Goal: Task Accomplishment & Management: Manage account settings

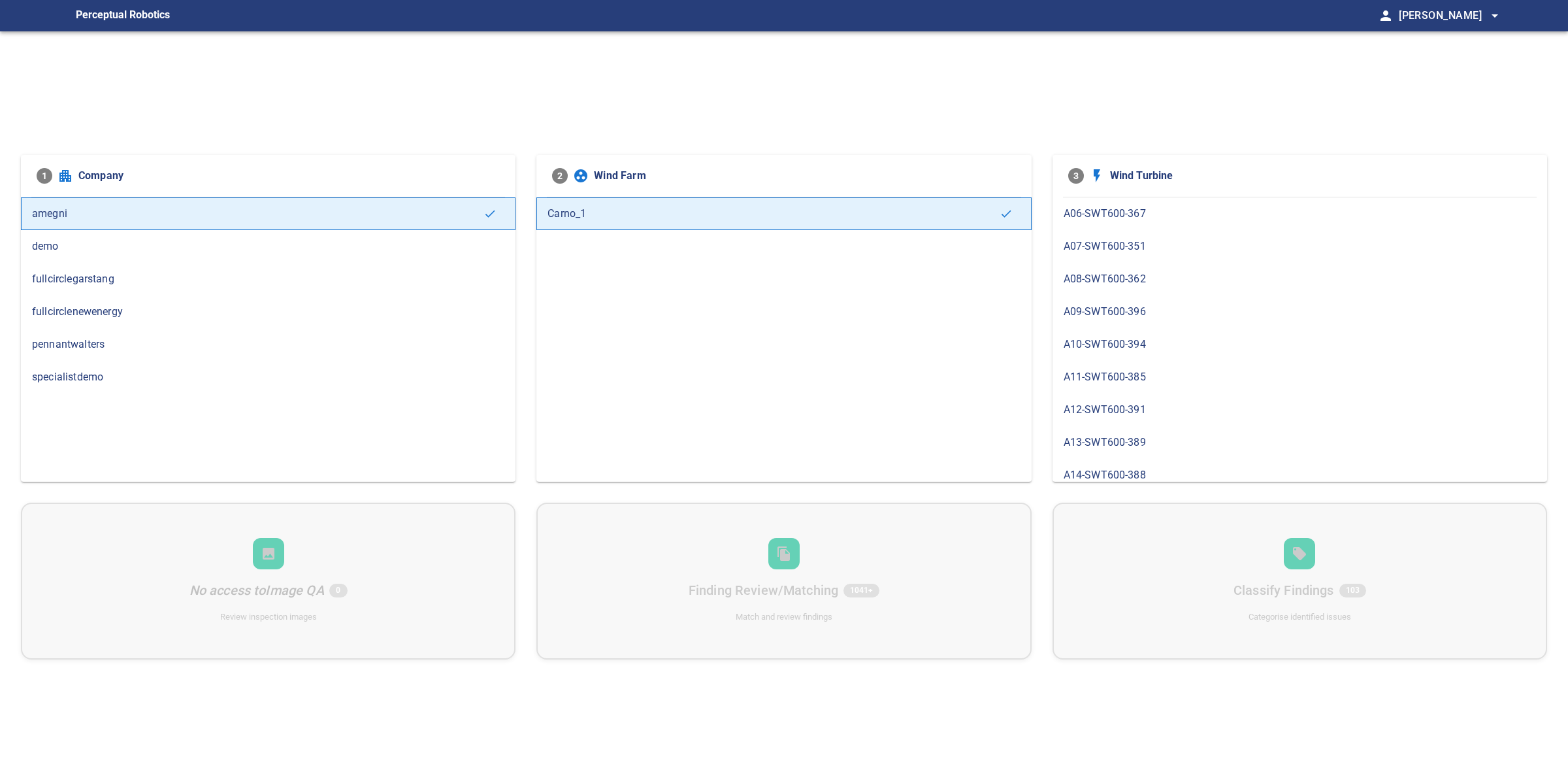
scroll to position [896, 0]
click at [1134, 333] on span "B04-SWT600-344" at bounding box center [1300, 331] width 472 height 15
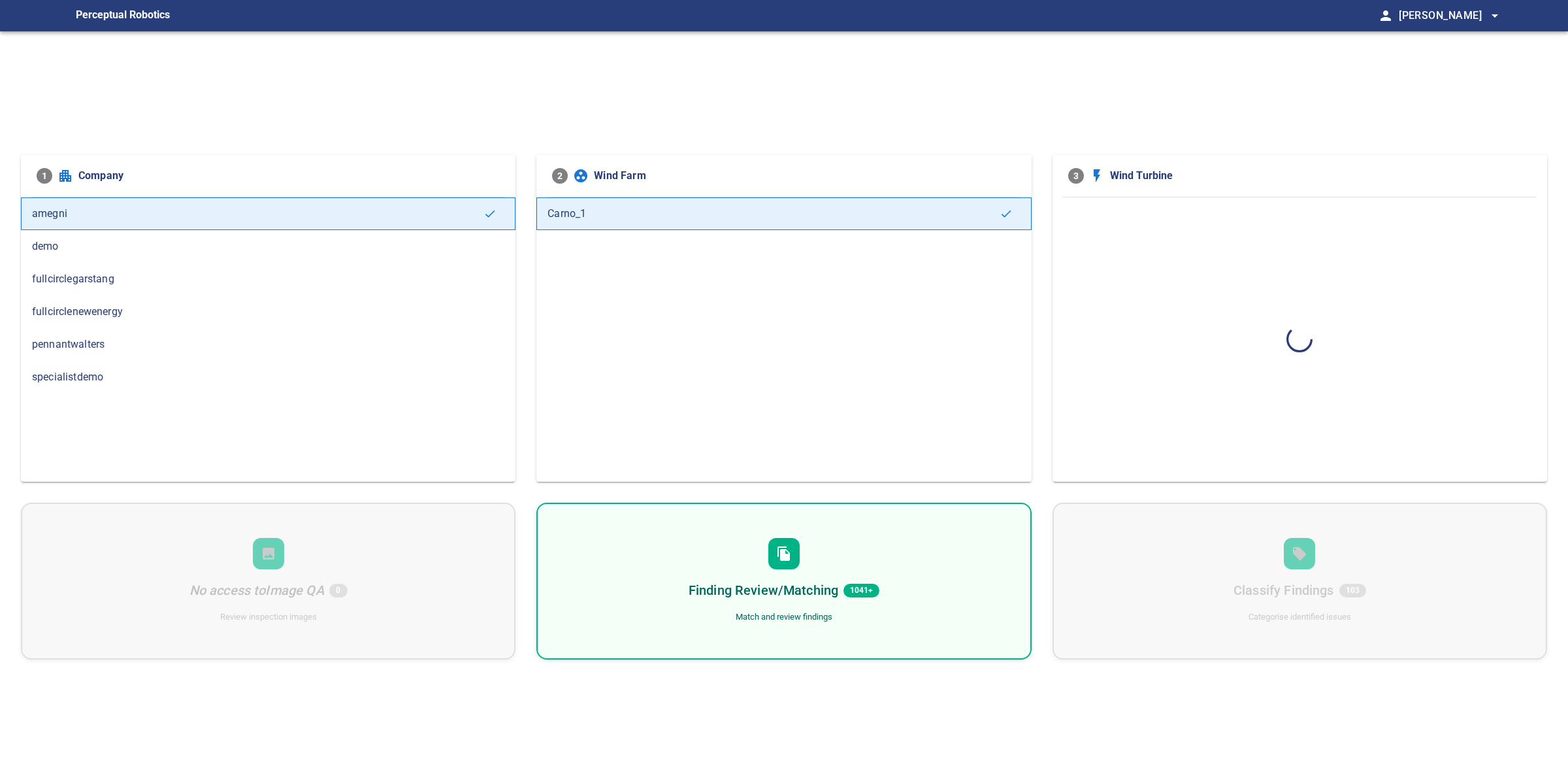
scroll to position [0, 0]
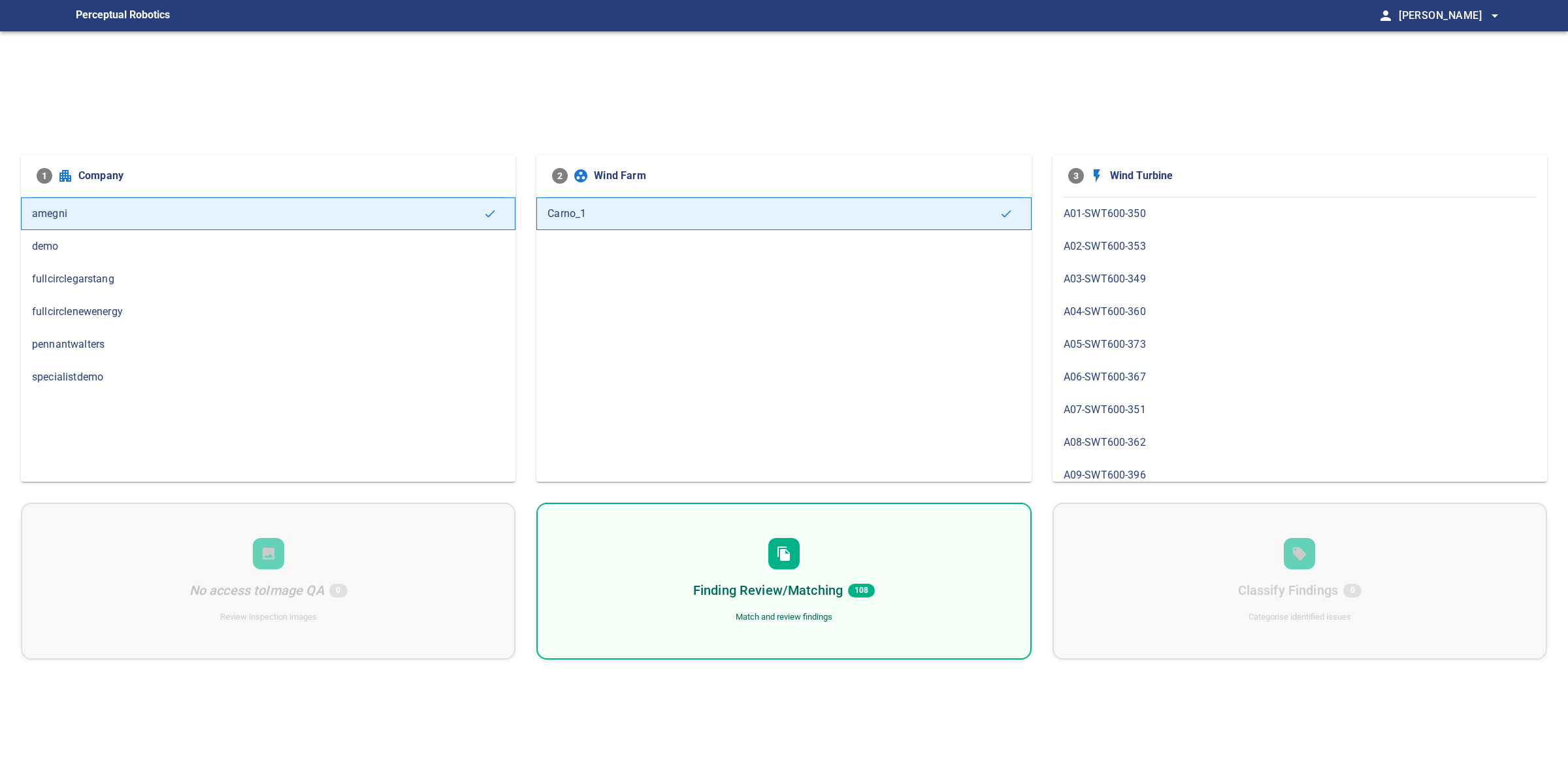
click at [839, 585] on h6 "Finding Review/Matching" at bounding box center [769, 590] width 150 height 21
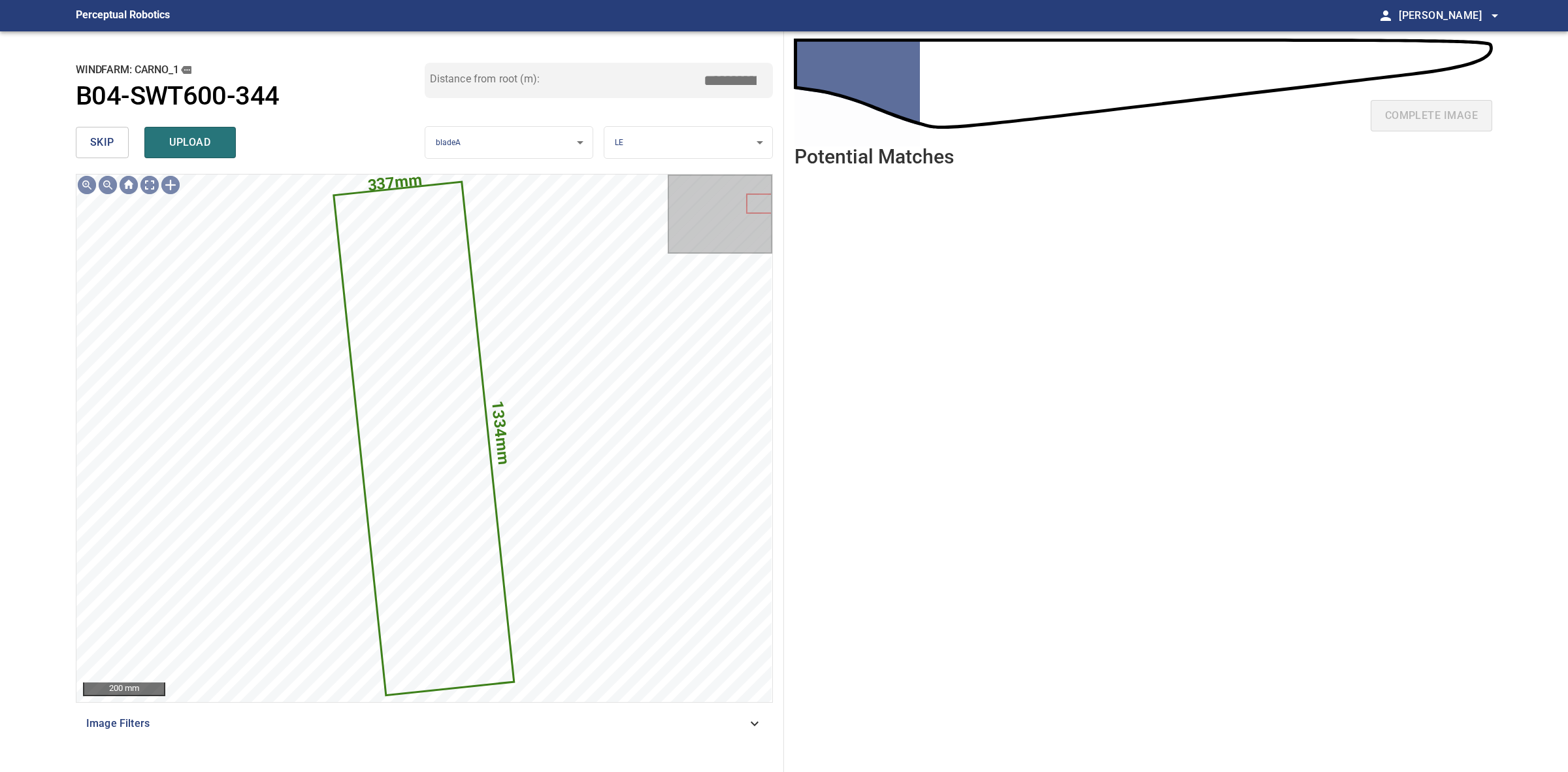
click at [77, 135] on button "skip" at bounding box center [102, 142] width 53 height 32
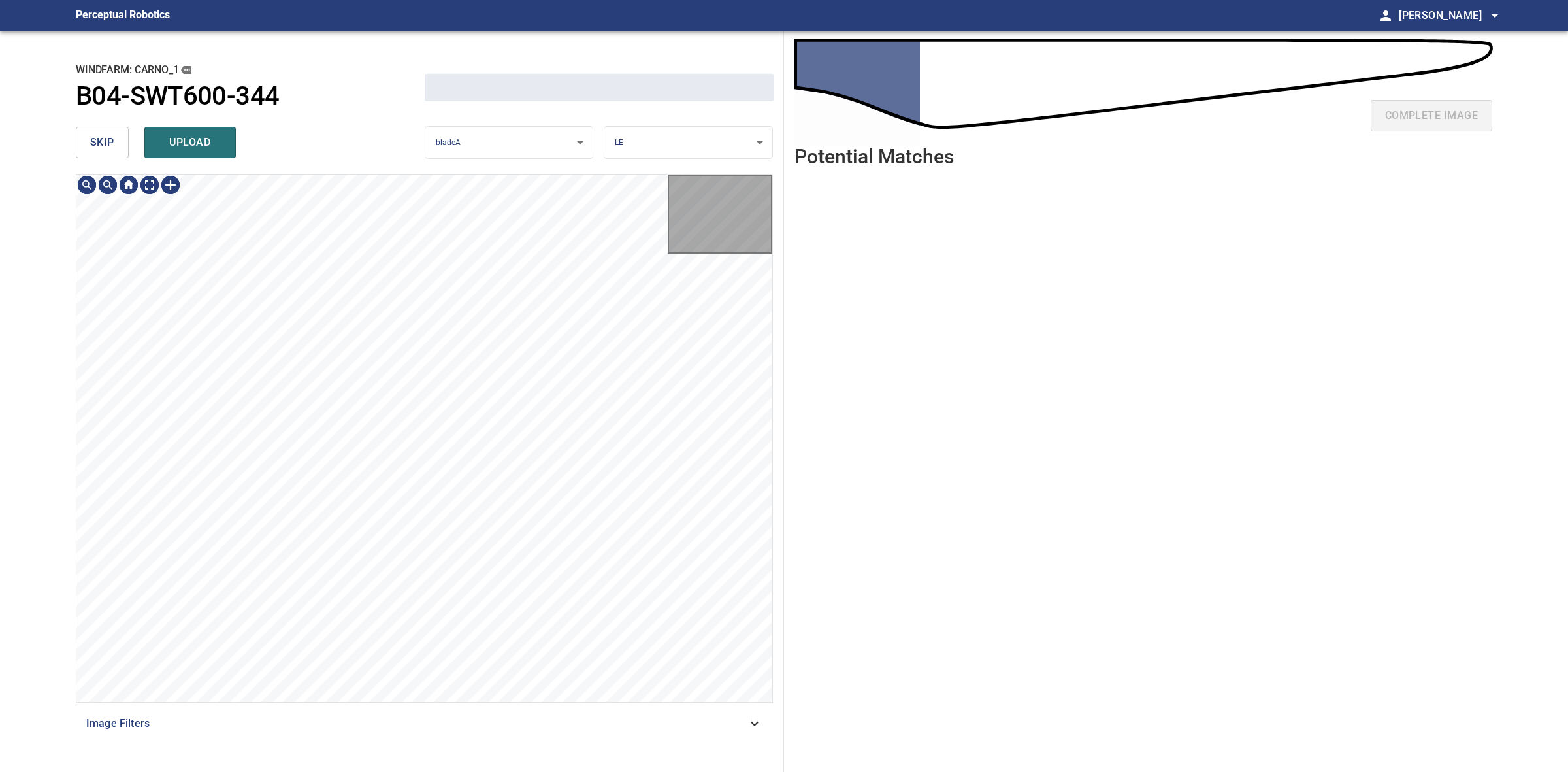
click at [77, 135] on button "skip" at bounding box center [102, 142] width 53 height 32
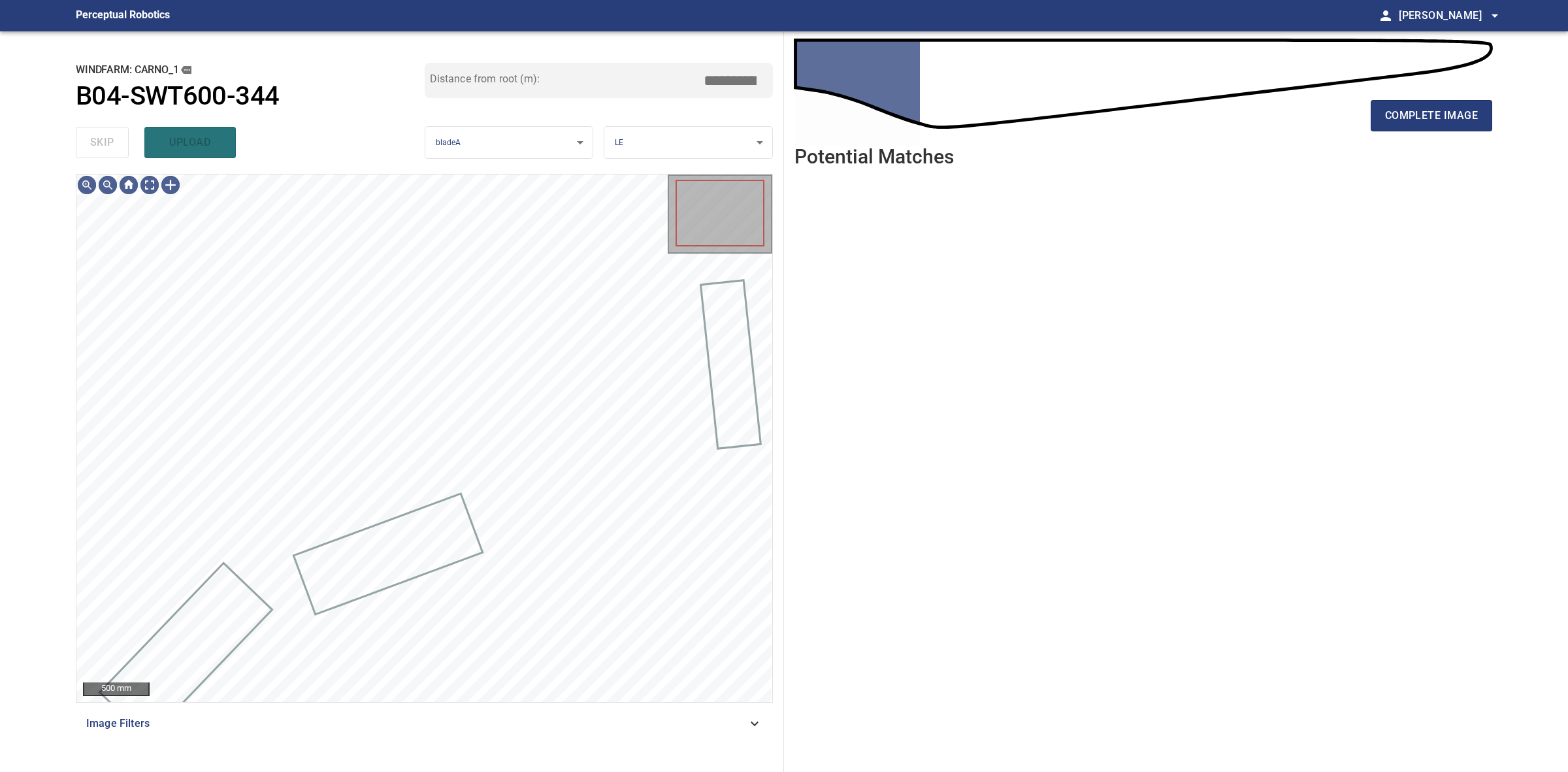
click at [77, 132] on div "skip upload" at bounding box center [250, 142] width 349 height 42
drag, startPoint x: 77, startPoint y: 132, endPoint x: 99, endPoint y: 125, distance: 23.1
click at [77, 131] on div "skip upload" at bounding box center [250, 142] width 349 height 42
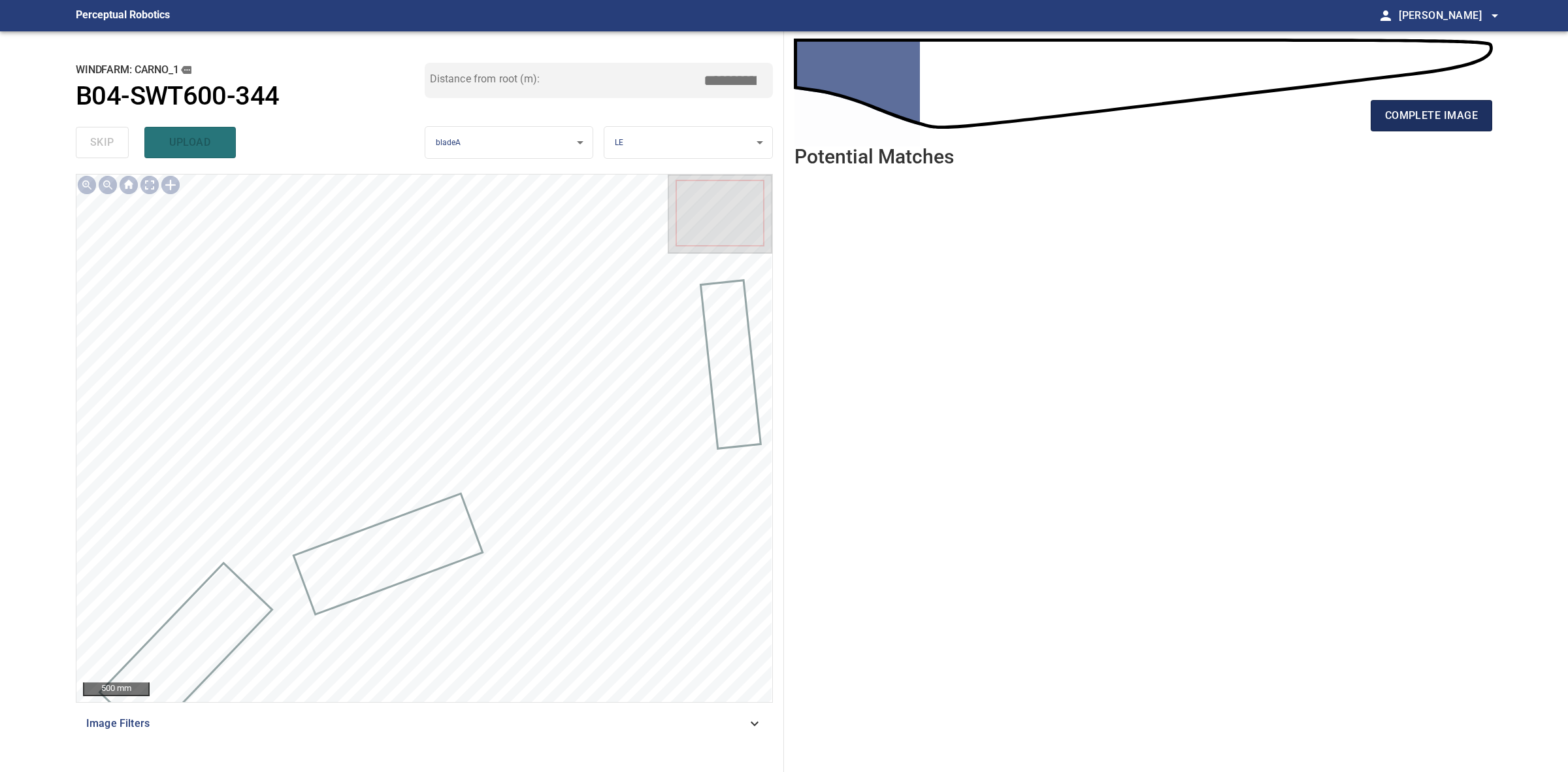
click at [1432, 119] on span "complete image" at bounding box center [1432, 115] width 93 height 18
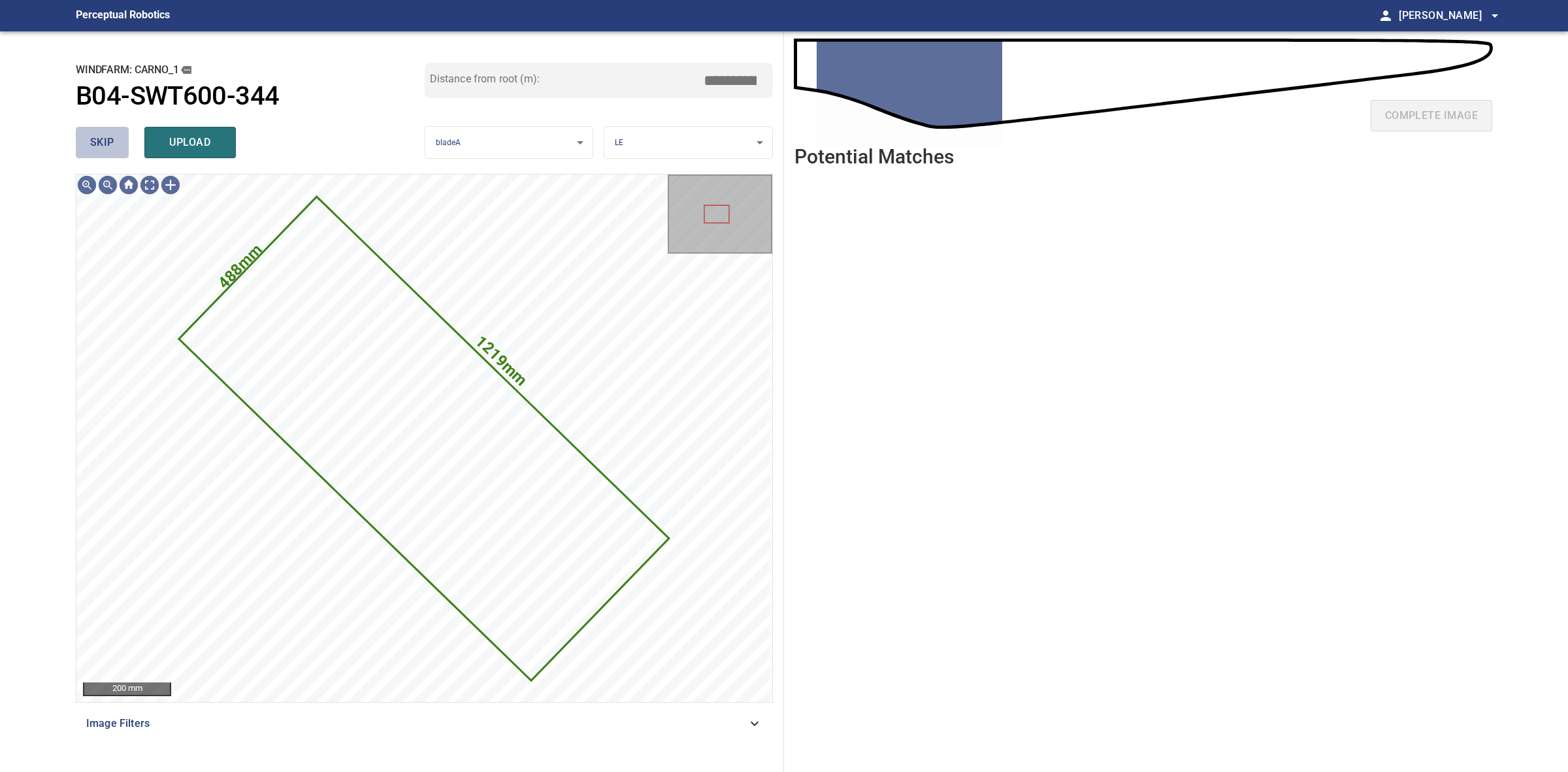
click at [85, 144] on button "skip" at bounding box center [102, 142] width 53 height 32
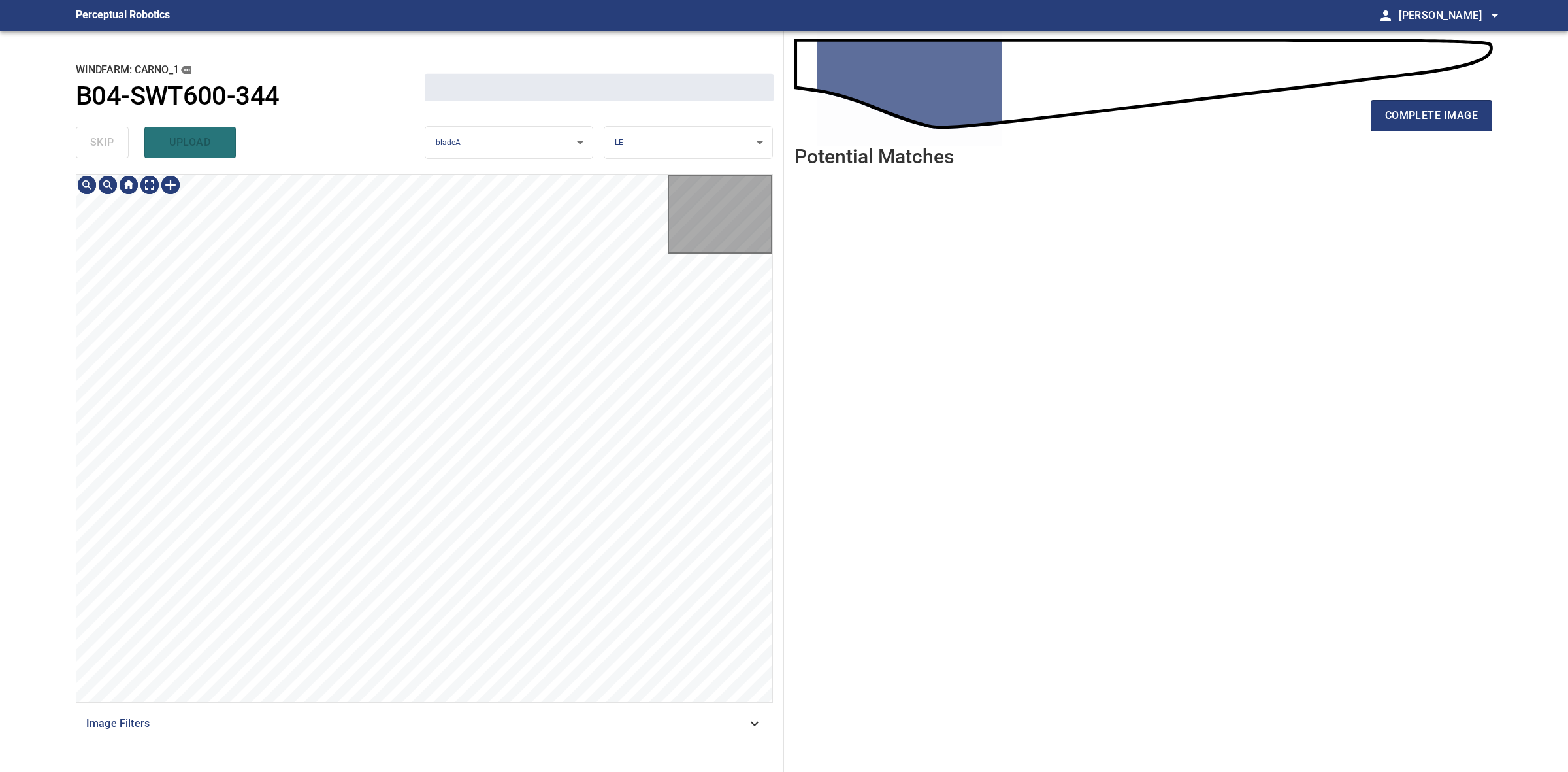
click at [85, 144] on div "skip upload" at bounding box center [250, 142] width 349 height 42
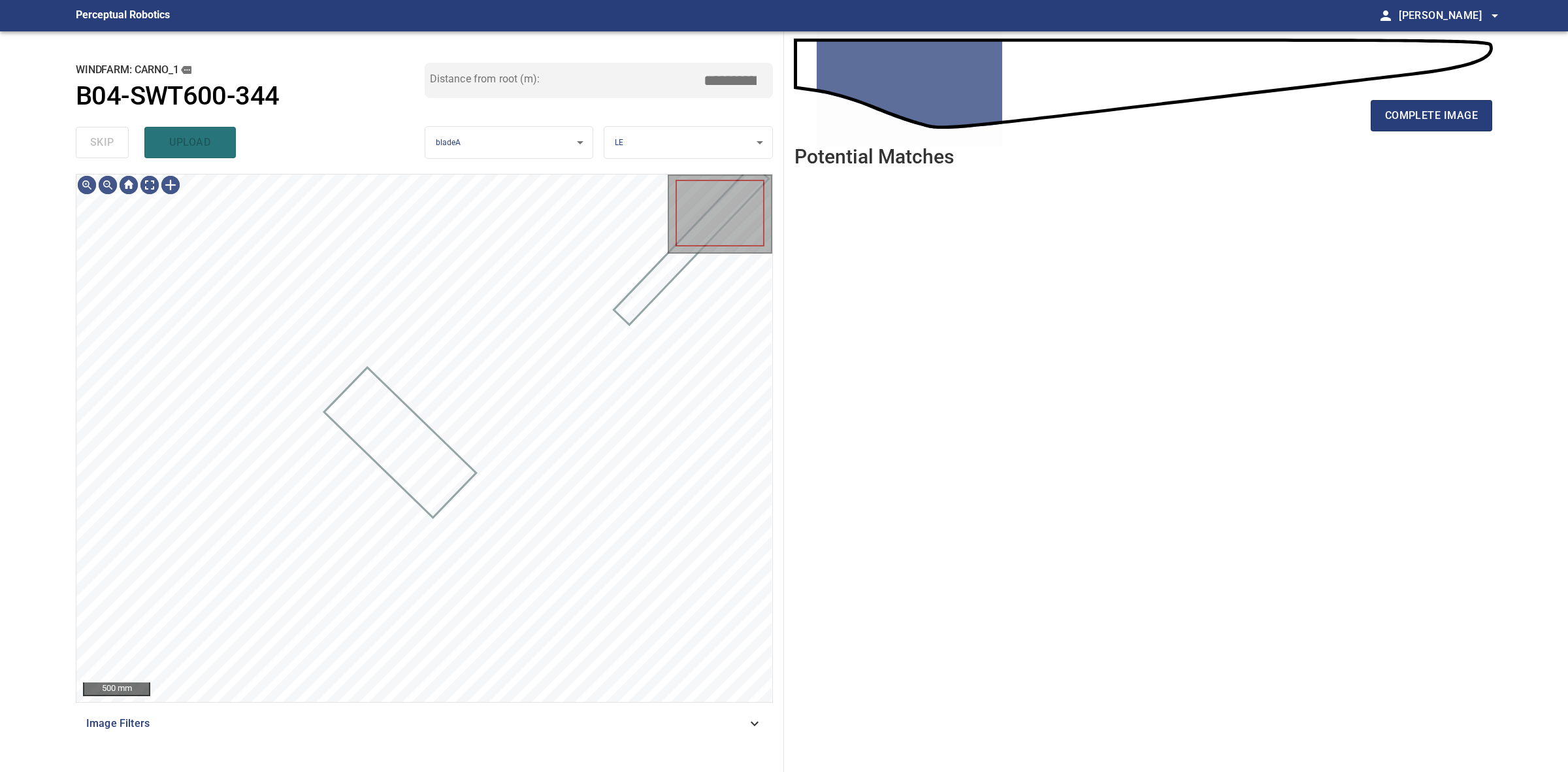
click at [85, 144] on div "skip upload" at bounding box center [250, 142] width 349 height 42
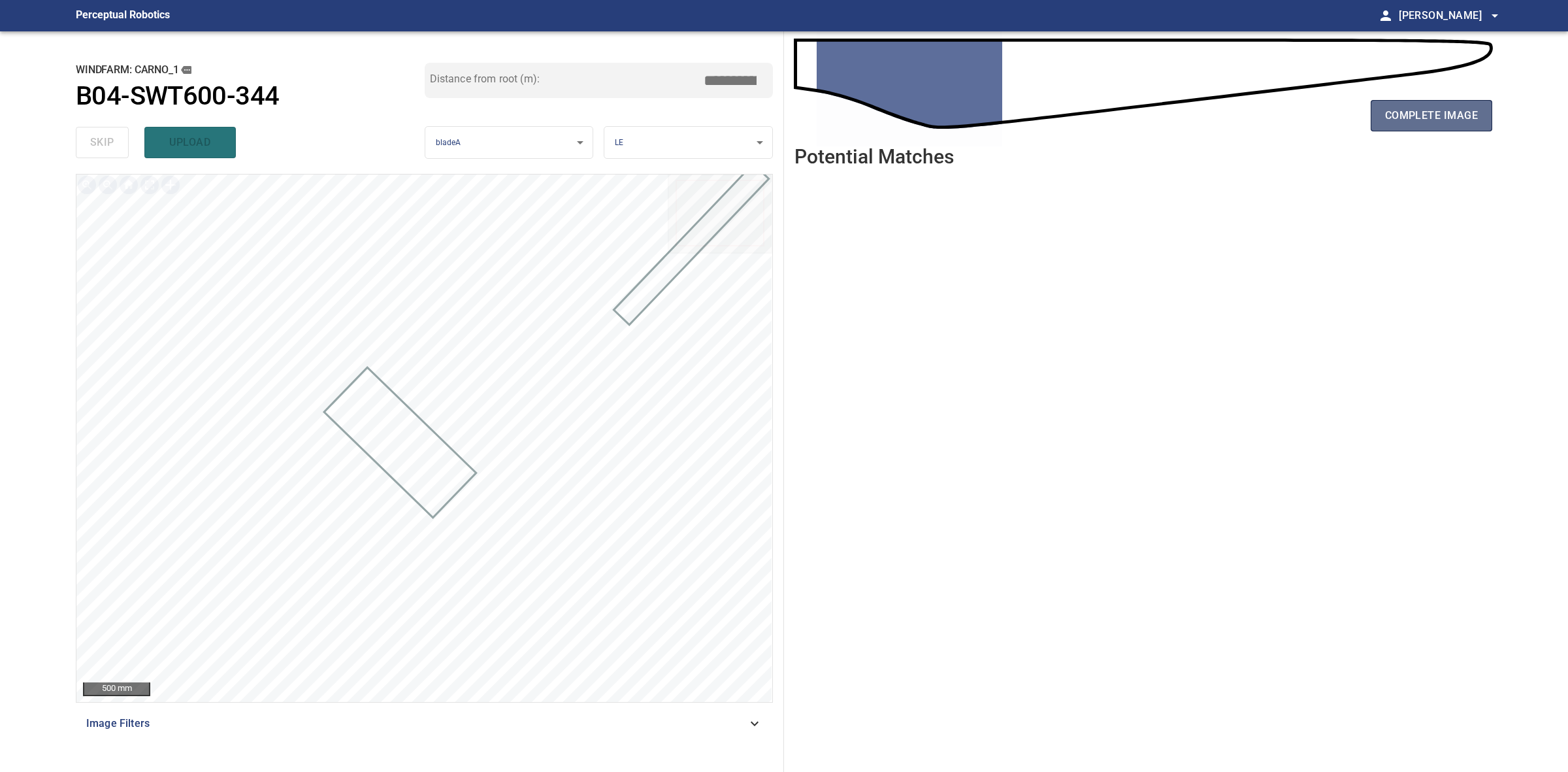
click at [1406, 109] on span "complete image" at bounding box center [1432, 115] width 93 height 18
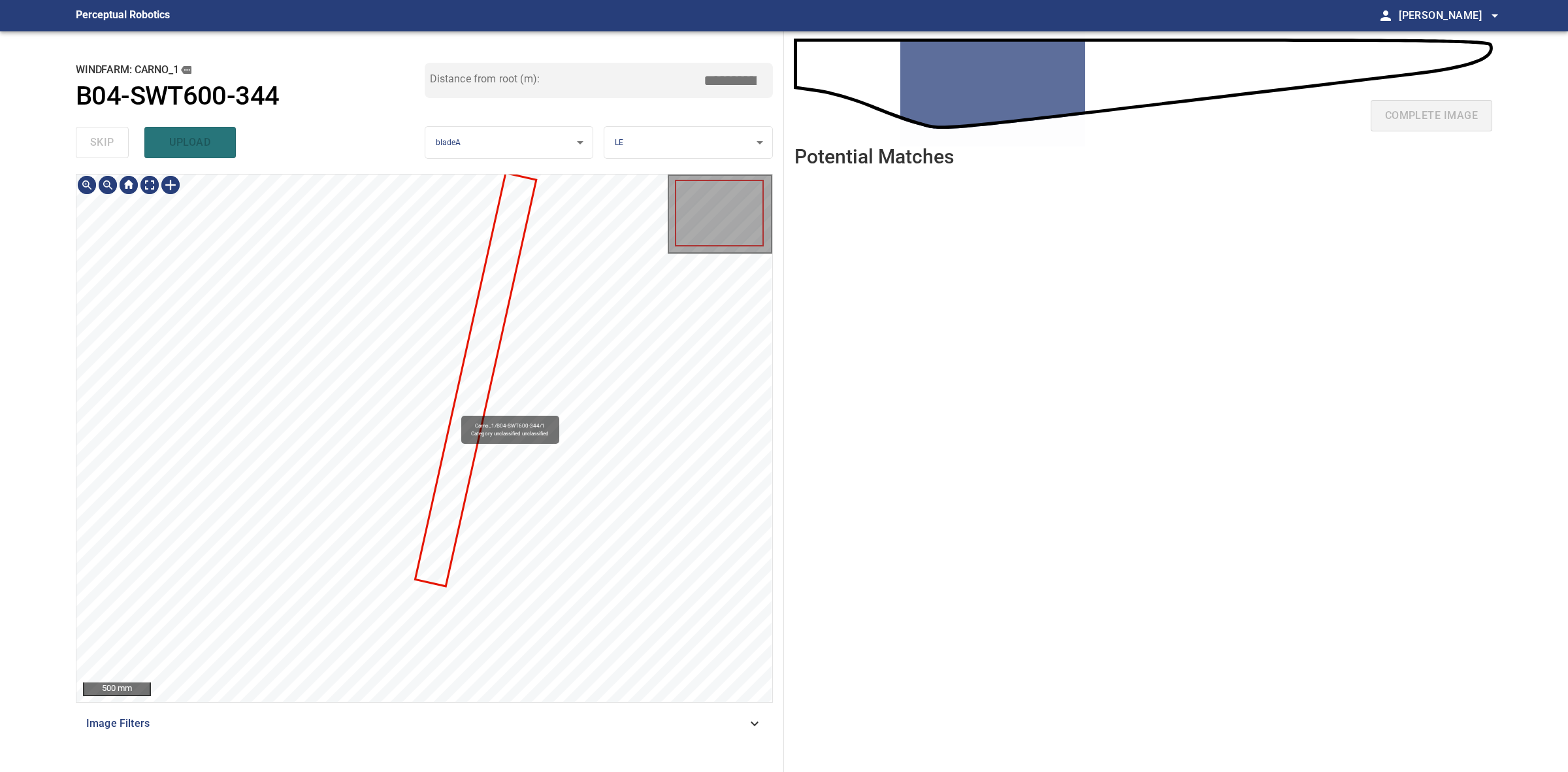
click at [455, 410] on div "Carno_1/B04-SWT600-344/1 Category unclassified unclassified" at bounding box center [424, 438] width 696 height 527
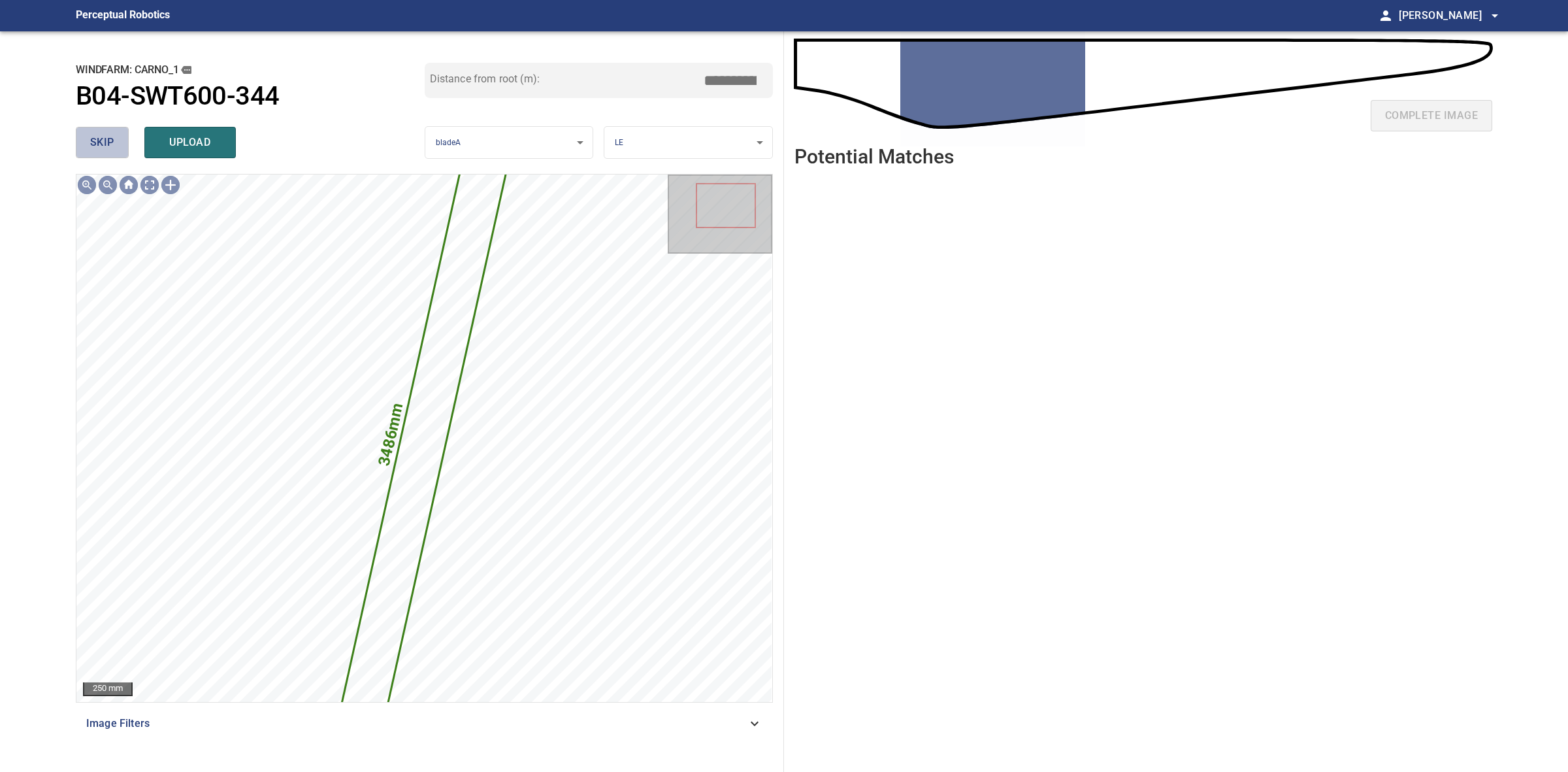
click at [86, 141] on button "skip" at bounding box center [102, 142] width 53 height 32
click at [86, 141] on div "skip upload" at bounding box center [250, 142] width 349 height 42
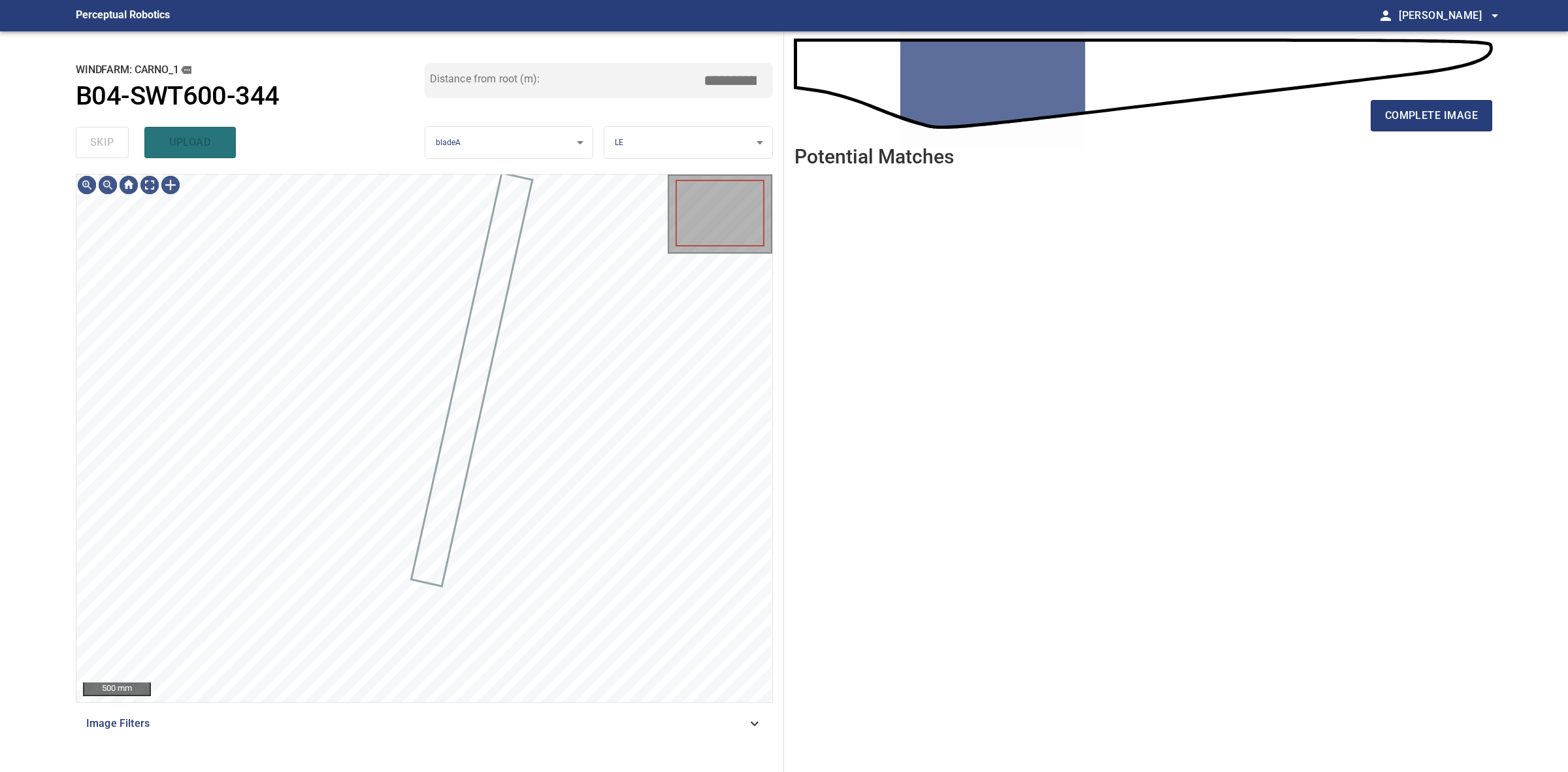
click at [86, 141] on div "skip upload" at bounding box center [250, 142] width 349 height 42
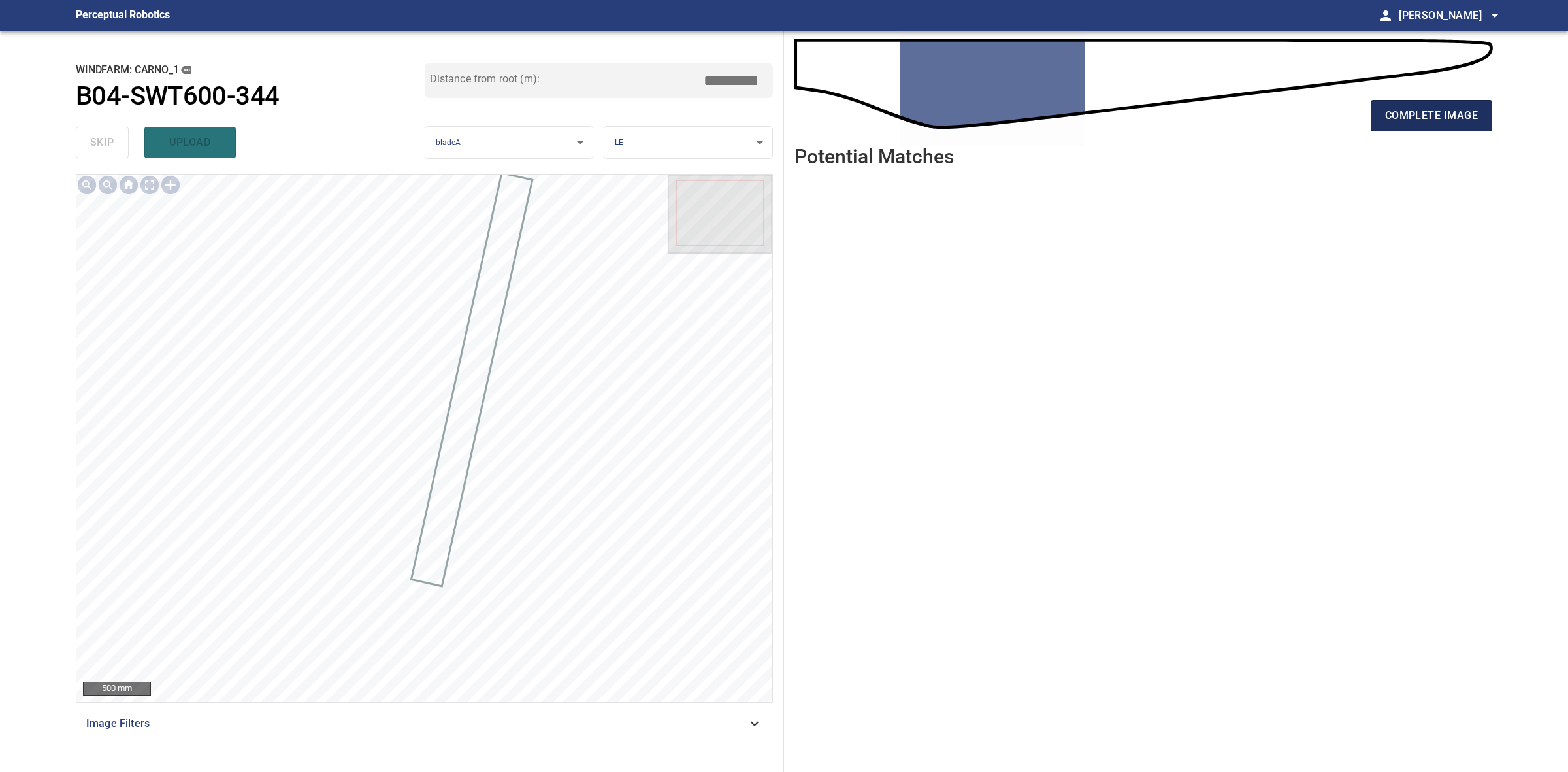
click at [1441, 103] on button "complete image" at bounding box center [1432, 115] width 122 height 32
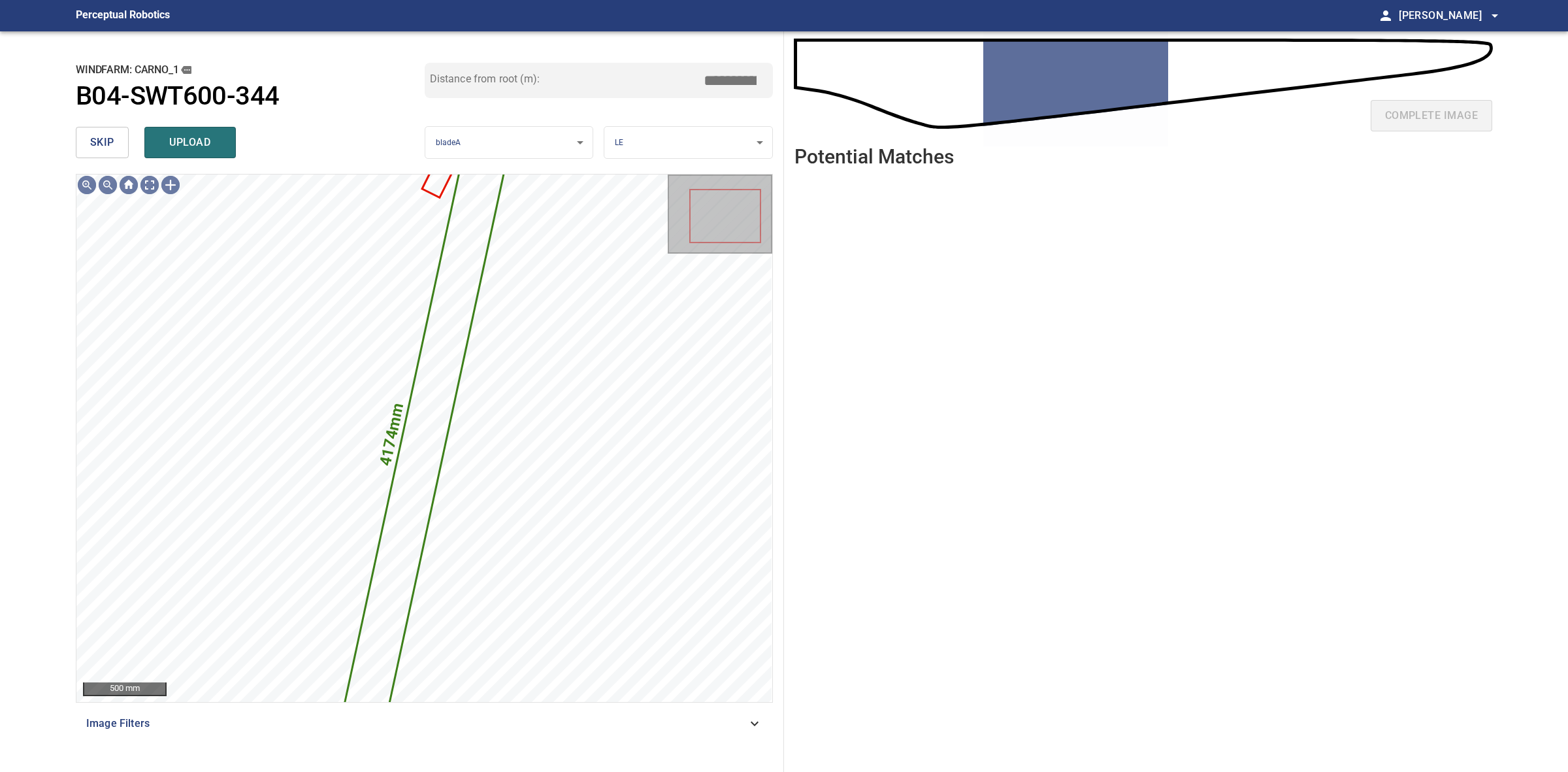
click at [89, 123] on div "skip upload" at bounding box center [250, 142] width 349 height 42
click at [89, 133] on button "skip" at bounding box center [102, 142] width 53 height 32
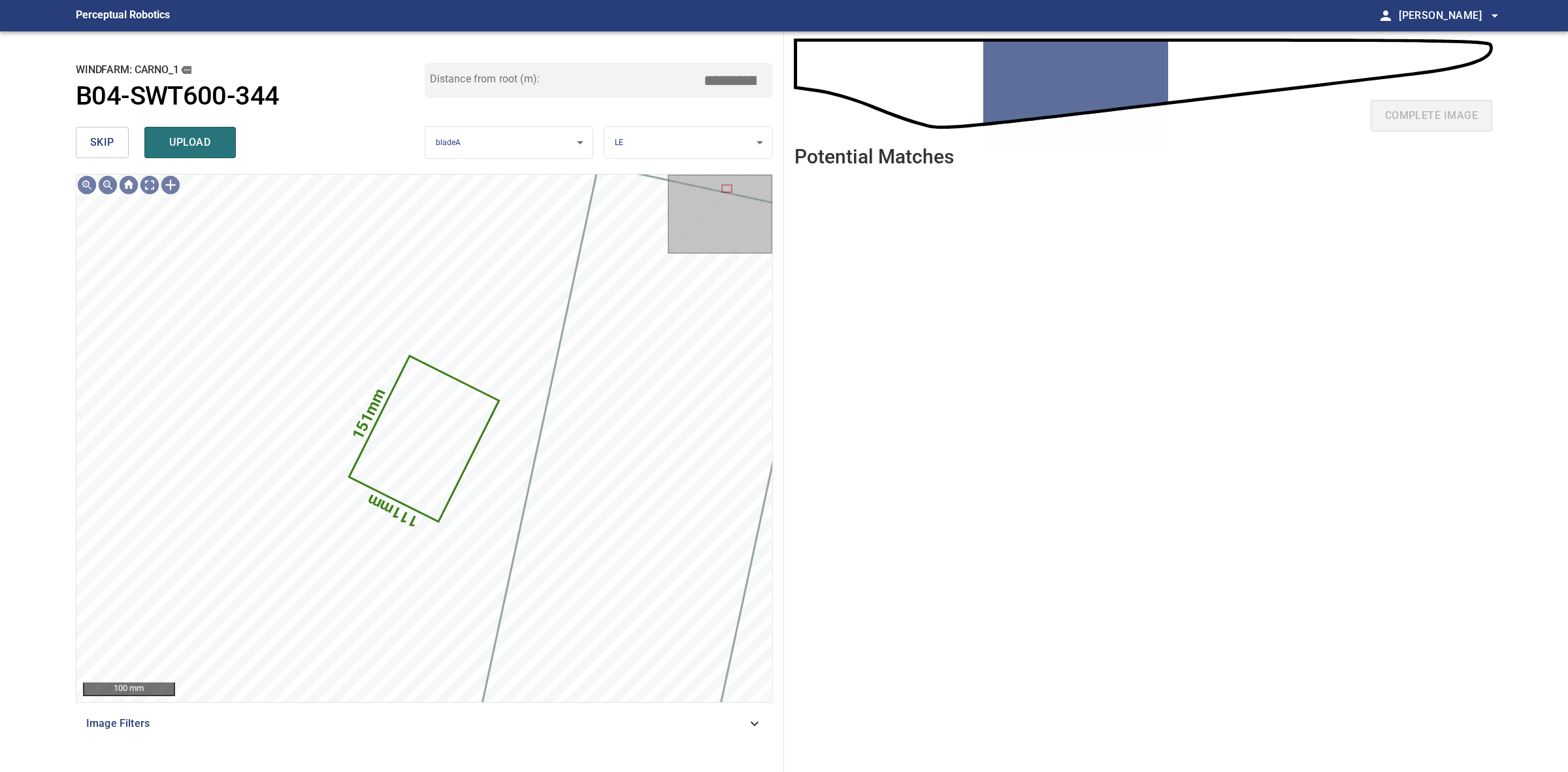
click at [90, 135] on span "skip" at bounding box center [102, 141] width 24 height 18
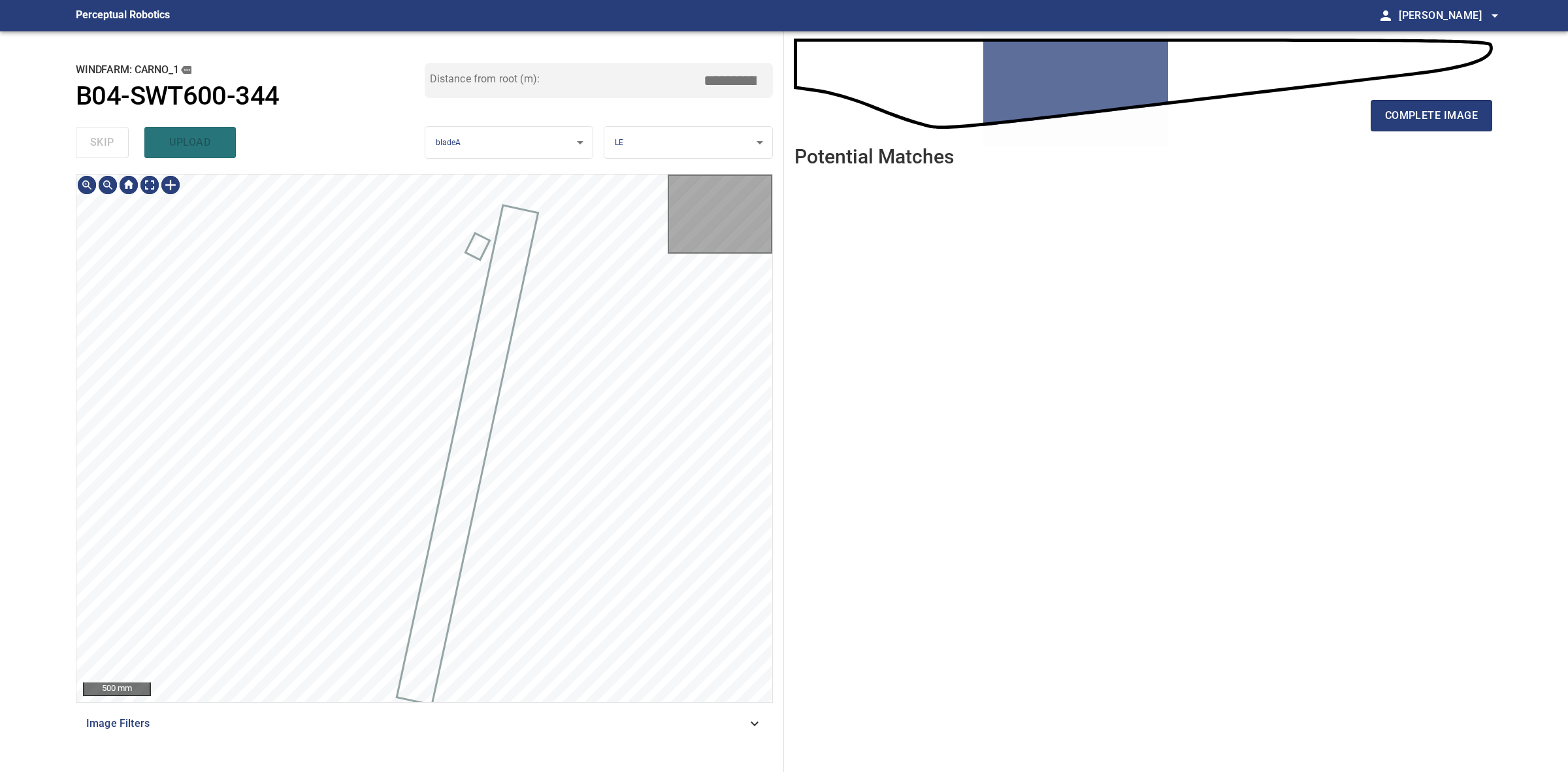
click at [90, 135] on div "skip upload" at bounding box center [250, 142] width 349 height 42
drag, startPoint x: 90, startPoint y: 135, endPoint x: 839, endPoint y: 135, distance: 749.0
click at [118, 135] on div "skip upload" at bounding box center [250, 142] width 349 height 42
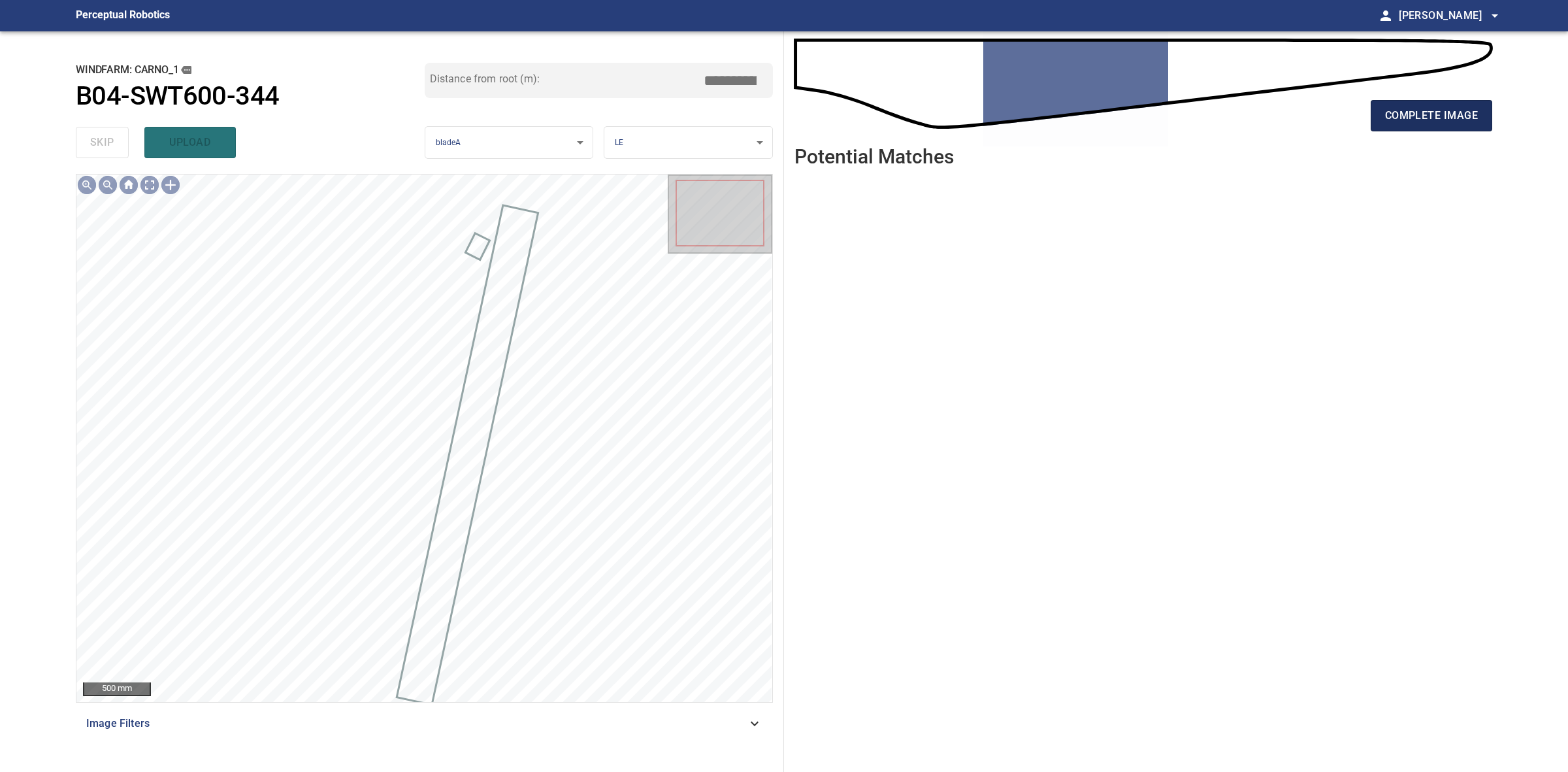
click at [1454, 128] on button "complete image" at bounding box center [1432, 115] width 122 height 32
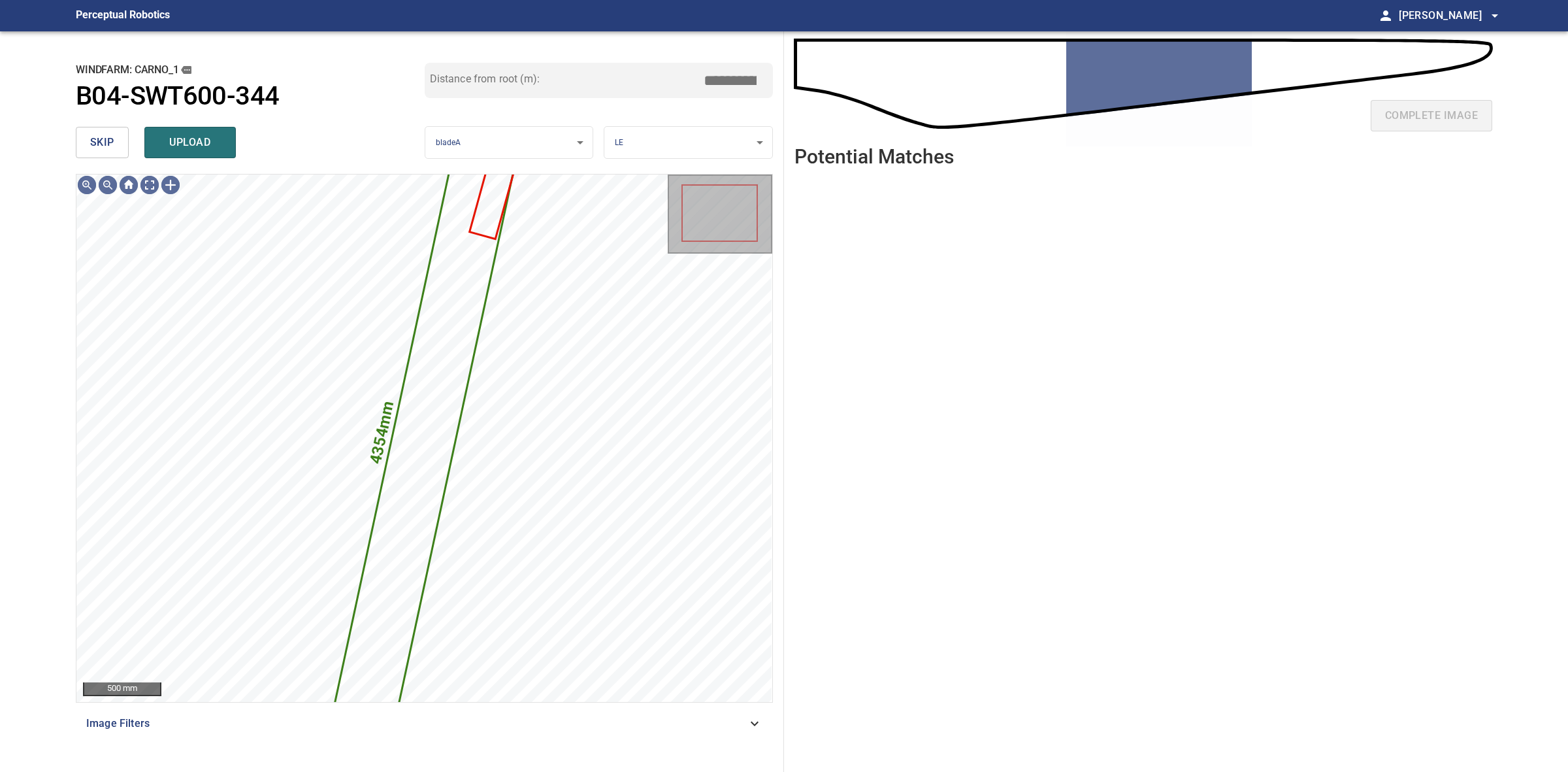
click at [112, 132] on button "skip" at bounding box center [102, 142] width 53 height 32
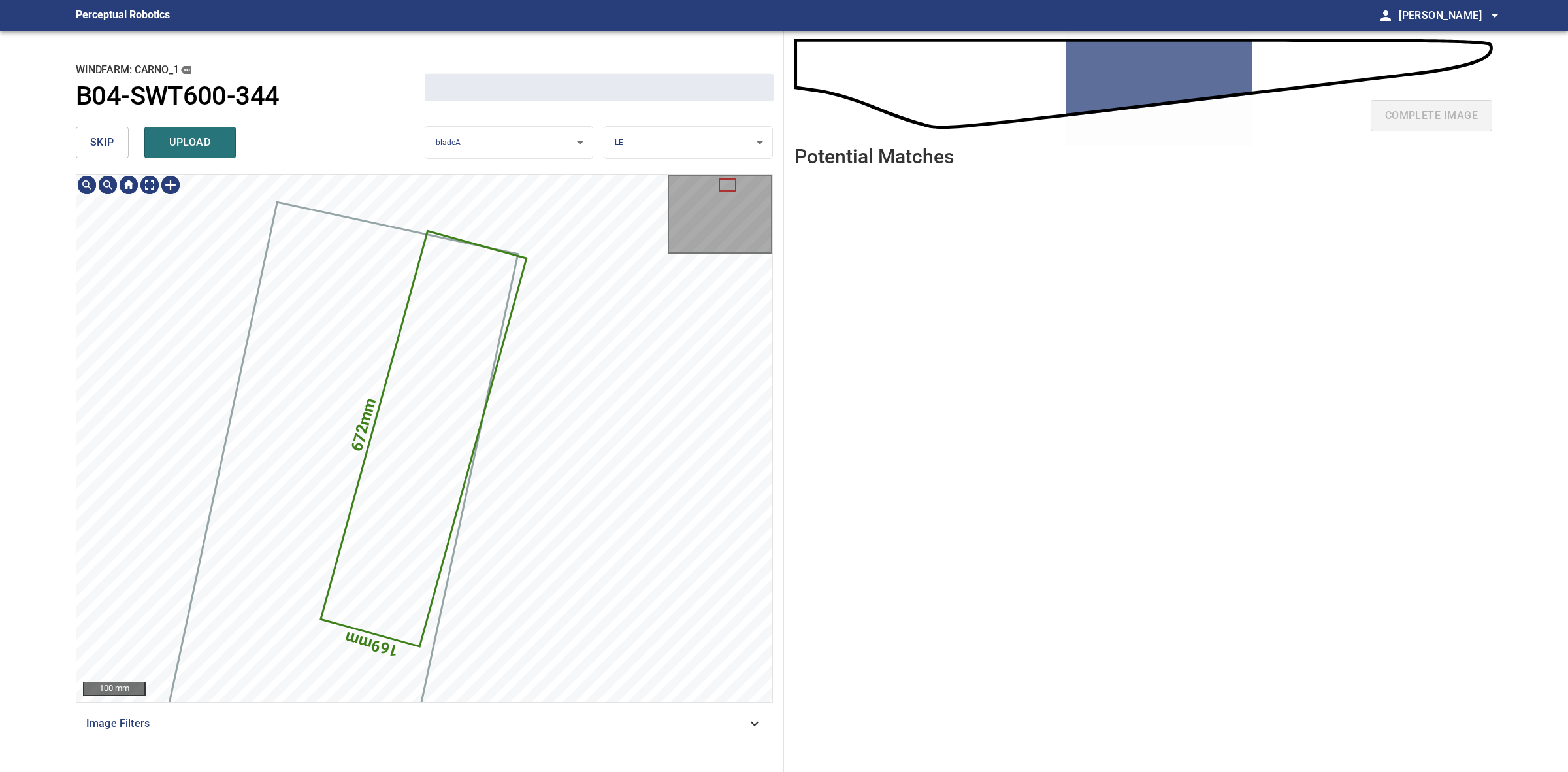
click at [111, 132] on button "skip" at bounding box center [102, 142] width 53 height 32
click at [111, 132] on div "skip upload" at bounding box center [250, 142] width 349 height 42
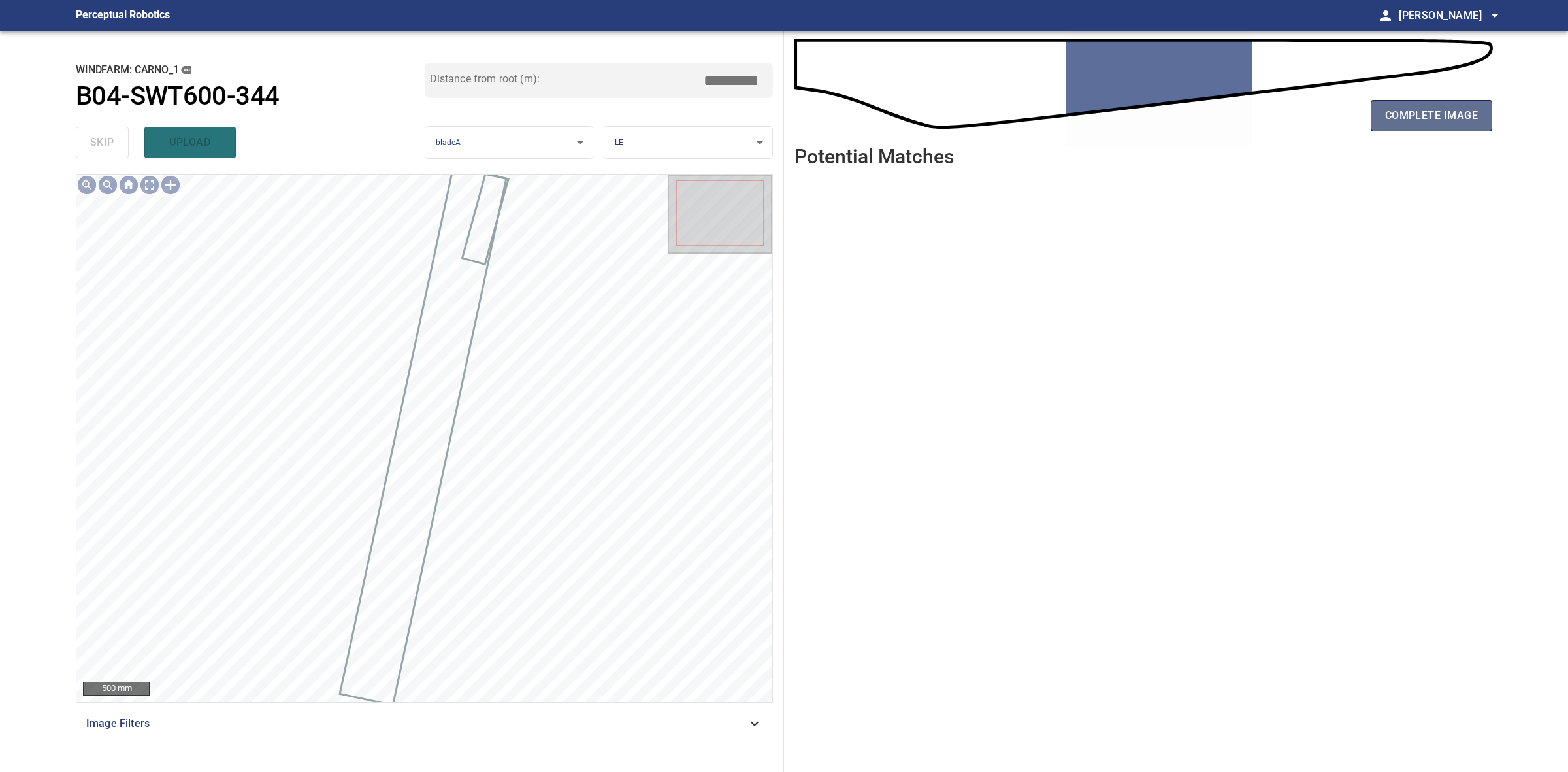
click at [1375, 116] on button "complete image" at bounding box center [1432, 115] width 122 height 32
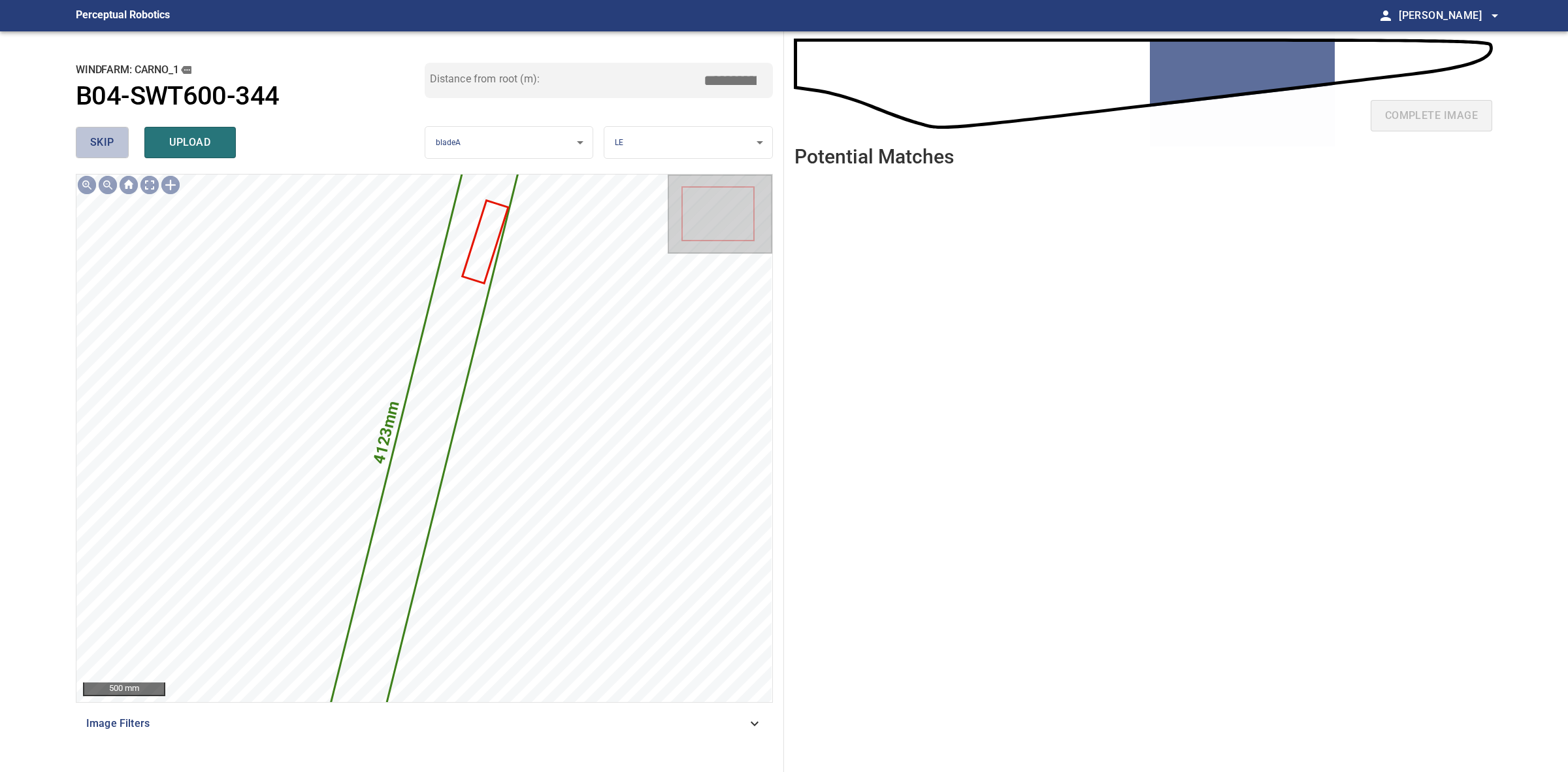
click at [119, 141] on button "skip" at bounding box center [102, 142] width 53 height 32
click at [119, 139] on button "skip" at bounding box center [102, 142] width 53 height 32
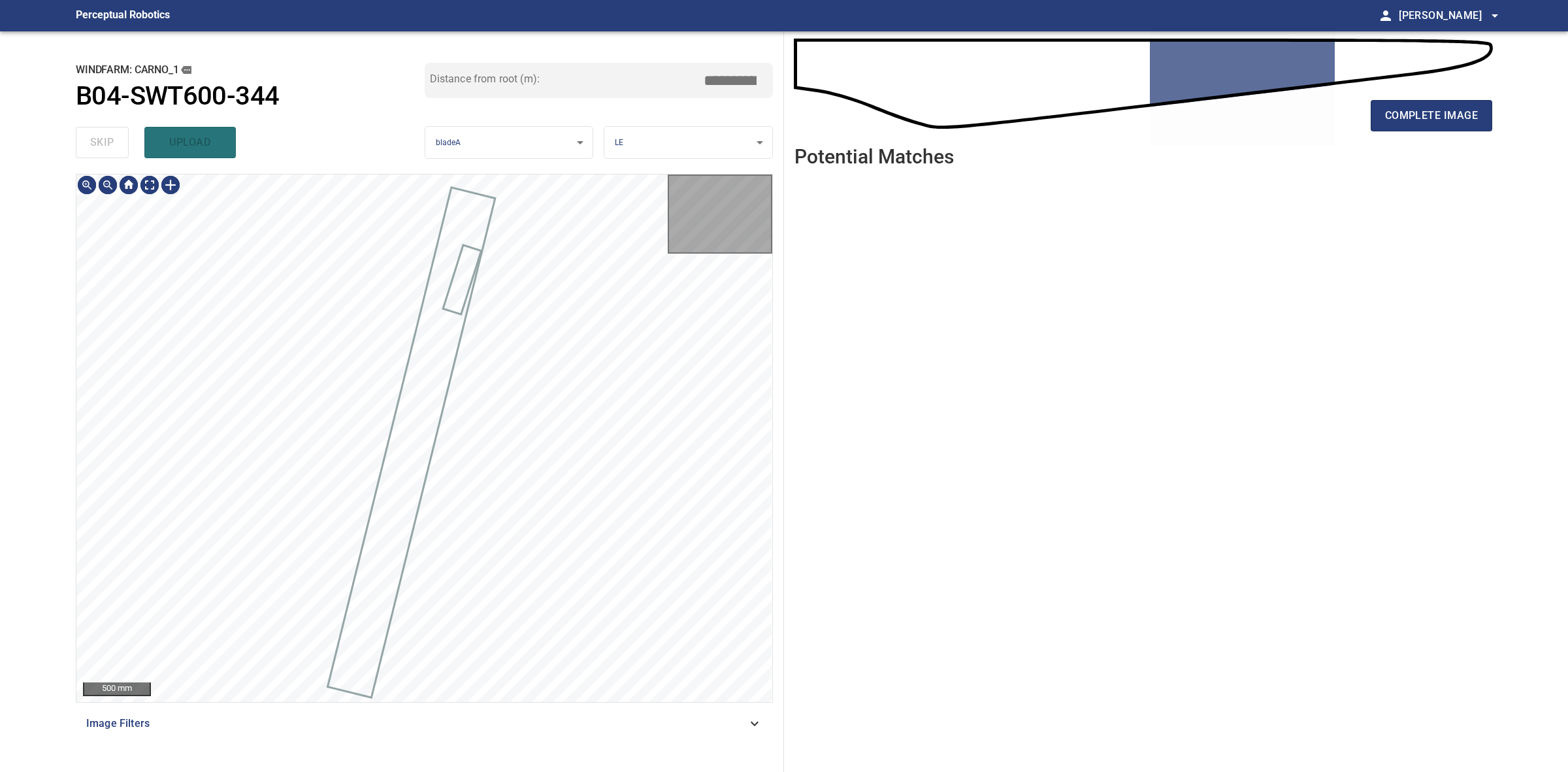
click at [119, 139] on div "skip upload" at bounding box center [250, 142] width 349 height 42
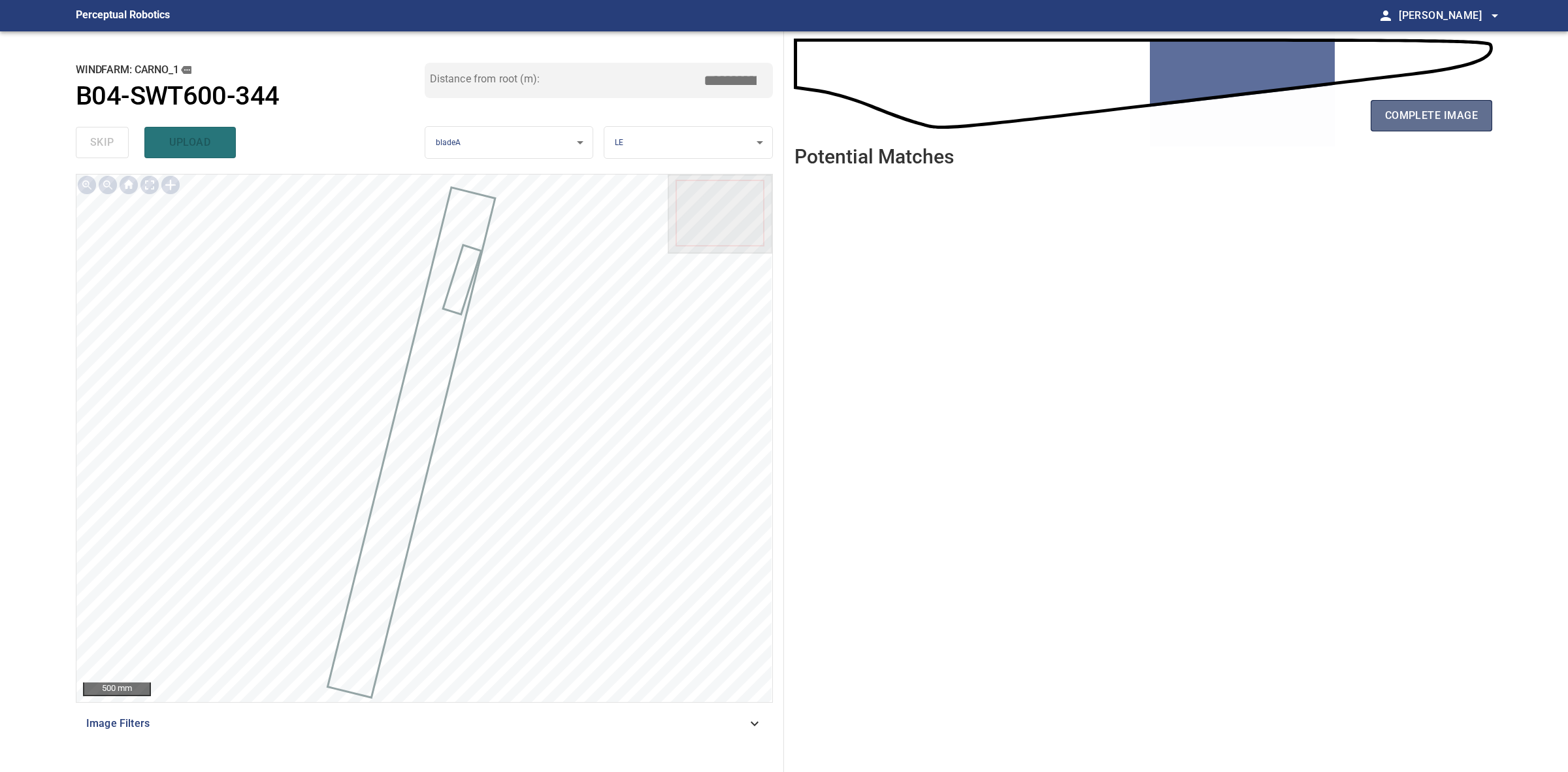
click at [1486, 119] on button "complete image" at bounding box center [1432, 115] width 122 height 32
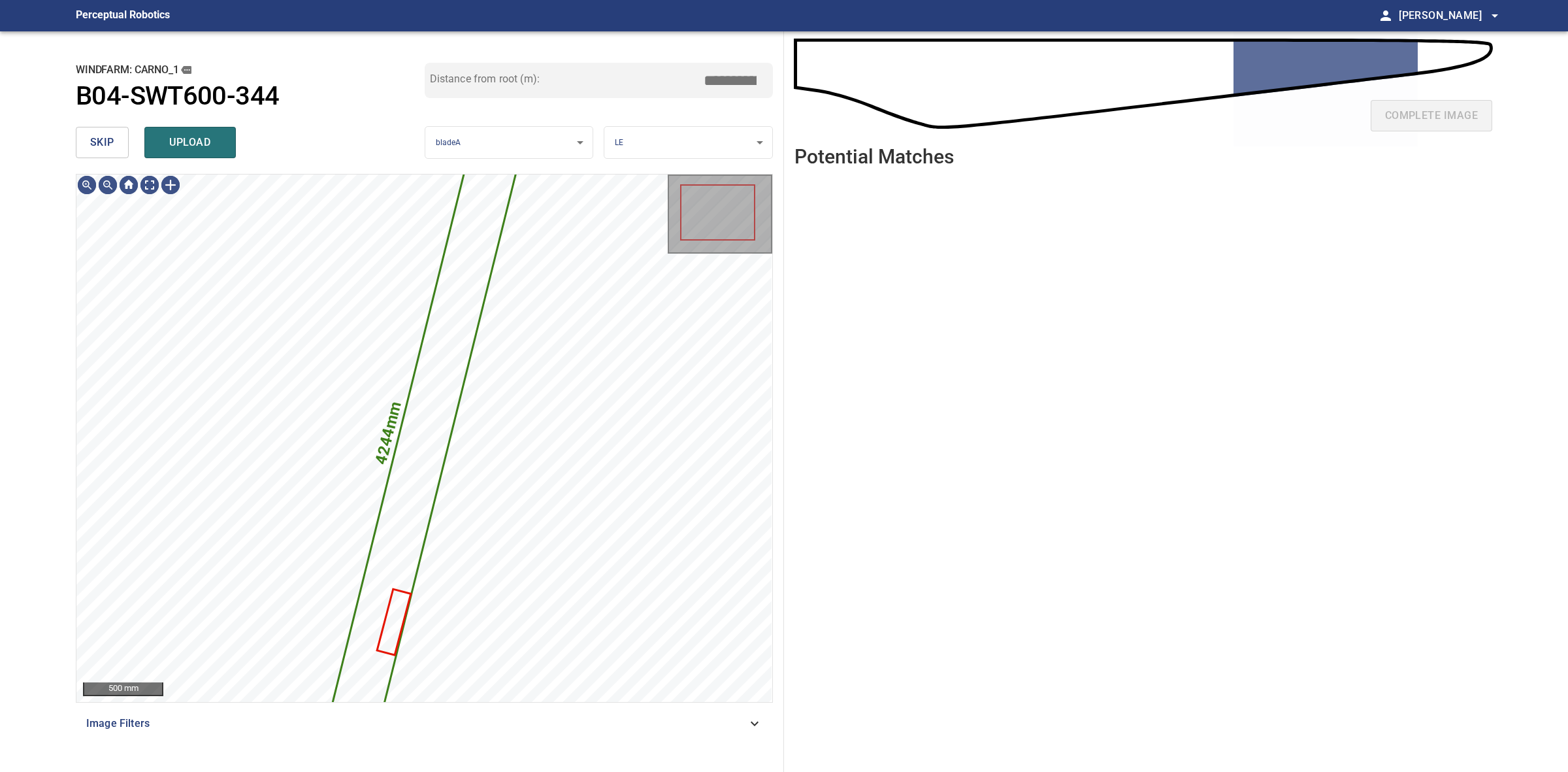
click at [108, 134] on span "skip" at bounding box center [102, 141] width 24 height 18
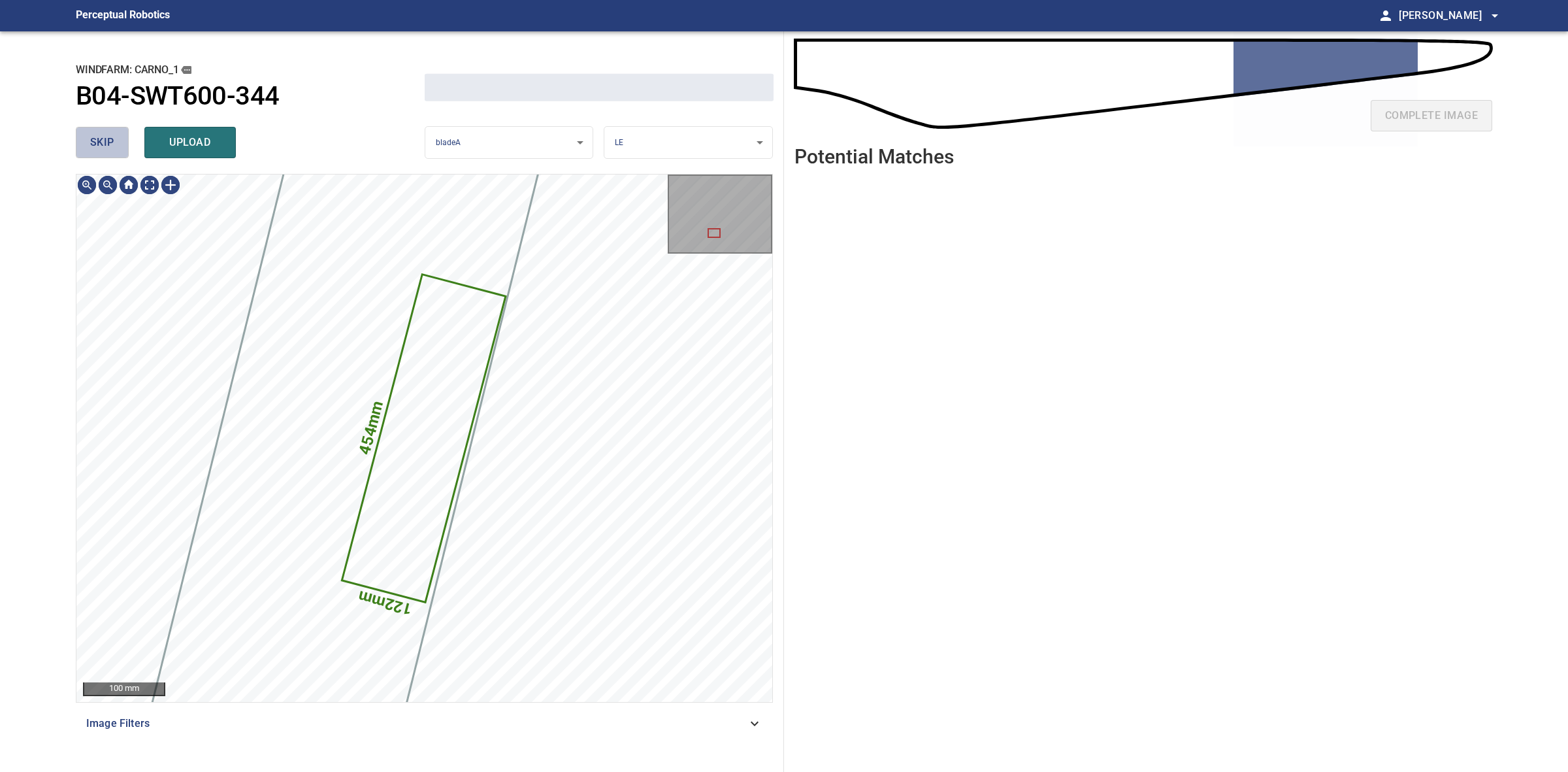
click at [108, 134] on span "skip" at bounding box center [102, 141] width 24 height 18
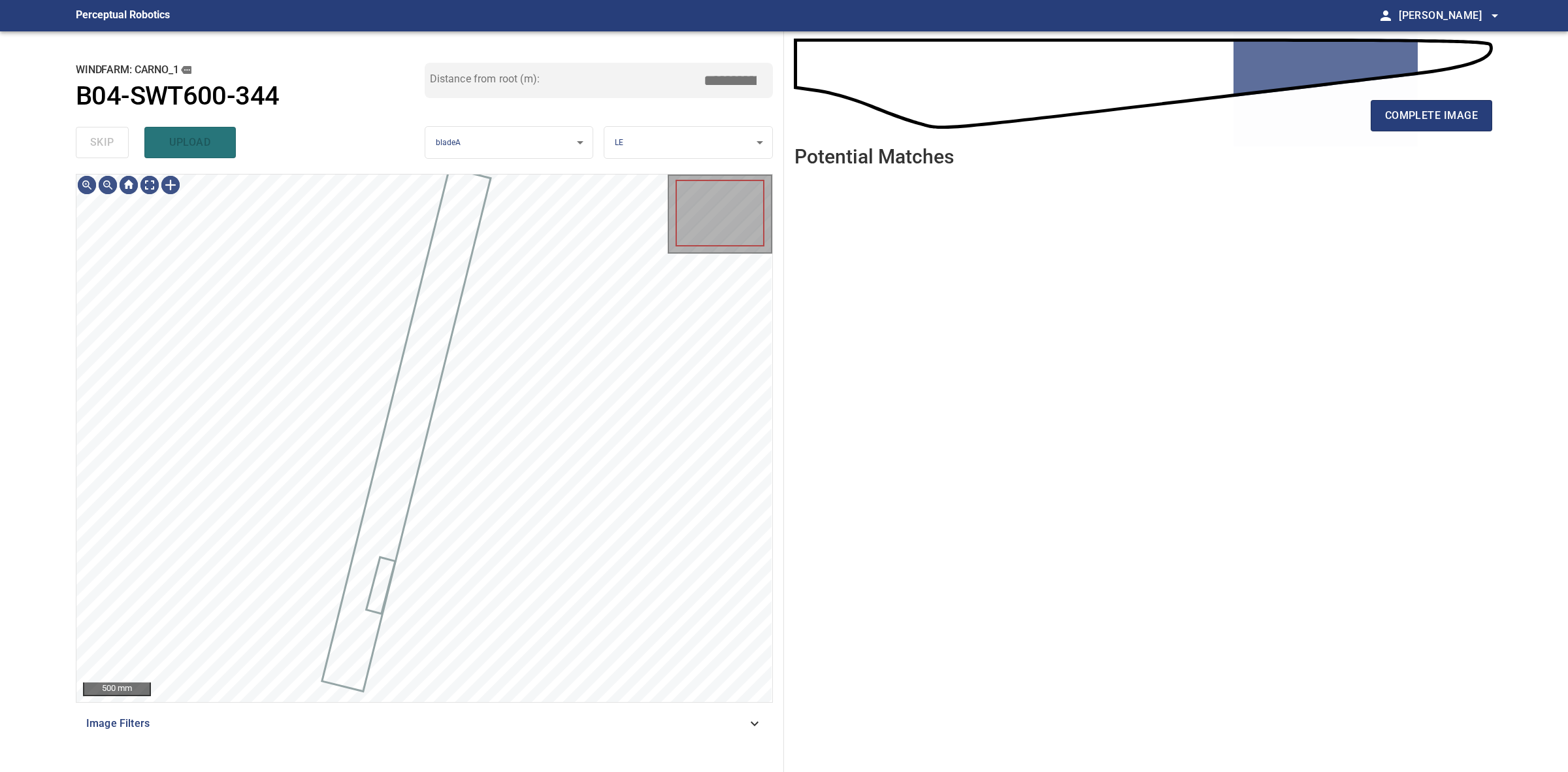
click at [108, 134] on div "skip upload" at bounding box center [250, 142] width 349 height 42
drag, startPoint x: 108, startPoint y: 134, endPoint x: 825, endPoint y: 116, distance: 717.2
click at [115, 134] on div "skip upload" at bounding box center [250, 142] width 349 height 42
click at [1435, 112] on span "complete image" at bounding box center [1432, 115] width 93 height 18
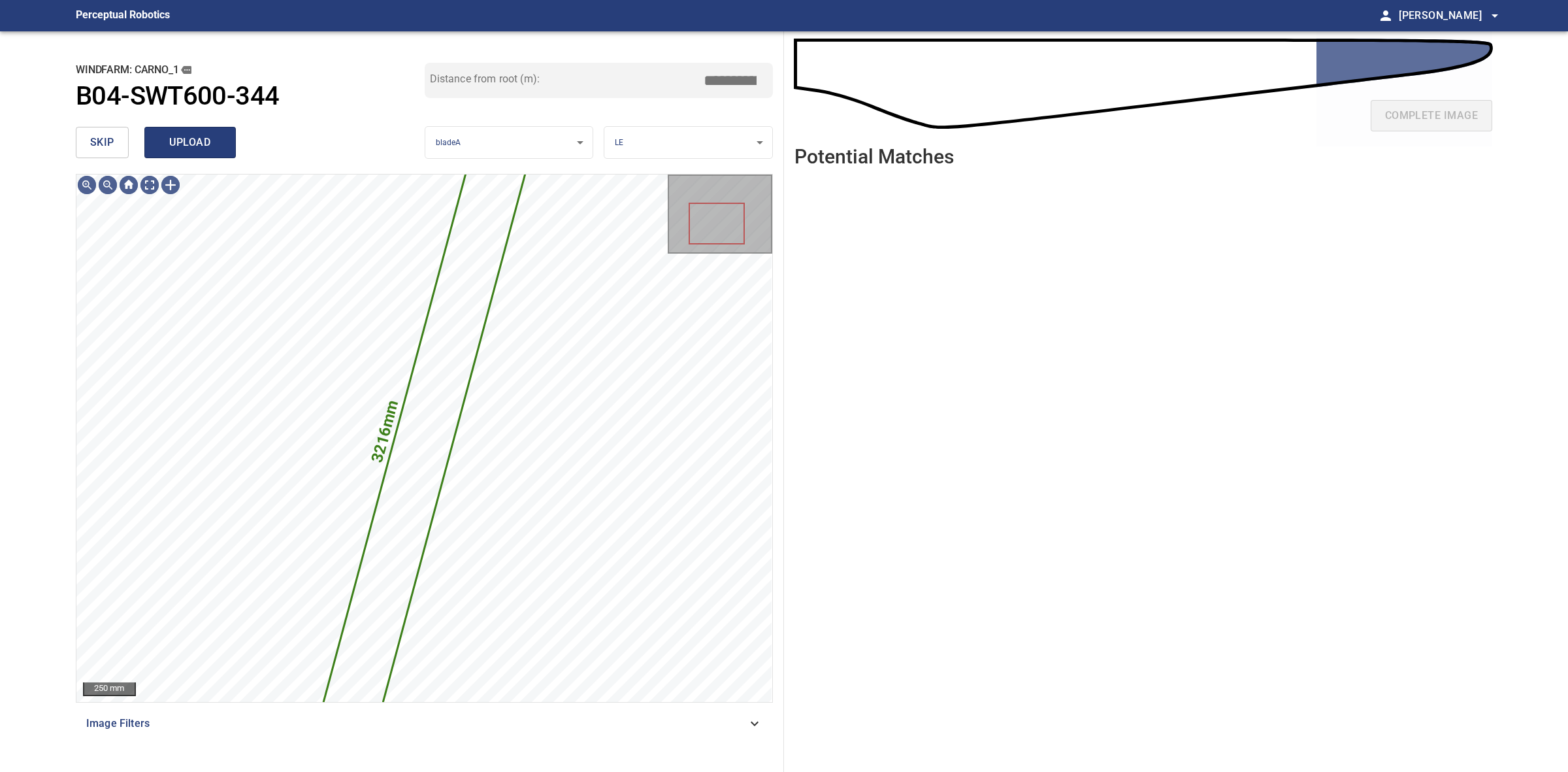
click at [220, 155] on button "upload" at bounding box center [189, 142] width 91 height 32
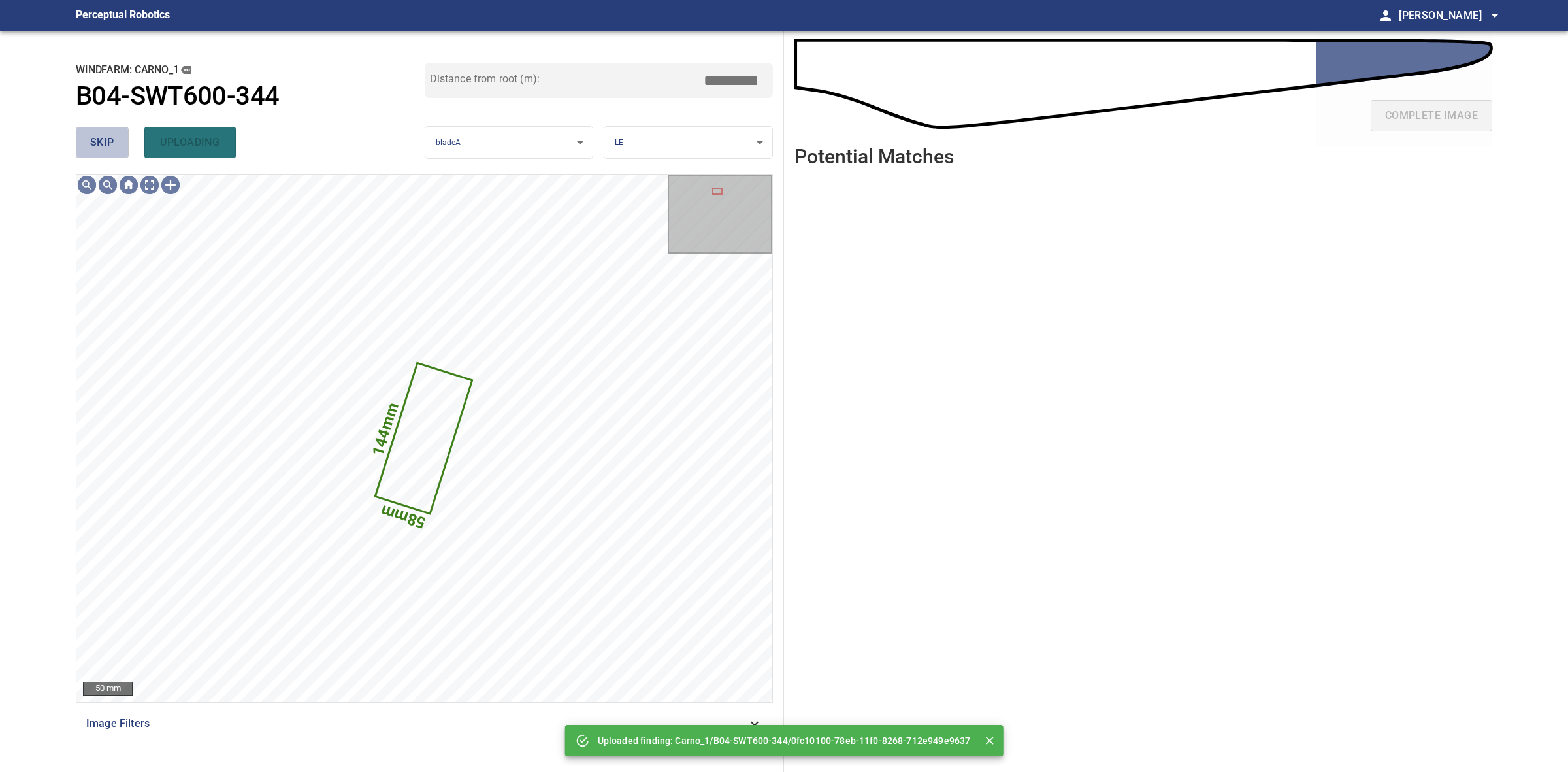
click at [98, 137] on span "skip" at bounding box center [102, 141] width 24 height 18
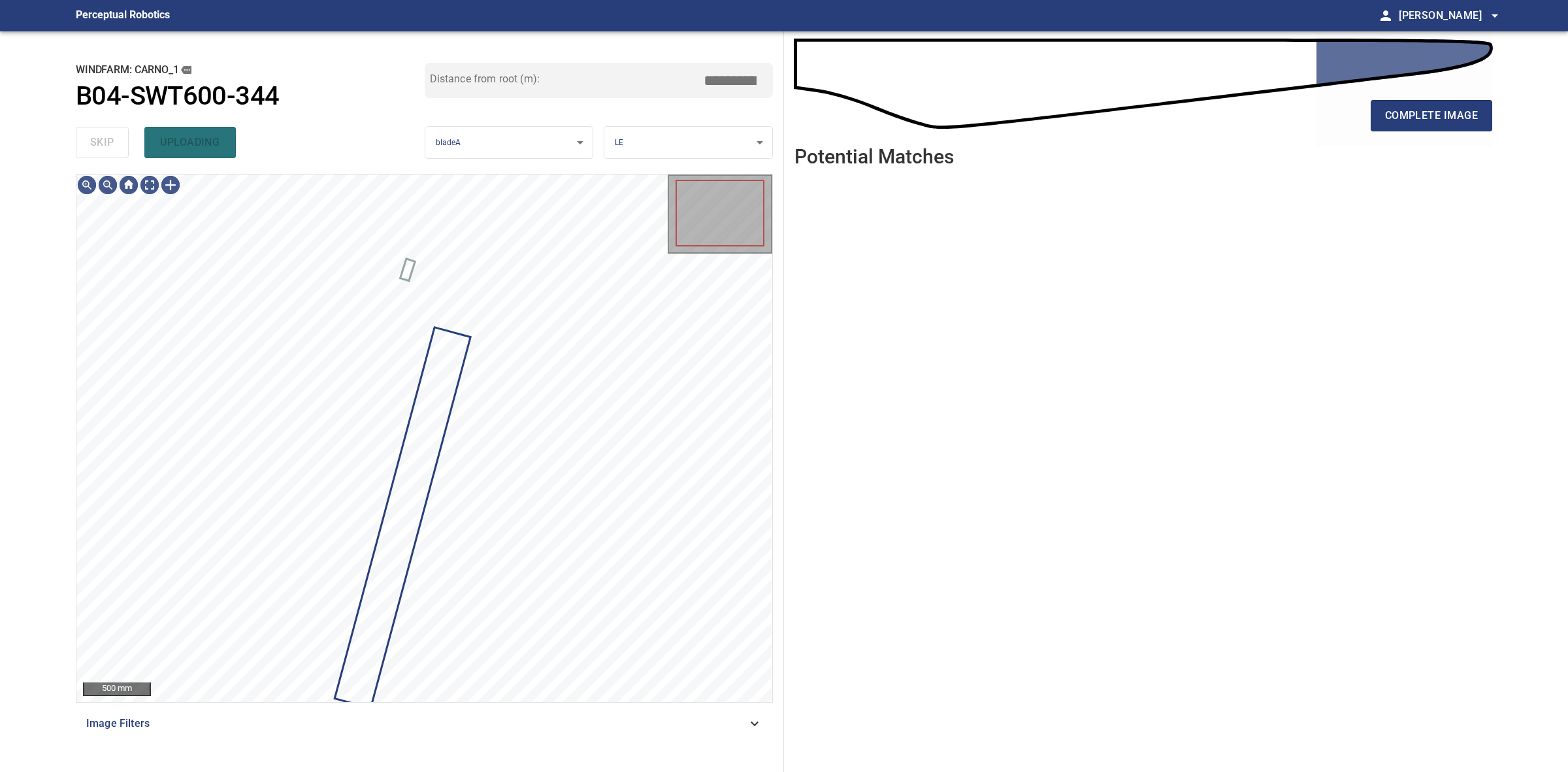
click at [98, 137] on div "skip uploading" at bounding box center [250, 142] width 349 height 42
click at [1448, 116] on span "complete image" at bounding box center [1432, 115] width 93 height 18
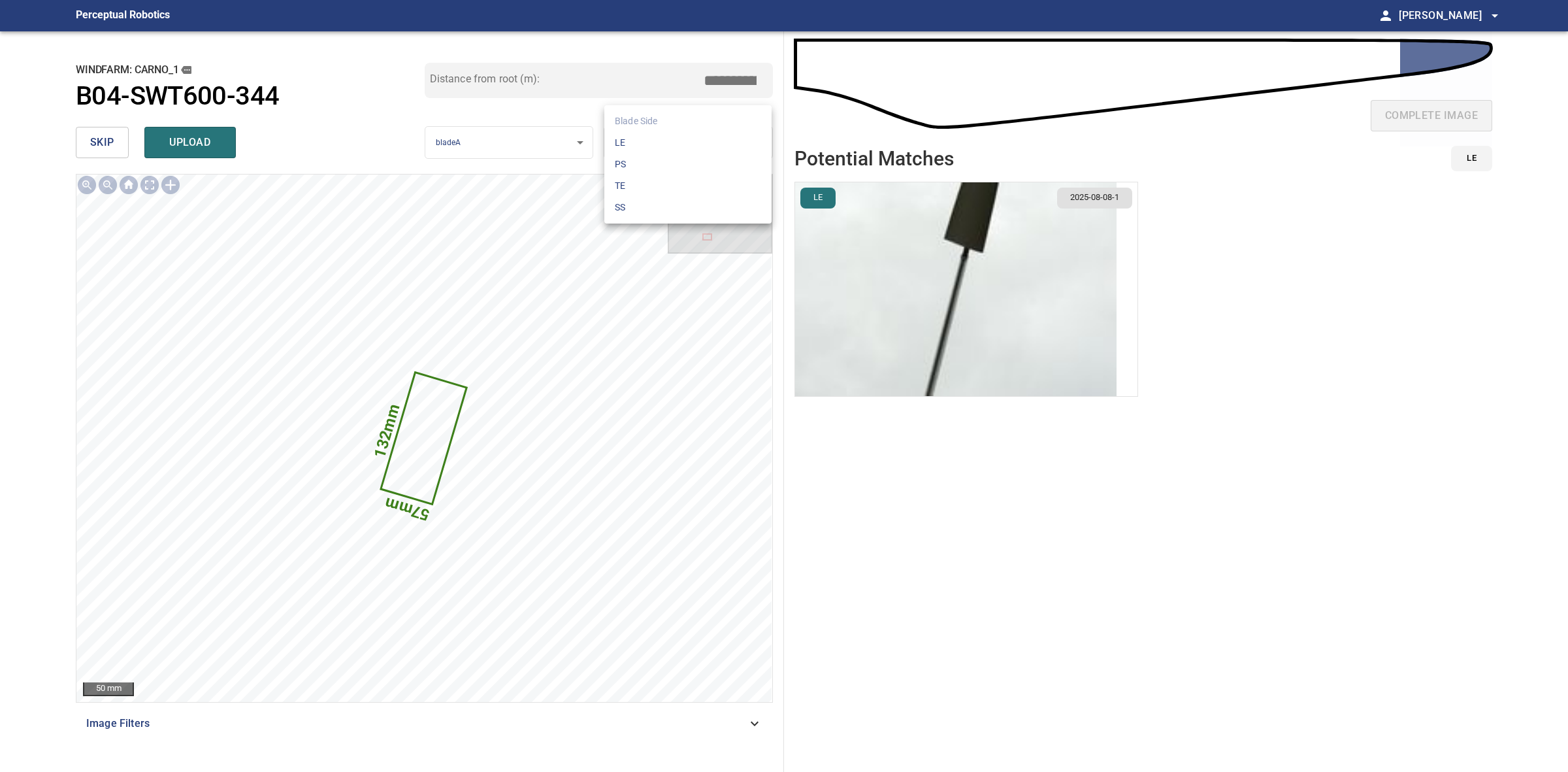
click at [655, 137] on body "**********" at bounding box center [784, 386] width 1568 height 772
click at [643, 187] on li "TE" at bounding box center [688, 185] width 167 height 21
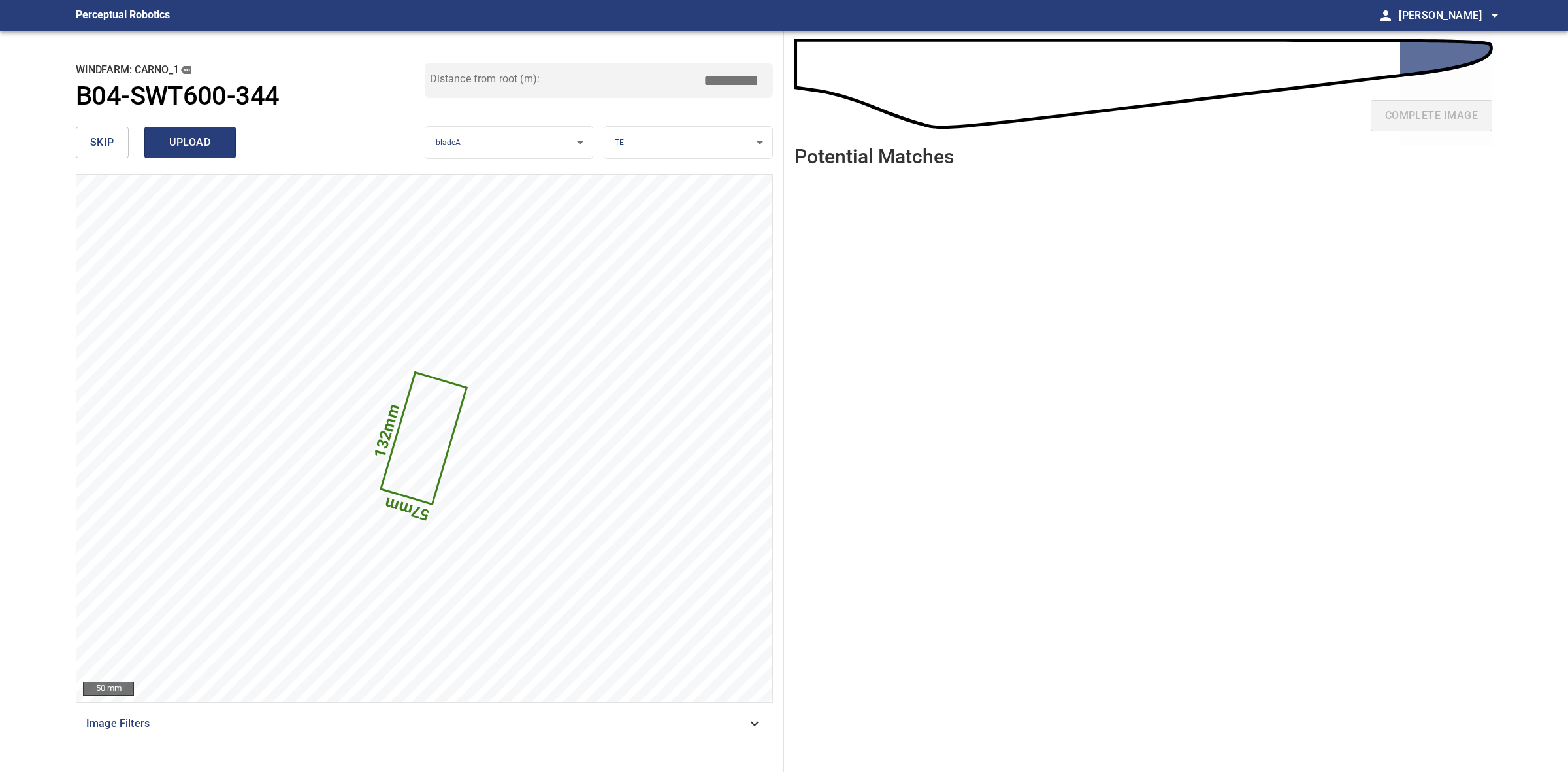
click at [205, 144] on span "upload" at bounding box center [190, 141] width 63 height 18
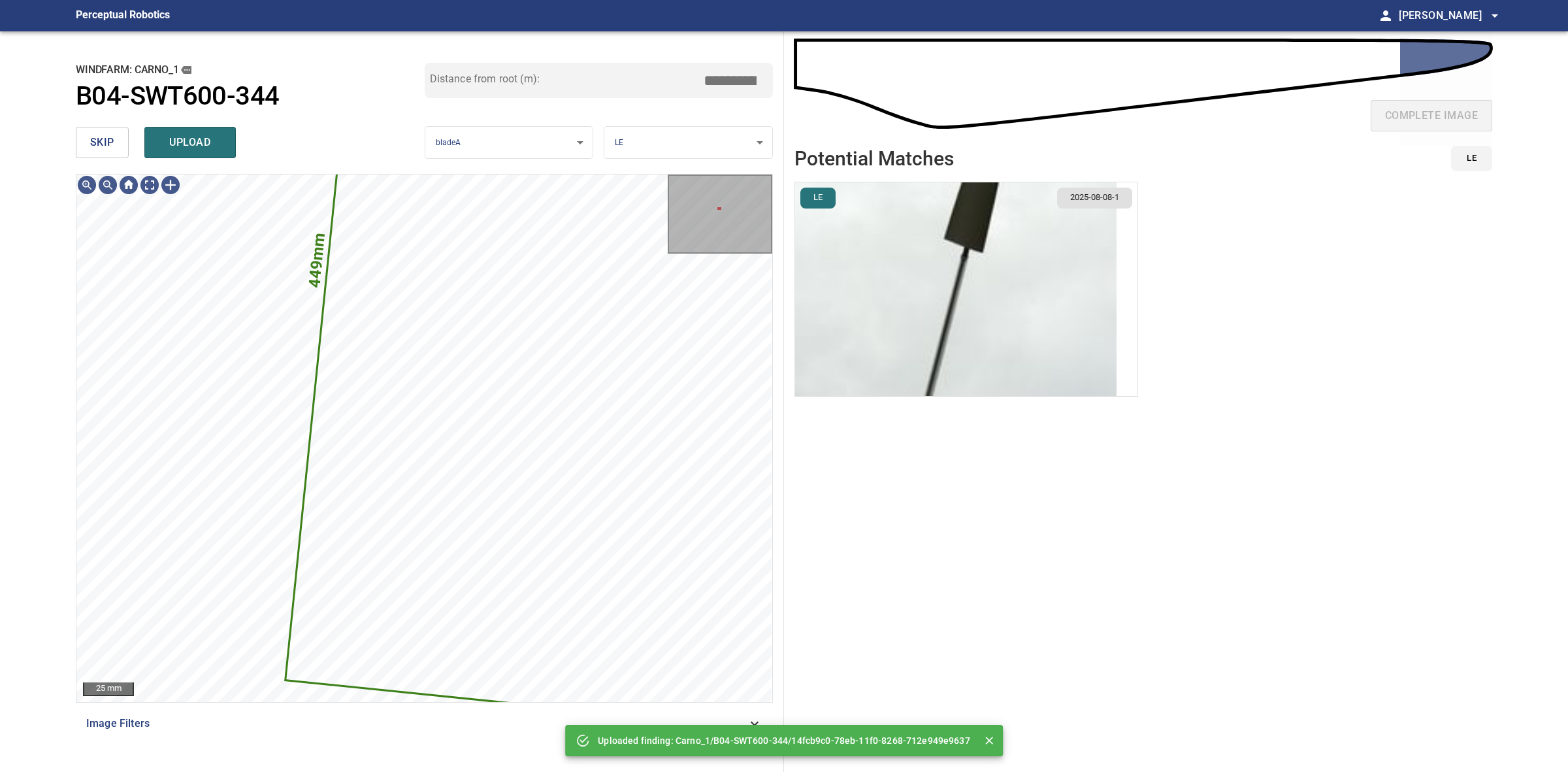
click at [119, 138] on button "skip" at bounding box center [102, 142] width 53 height 32
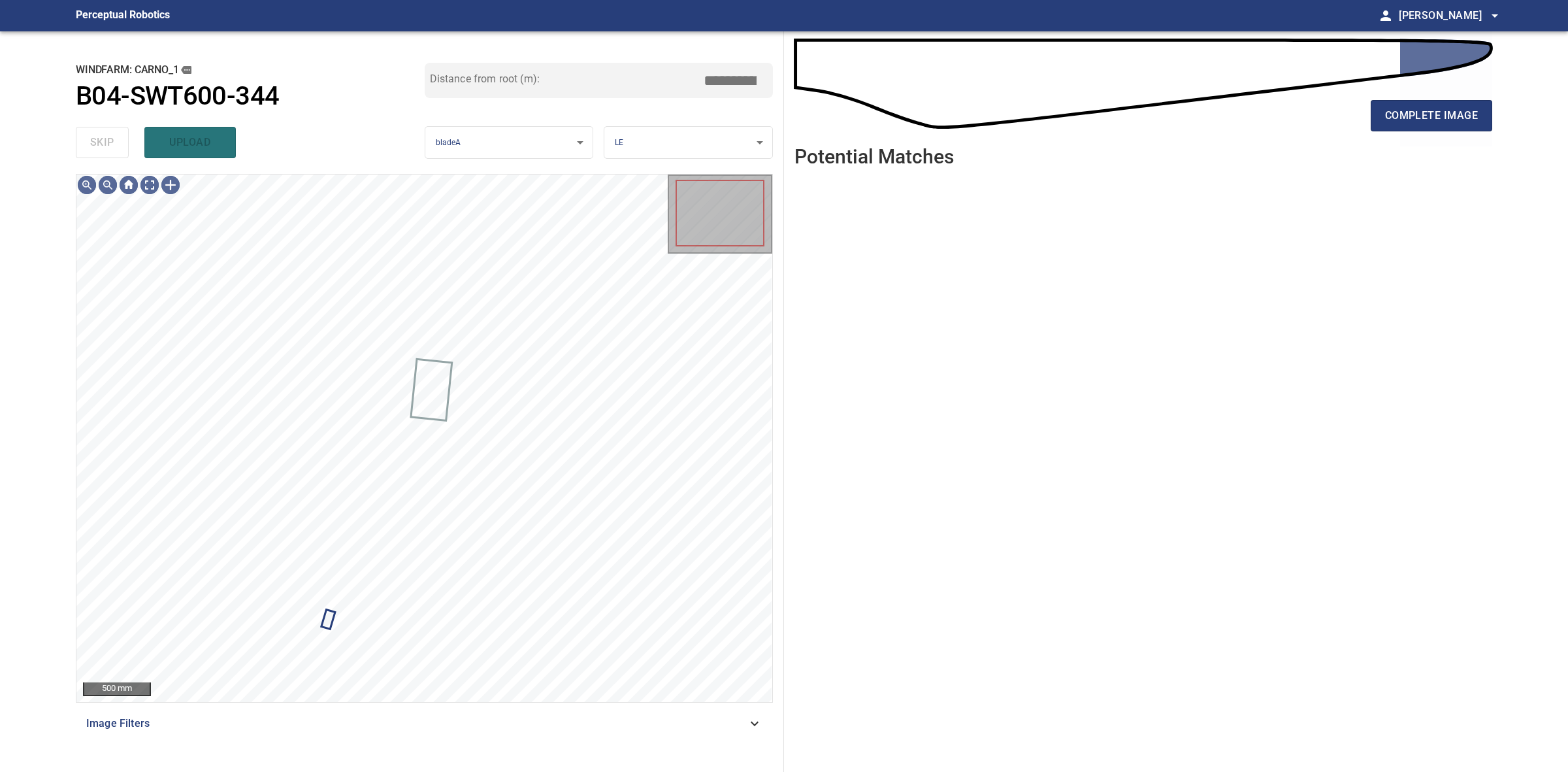
click at [105, 134] on div "skip upload" at bounding box center [250, 142] width 349 height 42
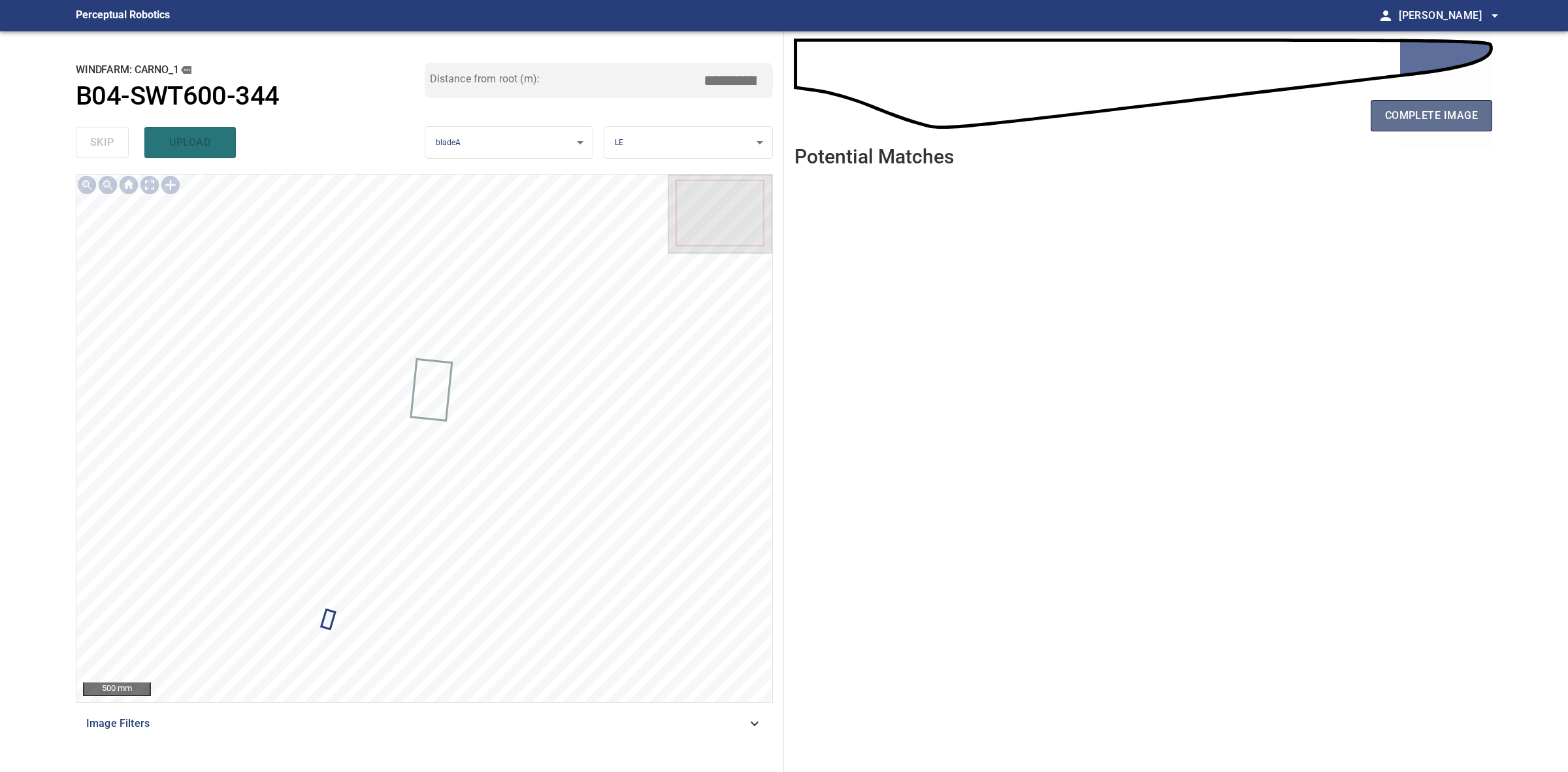
click at [1422, 113] on span "complete image" at bounding box center [1432, 115] width 93 height 18
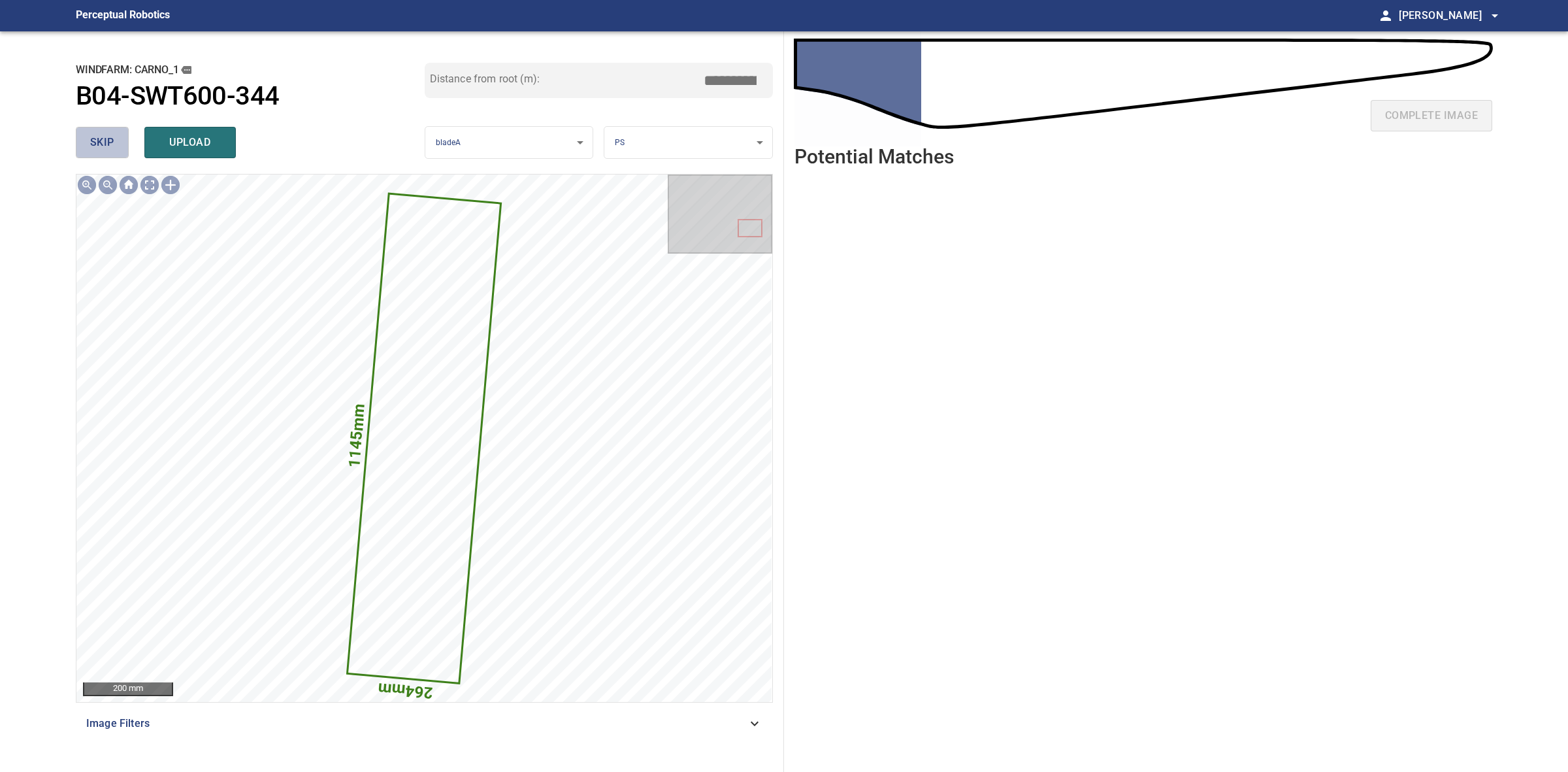
click at [115, 135] on button "skip" at bounding box center [102, 142] width 53 height 32
click at [115, 135] on div "skip upload" at bounding box center [250, 142] width 349 height 42
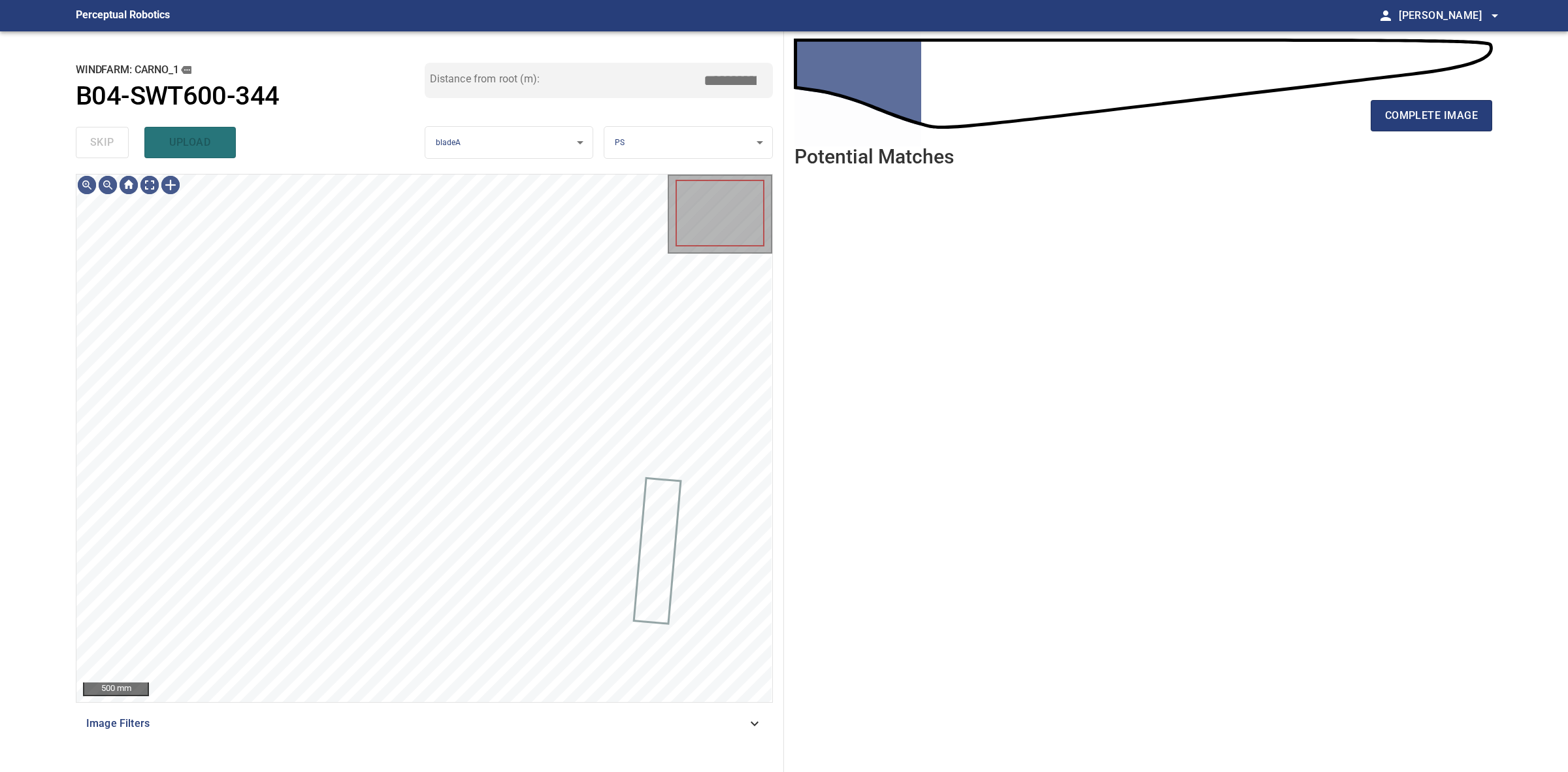
click at [115, 135] on div "skip upload" at bounding box center [250, 142] width 349 height 42
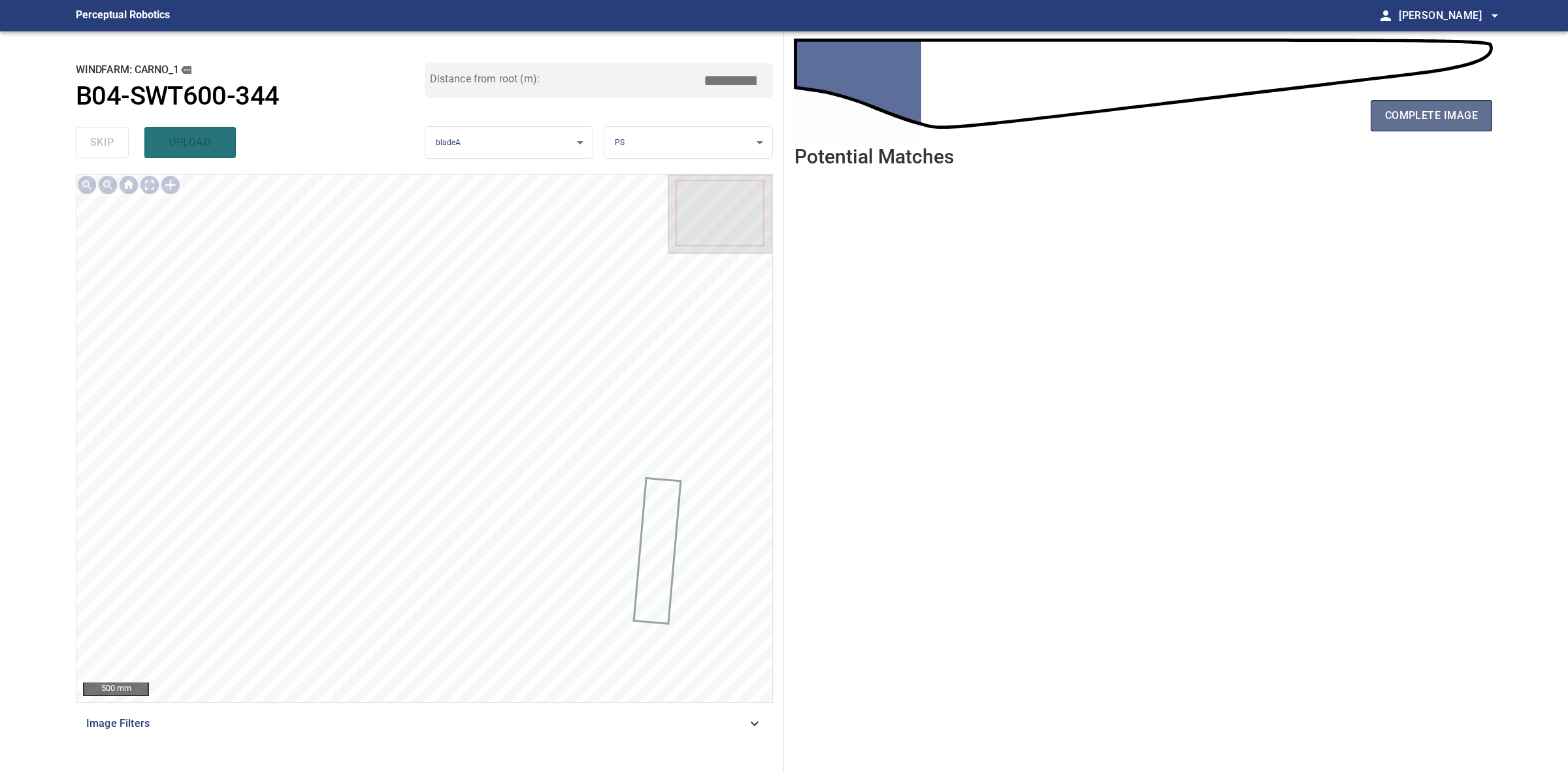
click at [1479, 118] on button "complete image" at bounding box center [1432, 115] width 122 height 32
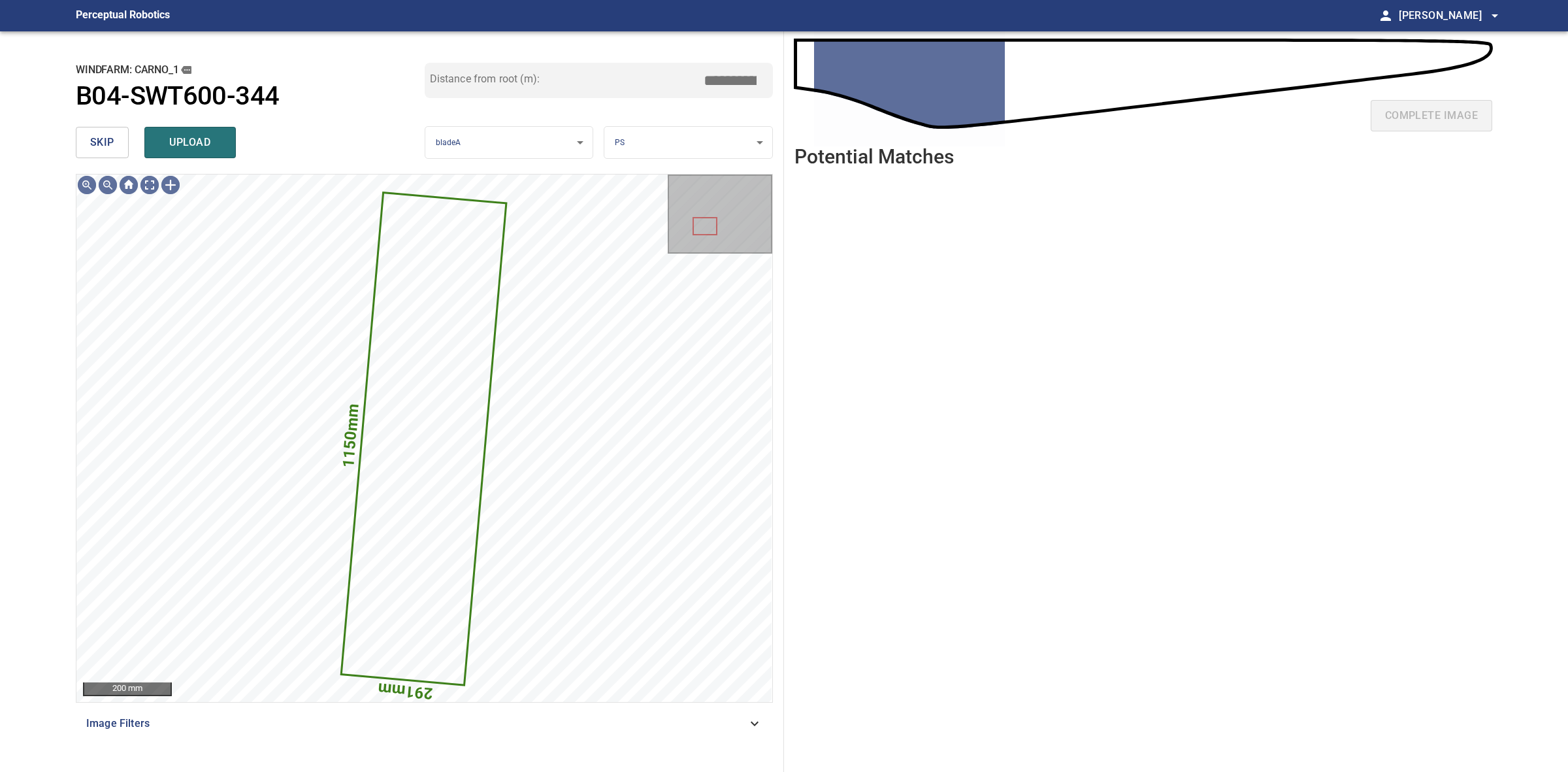
click at [98, 145] on span "skip" at bounding box center [102, 141] width 24 height 18
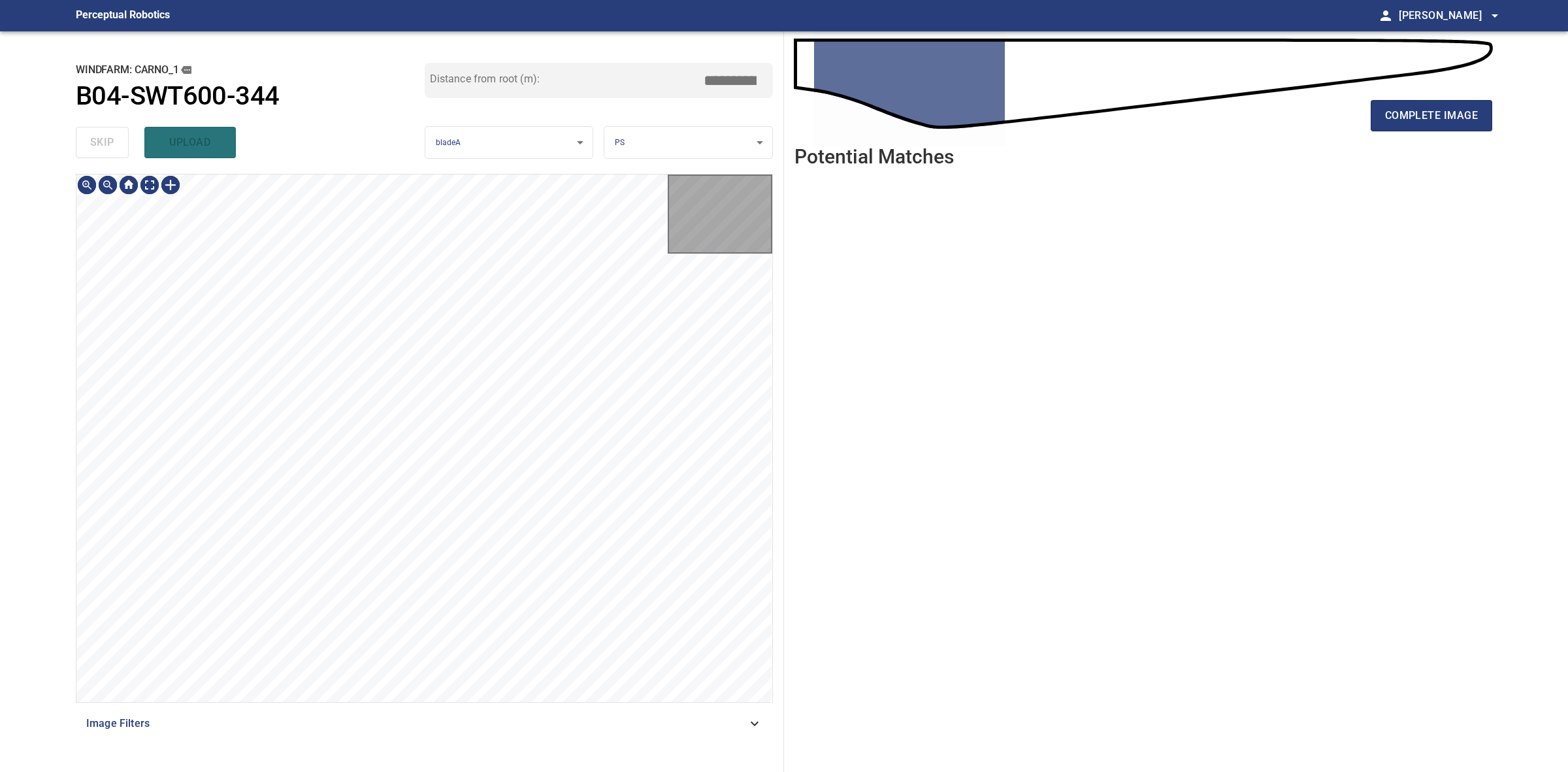
click at [98, 145] on div "skip upload" at bounding box center [250, 142] width 349 height 42
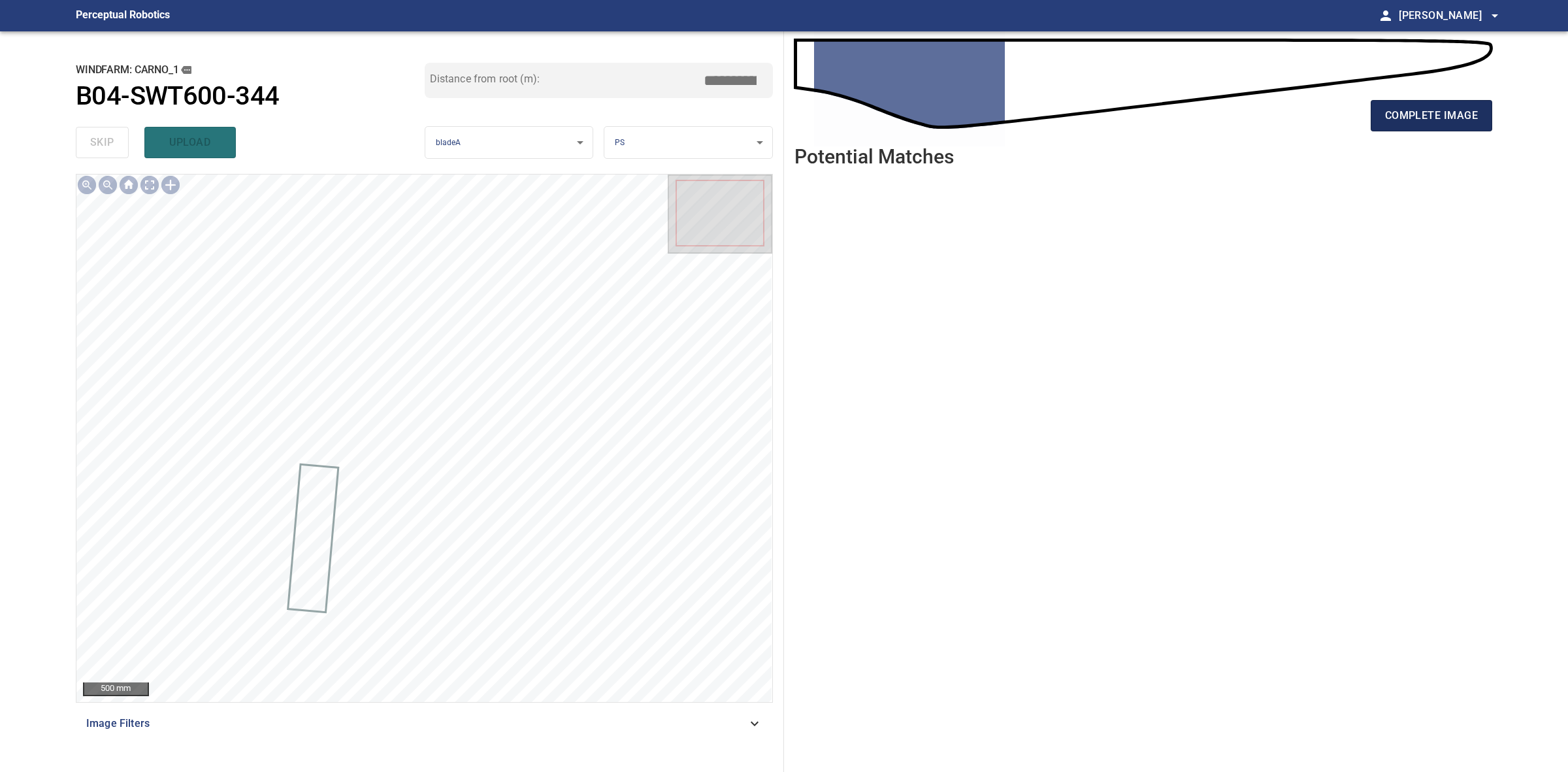
click at [1374, 114] on button "complete image" at bounding box center [1432, 115] width 122 height 32
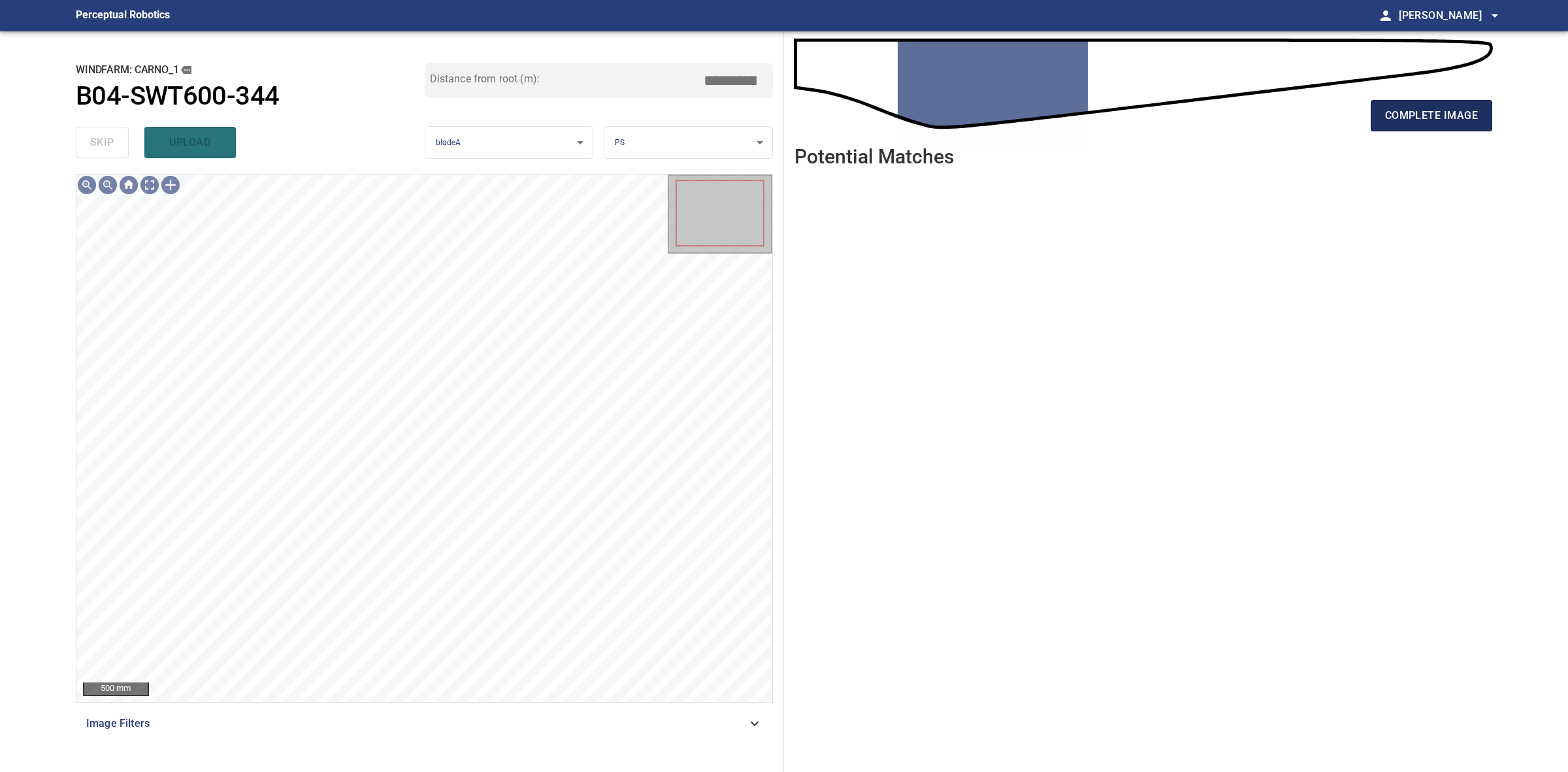
click at [1412, 128] on button "complete image" at bounding box center [1432, 115] width 122 height 32
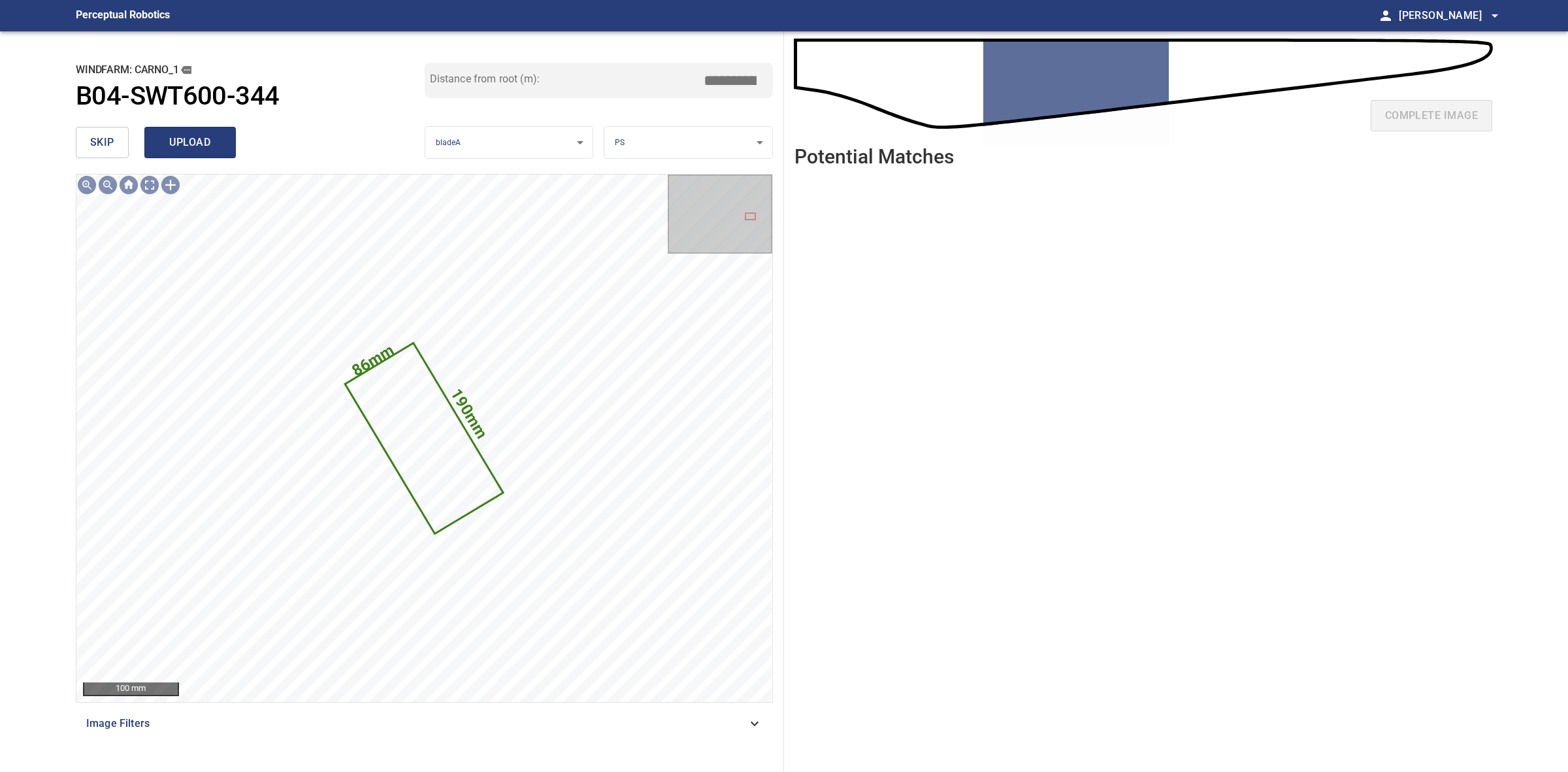
drag, startPoint x: 250, startPoint y: 144, endPoint x: 226, endPoint y: 141, distance: 24.2
click at [250, 144] on div "skip upload" at bounding box center [250, 142] width 349 height 42
click at [222, 141] on button "upload" at bounding box center [189, 142] width 91 height 32
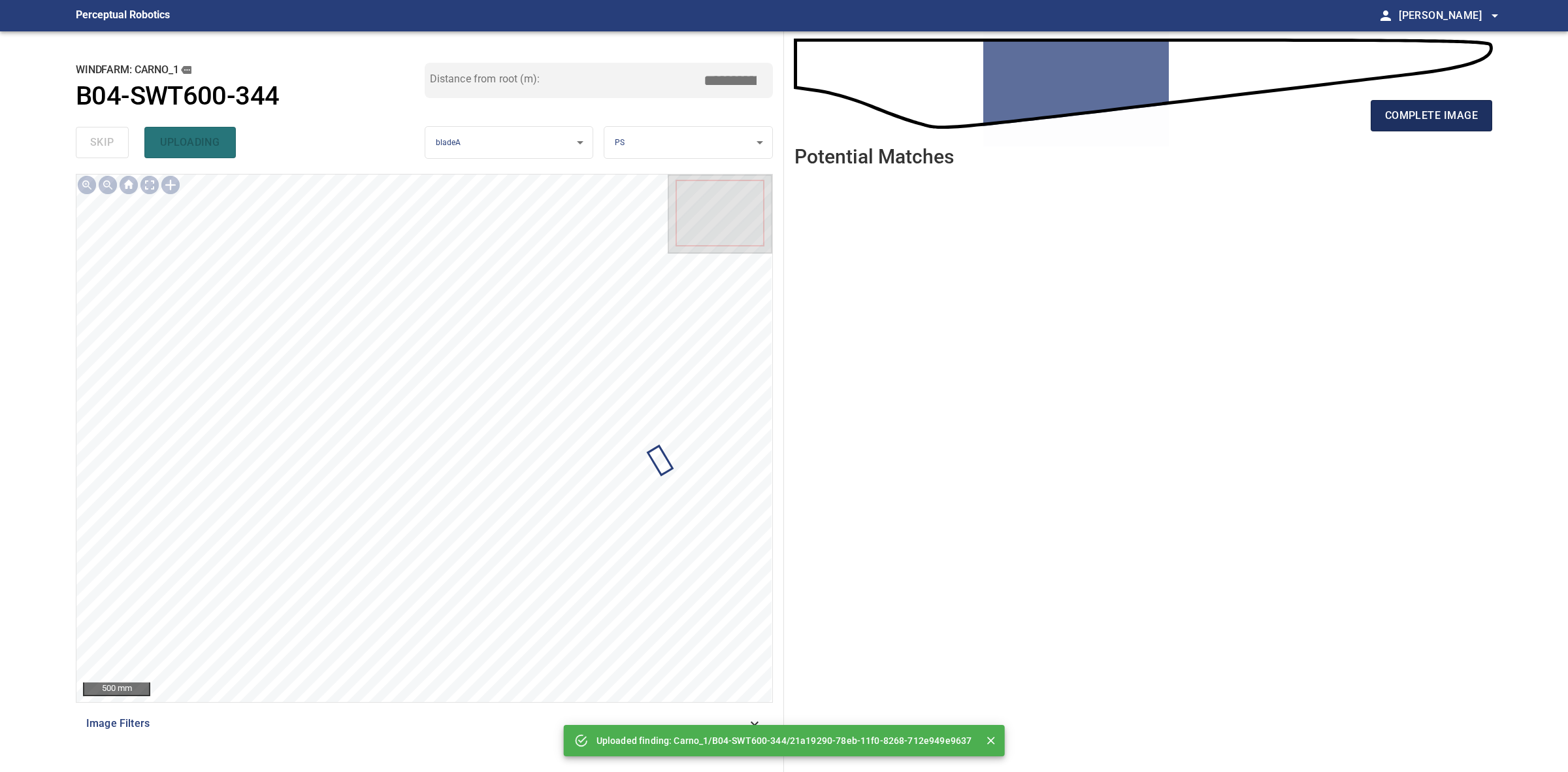
click at [1487, 116] on button "complete image" at bounding box center [1432, 115] width 122 height 32
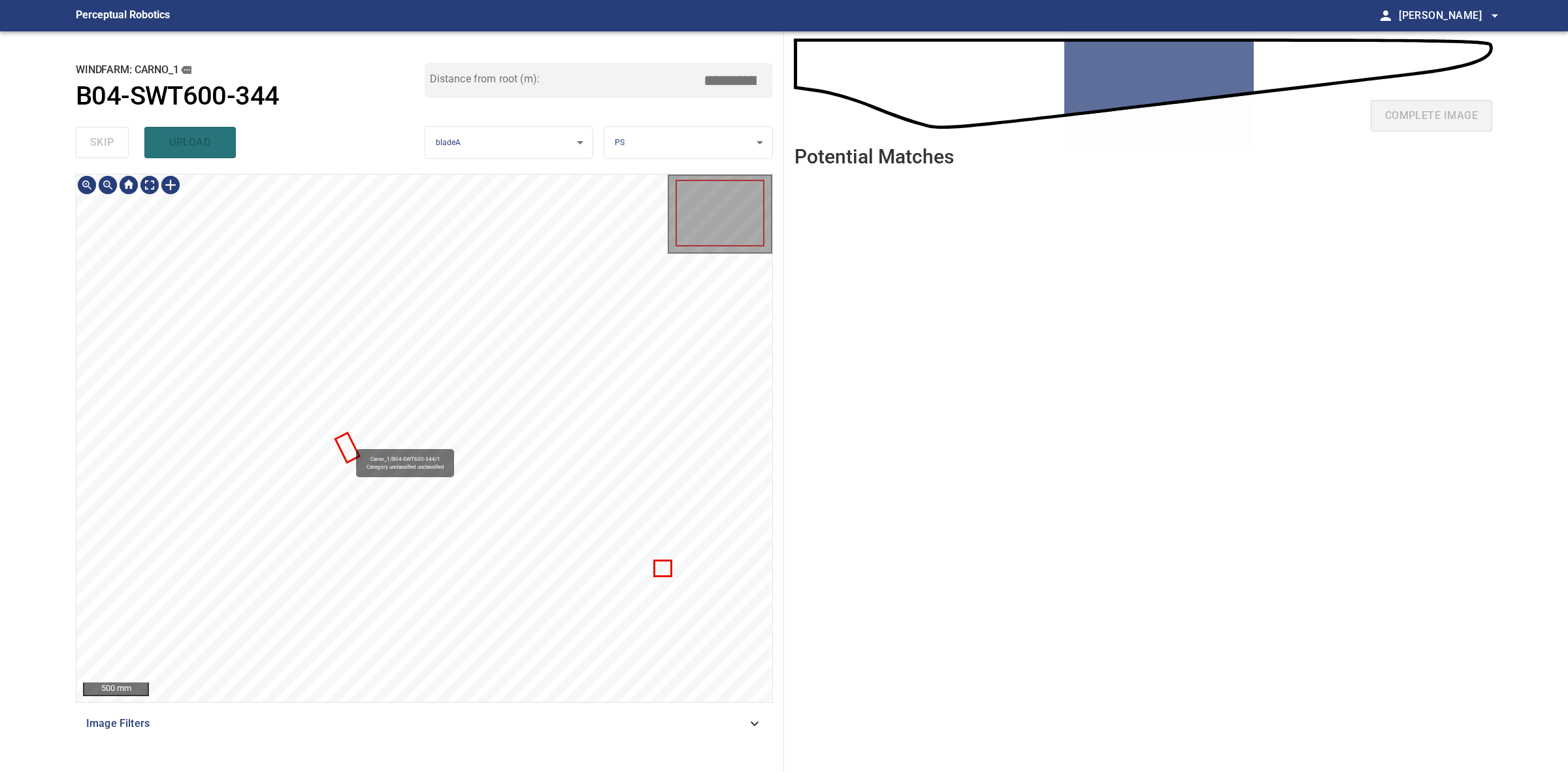
click at [355, 443] on div "Carno_1/B04-SWT600-344/1 Category unclassified unclassified" at bounding box center [424, 438] width 696 height 527
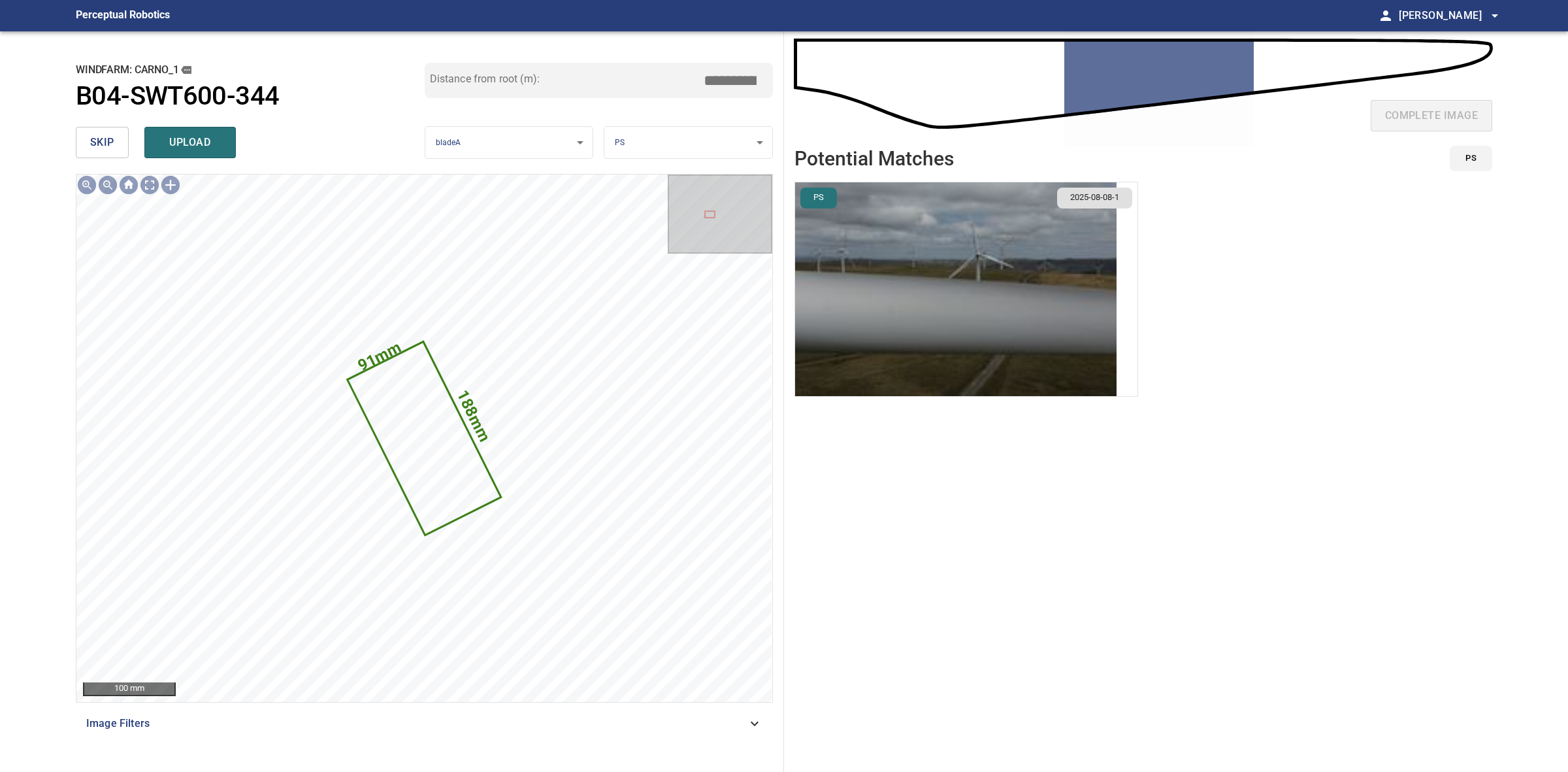
click at [957, 279] on img "button" at bounding box center [955, 289] width 321 height 214
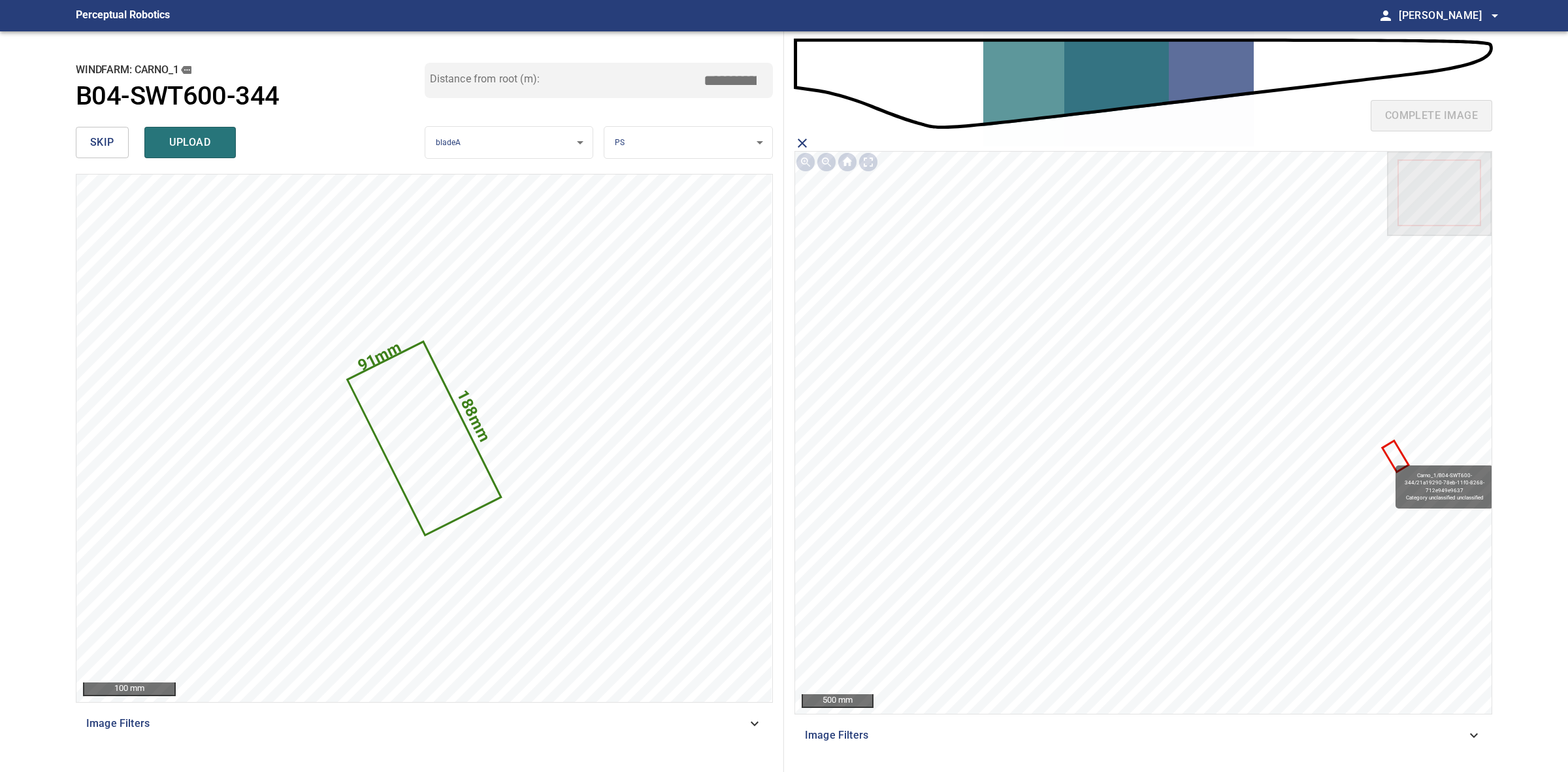
click at [1390, 458] on icon at bounding box center [1396, 456] width 24 height 28
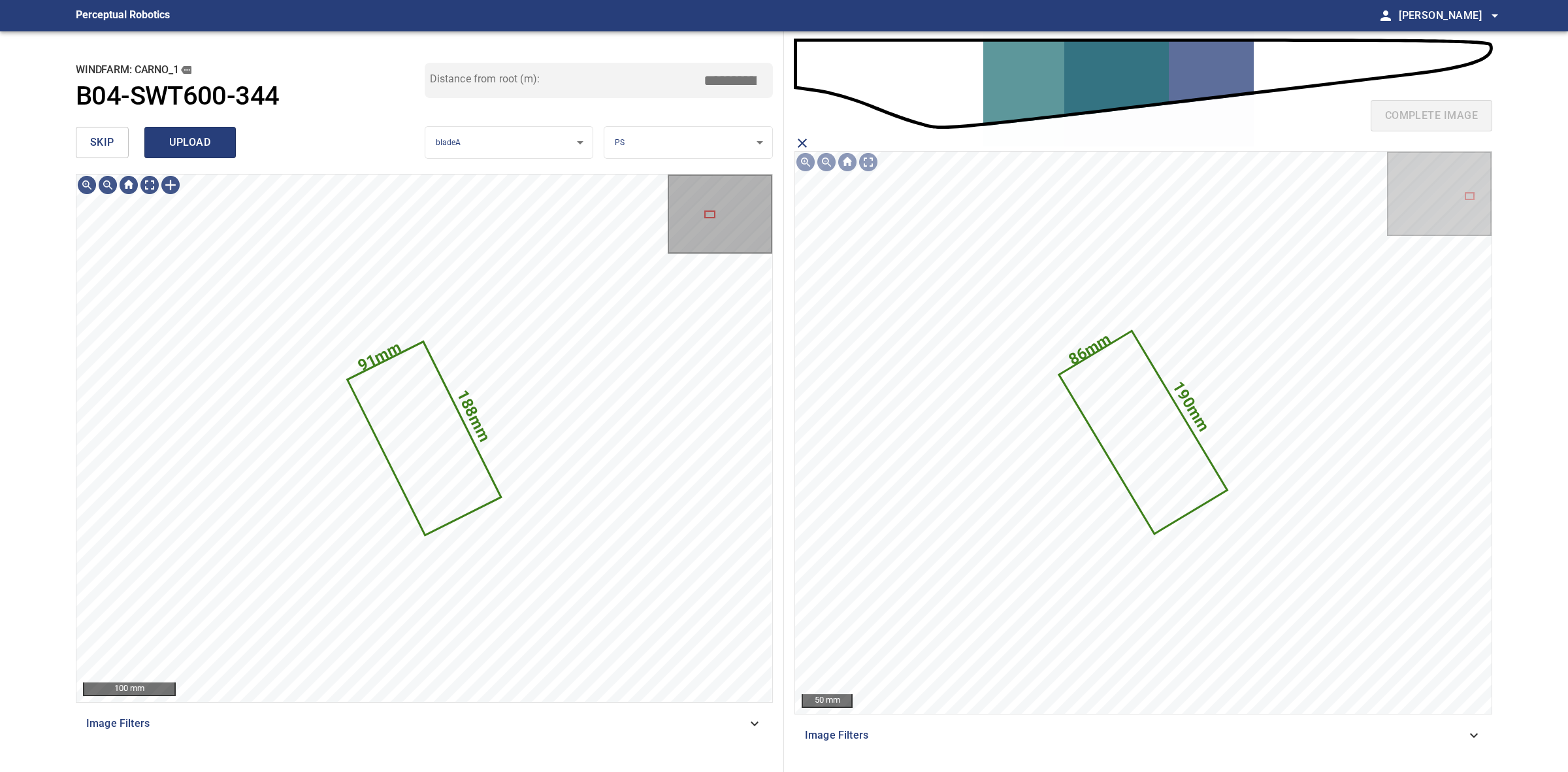
click at [199, 144] on span "upload" at bounding box center [190, 141] width 63 height 18
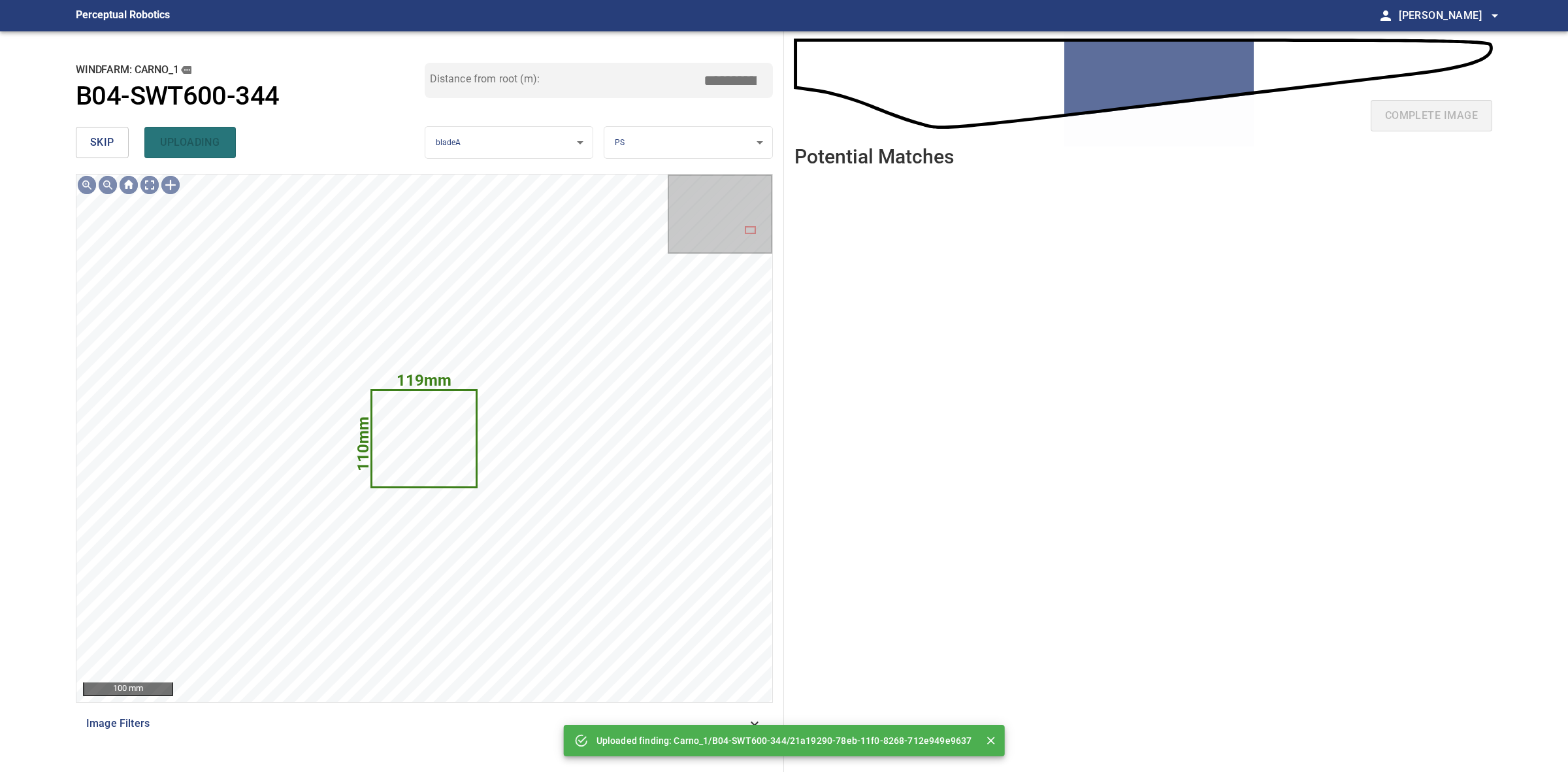
click at [118, 146] on button "skip" at bounding box center [102, 142] width 53 height 32
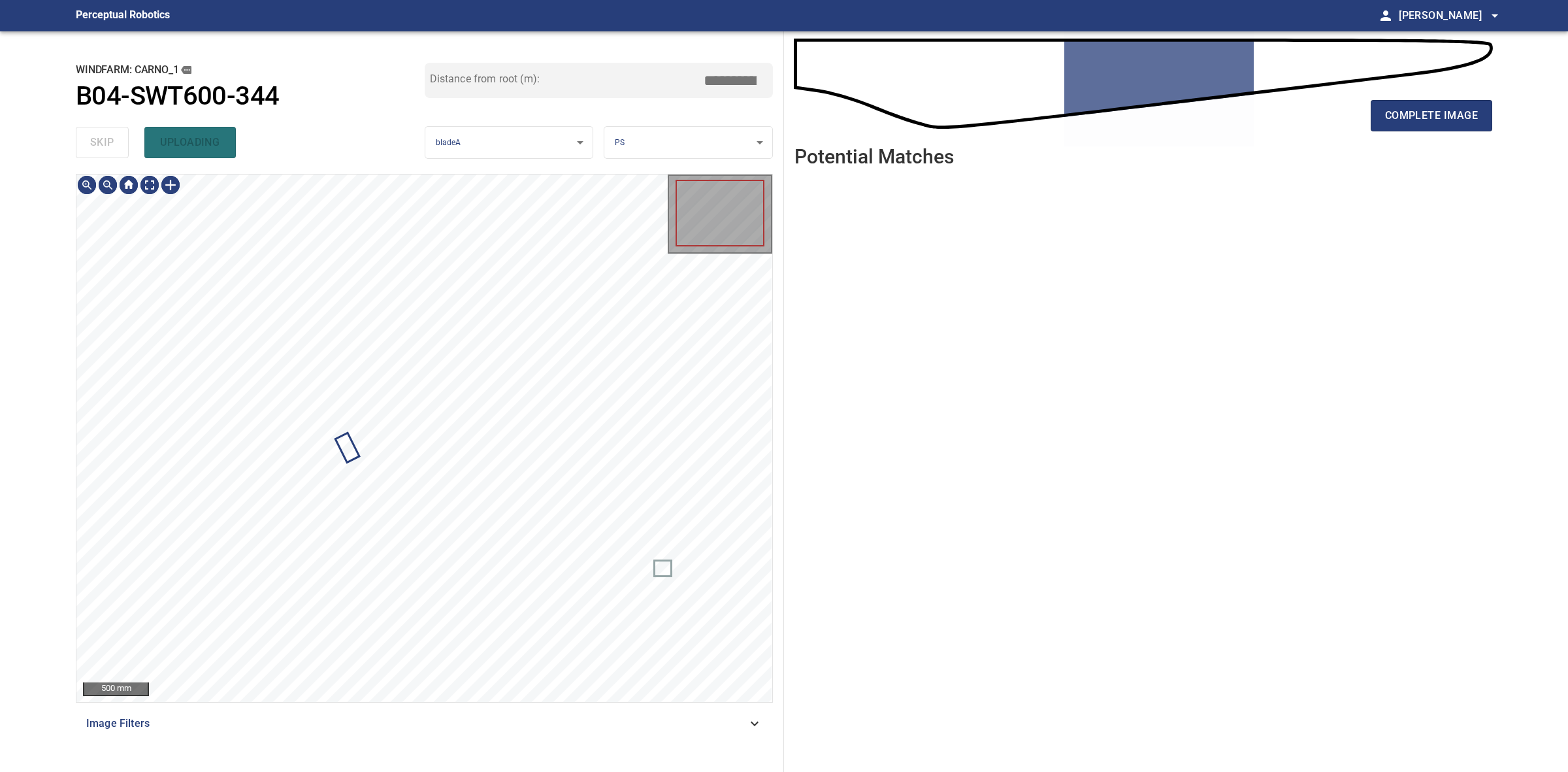
click at [118, 146] on div "skip uploading" at bounding box center [250, 142] width 349 height 42
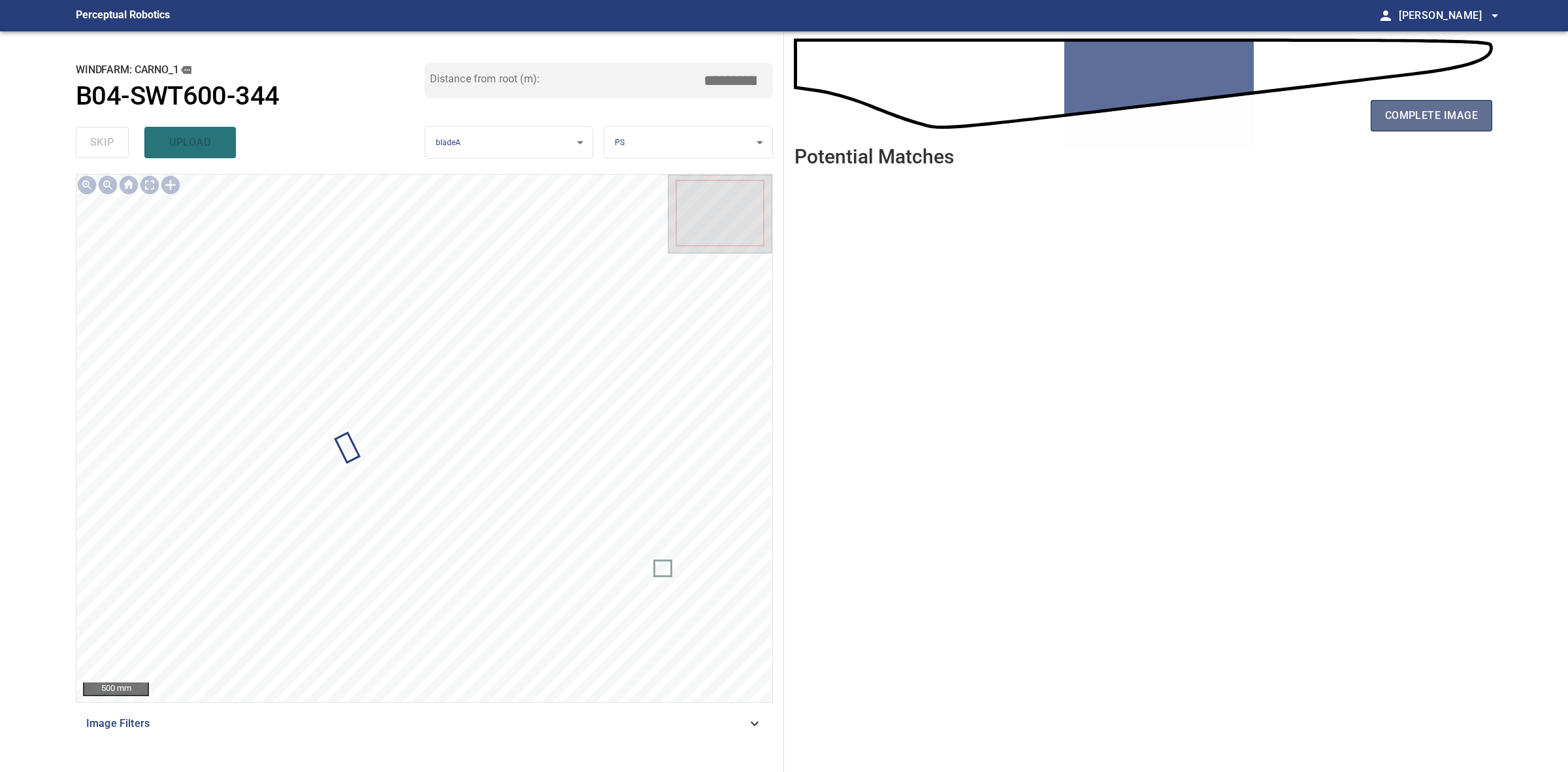
click at [1447, 122] on span "complete image" at bounding box center [1432, 115] width 93 height 18
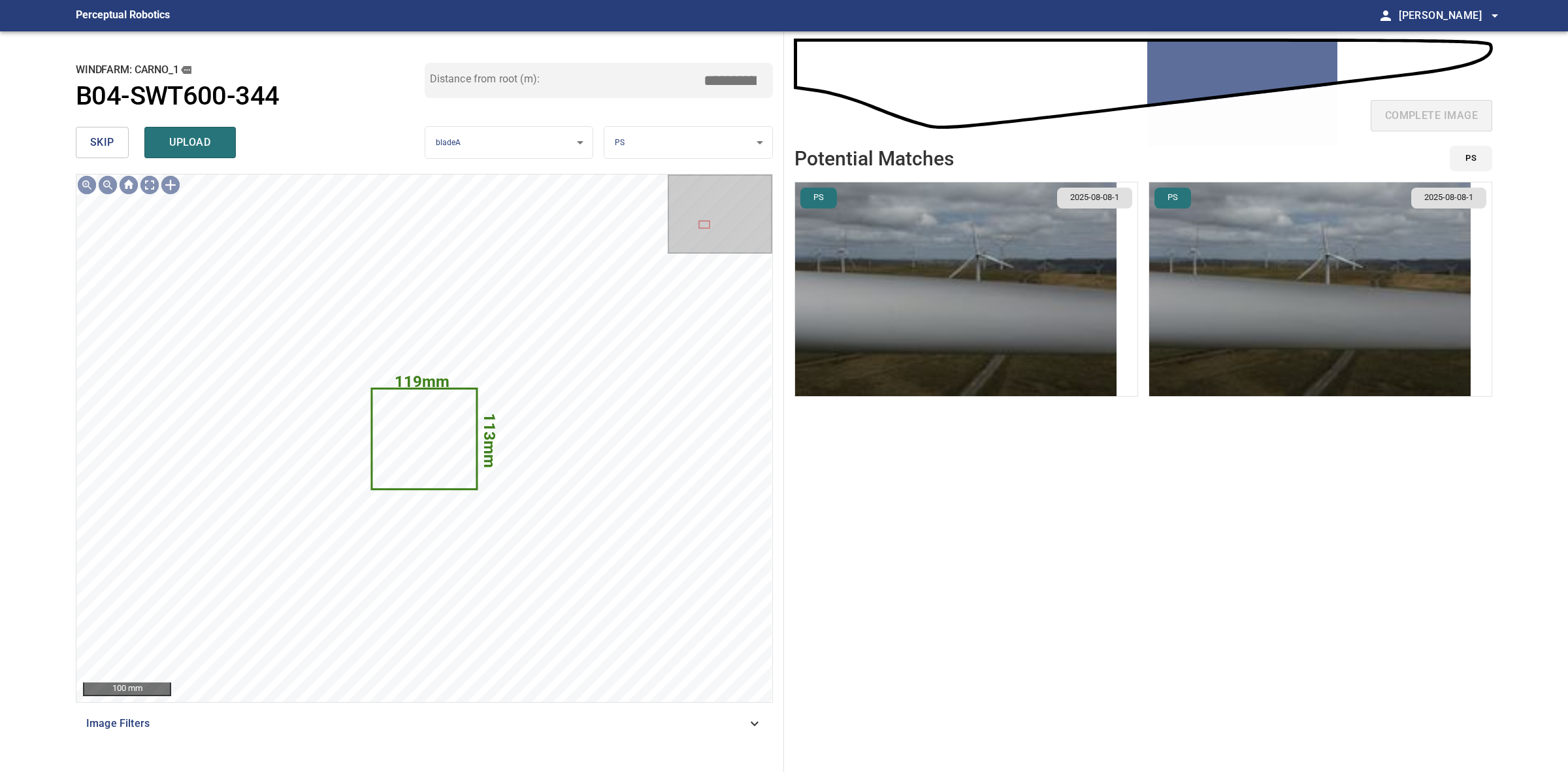
click at [114, 130] on button "skip" at bounding box center [102, 142] width 53 height 32
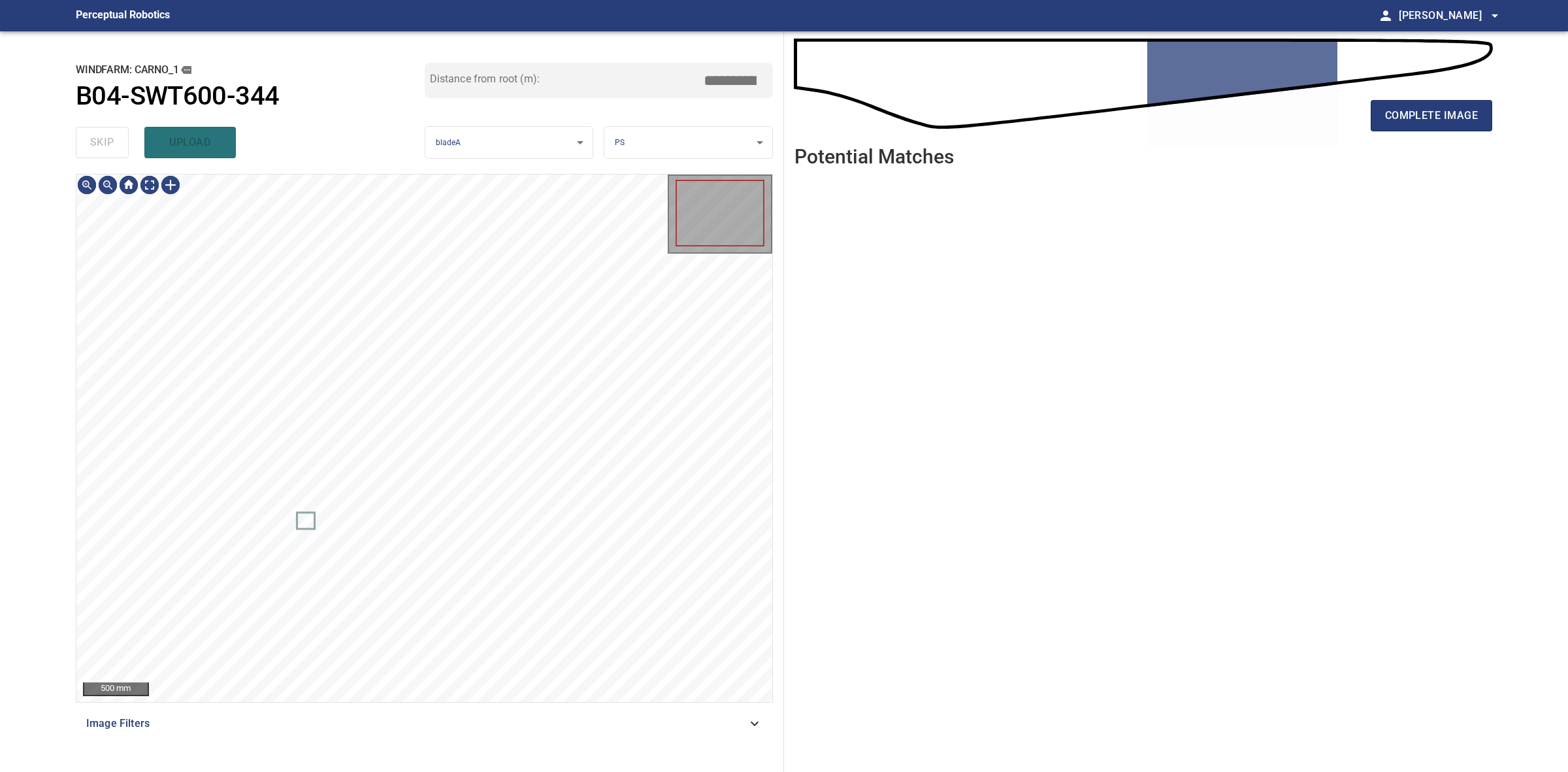
click at [114, 133] on div "skip upload" at bounding box center [250, 142] width 349 height 42
click at [1495, 111] on div "complete image Potential Matches" at bounding box center [1143, 401] width 718 height 740
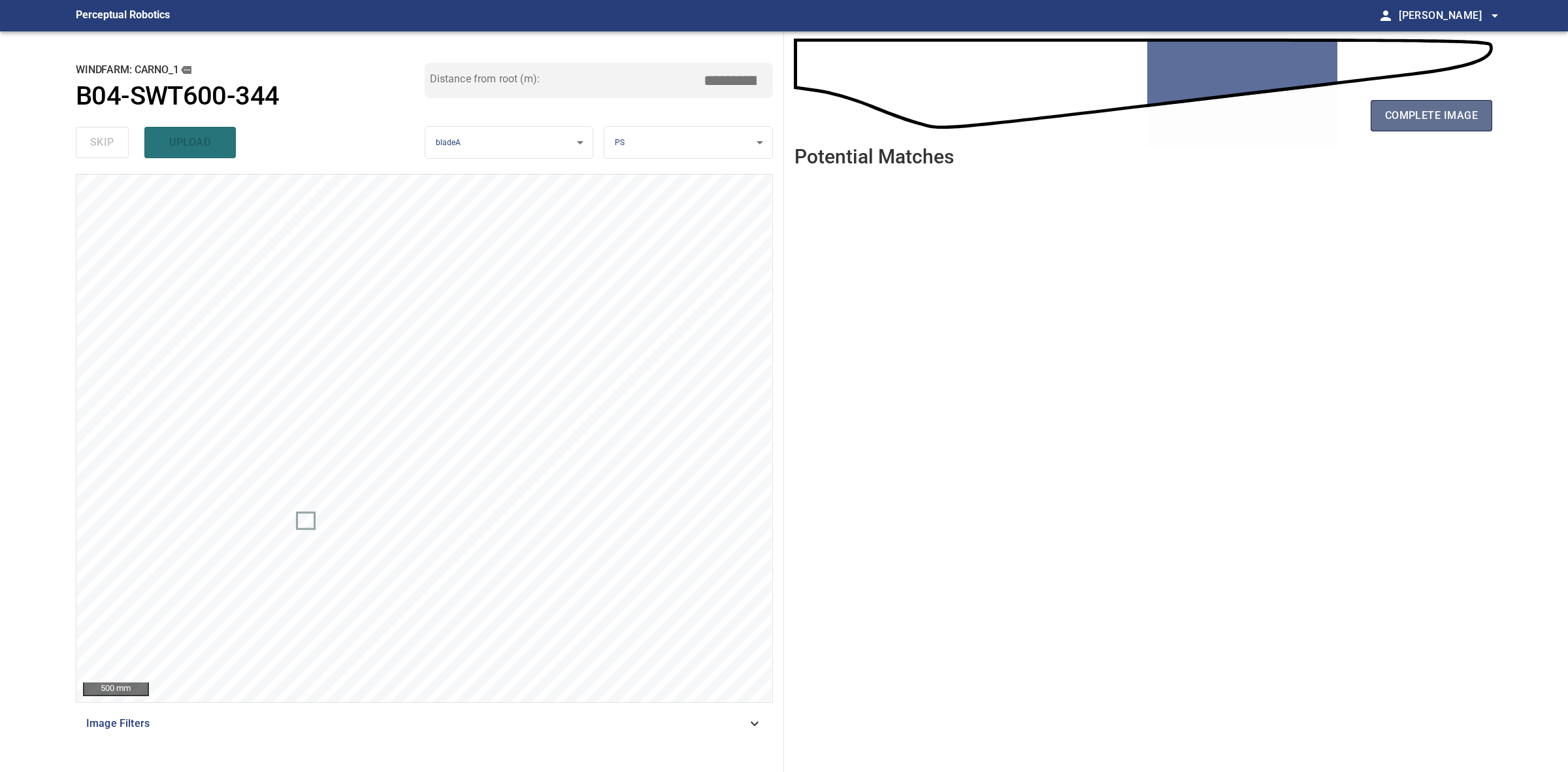
click at [1488, 112] on button "complete image" at bounding box center [1432, 115] width 122 height 32
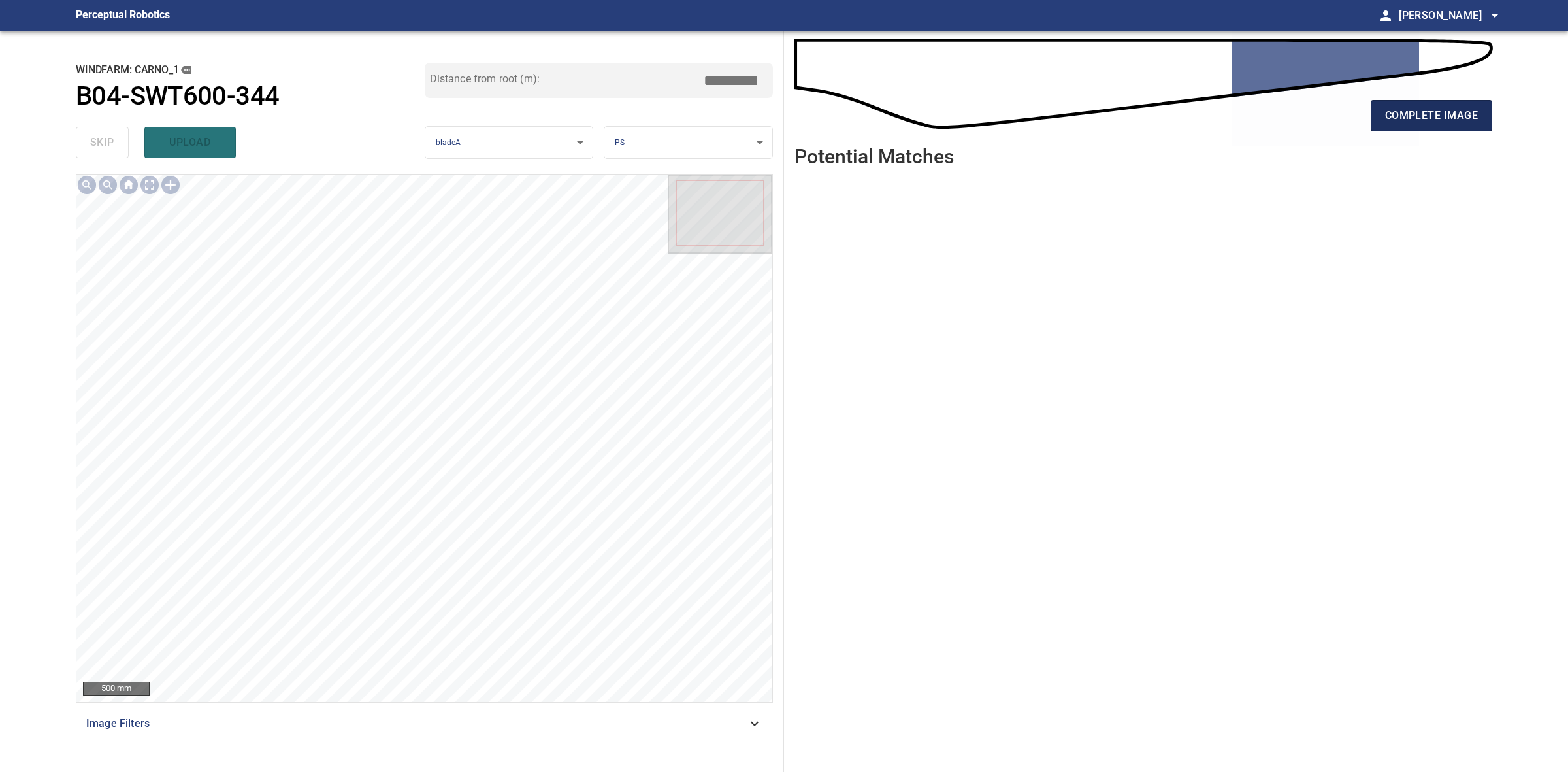
click at [1399, 128] on button "complete image" at bounding box center [1432, 115] width 122 height 32
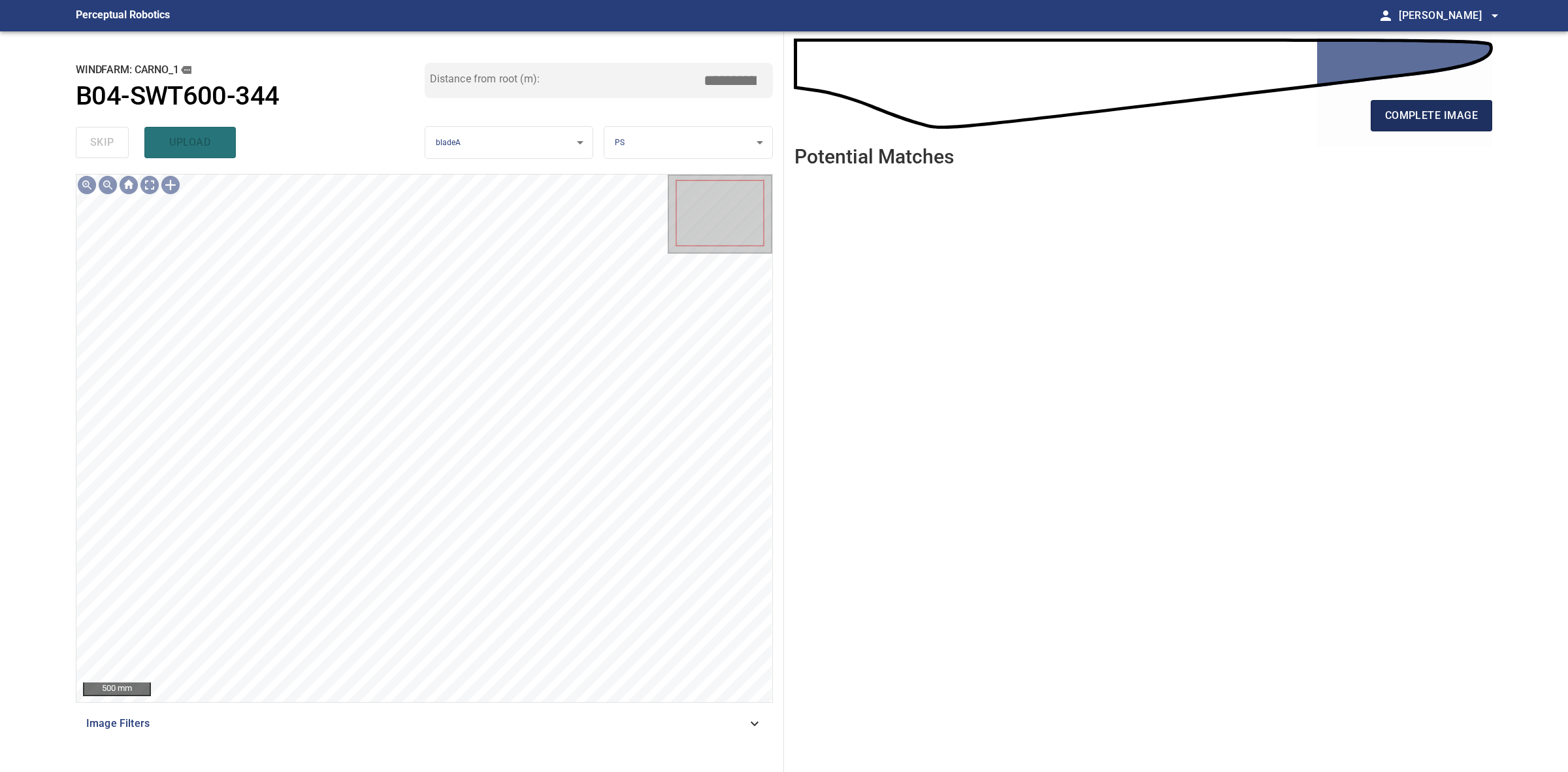
click at [1396, 118] on span "complete image" at bounding box center [1432, 115] width 93 height 18
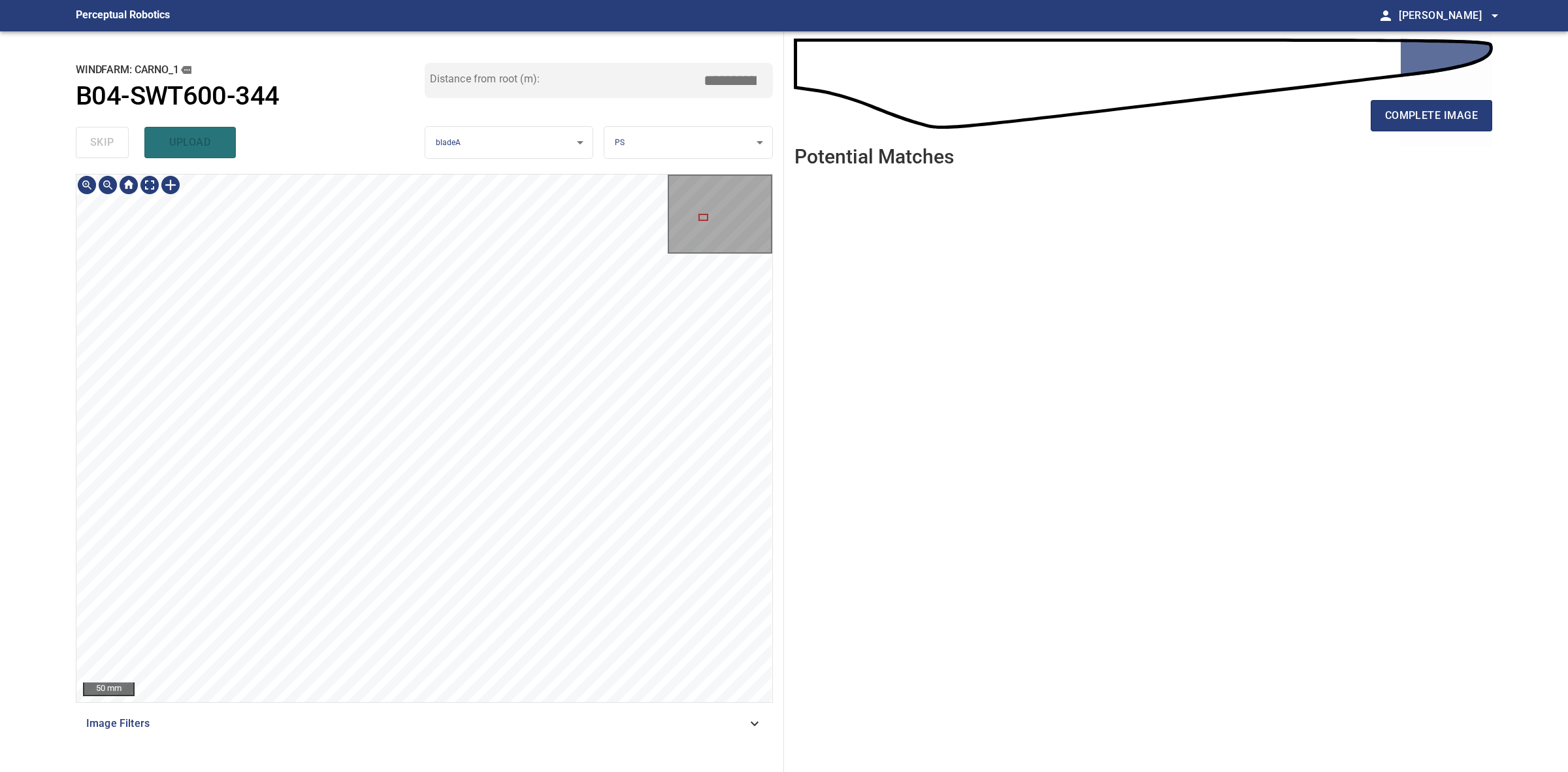
click at [948, 442] on div "**********" at bounding box center [784, 401] width 1438 height 740
click at [823, 450] on div "**********" at bounding box center [784, 401] width 1438 height 740
click at [772, 452] on div "50 mm" at bounding box center [424, 438] width 697 height 528
click at [827, 447] on div "**********" at bounding box center [784, 401] width 1438 height 740
click at [815, 446] on div "**********" at bounding box center [784, 401] width 1438 height 740
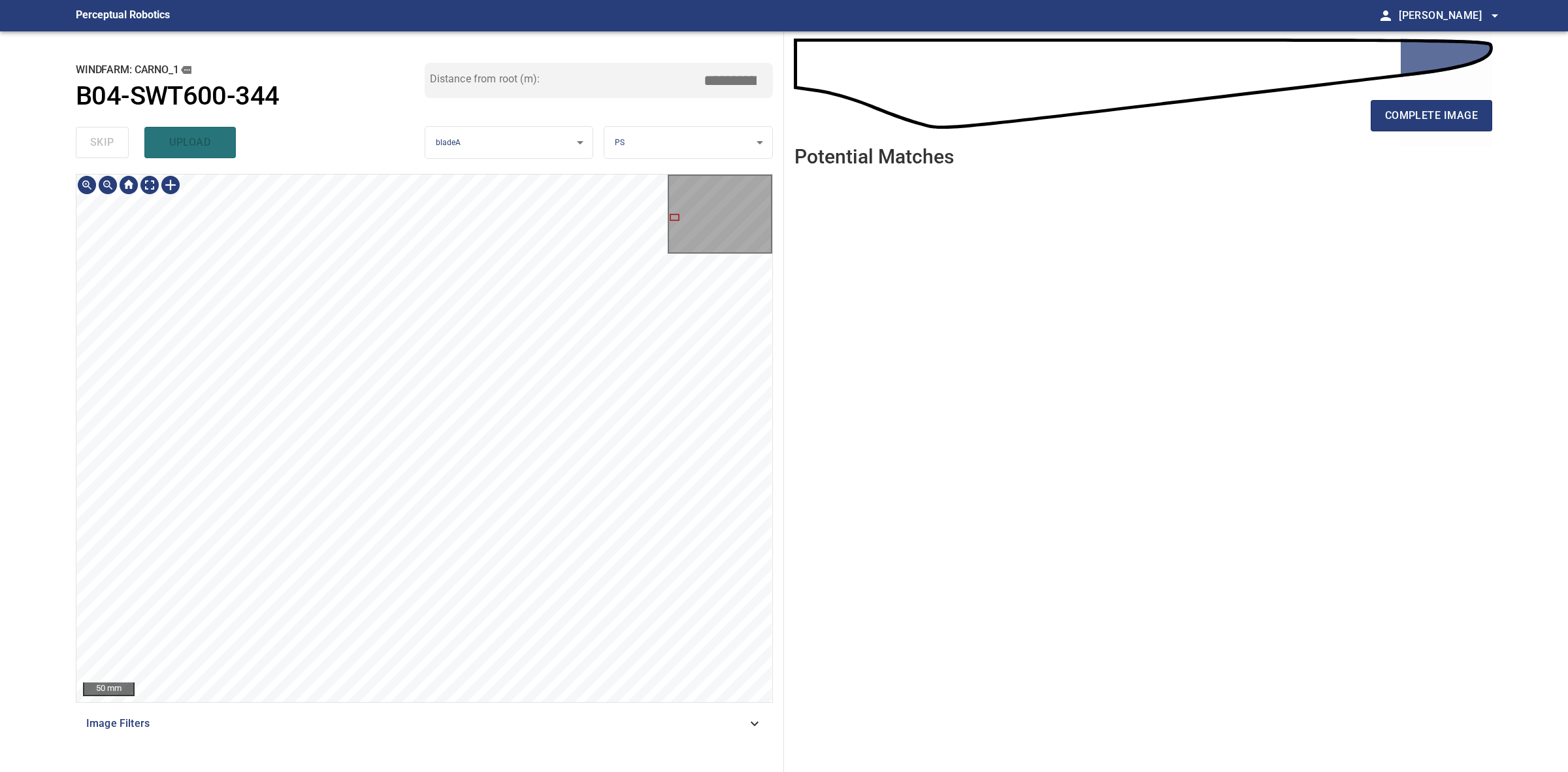
click at [898, 433] on div "**********" at bounding box center [784, 401] width 1438 height 740
click at [1422, 124] on button "complete image" at bounding box center [1432, 115] width 122 height 32
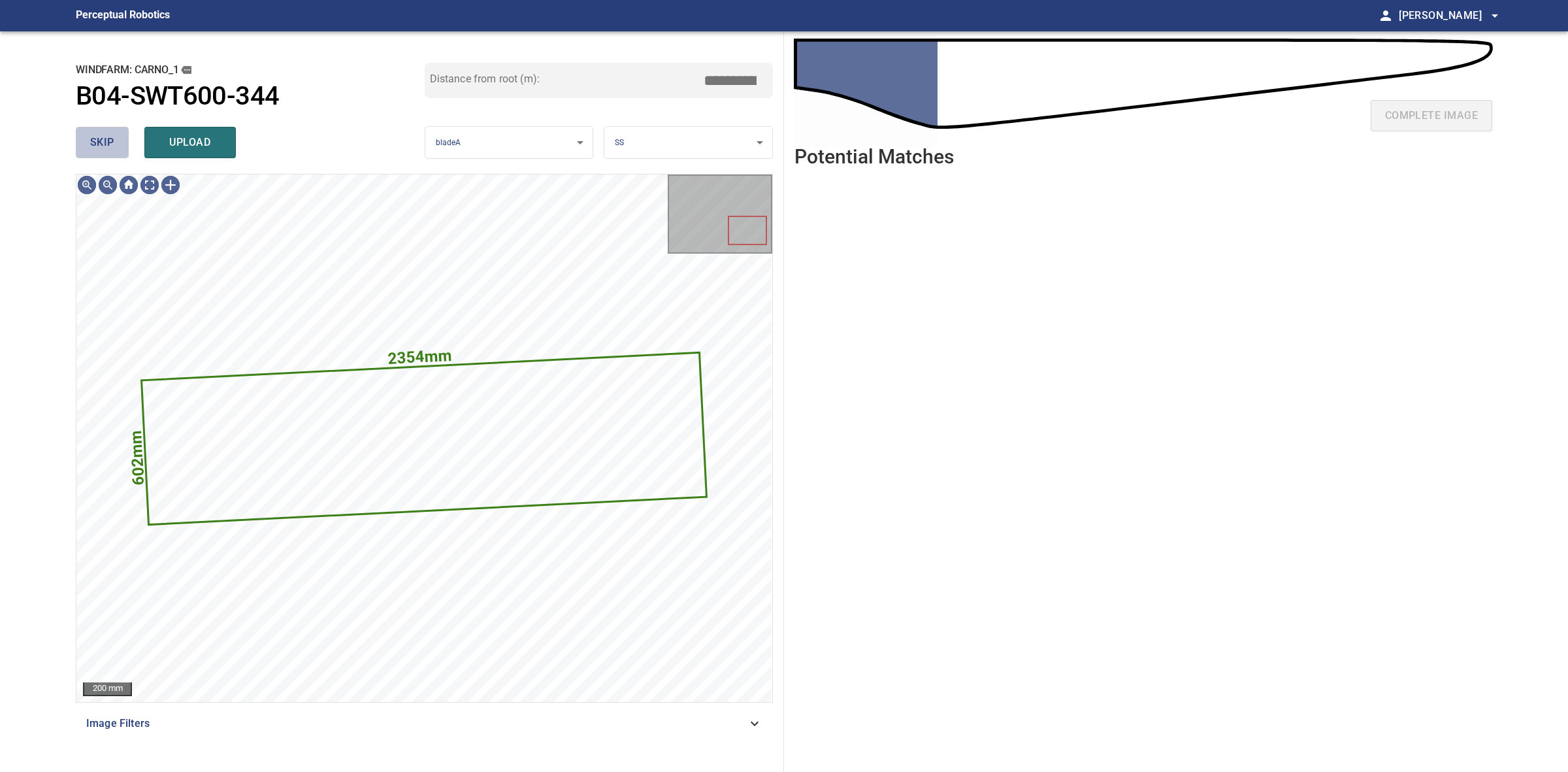
click at [108, 151] on span "skip" at bounding box center [102, 141] width 24 height 18
click at [108, 150] on span "skip" at bounding box center [102, 141] width 24 height 18
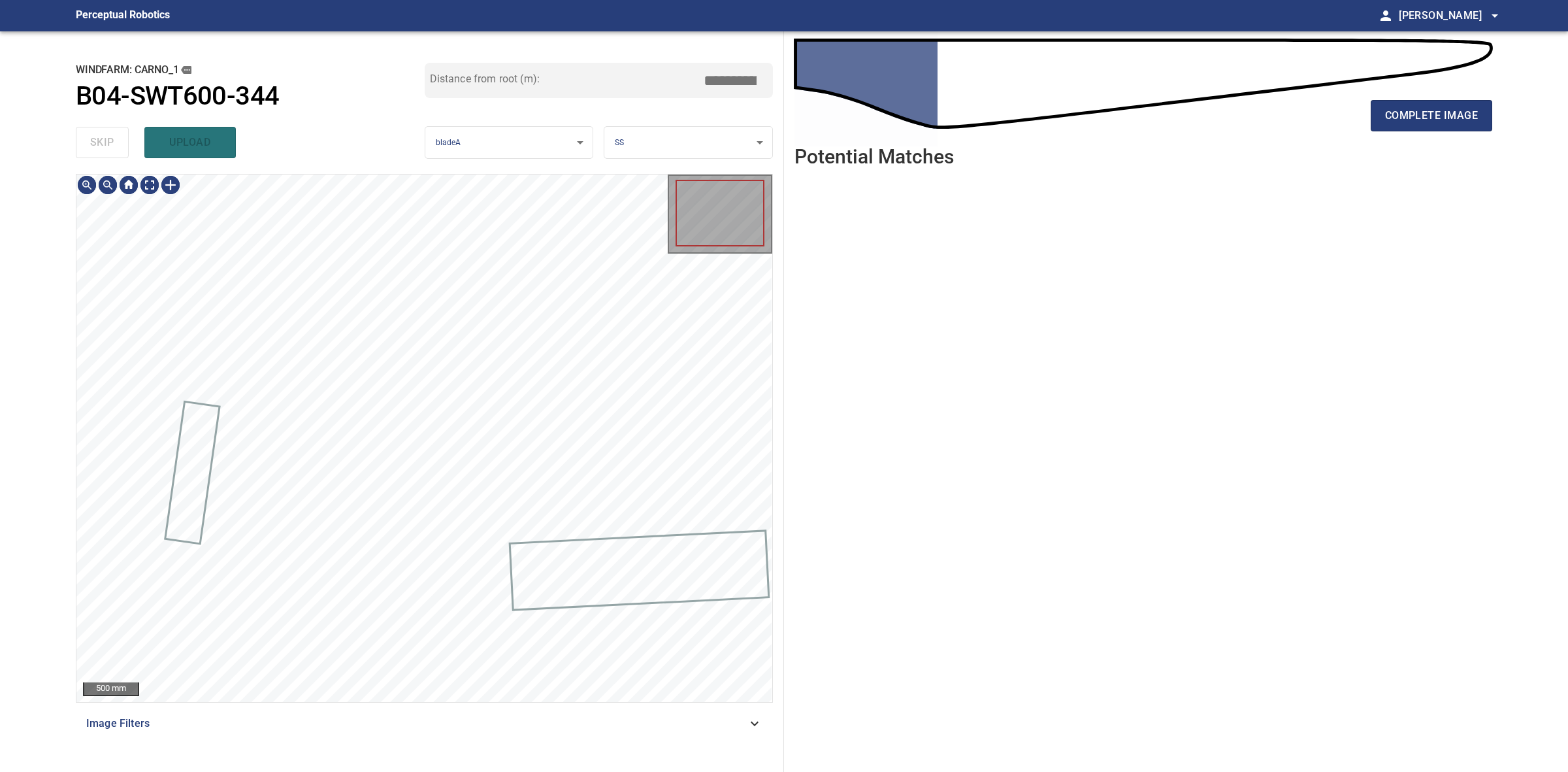
click at [108, 150] on div "skip upload" at bounding box center [250, 142] width 349 height 42
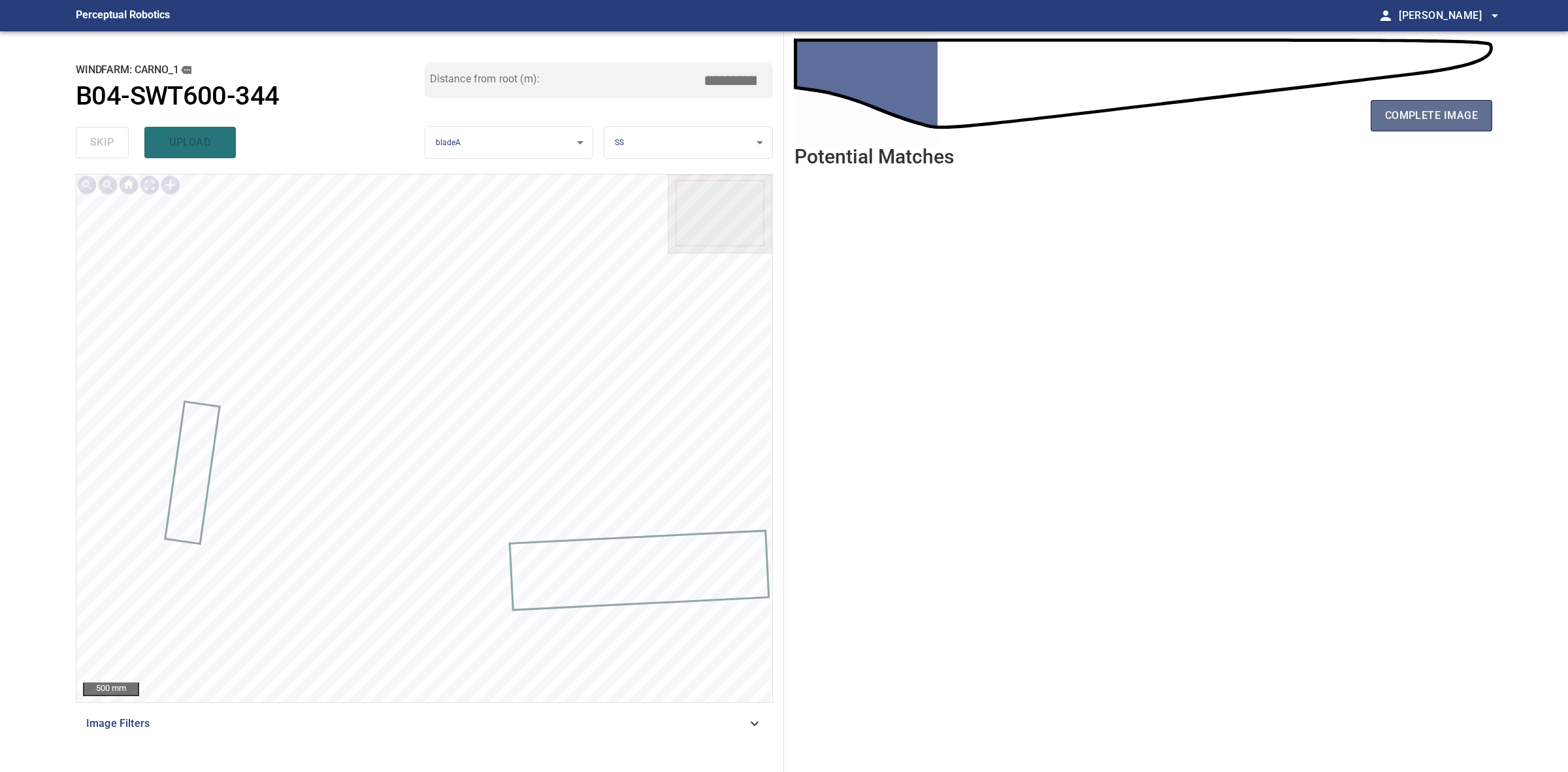
click at [1482, 116] on button "complete image" at bounding box center [1432, 115] width 122 height 32
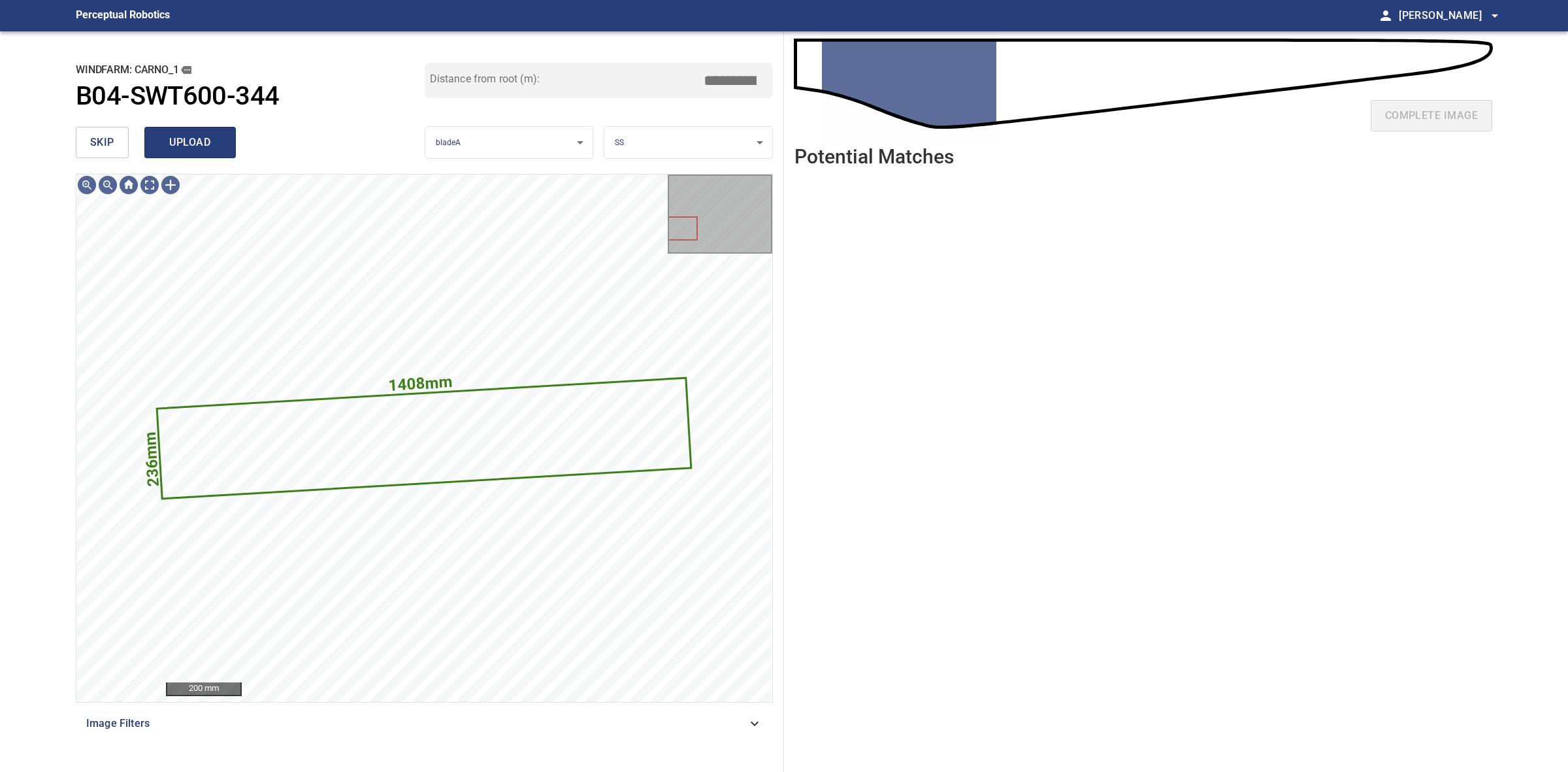
click at [146, 152] on button "upload" at bounding box center [189, 142] width 91 height 32
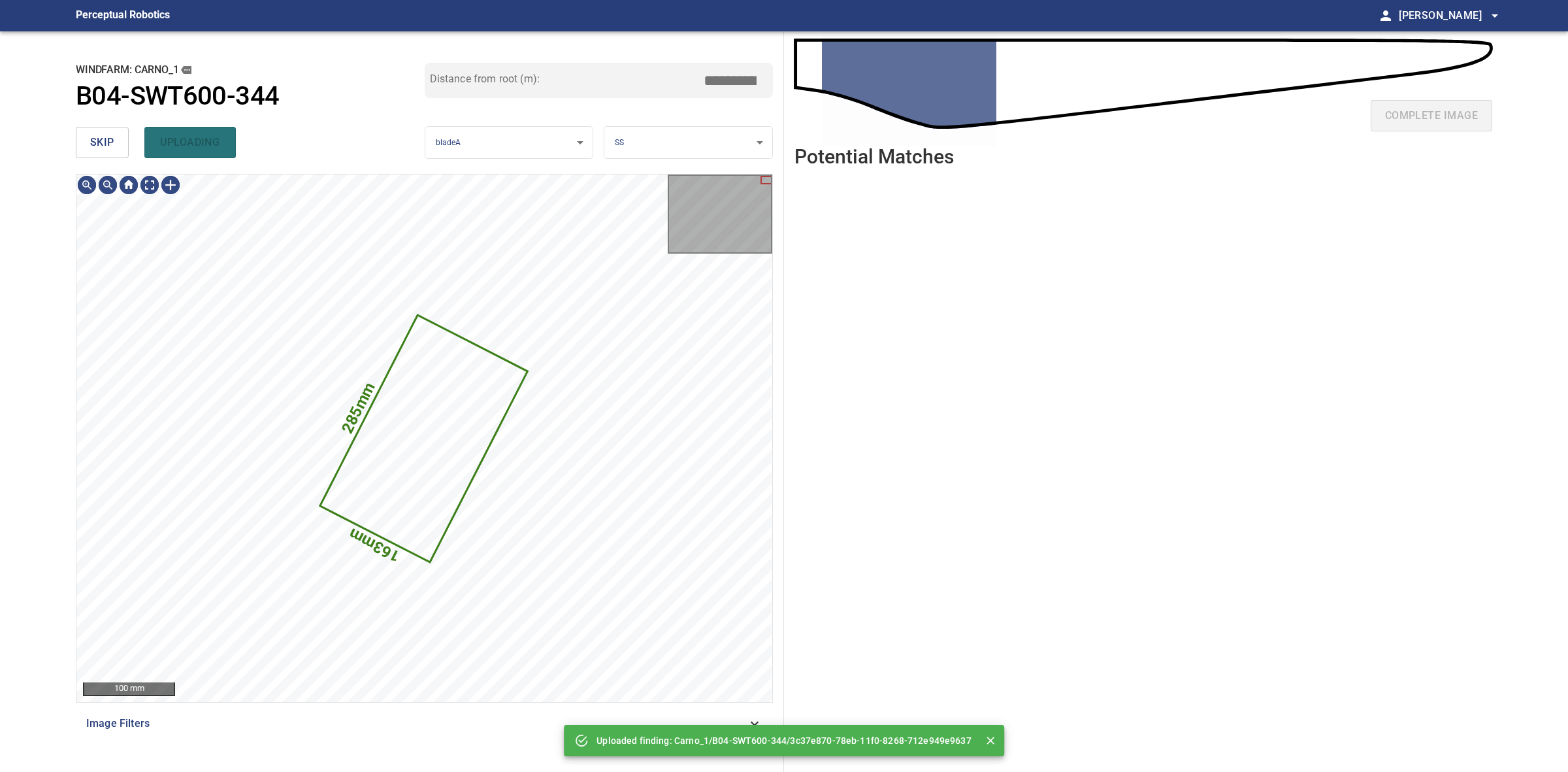
click at [118, 158] on div "skip uploading" at bounding box center [250, 142] width 349 height 42
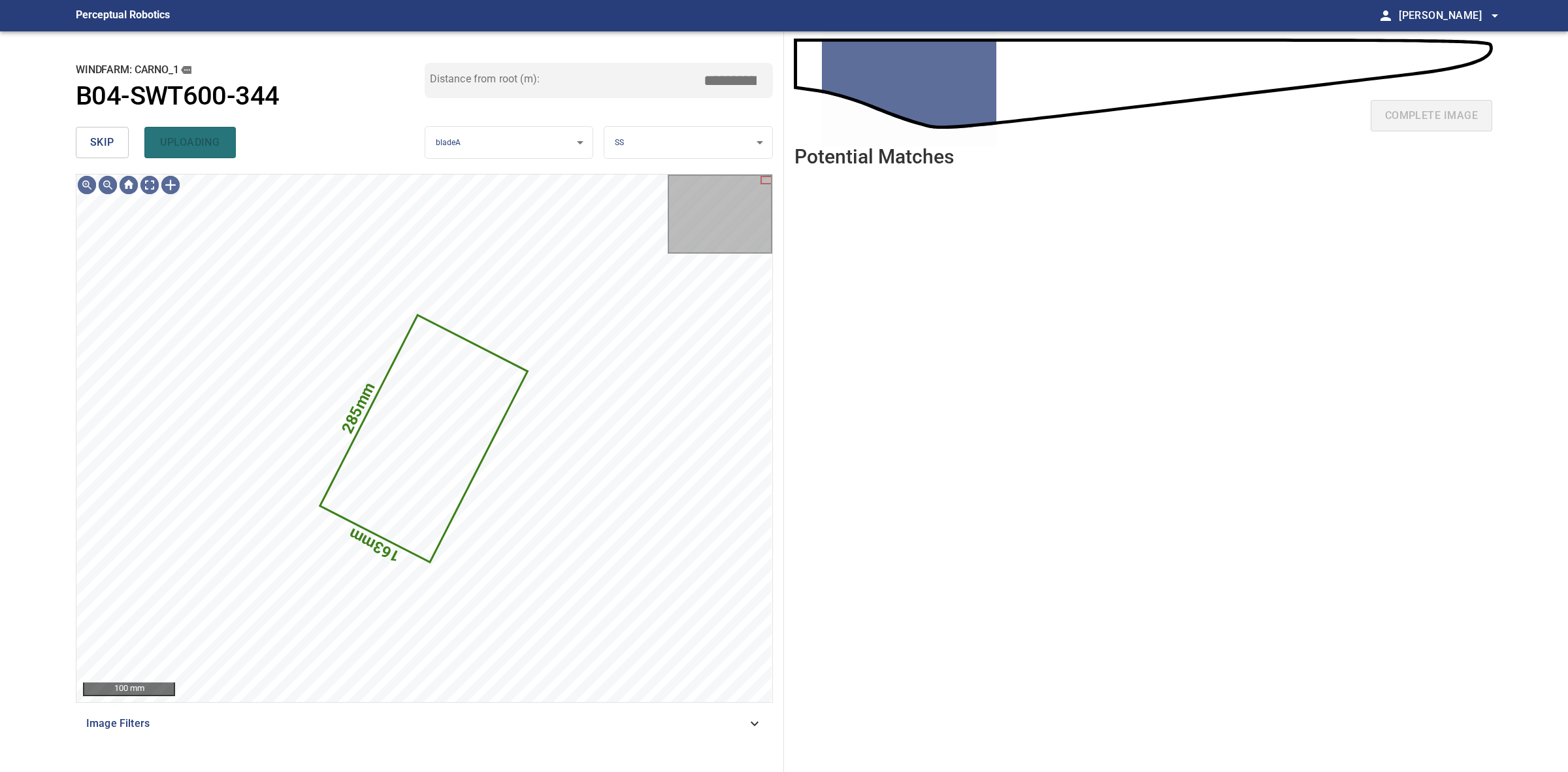
click at [110, 150] on span "skip" at bounding box center [102, 141] width 24 height 18
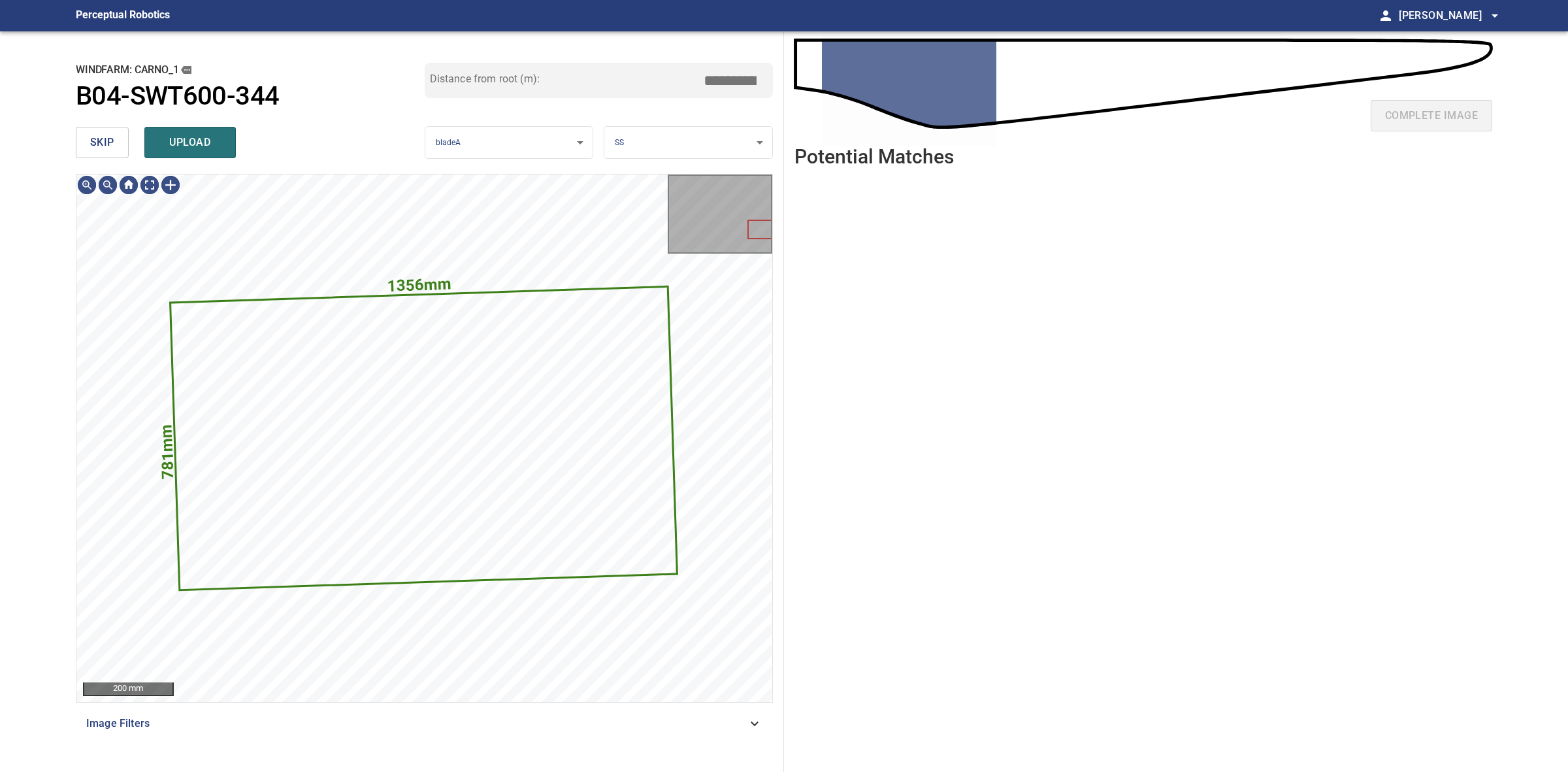
click at [93, 126] on div "skip upload" at bounding box center [250, 142] width 349 height 42
click at [95, 130] on button "skip" at bounding box center [102, 142] width 53 height 32
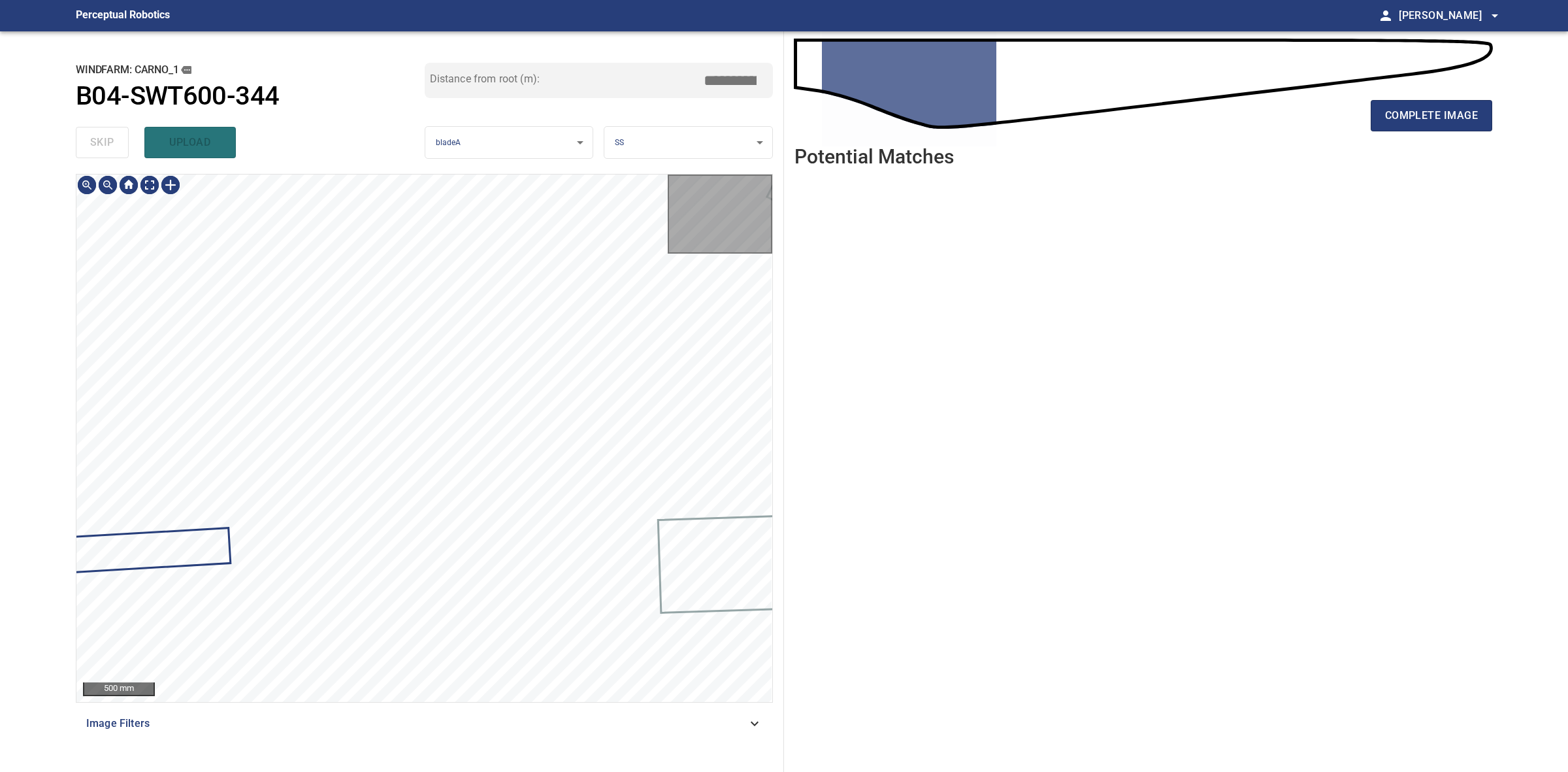
click at [95, 130] on div "skip upload" at bounding box center [250, 142] width 349 height 42
click at [1409, 116] on span "complete image" at bounding box center [1432, 115] width 93 height 18
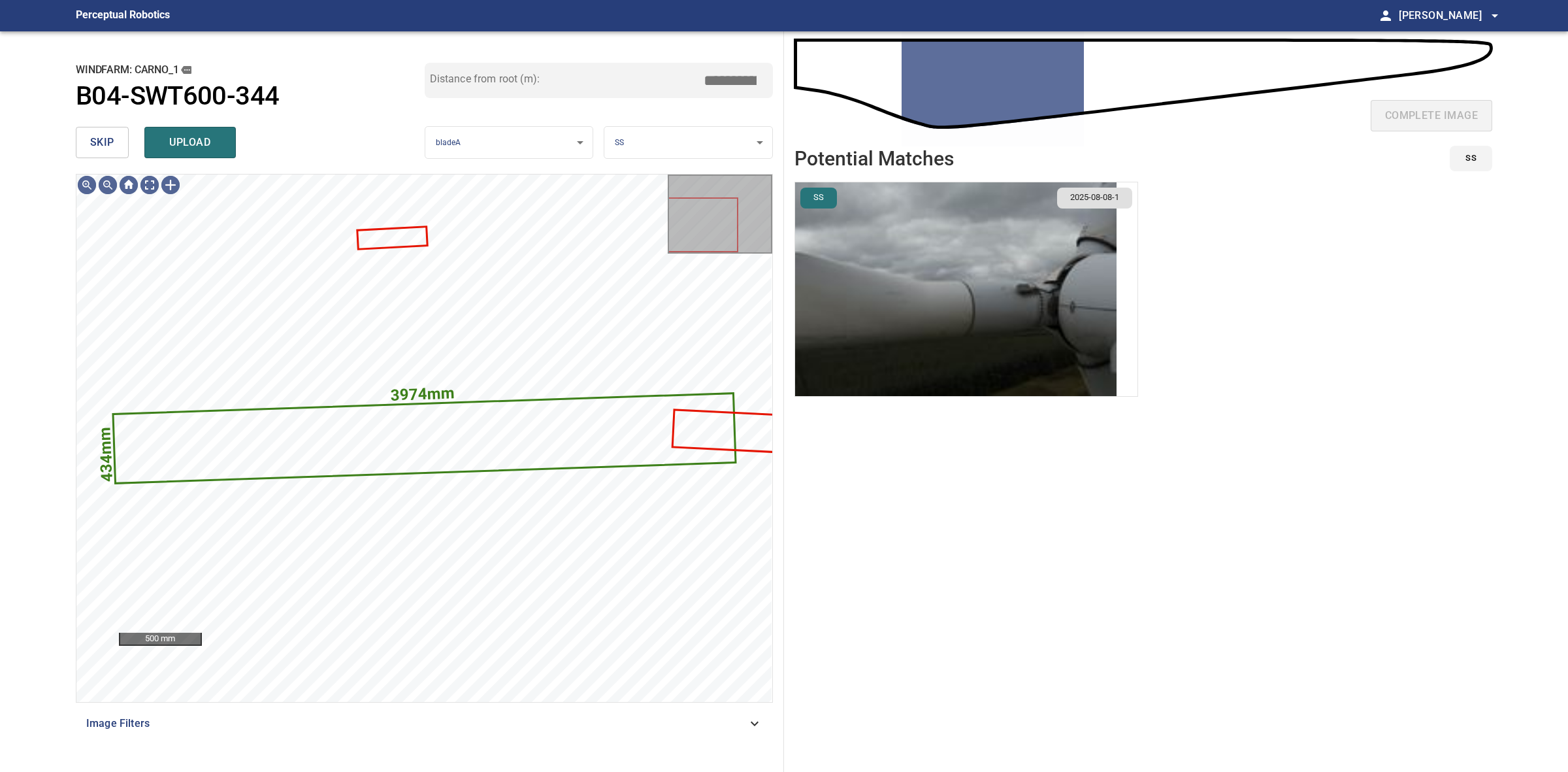
click at [1012, 304] on li "SS 2025-08-08-1" at bounding box center [966, 289] width 343 height 215
click at [1012, 304] on img "button" at bounding box center [955, 289] width 321 height 214
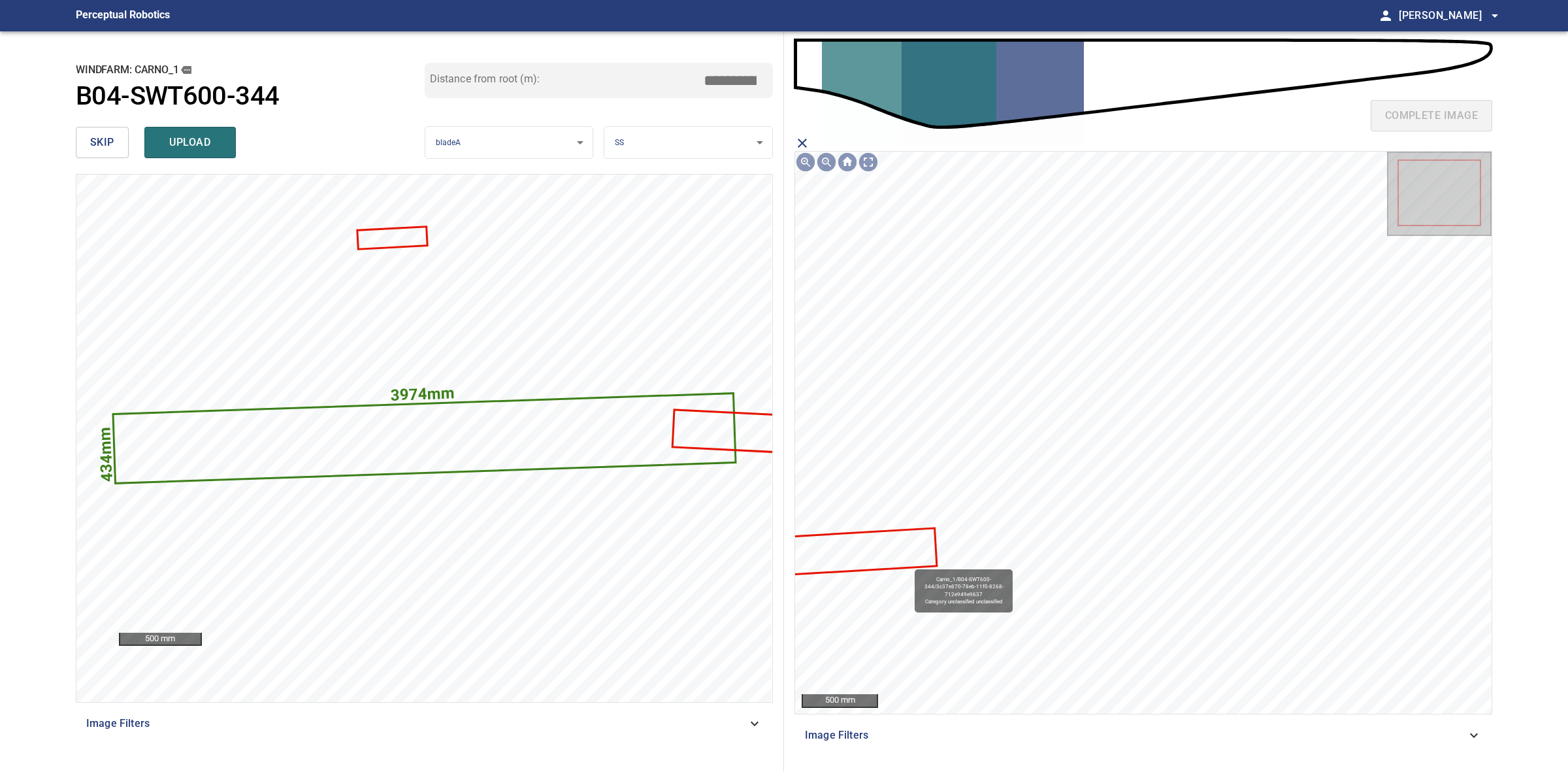
click at [906, 563] on icon at bounding box center [829, 553] width 215 height 48
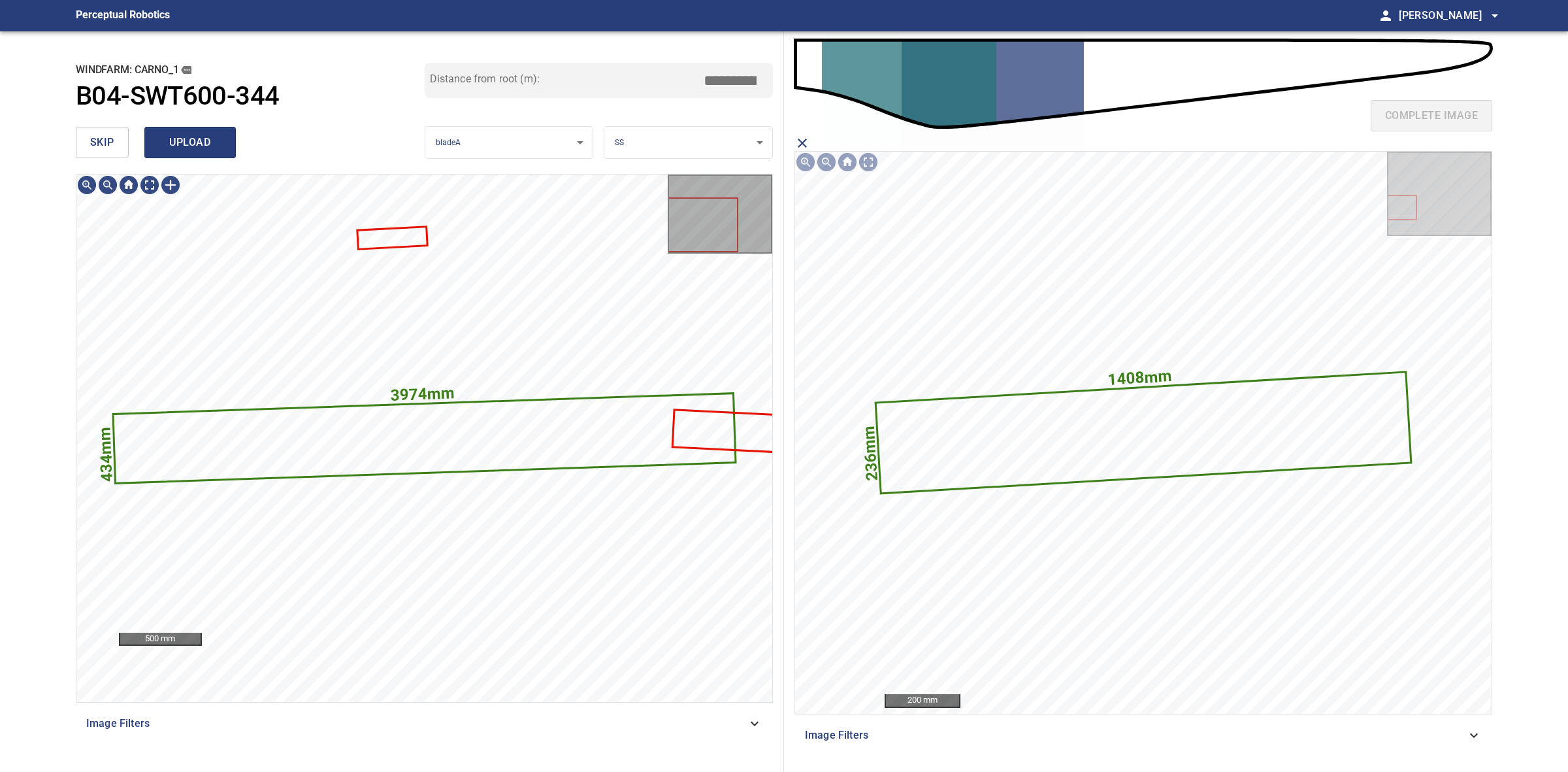
click at [187, 144] on span "upload" at bounding box center [190, 141] width 63 height 18
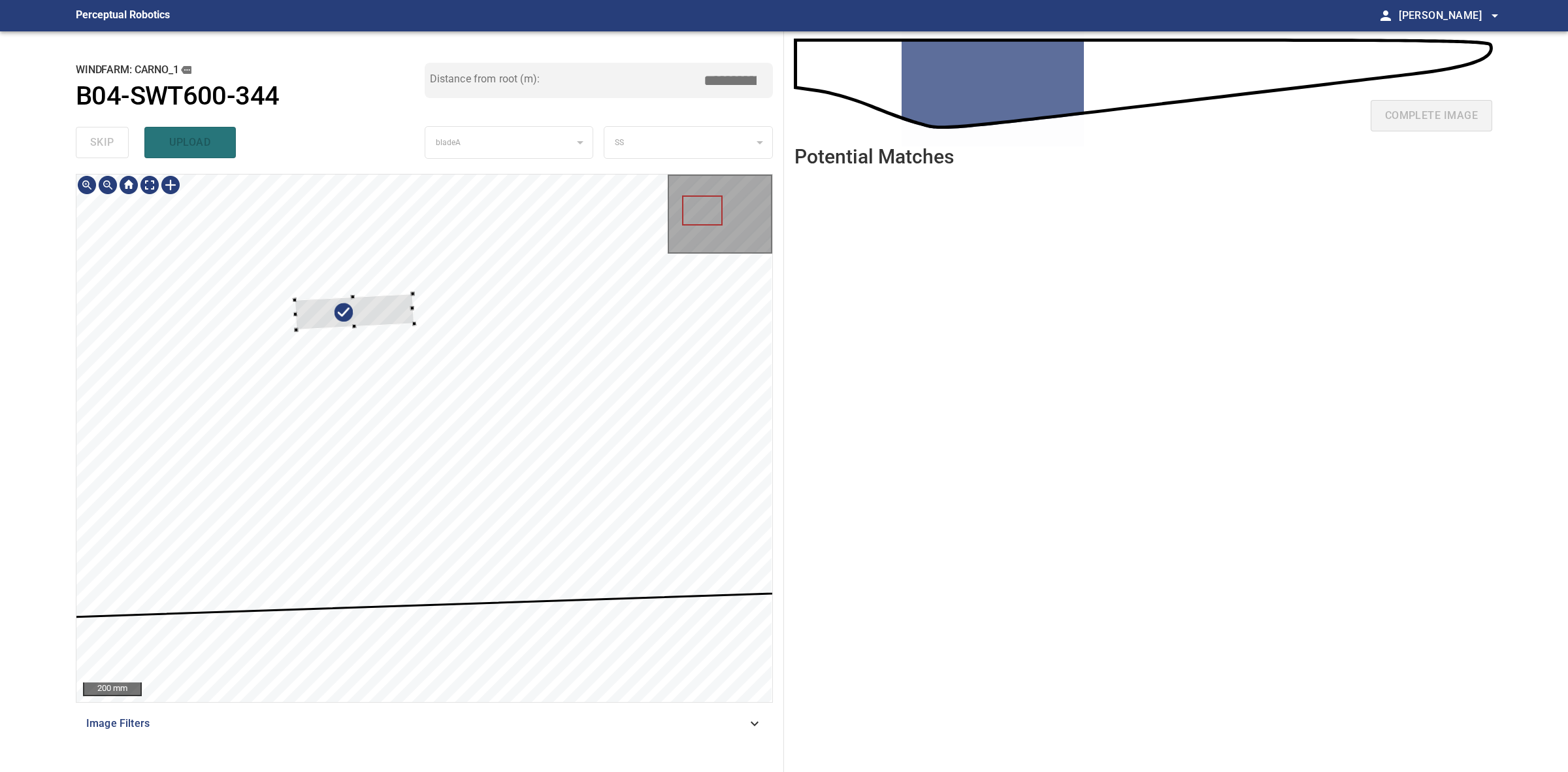
click at [295, 315] on div at bounding box center [295, 314] width 4 height 4
click at [32, 337] on main "**********" at bounding box center [784, 386] width 1568 height 772
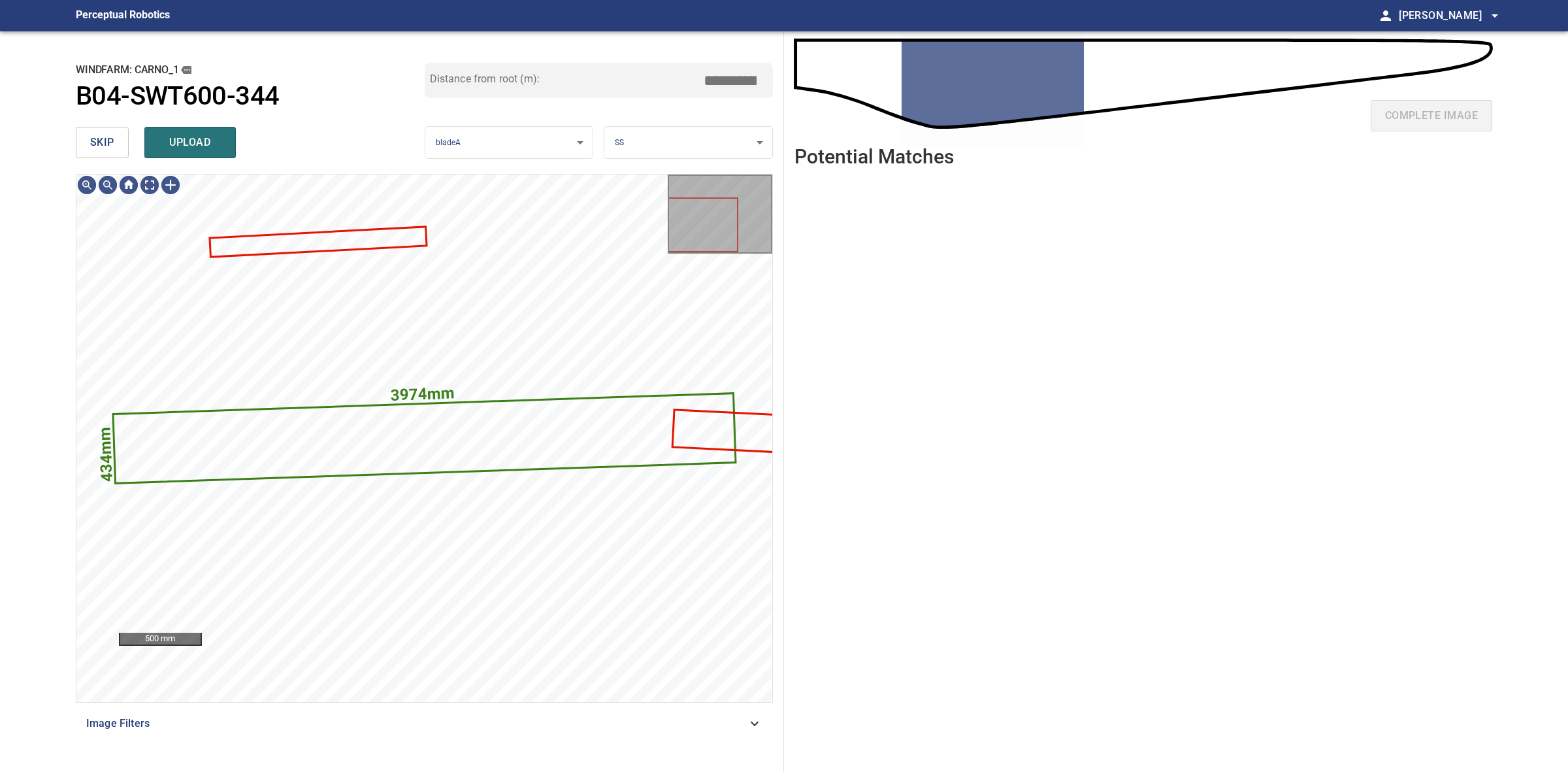
click at [682, 148] on body "**********" at bounding box center [784, 386] width 1568 height 772
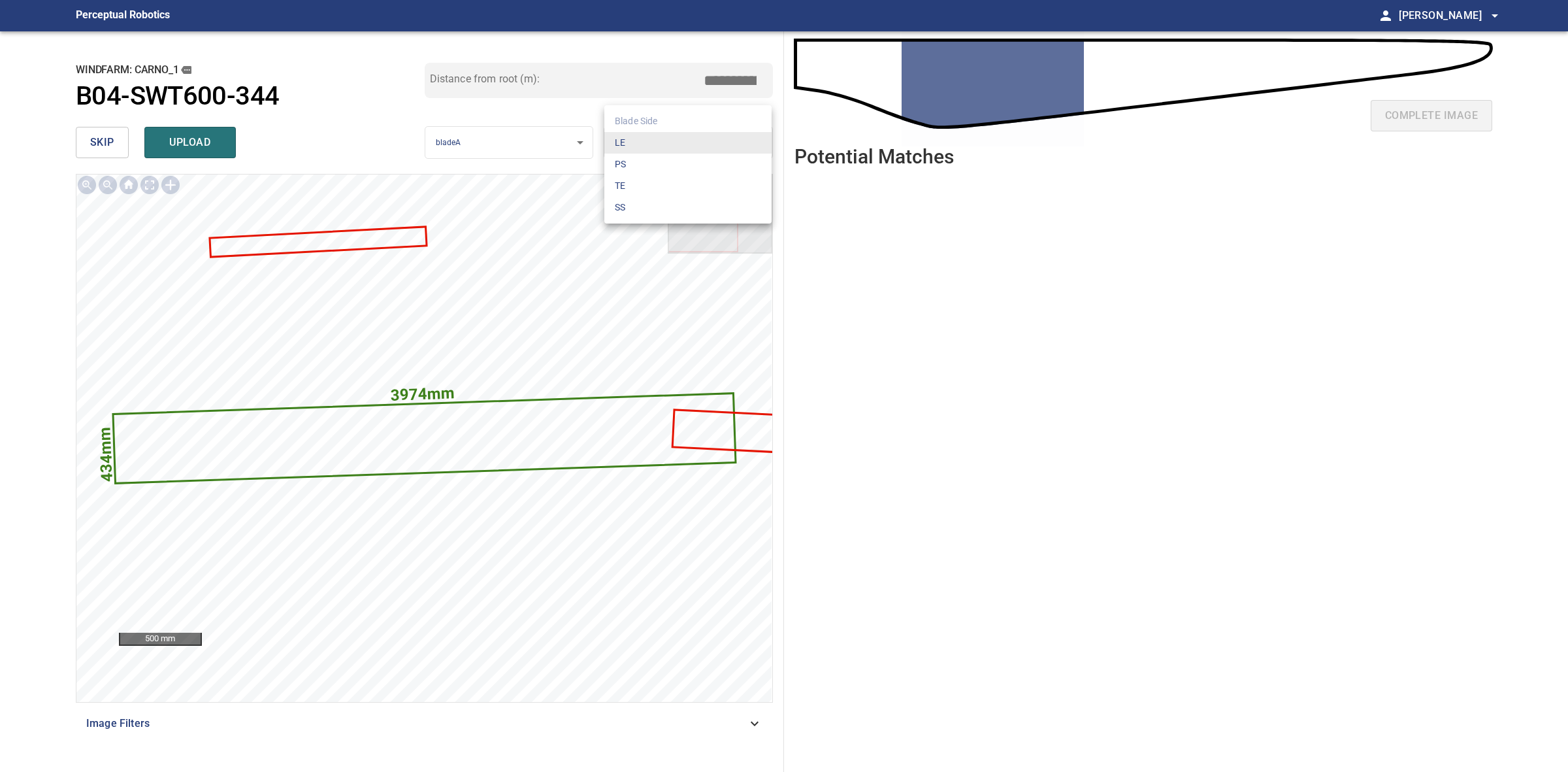
click at [666, 180] on li "TE" at bounding box center [688, 185] width 167 height 21
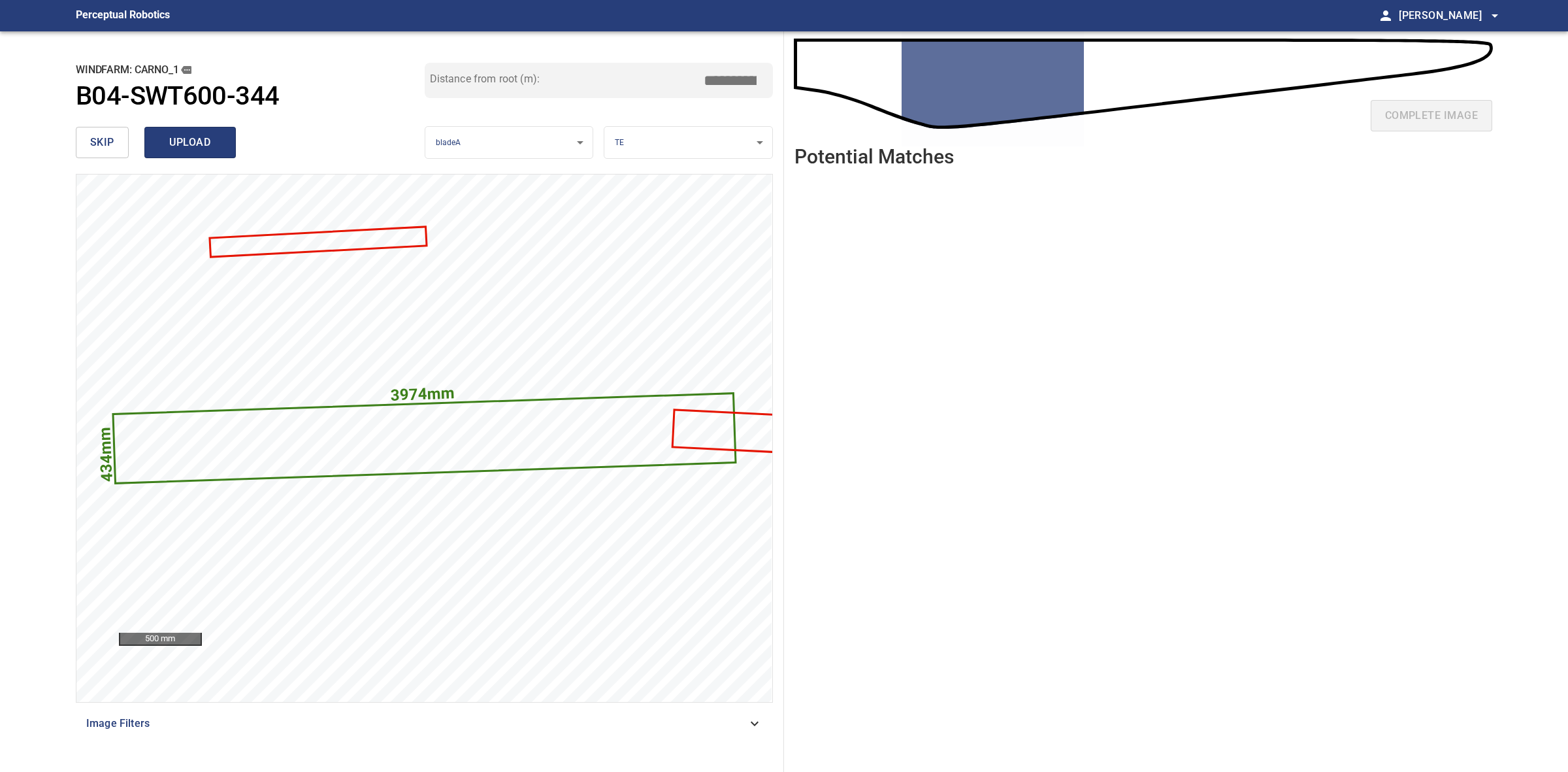
click at [206, 144] on span "upload" at bounding box center [190, 141] width 63 height 18
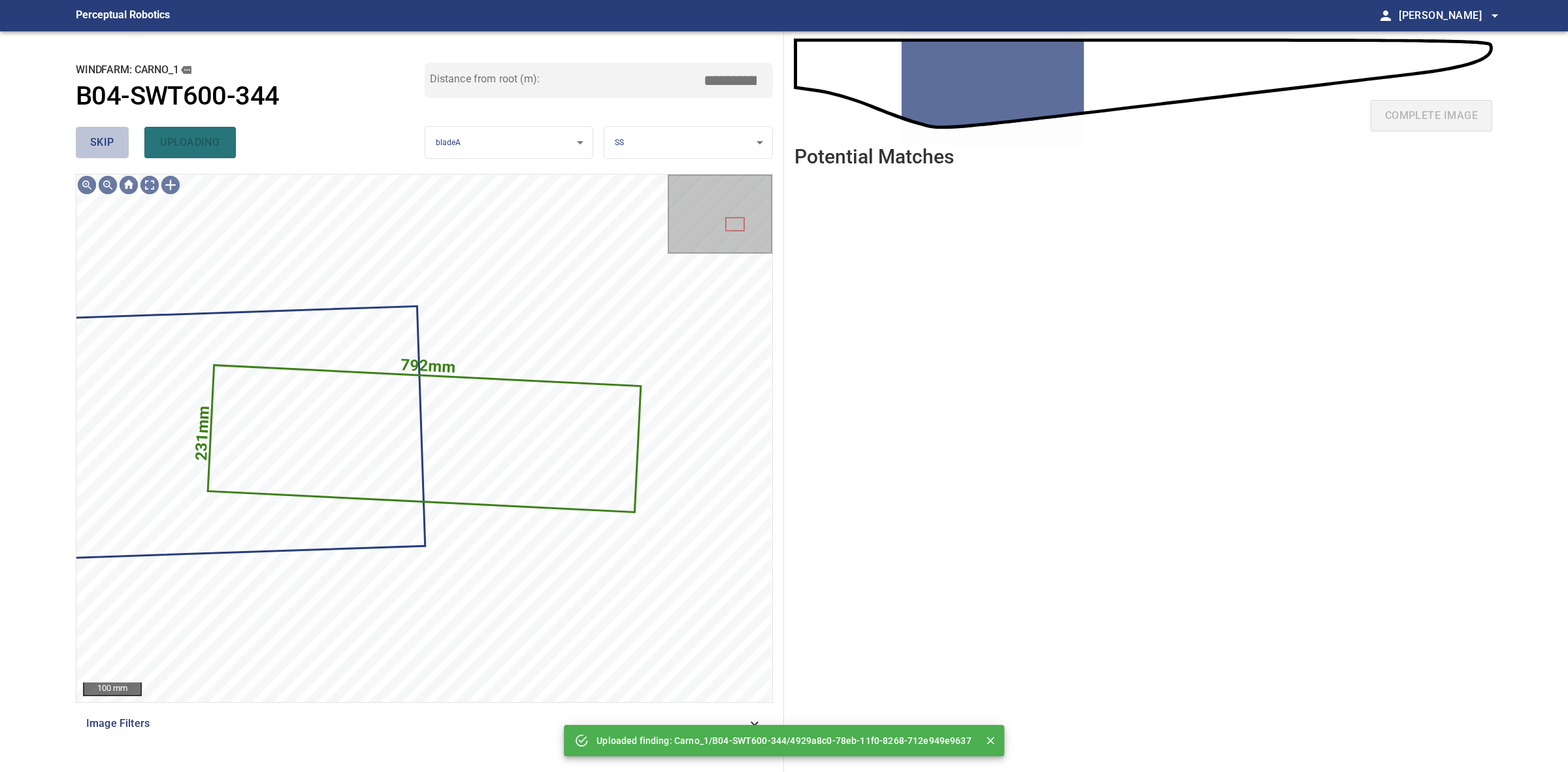
click at [115, 137] on button "skip" at bounding box center [102, 142] width 53 height 32
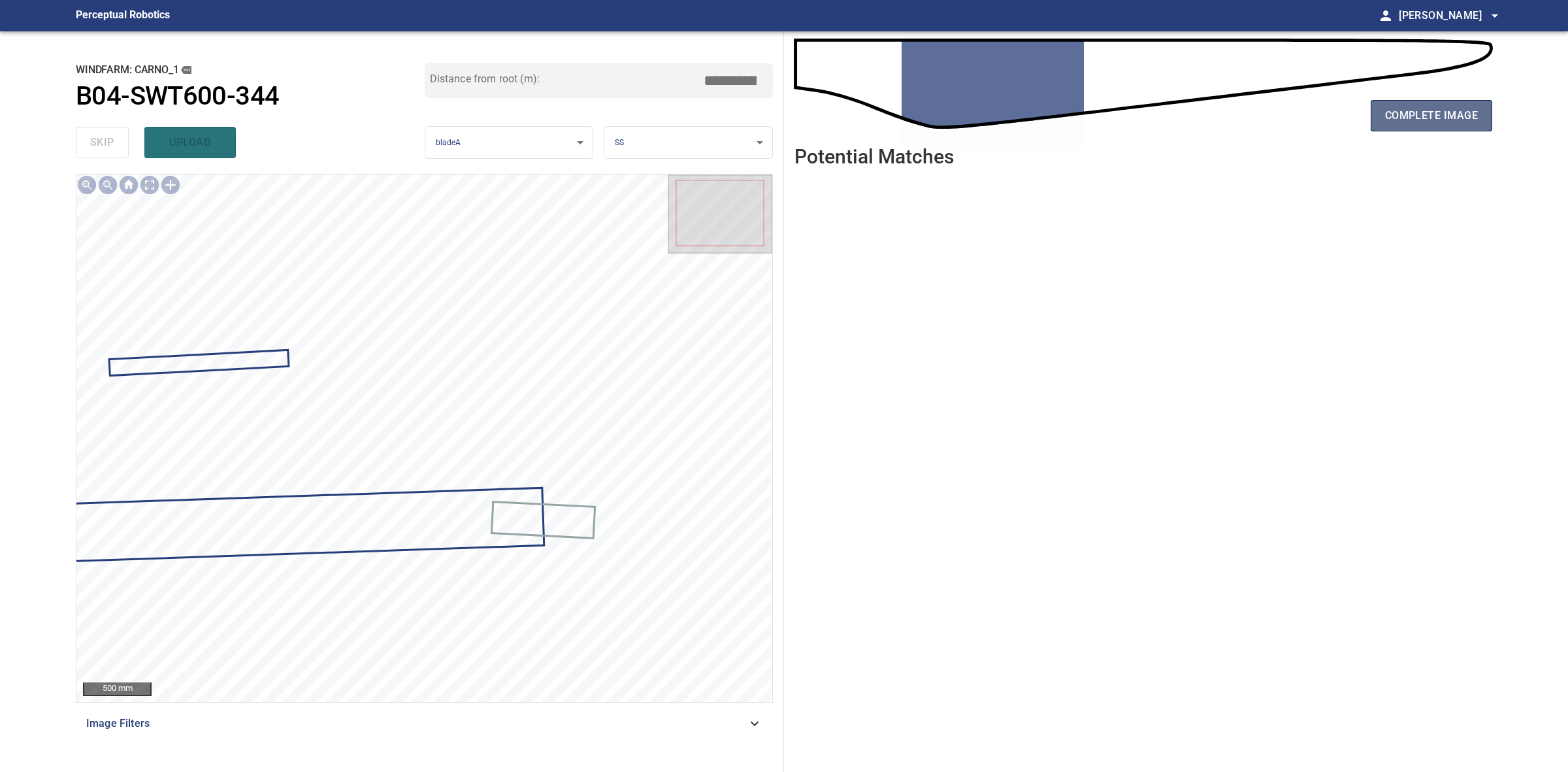
click at [1479, 119] on button "complete image" at bounding box center [1432, 115] width 122 height 32
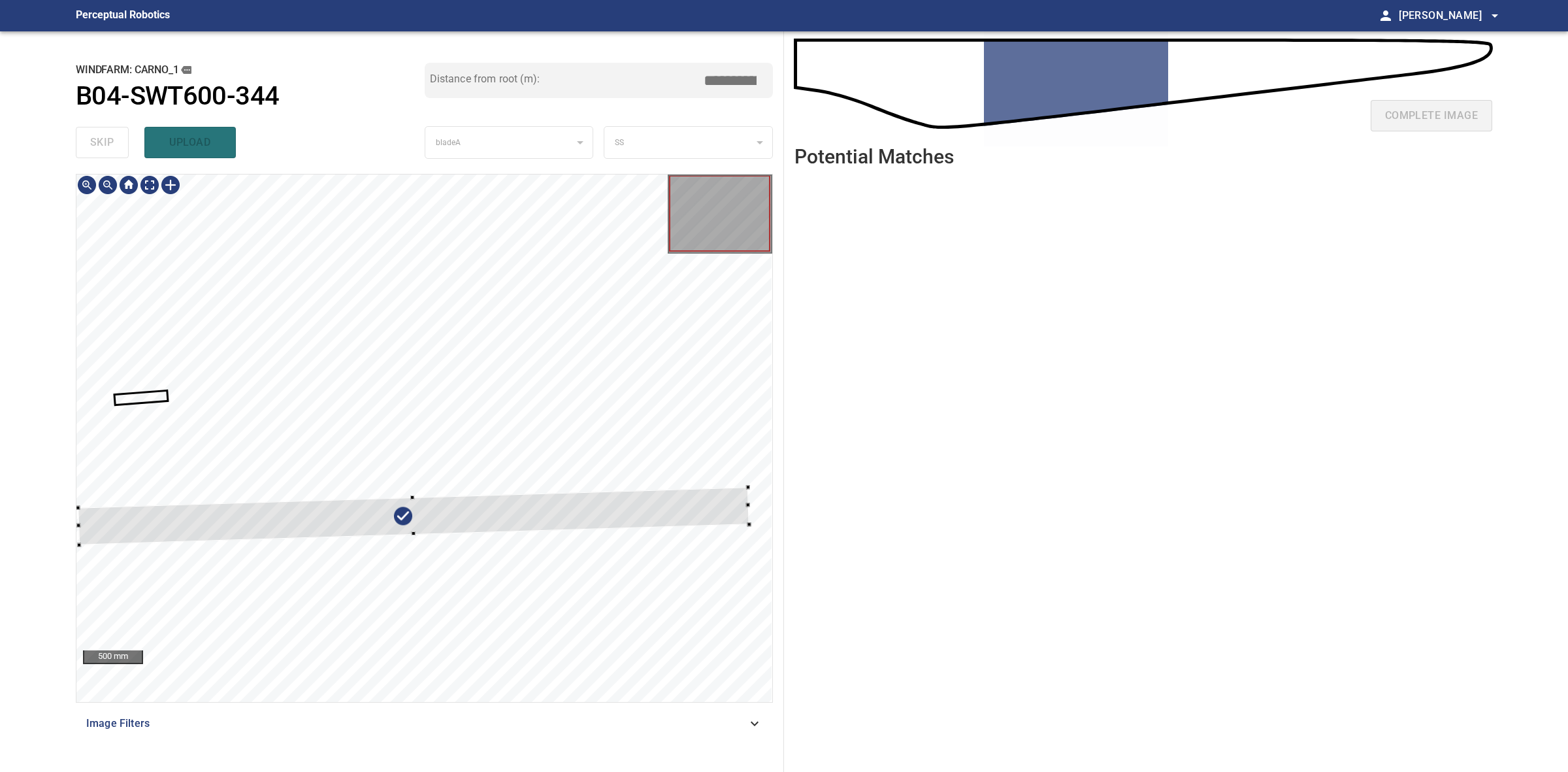
click at [417, 498] on div at bounding box center [413, 515] width 671 height 57
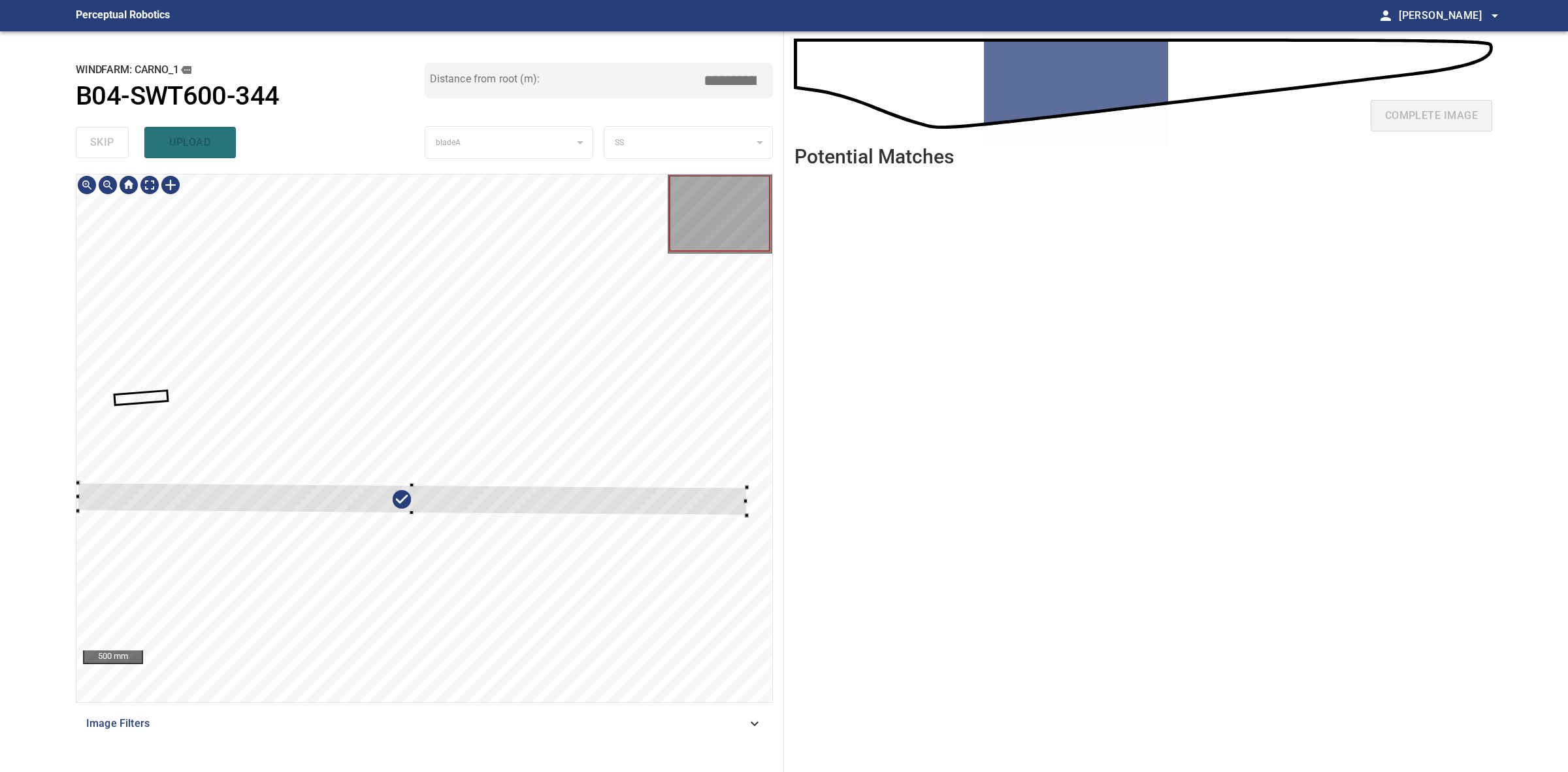
click at [222, 497] on div at bounding box center [412, 498] width 669 height 32
click at [413, 492] on div at bounding box center [412, 491] width 4 height 4
click at [426, 497] on div at bounding box center [414, 500] width 669 height 25
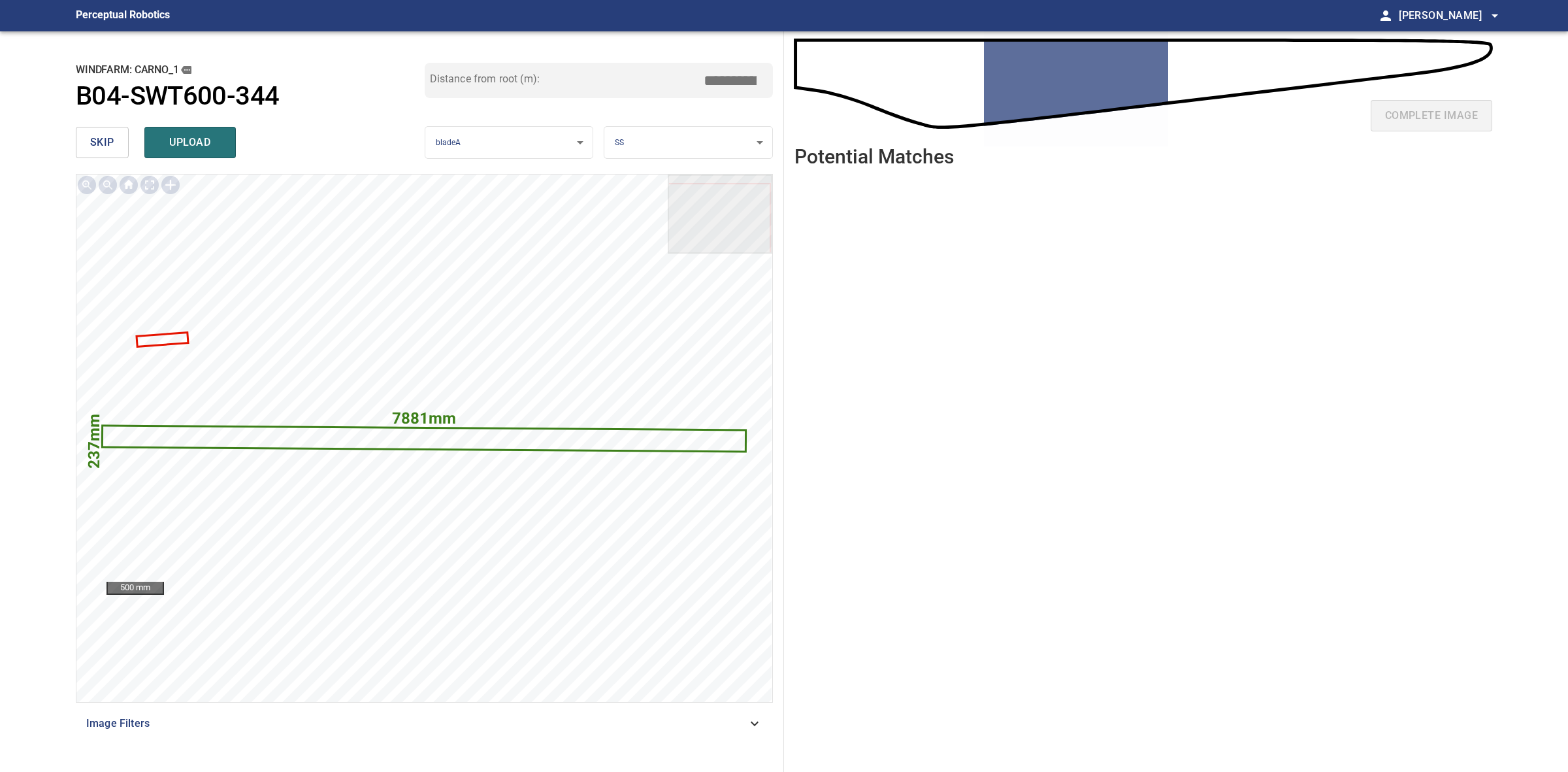
drag, startPoint x: 733, startPoint y: 77, endPoint x: 722, endPoint y: 77, distance: 11.0
click at [722, 77] on input "****" at bounding box center [735, 80] width 66 height 25
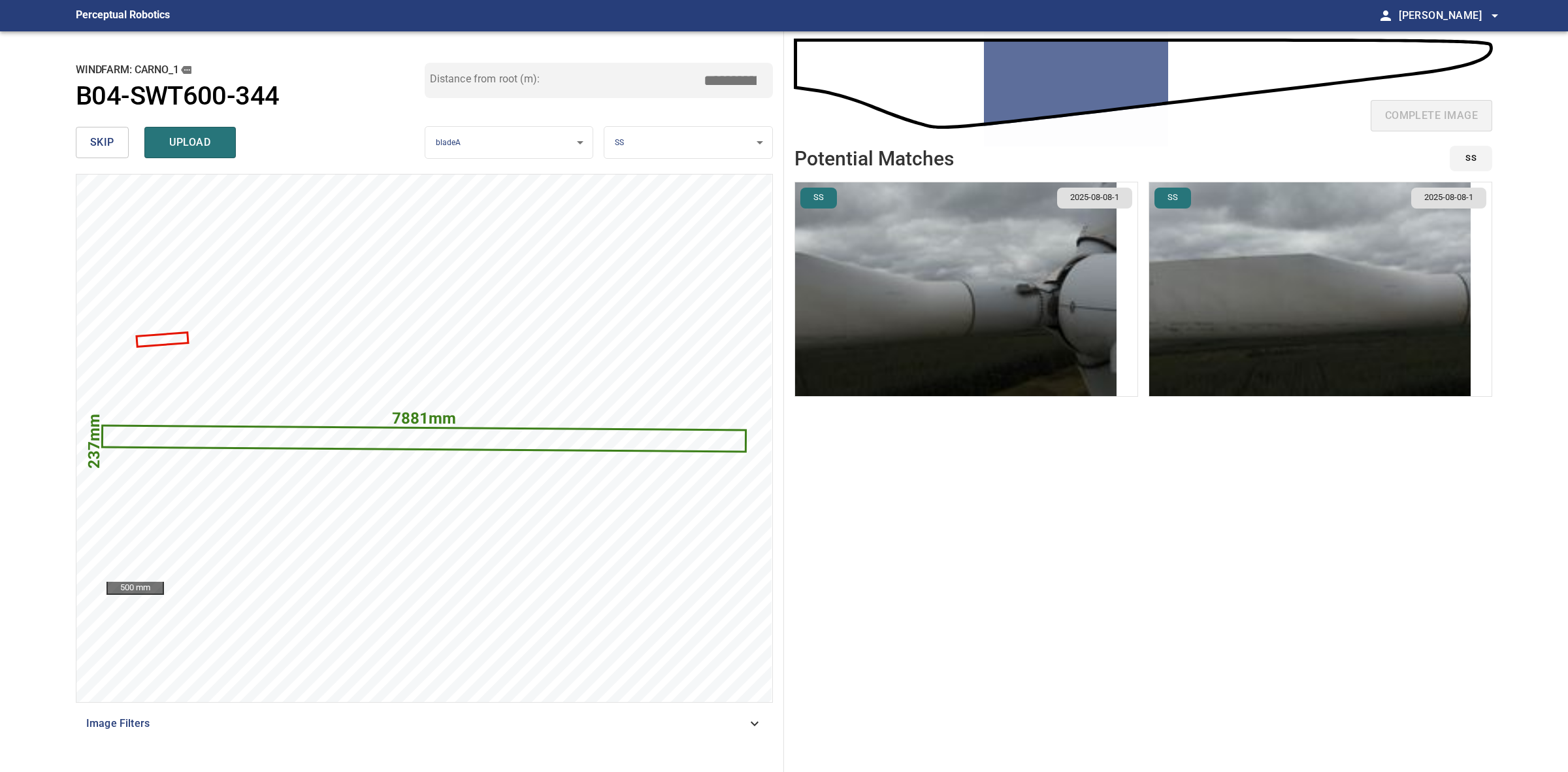
type input "****"
click at [1197, 251] on img "button" at bounding box center [1310, 289] width 321 height 214
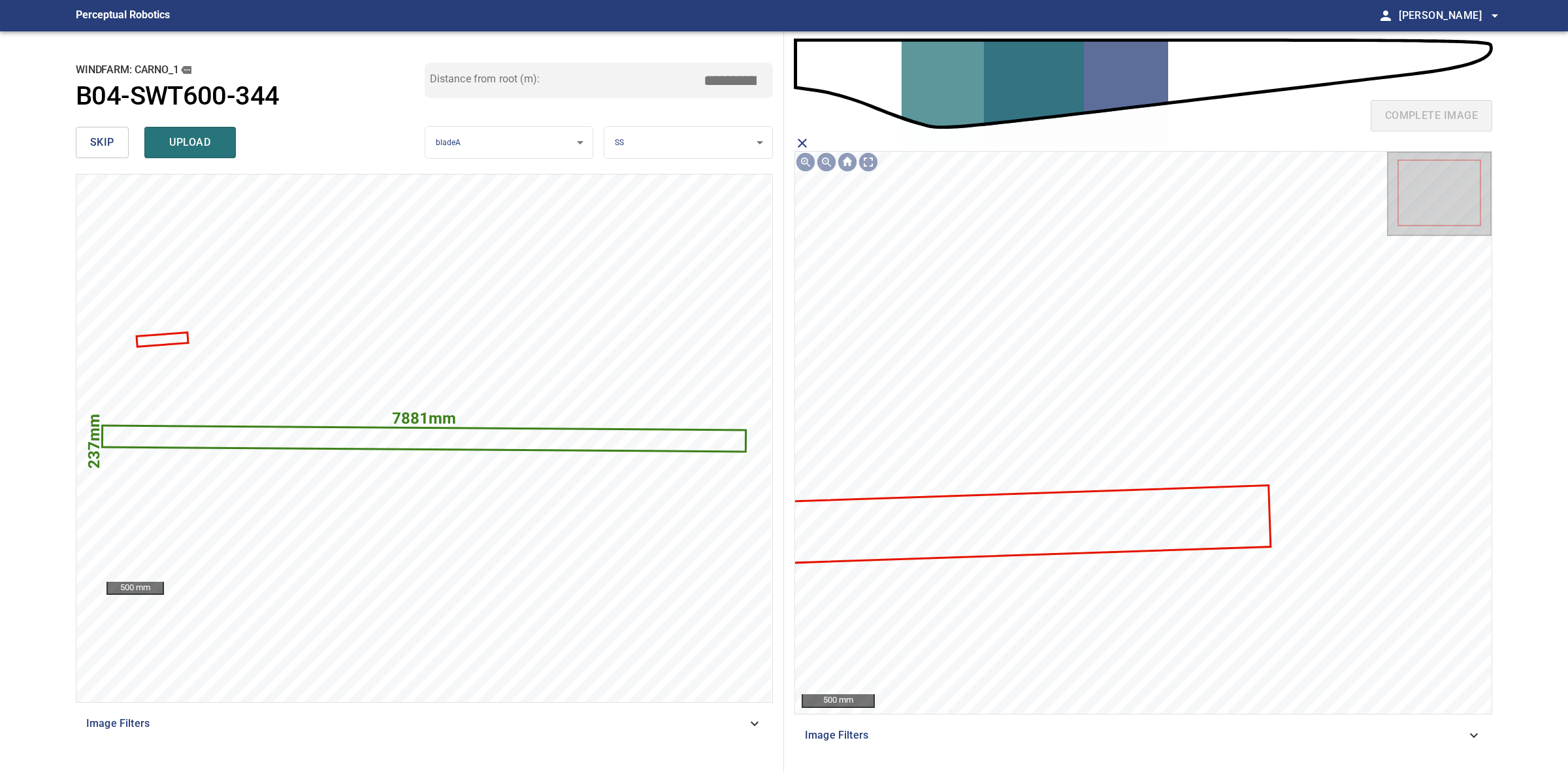
click at [1108, 520] on icon at bounding box center [997, 524] width 547 height 78
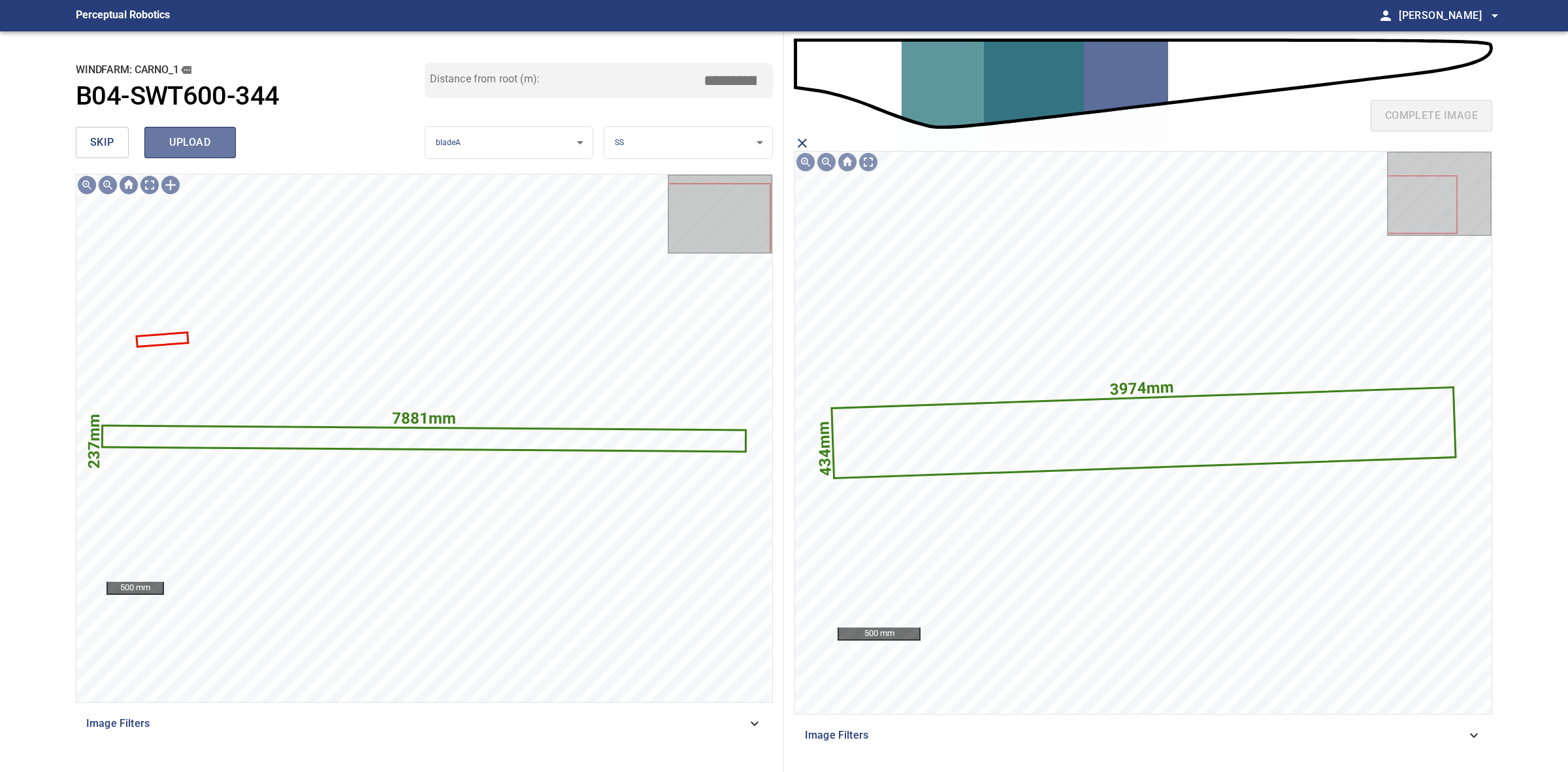
click at [199, 138] on span "upload" at bounding box center [190, 141] width 63 height 18
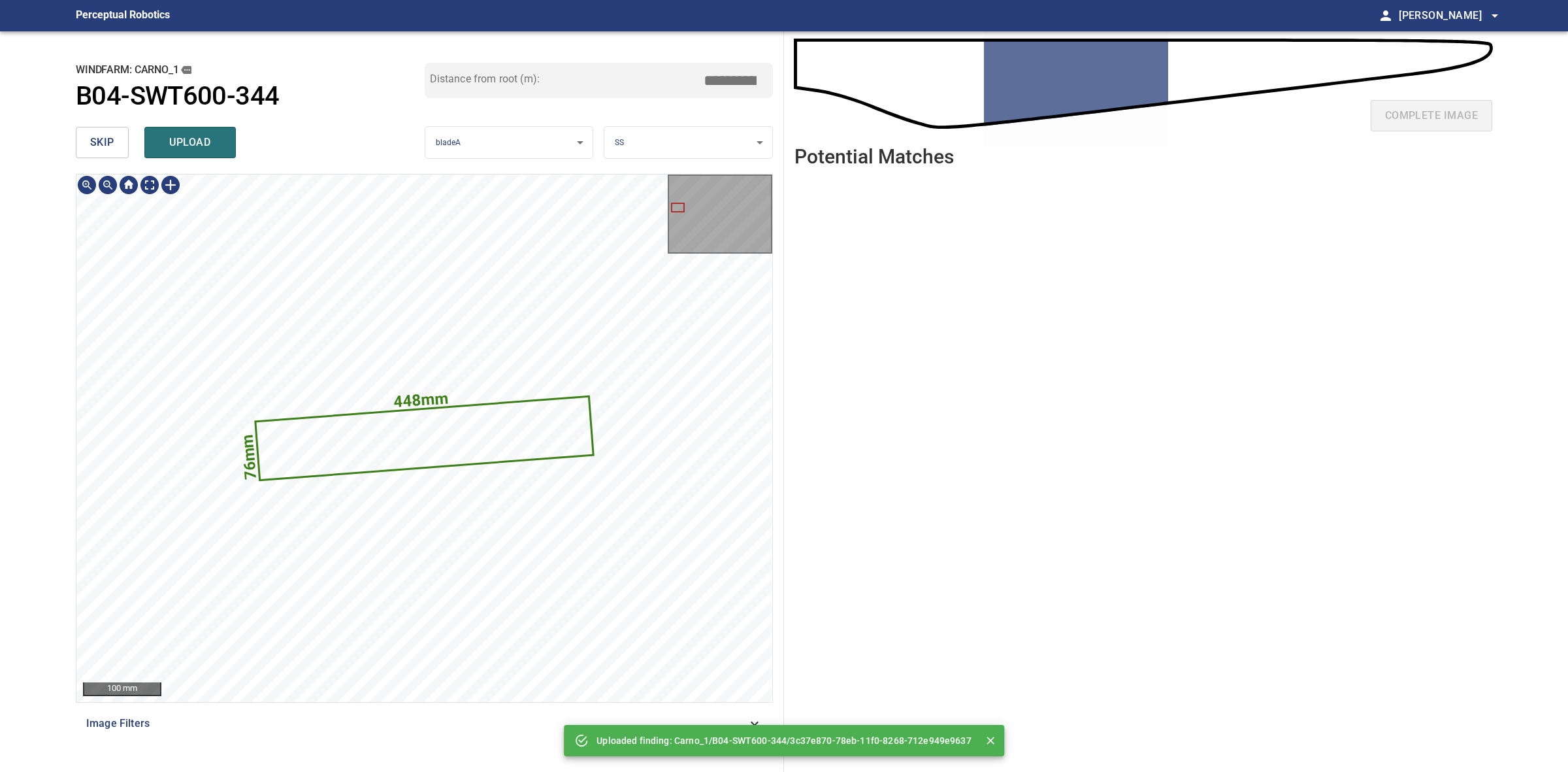
click at [355, 452] on icon at bounding box center [424, 438] width 336 height 82
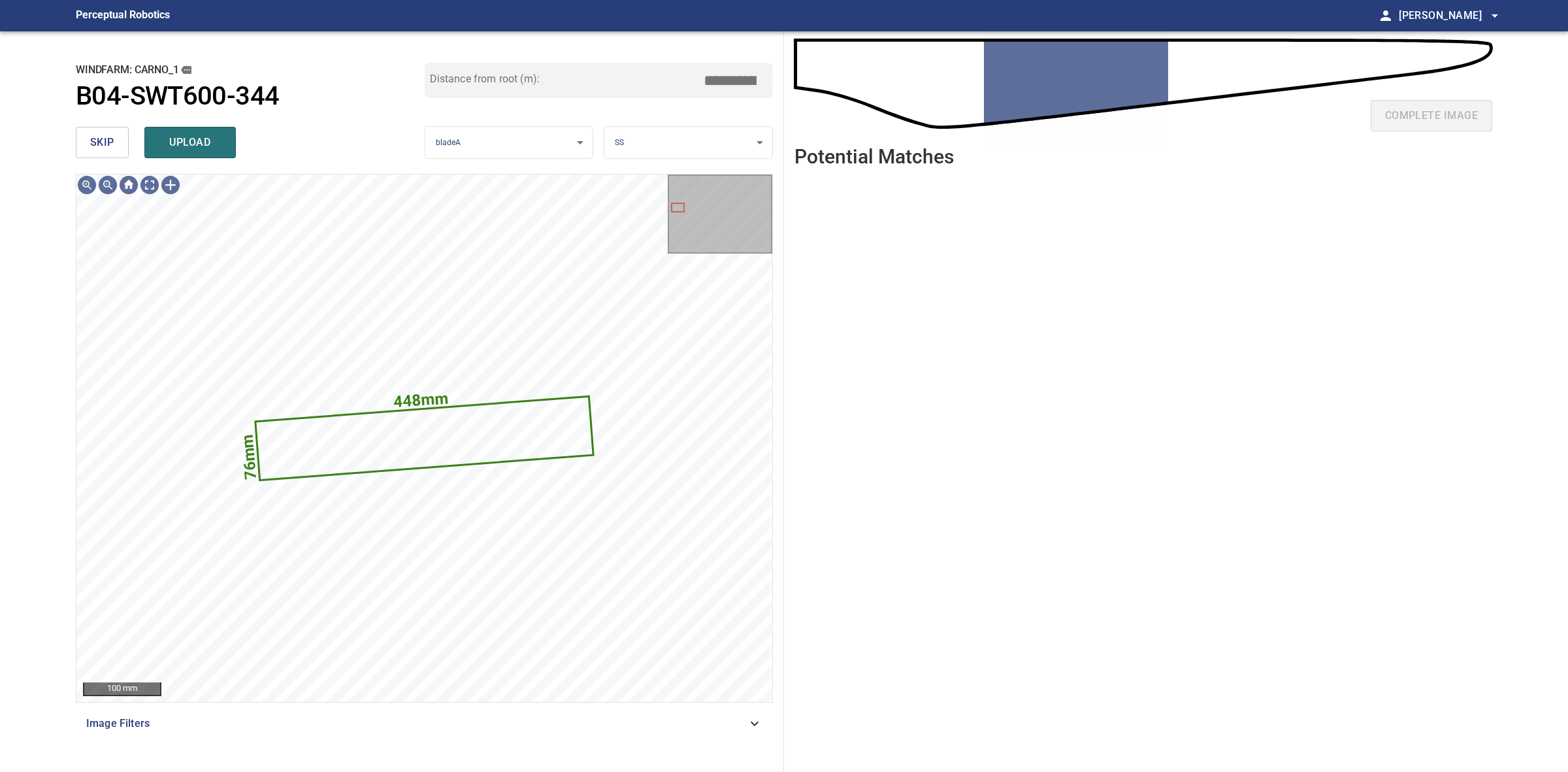
click at [112, 134] on span "skip" at bounding box center [102, 141] width 24 height 18
click at [112, 134] on div "skip upload" at bounding box center [250, 142] width 349 height 42
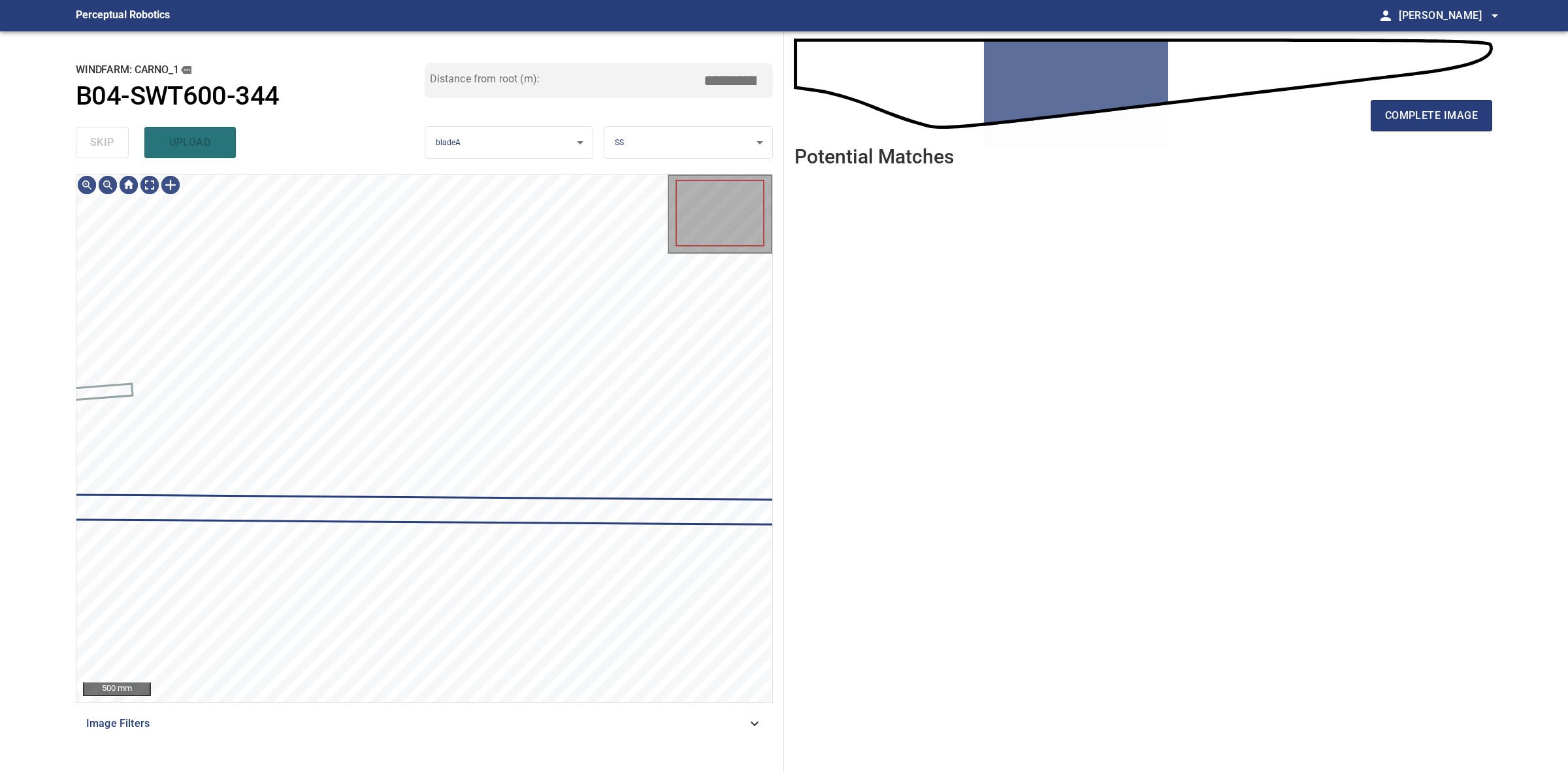
click at [112, 134] on div "skip upload" at bounding box center [250, 142] width 349 height 42
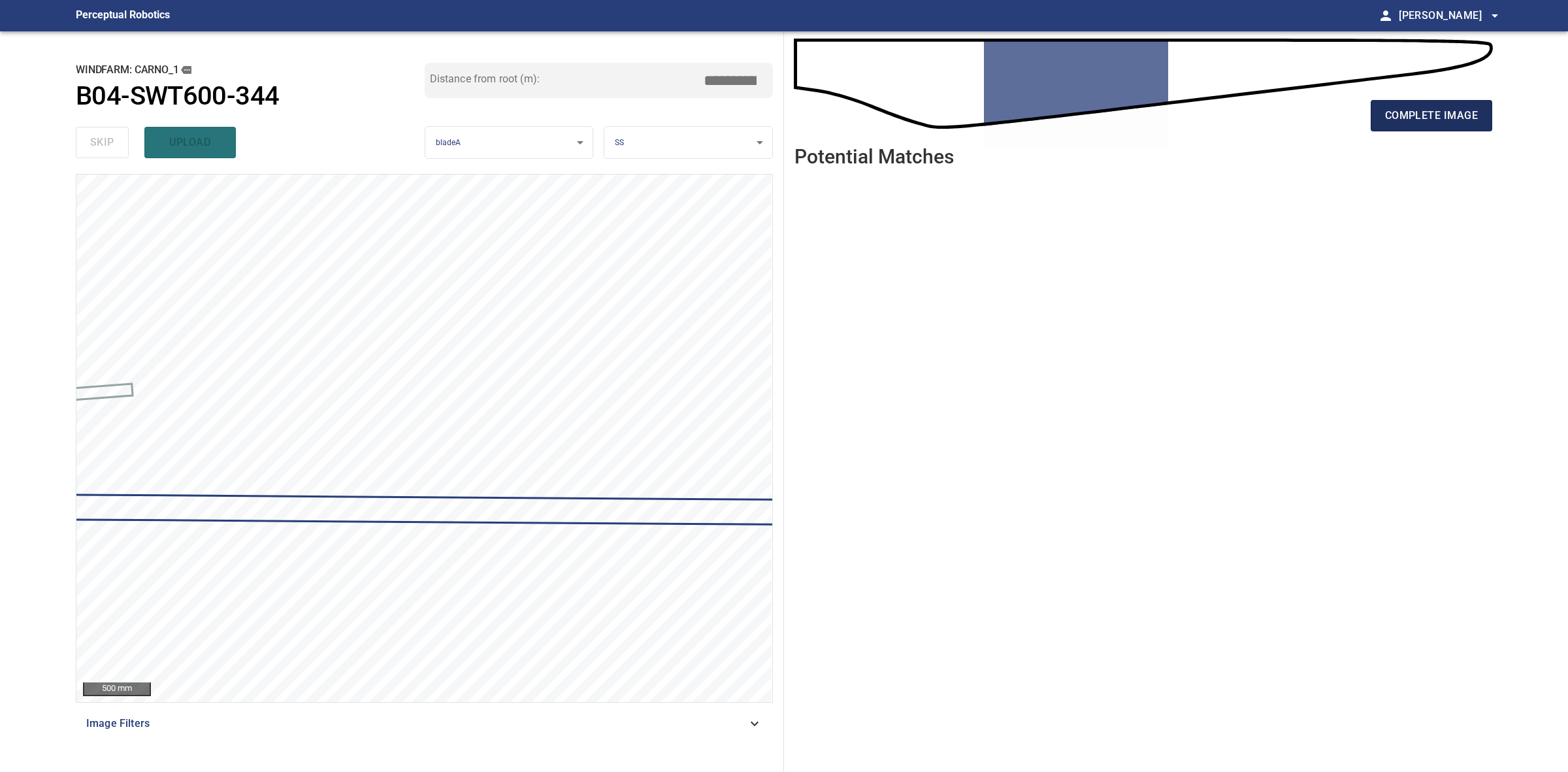
click at [1388, 116] on span "complete image" at bounding box center [1432, 115] width 93 height 18
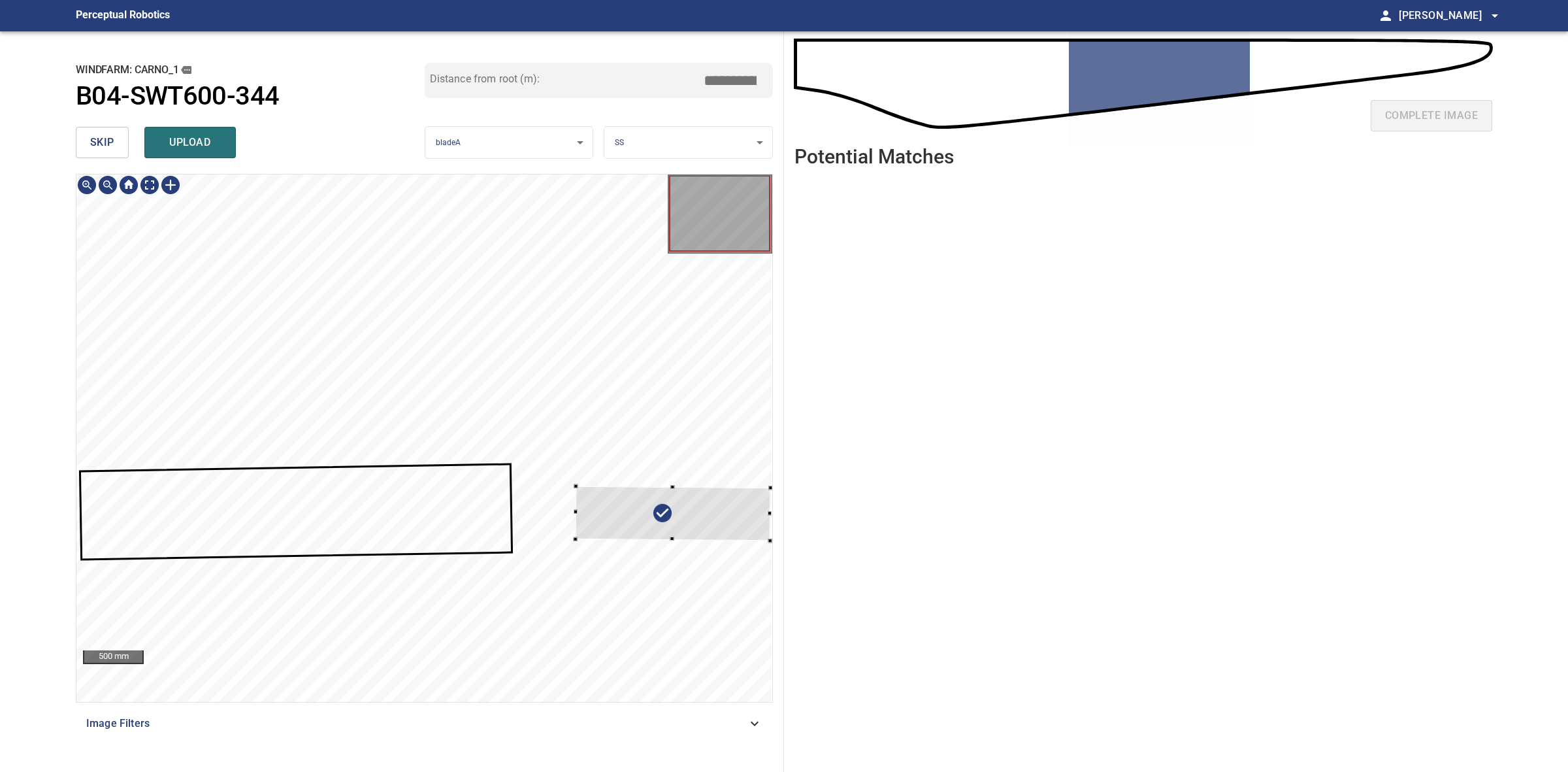
click at [623, 514] on div at bounding box center [673, 513] width 195 height 55
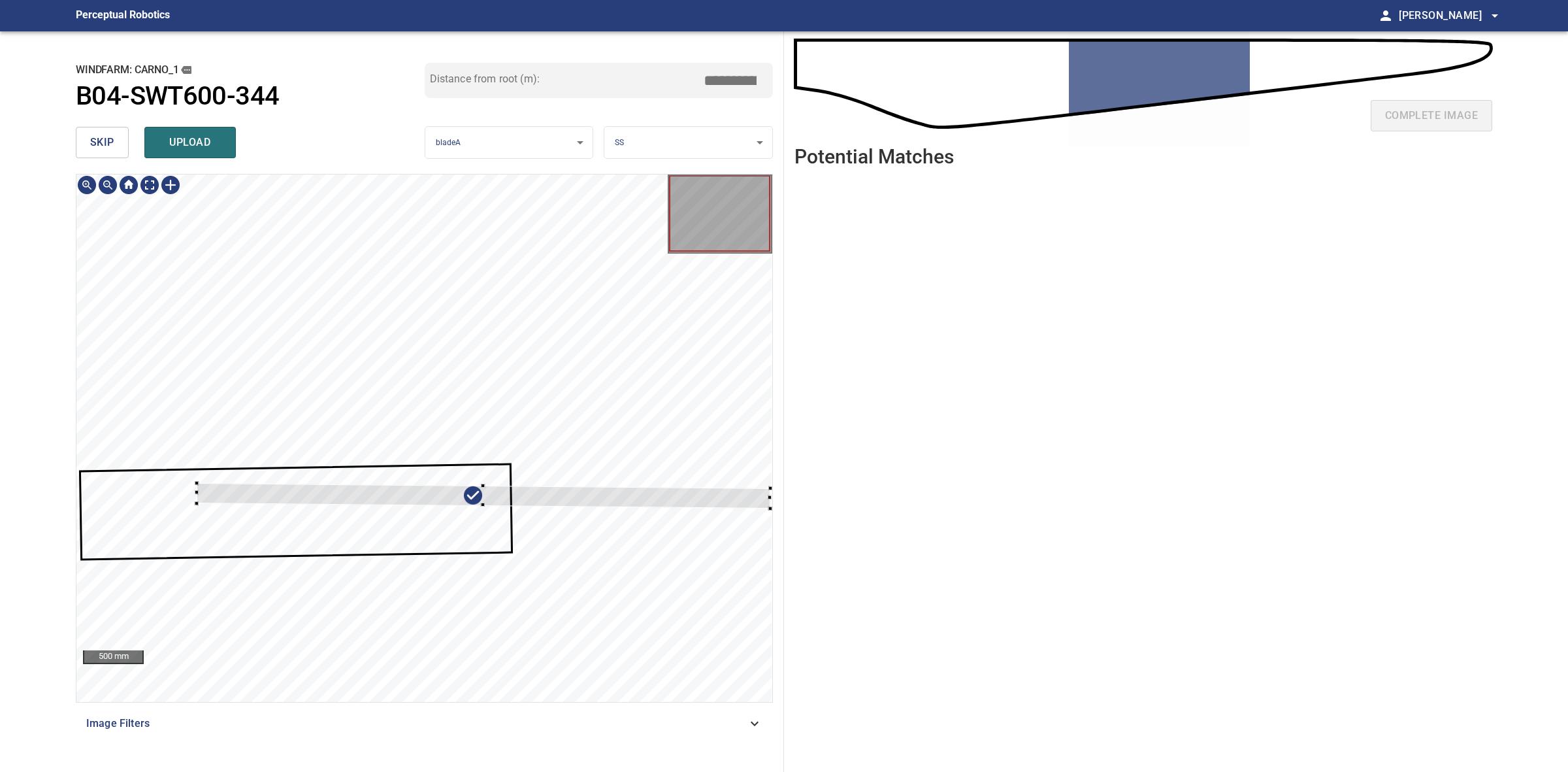
click at [189, 504] on div at bounding box center [424, 438] width 696 height 527
click at [206, 498] on div at bounding box center [485, 499] width 578 height 26
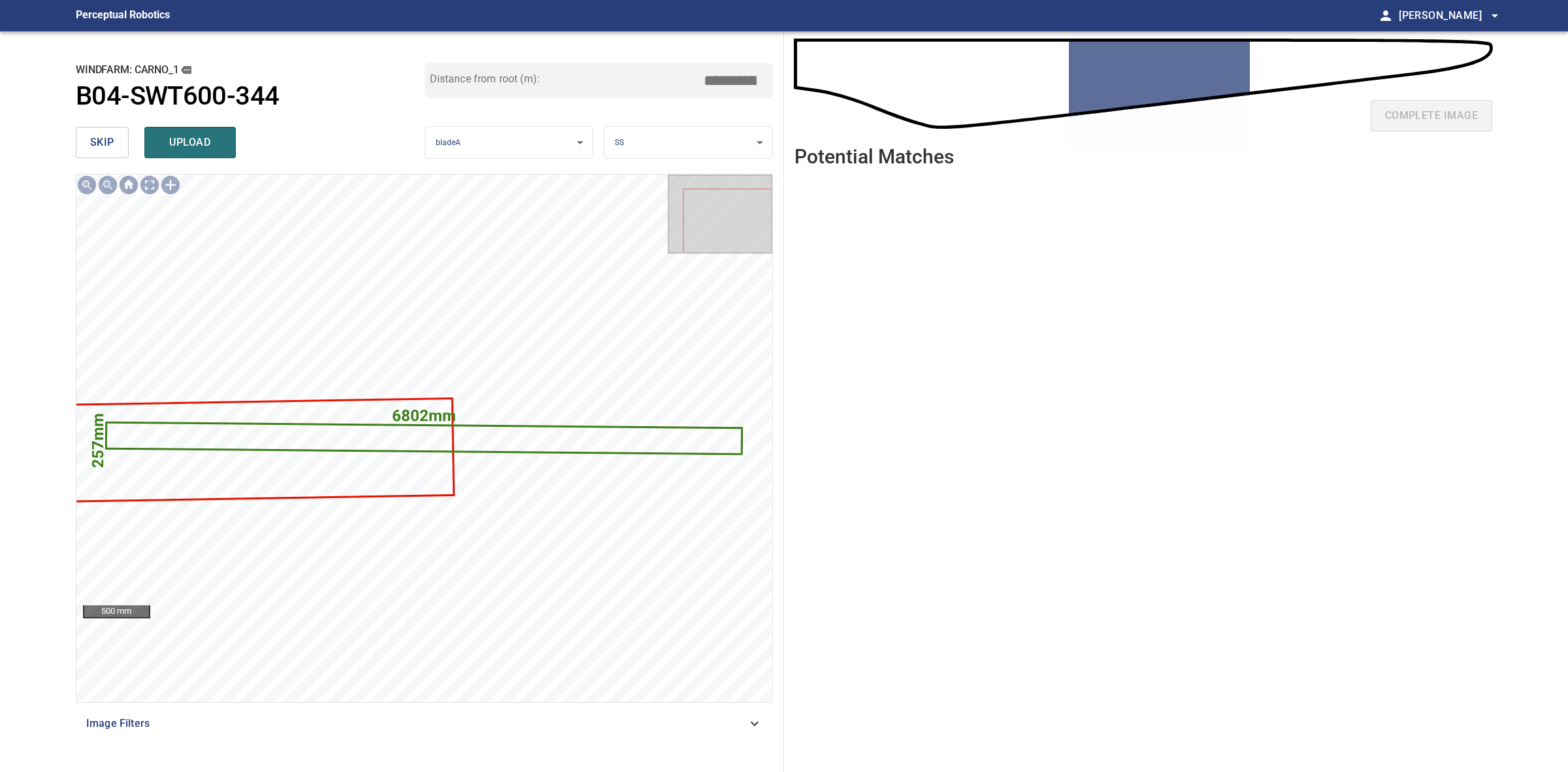
drag, startPoint x: 733, startPoint y: 83, endPoint x: 723, endPoint y: 80, distance: 10.4
click at [723, 80] on input "*****" at bounding box center [735, 80] width 66 height 25
drag, startPoint x: 733, startPoint y: 76, endPoint x: 696, endPoint y: 69, distance: 37.7
click at [696, 69] on div "Distance from root (m): *****" at bounding box center [598, 80] width 349 height 35
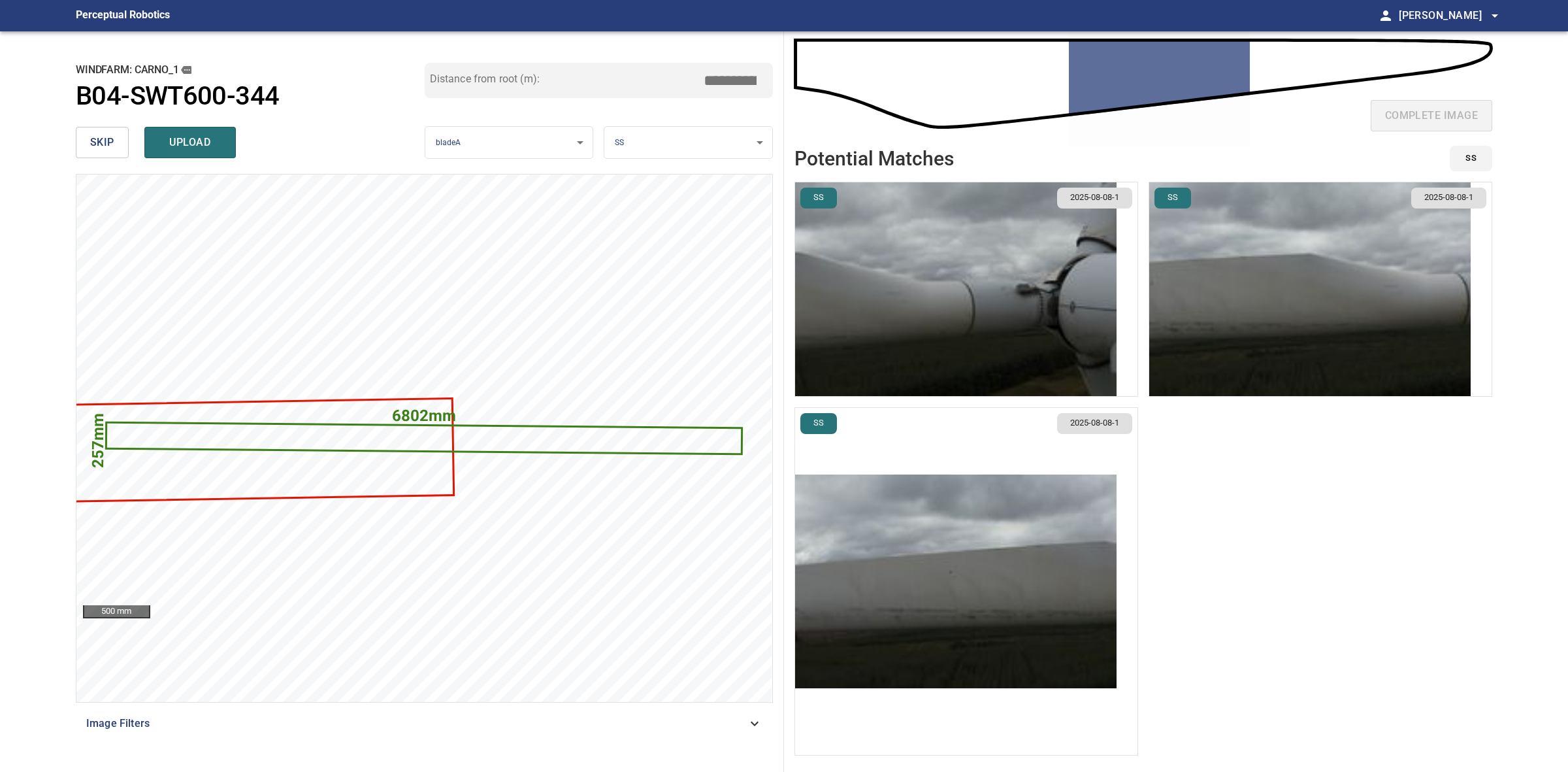
type input "****"
click at [982, 618] on img "button" at bounding box center [955, 581] width 321 height 214
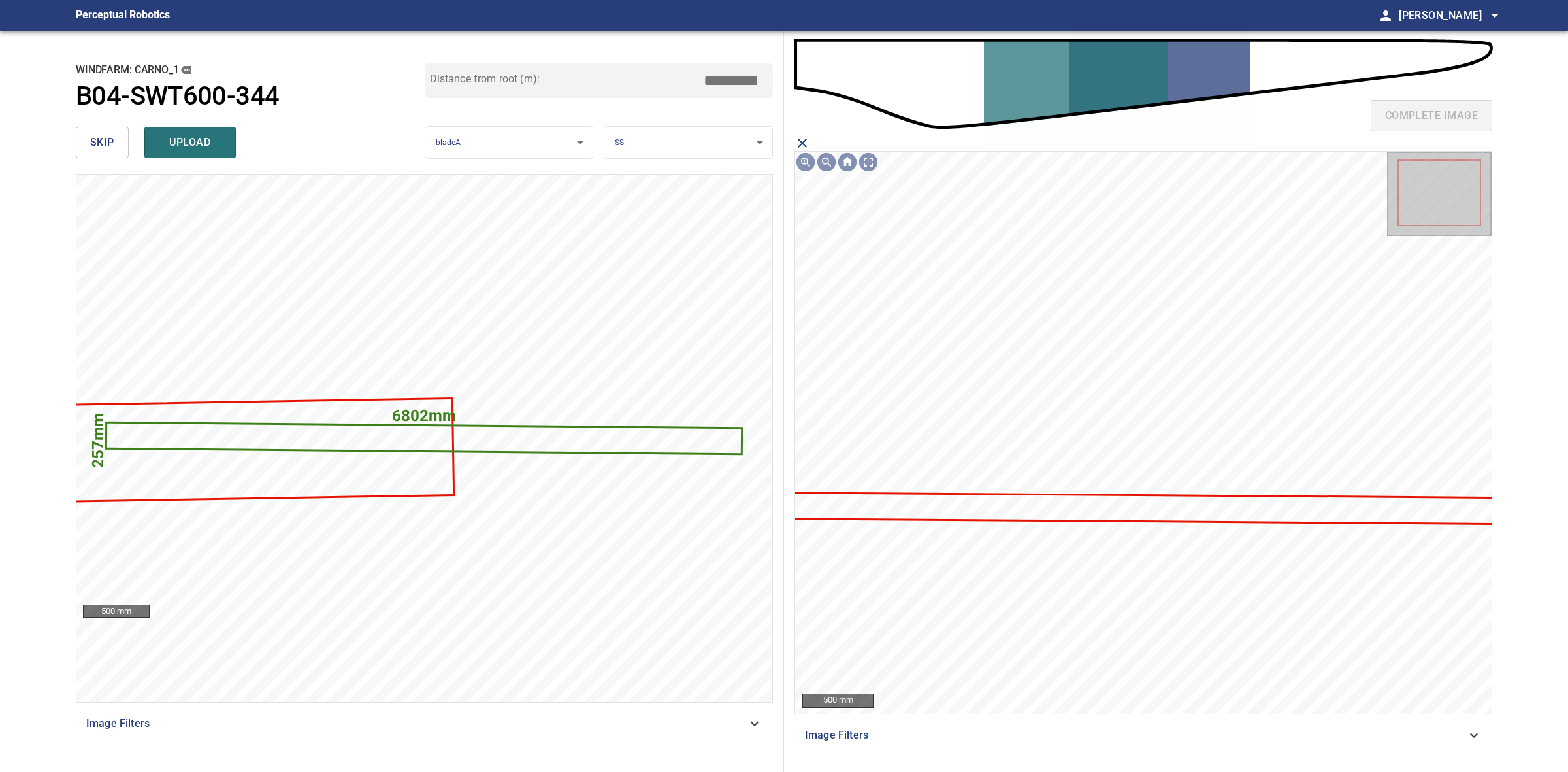
click at [1207, 516] on icon at bounding box center [1131, 507] width 811 height 30
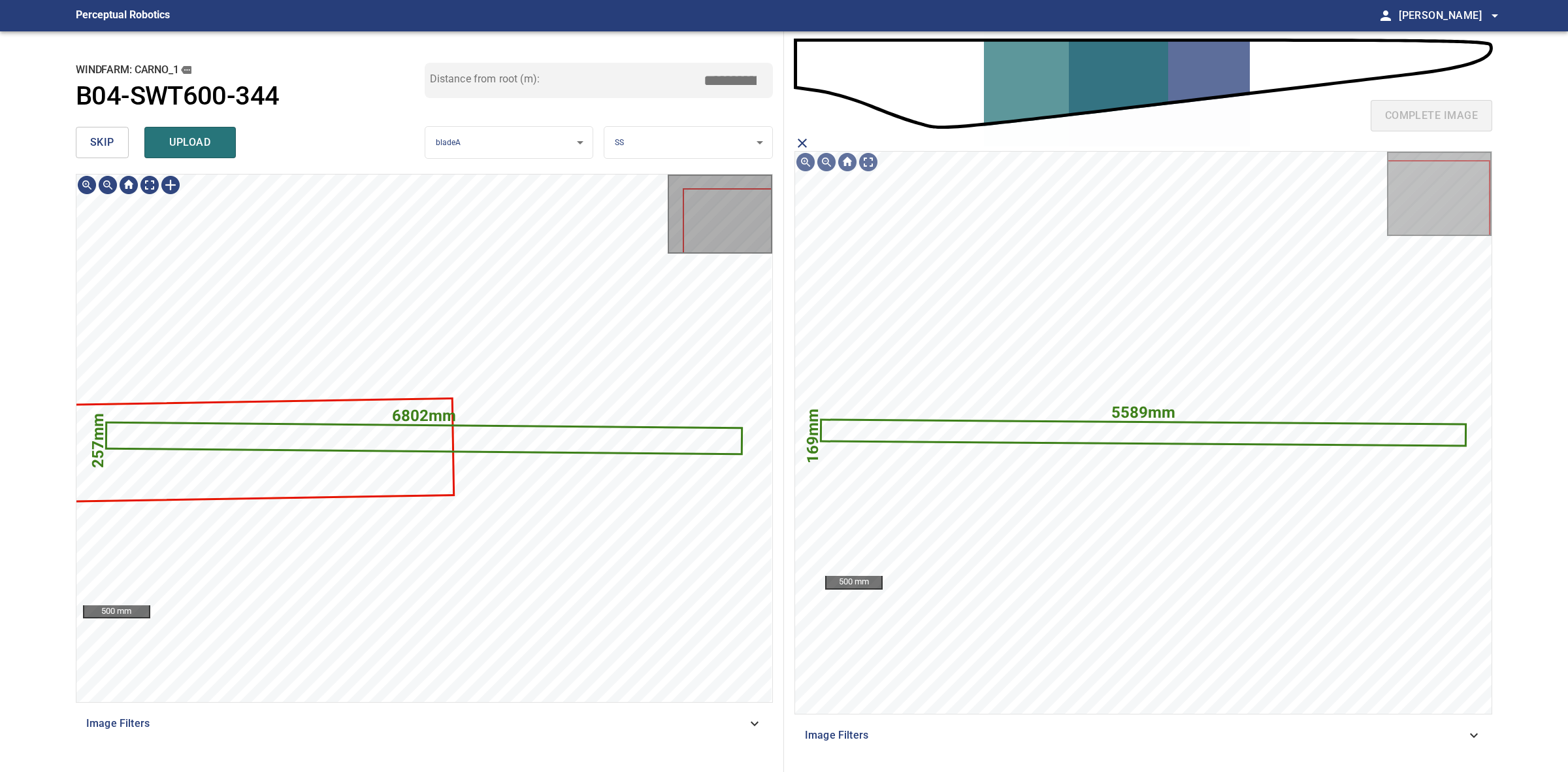
click at [172, 112] on div "windfarm: Carno_1 B04-SWT600-344 Distance from root (m): ****" at bounding box center [424, 92] width 697 height 59
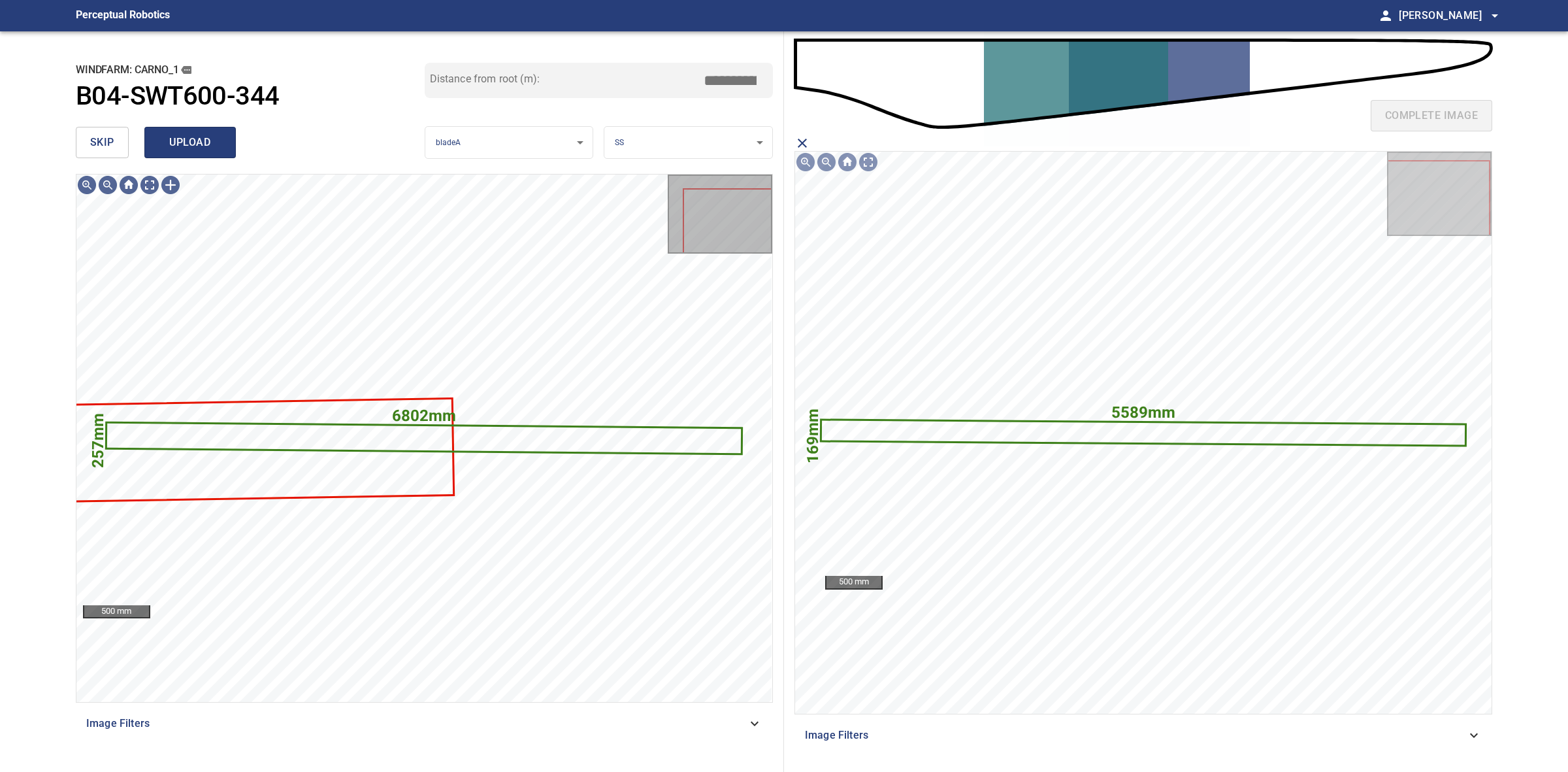
click at [176, 129] on button "upload" at bounding box center [189, 142] width 91 height 32
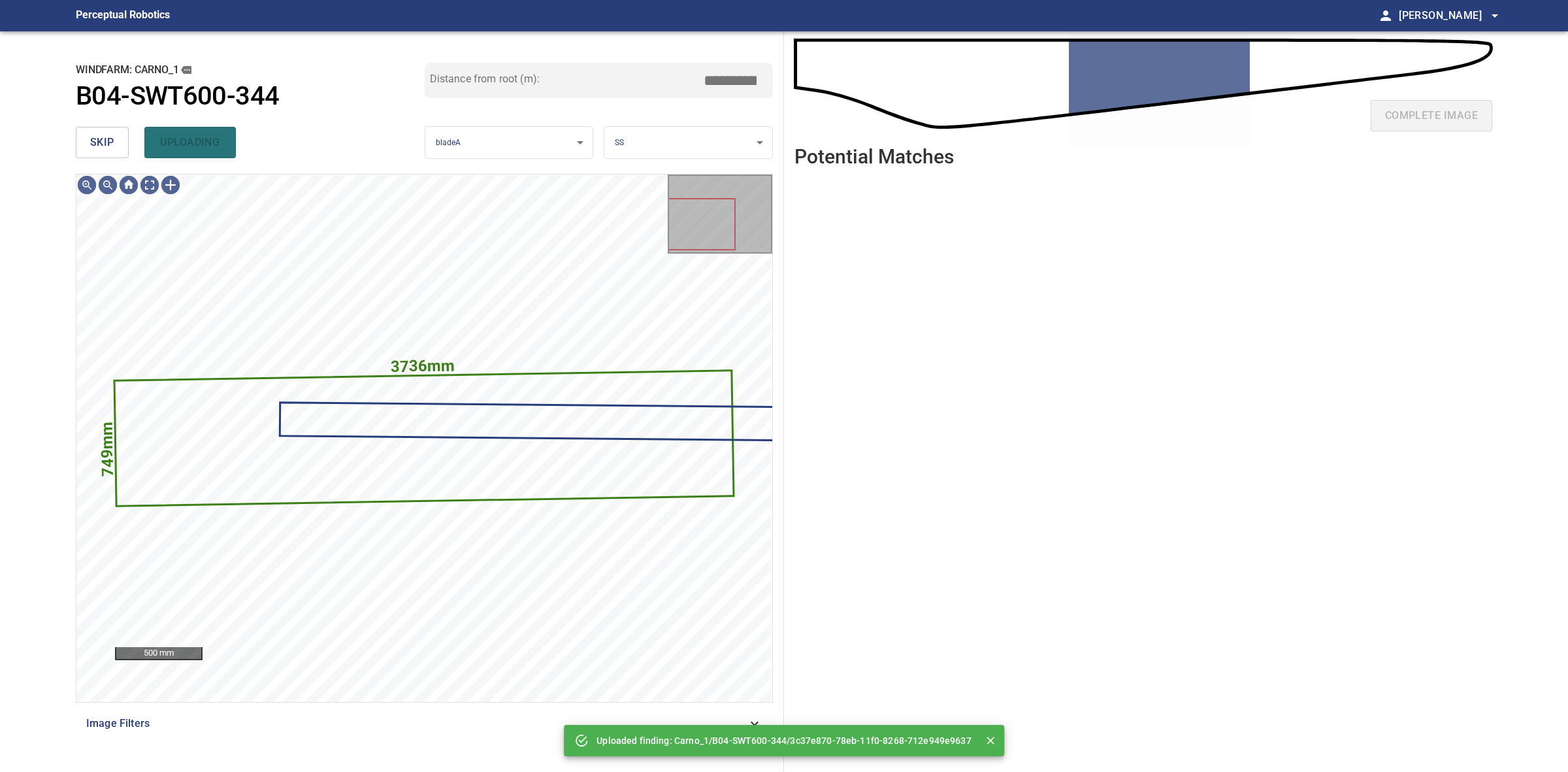
click at [111, 148] on span "skip" at bounding box center [102, 141] width 24 height 18
click at [111, 148] on div "skip uploading" at bounding box center [250, 142] width 349 height 42
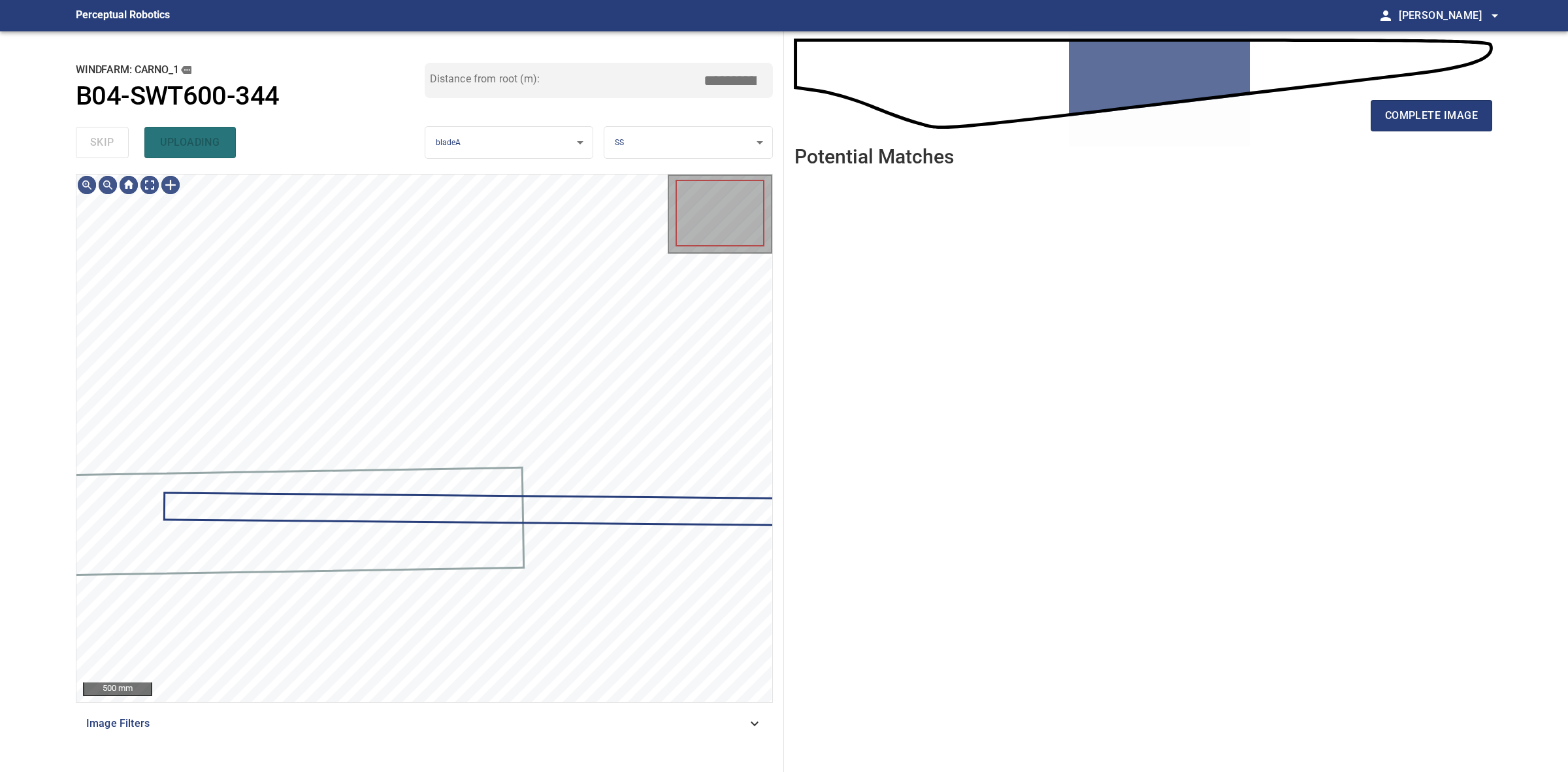
click at [111, 148] on div "skip uploading" at bounding box center [250, 142] width 349 height 42
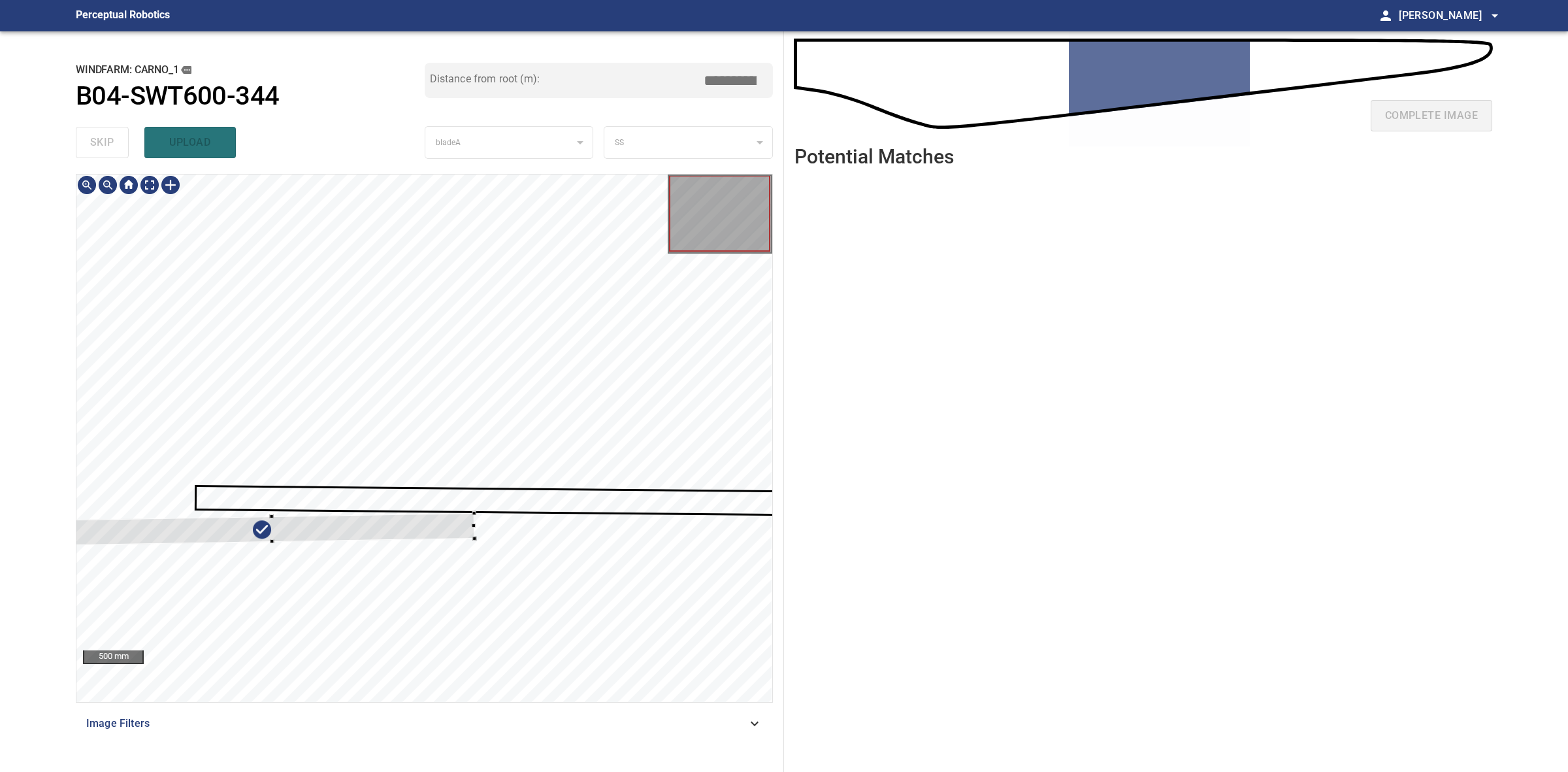
click at [456, 521] on div at bounding box center [273, 529] width 405 height 32
click at [374, 531] on div at bounding box center [271, 527] width 405 height 28
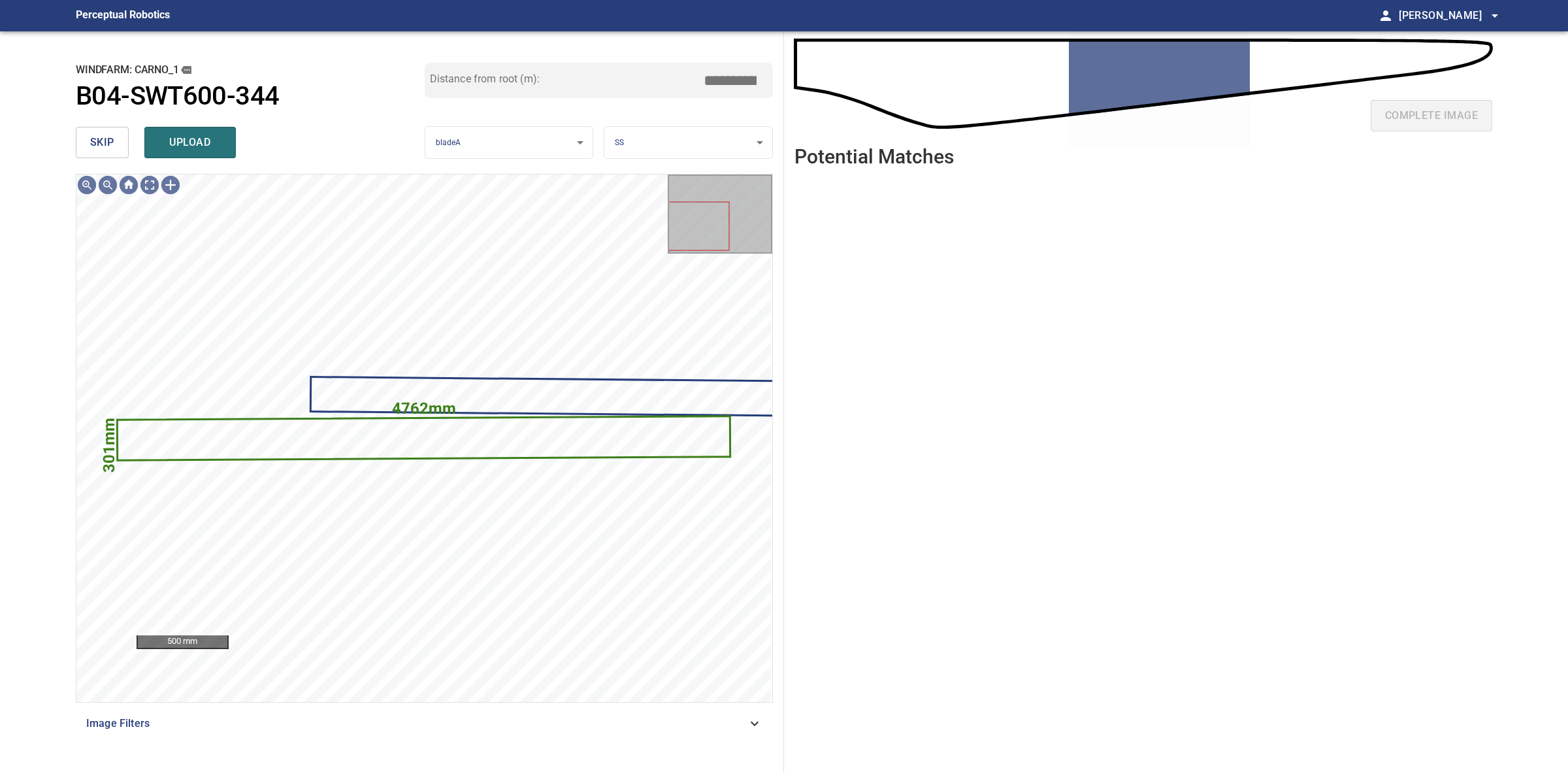
drag, startPoint x: 170, startPoint y: 141, endPoint x: 128, endPoint y: 131, distance: 43.2
click at [170, 141] on span "upload" at bounding box center [190, 141] width 63 height 18
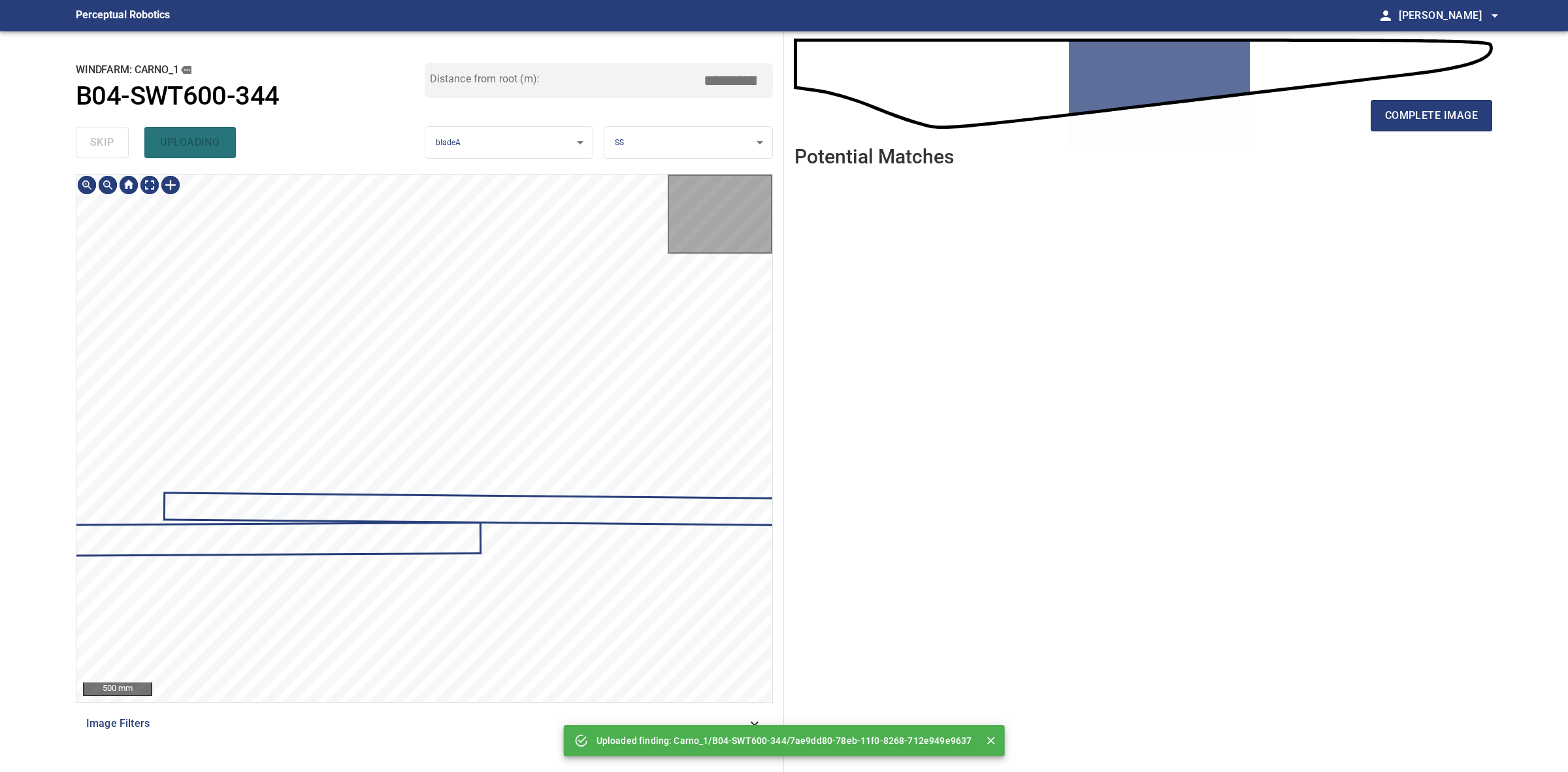
click at [113, 133] on div "skip uploading" at bounding box center [250, 142] width 349 height 42
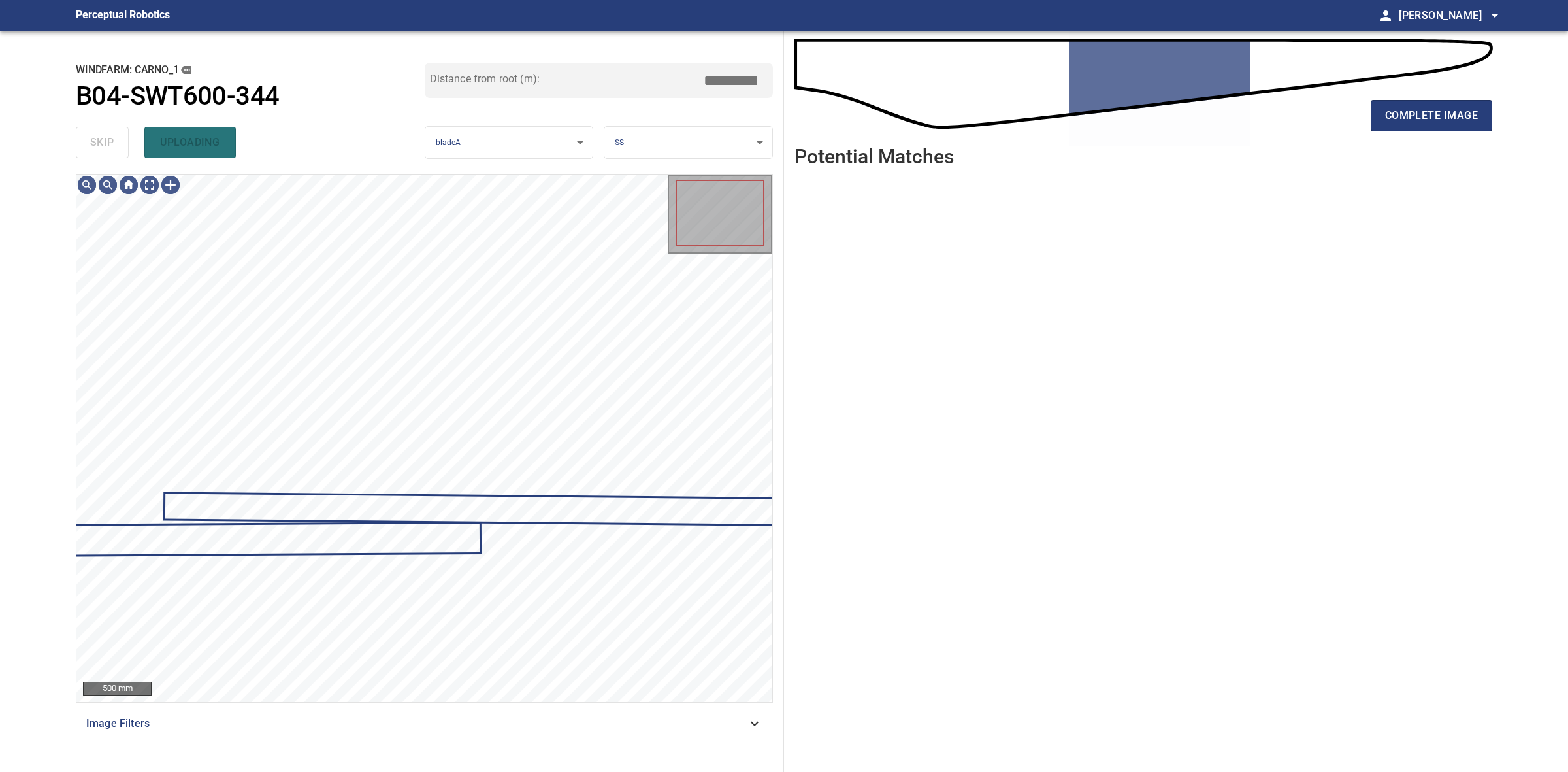
click at [113, 133] on div "skip uploading" at bounding box center [250, 142] width 349 height 42
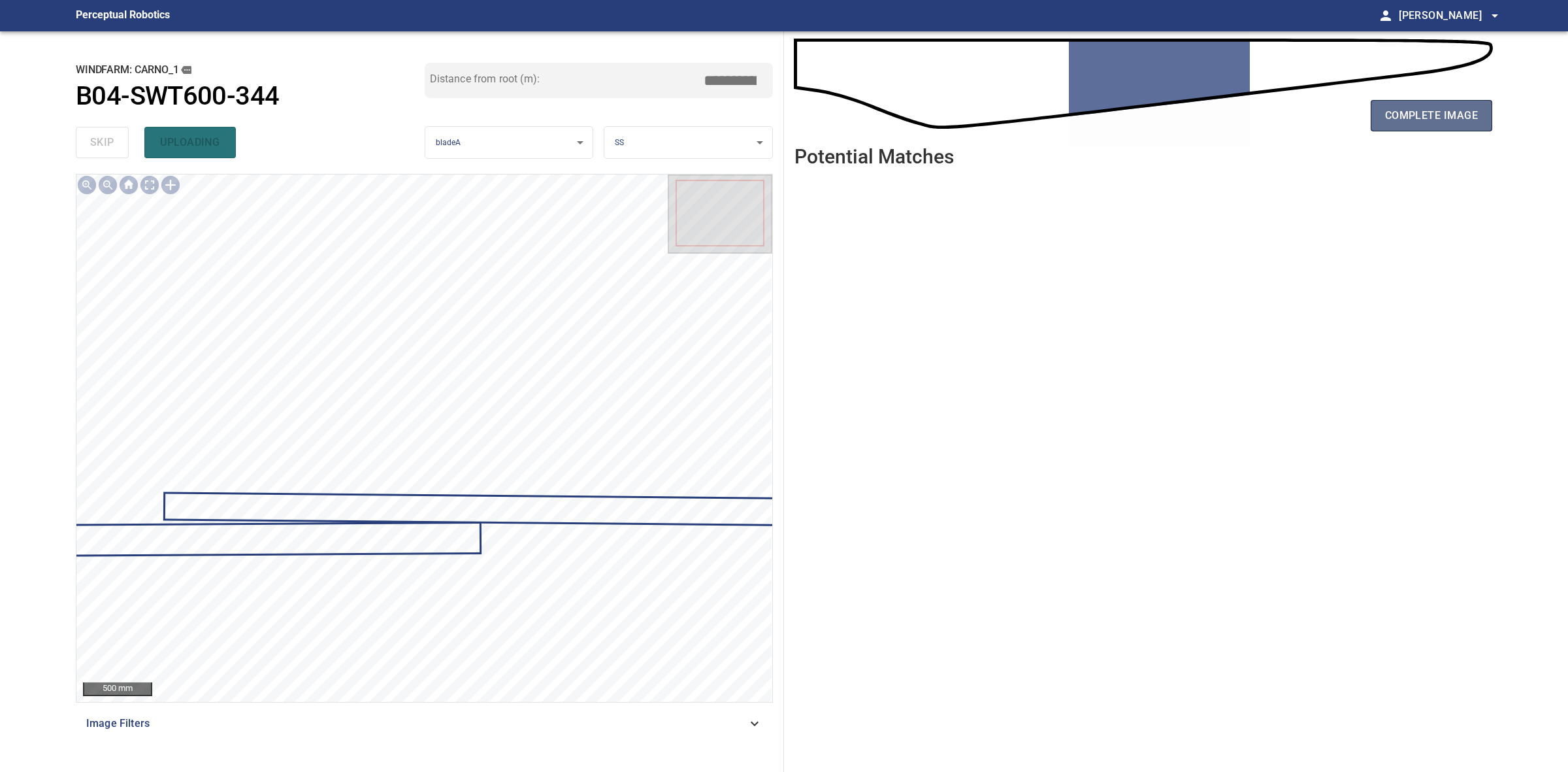
click at [1484, 108] on button "complete image" at bounding box center [1432, 115] width 122 height 32
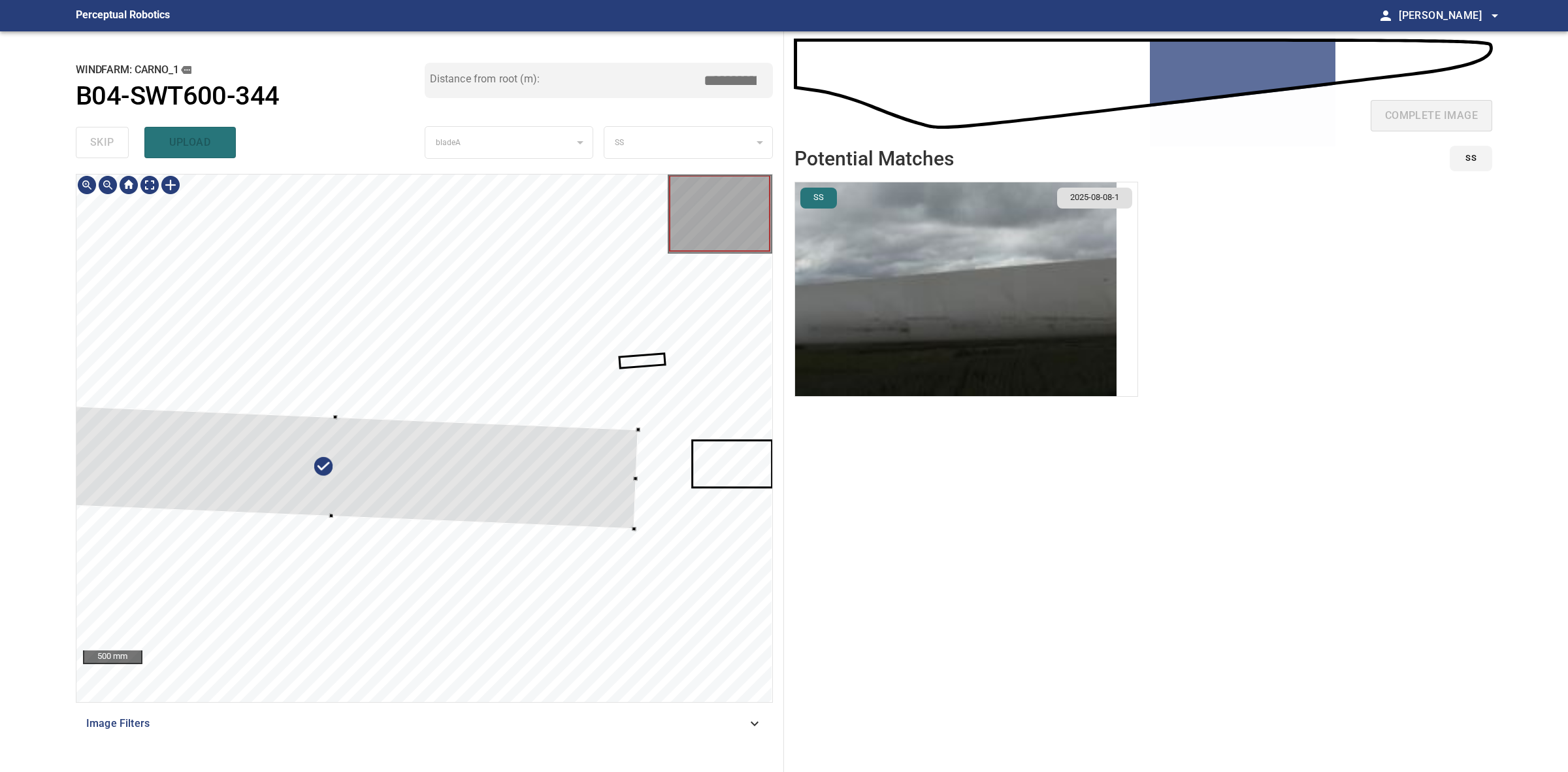
click at [497, 470] on div at bounding box center [333, 467] width 609 height 124
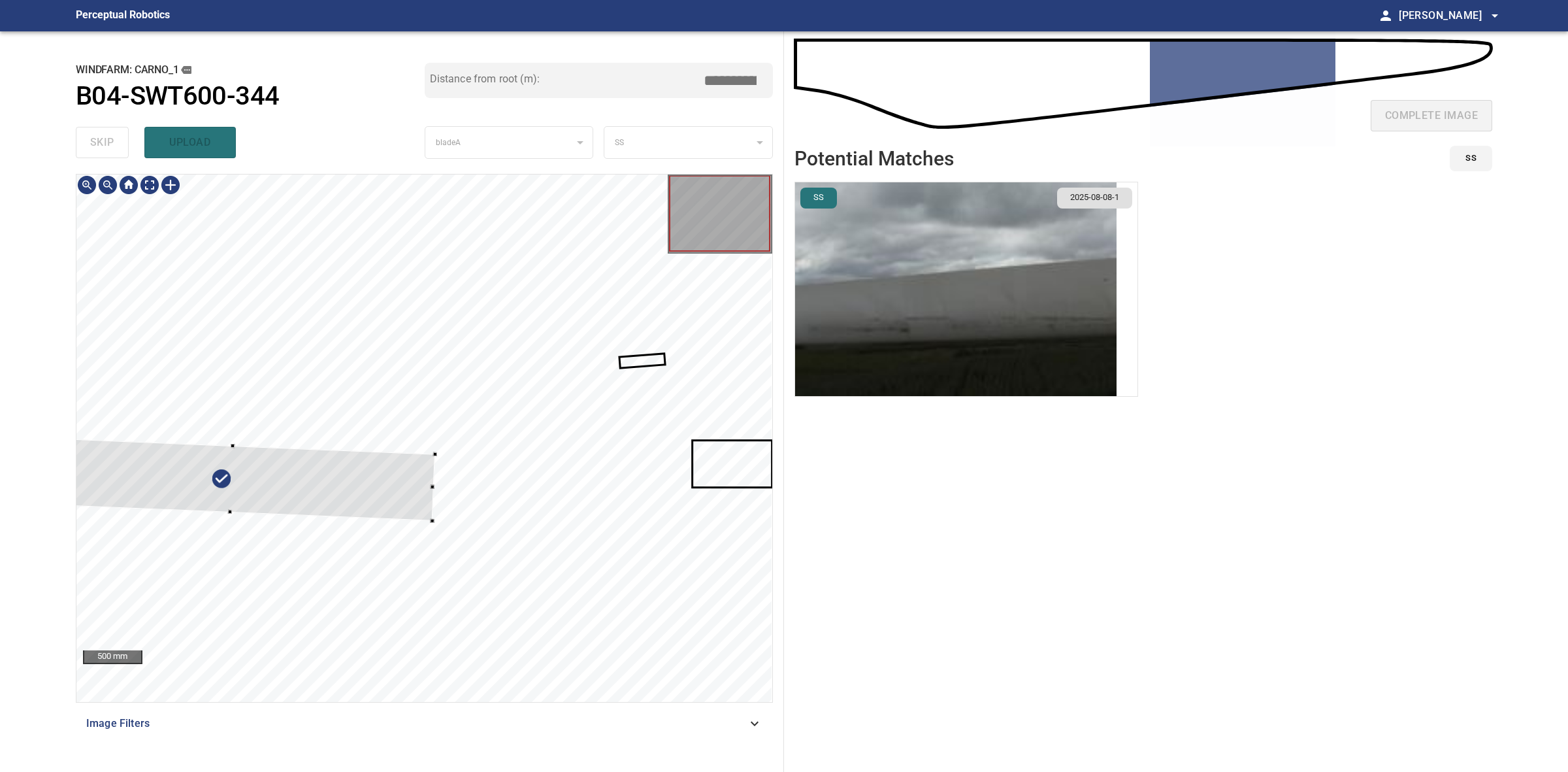
click at [424, 455] on div at bounding box center [232, 480] width 406 height 84
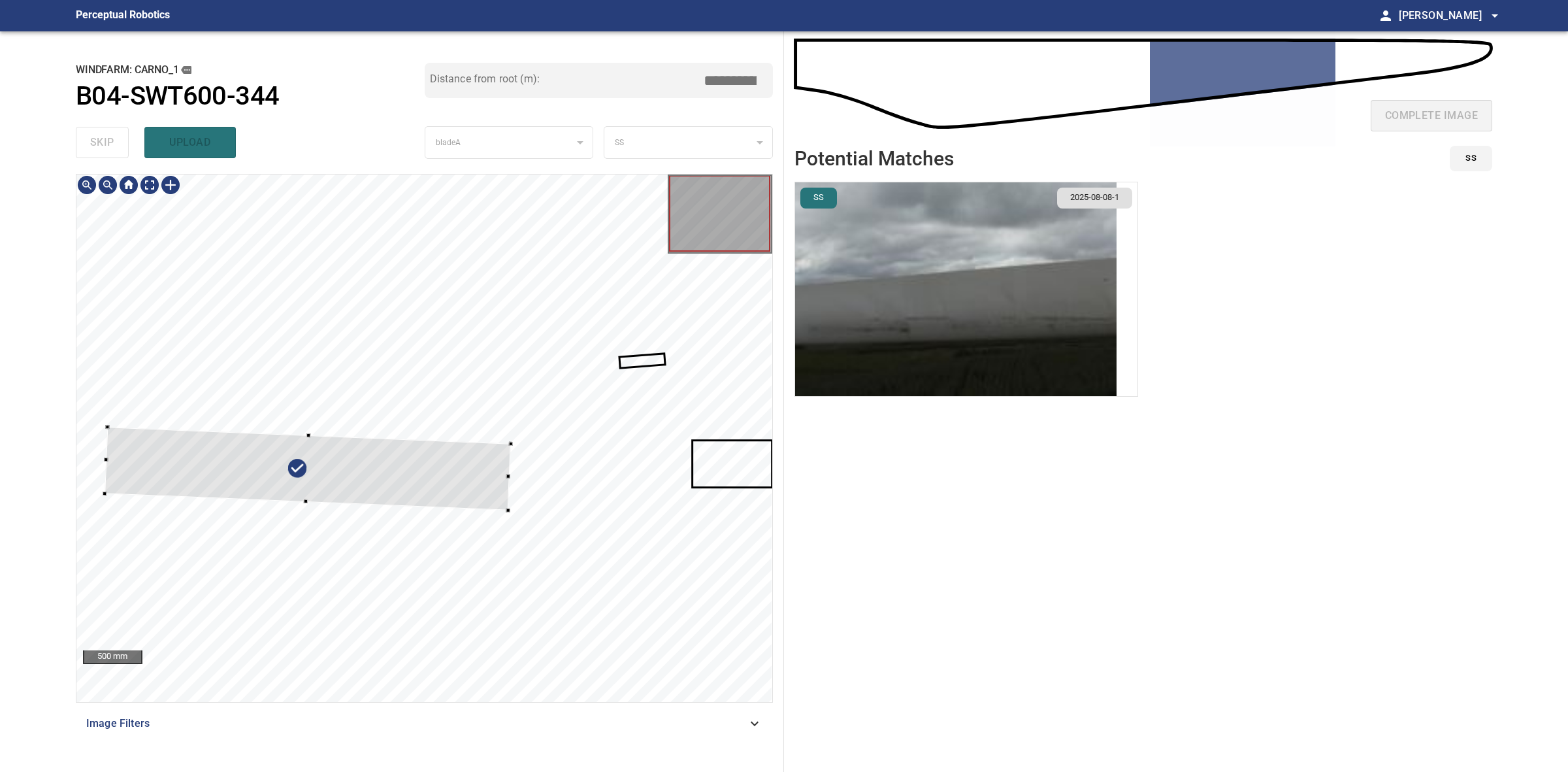
click at [514, 489] on div at bounding box center [424, 438] width 696 height 527
click at [357, 471] on div at bounding box center [291, 466] width 406 height 84
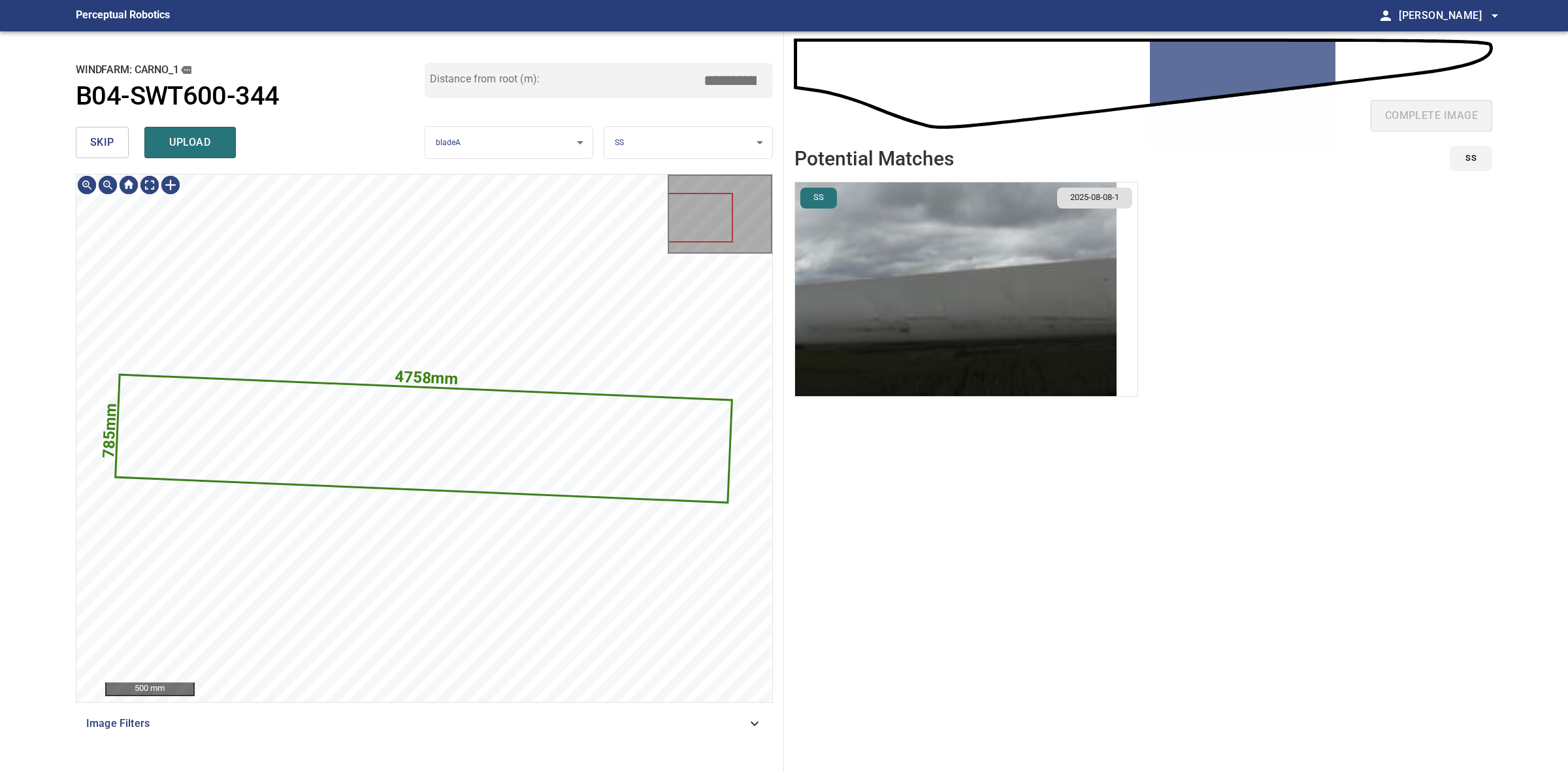
click at [105, 153] on button "skip" at bounding box center [102, 142] width 53 height 32
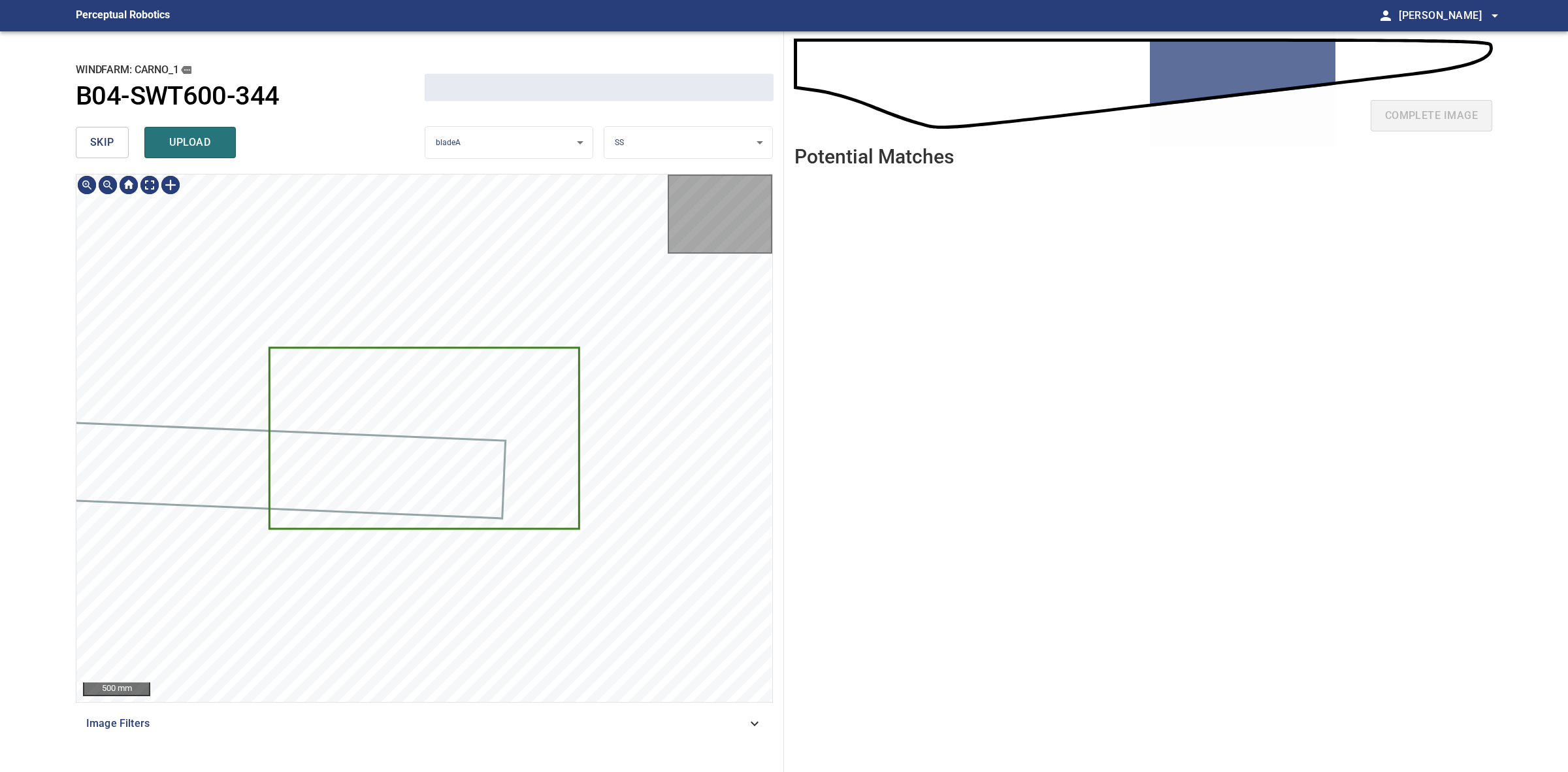
click at [105, 153] on button "skip" at bounding box center [102, 142] width 53 height 32
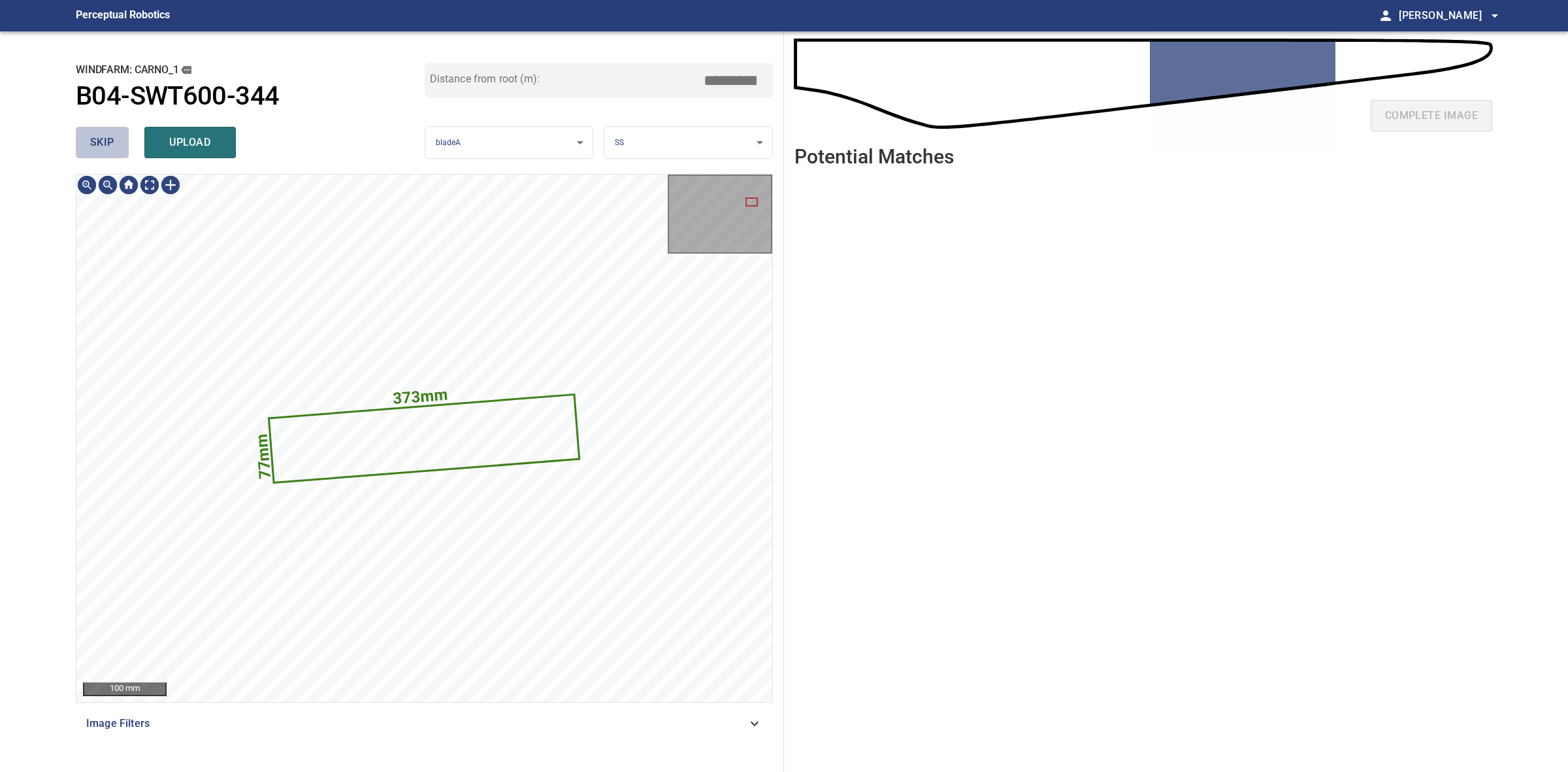
click at [105, 153] on button "skip" at bounding box center [102, 142] width 53 height 32
click at [105, 150] on div "skip upload" at bounding box center [250, 142] width 349 height 42
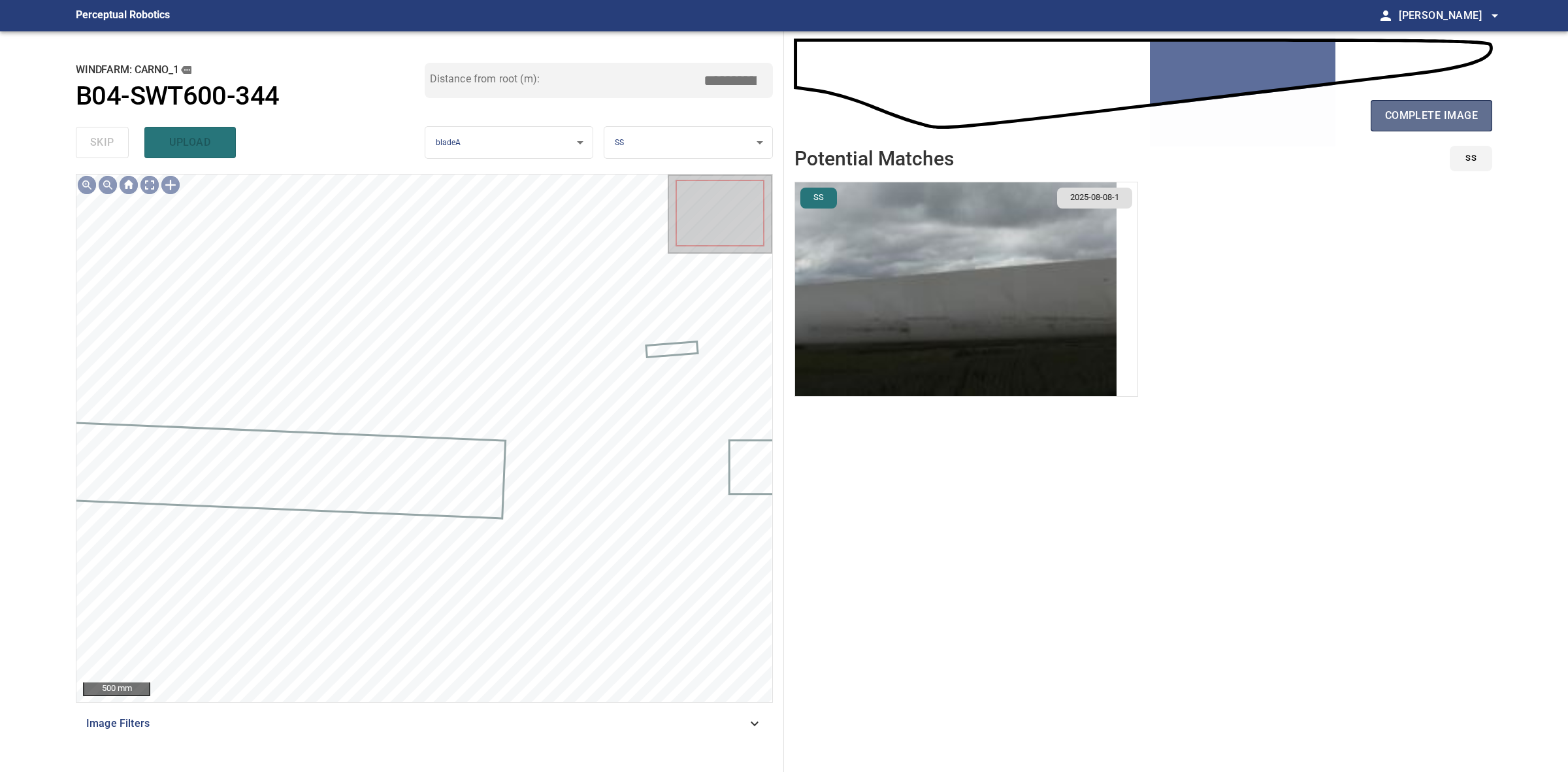
click at [1490, 116] on button "complete image" at bounding box center [1432, 115] width 122 height 32
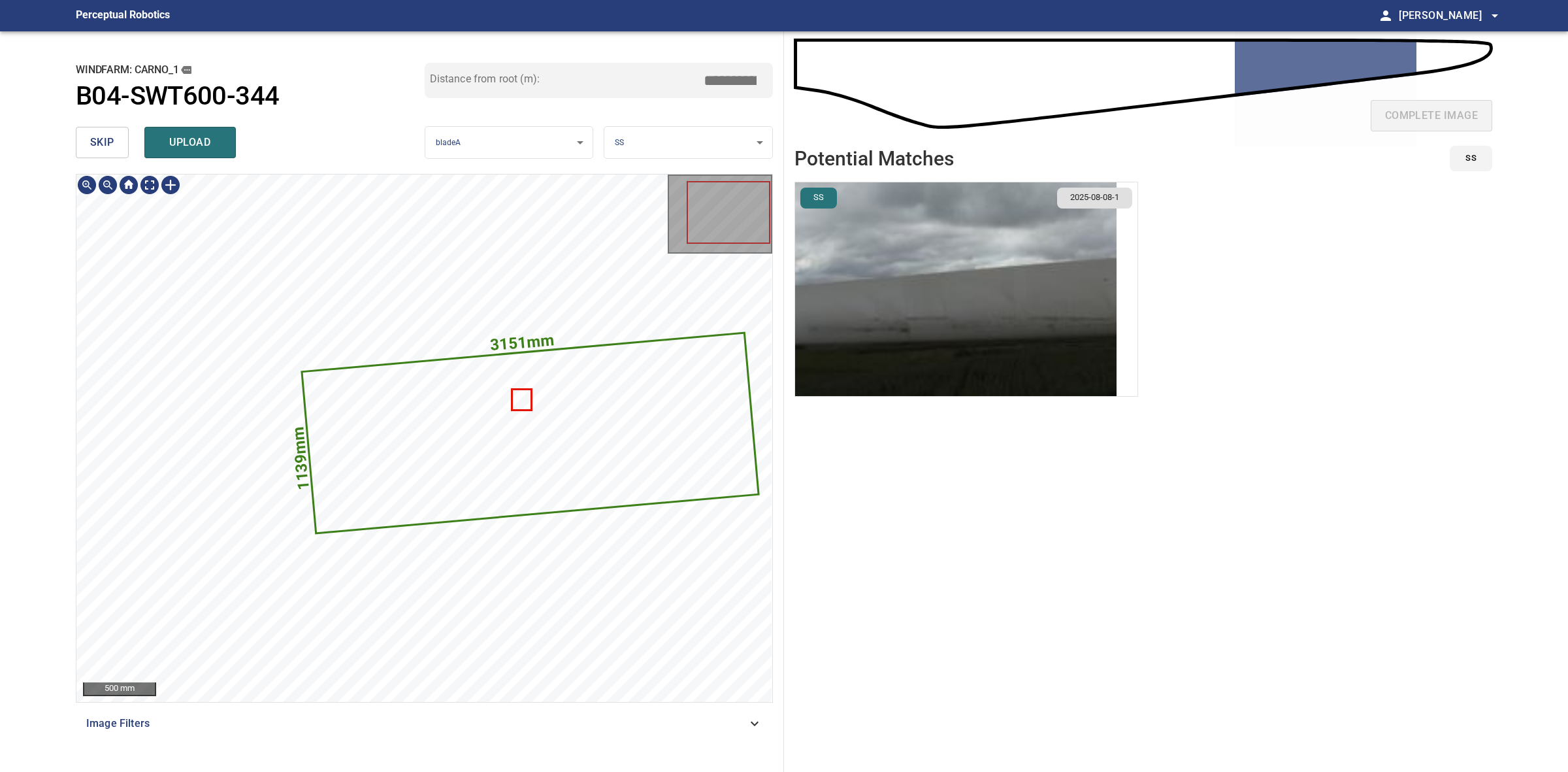
click at [608, 430] on icon at bounding box center [530, 433] width 455 height 198
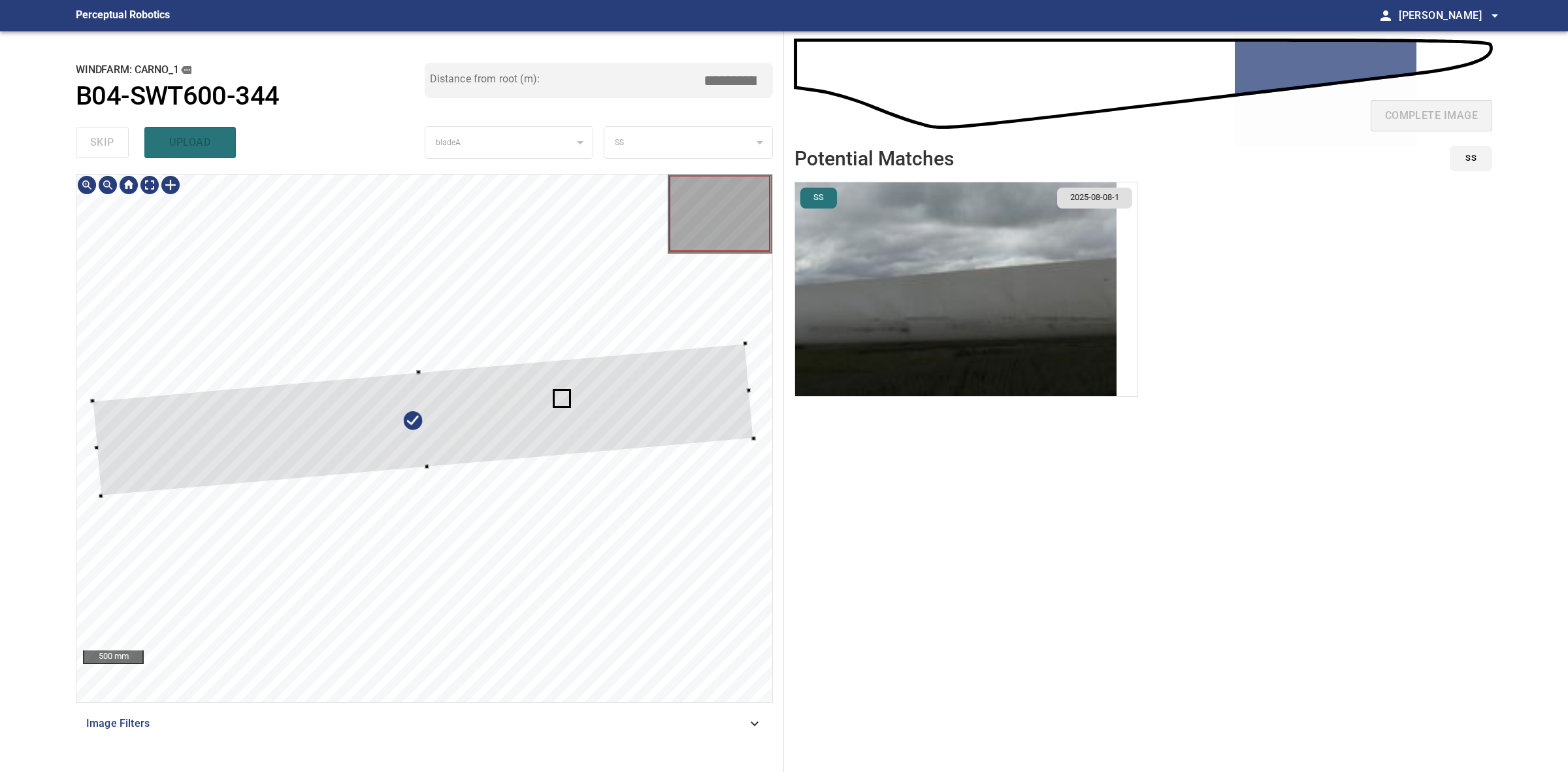
click at [96, 500] on div at bounding box center [424, 438] width 696 height 527
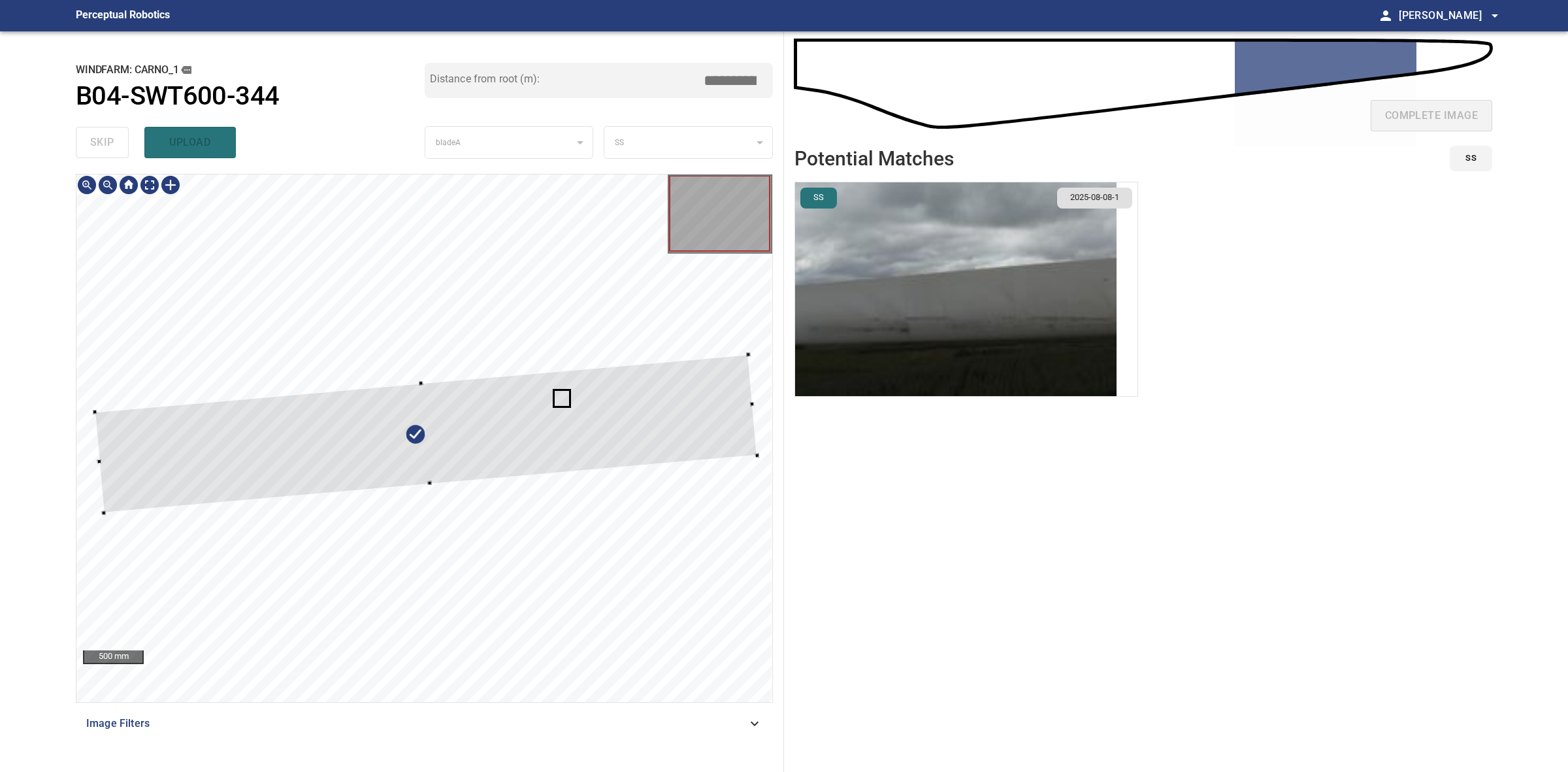
click at [748, 442] on div at bounding box center [426, 434] width 663 height 158
click at [661, 439] on div at bounding box center [429, 436] width 667 height 127
click at [429, 386] on div at bounding box center [428, 386] width 663 height 38
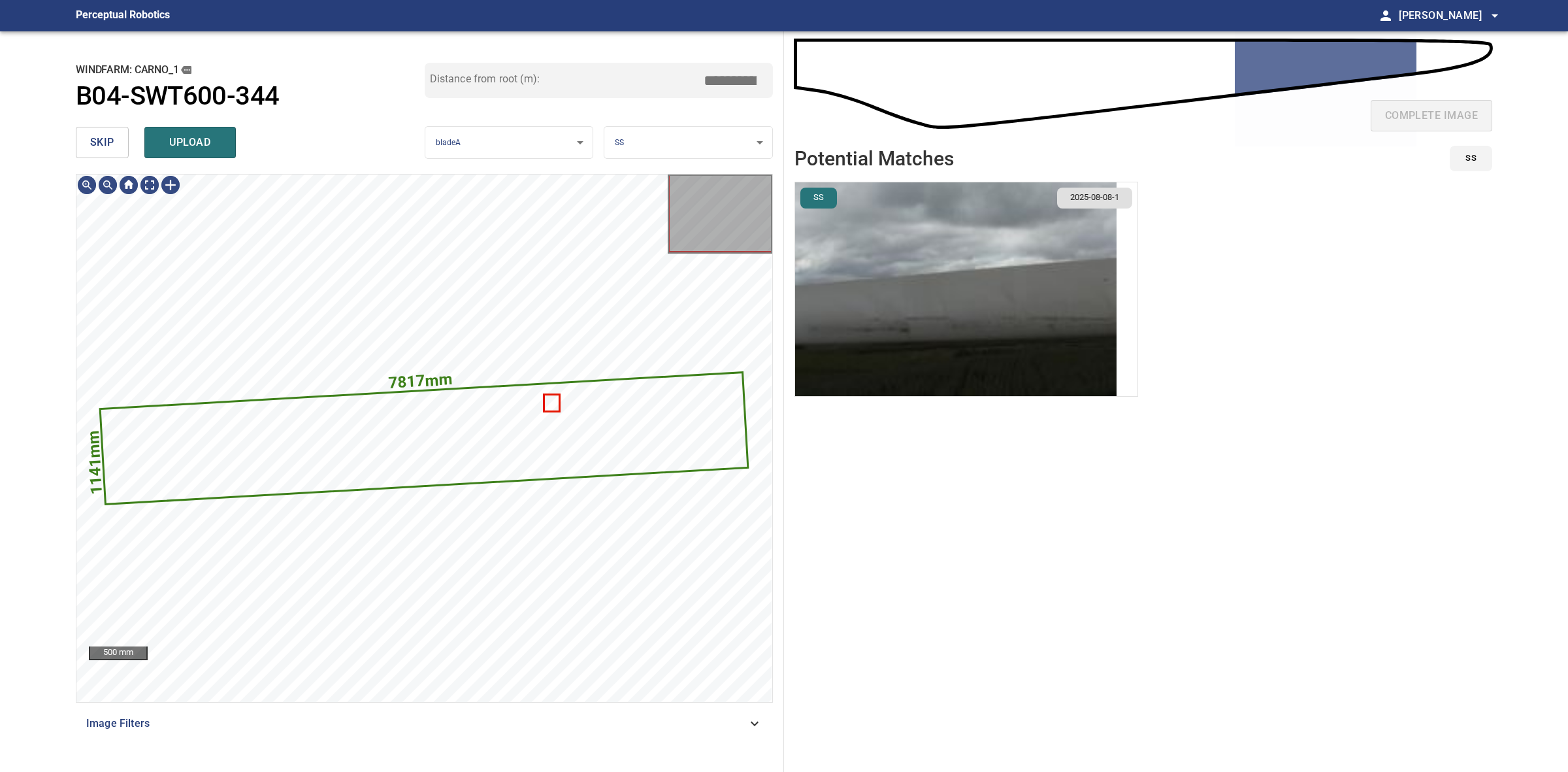
click at [848, 266] on img "button" at bounding box center [955, 289] width 321 height 214
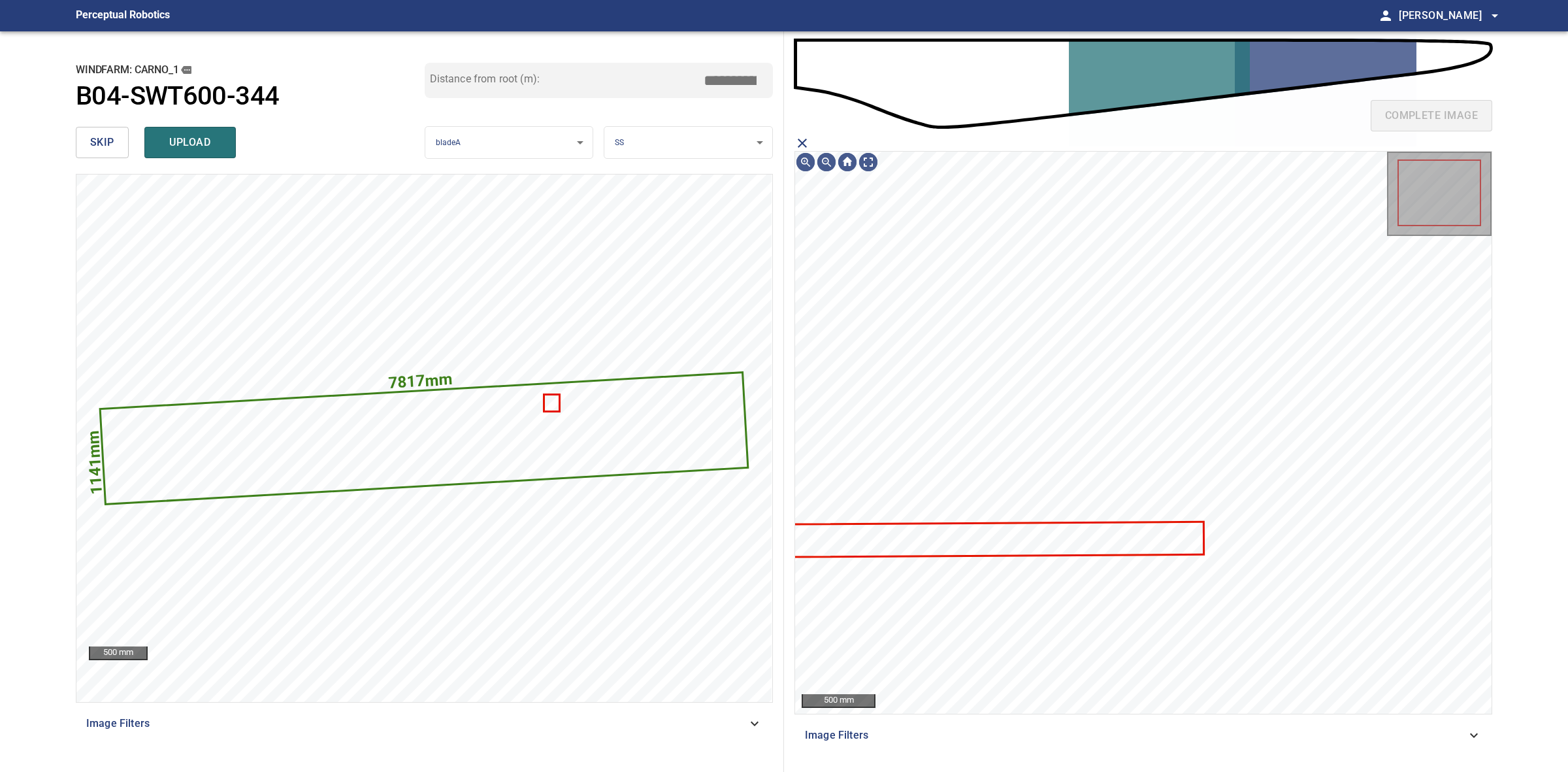
click at [798, 141] on icon "close matching imageResolution:" at bounding box center [802, 143] width 15 height 15
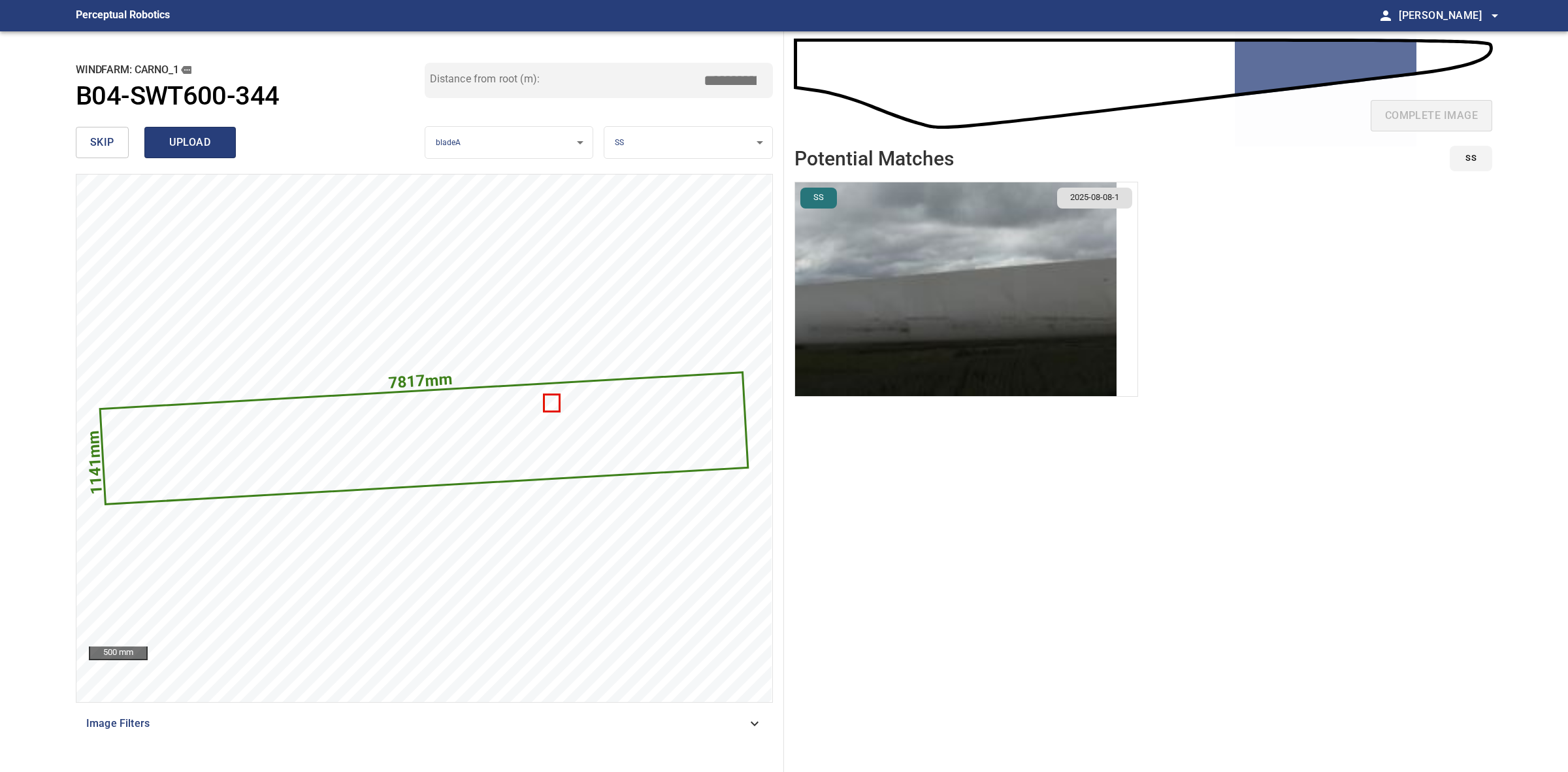
click at [203, 148] on span "upload" at bounding box center [190, 141] width 63 height 18
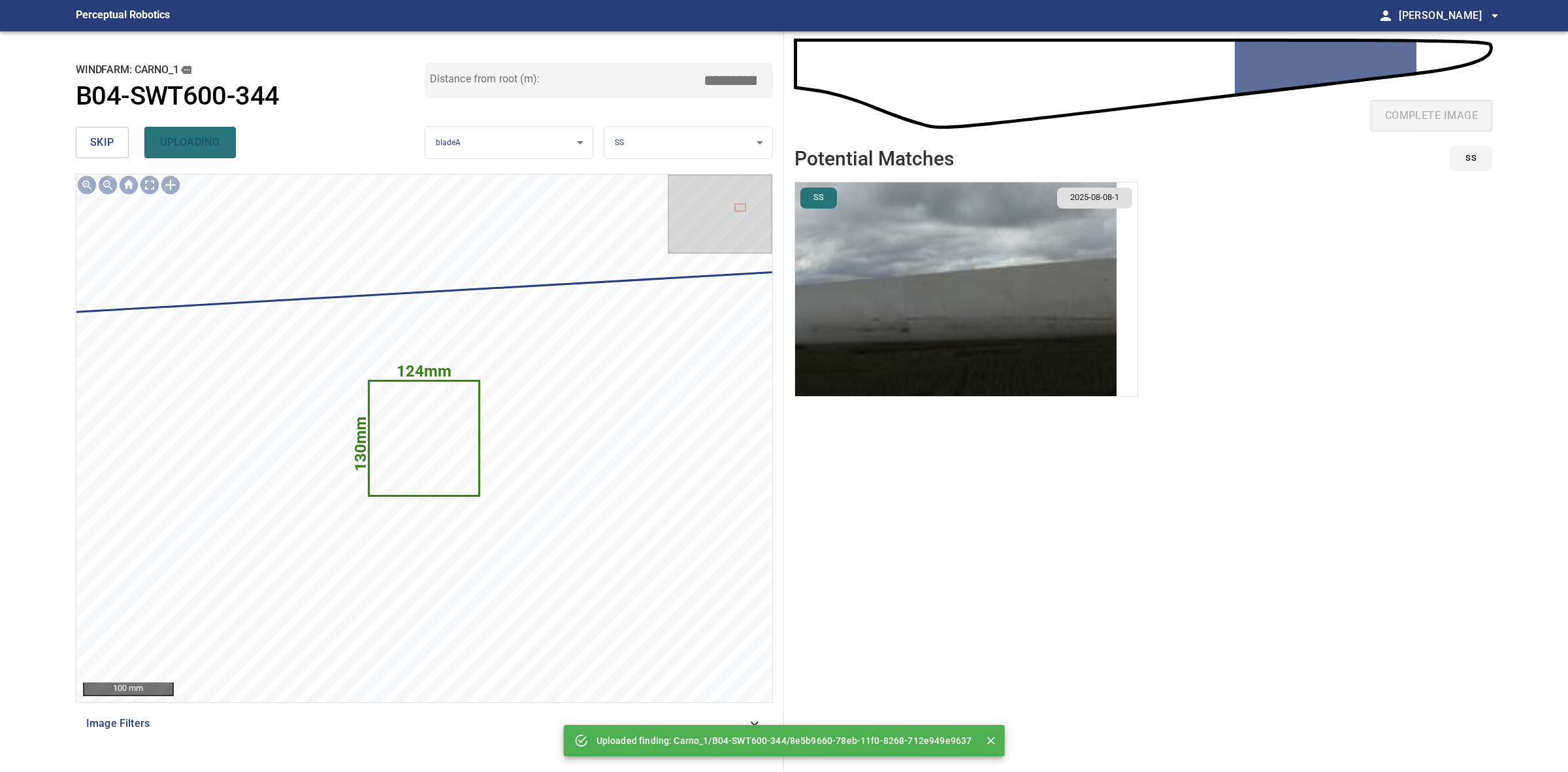
click at [100, 139] on span "skip" at bounding box center [102, 141] width 24 height 18
click at [100, 139] on div "skip uploading" at bounding box center [250, 142] width 349 height 42
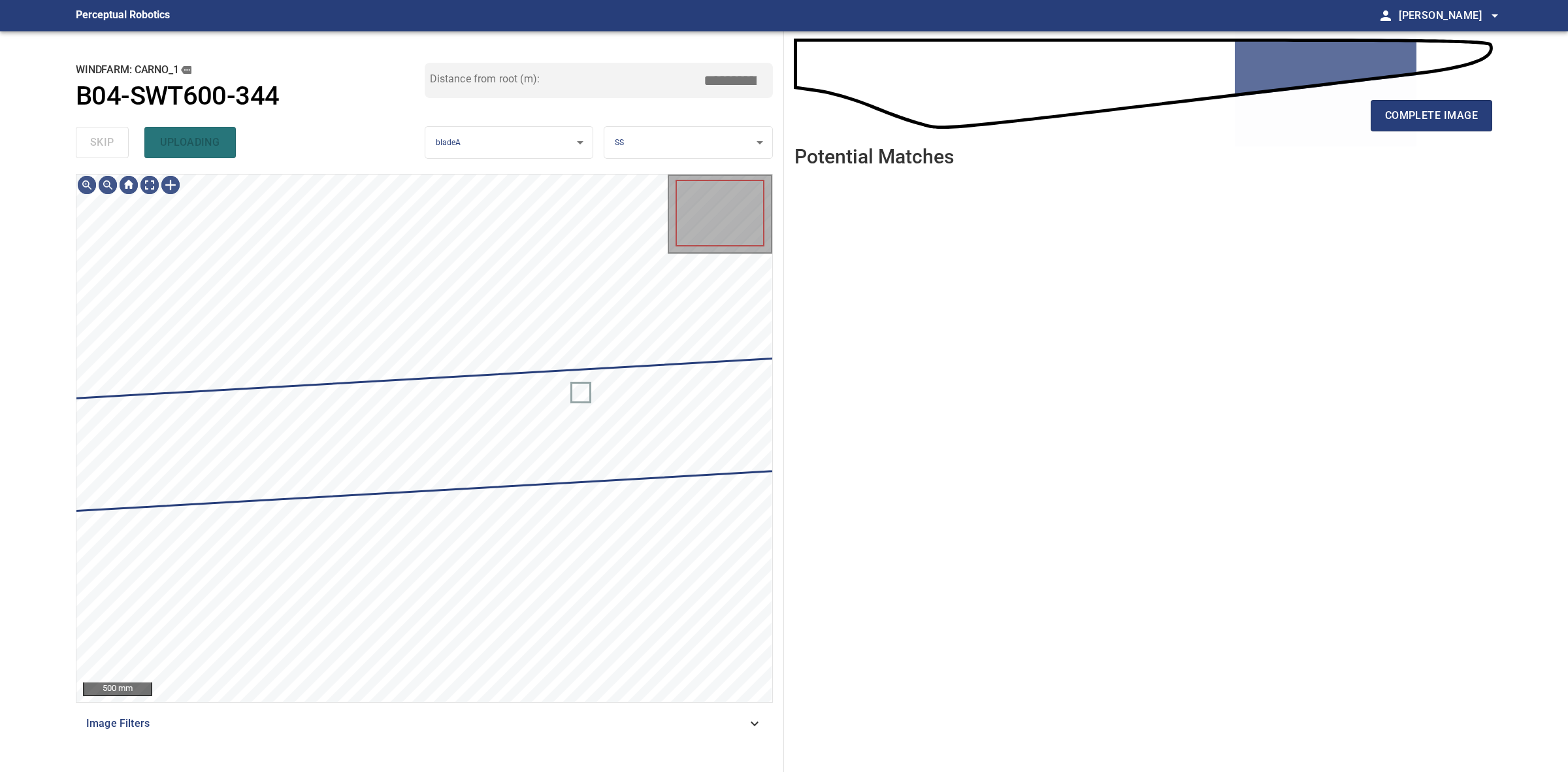
click at [100, 139] on div "skip uploading" at bounding box center [250, 142] width 349 height 42
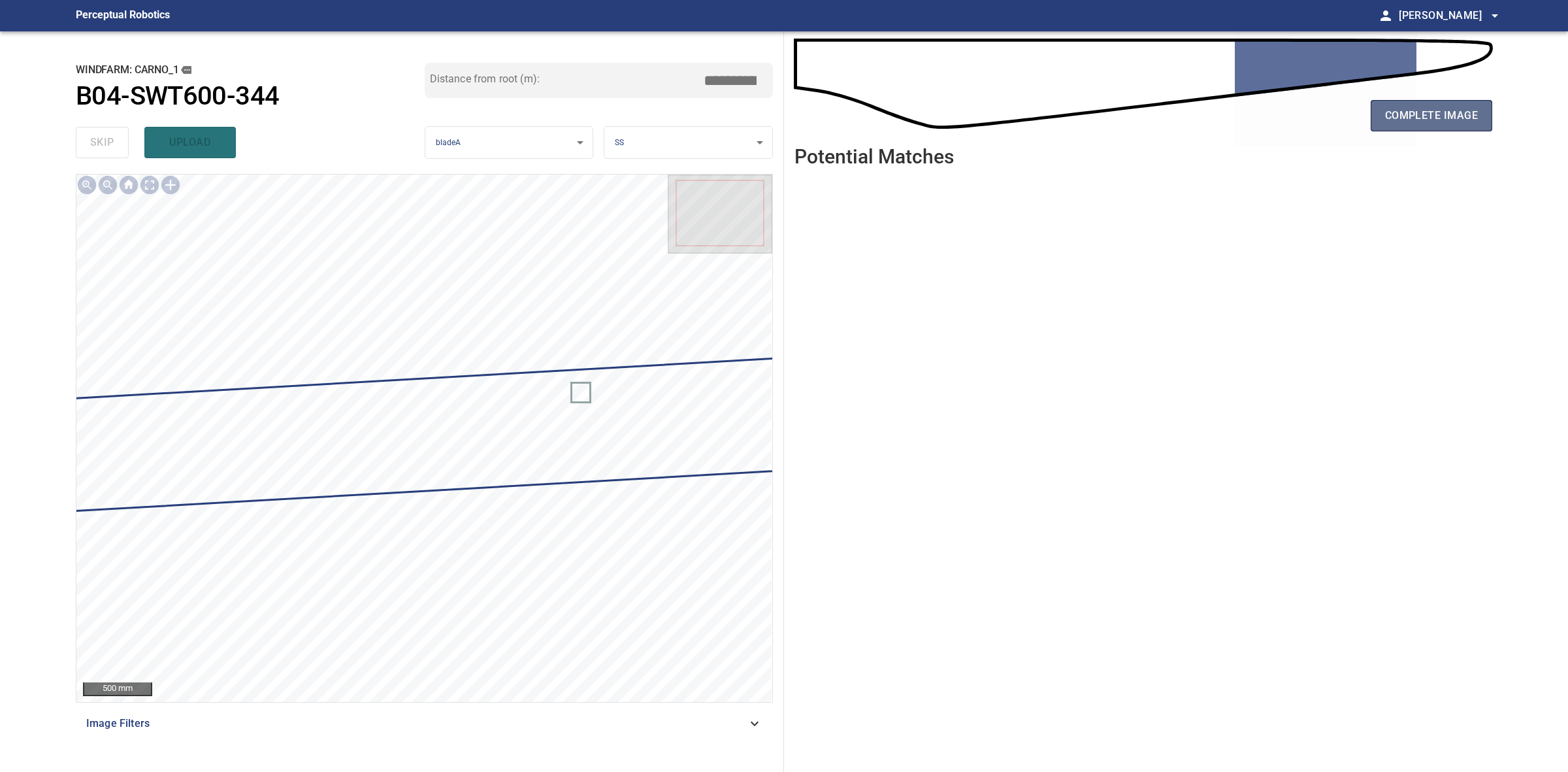
click at [1452, 114] on span "complete image" at bounding box center [1432, 115] width 93 height 18
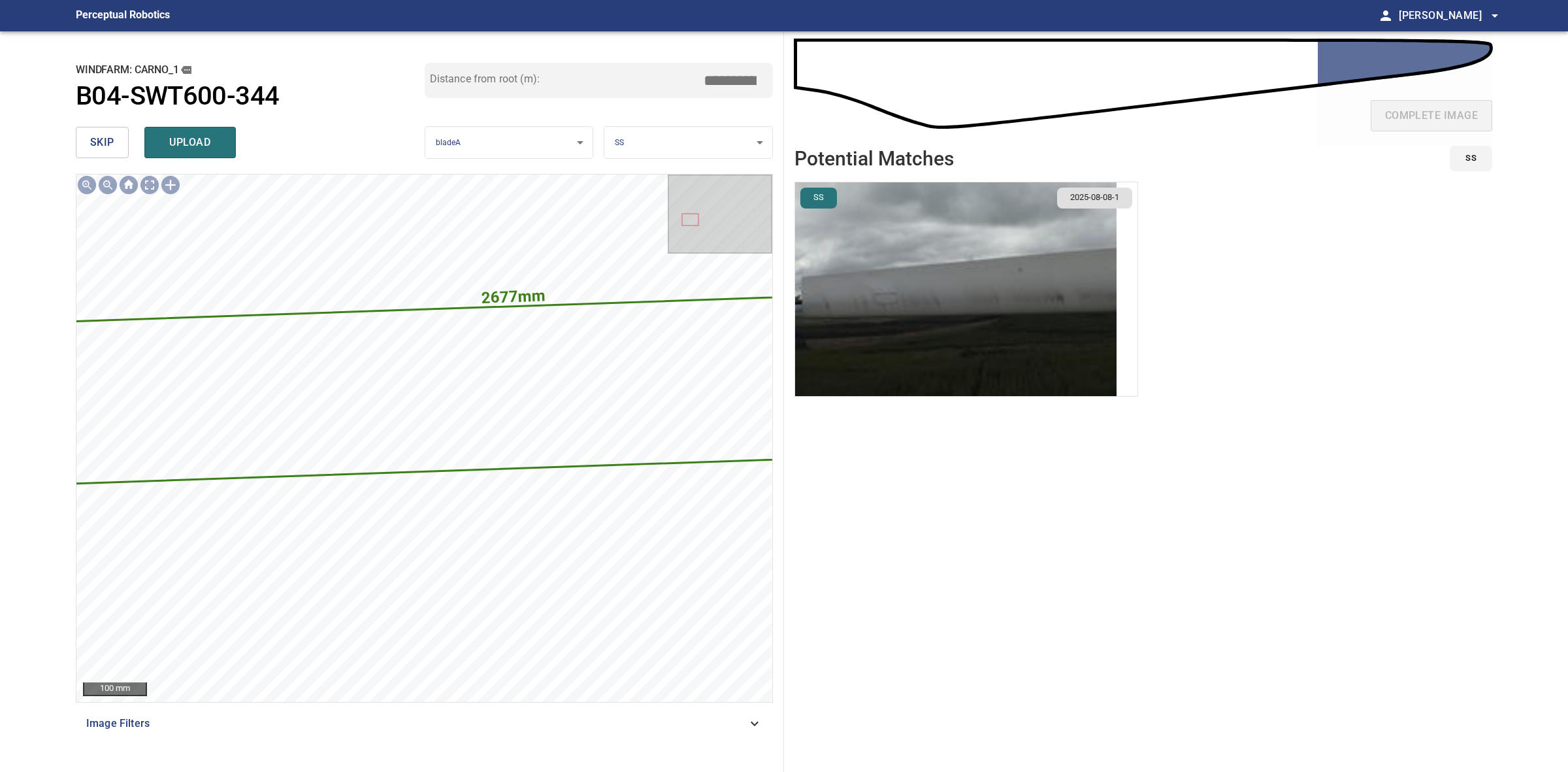
click at [714, 137] on body "**********" at bounding box center [784, 386] width 1568 height 772
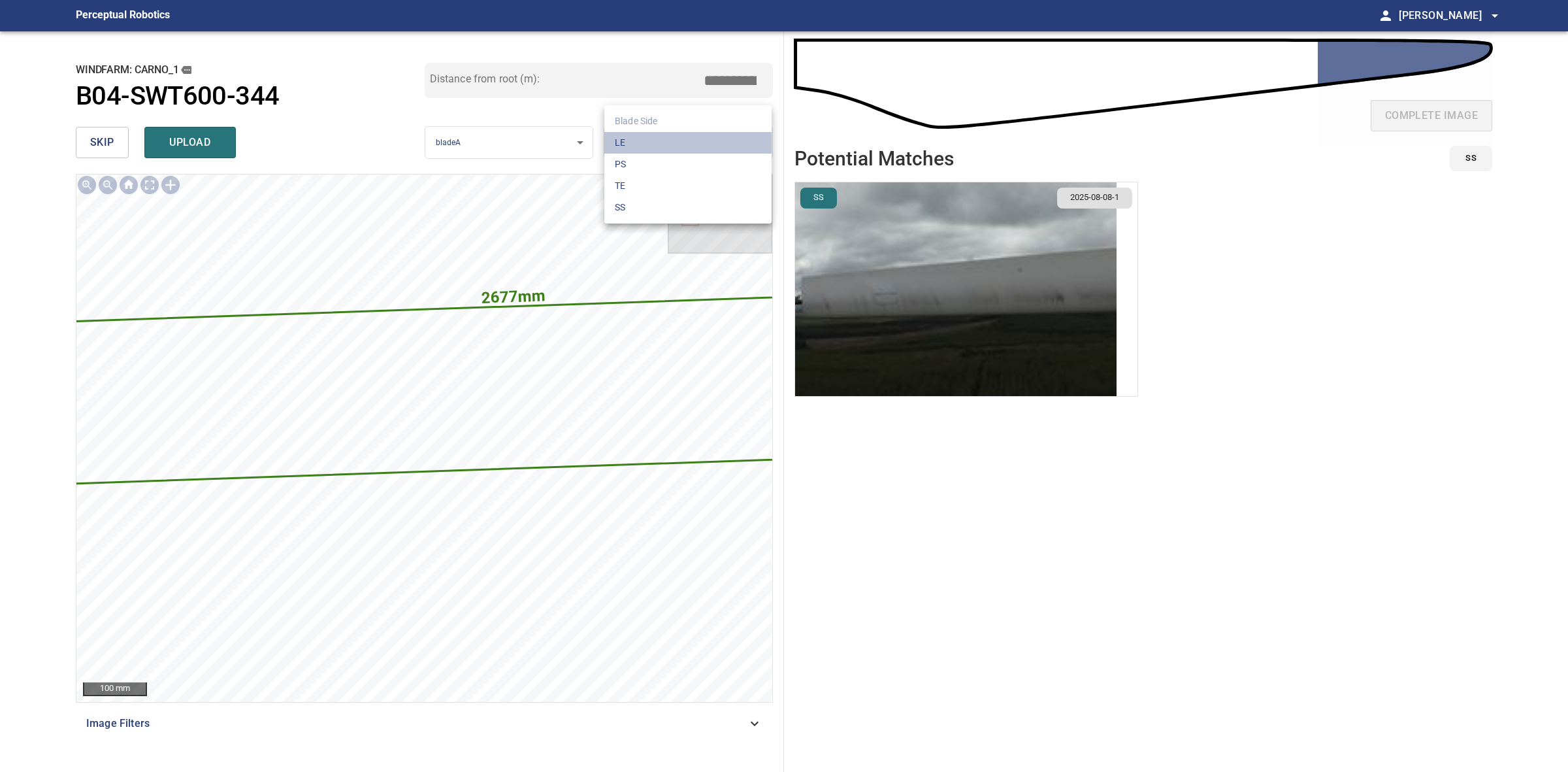
click at [714, 137] on li "LE" at bounding box center [688, 142] width 167 height 21
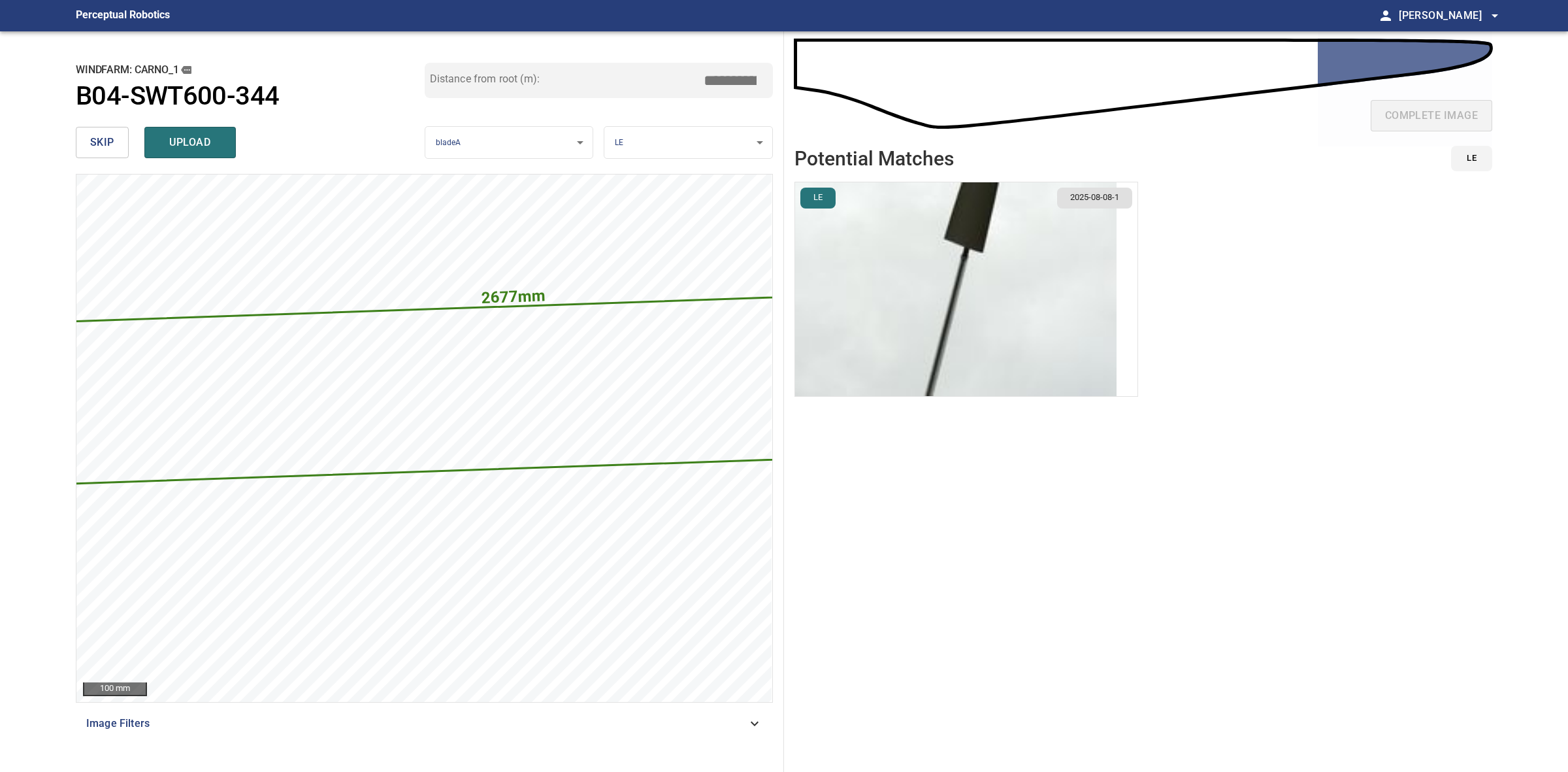
click at [985, 255] on img "button" at bounding box center [955, 289] width 321 height 214
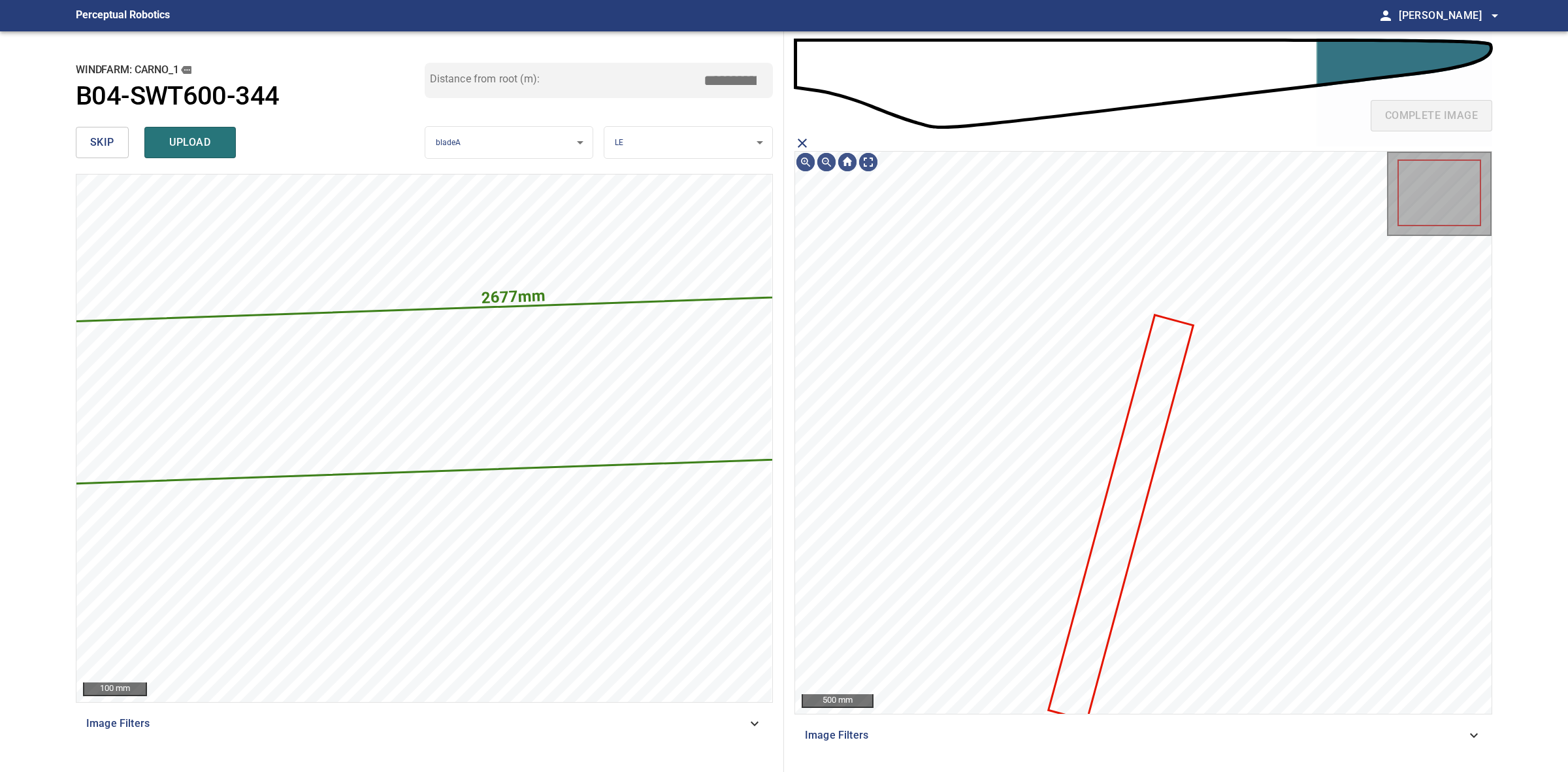
click at [798, 141] on icon "close matching imageResolution:" at bounding box center [802, 143] width 15 height 15
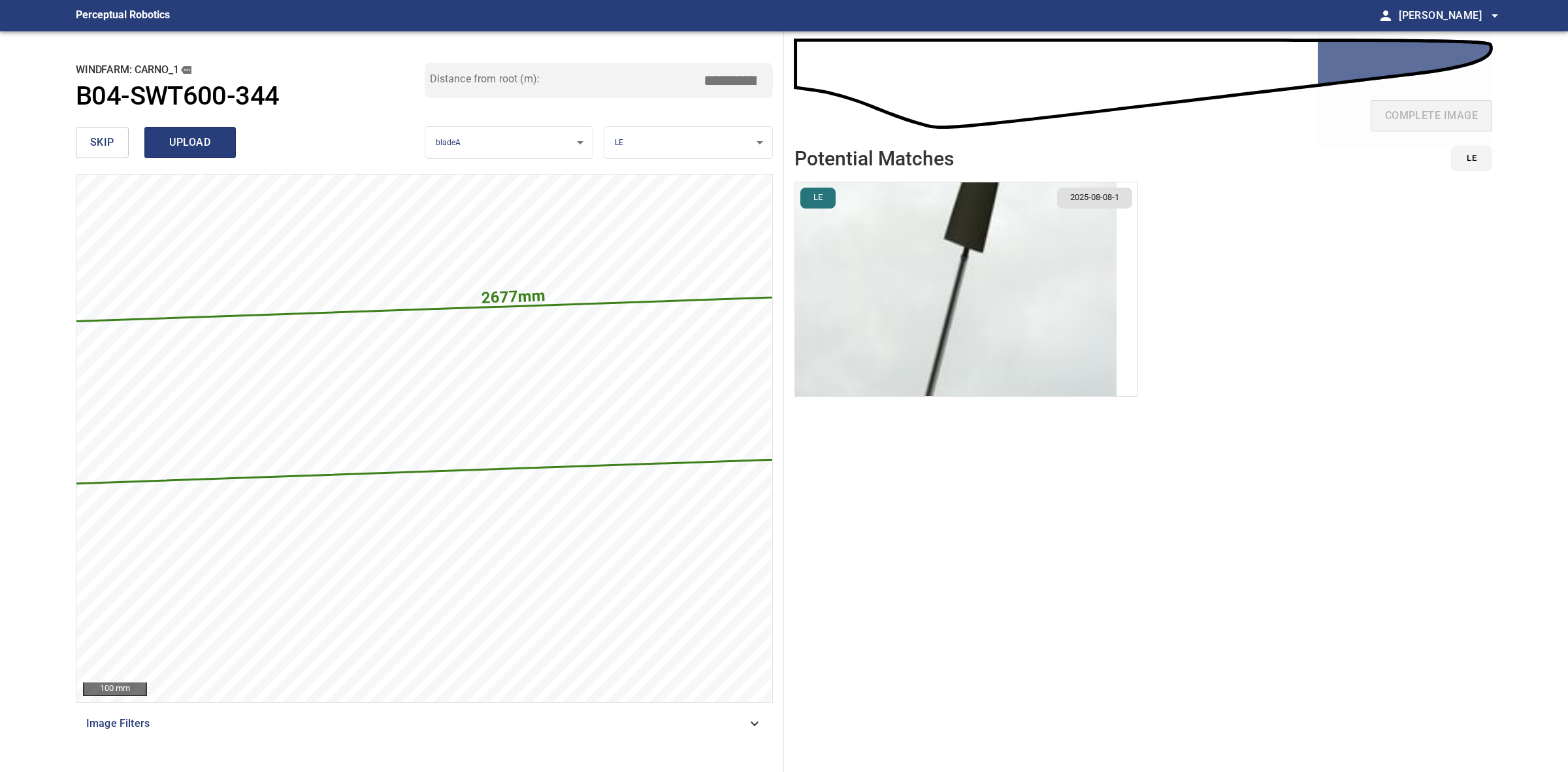
click at [200, 151] on span "upload" at bounding box center [190, 141] width 63 height 18
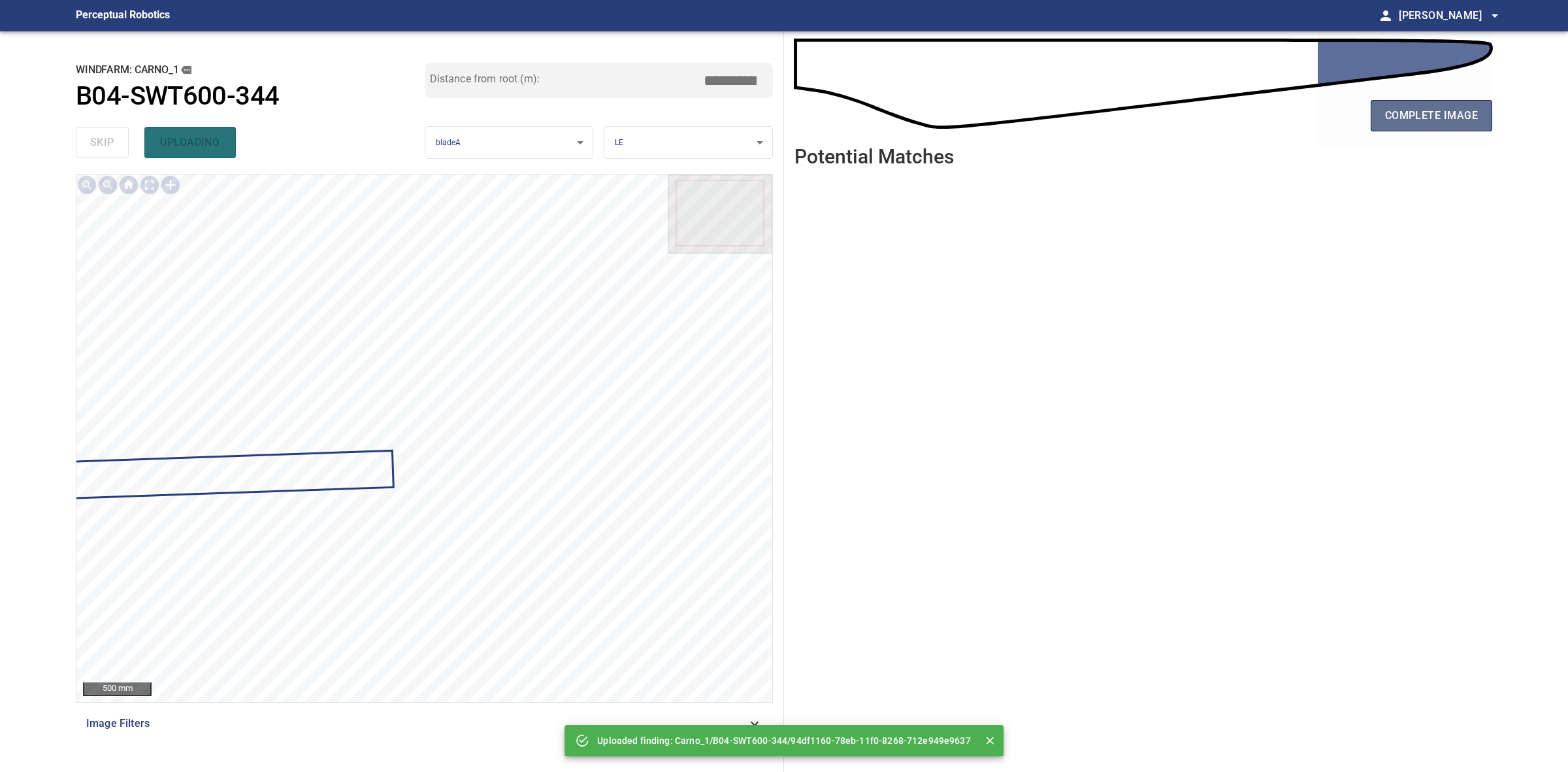
click at [1402, 107] on span "complete image" at bounding box center [1432, 115] width 93 height 18
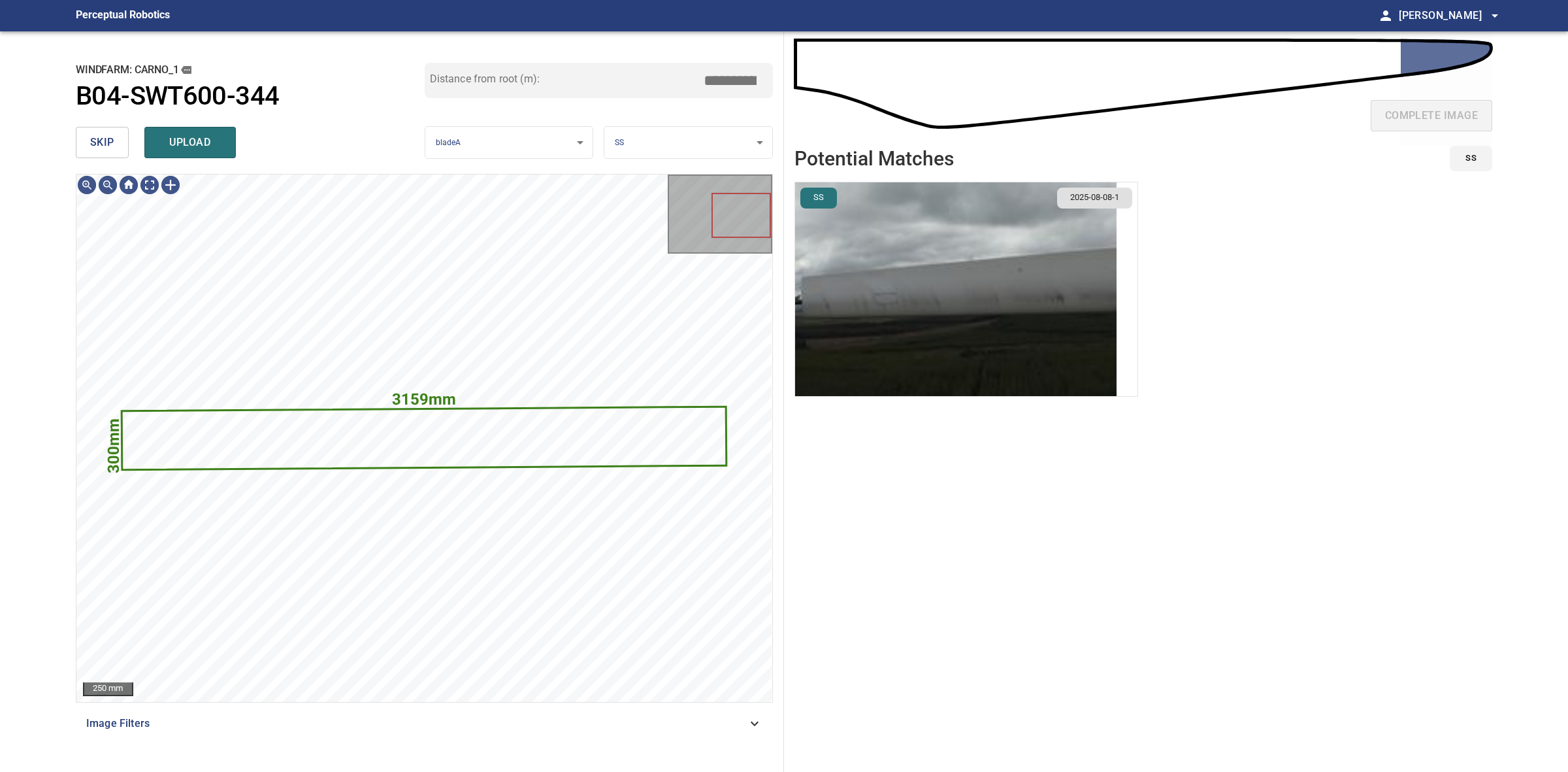
click at [727, 141] on body "**********" at bounding box center [784, 386] width 1568 height 772
click at [695, 138] on li "LE" at bounding box center [688, 142] width 167 height 21
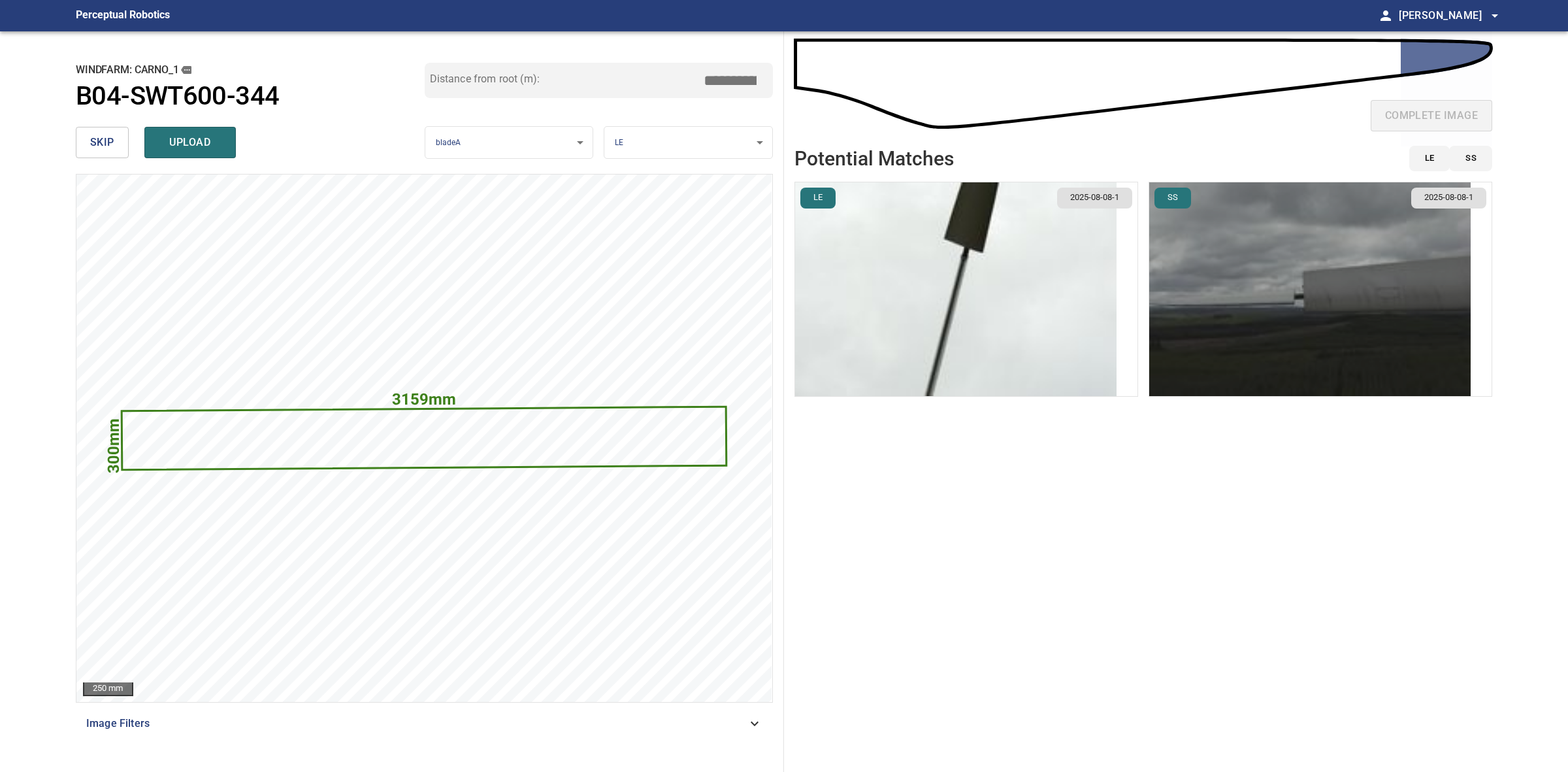
click at [1268, 322] on img "button" at bounding box center [1310, 289] width 321 height 214
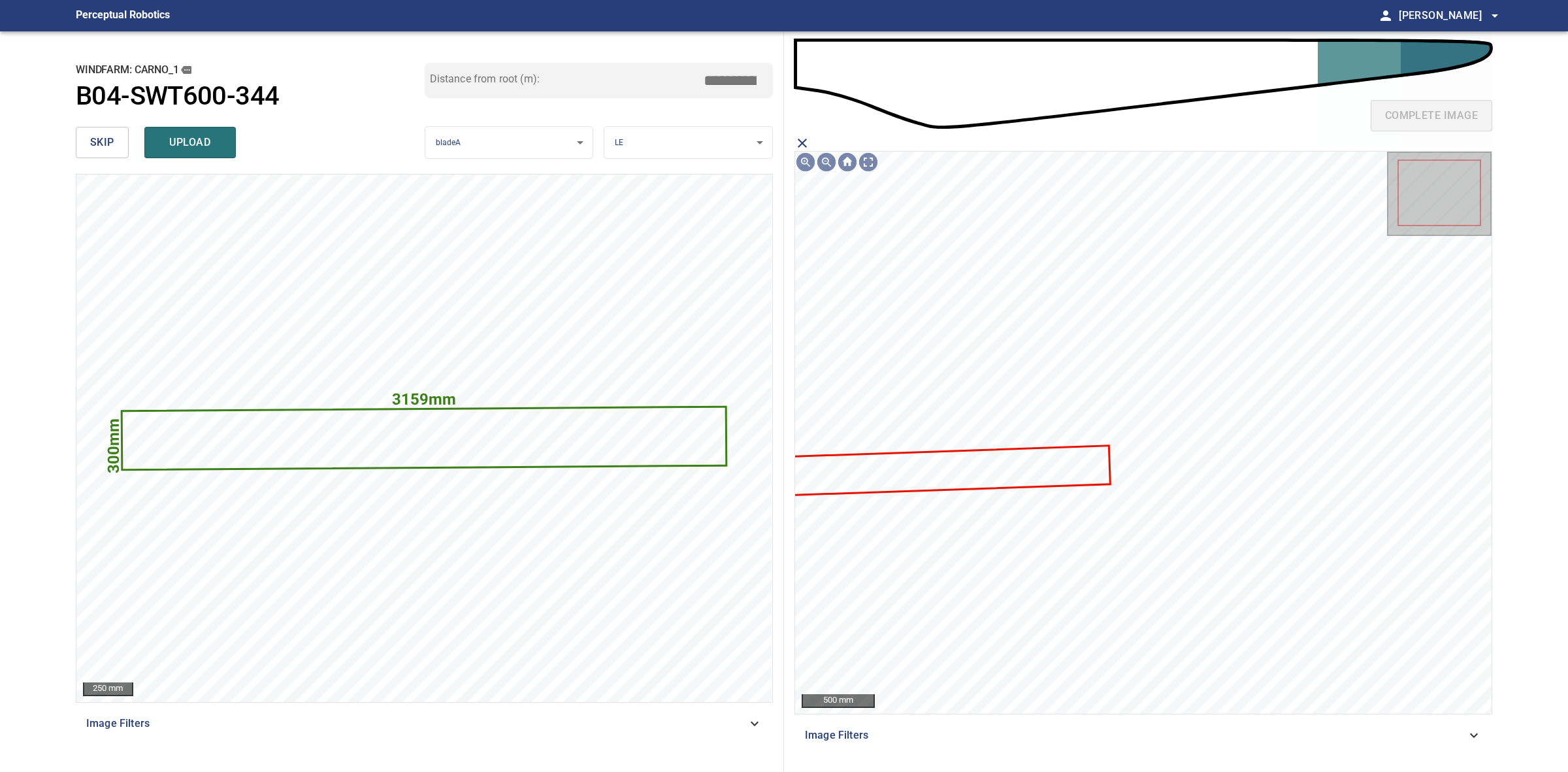
click at [990, 475] on icon at bounding box center [924, 471] width 372 height 49
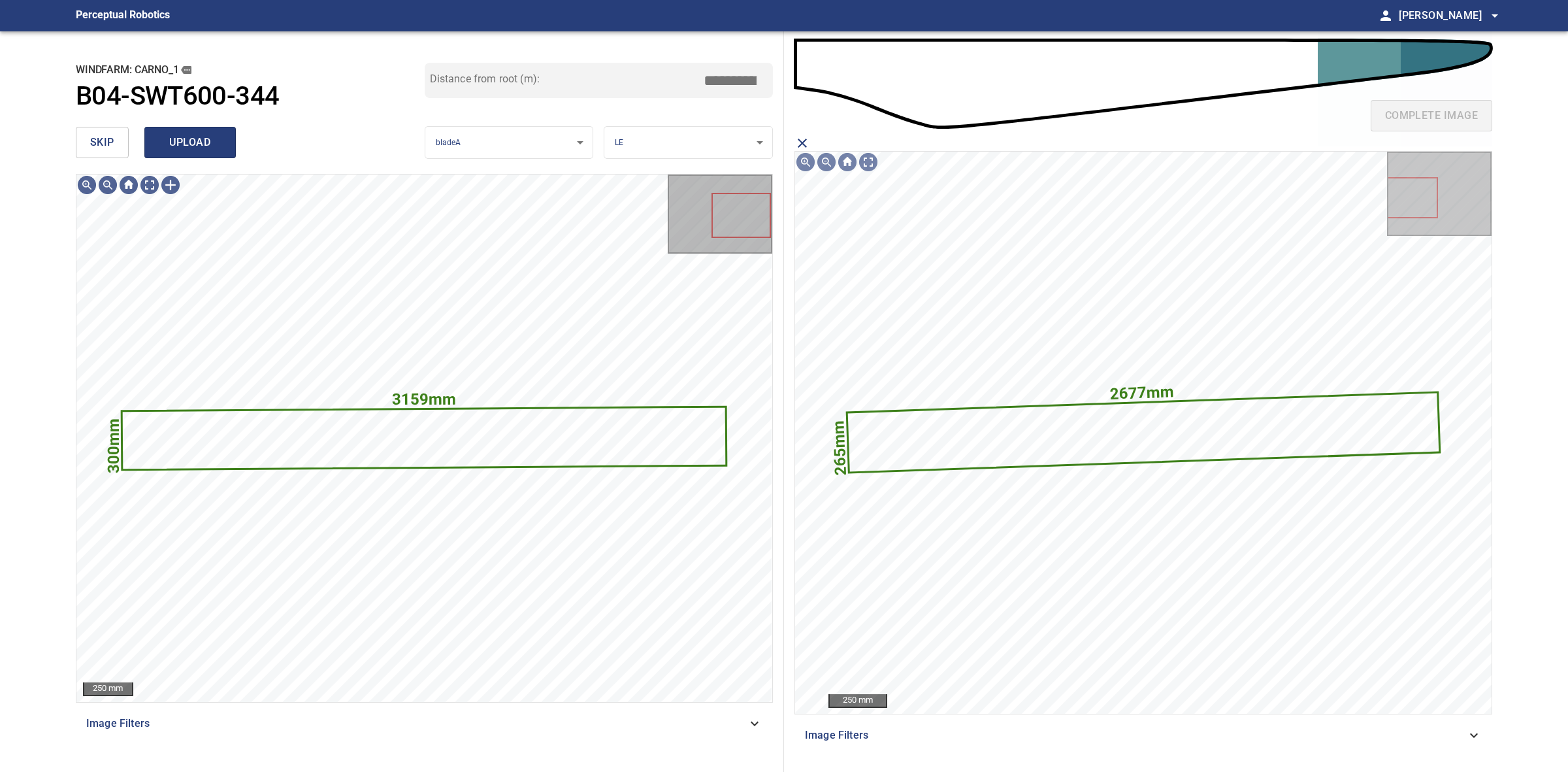
click at [228, 132] on button "upload" at bounding box center [189, 142] width 91 height 32
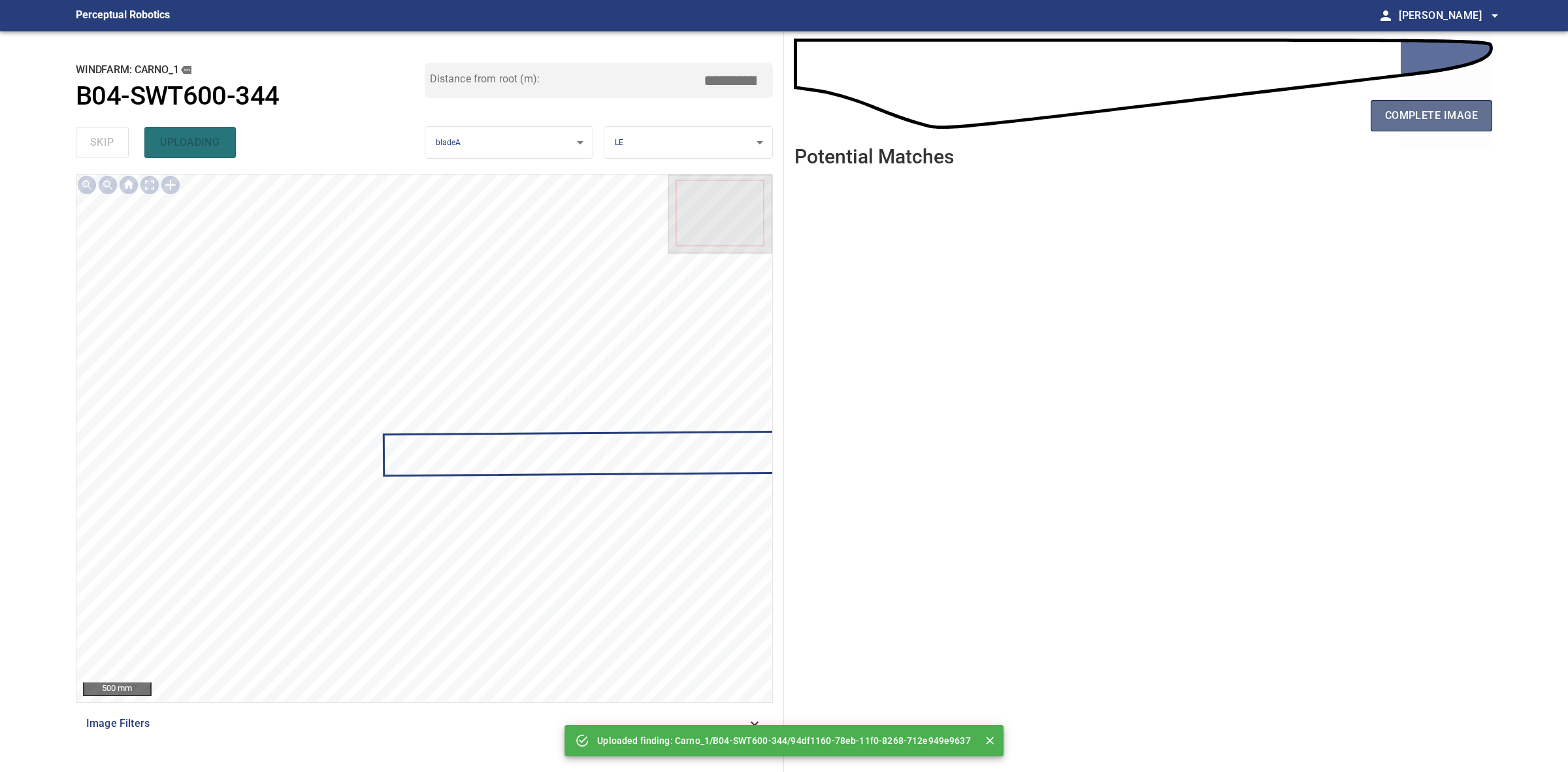
click at [1445, 118] on span "complete image" at bounding box center [1432, 115] width 93 height 18
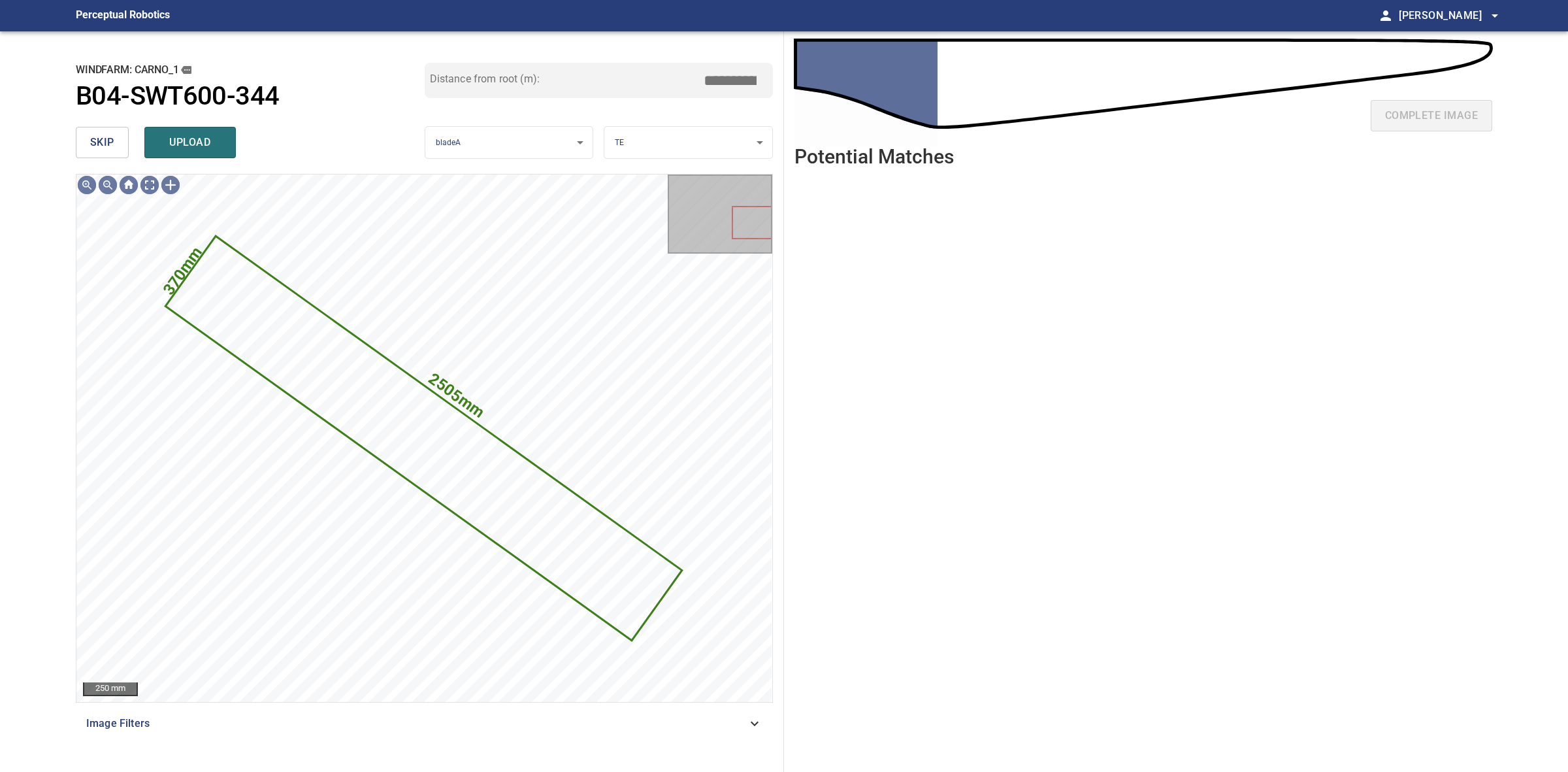
click at [90, 128] on button "skip" at bounding box center [102, 142] width 53 height 32
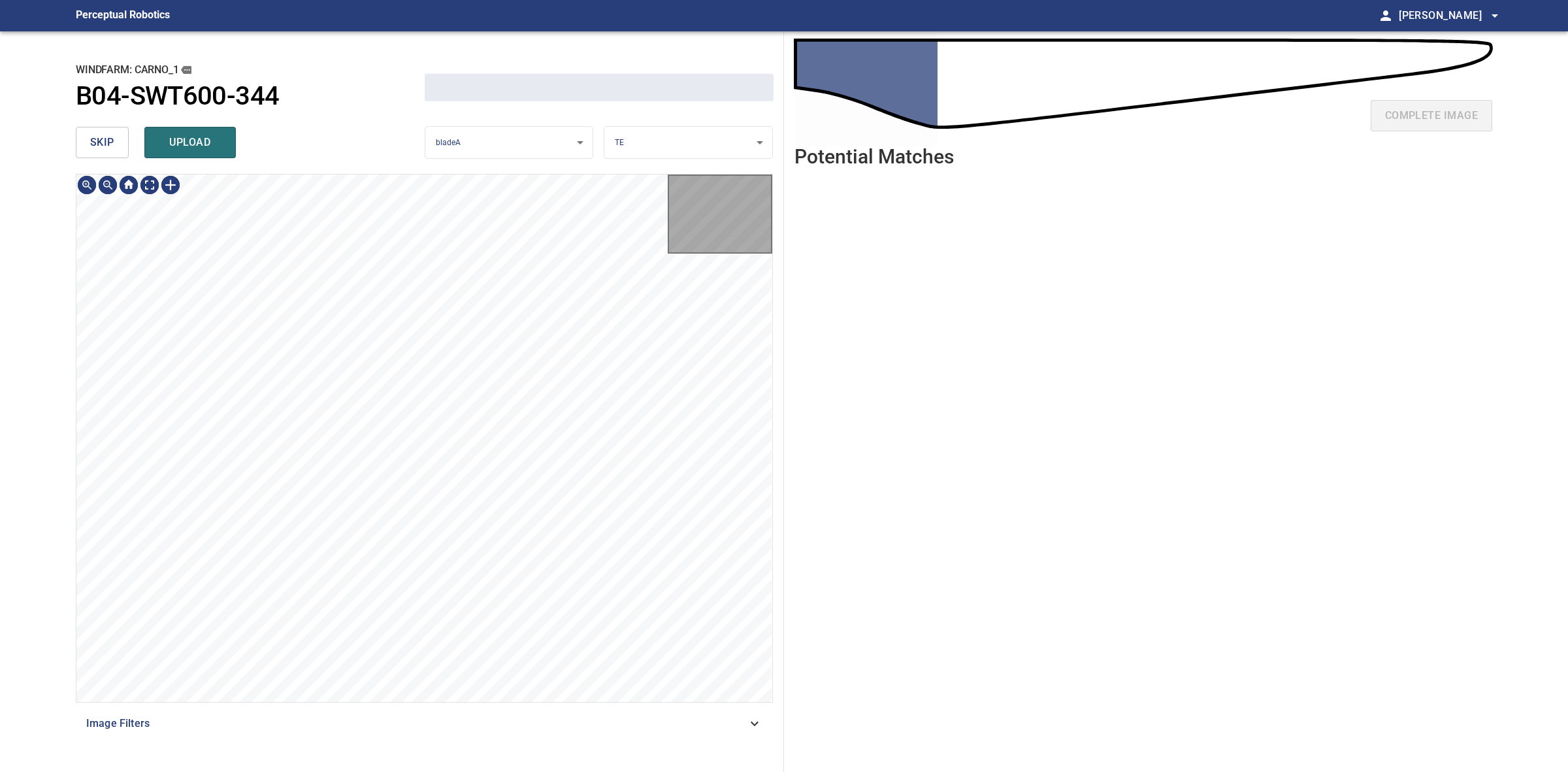
click at [90, 128] on button "skip" at bounding box center [102, 142] width 53 height 32
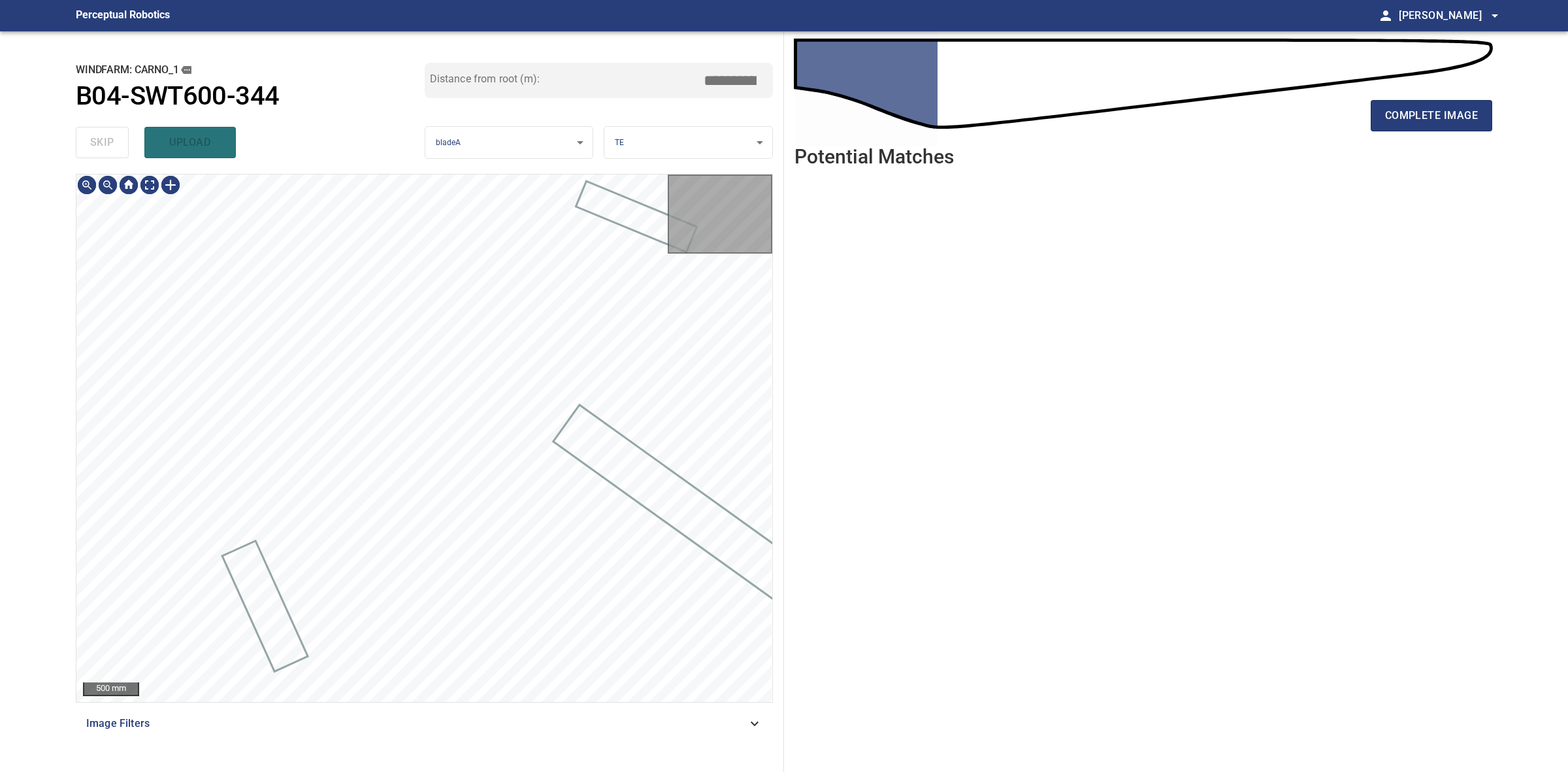
click at [90, 128] on div "skip upload" at bounding box center [250, 142] width 349 height 42
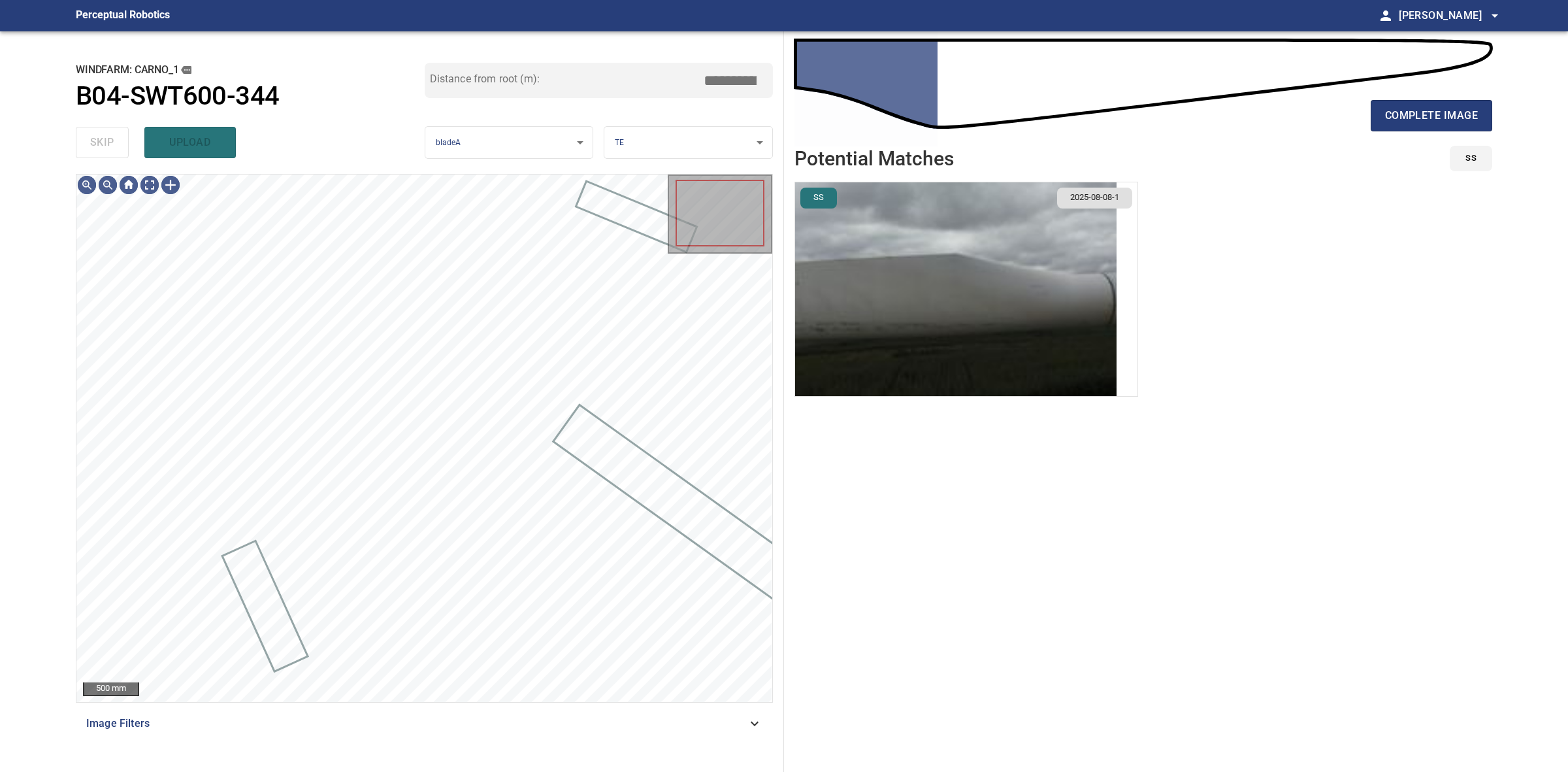
click at [91, 128] on div "skip upload" at bounding box center [250, 142] width 349 height 42
drag, startPoint x: 91, startPoint y: 128, endPoint x: 102, endPoint y: 128, distance: 11.0
click at [96, 128] on div "skip upload" at bounding box center [250, 142] width 349 height 42
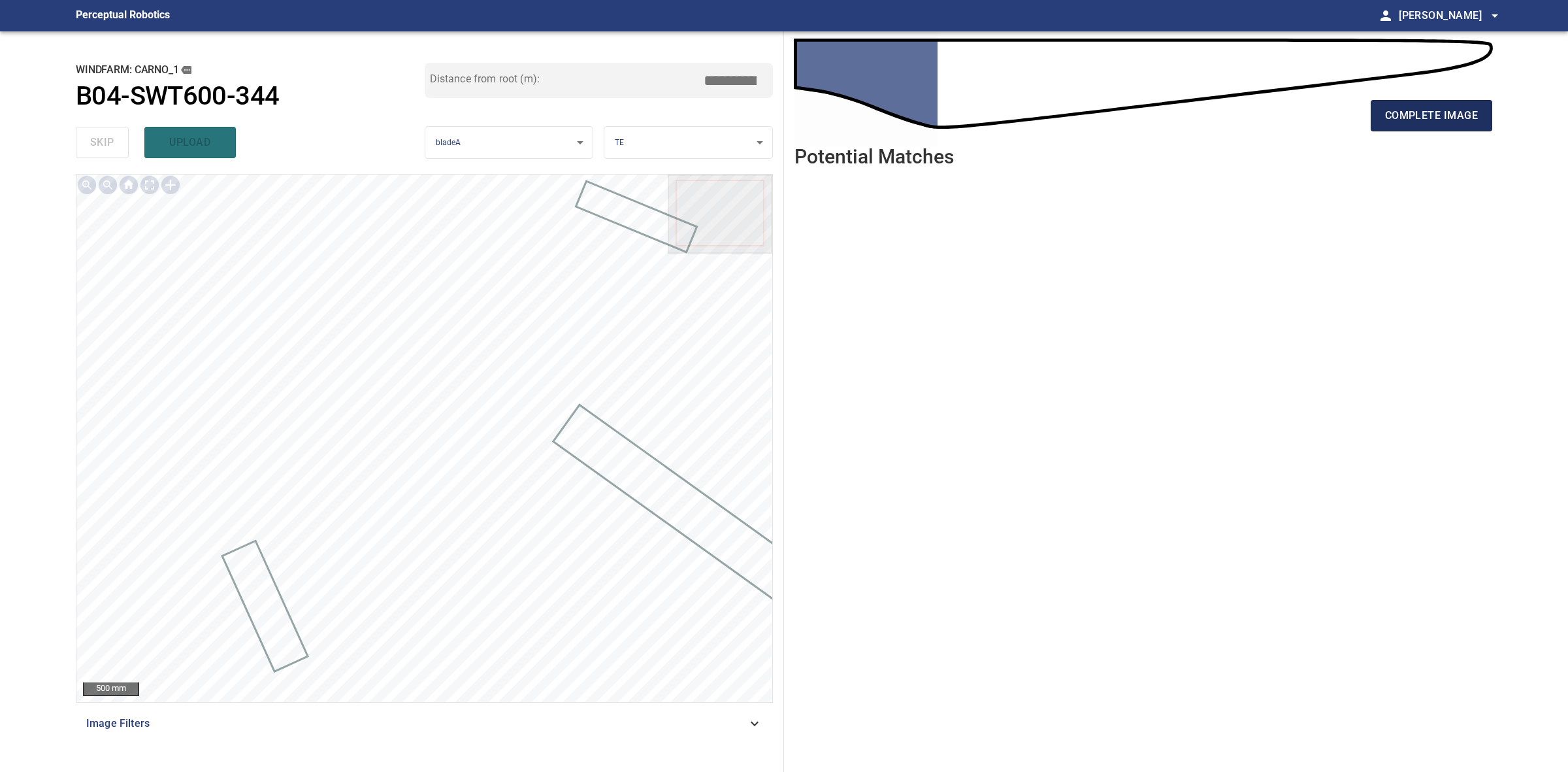
click at [1427, 125] on button "complete image" at bounding box center [1432, 115] width 122 height 32
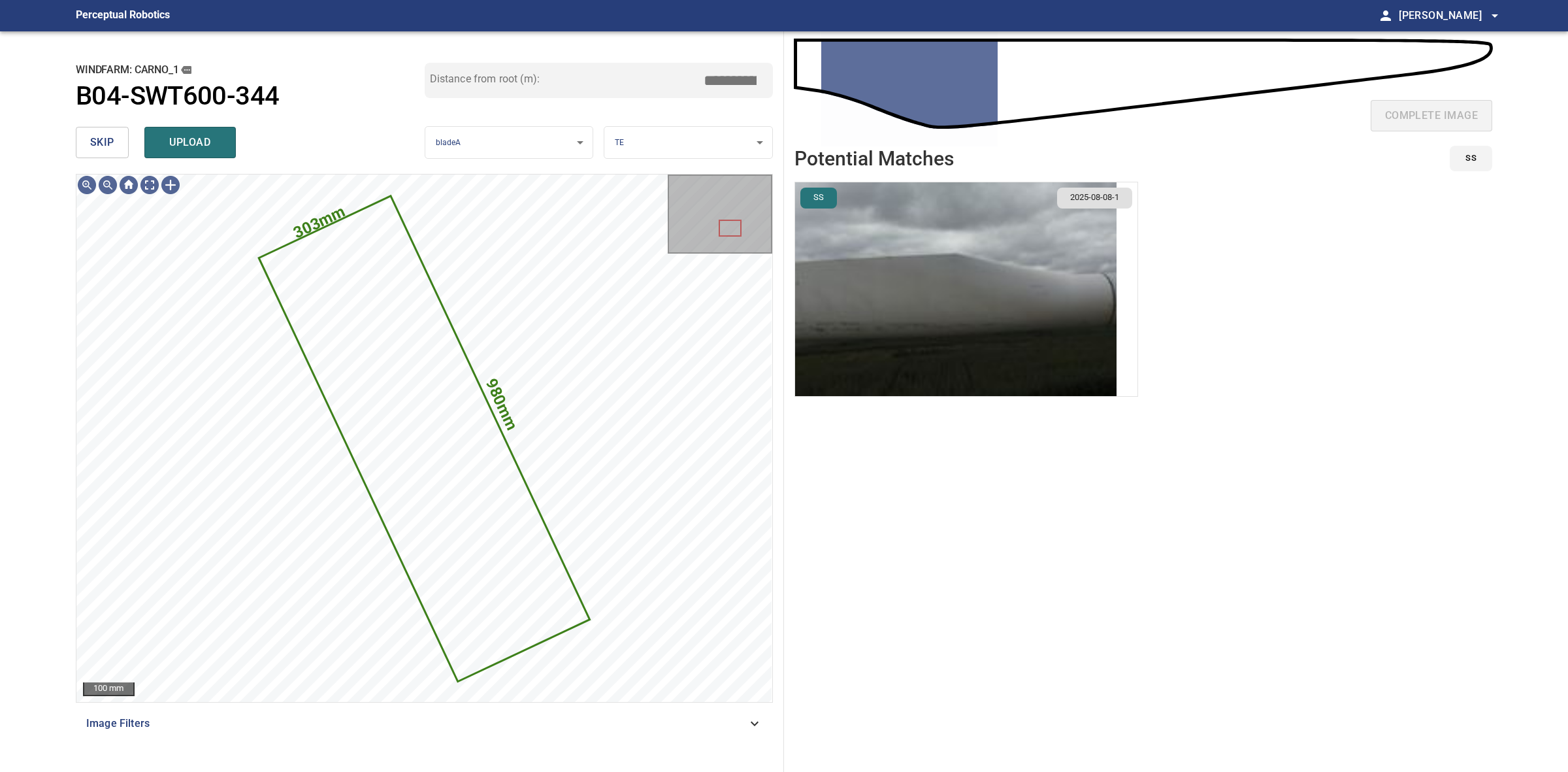
click at [89, 134] on button "skip" at bounding box center [102, 142] width 53 height 32
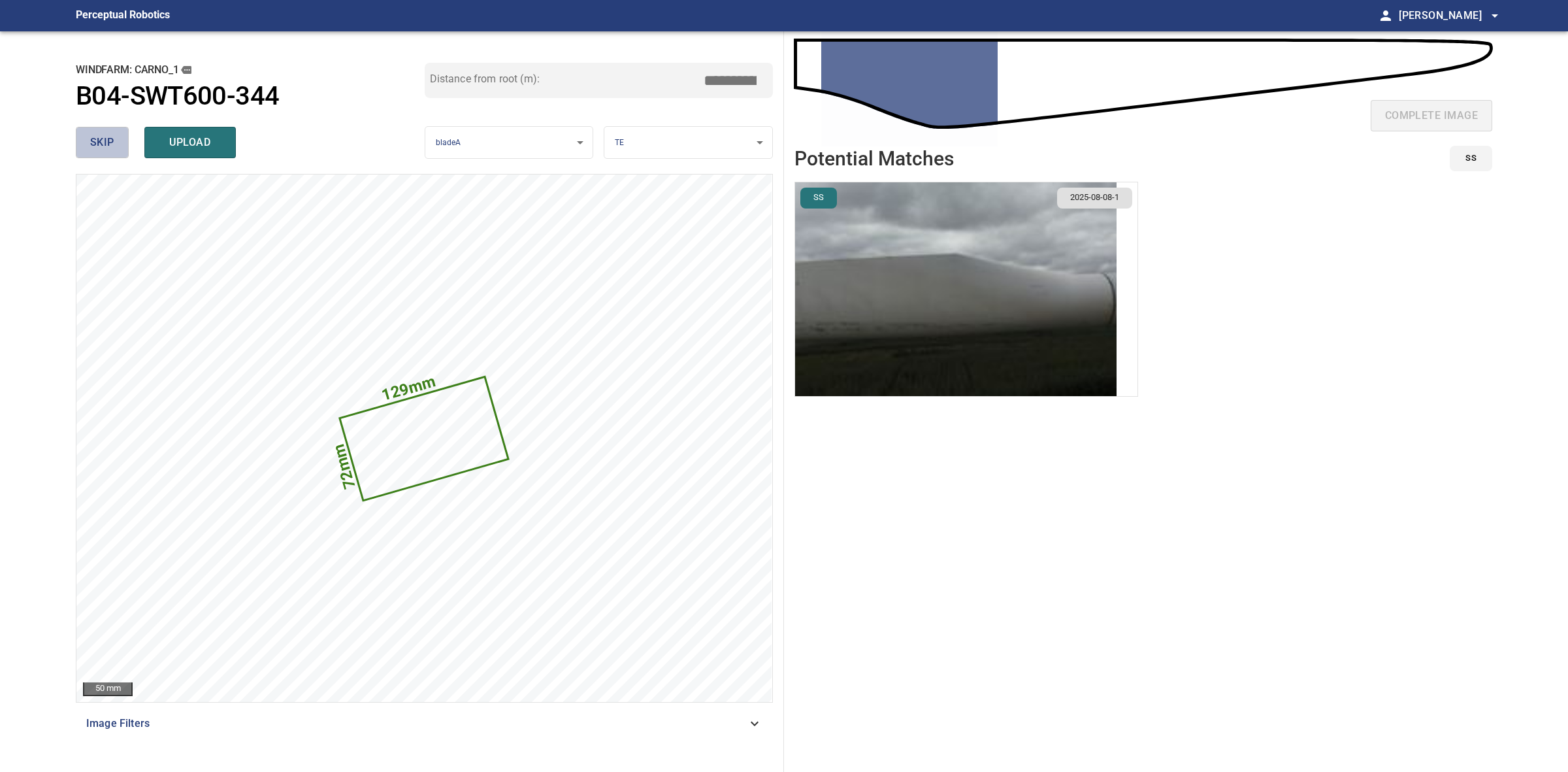
click at [109, 135] on span "skip" at bounding box center [102, 141] width 24 height 18
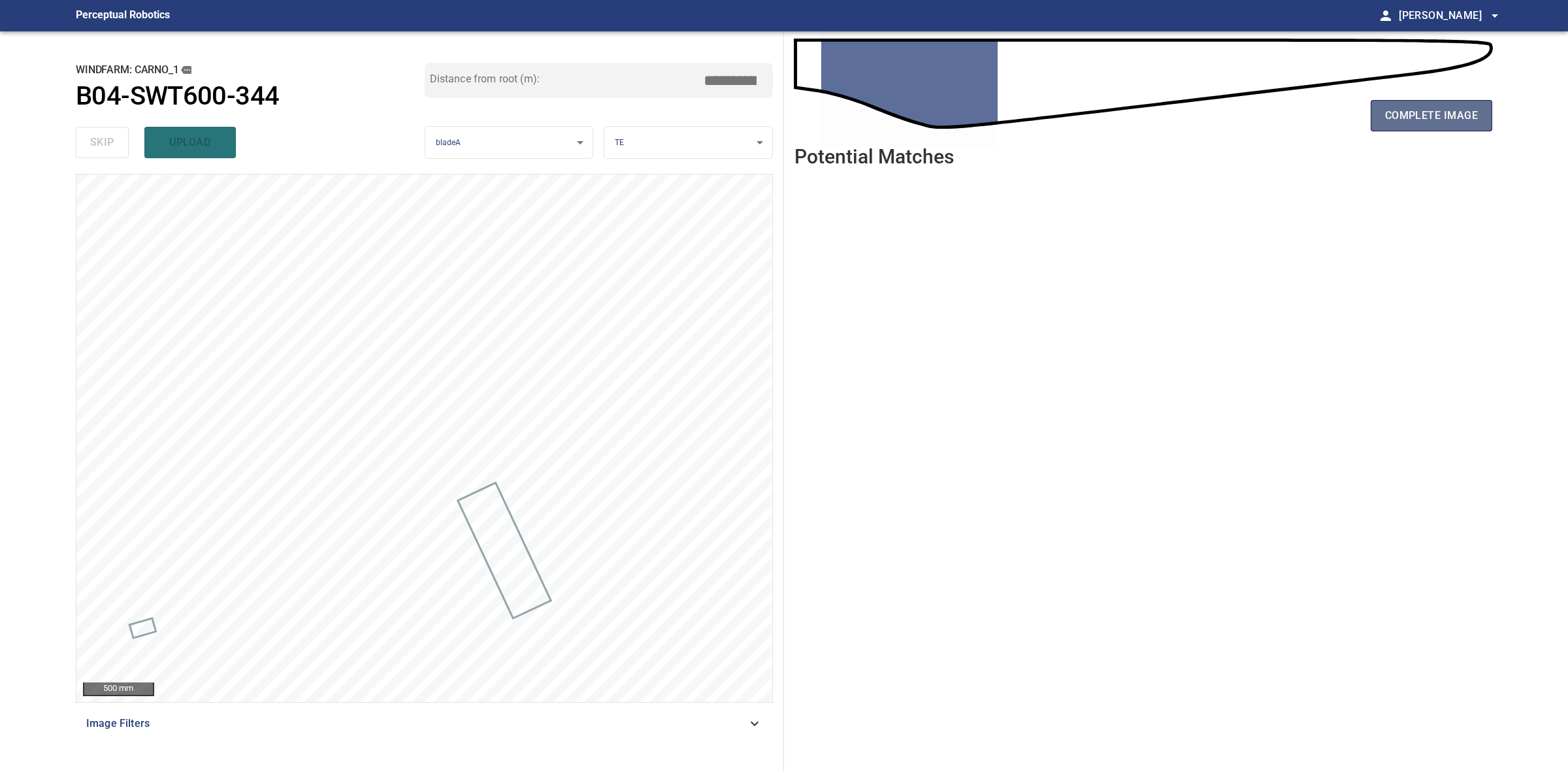
click at [1419, 119] on span "complete image" at bounding box center [1432, 115] width 93 height 18
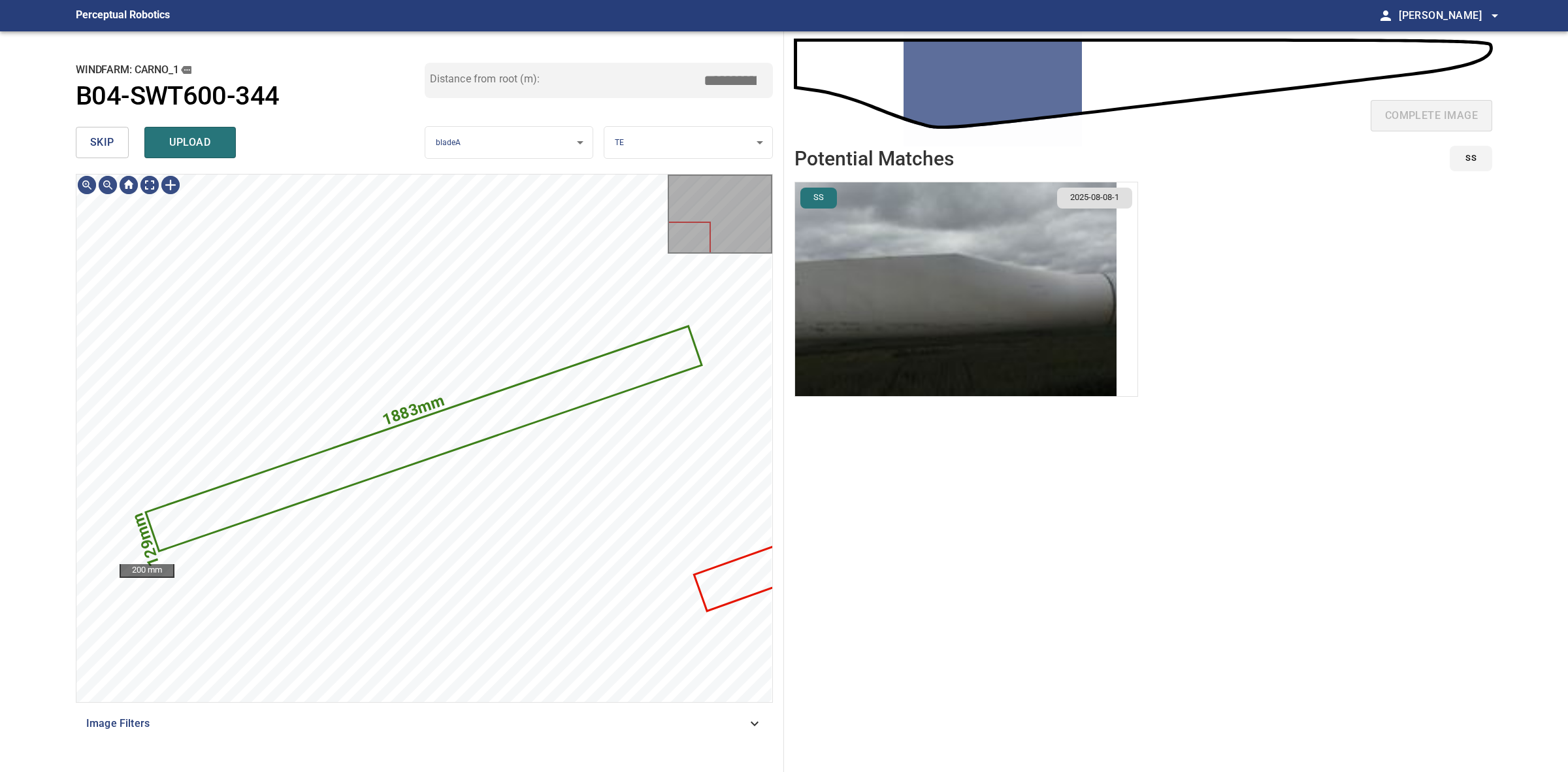
click at [996, 353] on img "button" at bounding box center [955, 289] width 321 height 214
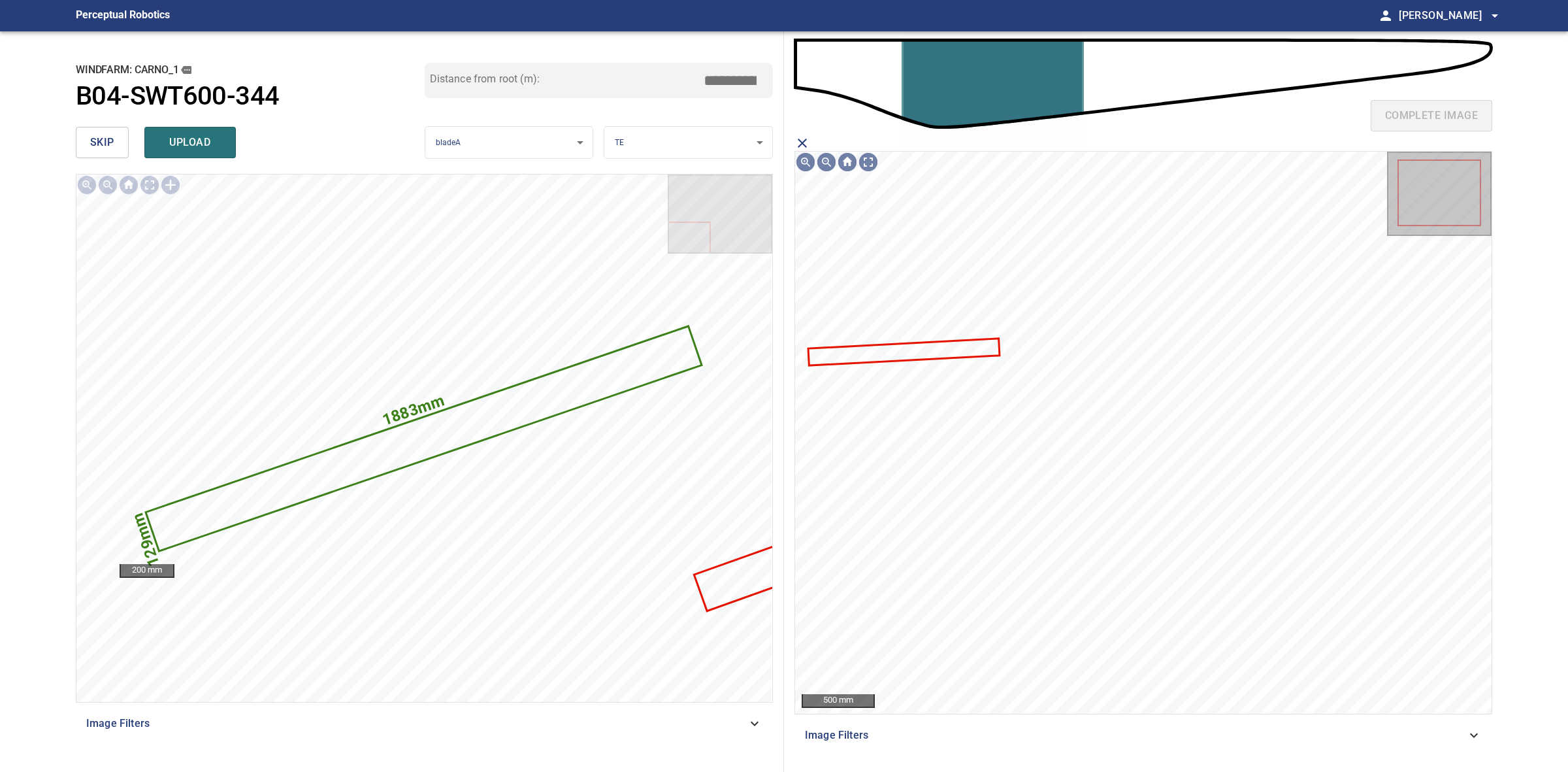
click at [962, 354] on icon at bounding box center [903, 352] width 189 height 25
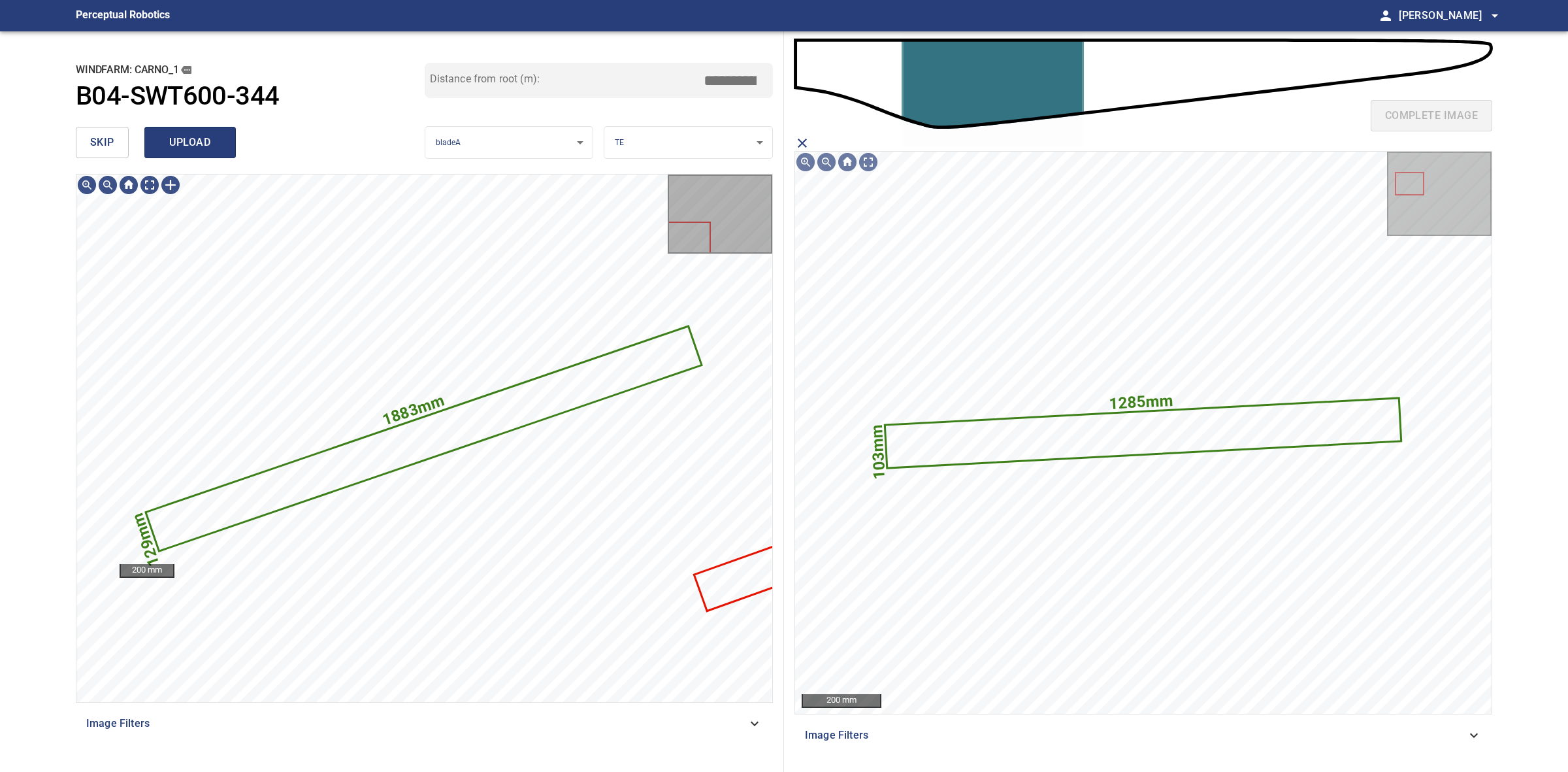
click at [188, 155] on button "upload" at bounding box center [189, 142] width 91 height 32
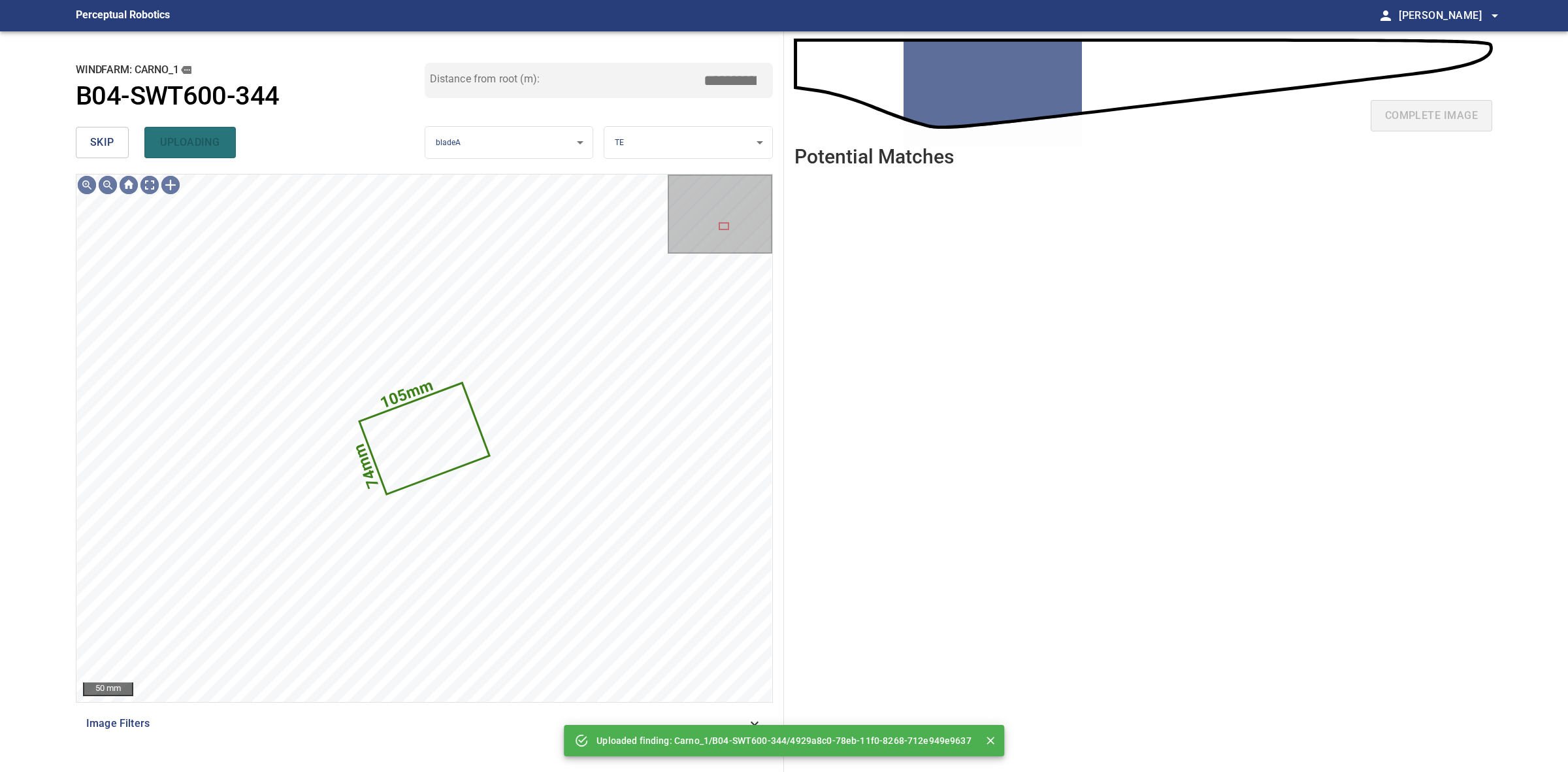
click at [110, 146] on span "skip" at bounding box center [102, 141] width 24 height 18
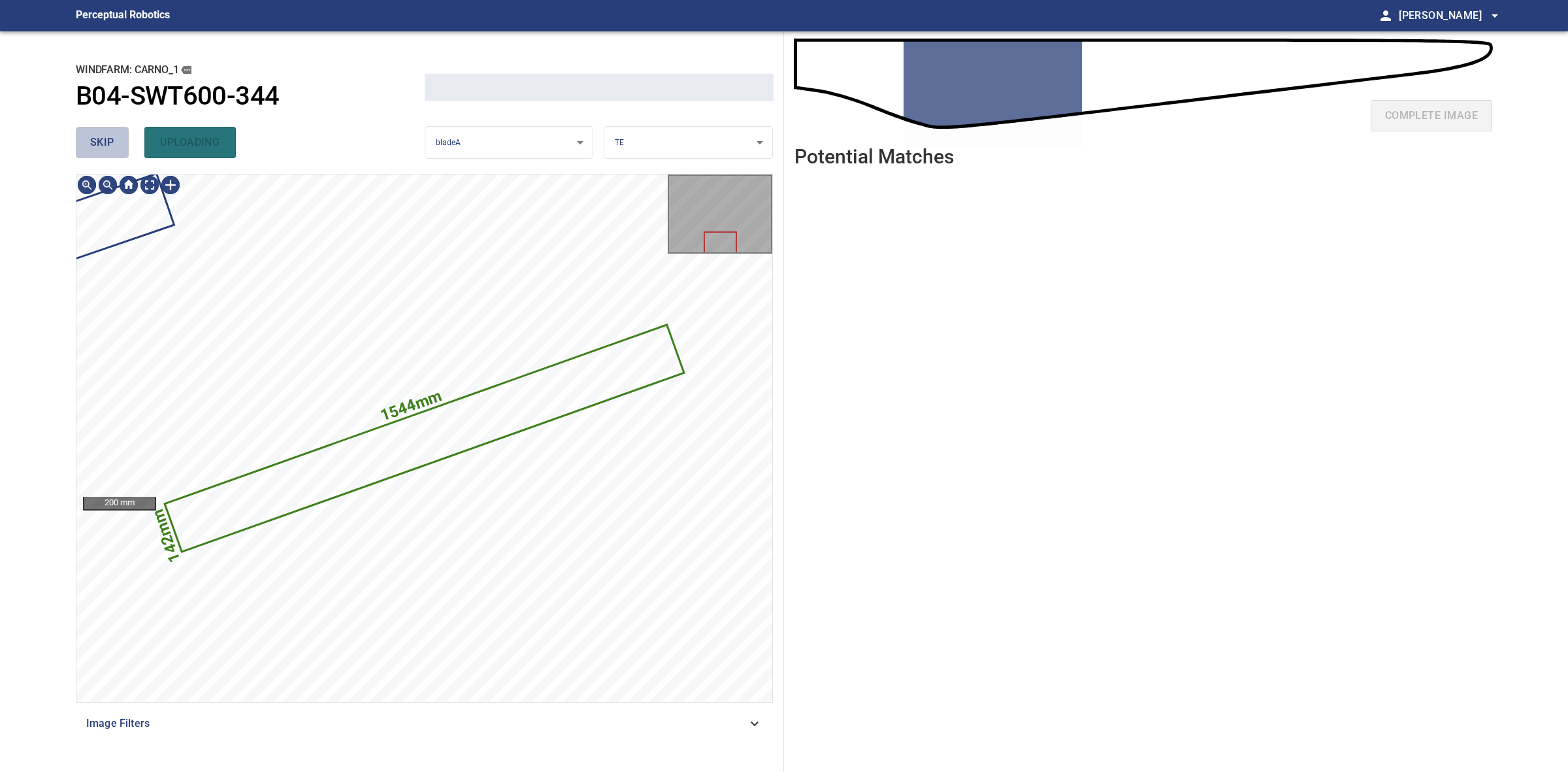
click at [110, 146] on span "skip" at bounding box center [102, 141] width 24 height 18
click at [110, 146] on div "skip uploading" at bounding box center [250, 142] width 349 height 42
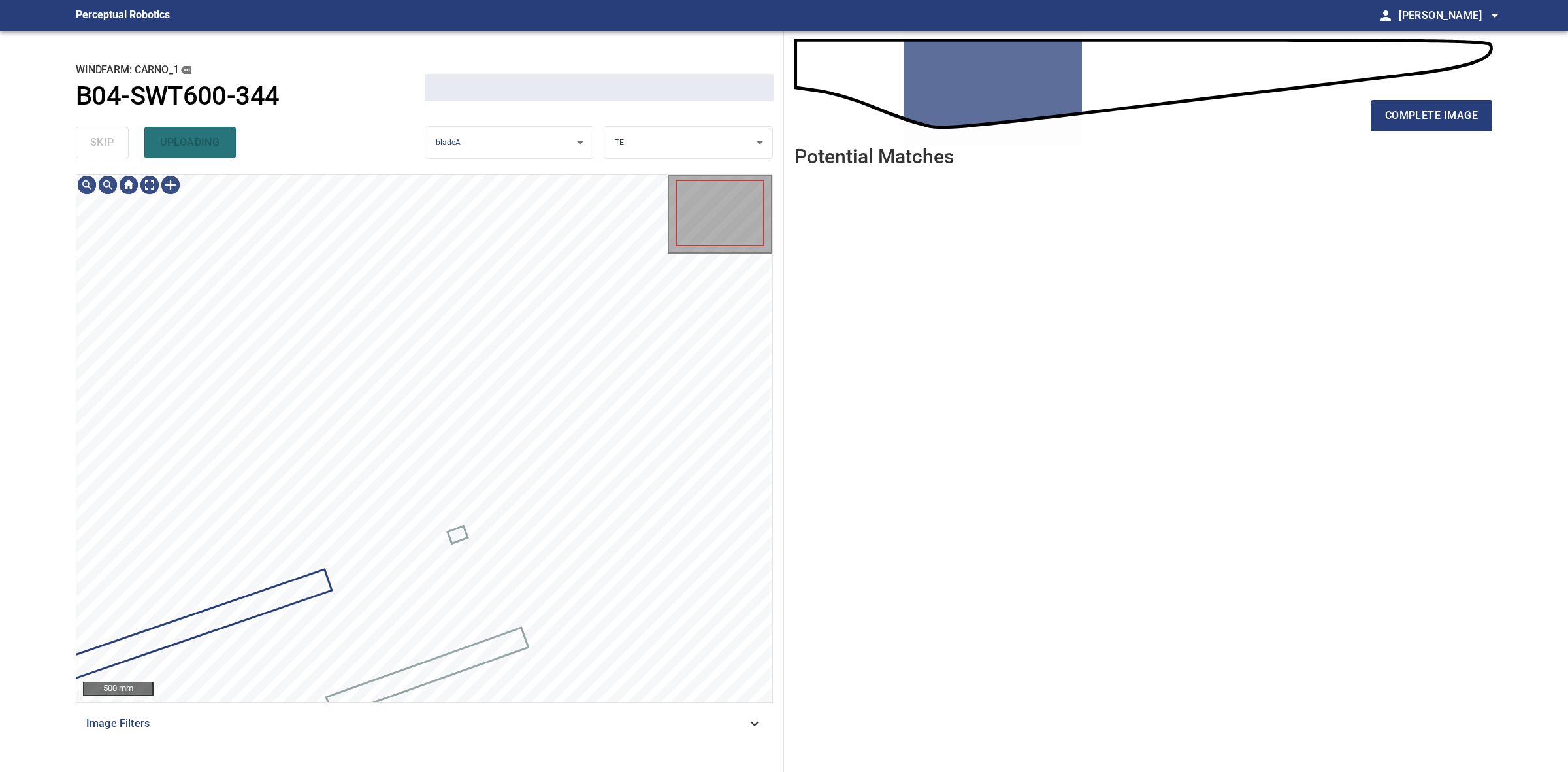
click at [110, 146] on div "skip uploading" at bounding box center [250, 142] width 349 height 42
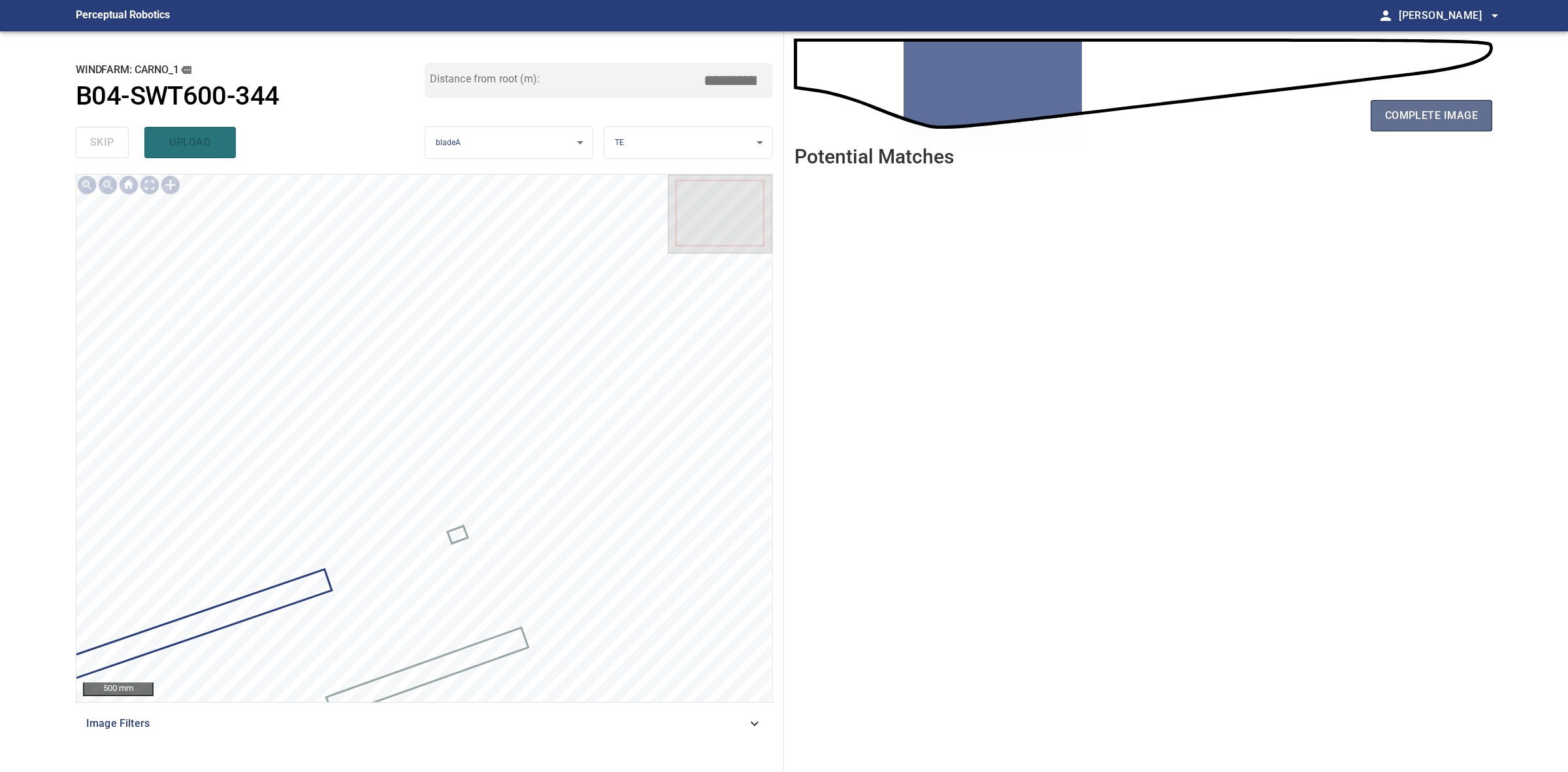
click at [1383, 116] on button "complete image" at bounding box center [1432, 115] width 122 height 32
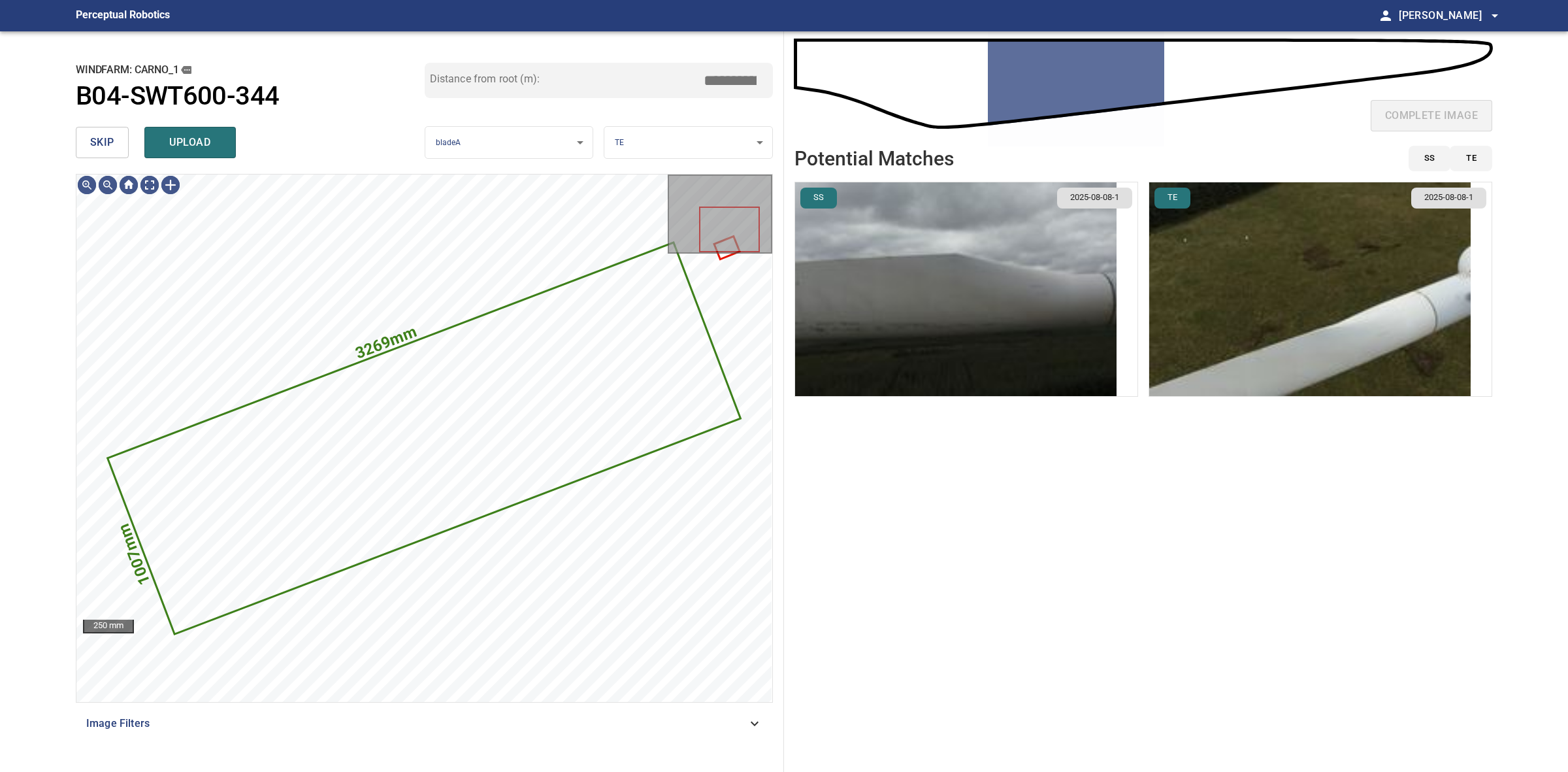
click at [103, 138] on span "skip" at bounding box center [102, 141] width 24 height 18
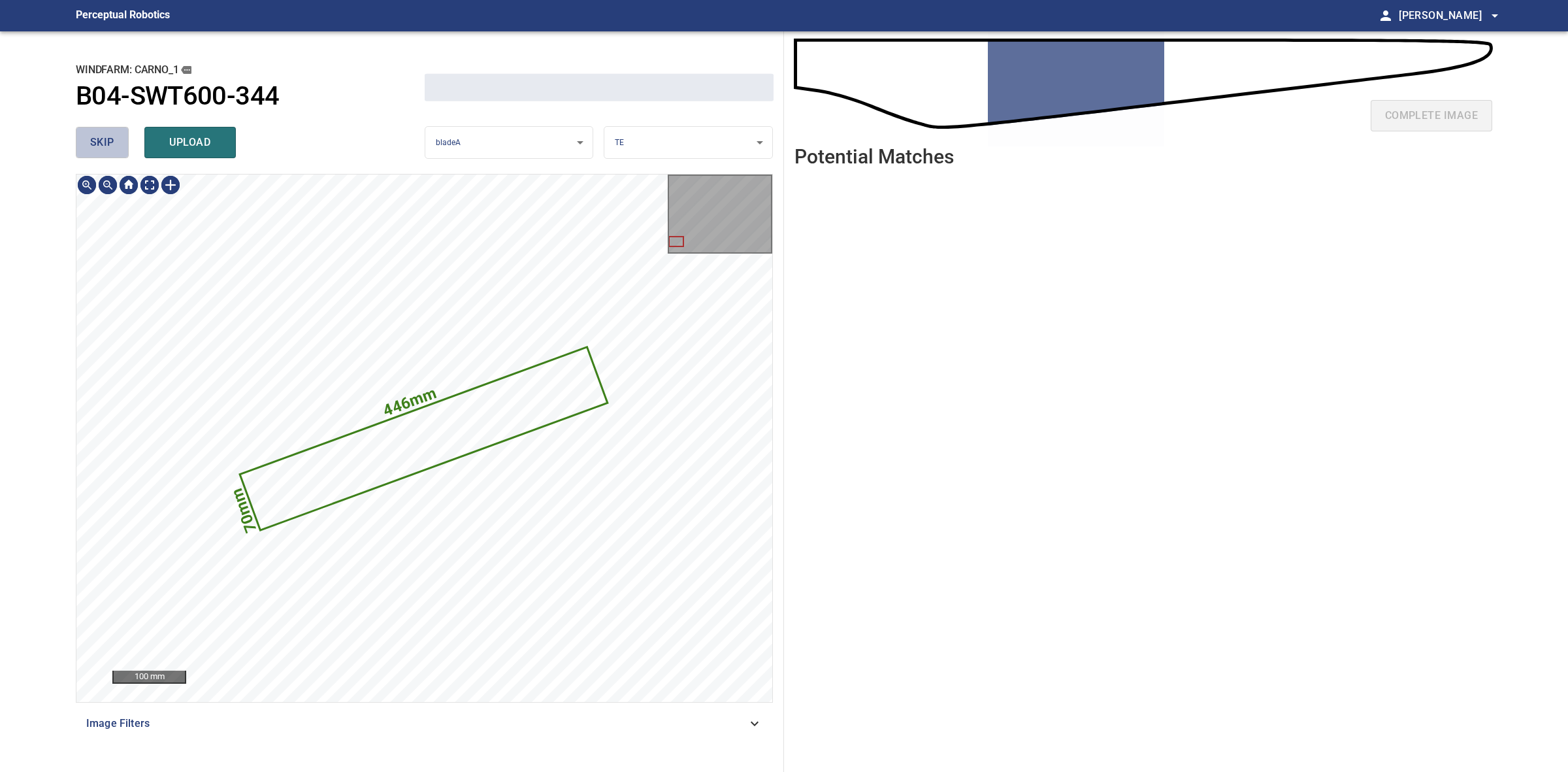
click at [103, 138] on span "skip" at bounding box center [102, 141] width 24 height 18
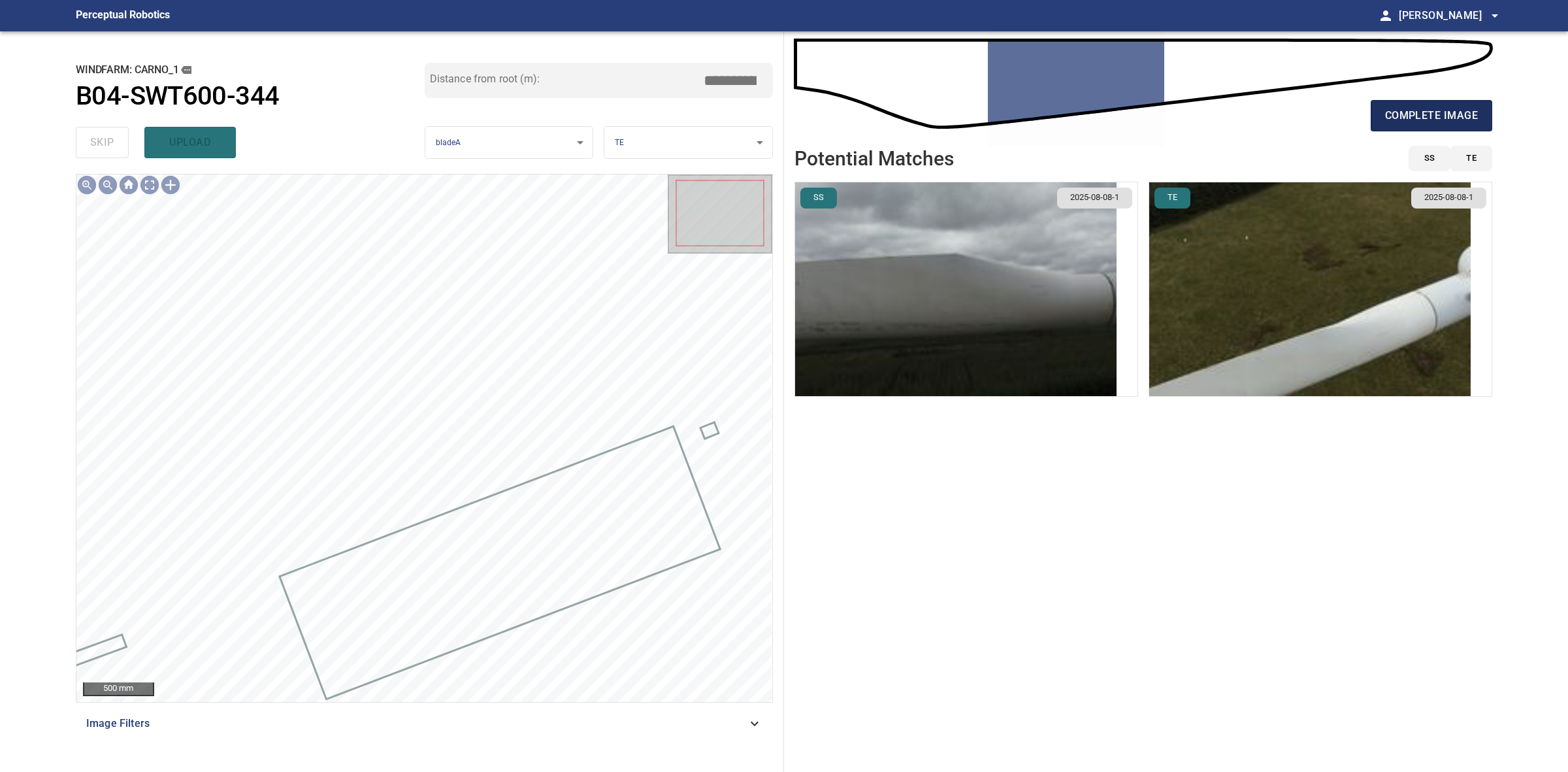
click at [1484, 110] on button "complete image" at bounding box center [1432, 115] width 122 height 32
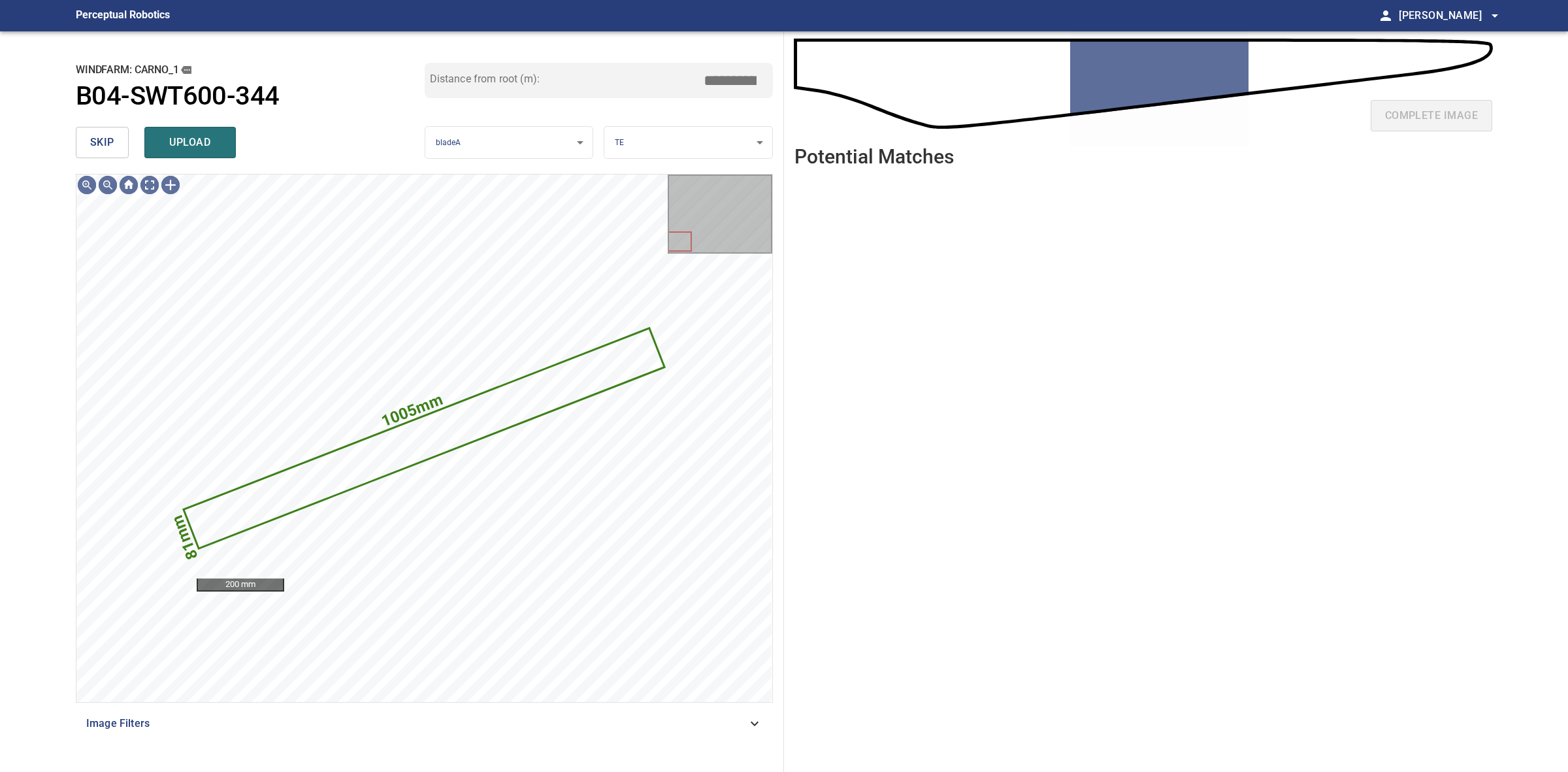
click at [112, 135] on span "skip" at bounding box center [102, 141] width 24 height 18
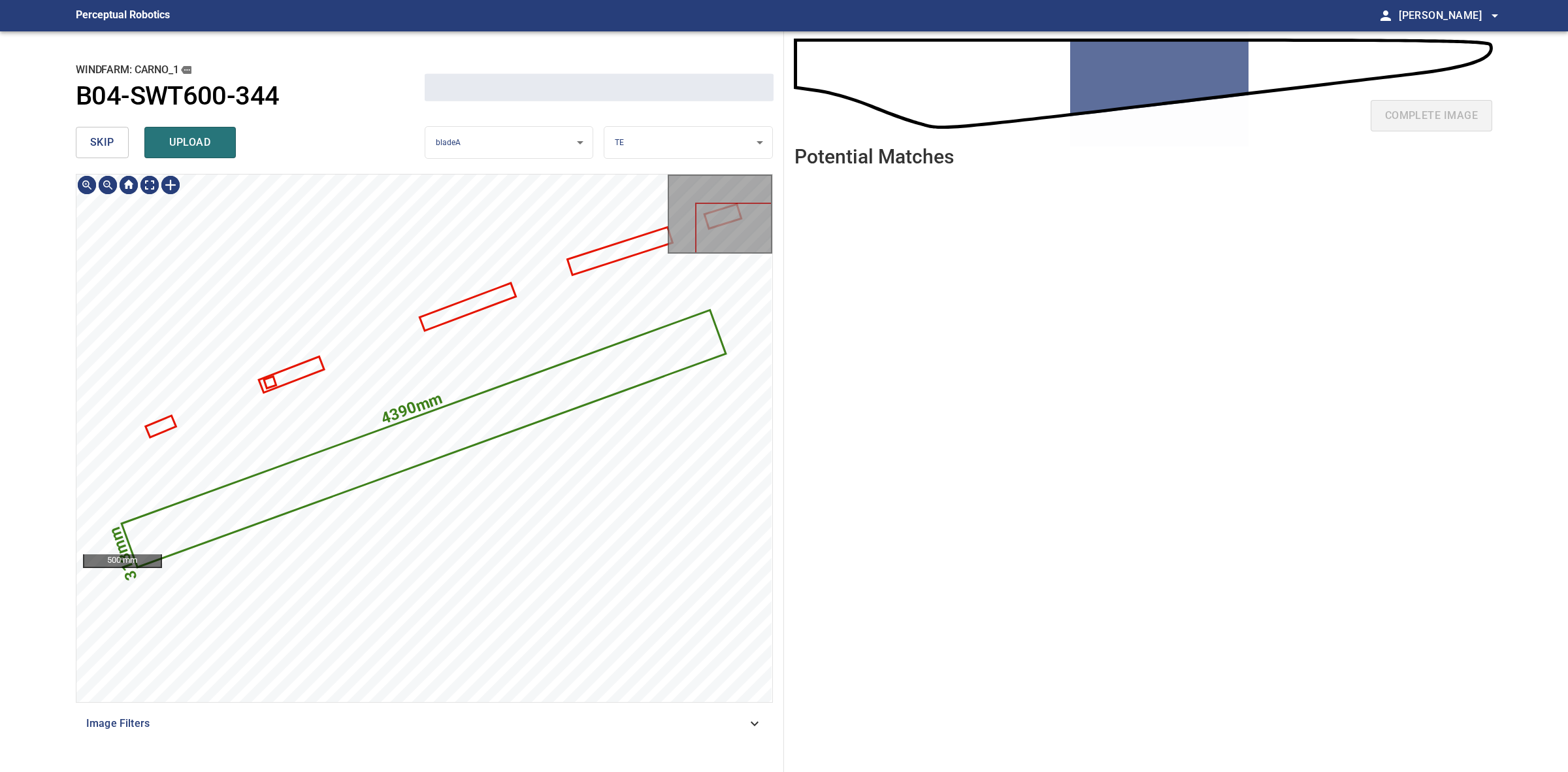
click at [112, 135] on span "skip" at bounding box center [102, 141] width 24 height 18
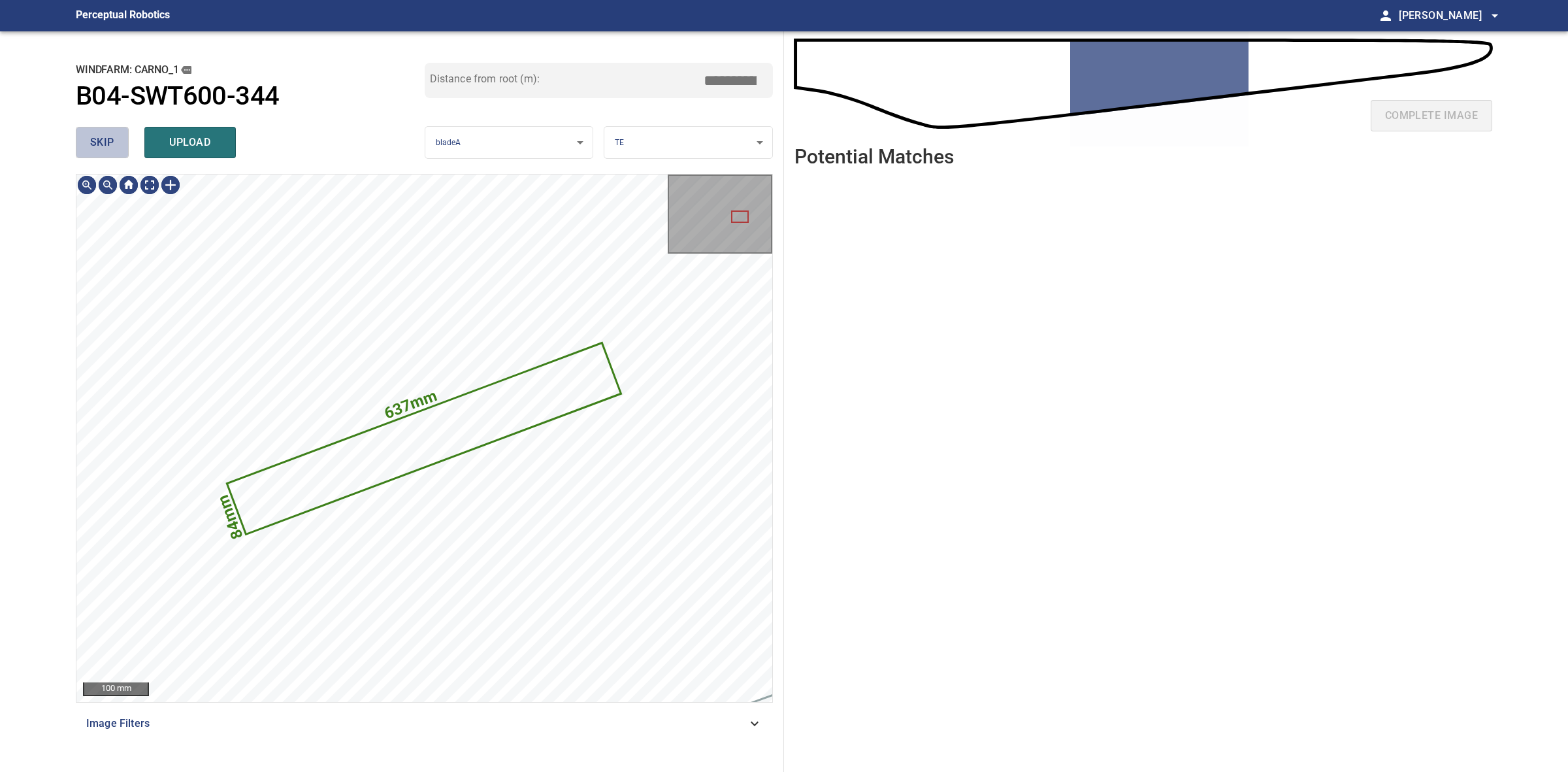
click at [112, 135] on span "skip" at bounding box center [102, 141] width 24 height 18
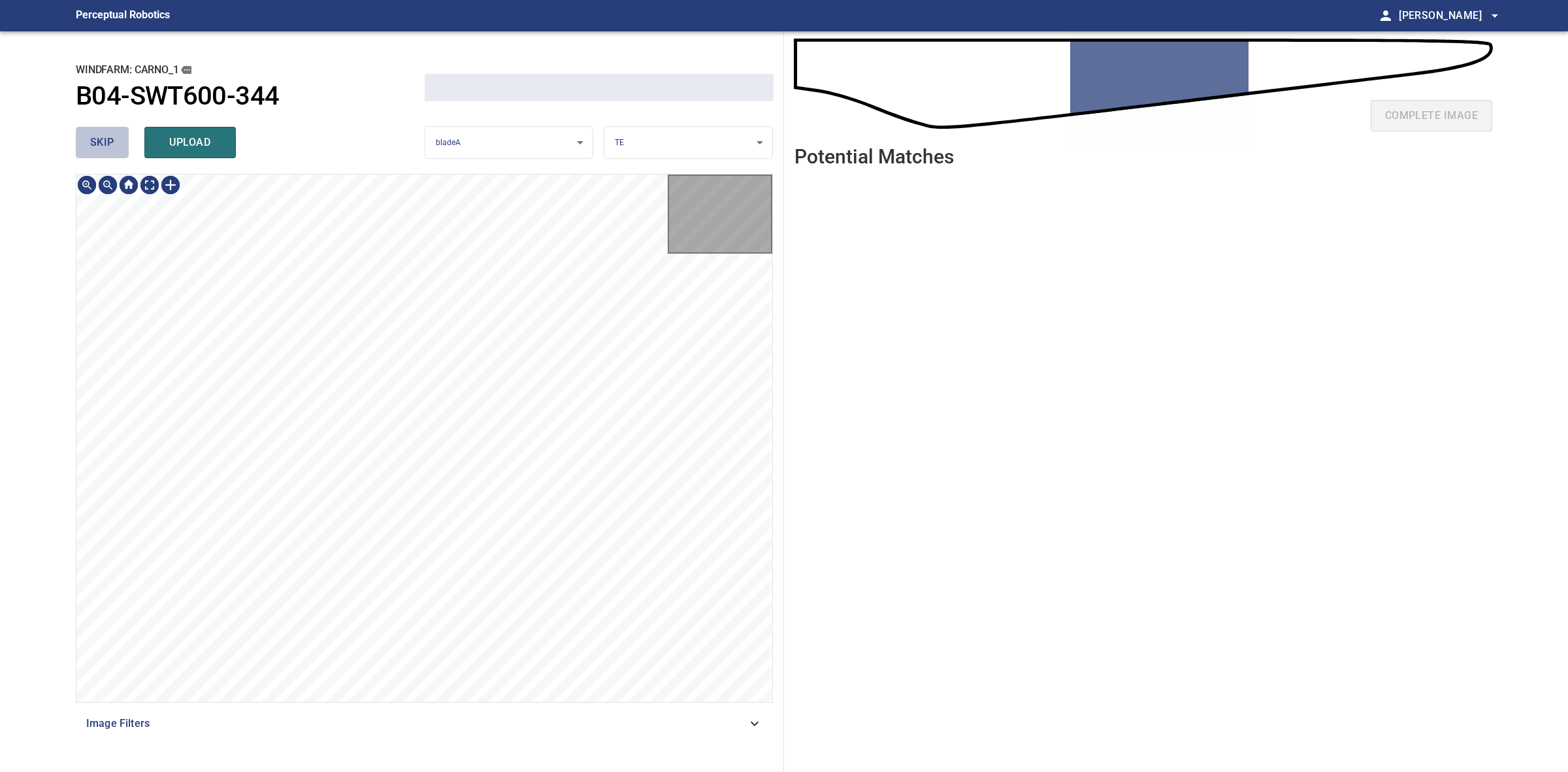
click at [112, 135] on span "skip" at bounding box center [102, 141] width 24 height 18
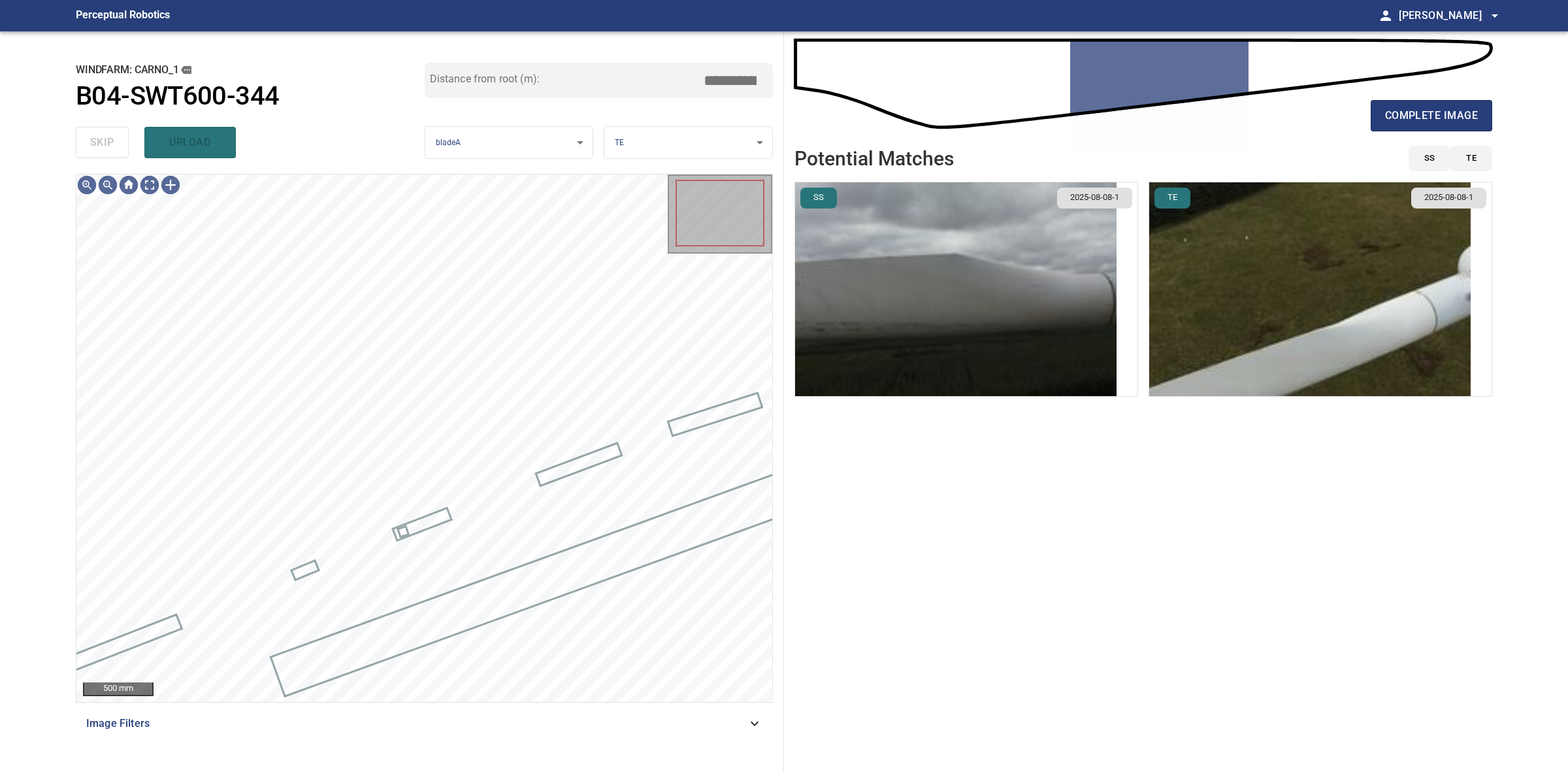
click at [112, 135] on div "skip upload" at bounding box center [250, 142] width 349 height 42
click at [1383, 128] on button "complete image" at bounding box center [1432, 115] width 122 height 32
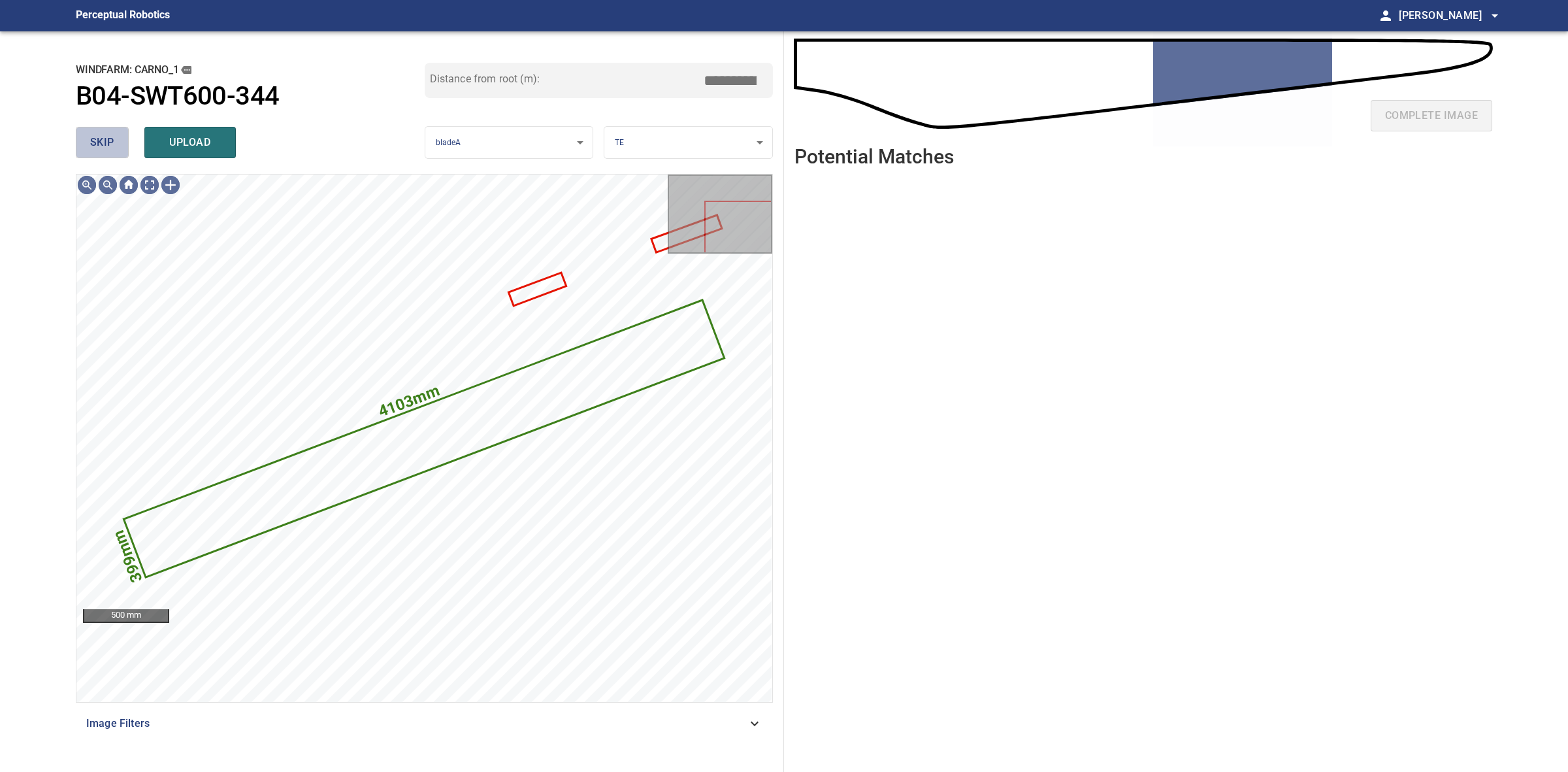
click at [98, 145] on span "skip" at bounding box center [102, 141] width 24 height 18
click at [99, 141] on span "skip" at bounding box center [102, 141] width 24 height 18
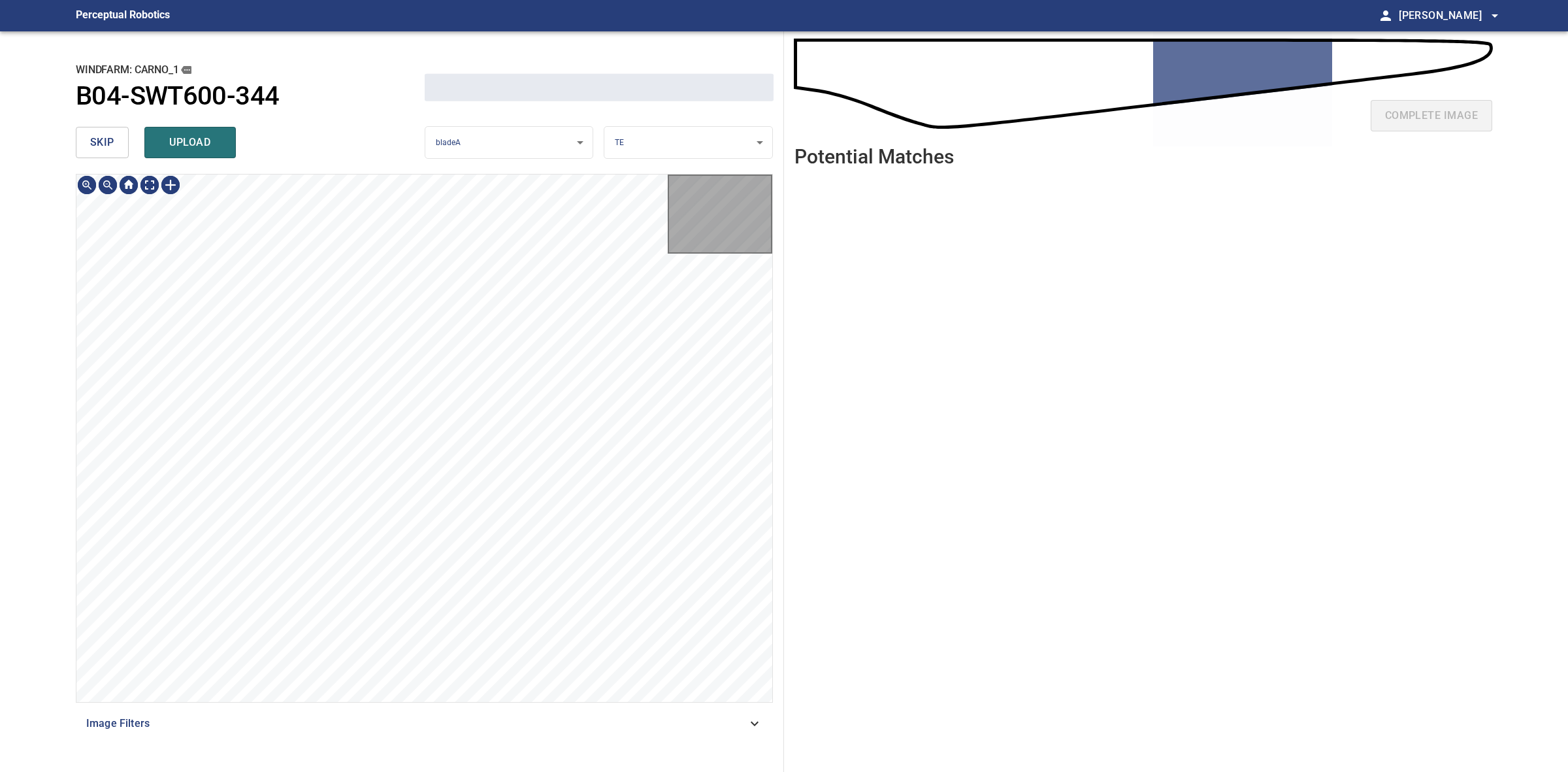
click at [99, 141] on span "skip" at bounding box center [102, 141] width 24 height 18
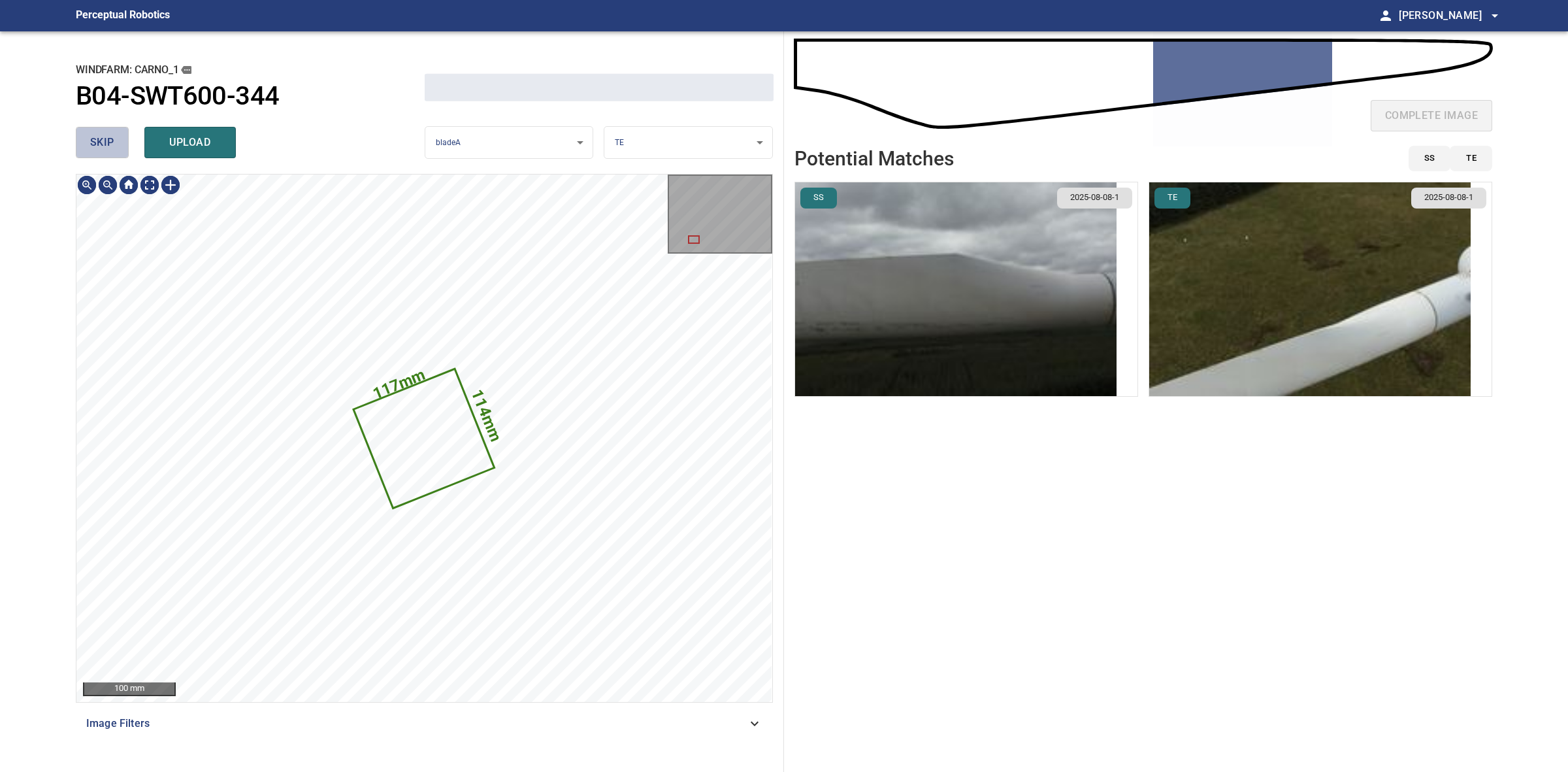
click at [99, 141] on span "skip" at bounding box center [102, 141] width 24 height 18
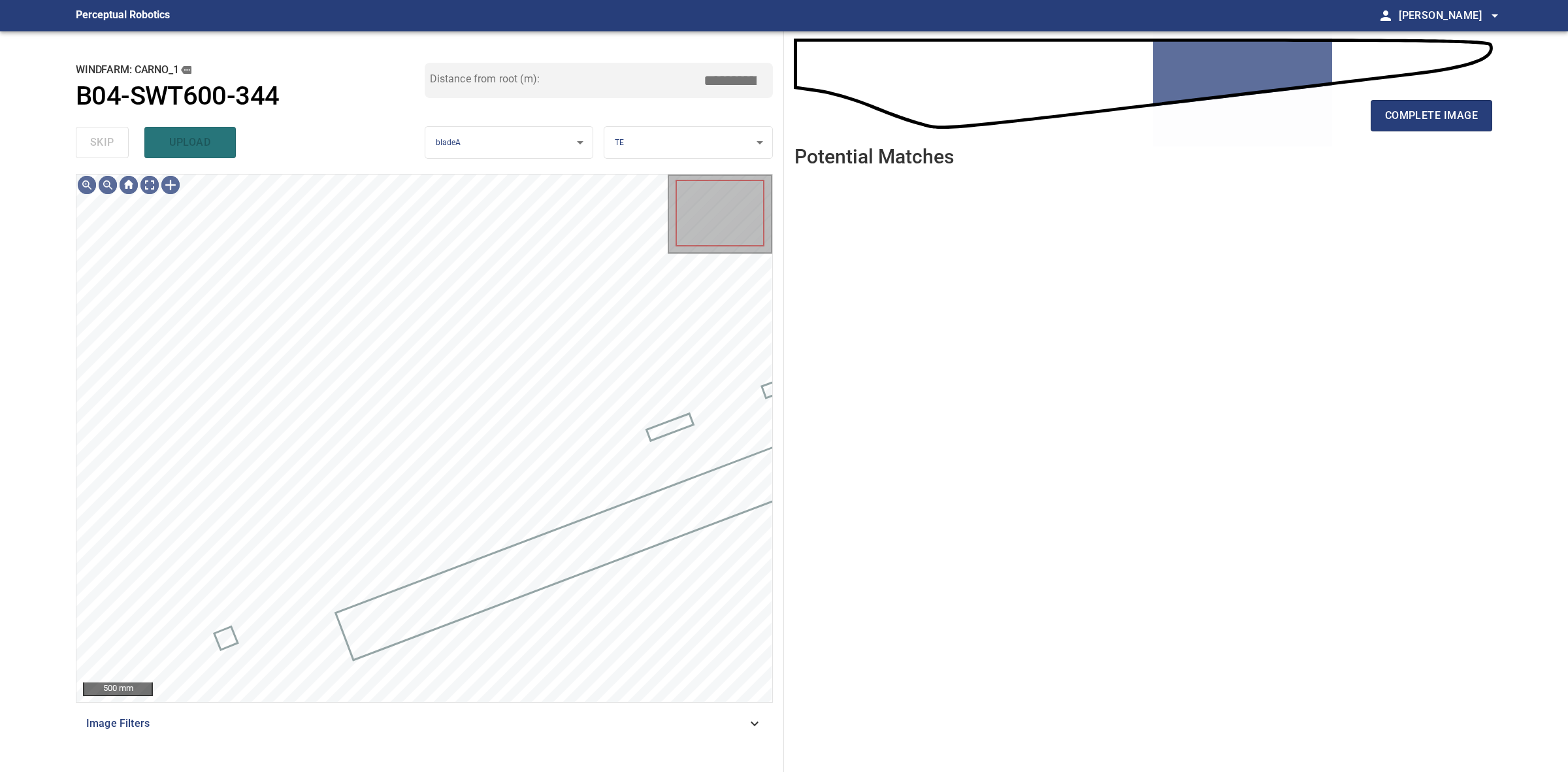
click at [99, 141] on div "skip upload" at bounding box center [250, 142] width 349 height 42
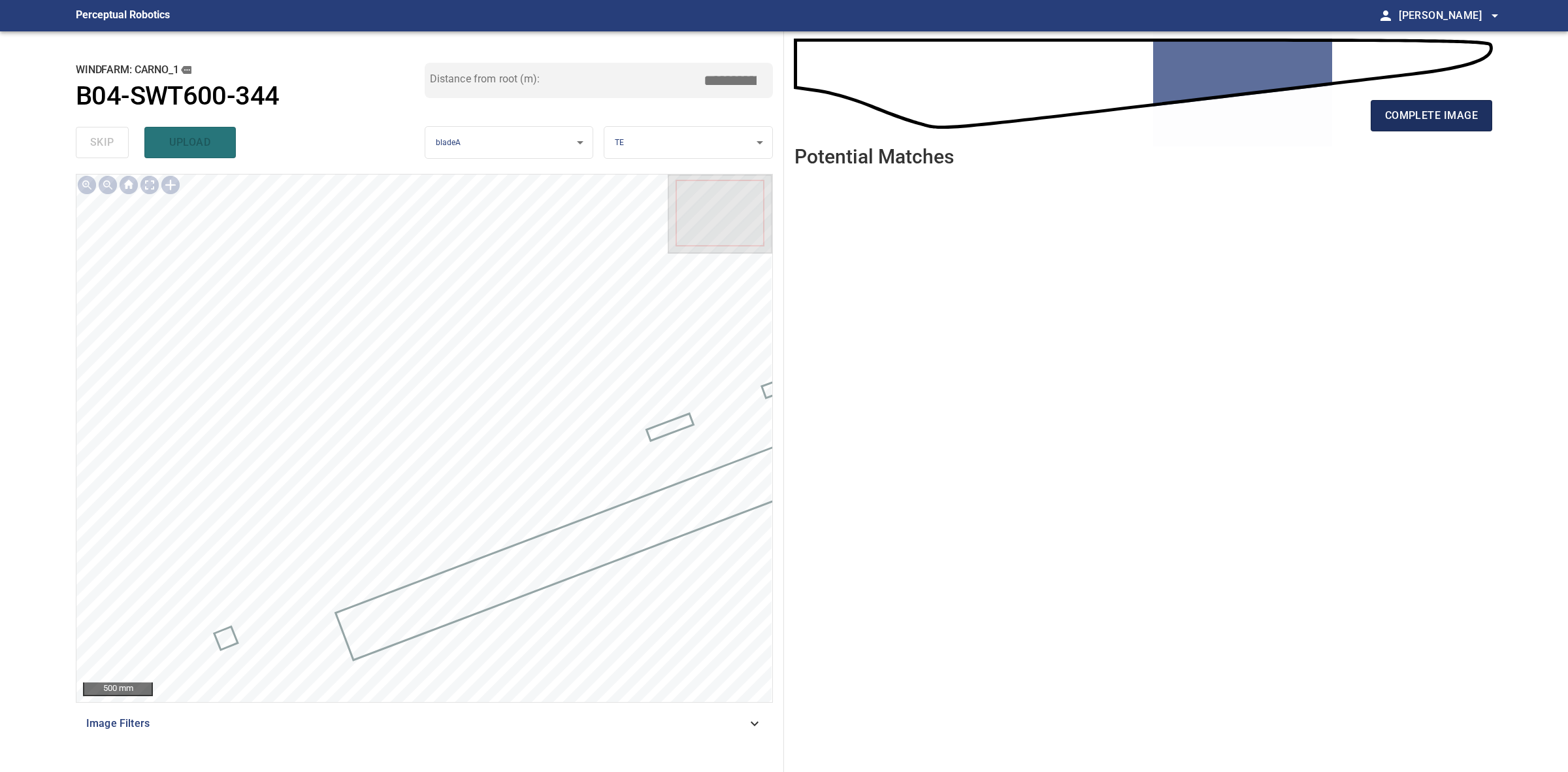
click at [1444, 124] on span "complete image" at bounding box center [1432, 115] width 93 height 18
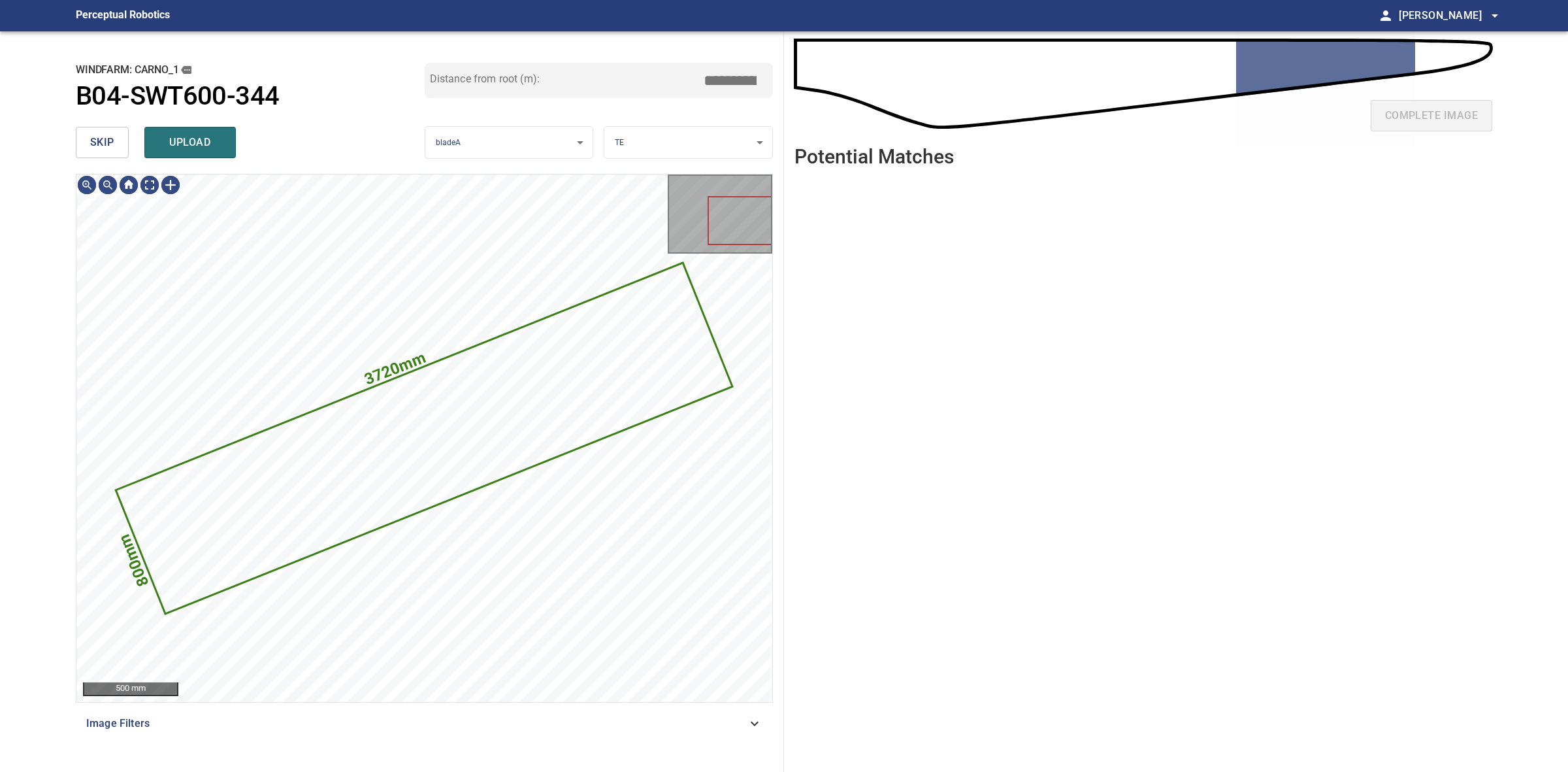
click at [105, 139] on span "skip" at bounding box center [102, 141] width 24 height 18
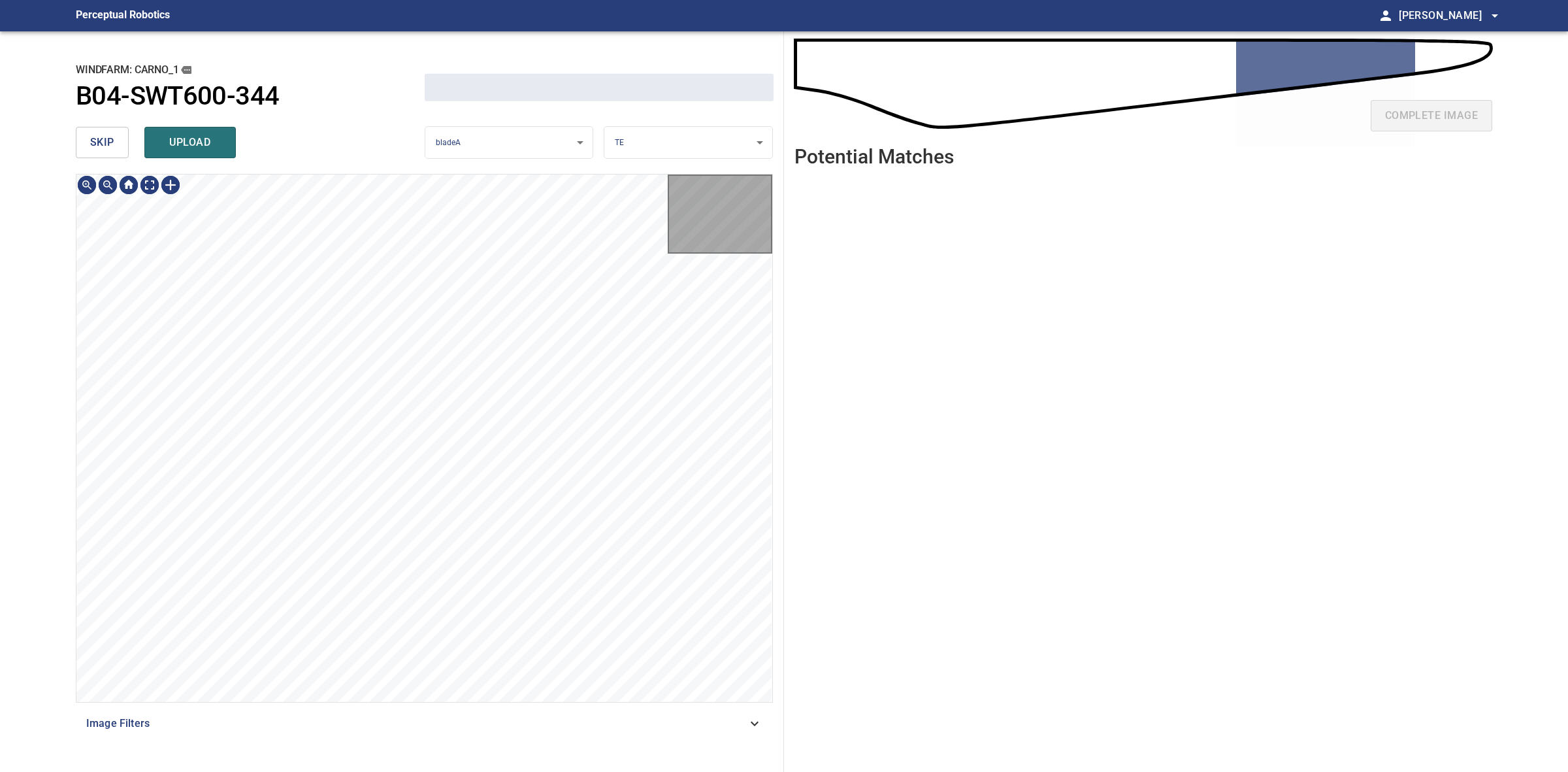
click at [105, 139] on span "skip" at bounding box center [102, 141] width 24 height 18
click at [105, 139] on div "skip upload" at bounding box center [250, 142] width 349 height 42
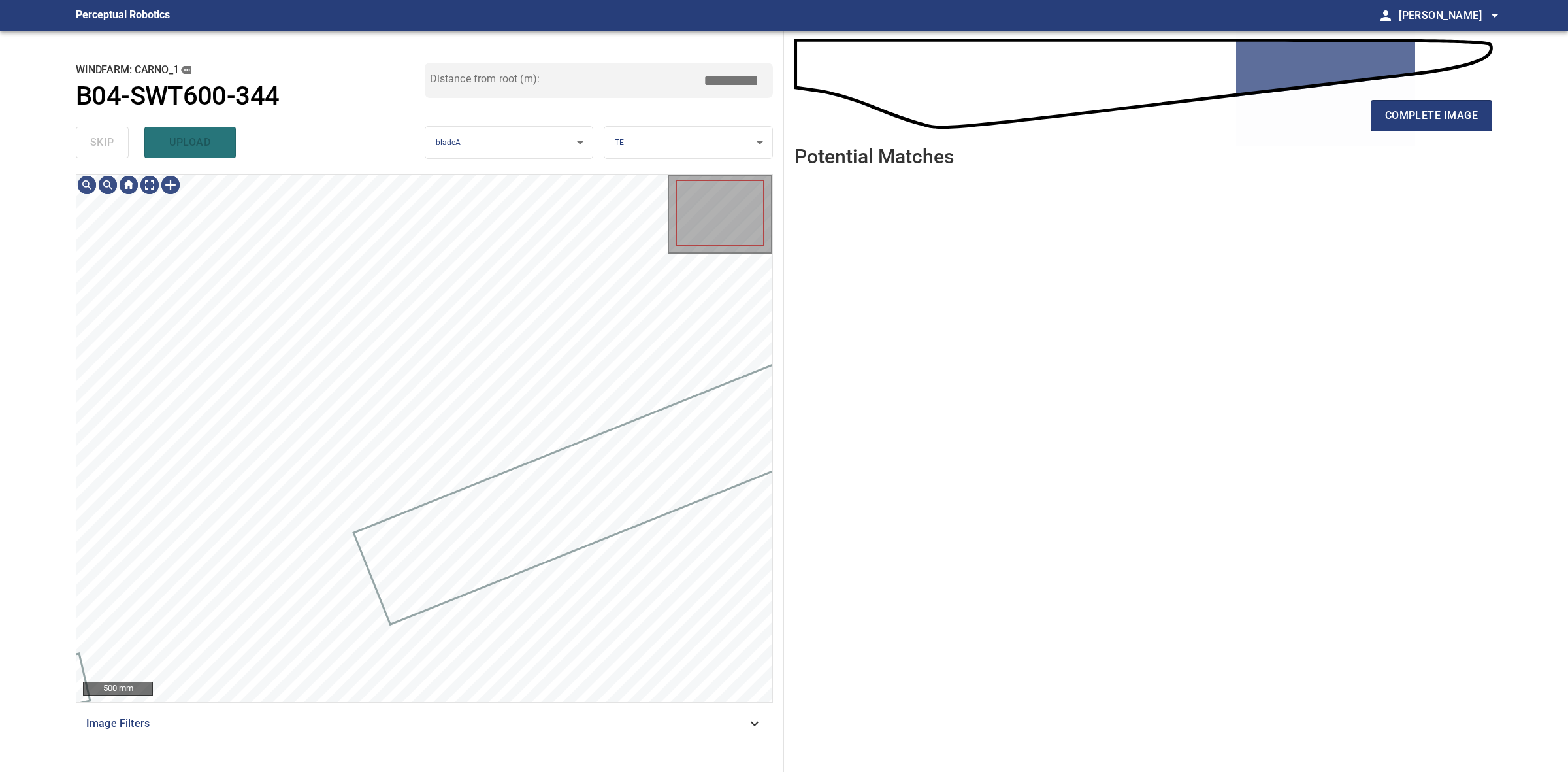
click at [105, 139] on div "skip upload" at bounding box center [250, 142] width 349 height 42
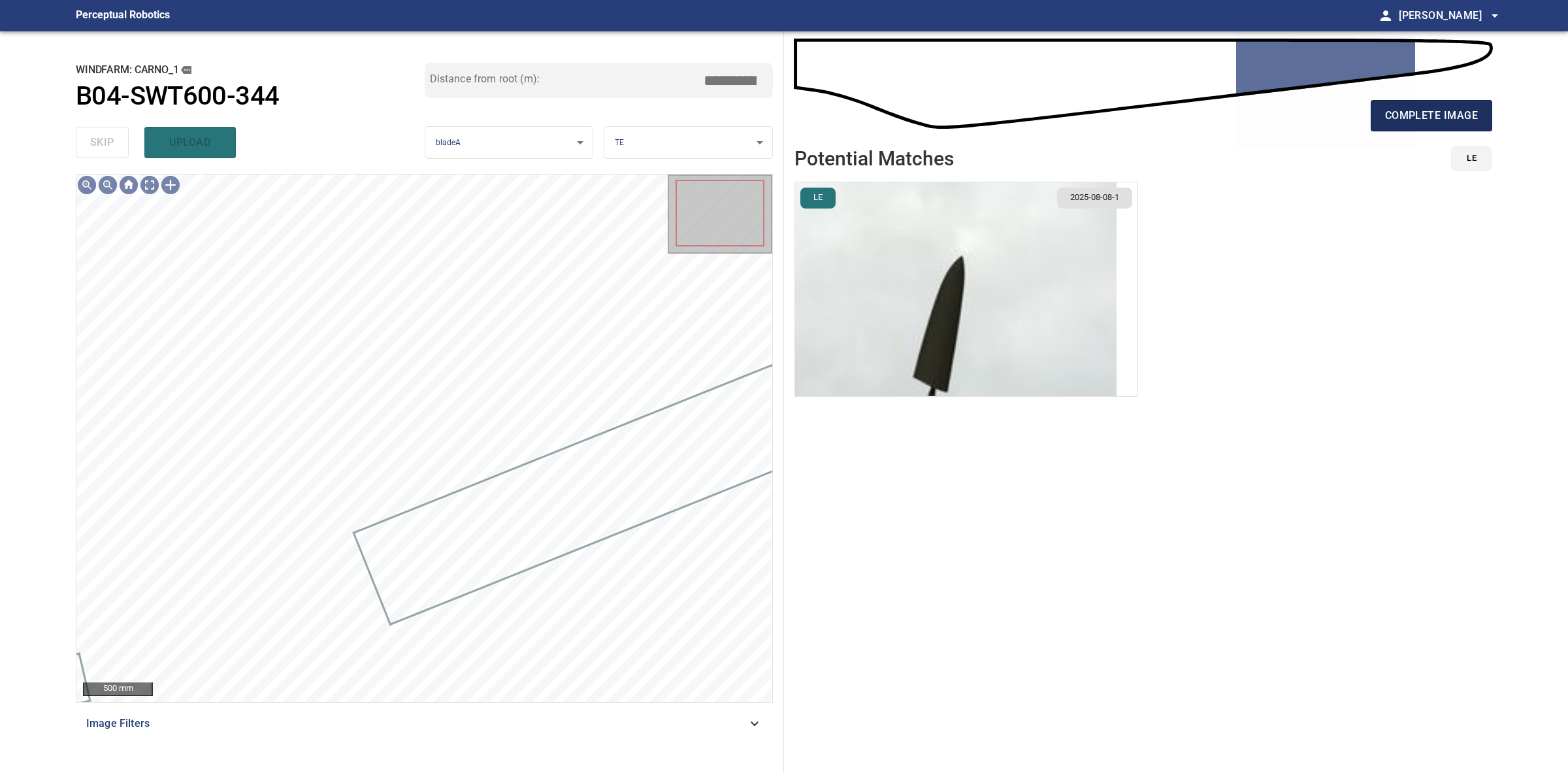
click at [1457, 129] on button "complete image" at bounding box center [1432, 115] width 122 height 32
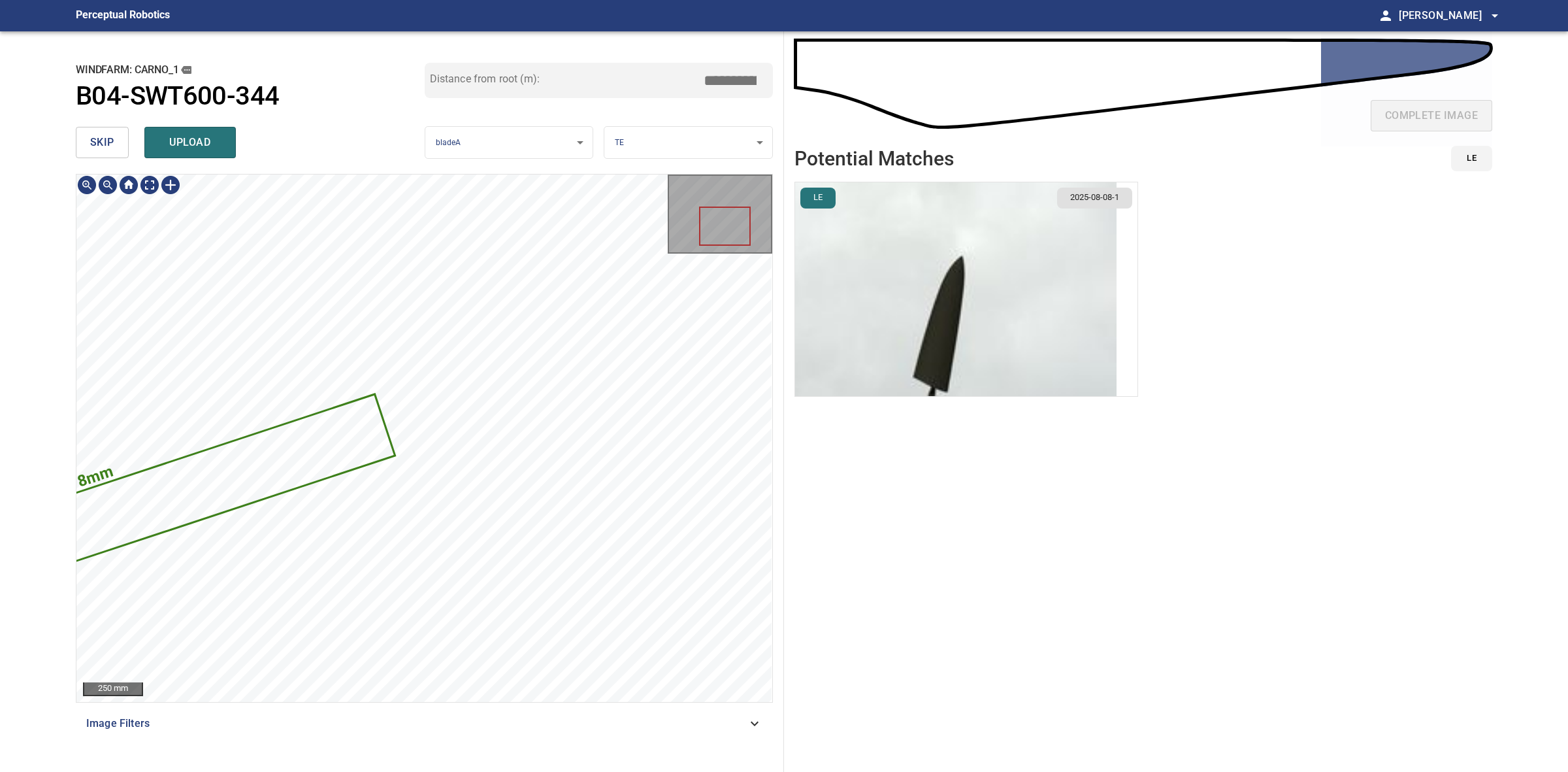
click at [456, 734] on div "2518mm 259mm 250 mm Image Filters" at bounding box center [424, 467] width 697 height 587
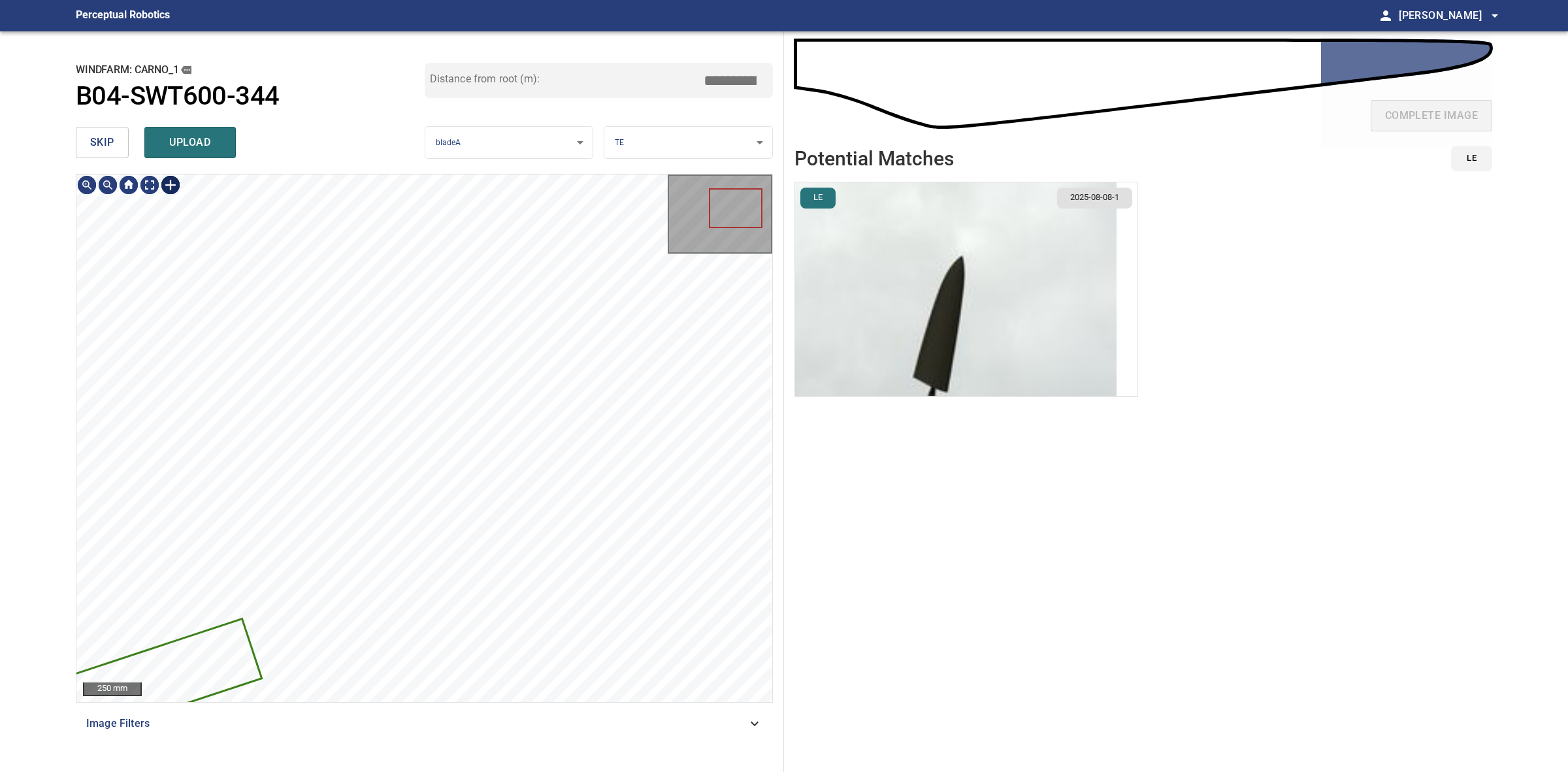
click at [175, 178] on div at bounding box center [170, 185] width 21 height 21
click at [681, 525] on div "2518mm 259mm" at bounding box center [424, 438] width 696 height 527
click at [611, 385] on div at bounding box center [431, 441] width 422 height 167
click at [623, 379] on div at bounding box center [435, 446] width 417 height 183
click at [731, 337] on div at bounding box center [481, 426] width 499 height 210
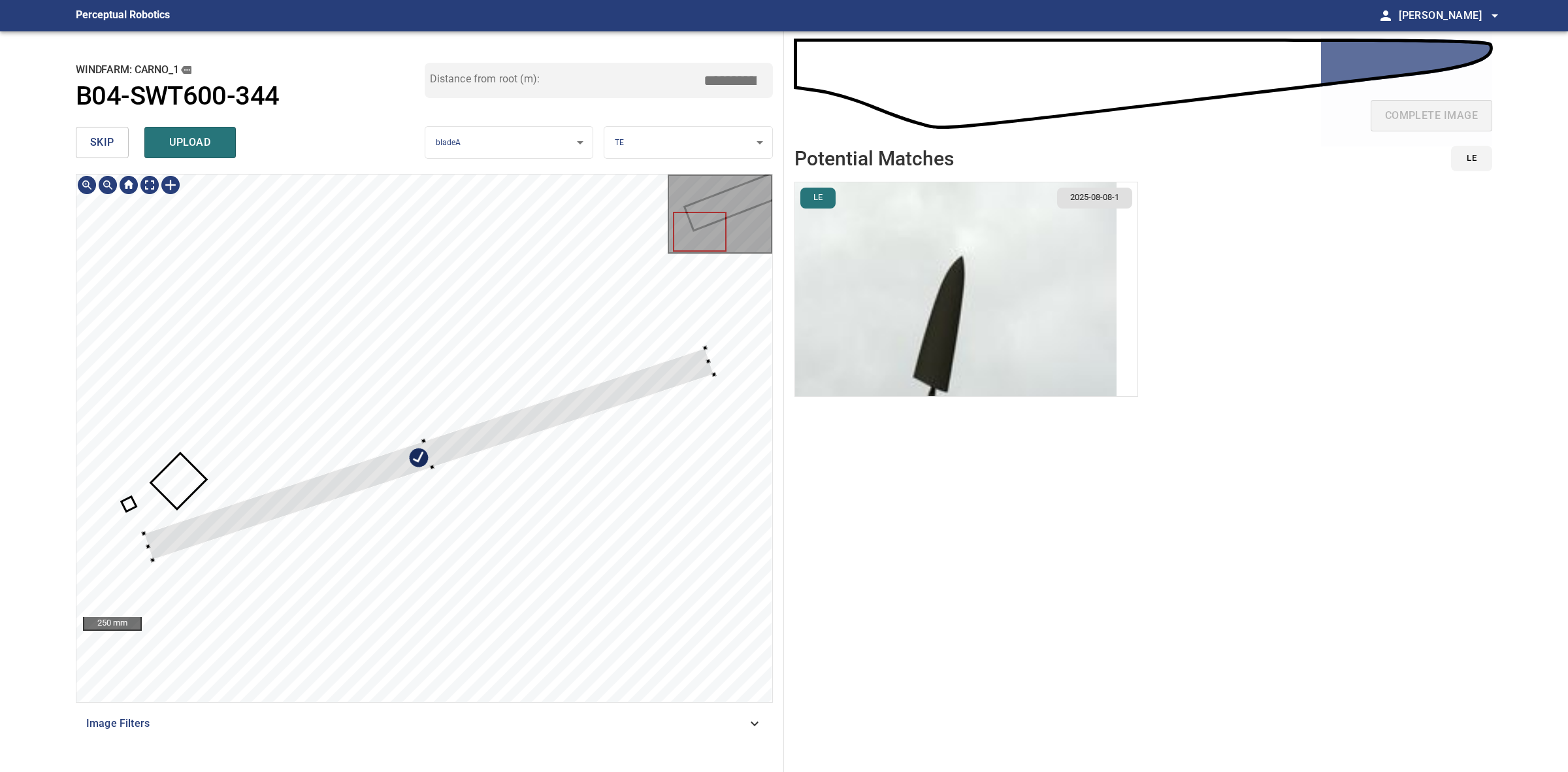
click at [424, 445] on div at bounding box center [429, 453] width 570 height 212
click at [450, 449] on div at bounding box center [420, 450] width 570 height 212
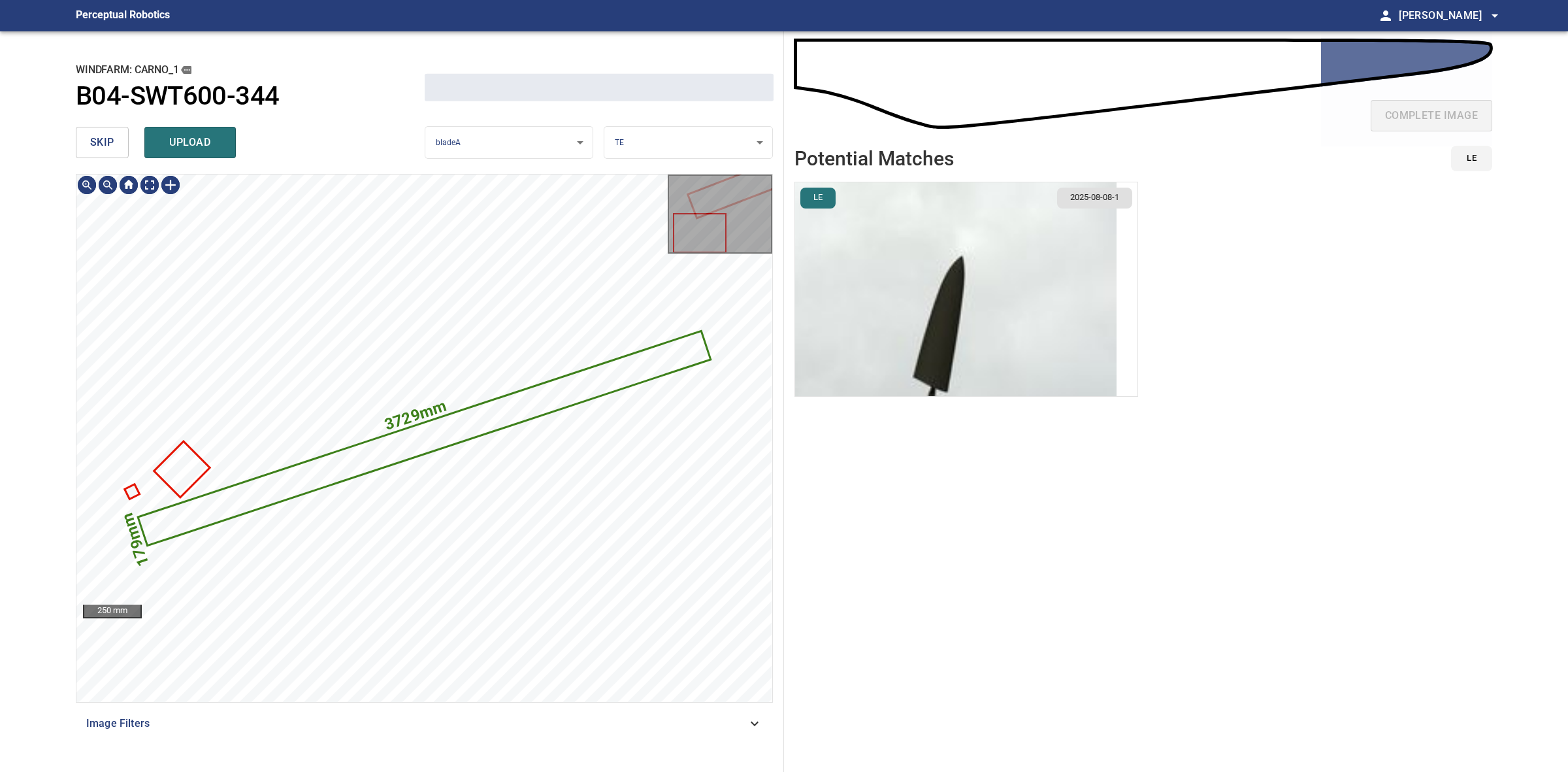
click at [416, 451] on icon at bounding box center [424, 438] width 570 height 212
click at [701, 137] on body "**********" at bounding box center [784, 386] width 1568 height 772
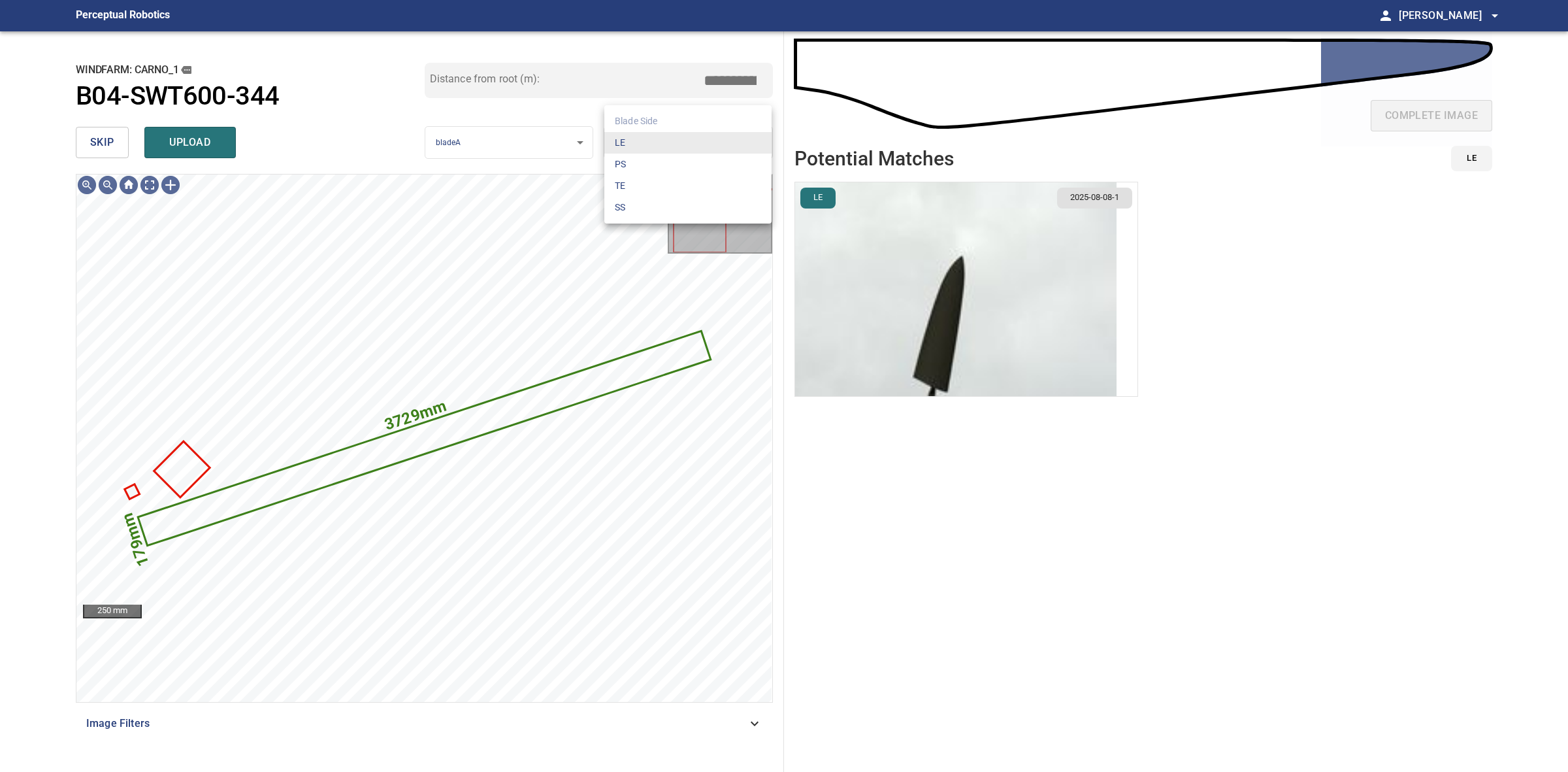
click at [701, 137] on li "LE" at bounding box center [688, 142] width 167 height 21
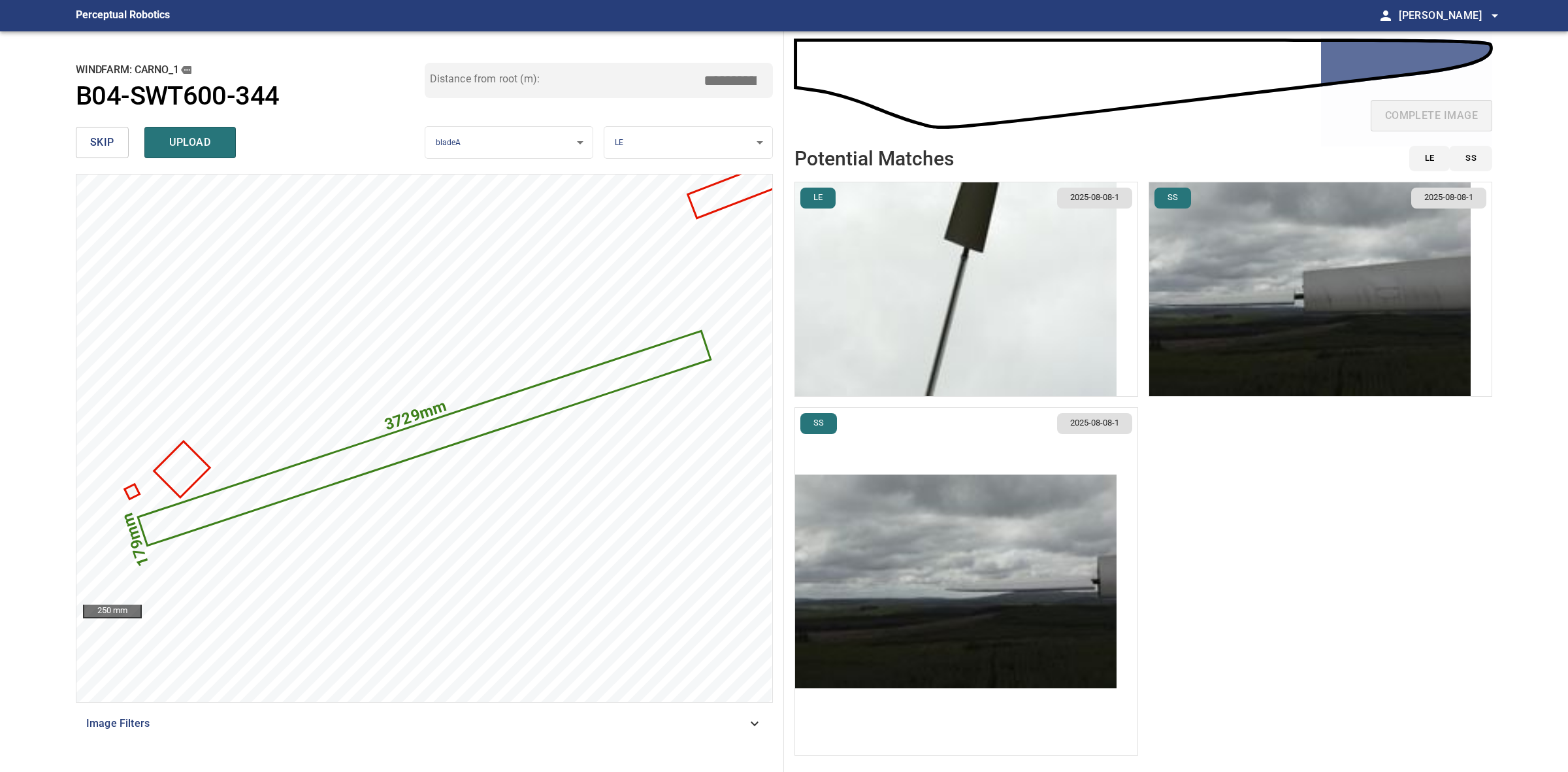
click at [1038, 556] on img "button" at bounding box center [955, 581] width 321 height 214
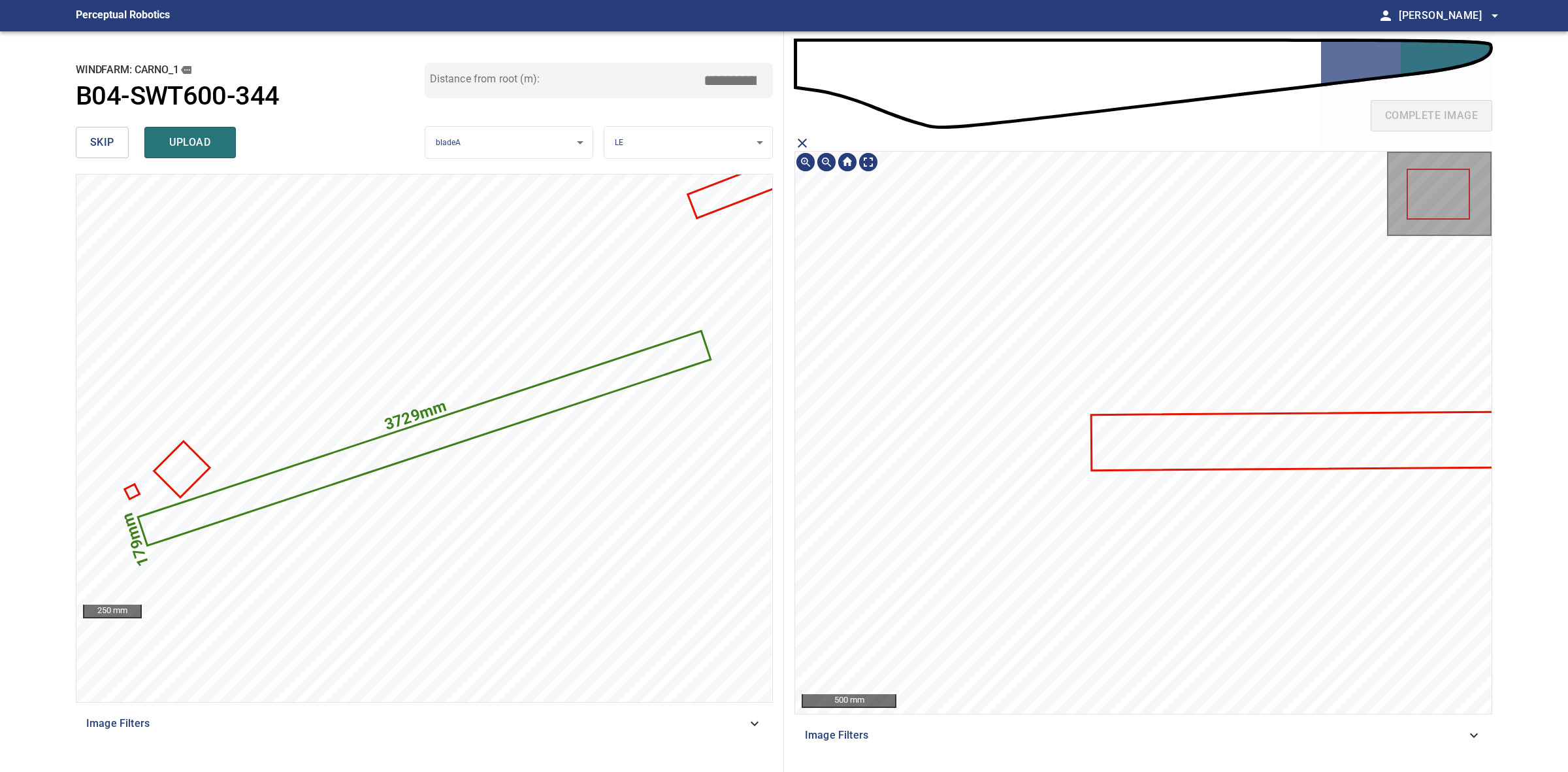
click at [1129, 451] on icon at bounding box center [1376, 440] width 568 height 58
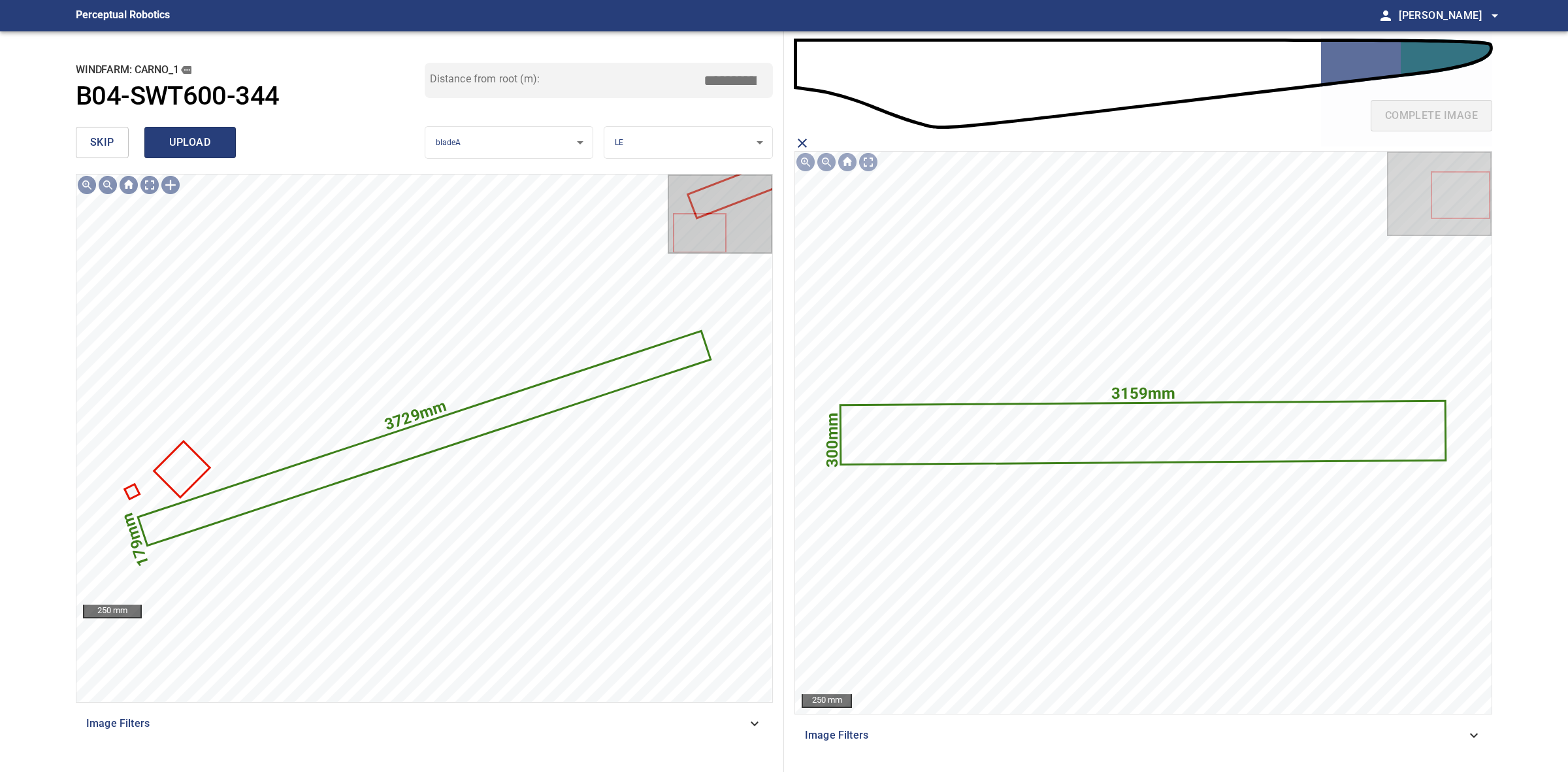
click at [210, 131] on button "upload" at bounding box center [189, 142] width 91 height 32
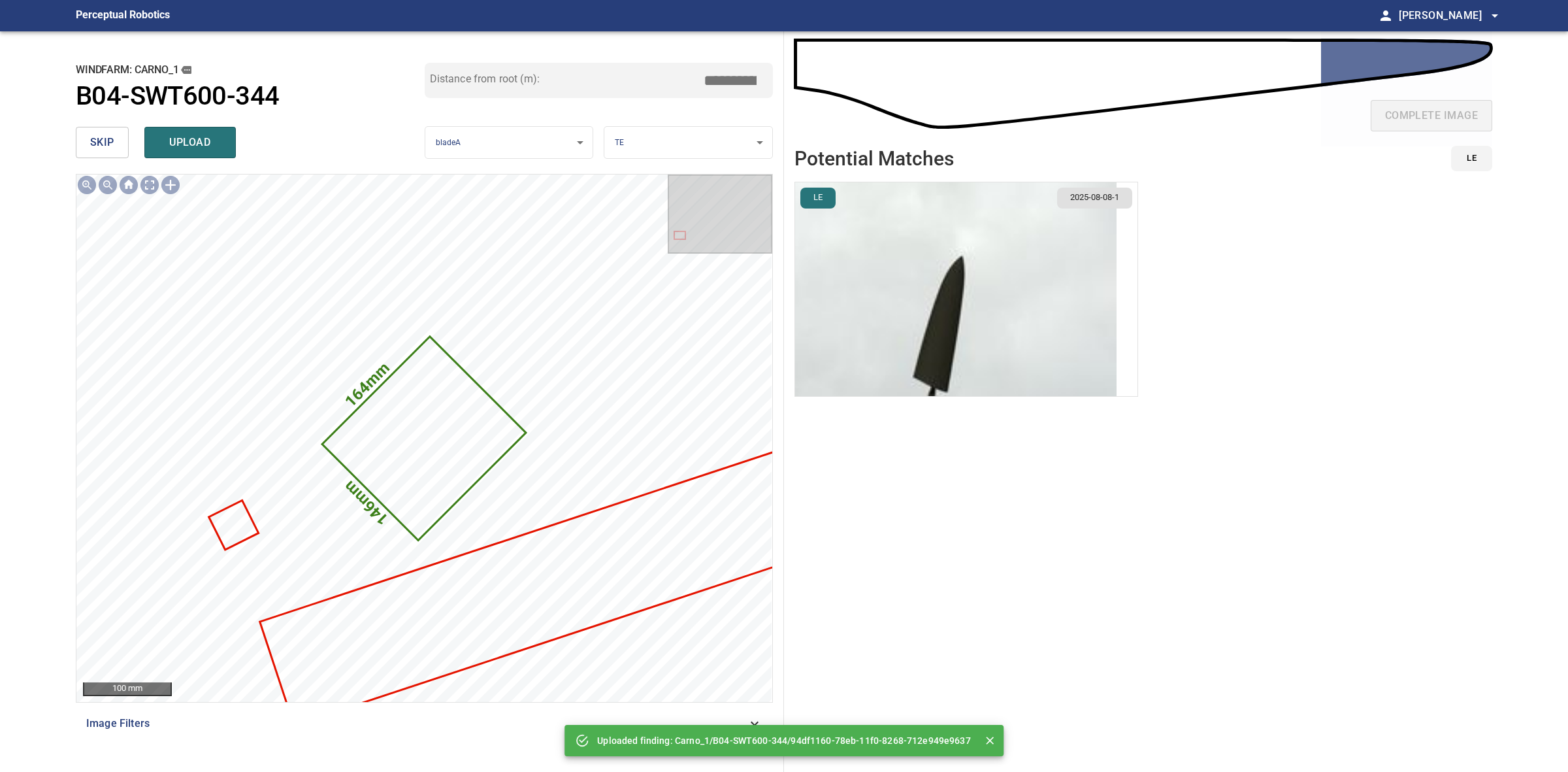
click at [730, 130] on body "**********" at bounding box center [784, 386] width 1568 height 772
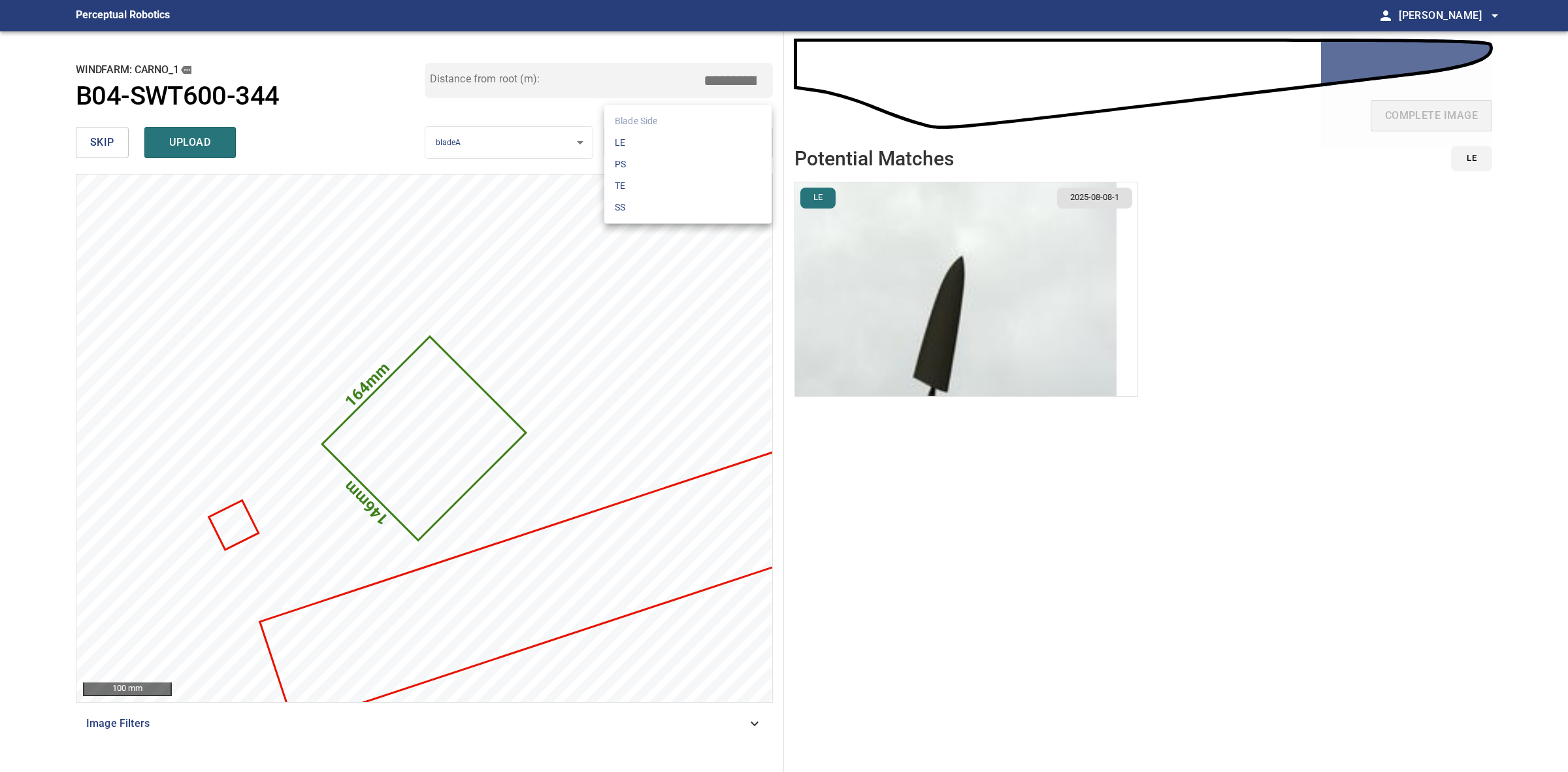
click at [690, 205] on li "SS" at bounding box center [688, 207] width 167 height 21
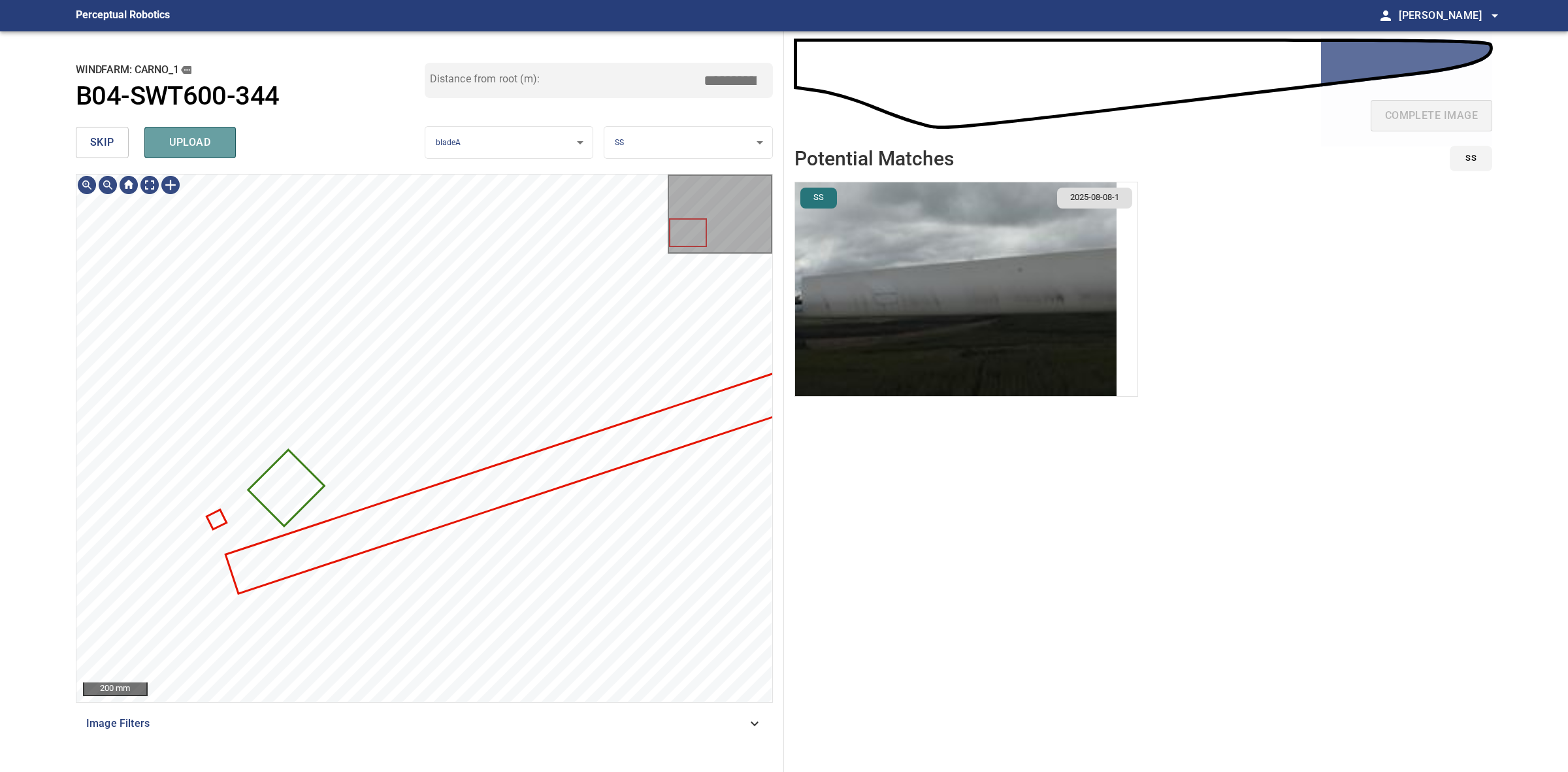
click at [220, 147] on button "upload" at bounding box center [189, 142] width 91 height 32
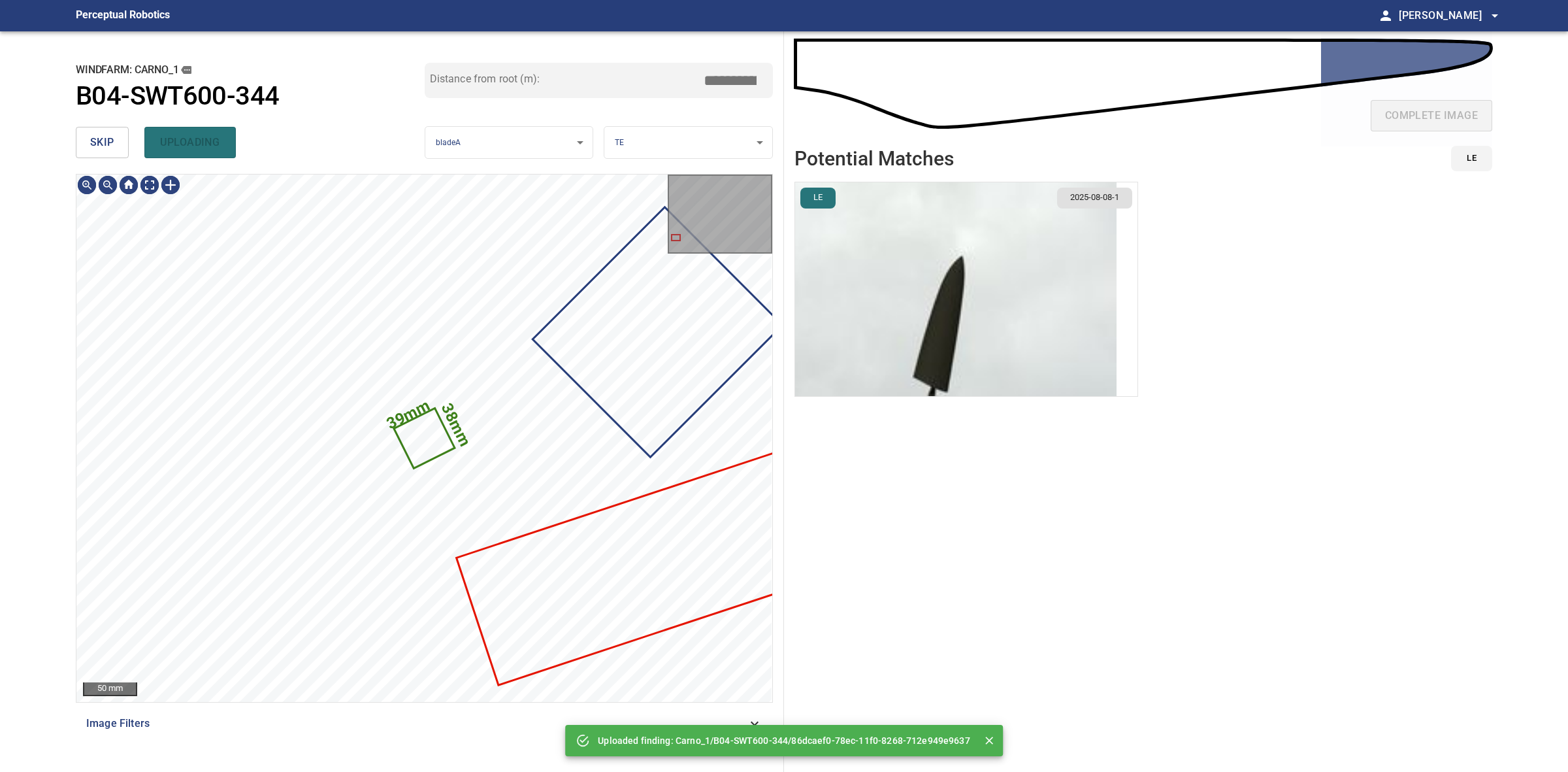
click at [106, 155] on button "skip" at bounding box center [102, 142] width 53 height 32
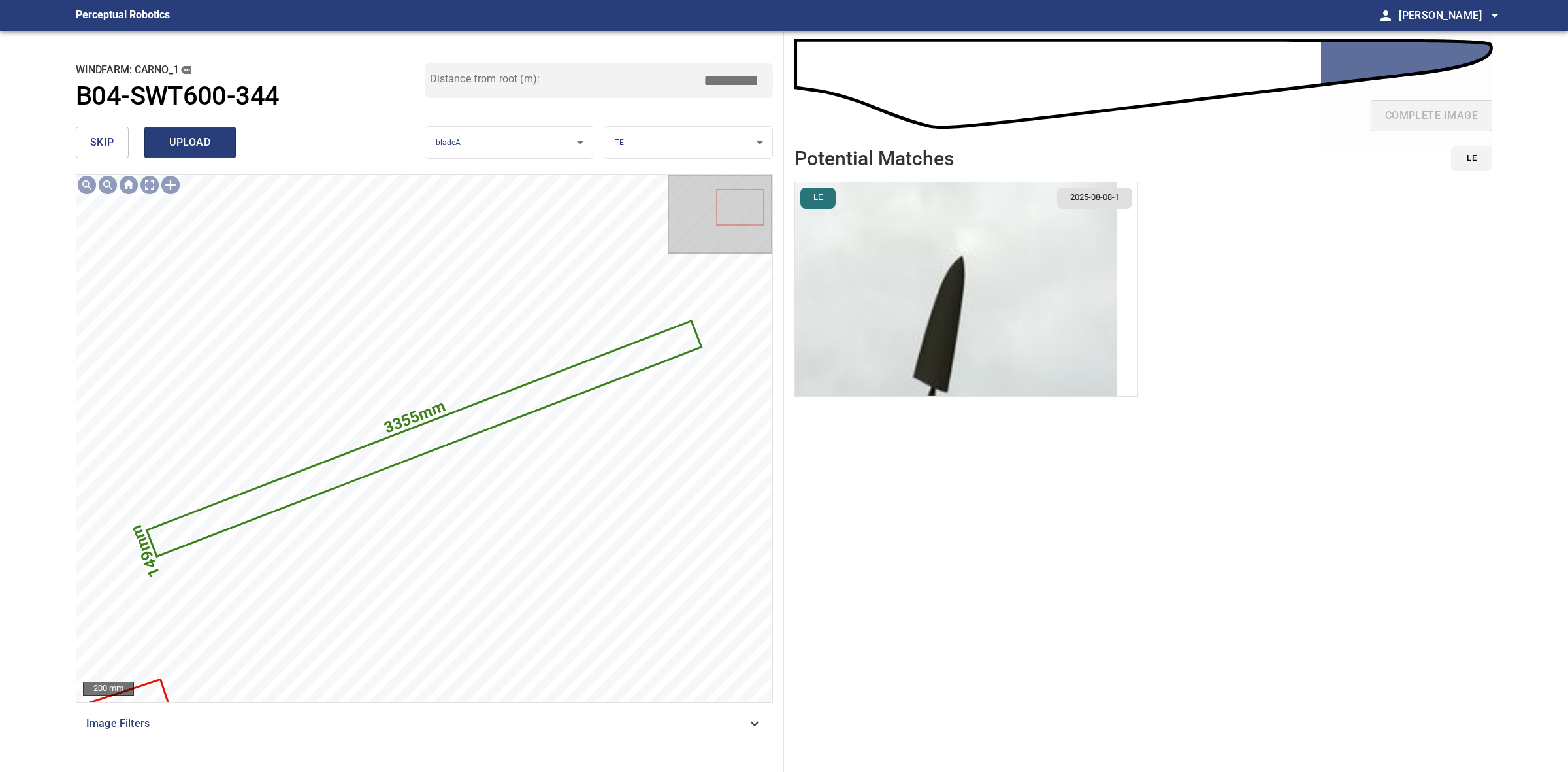
click at [206, 138] on span "upload" at bounding box center [190, 141] width 63 height 18
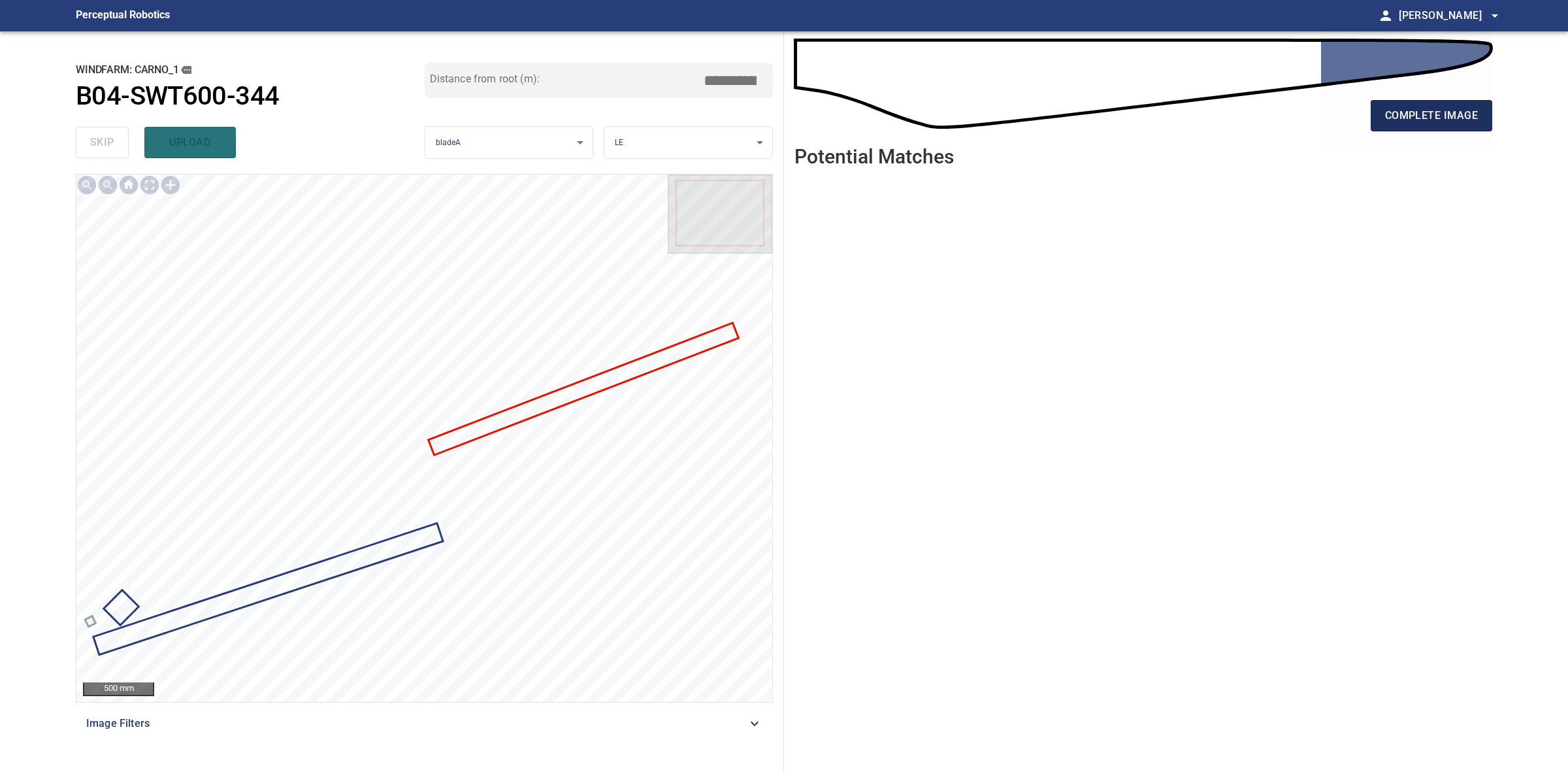
click at [1386, 115] on span "complete image" at bounding box center [1432, 115] width 93 height 18
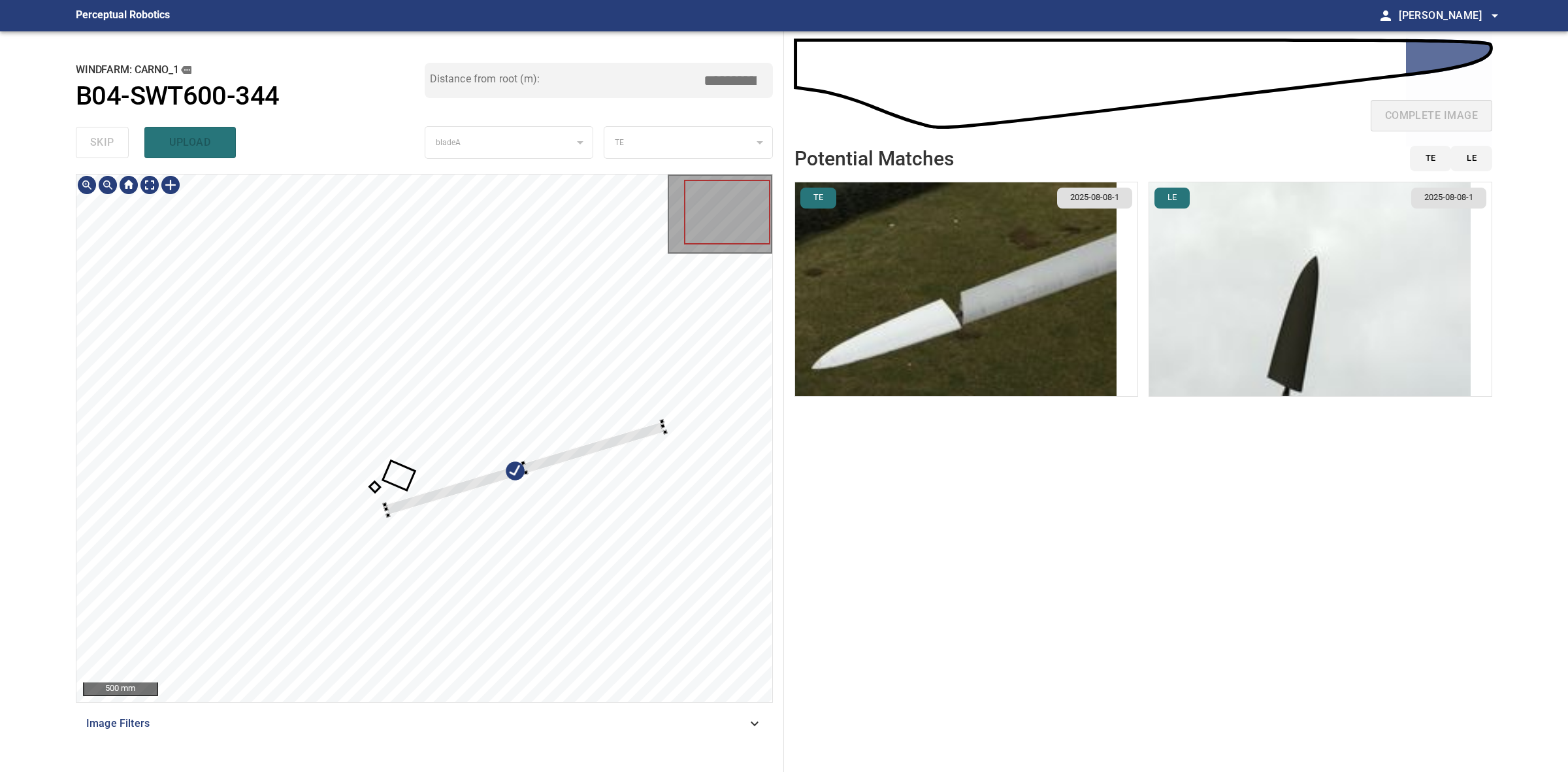
click at [529, 464] on div at bounding box center [525, 469] width 280 height 94
click at [533, 458] on div at bounding box center [522, 460] width 280 height 94
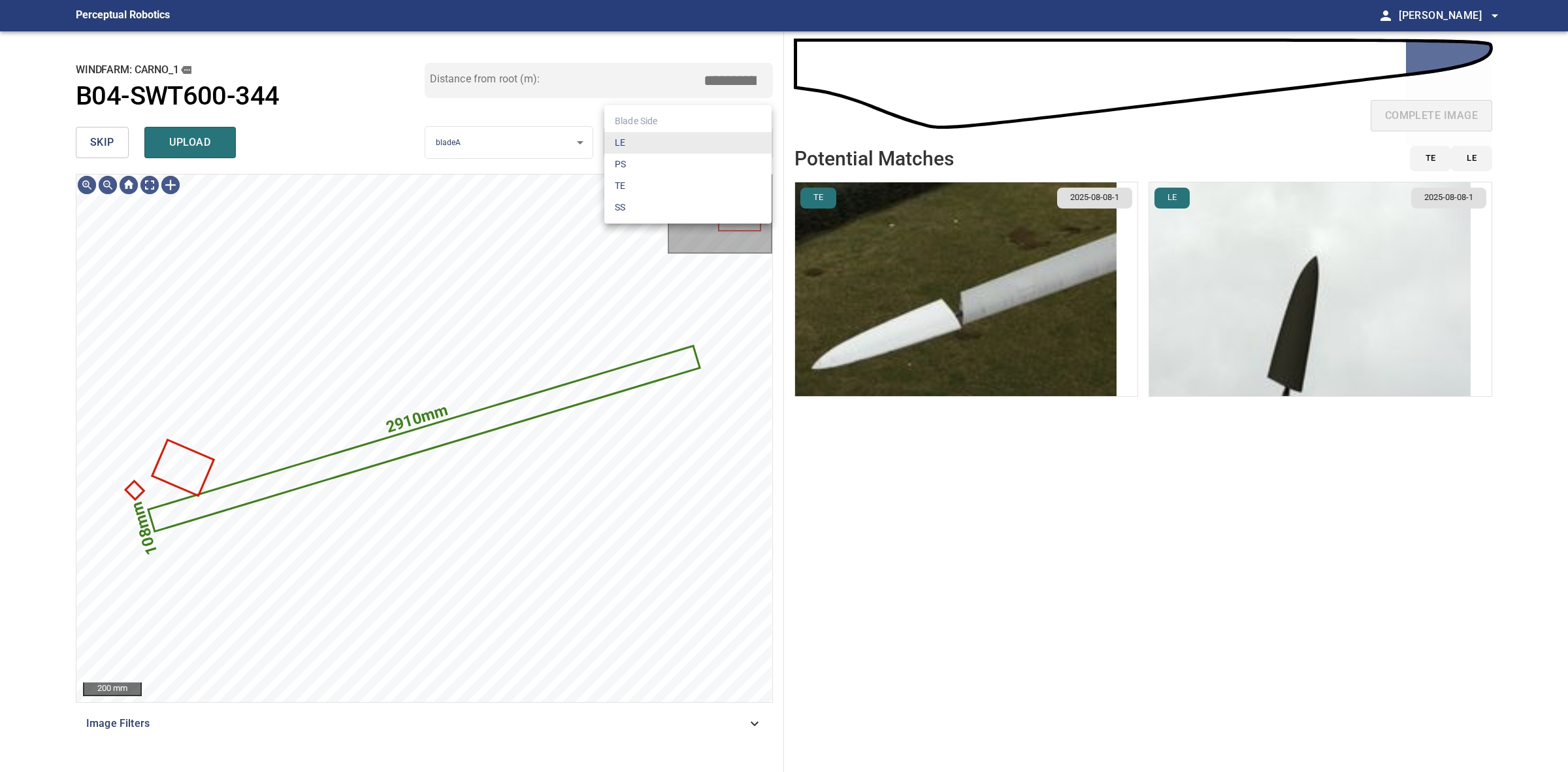
click at [657, 154] on body "**********" at bounding box center [784, 386] width 1568 height 772
click at [657, 154] on li "PS" at bounding box center [688, 164] width 167 height 21
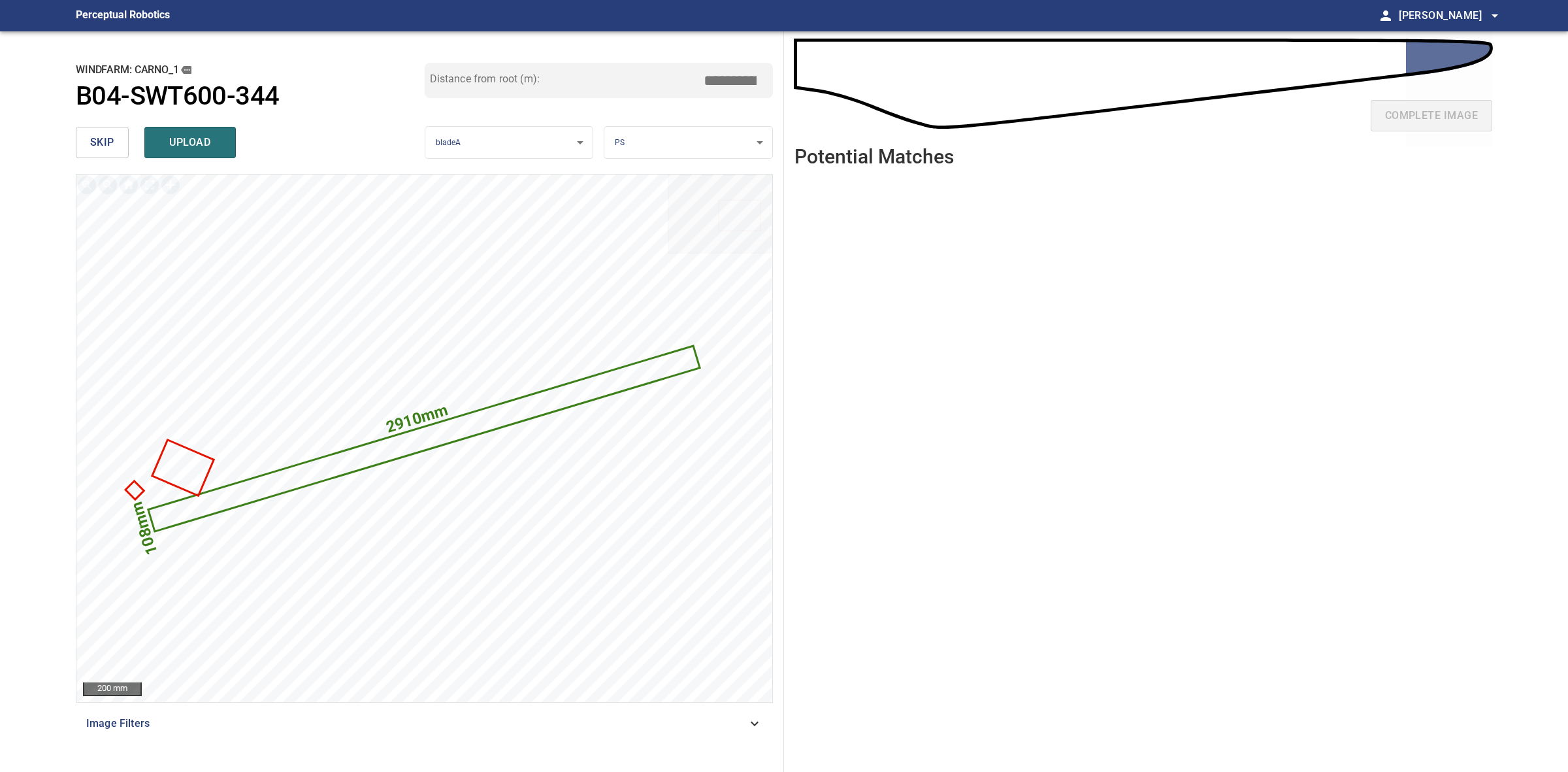
click at [688, 135] on body "**********" at bounding box center [784, 386] width 1568 height 772
click at [688, 135] on li "LE" at bounding box center [688, 142] width 167 height 21
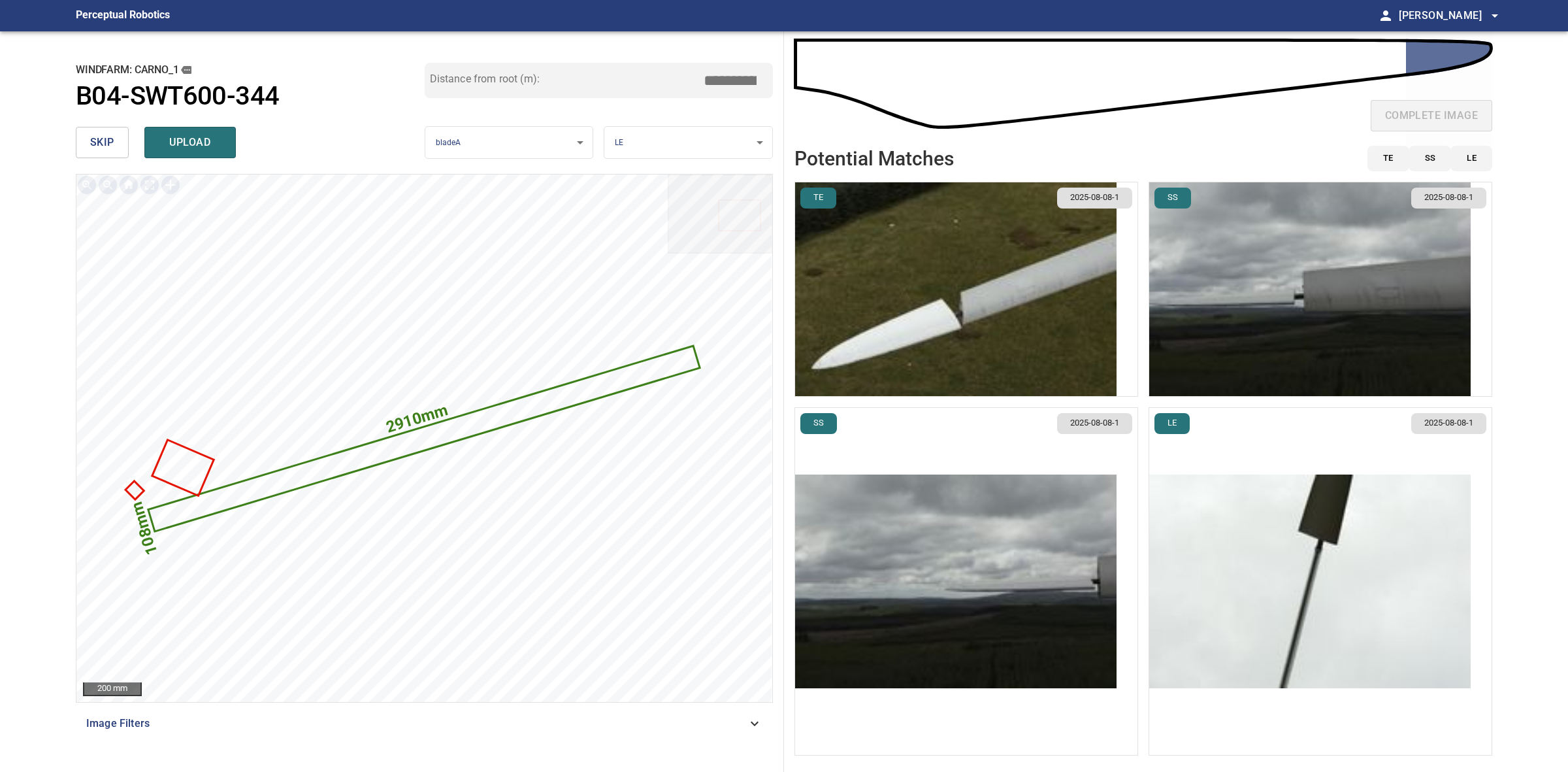
click at [1069, 598] on img "button" at bounding box center [955, 581] width 321 height 214
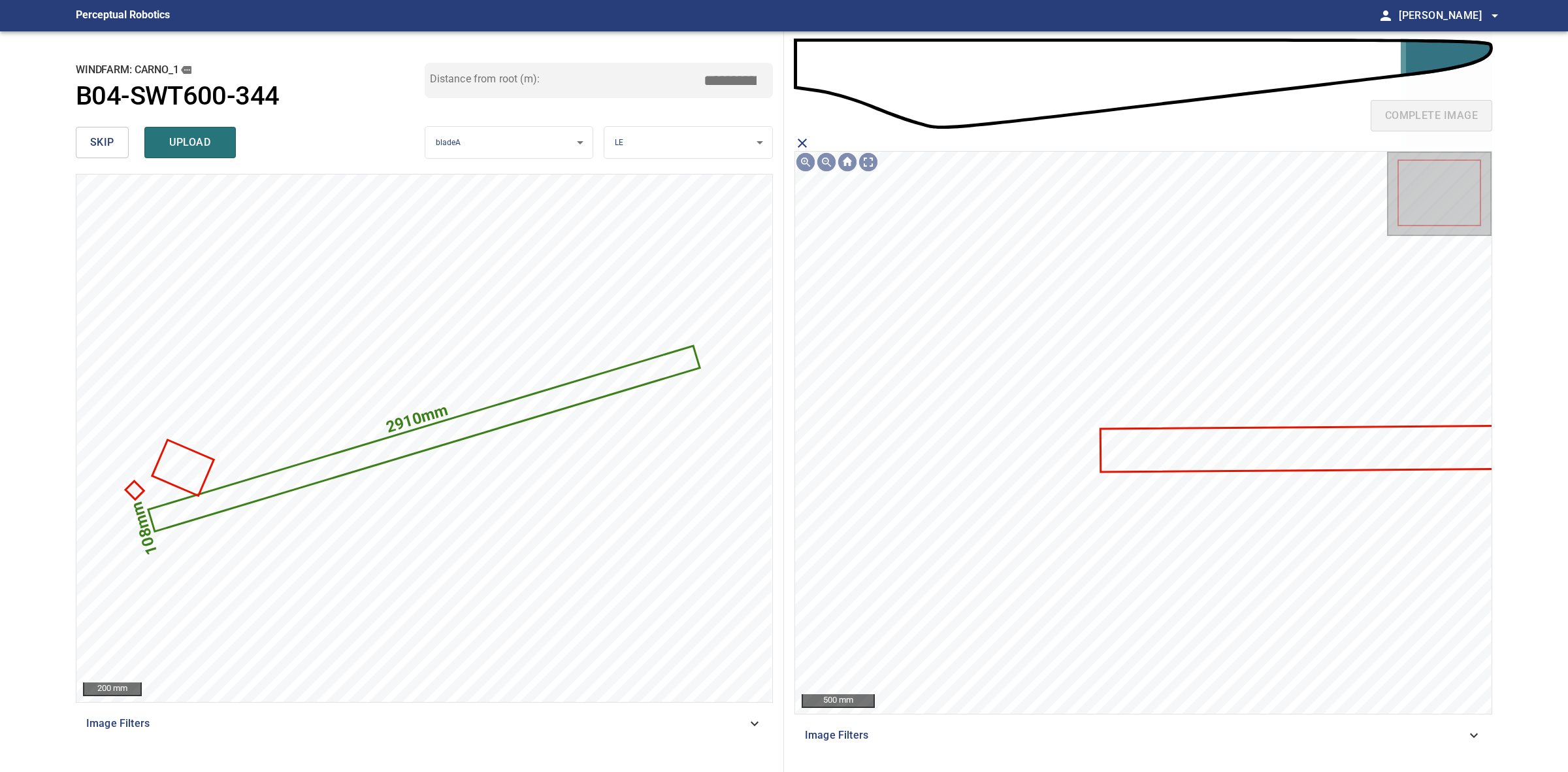
click at [1141, 456] on icon at bounding box center [1320, 449] width 436 height 44
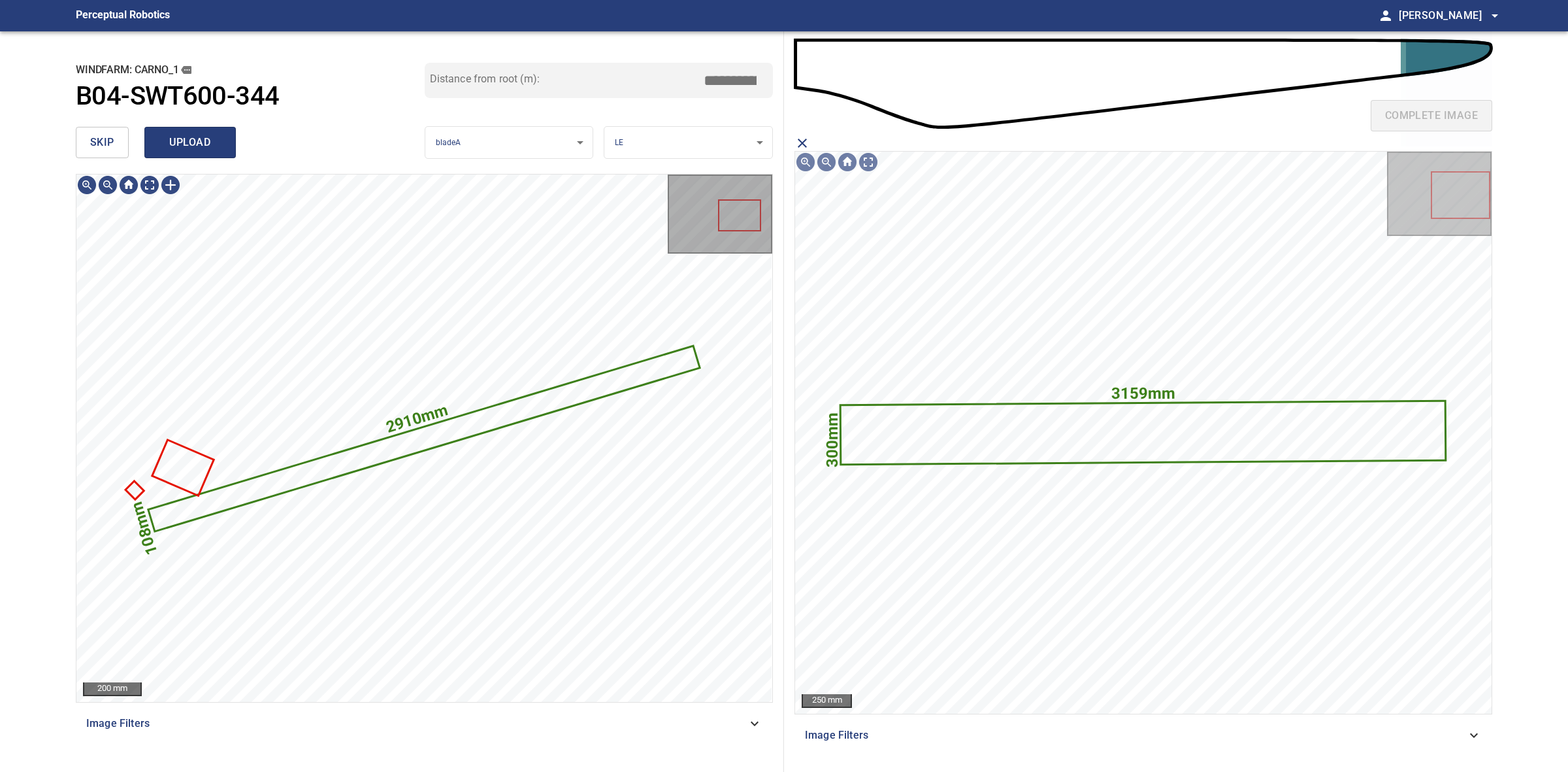
click at [213, 141] on span "upload" at bounding box center [190, 141] width 63 height 18
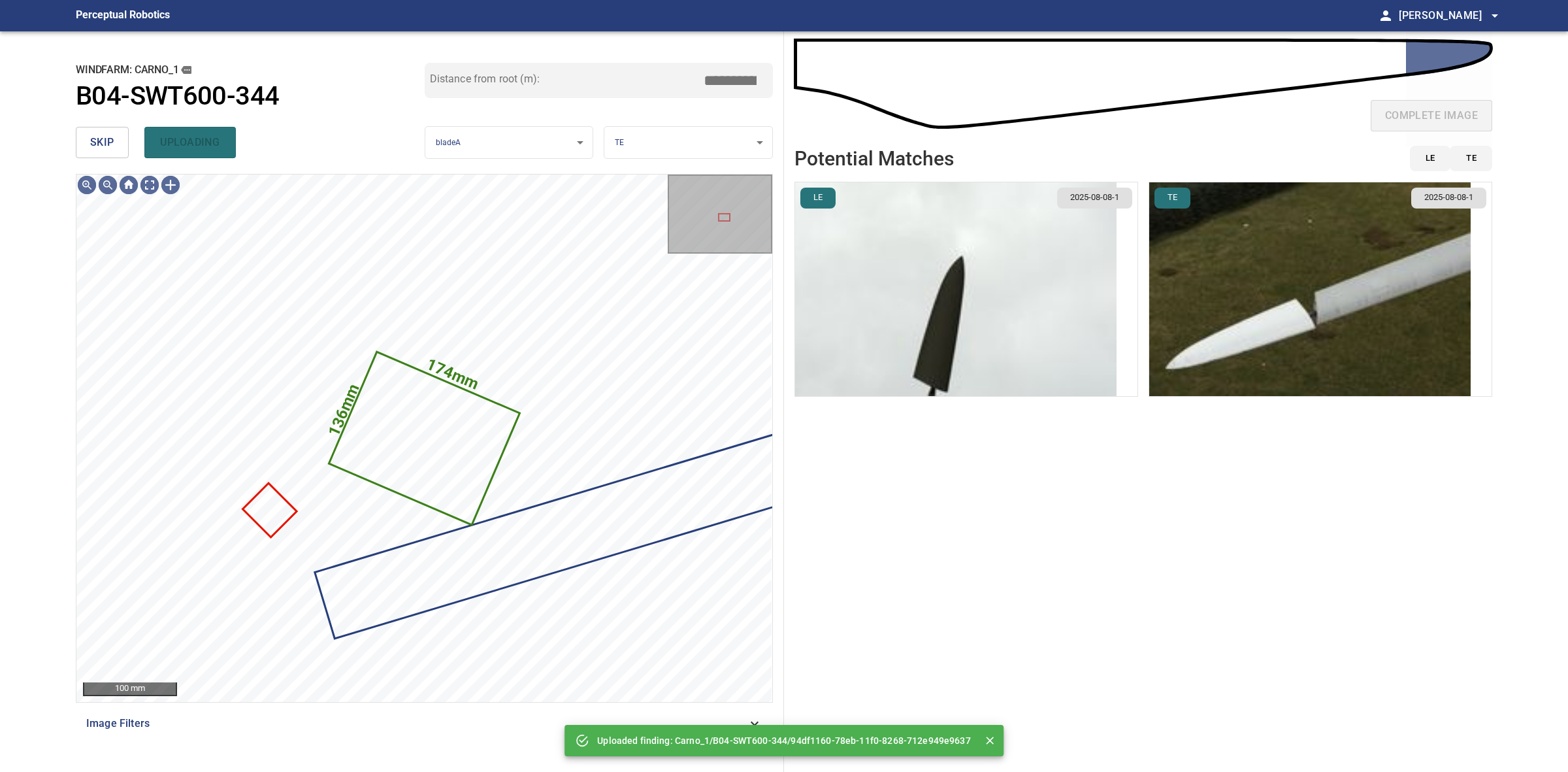
click at [110, 132] on button "skip" at bounding box center [102, 142] width 53 height 32
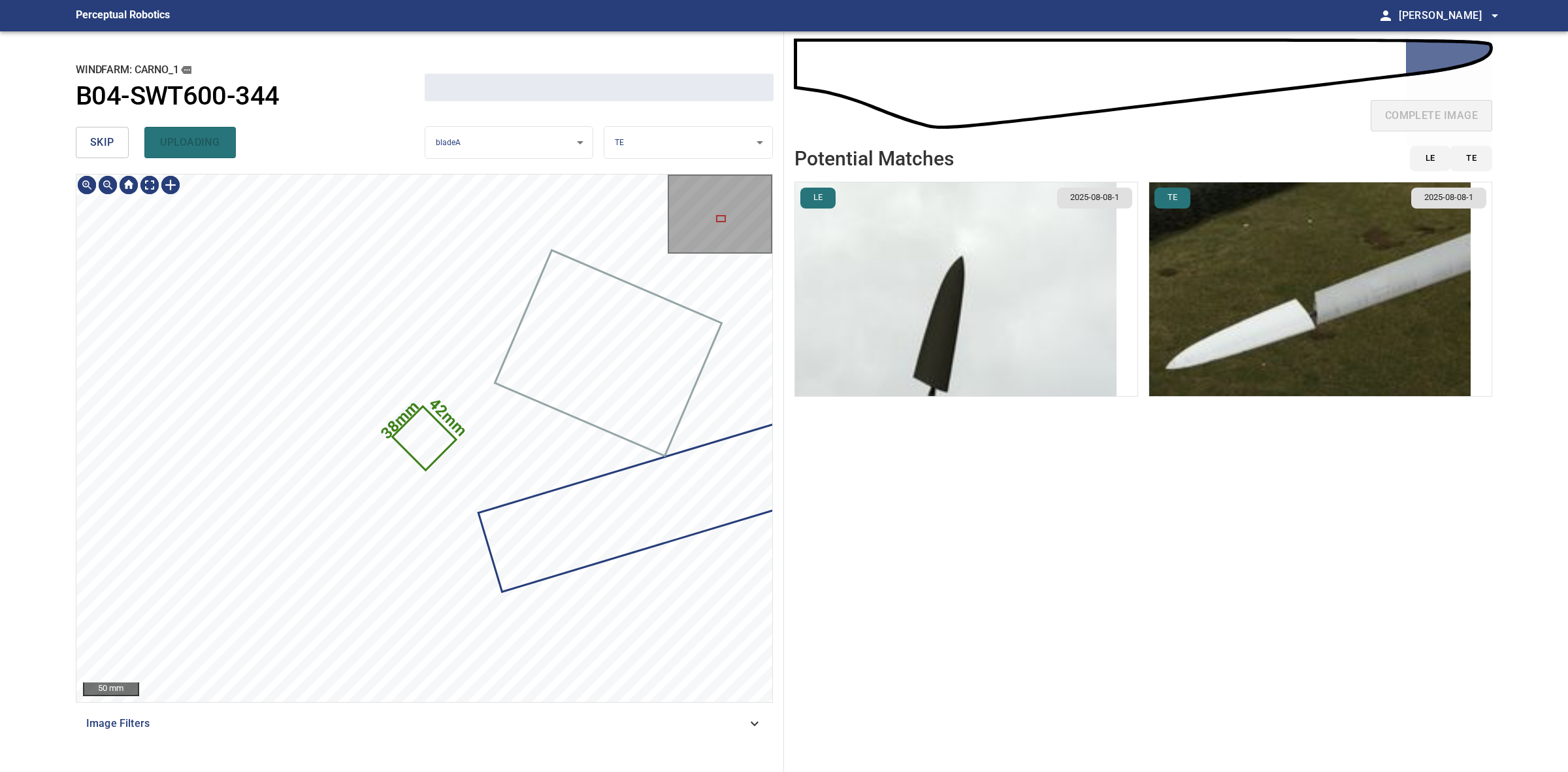
click at [110, 132] on button "skip" at bounding box center [102, 142] width 53 height 32
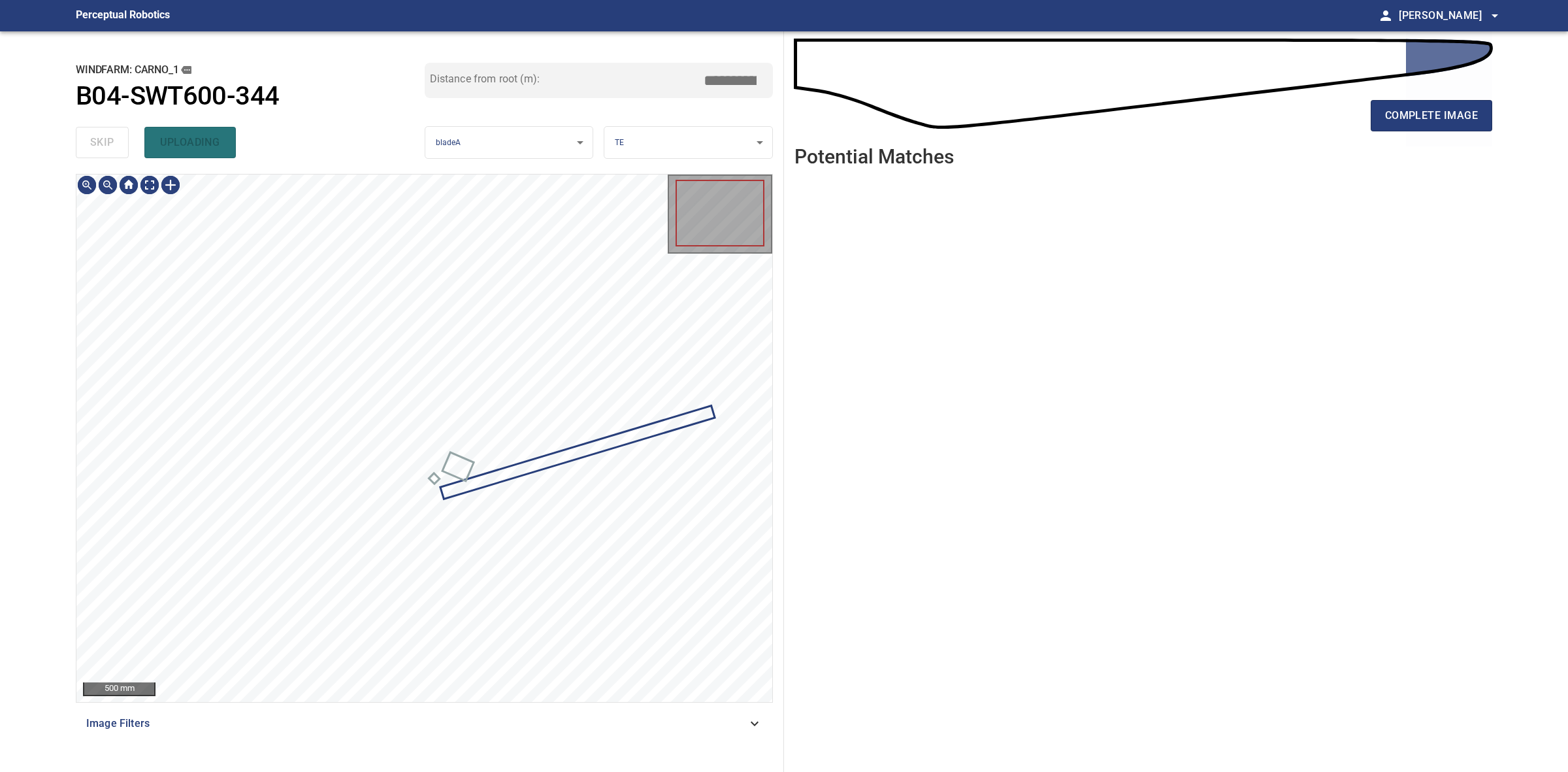
click at [110, 132] on div "skip uploading" at bounding box center [250, 142] width 349 height 42
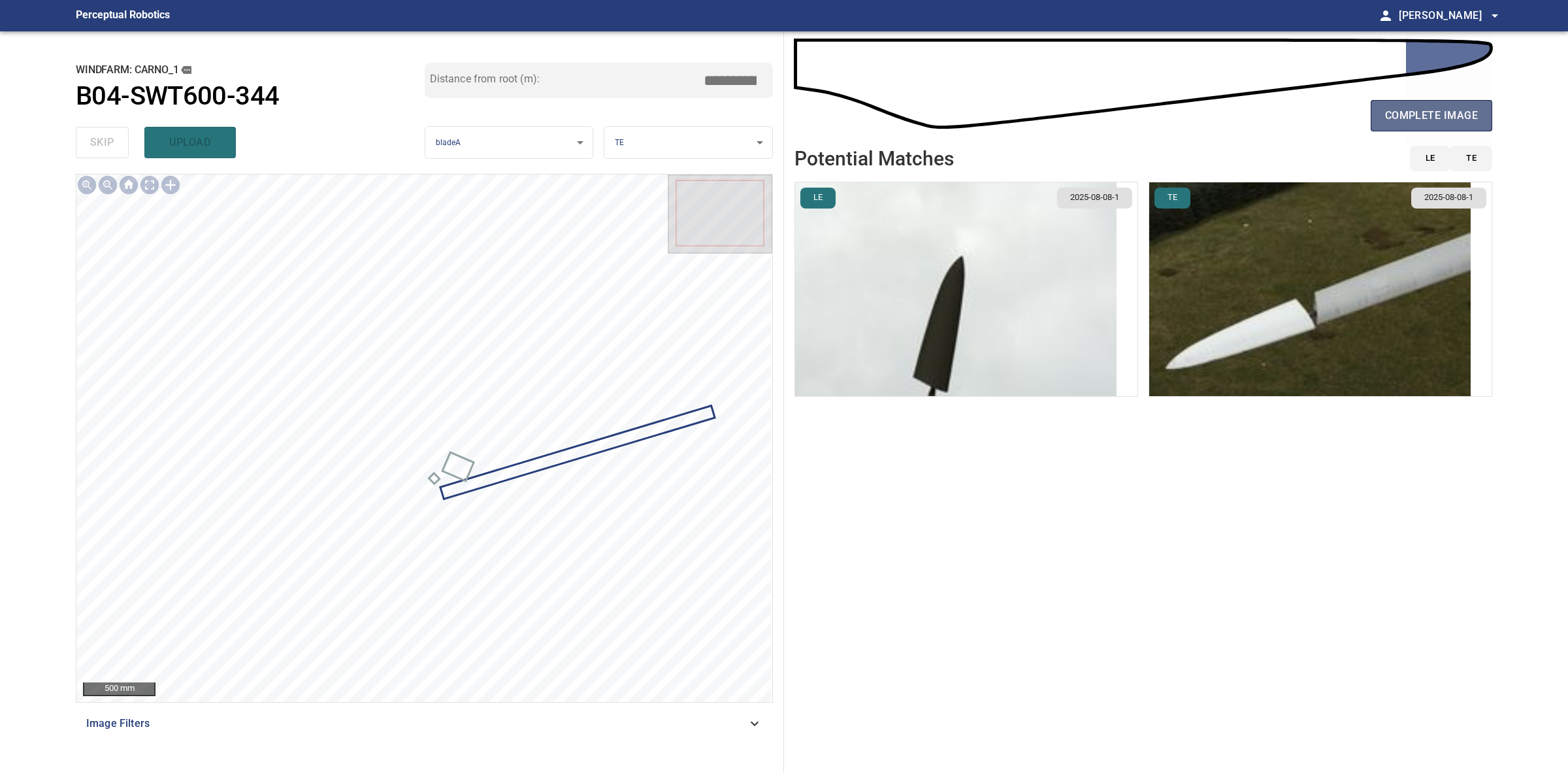
click at [1444, 102] on button "complete image" at bounding box center [1432, 115] width 122 height 32
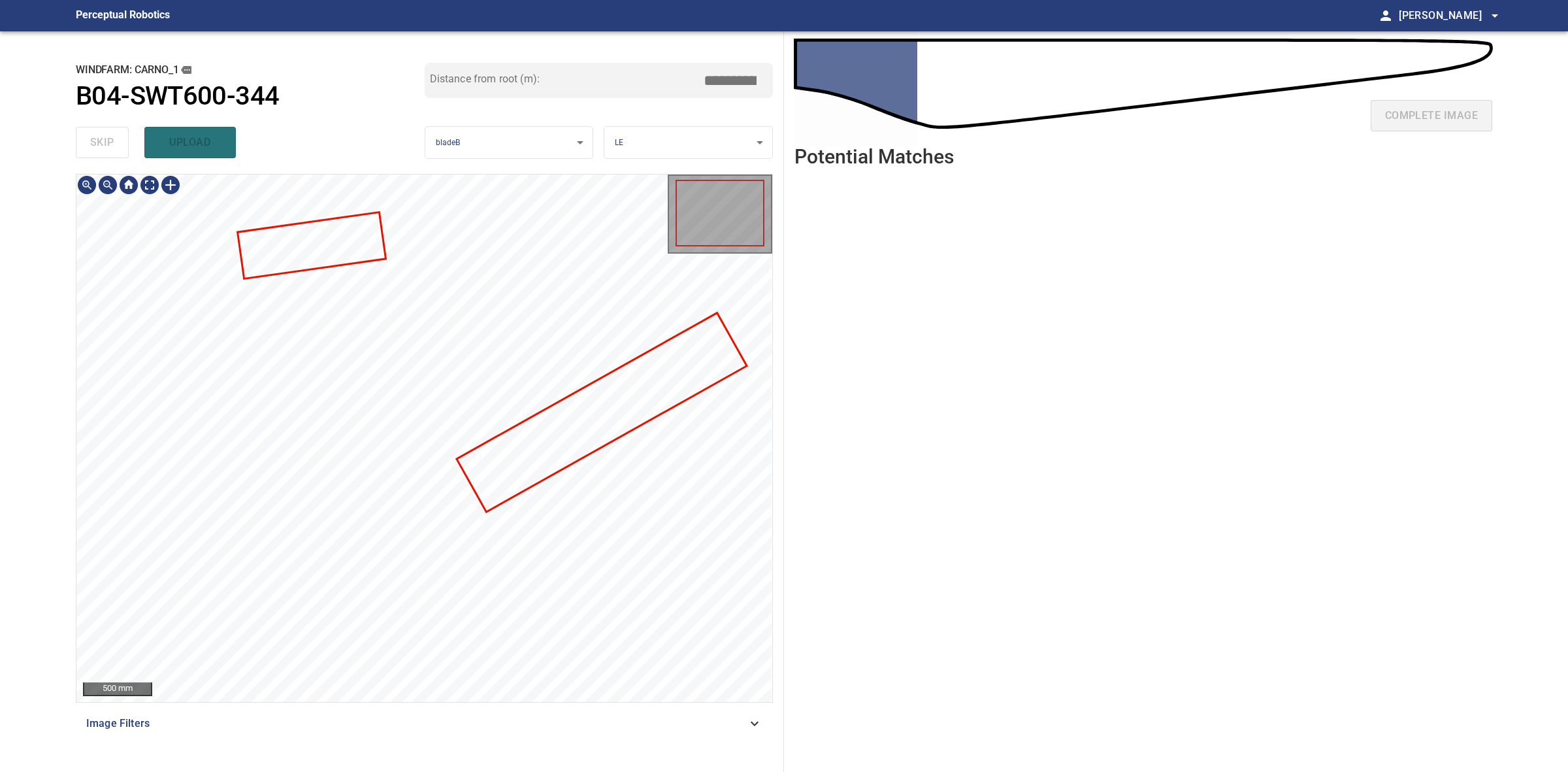
click at [651, 418] on div at bounding box center [424, 438] width 696 height 527
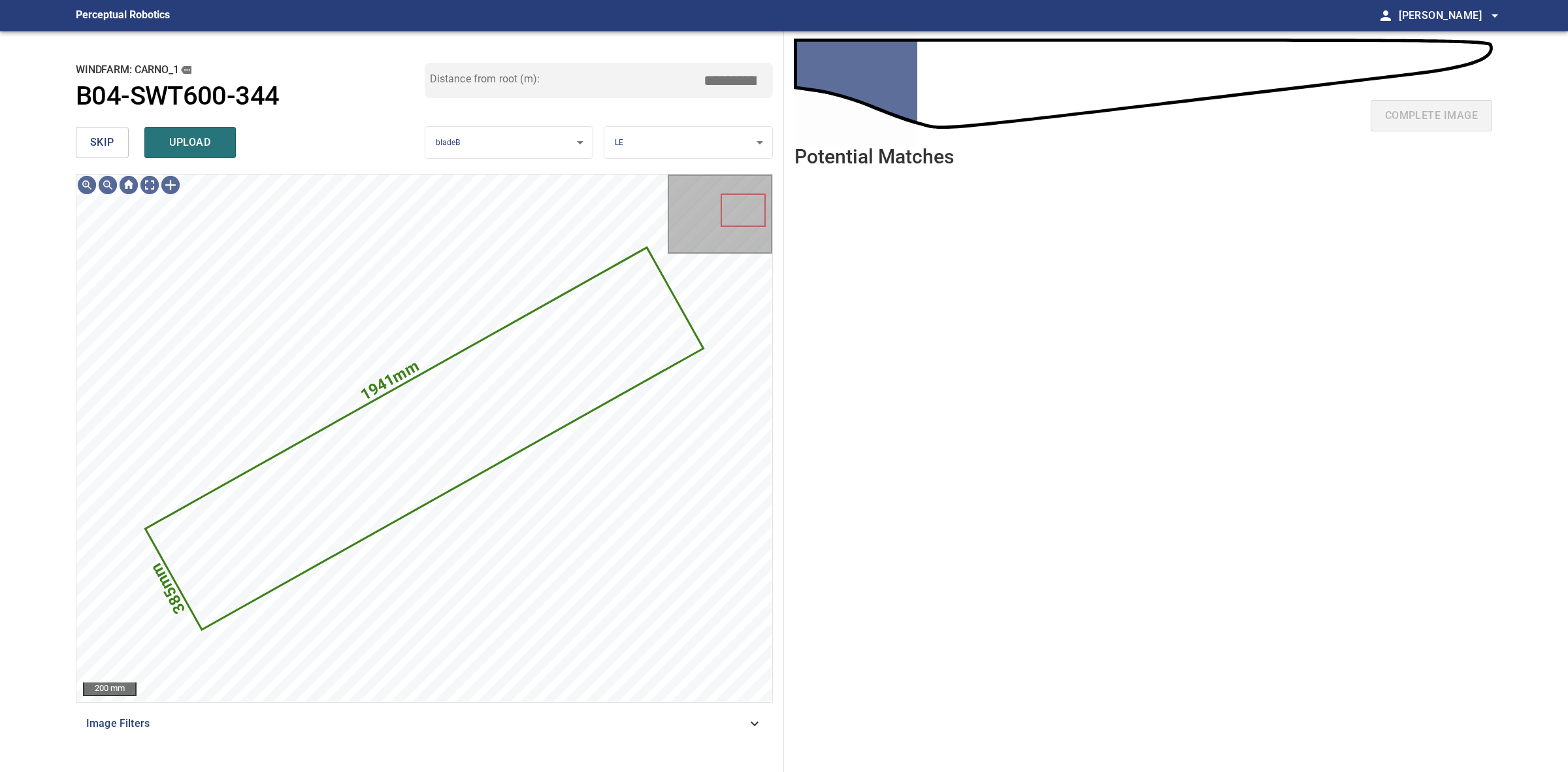
click at [63, 135] on main "**********" at bounding box center [784, 386] width 1568 height 772
click at [90, 135] on span "skip" at bounding box center [102, 141] width 24 height 18
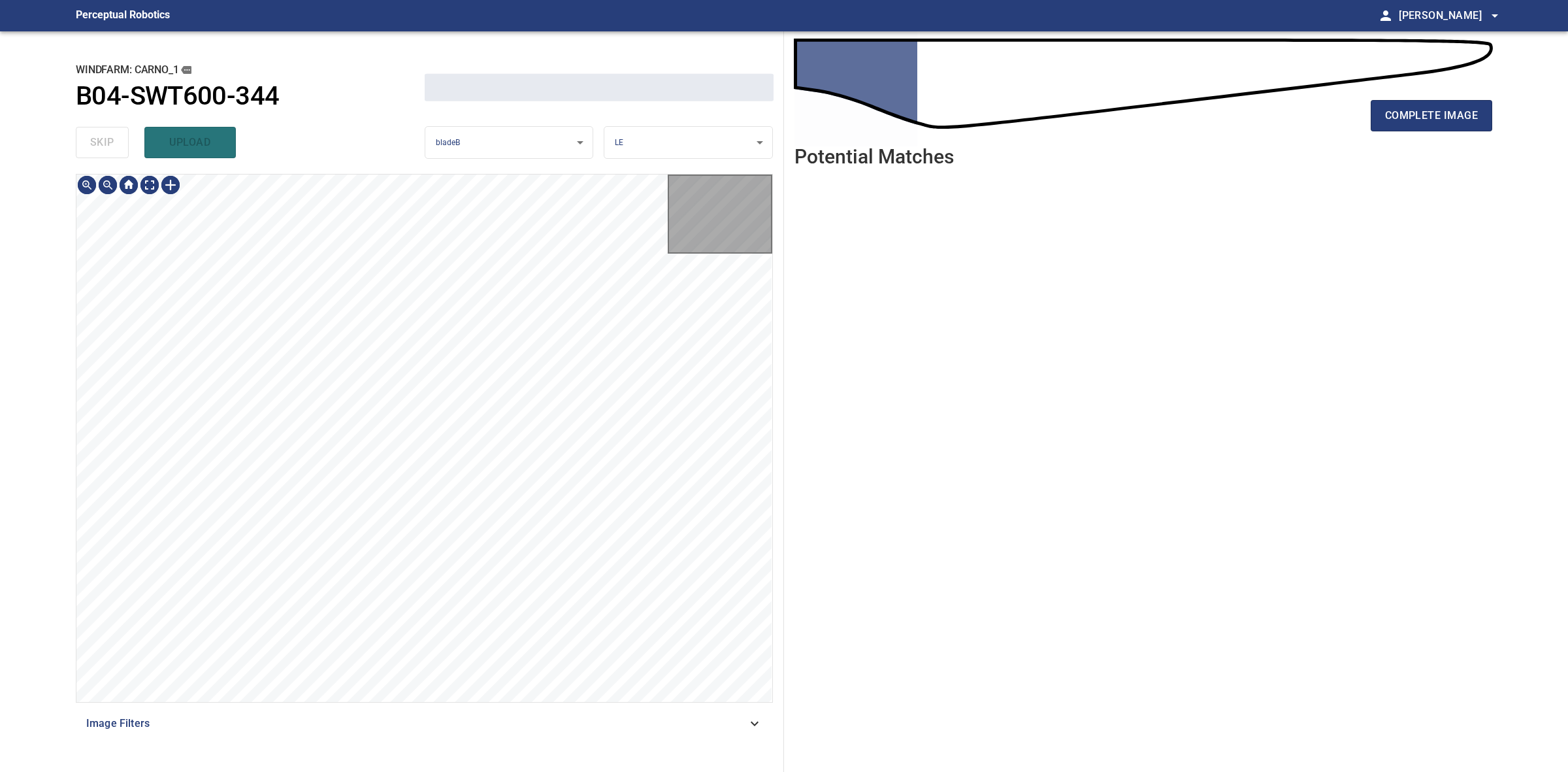
click at [89, 135] on div "skip upload" at bounding box center [250, 142] width 349 height 42
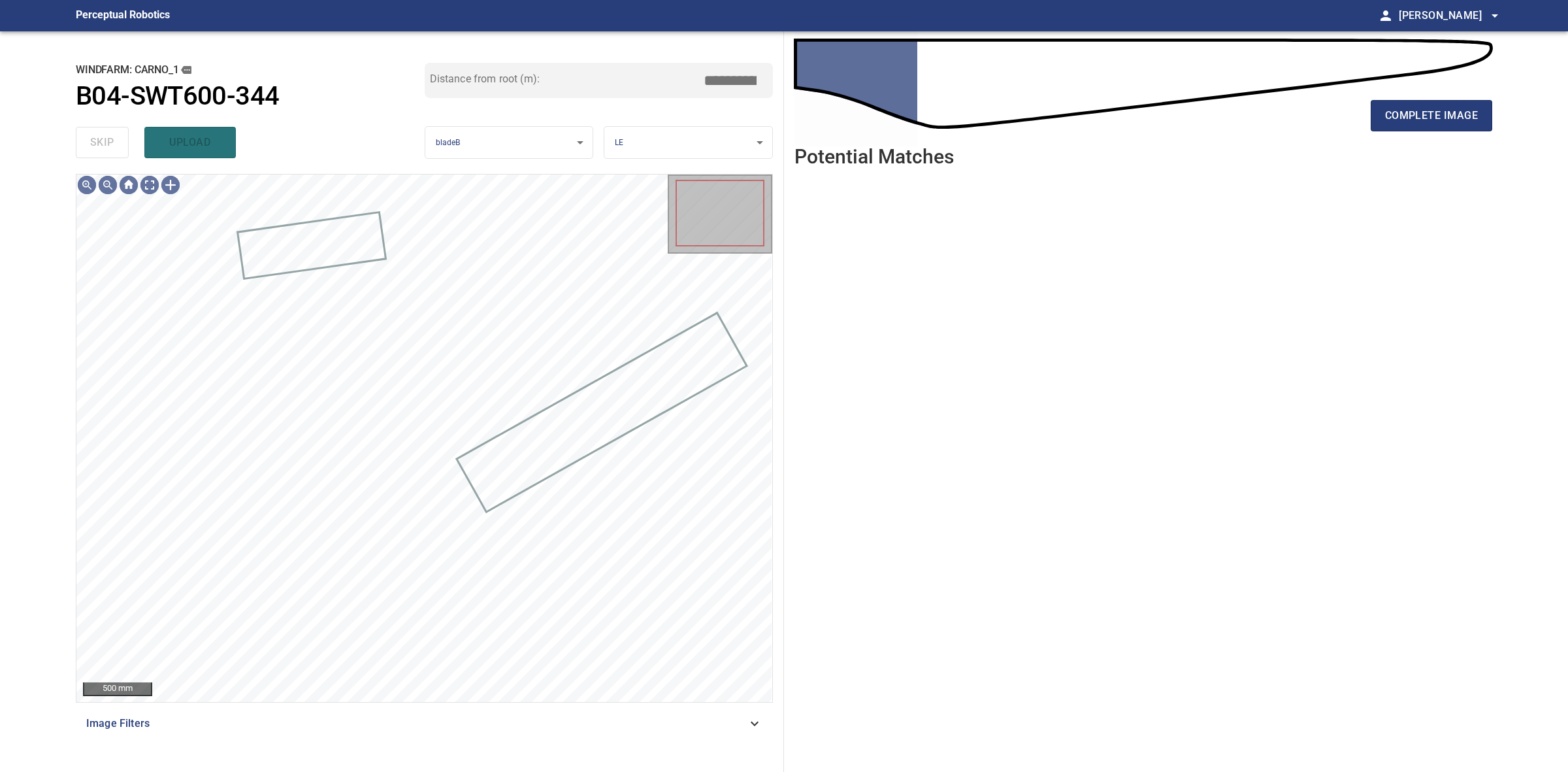
drag, startPoint x: 89, startPoint y: 135, endPoint x: 714, endPoint y: 131, distance: 625.0
click at [90, 135] on div "skip upload" at bounding box center [250, 142] width 349 height 42
click at [1397, 101] on button "complete image" at bounding box center [1432, 115] width 122 height 32
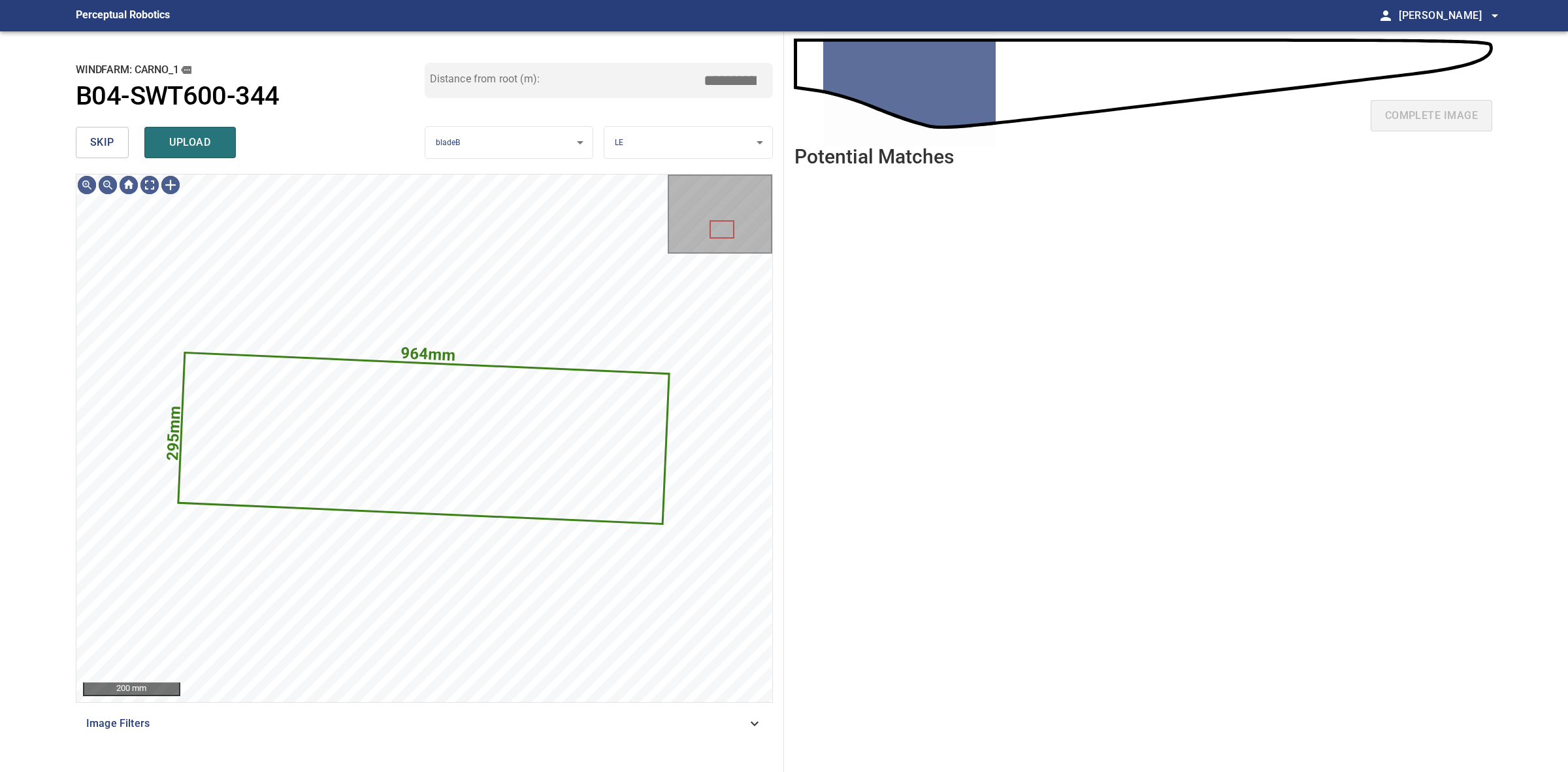
click at [96, 145] on span "skip" at bounding box center [102, 141] width 24 height 18
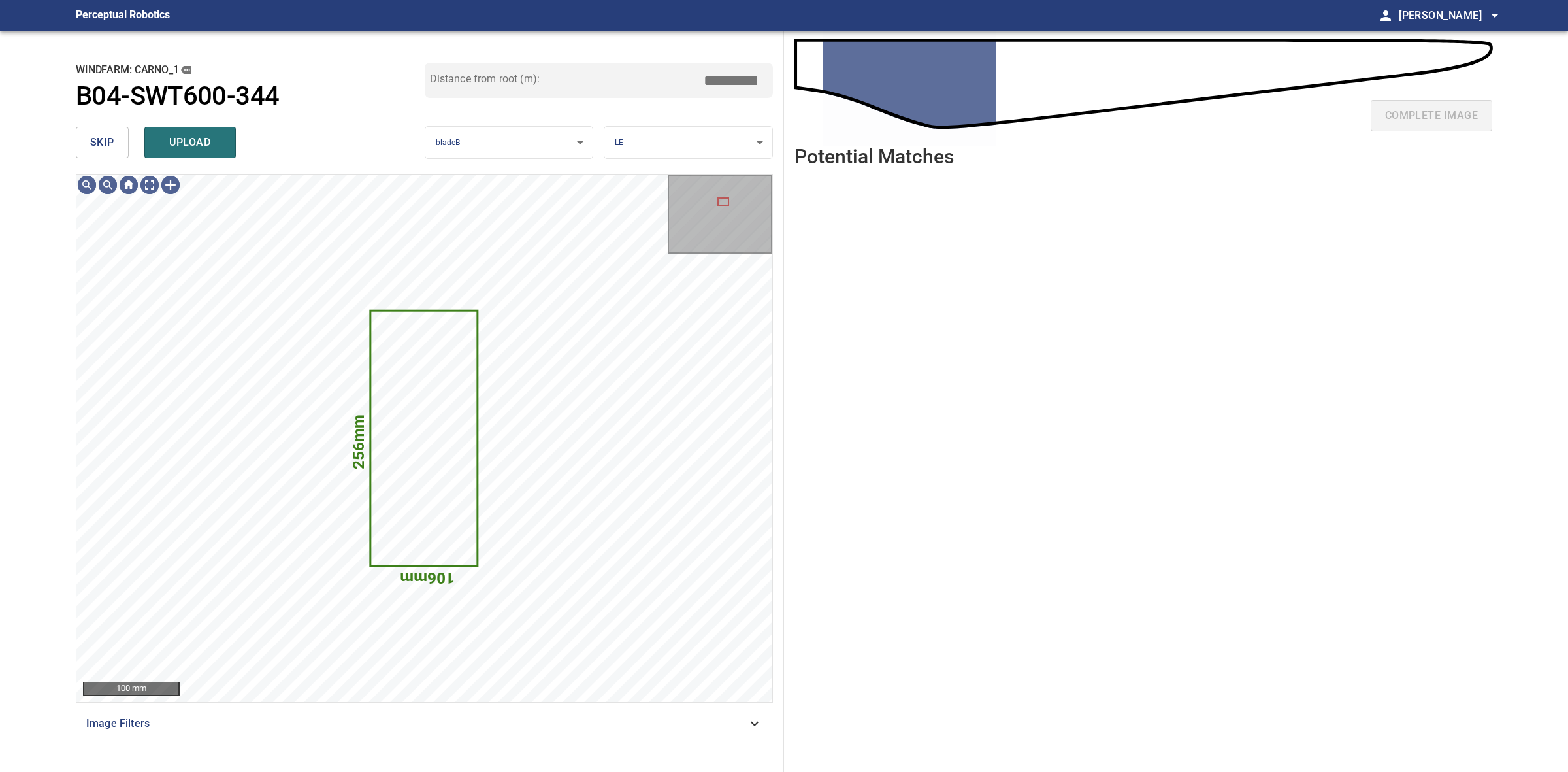
click at [96, 145] on span "skip" at bounding box center [102, 141] width 24 height 18
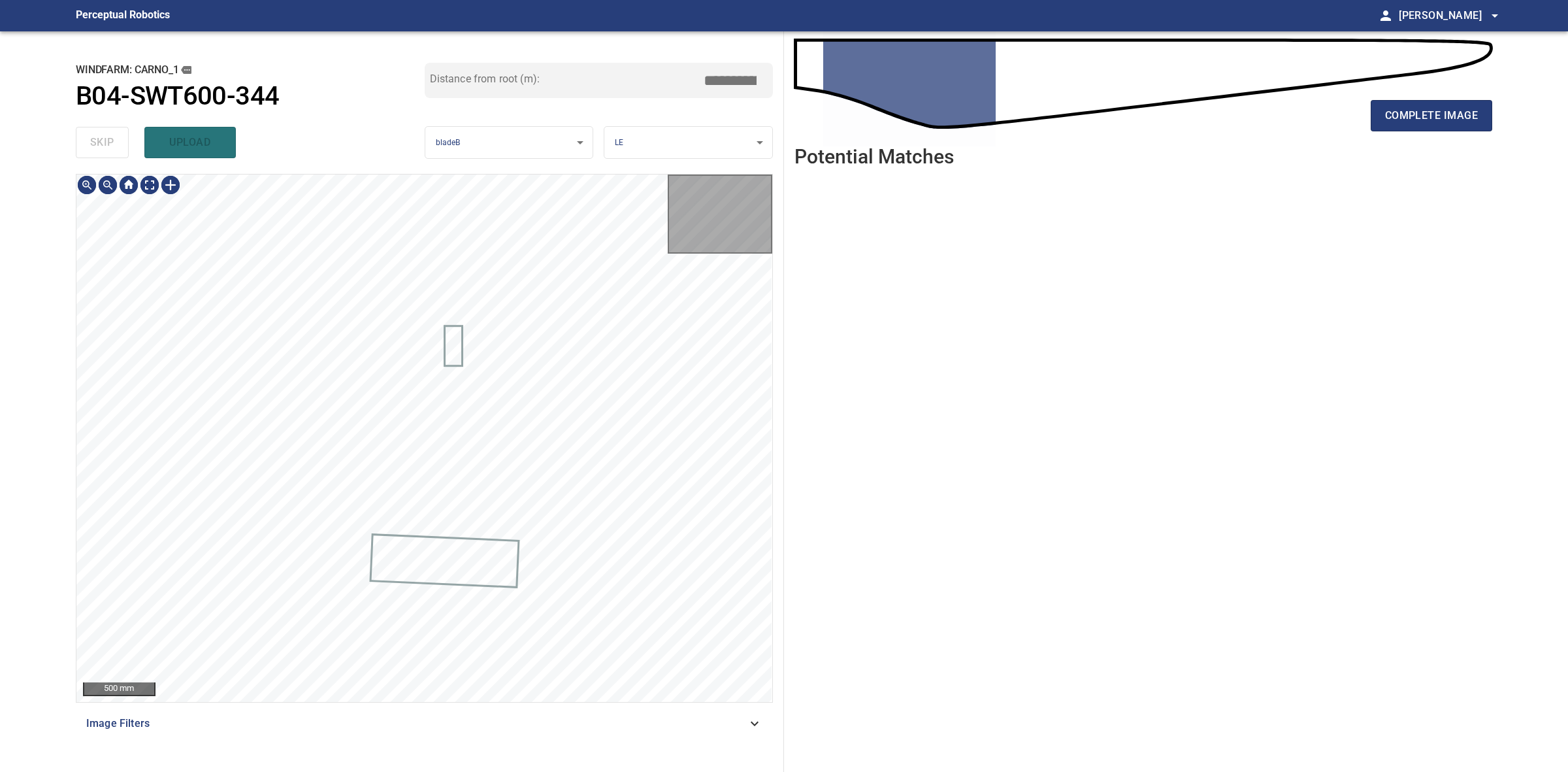
click at [96, 145] on div "skip upload" at bounding box center [250, 142] width 349 height 42
click at [96, 144] on div "skip upload" at bounding box center [250, 142] width 349 height 42
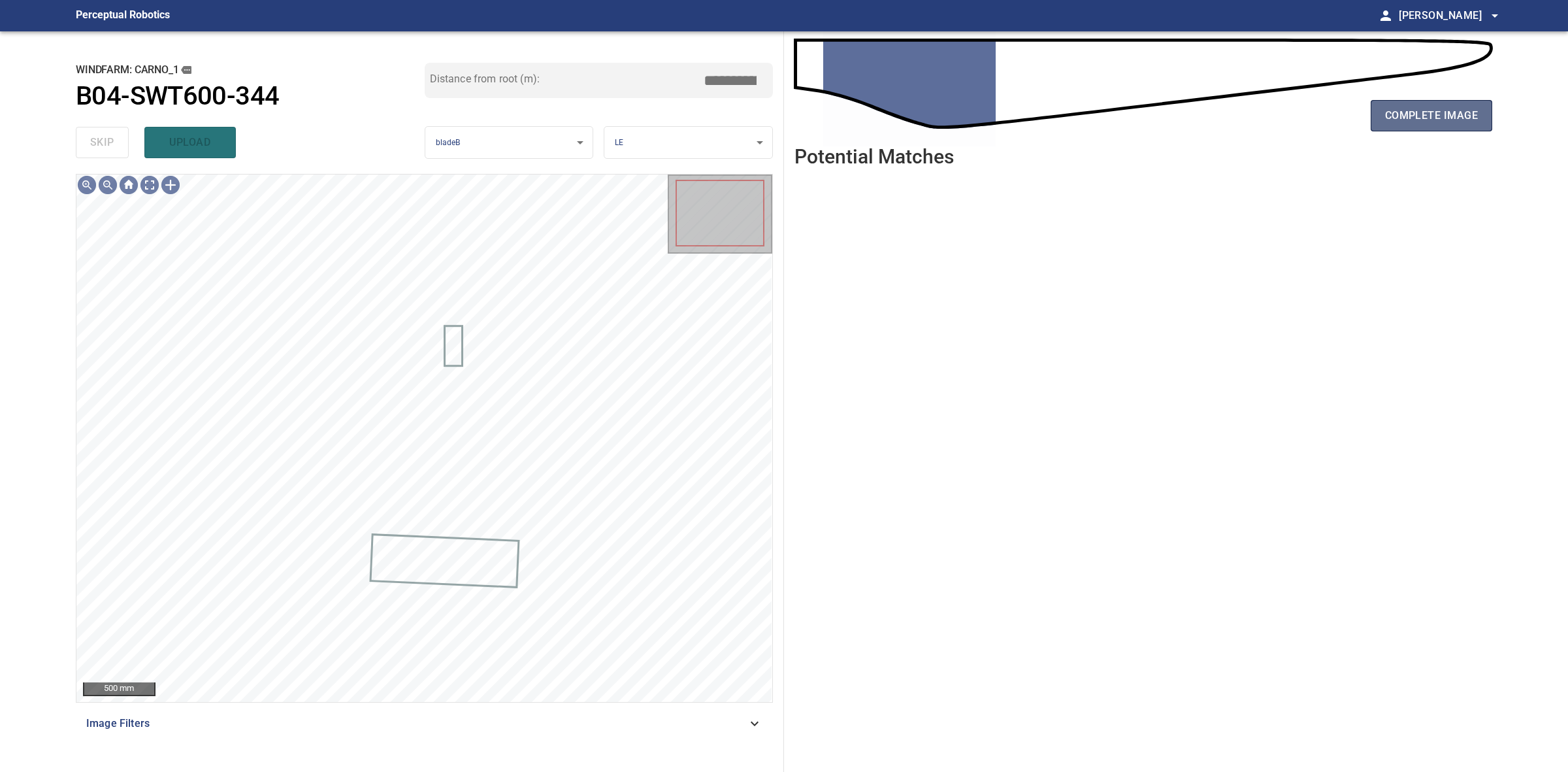
click at [1395, 108] on span "complete image" at bounding box center [1432, 115] width 93 height 18
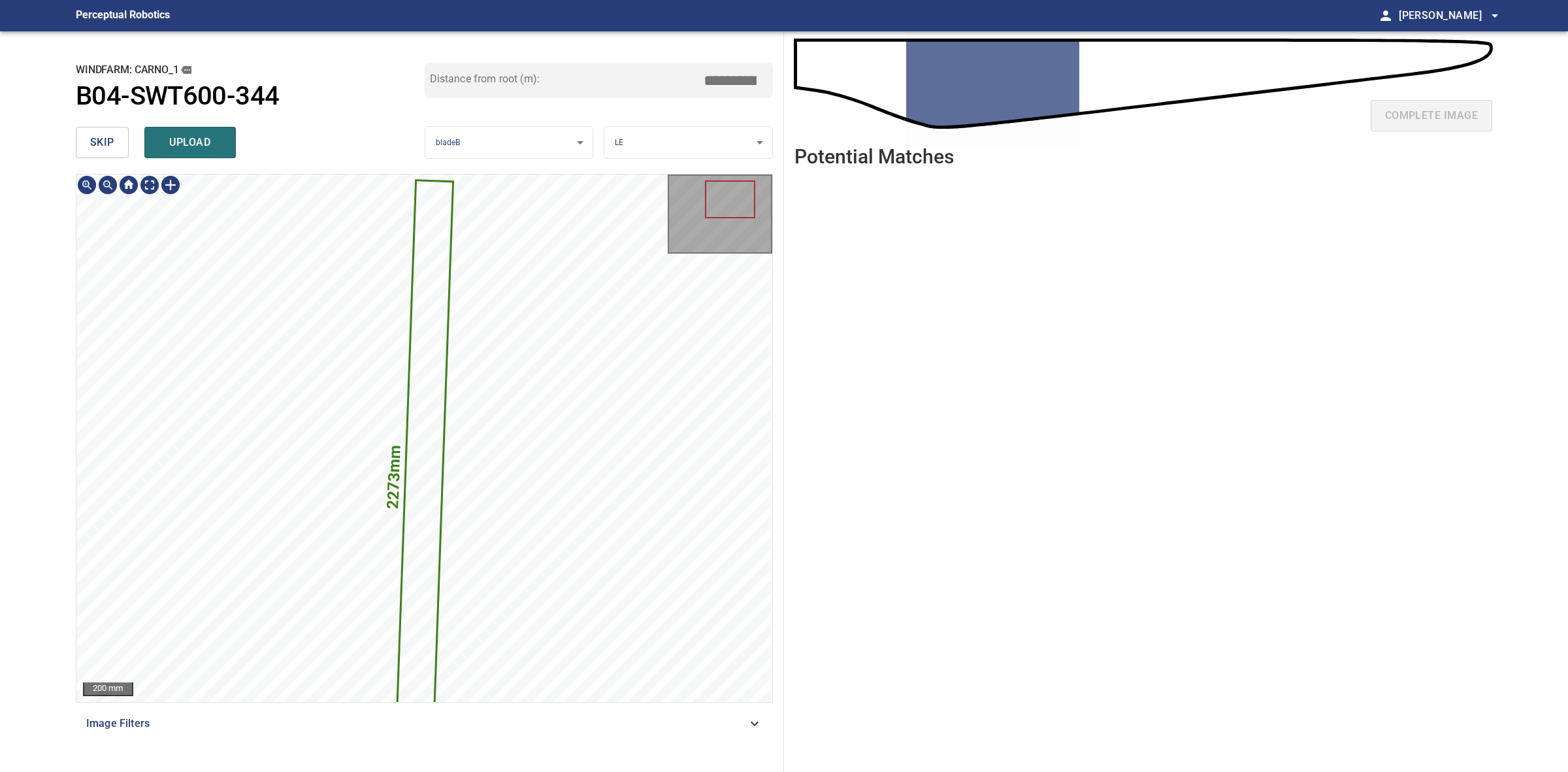
click at [101, 133] on span "skip" at bounding box center [102, 141] width 24 height 18
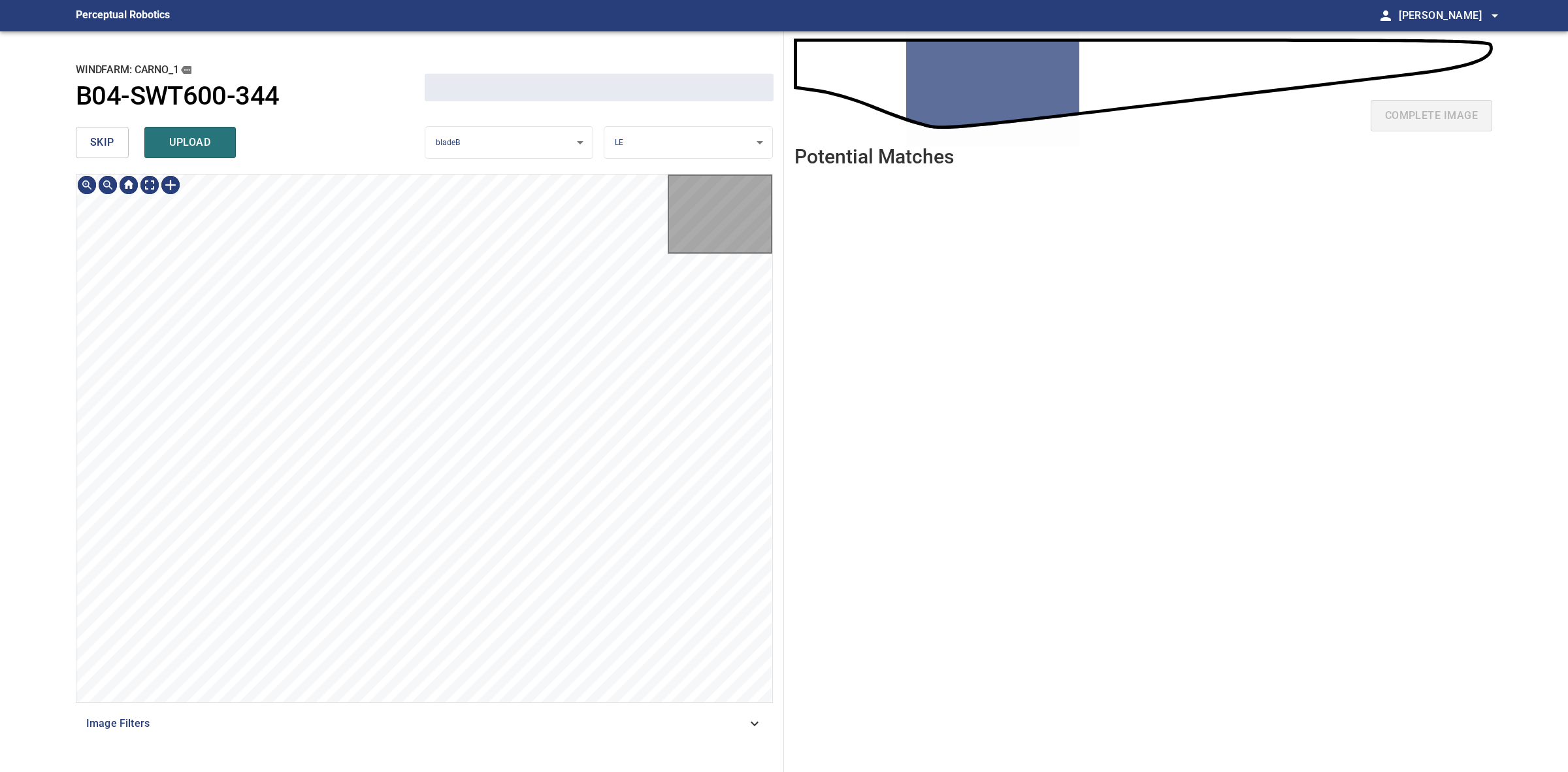
click at [101, 133] on span "skip" at bounding box center [102, 141] width 24 height 18
click at [101, 133] on div "skip upload" at bounding box center [250, 142] width 349 height 42
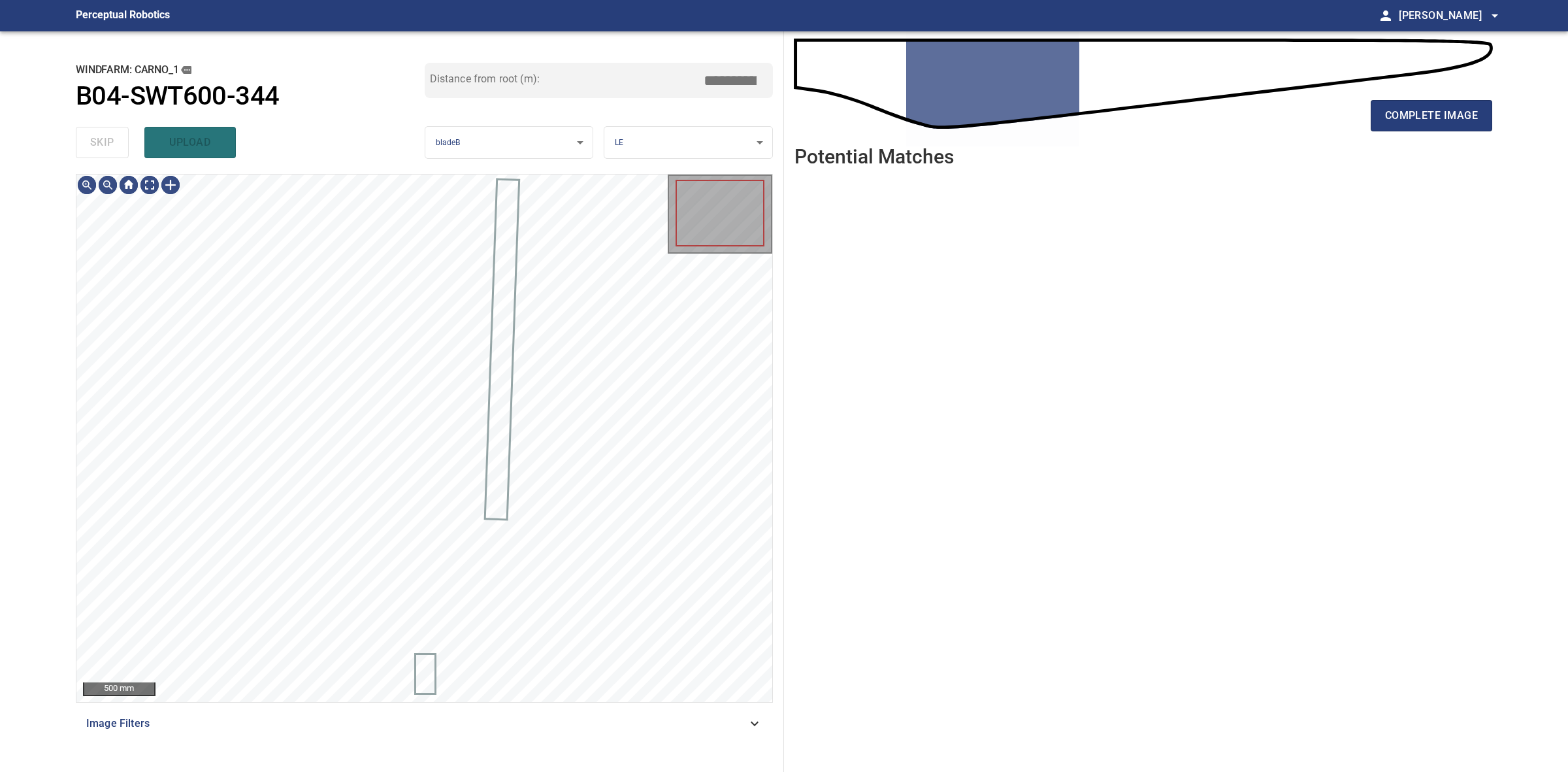
click at [101, 133] on div "skip upload" at bounding box center [250, 142] width 349 height 42
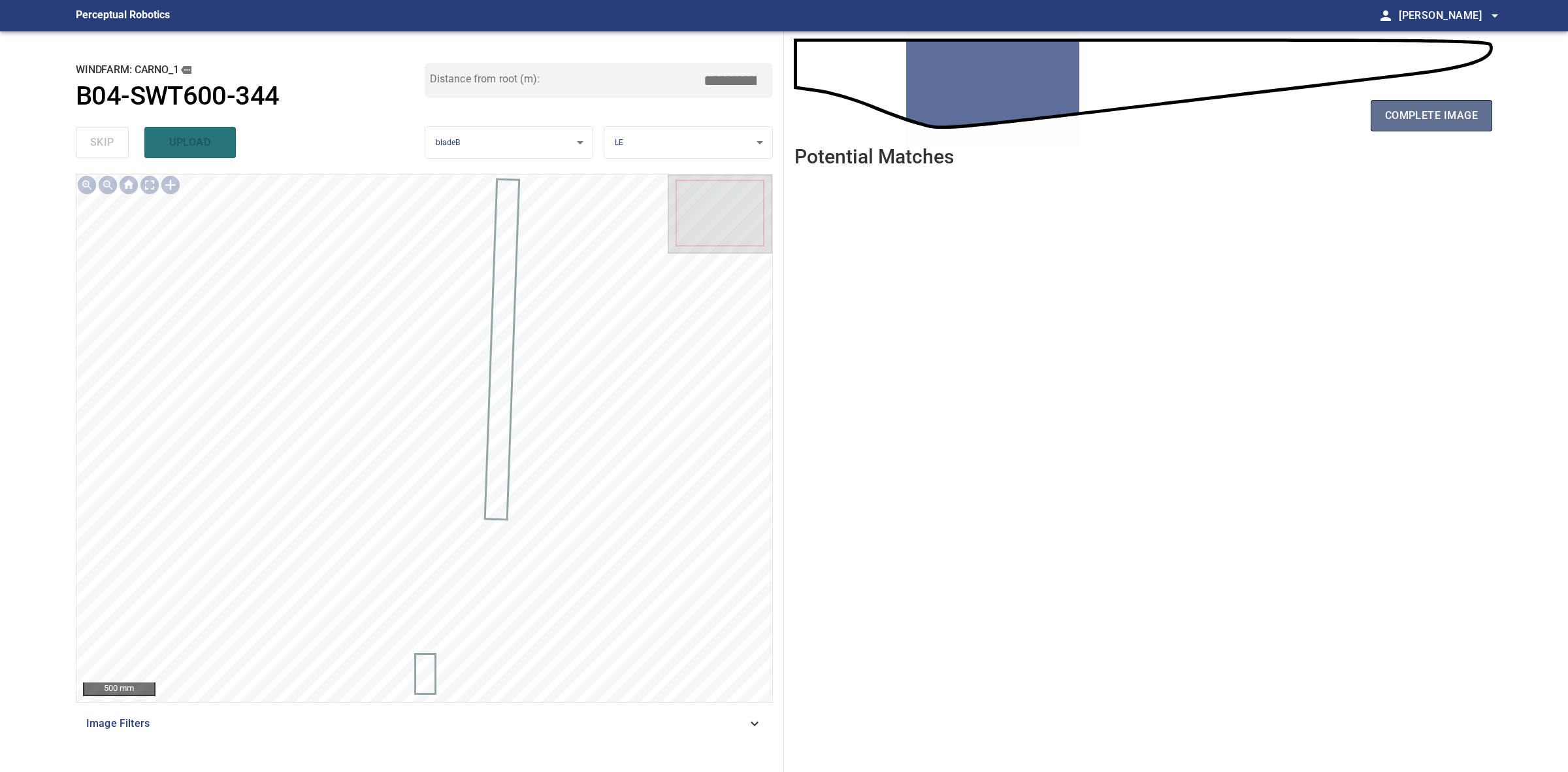
click at [1464, 105] on button "complete image" at bounding box center [1432, 115] width 122 height 32
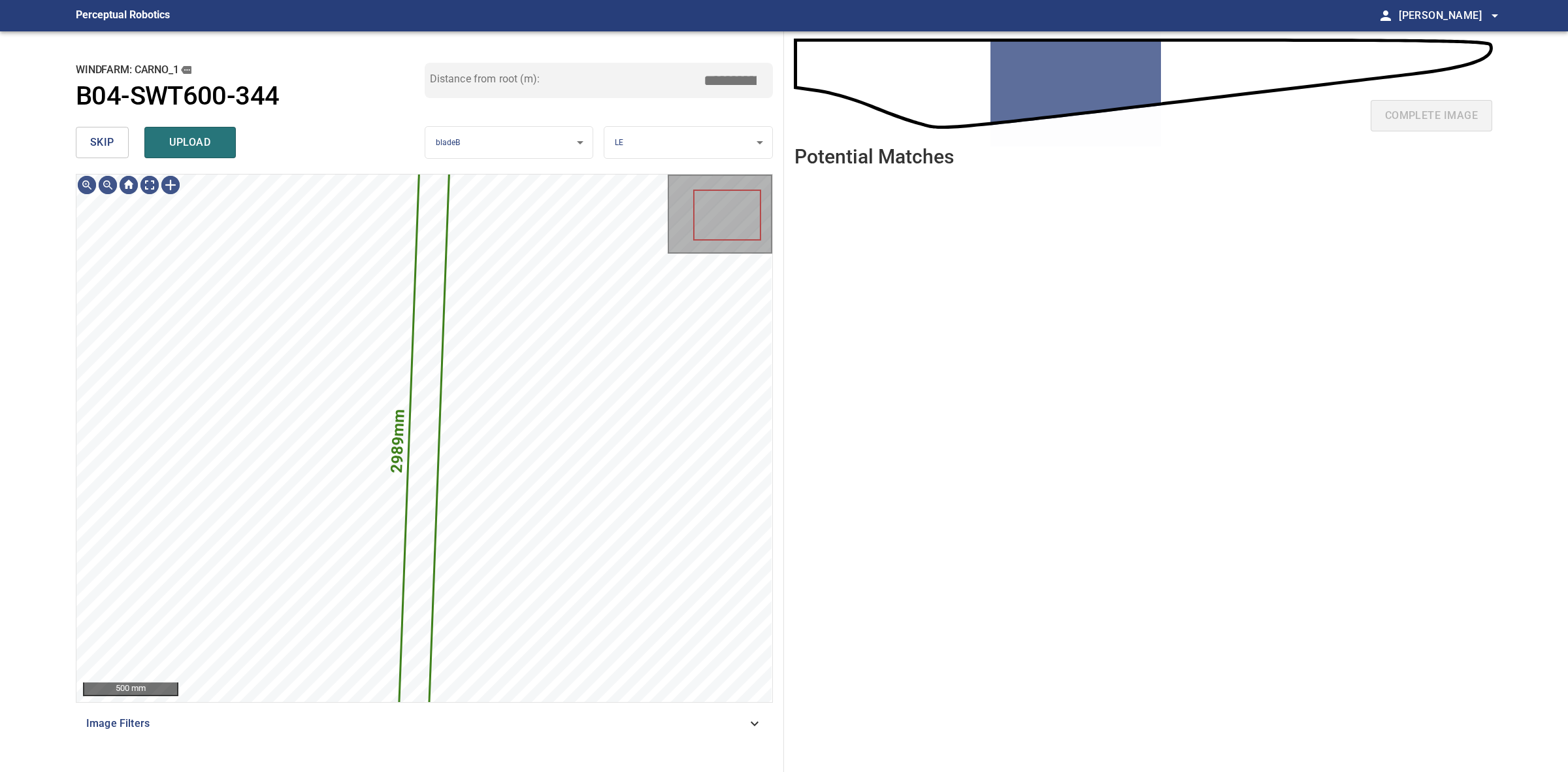
click at [100, 133] on span "skip" at bounding box center [102, 141] width 24 height 18
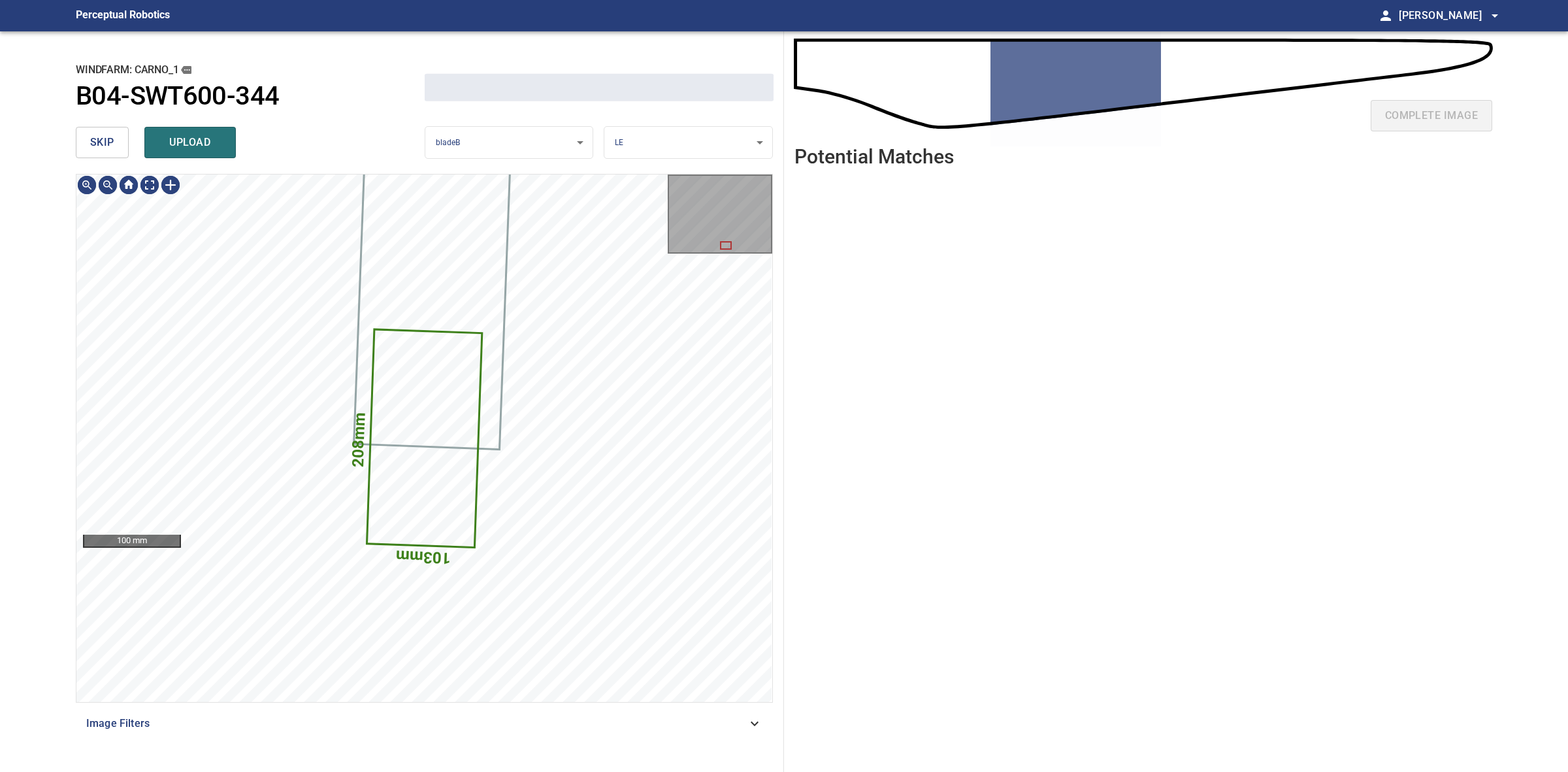
click at [100, 133] on span "skip" at bounding box center [102, 141] width 24 height 18
click at [100, 133] on div "skip upload" at bounding box center [250, 142] width 349 height 42
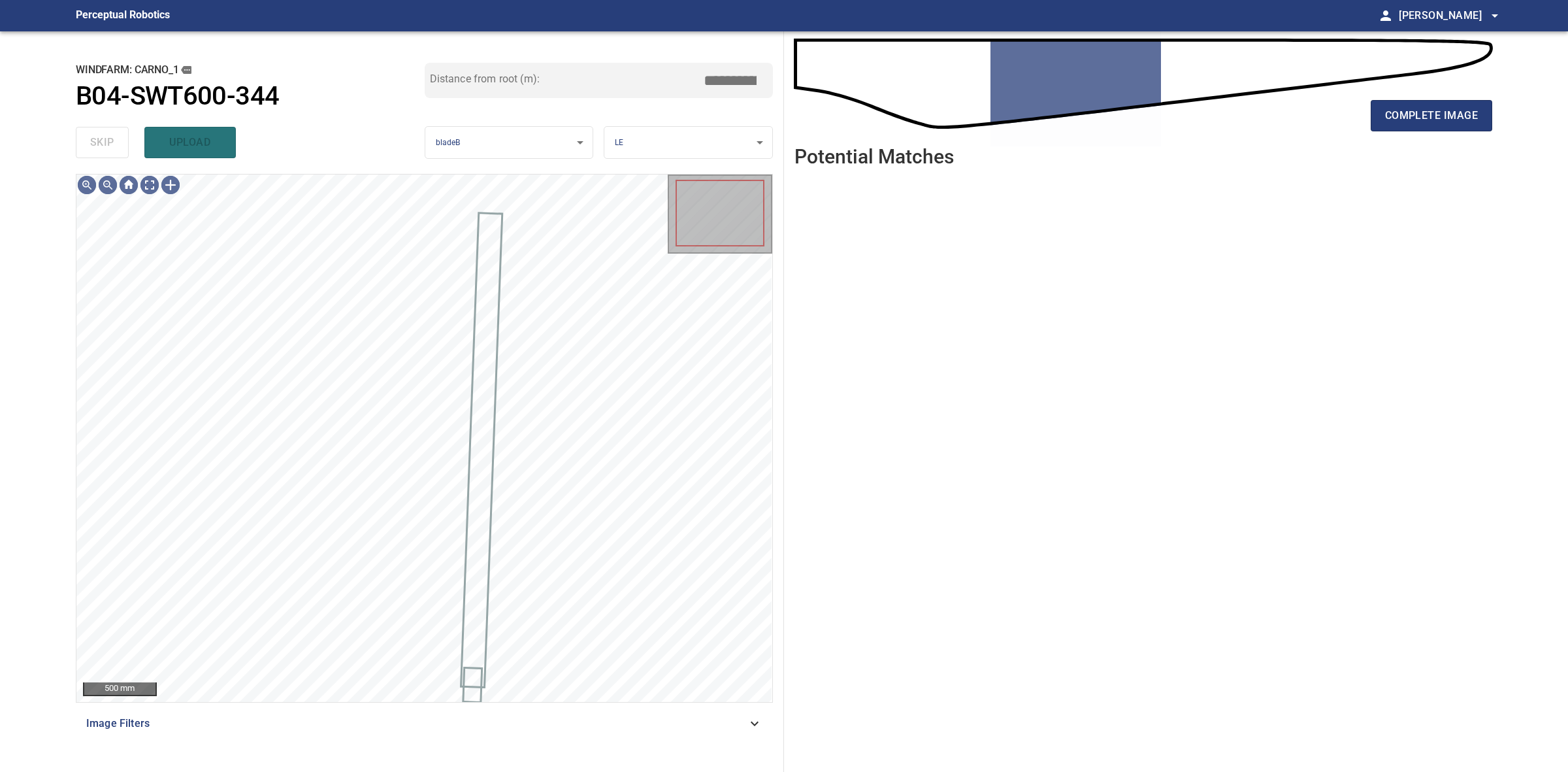
click at [100, 133] on div "skip upload" at bounding box center [250, 142] width 349 height 42
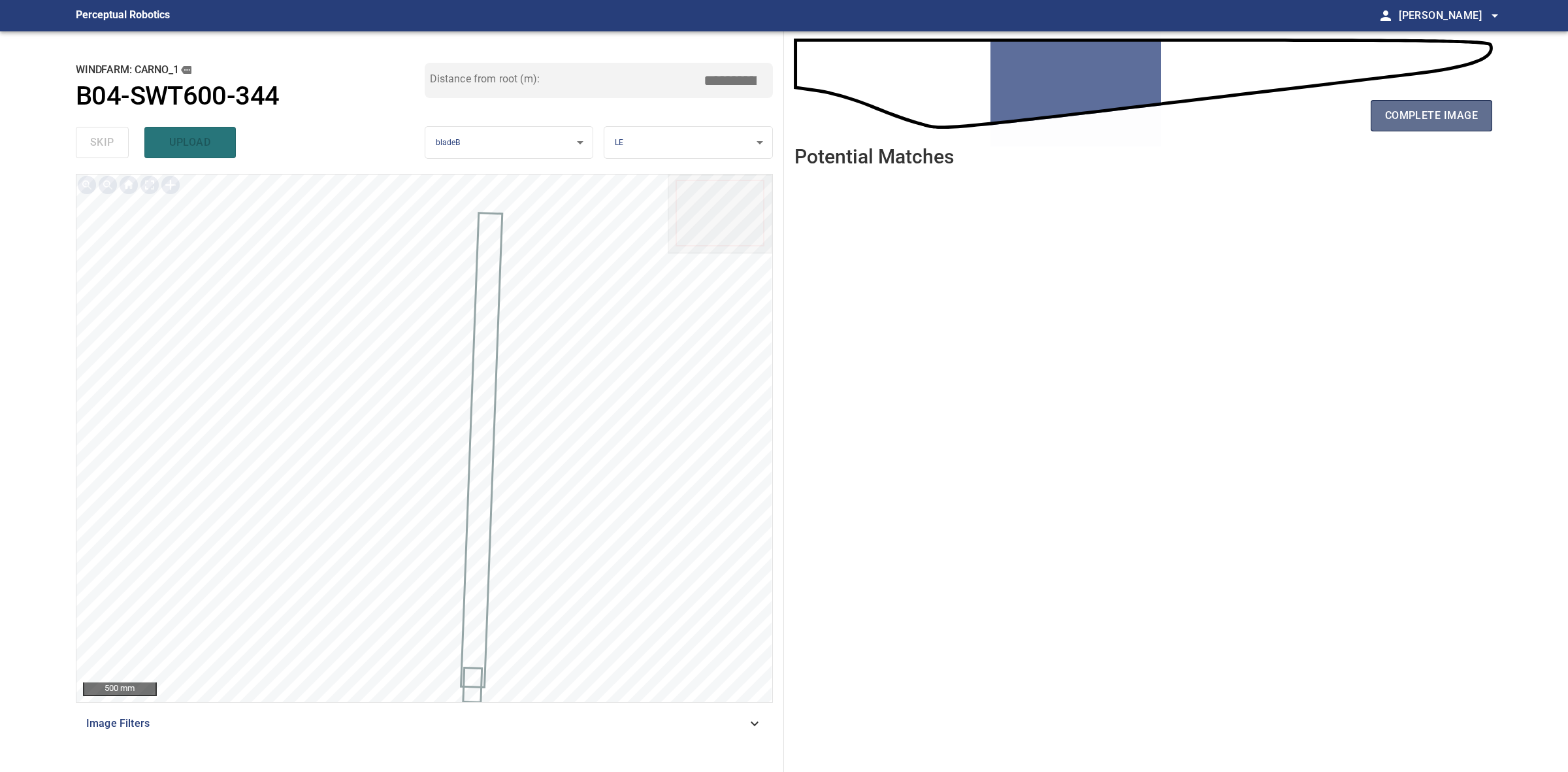
click at [1479, 110] on button "complete image" at bounding box center [1432, 115] width 122 height 32
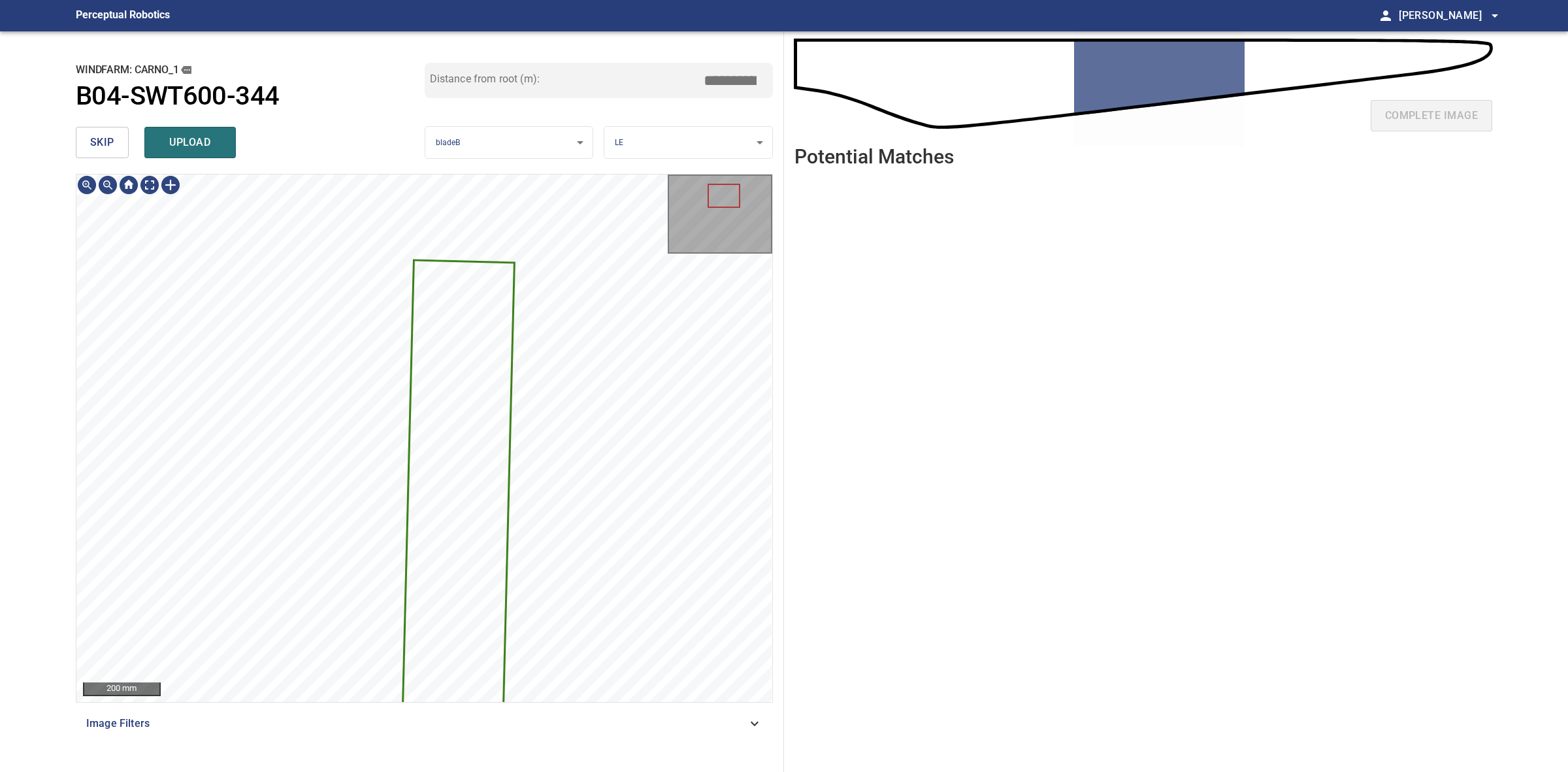
click at [106, 137] on span "skip" at bounding box center [102, 141] width 24 height 18
click at [105, 135] on span "skip" at bounding box center [102, 141] width 24 height 18
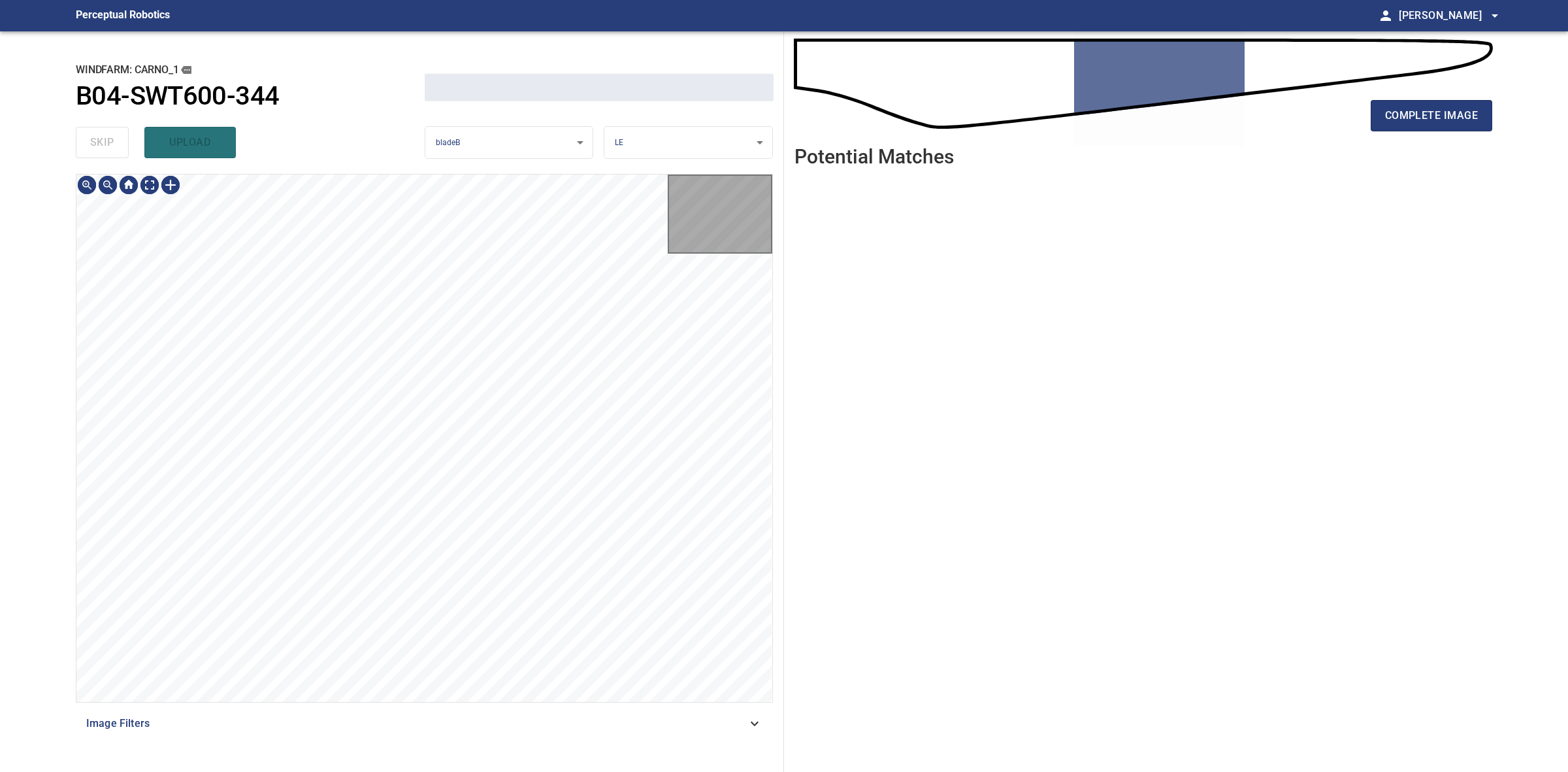
click at [105, 135] on div "skip upload" at bounding box center [250, 142] width 349 height 42
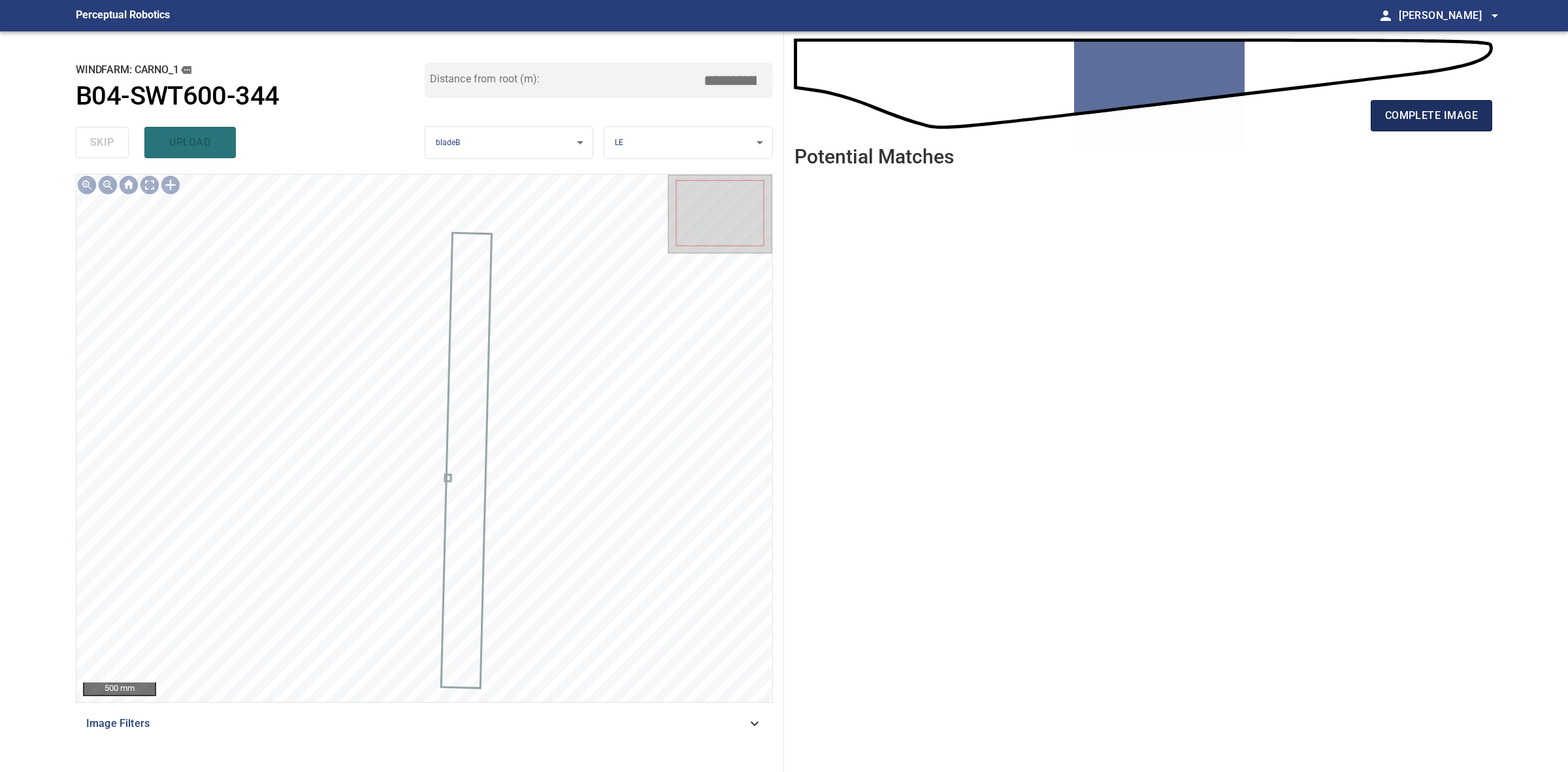
click at [1444, 114] on span "complete image" at bounding box center [1432, 115] width 93 height 18
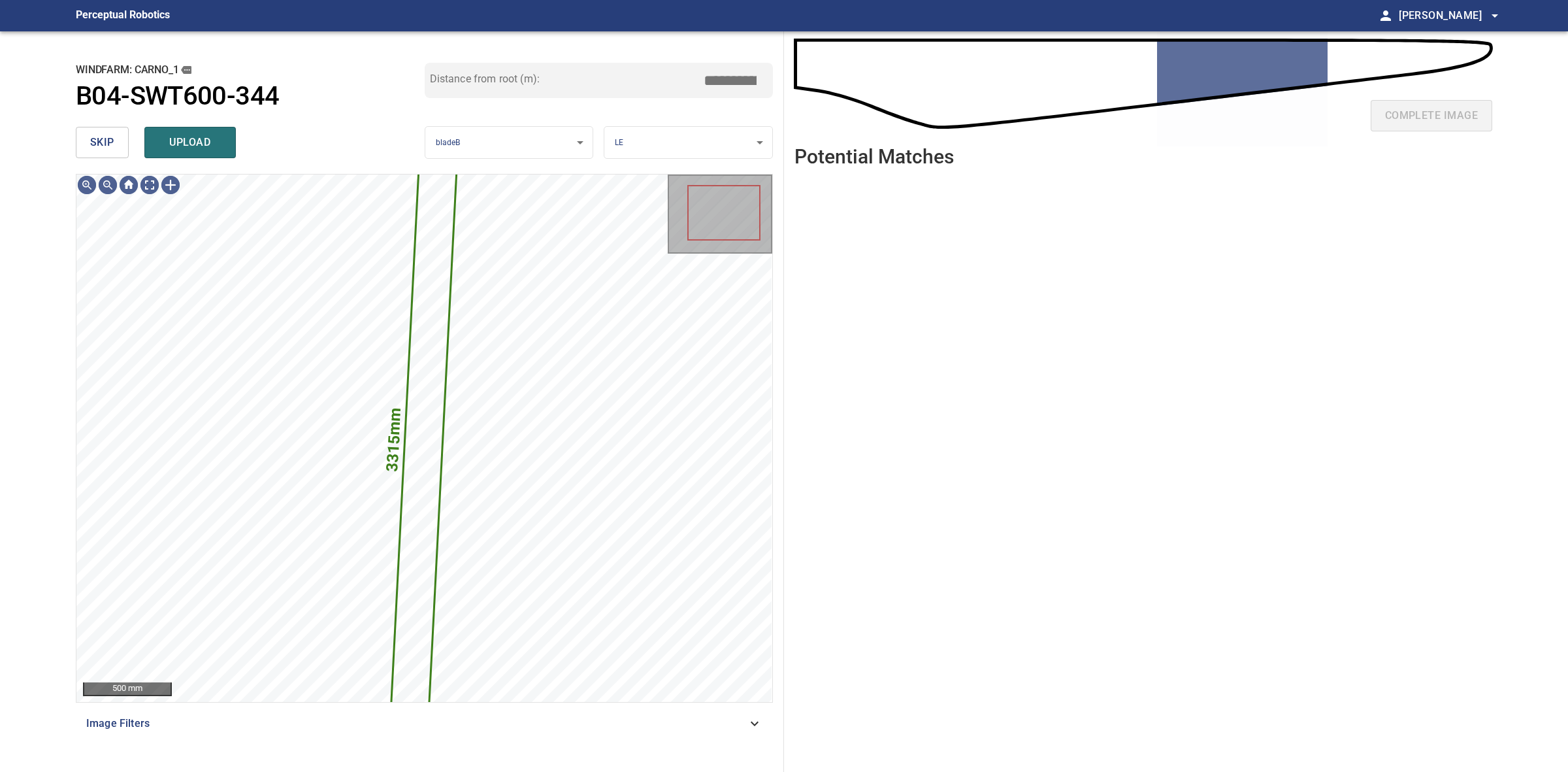
click at [95, 131] on button "skip" at bounding box center [102, 142] width 53 height 32
click at [95, 131] on div "skip upload" at bounding box center [250, 142] width 349 height 42
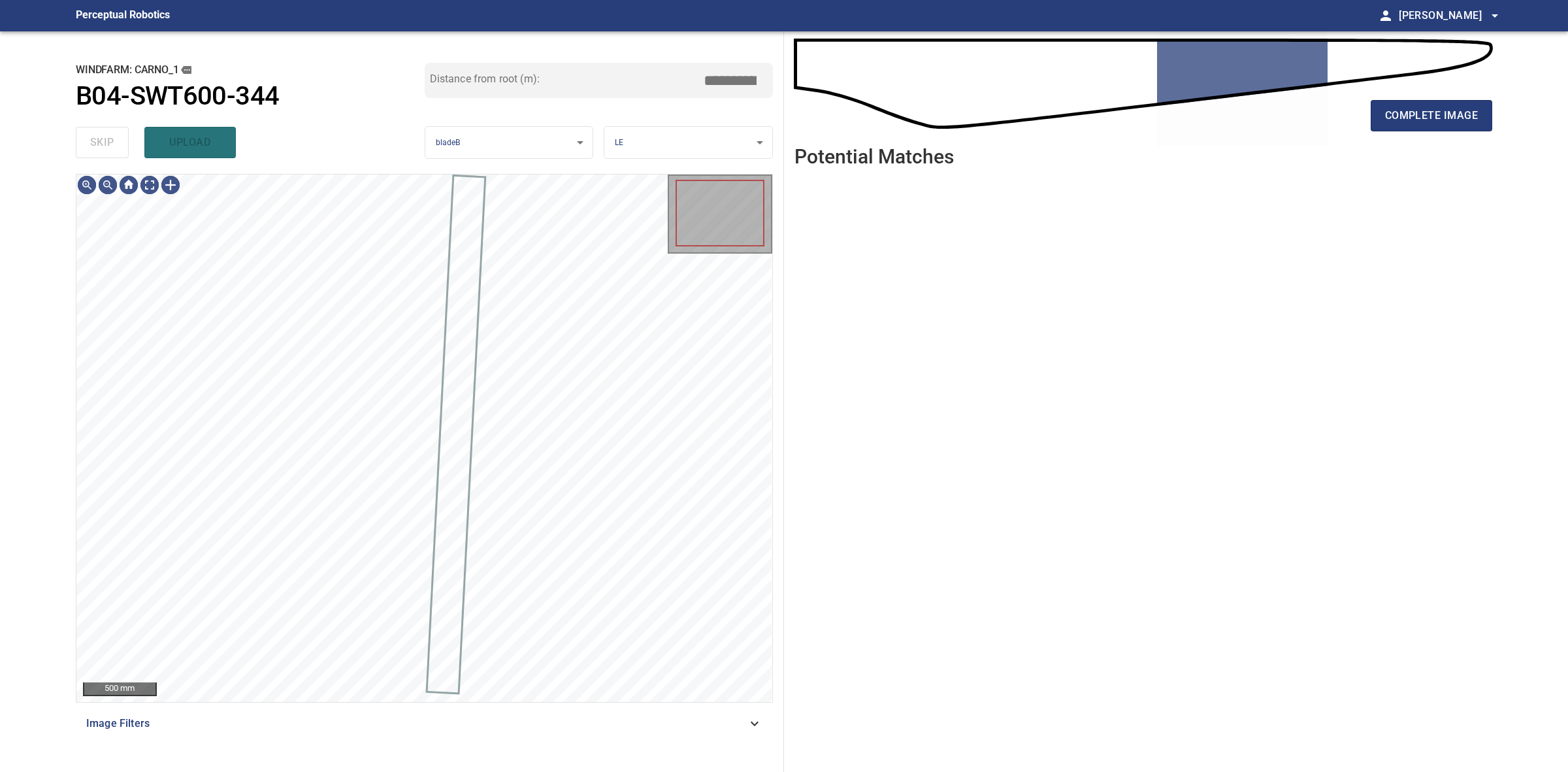
click at [95, 131] on div "skip upload" at bounding box center [250, 142] width 349 height 42
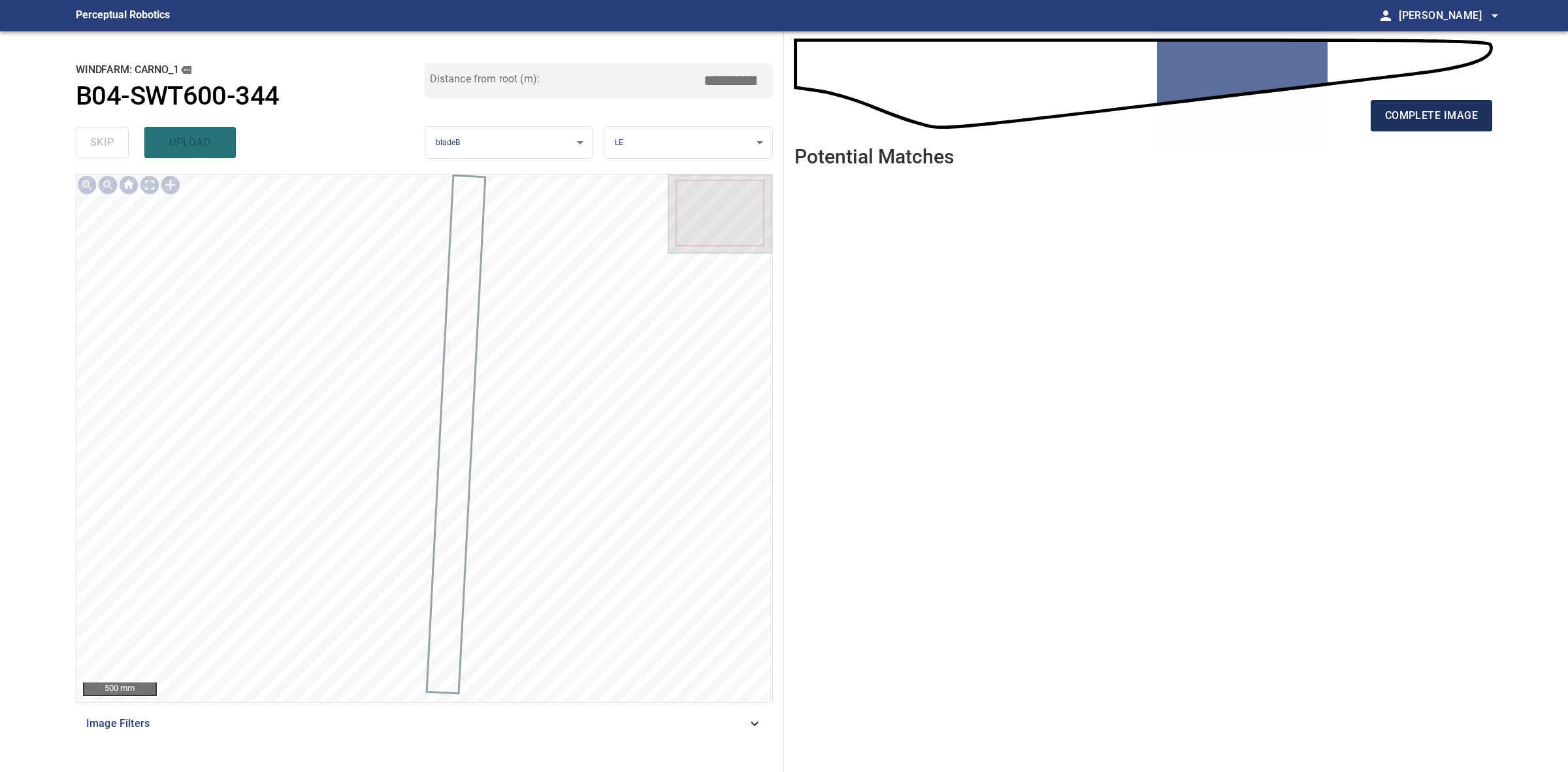
click at [1403, 124] on button "complete image" at bounding box center [1432, 115] width 122 height 32
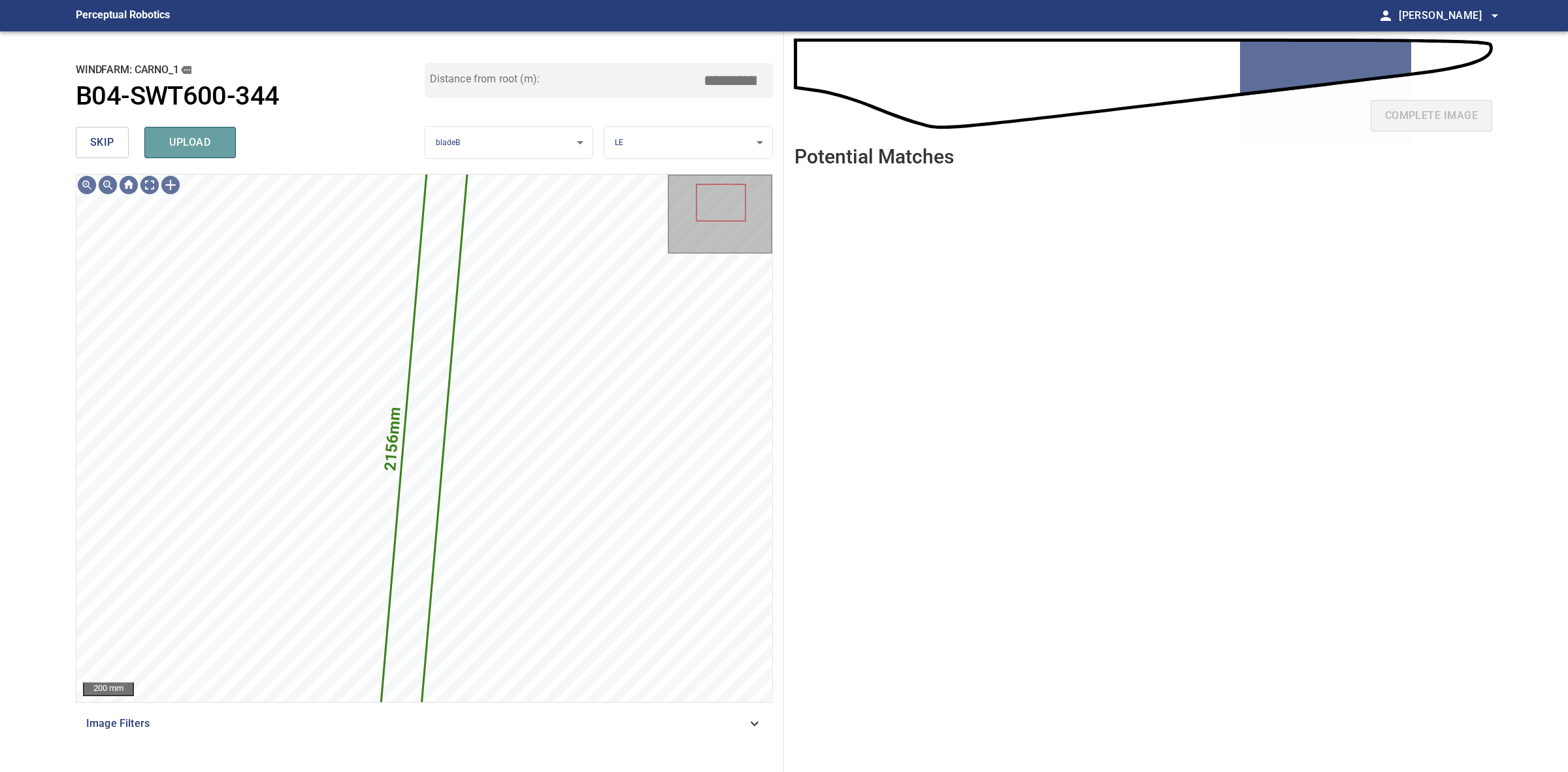
click at [211, 139] on span "upload" at bounding box center [190, 141] width 63 height 18
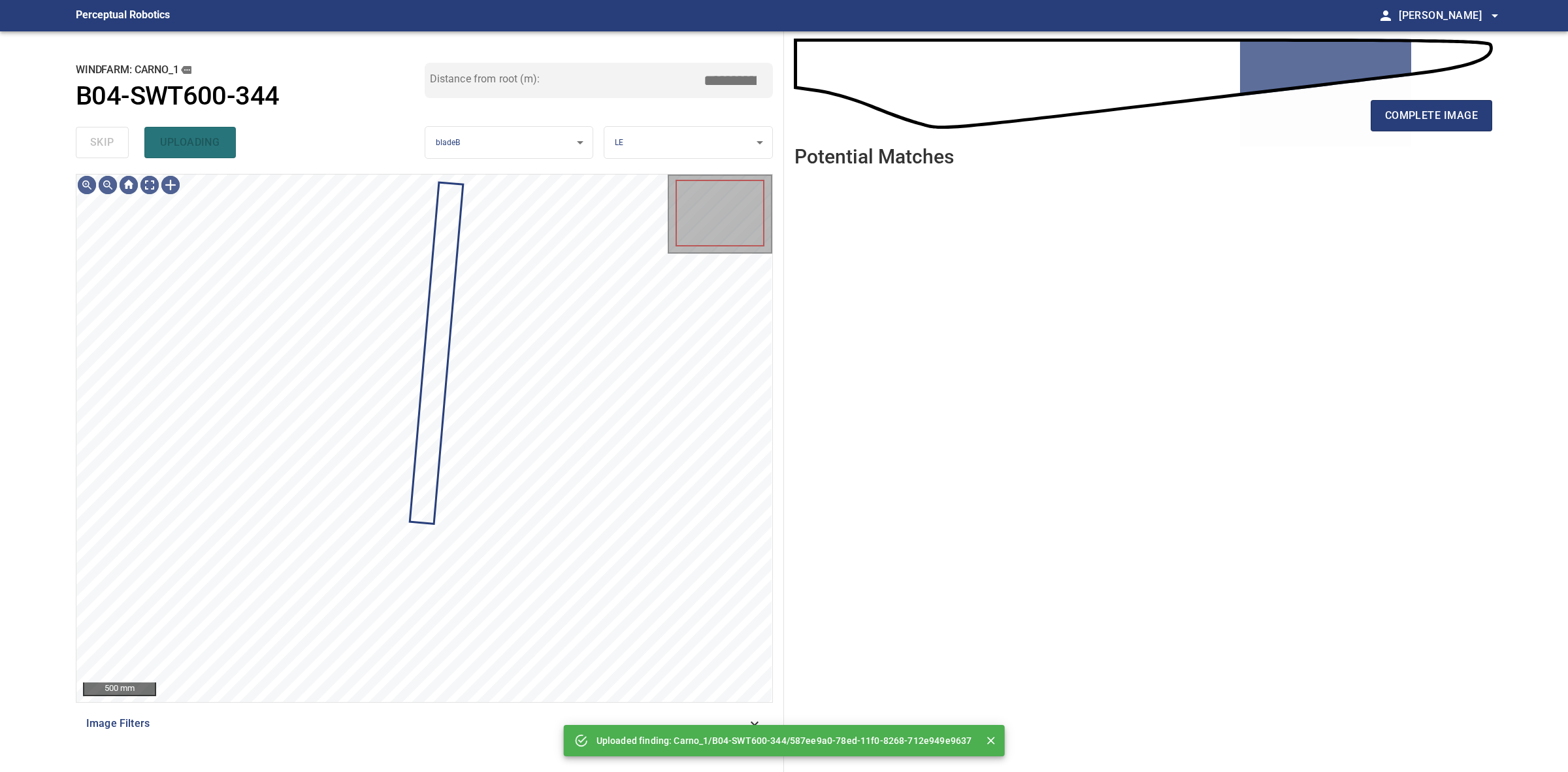
click at [121, 145] on div "skip uploading" at bounding box center [250, 142] width 349 height 42
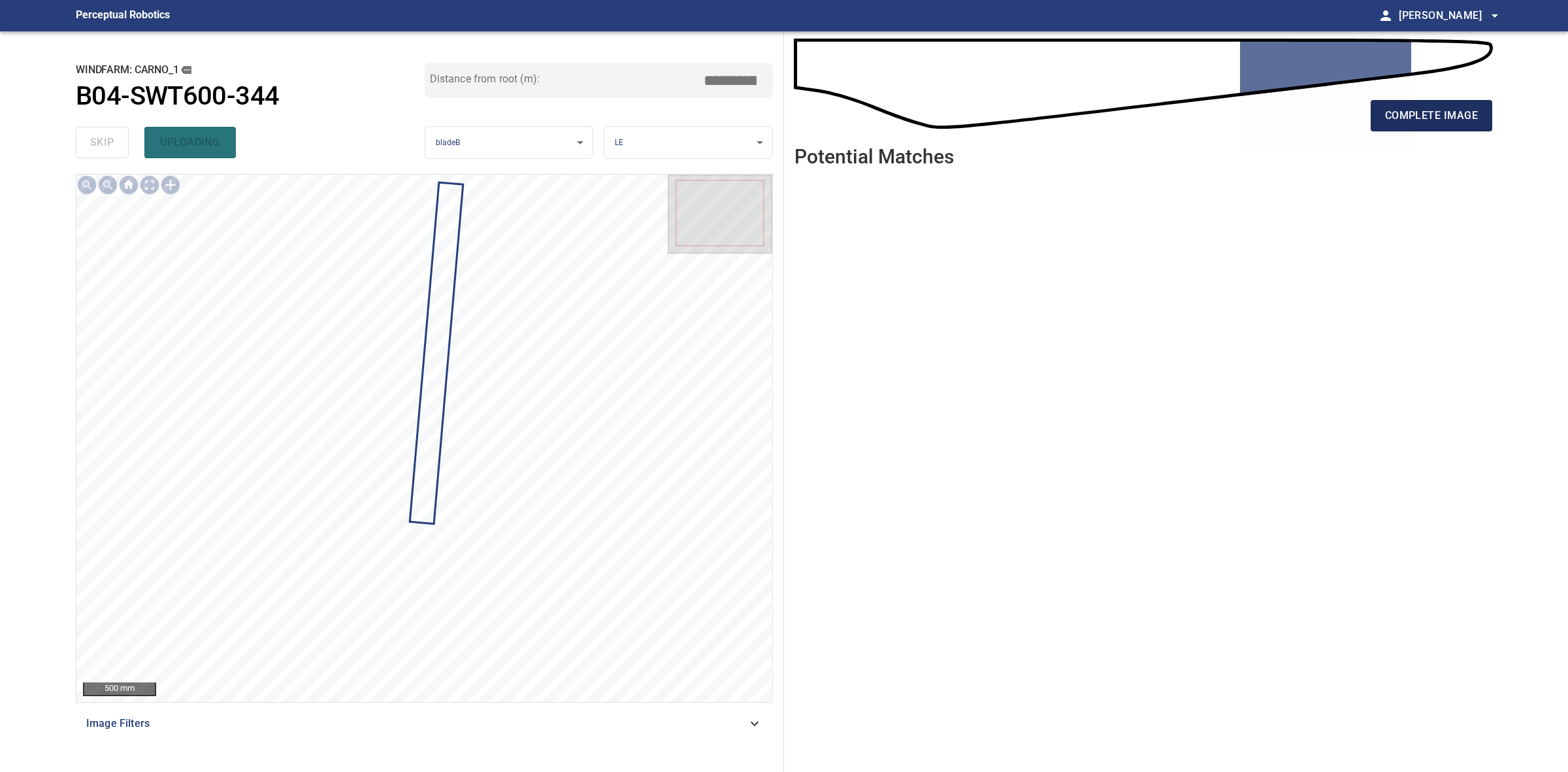
click at [1428, 130] on button "complete image" at bounding box center [1432, 115] width 122 height 32
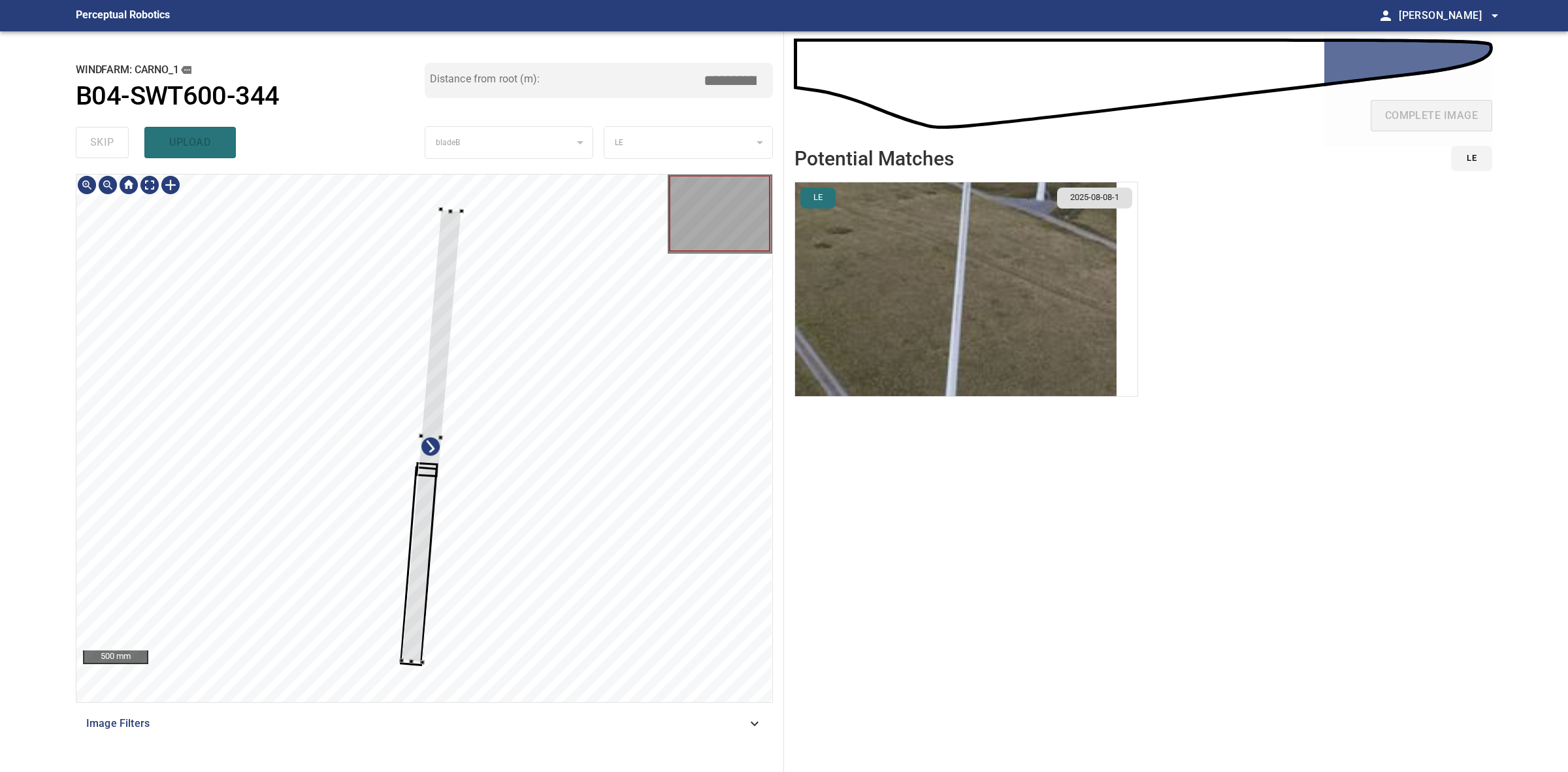
click at [422, 666] on div at bounding box center [424, 438] width 696 height 527
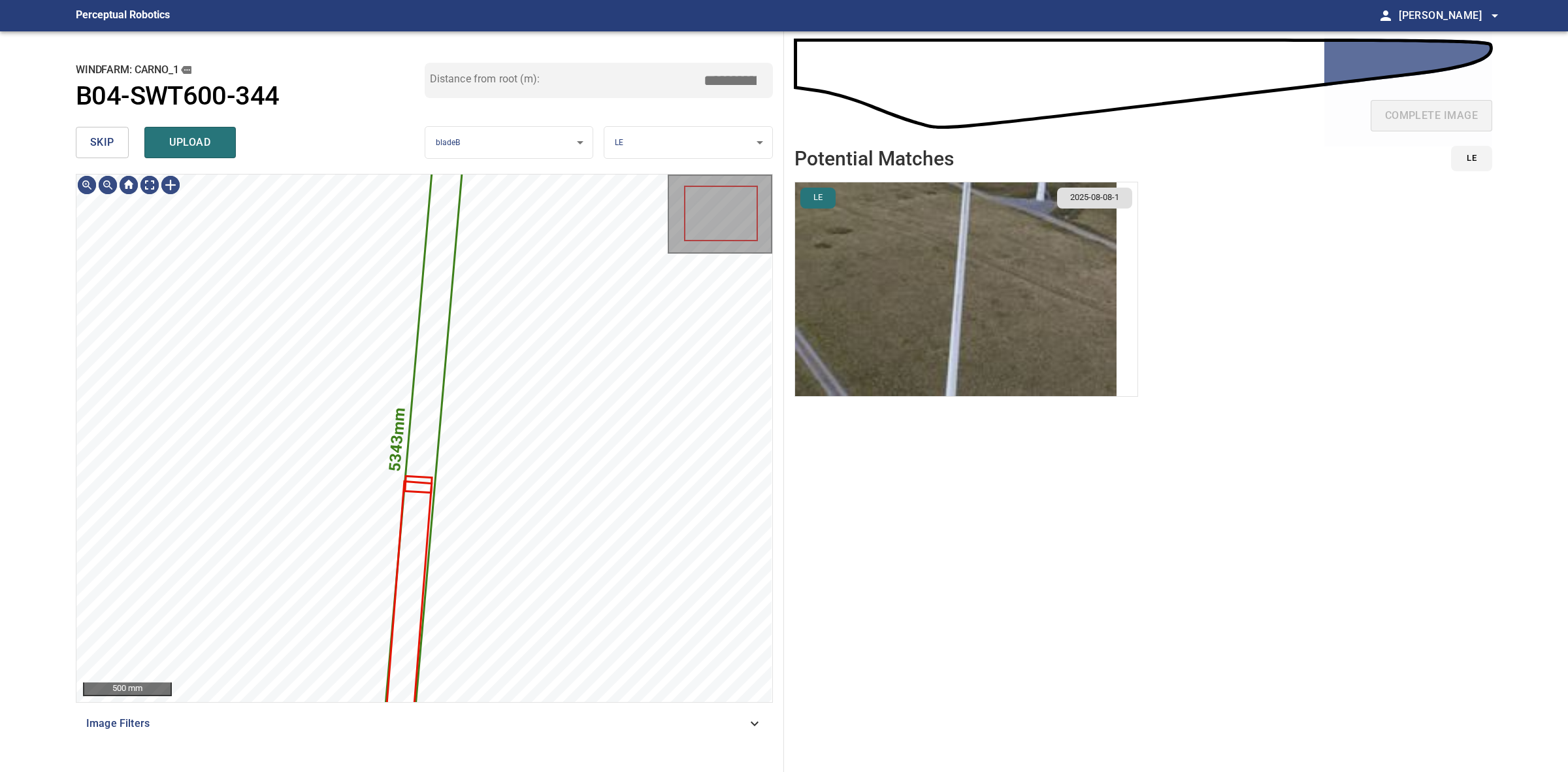
click at [1066, 249] on img "button" at bounding box center [955, 289] width 321 height 214
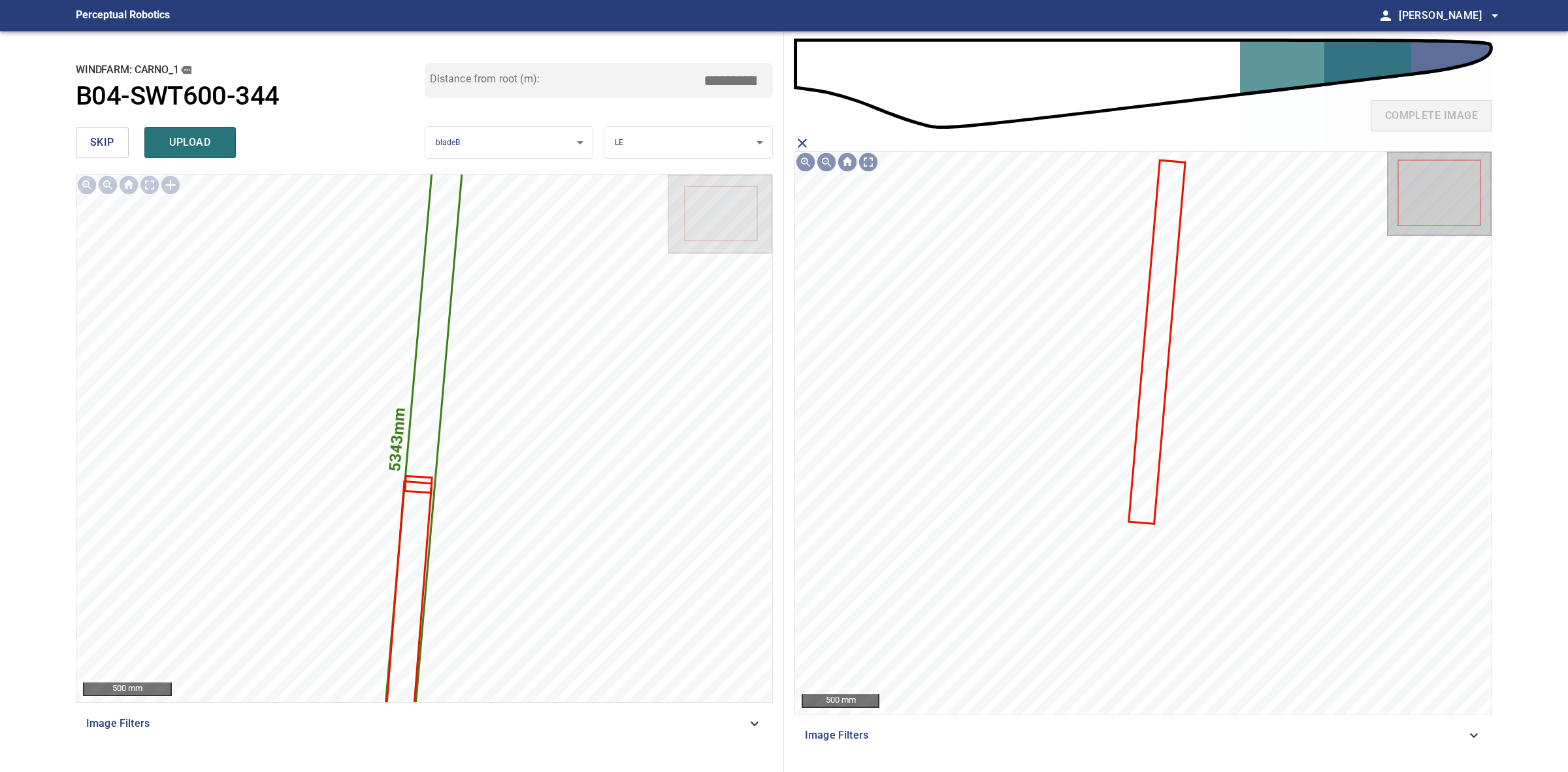
click at [1162, 308] on icon at bounding box center [1157, 342] width 55 height 361
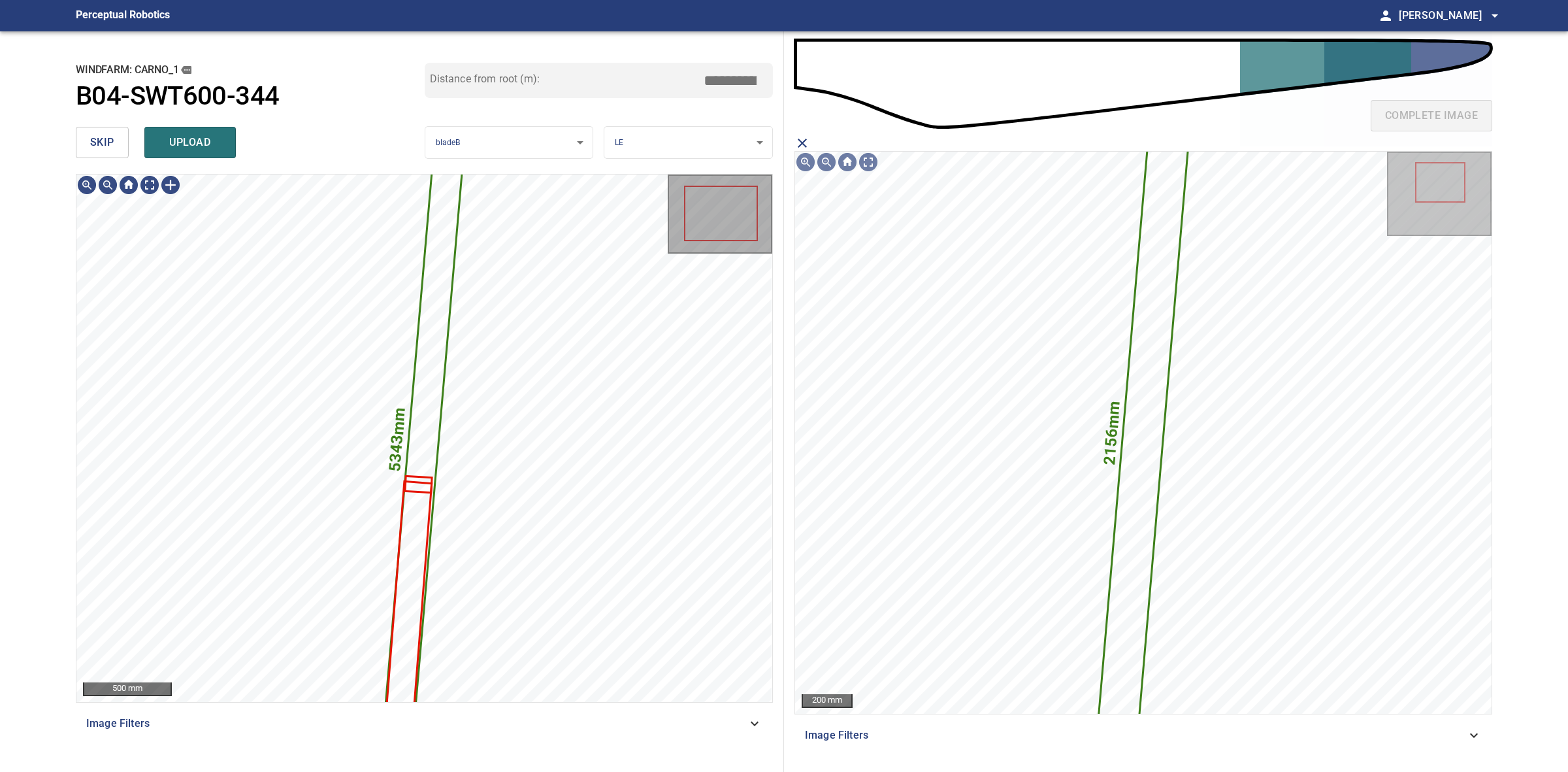
click at [200, 144] on span "upload" at bounding box center [190, 141] width 63 height 18
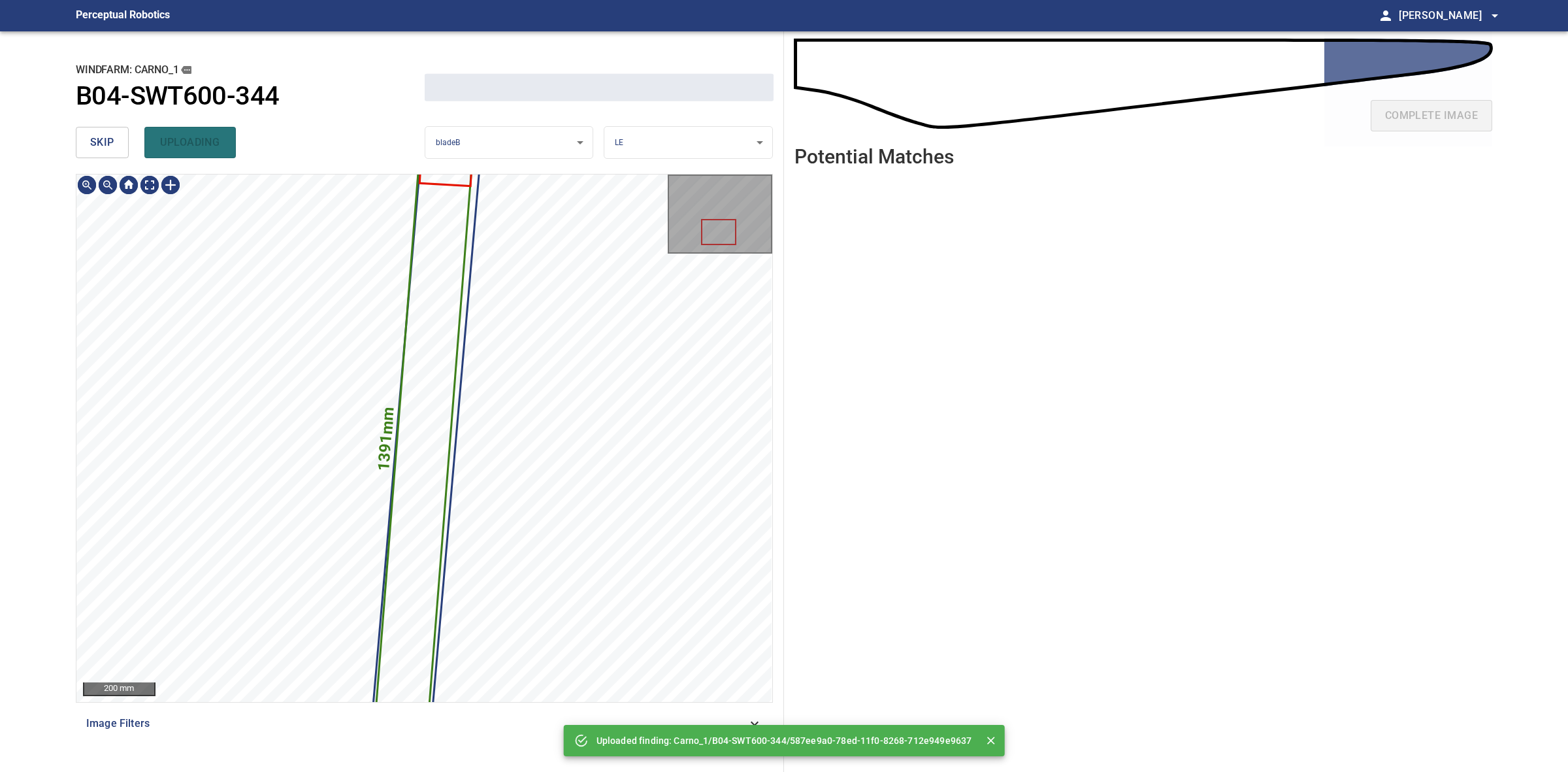
click at [108, 144] on span "skip" at bounding box center [102, 141] width 24 height 18
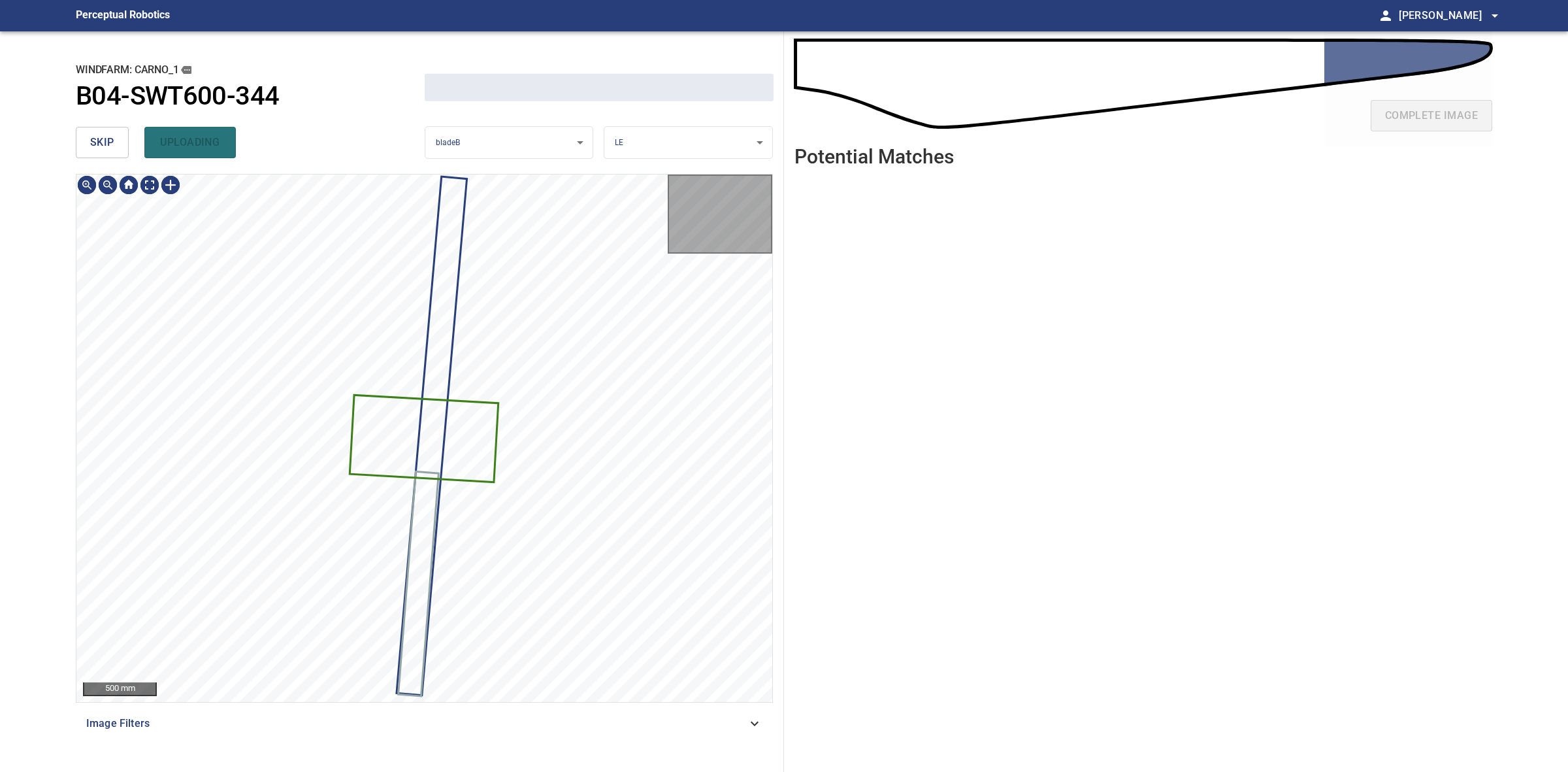
click at [108, 144] on span "skip" at bounding box center [102, 141] width 24 height 18
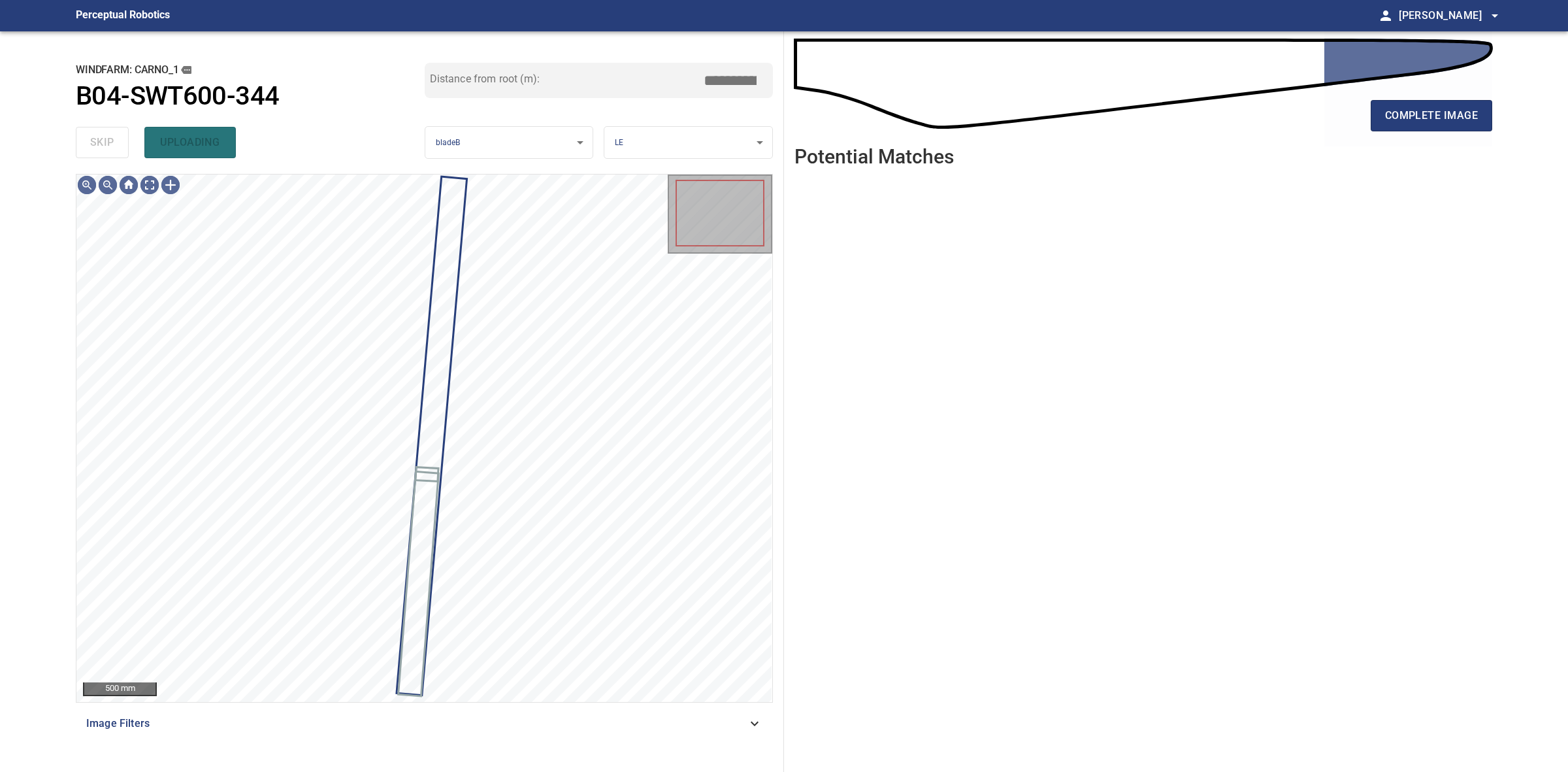
click at [108, 144] on div "skip uploading" at bounding box center [250, 142] width 349 height 42
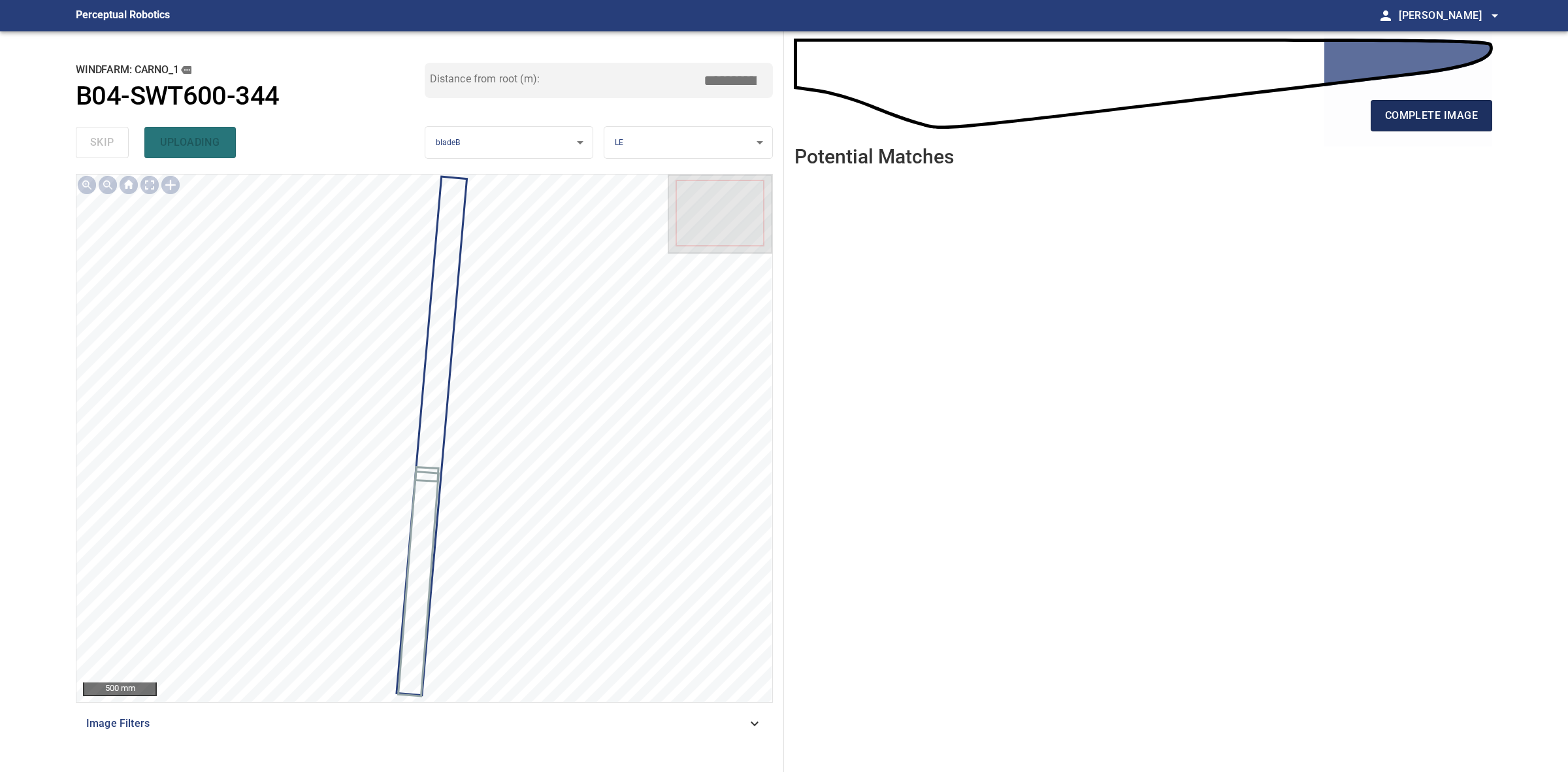
click at [1461, 115] on span "complete image" at bounding box center [1432, 115] width 93 height 18
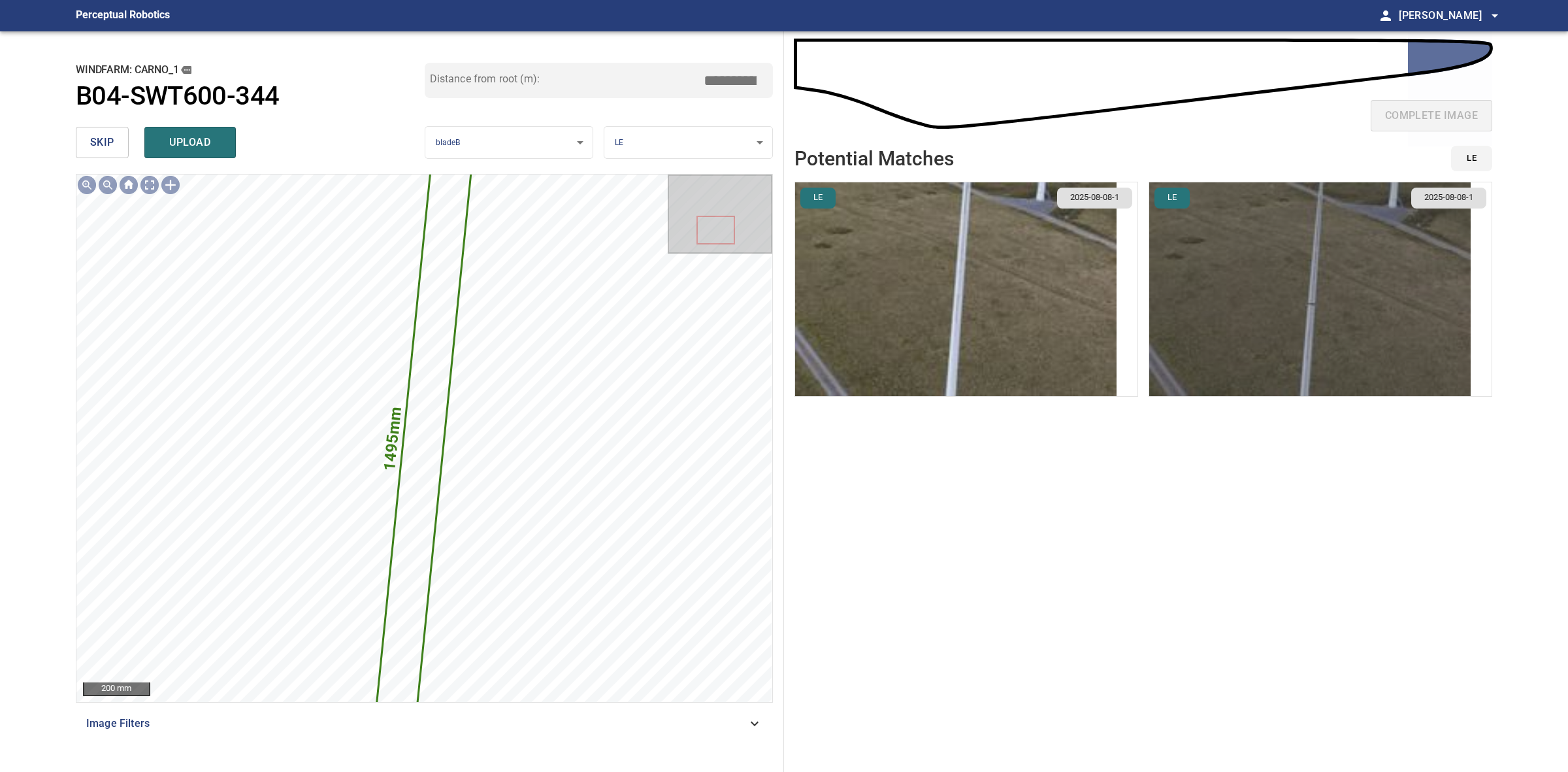
click at [1329, 313] on img "button" at bounding box center [1310, 289] width 321 height 214
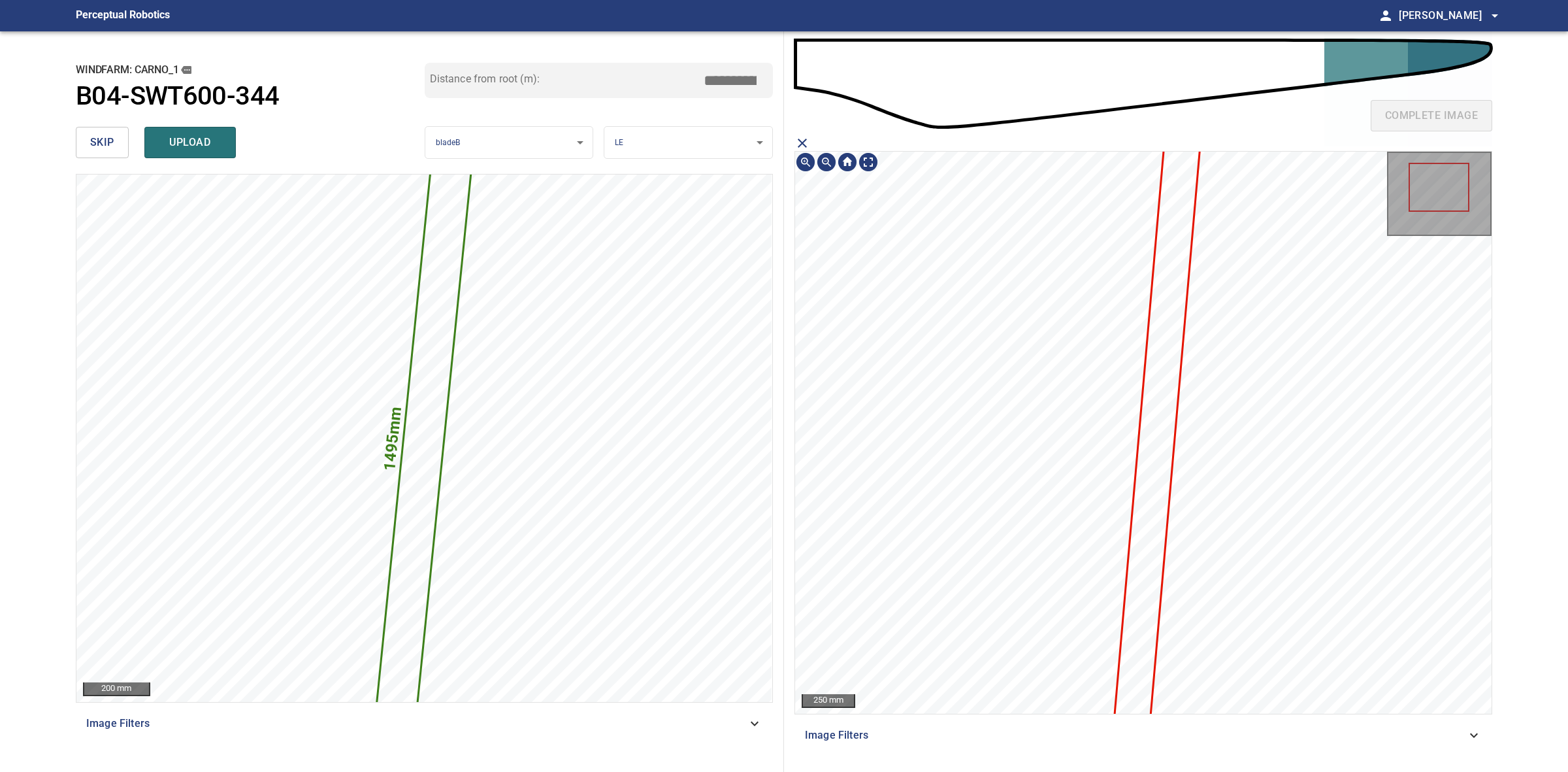
click at [1164, 251] on icon at bounding box center [1152, 492] width 99 height 744
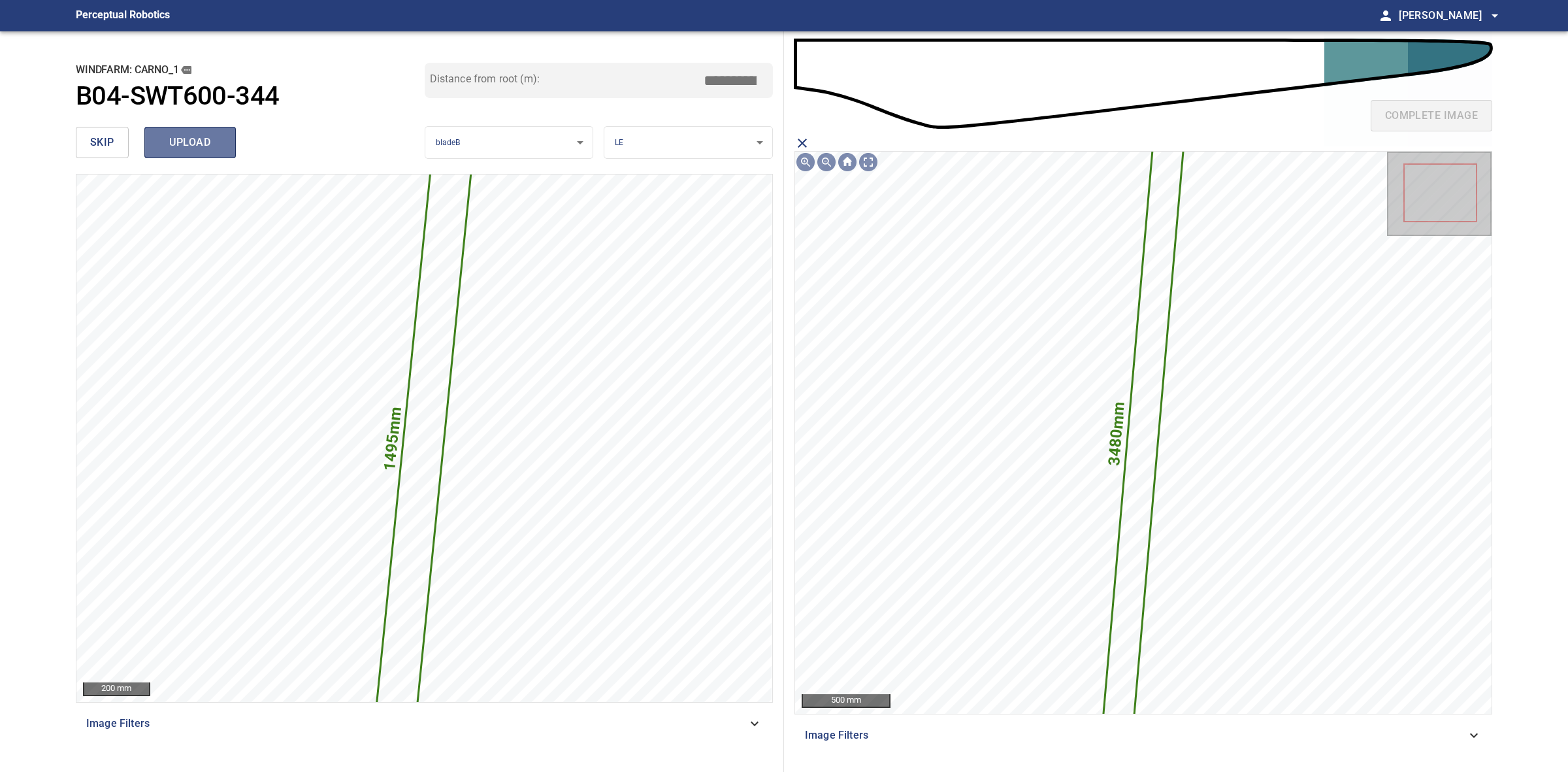
click at [209, 150] on span "upload" at bounding box center [190, 141] width 63 height 18
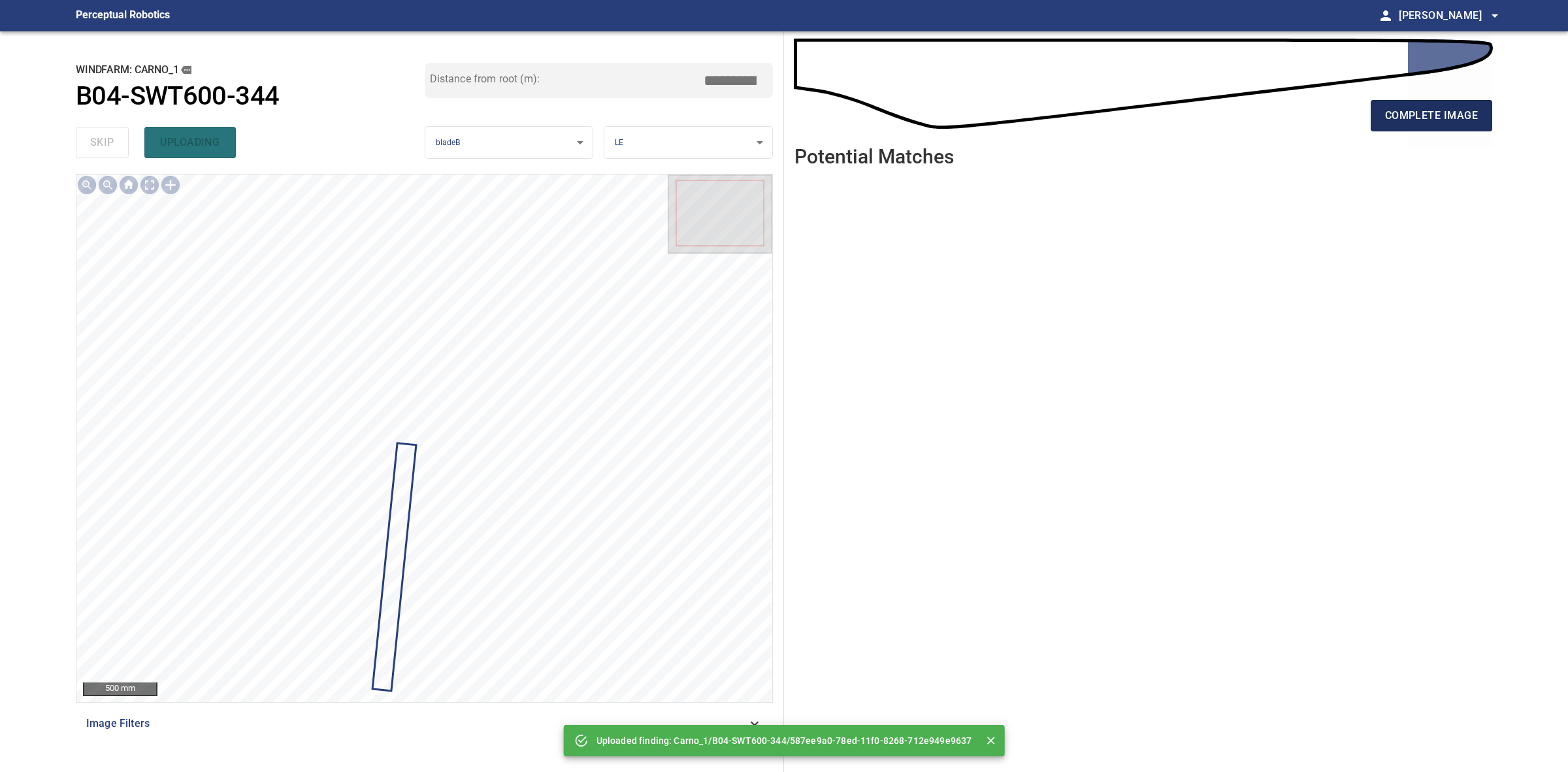
click at [1408, 130] on button "complete image" at bounding box center [1432, 115] width 122 height 32
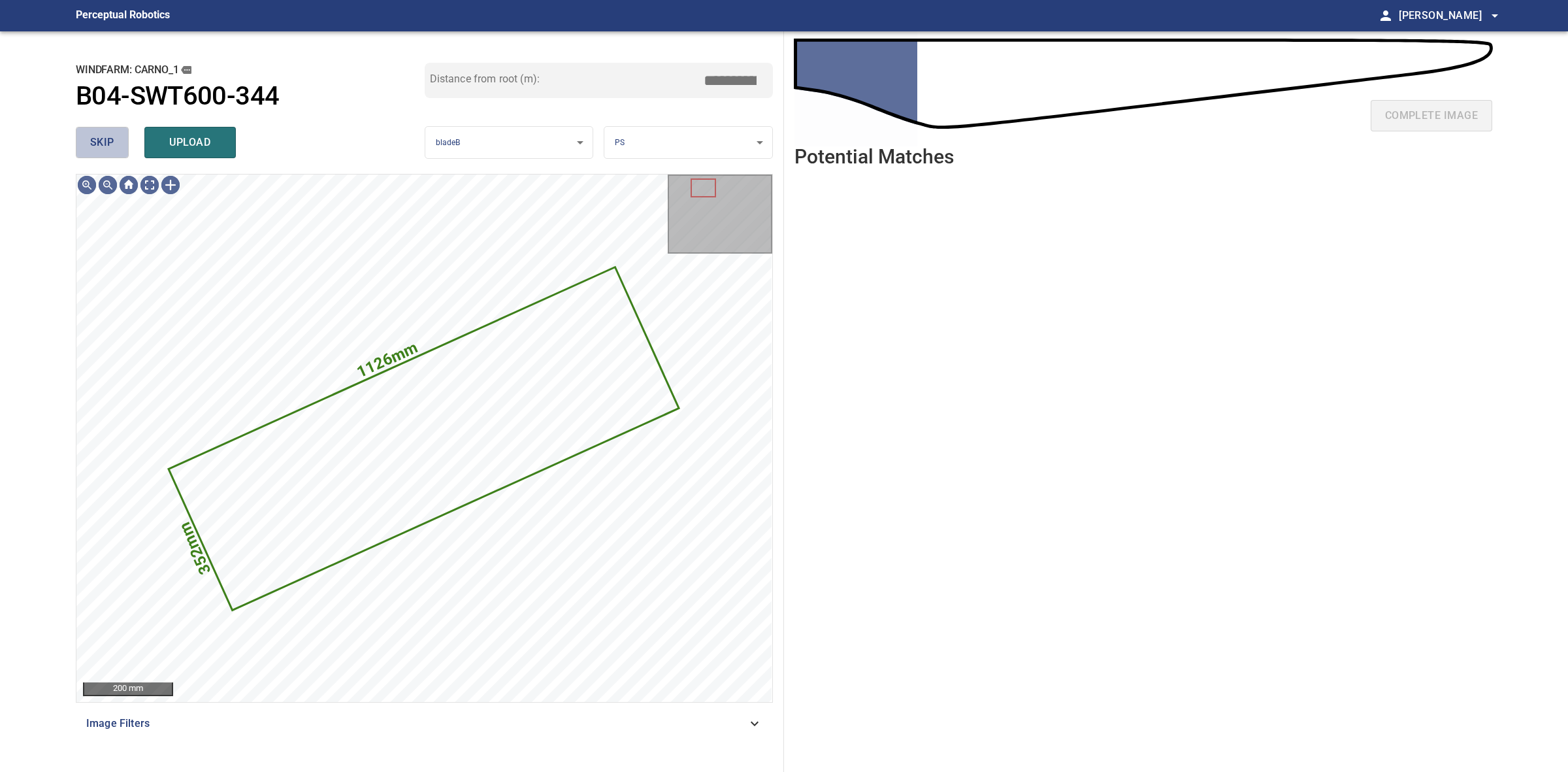
click at [118, 146] on button "skip" at bounding box center [102, 142] width 53 height 32
click at [118, 146] on div "skip upload" at bounding box center [250, 142] width 349 height 42
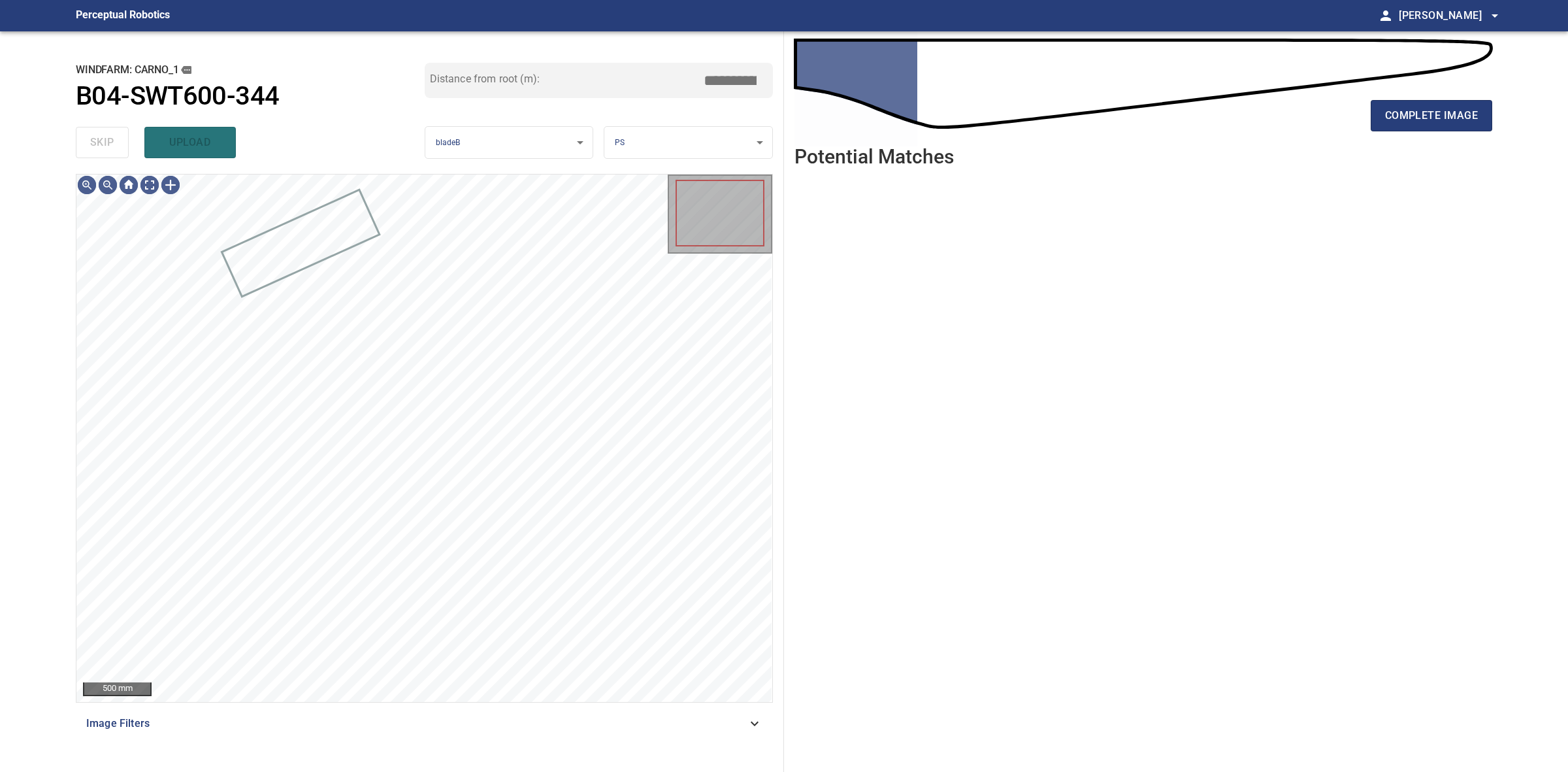
click at [118, 146] on div "skip upload" at bounding box center [250, 142] width 349 height 42
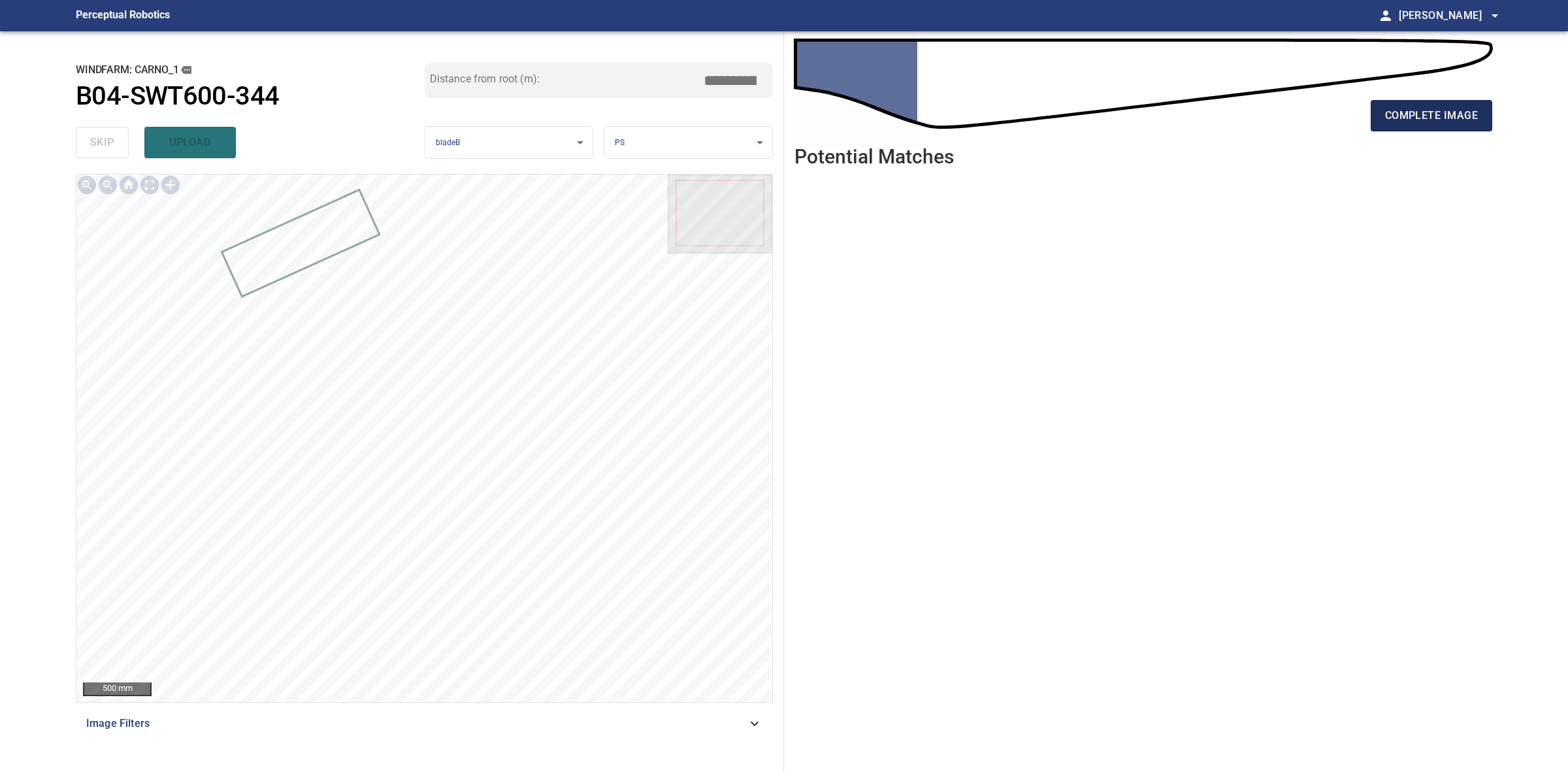
click at [1469, 110] on span "complete image" at bounding box center [1432, 115] width 93 height 18
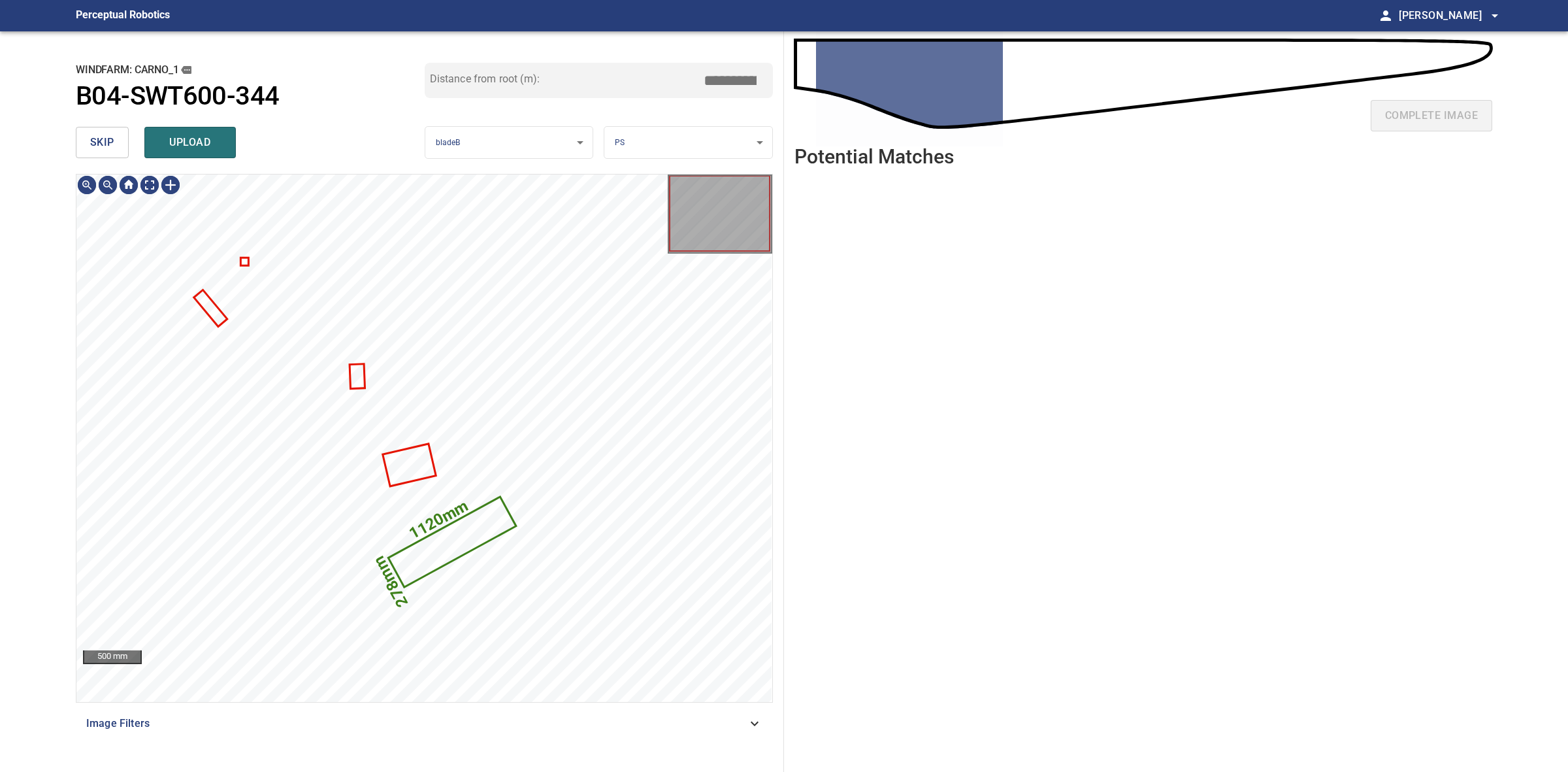
click at [93, 135] on span "skip" at bounding box center [102, 141] width 24 height 18
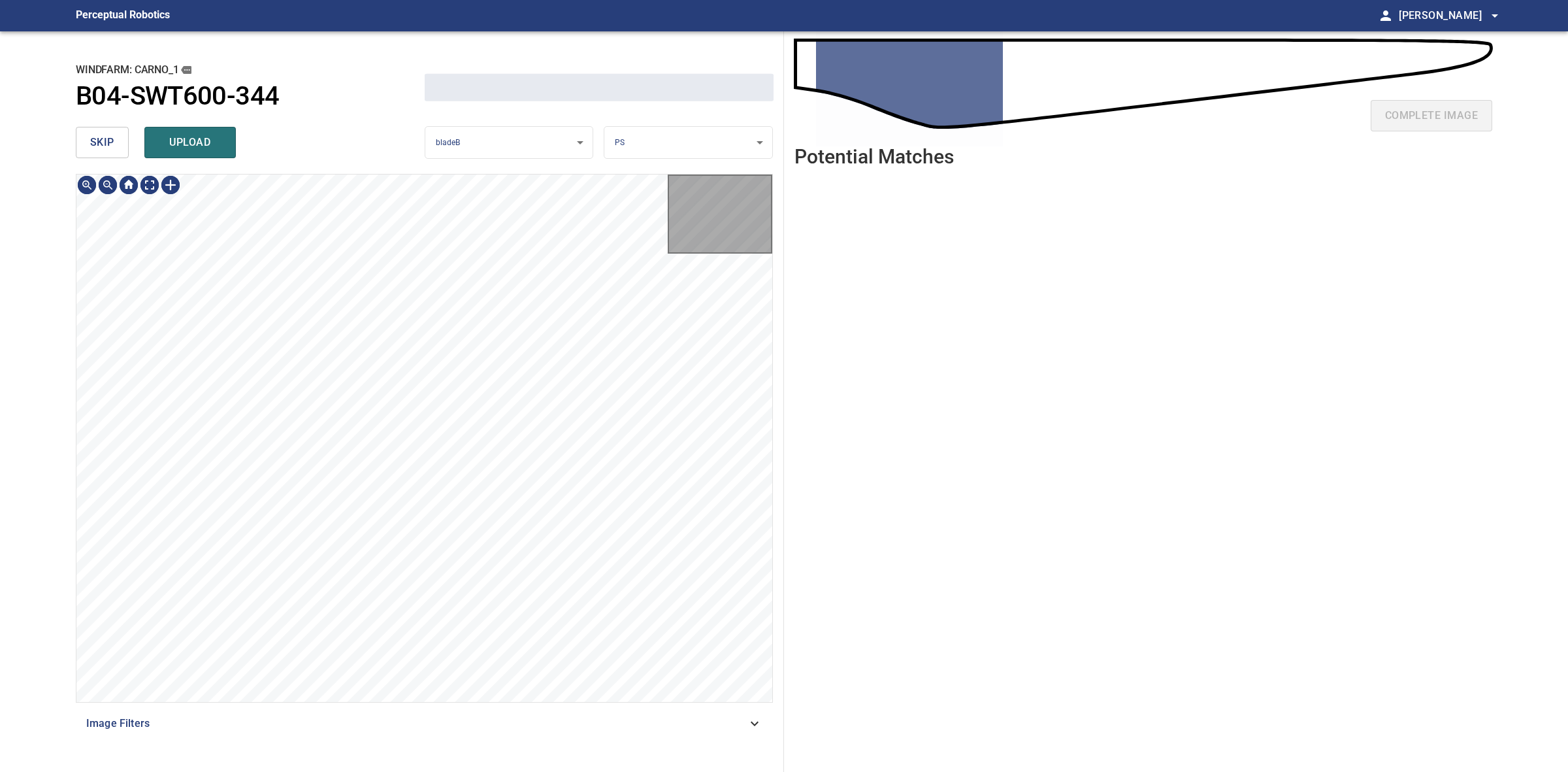
click at [93, 135] on span "skip" at bounding box center [102, 141] width 24 height 18
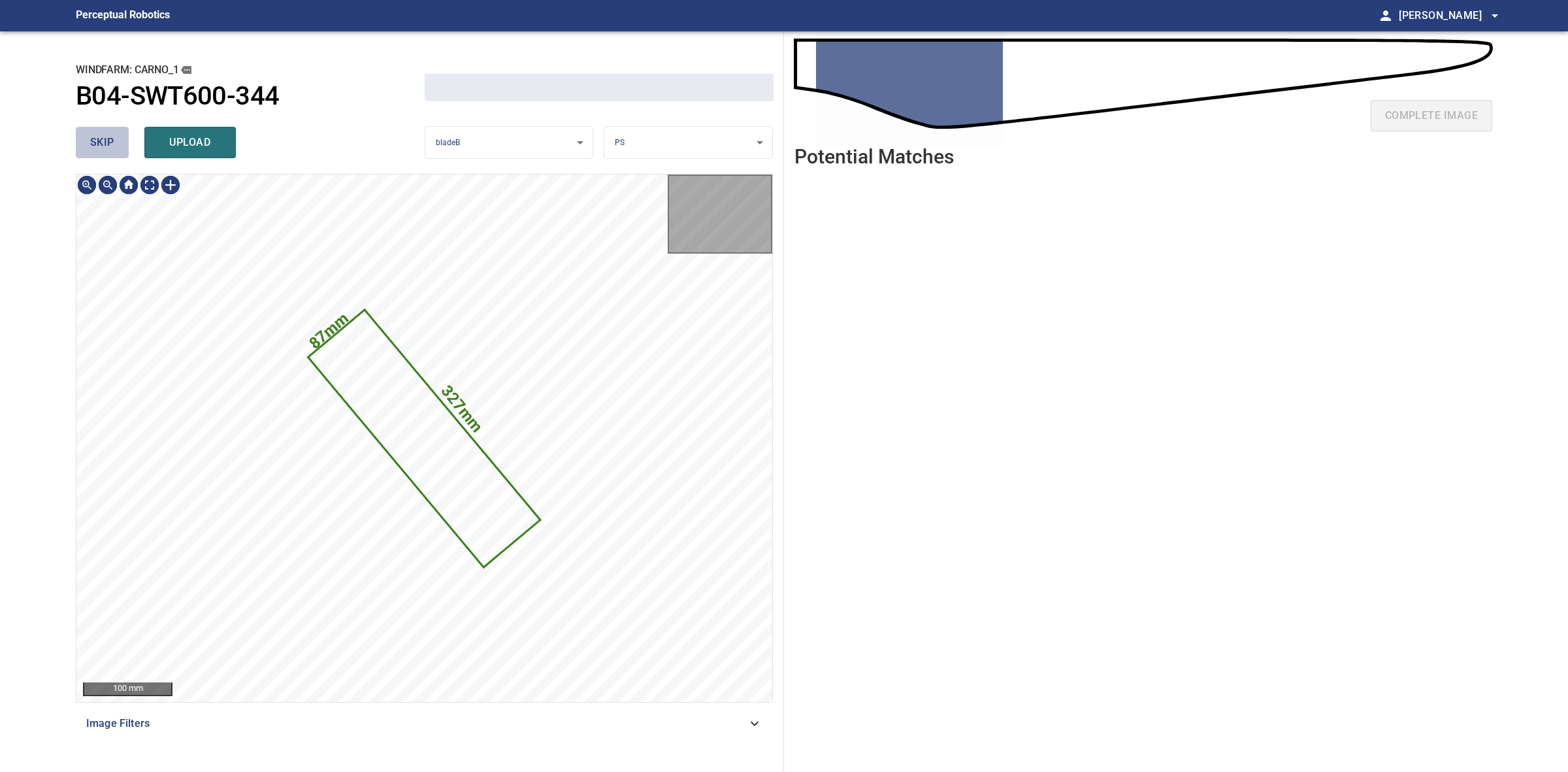
click at [93, 135] on span "skip" at bounding box center [102, 141] width 24 height 18
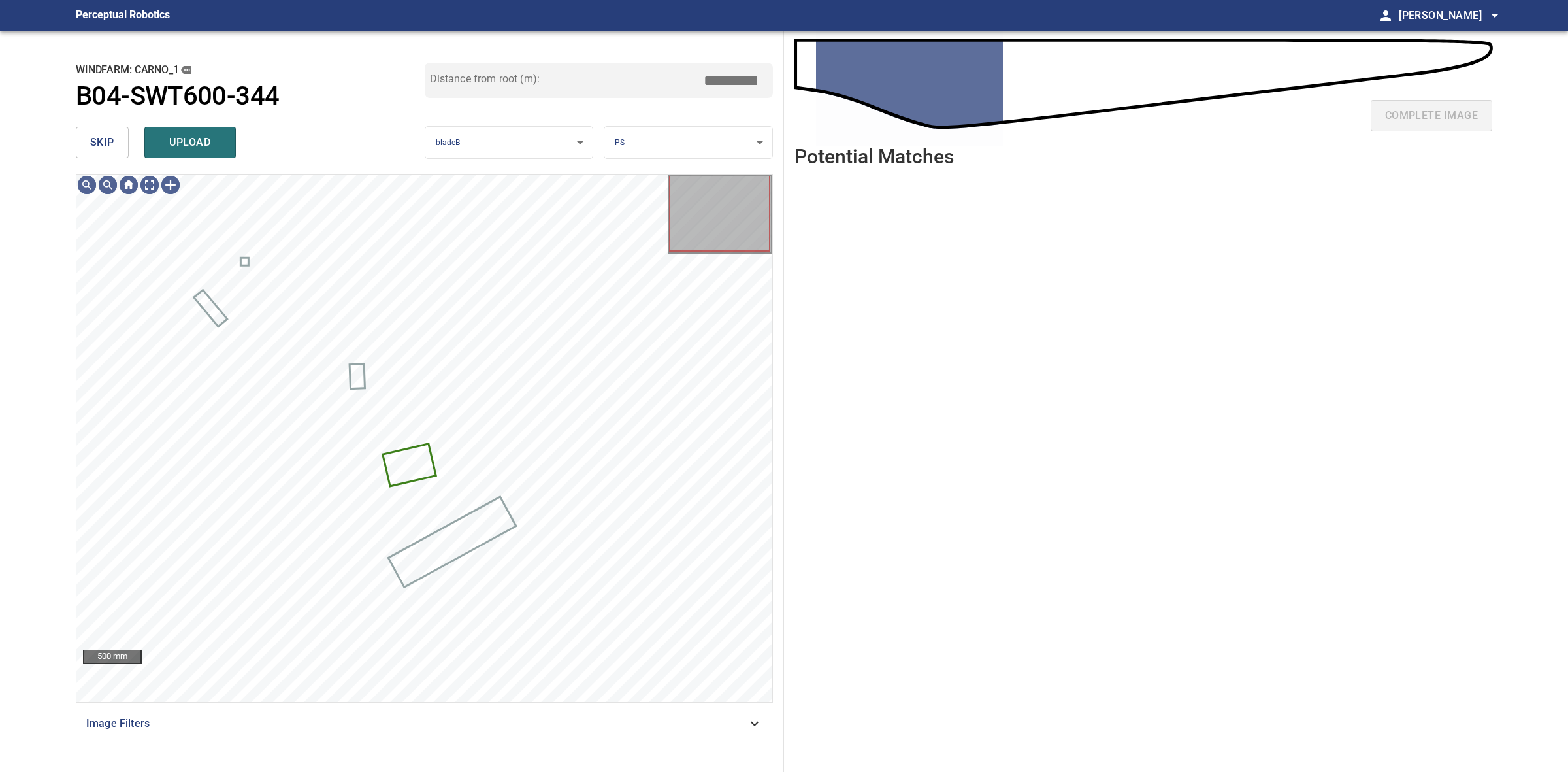
click at [118, 141] on button "skip" at bounding box center [102, 142] width 53 height 32
click at [118, 141] on div "skip upload" at bounding box center [250, 142] width 349 height 42
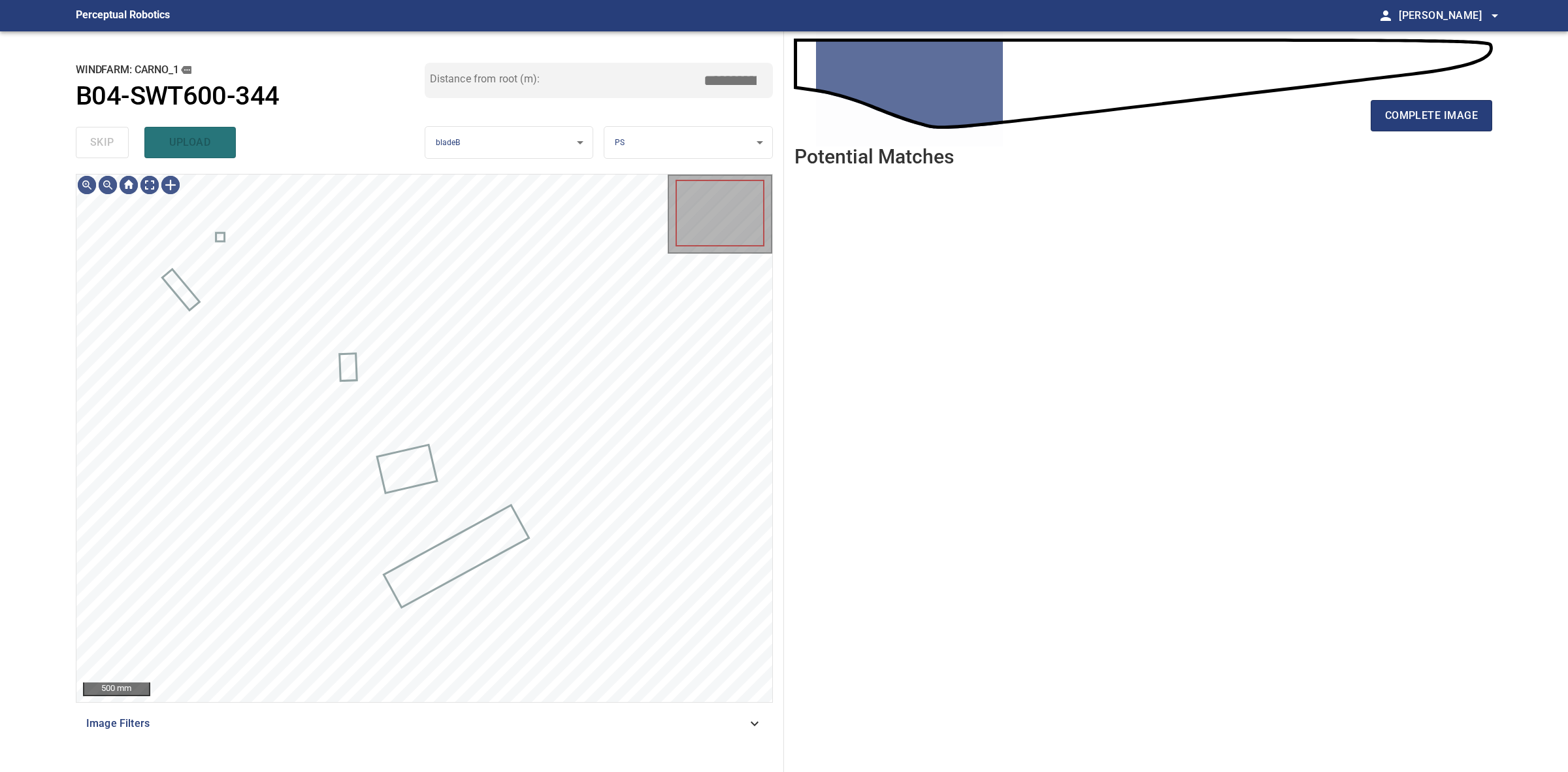
click at [118, 141] on div "skip upload" at bounding box center [250, 142] width 349 height 42
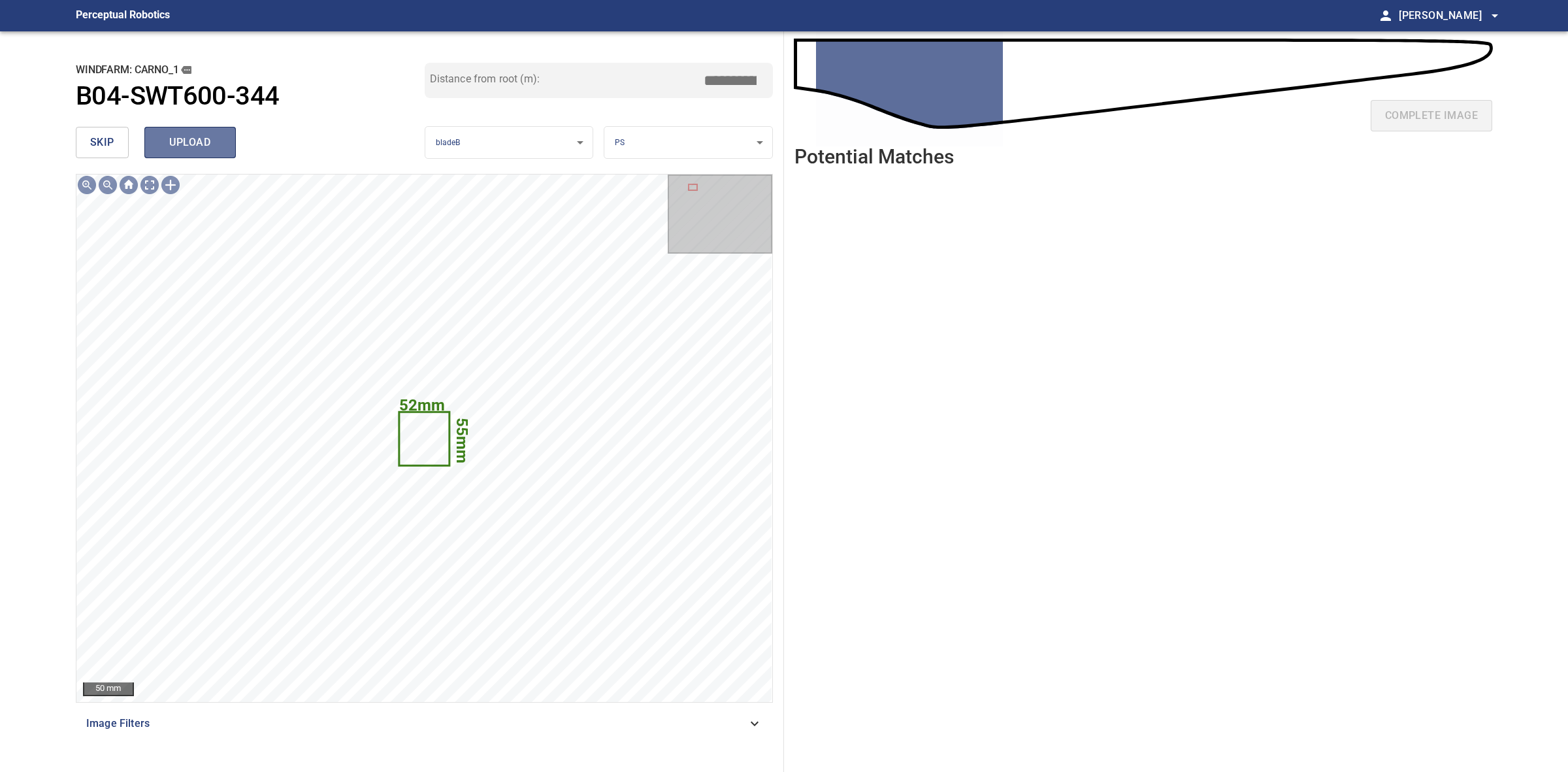
click at [220, 152] on button "upload" at bounding box center [189, 142] width 91 height 32
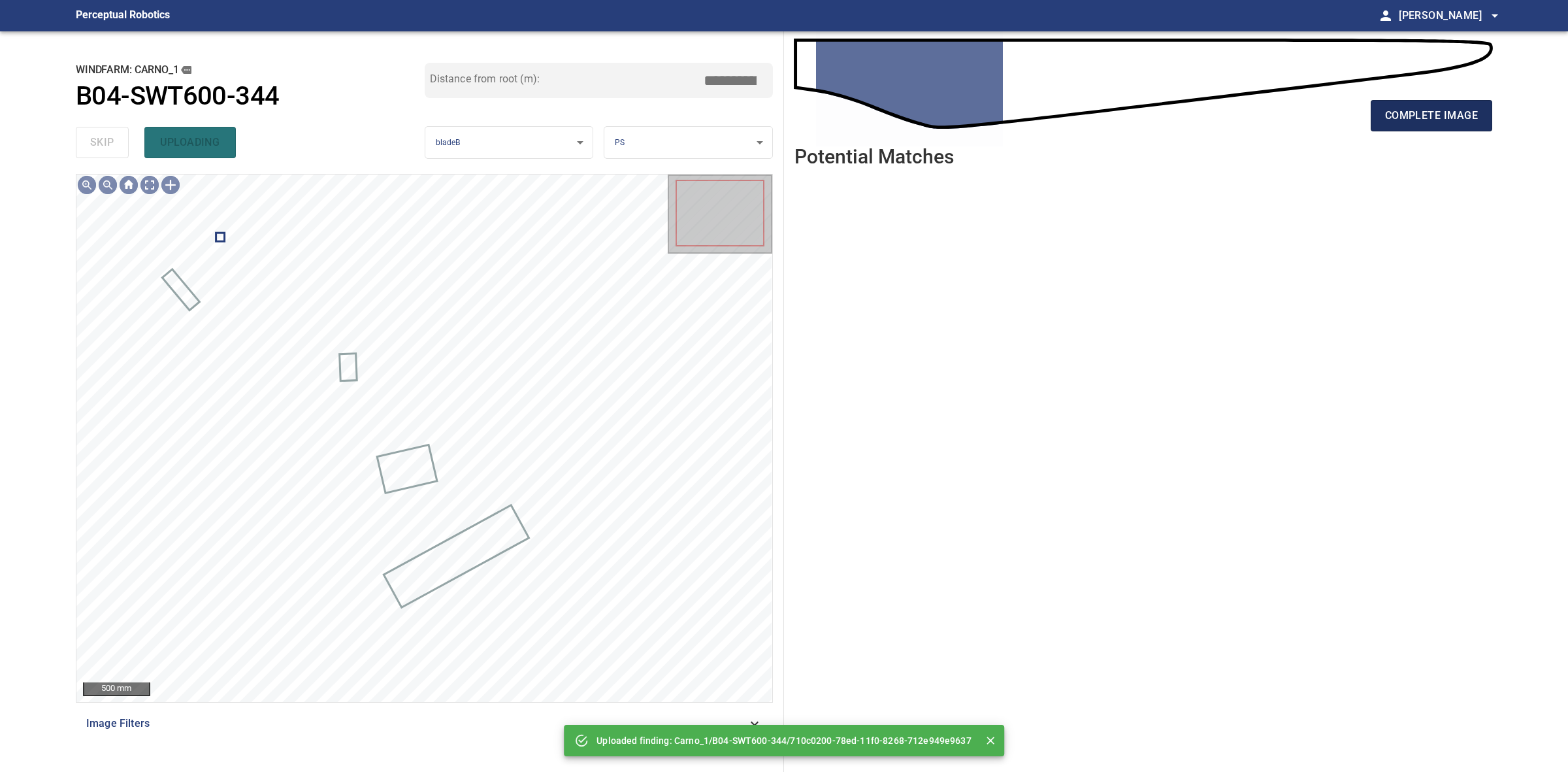
click at [1425, 115] on span "complete image" at bounding box center [1432, 115] width 93 height 18
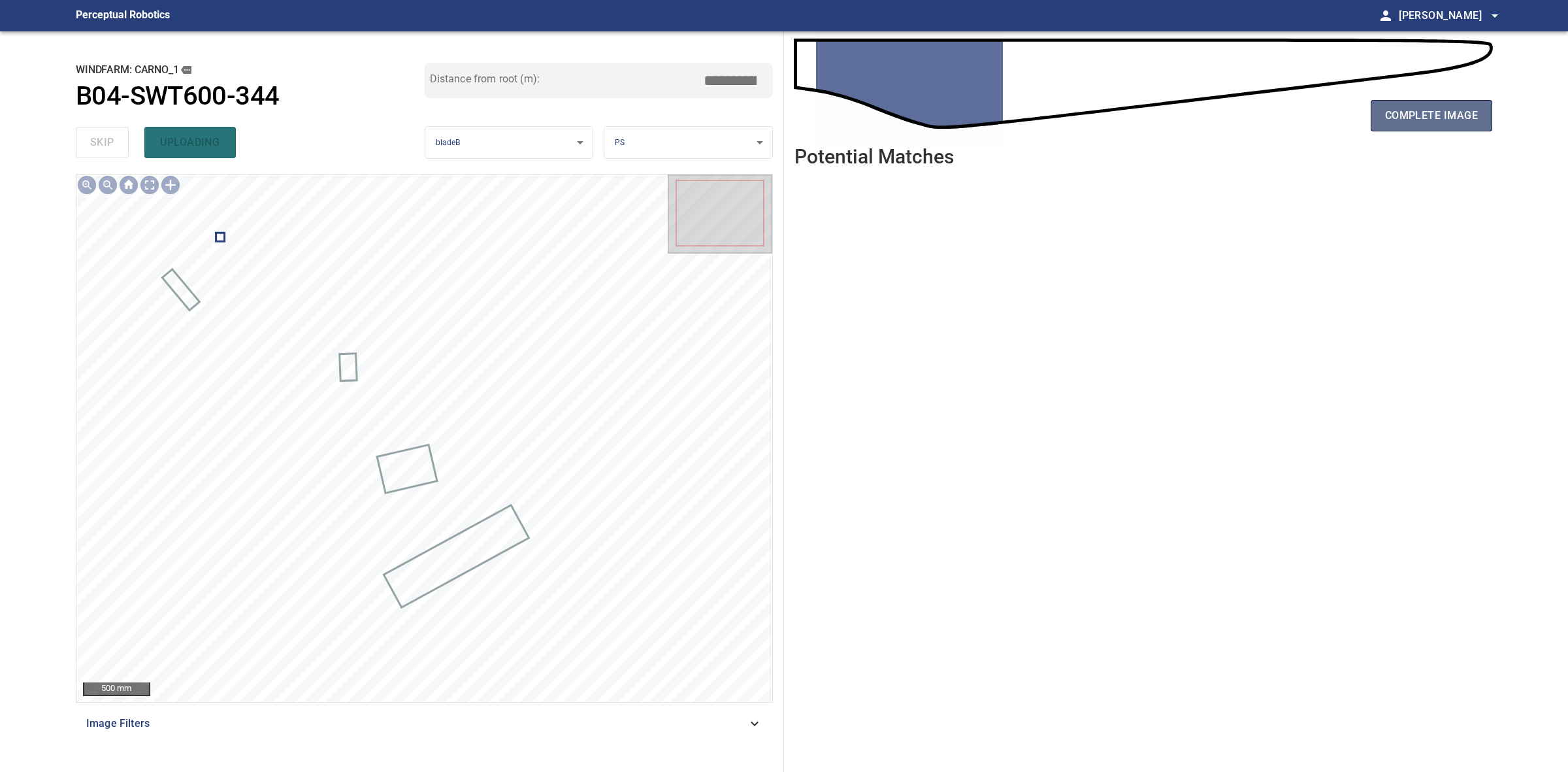
click at [1425, 115] on span "complete image" at bounding box center [1432, 115] width 93 height 18
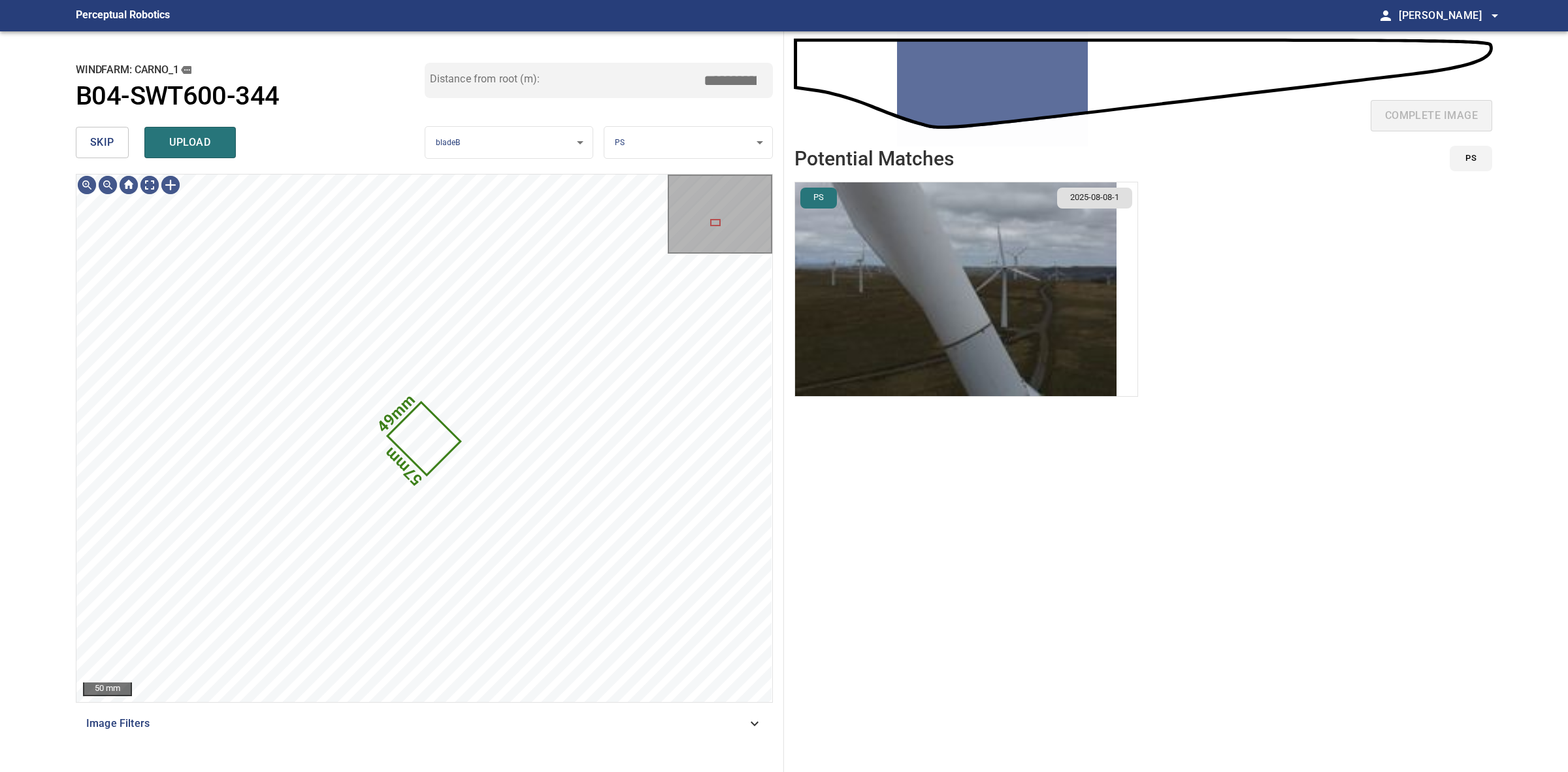
click at [1036, 297] on img "button" at bounding box center [955, 289] width 321 height 214
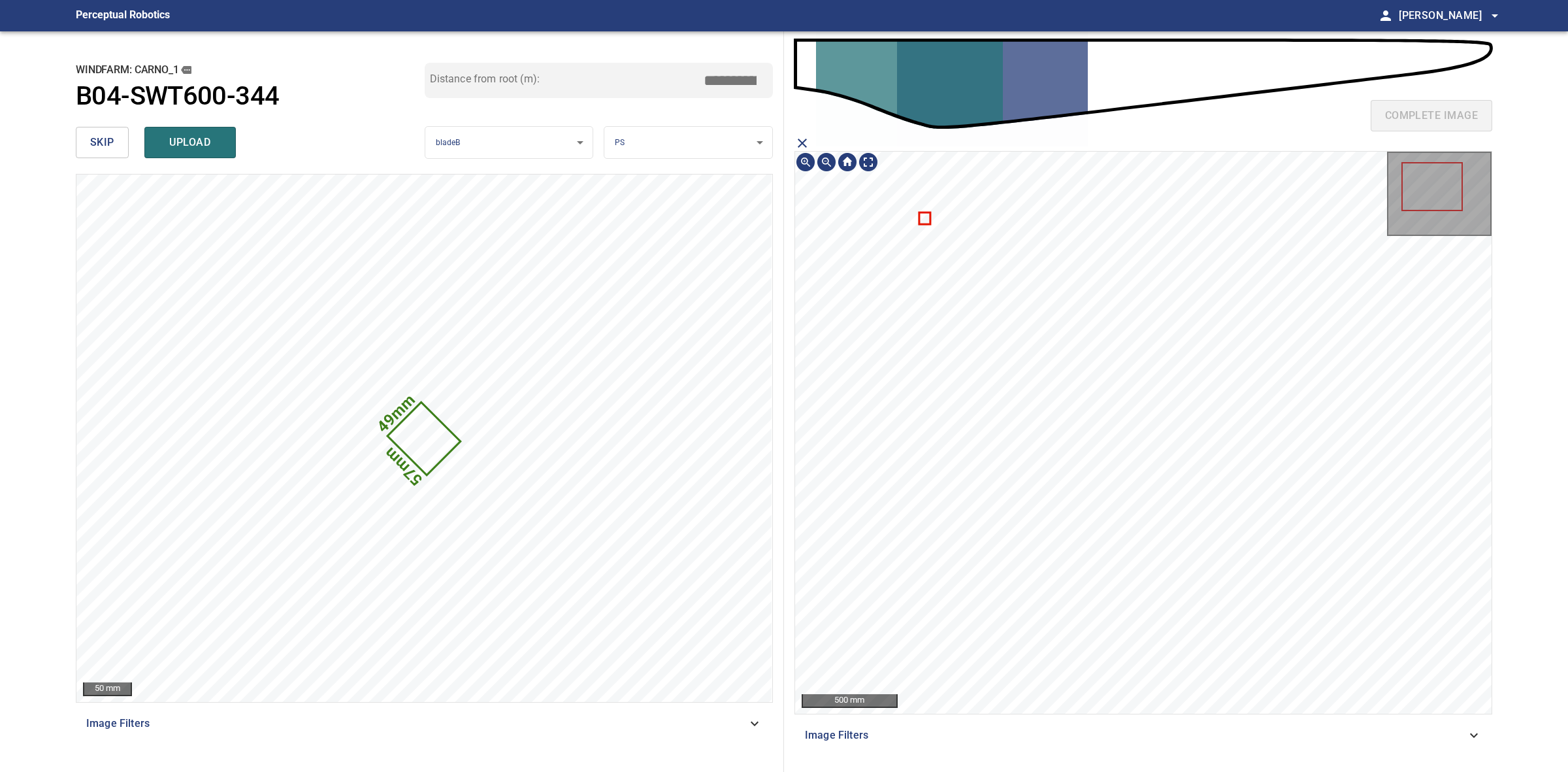
click at [928, 220] on icon at bounding box center [925, 218] width 9 height 10
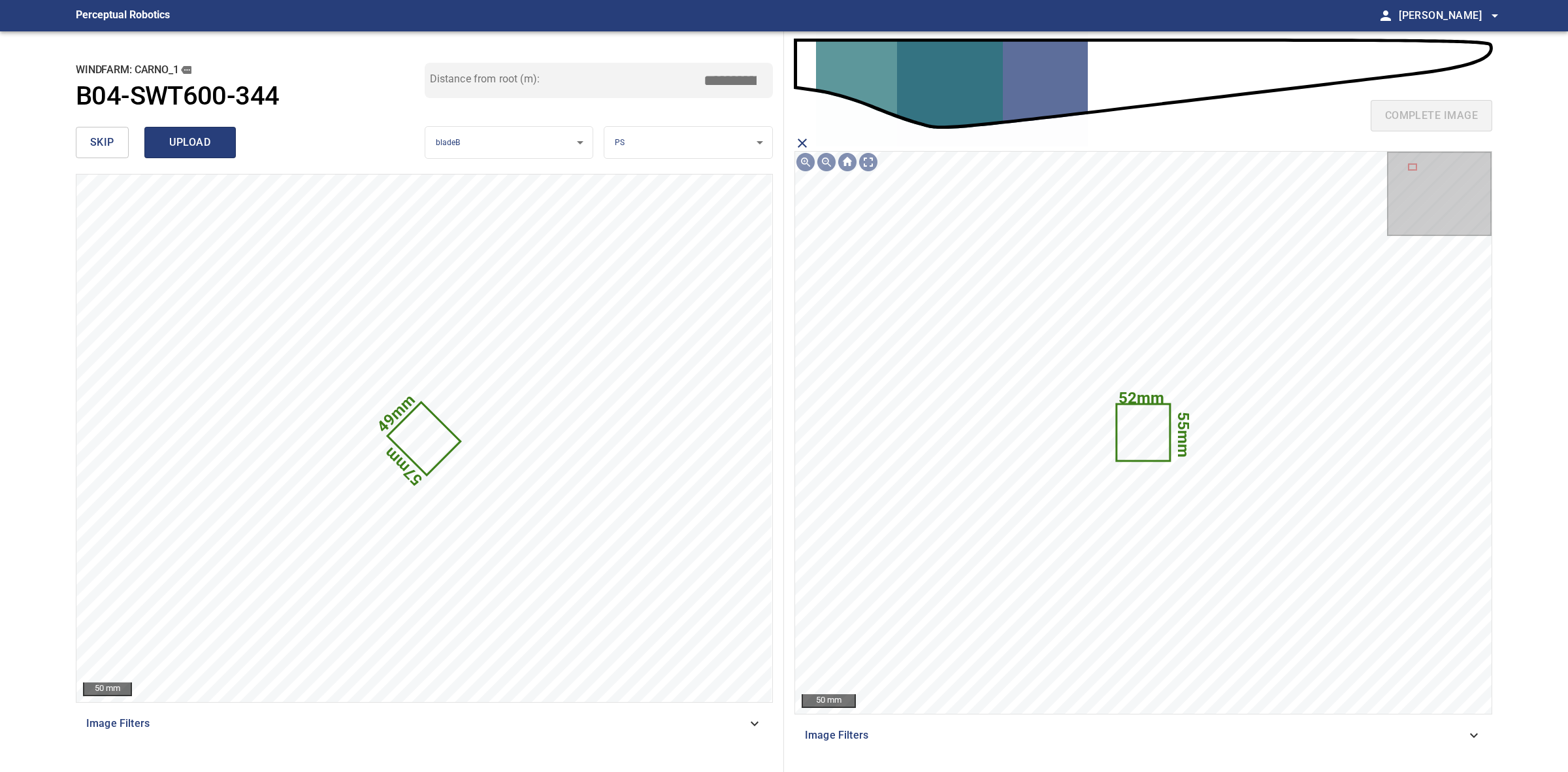
click at [161, 130] on button "upload" at bounding box center [189, 142] width 91 height 32
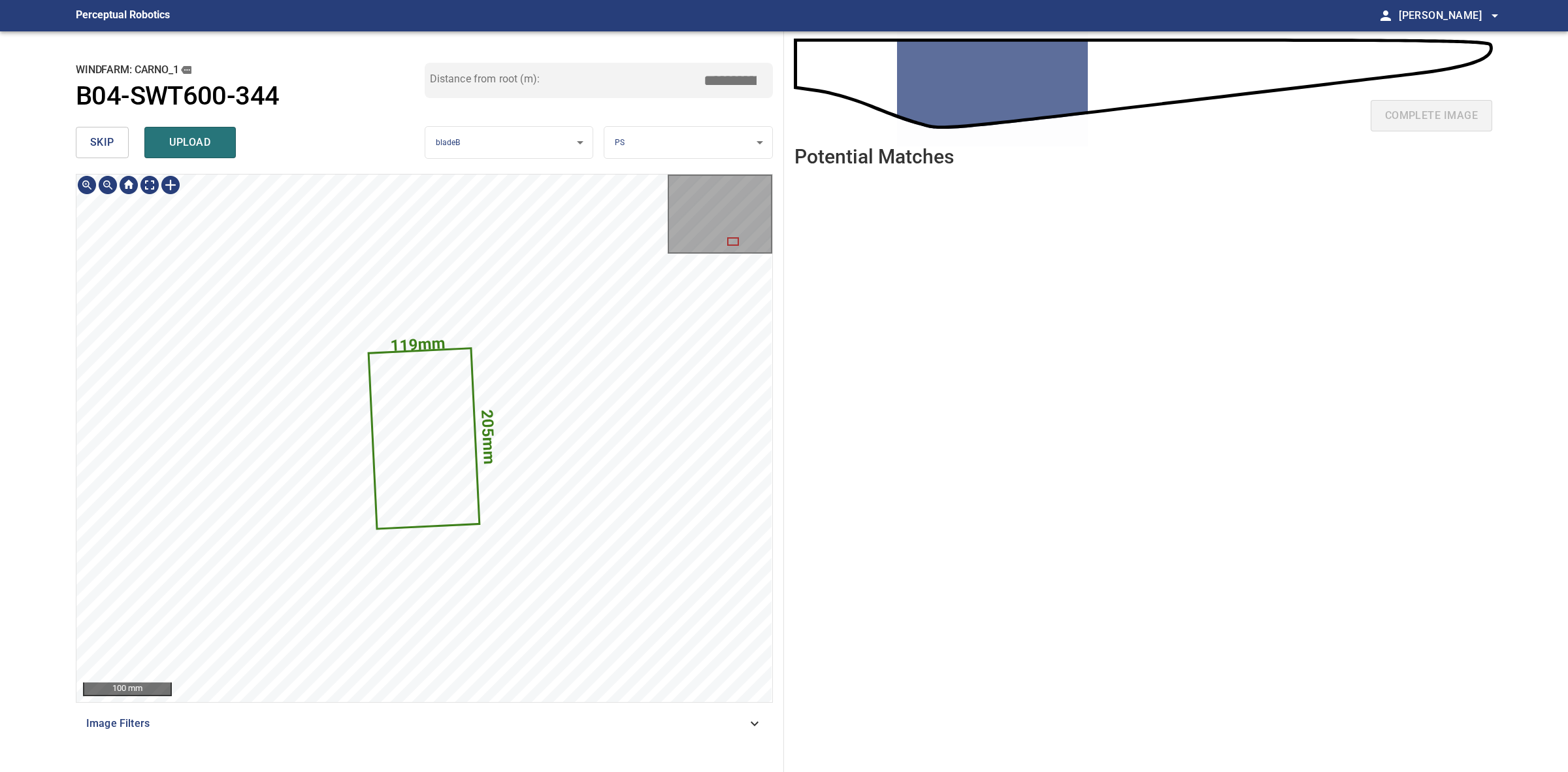
click at [419, 456] on icon at bounding box center [424, 437] width 108 height 178
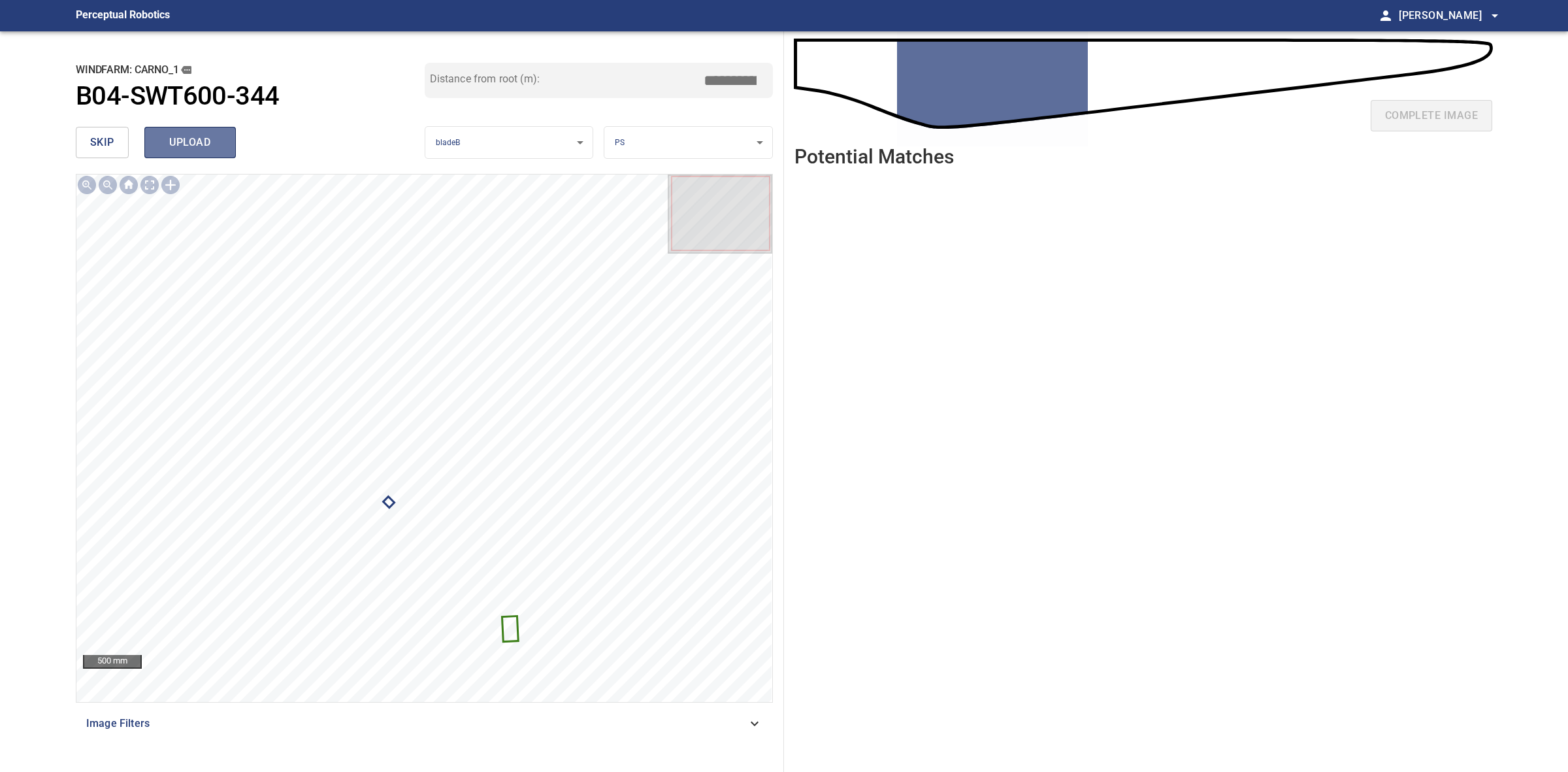
click at [159, 154] on button "upload" at bounding box center [189, 142] width 91 height 32
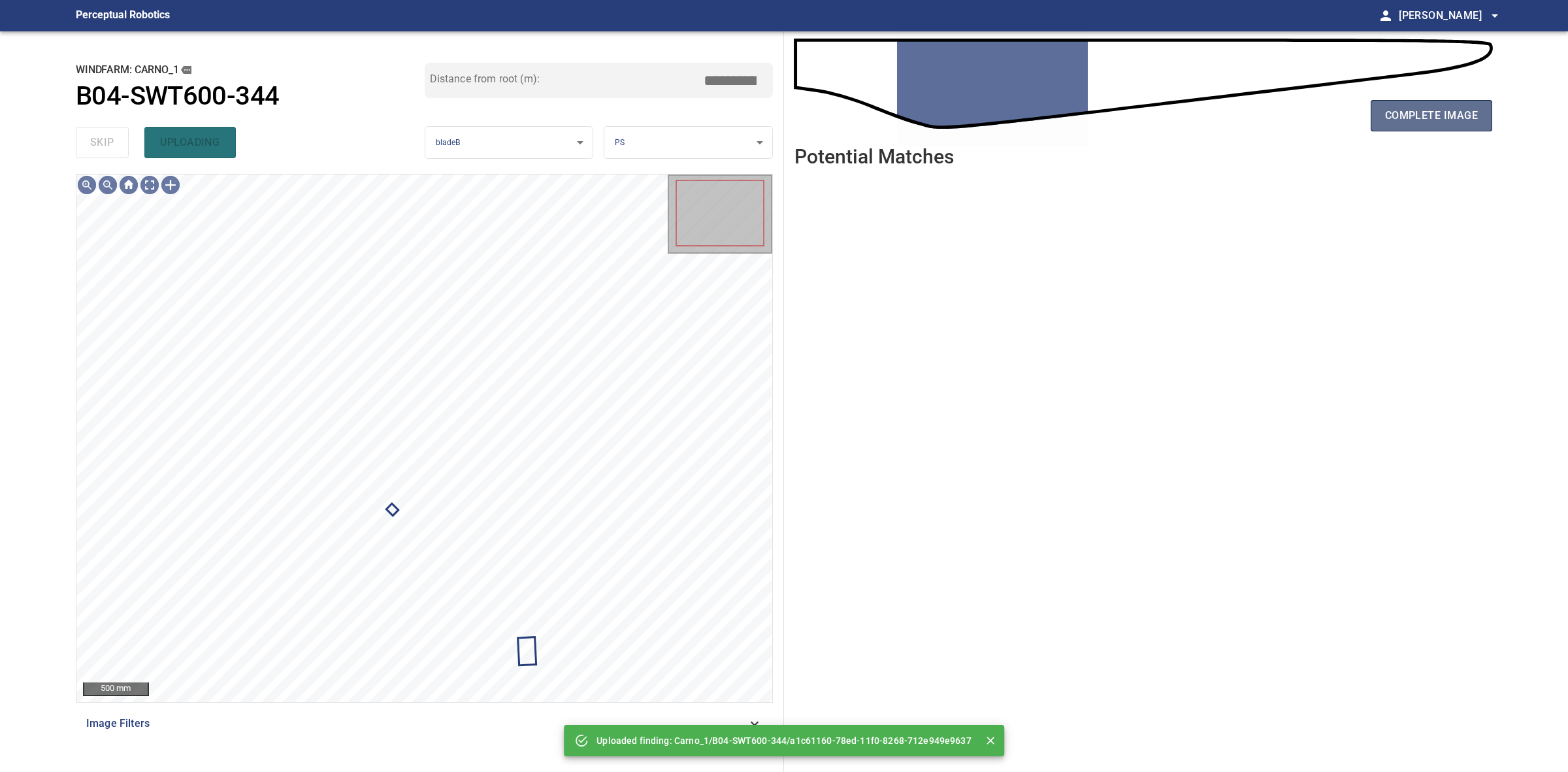
click at [1400, 105] on button "complete image" at bounding box center [1432, 115] width 122 height 32
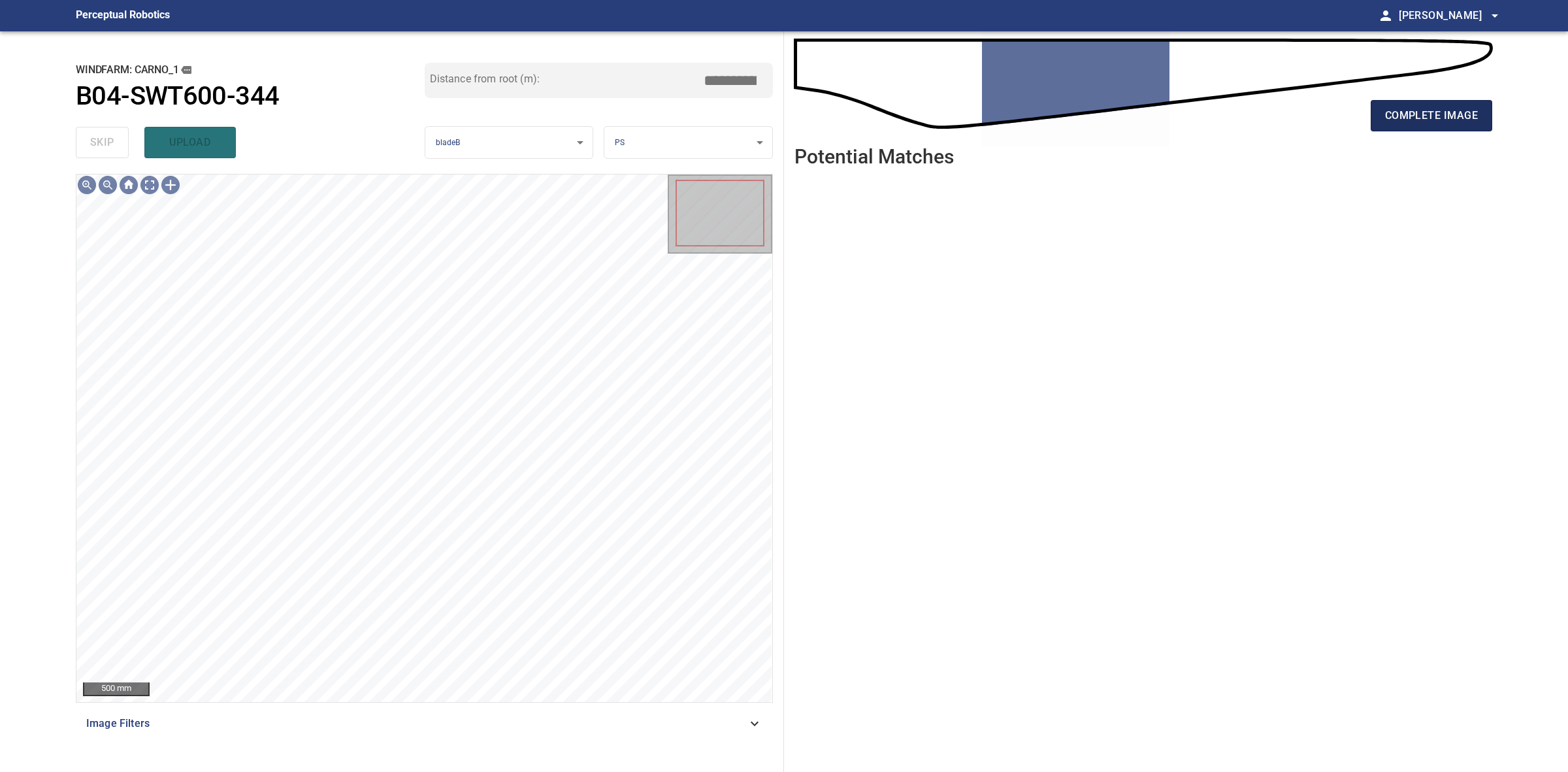
click at [1404, 116] on span "complete image" at bounding box center [1432, 115] width 93 height 18
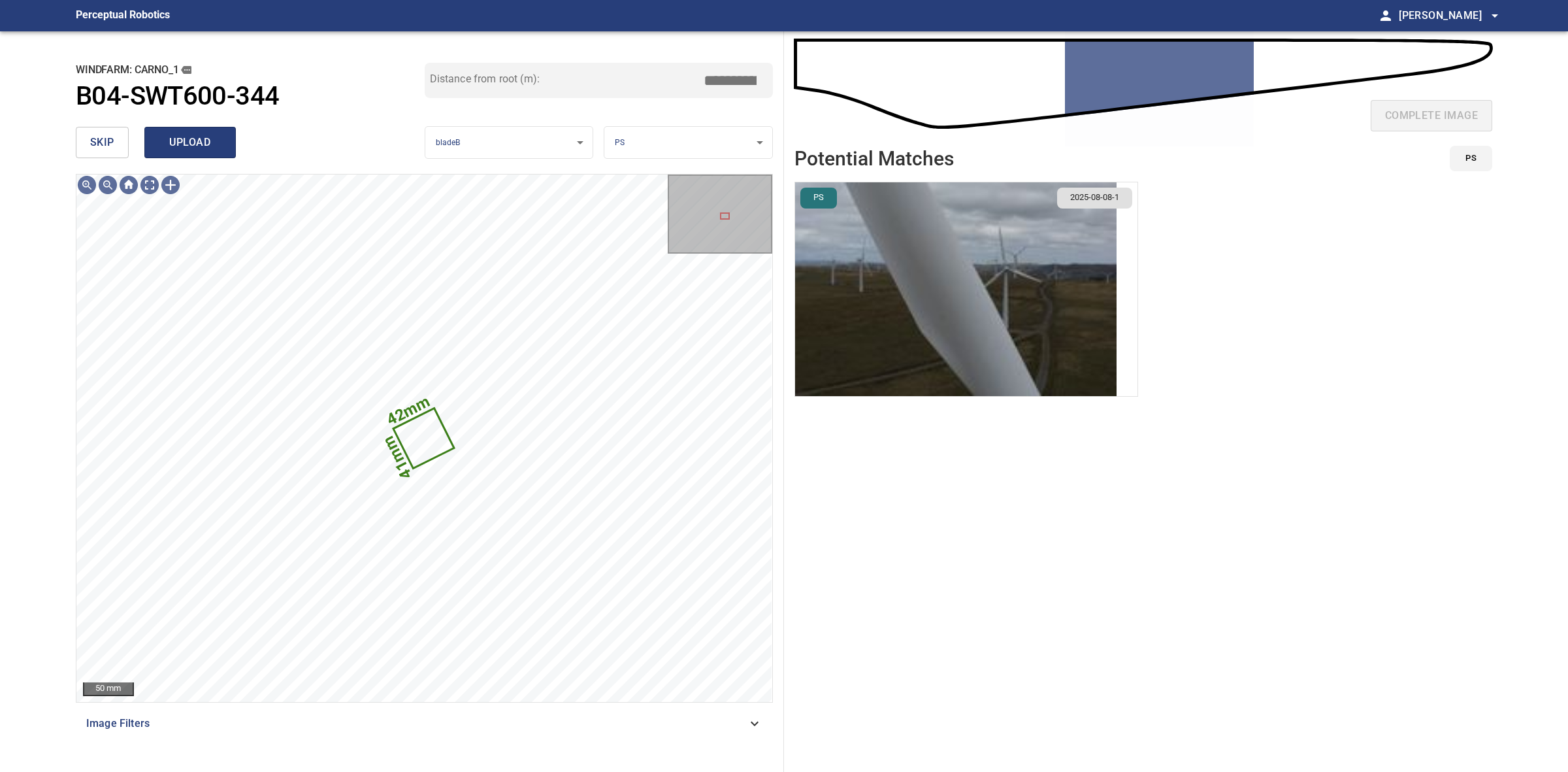
click at [220, 142] on span "upload" at bounding box center [190, 141] width 63 height 18
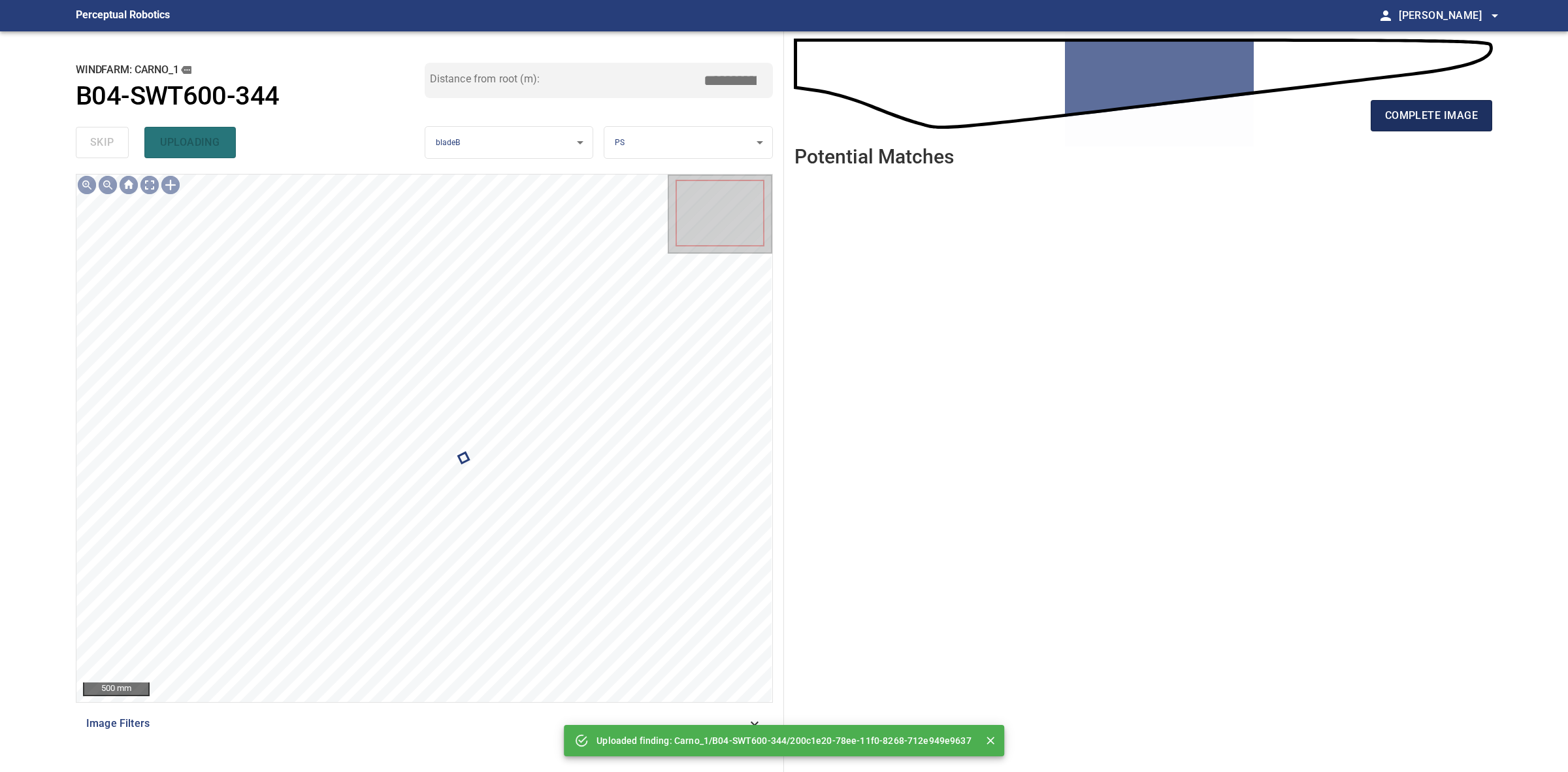
click at [1448, 126] on button "complete image" at bounding box center [1432, 115] width 122 height 32
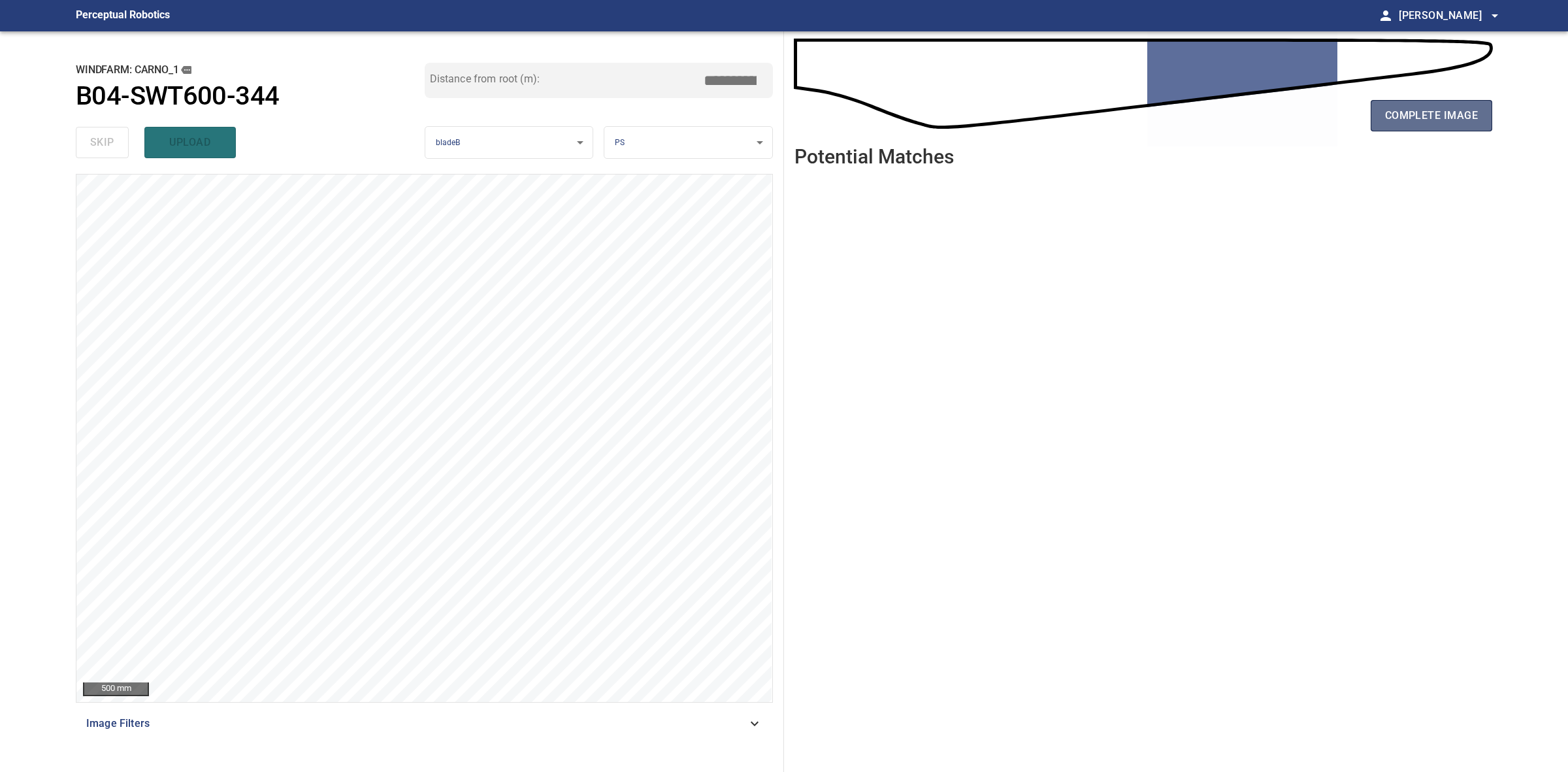
click at [1441, 107] on span "complete image" at bounding box center [1432, 115] width 93 height 18
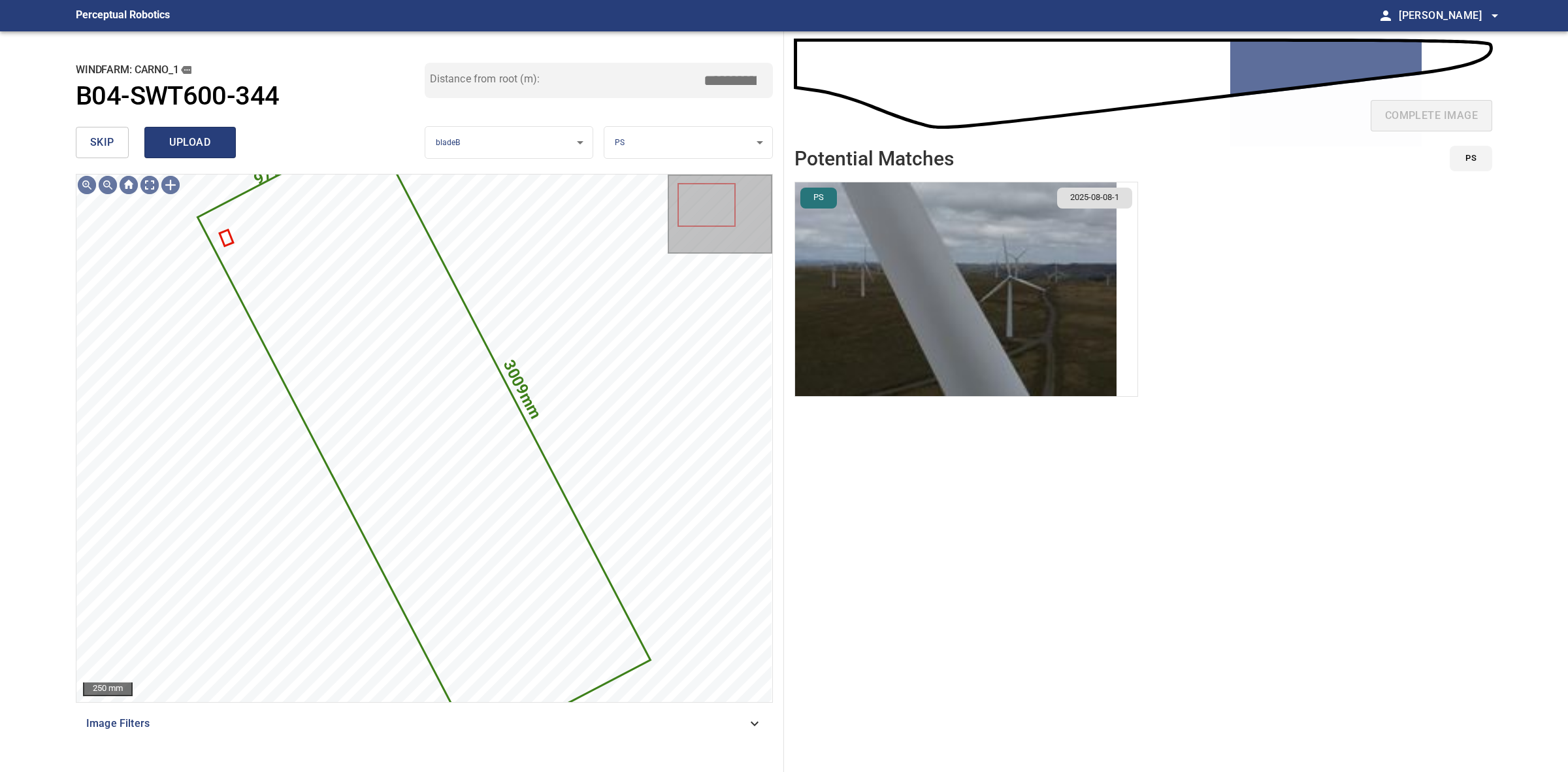
click at [209, 141] on span "upload" at bounding box center [190, 141] width 63 height 18
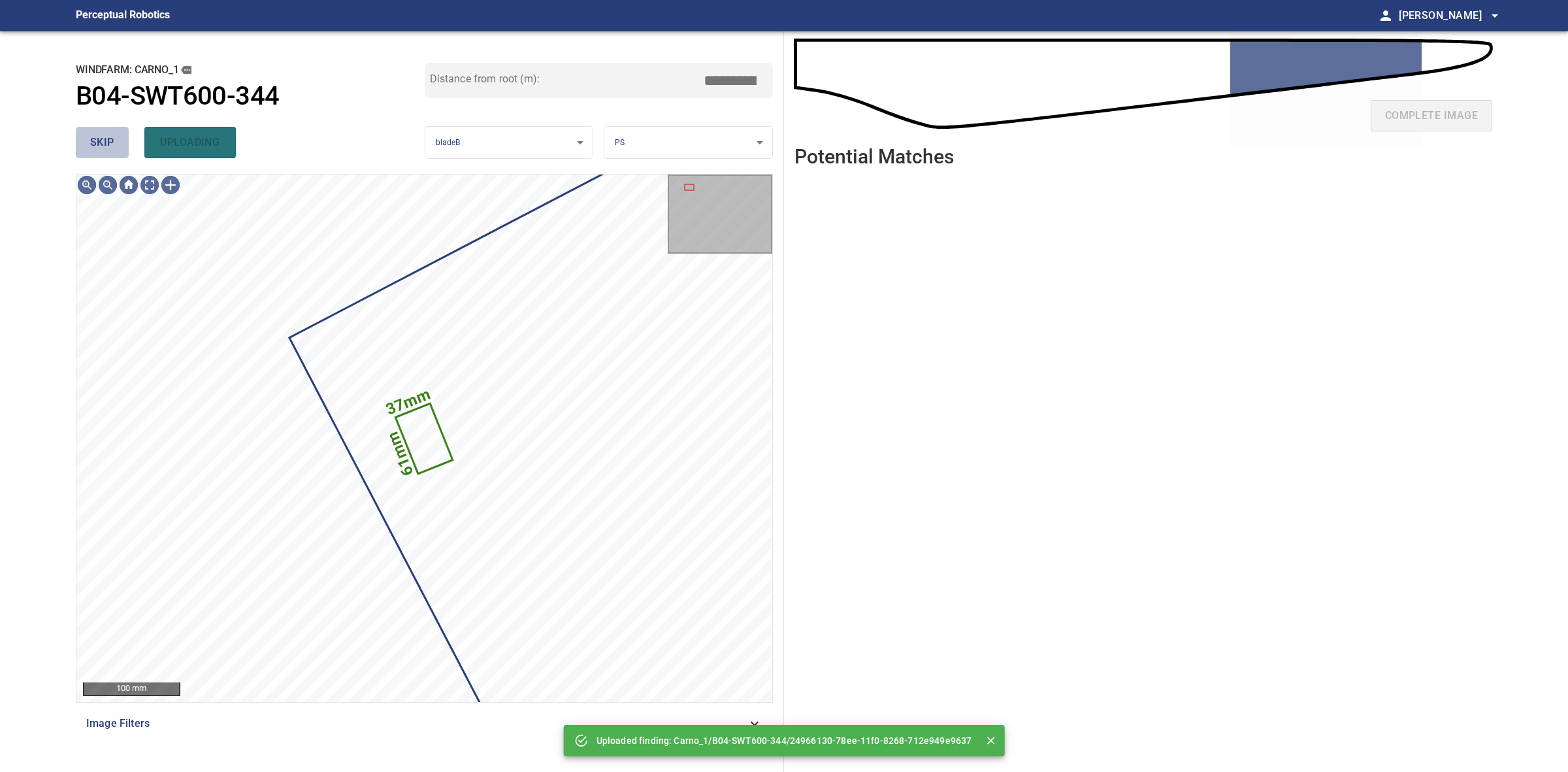
click at [110, 141] on span "skip" at bounding box center [102, 141] width 24 height 18
click at [110, 141] on div "skip uploading" at bounding box center [250, 142] width 349 height 42
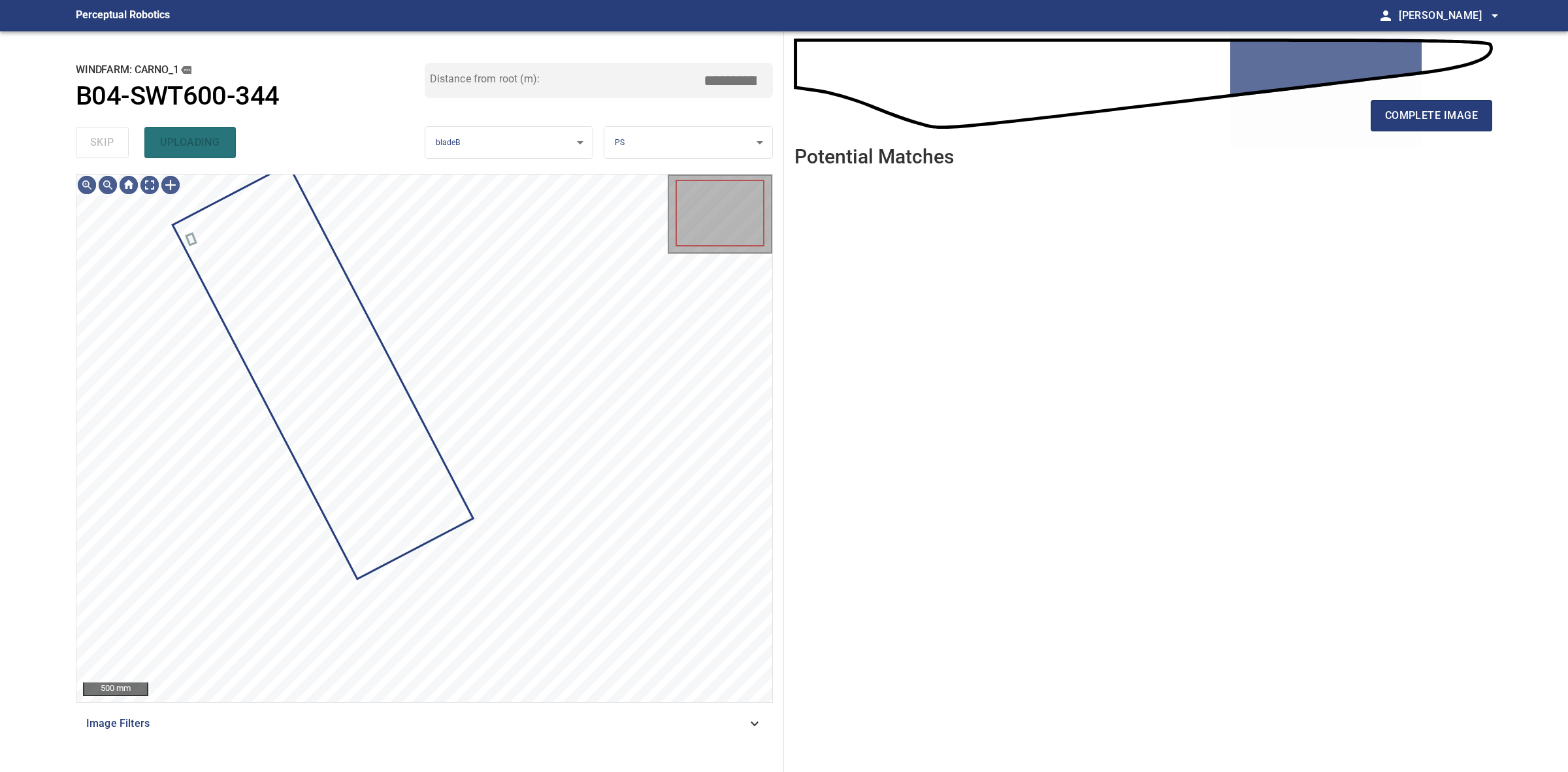
click at [112, 141] on div "skip uploading" at bounding box center [250, 142] width 349 height 42
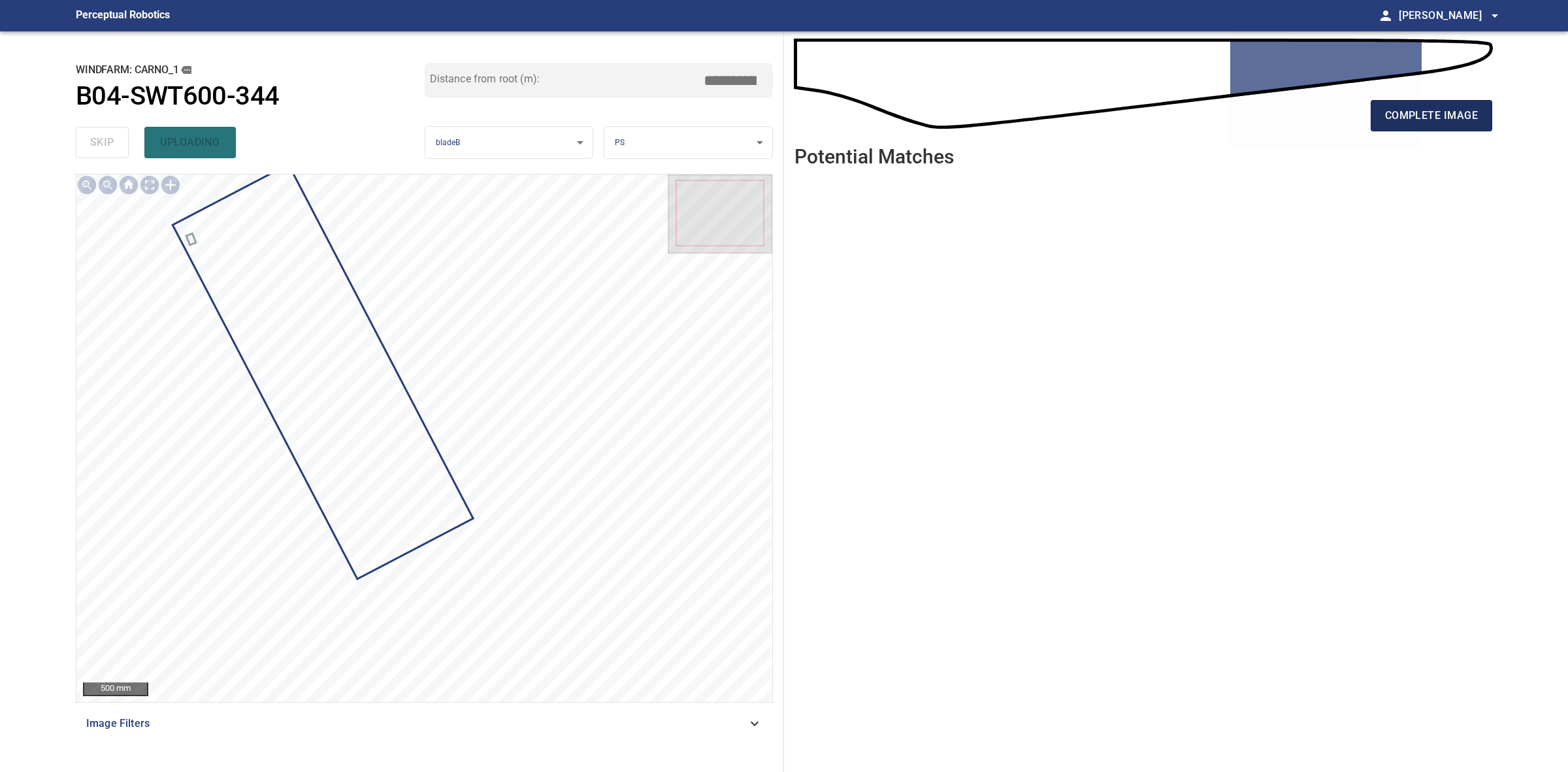
click at [1414, 124] on button "complete image" at bounding box center [1432, 115] width 122 height 32
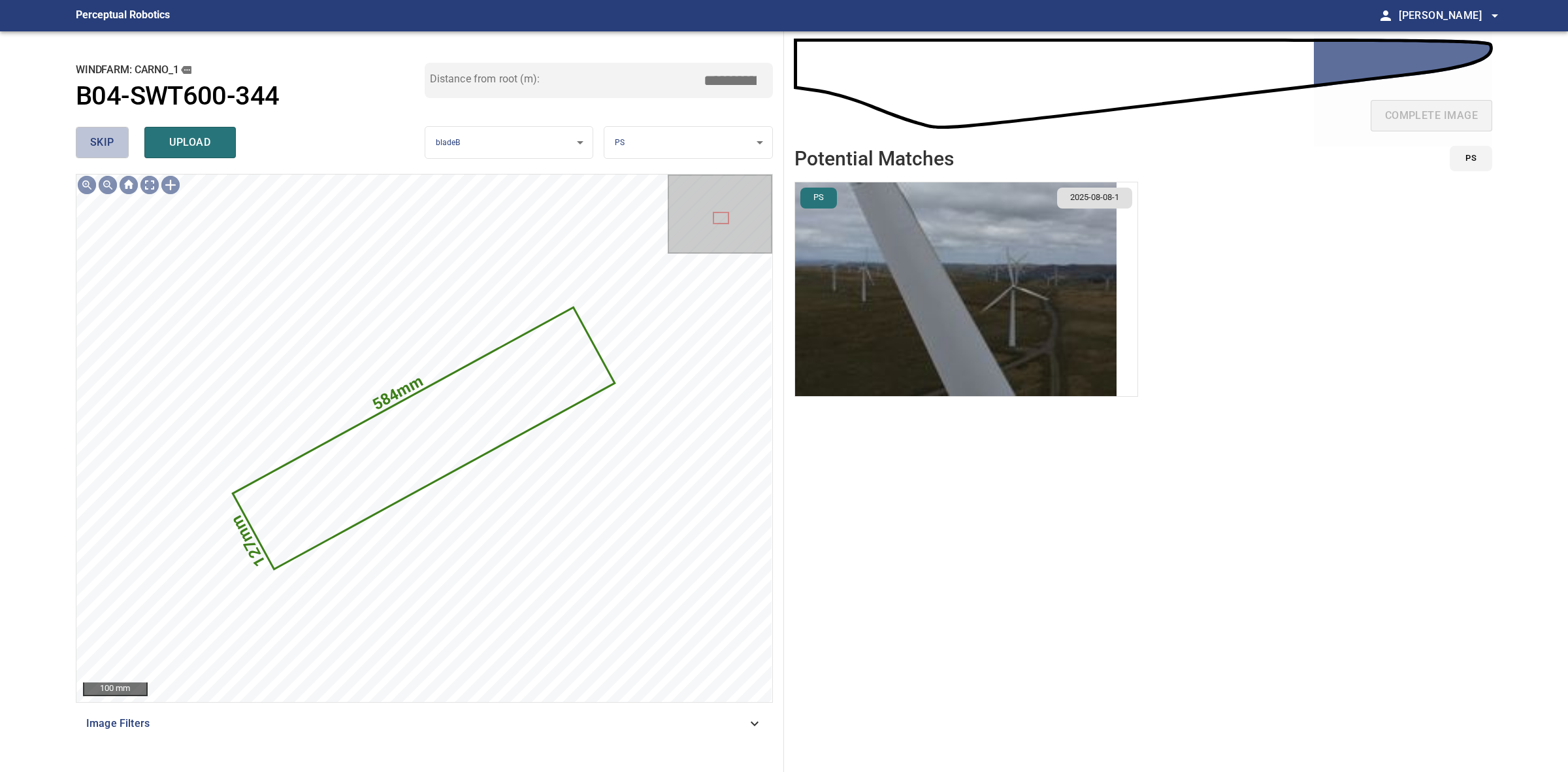
click at [108, 144] on span "skip" at bounding box center [102, 141] width 24 height 18
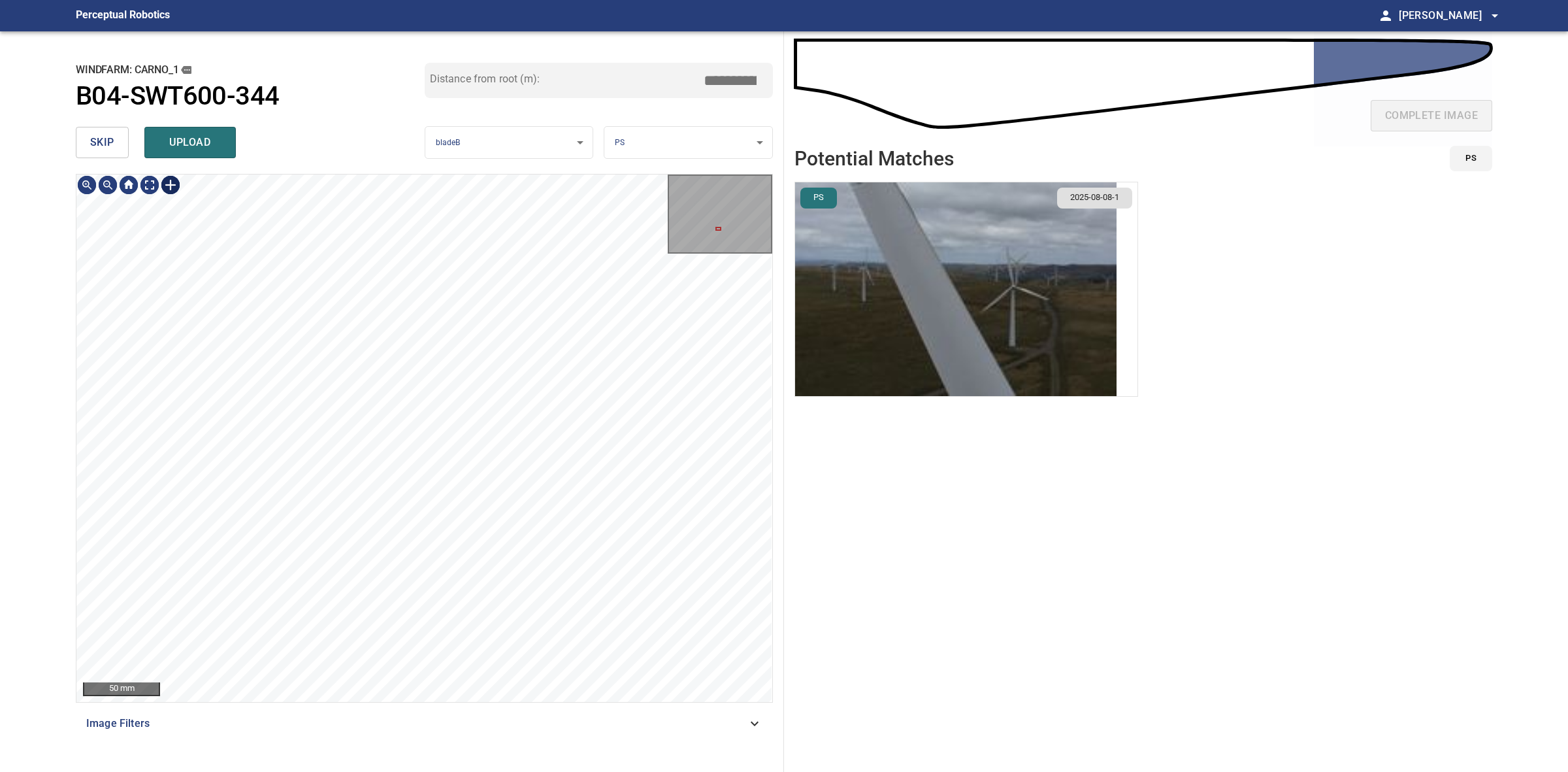
click at [171, 180] on div at bounding box center [170, 185] width 21 height 21
click at [347, 527] on div "1216mm 121mm" at bounding box center [424, 438] width 696 height 527
click at [347, 523] on div "1216mm 121mm" at bounding box center [424, 438] width 696 height 527
click at [349, 477] on div at bounding box center [329, 418] width 118 height 181
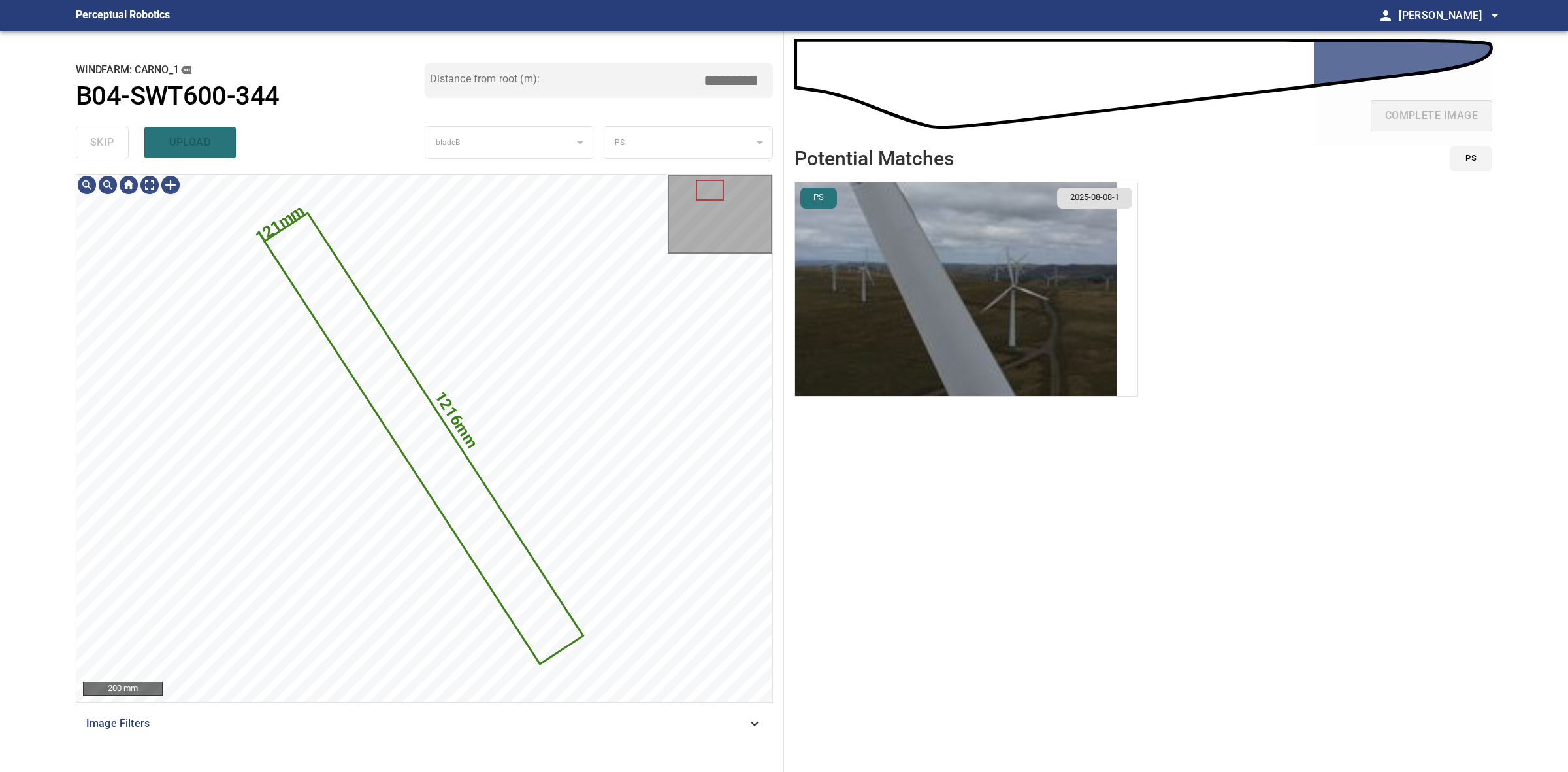
click at [637, 134] on div "PS" at bounding box center [688, 142] width 168 height 33
click at [386, 392] on icon at bounding box center [424, 439] width 316 height 448
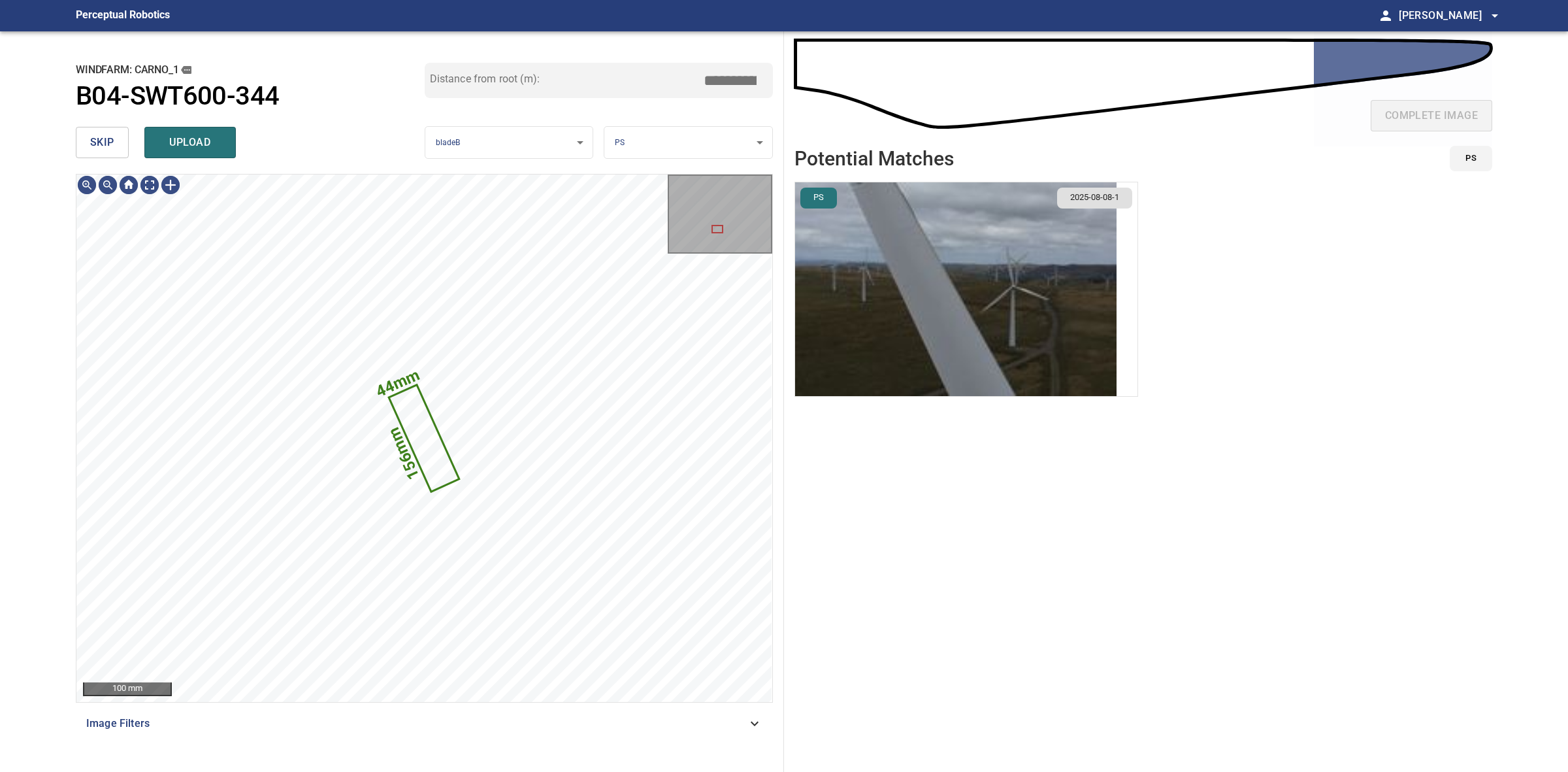
click at [635, 134] on body "**********" at bounding box center [784, 386] width 1568 height 772
click at [644, 185] on li "TE" at bounding box center [688, 185] width 167 height 21
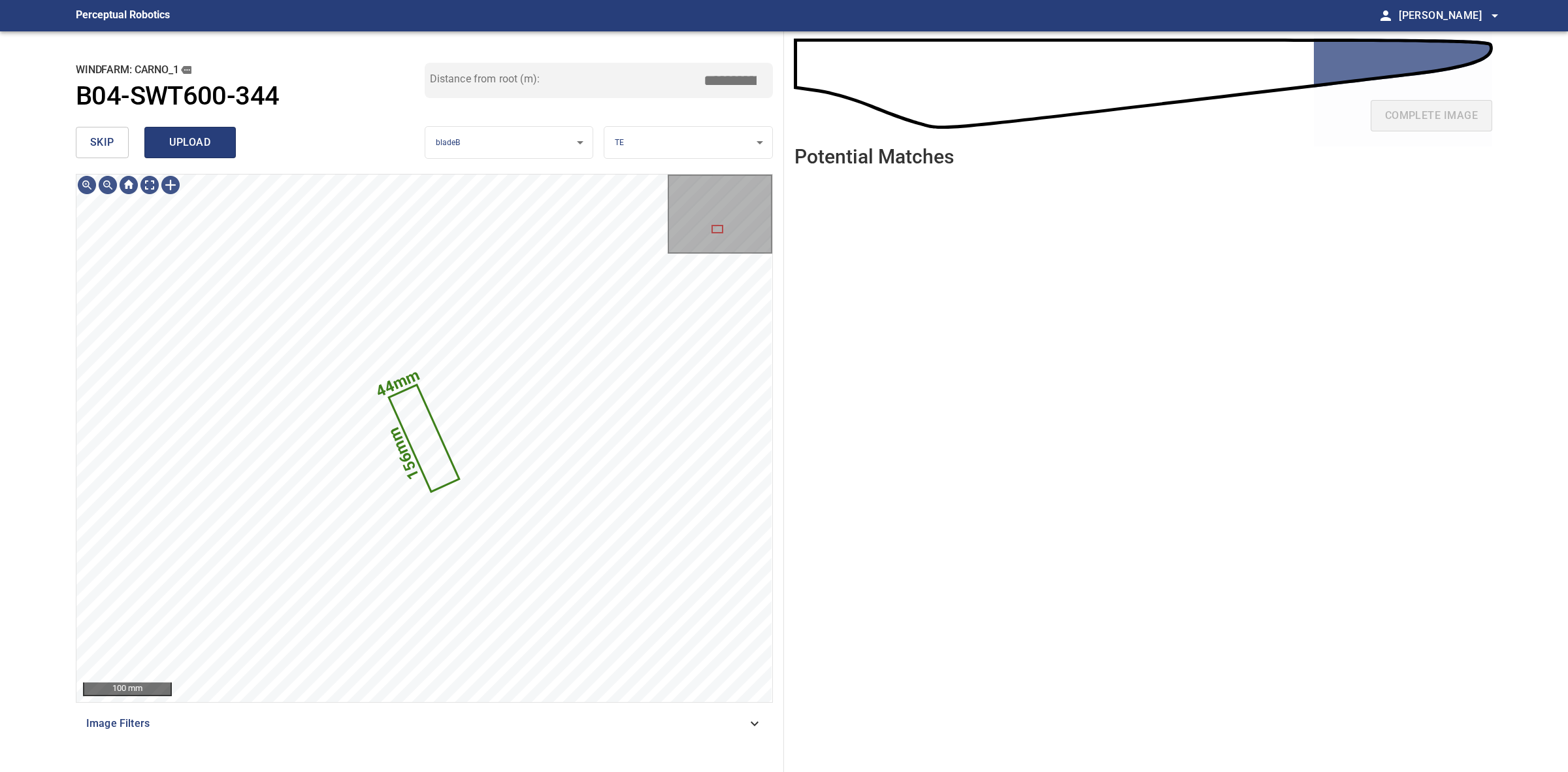
click at [217, 148] on span "upload" at bounding box center [190, 141] width 63 height 18
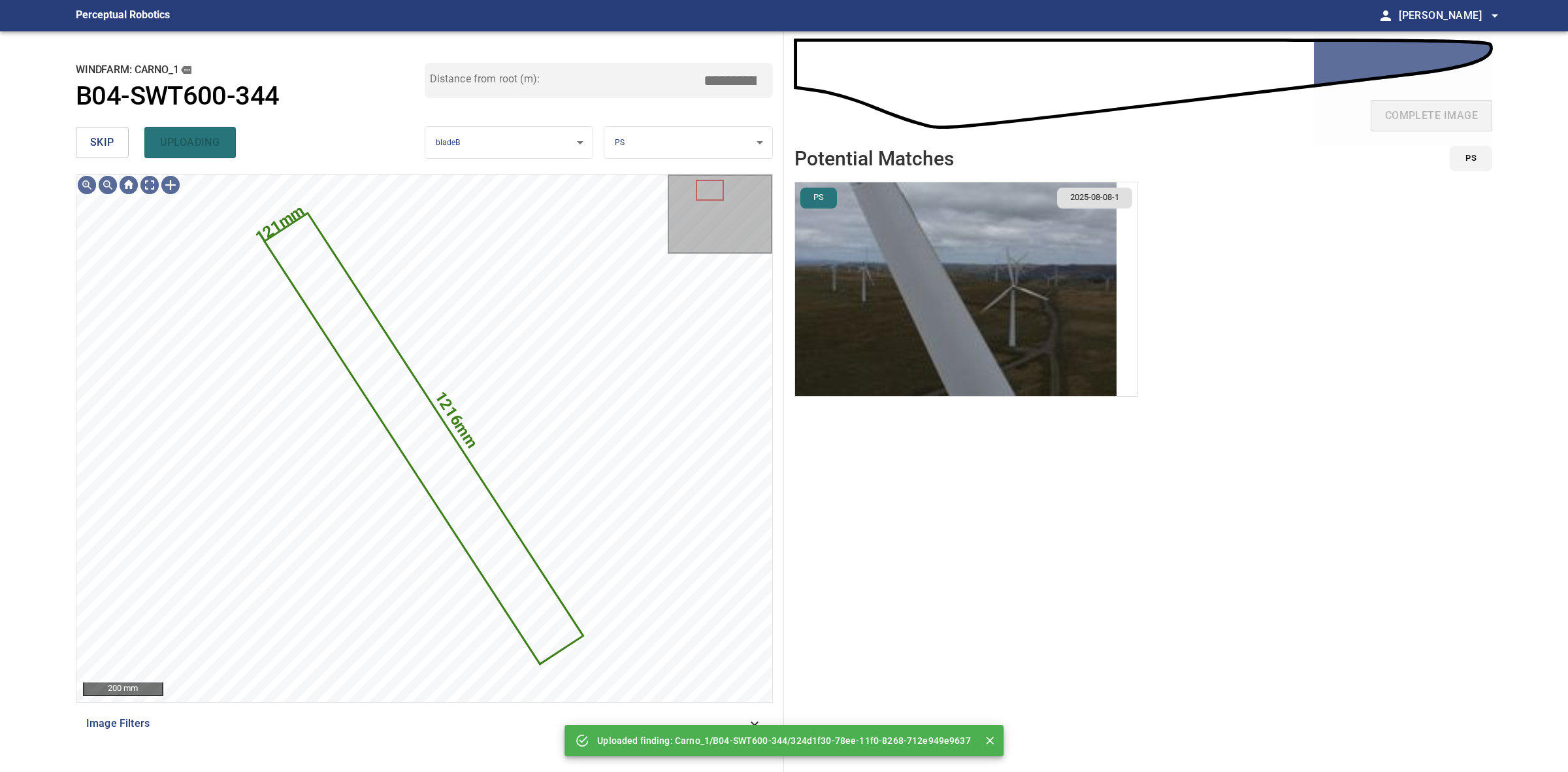
click at [668, 141] on body "**********" at bounding box center [784, 386] width 1568 height 772
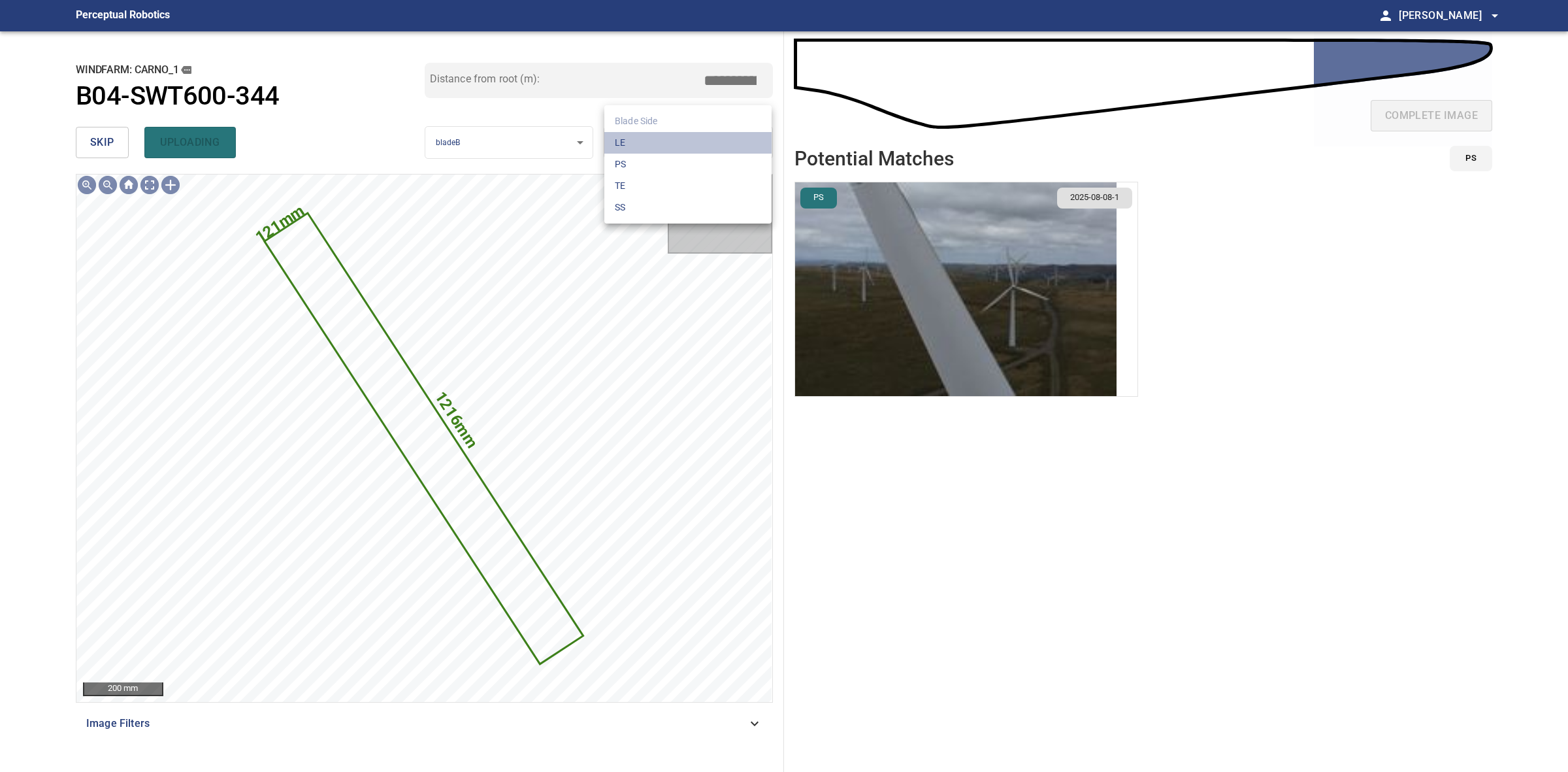
click at [668, 141] on li "LE" at bounding box center [688, 142] width 167 height 21
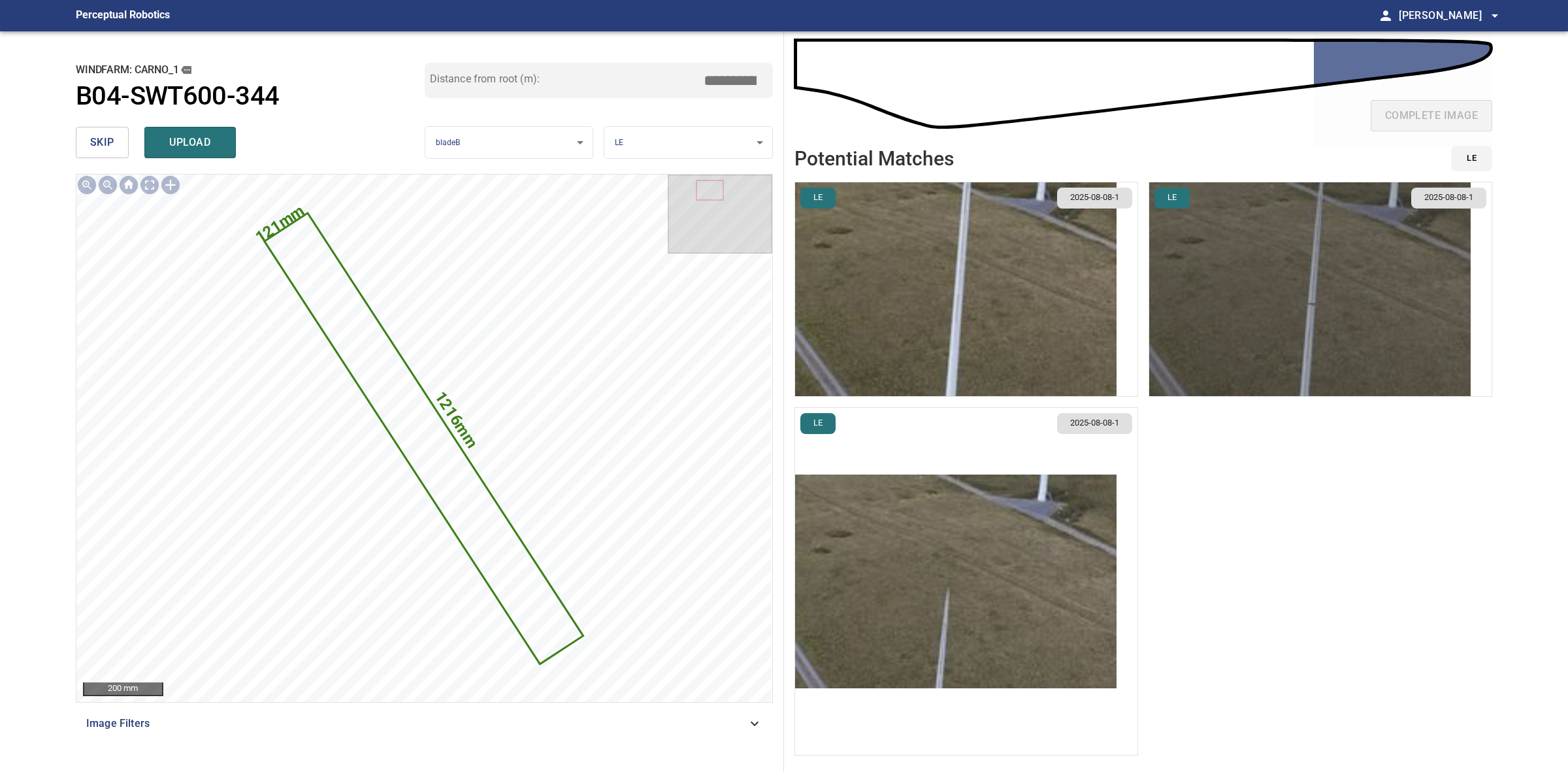
click at [1347, 288] on img "button" at bounding box center [1310, 289] width 321 height 214
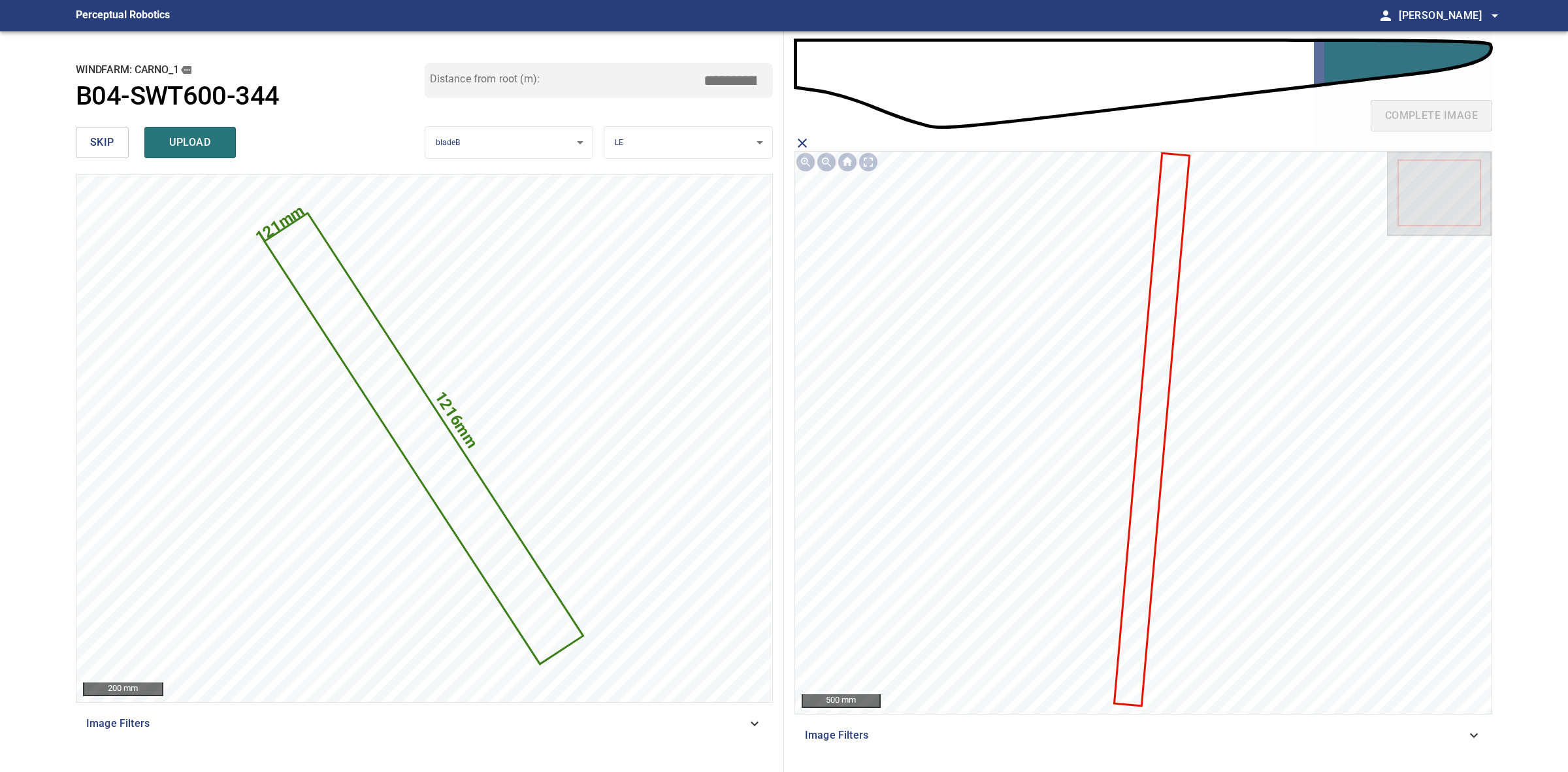
click at [1153, 360] on icon at bounding box center [1151, 430] width 72 height 550
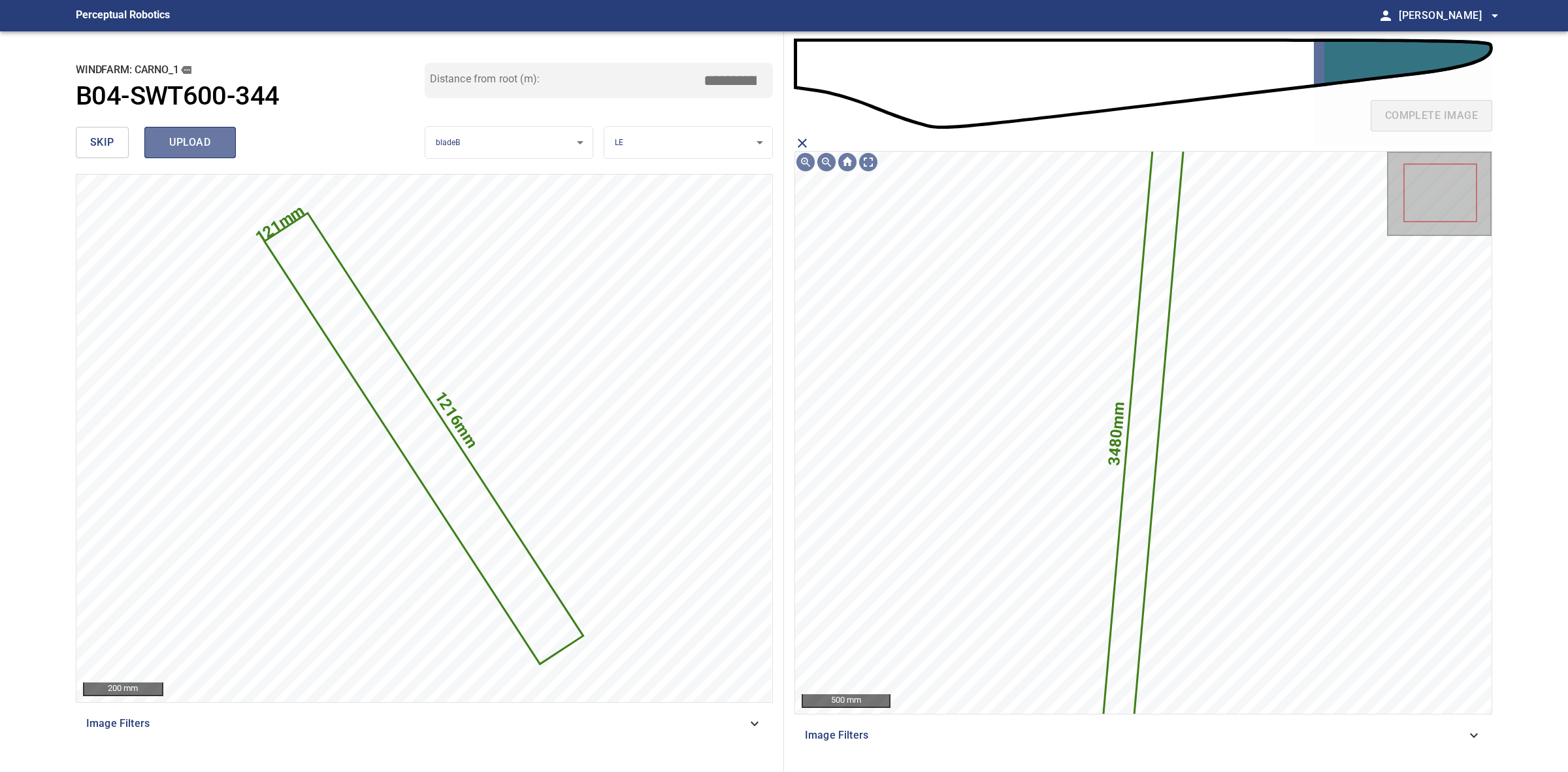
click at [219, 145] on span "upload" at bounding box center [190, 141] width 63 height 18
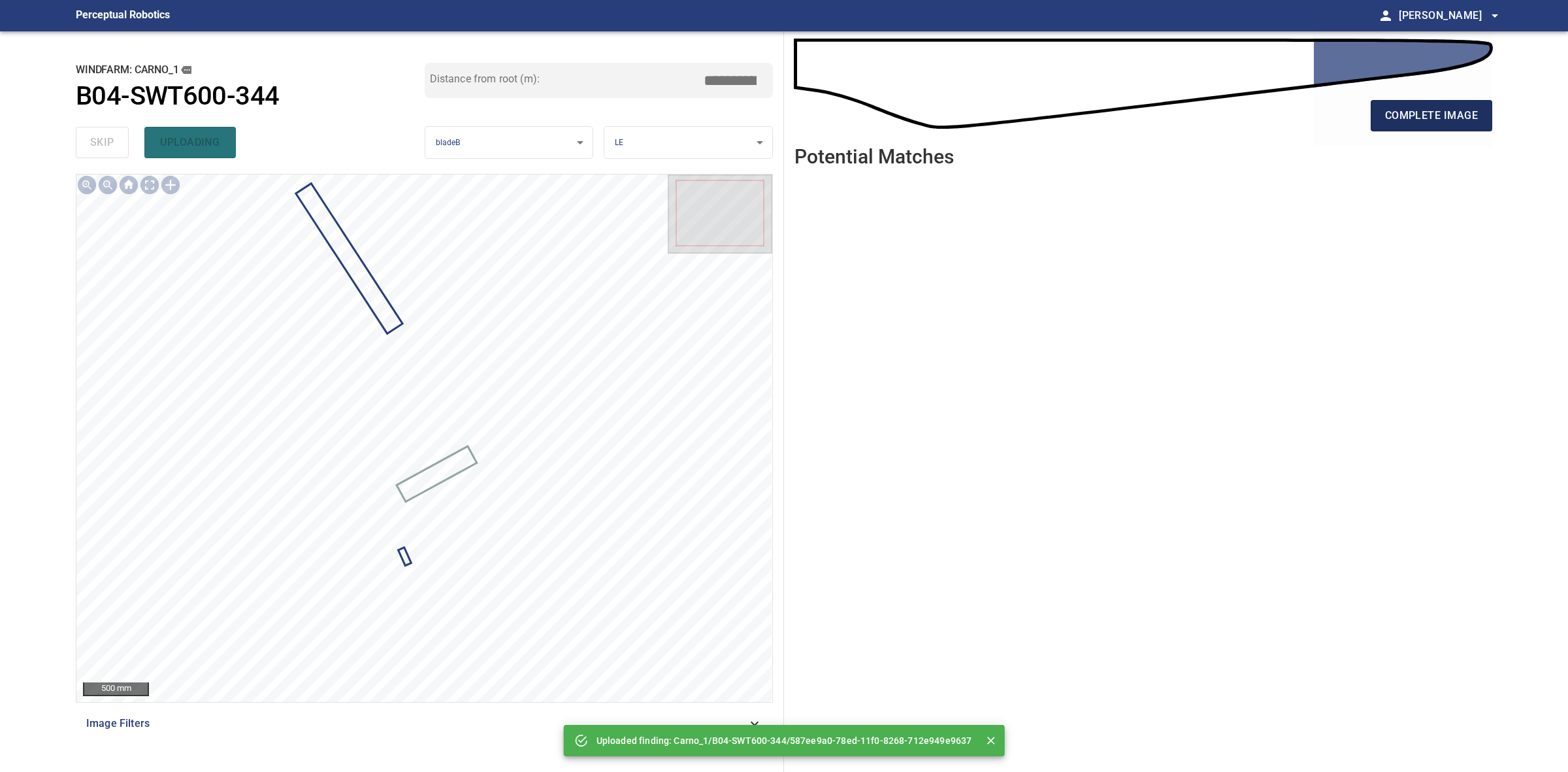
click at [1418, 121] on span "complete image" at bounding box center [1432, 115] width 93 height 18
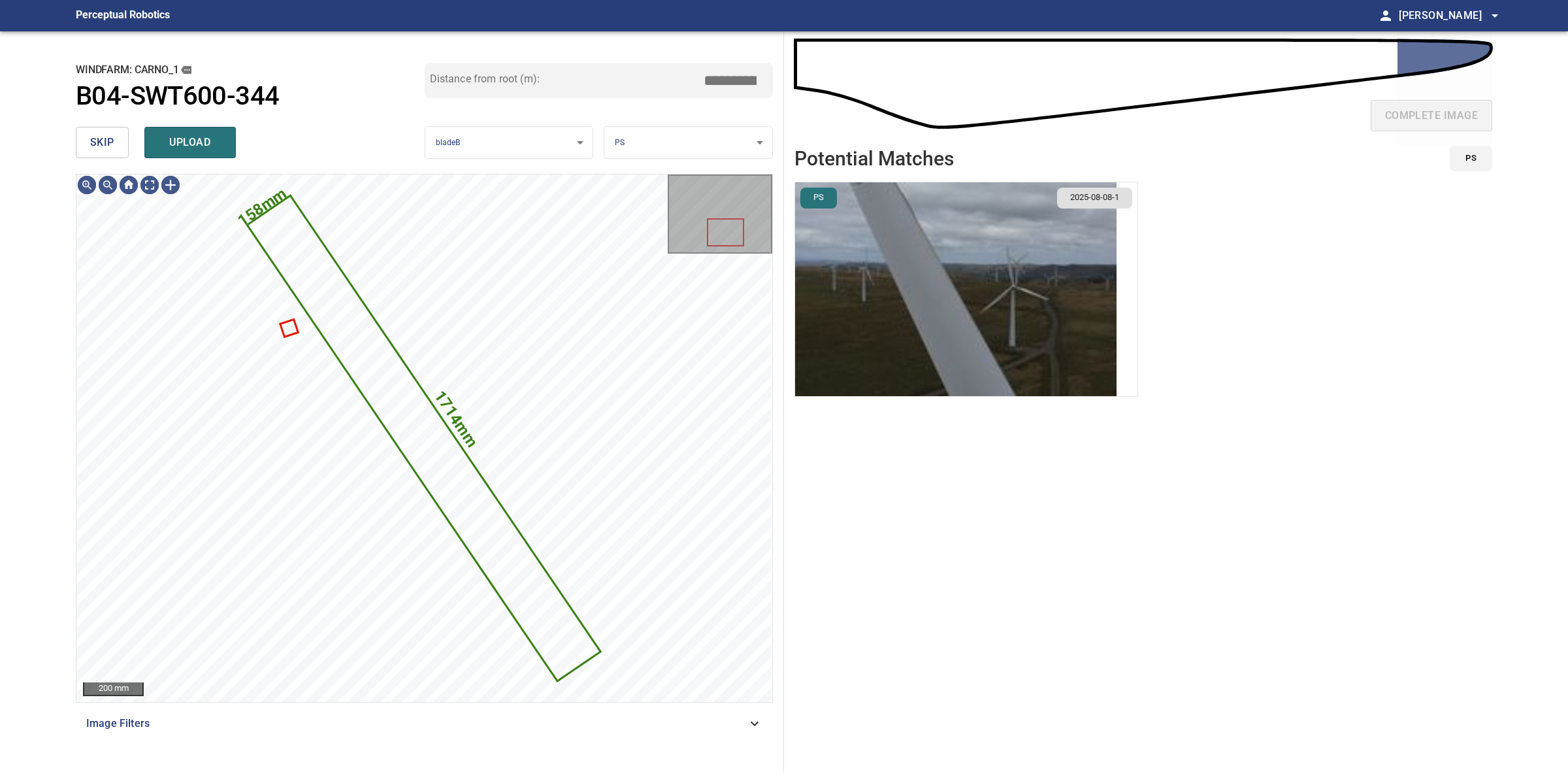
click at [111, 154] on button "skip" at bounding box center [102, 142] width 53 height 32
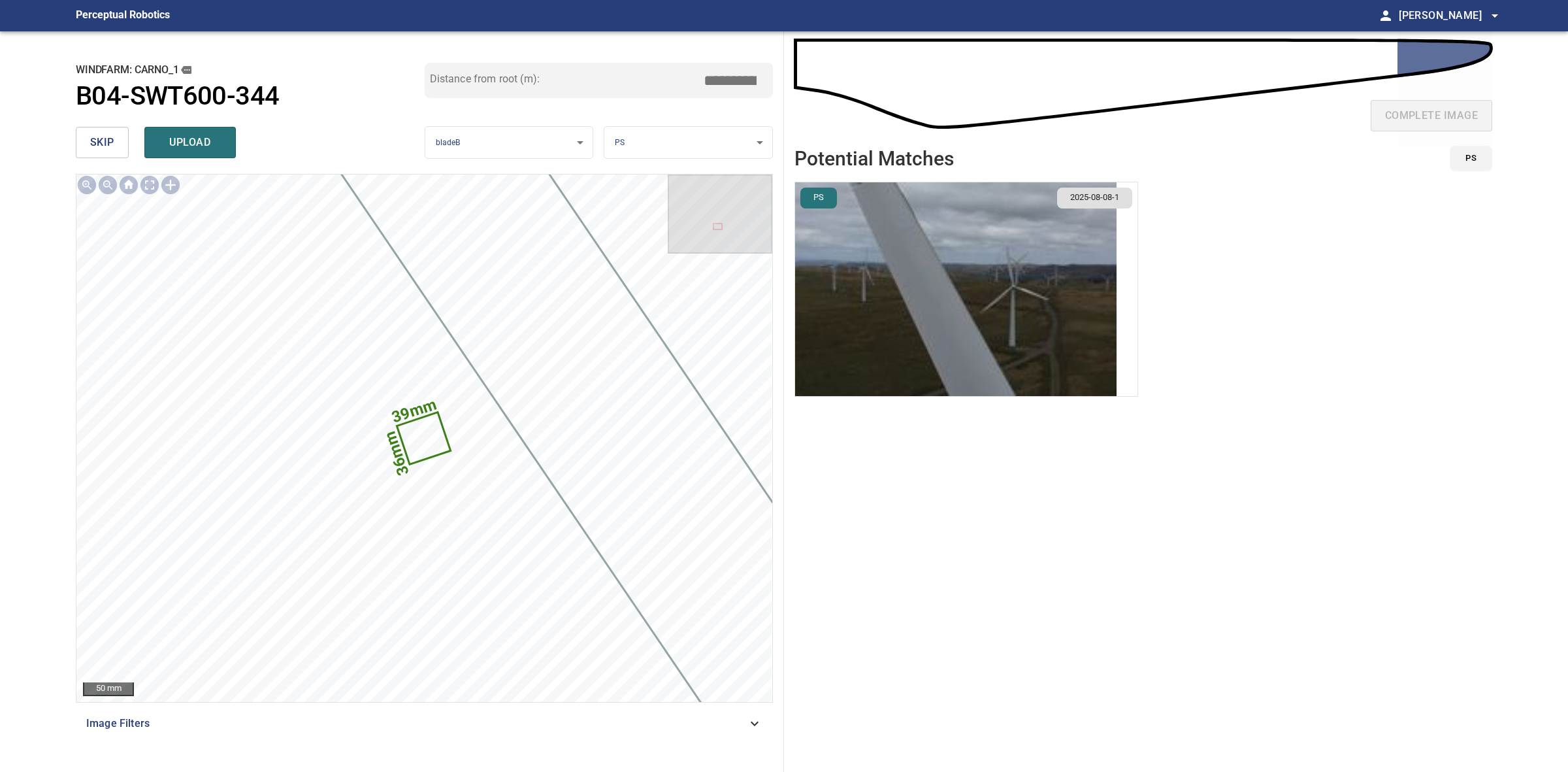
click at [111, 144] on span "skip" at bounding box center [102, 141] width 24 height 18
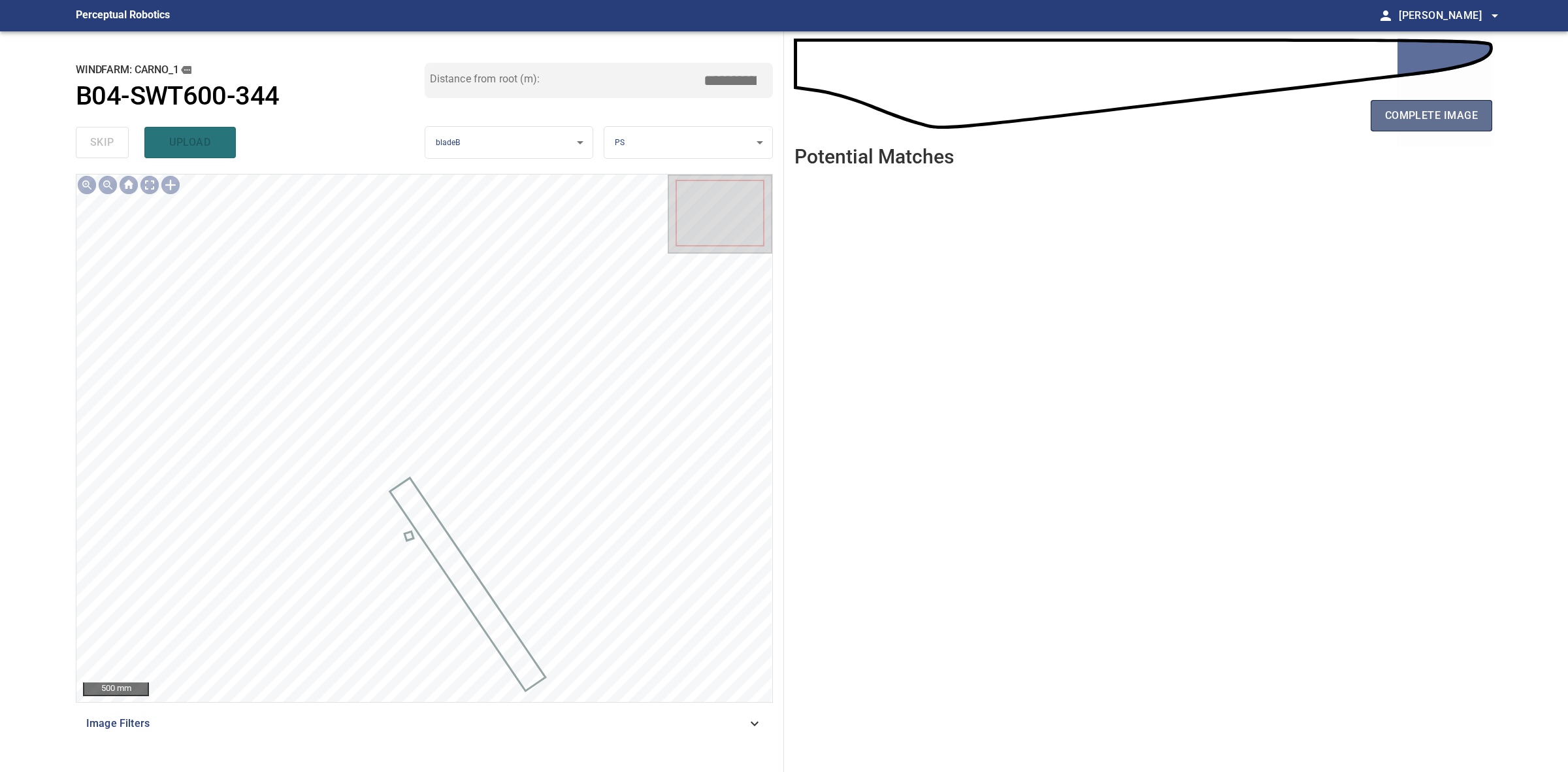
click at [1442, 125] on button "complete image" at bounding box center [1432, 115] width 122 height 32
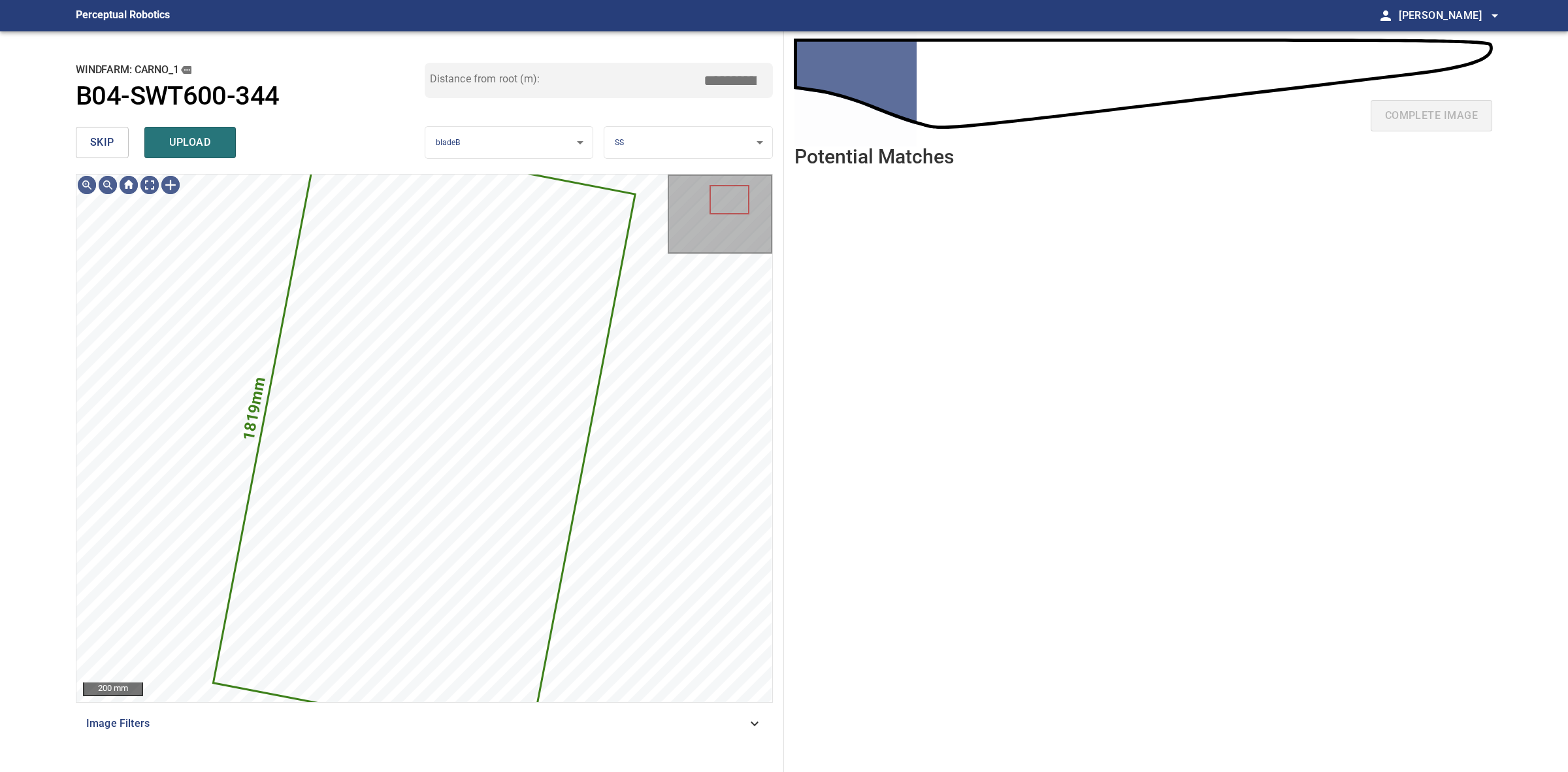
click at [102, 131] on button "skip" at bounding box center [102, 142] width 53 height 32
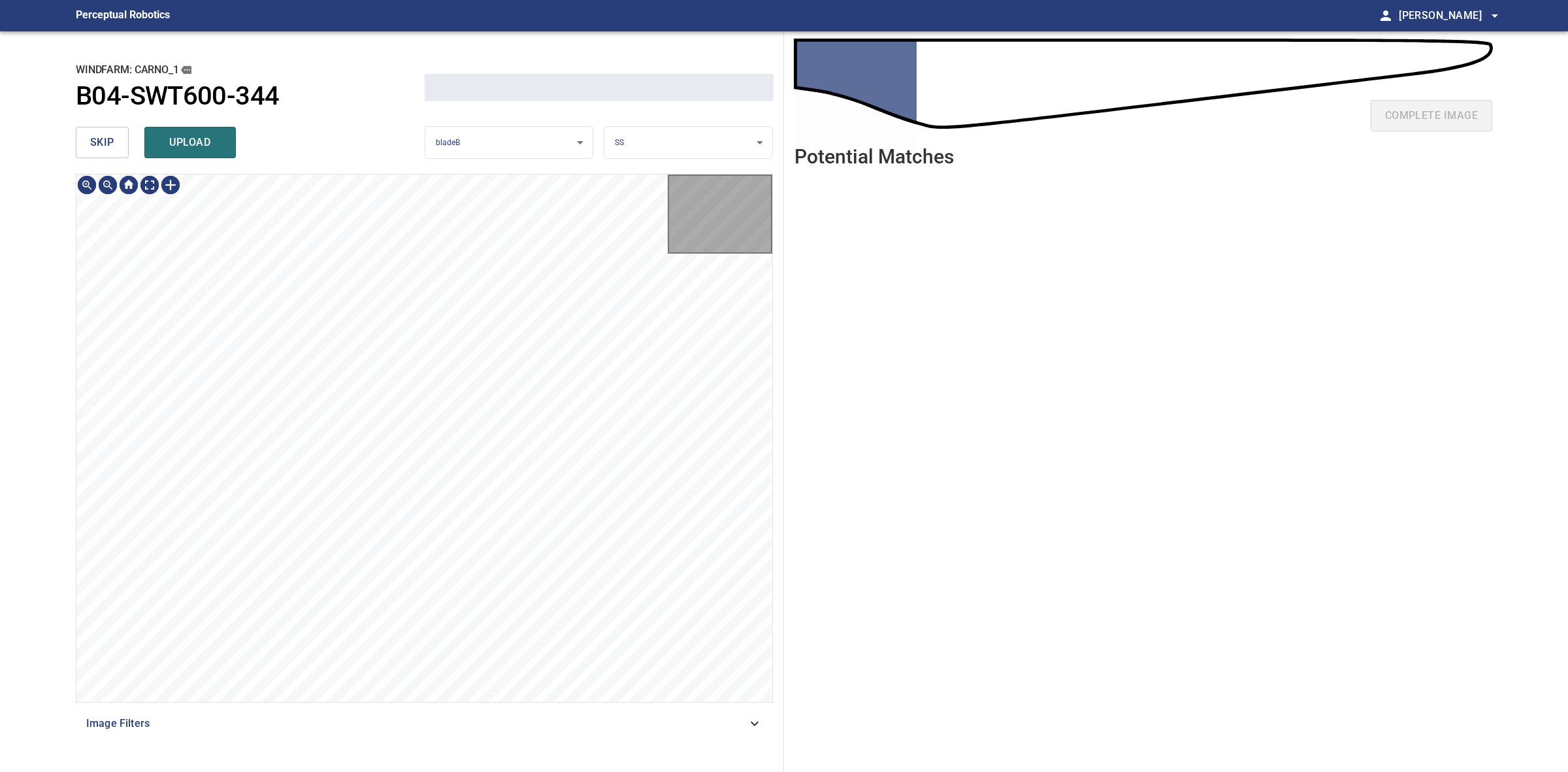
click at [102, 131] on button "skip" at bounding box center [102, 142] width 53 height 32
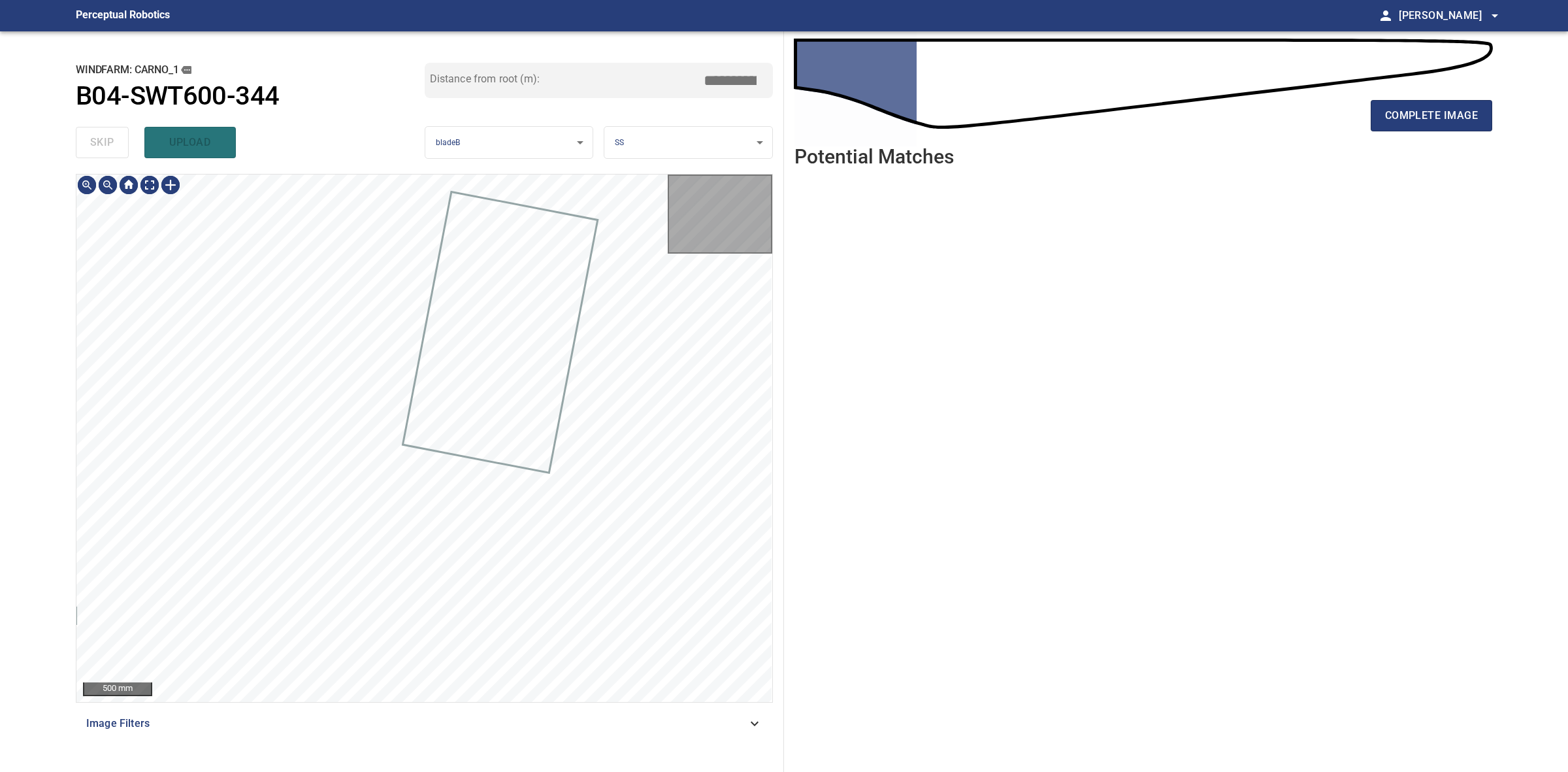
click at [102, 131] on div "skip upload" at bounding box center [250, 142] width 349 height 42
click at [1430, 98] on div "complete image" at bounding box center [1143, 120] width 698 height 52
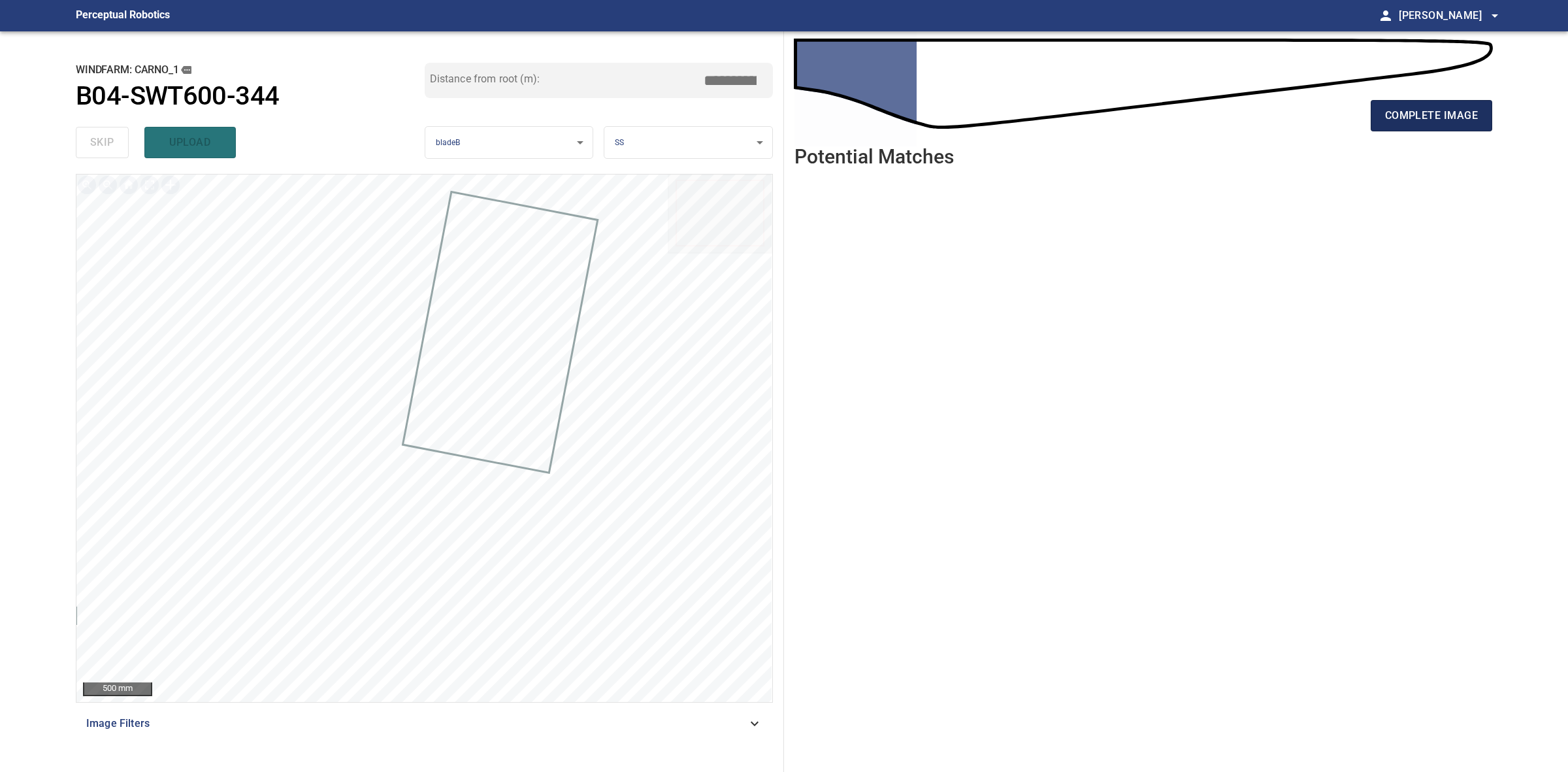
click at [1430, 105] on button "complete image" at bounding box center [1432, 115] width 122 height 32
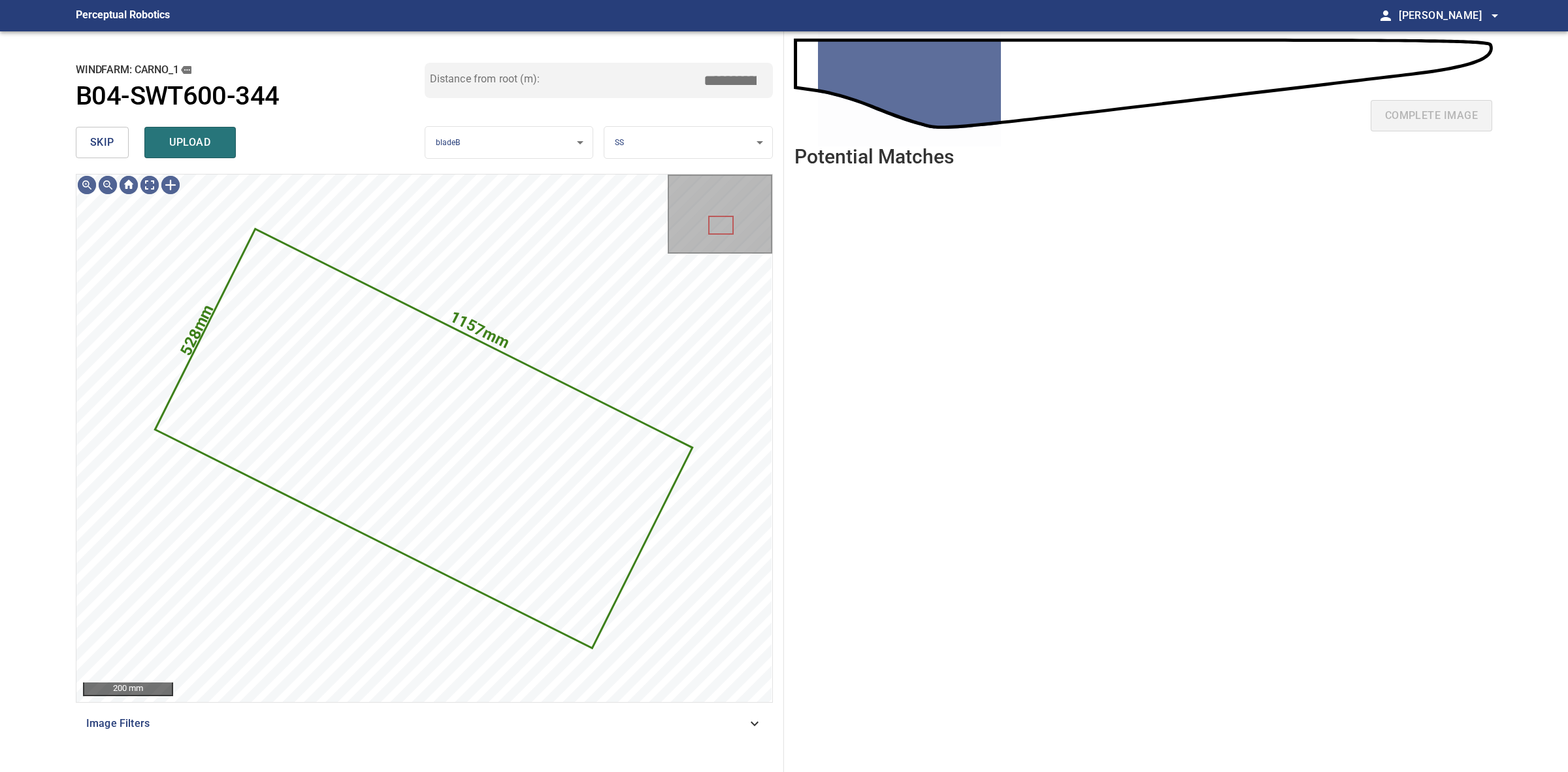
click at [93, 132] on button "skip" at bounding box center [102, 142] width 53 height 32
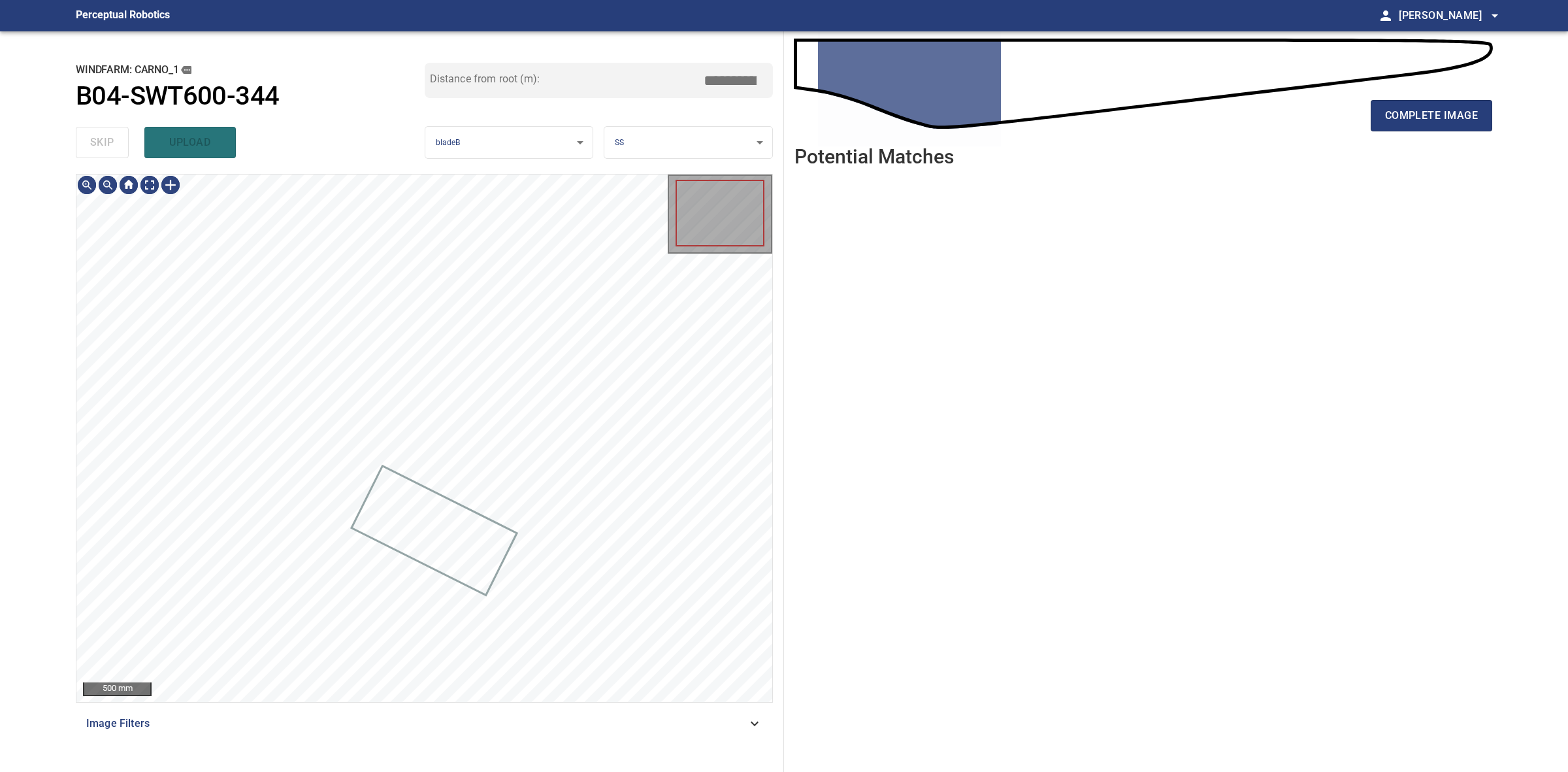
click at [93, 132] on div "skip upload" at bounding box center [250, 142] width 349 height 42
drag, startPoint x: 93, startPoint y: 132, endPoint x: 150, endPoint y: 128, distance: 57.1
click at [94, 132] on div "skip upload" at bounding box center [250, 142] width 349 height 42
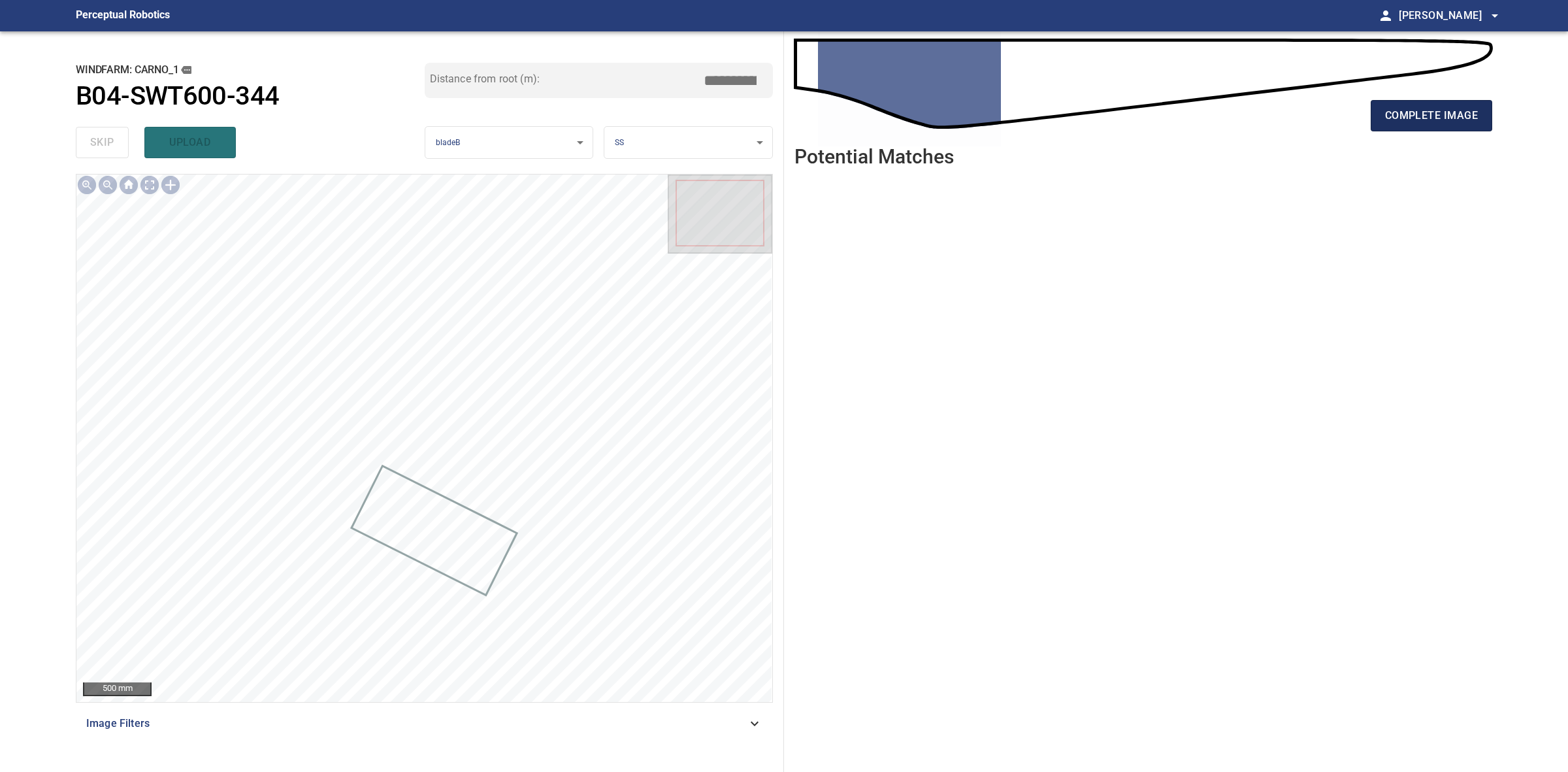
click at [1403, 112] on span "complete image" at bounding box center [1432, 115] width 93 height 18
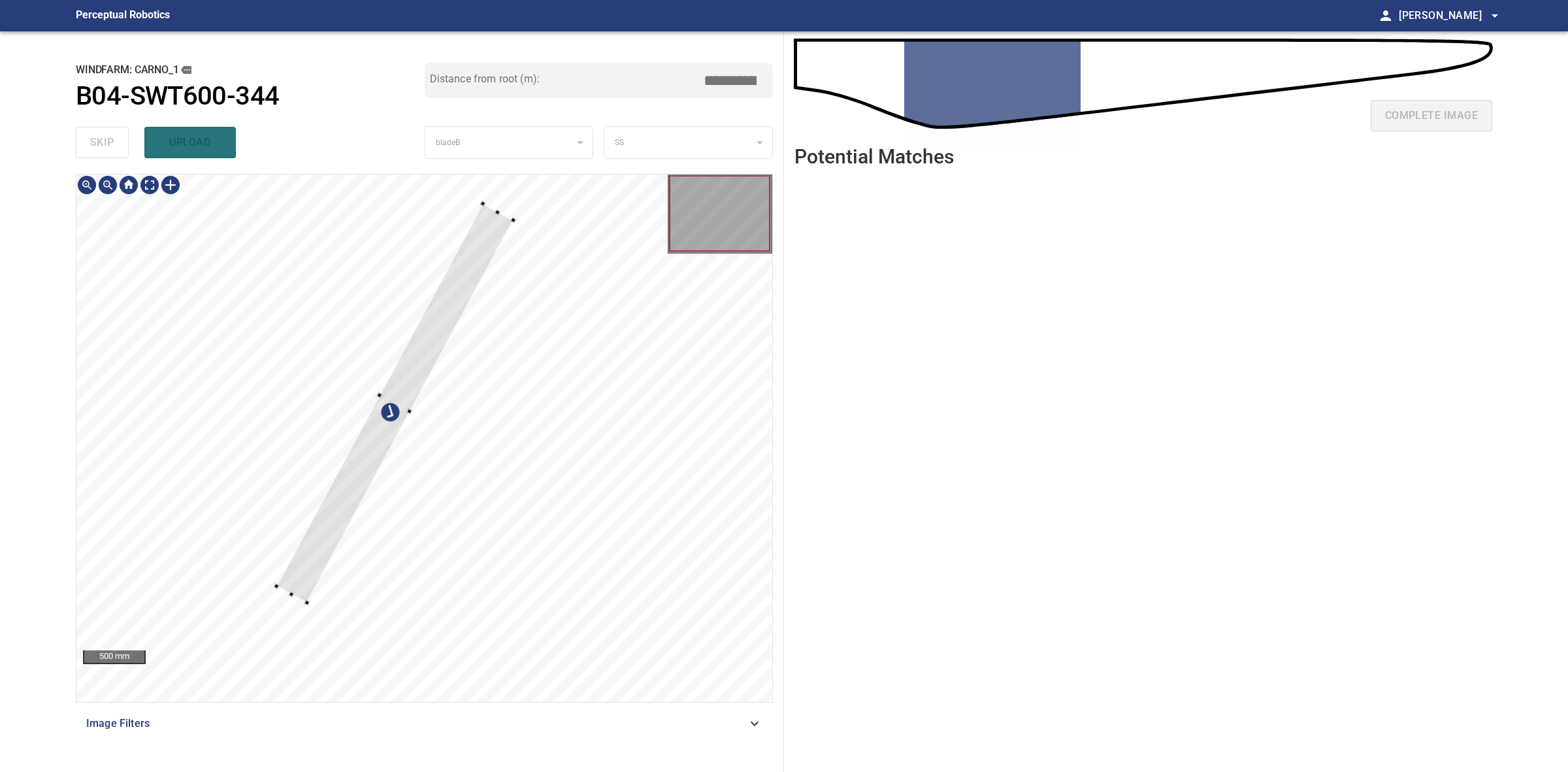
click at [304, 605] on div at bounding box center [424, 438] width 696 height 527
click at [314, 579] on div at bounding box center [401, 408] width 237 height 399
click at [315, 591] on div at bounding box center [402, 402] width 229 height 387
click at [332, 550] on div at bounding box center [400, 400] width 229 height 387
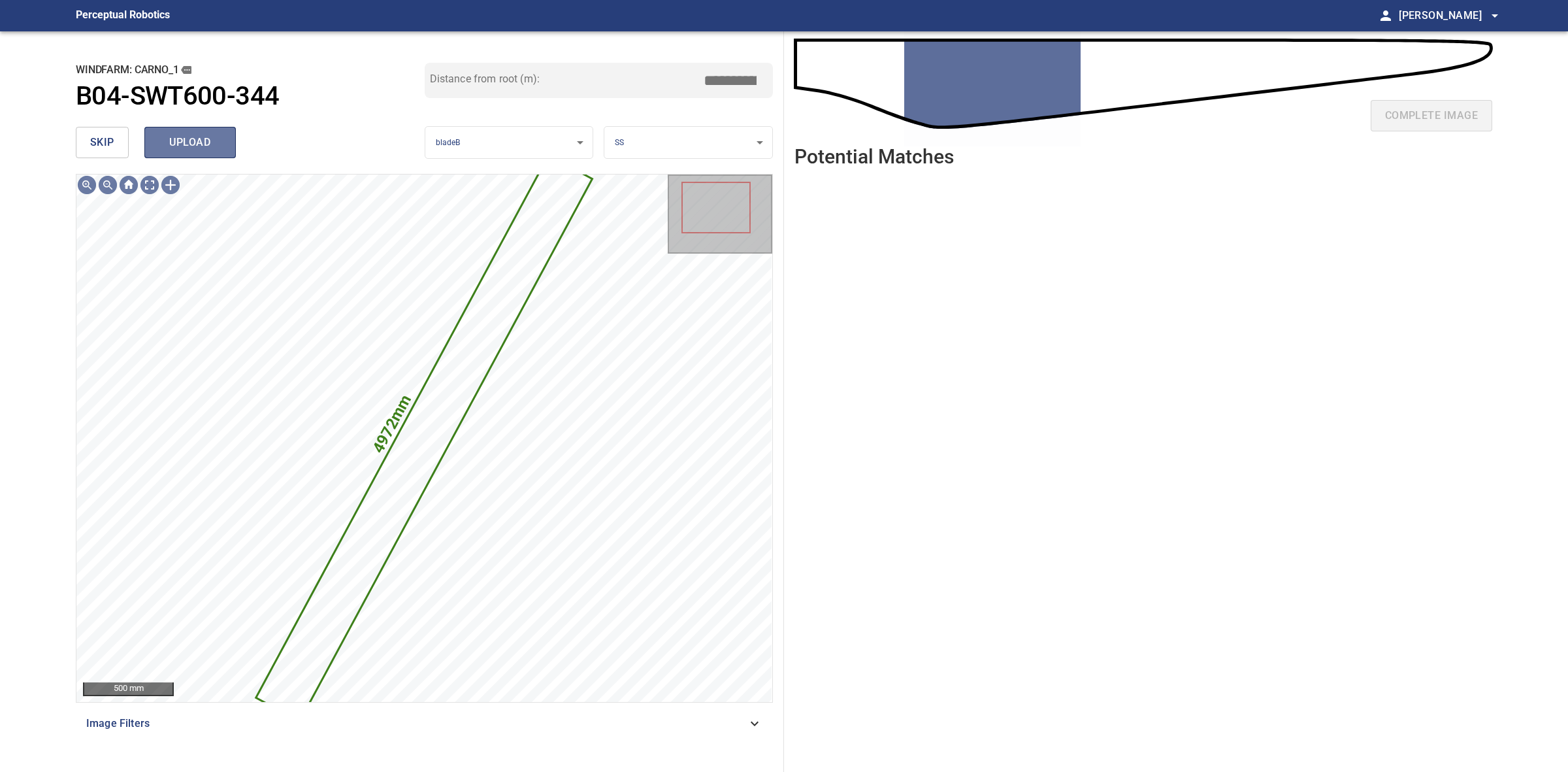
click at [223, 138] on button "upload" at bounding box center [189, 142] width 91 height 32
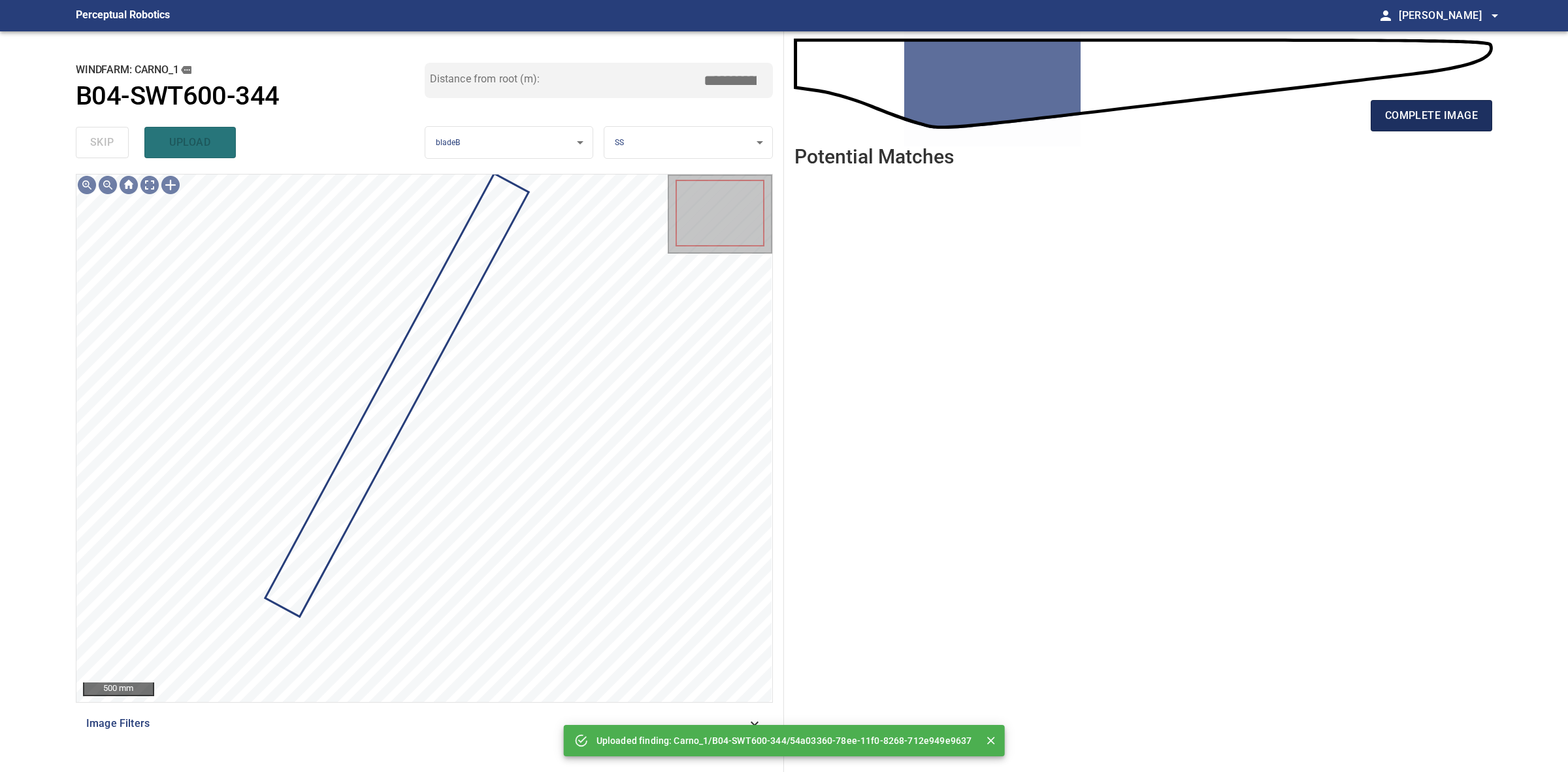
click at [1376, 102] on button "complete image" at bounding box center [1432, 115] width 122 height 32
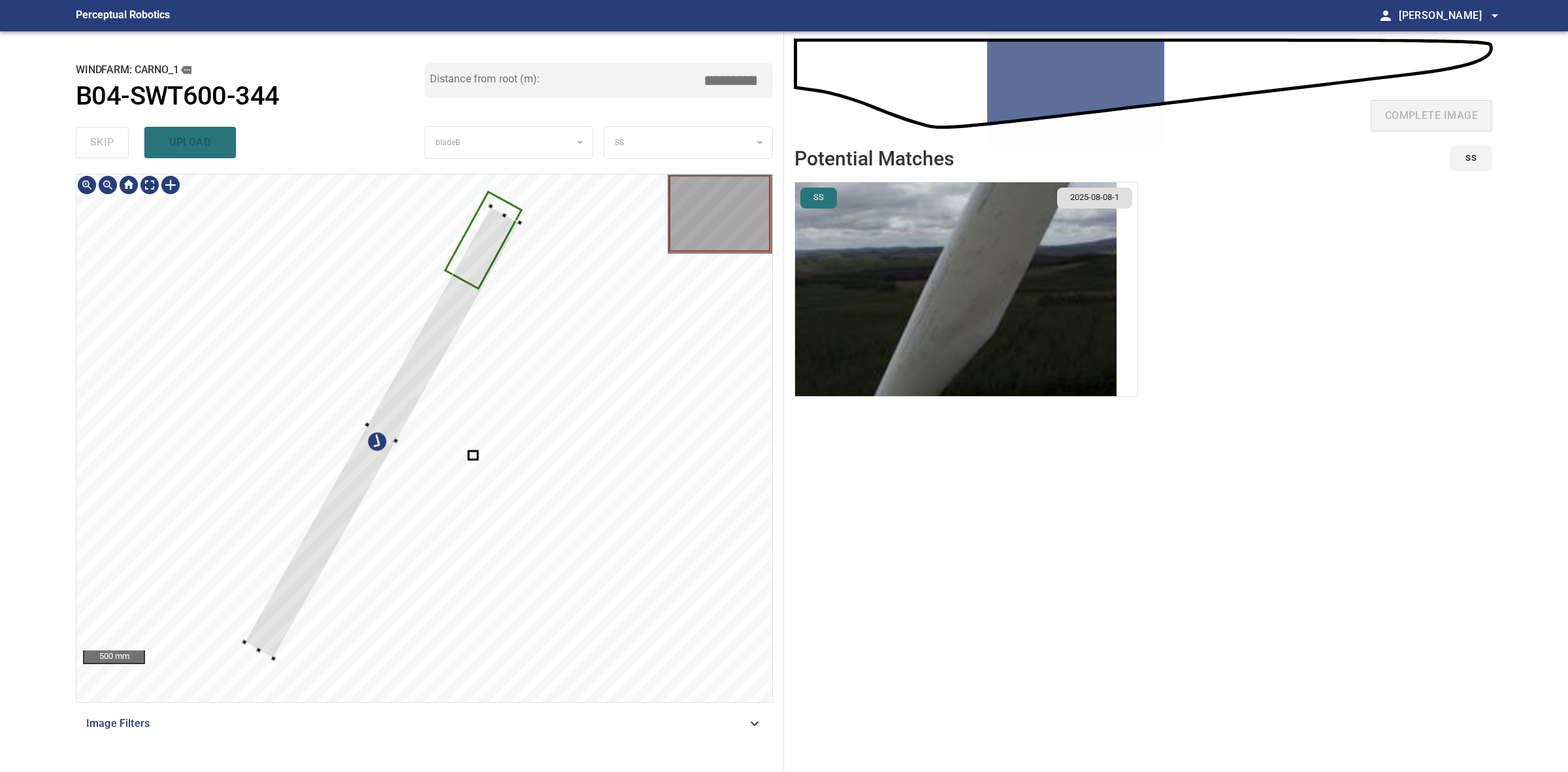
click at [494, 206] on div at bounding box center [424, 438] width 696 height 527
click at [459, 306] on div at bounding box center [378, 430] width 275 height 452
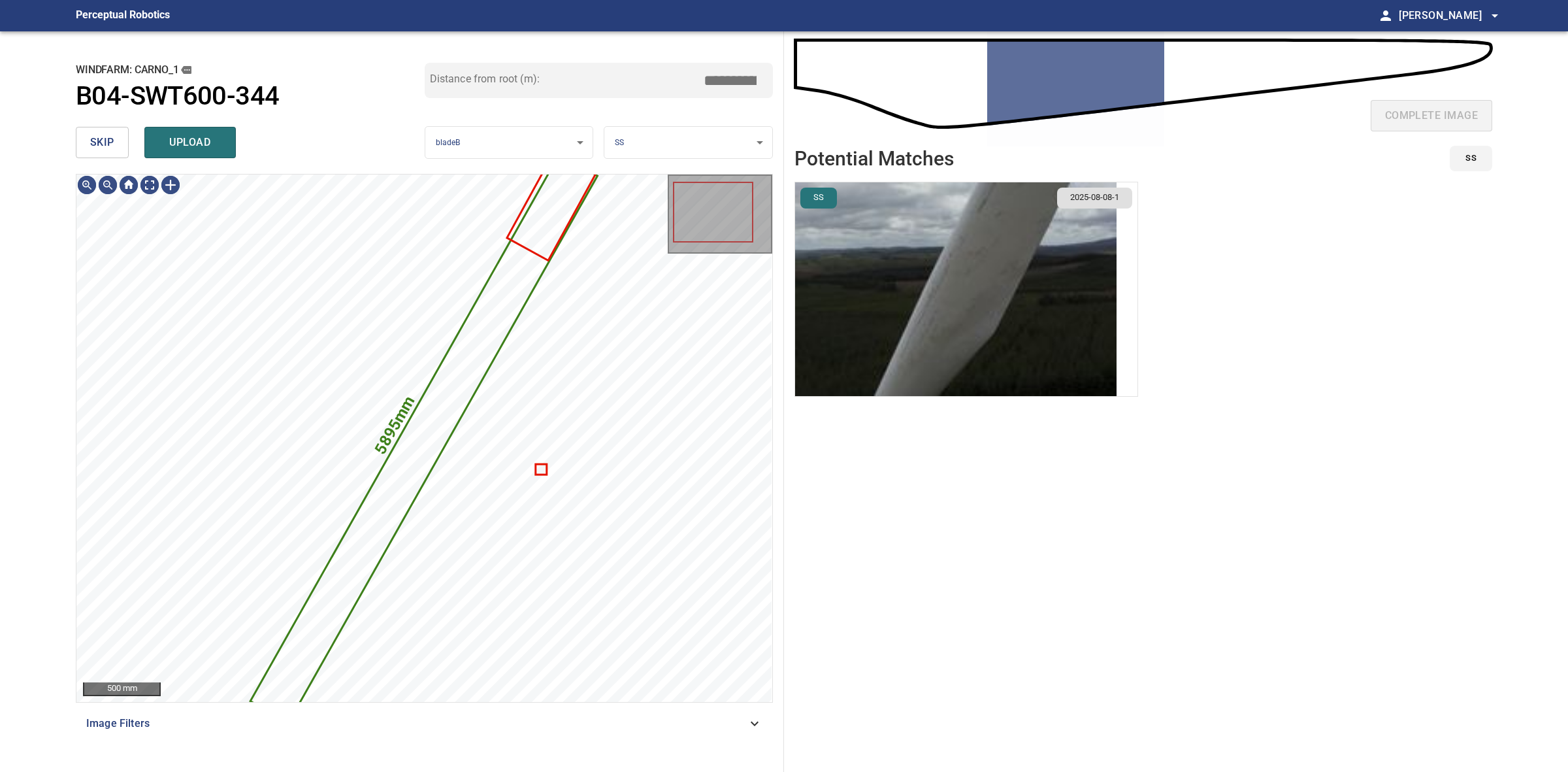
click at [913, 306] on img "button" at bounding box center [955, 289] width 321 height 214
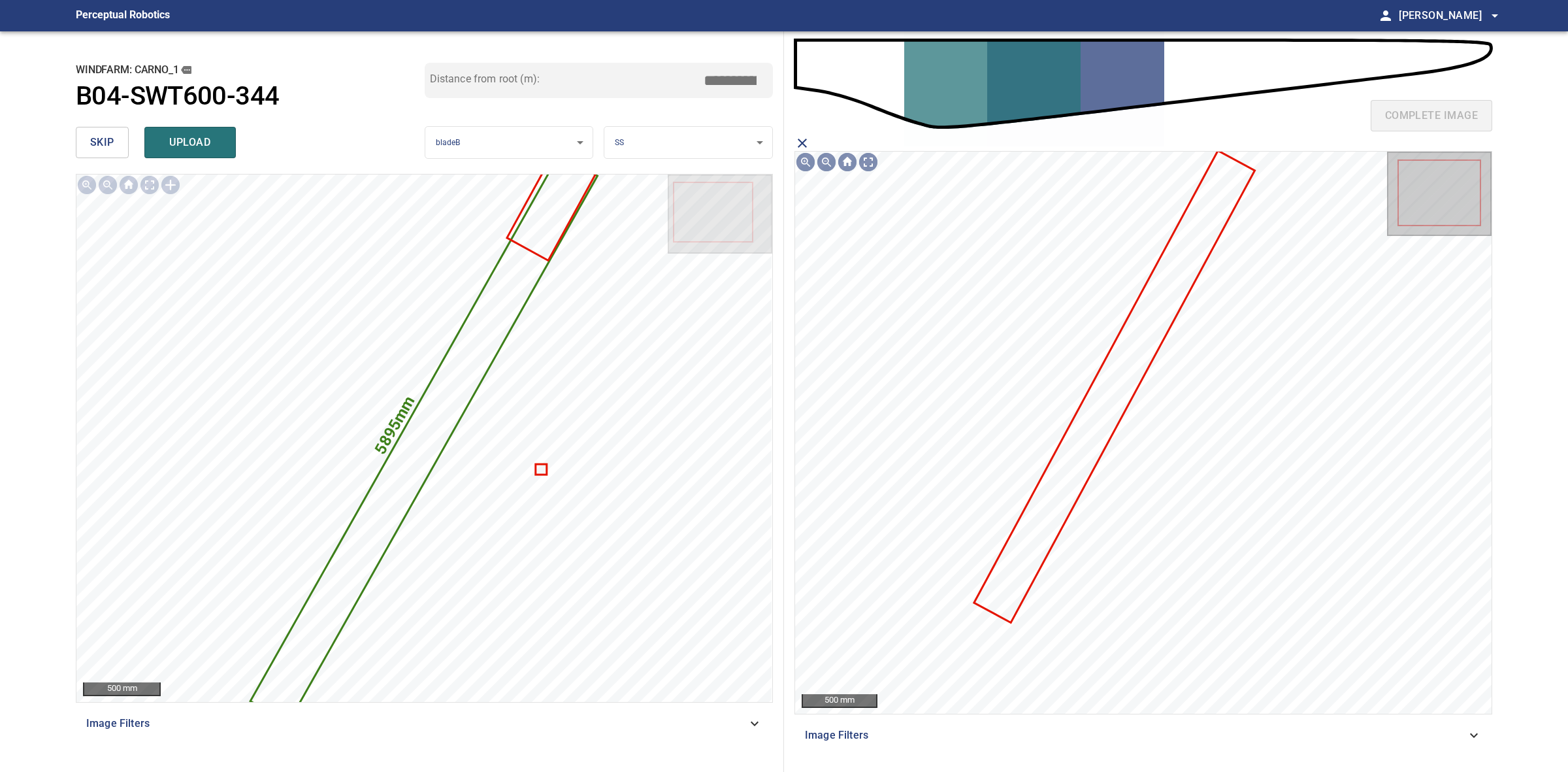
click at [1138, 361] on icon at bounding box center [1115, 386] width 278 height 470
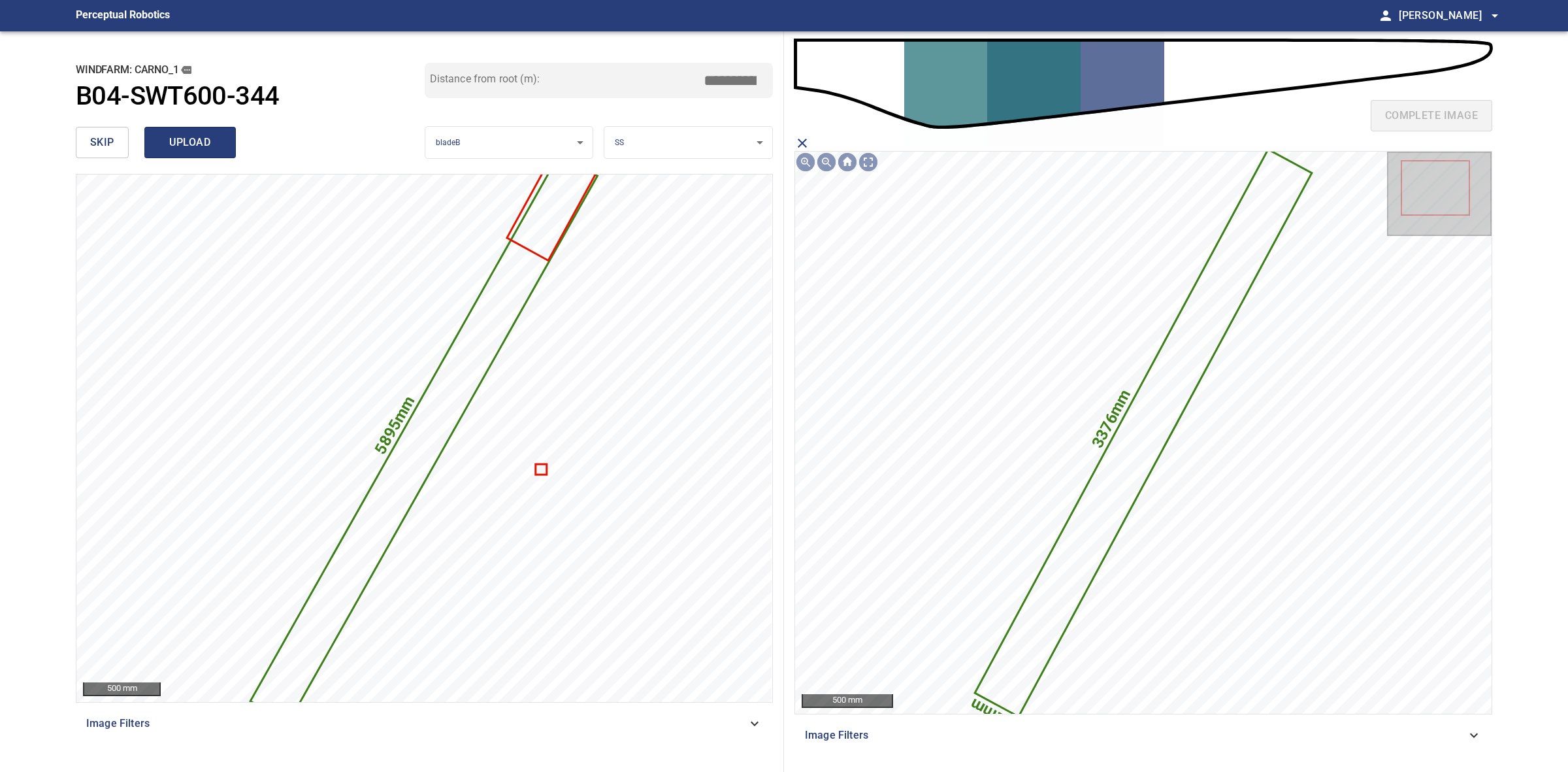
click at [187, 138] on span "upload" at bounding box center [190, 141] width 63 height 18
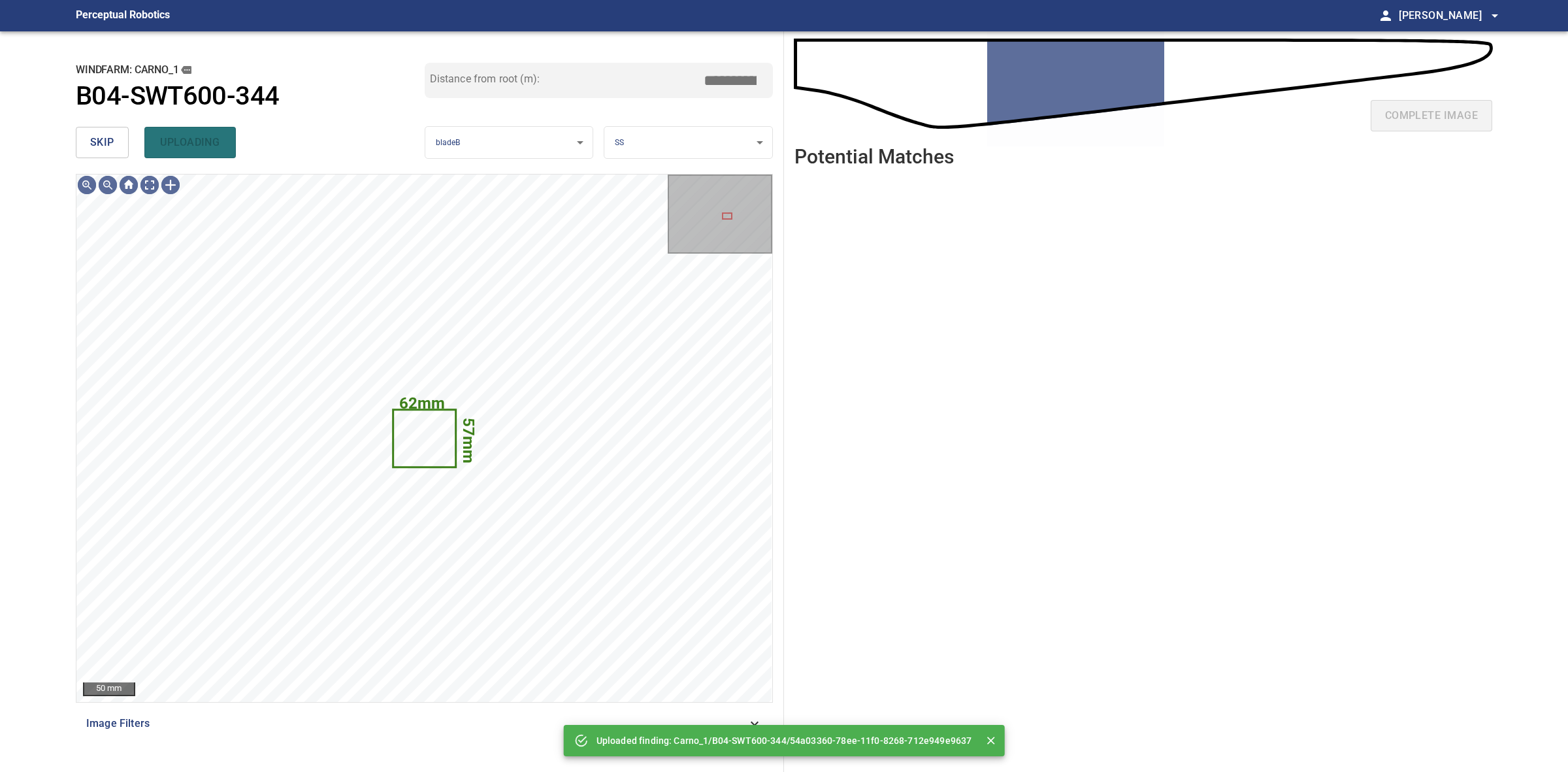
click at [99, 141] on span "skip" at bounding box center [102, 141] width 24 height 18
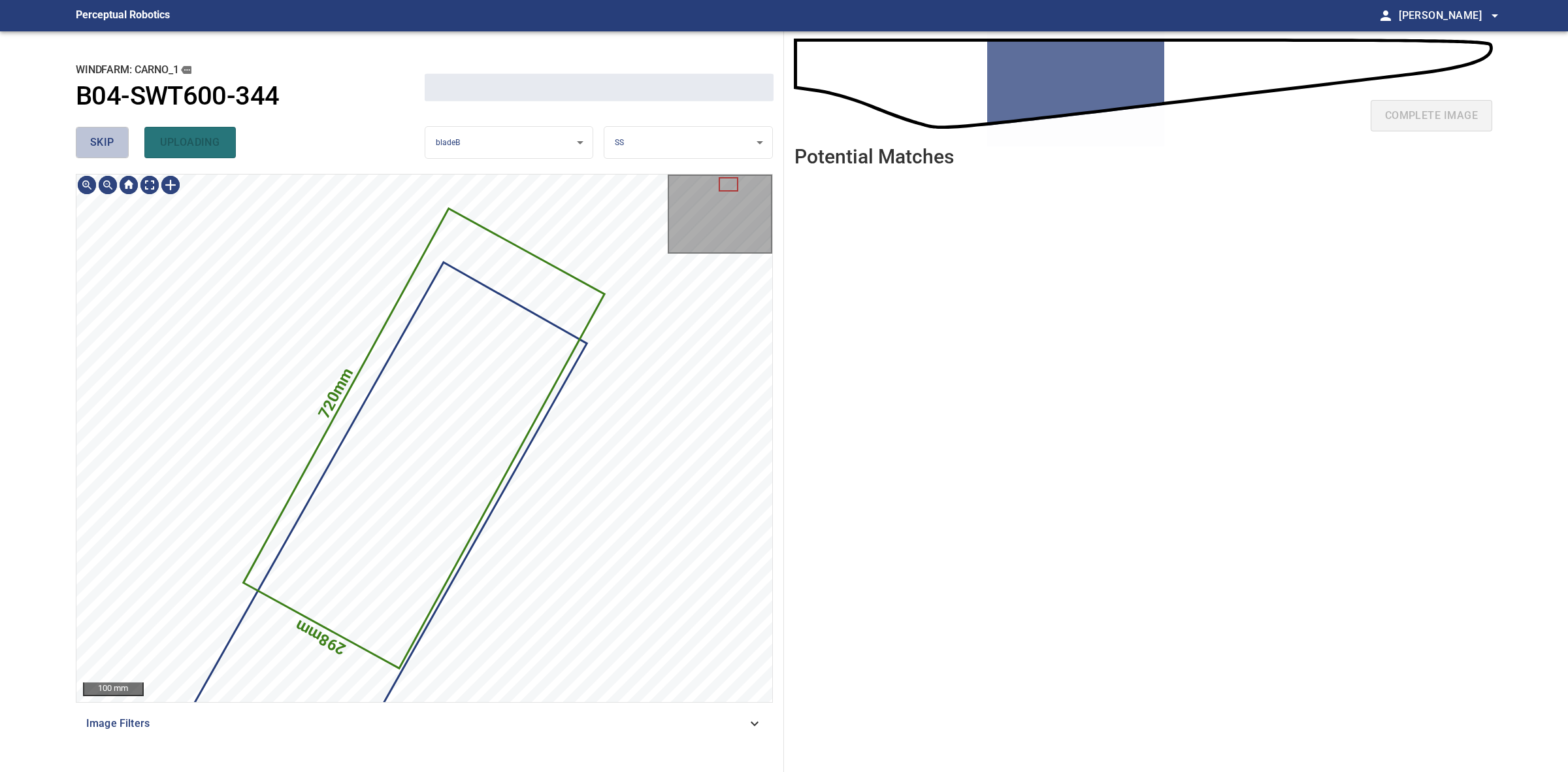
click at [99, 141] on span "skip" at bounding box center [102, 141] width 24 height 18
click at [99, 141] on div "skip uploading" at bounding box center [250, 142] width 349 height 42
click at [100, 141] on div "skip uploading" at bounding box center [250, 142] width 349 height 42
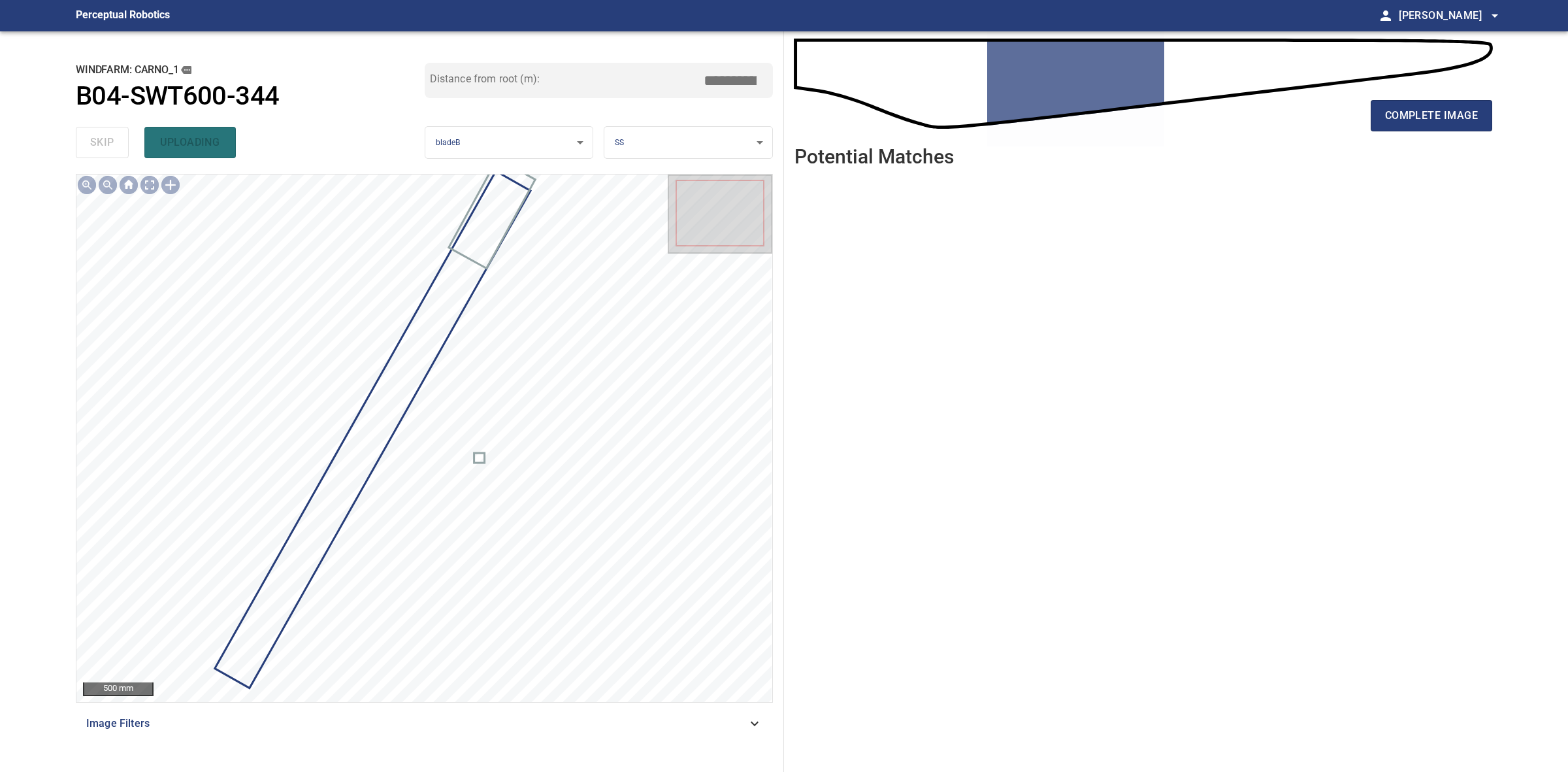
click at [1380, 134] on div "complete image" at bounding box center [1143, 120] width 698 height 52
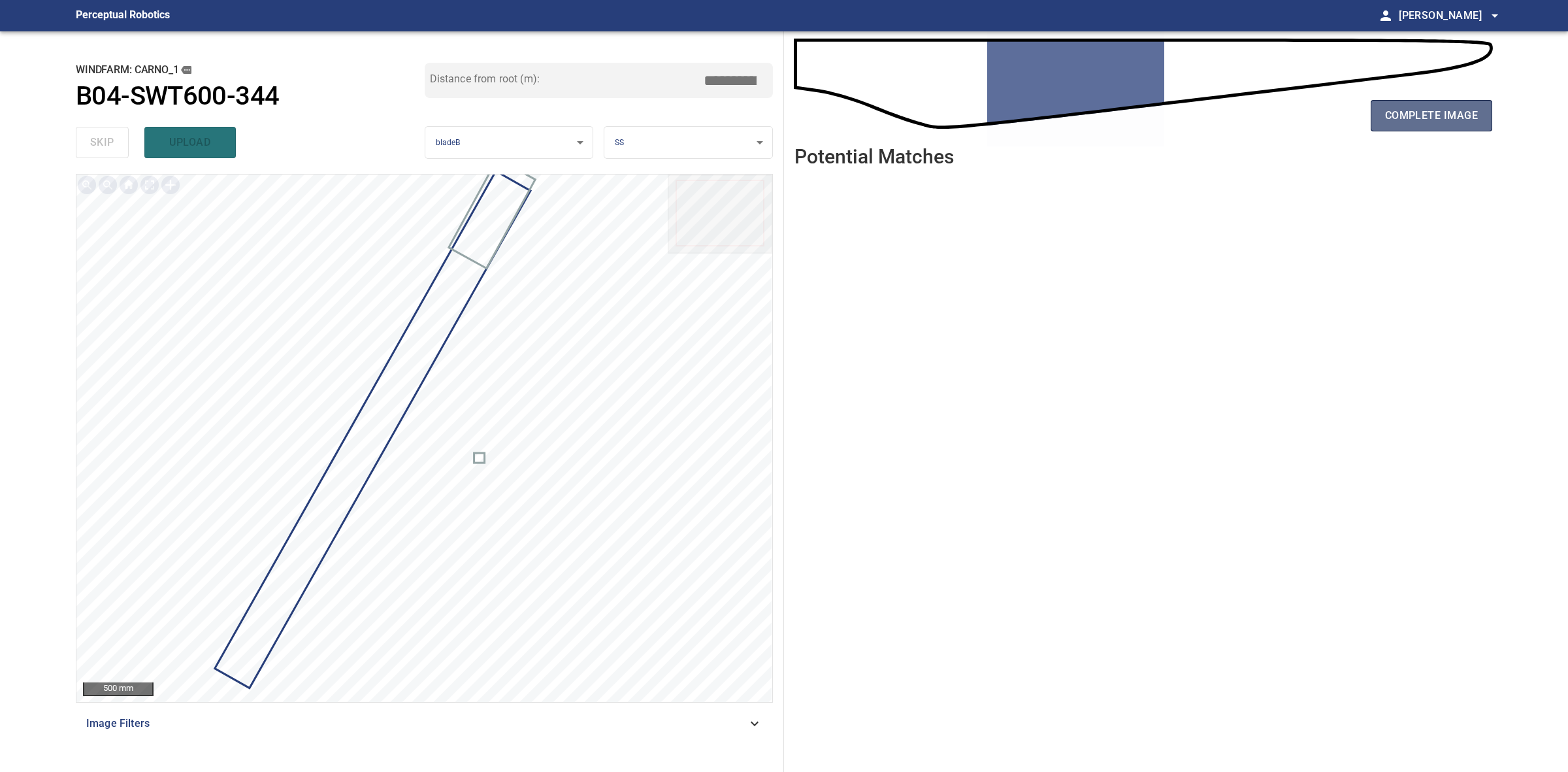
click at [1386, 129] on button "complete image" at bounding box center [1432, 115] width 122 height 32
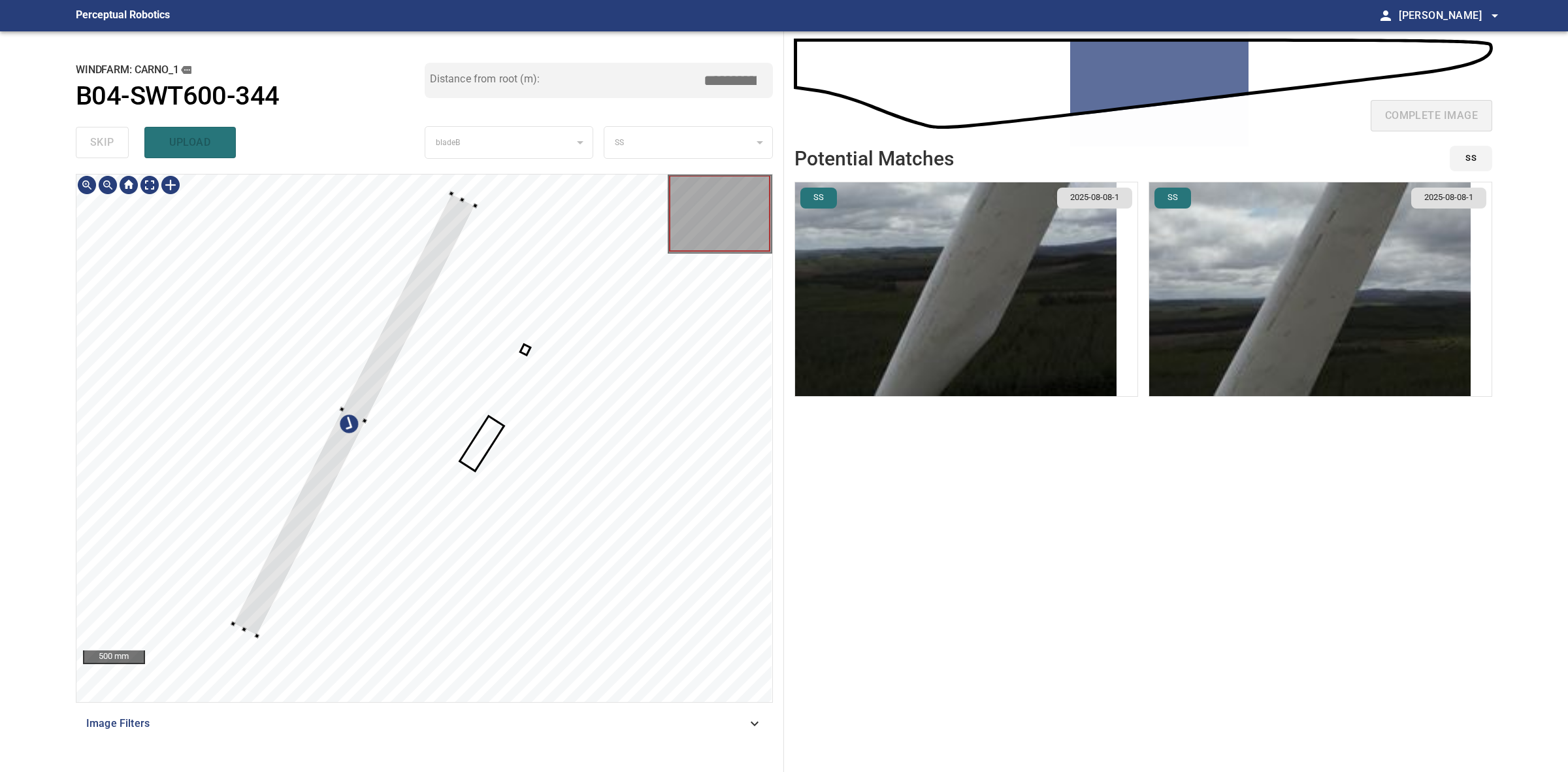
click at [256, 636] on div at bounding box center [257, 636] width 5 height 5
click at [271, 554] on div at bounding box center [424, 438] width 696 height 527
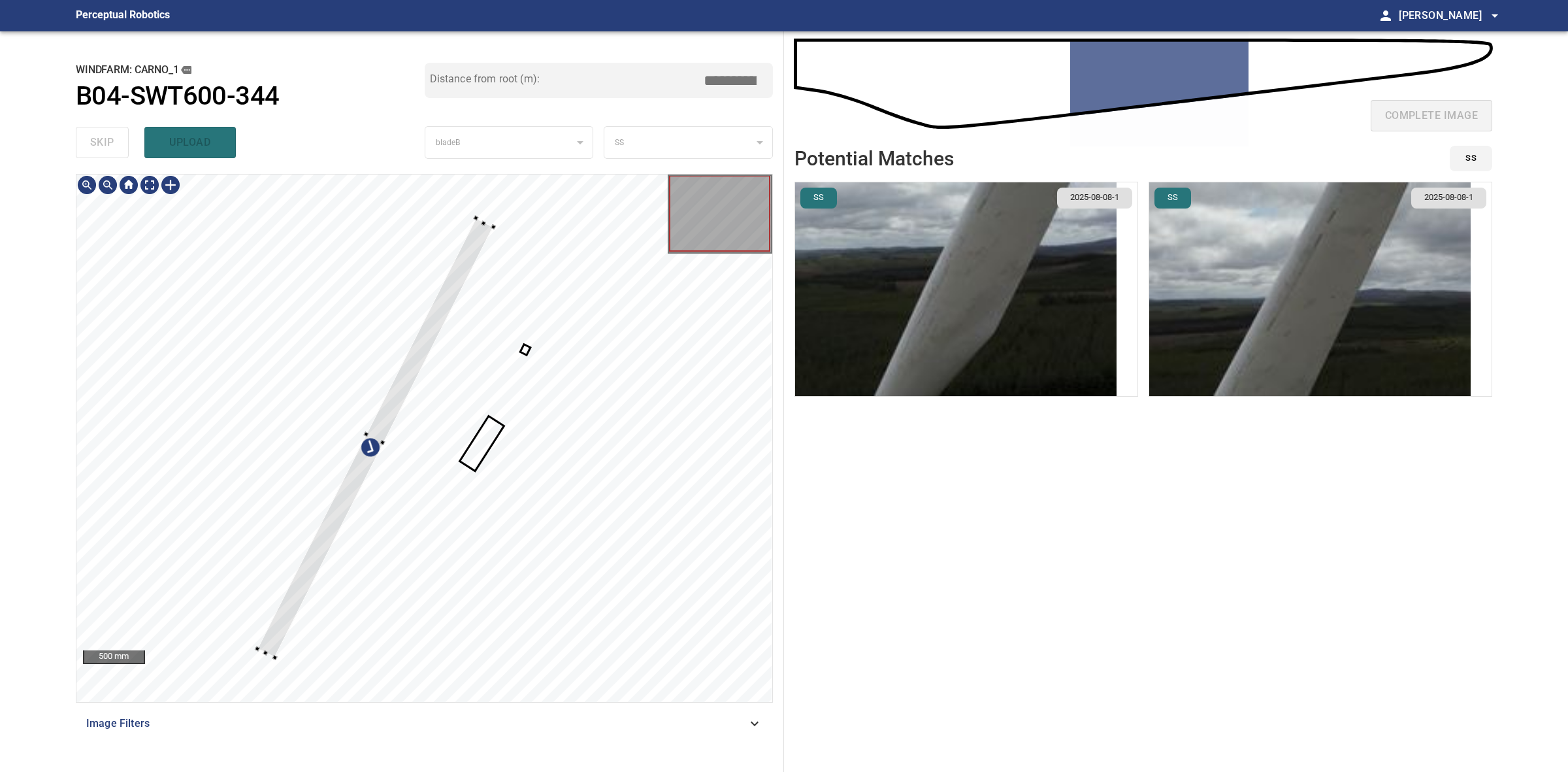
click at [310, 573] on div at bounding box center [375, 437] width 236 height 439
click at [282, 592] on div at bounding box center [424, 438] width 696 height 527
click at [481, 203] on div at bounding box center [424, 438] width 696 height 527
click at [390, 400] on div at bounding box center [370, 426] width 262 height 435
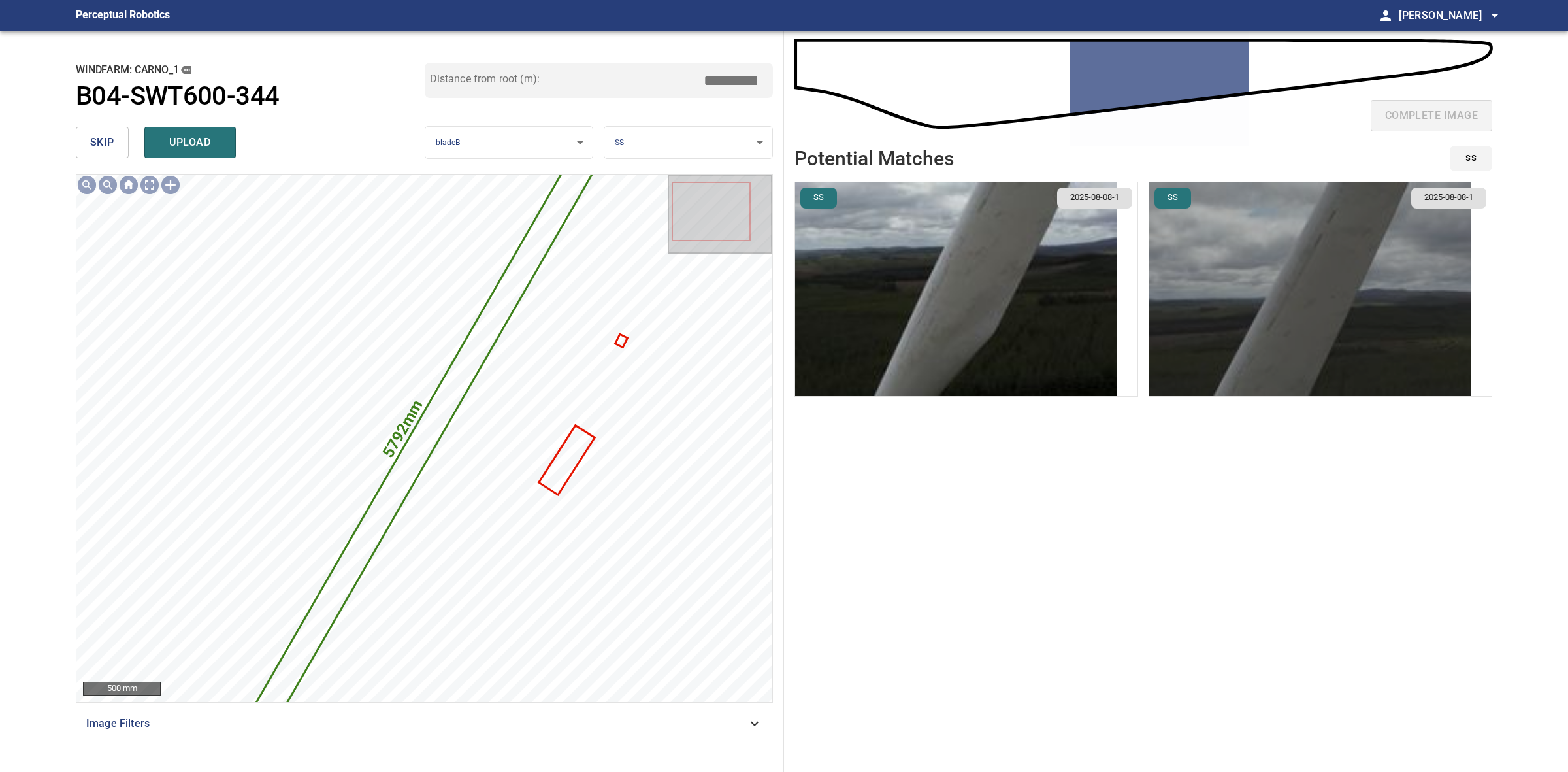
click at [1252, 256] on img "button" at bounding box center [1310, 289] width 321 height 214
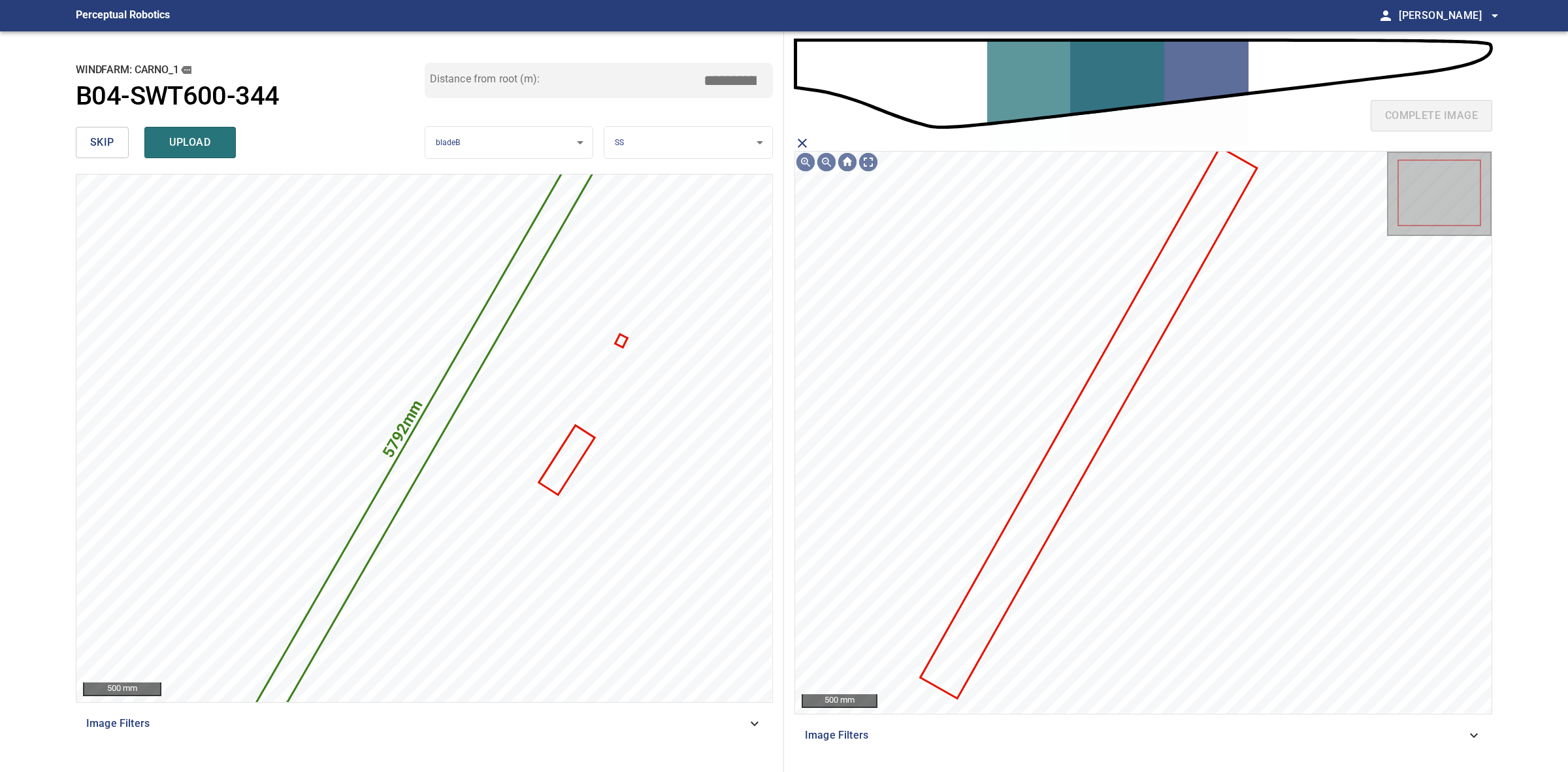
click at [1148, 329] on icon at bounding box center [1089, 423] width 334 height 548
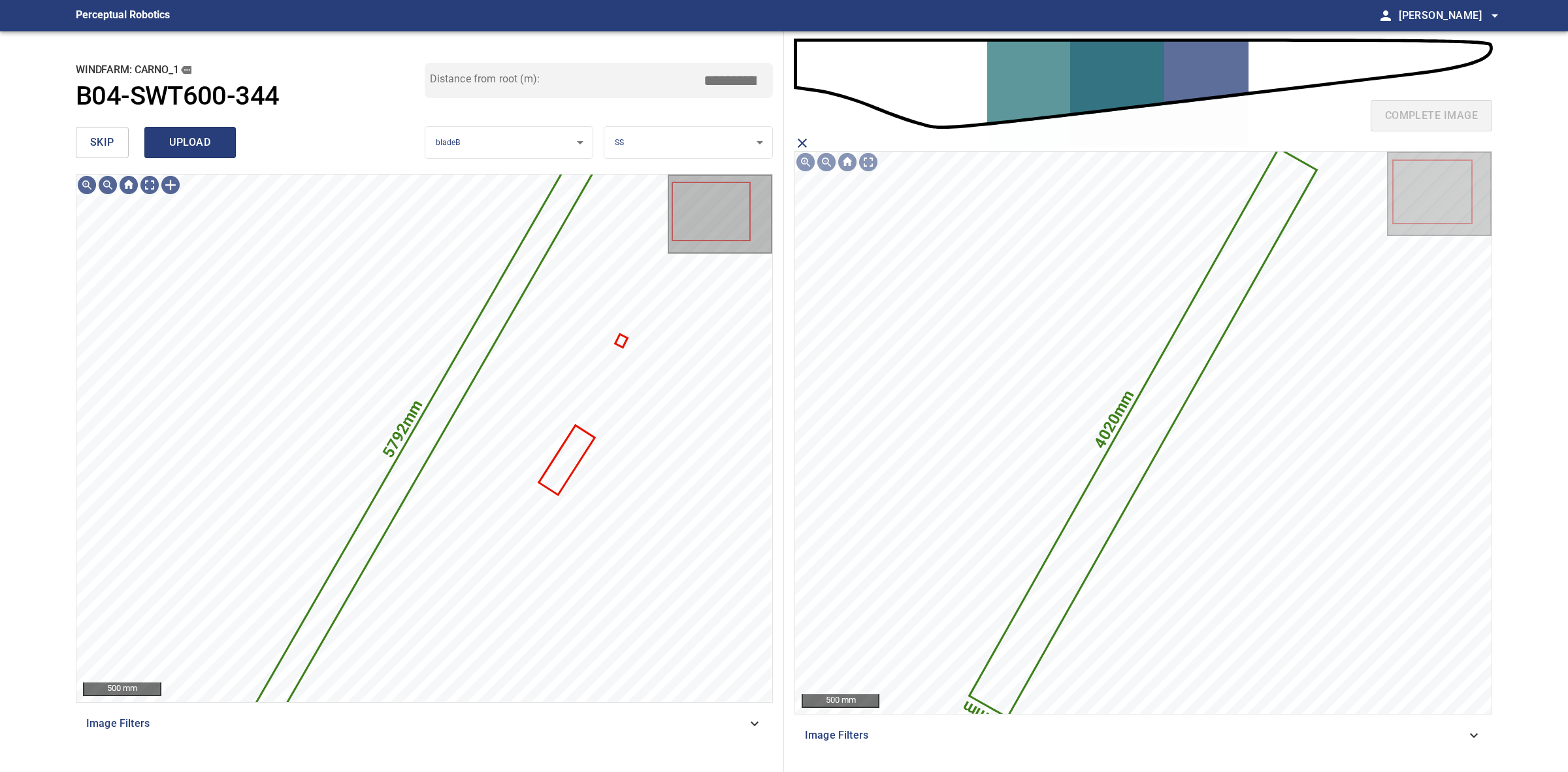
click at [208, 148] on span "upload" at bounding box center [190, 141] width 63 height 18
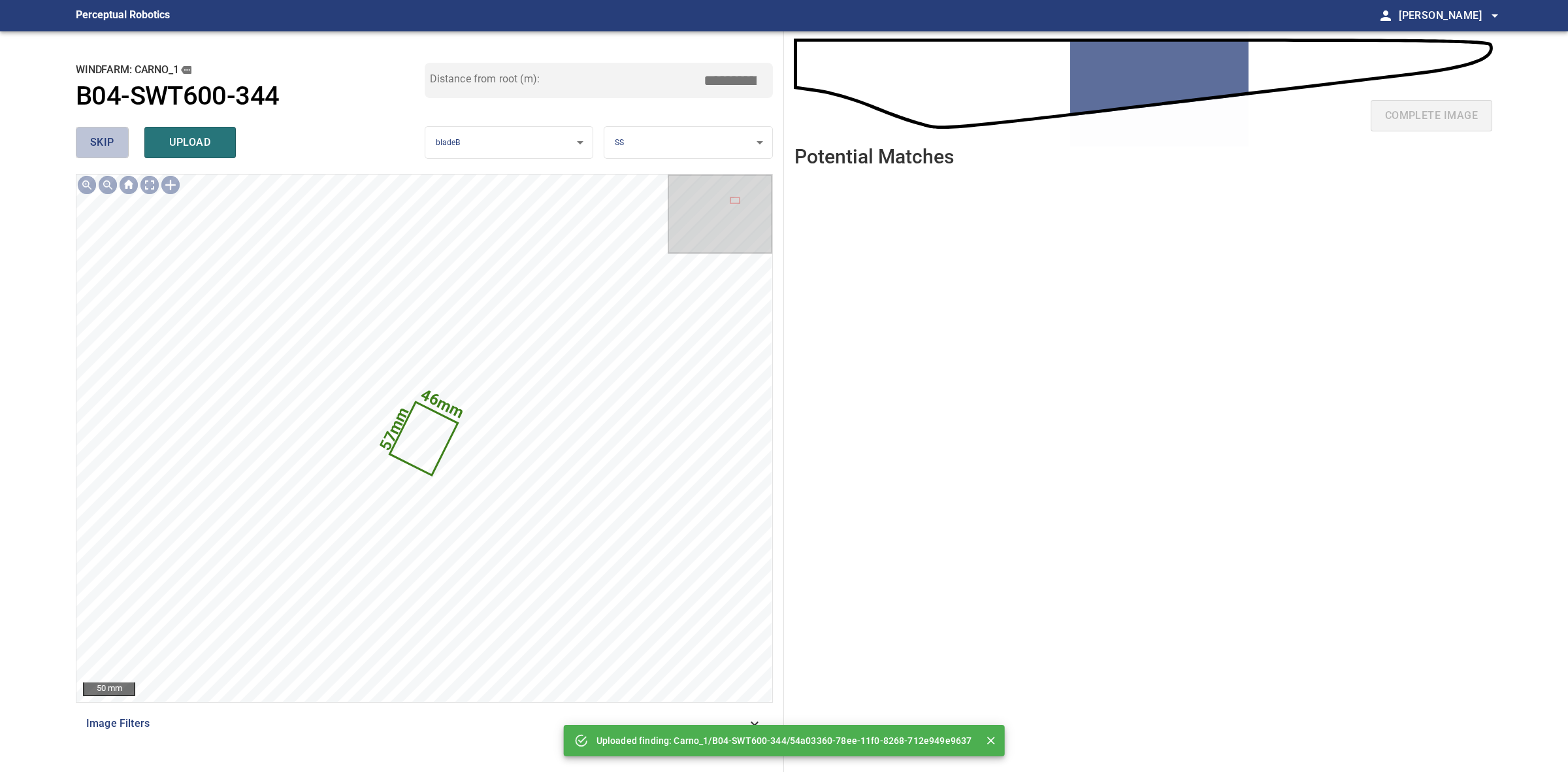
click at [112, 147] on span "skip" at bounding box center [102, 141] width 24 height 18
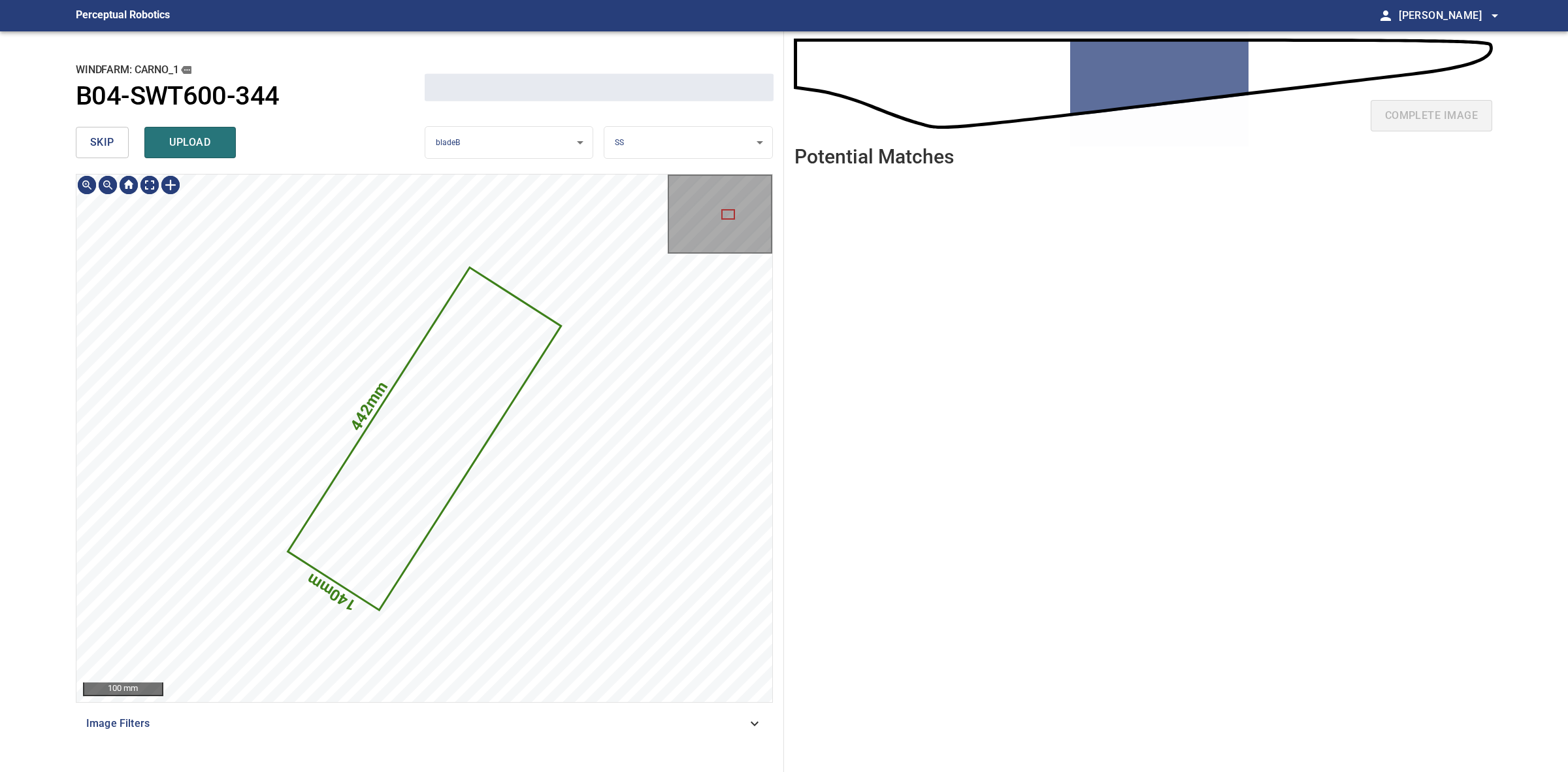
click at [112, 147] on span "skip" at bounding box center [102, 141] width 24 height 18
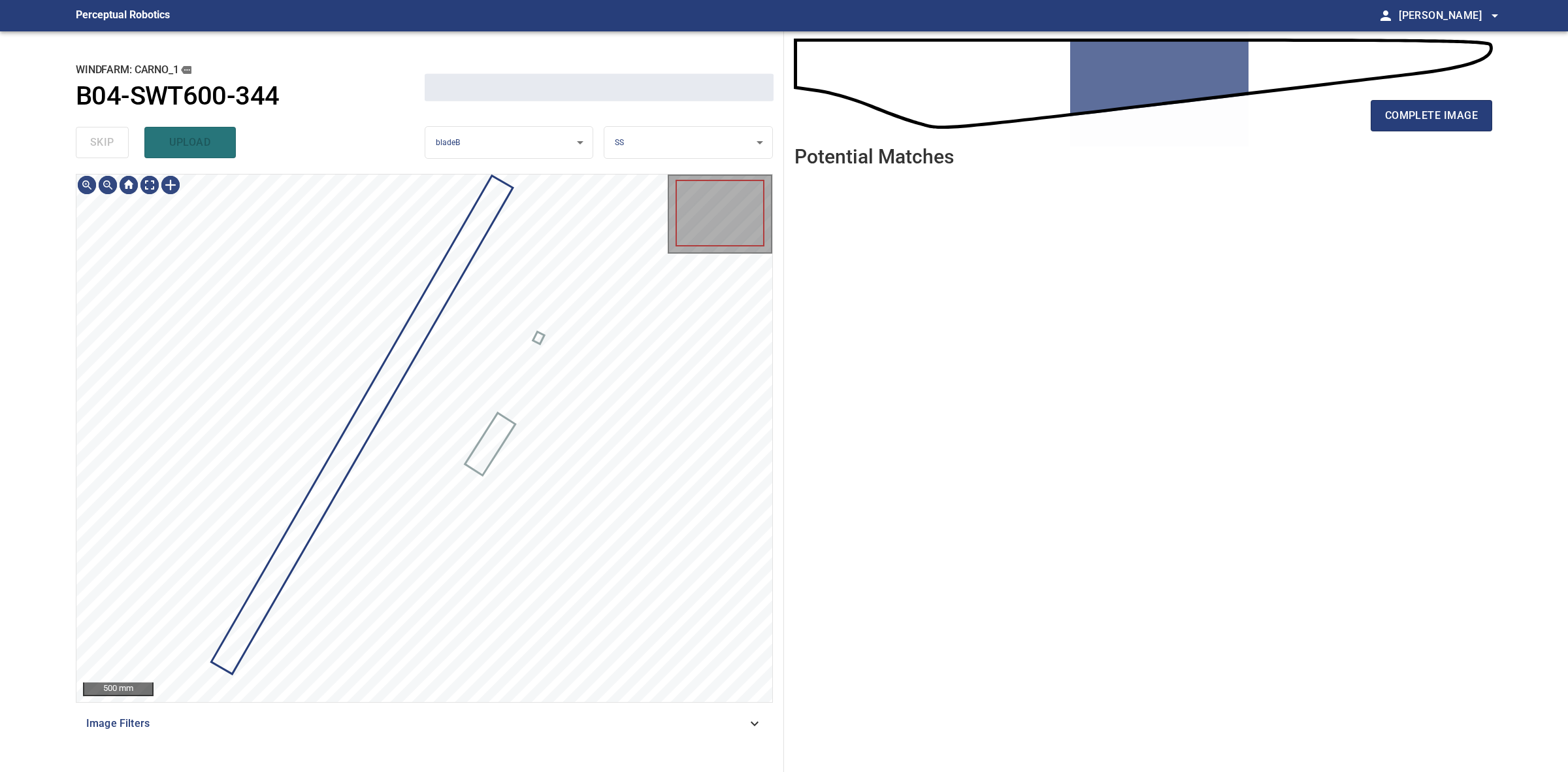
click at [112, 147] on div "skip upload" at bounding box center [250, 142] width 349 height 42
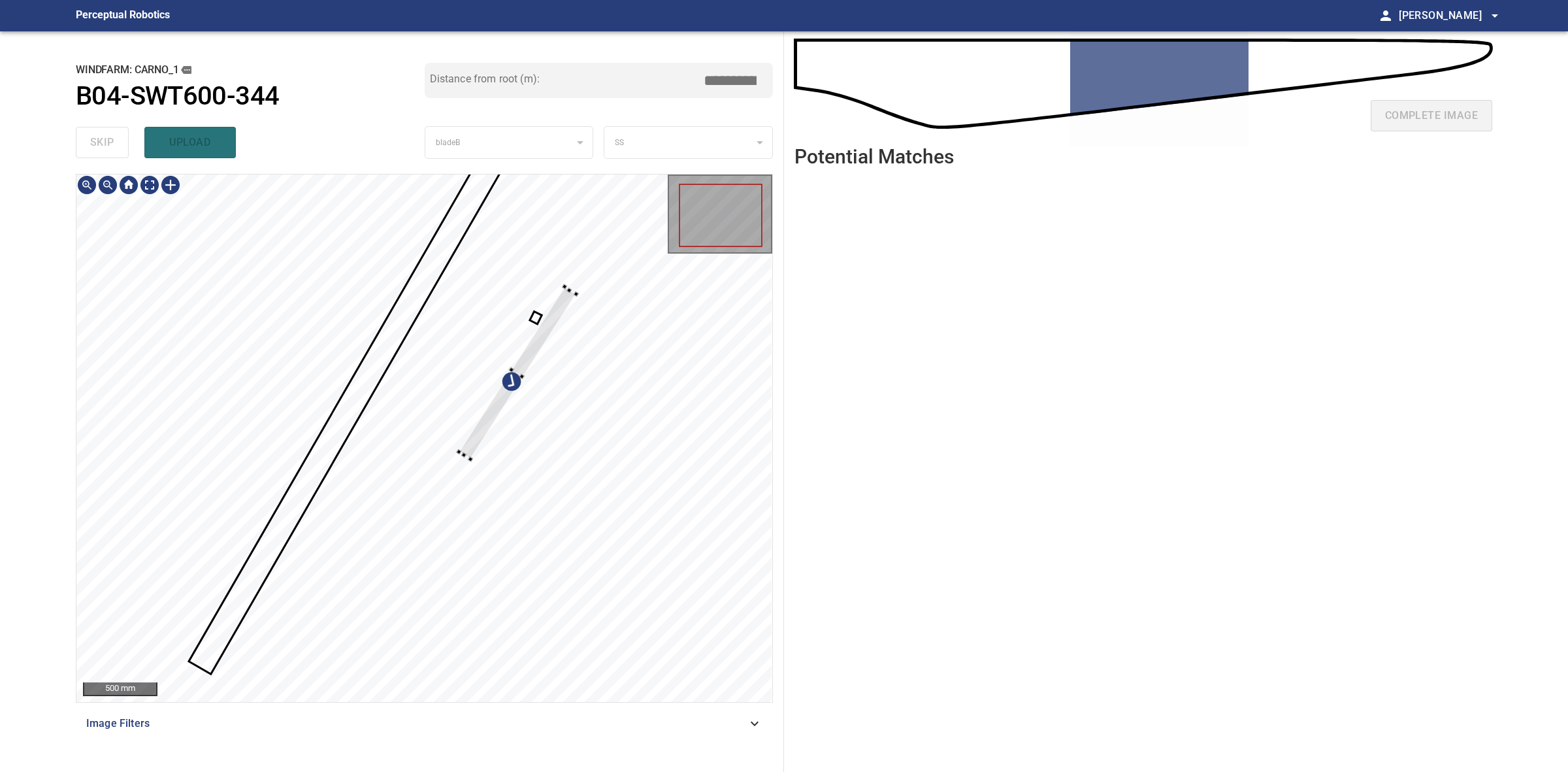
click at [580, 285] on div at bounding box center [424, 438] width 696 height 527
click at [585, 288] on div at bounding box center [585, 288] width 5 height 5
click at [557, 302] on div at bounding box center [503, 377] width 127 height 183
click at [548, 320] on div at bounding box center [508, 393] width 111 height 209
click at [510, 368] on div at bounding box center [504, 389] width 111 height 209
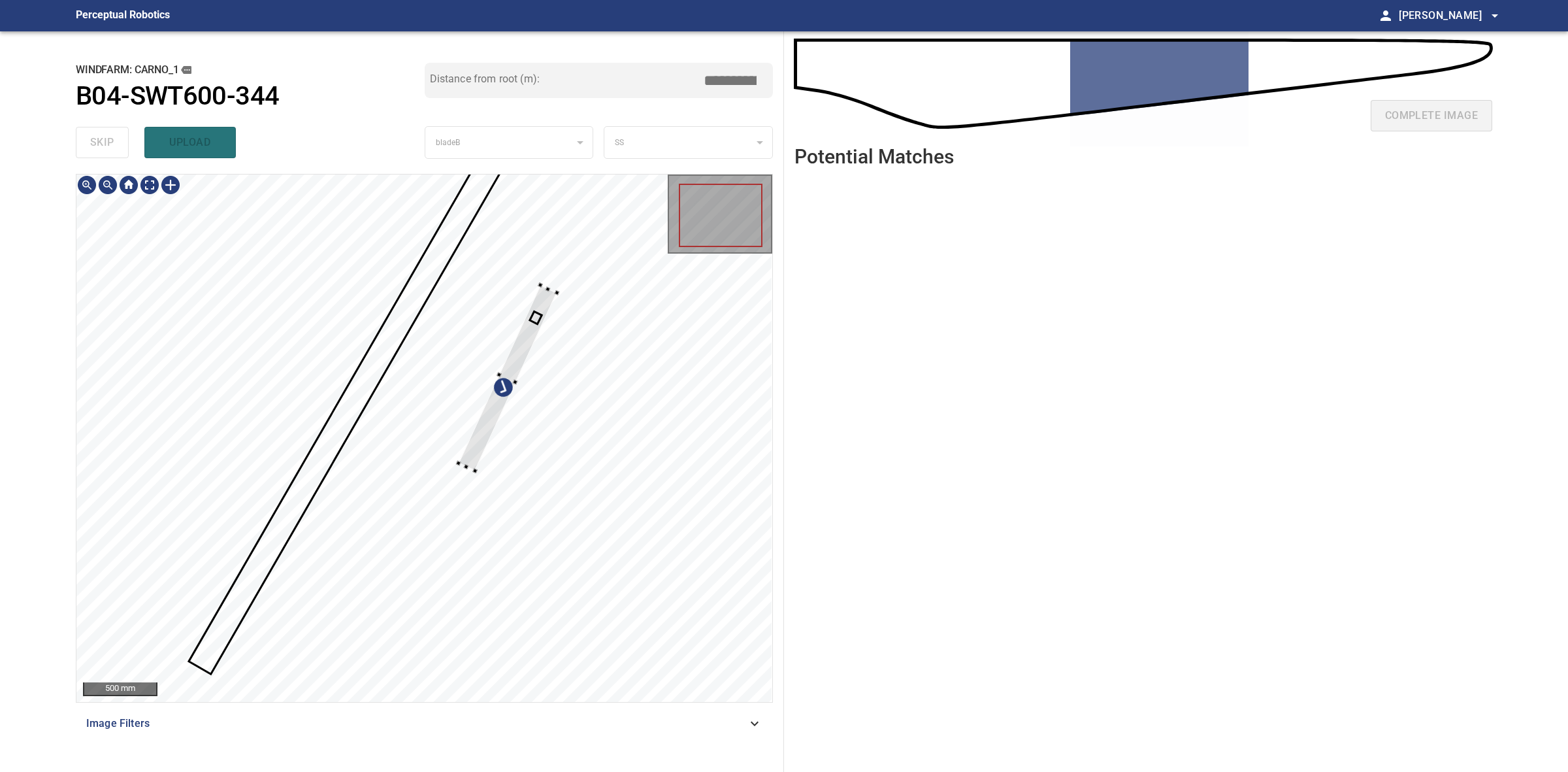
click at [476, 474] on div at bounding box center [424, 438] width 696 height 527
click at [475, 462] on div at bounding box center [508, 382] width 99 height 187
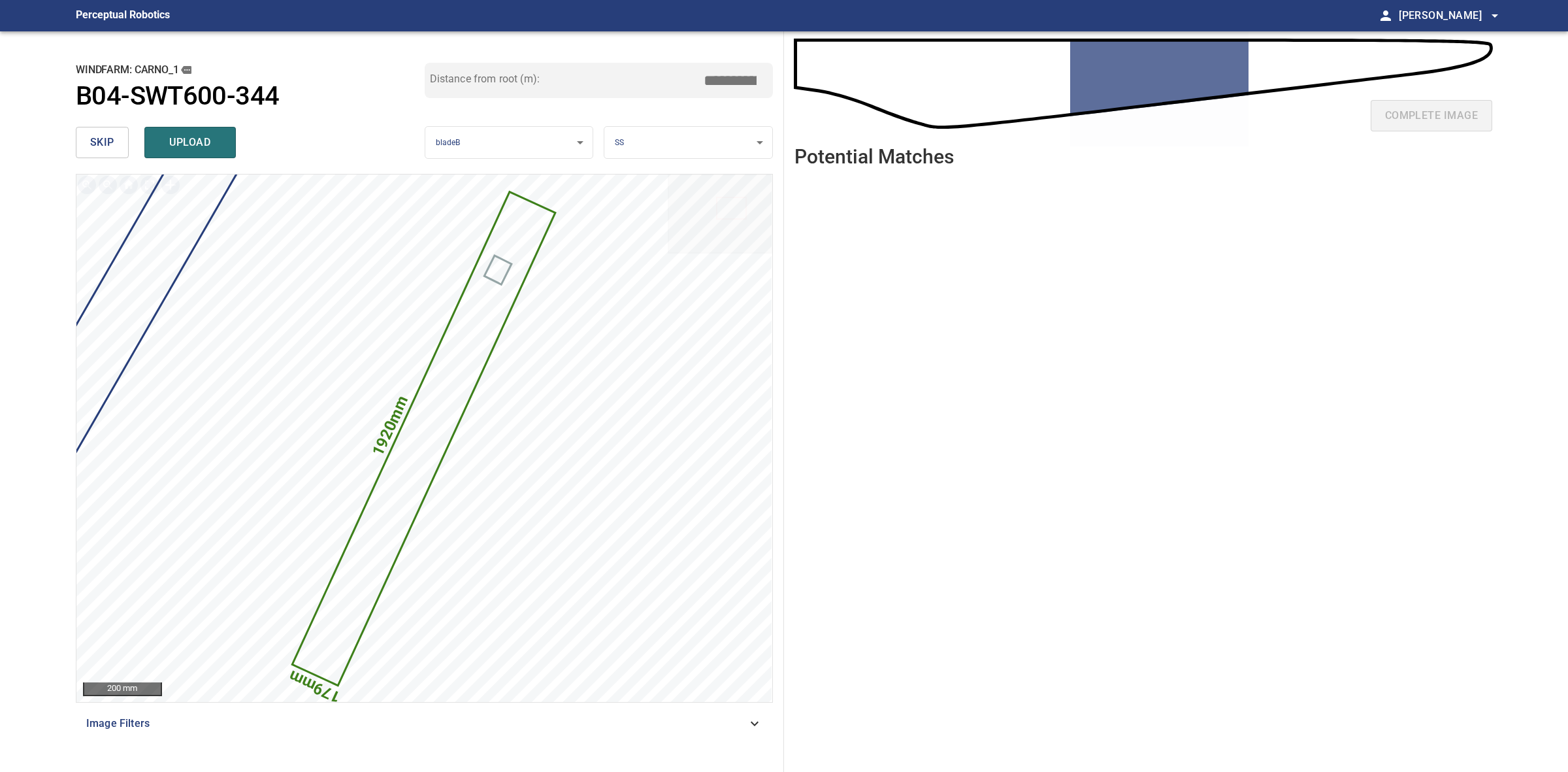
click at [673, 132] on body "**********" at bounding box center [784, 386] width 1568 height 772
click at [643, 191] on li "TE" at bounding box center [688, 185] width 167 height 21
click at [201, 142] on span "upload" at bounding box center [190, 141] width 63 height 18
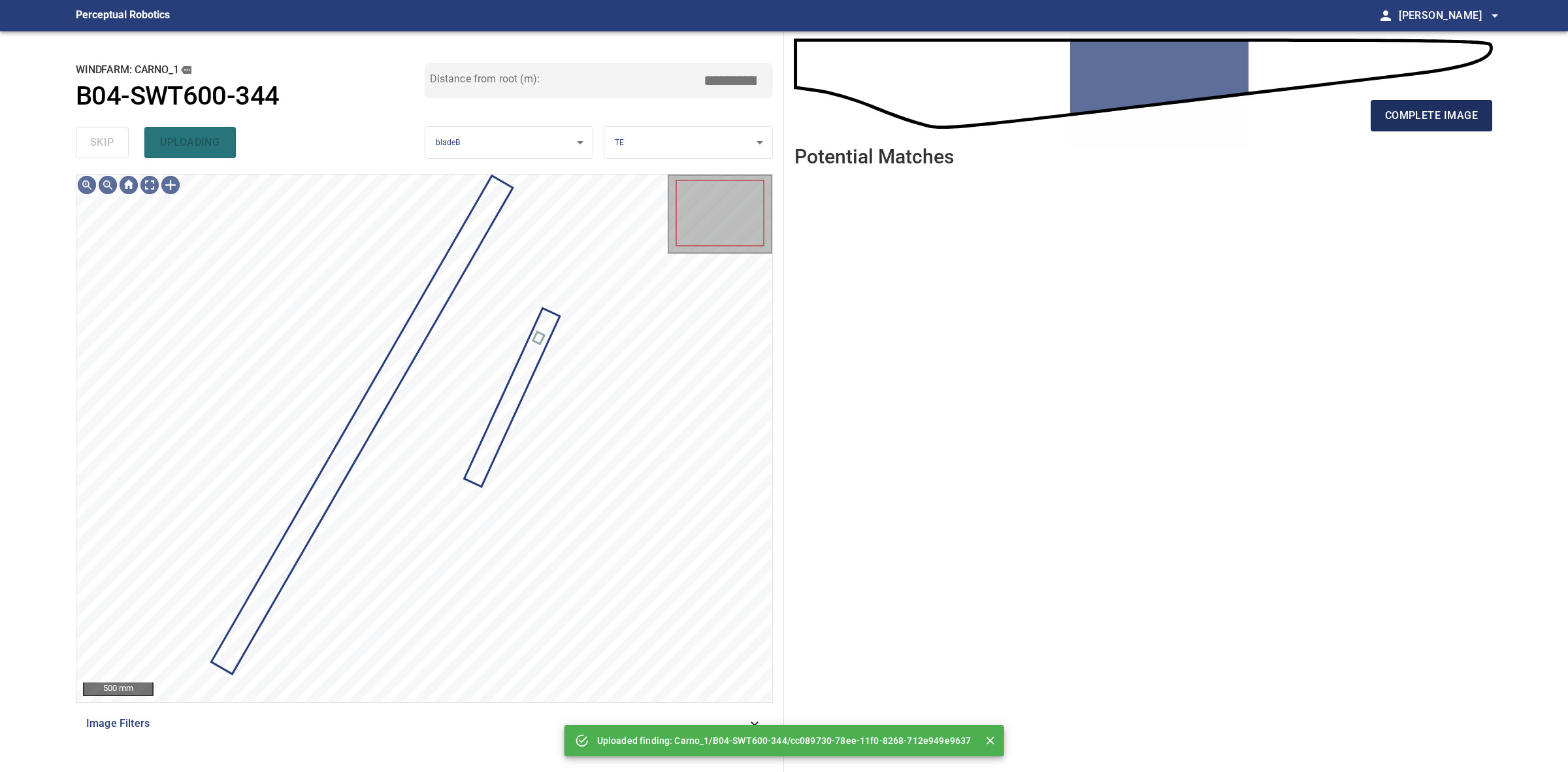
click at [1386, 123] on span "complete image" at bounding box center [1432, 115] width 93 height 18
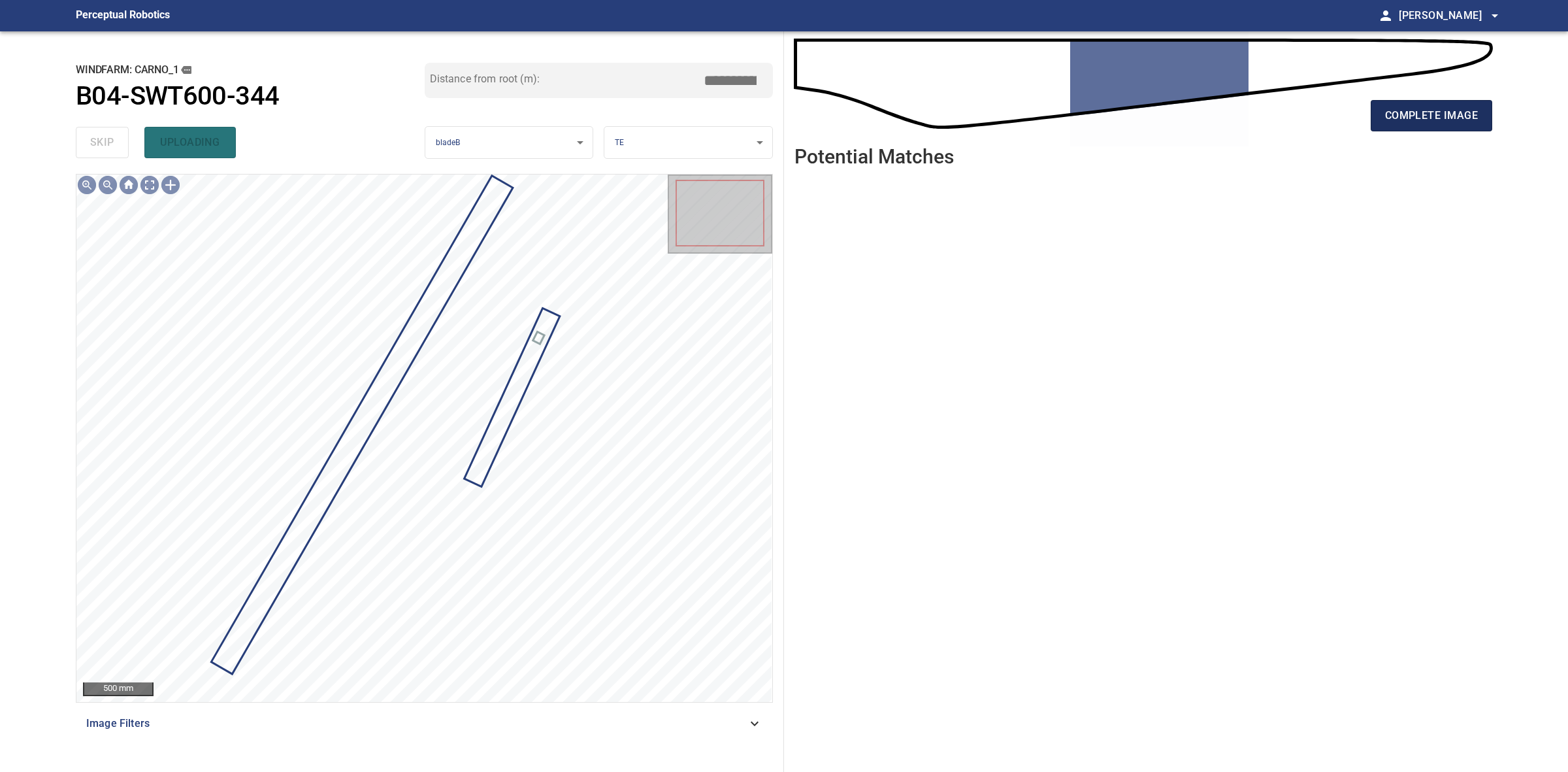
click at [1386, 122] on span "complete image" at bounding box center [1432, 115] width 93 height 18
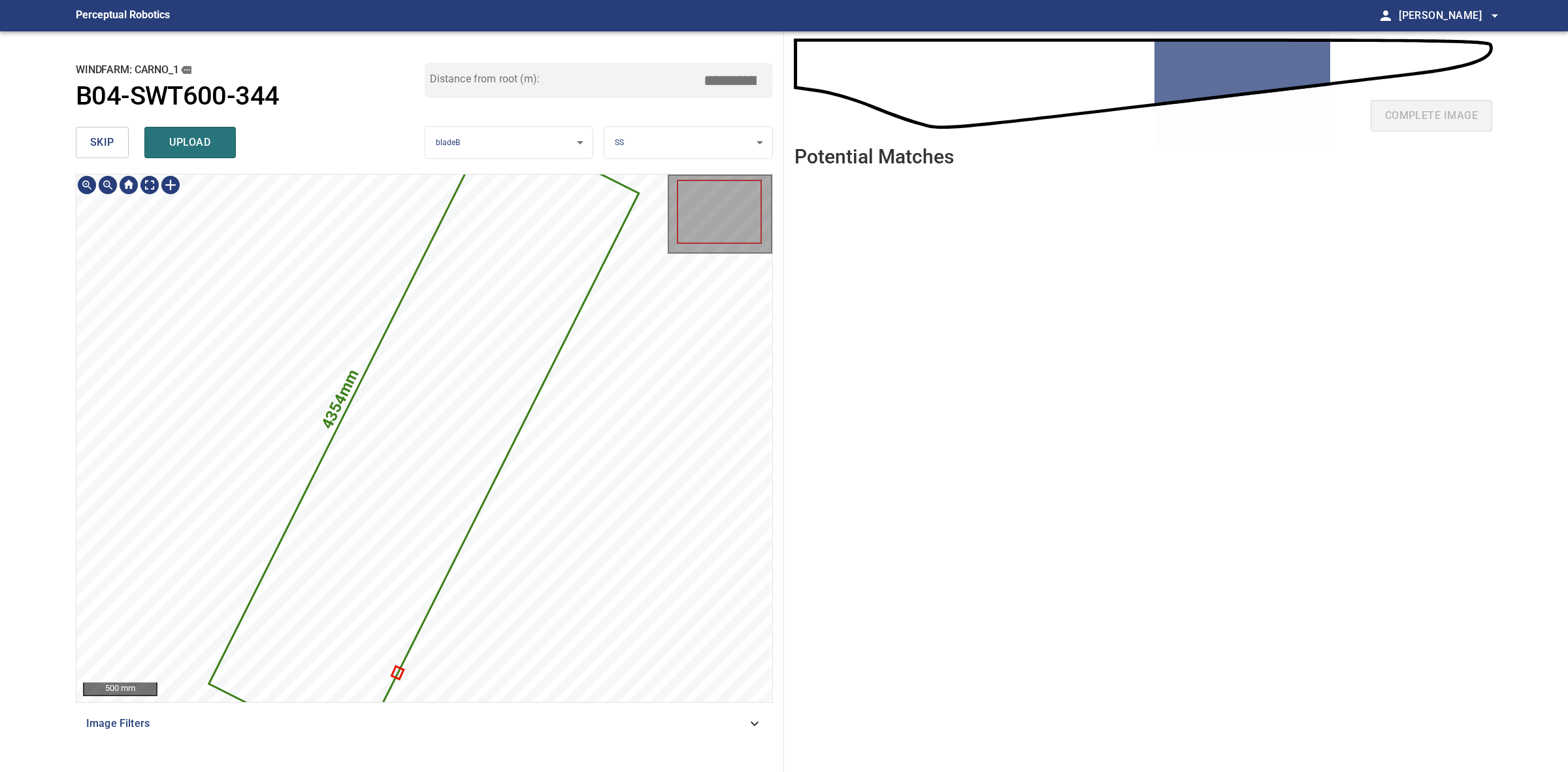
click at [422, 435] on icon at bounding box center [424, 438] width 427 height 635
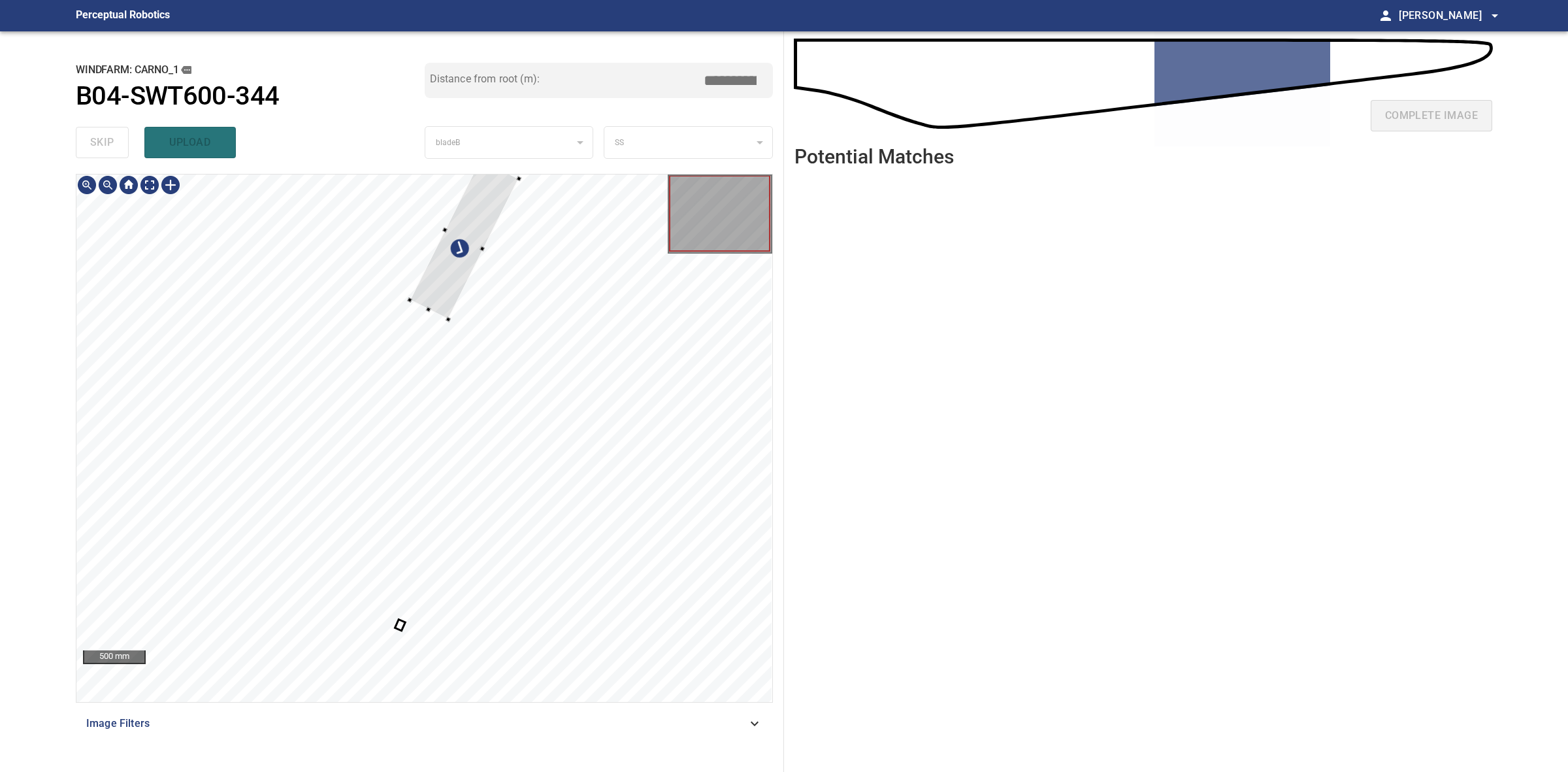
click at [442, 315] on div at bounding box center [464, 239] width 109 height 160
click at [290, 644] on div at bounding box center [316, 572] width 108 height 160
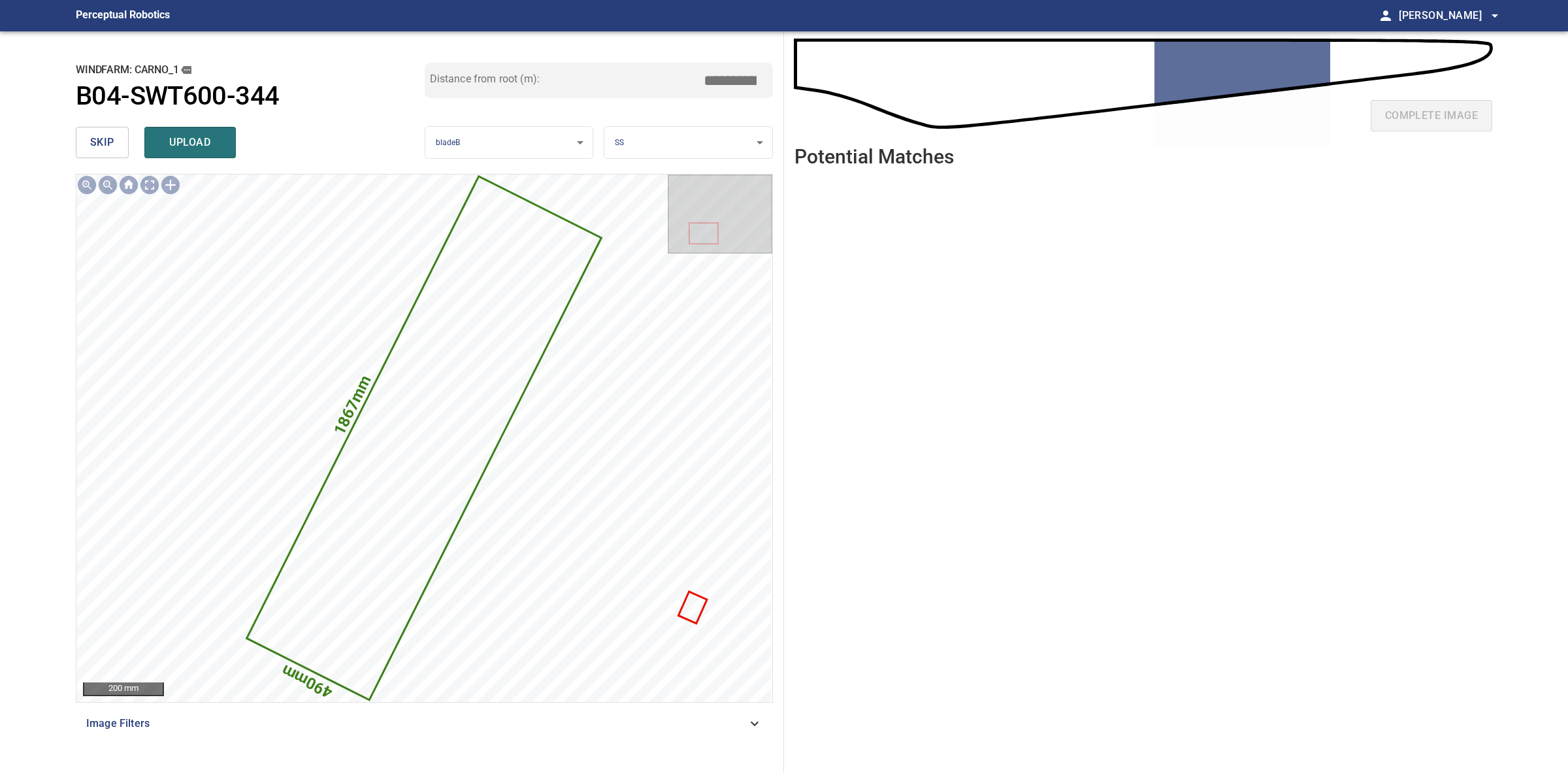
click at [680, 124] on div "**********" at bounding box center [424, 142] width 697 height 42
click at [727, 75] on input "*****" at bounding box center [735, 80] width 66 height 25
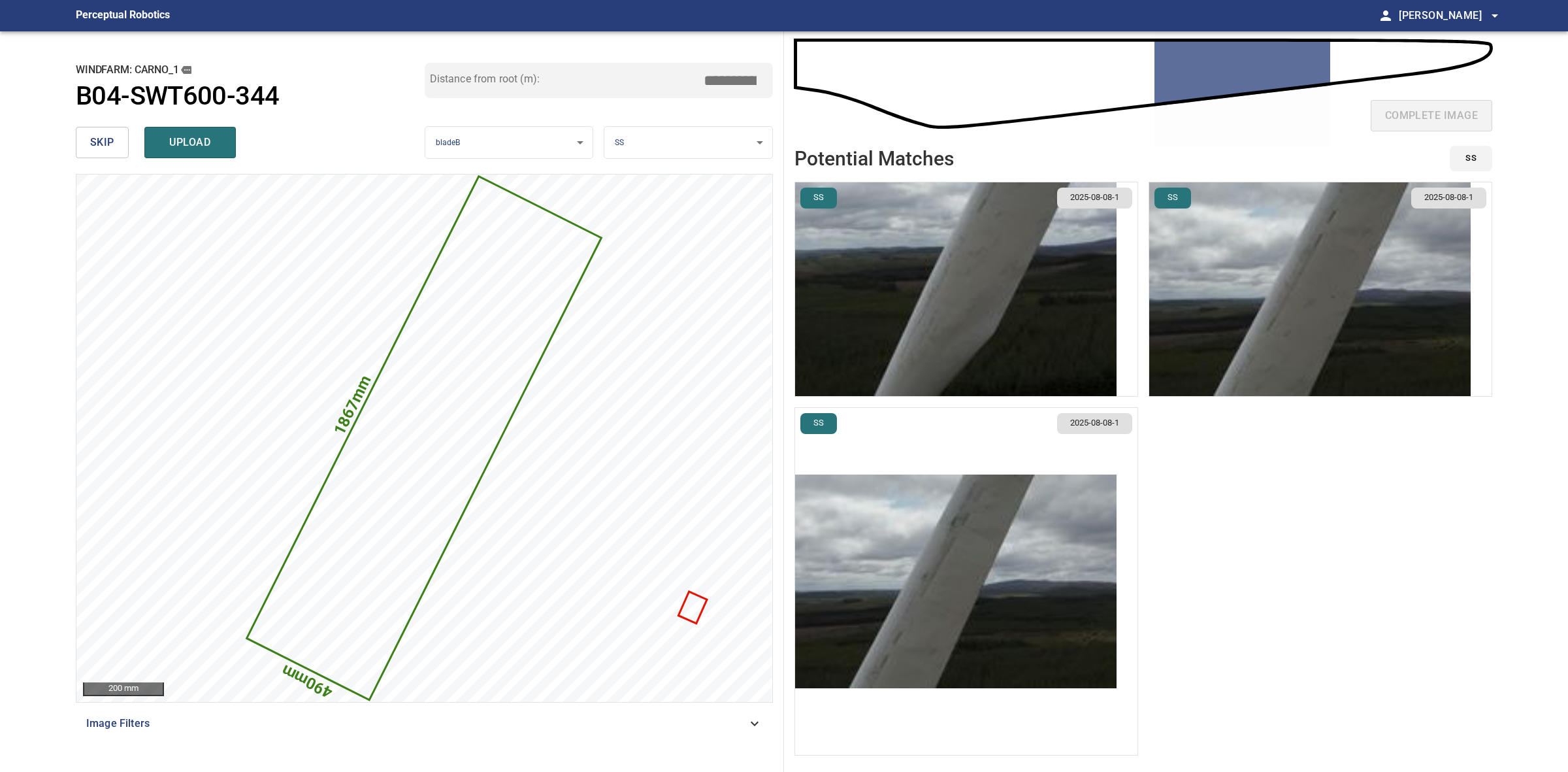
type input "*****"
click at [1215, 289] on img "button" at bounding box center [1310, 289] width 321 height 214
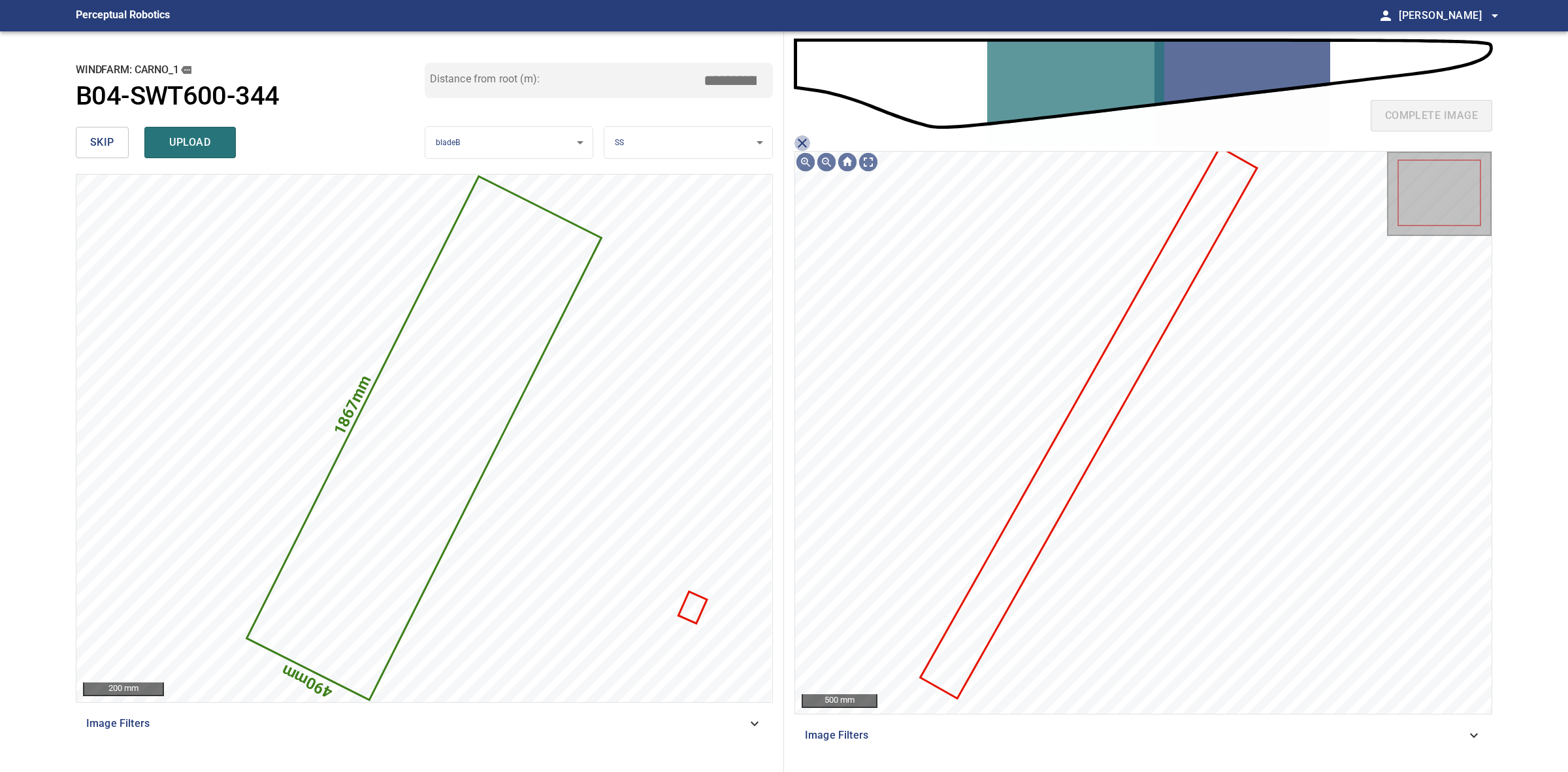
click at [803, 139] on icon "close matching imageResolution:" at bounding box center [802, 143] width 15 height 15
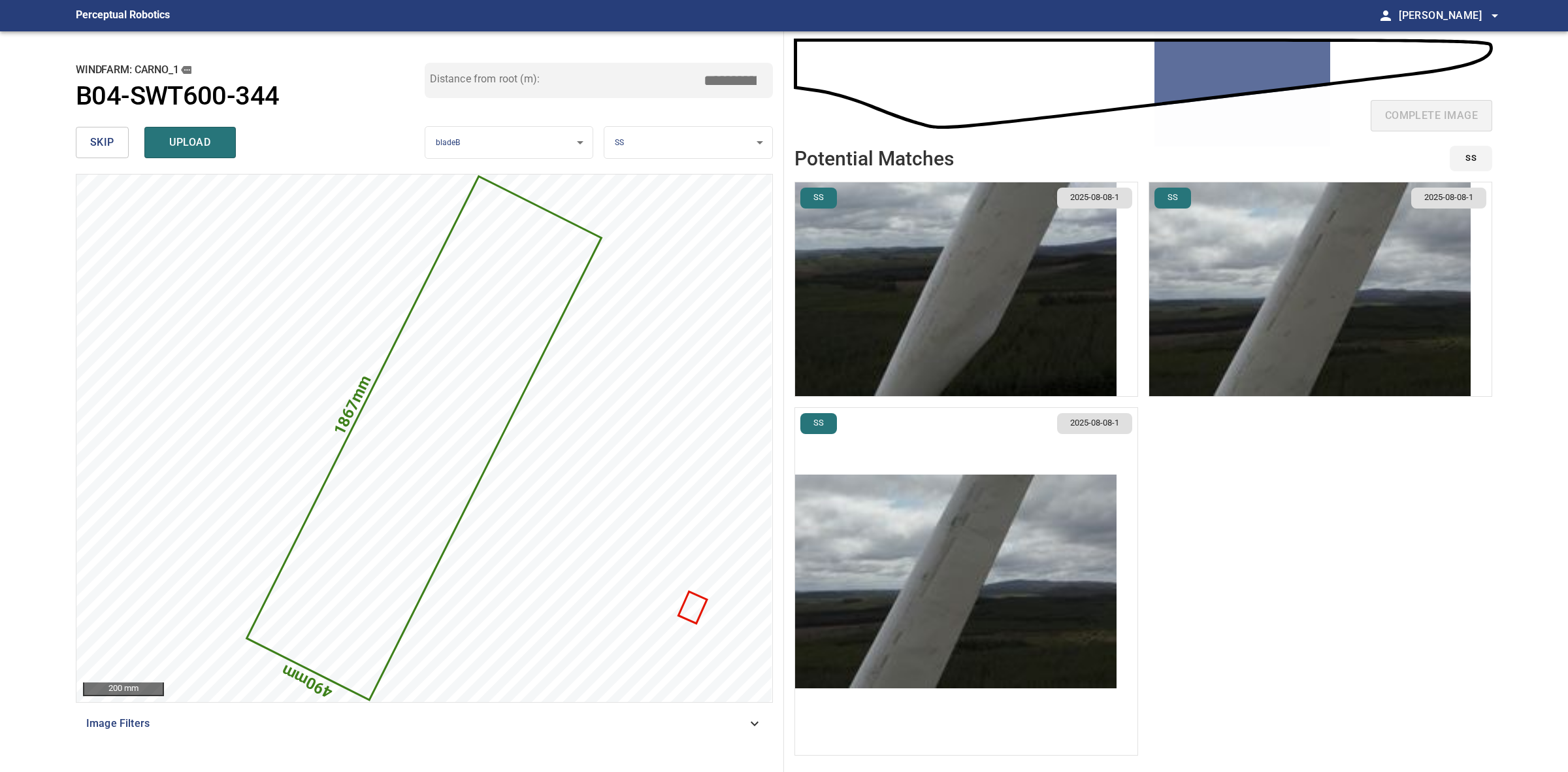
click at [1046, 539] on img "button" at bounding box center [955, 581] width 321 height 214
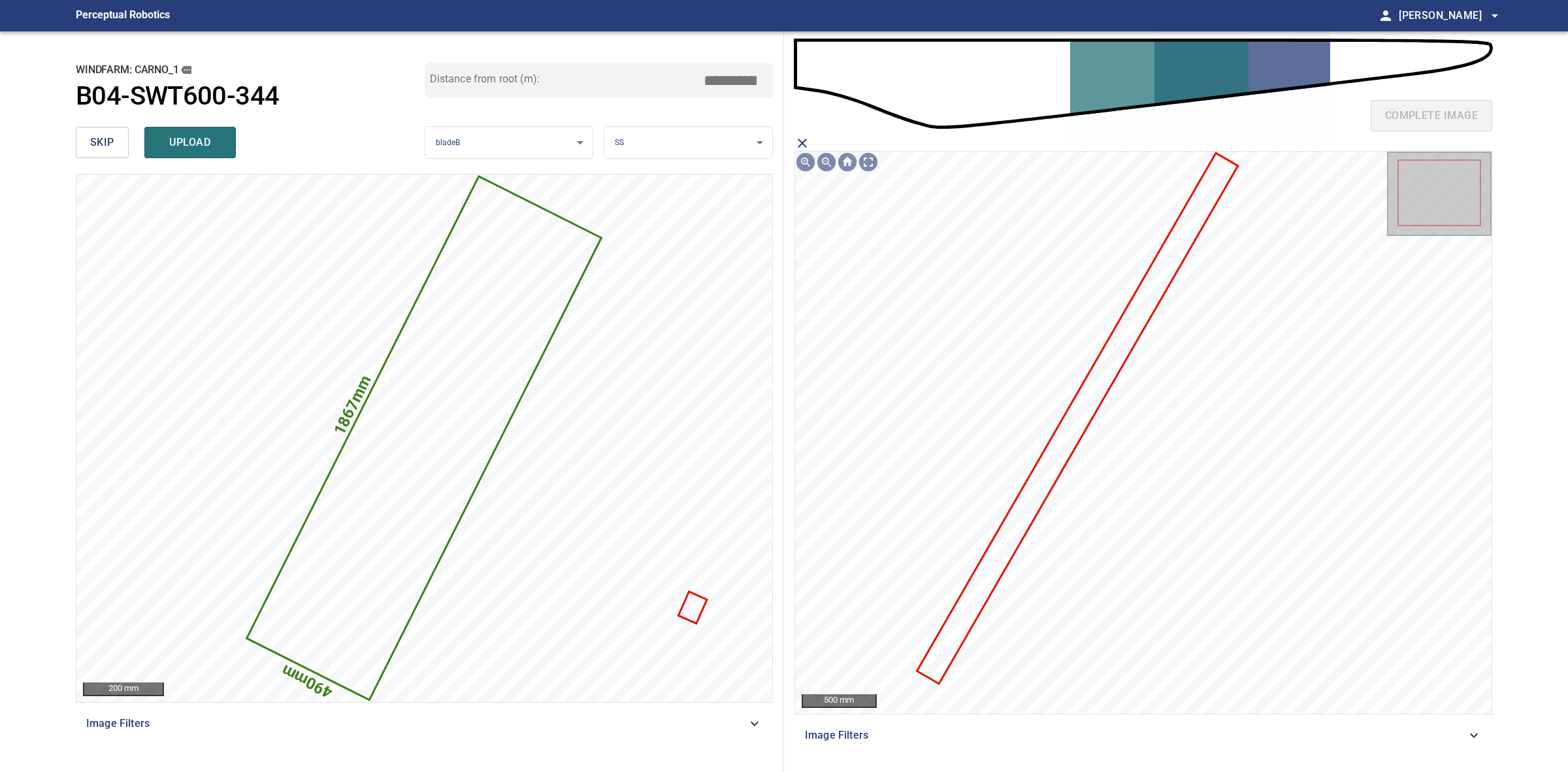
click at [1088, 416] on icon at bounding box center [1077, 418] width 318 height 528
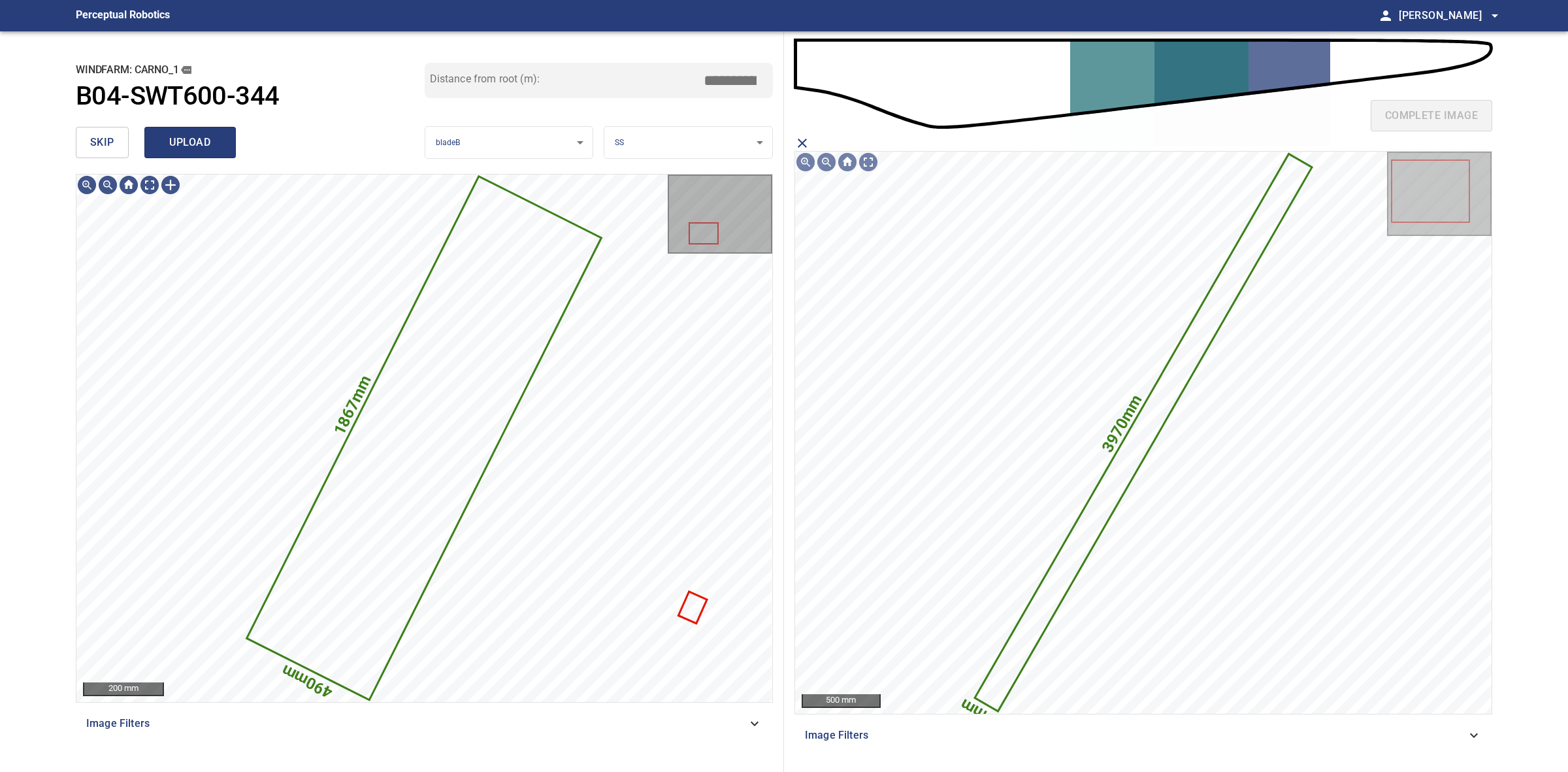
click at [205, 139] on span "upload" at bounding box center [190, 141] width 63 height 18
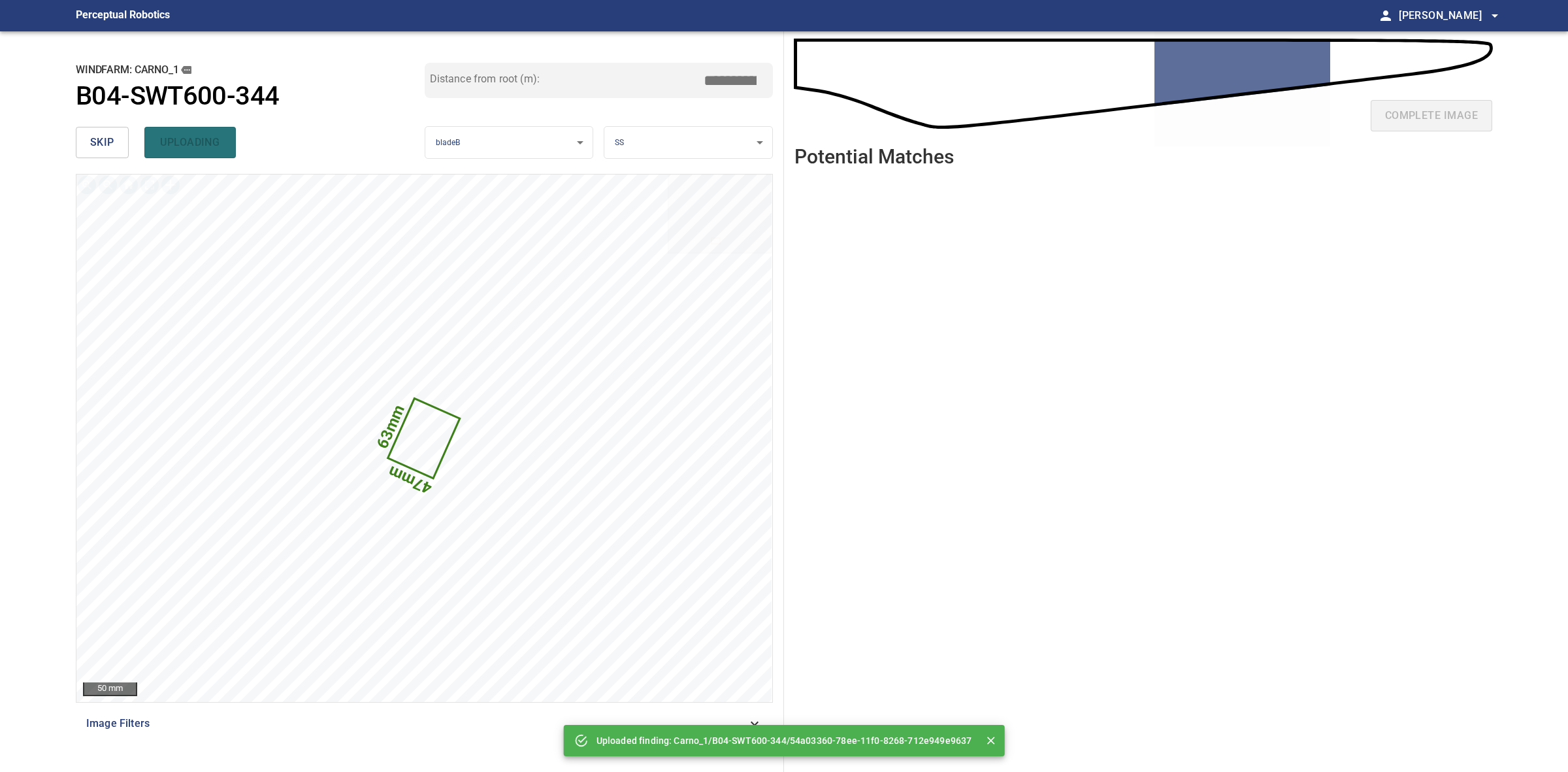
click at [72, 133] on div "**********" at bounding box center [424, 401] width 718 height 740
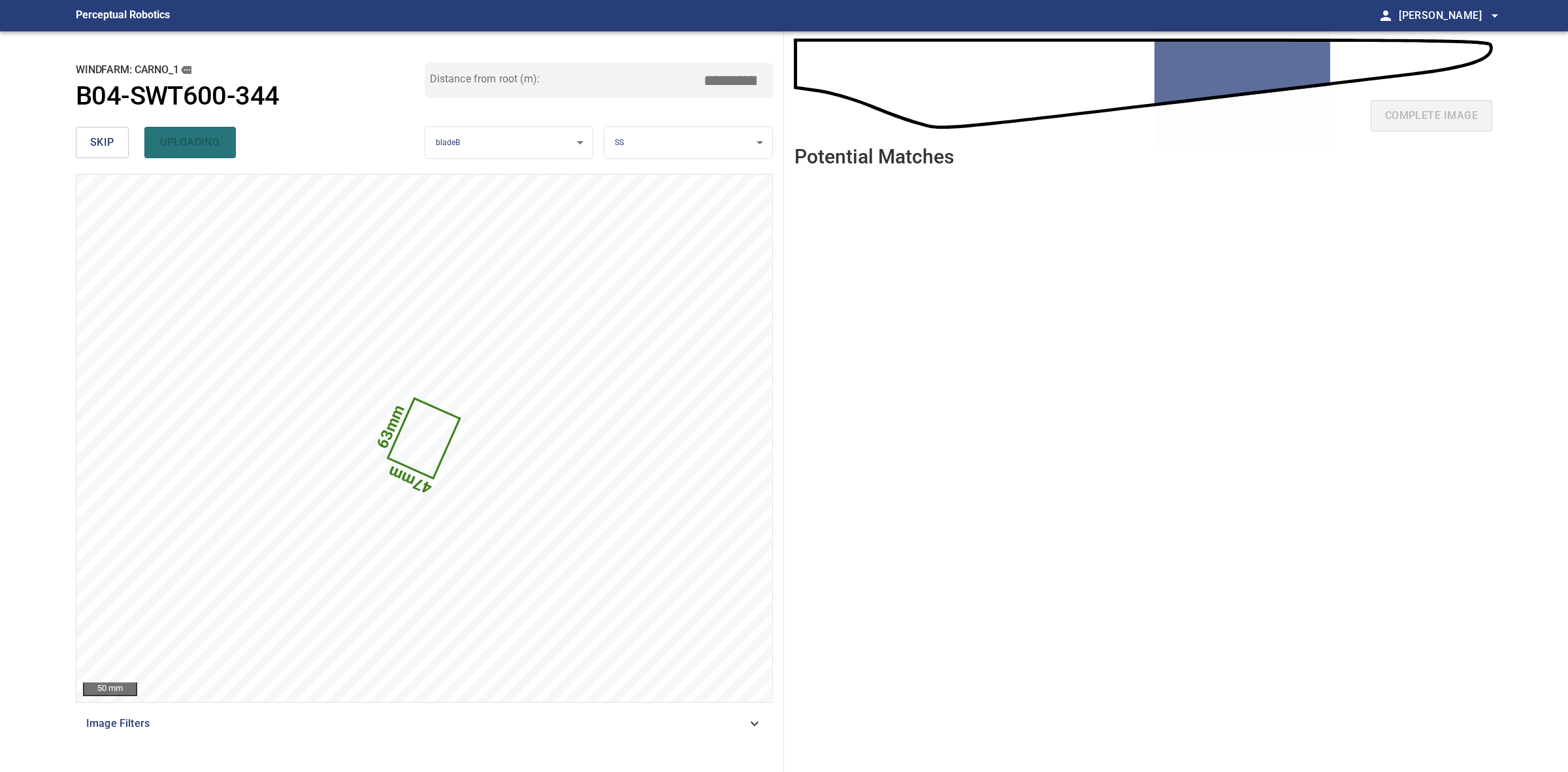
click at [72, 133] on div "**********" at bounding box center [424, 401] width 718 height 740
click at [107, 133] on span "skip" at bounding box center [102, 141] width 24 height 18
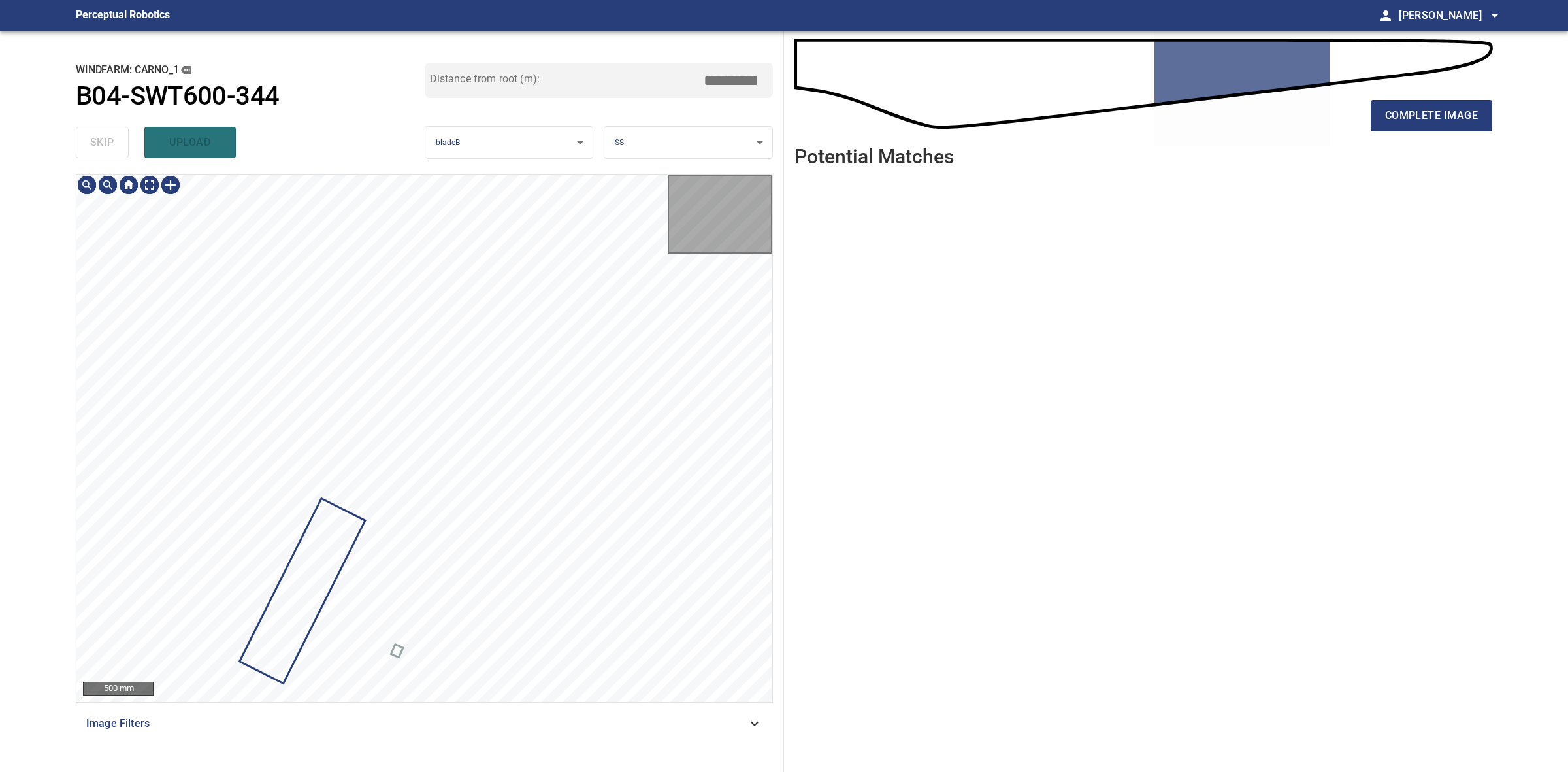
click at [108, 133] on div "skip upload" at bounding box center [250, 142] width 349 height 42
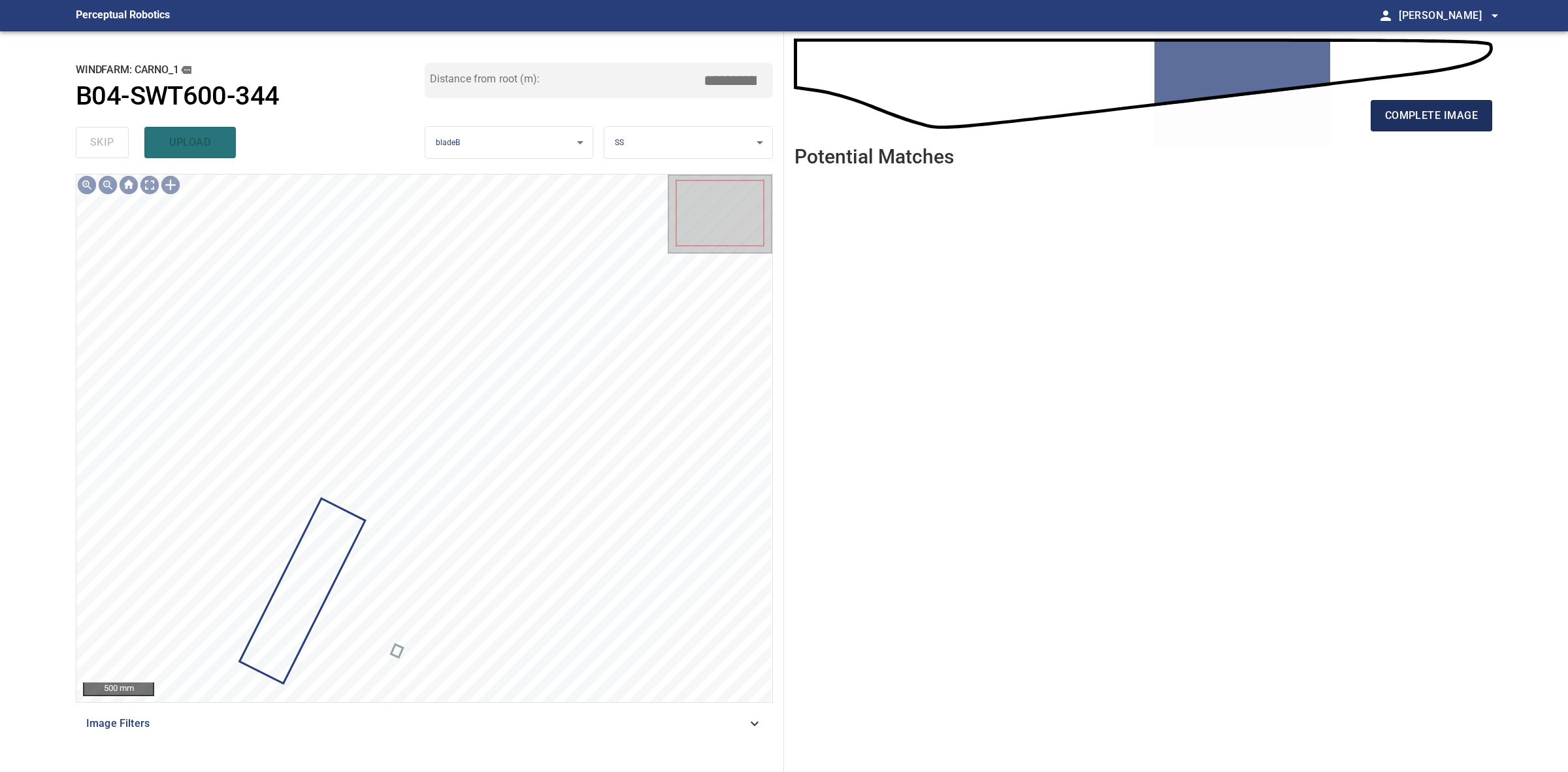
click at [1412, 119] on span "complete image" at bounding box center [1432, 115] width 93 height 18
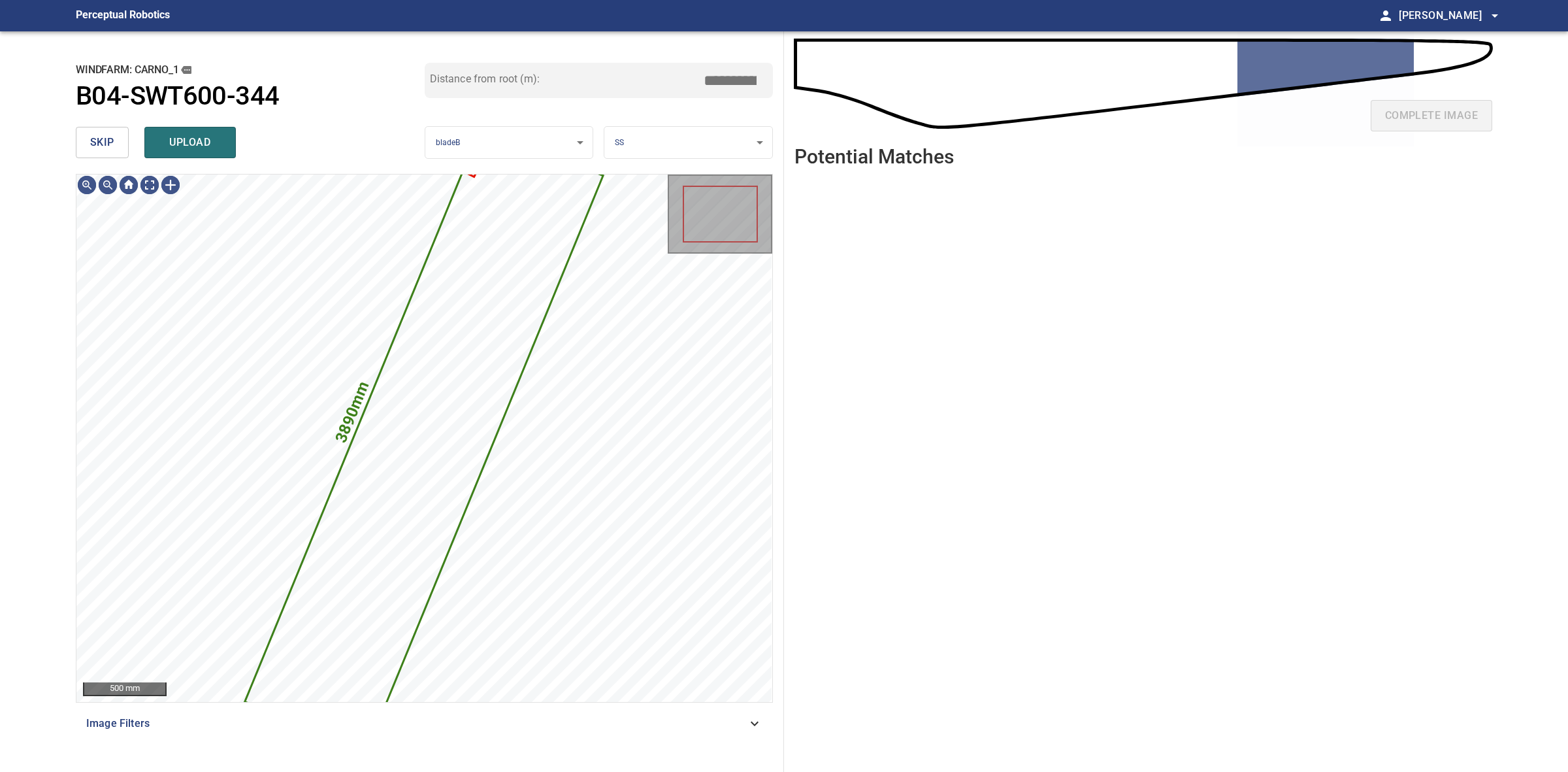
click at [129, 141] on div "skip upload" at bounding box center [250, 142] width 349 height 42
click at [119, 141] on button "skip" at bounding box center [102, 142] width 53 height 32
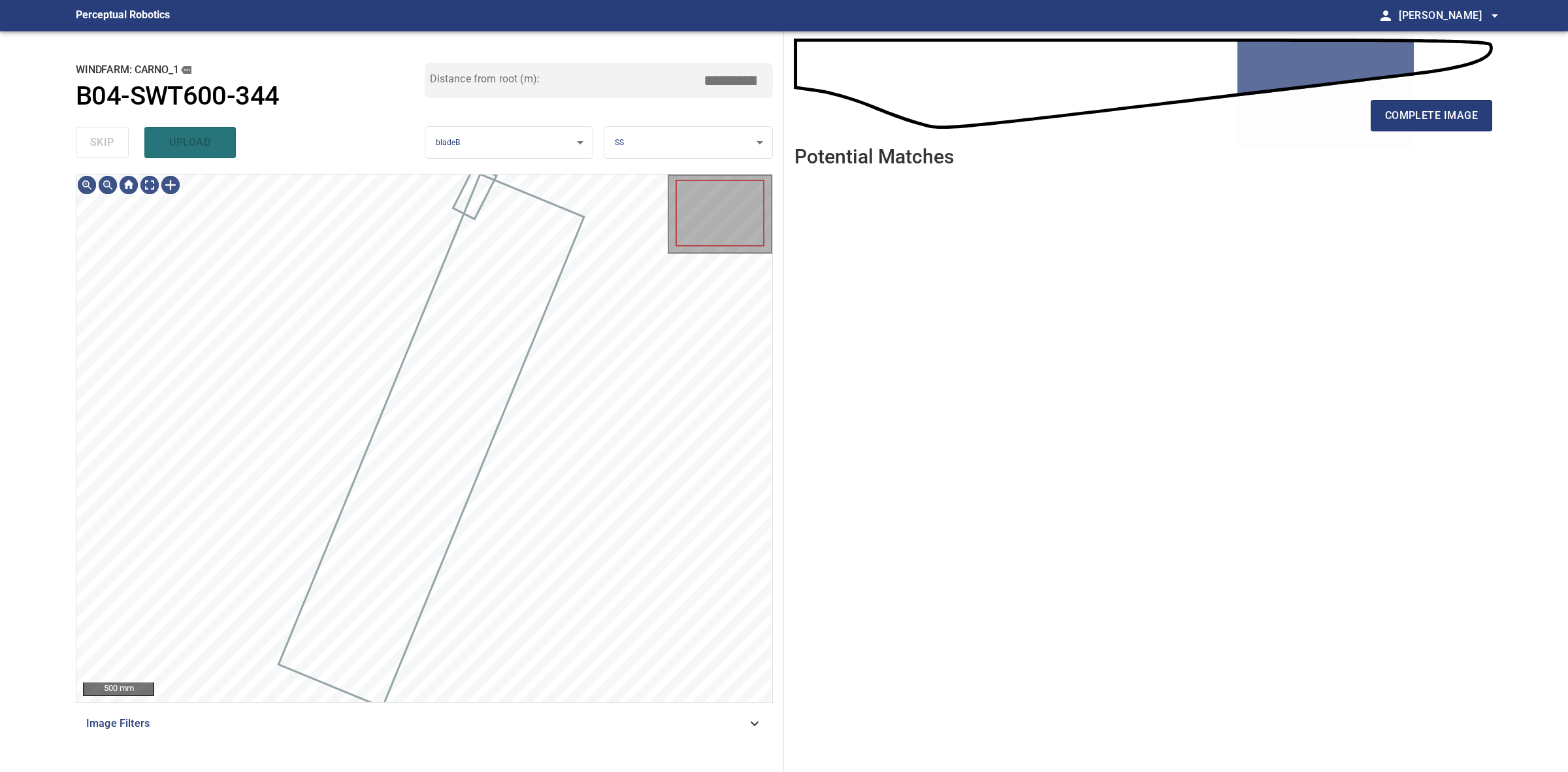
click at [119, 141] on div "skip upload" at bounding box center [250, 142] width 349 height 42
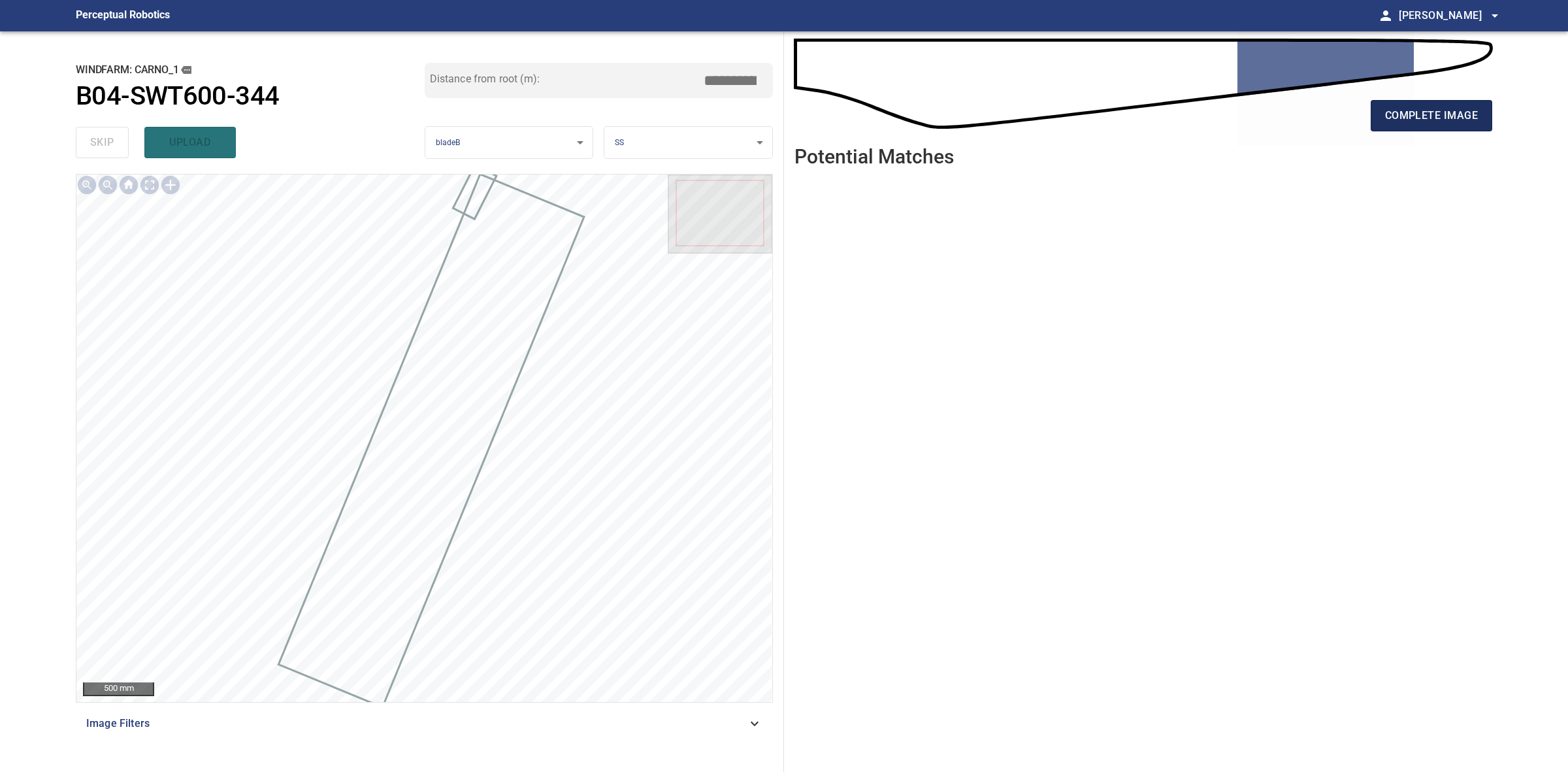
click at [1468, 122] on span "complete image" at bounding box center [1432, 115] width 93 height 18
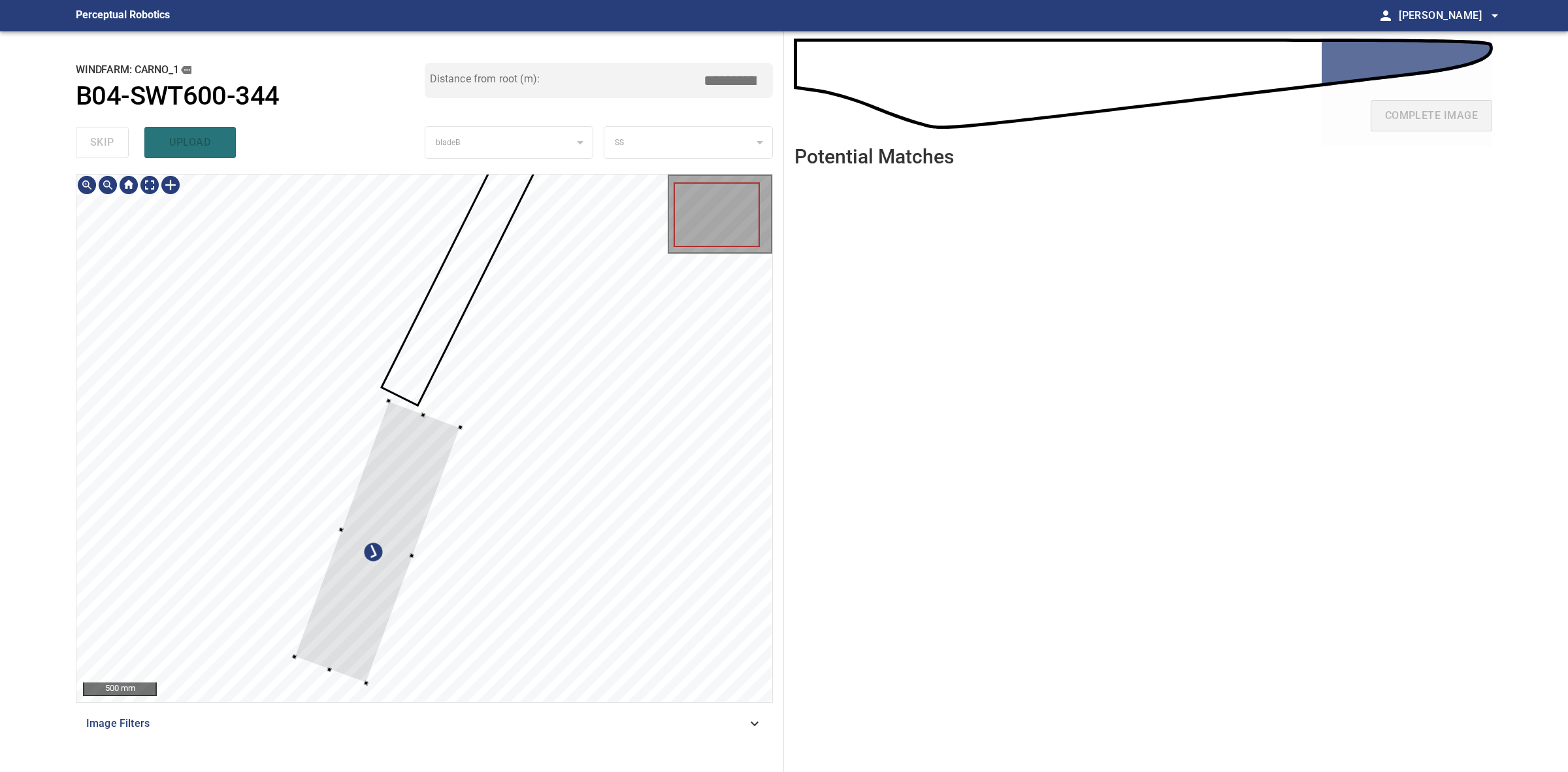
click at [347, 636] on div at bounding box center [377, 542] width 165 height 281
click at [355, 634] on div at bounding box center [372, 566] width 189 height 278
click at [441, 424] on div at bounding box center [424, 438] width 696 height 527
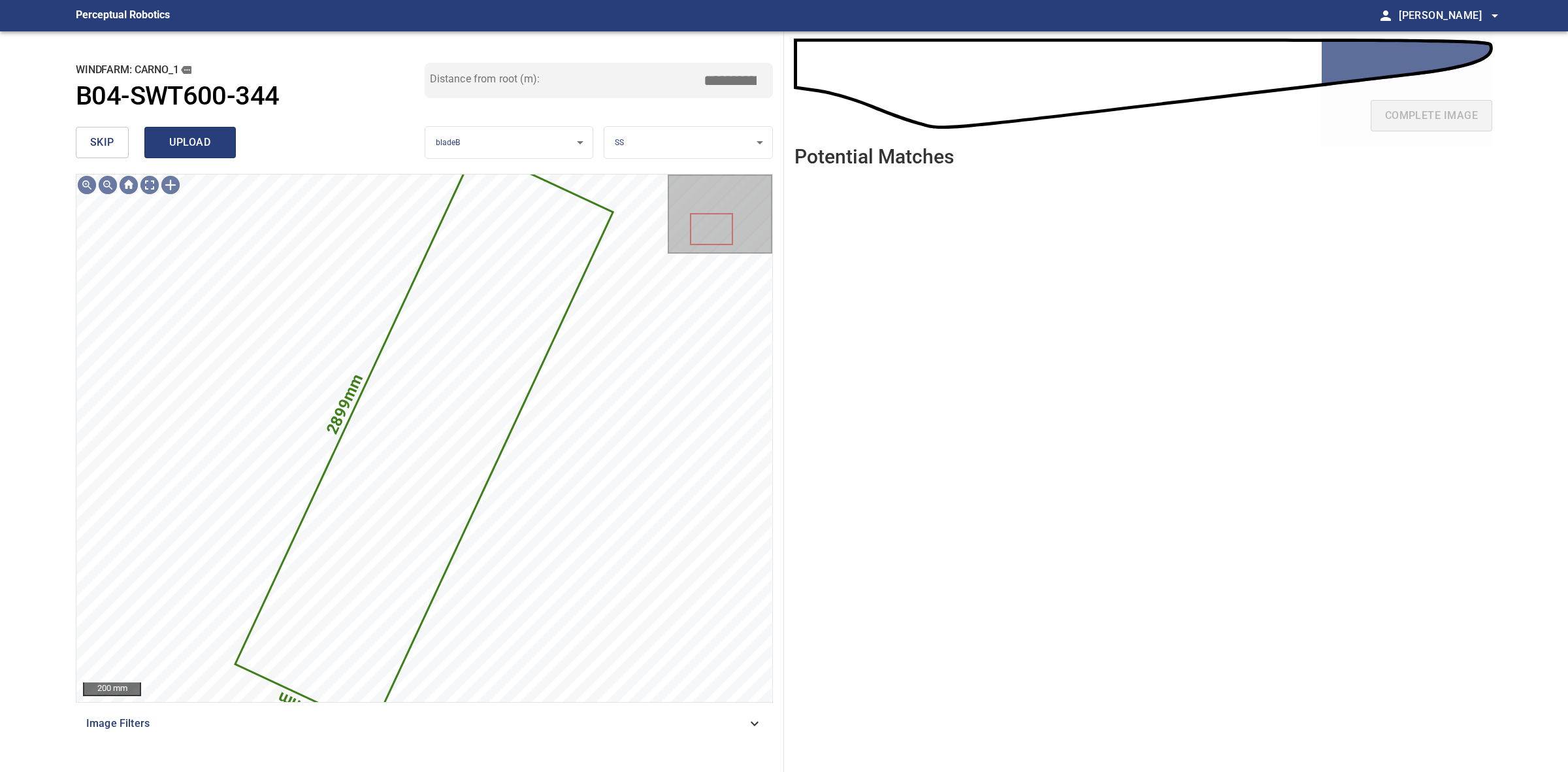
click at [190, 146] on span "upload" at bounding box center [190, 141] width 63 height 18
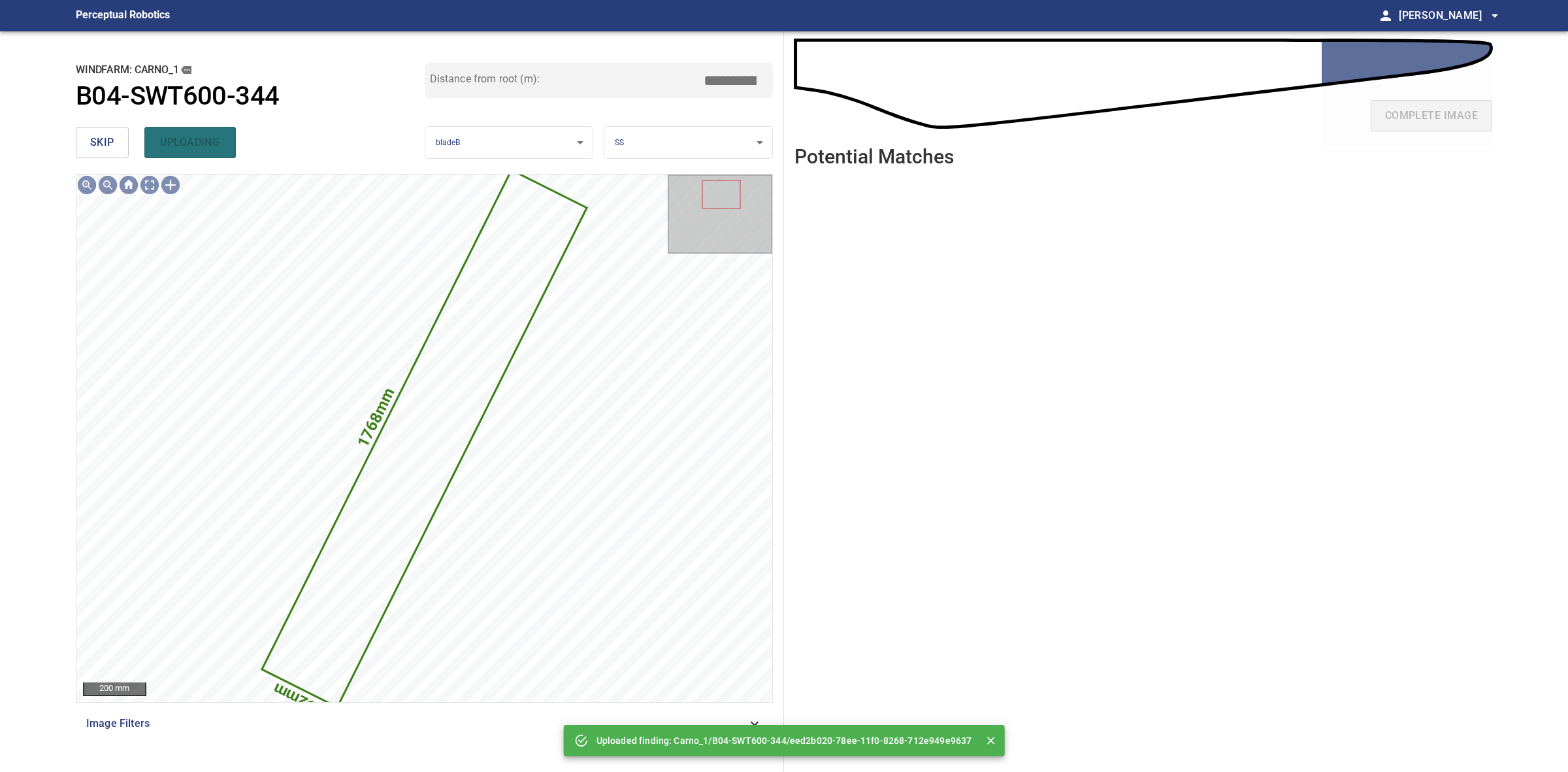
click at [55, 149] on main "**********" at bounding box center [784, 386] width 1568 height 772
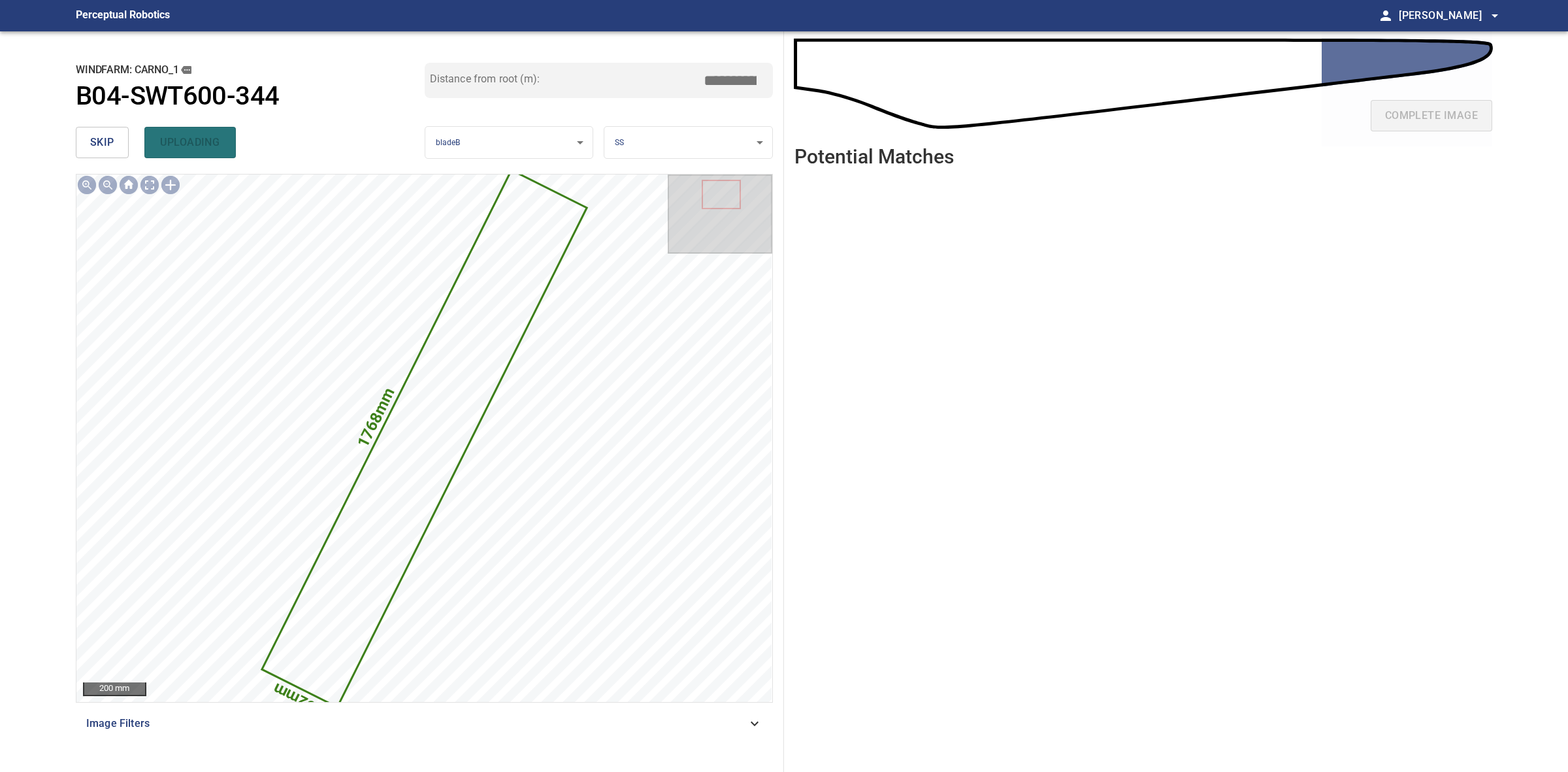
click at [55, 149] on main "**********" at bounding box center [784, 386] width 1568 height 772
click at [443, 324] on icon at bounding box center [424, 438] width 322 height 533
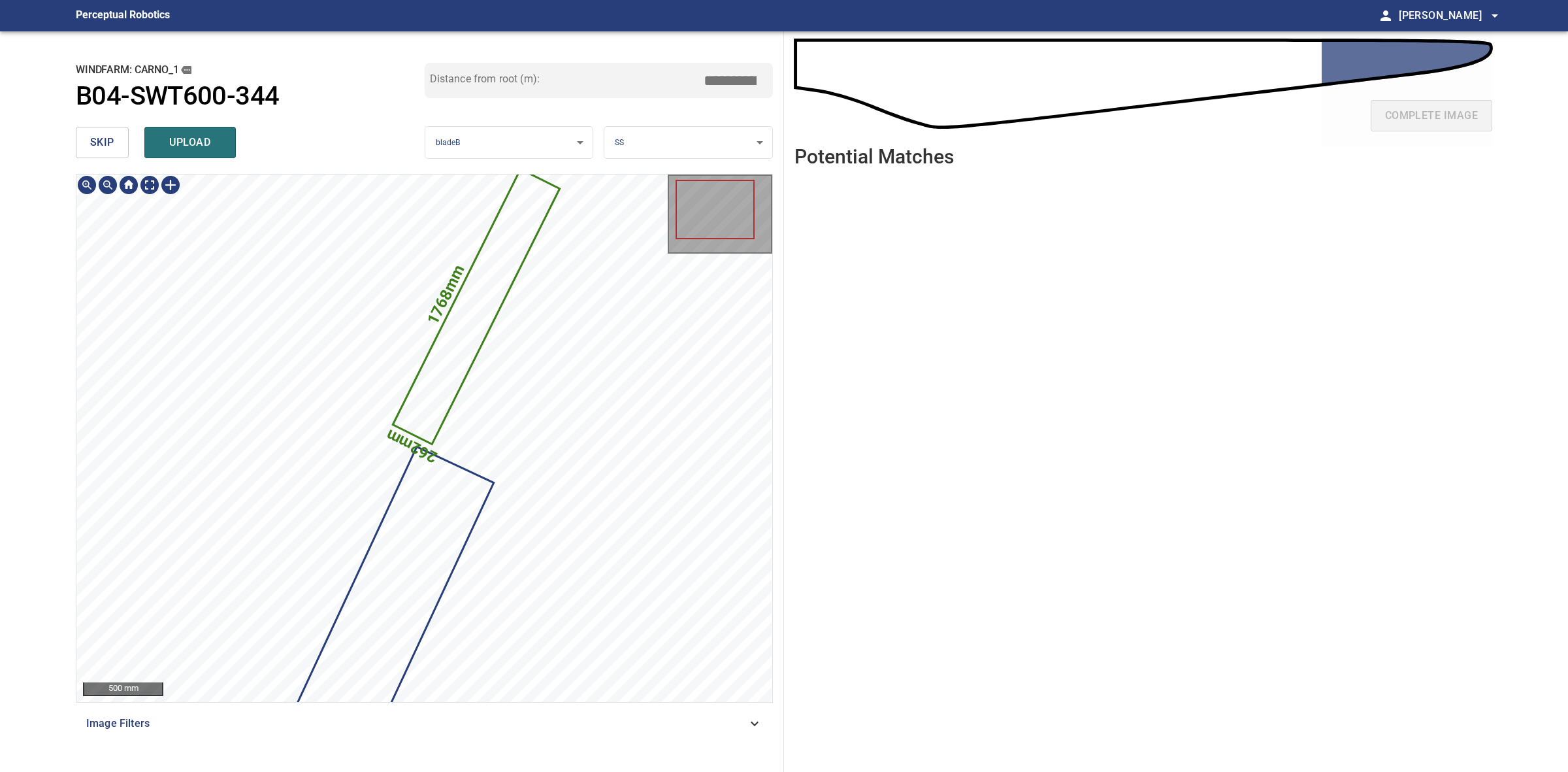
click at [475, 318] on icon at bounding box center [476, 306] width 164 height 273
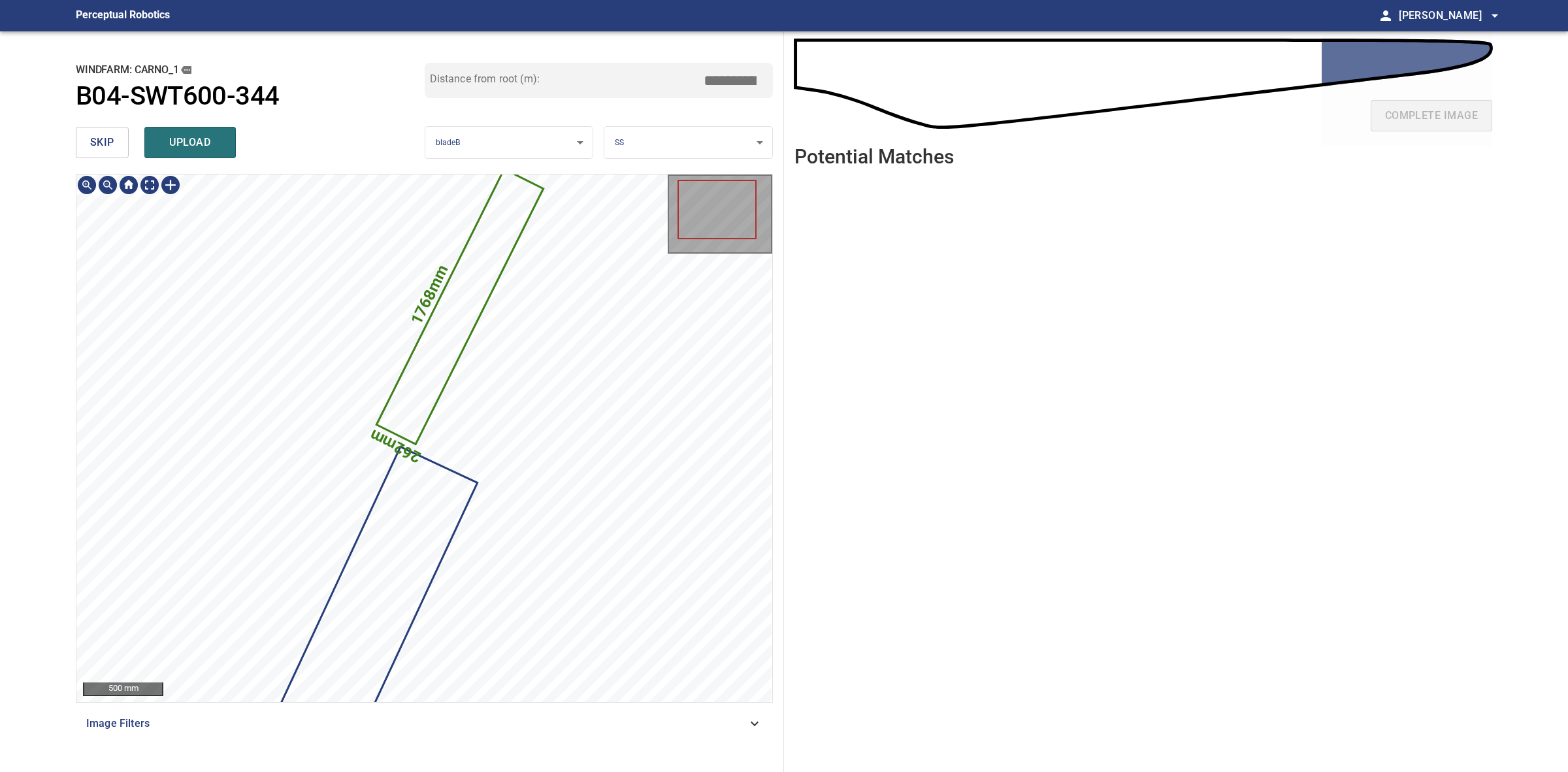
click at [465, 329] on icon at bounding box center [459, 306] width 164 height 273
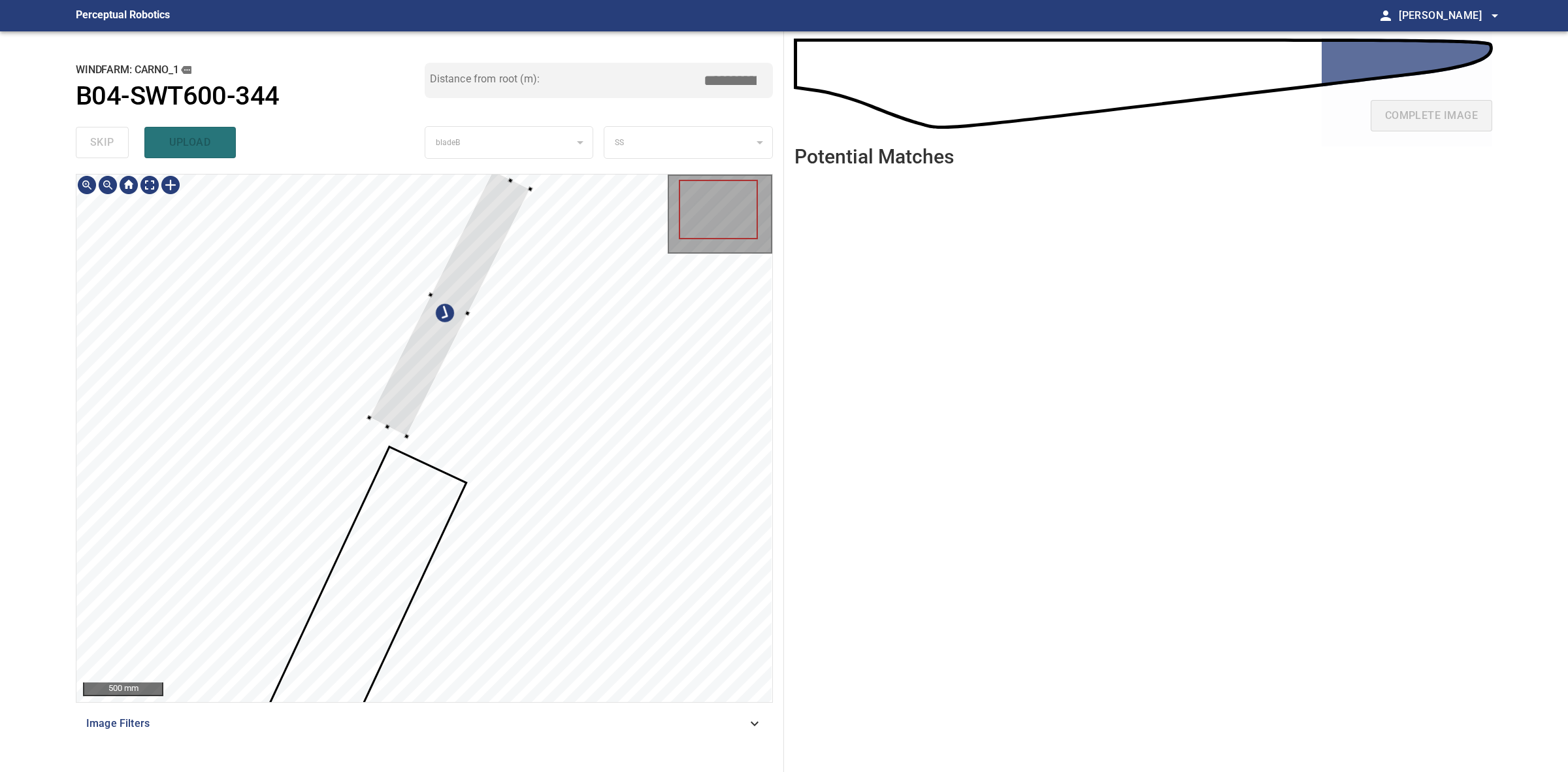
click at [383, 420] on div at bounding box center [449, 302] width 161 height 266
click at [383, 416] on div at bounding box center [440, 293] width 135 height 248
click at [404, 376] on div at bounding box center [448, 302] width 137 height 231
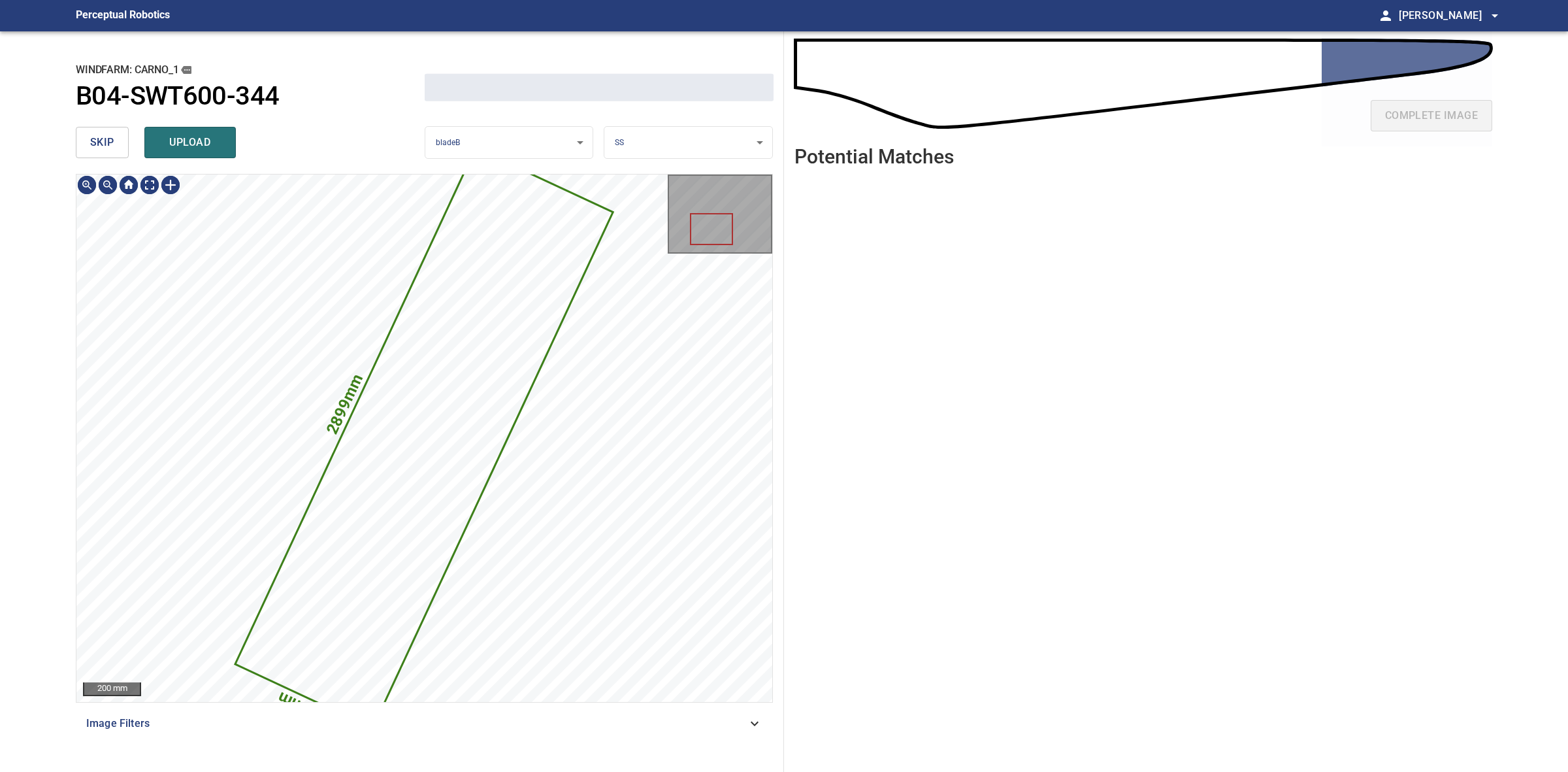
click at [435, 308] on icon at bounding box center [424, 438] width 375 height 577
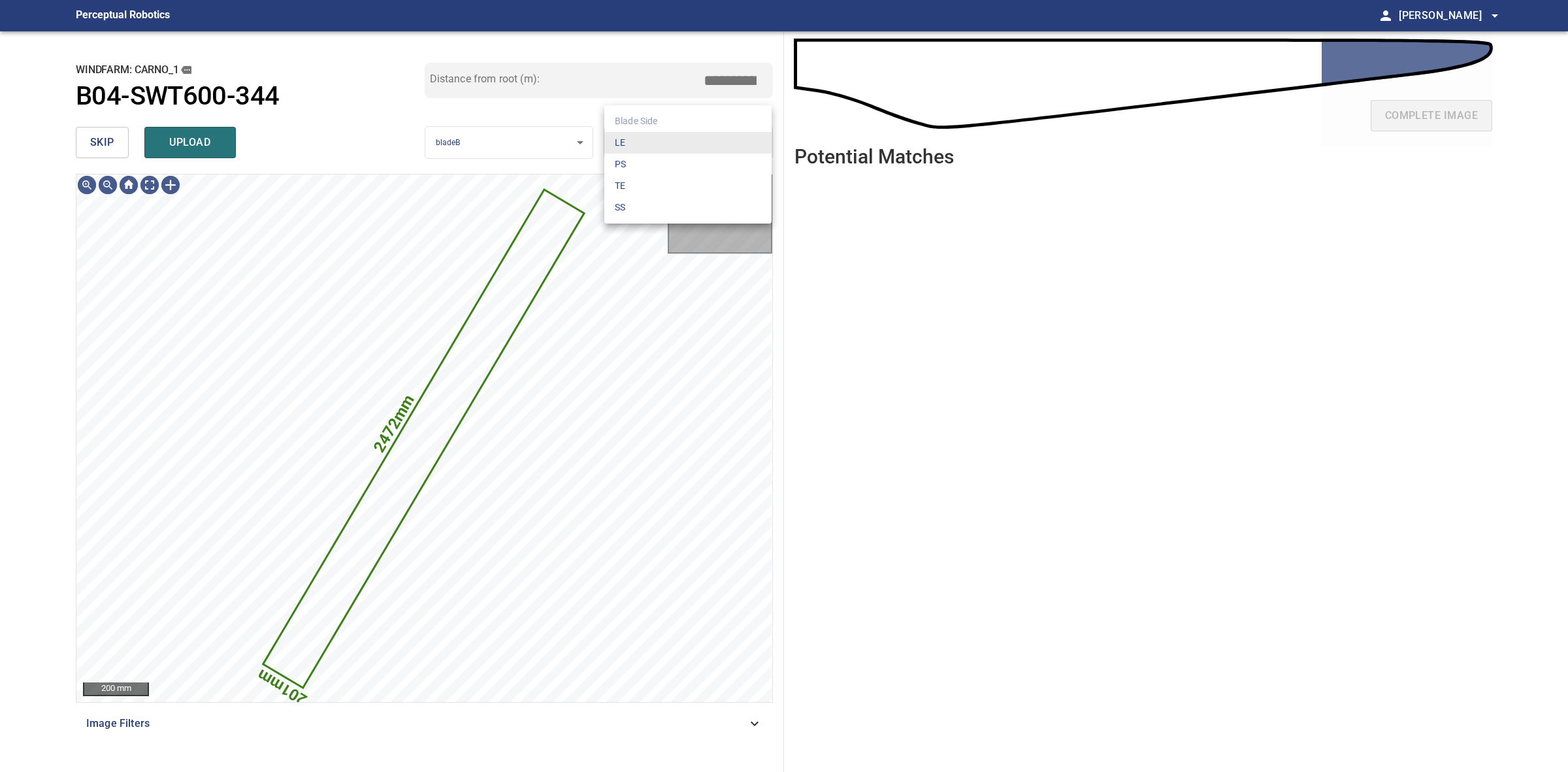
click at [660, 134] on body "**********" at bounding box center [784, 386] width 1568 height 772
click at [660, 134] on li "LE" at bounding box center [688, 142] width 167 height 21
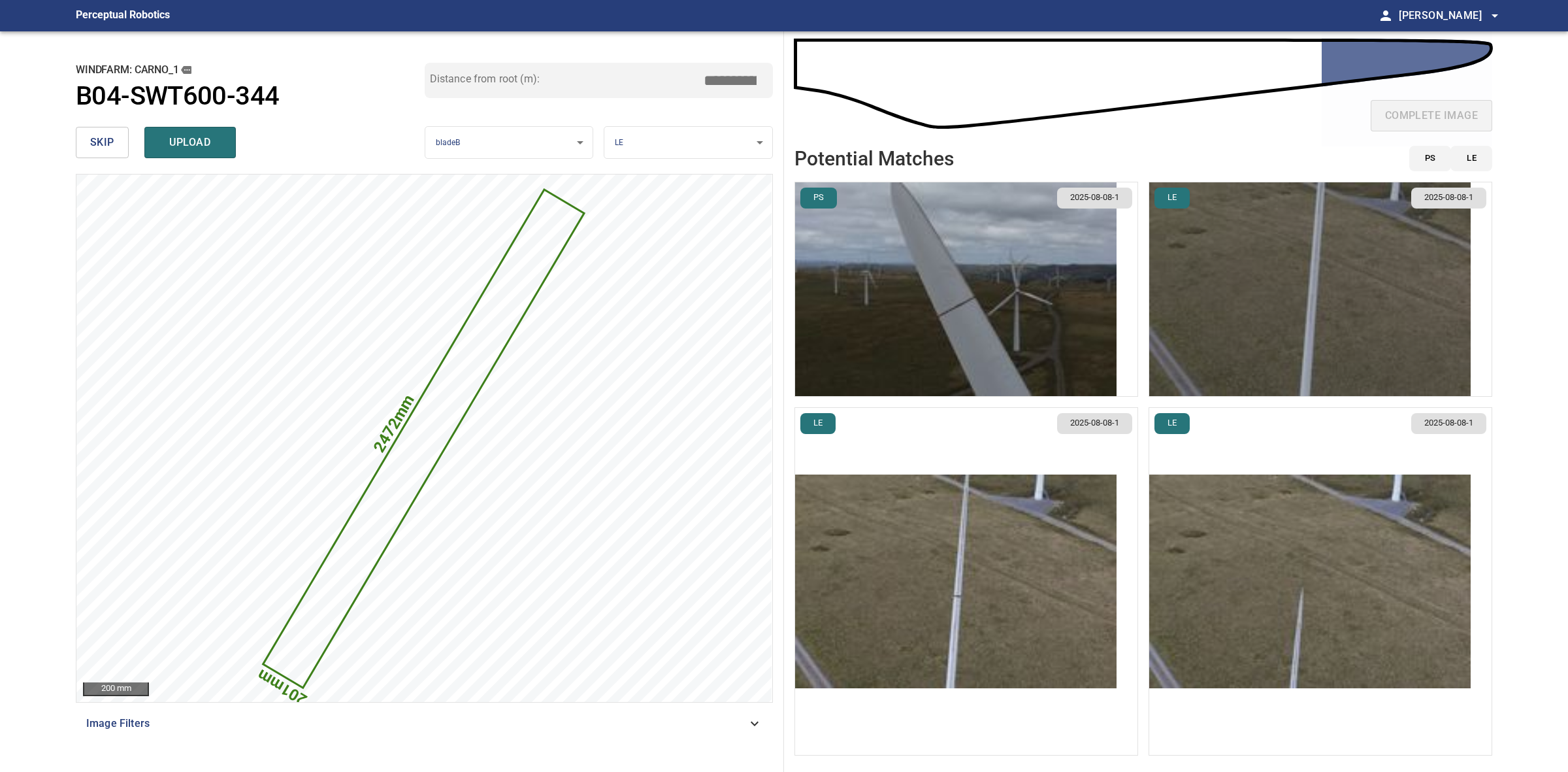
click at [1315, 314] on img "button" at bounding box center [1310, 289] width 321 height 214
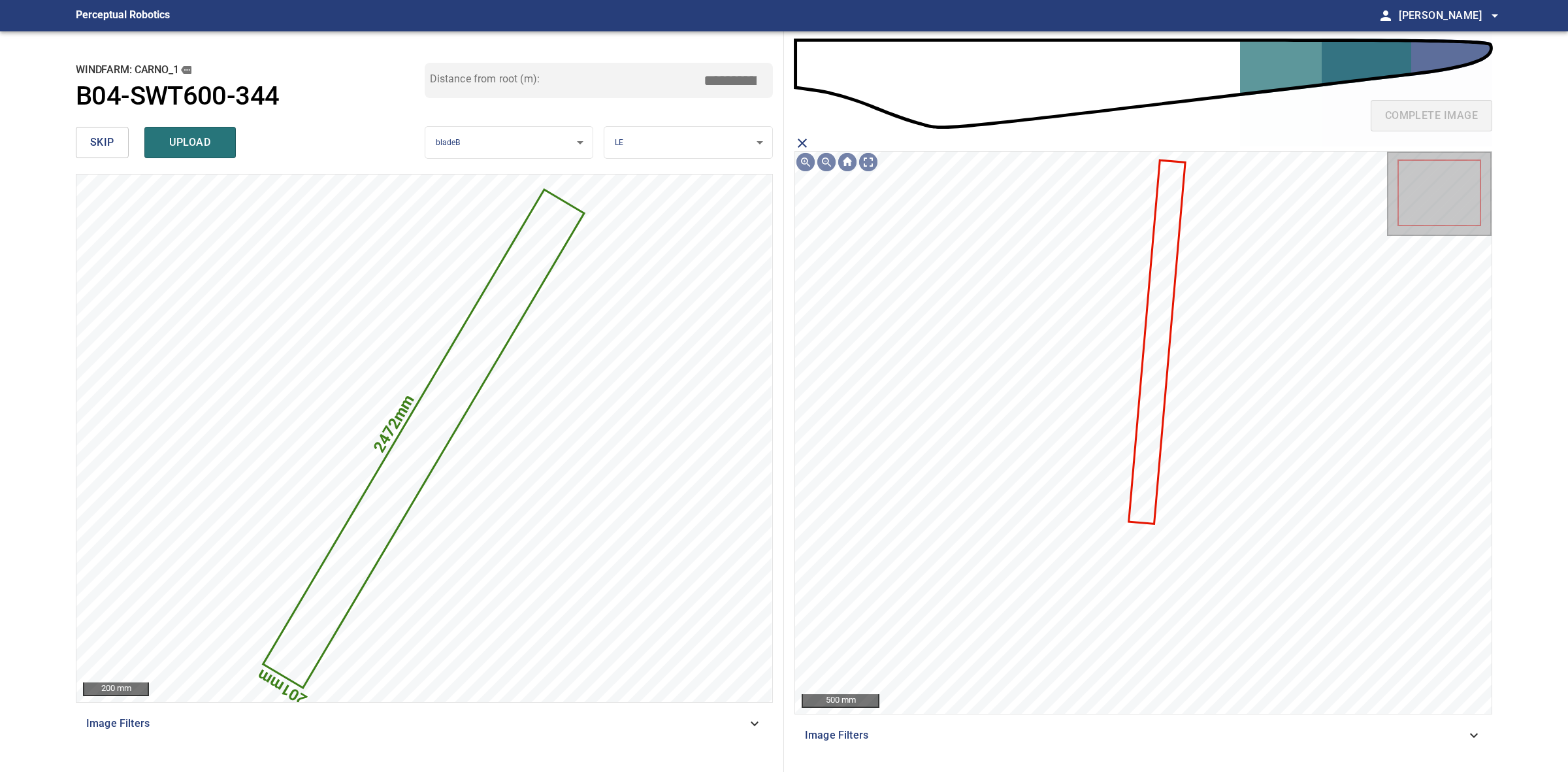
click at [1162, 296] on icon at bounding box center [1157, 342] width 55 height 361
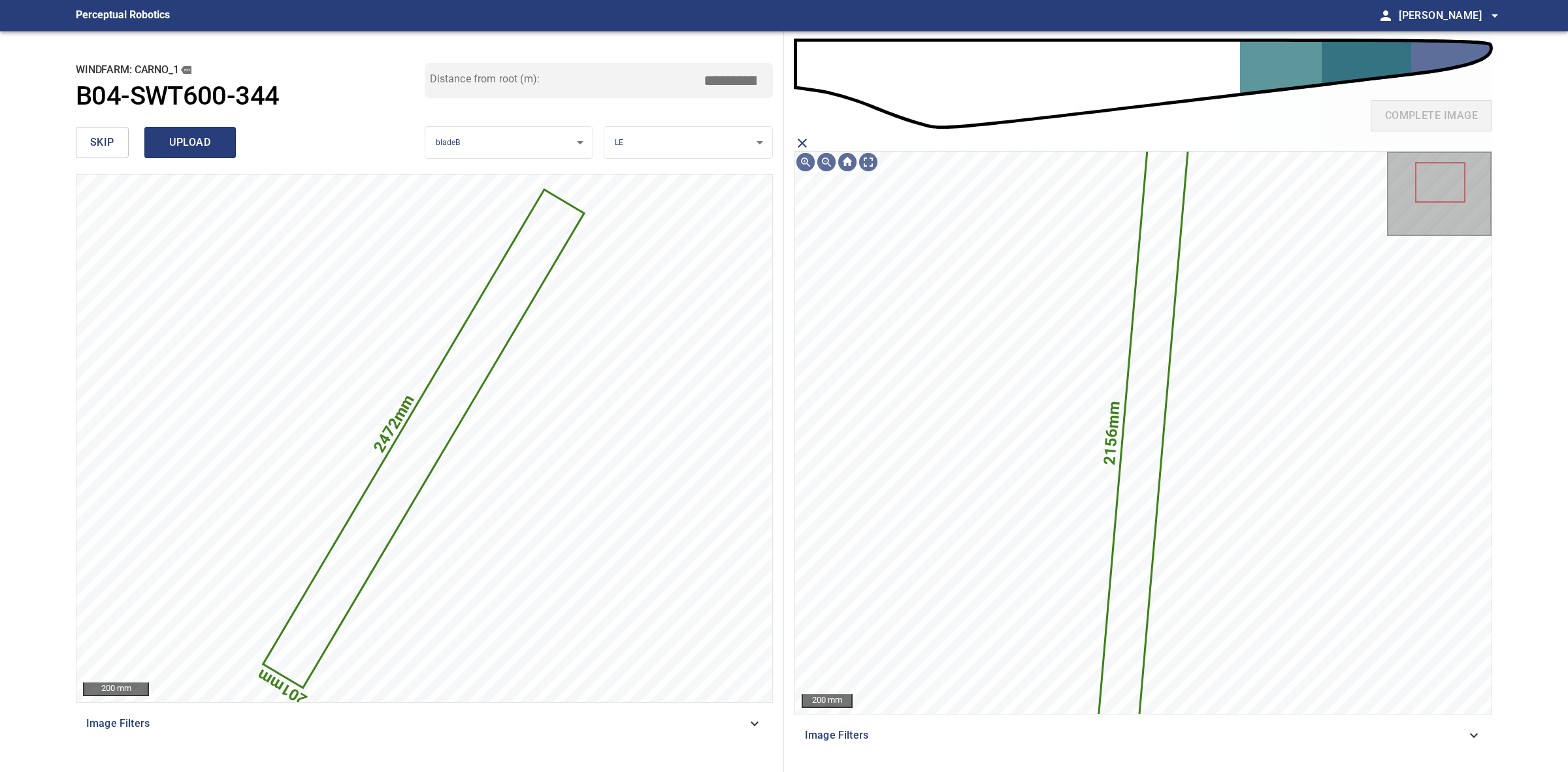
click at [172, 141] on span "upload" at bounding box center [190, 141] width 63 height 18
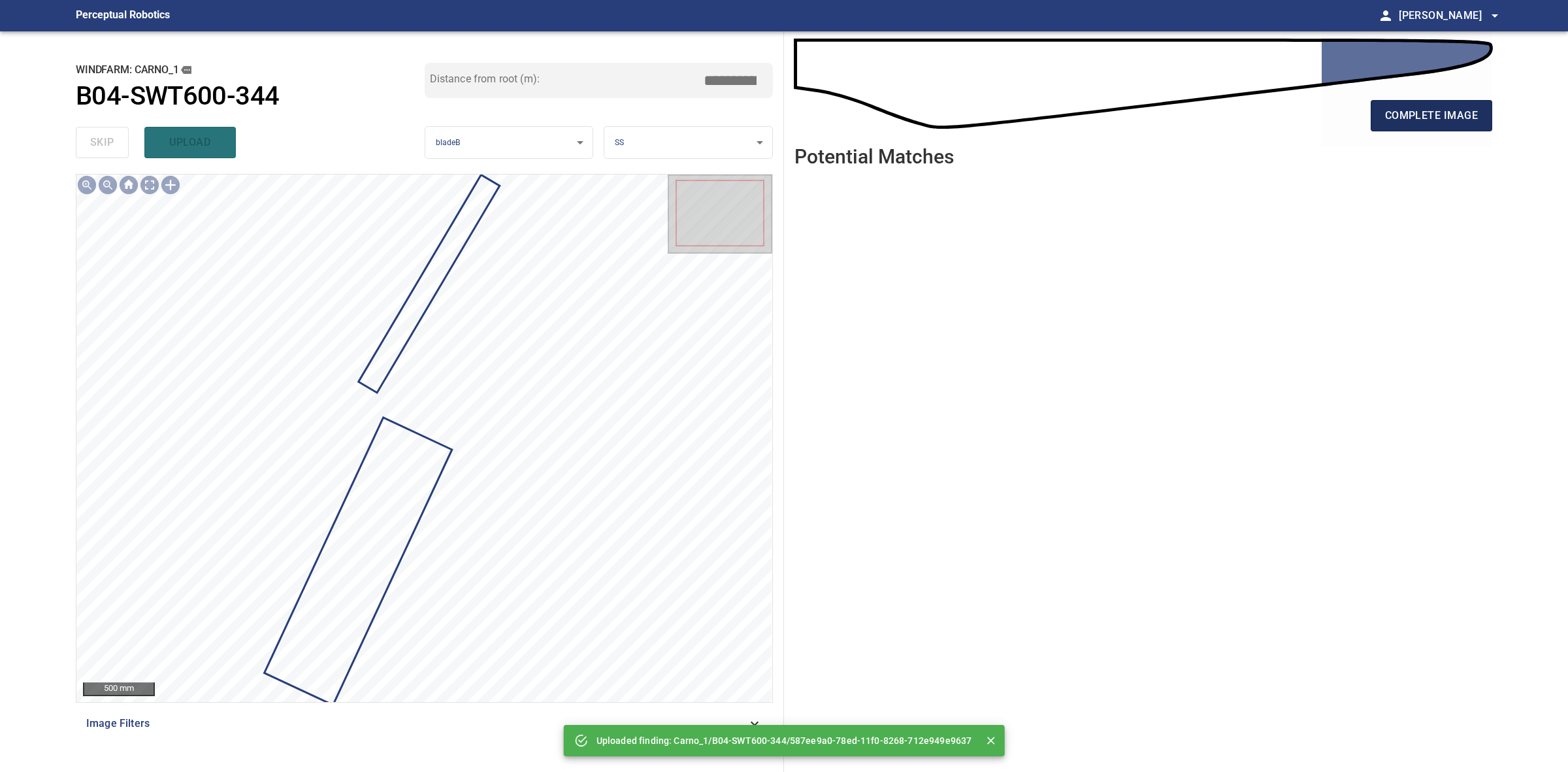
click at [1450, 107] on span "complete image" at bounding box center [1432, 115] width 93 height 18
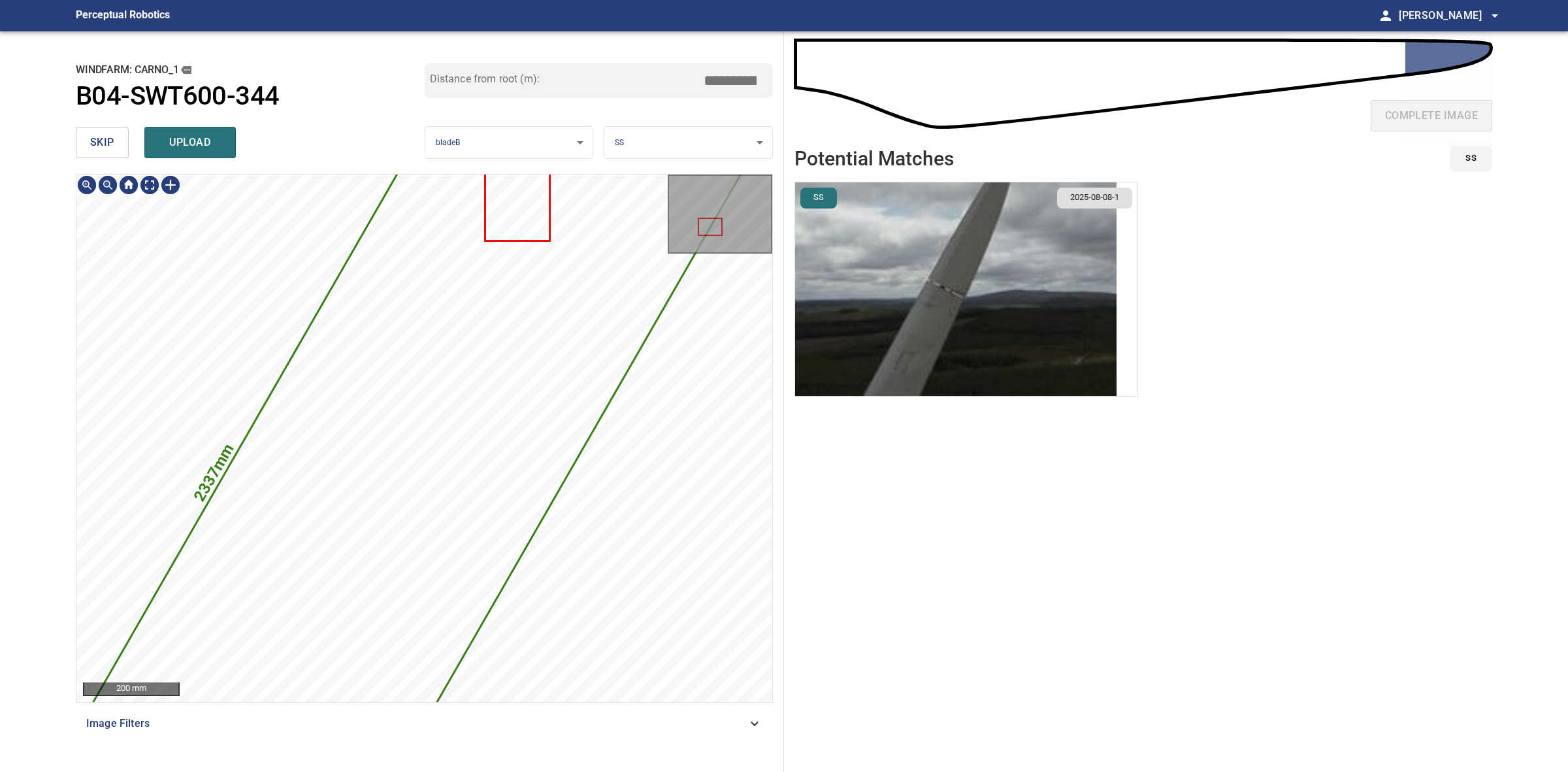
click at [501, 242] on icon at bounding box center [353, 550] width 789 height 1074
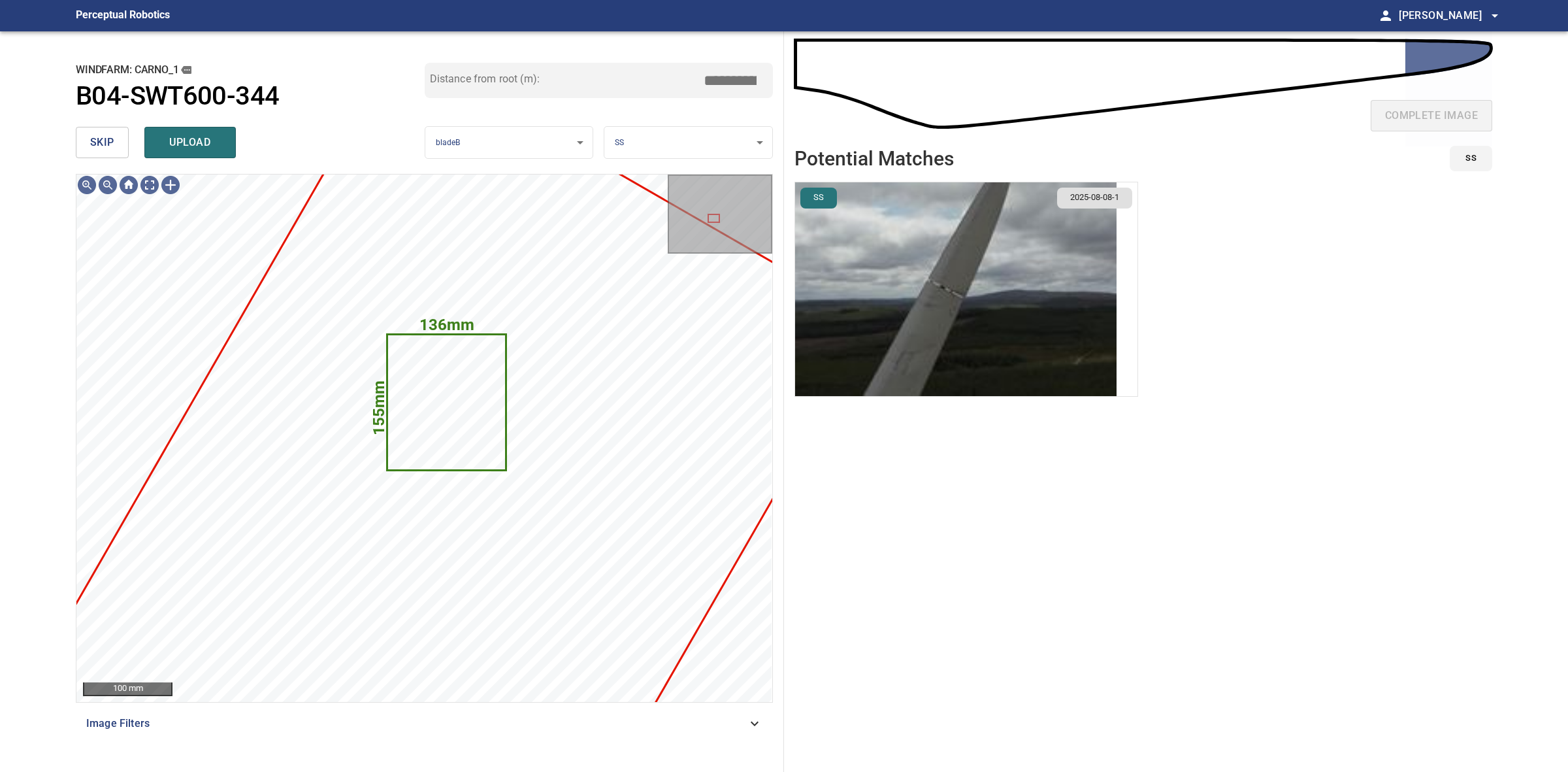
click at [109, 148] on span "skip" at bounding box center [102, 141] width 24 height 18
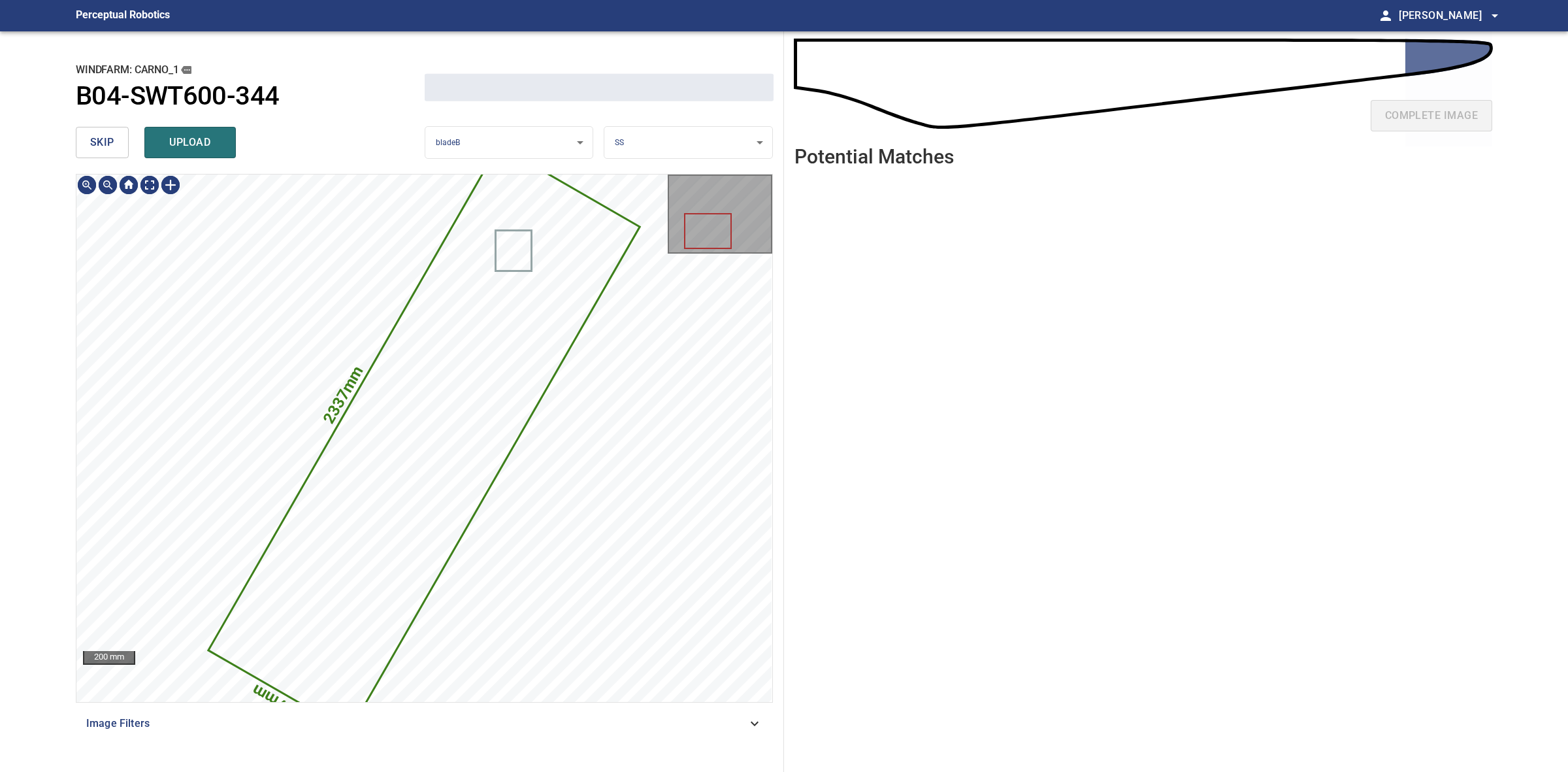
click at [109, 148] on span "skip" at bounding box center [102, 141] width 24 height 18
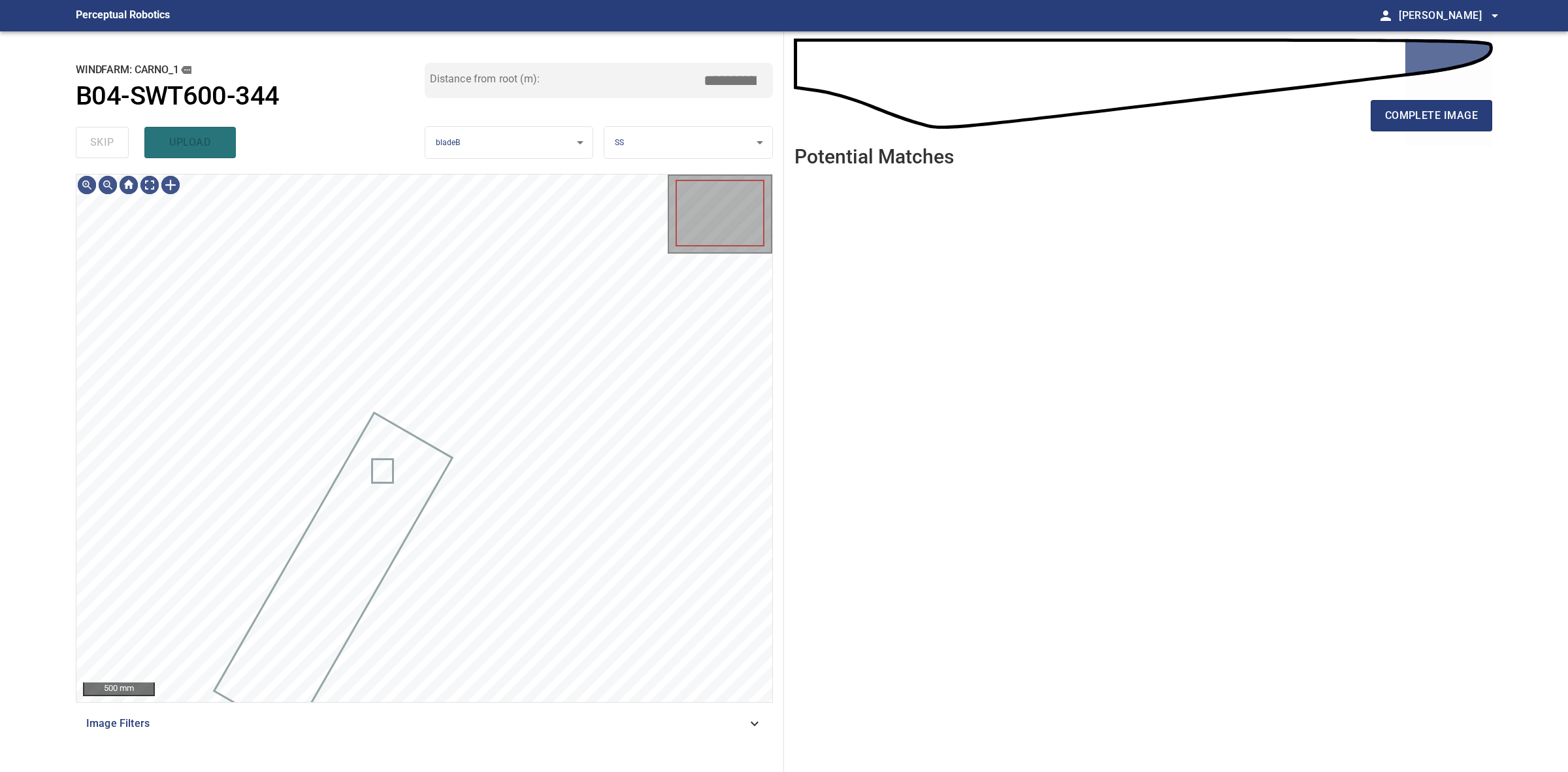
click at [109, 148] on div "skip upload" at bounding box center [250, 142] width 349 height 42
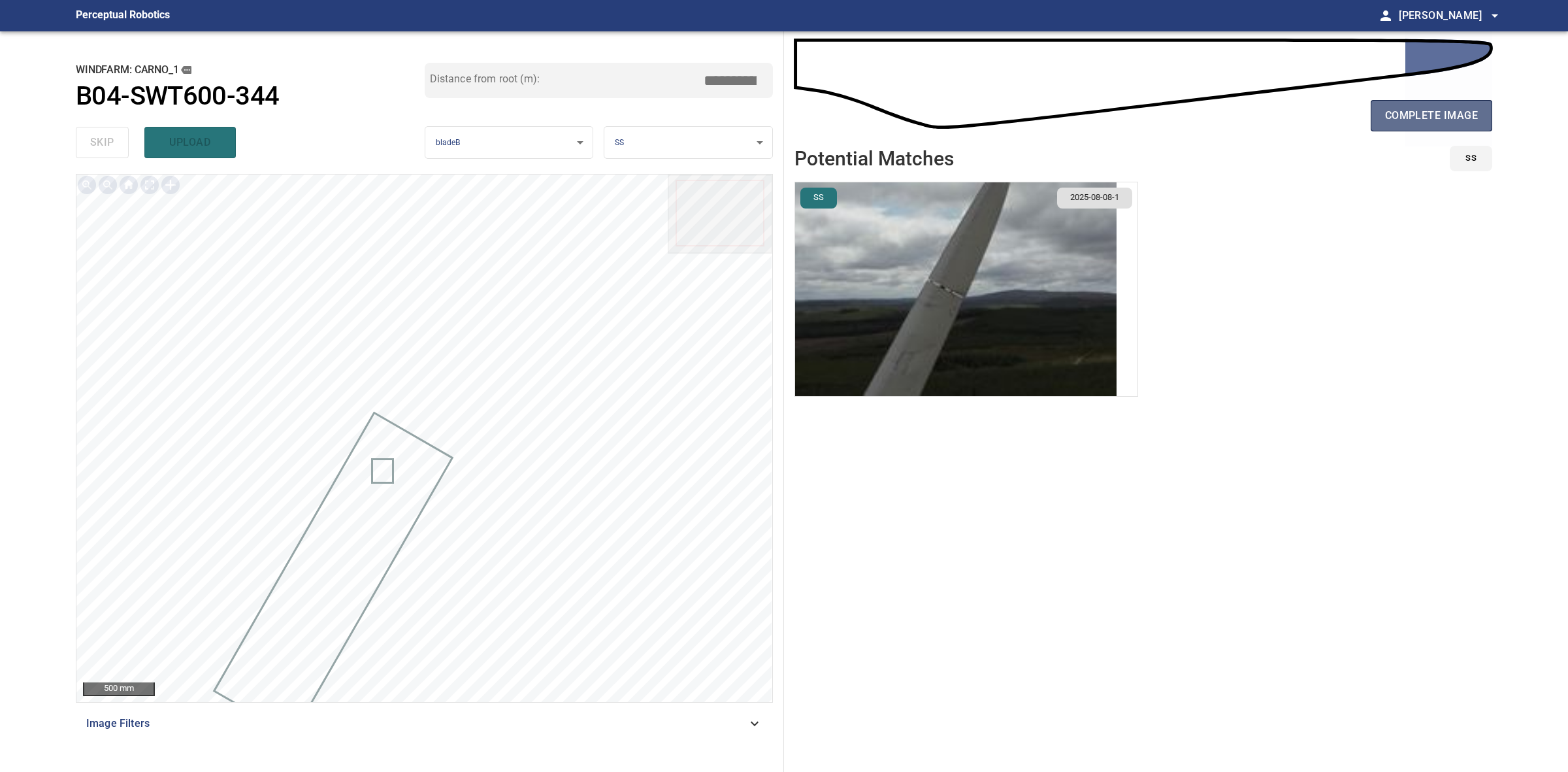
click at [1382, 115] on button "complete image" at bounding box center [1432, 115] width 122 height 32
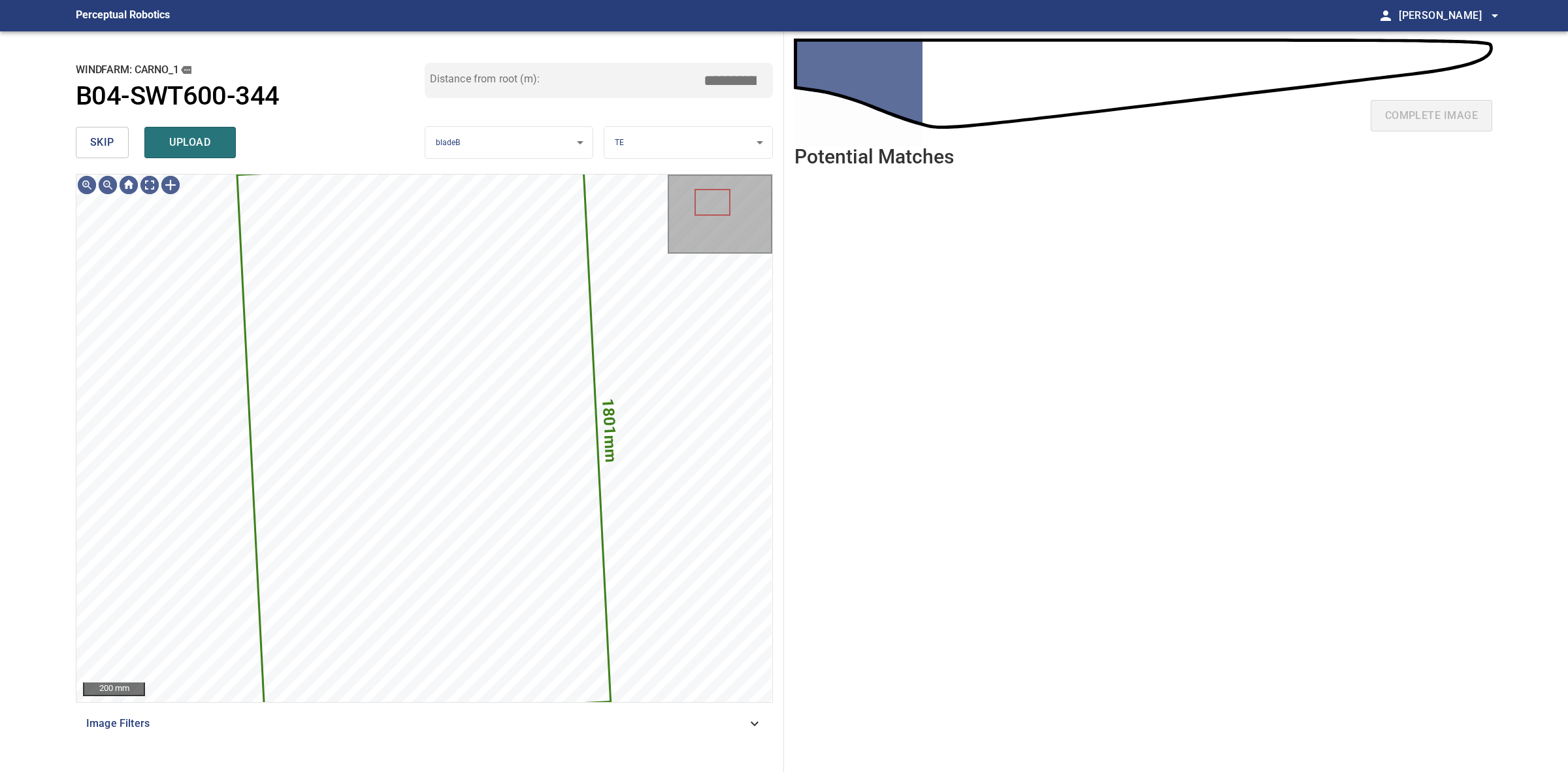
click at [124, 138] on button "skip" at bounding box center [102, 142] width 53 height 32
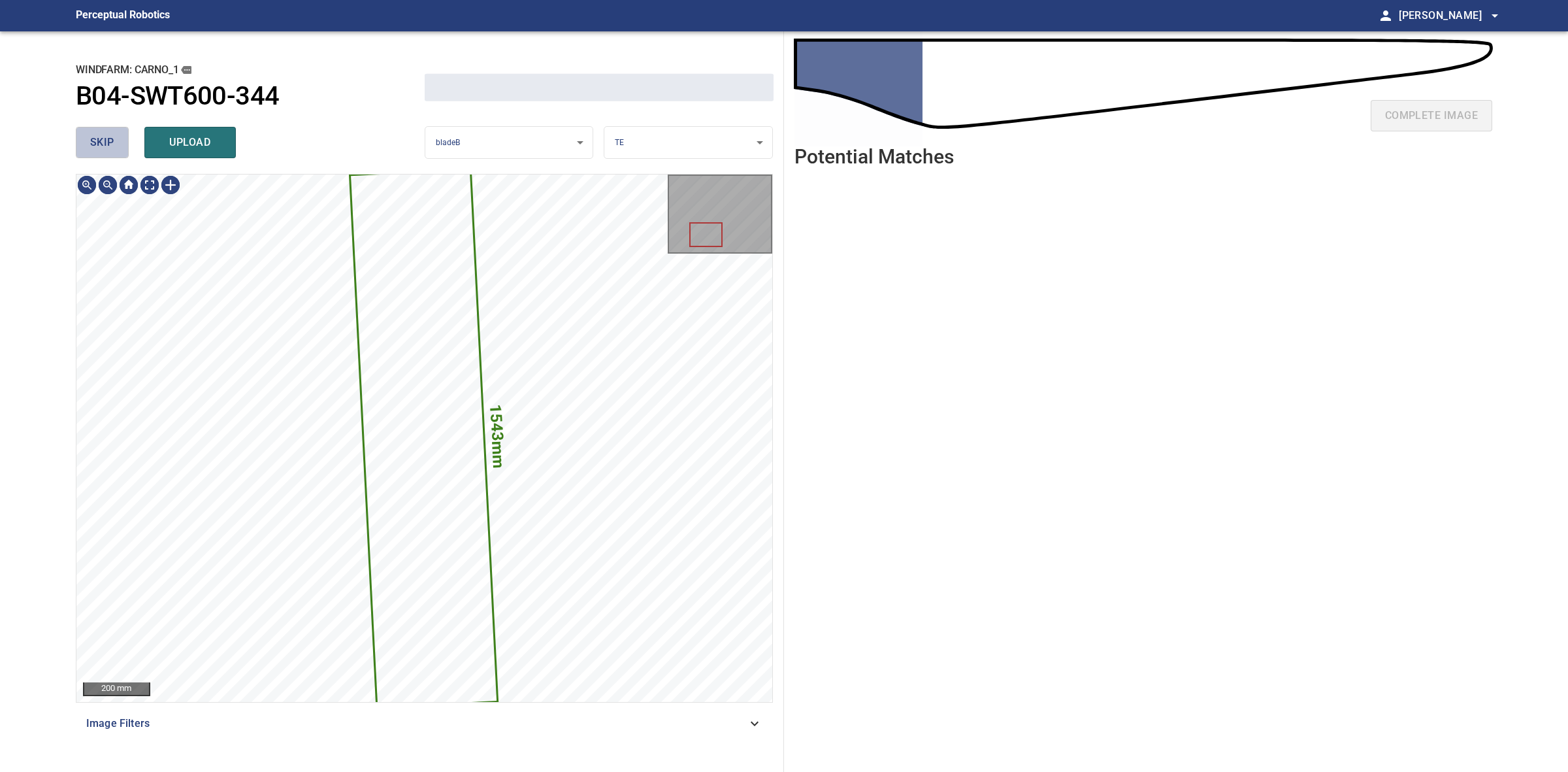
click at [124, 138] on button "skip" at bounding box center [102, 142] width 53 height 32
click at [124, 138] on div "skip upload" at bounding box center [250, 142] width 349 height 42
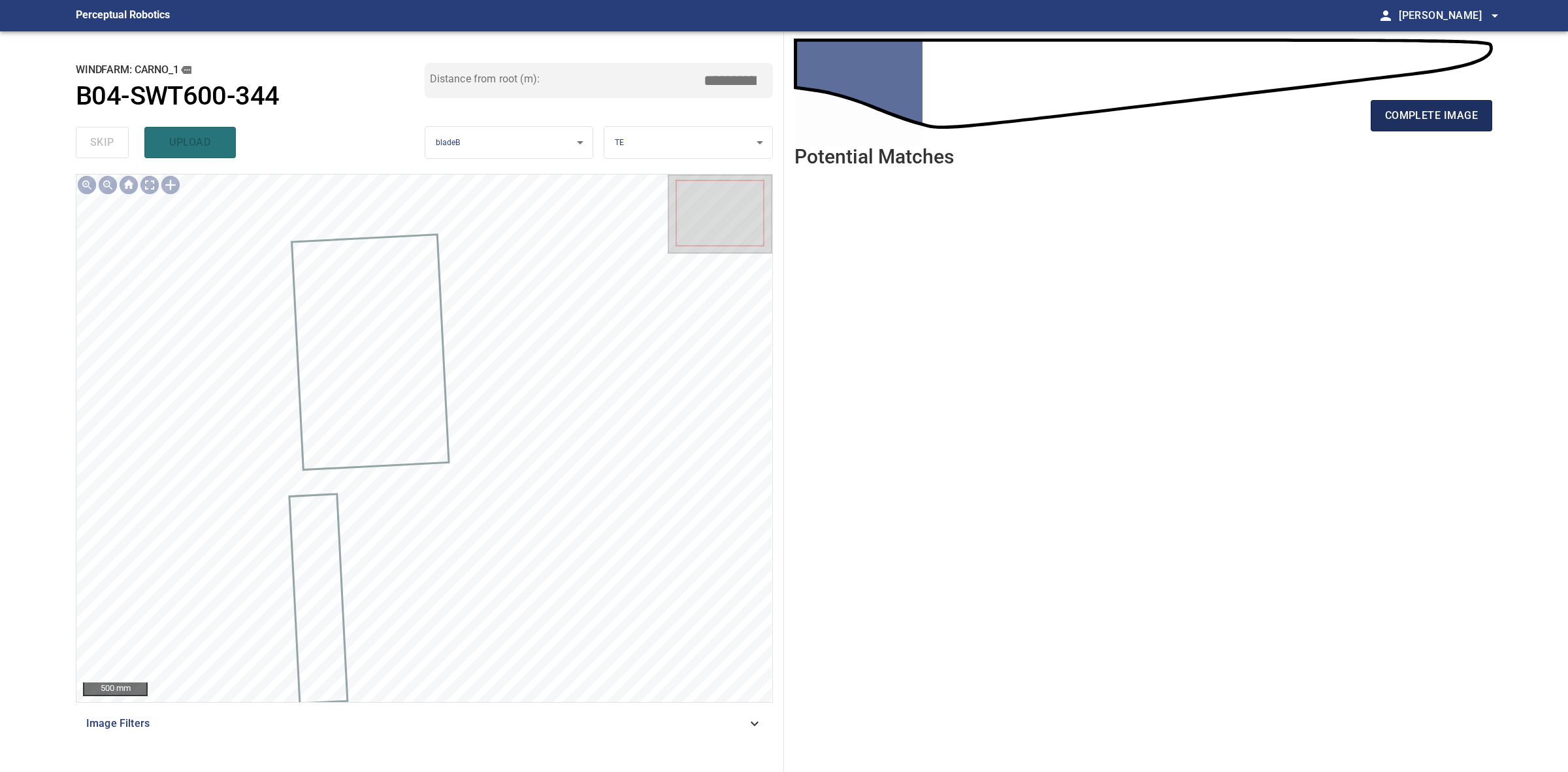
click at [1403, 112] on span "complete image" at bounding box center [1432, 115] width 93 height 18
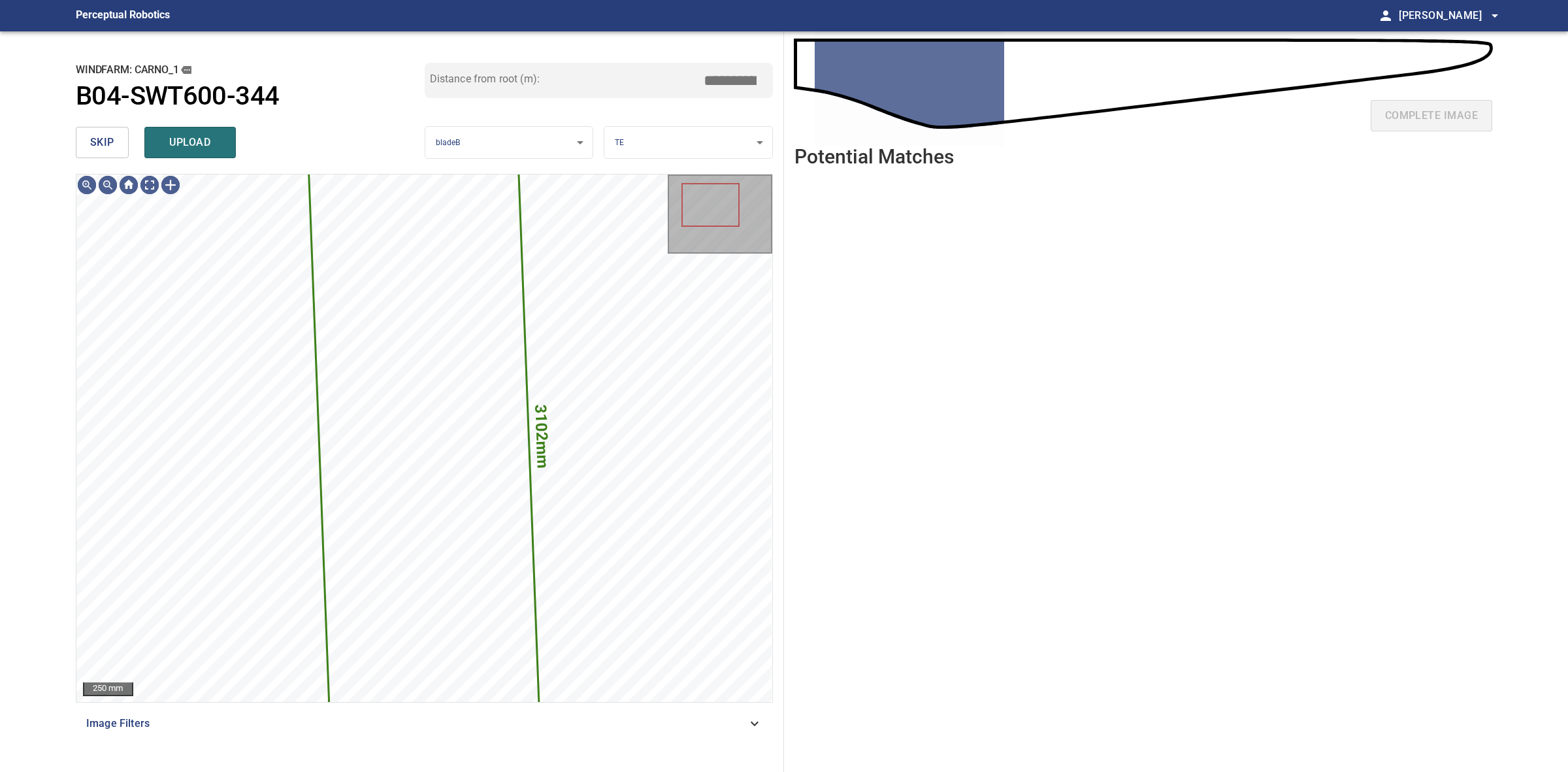
click at [96, 119] on div "windfarm: Carno_1 B04-SWT600-344 Distance from root (m): ****" at bounding box center [424, 92] width 697 height 59
click at [95, 145] on span "skip" at bounding box center [102, 141] width 24 height 18
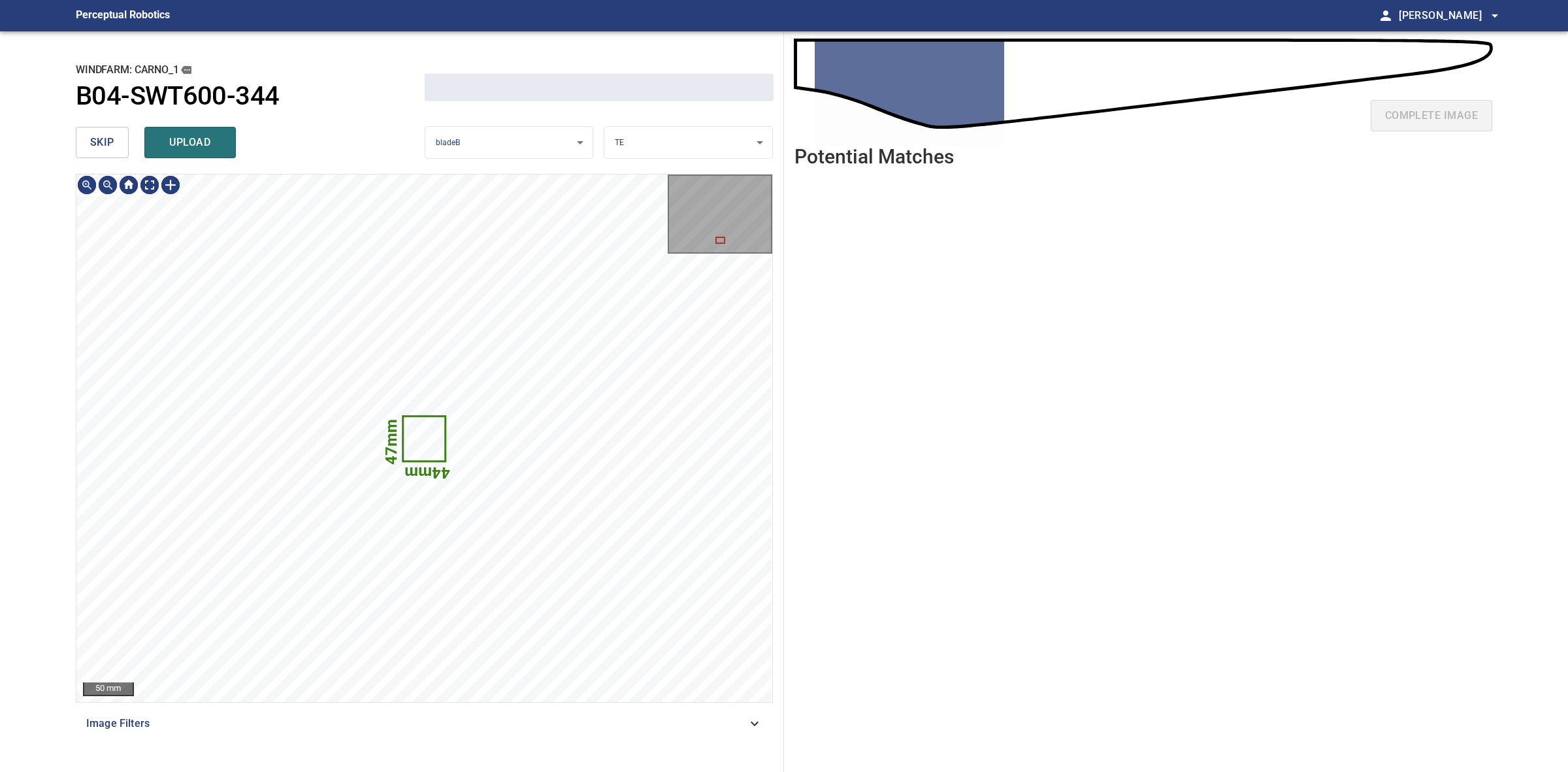
click at [95, 145] on span "skip" at bounding box center [102, 141] width 24 height 18
click at [95, 145] on div "skip upload" at bounding box center [250, 142] width 349 height 42
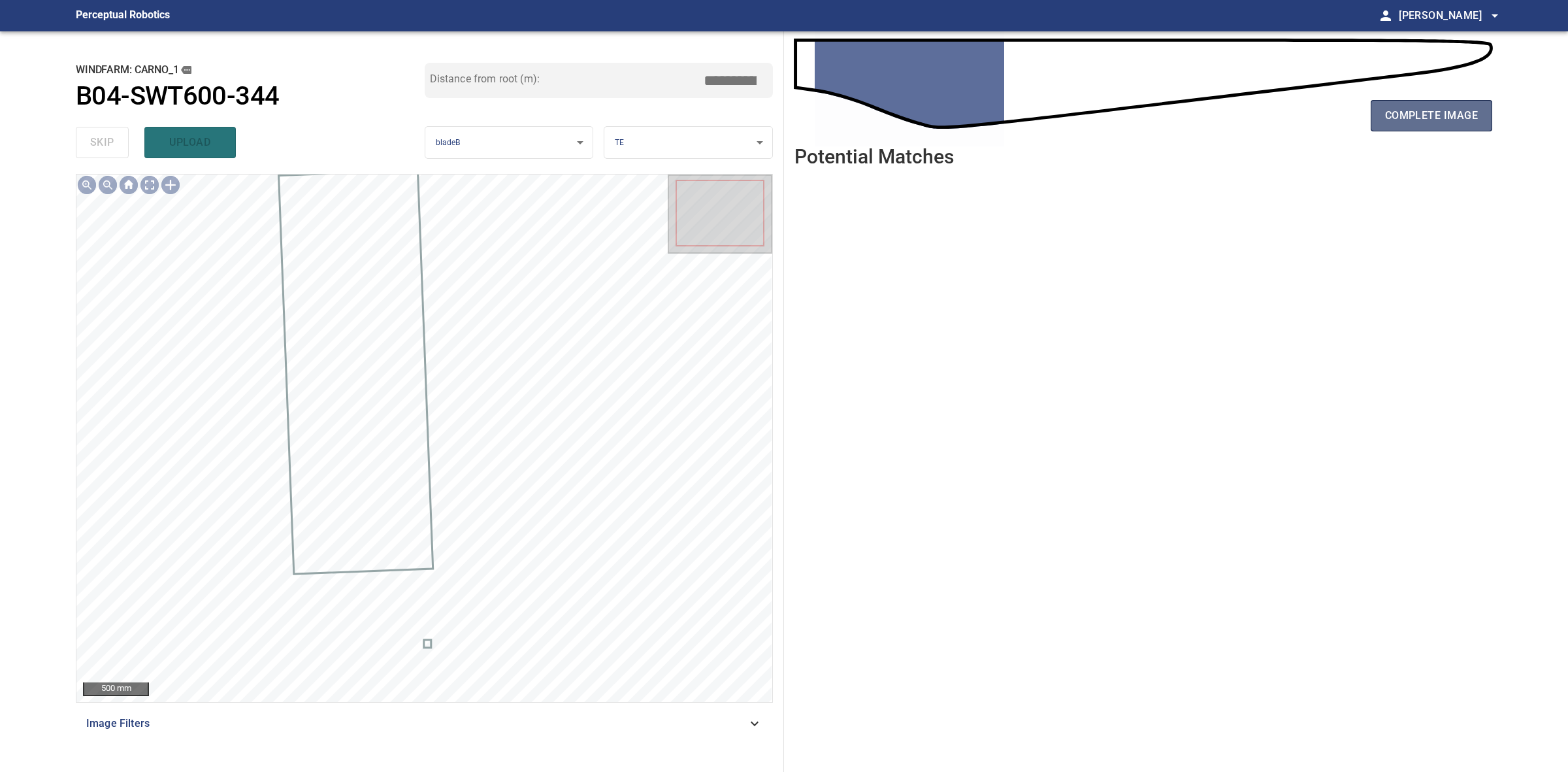
click at [1484, 122] on button "complete image" at bounding box center [1432, 115] width 122 height 32
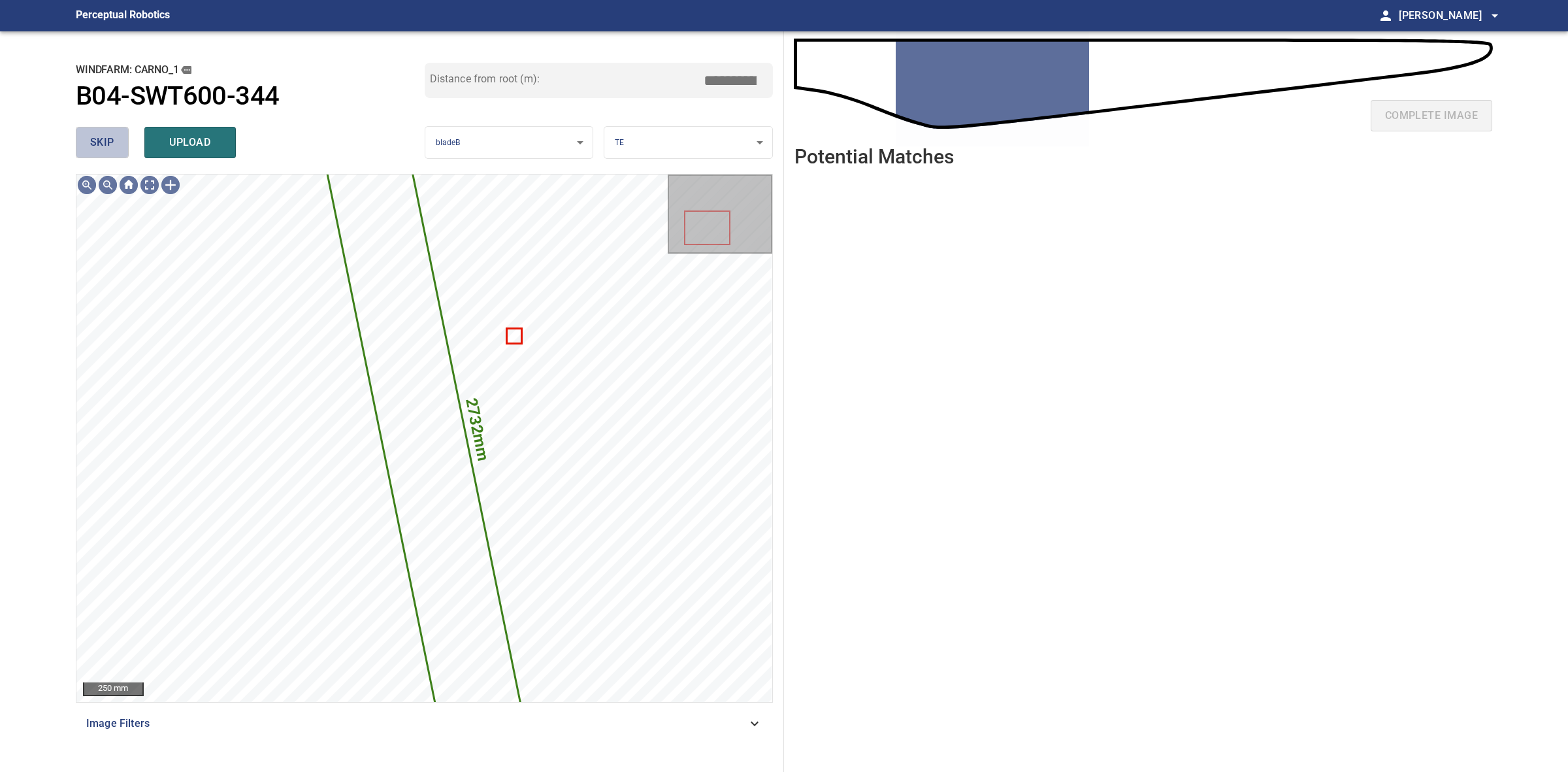
click at [113, 152] on button "skip" at bounding box center [102, 142] width 53 height 32
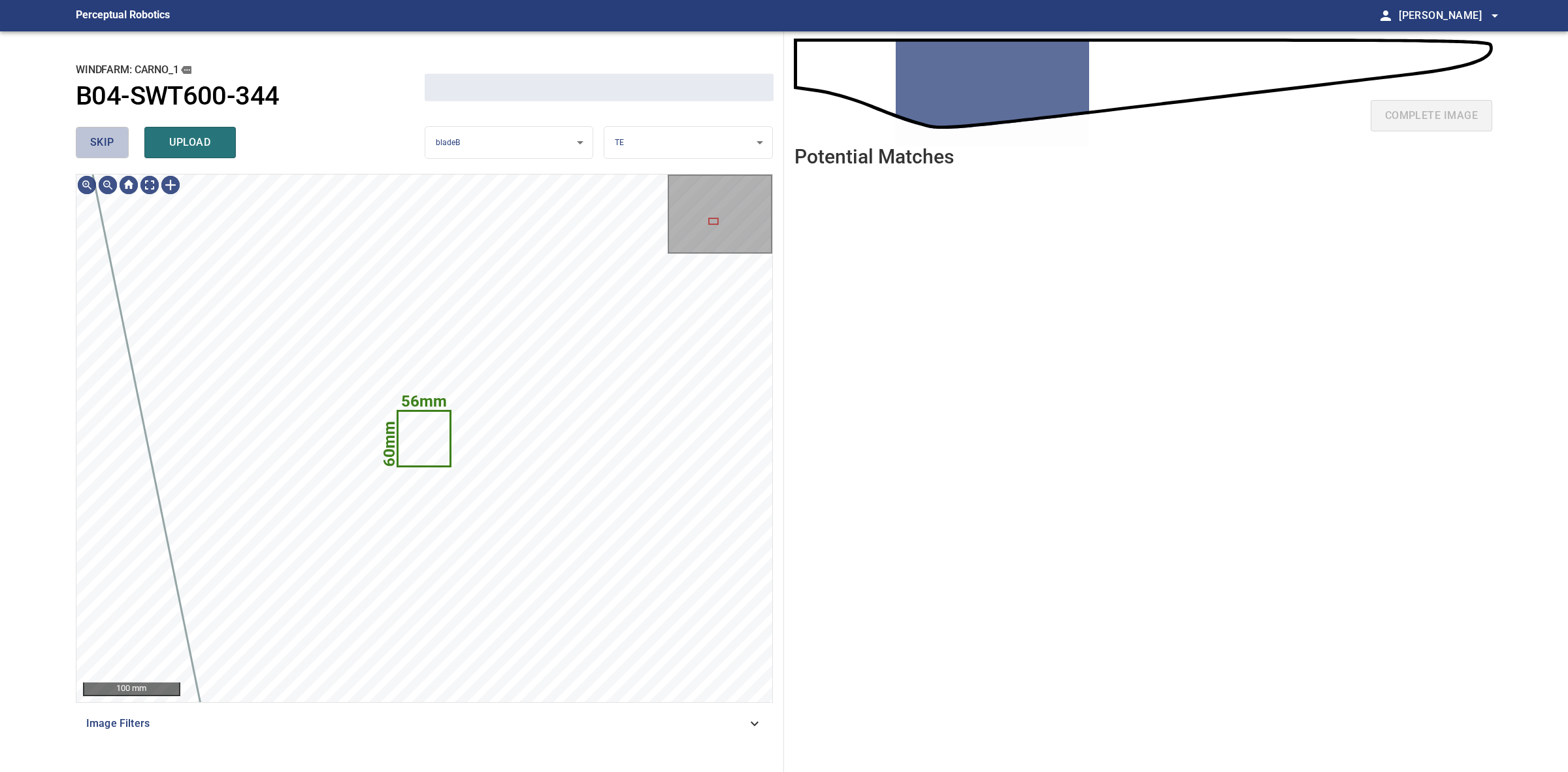
click at [113, 152] on button "skip" at bounding box center [102, 142] width 53 height 32
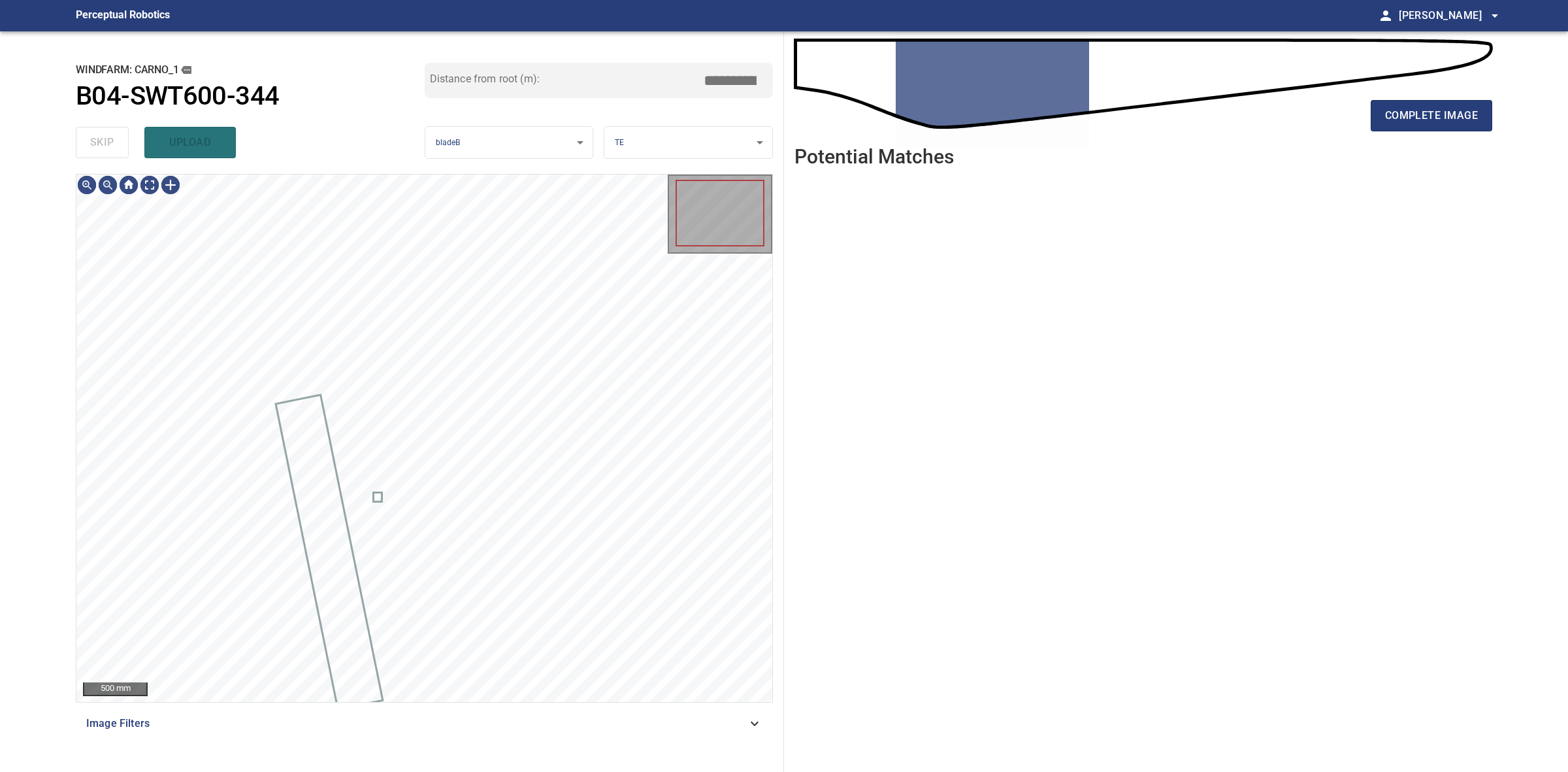
drag, startPoint x: 113, startPoint y: 152, endPoint x: 177, endPoint y: 152, distance: 64.0
click at [116, 152] on div "skip upload" at bounding box center [250, 142] width 349 height 42
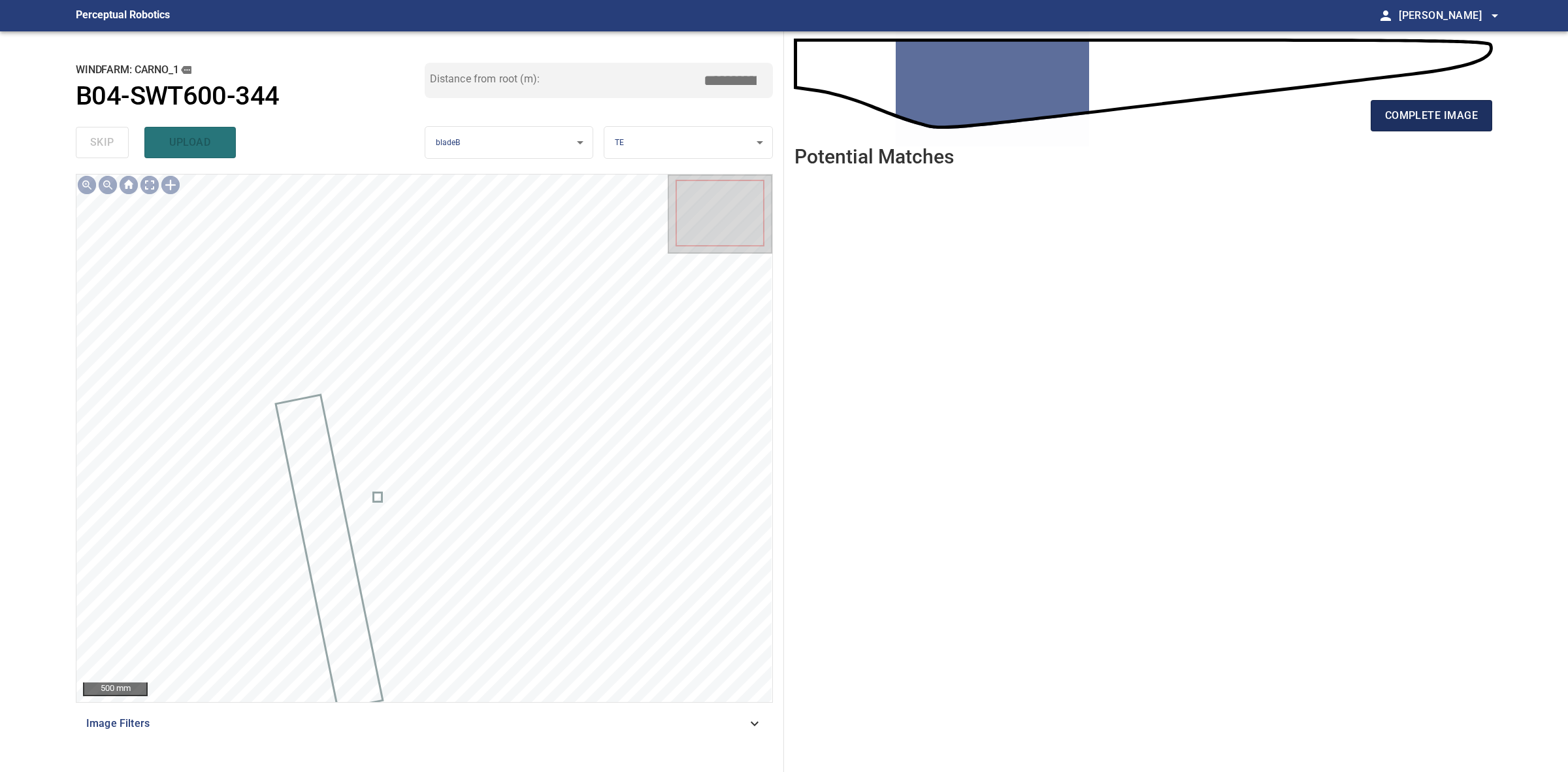
click at [1473, 105] on button "complete image" at bounding box center [1432, 115] width 122 height 32
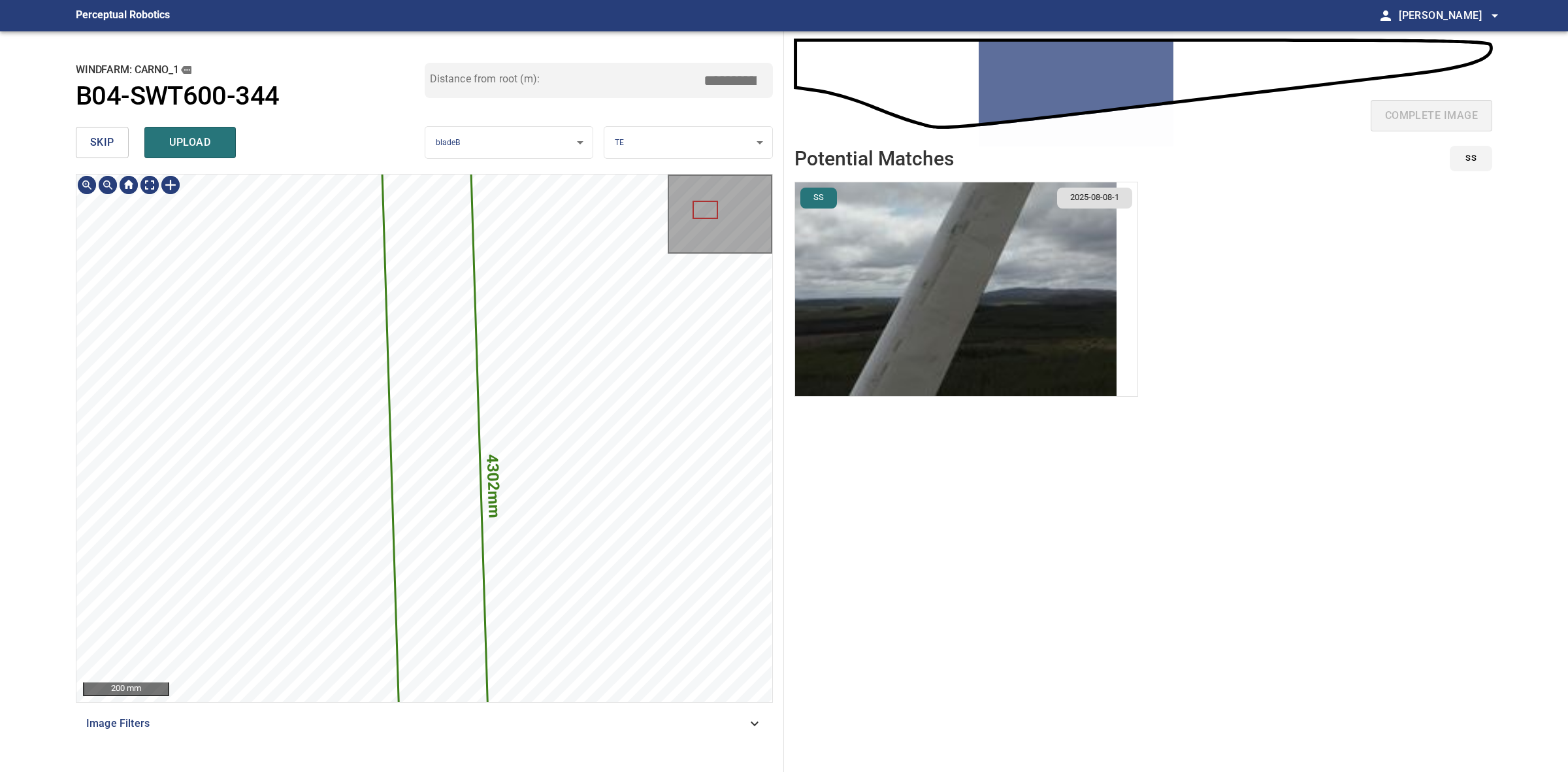
click at [609, 725] on div "4302mm 227mm 200 mm Image Filters" at bounding box center [424, 467] width 697 height 587
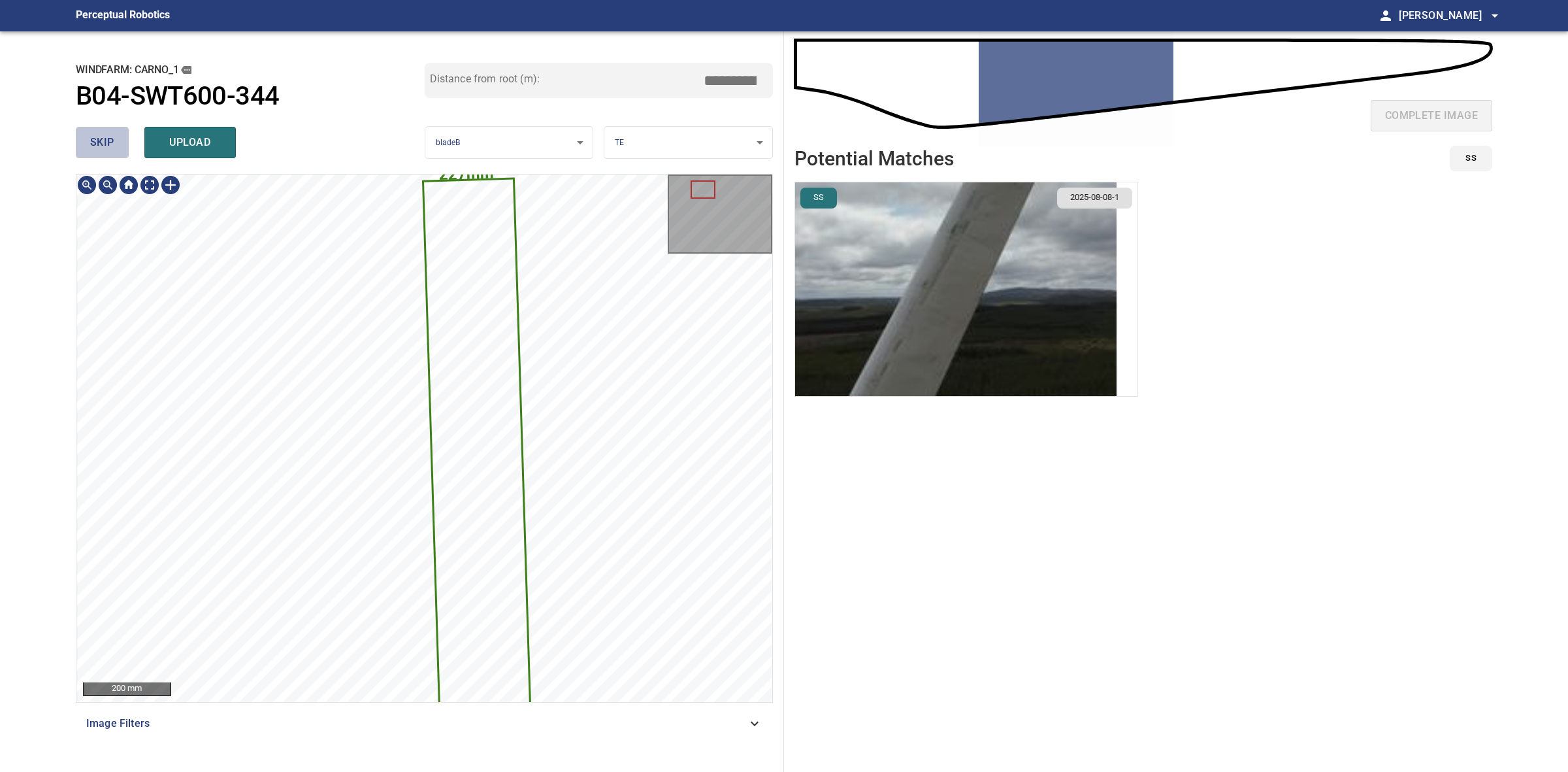
click at [102, 139] on span "skip" at bounding box center [102, 141] width 24 height 18
click at [102, 139] on div "skip upload" at bounding box center [250, 142] width 349 height 42
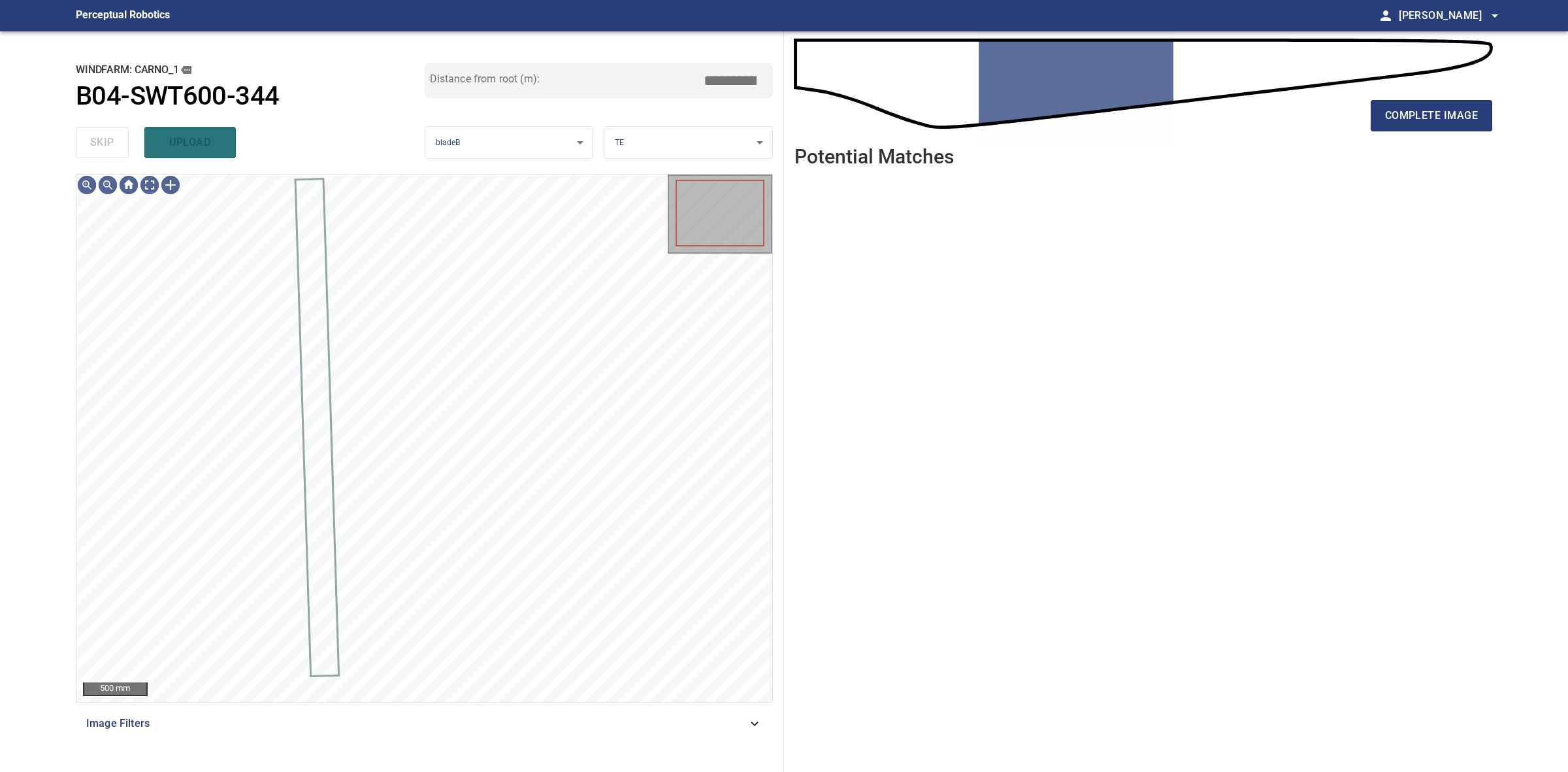
click at [102, 139] on div "skip upload" at bounding box center [250, 142] width 349 height 42
click at [1441, 112] on span "complete image" at bounding box center [1432, 115] width 93 height 18
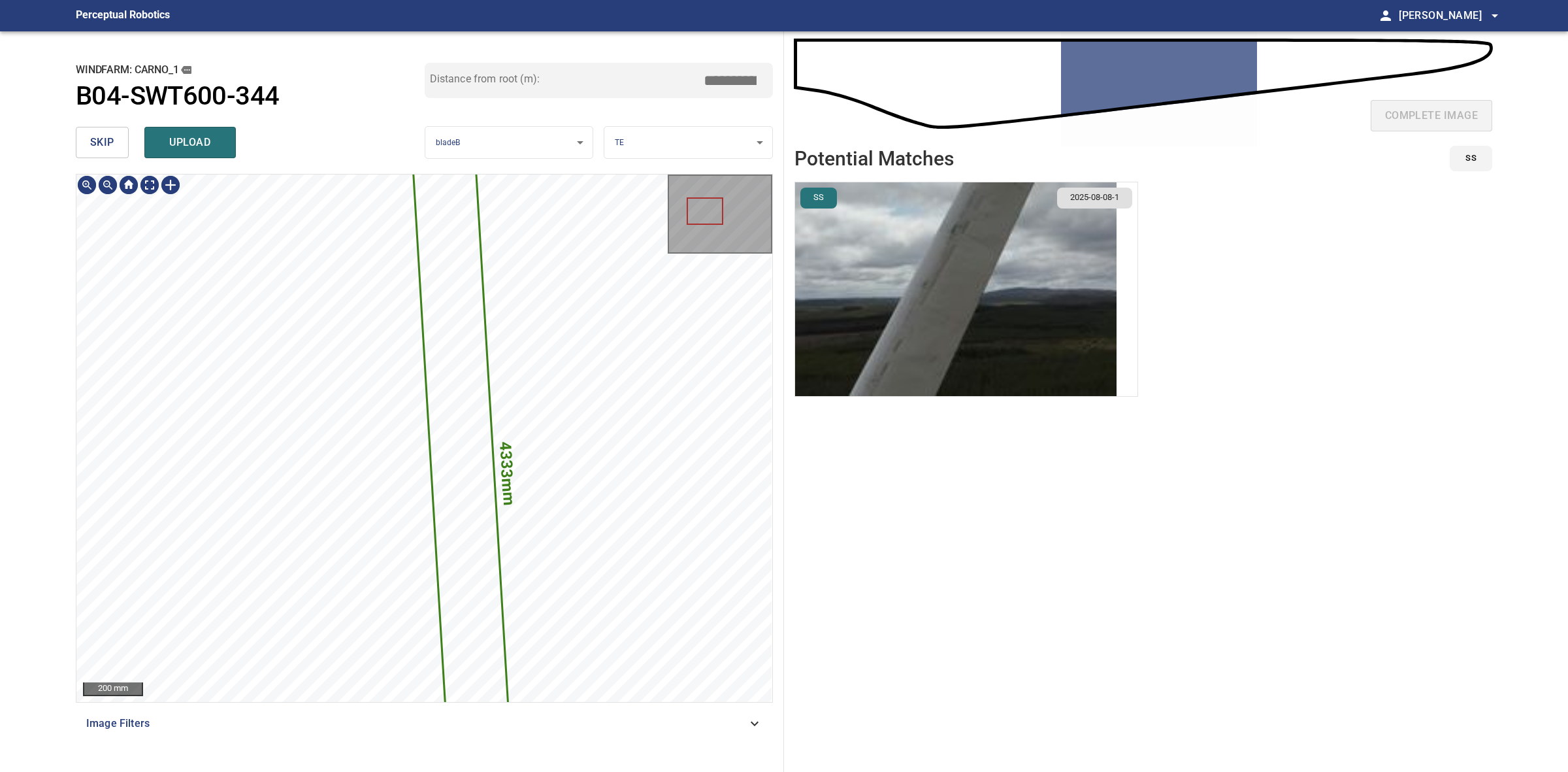
click at [654, 771] on div "**********" at bounding box center [424, 401] width 718 height 740
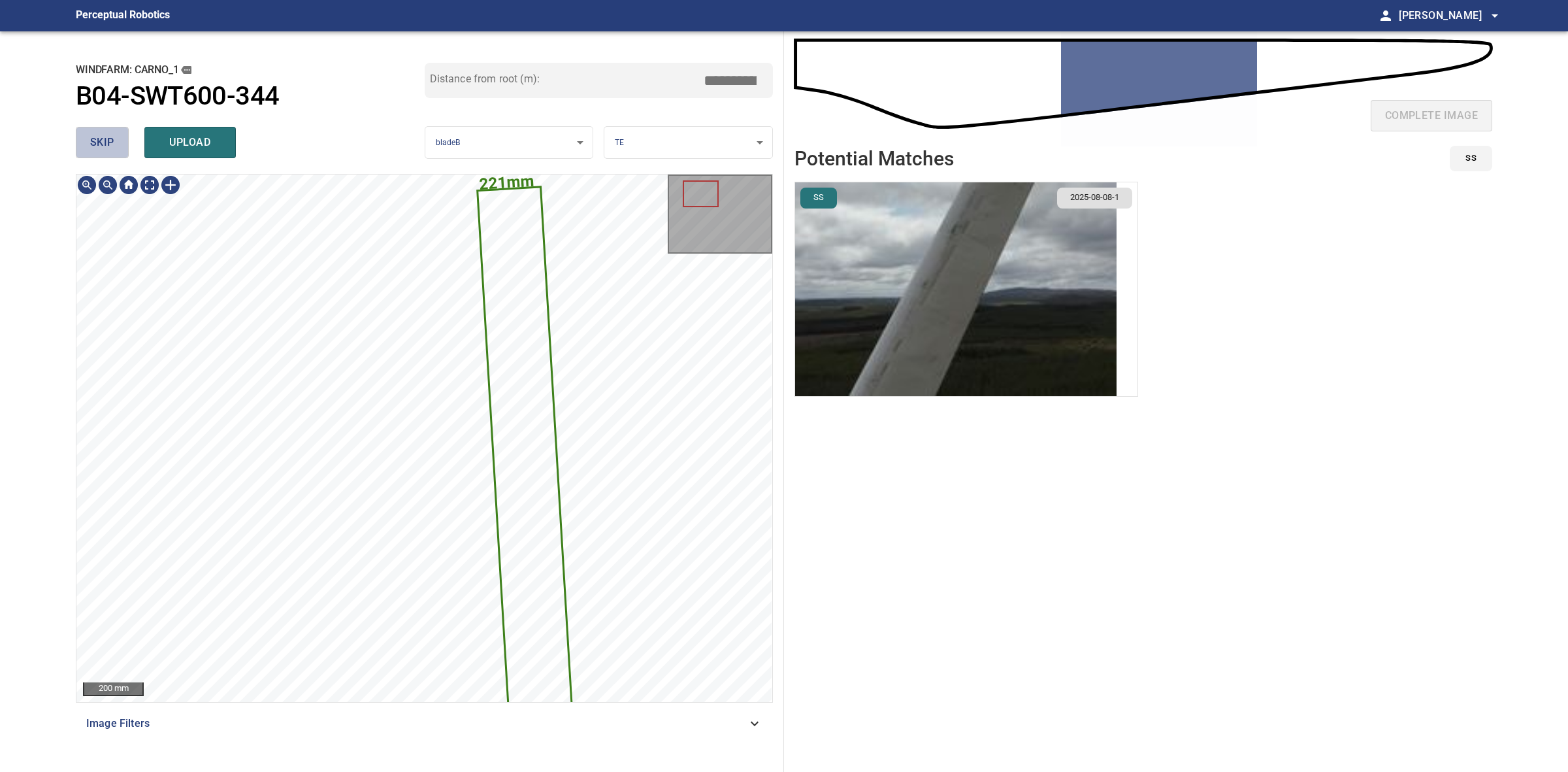
click at [112, 141] on span "skip" at bounding box center [102, 141] width 24 height 18
click at [112, 139] on div "skip upload" at bounding box center [250, 142] width 349 height 42
click at [113, 138] on div "skip upload" at bounding box center [250, 142] width 349 height 42
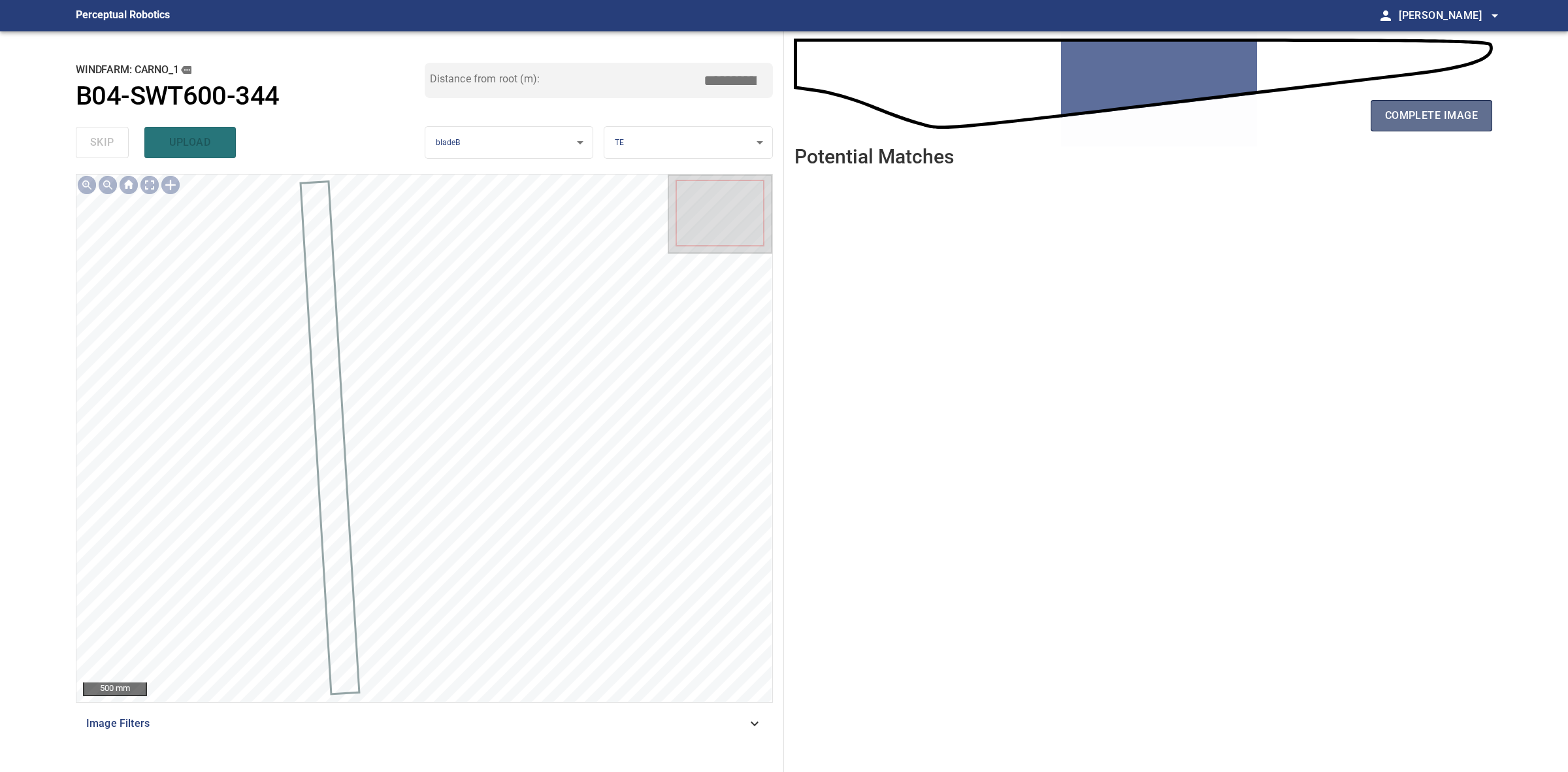
click at [1467, 114] on span "complete image" at bounding box center [1432, 115] width 93 height 18
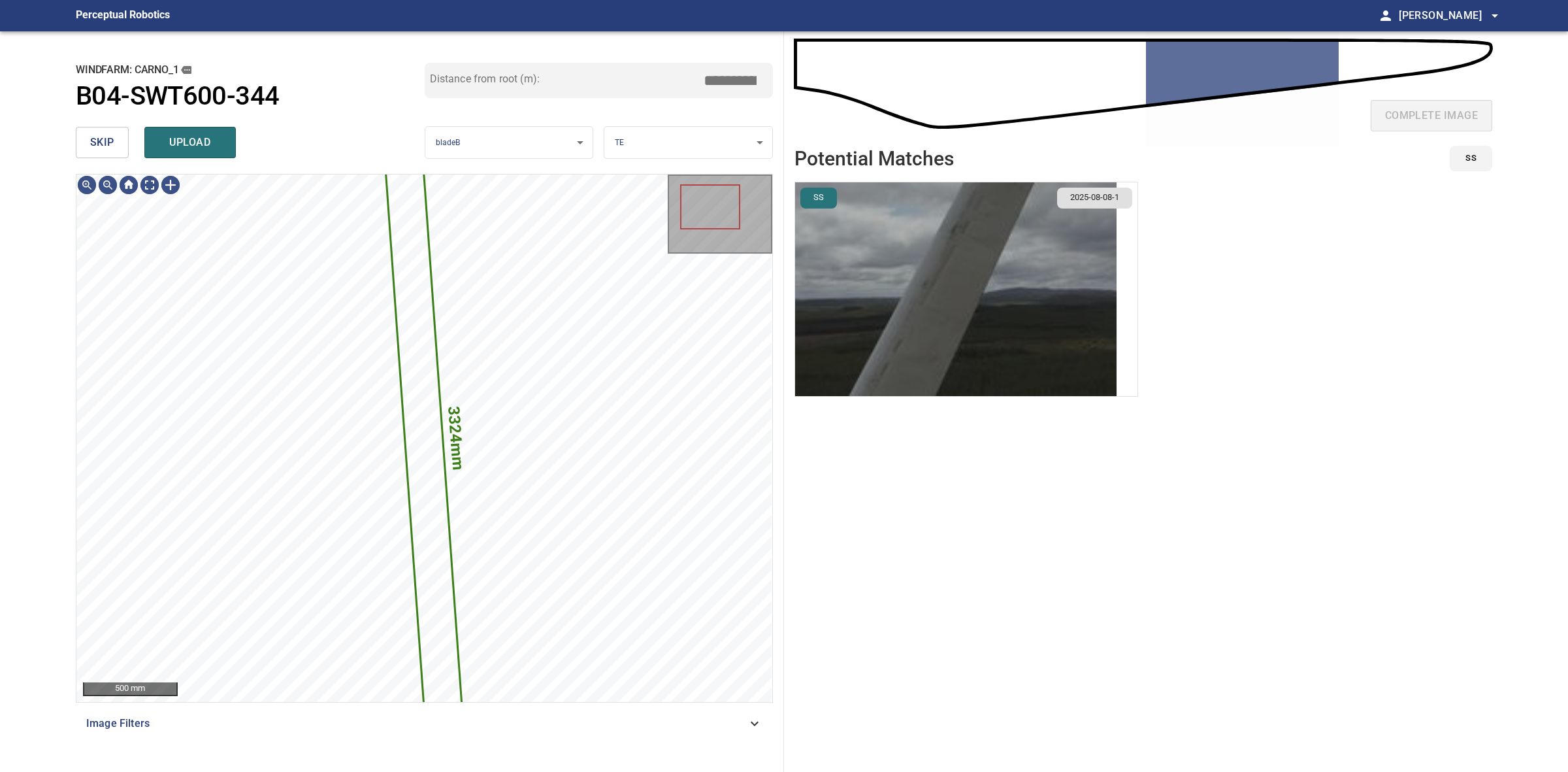
click at [925, 276] on img "button" at bounding box center [955, 289] width 321 height 214
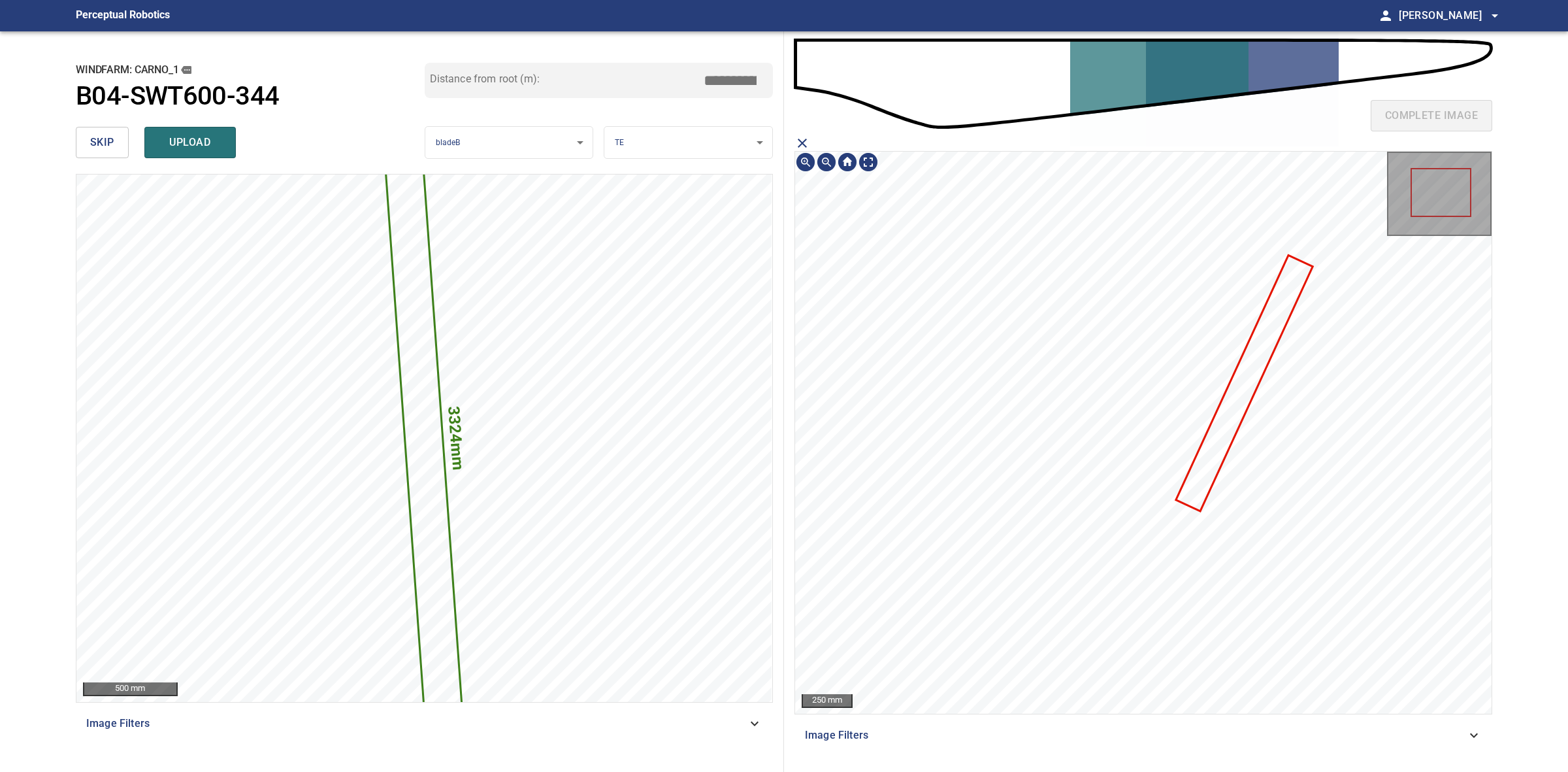
click at [1224, 408] on icon at bounding box center [1245, 383] width 135 height 254
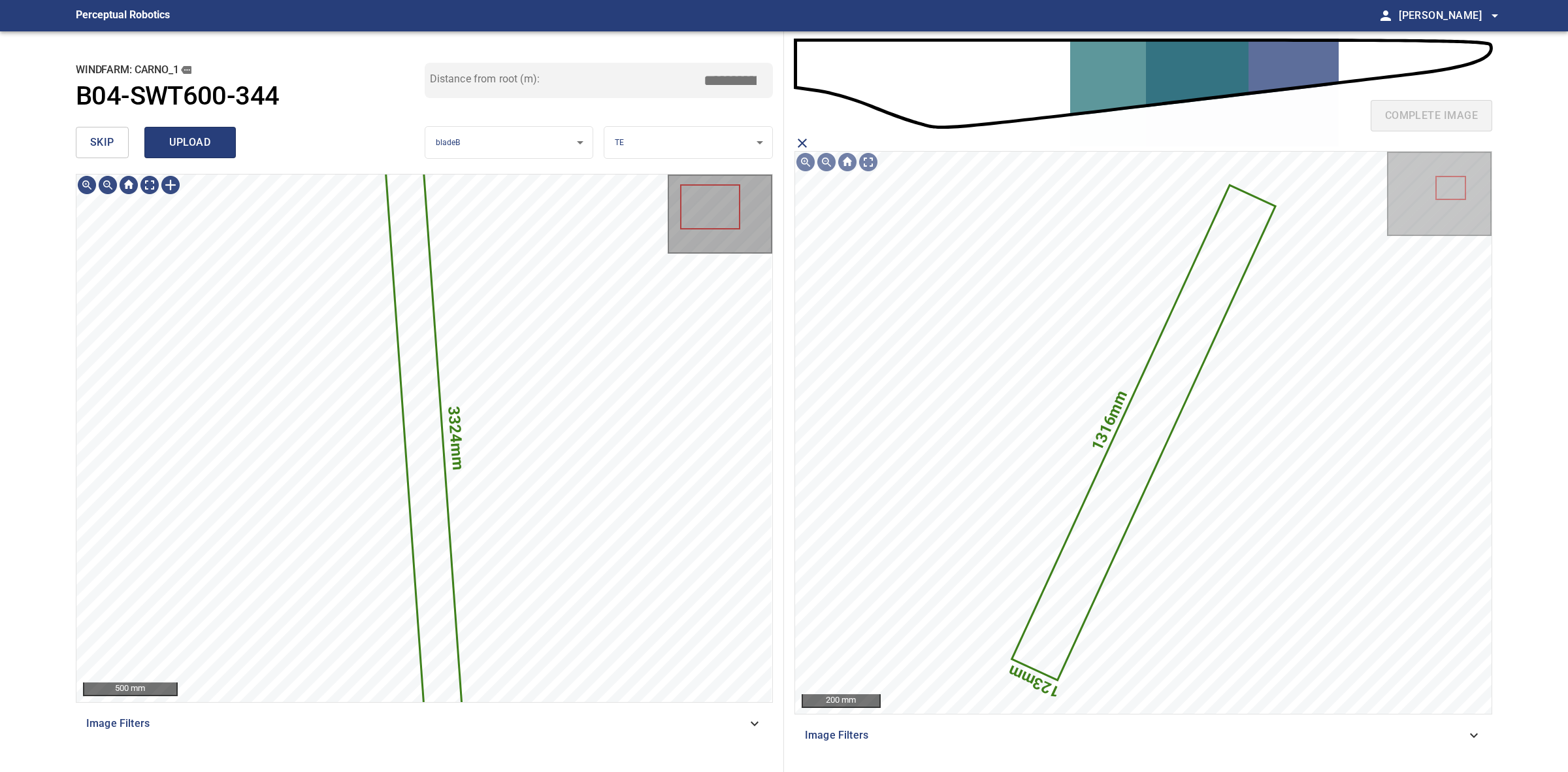
click at [217, 150] on span "upload" at bounding box center [190, 141] width 63 height 18
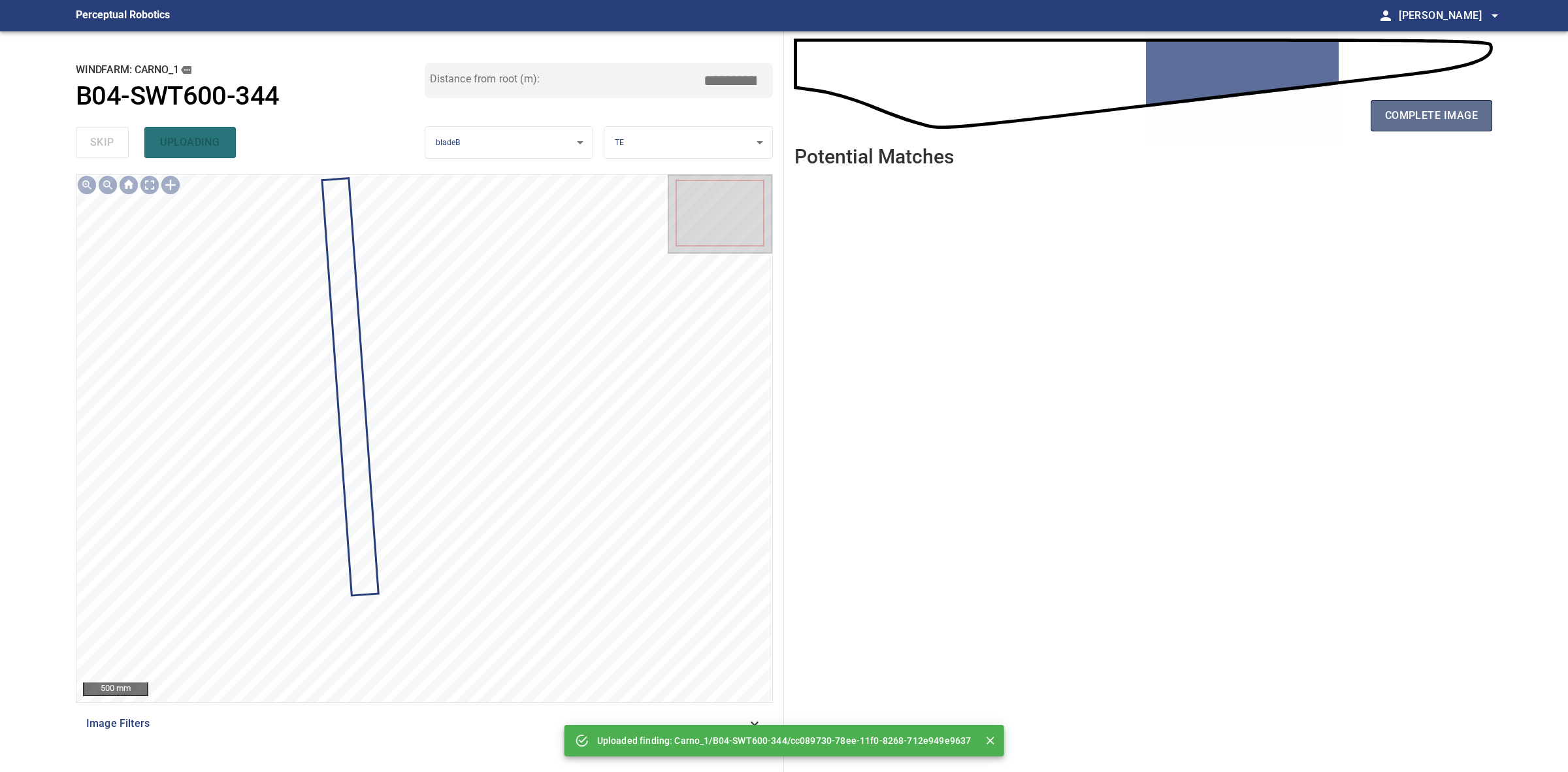
click at [1393, 112] on span "complete image" at bounding box center [1432, 115] width 93 height 18
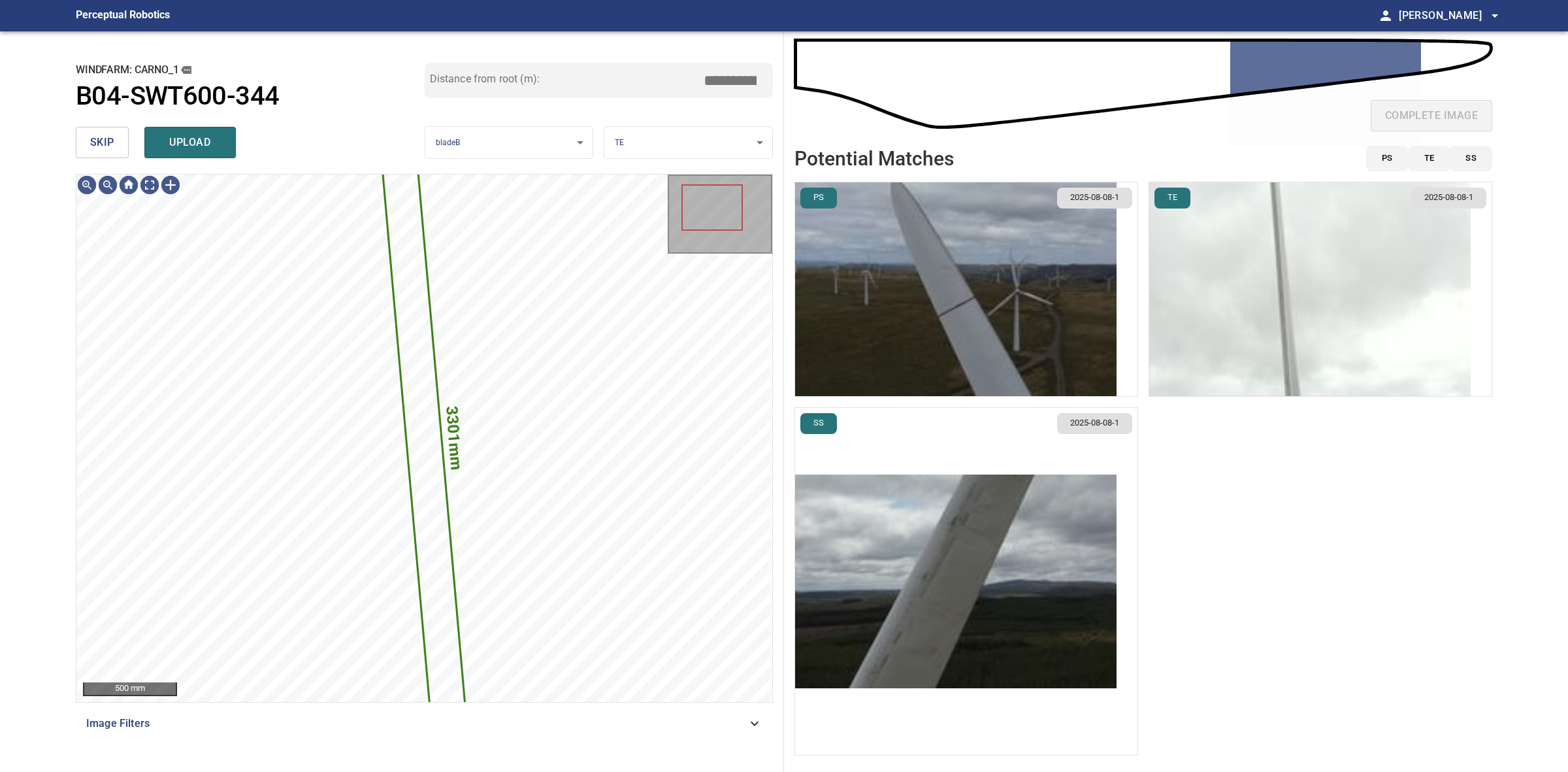
click at [102, 139] on span "skip" at bounding box center [102, 141] width 24 height 18
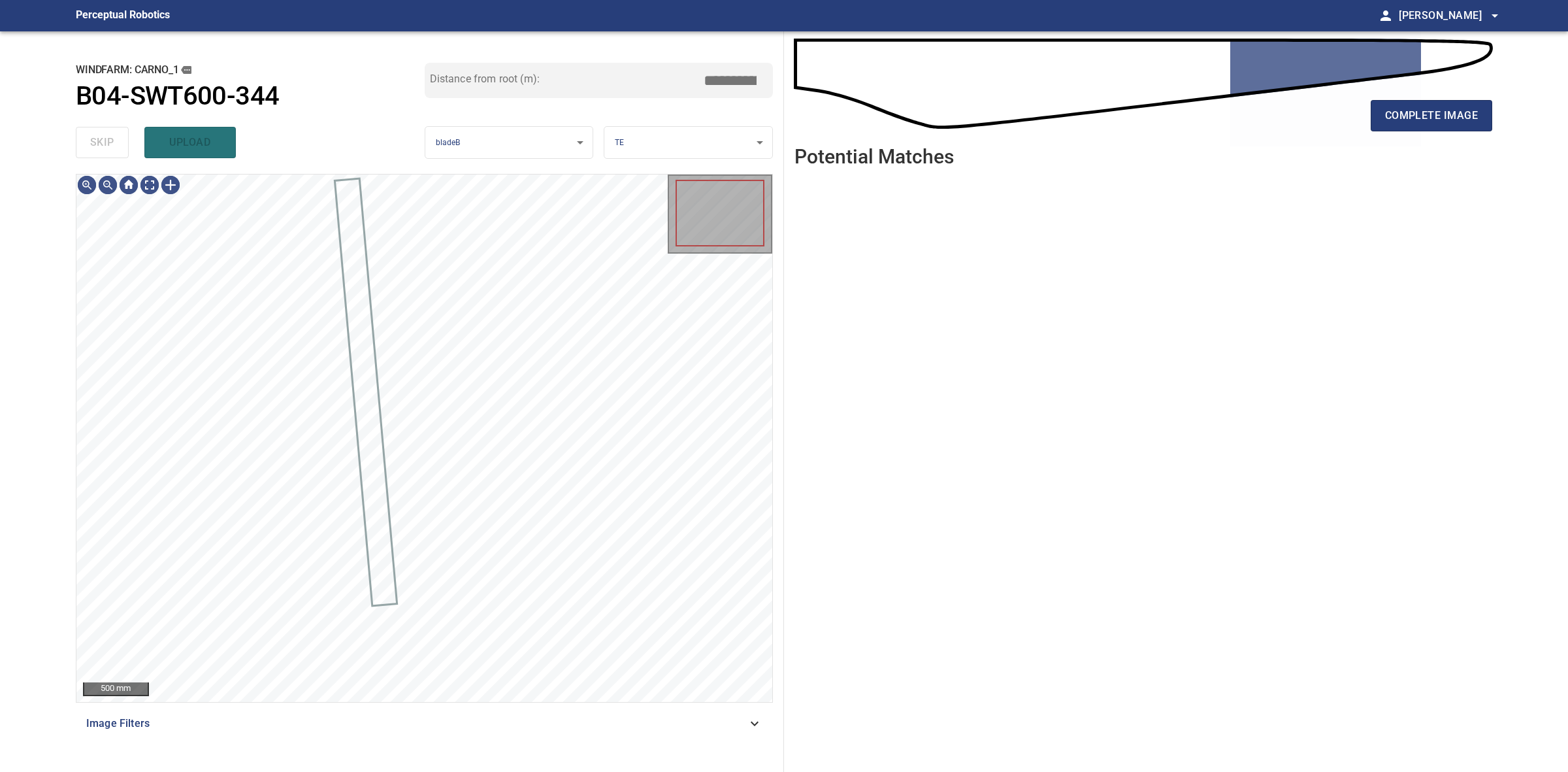
click at [102, 139] on div "skip upload" at bounding box center [250, 142] width 349 height 42
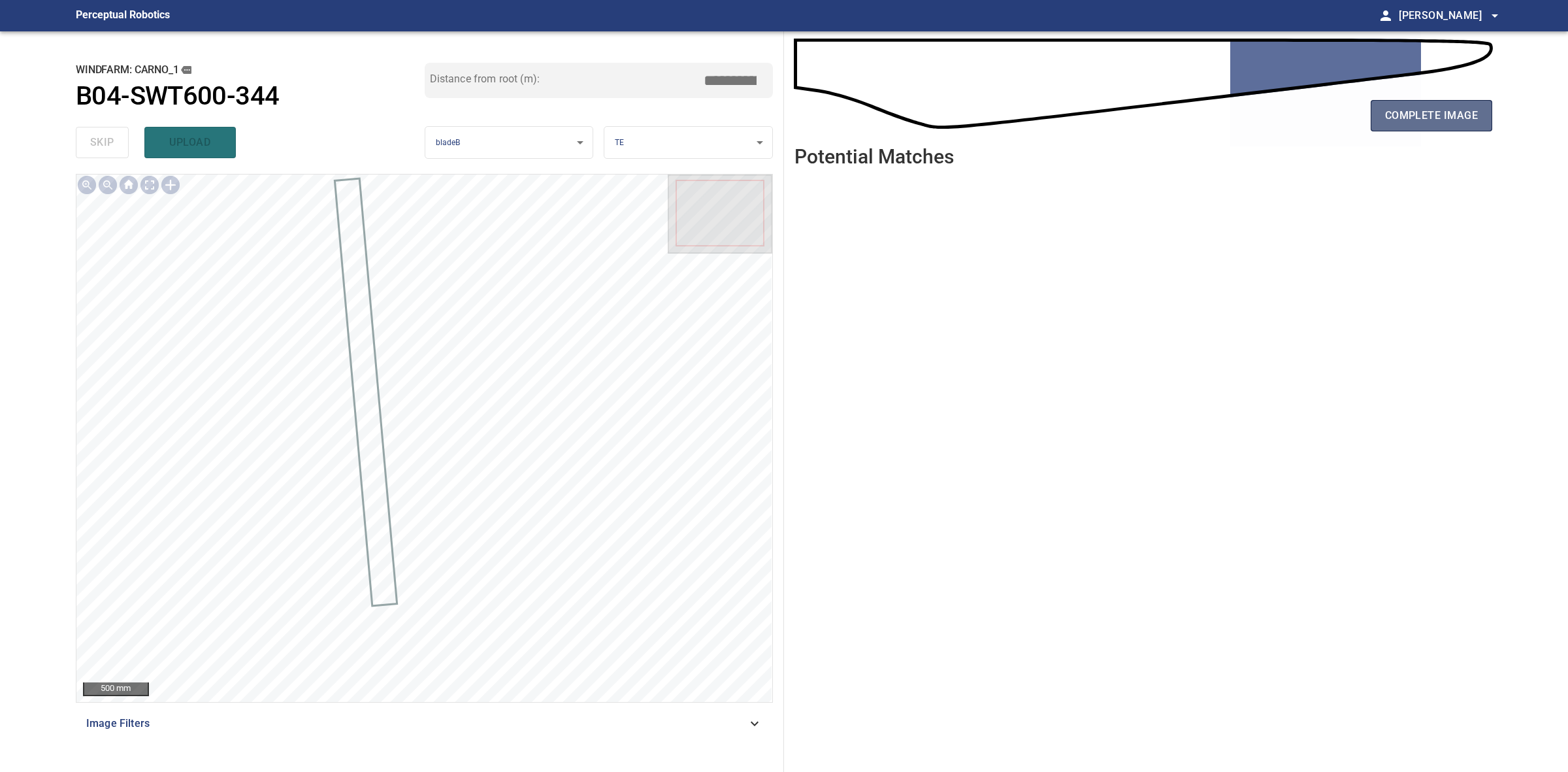
click at [1477, 111] on span "complete image" at bounding box center [1432, 115] width 93 height 18
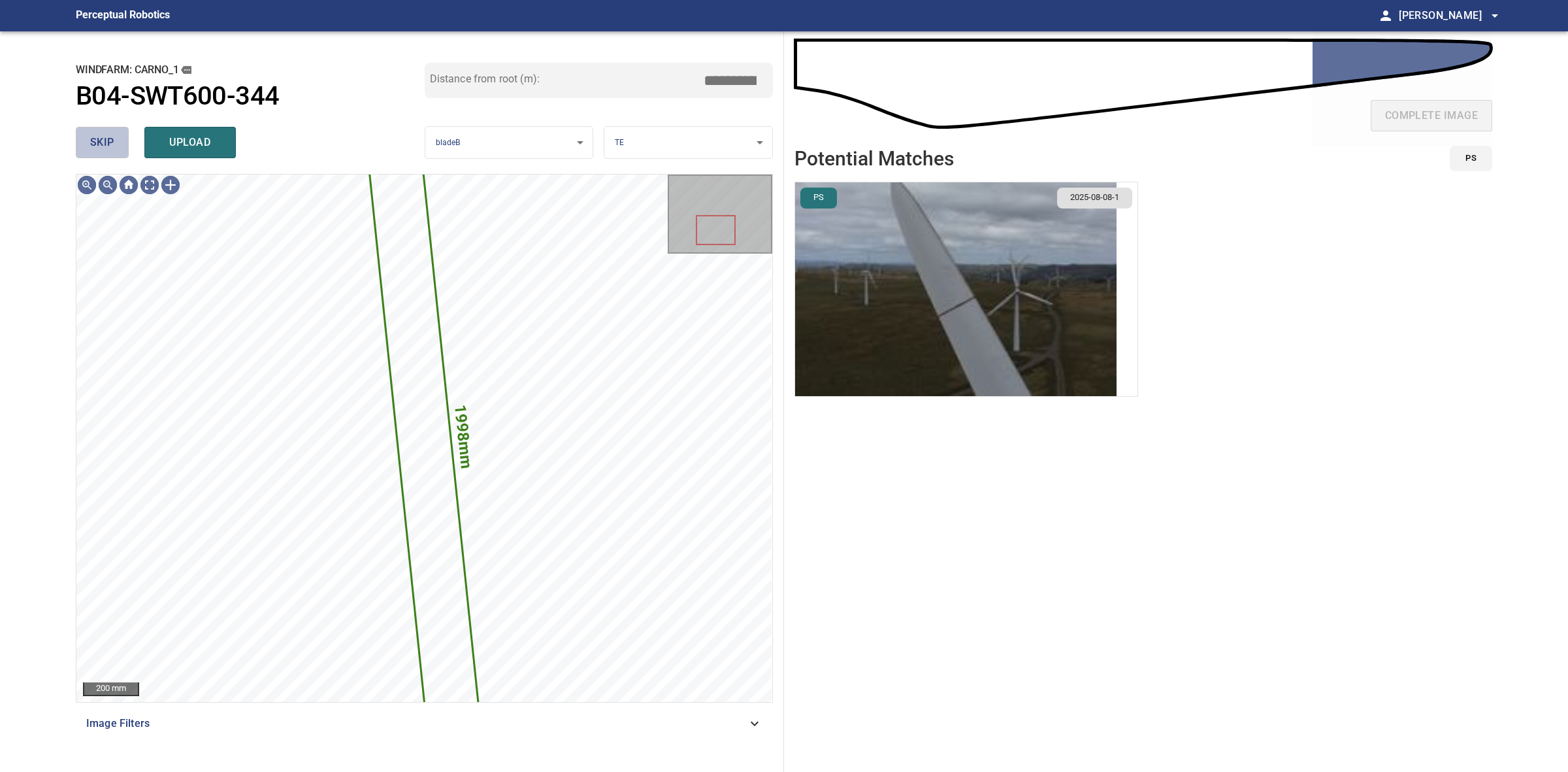
click at [83, 141] on button "skip" at bounding box center [102, 142] width 53 height 32
click at [83, 141] on div "skip upload" at bounding box center [250, 142] width 349 height 42
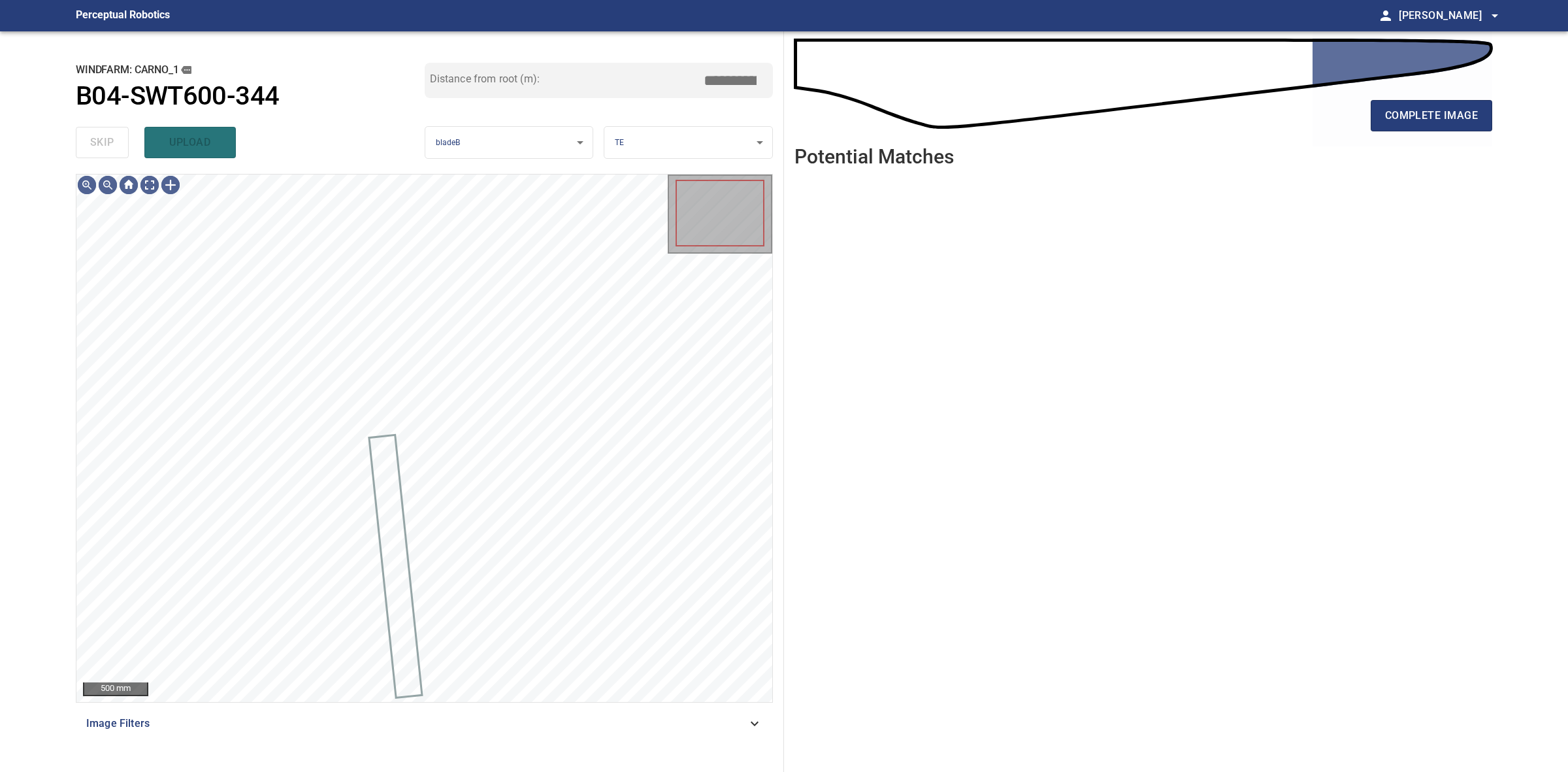
click at [83, 141] on div "skip upload" at bounding box center [250, 142] width 349 height 42
click at [1484, 114] on button "complete image" at bounding box center [1432, 115] width 122 height 32
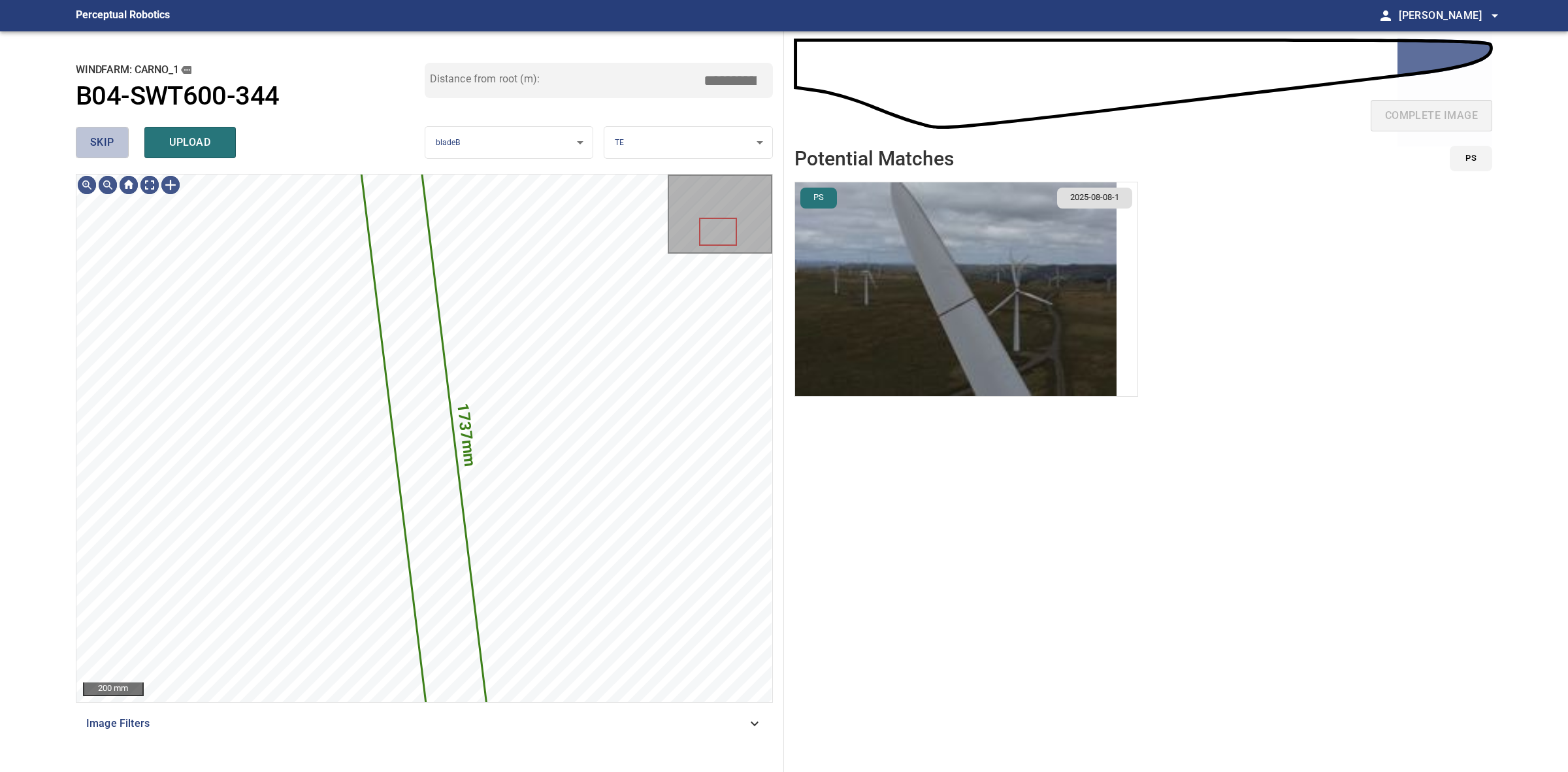
click at [110, 139] on span "skip" at bounding box center [102, 141] width 24 height 18
click at [110, 139] on div "skip upload" at bounding box center [250, 142] width 349 height 42
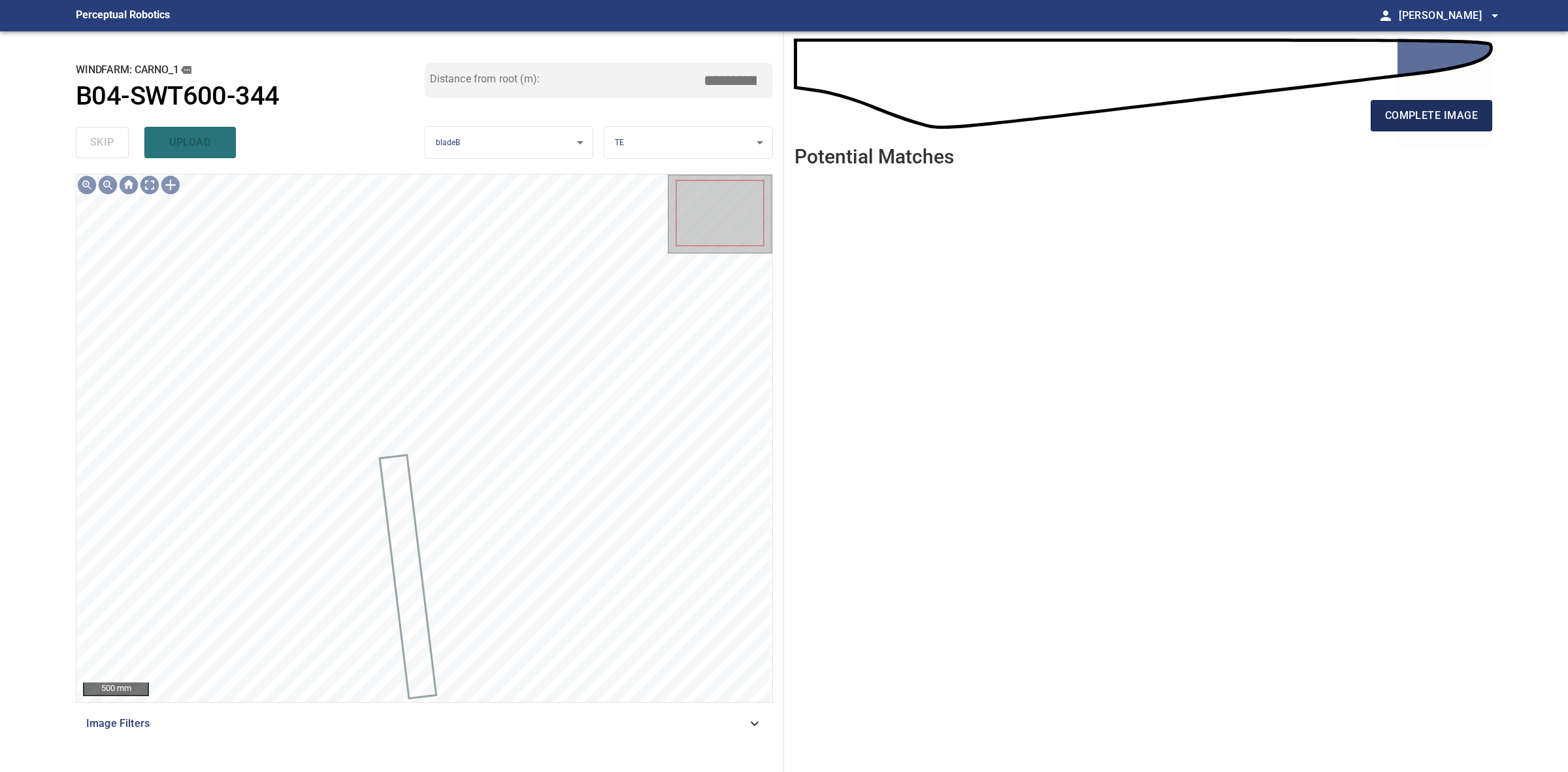
click at [1406, 130] on button "complete image" at bounding box center [1432, 115] width 122 height 32
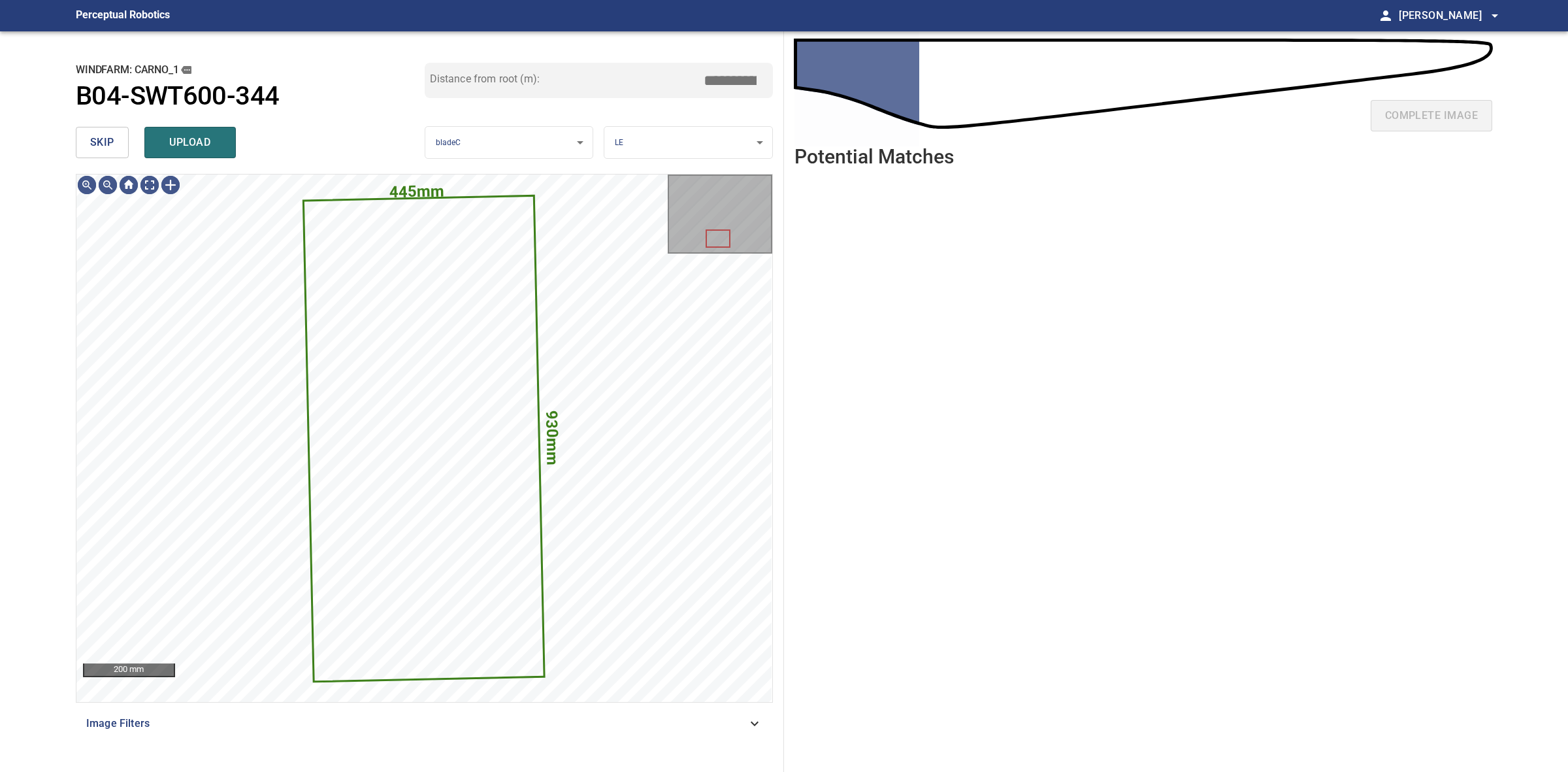
click at [76, 125] on div "skip upload" at bounding box center [250, 142] width 349 height 42
click at [96, 135] on span "skip" at bounding box center [102, 141] width 24 height 18
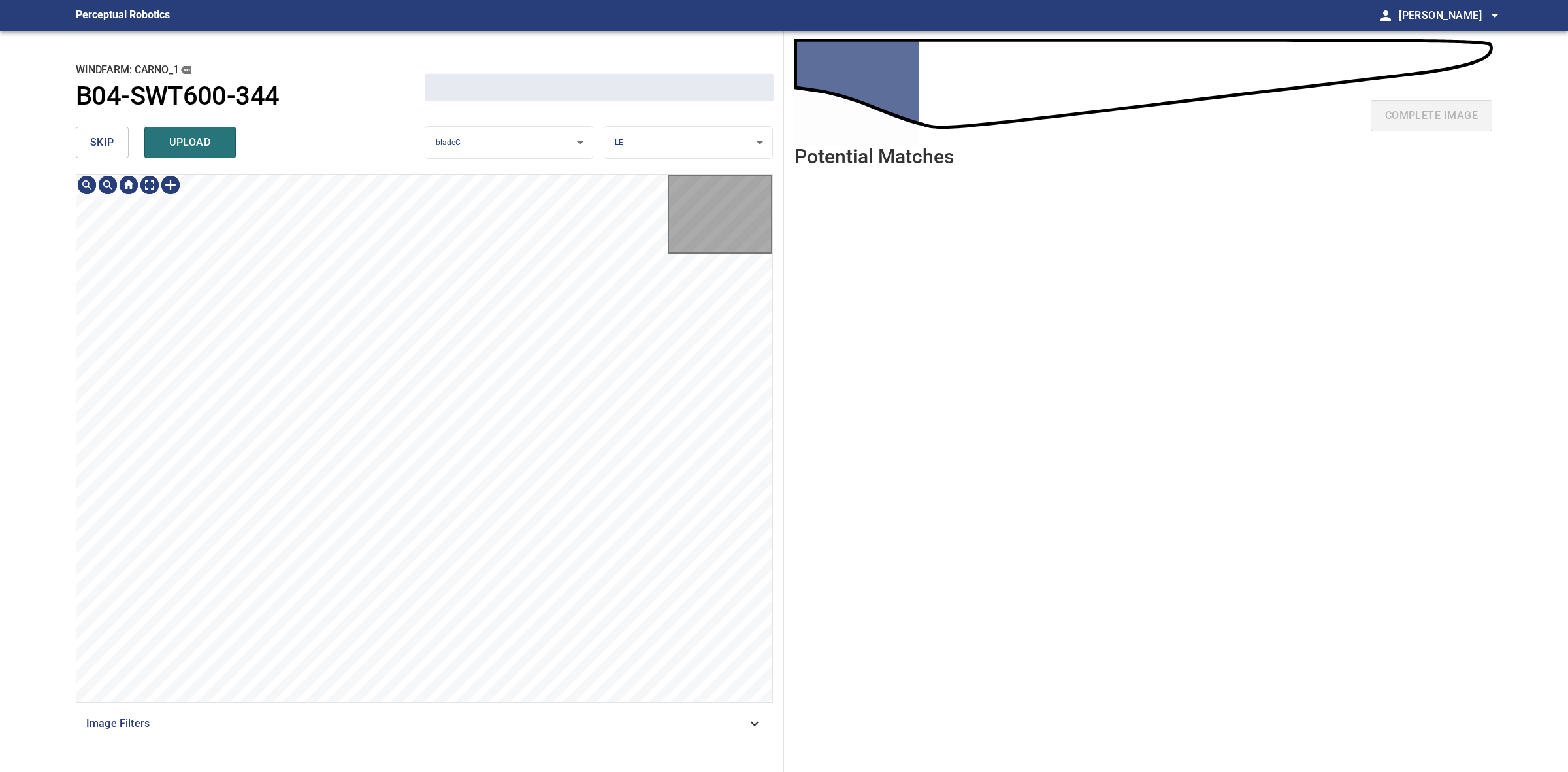
click at [96, 135] on span "skip" at bounding box center [102, 141] width 24 height 18
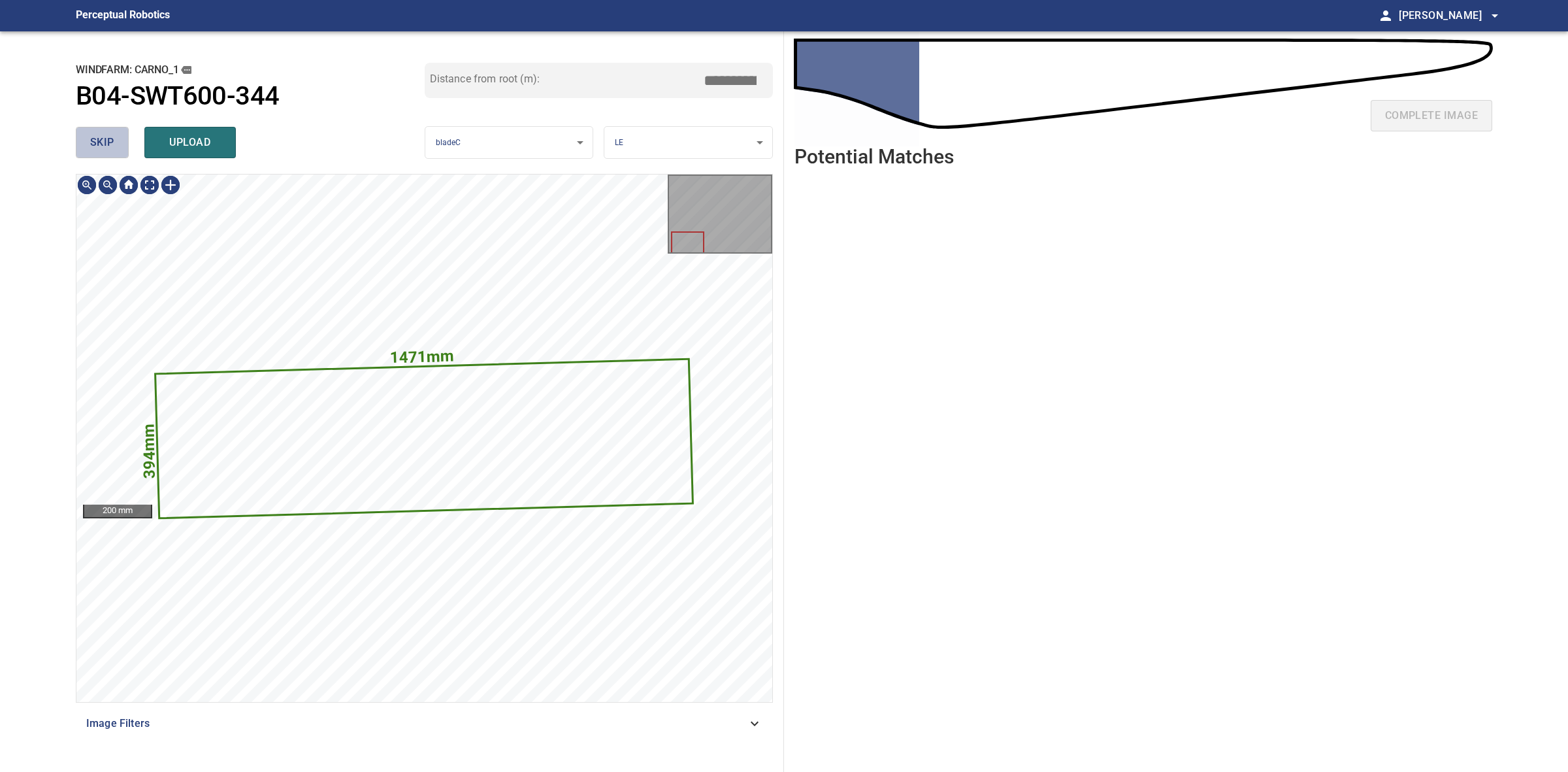
click at [98, 135] on span "skip" at bounding box center [102, 141] width 24 height 18
click at [99, 135] on span "skip" at bounding box center [102, 141] width 24 height 18
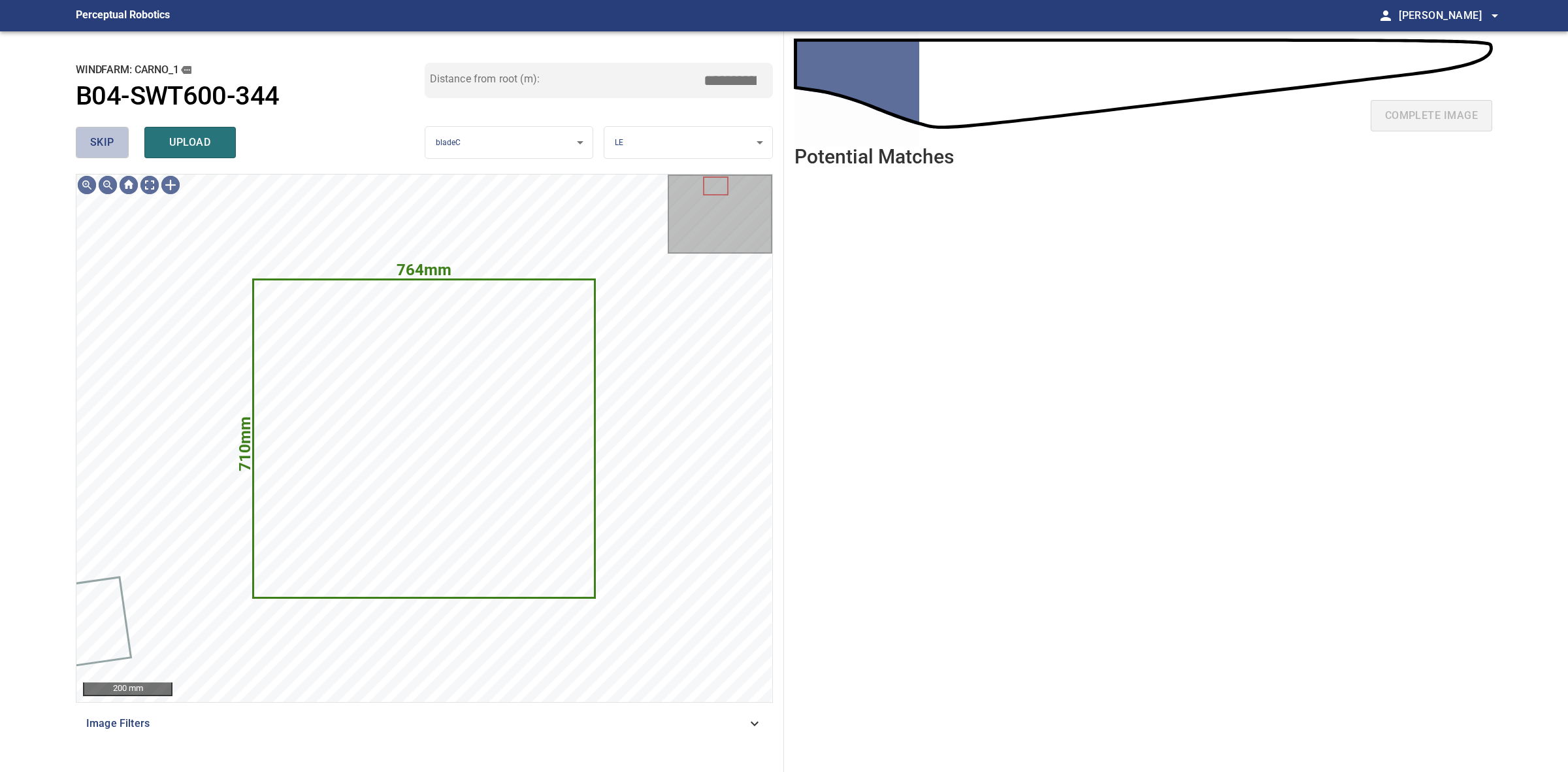
click at [101, 141] on span "skip" at bounding box center [102, 141] width 24 height 18
click at [101, 141] on div "skip upload" at bounding box center [250, 142] width 349 height 42
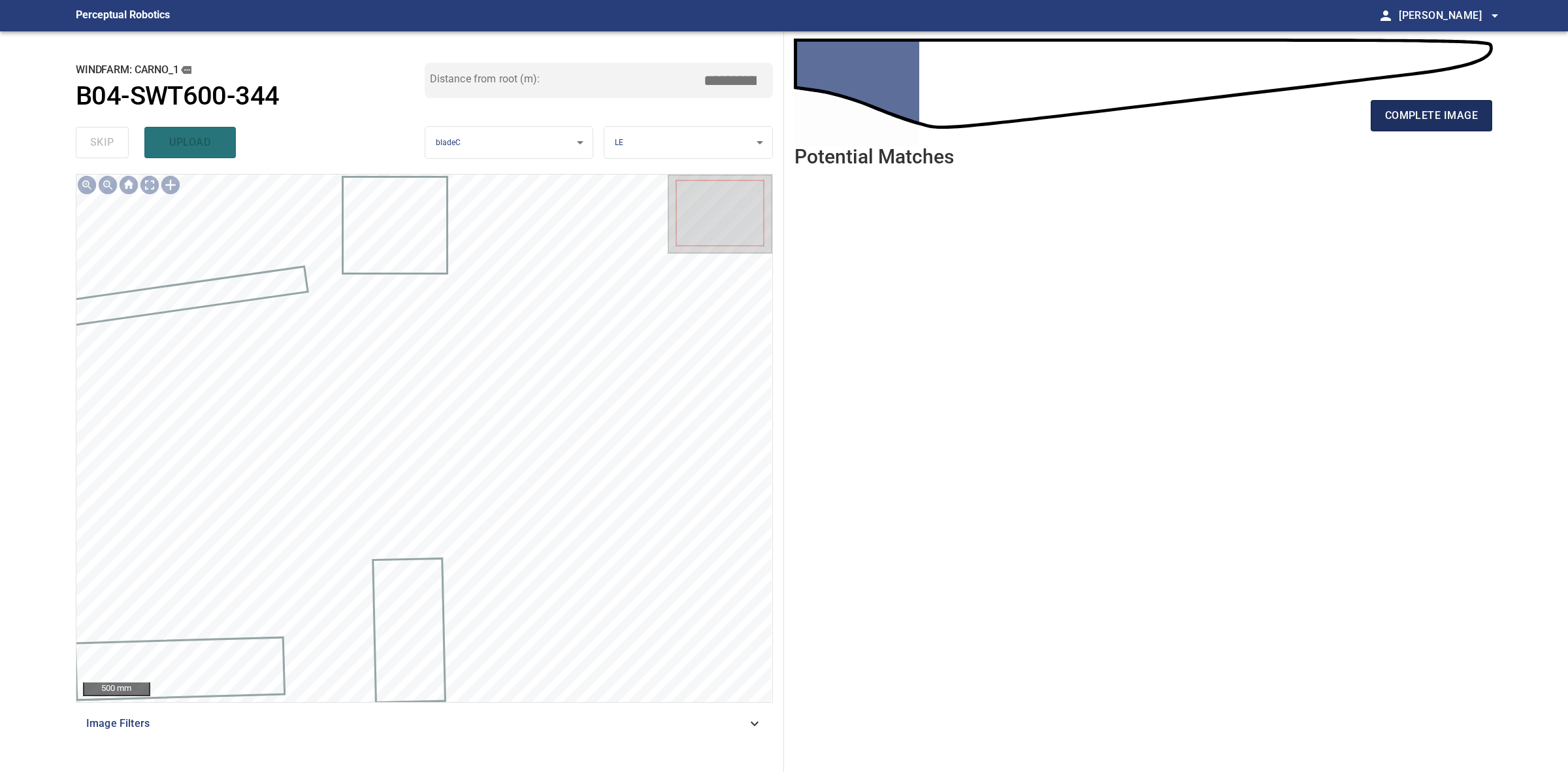
click at [1430, 111] on span "complete image" at bounding box center [1432, 115] width 93 height 18
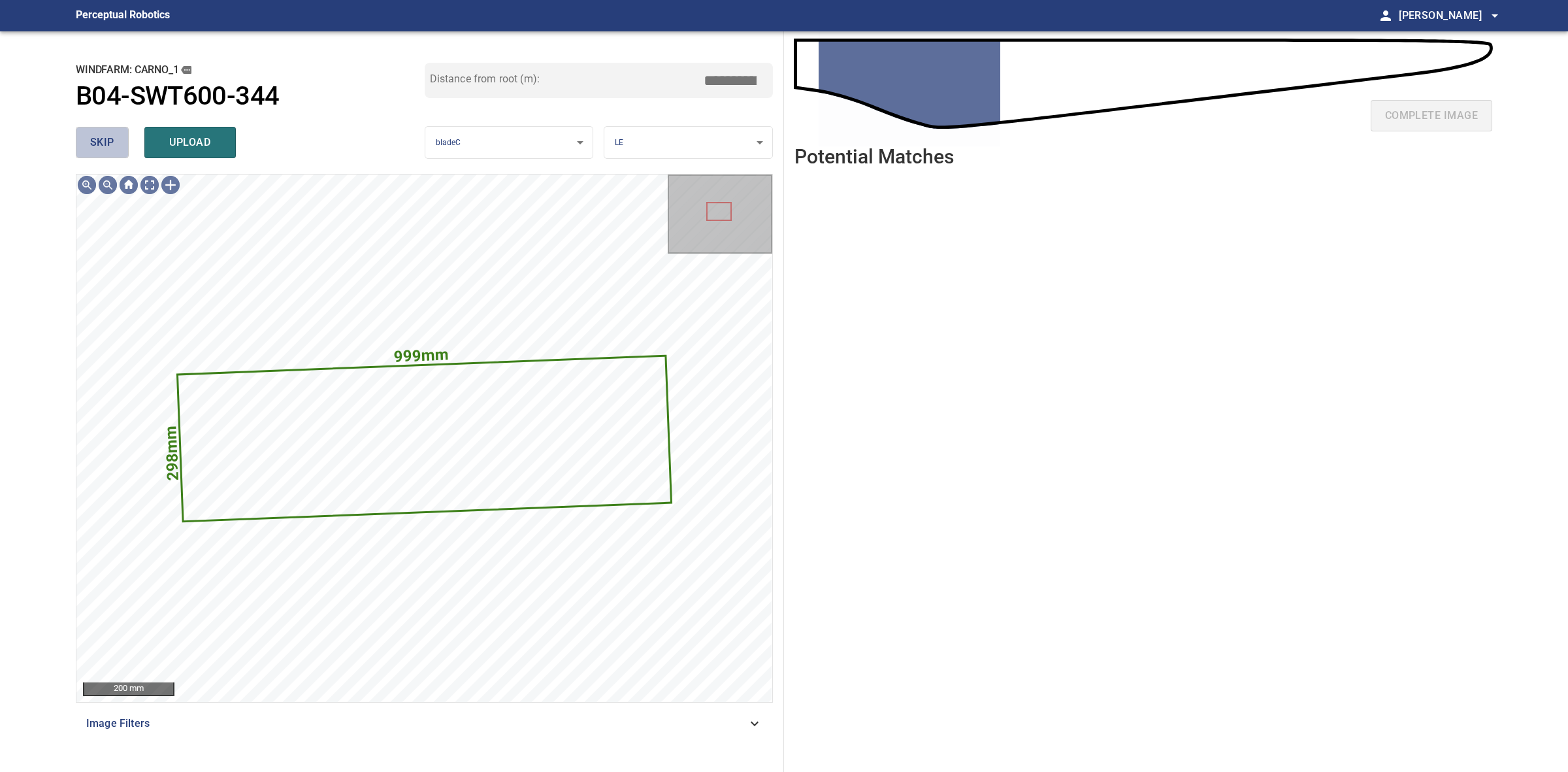
click at [115, 130] on button "skip" at bounding box center [102, 142] width 53 height 32
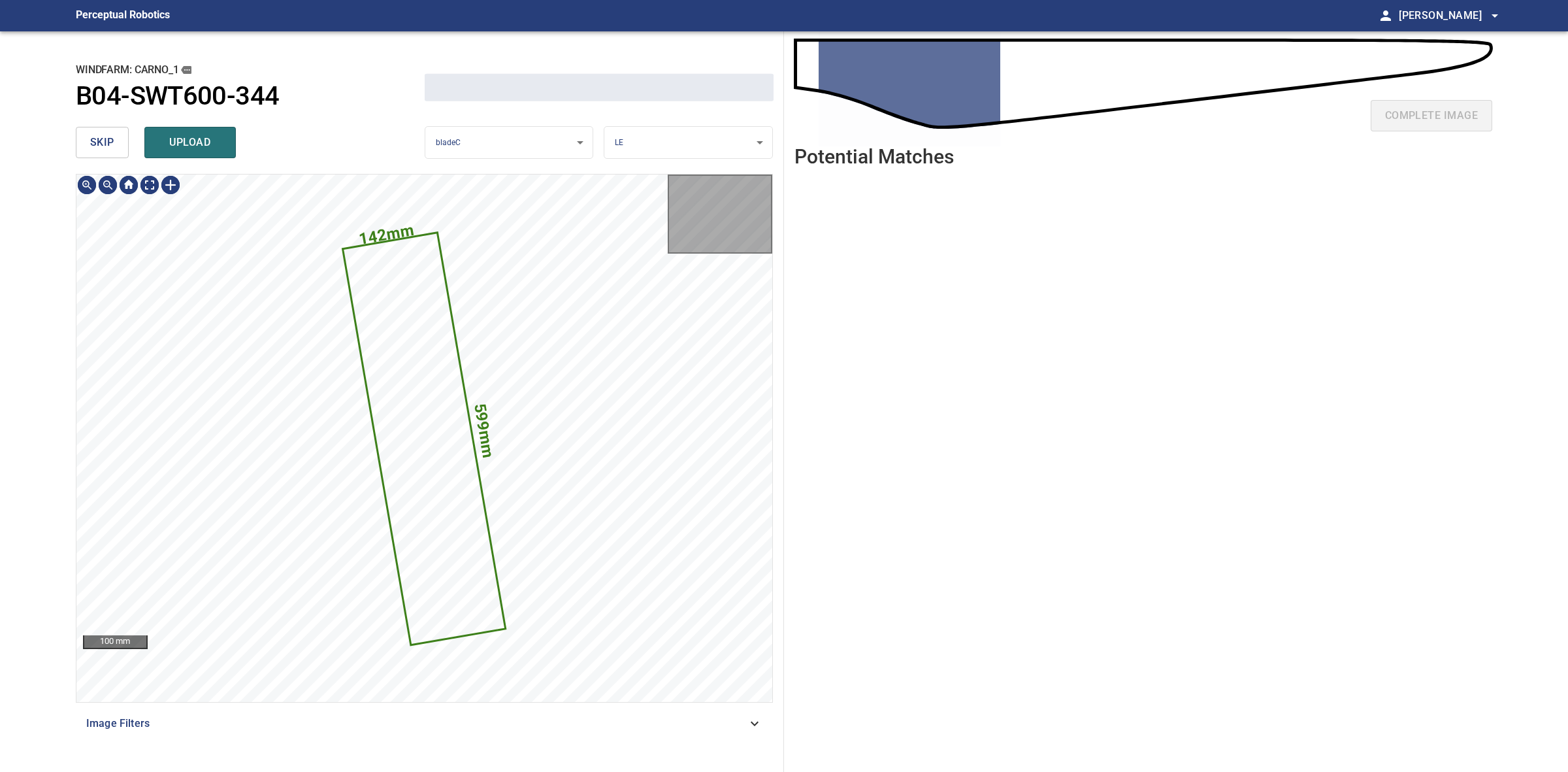
click at [115, 130] on button "skip" at bounding box center [102, 142] width 53 height 32
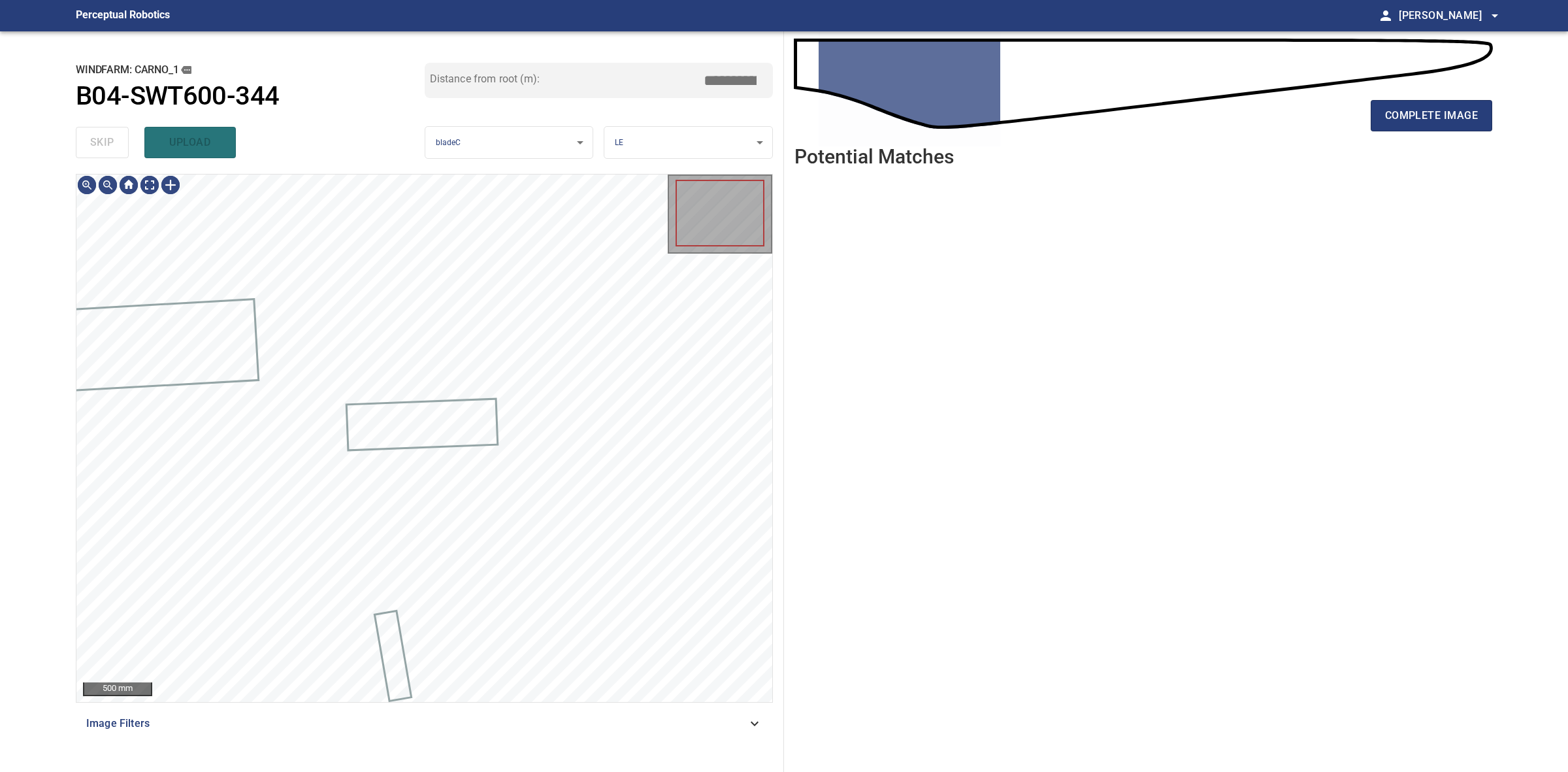
click at [115, 130] on div "skip upload" at bounding box center [250, 142] width 349 height 42
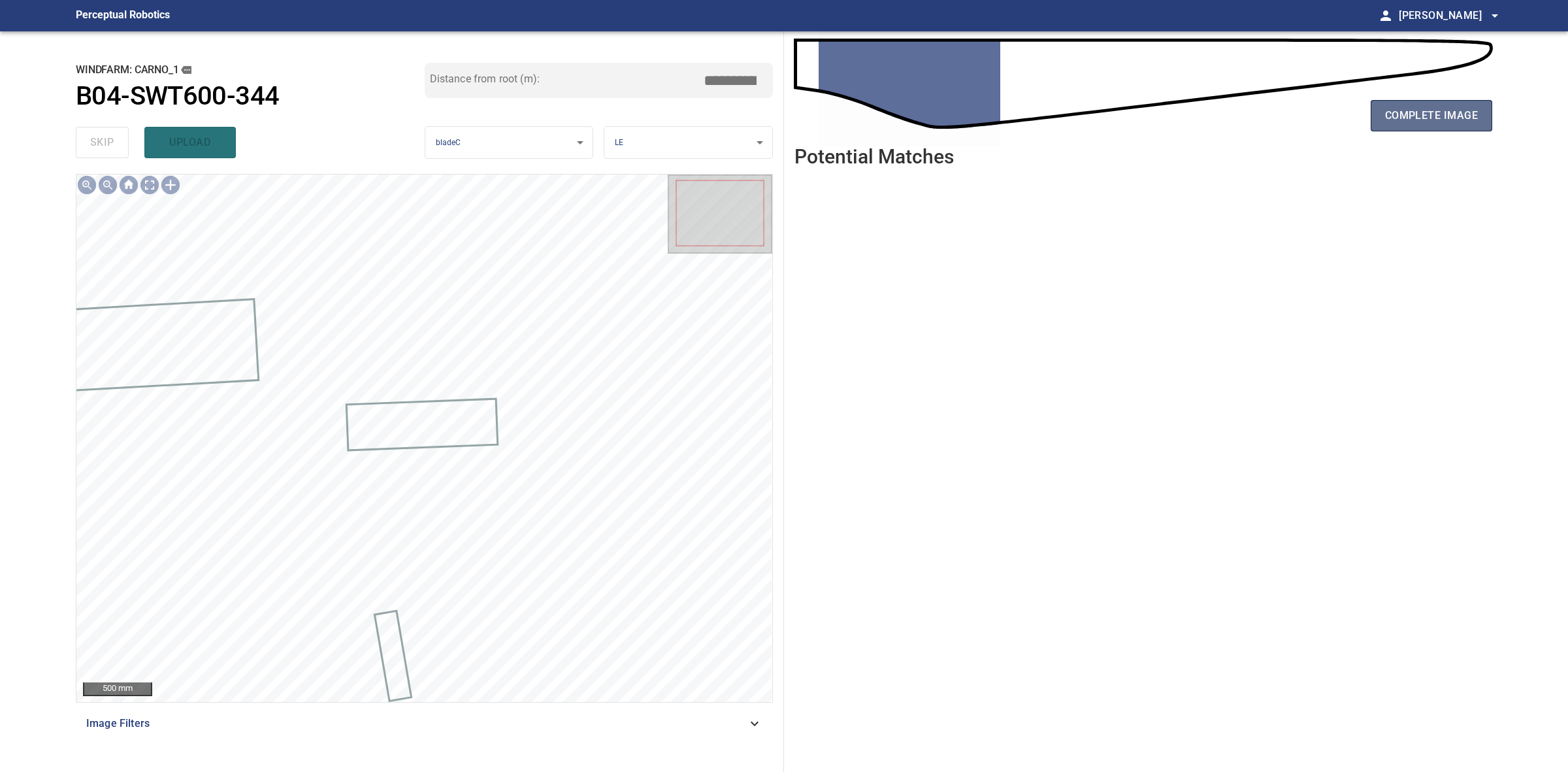
click at [1467, 114] on span "complete image" at bounding box center [1432, 115] width 93 height 18
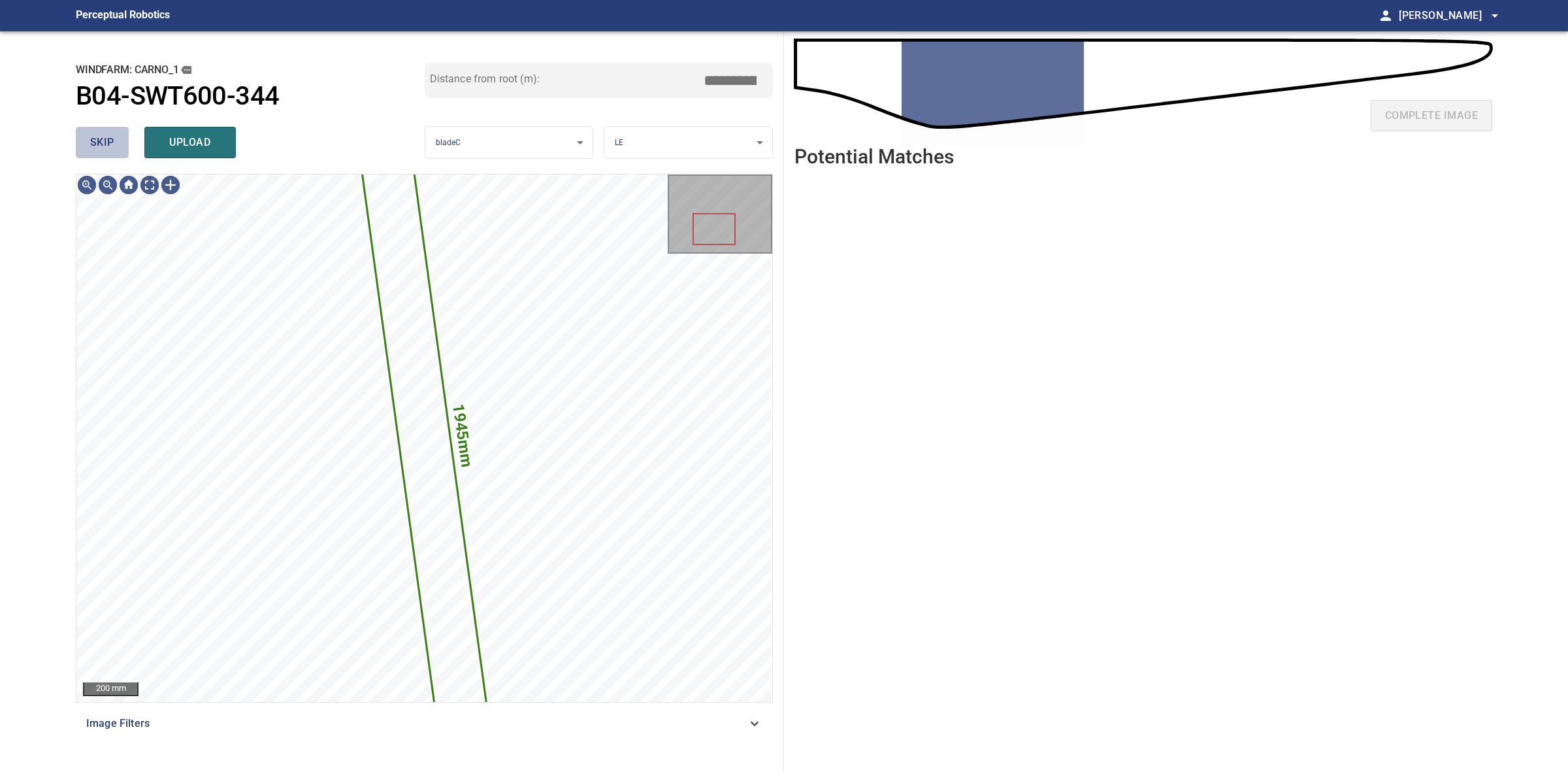
click at [106, 147] on span "skip" at bounding box center [102, 141] width 24 height 18
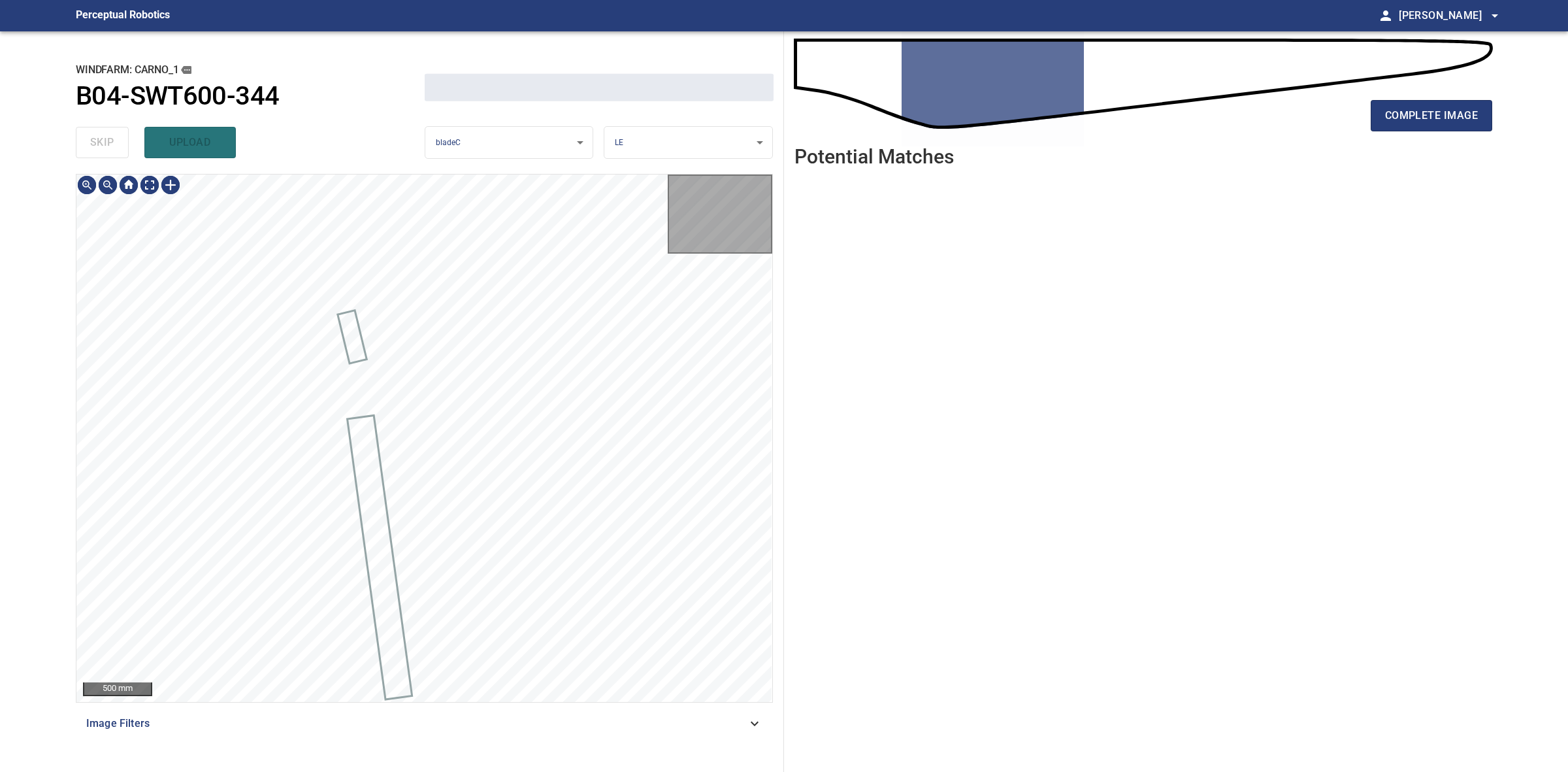
click at [106, 147] on div "skip upload" at bounding box center [250, 142] width 349 height 42
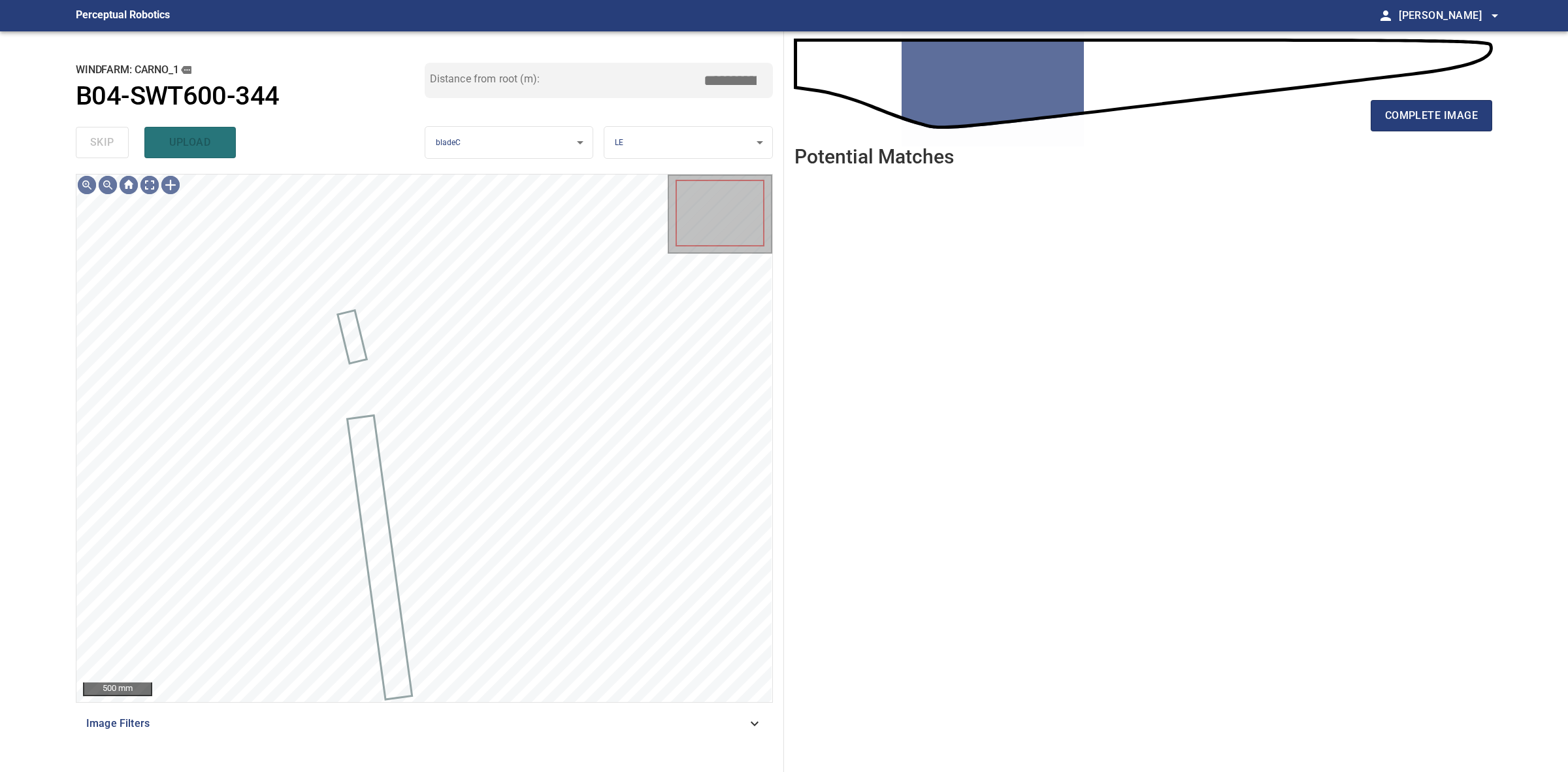
click at [106, 147] on div "skip upload" at bounding box center [250, 142] width 349 height 42
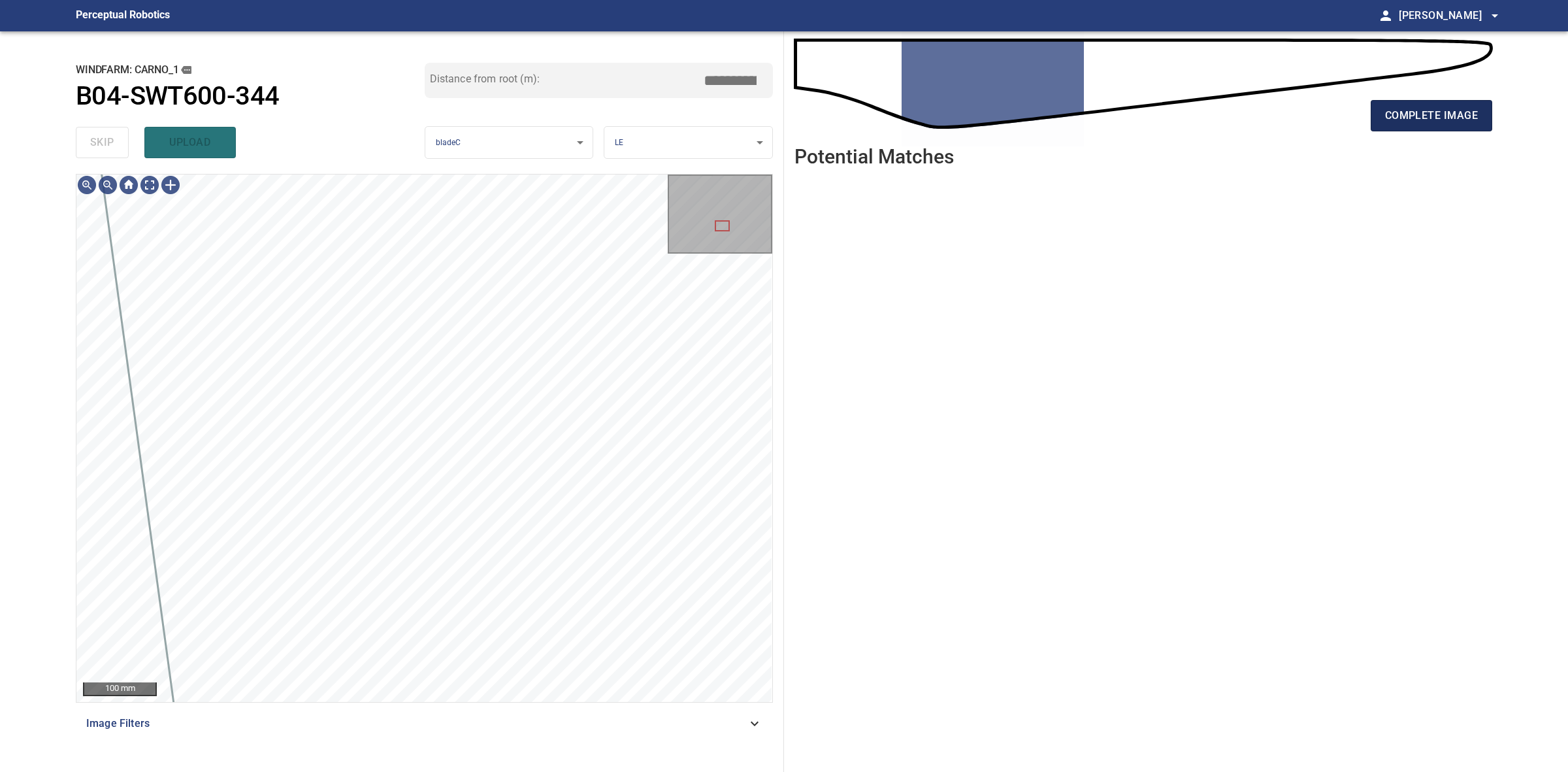
click at [1393, 112] on span "complete image" at bounding box center [1432, 115] width 93 height 18
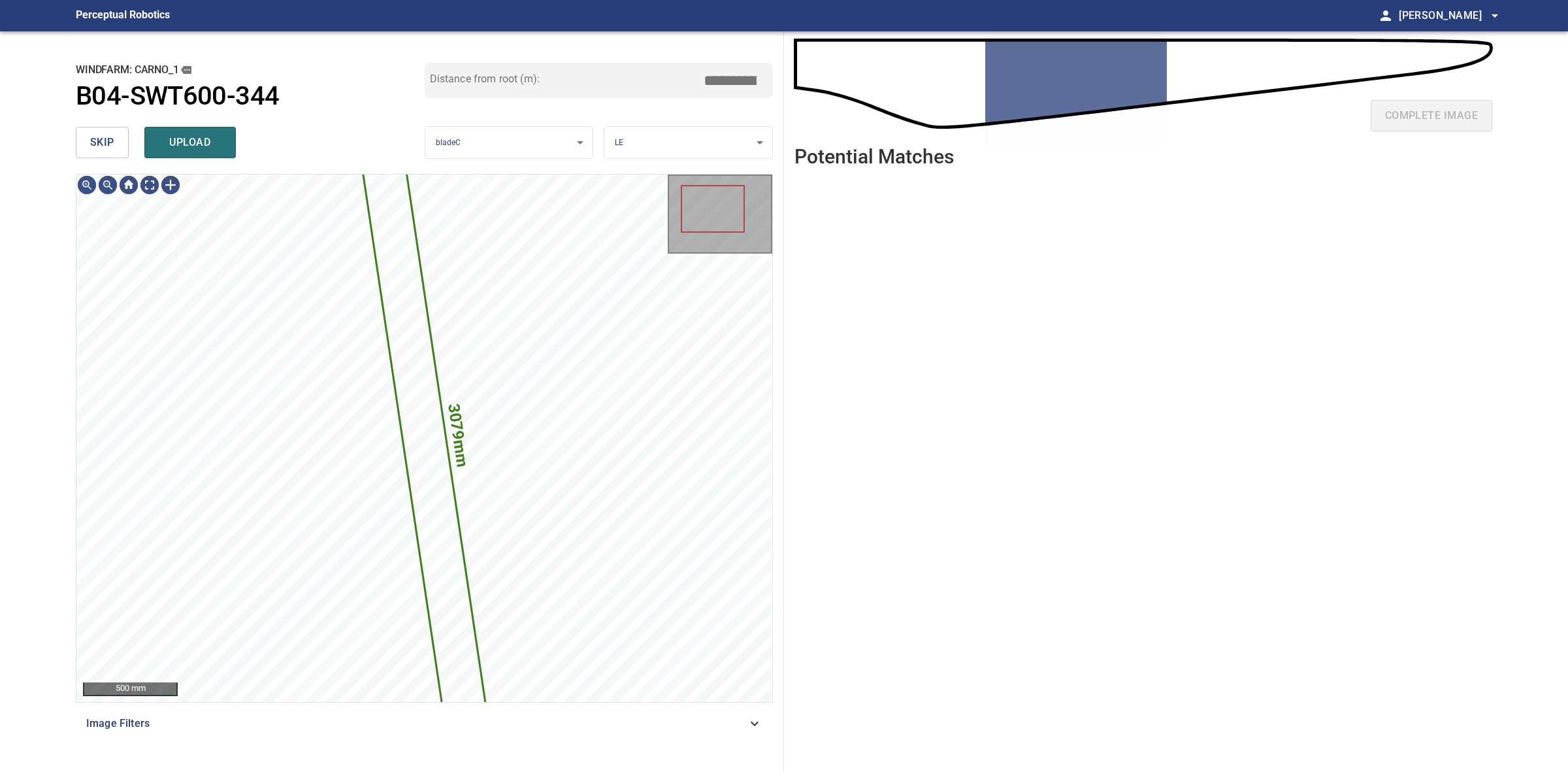
drag, startPoint x: 102, startPoint y: 125, endPoint x: 102, endPoint y: 139, distance: 14.0
click at [102, 131] on div "skip upload" at bounding box center [250, 142] width 349 height 42
click at [102, 139] on span "skip" at bounding box center [102, 141] width 24 height 18
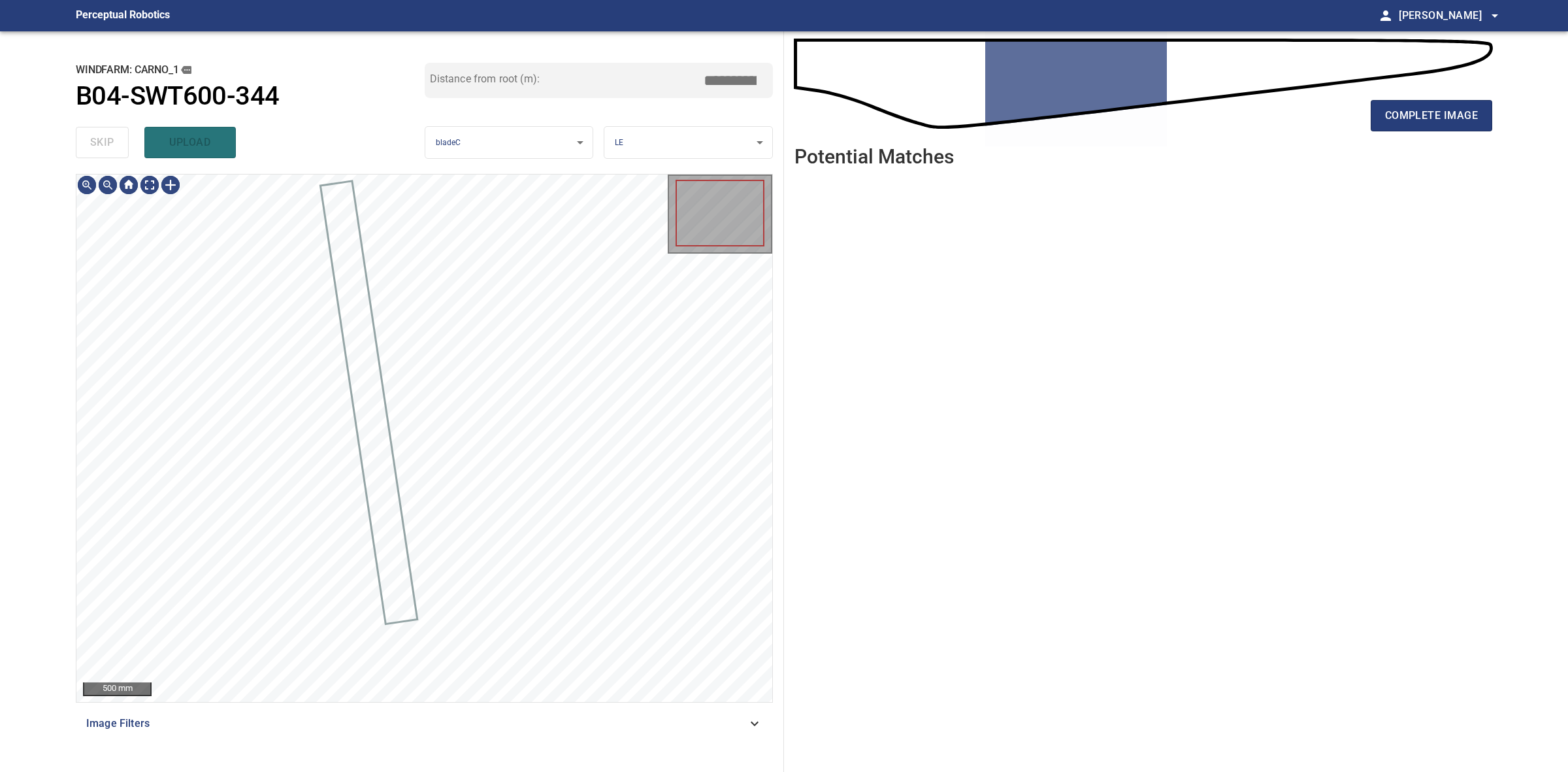
click at [102, 139] on div "skip upload" at bounding box center [250, 142] width 349 height 42
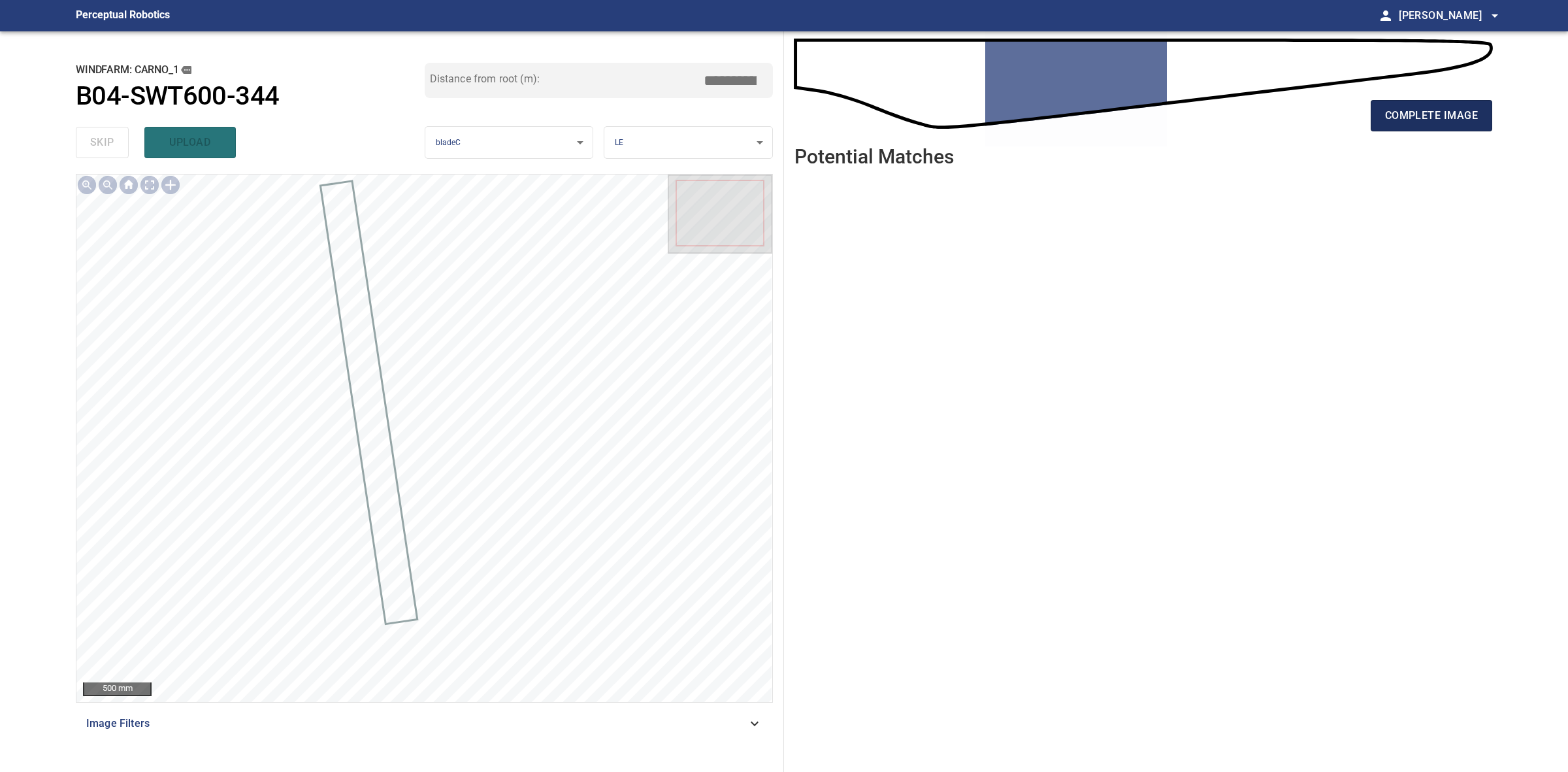
click at [1409, 128] on button "complete image" at bounding box center [1432, 115] width 122 height 32
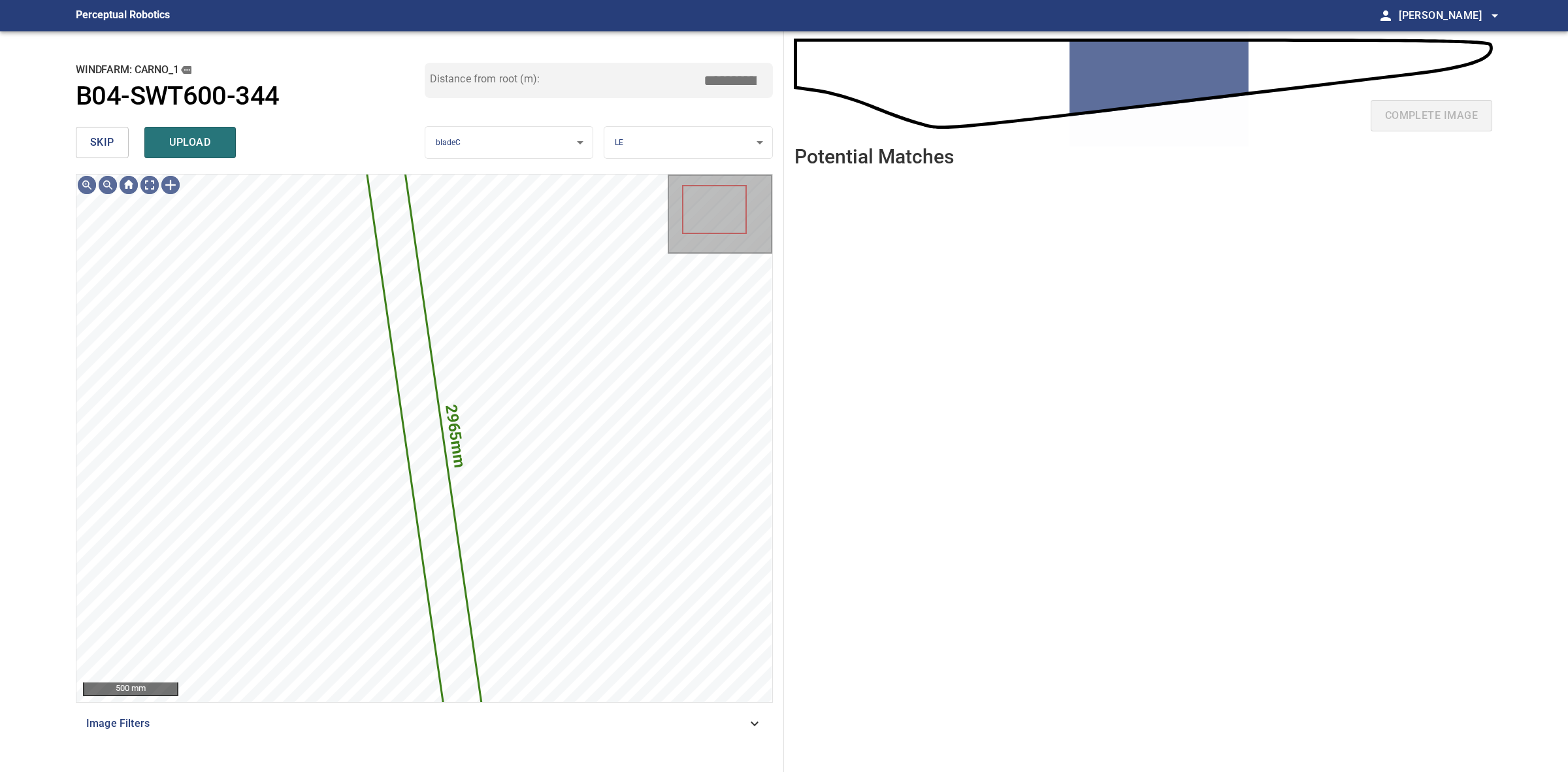
click at [96, 145] on span "skip" at bounding box center [102, 141] width 24 height 18
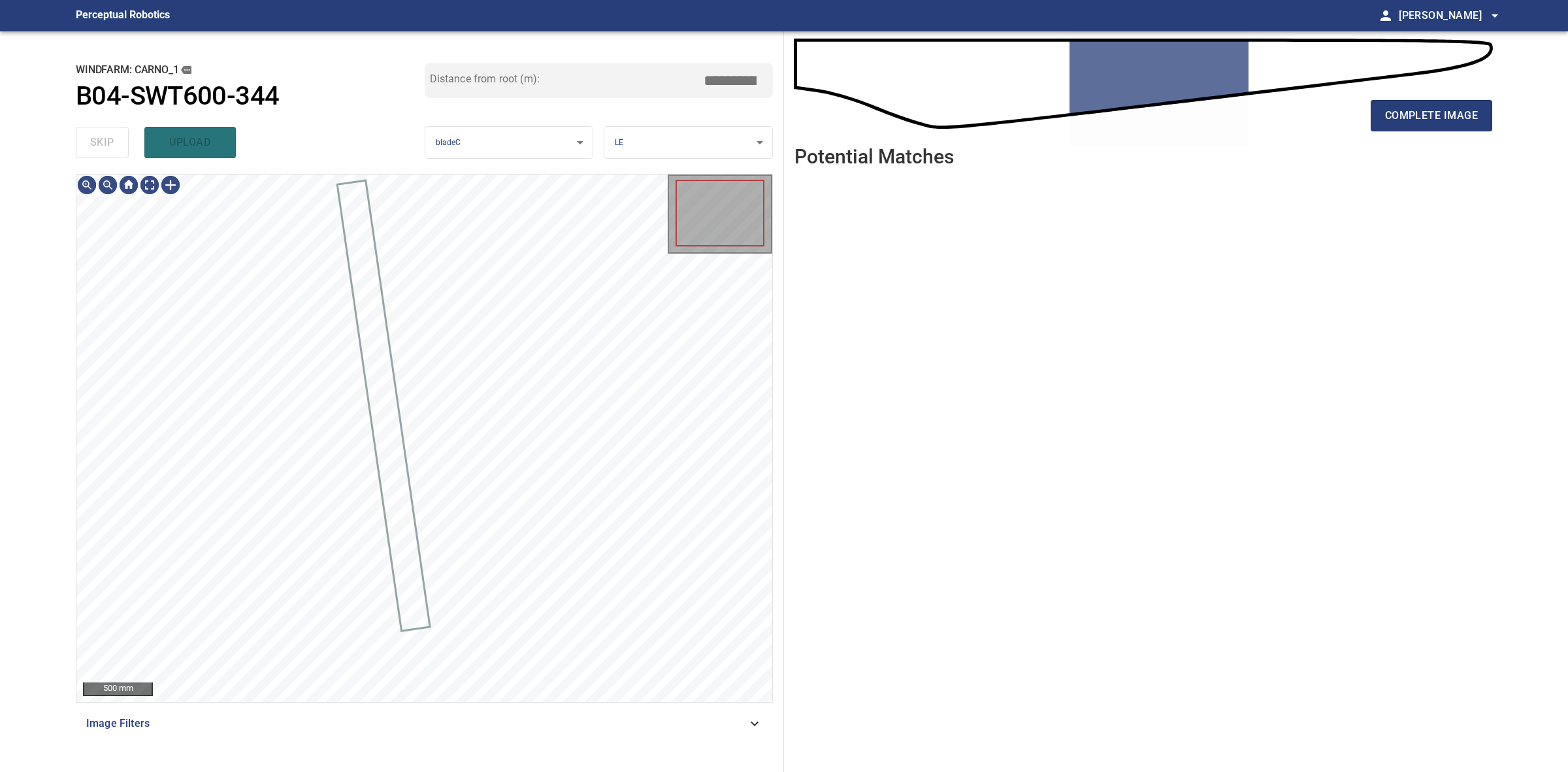
click at [96, 145] on div "skip upload" at bounding box center [250, 142] width 349 height 42
drag, startPoint x: 96, startPoint y: 145, endPoint x: 703, endPoint y: 141, distance: 607.0
click at [102, 146] on div "skip upload" at bounding box center [250, 142] width 349 height 42
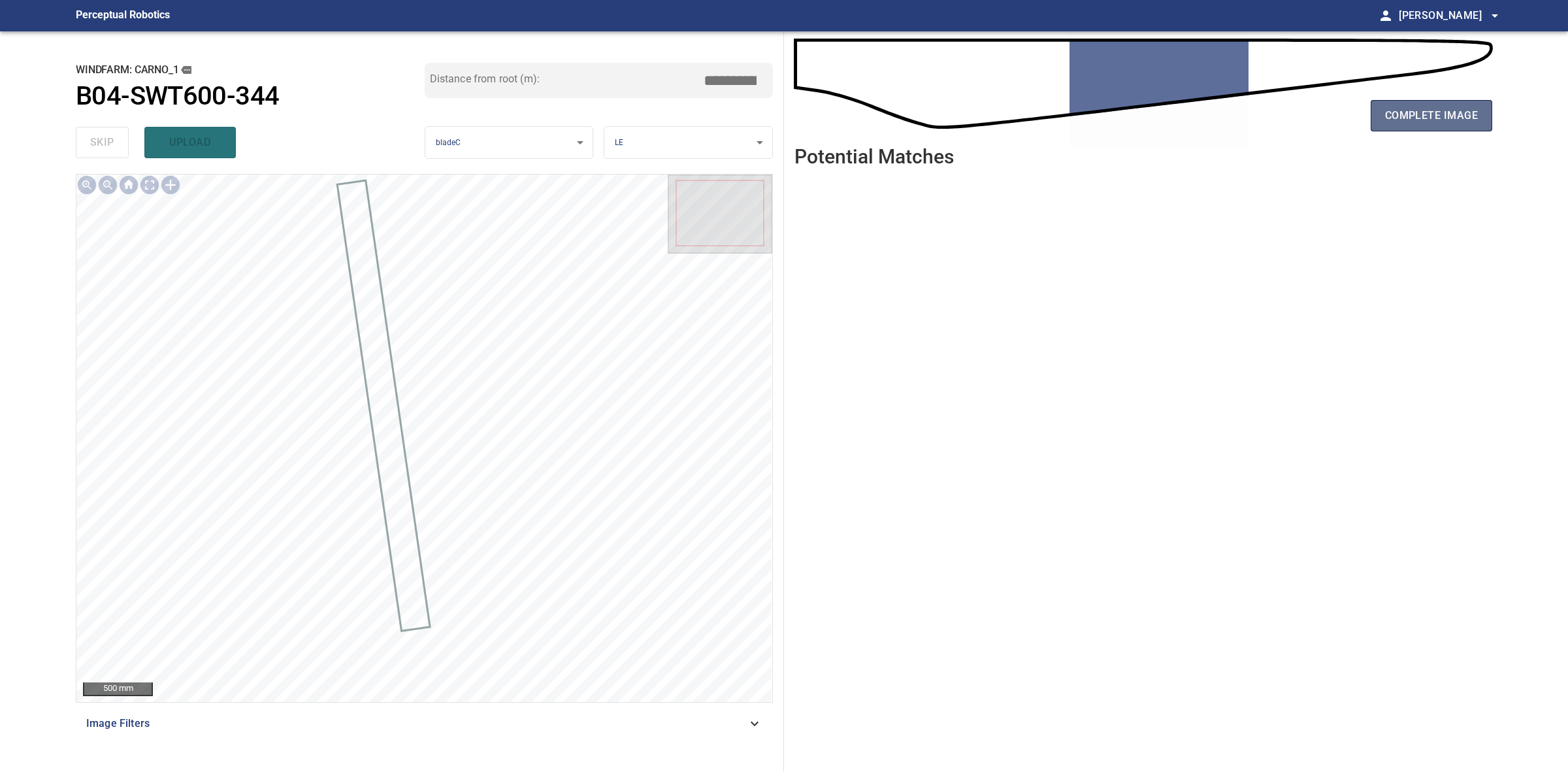
click at [1382, 116] on button "complete image" at bounding box center [1432, 115] width 122 height 32
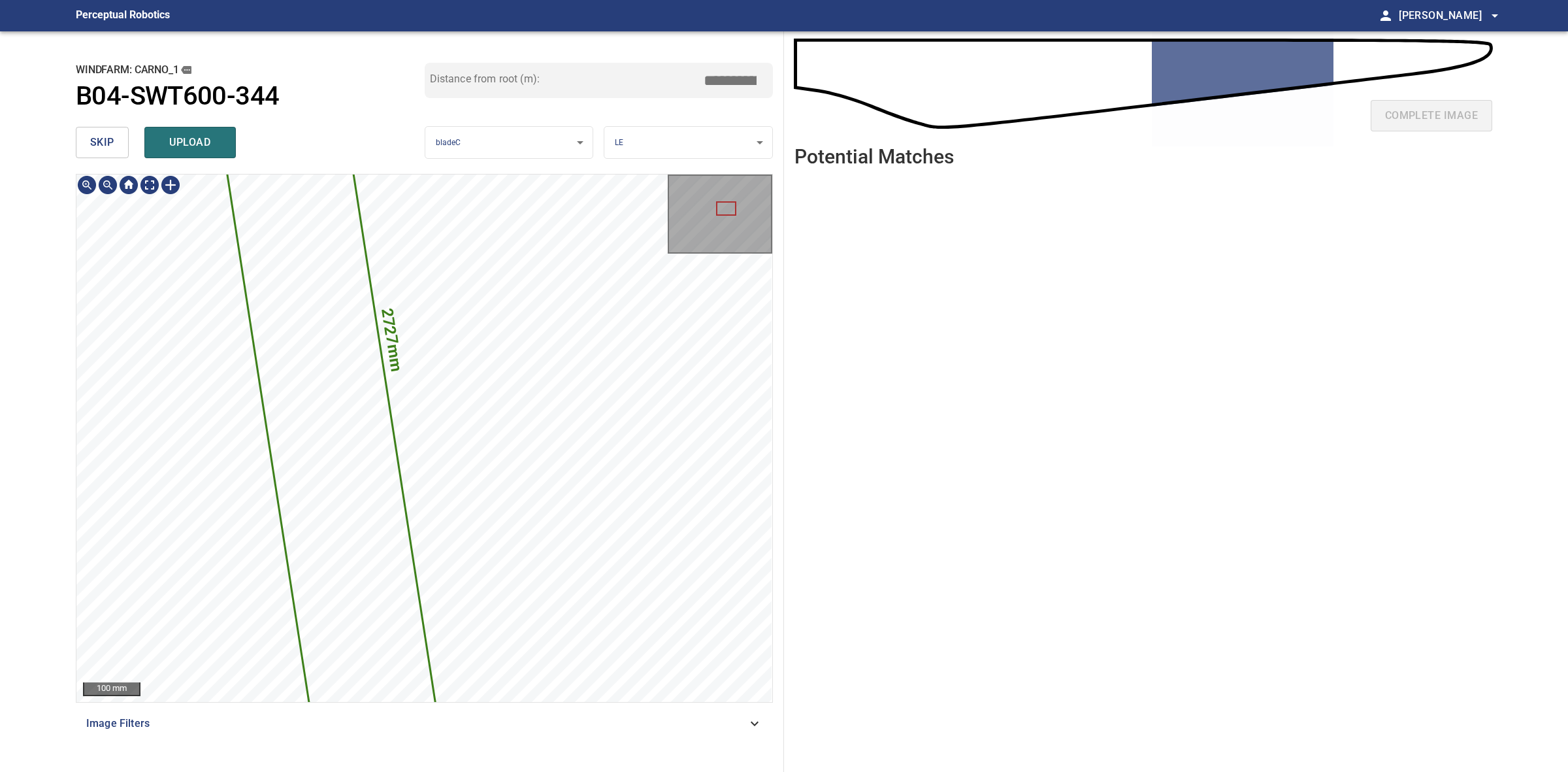
click at [101, 145] on span "skip" at bounding box center [102, 141] width 24 height 18
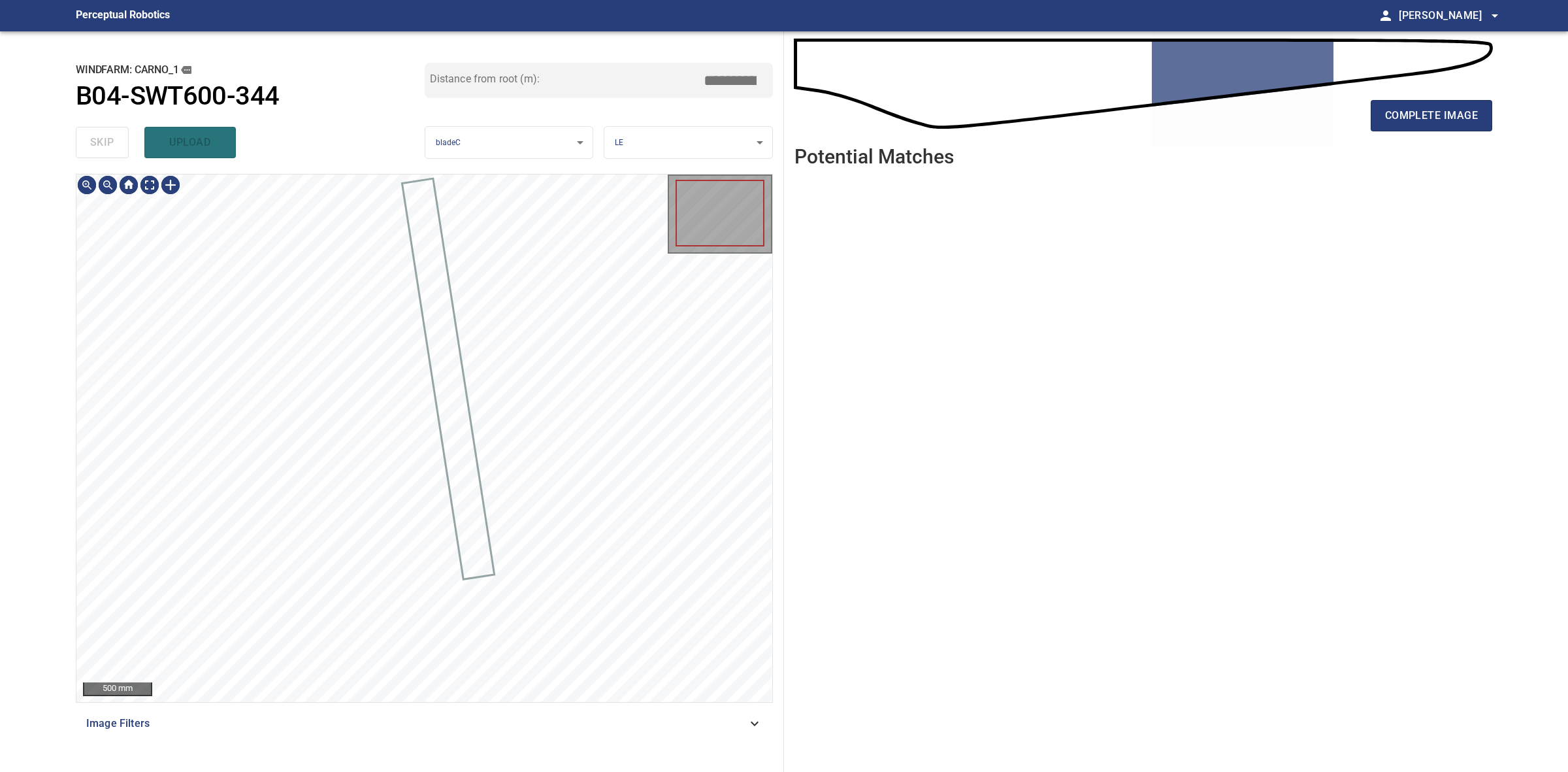
click at [101, 145] on div "skip upload" at bounding box center [250, 142] width 349 height 42
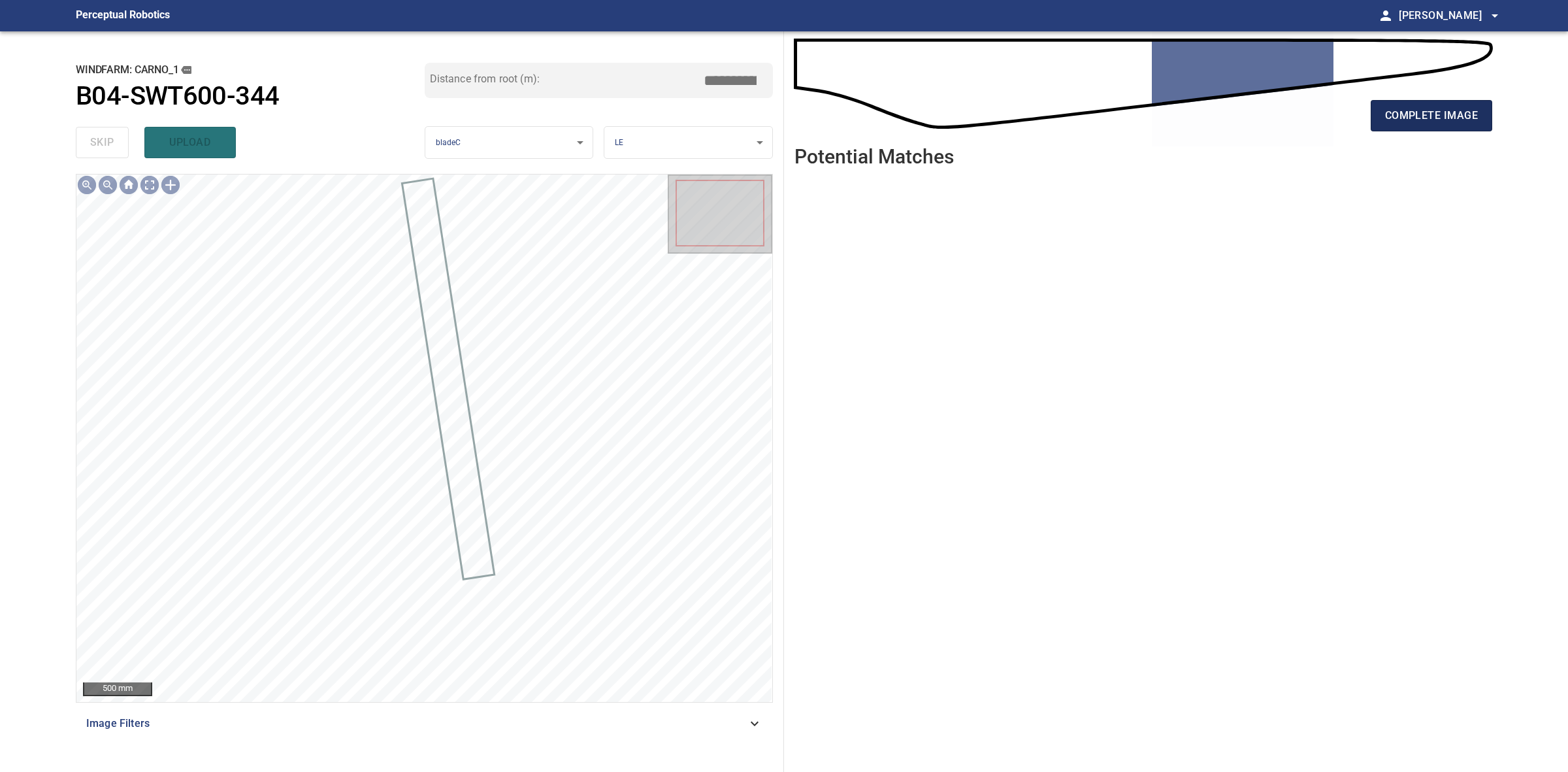
click at [1432, 125] on button "complete image" at bounding box center [1432, 115] width 122 height 32
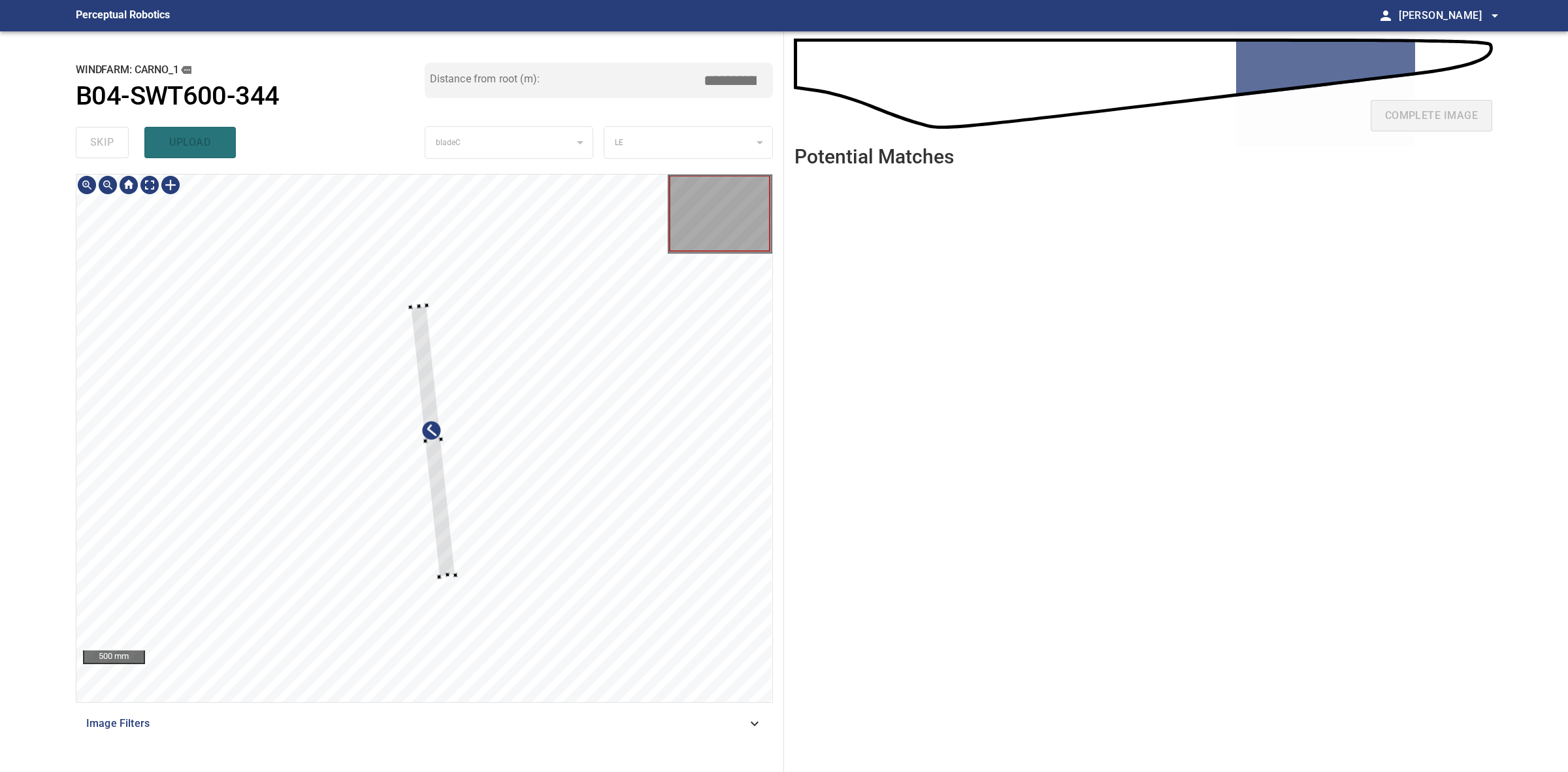
click at [412, 308] on div at bounding box center [433, 441] width 45 height 271
click at [426, 320] on div at bounding box center [433, 441] width 45 height 271
click at [427, 422] on div at bounding box center [435, 538] width 45 height 271
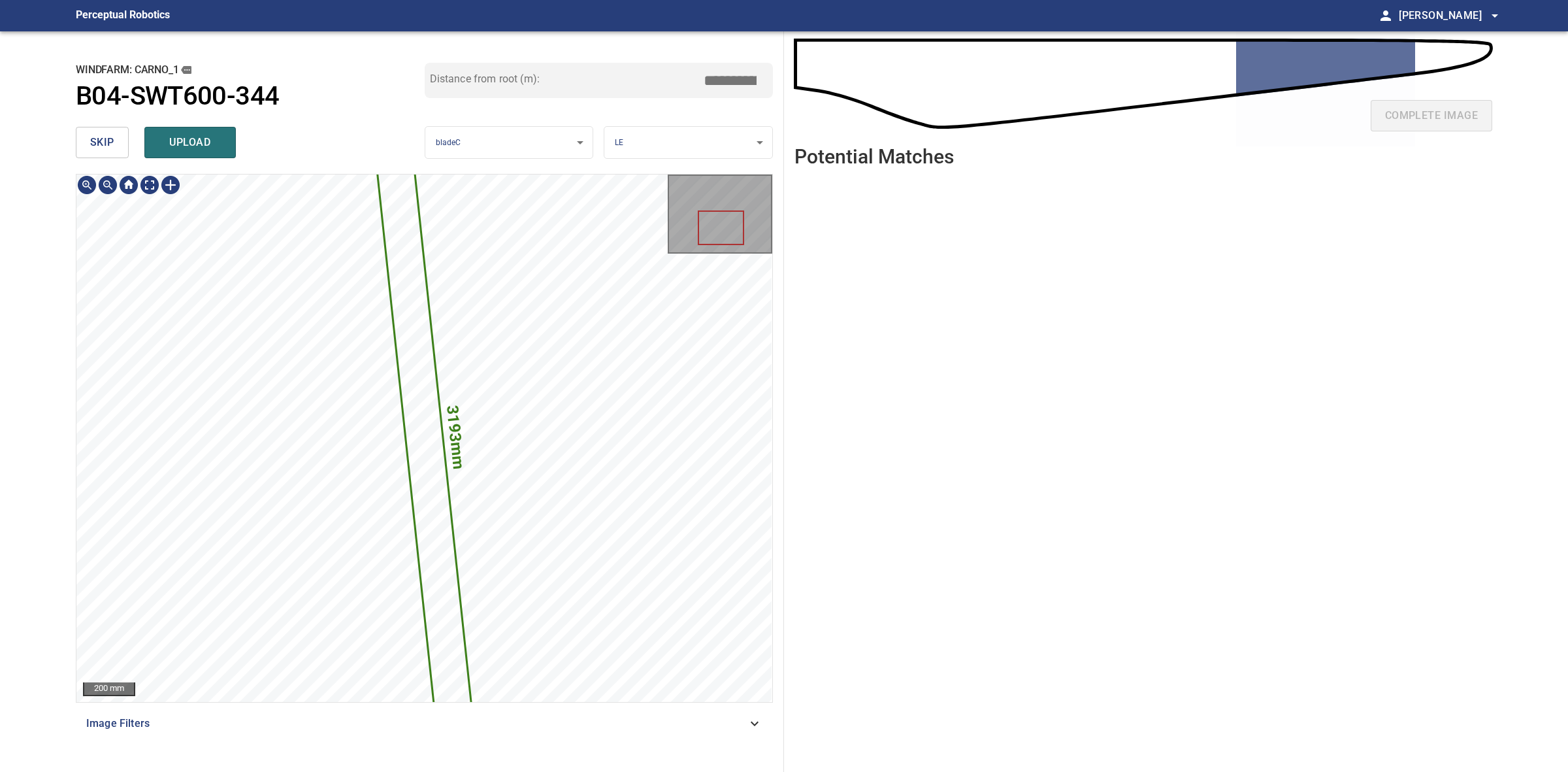
click at [429, 498] on icon at bounding box center [424, 439] width 96 height 578
drag, startPoint x: 734, startPoint y: 79, endPoint x: 727, endPoint y: 79, distance: 7.0
click at [727, 79] on input "*****" at bounding box center [735, 80] width 66 height 25
click at [727, 80] on input "*****" at bounding box center [735, 80] width 66 height 25
click at [729, 76] on input "*****" at bounding box center [735, 80] width 66 height 25
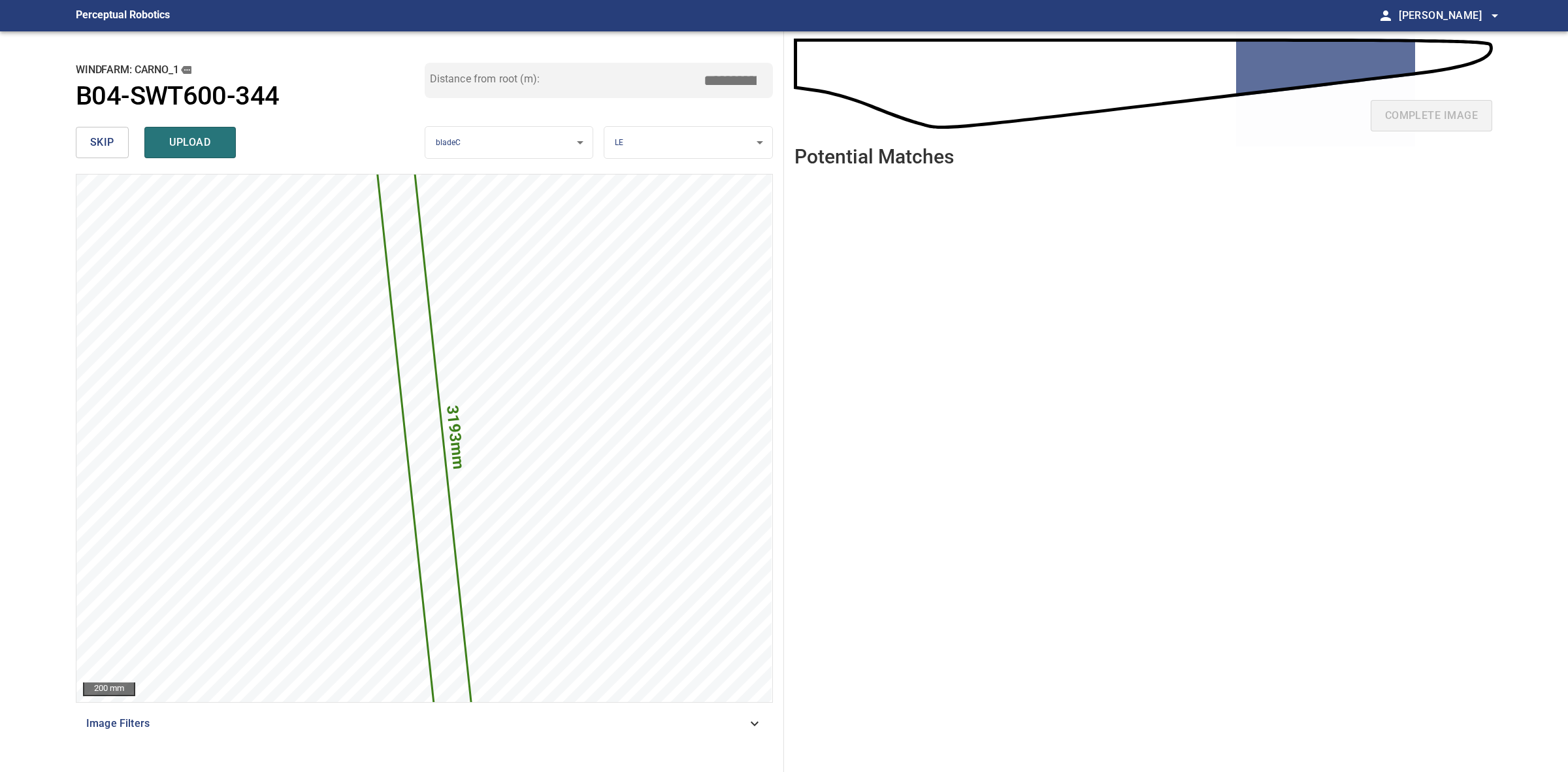
click at [733, 76] on input "*****" at bounding box center [735, 80] width 66 height 25
click at [424, 461] on icon at bounding box center [424, 439] width 96 height 578
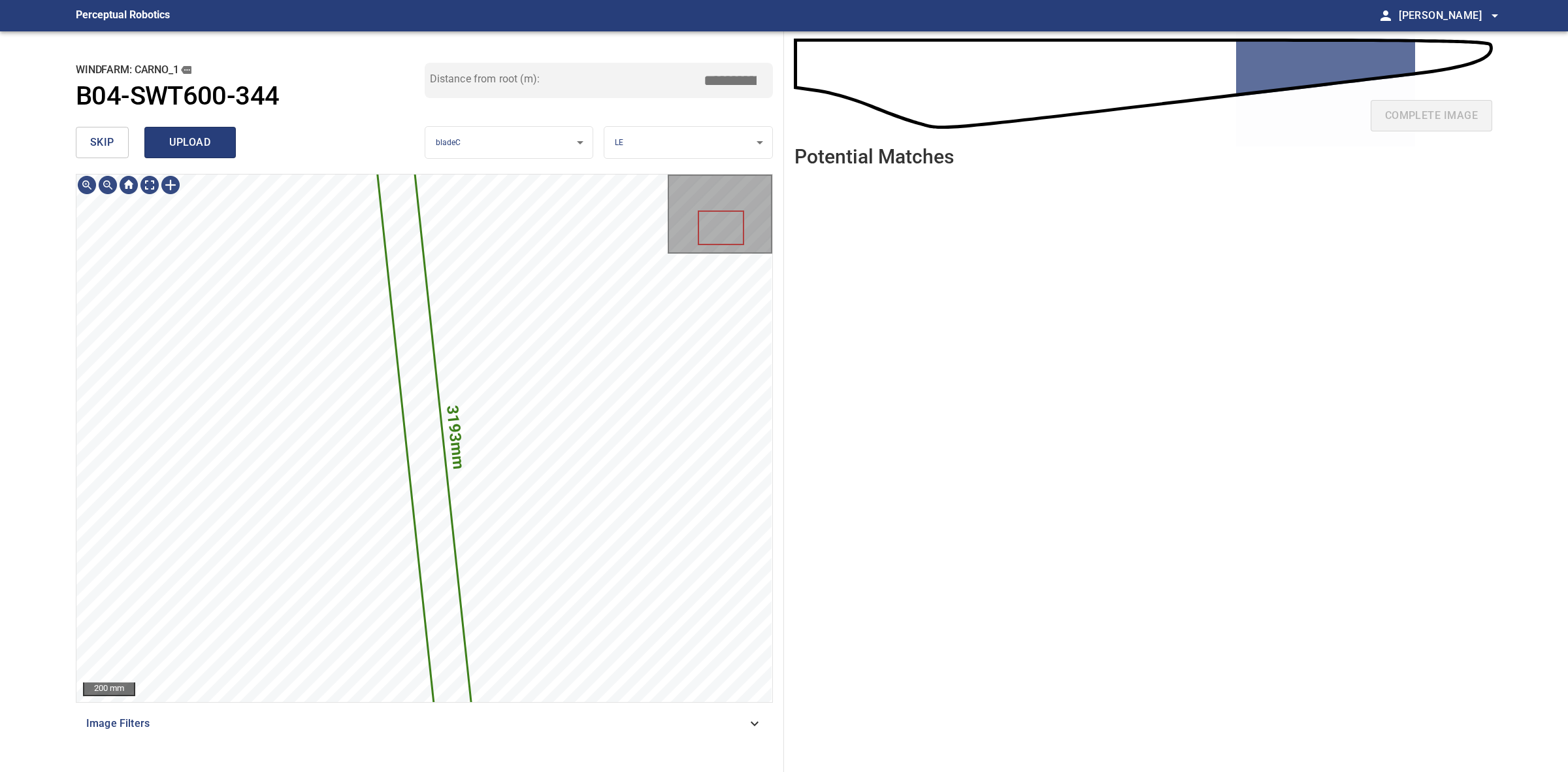
type input "*****"
click at [210, 148] on span "upload" at bounding box center [190, 141] width 63 height 18
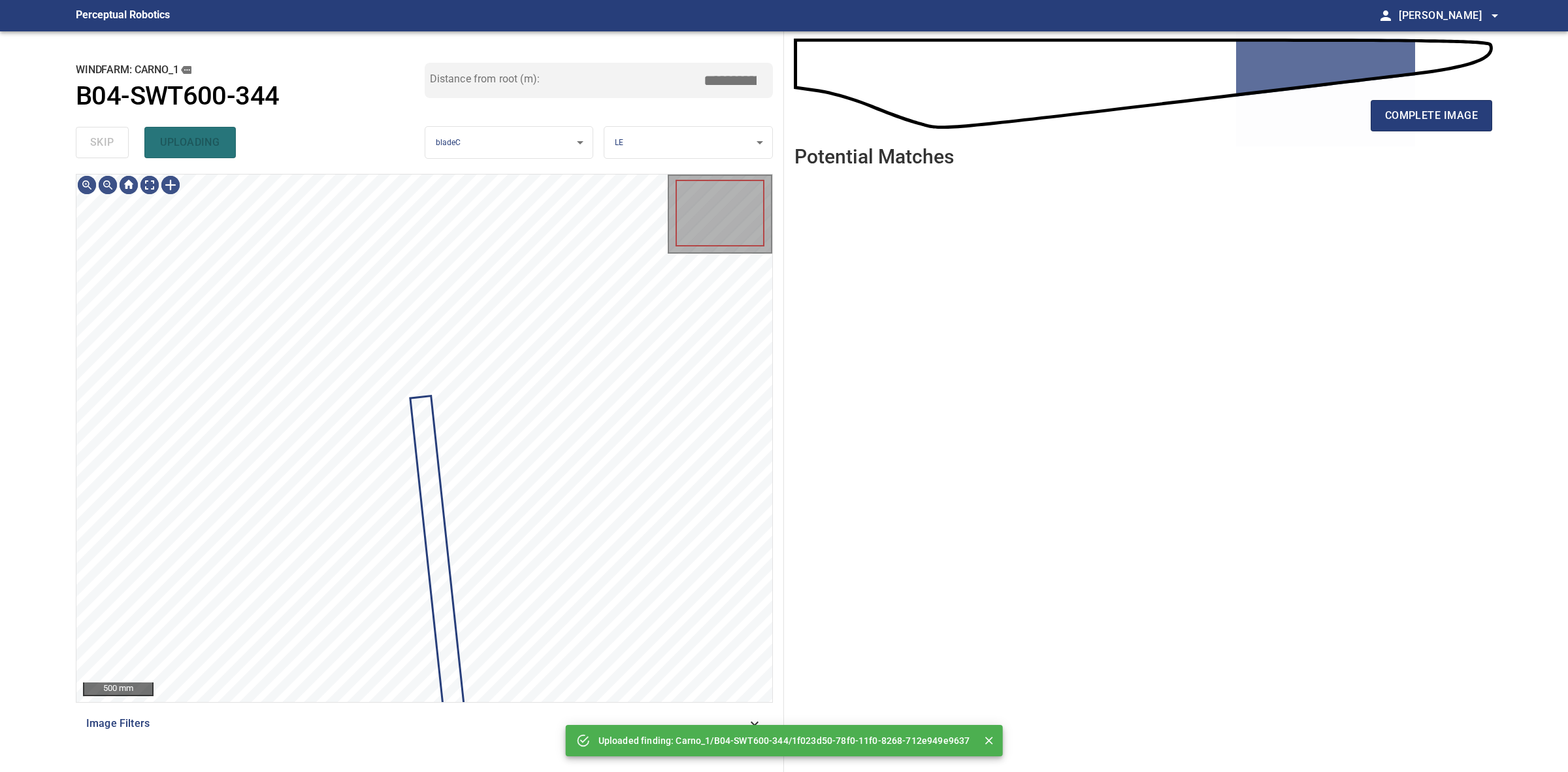
click at [119, 147] on div "skip uploading" at bounding box center [250, 142] width 349 height 42
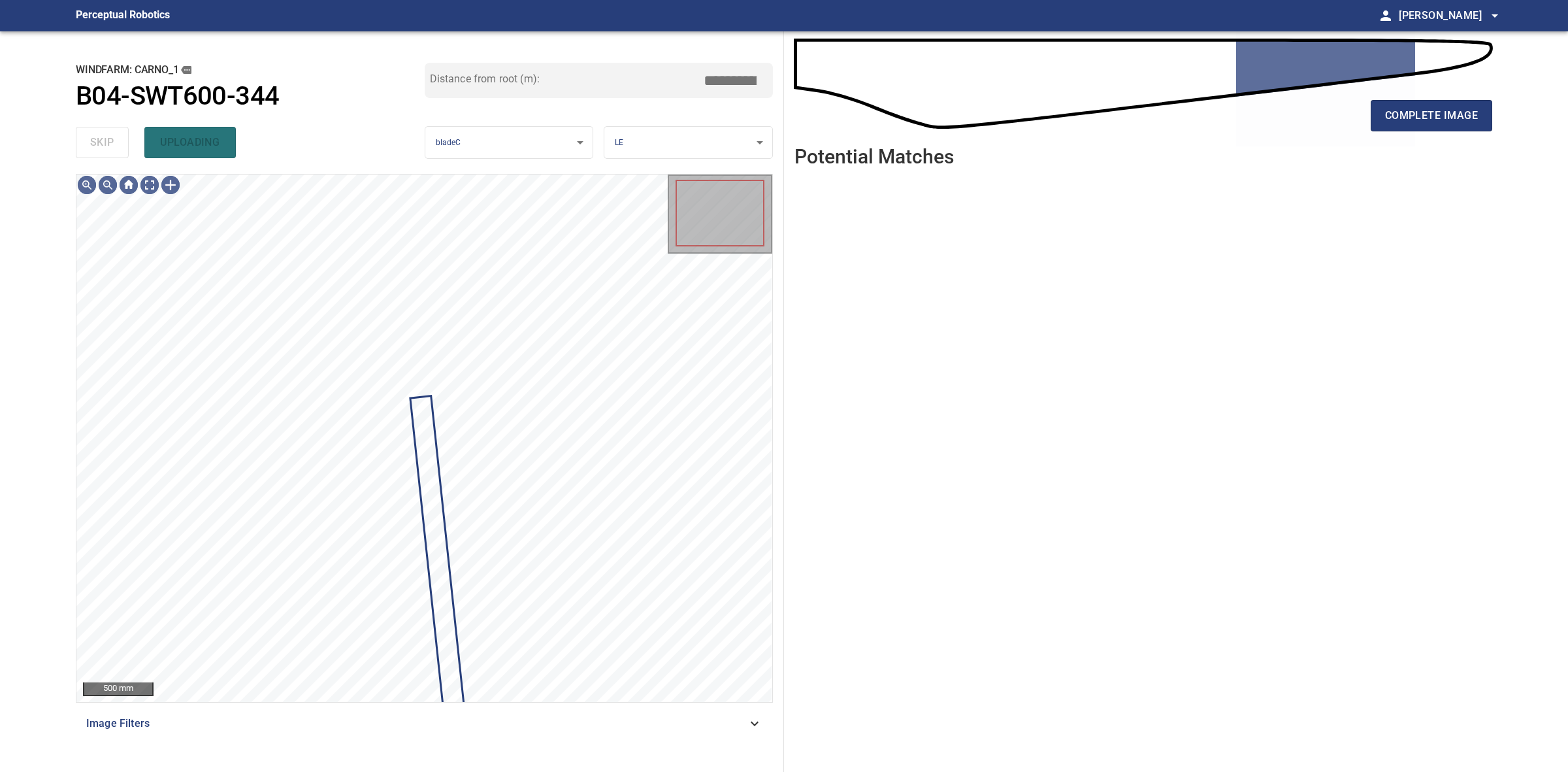
click at [119, 147] on div "skip uploading" at bounding box center [250, 142] width 349 height 42
click at [1473, 116] on span "complete image" at bounding box center [1432, 115] width 93 height 18
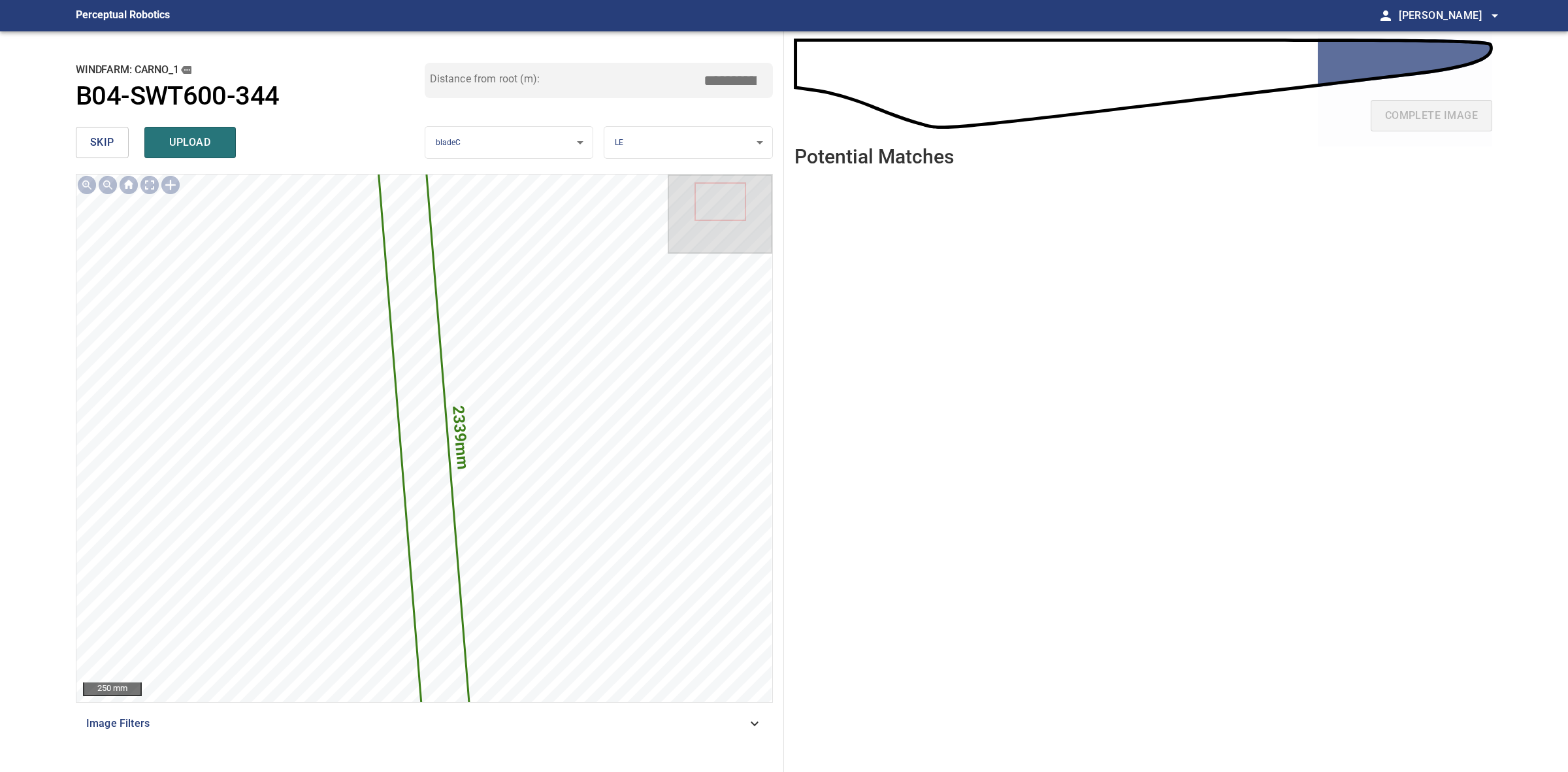
click at [730, 76] on input "*****" at bounding box center [735, 80] width 66 height 25
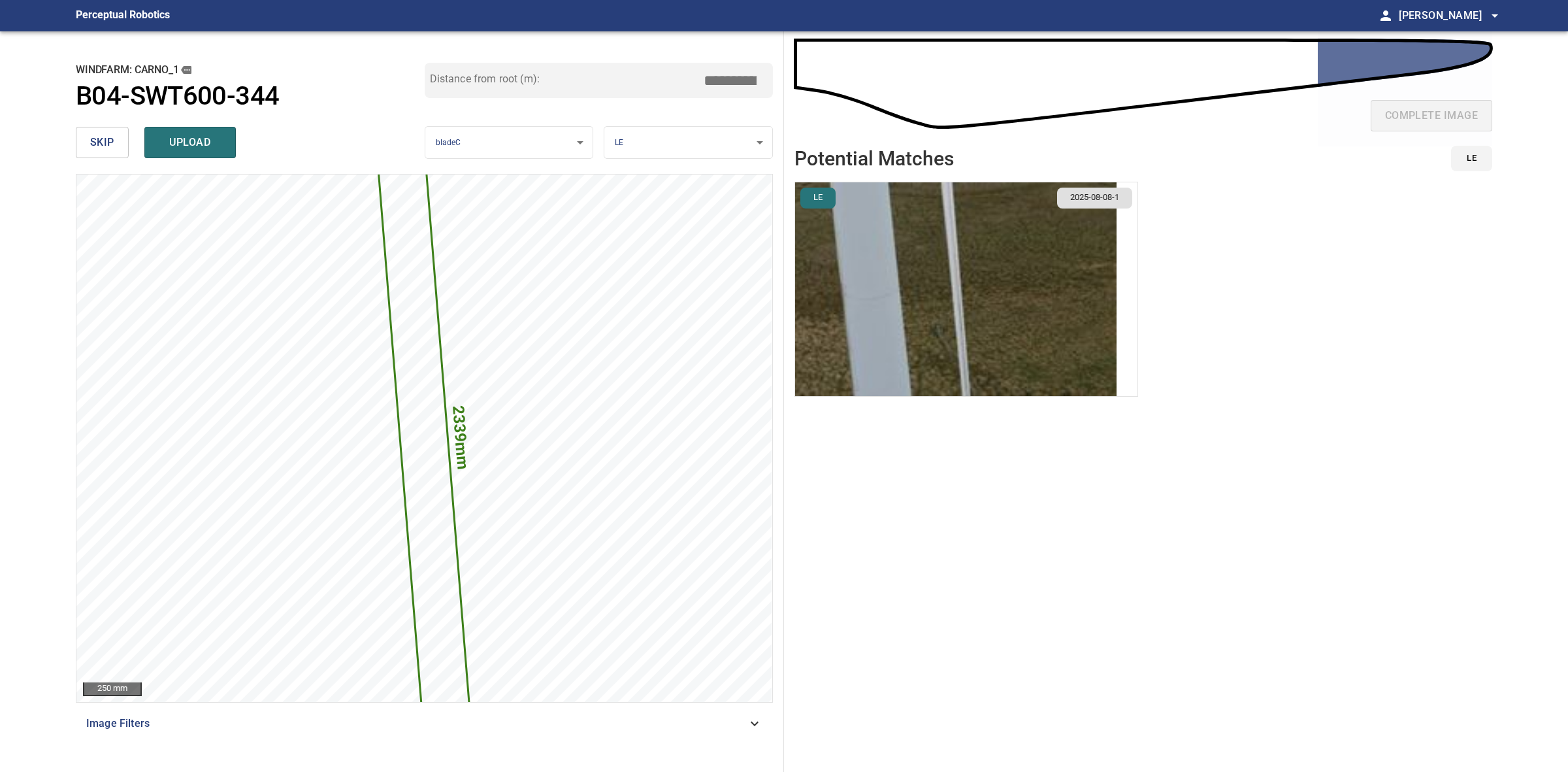
type input "*****"
click at [1028, 315] on li "LE 2025-08-08-1" at bounding box center [966, 289] width 343 height 215
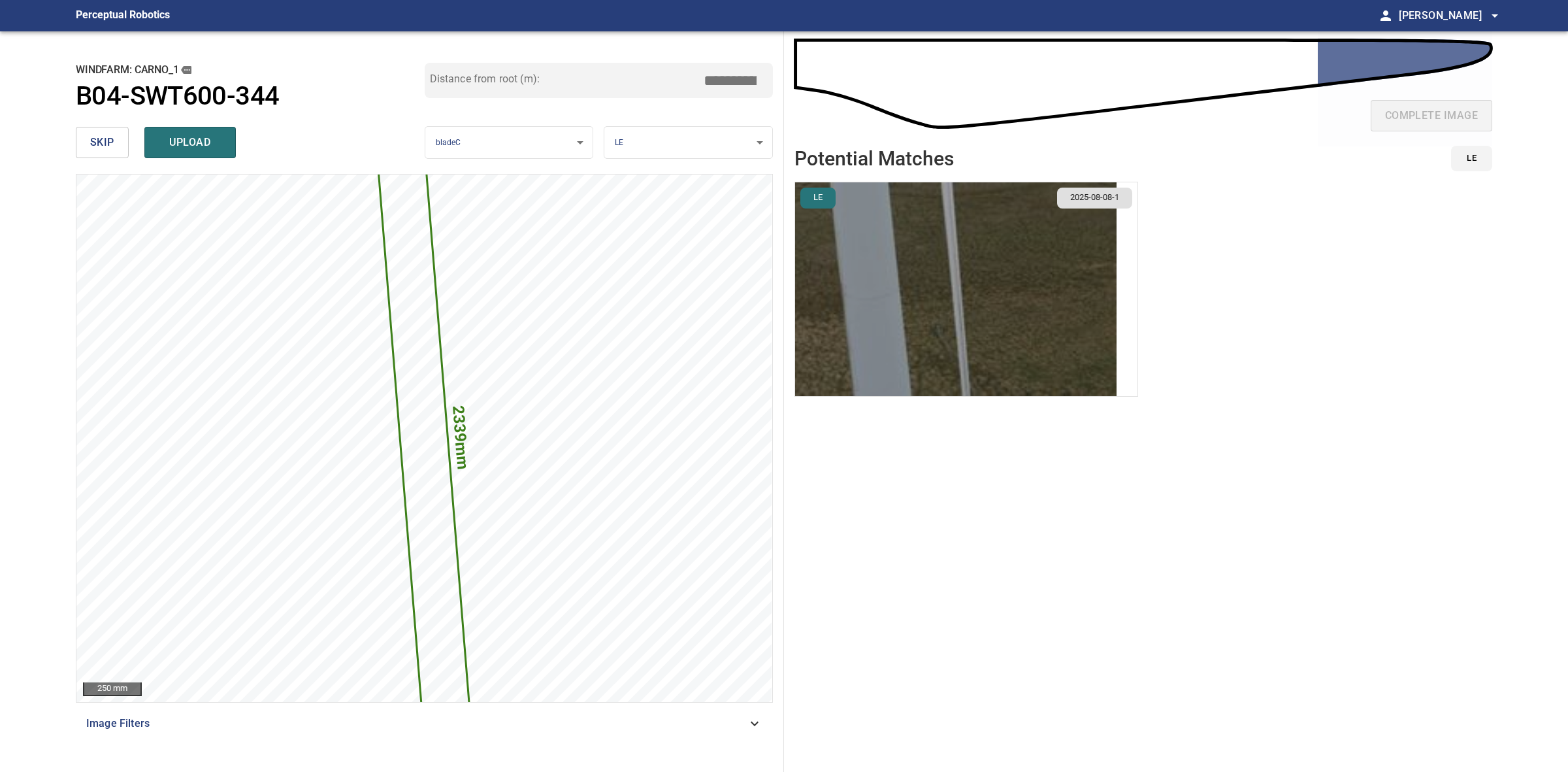
click at [1028, 315] on img "button" at bounding box center [955, 289] width 321 height 214
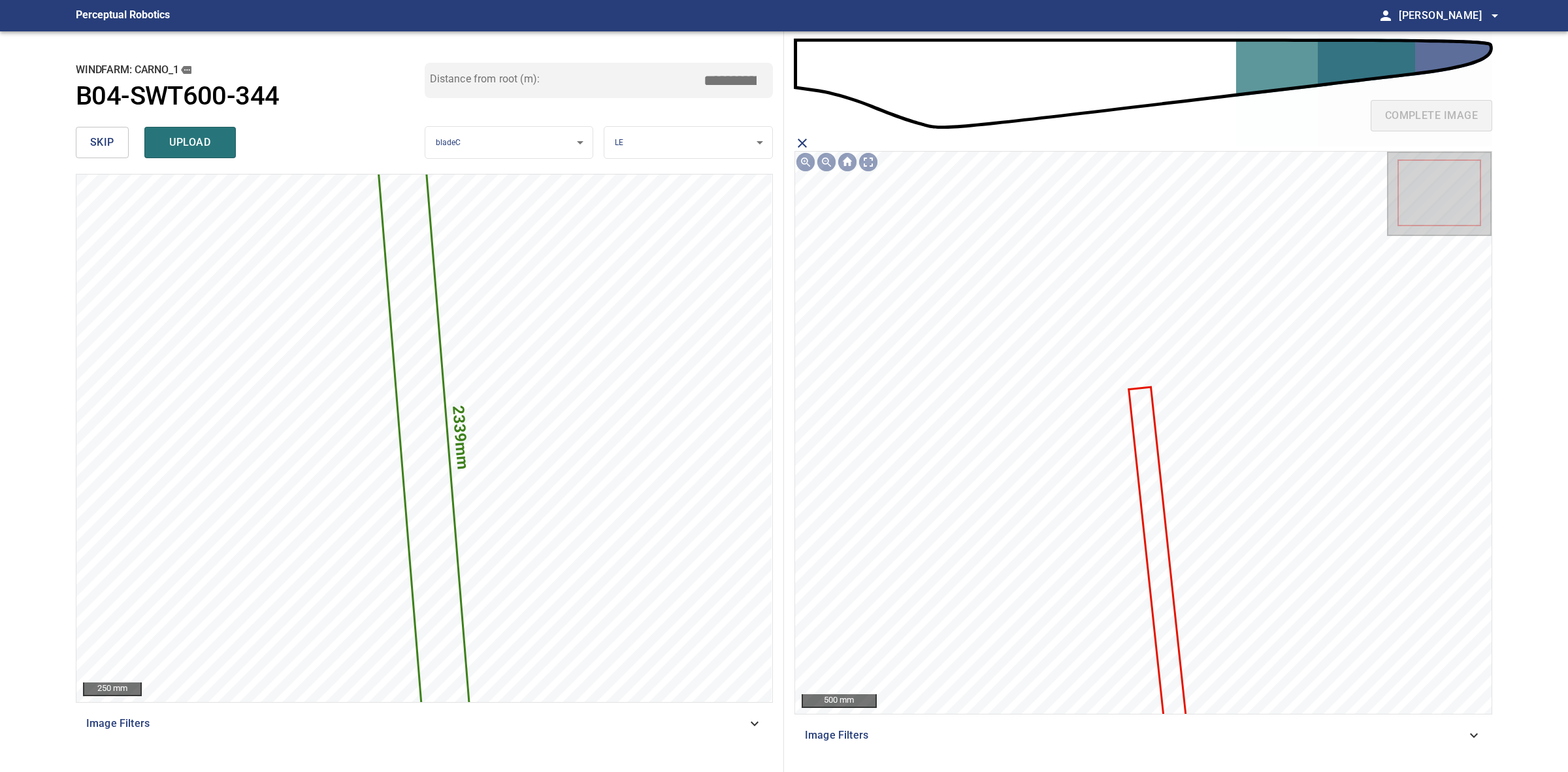
click at [1154, 475] on icon at bounding box center [1157, 552] width 55 height 329
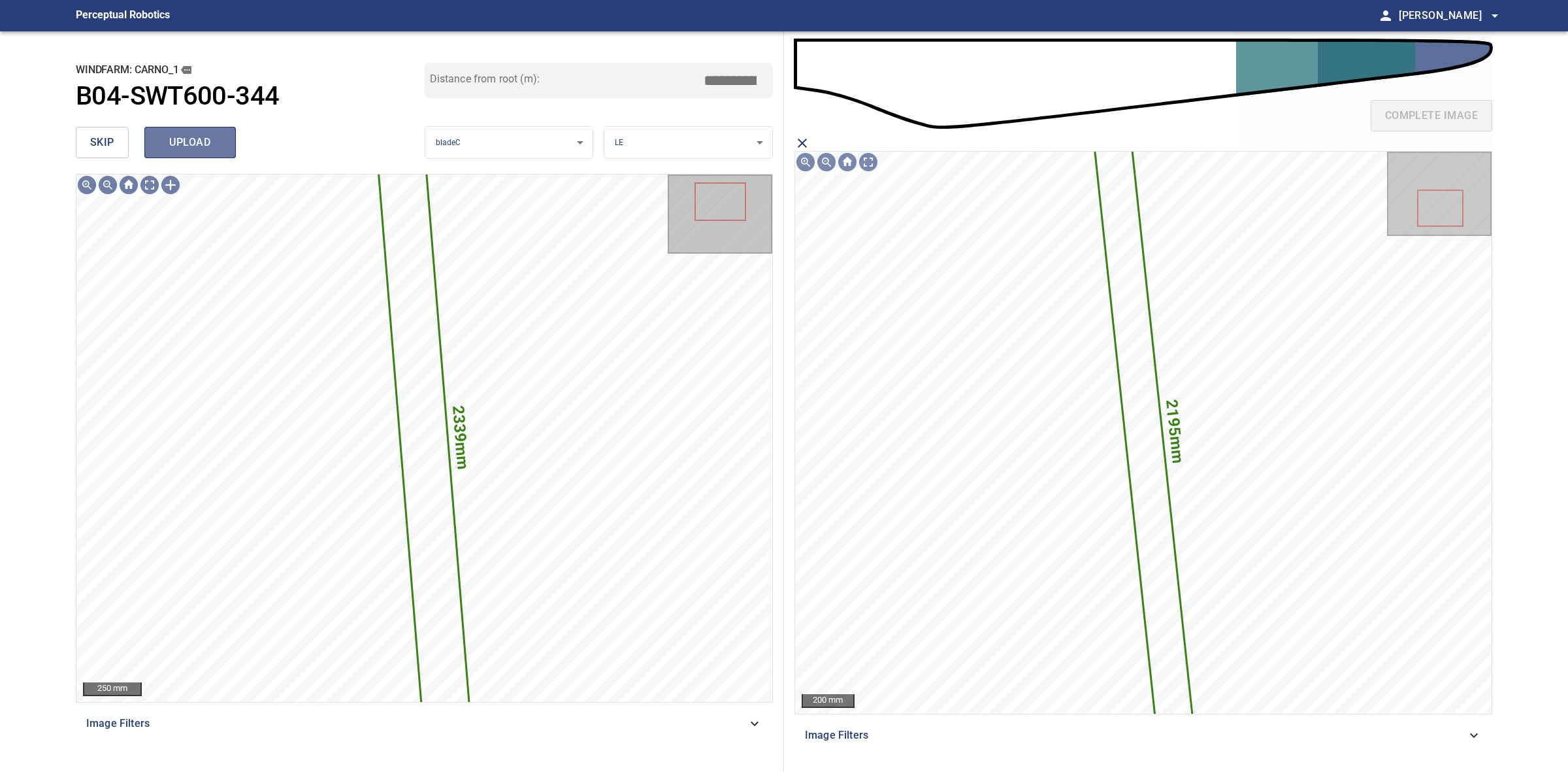
click at [220, 139] on span "upload" at bounding box center [190, 141] width 63 height 18
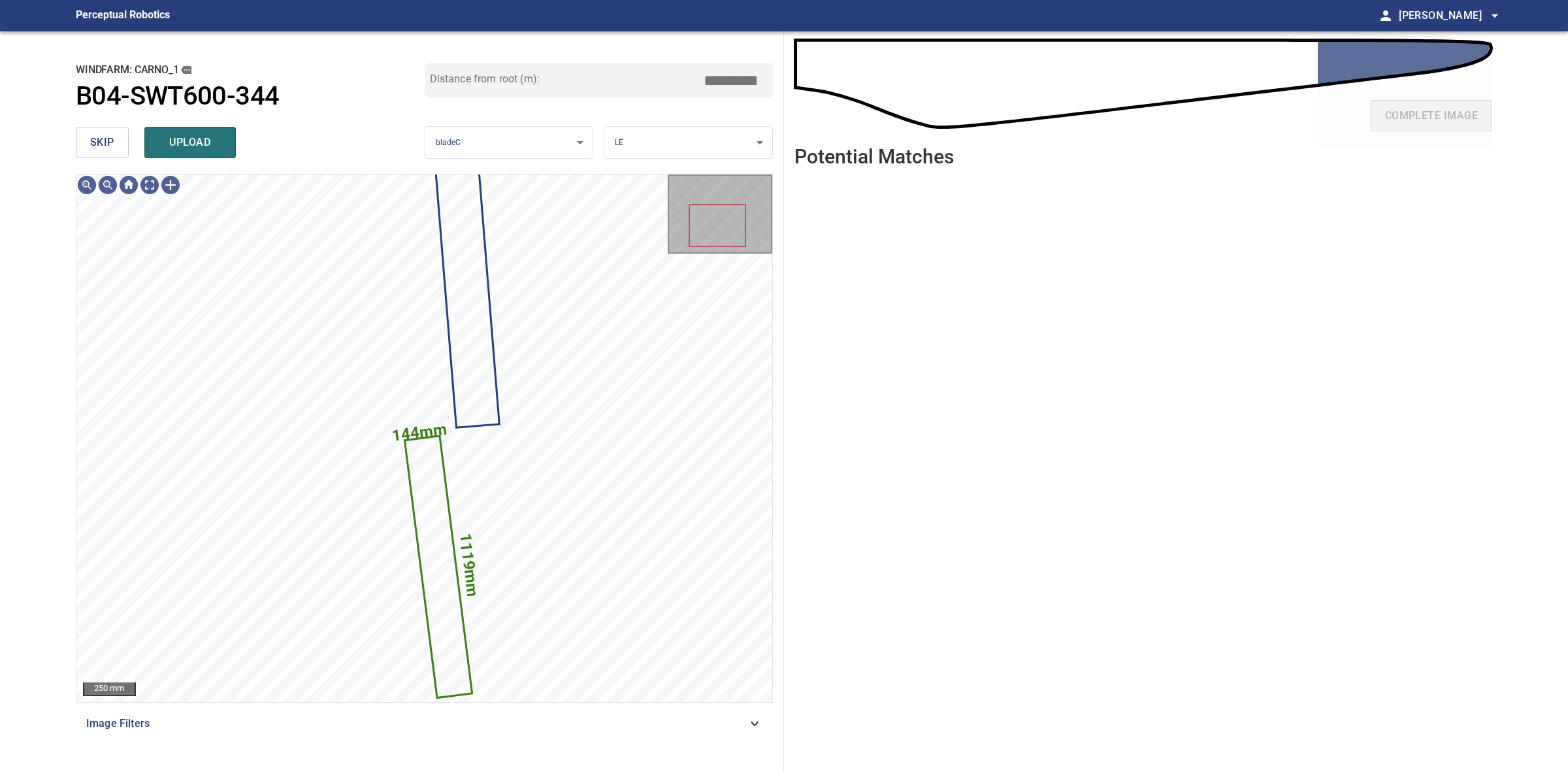
click at [113, 153] on button "skip" at bounding box center [102, 142] width 53 height 32
click at [113, 153] on div "skip upload" at bounding box center [250, 142] width 349 height 42
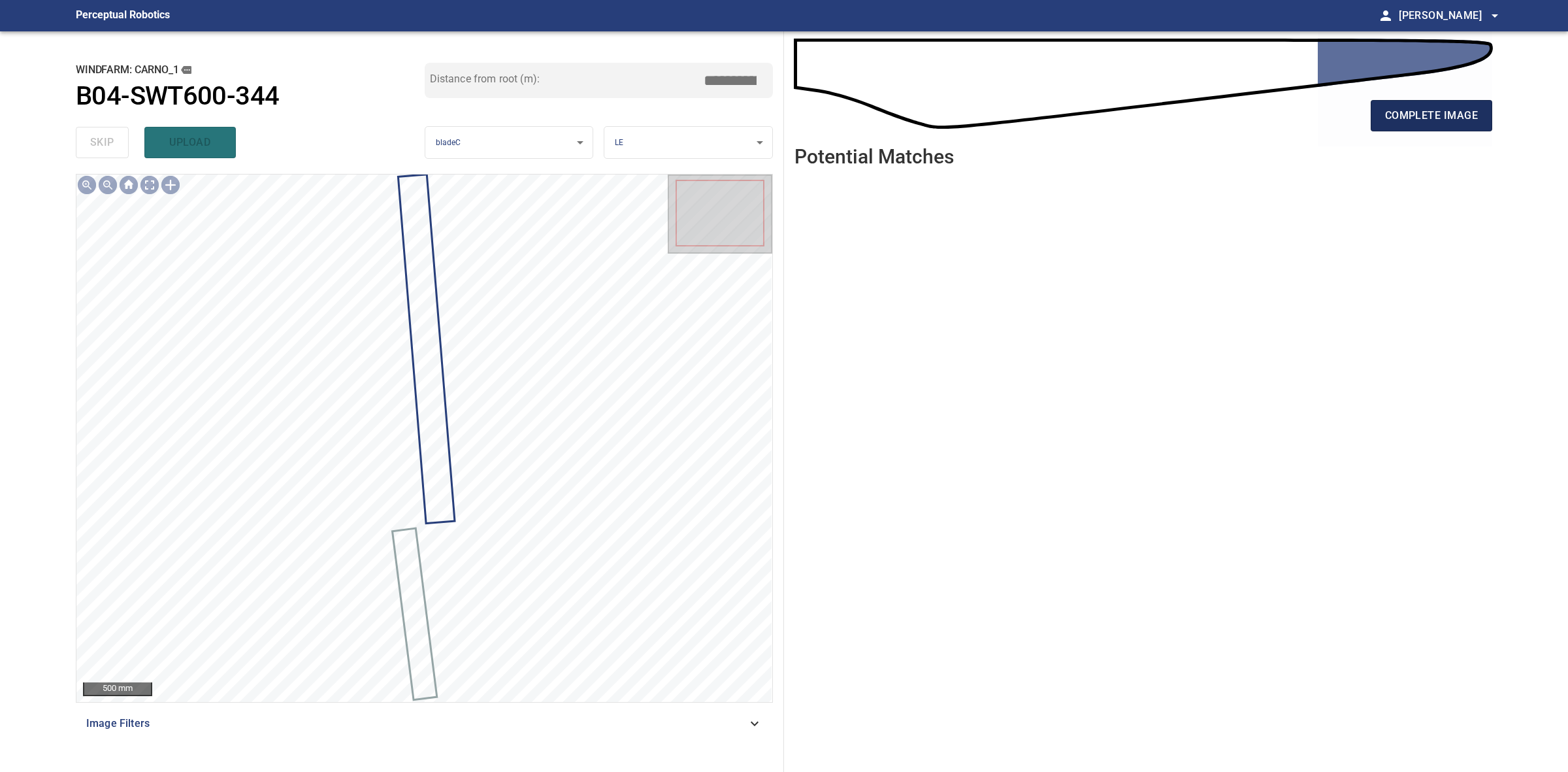
click at [1441, 122] on span "complete image" at bounding box center [1432, 115] width 93 height 18
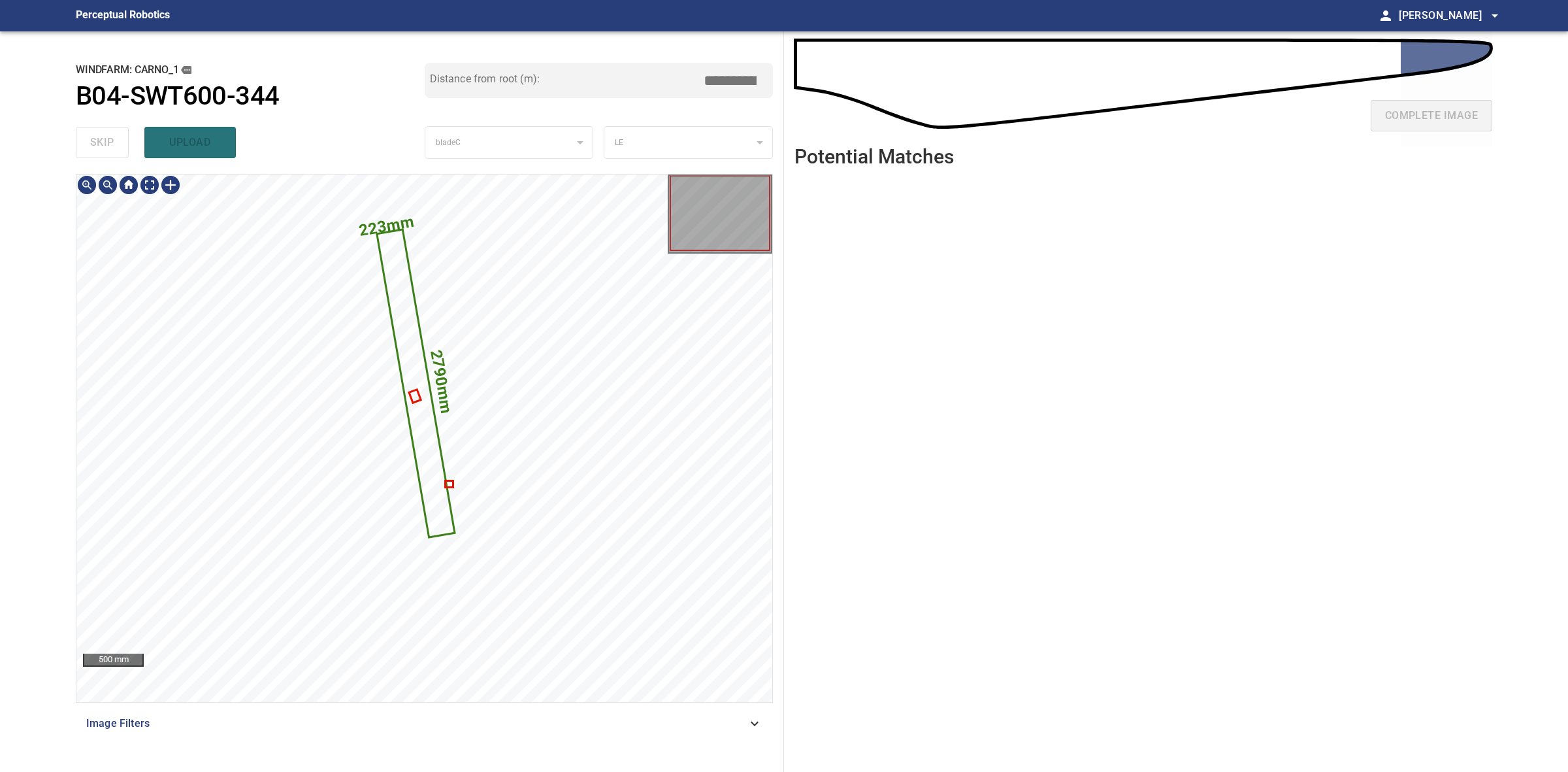
click at [420, 448] on icon at bounding box center [415, 383] width 76 height 306
click at [393, 232] on text "223mm" at bounding box center [385, 225] width 57 height 27
click at [396, 250] on icon at bounding box center [416, 383] width 75 height 303
click at [192, 130] on button "upload" at bounding box center [189, 142] width 91 height 32
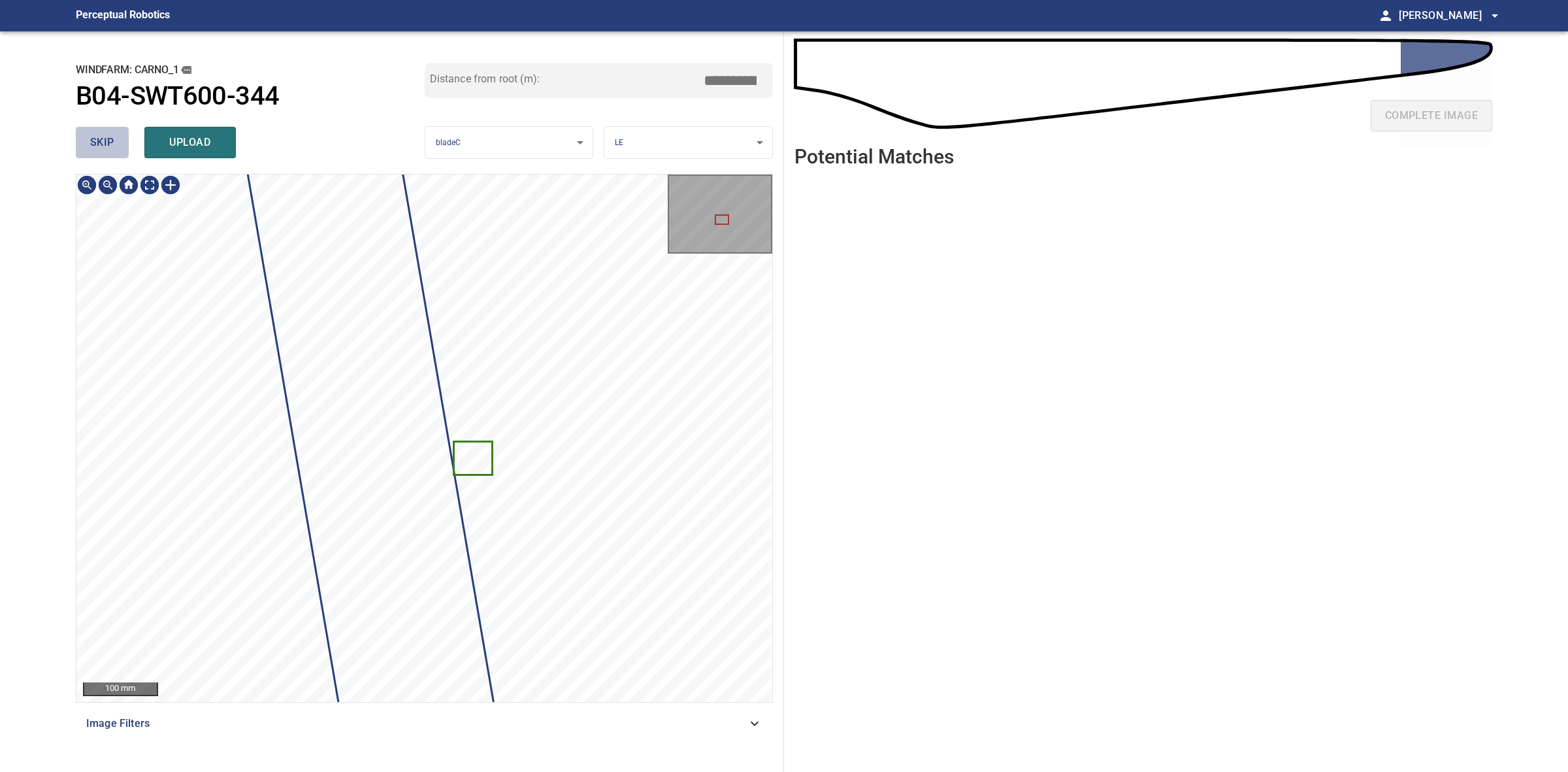
click at [122, 145] on button "skip" at bounding box center [102, 142] width 53 height 32
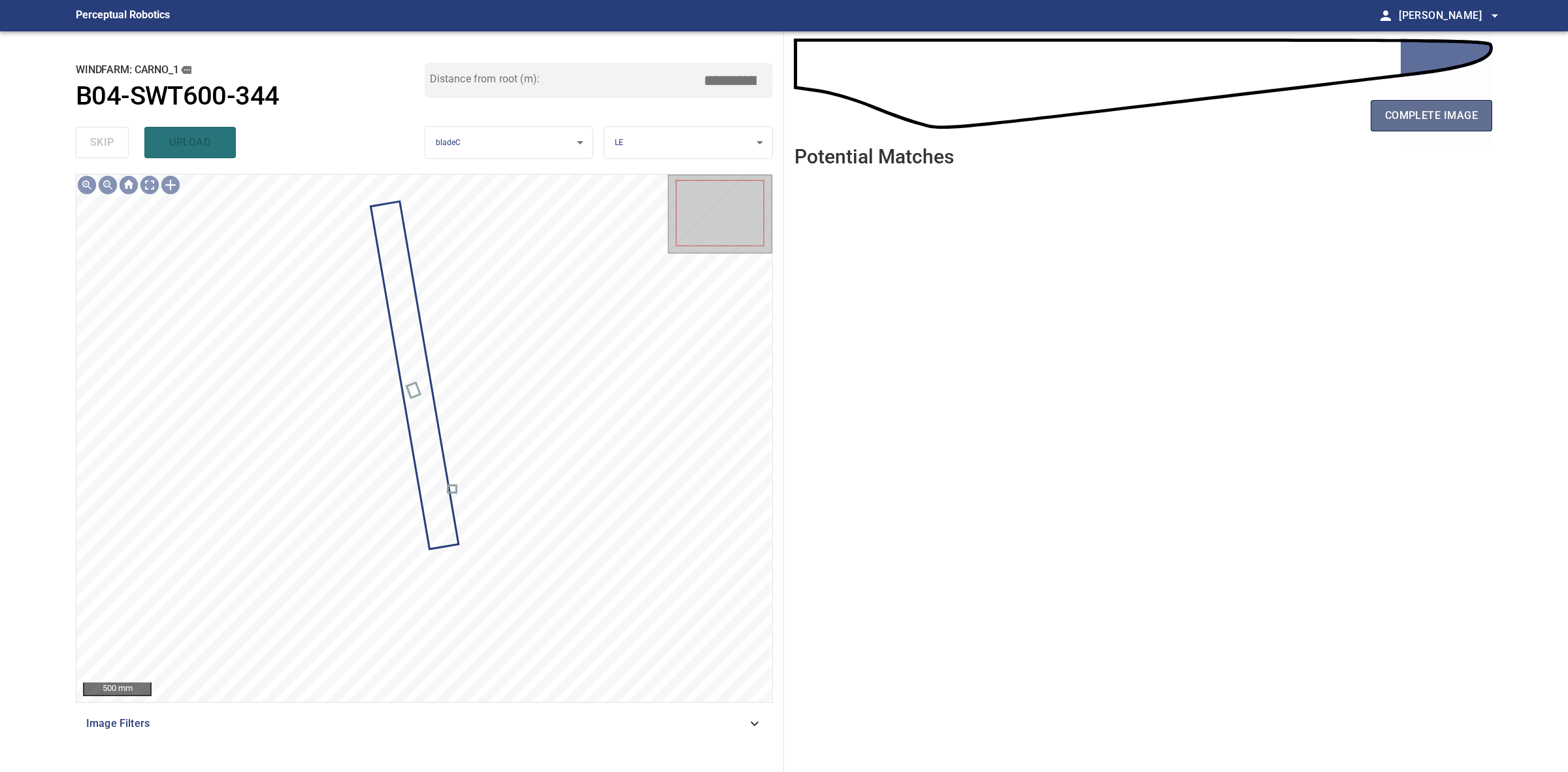
click at [1409, 121] on span "complete image" at bounding box center [1432, 115] width 93 height 18
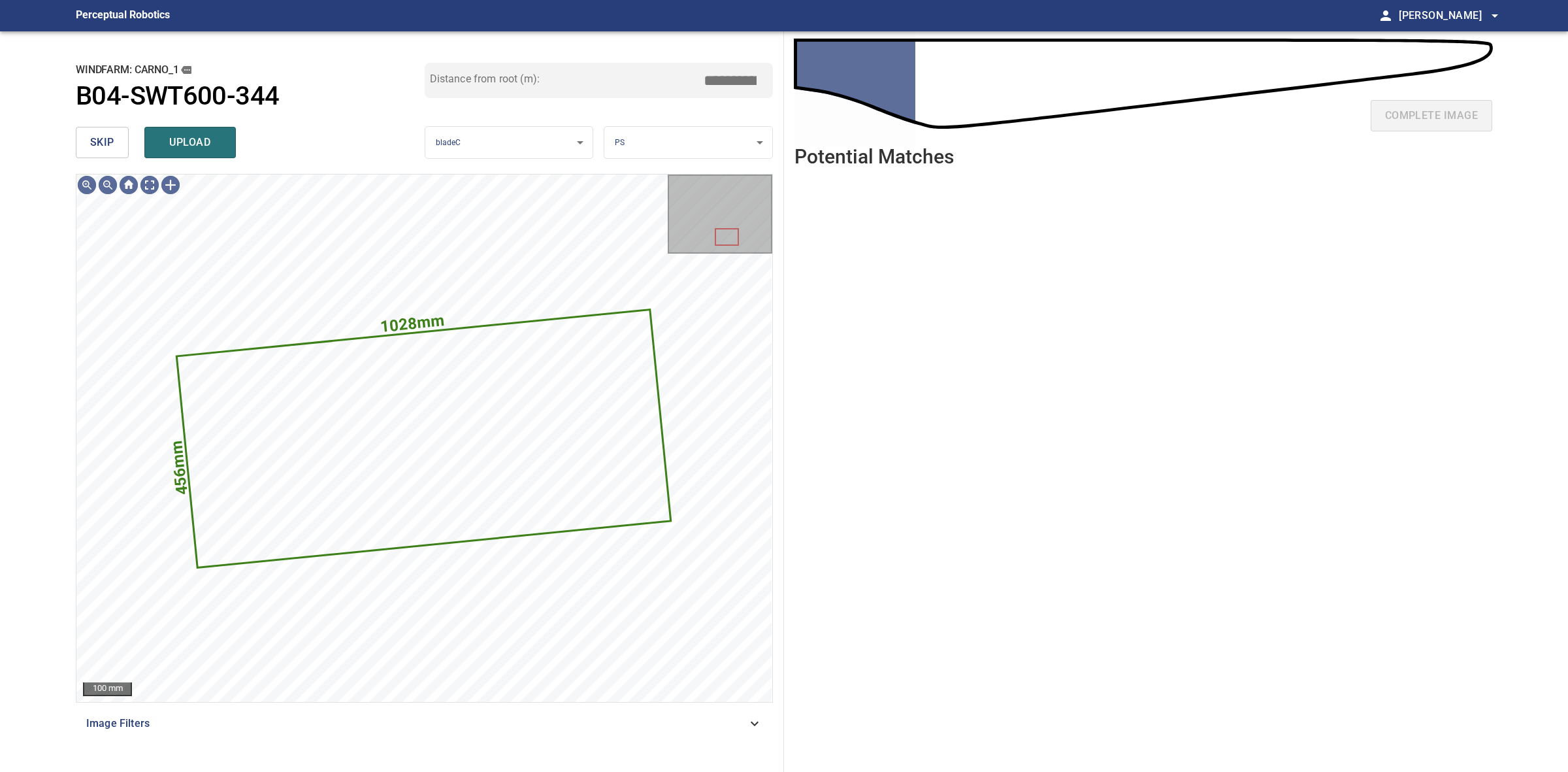
click at [96, 141] on span "skip" at bounding box center [102, 141] width 24 height 18
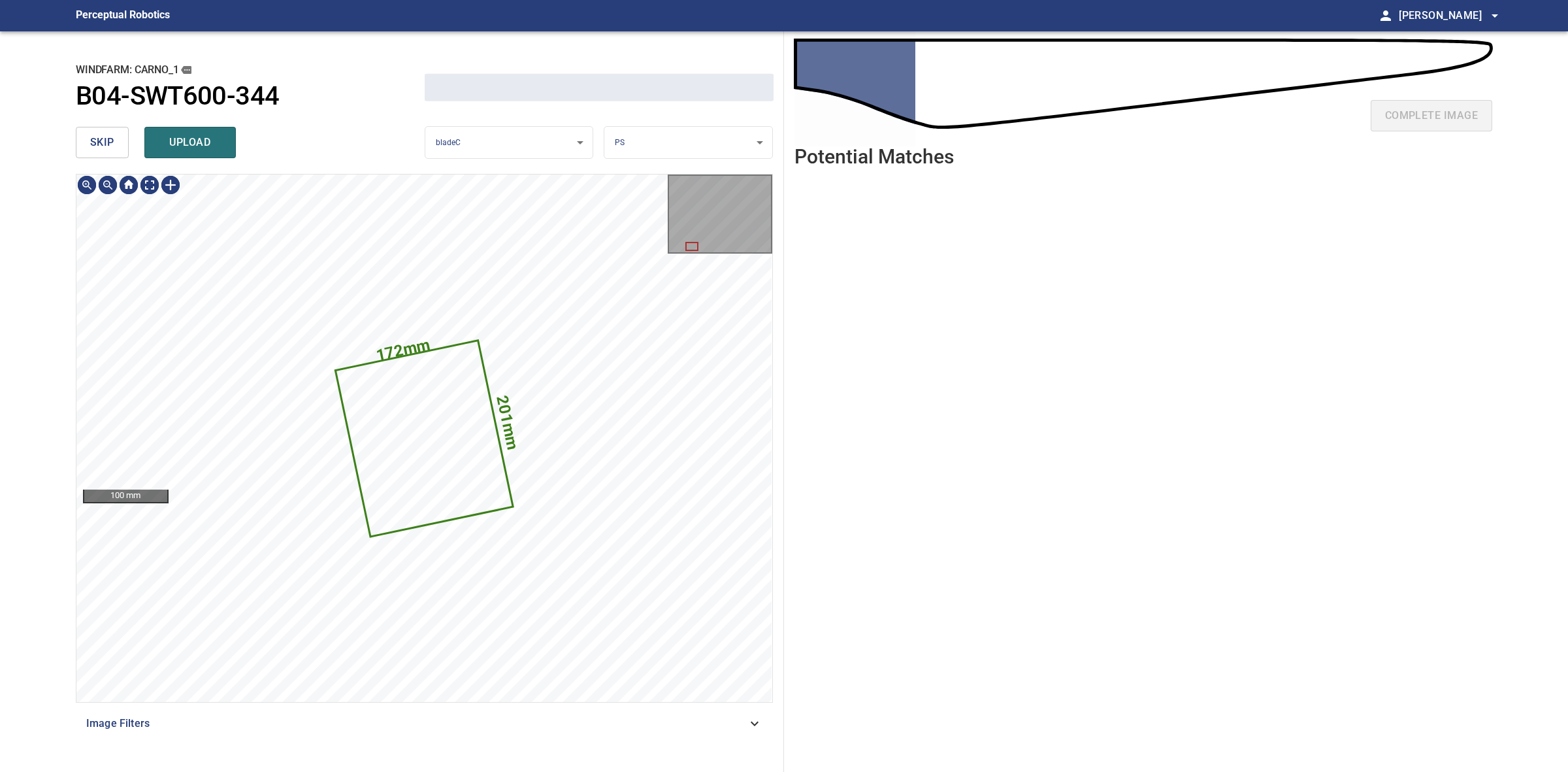
click at [96, 141] on span "skip" at bounding box center [102, 141] width 24 height 18
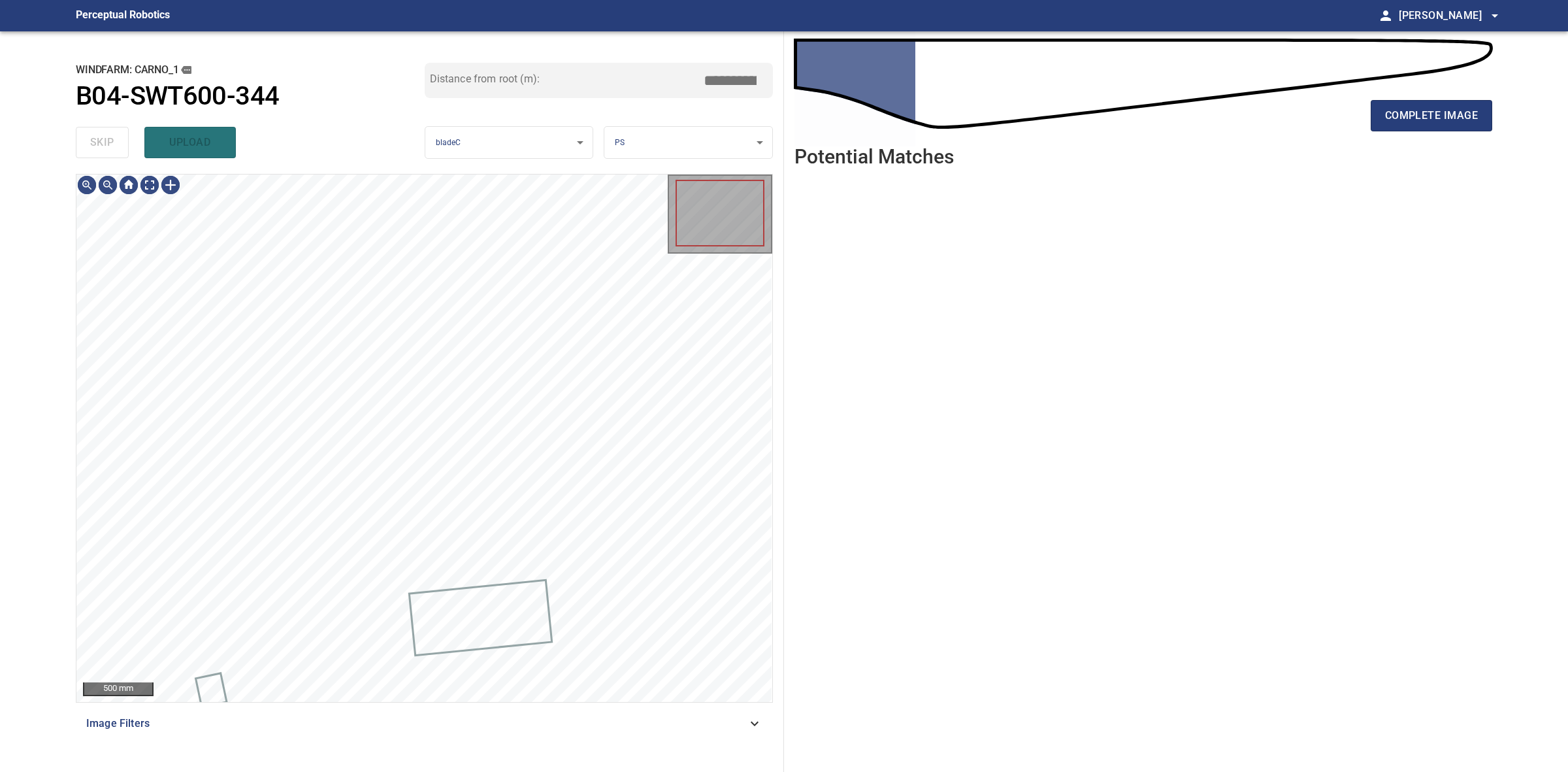
click at [96, 141] on div "skip upload" at bounding box center [250, 142] width 349 height 42
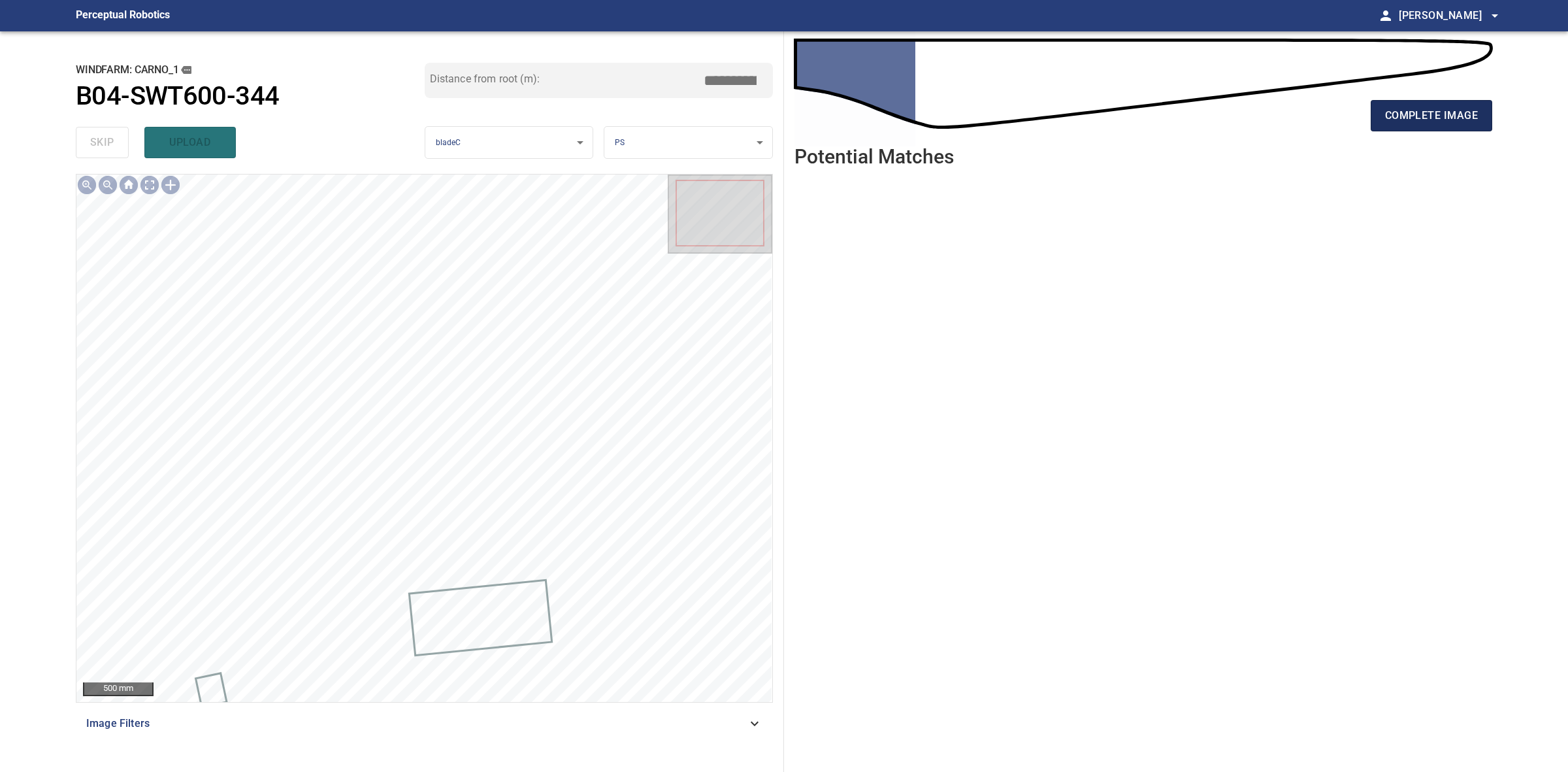
click at [1480, 114] on button "complete image" at bounding box center [1432, 115] width 122 height 32
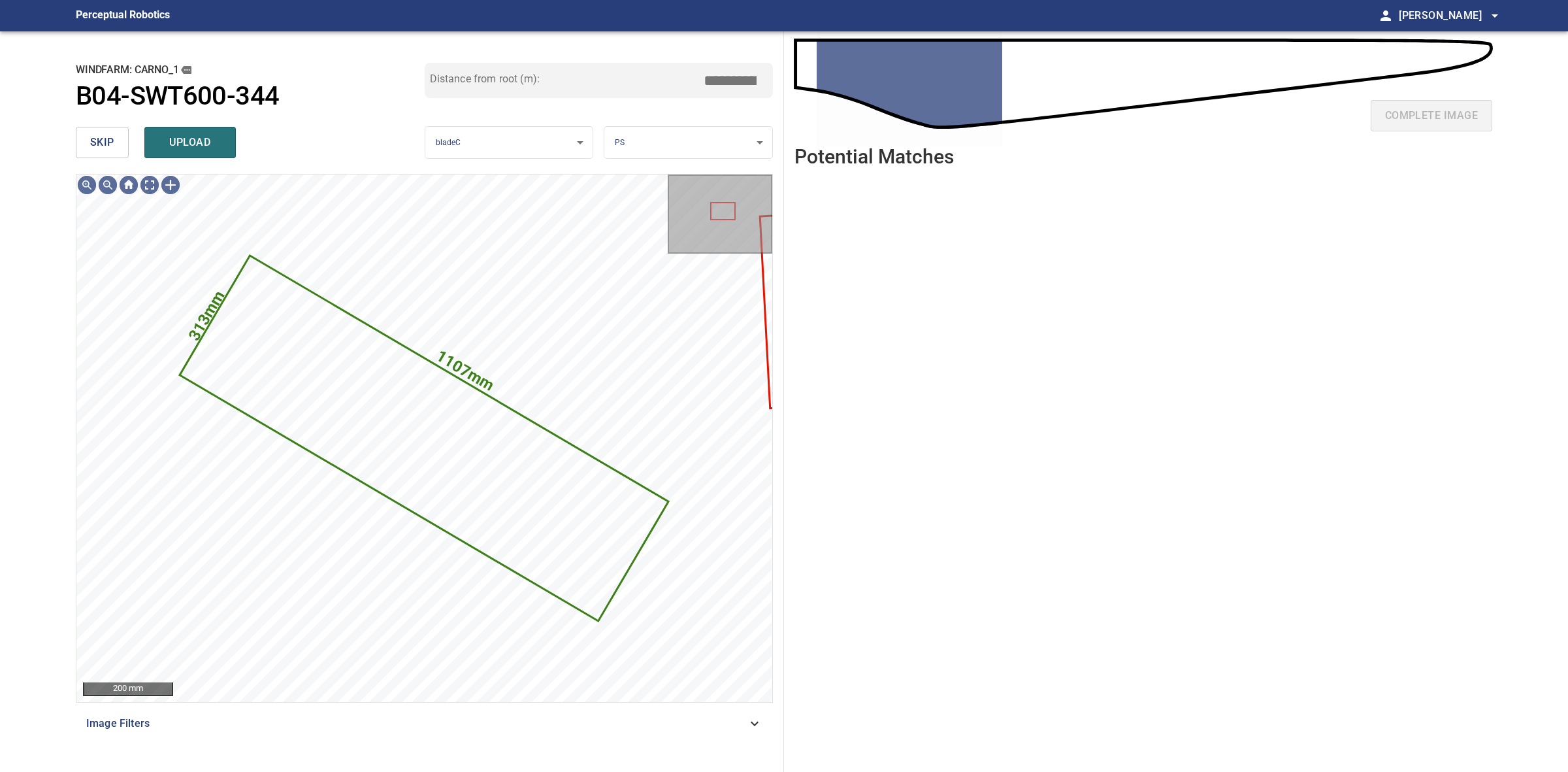
click at [86, 154] on button "skip" at bounding box center [102, 142] width 53 height 32
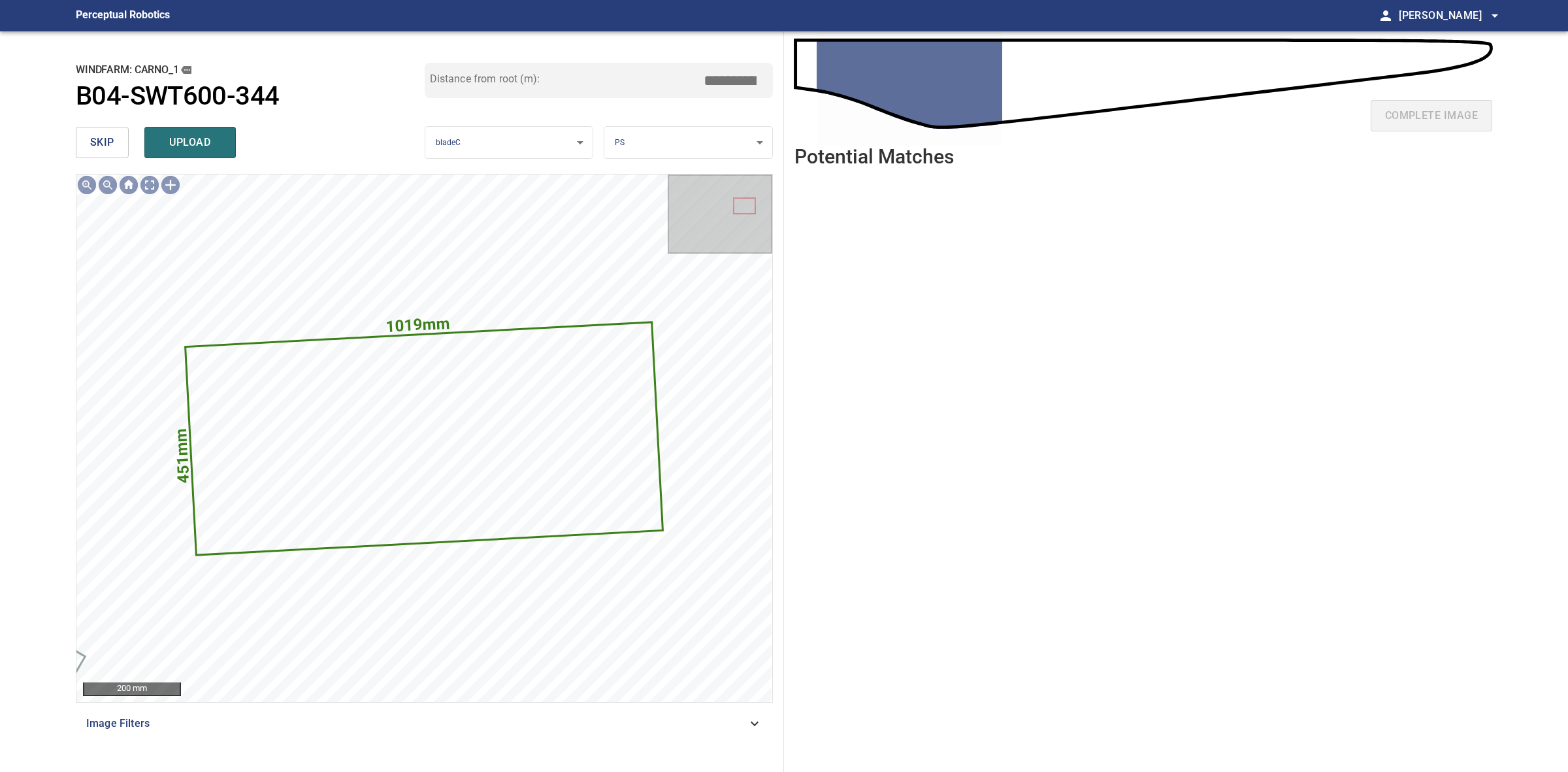
click at [94, 135] on span "skip" at bounding box center [102, 141] width 24 height 18
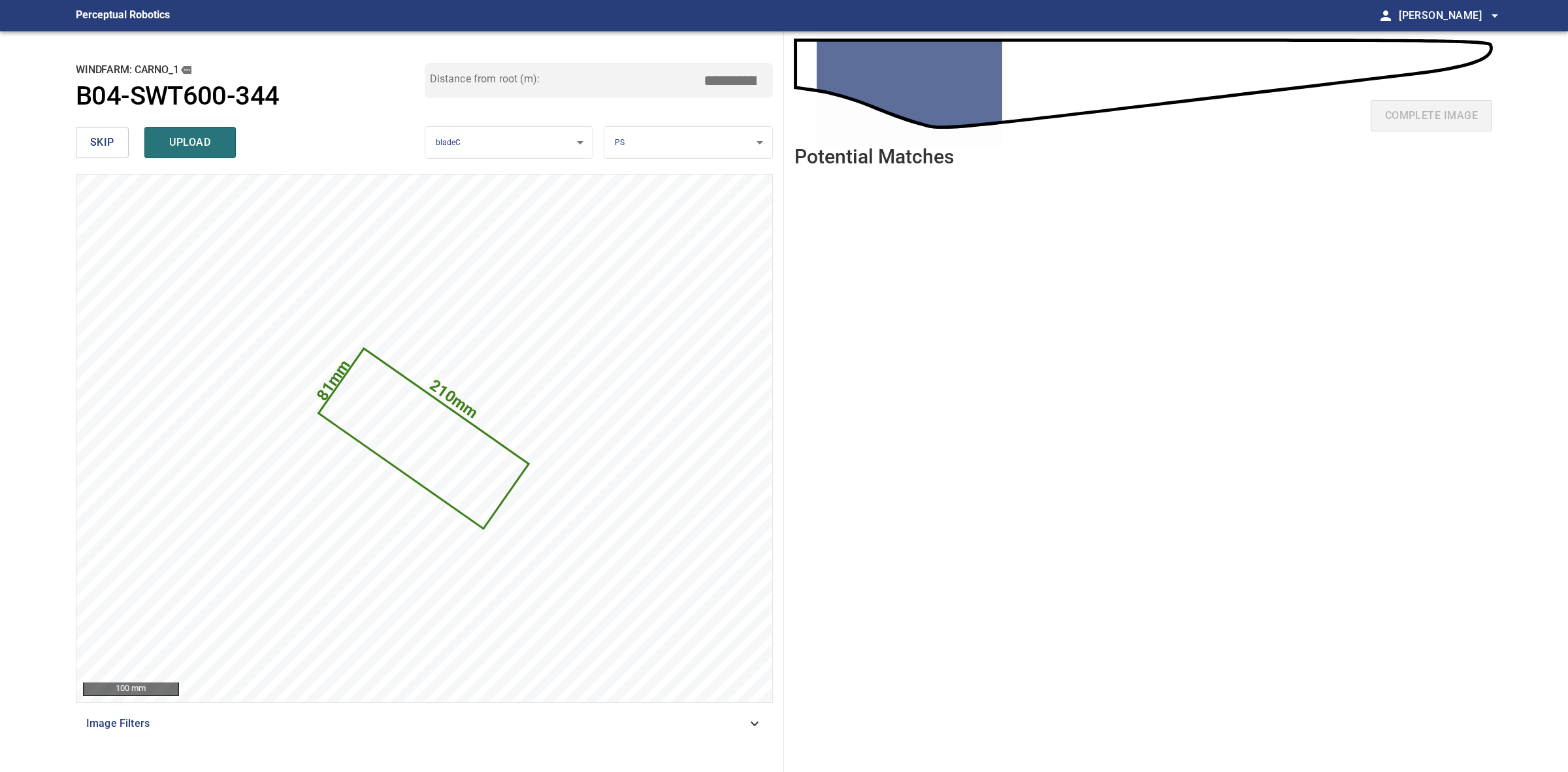
click at [94, 130] on button "skip" at bounding box center [102, 142] width 53 height 32
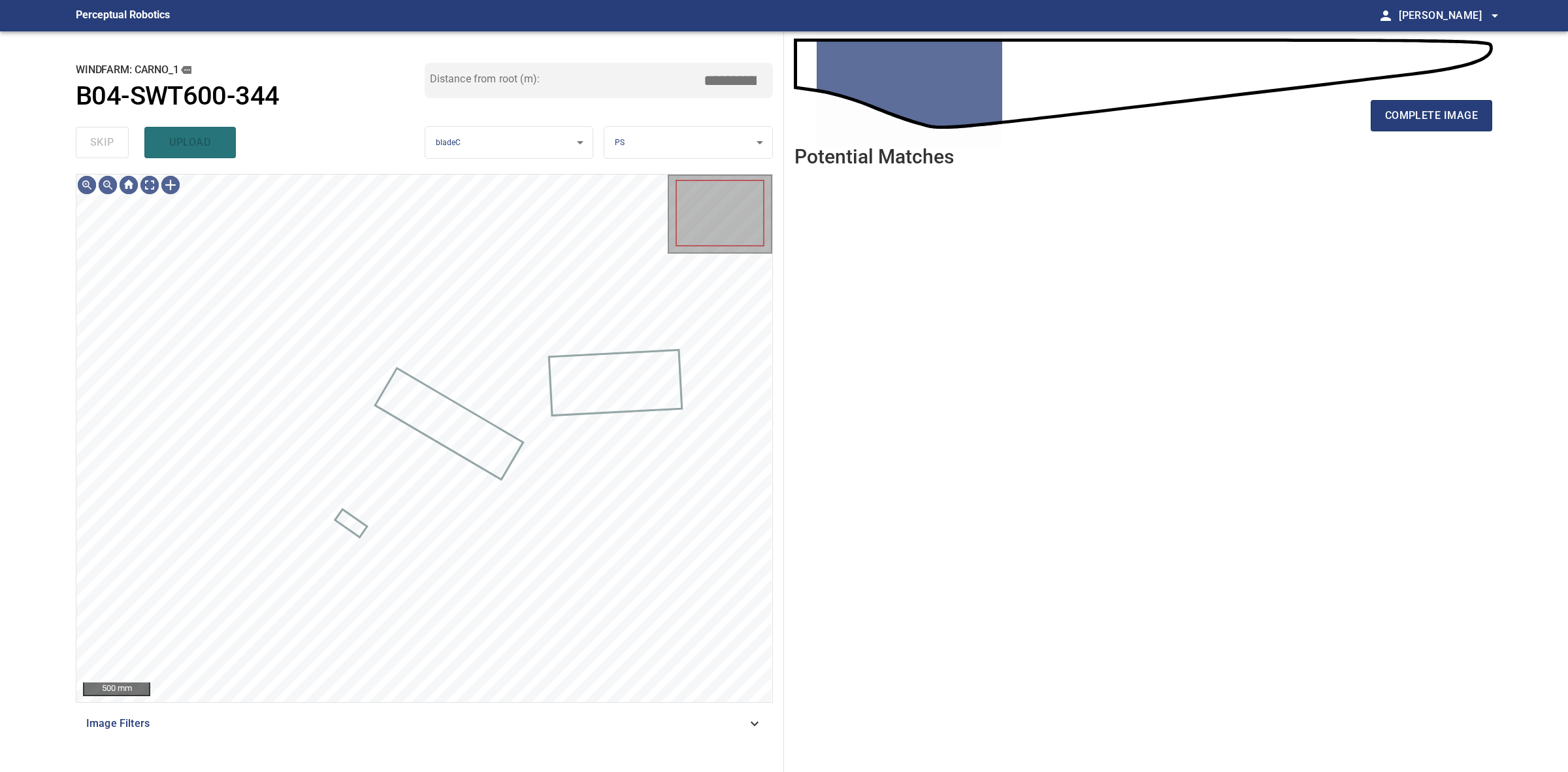
click at [94, 130] on div "skip upload" at bounding box center [250, 142] width 349 height 42
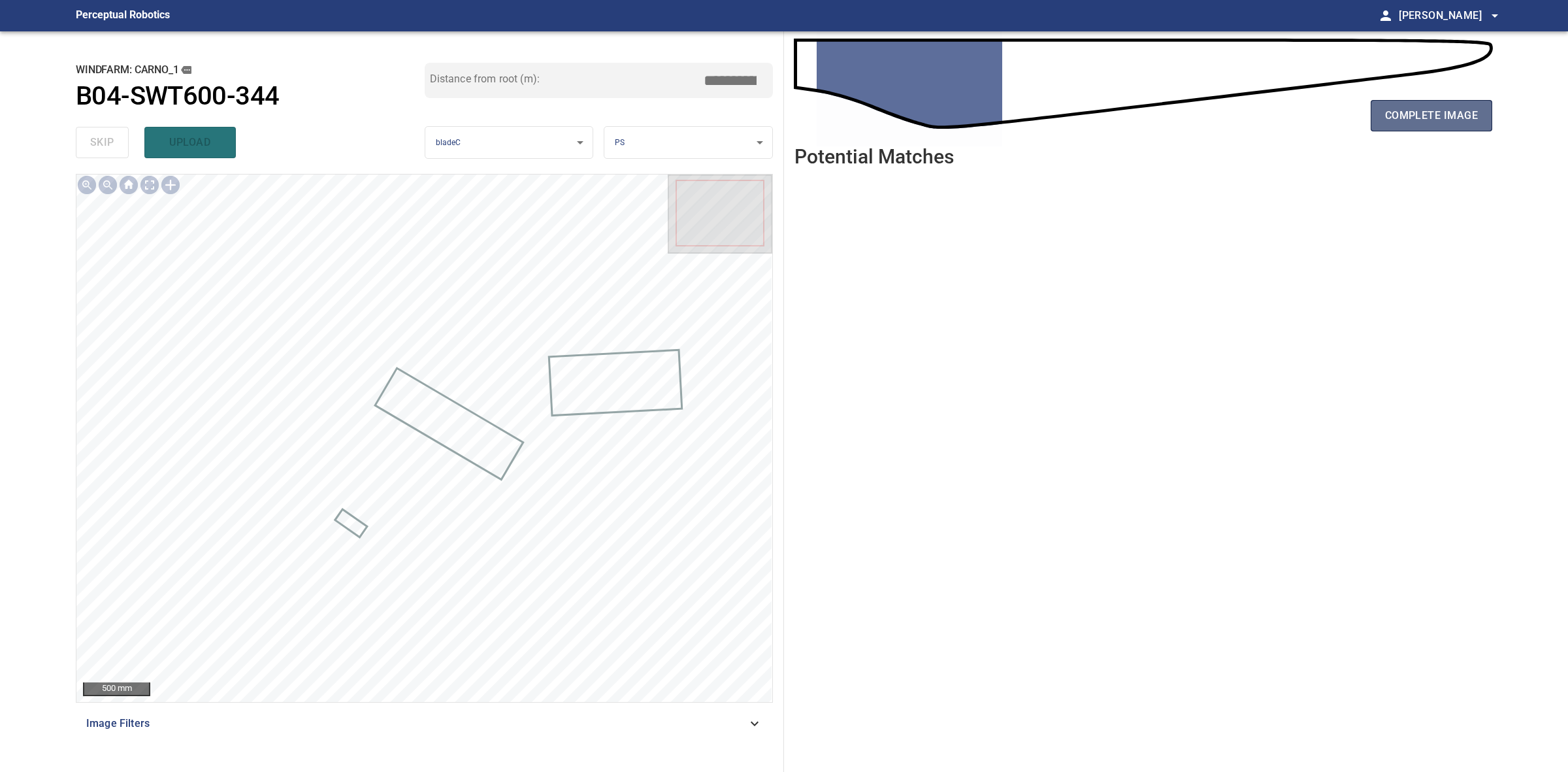
click at [1418, 109] on span "complete image" at bounding box center [1432, 115] width 93 height 18
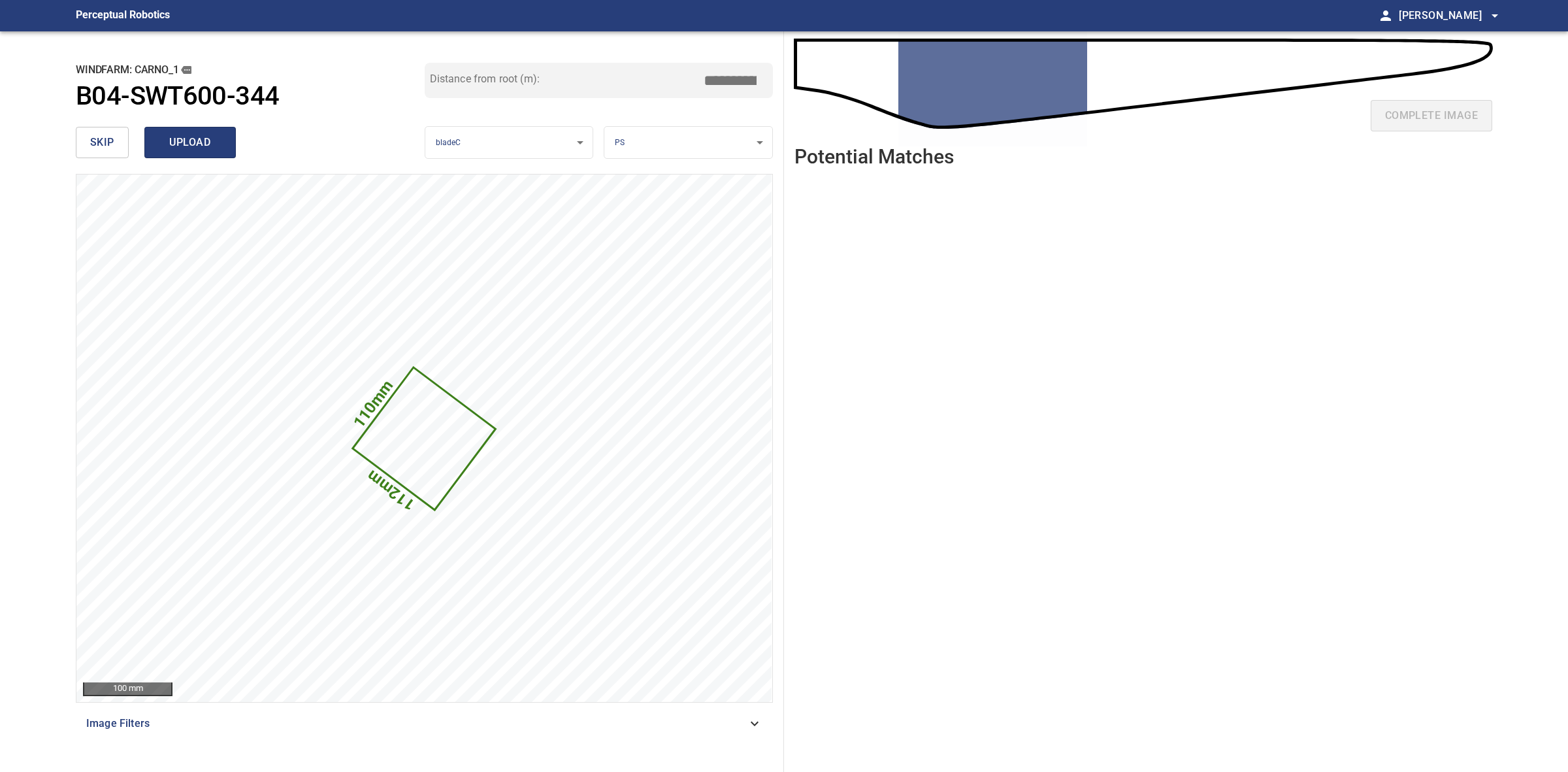
click at [173, 147] on span "upload" at bounding box center [190, 141] width 63 height 18
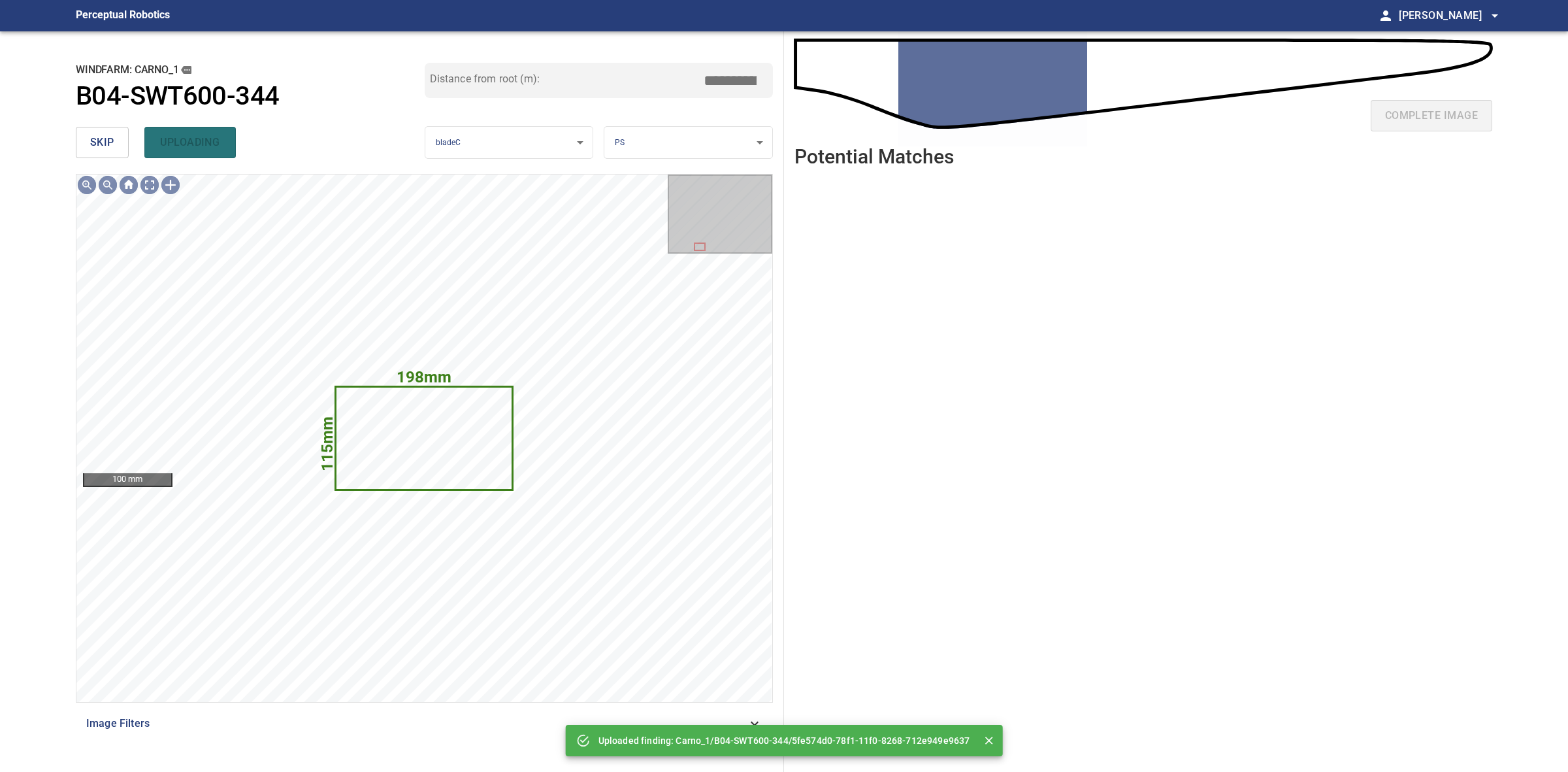
click at [83, 141] on button "skip" at bounding box center [102, 142] width 53 height 32
click at [83, 141] on div "skip uploading" at bounding box center [250, 142] width 349 height 42
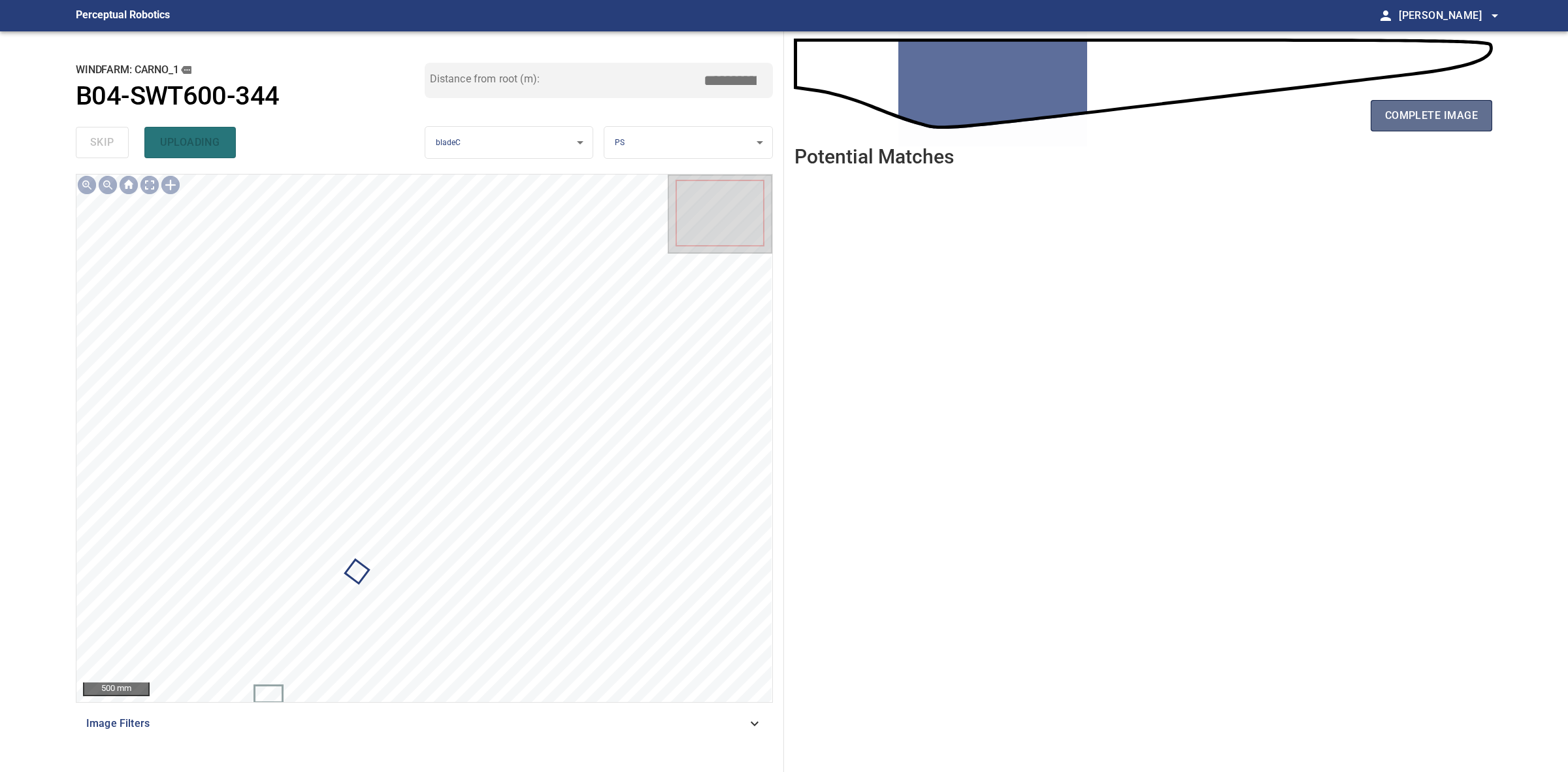
click at [1441, 114] on span "complete image" at bounding box center [1432, 115] width 93 height 18
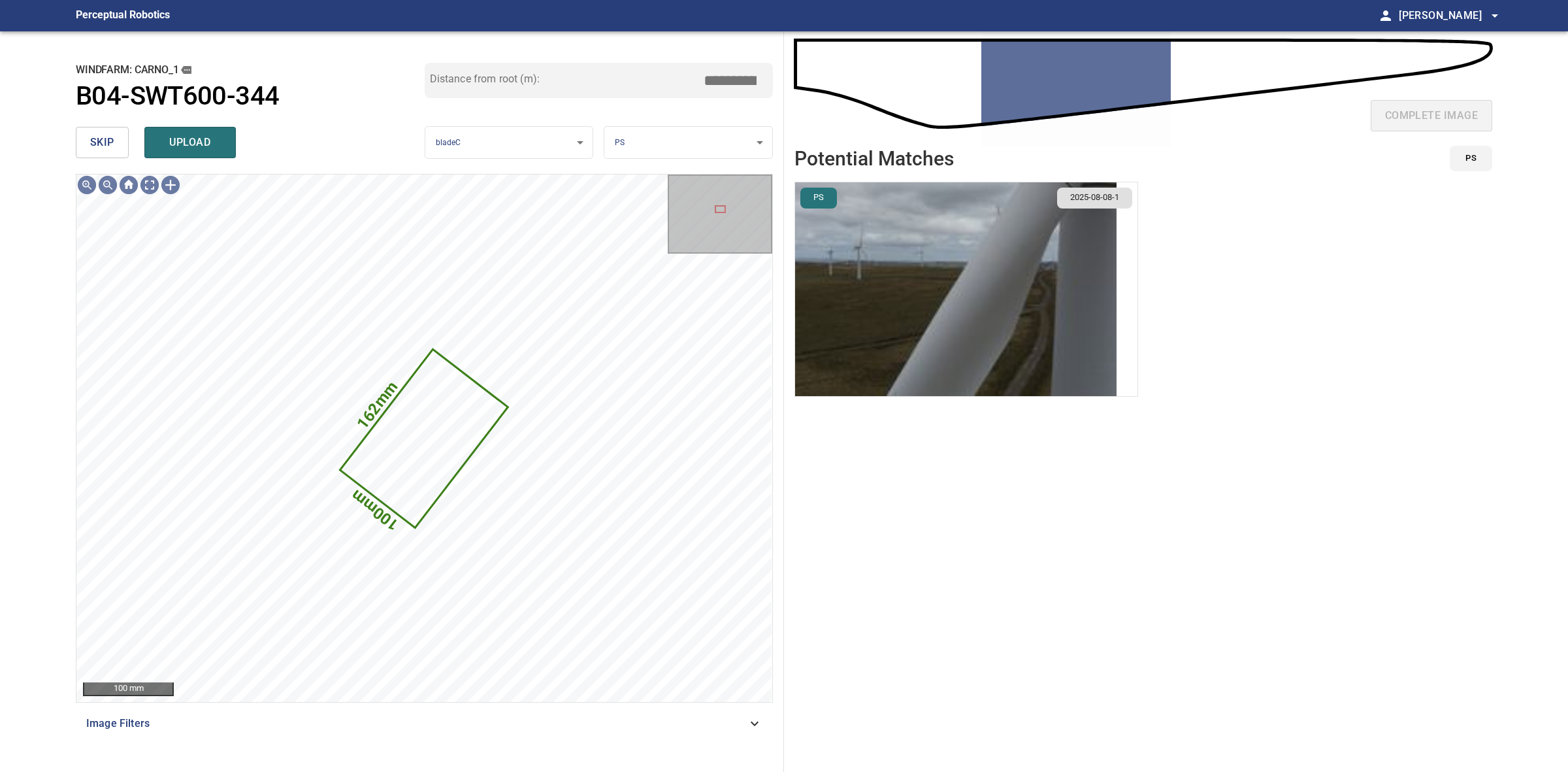
click at [898, 308] on img "button" at bounding box center [955, 289] width 321 height 214
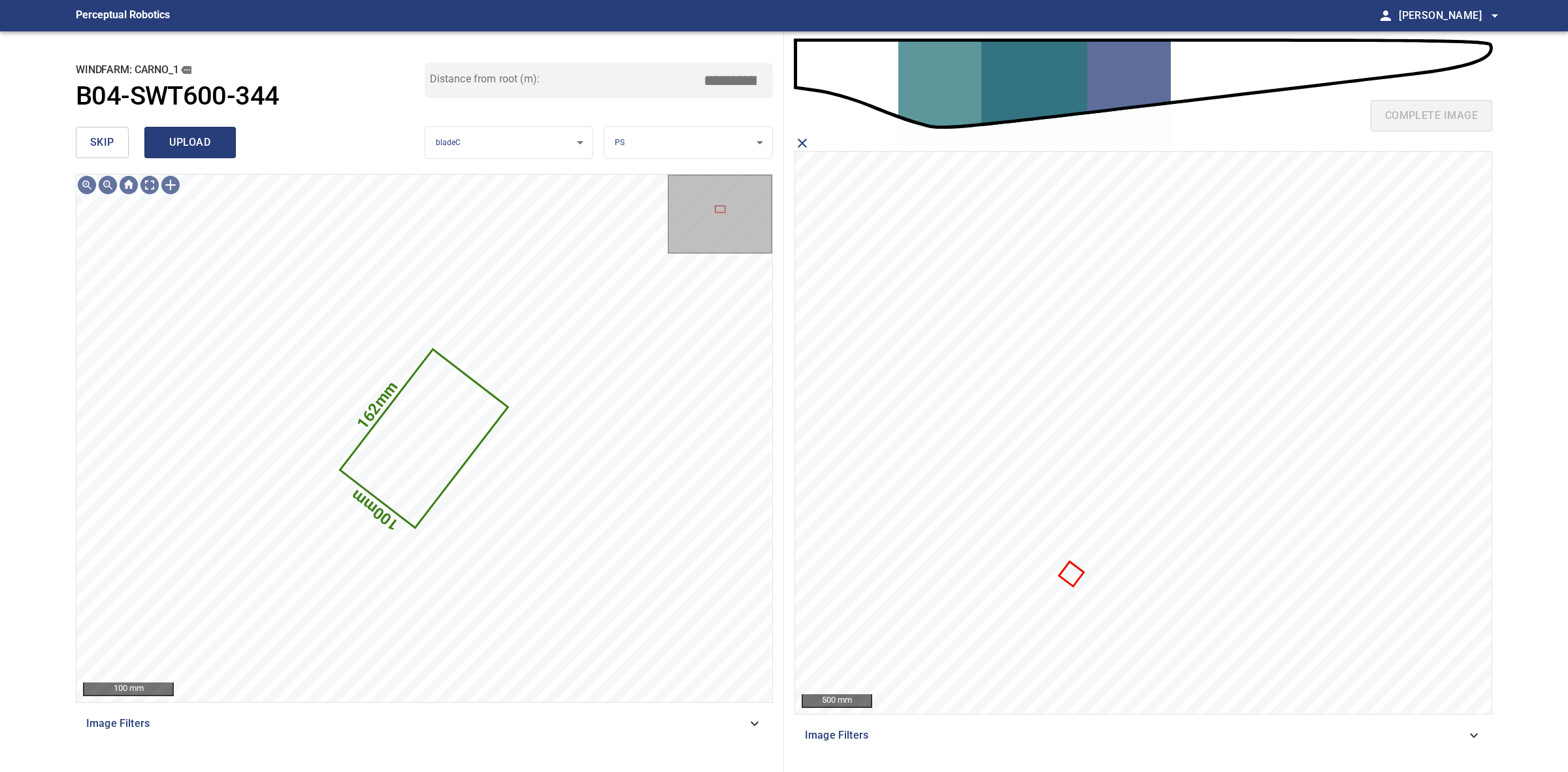
click at [203, 144] on span "upload" at bounding box center [190, 141] width 63 height 18
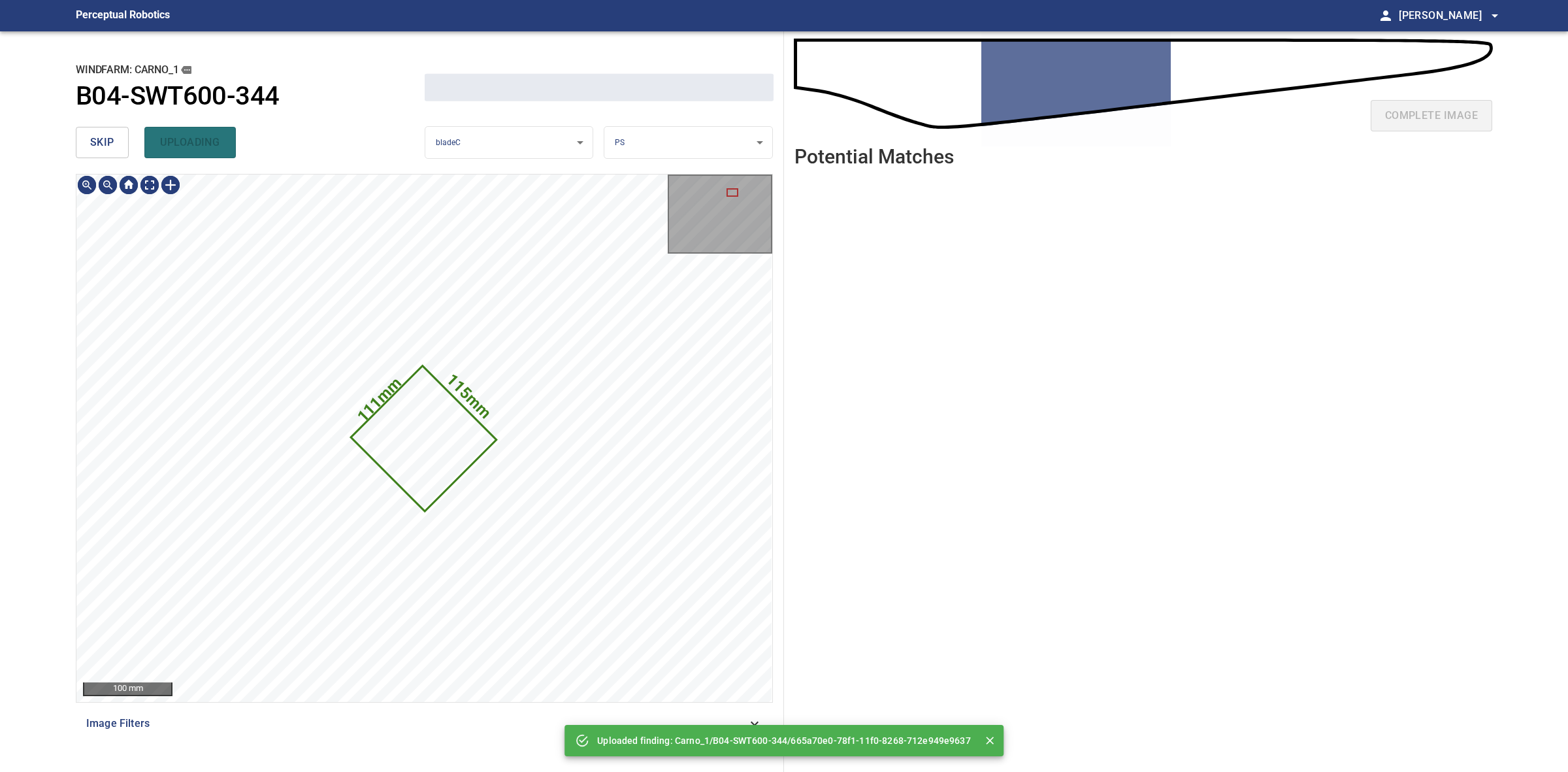
click at [101, 146] on span "skip" at bounding box center [102, 141] width 24 height 18
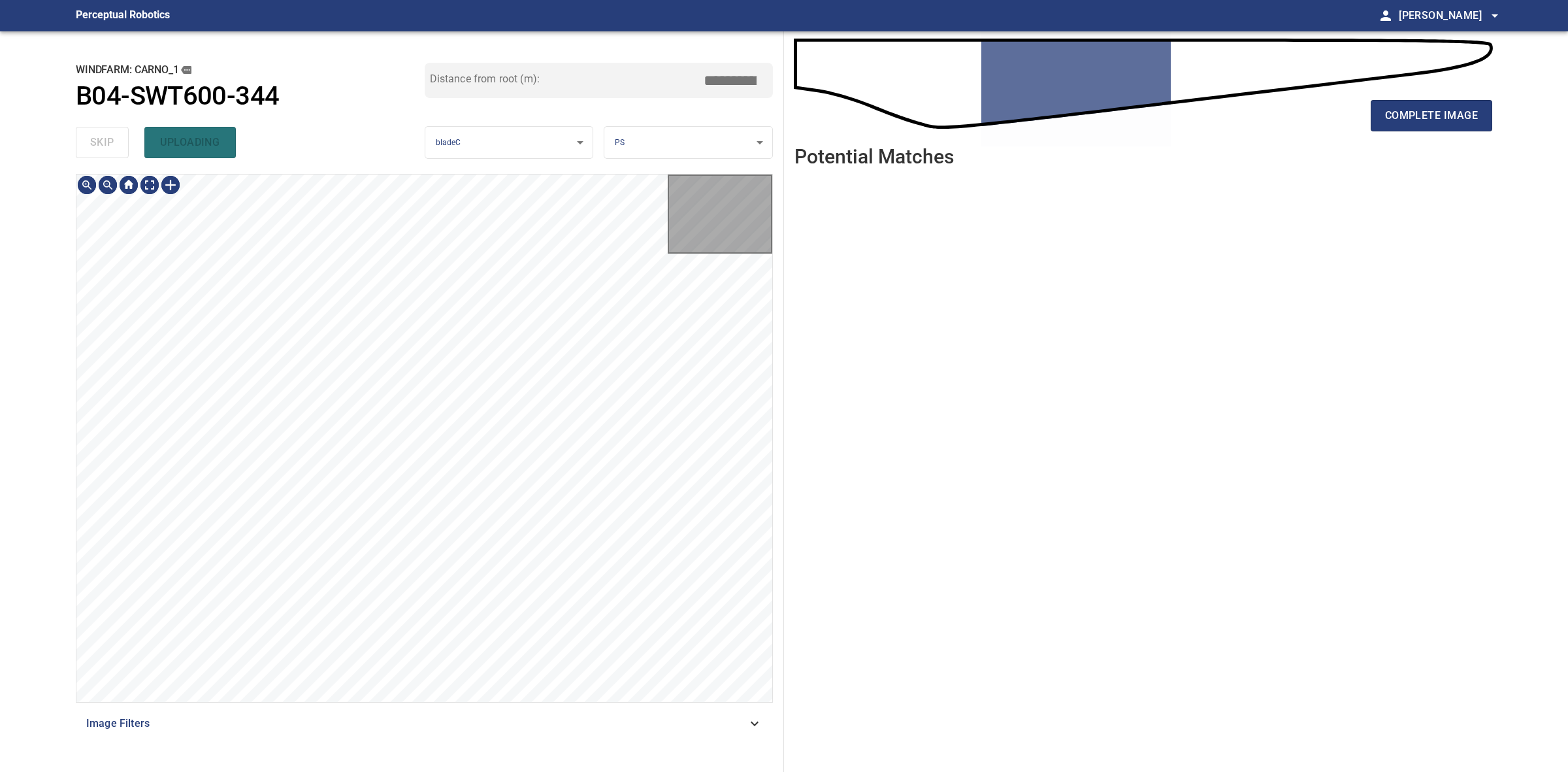
click at [101, 146] on div "skip uploading" at bounding box center [250, 142] width 349 height 42
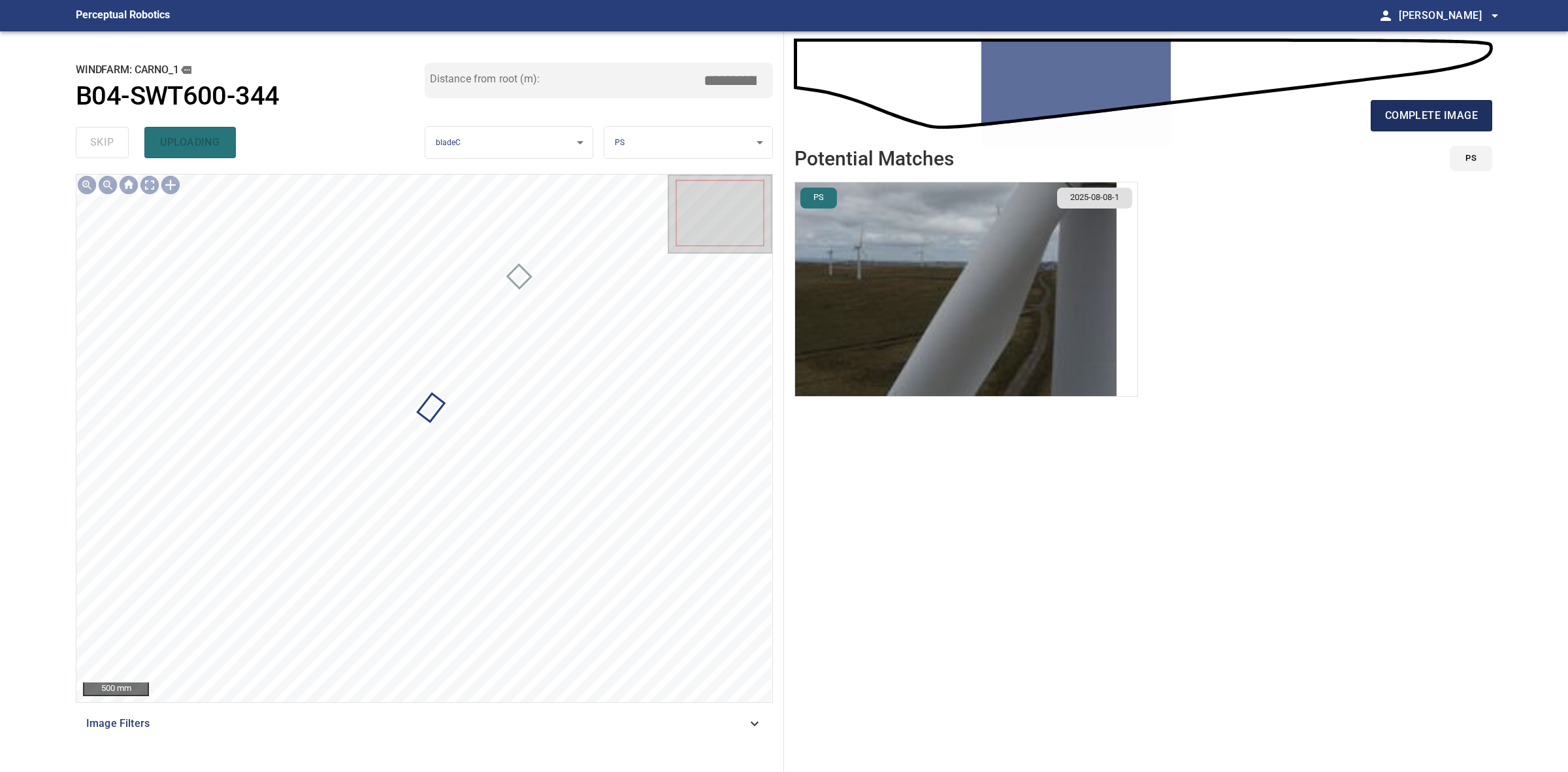
click at [1464, 123] on span "complete image" at bounding box center [1432, 115] width 93 height 18
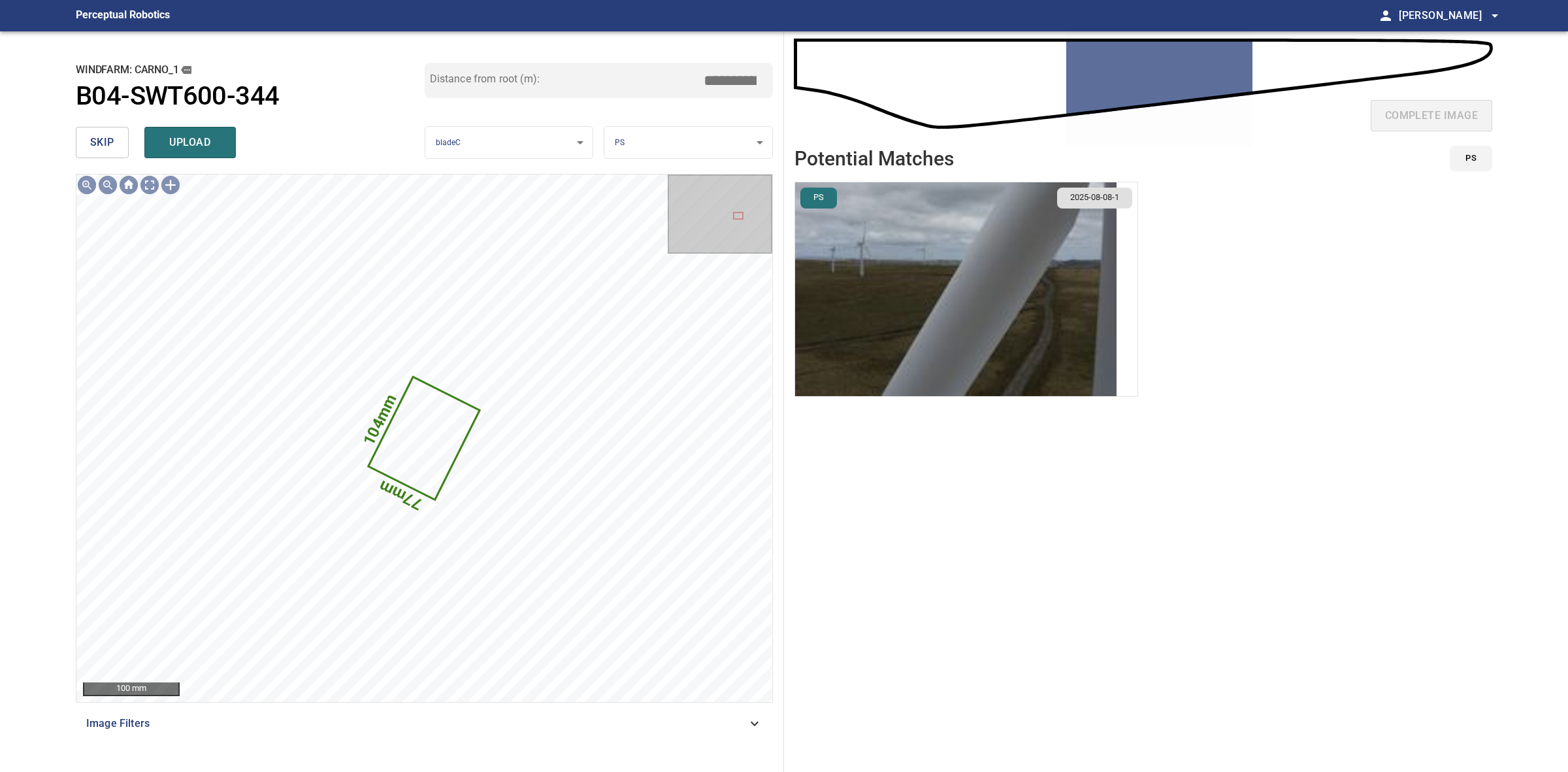
click at [95, 141] on span "skip" at bounding box center [102, 141] width 24 height 18
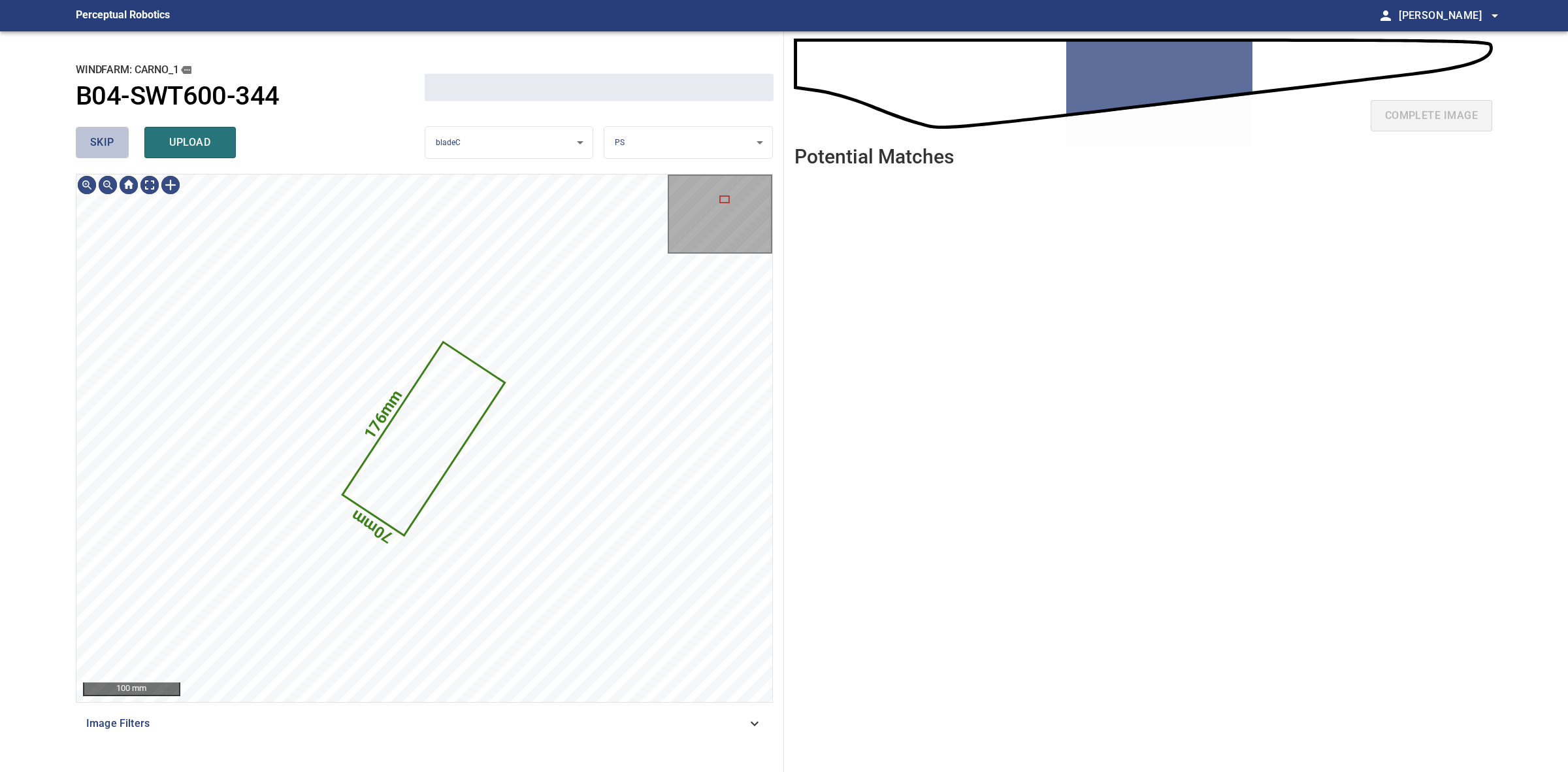
click at [95, 141] on span "skip" at bounding box center [102, 141] width 24 height 18
click at [95, 141] on div "skip upload" at bounding box center [250, 142] width 349 height 42
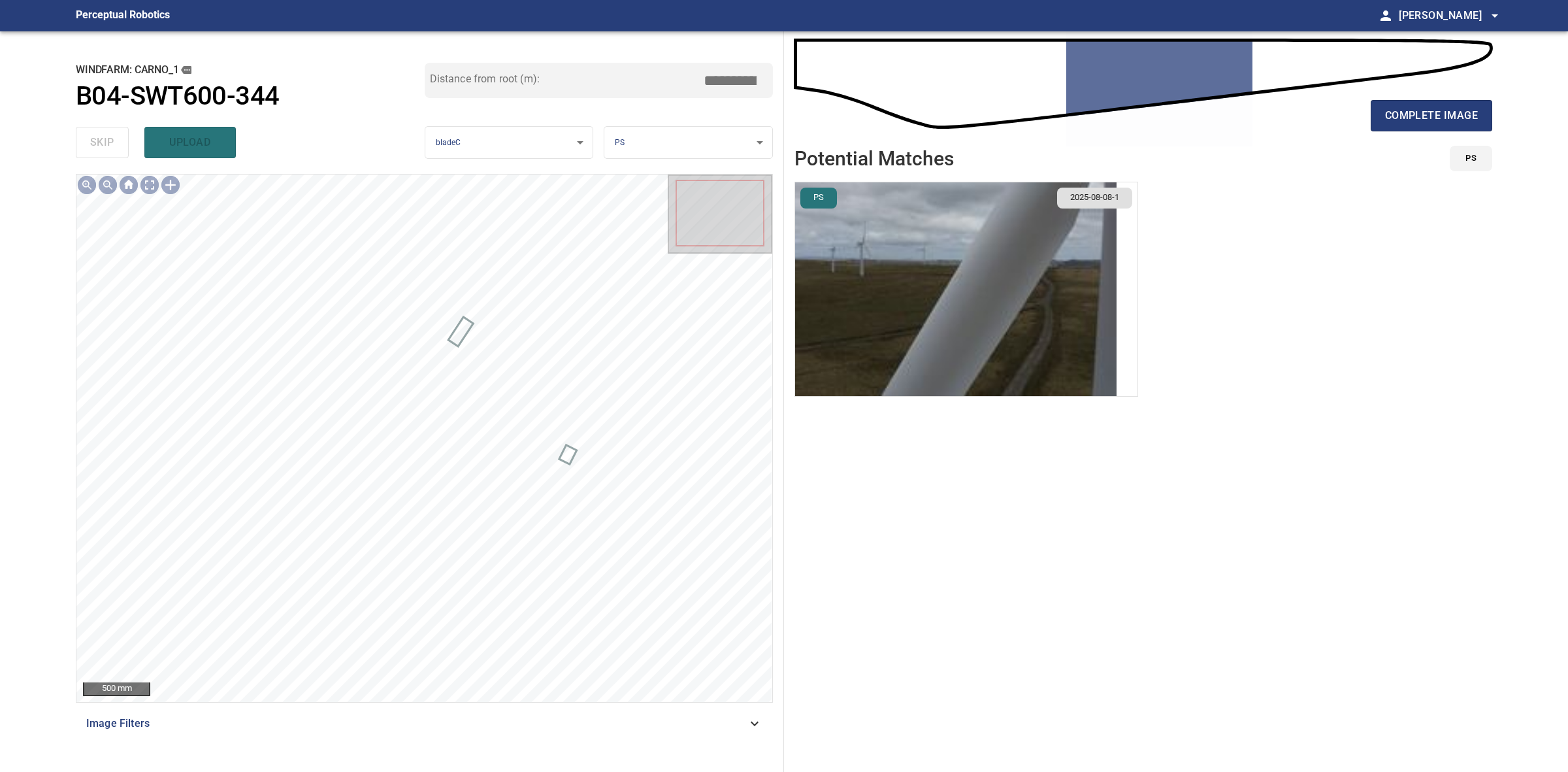
click at [1419, 131] on div "complete image" at bounding box center [1143, 120] width 698 height 52
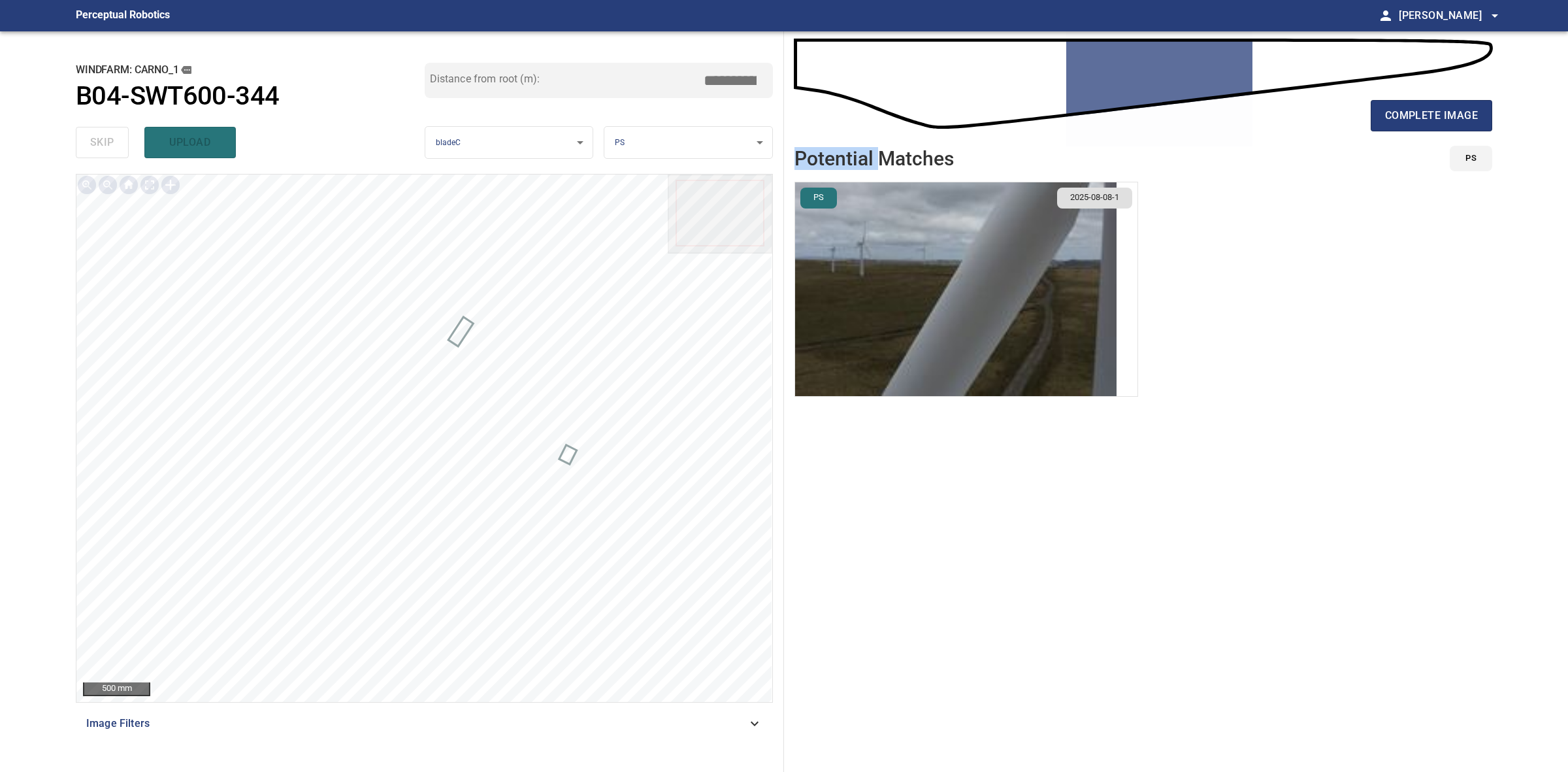
click at [1419, 131] on div "complete image" at bounding box center [1143, 120] width 698 height 52
click at [1408, 118] on span "complete image" at bounding box center [1432, 115] width 93 height 18
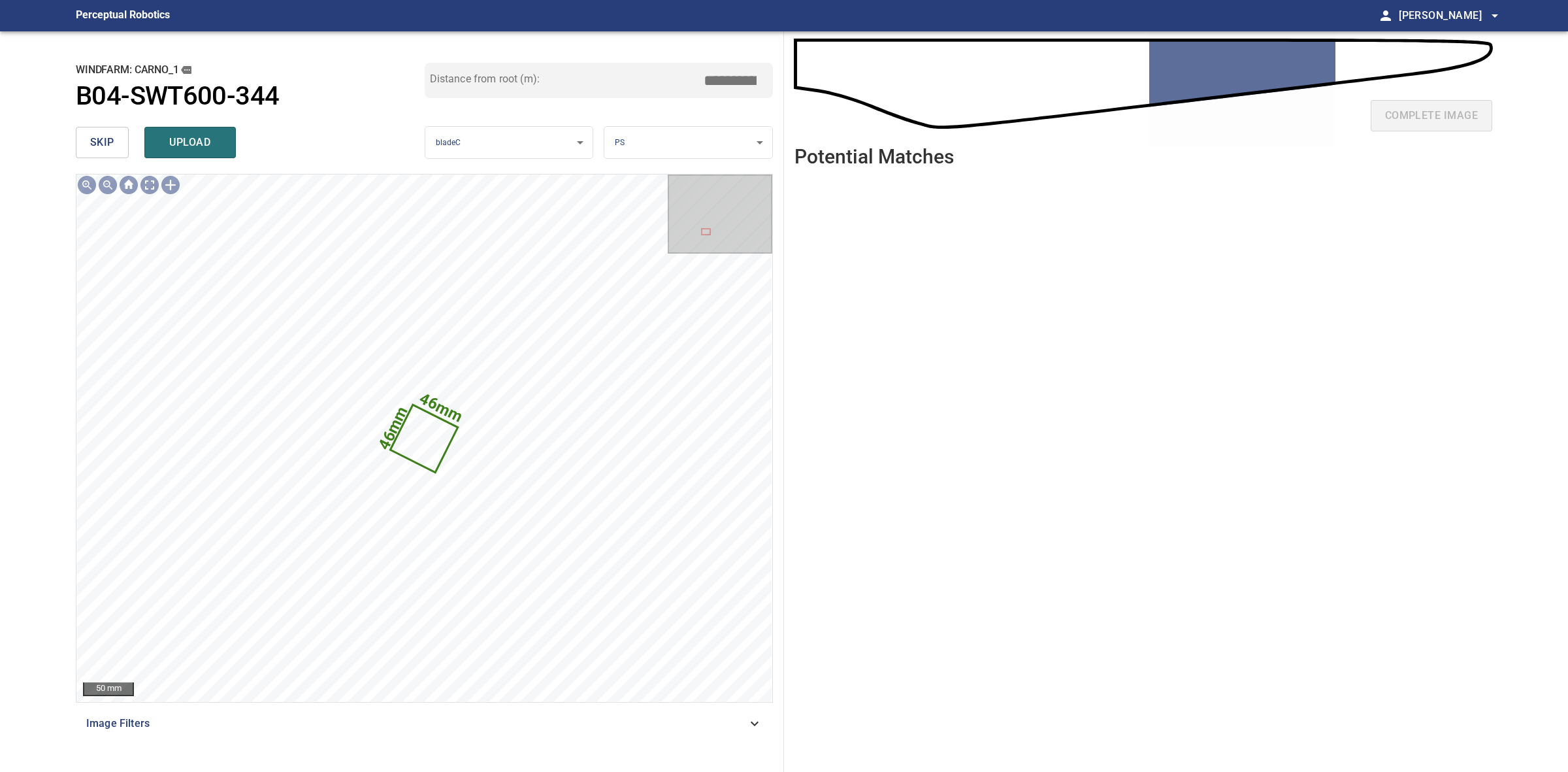
click at [78, 138] on button "skip" at bounding box center [102, 142] width 53 height 32
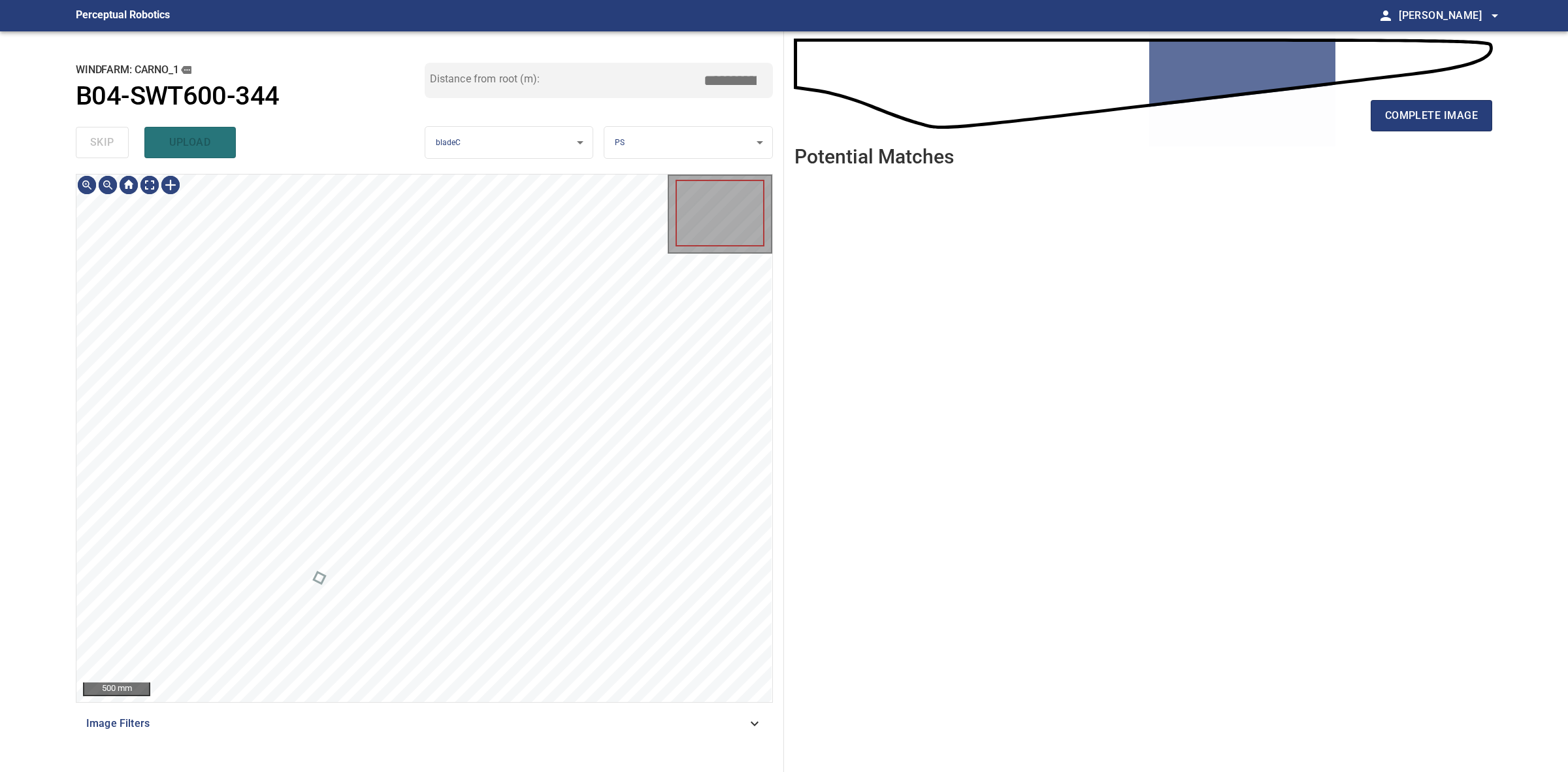
click at [78, 138] on div "skip upload" at bounding box center [250, 142] width 349 height 42
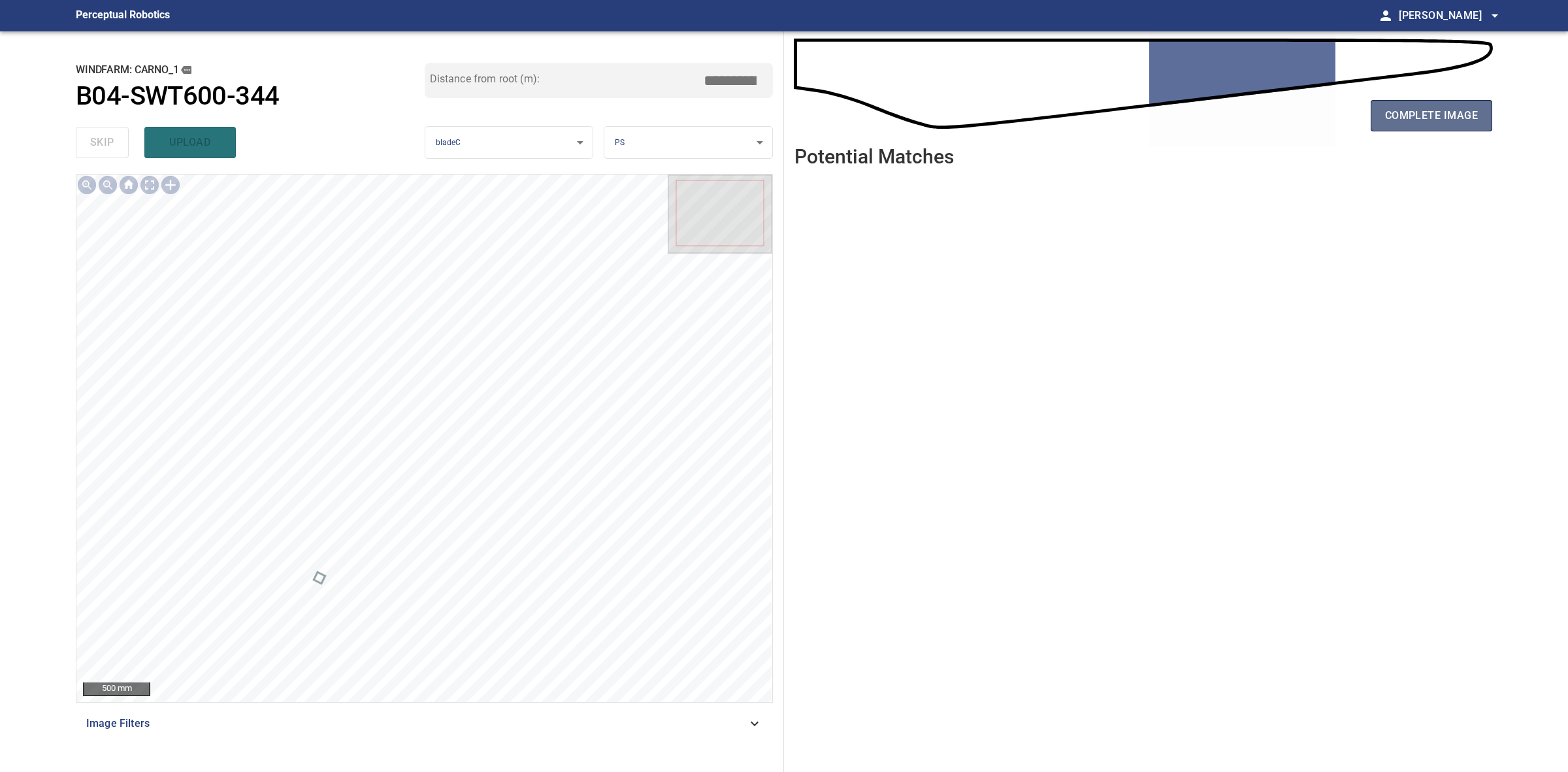
click at [1384, 124] on button "complete image" at bounding box center [1432, 115] width 122 height 32
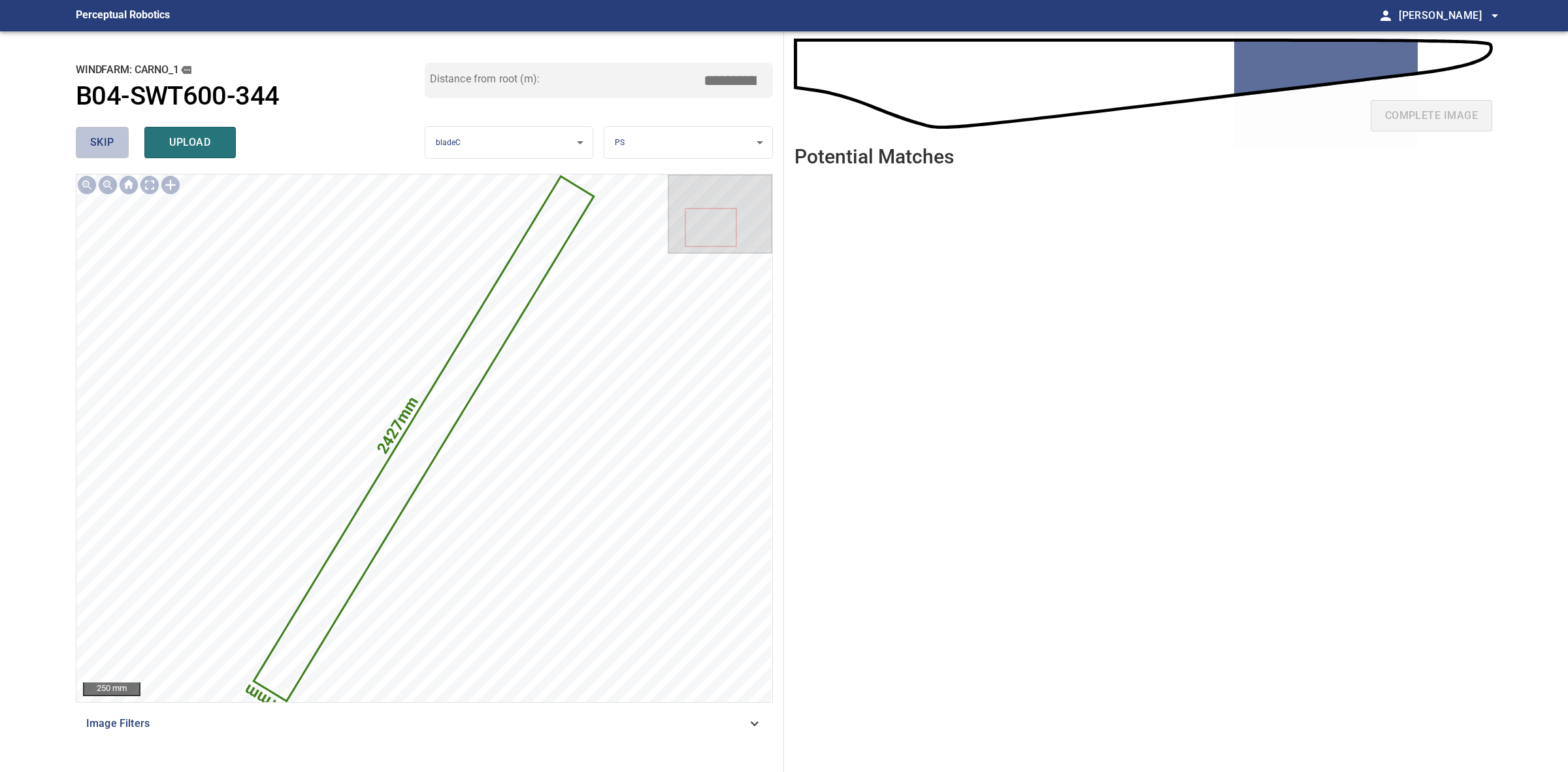
click at [89, 139] on button "skip" at bounding box center [102, 142] width 53 height 32
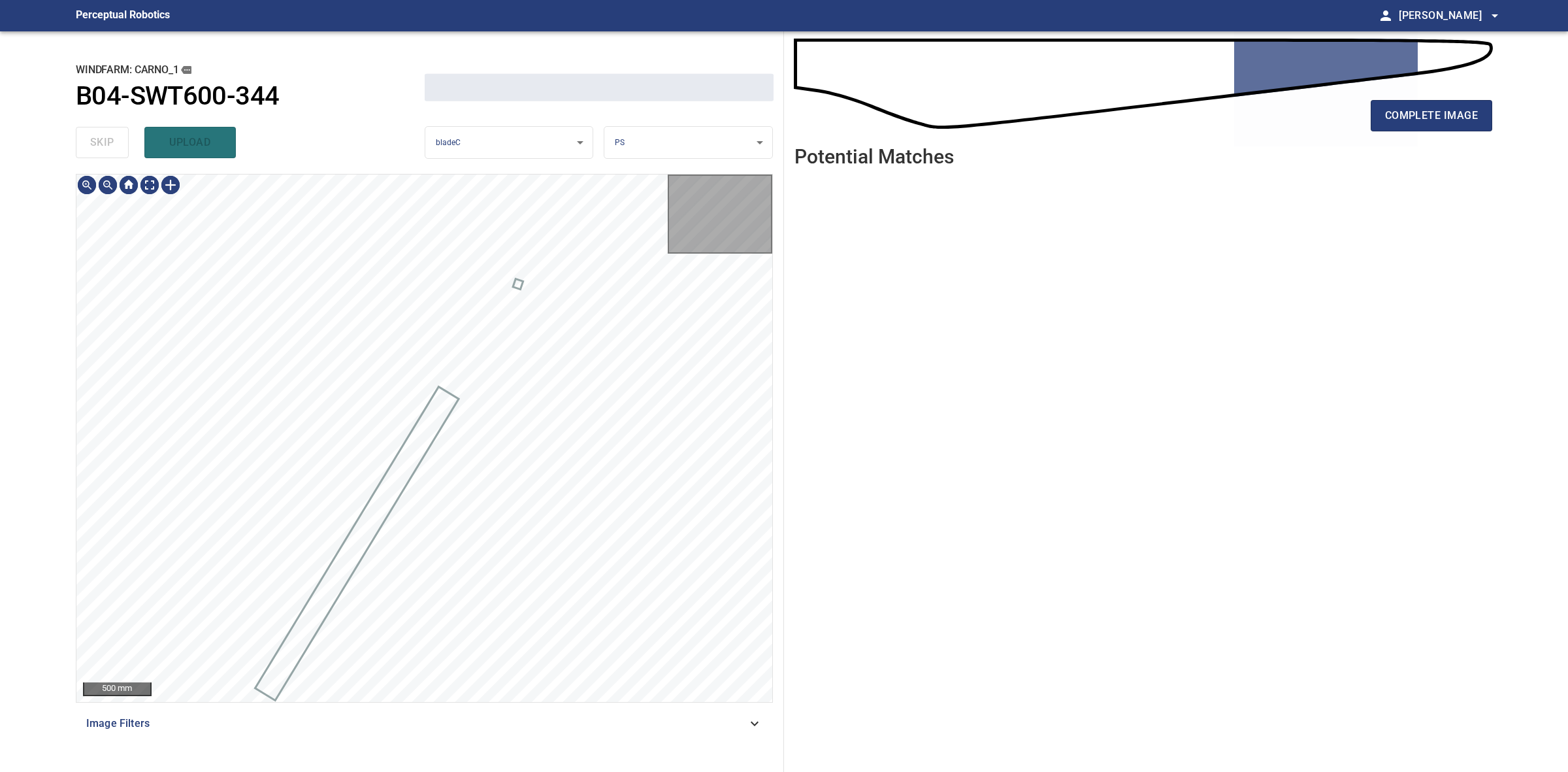
click at [89, 139] on div "skip upload" at bounding box center [250, 142] width 349 height 42
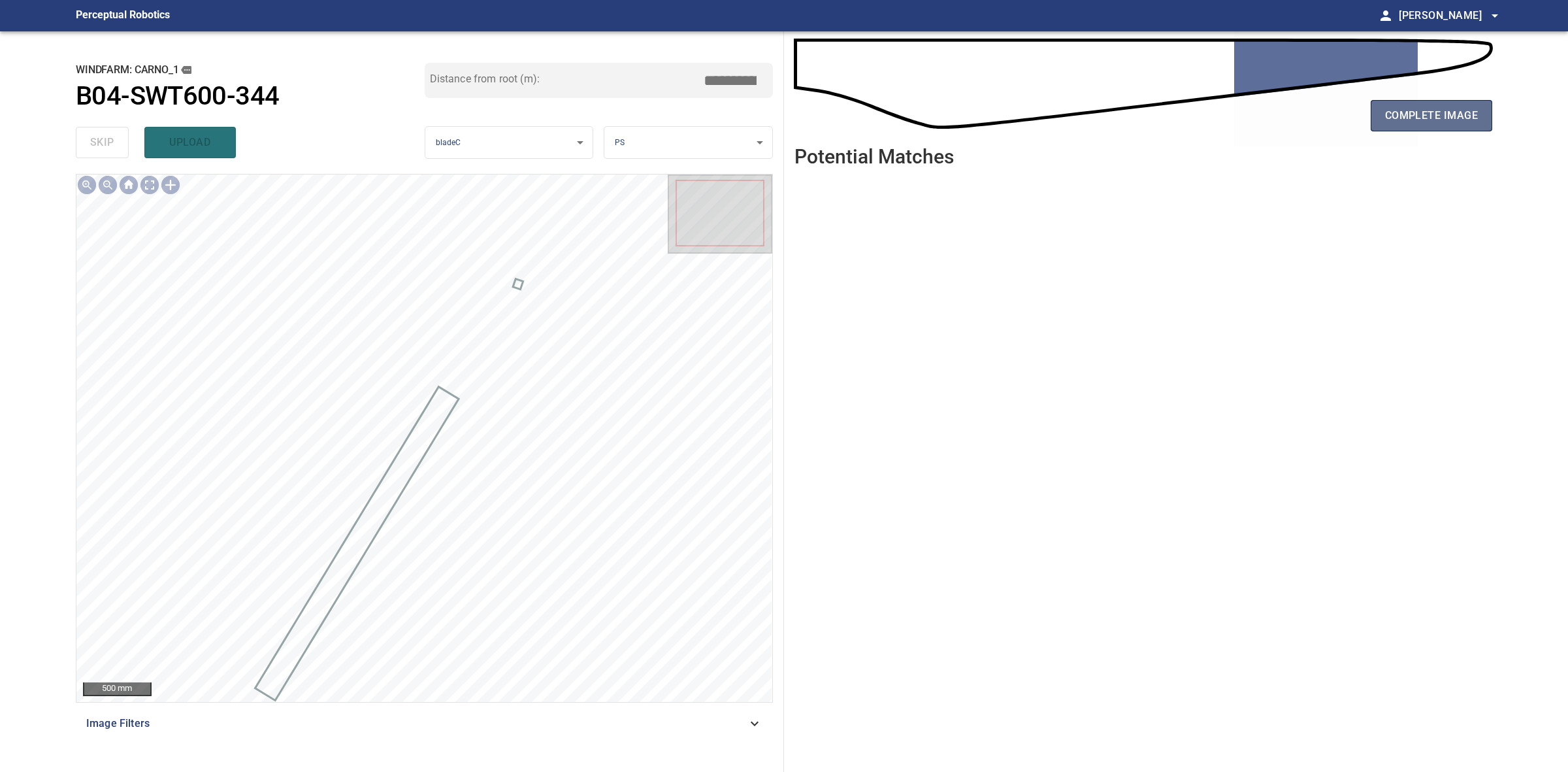
click at [1388, 128] on button "complete image" at bounding box center [1432, 115] width 122 height 32
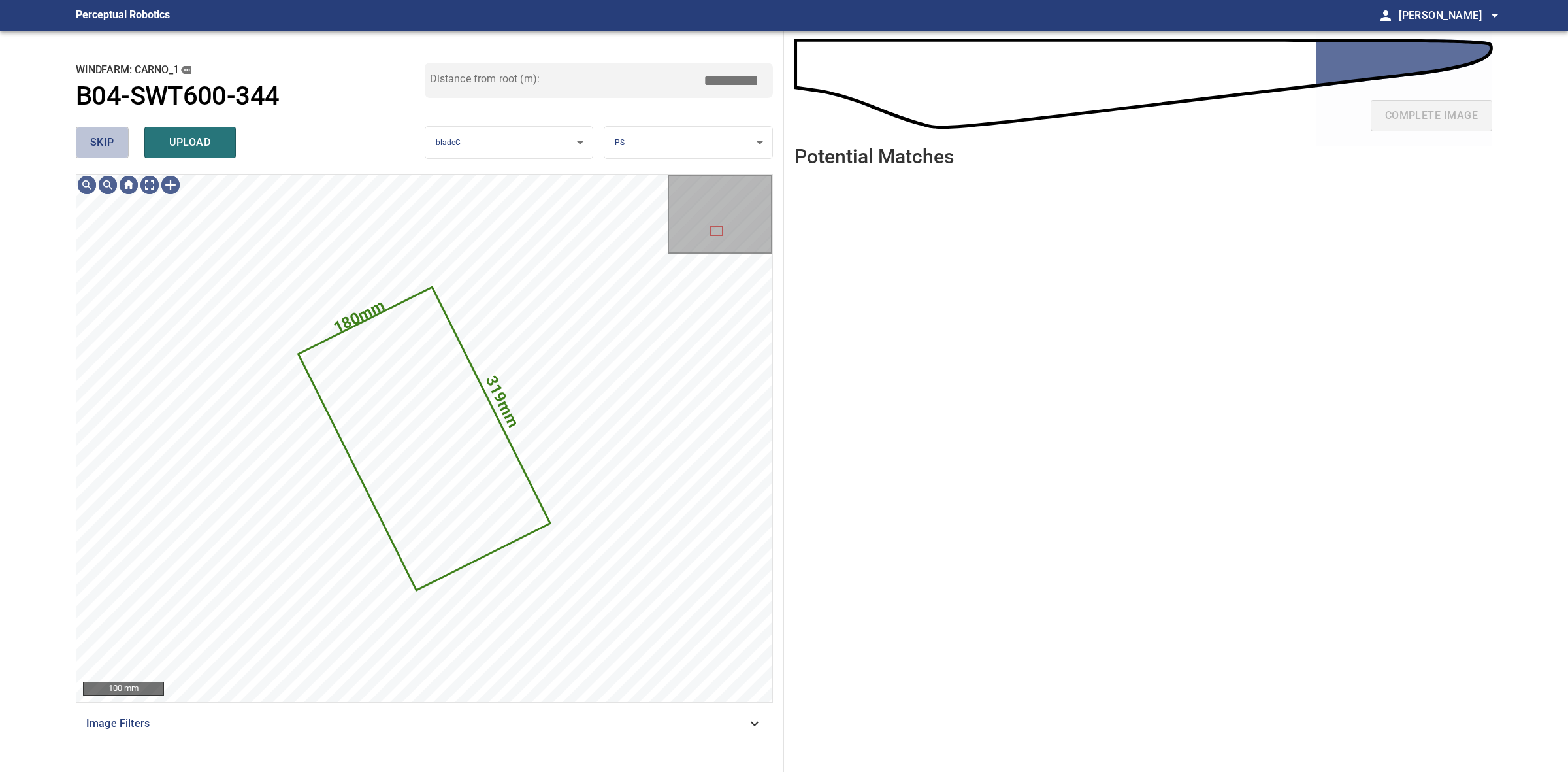
click at [125, 149] on button "skip" at bounding box center [102, 142] width 53 height 32
click at [125, 149] on div "skip upload" at bounding box center [250, 142] width 349 height 42
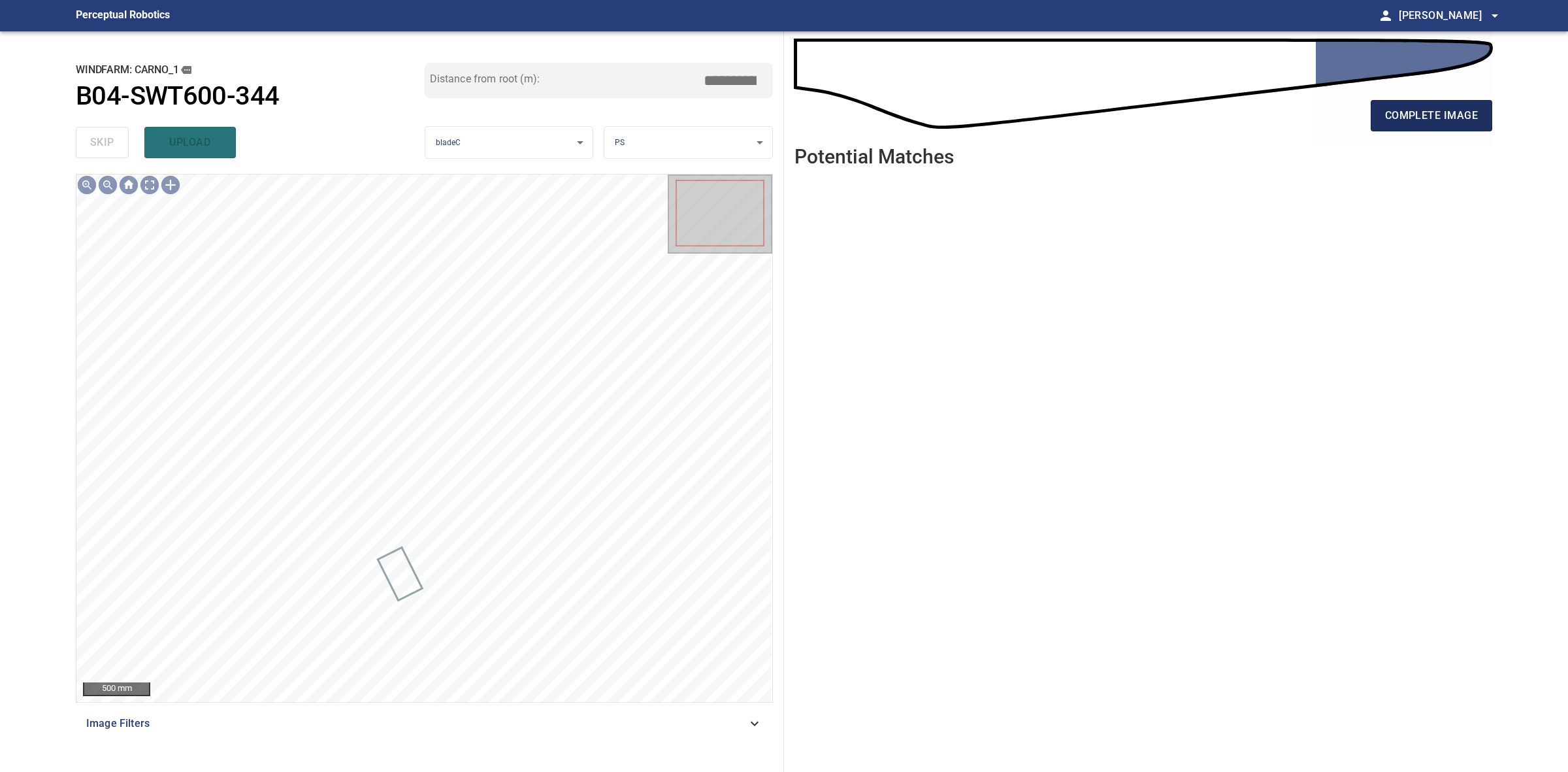
click at [1477, 116] on span "complete image" at bounding box center [1432, 115] width 93 height 18
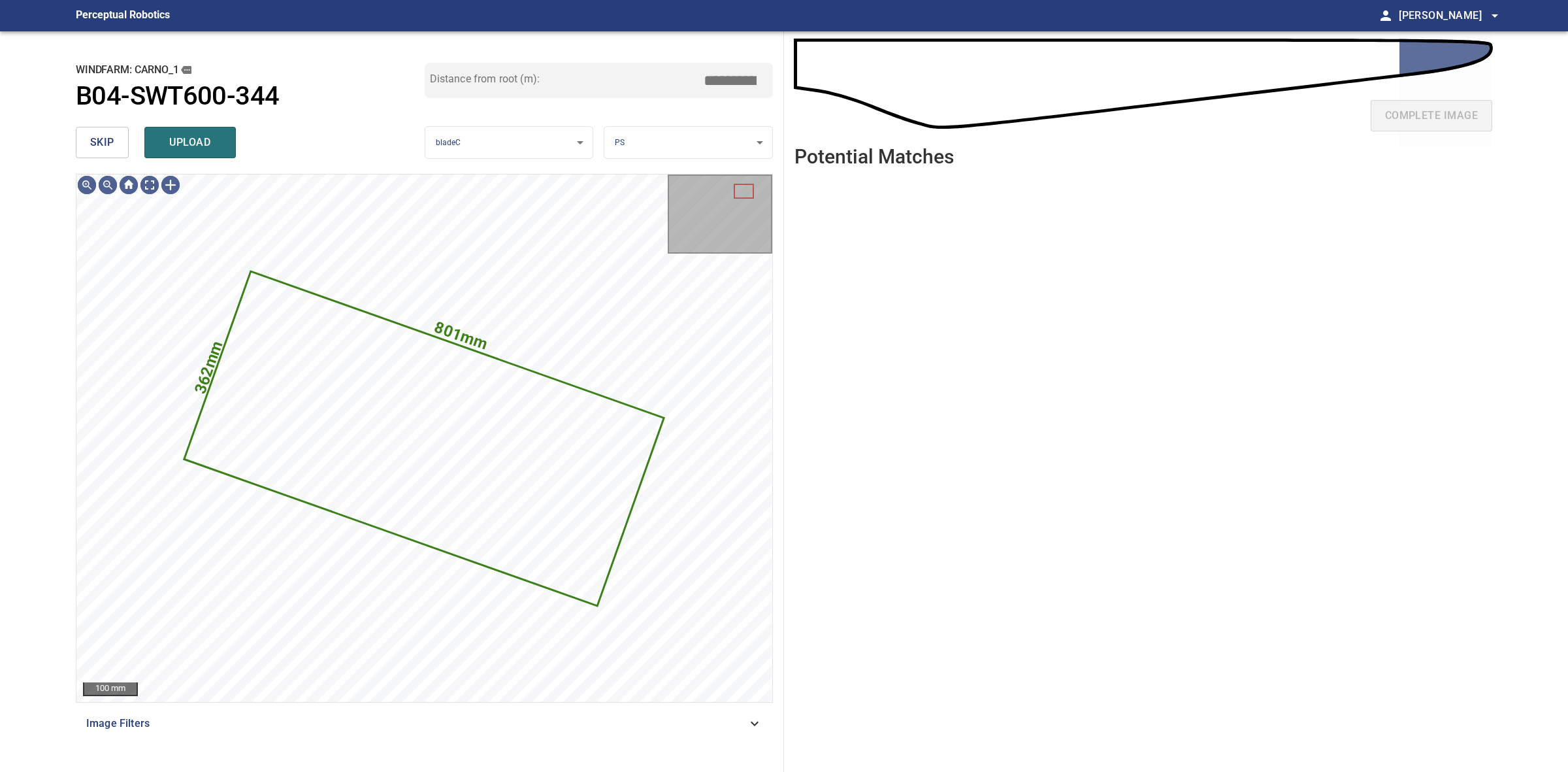
click at [109, 141] on span "skip" at bounding box center [102, 141] width 24 height 18
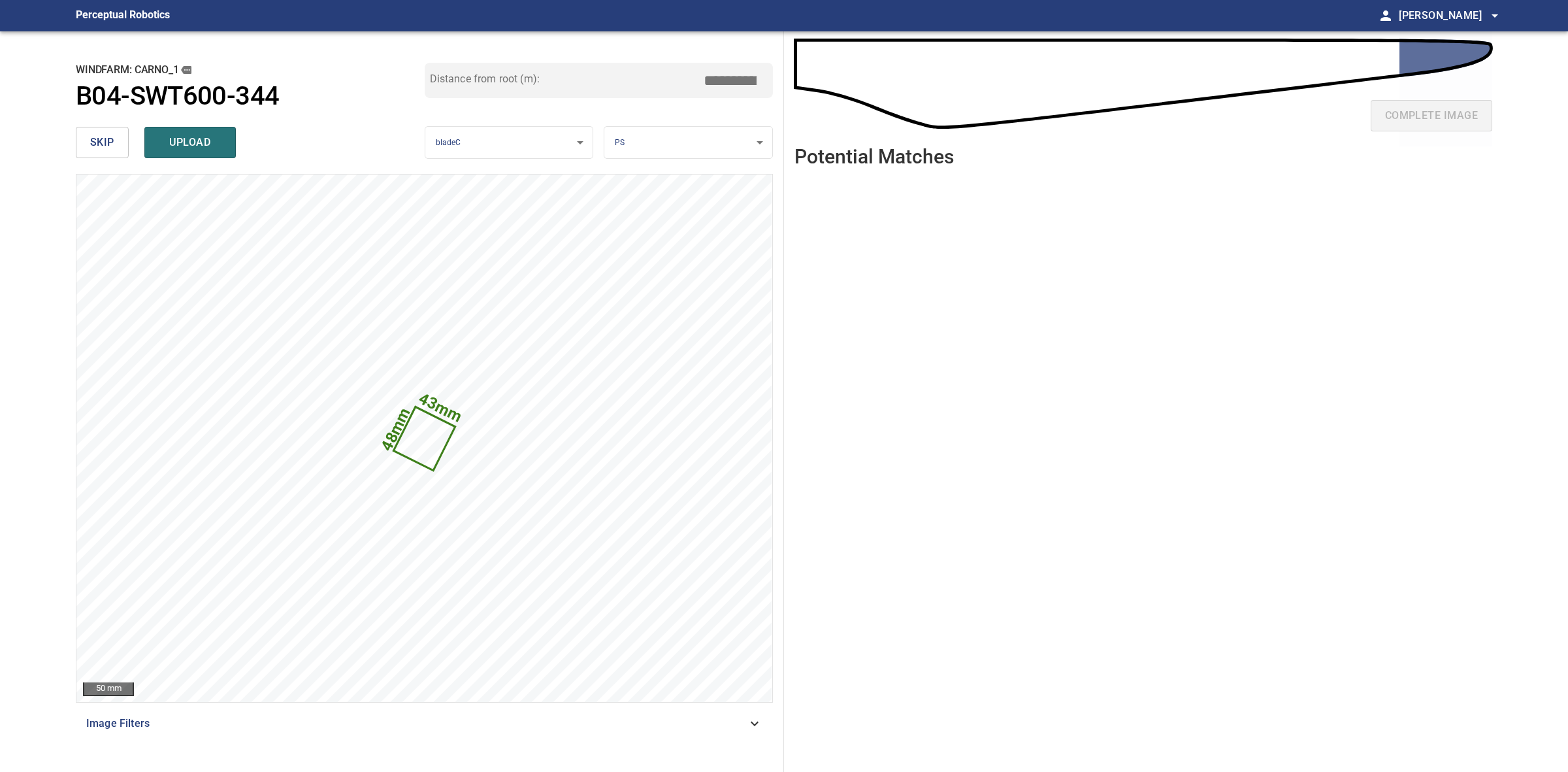
click at [112, 141] on span "skip" at bounding box center [102, 141] width 24 height 18
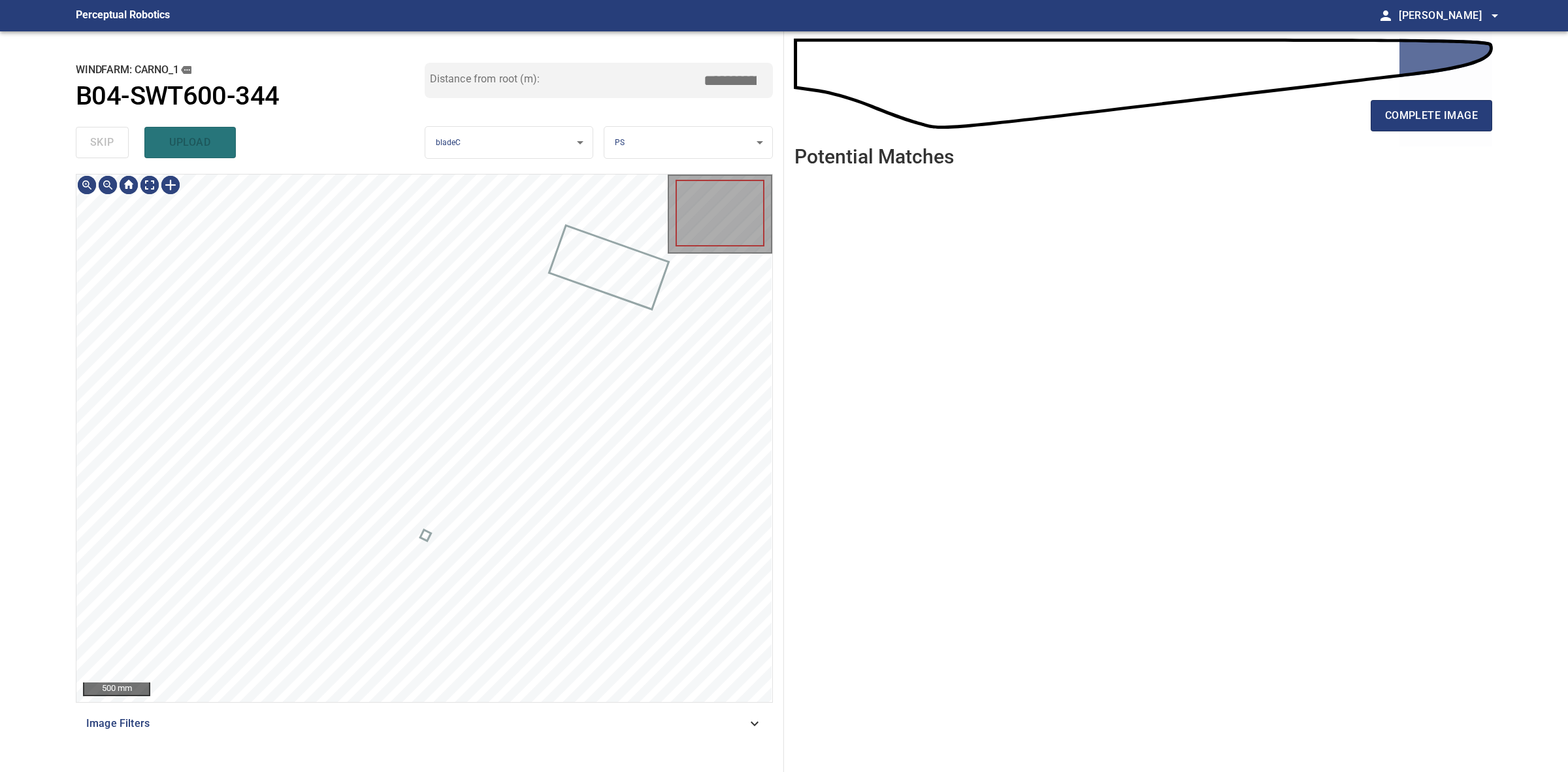
click at [112, 141] on div "skip upload" at bounding box center [250, 142] width 349 height 42
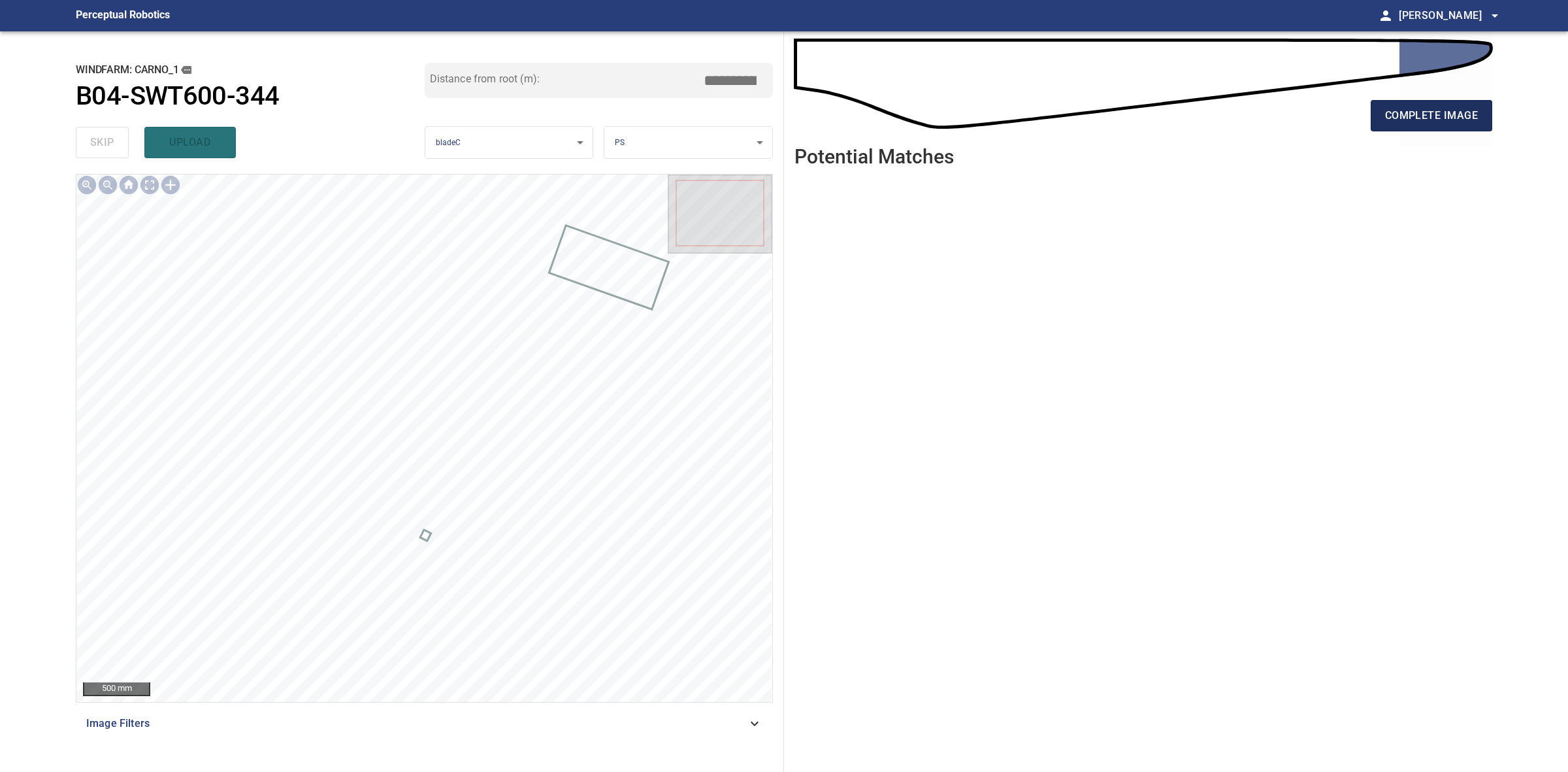
click at [1409, 126] on button "complete image" at bounding box center [1432, 115] width 122 height 32
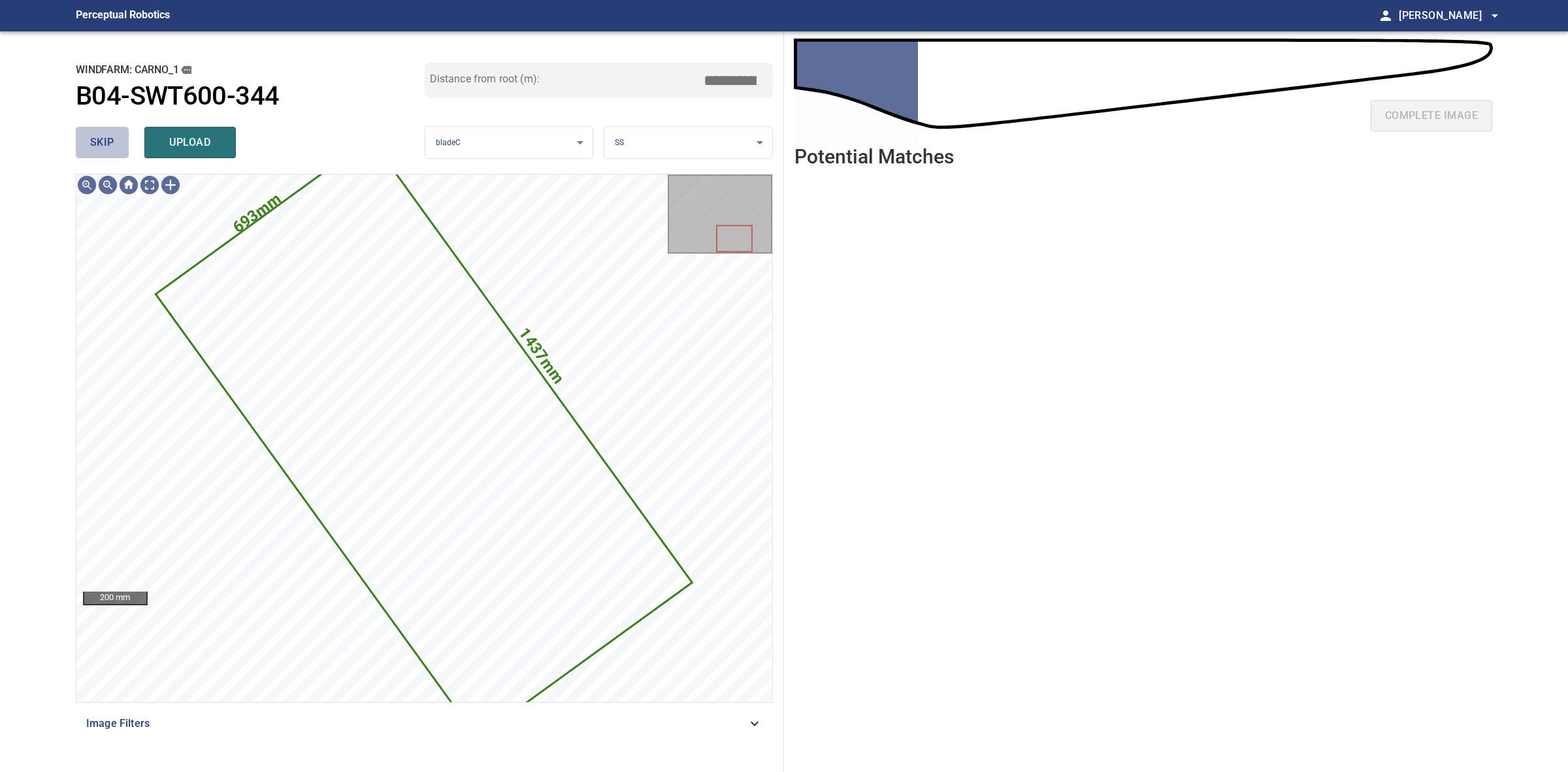
click at [98, 139] on span "skip" at bounding box center [102, 141] width 24 height 18
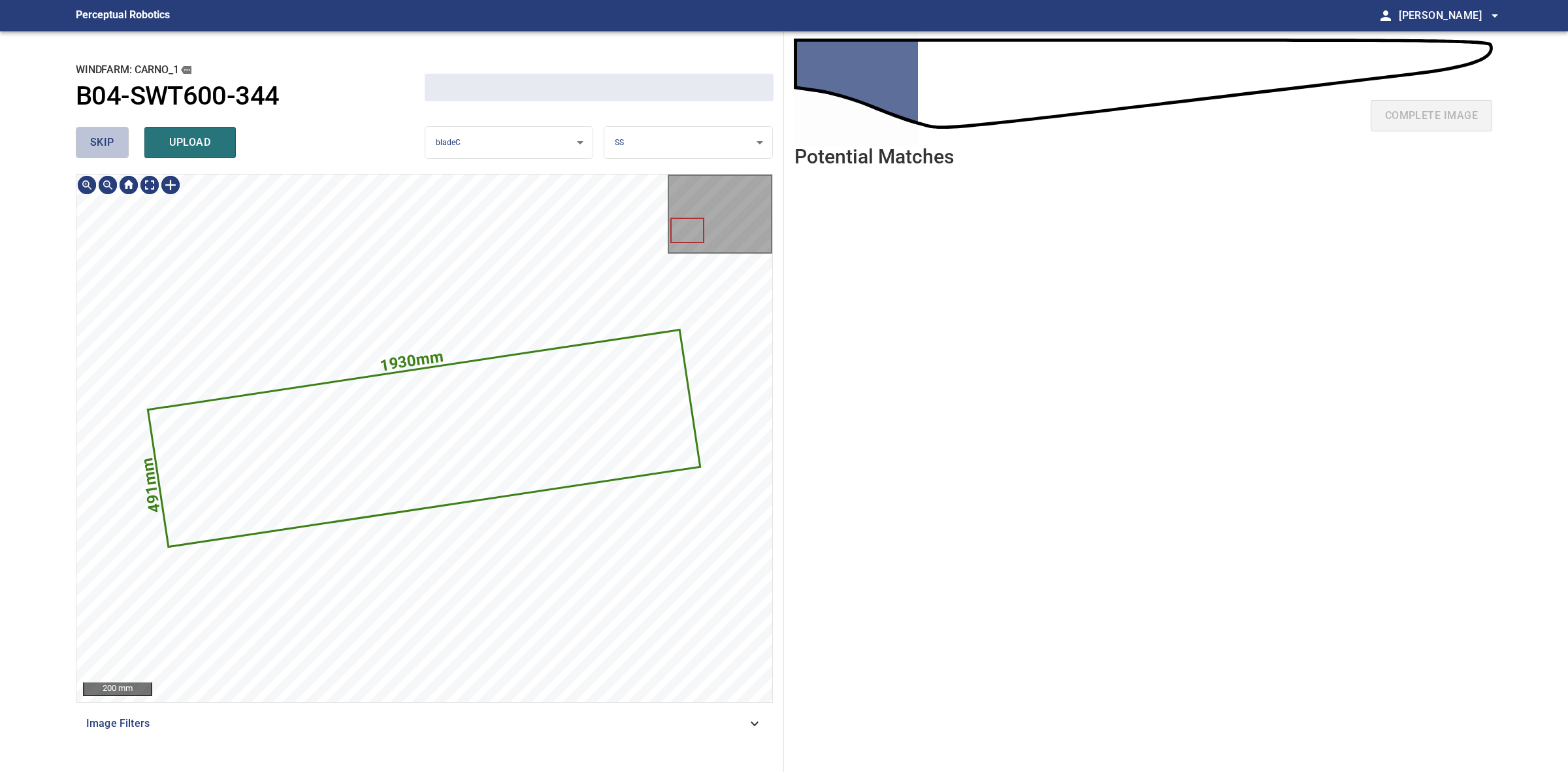
click at [98, 139] on span "skip" at bounding box center [102, 141] width 24 height 18
click at [98, 139] on div "skip upload" at bounding box center [250, 142] width 349 height 42
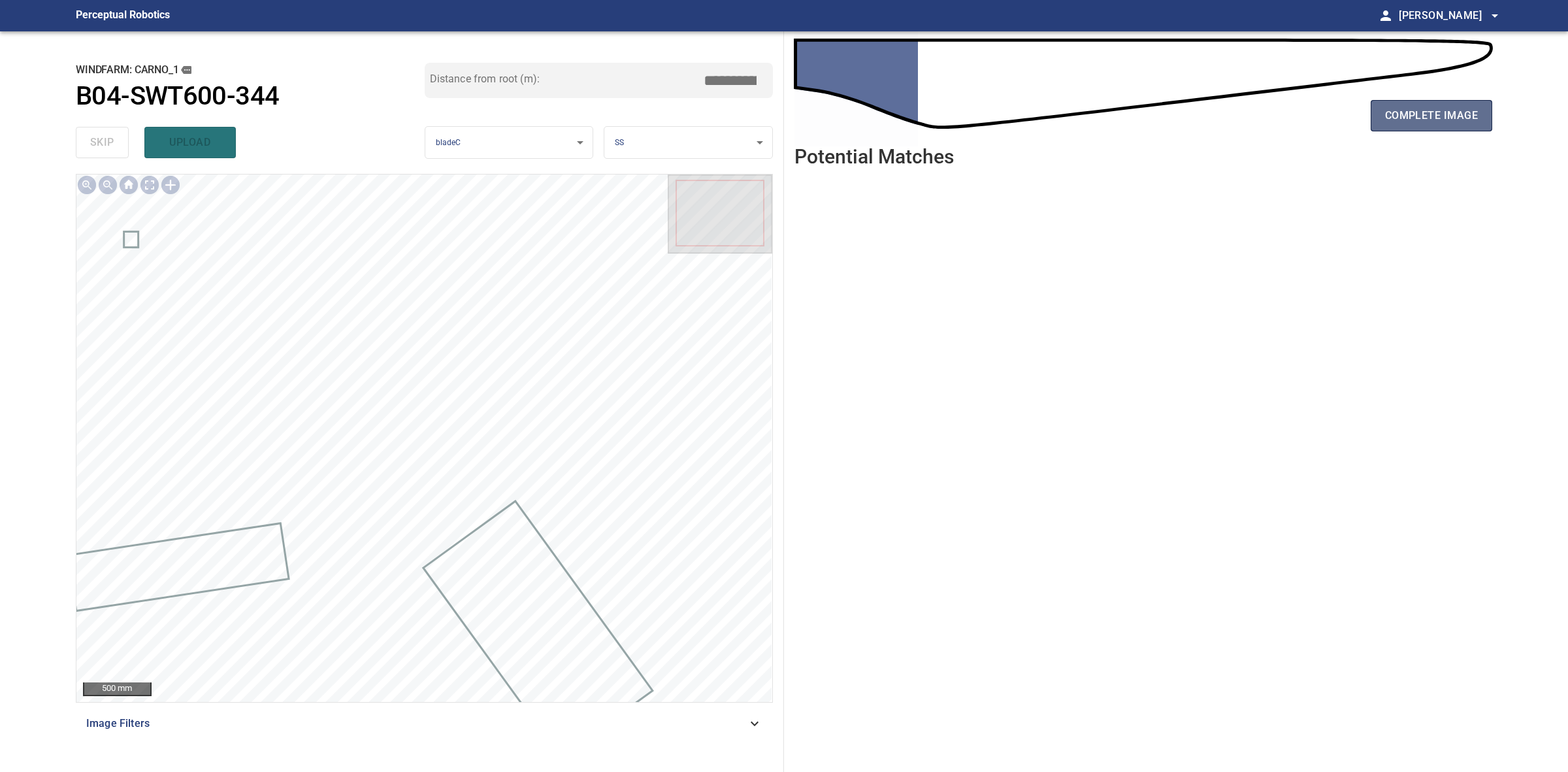
click at [1399, 110] on span "complete image" at bounding box center [1432, 115] width 93 height 18
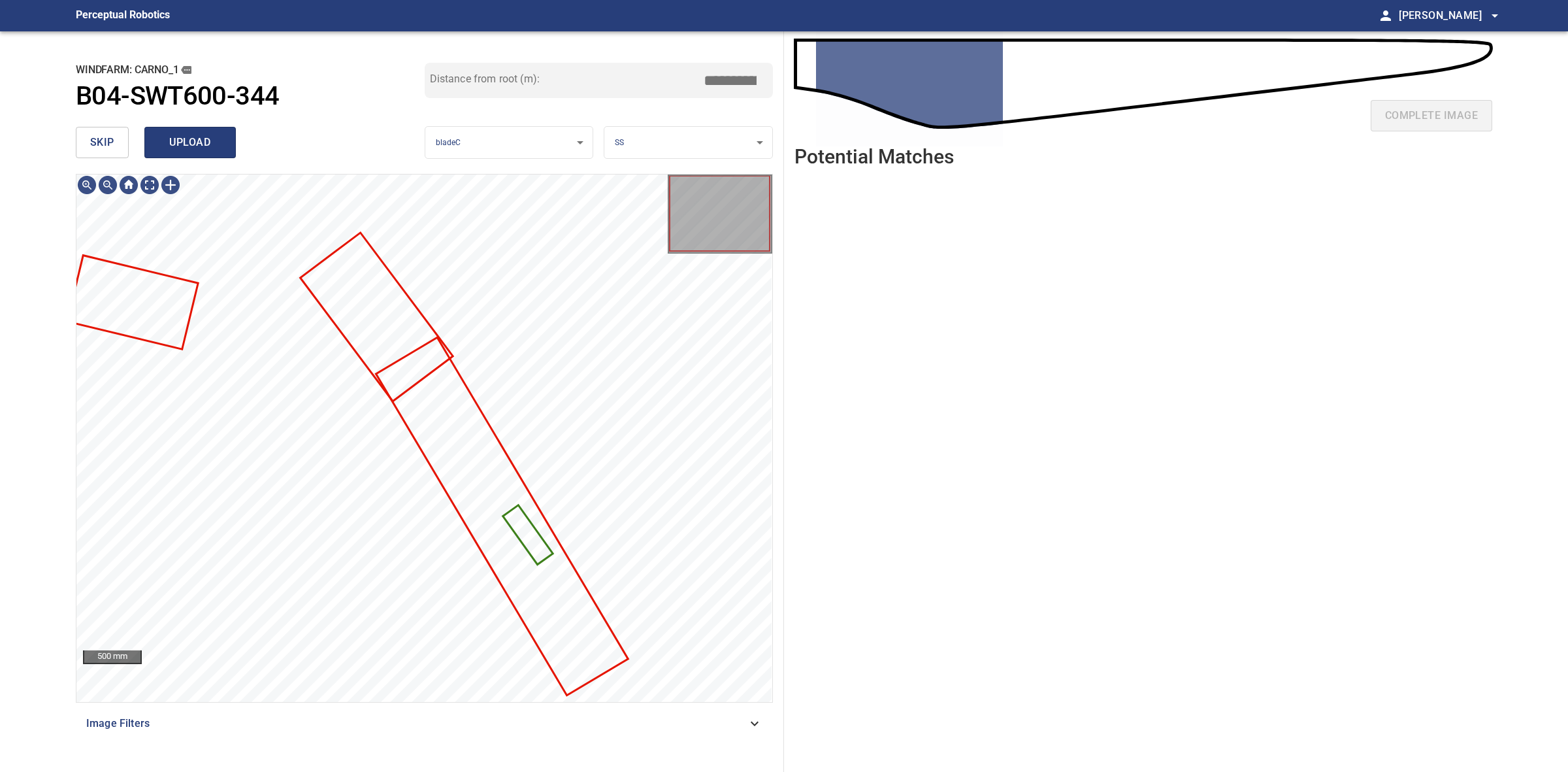
click at [180, 149] on span "upload" at bounding box center [190, 141] width 63 height 18
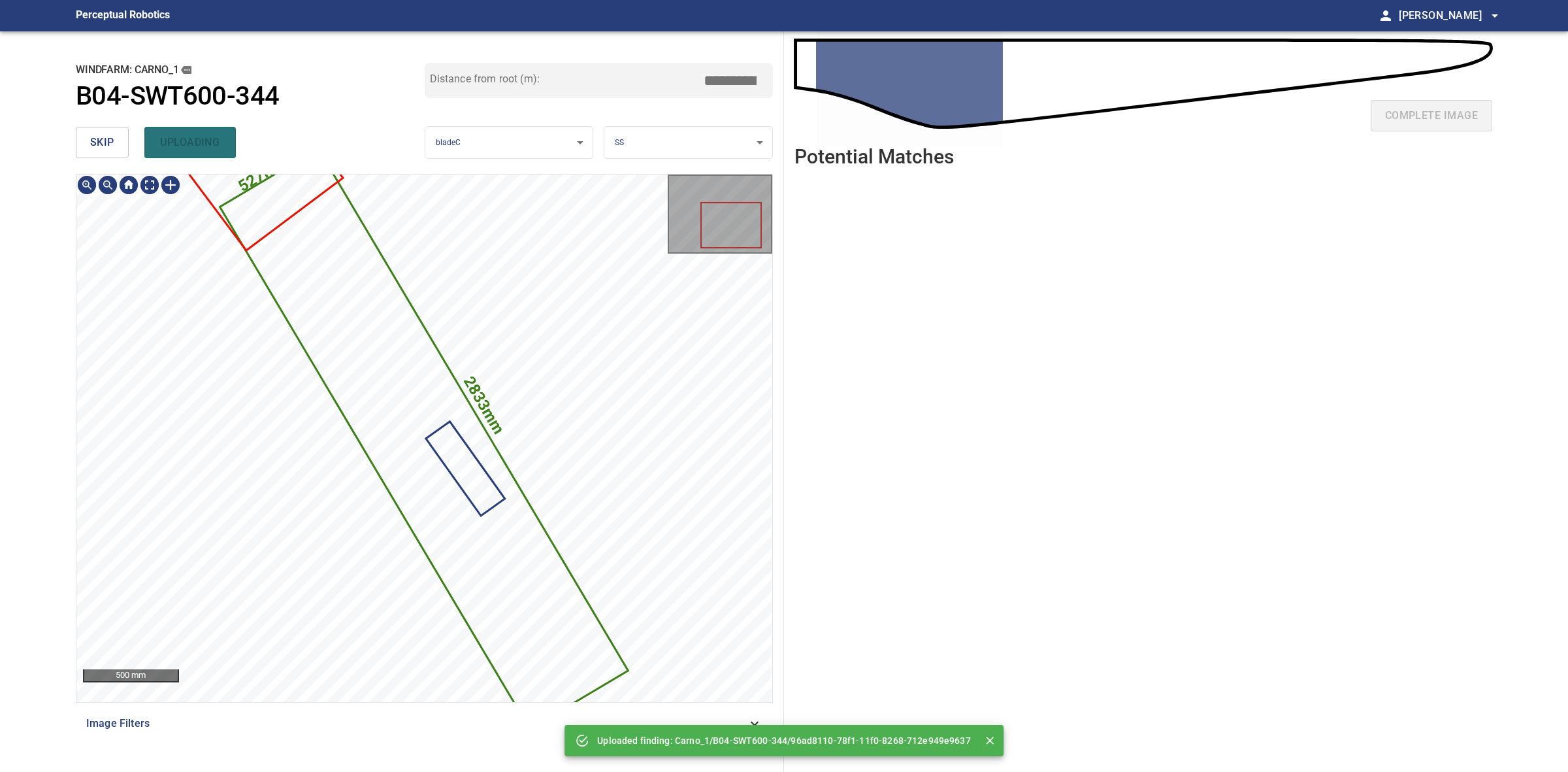
click at [507, 580] on icon at bounding box center [424, 439] width 406 height 578
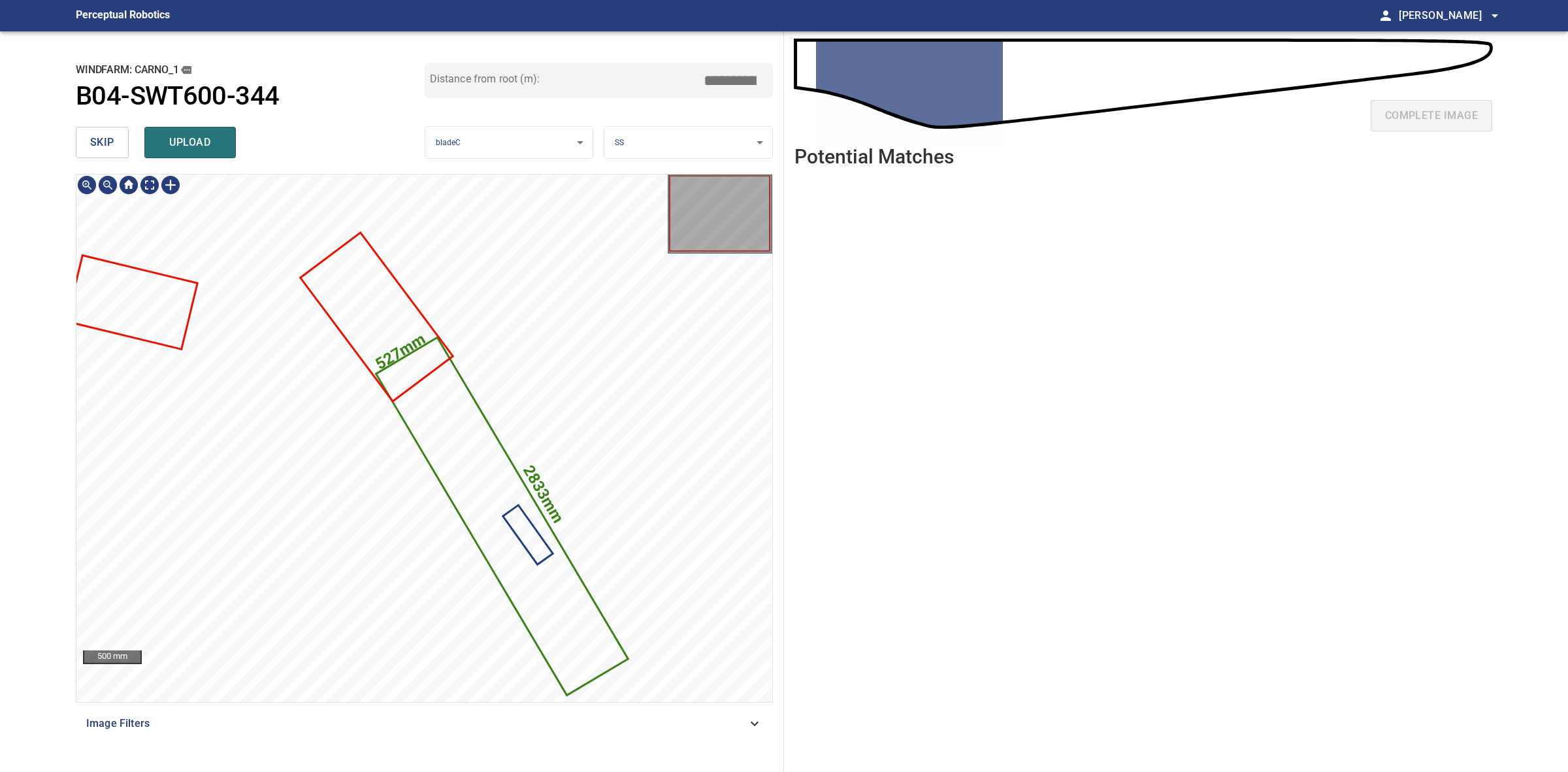
click at [474, 413] on icon at bounding box center [502, 516] width 250 height 354
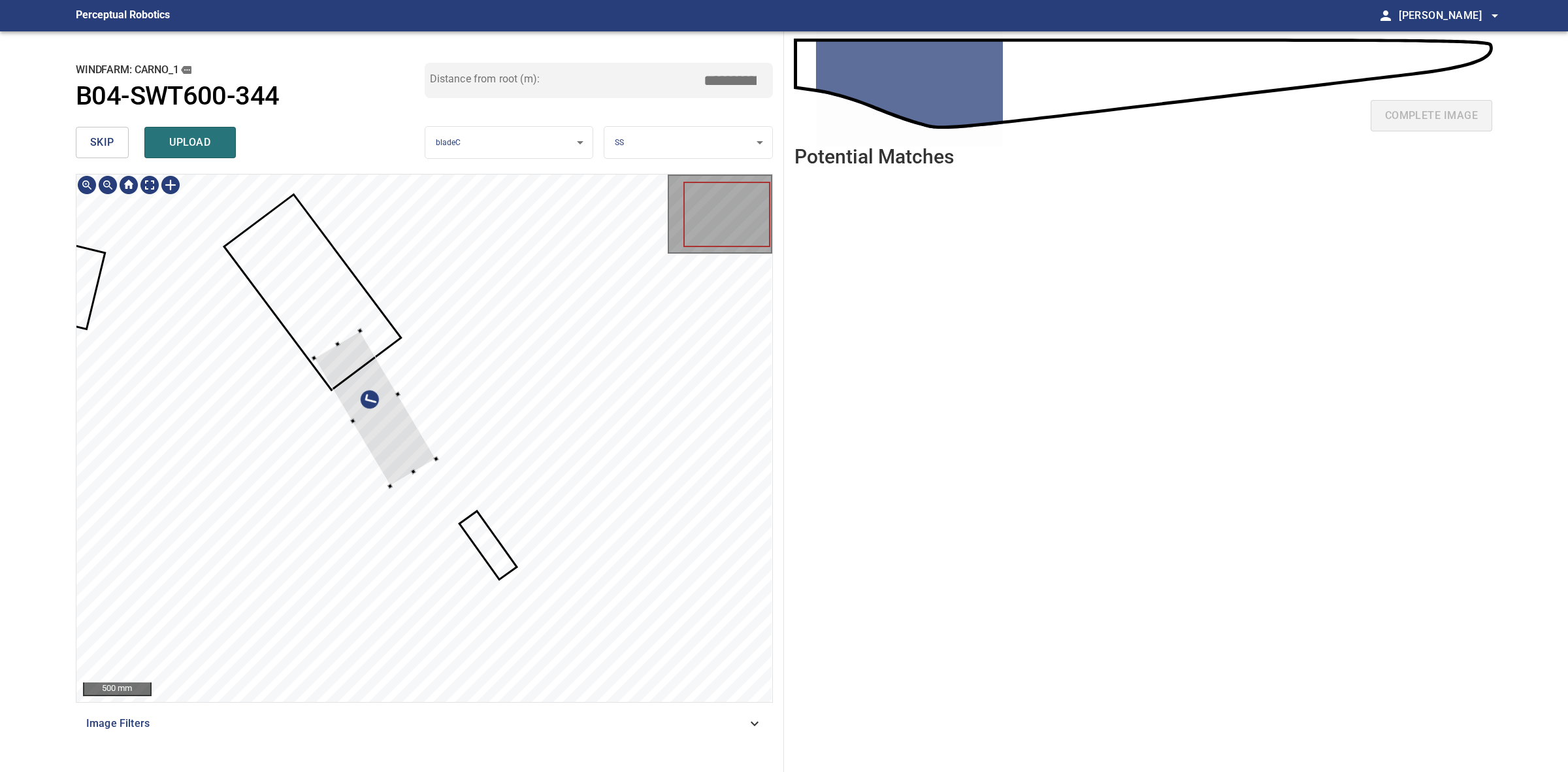
click at [432, 451] on div at bounding box center [424, 438] width 696 height 527
click at [439, 465] on div at bounding box center [399, 424] width 121 height 153
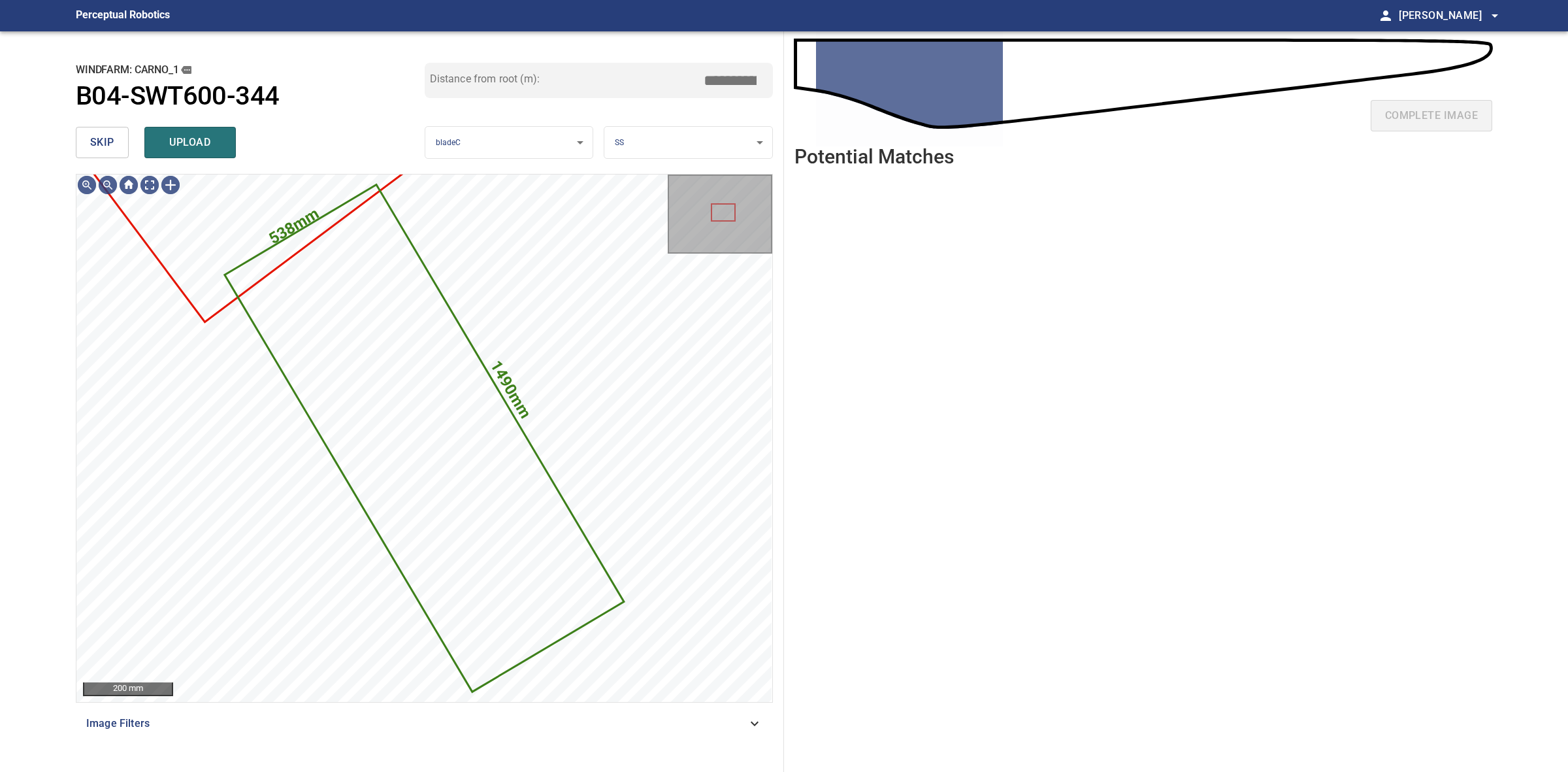
drag, startPoint x: 208, startPoint y: 155, endPoint x: 188, endPoint y: 153, distance: 20.1
click at [207, 155] on button "upload" at bounding box center [189, 142] width 91 height 32
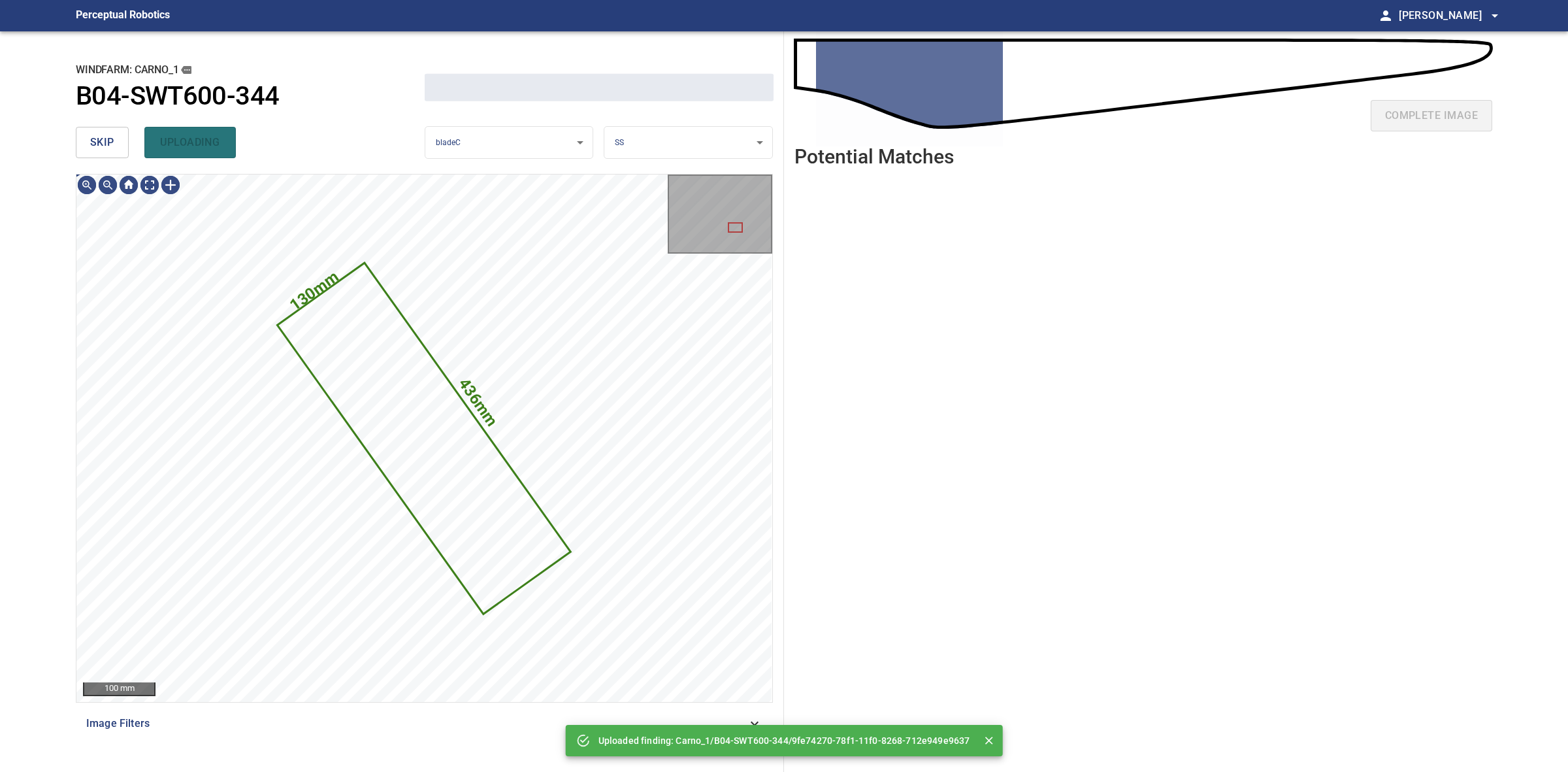
click at [124, 148] on button "skip" at bounding box center [102, 142] width 53 height 32
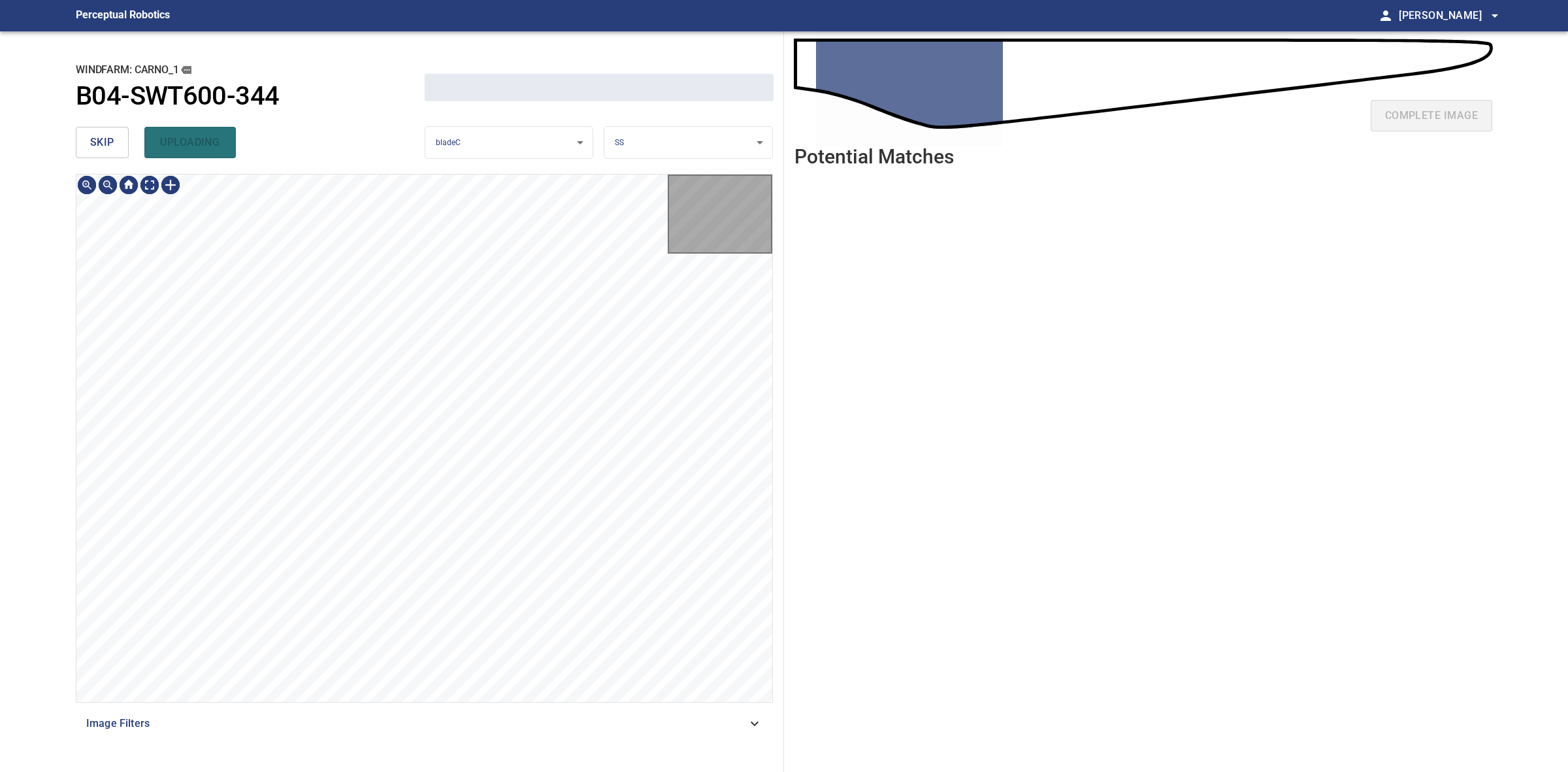
click at [124, 148] on button "skip" at bounding box center [102, 142] width 53 height 32
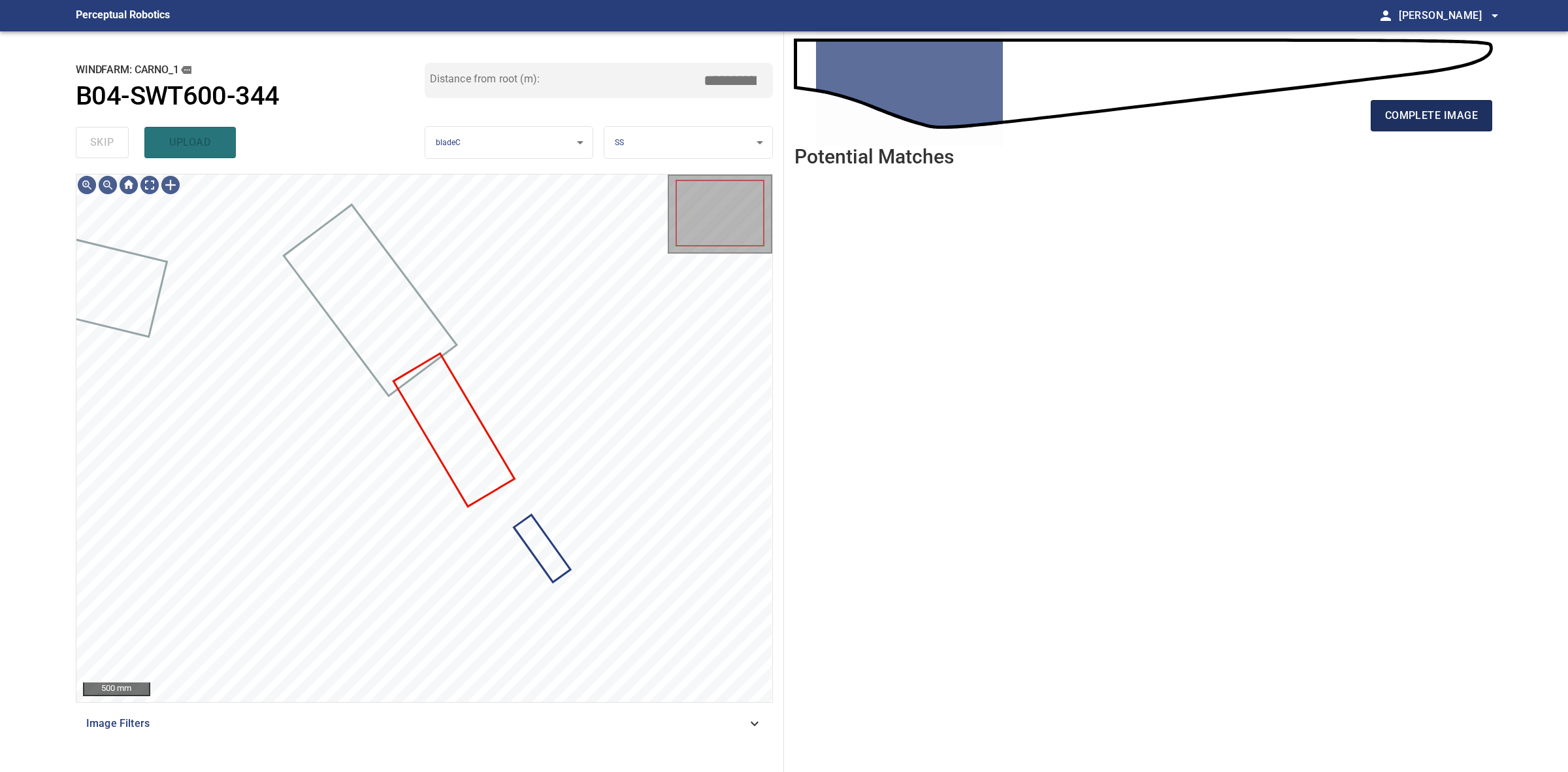
click at [1427, 107] on span "complete image" at bounding box center [1432, 115] width 93 height 18
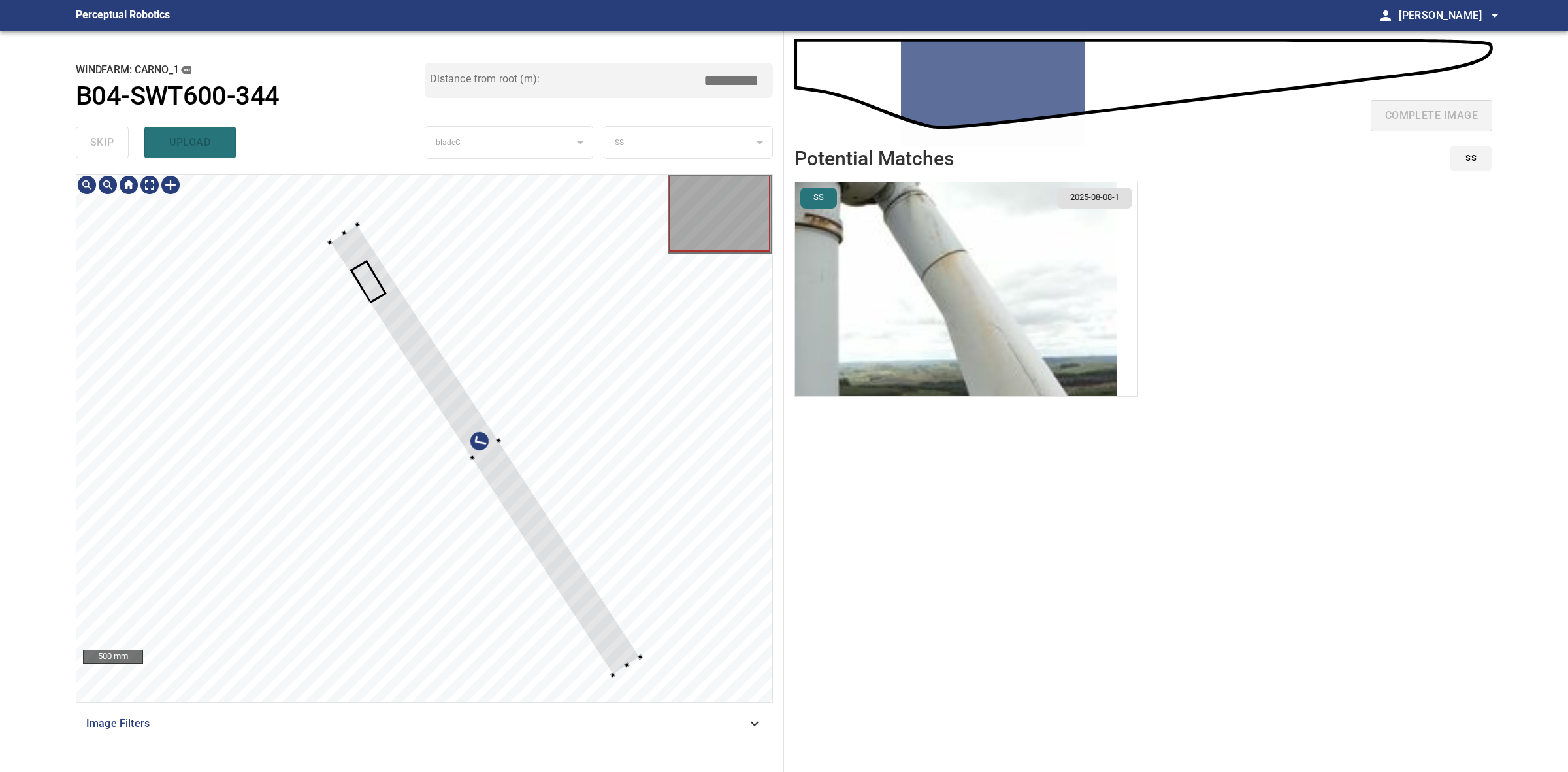
click at [477, 458] on div at bounding box center [485, 449] width 310 height 450
click at [493, 470] on div at bounding box center [476, 450] width 310 height 450
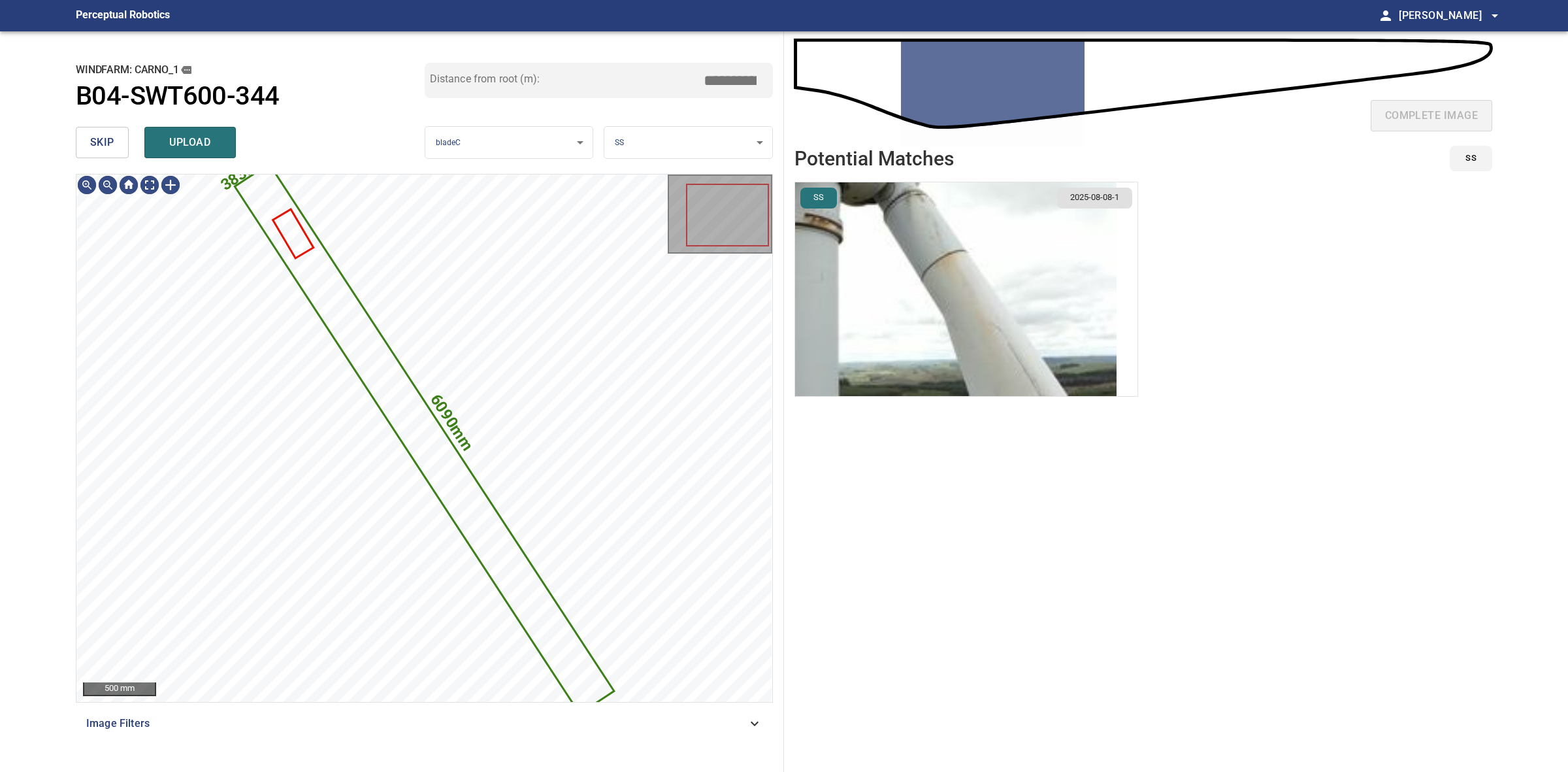
click at [1056, 281] on img "button" at bounding box center [955, 289] width 321 height 214
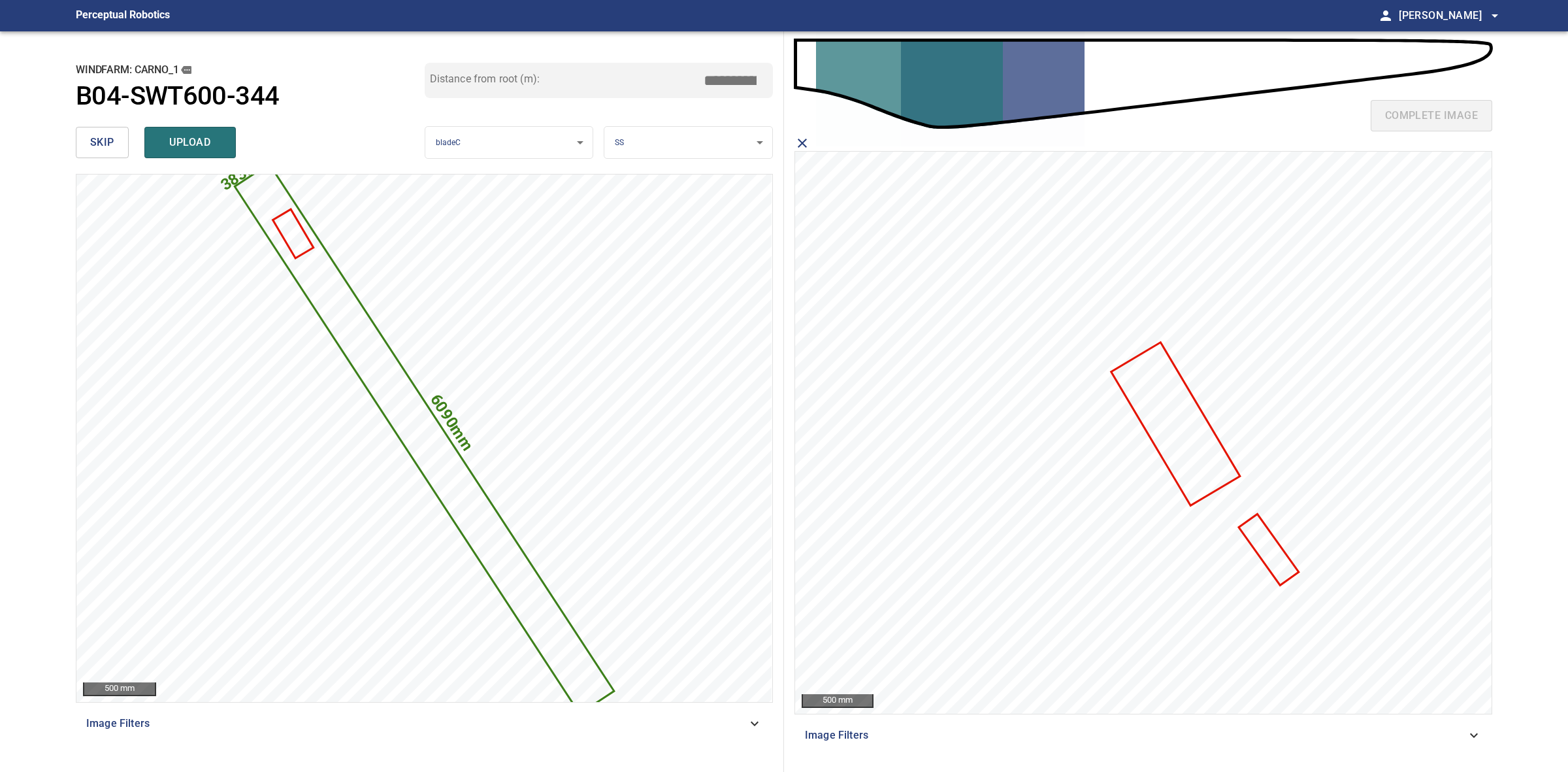
click at [1276, 550] on icon at bounding box center [1269, 550] width 57 height 69
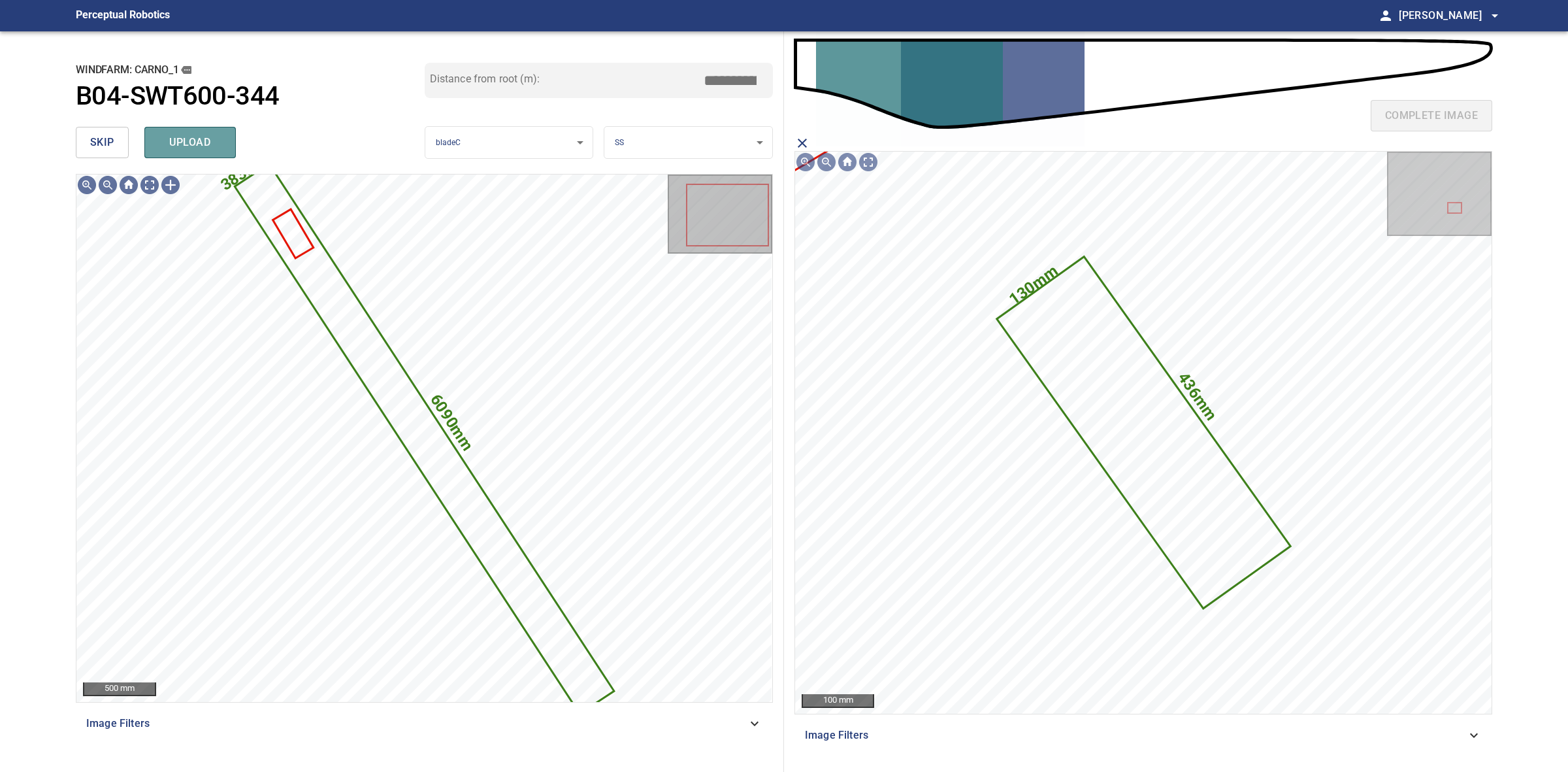
drag, startPoint x: 220, startPoint y: 139, endPoint x: 173, endPoint y: 141, distance: 47.0
click at [217, 139] on span "upload" at bounding box center [190, 141] width 63 height 18
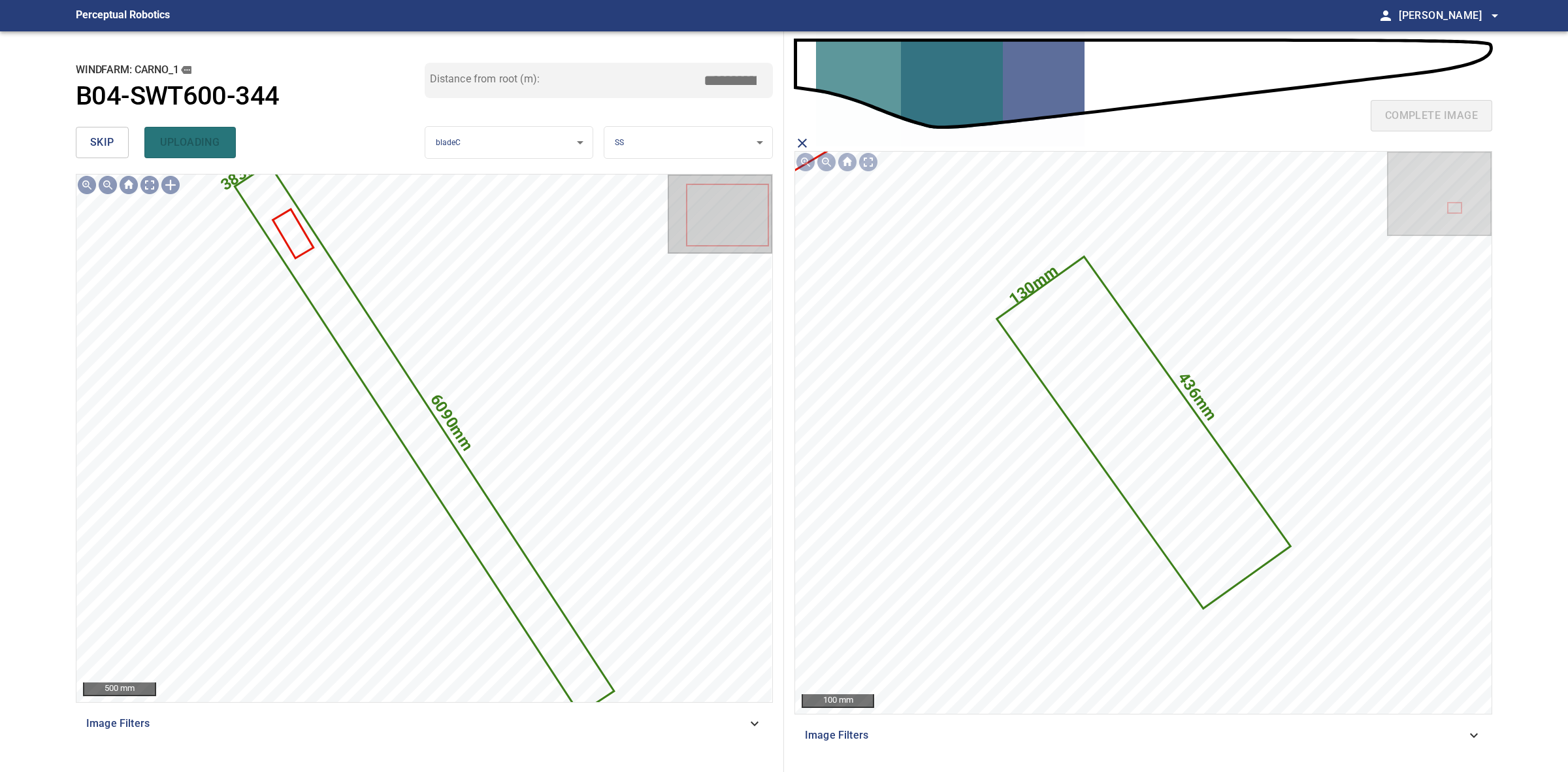
click at [98, 144] on span "skip" at bounding box center [102, 141] width 24 height 18
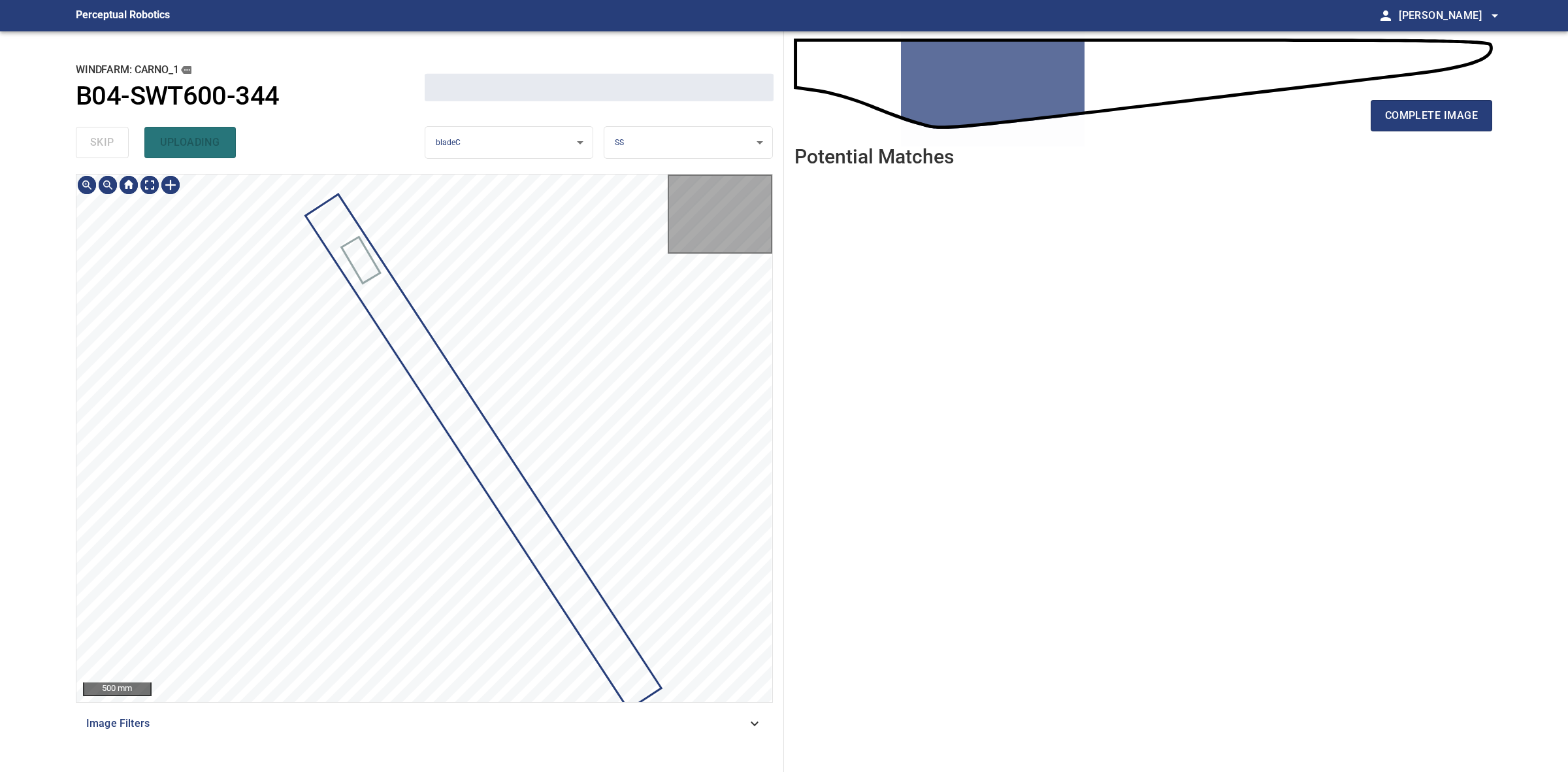
click at [98, 144] on div "skip uploading" at bounding box center [250, 142] width 349 height 42
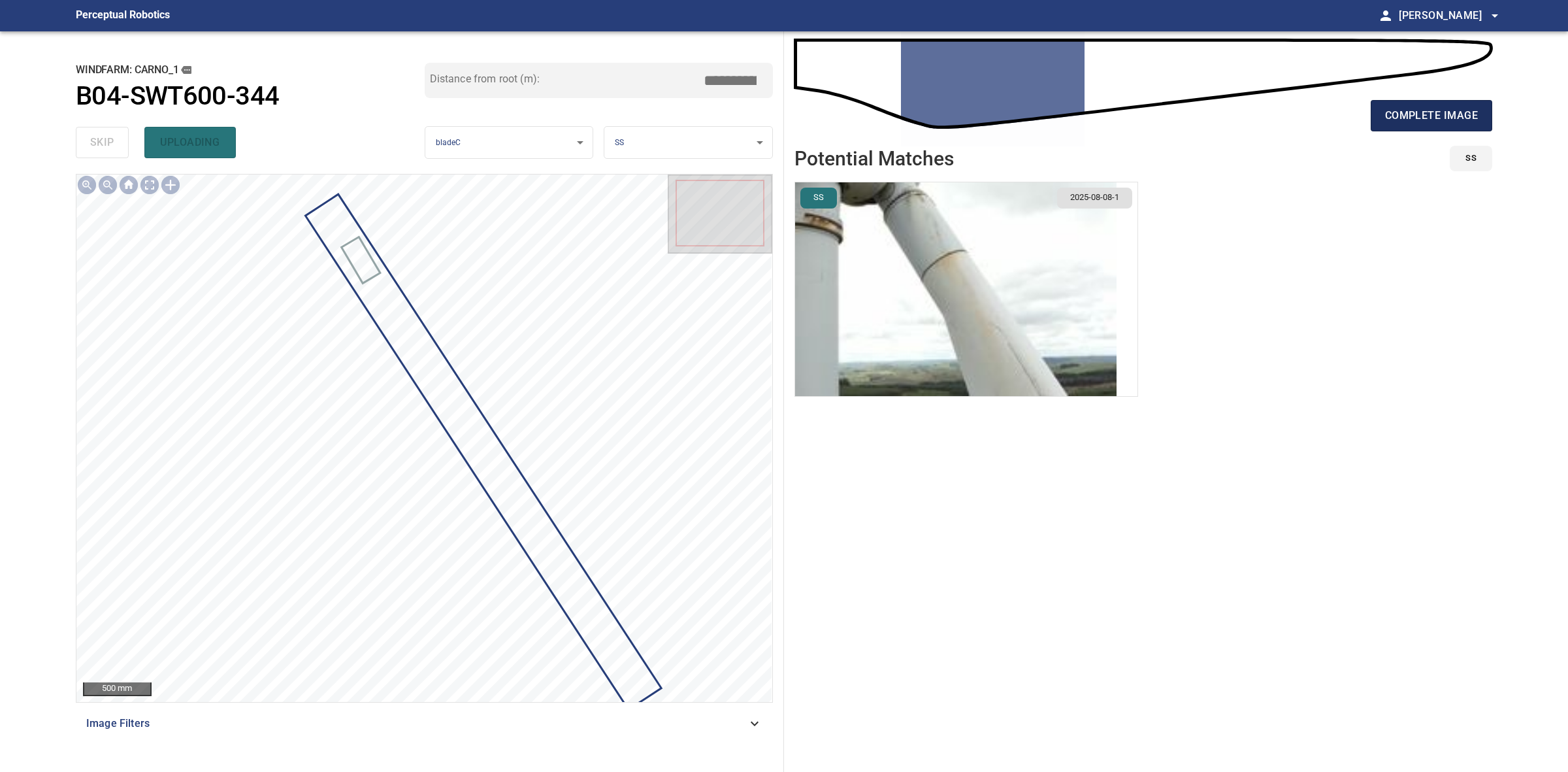
click at [1436, 115] on span "complete image" at bounding box center [1432, 115] width 93 height 18
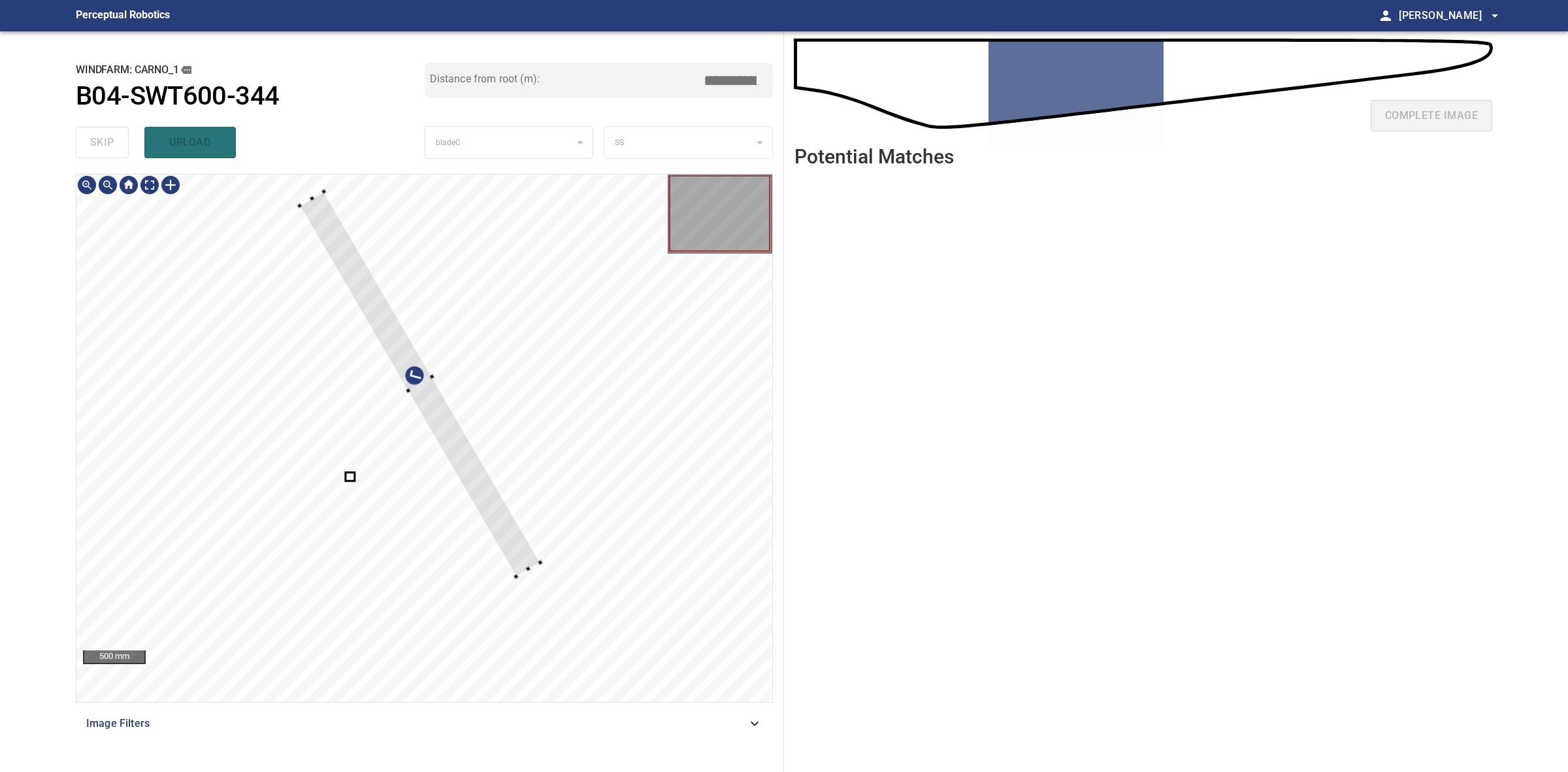
click at [413, 391] on div at bounding box center [419, 384] width 241 height 385
click at [408, 406] on div at bounding box center [411, 393] width 239 height 383
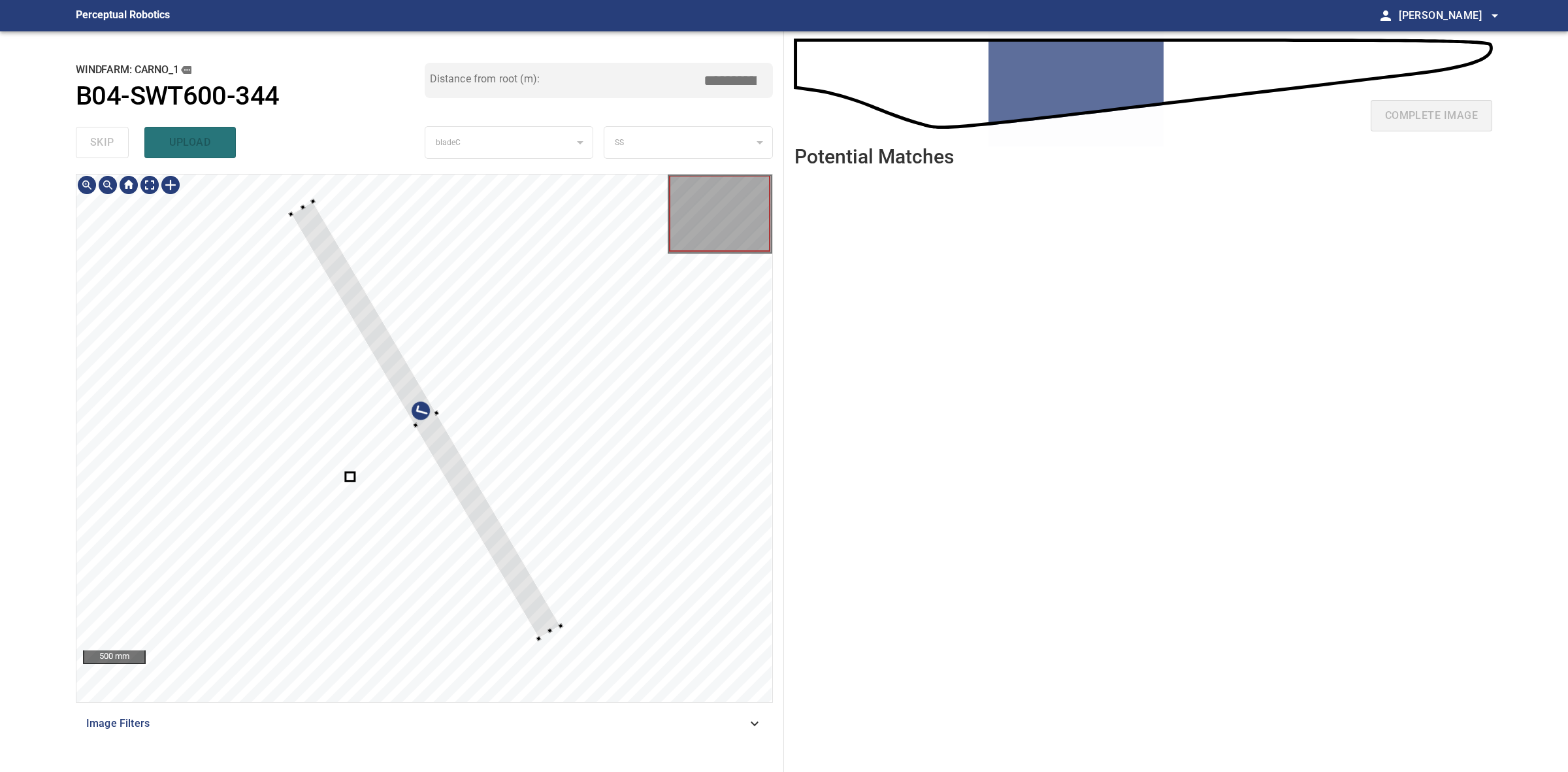
click at [559, 641] on div at bounding box center [424, 438] width 696 height 527
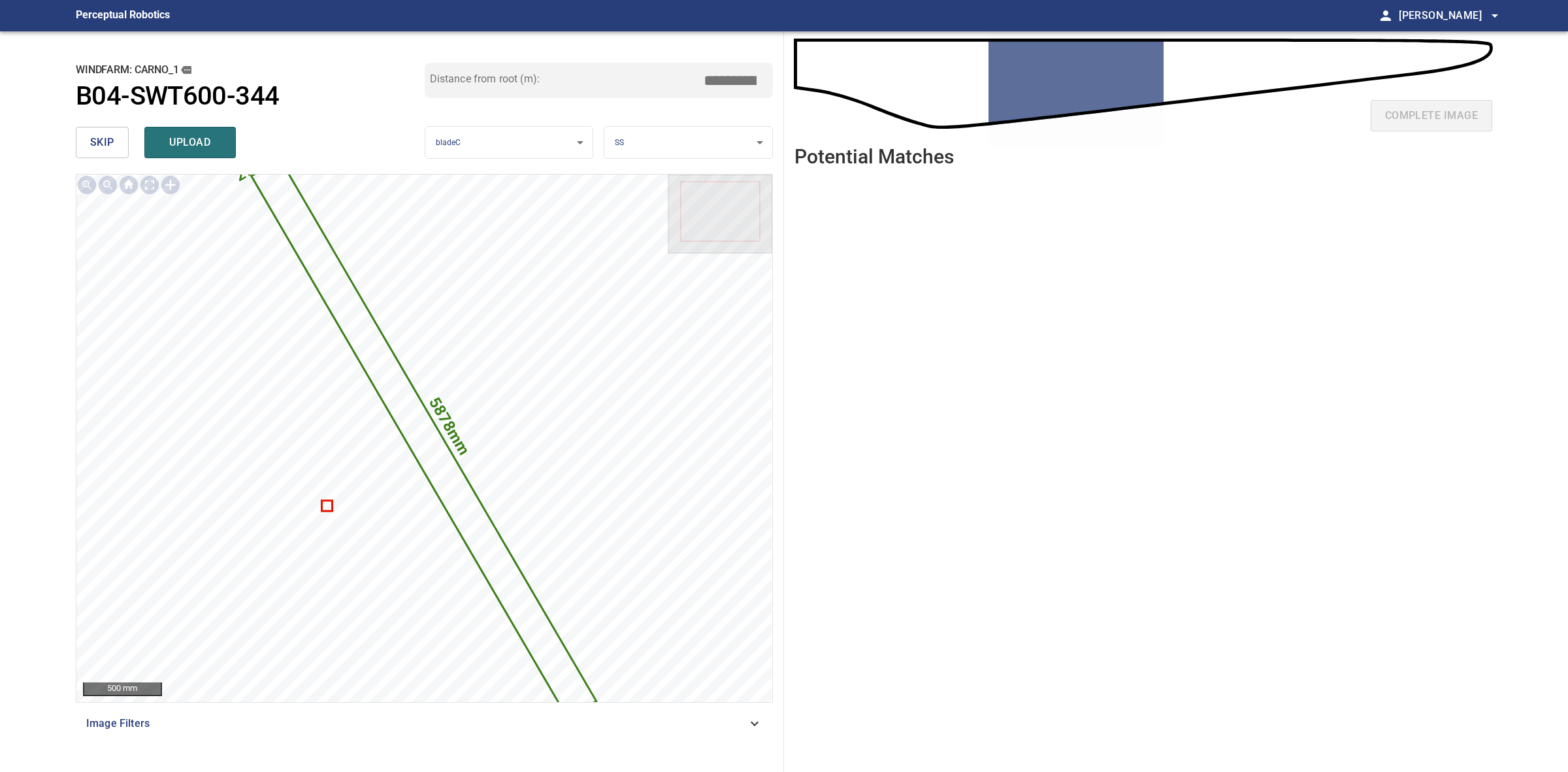
drag, startPoint x: 733, startPoint y: 74, endPoint x: 724, endPoint y: 74, distance: 9.0
click at [724, 74] on input "****" at bounding box center [735, 80] width 66 height 25
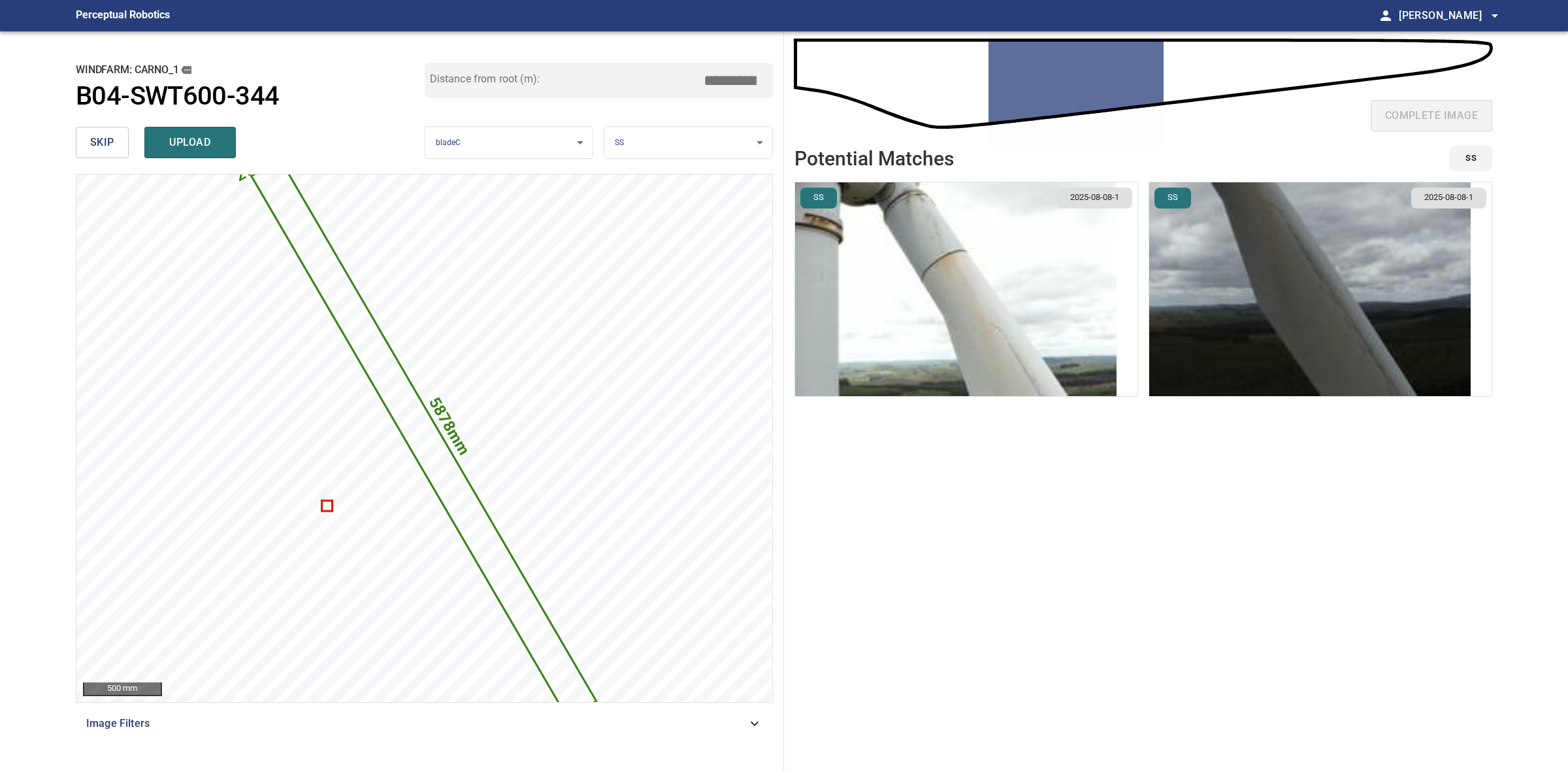
drag, startPoint x: 735, startPoint y: 79, endPoint x: 719, endPoint y: 79, distance: 16.0
click at [719, 79] on input "****" at bounding box center [735, 80] width 66 height 25
type input "****"
click at [1315, 239] on img "button" at bounding box center [1310, 289] width 321 height 214
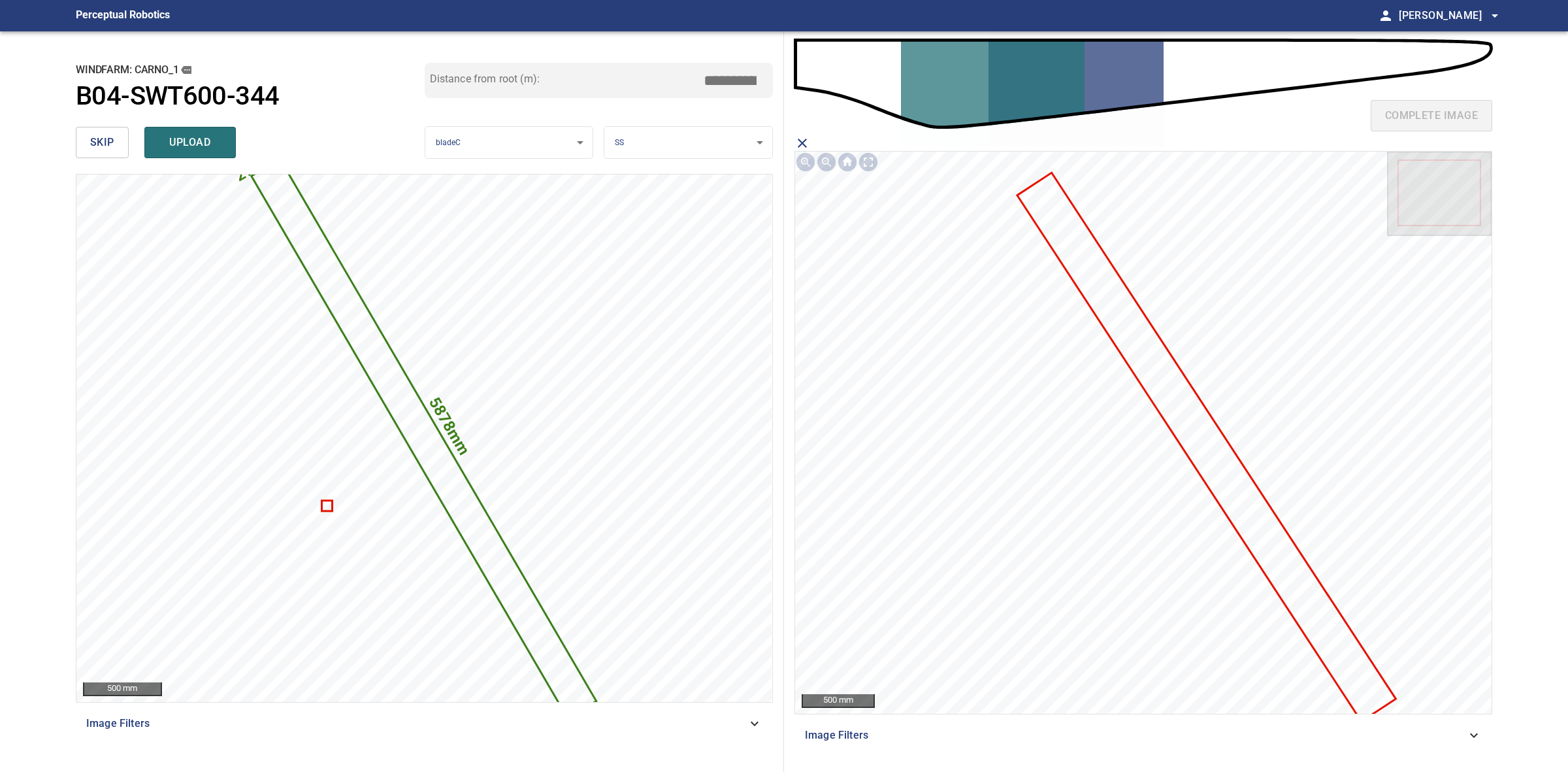
click at [1235, 481] on icon at bounding box center [1207, 446] width 377 height 546
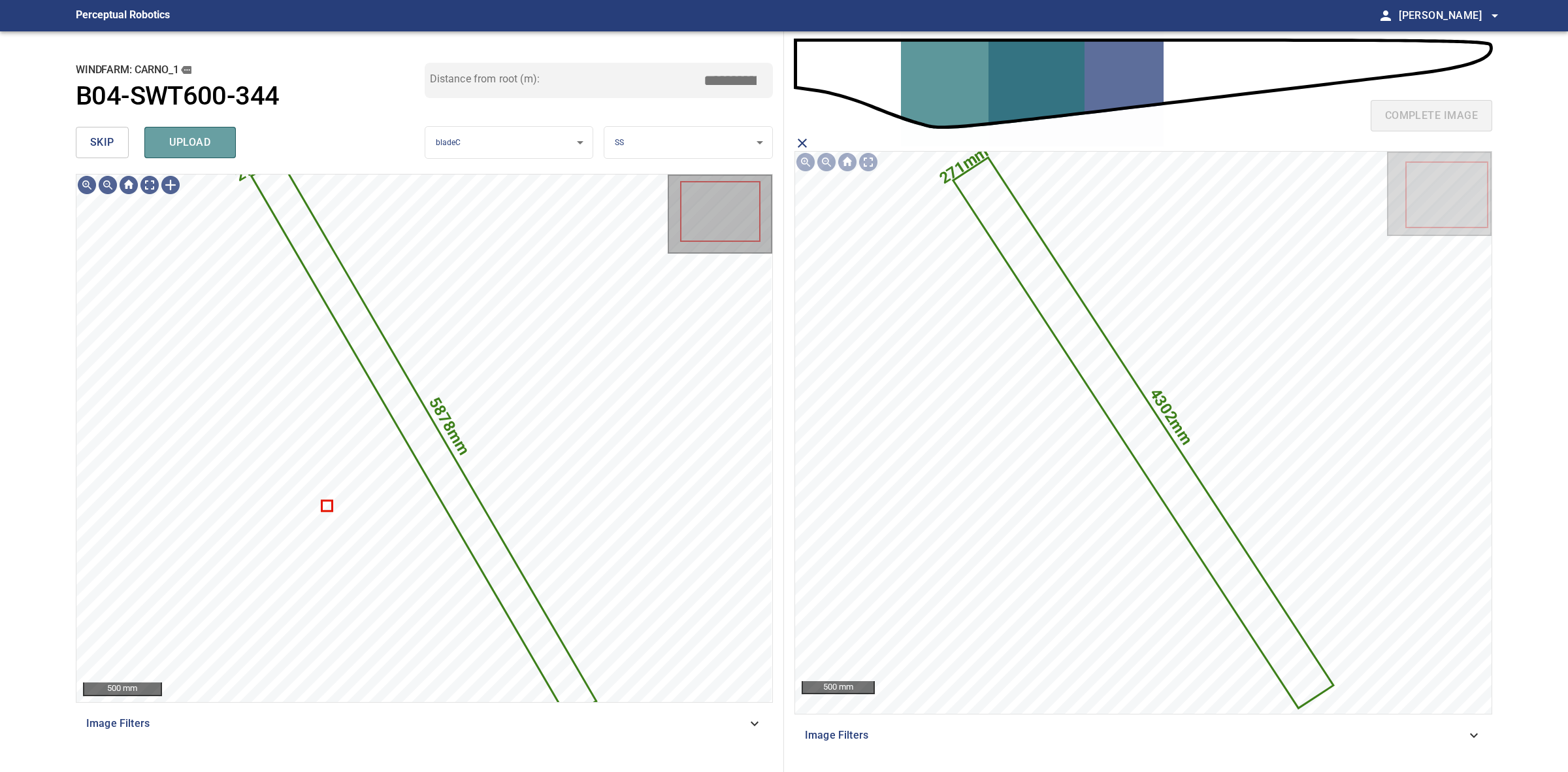
drag, startPoint x: 197, startPoint y: 148, endPoint x: 135, endPoint y: 149, distance: 62.0
click at [196, 148] on span "upload" at bounding box center [190, 141] width 63 height 18
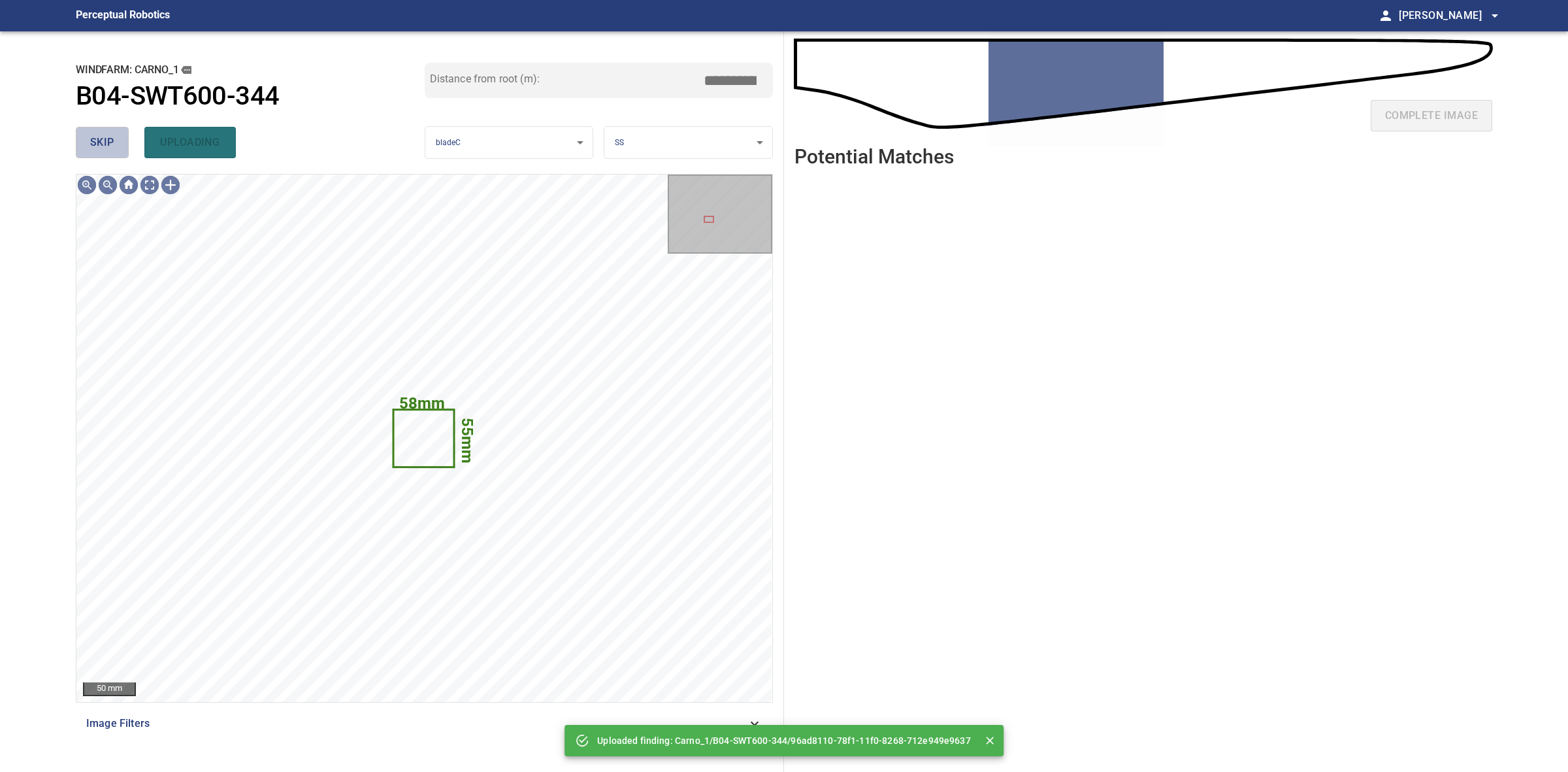
click at [100, 151] on span "skip" at bounding box center [102, 141] width 24 height 18
click at [100, 151] on div "skip uploading" at bounding box center [250, 142] width 349 height 42
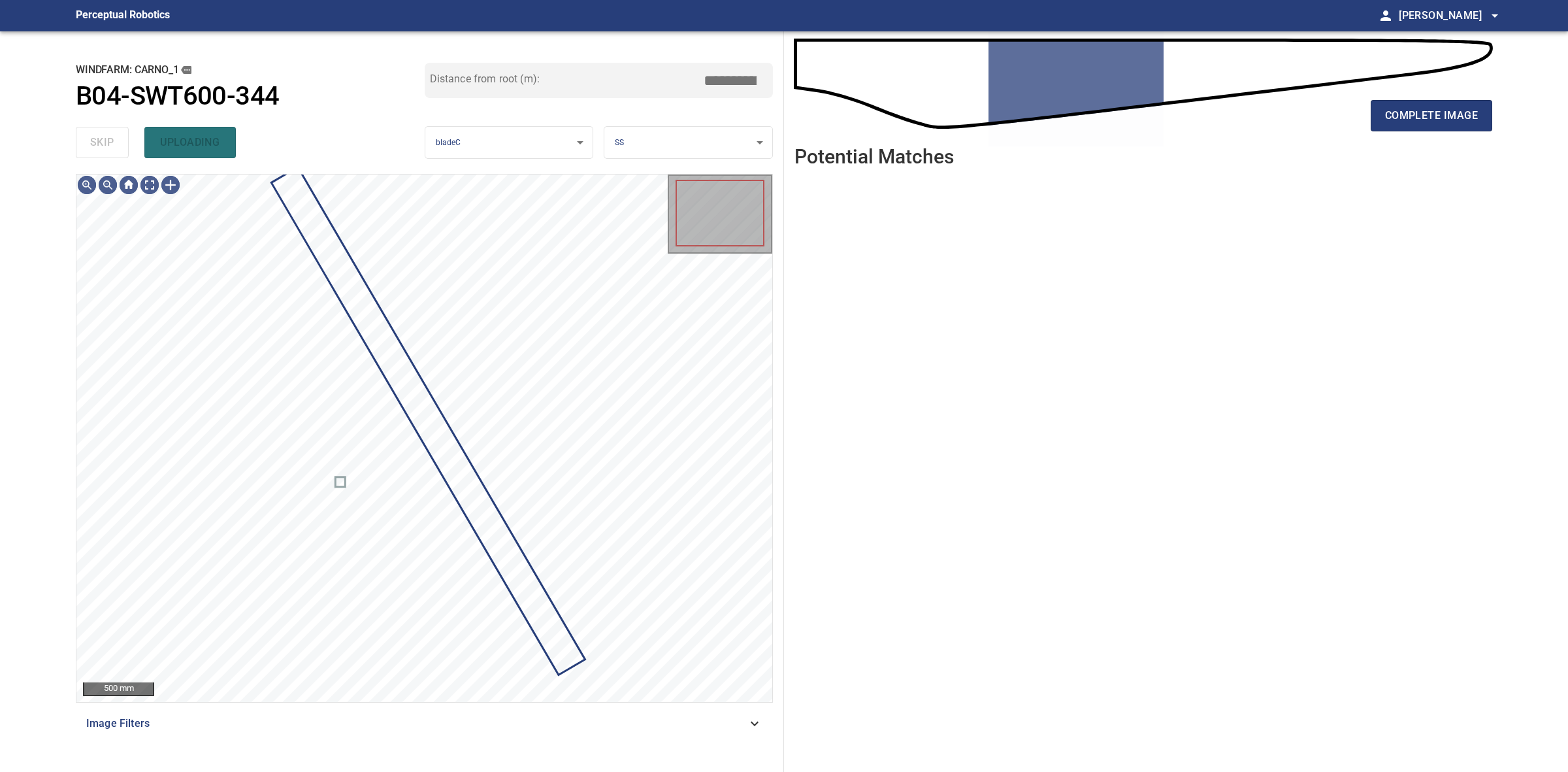
click at [100, 151] on div "skip uploading" at bounding box center [250, 142] width 349 height 42
click at [1478, 96] on div "complete image" at bounding box center [1143, 120] width 698 height 52
click at [1477, 96] on div "complete image" at bounding box center [1143, 120] width 698 height 52
click at [1450, 99] on div "complete image" at bounding box center [1143, 120] width 698 height 52
click at [1443, 122] on span "complete image" at bounding box center [1432, 115] width 93 height 18
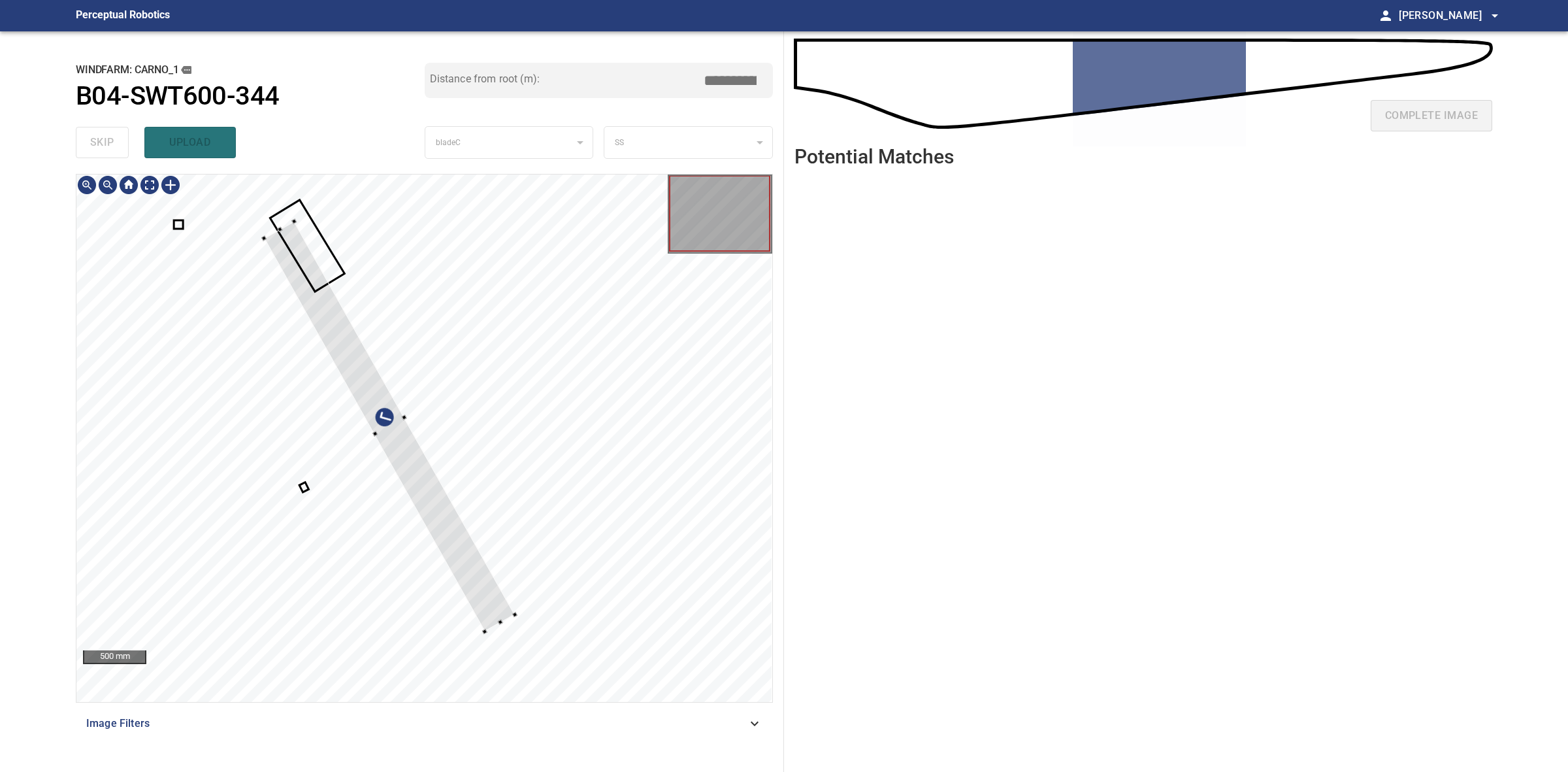
click at [507, 606] on div at bounding box center [424, 438] width 696 height 527
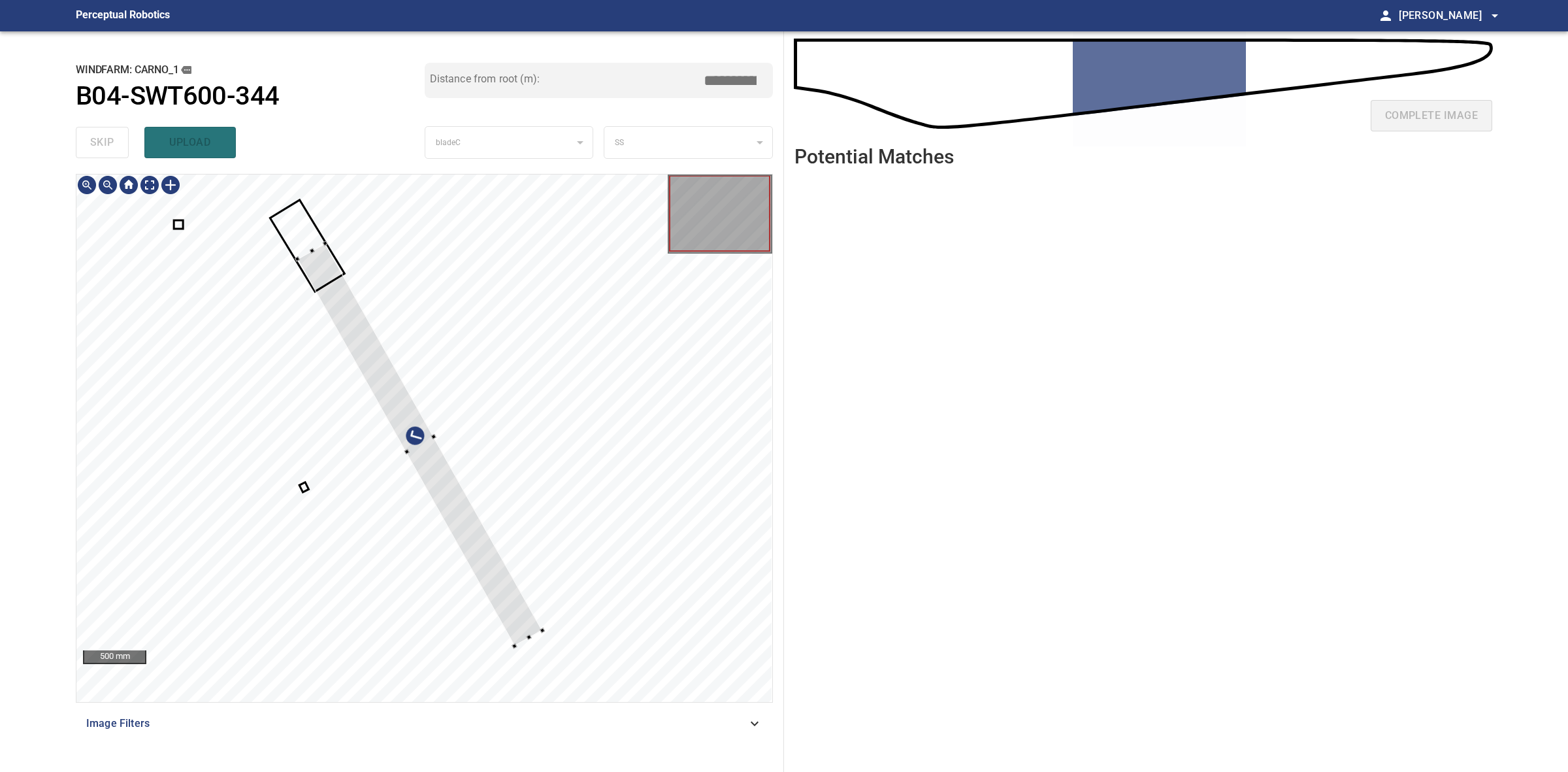
click at [525, 626] on div at bounding box center [420, 444] width 245 height 402
click at [537, 629] on div at bounding box center [536, 628] width 5 height 5
click at [531, 640] on div at bounding box center [424, 438] width 696 height 527
click at [276, 203] on div at bounding box center [424, 438] width 696 height 527
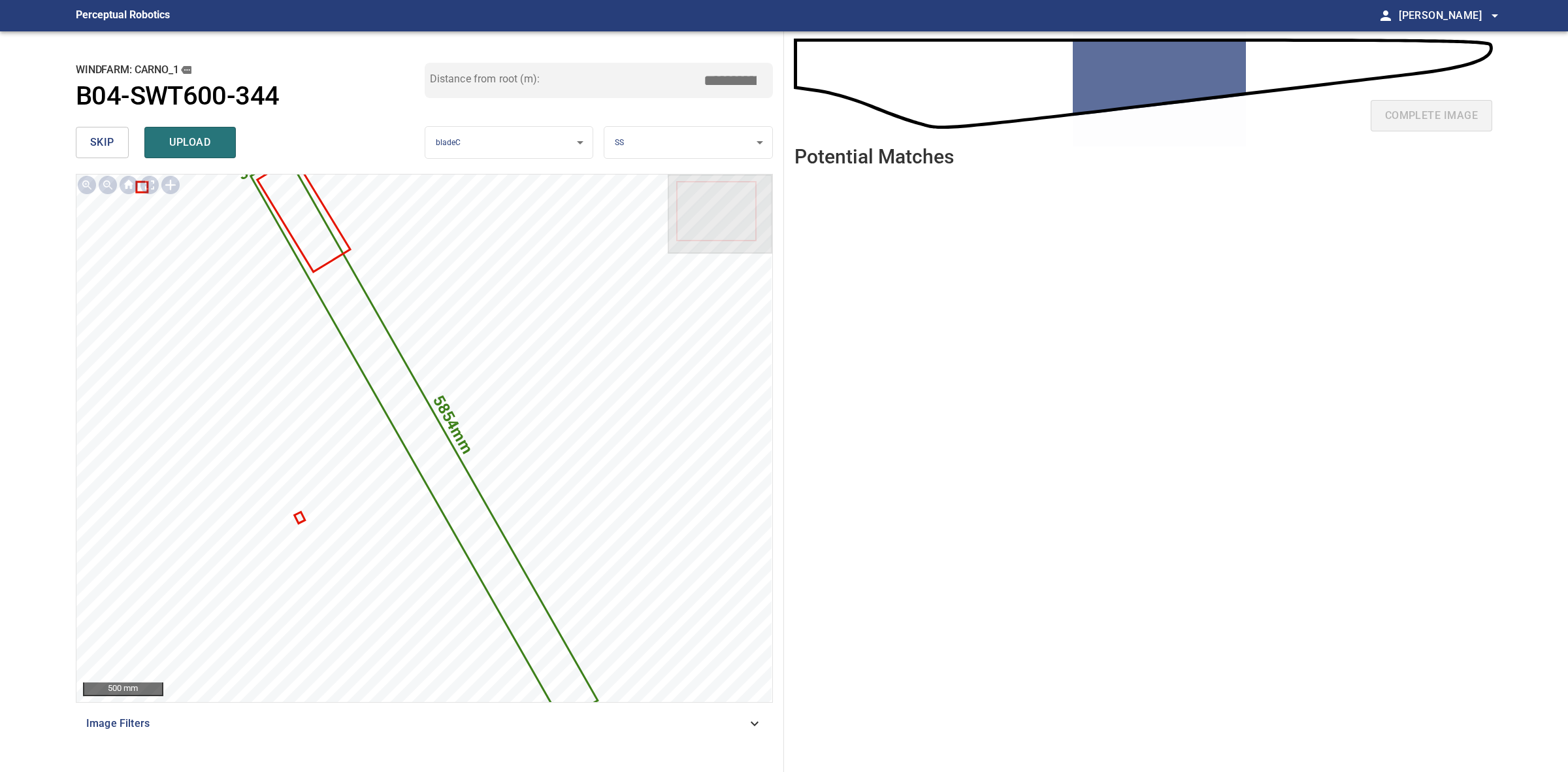
drag, startPoint x: 732, startPoint y: 75, endPoint x: 718, endPoint y: 77, distance: 14.1
click at [726, 75] on input "*****" at bounding box center [735, 80] width 66 height 25
drag, startPoint x: 735, startPoint y: 77, endPoint x: 713, endPoint y: 76, distance: 22.0
click at [713, 77] on input "*****" at bounding box center [735, 80] width 66 height 25
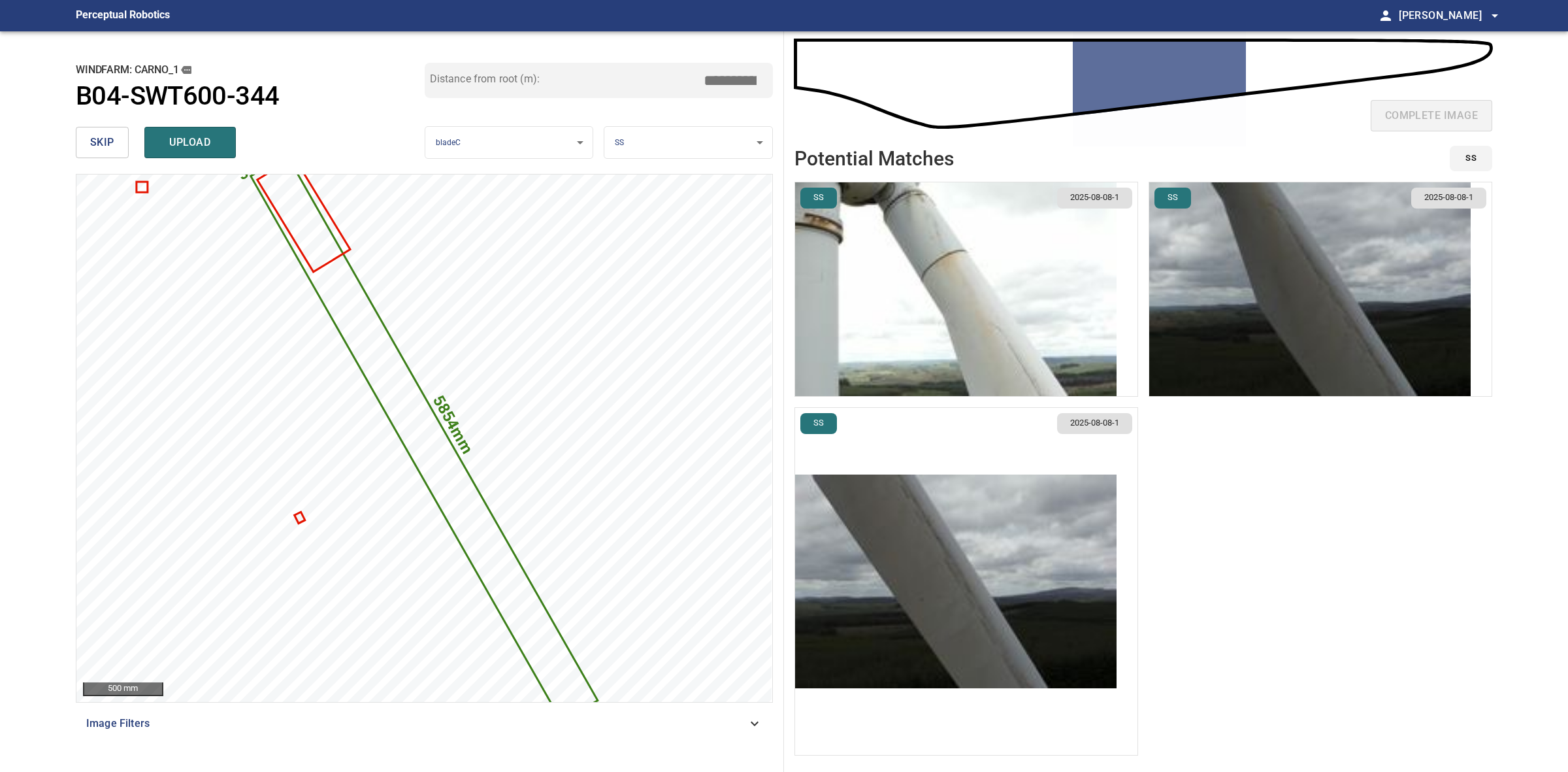
type input "****"
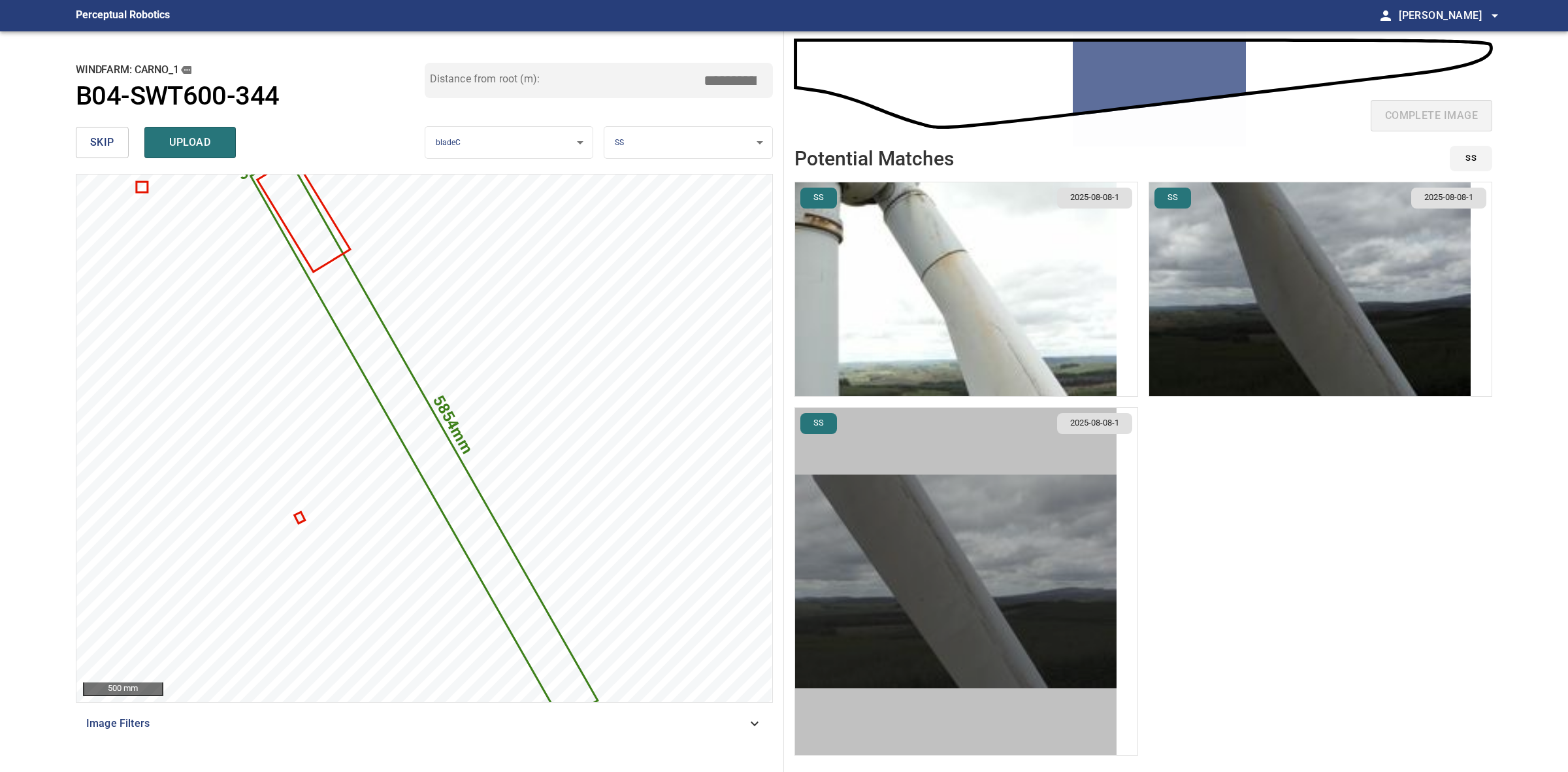
click at [1044, 544] on img "button" at bounding box center [955, 581] width 321 height 214
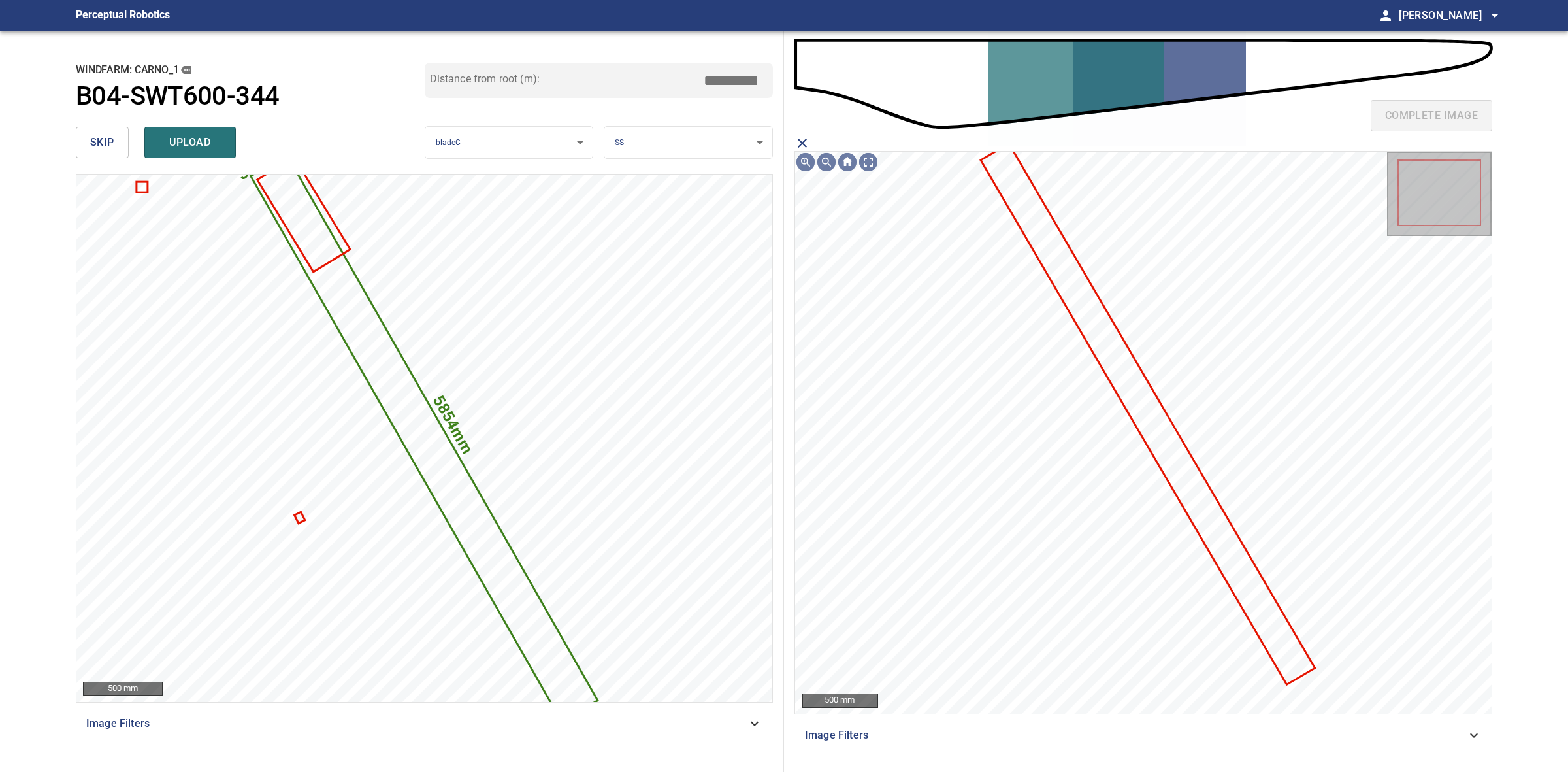
click at [1153, 417] on icon at bounding box center [1147, 413] width 331 height 538
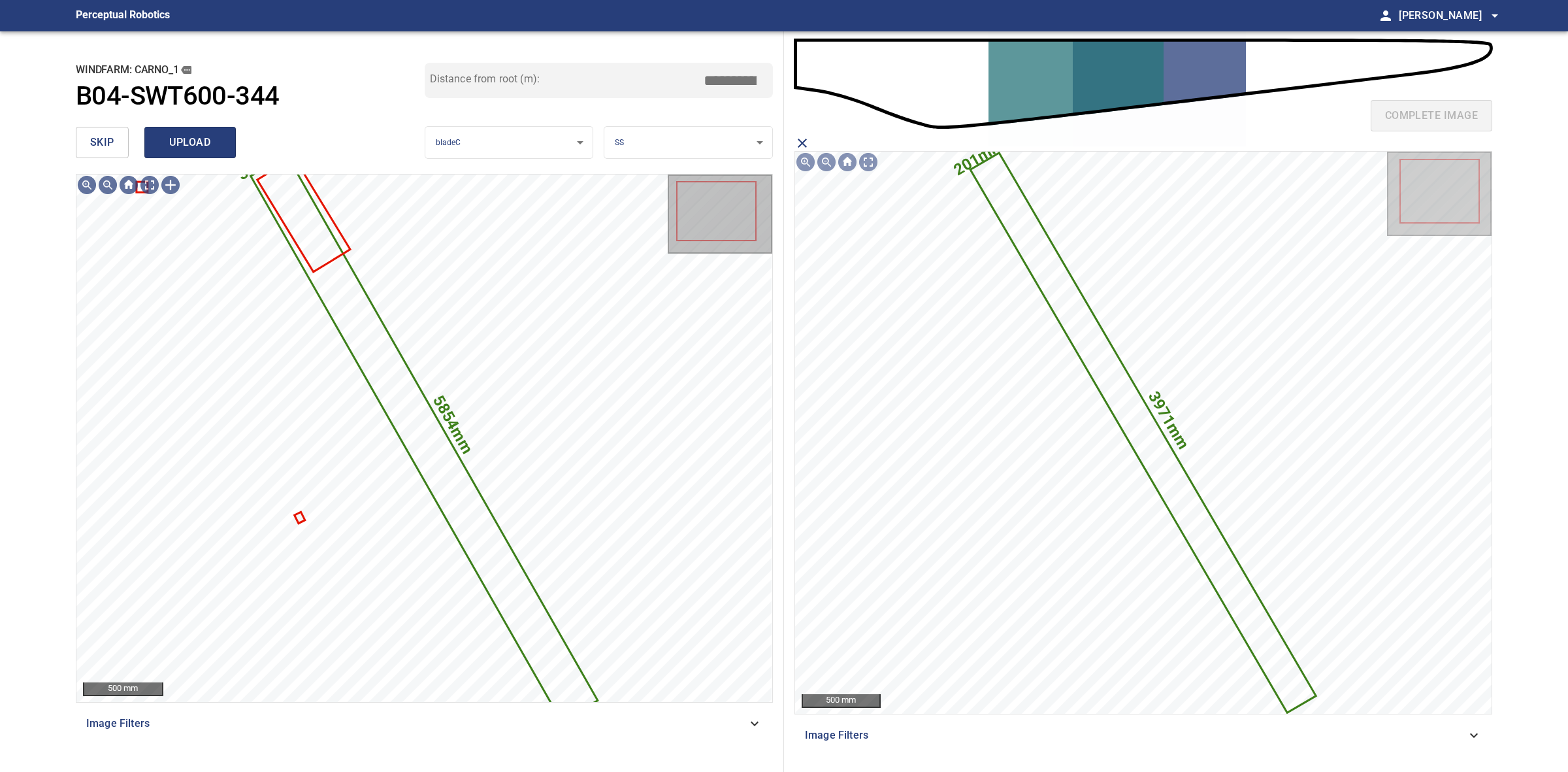
click at [184, 134] on span "upload" at bounding box center [190, 141] width 63 height 18
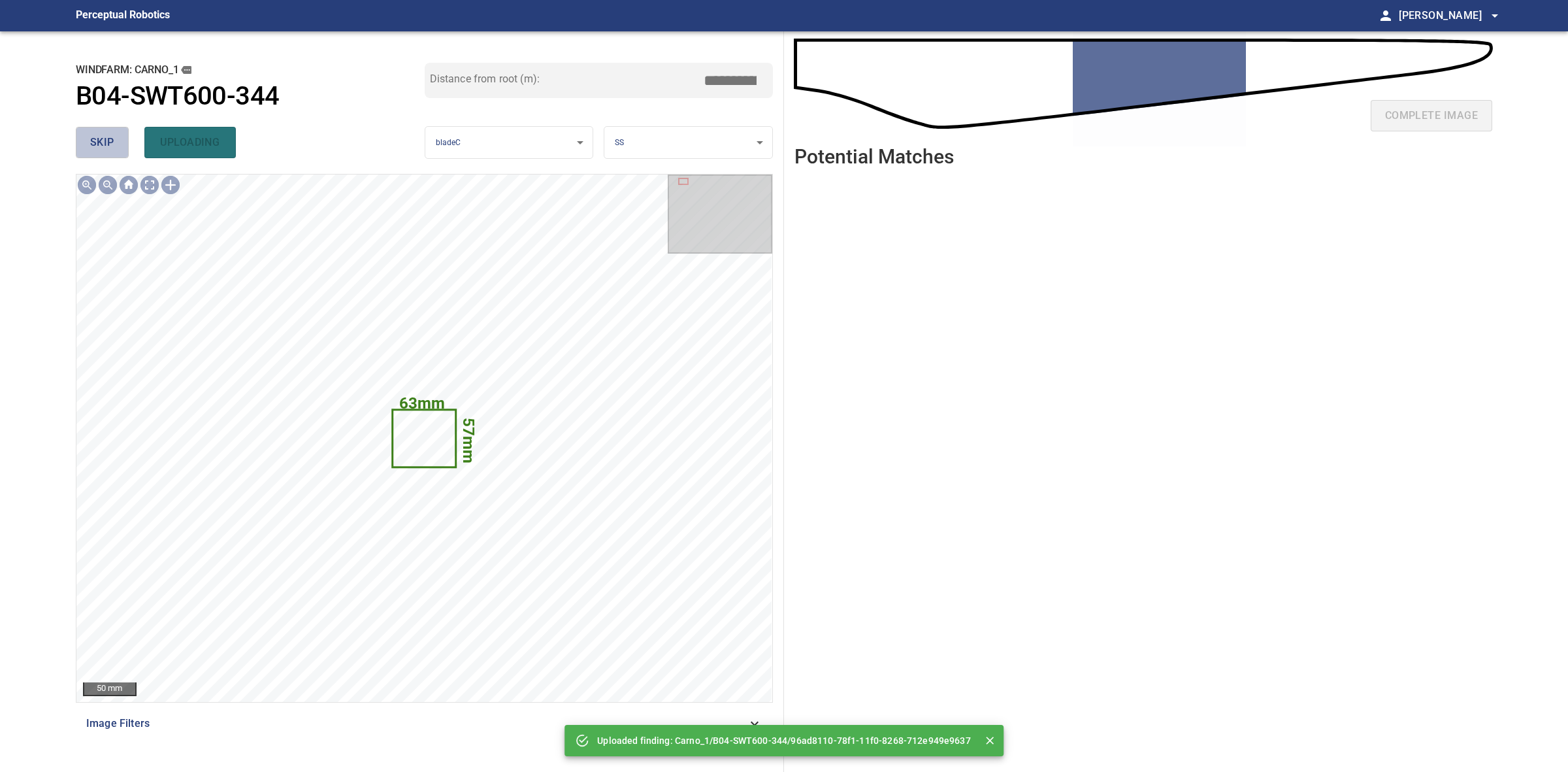
click at [85, 151] on button "skip" at bounding box center [102, 142] width 53 height 32
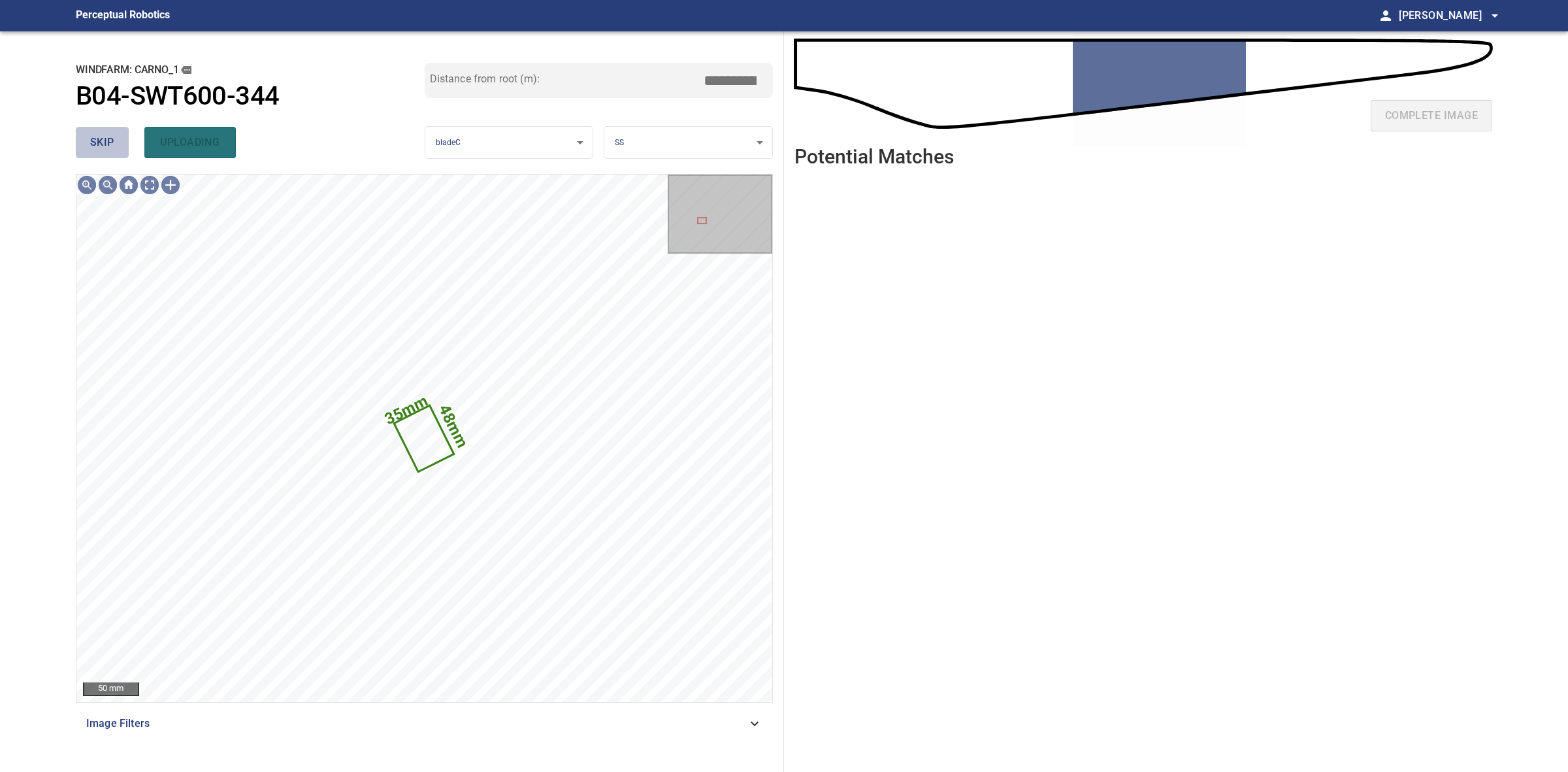
click at [91, 144] on span "skip" at bounding box center [102, 141] width 24 height 18
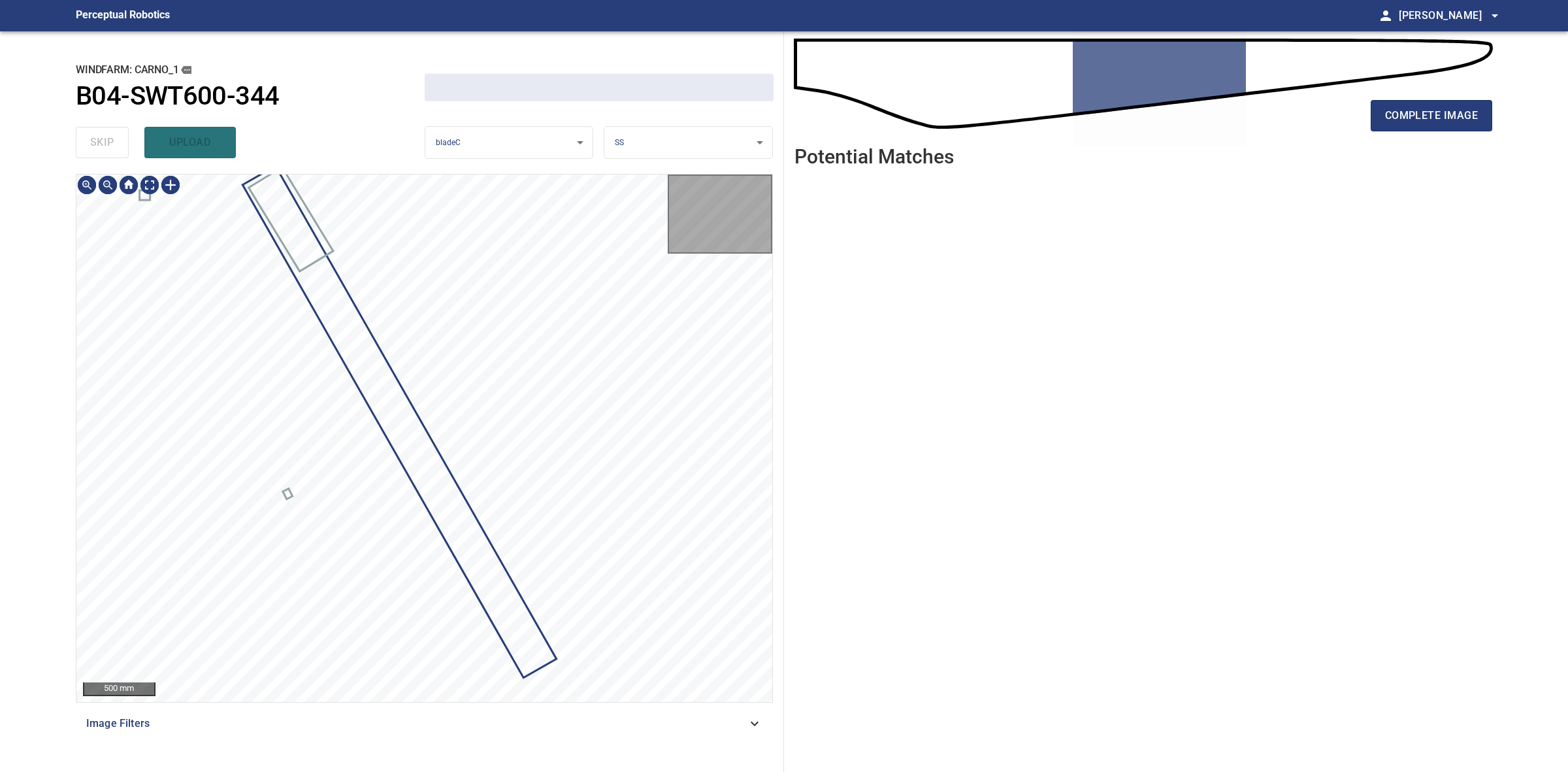
click at [91, 144] on div "skip upload" at bounding box center [250, 142] width 349 height 42
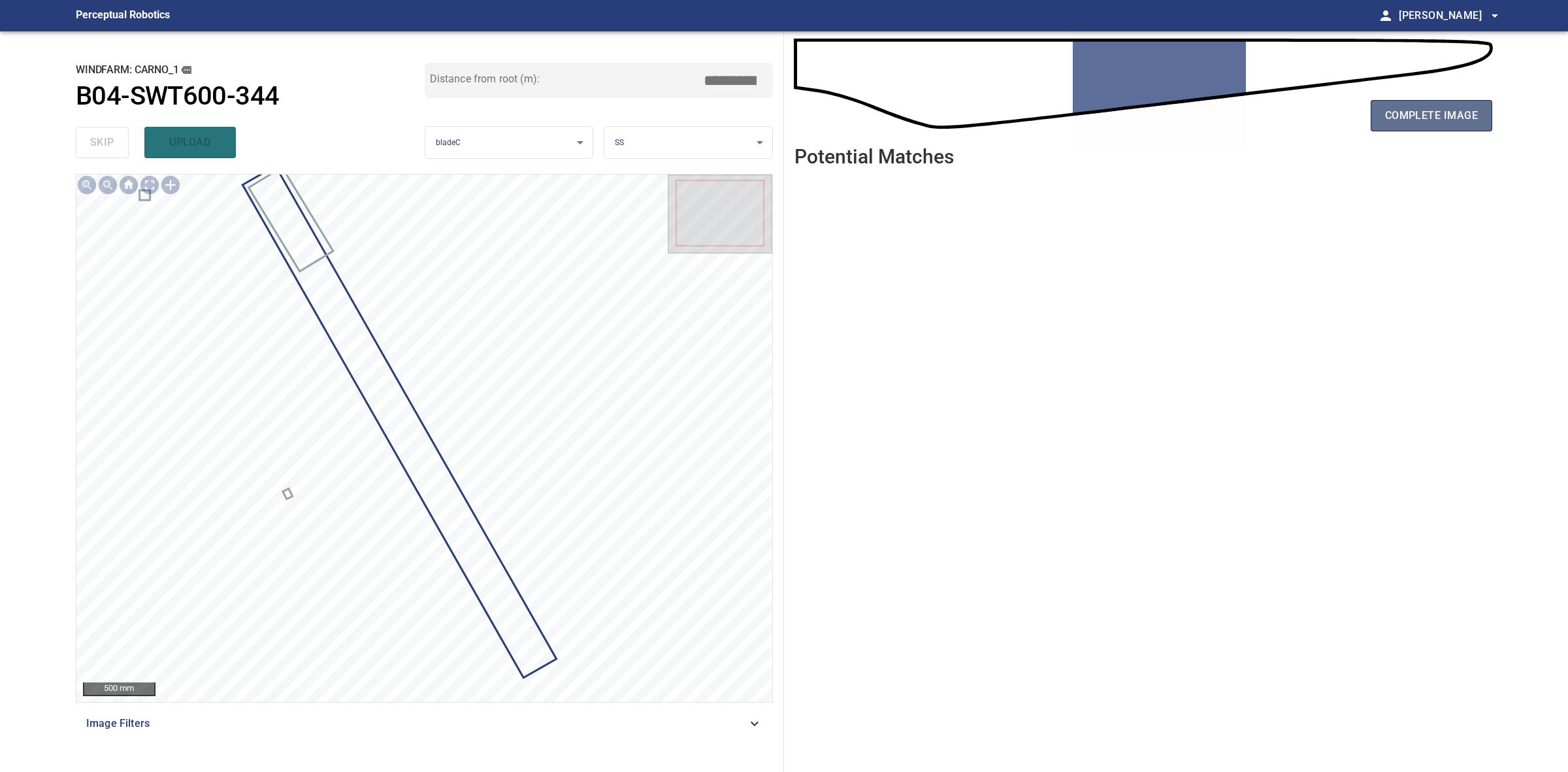
click at [1397, 129] on button "complete image" at bounding box center [1432, 115] width 122 height 32
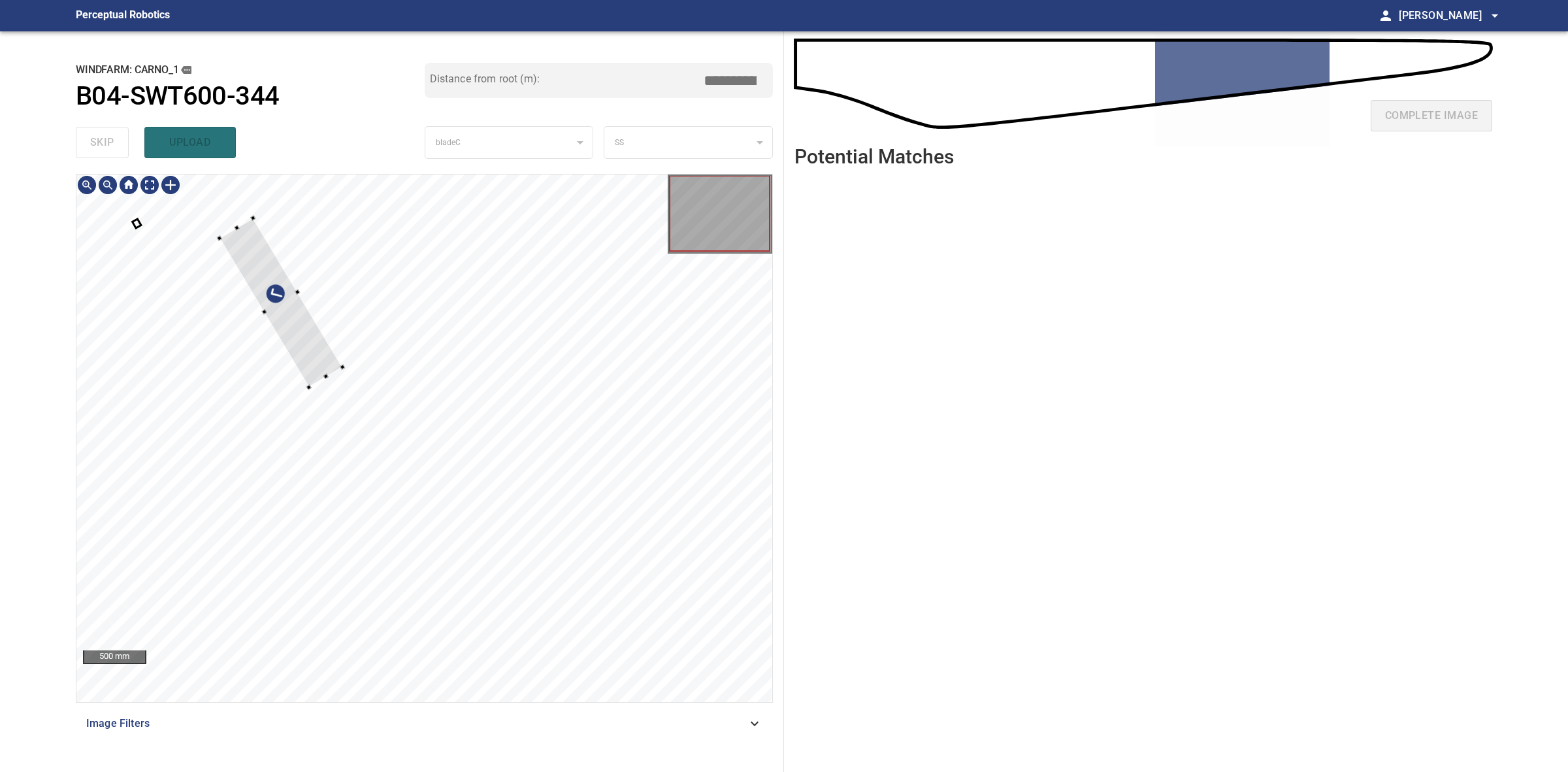
click at [346, 372] on div at bounding box center [424, 438] width 696 height 527
click at [348, 342] on div at bounding box center [313, 293] width 123 height 170
click at [355, 366] on div at bounding box center [312, 292] width 123 height 170
click at [366, 383] on div at bounding box center [424, 438] width 696 height 527
click at [355, 364] on div at bounding box center [308, 289] width 129 height 178
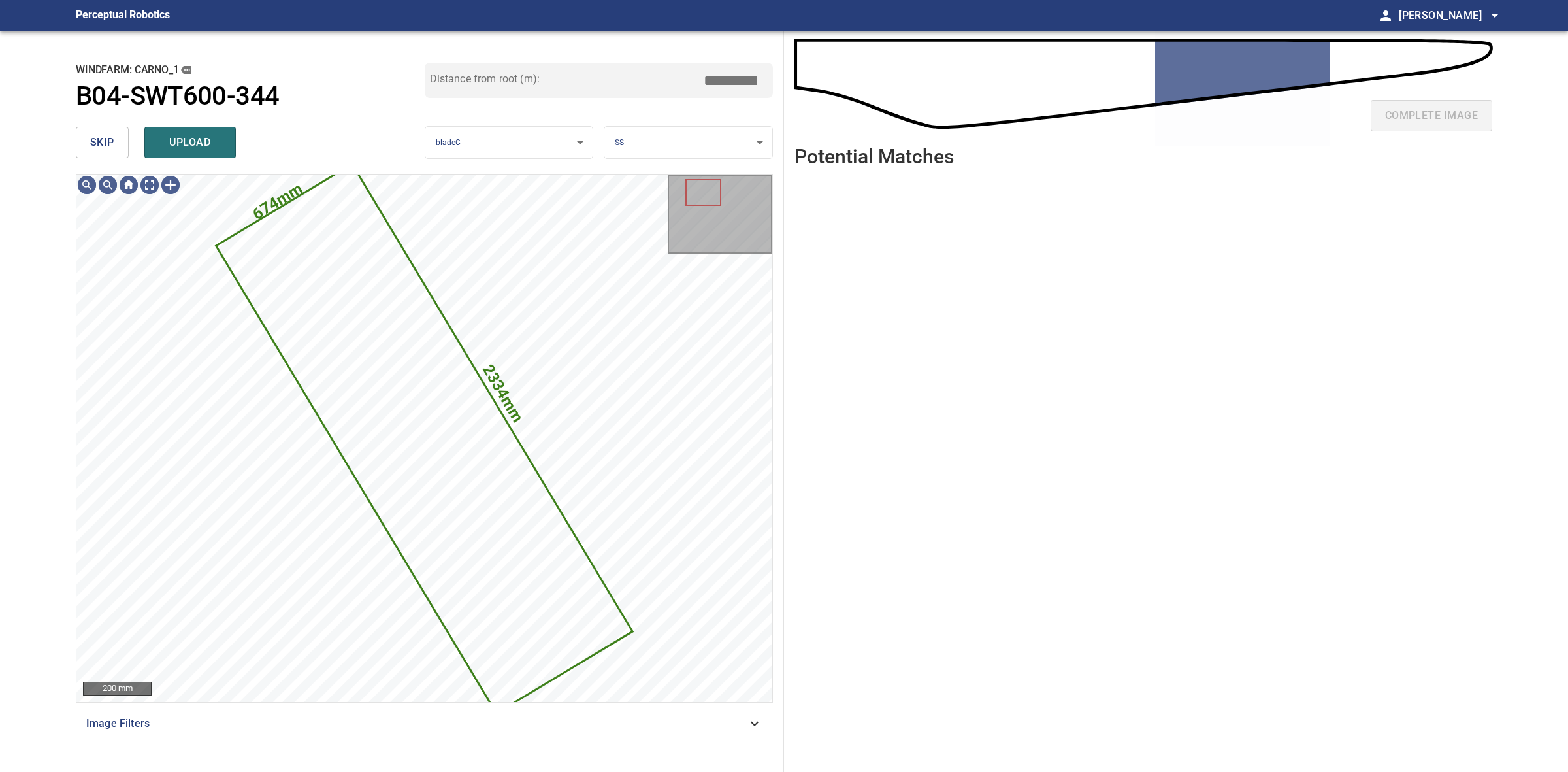
click at [647, 144] on body "**********" at bounding box center [784, 386] width 1568 height 772
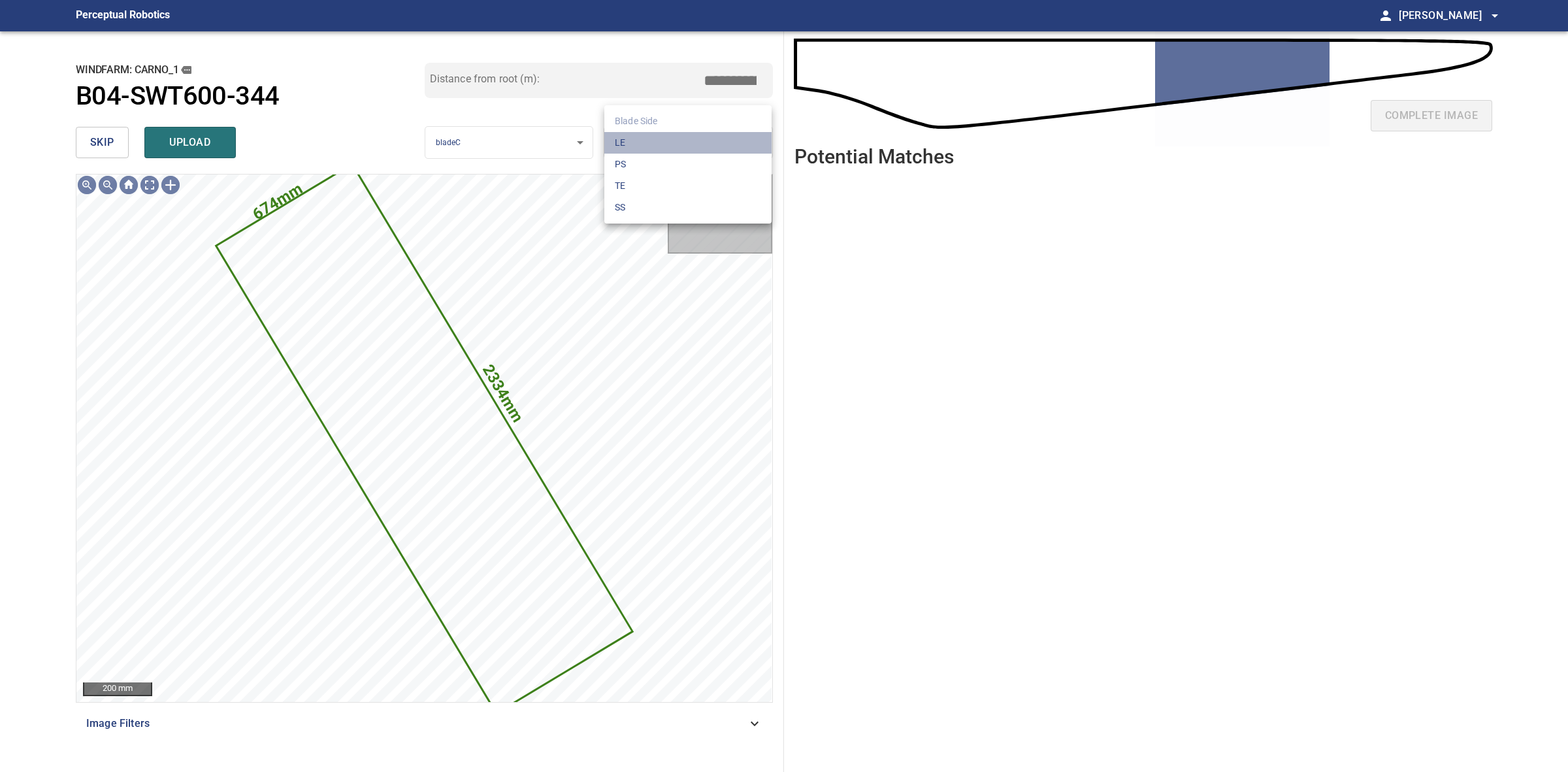
click at [647, 144] on li "LE" at bounding box center [688, 142] width 167 height 21
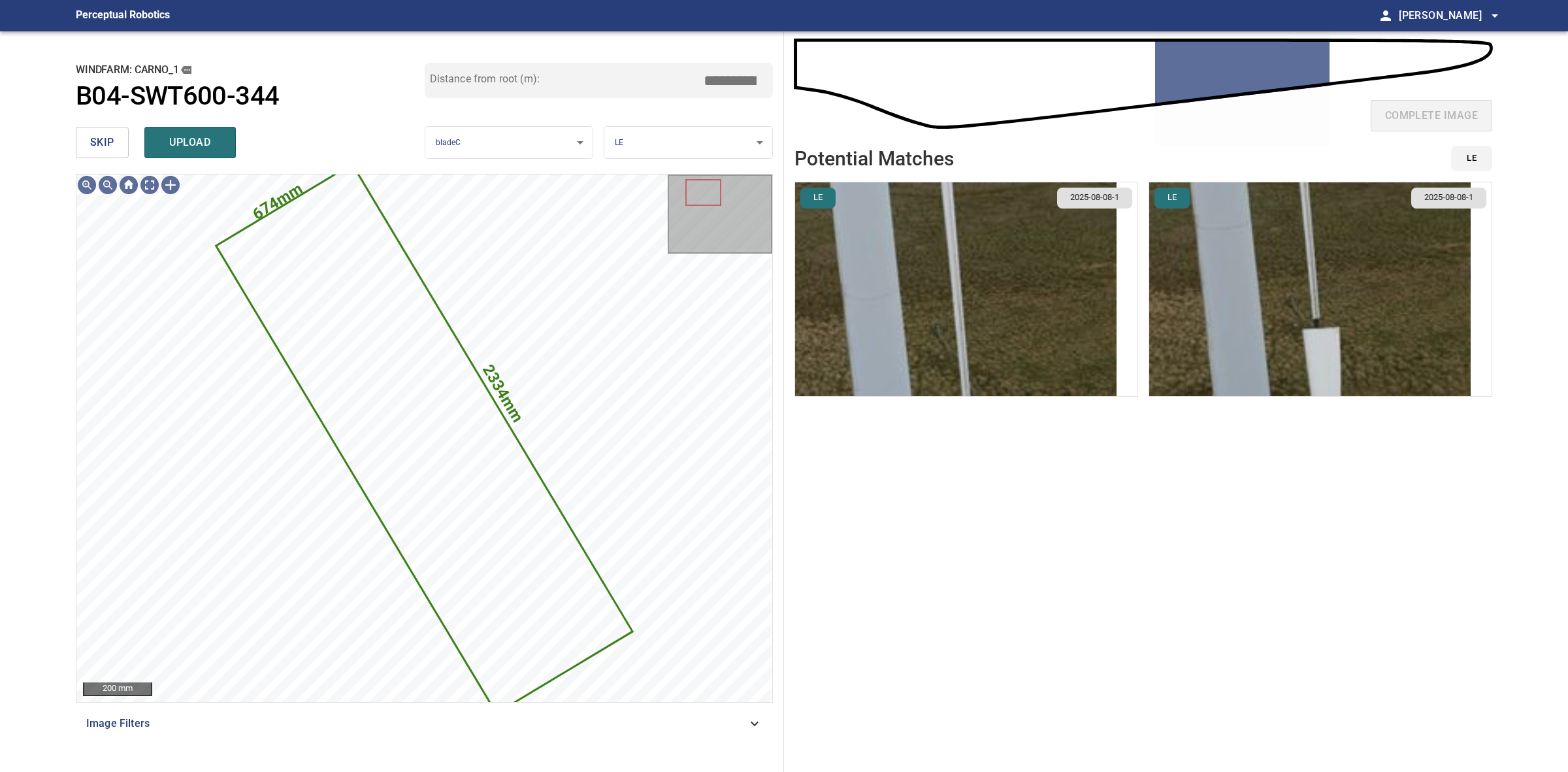
click at [1242, 319] on img "button" at bounding box center [1310, 289] width 321 height 214
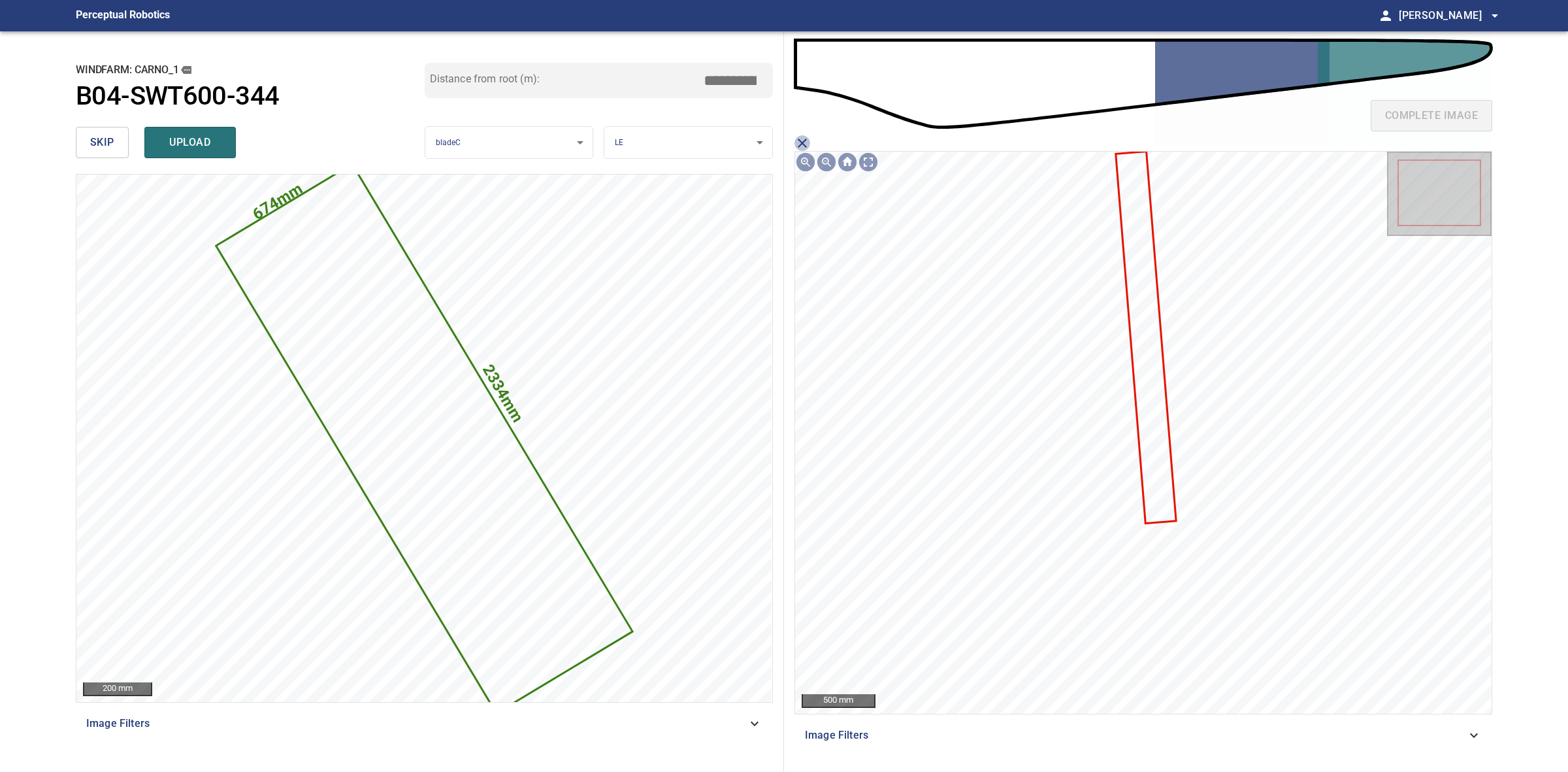
click at [803, 147] on icon "close matching imageResolution:" at bounding box center [802, 143] width 15 height 15
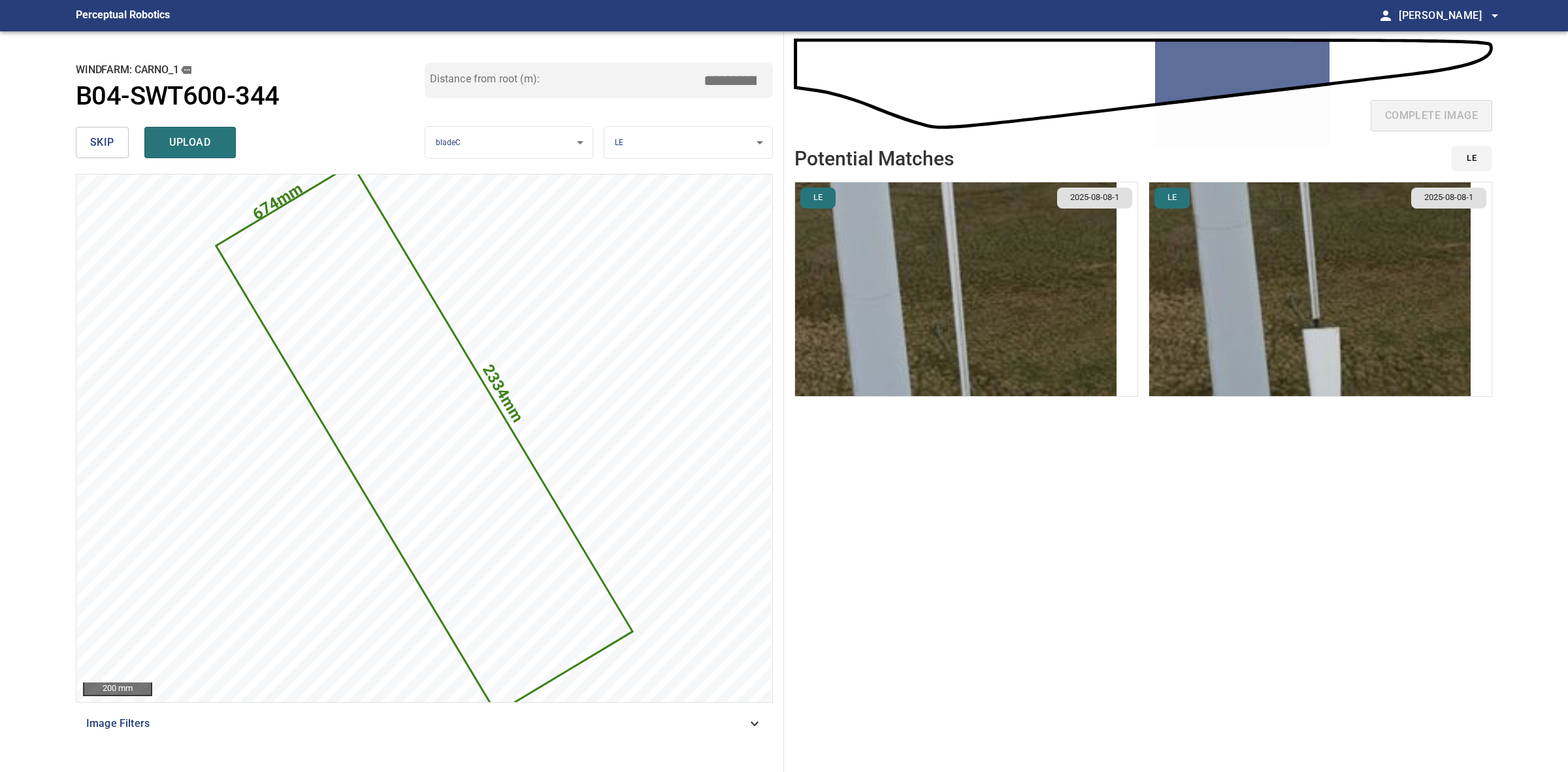
click at [716, 141] on body "**********" at bounding box center [784, 386] width 1568 height 772
click at [635, 215] on li "SS" at bounding box center [688, 207] width 167 height 21
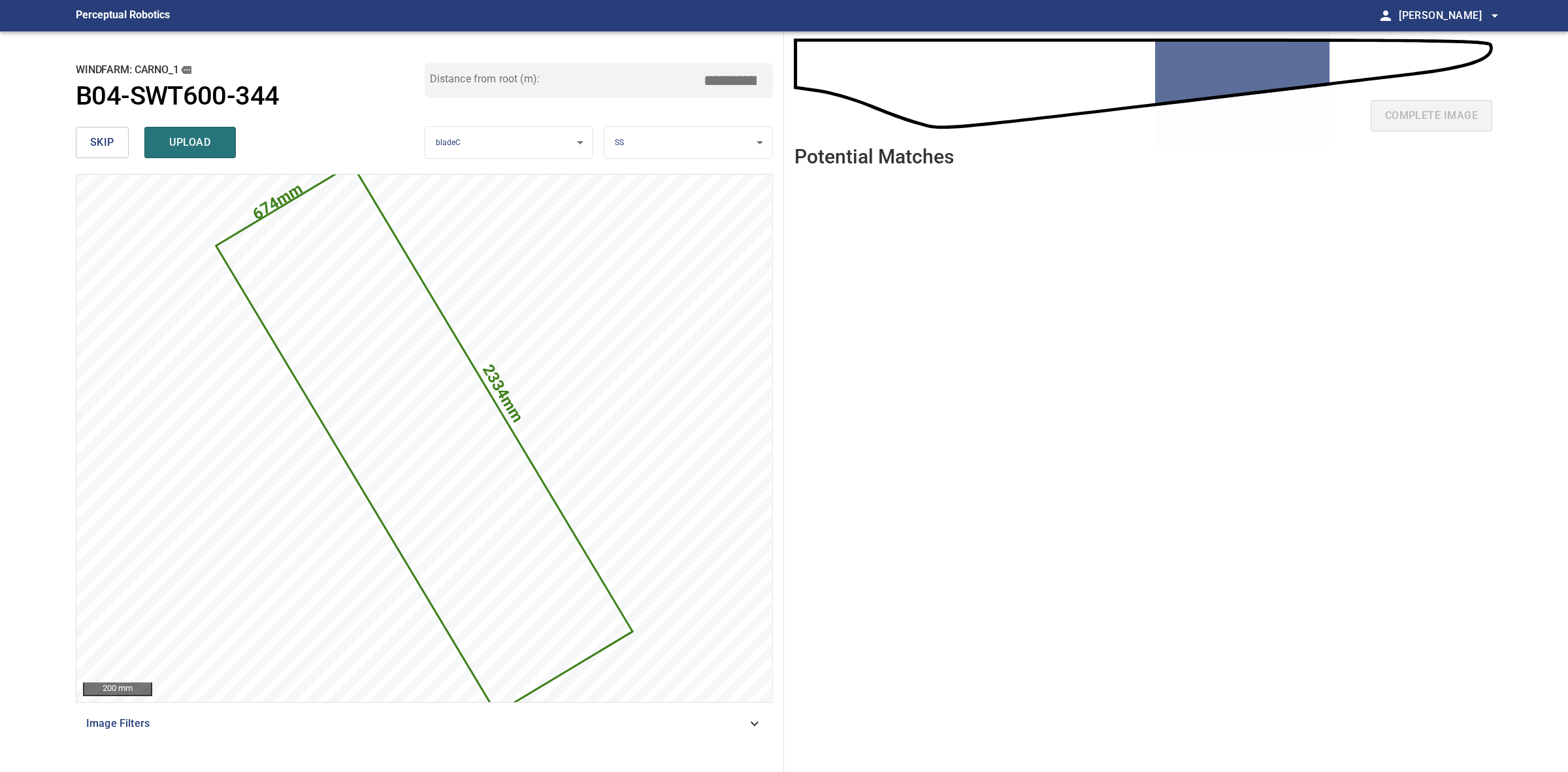
click at [732, 80] on input "*****" at bounding box center [735, 80] width 66 height 25
drag, startPoint x: 736, startPoint y: 80, endPoint x: 707, endPoint y: 82, distance: 29.1
click at [707, 82] on input "*****" at bounding box center [735, 80] width 66 height 25
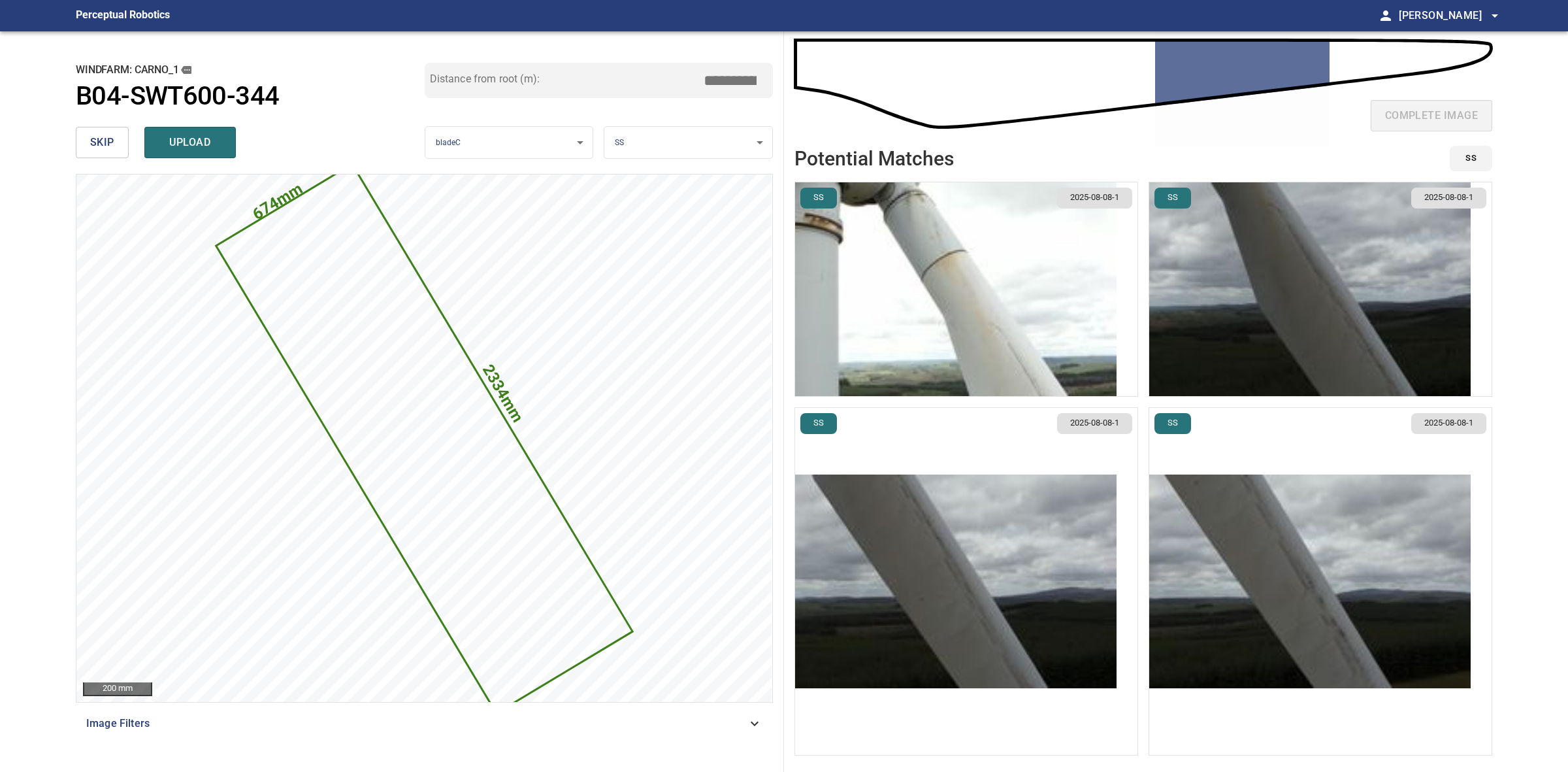
click at [732, 76] on input "****" at bounding box center [735, 80] width 66 height 25
type input "****"
click at [1291, 533] on img "button" at bounding box center [1310, 581] width 321 height 214
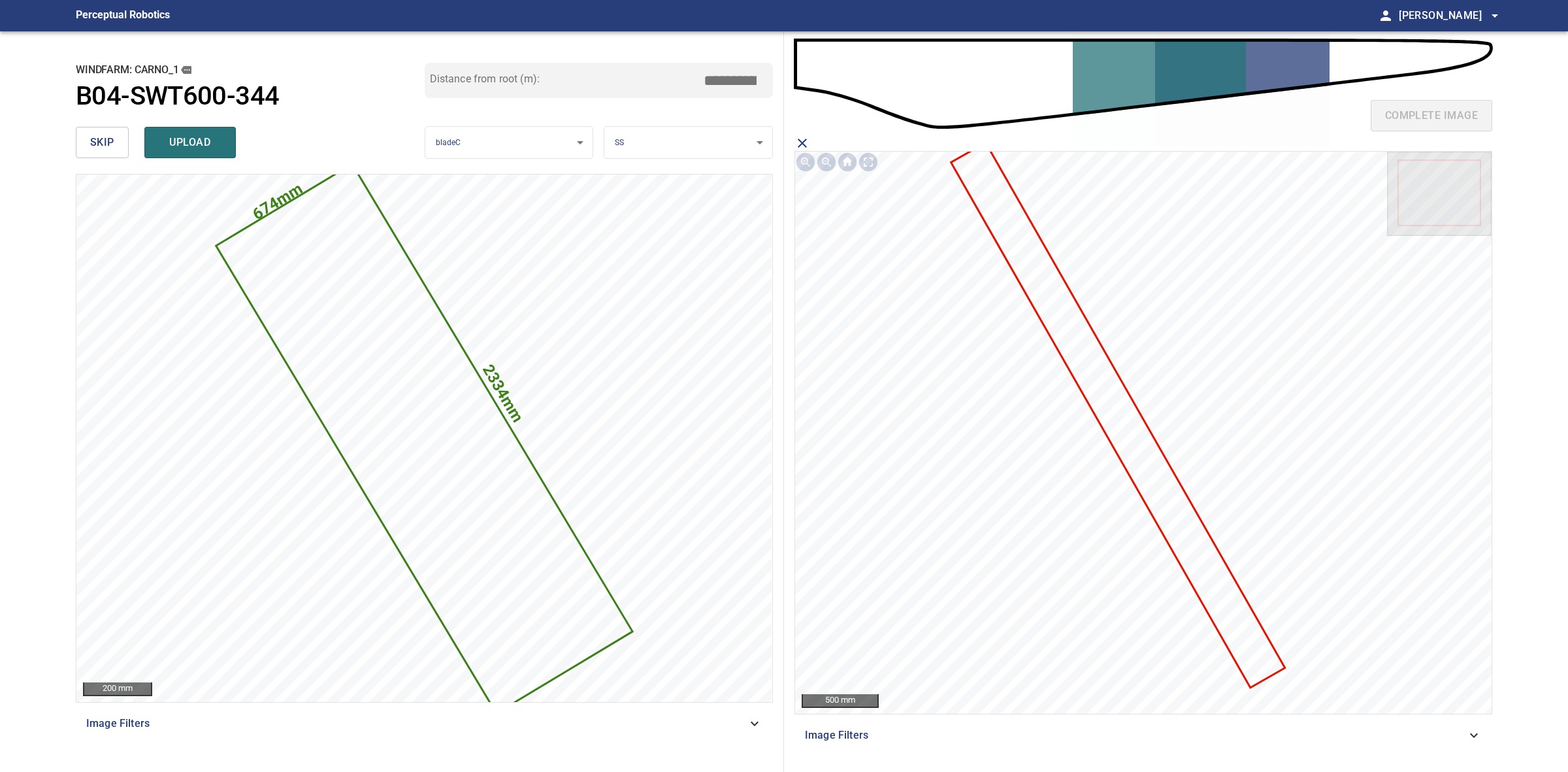
click at [1152, 454] on icon at bounding box center [1117, 415] width 331 height 542
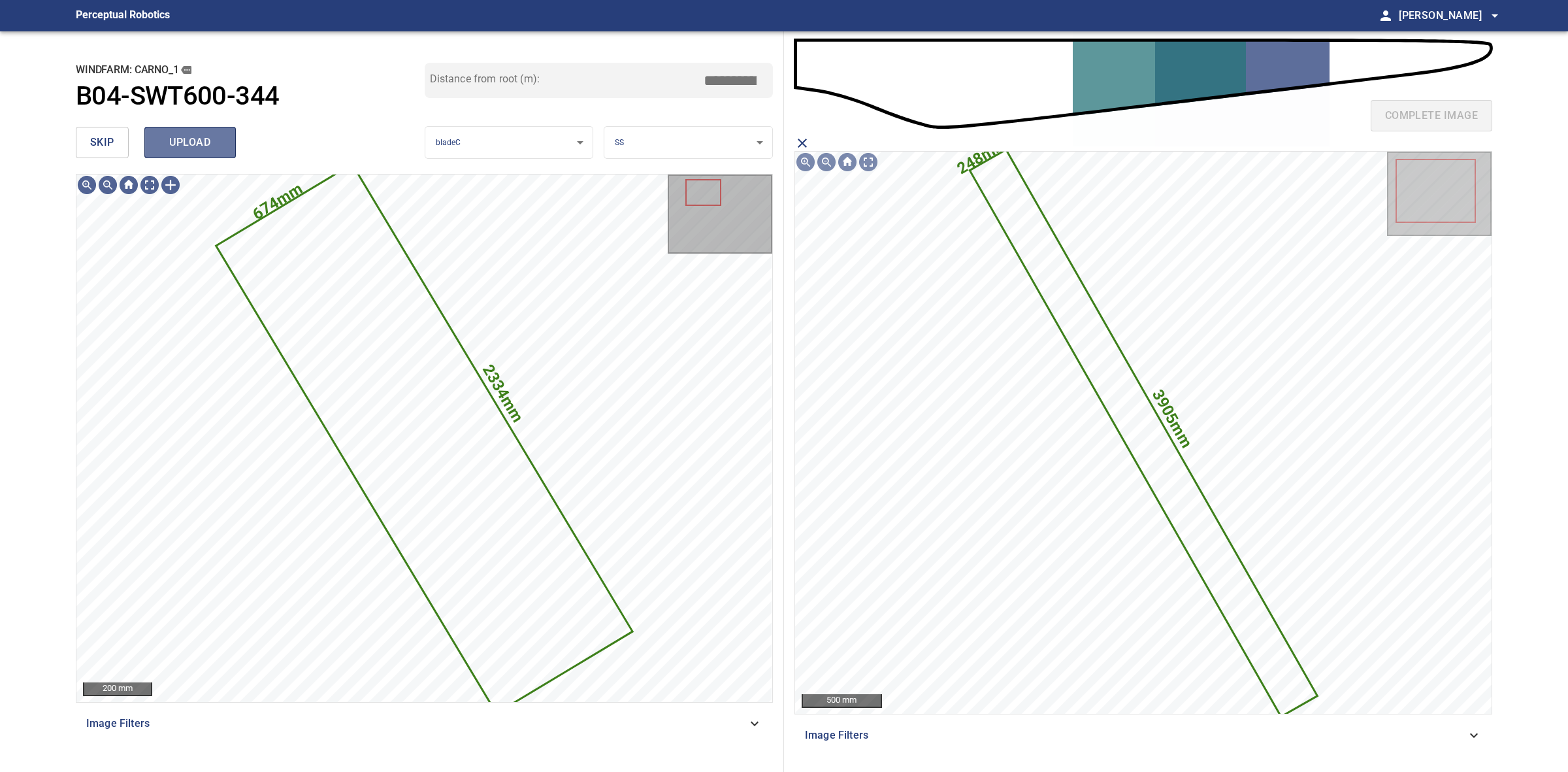
click at [201, 135] on span "upload" at bounding box center [190, 141] width 63 height 18
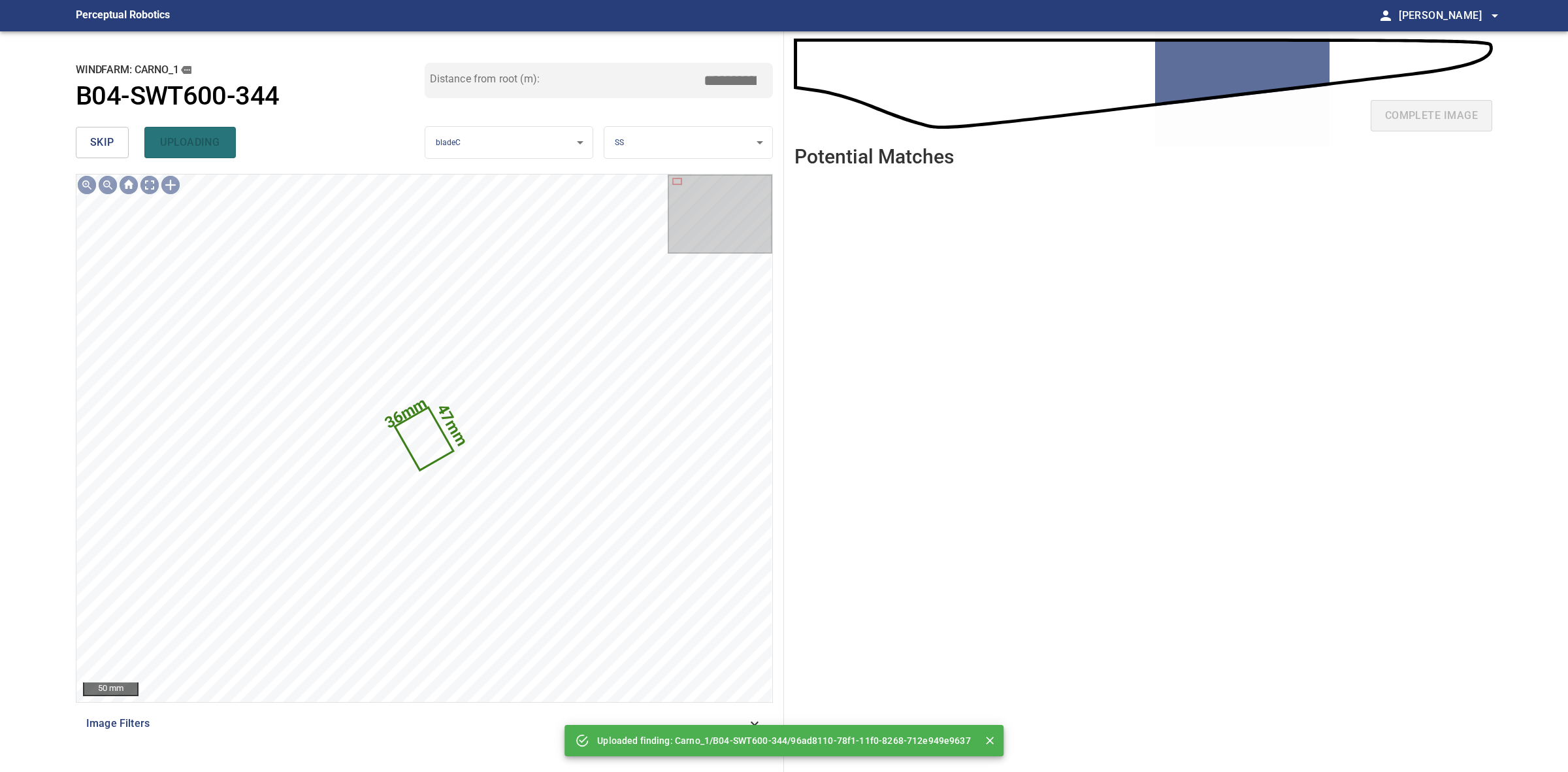
click at [112, 133] on span "skip" at bounding box center [102, 141] width 24 height 18
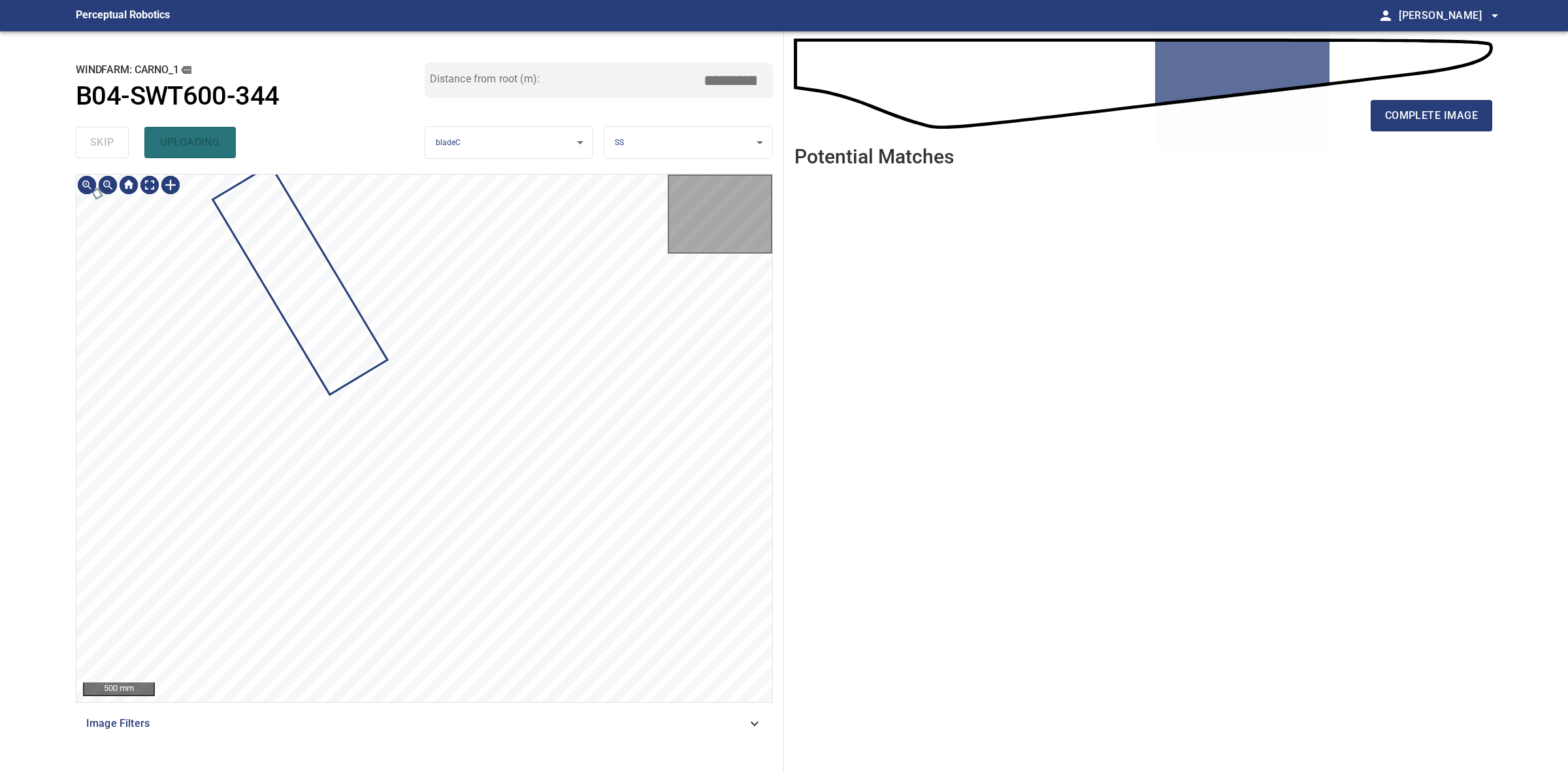
click at [112, 133] on div "skip uploading" at bounding box center [250, 142] width 349 height 42
click at [112, 133] on div "skip uploading" at bounding box center [250, 142] width 349 height 42
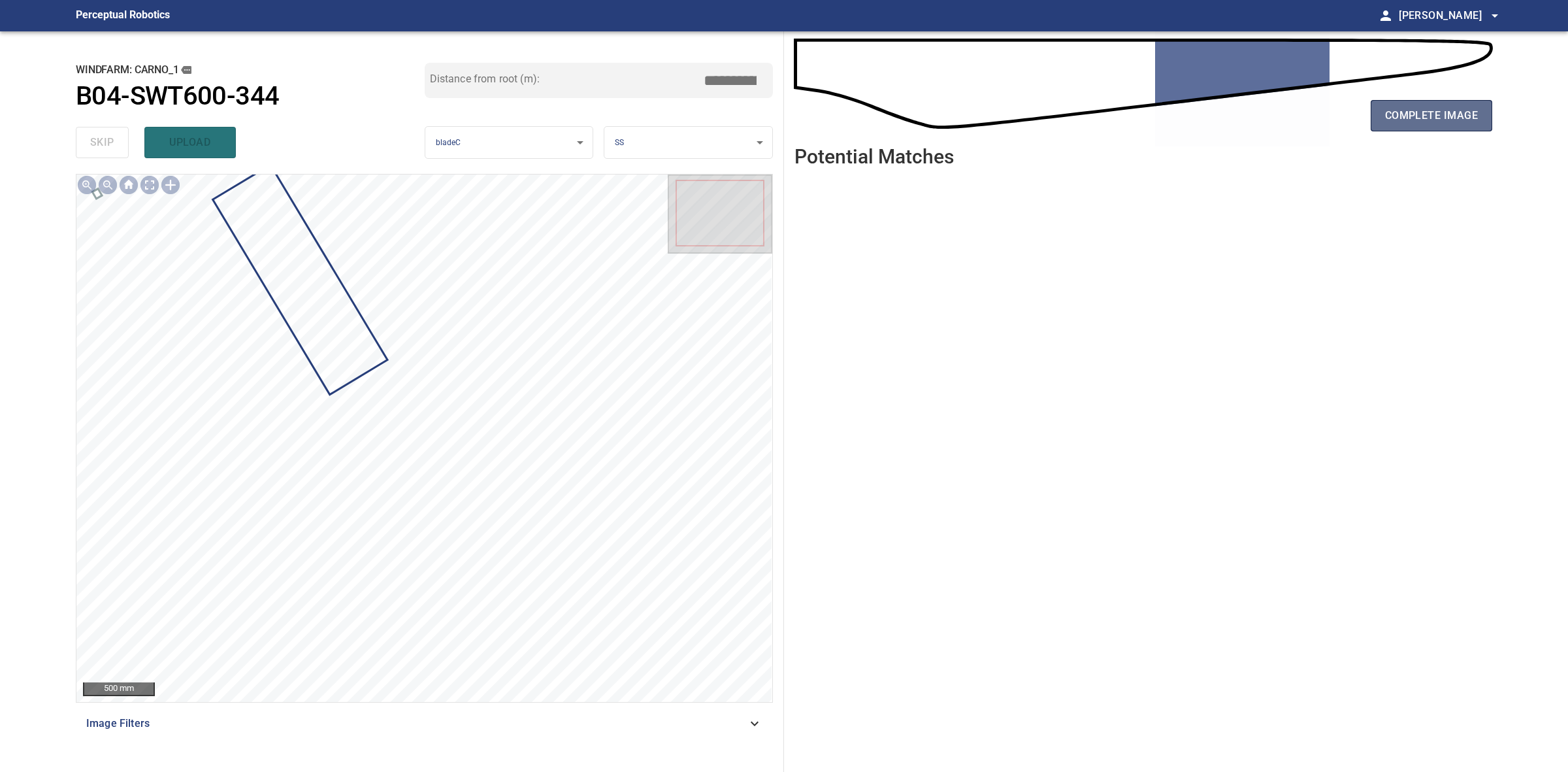
click at [1475, 123] on span "complete image" at bounding box center [1432, 115] width 93 height 18
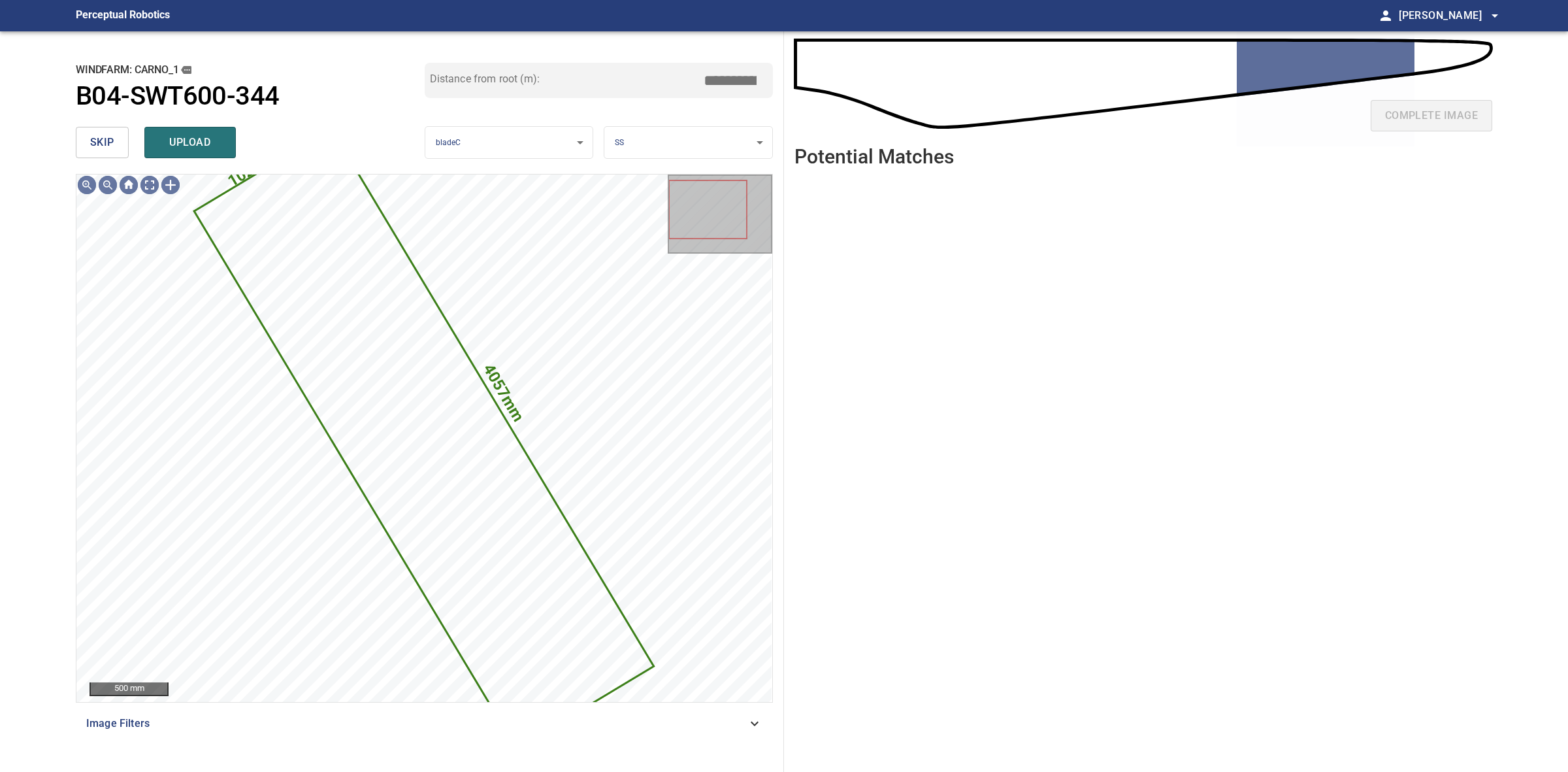
click at [105, 149] on span "skip" at bounding box center [102, 141] width 24 height 18
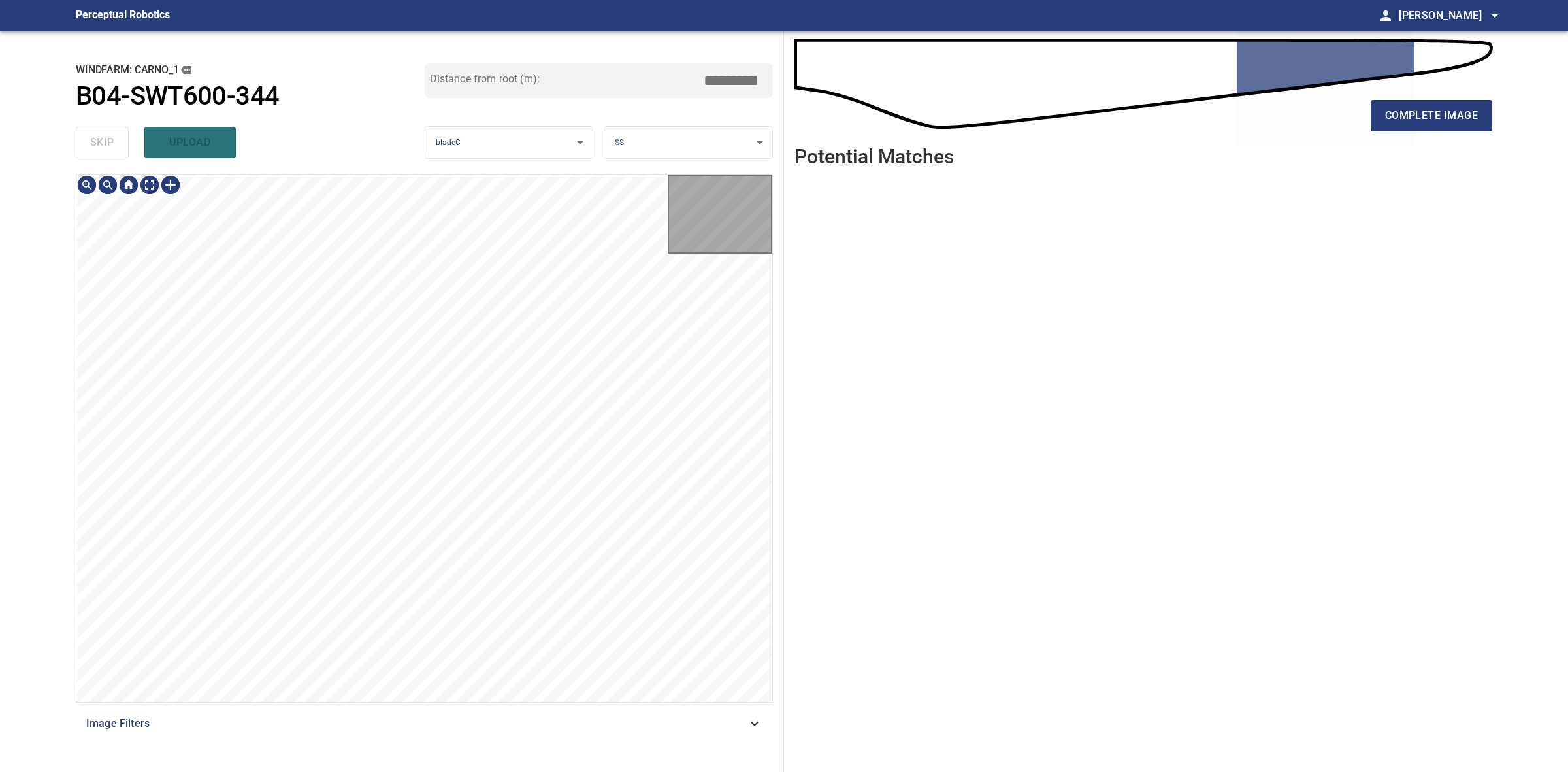
click at [105, 149] on div "skip upload" at bounding box center [250, 142] width 349 height 42
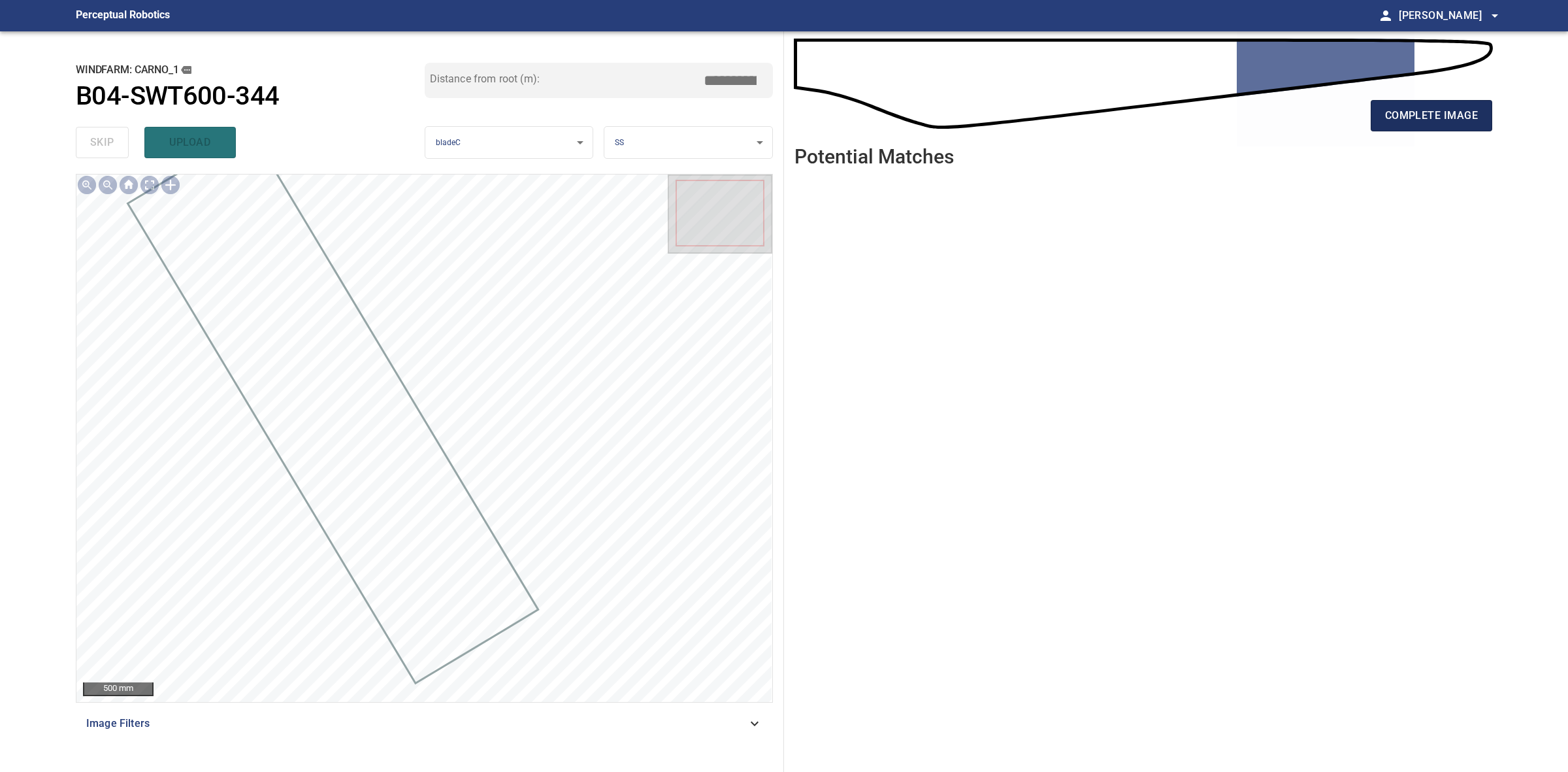
click at [1375, 105] on button "complete image" at bounding box center [1432, 115] width 122 height 32
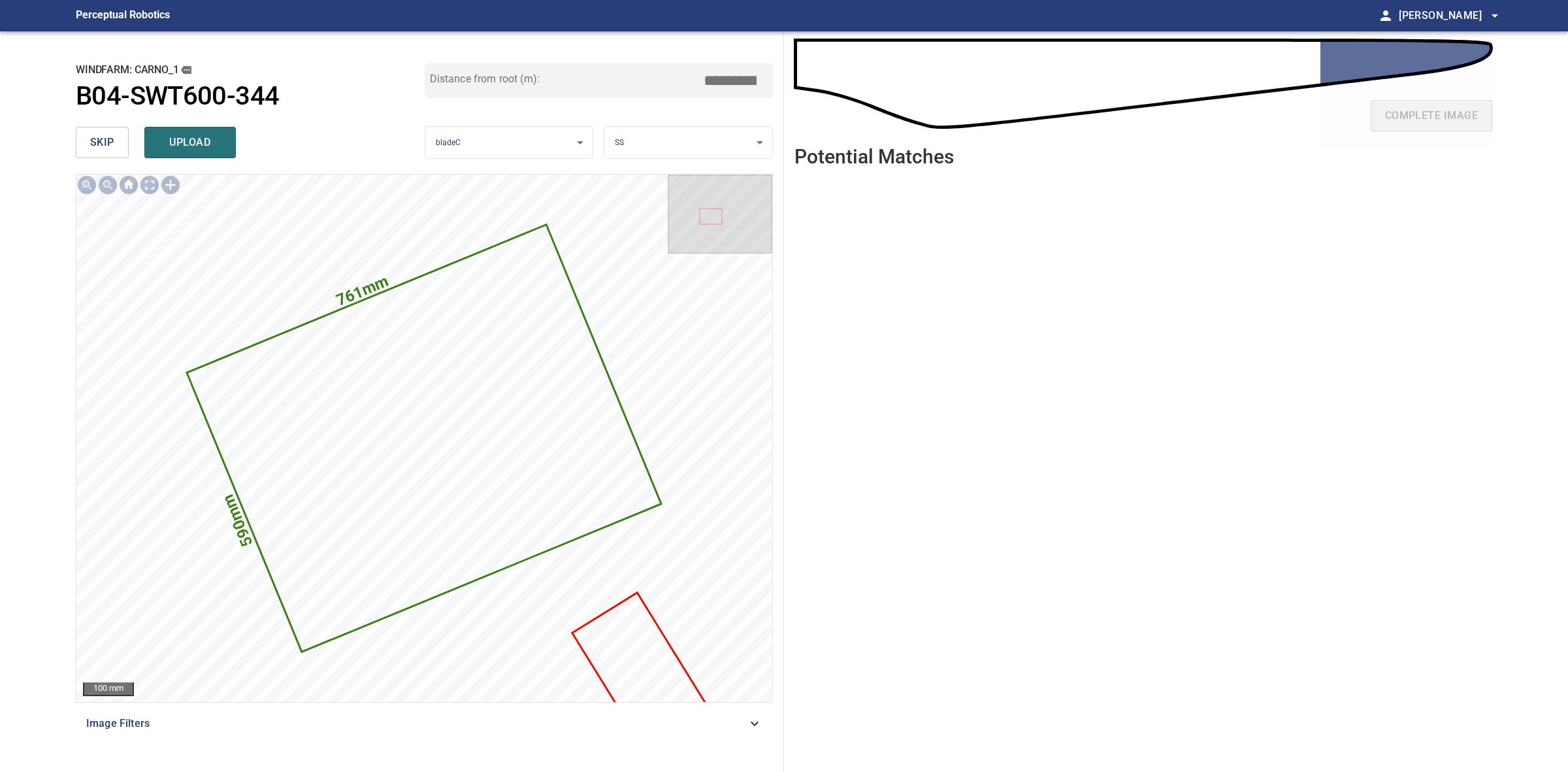
click at [96, 137] on span "skip" at bounding box center [102, 141] width 24 height 18
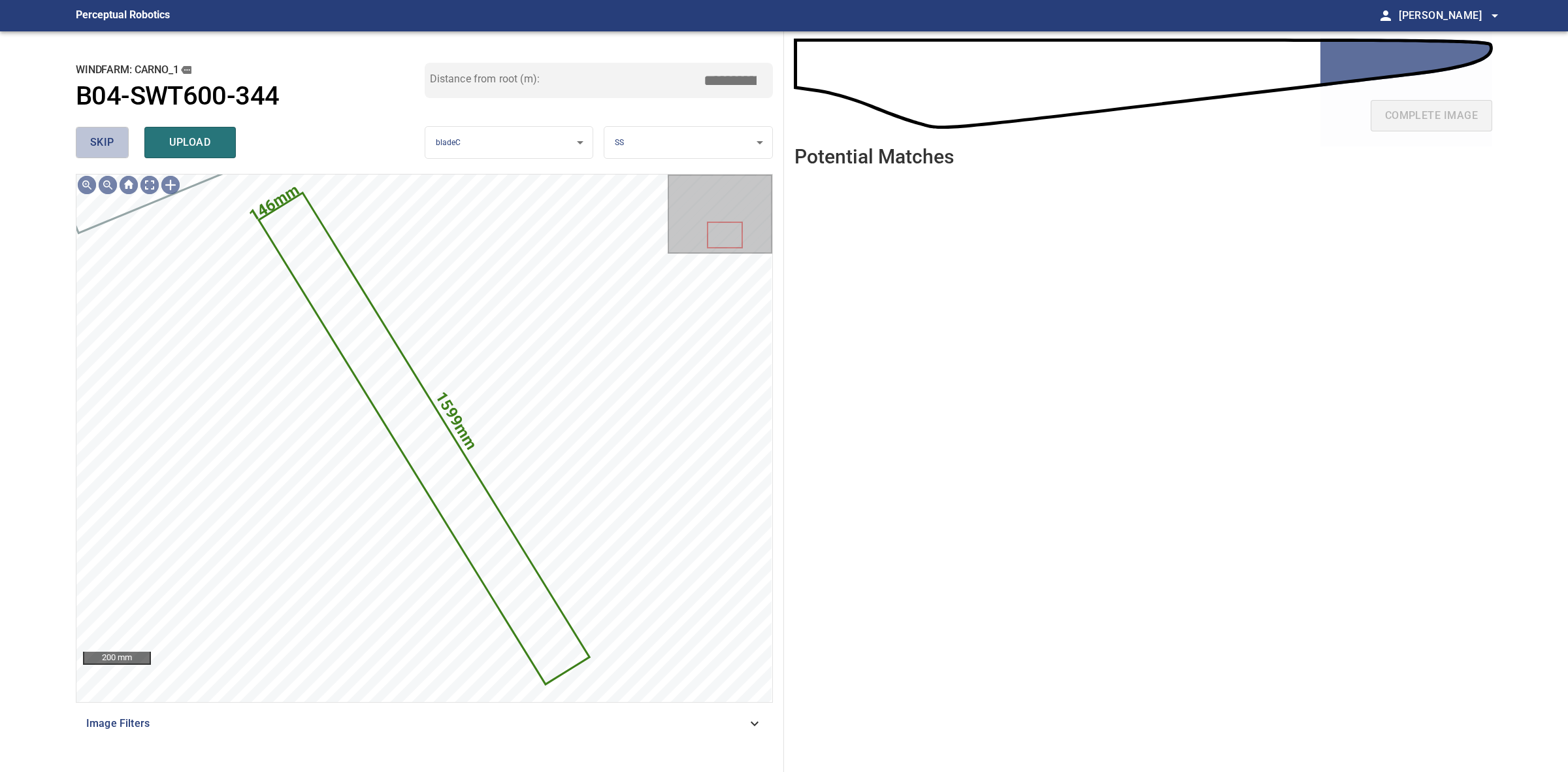
click at [96, 137] on span "skip" at bounding box center [102, 141] width 24 height 18
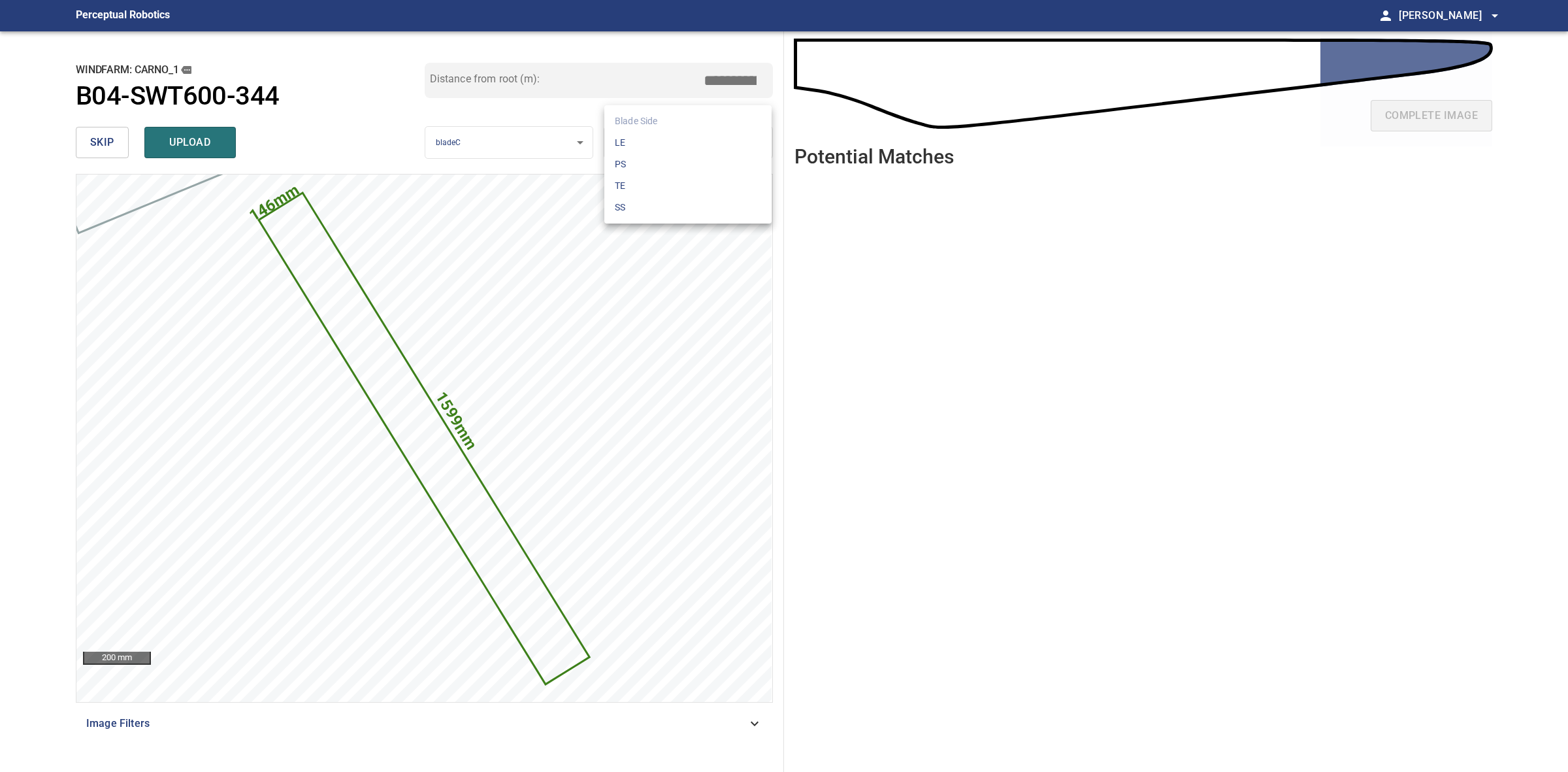
click at [620, 139] on body "**********" at bounding box center [784, 386] width 1568 height 772
click at [620, 139] on li "LE" at bounding box center [688, 142] width 167 height 21
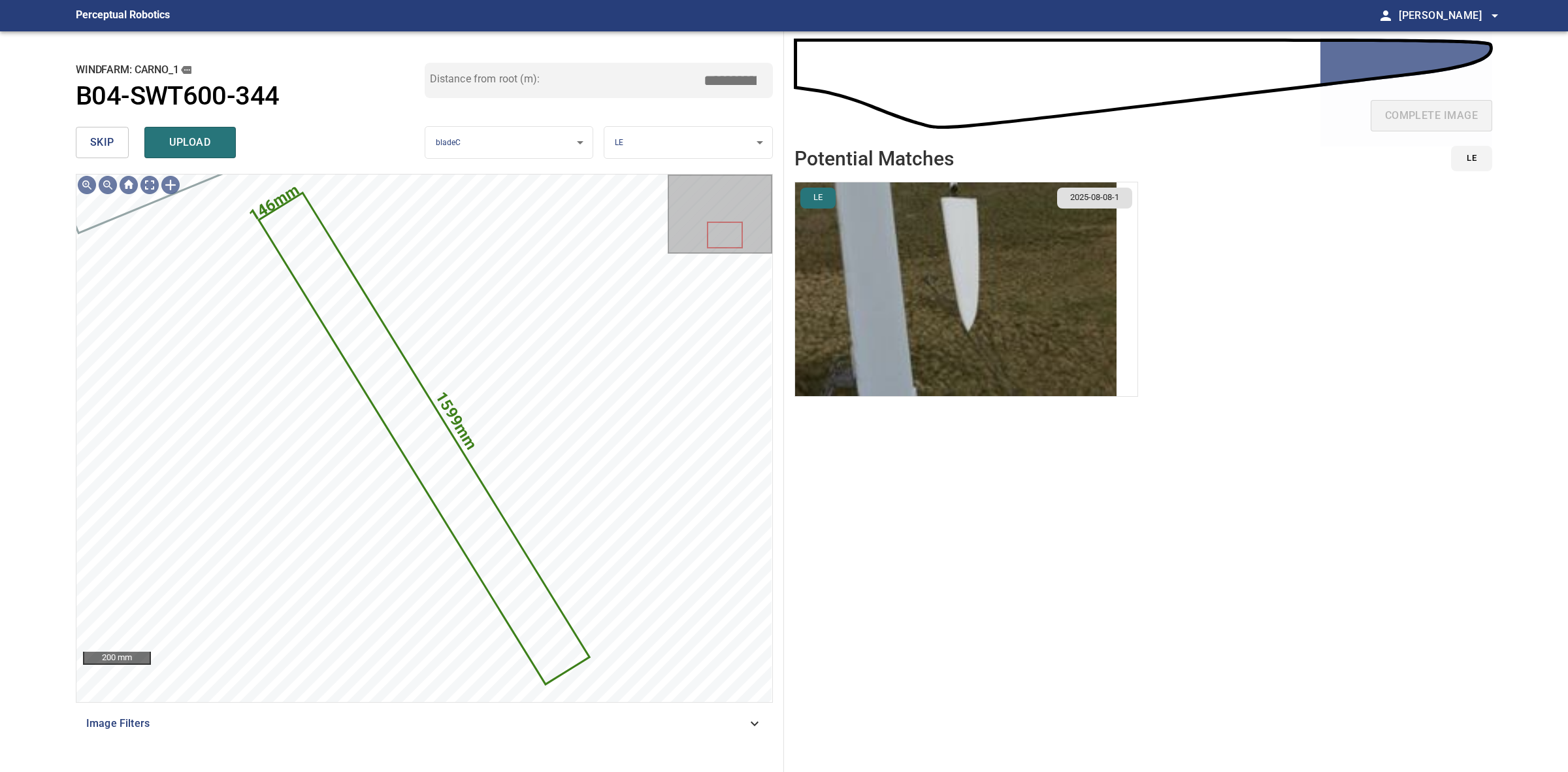
click at [949, 252] on img "button" at bounding box center [955, 289] width 321 height 214
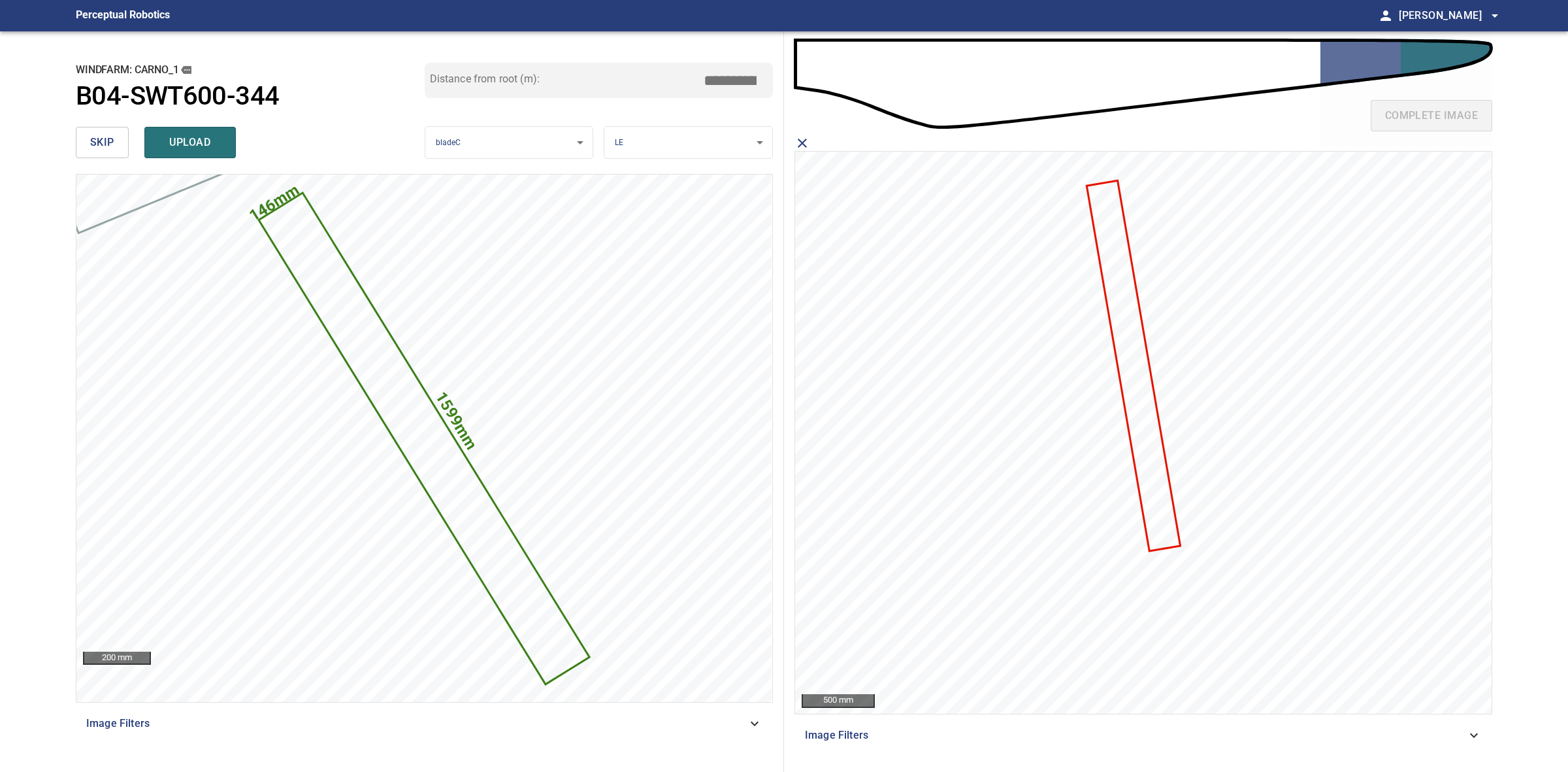
click at [1145, 407] on icon at bounding box center [1133, 366] width 91 height 368
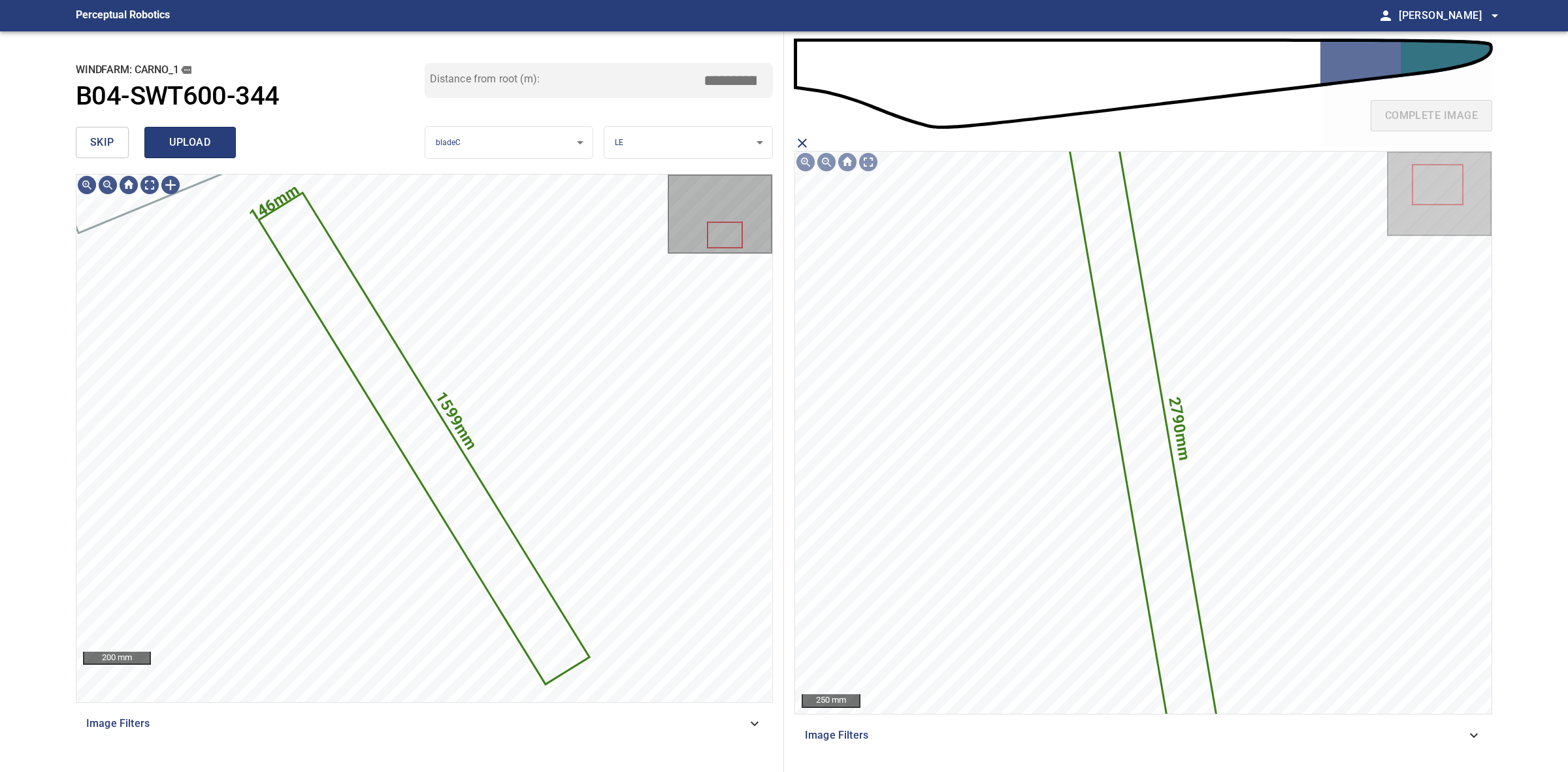
click at [216, 141] on span "upload" at bounding box center [190, 141] width 63 height 18
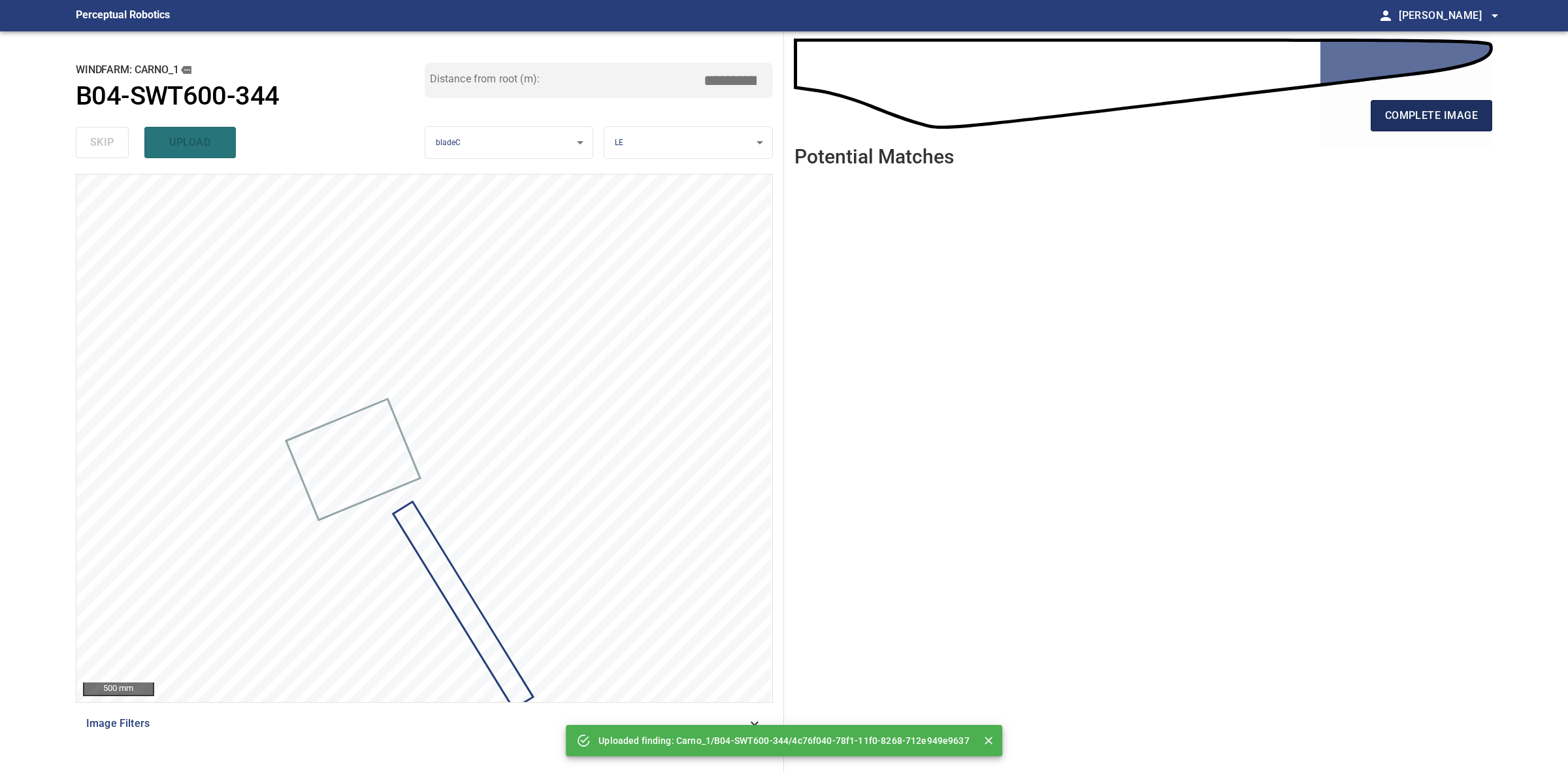
click at [1453, 116] on span "complete image" at bounding box center [1432, 115] width 93 height 18
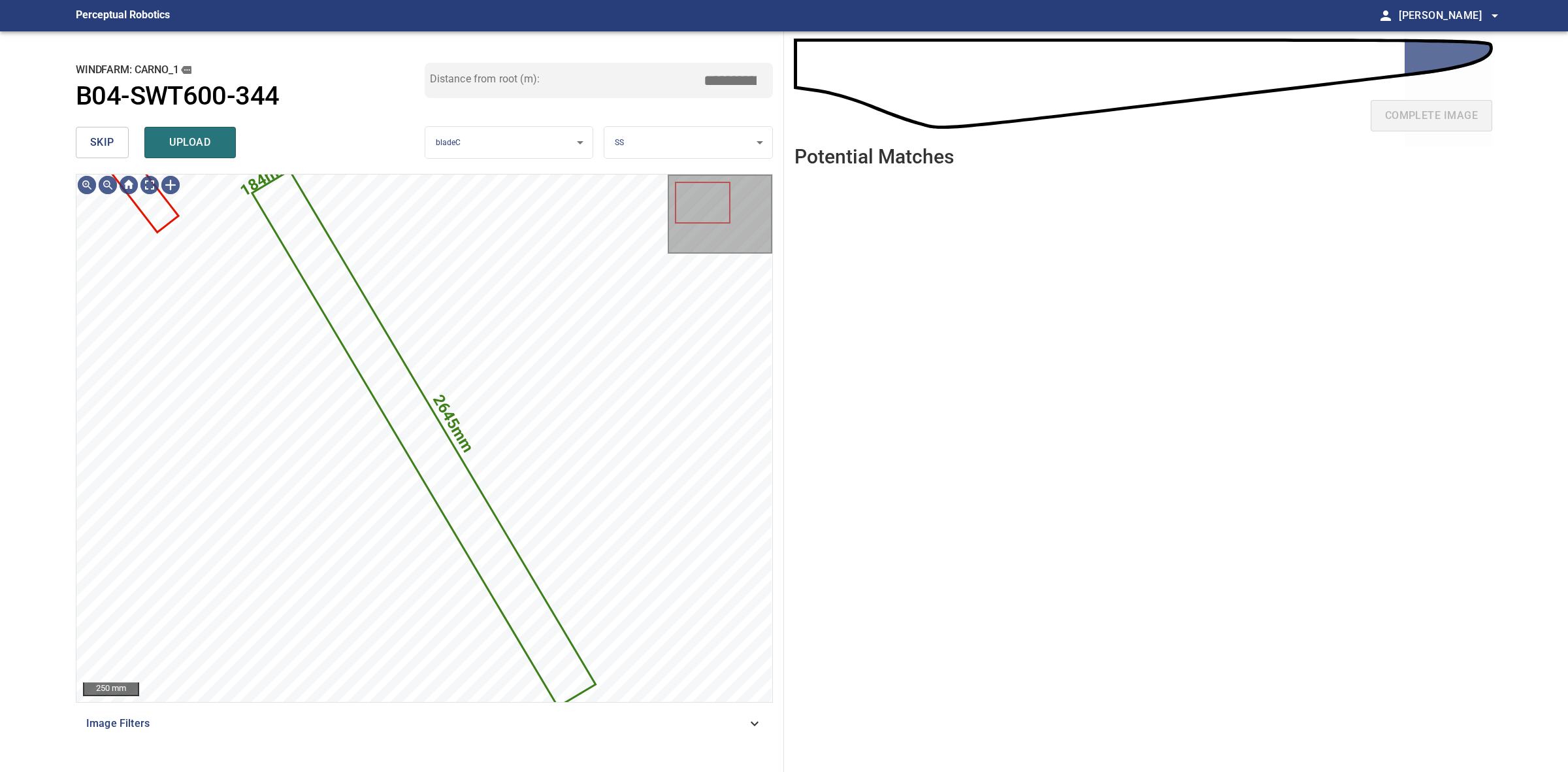
click at [650, 147] on body "**********" at bounding box center [784, 386] width 1568 height 772
click at [650, 147] on li "LE" at bounding box center [688, 142] width 167 height 21
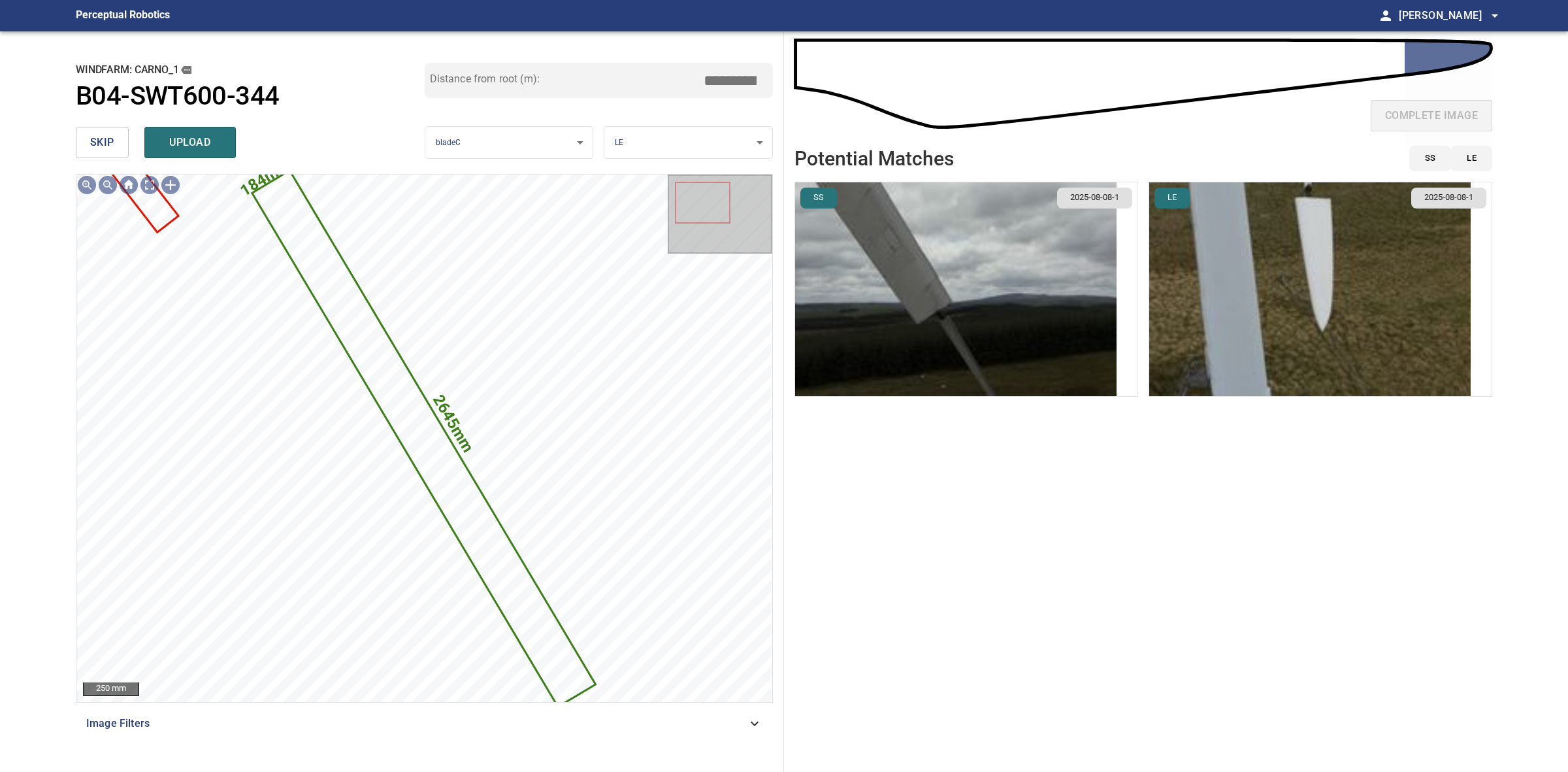
click at [1036, 321] on img "button" at bounding box center [955, 289] width 321 height 214
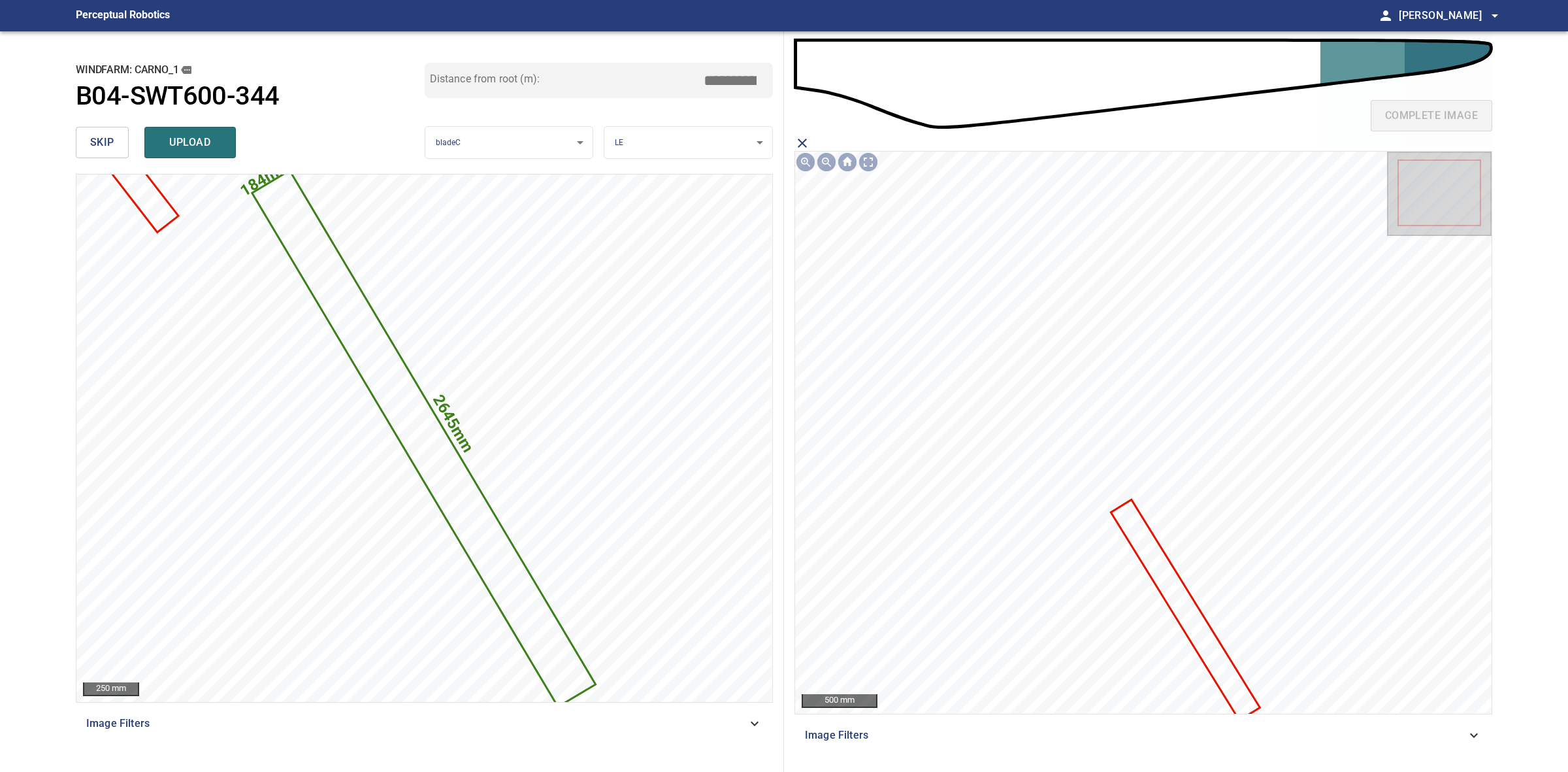
click at [1181, 601] on icon at bounding box center [1185, 609] width 147 height 217
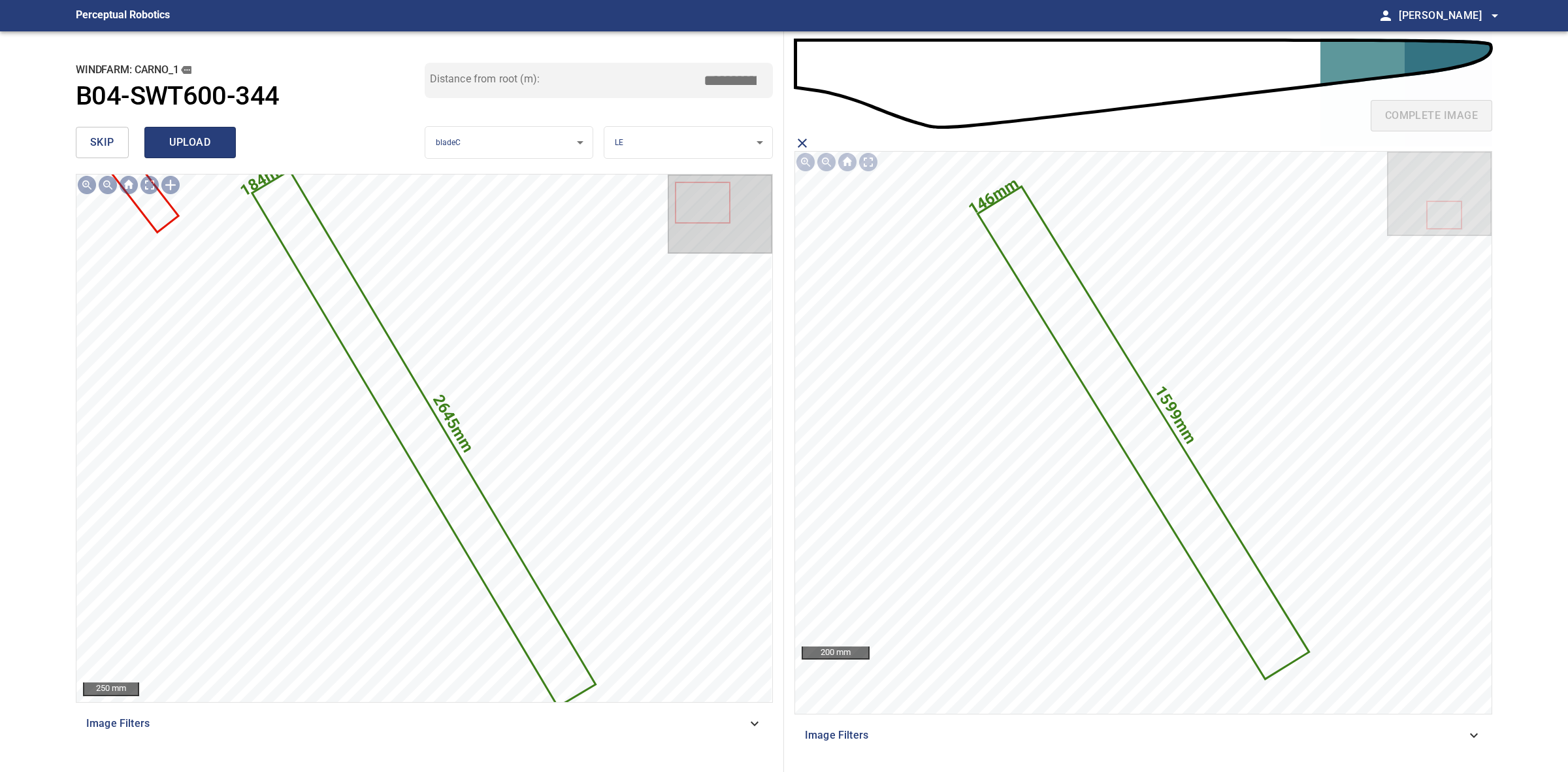
click at [222, 135] on button "upload" at bounding box center [189, 142] width 91 height 32
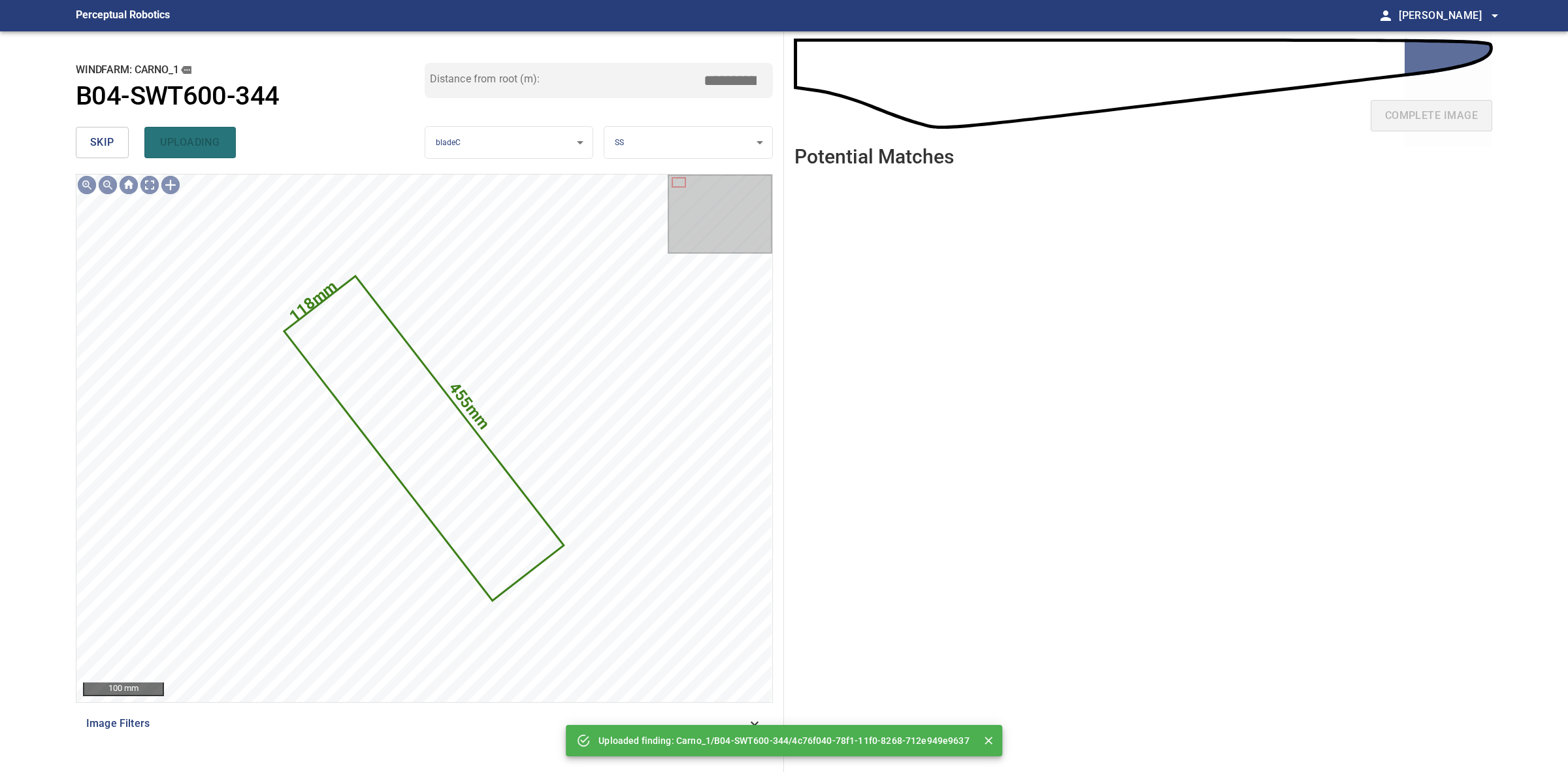
click at [119, 141] on button "skip" at bounding box center [102, 142] width 53 height 32
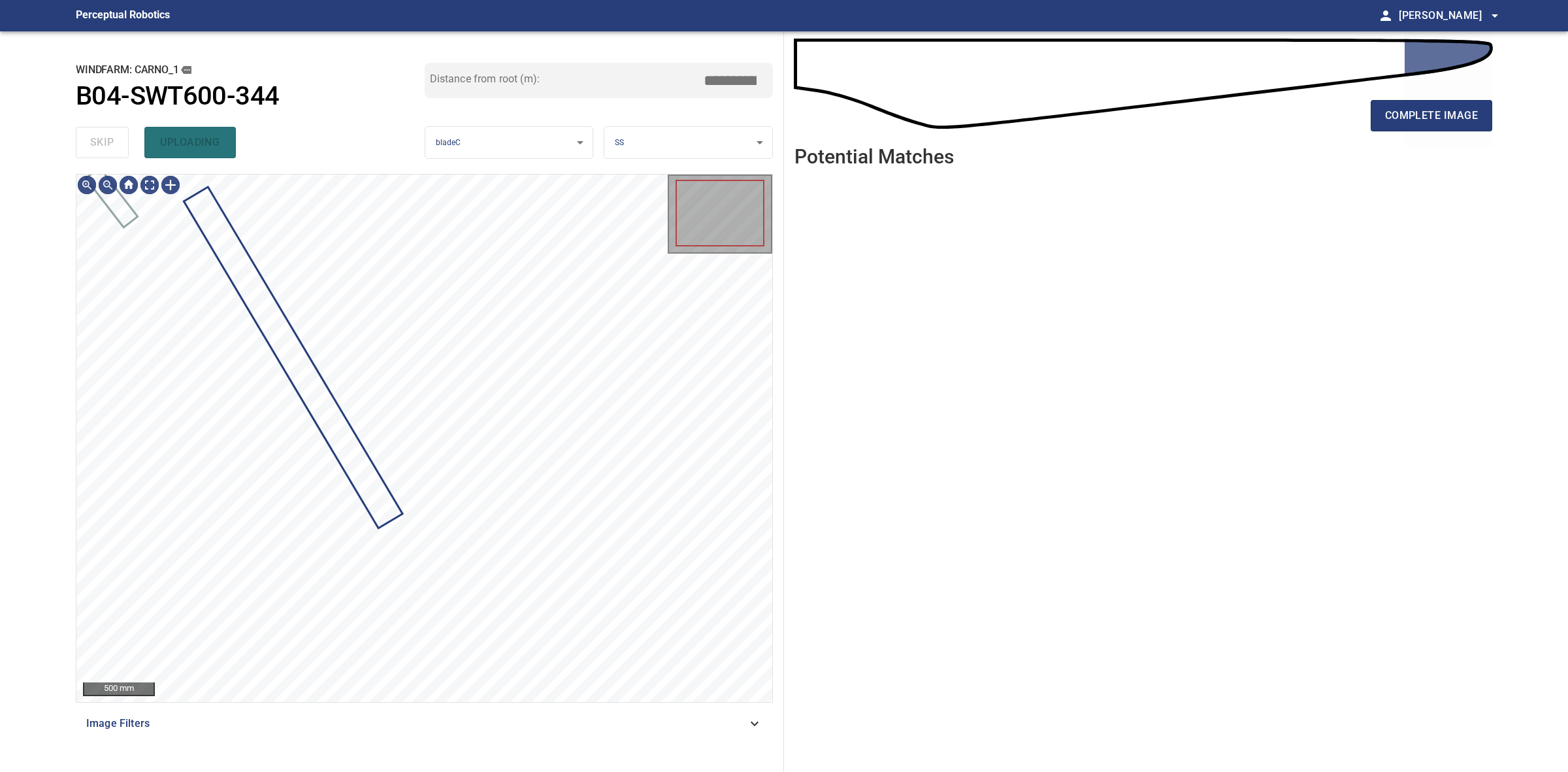
click at [119, 141] on div "skip uploading" at bounding box center [250, 142] width 349 height 42
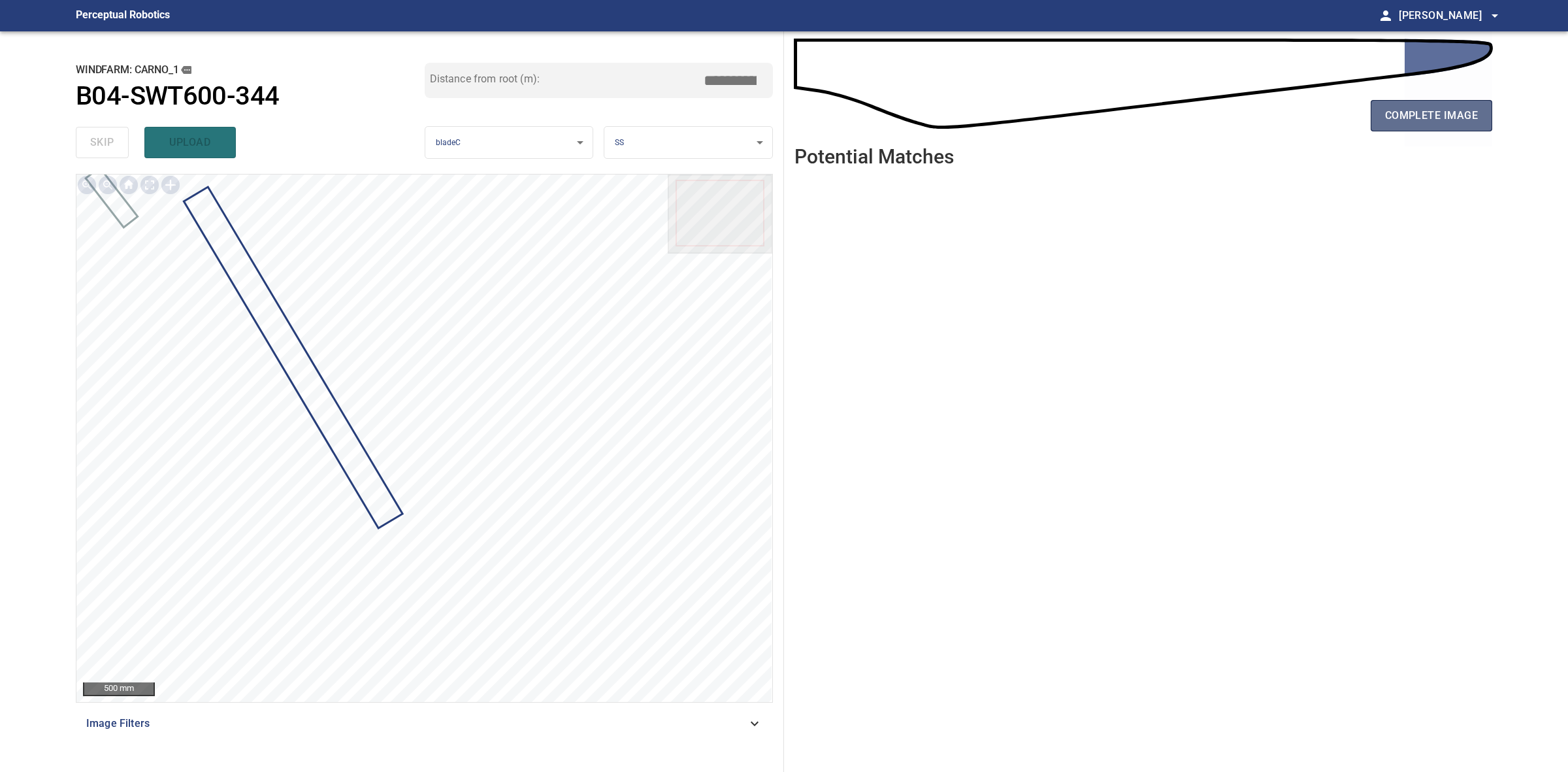
click at [1382, 119] on button "complete image" at bounding box center [1432, 115] width 122 height 32
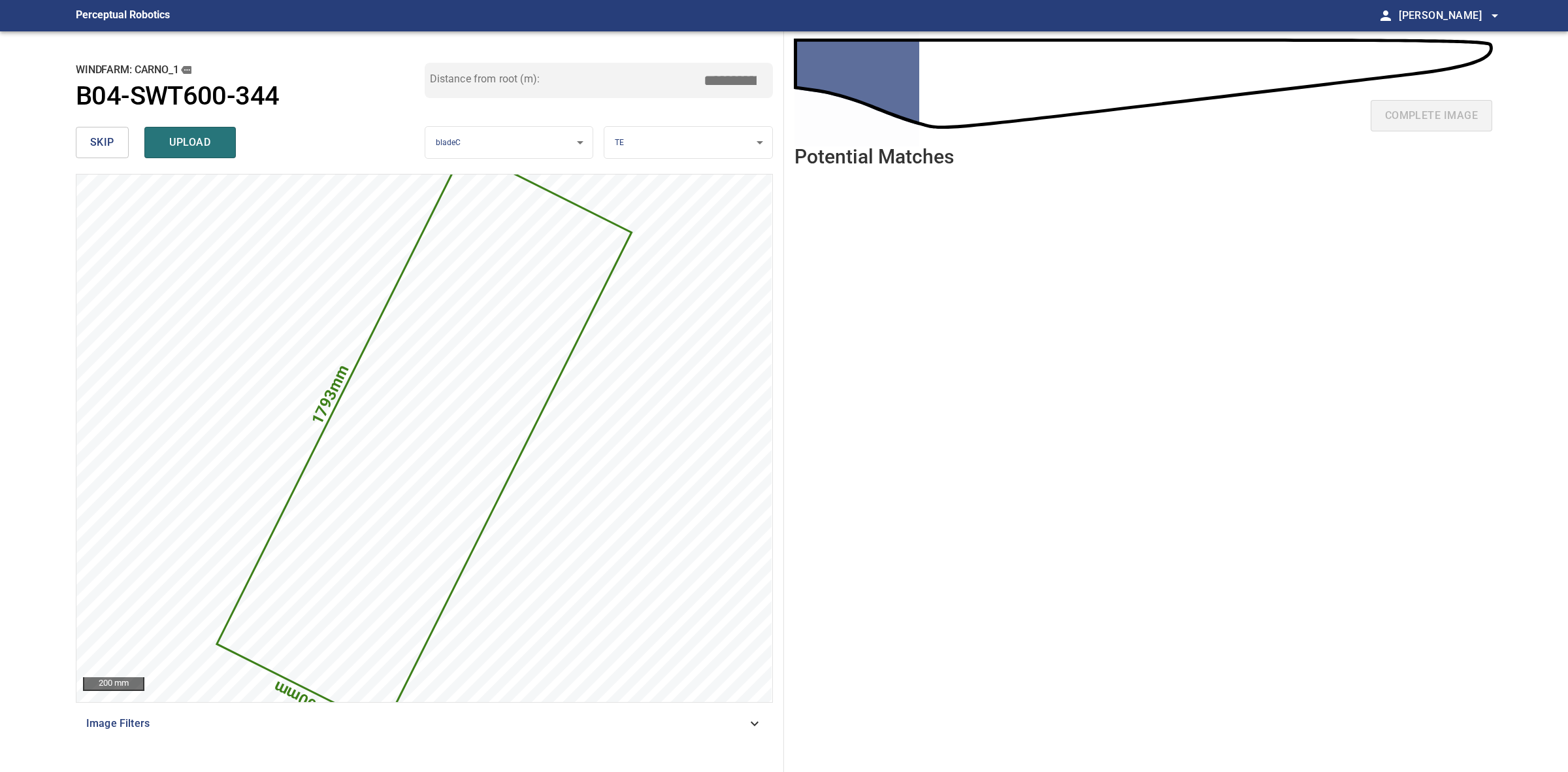
click at [94, 133] on span "skip" at bounding box center [102, 141] width 24 height 18
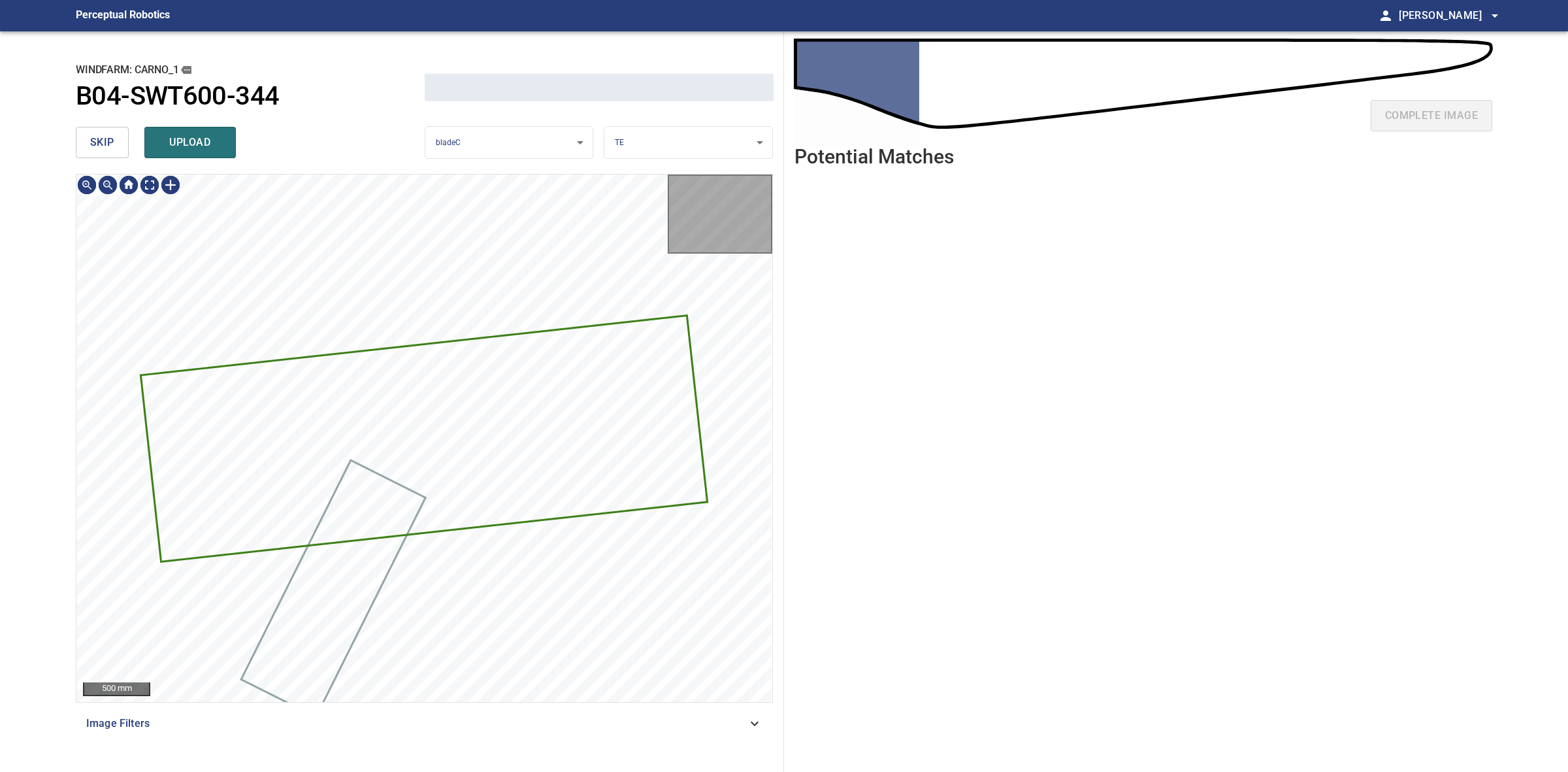
click at [93, 133] on span "skip" at bounding box center [102, 141] width 24 height 18
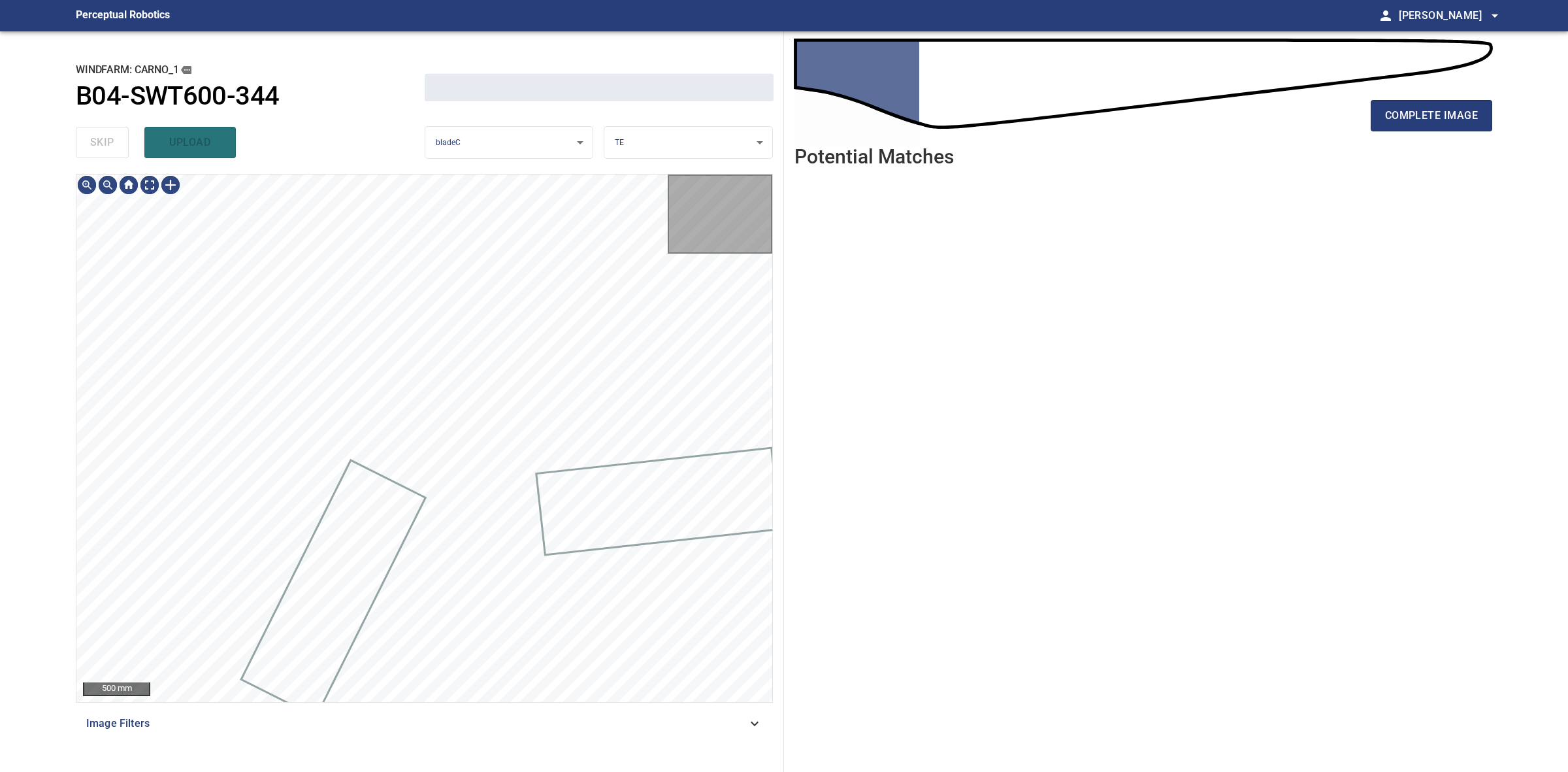
click at [93, 133] on div "skip upload" at bounding box center [250, 142] width 349 height 42
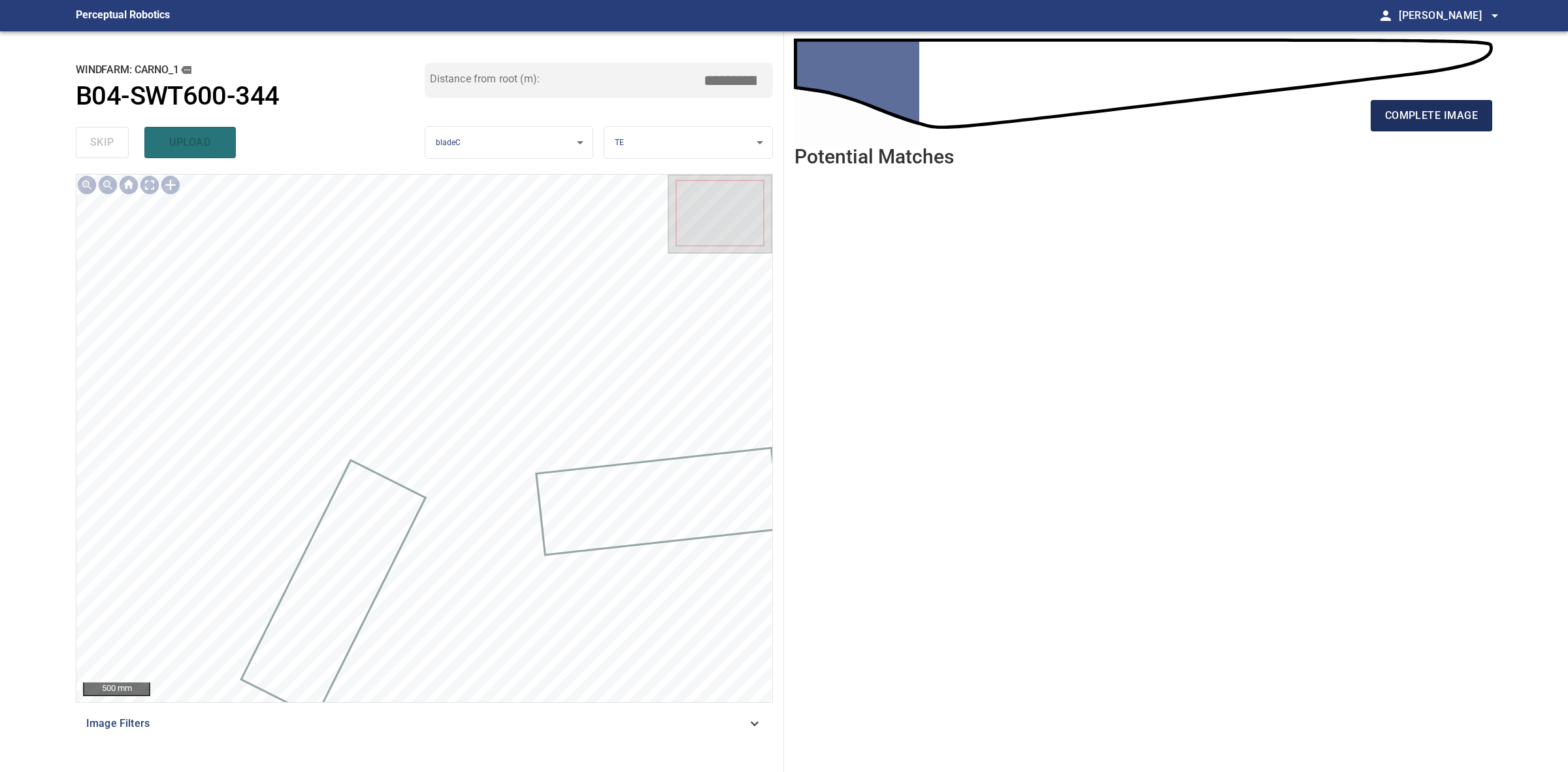
click at [1404, 114] on span "complete image" at bounding box center [1432, 115] width 93 height 18
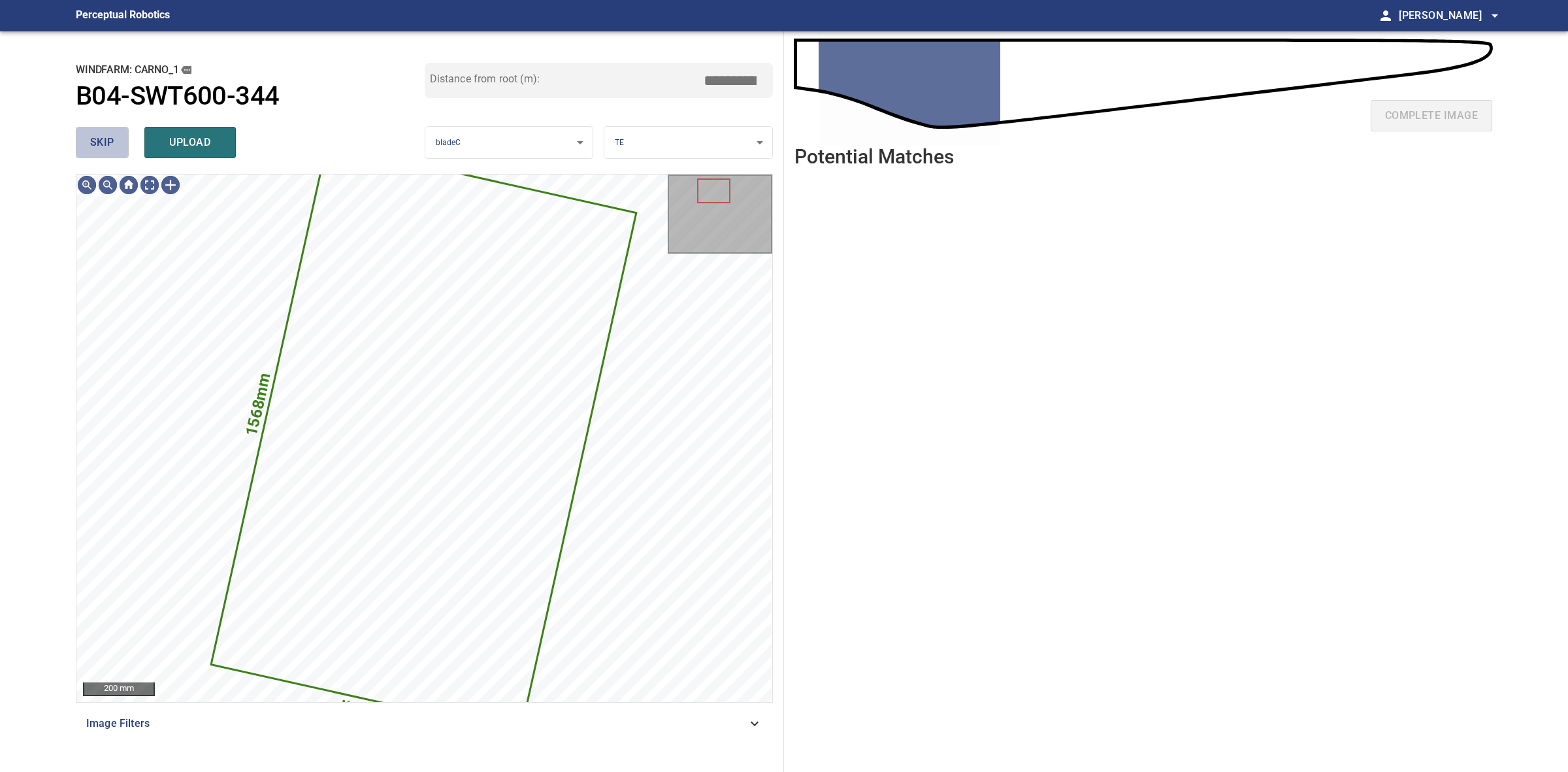
click at [95, 149] on span "skip" at bounding box center [102, 141] width 24 height 18
click at [95, 149] on div "skip upload" at bounding box center [250, 142] width 349 height 42
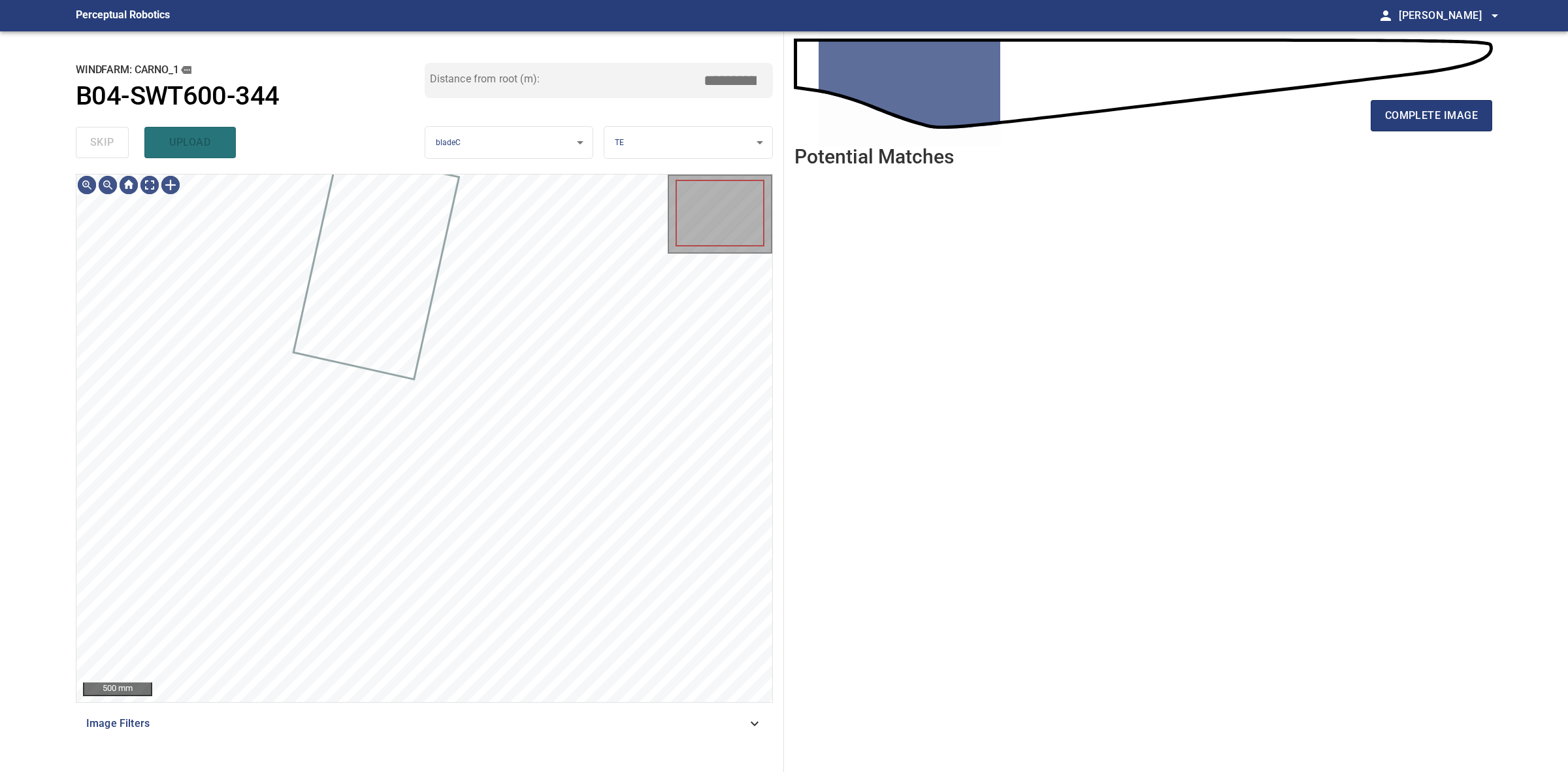
click at [95, 149] on div "skip upload" at bounding box center [250, 142] width 349 height 42
click at [1433, 135] on div "complete image" at bounding box center [1143, 120] width 698 height 52
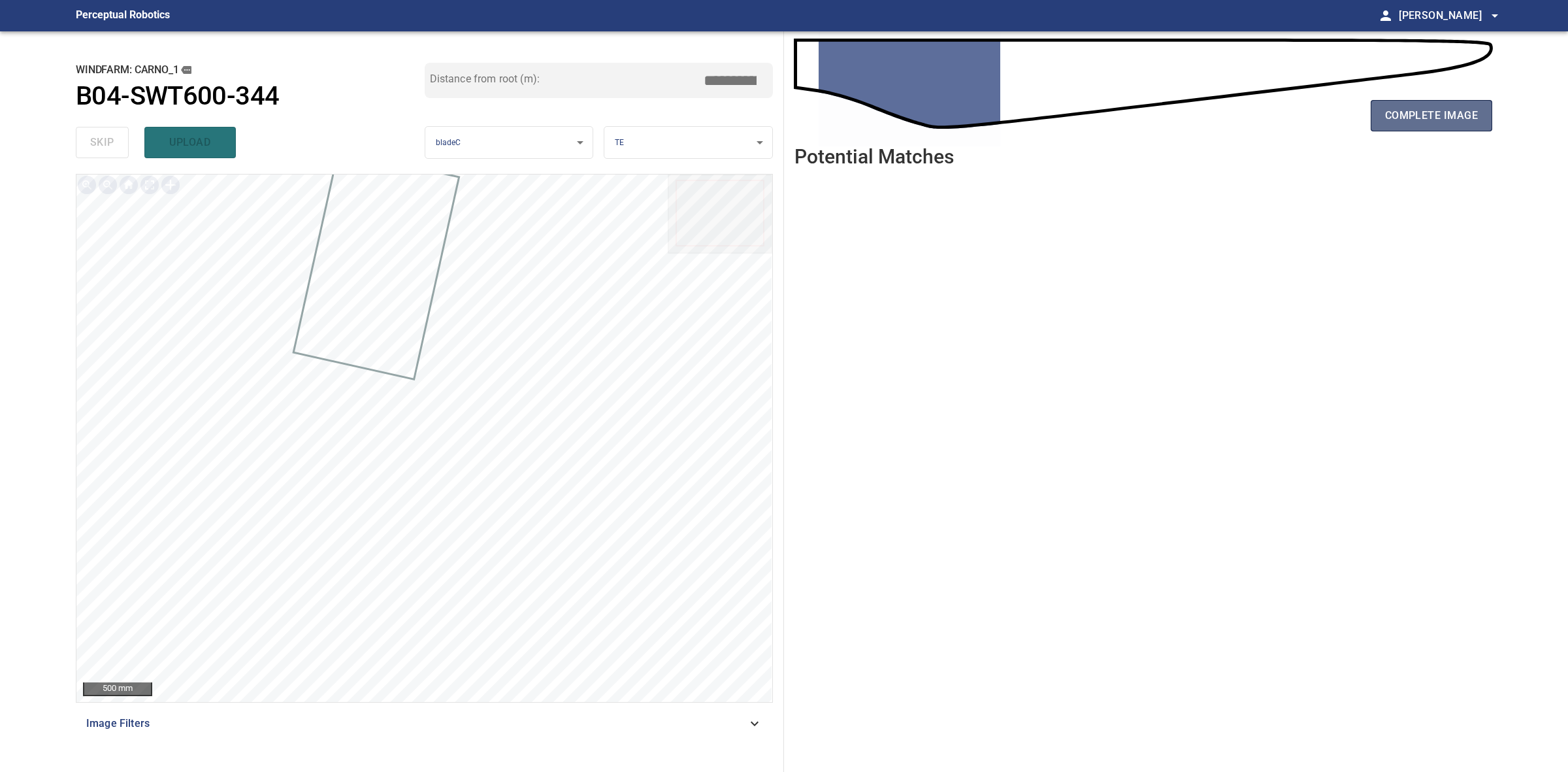
click at [1431, 130] on button "complete image" at bounding box center [1432, 115] width 122 height 32
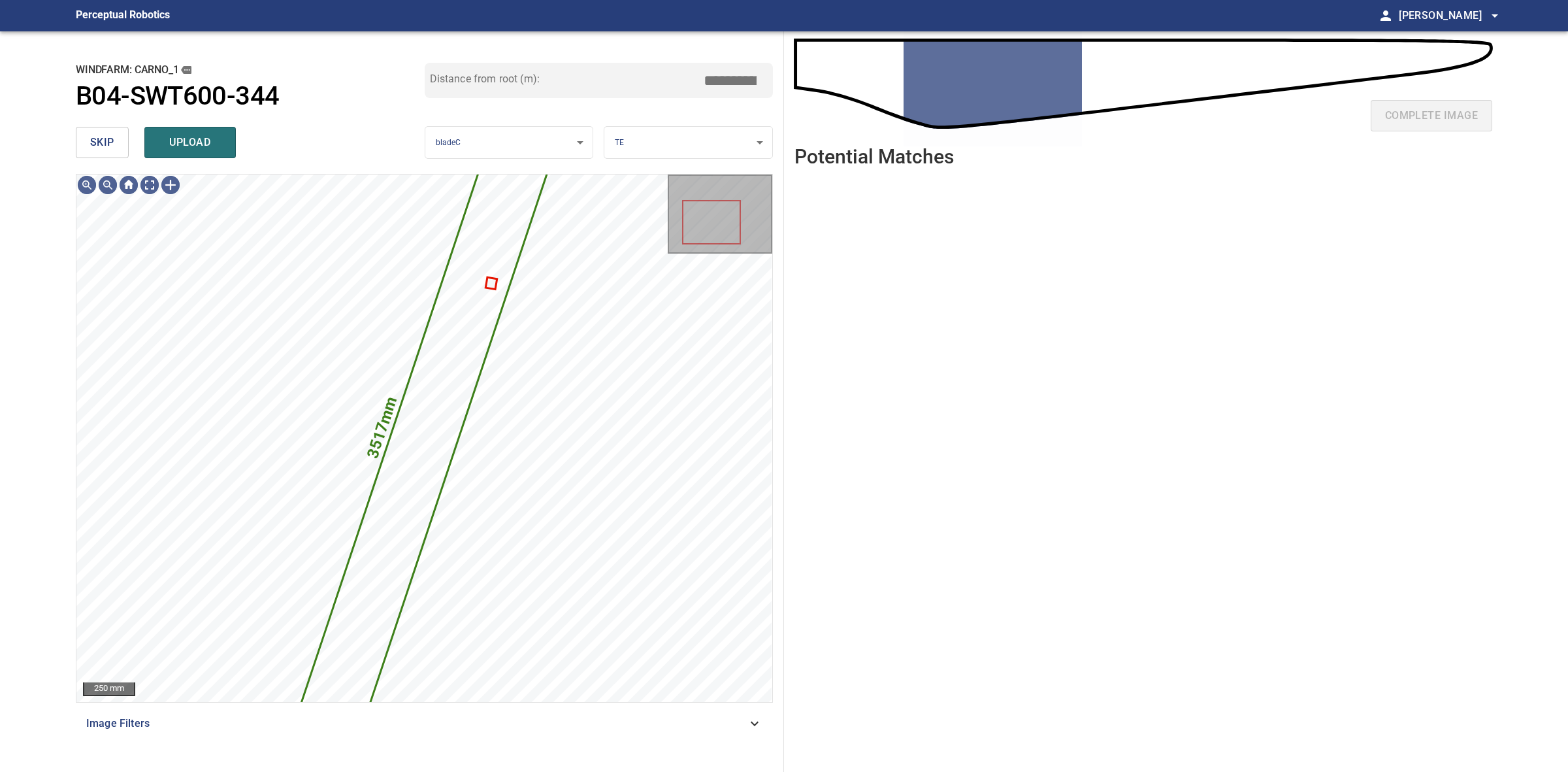
click at [108, 152] on button "skip" at bounding box center [102, 142] width 53 height 32
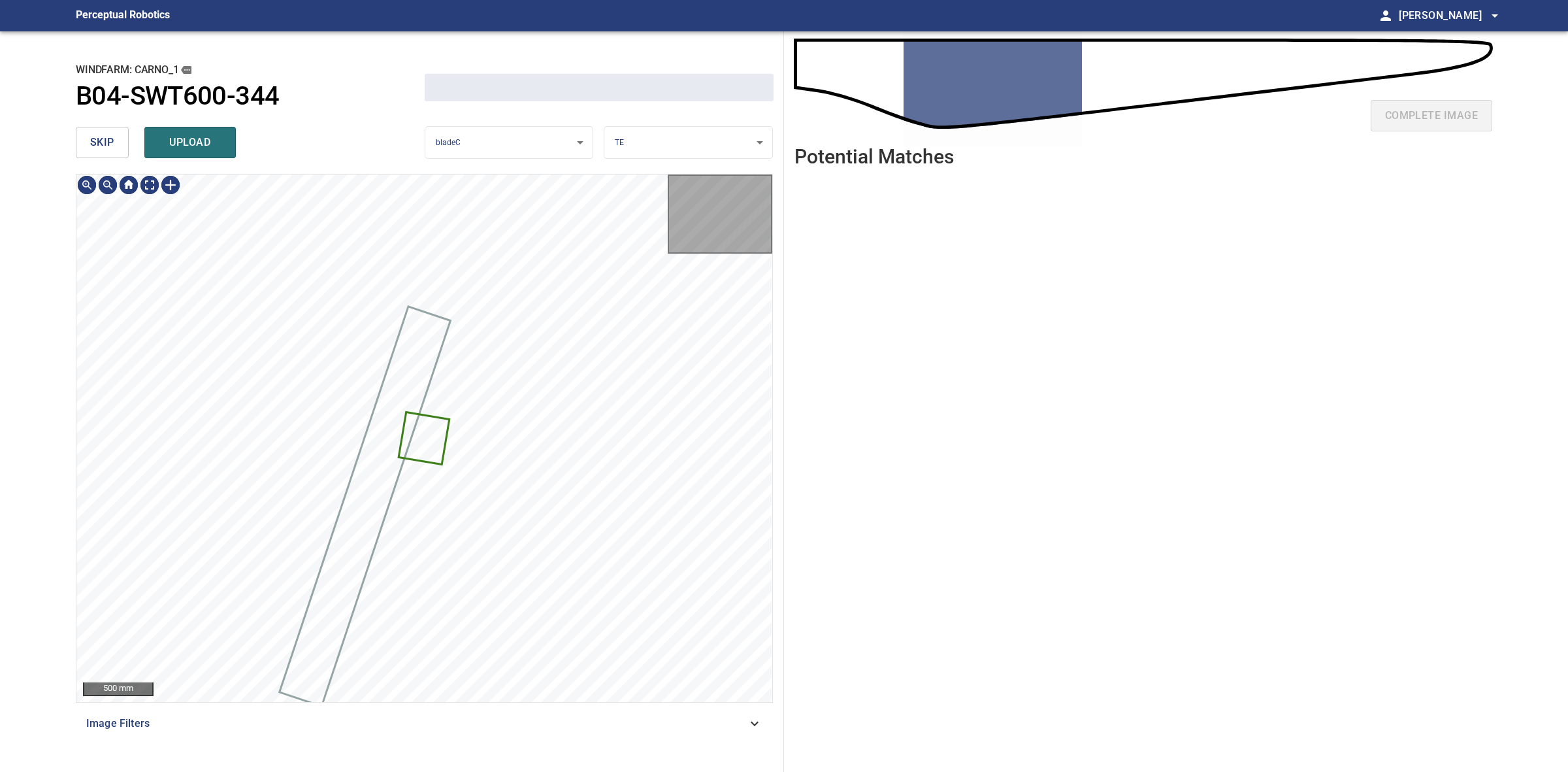
click at [108, 152] on button "skip" at bounding box center [102, 142] width 53 height 32
click at [108, 152] on div "skip upload" at bounding box center [250, 142] width 349 height 42
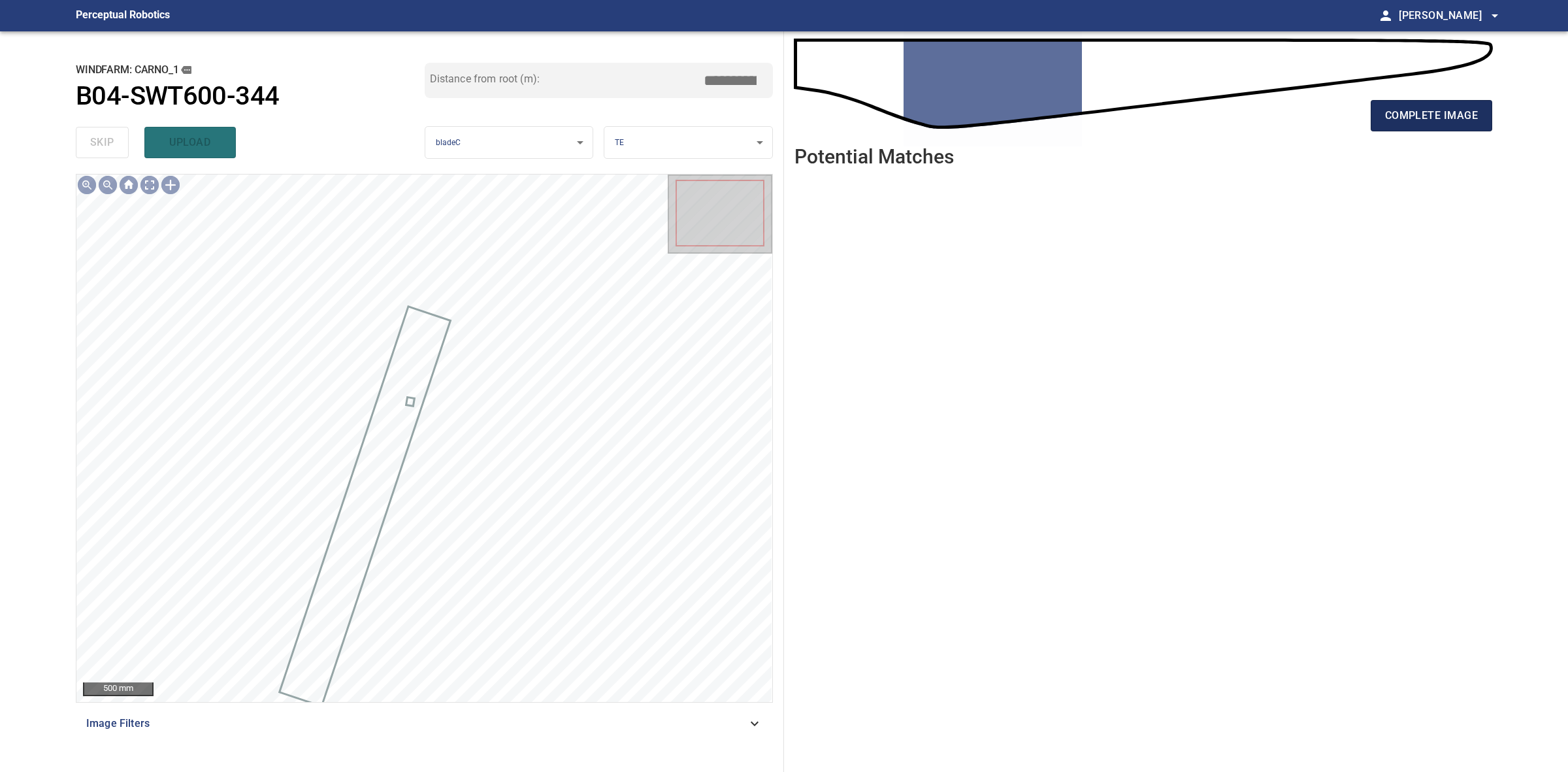
click at [1414, 102] on button "complete image" at bounding box center [1432, 115] width 122 height 32
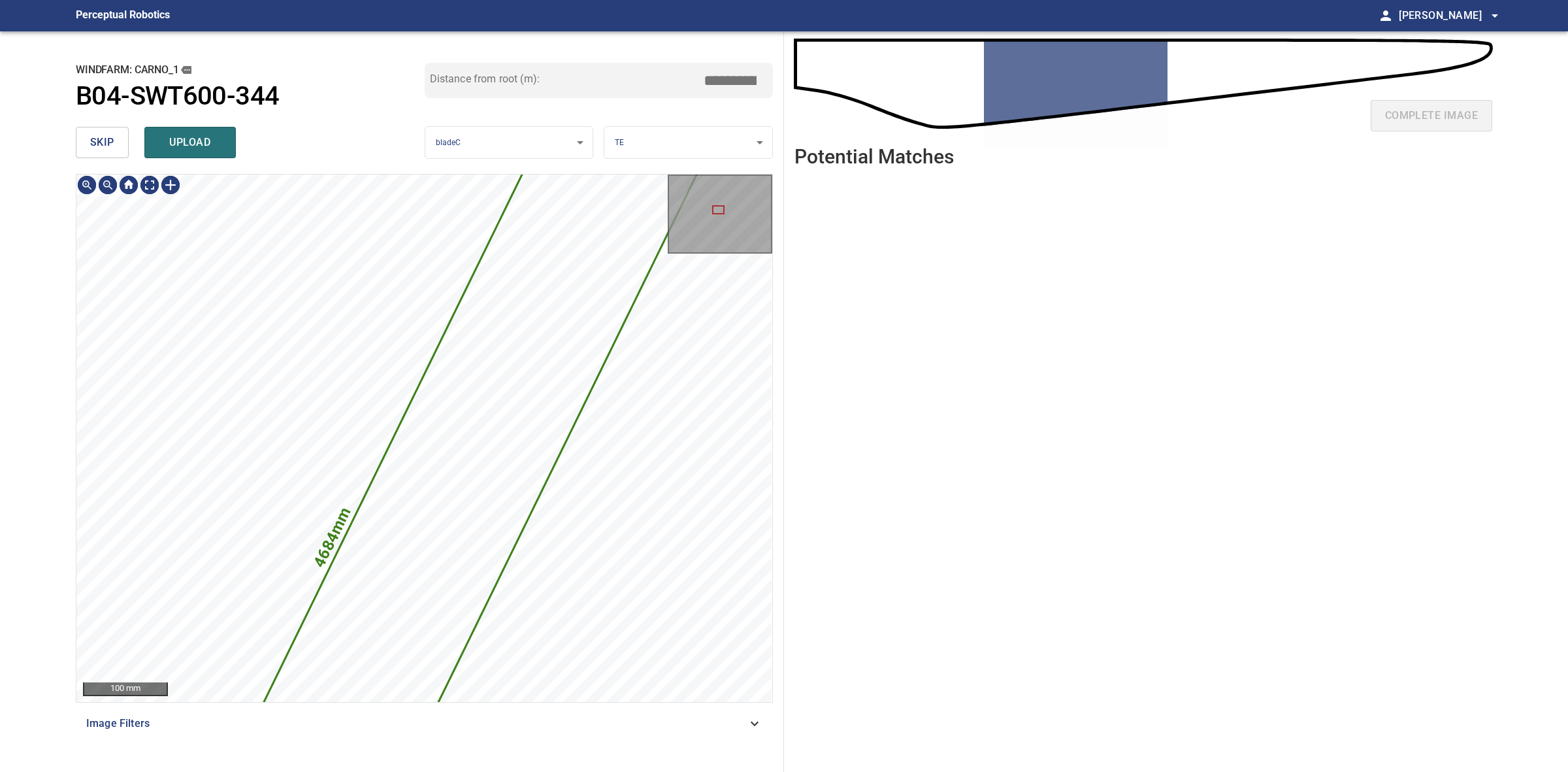
click at [99, 158] on div "skip upload" at bounding box center [250, 142] width 349 height 42
click at [96, 158] on button "skip" at bounding box center [102, 142] width 53 height 32
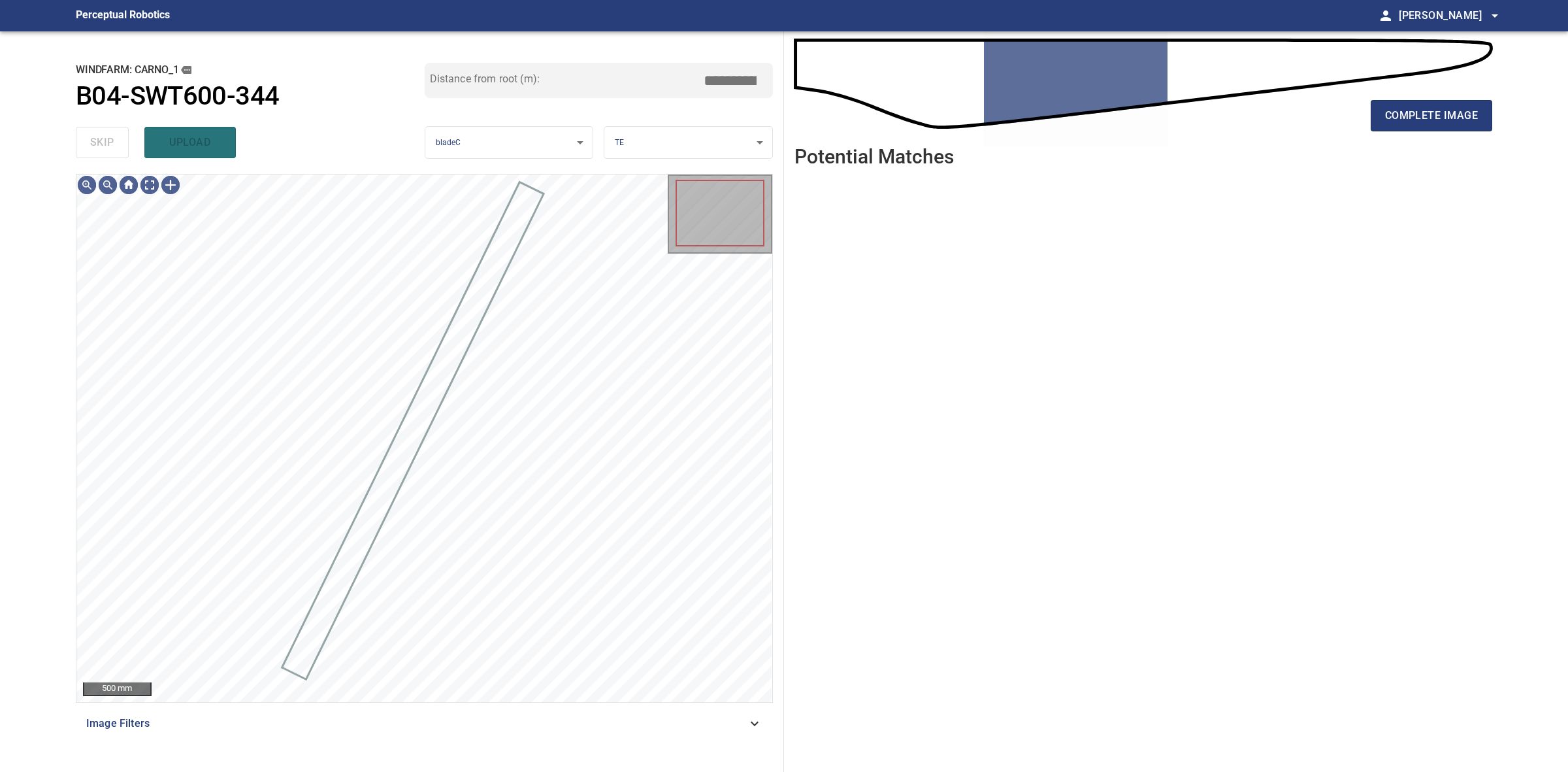
click at [96, 158] on div "skip upload" at bounding box center [250, 142] width 349 height 42
click at [1394, 130] on button "complete image" at bounding box center [1432, 115] width 122 height 32
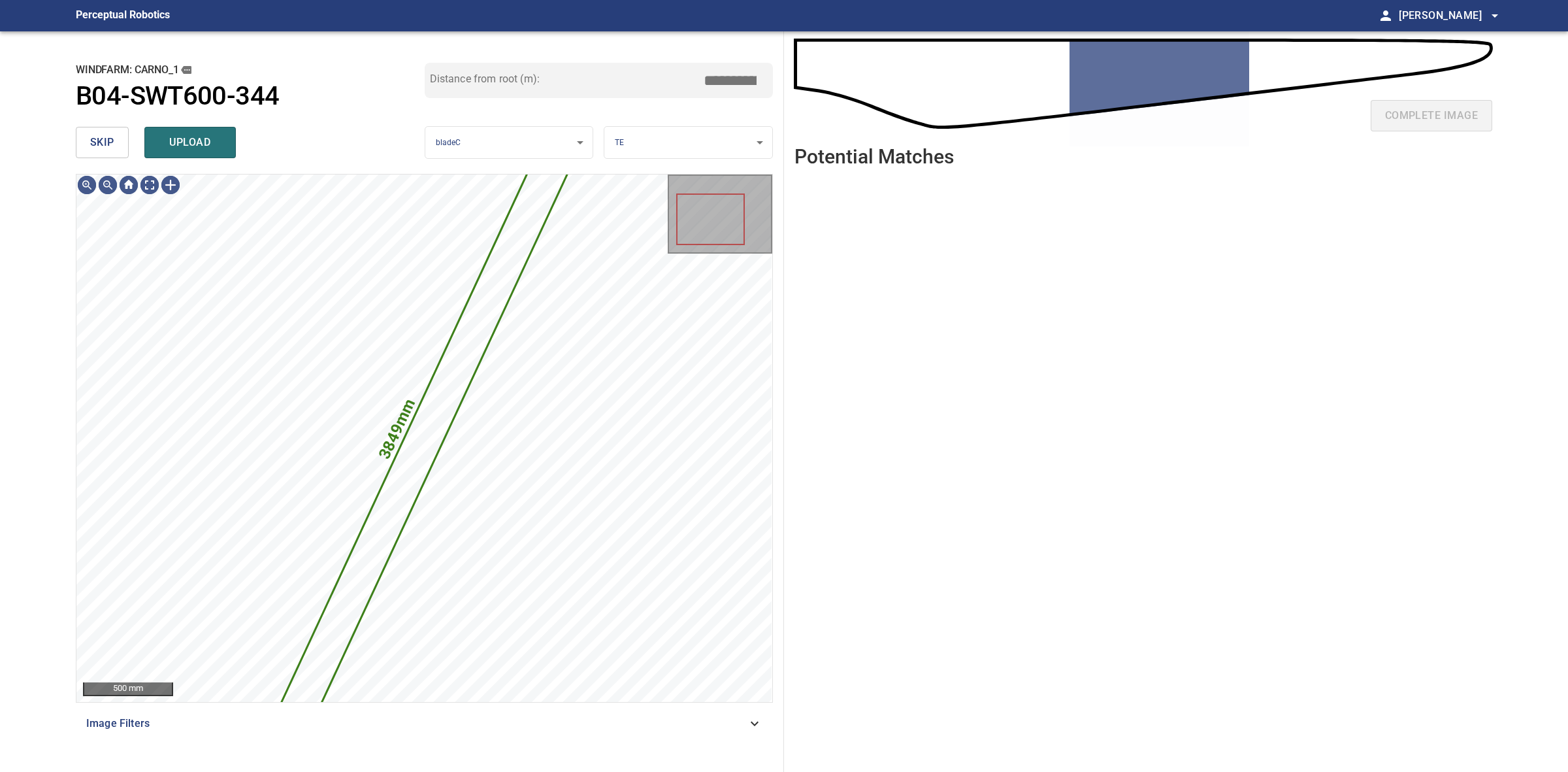
click at [115, 133] on button "skip" at bounding box center [102, 142] width 53 height 32
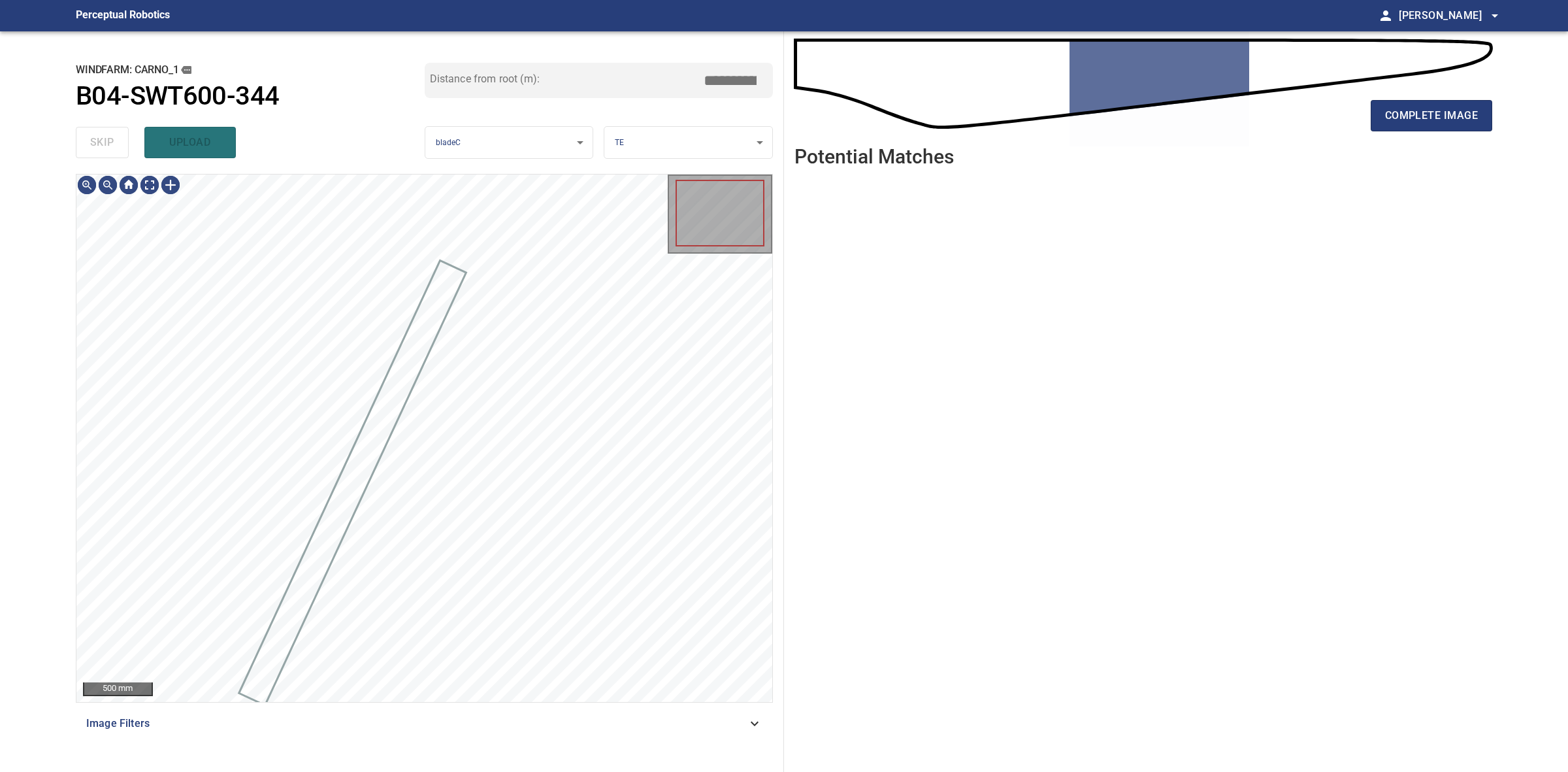
click at [115, 133] on div "skip upload" at bounding box center [250, 142] width 349 height 42
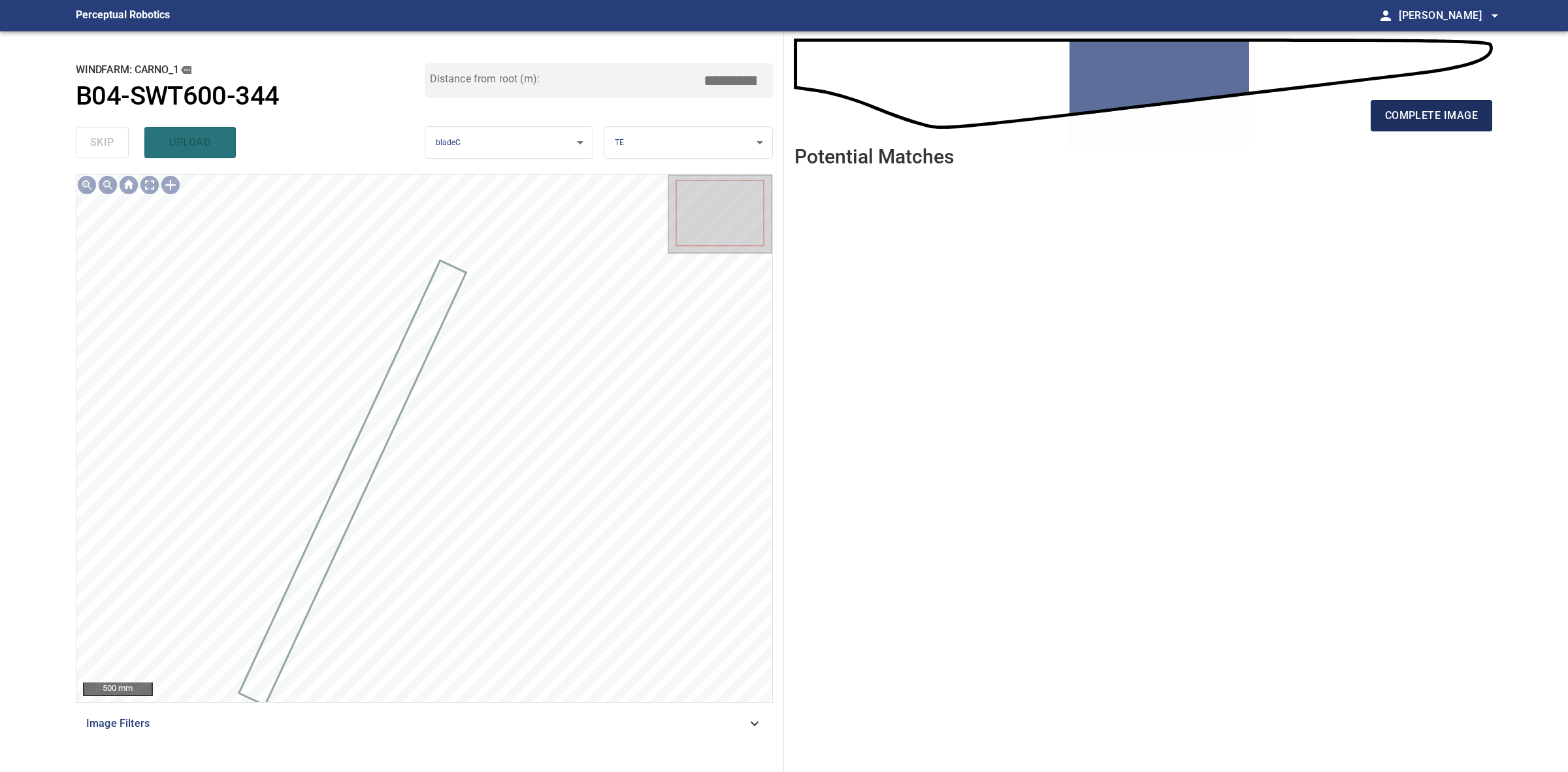
click at [1475, 112] on span "complete image" at bounding box center [1432, 115] width 93 height 18
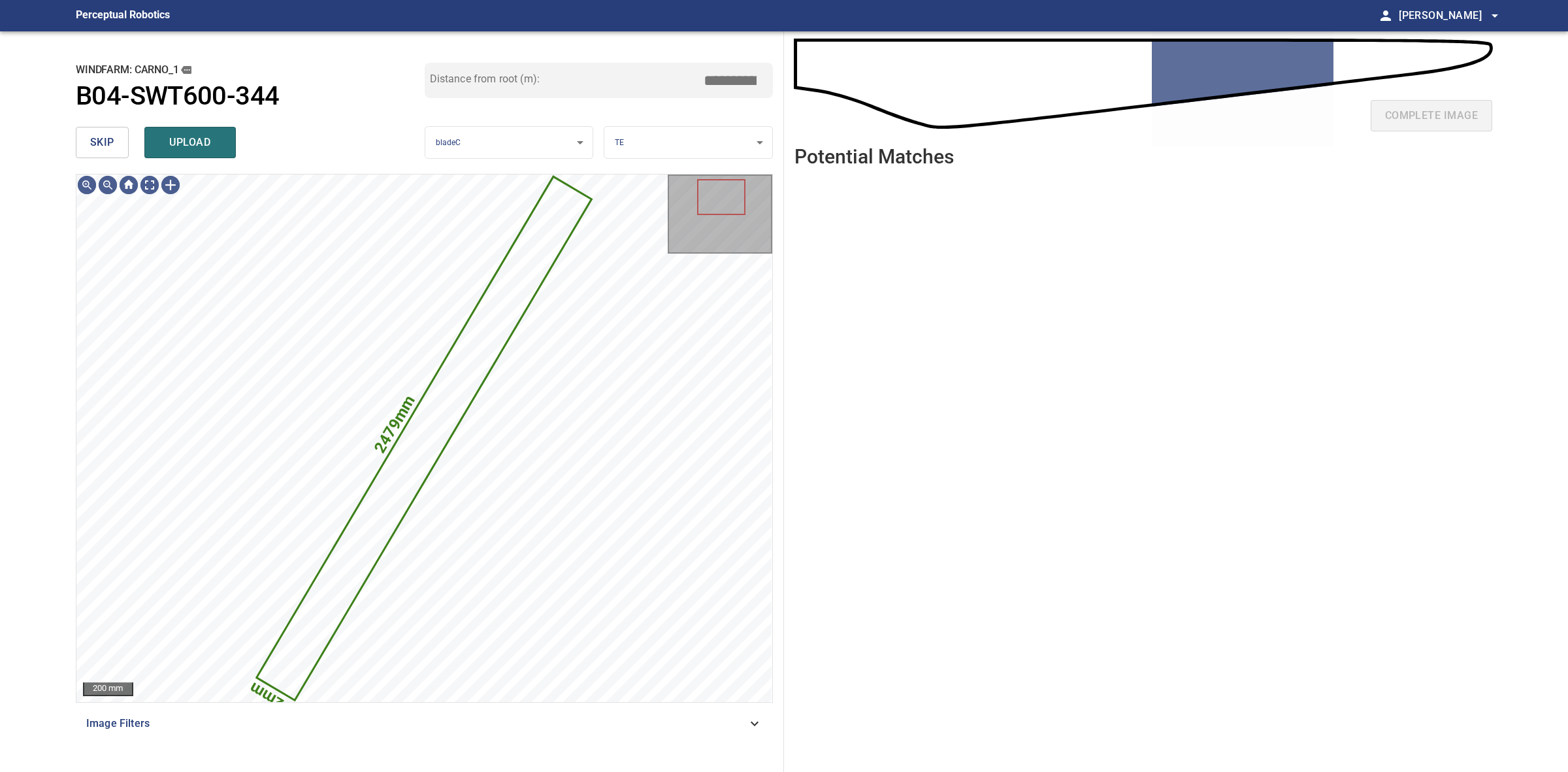
click at [89, 132] on button "skip" at bounding box center [102, 142] width 53 height 32
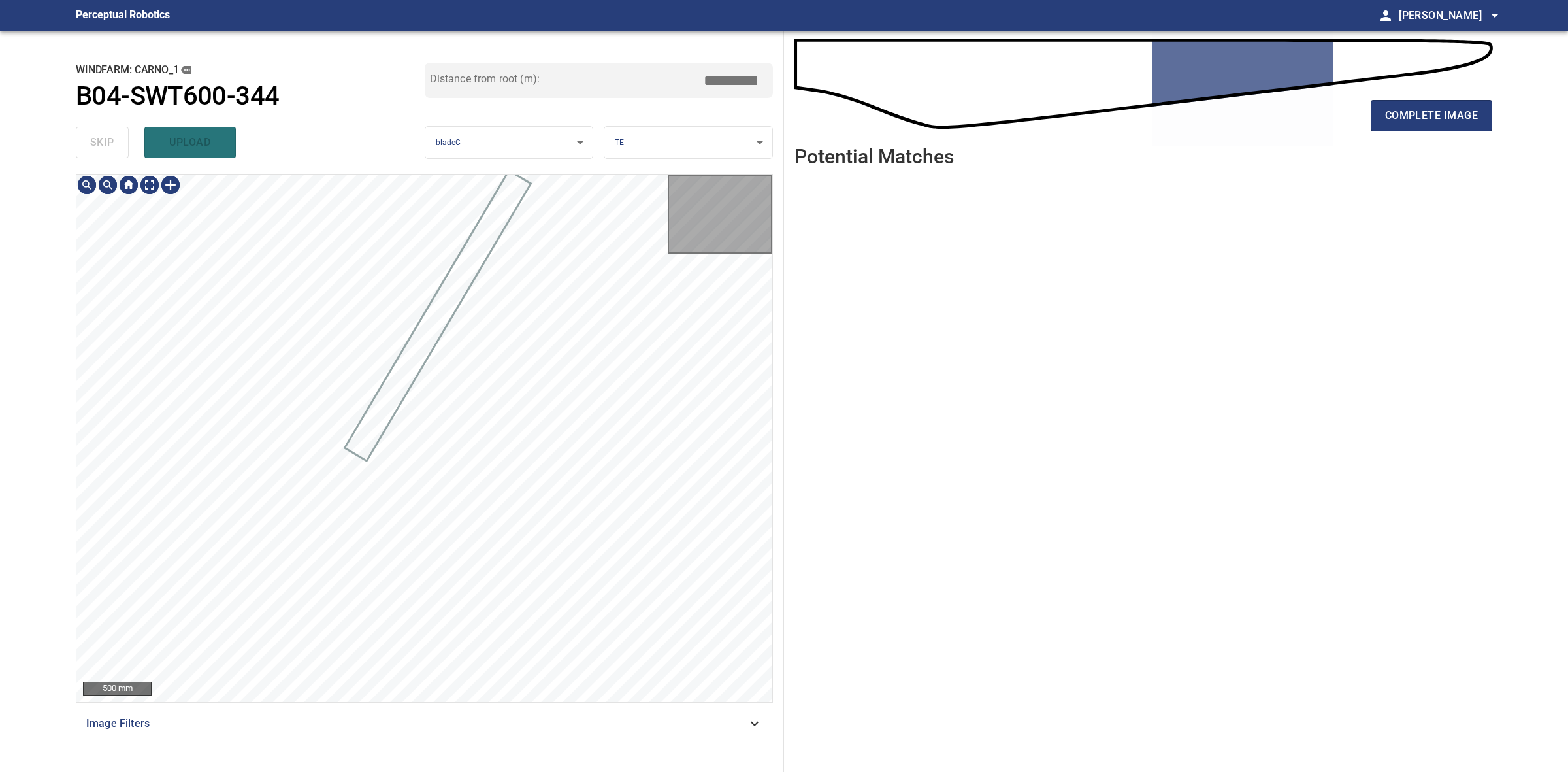
click at [89, 132] on div "skip upload" at bounding box center [250, 142] width 349 height 42
click at [1387, 131] on div "complete image" at bounding box center [1143, 120] width 698 height 52
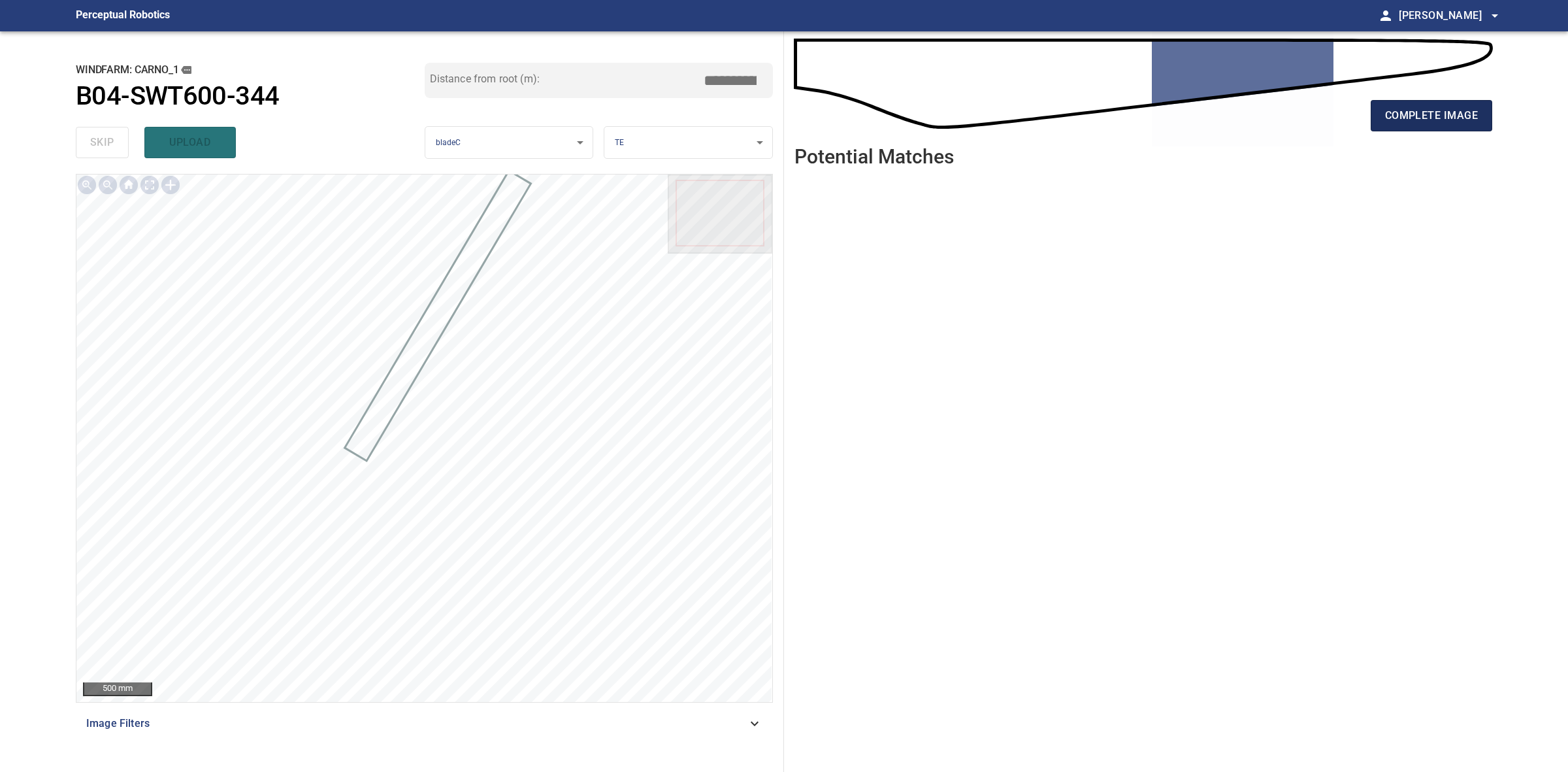
click at [1387, 128] on button "complete image" at bounding box center [1432, 115] width 122 height 32
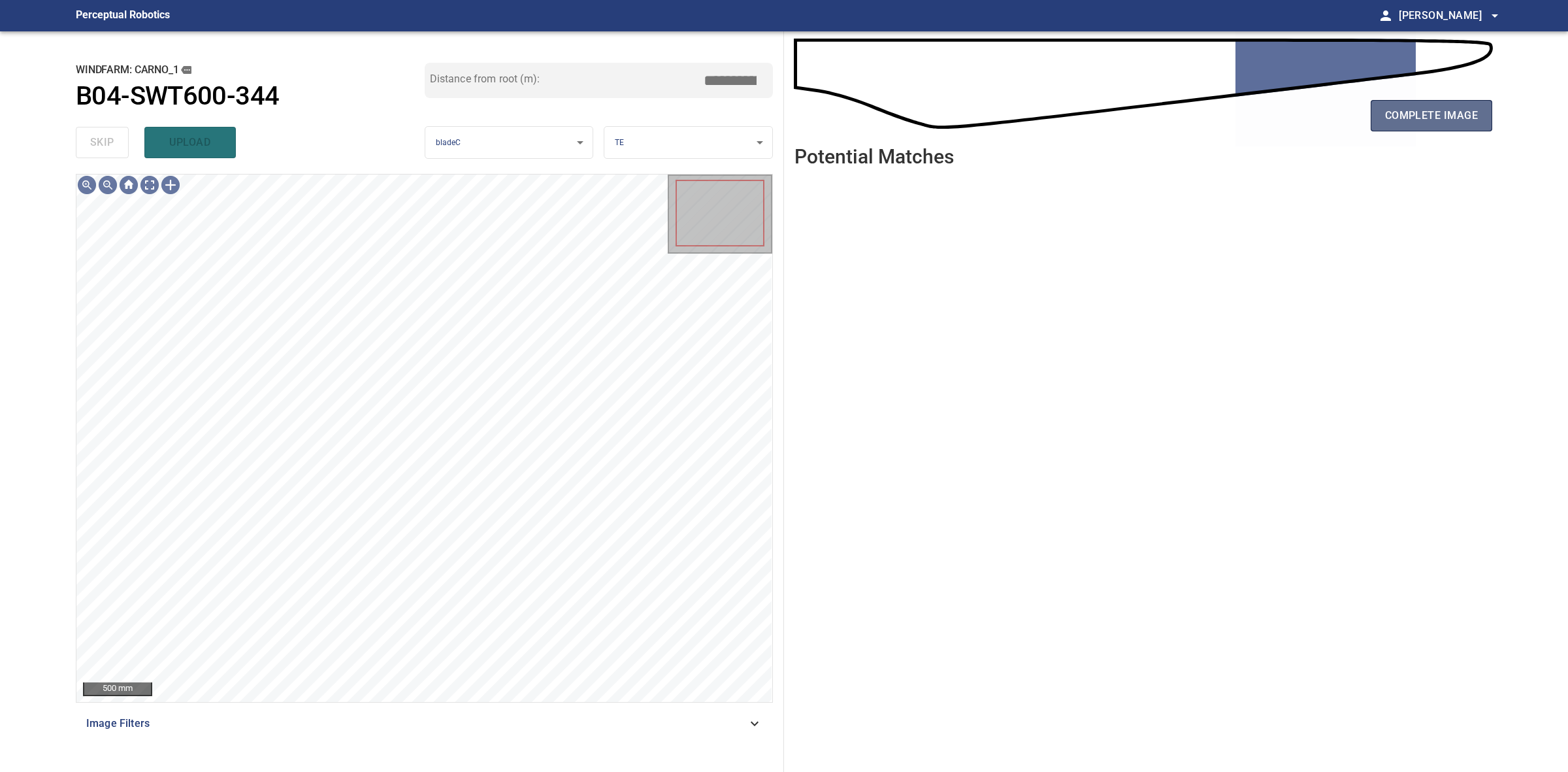
click at [1395, 113] on span "complete image" at bounding box center [1432, 115] width 93 height 18
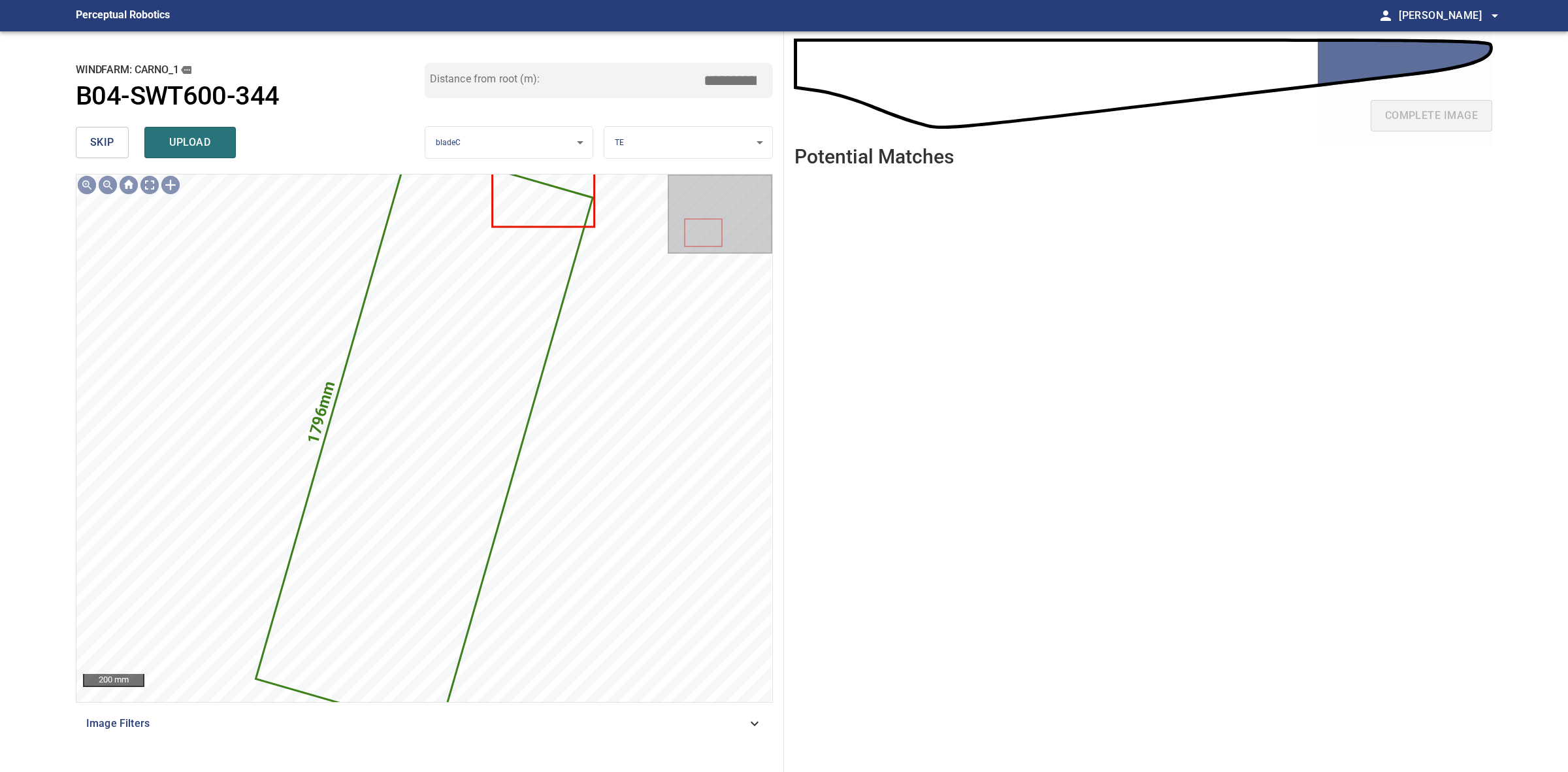
click at [112, 144] on span "skip" at bounding box center [102, 141] width 24 height 18
click at [112, 144] on div "skip upload" at bounding box center [250, 142] width 349 height 42
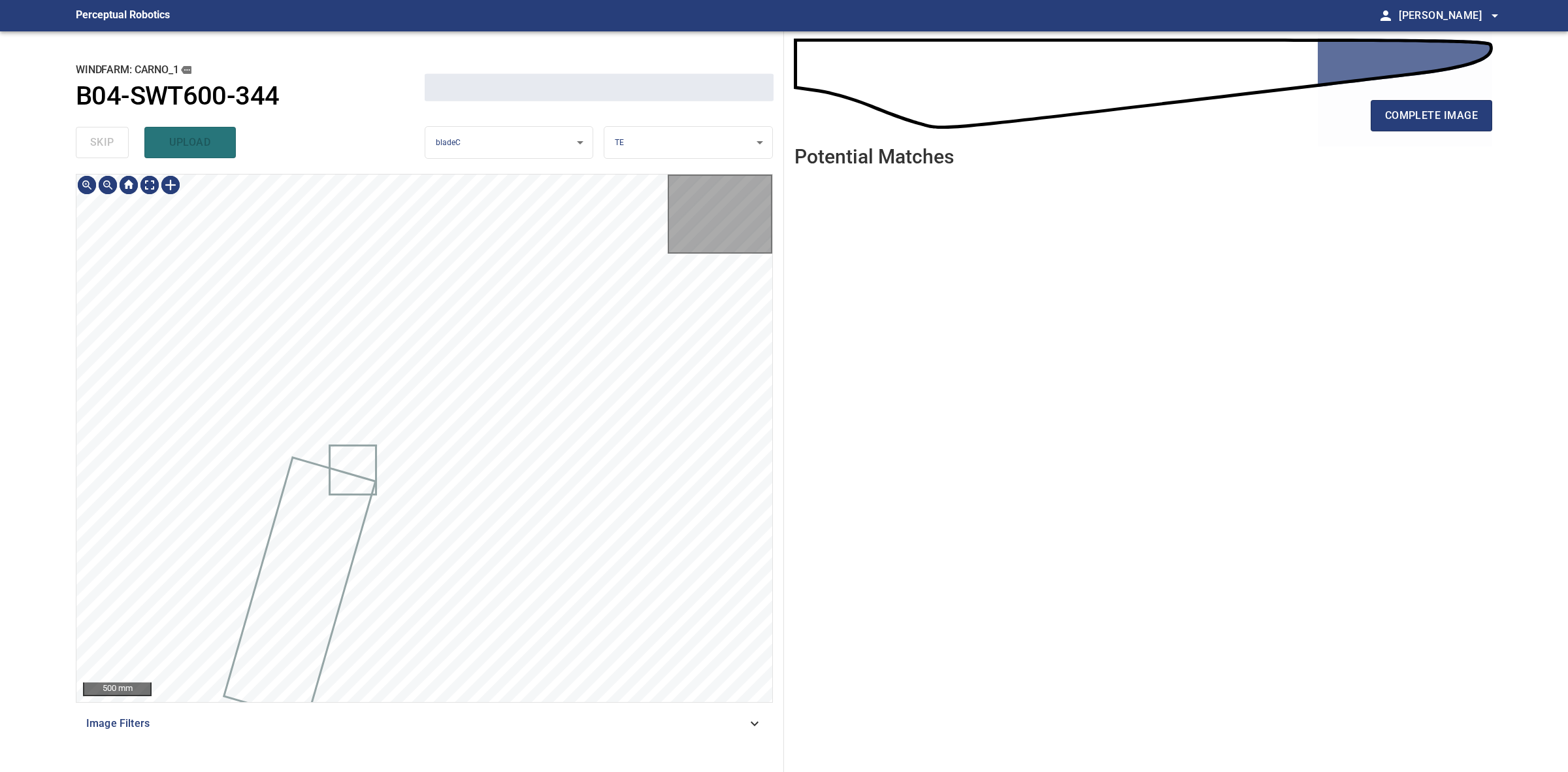
click at [112, 144] on div "skip upload" at bounding box center [250, 142] width 349 height 42
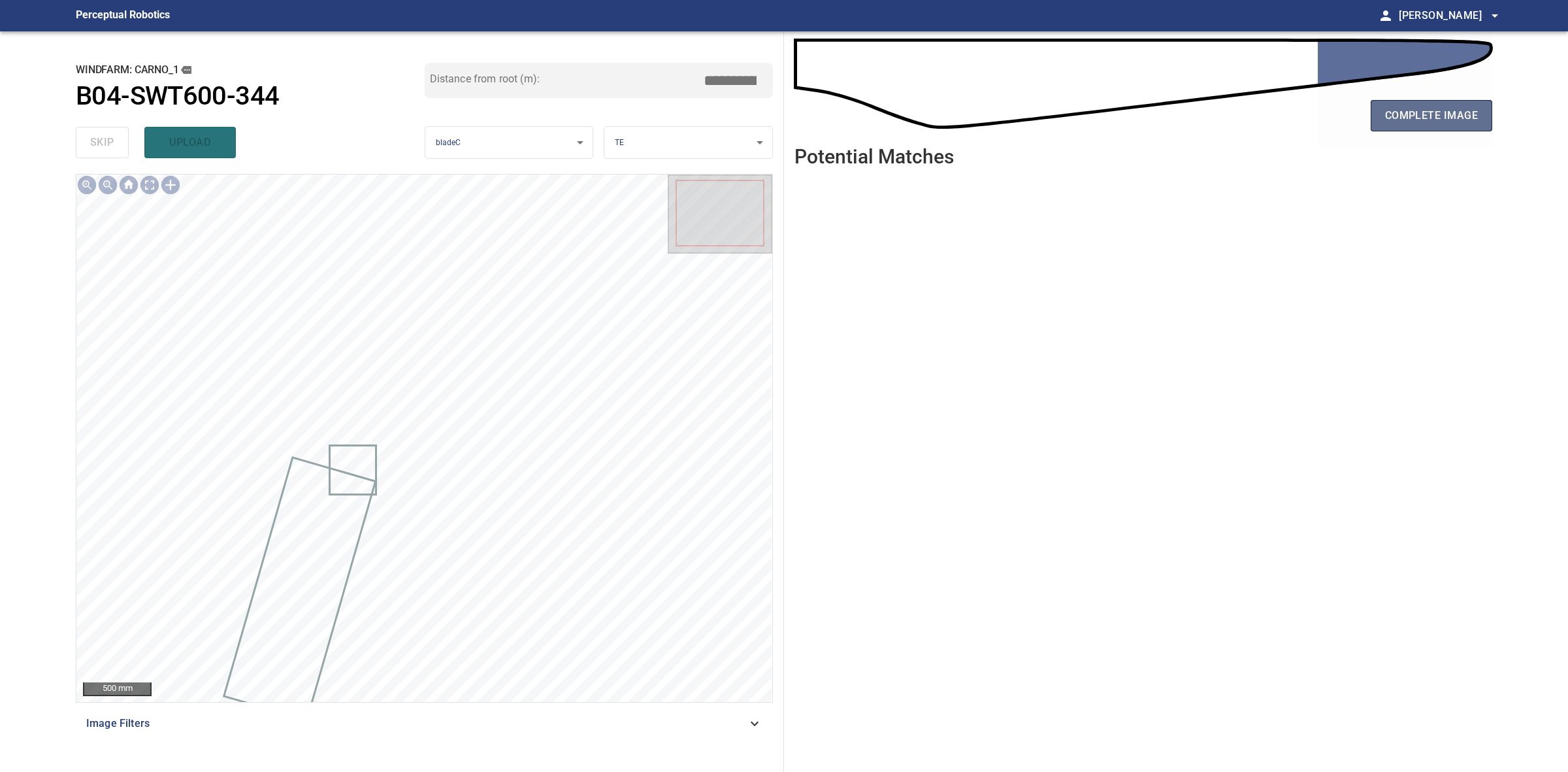
click at [1412, 105] on button "complete image" at bounding box center [1432, 115] width 122 height 32
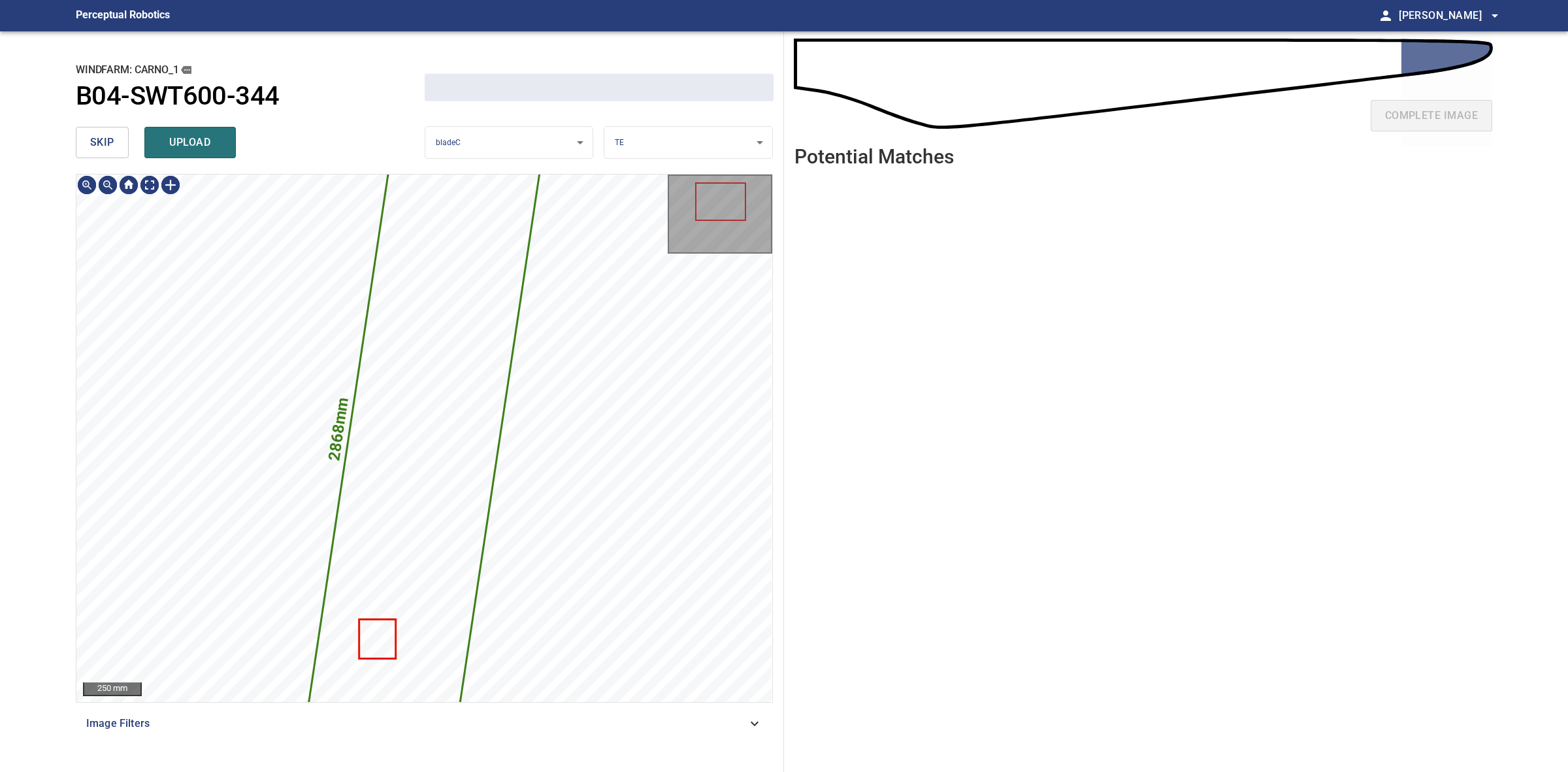
click at [406, 462] on icon at bounding box center [424, 438] width 233 height 602
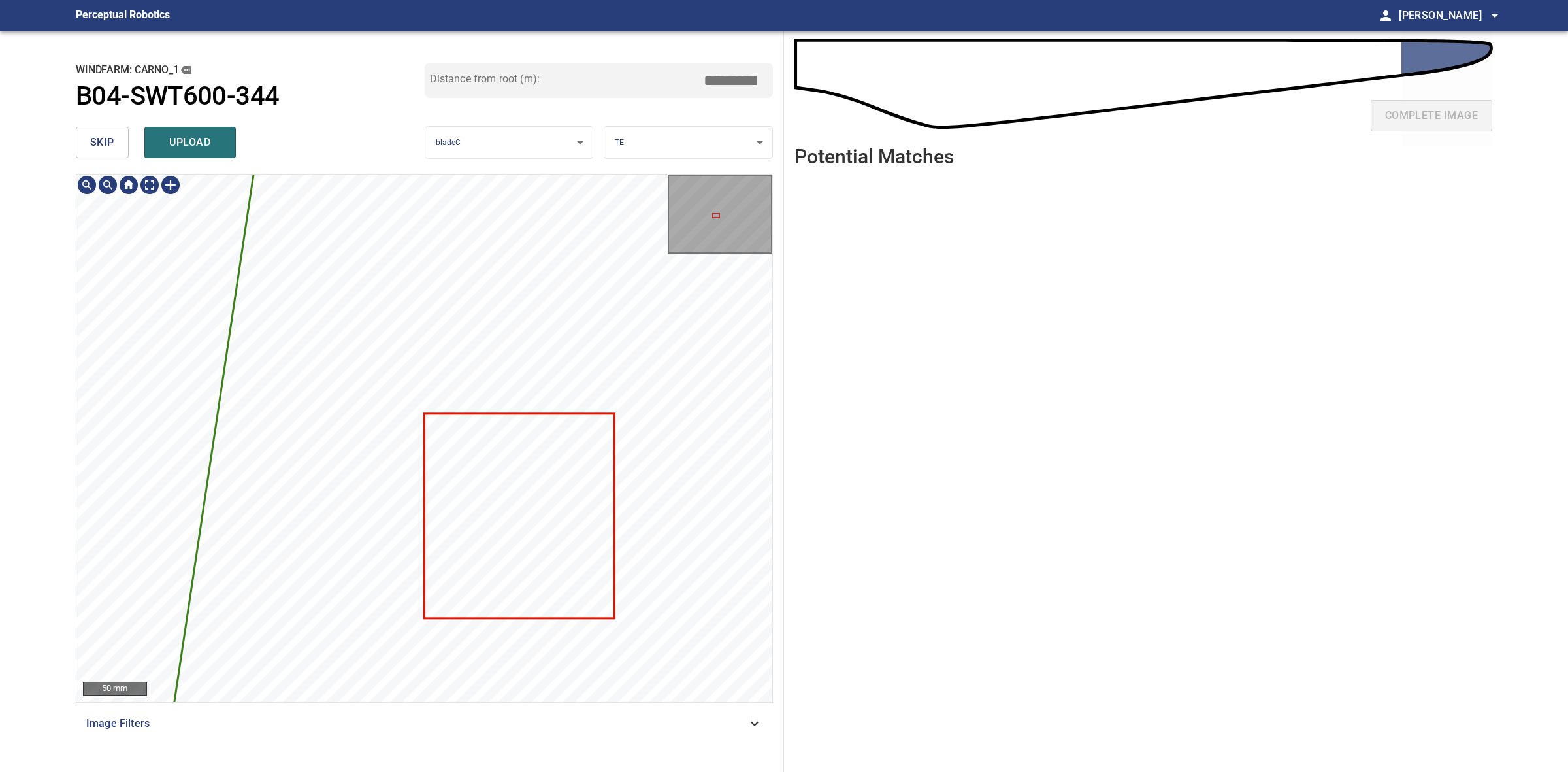
click at [762, 126] on body "**********" at bounding box center [784, 386] width 1568 height 772
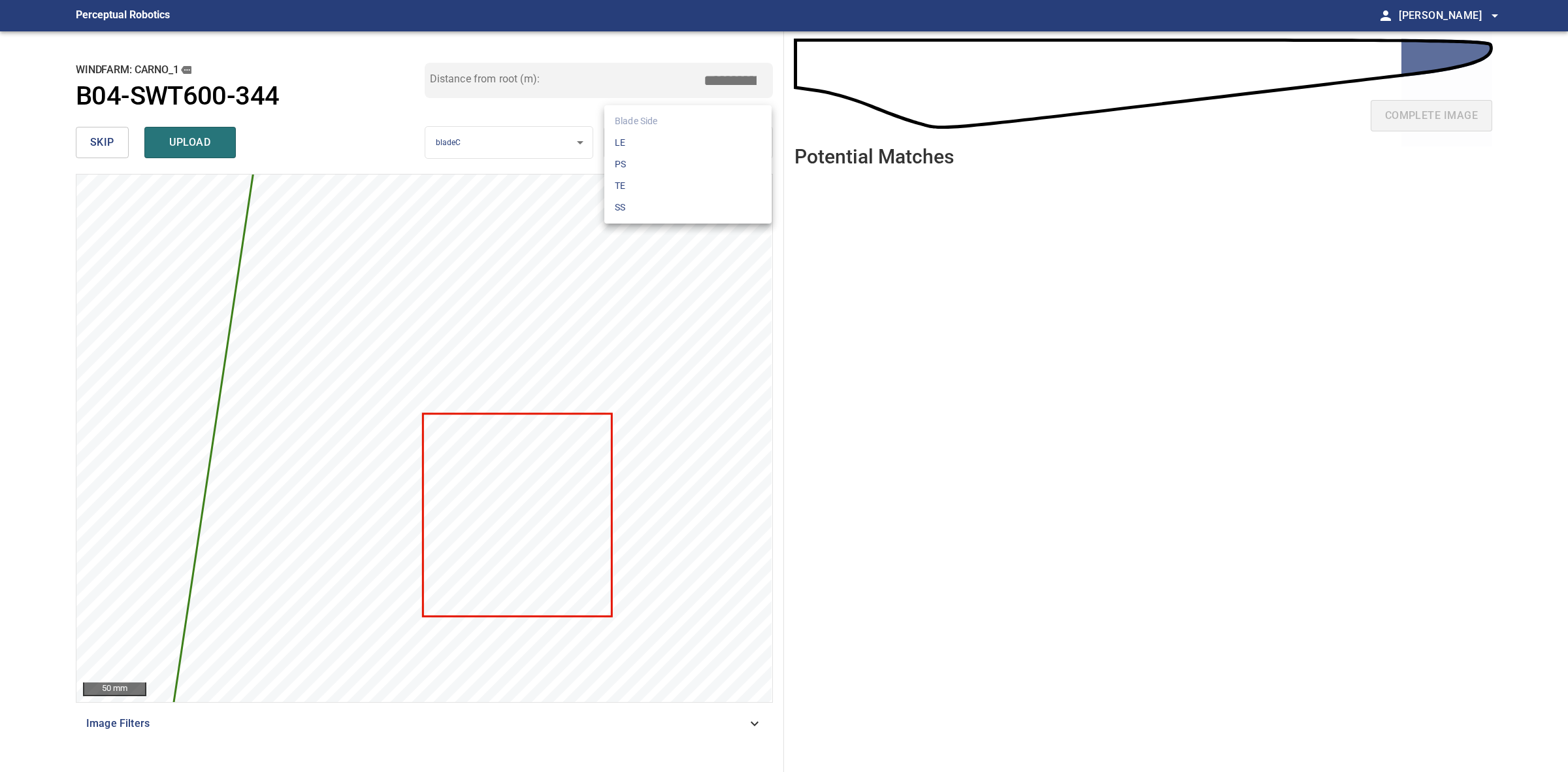
click at [671, 203] on li "SS" at bounding box center [688, 207] width 167 height 21
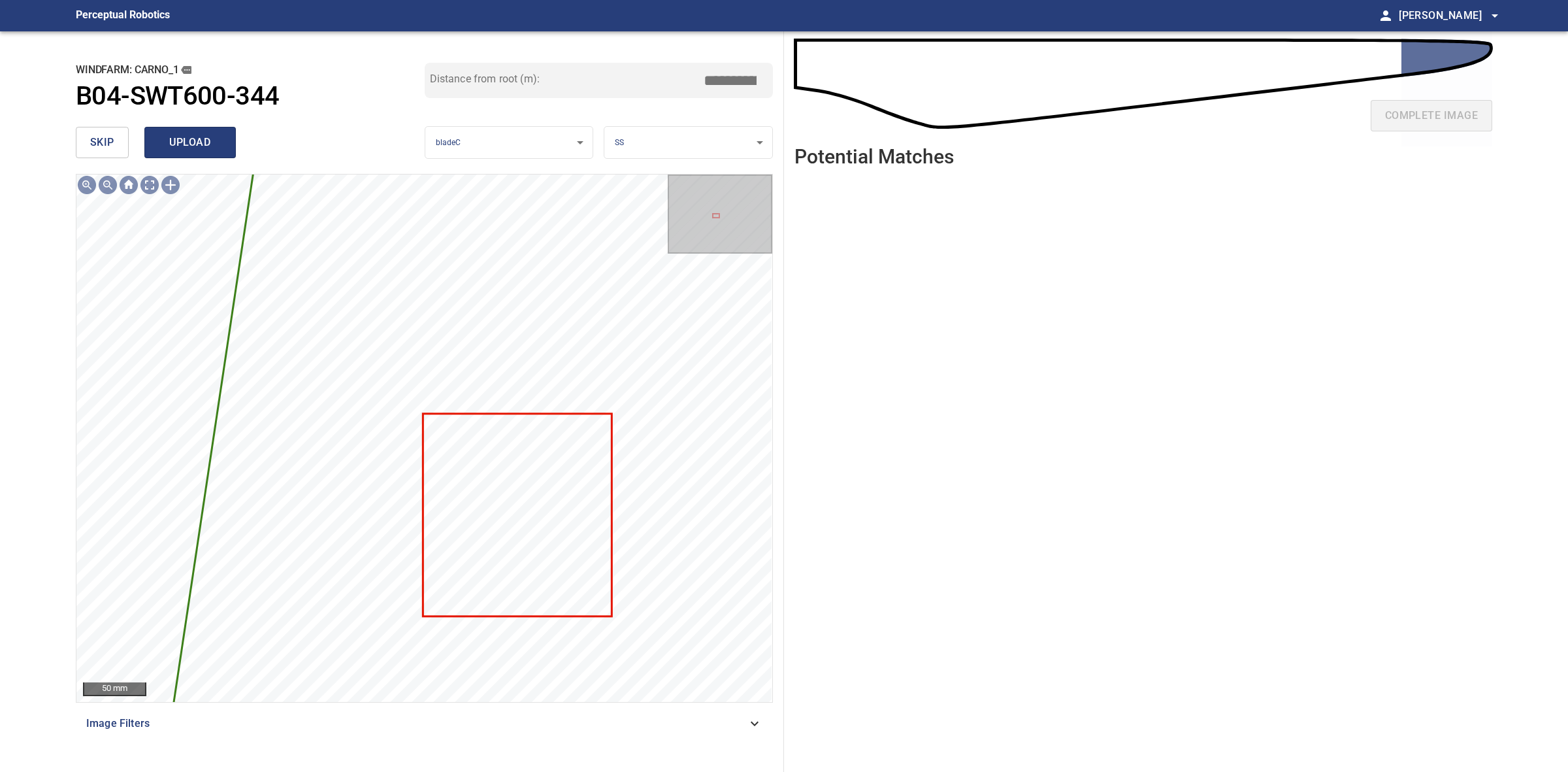
click at [158, 135] on button "upload" at bounding box center [189, 142] width 91 height 32
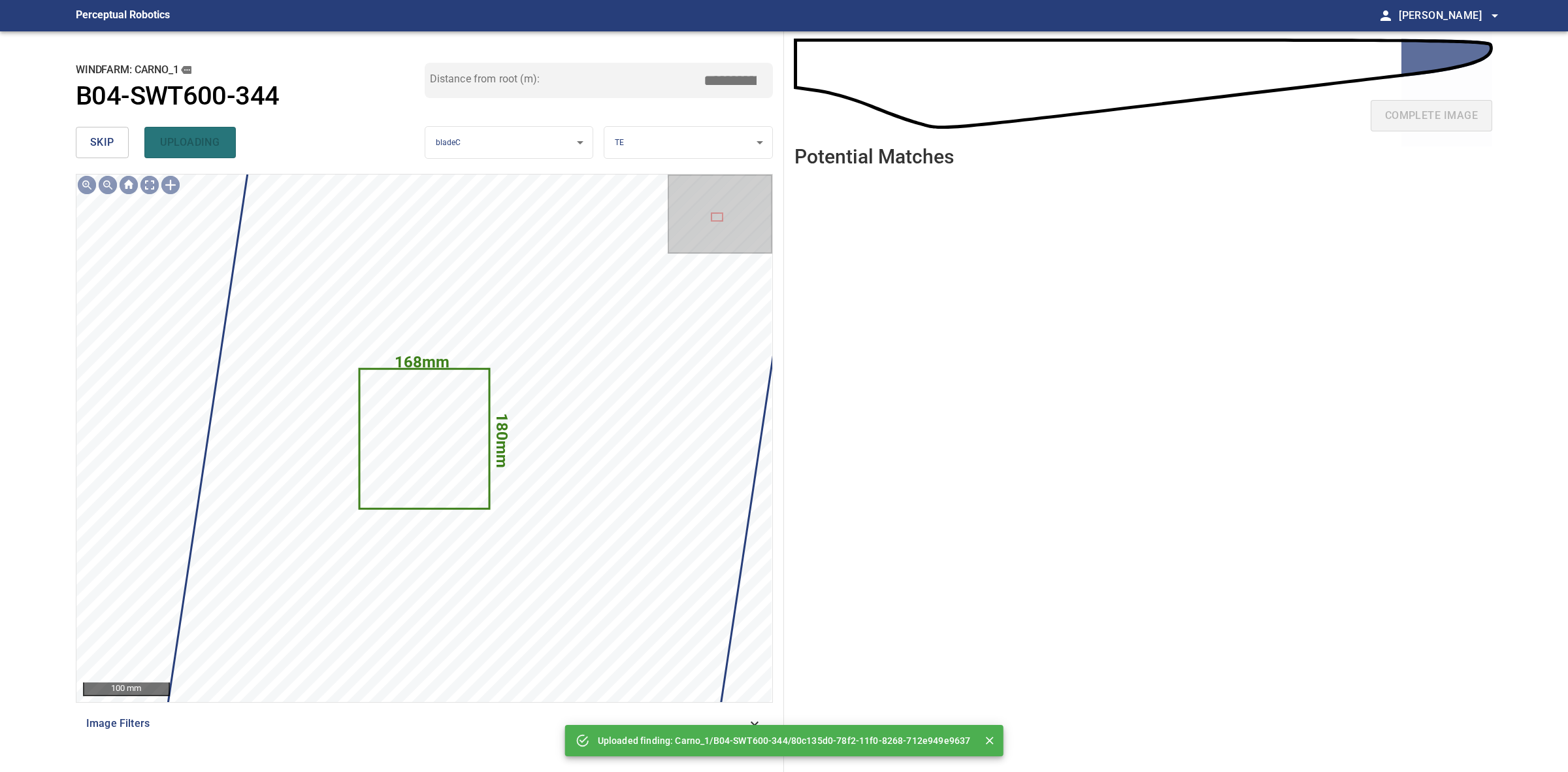
click at [119, 135] on button "skip" at bounding box center [102, 142] width 53 height 32
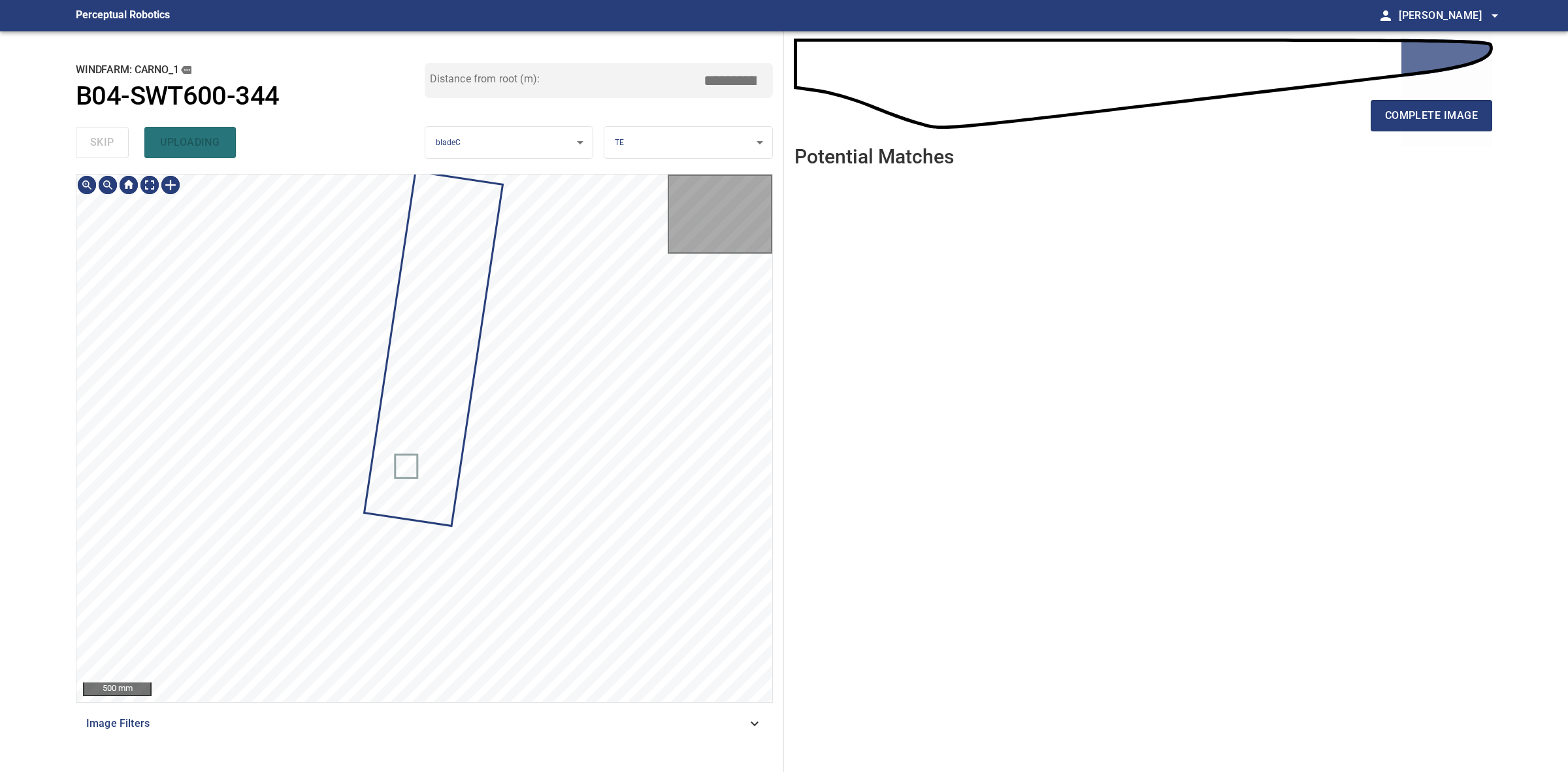
click at [119, 135] on div "skip uploading" at bounding box center [250, 142] width 349 height 42
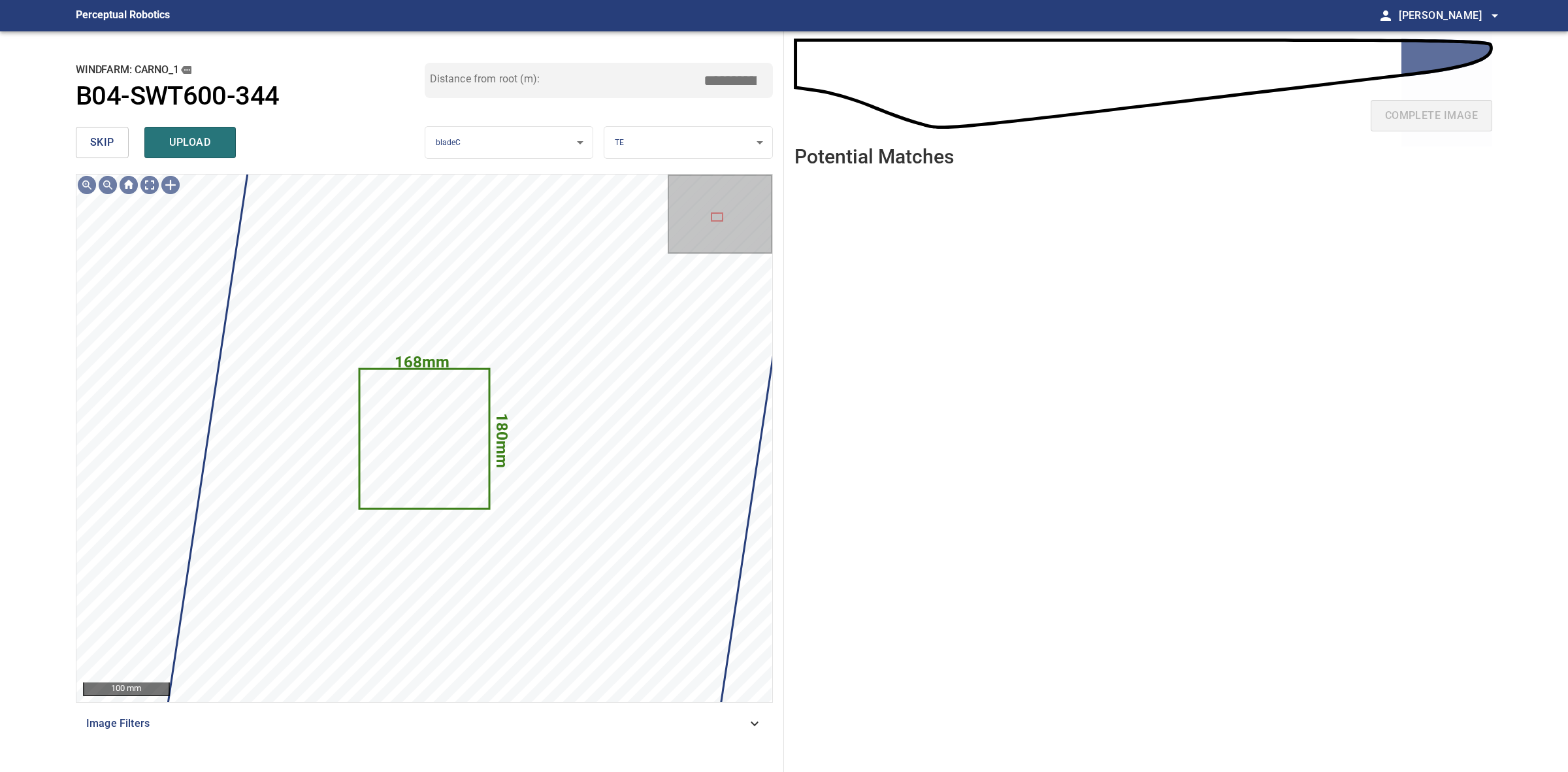
click at [664, 142] on body "**********" at bounding box center [784, 386] width 1568 height 772
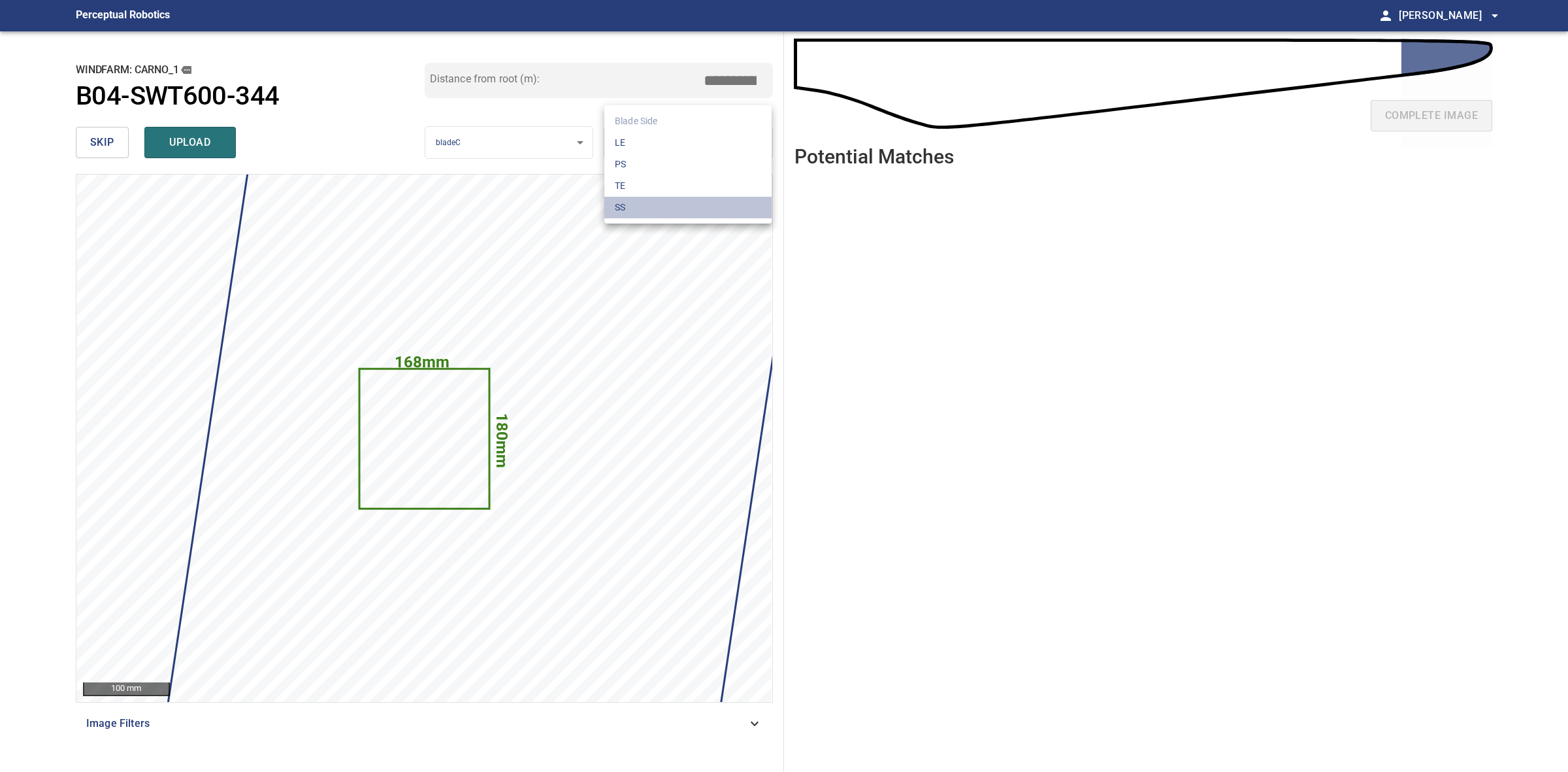
click at [642, 209] on li "SS" at bounding box center [688, 207] width 167 height 21
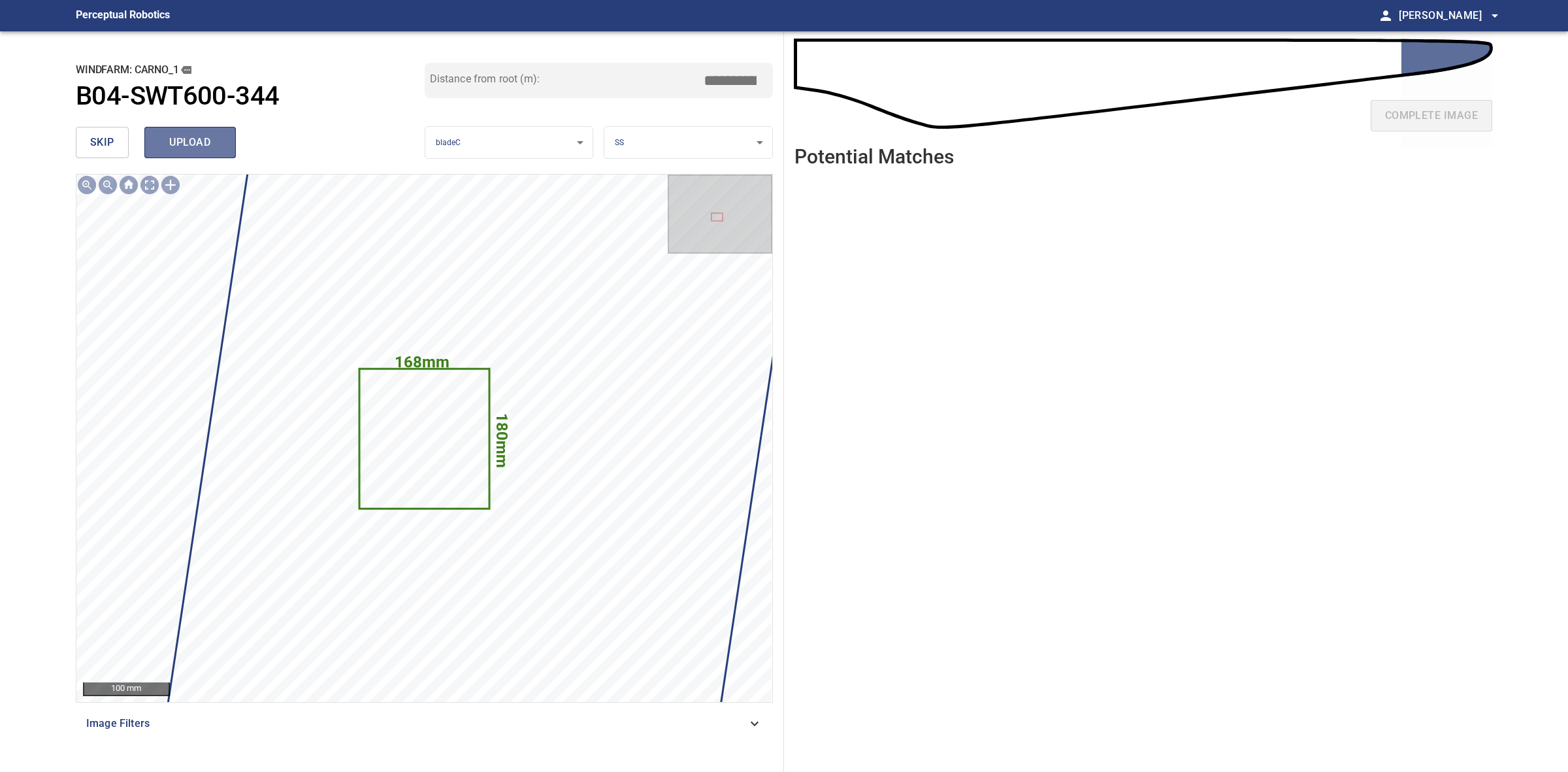
click at [162, 137] on span "upload" at bounding box center [190, 141] width 63 height 18
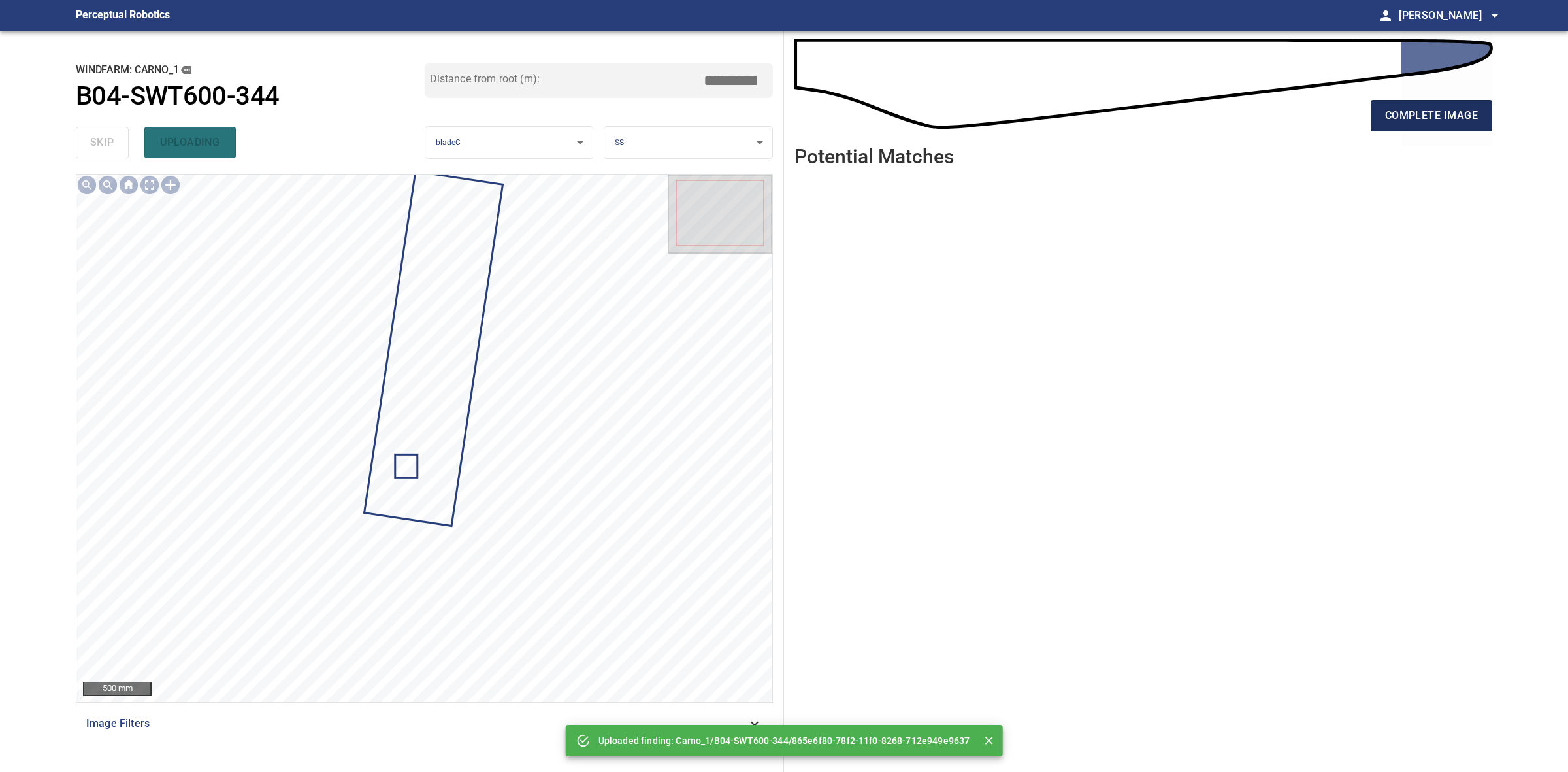
click at [1402, 126] on button "complete image" at bounding box center [1432, 115] width 122 height 32
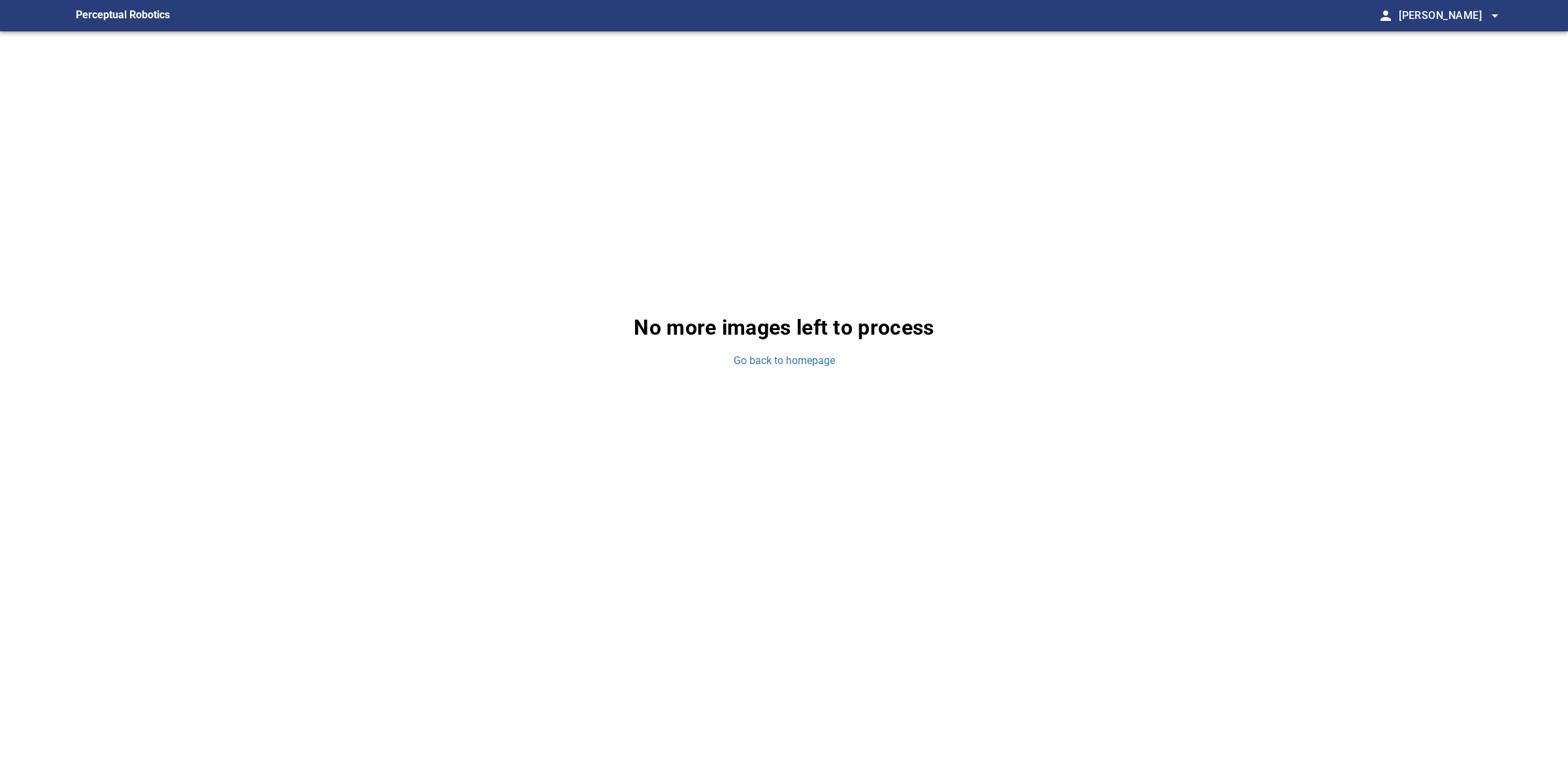
click at [805, 369] on div "No more images left to process Go back to homepage" at bounding box center [784, 340] width 1438 height 618
click at [801, 357] on link "Go back to homepage" at bounding box center [784, 361] width 101 height 15
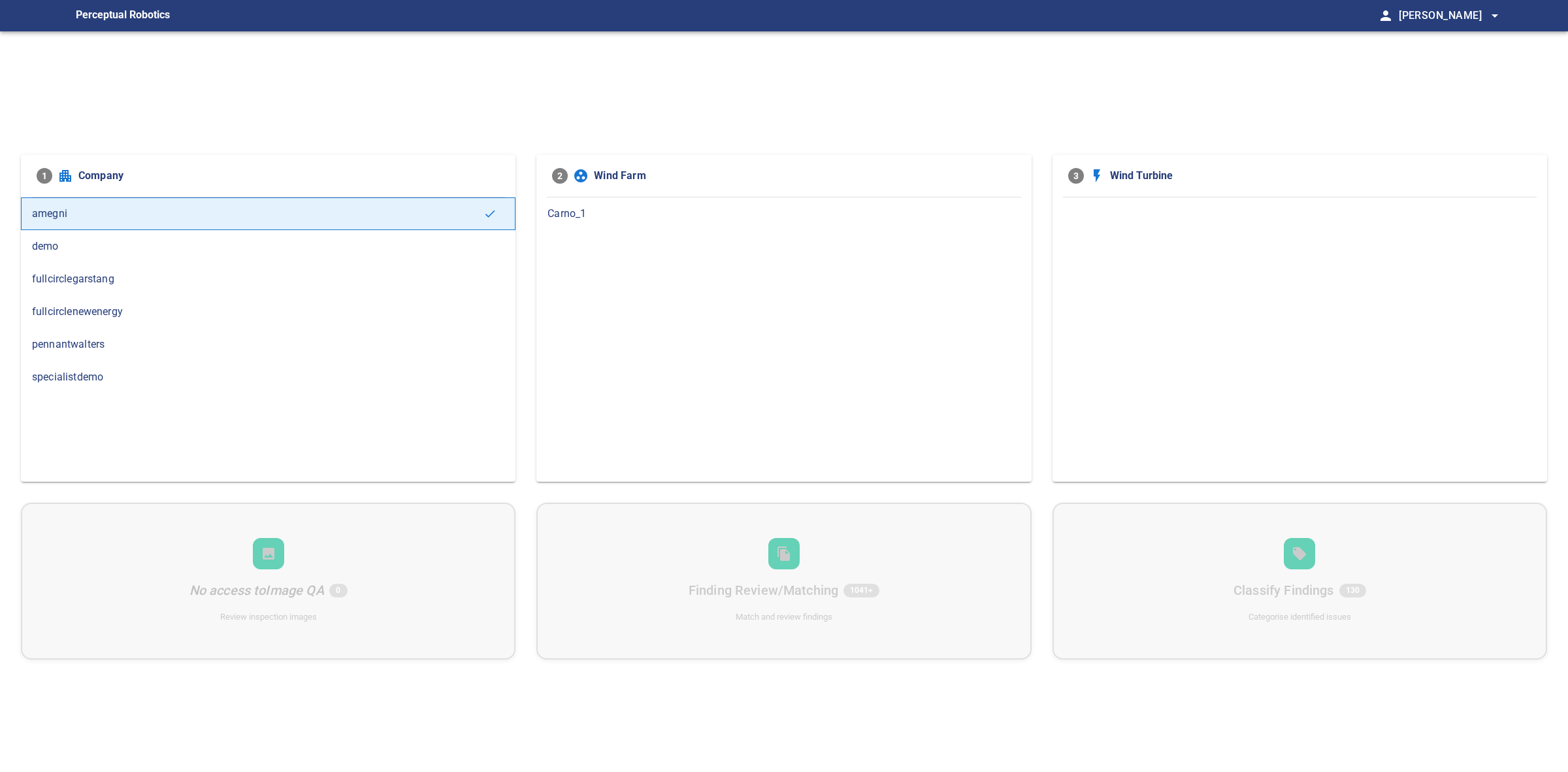
click at [609, 198] on div "Carno_1" at bounding box center [784, 214] width 494 height 32
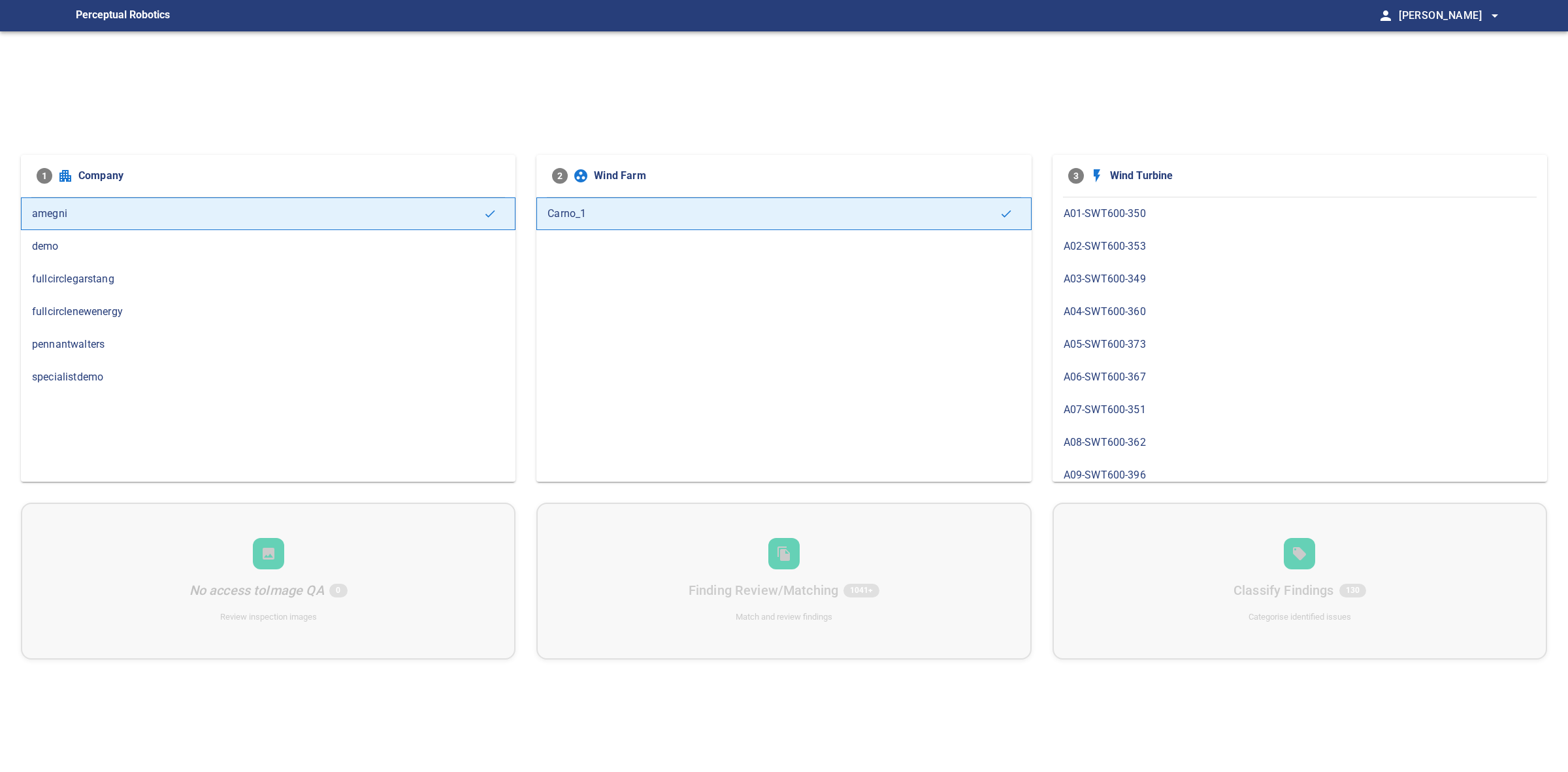
scroll to position [863, 0]
click at [1104, 338] on span "B03-SWT600-347" at bounding box center [1300, 331] width 472 height 15
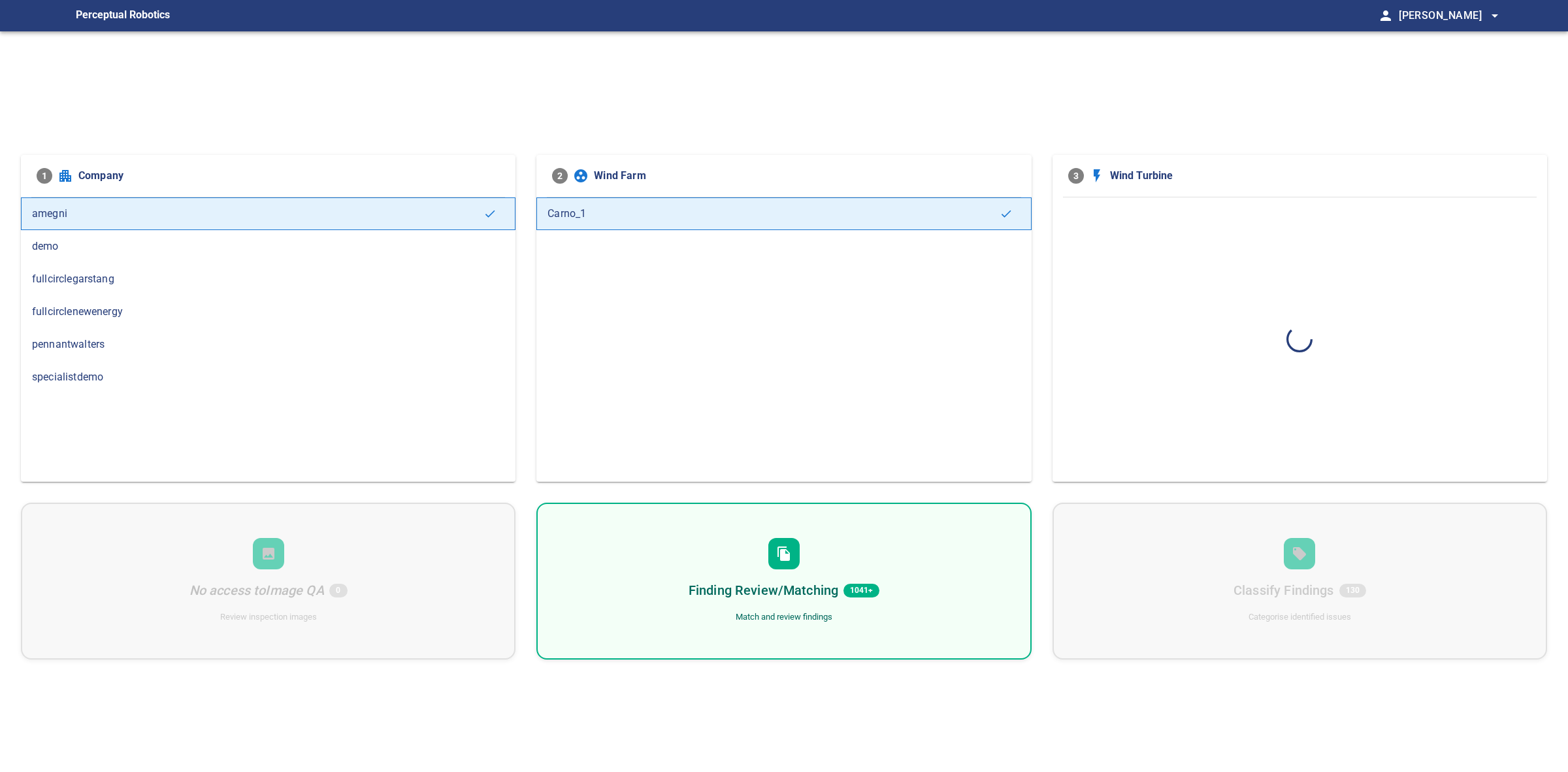
scroll to position [0, 0]
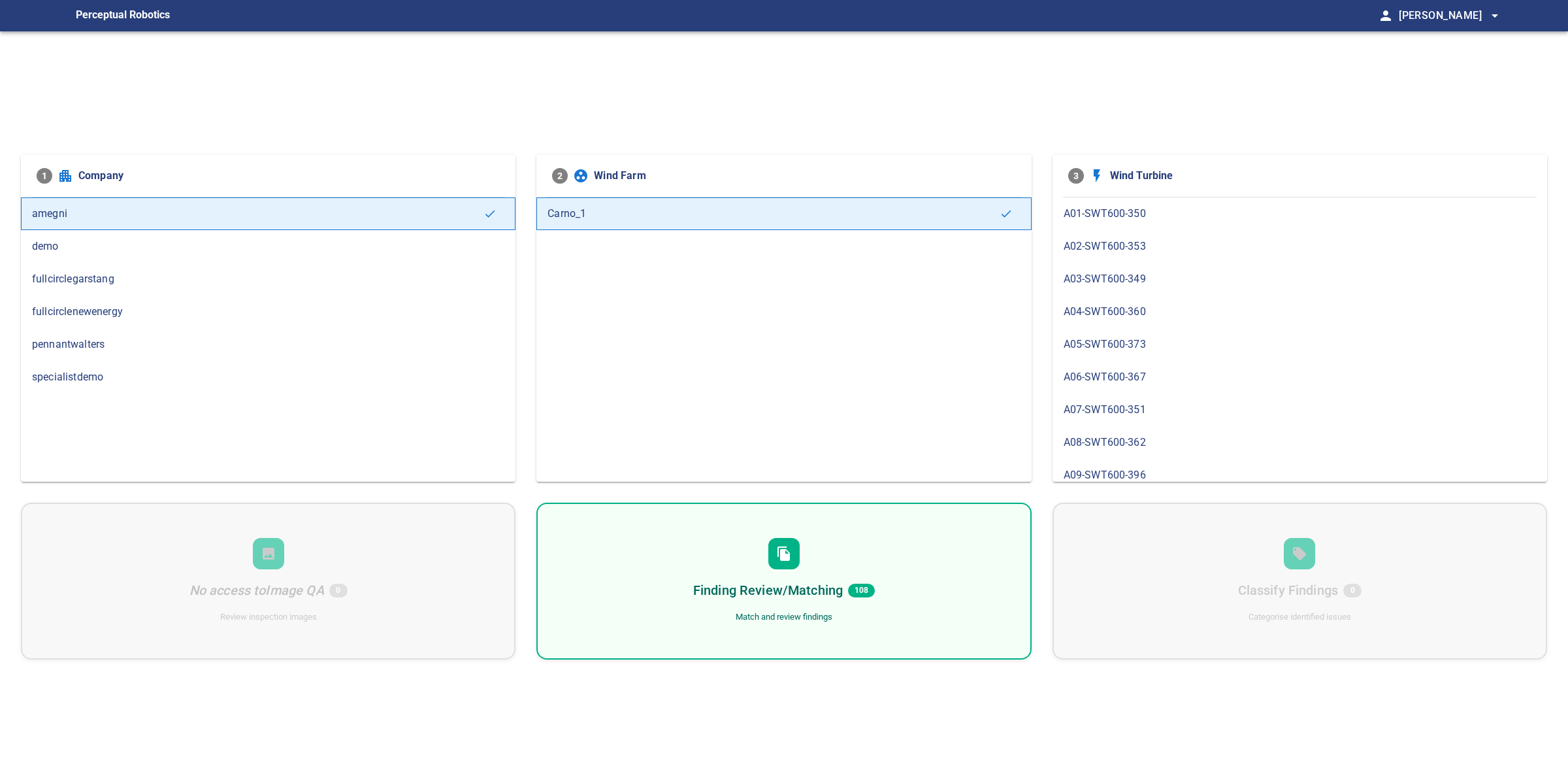
click at [799, 612] on div "Match and review findings" at bounding box center [783, 617] width 96 height 13
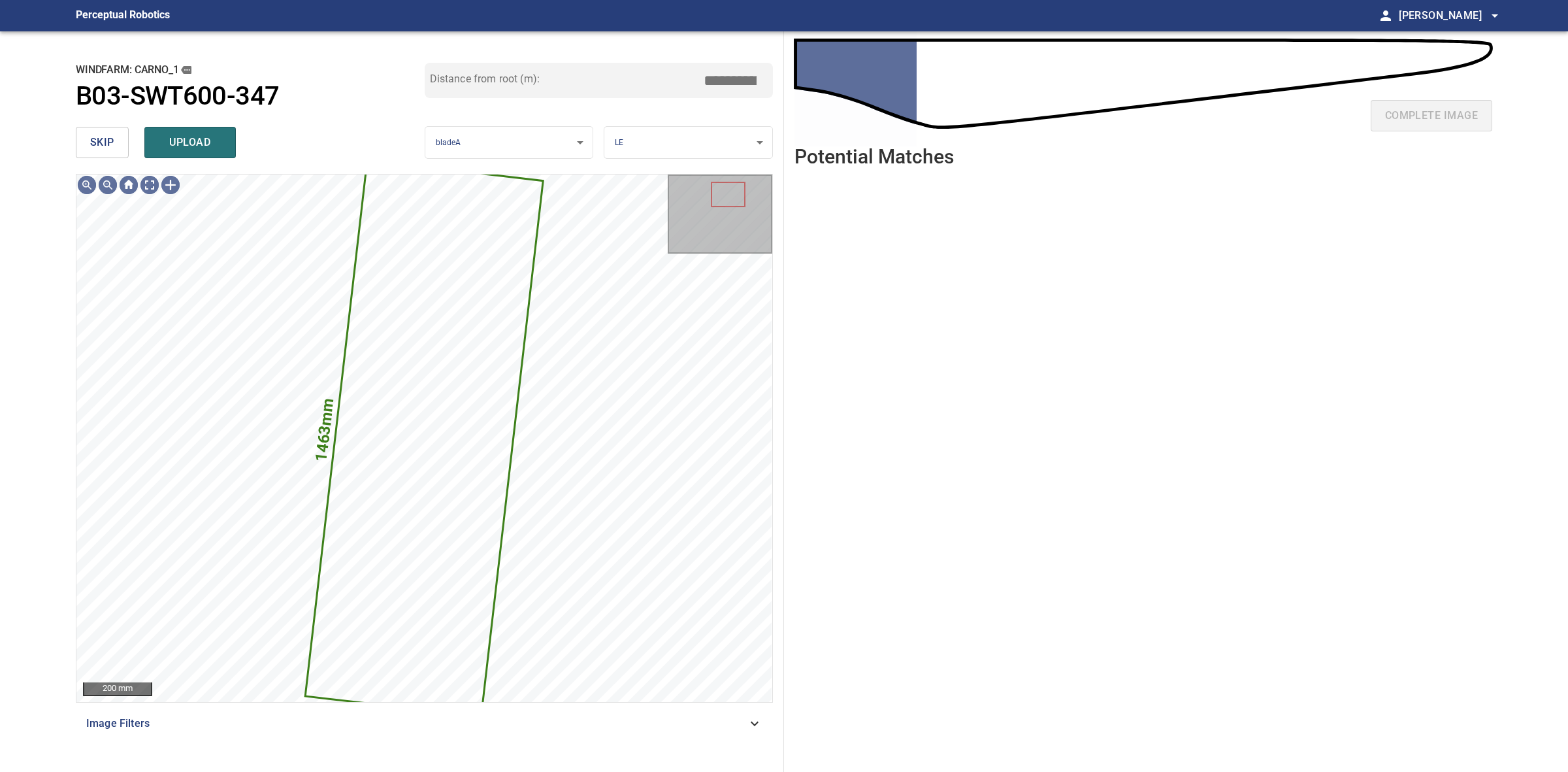
click at [93, 134] on span "skip" at bounding box center [102, 141] width 24 height 18
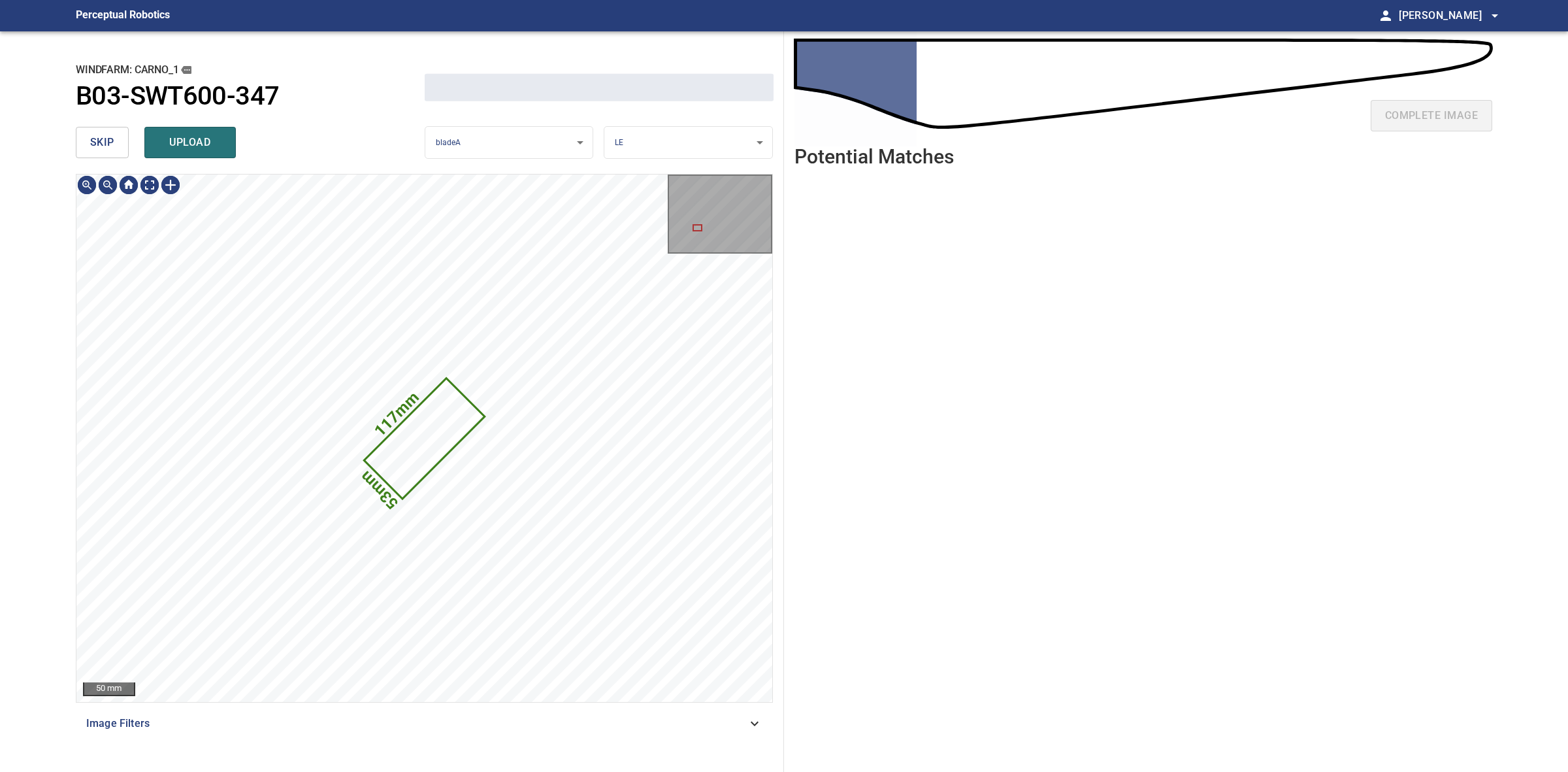
click at [93, 134] on span "skip" at bounding box center [102, 141] width 24 height 18
click at [93, 134] on div "skip upload" at bounding box center [250, 142] width 349 height 42
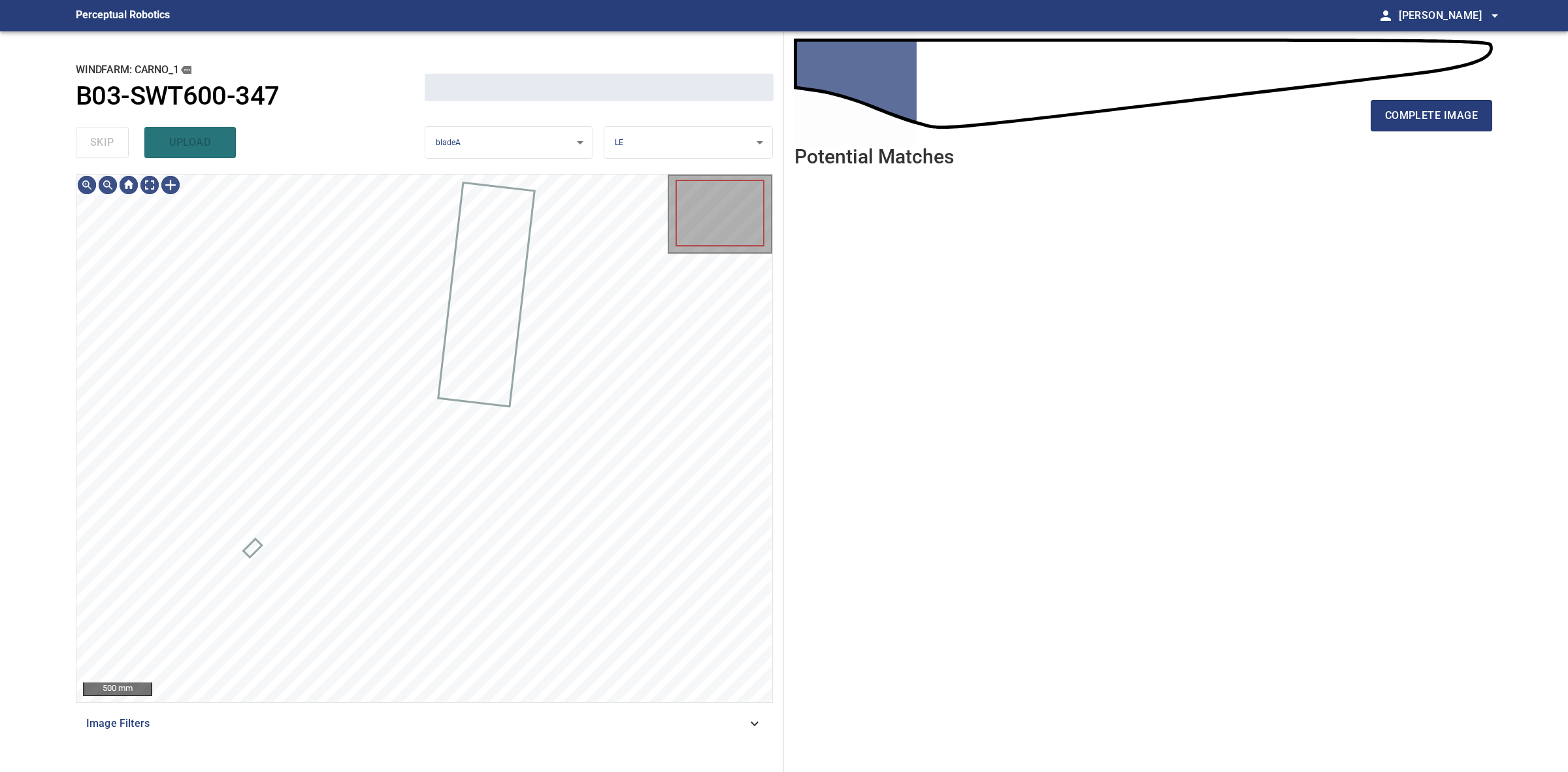
click at [93, 132] on div "skip upload" at bounding box center [250, 142] width 349 height 42
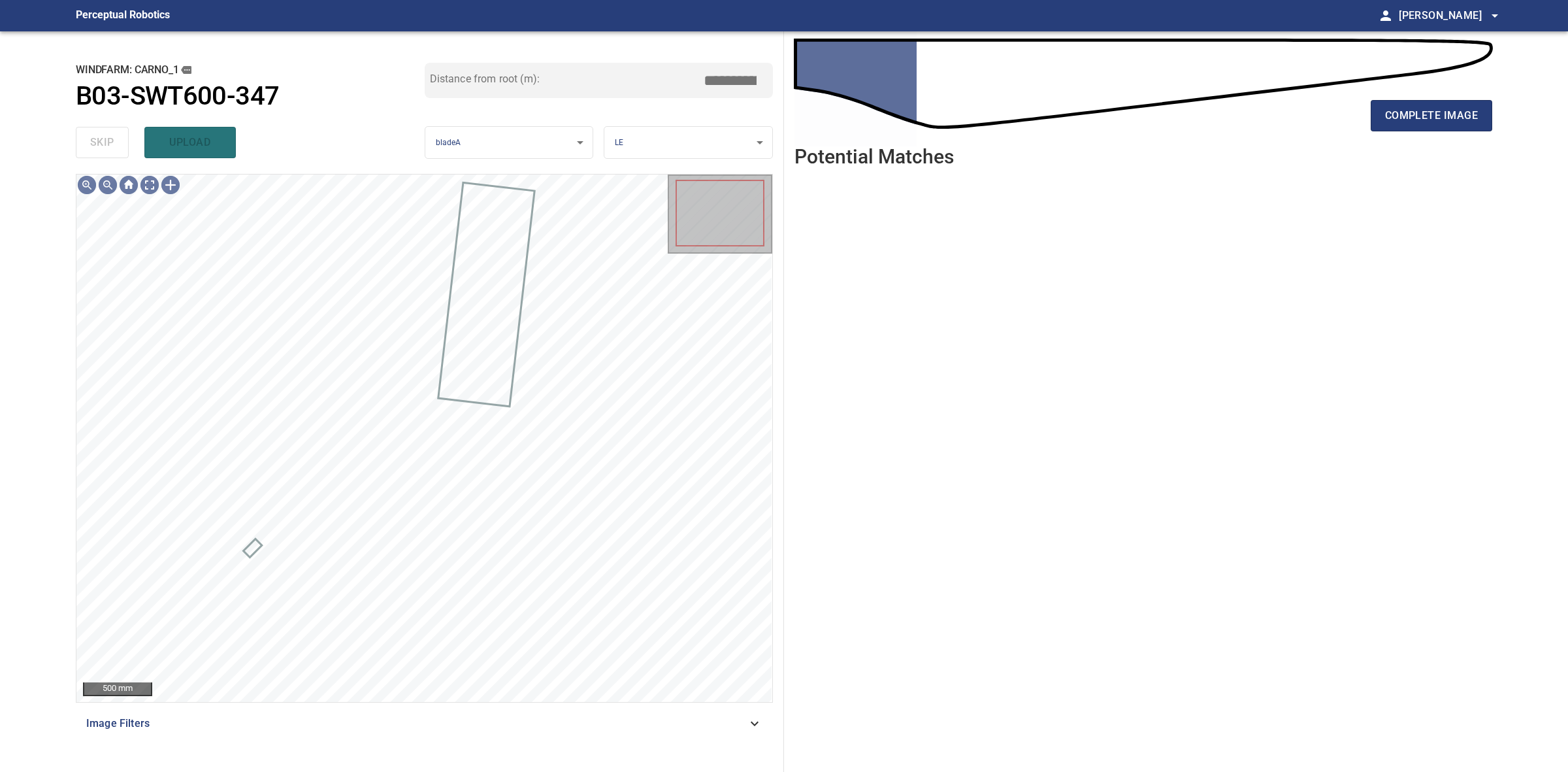
click at [1433, 135] on div "complete image" at bounding box center [1143, 120] width 698 height 52
click at [1432, 126] on button "complete image" at bounding box center [1432, 115] width 122 height 32
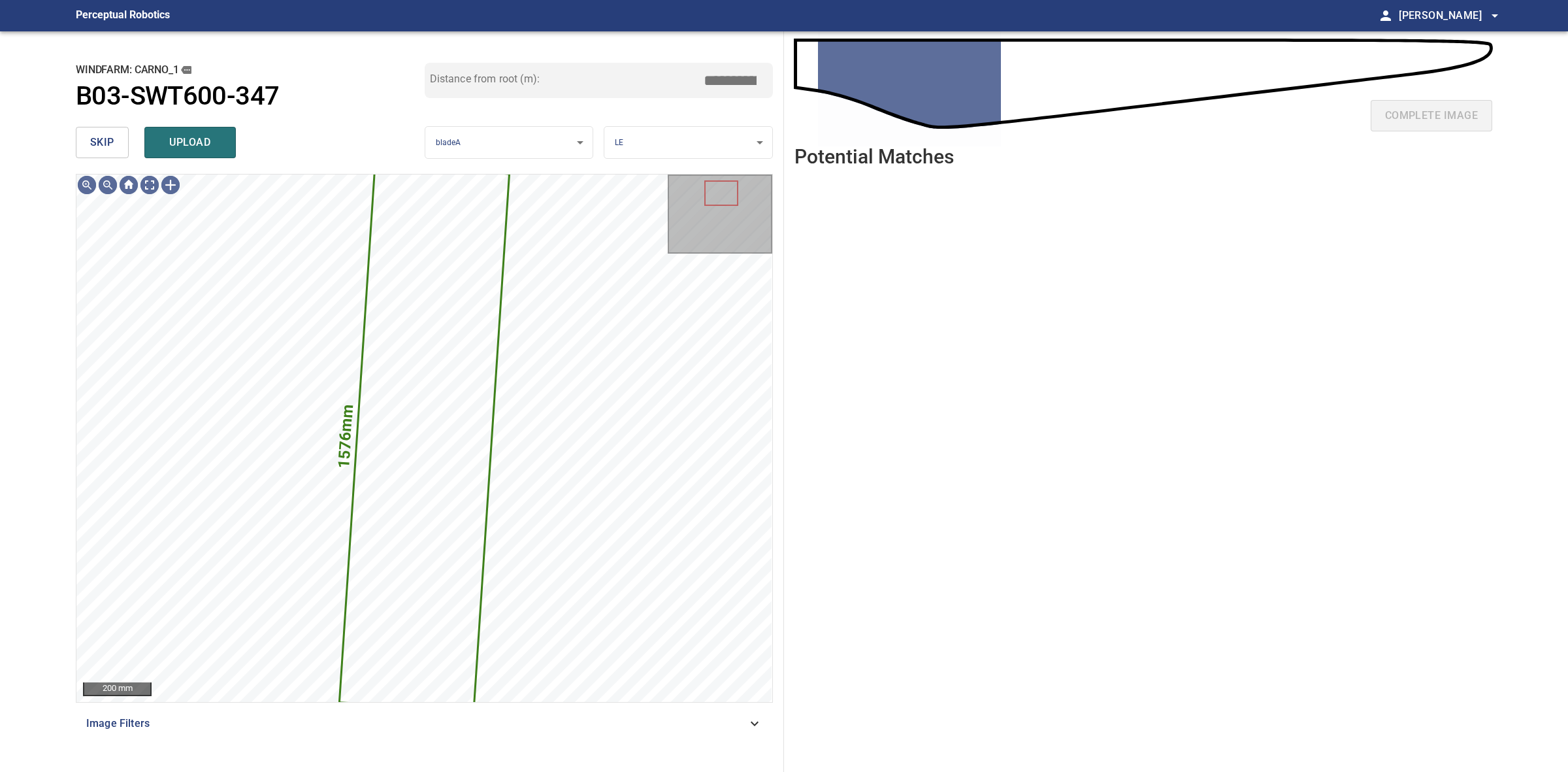
click at [107, 135] on span "skip" at bounding box center [102, 141] width 24 height 18
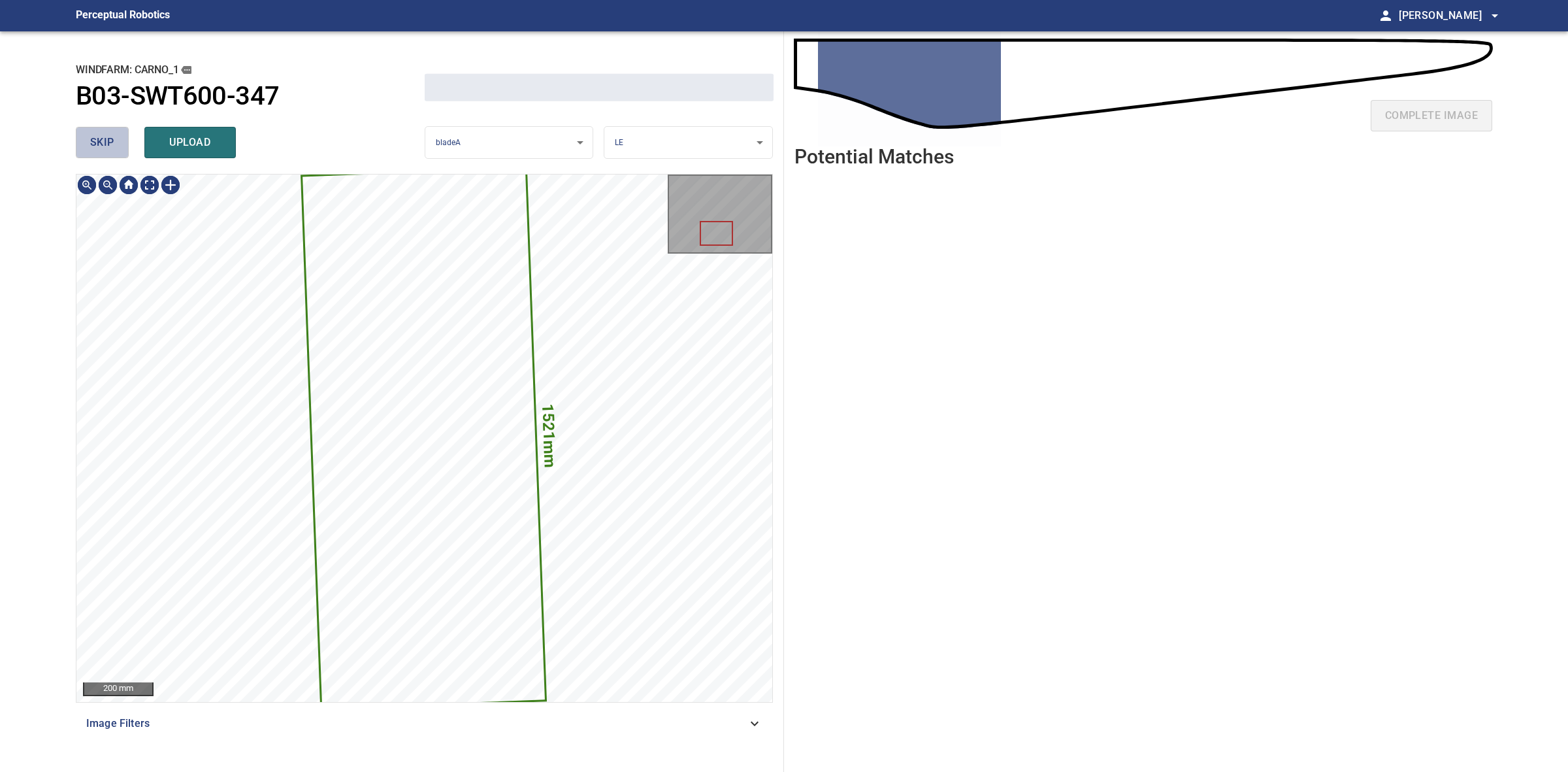
click at [107, 135] on span "skip" at bounding box center [102, 141] width 24 height 18
click at [107, 135] on div "skip upload" at bounding box center [250, 142] width 349 height 42
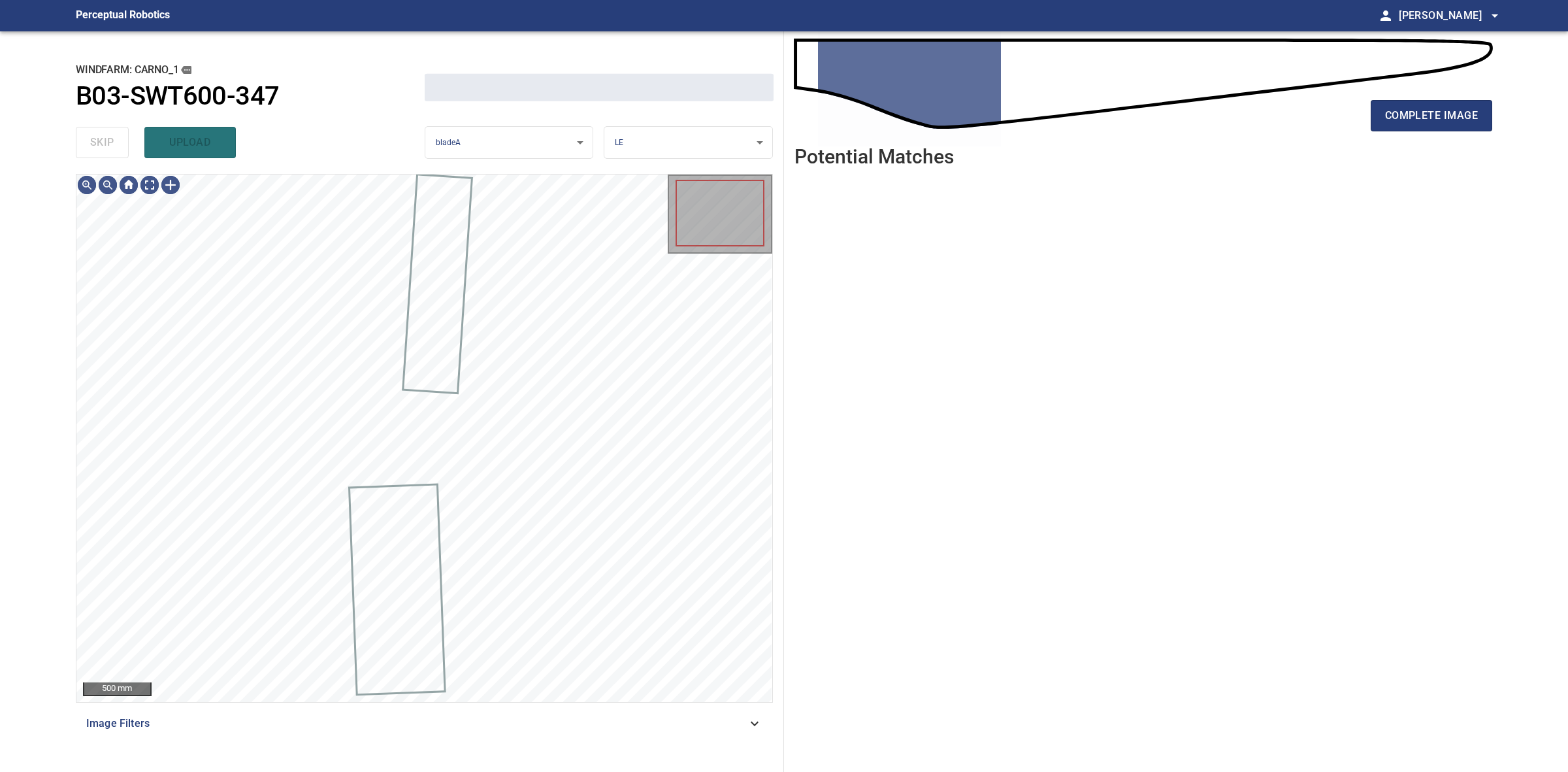
drag, startPoint x: 107, startPoint y: 135, endPoint x: 314, endPoint y: 141, distance: 207.1
click at [118, 141] on div "skip upload" at bounding box center [250, 142] width 349 height 42
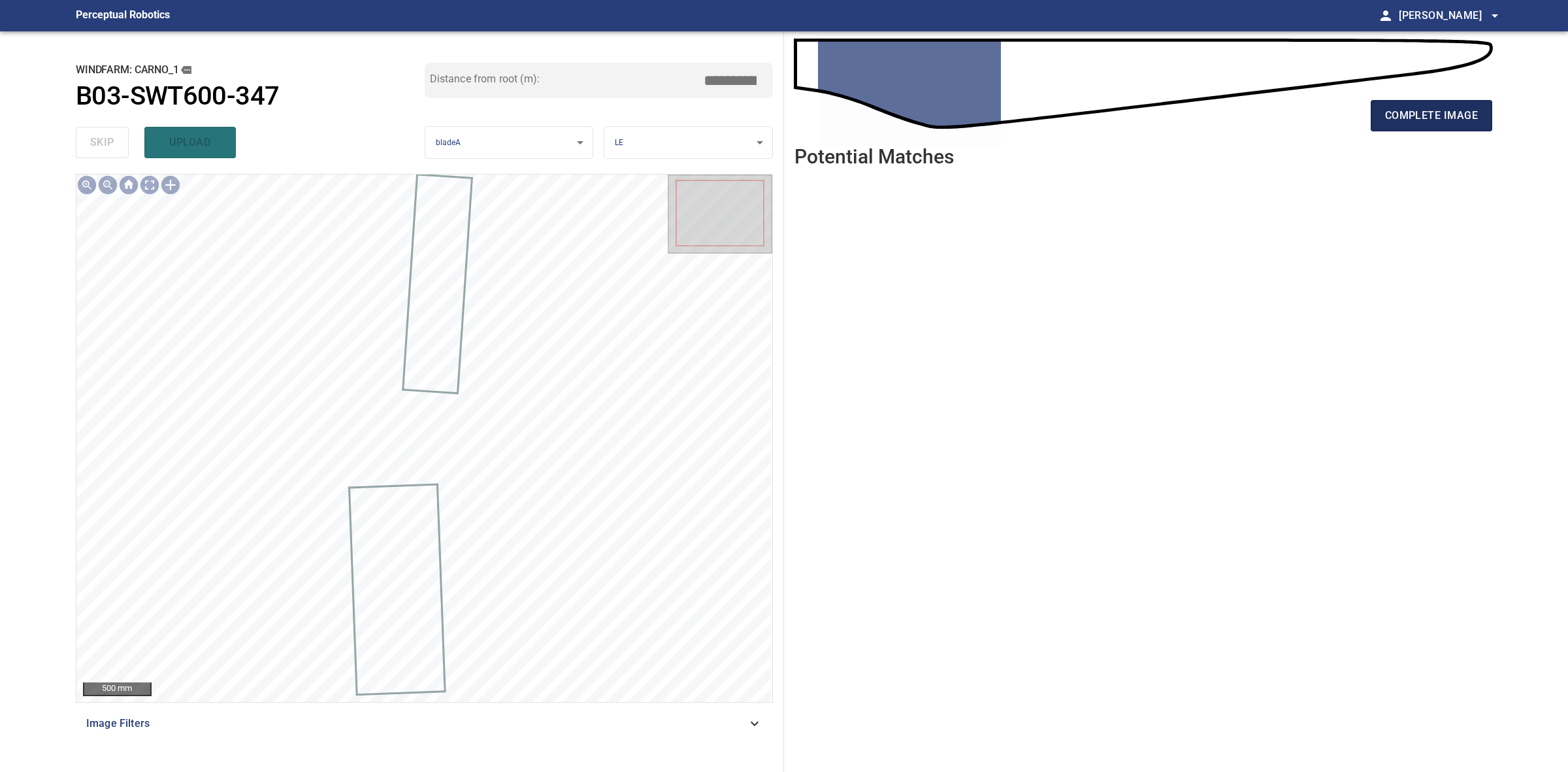
click at [1433, 119] on span "complete image" at bounding box center [1432, 115] width 93 height 18
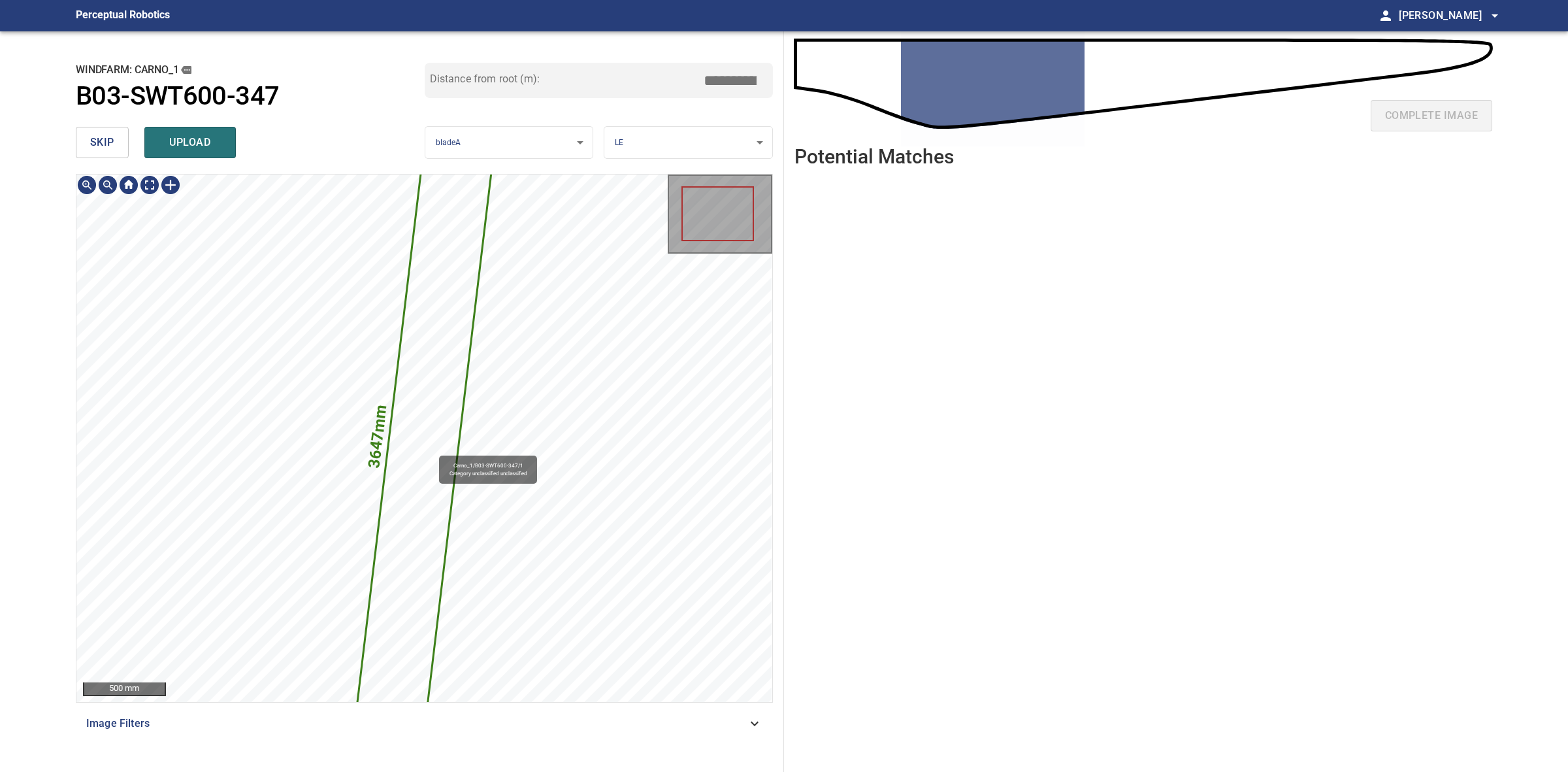
click at [433, 450] on icon at bounding box center [424, 439] width 141 height 622
click at [94, 148] on span "skip" at bounding box center [102, 141] width 24 height 18
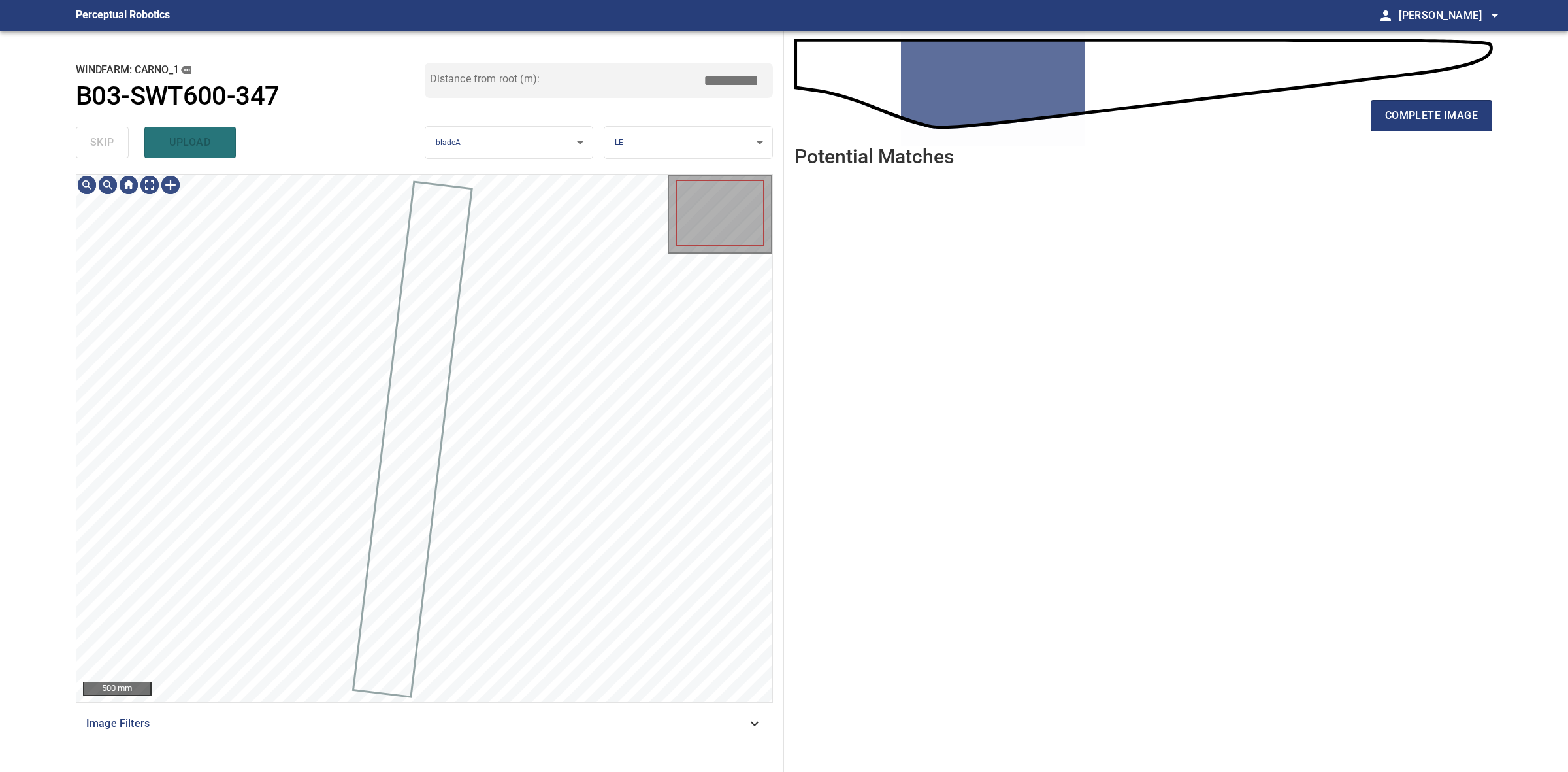
click at [94, 148] on div "skip upload" at bounding box center [250, 142] width 349 height 42
click at [1419, 108] on span "complete image" at bounding box center [1432, 115] width 93 height 18
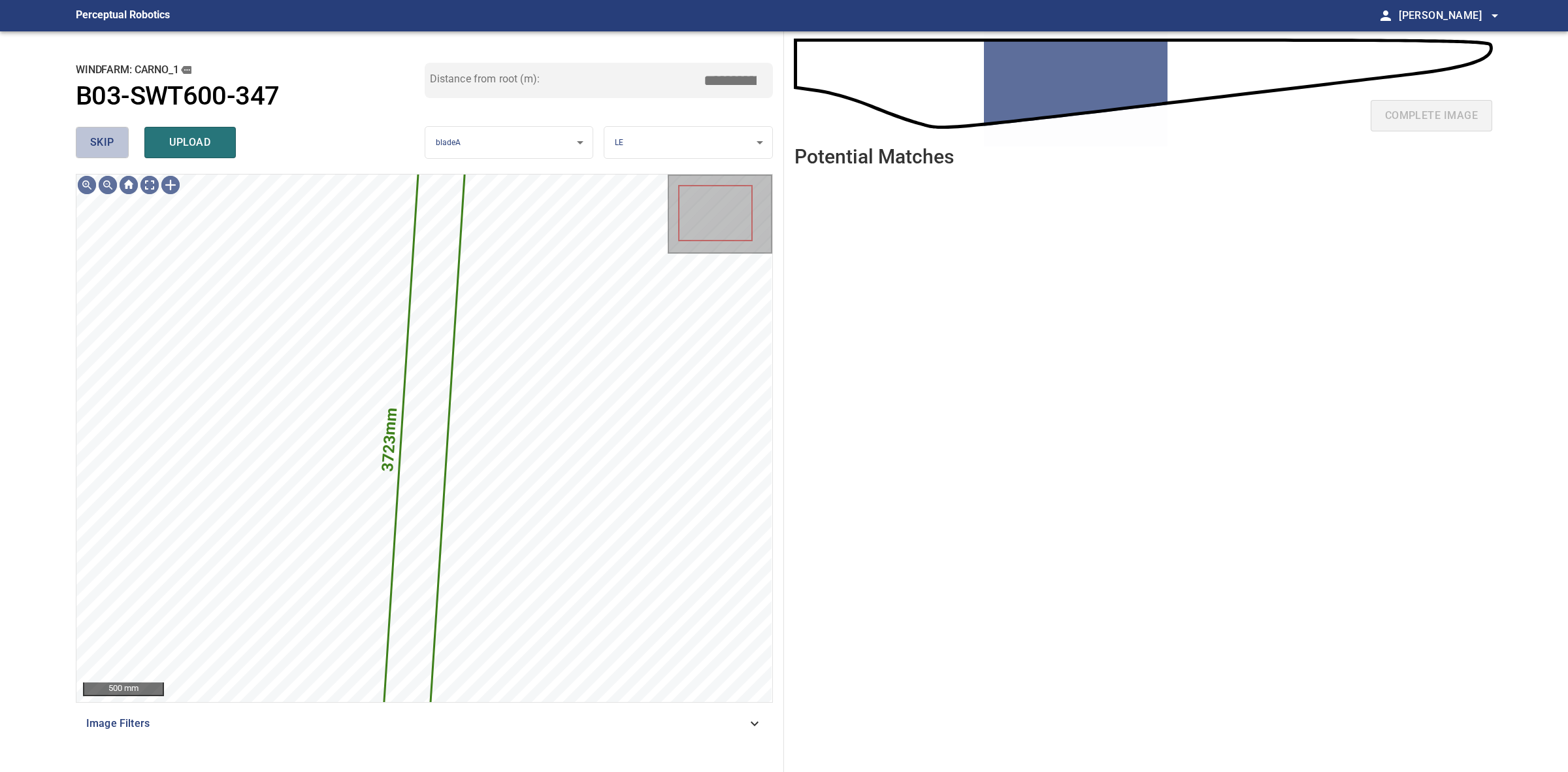
click at [107, 139] on span "skip" at bounding box center [102, 141] width 24 height 18
click at [107, 139] on div "skip upload" at bounding box center [250, 142] width 349 height 42
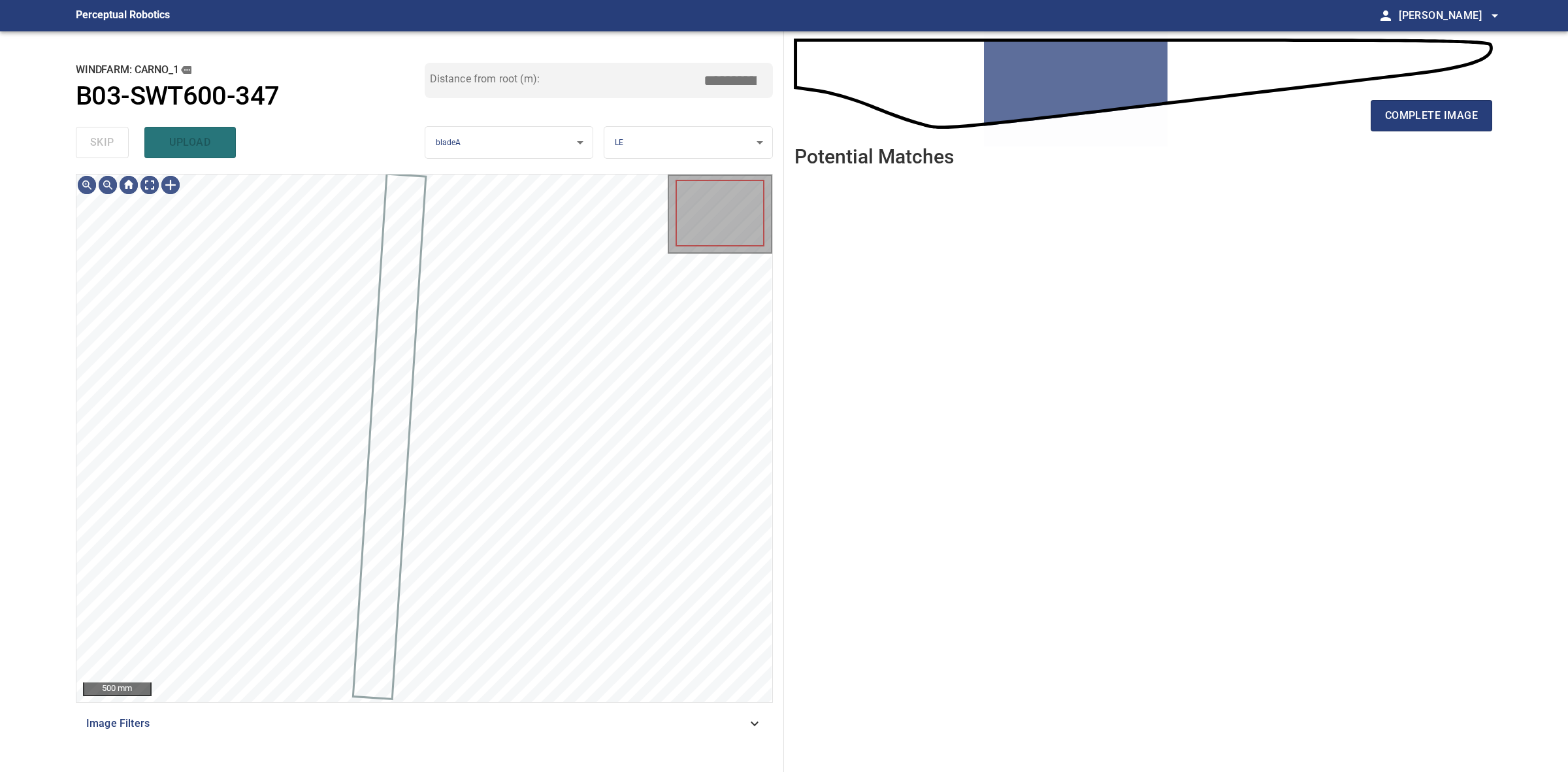
click at [107, 139] on div "skip upload" at bounding box center [250, 142] width 349 height 42
click at [1406, 138] on div "complete image" at bounding box center [1143, 120] width 698 height 52
click at [1404, 133] on div "complete image" at bounding box center [1143, 120] width 698 height 52
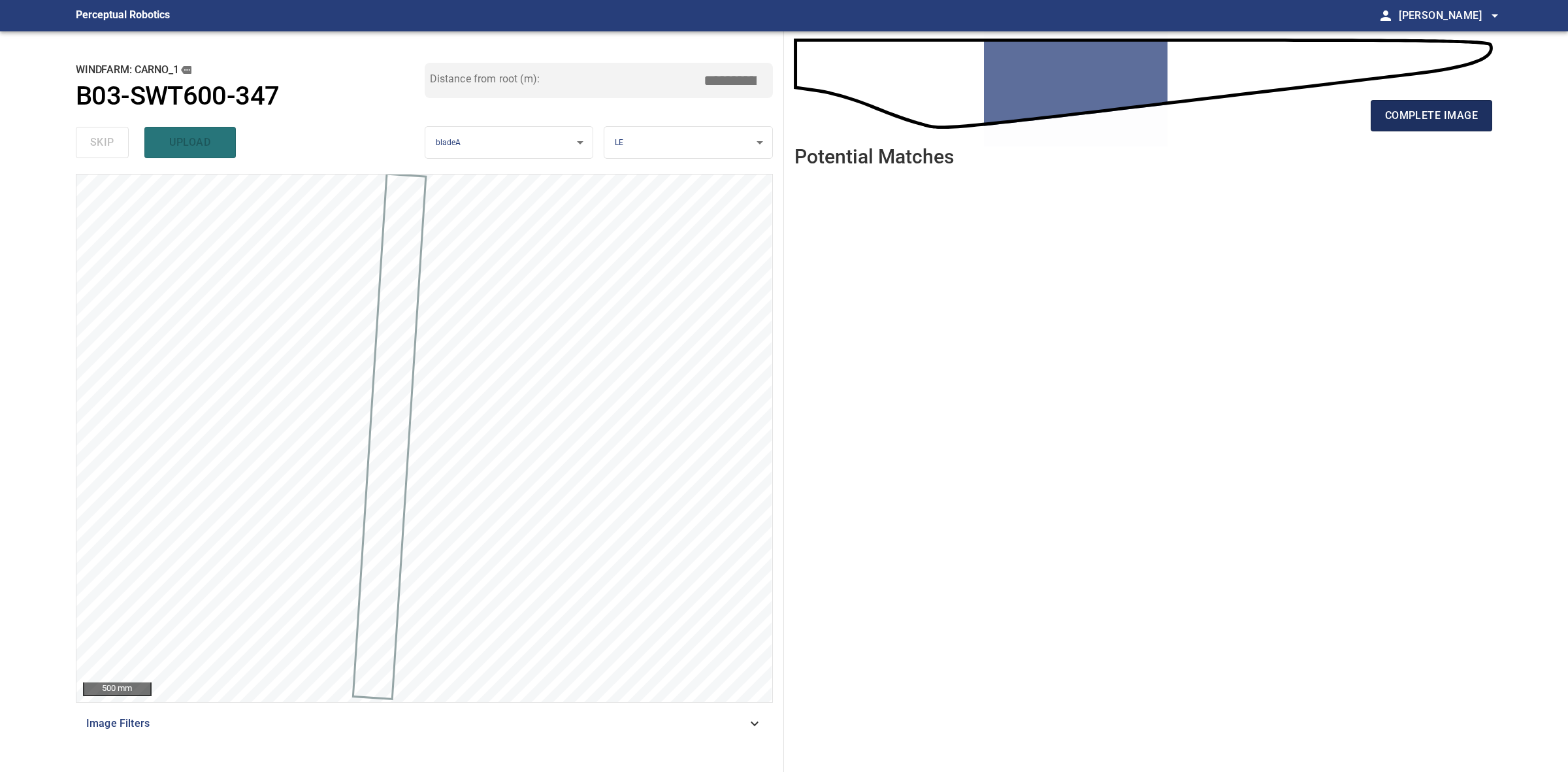
click at [1399, 119] on span "complete image" at bounding box center [1432, 115] width 93 height 18
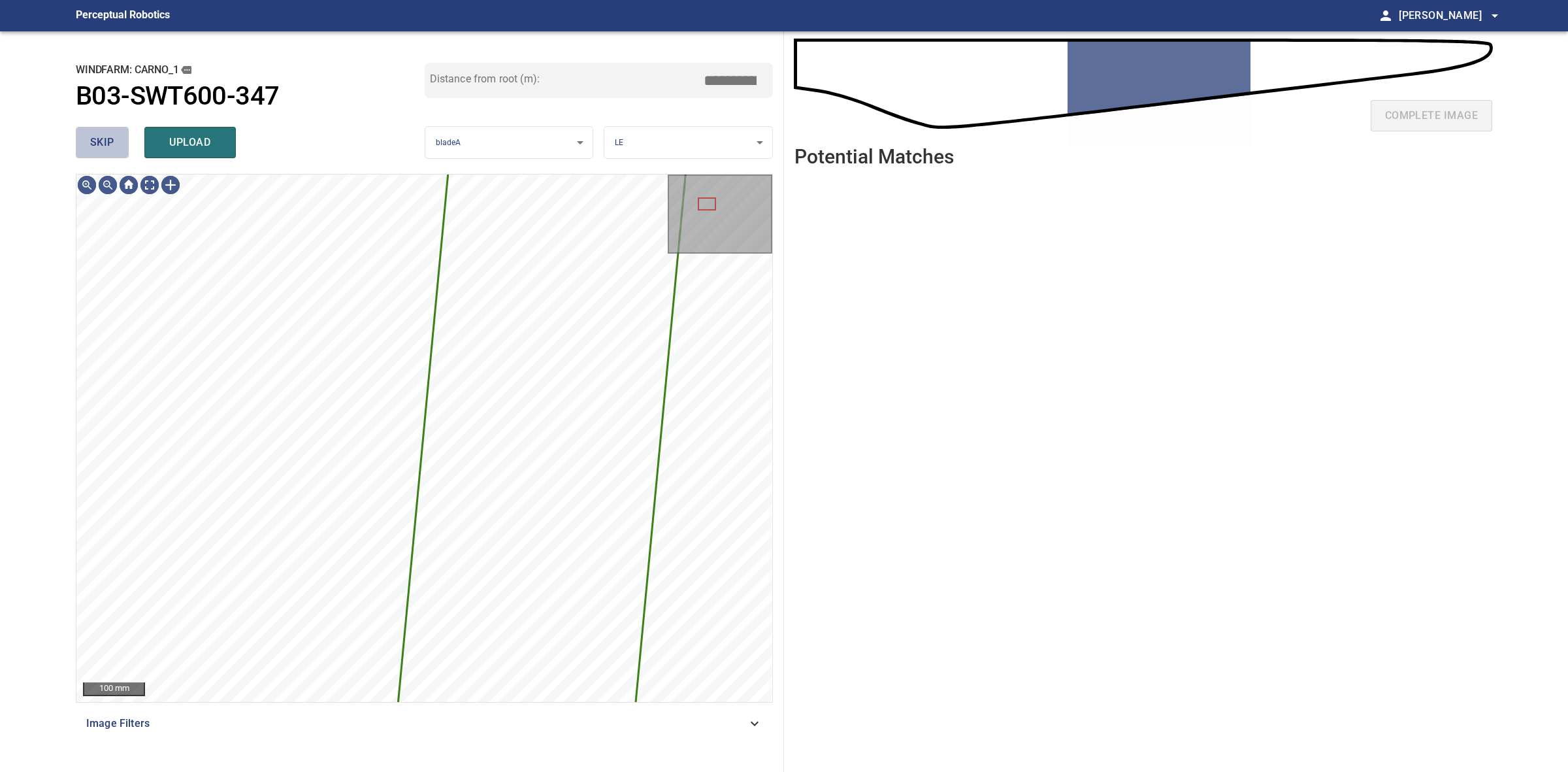
click at [112, 153] on button "skip" at bounding box center [102, 142] width 53 height 32
click at [112, 152] on div "skip upload" at bounding box center [250, 142] width 349 height 42
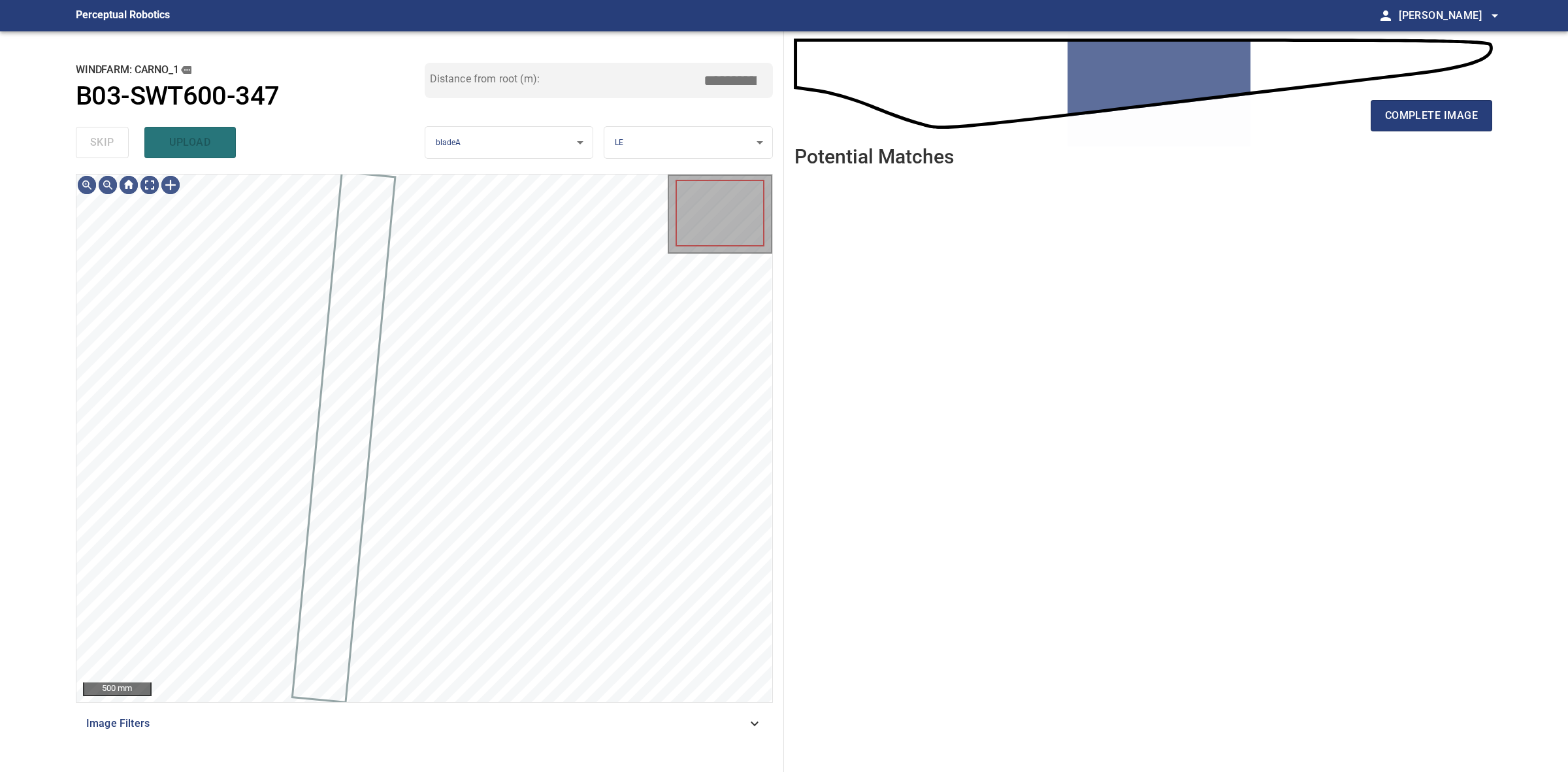
click at [112, 150] on div "skip upload" at bounding box center [250, 142] width 349 height 42
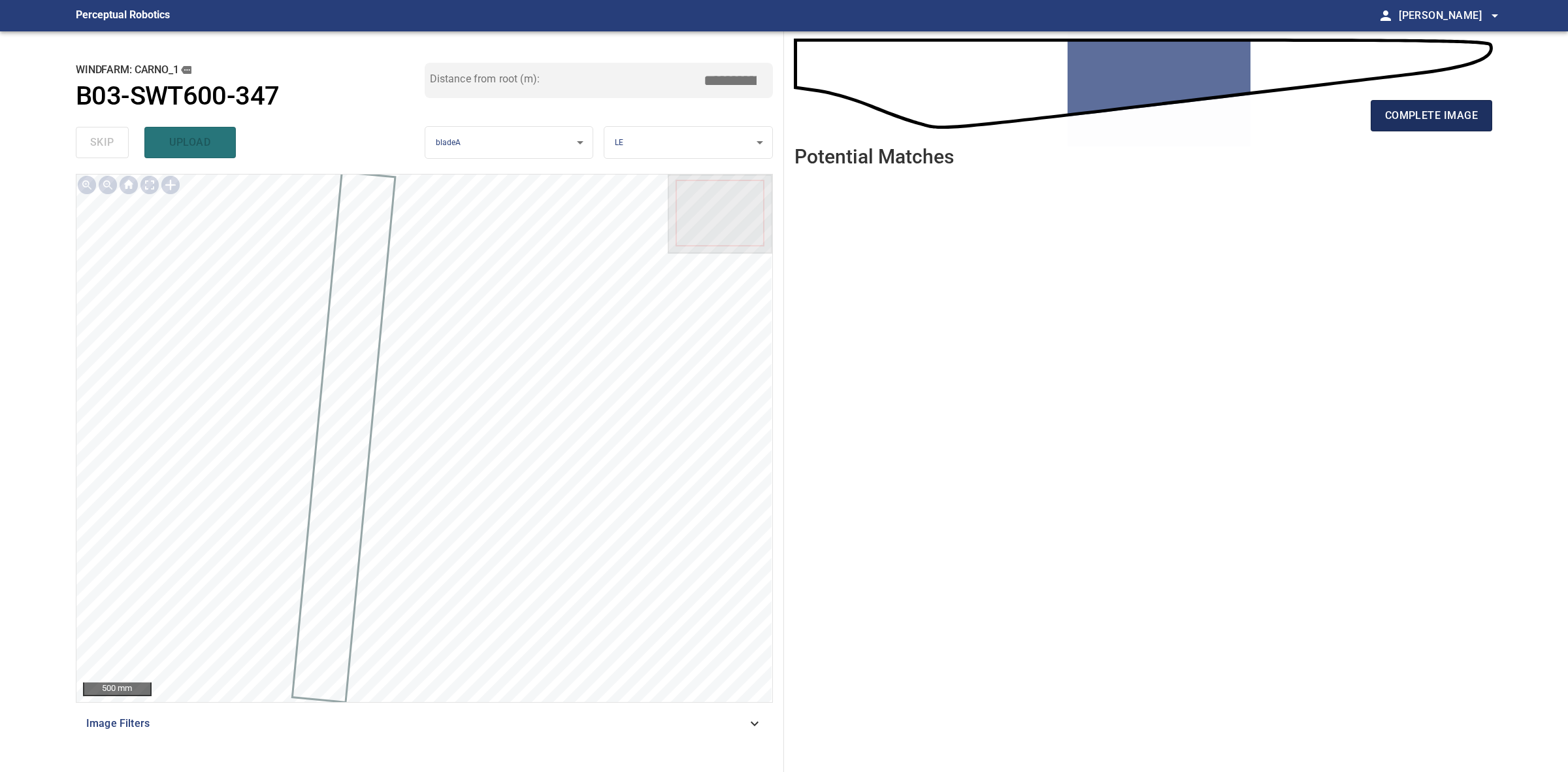
click at [1419, 115] on span "complete image" at bounding box center [1432, 115] width 93 height 18
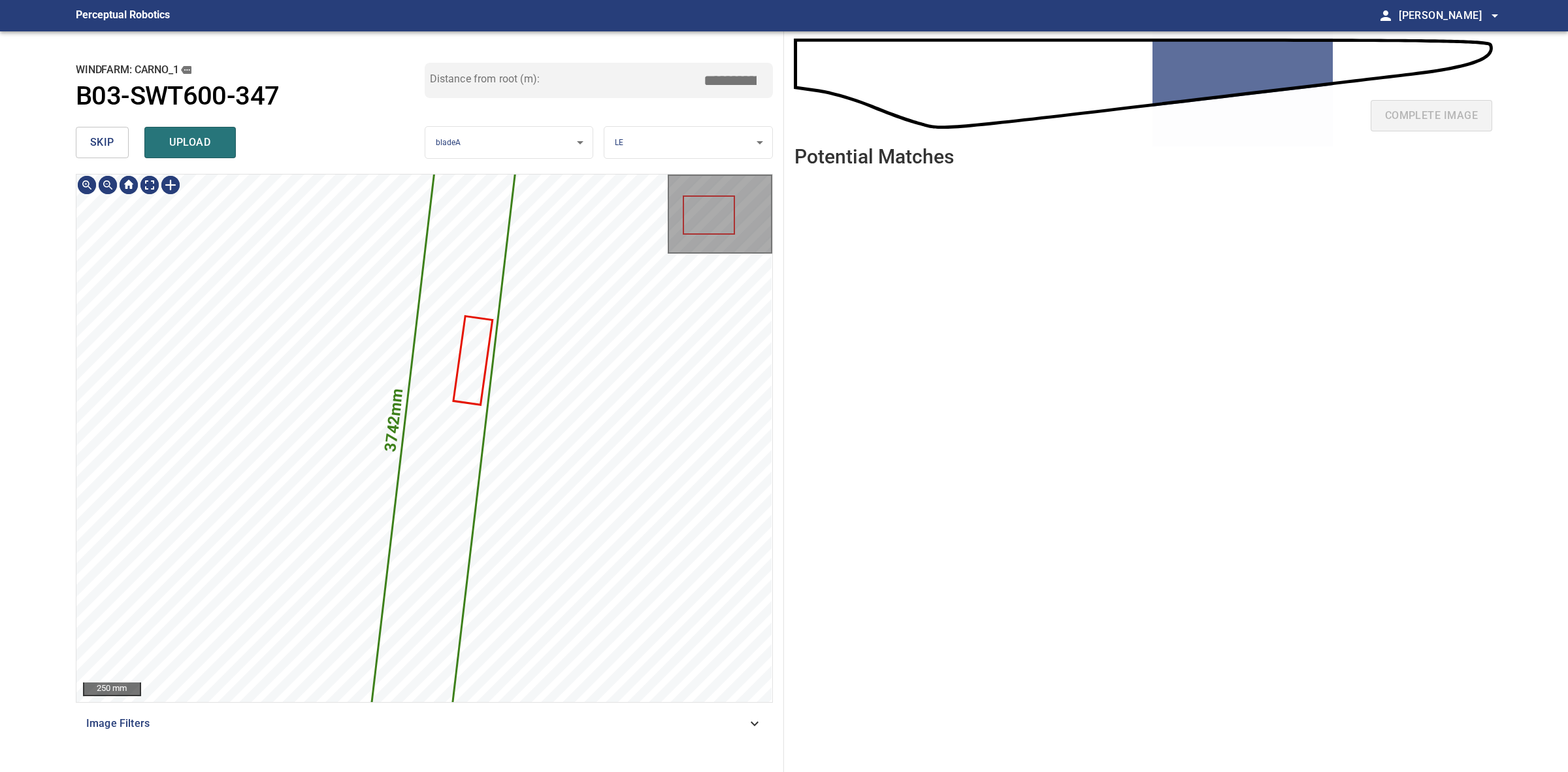
click at [122, 144] on button "skip" at bounding box center [102, 142] width 53 height 32
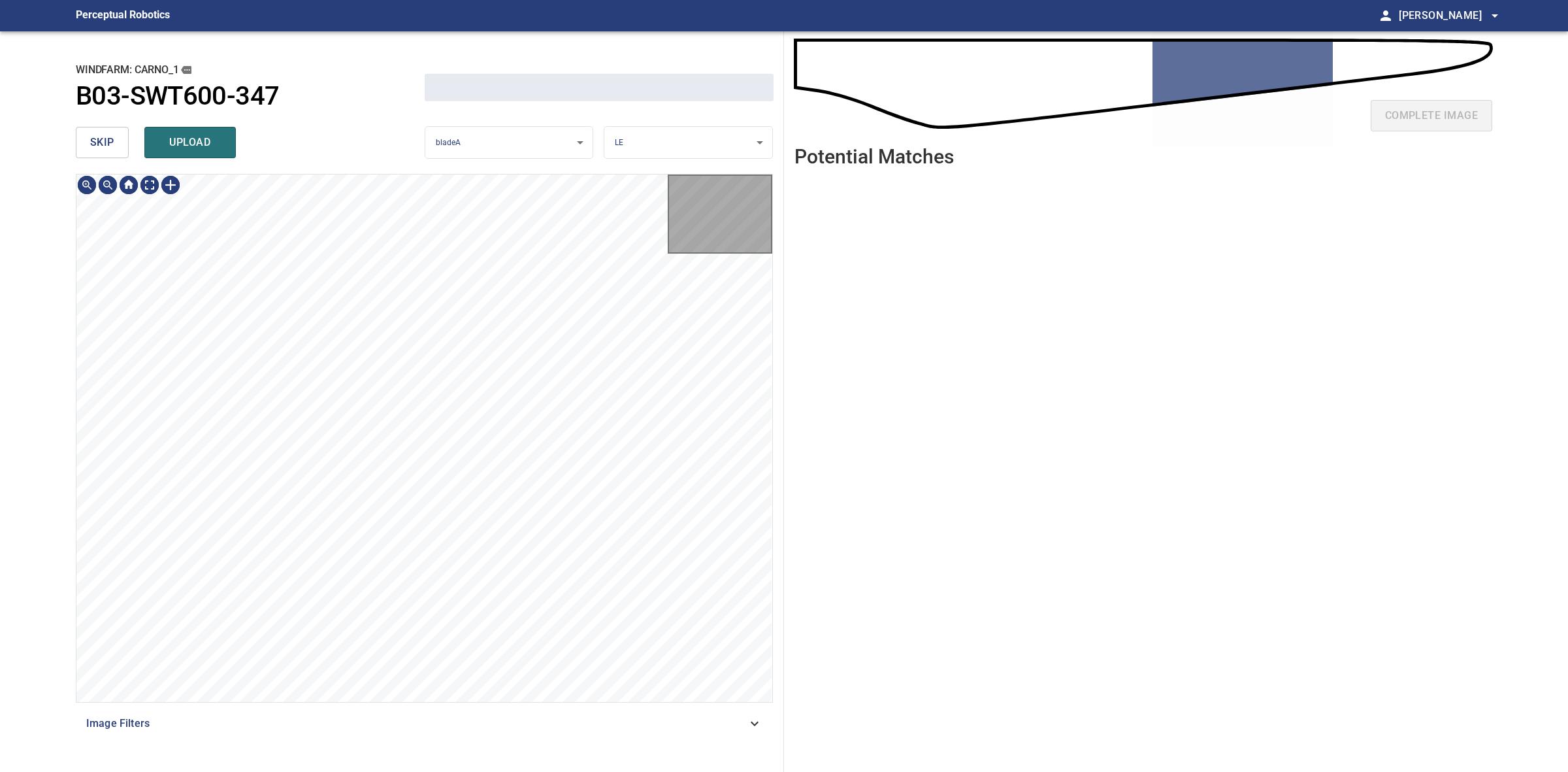
click at [122, 144] on button "skip" at bounding box center [102, 142] width 53 height 32
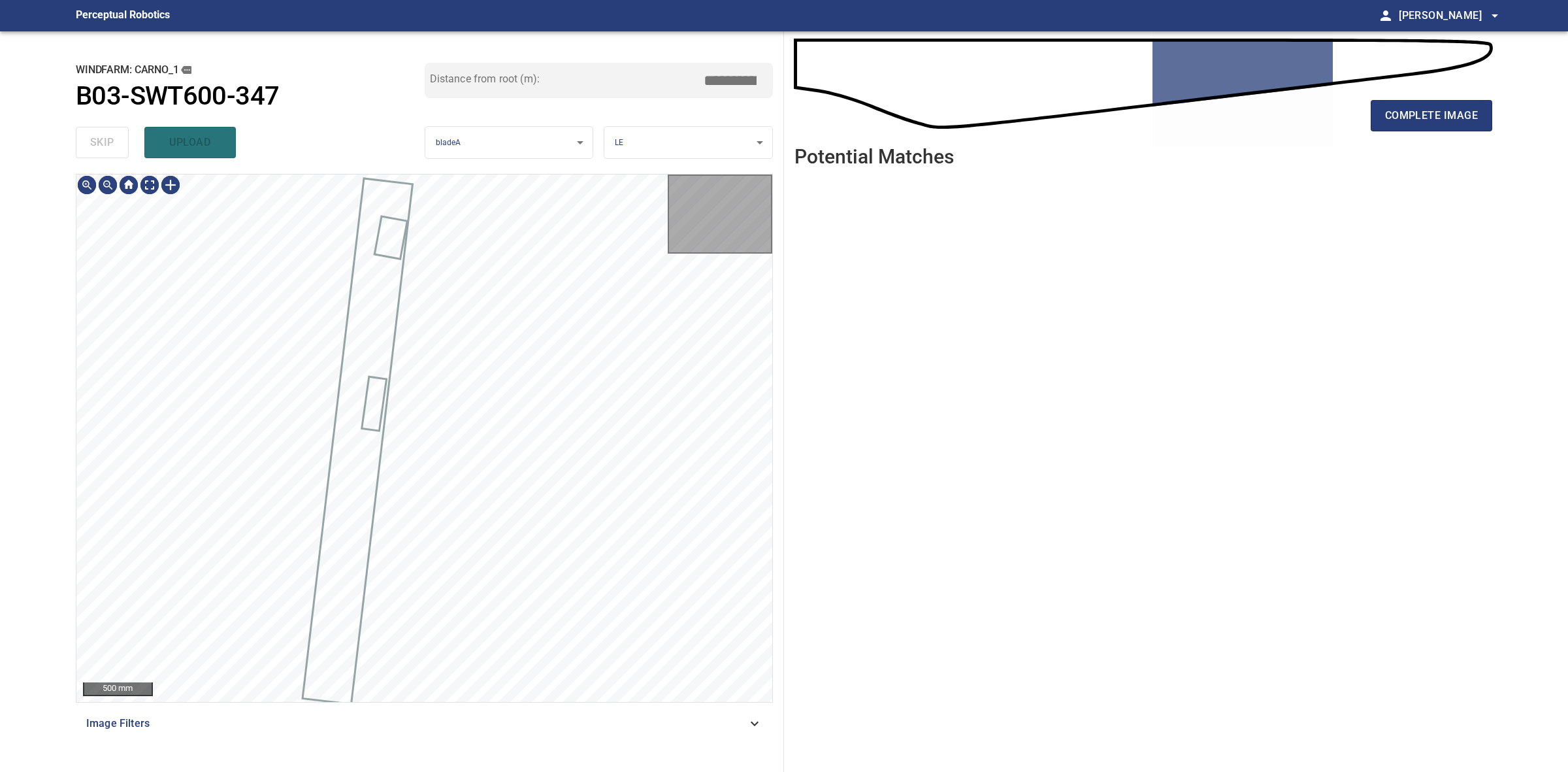
click at [122, 144] on div "skip upload" at bounding box center [250, 142] width 349 height 42
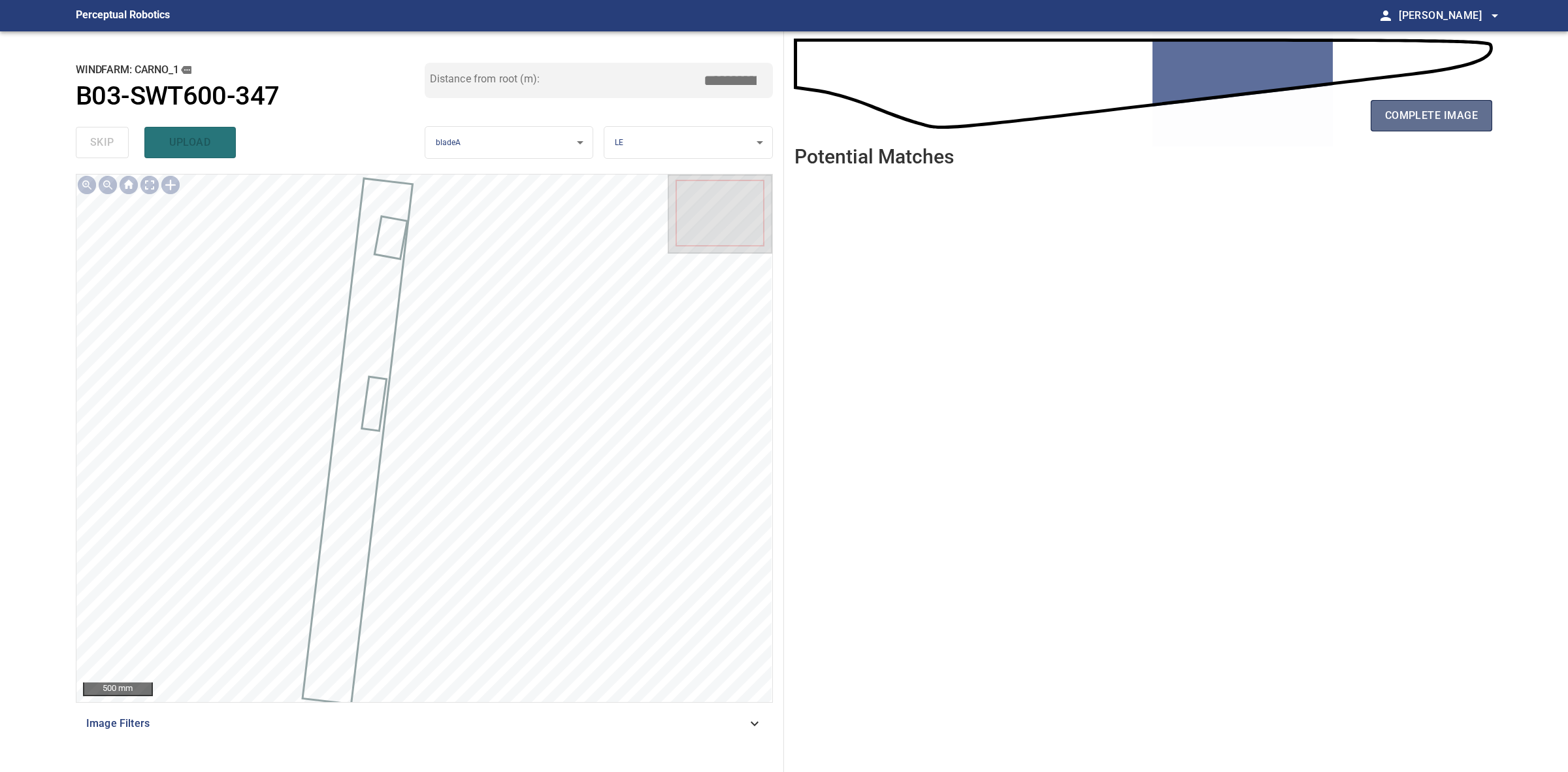
click at [1432, 107] on span "complete image" at bounding box center [1432, 115] width 93 height 18
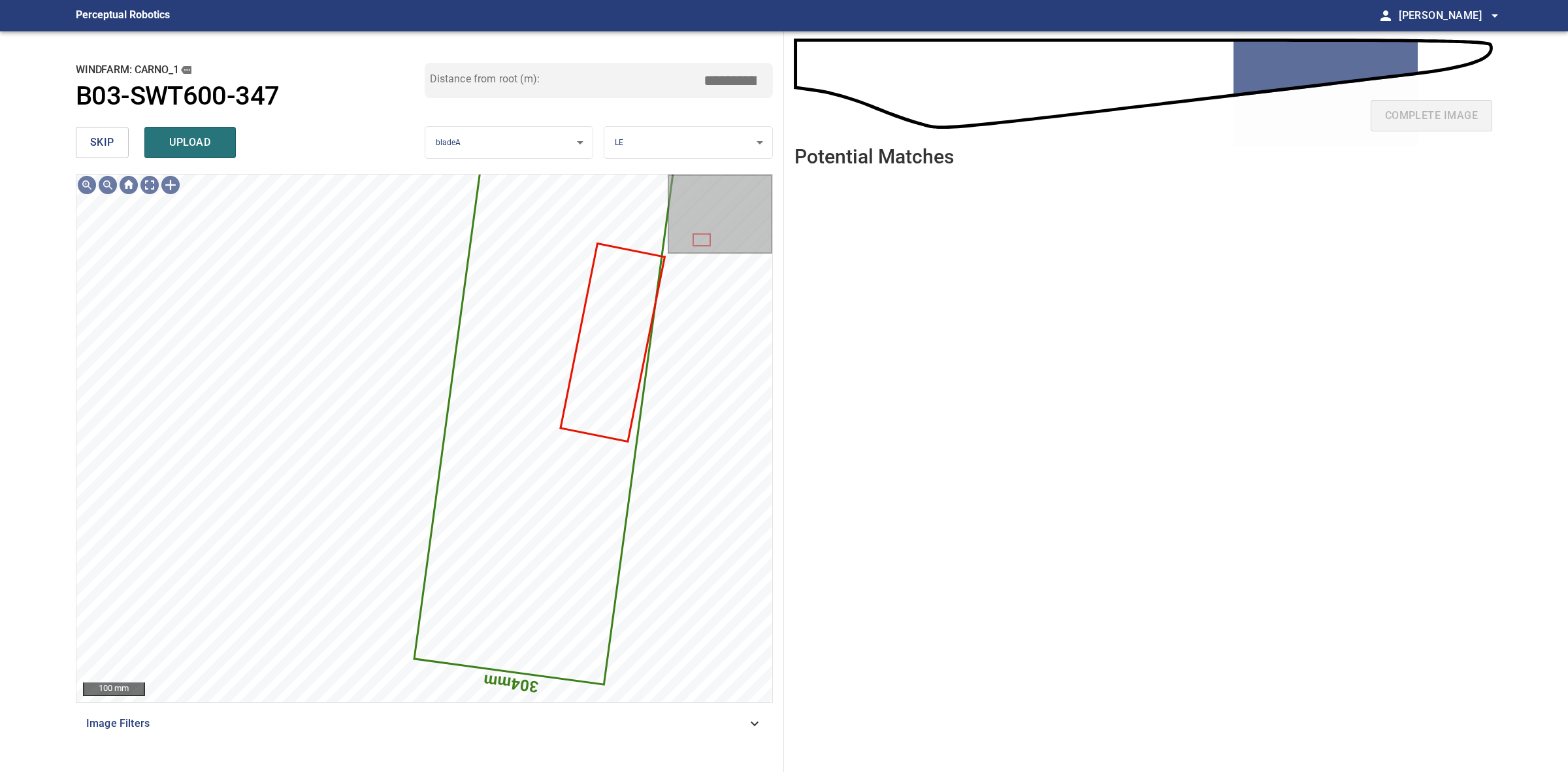
click at [113, 130] on button "skip" at bounding box center [102, 142] width 53 height 32
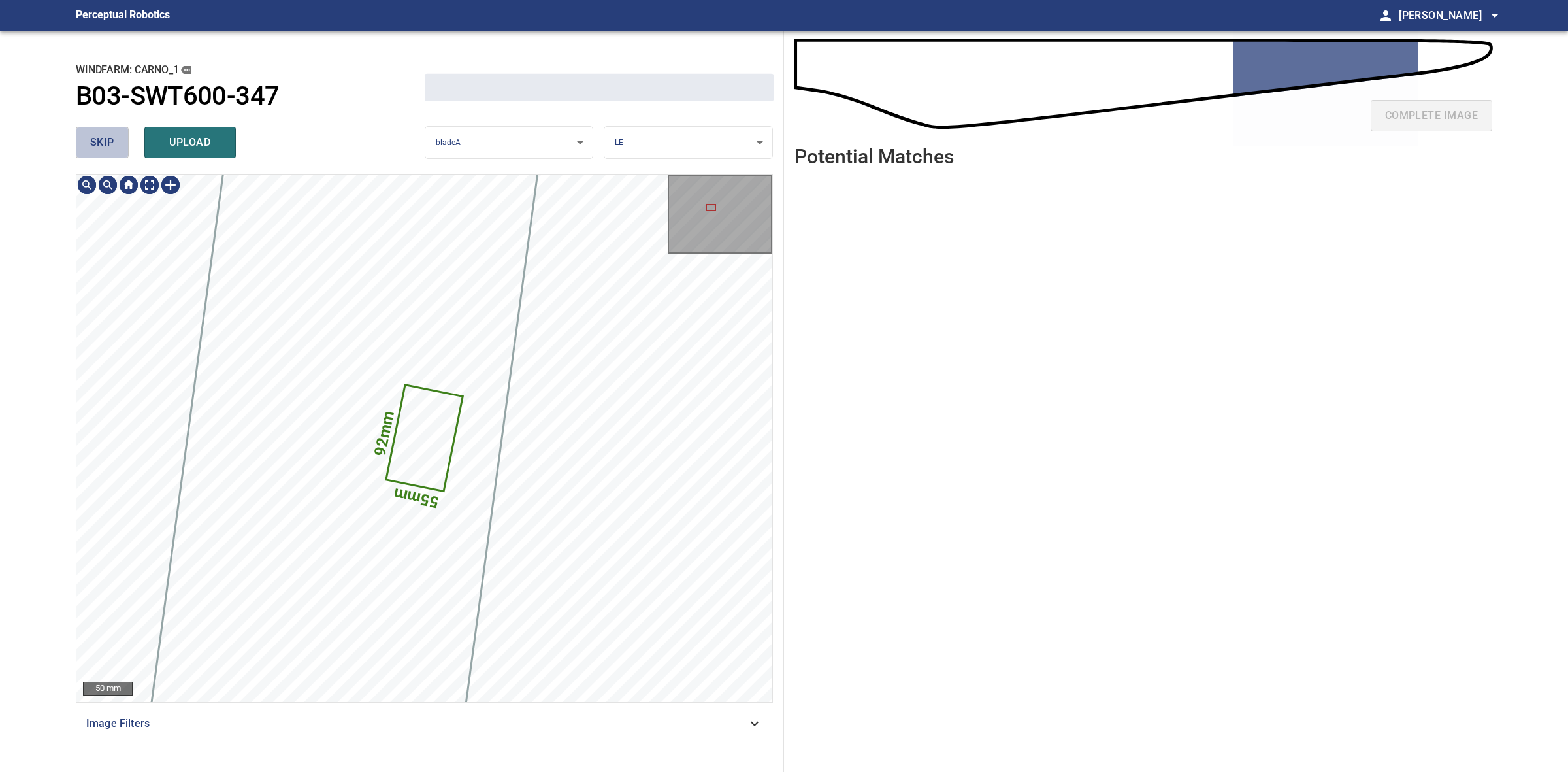
click at [113, 130] on button "skip" at bounding box center [102, 142] width 53 height 32
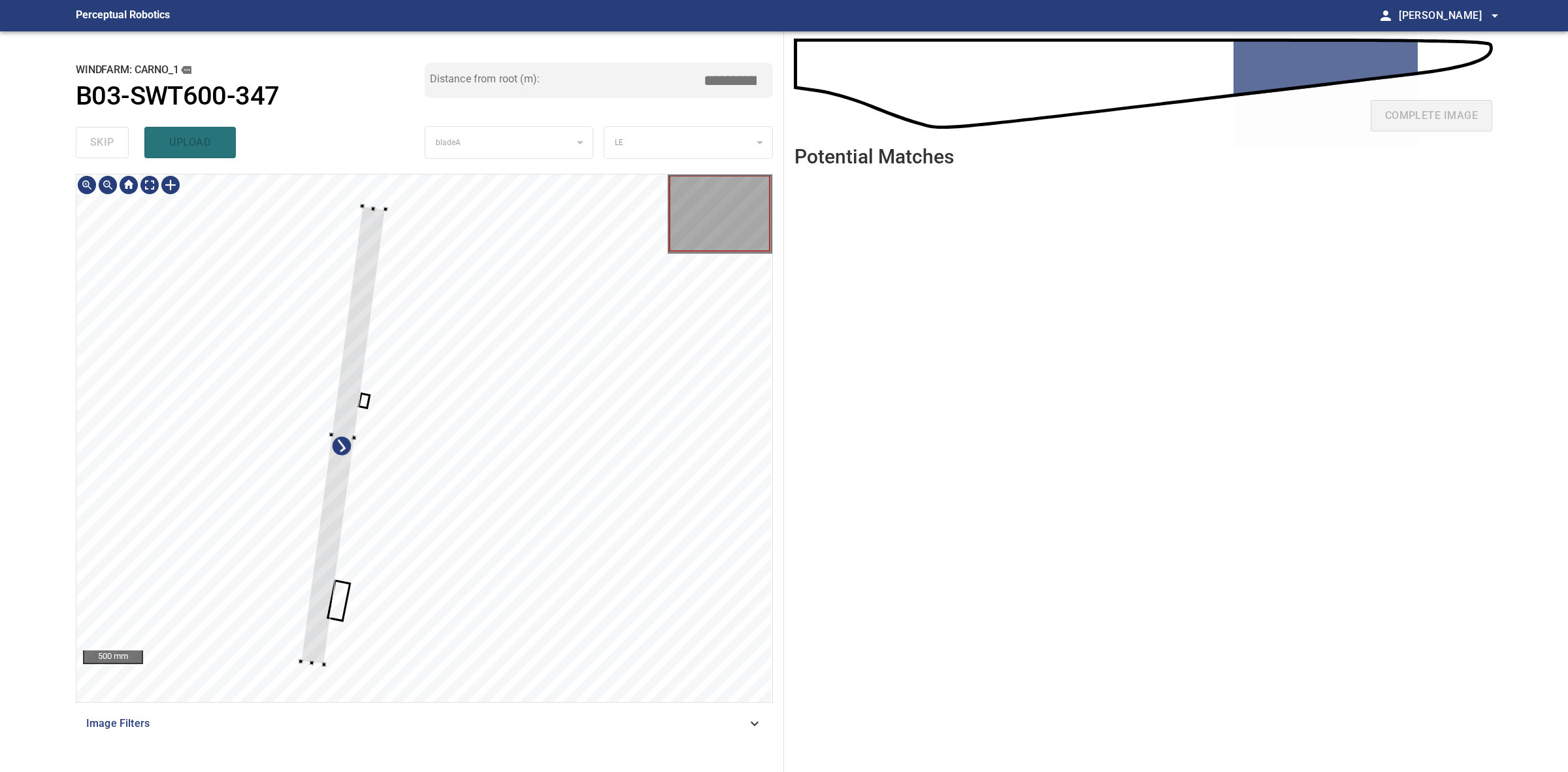
click at [385, 207] on div at bounding box center [385, 209] width 4 height 4
click at [381, 226] on div at bounding box center [347, 441] width 85 height 458
click at [383, 214] on div at bounding box center [384, 212] width 4 height 4
click at [378, 220] on div at bounding box center [344, 436] width 78 height 458
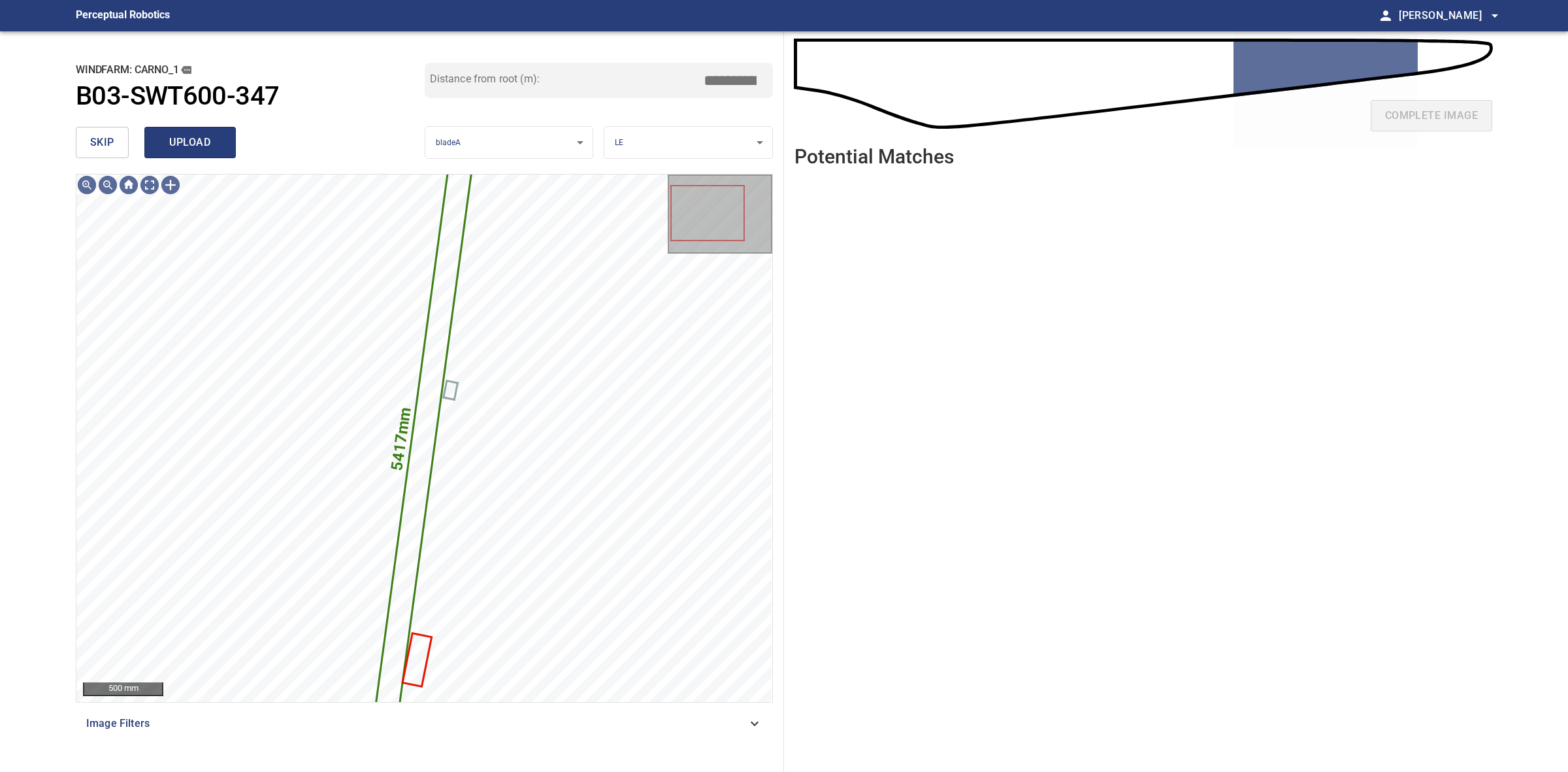
click at [198, 147] on span "upload" at bounding box center [190, 141] width 63 height 18
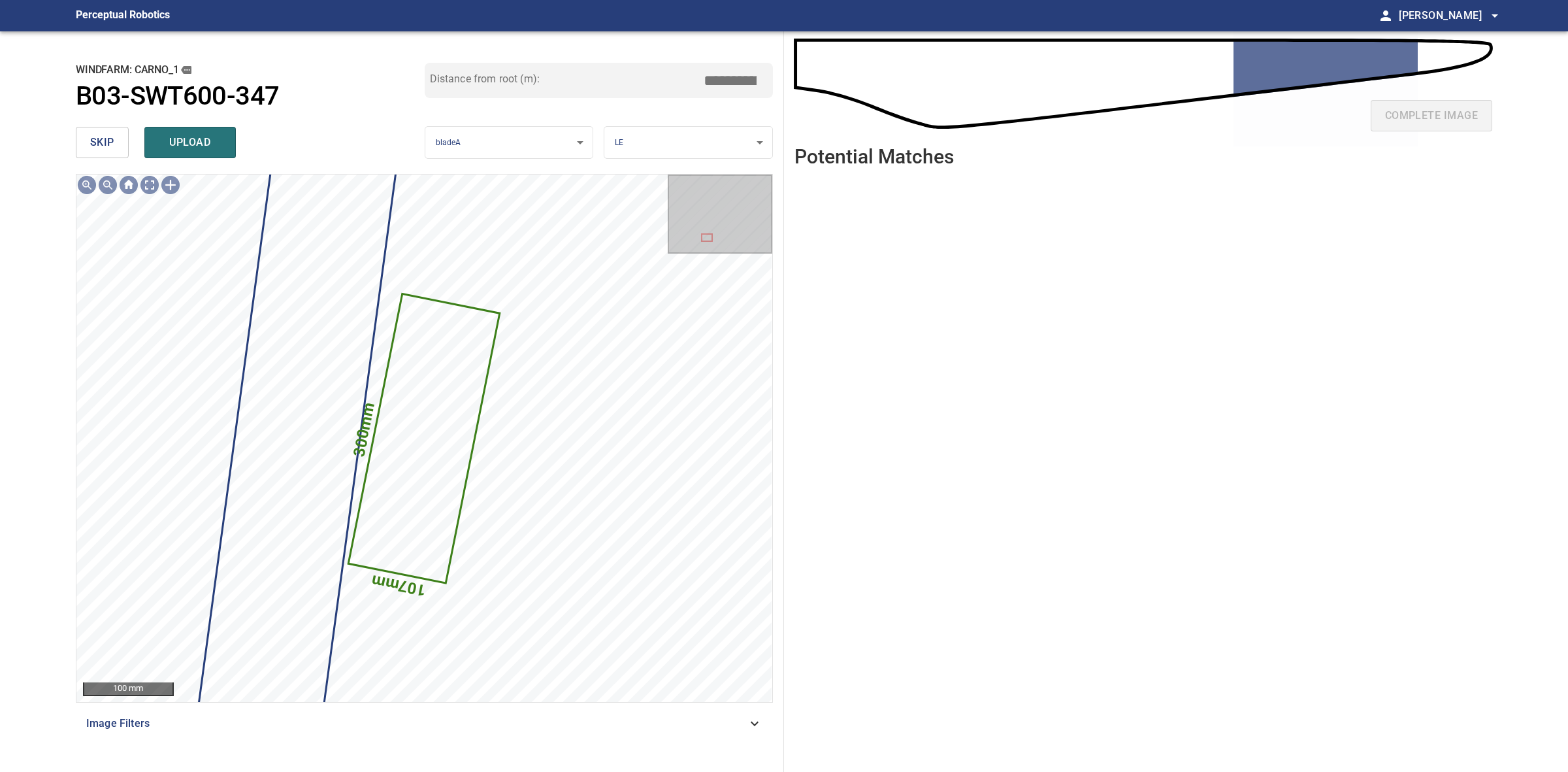
click at [122, 133] on button "skip" at bounding box center [102, 142] width 53 height 32
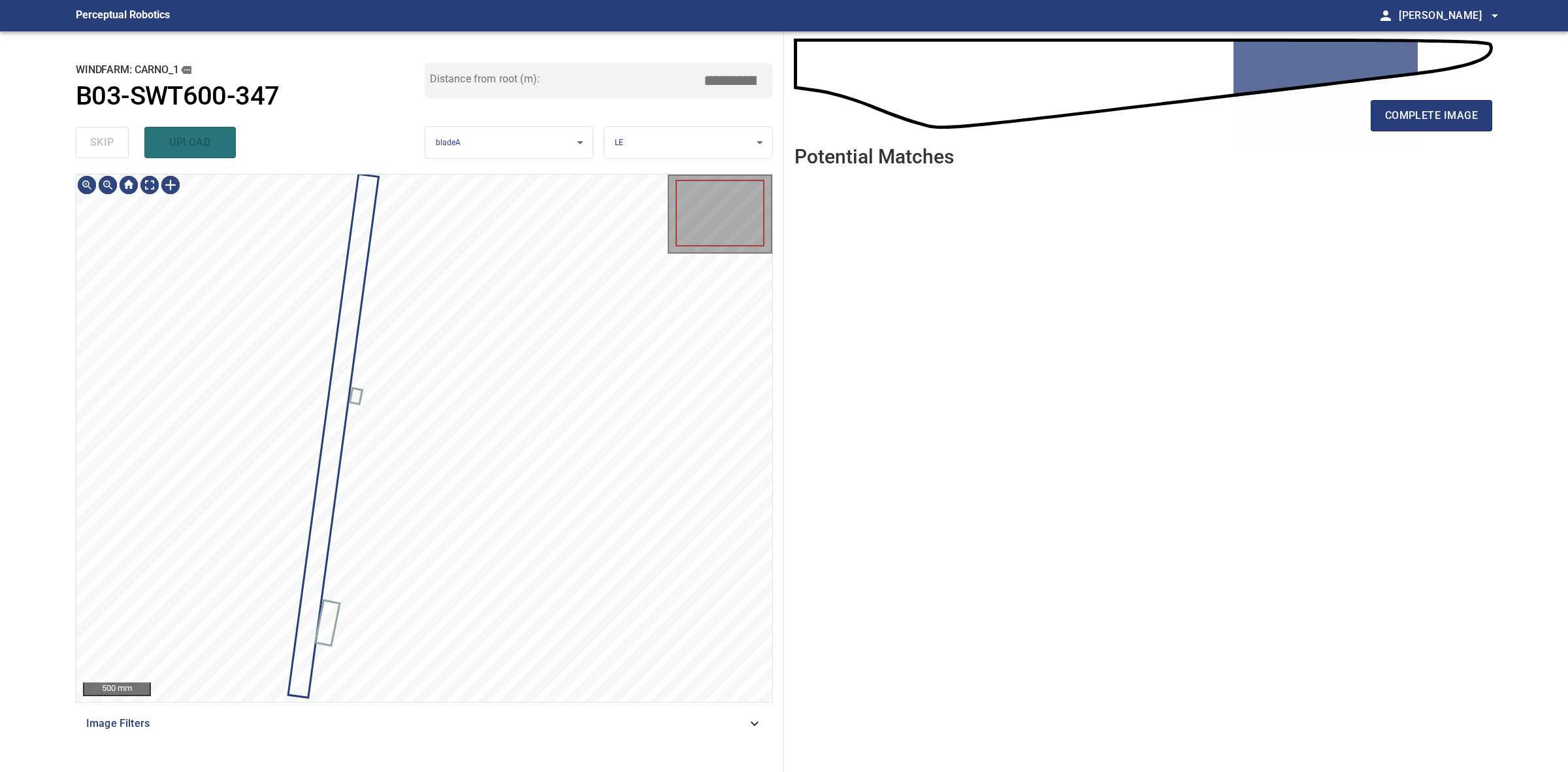
click at [122, 133] on div "skip upload" at bounding box center [250, 142] width 349 height 42
click at [1366, 115] on div "complete image" at bounding box center [1143, 120] width 698 height 52
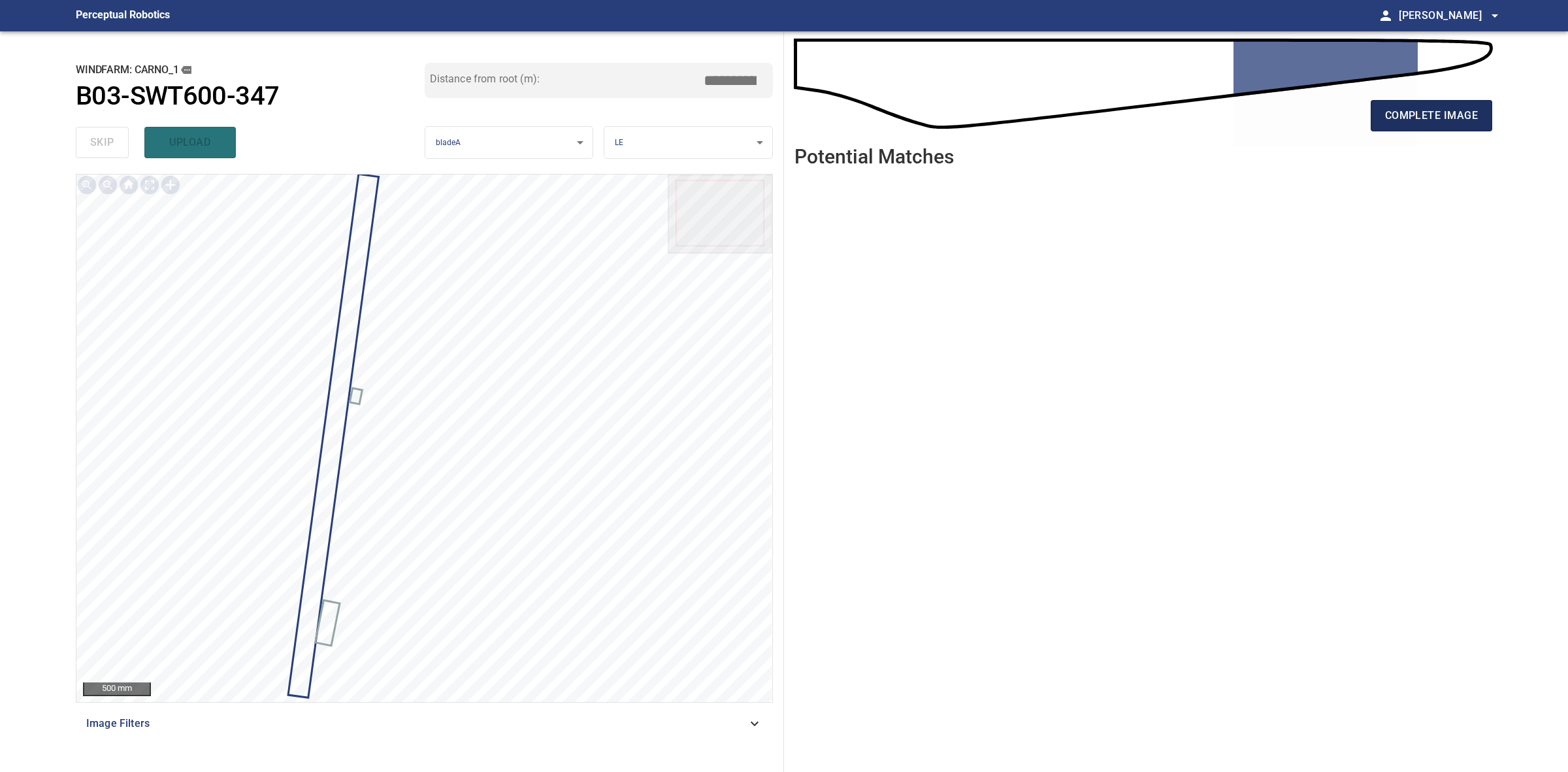
click at [1379, 115] on button "complete image" at bounding box center [1432, 115] width 122 height 32
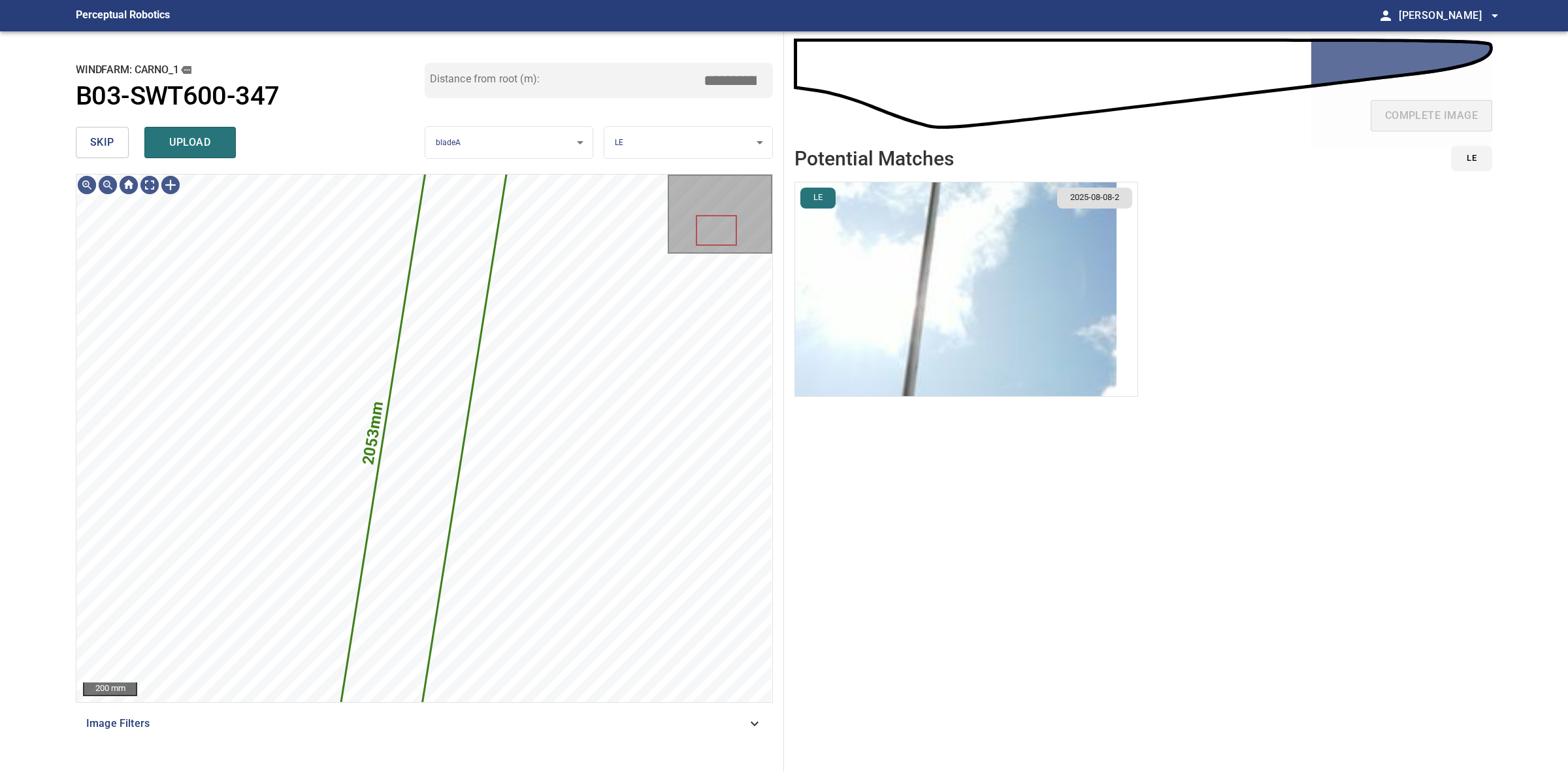
click at [1058, 214] on li "LE 2025-08-08-2" at bounding box center [966, 289] width 343 height 215
click at [966, 296] on li "LE 2025-08-08-2" at bounding box center [966, 289] width 343 height 215
click at [957, 283] on img "button" at bounding box center [955, 289] width 321 height 214
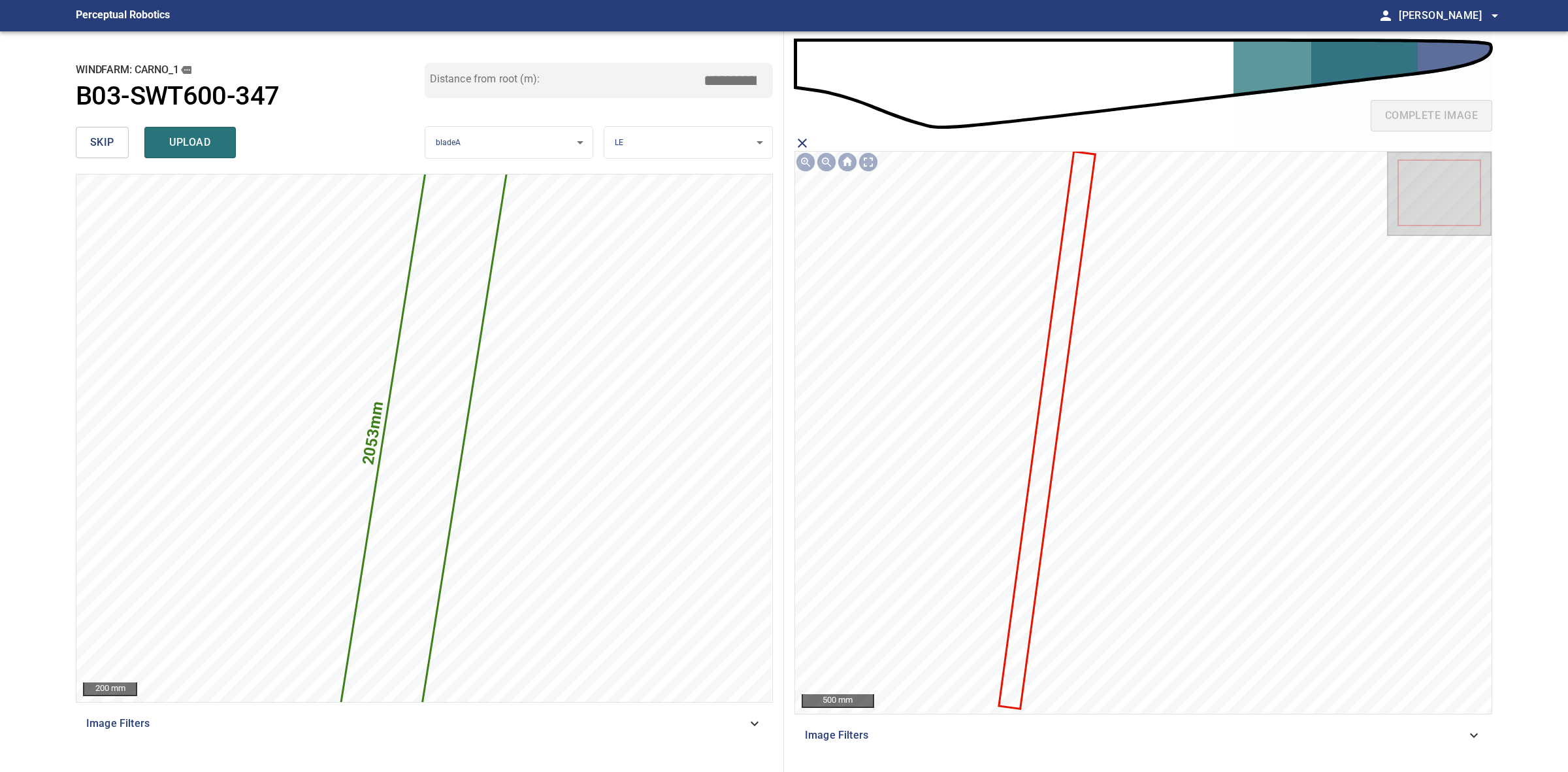
click at [1047, 380] on icon at bounding box center [1047, 430] width 94 height 556
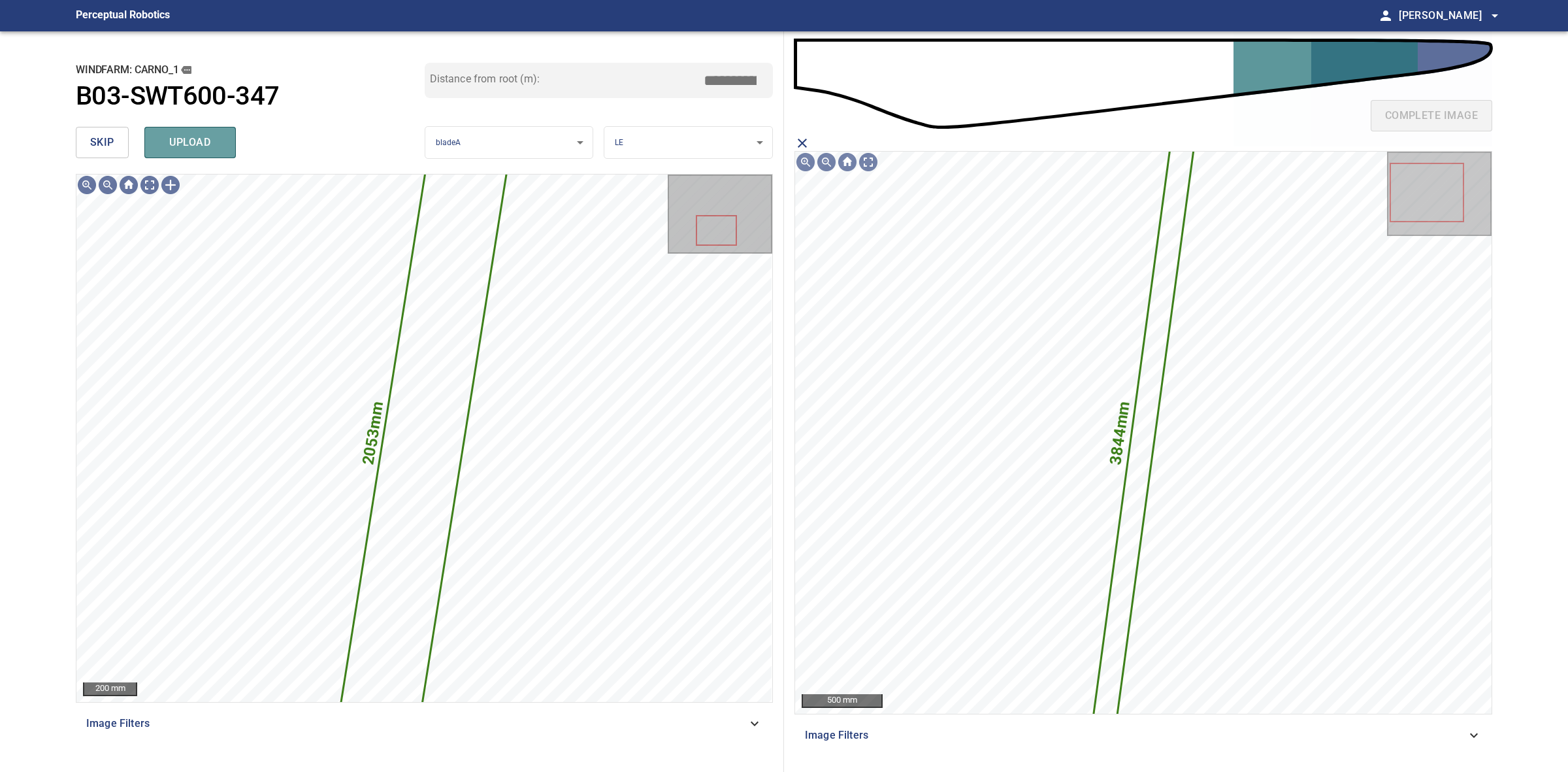
drag, startPoint x: 227, startPoint y: 153, endPoint x: 184, endPoint y: 145, distance: 43.7
click at [226, 152] on button "upload" at bounding box center [189, 142] width 91 height 32
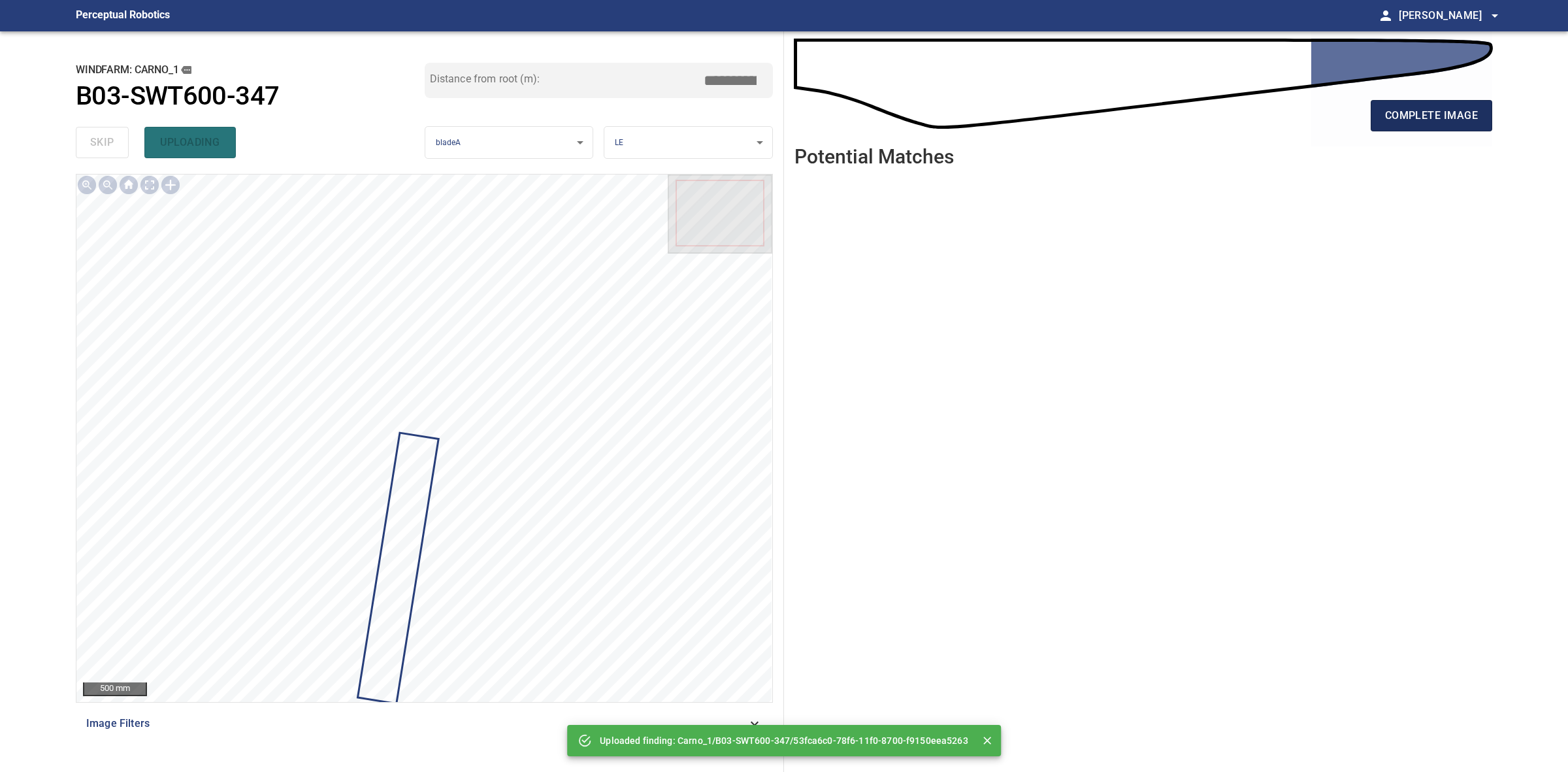
click at [1391, 118] on span "complete image" at bounding box center [1432, 115] width 93 height 18
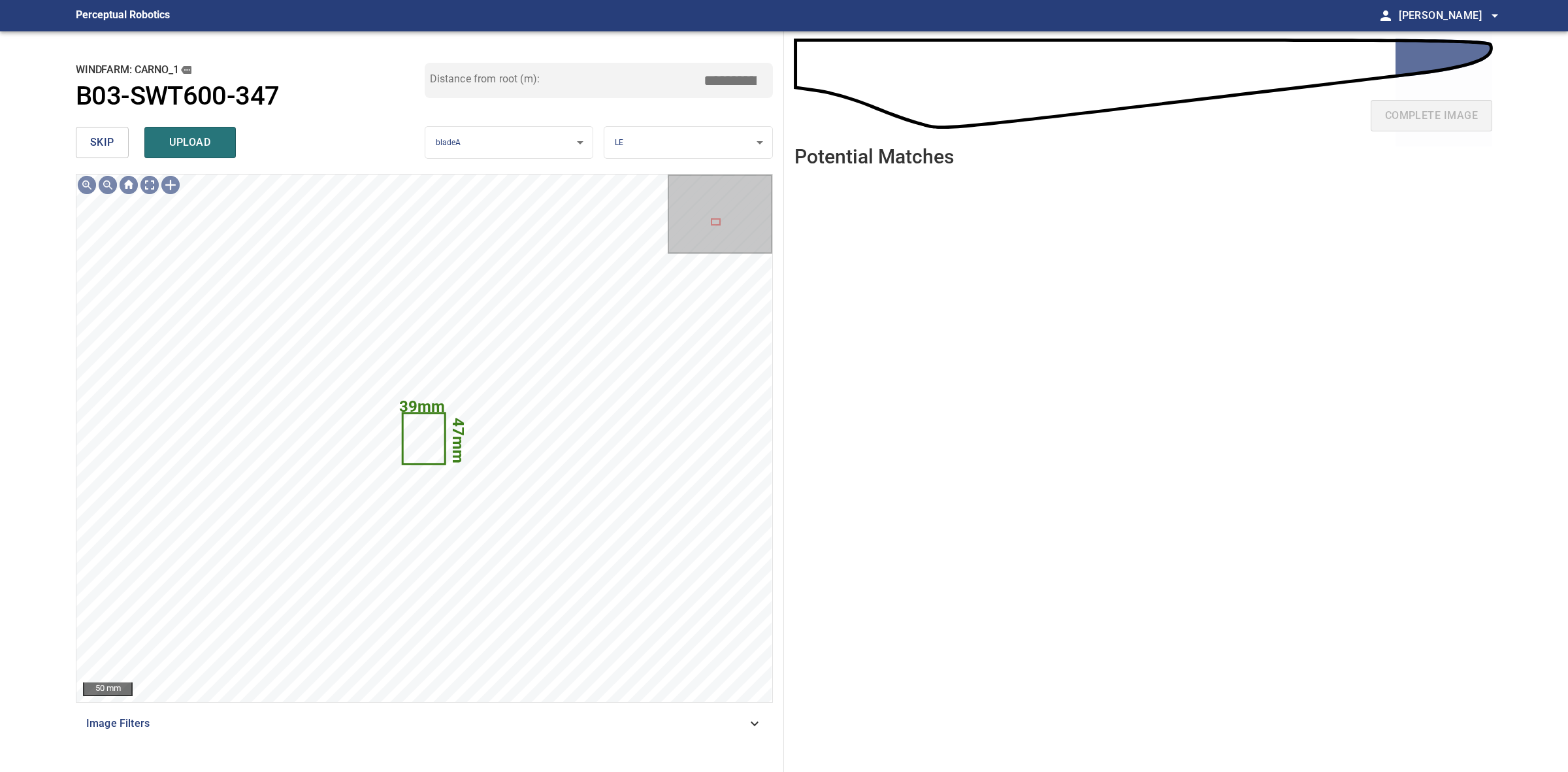
click at [105, 125] on div "skip upload" at bounding box center [250, 142] width 349 height 42
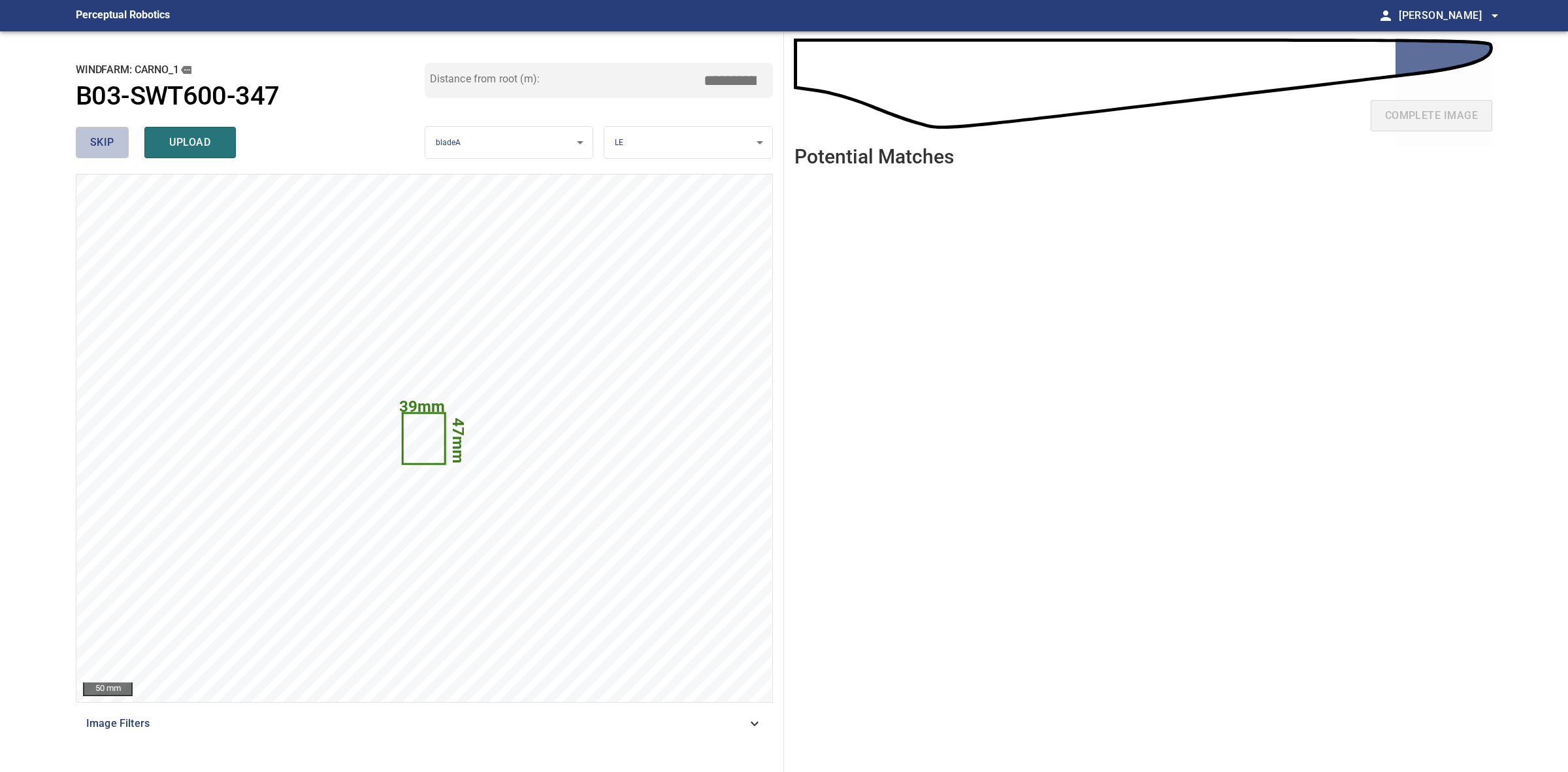
click at [102, 134] on span "skip" at bounding box center [102, 141] width 24 height 18
click at [102, 134] on div "skip upload" at bounding box center [250, 142] width 349 height 42
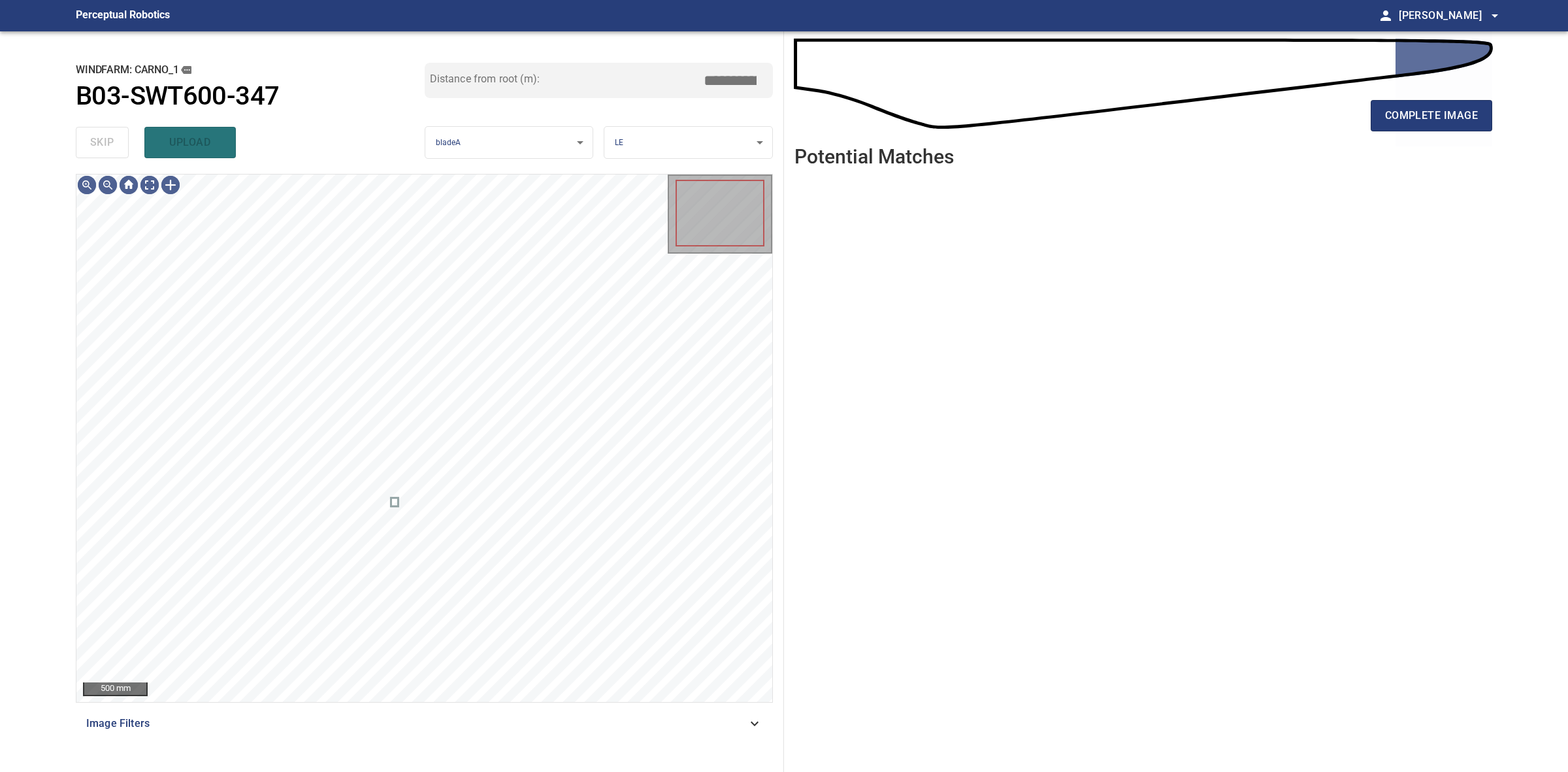
click at [102, 134] on div "skip upload" at bounding box center [250, 142] width 349 height 42
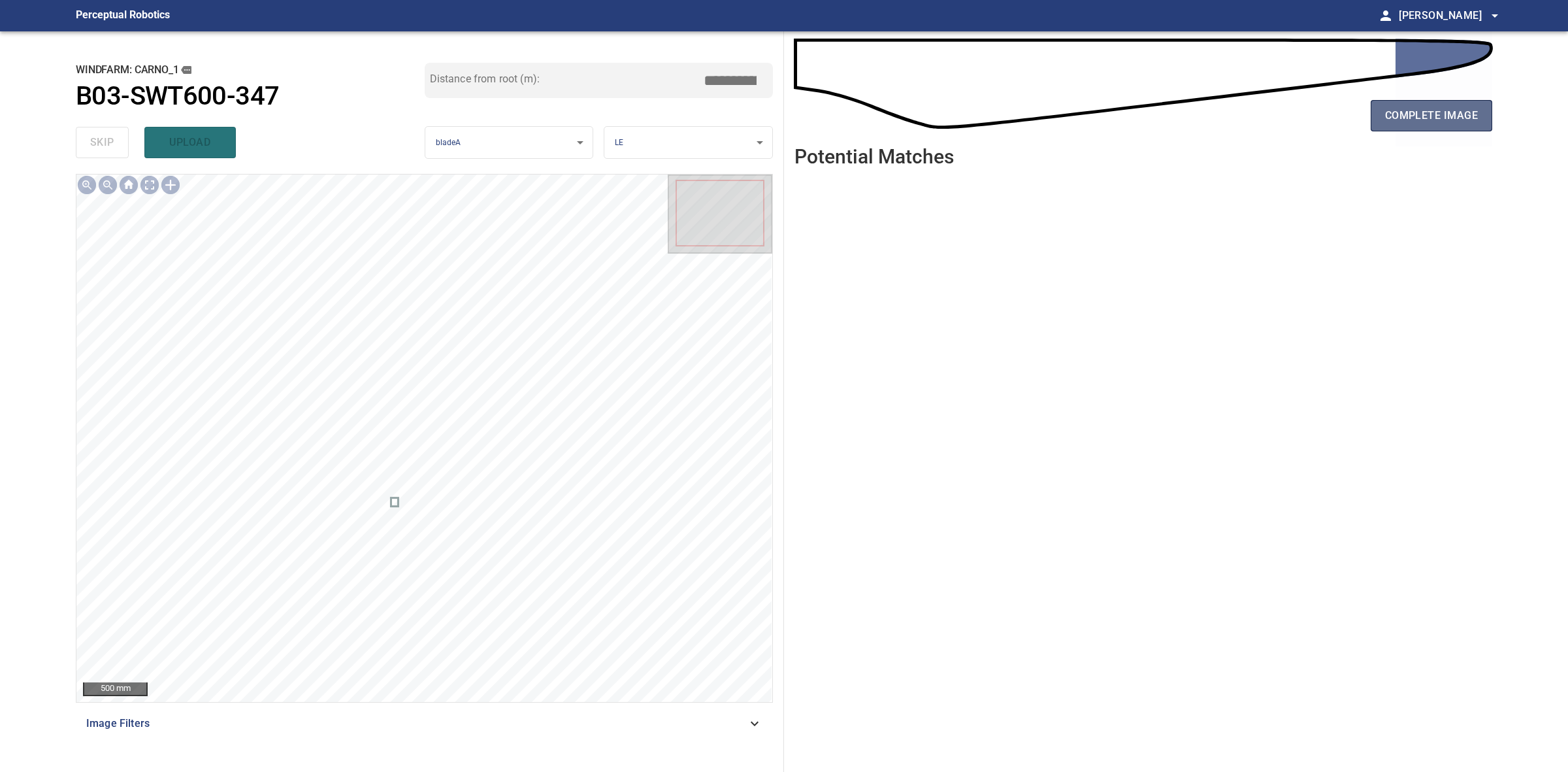
click at [1391, 101] on button "complete image" at bounding box center [1432, 115] width 122 height 32
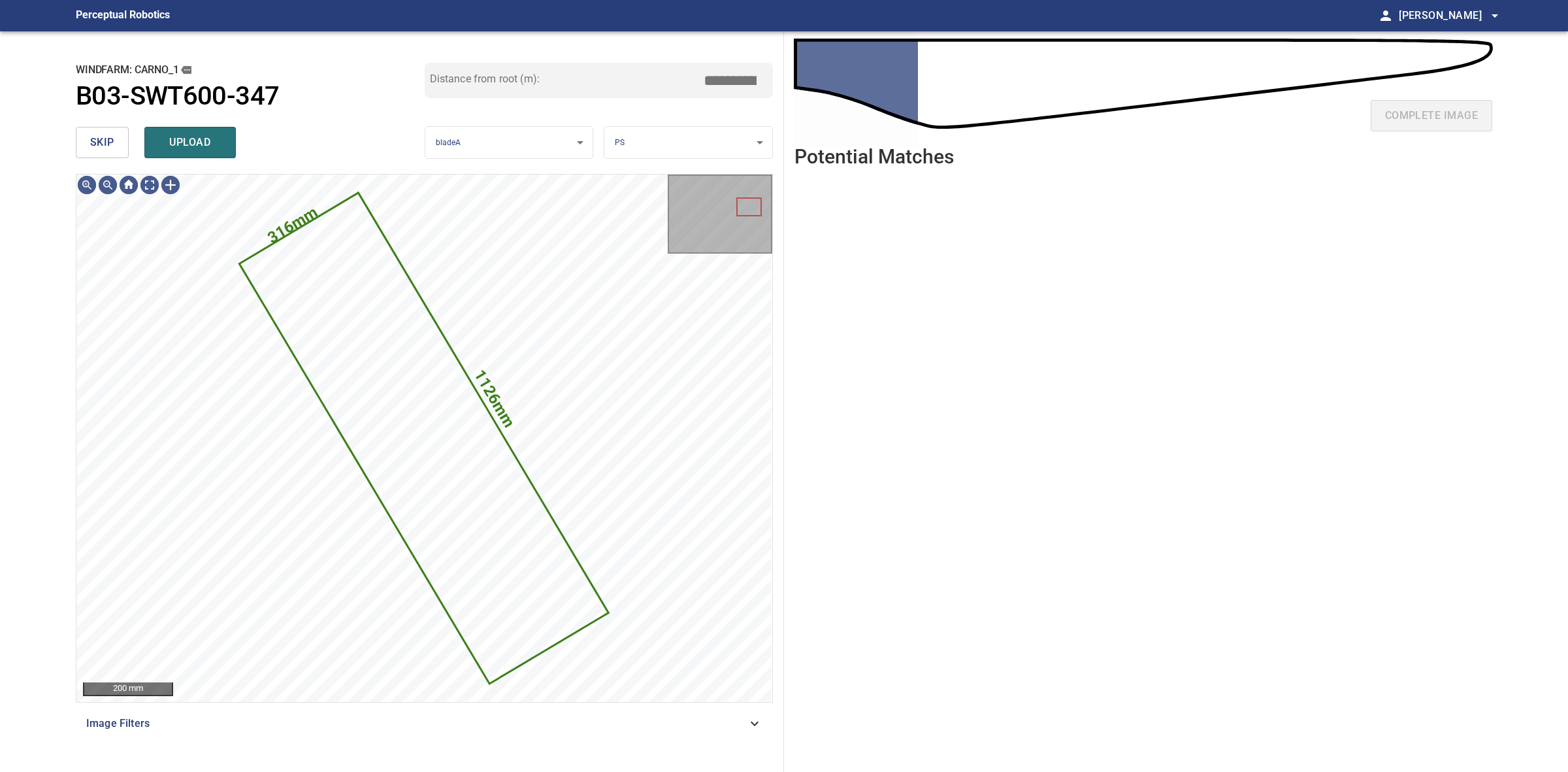
click at [85, 135] on button "skip" at bounding box center [102, 142] width 53 height 32
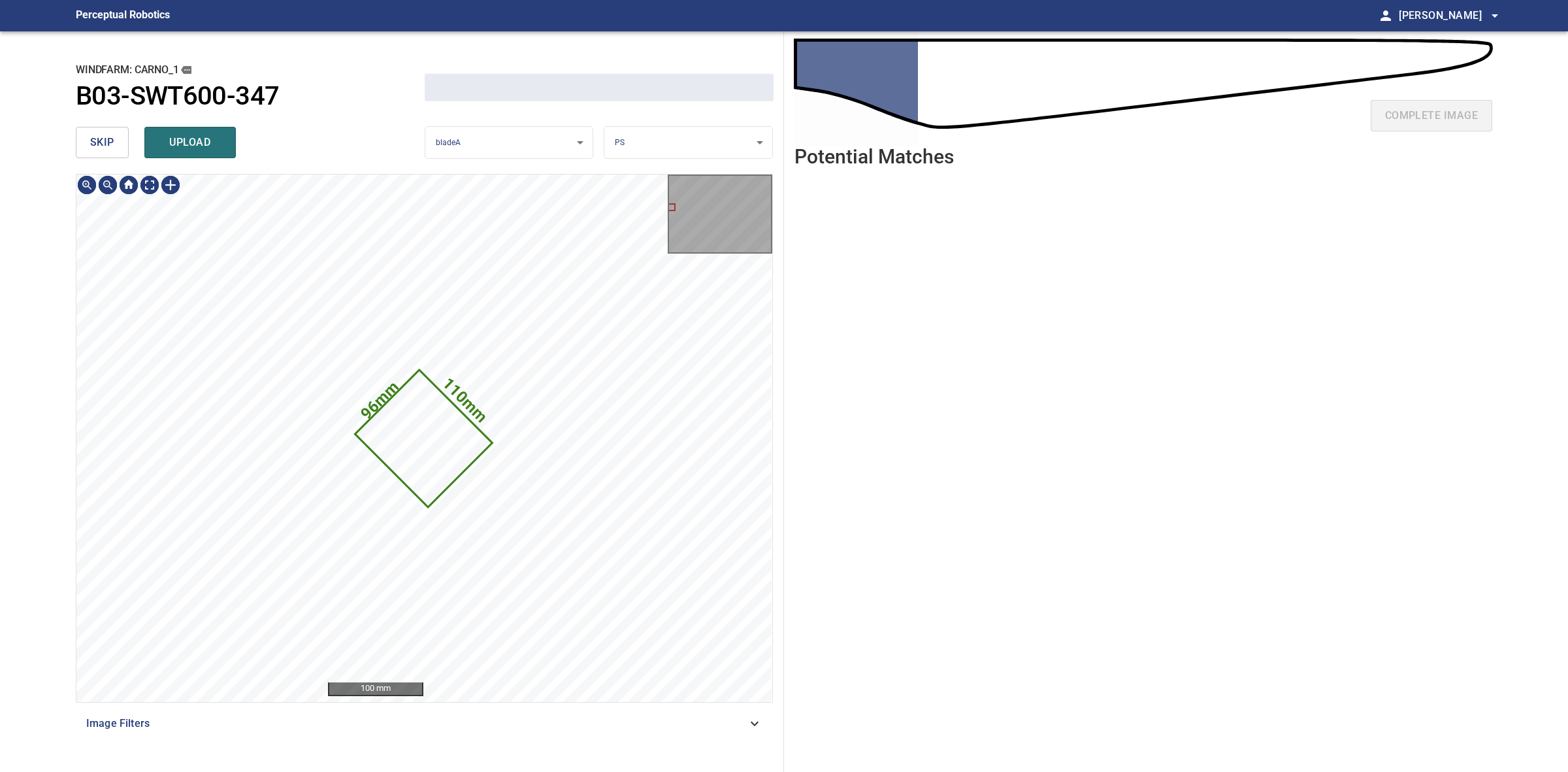
click at [85, 135] on button "skip" at bounding box center [102, 142] width 53 height 32
click at [85, 135] on div "skip upload" at bounding box center [250, 142] width 349 height 42
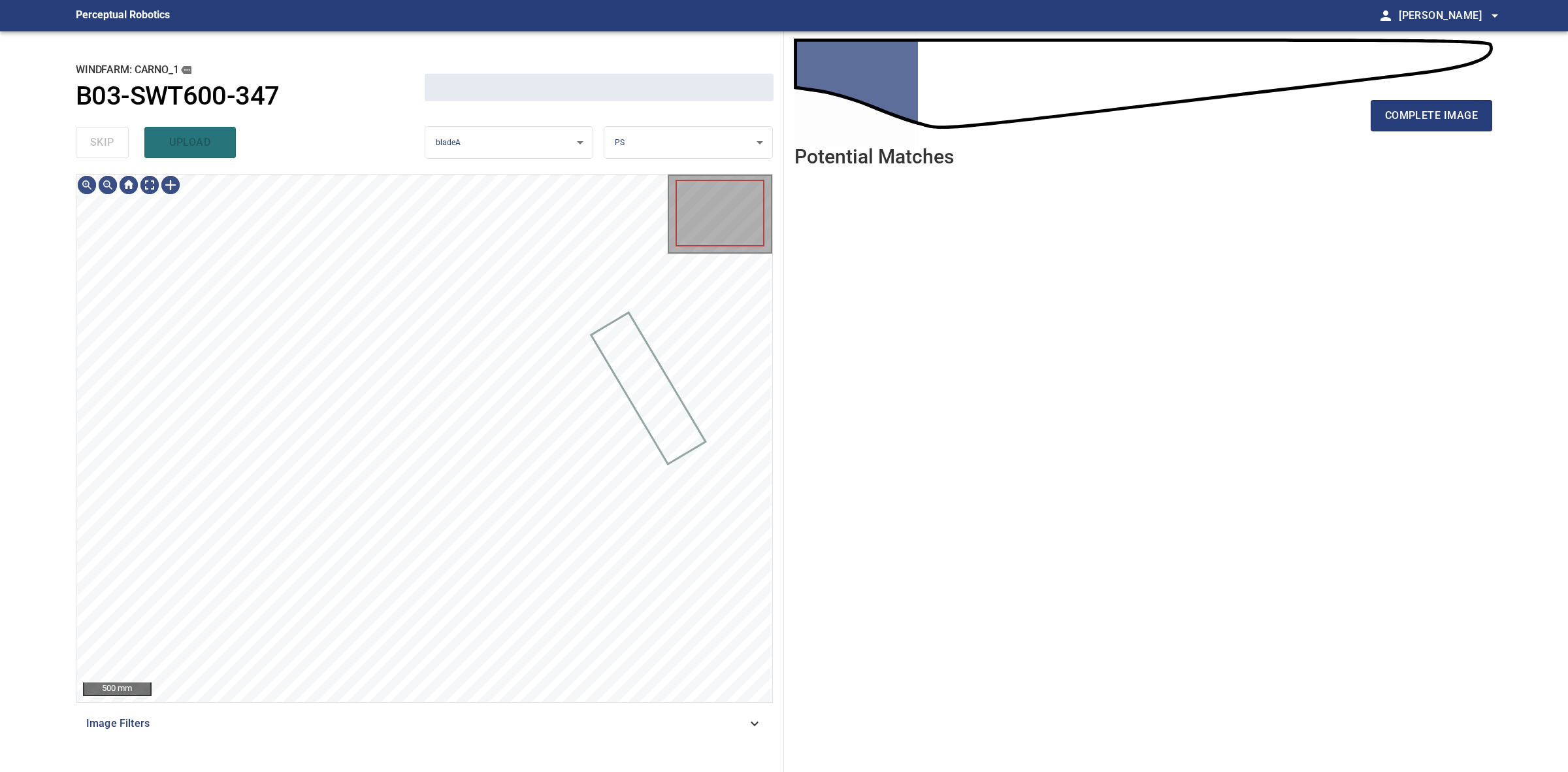
drag, startPoint x: 85, startPoint y: 135, endPoint x: 194, endPoint y: 145, distance: 109.5
click at [89, 134] on div "skip upload" at bounding box center [250, 142] width 349 height 42
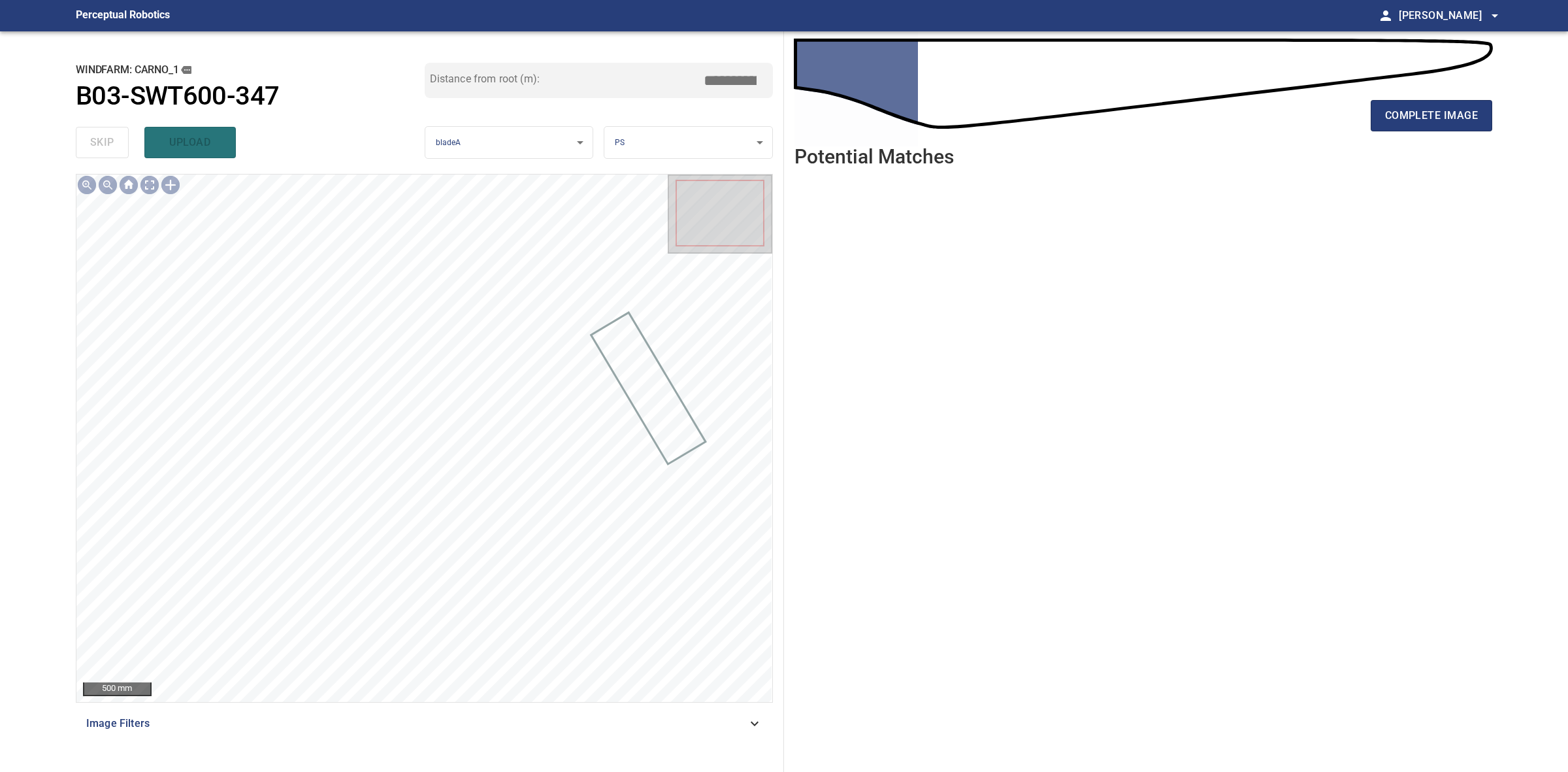
click at [1359, 119] on div "complete image" at bounding box center [1143, 120] width 698 height 52
click at [1367, 118] on div "complete image" at bounding box center [1143, 120] width 698 height 52
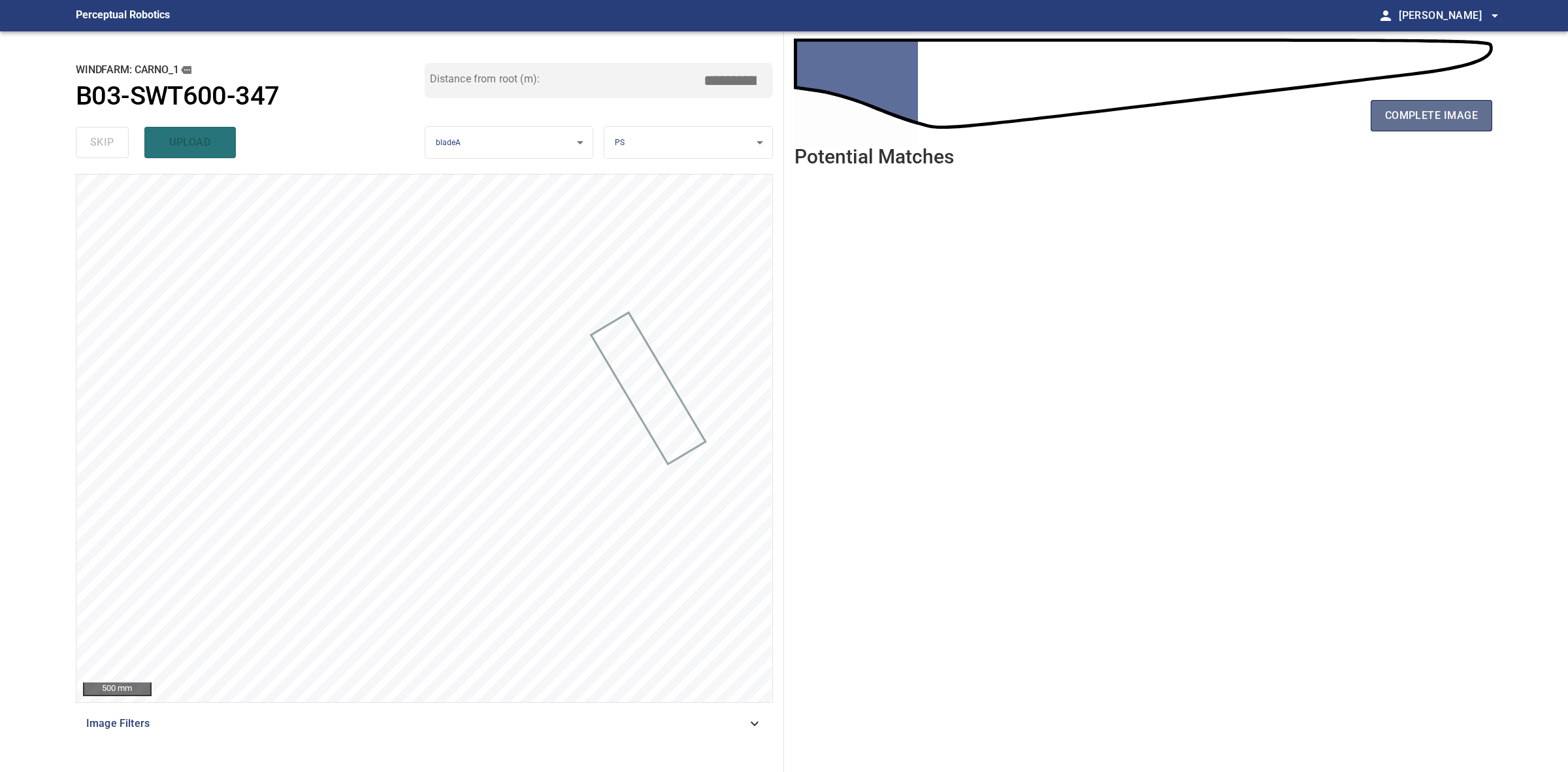
click at [1372, 116] on button "complete image" at bounding box center [1432, 115] width 122 height 32
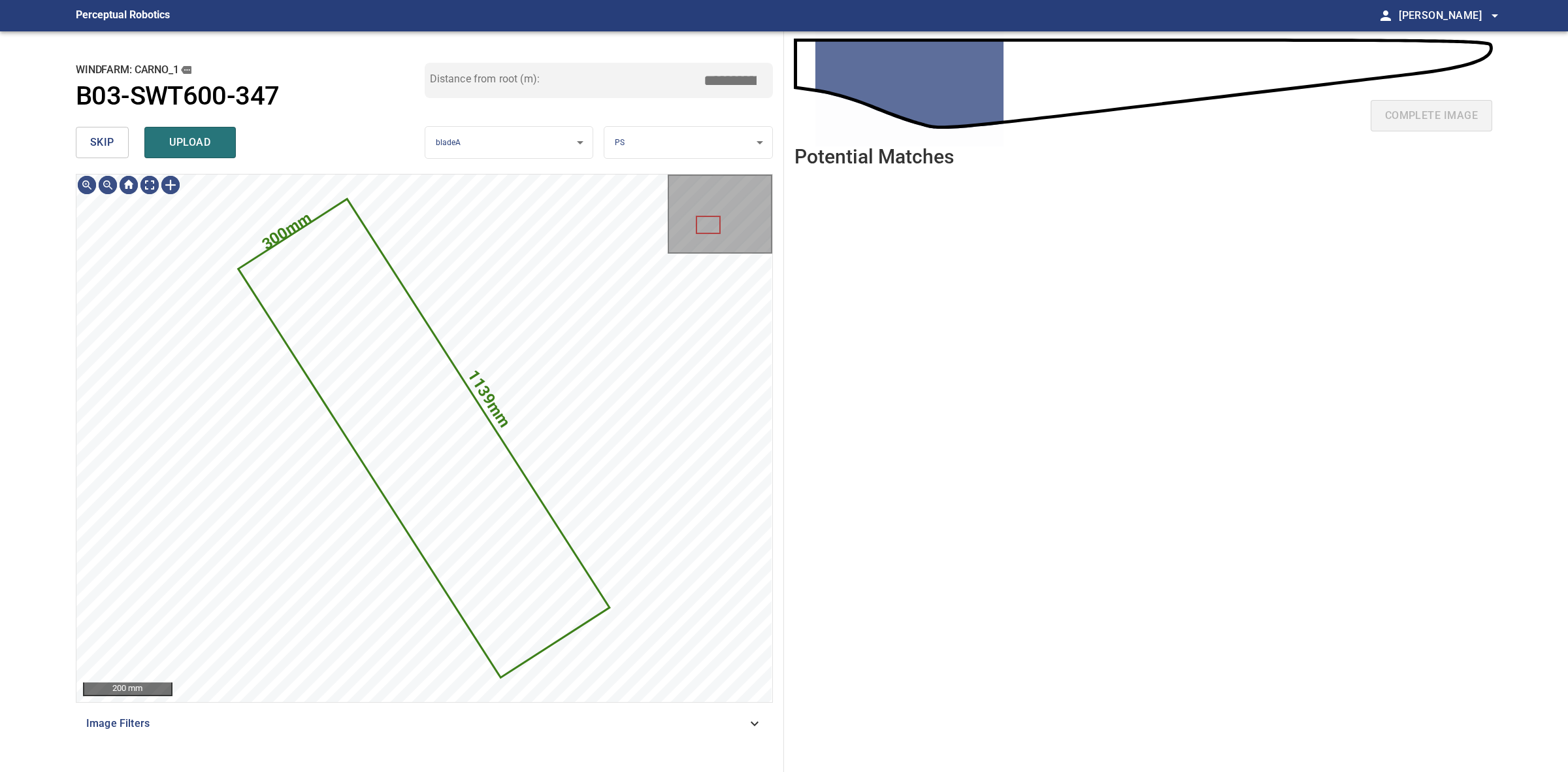
click at [98, 155] on button "skip" at bounding box center [102, 142] width 53 height 32
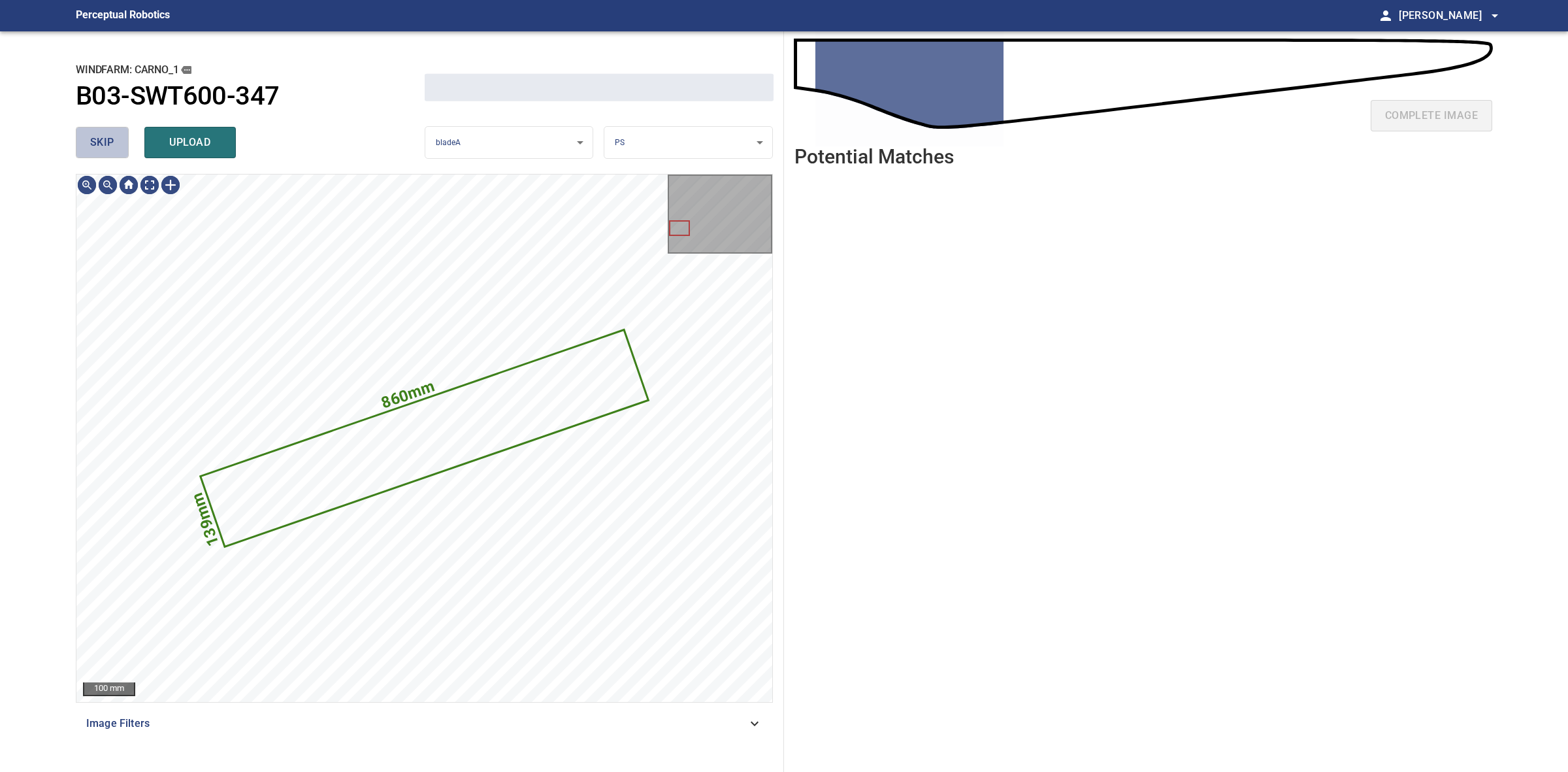
click at [98, 155] on button "skip" at bounding box center [102, 142] width 53 height 32
click at [98, 155] on div "skip upload" at bounding box center [250, 142] width 349 height 42
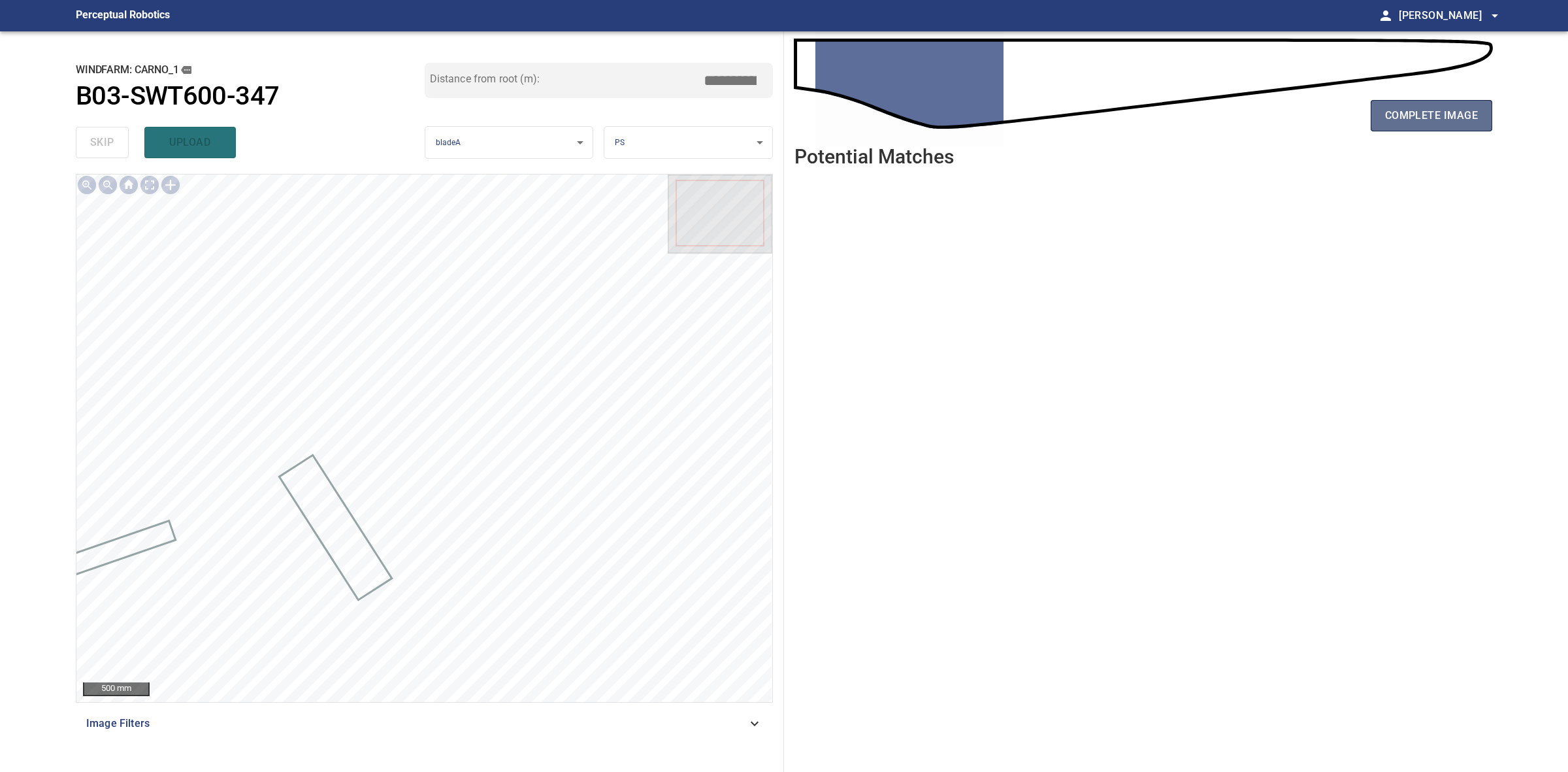
click at [1415, 125] on button "complete image" at bounding box center [1432, 115] width 122 height 32
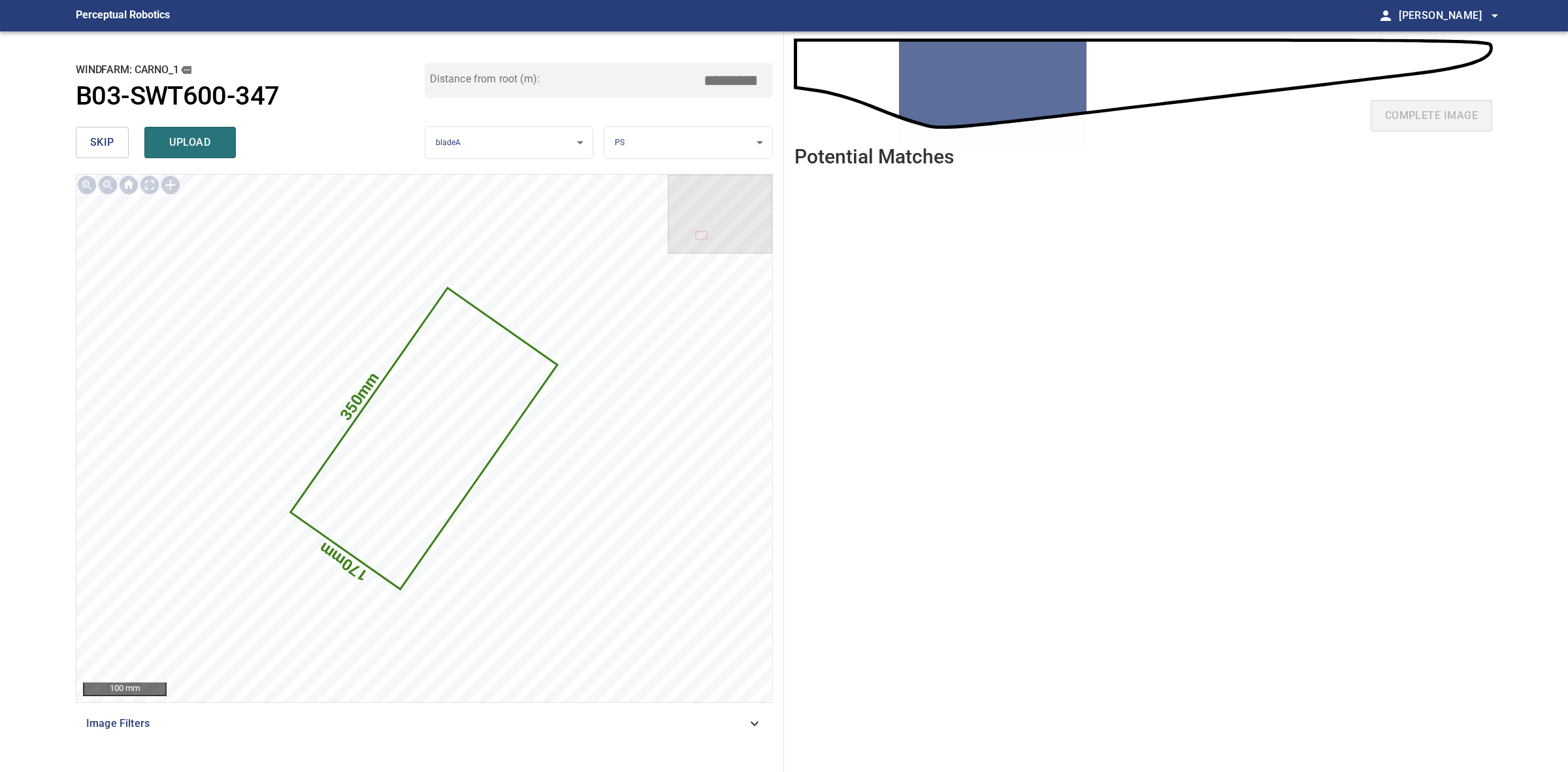
click at [100, 139] on span "skip" at bounding box center [102, 141] width 24 height 18
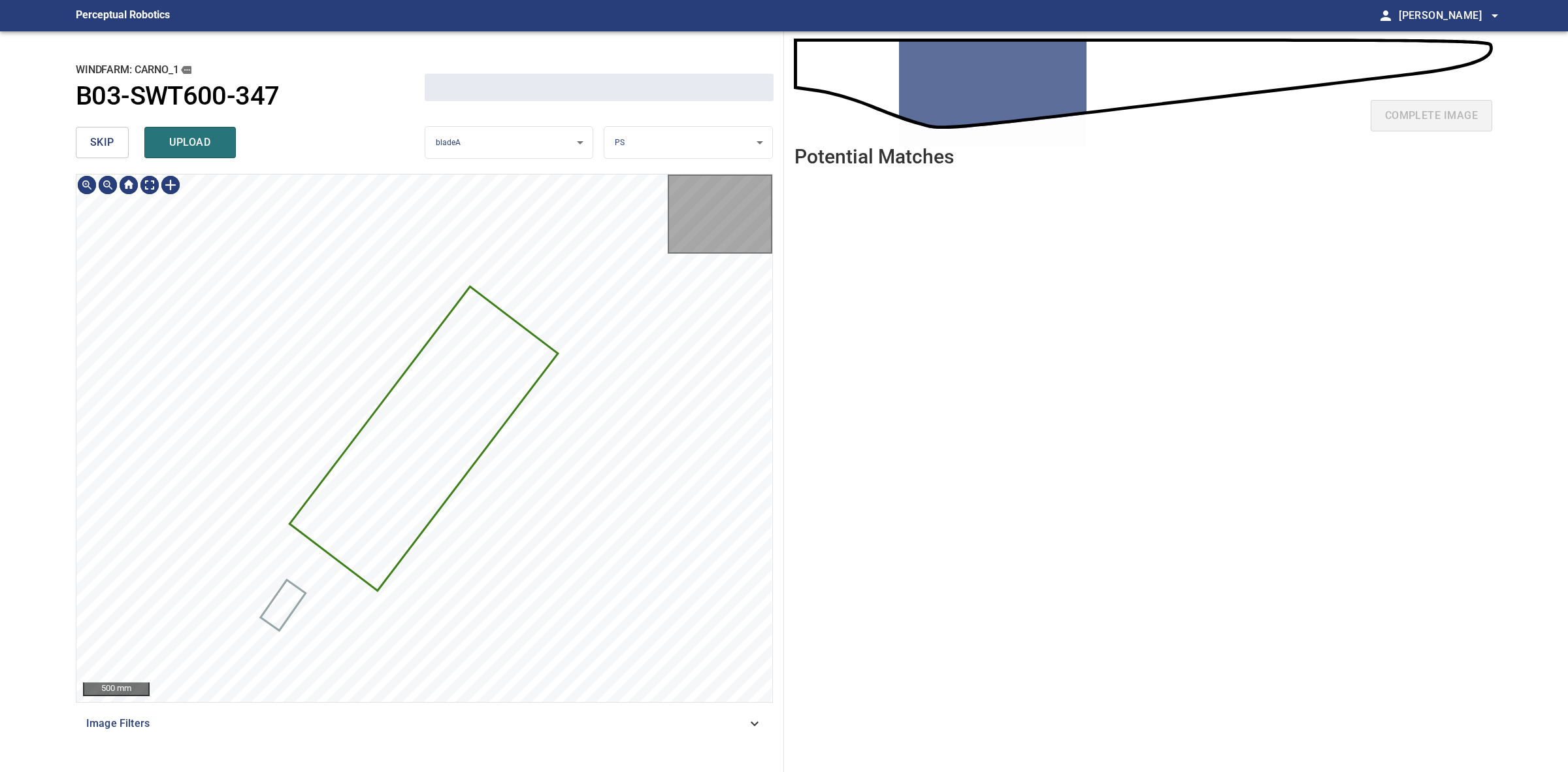
click at [100, 139] on span "skip" at bounding box center [102, 141] width 24 height 18
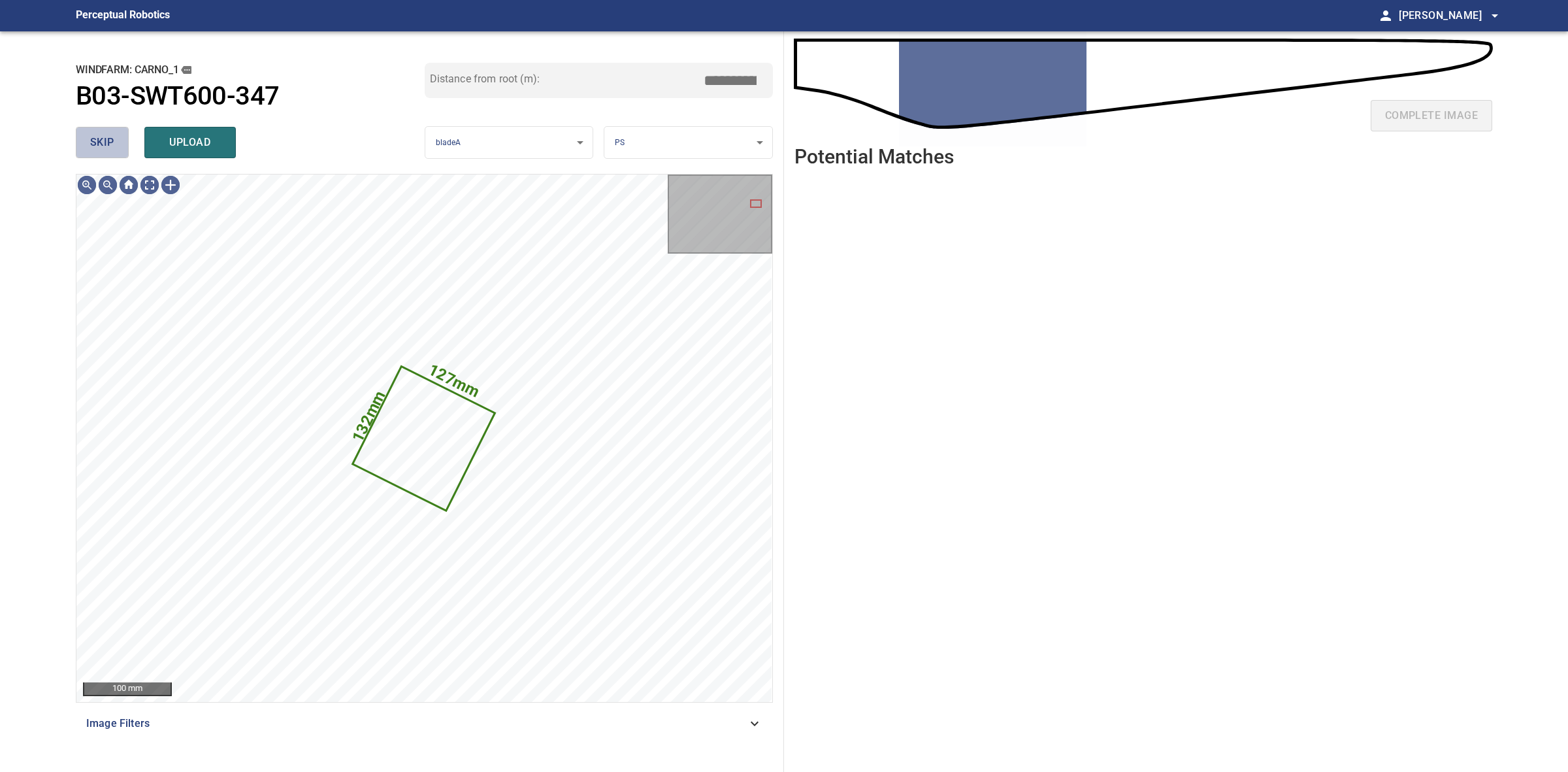
click at [102, 134] on span "skip" at bounding box center [102, 141] width 24 height 18
click at [102, 134] on div "skip upload" at bounding box center [250, 142] width 349 height 42
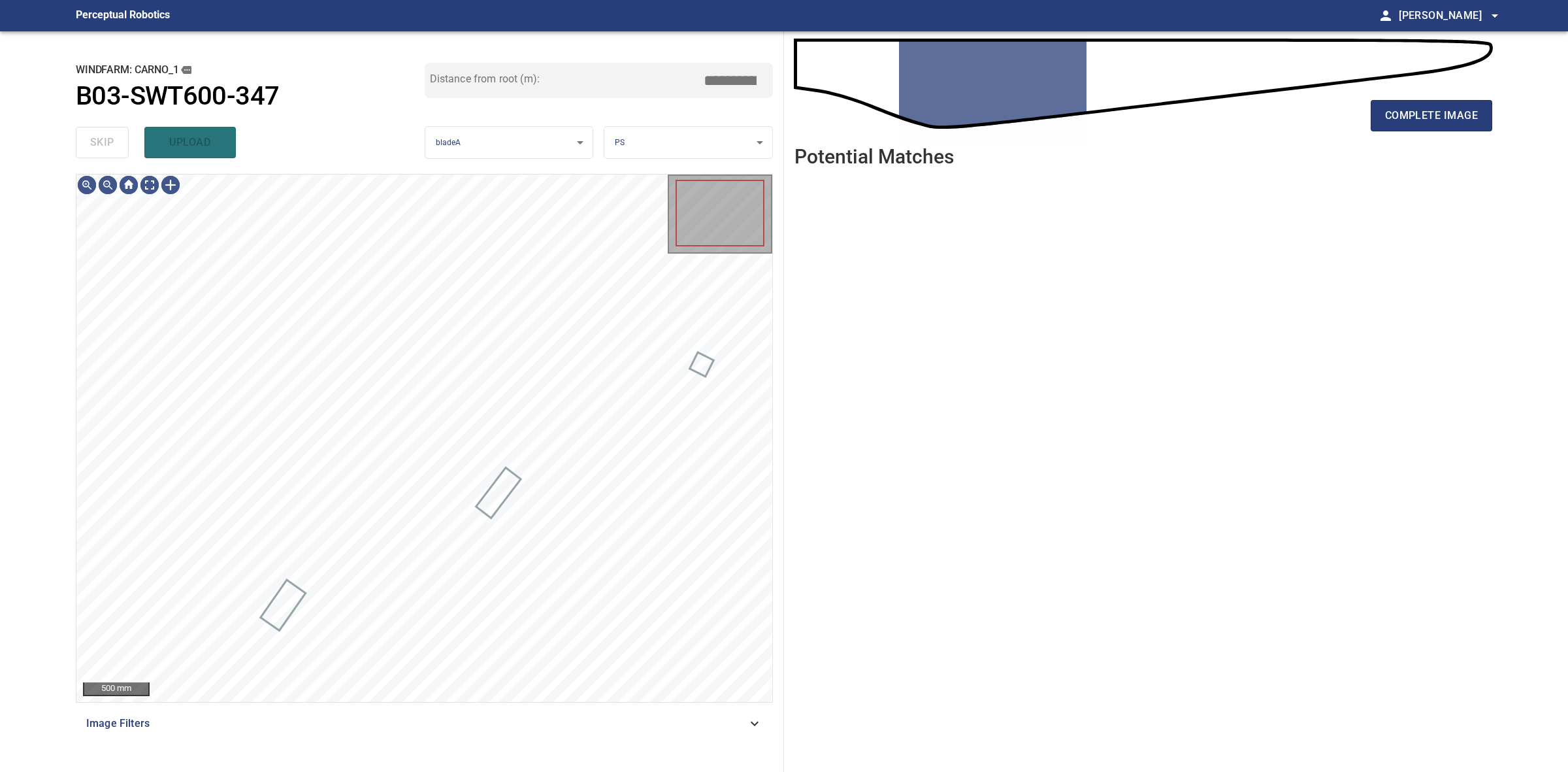
click at [102, 134] on div "skip upload" at bounding box center [250, 142] width 349 height 42
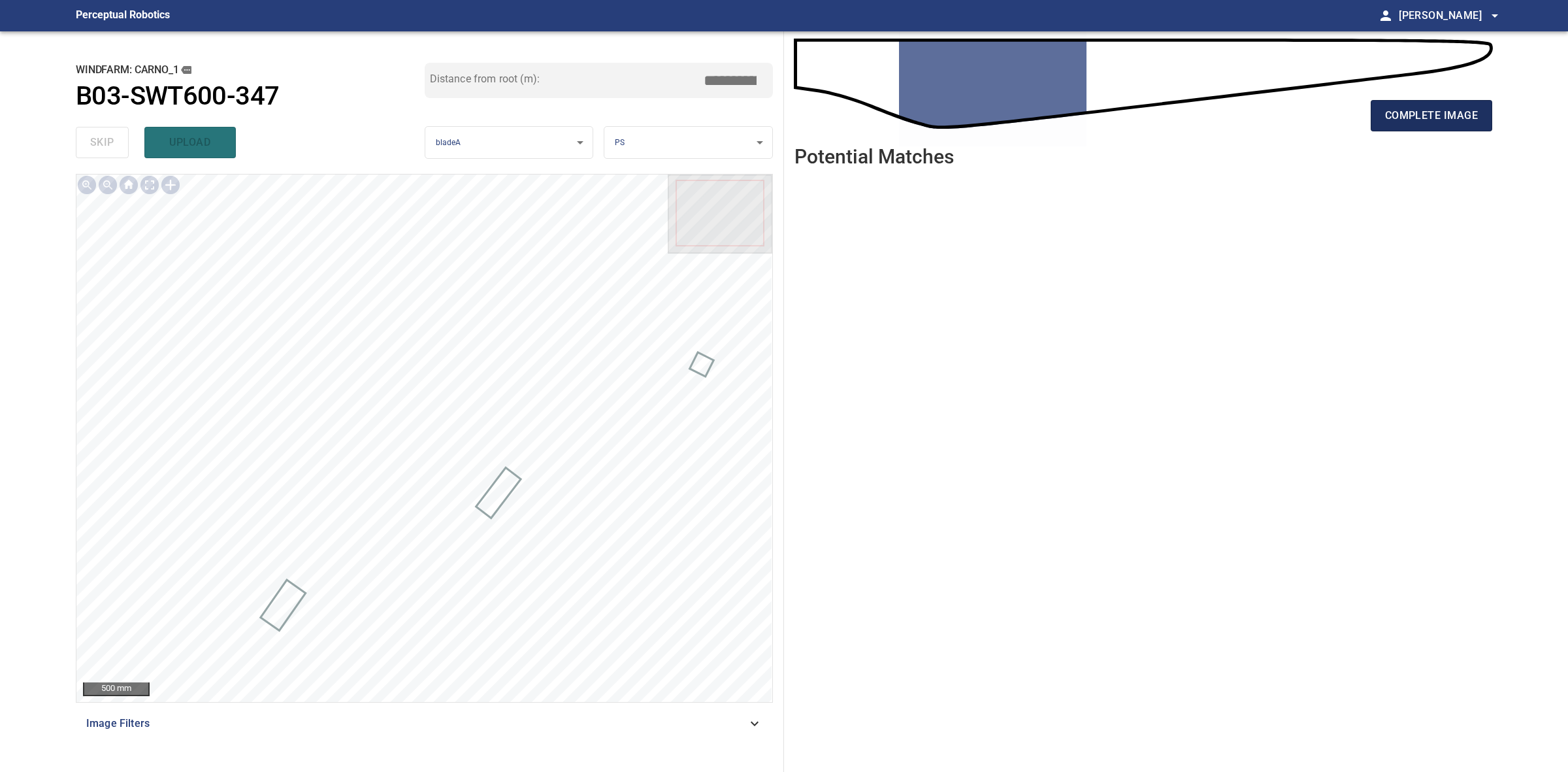
click at [1428, 115] on span "complete image" at bounding box center [1432, 115] width 93 height 18
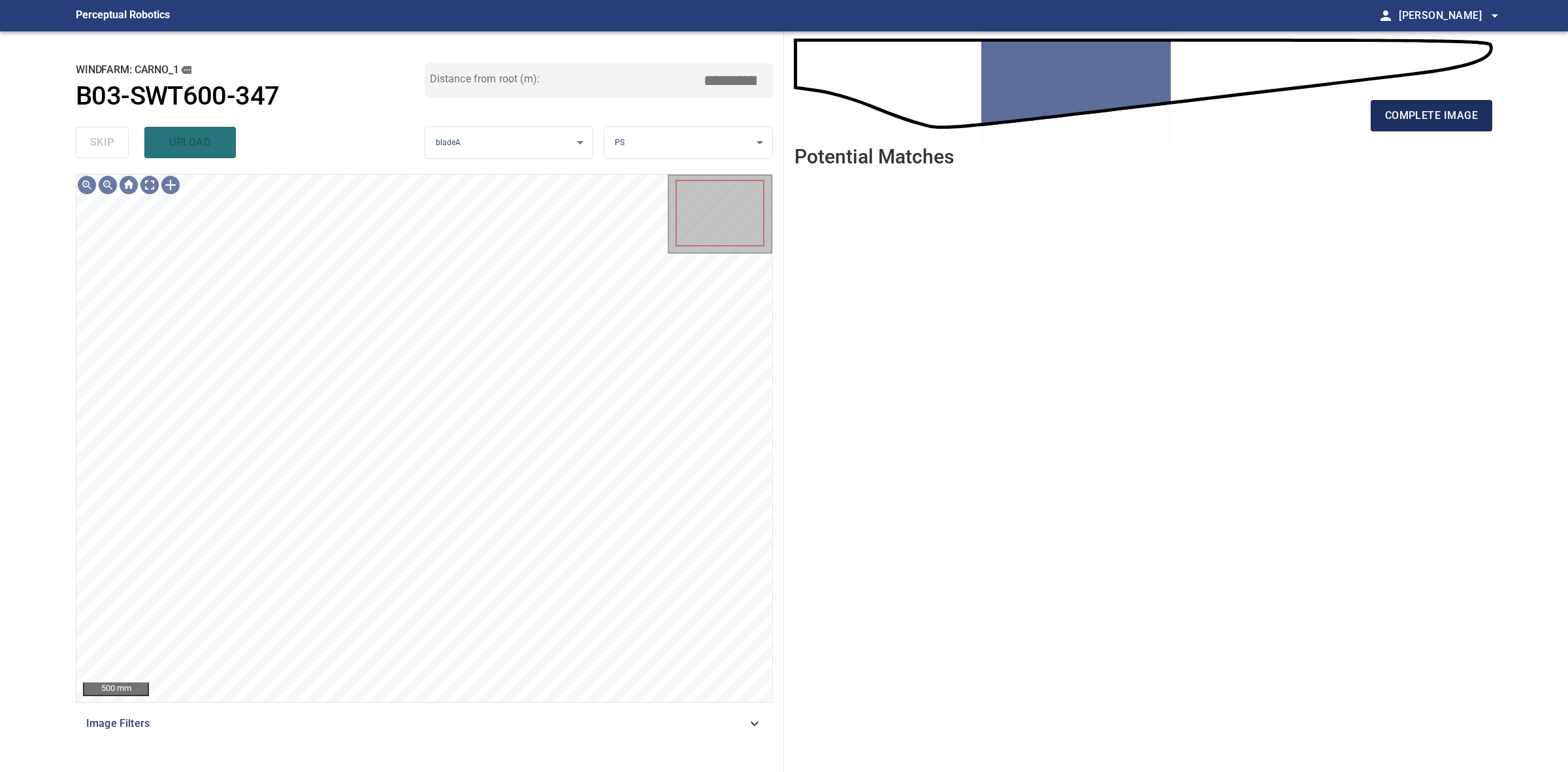
click at [1472, 105] on button "complete image" at bounding box center [1432, 115] width 122 height 32
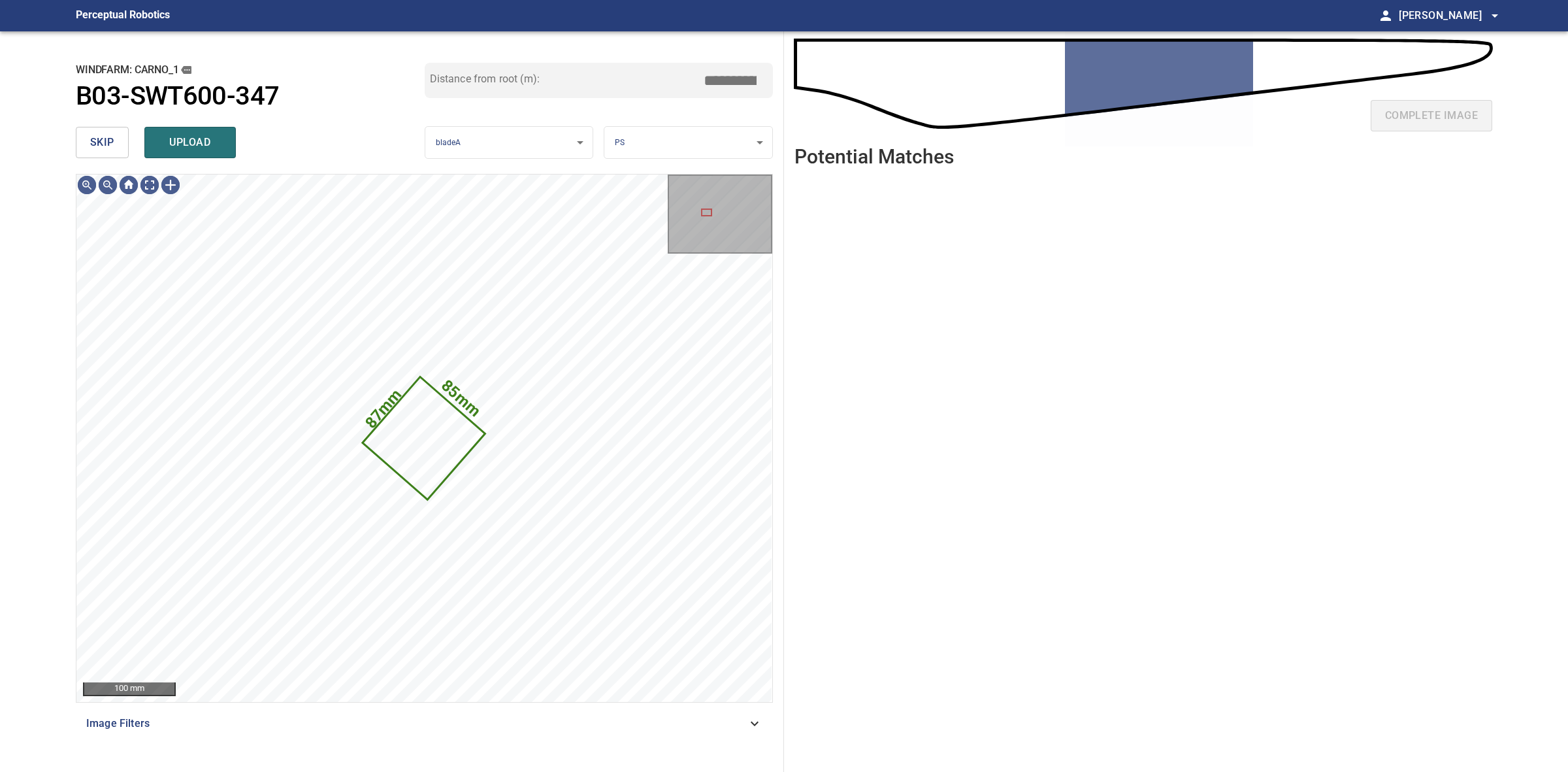
click at [100, 135] on span "skip" at bounding box center [102, 141] width 24 height 18
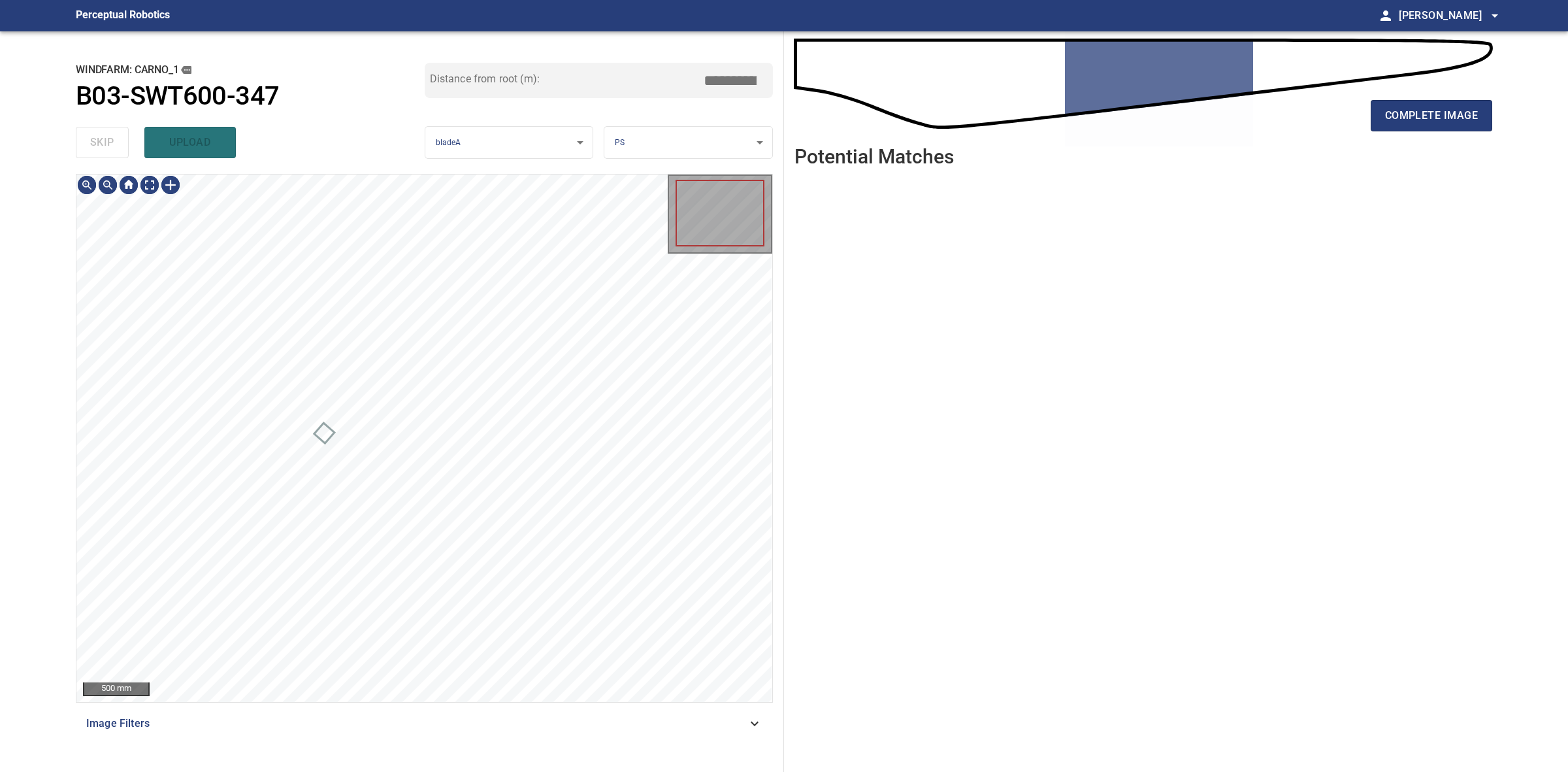
click at [100, 135] on div "skip upload" at bounding box center [250, 142] width 349 height 42
drag, startPoint x: 100, startPoint y: 135, endPoint x: 108, endPoint y: 135, distance: 8.0
click at [108, 135] on div "skip upload" at bounding box center [250, 142] width 349 height 42
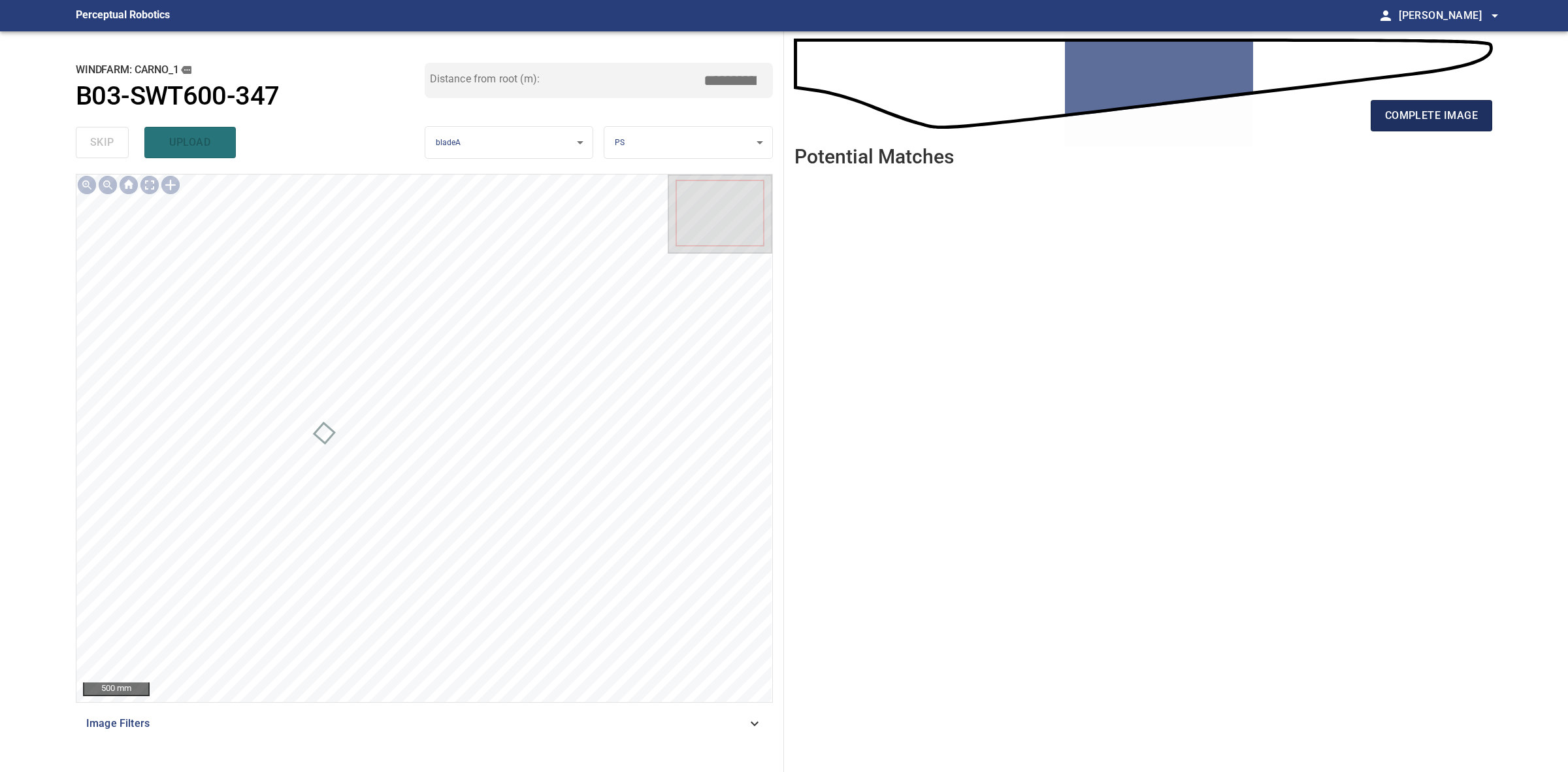
drag, startPoint x: 1520, startPoint y: 131, endPoint x: 1491, endPoint y: 116, distance: 32.6
click at [1512, 126] on main "**********" at bounding box center [784, 386] width 1568 height 772
click at [1491, 116] on button "complete image" at bounding box center [1432, 115] width 122 height 32
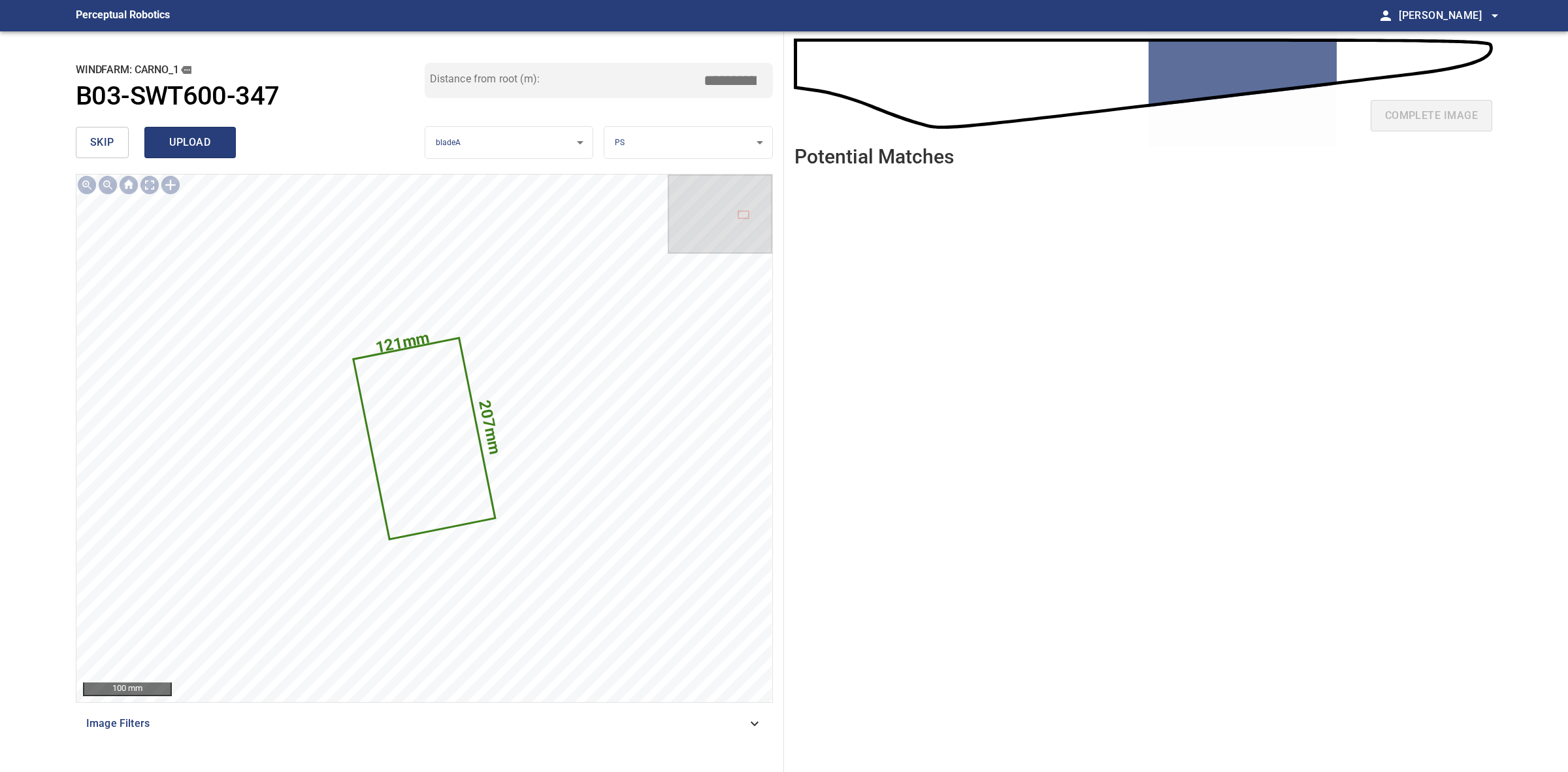
click at [209, 141] on span "upload" at bounding box center [190, 141] width 63 height 18
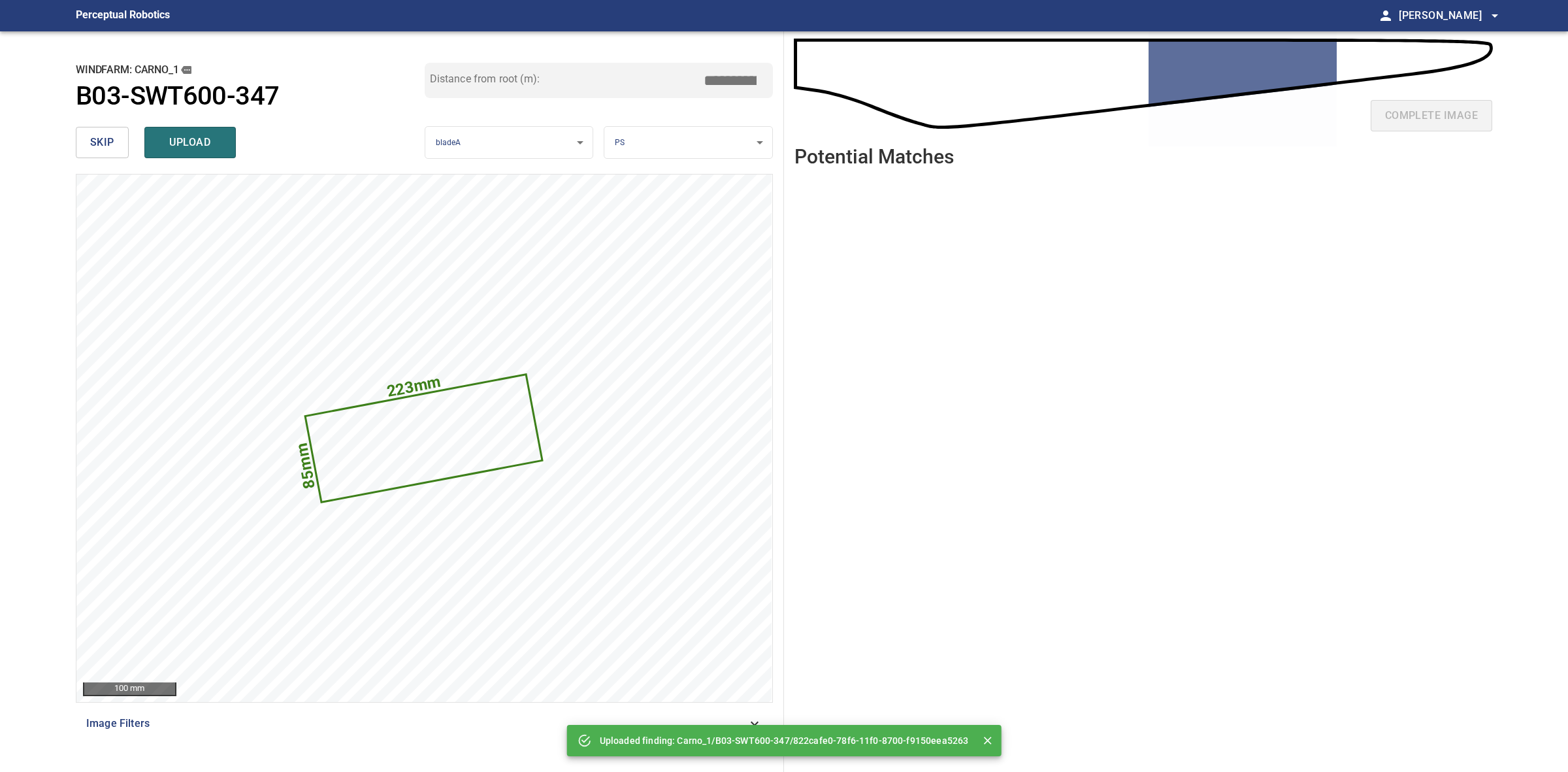
click at [94, 153] on button "skip" at bounding box center [102, 142] width 53 height 32
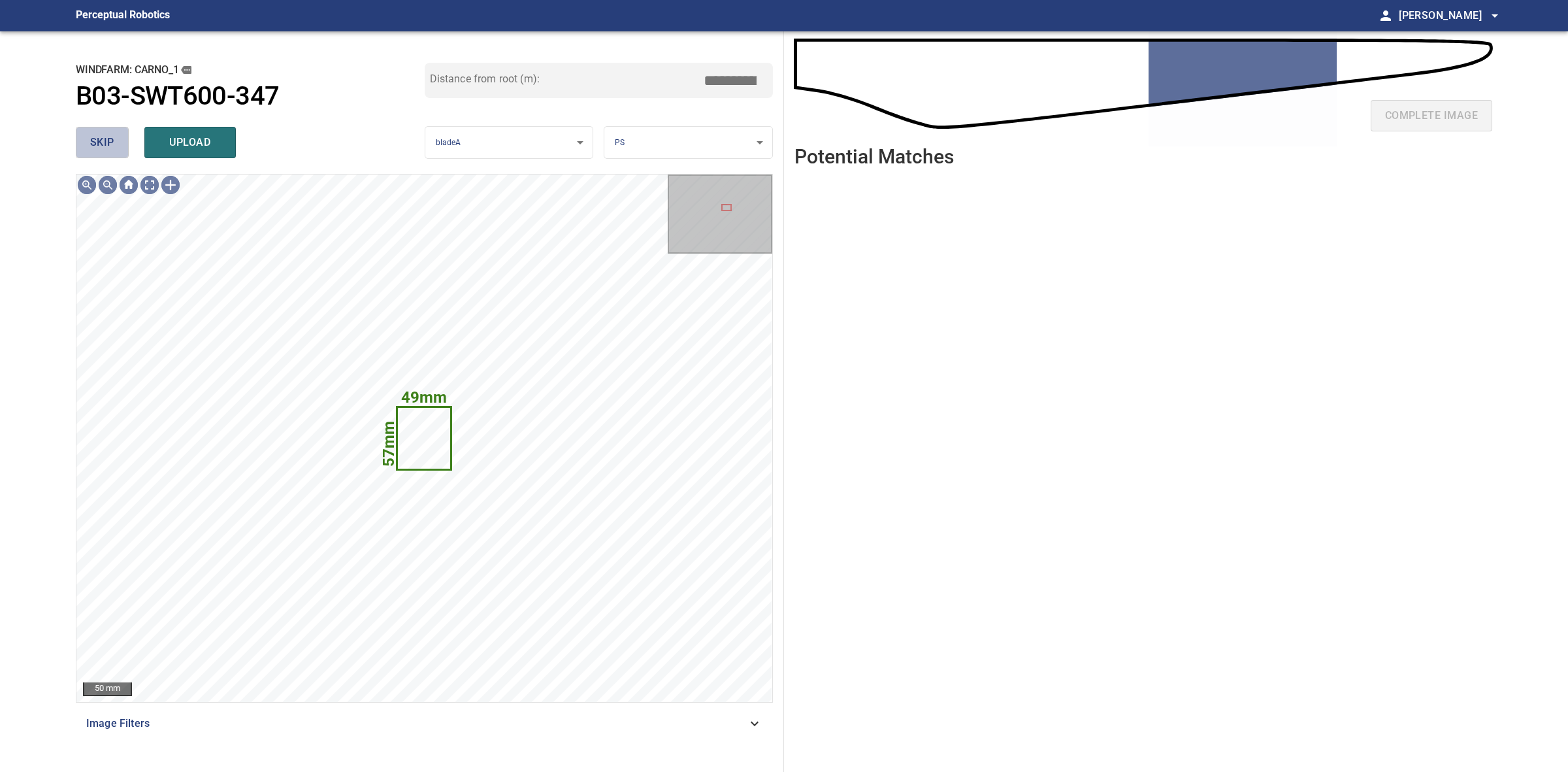
click at [96, 146] on span "skip" at bounding box center [102, 141] width 24 height 18
click at [222, 146] on button "upload" at bounding box center [189, 142] width 91 height 32
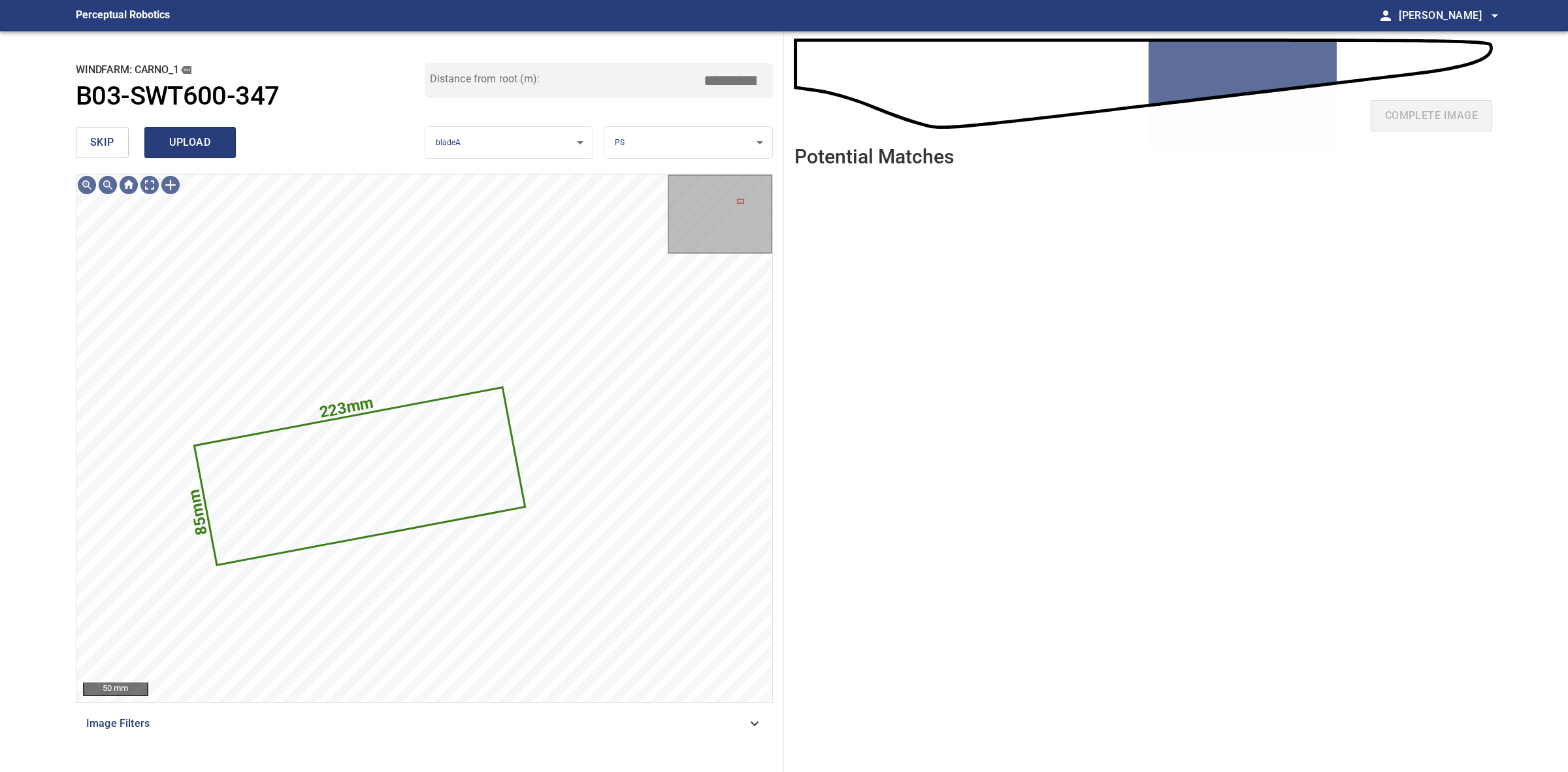
click at [190, 153] on button "upload" at bounding box center [189, 142] width 91 height 32
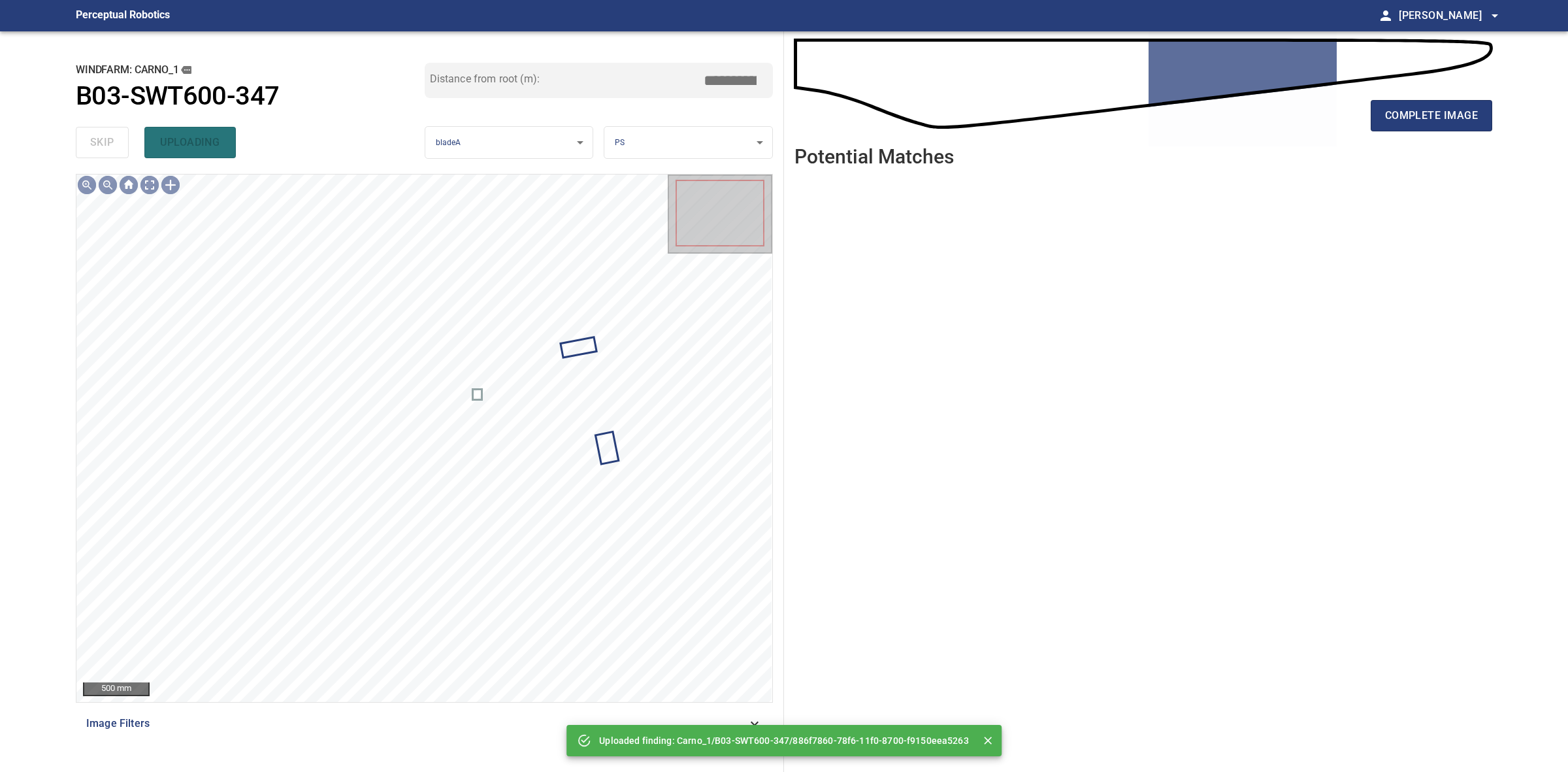
click at [1364, 119] on div "complete image" at bounding box center [1143, 120] width 698 height 52
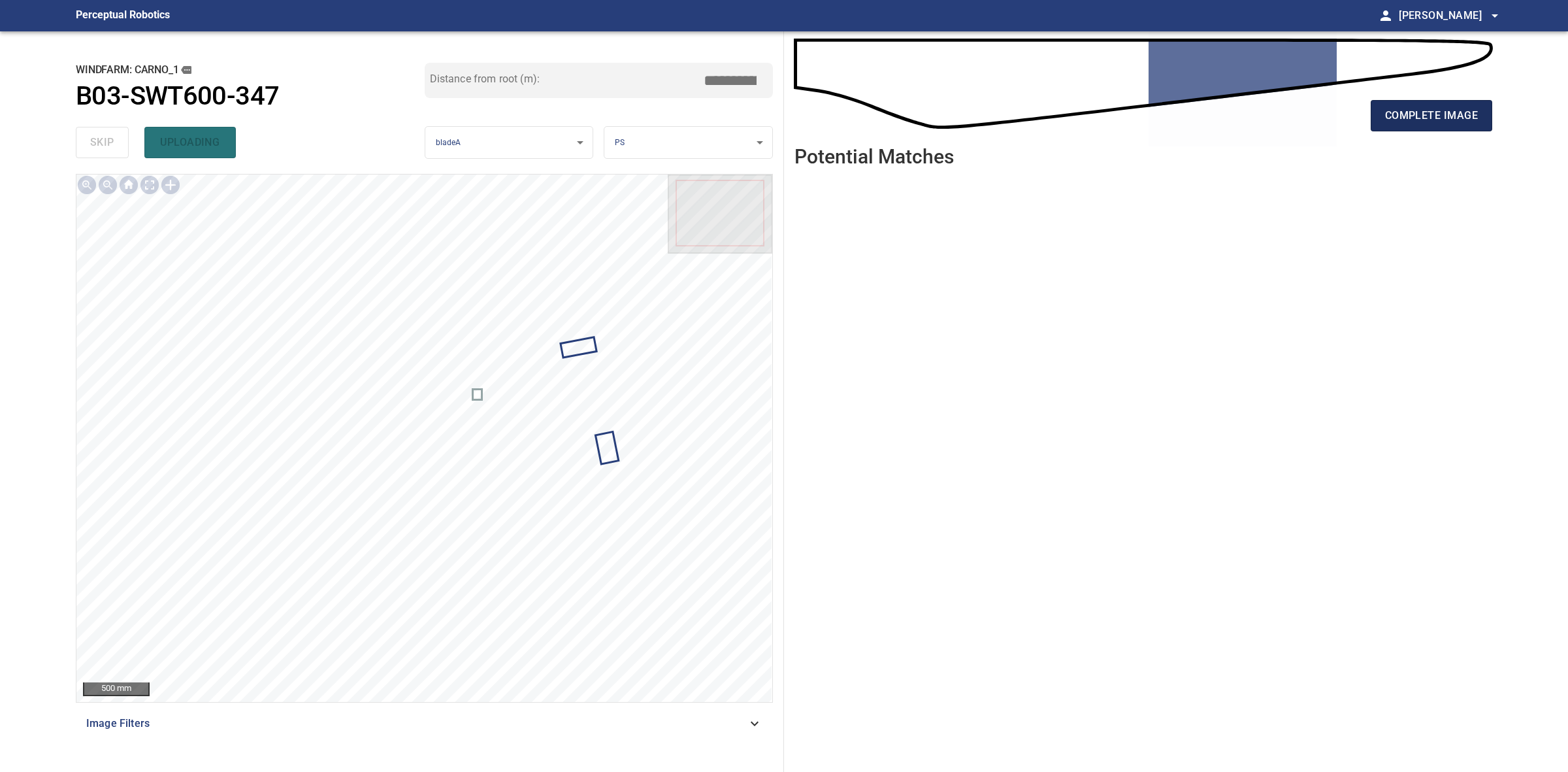
click at [1387, 119] on span "complete image" at bounding box center [1432, 115] width 93 height 18
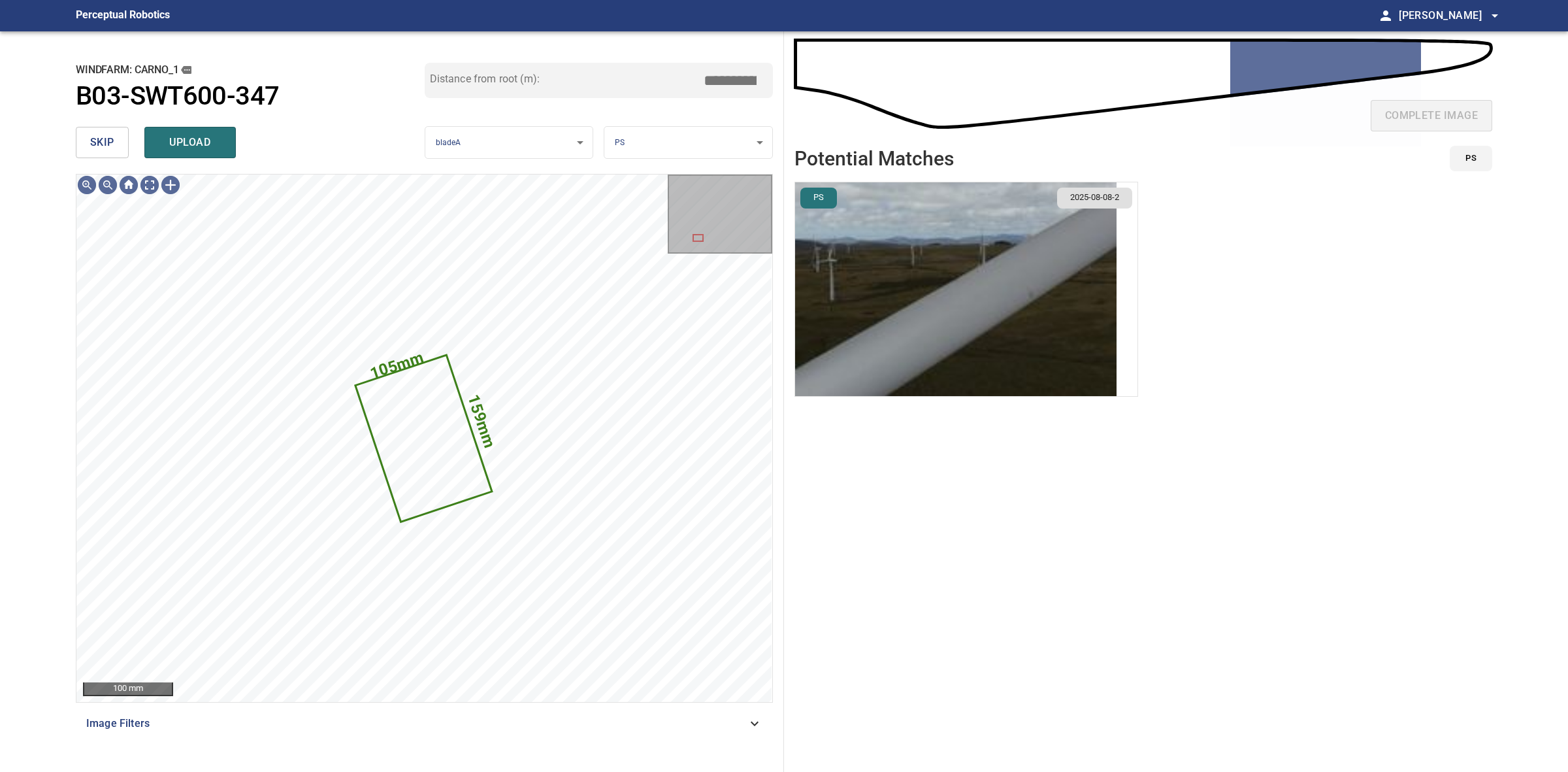
click at [121, 134] on button "skip" at bounding box center [102, 142] width 53 height 32
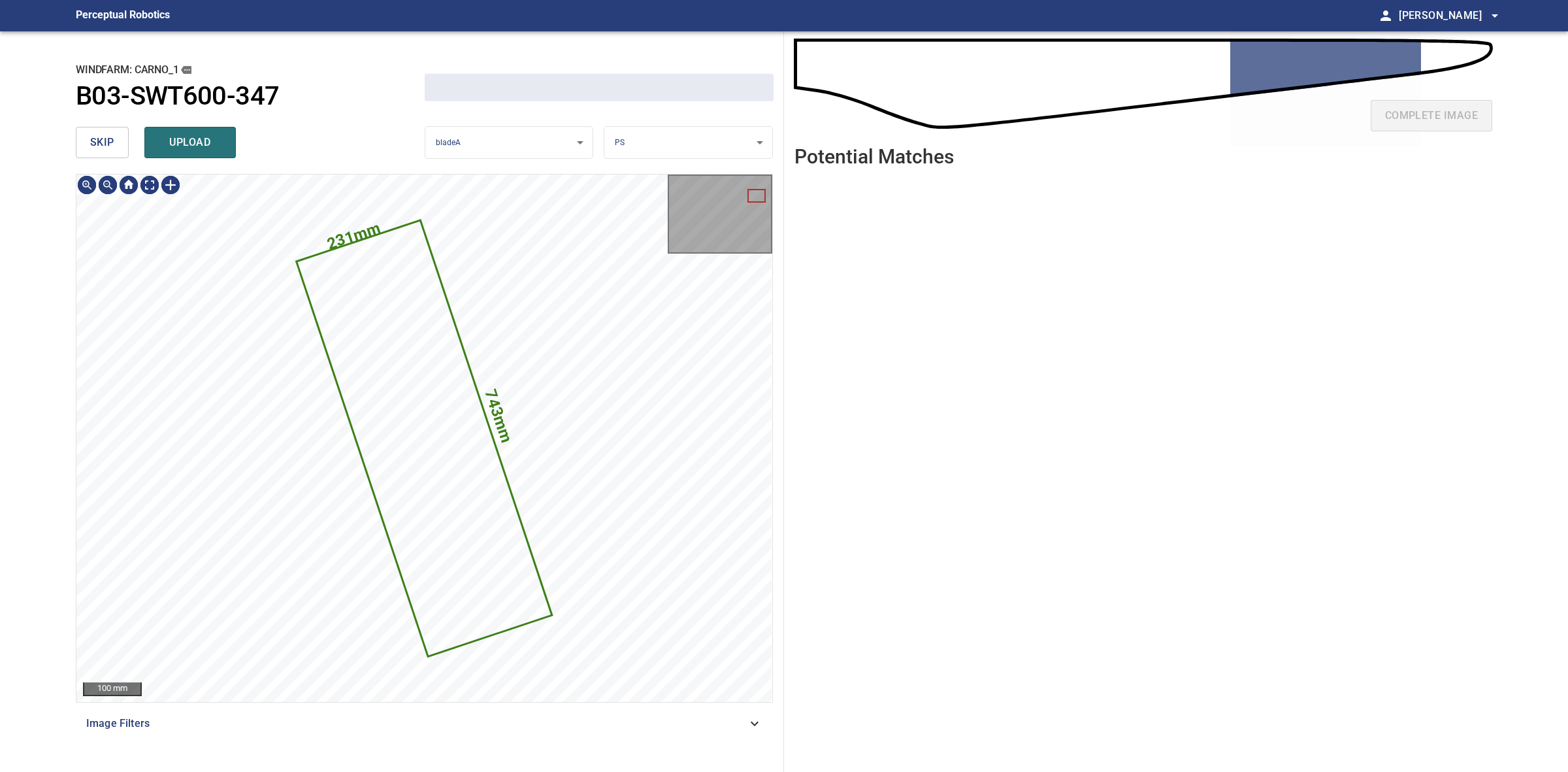
click at [121, 134] on button "skip" at bounding box center [102, 142] width 53 height 32
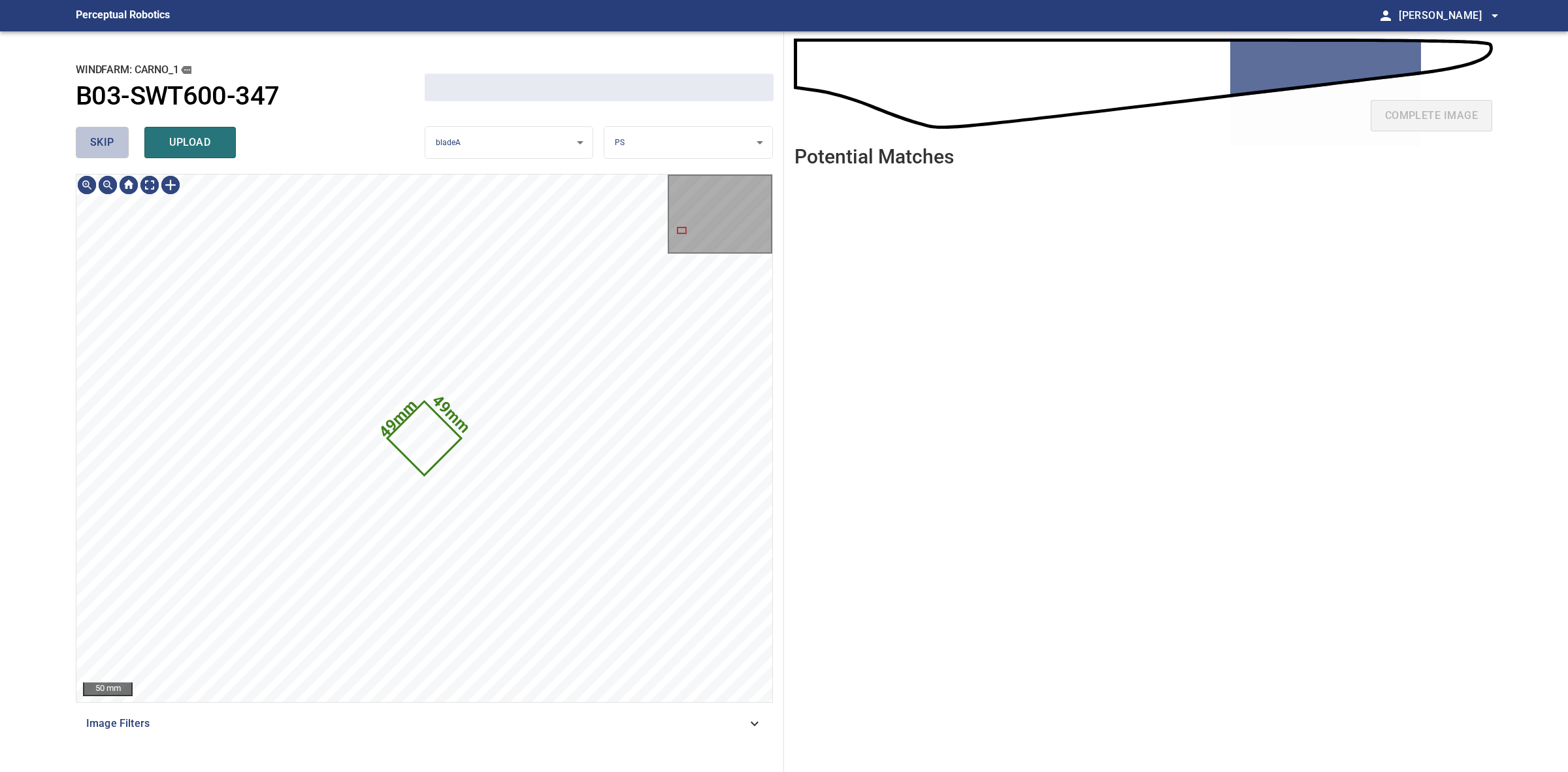
click at [121, 134] on button "skip" at bounding box center [102, 142] width 53 height 32
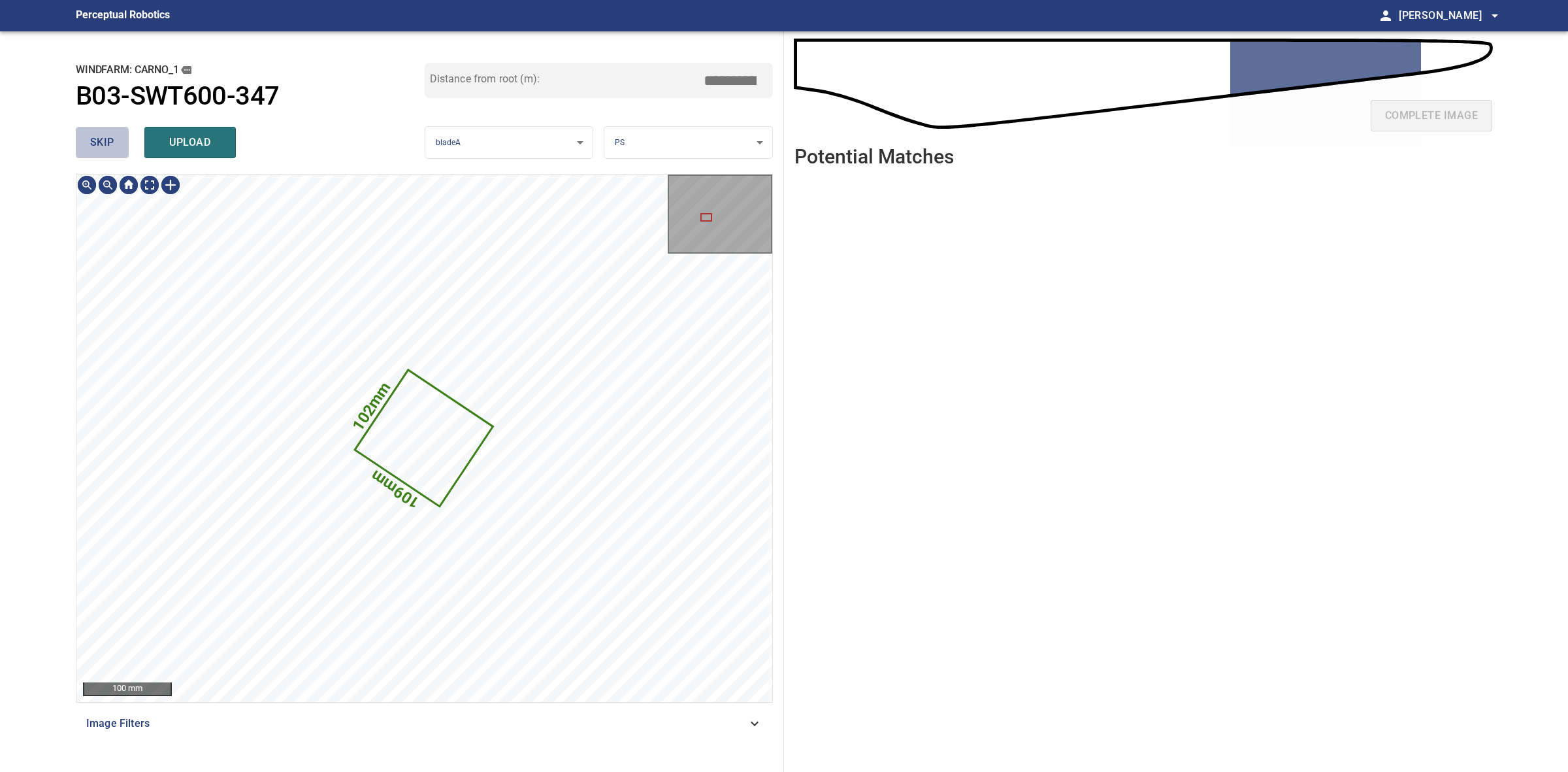
click at [121, 134] on button "skip" at bounding box center [102, 142] width 53 height 32
click at [119, 134] on div "skip upload" at bounding box center [250, 142] width 349 height 42
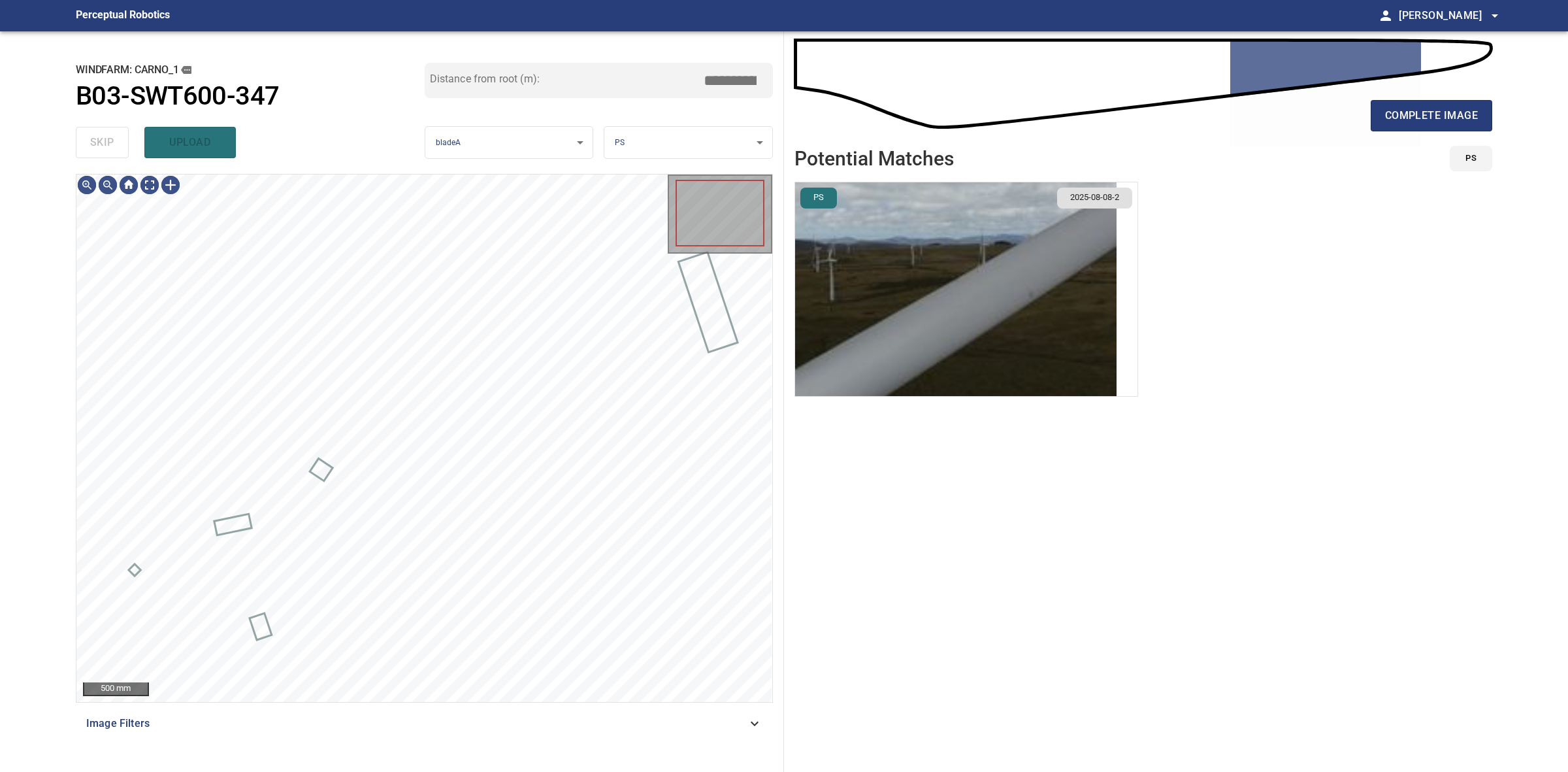
click at [119, 134] on div "skip upload" at bounding box center [250, 142] width 349 height 42
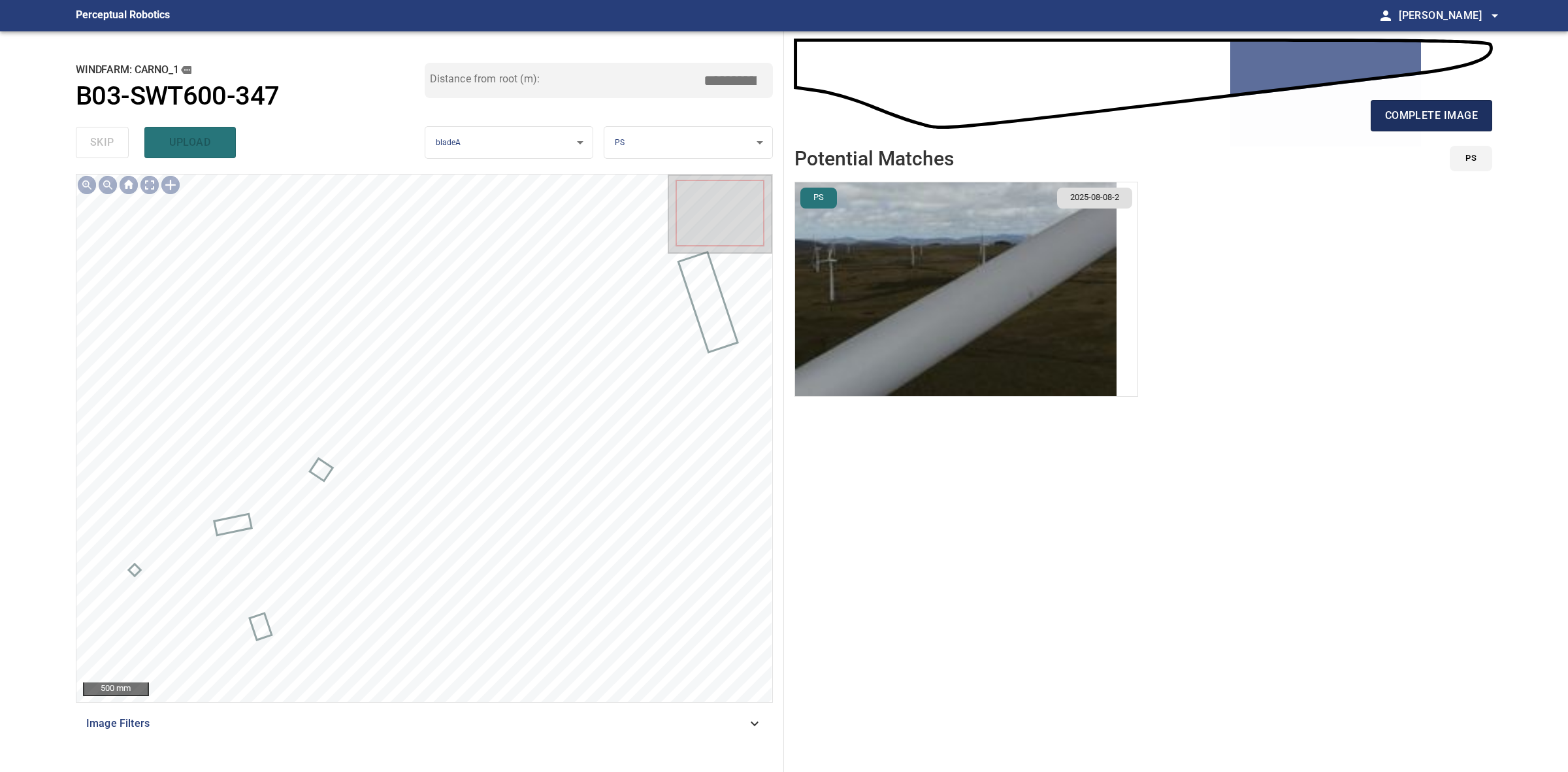
click at [1439, 109] on span "complete image" at bounding box center [1432, 115] width 93 height 18
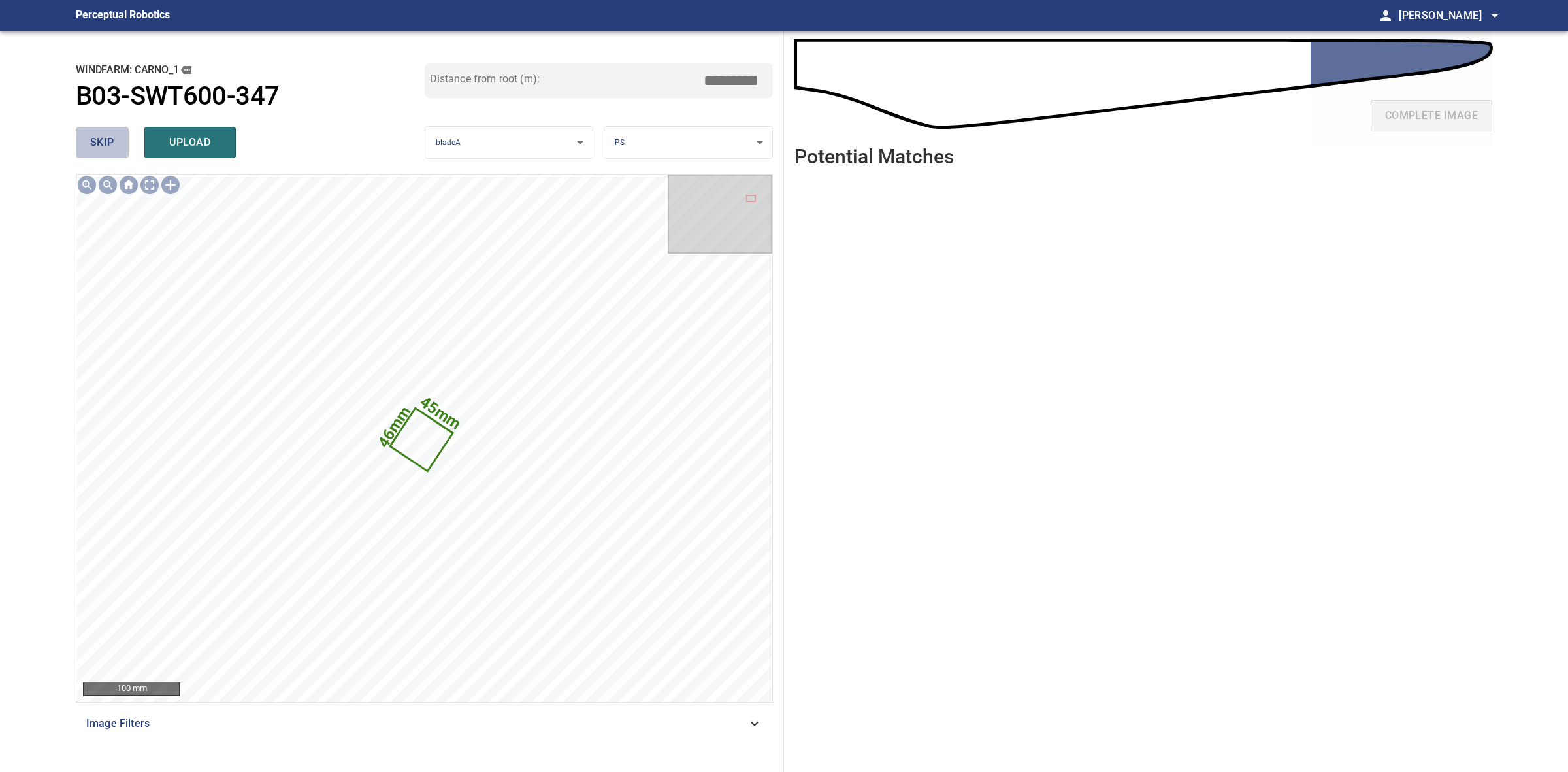
click at [105, 141] on span "skip" at bounding box center [102, 141] width 24 height 18
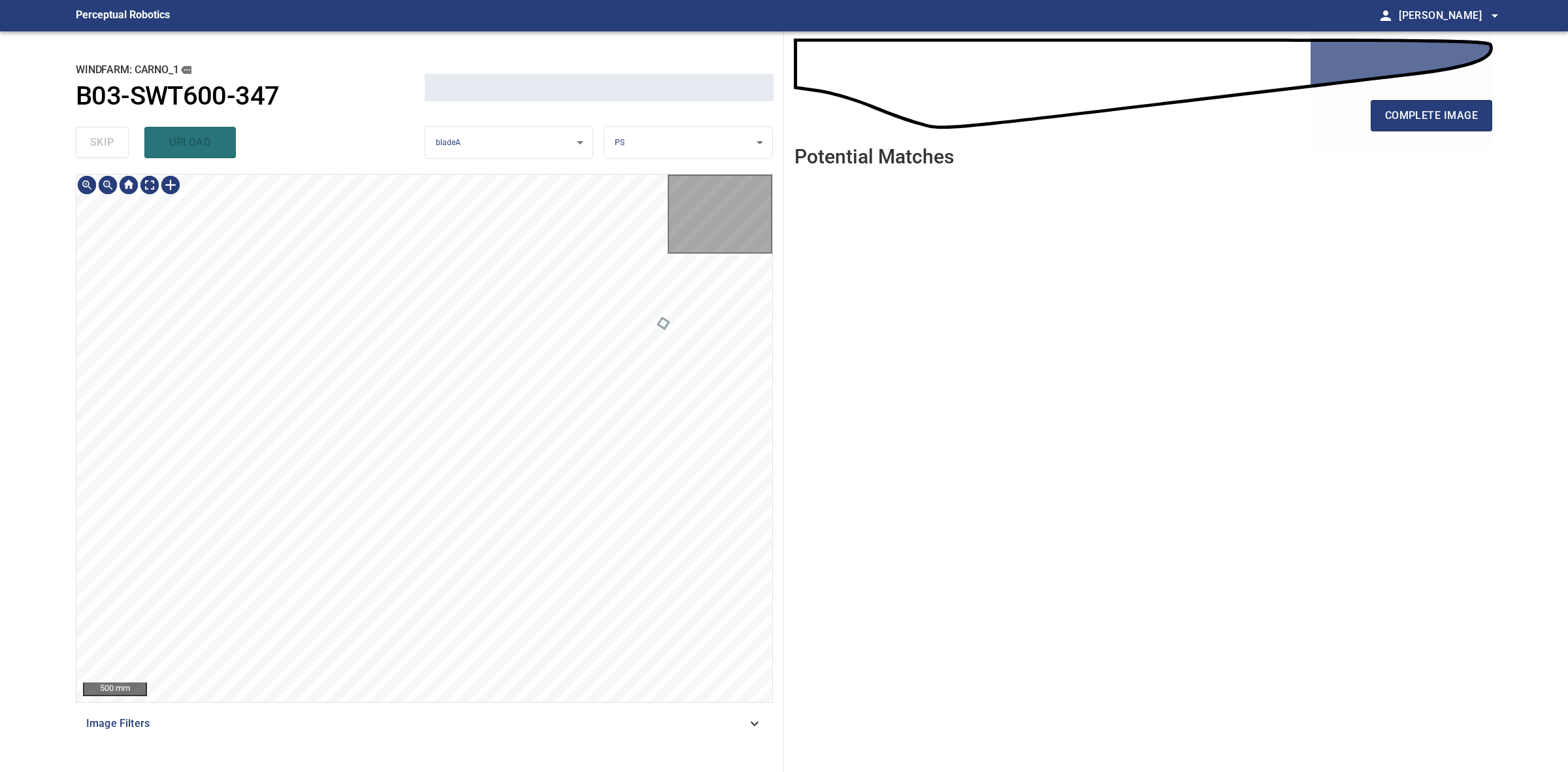
click at [105, 141] on div "skip upload" at bounding box center [250, 142] width 349 height 42
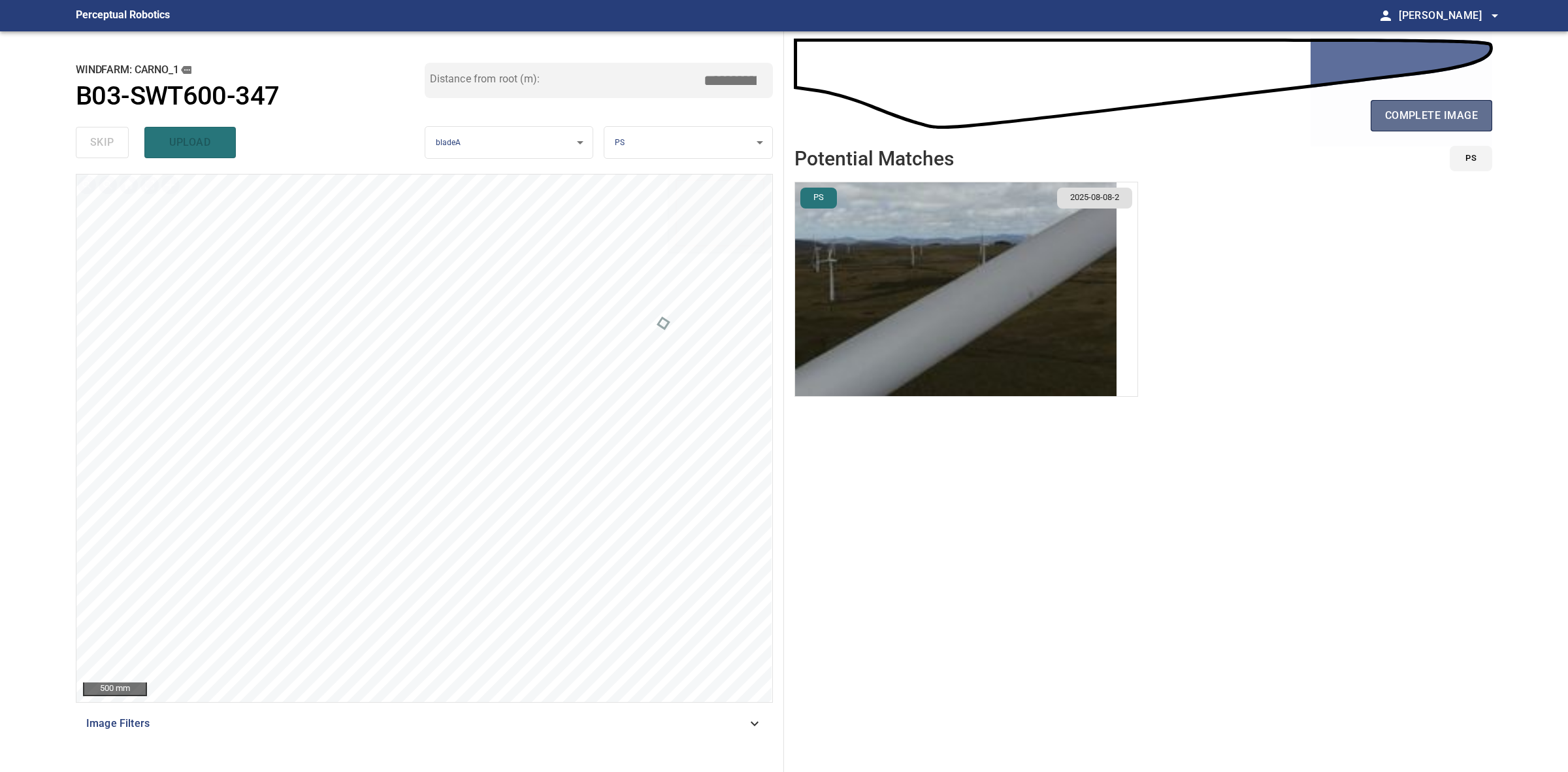
click at [1419, 107] on span "complete image" at bounding box center [1432, 115] width 93 height 18
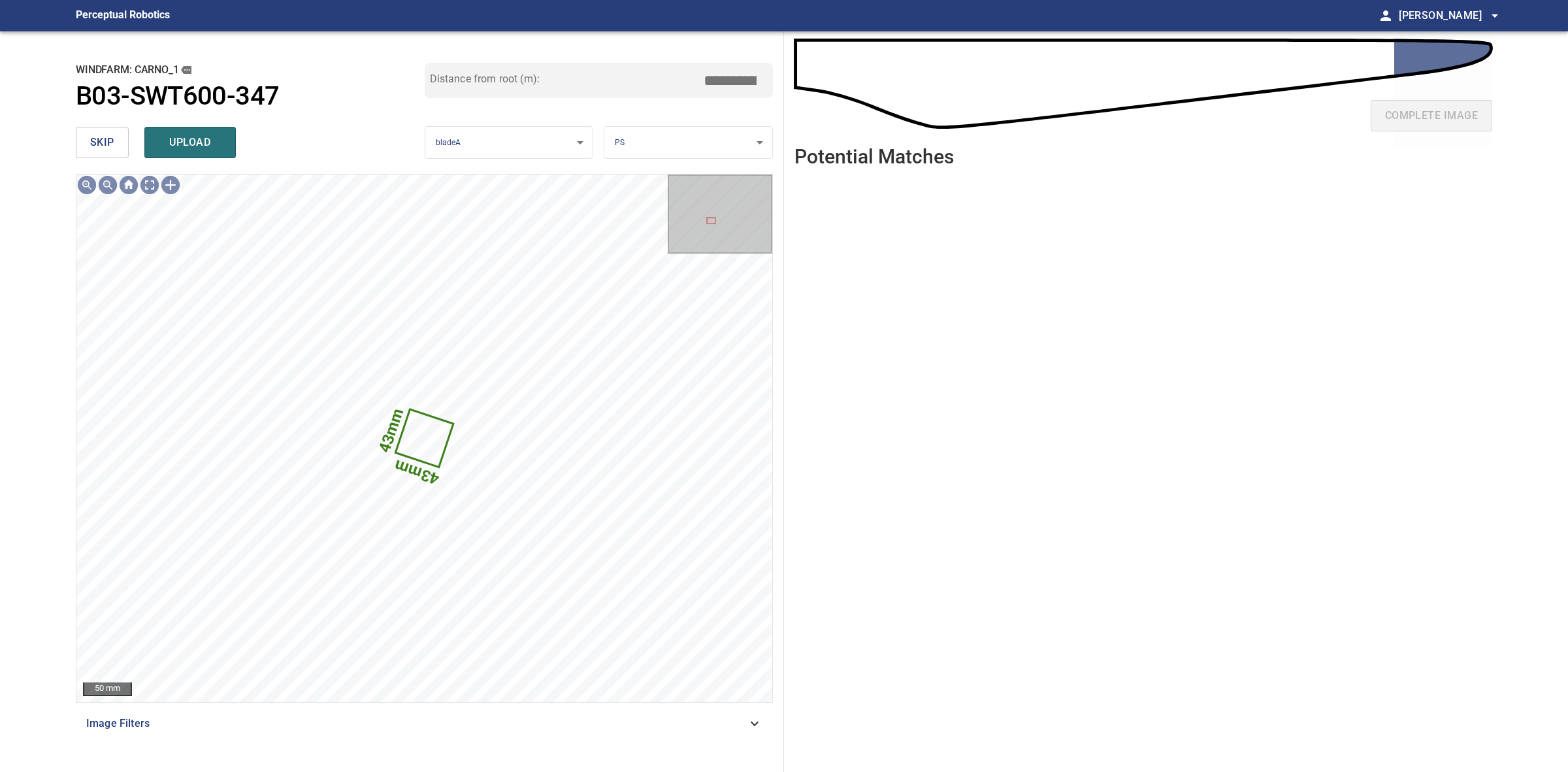
click at [106, 131] on button "skip" at bounding box center [102, 142] width 53 height 32
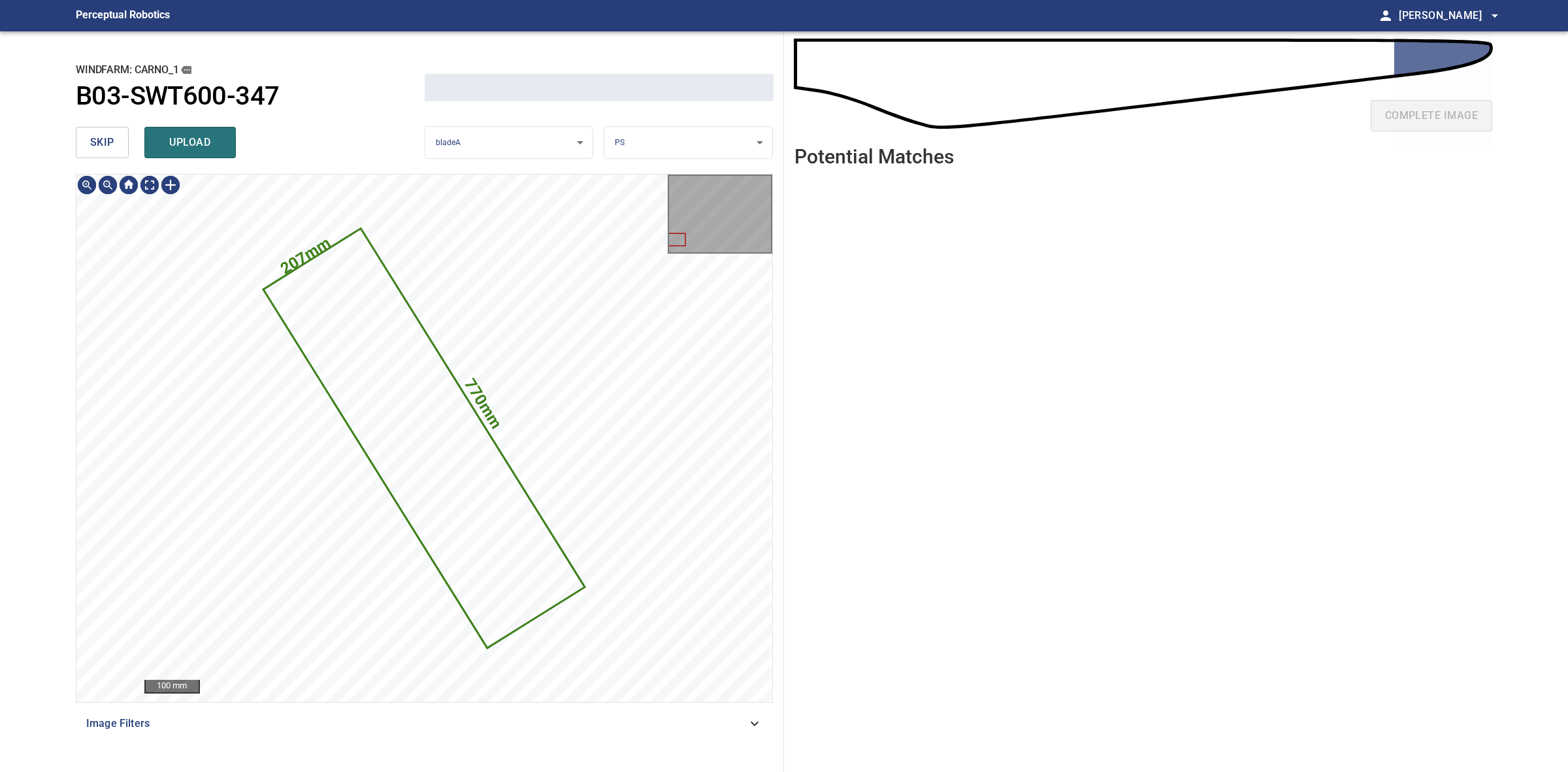
click at [106, 131] on button "skip" at bounding box center [102, 142] width 53 height 32
click at [106, 131] on div "skip upload" at bounding box center [250, 142] width 349 height 42
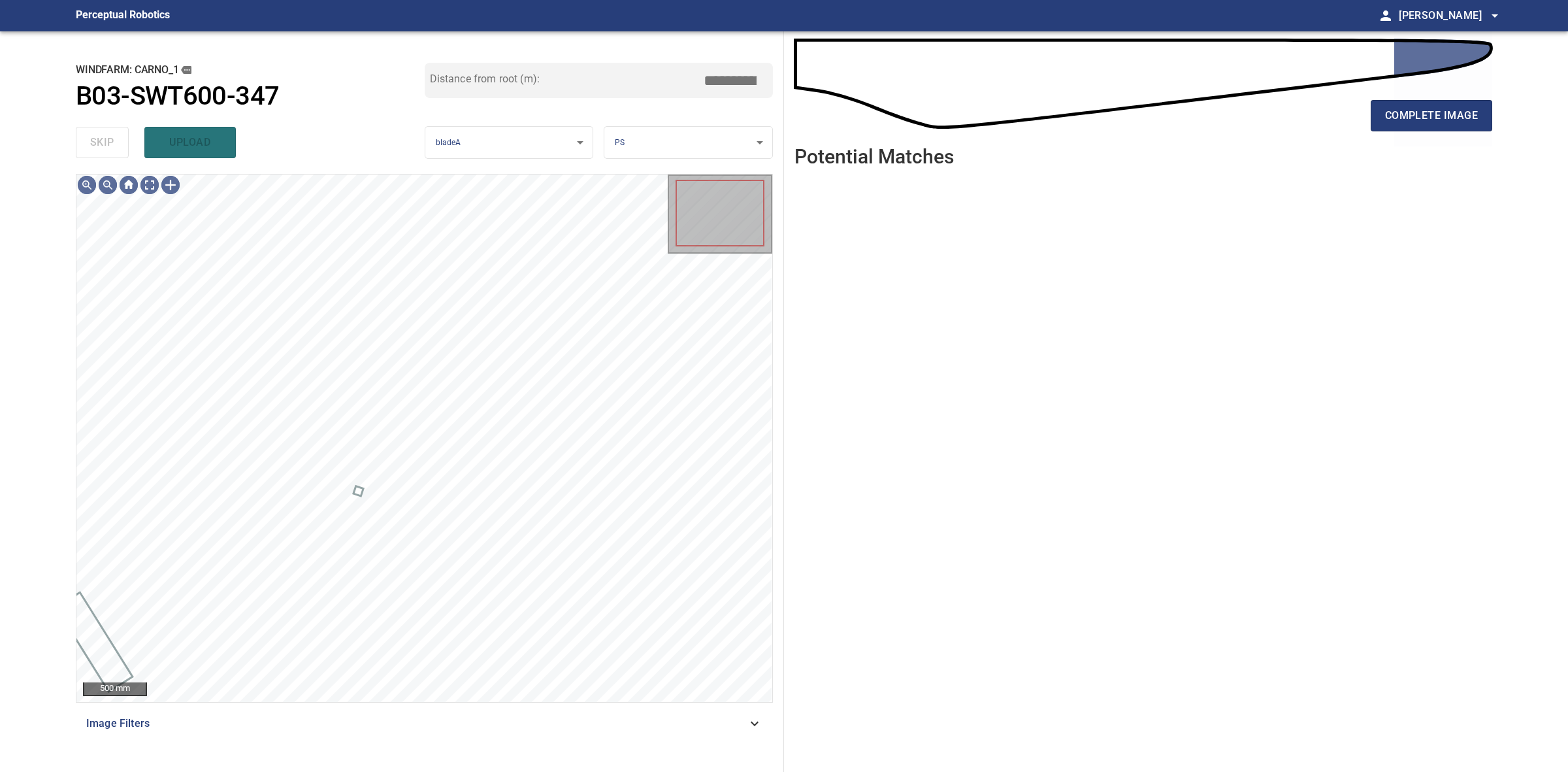
click at [106, 131] on div "skip upload" at bounding box center [250, 142] width 349 height 42
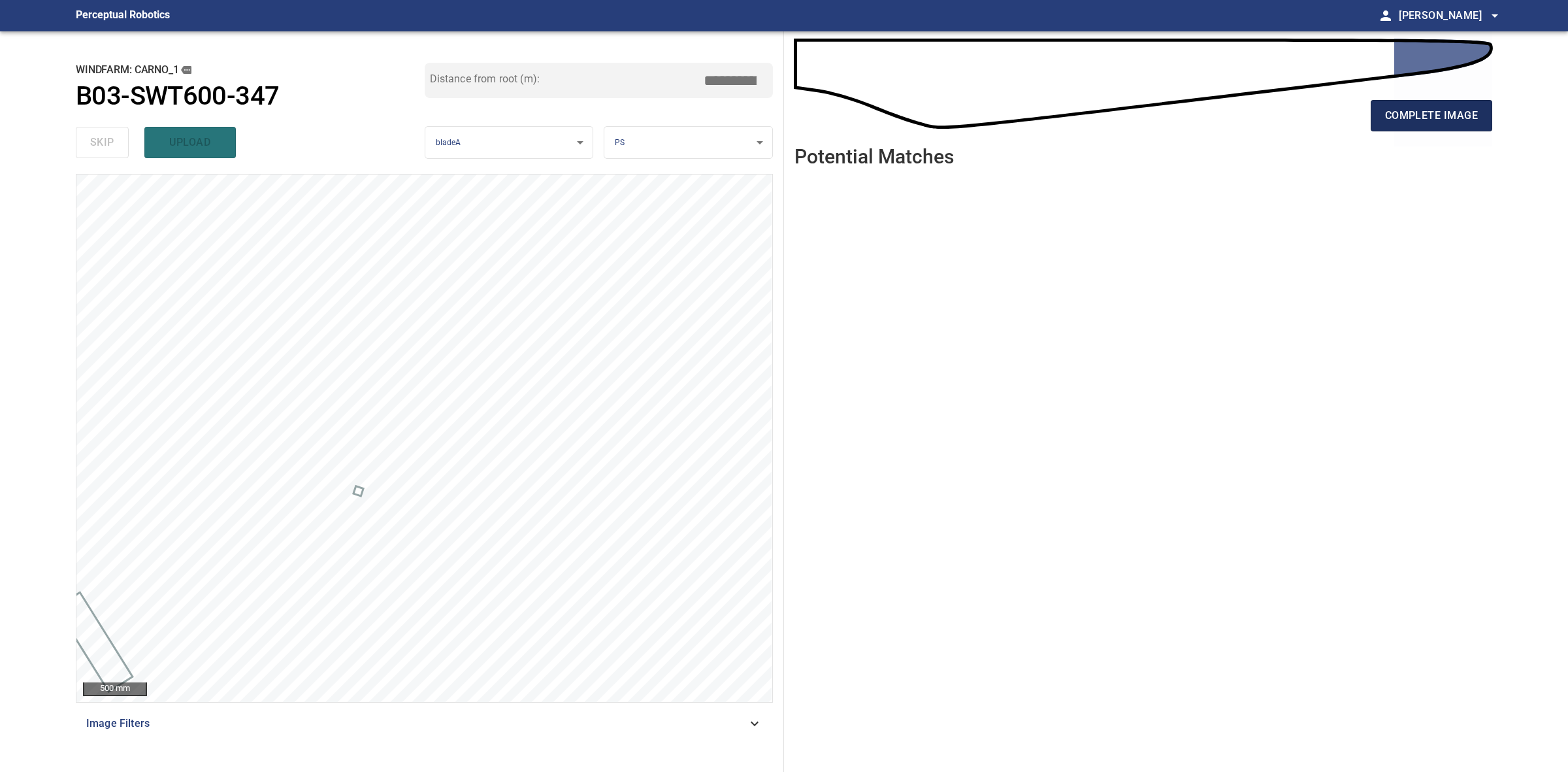
click at [1461, 116] on span "complete image" at bounding box center [1432, 115] width 93 height 18
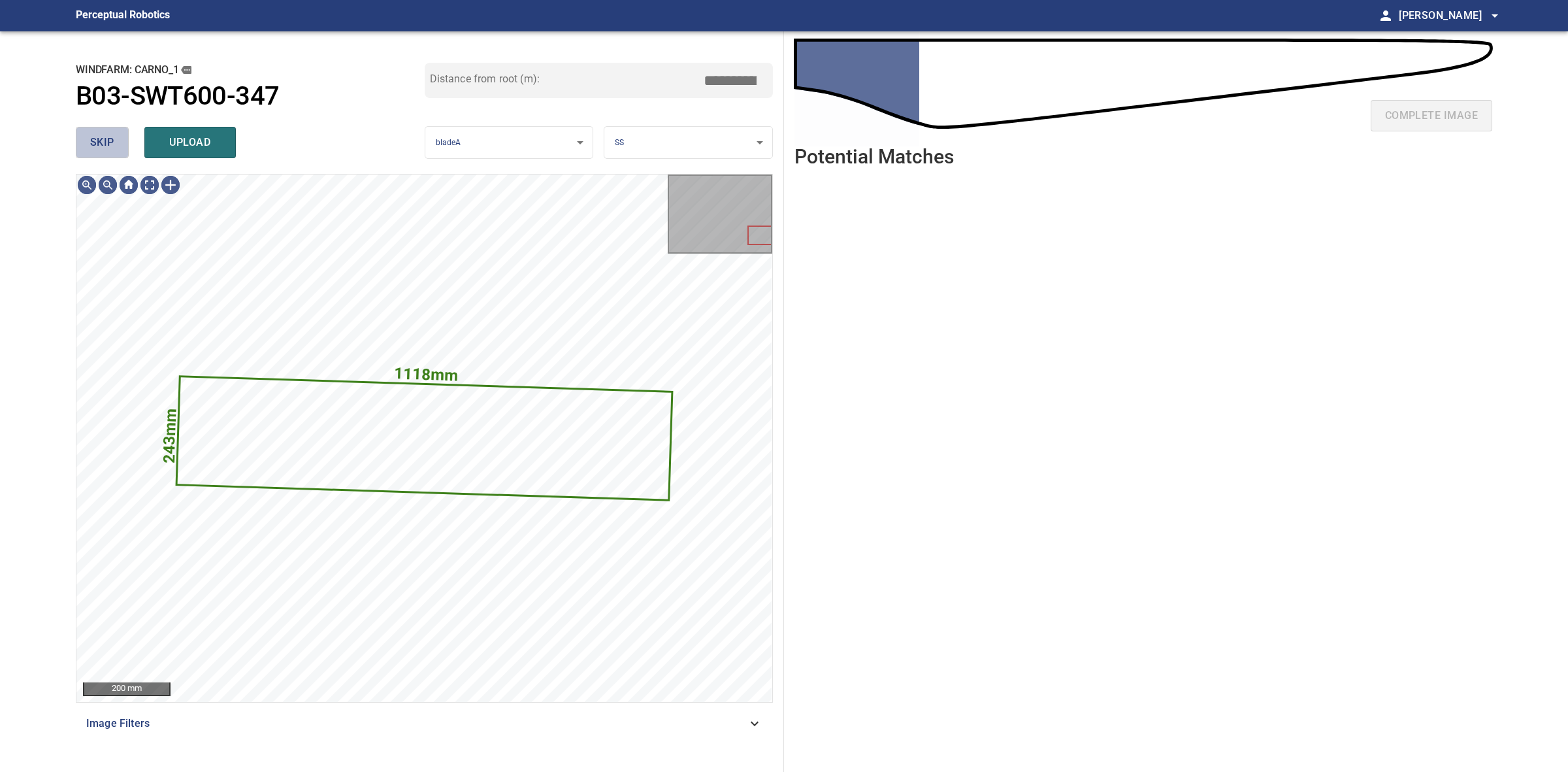
click at [122, 150] on button "skip" at bounding box center [102, 142] width 53 height 32
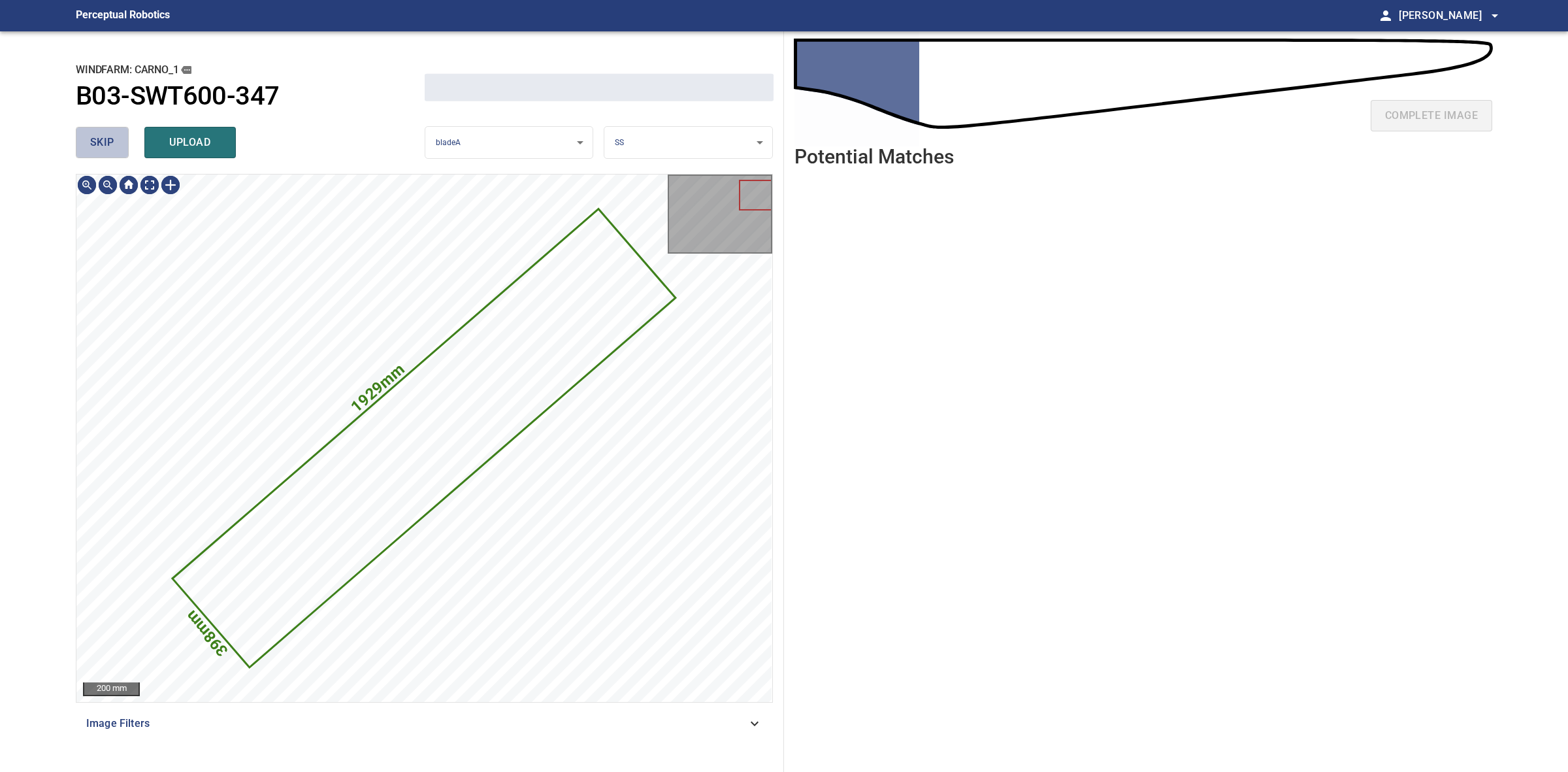
click at [122, 150] on button "skip" at bounding box center [102, 142] width 53 height 32
click at [122, 150] on div "skip upload" at bounding box center [250, 142] width 349 height 42
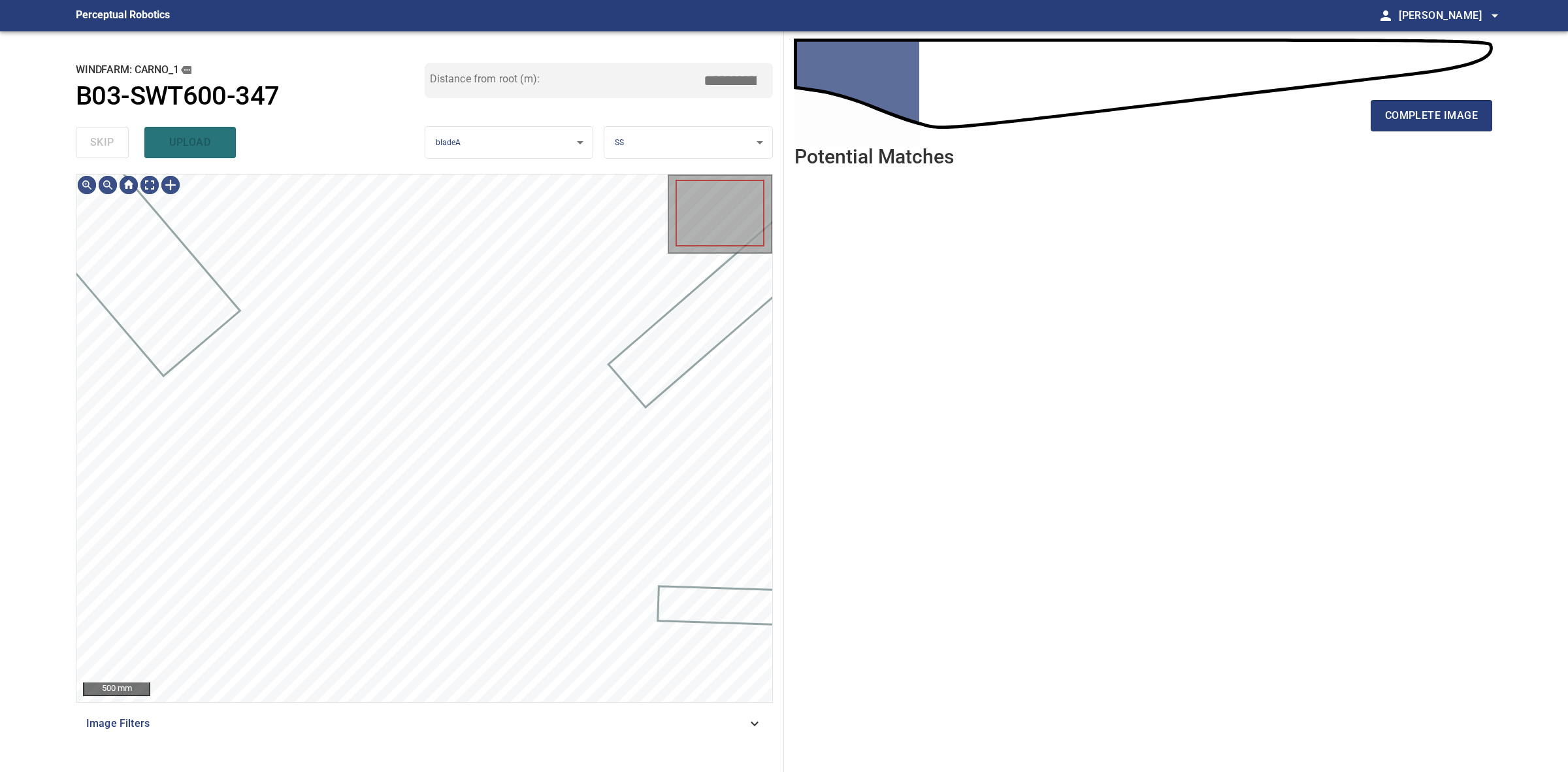
click at [122, 150] on div "skip upload" at bounding box center [250, 142] width 349 height 42
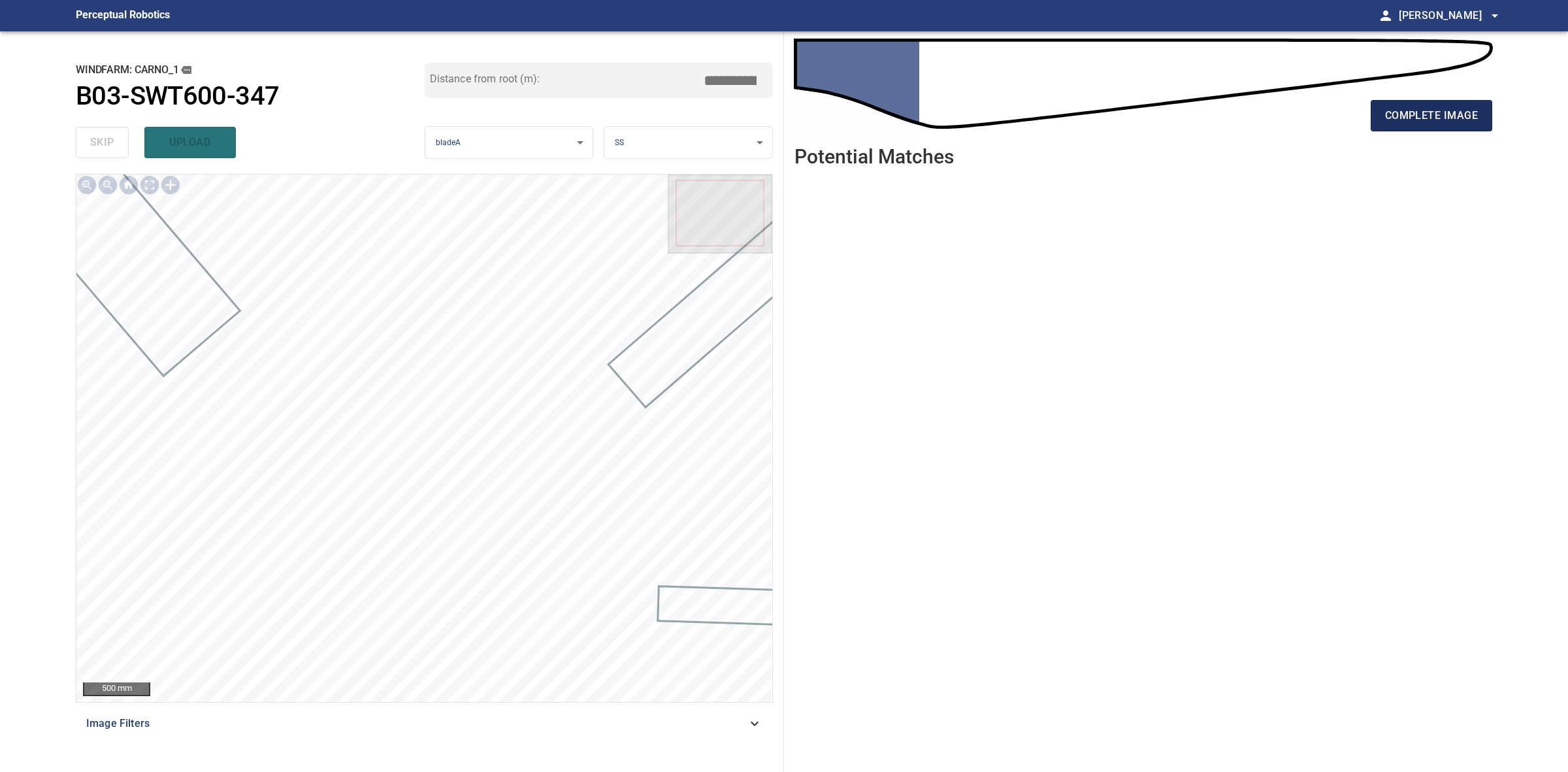
click at [1410, 123] on span "complete image" at bounding box center [1432, 115] width 93 height 18
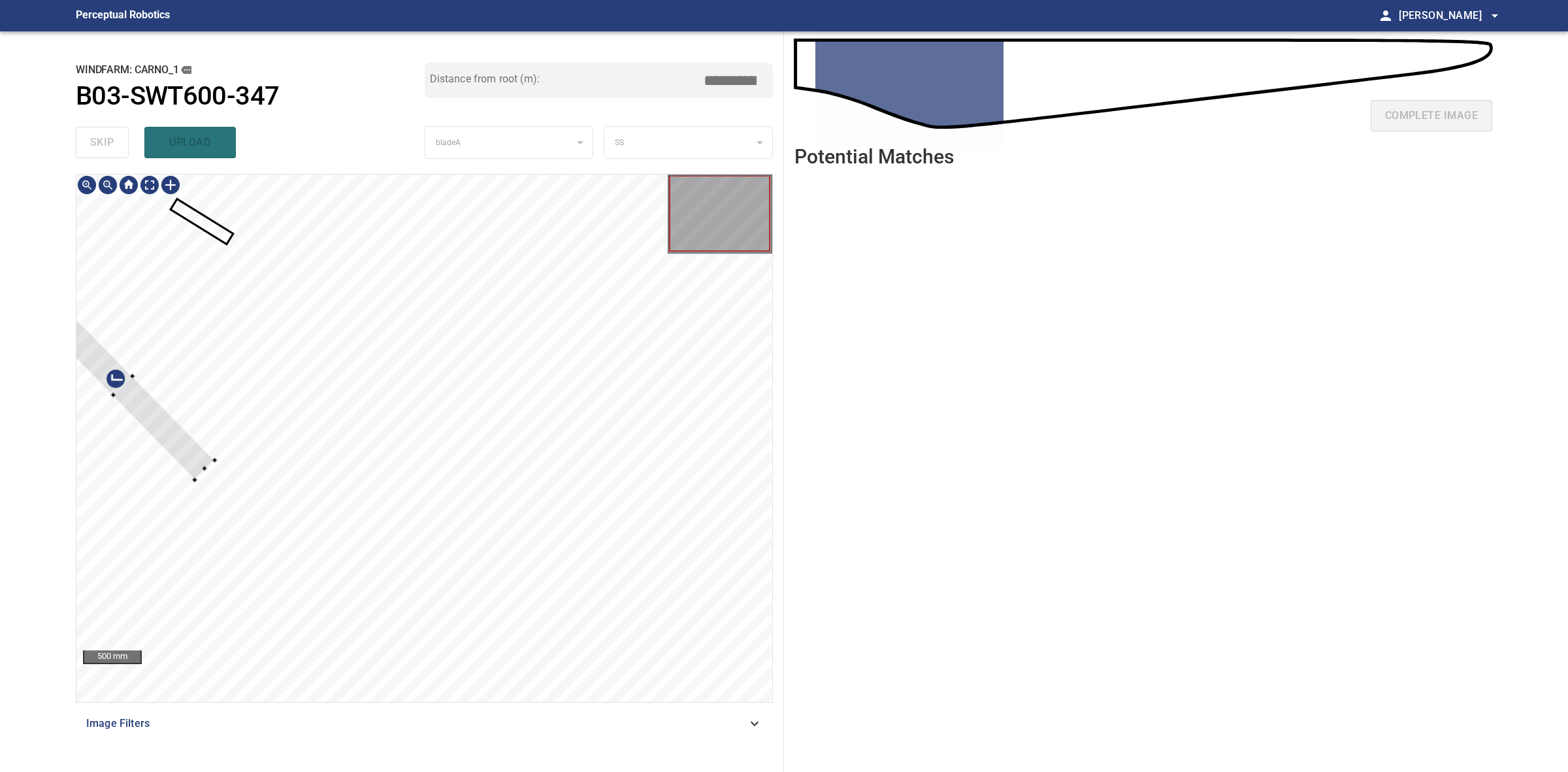
click at [216, 464] on div at bounding box center [424, 438] width 696 height 527
click at [253, 466] on div at bounding box center [172, 391] width 183 height 187
click at [308, 484] on div at bounding box center [424, 438] width 696 height 527
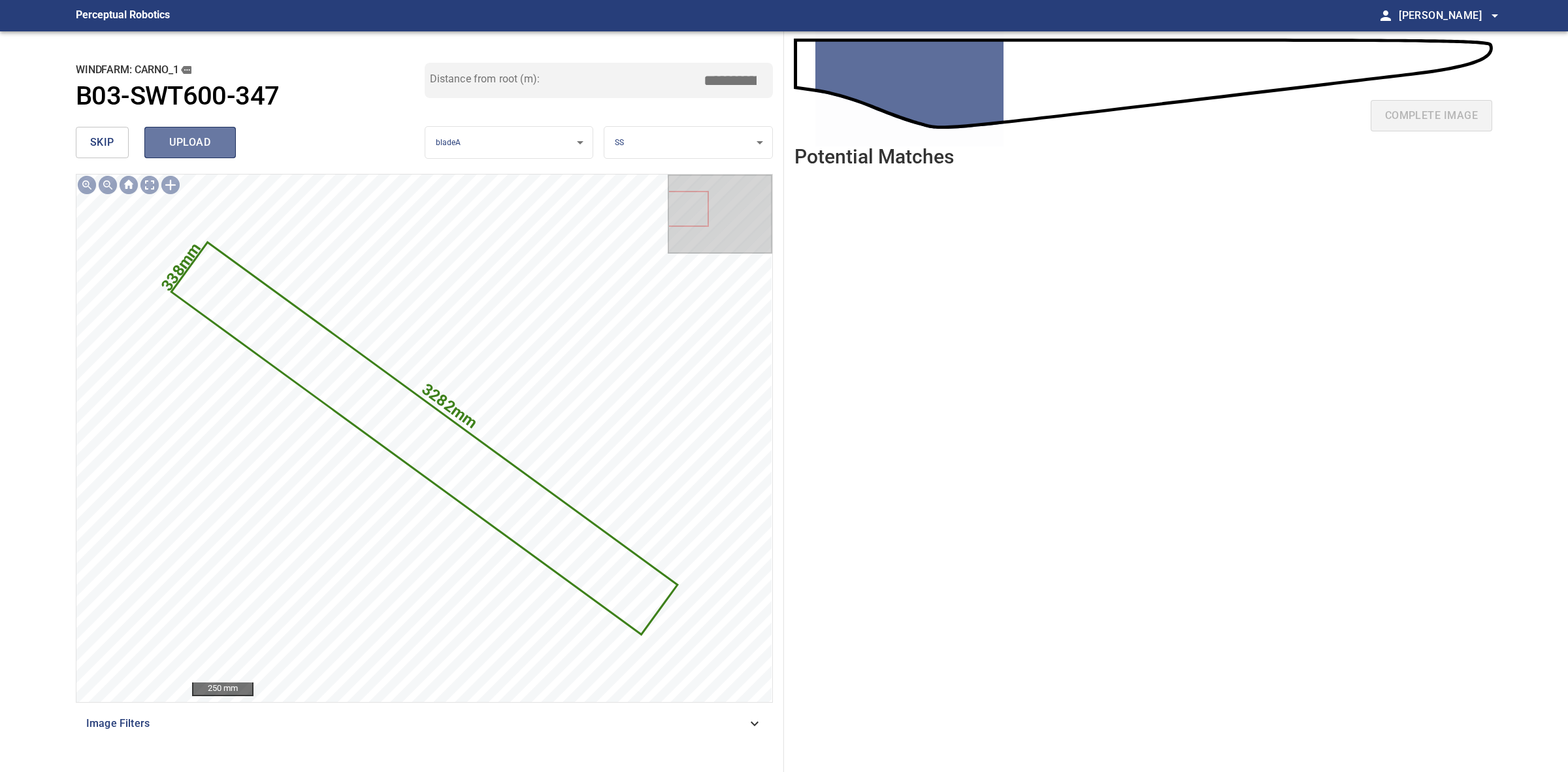
click at [219, 139] on span "upload" at bounding box center [190, 141] width 63 height 18
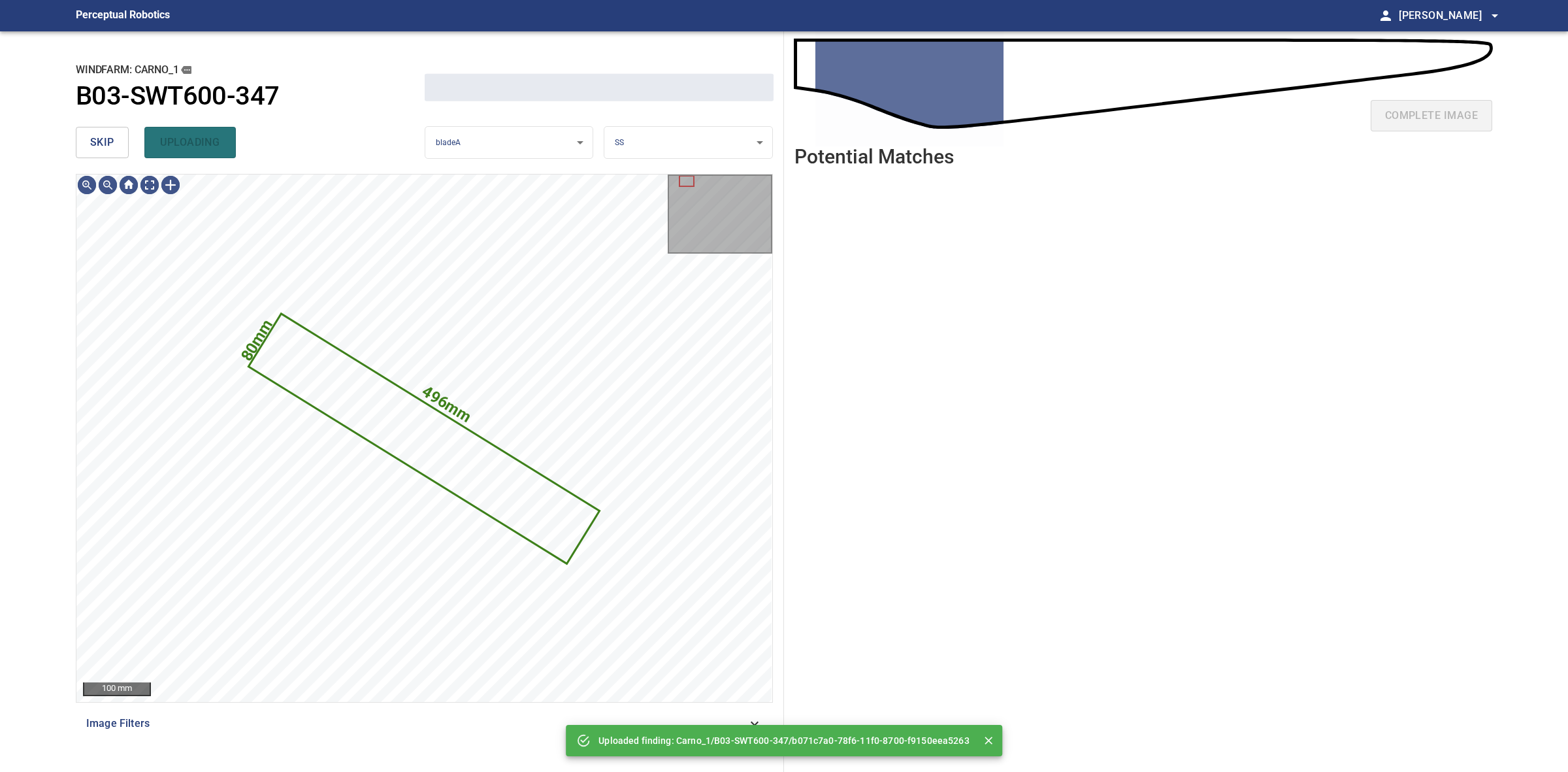
click at [111, 139] on span "skip" at bounding box center [102, 141] width 24 height 18
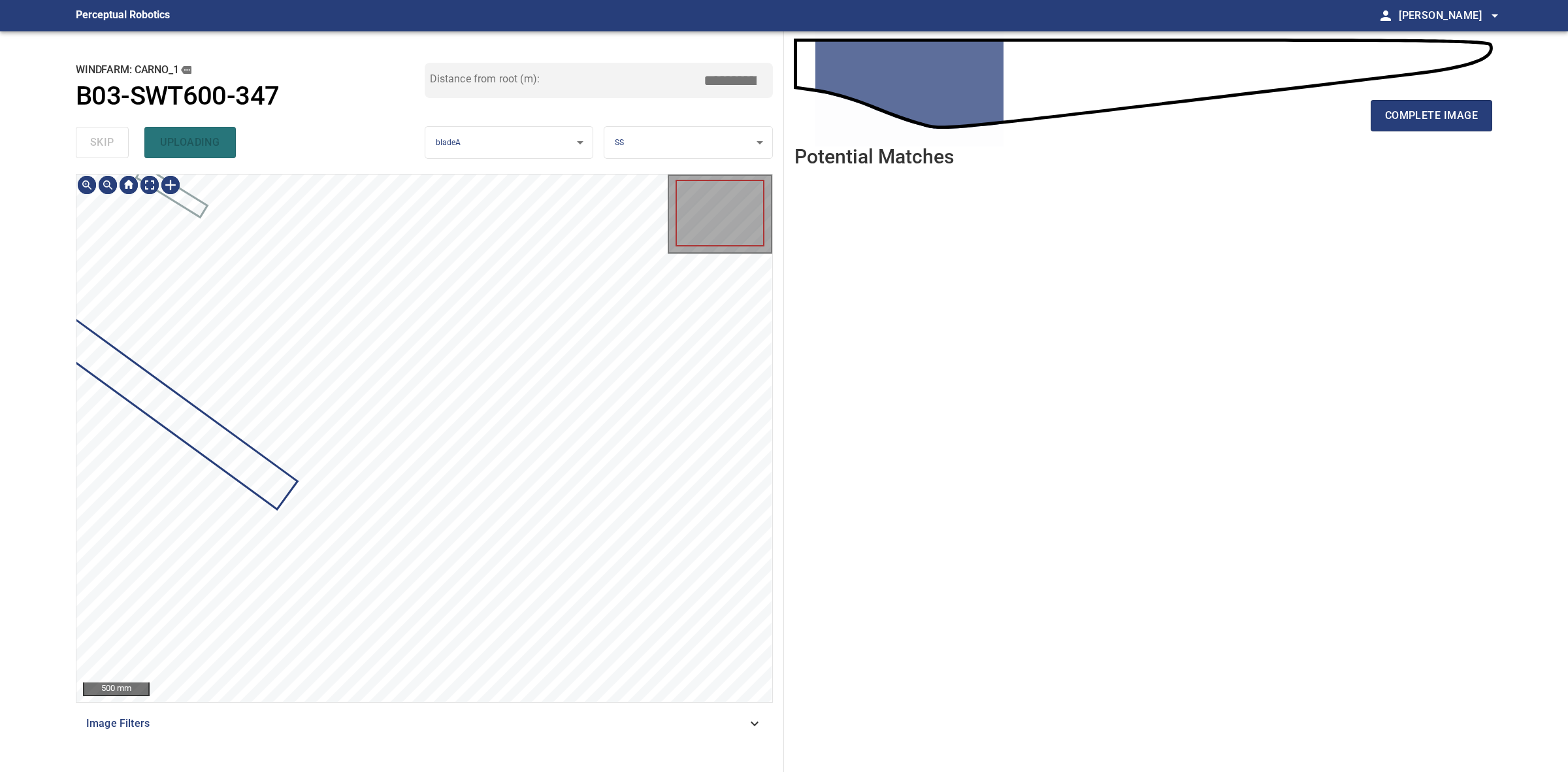
click at [111, 139] on div "skip uploading" at bounding box center [250, 142] width 349 height 42
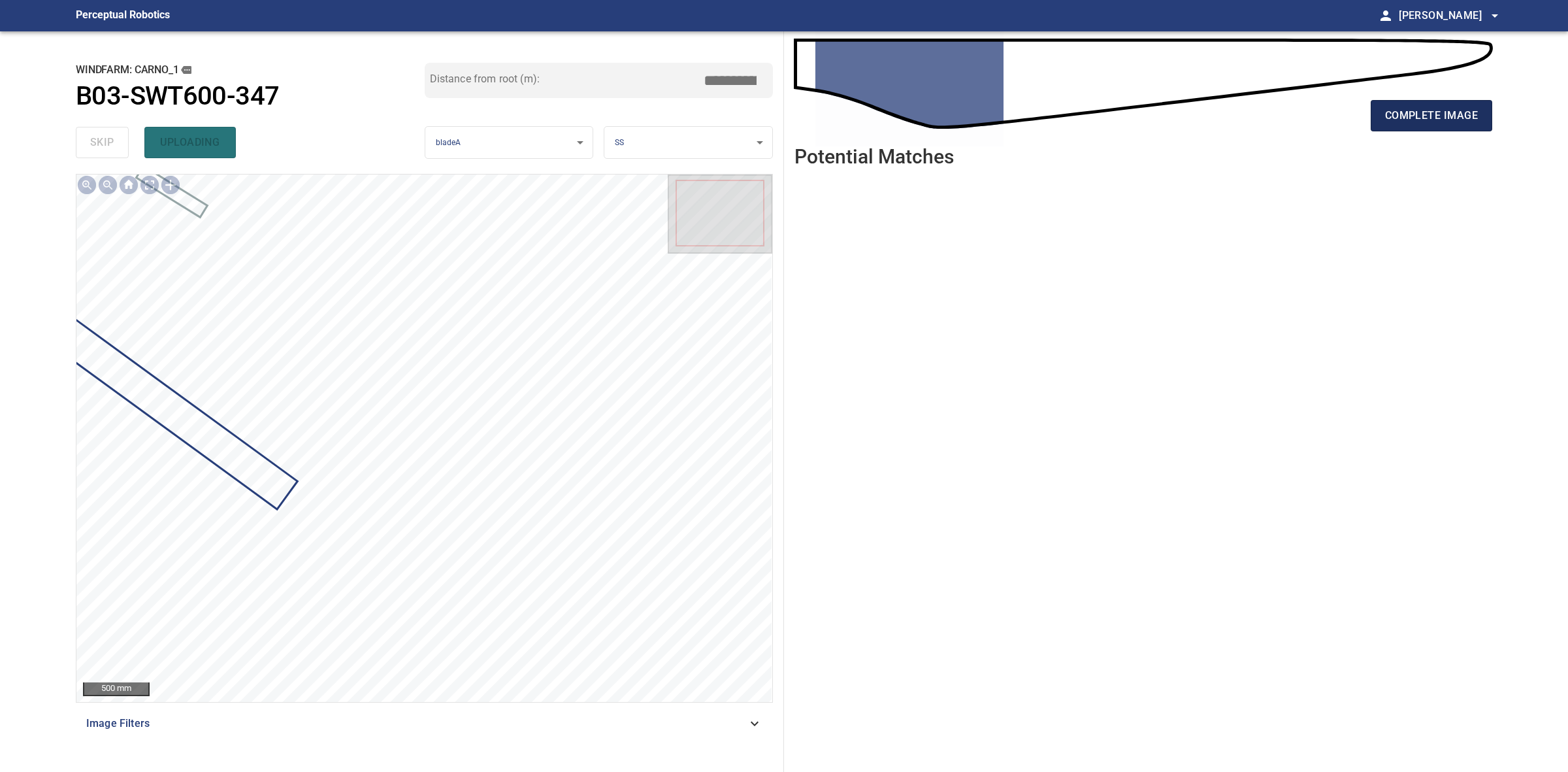
click at [1420, 109] on span "complete image" at bounding box center [1432, 115] width 93 height 18
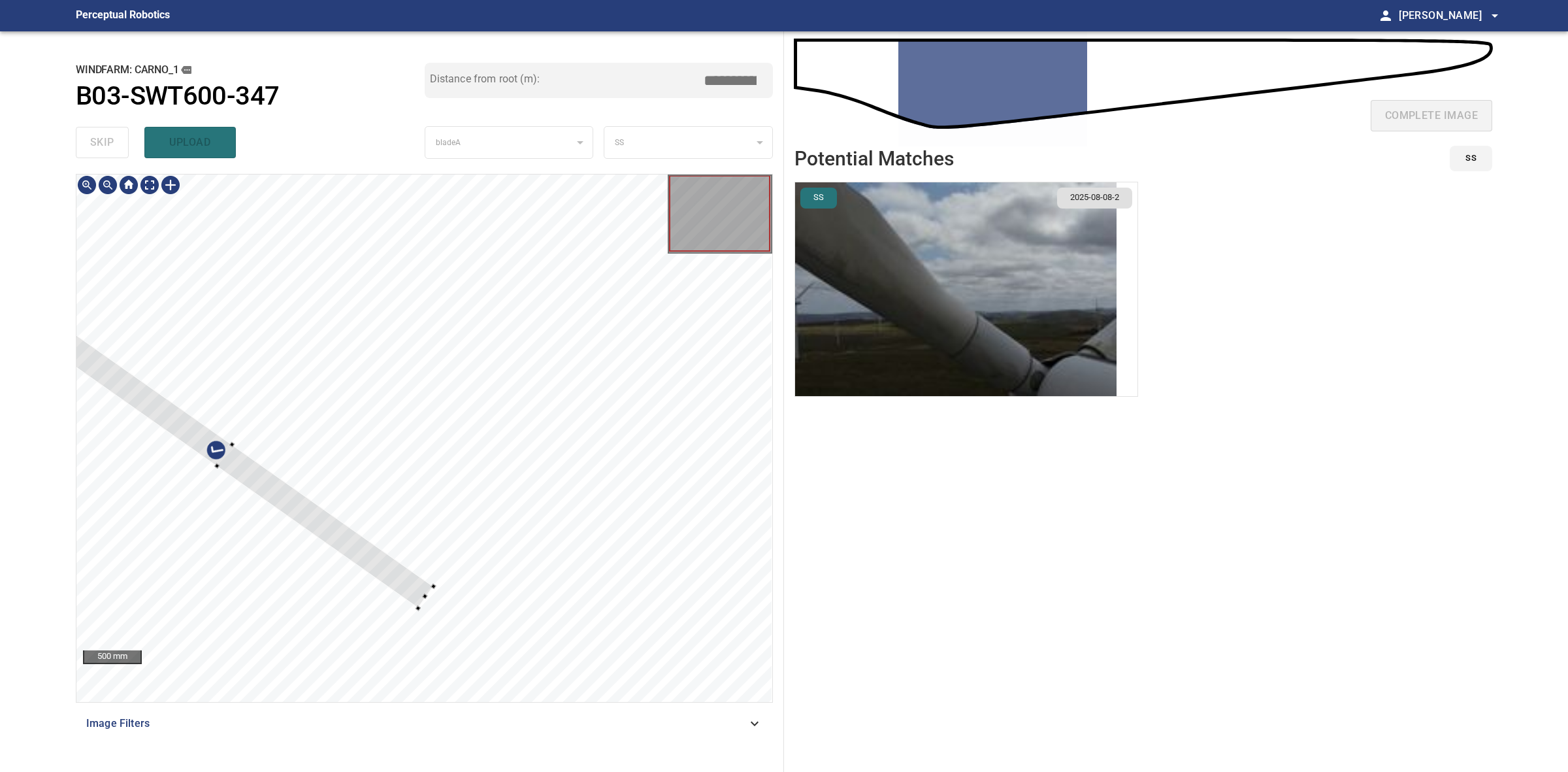
click at [425, 586] on div at bounding box center [225, 455] width 417 height 304
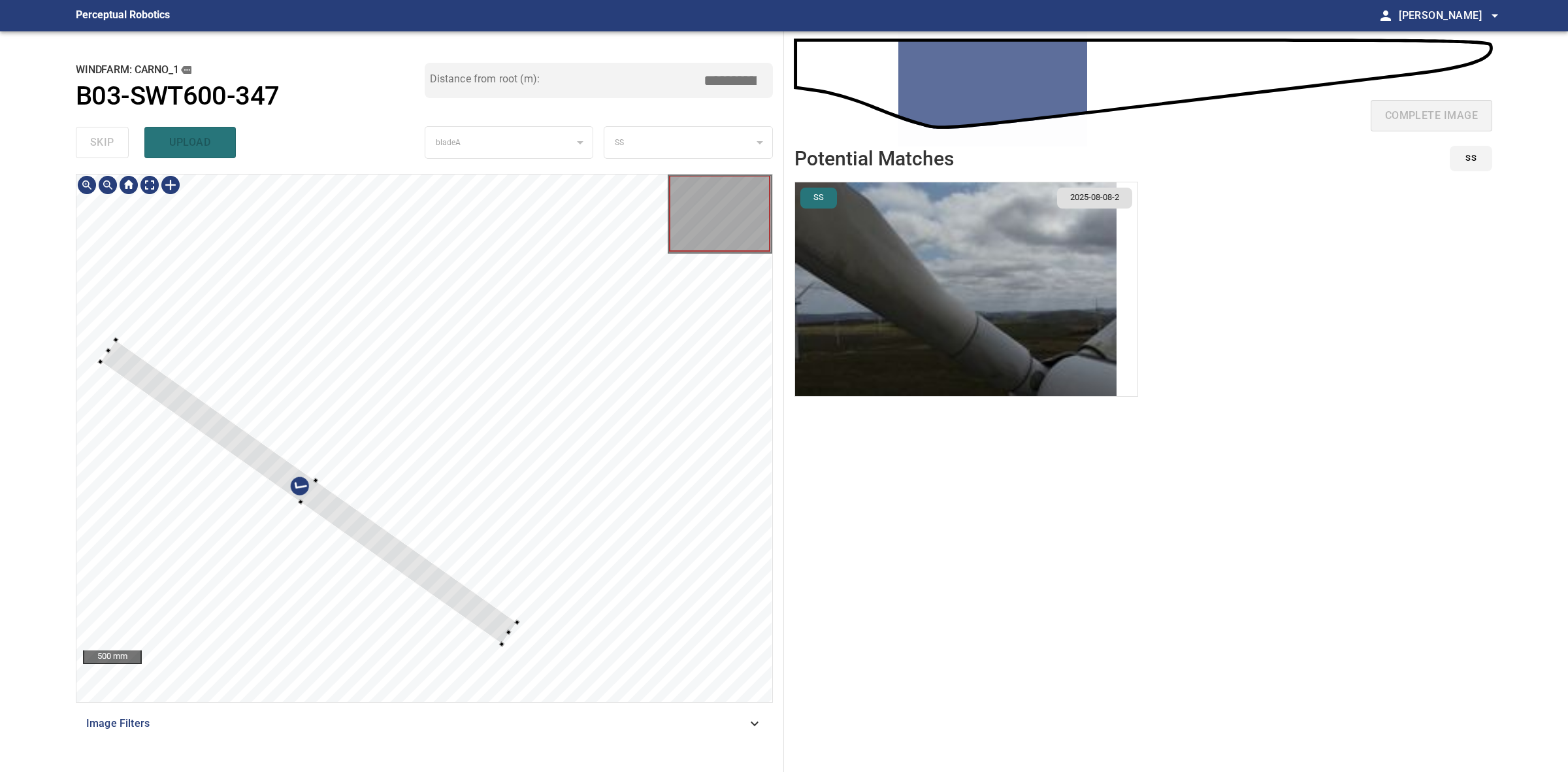
click at [507, 622] on div at bounding box center [308, 491] width 417 height 304
click at [492, 629] on div at bounding box center [303, 495] width 424 height 299
click at [83, 345] on div at bounding box center [83, 346] width 5 height 5
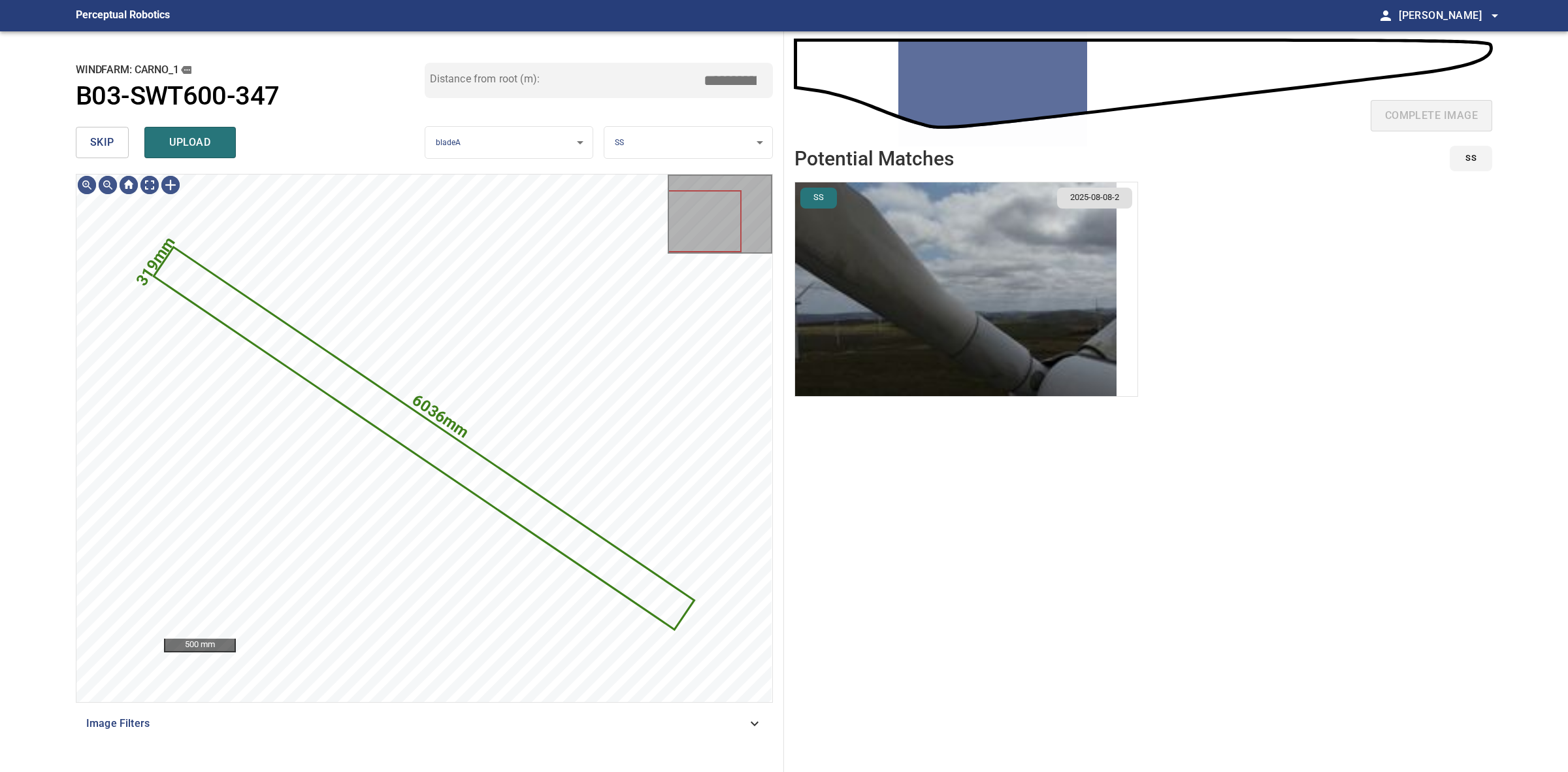
click at [1041, 268] on img "button" at bounding box center [955, 289] width 321 height 214
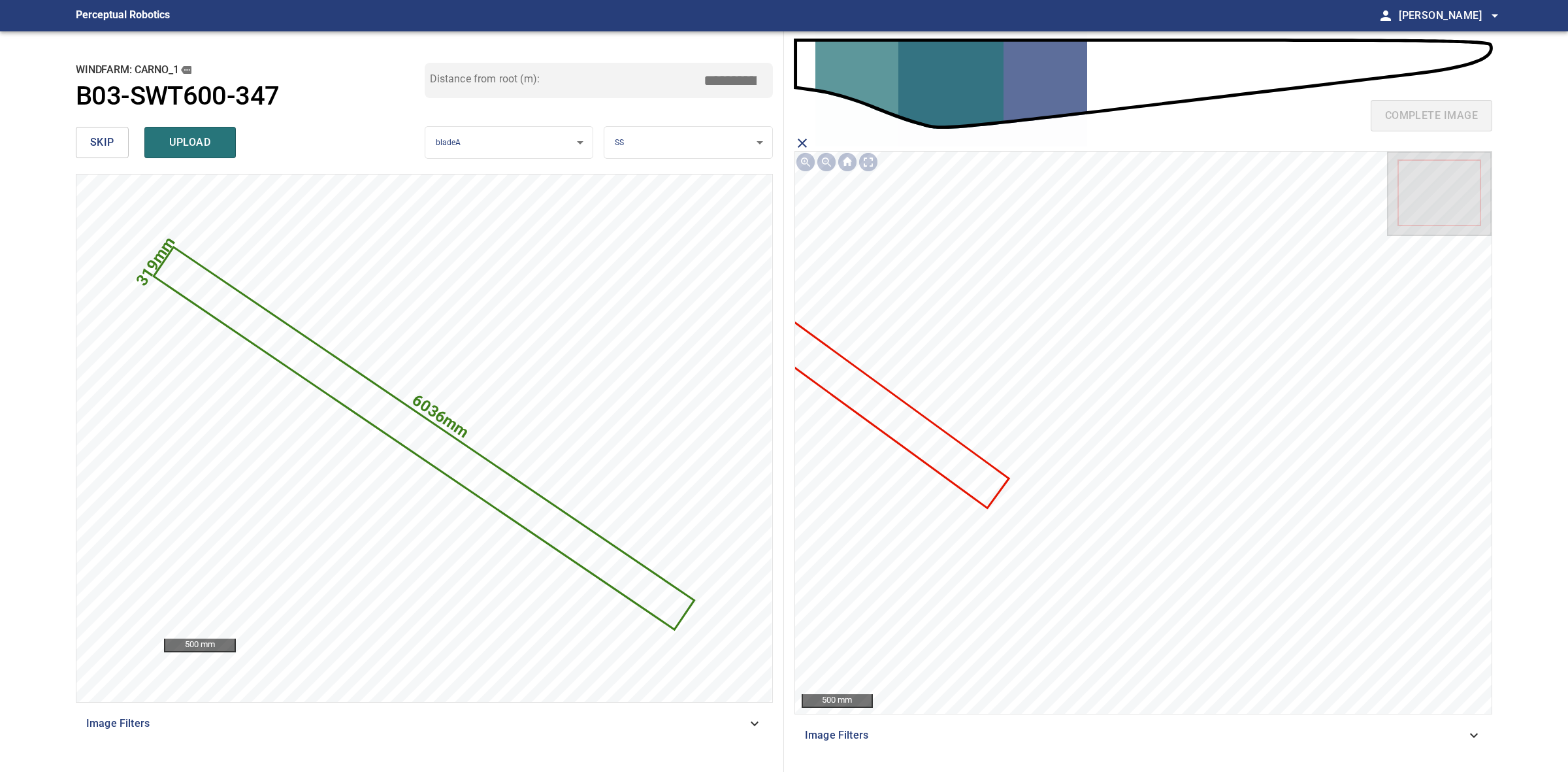
click at [937, 458] on icon at bounding box center [861, 393] width 293 height 227
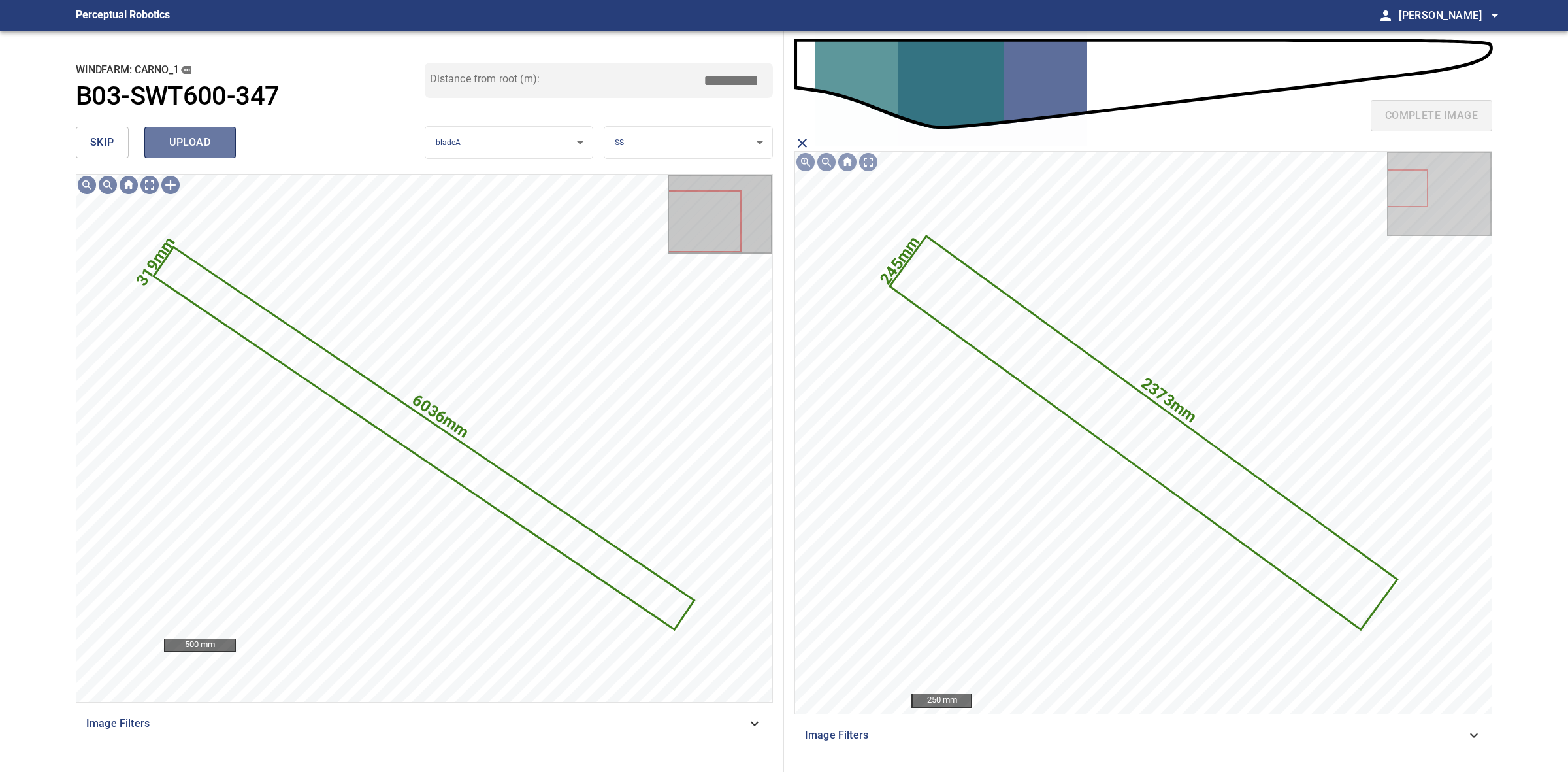
click at [235, 137] on button "upload" at bounding box center [189, 142] width 91 height 32
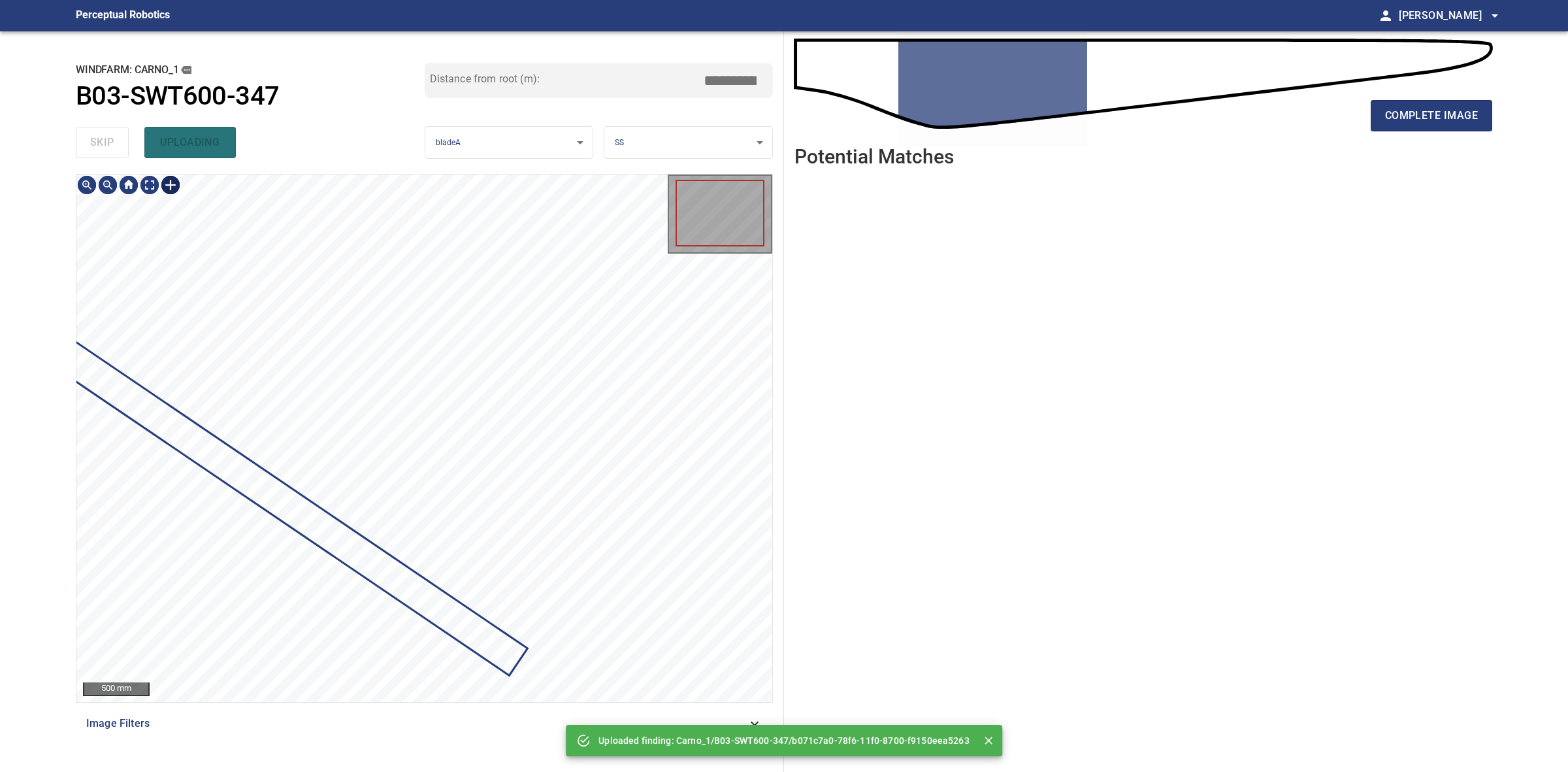
click at [167, 192] on div at bounding box center [170, 185] width 21 height 21
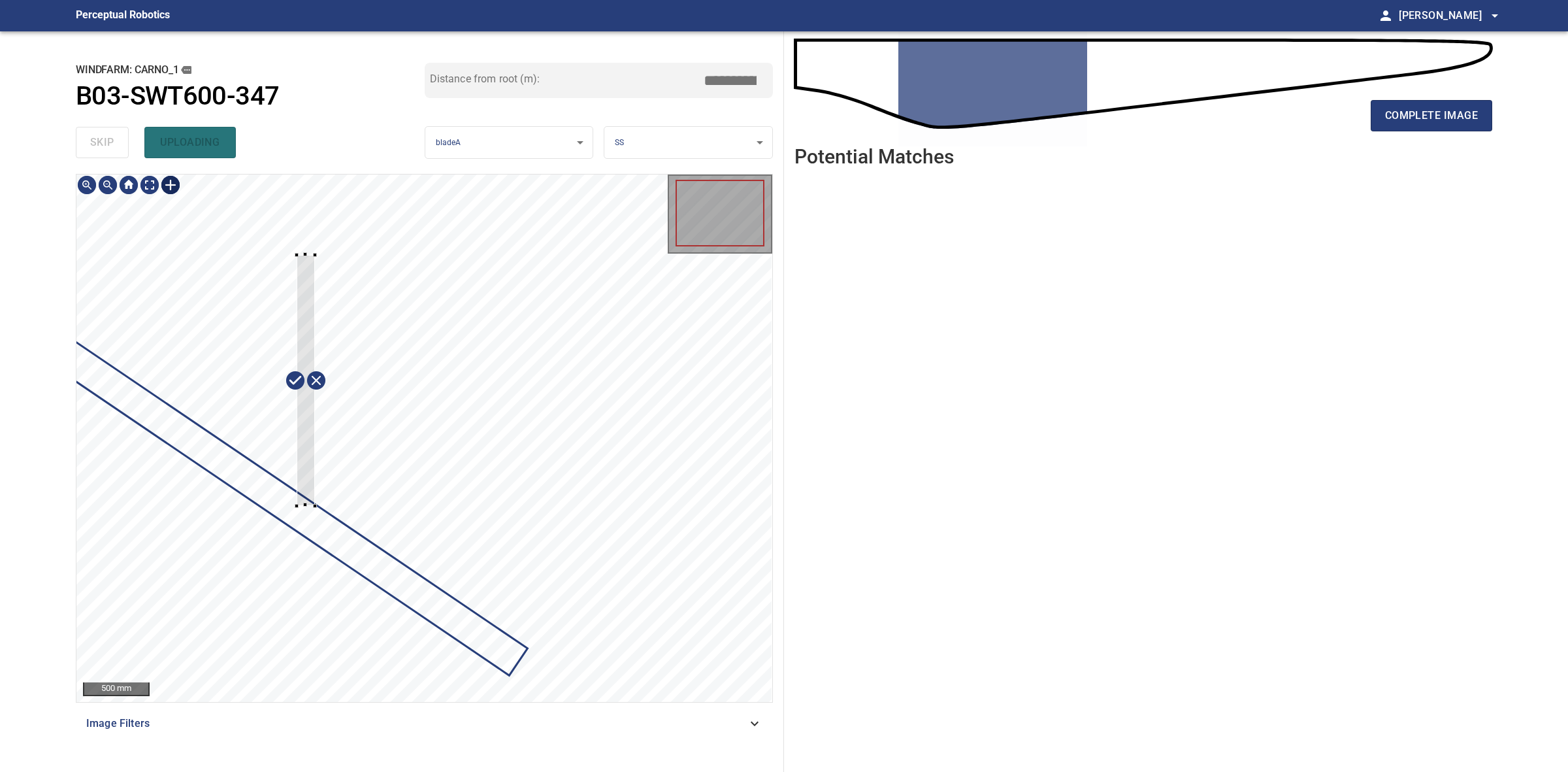
click at [315, 505] on div at bounding box center [424, 438] width 696 height 527
click at [281, 334] on div at bounding box center [193, 275] width 220 height 154
click at [285, 324] on div at bounding box center [192, 269] width 224 height 146
click at [476, 396] on div at bounding box center [424, 438] width 696 height 527
click at [364, 374] on div at bounding box center [274, 316] width 388 height 236
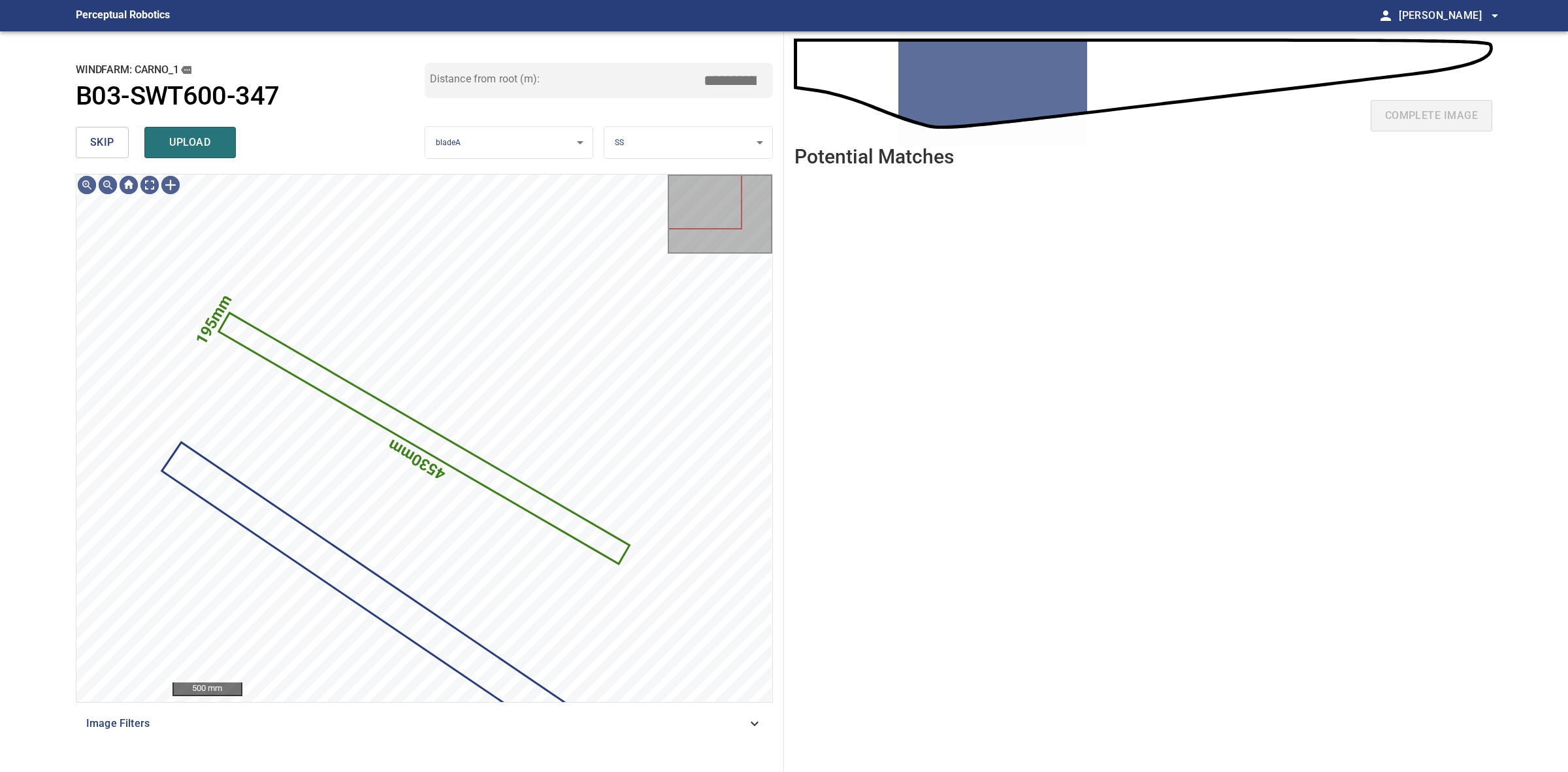
click at [696, 135] on body "**********" at bounding box center [784, 386] width 1568 height 772
click at [691, 192] on li "TE" at bounding box center [688, 185] width 167 height 21
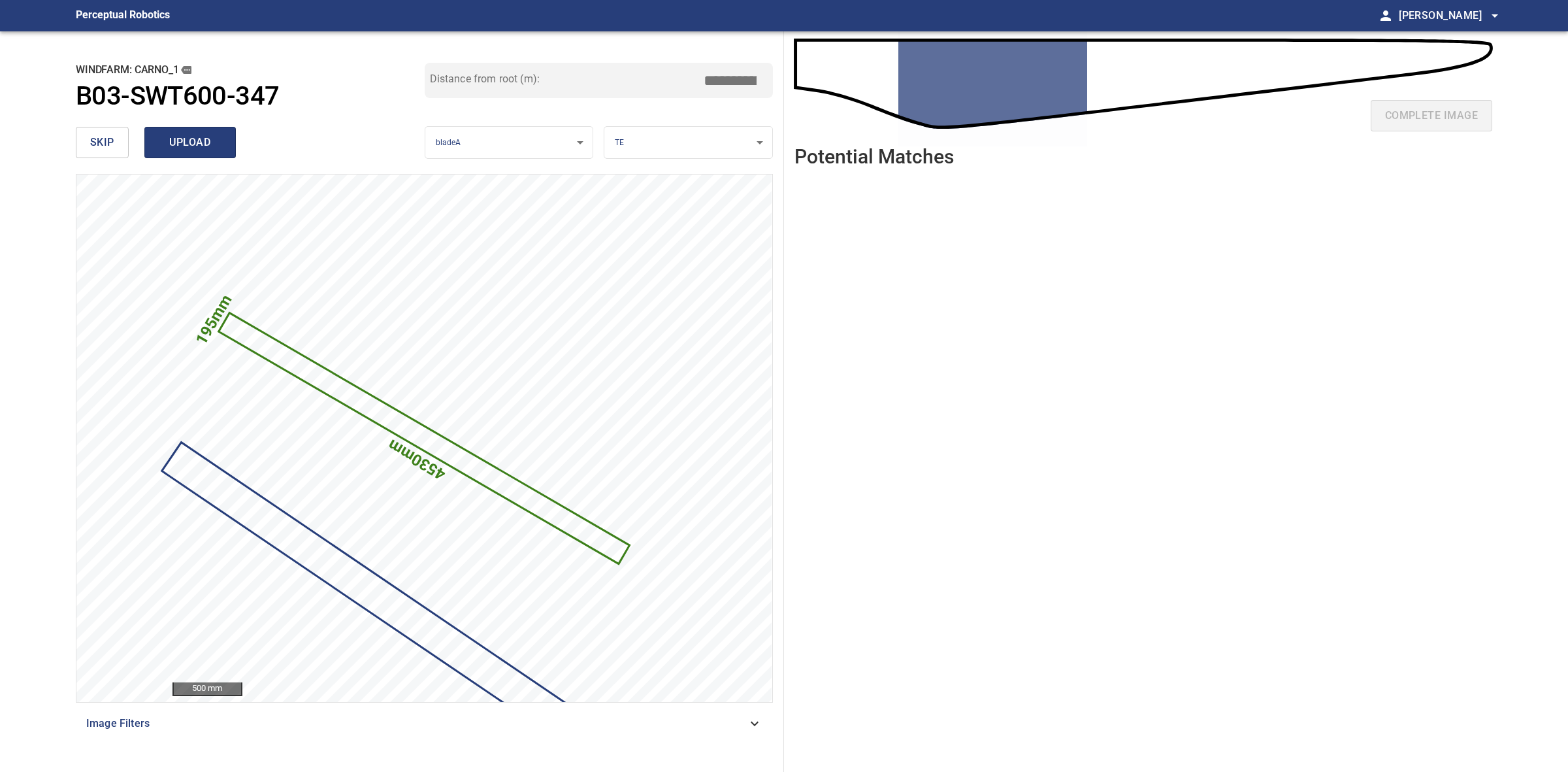
click at [220, 139] on span "upload" at bounding box center [190, 141] width 63 height 18
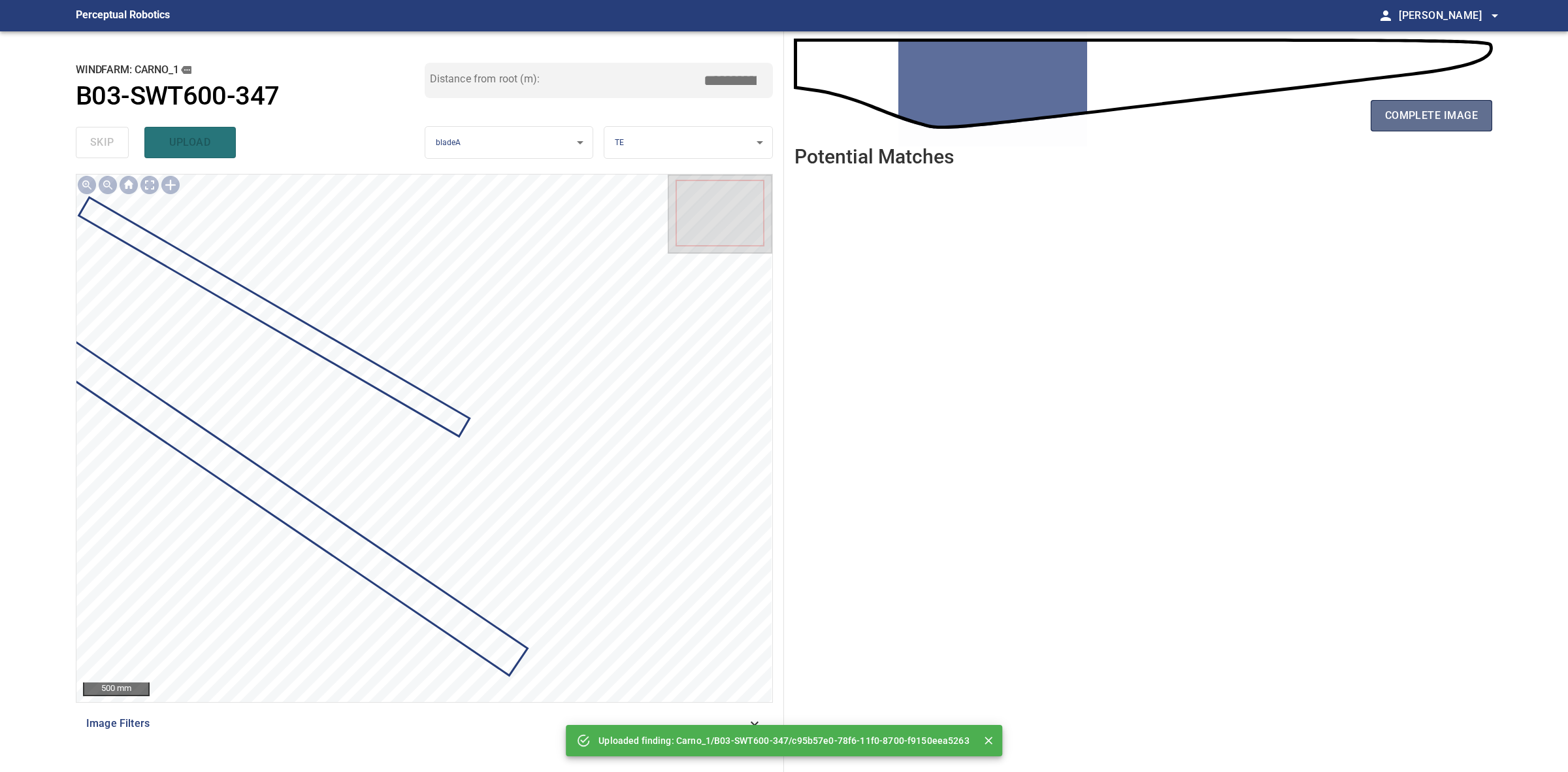
click at [1461, 116] on span "complete image" at bounding box center [1432, 115] width 93 height 18
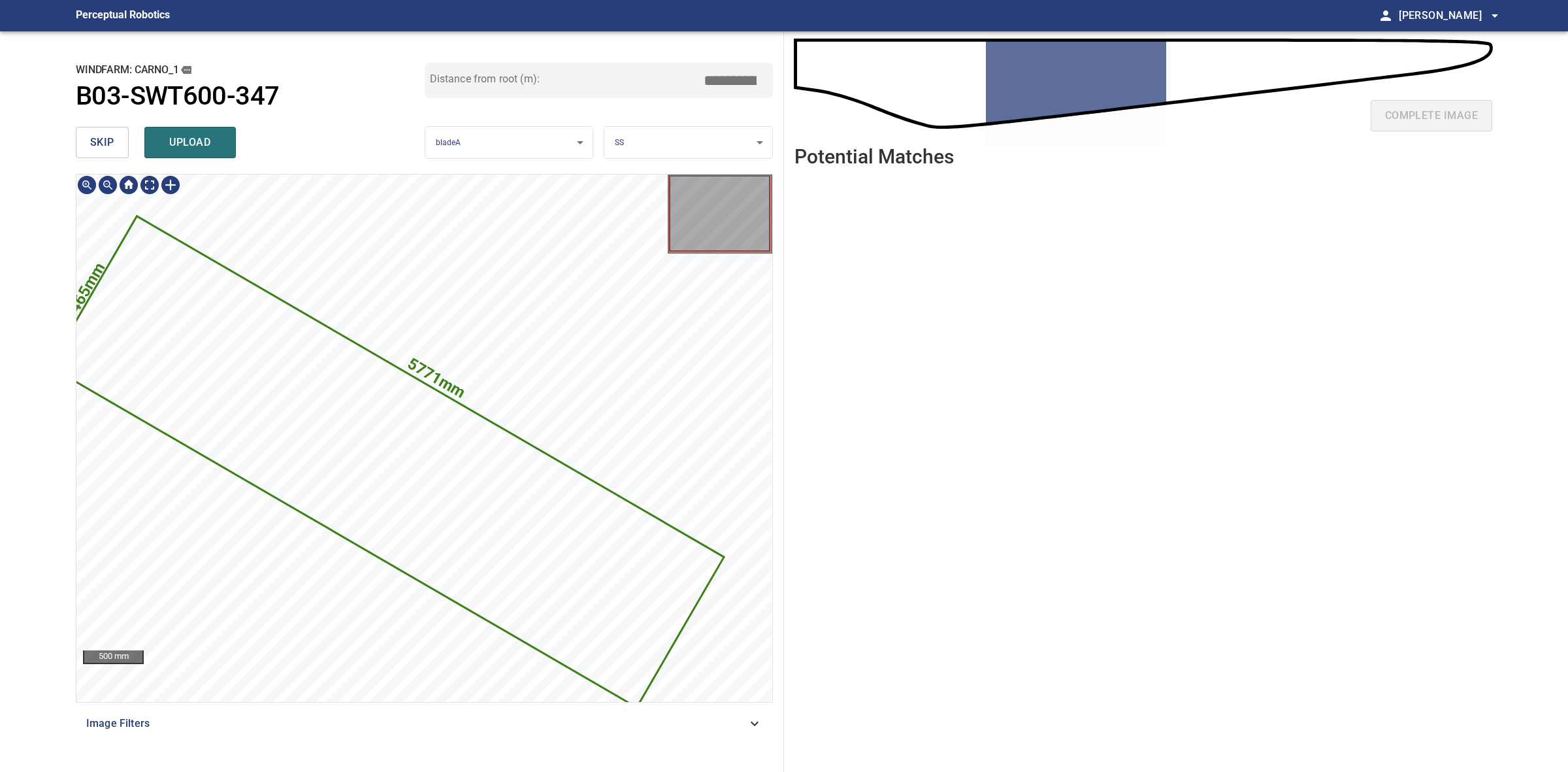
click at [517, 501] on icon at bounding box center [387, 462] width 672 height 489
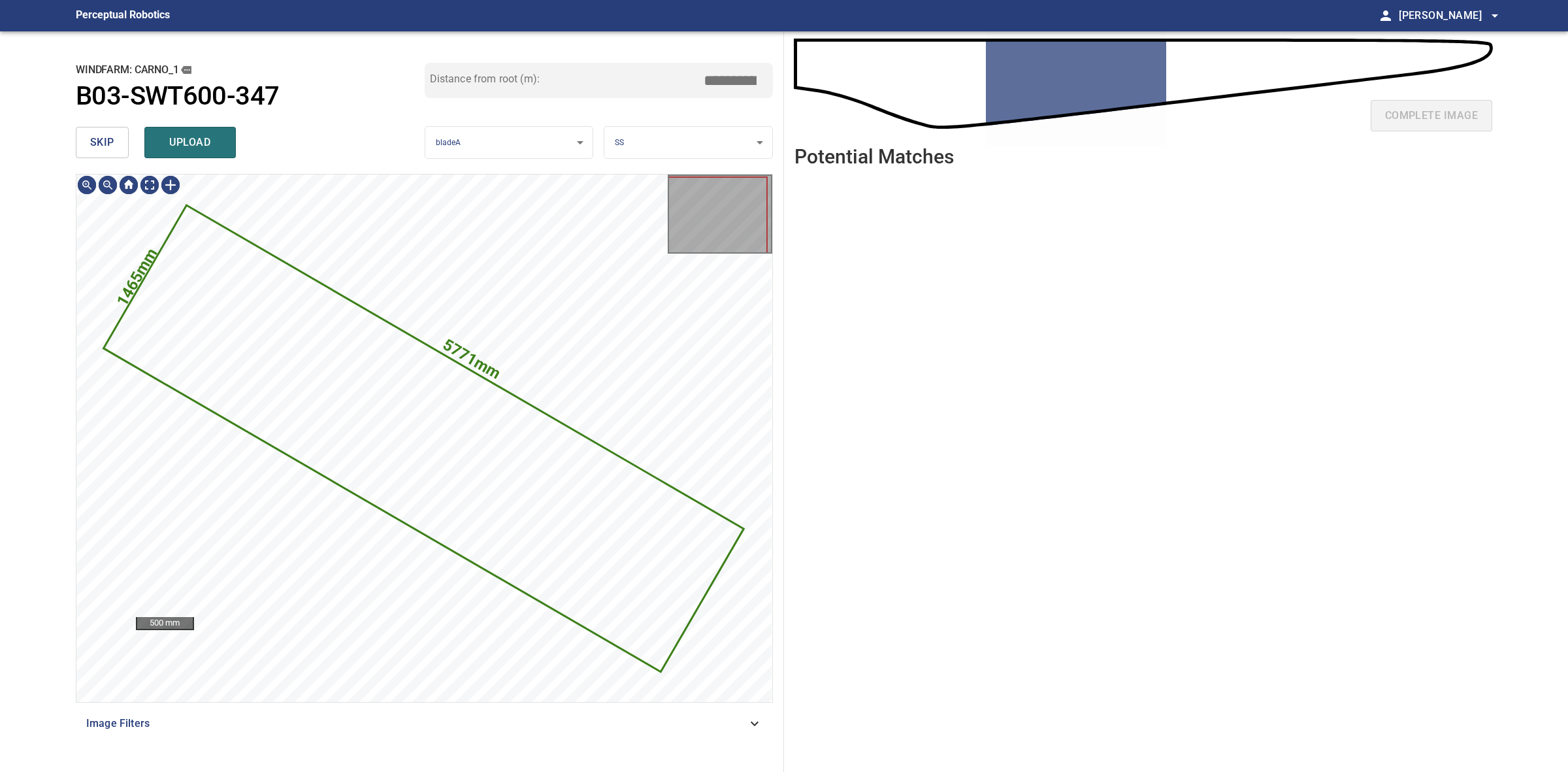
click at [118, 142] on button "skip" at bounding box center [102, 142] width 53 height 32
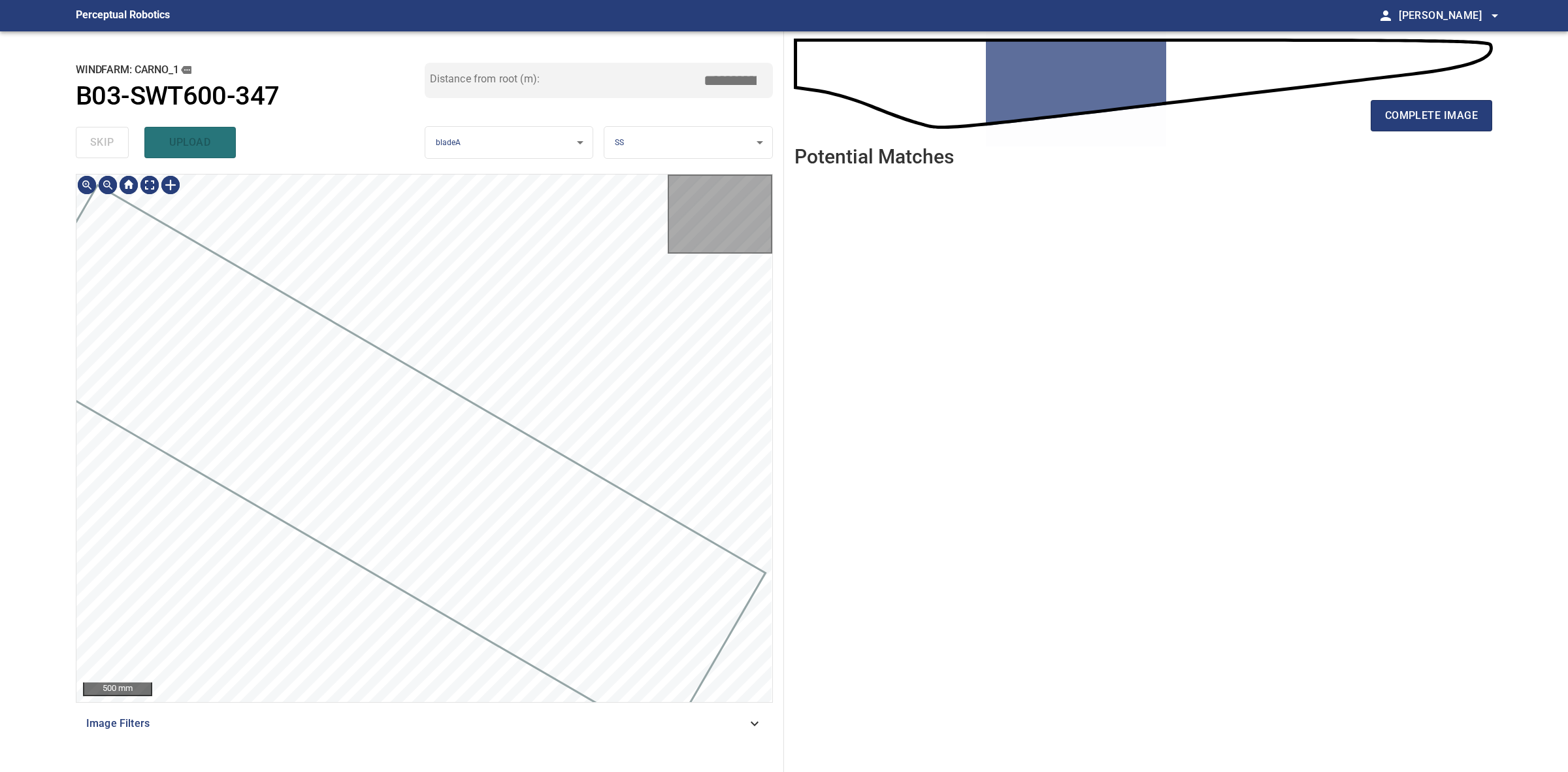
click at [118, 142] on div "skip upload" at bounding box center [250, 142] width 349 height 42
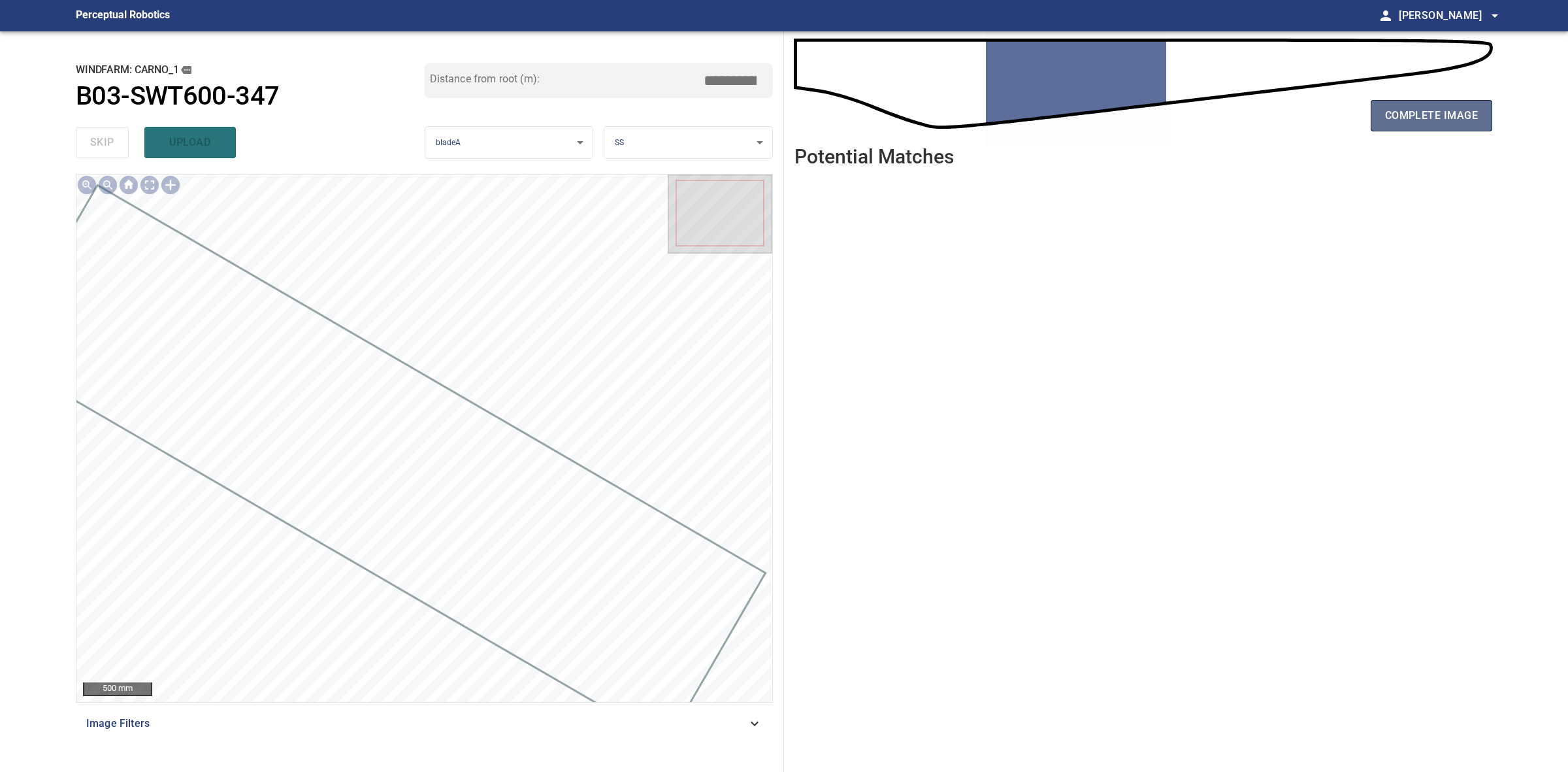
click at [1418, 130] on button "complete image" at bounding box center [1432, 115] width 122 height 32
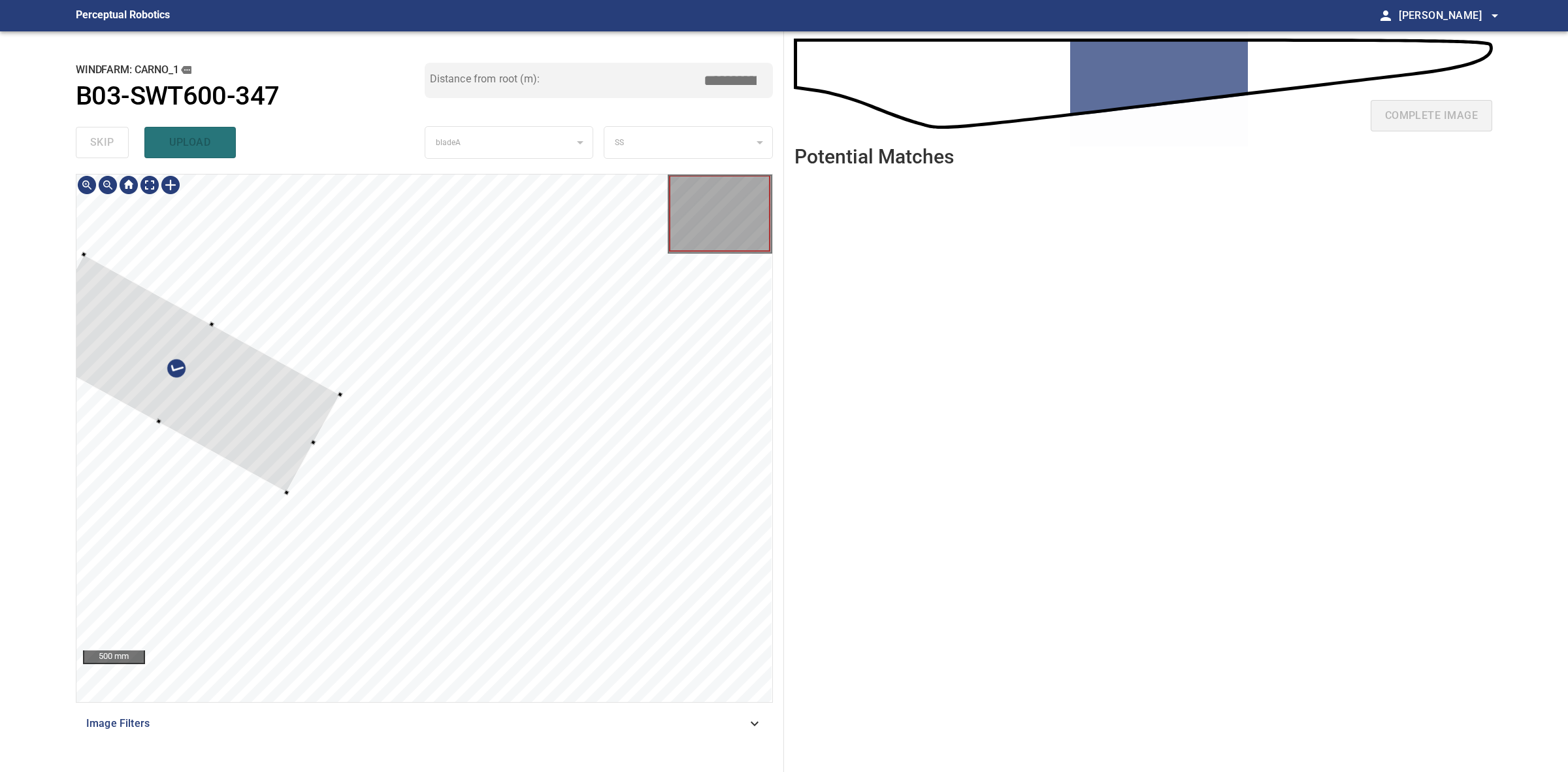
click at [337, 396] on div at bounding box center [184, 372] width 309 height 238
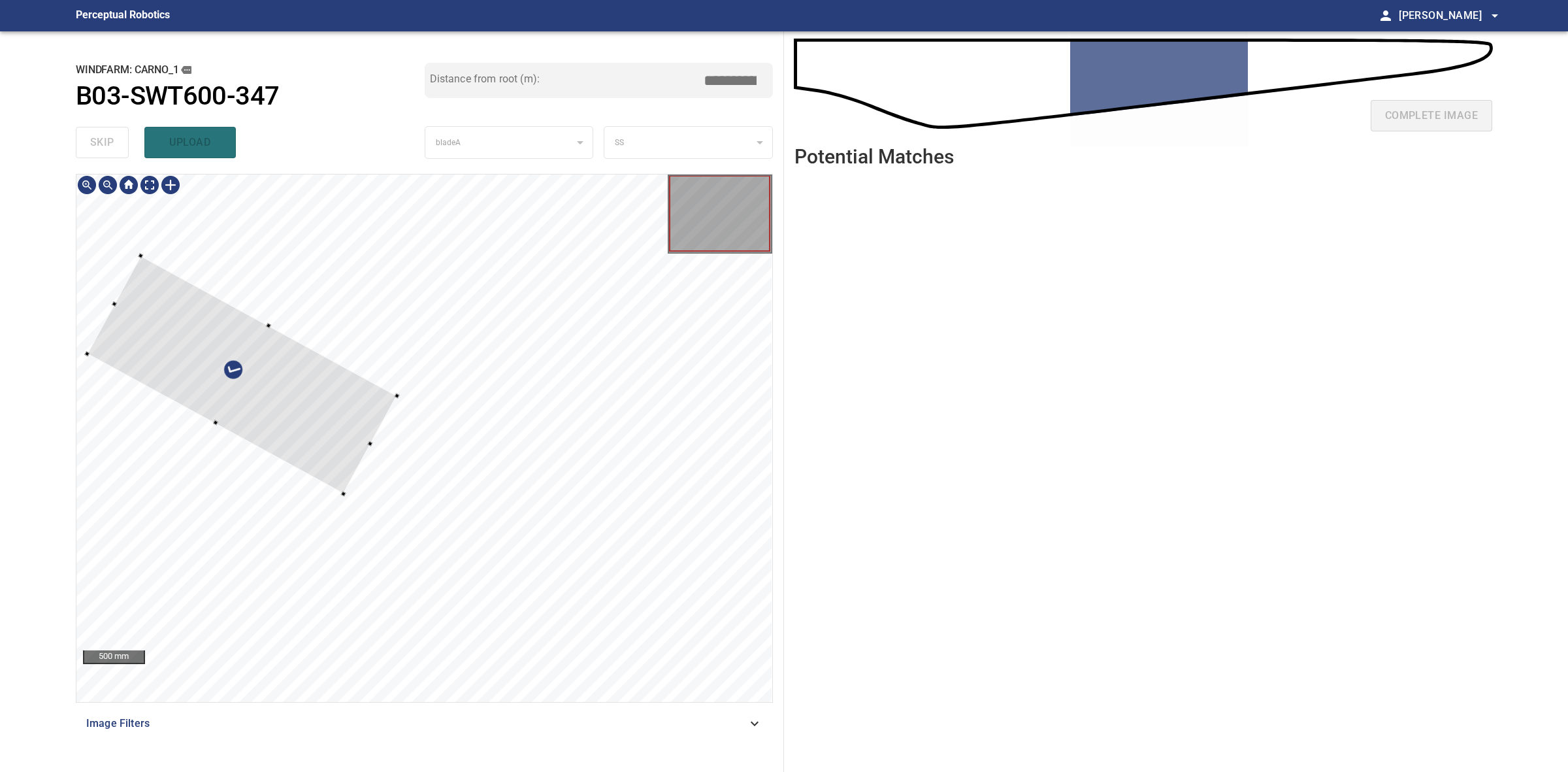
click at [342, 408] on div at bounding box center [242, 374] width 309 height 238
click at [383, 470] on div at bounding box center [252, 385] width 330 height 269
click at [291, 425] on div at bounding box center [248, 386] width 330 height 269
click at [229, 372] on div at bounding box center [248, 386] width 330 height 269
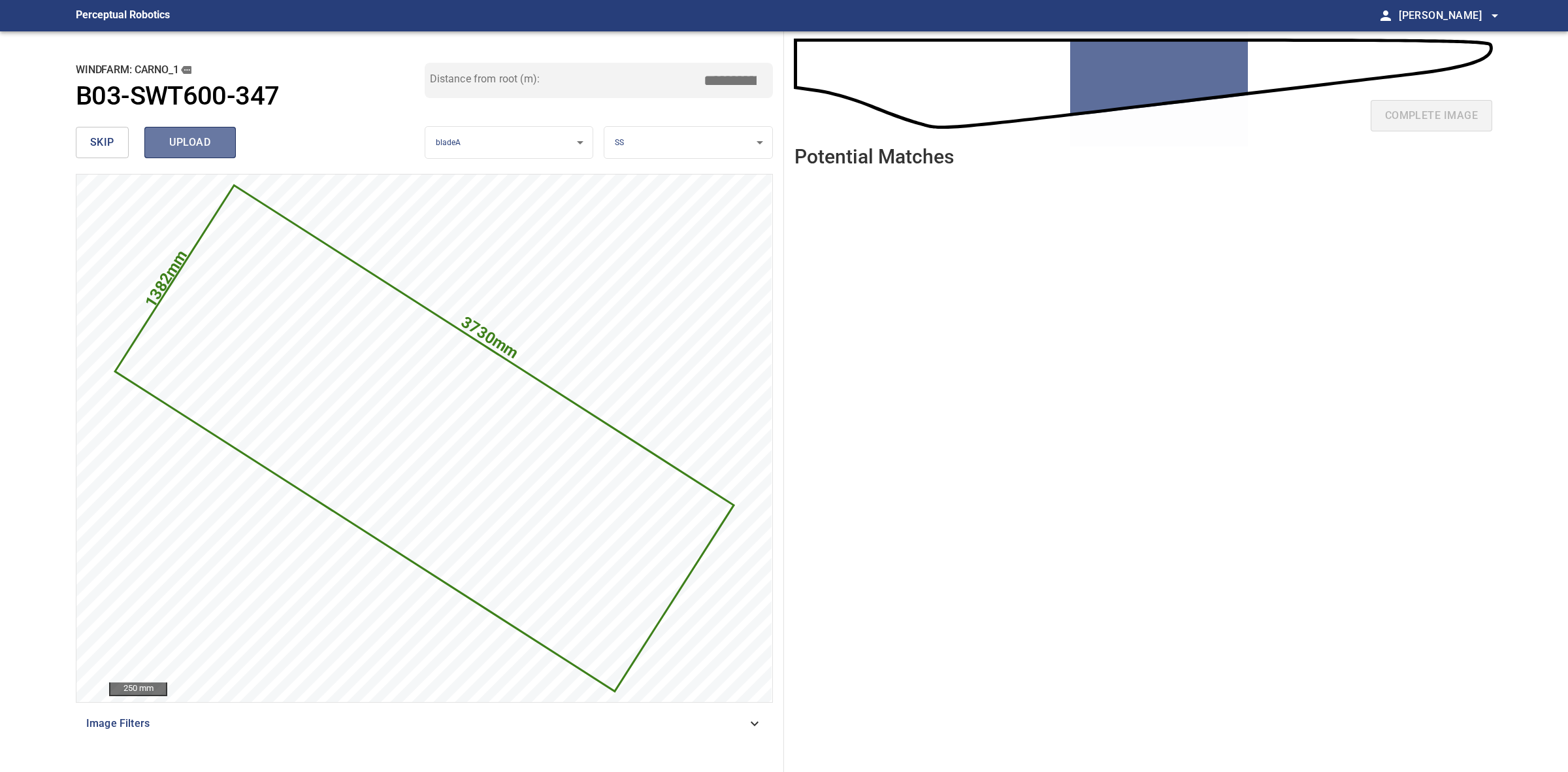
click at [209, 135] on span "upload" at bounding box center [190, 141] width 63 height 18
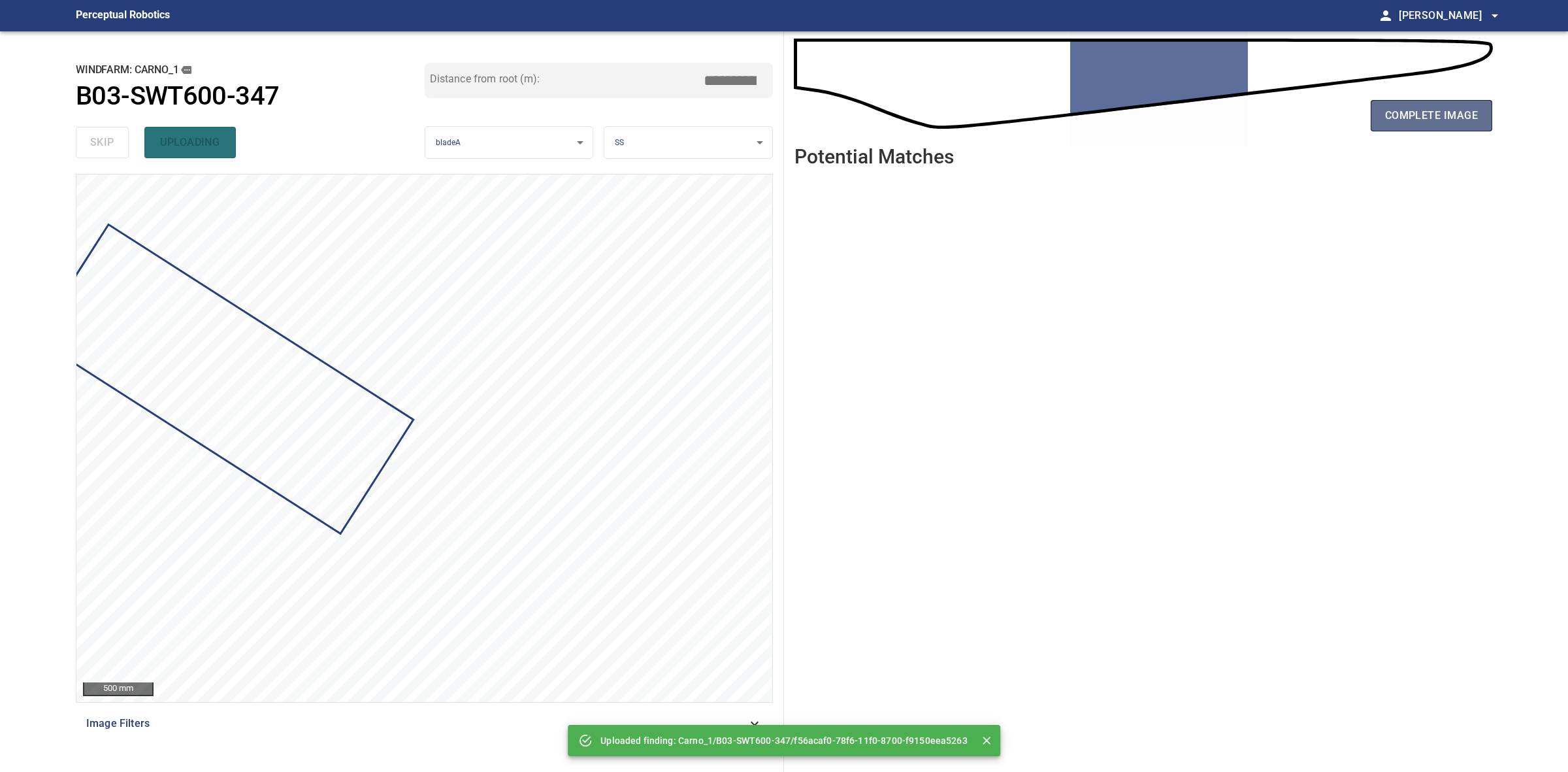
click at [1443, 109] on span "complete image" at bounding box center [1432, 115] width 93 height 18
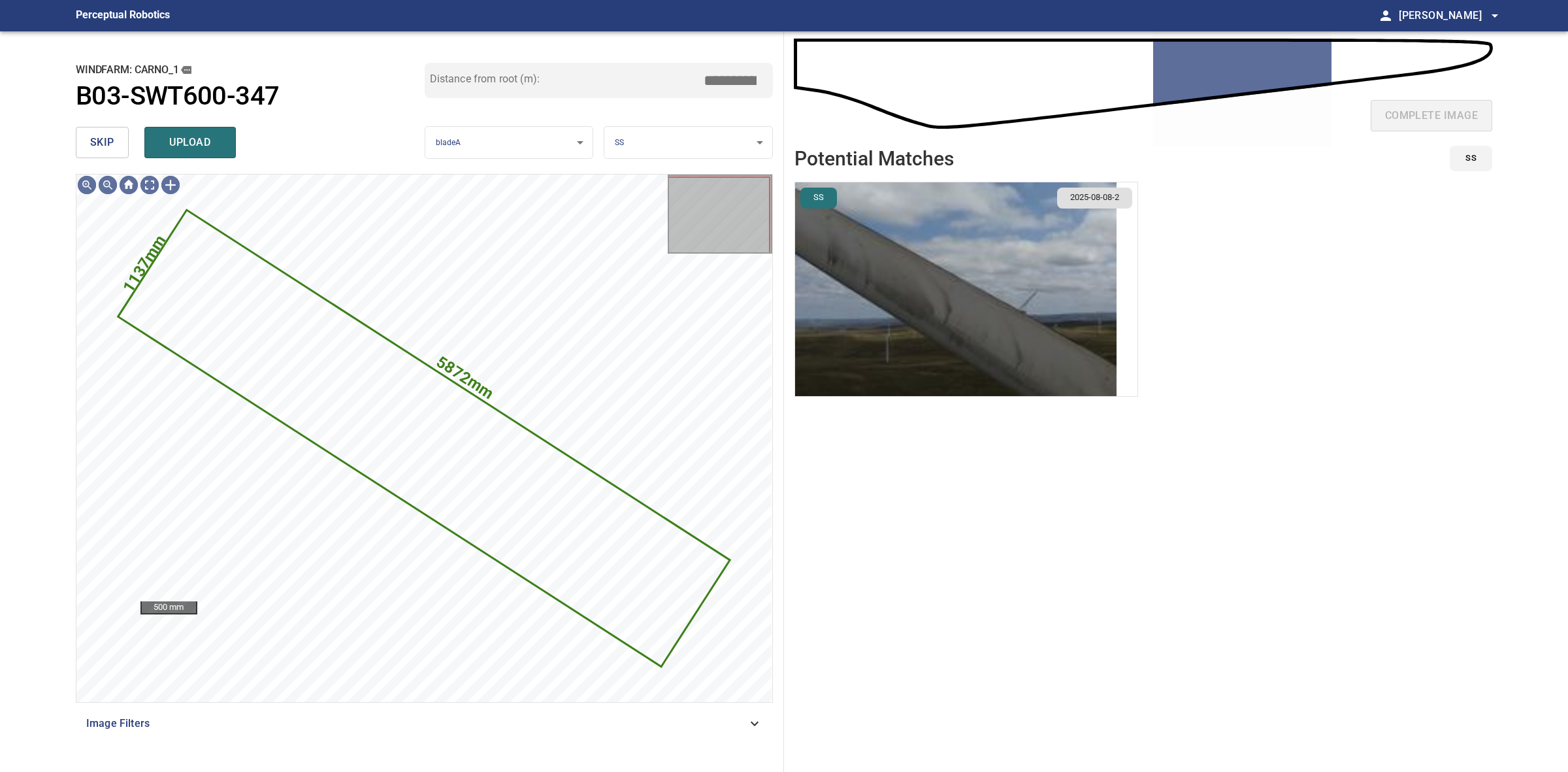
click at [942, 250] on li "SS 2025-08-08-2" at bounding box center [966, 289] width 343 height 215
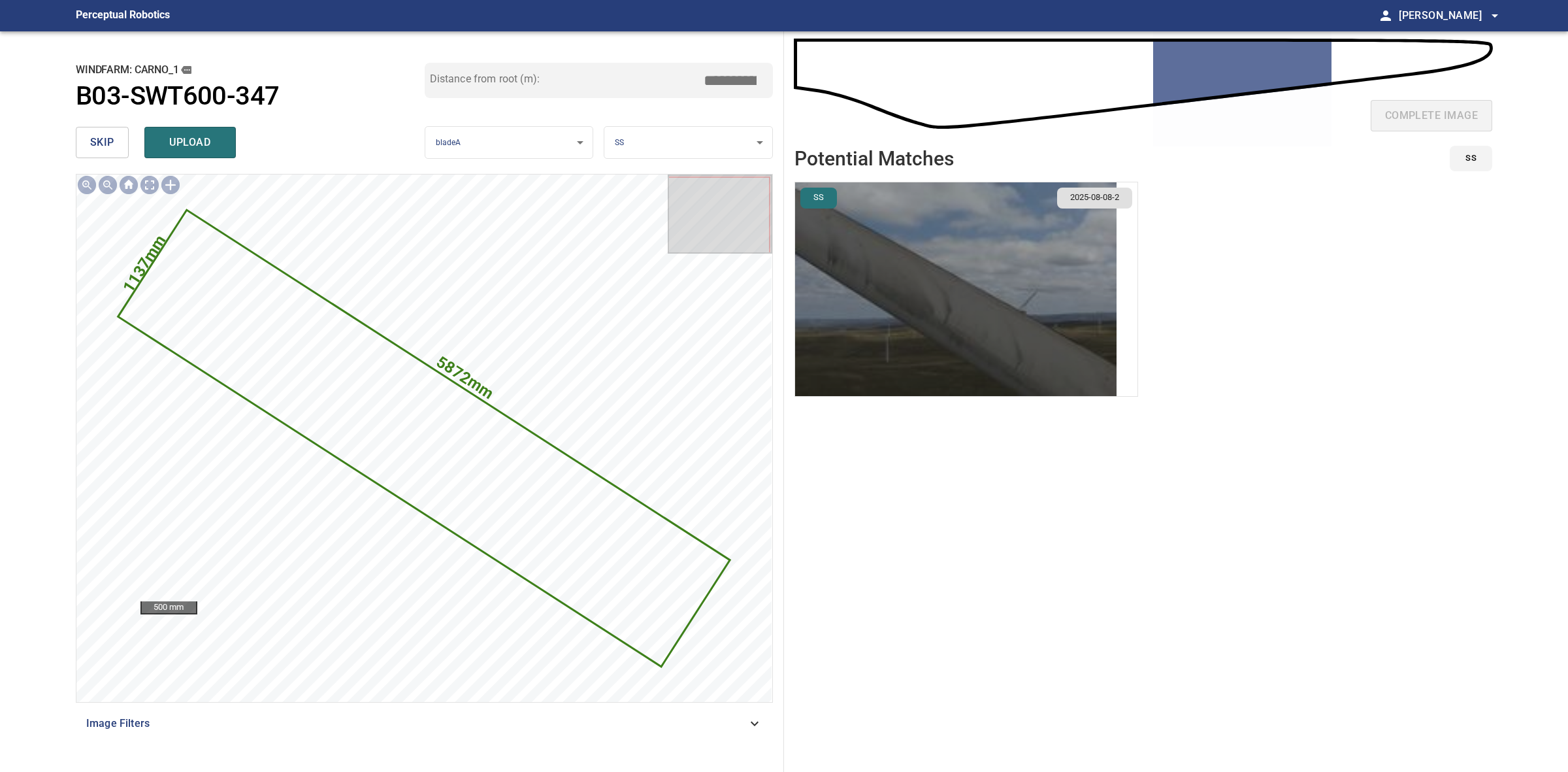
click at [942, 251] on img "button" at bounding box center [955, 289] width 321 height 214
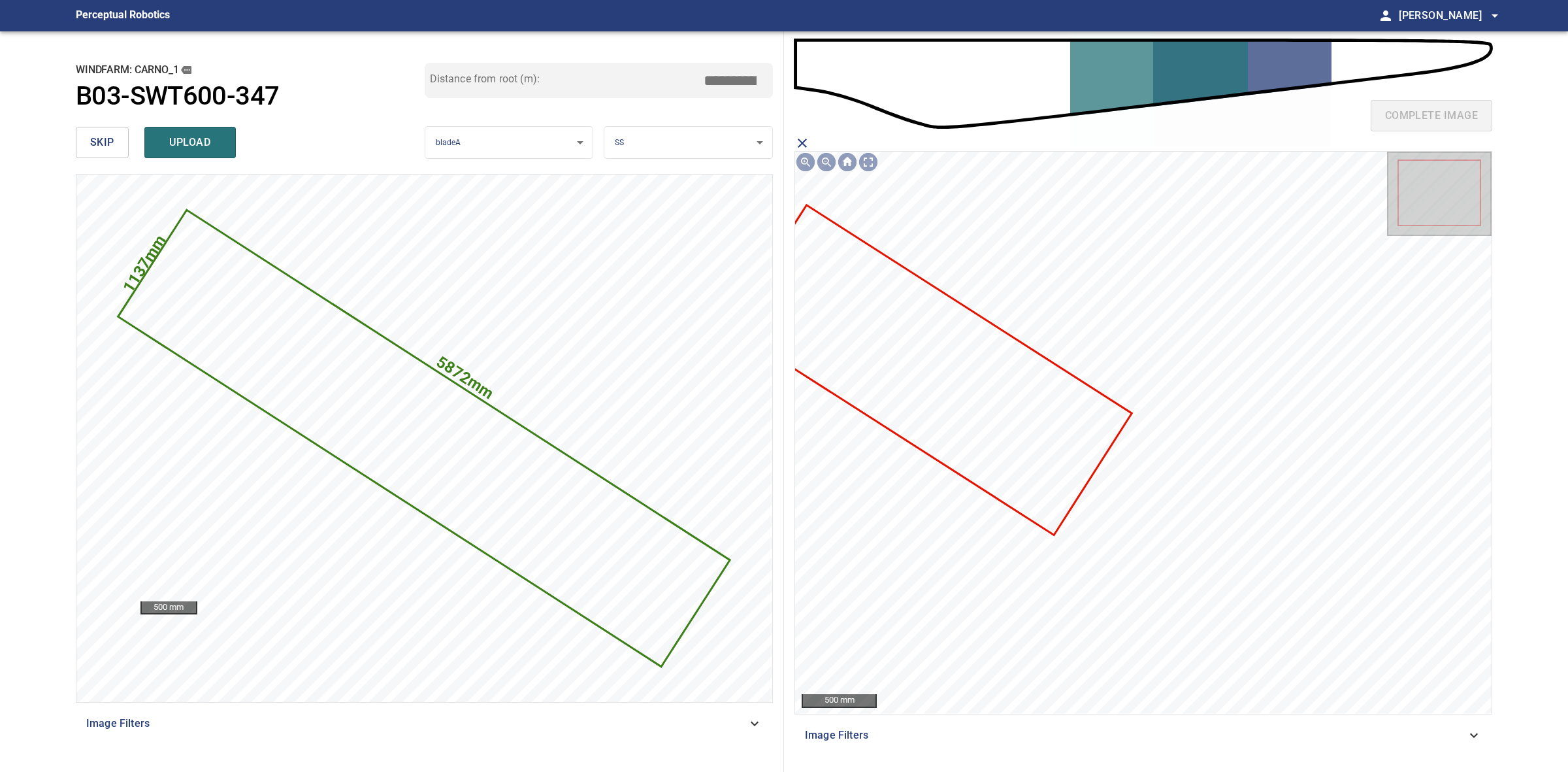
click at [1029, 402] on icon at bounding box center [930, 369] width 400 height 326
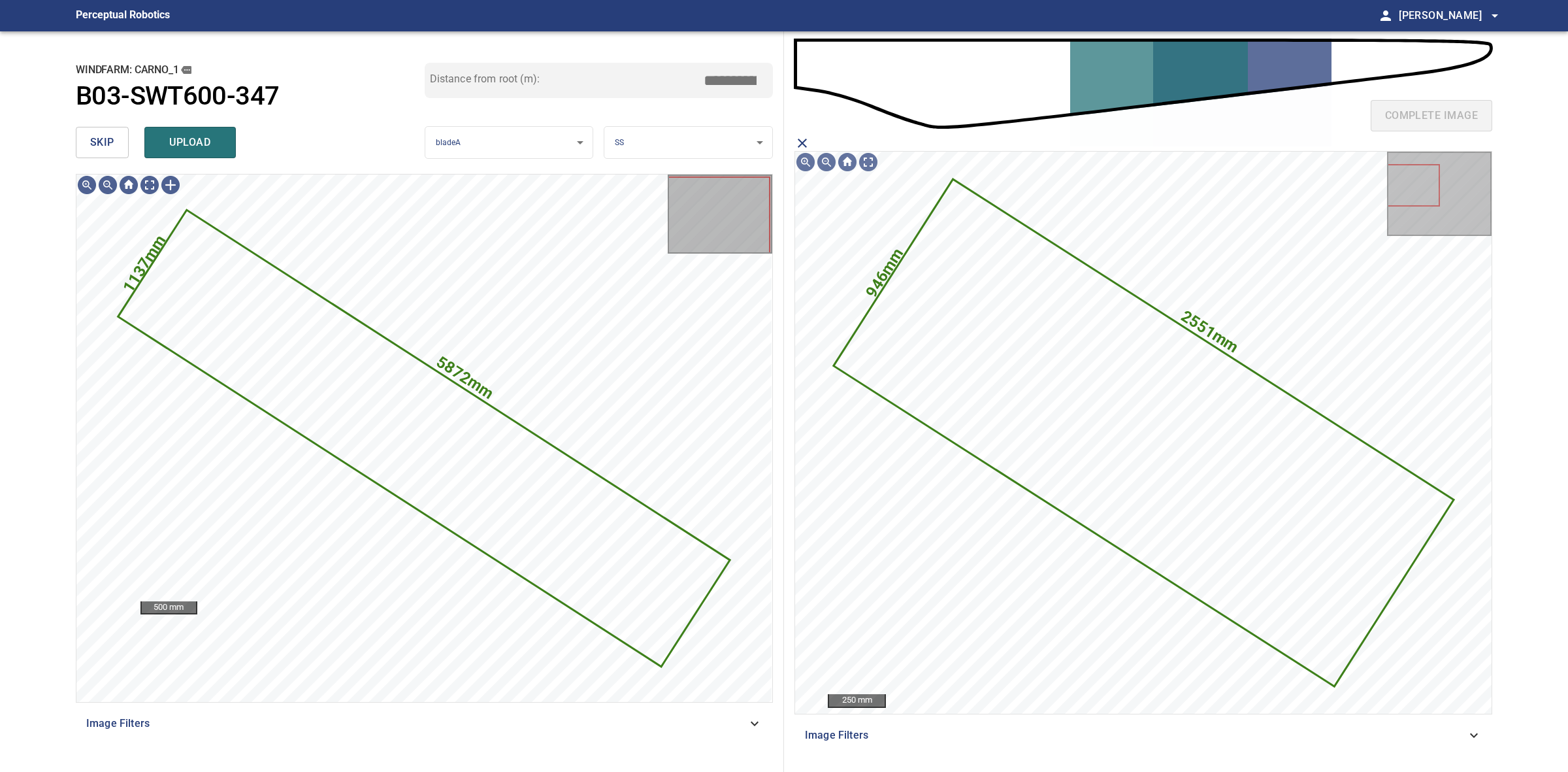
click at [164, 154] on button "upload" at bounding box center [189, 142] width 91 height 32
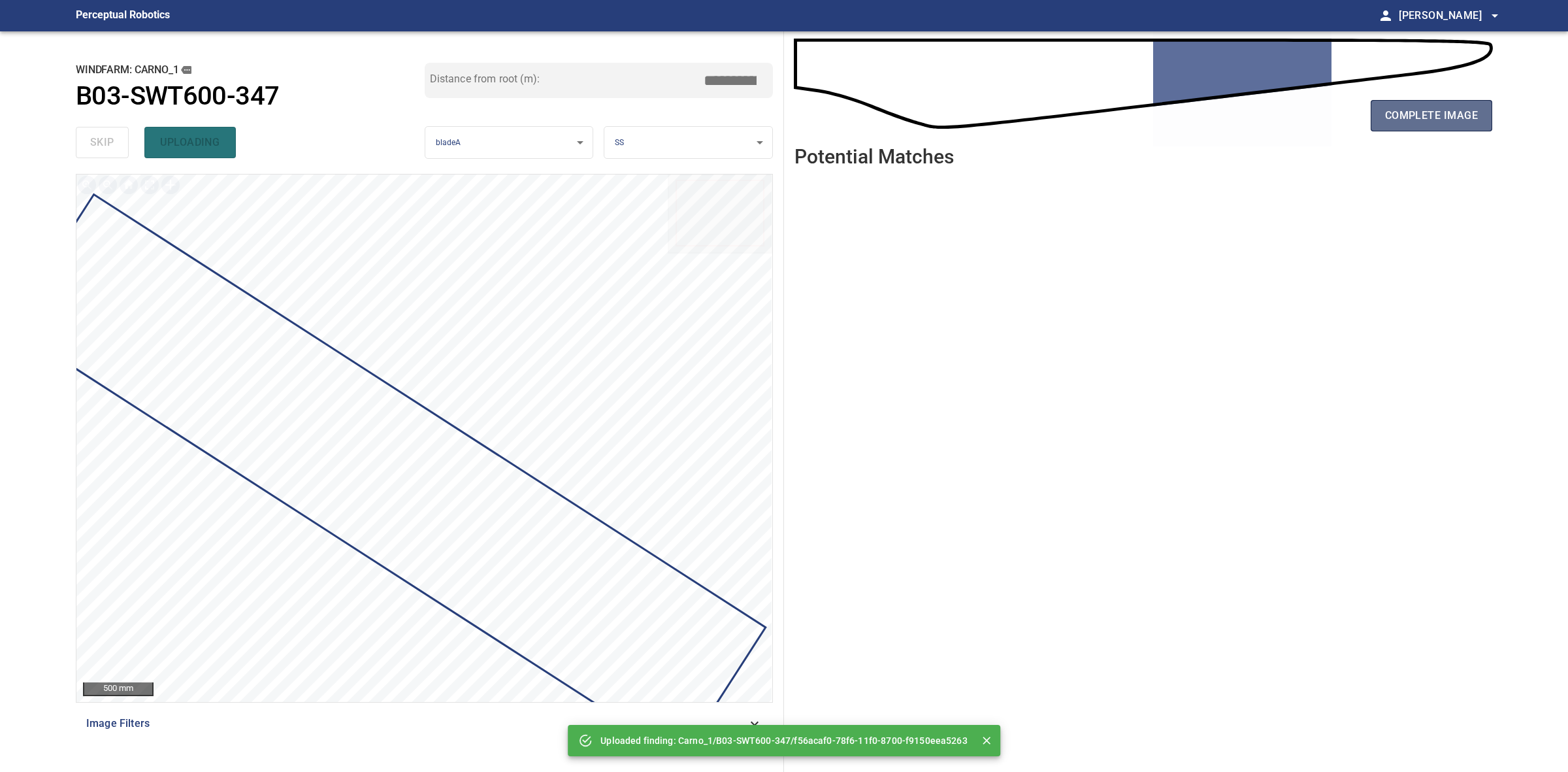
click at [1467, 112] on span "complete image" at bounding box center [1432, 115] width 93 height 18
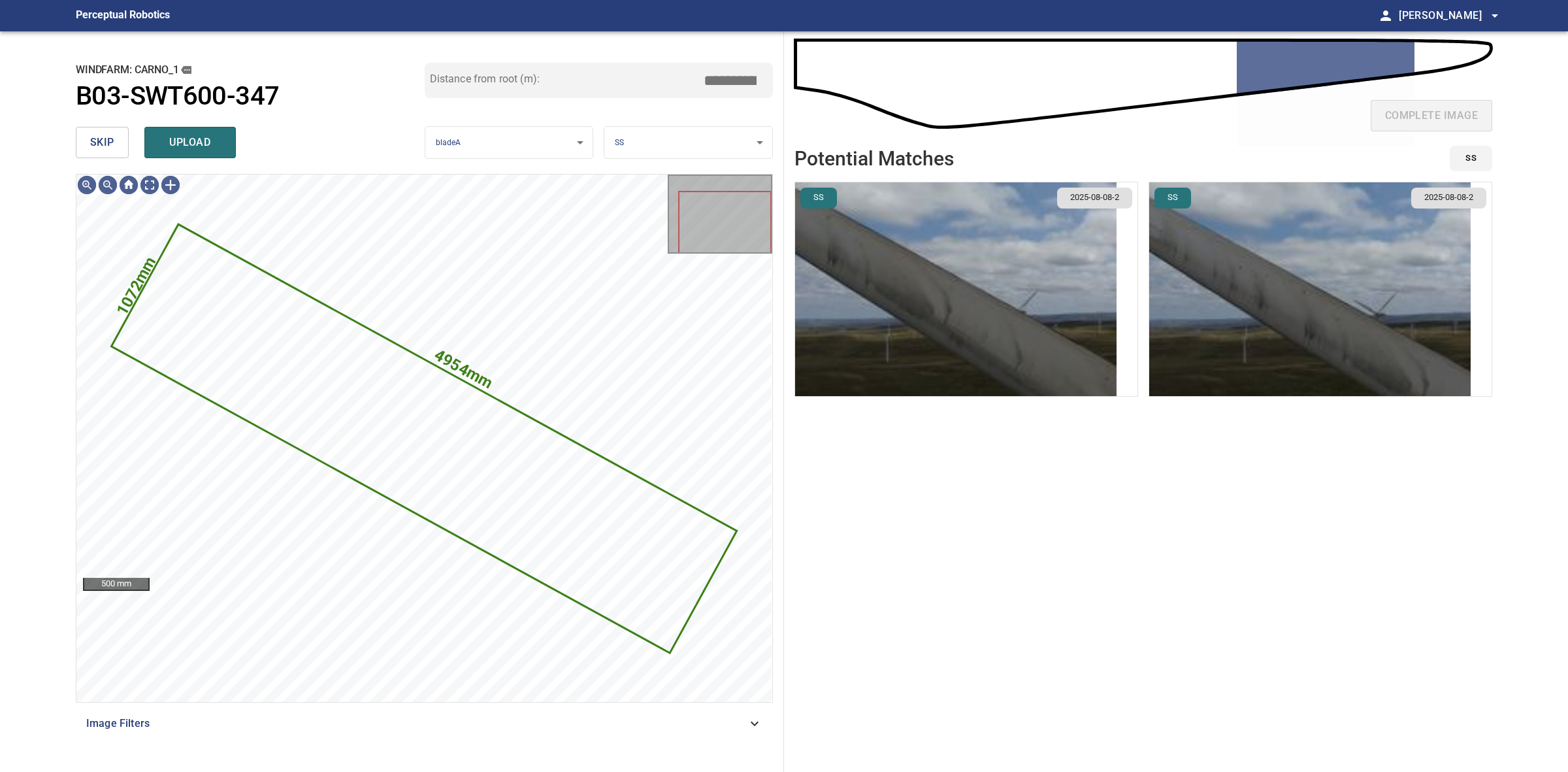
click at [961, 276] on img "button" at bounding box center [955, 289] width 321 height 214
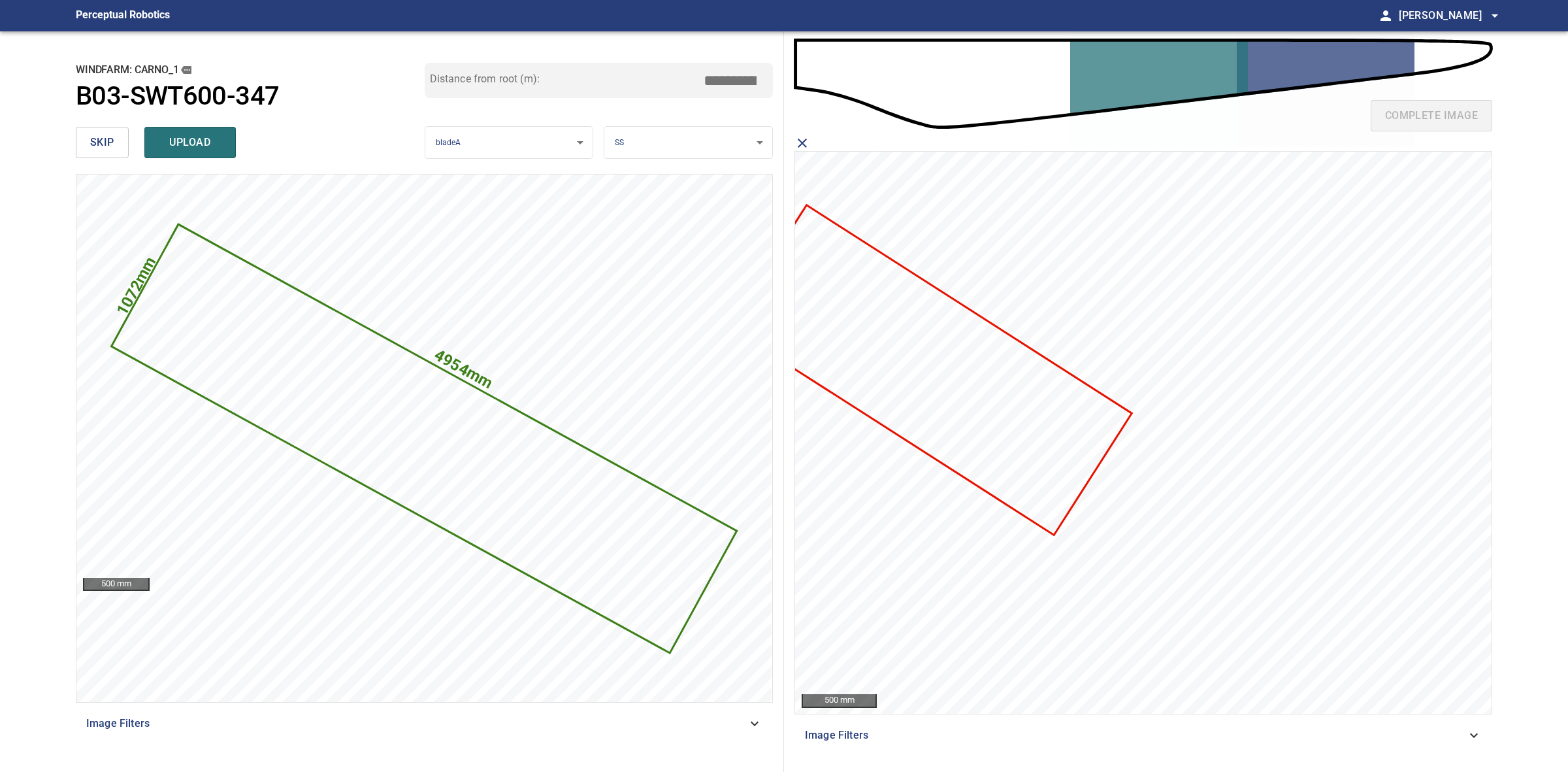
click at [1038, 452] on icon at bounding box center [930, 369] width 400 height 326
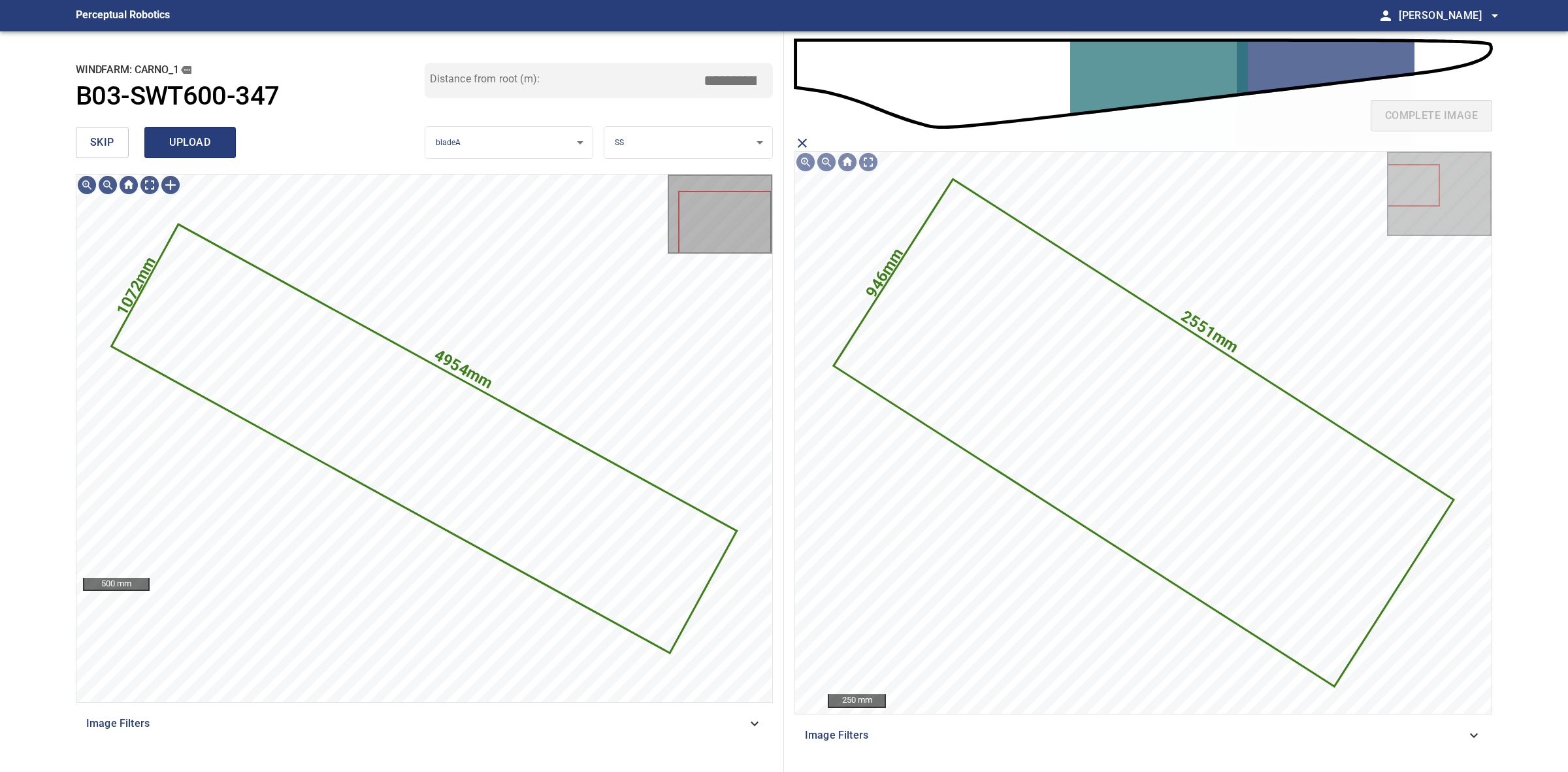
click at [209, 147] on span "upload" at bounding box center [190, 141] width 63 height 18
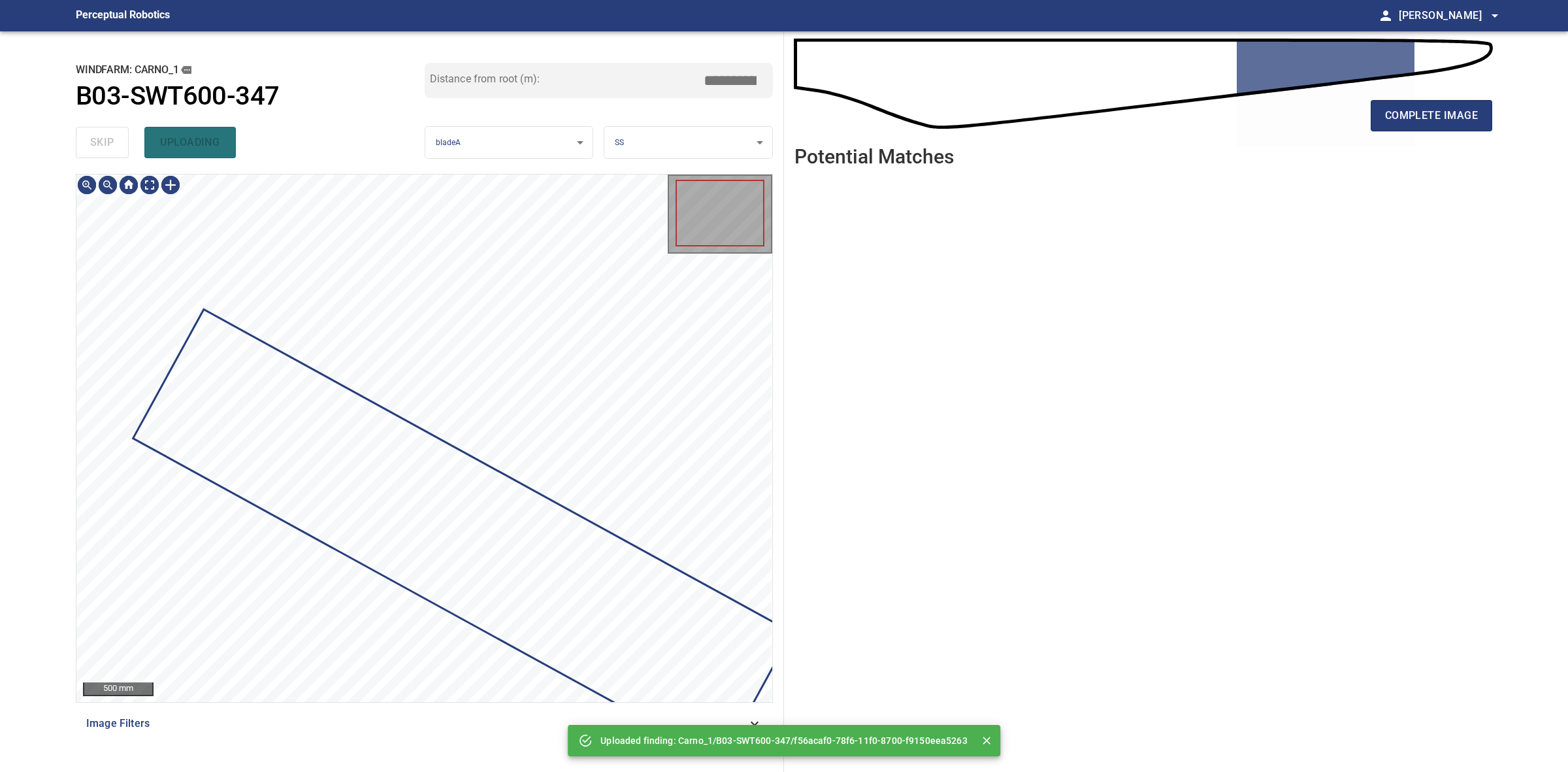
click at [112, 141] on div "skip uploading" at bounding box center [250, 142] width 349 height 42
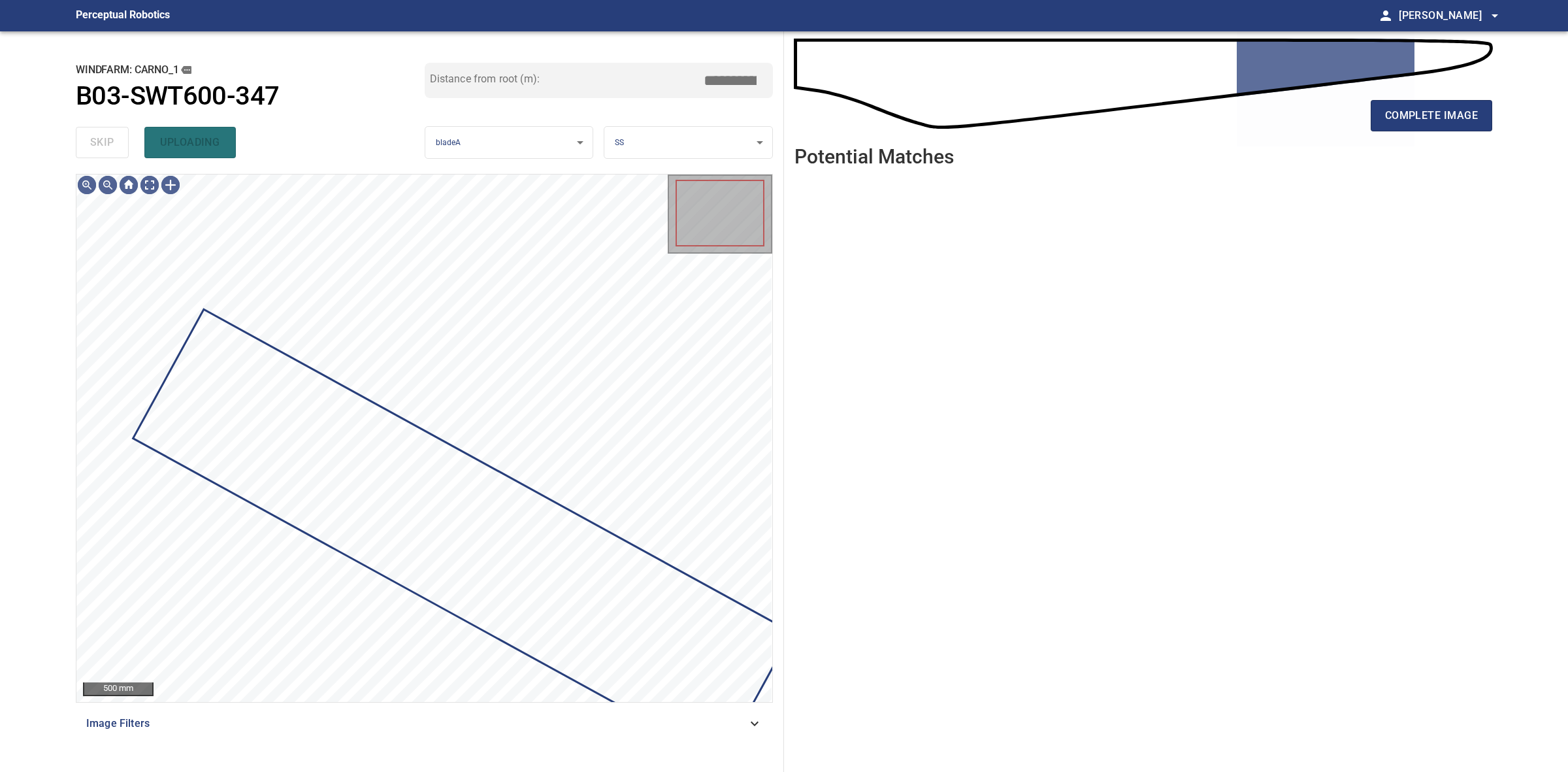
click at [112, 141] on div "skip uploading" at bounding box center [250, 142] width 349 height 42
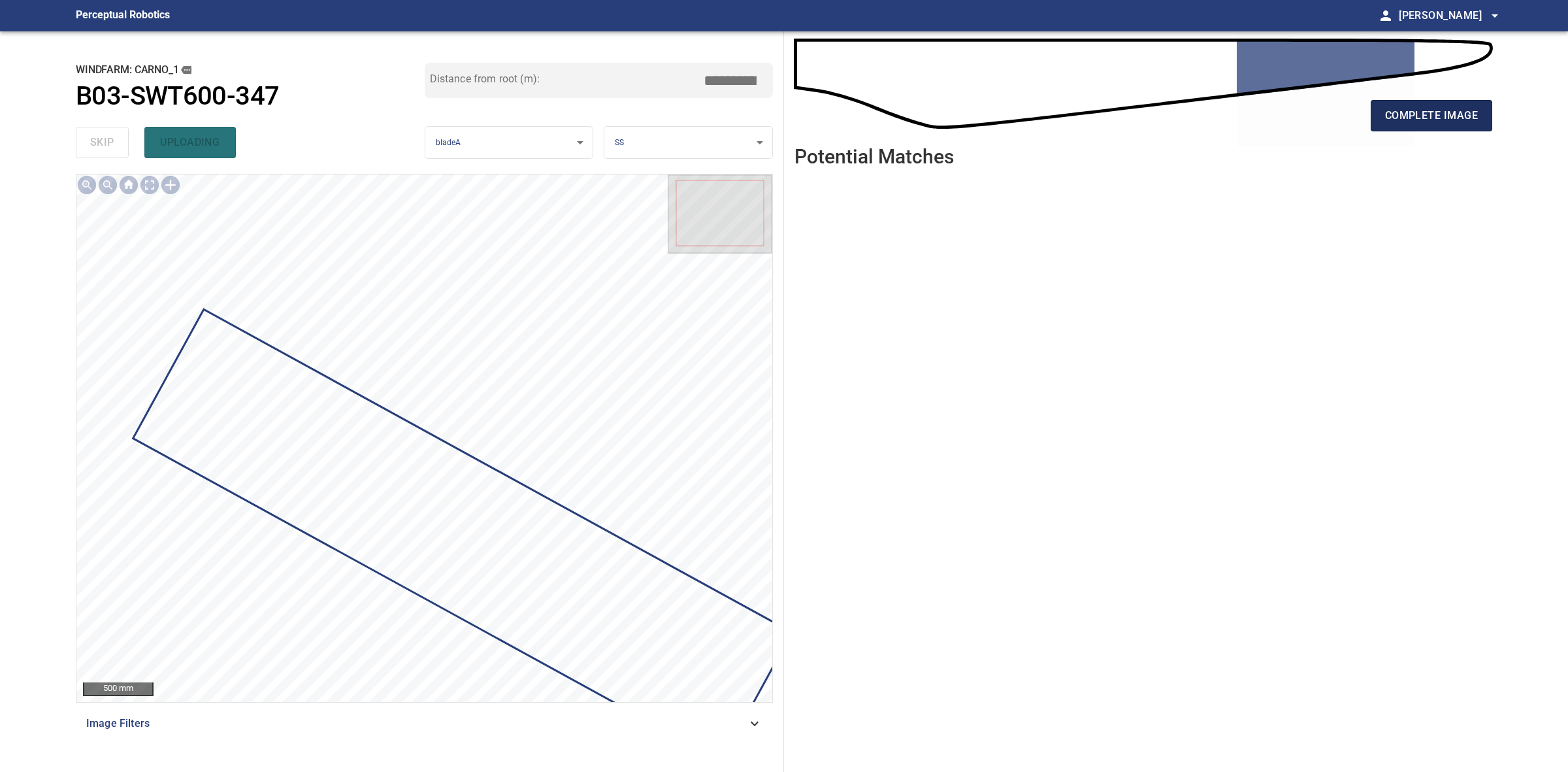
click at [1427, 125] on button "complete image" at bounding box center [1432, 115] width 122 height 32
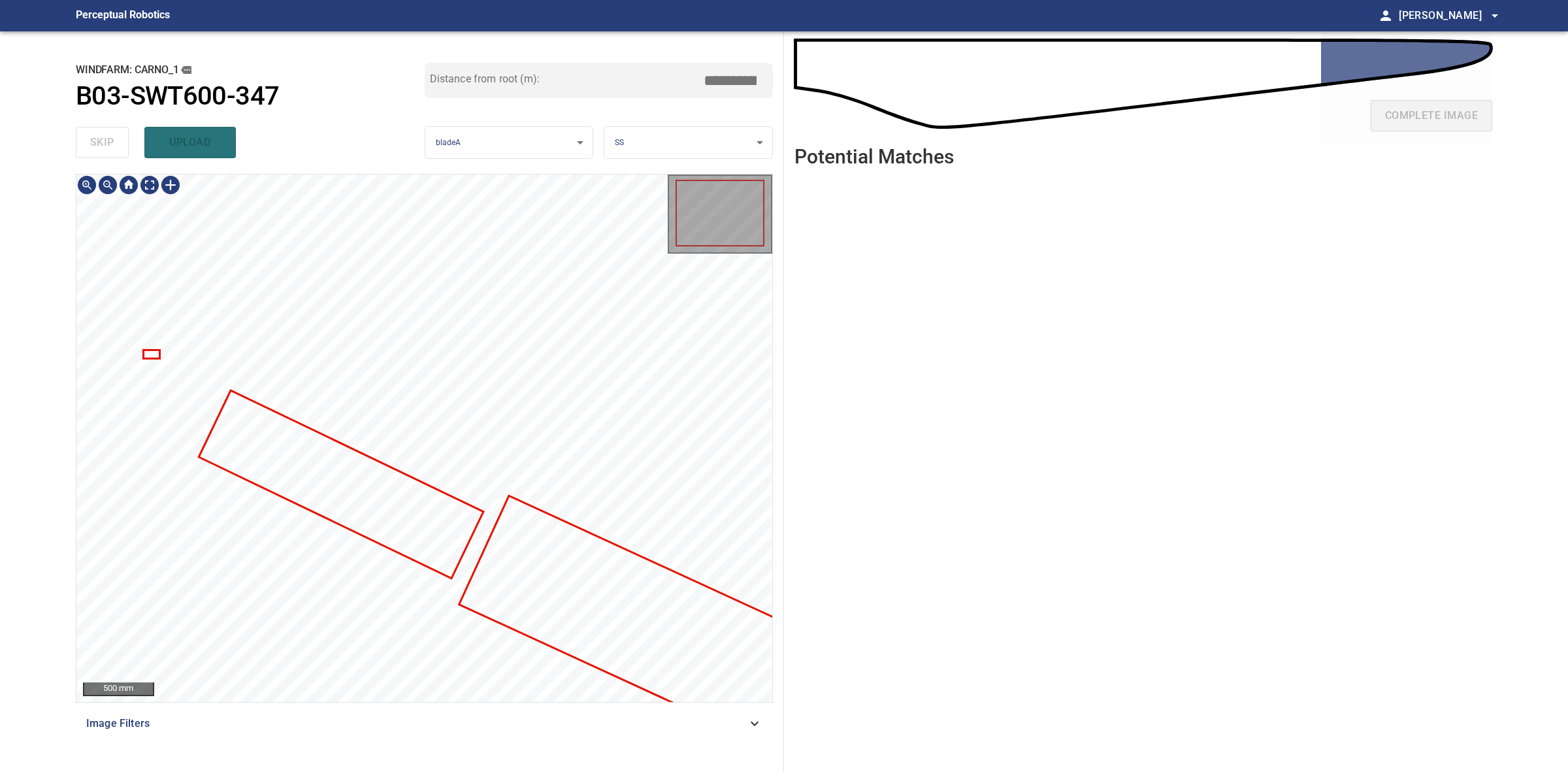
click at [345, 526] on div at bounding box center [424, 438] width 696 height 527
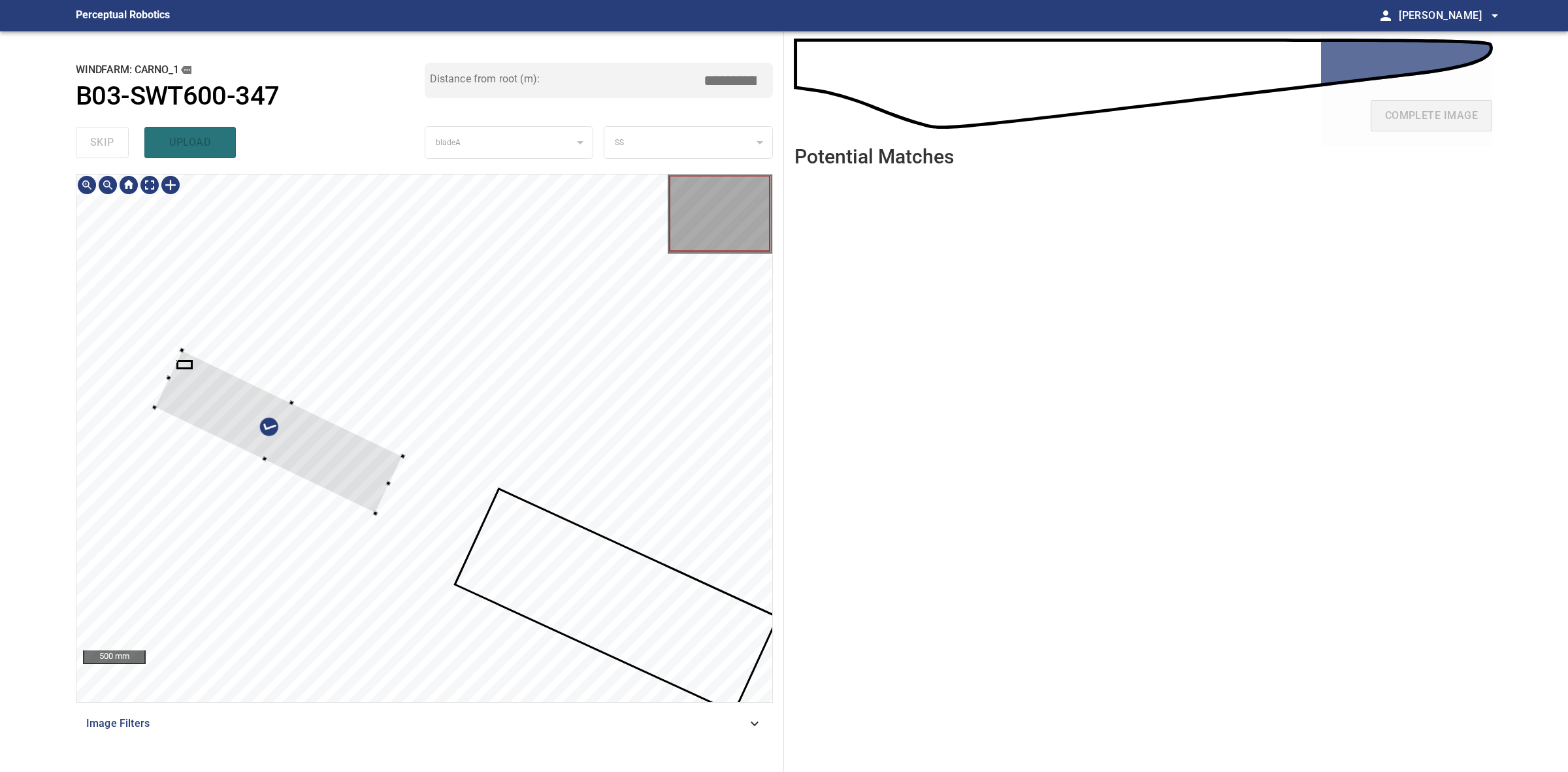
click at [338, 461] on div at bounding box center [279, 431] width 248 height 163
click at [369, 488] on div at bounding box center [269, 436] width 248 height 163
click at [345, 498] on div at bounding box center [270, 439] width 237 height 183
click at [380, 526] on div at bounding box center [424, 438] width 696 height 527
click at [366, 501] on div at bounding box center [277, 443] width 234 height 172
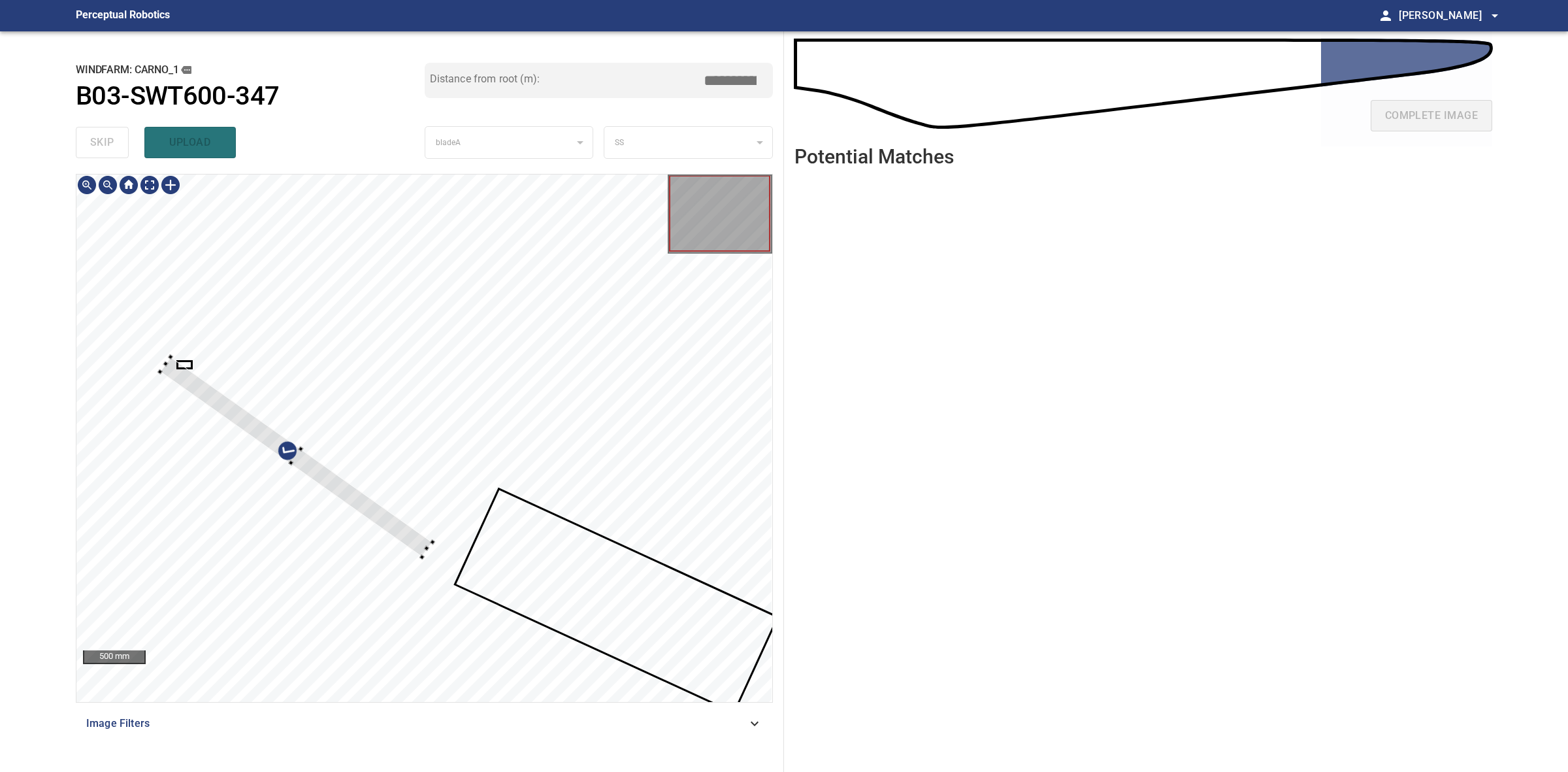
click at [435, 539] on div at bounding box center [424, 438] width 696 height 527
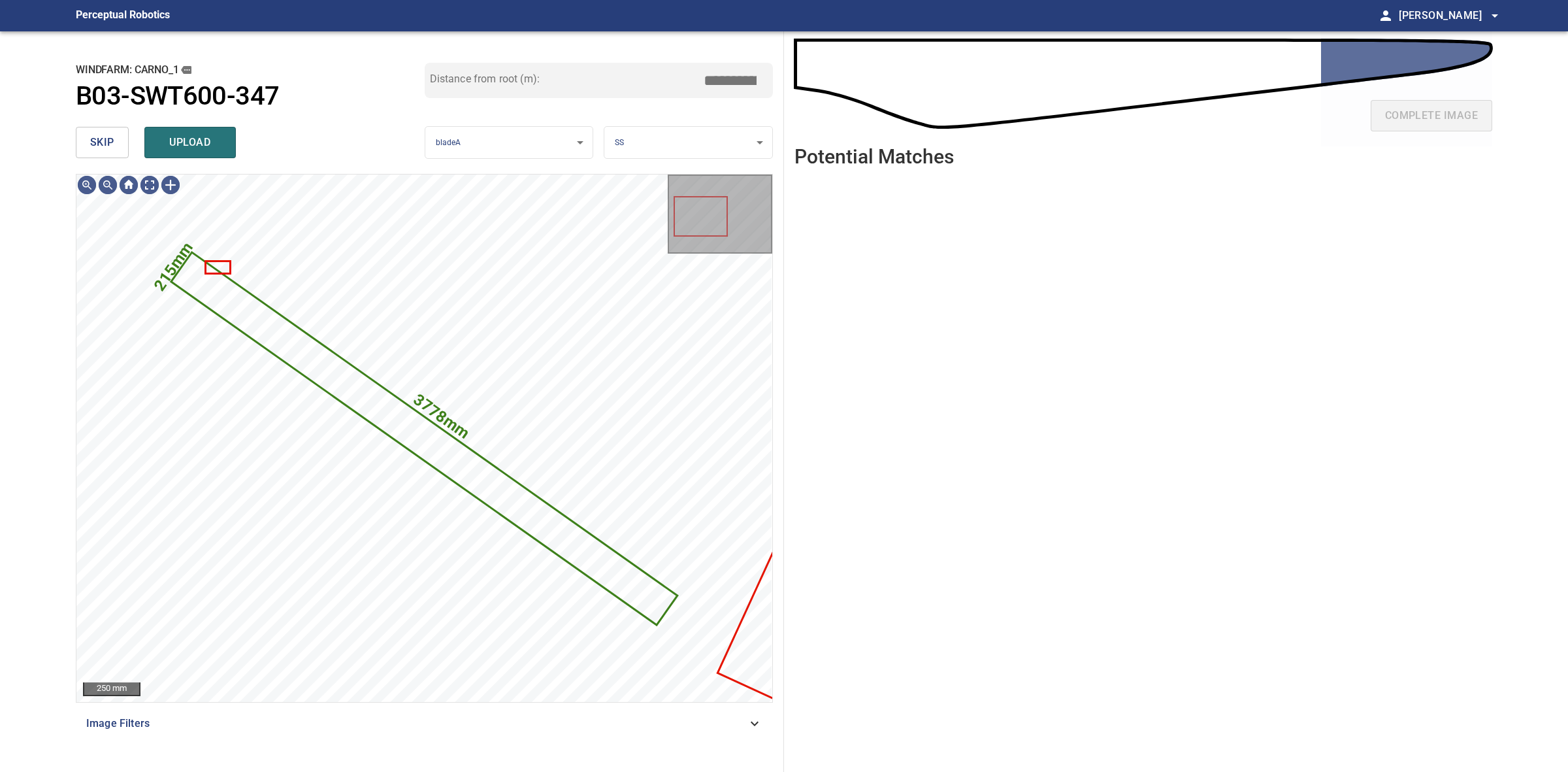
click at [675, 147] on body "**********" at bounding box center [784, 386] width 1568 height 772
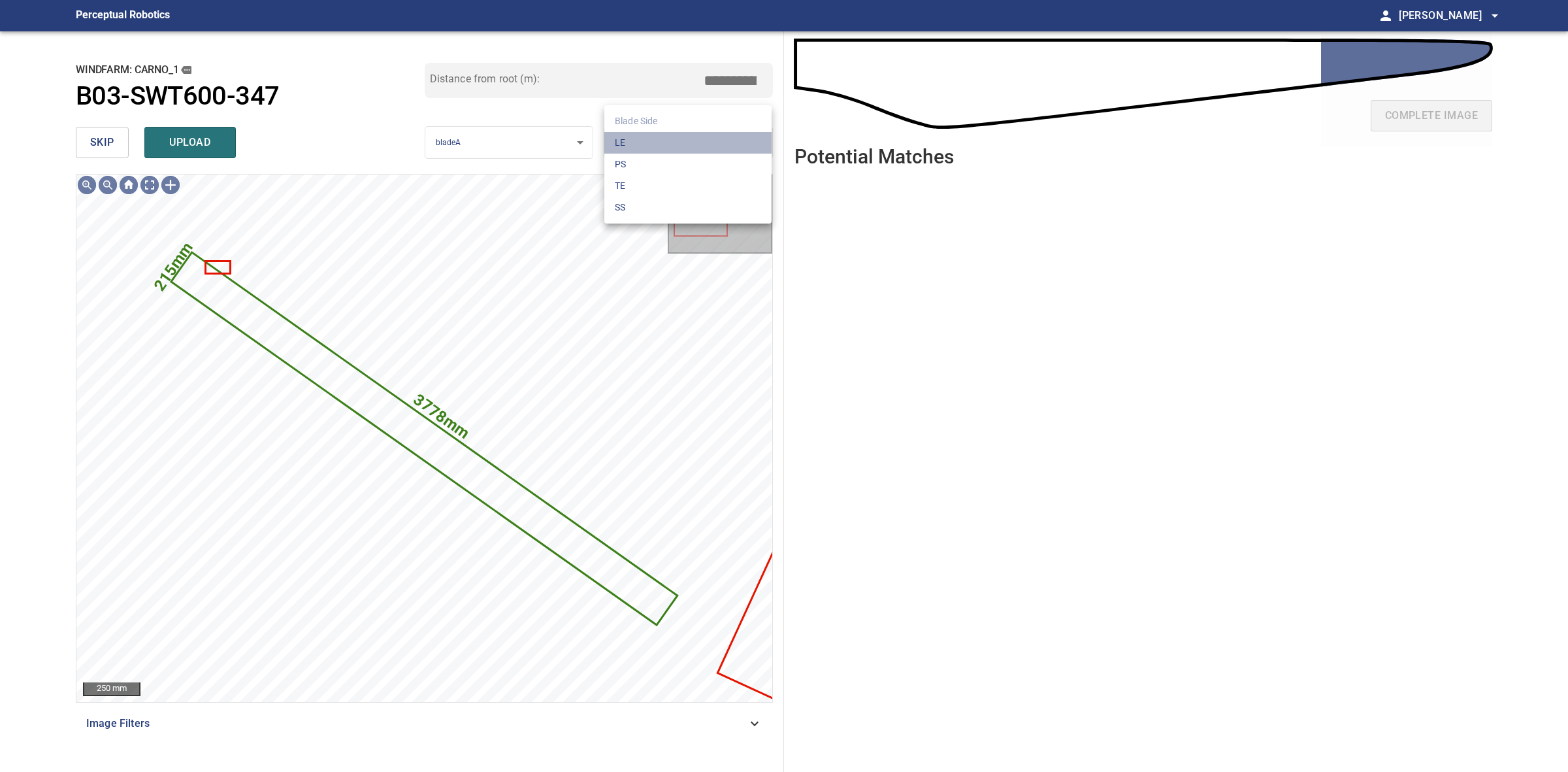
click at [675, 145] on li "LE" at bounding box center [688, 142] width 167 height 21
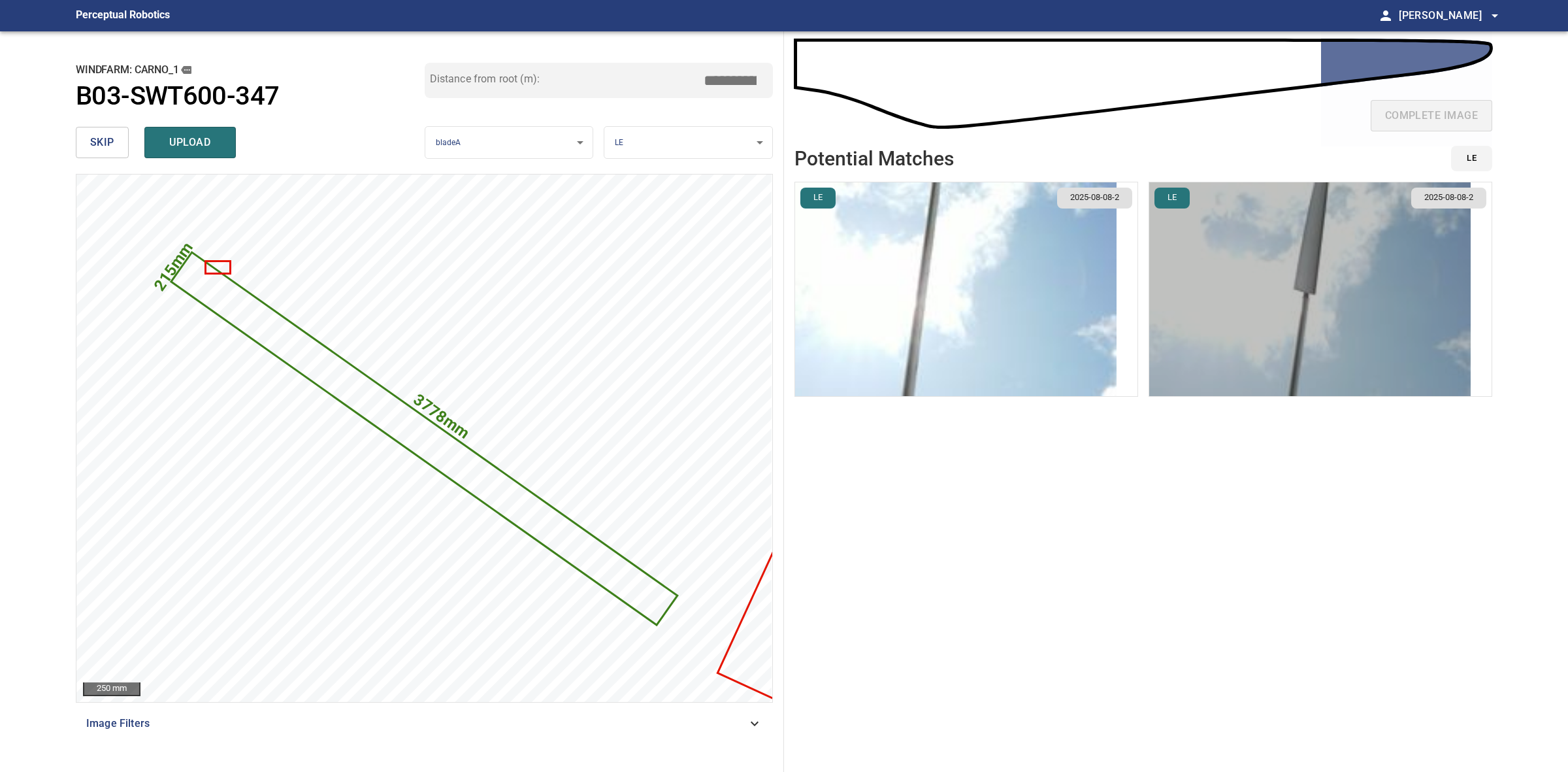
click at [1328, 287] on img "button" at bounding box center [1310, 289] width 321 height 214
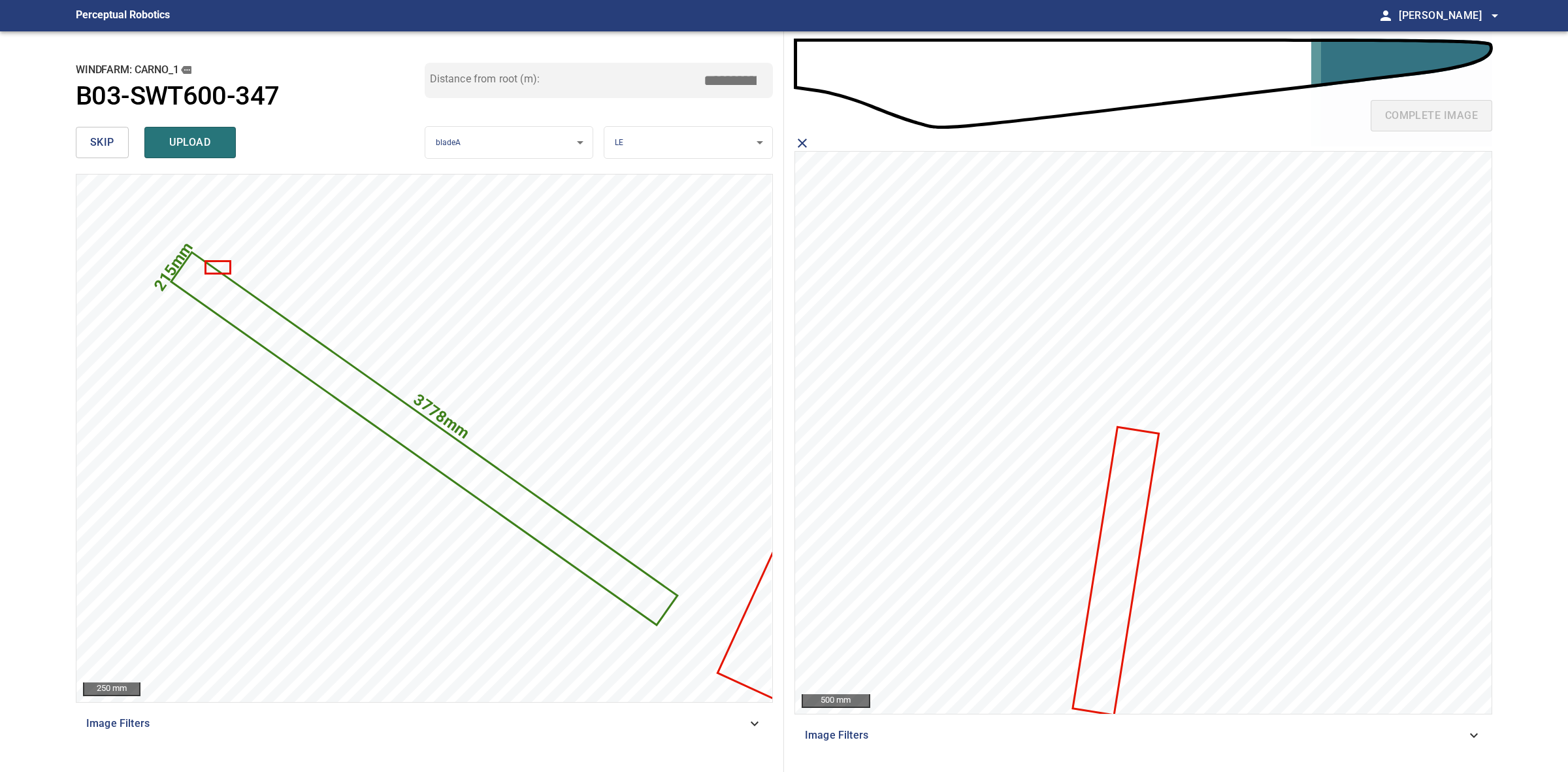
click at [1131, 478] on icon at bounding box center [1115, 571] width 84 height 286
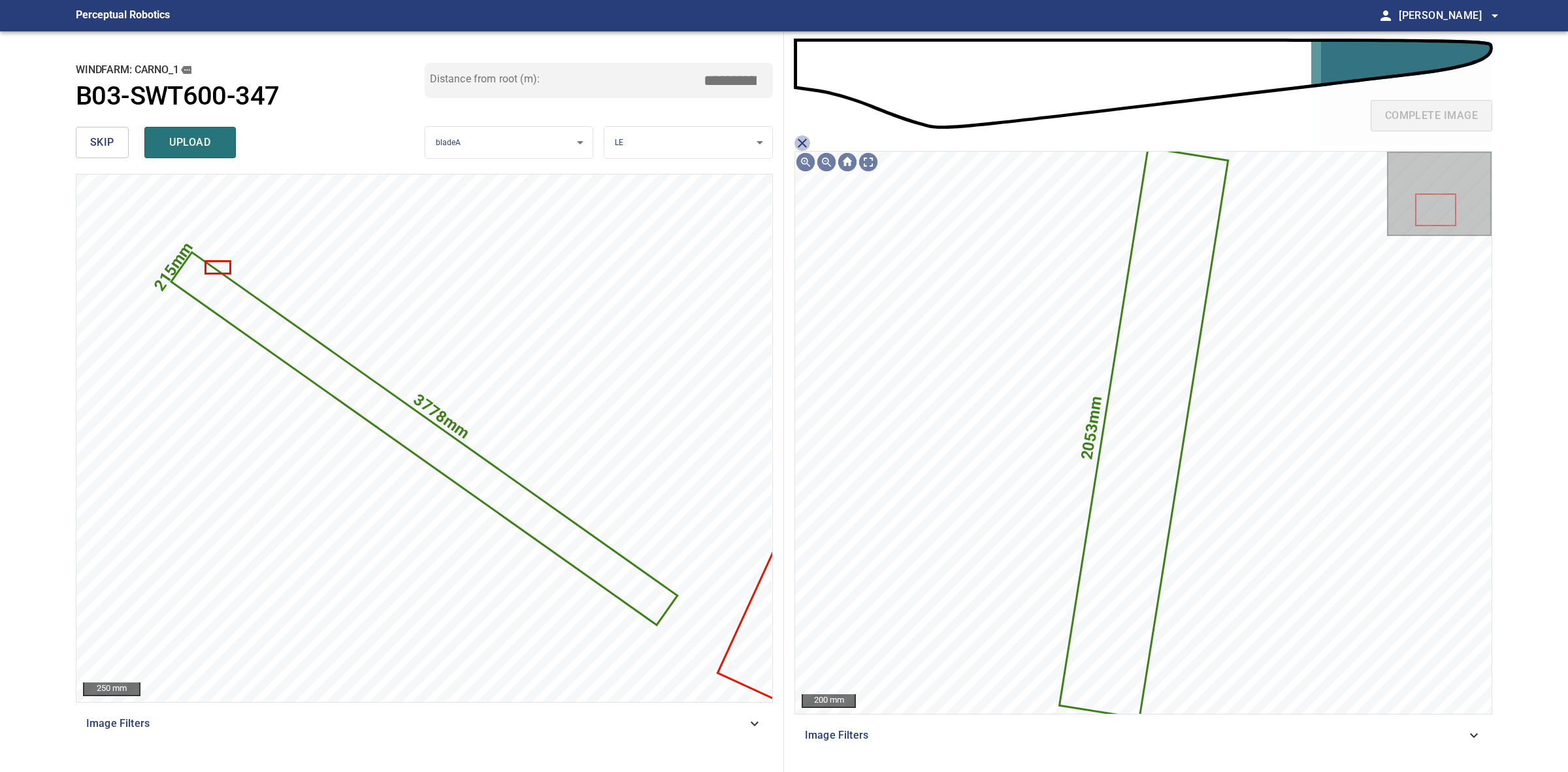
click at [801, 144] on icon "close matching imageResolution:" at bounding box center [802, 143] width 9 height 9
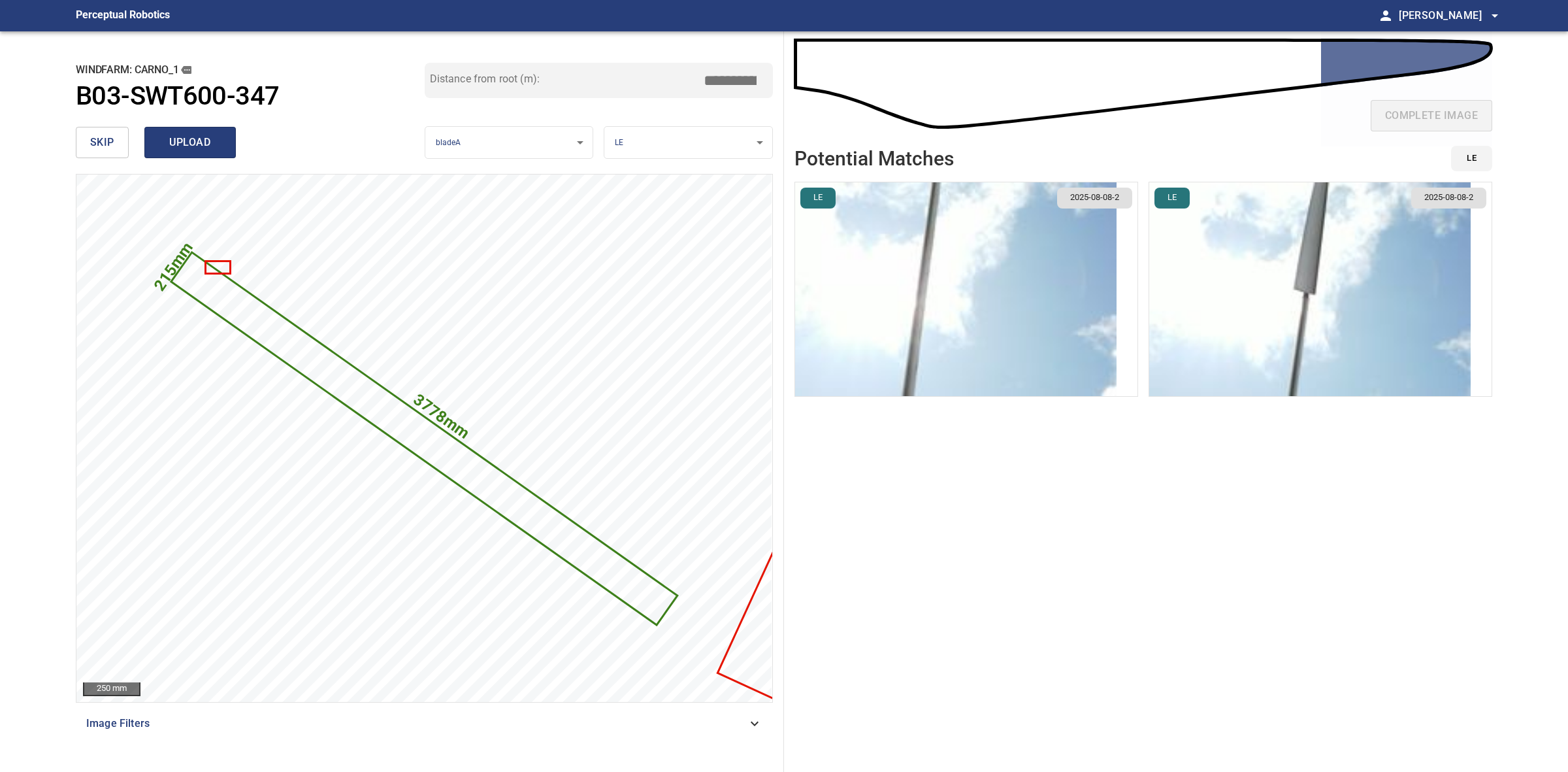
click at [171, 125] on div "skip upload" at bounding box center [250, 142] width 349 height 42
click at [170, 131] on button "upload" at bounding box center [189, 142] width 91 height 32
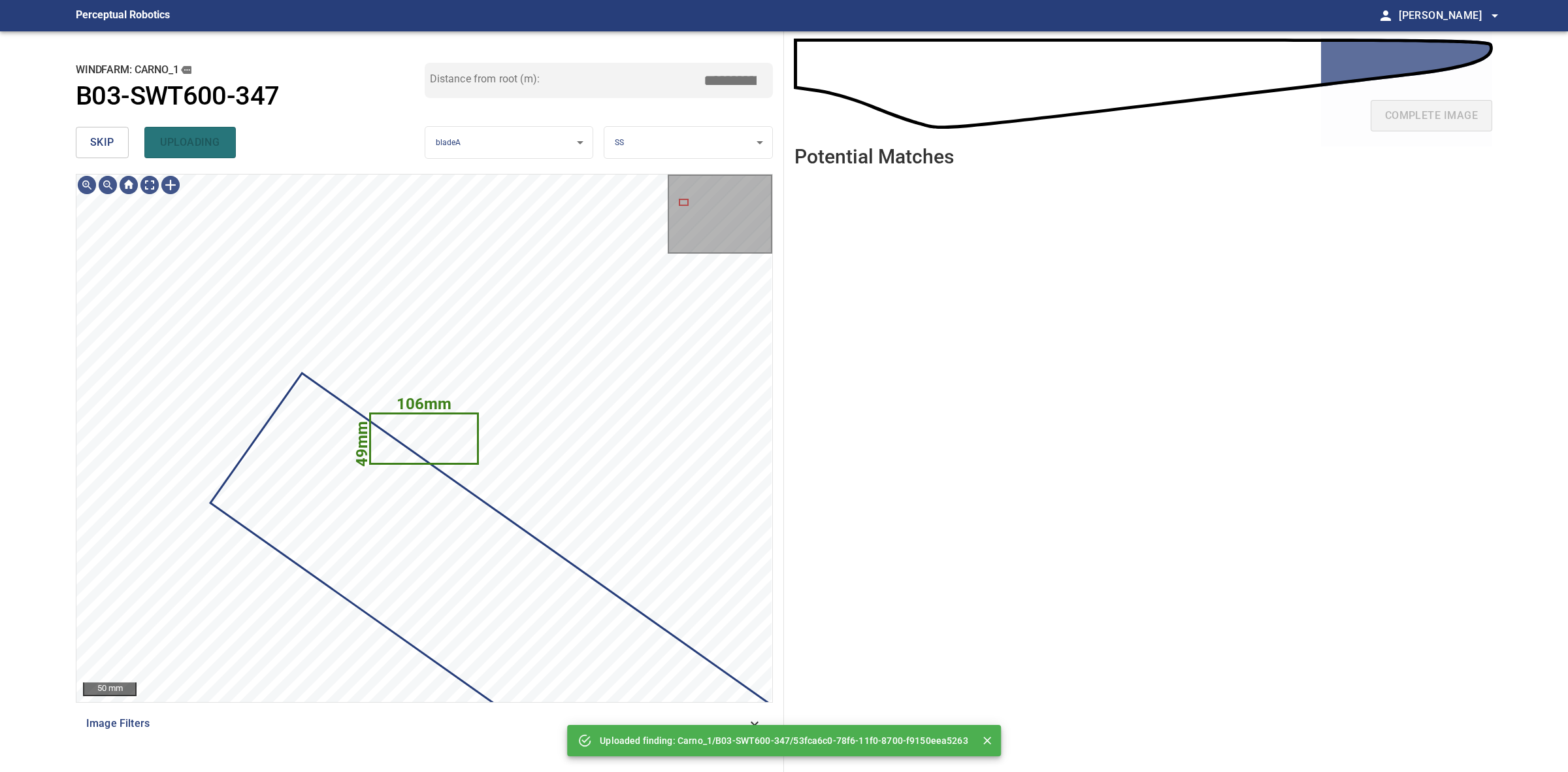
click at [85, 139] on button "skip" at bounding box center [102, 142] width 53 height 32
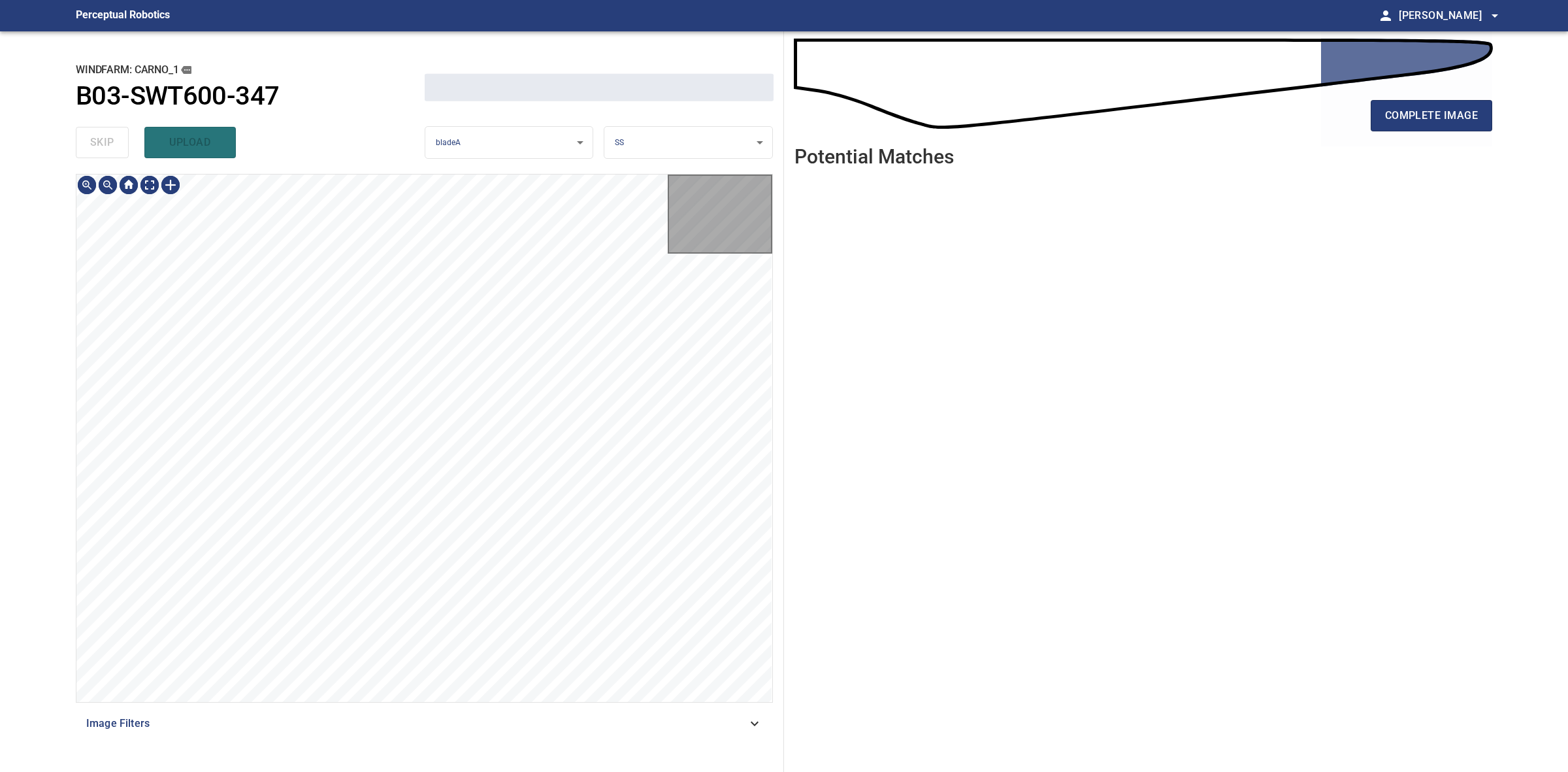
click at [85, 139] on div "skip upload" at bounding box center [250, 142] width 349 height 42
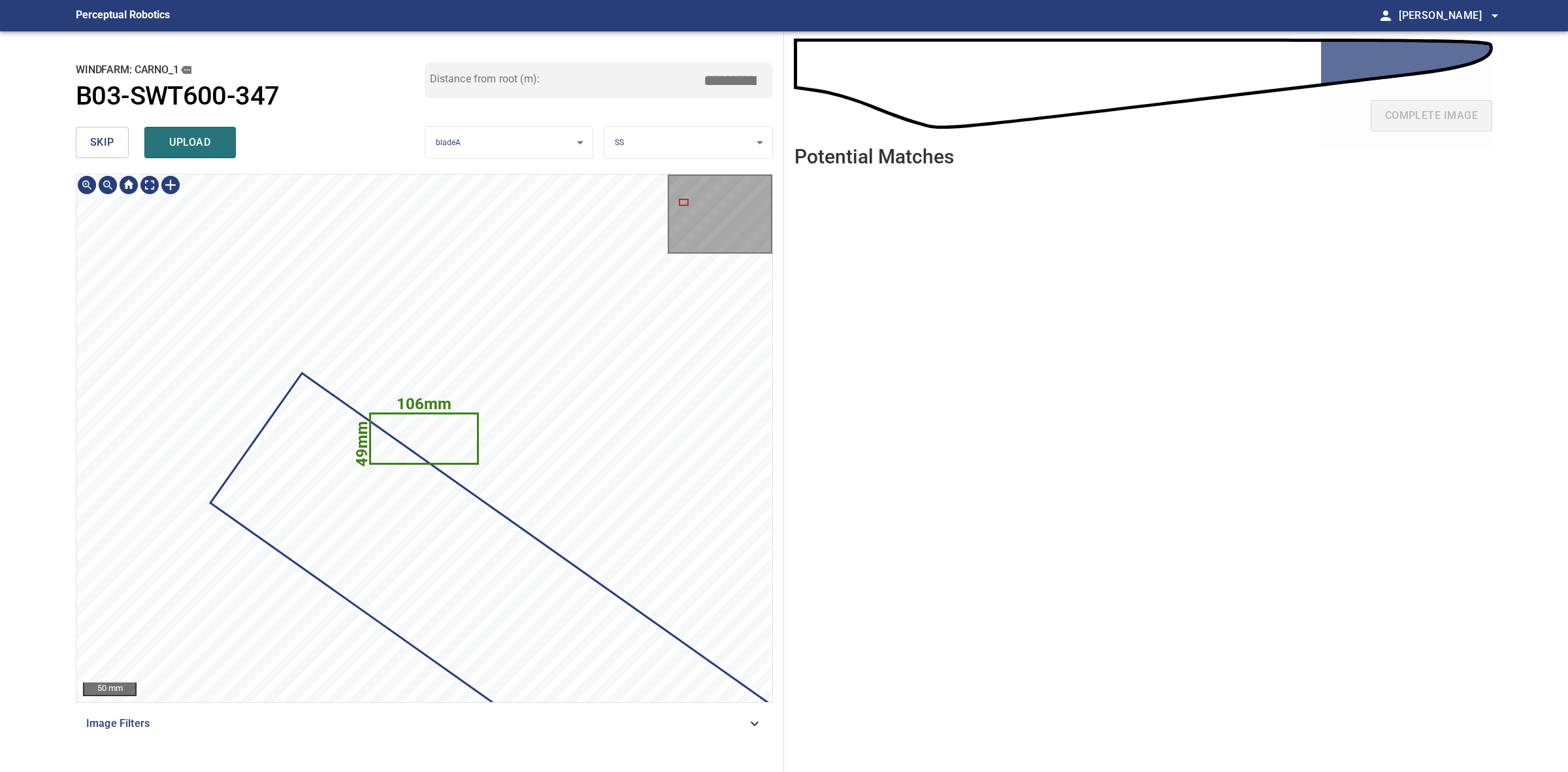
click at [429, 444] on icon at bounding box center [424, 438] width 105 height 49
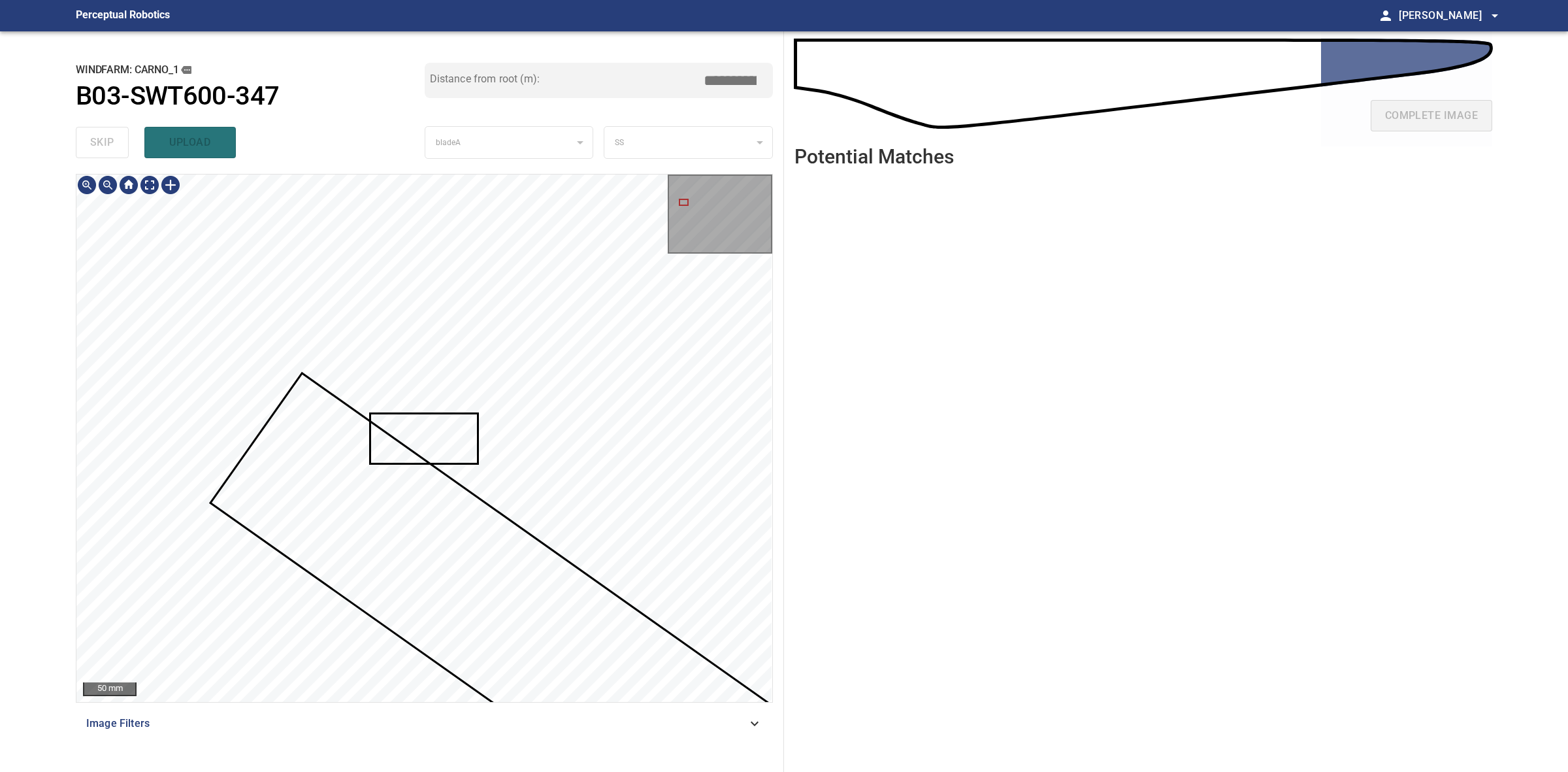
click at [498, 433] on div at bounding box center [424, 438] width 696 height 527
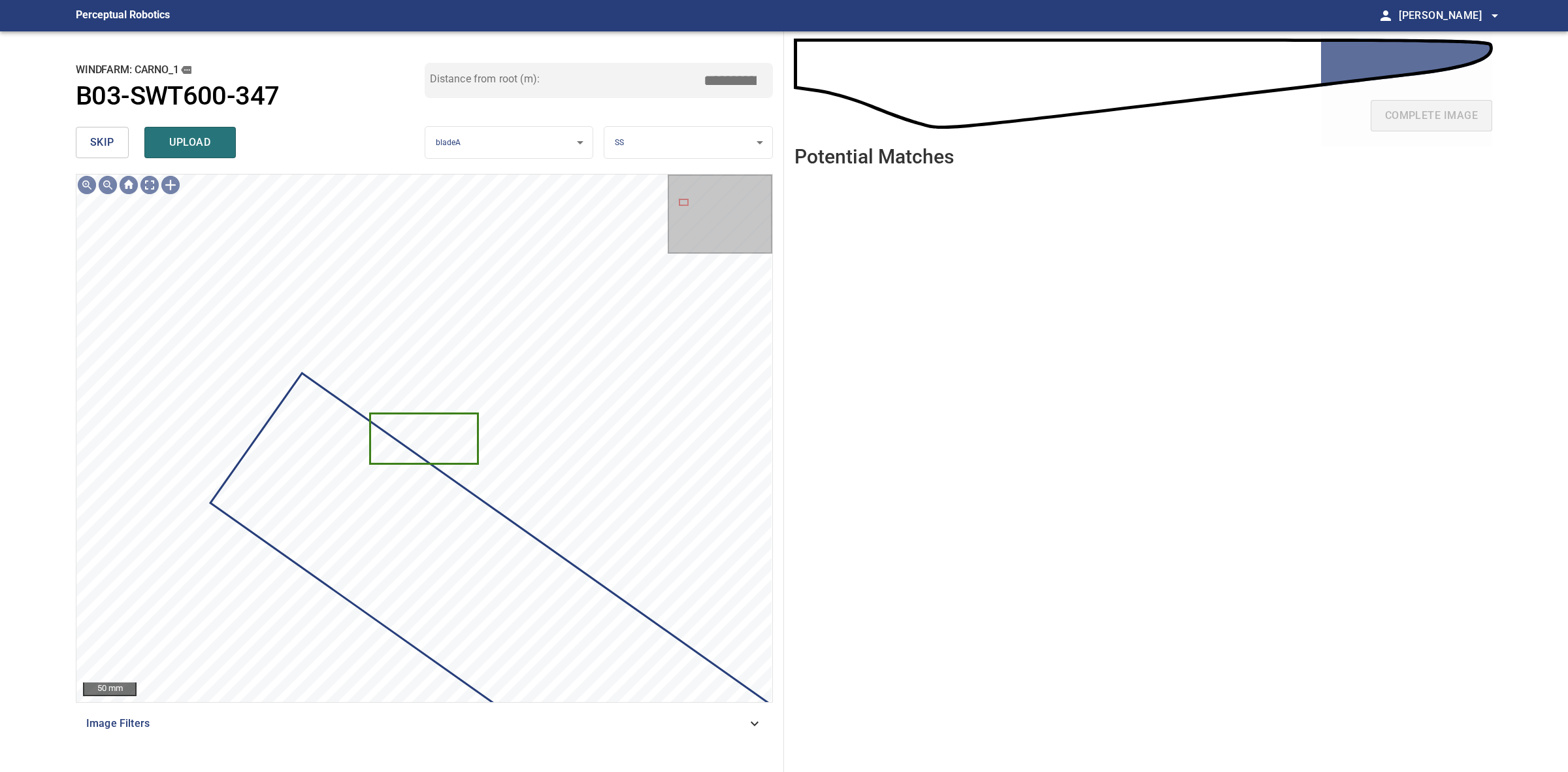
click at [112, 125] on div "skip upload" at bounding box center [250, 142] width 349 height 42
click at [110, 135] on span "skip" at bounding box center [102, 141] width 24 height 18
click at [110, 135] on div "skip upload" at bounding box center [250, 142] width 349 height 42
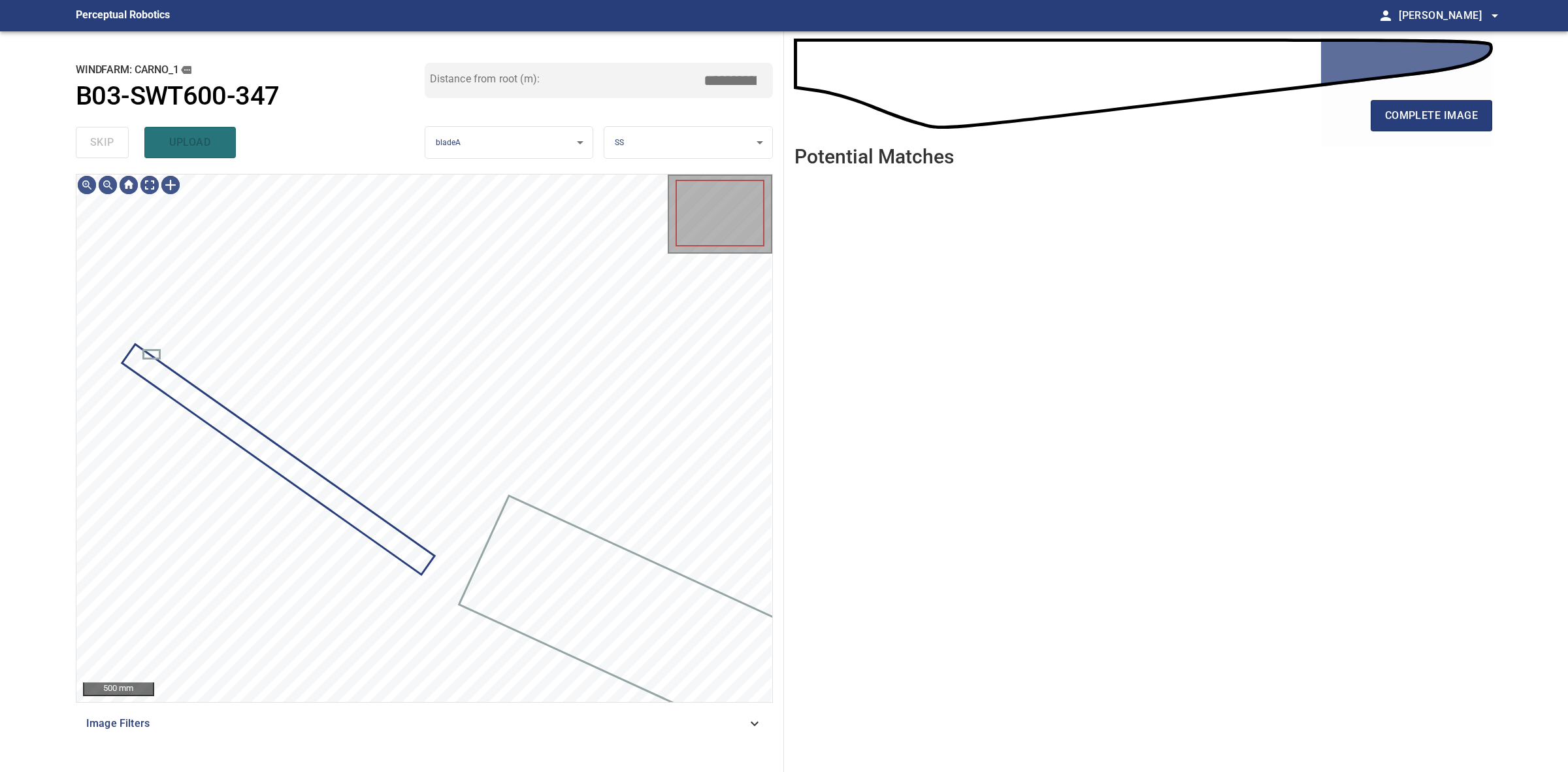
click at [110, 135] on div "skip upload" at bounding box center [250, 142] width 349 height 42
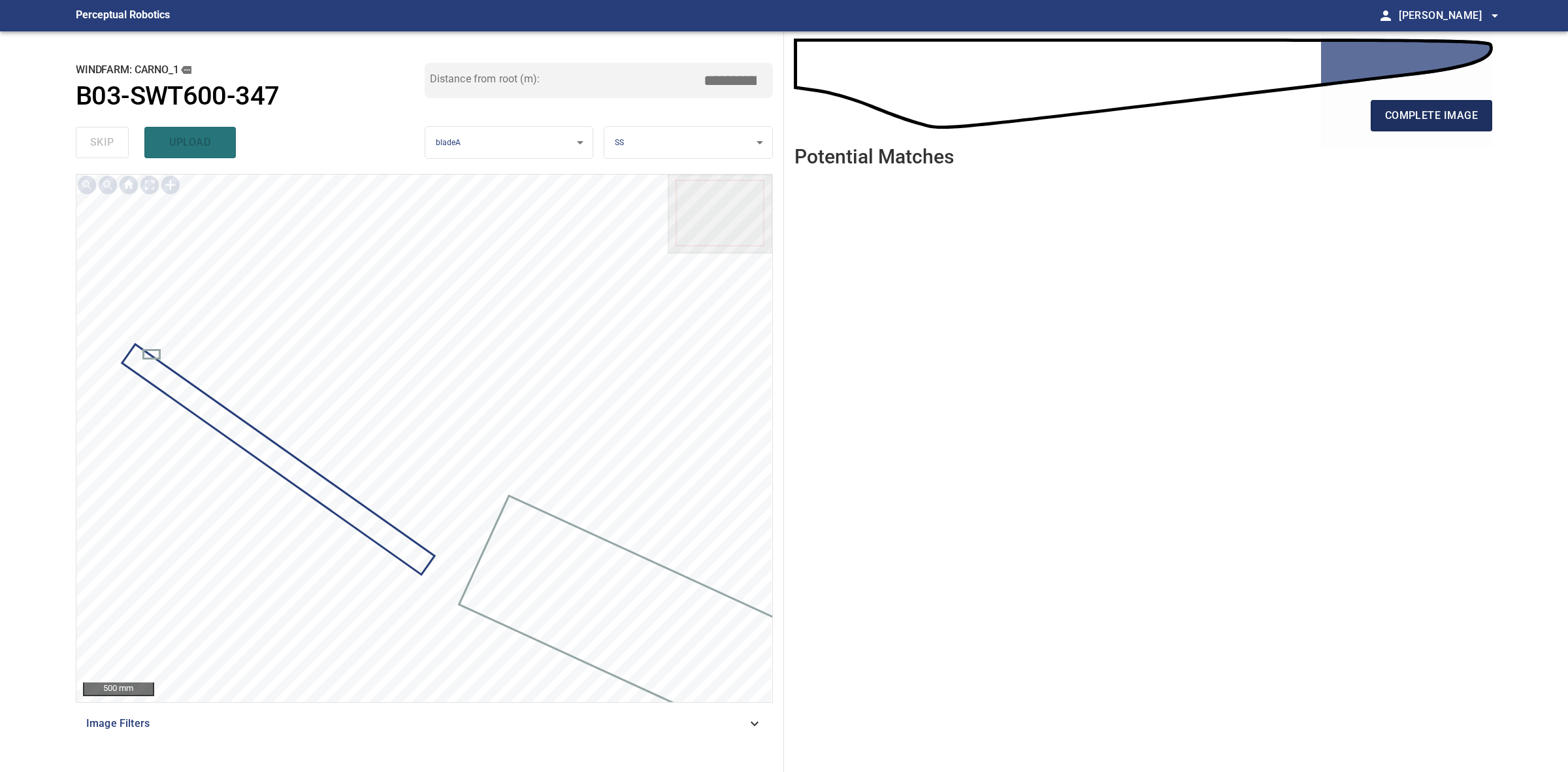
click at [1432, 122] on span "complete image" at bounding box center [1432, 115] width 93 height 18
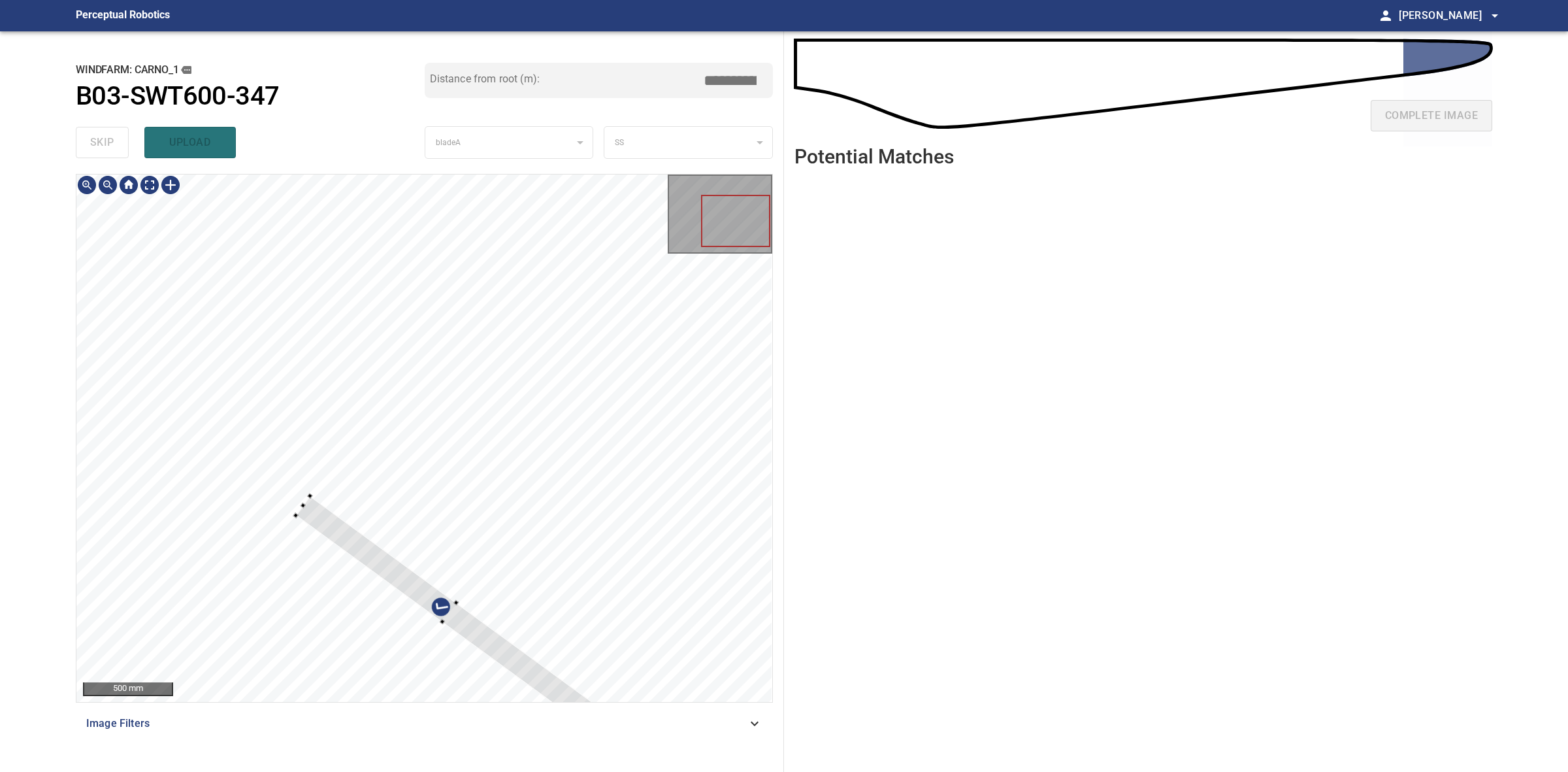
click at [304, 495] on div at bounding box center [424, 438] width 696 height 527
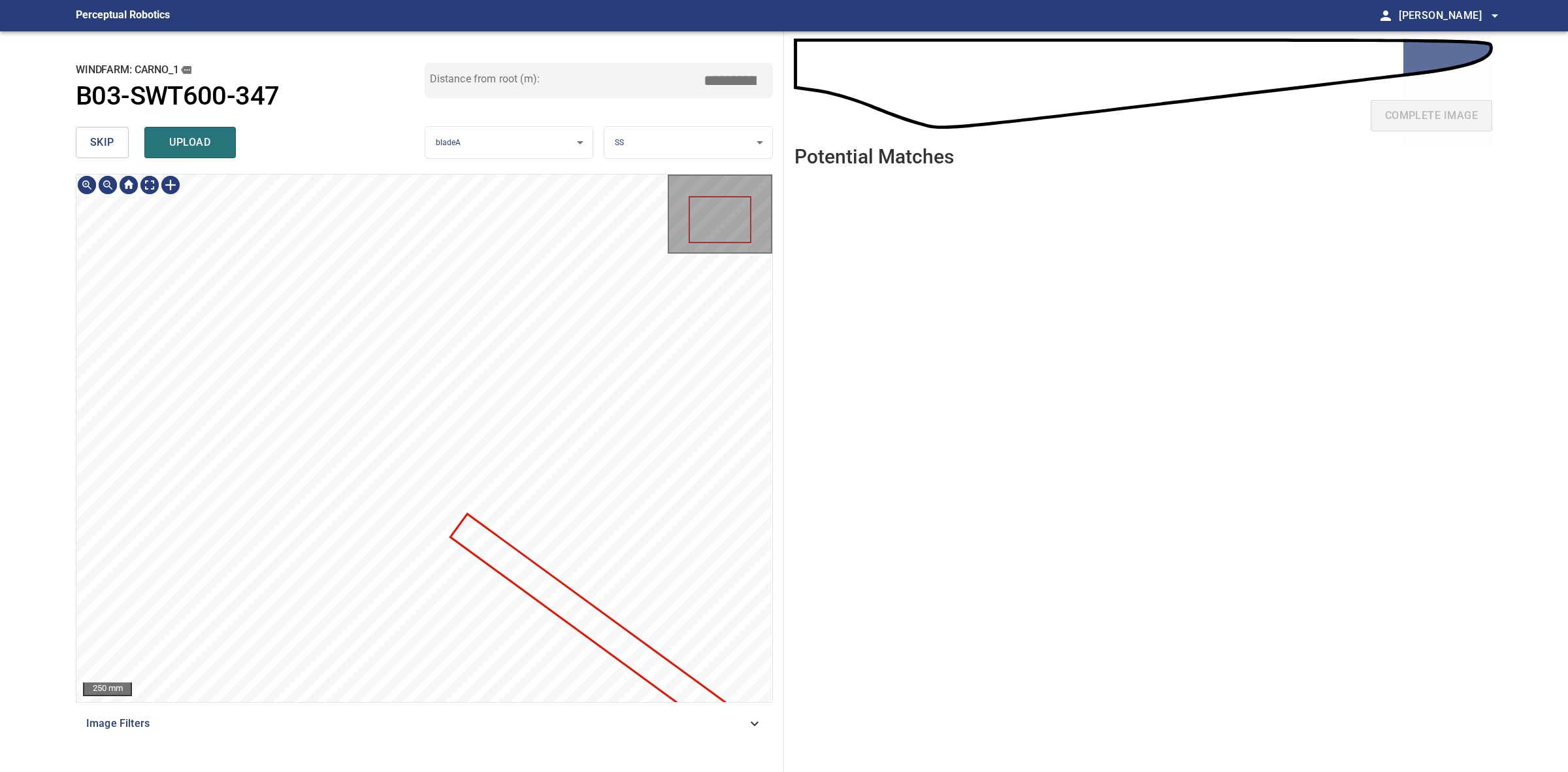
click at [657, 130] on body "**********" at bounding box center [784, 386] width 1568 height 772
click at [657, 130] on ul "Blade Side LE PS TE SS" at bounding box center [688, 164] width 167 height 118
click at [654, 137] on li "LE" at bounding box center [688, 142] width 167 height 21
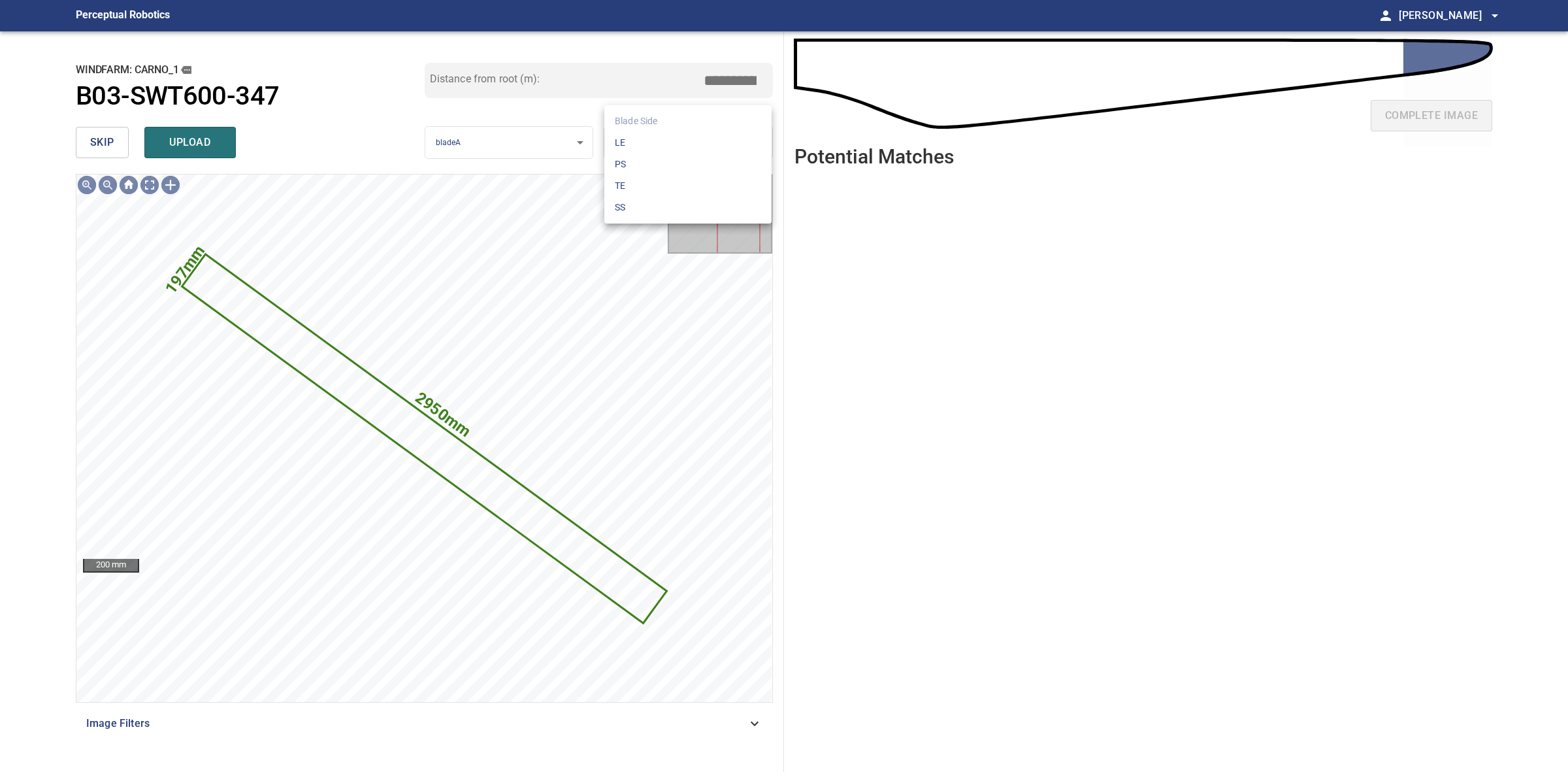
click at [654, 134] on body "**********" at bounding box center [784, 386] width 1568 height 772
click at [654, 134] on li "LE" at bounding box center [688, 142] width 167 height 21
click at [725, 77] on input "*****" at bounding box center [735, 80] width 66 height 25
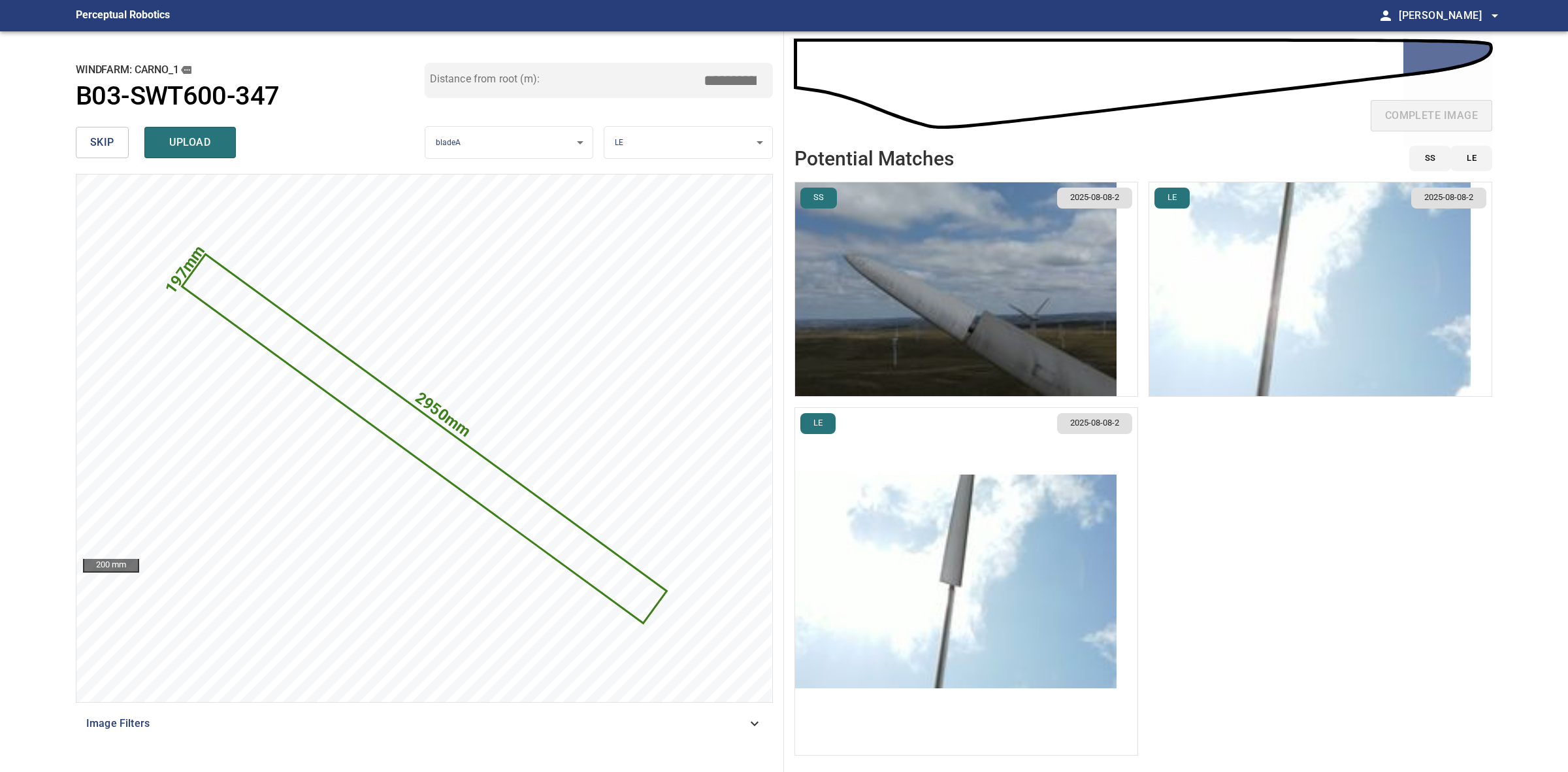
type input "*****"
click at [1038, 269] on img "button" at bounding box center [955, 289] width 321 height 214
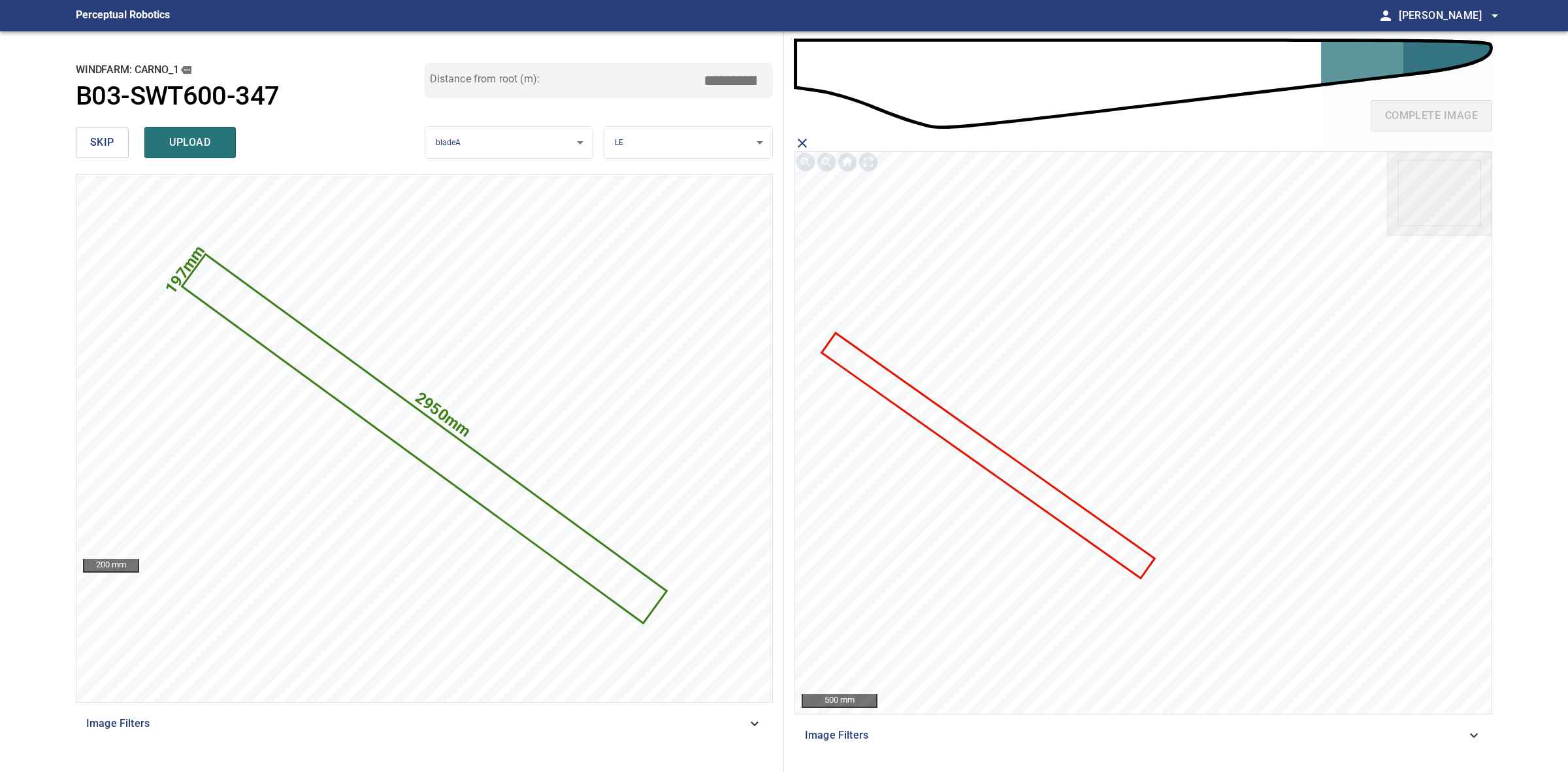
click at [982, 444] on icon at bounding box center [989, 455] width 331 height 242
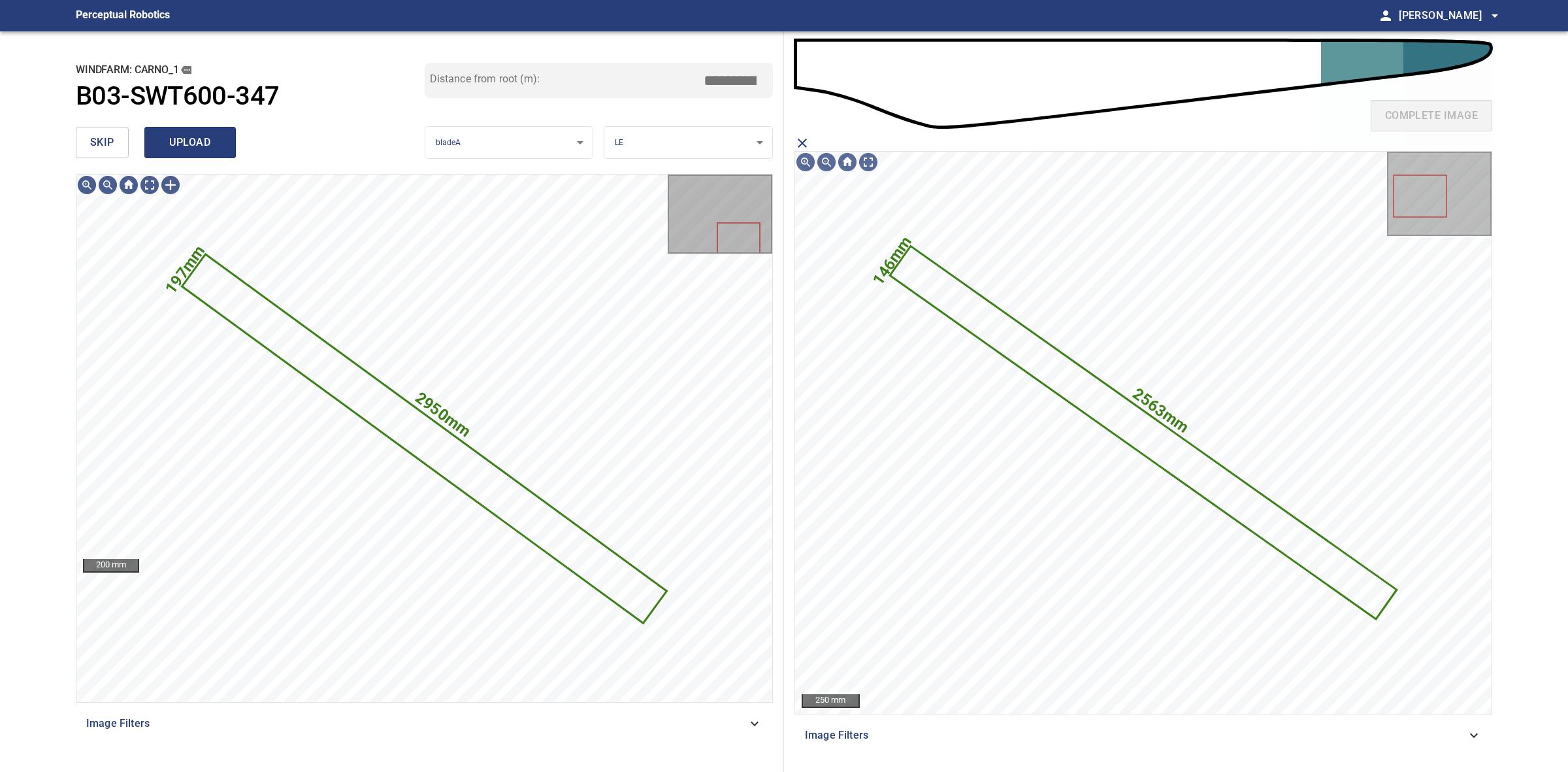
click at [221, 150] on button "upload" at bounding box center [189, 142] width 91 height 32
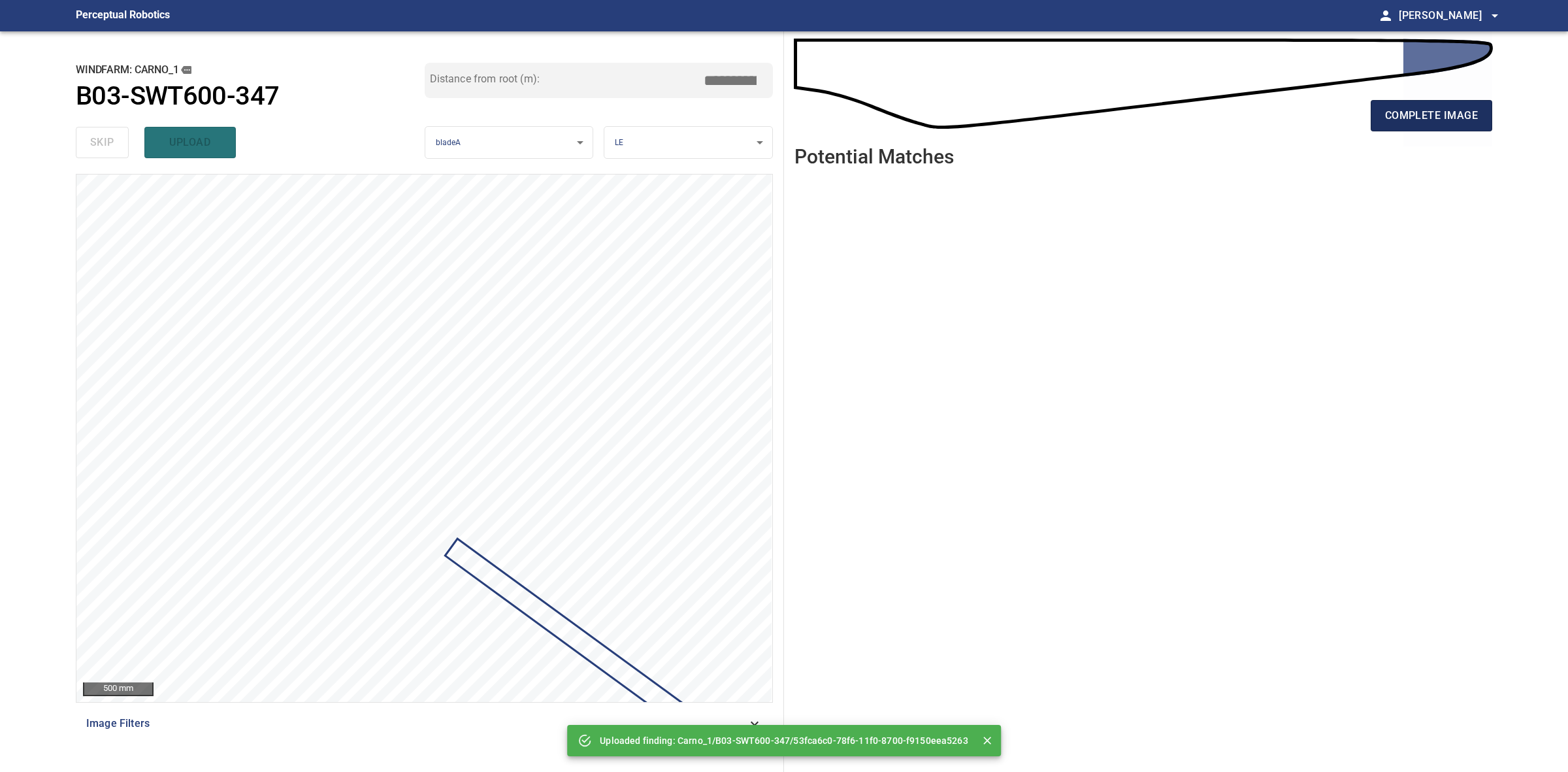
click at [1427, 126] on button "complete image" at bounding box center [1432, 115] width 122 height 32
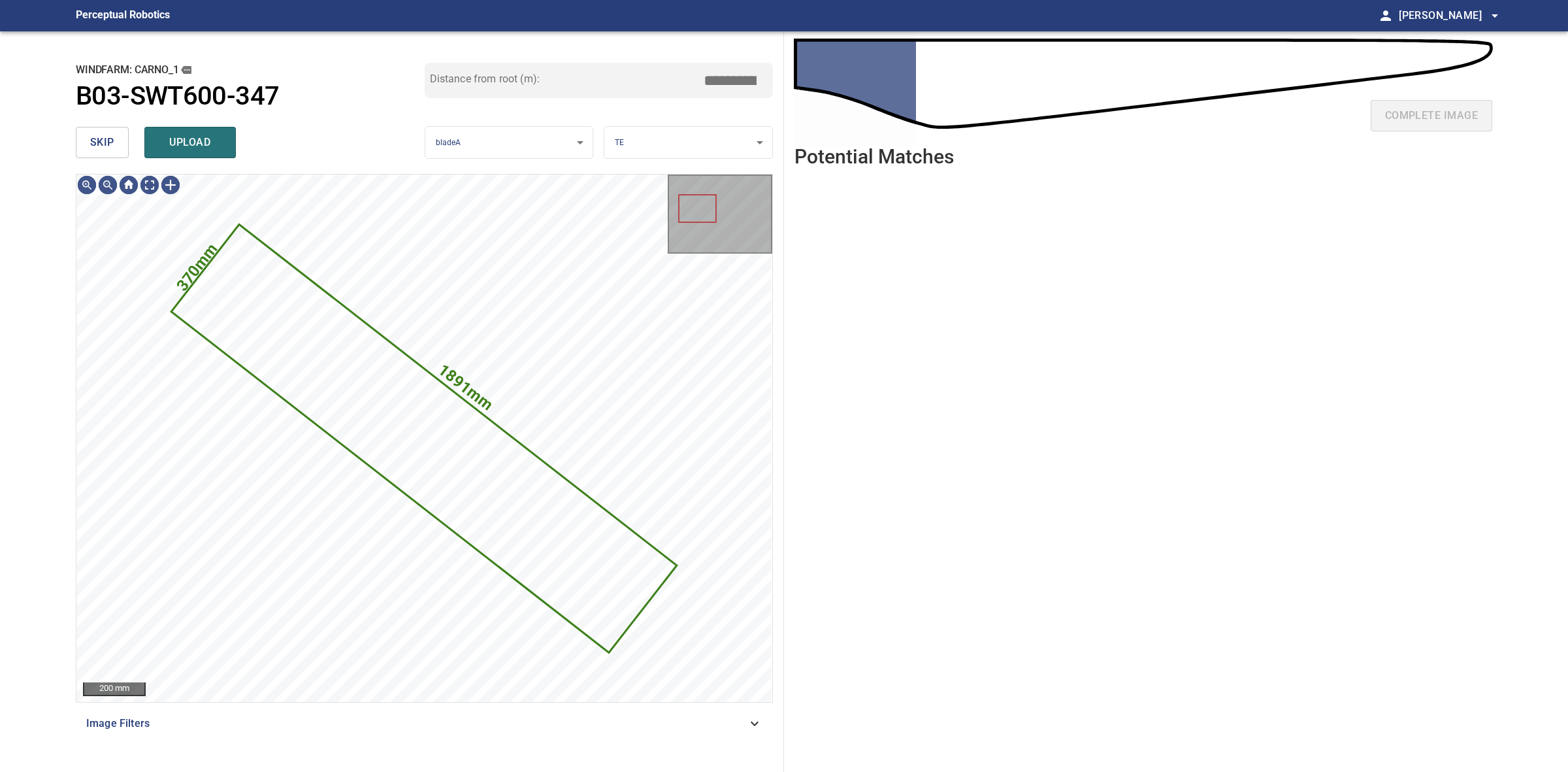
click at [115, 155] on button "skip" at bounding box center [102, 142] width 53 height 32
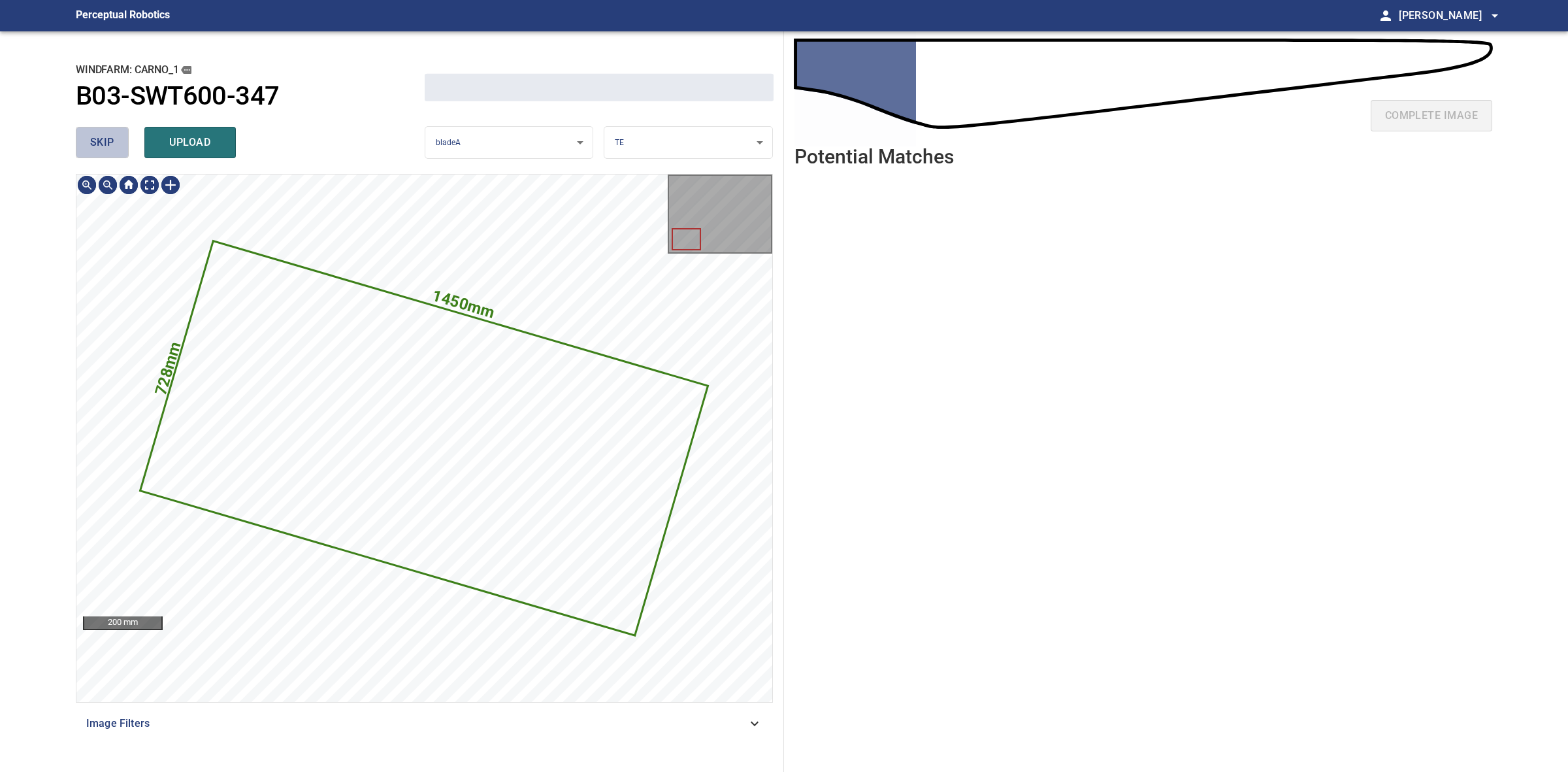
click at [115, 155] on button "skip" at bounding box center [102, 142] width 53 height 32
click at [115, 154] on div "skip upload" at bounding box center [250, 142] width 349 height 42
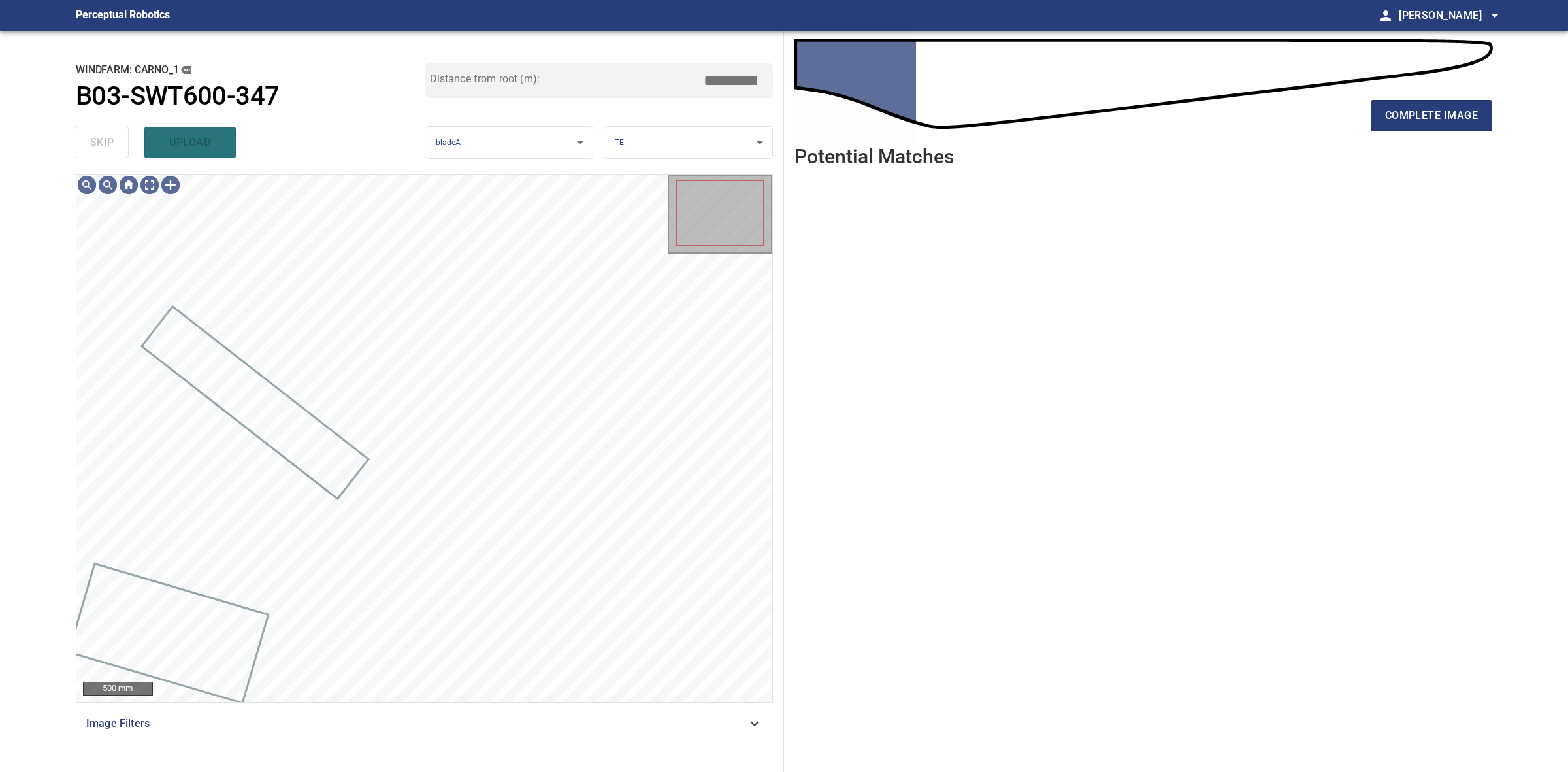
click at [115, 154] on div "skip upload" at bounding box center [250, 142] width 349 height 42
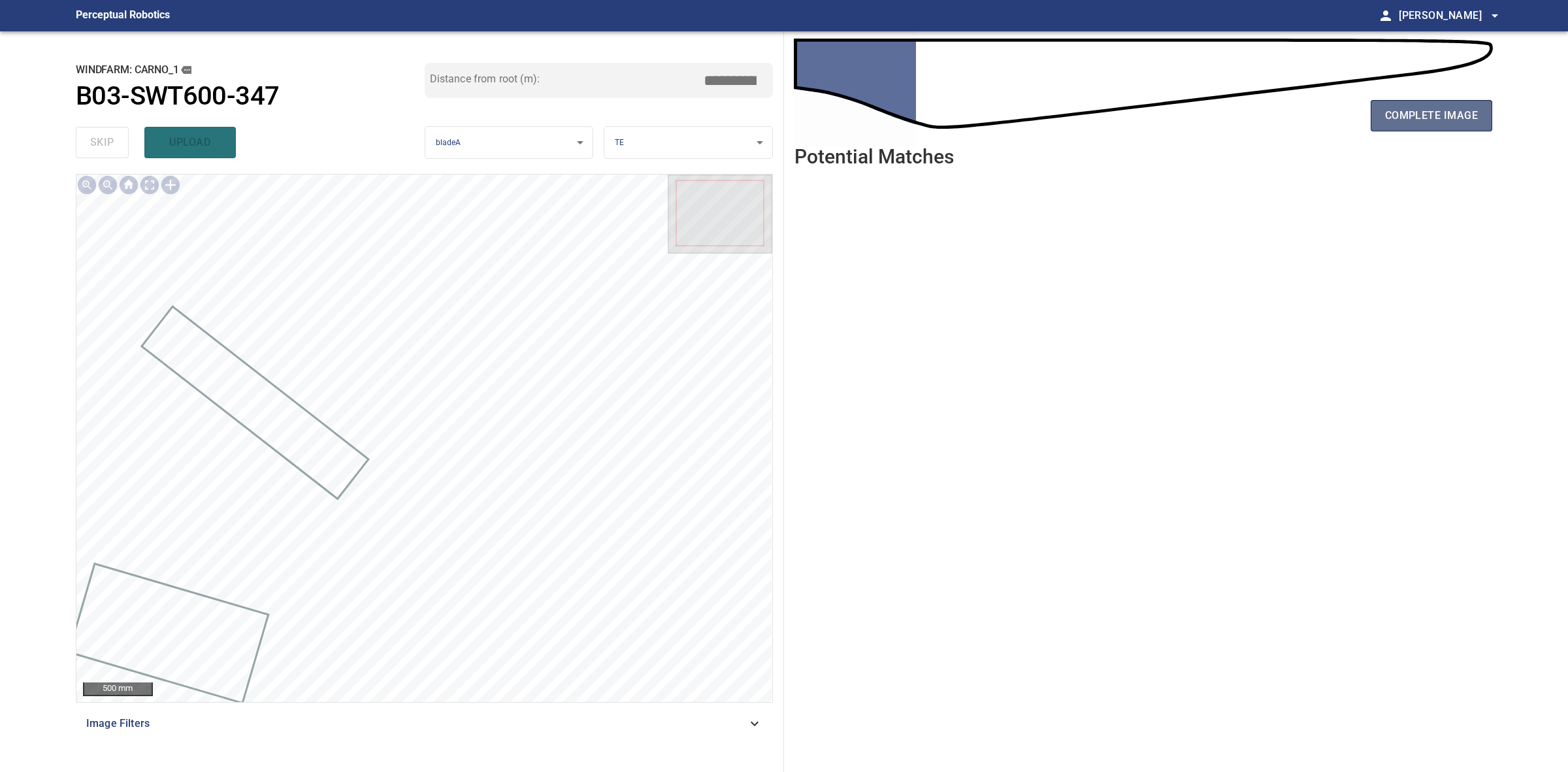
click at [1456, 118] on span "complete image" at bounding box center [1432, 115] width 93 height 18
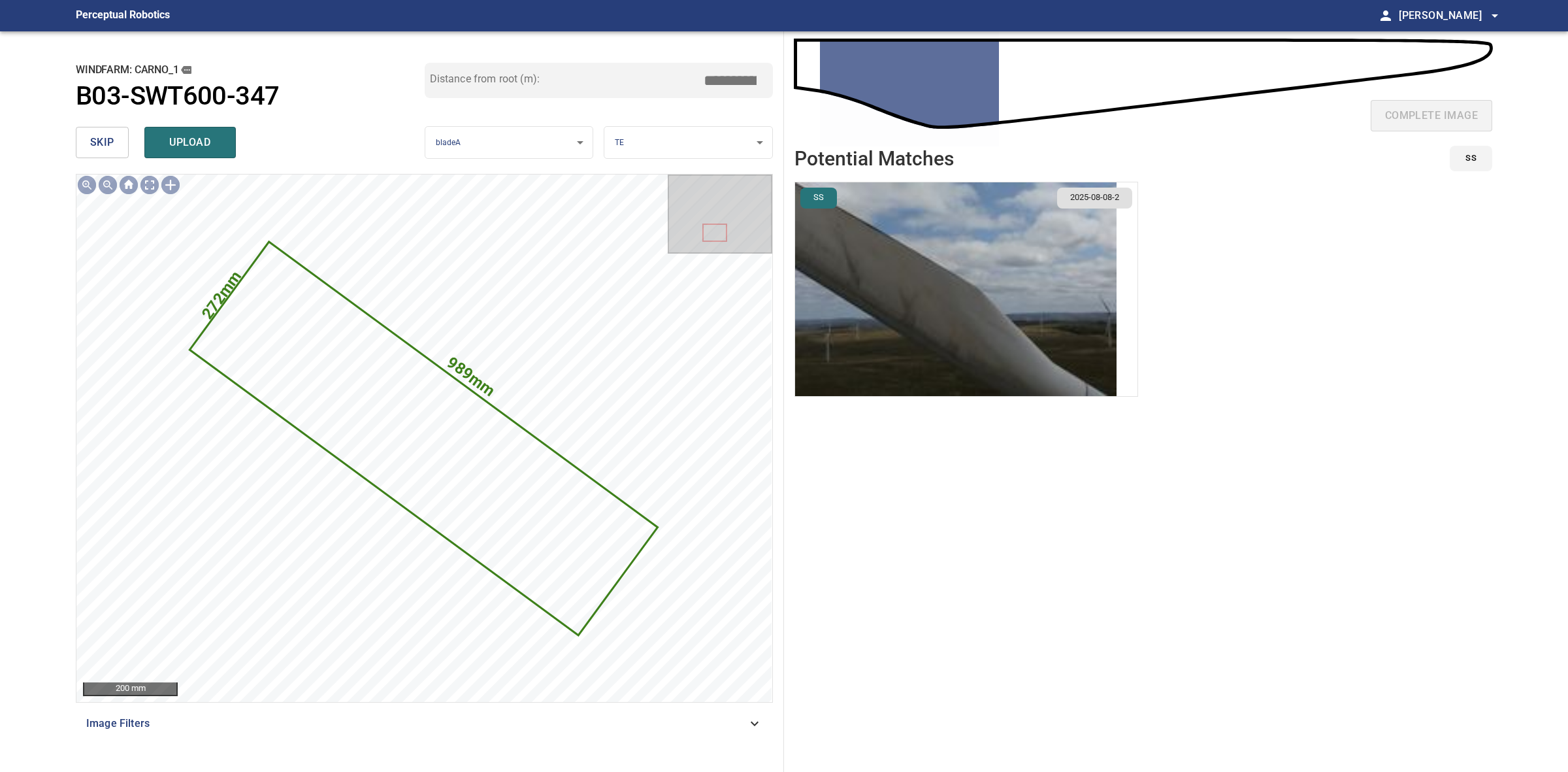
click at [72, 139] on div "**********" at bounding box center [424, 401] width 718 height 740
click at [77, 141] on button "skip" at bounding box center [102, 142] width 53 height 32
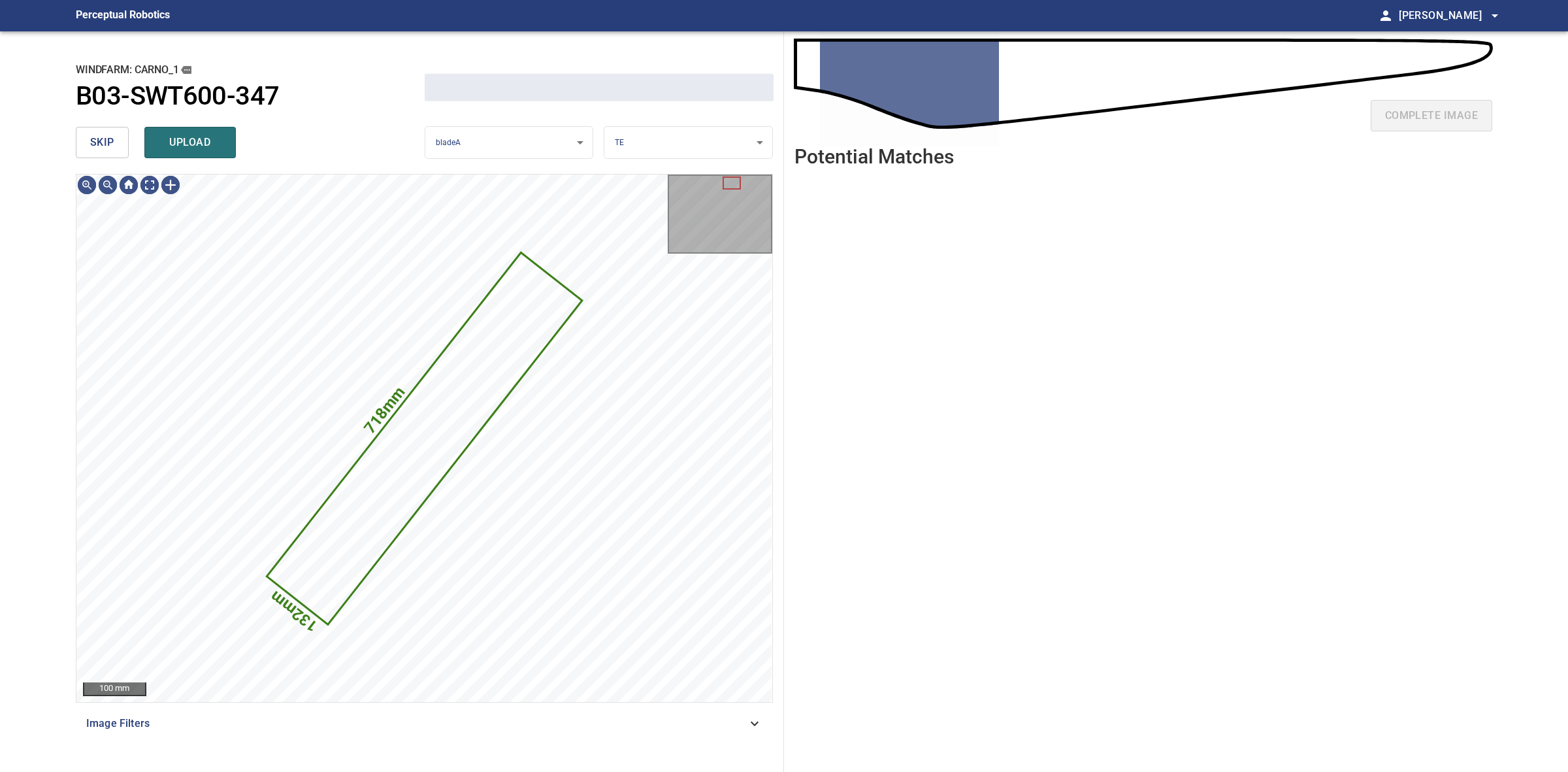
click at [87, 138] on button "skip" at bounding box center [102, 142] width 53 height 32
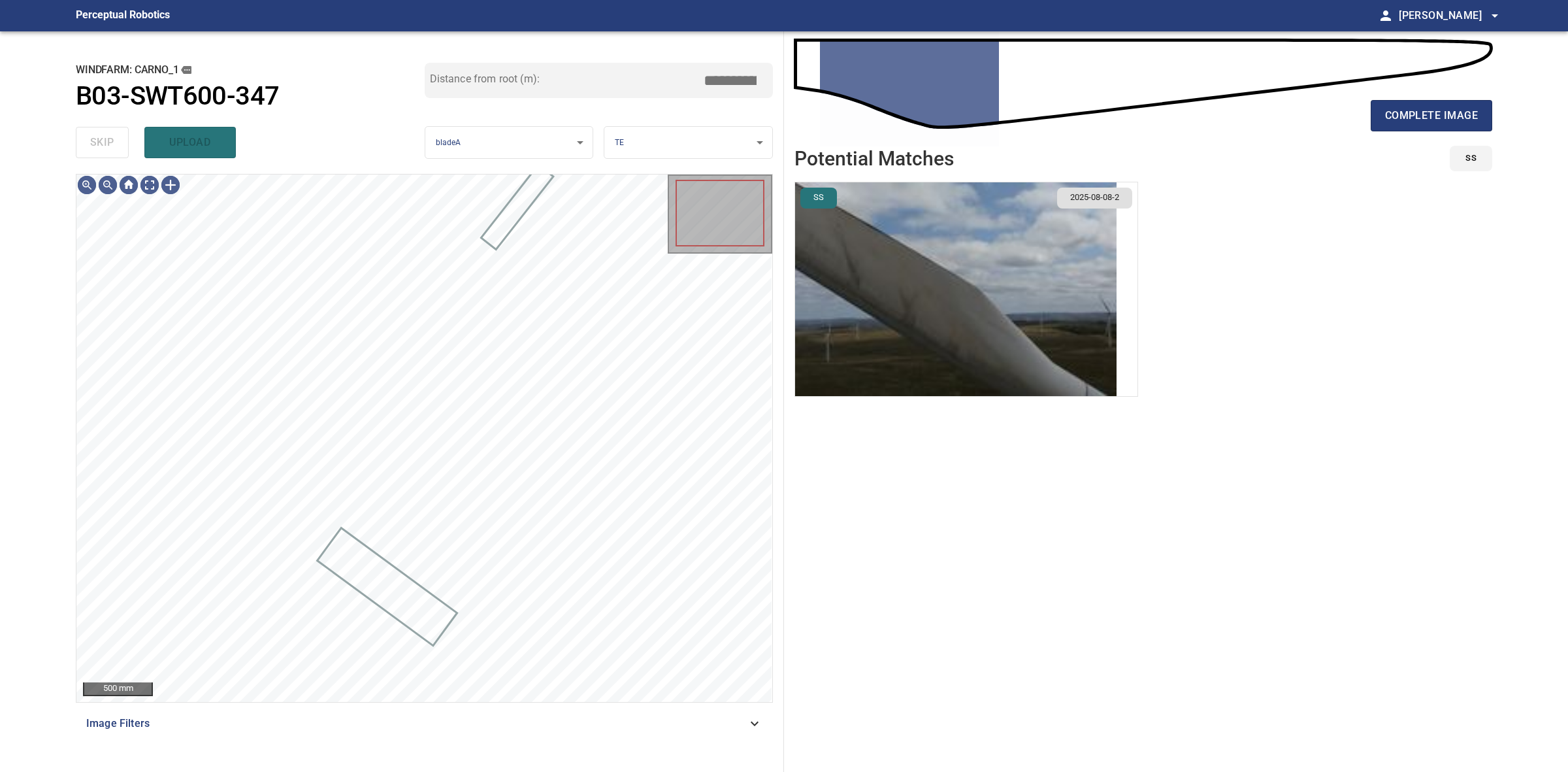
click at [87, 138] on div "skip upload" at bounding box center [250, 142] width 349 height 42
click at [1433, 116] on span "complete image" at bounding box center [1432, 115] width 93 height 18
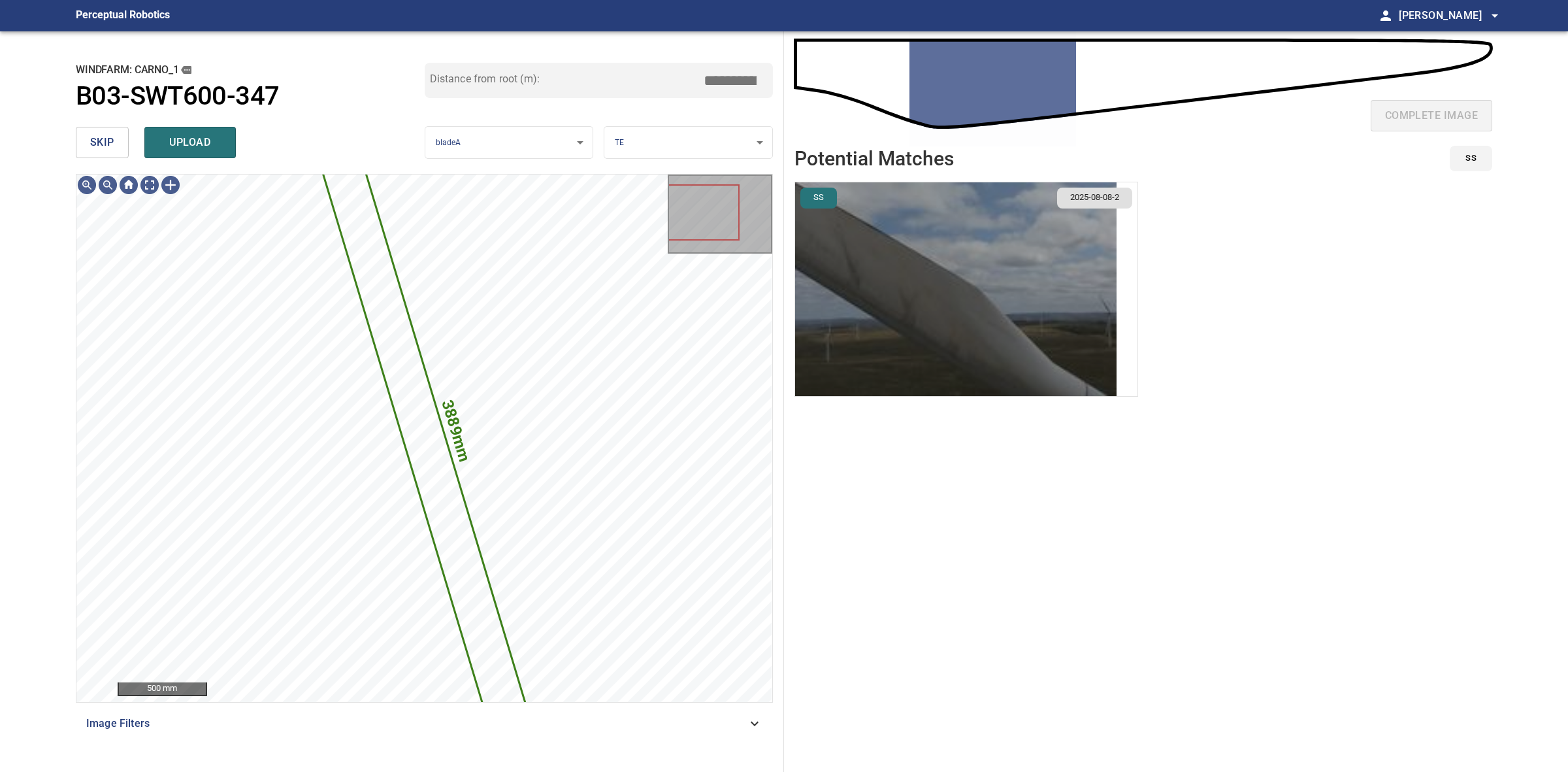
click at [896, 254] on img "button" at bounding box center [955, 289] width 321 height 214
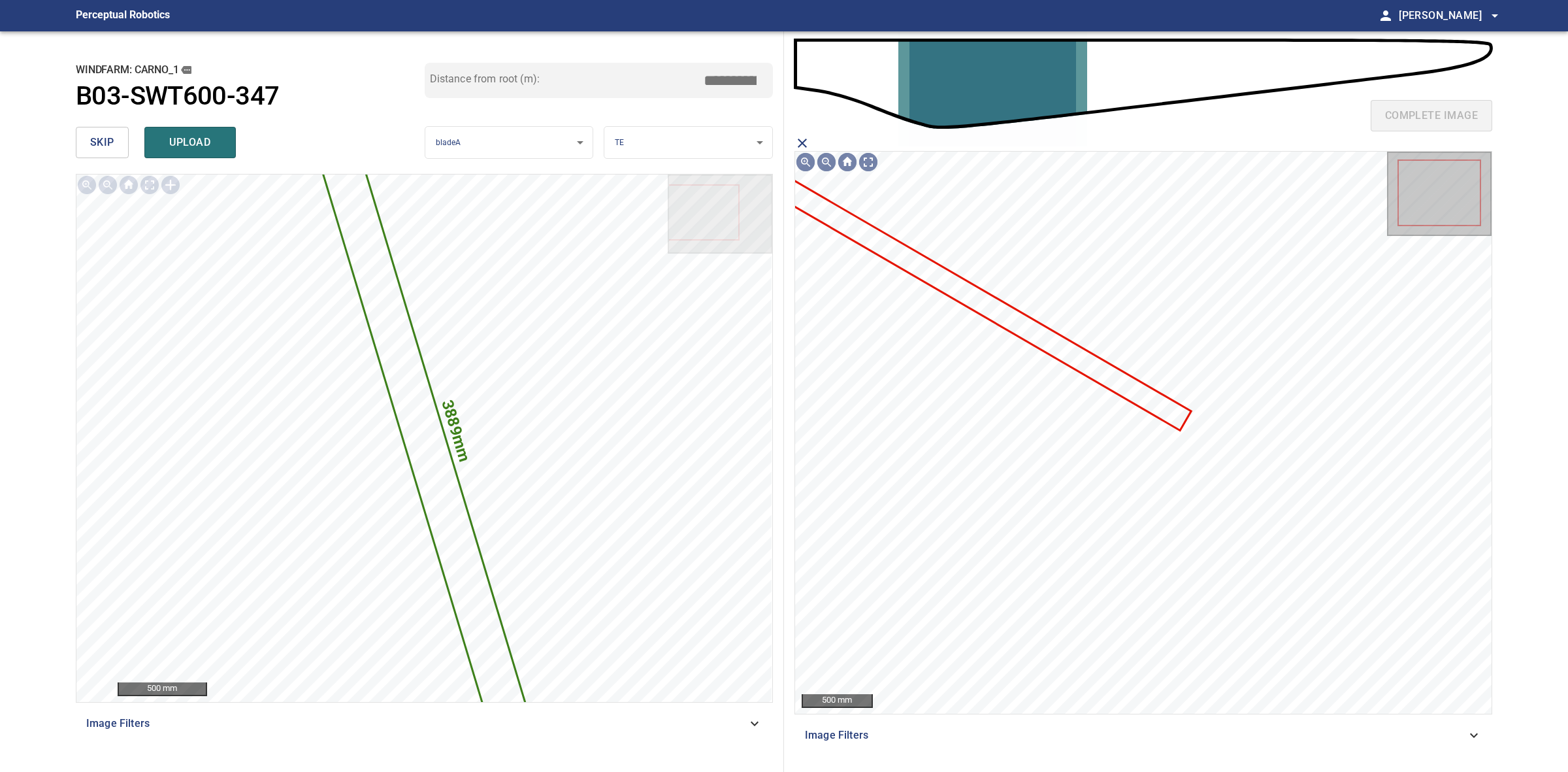
click at [1049, 349] on icon at bounding box center [983, 302] width 413 height 251
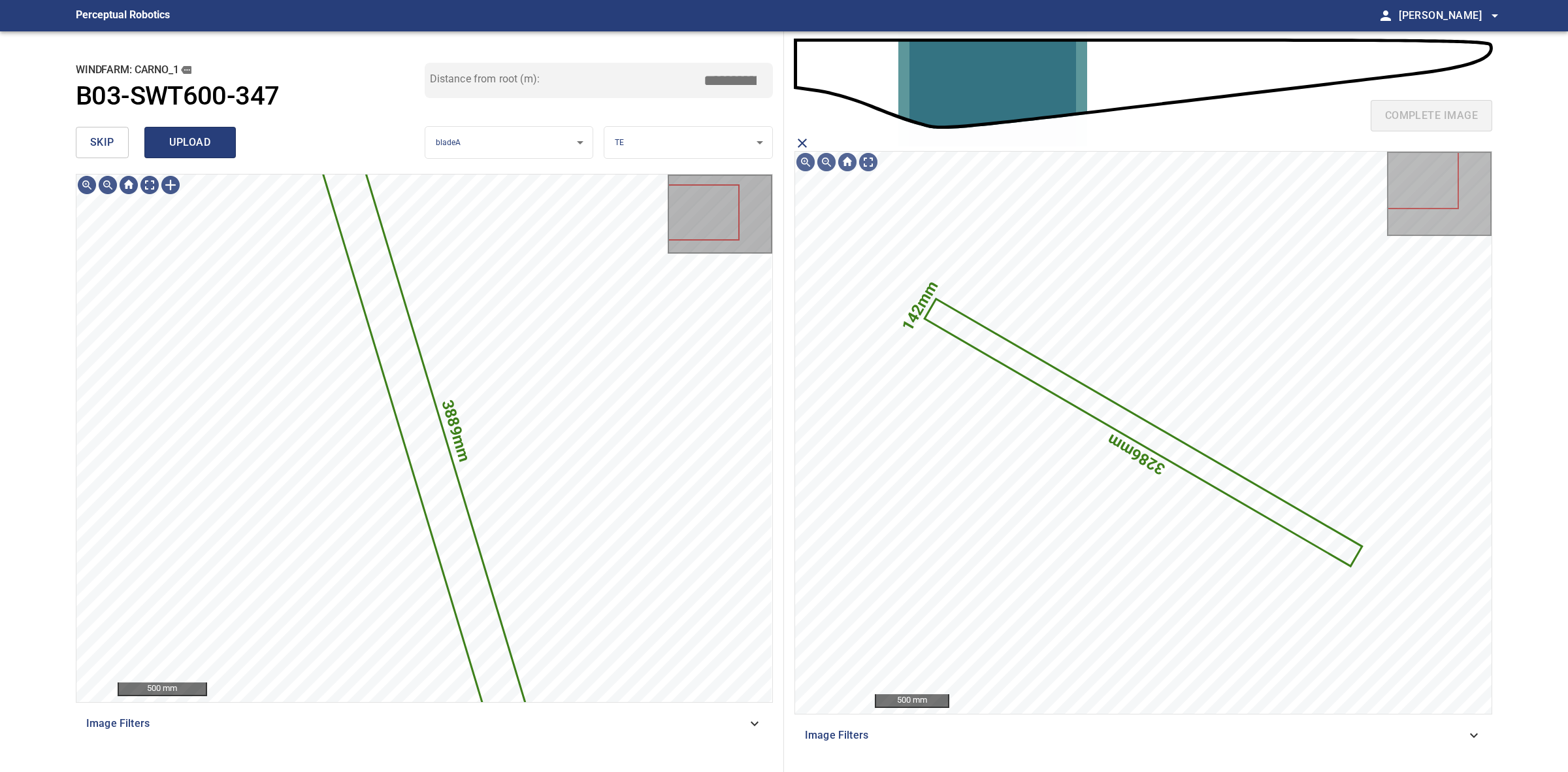
click at [187, 137] on span "upload" at bounding box center [190, 141] width 63 height 18
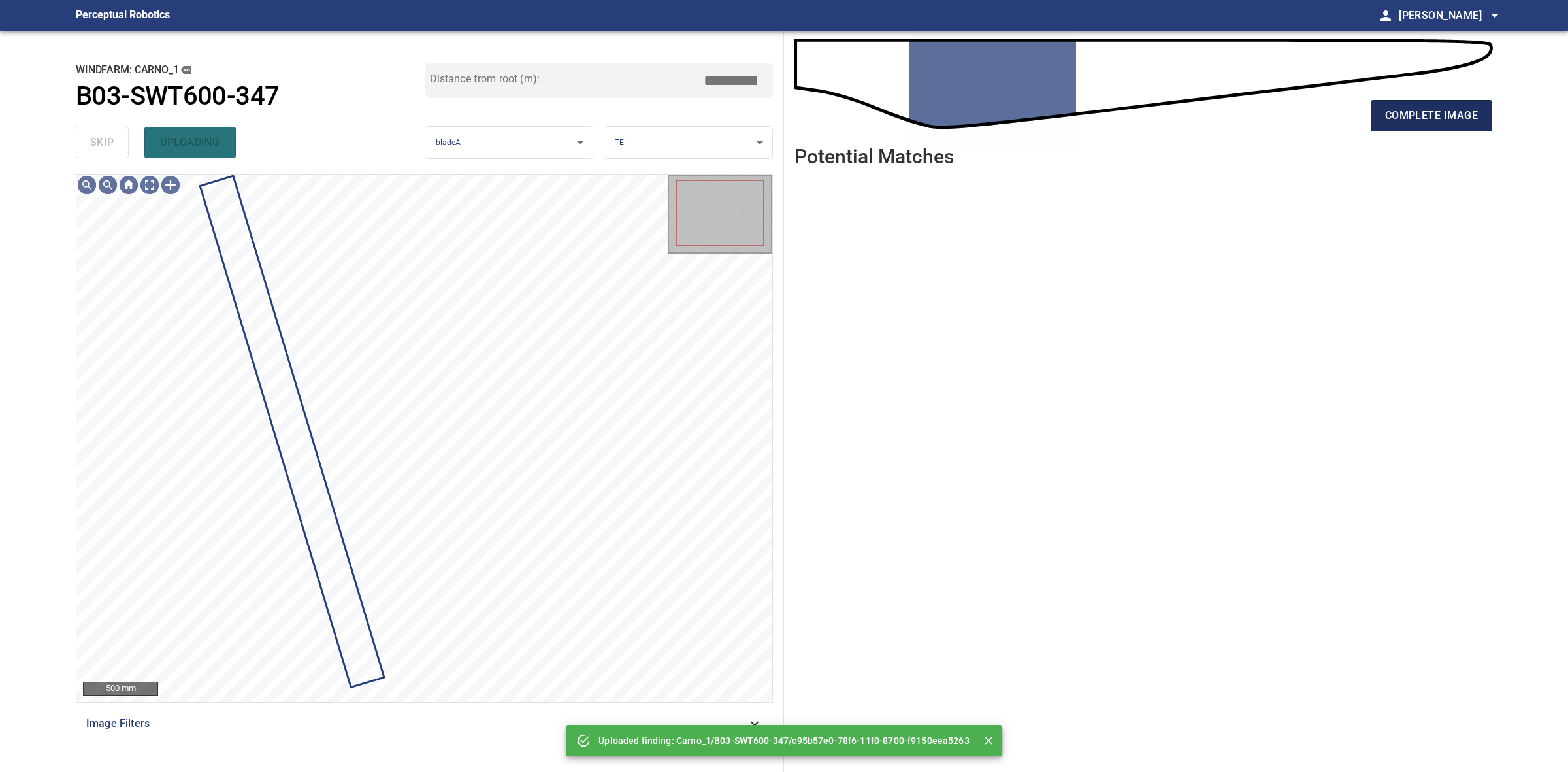
click at [1402, 121] on span "complete image" at bounding box center [1432, 115] width 93 height 18
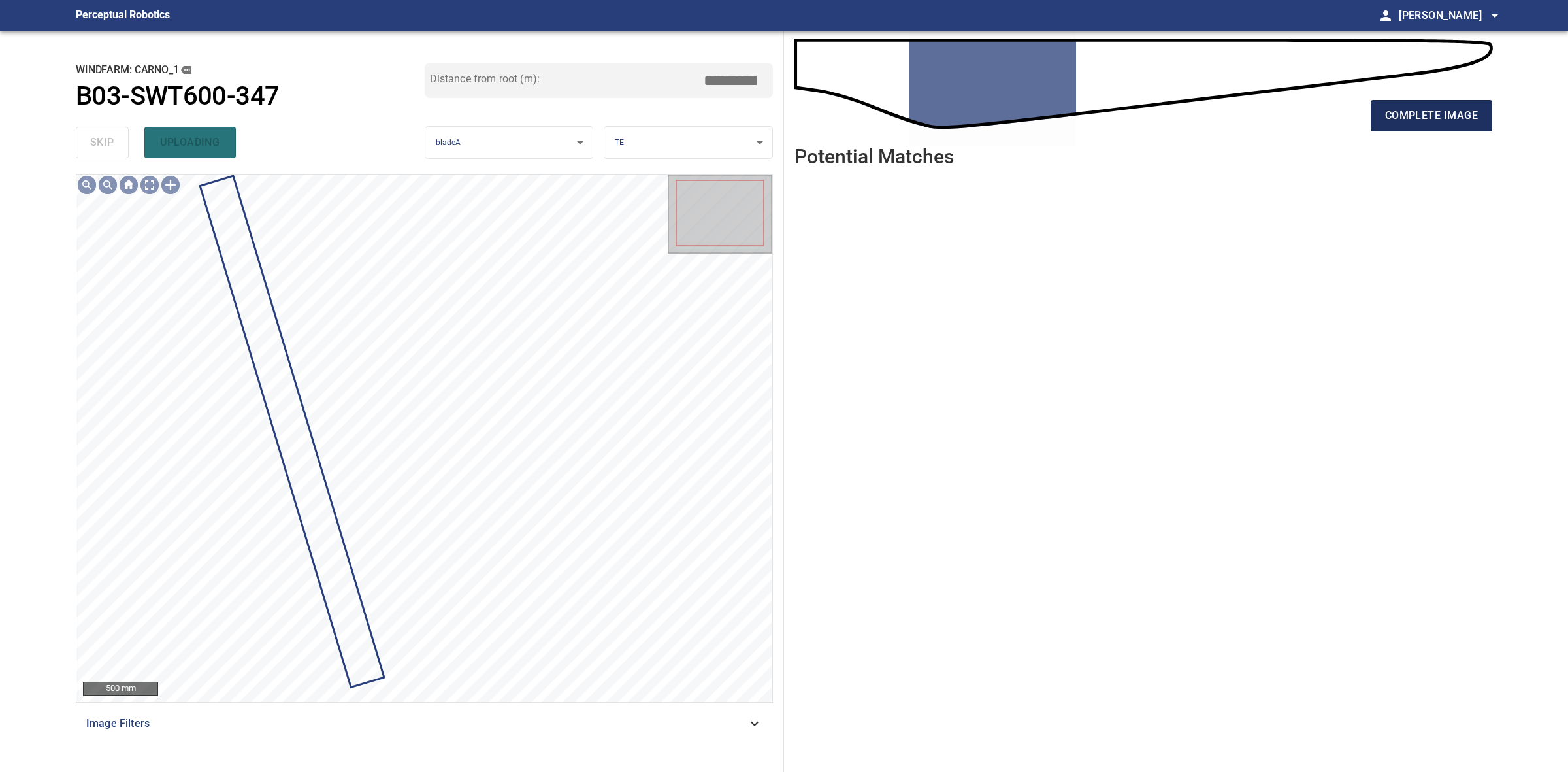
click at [1402, 121] on span "complete image" at bounding box center [1432, 115] width 93 height 18
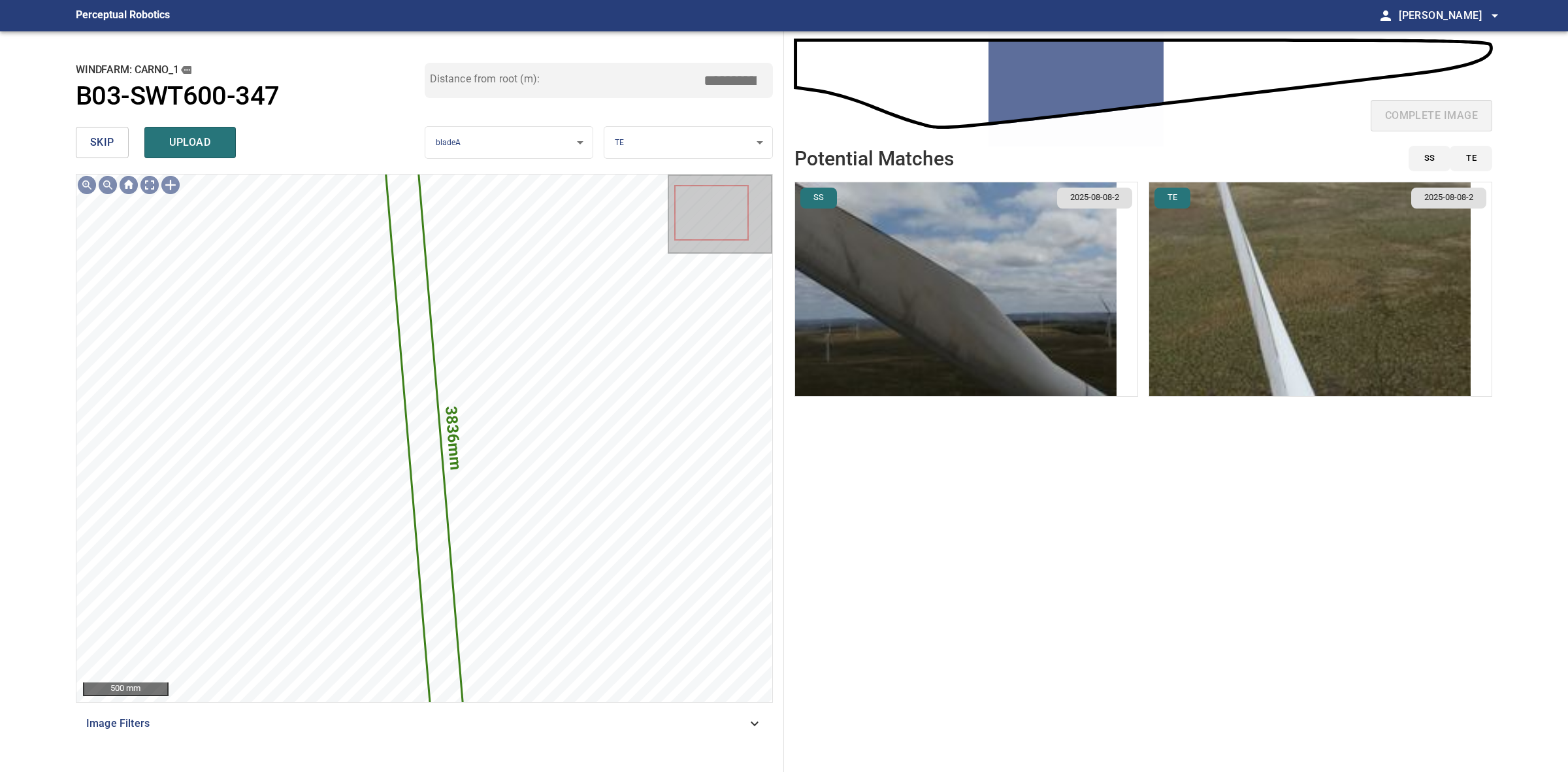
click at [1219, 272] on img "button" at bounding box center [1310, 289] width 321 height 214
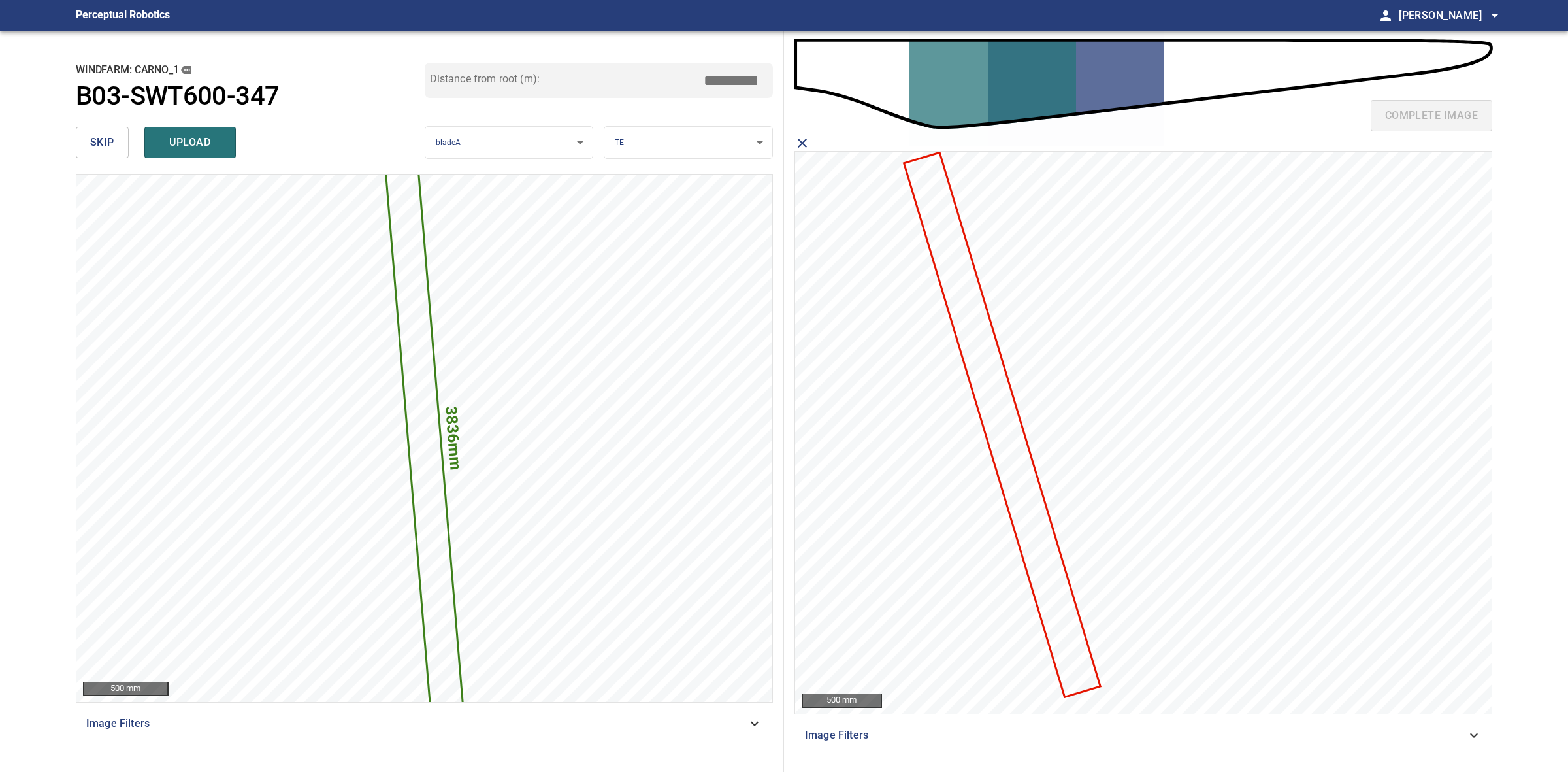
click at [1001, 402] on icon at bounding box center [1003, 425] width 194 height 542
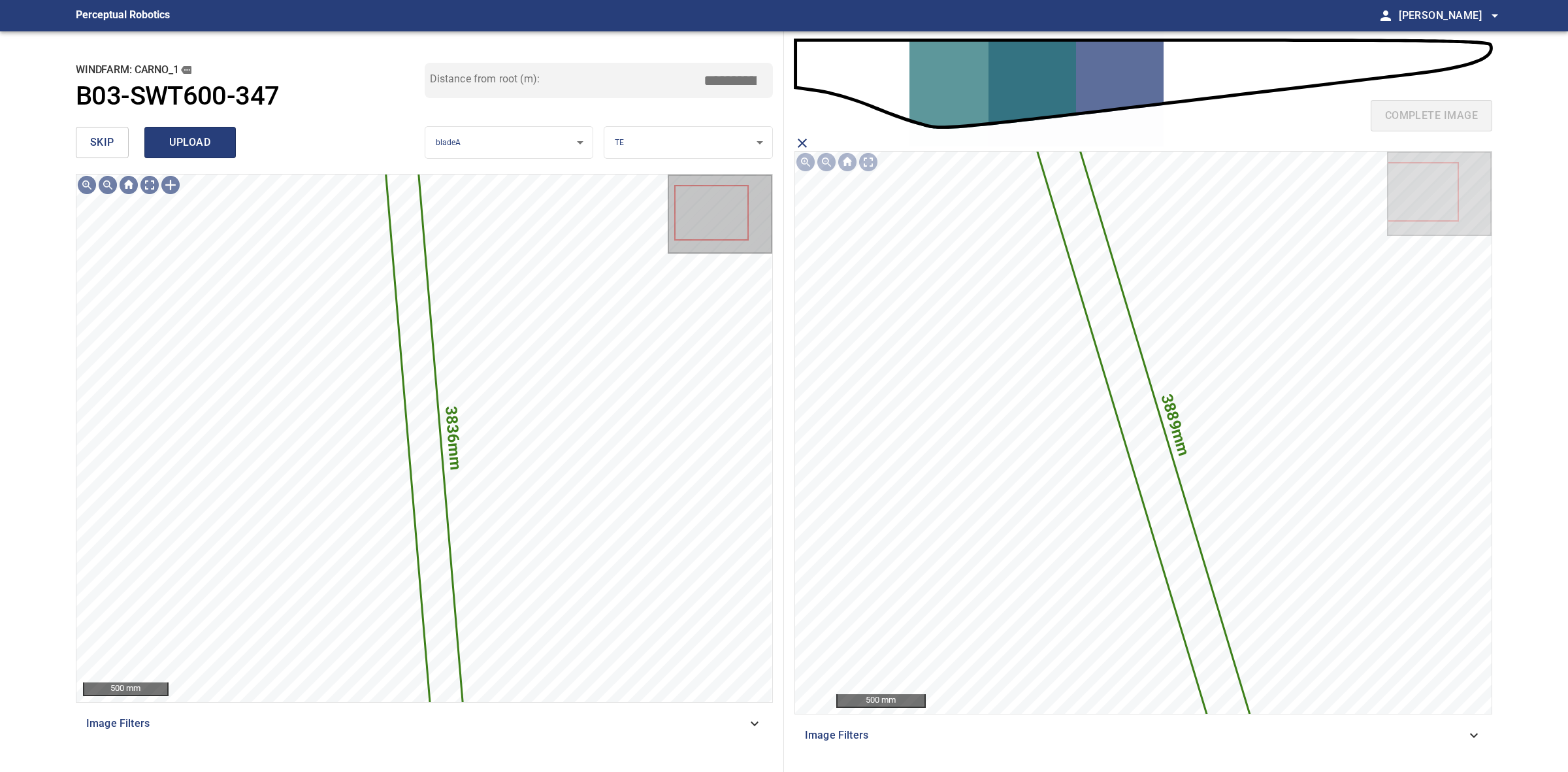
click at [215, 133] on span "upload" at bounding box center [190, 141] width 63 height 18
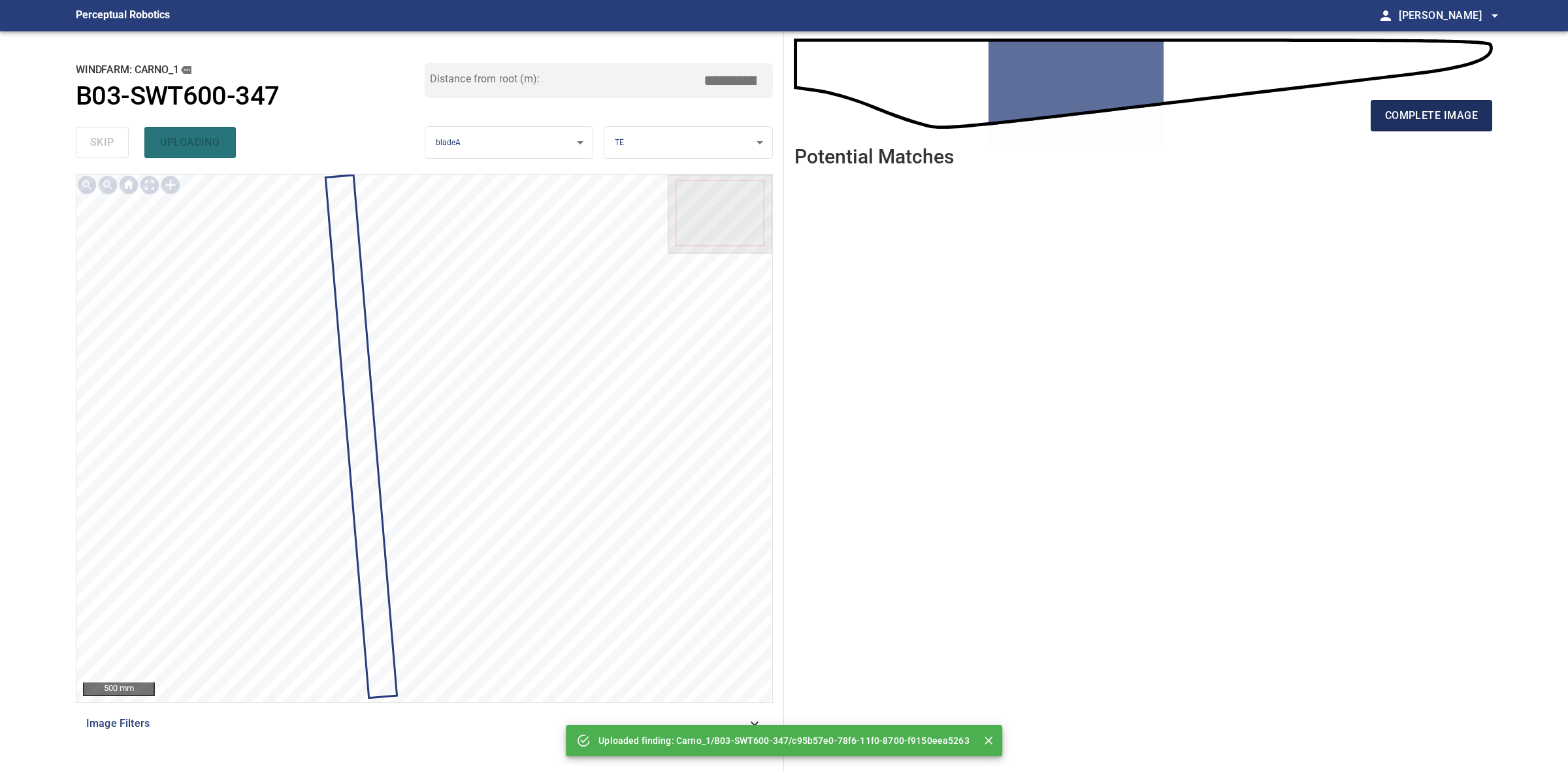
click at [1398, 115] on span "complete image" at bounding box center [1432, 115] width 93 height 18
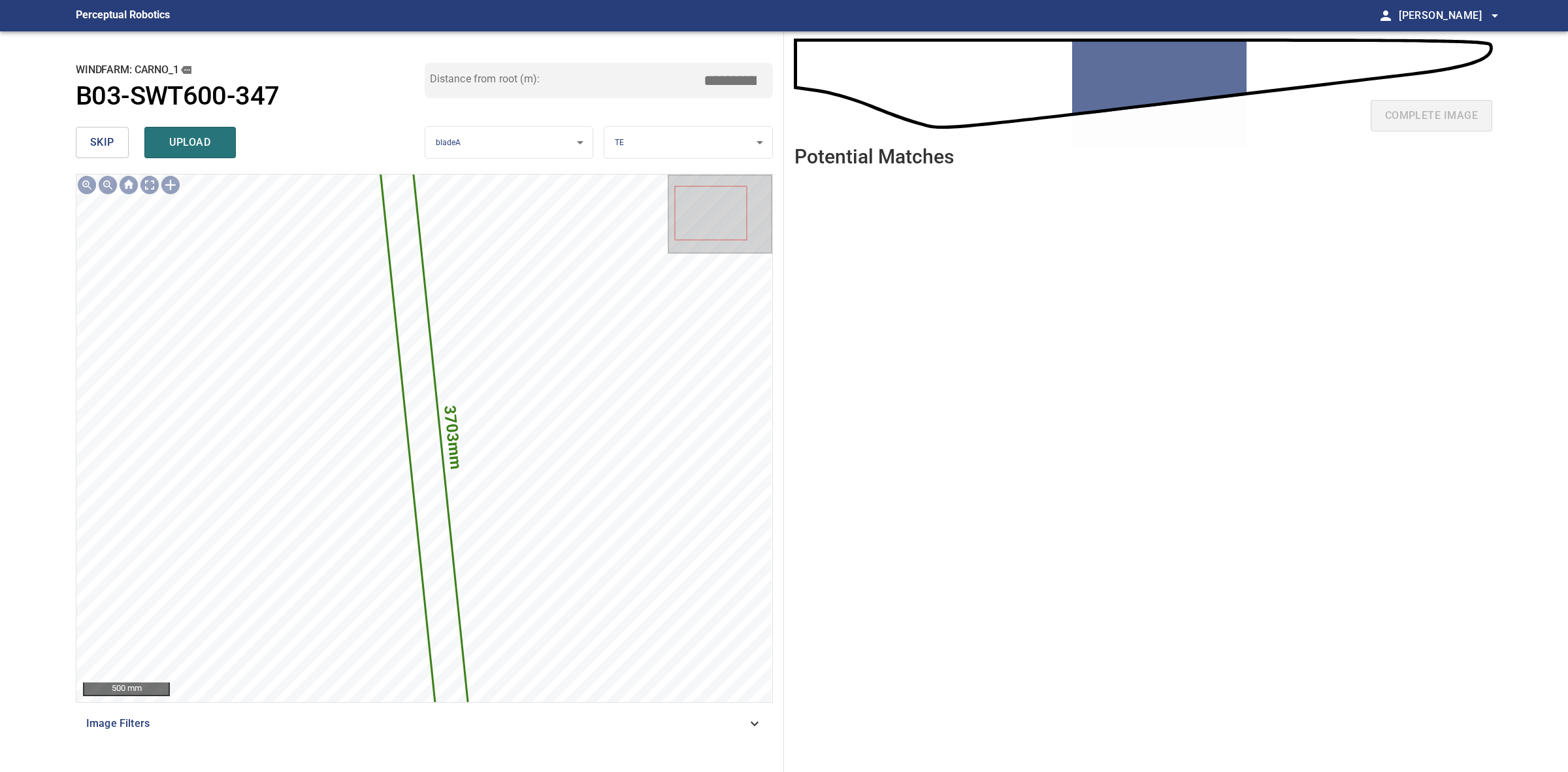
drag, startPoint x: 733, startPoint y: 78, endPoint x: 724, endPoint y: 77, distance: 9.1
click at [724, 77] on input "*****" at bounding box center [735, 80] width 66 height 25
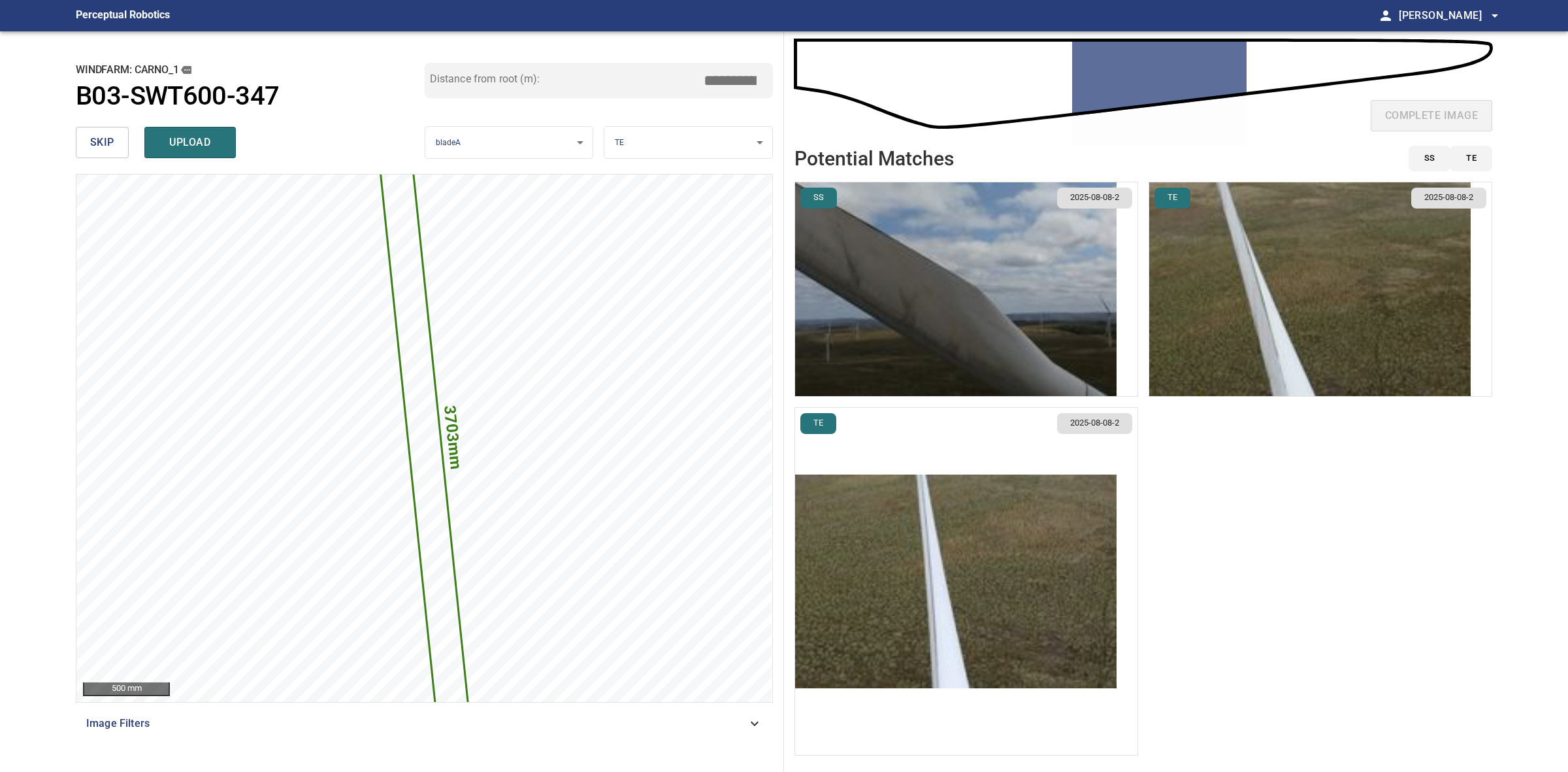
type input "*****"
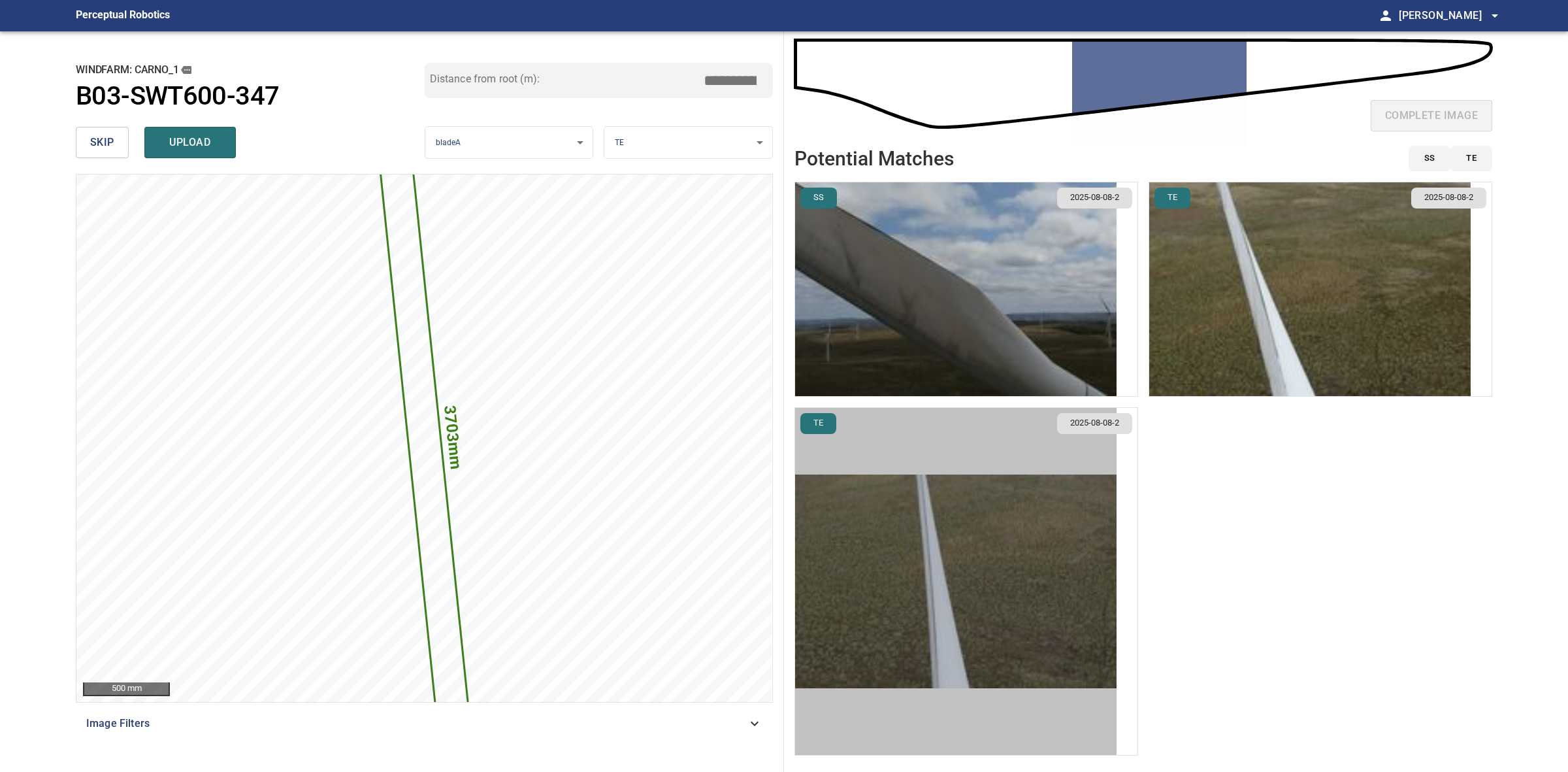
click at [941, 481] on img "button" at bounding box center [955, 581] width 321 height 214
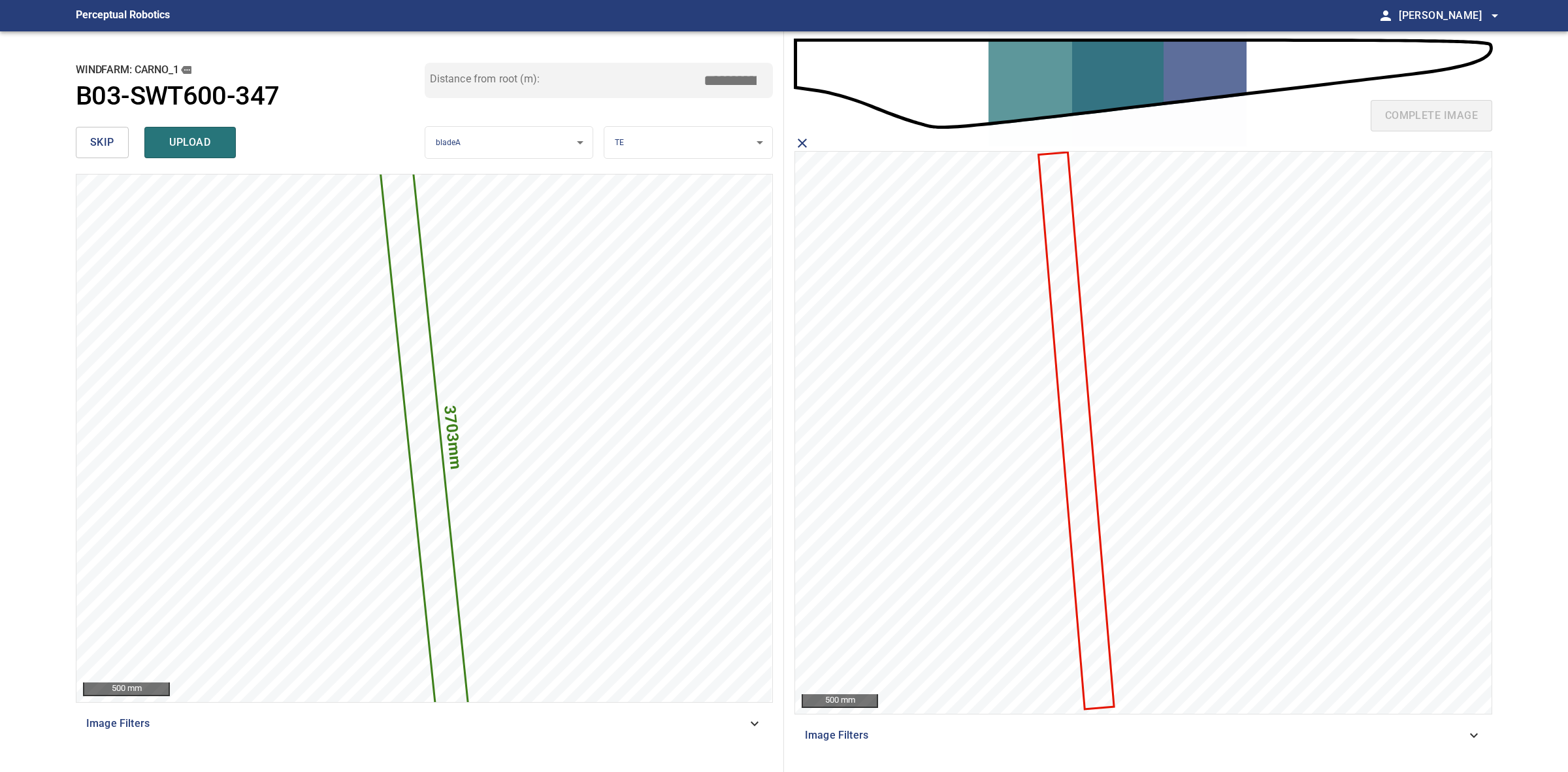
click at [1069, 395] on icon at bounding box center [1076, 429] width 74 height 555
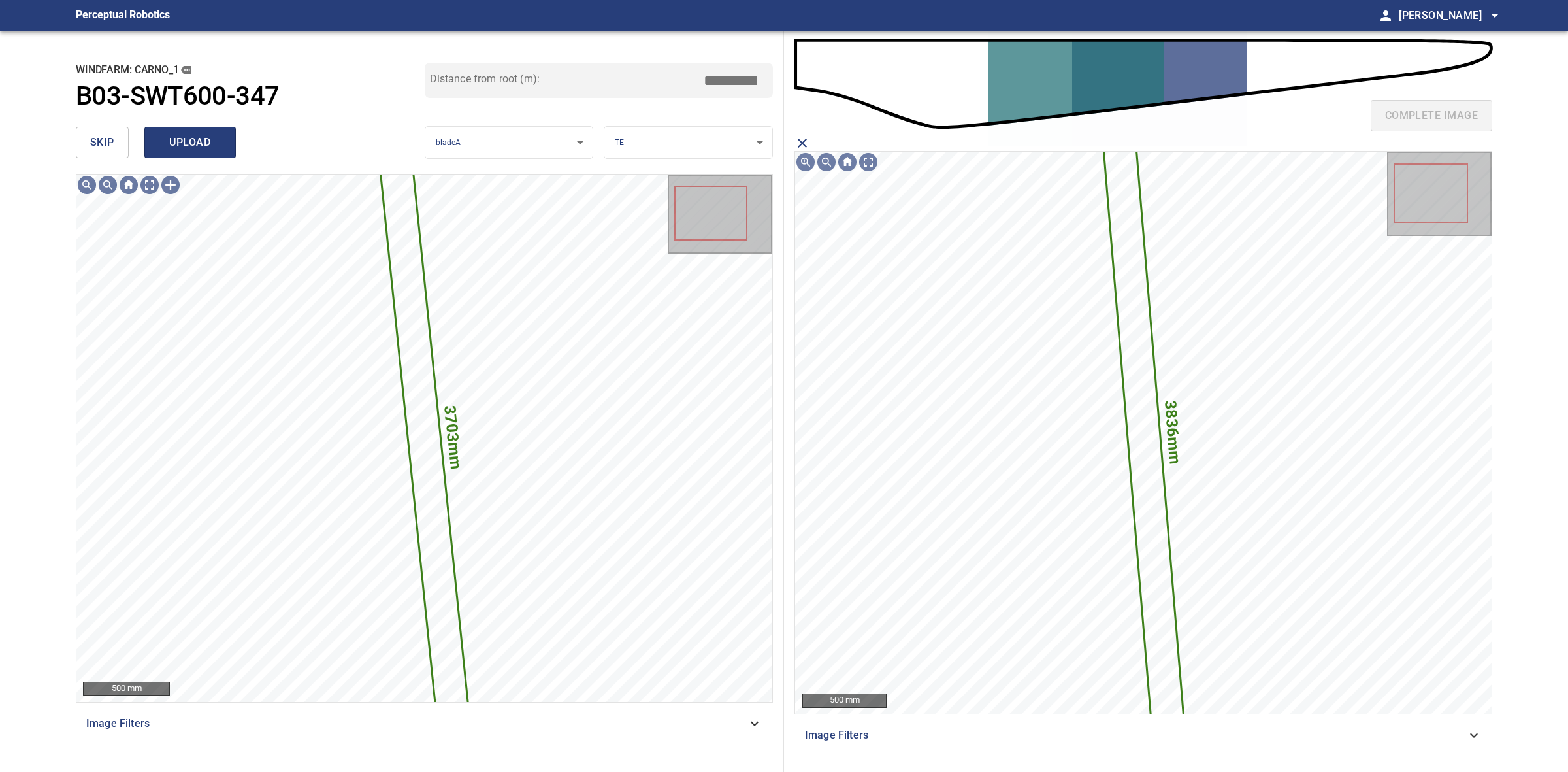
click at [210, 133] on span "upload" at bounding box center [190, 141] width 63 height 18
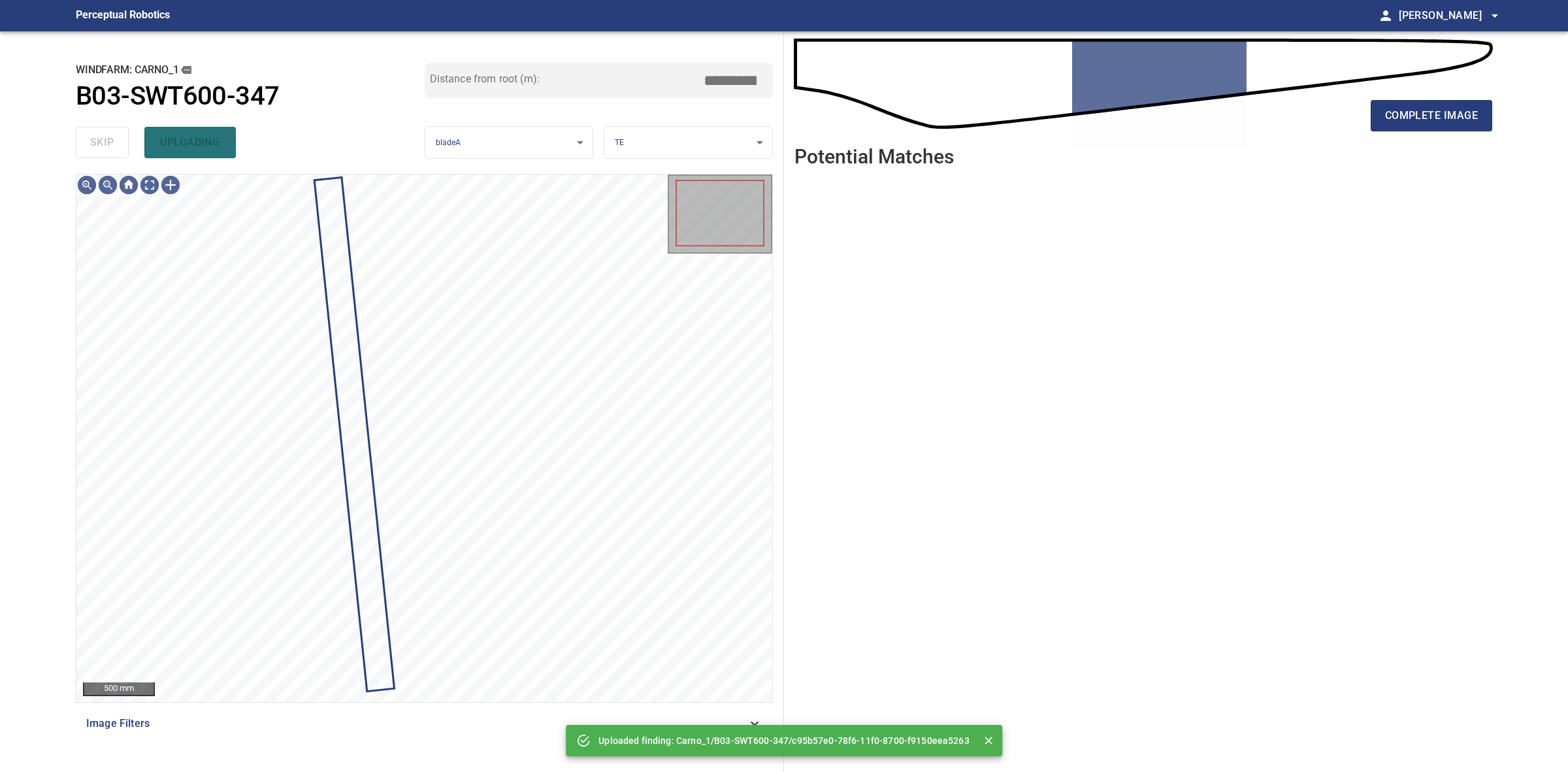
click at [96, 142] on div "skip uploading" at bounding box center [250, 142] width 349 height 42
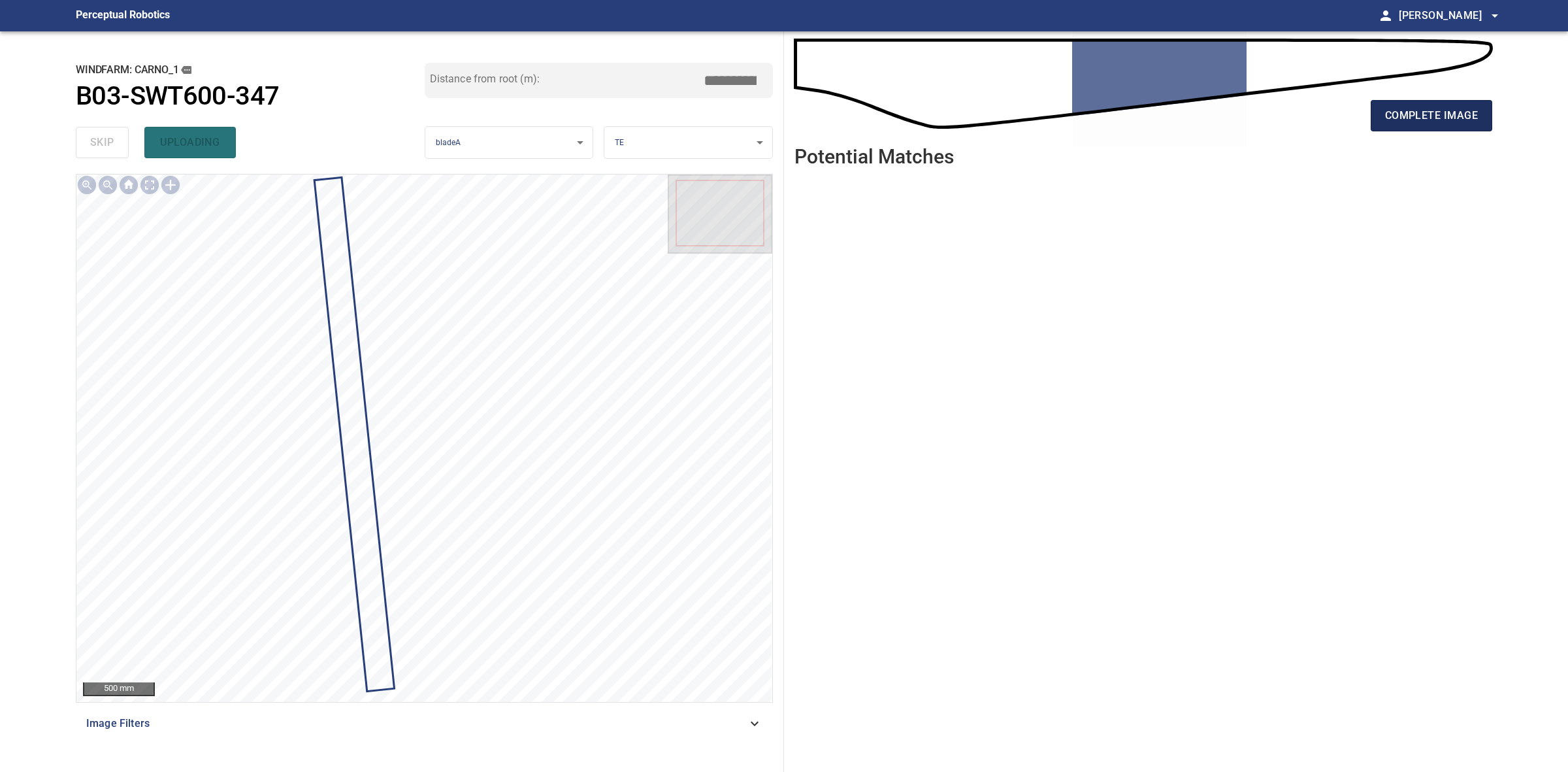
click at [1444, 122] on span "complete image" at bounding box center [1432, 115] width 93 height 18
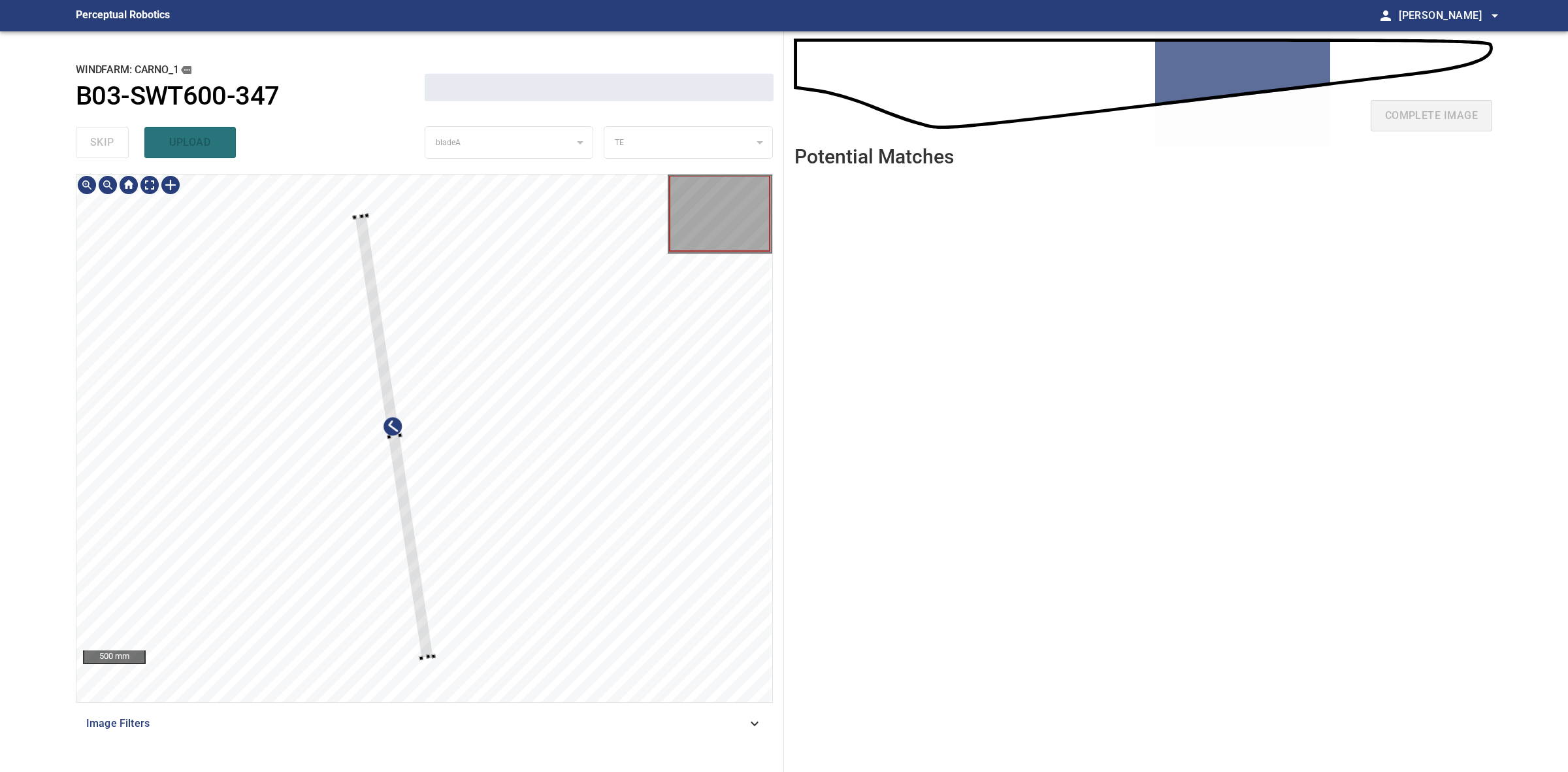
click at [422, 655] on div at bounding box center [421, 657] width 4 height 4
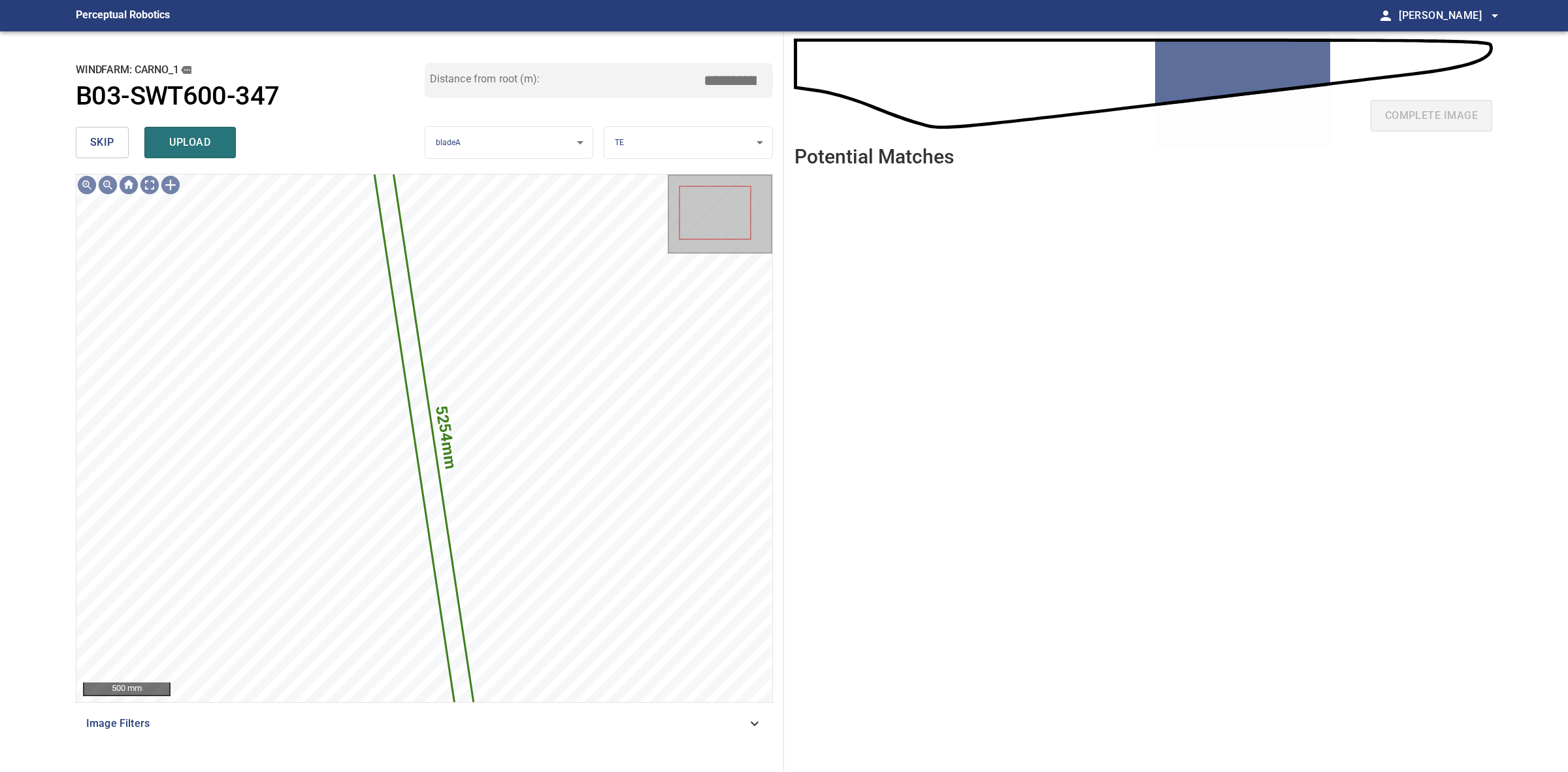
click at [167, 124] on div "skip upload" at bounding box center [250, 142] width 349 height 42
click at [171, 135] on span "upload" at bounding box center [190, 141] width 63 height 18
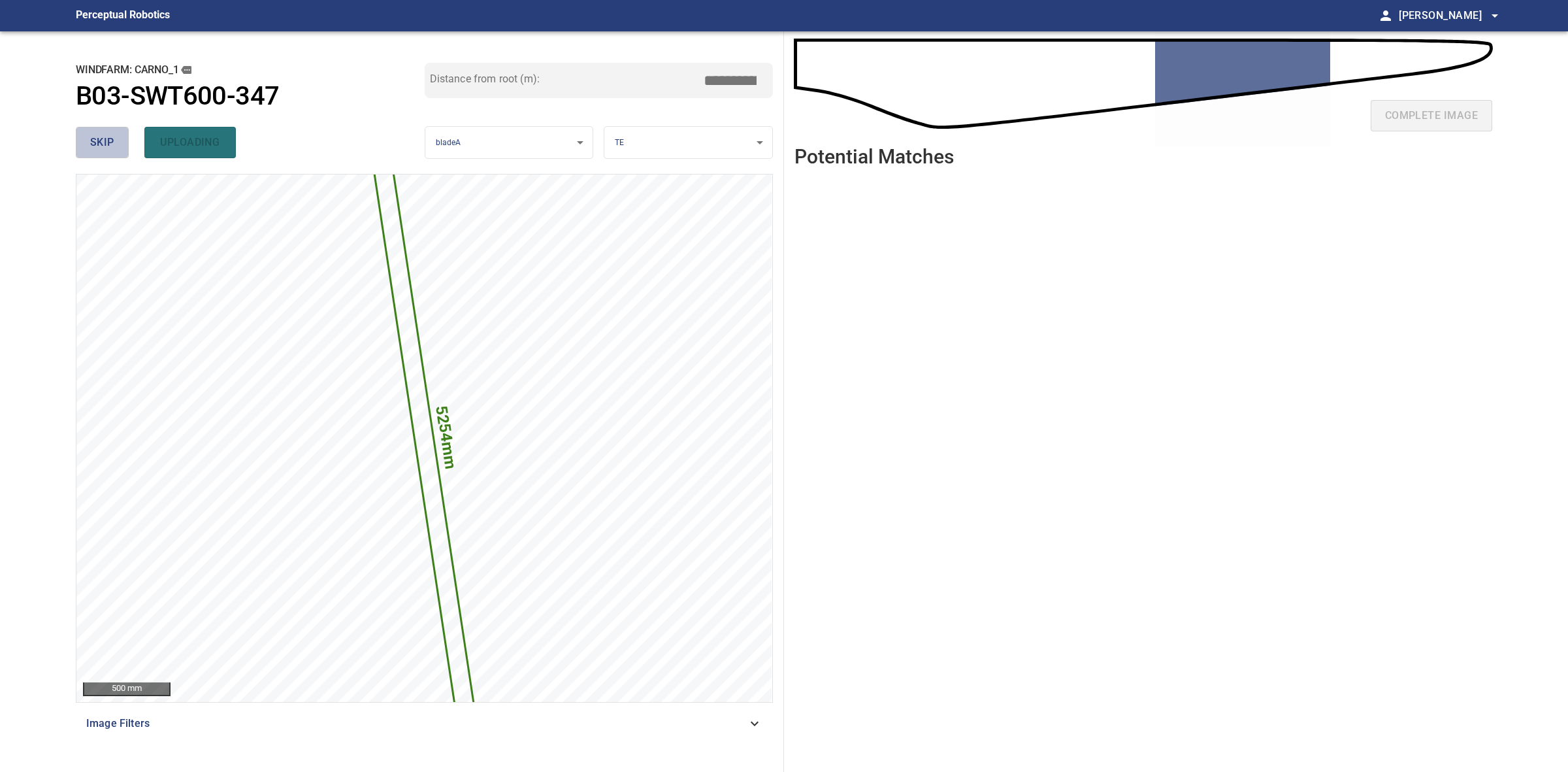
click at [123, 146] on button "skip" at bounding box center [102, 142] width 53 height 32
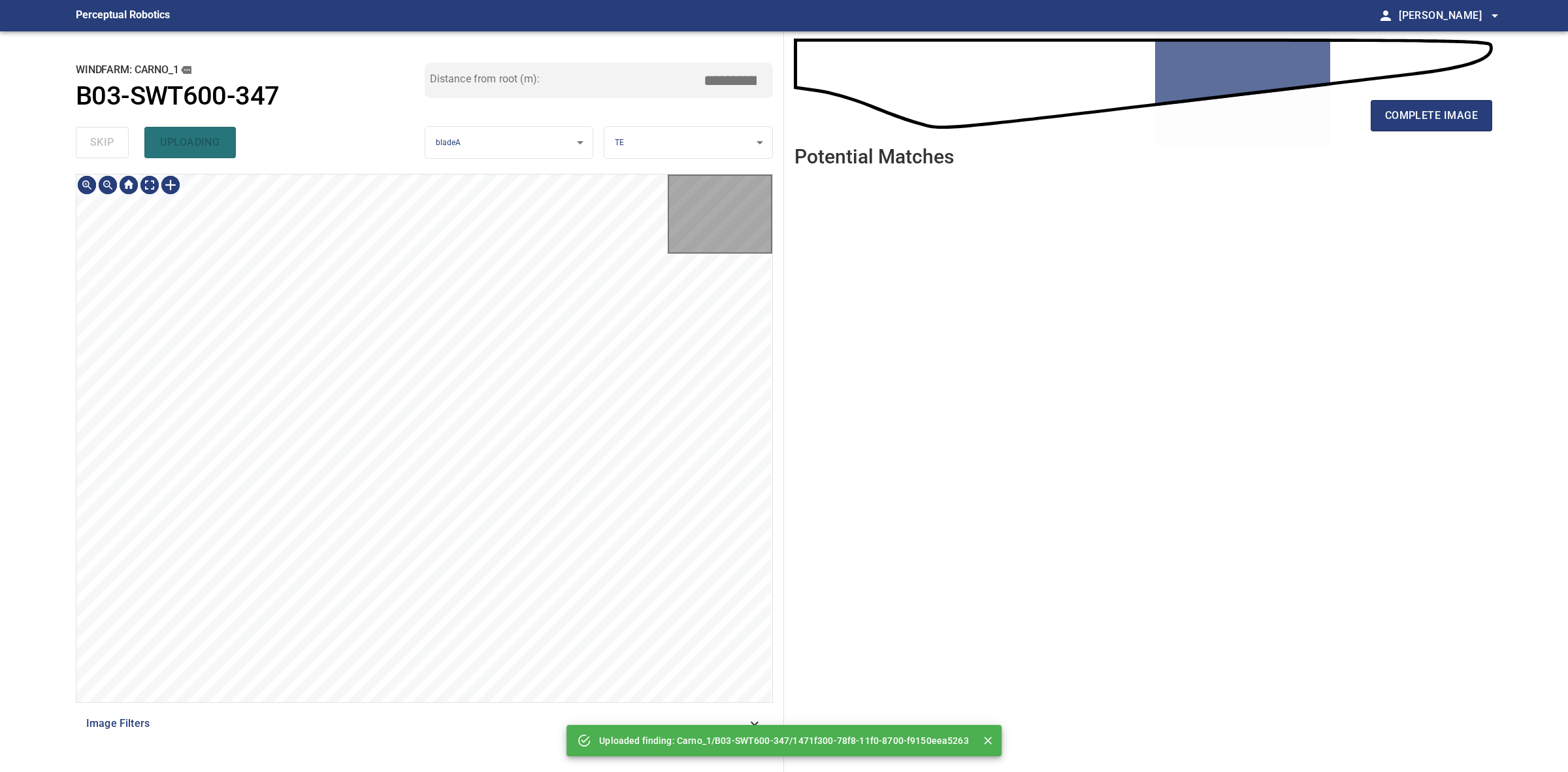
click at [122, 146] on div "skip uploading" at bounding box center [250, 142] width 349 height 42
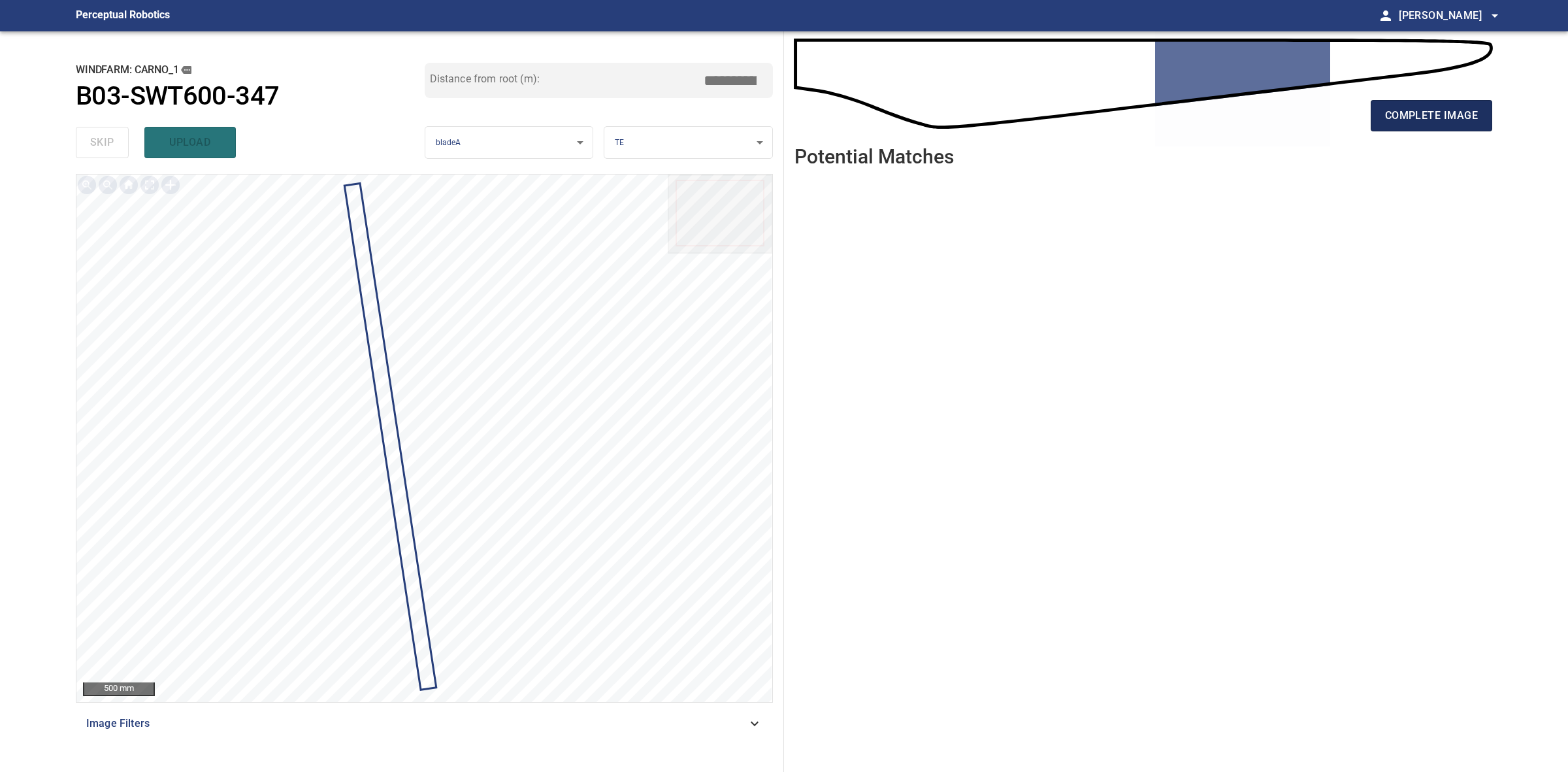
click at [1399, 118] on span "complete image" at bounding box center [1432, 115] width 93 height 18
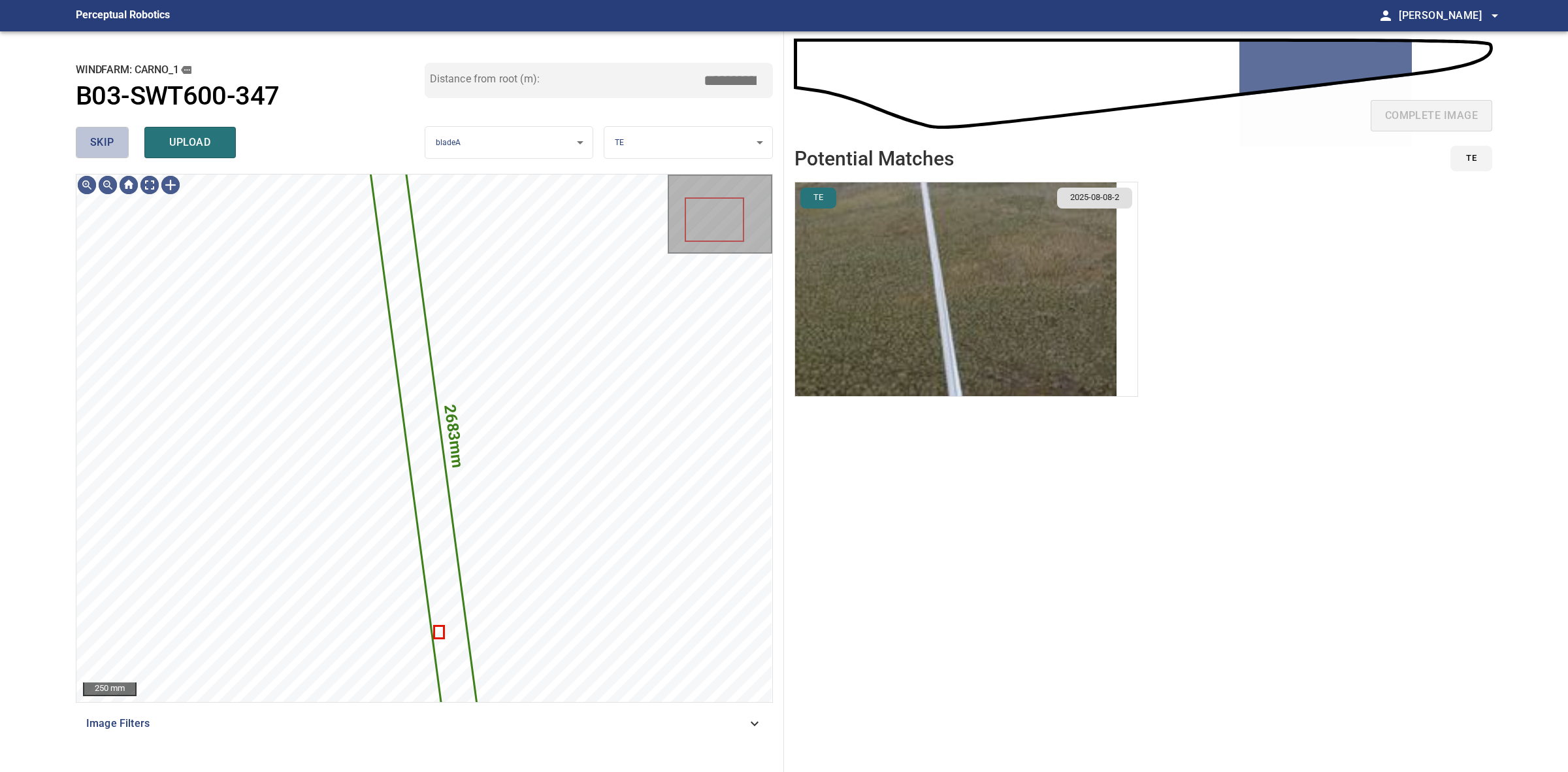
click at [86, 128] on button "skip" at bounding box center [102, 142] width 53 height 32
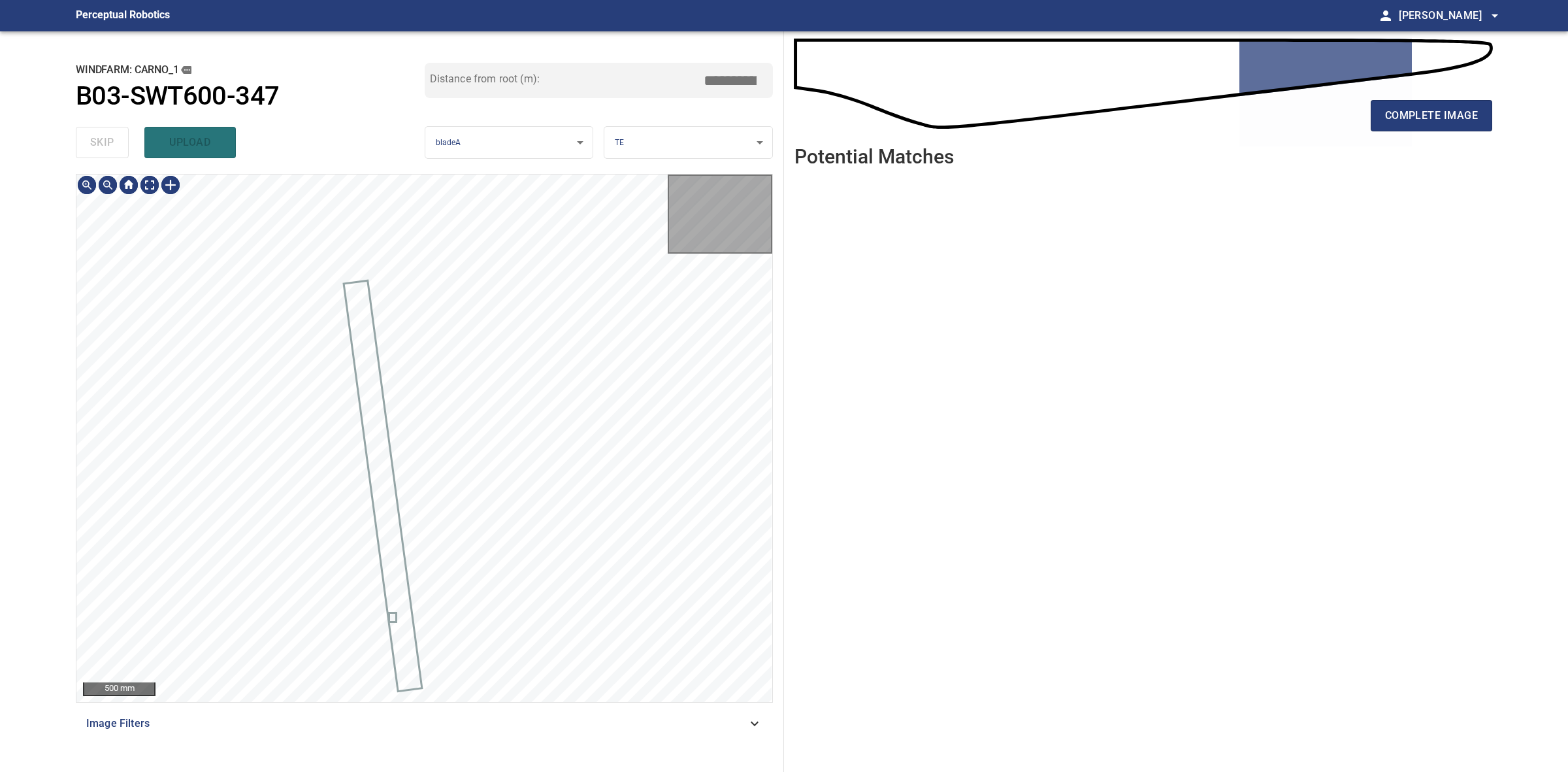
click at [86, 128] on div "skip upload" at bounding box center [250, 142] width 349 height 42
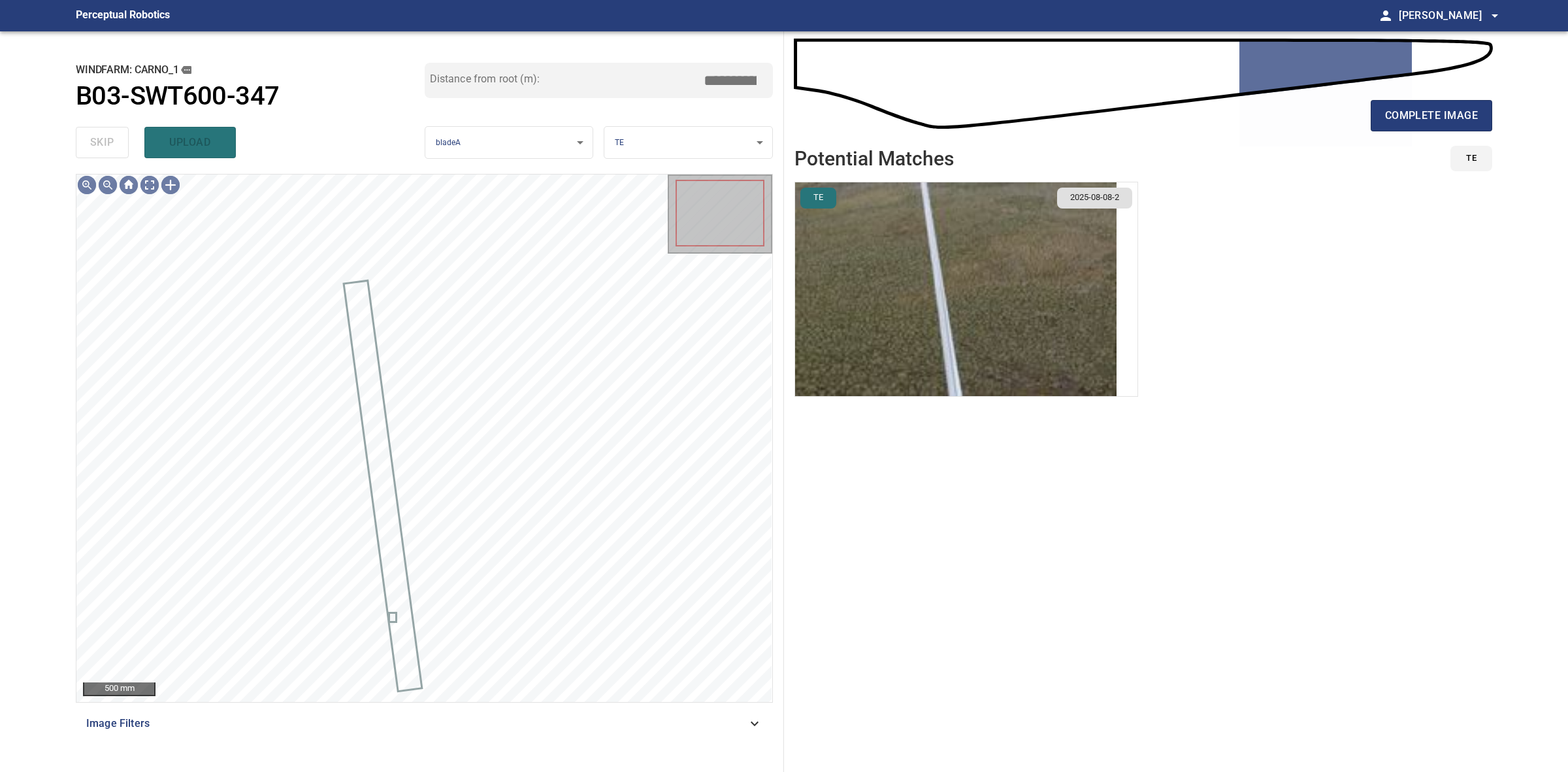
drag, startPoint x: 86, startPoint y: 128, endPoint x: 670, endPoint y: 131, distance: 584.0
click at [89, 128] on div "skip upload" at bounding box center [250, 142] width 349 height 42
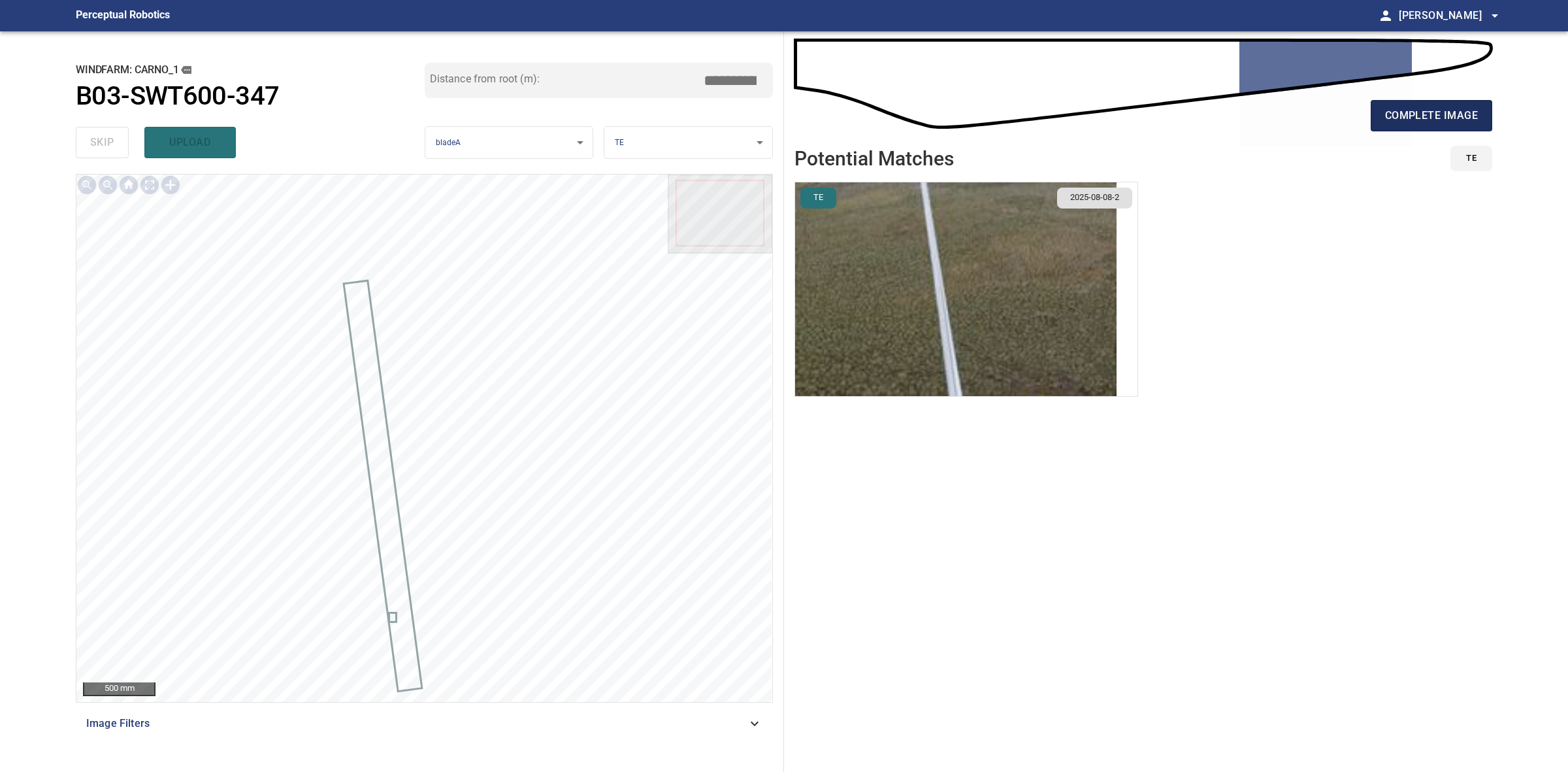
click at [1383, 105] on button "complete image" at bounding box center [1432, 115] width 122 height 32
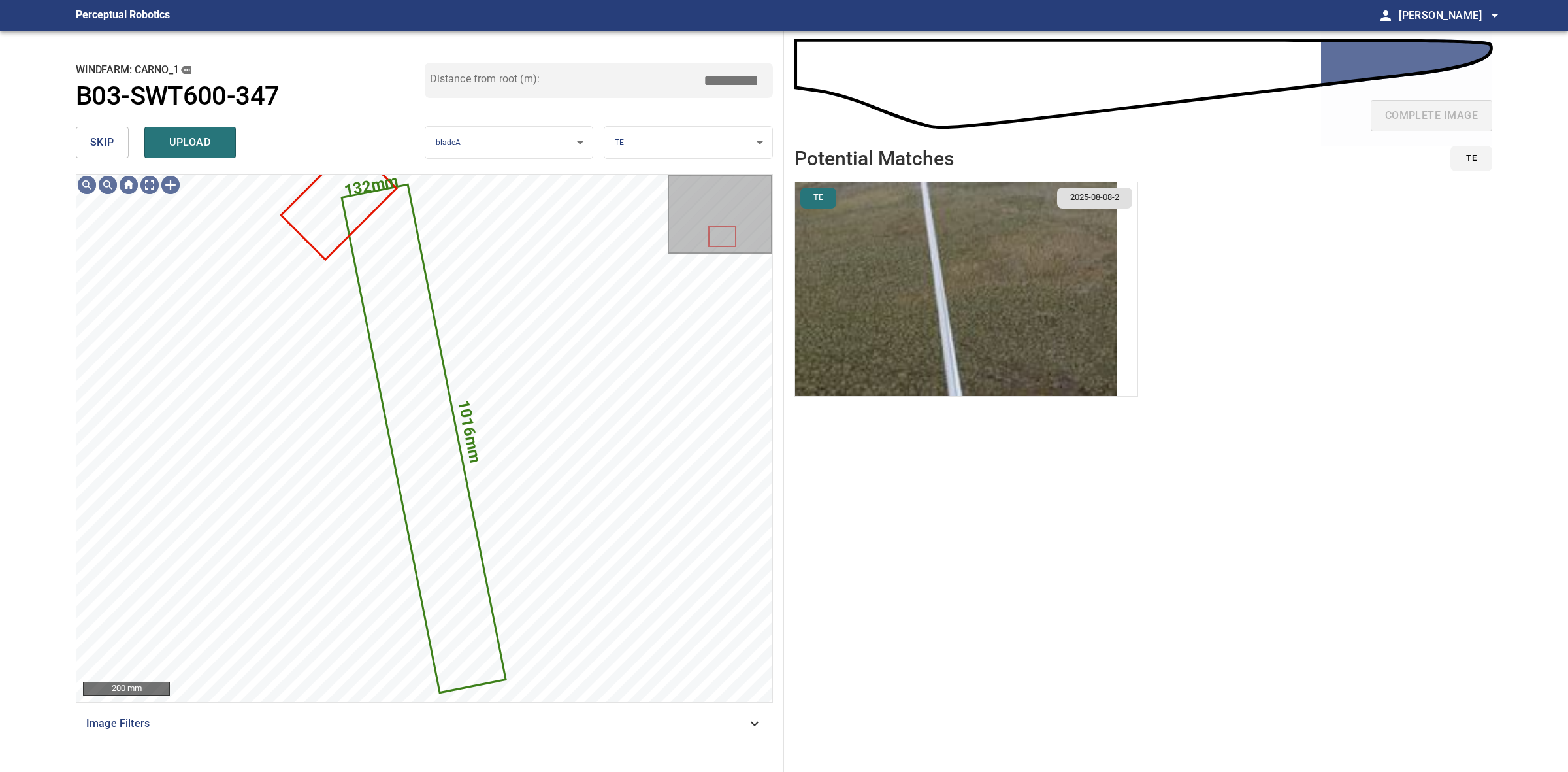
click at [116, 150] on button "skip" at bounding box center [102, 142] width 53 height 32
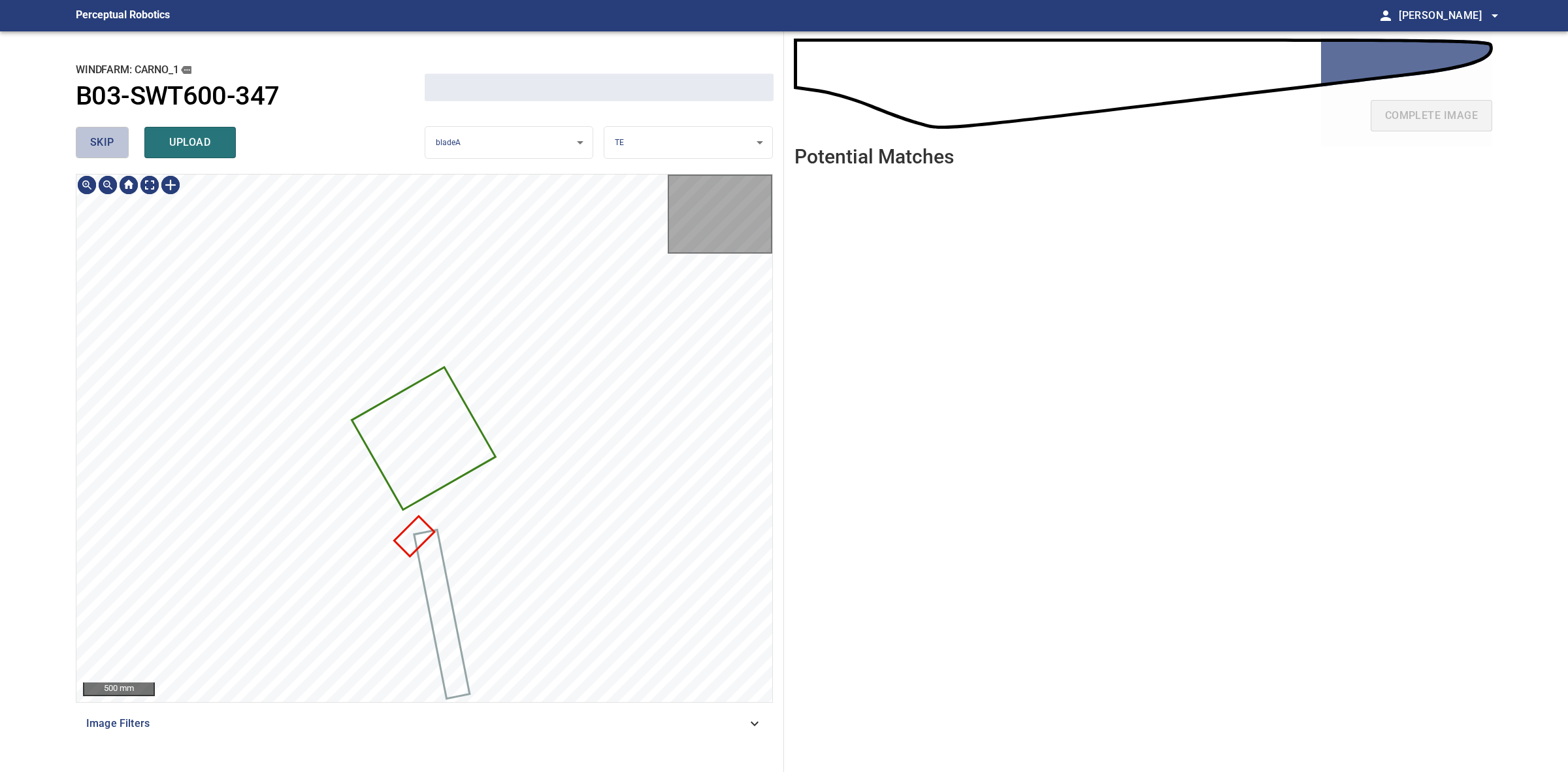
click at [116, 150] on button "skip" at bounding box center [102, 142] width 53 height 32
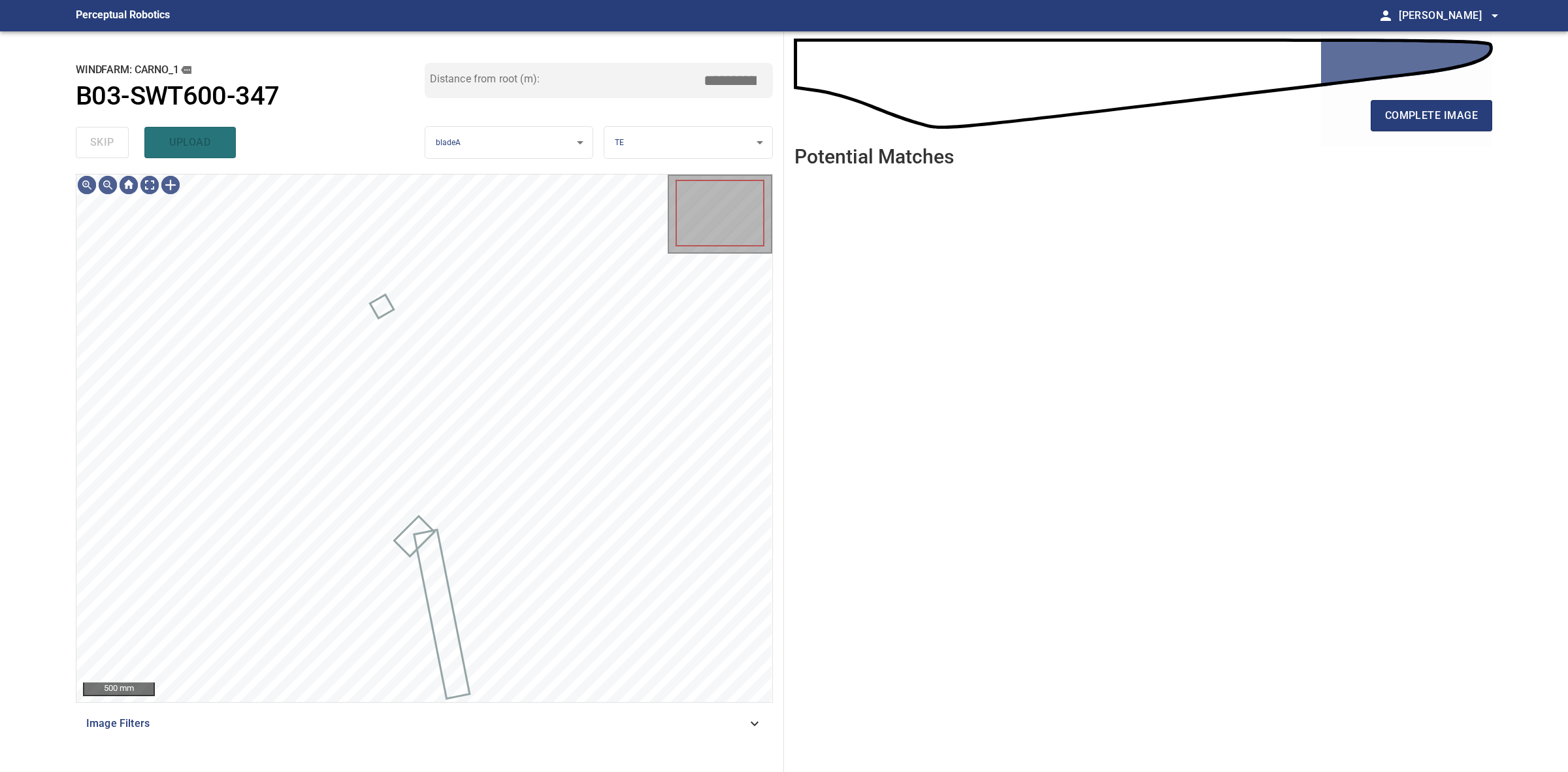
click at [116, 150] on div "skip upload" at bounding box center [250, 142] width 349 height 42
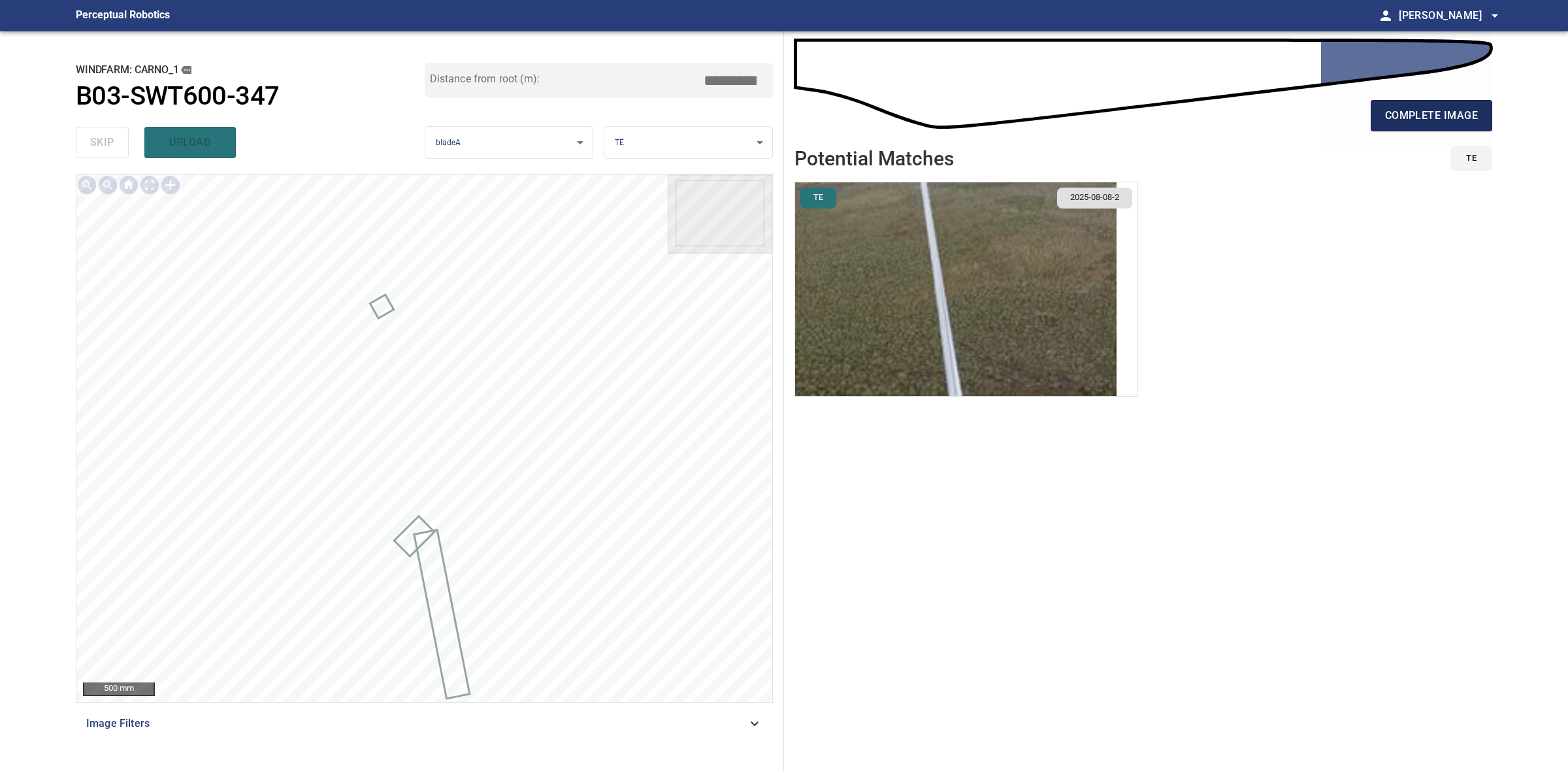
click at [1441, 119] on span "complete image" at bounding box center [1432, 115] width 93 height 18
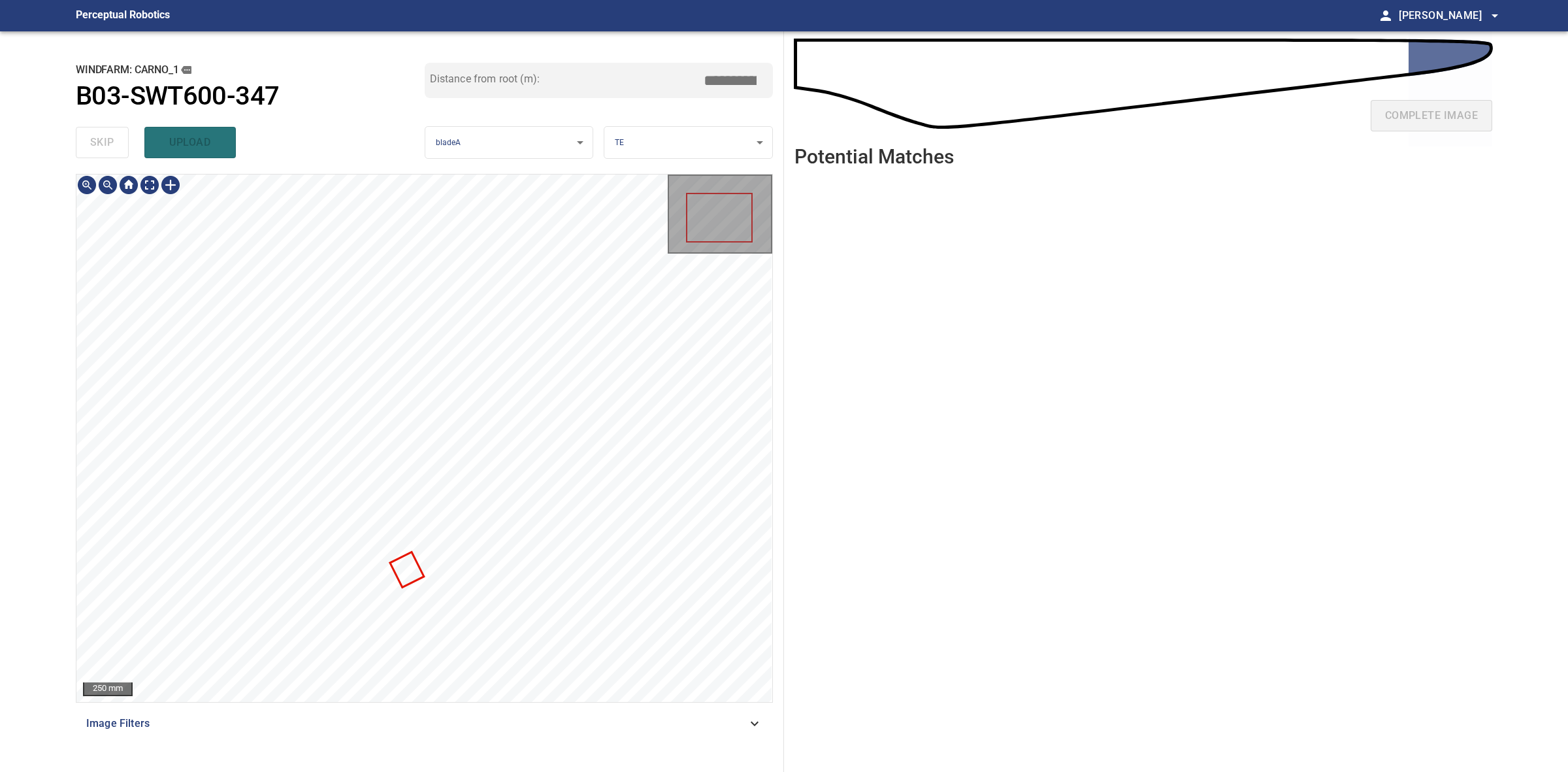
click at [416, 579] on div at bounding box center [424, 438] width 696 height 527
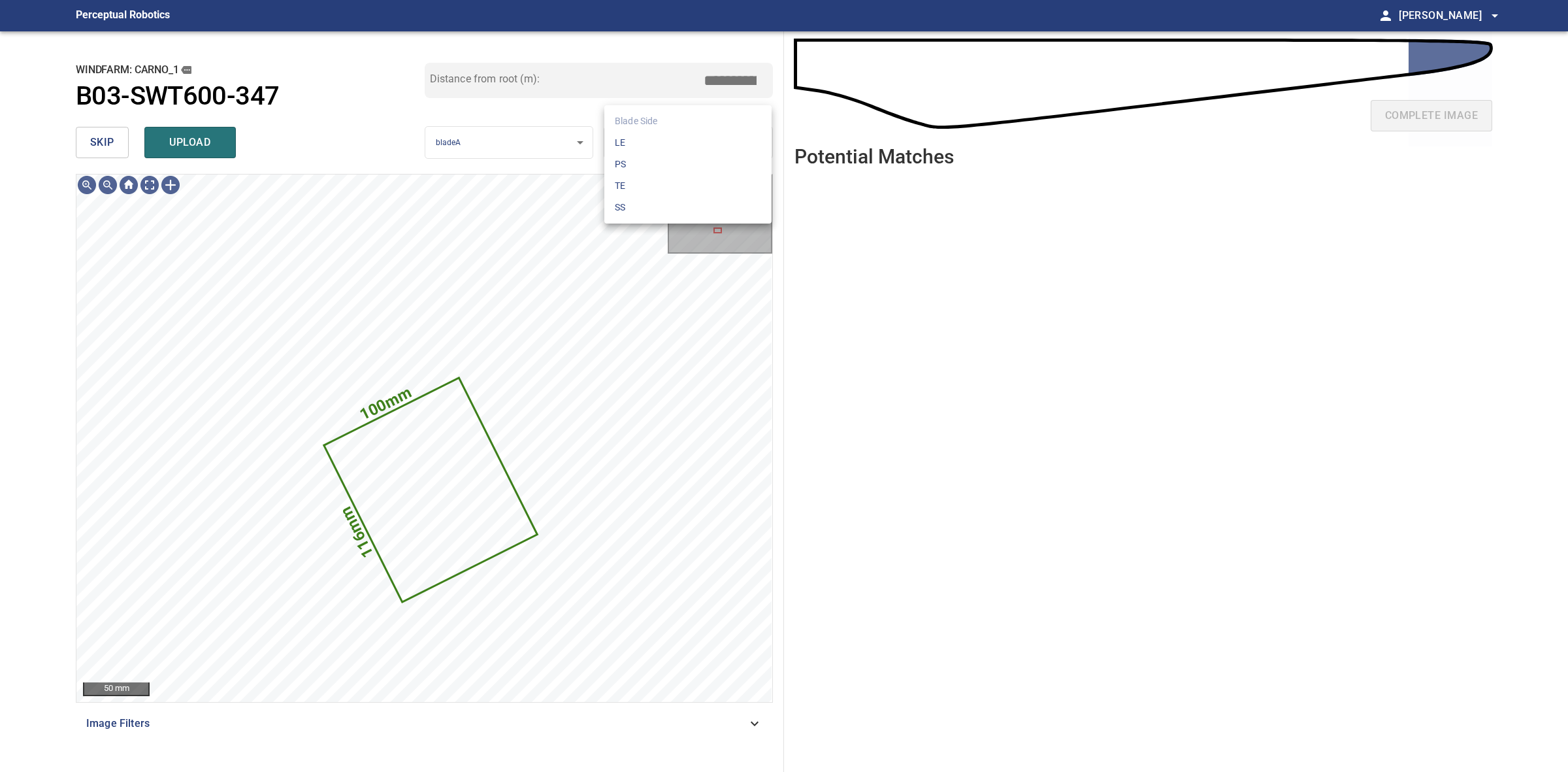
click at [673, 135] on body "**********" at bounding box center [784, 386] width 1568 height 772
click at [670, 204] on li "SS" at bounding box center [688, 207] width 167 height 21
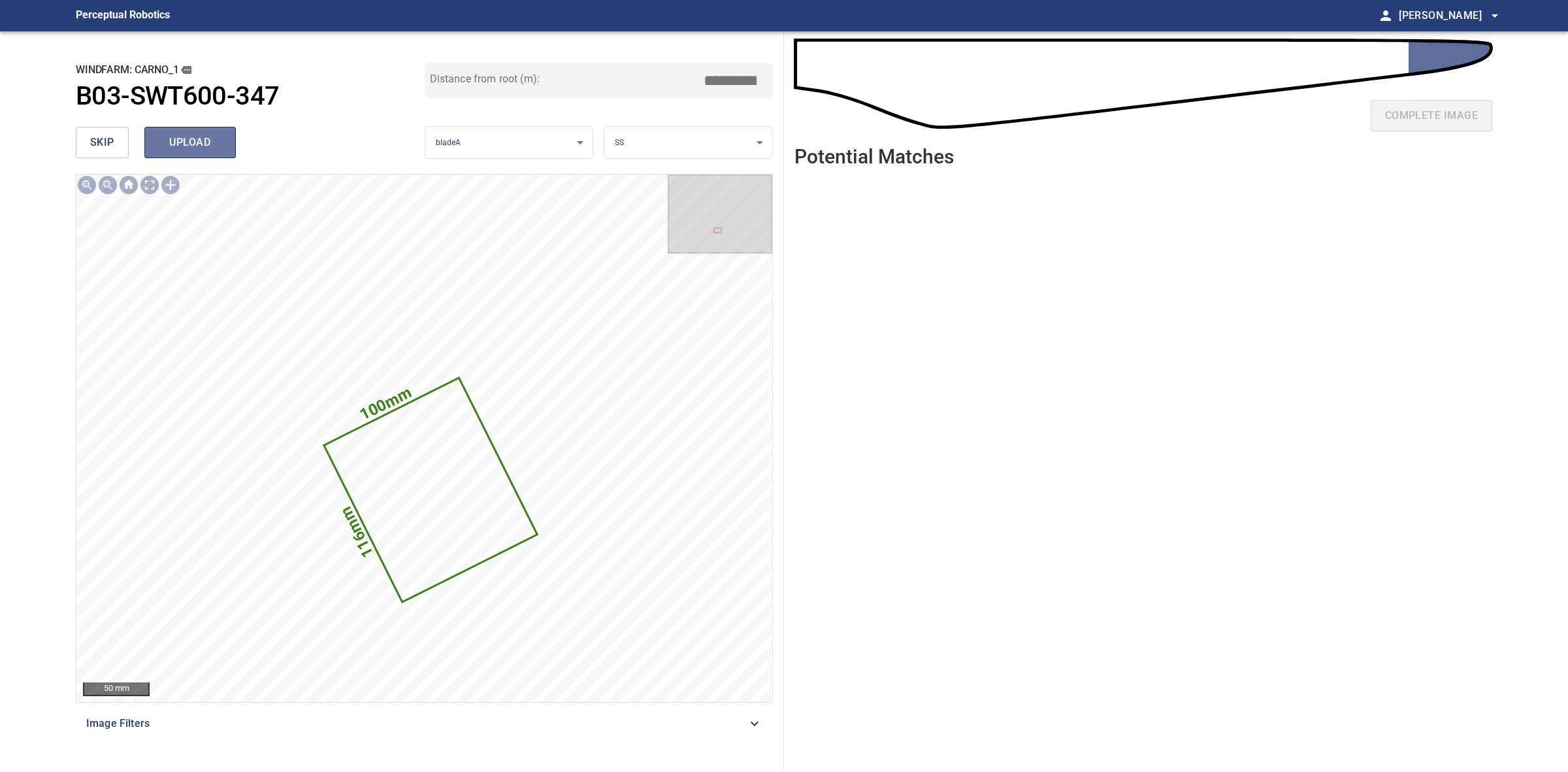
click at [206, 155] on button "upload" at bounding box center [189, 142] width 91 height 32
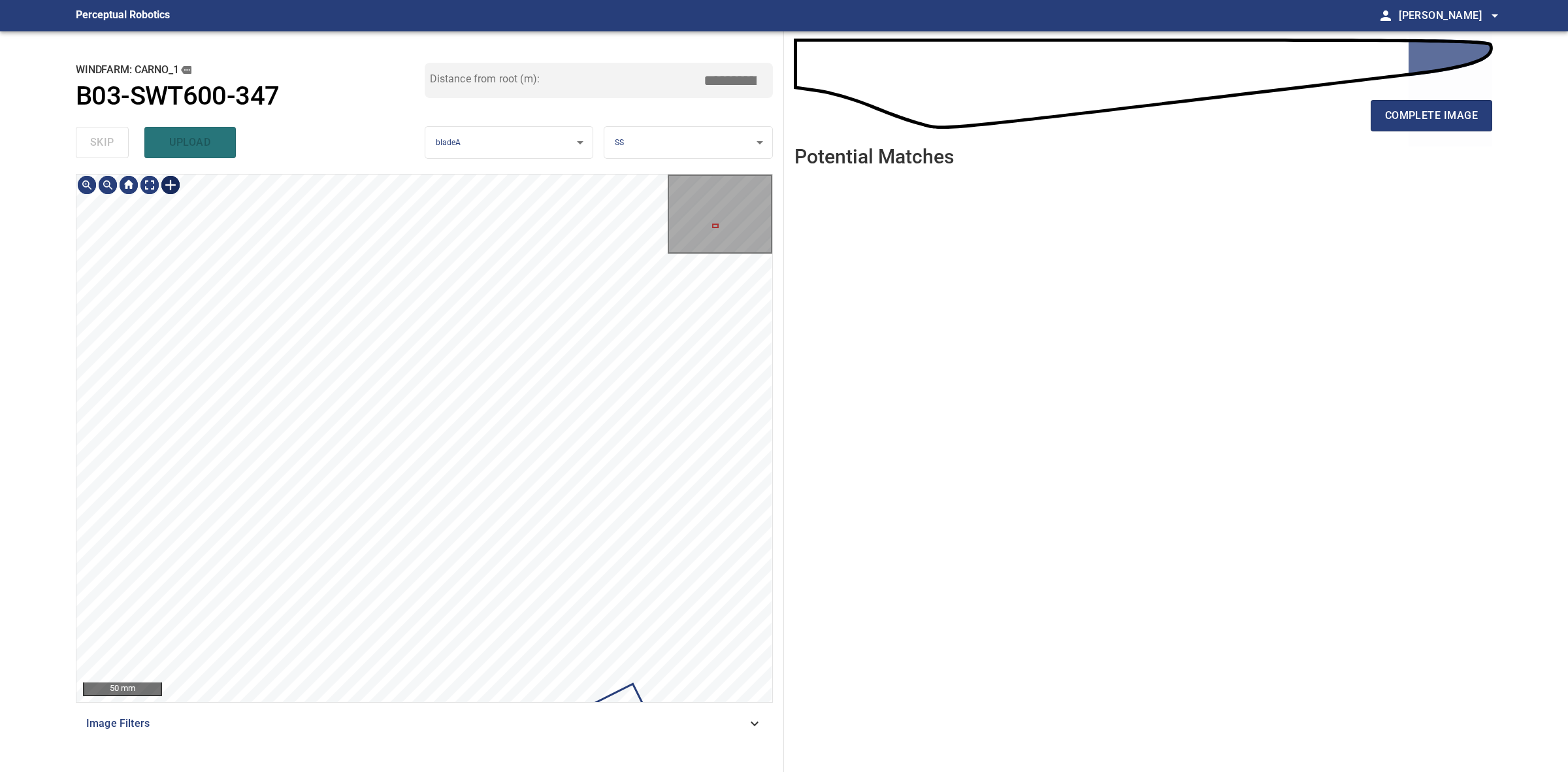
click at [167, 185] on div at bounding box center [170, 185] width 21 height 21
click at [569, 520] on div at bounding box center [424, 438] width 696 height 527
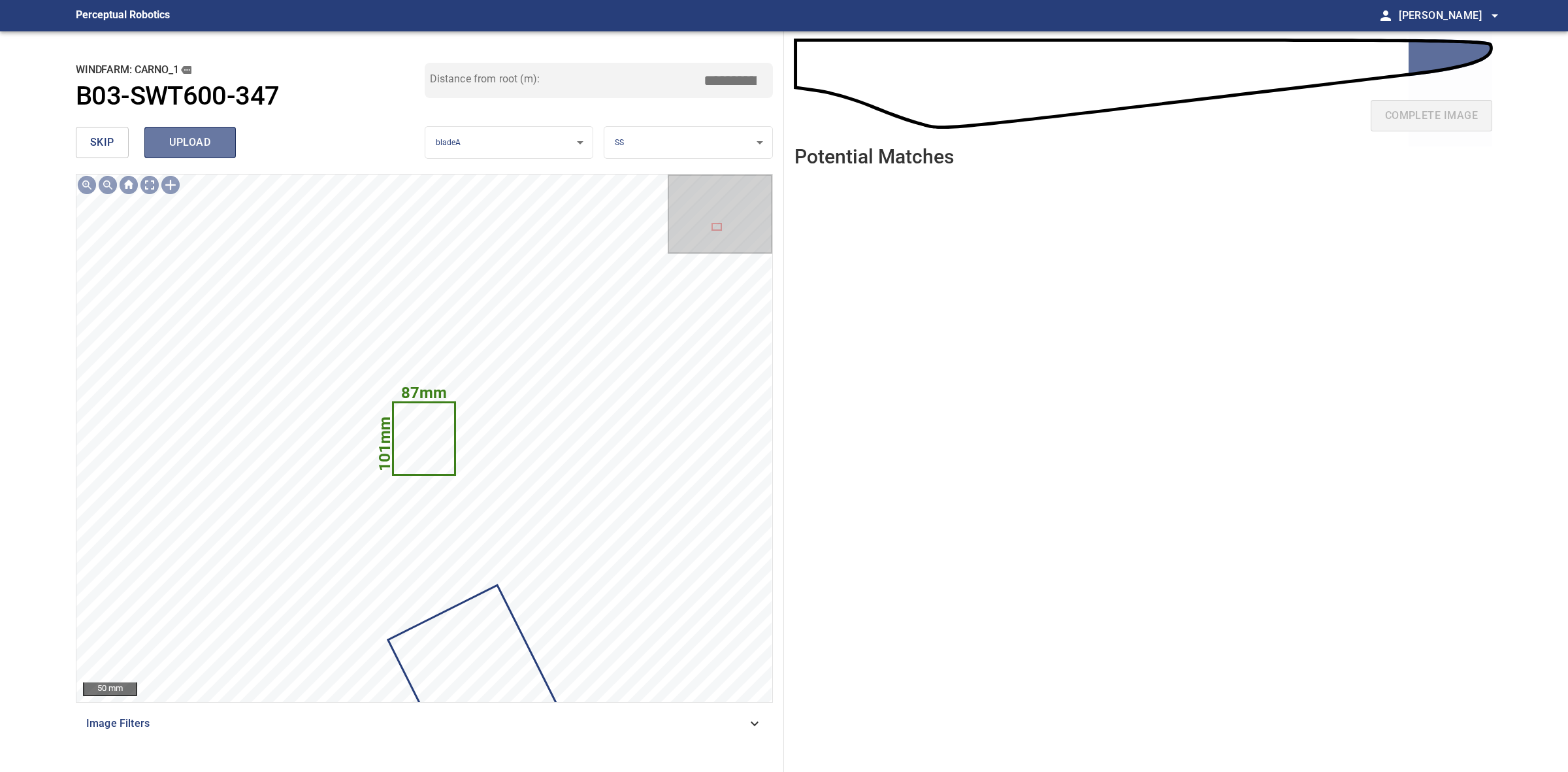
click at [216, 137] on span "upload" at bounding box center [190, 141] width 63 height 18
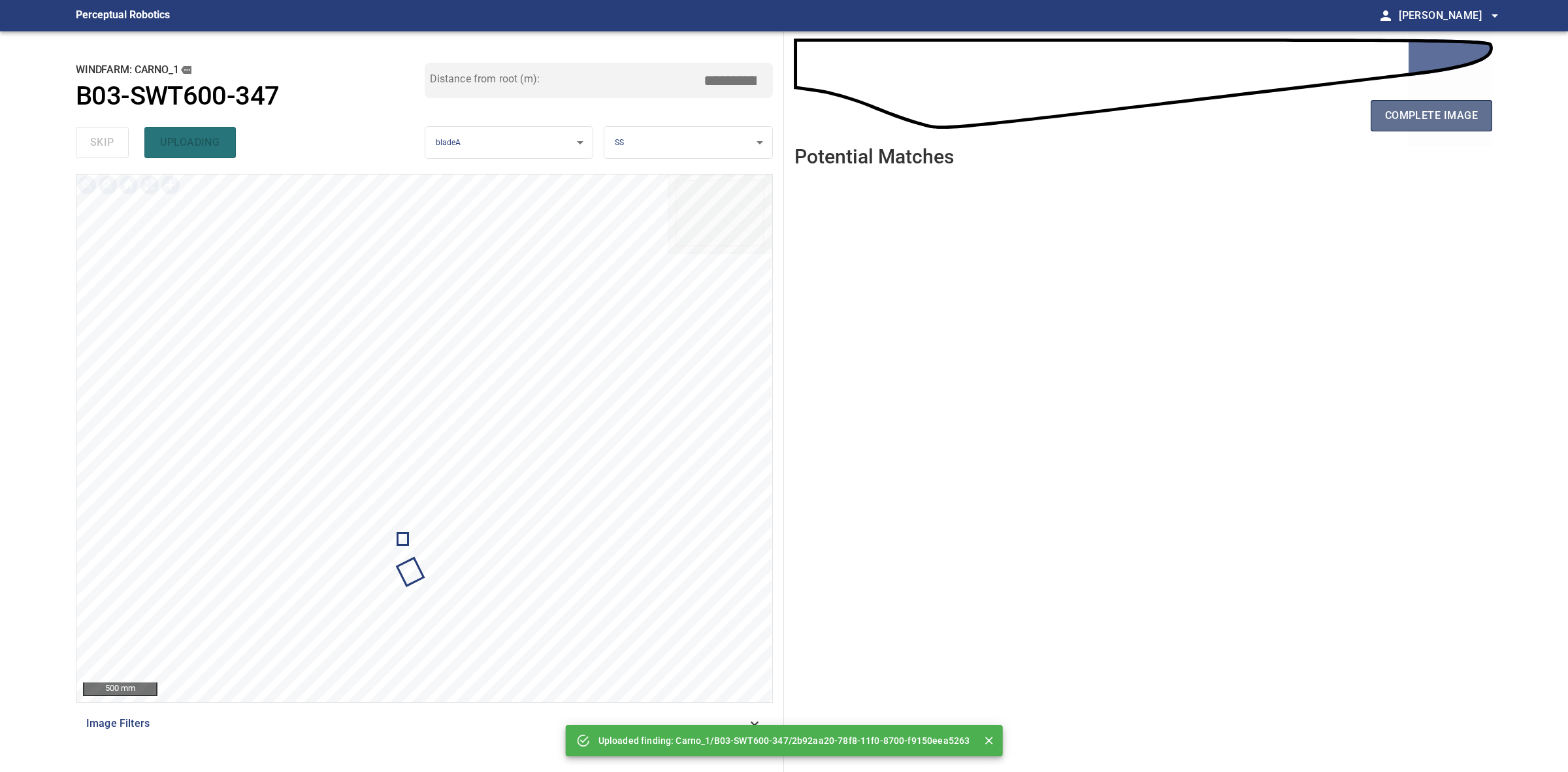
click at [1464, 130] on button "complete image" at bounding box center [1432, 115] width 122 height 32
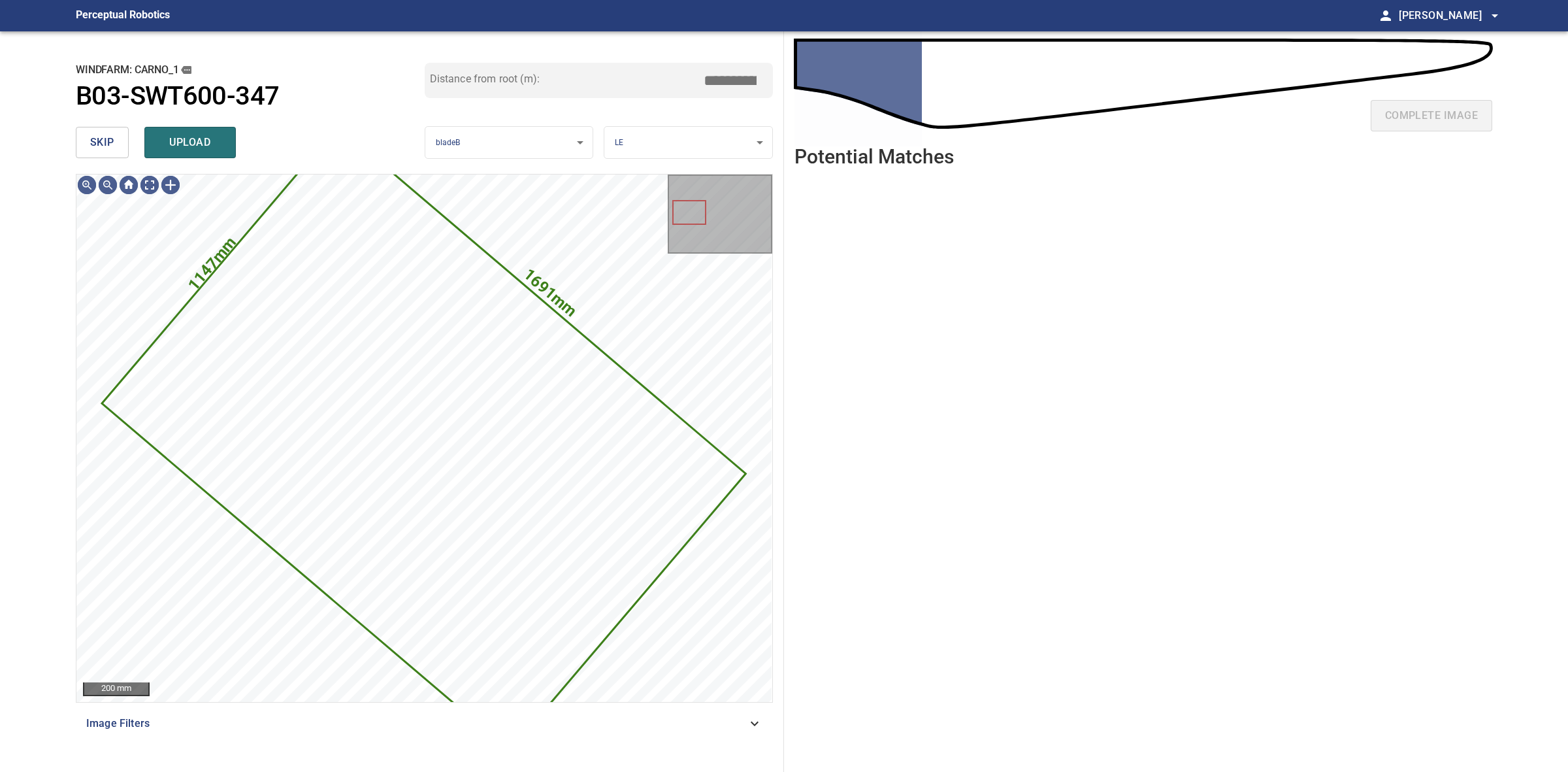
click at [108, 133] on span "skip" at bounding box center [102, 141] width 24 height 18
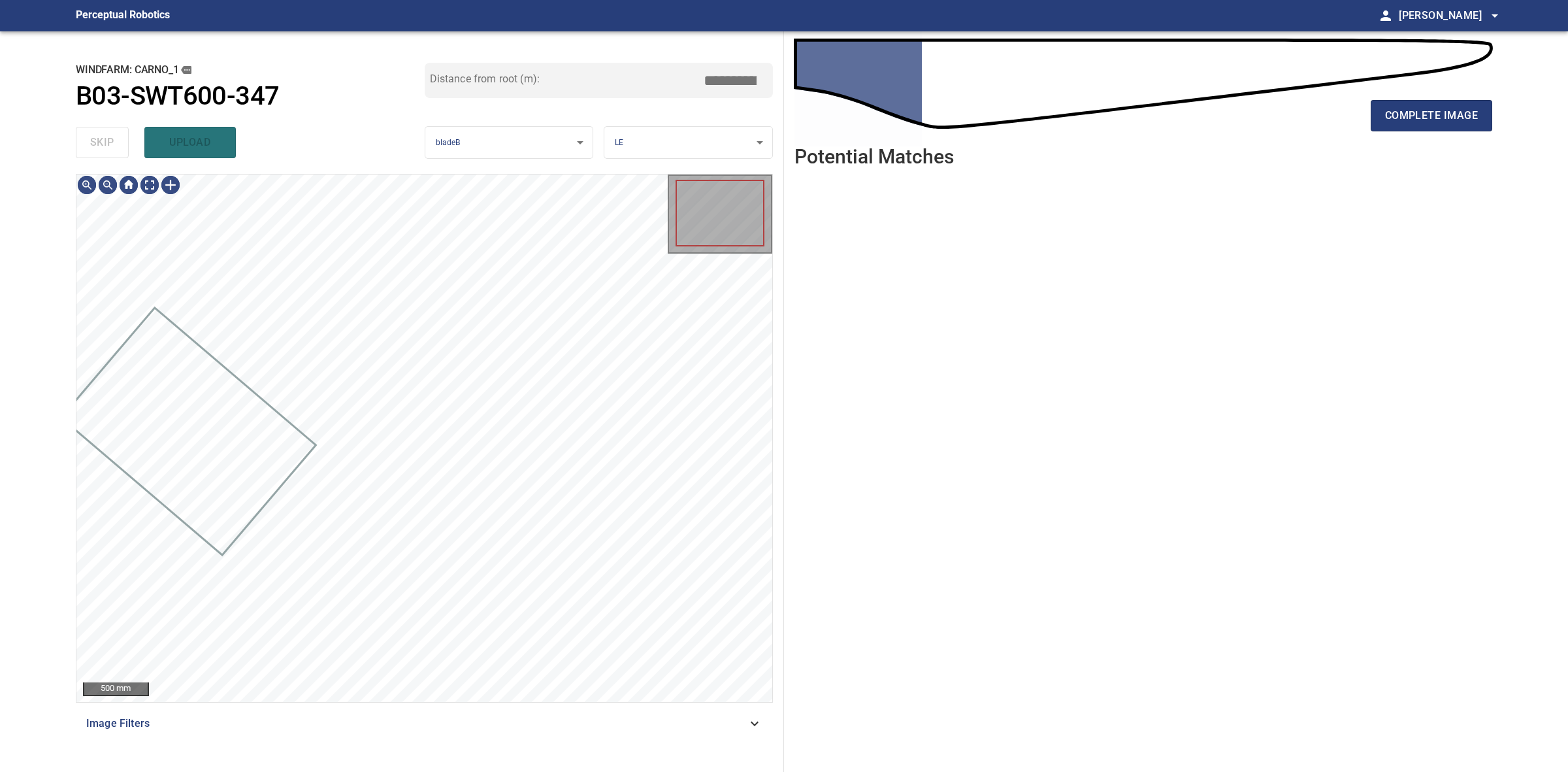
click at [108, 133] on div "skip upload" at bounding box center [250, 142] width 349 height 42
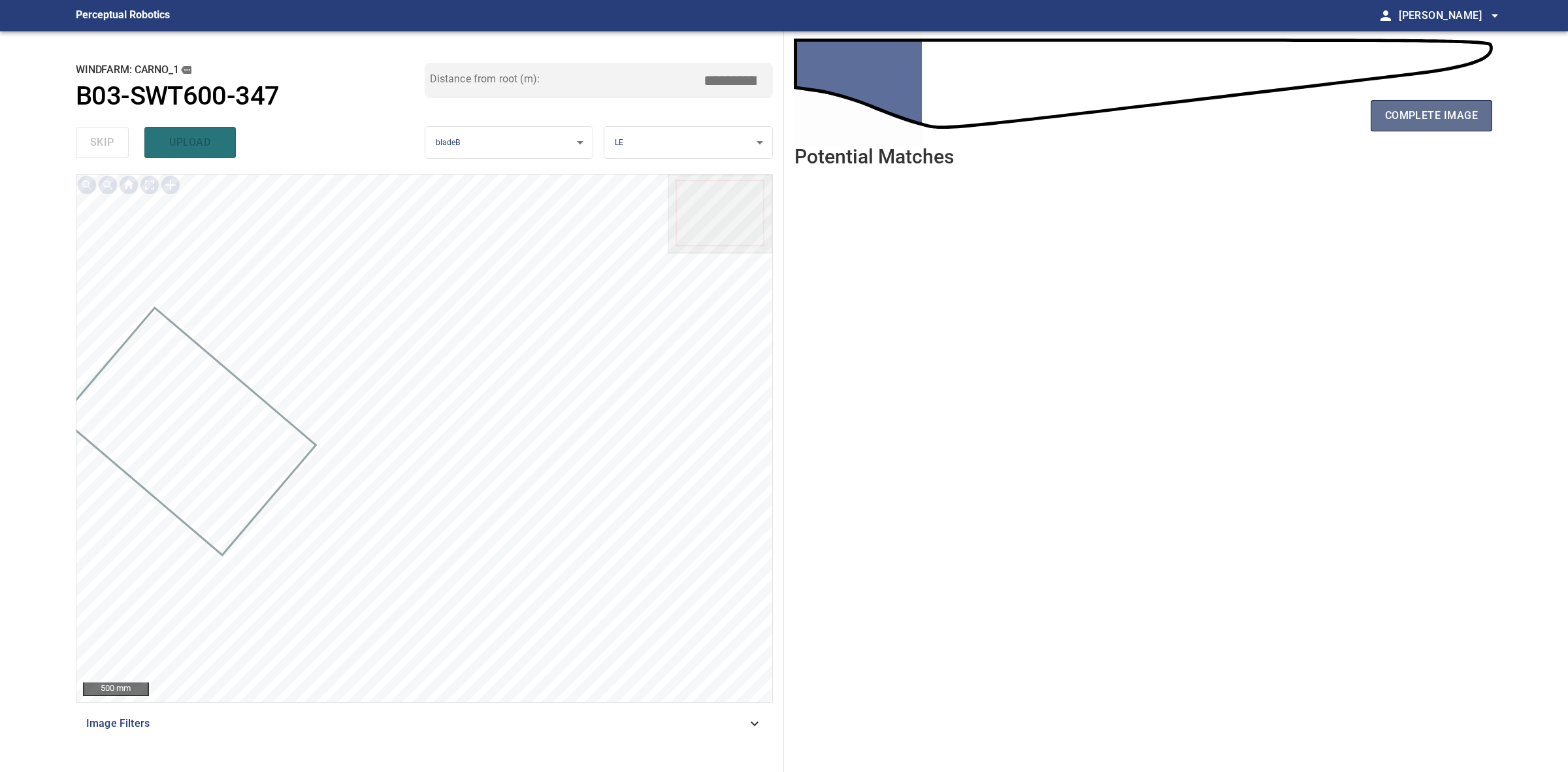
click at [1414, 124] on span "complete image" at bounding box center [1432, 115] width 93 height 18
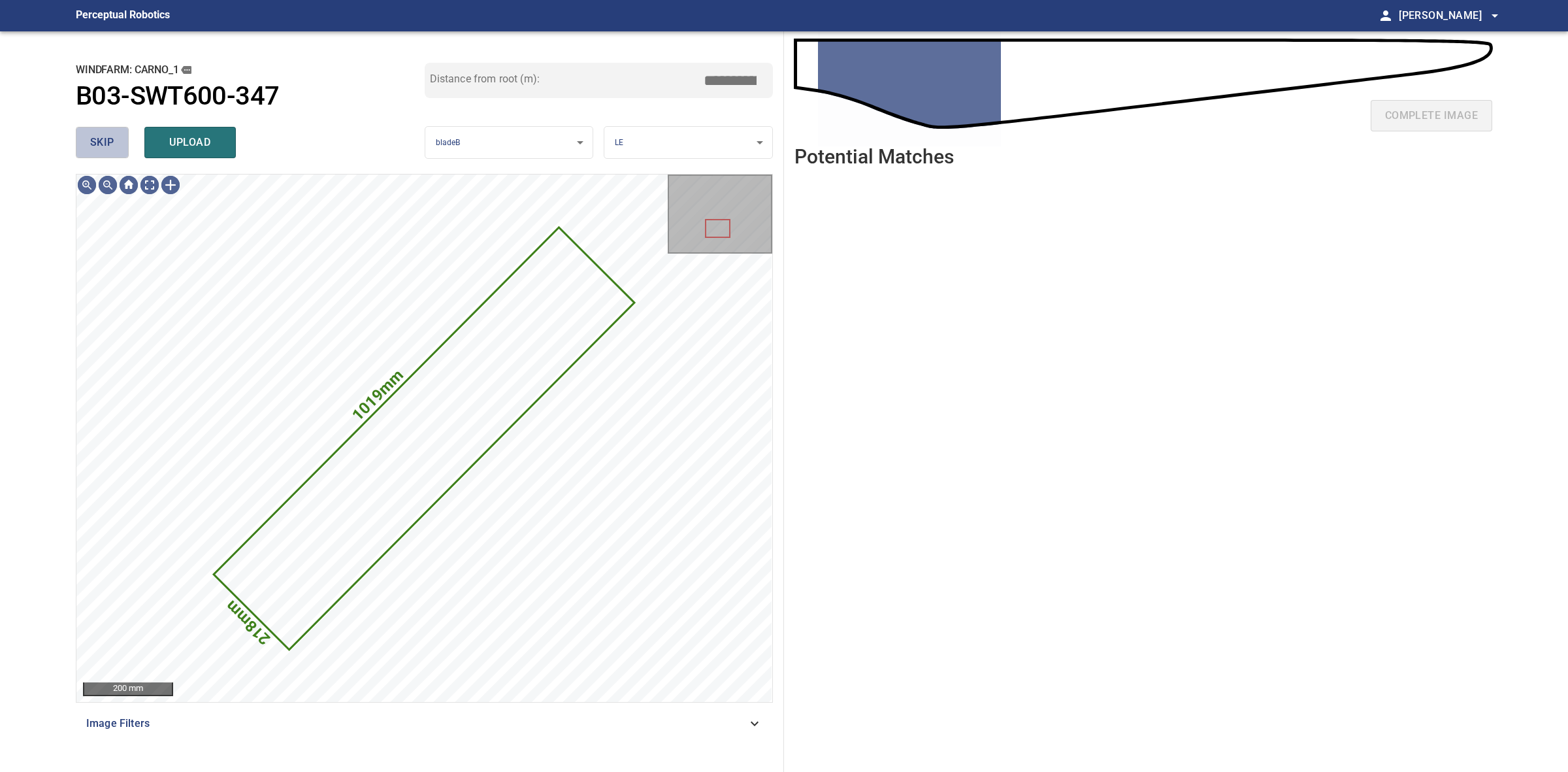
click at [92, 135] on span "skip" at bounding box center [102, 141] width 24 height 18
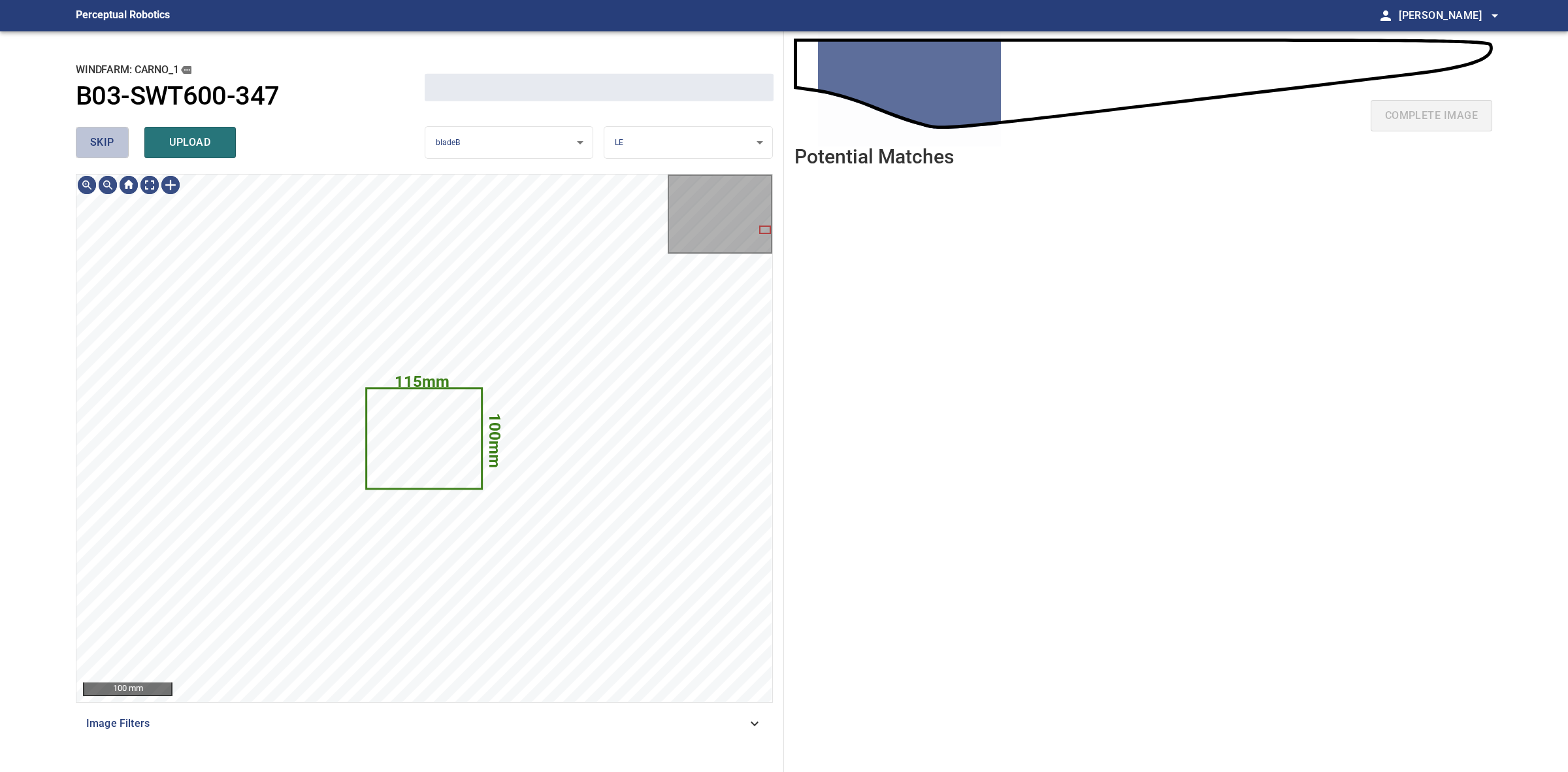
click at [92, 135] on span "skip" at bounding box center [102, 141] width 24 height 18
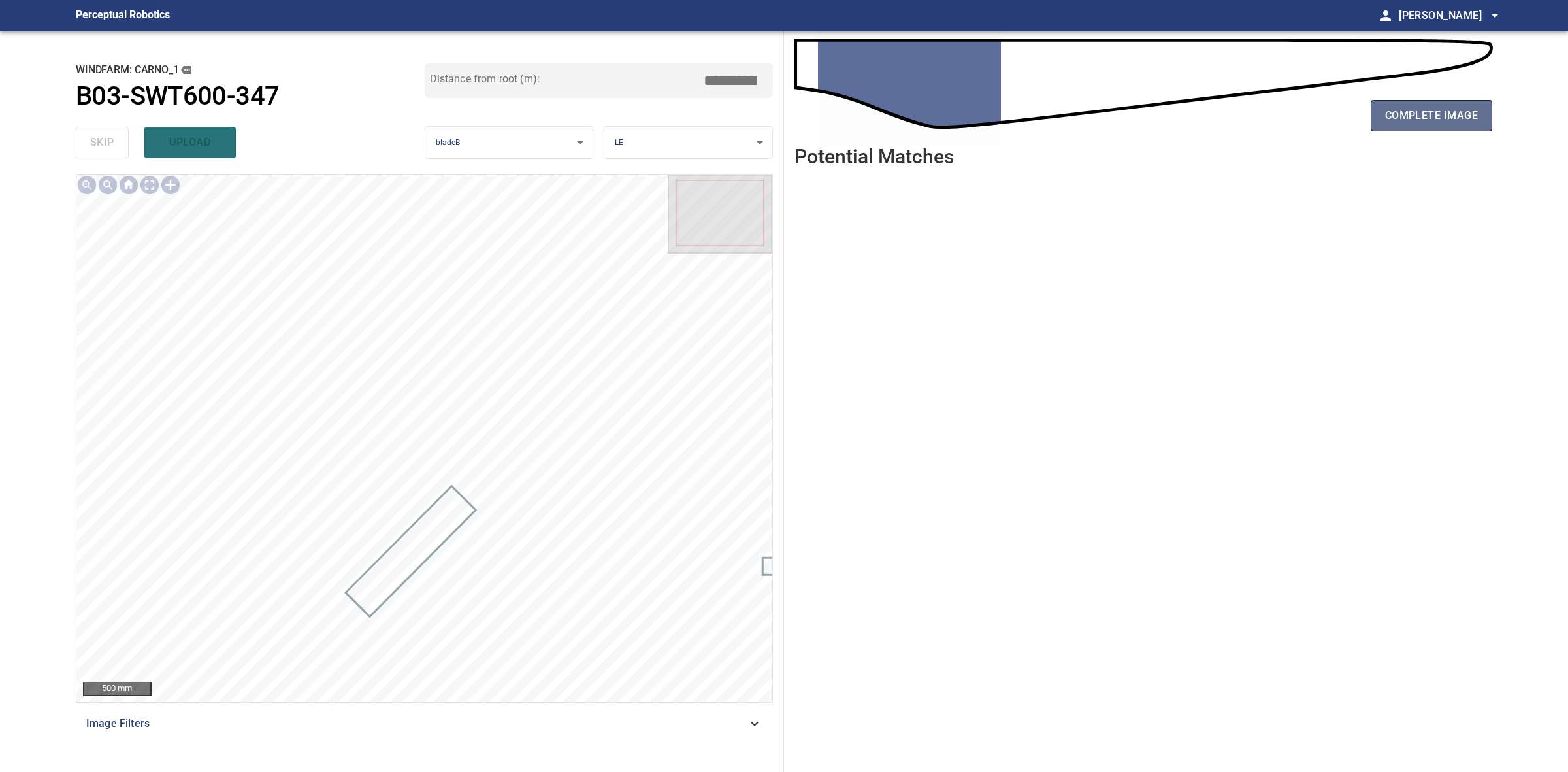
click at [1386, 113] on span "complete image" at bounding box center [1432, 115] width 93 height 18
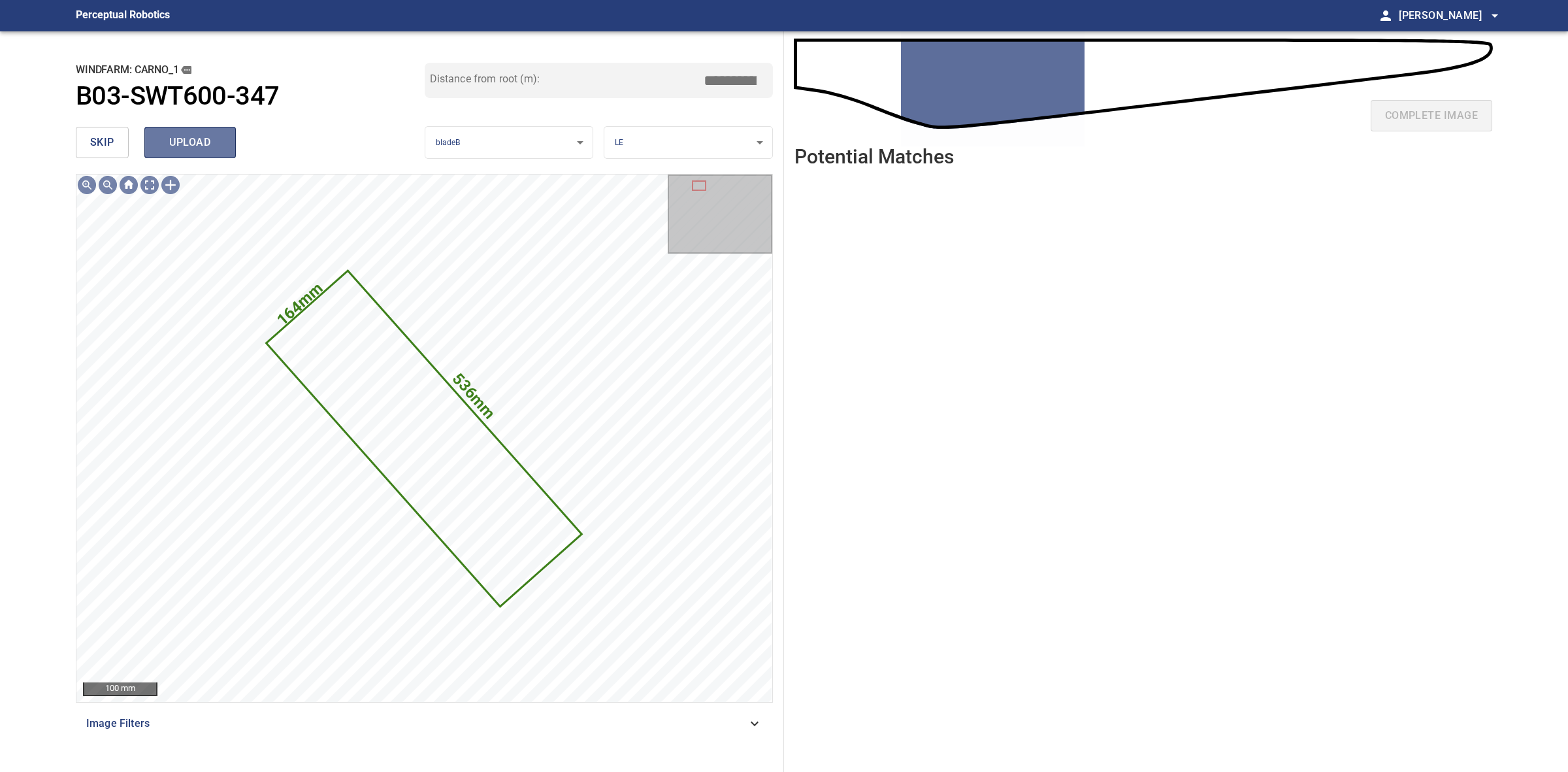
click at [219, 144] on span "upload" at bounding box center [190, 141] width 63 height 18
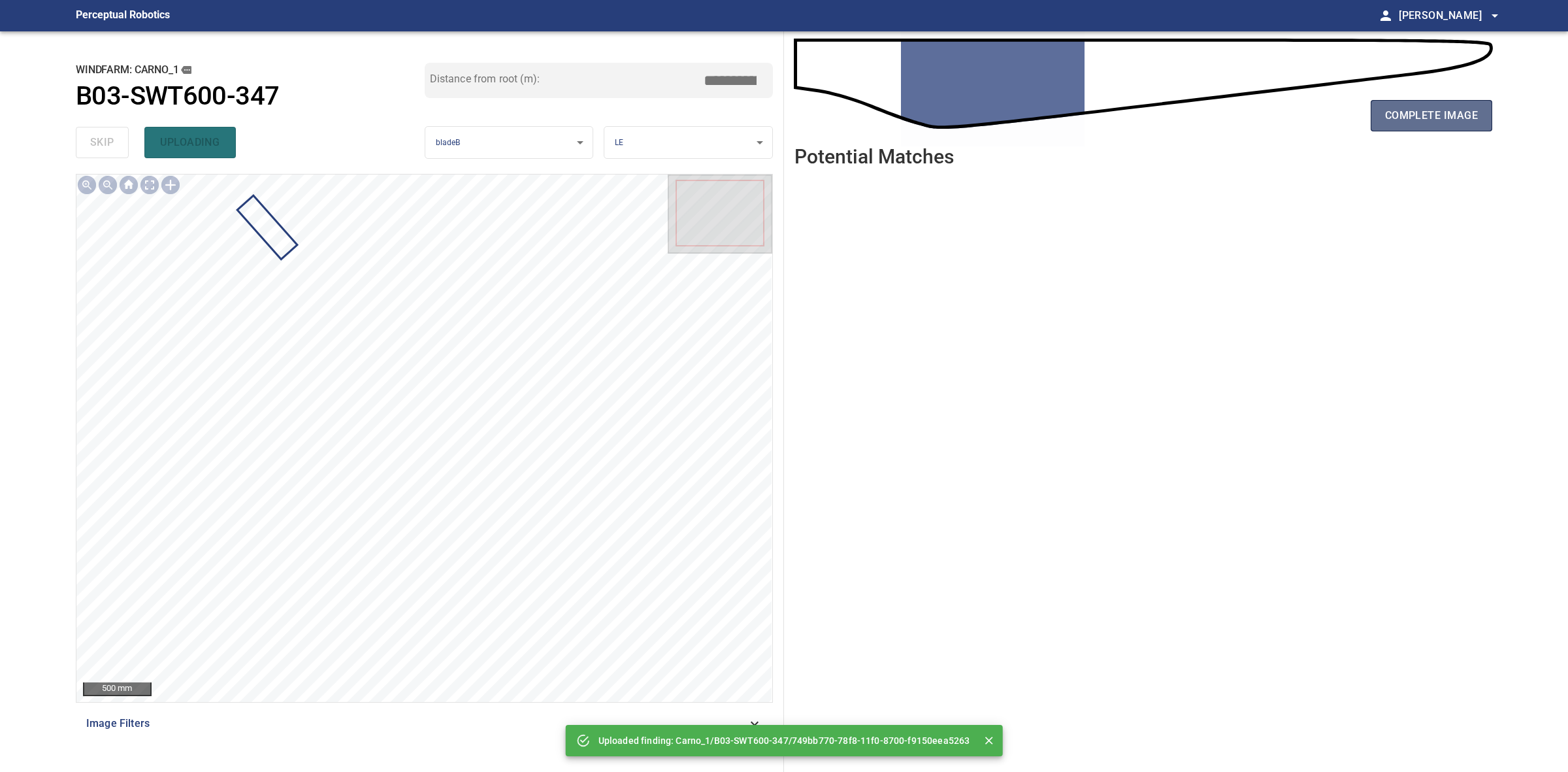
click at [1475, 124] on button "complete image" at bounding box center [1432, 115] width 122 height 32
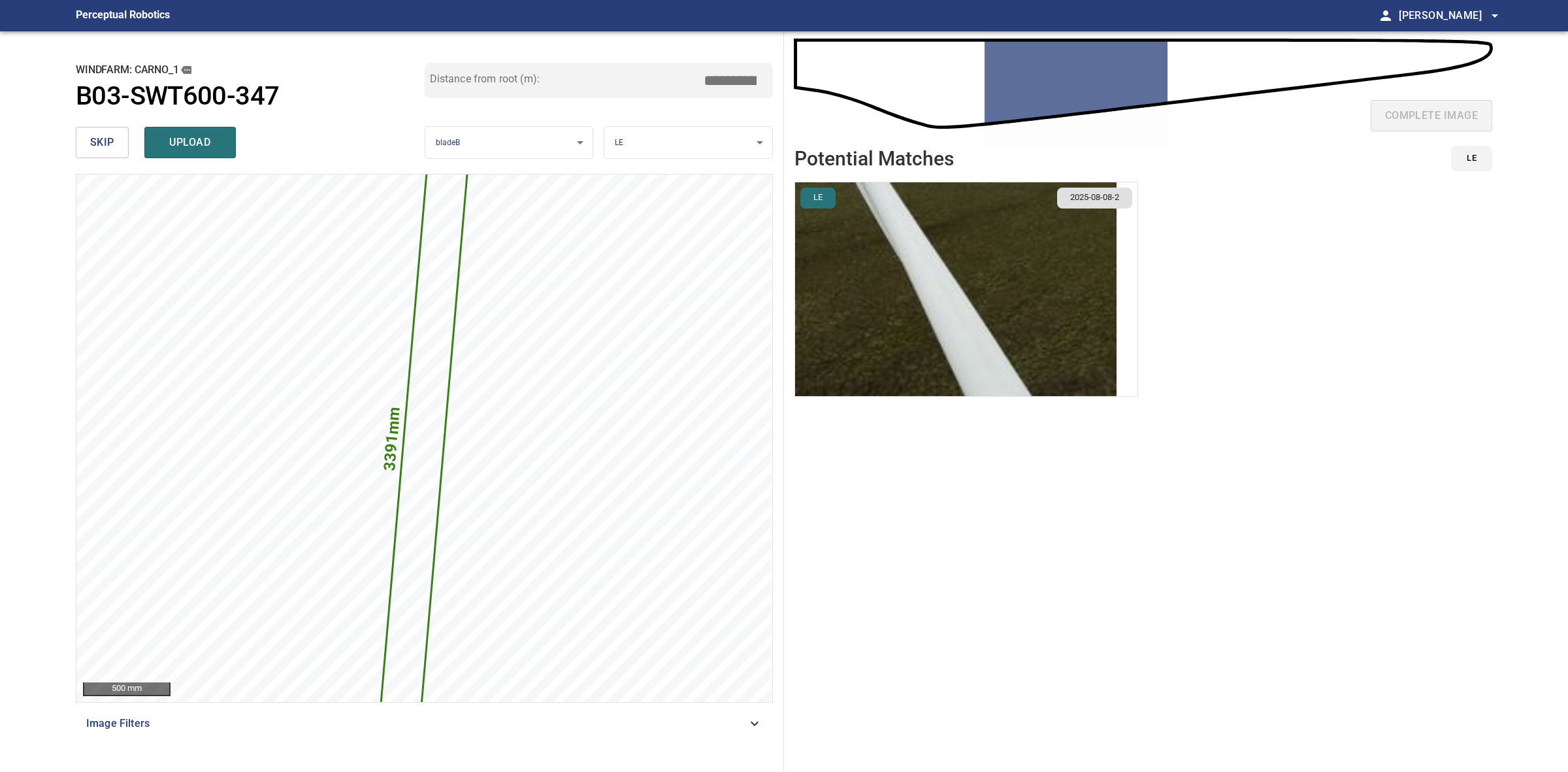
click at [102, 144] on span "skip" at bounding box center [102, 141] width 24 height 18
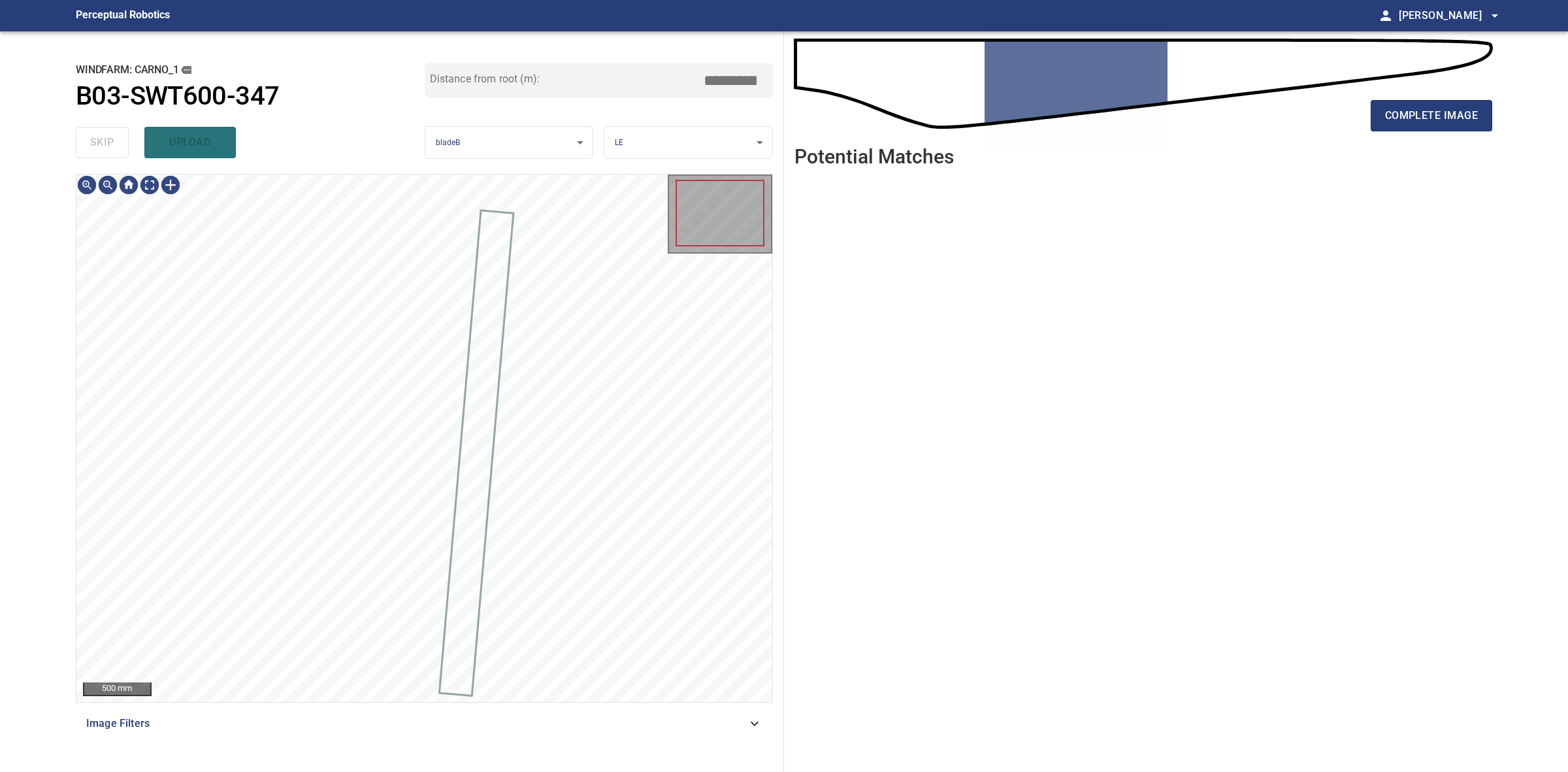
click at [102, 144] on div "skip upload" at bounding box center [250, 142] width 349 height 42
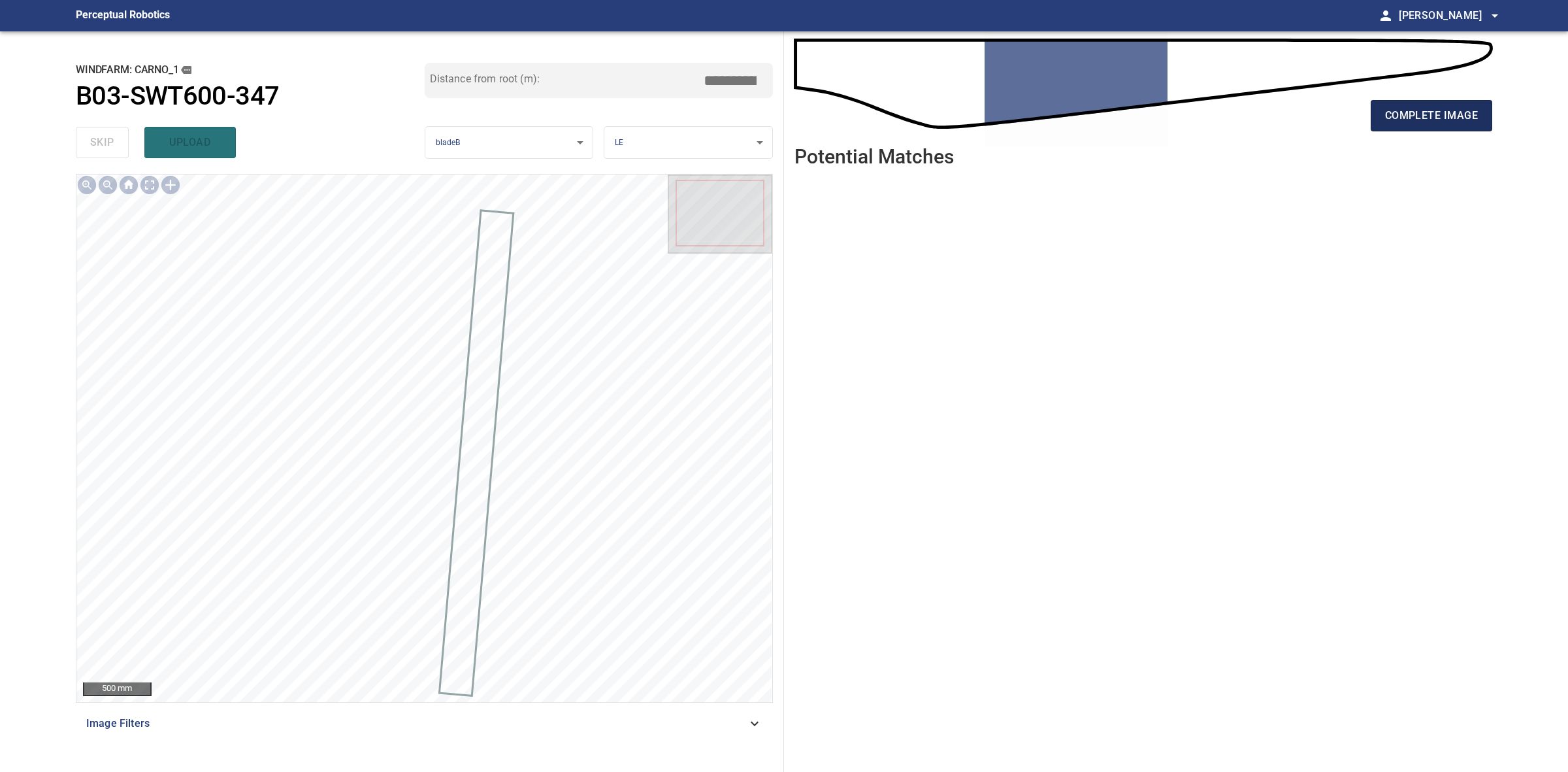
click at [1393, 122] on span "complete image" at bounding box center [1432, 115] width 93 height 18
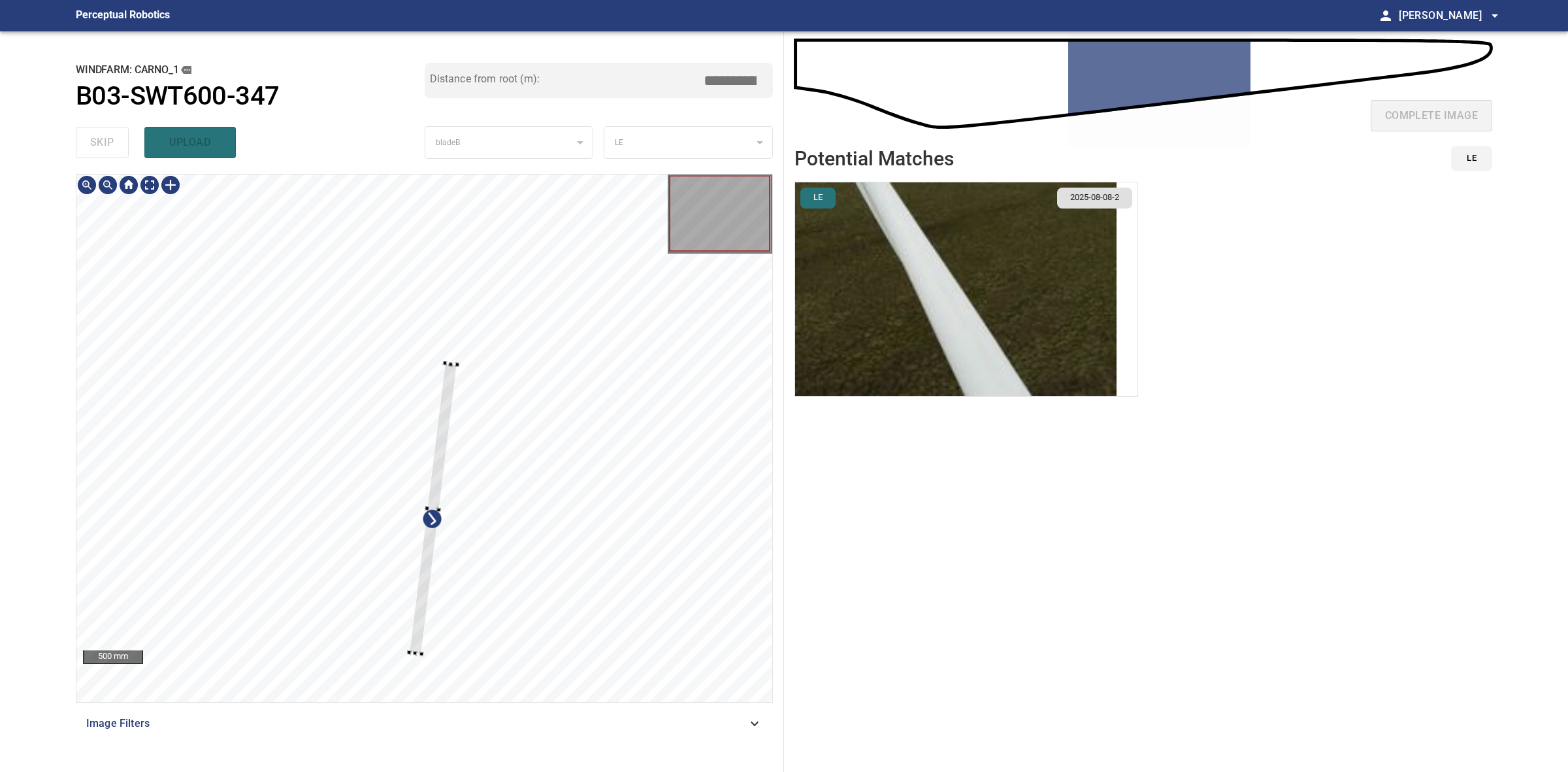
click at [456, 368] on div at bounding box center [433, 508] width 49 height 291
click at [458, 386] on div at bounding box center [424, 438] width 696 height 527
click at [444, 444] on div at bounding box center [429, 490] width 72 height 282
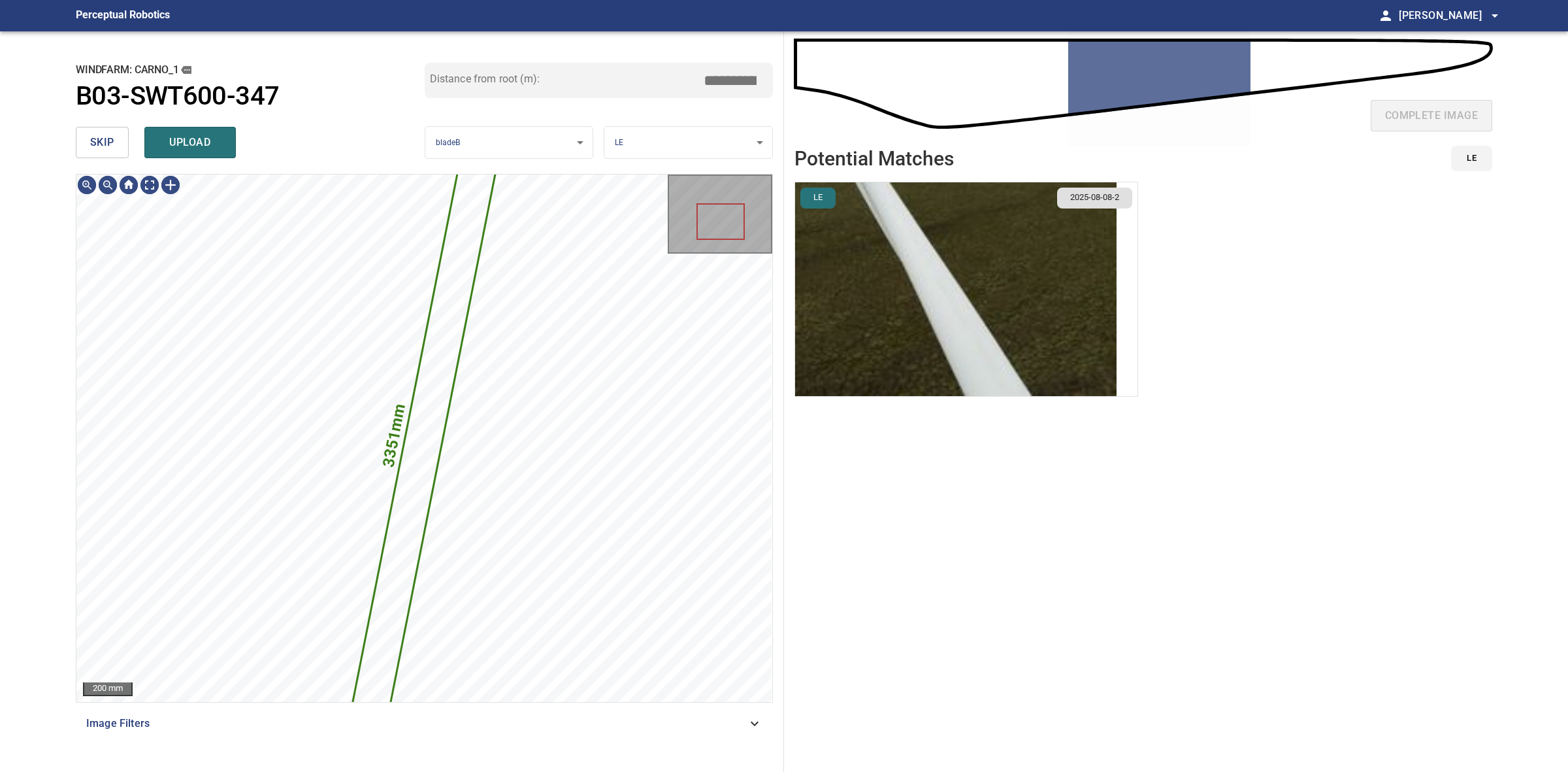
click at [948, 288] on img "button" at bounding box center [955, 289] width 321 height 214
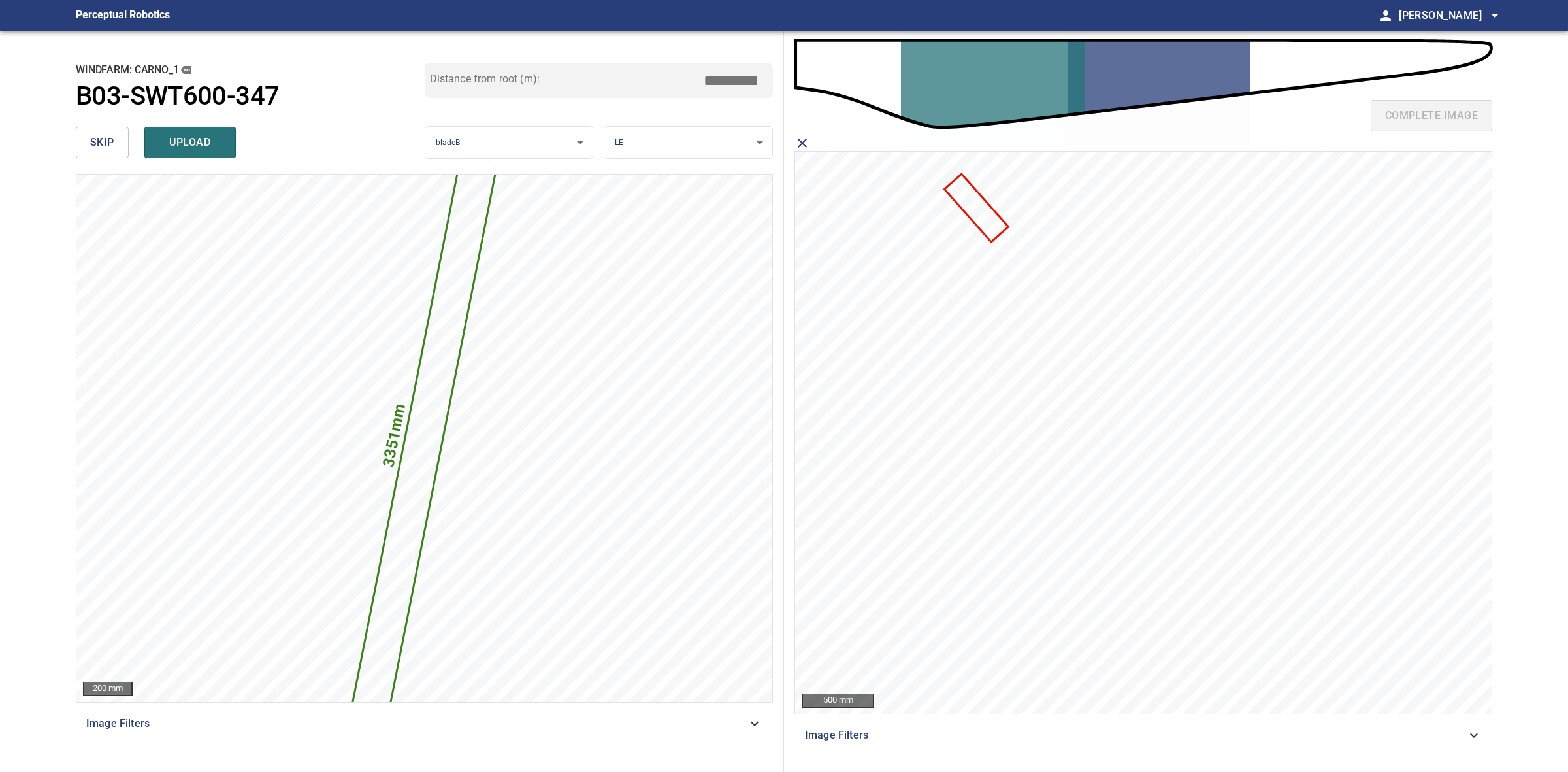
click at [982, 222] on icon at bounding box center [977, 207] width 61 height 66
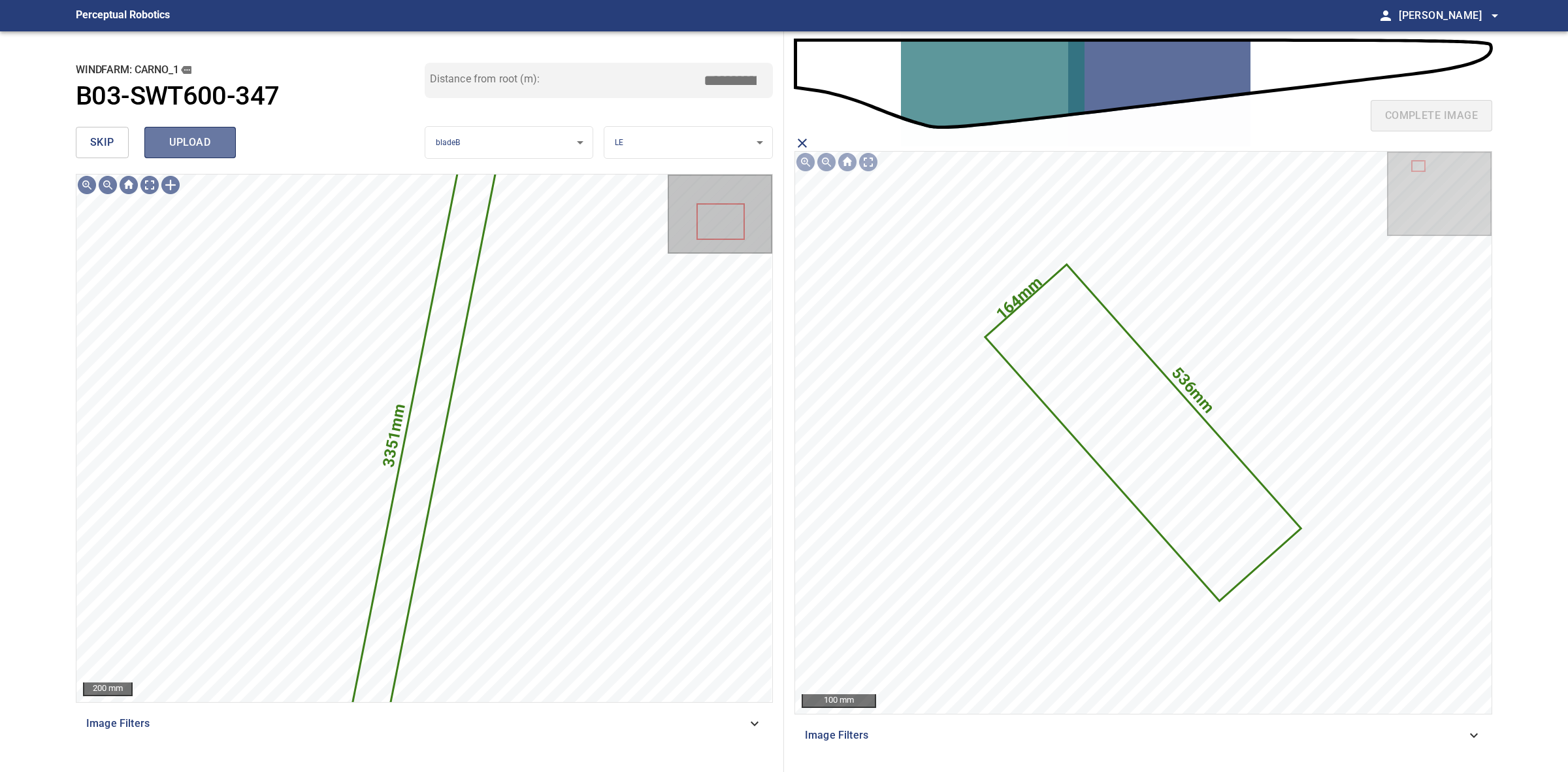
click at [193, 153] on button "upload" at bounding box center [189, 142] width 91 height 32
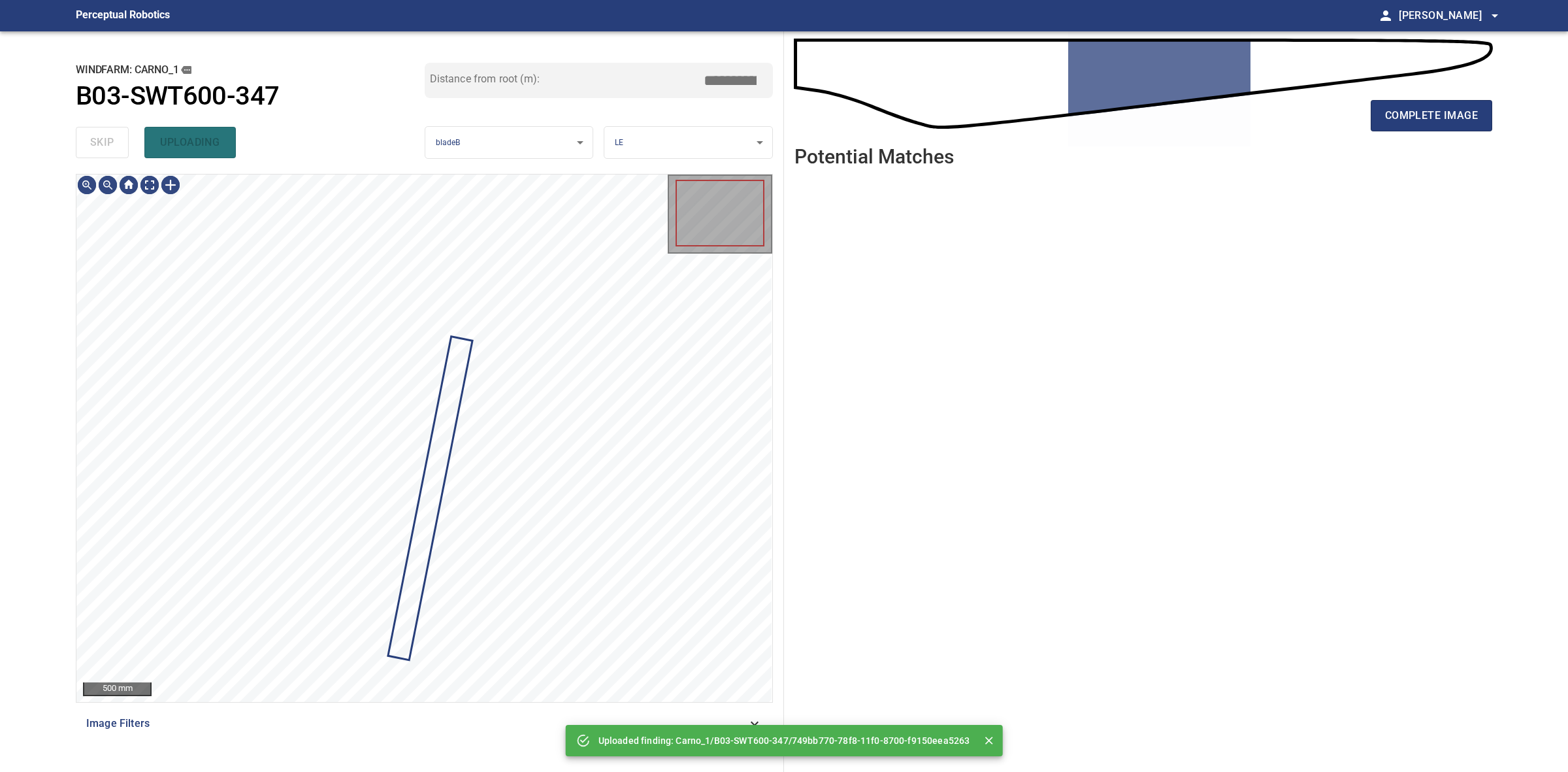
click at [91, 144] on div "skip uploading" at bounding box center [250, 142] width 349 height 42
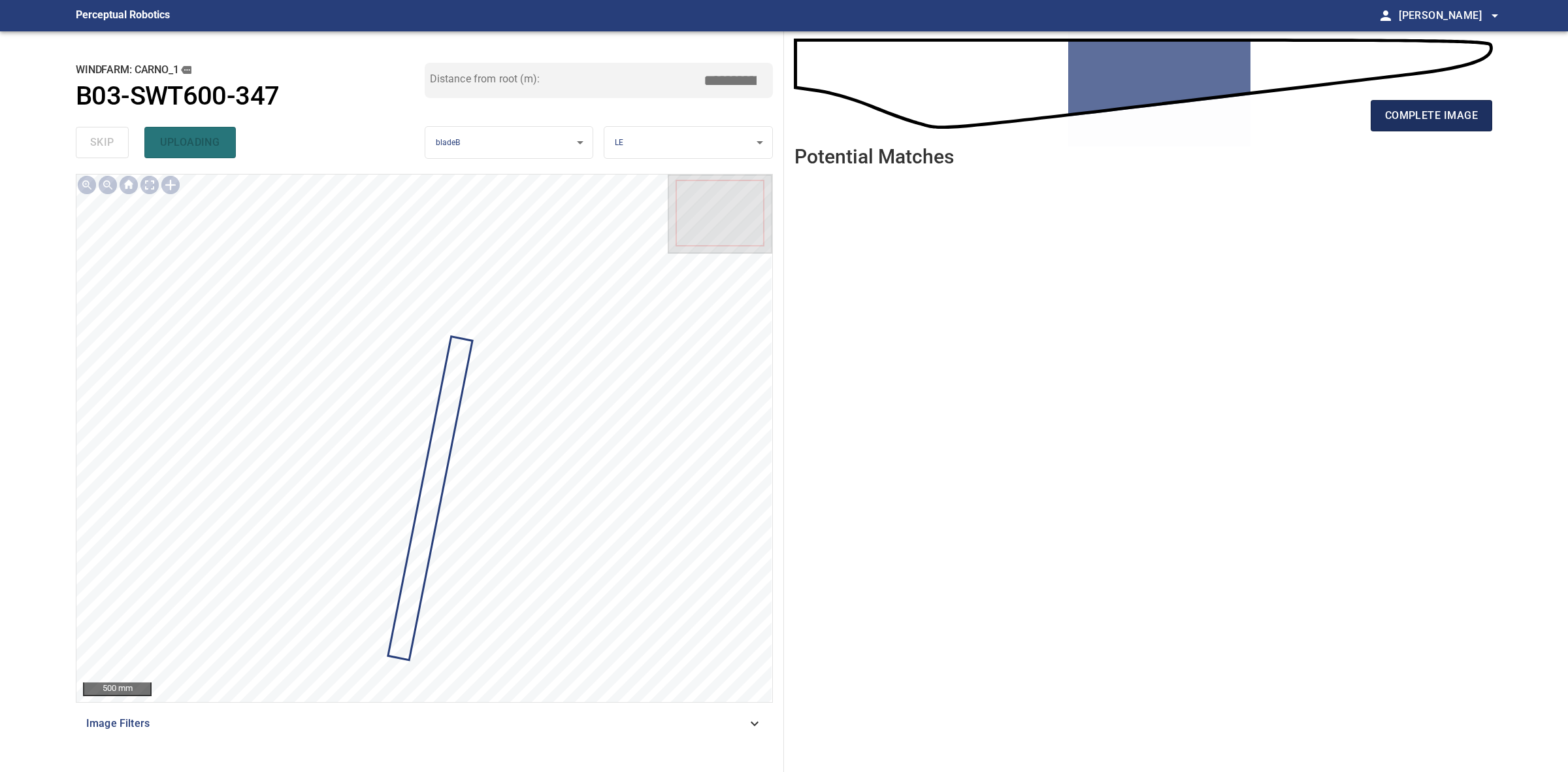
click at [1409, 105] on button "complete image" at bounding box center [1432, 115] width 122 height 32
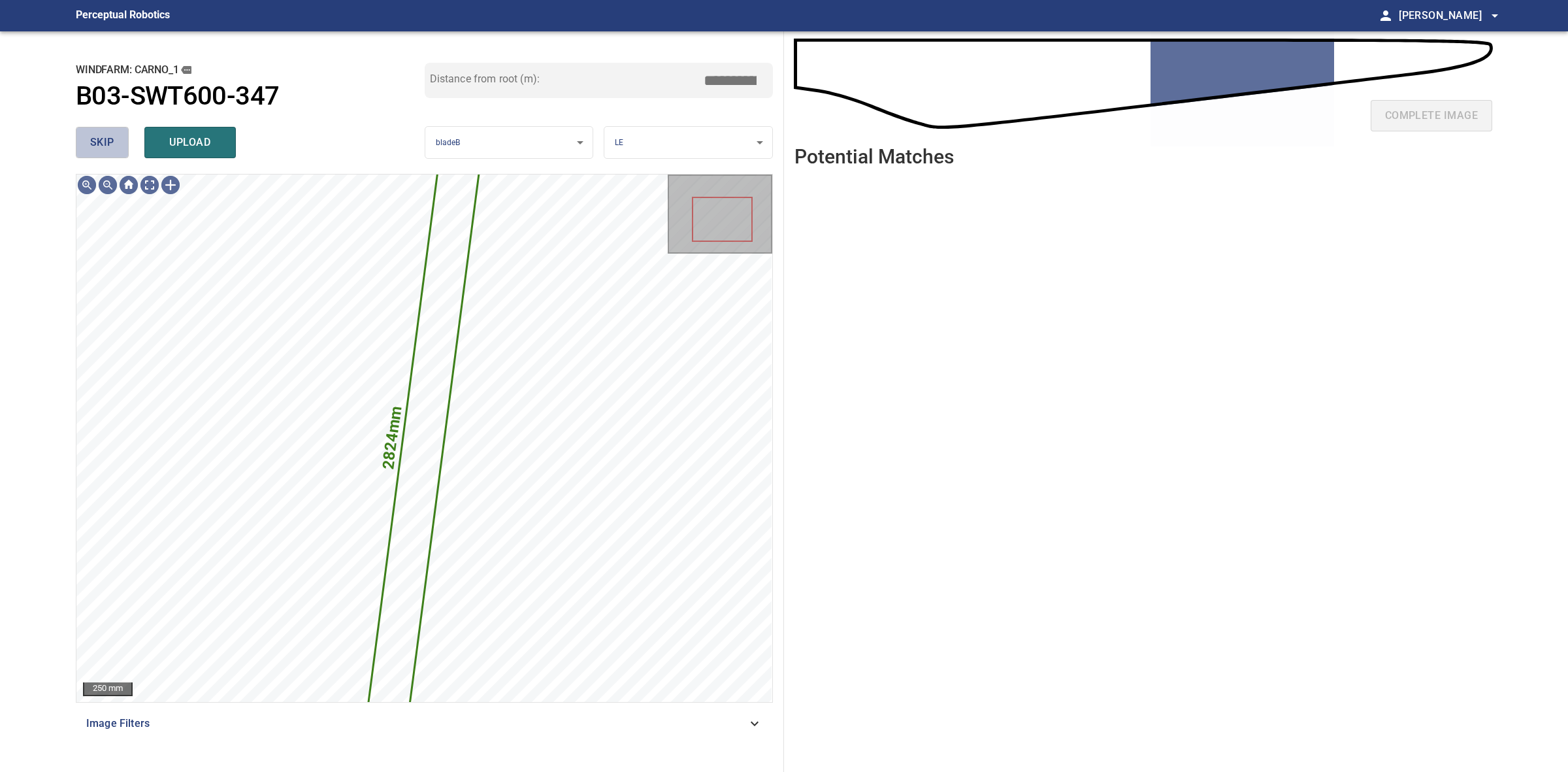
click at [119, 151] on button "skip" at bounding box center [102, 142] width 53 height 32
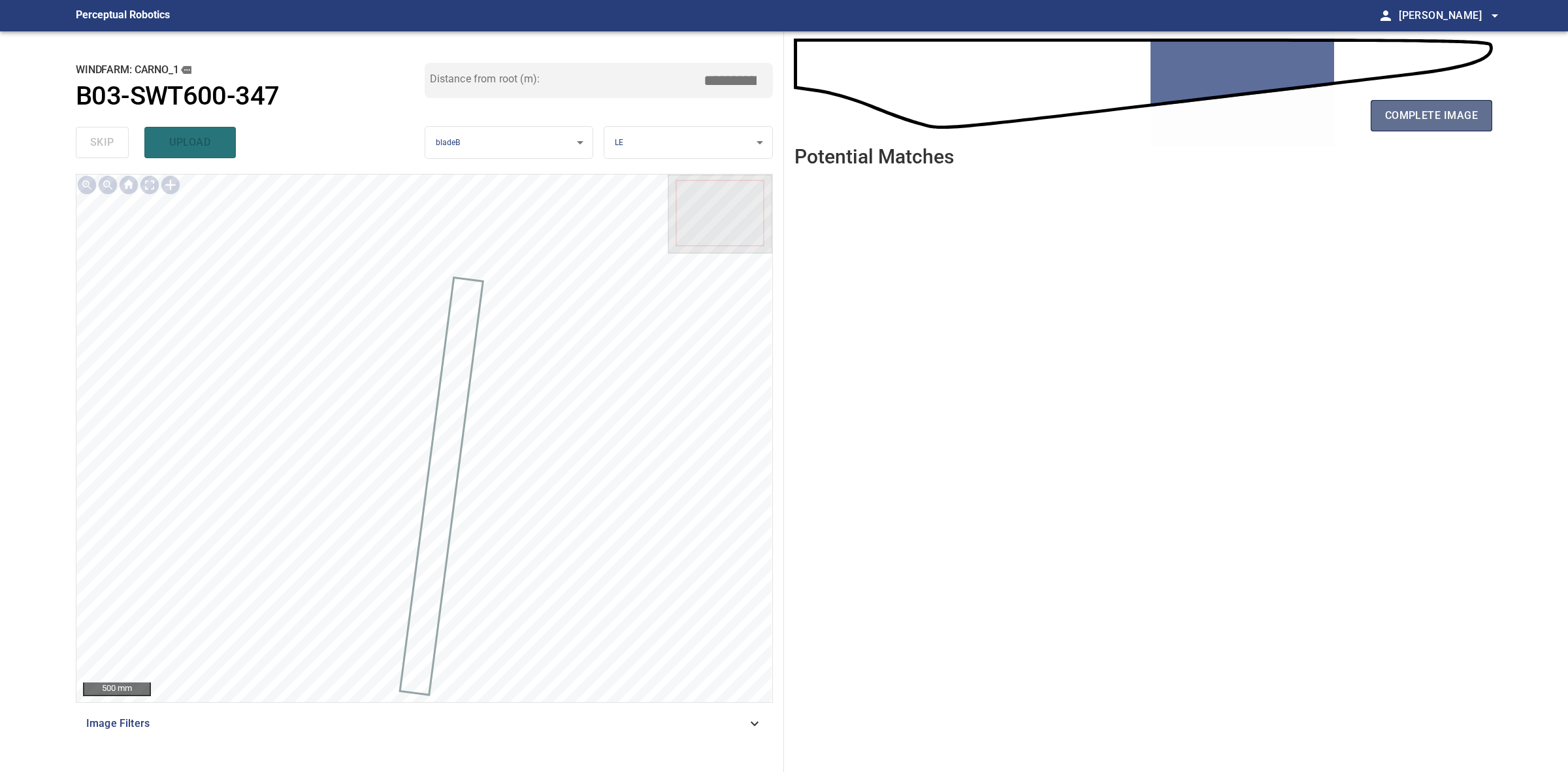
click at [1472, 121] on span "complete image" at bounding box center [1432, 115] width 93 height 18
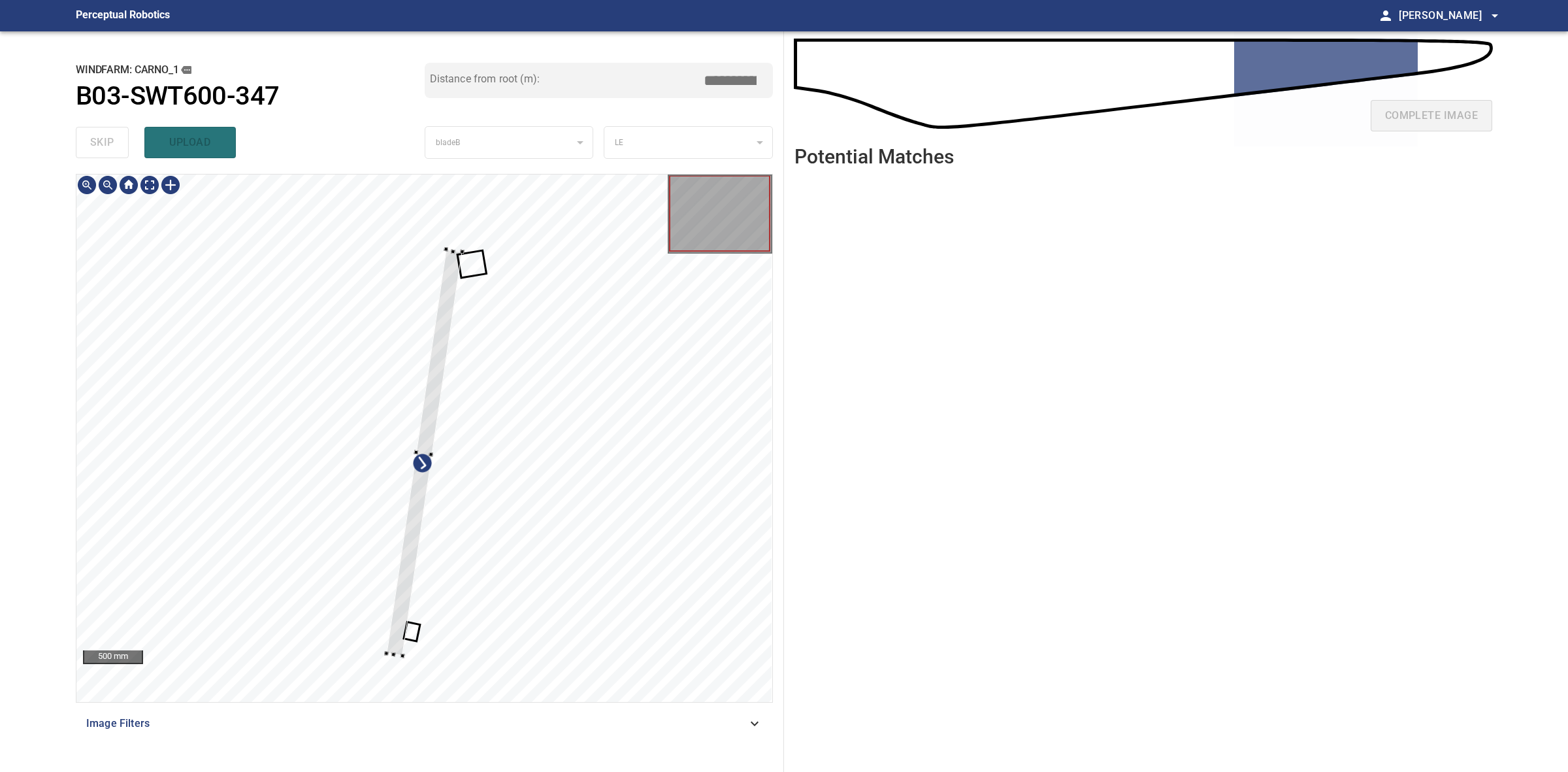
click at [399, 651] on div at bounding box center [424, 452] width 76 height 406
click at [443, 262] on div at bounding box center [445, 263] width 4 height 4
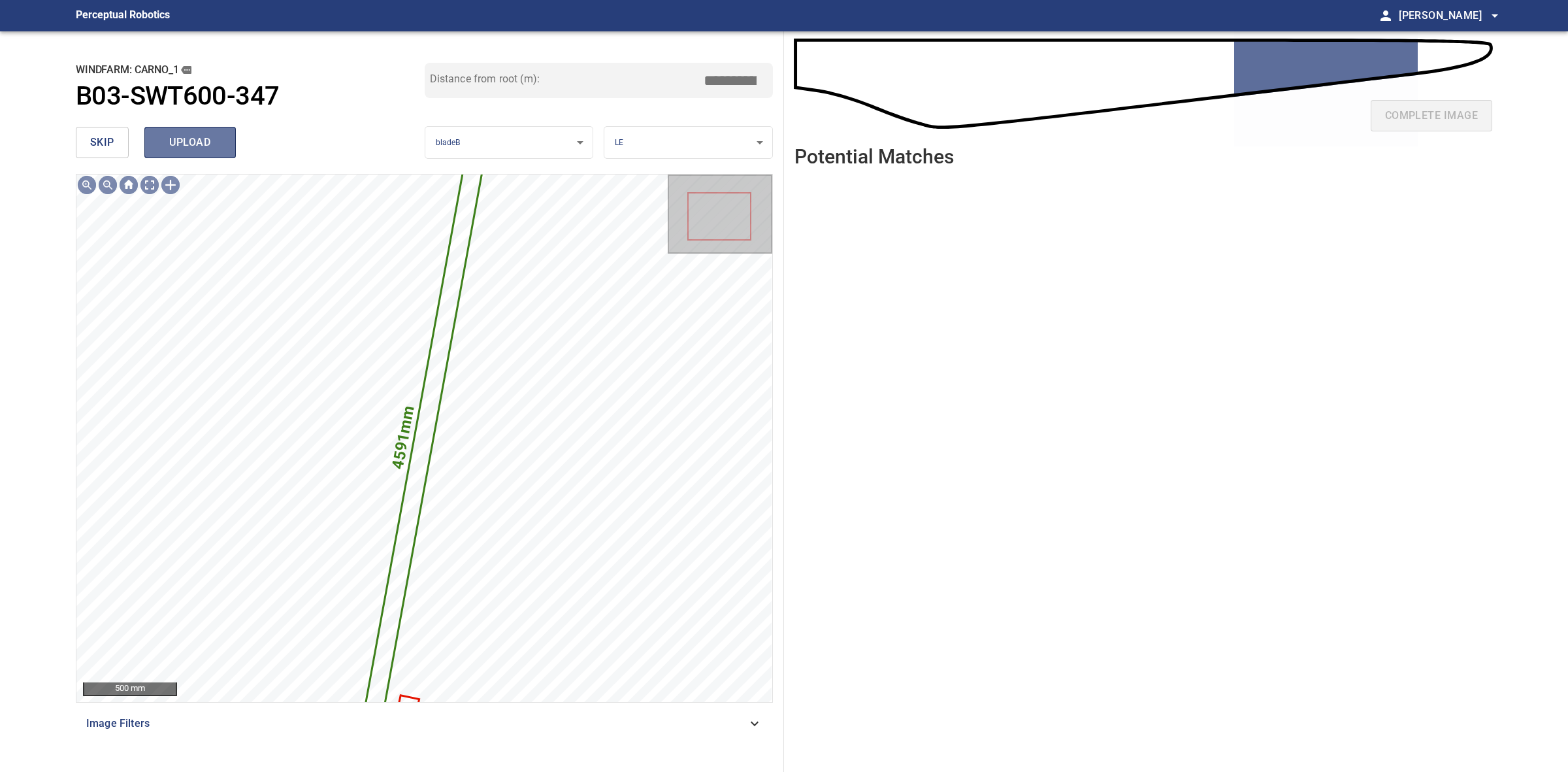
click at [227, 135] on button "upload" at bounding box center [189, 142] width 91 height 32
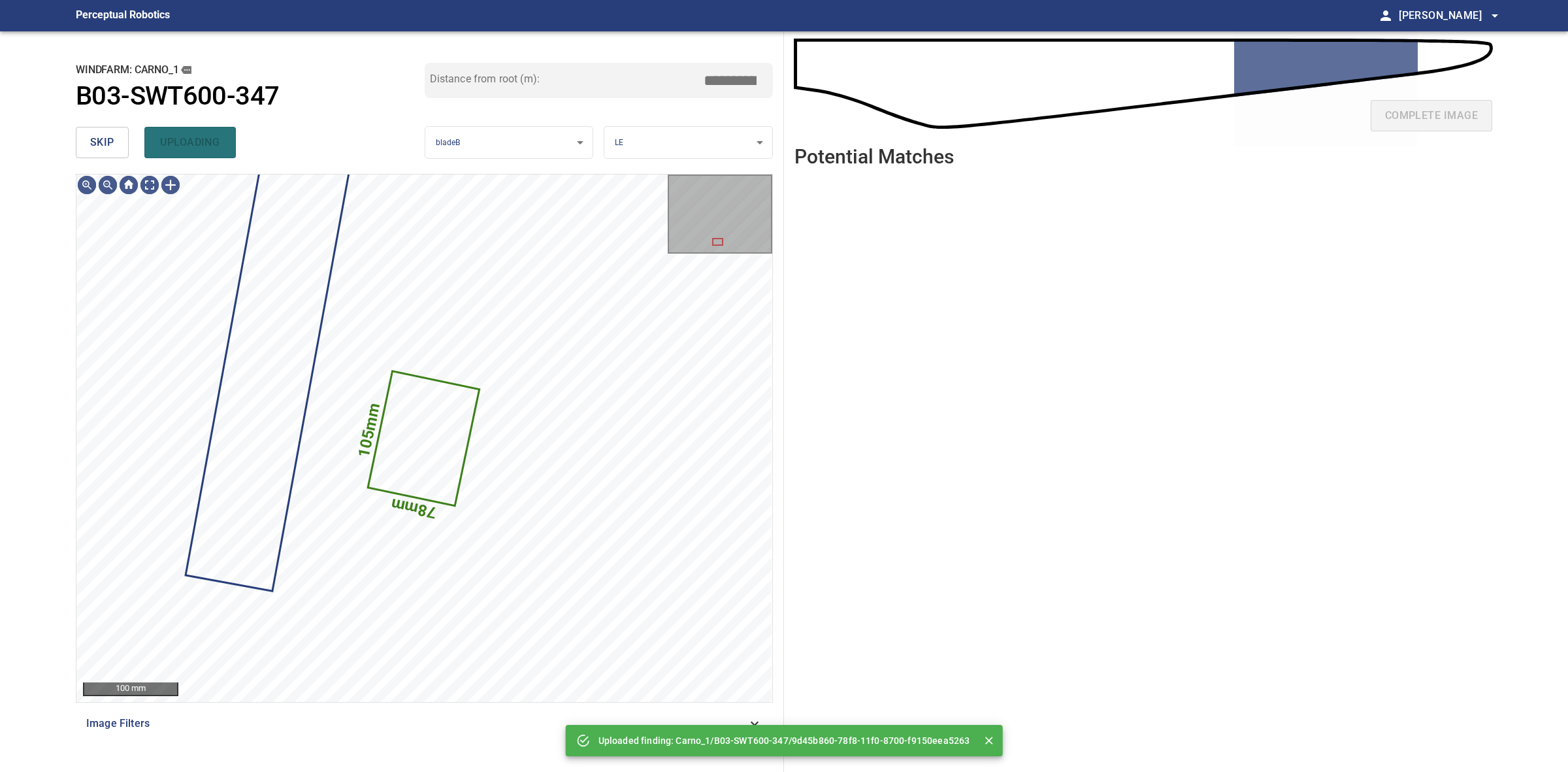
click at [112, 154] on button "skip" at bounding box center [102, 142] width 53 height 32
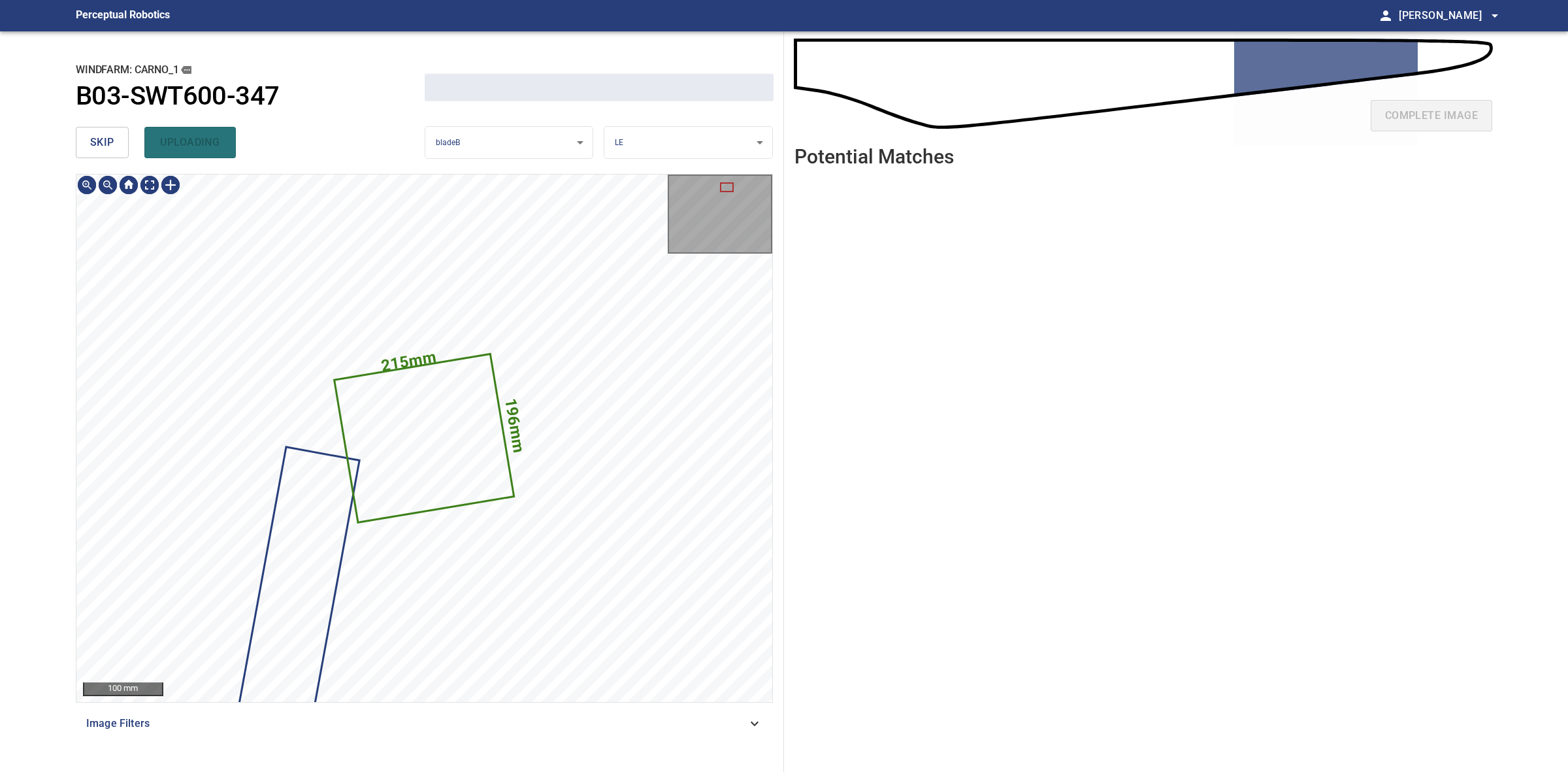
click at [112, 154] on button "skip" at bounding box center [102, 142] width 53 height 32
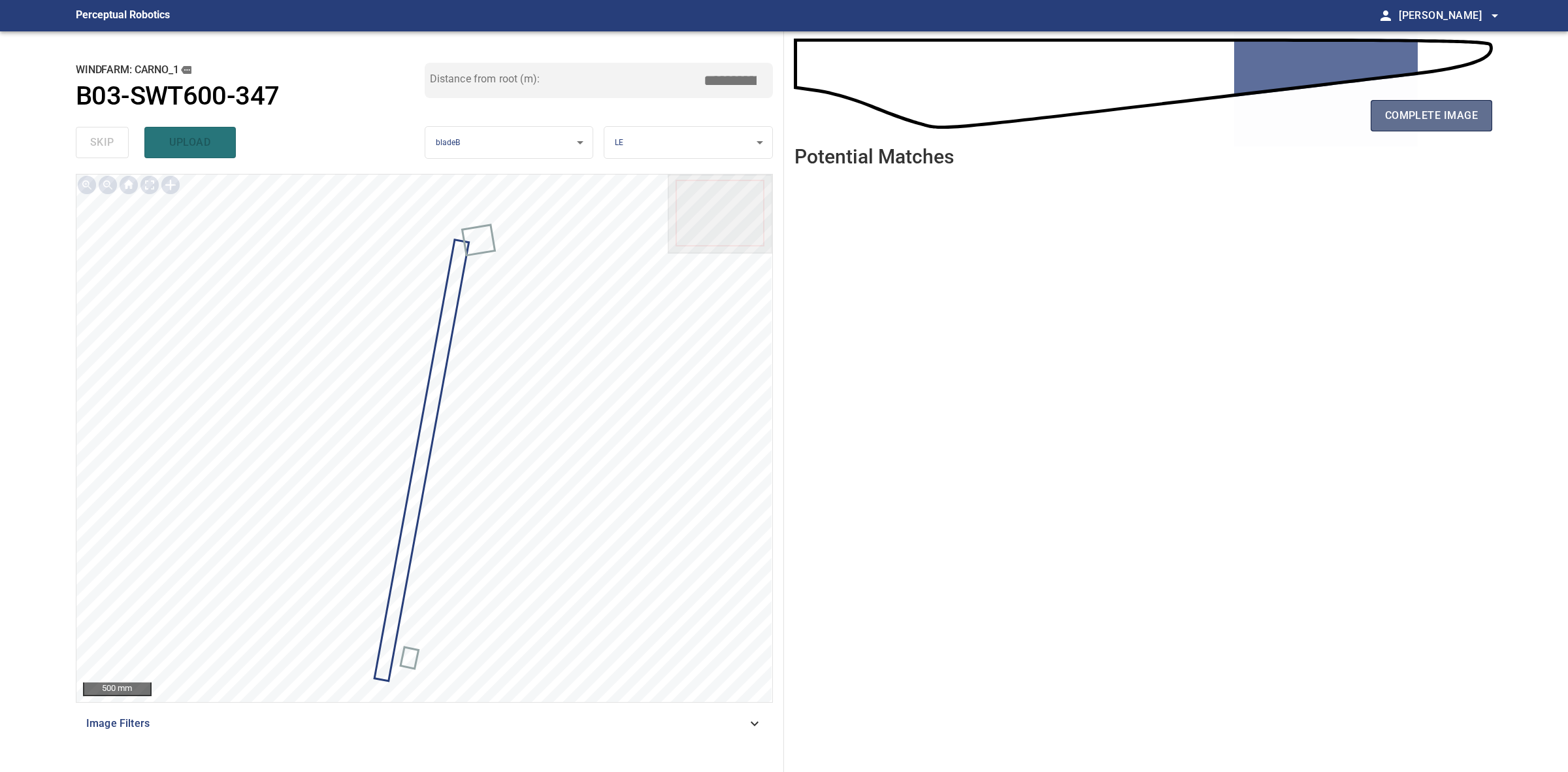
click at [1391, 111] on span "complete image" at bounding box center [1432, 115] width 93 height 18
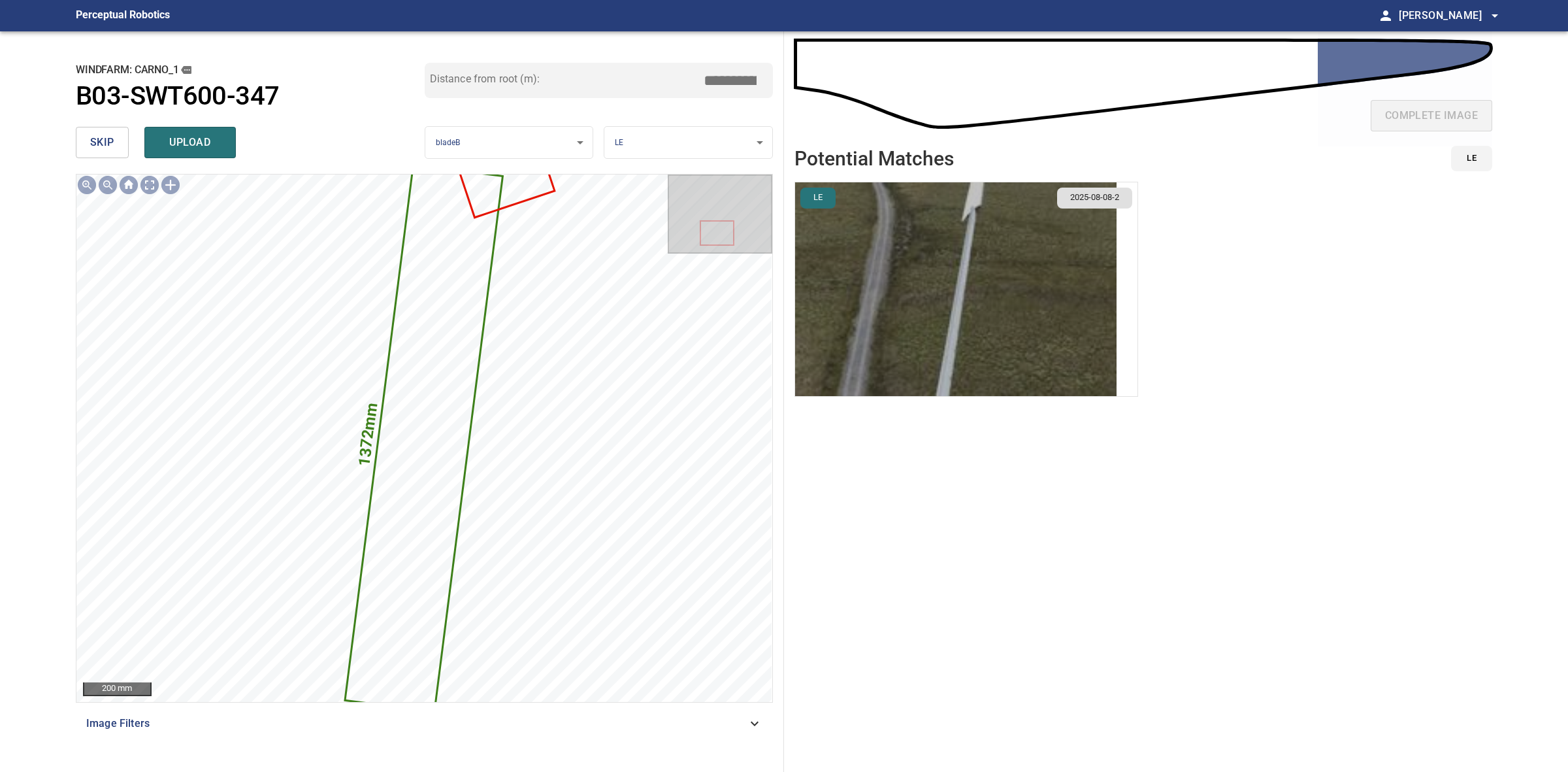
click at [917, 307] on img "button" at bounding box center [955, 289] width 321 height 214
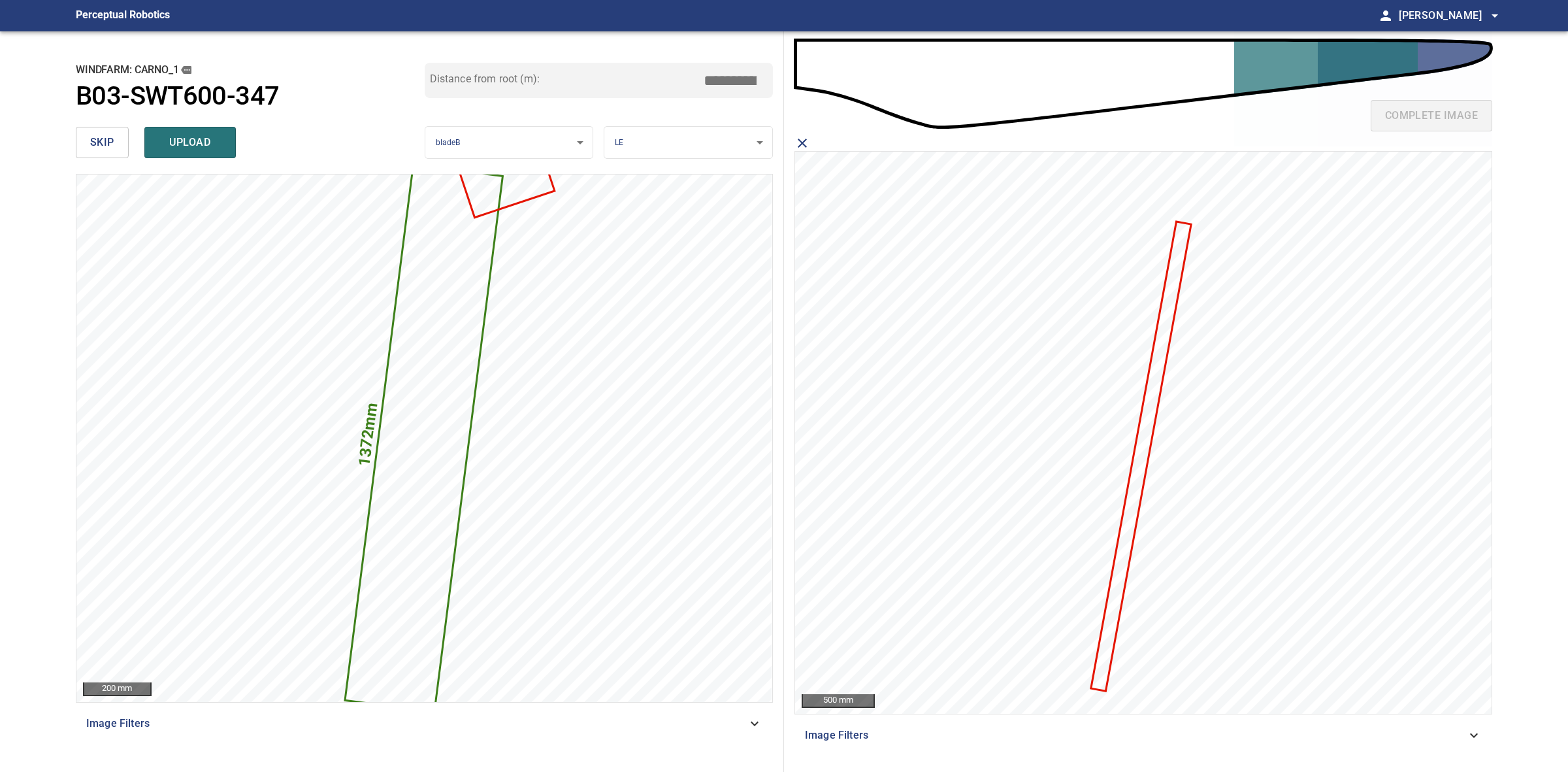
click at [1134, 504] on icon at bounding box center [1140, 456] width 98 height 467
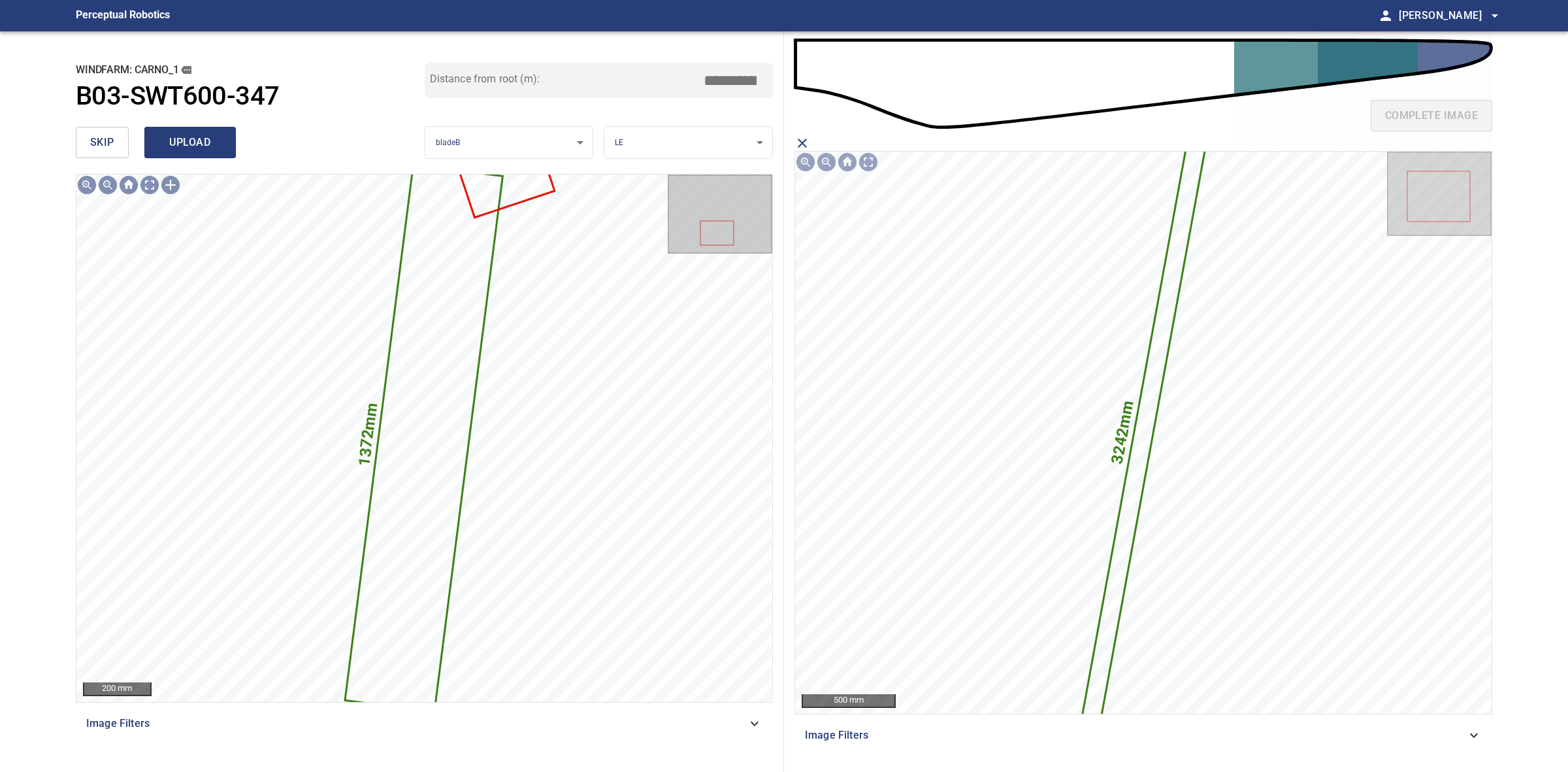
click at [210, 146] on span "upload" at bounding box center [190, 141] width 63 height 18
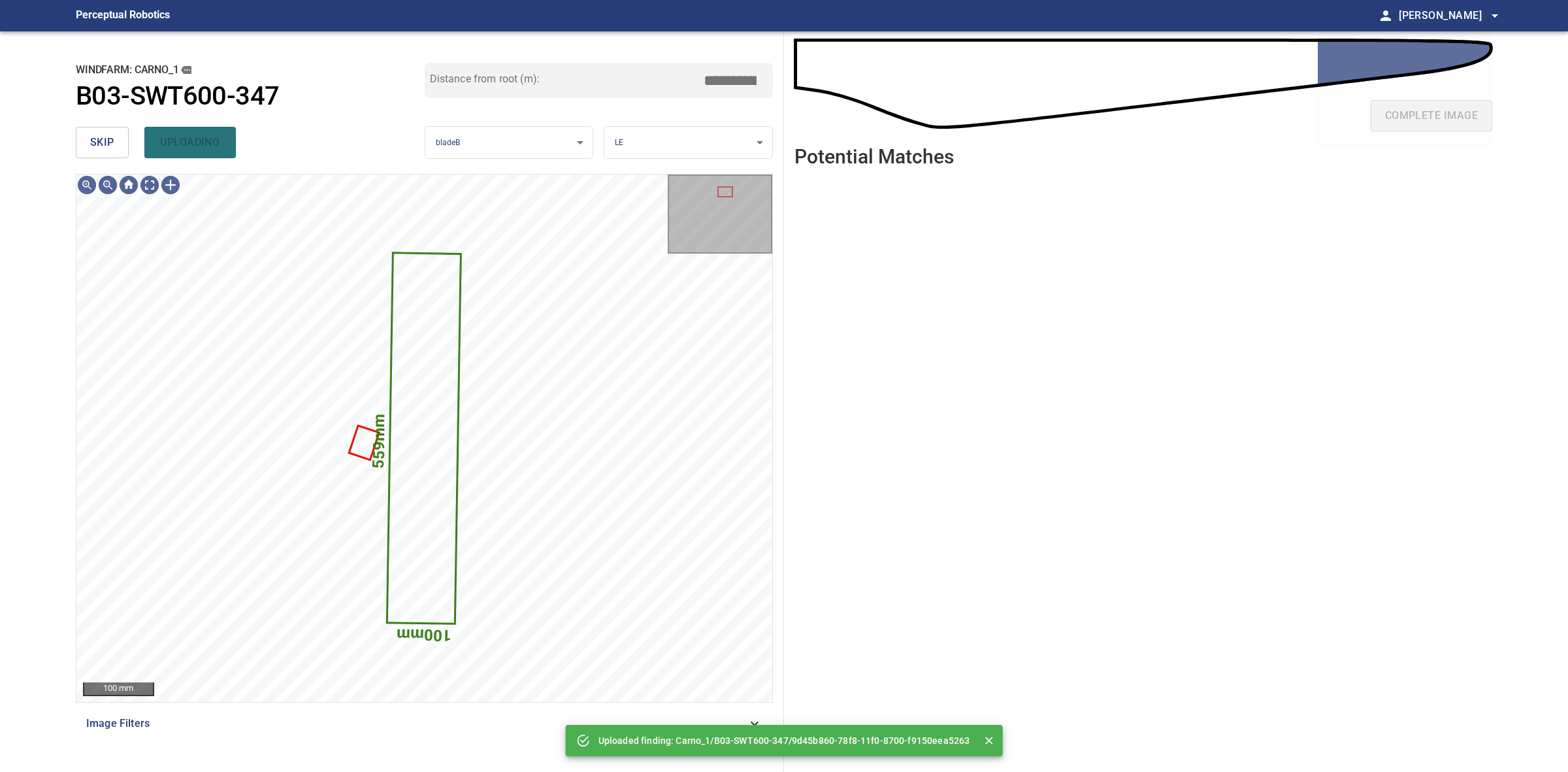
click at [682, 145] on body "**********" at bounding box center [784, 386] width 1568 height 772
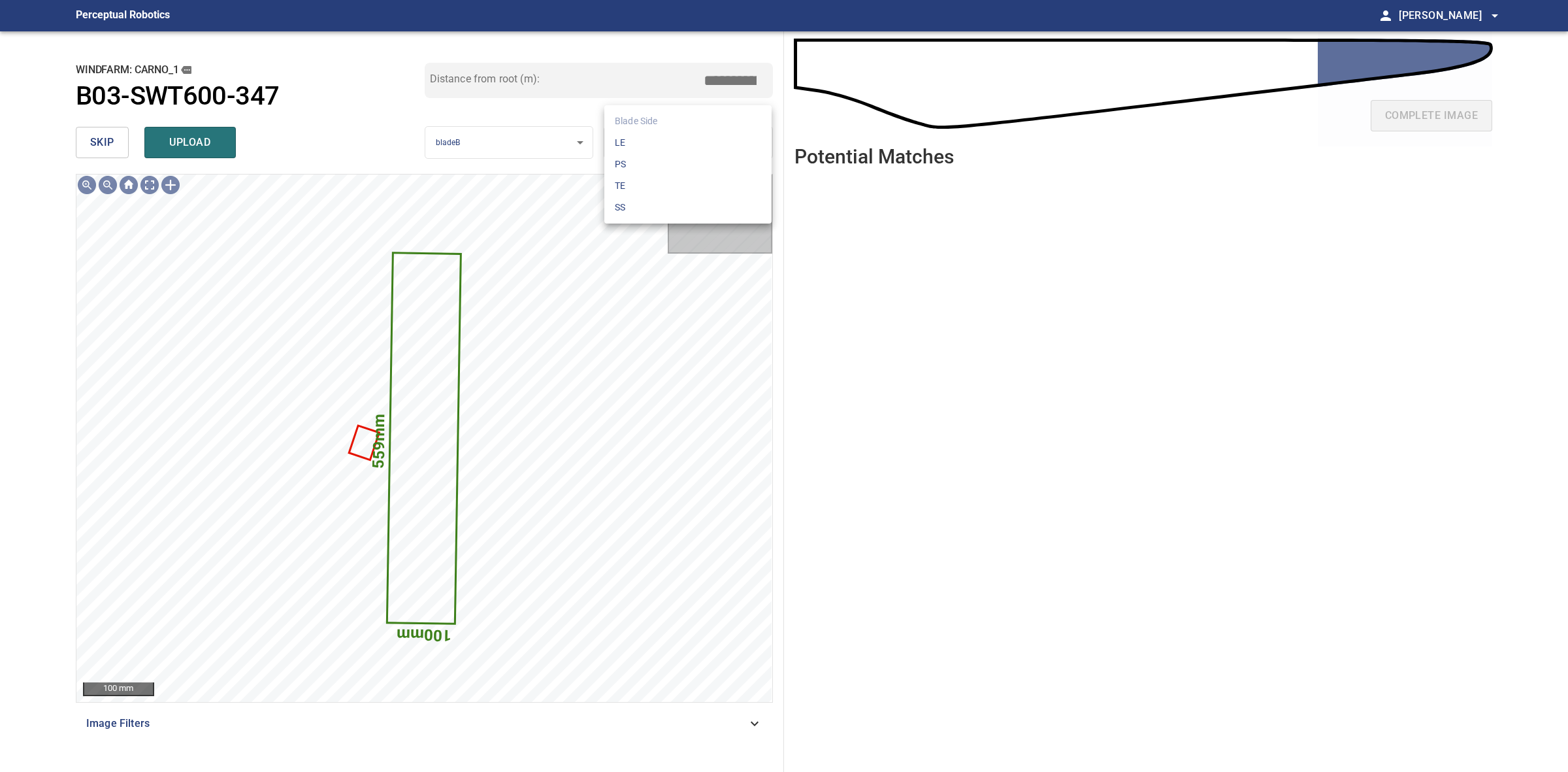
click at [682, 145] on li "LE" at bounding box center [688, 142] width 167 height 21
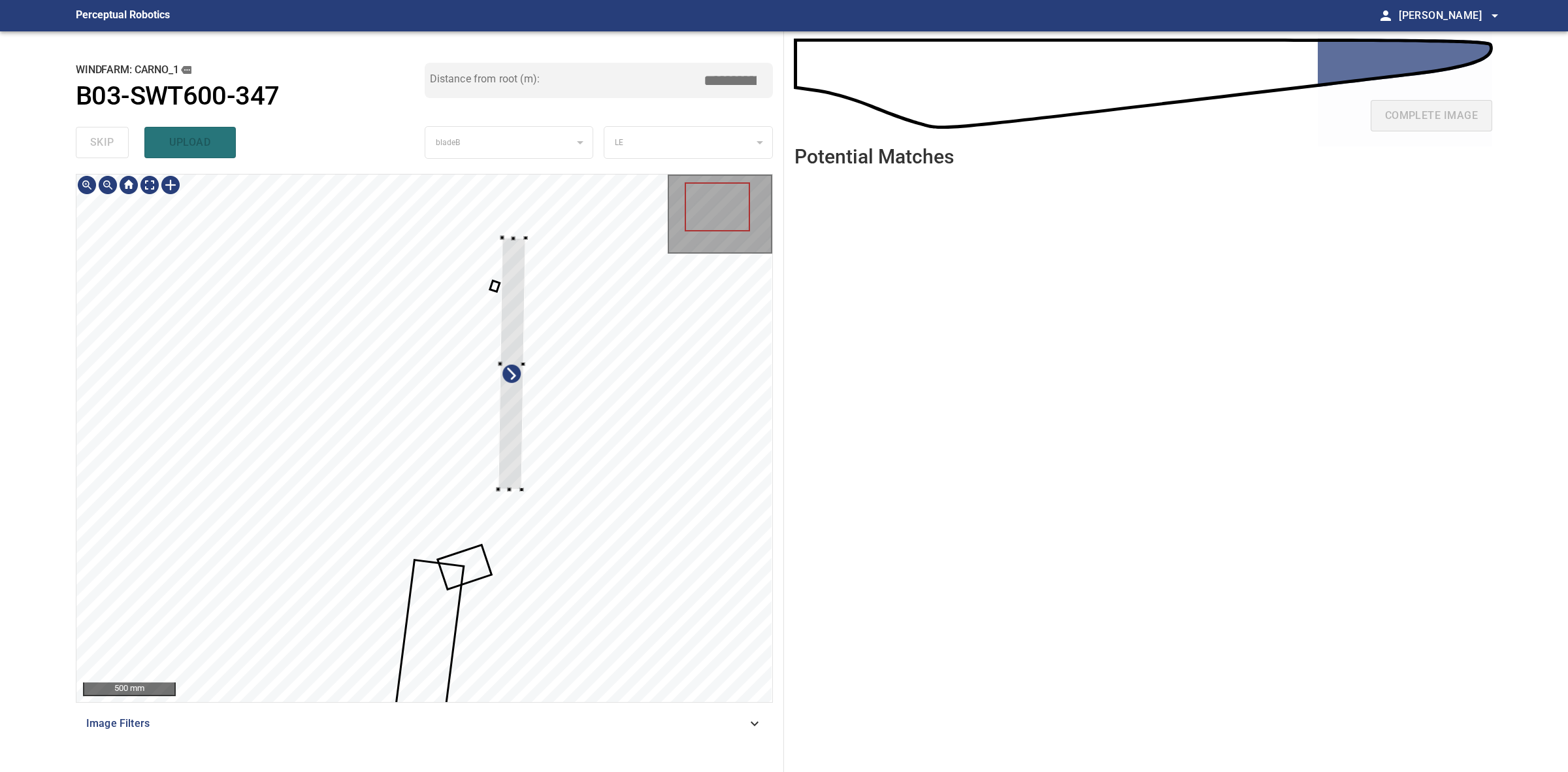
click at [520, 492] on div at bounding box center [424, 438] width 696 height 527
click at [490, 450] on div at bounding box center [504, 360] width 46 height 248
click at [478, 533] on div at bounding box center [424, 438] width 696 height 527
click at [497, 406] on div at bounding box center [501, 383] width 52 height 296
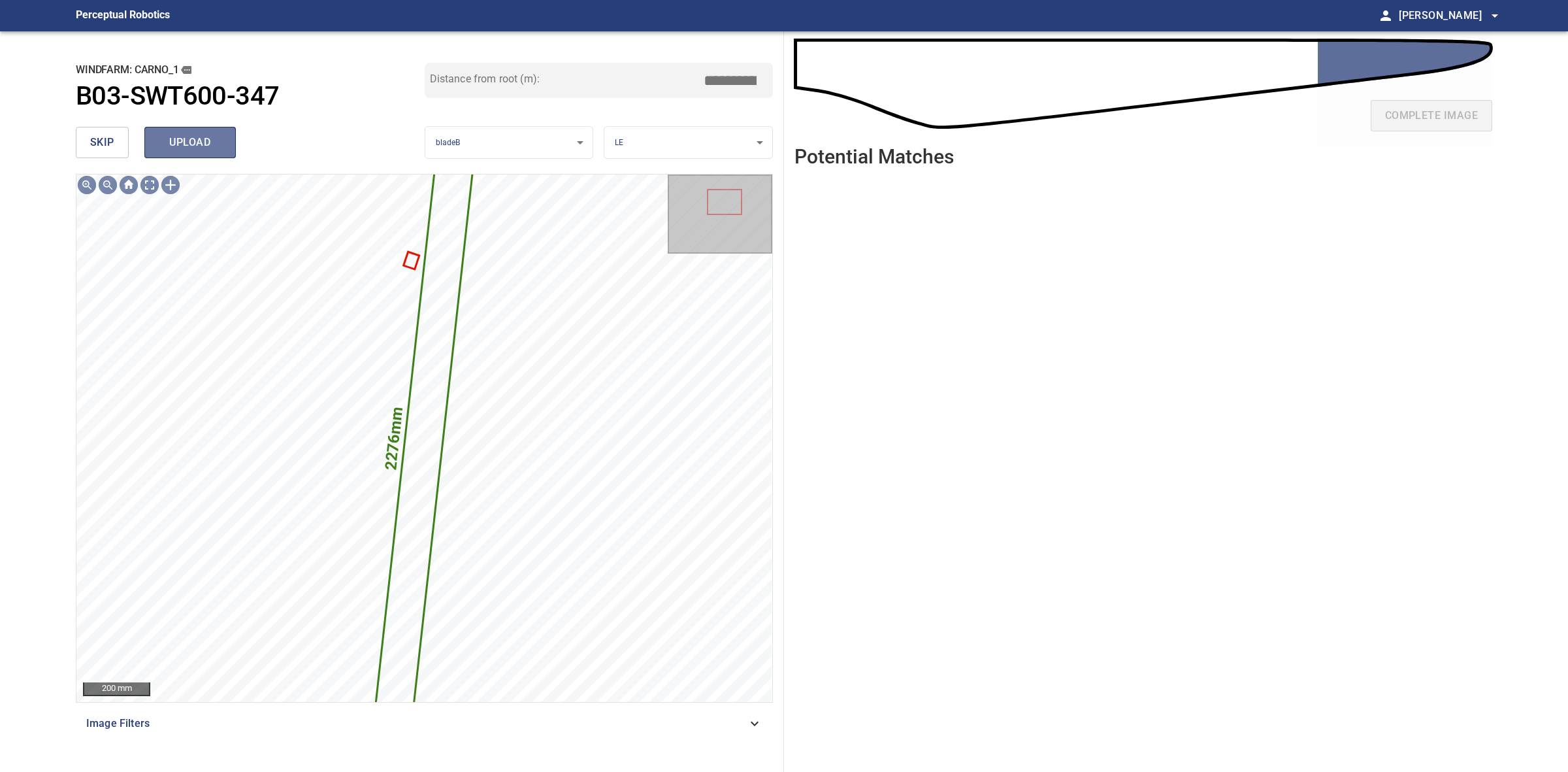
click at [176, 131] on button "upload" at bounding box center [189, 142] width 91 height 32
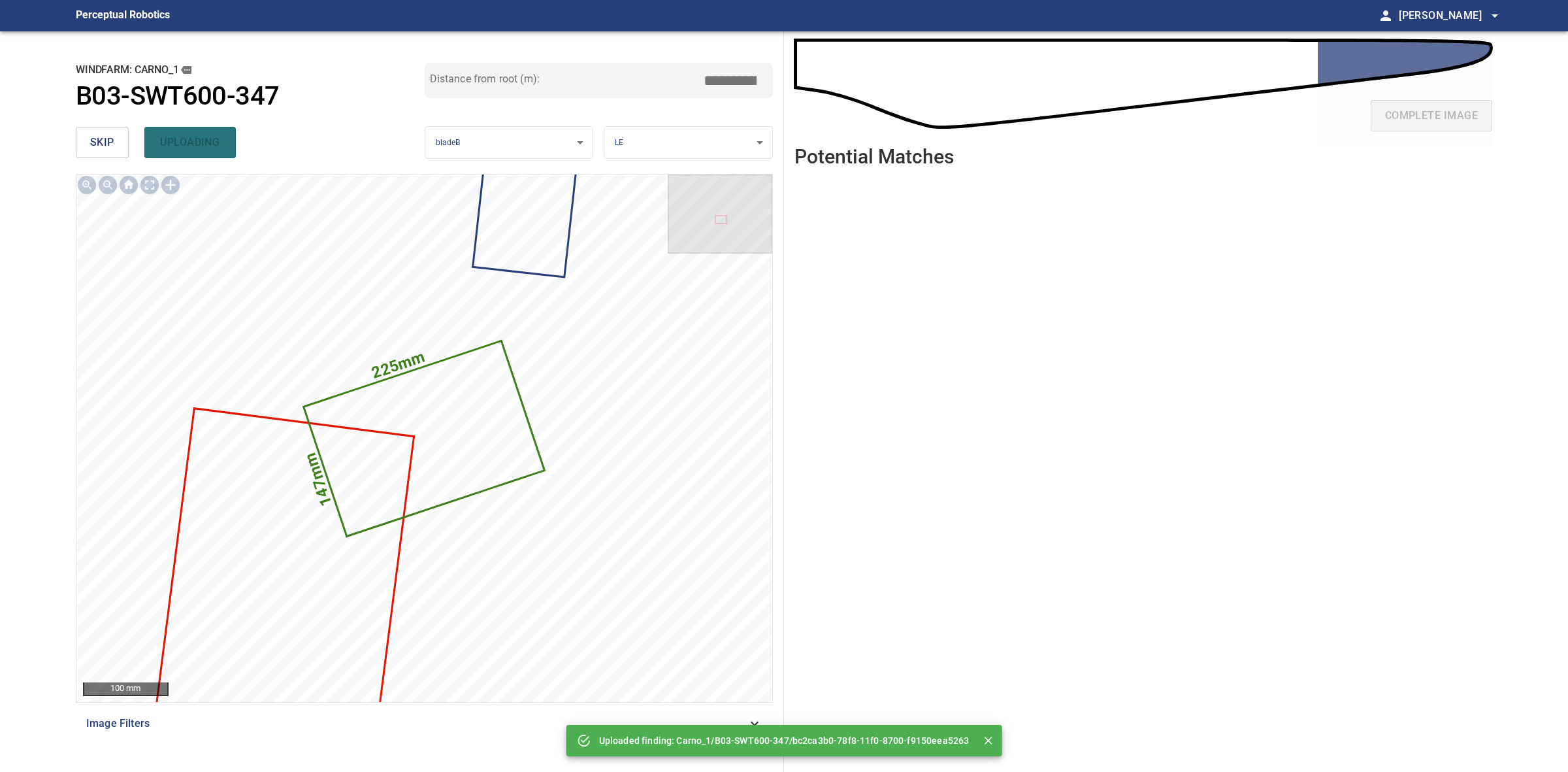
click at [103, 134] on span "skip" at bounding box center [102, 141] width 24 height 18
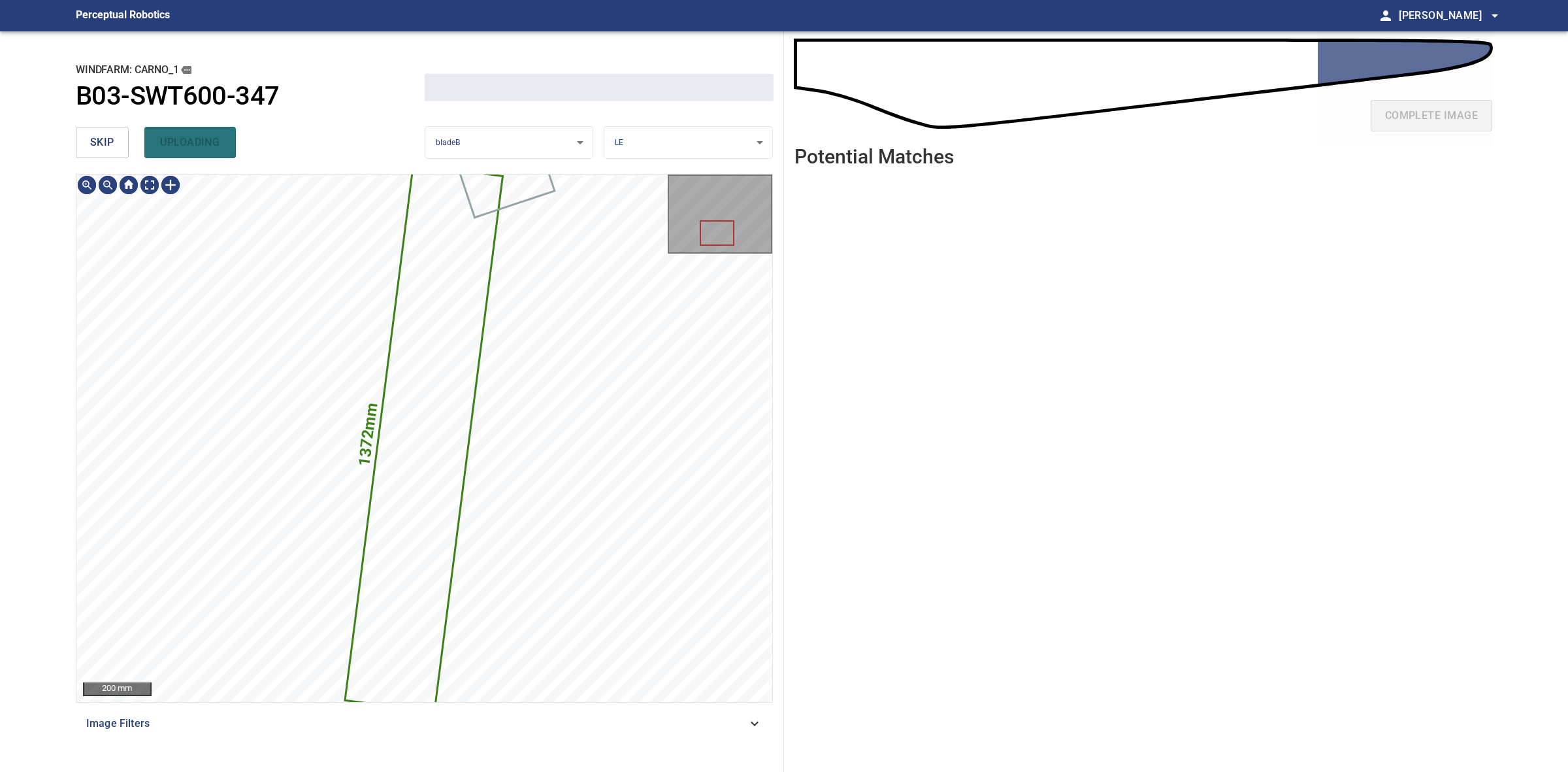
click at [103, 134] on span "skip" at bounding box center [102, 141] width 24 height 18
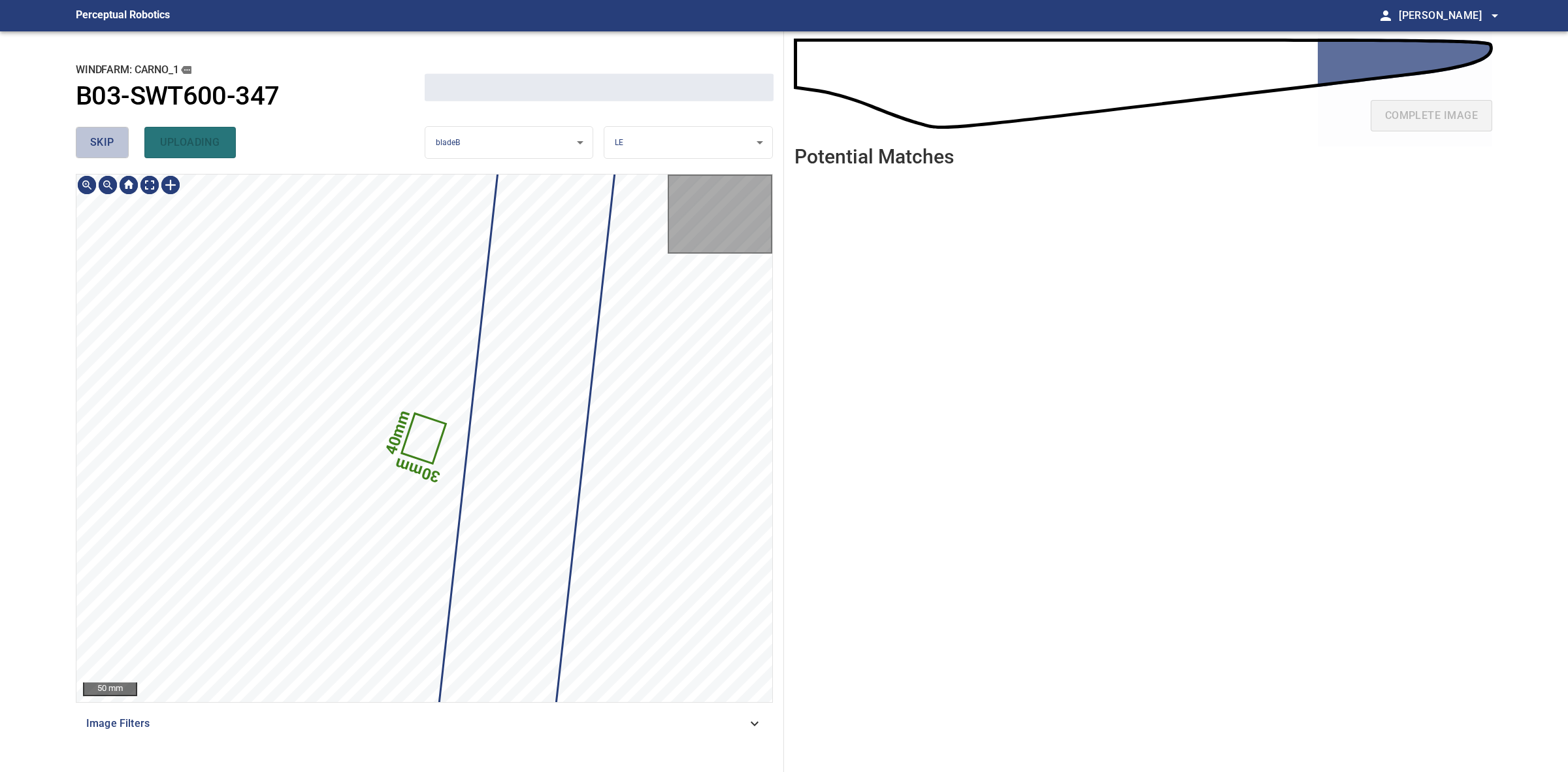
click at [103, 134] on span "skip" at bounding box center [102, 141] width 24 height 18
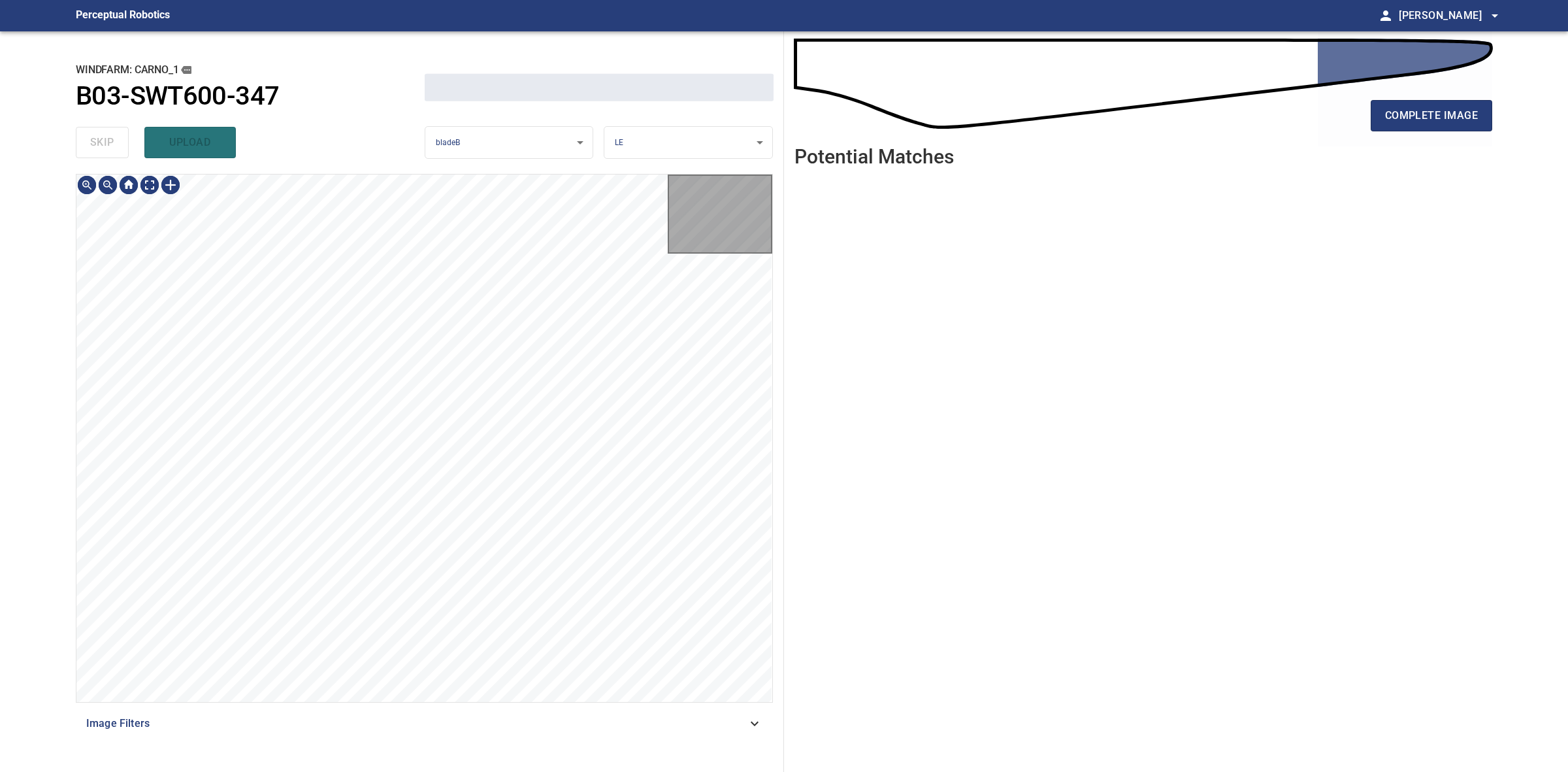
click at [103, 134] on div "skip upload" at bounding box center [250, 142] width 349 height 42
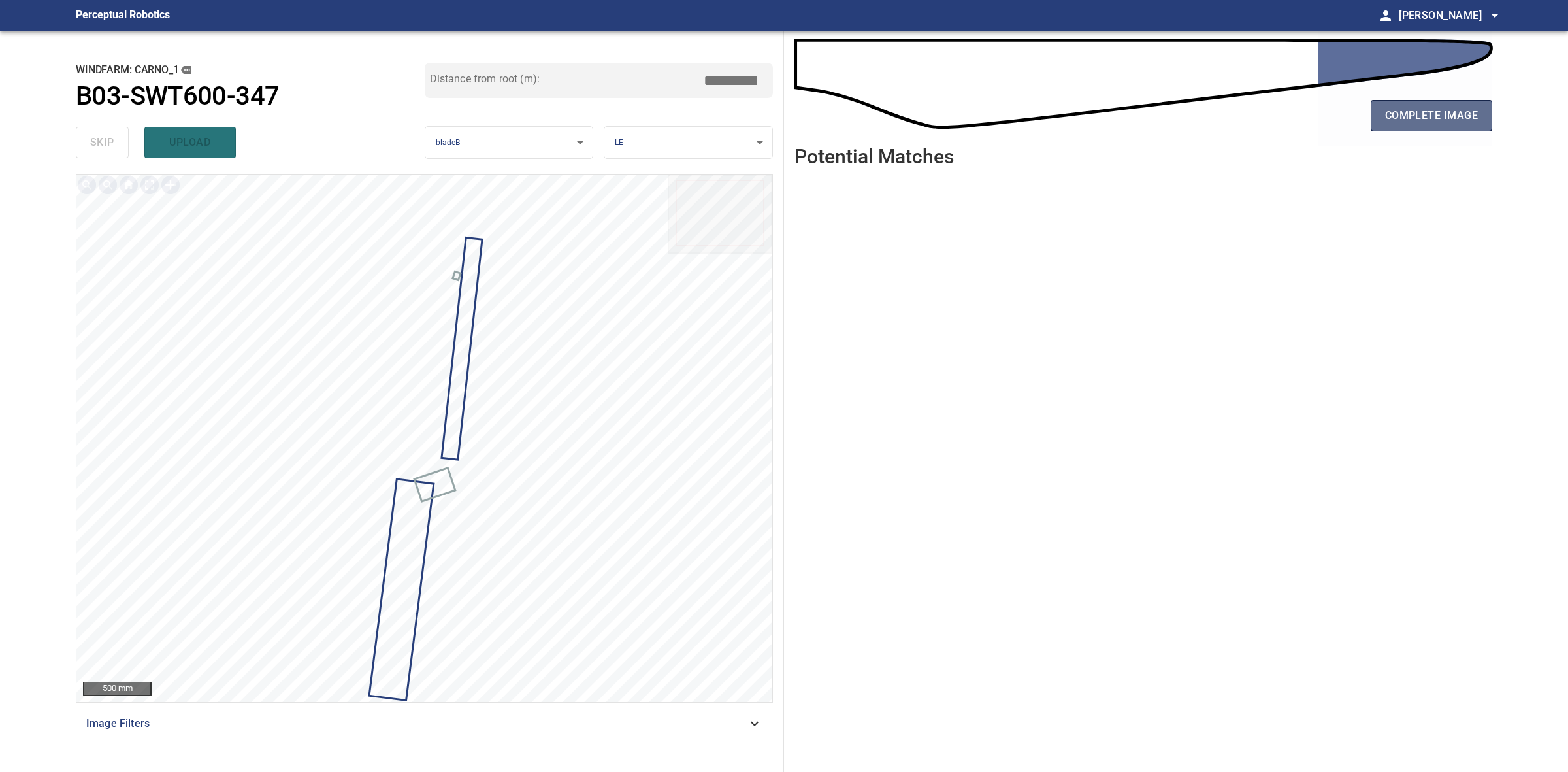
click at [1399, 111] on span "complete image" at bounding box center [1432, 115] width 93 height 18
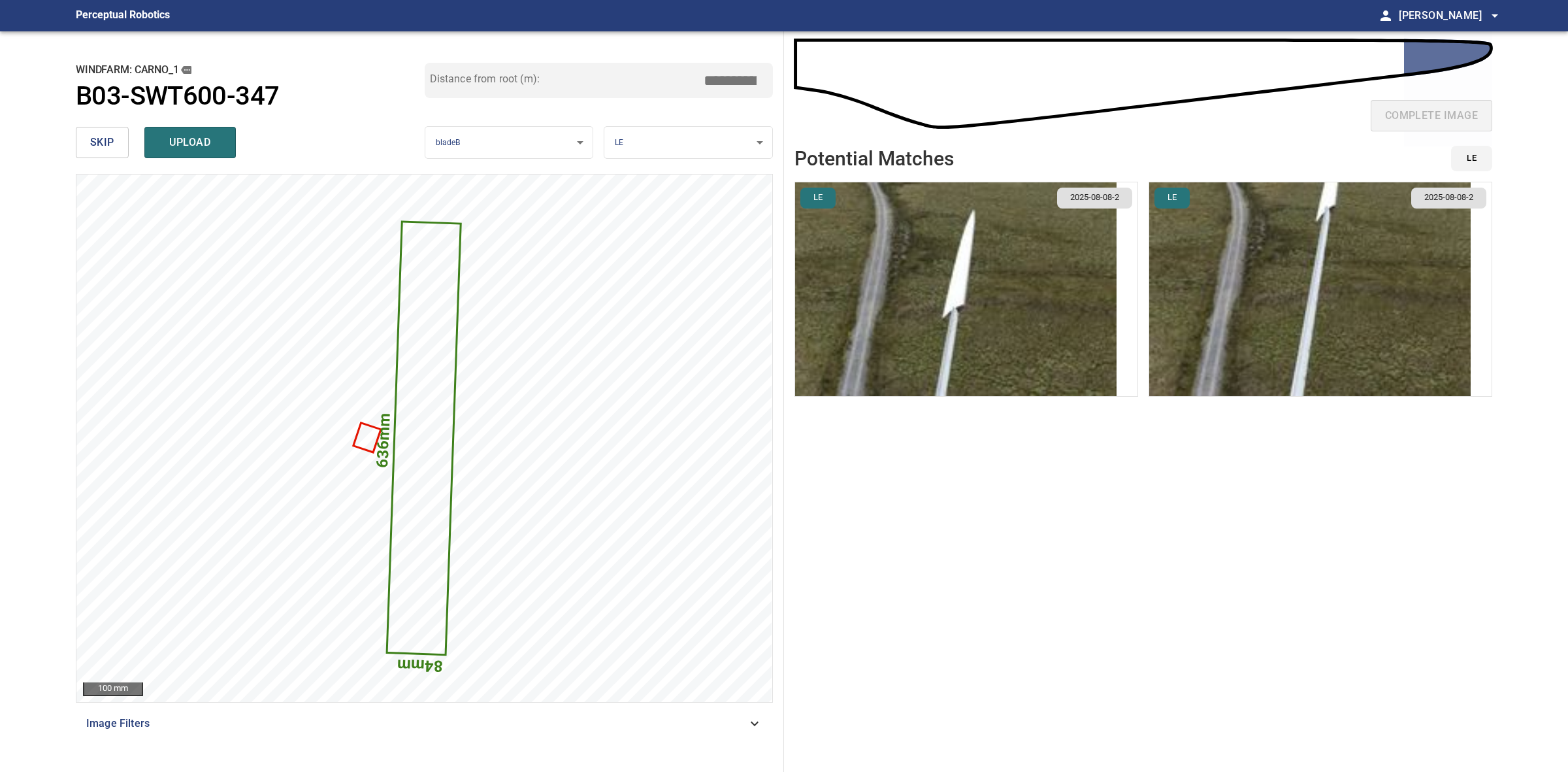
click at [1056, 276] on img "button" at bounding box center [955, 289] width 321 height 214
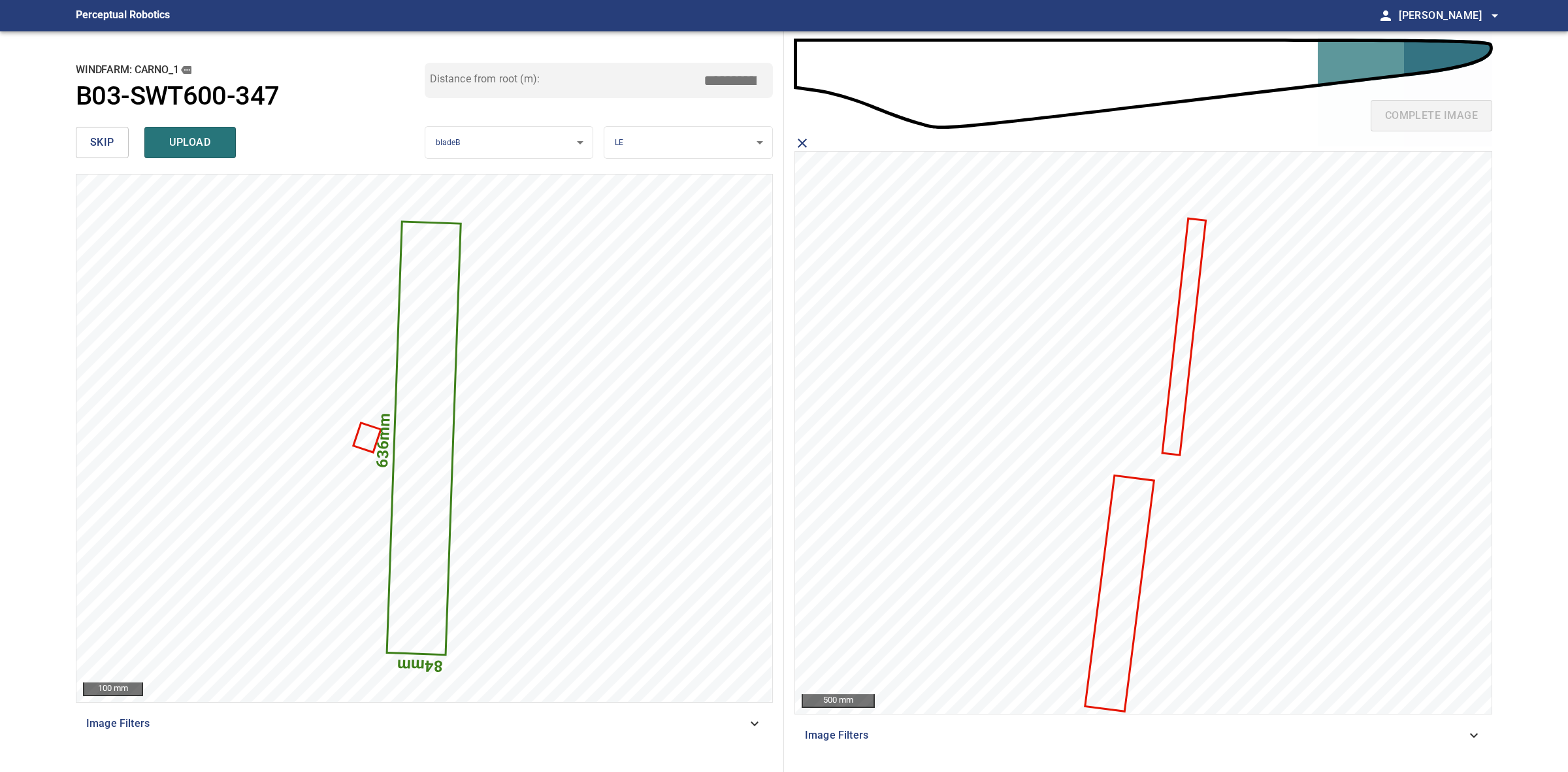
click at [1191, 285] on icon at bounding box center [1185, 336] width 41 height 234
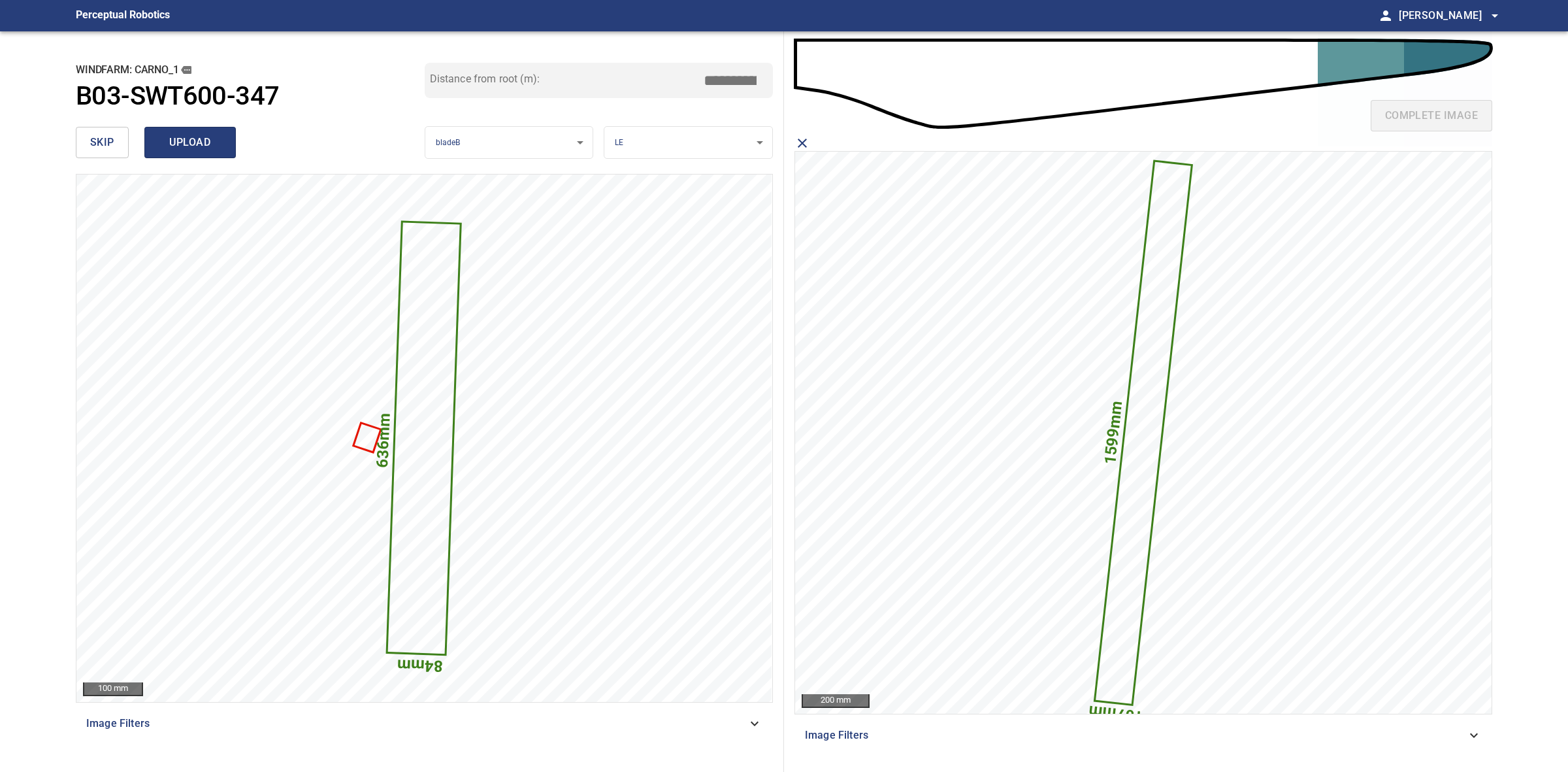
click at [168, 137] on span "upload" at bounding box center [190, 141] width 63 height 18
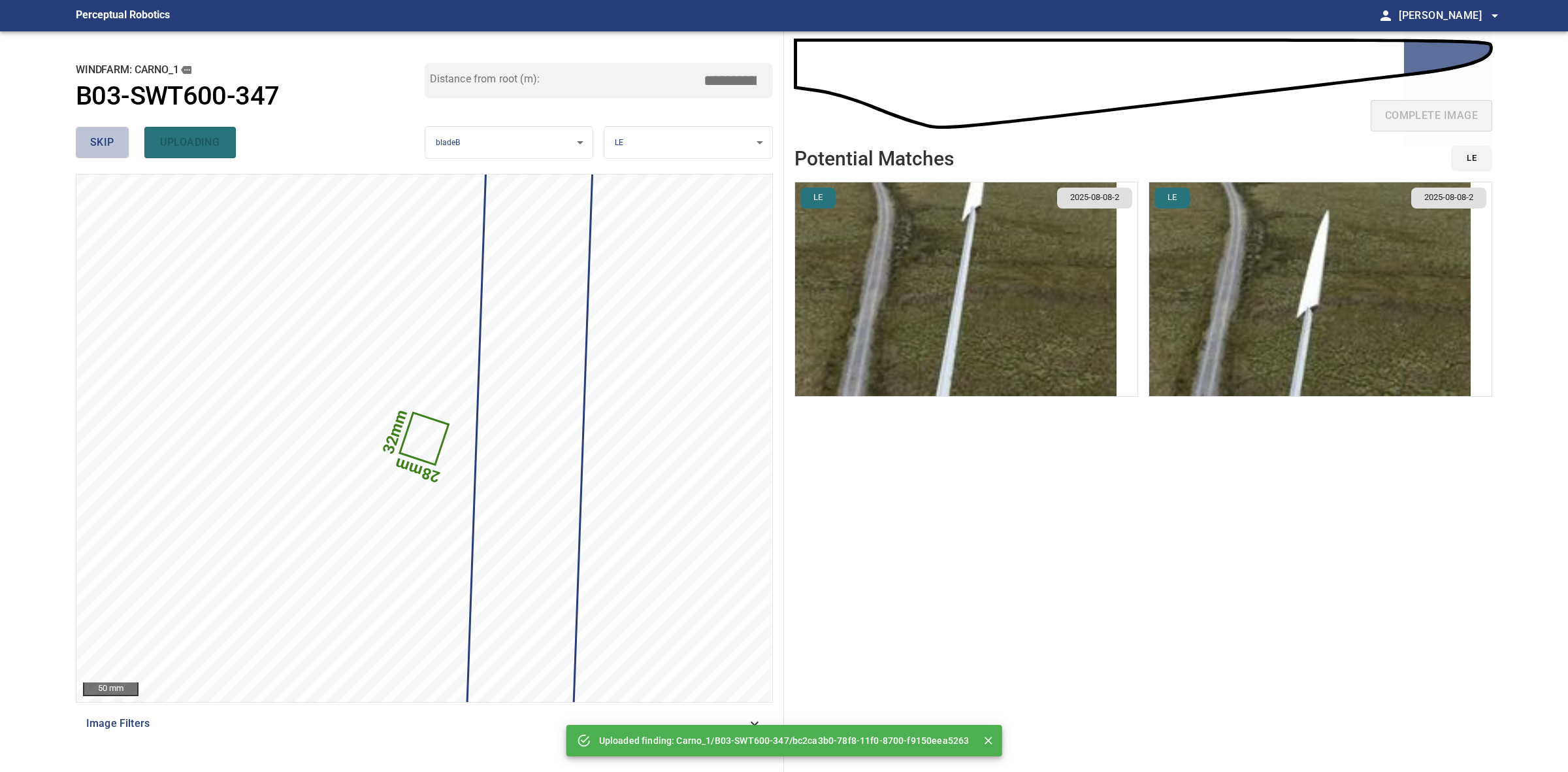
click at [114, 137] on button "skip" at bounding box center [102, 142] width 53 height 32
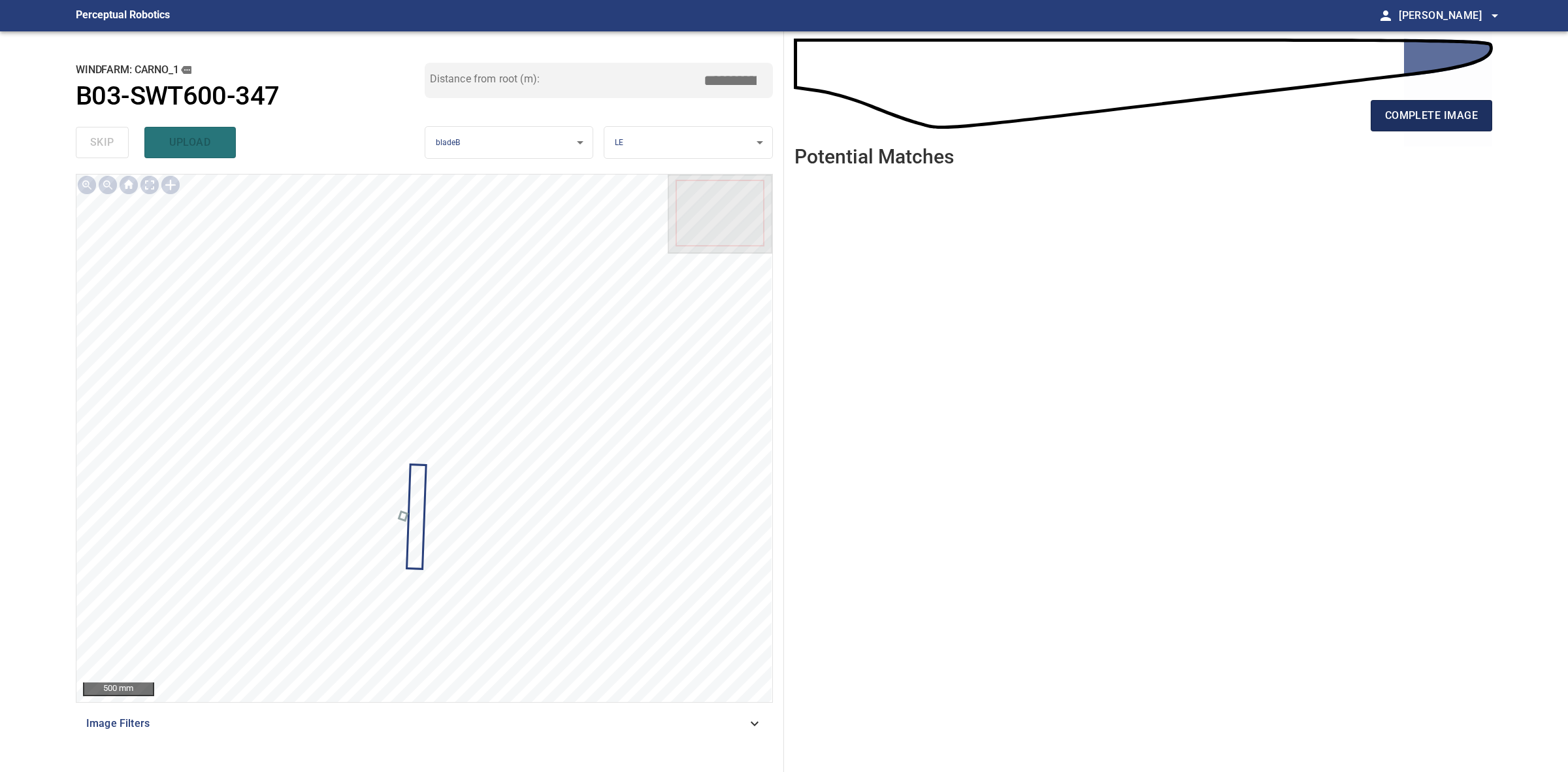
click at [1425, 107] on span "complete image" at bounding box center [1432, 115] width 93 height 18
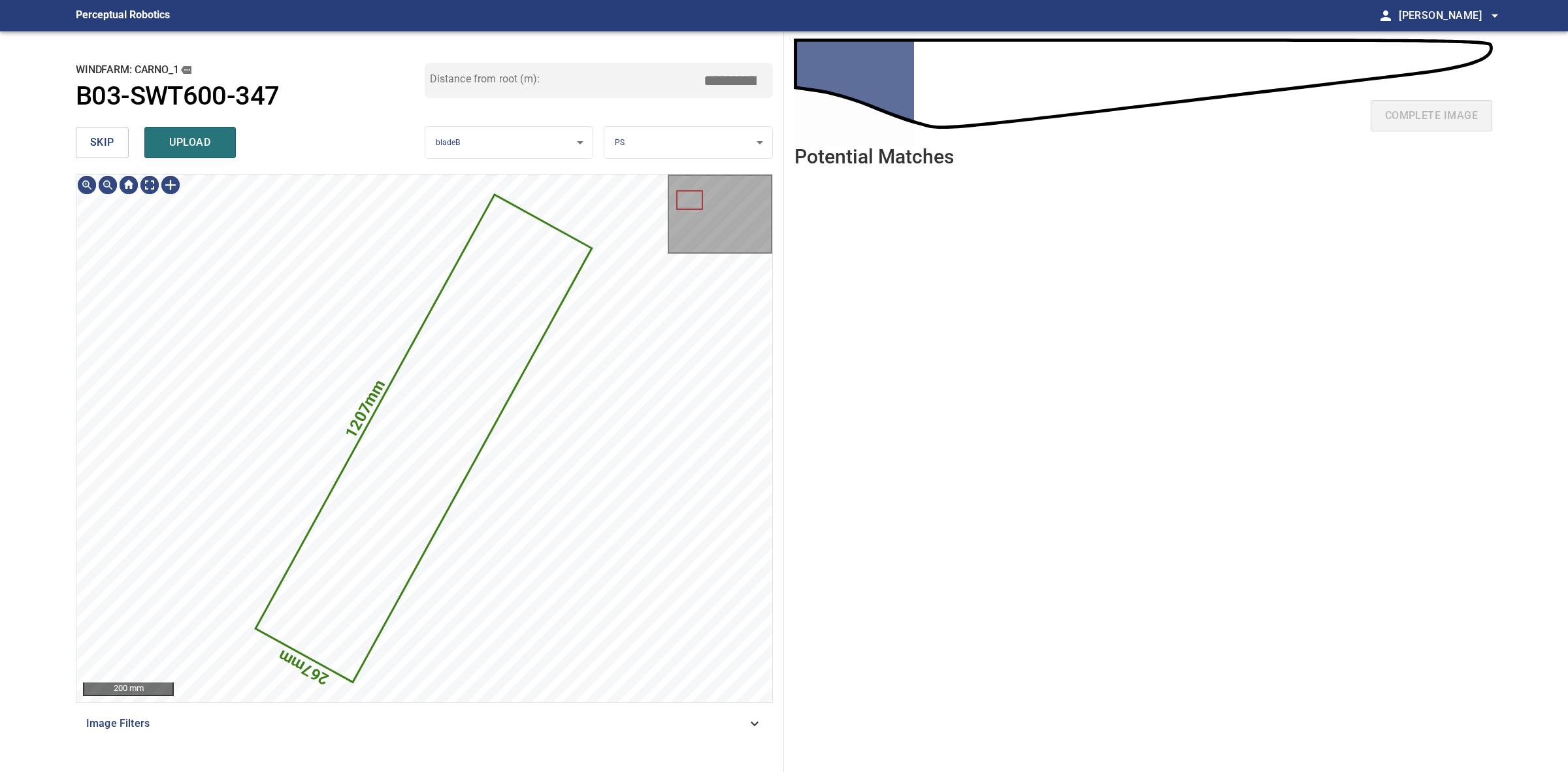
click at [100, 127] on button "skip" at bounding box center [102, 142] width 53 height 32
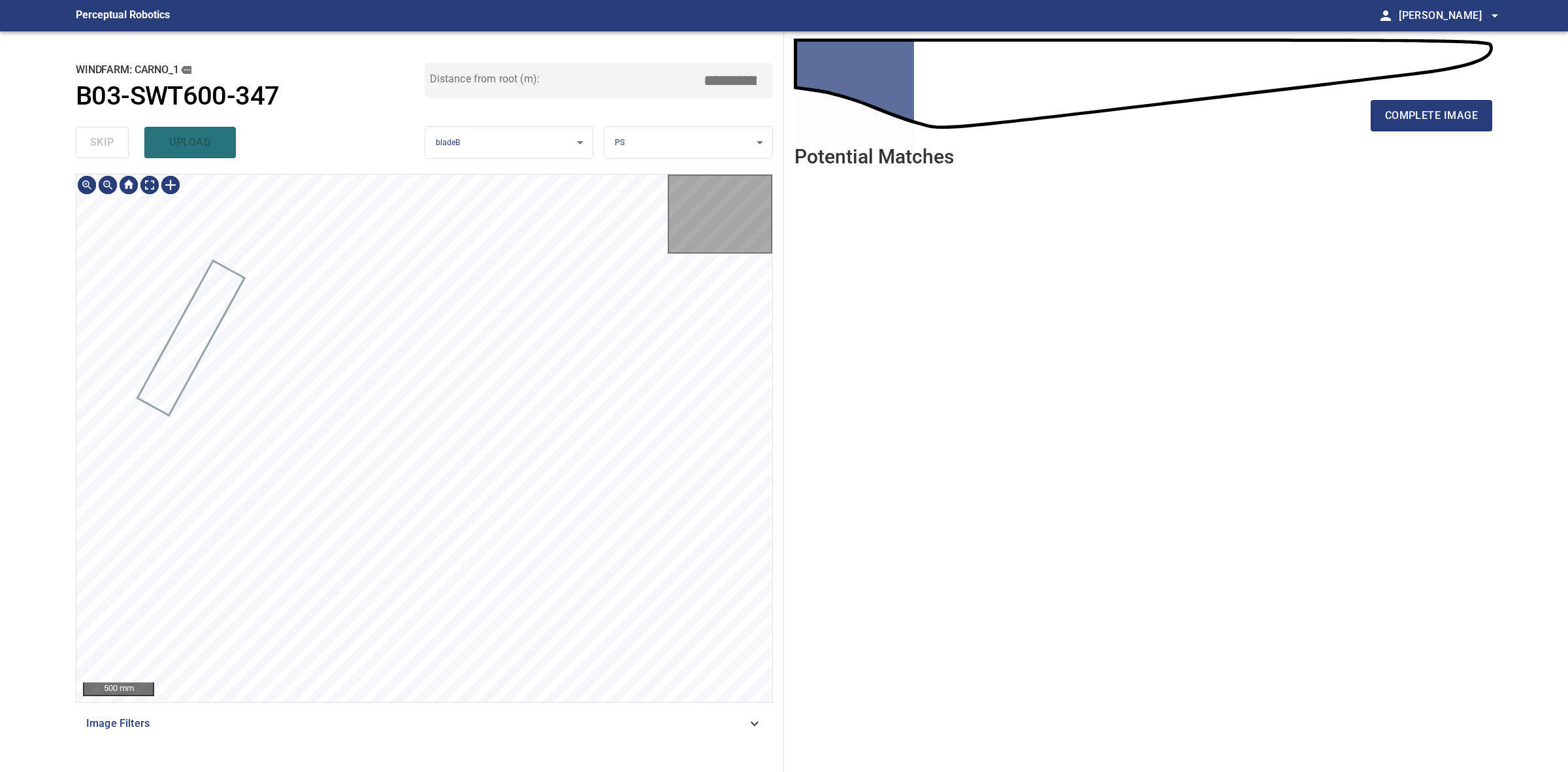
click at [100, 126] on div "skip upload" at bounding box center [250, 142] width 349 height 42
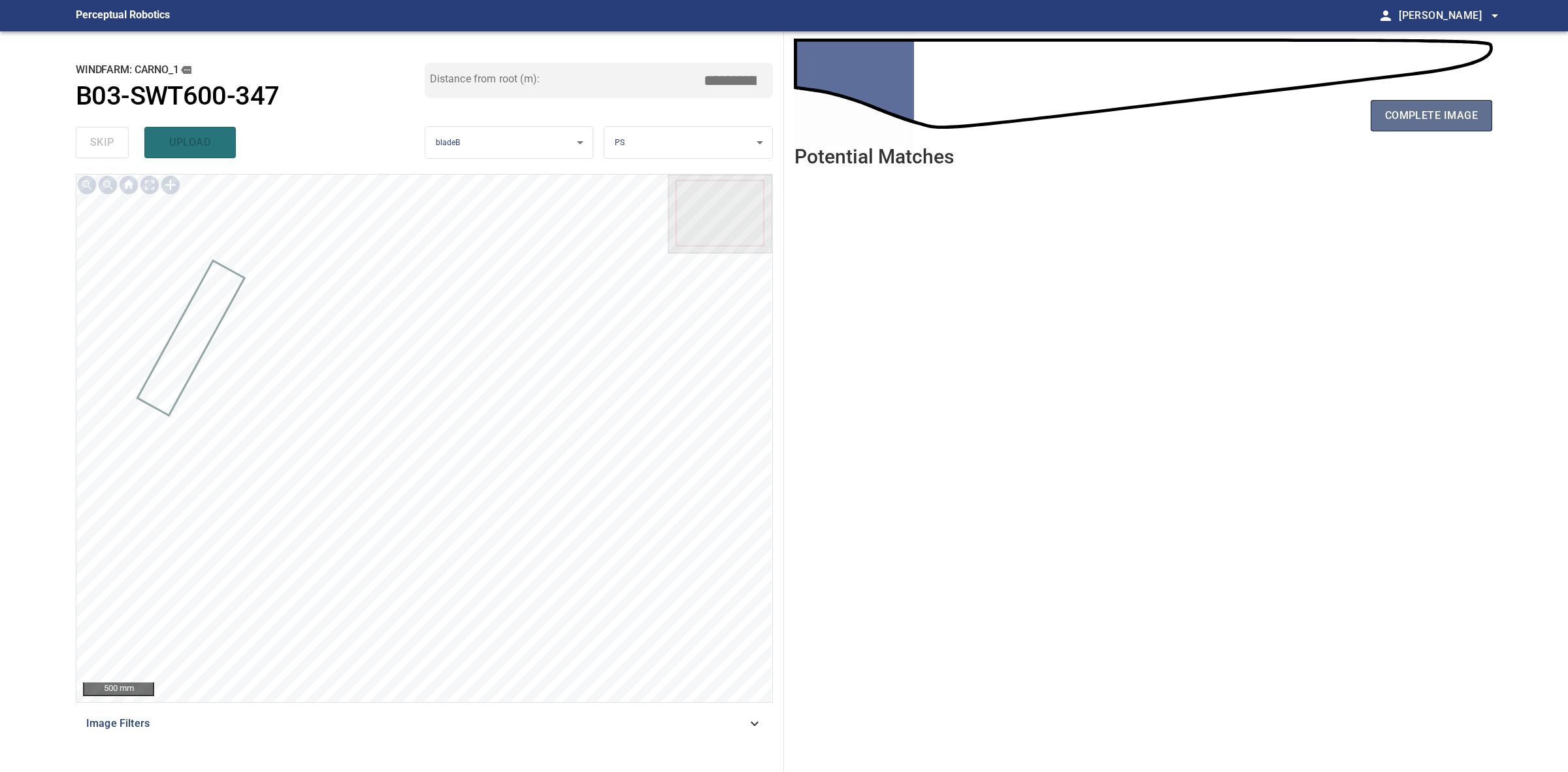
click at [1397, 115] on span "complete image" at bounding box center [1432, 115] width 93 height 18
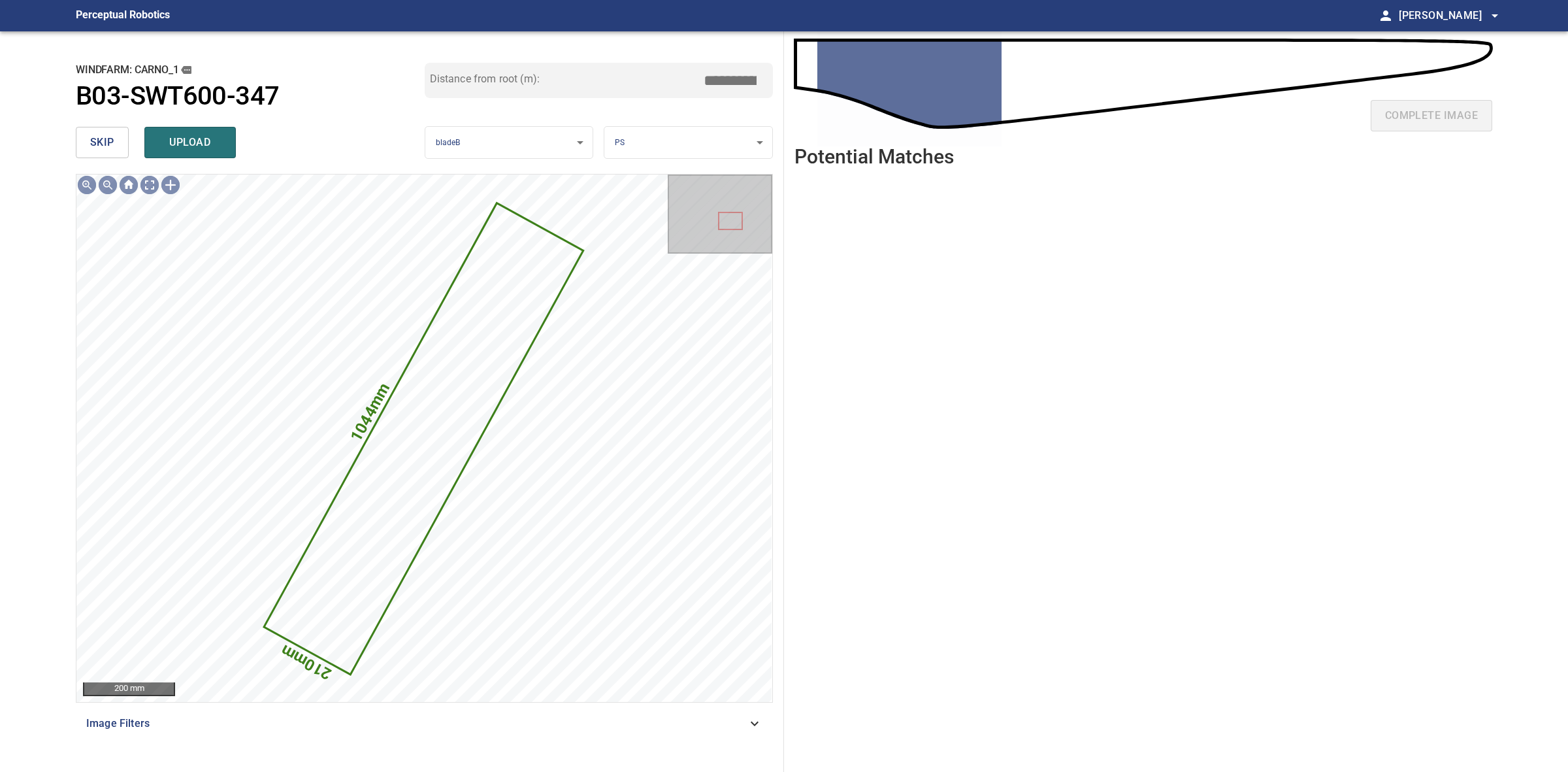
click at [106, 137] on span "skip" at bounding box center [102, 141] width 24 height 18
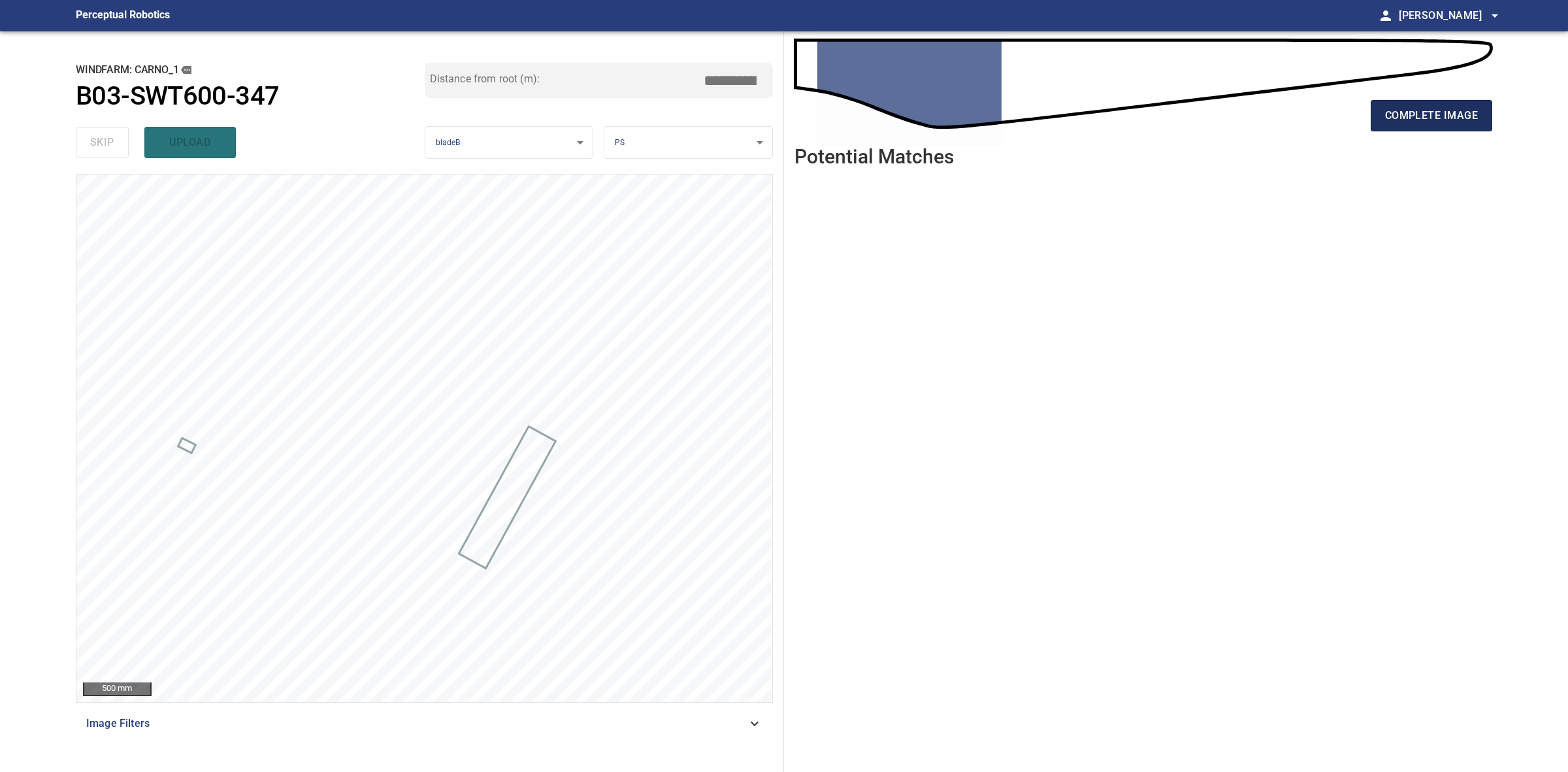
click at [1430, 122] on span "complete image" at bounding box center [1432, 115] width 93 height 18
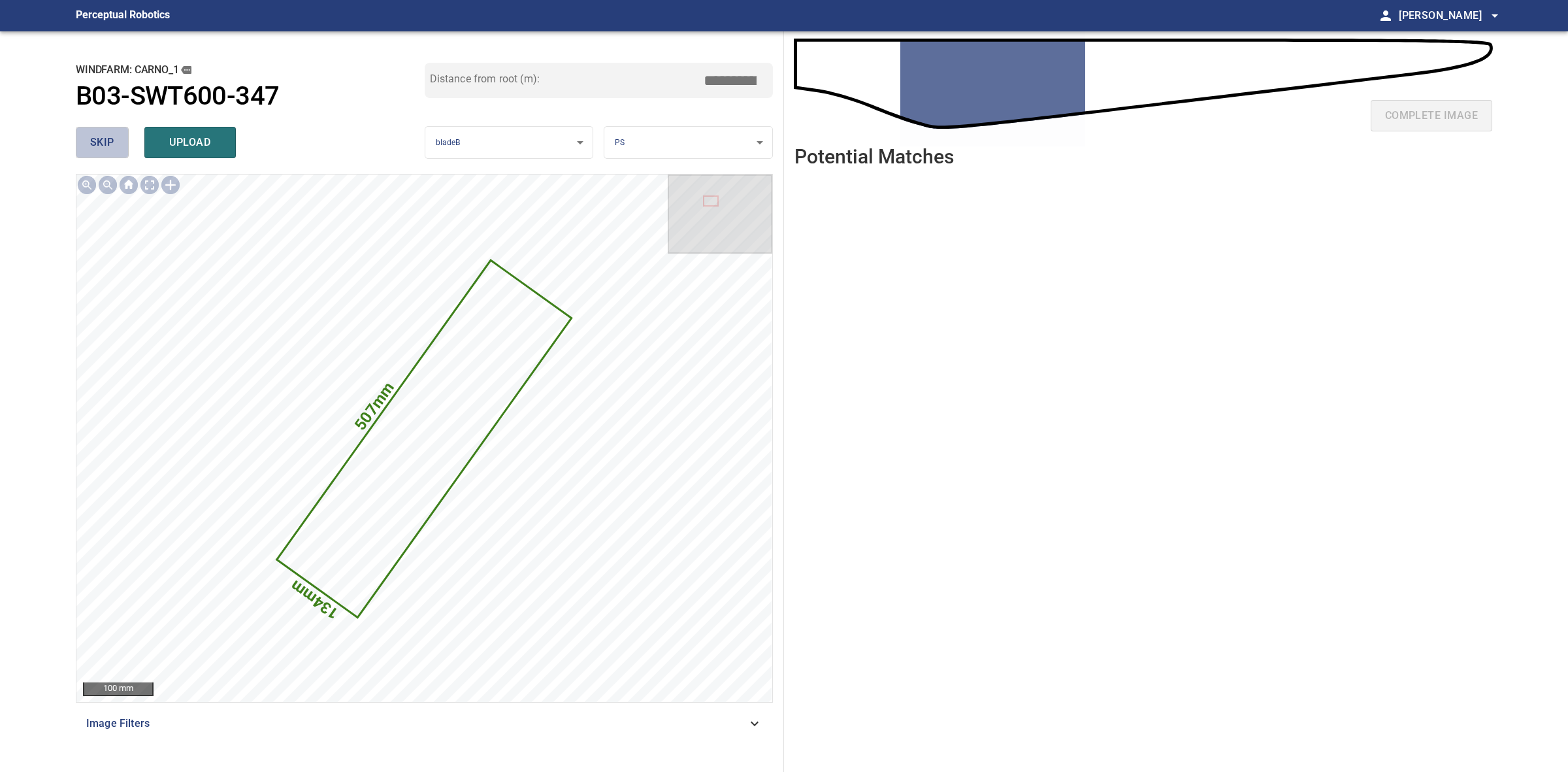
click at [86, 137] on button "skip" at bounding box center [102, 142] width 53 height 32
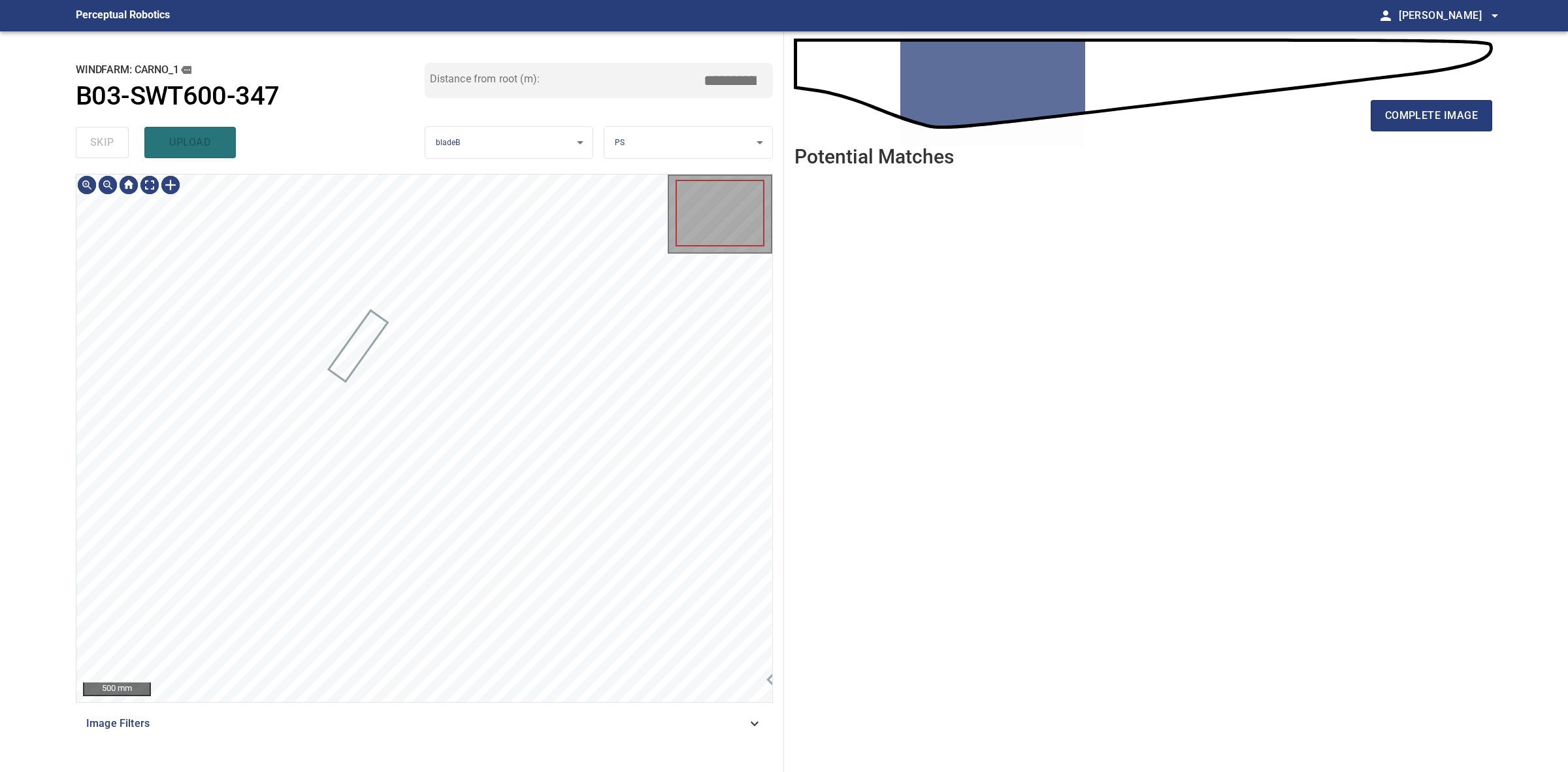
click at [86, 137] on div "skip upload" at bounding box center [250, 142] width 349 height 42
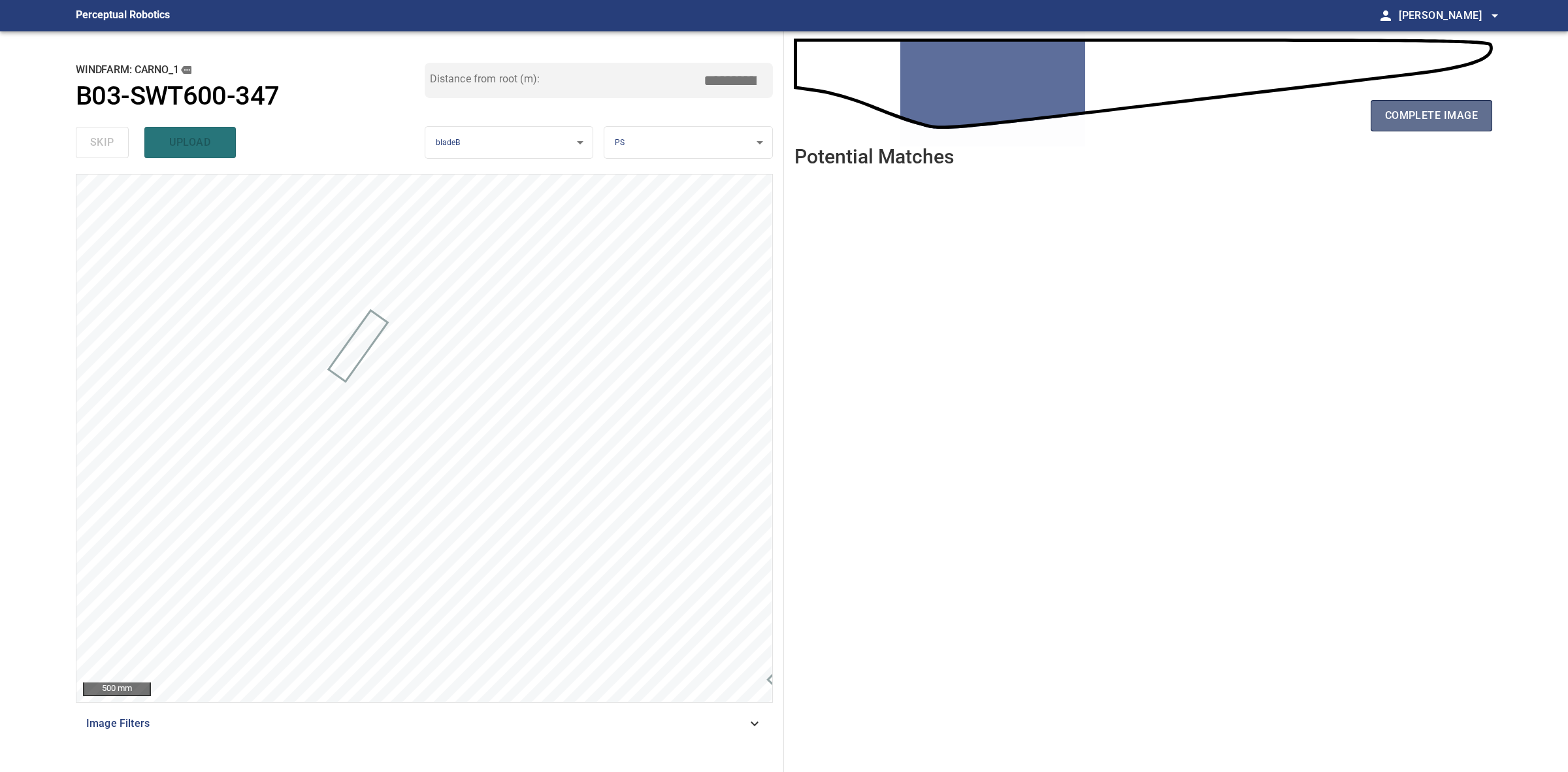
click at [1392, 108] on span "complete image" at bounding box center [1432, 115] width 93 height 18
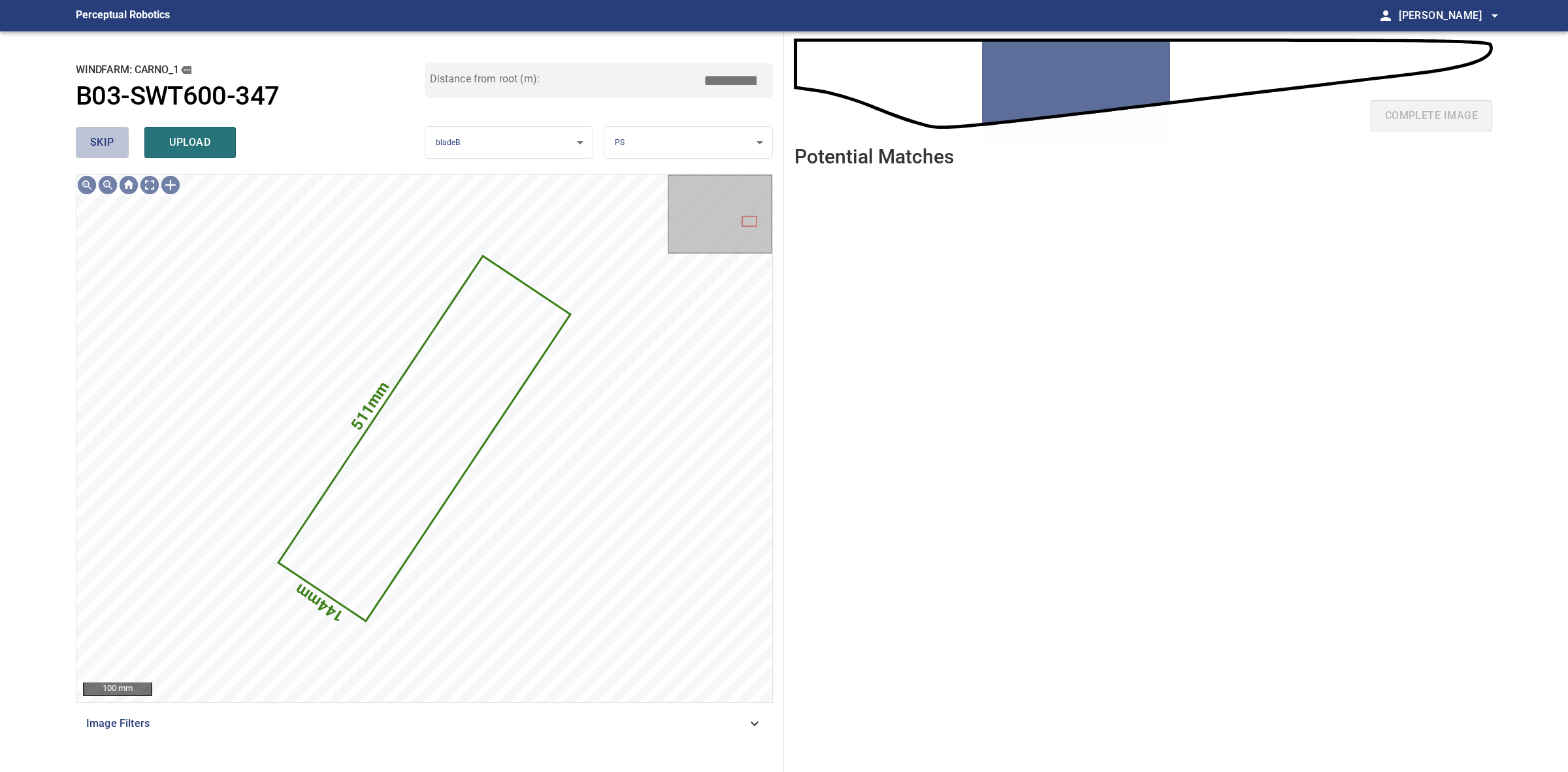
click at [103, 145] on span "skip" at bounding box center [102, 141] width 24 height 18
click at [103, 145] on div "skip upload" at bounding box center [250, 142] width 349 height 42
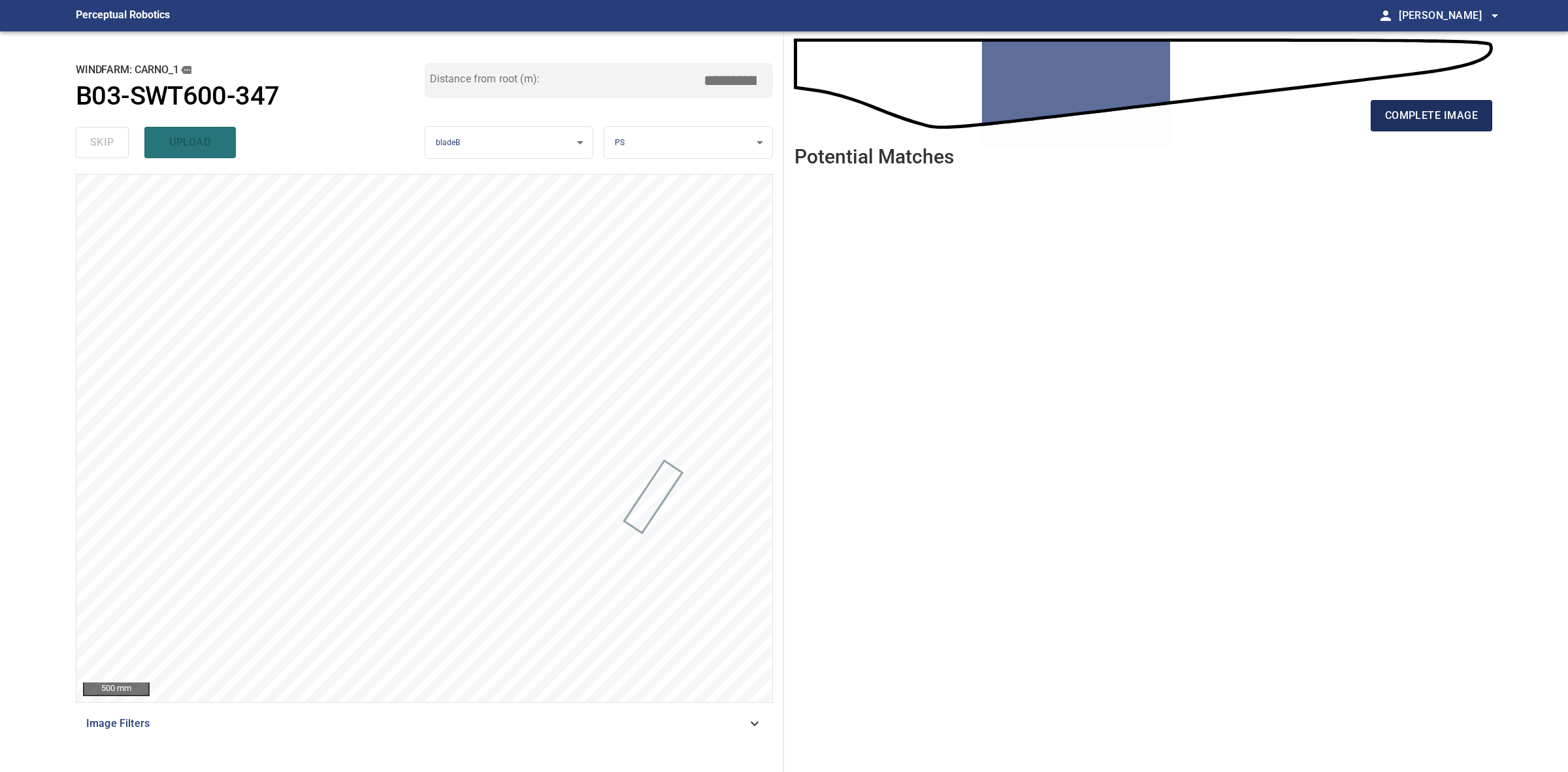
click at [1416, 122] on span "complete image" at bounding box center [1432, 115] width 93 height 18
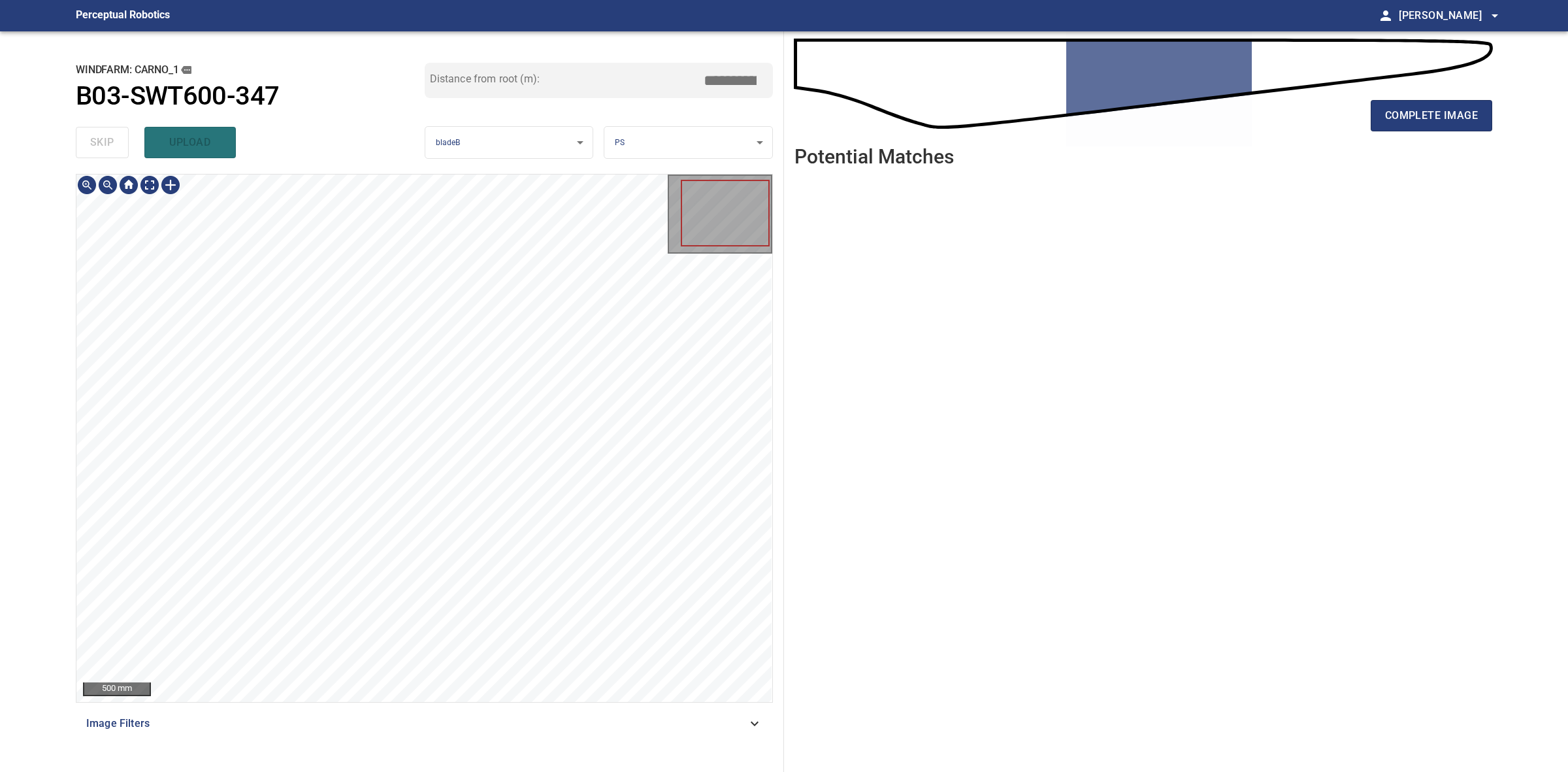
click at [850, 665] on div "**********" at bounding box center [784, 401] width 1438 height 740
click at [1430, 130] on button "complete image" at bounding box center [1432, 115] width 122 height 32
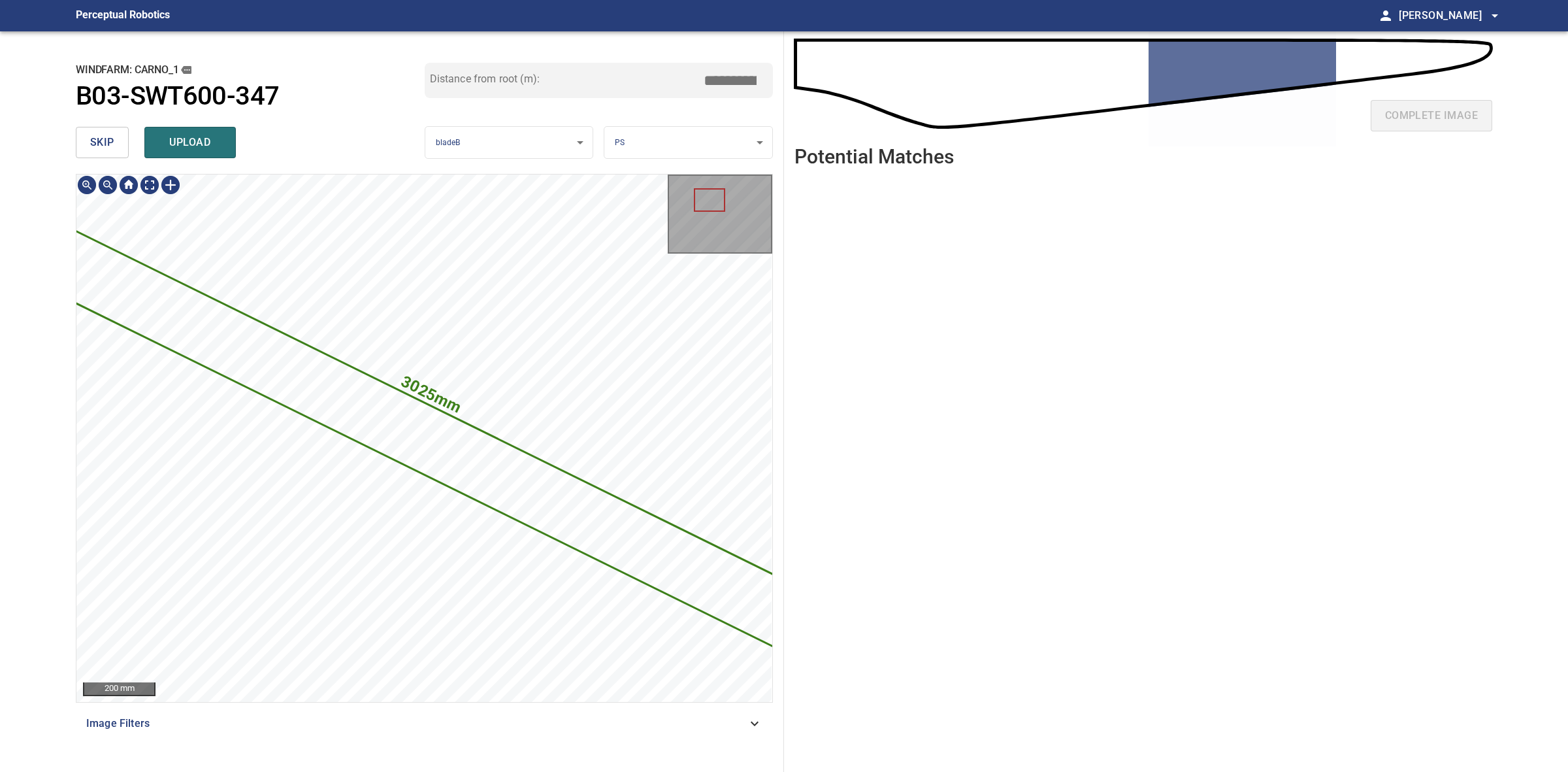
click at [780, 611] on div "**********" at bounding box center [424, 401] width 718 height 740
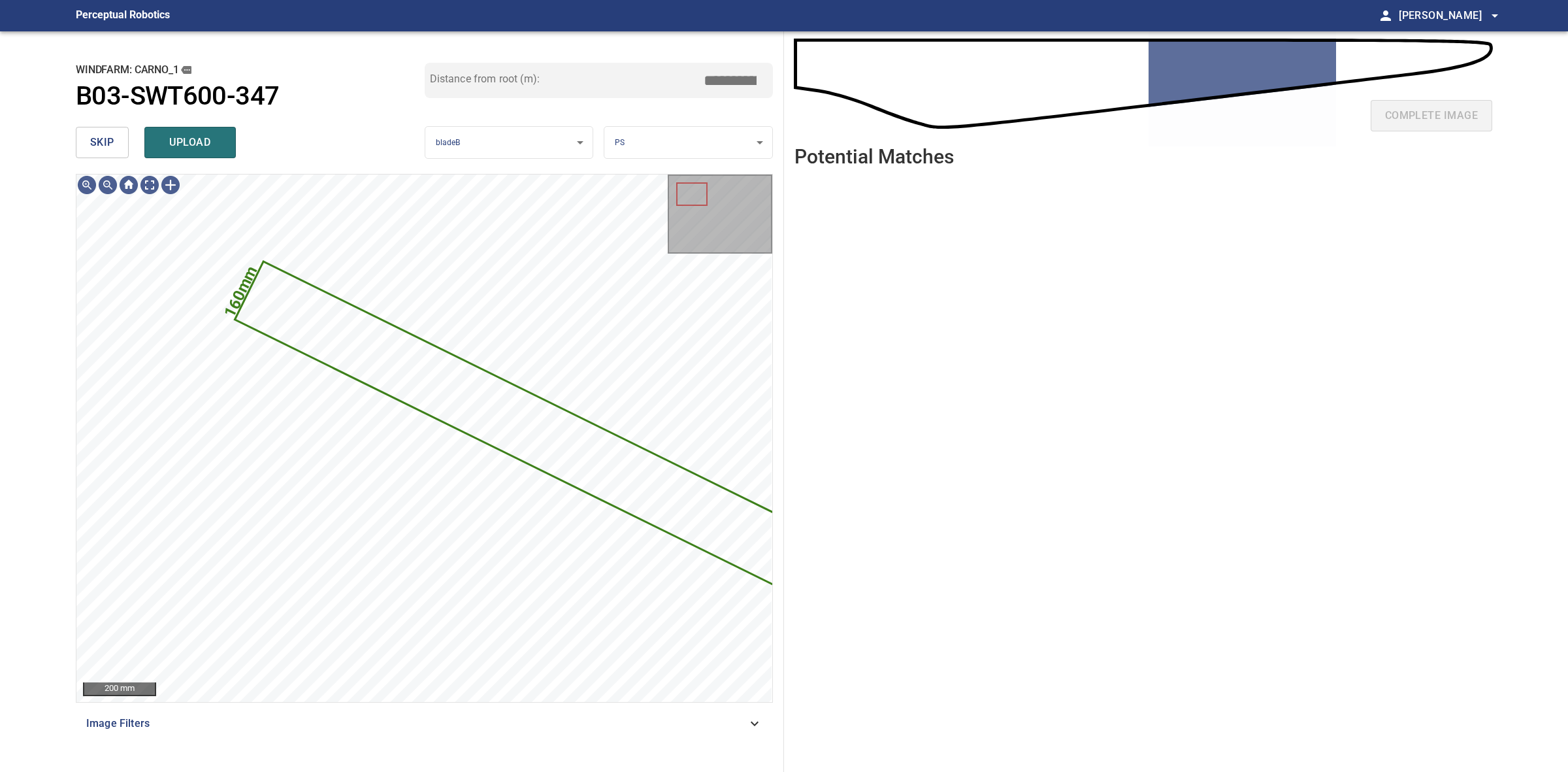
click at [637, 141] on body "**********" at bounding box center [784, 386] width 1568 height 772
click at [637, 141] on li "LE" at bounding box center [688, 142] width 167 height 21
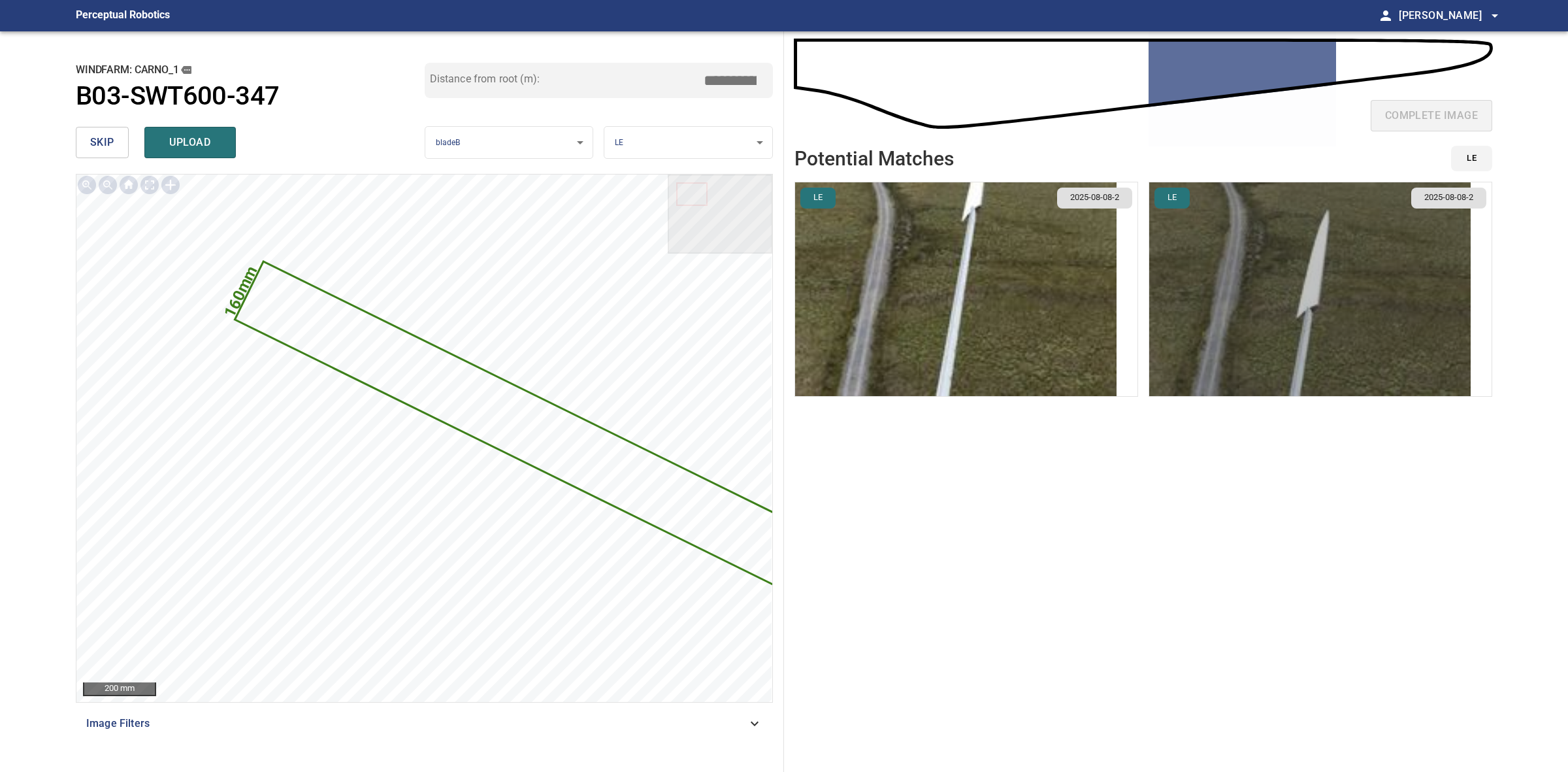
click at [1270, 288] on img "button" at bounding box center [1310, 289] width 321 height 214
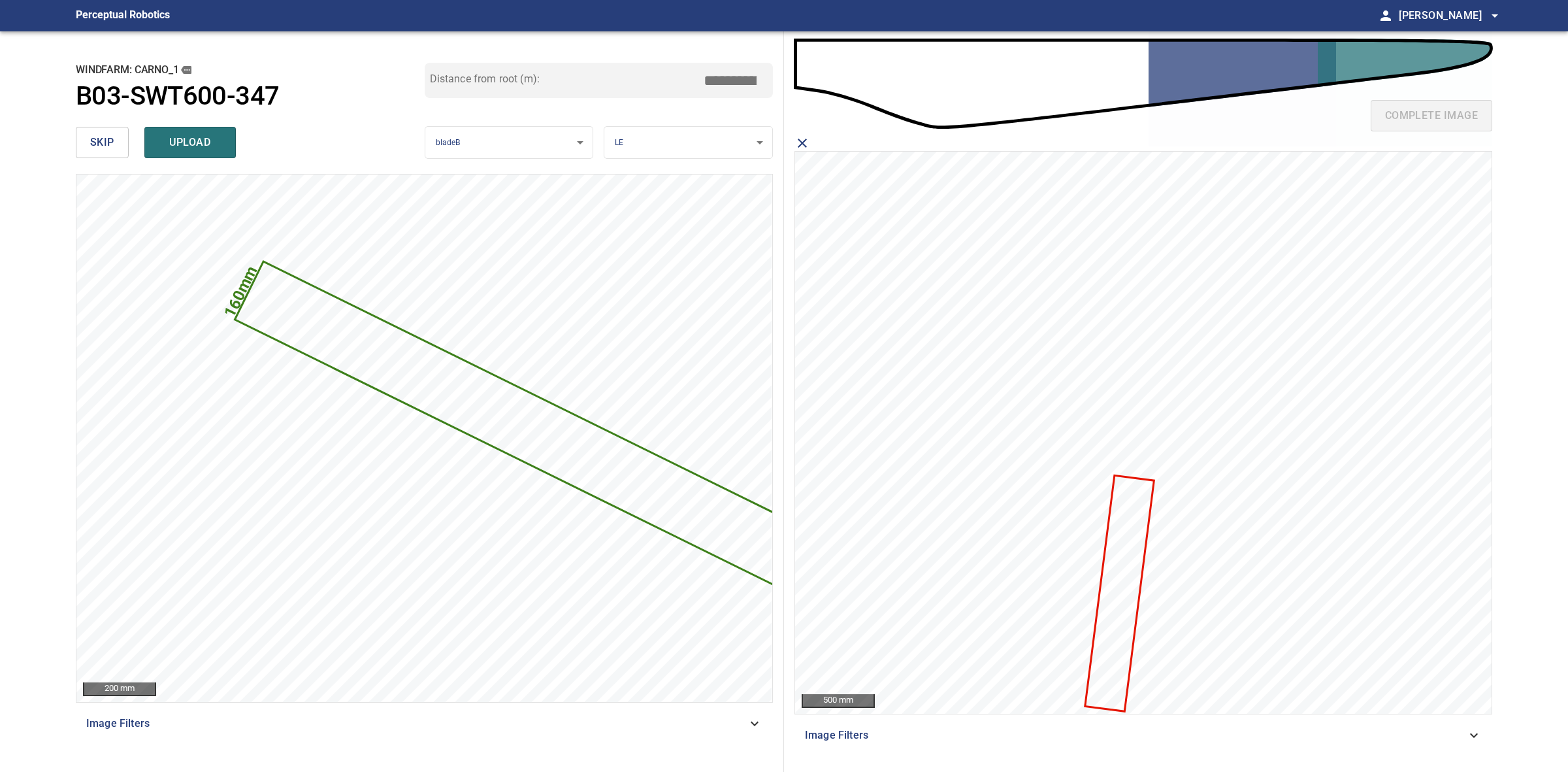
click at [1115, 563] on icon at bounding box center [1120, 593] width 66 height 233
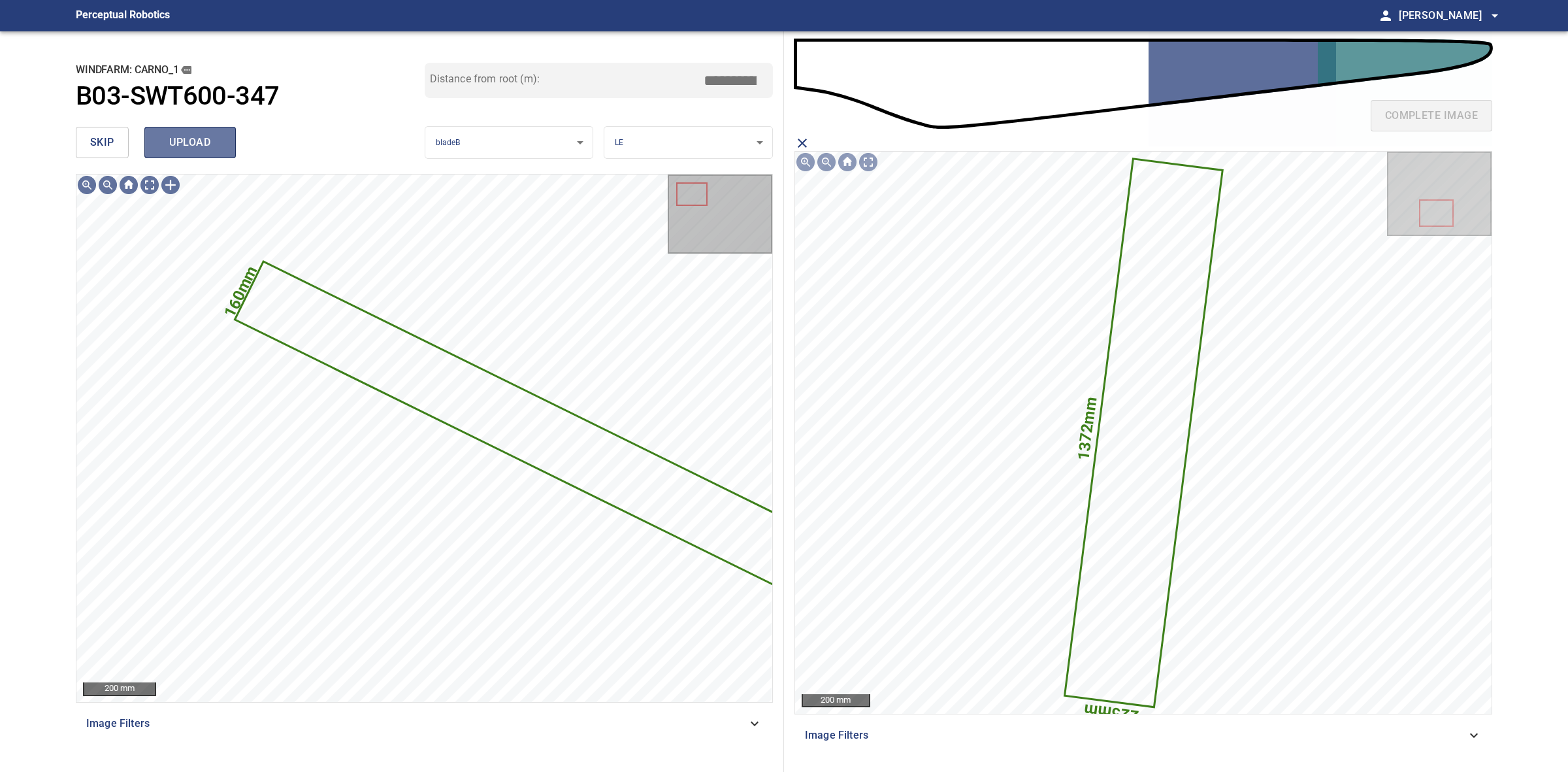
click at [220, 141] on span "upload" at bounding box center [190, 141] width 63 height 18
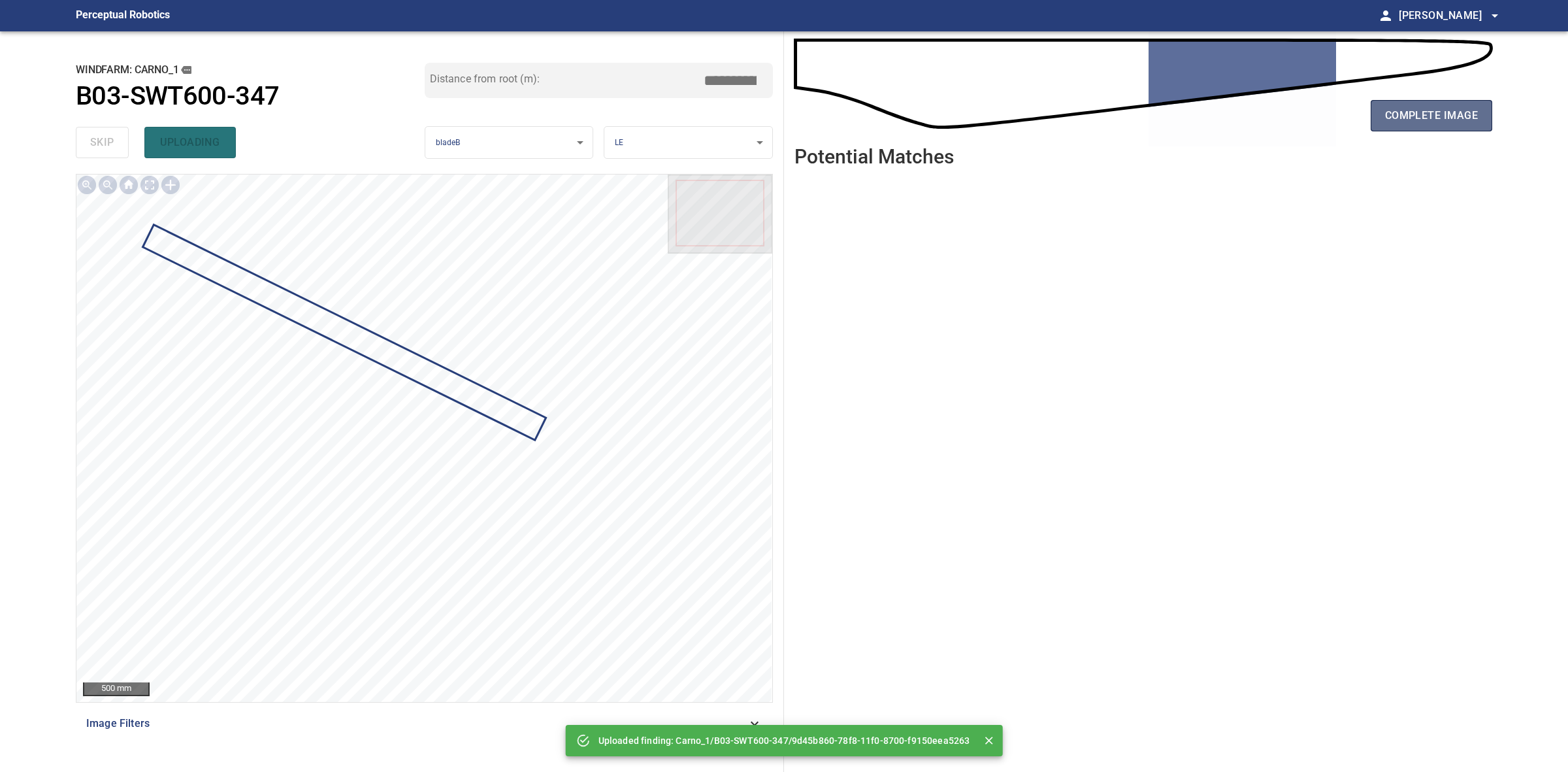
click at [1436, 118] on span "complete image" at bounding box center [1432, 115] width 93 height 18
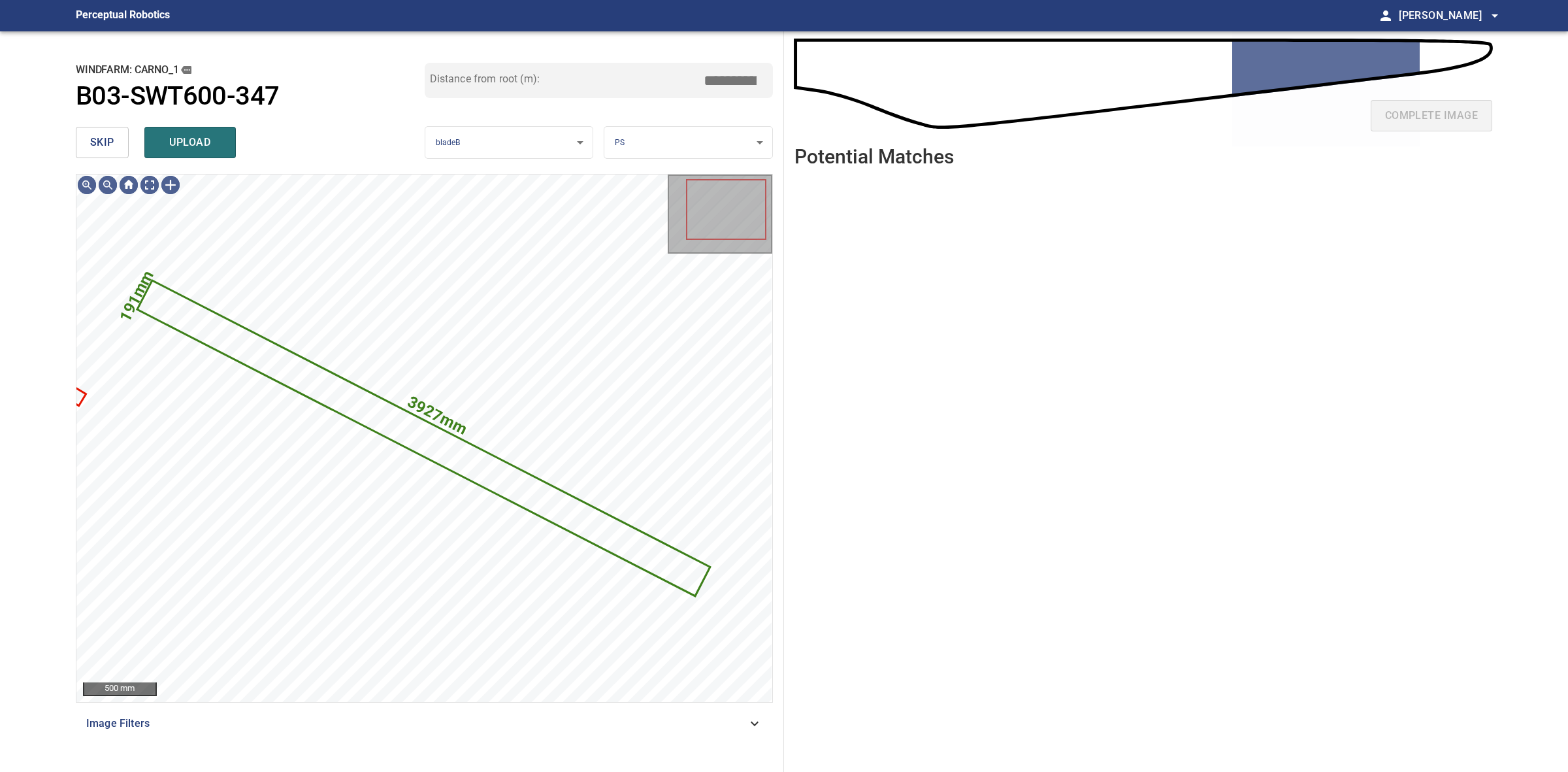
click at [118, 148] on button "skip" at bounding box center [102, 142] width 53 height 32
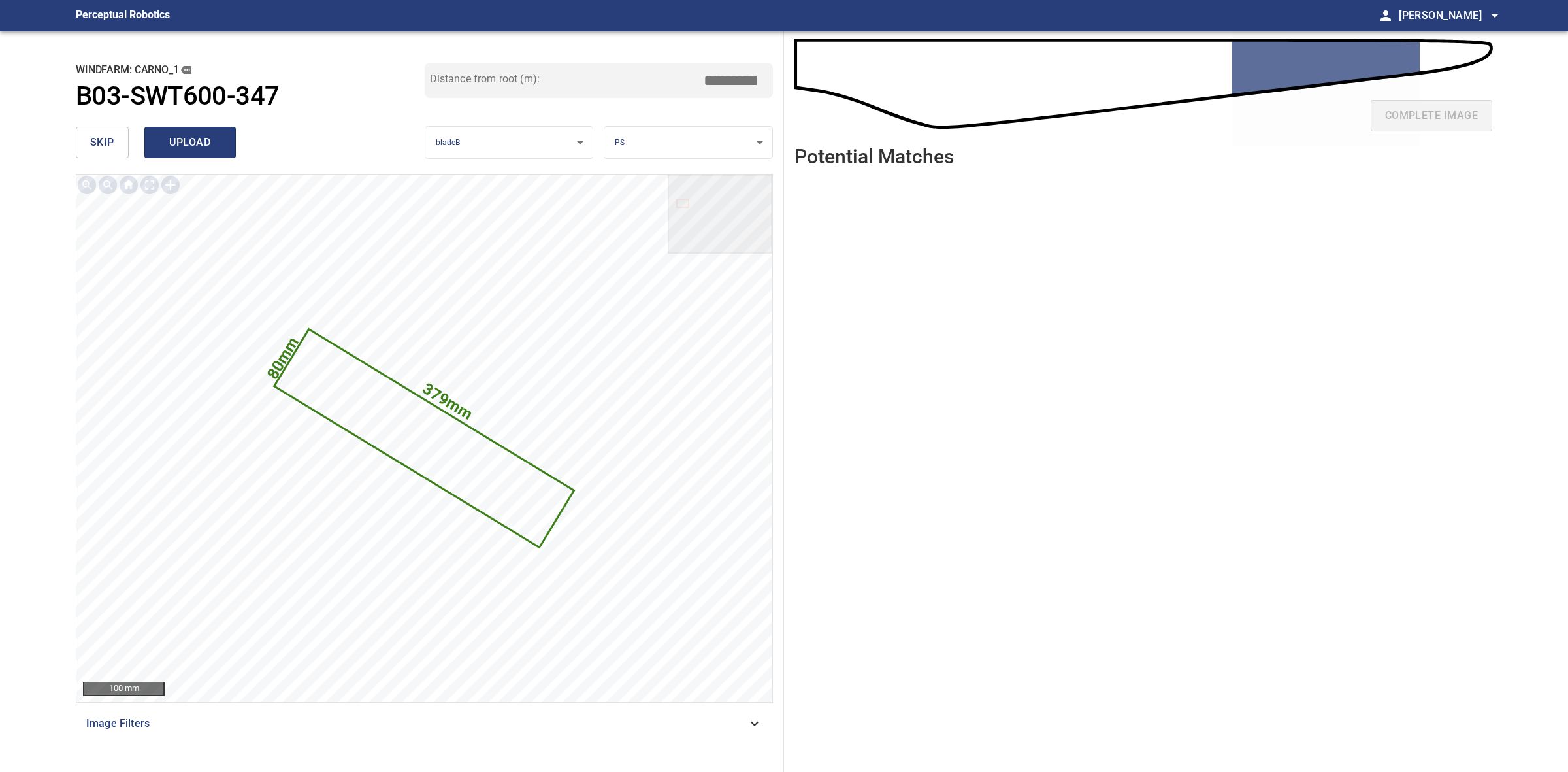
click at [231, 138] on button "upload" at bounding box center [189, 142] width 91 height 32
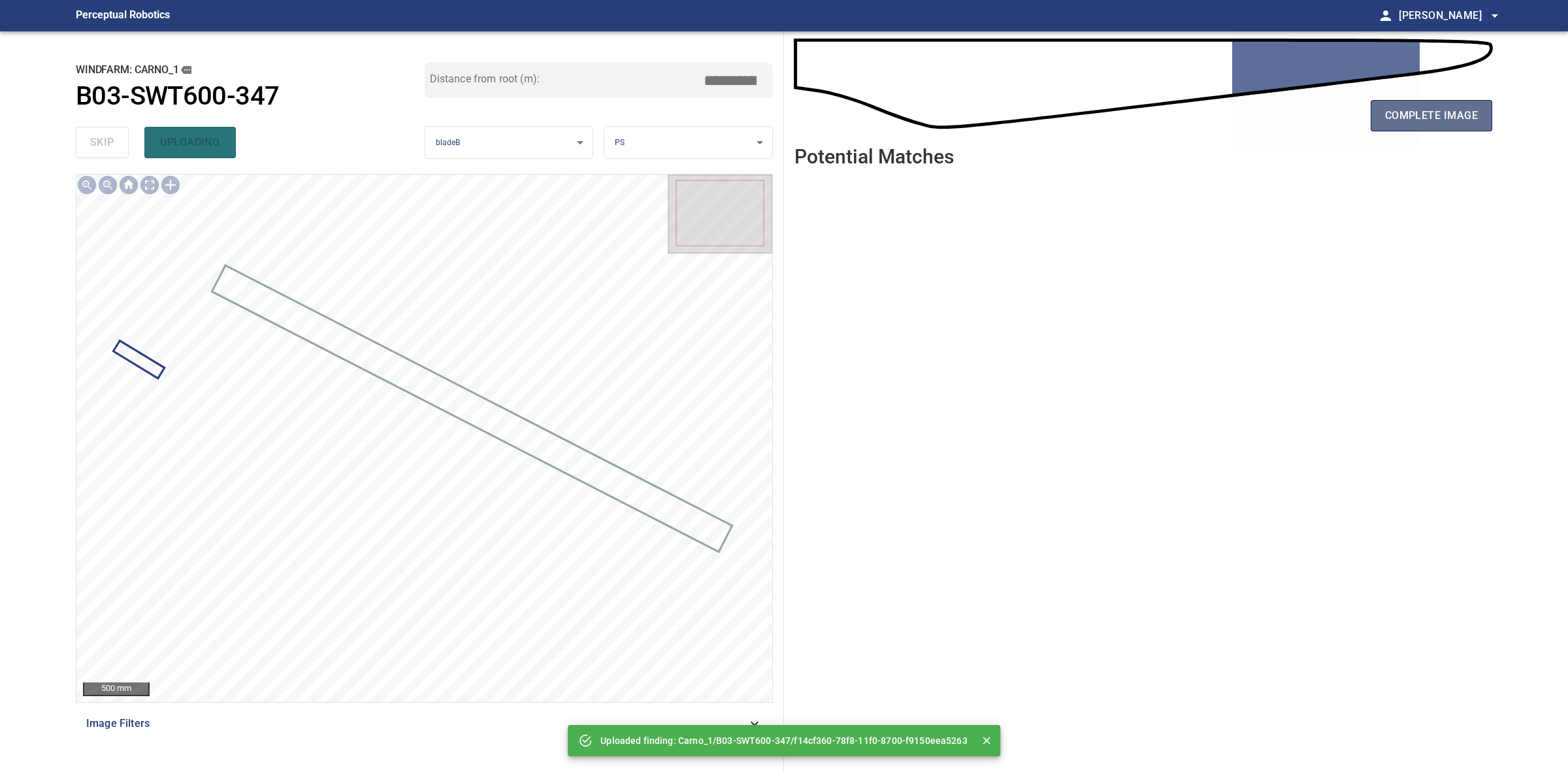
click at [1438, 119] on span "complete image" at bounding box center [1432, 115] width 93 height 18
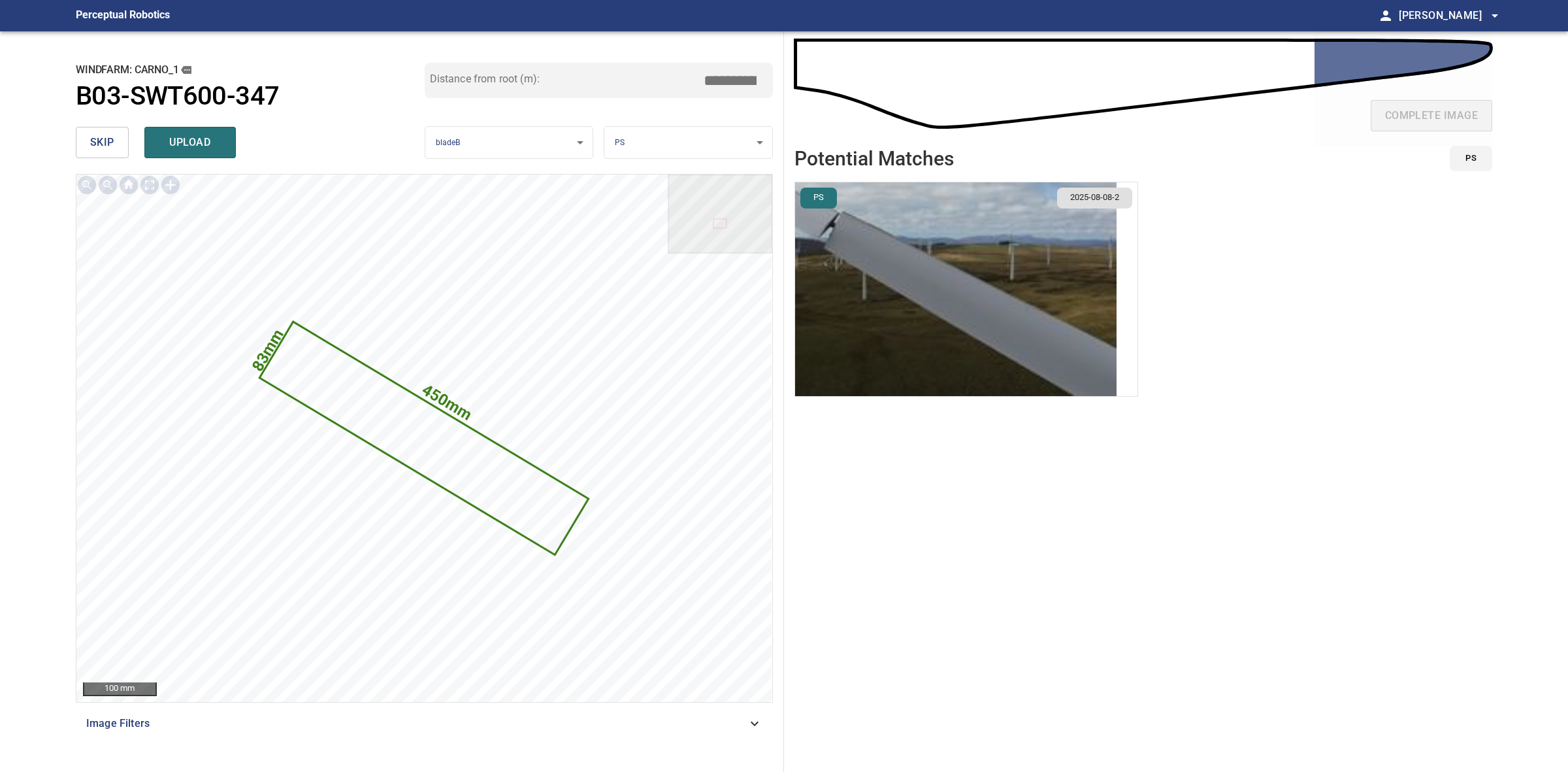
click at [1004, 307] on img "button" at bounding box center [955, 289] width 321 height 214
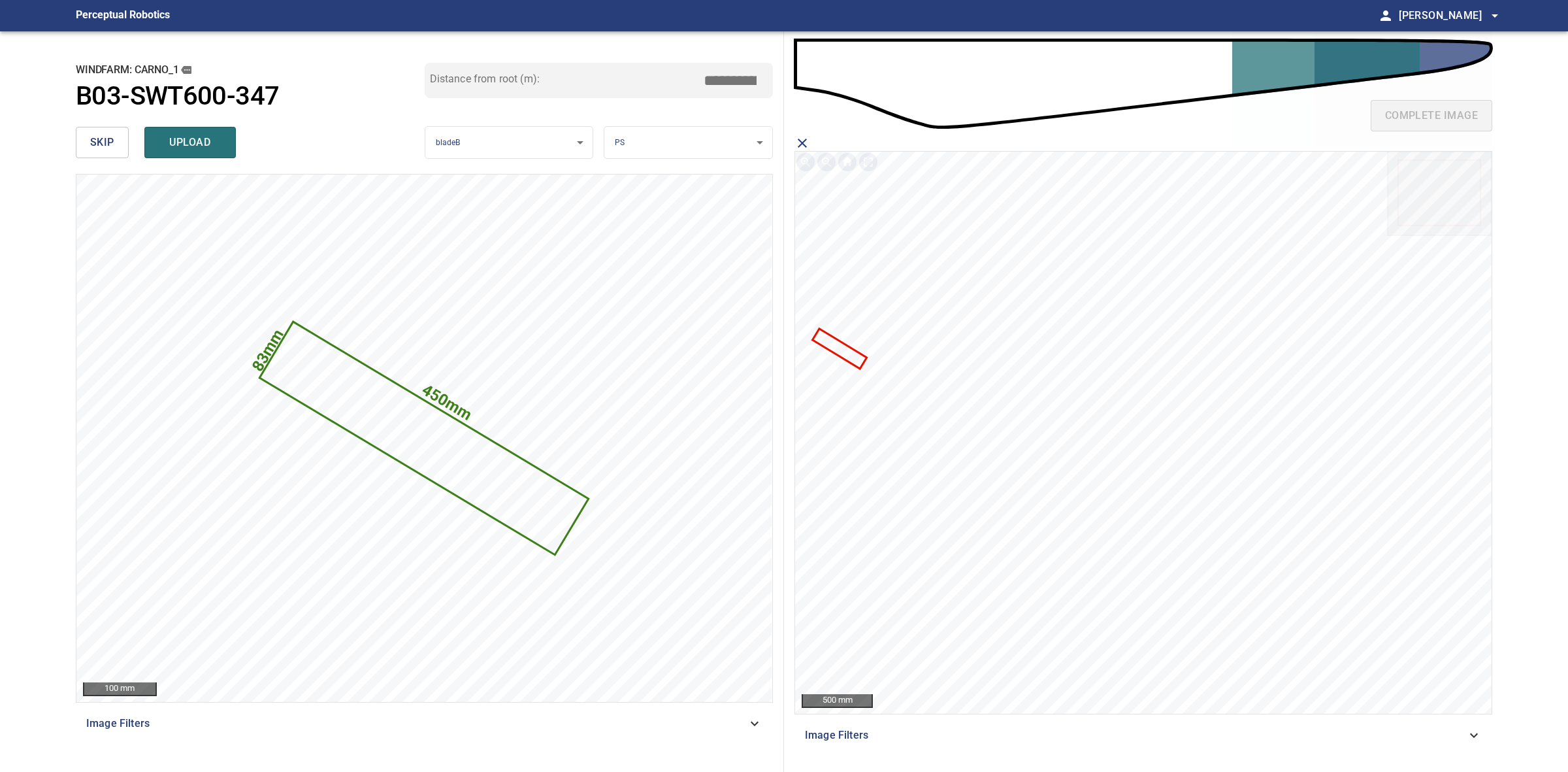
click at [839, 349] on icon at bounding box center [839, 349] width 52 height 37
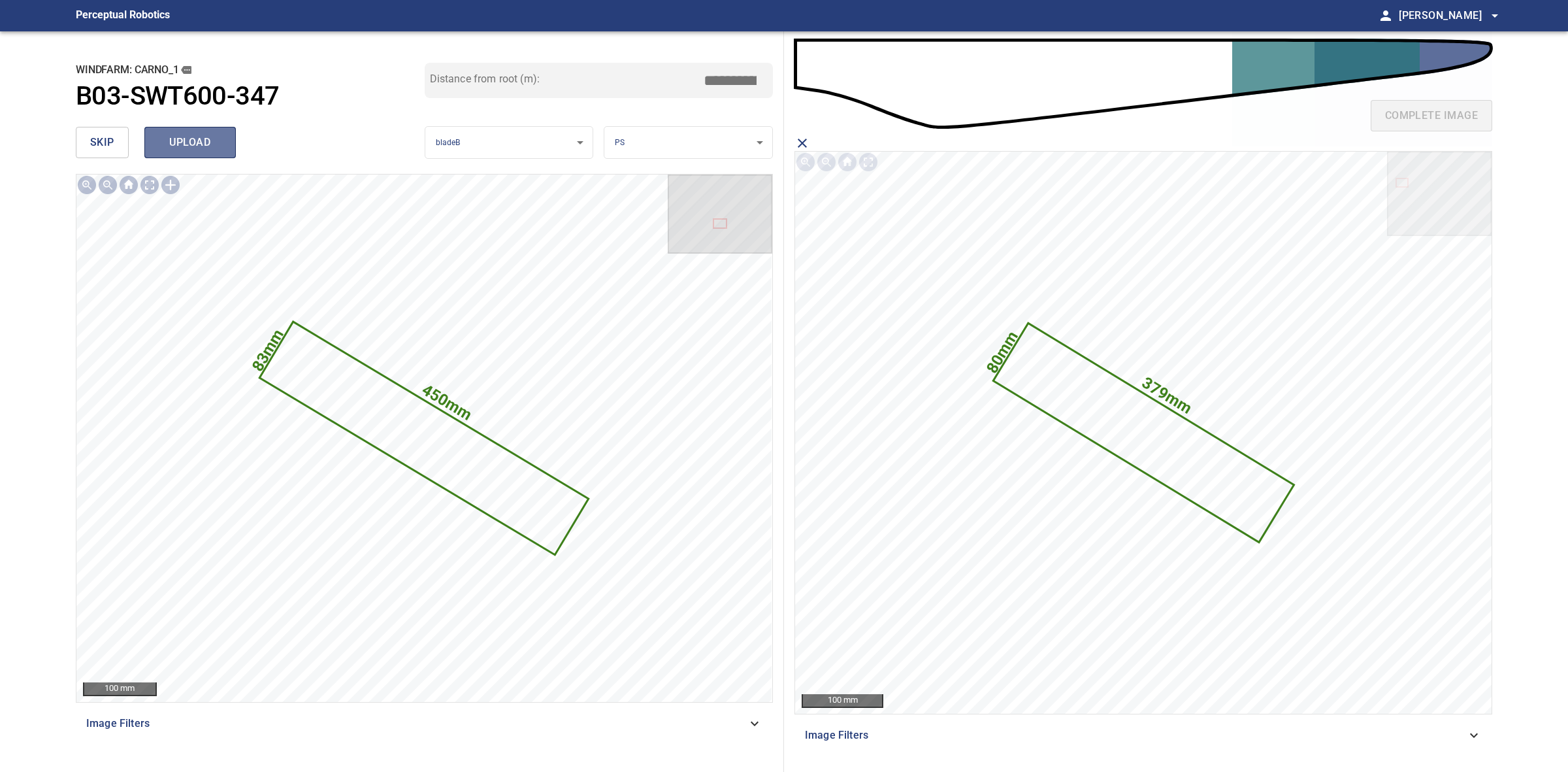
click at [214, 131] on button "upload" at bounding box center [189, 142] width 91 height 32
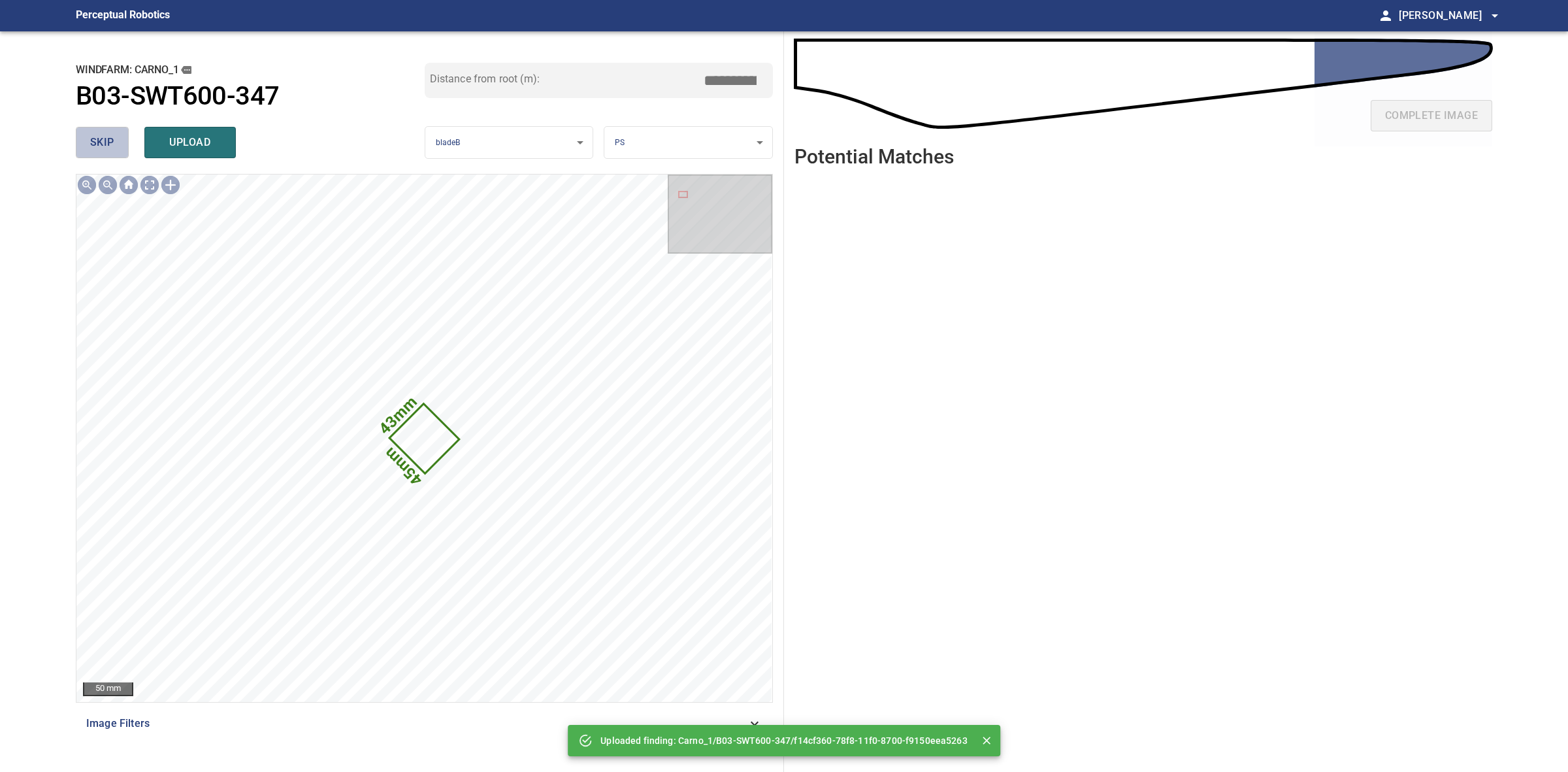
click at [119, 150] on button "skip" at bounding box center [102, 142] width 53 height 32
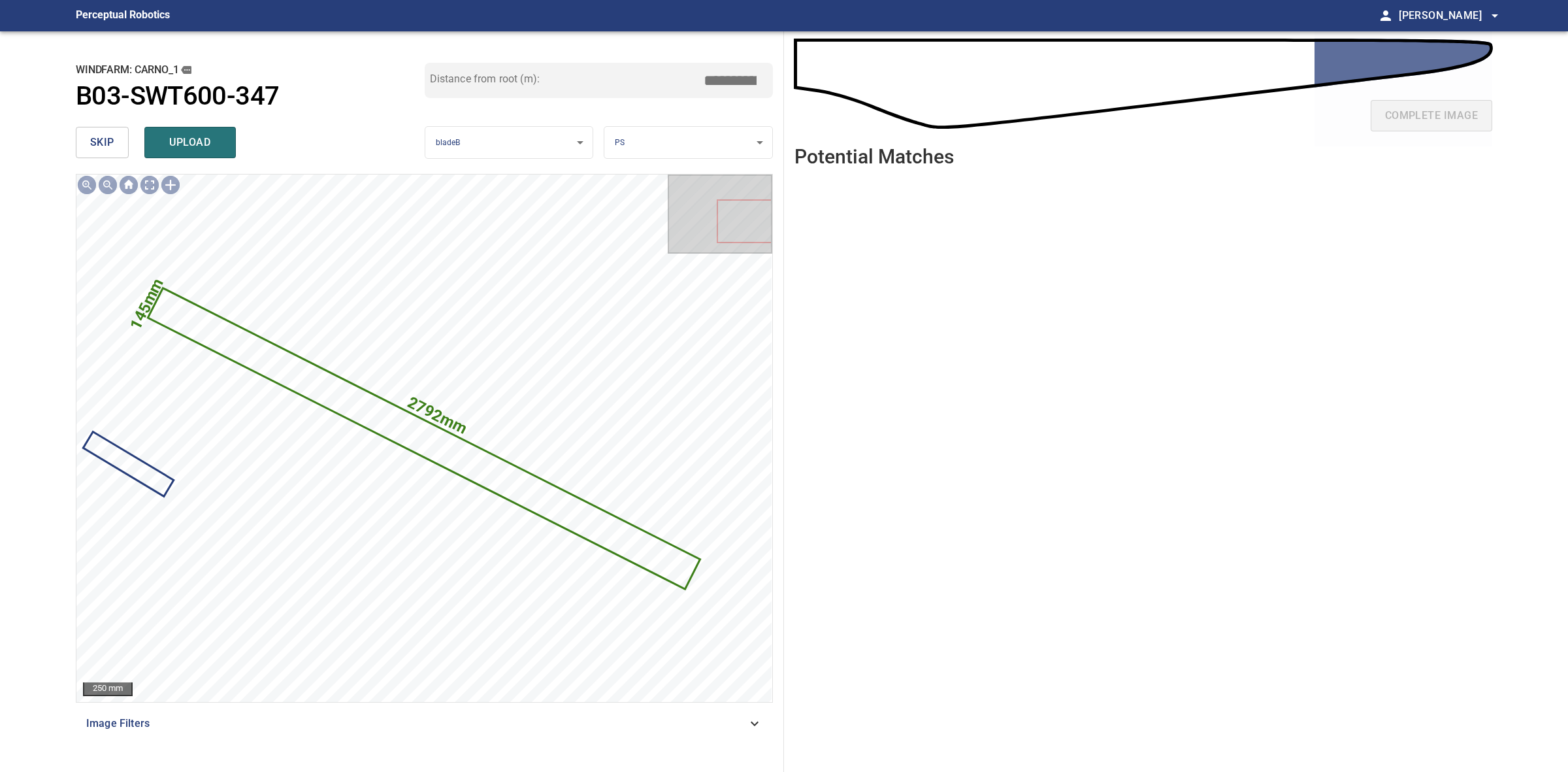
click at [119, 150] on button "skip" at bounding box center [102, 142] width 53 height 32
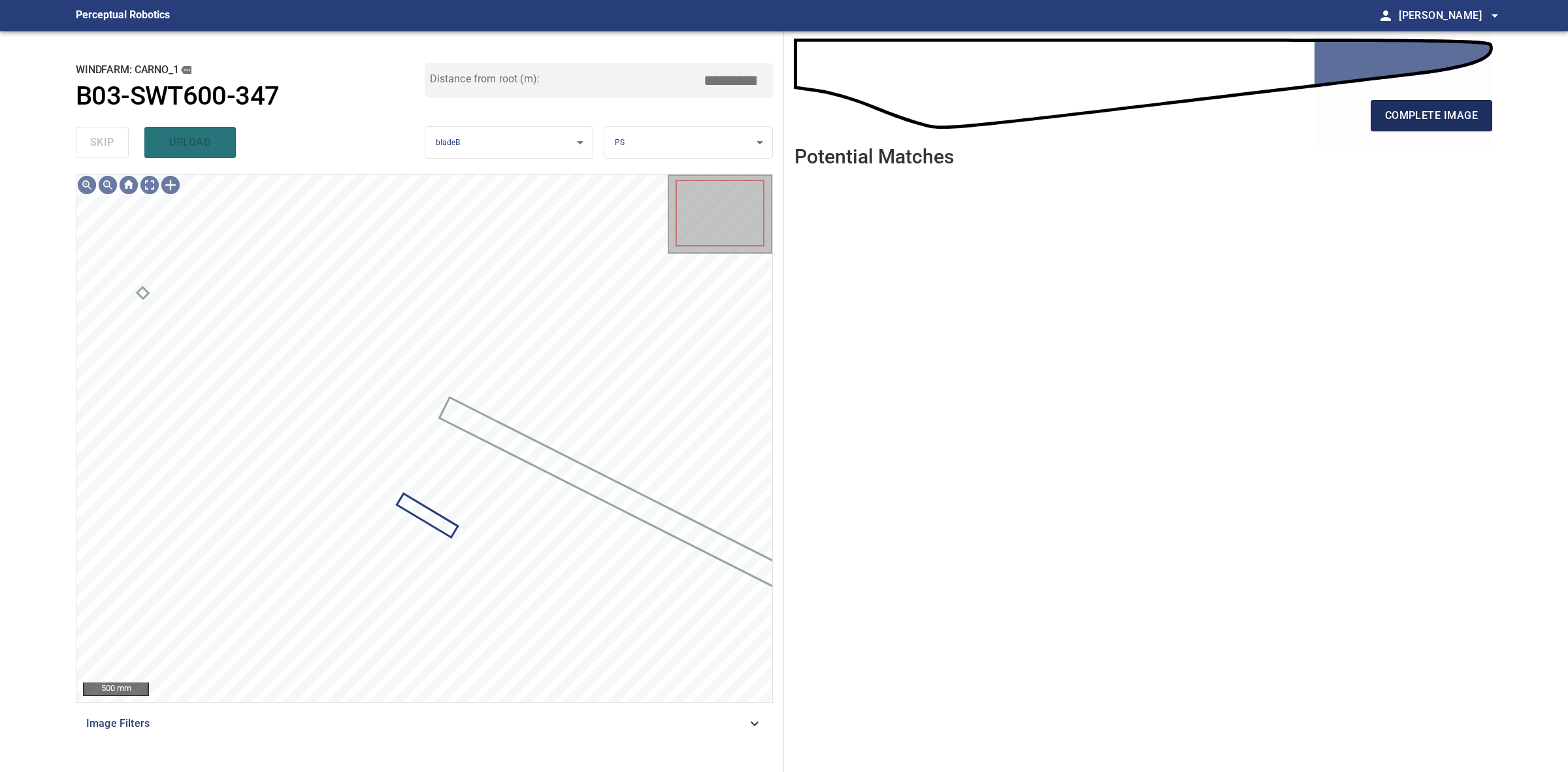
click at [1464, 114] on span "complete image" at bounding box center [1432, 115] width 93 height 18
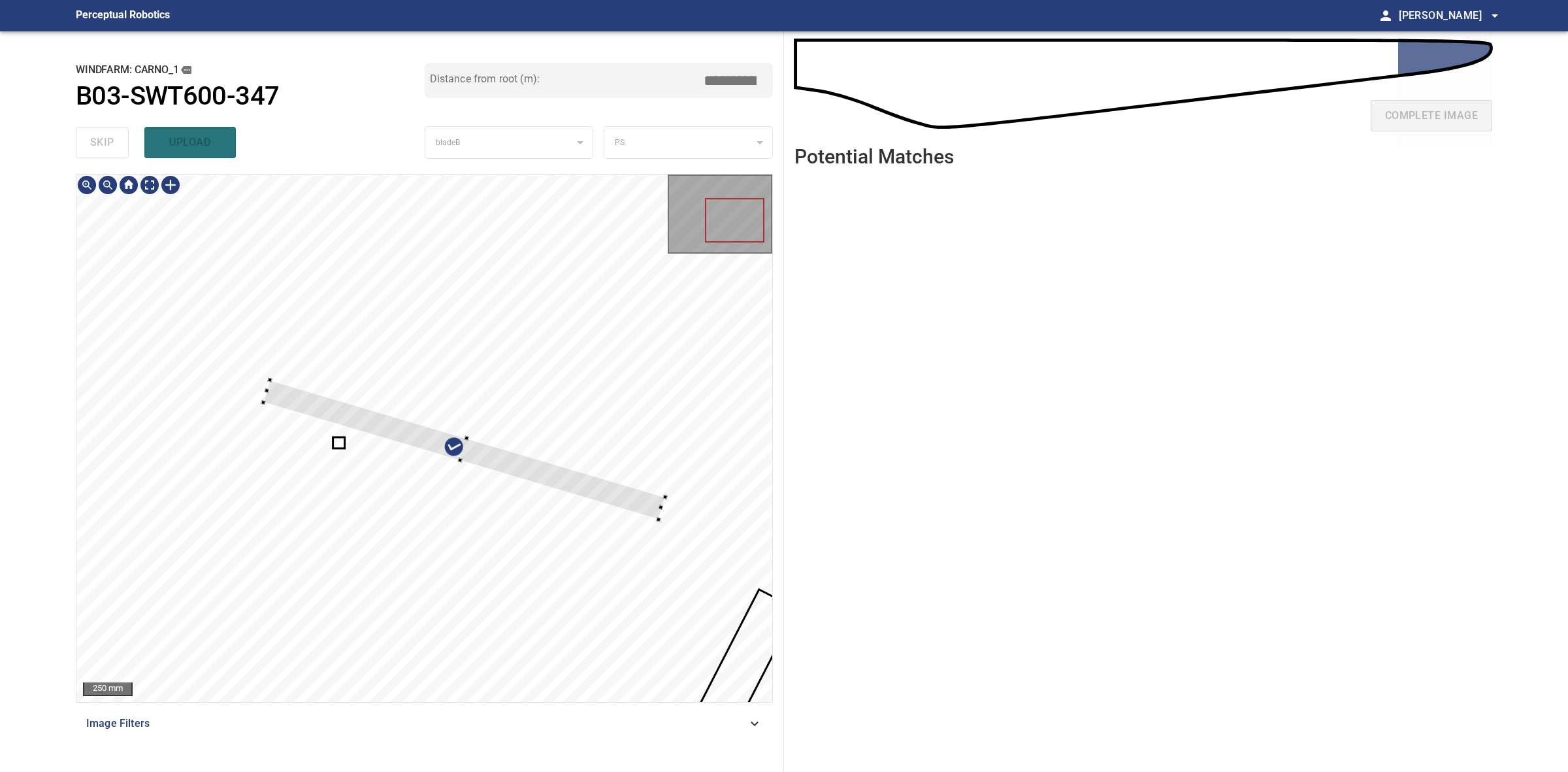
click at [641, 504] on div at bounding box center [464, 449] width 402 height 140
click at [612, 533] on div at bounding box center [457, 465] width 384 height 194
click at [540, 506] on div at bounding box center [457, 464] width 391 height 176
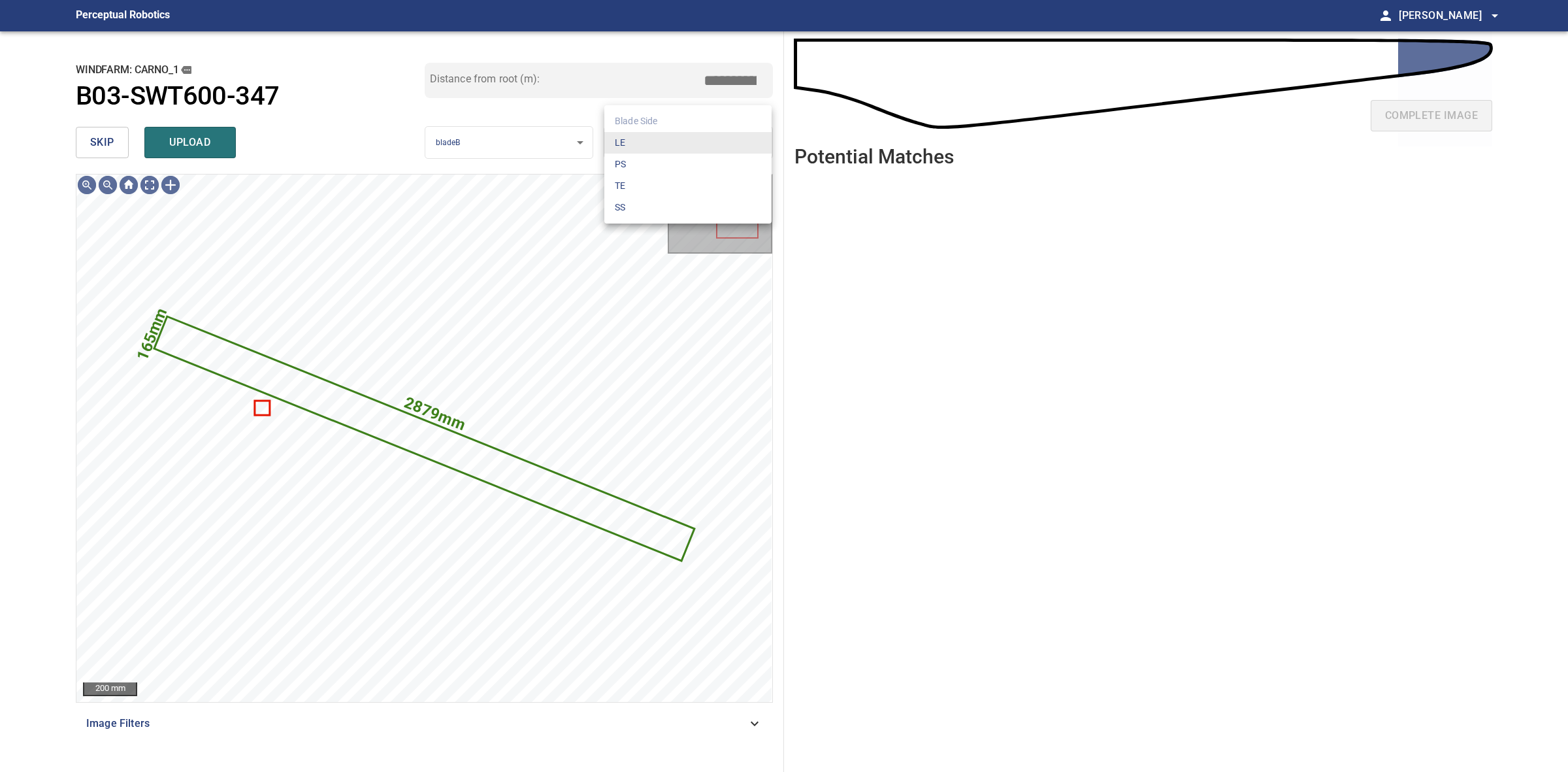
click at [646, 141] on body "**********" at bounding box center [784, 386] width 1568 height 772
click at [646, 141] on li "LE" at bounding box center [688, 142] width 167 height 21
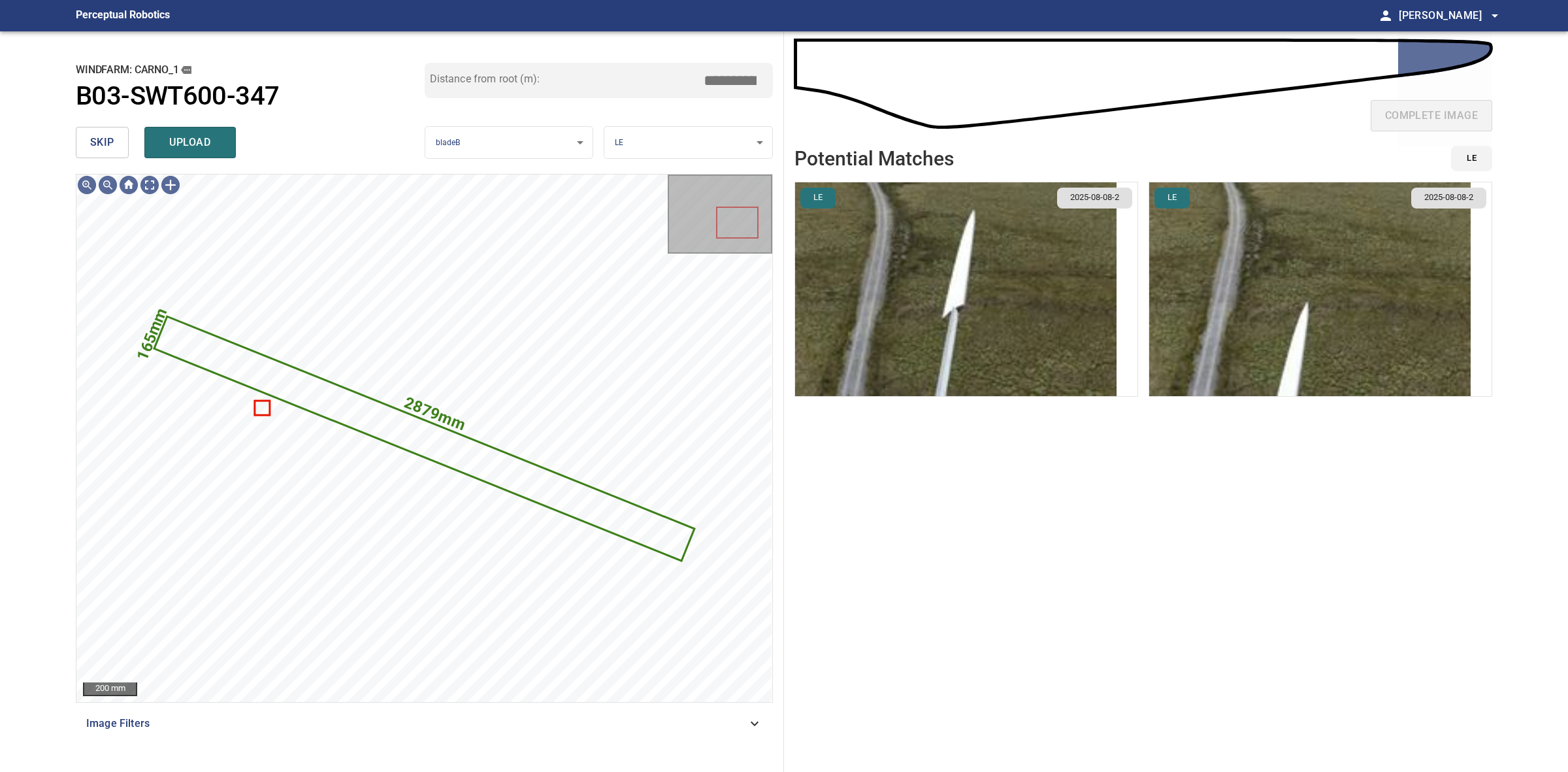
click at [1203, 309] on img "button" at bounding box center [1310, 289] width 321 height 214
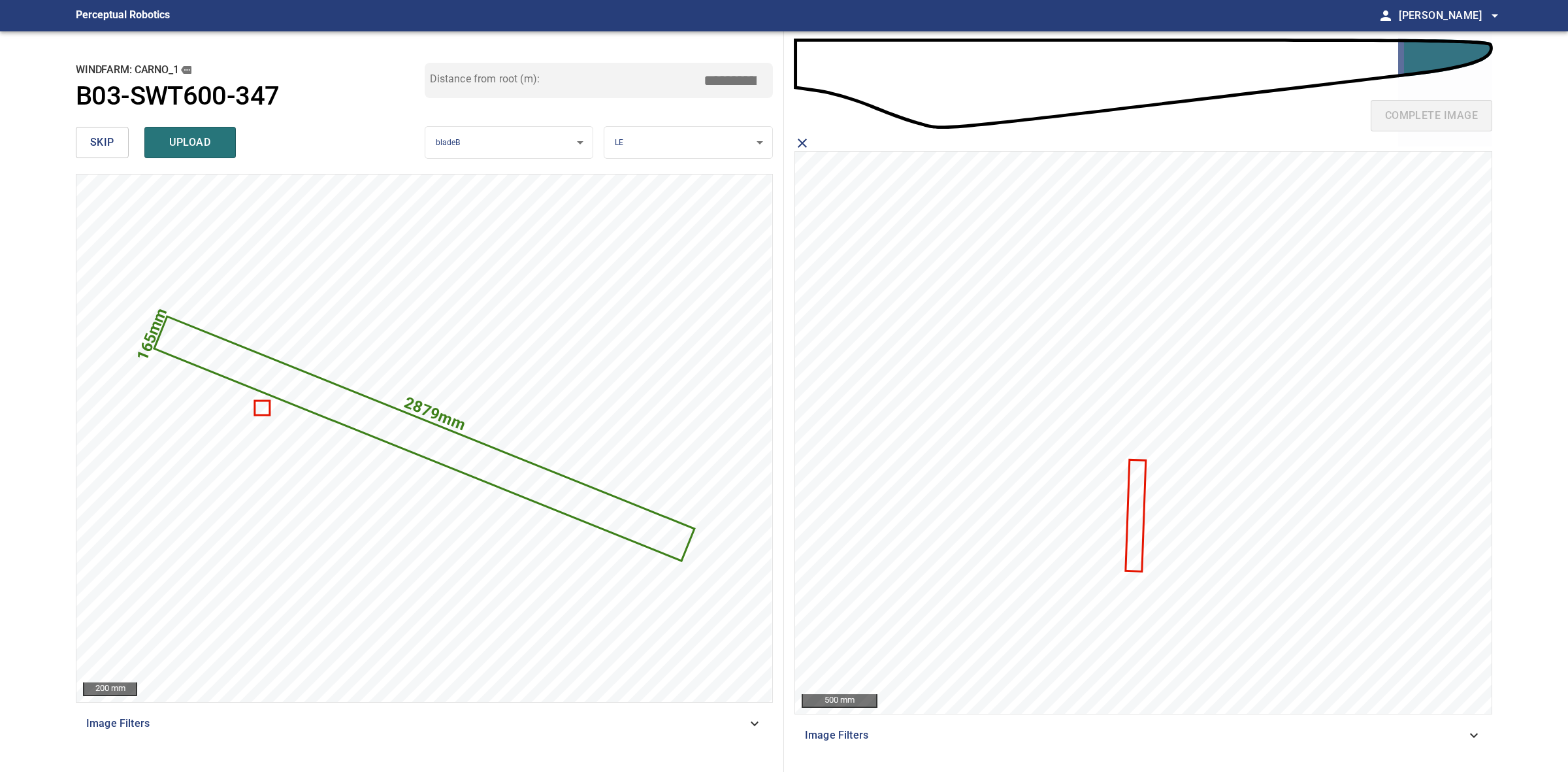
click at [1138, 501] on icon at bounding box center [1135, 516] width 18 height 109
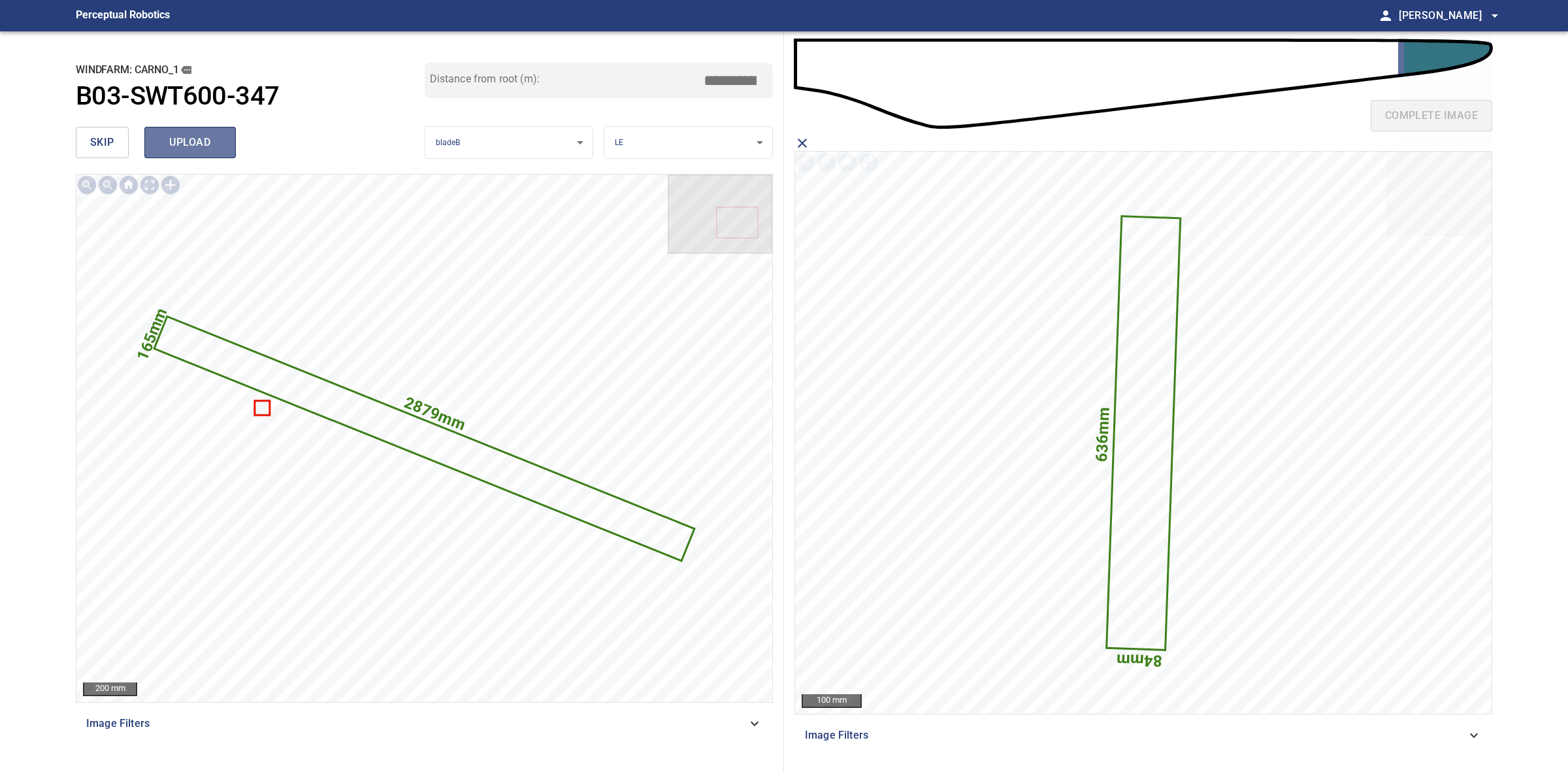
click at [220, 150] on span "upload" at bounding box center [190, 141] width 63 height 18
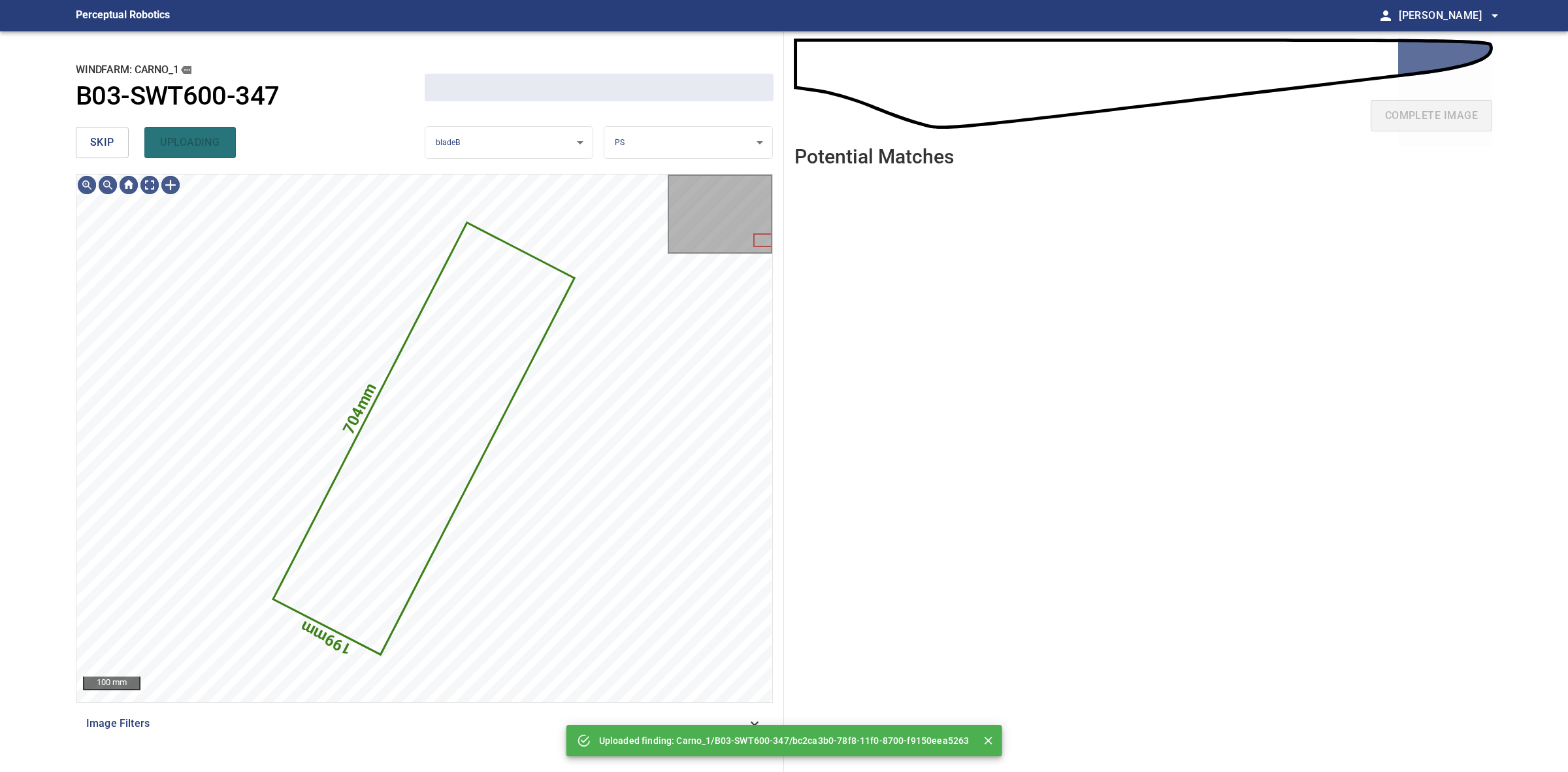
click at [100, 146] on span "skip" at bounding box center [102, 141] width 24 height 18
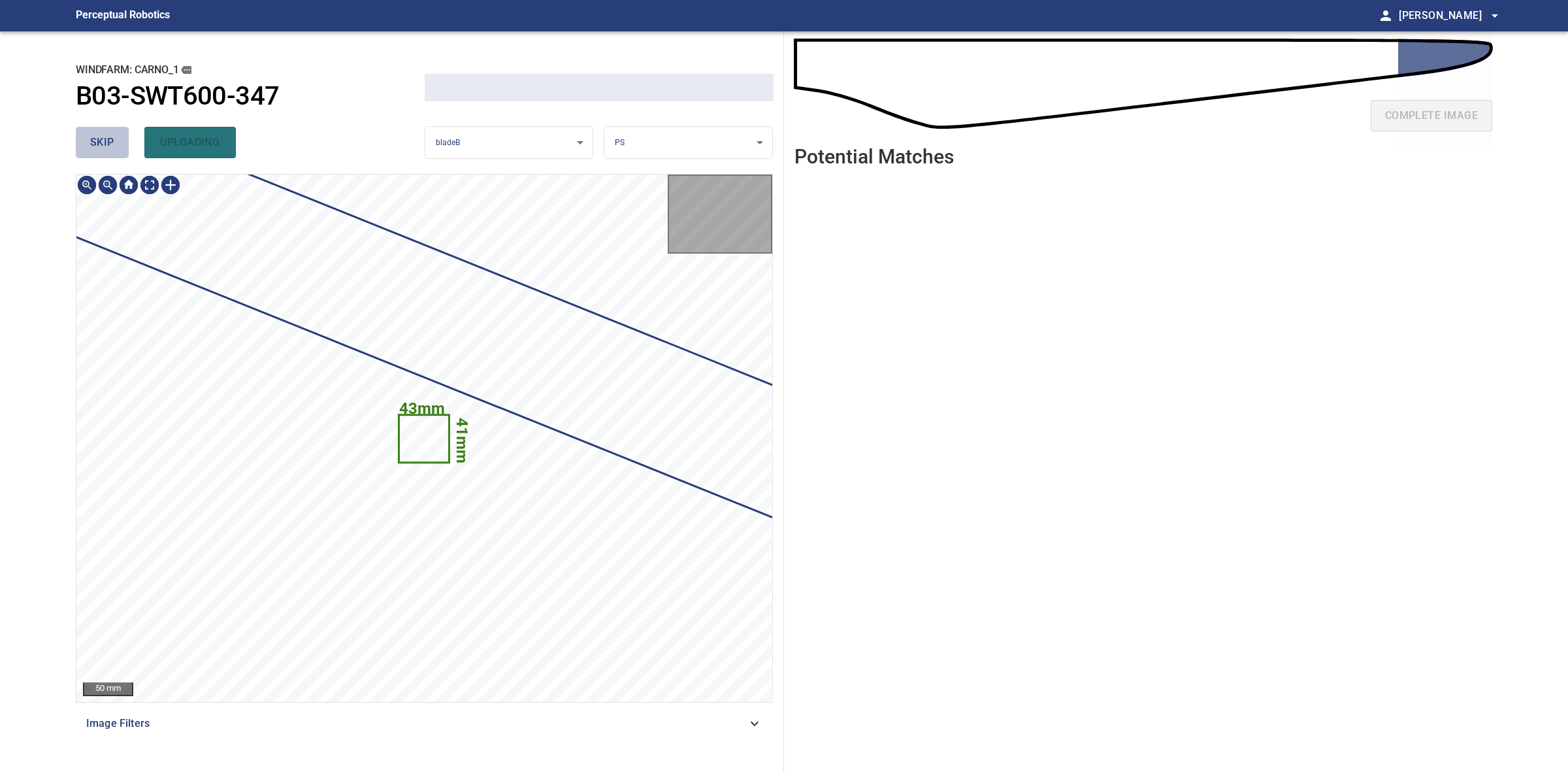
click at [100, 146] on span "skip" at bounding box center [102, 141] width 24 height 18
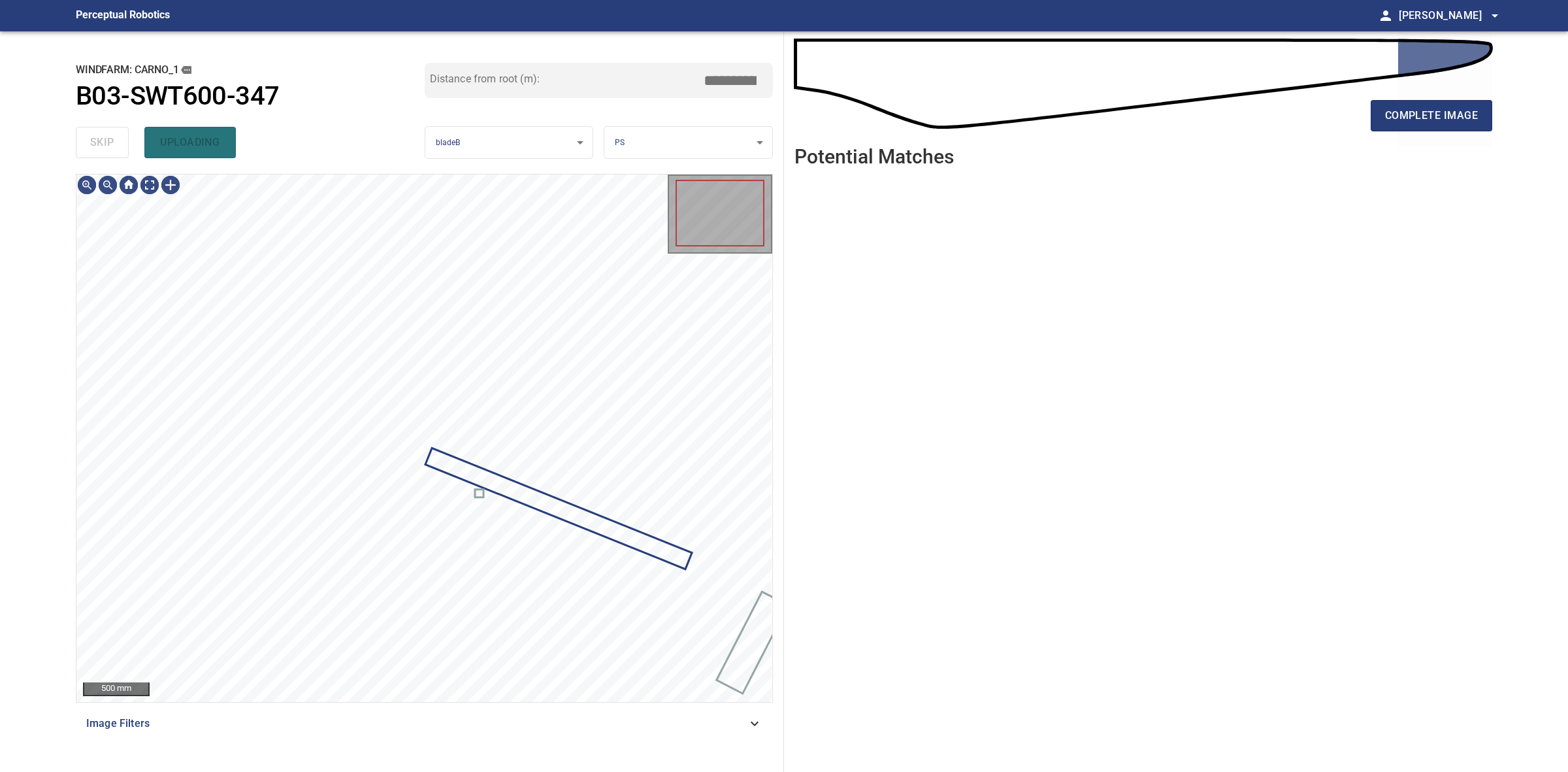
click at [99, 145] on div "skip uploading" at bounding box center [250, 142] width 349 height 42
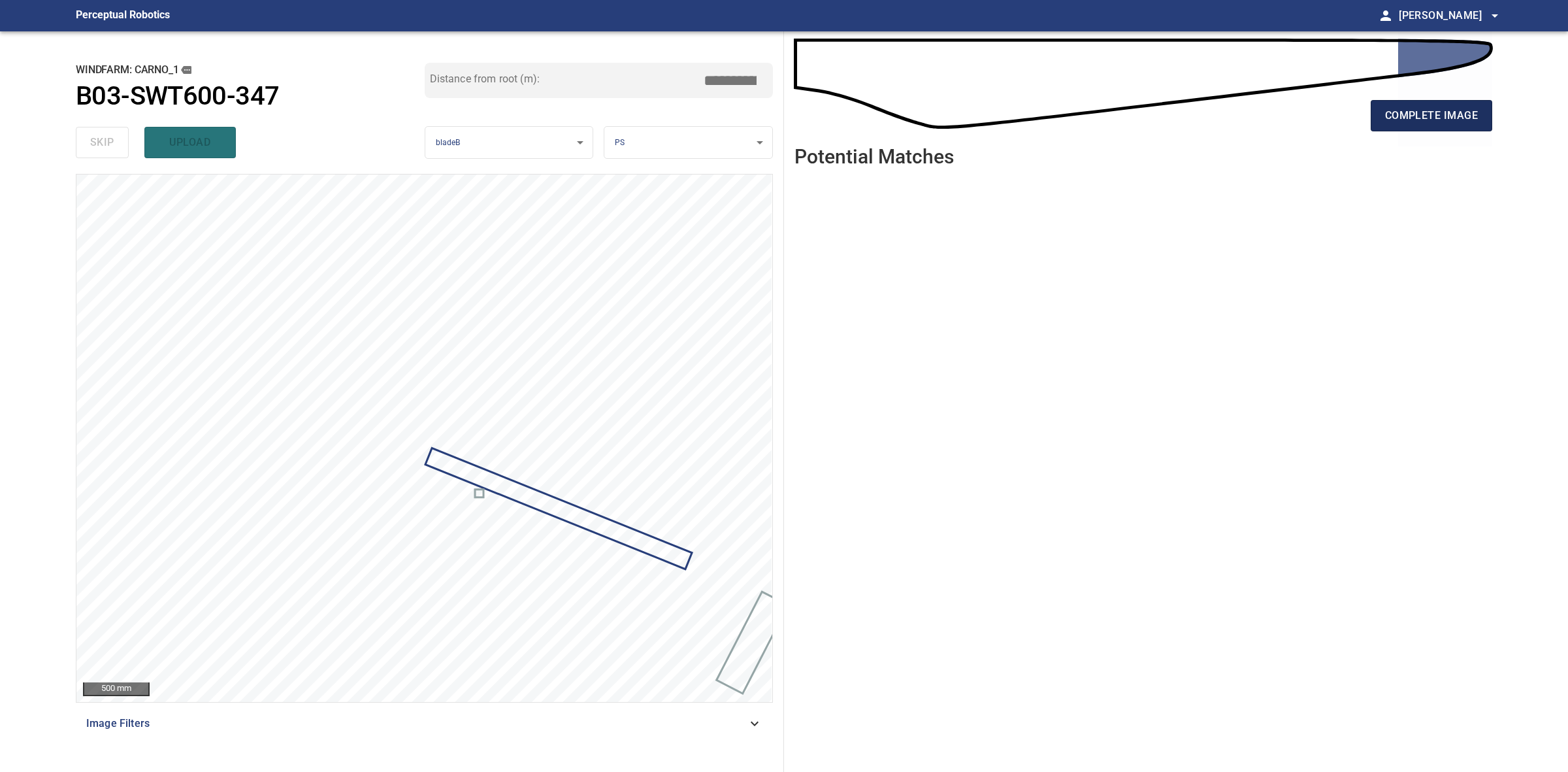
click at [1427, 105] on button "complete image" at bounding box center [1432, 115] width 122 height 32
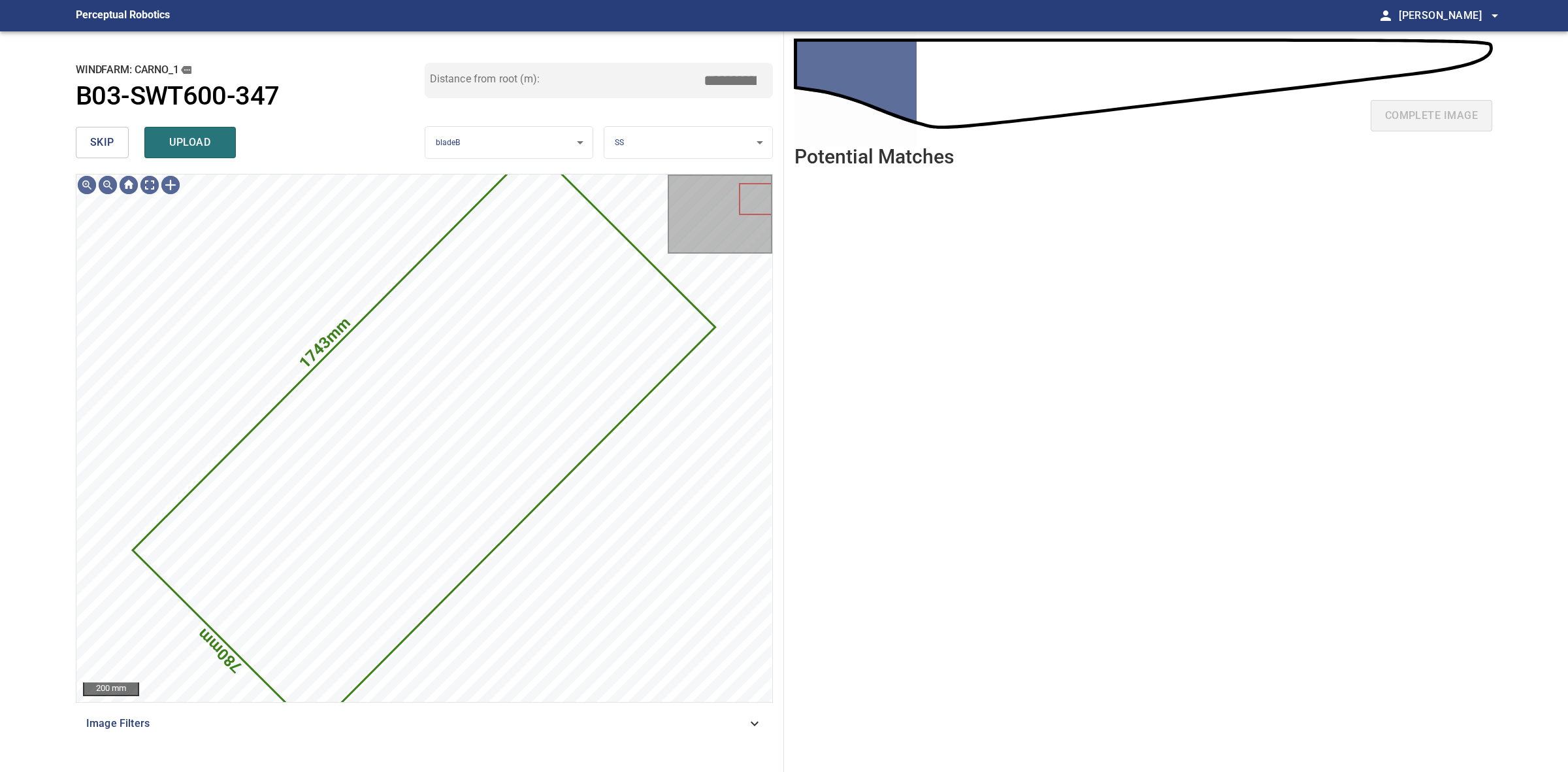
click at [118, 151] on button "skip" at bounding box center [102, 142] width 53 height 32
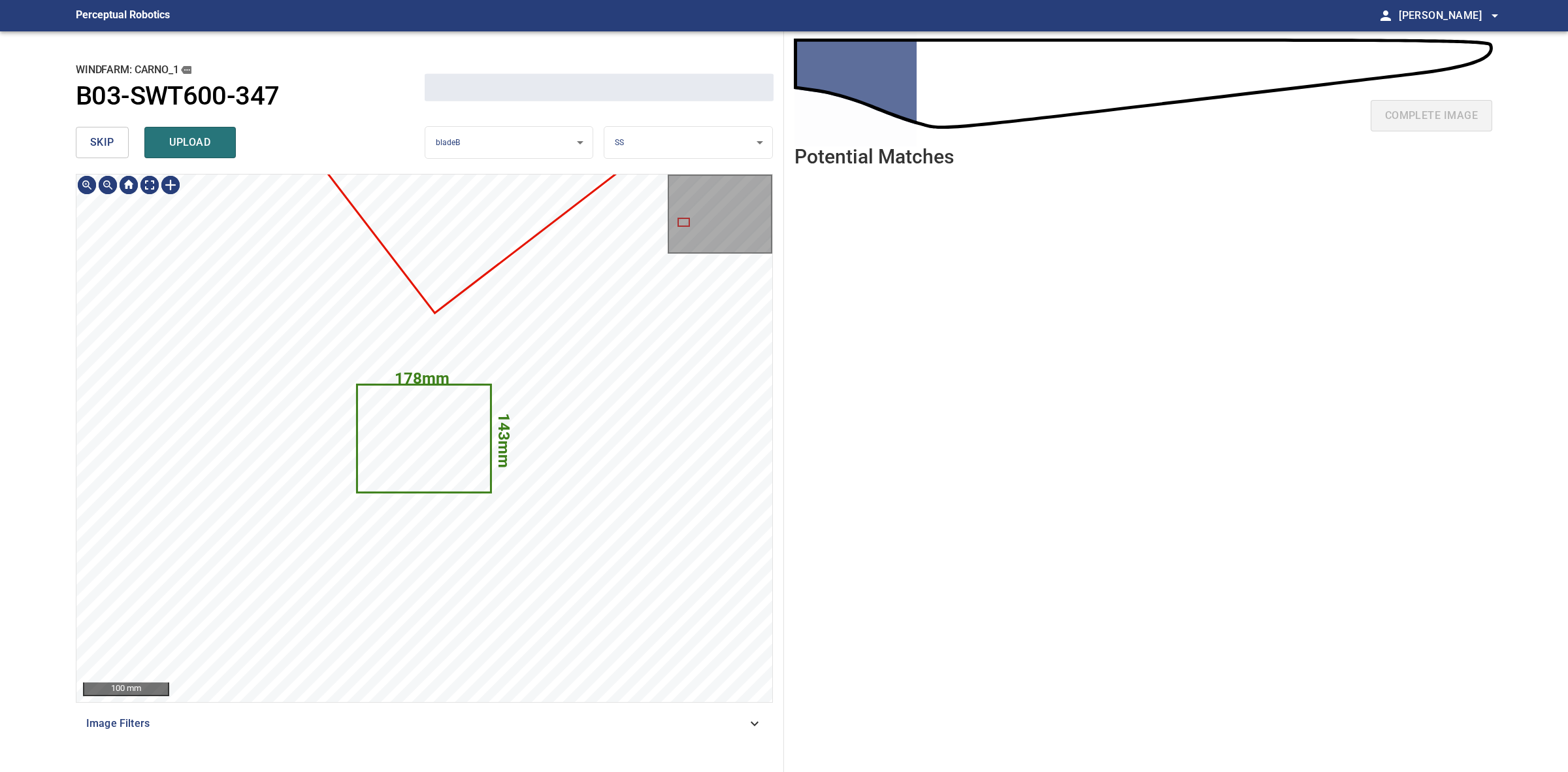
click at [118, 151] on button "skip" at bounding box center [102, 142] width 53 height 32
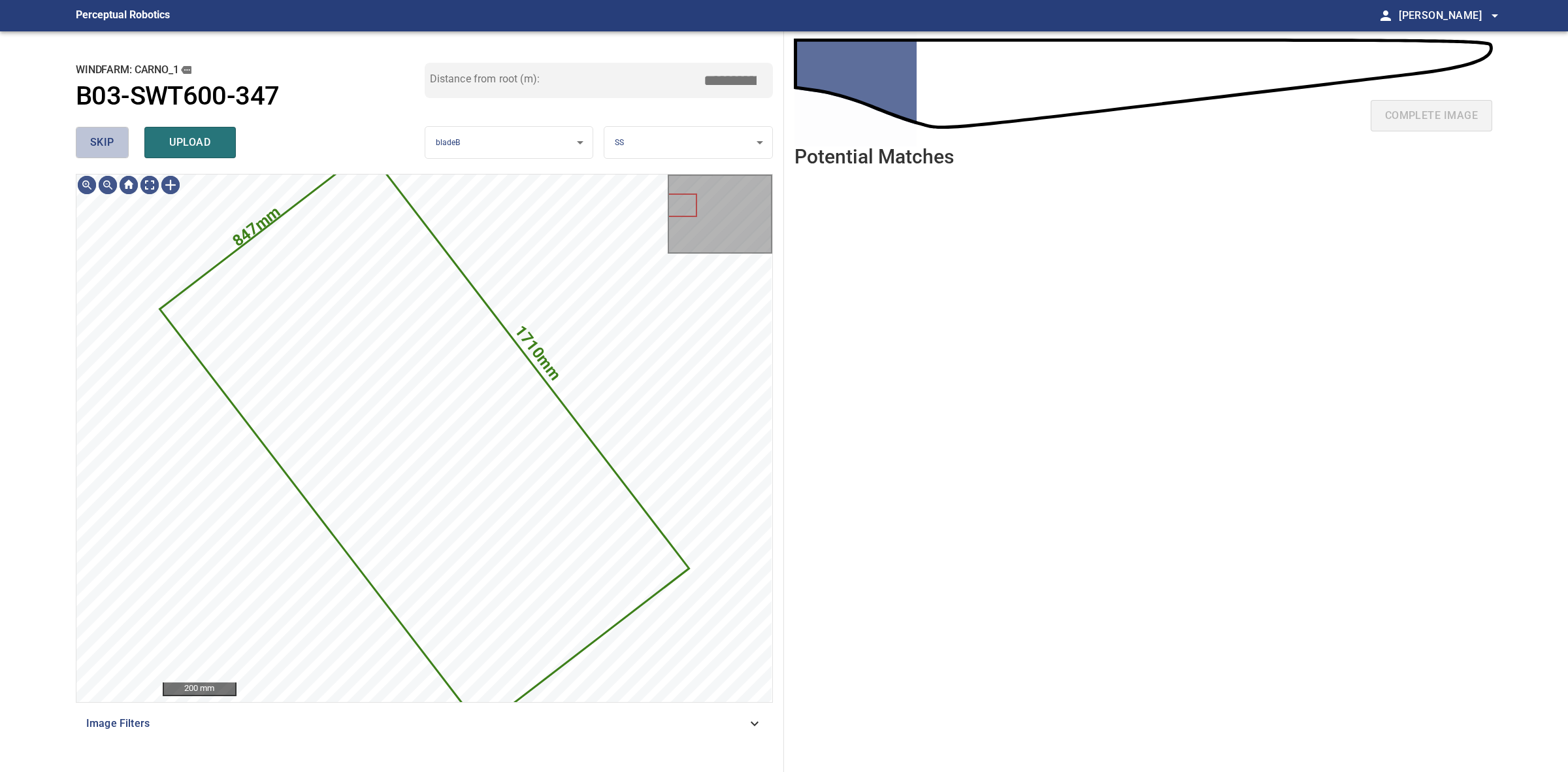
click at [118, 151] on button "skip" at bounding box center [102, 142] width 53 height 32
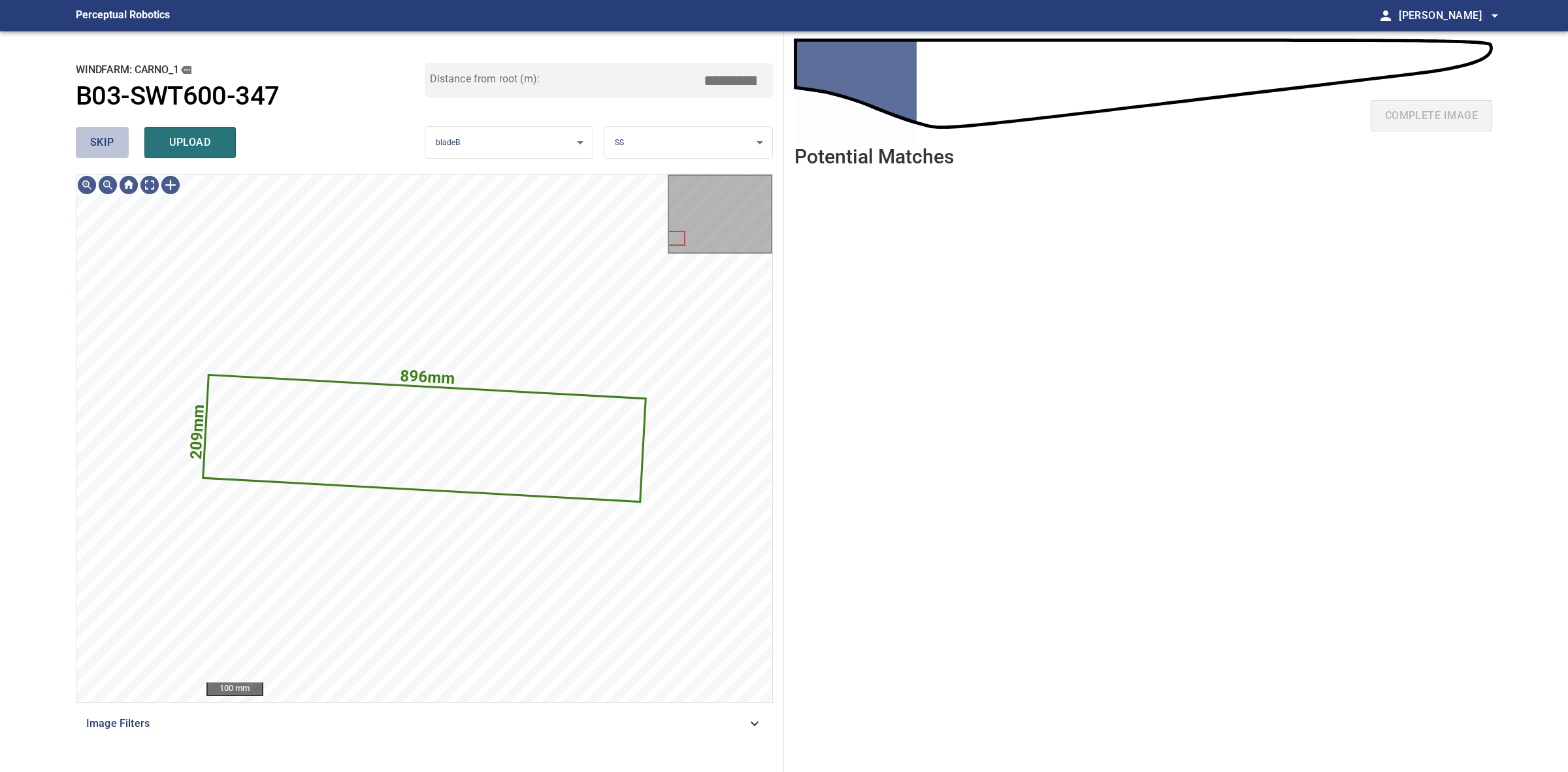
click at [118, 150] on button "skip" at bounding box center [102, 142] width 53 height 32
click at [118, 150] on div "skip upload" at bounding box center [250, 142] width 349 height 42
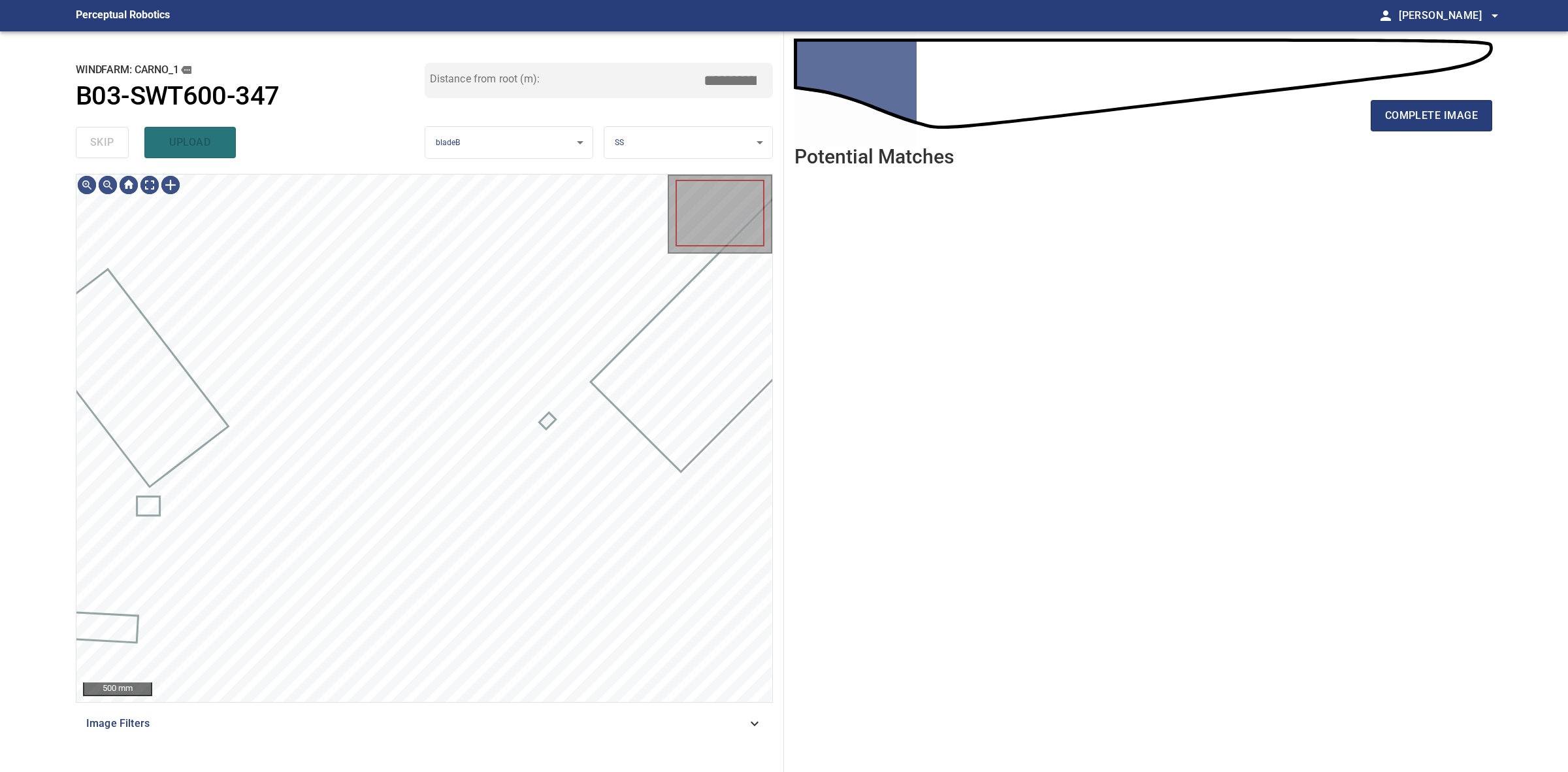
click at [118, 150] on div "skip upload" at bounding box center [250, 142] width 349 height 42
click at [1425, 134] on div "complete image" at bounding box center [1143, 120] width 698 height 52
click at [1425, 131] on div "complete image" at bounding box center [1143, 120] width 698 height 52
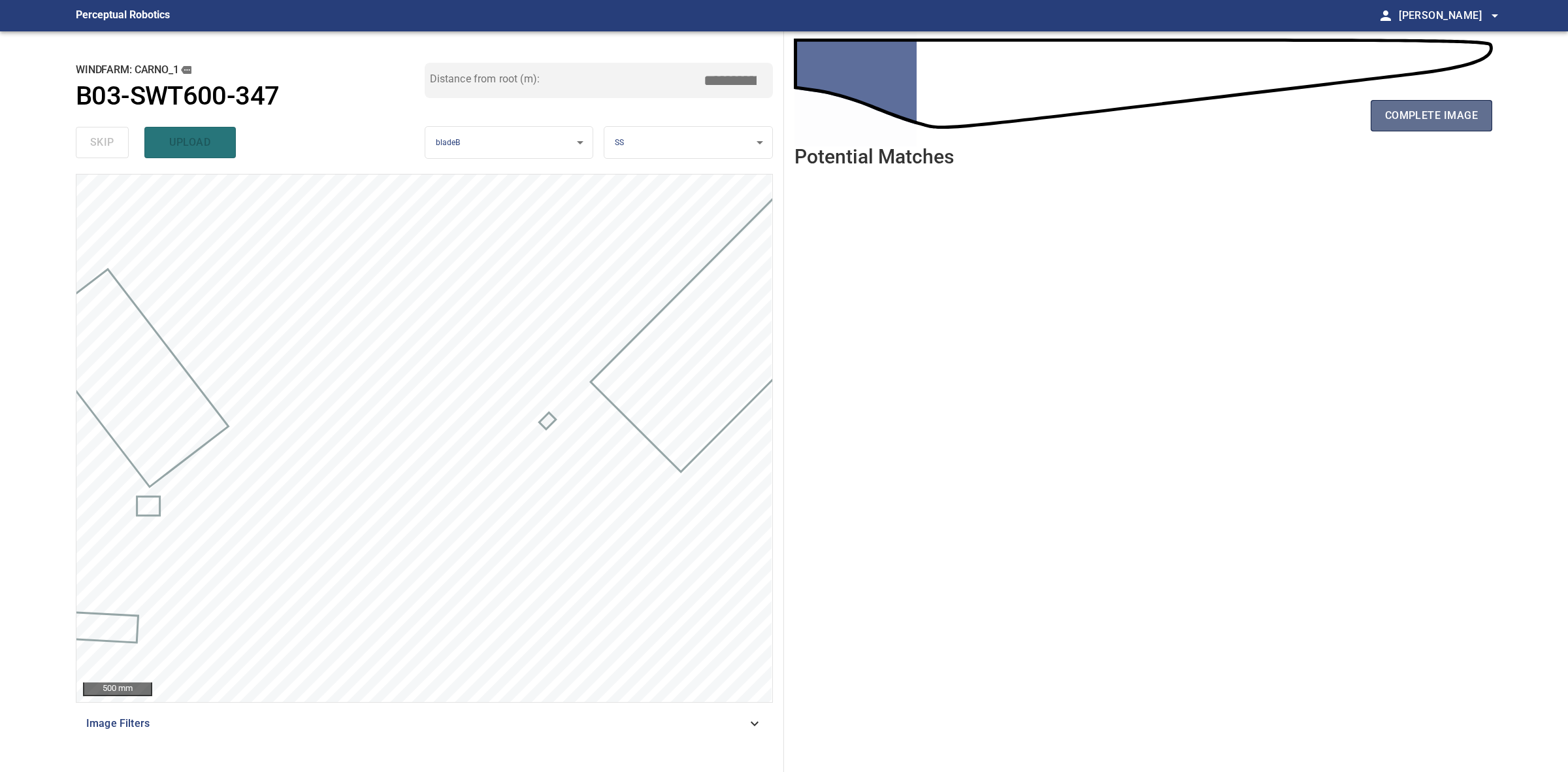
click at [1419, 124] on span "complete image" at bounding box center [1432, 115] width 93 height 18
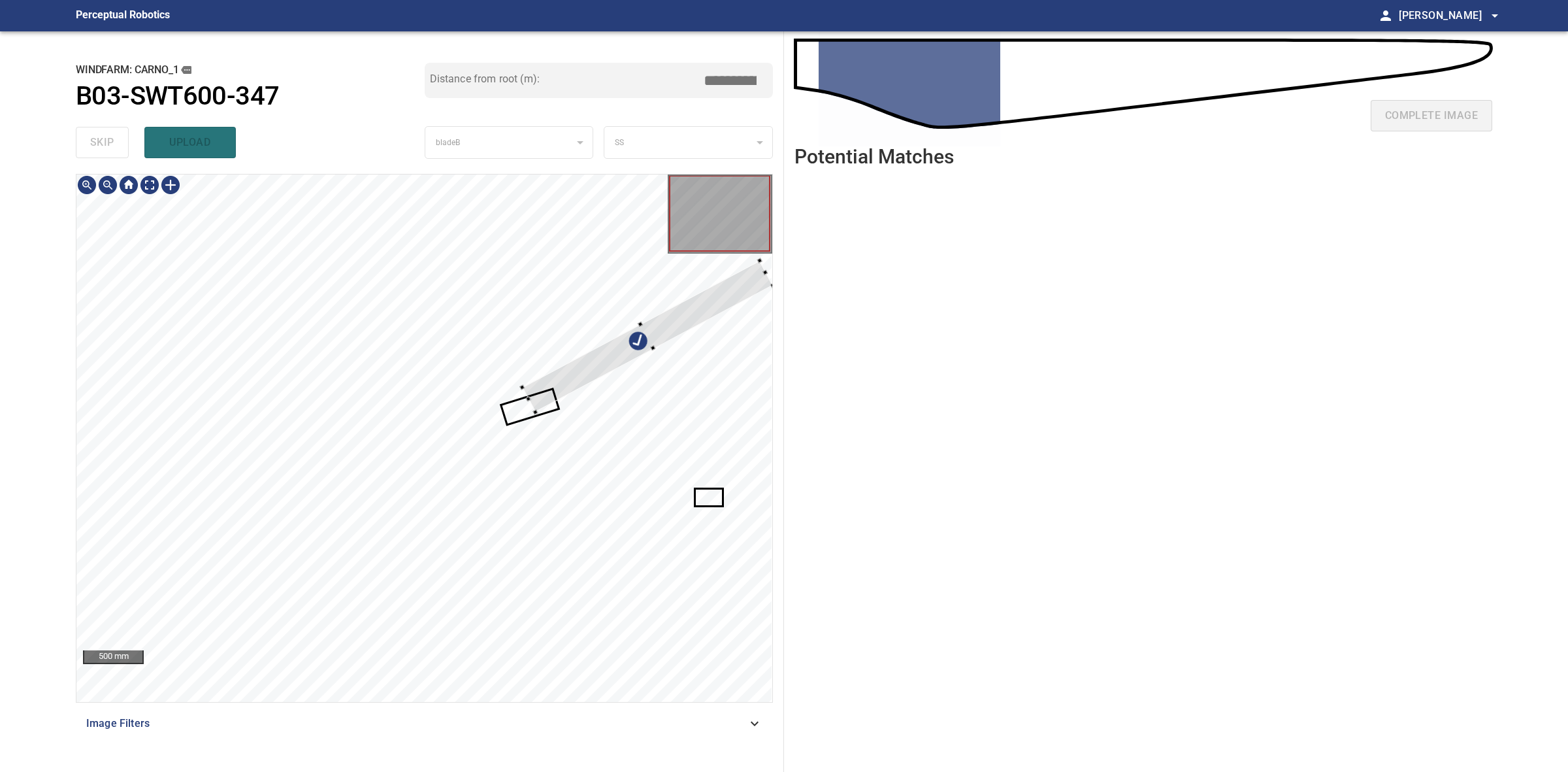
click at [541, 402] on div at bounding box center [648, 337] width 251 height 152
click at [549, 392] on div at bounding box center [630, 359] width 248 height 150
click at [548, 396] on div at bounding box center [616, 366] width 244 height 135
click at [791, 274] on div "**********" at bounding box center [784, 401] width 1438 height 740
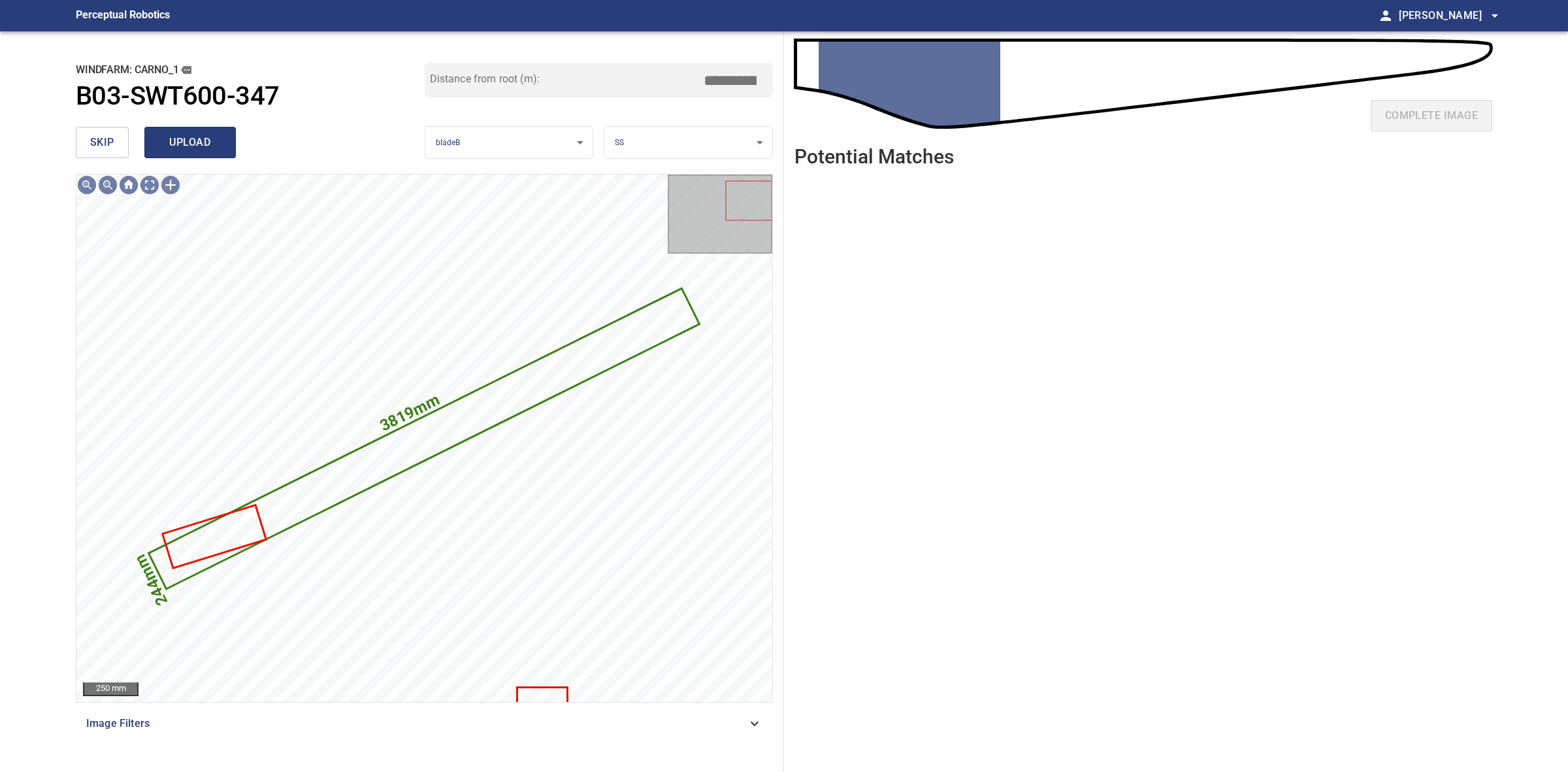
click at [188, 147] on span "upload" at bounding box center [190, 141] width 63 height 18
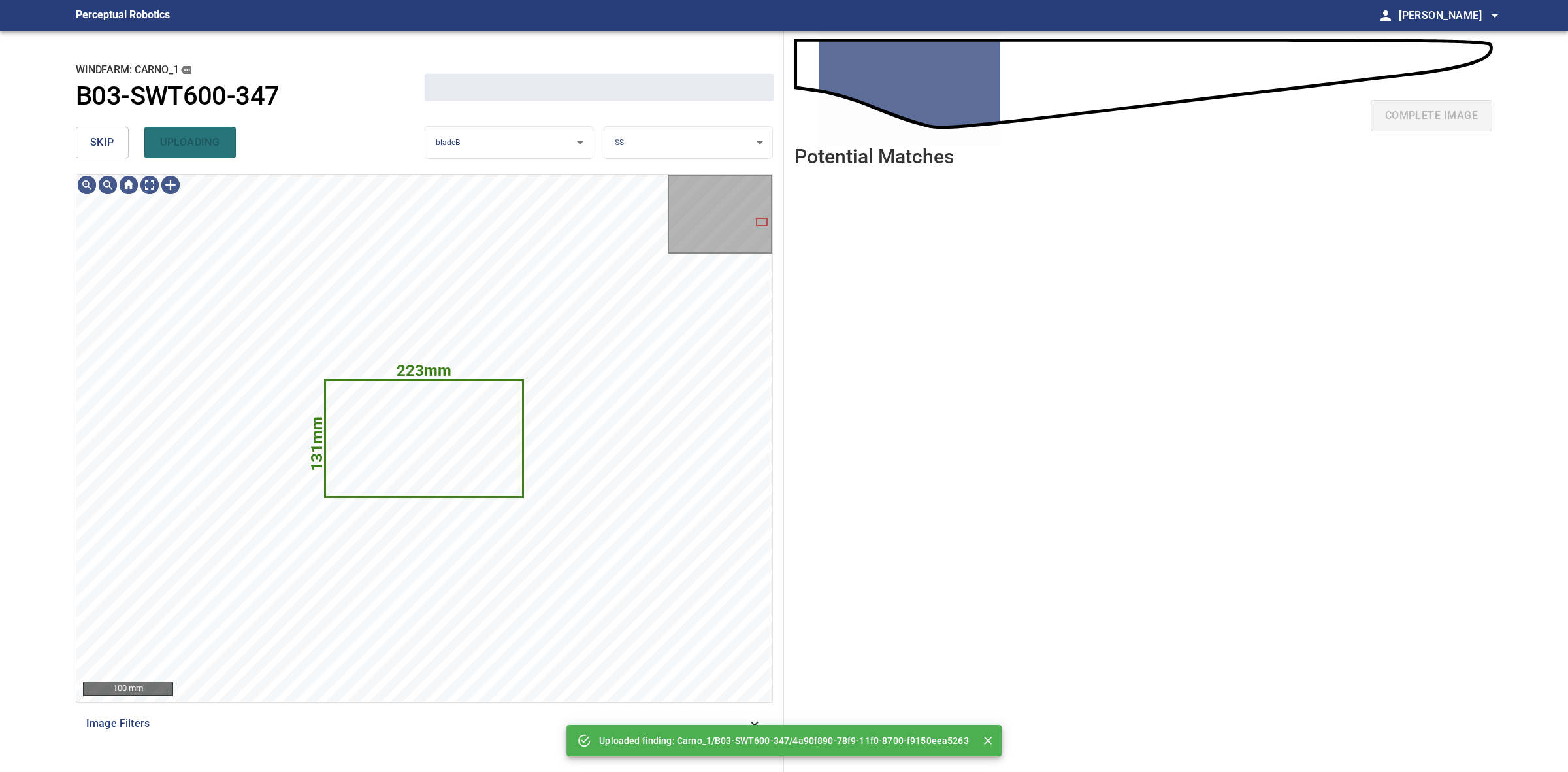
click at [108, 145] on span "skip" at bounding box center [102, 141] width 24 height 18
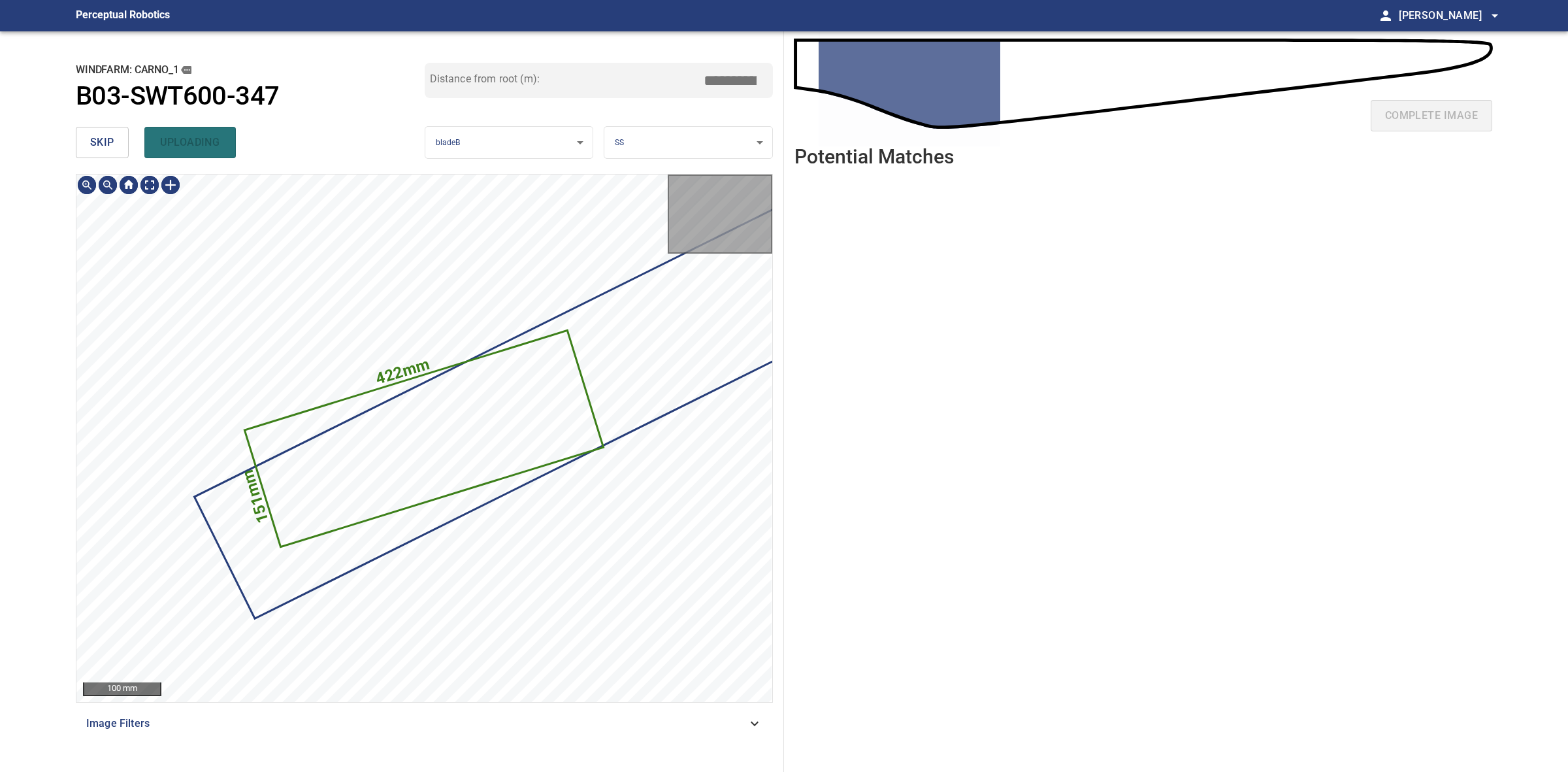
click at [108, 145] on span "skip" at bounding box center [102, 141] width 24 height 18
click at [108, 145] on div "skip uploading" at bounding box center [250, 142] width 349 height 42
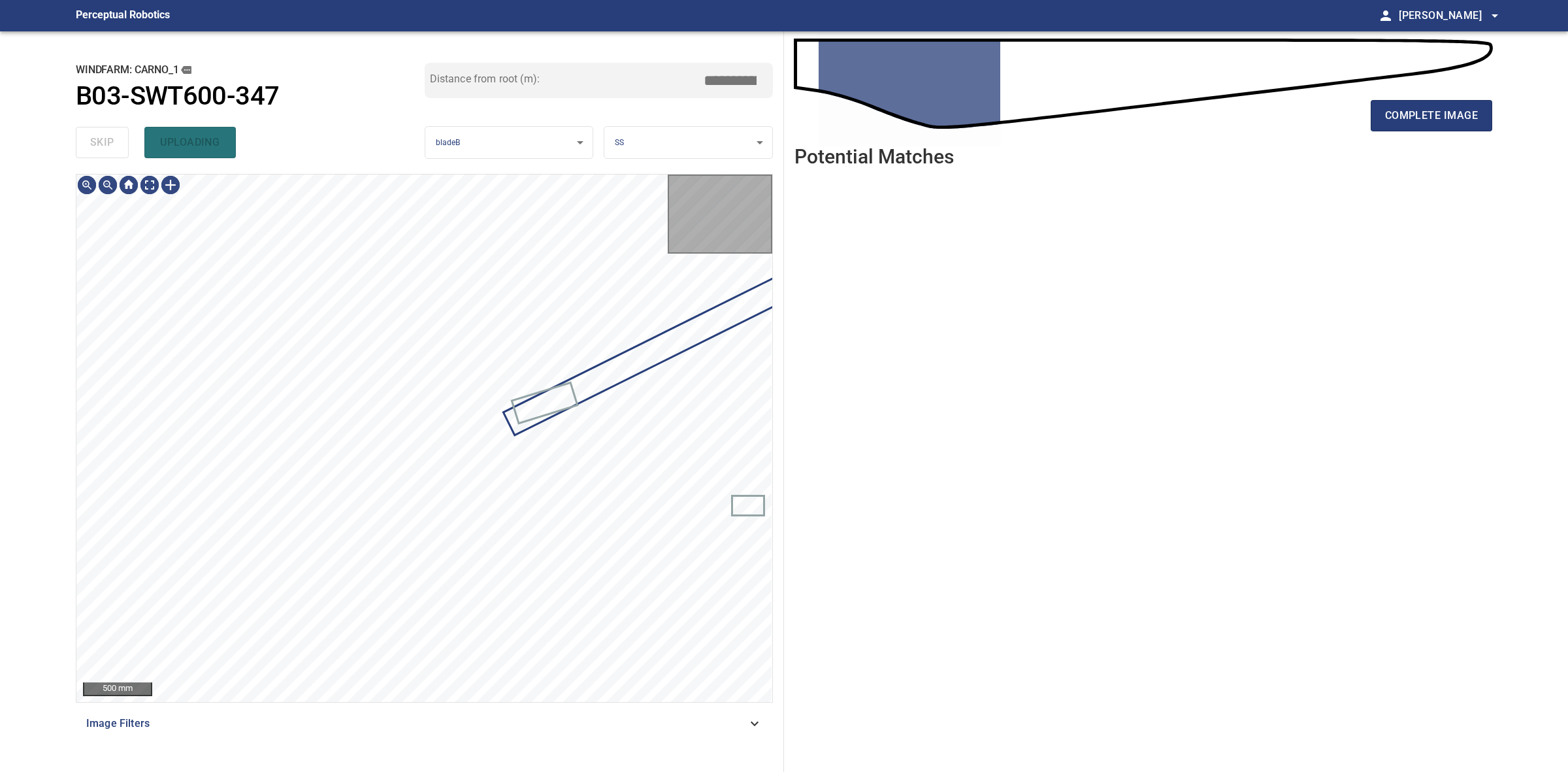
click at [108, 145] on div "skip uploading" at bounding box center [250, 142] width 349 height 42
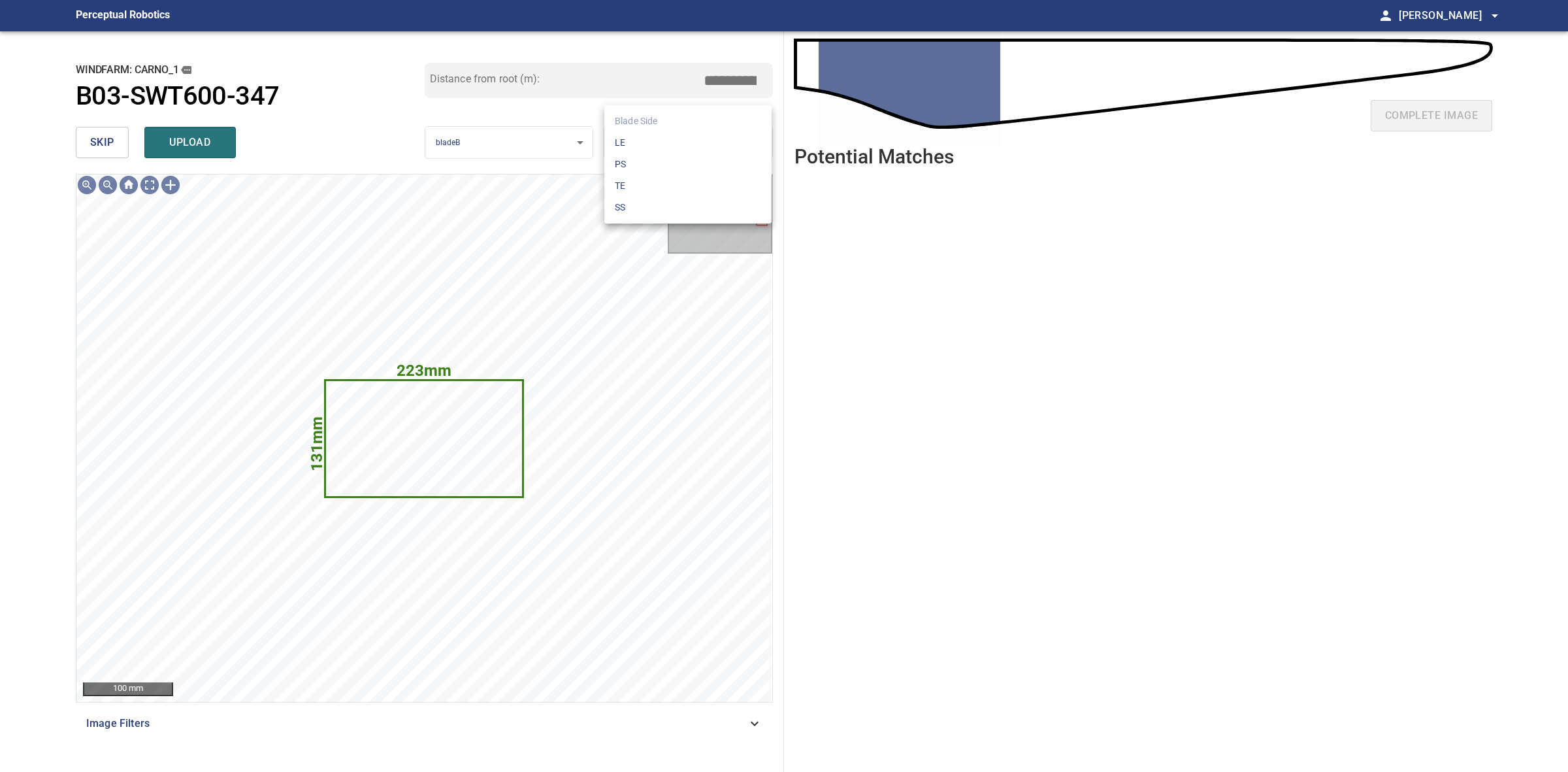
click at [707, 139] on body "**********" at bounding box center [784, 386] width 1568 height 772
click at [631, 181] on li "TE" at bounding box center [688, 185] width 167 height 21
click at [232, 130] on button "upload" at bounding box center [189, 142] width 91 height 32
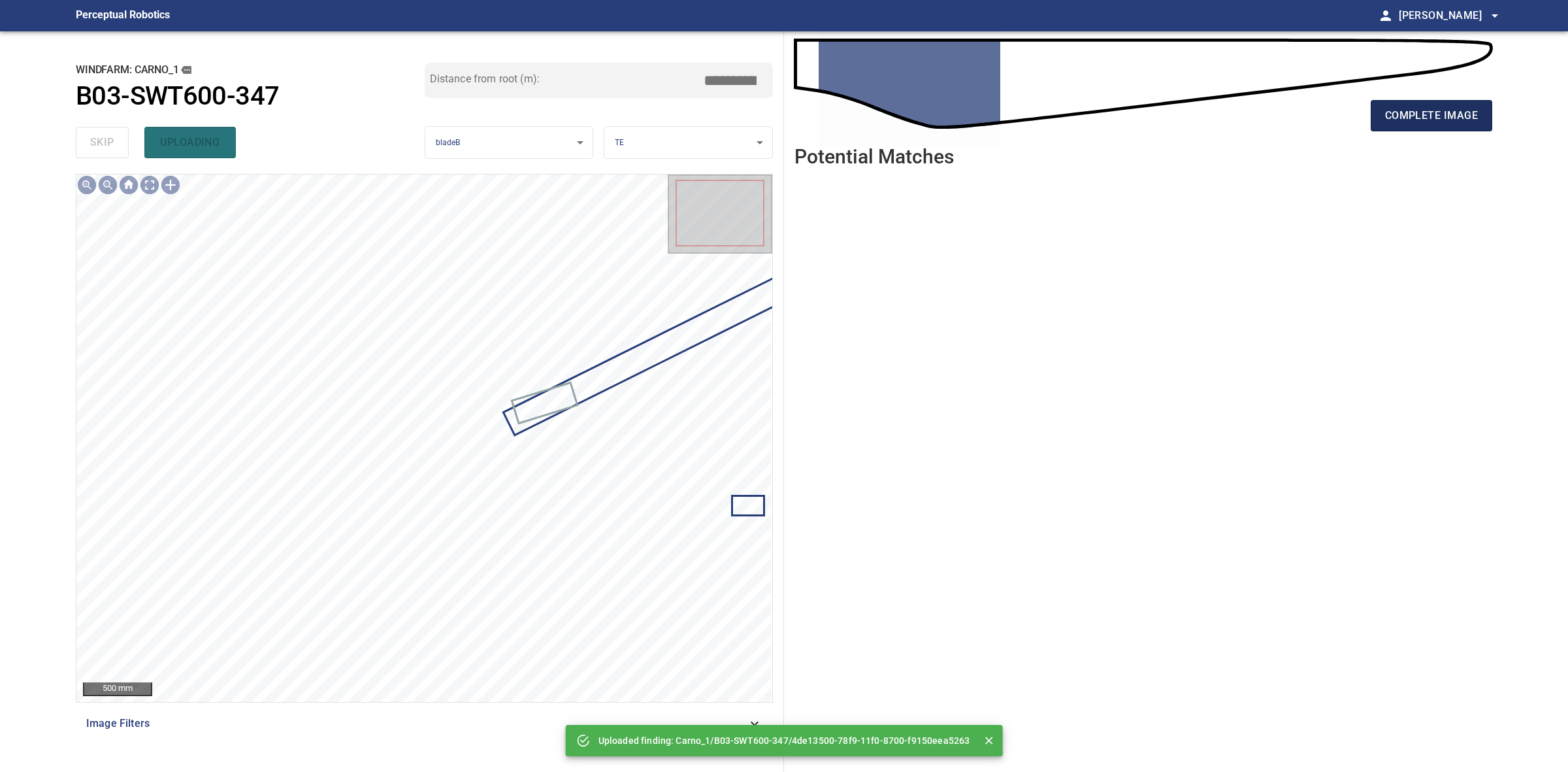
click at [1416, 112] on span "complete image" at bounding box center [1432, 115] width 93 height 18
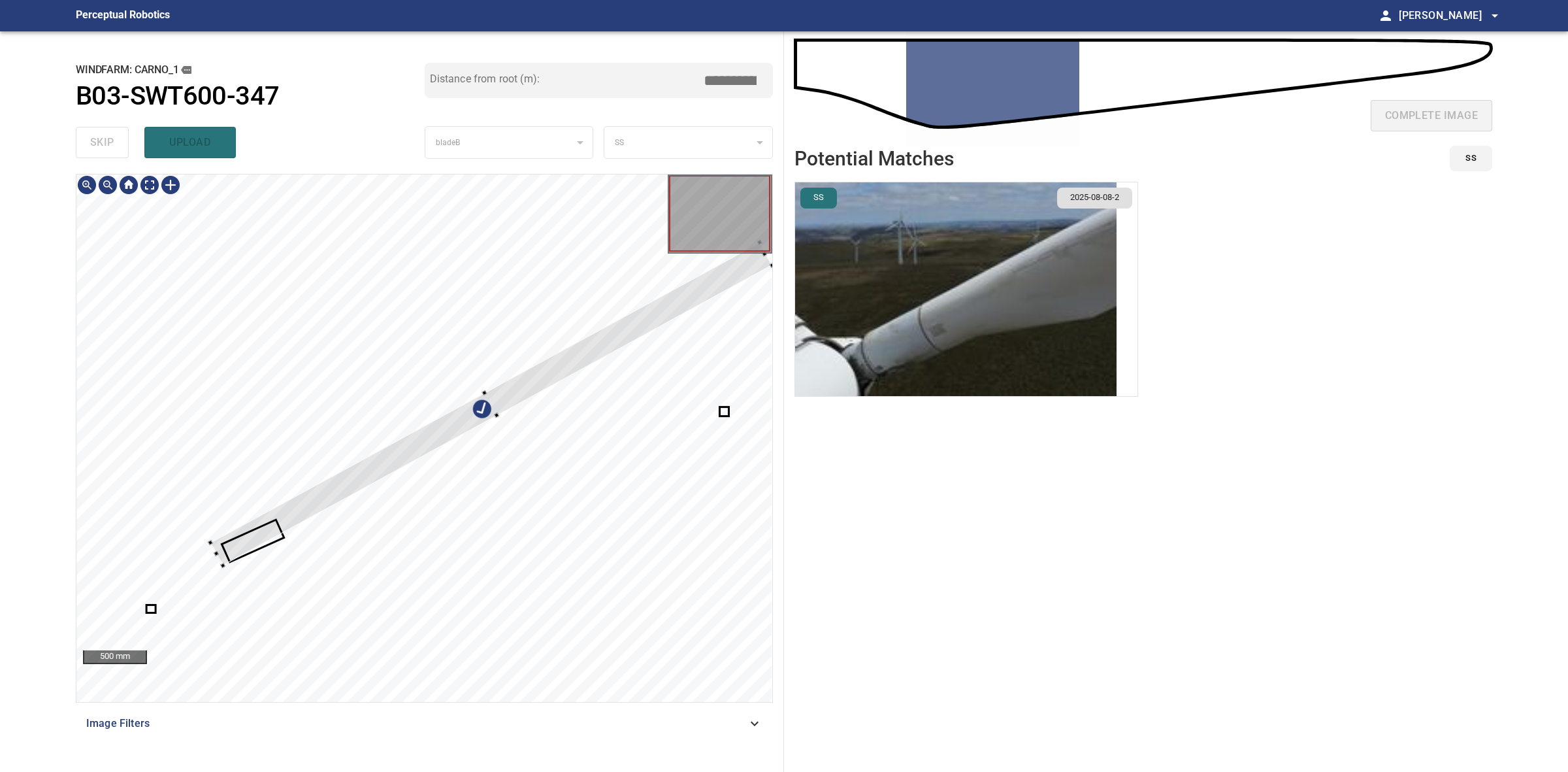
click at [474, 422] on div at bounding box center [491, 404] width 562 height 324
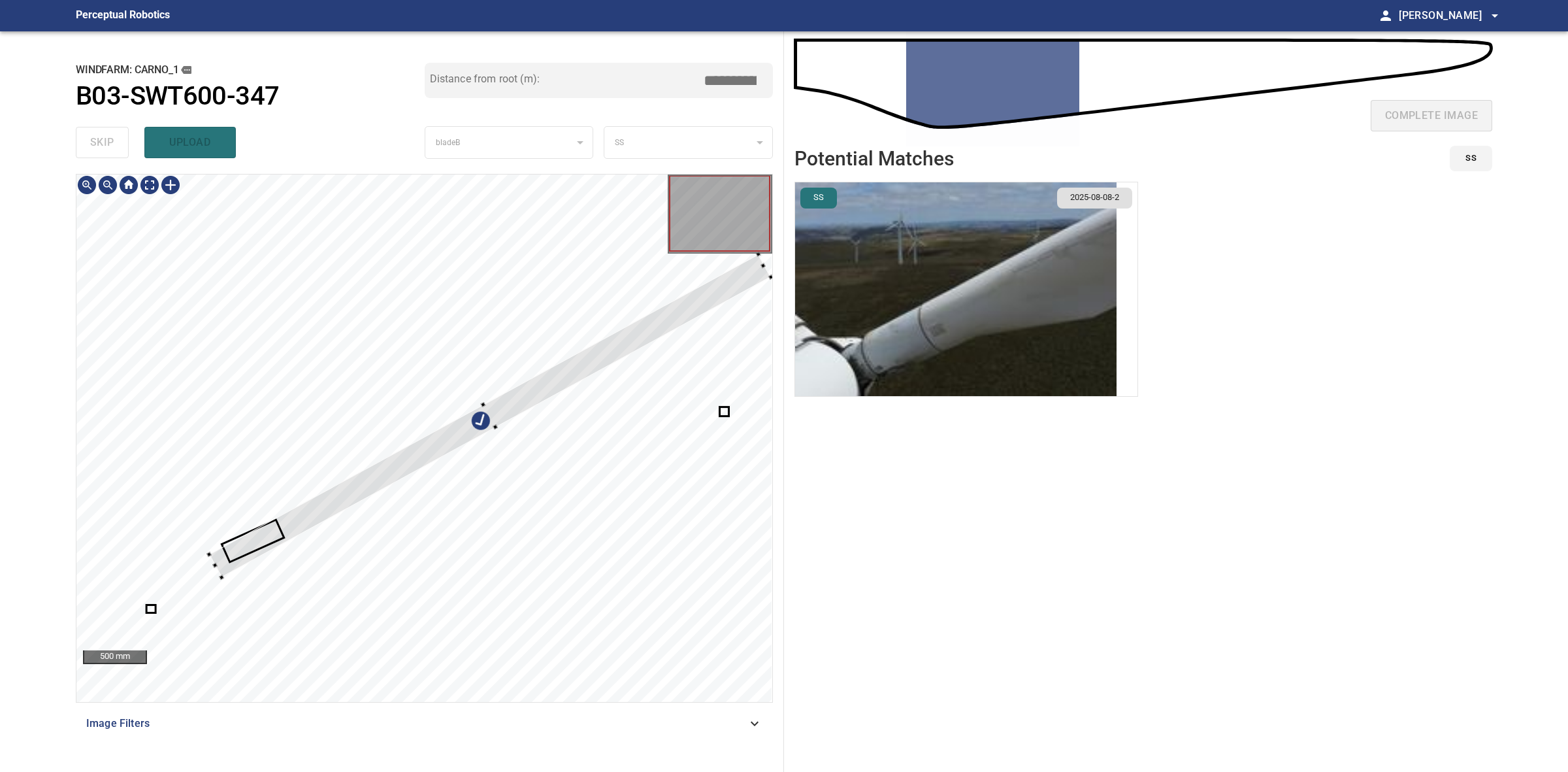
click at [464, 427] on div at bounding box center [489, 416] width 562 height 324
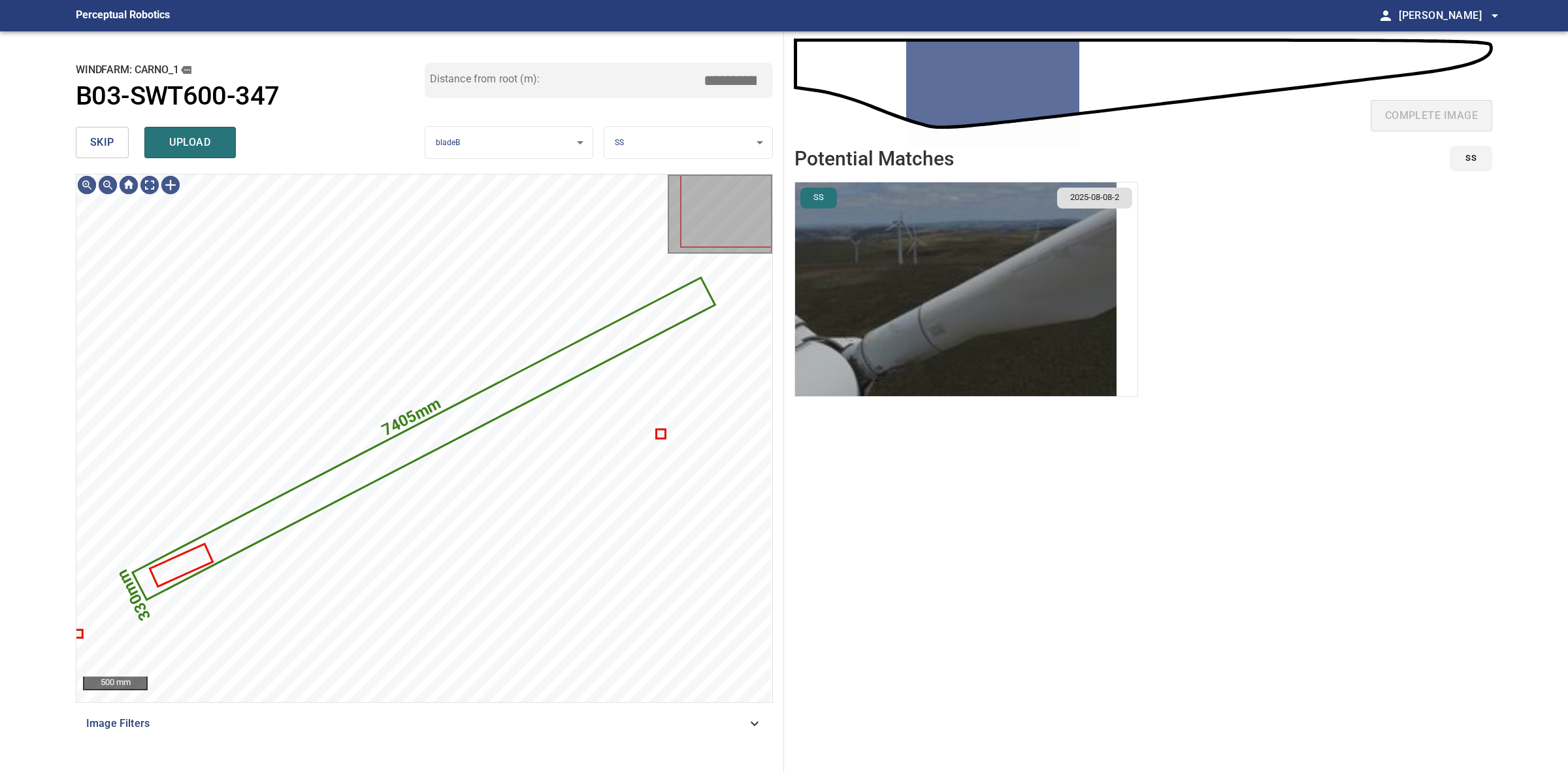
click at [946, 331] on img "button" at bounding box center [955, 289] width 321 height 214
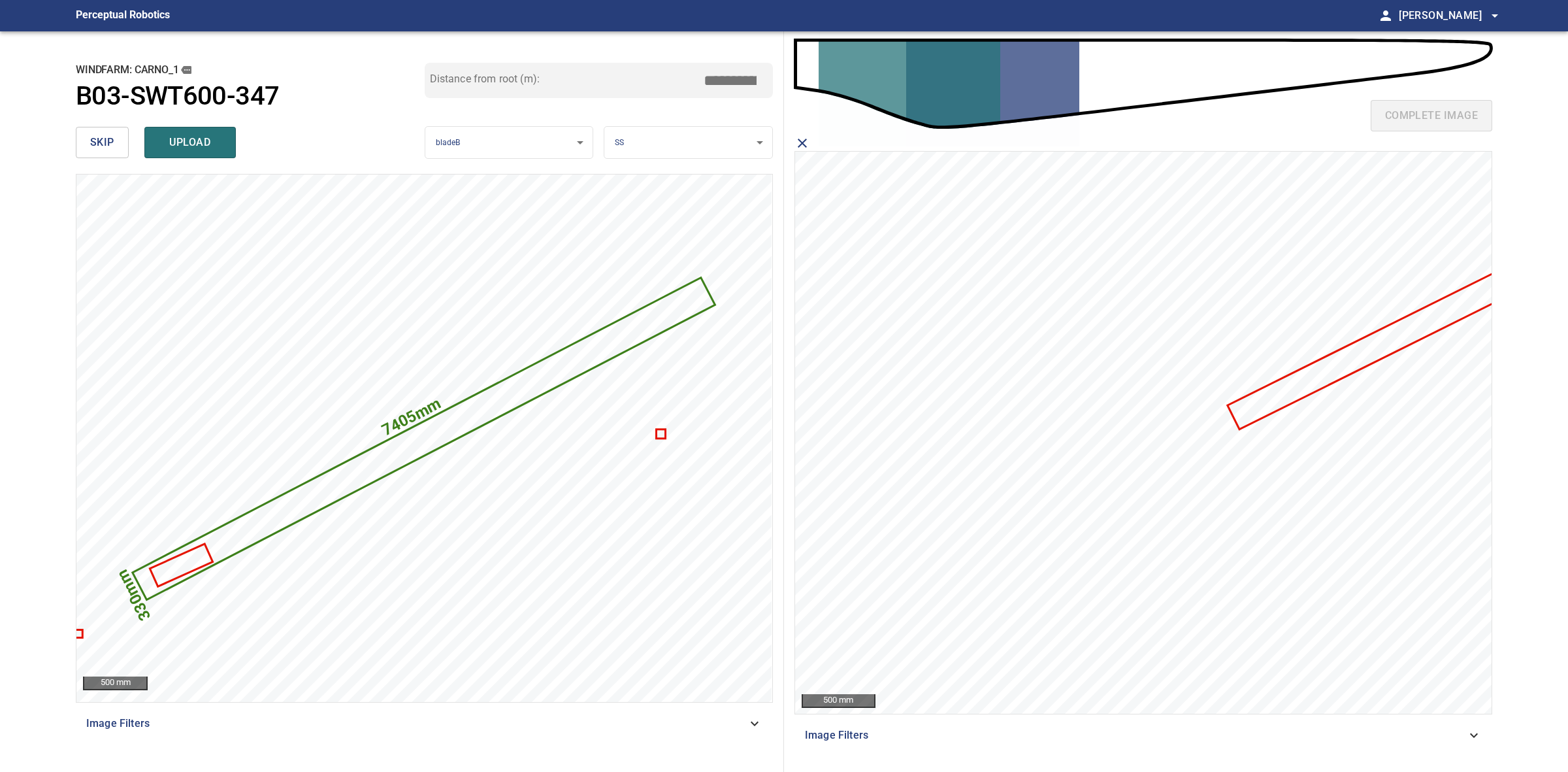
click at [1297, 383] on icon at bounding box center [1410, 330] width 363 height 198
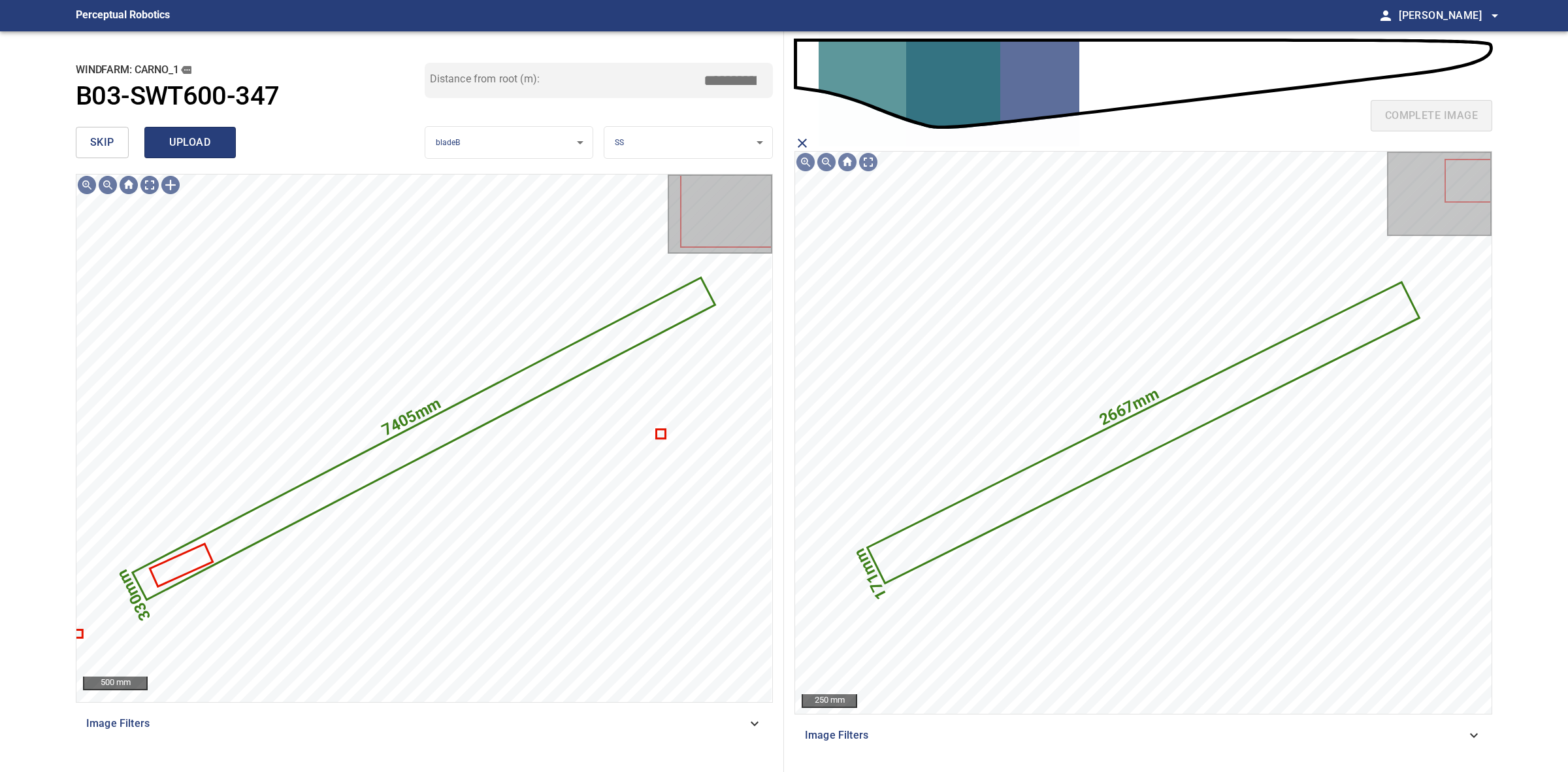
click at [219, 141] on span "upload" at bounding box center [190, 141] width 63 height 18
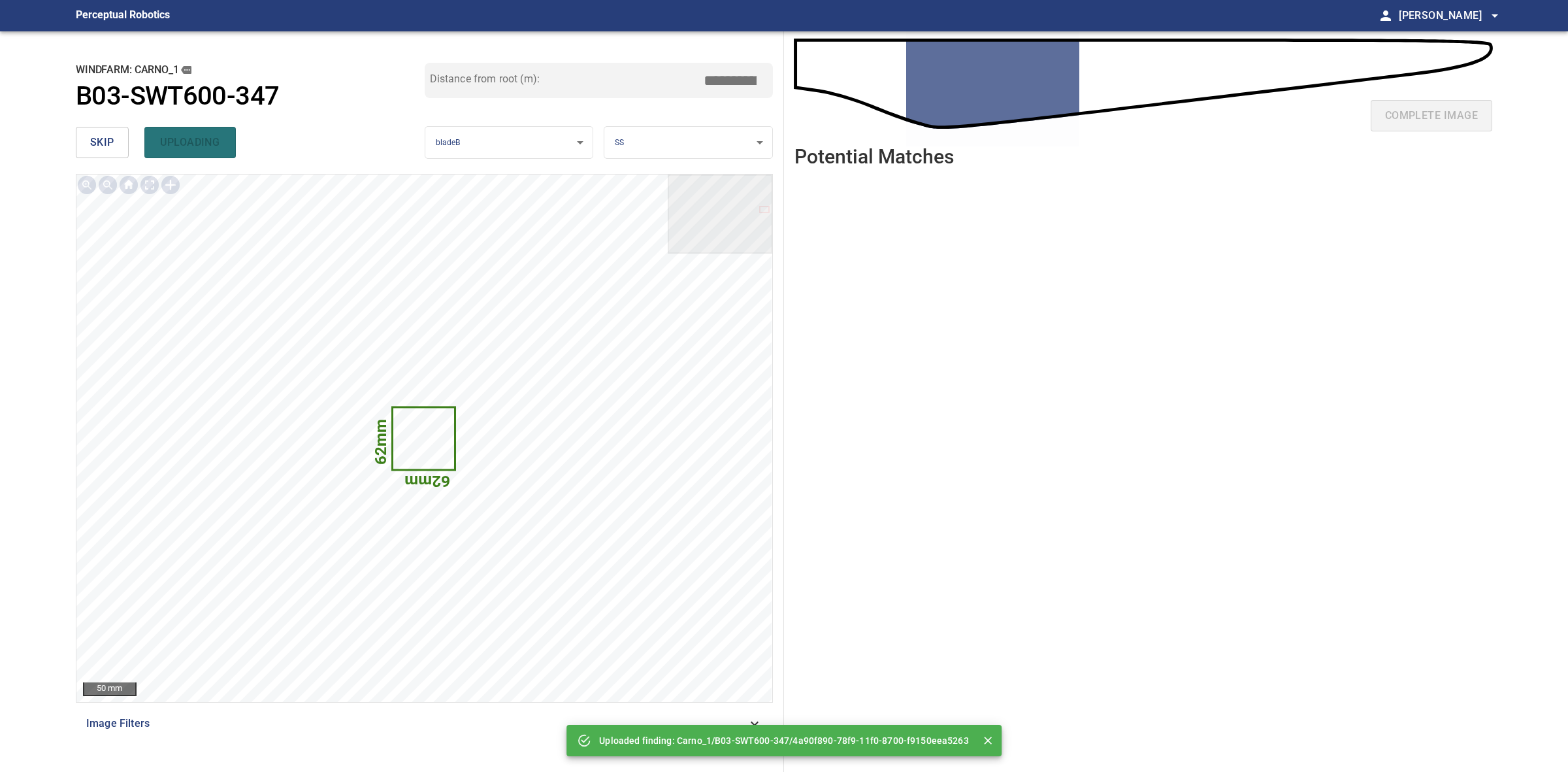
click at [71, 138] on div "**********" at bounding box center [424, 401] width 718 height 740
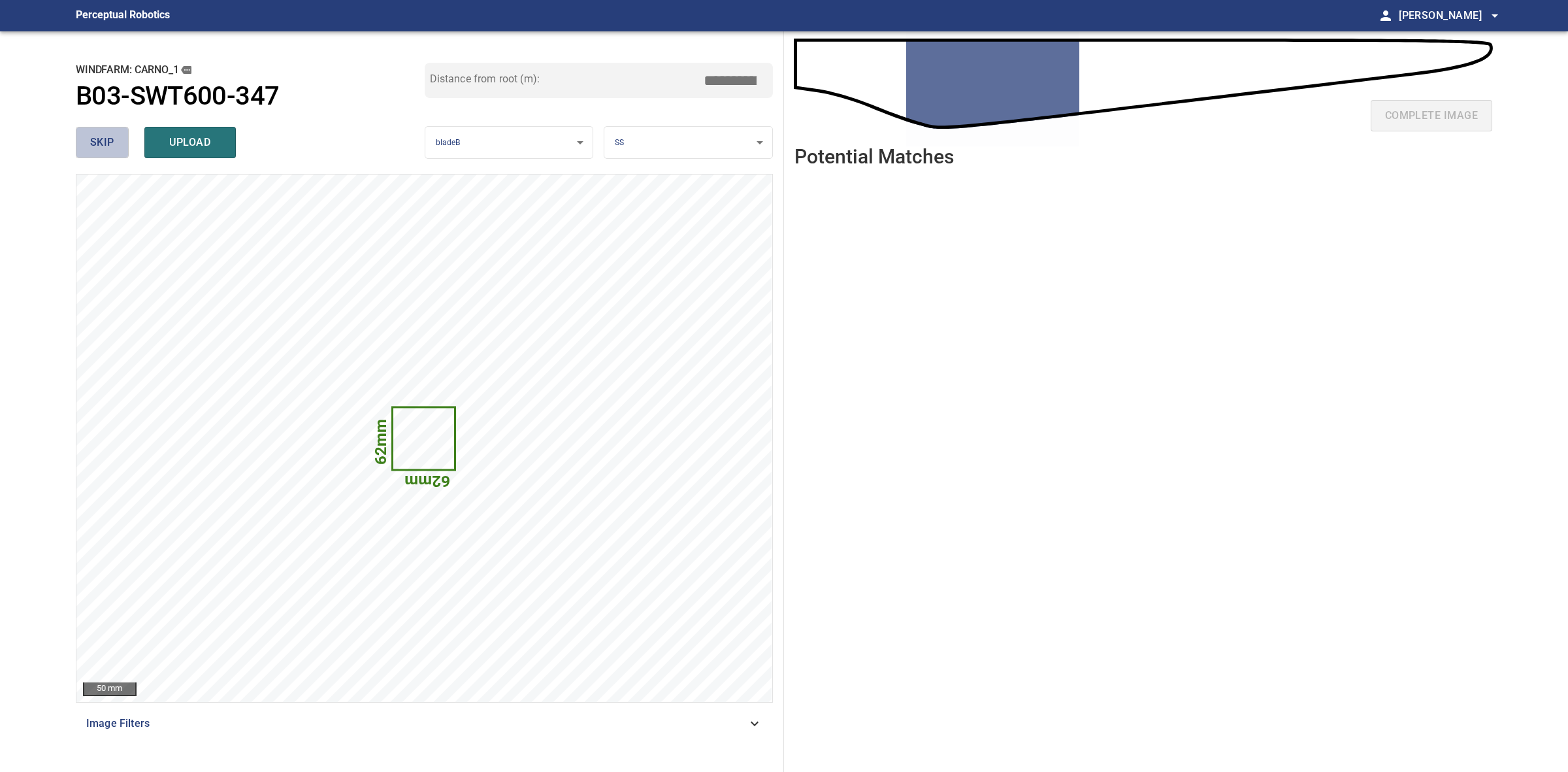
click at [77, 138] on button "skip" at bounding box center [102, 142] width 53 height 32
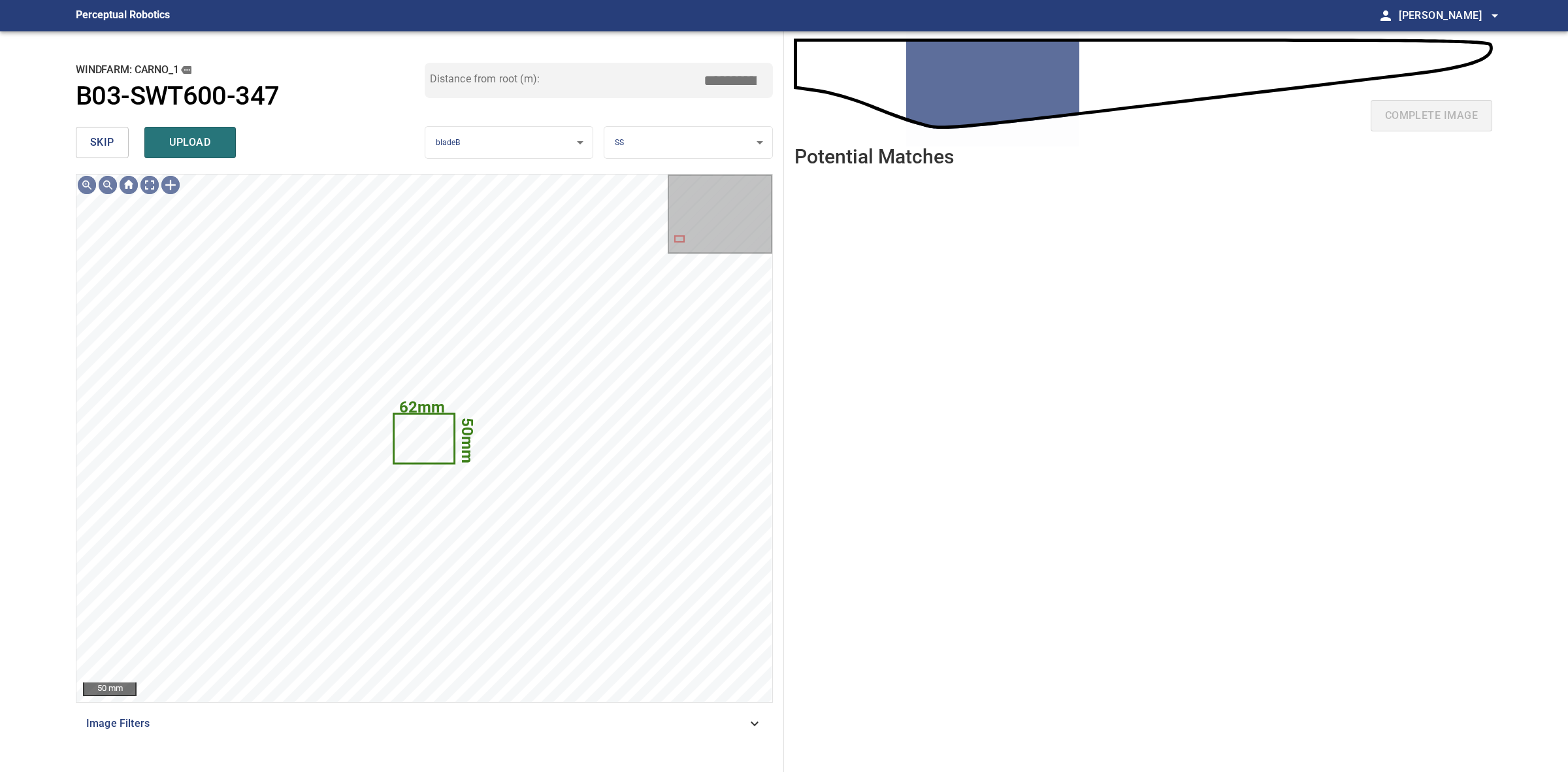
click at [90, 133] on span "skip" at bounding box center [102, 141] width 24 height 18
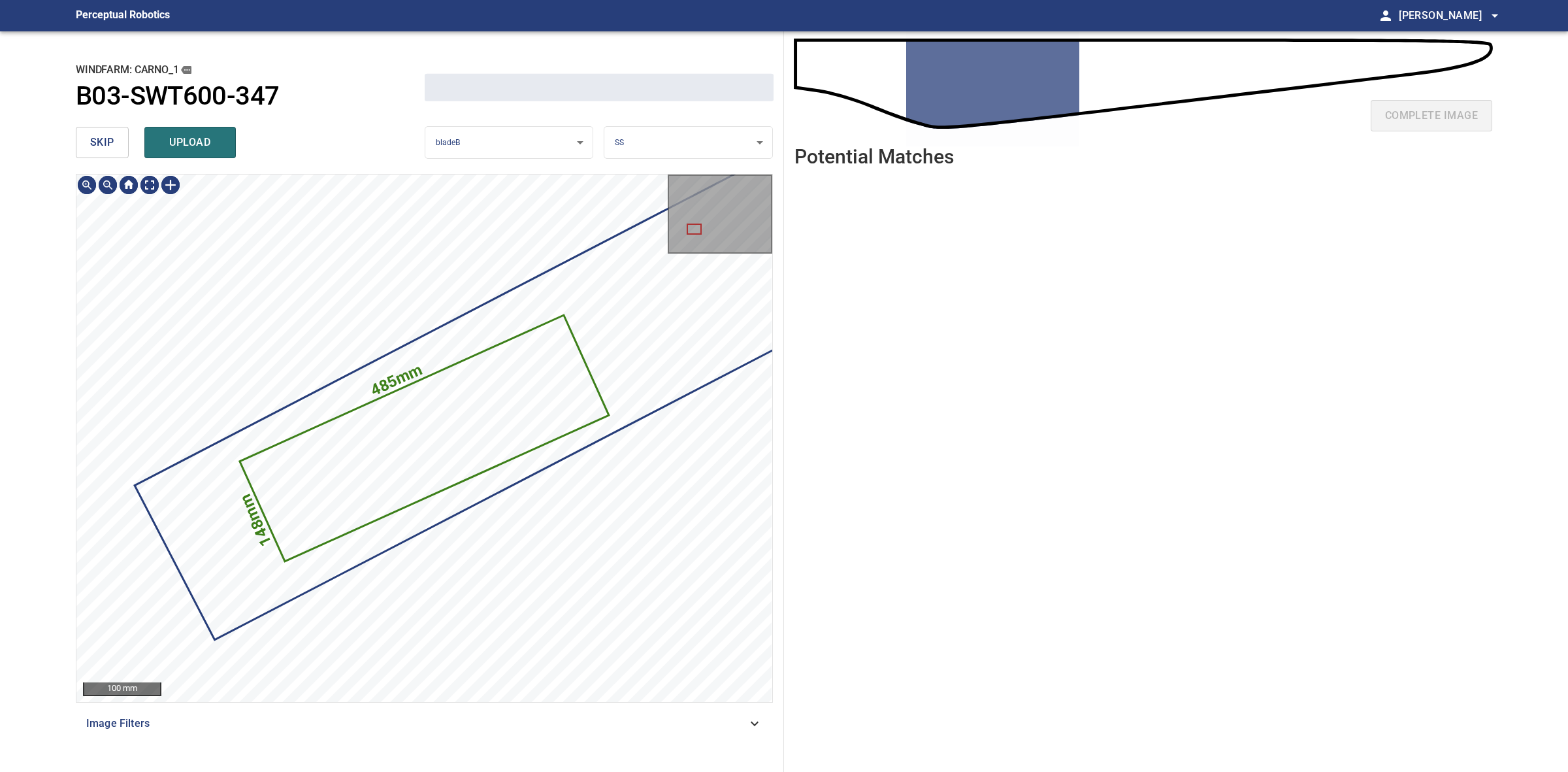
click at [90, 133] on span "skip" at bounding box center [102, 141] width 24 height 18
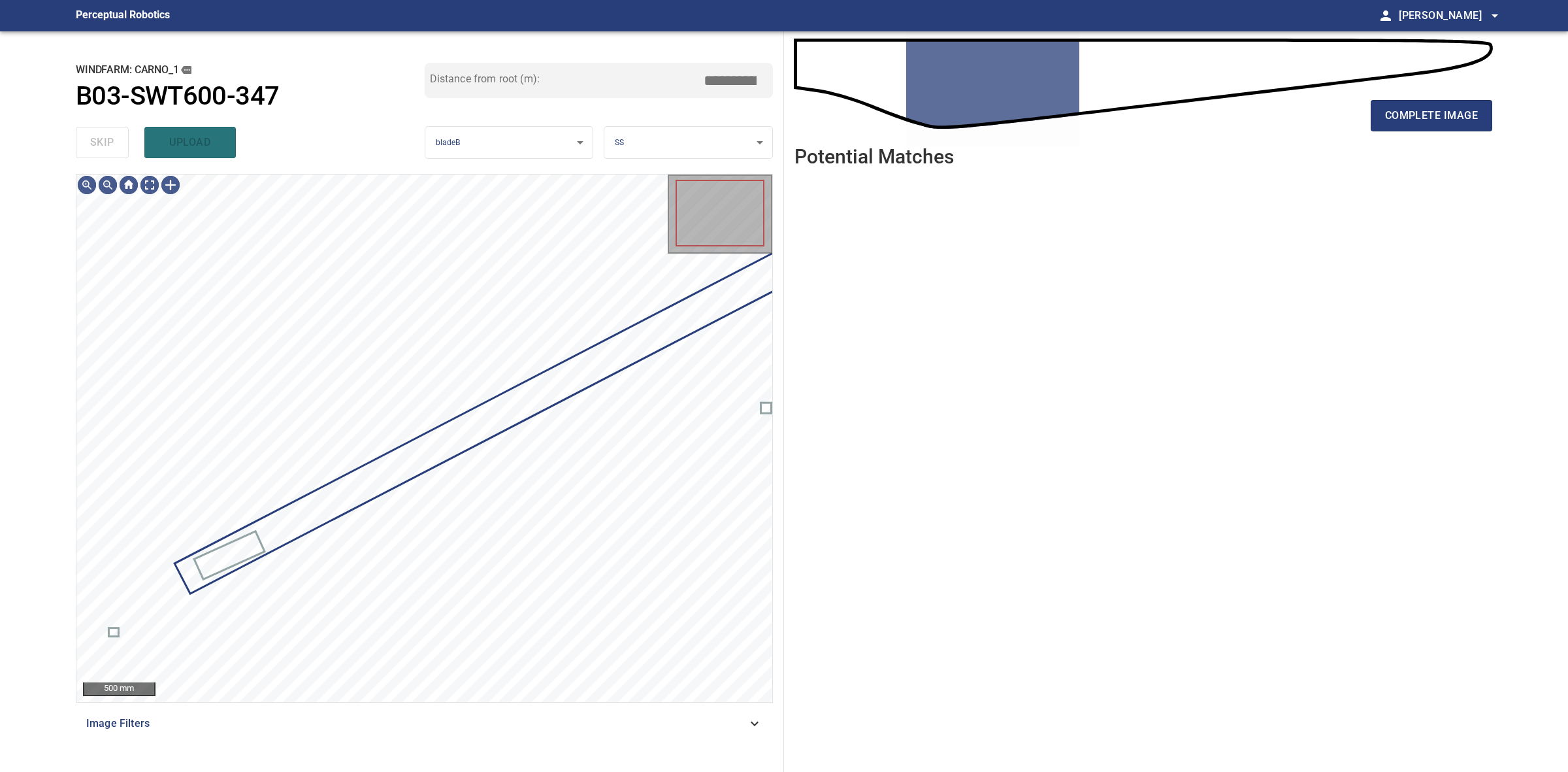
click at [89, 133] on div "skip upload" at bounding box center [250, 142] width 349 height 42
click at [1386, 113] on span "complete image" at bounding box center [1432, 115] width 93 height 18
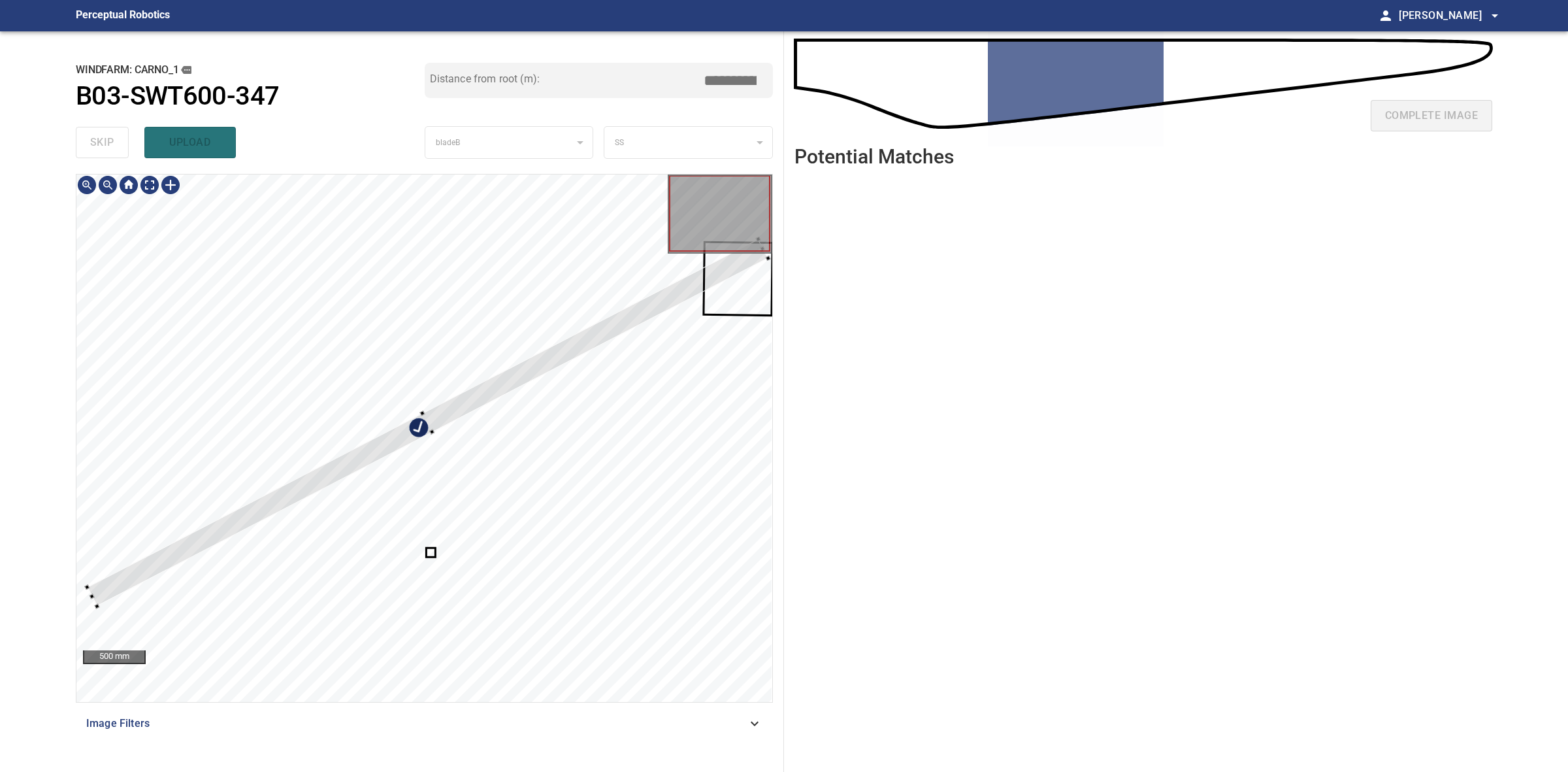
click at [419, 433] on div at bounding box center [428, 423] width 682 height 367
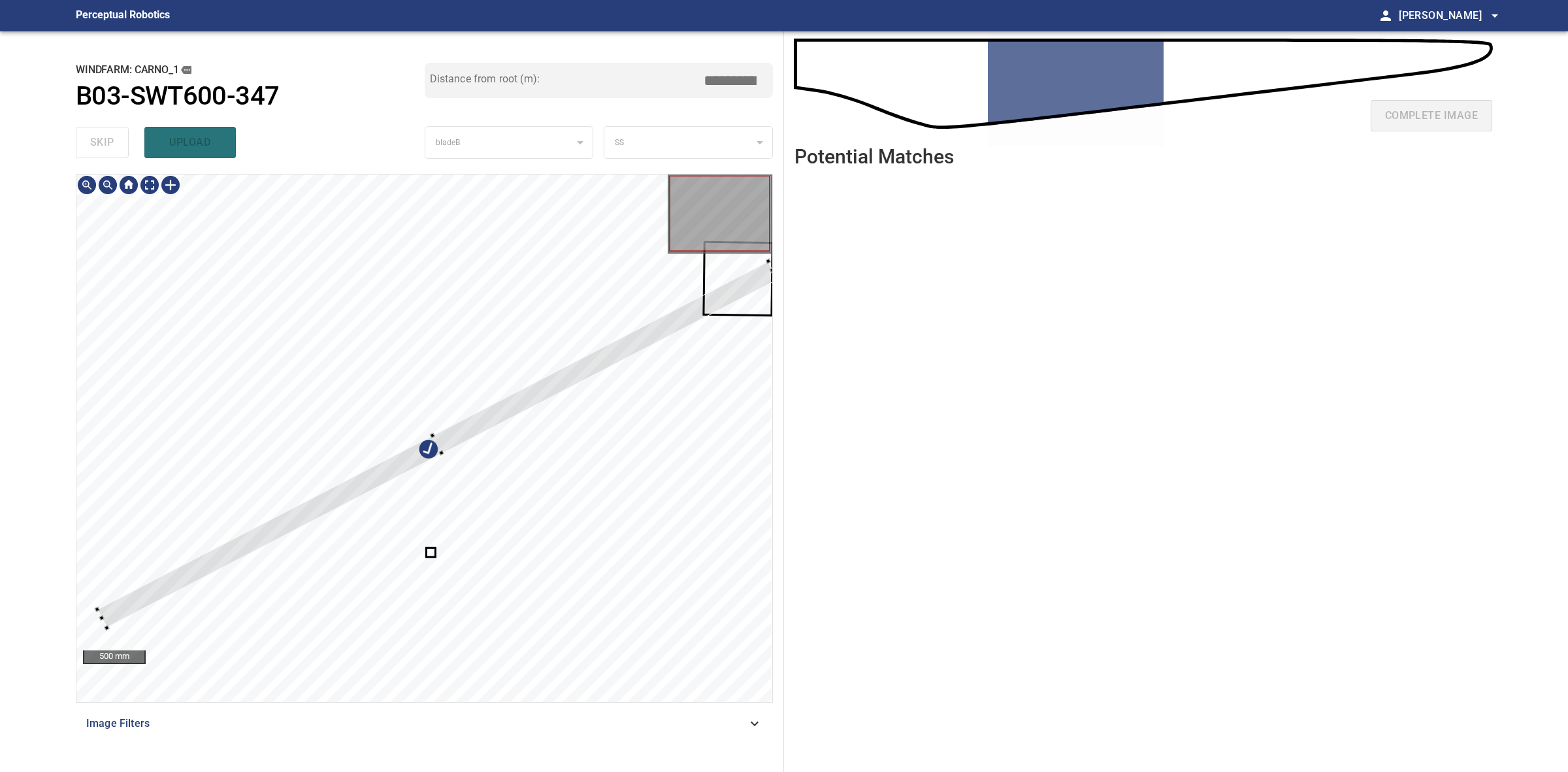
click at [443, 438] on div at bounding box center [437, 445] width 681 height 366
click at [287, 517] on div at bounding box center [434, 444] width 689 height 354
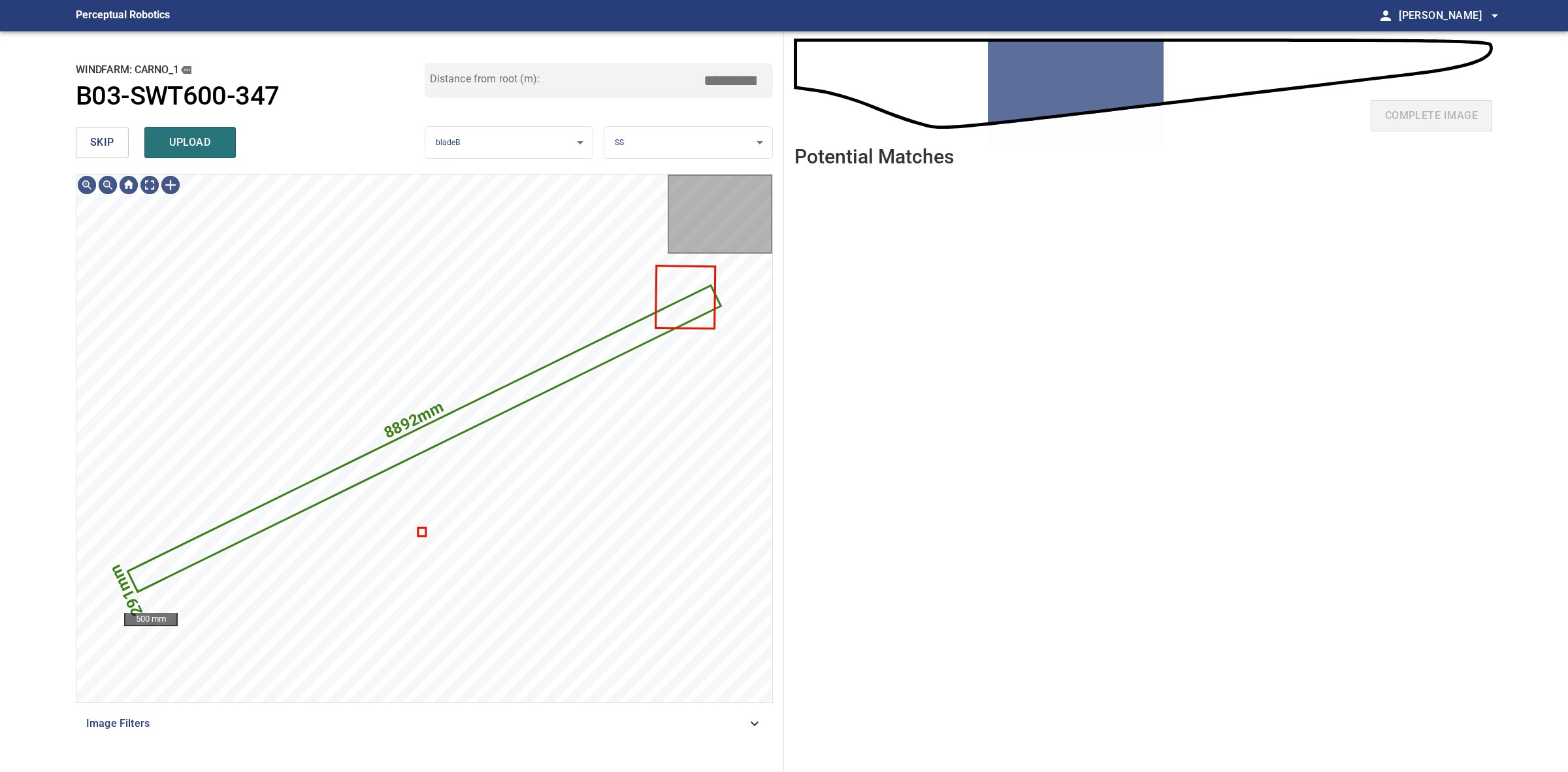
click at [735, 135] on body "**********" at bounding box center [784, 386] width 1568 height 772
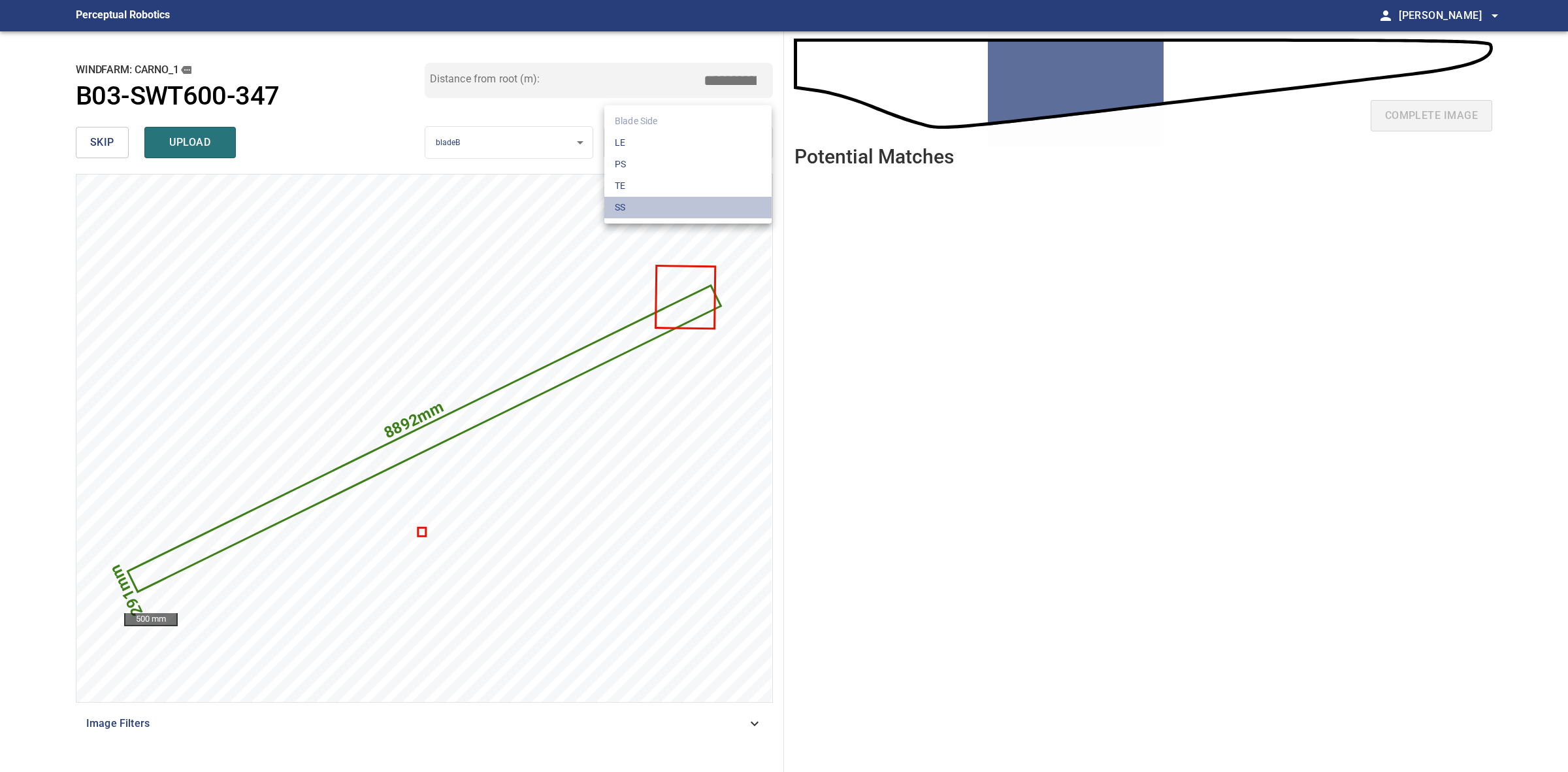
click at [683, 206] on li "SS" at bounding box center [688, 207] width 167 height 21
drag, startPoint x: 733, startPoint y: 85, endPoint x: 723, endPoint y: 85, distance: 10.0
click at [723, 85] on input "****" at bounding box center [735, 80] width 66 height 25
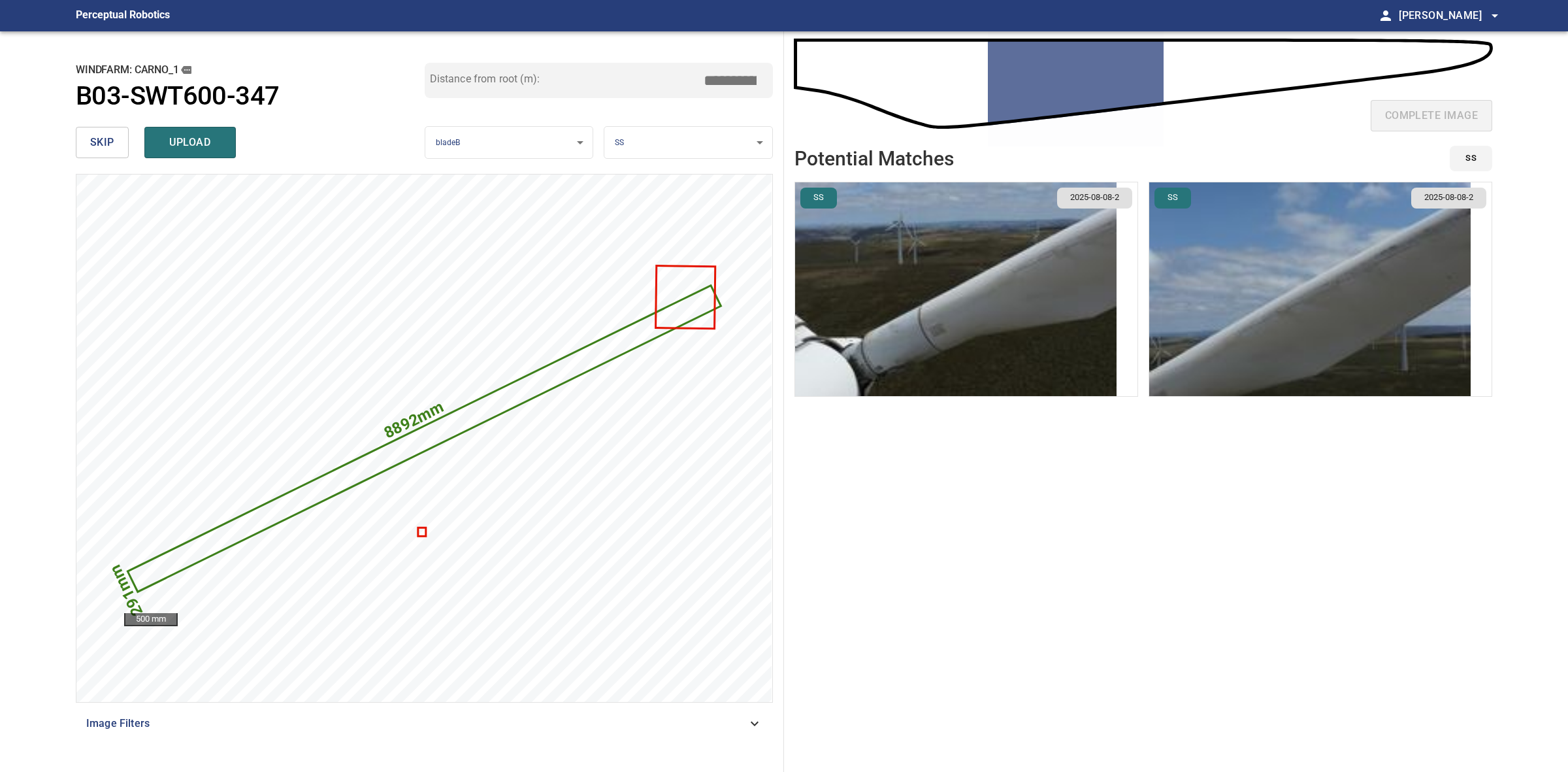
type input "****"
click at [1292, 296] on img "button" at bounding box center [1310, 289] width 321 height 214
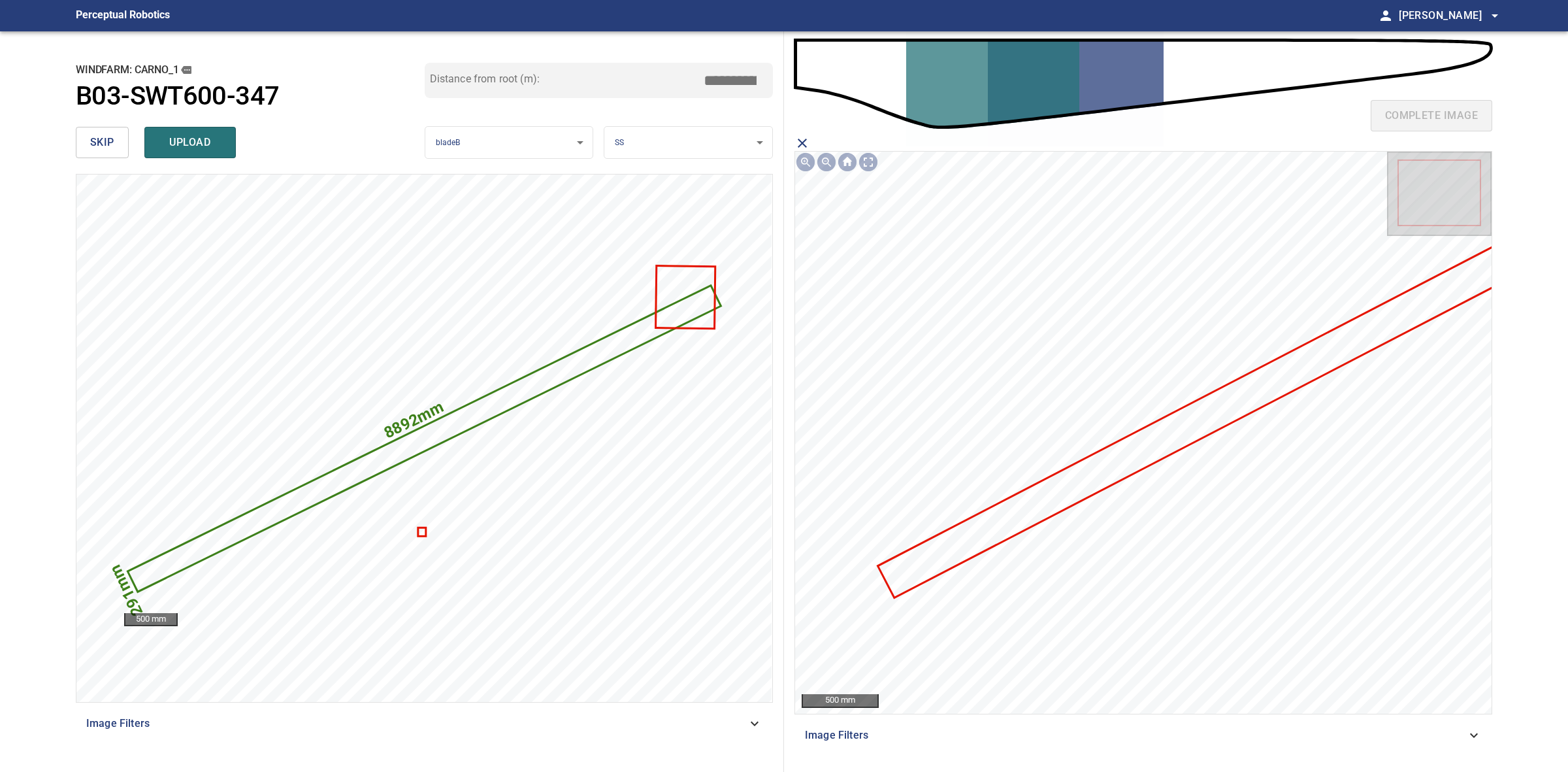
click at [1121, 456] on icon at bounding box center [1225, 406] width 692 height 381
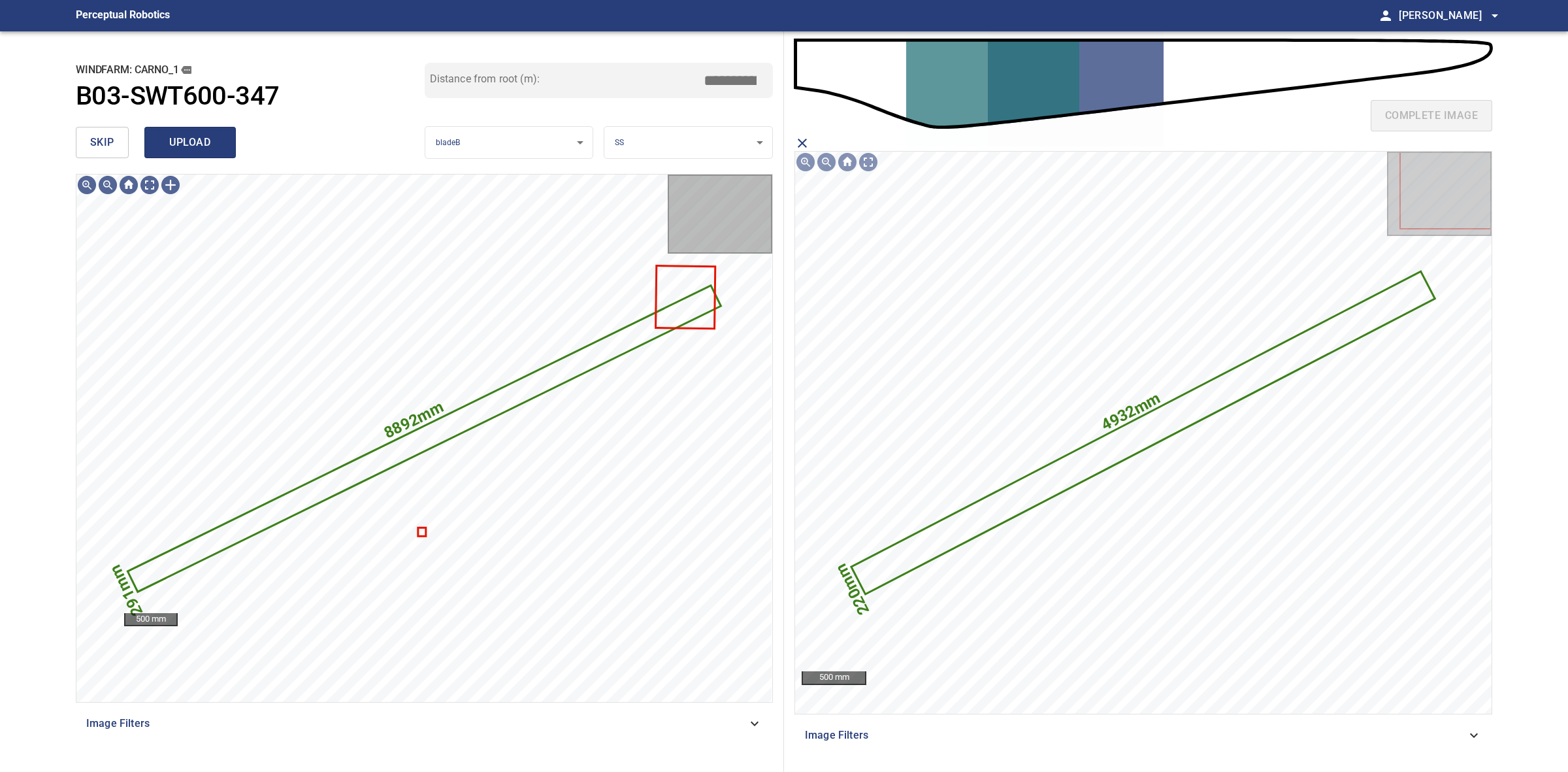
click at [234, 141] on button "upload" at bounding box center [189, 142] width 91 height 32
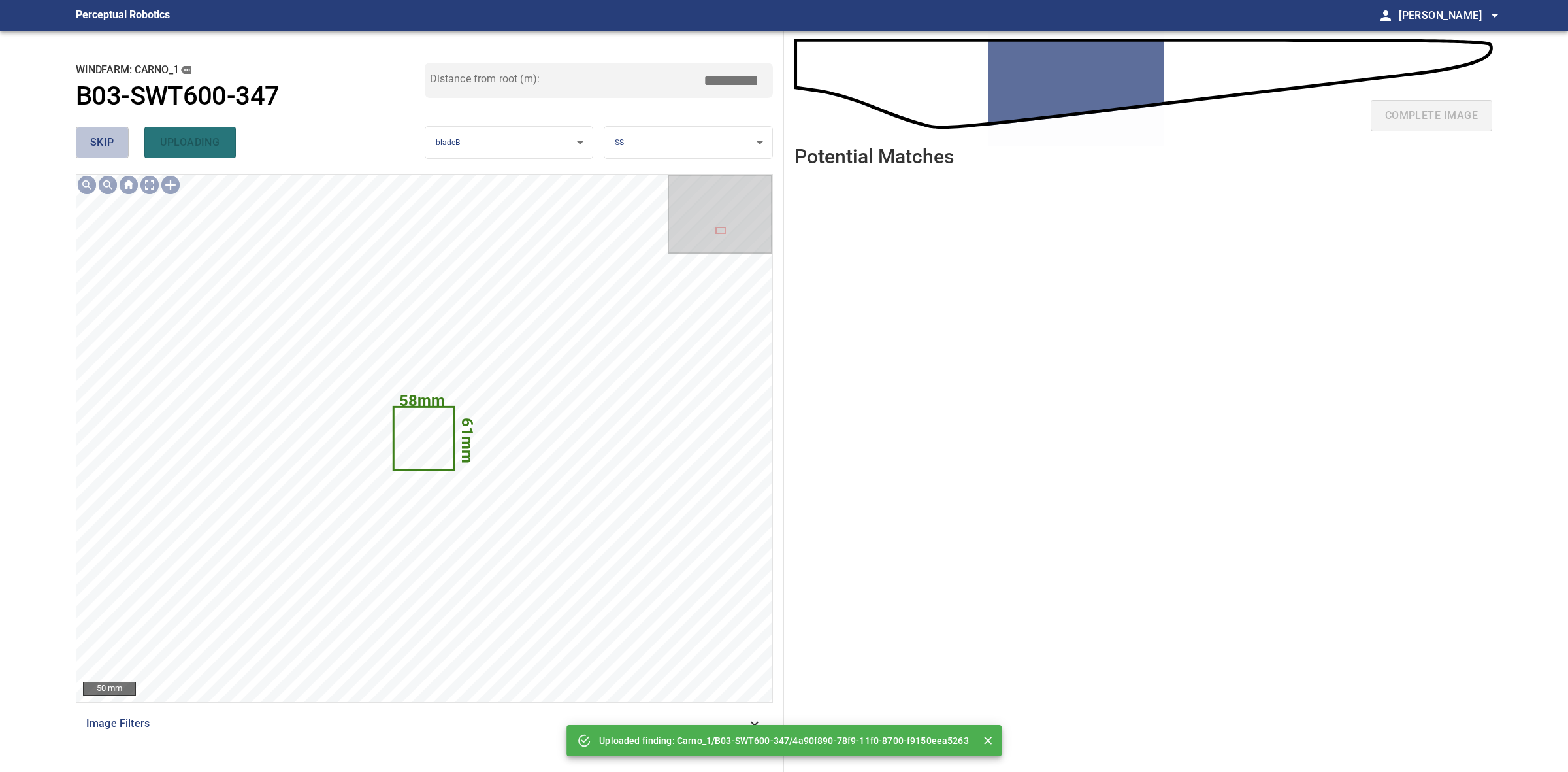
click at [112, 131] on button "skip" at bounding box center [102, 142] width 53 height 32
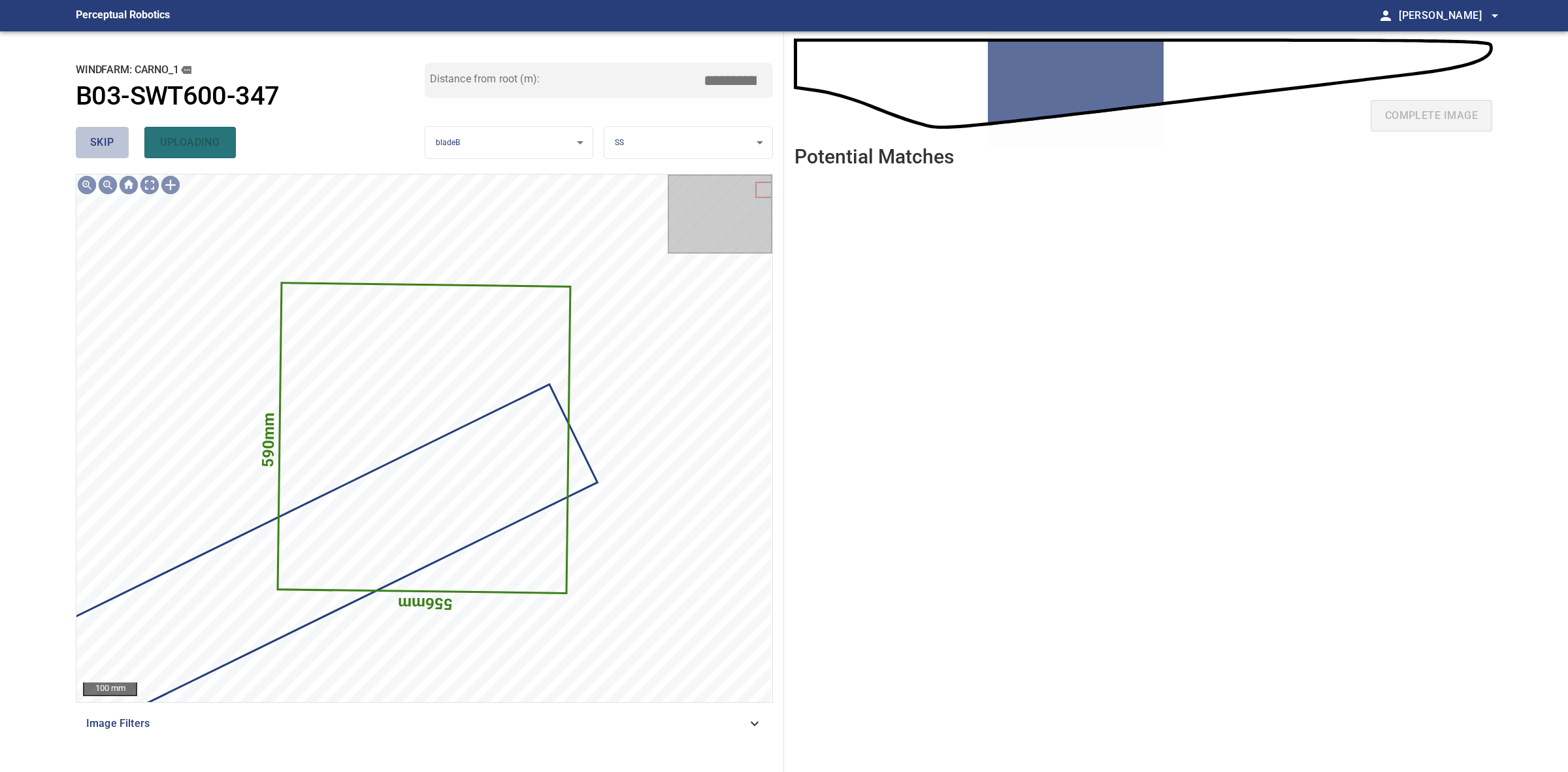
click at [105, 132] on button "skip" at bounding box center [102, 142] width 53 height 32
click at [105, 132] on div "skip uploading" at bounding box center [250, 142] width 349 height 42
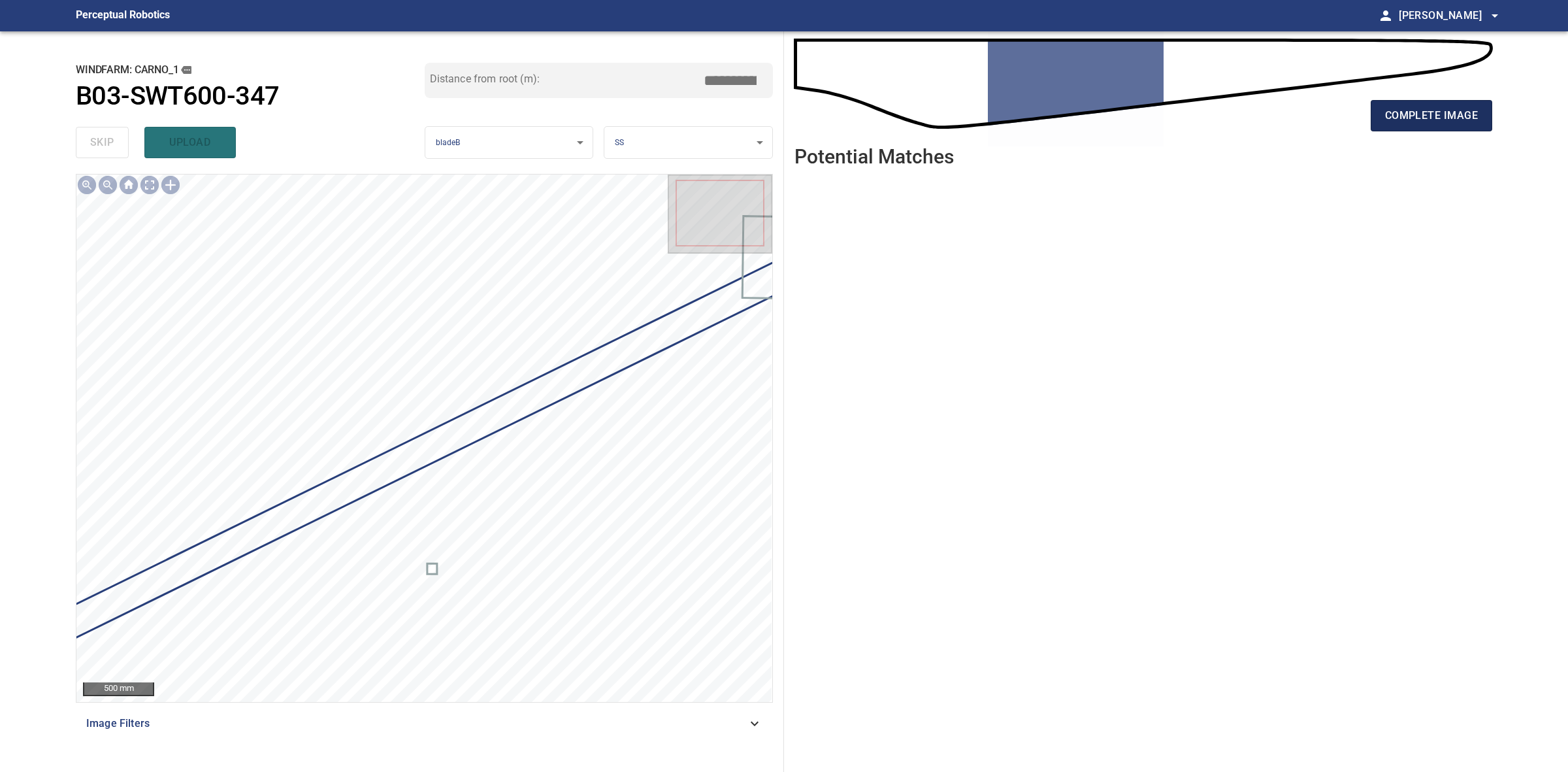
click at [1386, 109] on span "complete image" at bounding box center [1432, 115] width 93 height 18
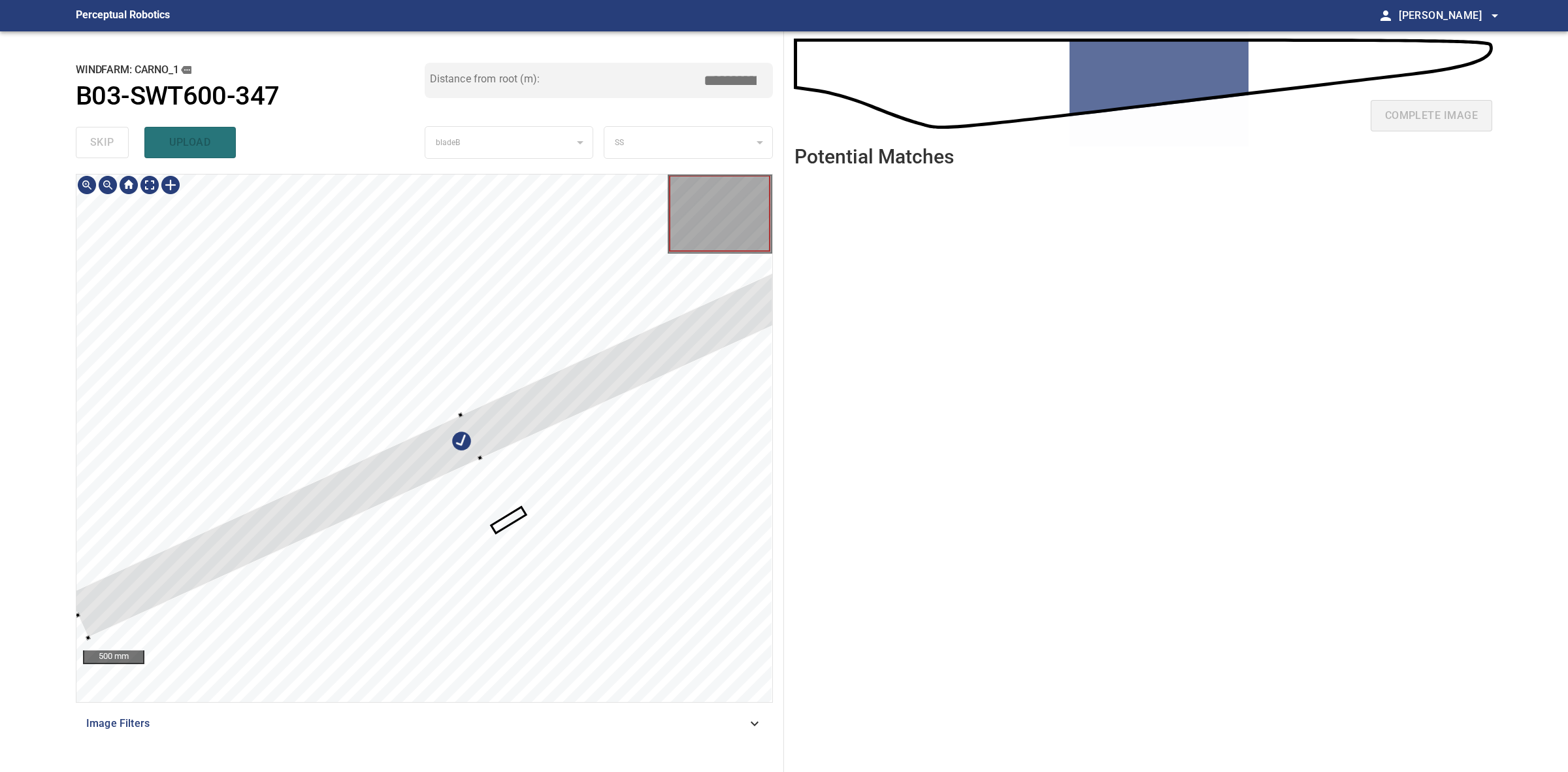
click at [296, 528] on div at bounding box center [471, 436] width 806 height 402
click at [337, 502] on div at bounding box center [588, 380] width 564 height 308
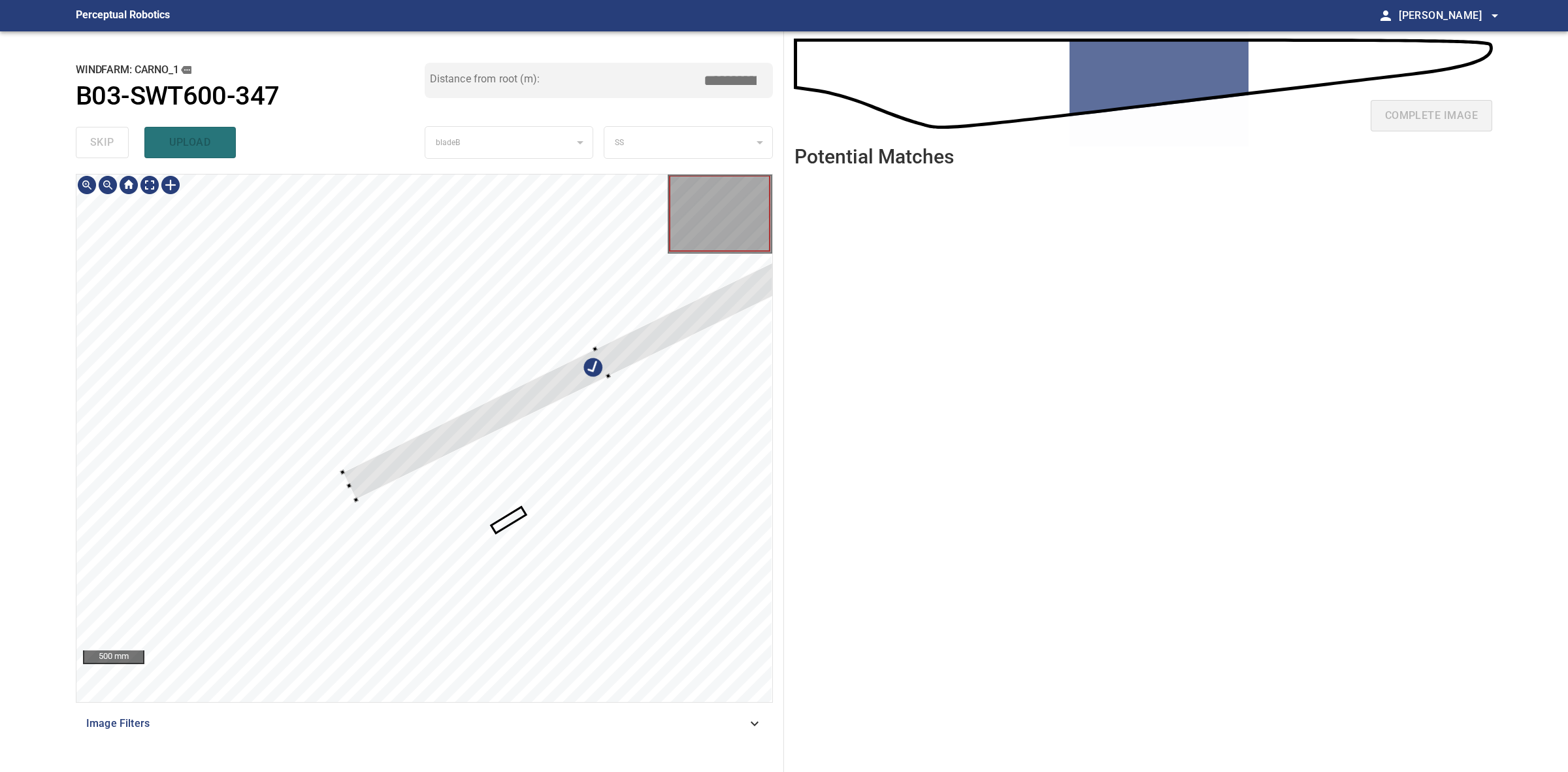
click at [358, 498] on div at bounding box center [602, 363] width 520 height 274
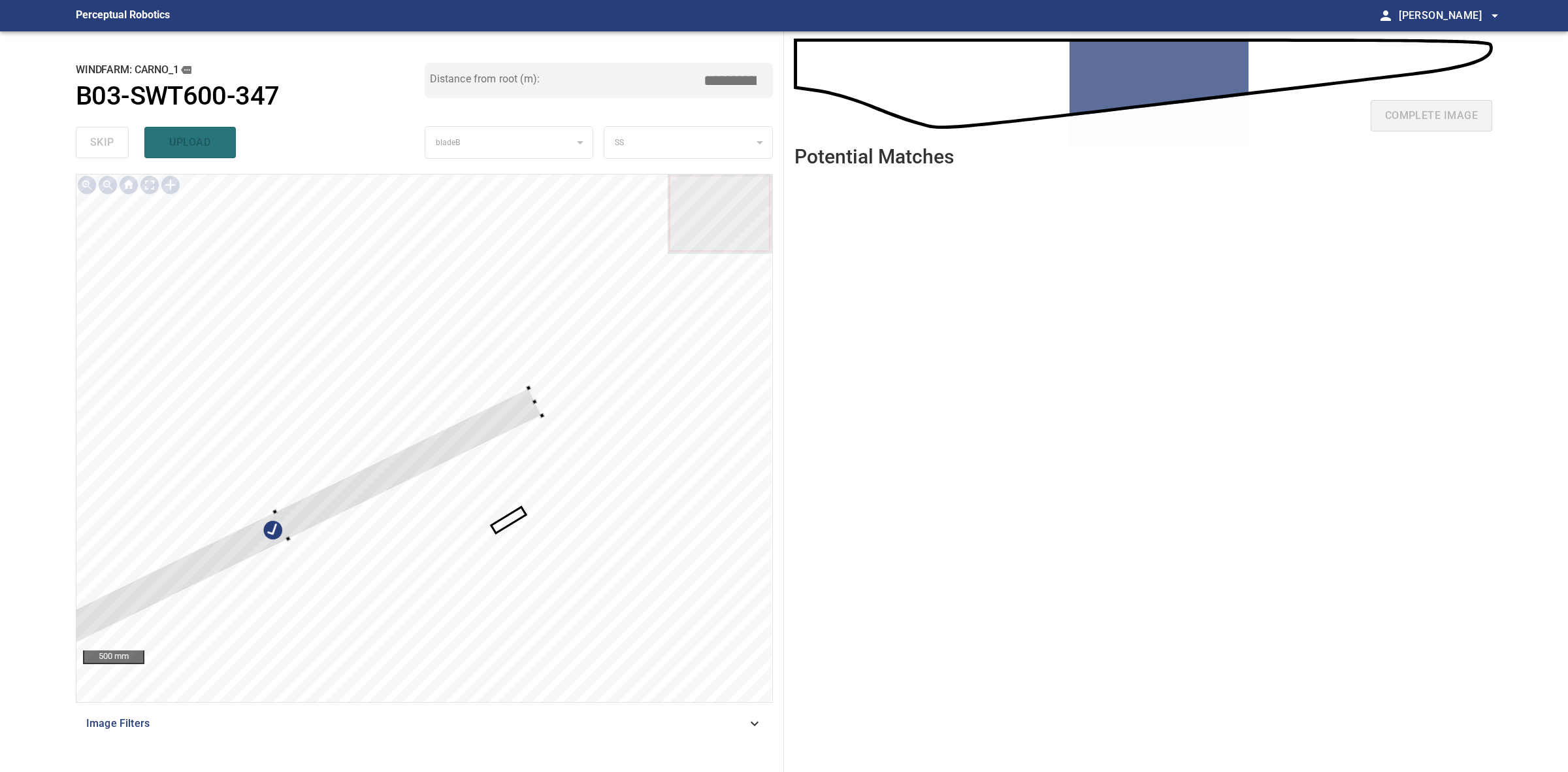
click at [46, 651] on main "**********" at bounding box center [784, 386] width 1568 height 772
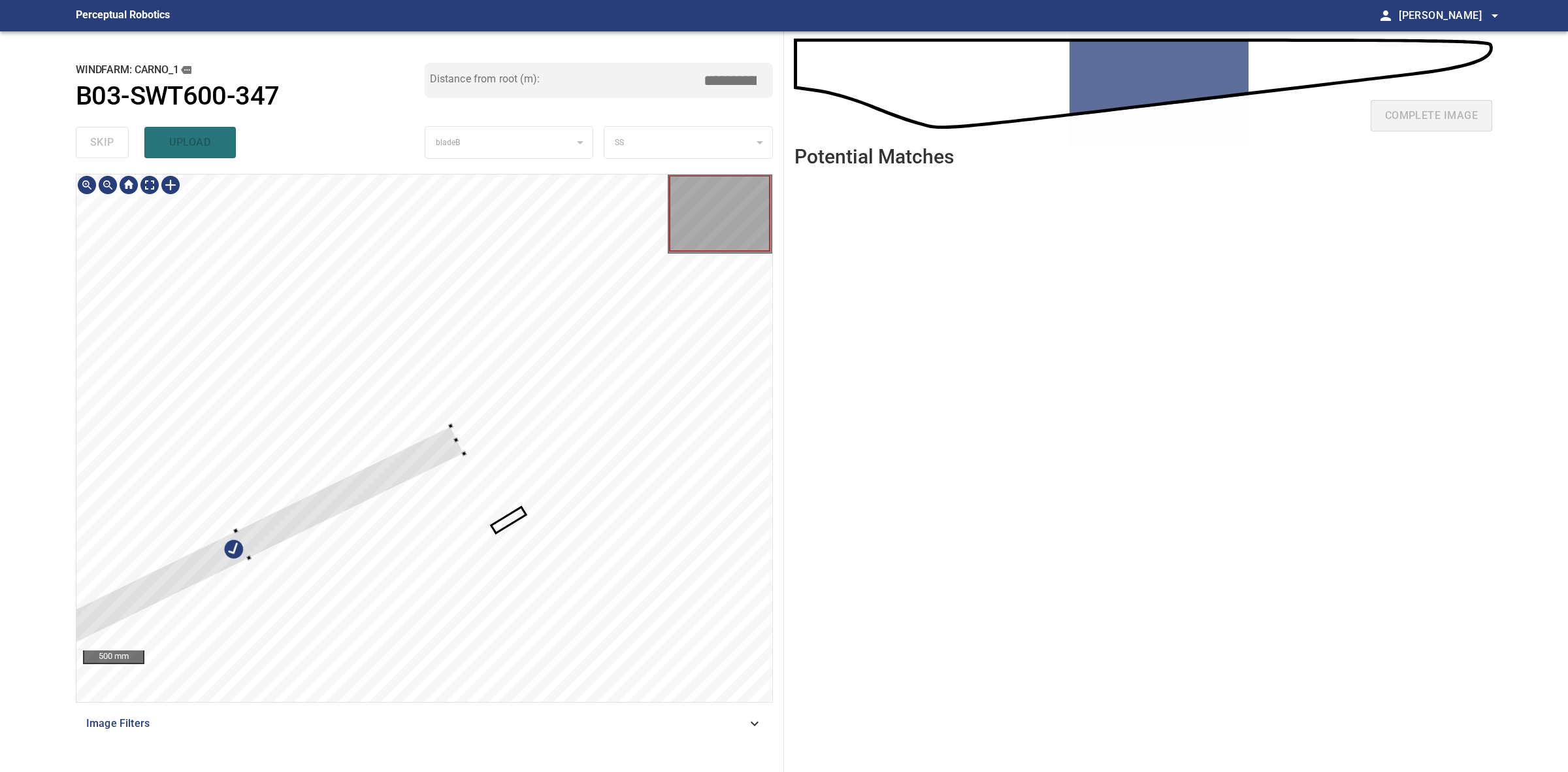
click at [447, 431] on div at bounding box center [243, 544] width 441 height 237
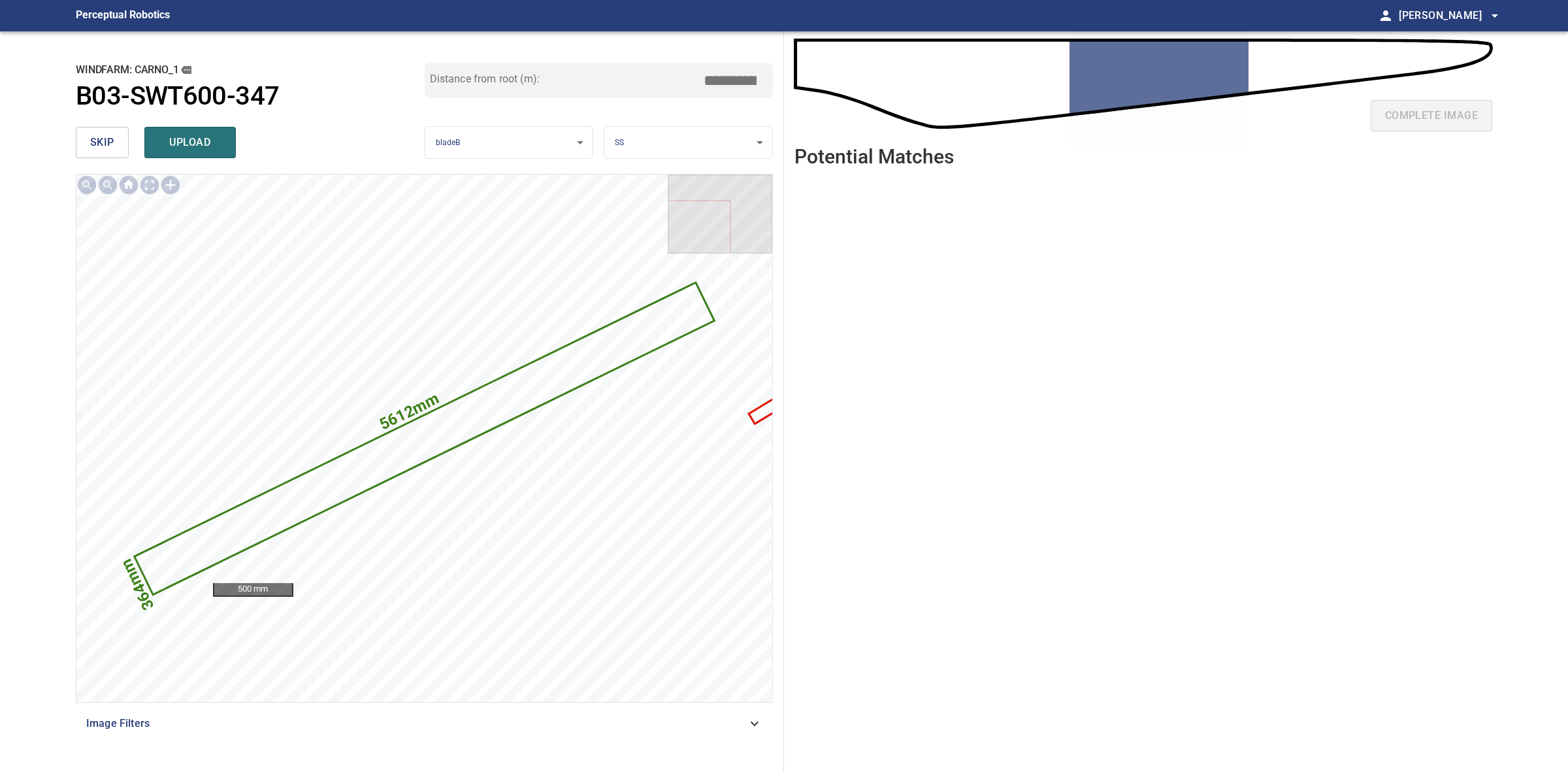
click at [727, 74] on input "*****" at bounding box center [735, 80] width 66 height 25
drag, startPoint x: 730, startPoint y: 80, endPoint x: 718, endPoint y: 80, distance: 12.0
click at [718, 80] on input "*****" at bounding box center [735, 80] width 66 height 25
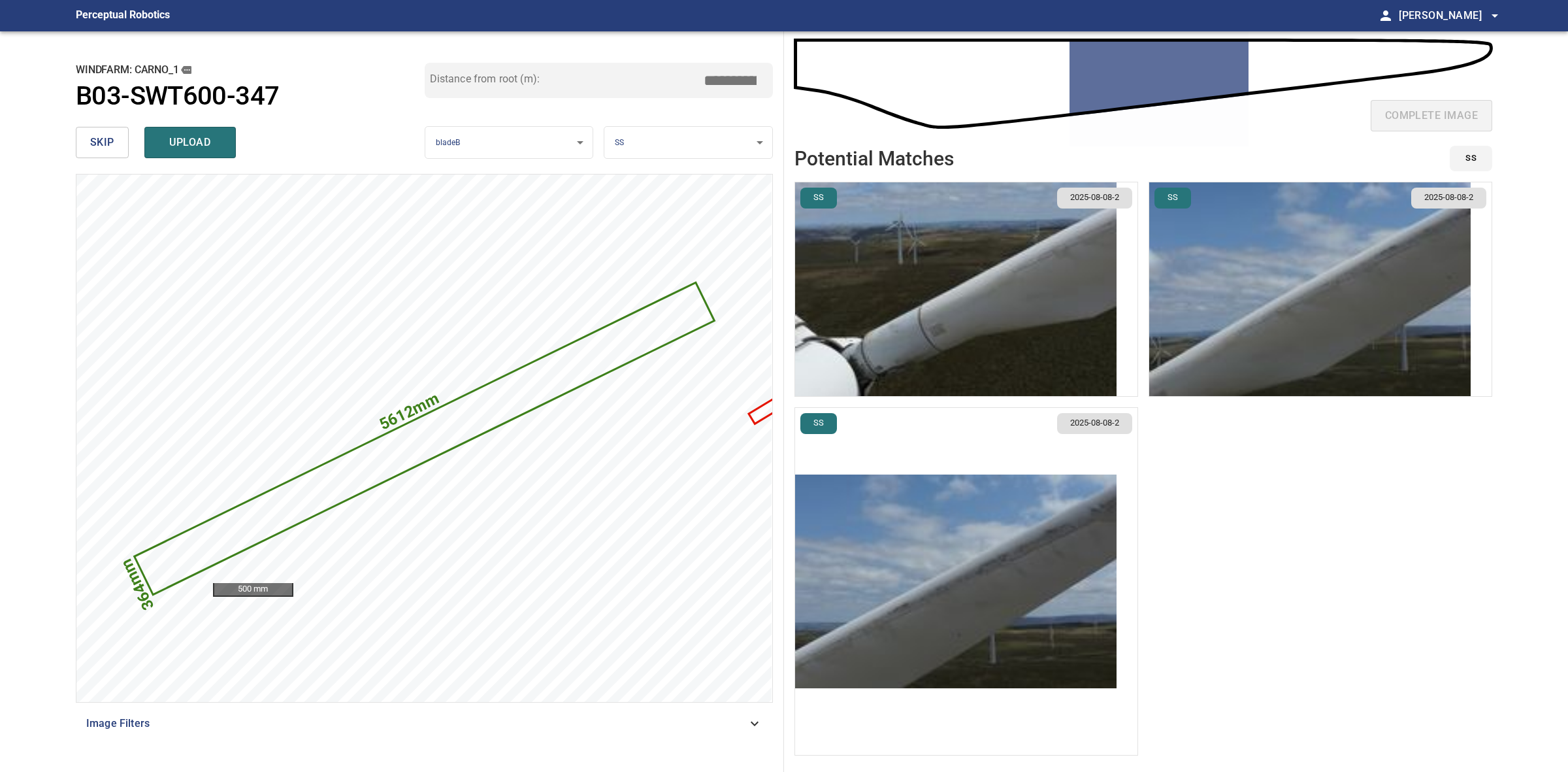
type input "****"
click at [1037, 547] on img "button" at bounding box center [955, 581] width 321 height 214
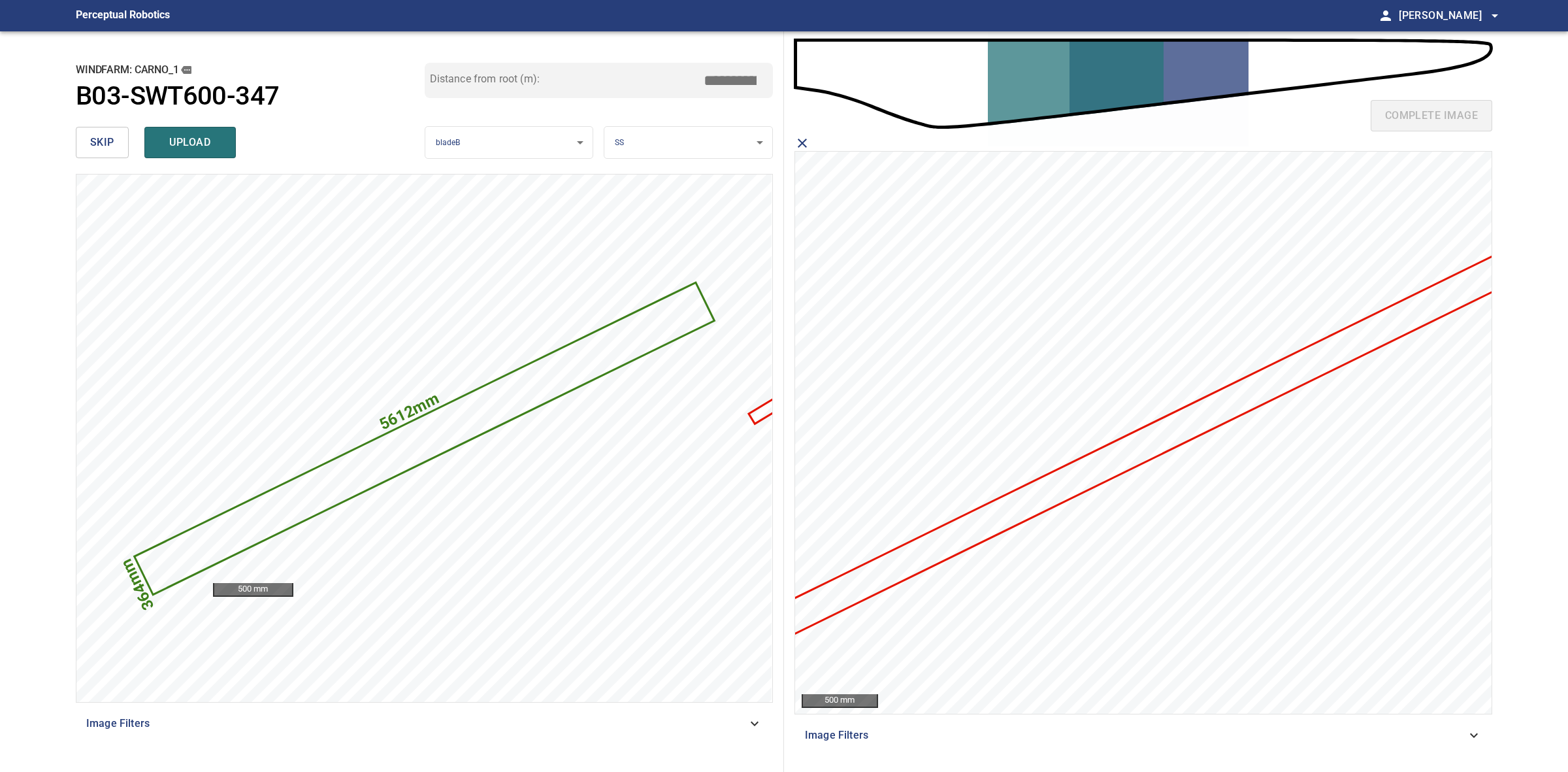
click at [1044, 495] on icon at bounding box center [1156, 440] width 835 height 429
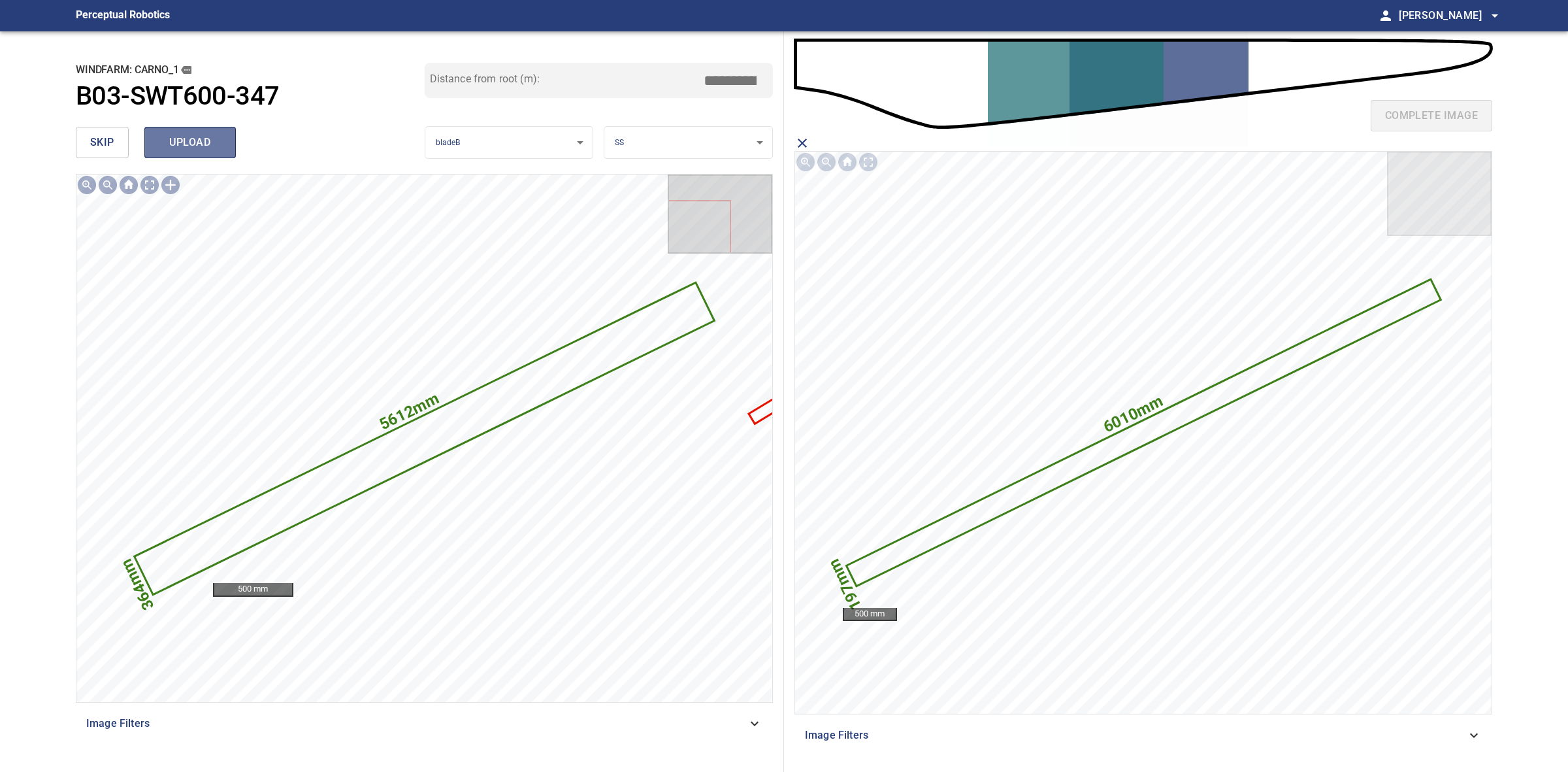
click at [185, 137] on span "upload" at bounding box center [190, 141] width 63 height 18
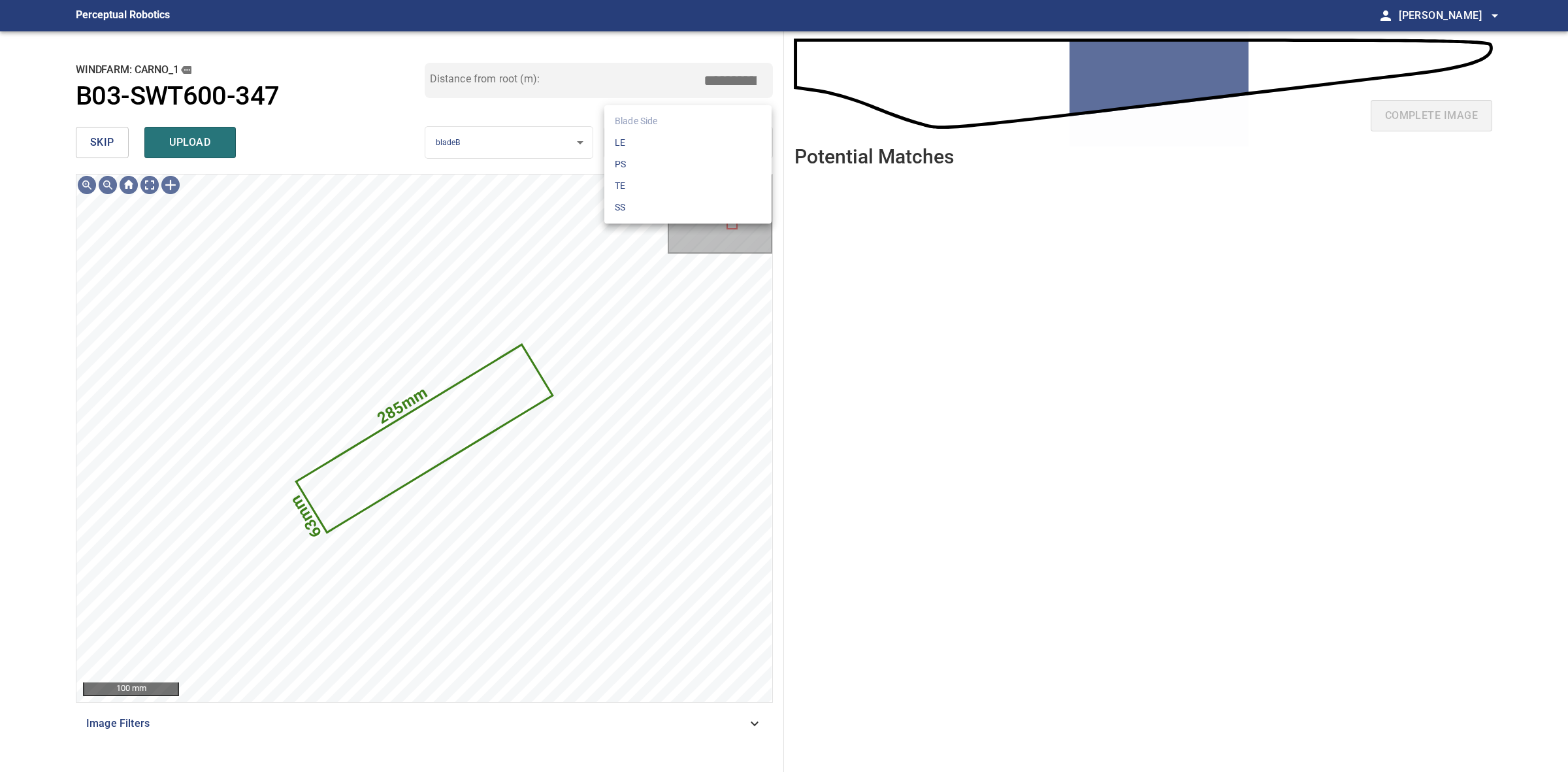
click at [696, 142] on body "**********" at bounding box center [784, 386] width 1568 height 772
click at [667, 190] on li "TE" at bounding box center [688, 185] width 167 height 21
click at [212, 150] on span "upload" at bounding box center [190, 141] width 63 height 18
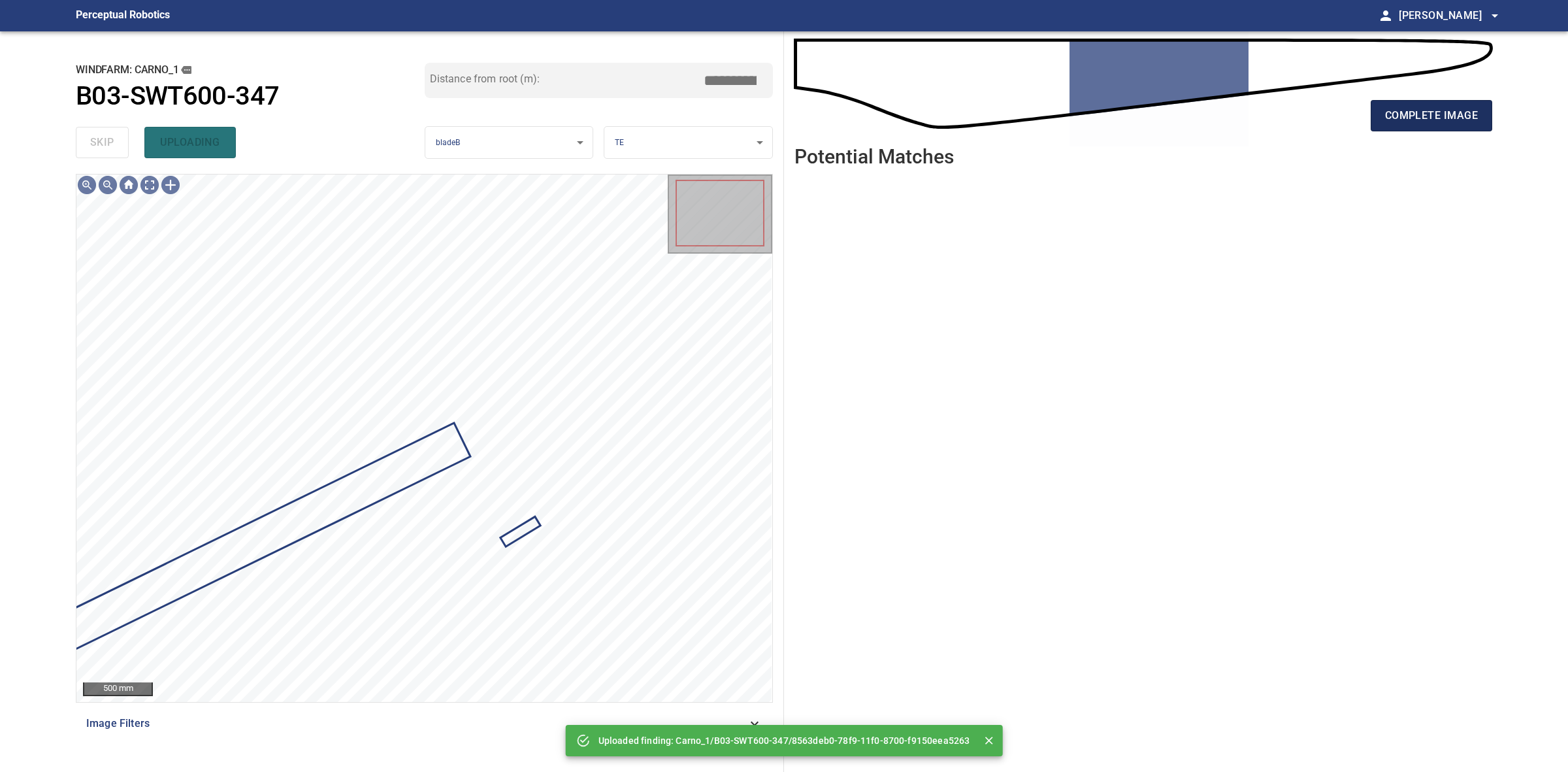
click at [1475, 107] on span "complete image" at bounding box center [1432, 115] width 93 height 18
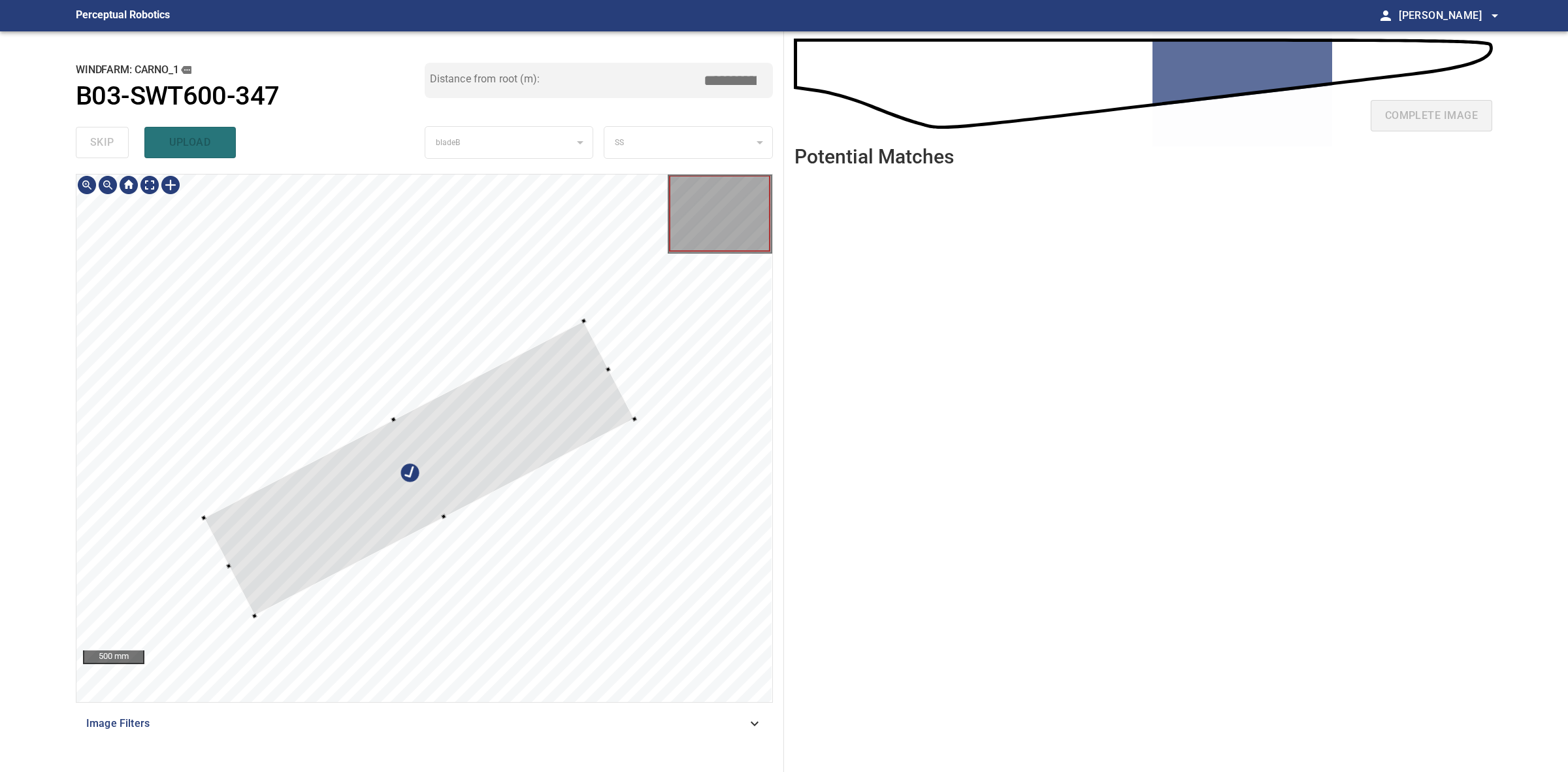
click at [257, 568] on div at bounding box center [419, 468] width 431 height 295
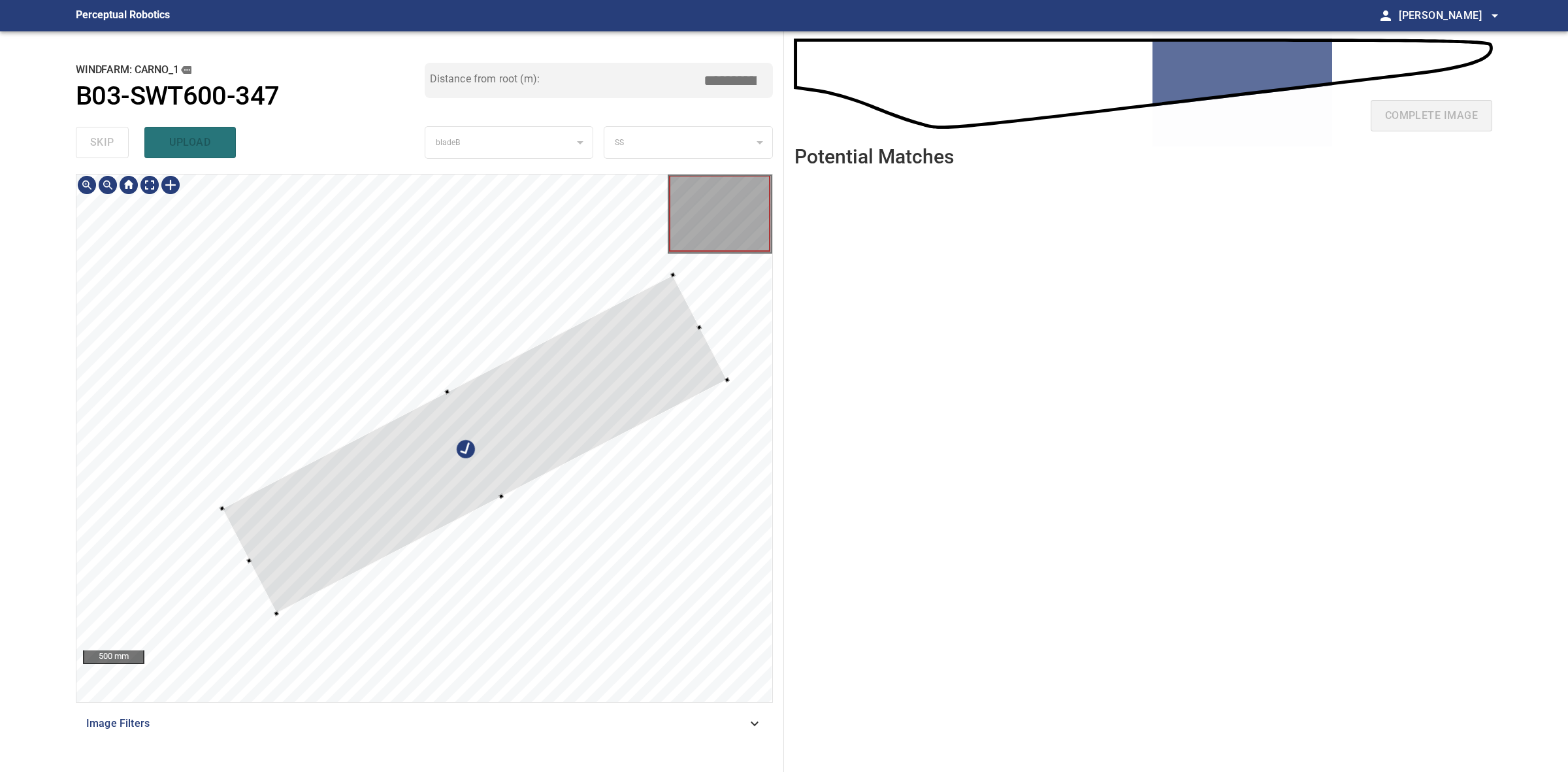
click at [729, 377] on div at bounding box center [424, 438] width 696 height 527
click at [187, 600] on div at bounding box center [424, 438] width 696 height 527
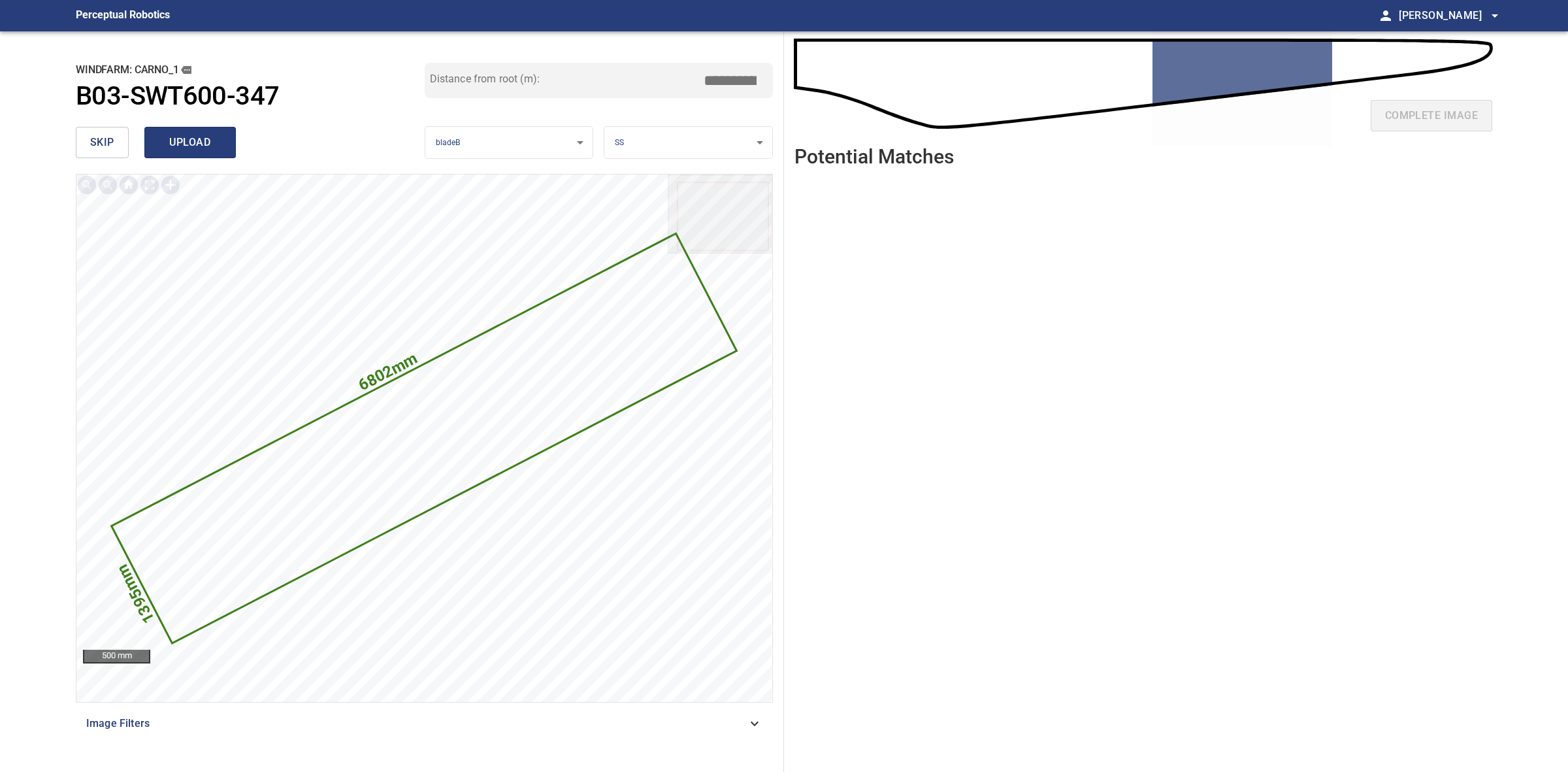
click at [201, 135] on span "upload" at bounding box center [190, 141] width 63 height 18
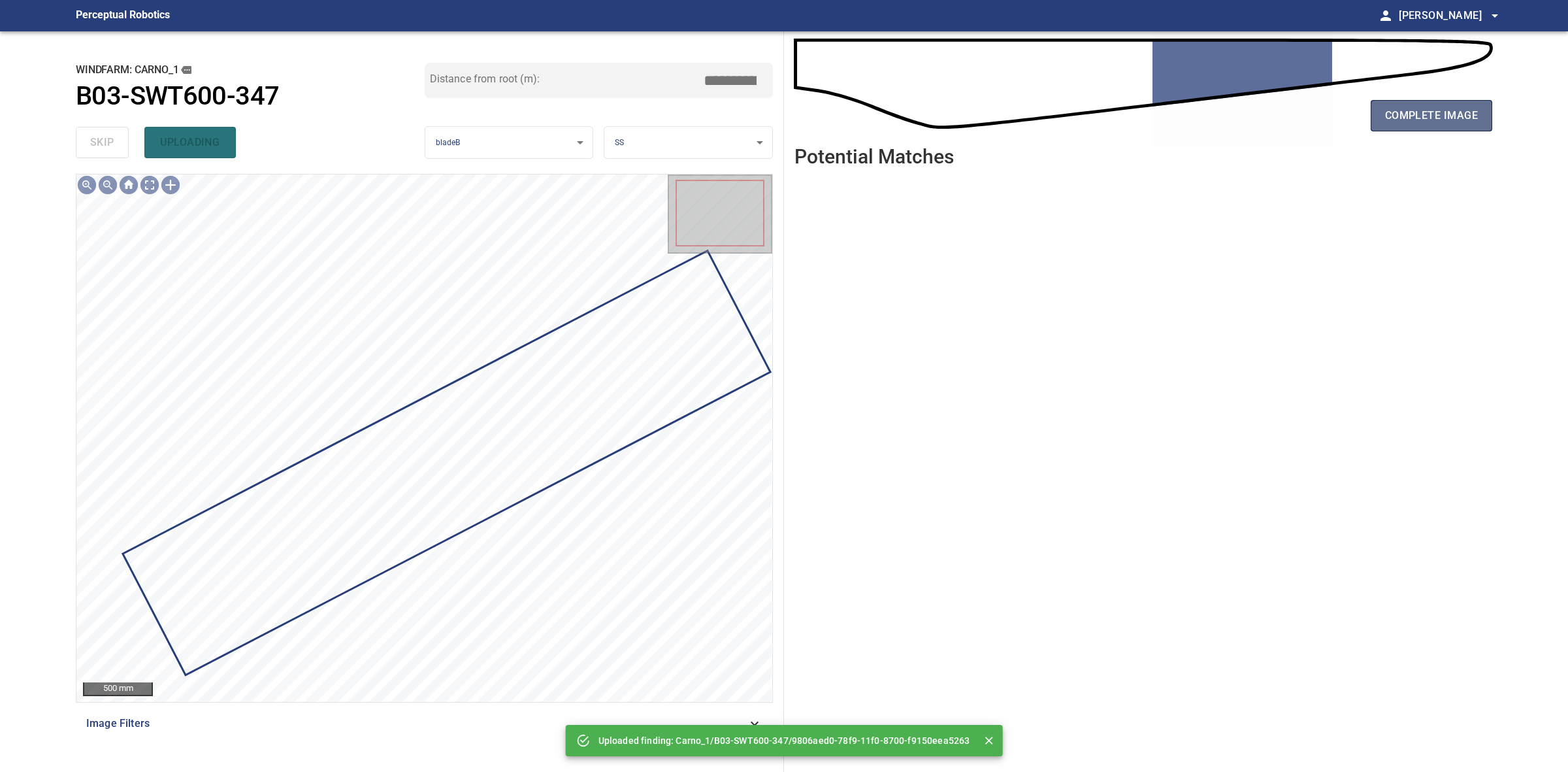
click at [1473, 103] on button "complete image" at bounding box center [1432, 115] width 122 height 32
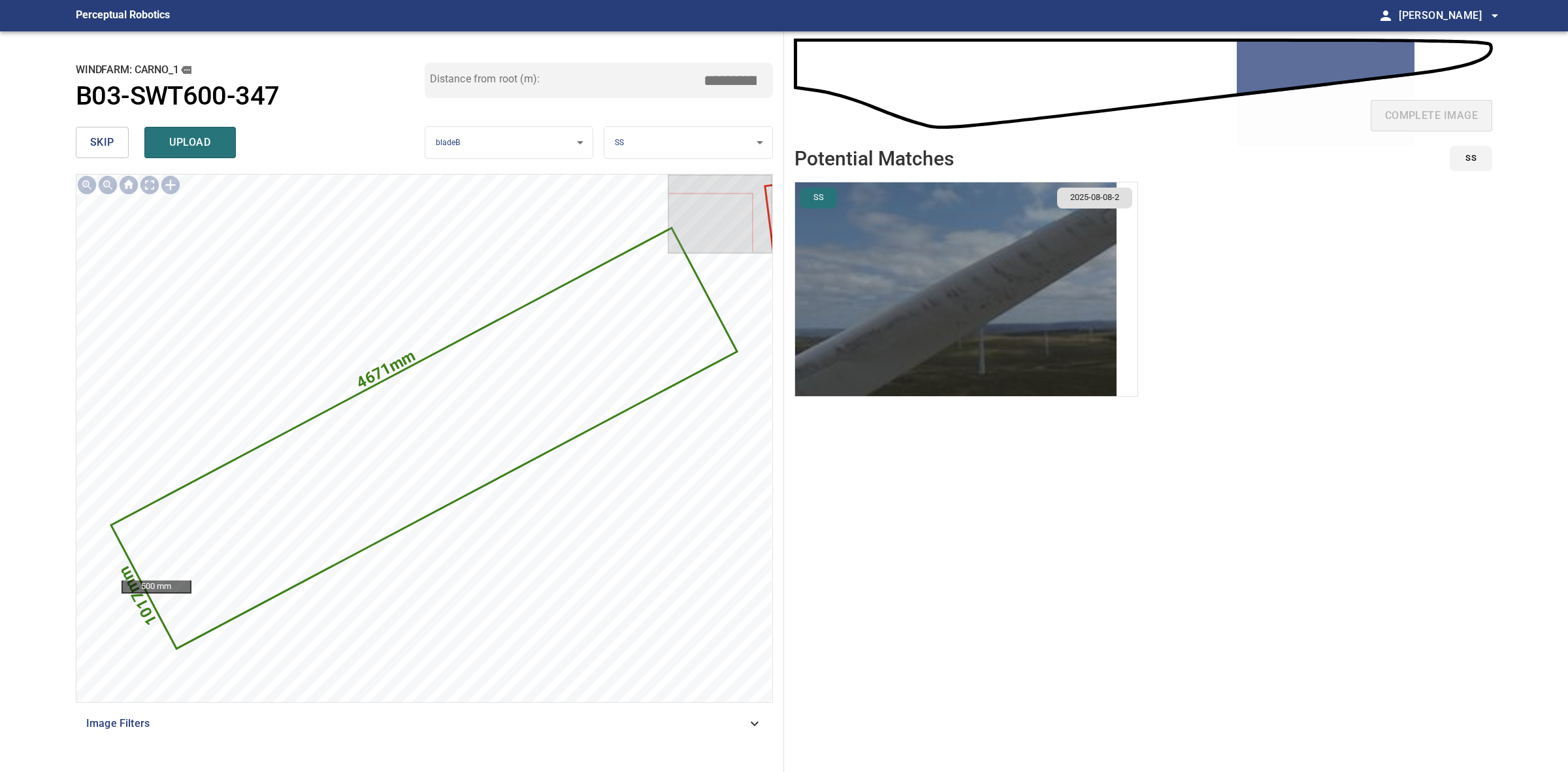
click at [1031, 337] on img "button" at bounding box center [955, 289] width 321 height 214
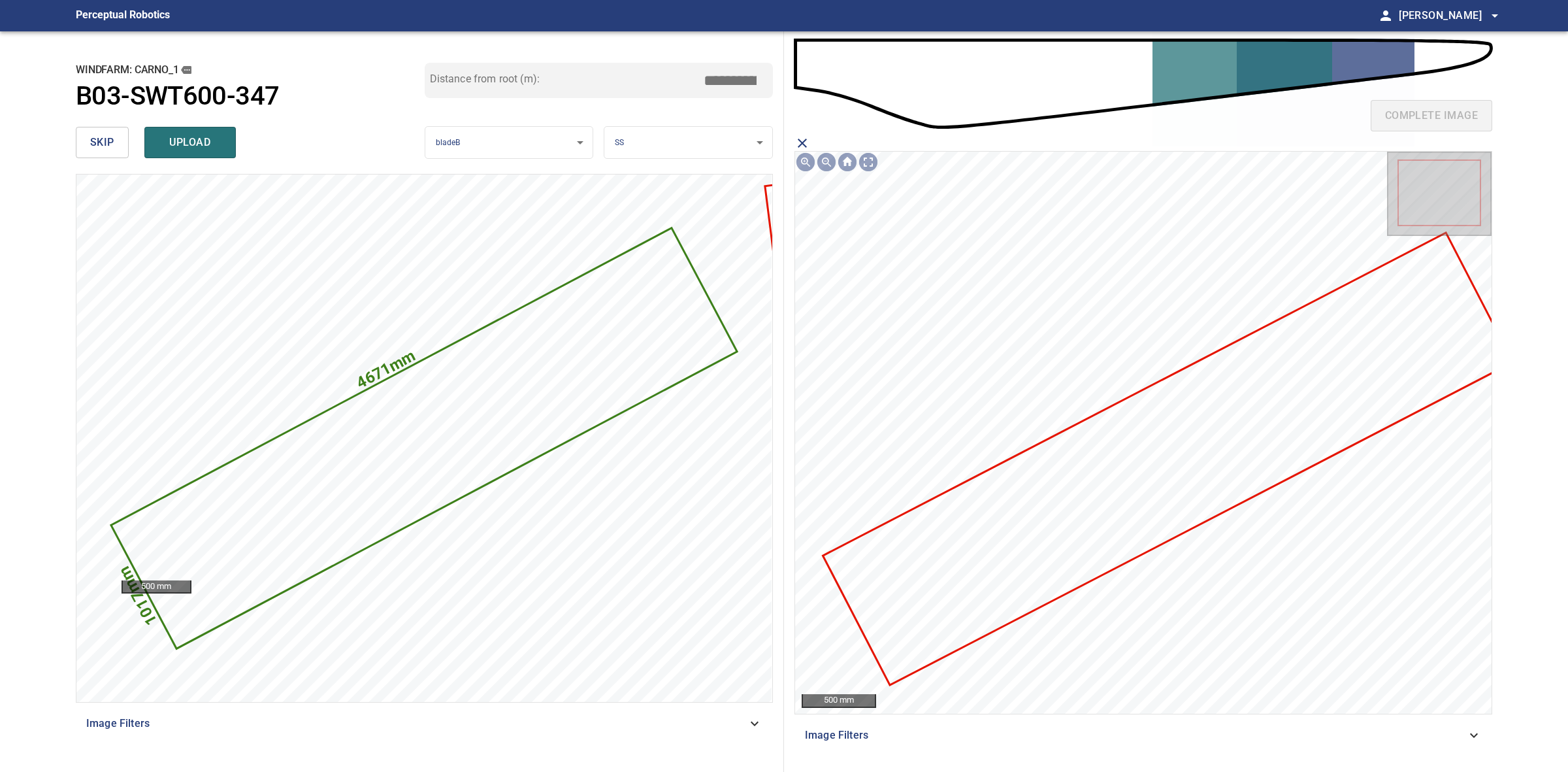
click at [1242, 443] on icon at bounding box center [1167, 459] width 688 height 450
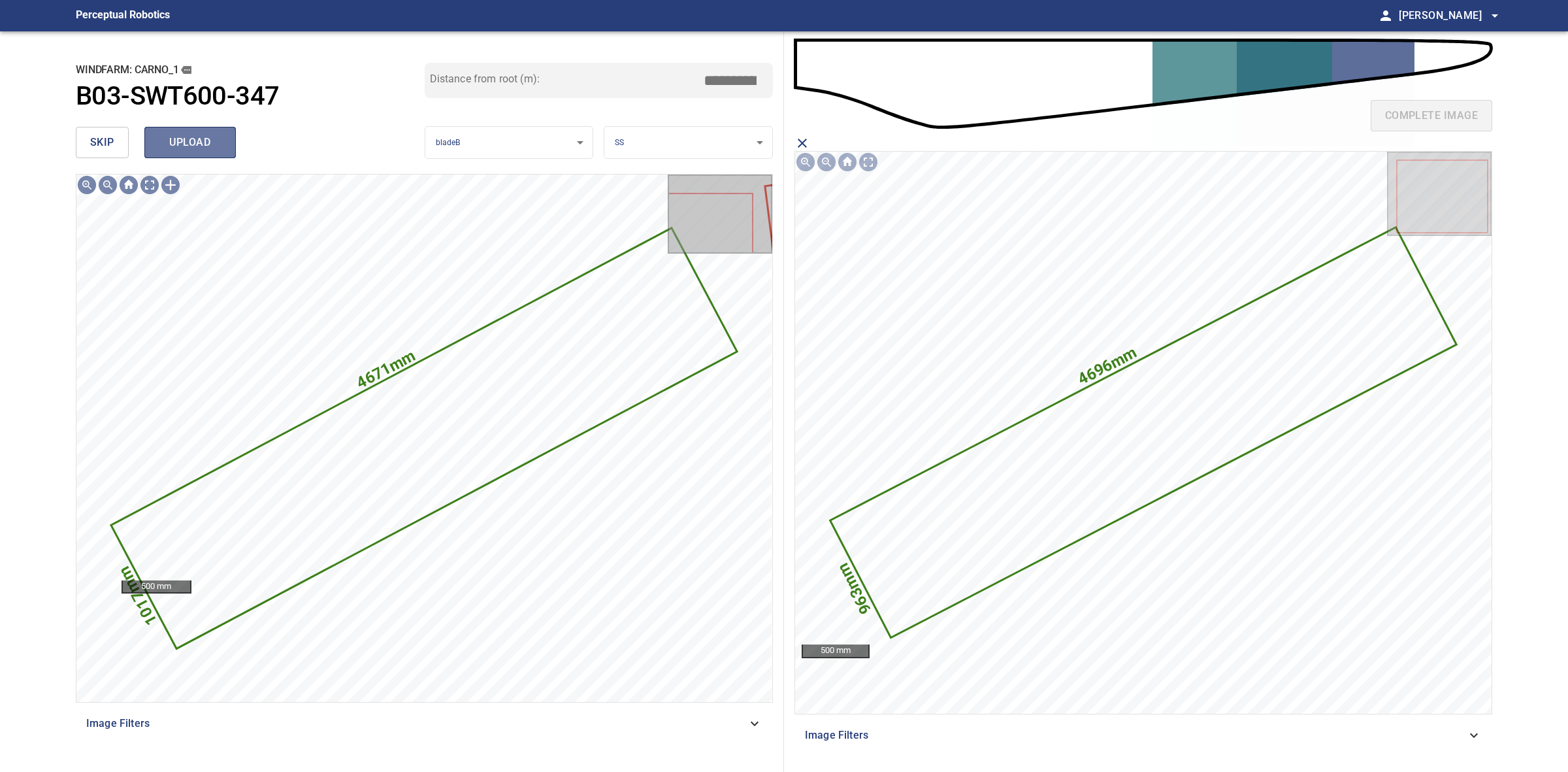
click at [223, 151] on button "upload" at bounding box center [189, 142] width 91 height 32
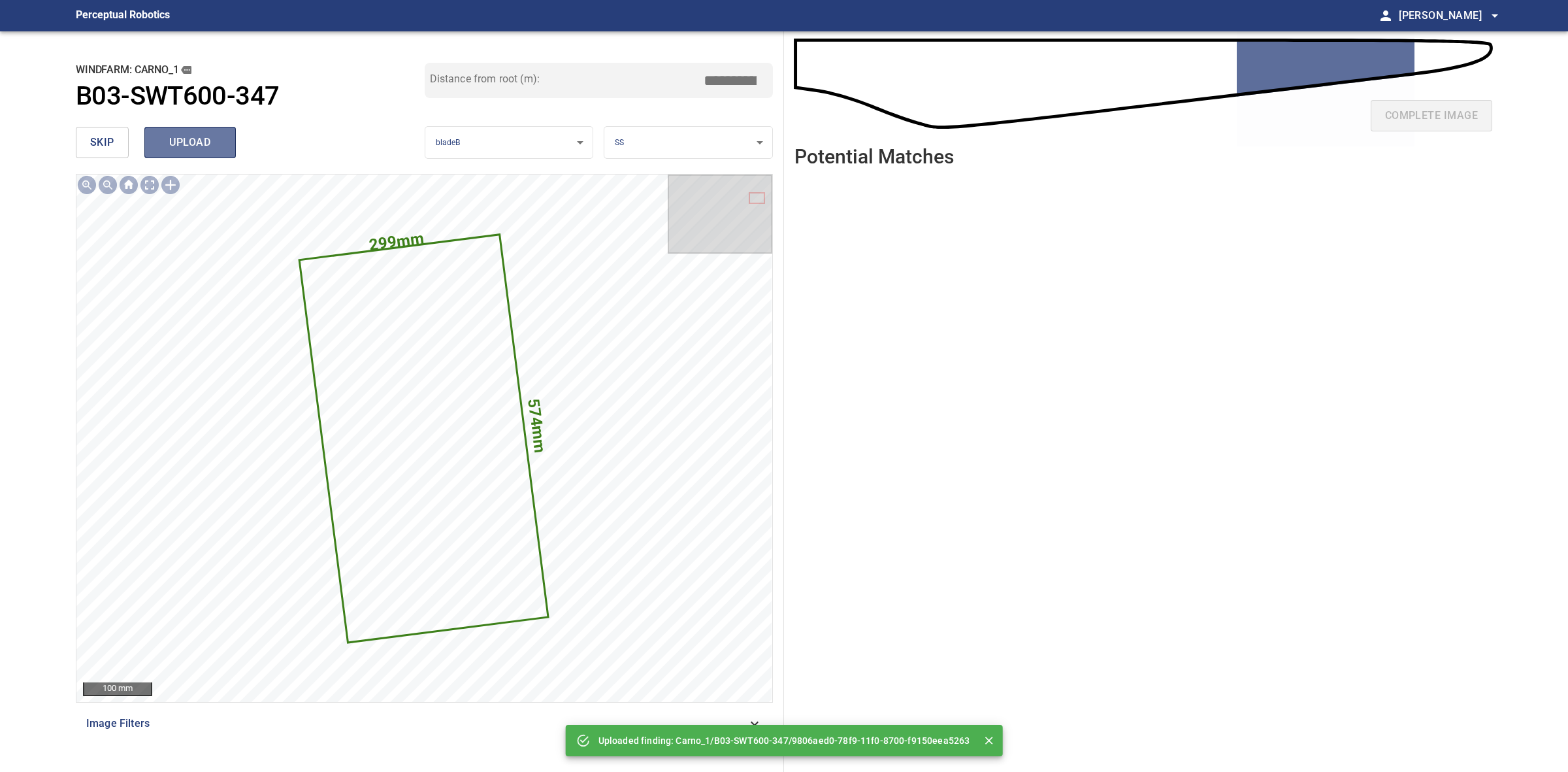
click at [187, 155] on button "upload" at bounding box center [189, 142] width 91 height 32
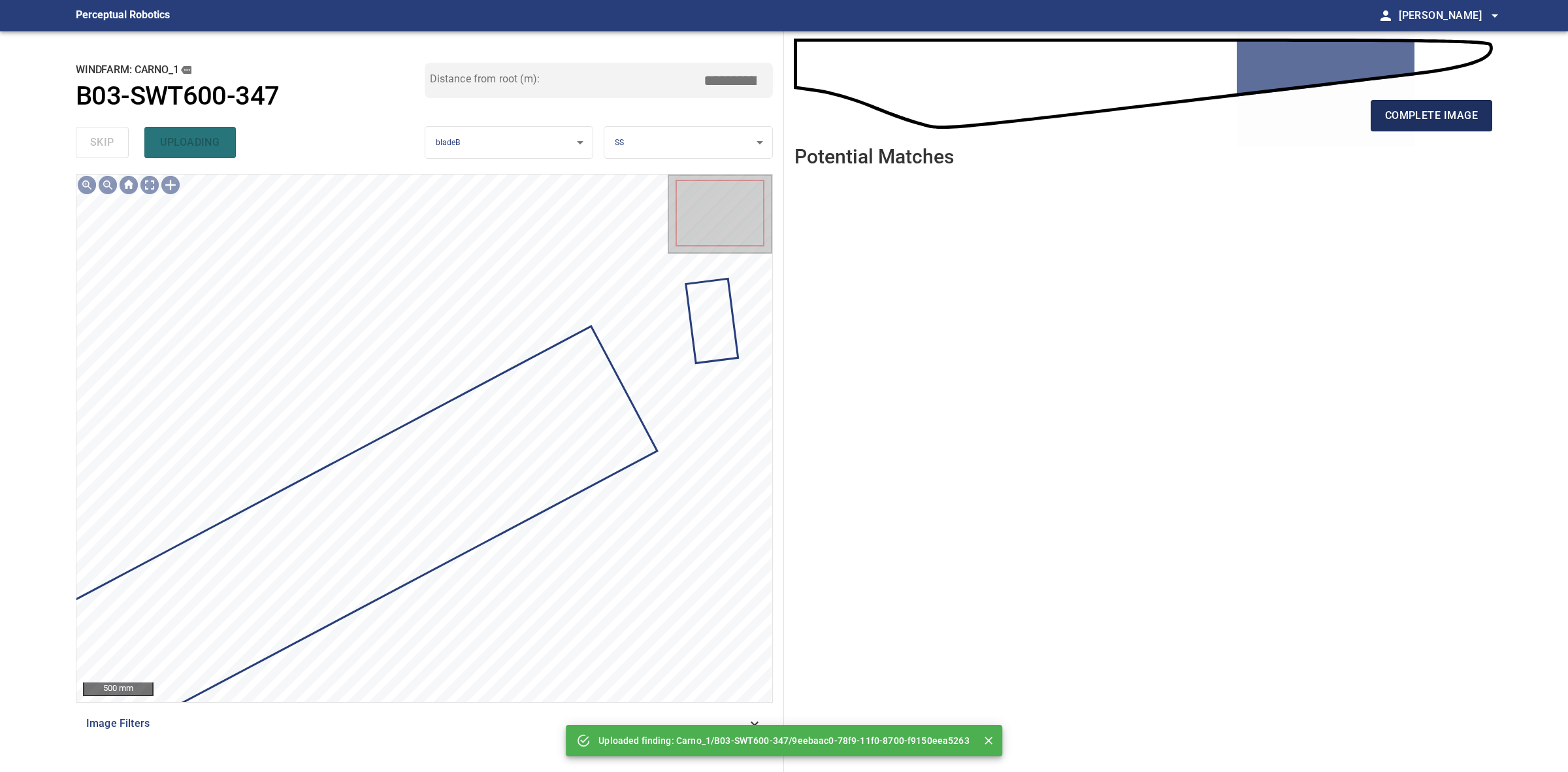
click at [1441, 111] on span "complete image" at bounding box center [1432, 115] width 93 height 18
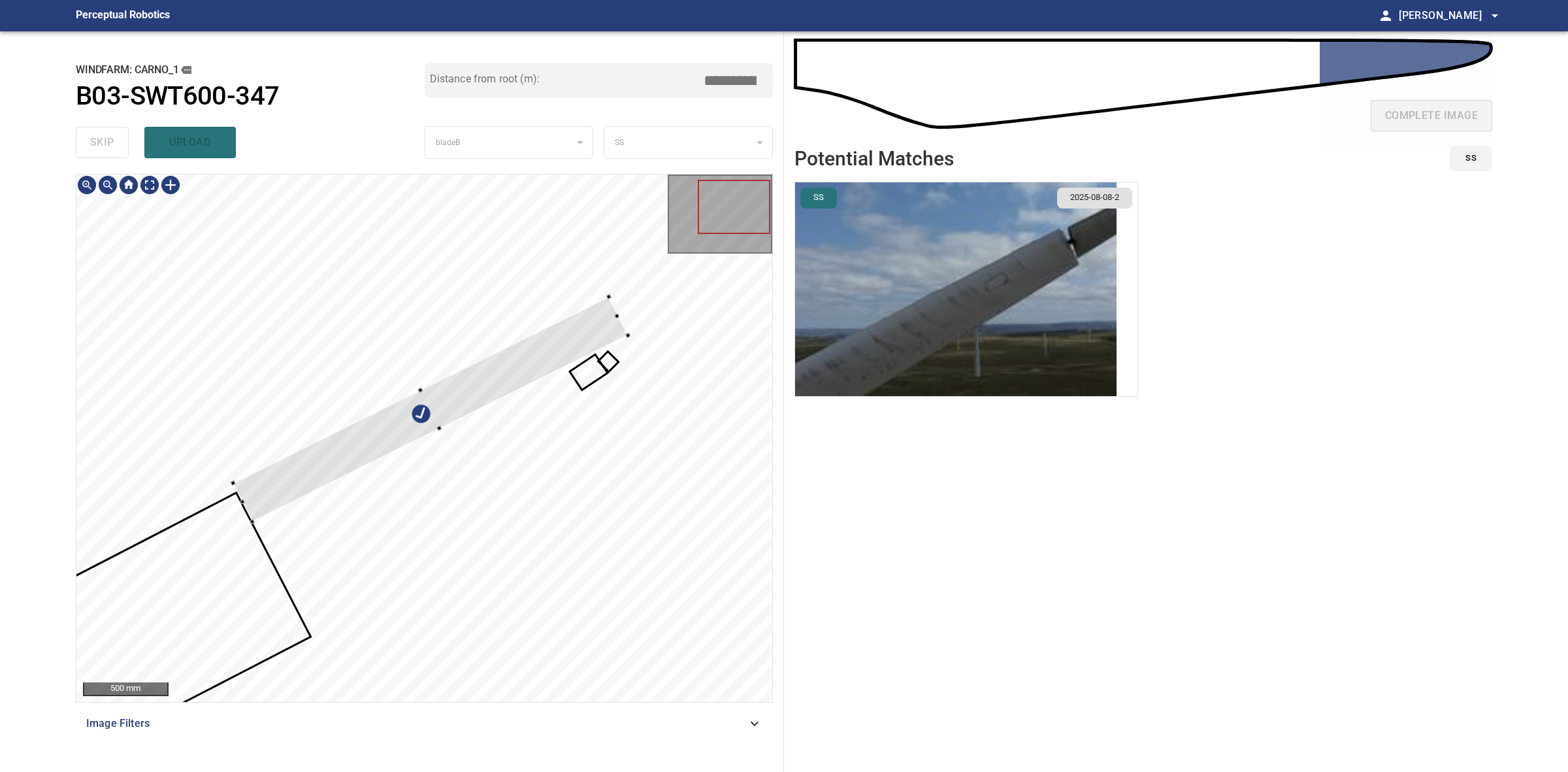
click at [441, 425] on div at bounding box center [431, 409] width 395 height 225
click at [435, 411] on div at bounding box center [436, 420] width 385 height 205
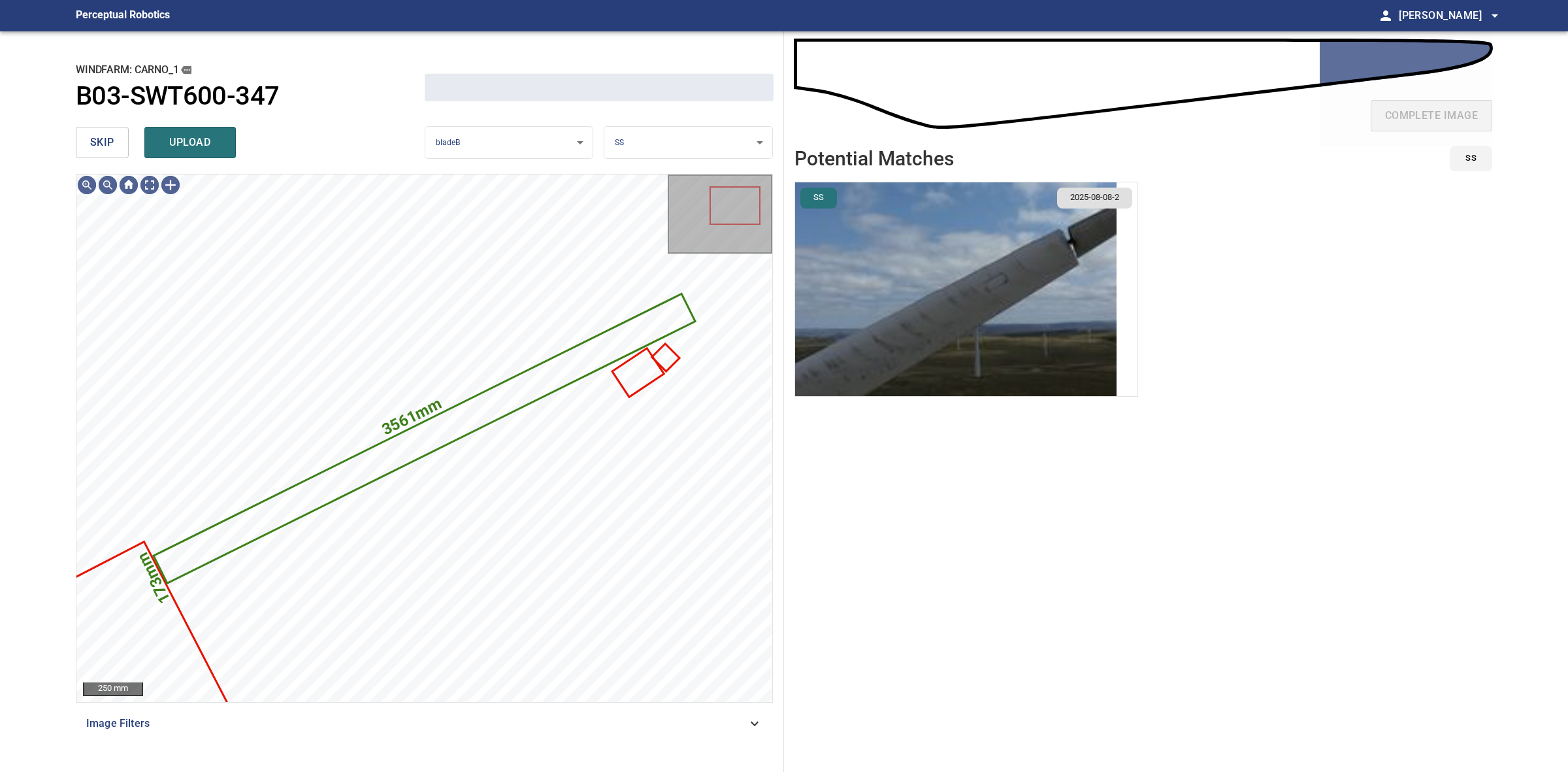
click at [660, 132] on body "**********" at bounding box center [784, 386] width 1568 height 772
click at [660, 132] on li "LE" at bounding box center [688, 142] width 167 height 21
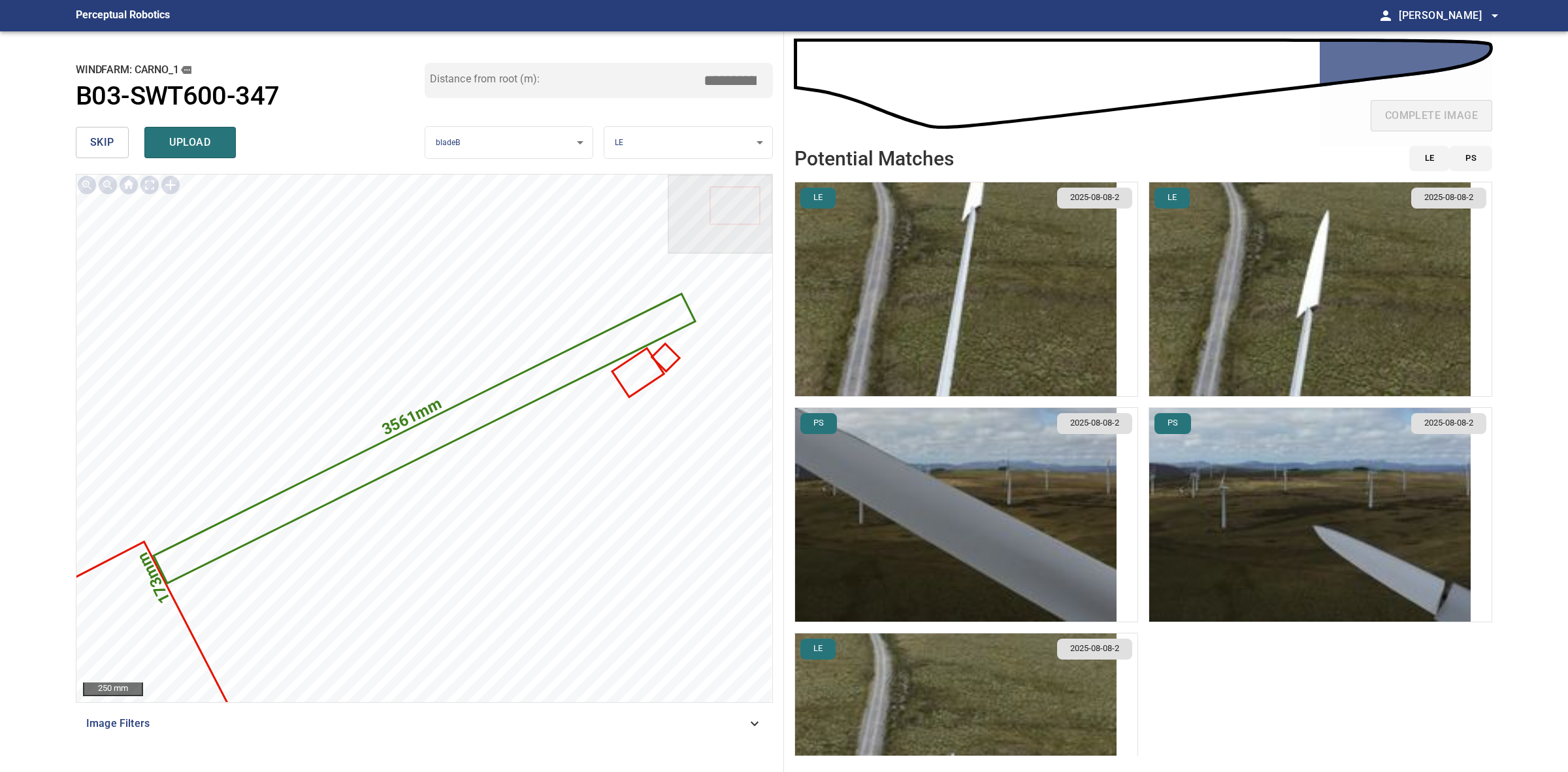
click at [1273, 324] on img "button" at bounding box center [1310, 289] width 321 height 214
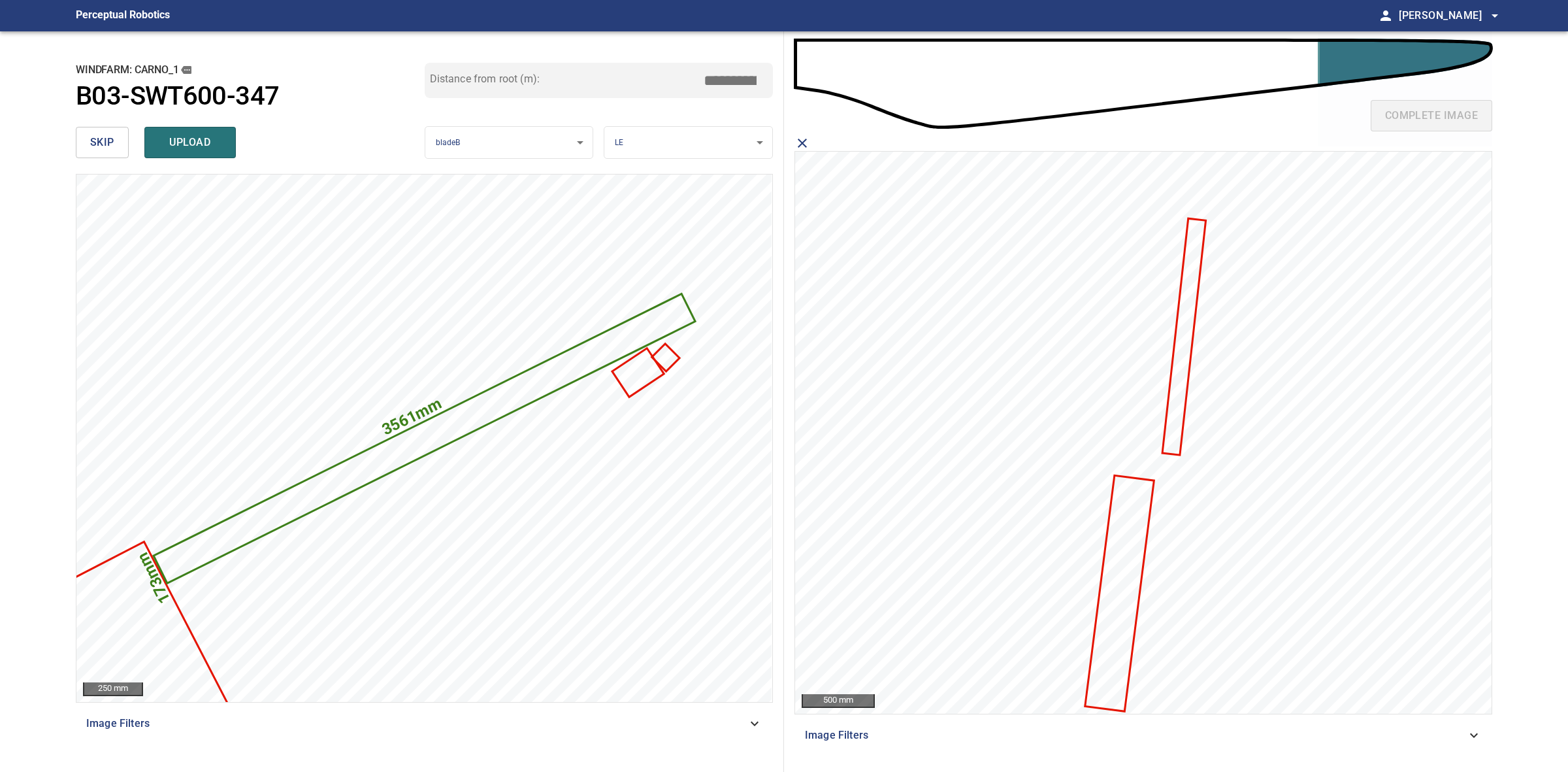
click at [1187, 314] on icon at bounding box center [1185, 336] width 41 height 234
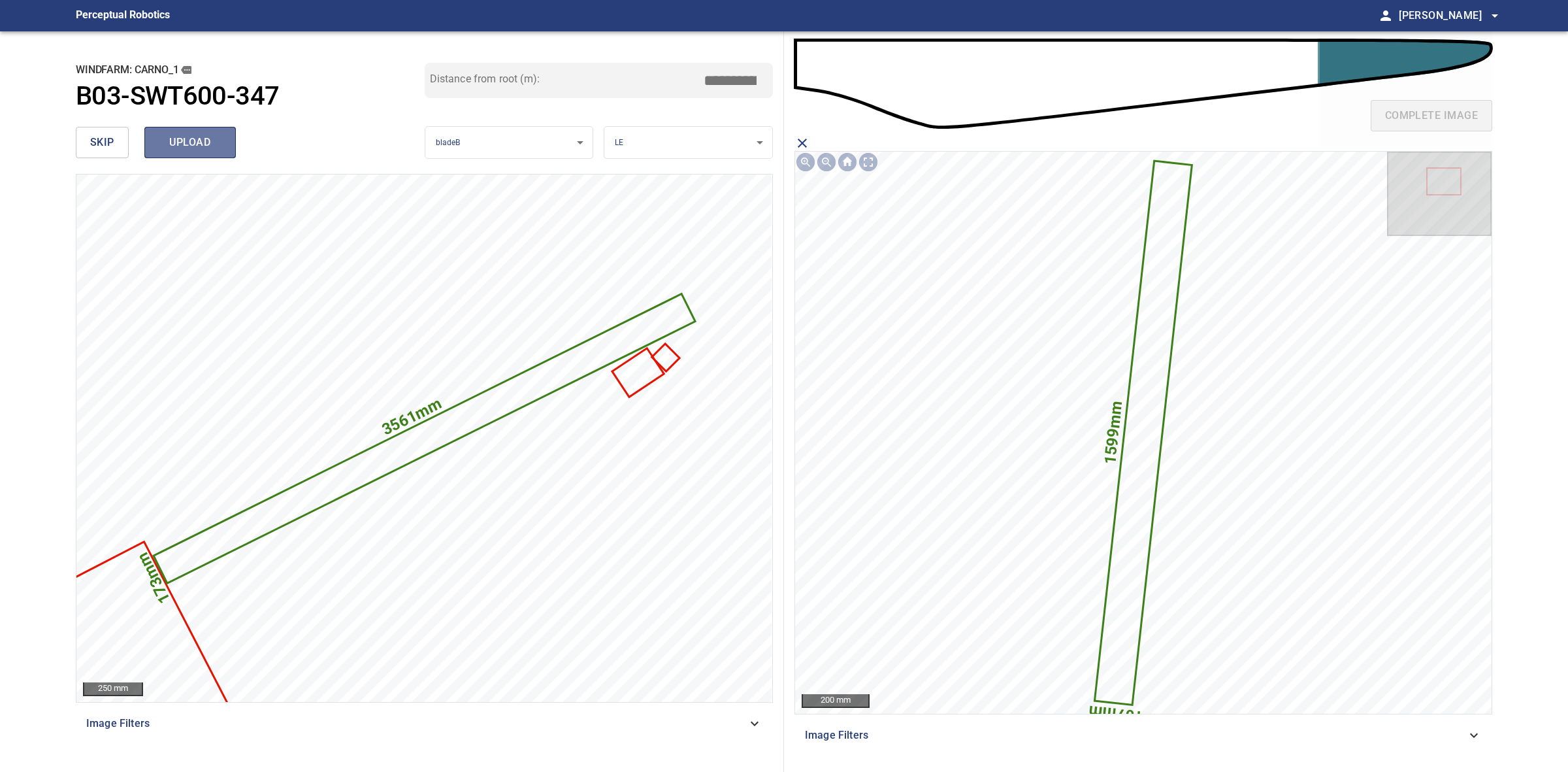
click at [193, 130] on button "upload" at bounding box center [189, 142] width 91 height 32
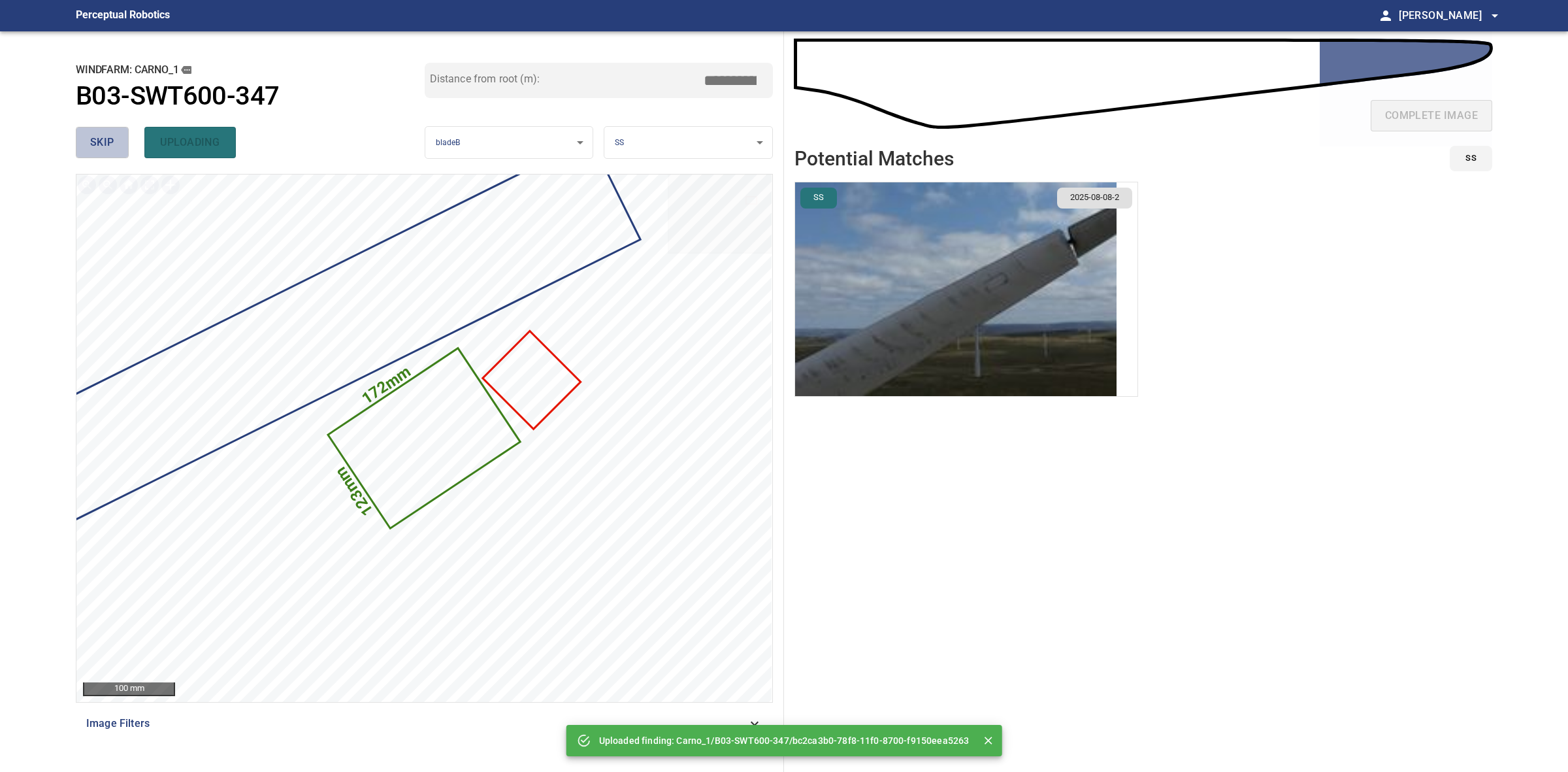
click at [102, 142] on span "skip" at bounding box center [102, 141] width 24 height 18
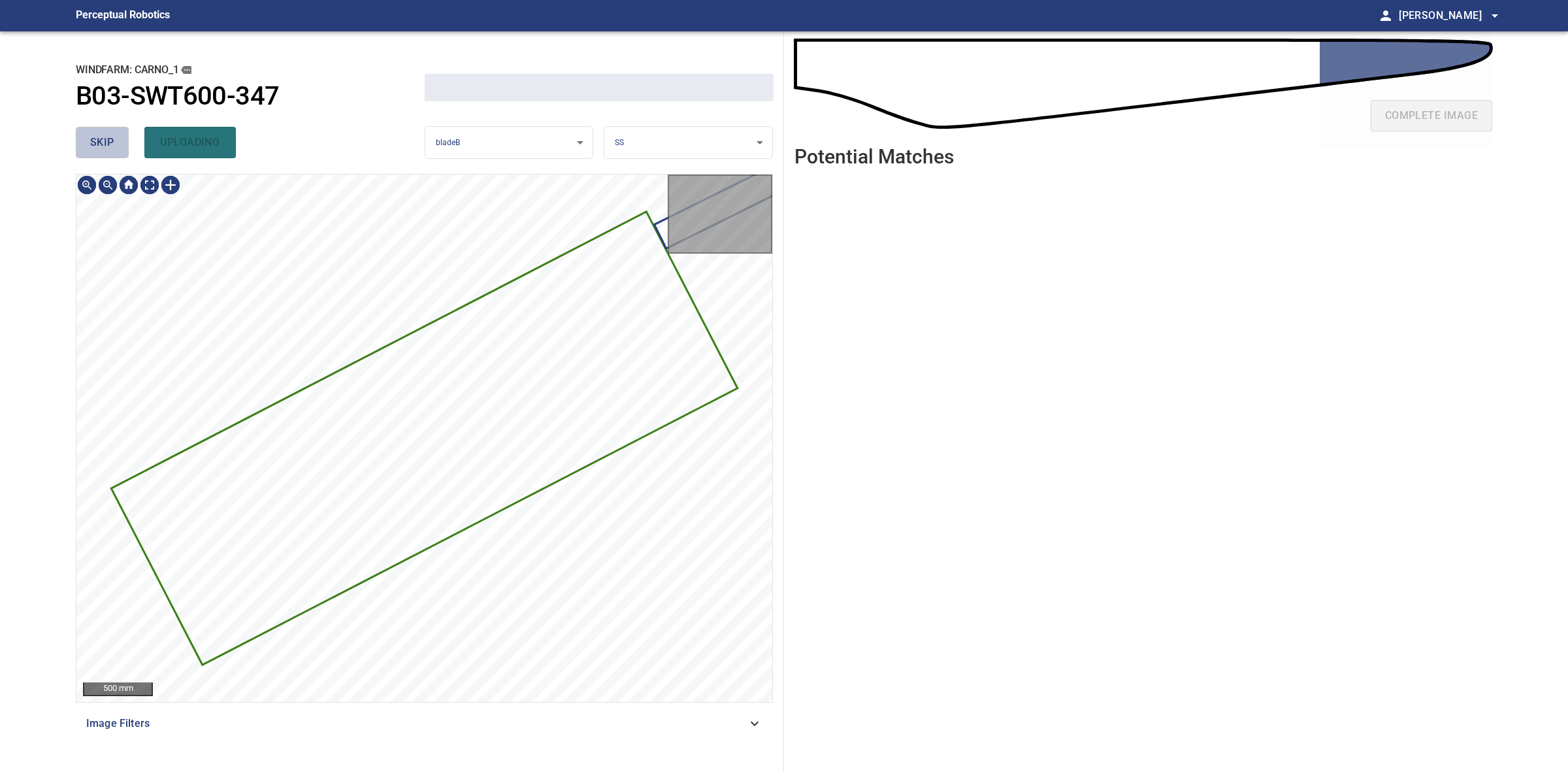
click at [102, 142] on span "skip" at bounding box center [102, 141] width 24 height 18
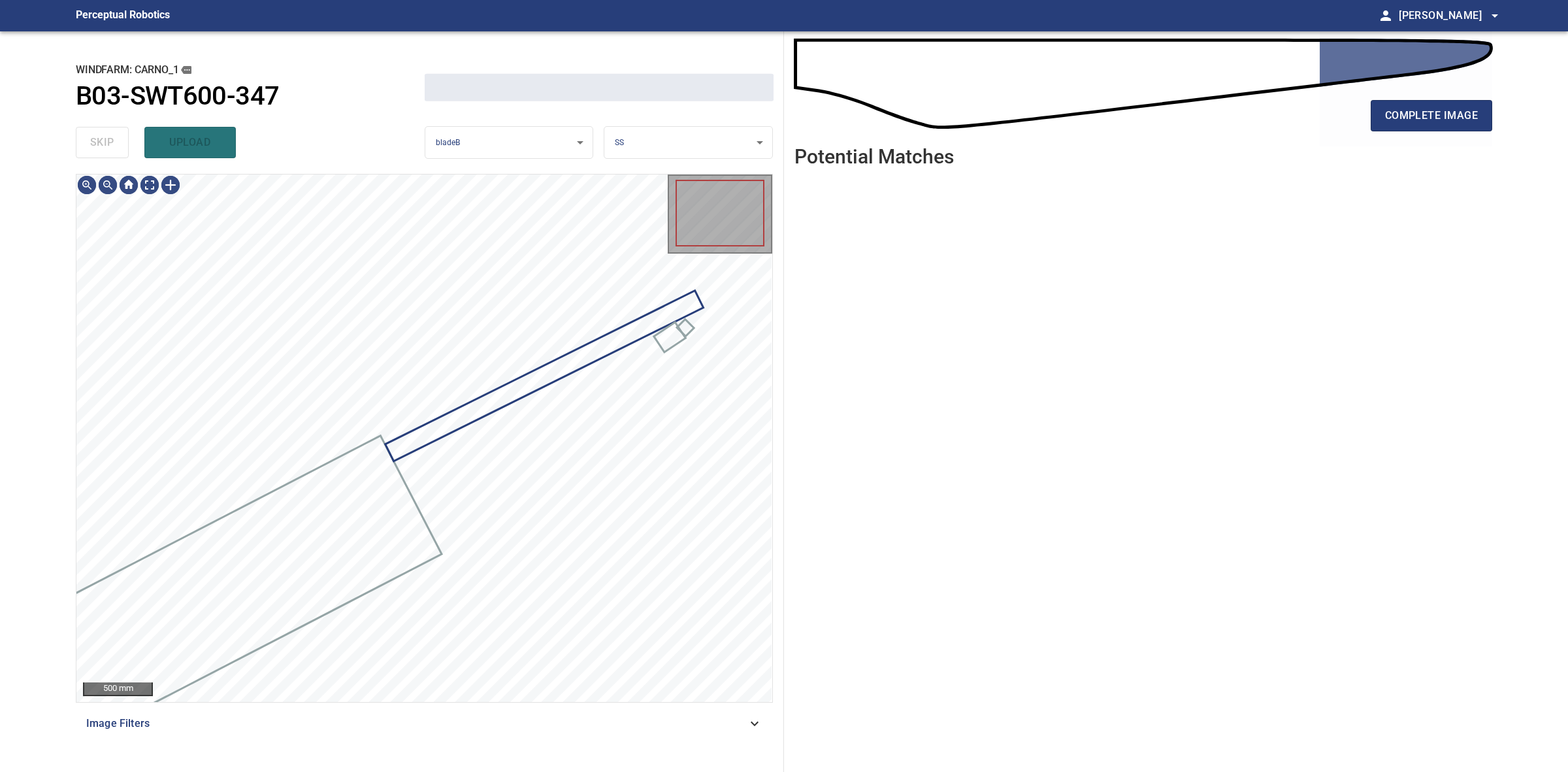
click at [102, 141] on div "skip upload" at bounding box center [250, 142] width 349 height 42
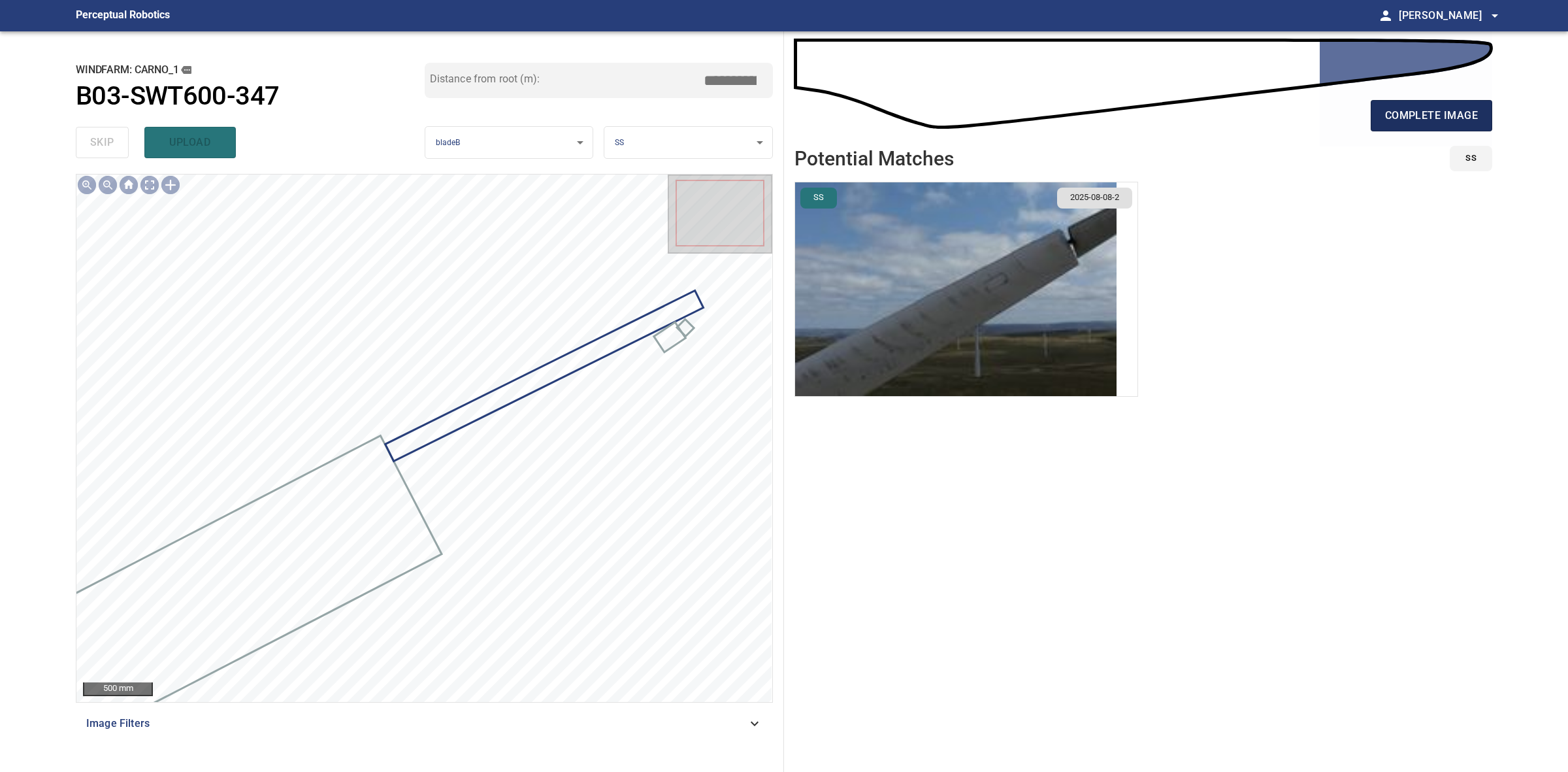
click at [1400, 122] on span "complete image" at bounding box center [1432, 115] width 93 height 18
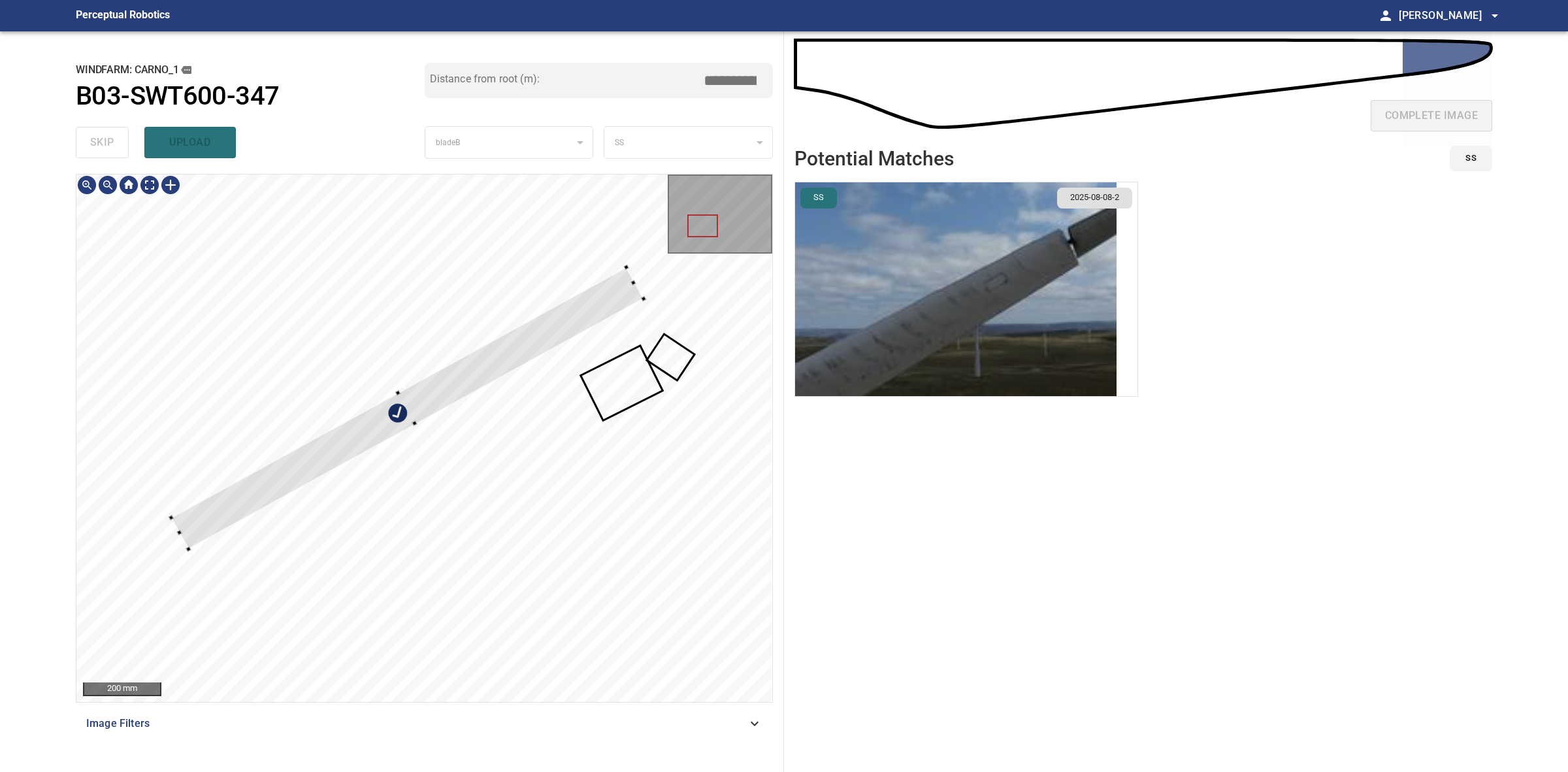
click at [402, 422] on div at bounding box center [407, 408] width 472 height 281
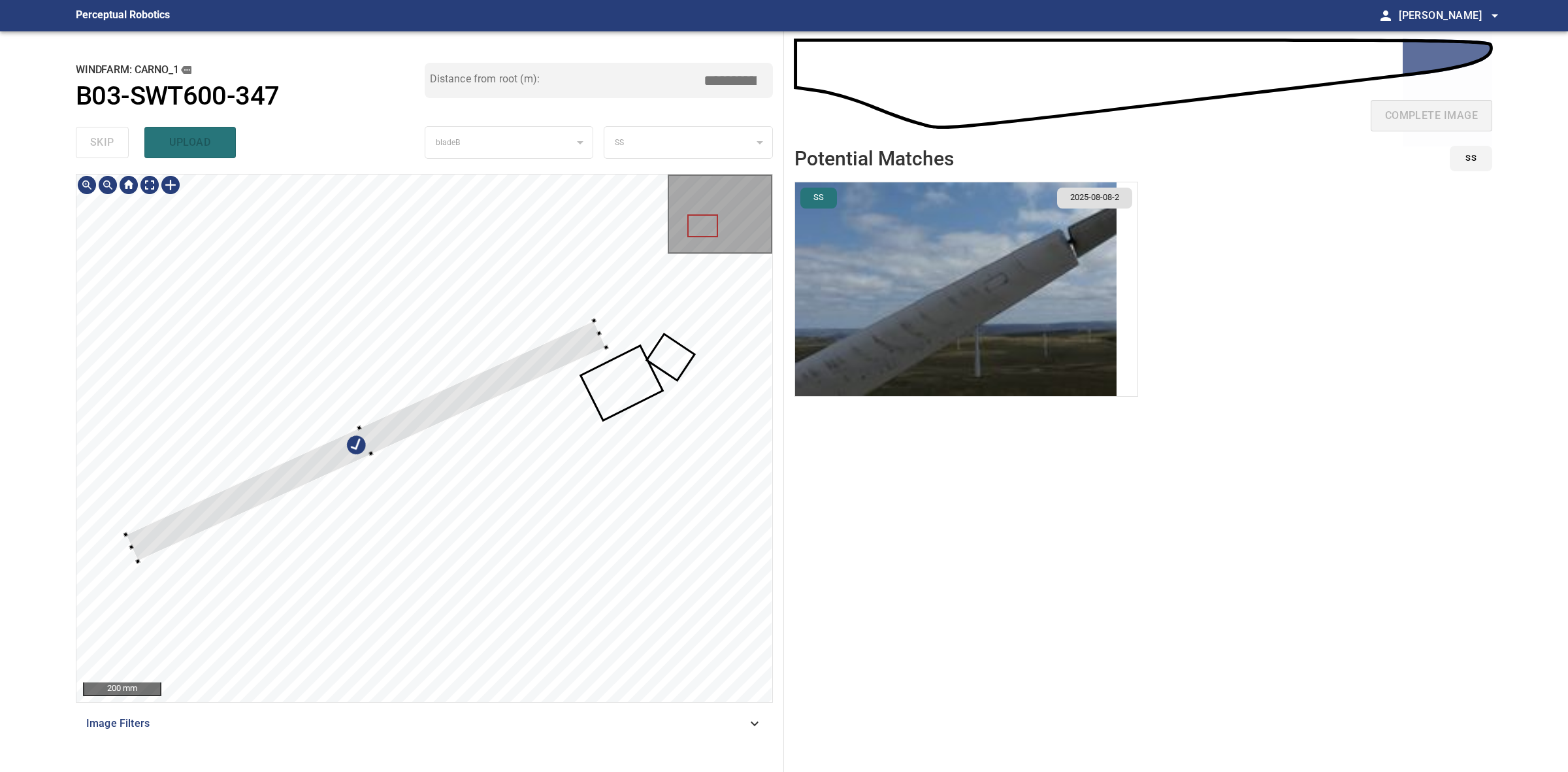
click at [533, 354] on div at bounding box center [366, 441] width 481 height 240
click at [90, 560] on div at bounding box center [424, 438] width 696 height 527
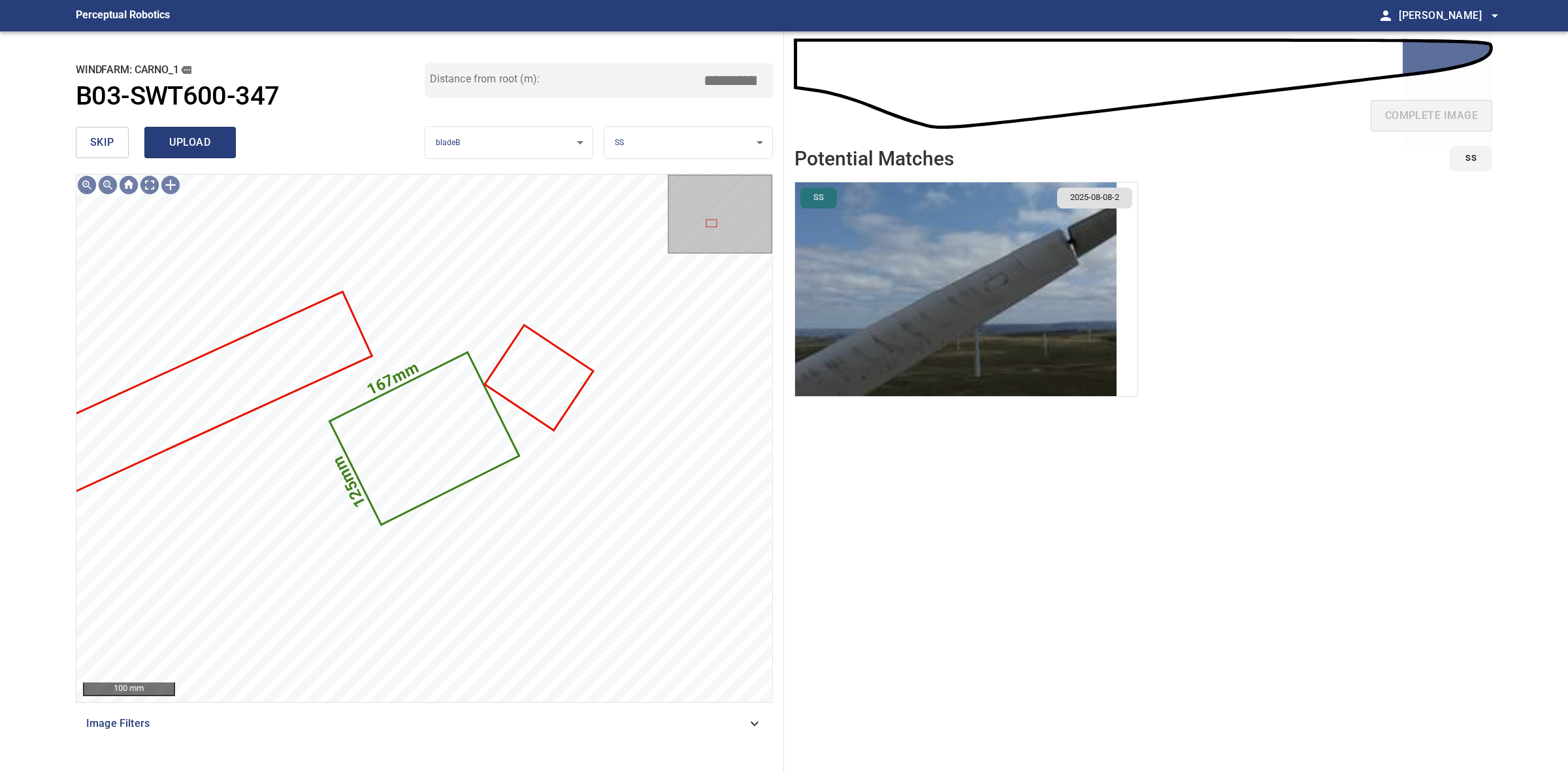
click at [185, 144] on span "upload" at bounding box center [190, 141] width 63 height 18
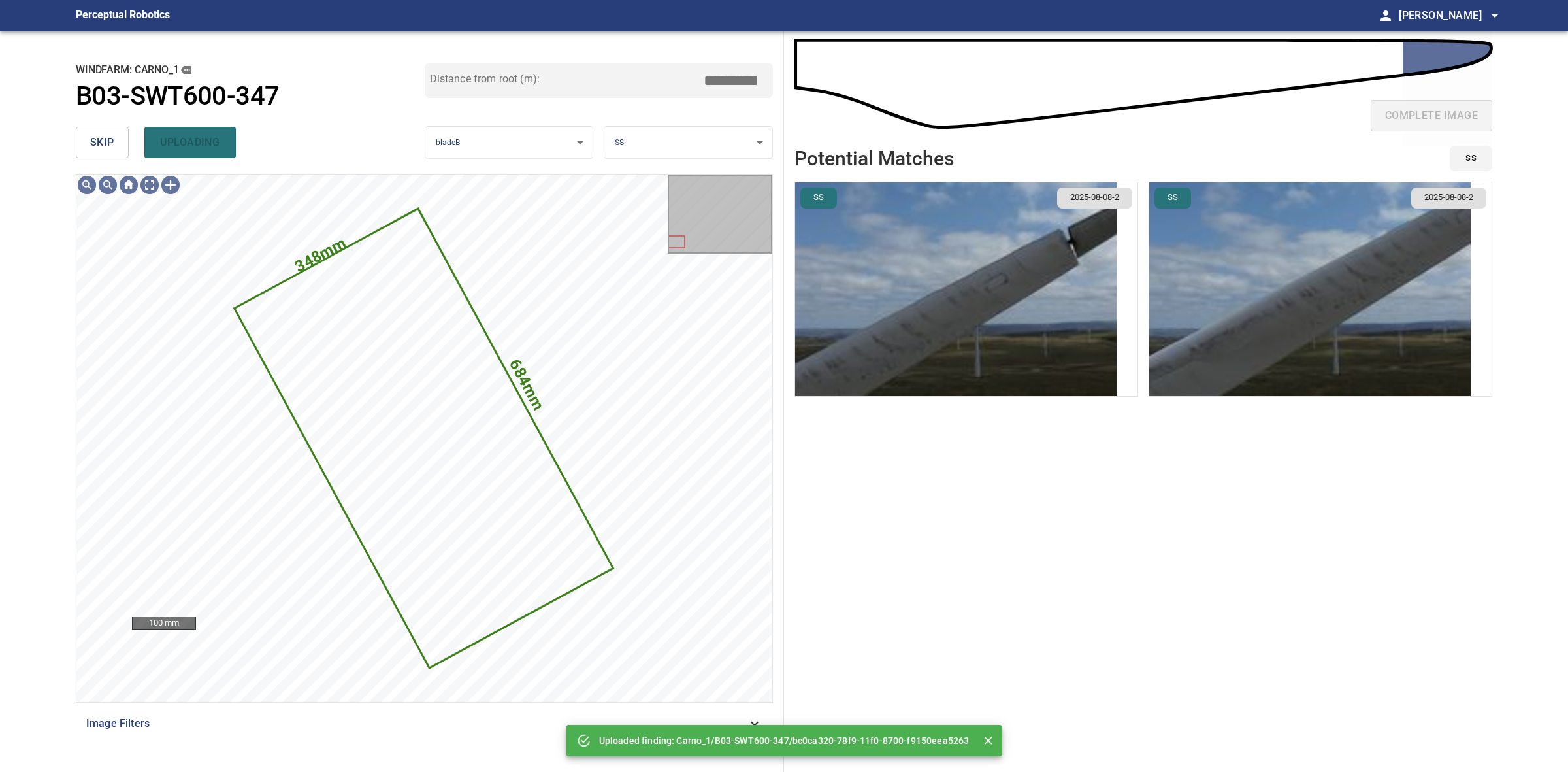
click at [111, 153] on button "skip" at bounding box center [102, 142] width 53 height 32
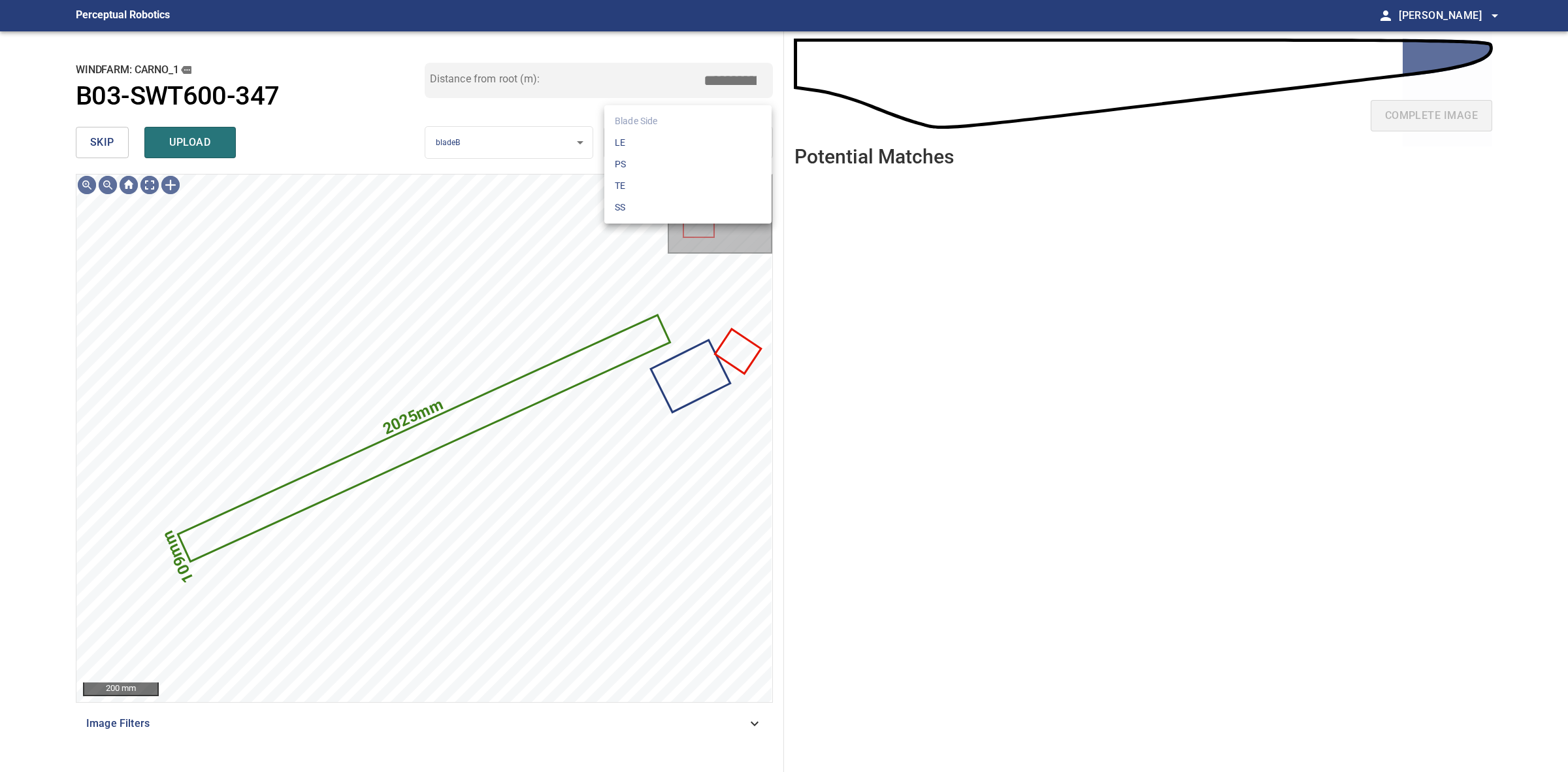
click at [659, 138] on body "**********" at bounding box center [784, 386] width 1568 height 772
click at [659, 138] on li "LE" at bounding box center [688, 142] width 167 height 21
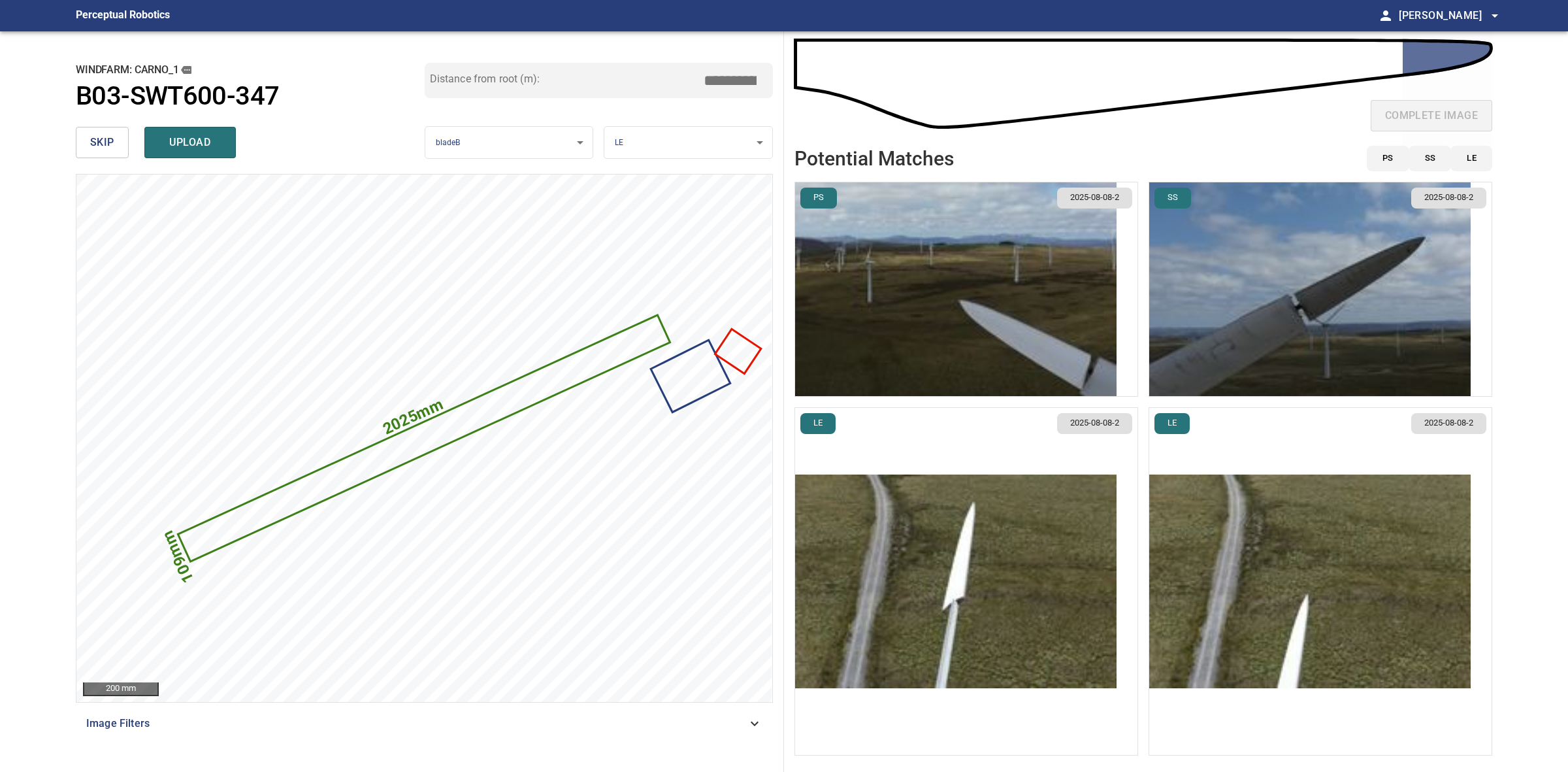
click at [1225, 314] on img "button" at bounding box center [1310, 289] width 321 height 214
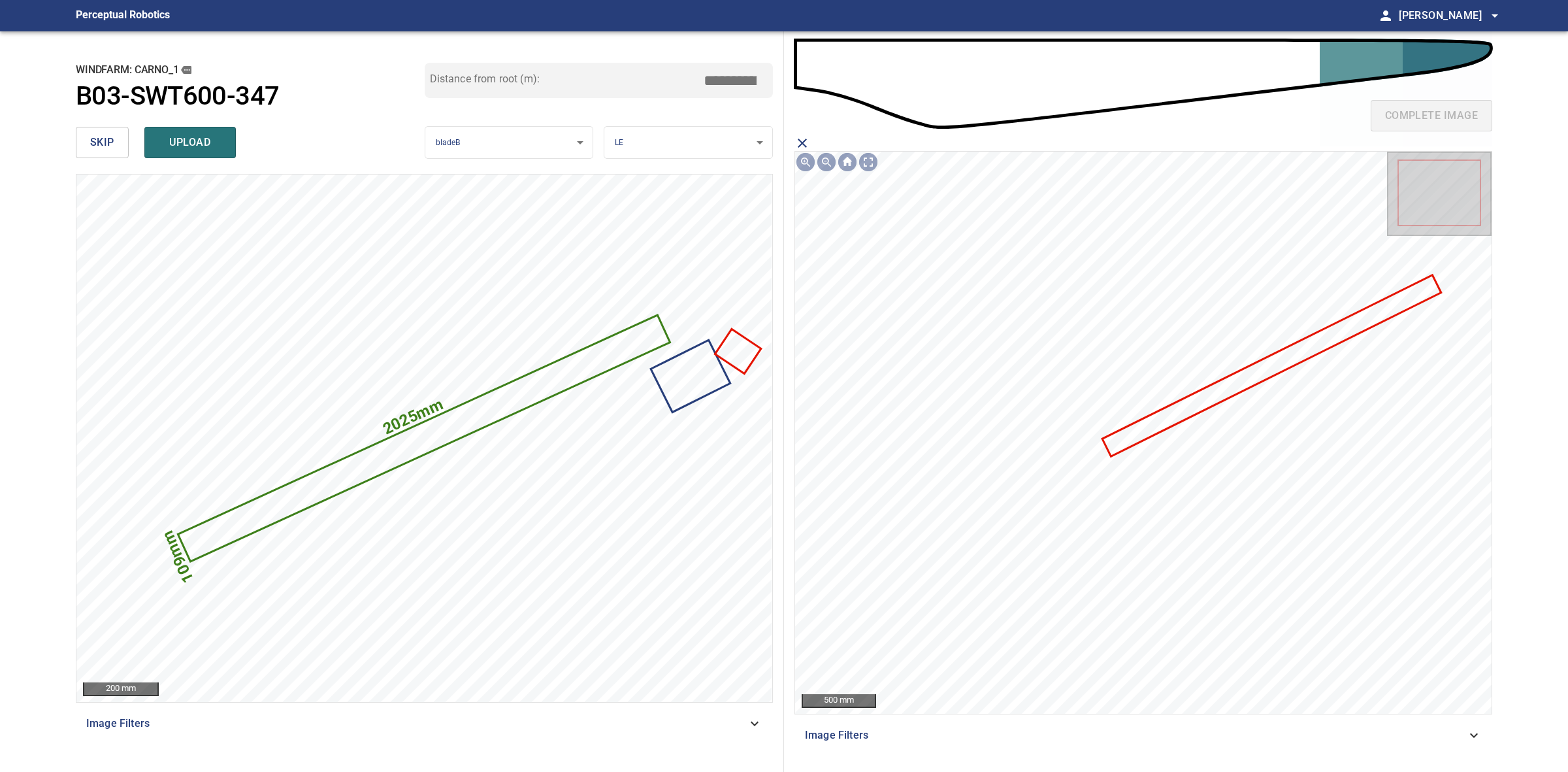
click at [1181, 406] on icon at bounding box center [1271, 366] width 337 height 179
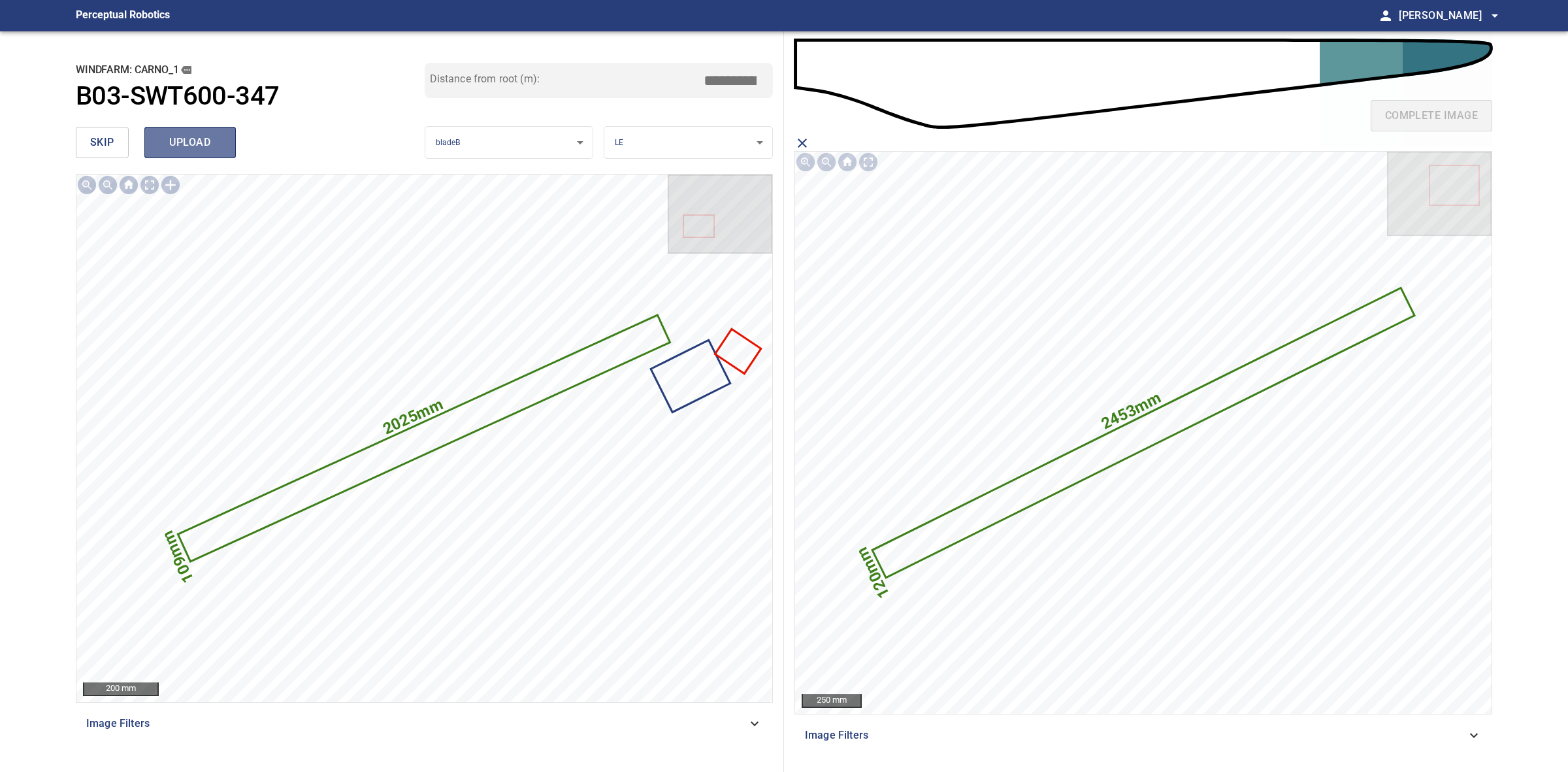
click at [187, 138] on span "upload" at bounding box center [190, 141] width 63 height 18
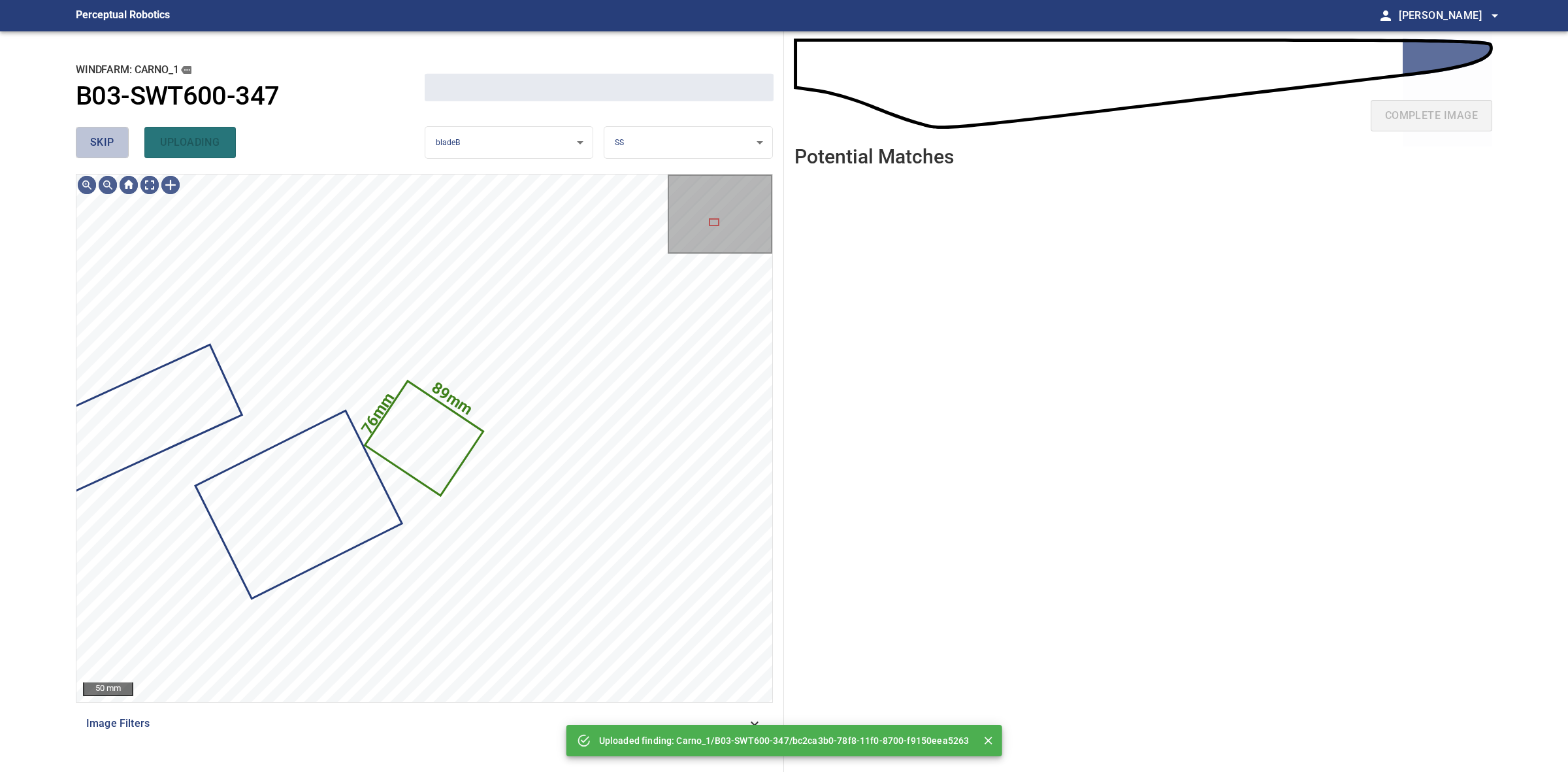
click at [105, 139] on span "skip" at bounding box center [102, 141] width 24 height 18
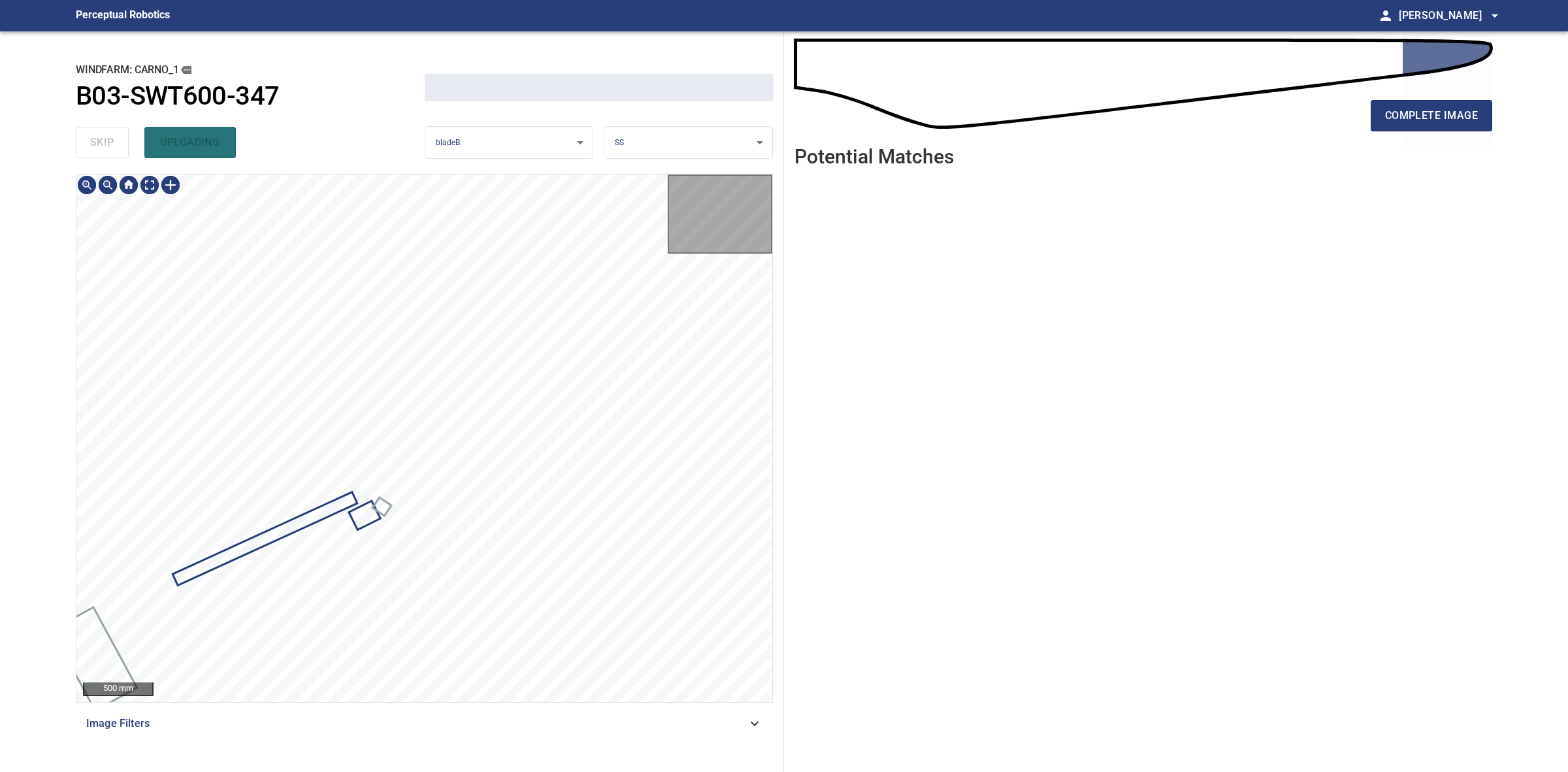
click at [105, 139] on div "skip uploading" at bounding box center [250, 142] width 349 height 42
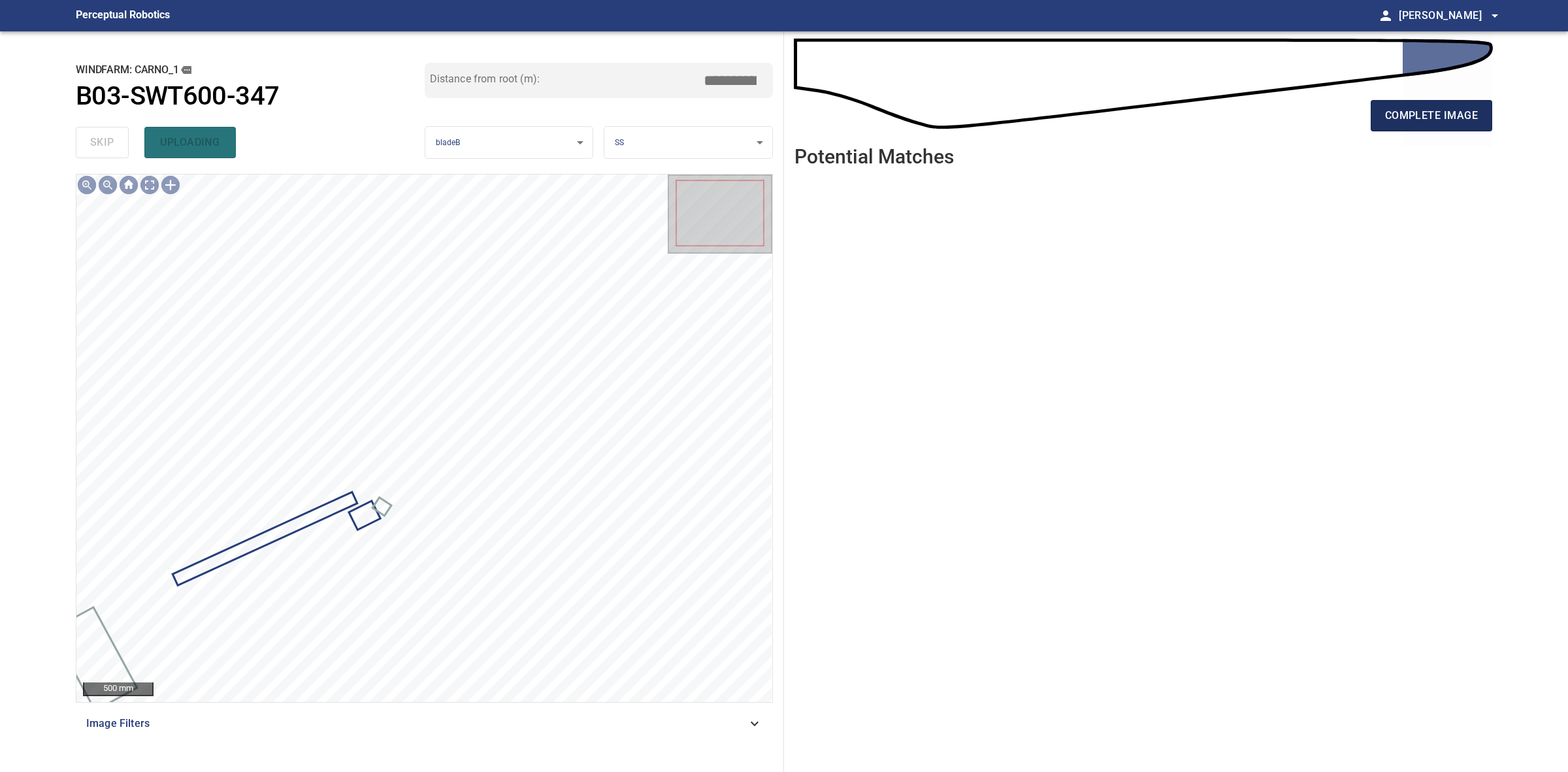
click at [1405, 113] on span "complete image" at bounding box center [1432, 115] width 93 height 18
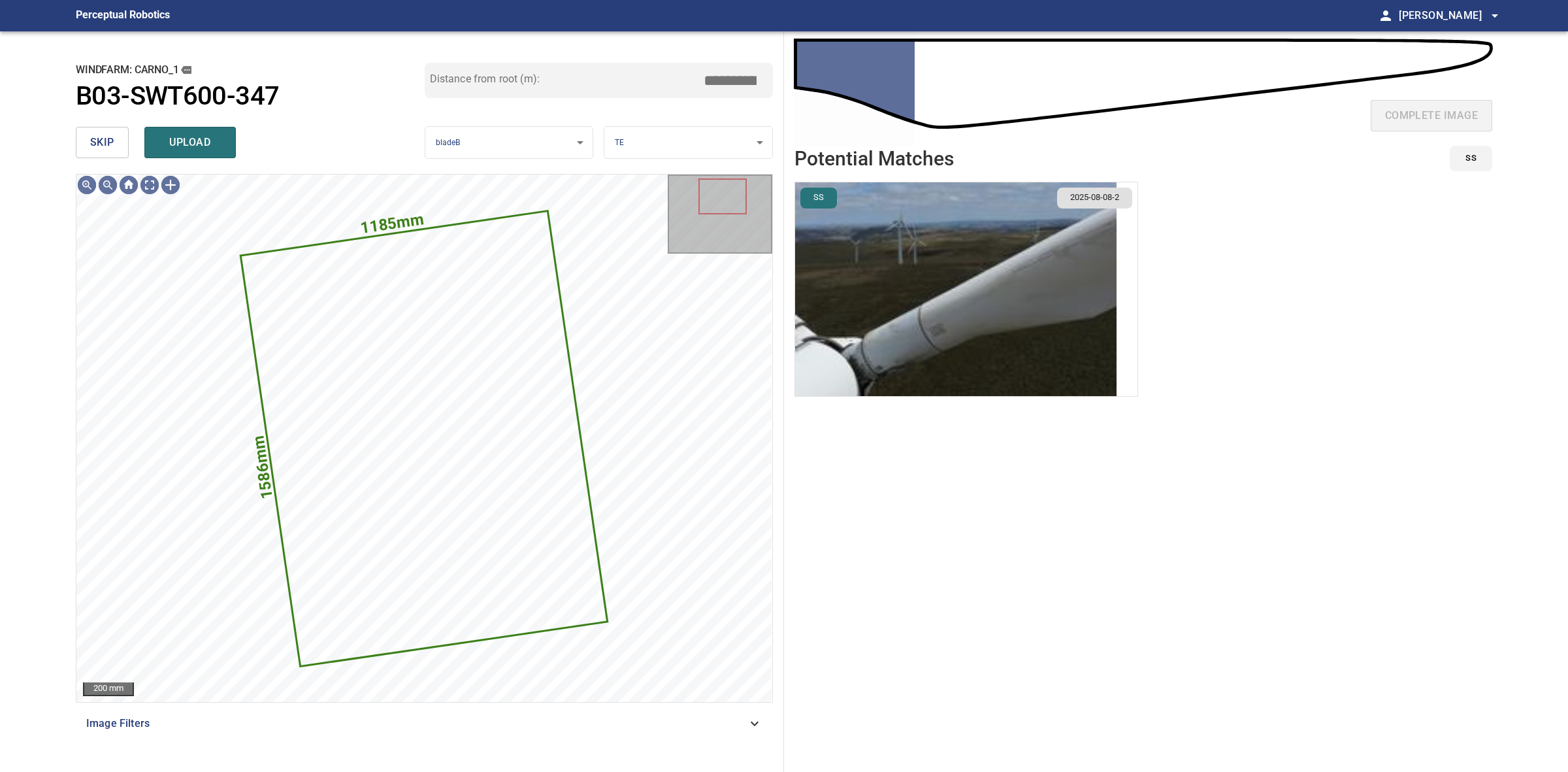
click at [83, 149] on button "skip" at bounding box center [102, 142] width 53 height 32
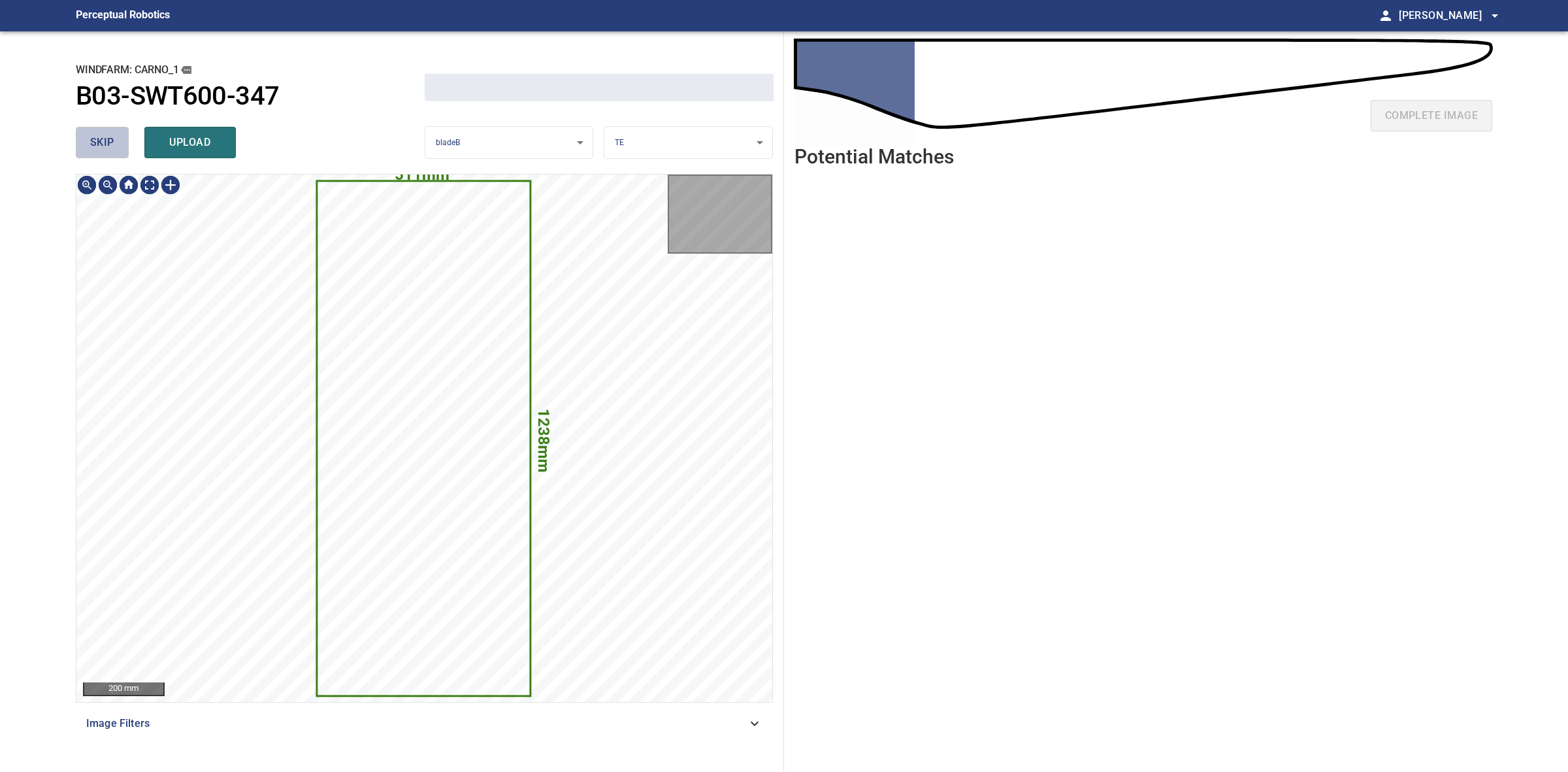
click at [83, 149] on button "skip" at bounding box center [102, 142] width 53 height 32
click at [83, 149] on div "skip upload" at bounding box center [250, 142] width 349 height 42
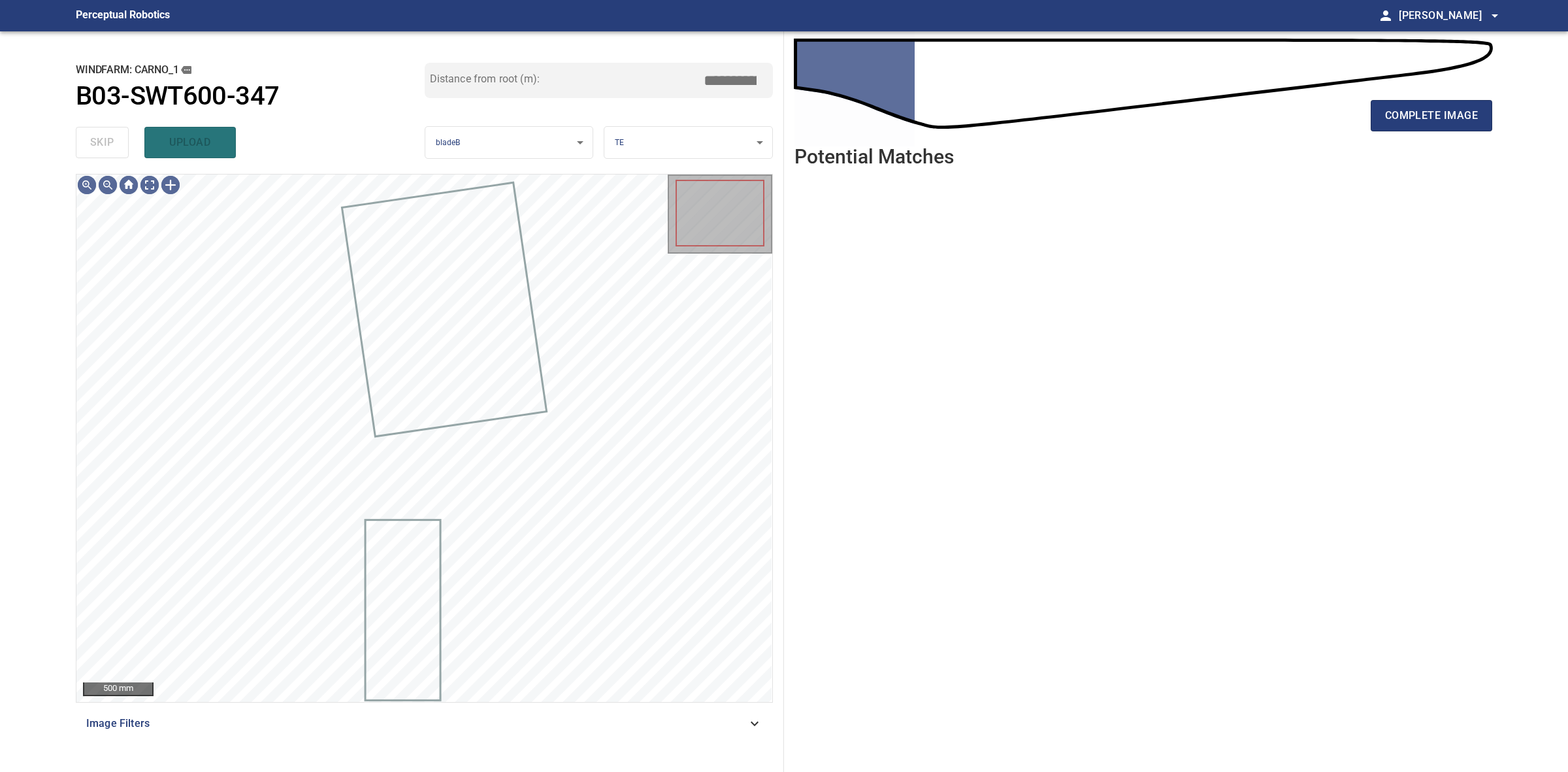
click at [83, 149] on div "skip upload" at bounding box center [250, 142] width 349 height 42
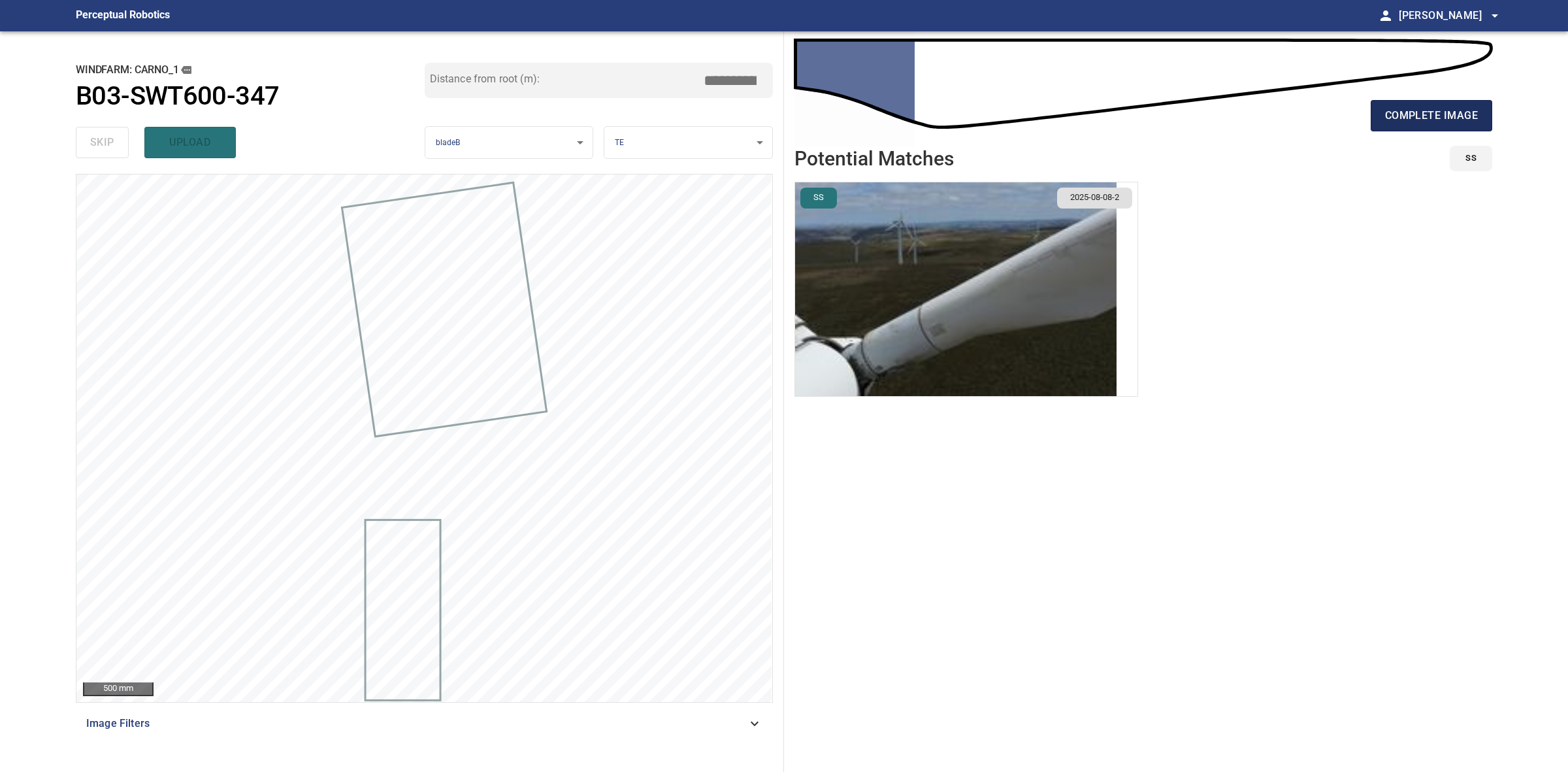
click at [1468, 115] on span "complete image" at bounding box center [1432, 115] width 93 height 18
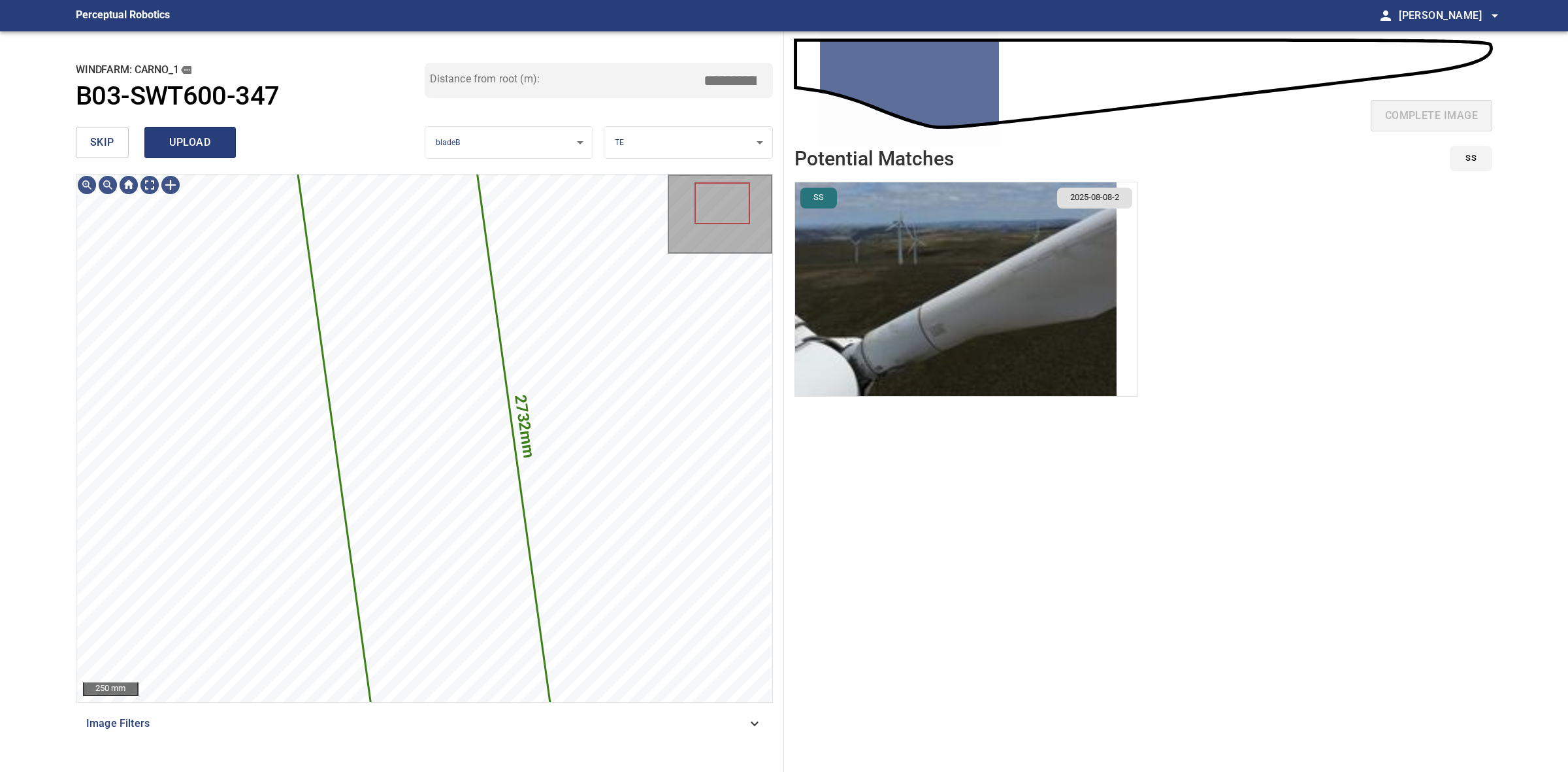
click at [206, 154] on button "upload" at bounding box center [189, 142] width 91 height 32
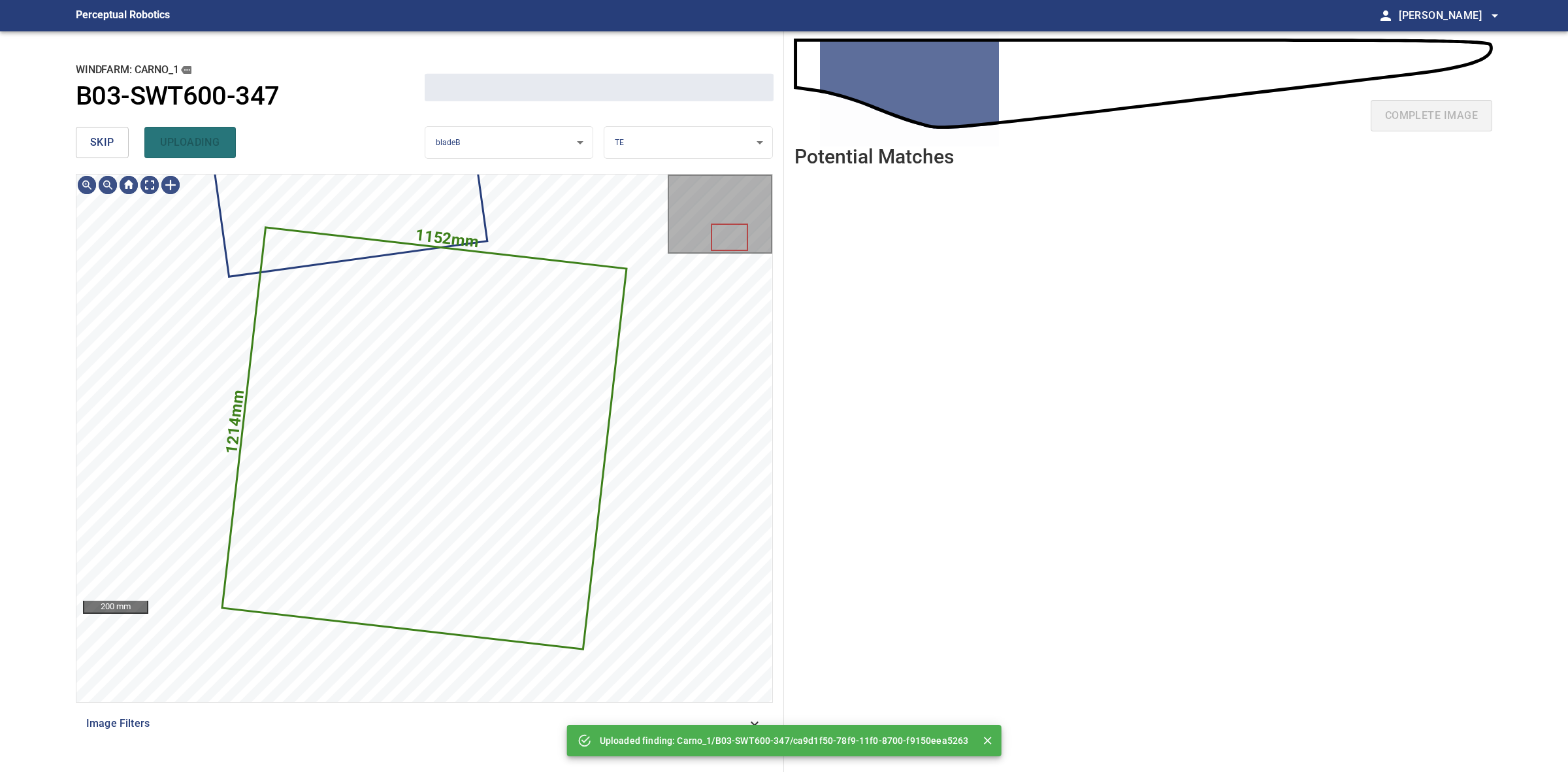
click at [106, 139] on span "skip" at bounding box center [102, 141] width 24 height 18
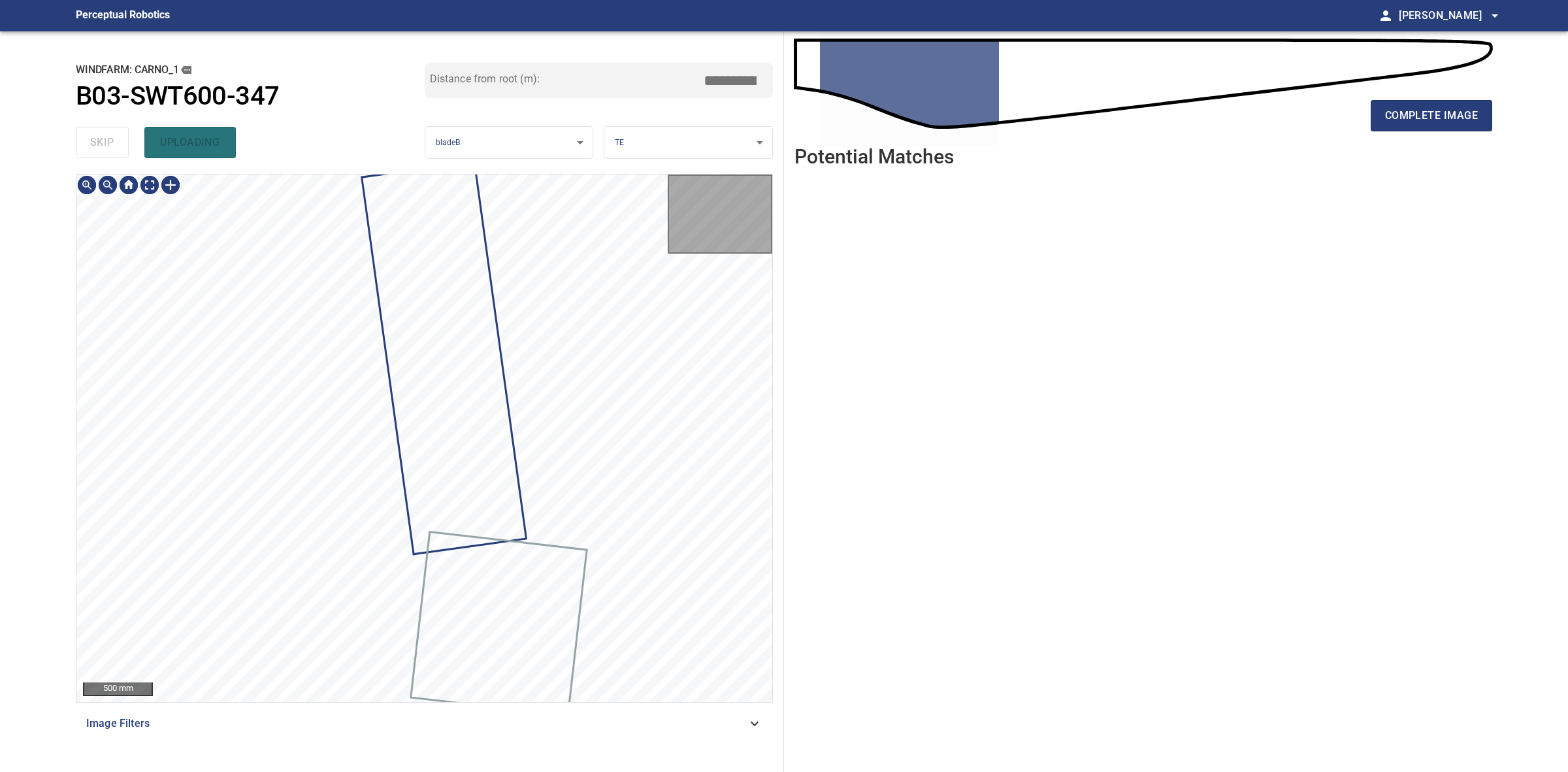
click at [106, 139] on div "skip uploading" at bounding box center [250, 142] width 349 height 42
click at [1386, 133] on div "complete image" at bounding box center [1143, 120] width 698 height 52
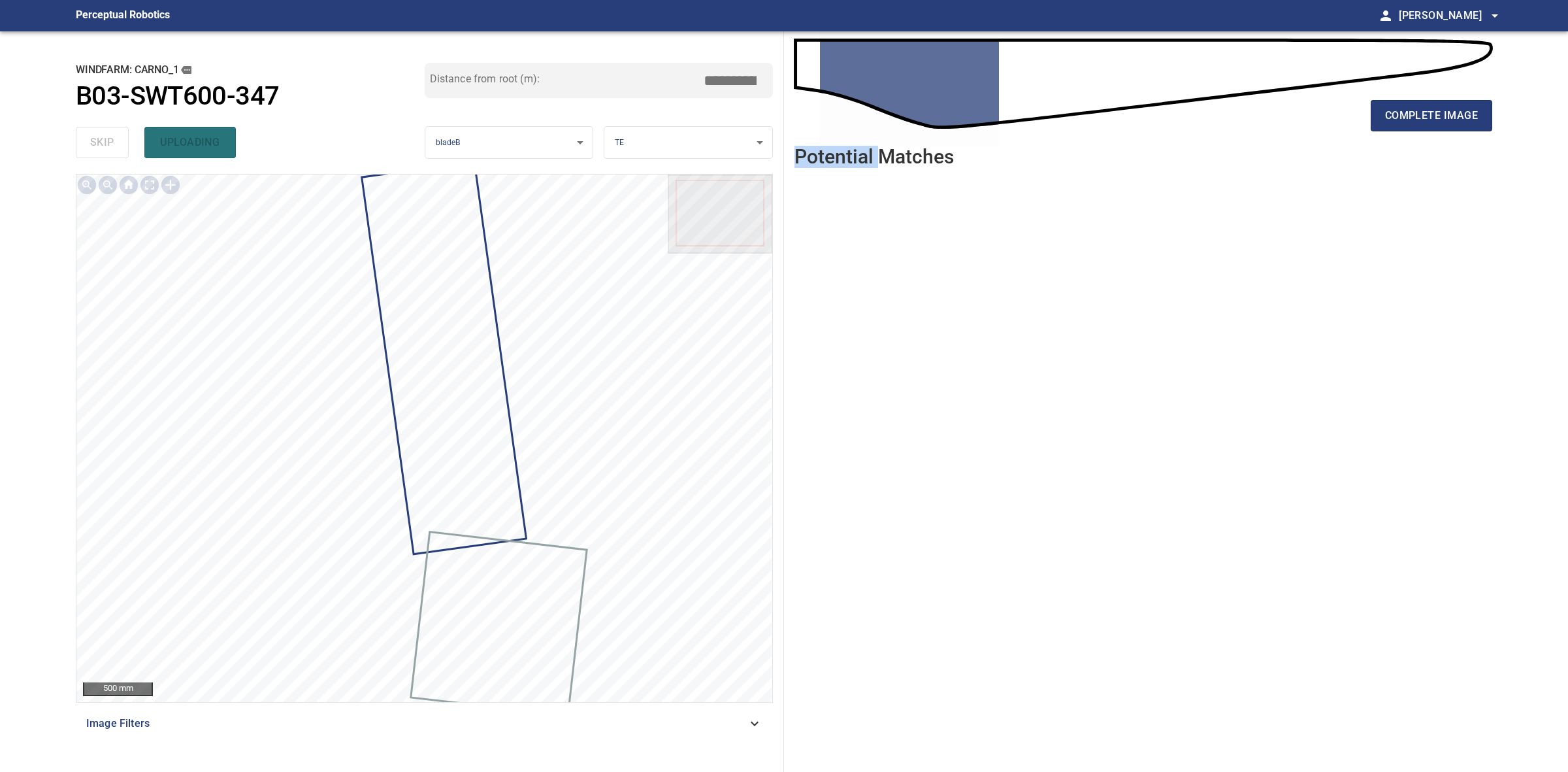
click at [1386, 132] on div "complete image" at bounding box center [1143, 120] width 698 height 52
click at [1386, 121] on span "complete image" at bounding box center [1432, 115] width 93 height 18
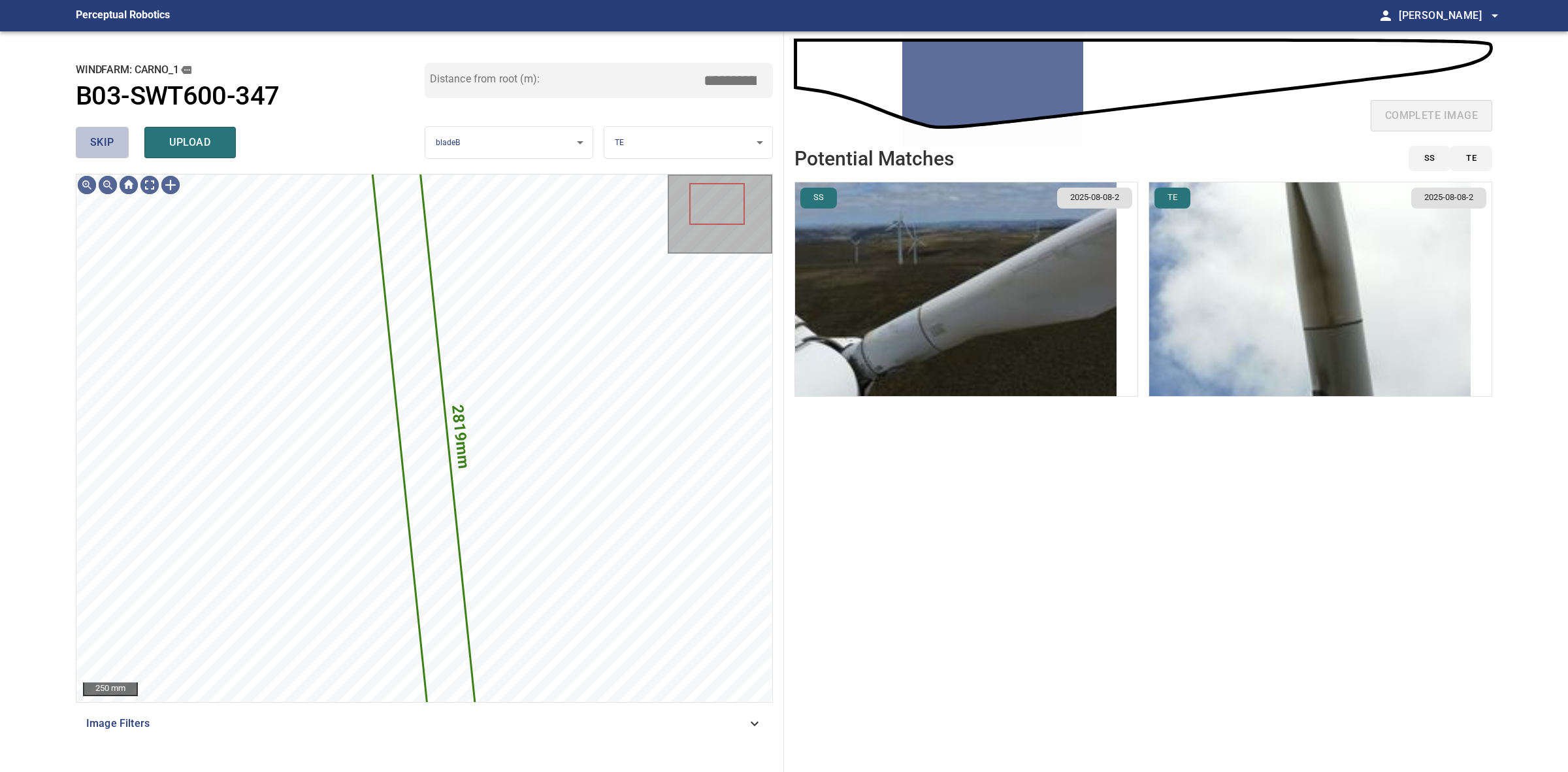
click at [86, 133] on button "skip" at bounding box center [102, 142] width 53 height 32
click at [86, 133] on div "skip upload" at bounding box center [250, 142] width 349 height 42
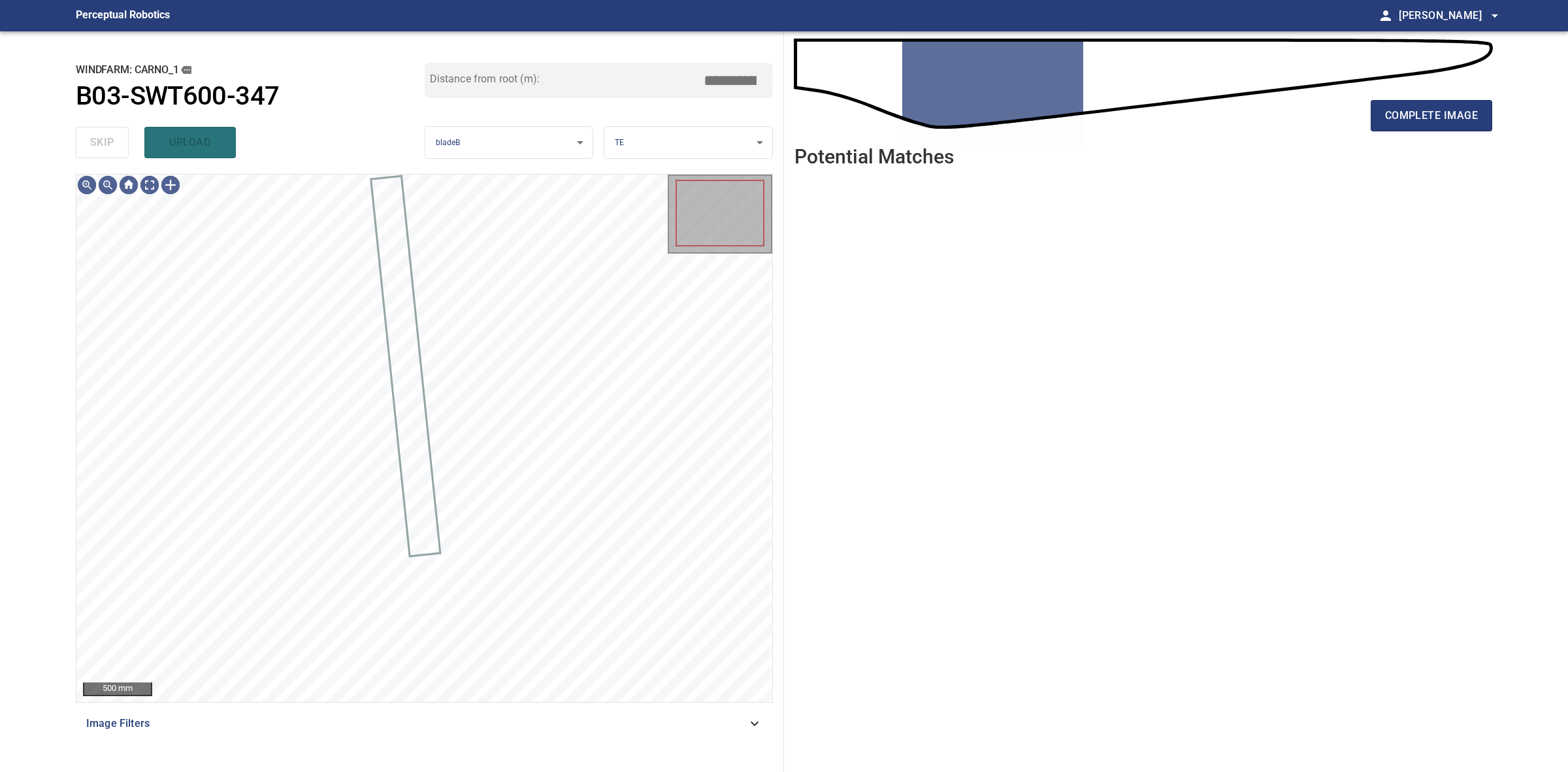
click at [86, 133] on div "skip upload" at bounding box center [250, 142] width 349 height 42
click at [1462, 128] on button "complete image" at bounding box center [1432, 115] width 122 height 32
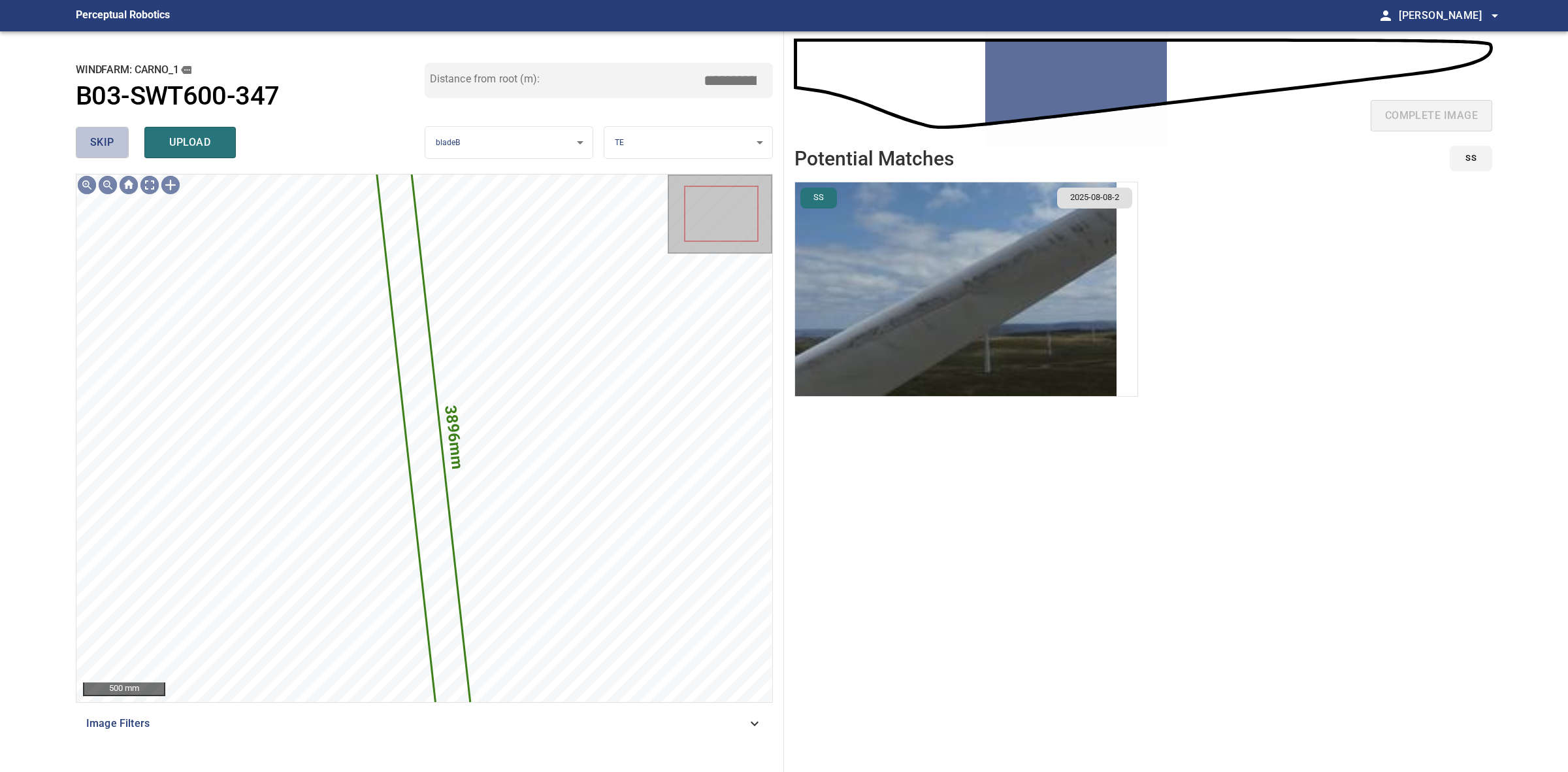
click at [106, 147] on span "skip" at bounding box center [102, 141] width 24 height 18
click at [105, 147] on div "skip upload" at bounding box center [250, 142] width 349 height 42
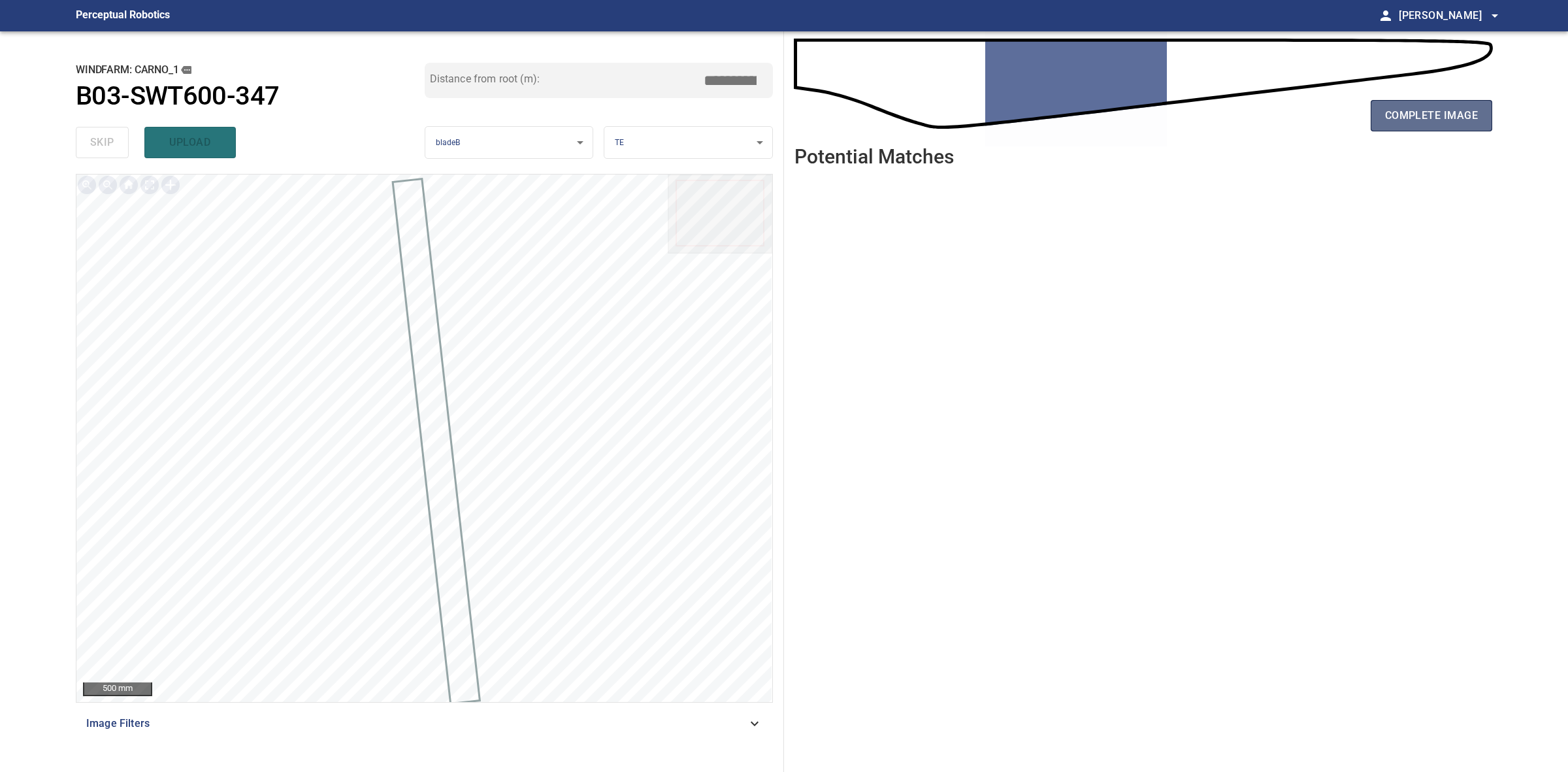
click at [1386, 116] on span "complete image" at bounding box center [1432, 115] width 93 height 18
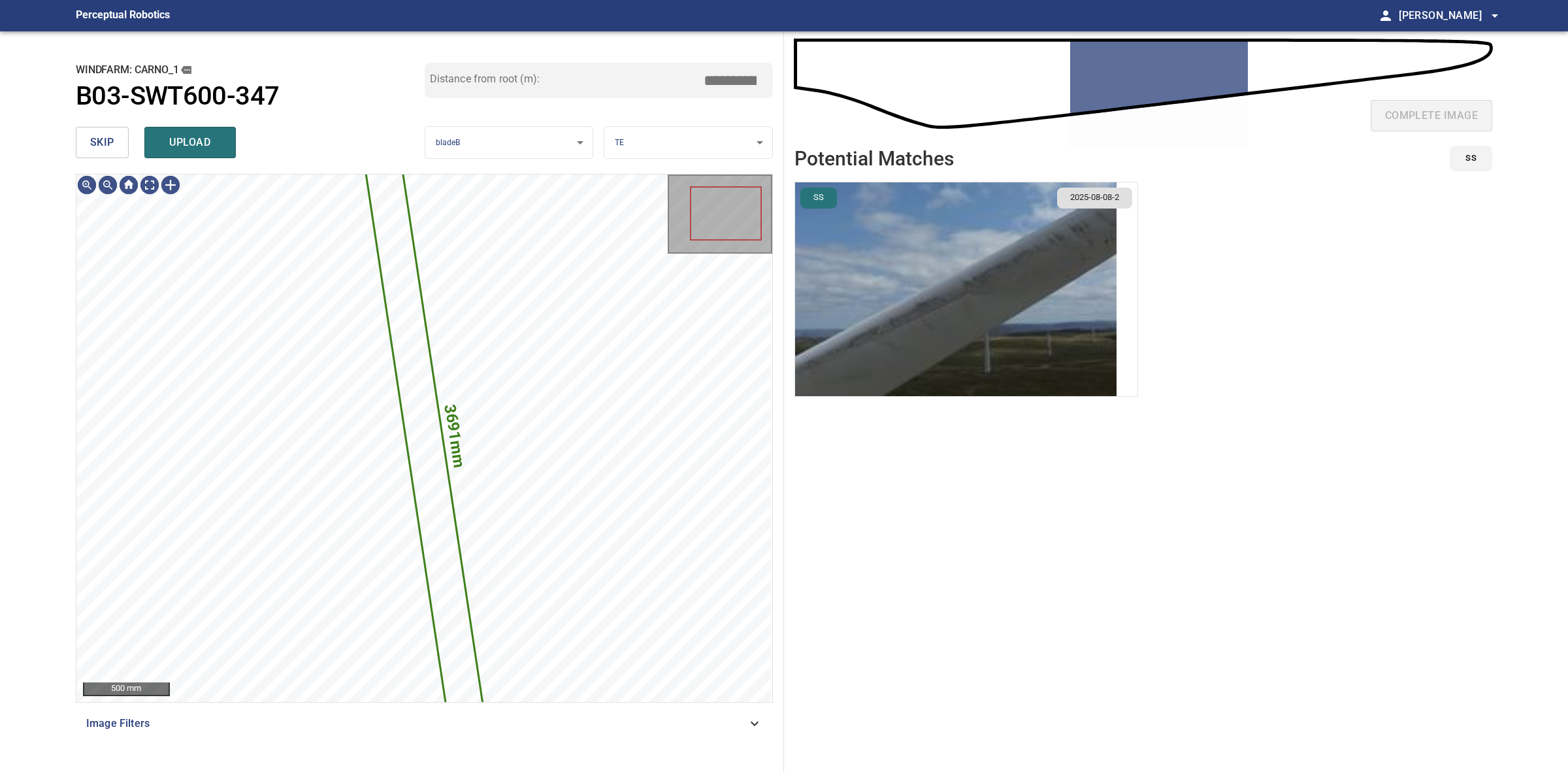
click at [103, 151] on span "skip" at bounding box center [102, 141] width 24 height 18
click at [103, 151] on div "skip upload" at bounding box center [250, 142] width 349 height 42
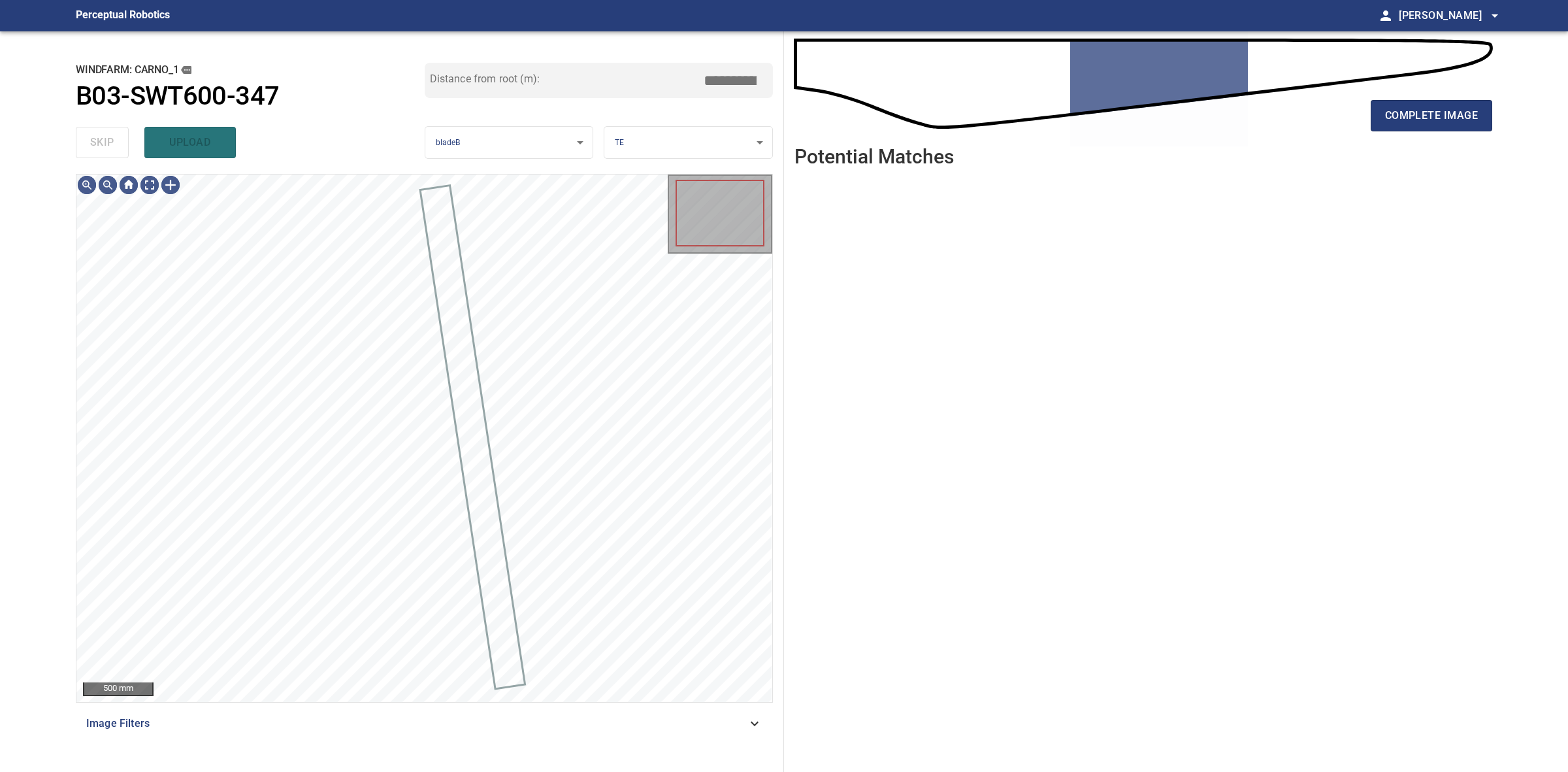
click at [103, 151] on div "skip upload" at bounding box center [250, 142] width 349 height 42
click at [1469, 133] on div "complete image" at bounding box center [1143, 120] width 698 height 52
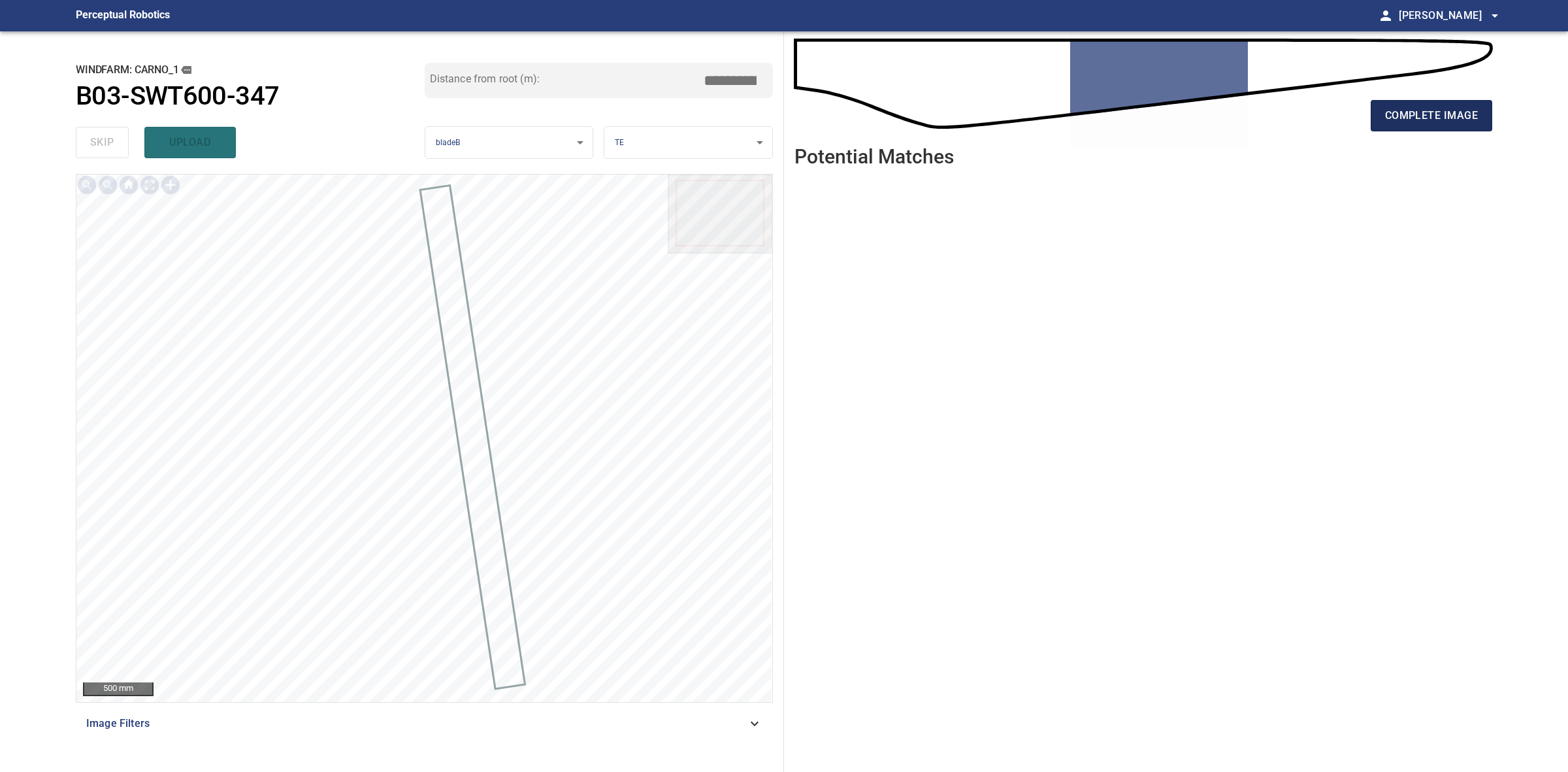
click at [1469, 125] on button "complete image" at bounding box center [1432, 115] width 122 height 32
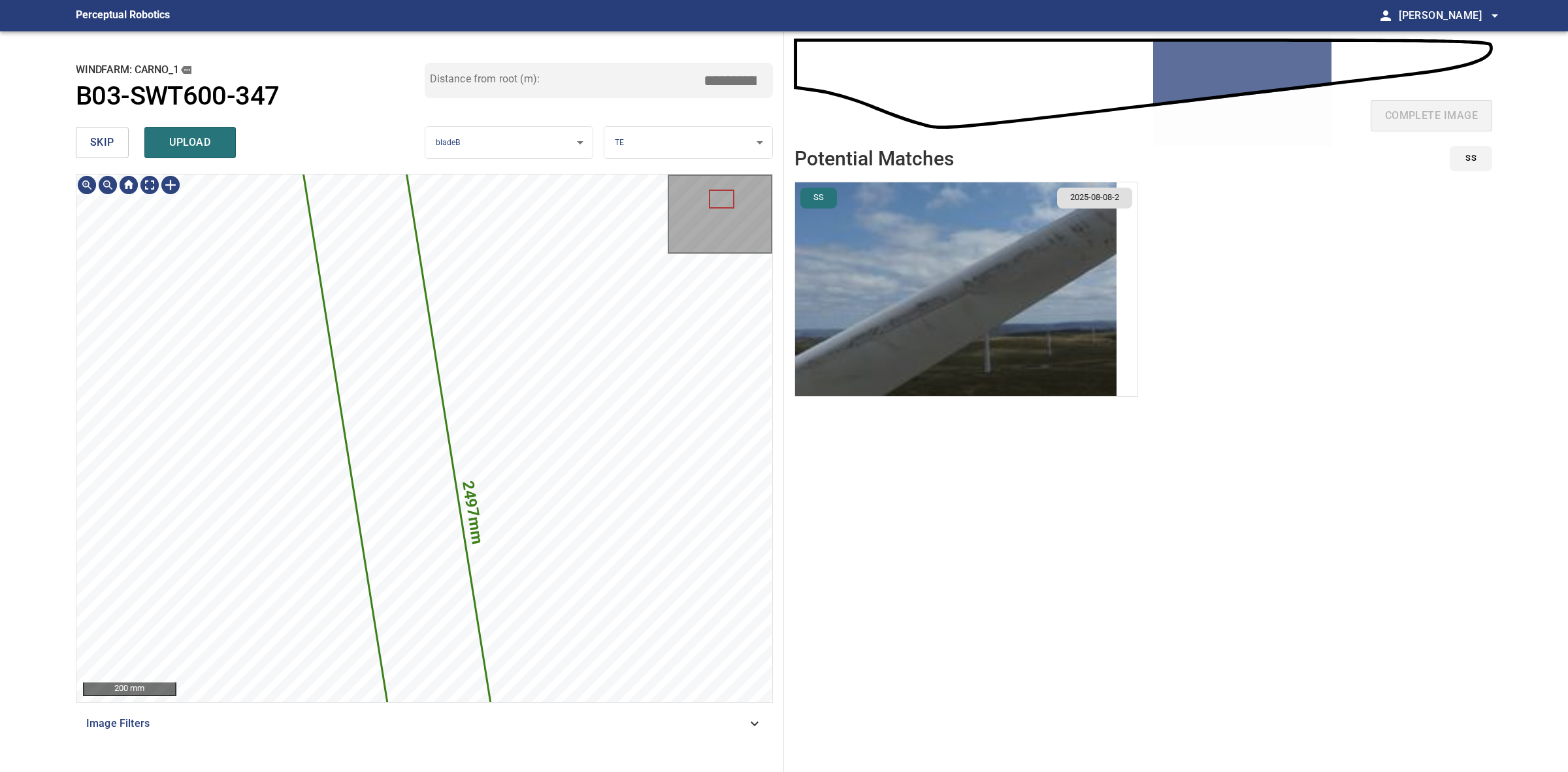
click at [118, 139] on button "skip" at bounding box center [102, 142] width 53 height 32
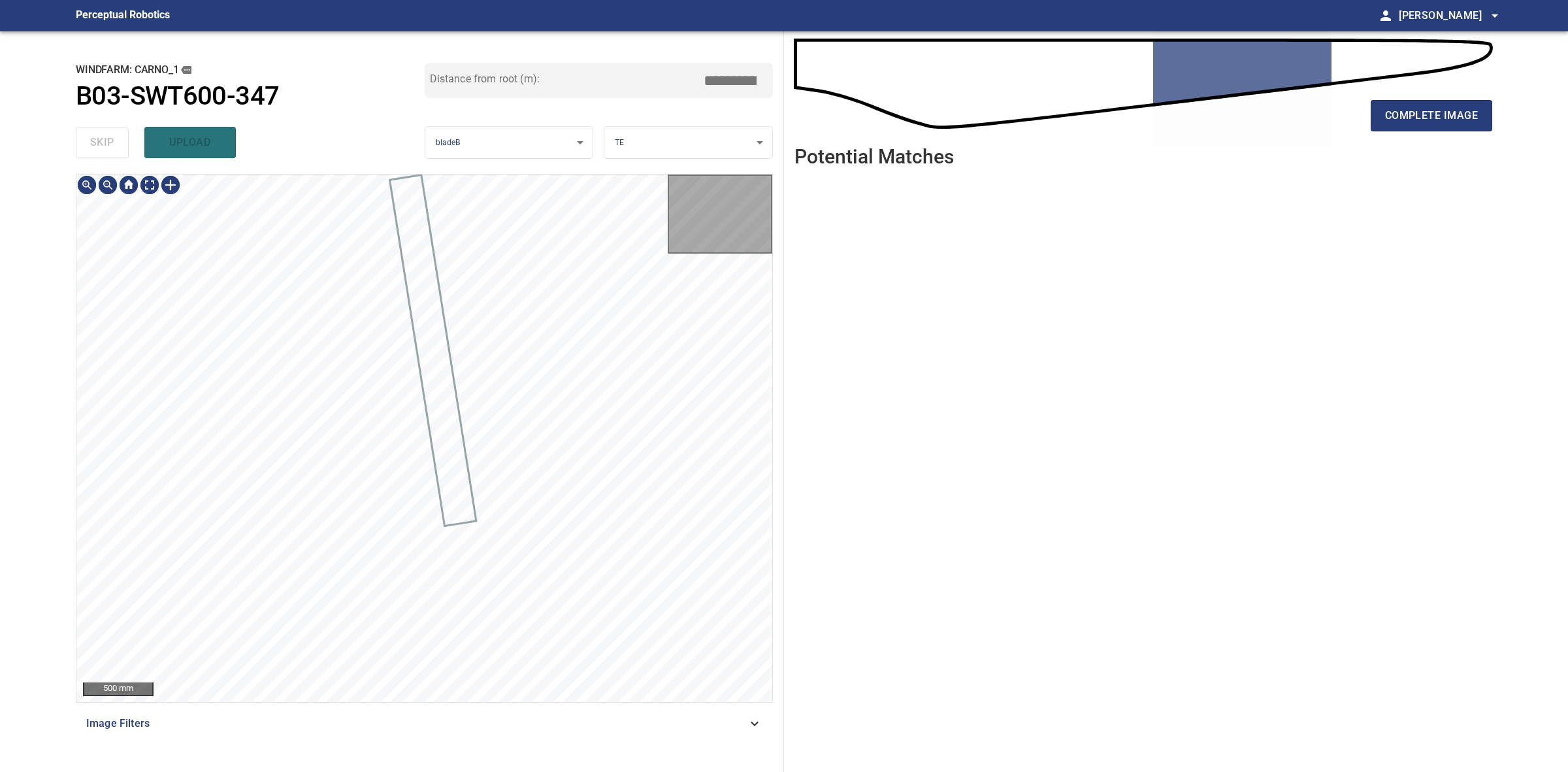
click at [118, 139] on div "skip upload" at bounding box center [250, 142] width 349 height 42
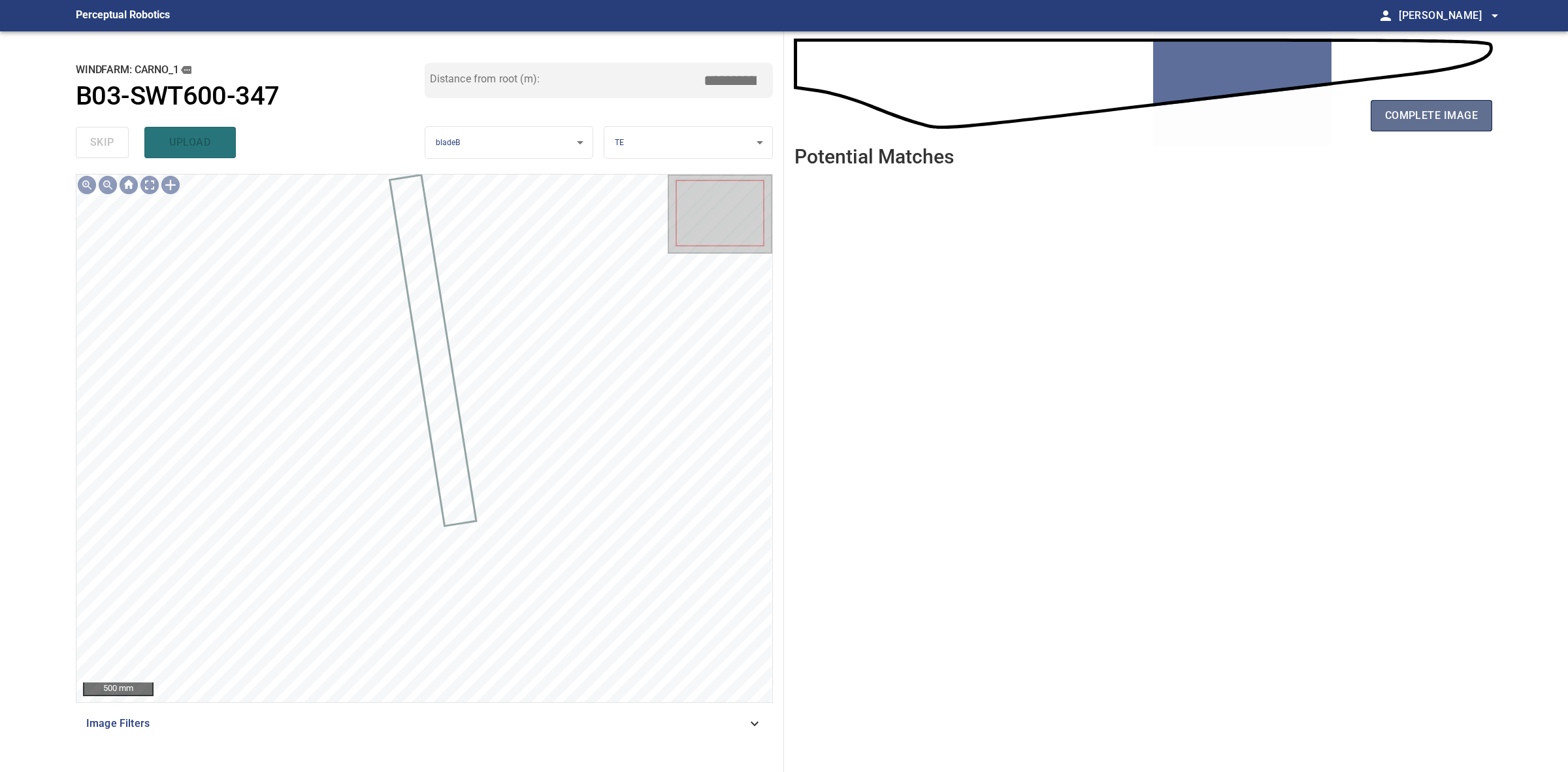
click at [1384, 124] on button "complete image" at bounding box center [1432, 115] width 122 height 32
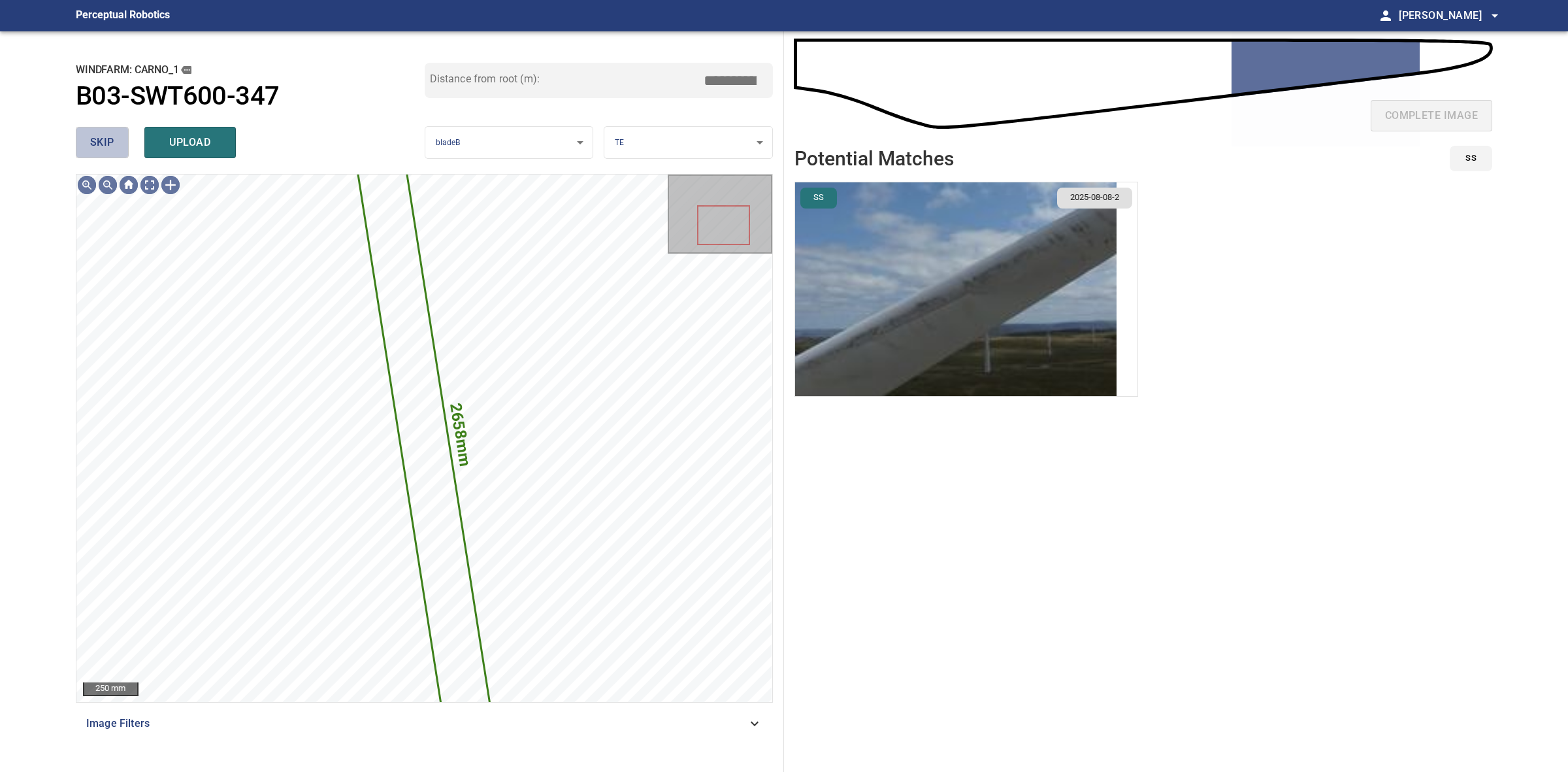
click at [122, 145] on button "skip" at bounding box center [102, 142] width 53 height 32
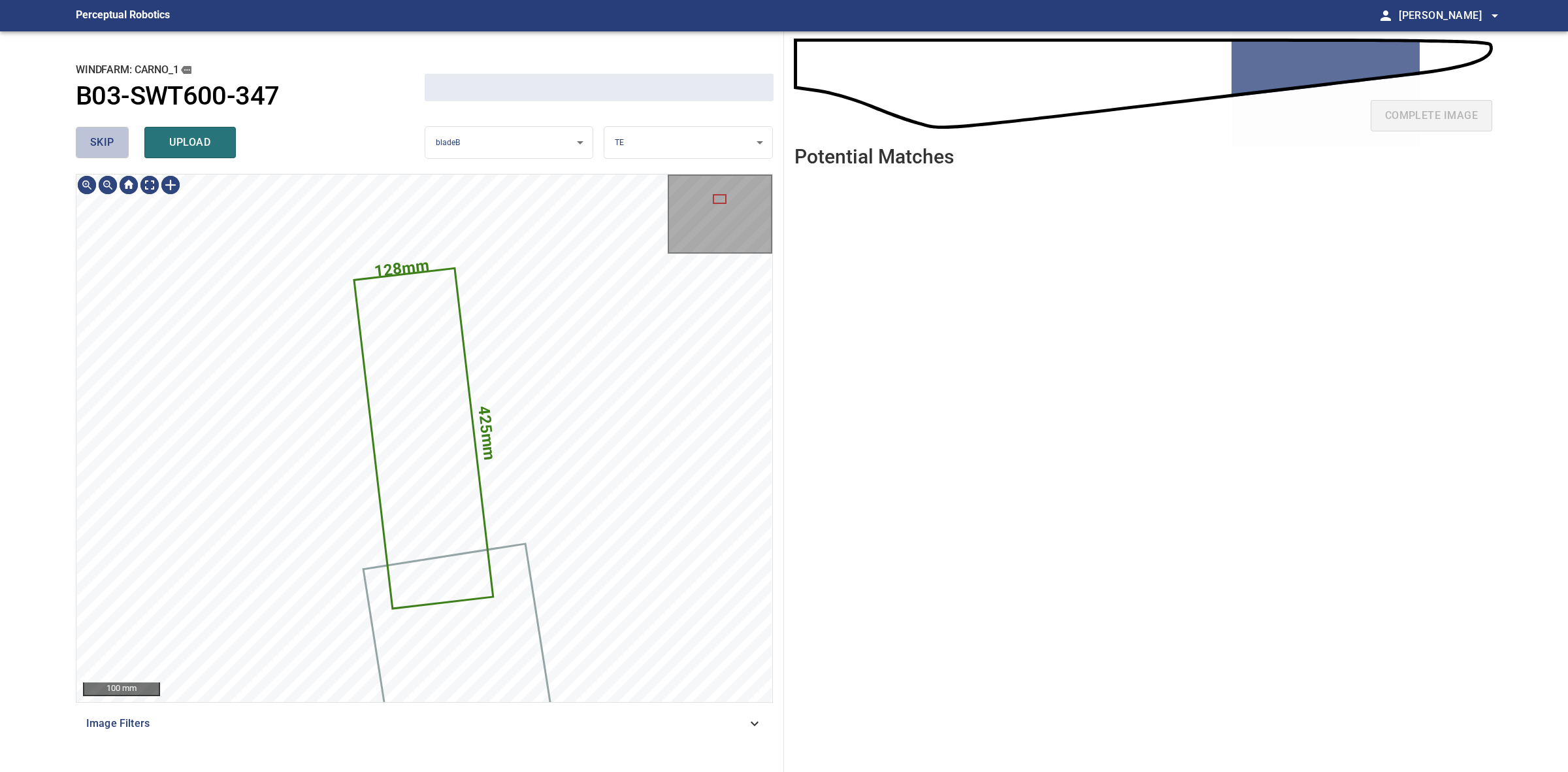
click at [122, 145] on button "skip" at bounding box center [102, 142] width 53 height 32
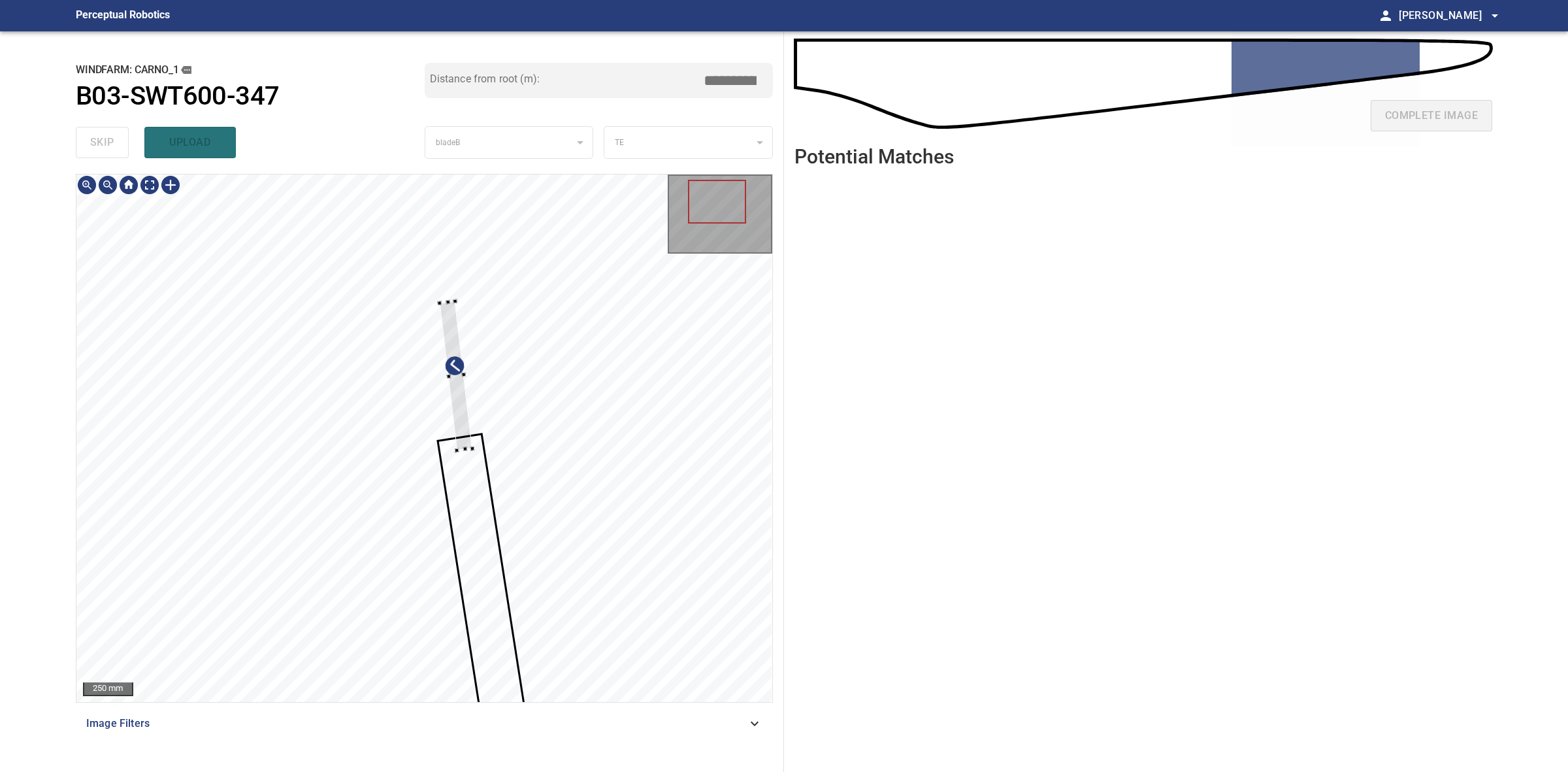
click at [439, 285] on div at bounding box center [424, 438] width 696 height 527
click at [459, 388] on div at bounding box center [470, 443] width 41 height 155
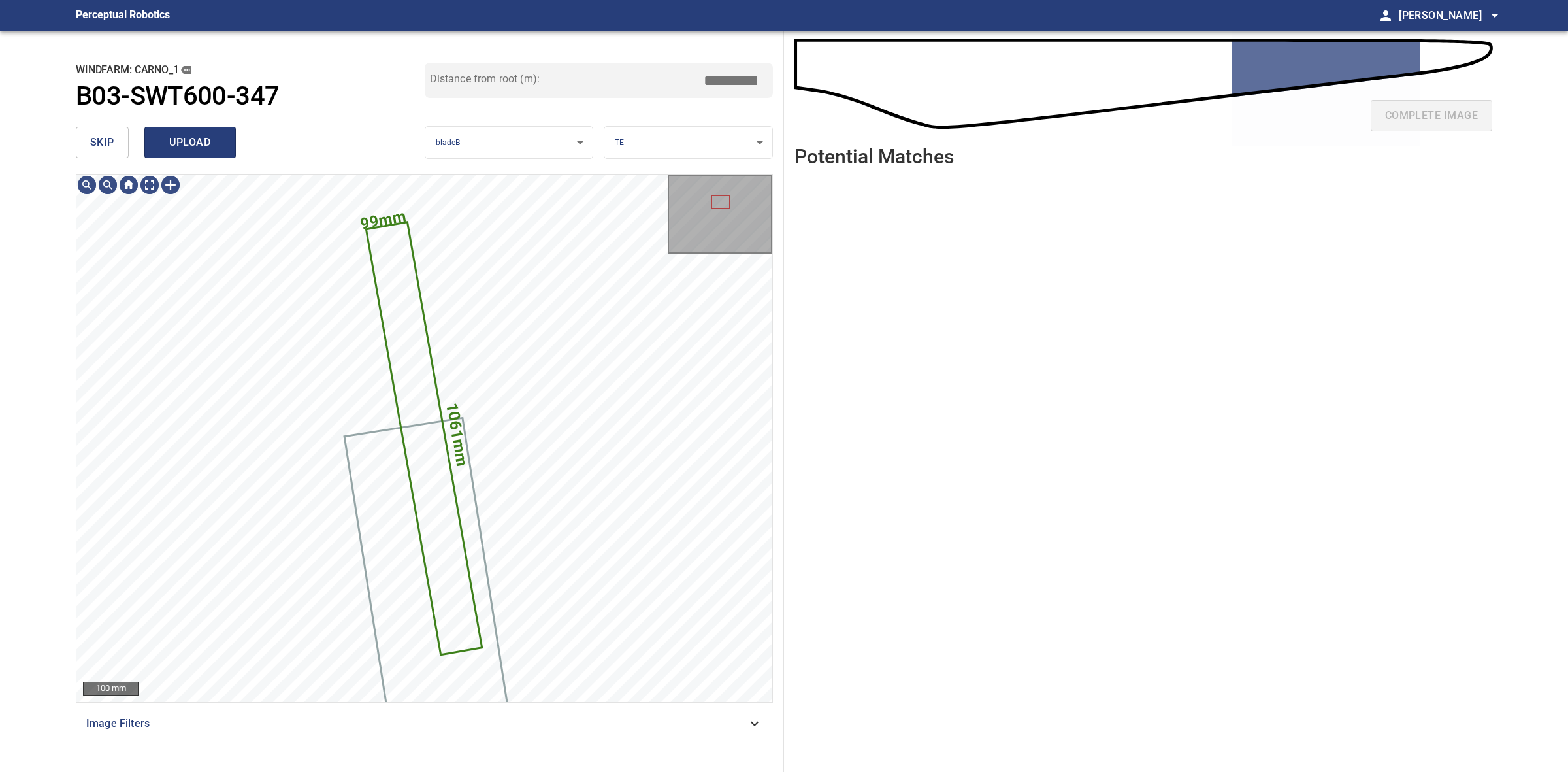
click at [219, 141] on span "upload" at bounding box center [190, 141] width 63 height 18
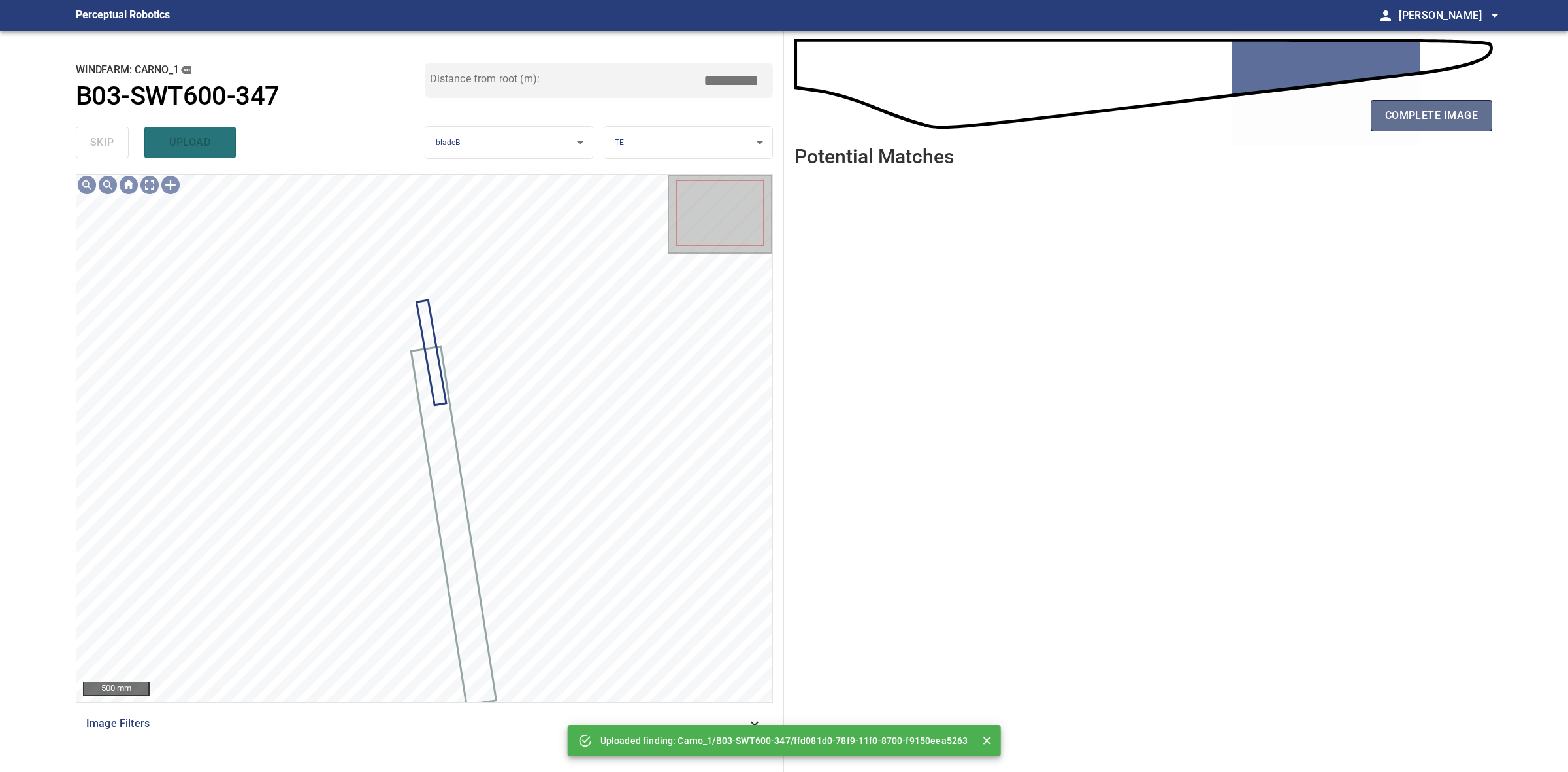
click at [1428, 119] on span "complete image" at bounding box center [1432, 115] width 93 height 18
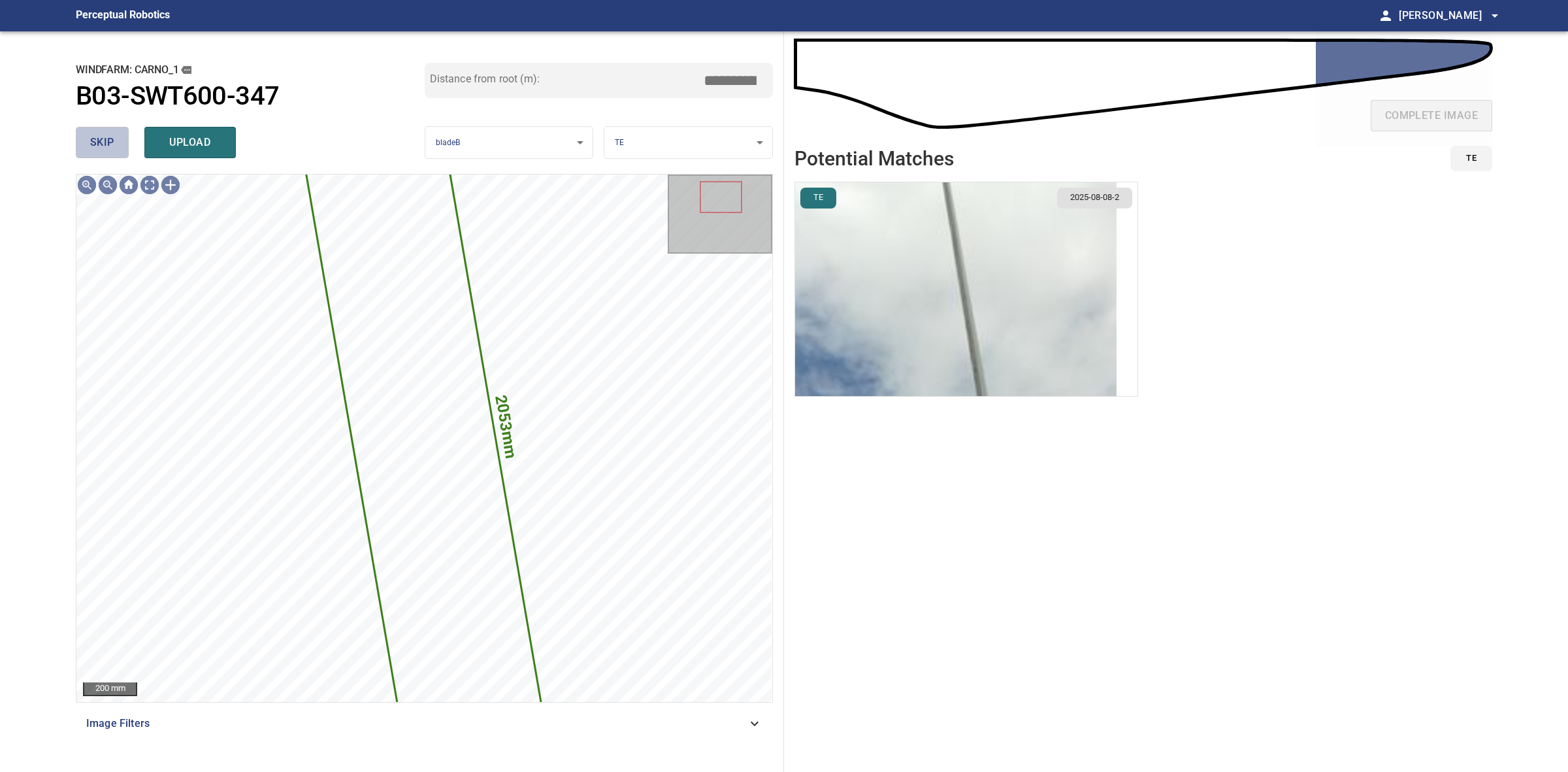
click at [108, 147] on span "skip" at bounding box center [102, 141] width 24 height 18
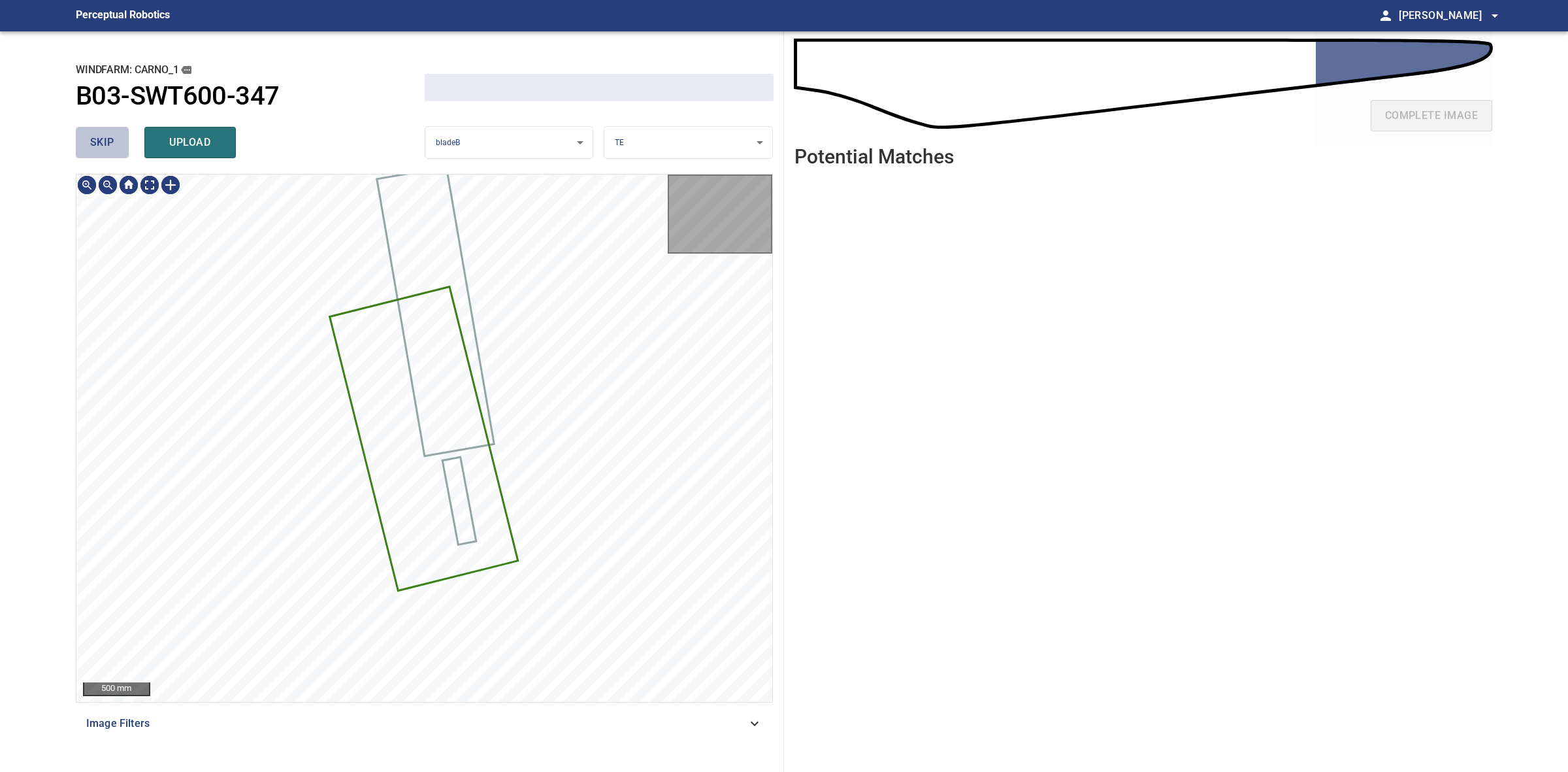
click at [108, 147] on span "skip" at bounding box center [102, 141] width 24 height 18
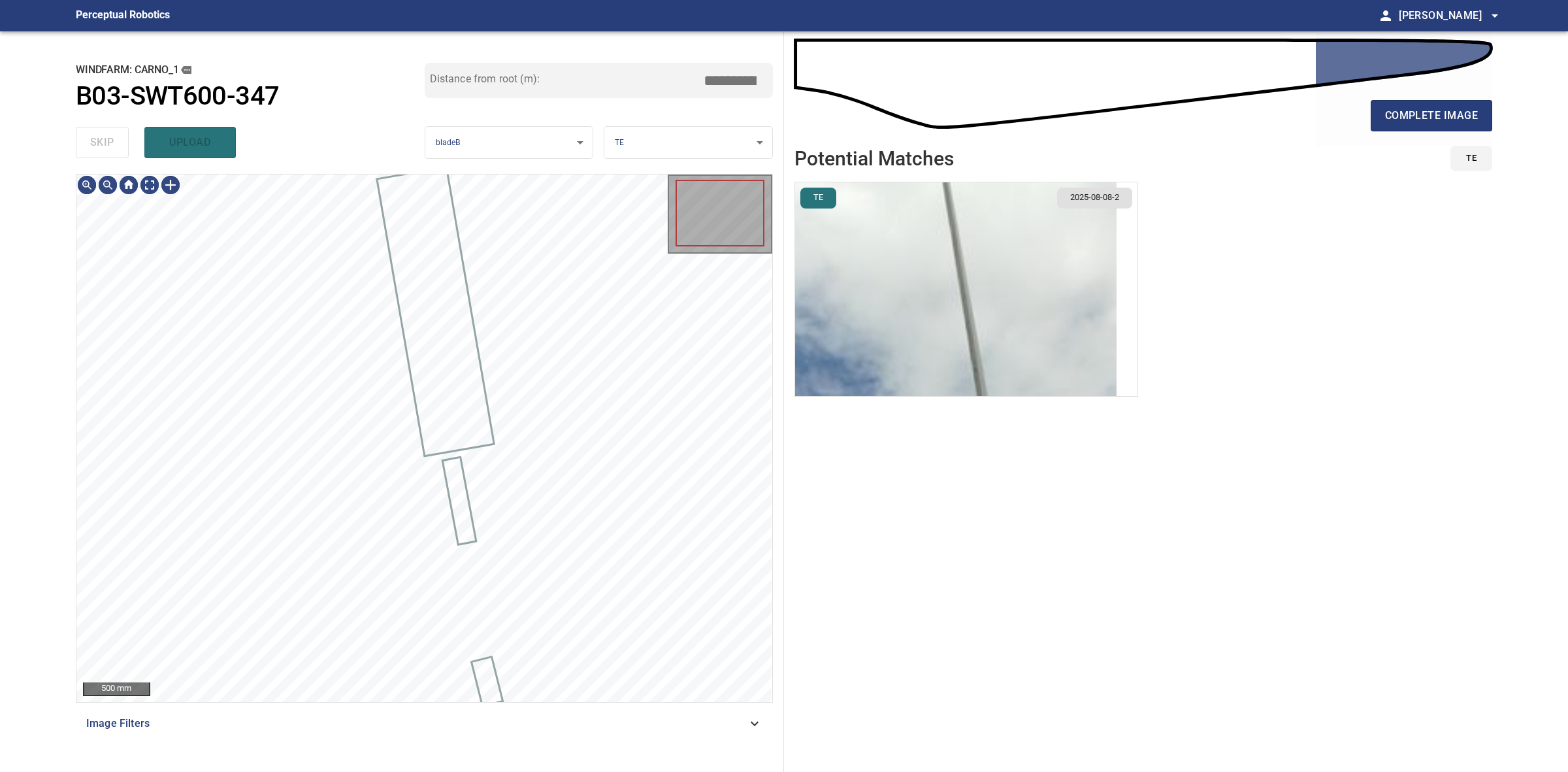
click at [108, 147] on div "skip upload" at bounding box center [250, 142] width 349 height 42
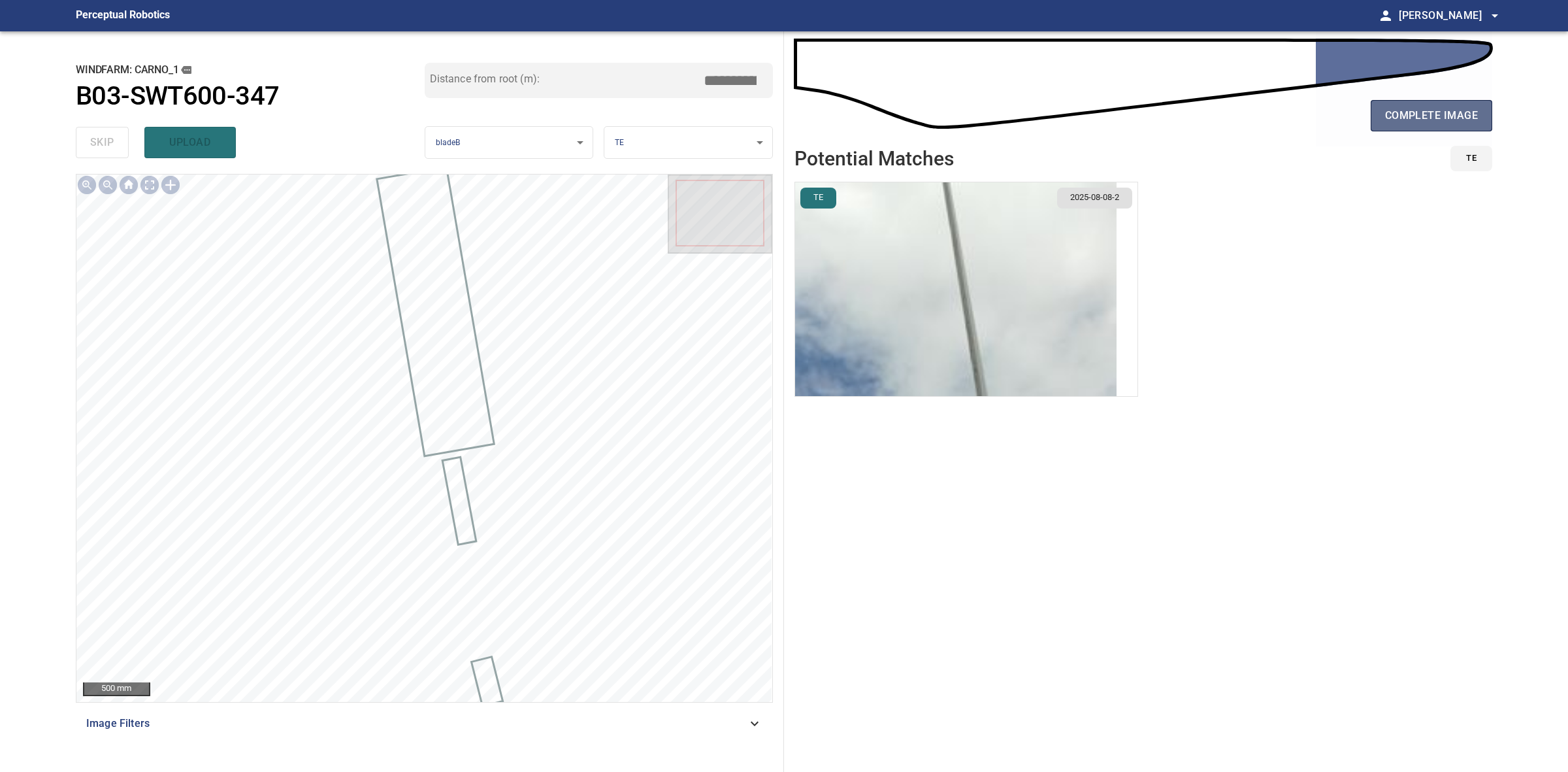
click at [1461, 119] on span "complete image" at bounding box center [1432, 115] width 93 height 18
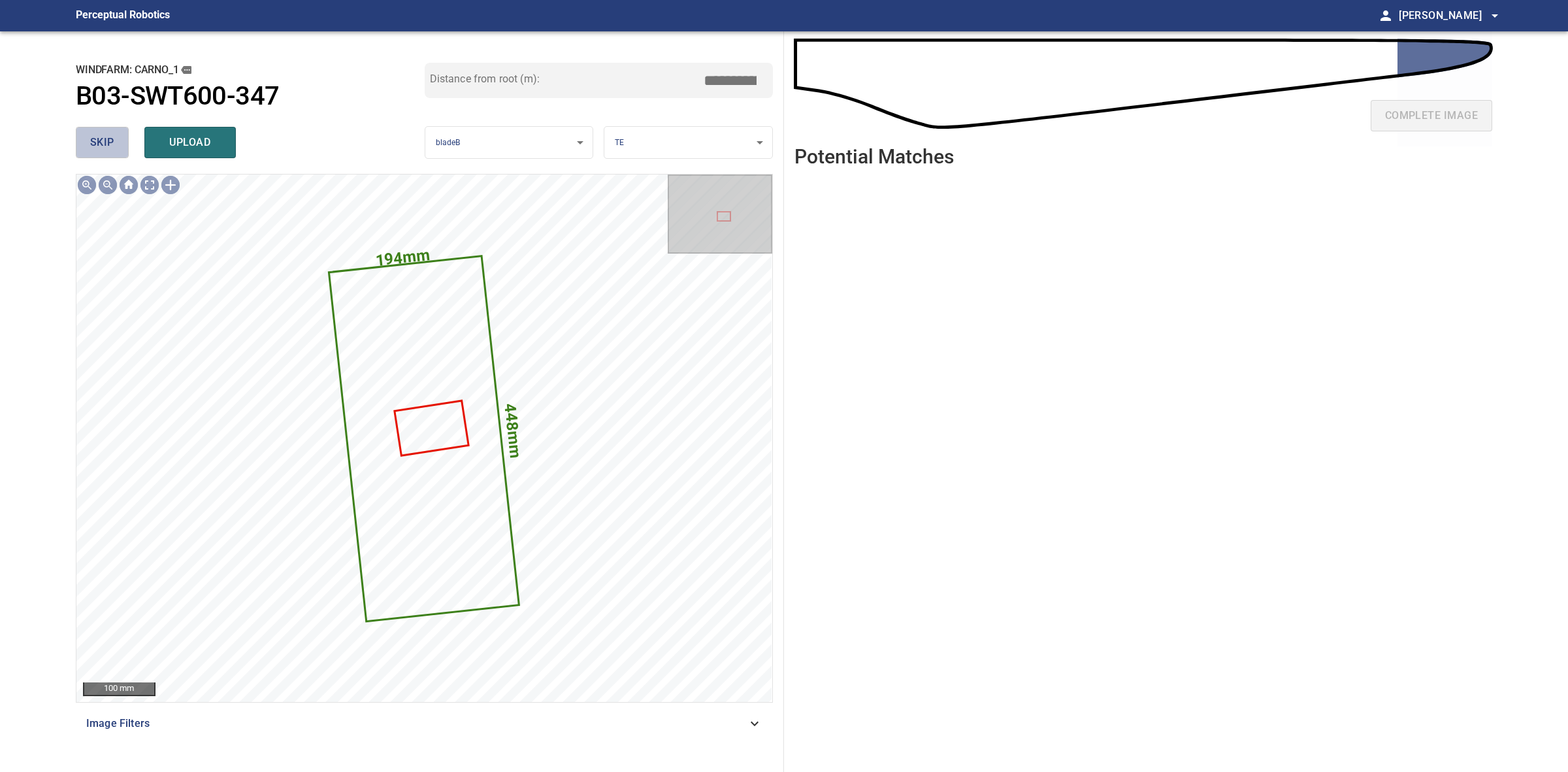
click at [110, 138] on span "skip" at bounding box center [102, 141] width 24 height 18
click at [110, 138] on div "skip upload" at bounding box center [250, 142] width 349 height 42
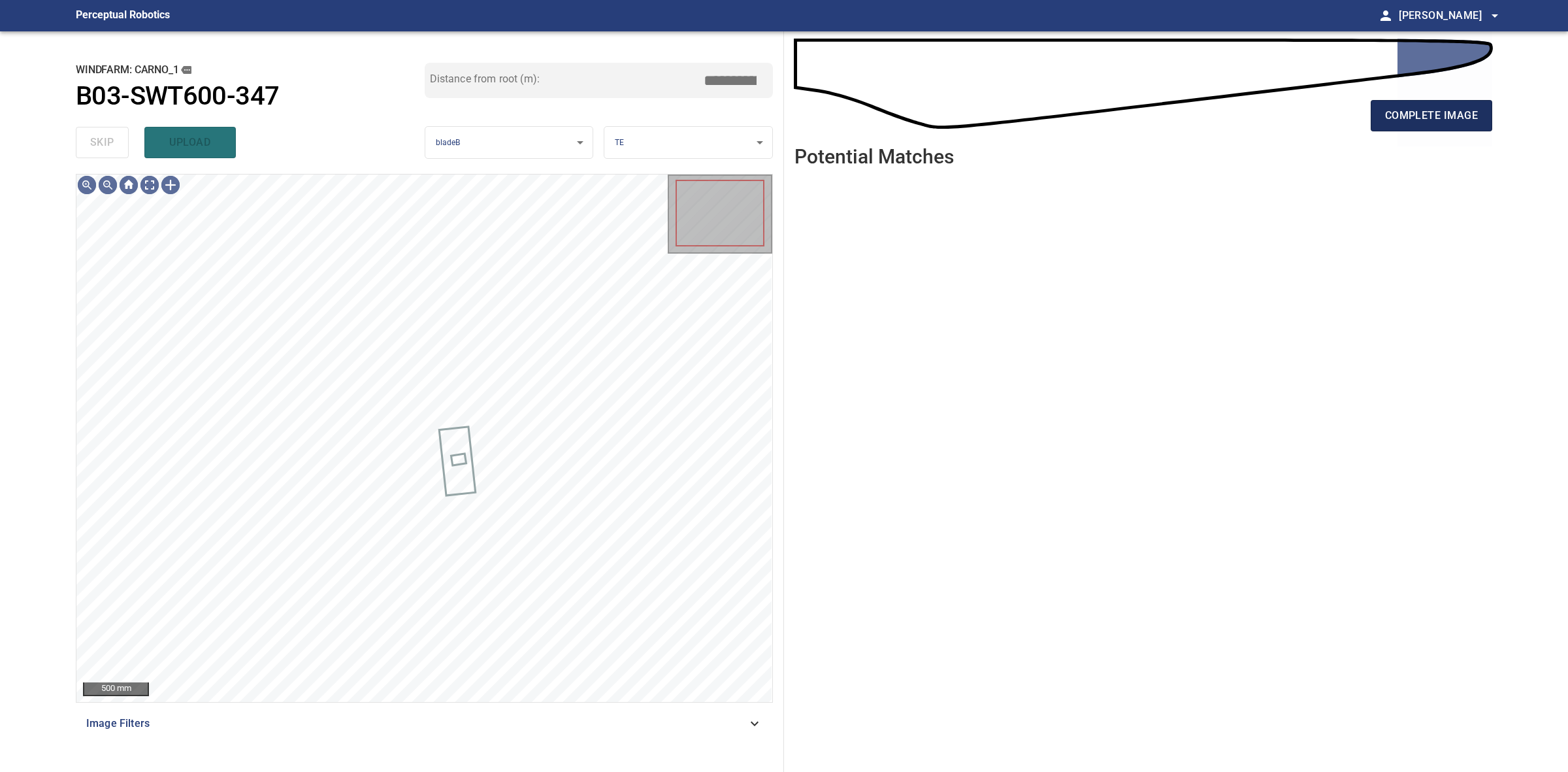
click at [1481, 119] on button "complete image" at bounding box center [1432, 115] width 122 height 32
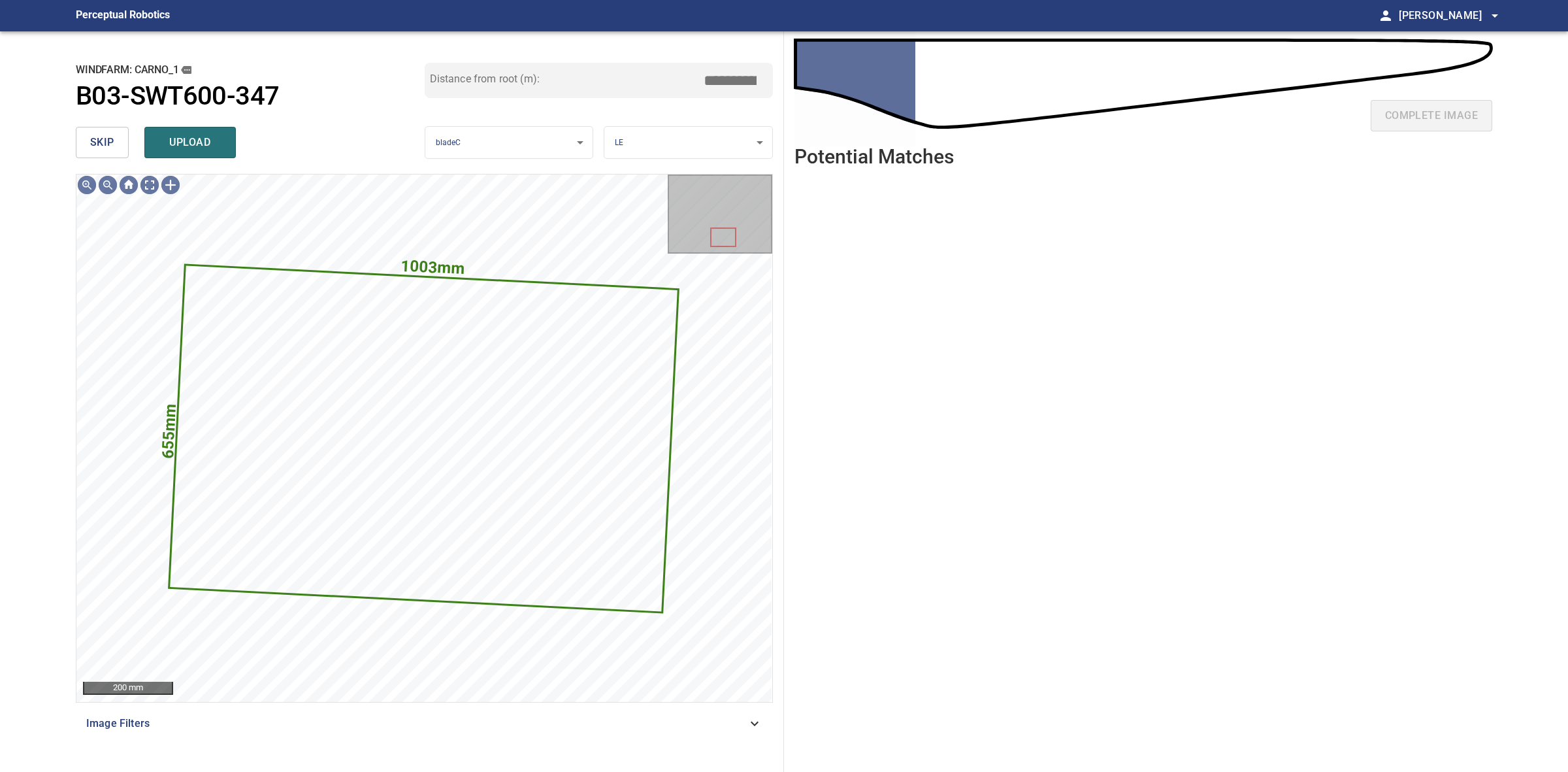
click at [103, 141] on span "skip" at bounding box center [102, 141] width 24 height 18
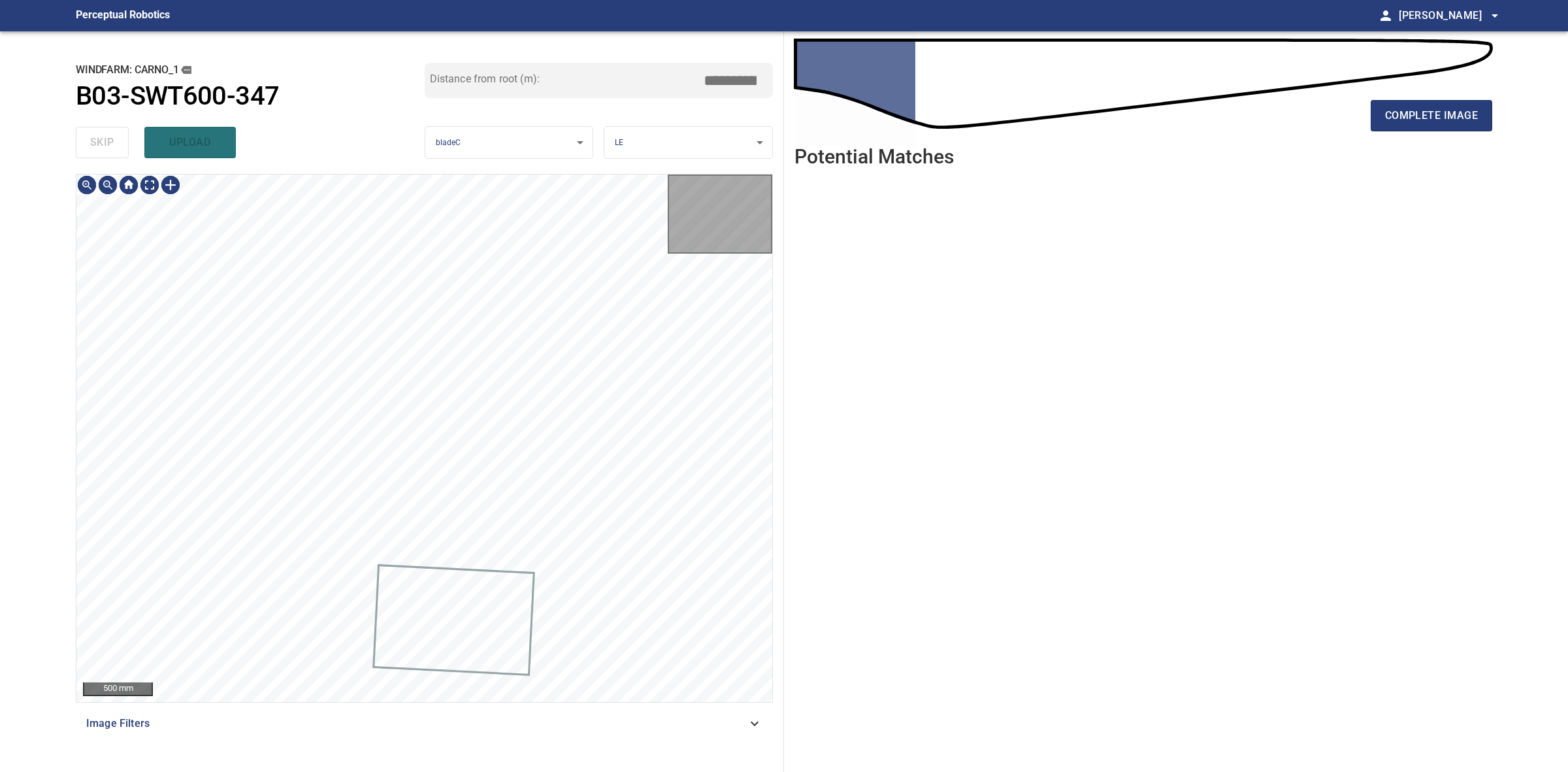
click at [103, 141] on div "skip upload" at bounding box center [250, 142] width 349 height 42
drag, startPoint x: 103, startPoint y: 141, endPoint x: 355, endPoint y: 130, distance: 252.2
click at [109, 141] on div "skip upload" at bounding box center [250, 142] width 349 height 42
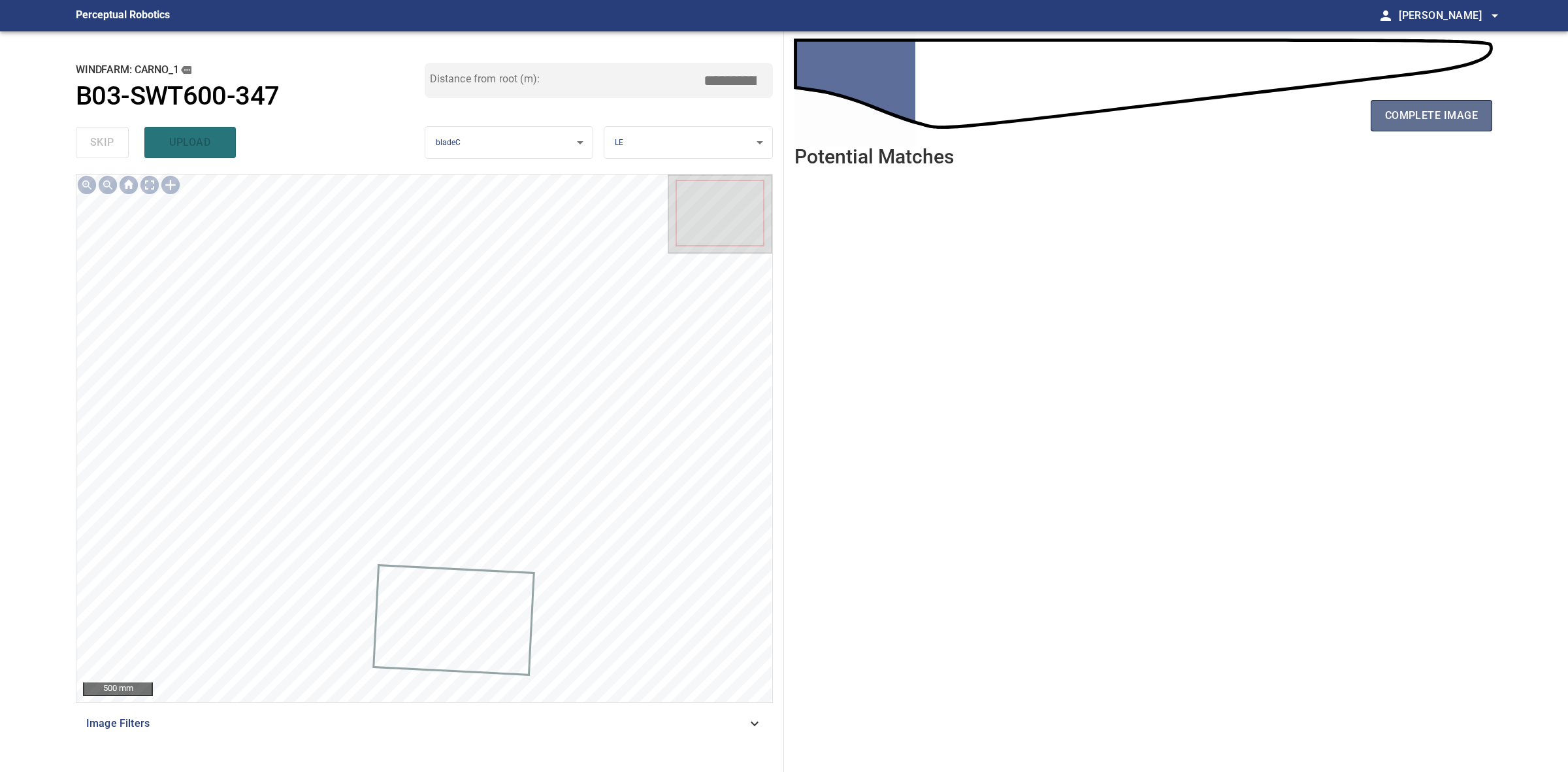
click at [1396, 108] on span "complete image" at bounding box center [1432, 115] width 93 height 18
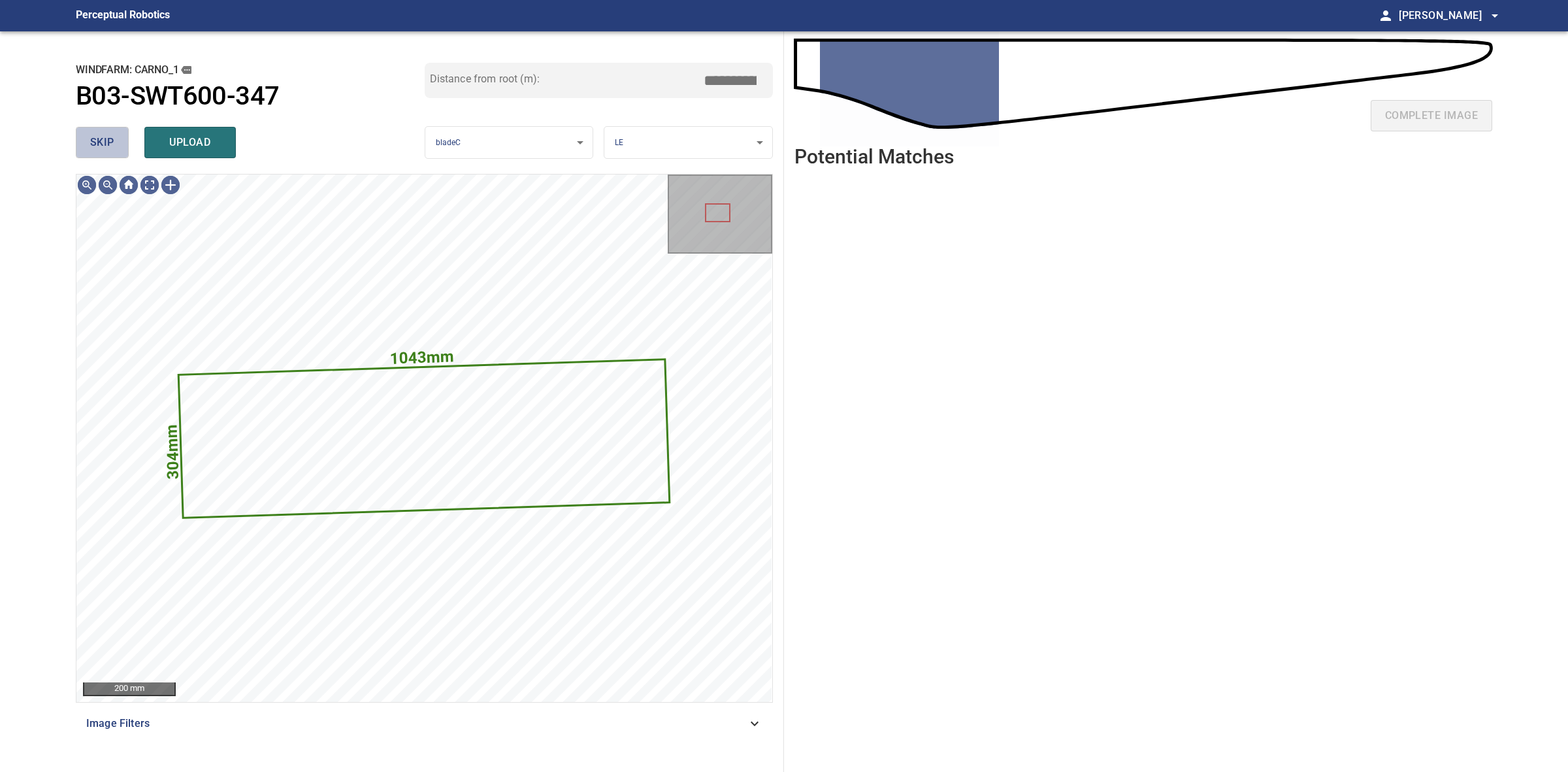
click at [108, 151] on span "skip" at bounding box center [102, 141] width 24 height 18
click at [108, 151] on div "skip upload" at bounding box center [250, 142] width 349 height 42
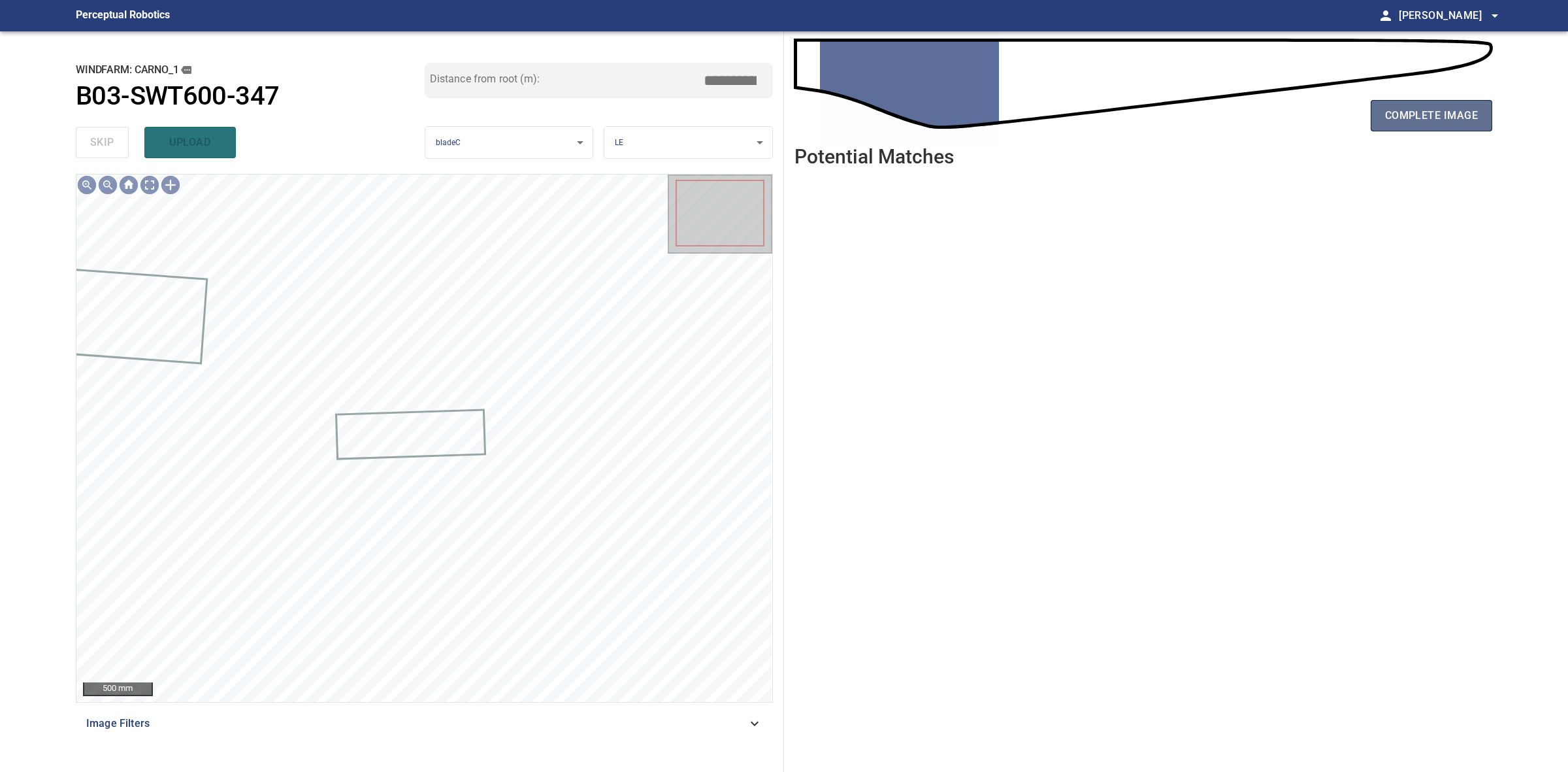
click at [1400, 118] on span "complete image" at bounding box center [1432, 115] width 93 height 18
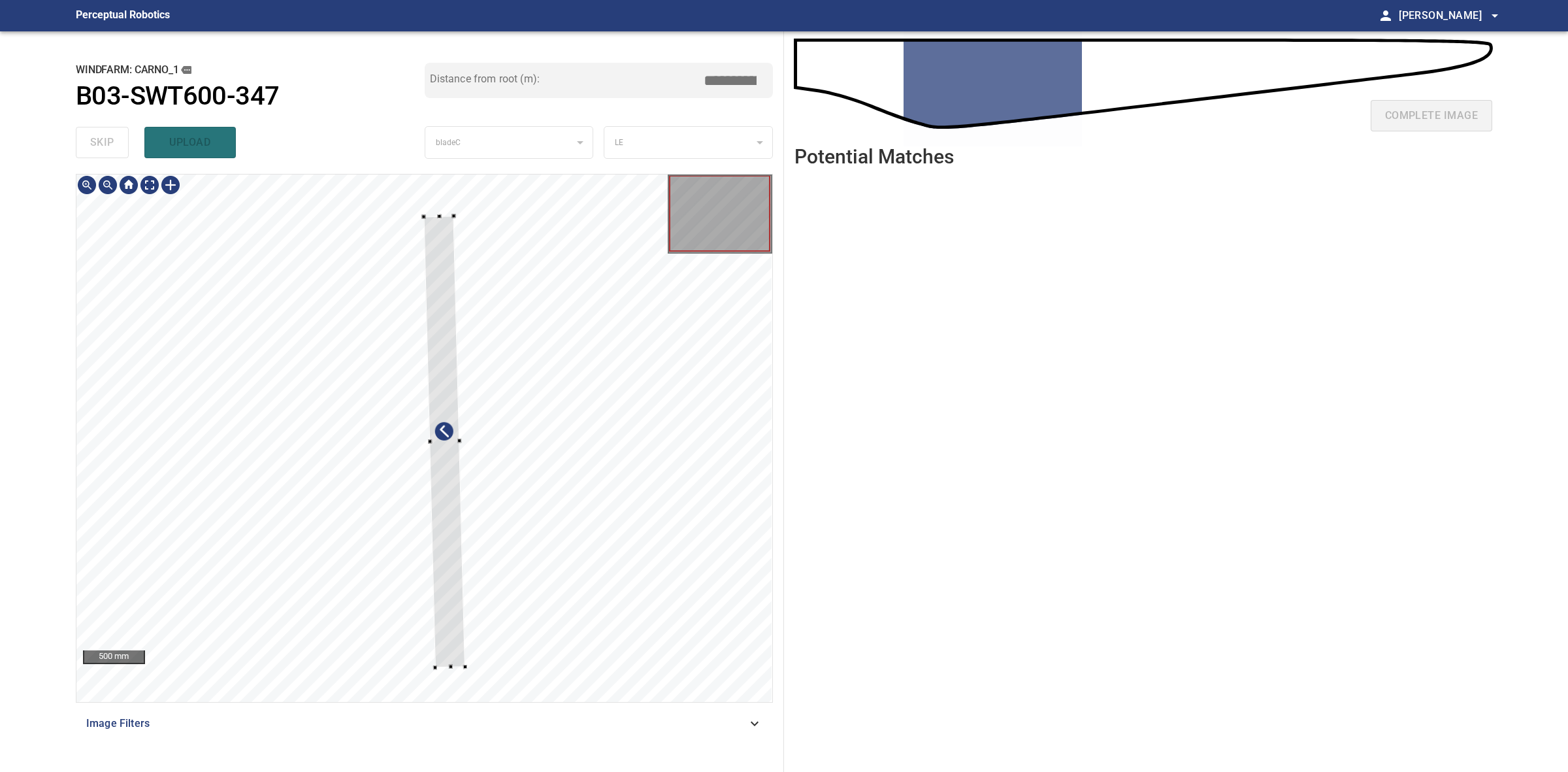
click at [424, 216] on div at bounding box center [424, 216] width 4 height 4
click at [423, 233] on div at bounding box center [437, 441] width 41 height 452
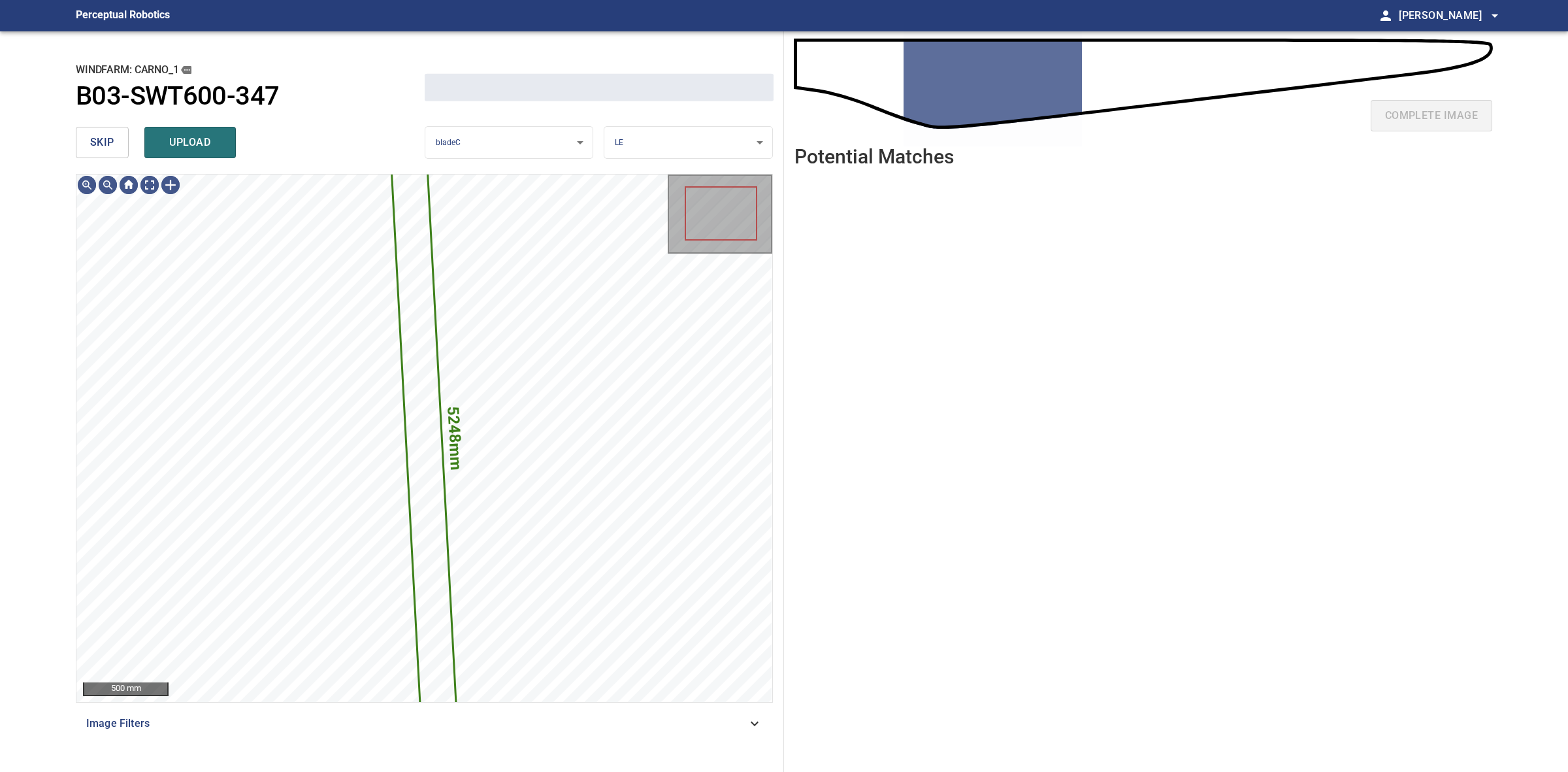
click at [226, 132] on button "upload" at bounding box center [189, 142] width 91 height 32
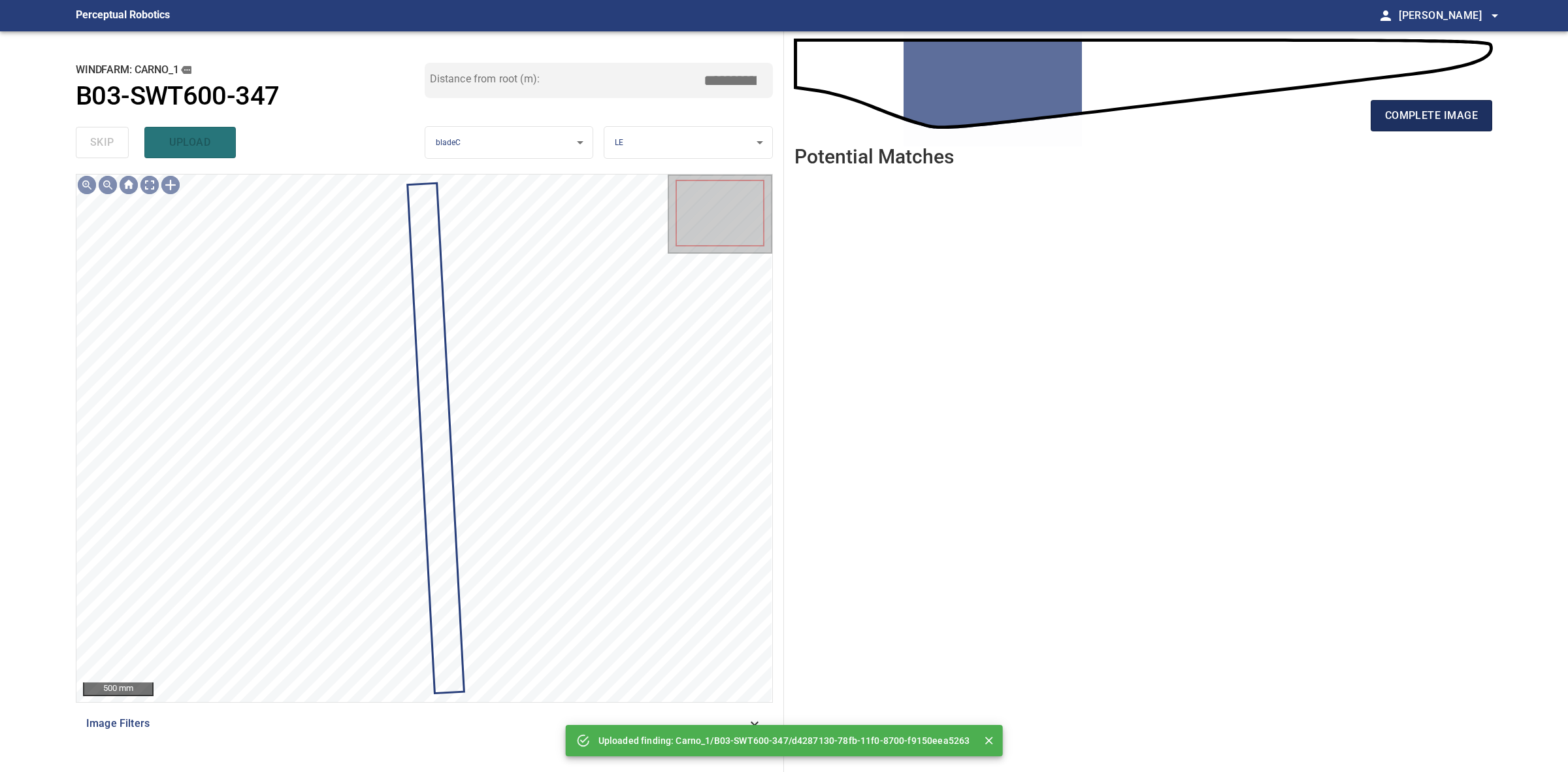
click at [1414, 122] on span "complete image" at bounding box center [1432, 115] width 93 height 18
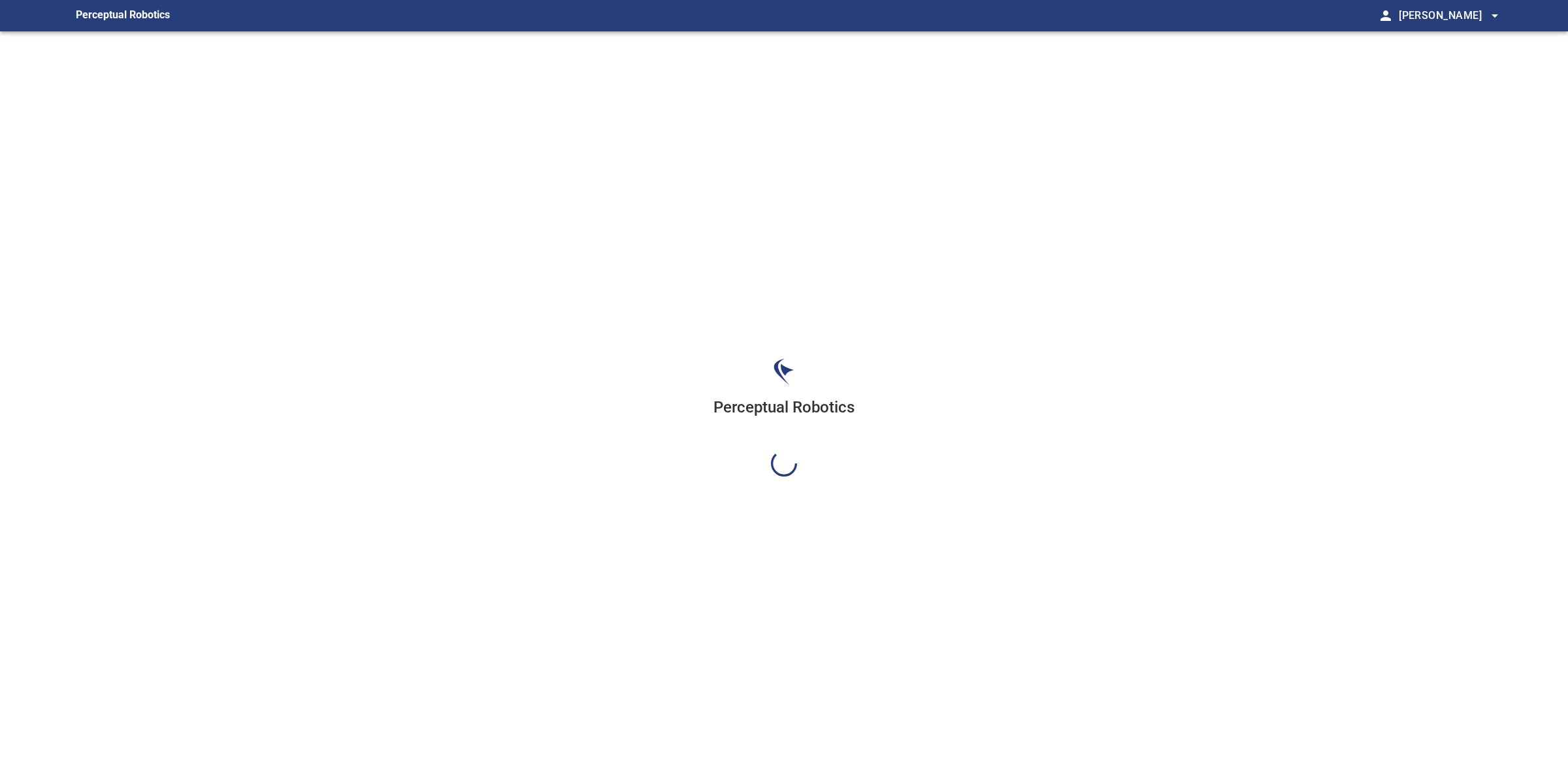
click at [1461, 106] on div "Perceptual Robotics" at bounding box center [784, 418] width 1438 height 772
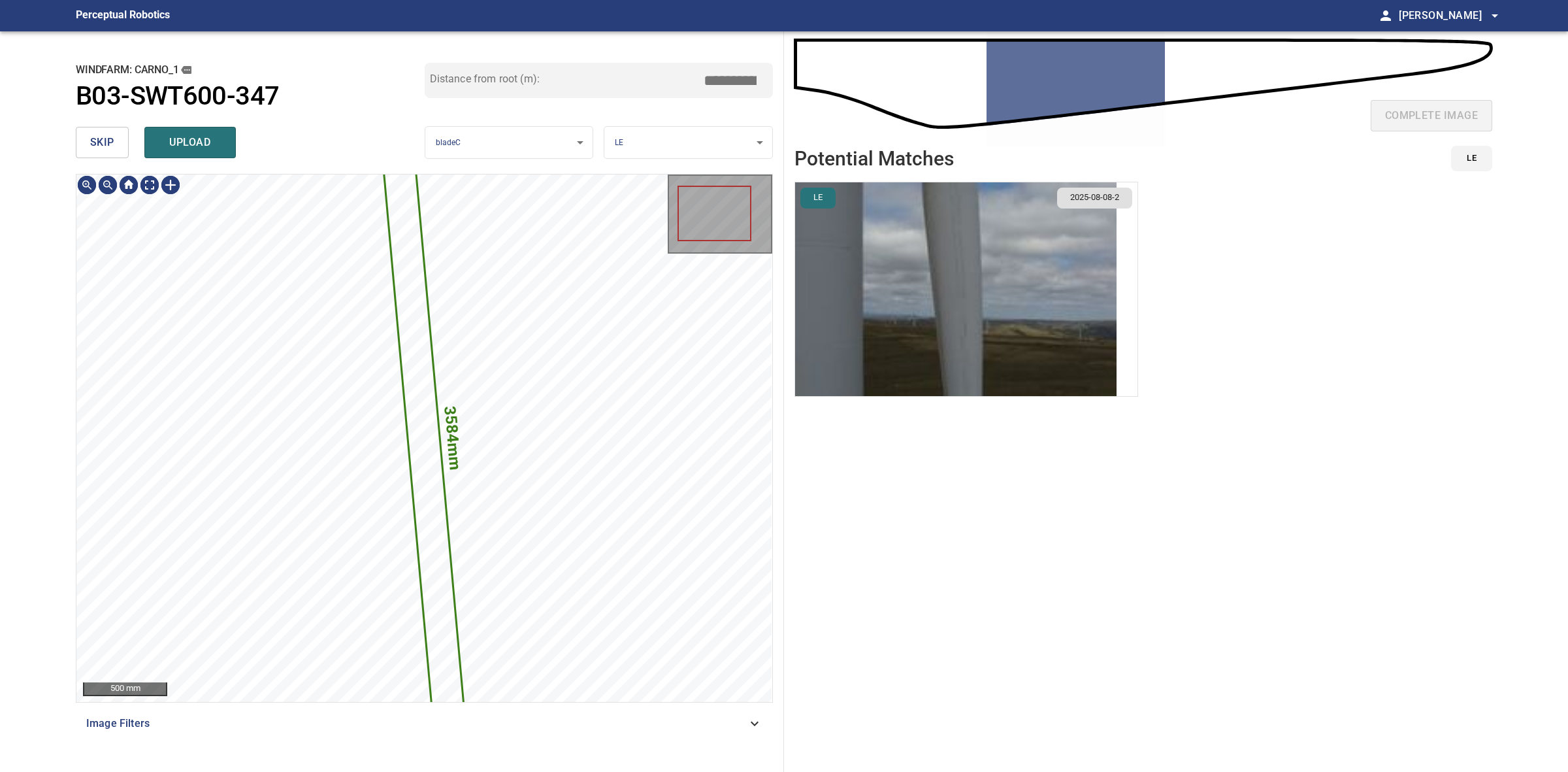
click at [95, 154] on button "skip" at bounding box center [102, 142] width 53 height 32
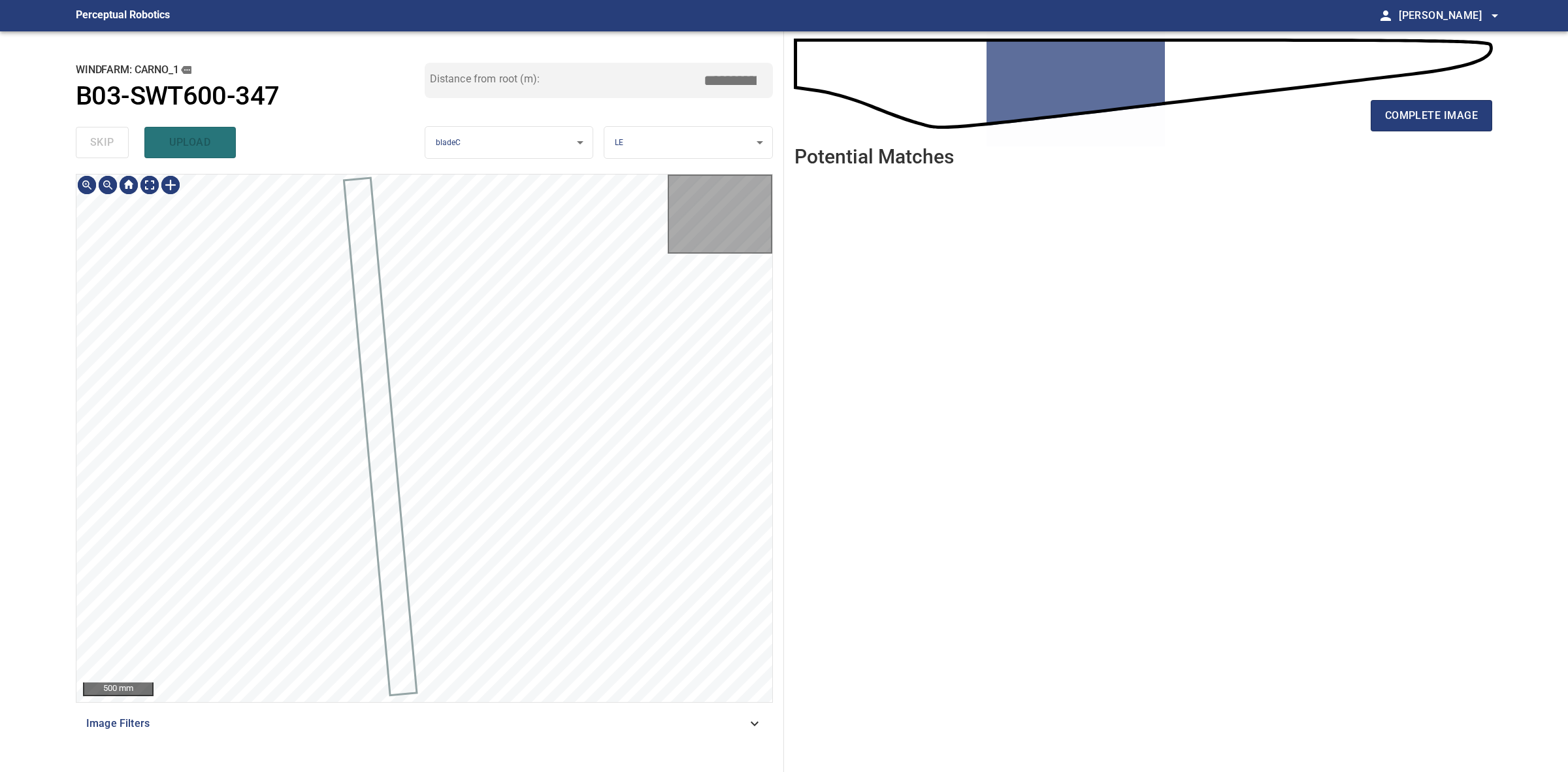
click at [95, 154] on div "skip upload" at bounding box center [250, 142] width 349 height 42
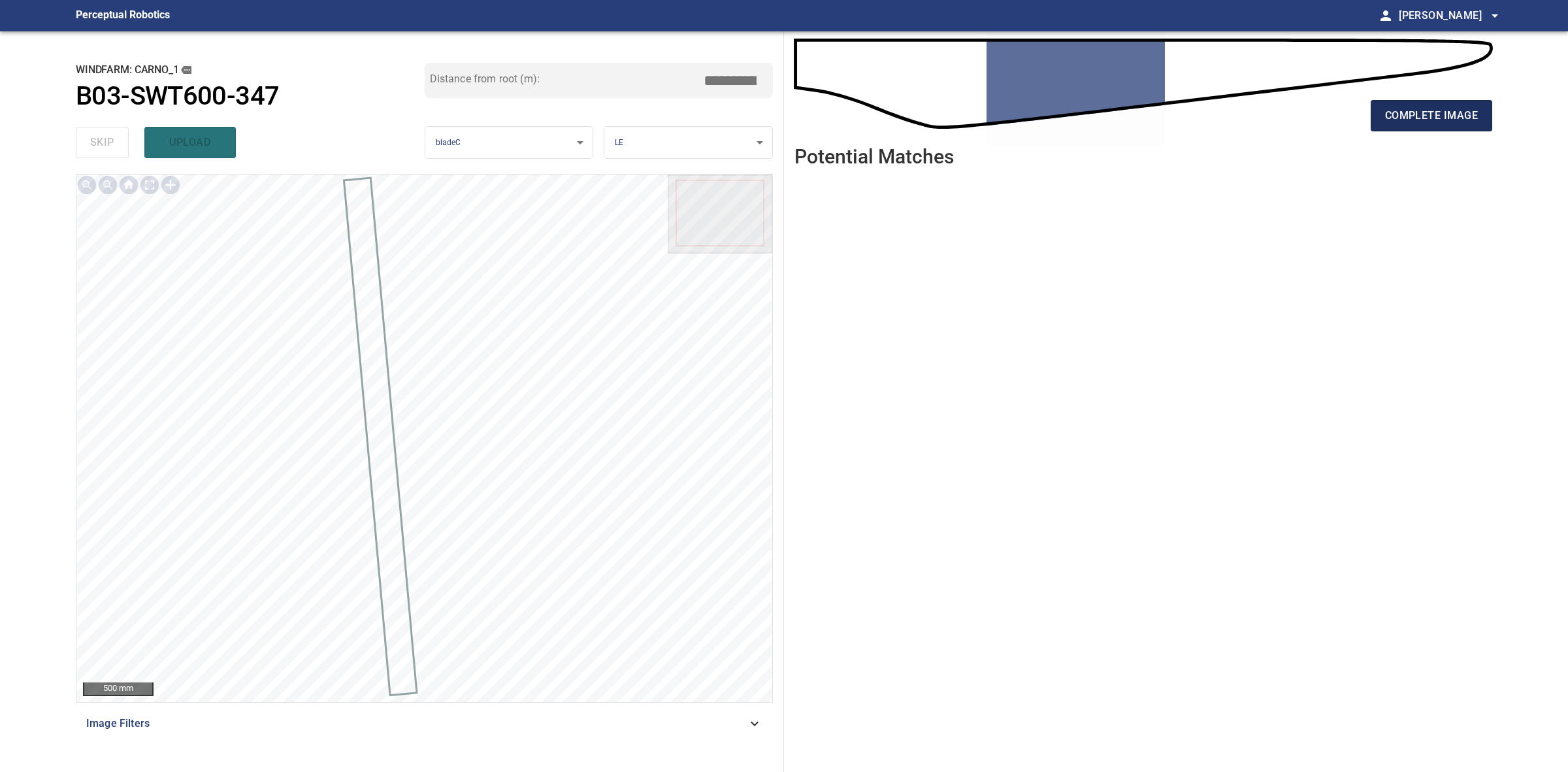
drag, startPoint x: 1431, startPoint y: 94, endPoint x: 1431, endPoint y: 102, distance: 8.0
click at [1431, 98] on div "complete image" at bounding box center [1143, 120] width 698 height 52
click at [1431, 102] on button "complete image" at bounding box center [1432, 115] width 122 height 32
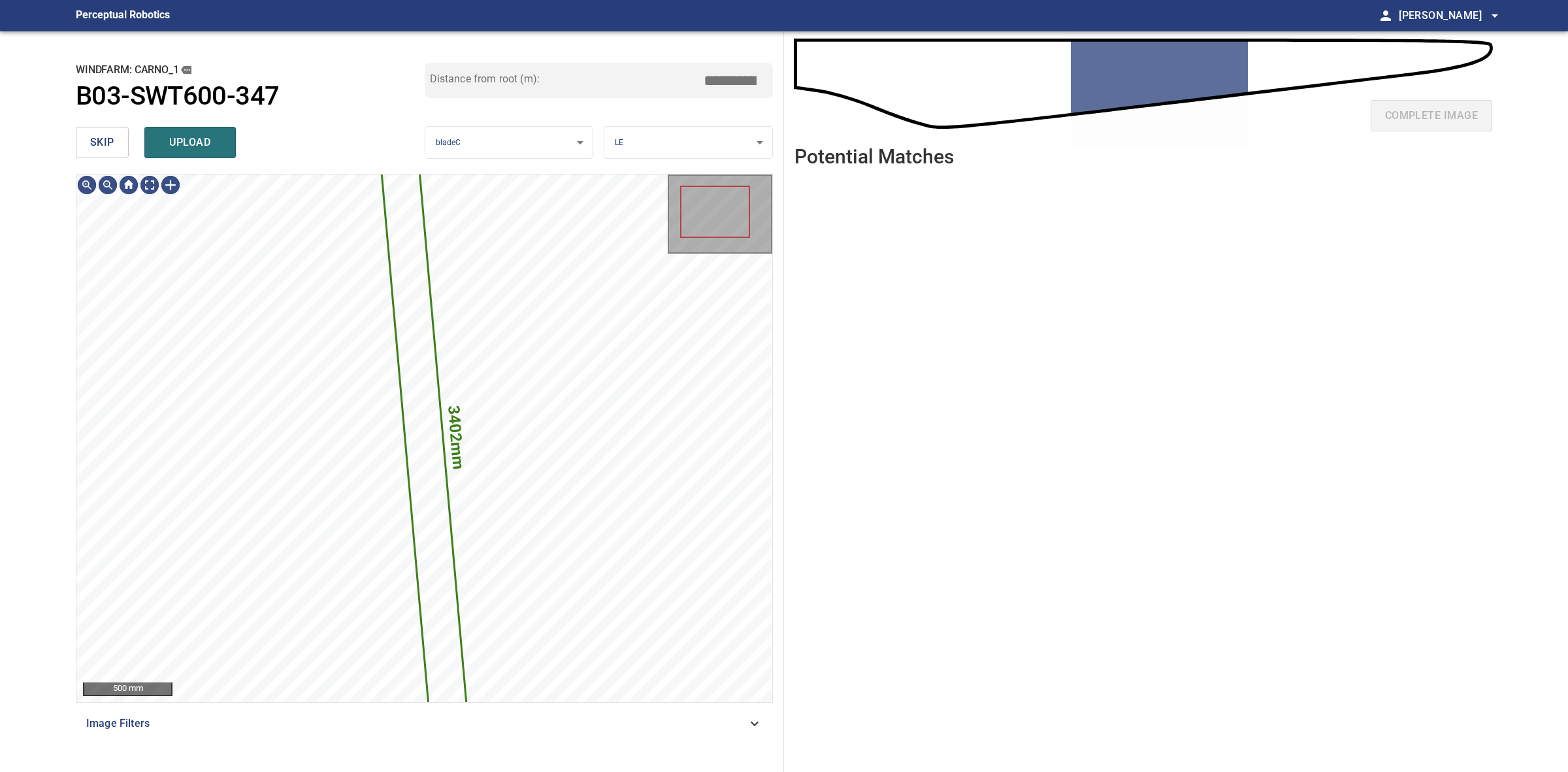
click at [109, 144] on span "skip" at bounding box center [102, 141] width 24 height 18
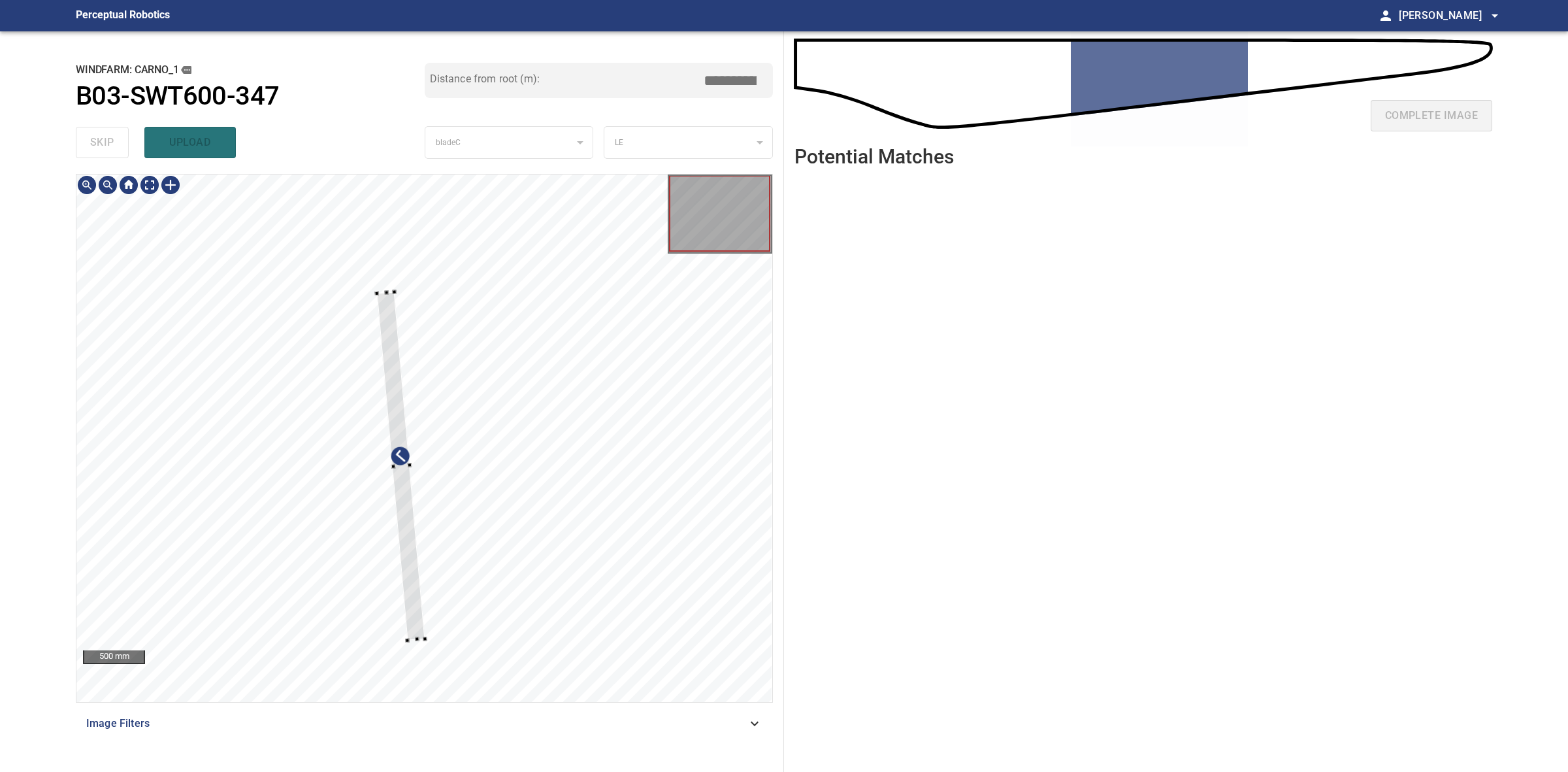
click at [379, 298] on div at bounding box center [401, 466] width 48 height 349
click at [407, 335] on div at bounding box center [424, 493] width 49 height 369
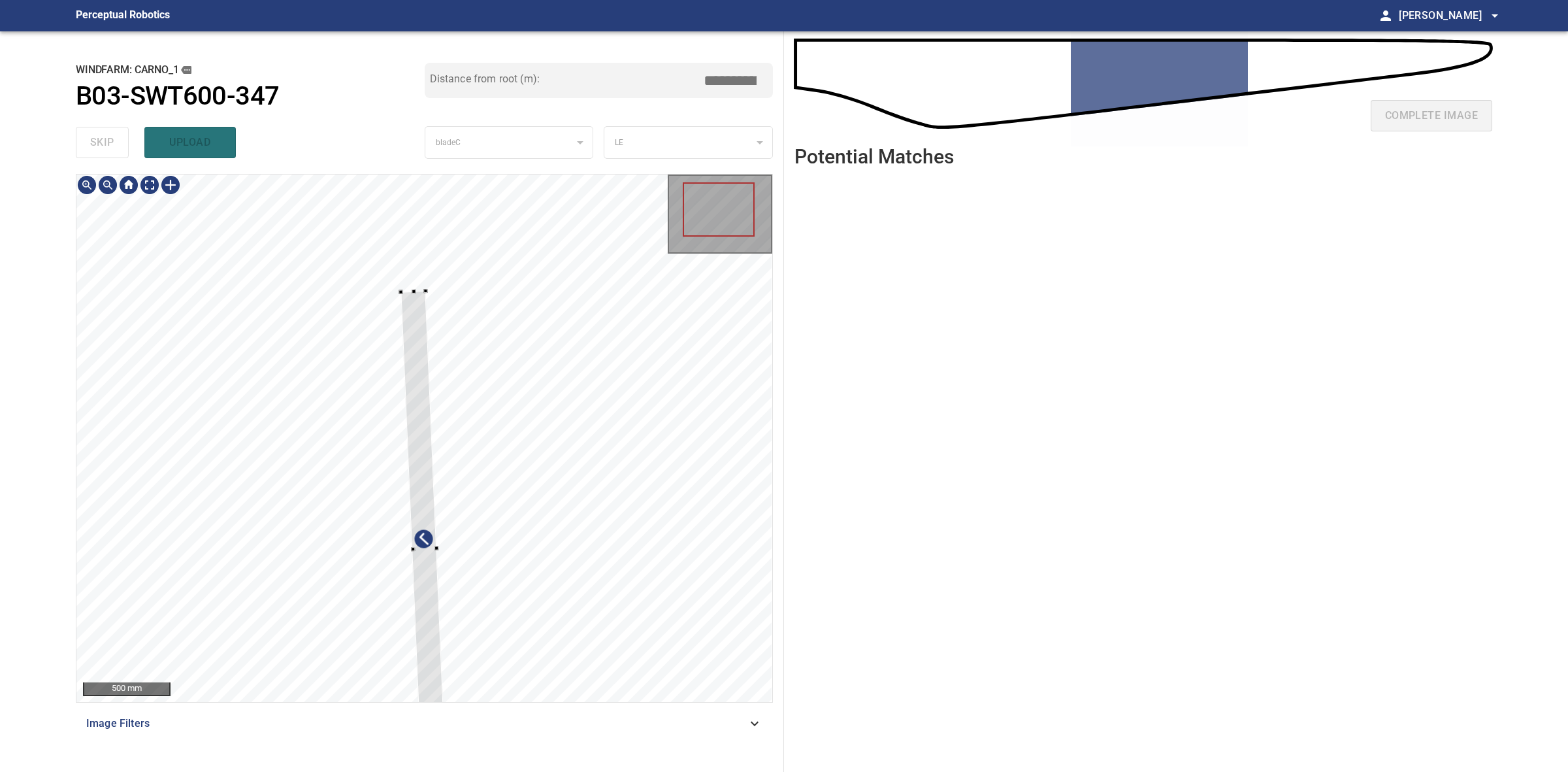
click at [419, 343] on div at bounding box center [424, 549] width 46 height 517
click at [416, 557] on div at bounding box center [424, 549] width 46 height 517
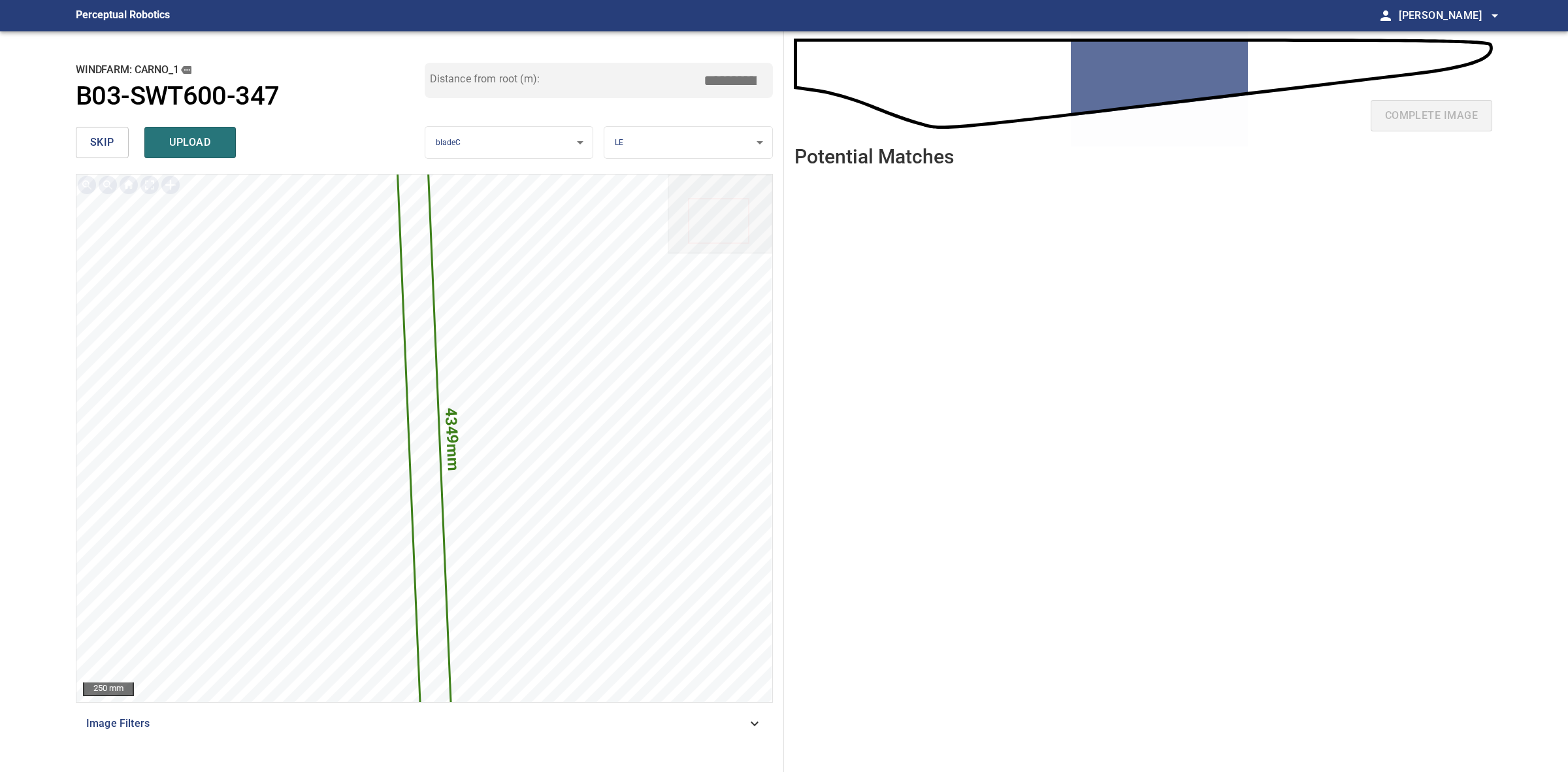
click at [726, 85] on input "*****" at bounding box center [735, 80] width 66 height 25
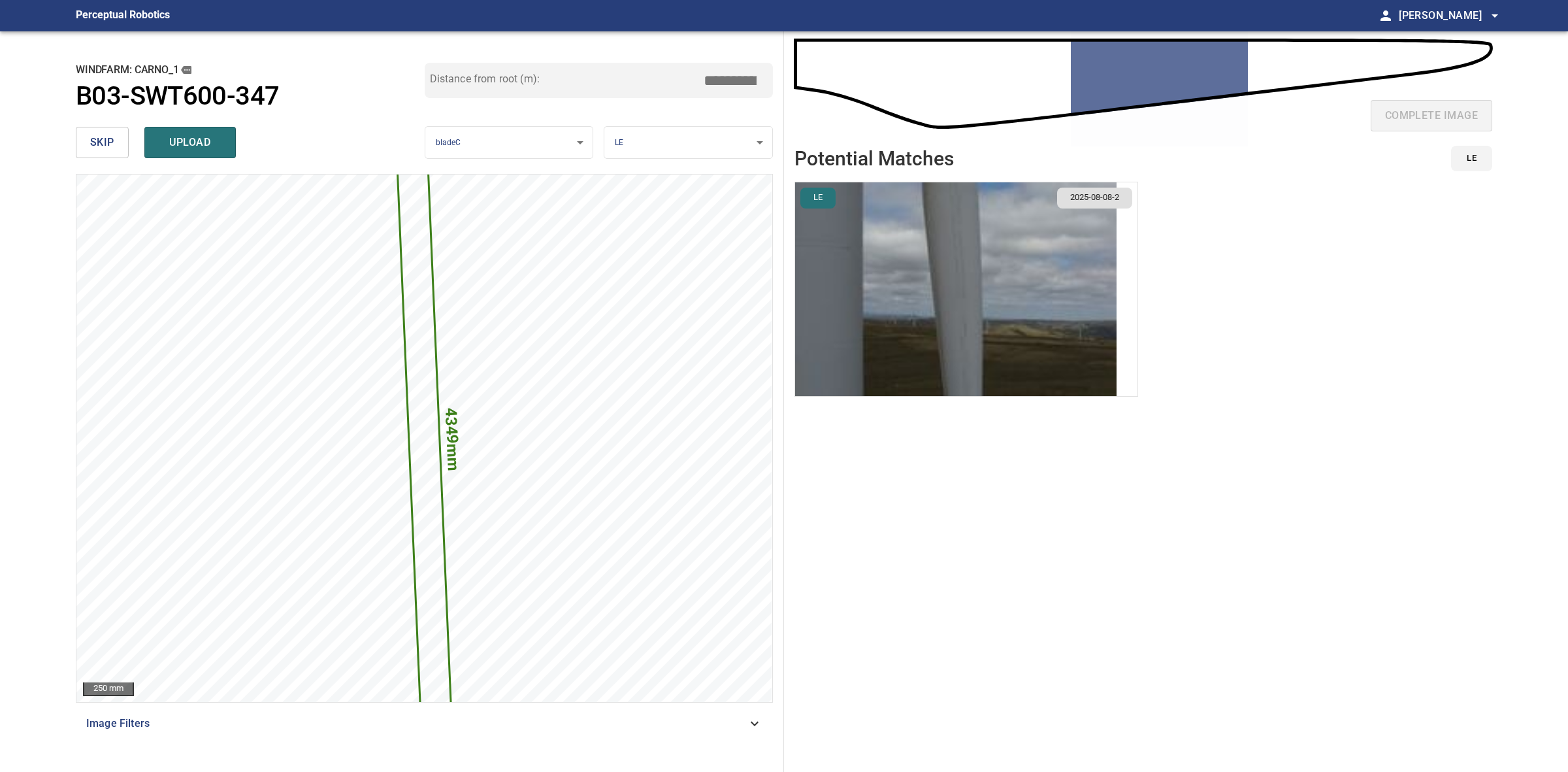
type input "*****"
click at [905, 283] on img "button" at bounding box center [955, 289] width 321 height 214
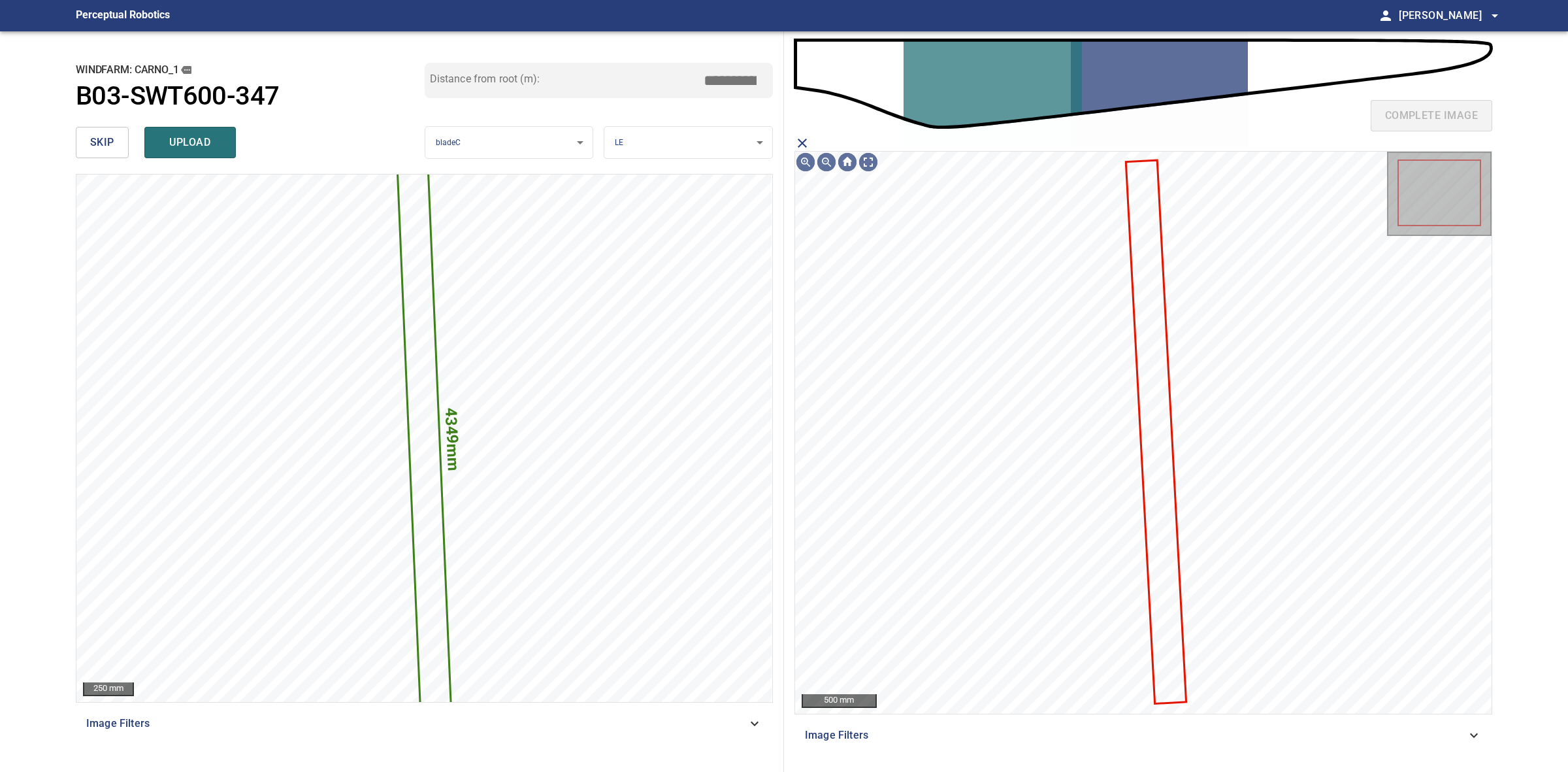
click at [1156, 360] on icon at bounding box center [1156, 431] width 58 height 541
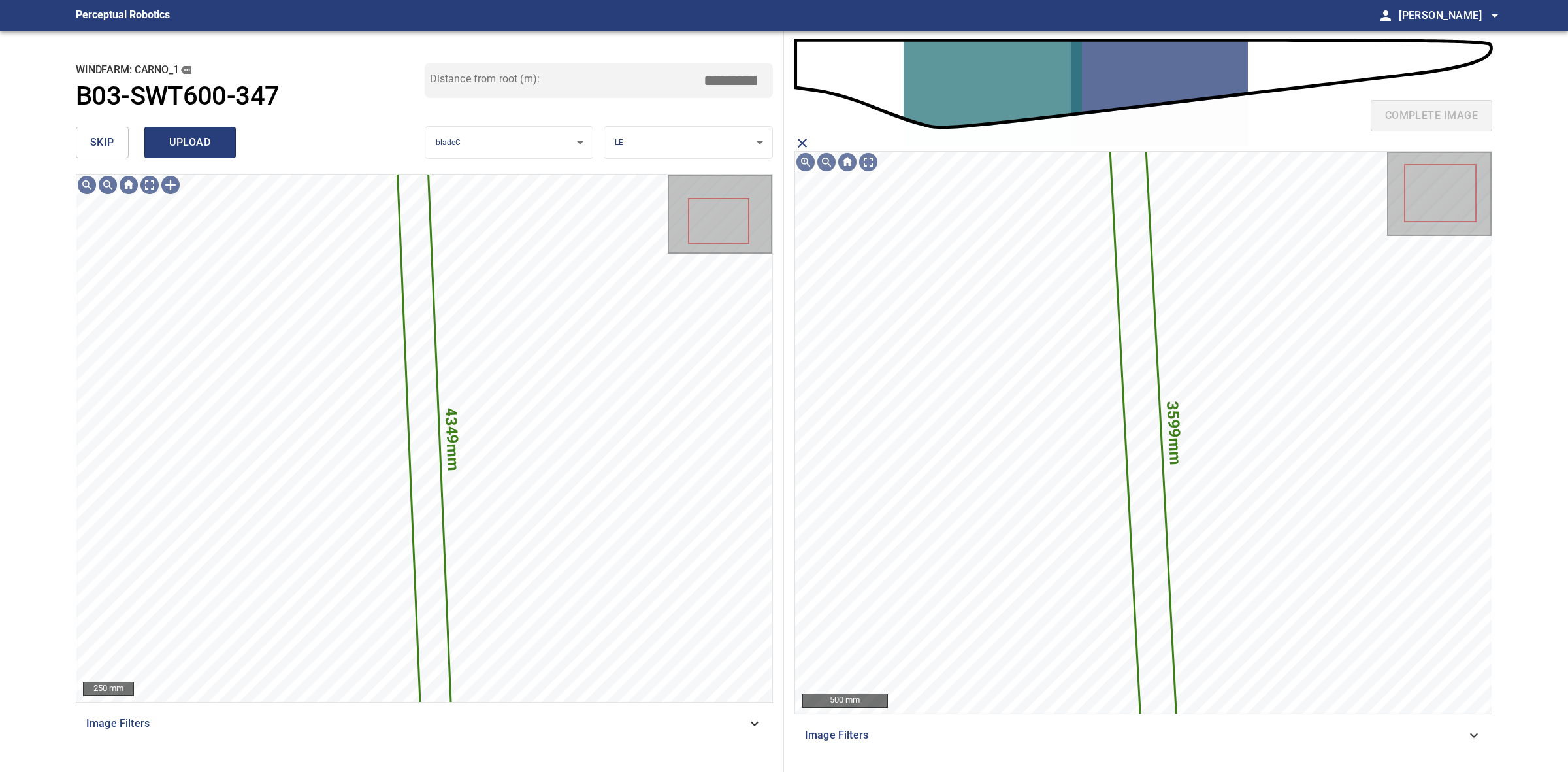
click at [181, 145] on span "upload" at bounding box center [190, 141] width 63 height 18
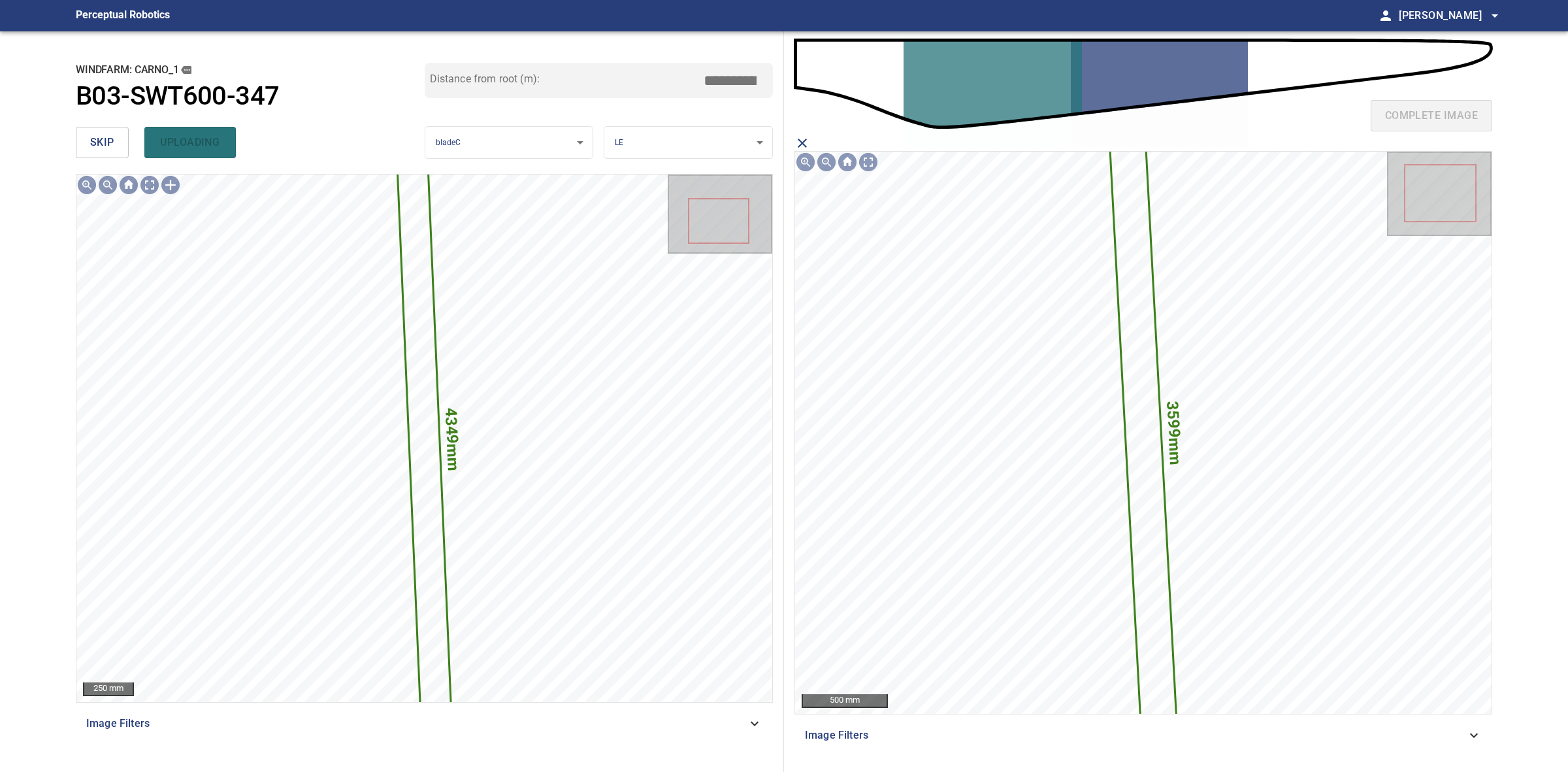
click at [102, 145] on div "skip uploading" at bounding box center [250, 142] width 349 height 42
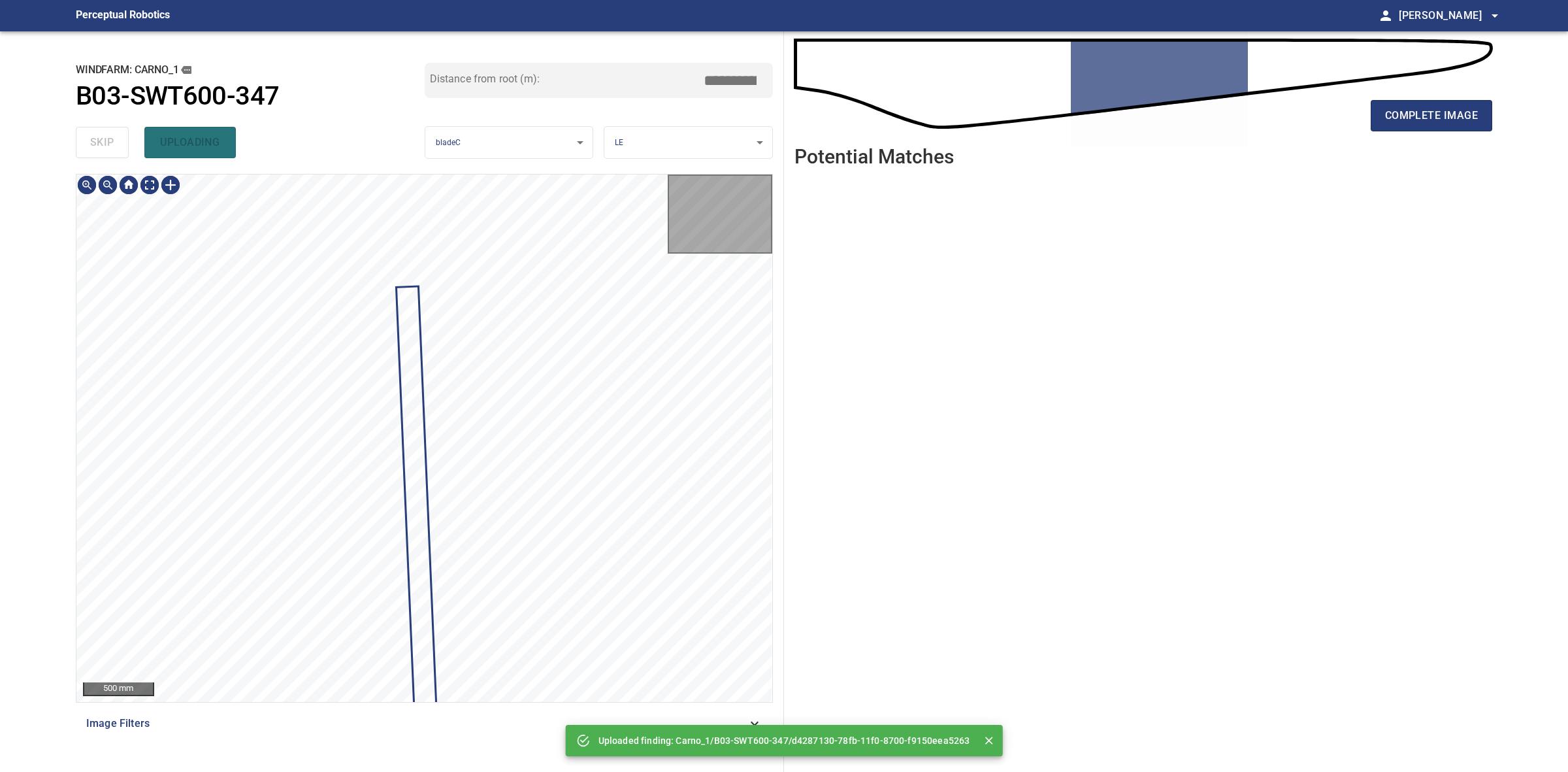
click at [102, 145] on div "skip uploading" at bounding box center [250, 142] width 349 height 42
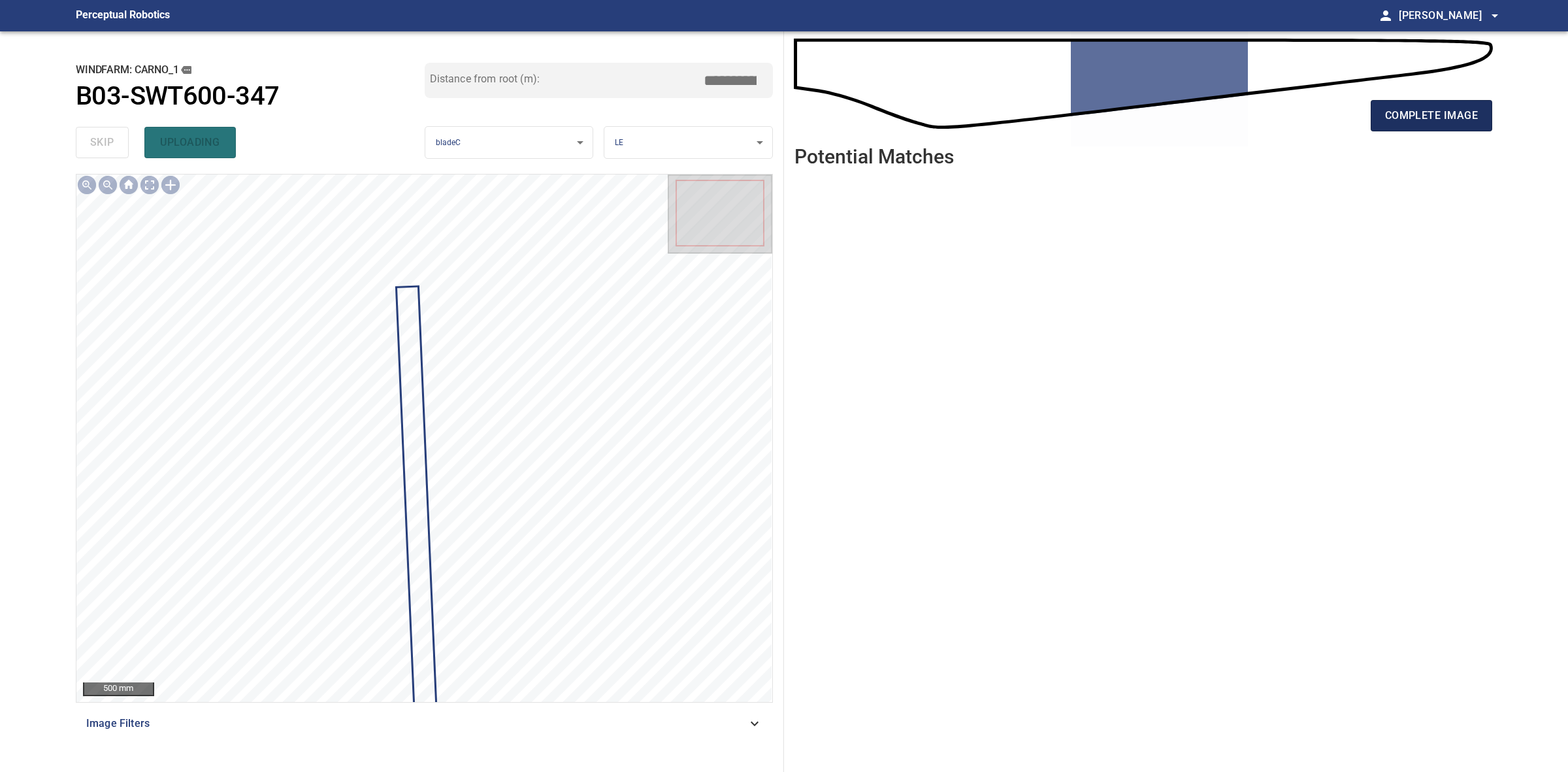
click at [1429, 108] on span "complete image" at bounding box center [1432, 115] width 93 height 18
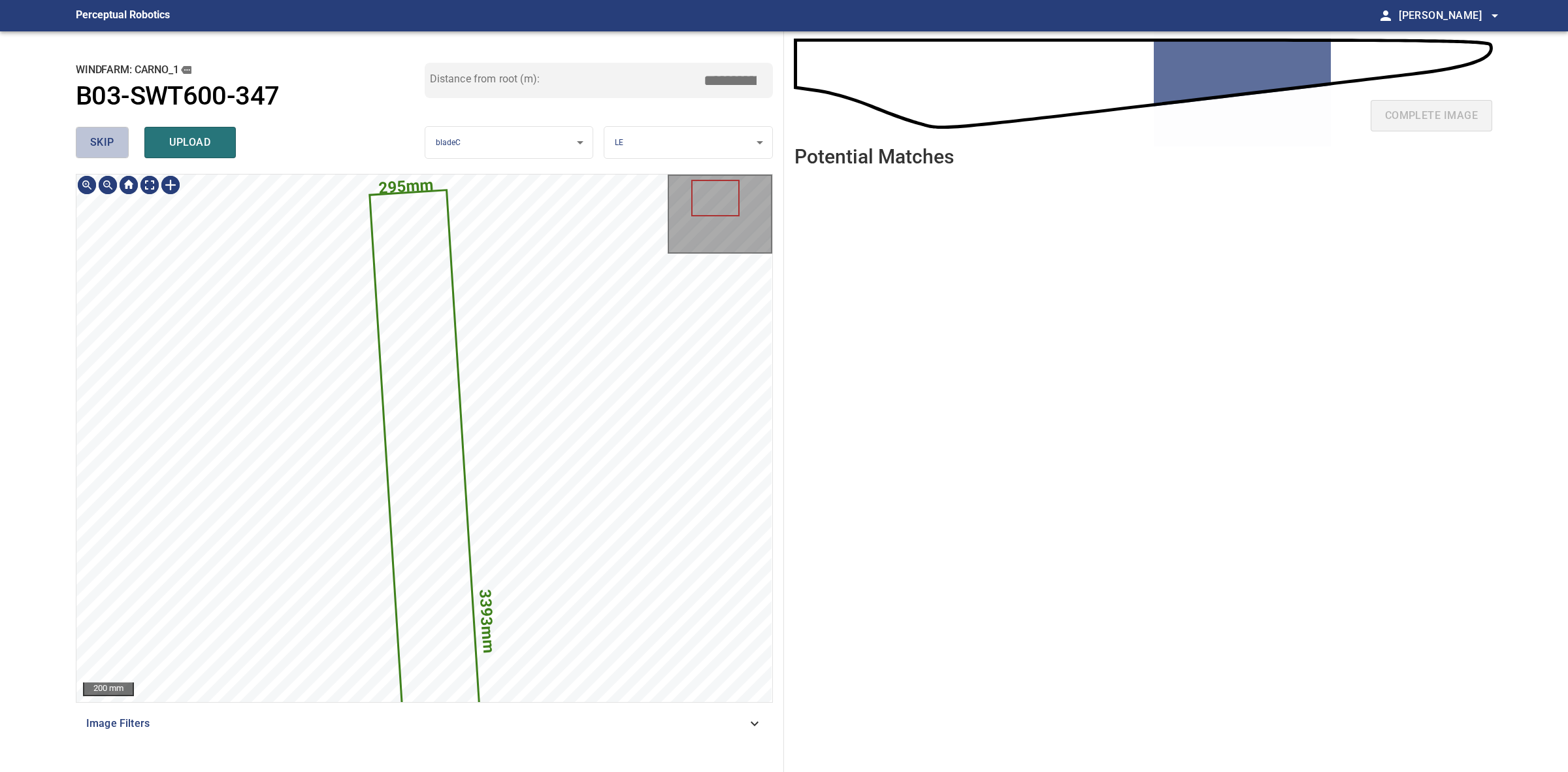
click at [99, 154] on button "skip" at bounding box center [102, 142] width 53 height 32
click at [99, 154] on div "skip upload" at bounding box center [250, 142] width 349 height 42
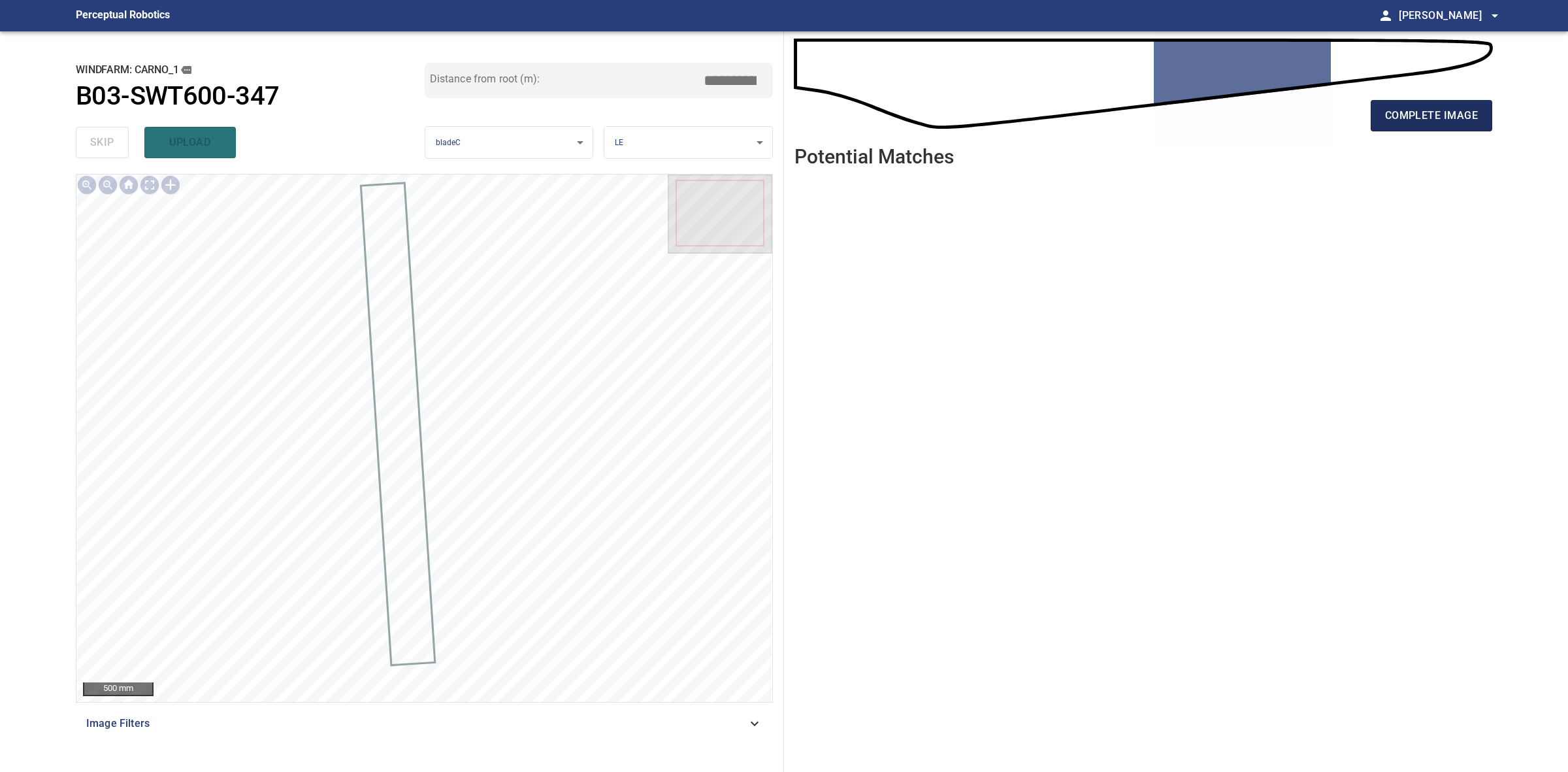
click at [1433, 118] on span "complete image" at bounding box center [1432, 115] width 93 height 18
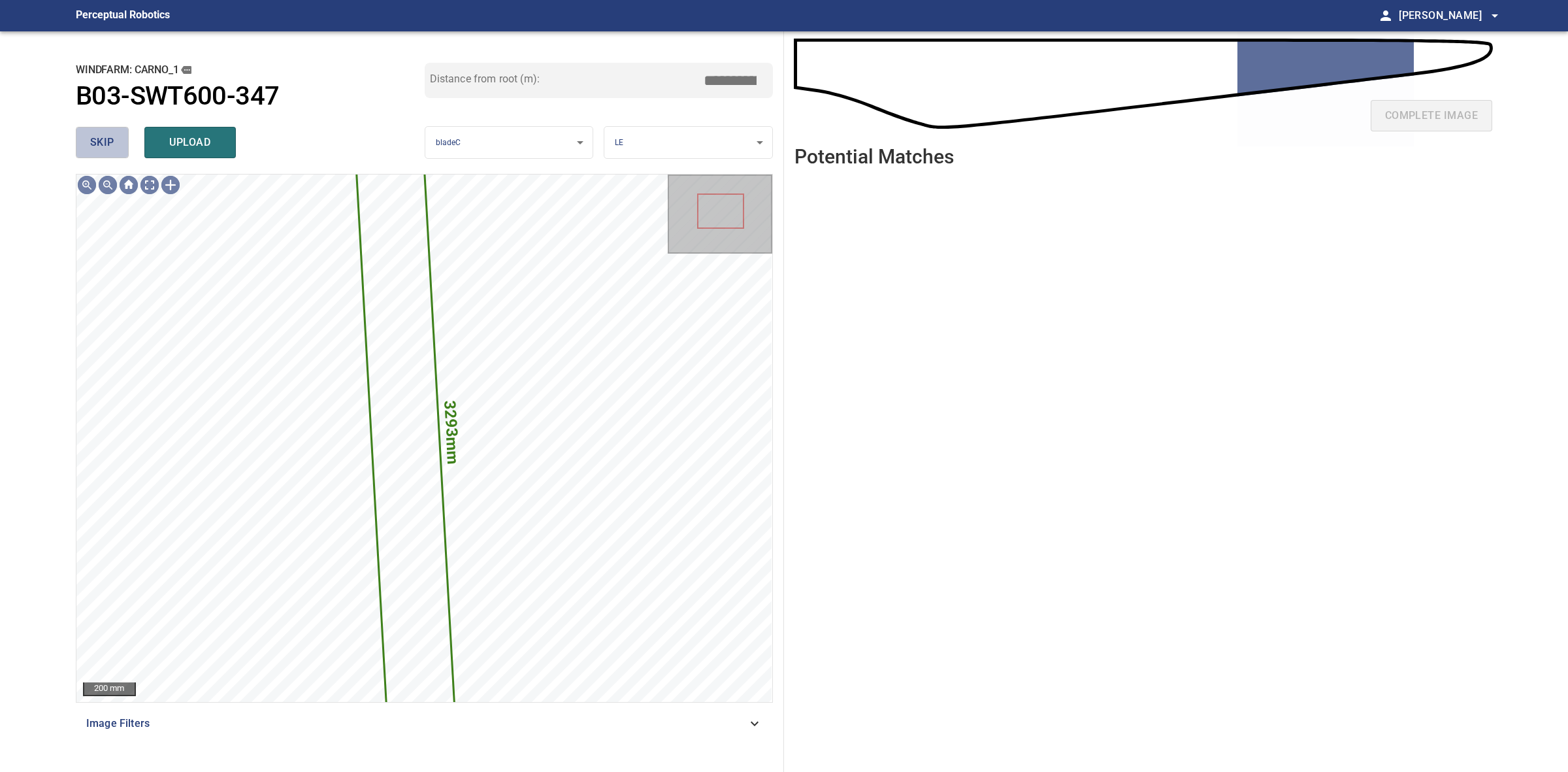
click at [91, 141] on span "skip" at bounding box center [102, 141] width 24 height 18
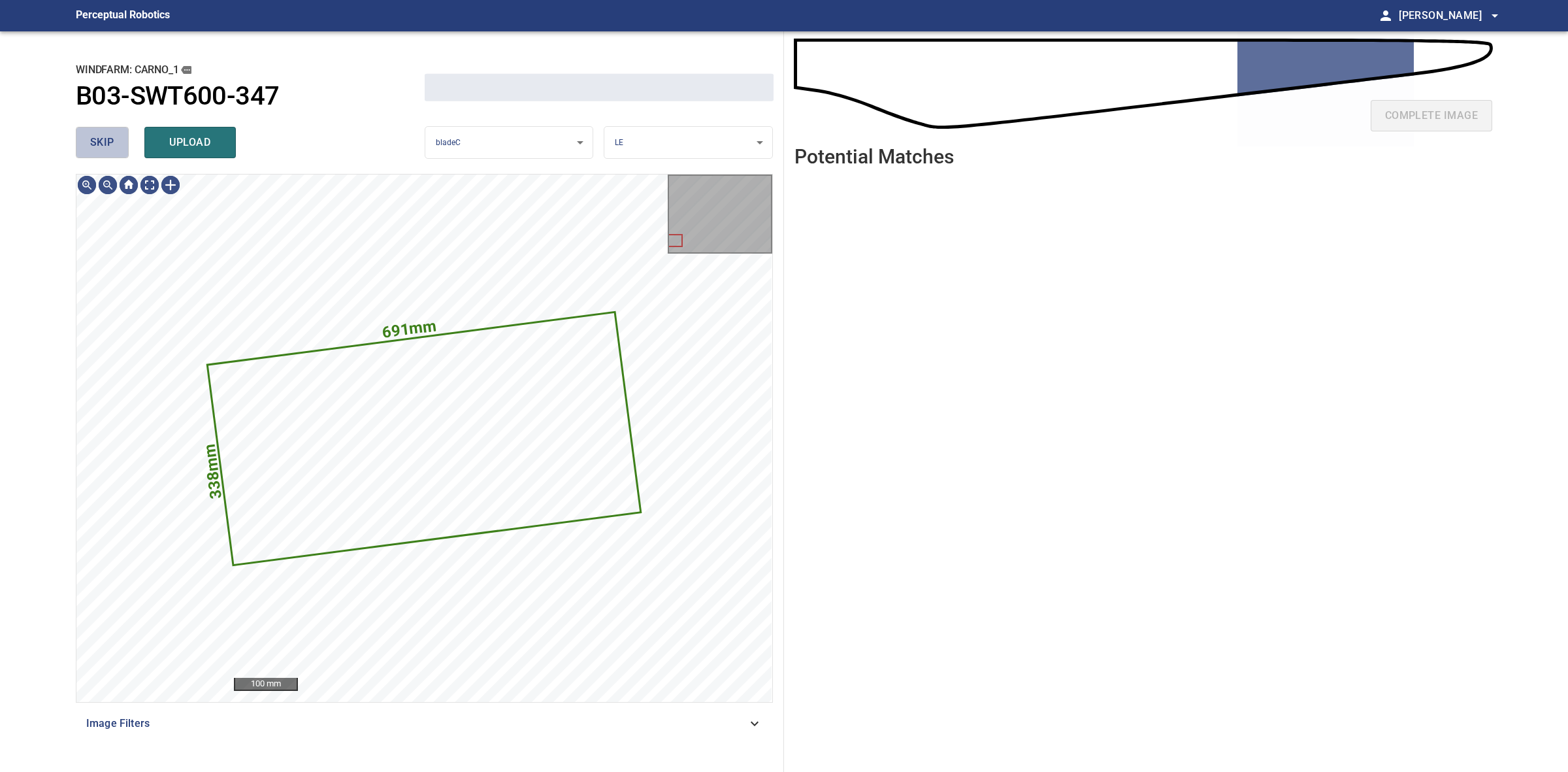
click at [91, 141] on span "skip" at bounding box center [102, 141] width 24 height 18
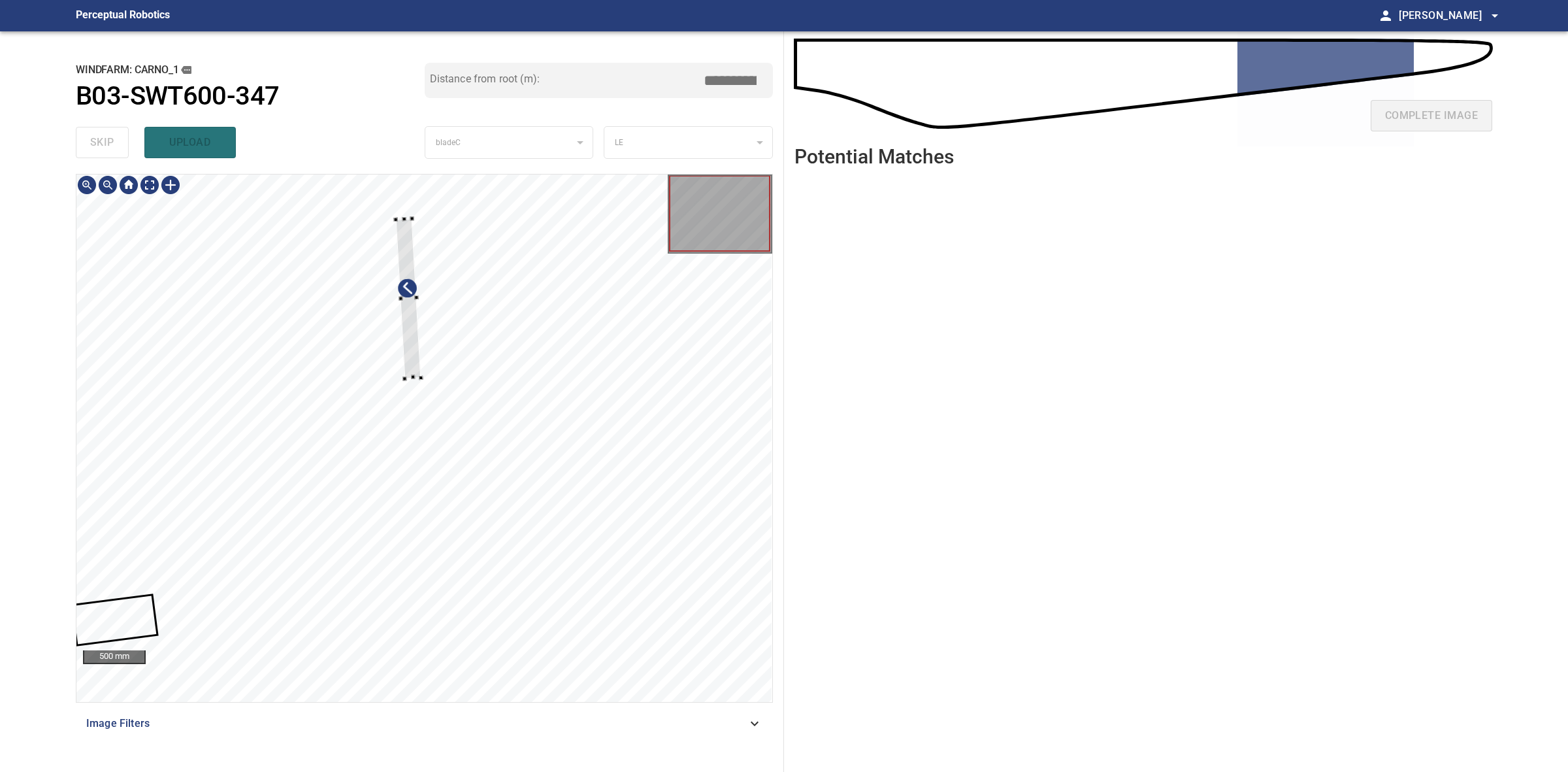
click at [419, 369] on div at bounding box center [408, 298] width 26 height 160
click at [422, 374] on div at bounding box center [418, 313] width 26 height 160
click at [424, 354] on div at bounding box center [415, 297] width 20 height 128
click at [422, 383] on div at bounding box center [419, 334] width 20 height 127
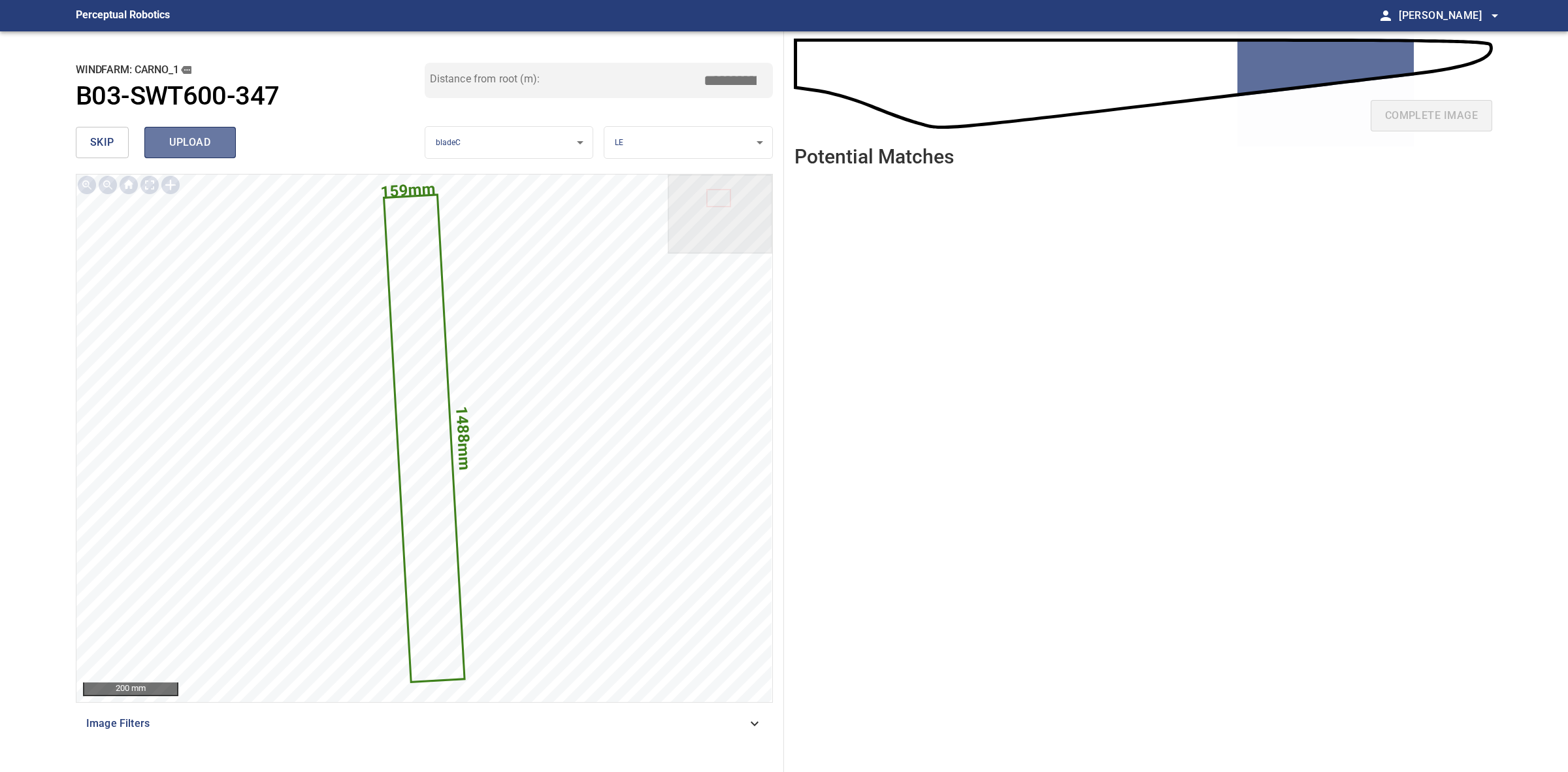
click at [194, 130] on button "upload" at bounding box center [189, 142] width 91 height 32
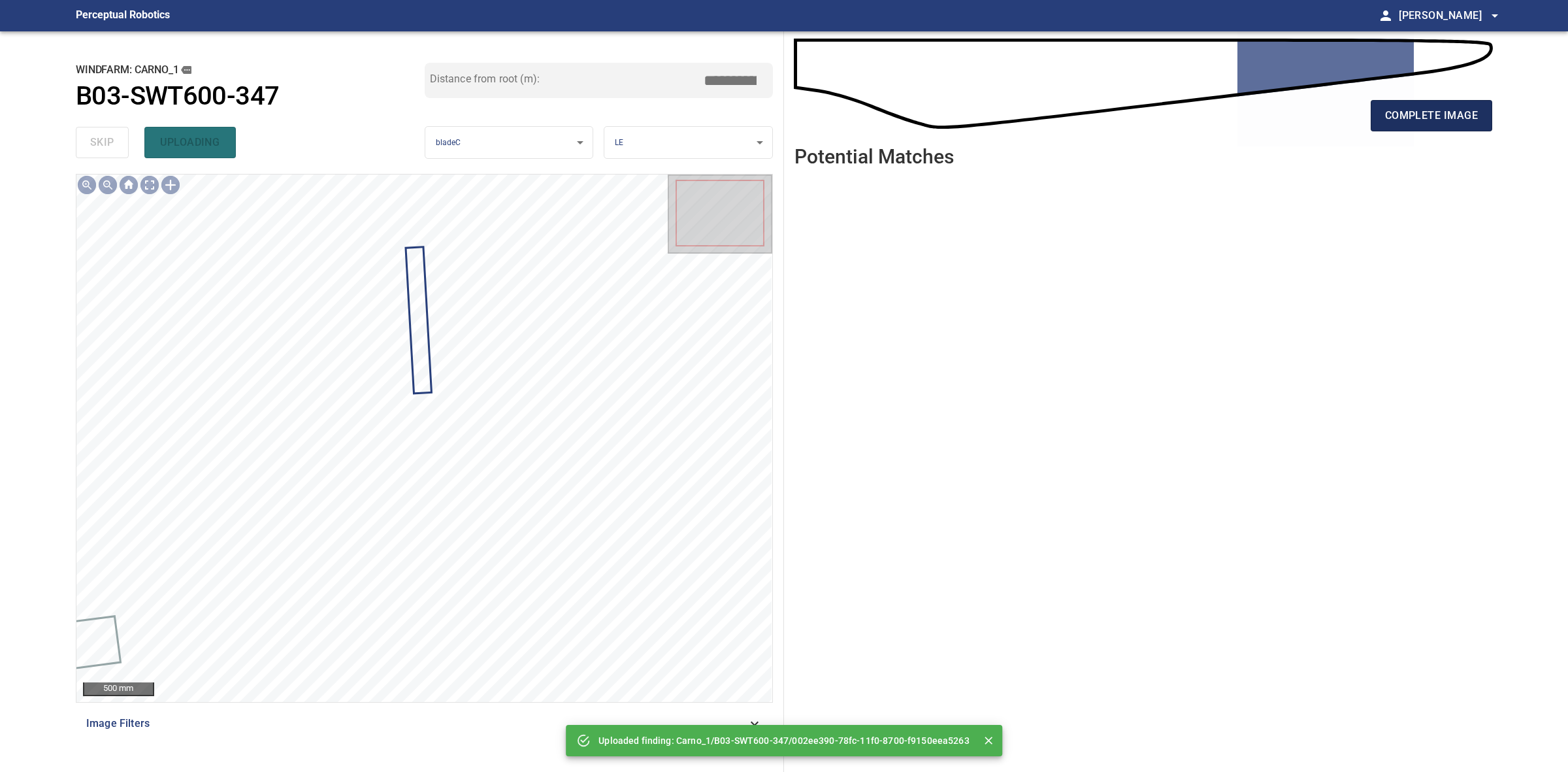
click at [1459, 110] on span "complete image" at bounding box center [1432, 115] width 93 height 18
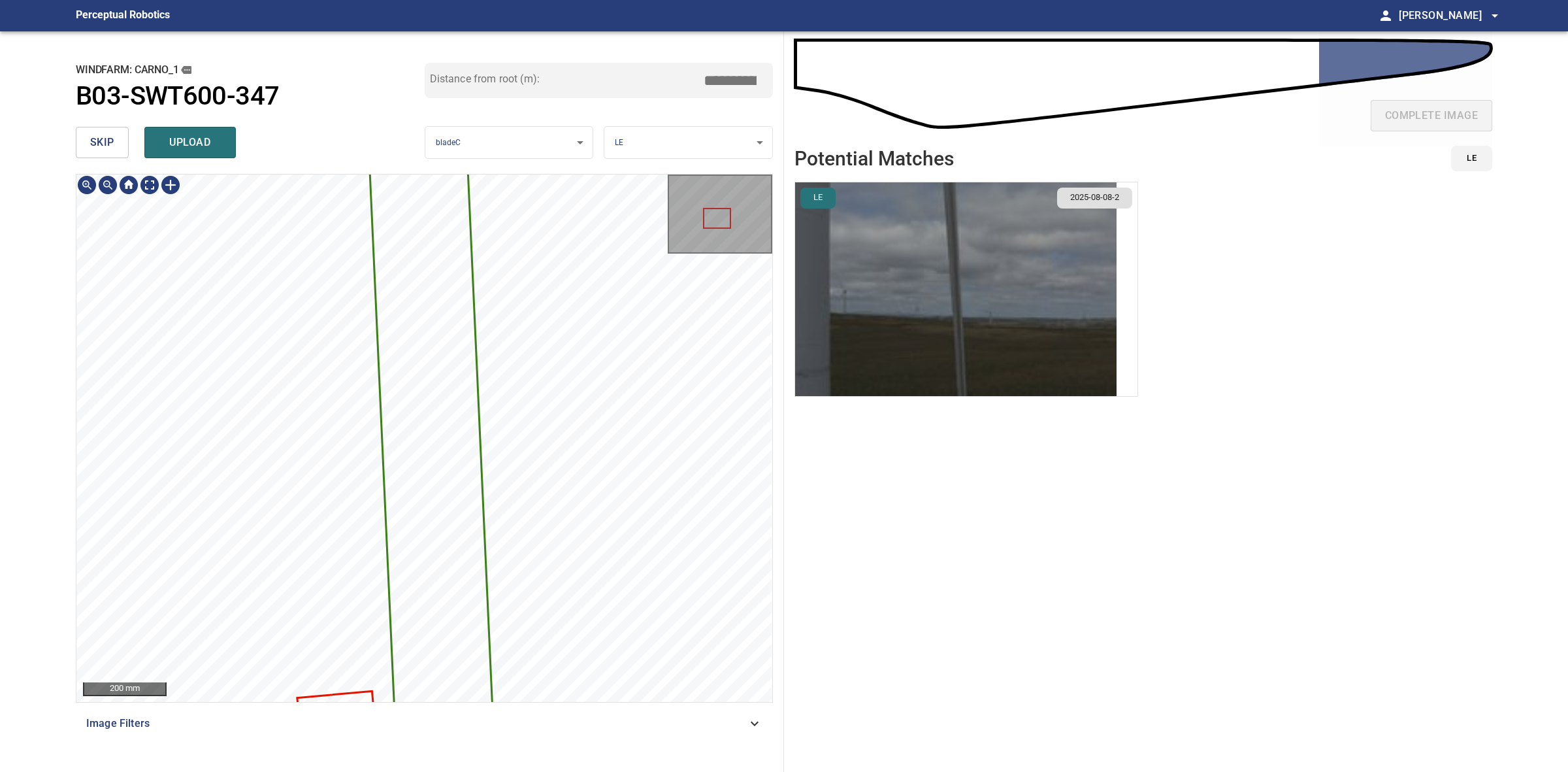
click at [867, 229] on img "button" at bounding box center [955, 289] width 321 height 214
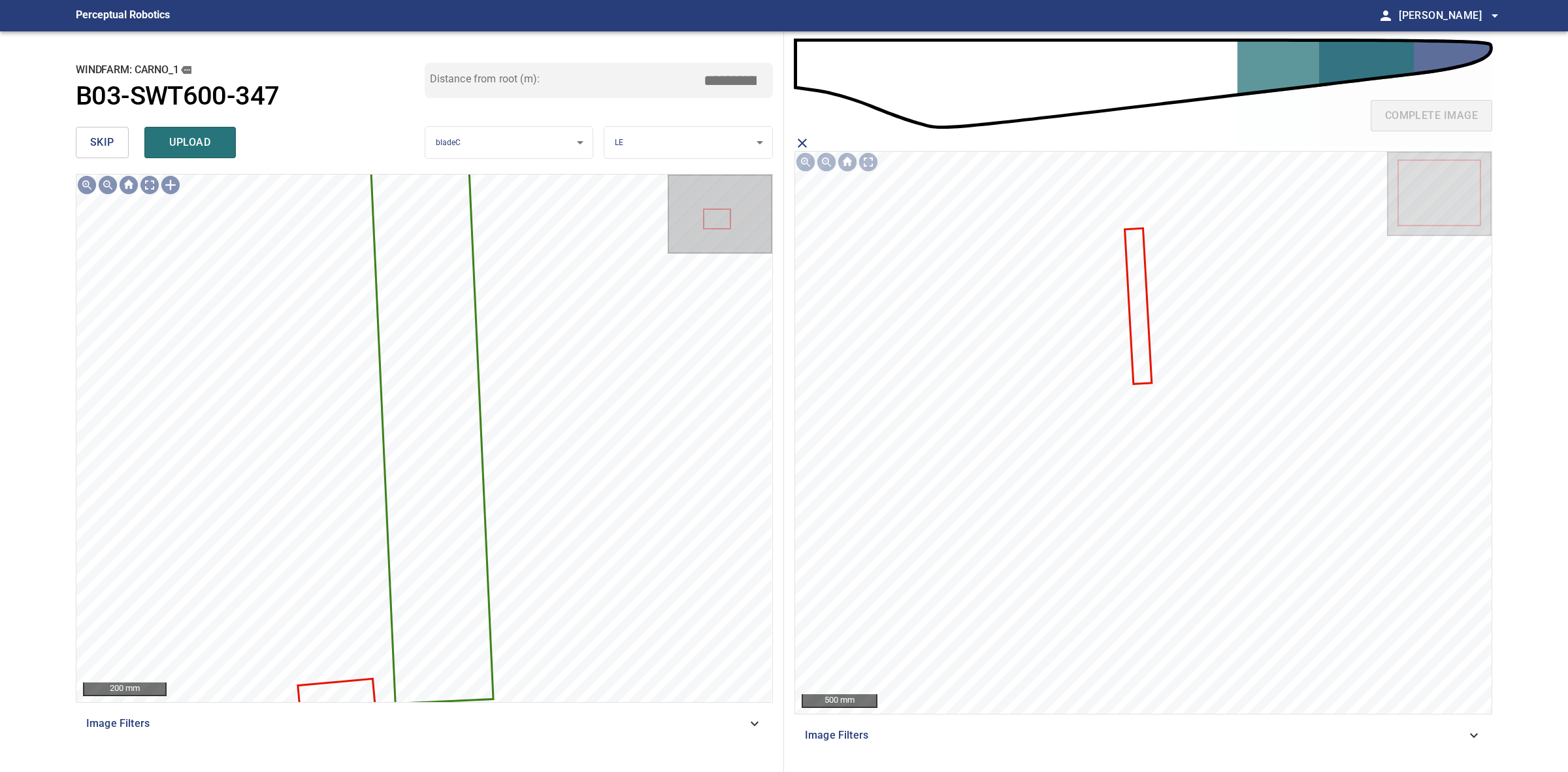
click at [1137, 318] on icon at bounding box center [1138, 306] width 25 height 153
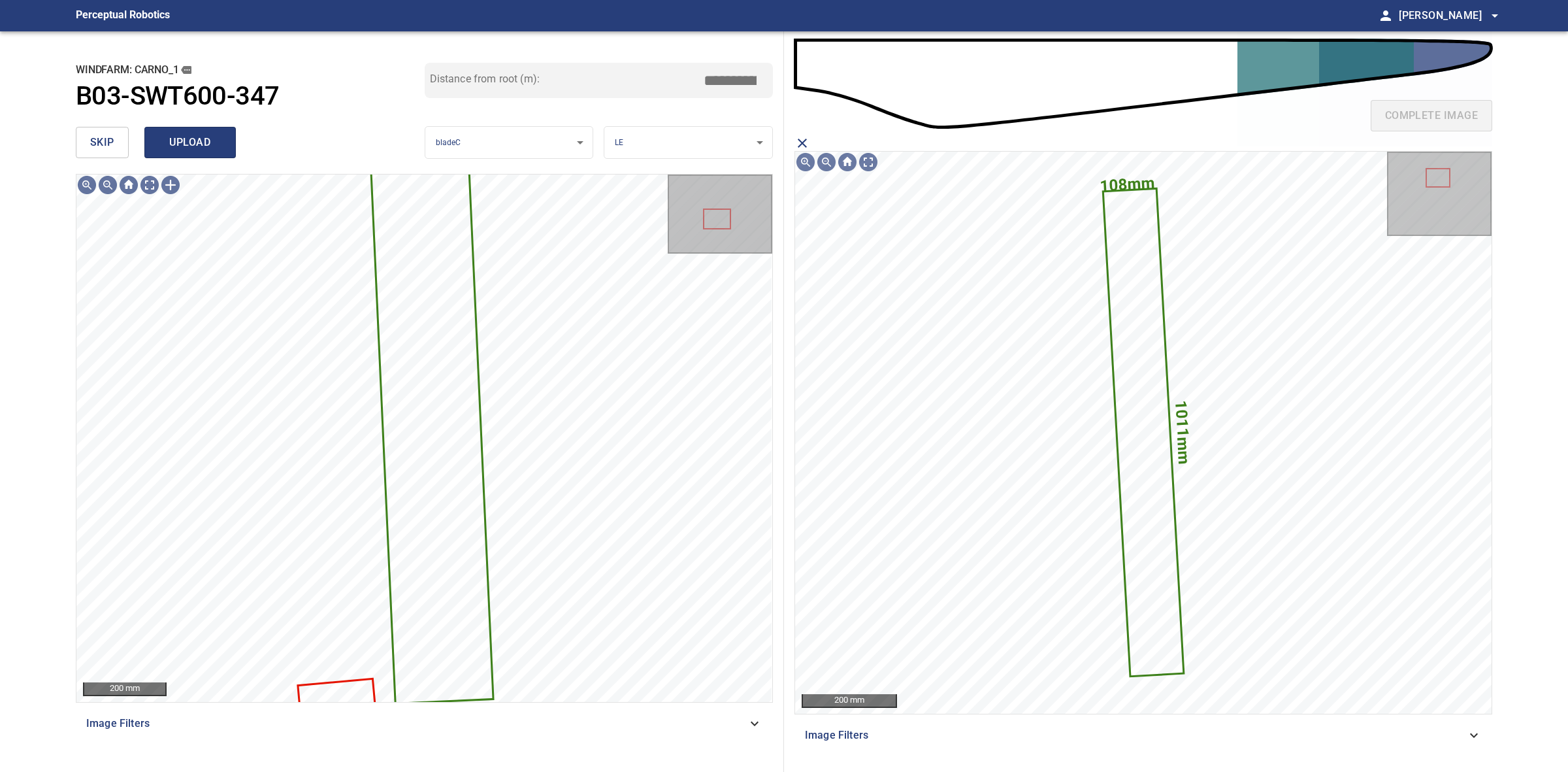
click at [155, 146] on button "upload" at bounding box center [189, 142] width 91 height 32
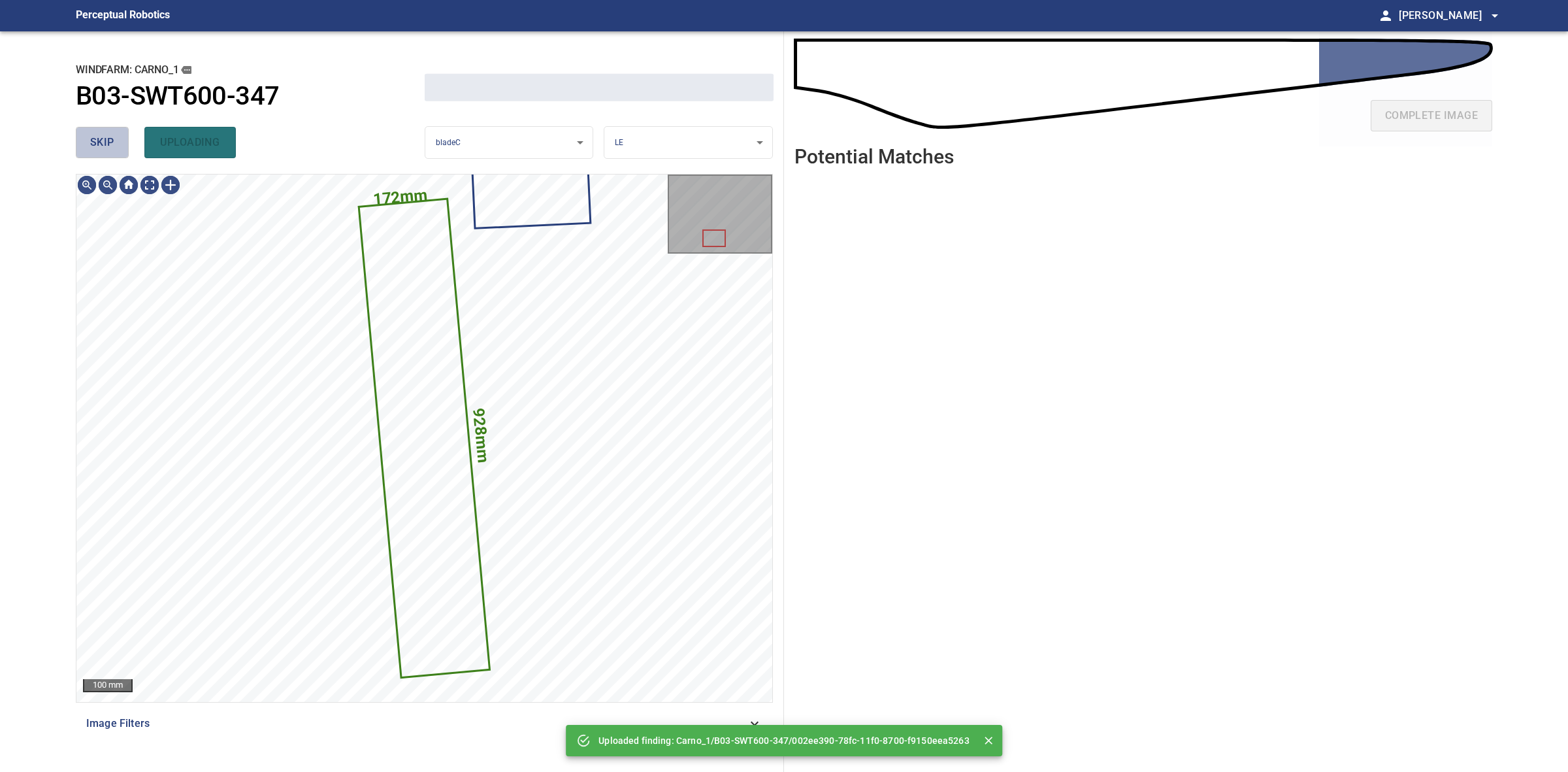
click at [111, 137] on span "skip" at bounding box center [102, 141] width 24 height 18
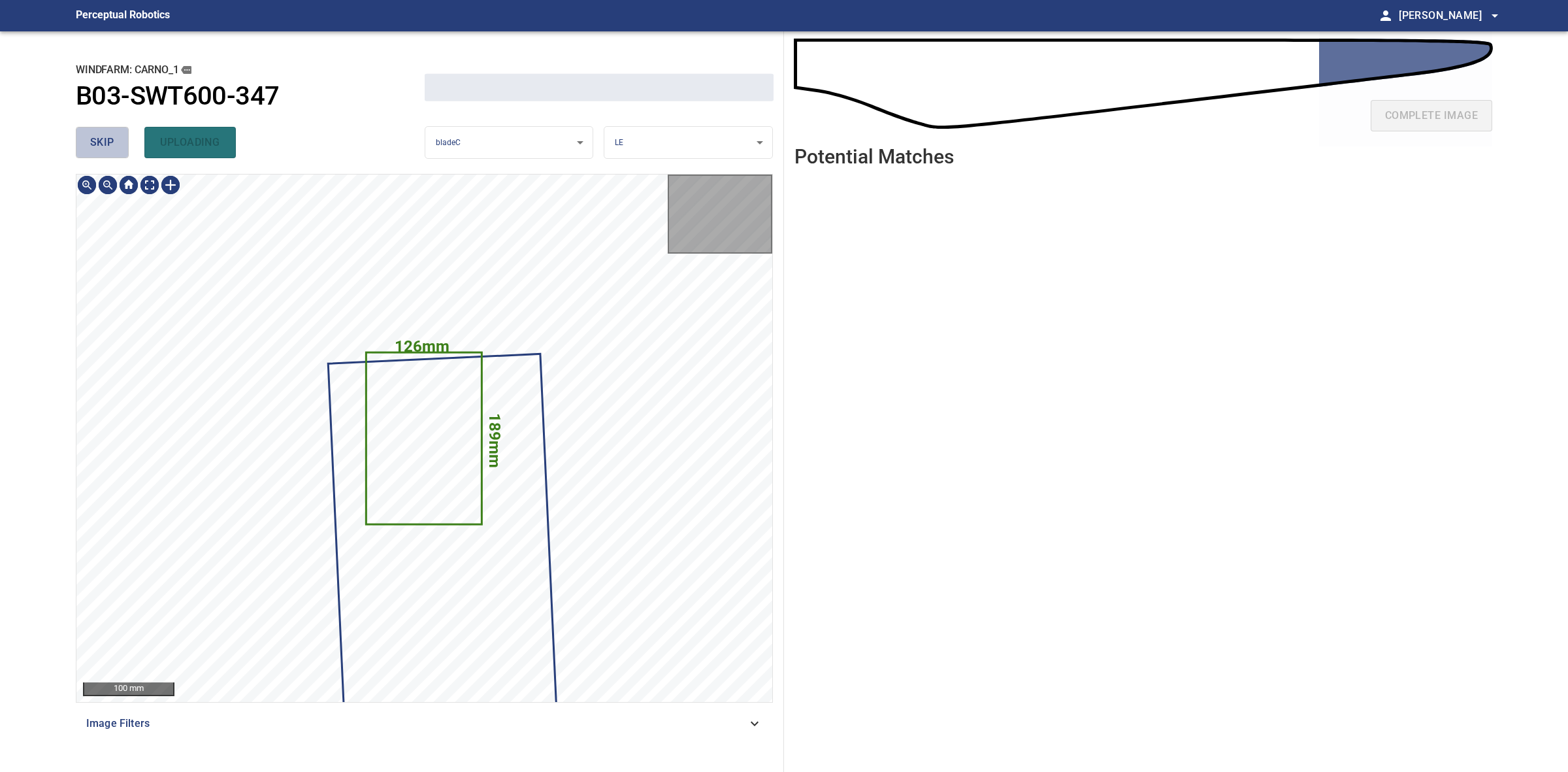
click at [111, 137] on span "skip" at bounding box center [102, 141] width 24 height 18
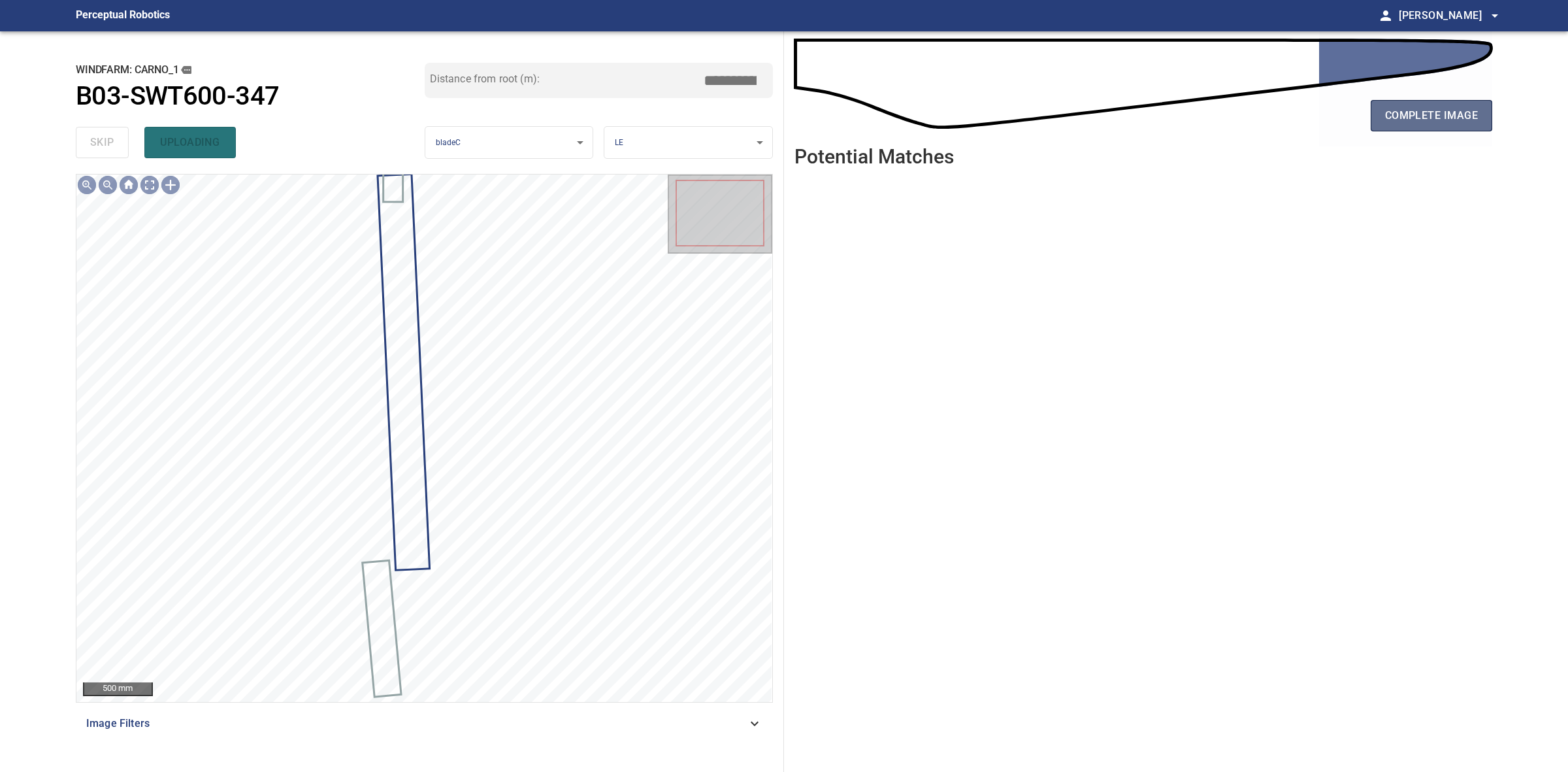
click at [1386, 119] on span "complete image" at bounding box center [1432, 115] width 93 height 18
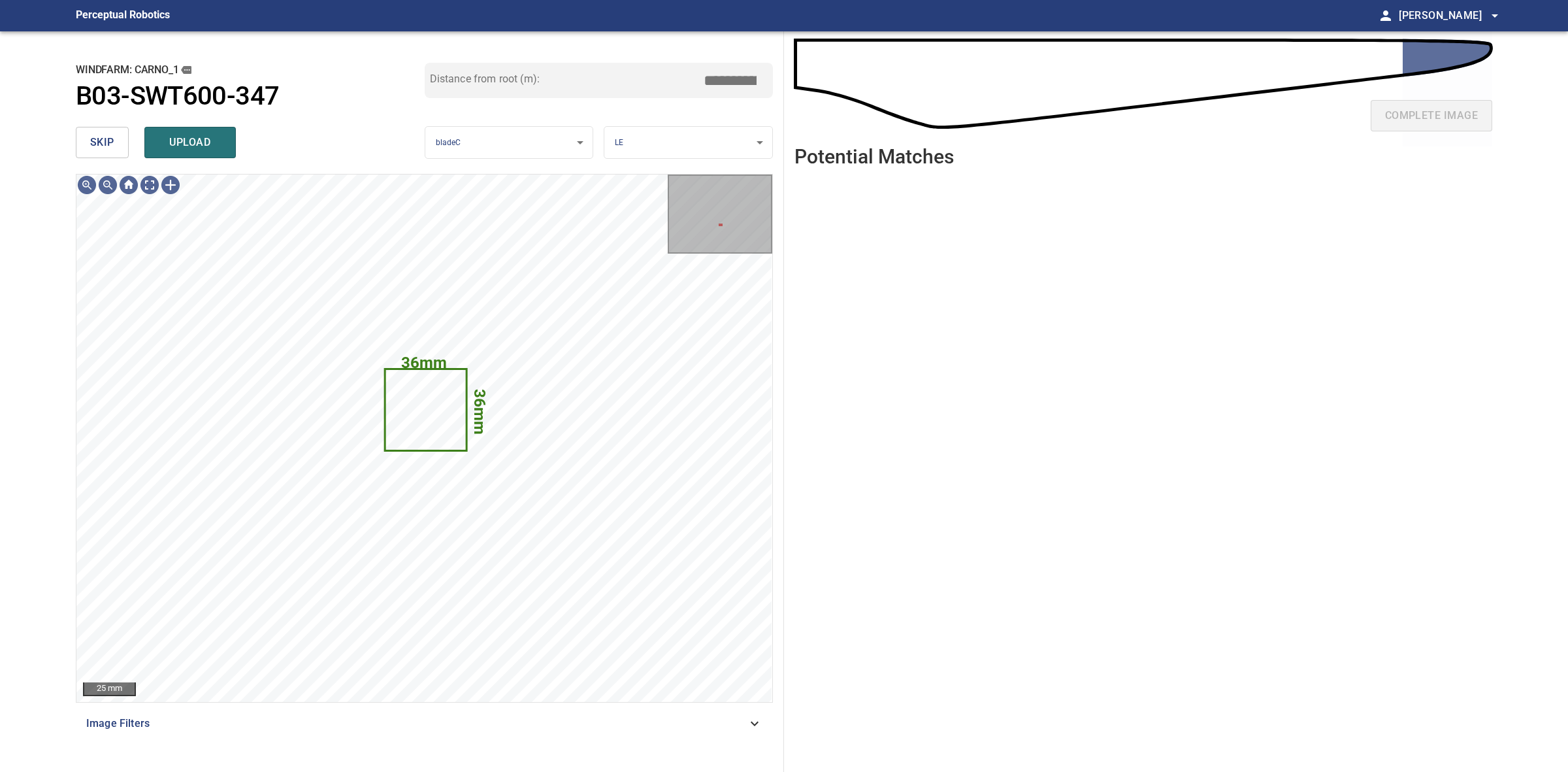
click at [80, 135] on button "skip" at bounding box center [102, 142] width 53 height 32
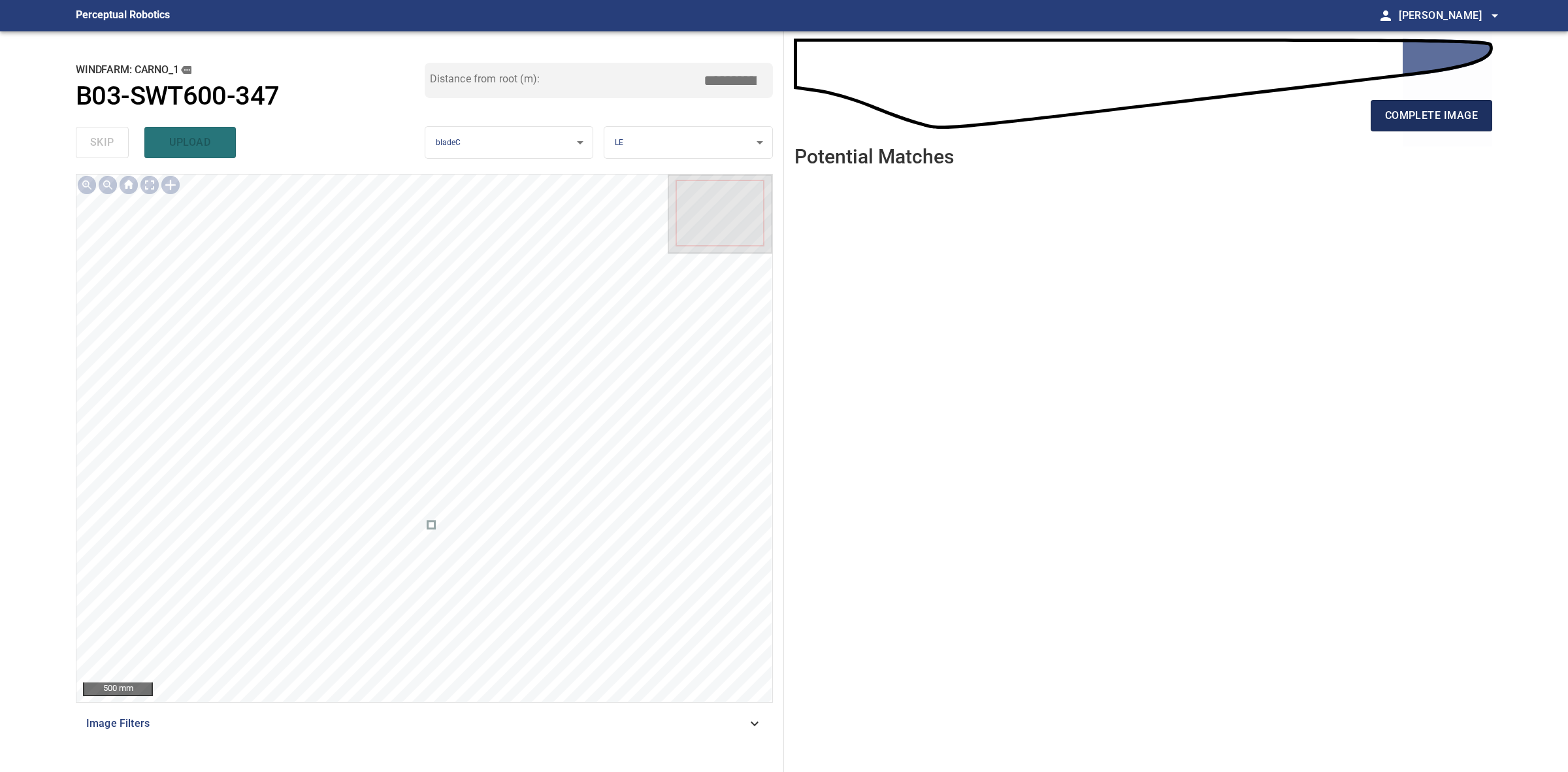
click at [1377, 118] on button "complete image" at bounding box center [1432, 115] width 122 height 32
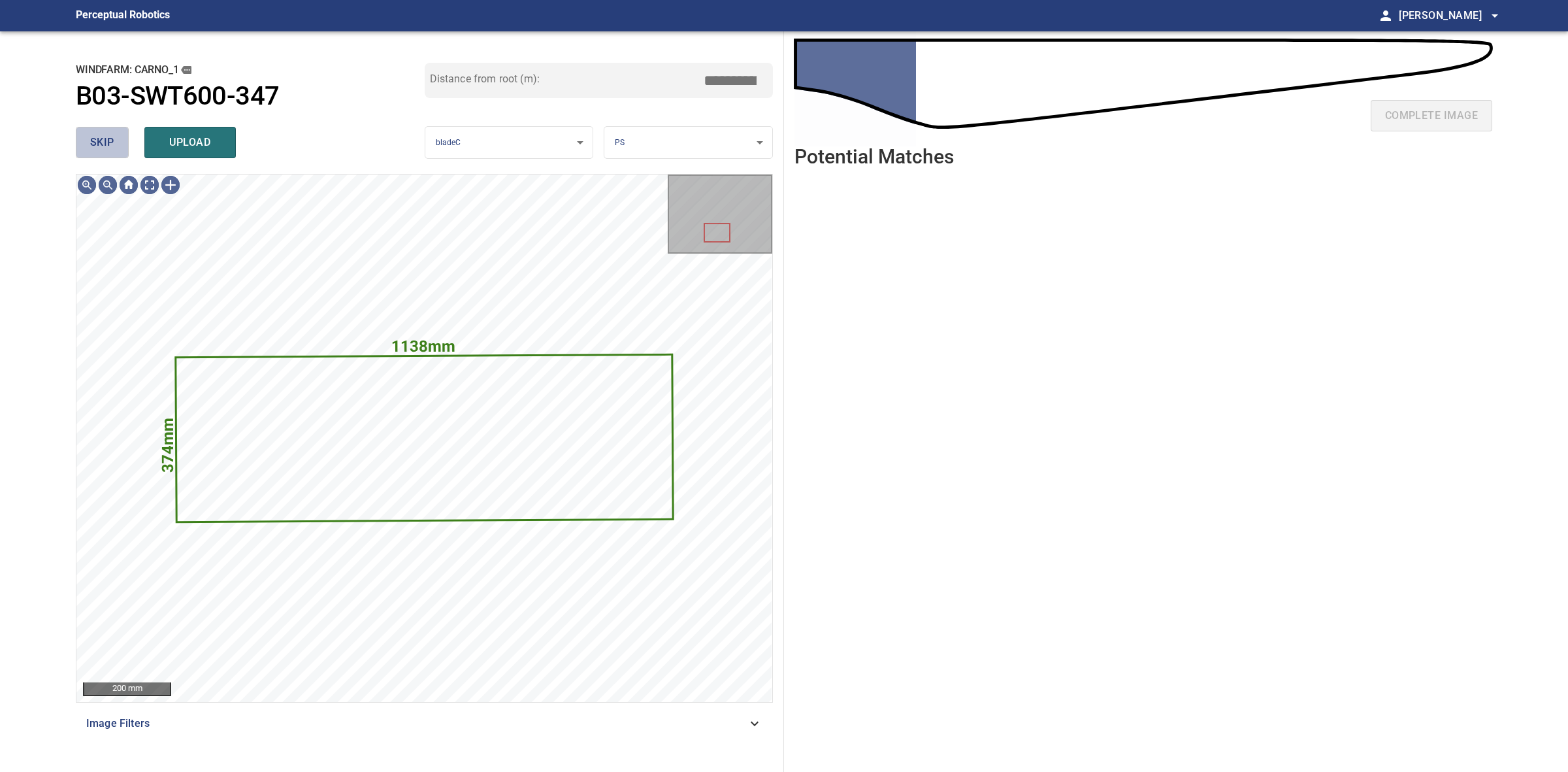
click at [108, 147] on span "skip" at bounding box center [102, 141] width 24 height 18
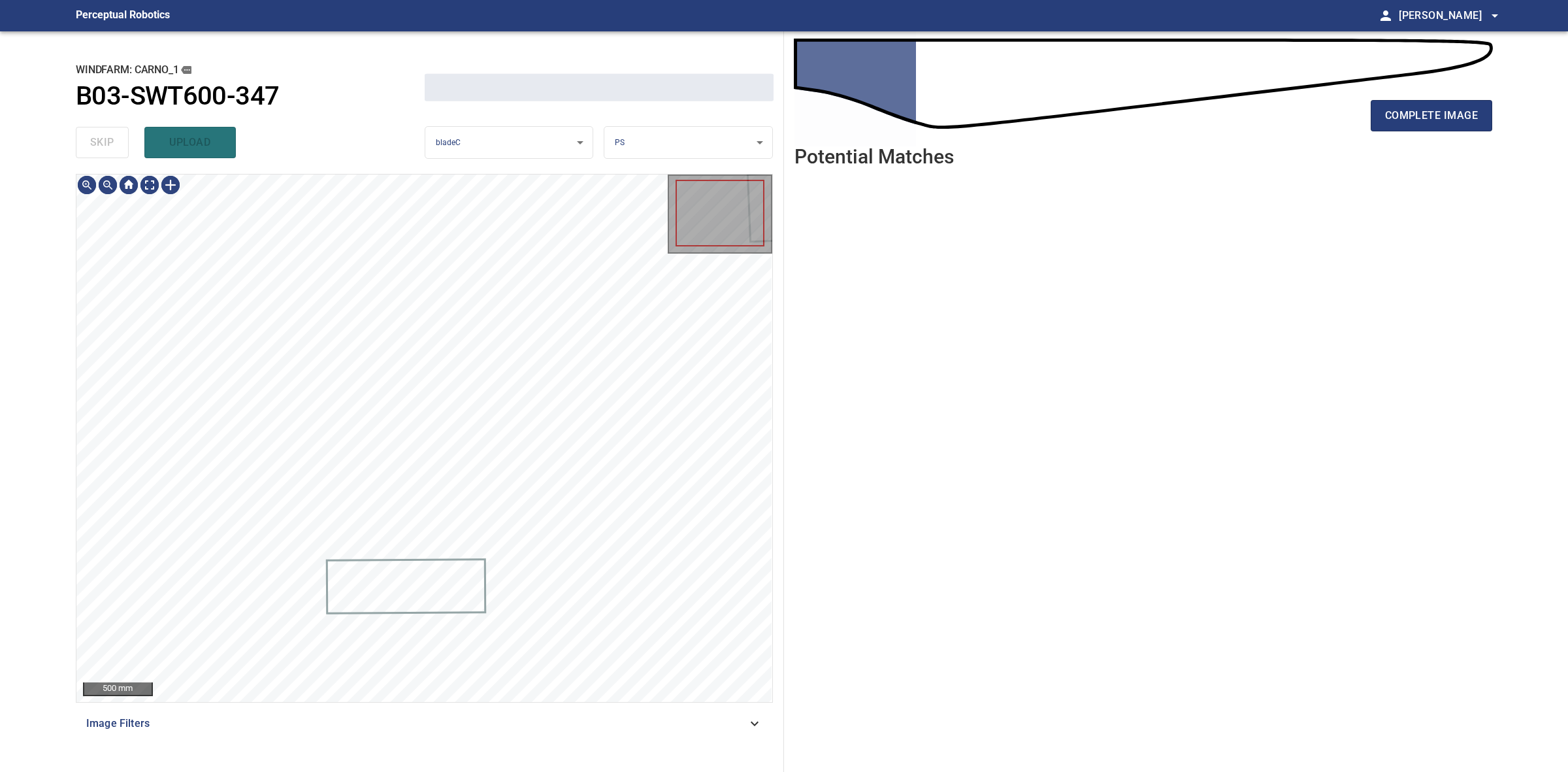
click at [108, 147] on div "skip upload" at bounding box center [250, 142] width 349 height 42
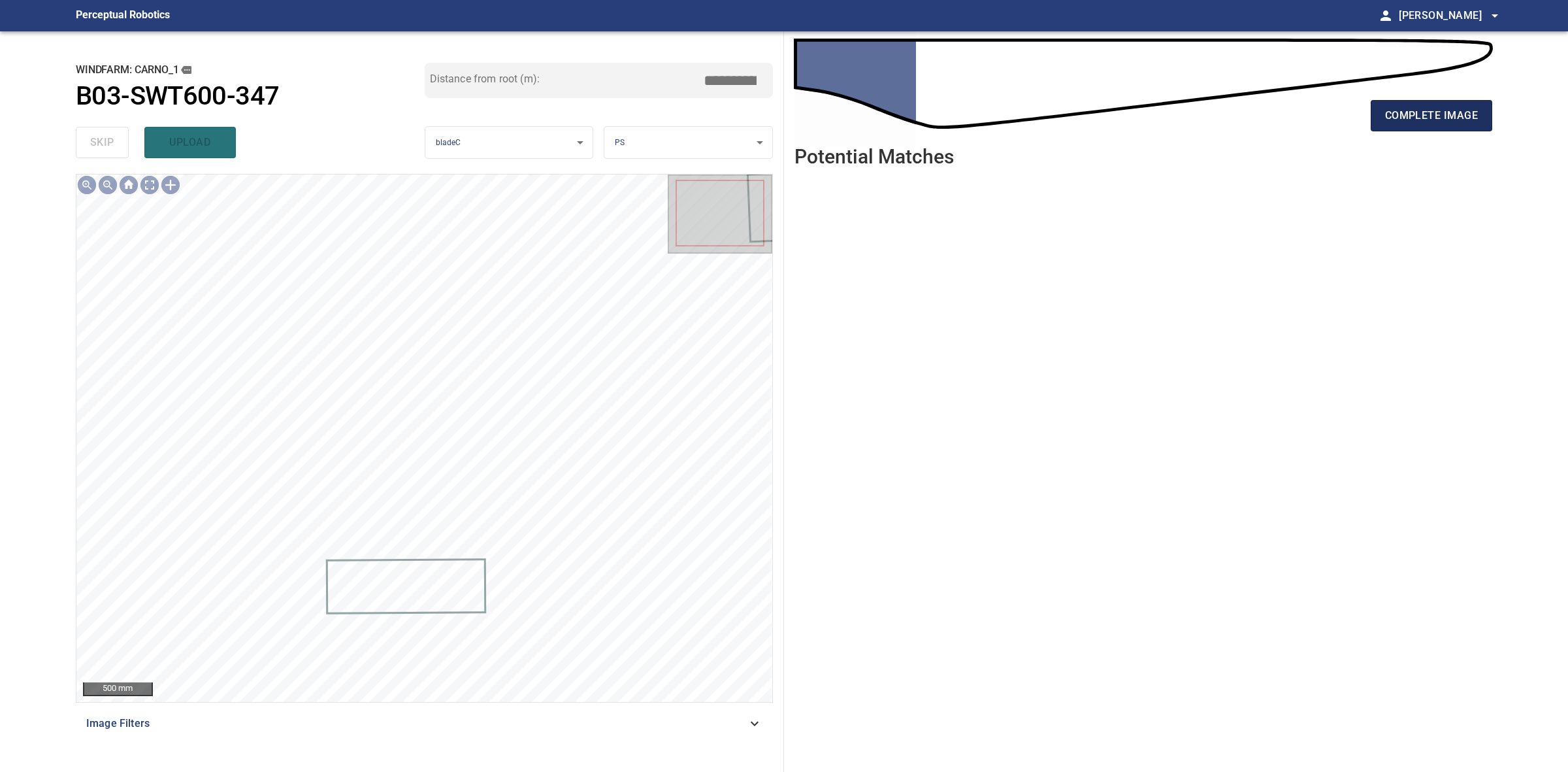
click at [1446, 102] on button "complete image" at bounding box center [1432, 115] width 122 height 32
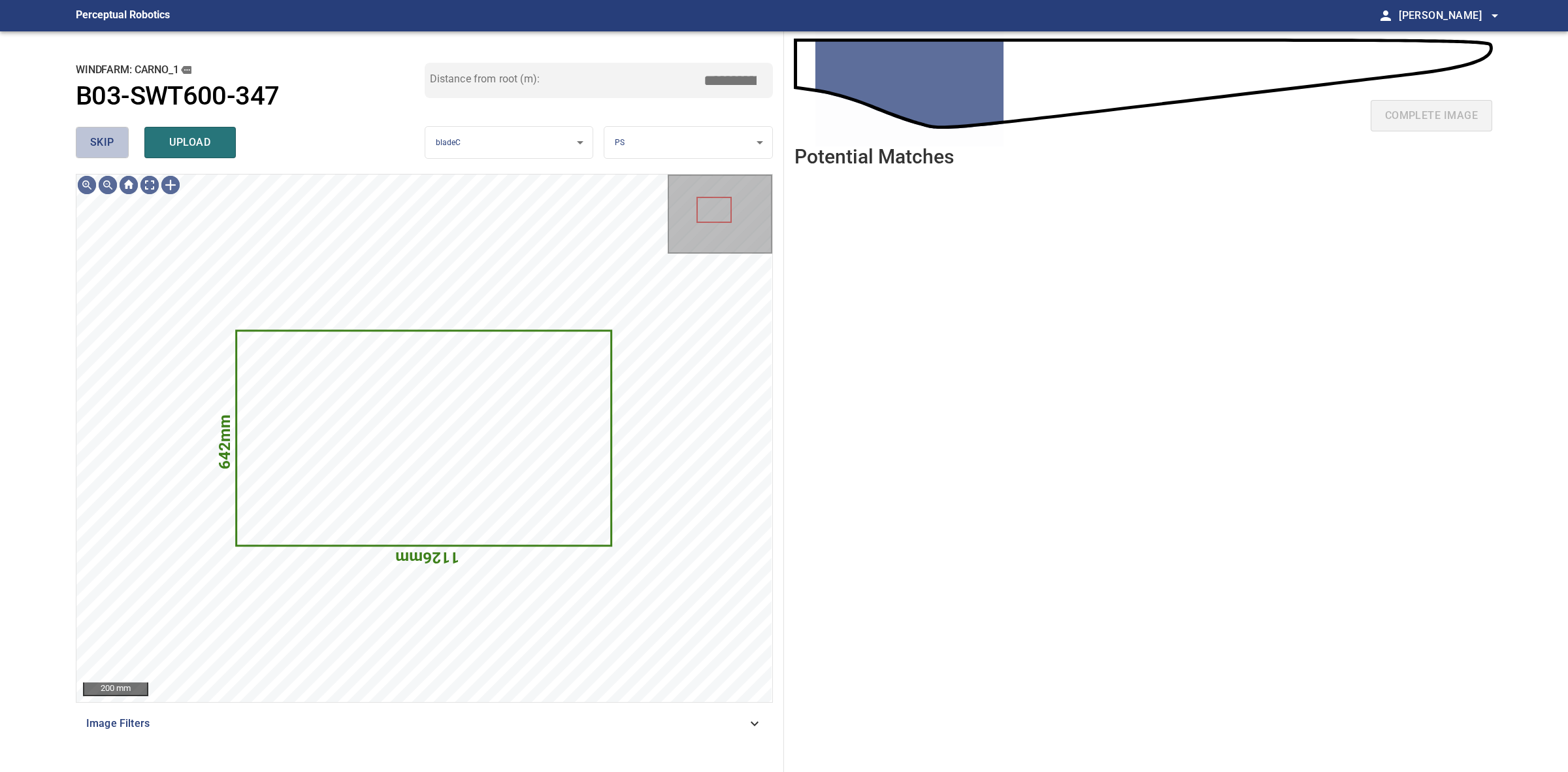
click at [112, 147] on span "skip" at bounding box center [102, 141] width 24 height 18
click at [112, 147] on div "skip upload" at bounding box center [250, 142] width 349 height 42
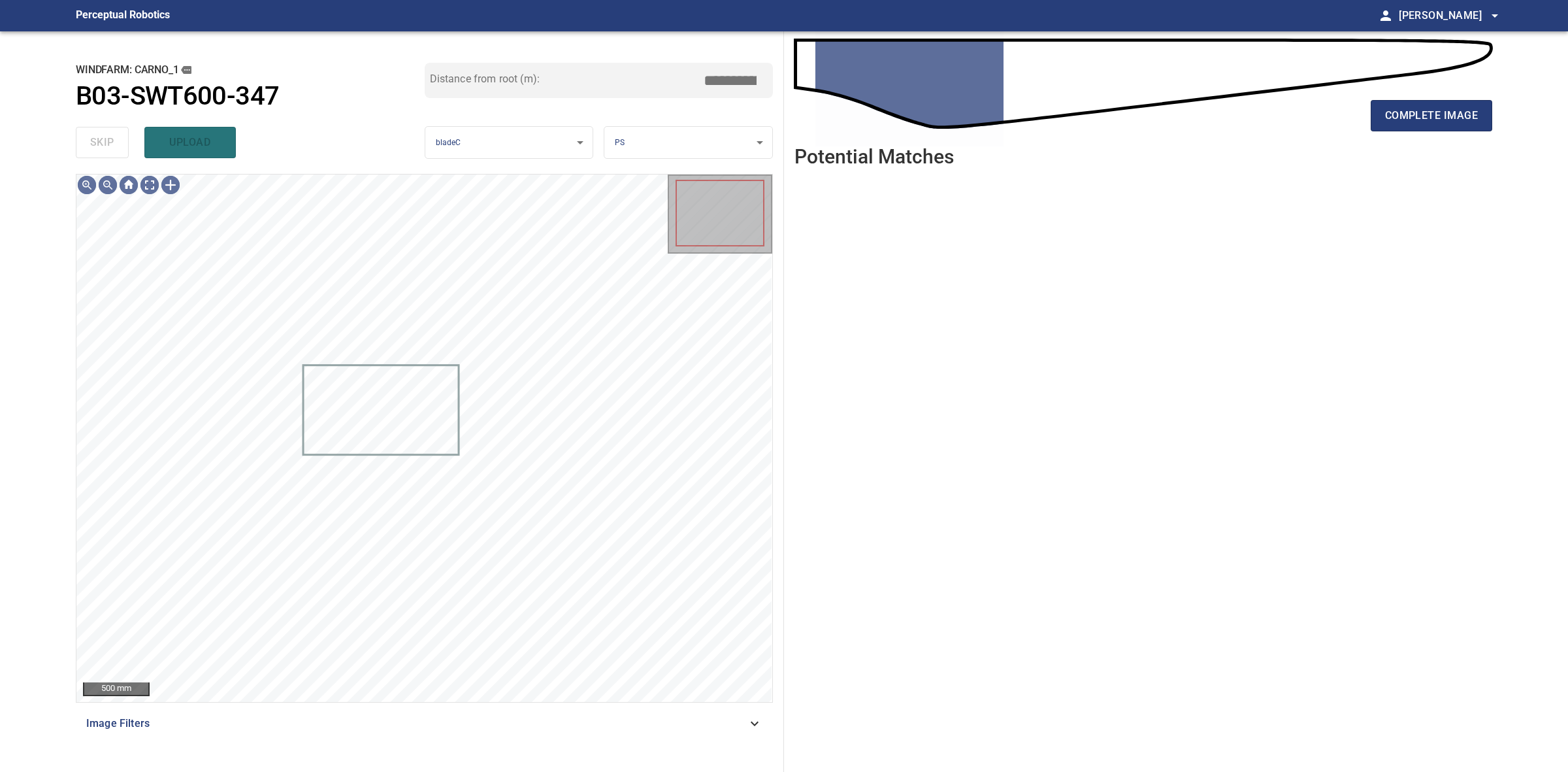
click at [112, 147] on div "skip upload" at bounding box center [250, 142] width 349 height 42
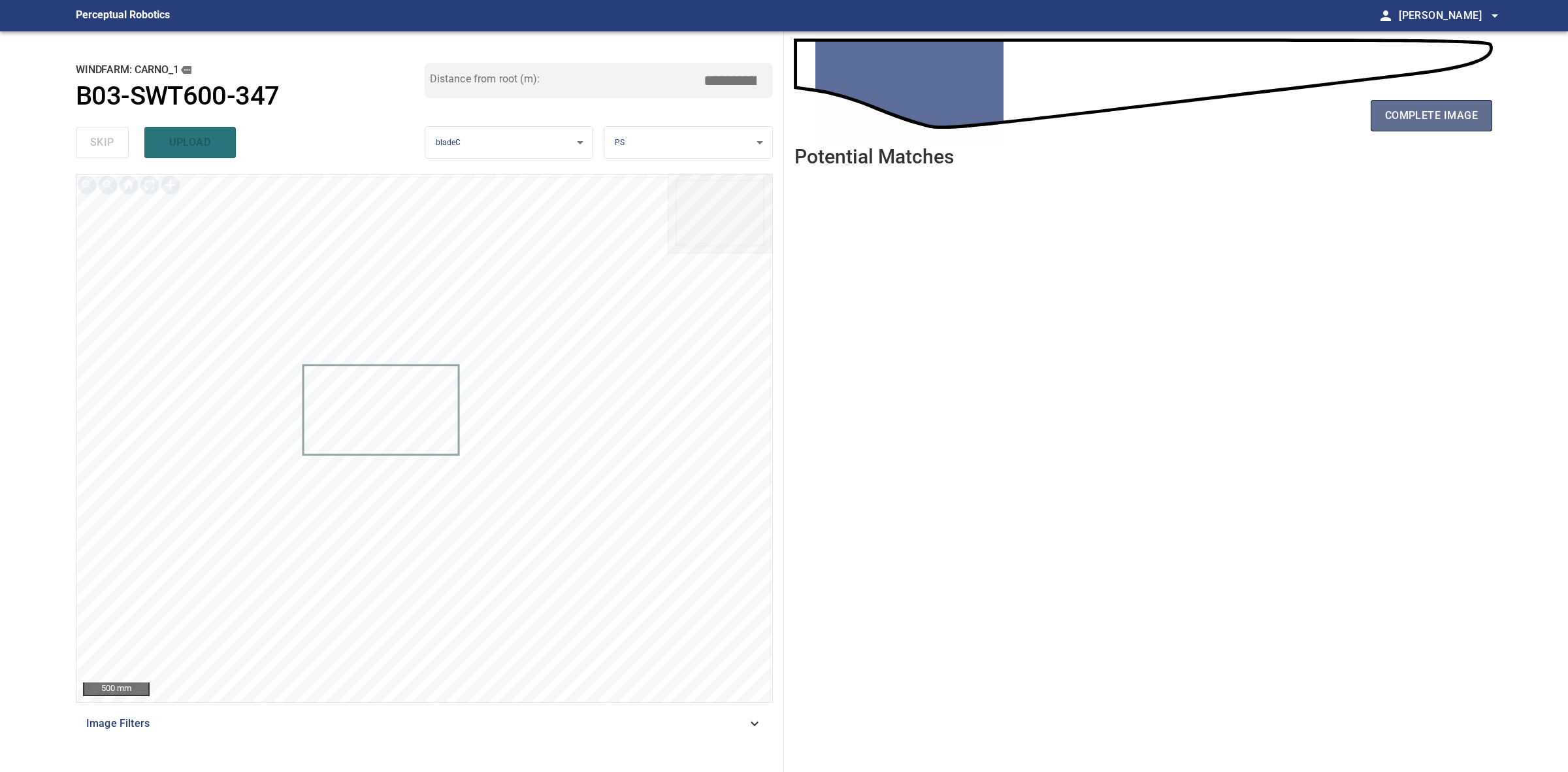
click at [1375, 130] on button "complete image" at bounding box center [1432, 115] width 122 height 32
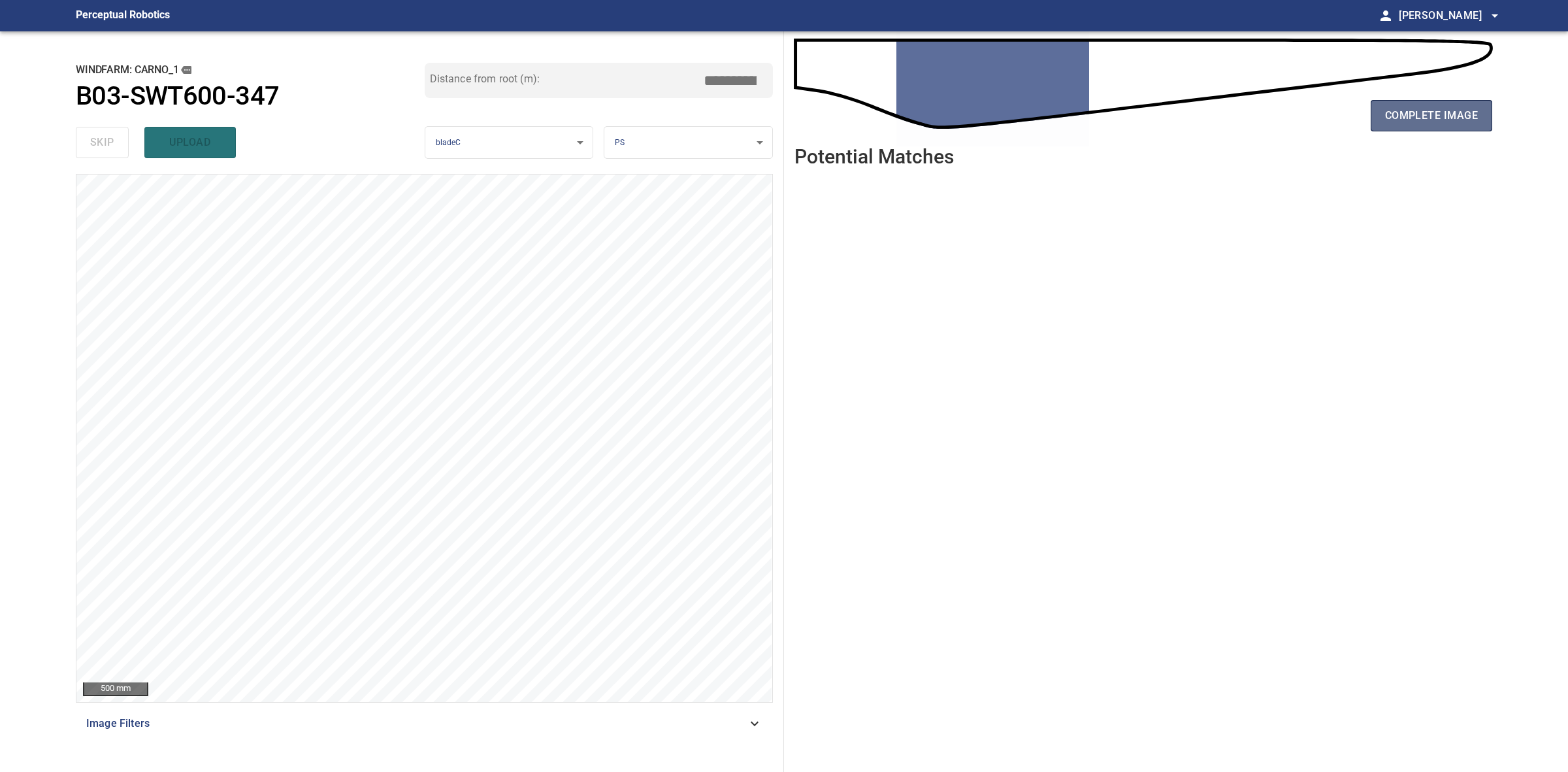
click at [1441, 123] on span "complete image" at bounding box center [1432, 115] width 93 height 18
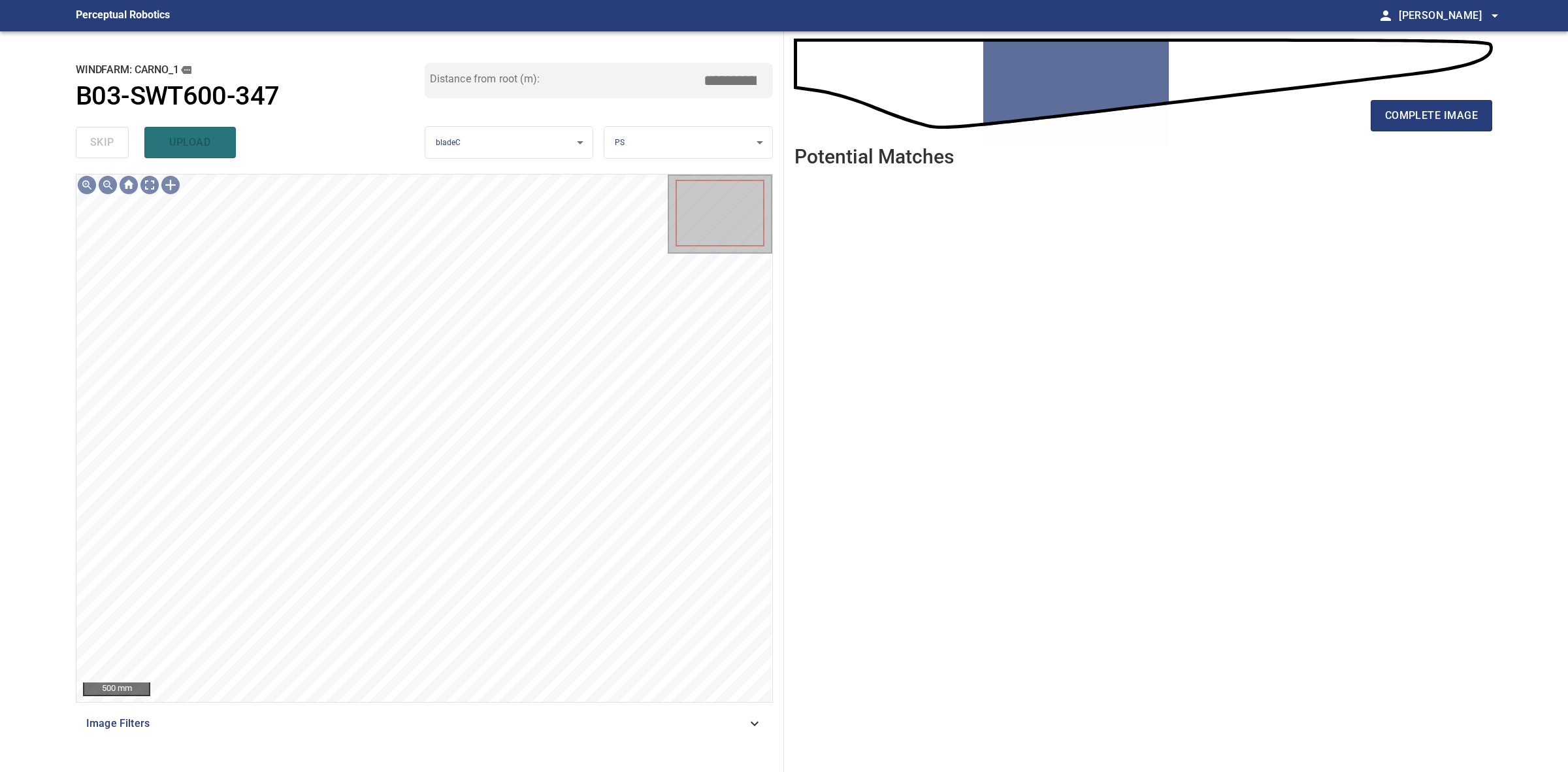
click at [1447, 134] on div "complete image" at bounding box center [1143, 120] width 698 height 52
click at [1444, 123] on span "complete image" at bounding box center [1432, 115] width 93 height 18
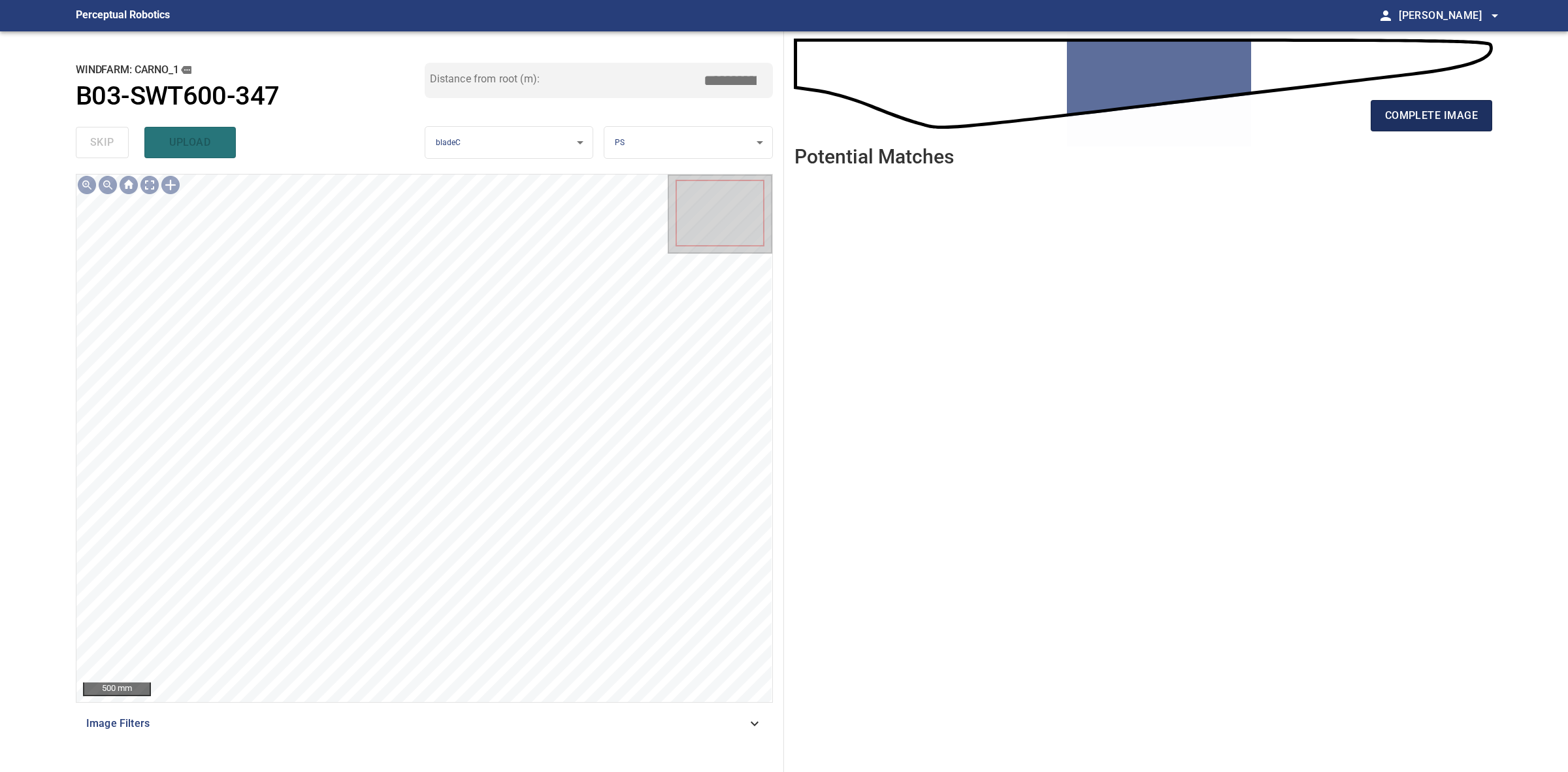
click at [1450, 112] on span "complete image" at bounding box center [1432, 115] width 93 height 18
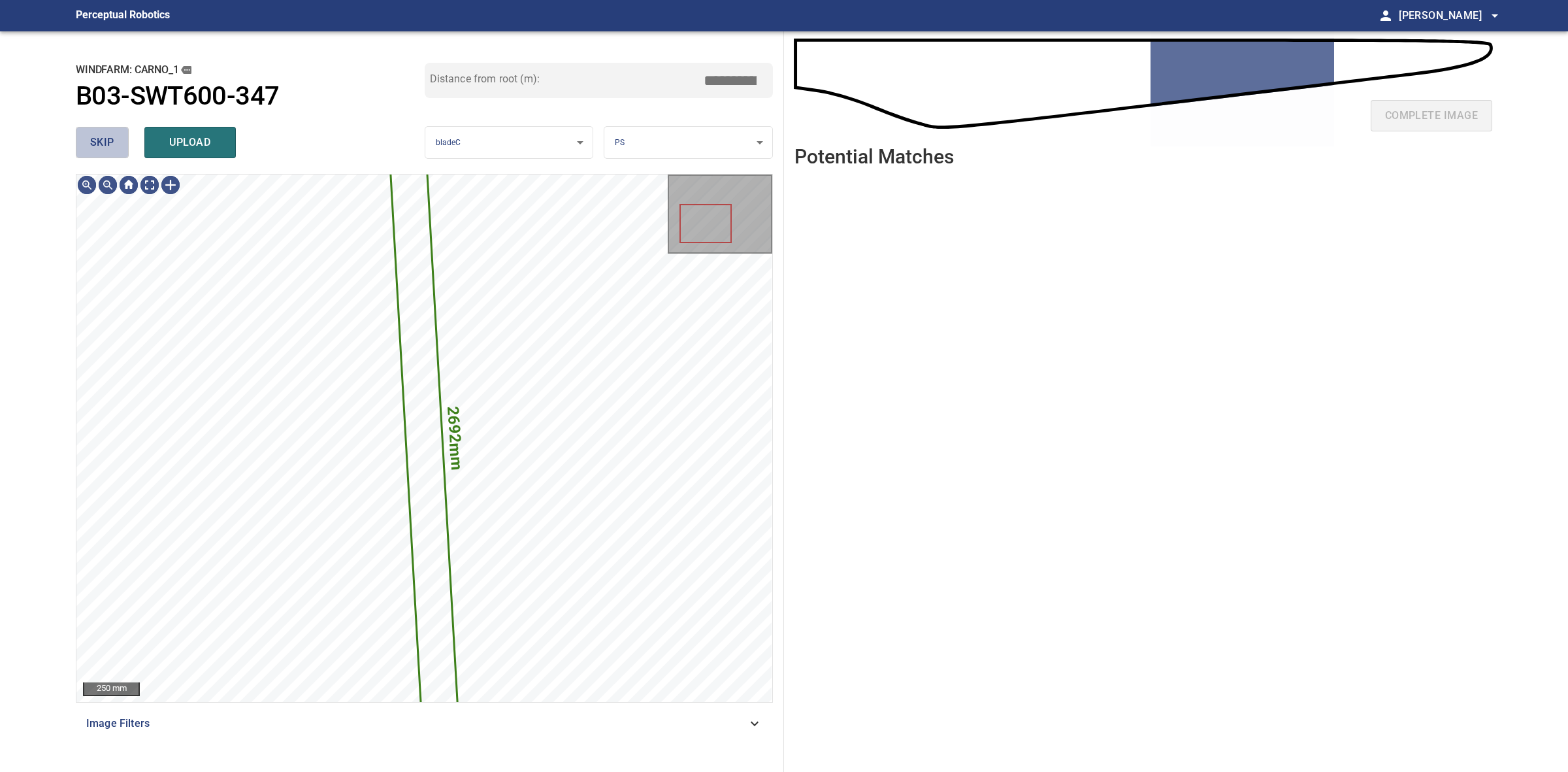
click at [123, 158] on button "skip" at bounding box center [102, 142] width 53 height 32
click at [121, 155] on div "skip upload" at bounding box center [250, 142] width 349 height 42
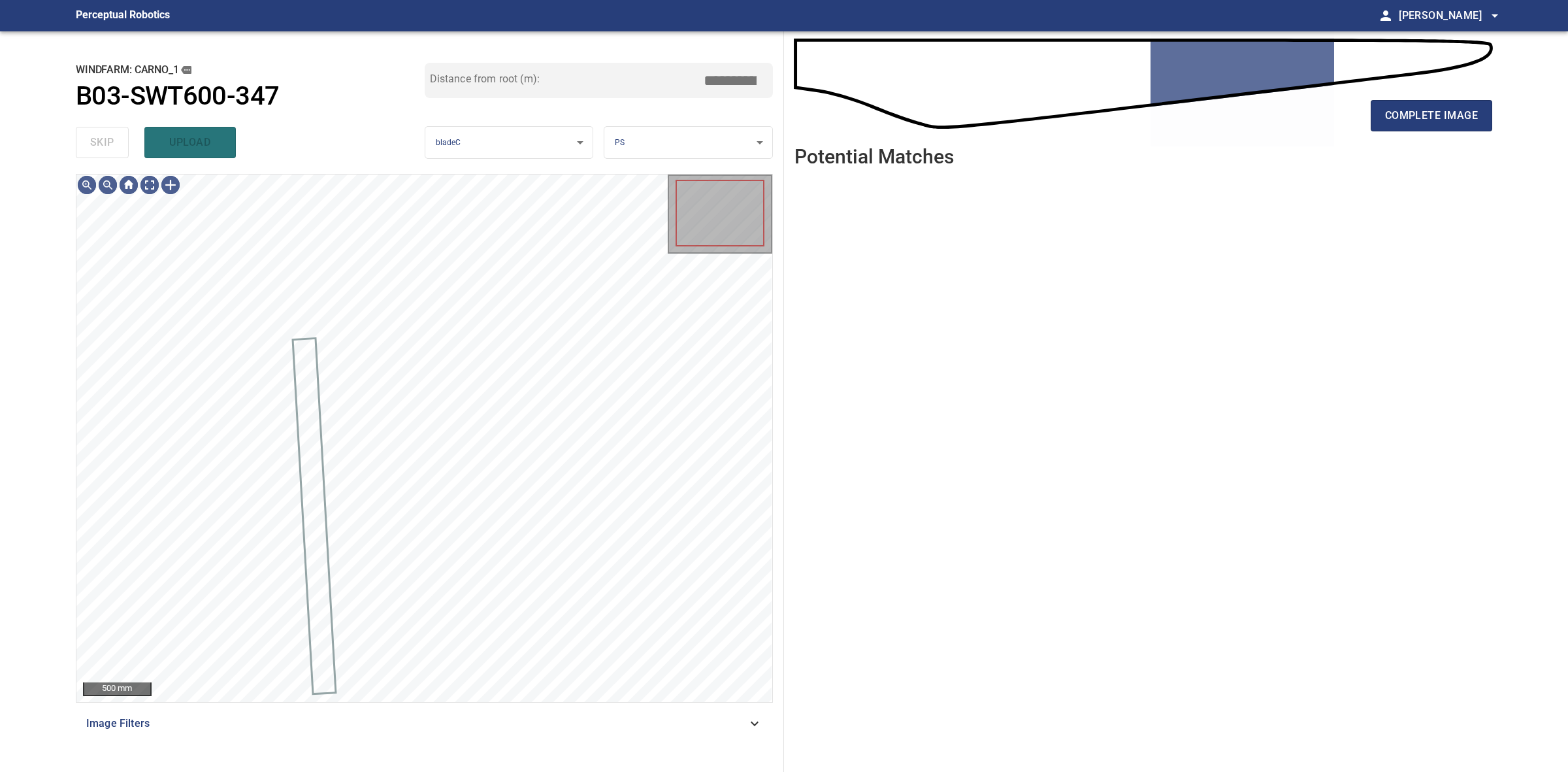
click at [121, 155] on div "skip upload" at bounding box center [250, 142] width 349 height 42
click at [1418, 132] on div "complete image" at bounding box center [1143, 120] width 698 height 52
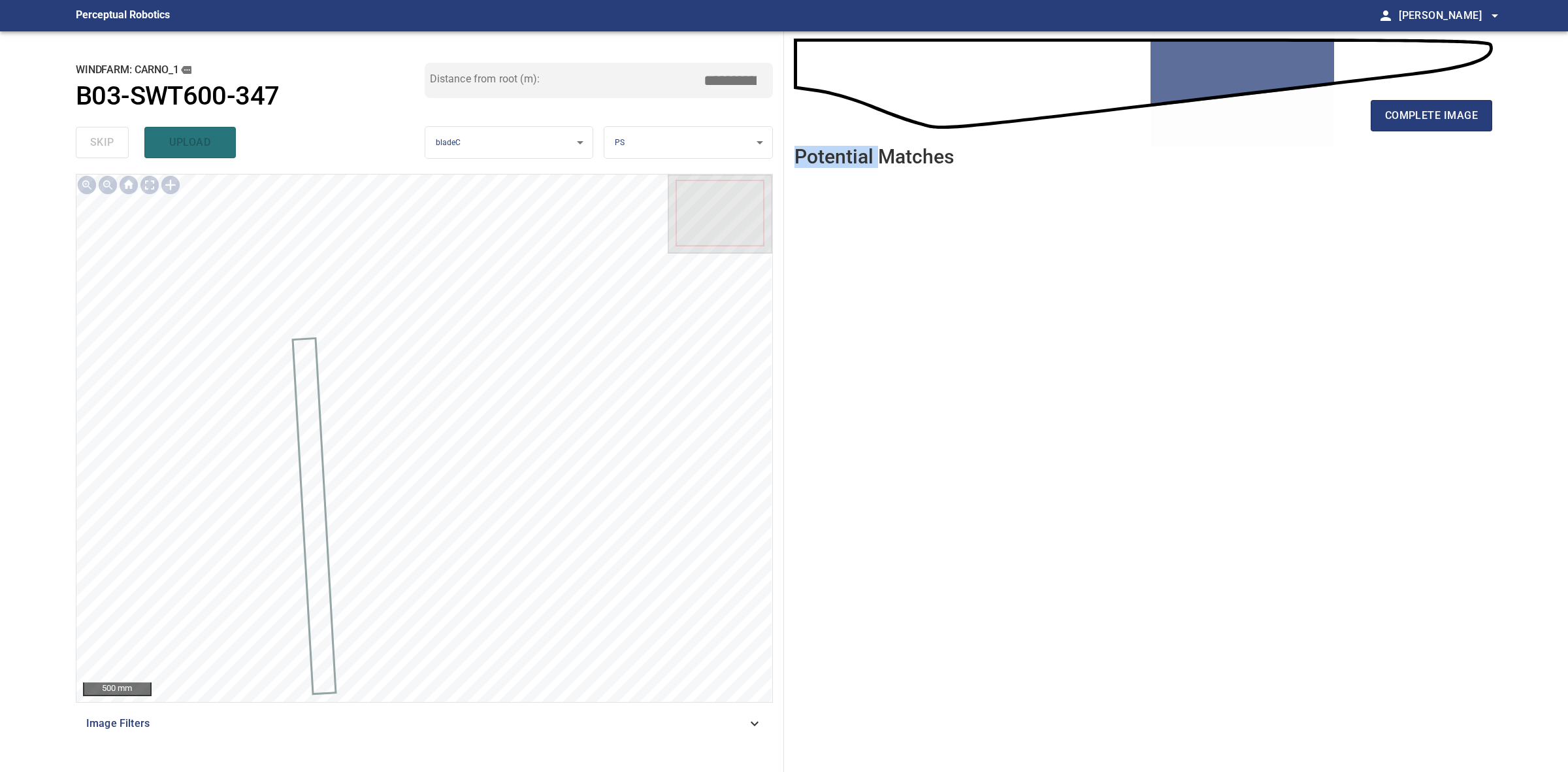
click at [1418, 132] on div "complete image" at bounding box center [1143, 120] width 698 height 52
click at [1419, 129] on button "complete image" at bounding box center [1432, 115] width 122 height 32
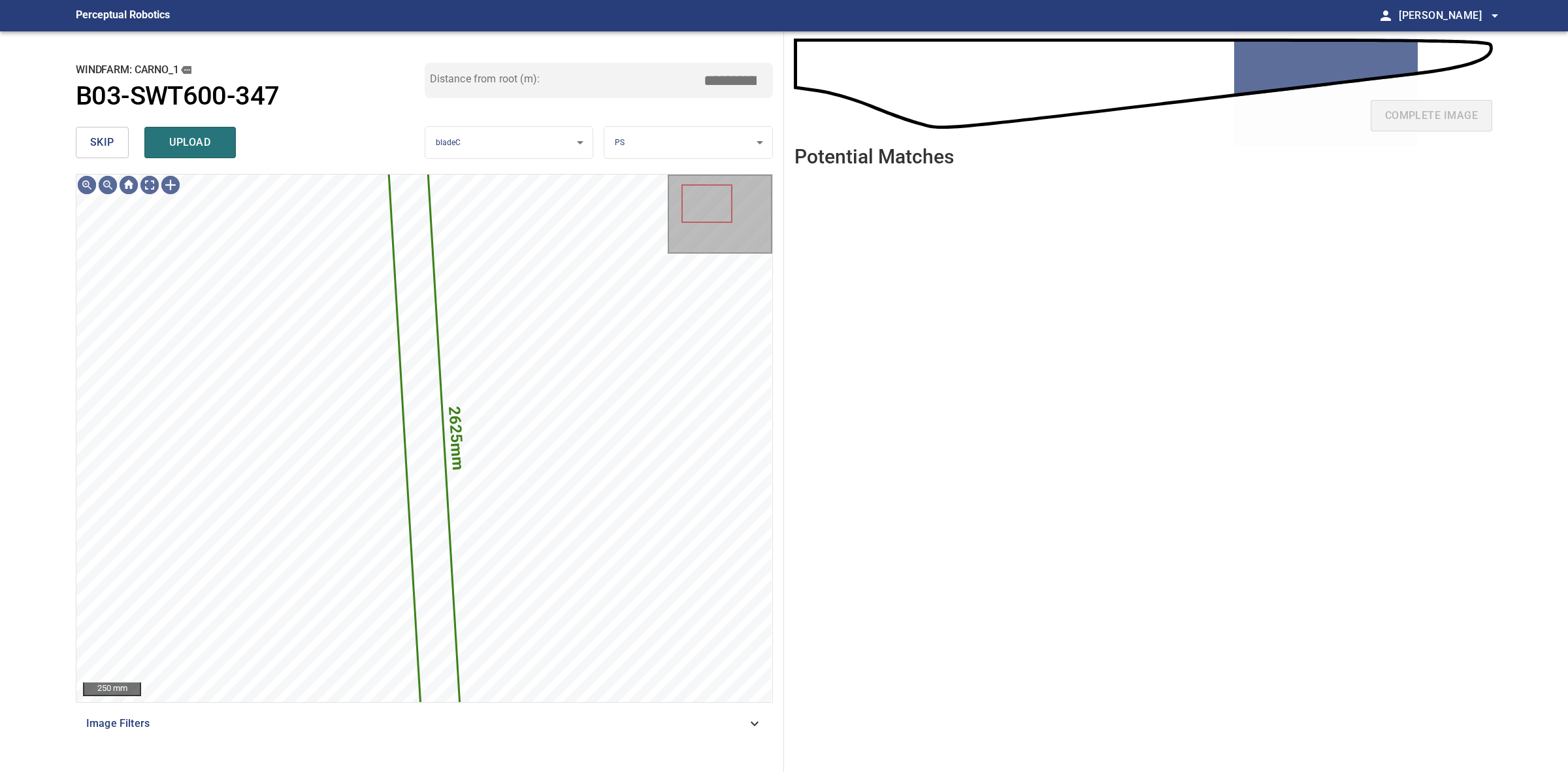
click at [101, 144] on span "skip" at bounding box center [102, 141] width 24 height 18
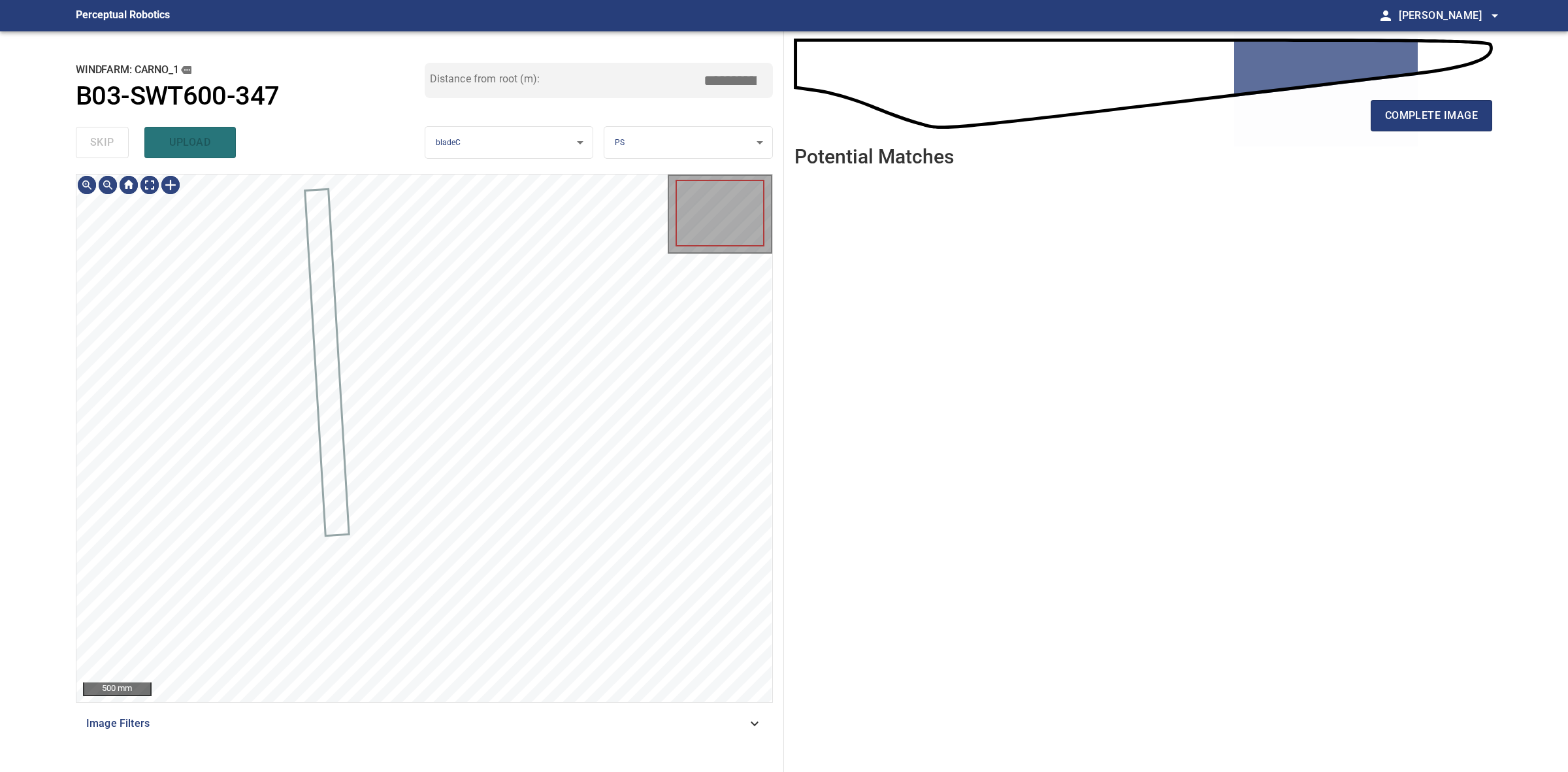
click at [100, 142] on div "skip upload" at bounding box center [250, 142] width 349 height 42
click at [1359, 116] on div "complete image" at bounding box center [1143, 120] width 698 height 52
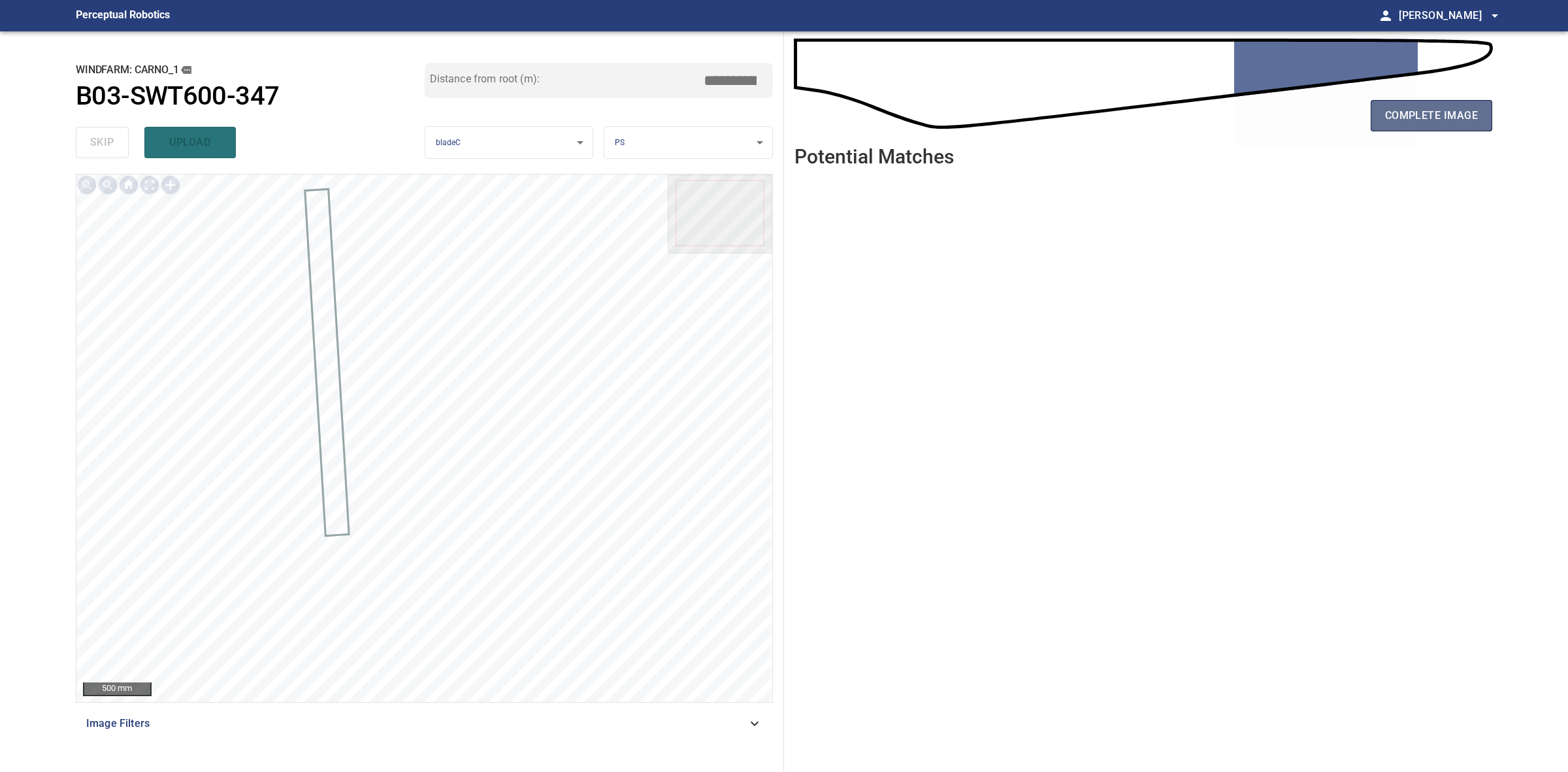
click at [1377, 115] on button "complete image" at bounding box center [1432, 115] width 122 height 32
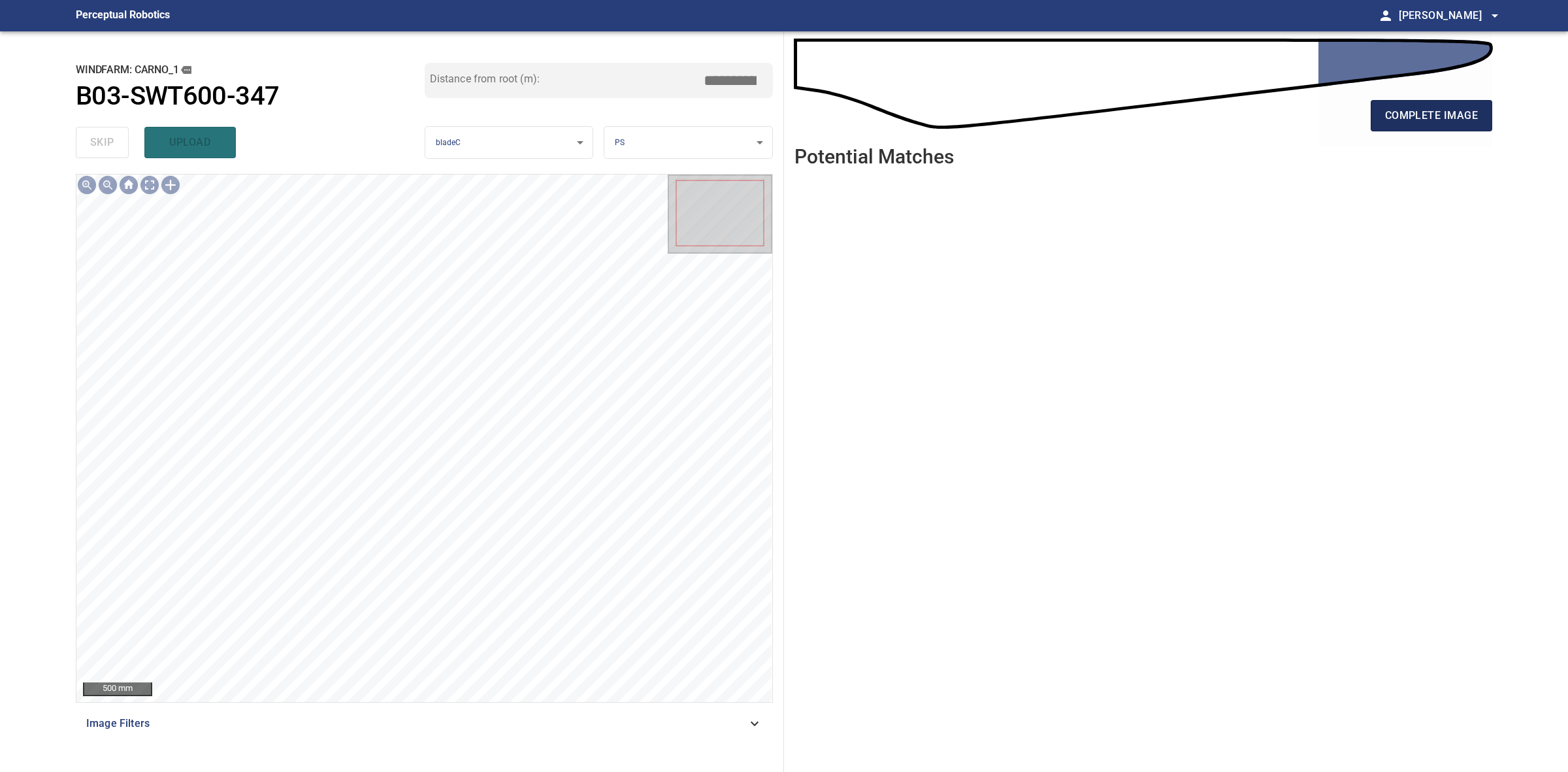
click at [1471, 118] on span "complete image" at bounding box center [1432, 115] width 93 height 18
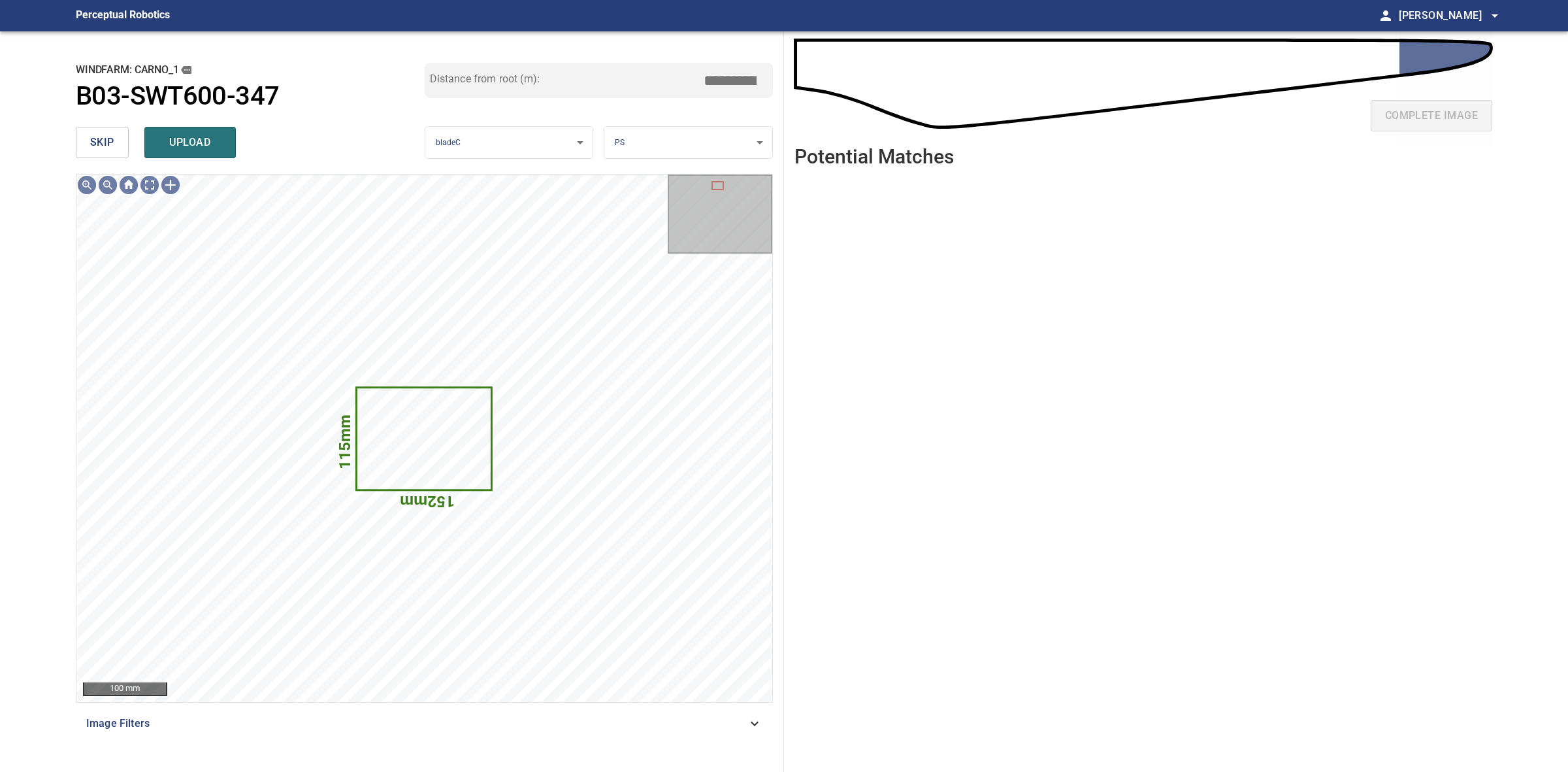
click at [122, 139] on button "skip" at bounding box center [102, 142] width 53 height 32
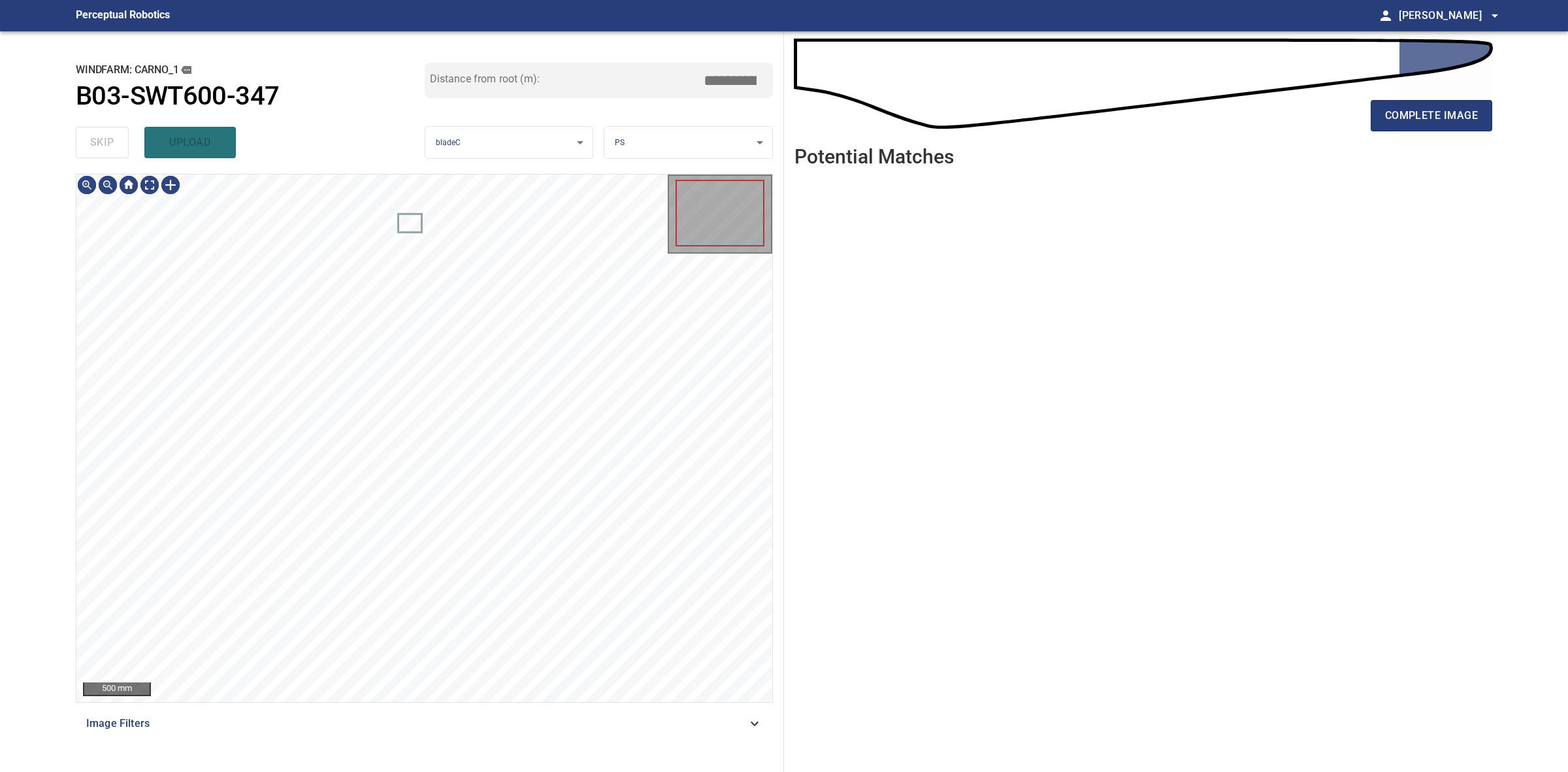
click at [122, 139] on div "skip upload" at bounding box center [250, 142] width 349 height 42
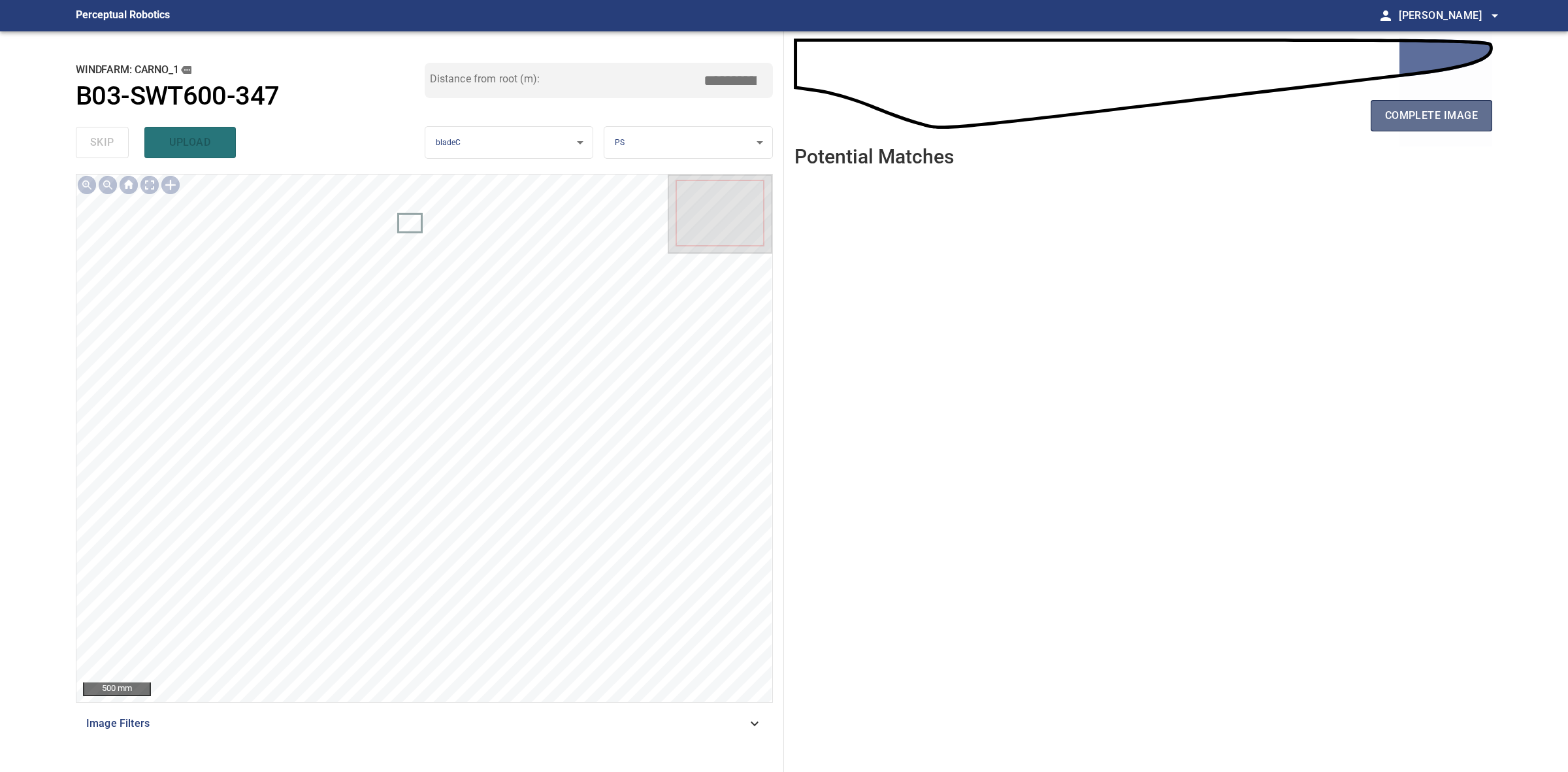
click at [1414, 122] on span "complete image" at bounding box center [1432, 115] width 93 height 18
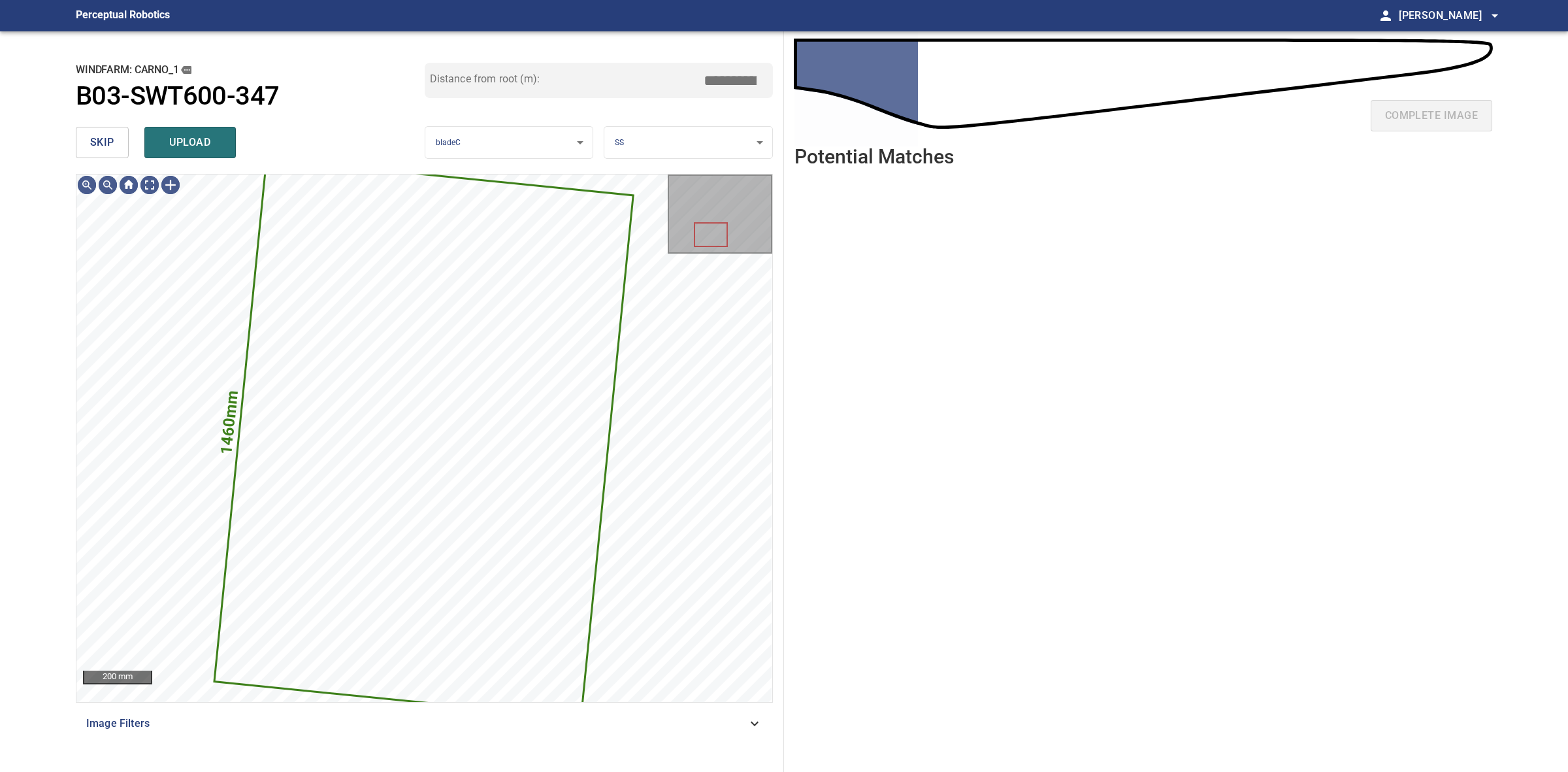
click at [110, 128] on button "skip" at bounding box center [102, 142] width 53 height 32
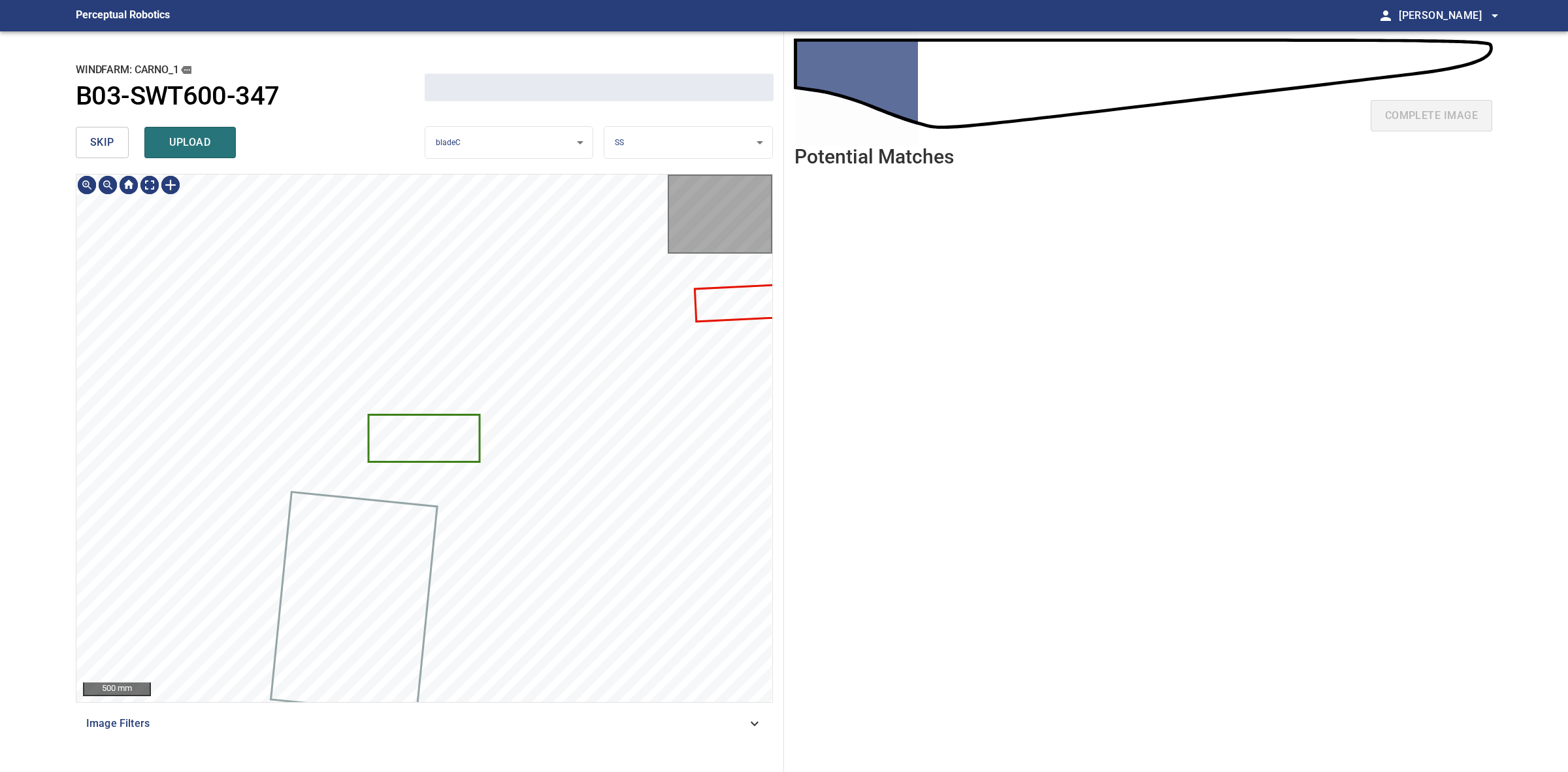
click at [109, 128] on button "skip" at bounding box center [102, 142] width 53 height 32
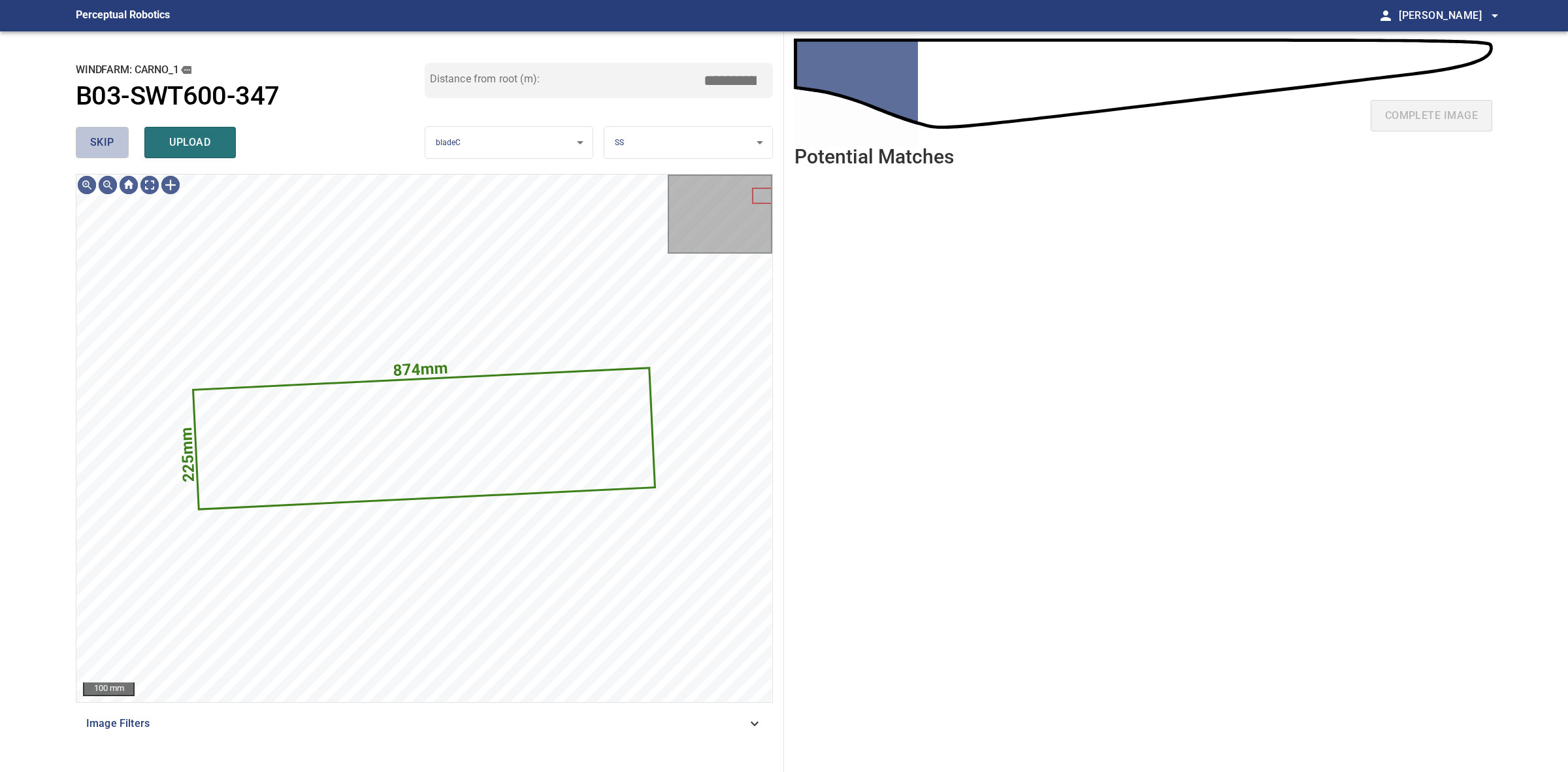
click at [110, 130] on button "skip" at bounding box center [102, 142] width 53 height 32
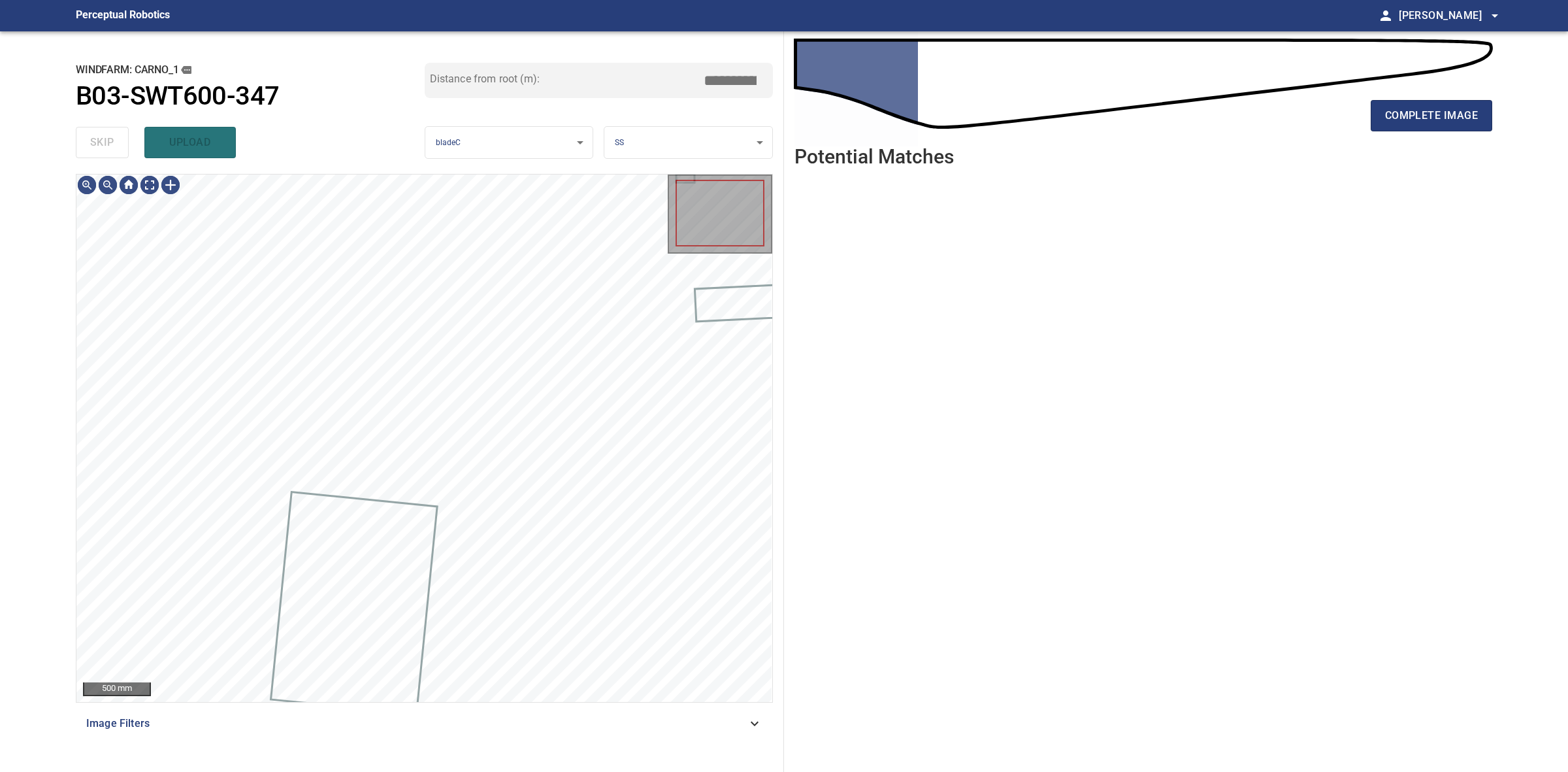
click at [112, 132] on div "skip upload" at bounding box center [250, 142] width 349 height 42
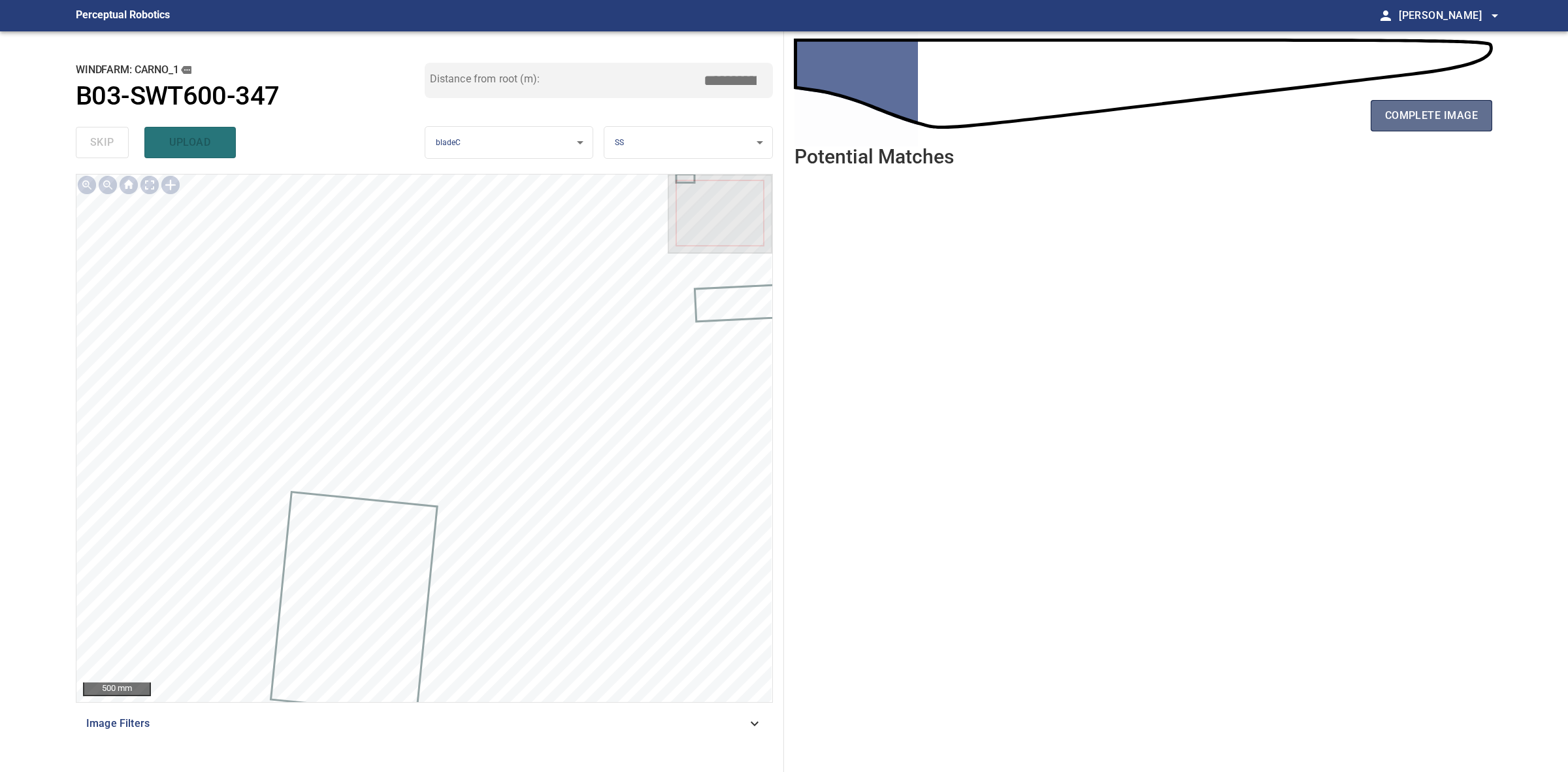
click at [1416, 119] on span "complete image" at bounding box center [1432, 115] width 93 height 18
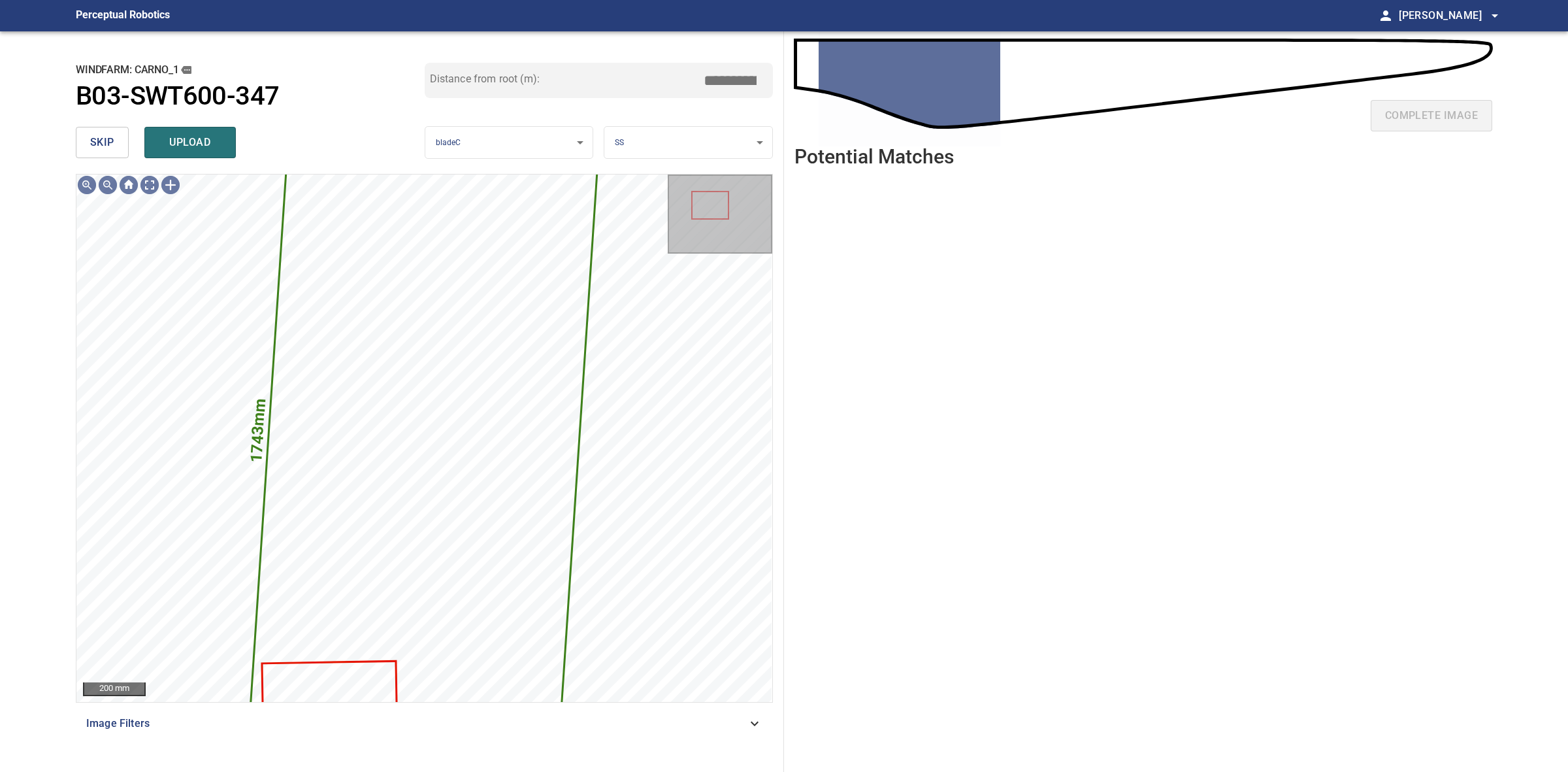
click at [110, 135] on span "skip" at bounding box center [102, 141] width 24 height 18
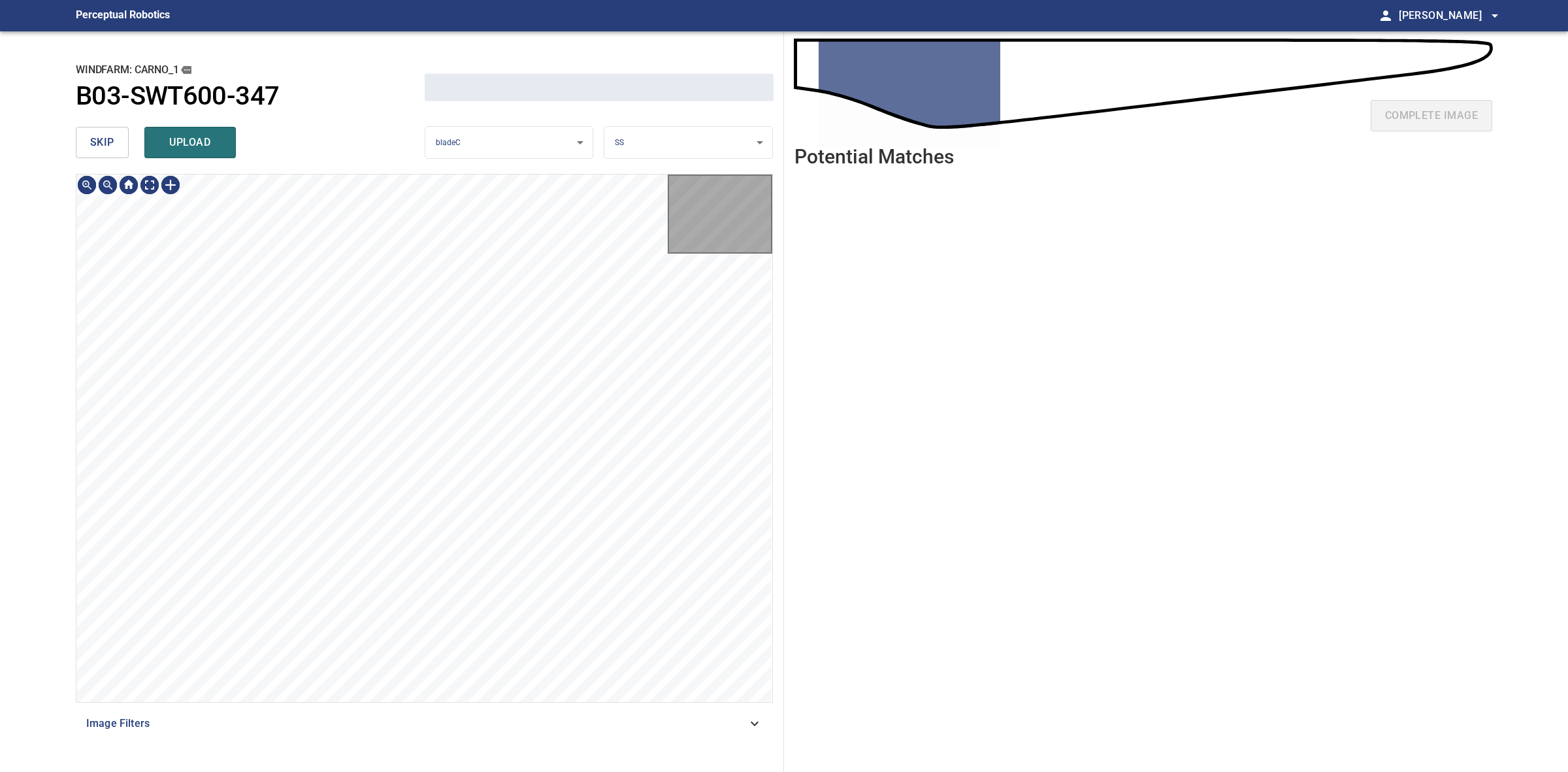
click at [110, 135] on span "skip" at bounding box center [102, 141] width 24 height 18
drag, startPoint x: 110, startPoint y: 135, endPoint x: 132, endPoint y: 128, distance: 23.1
click at [110, 135] on div "skip upload" at bounding box center [250, 142] width 349 height 42
click at [115, 134] on div "skip upload" at bounding box center [250, 142] width 349 height 42
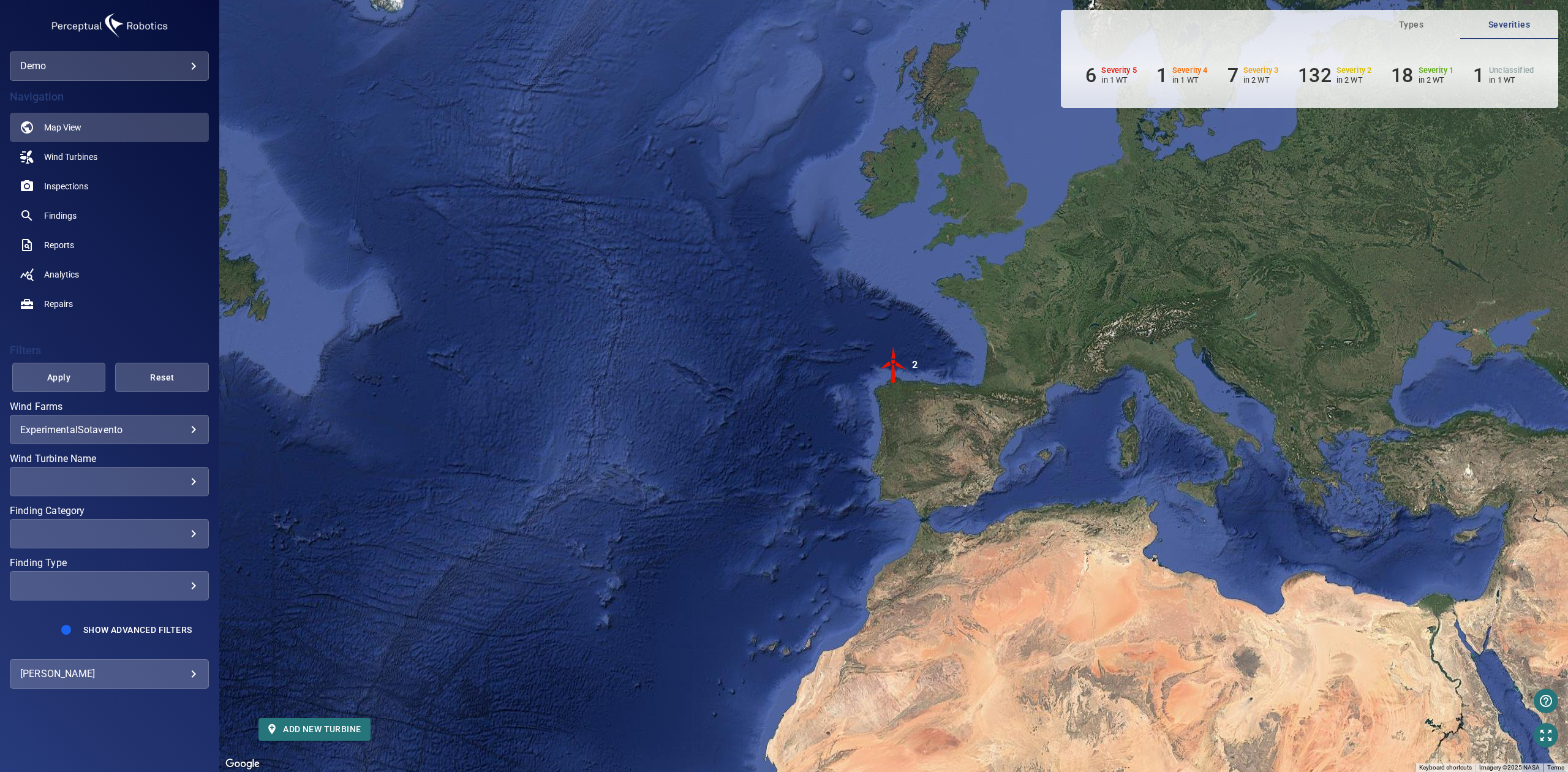
click at [143, 682] on body "**********" at bounding box center [784, 386] width 1568 height 772
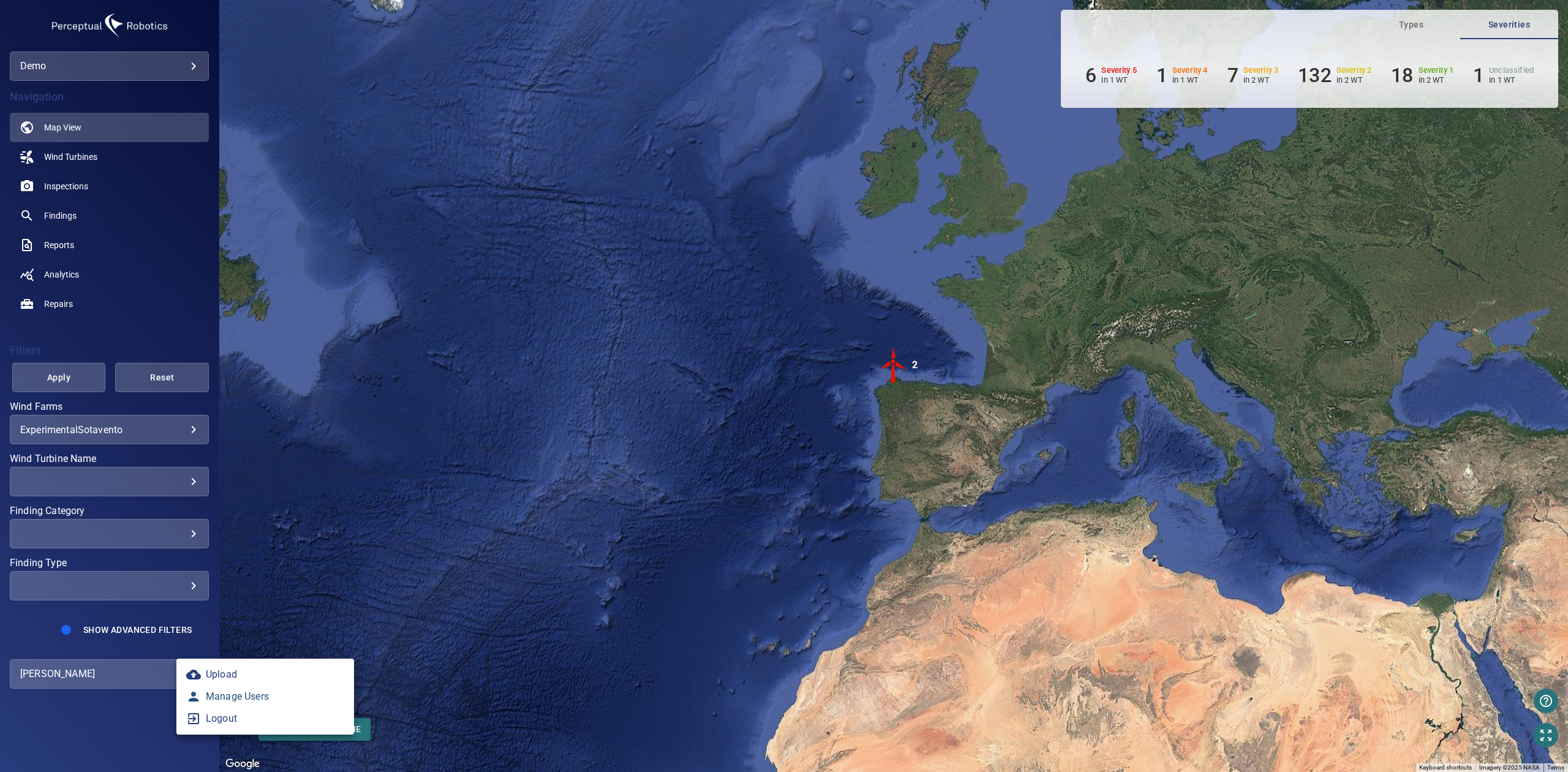
click at [196, 699] on icon at bounding box center [193, 697] width 10 height 10
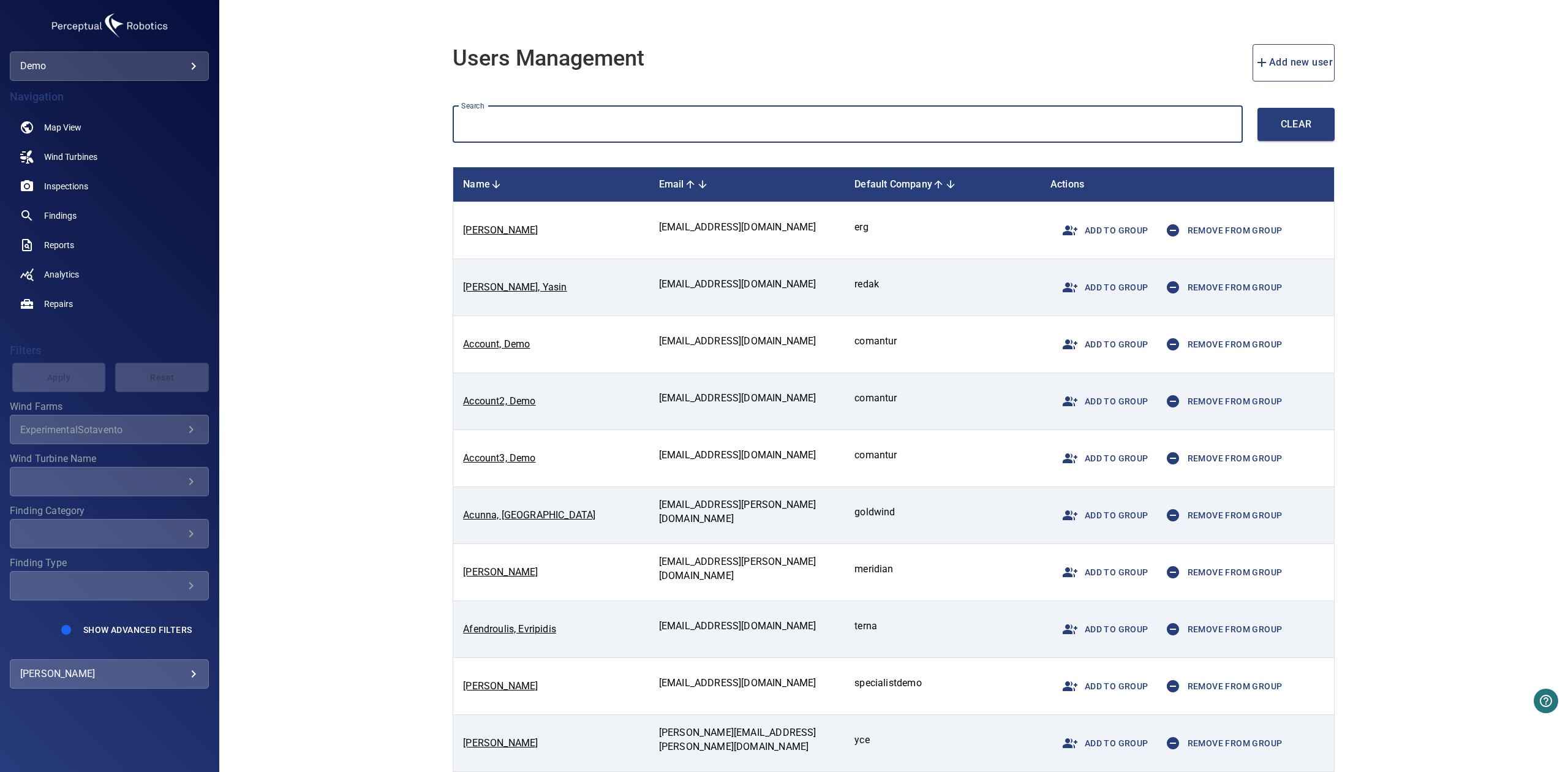
click at [544, 135] on input "text" at bounding box center [848, 125] width 790 height 38
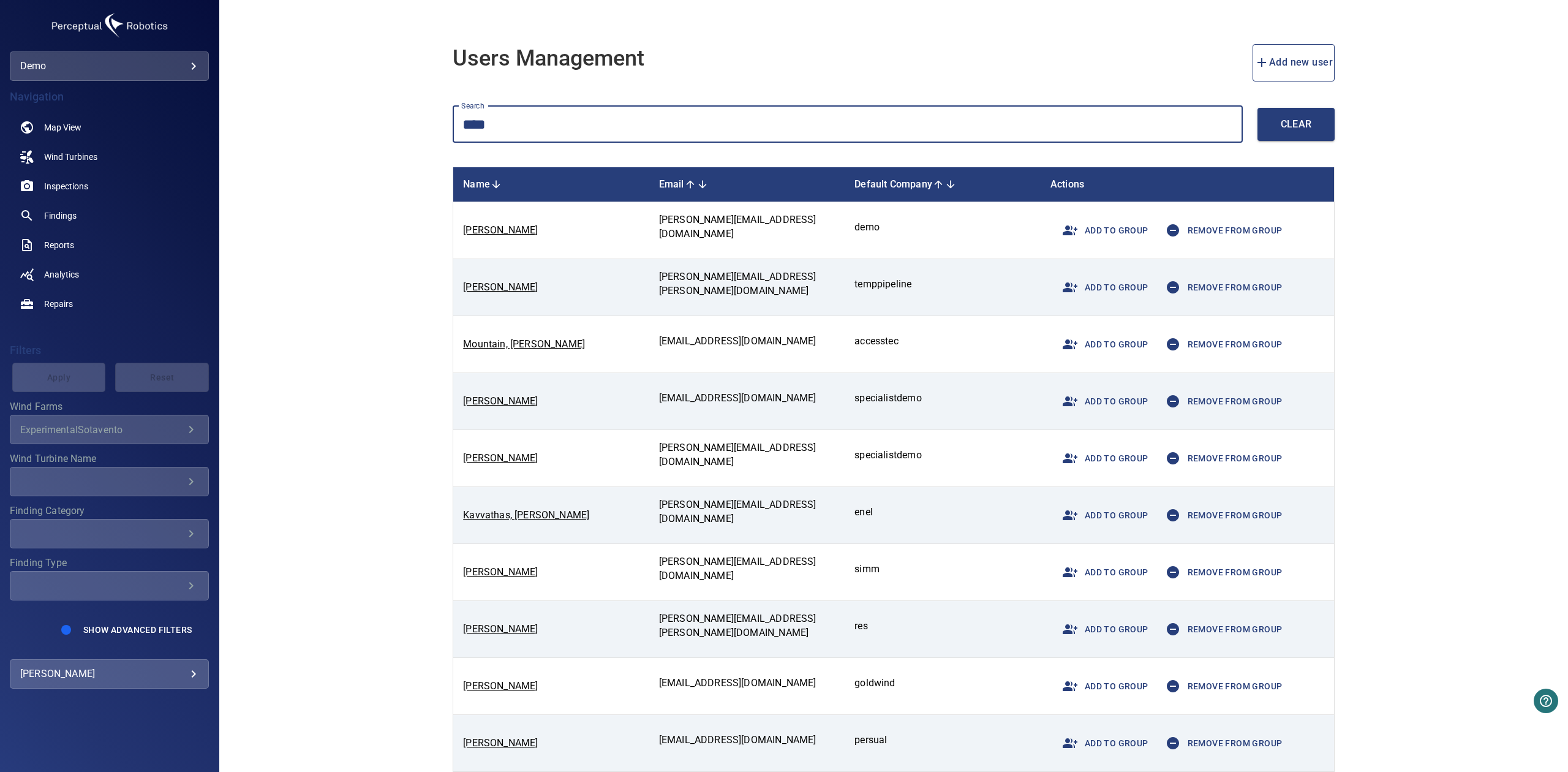
type input "****"
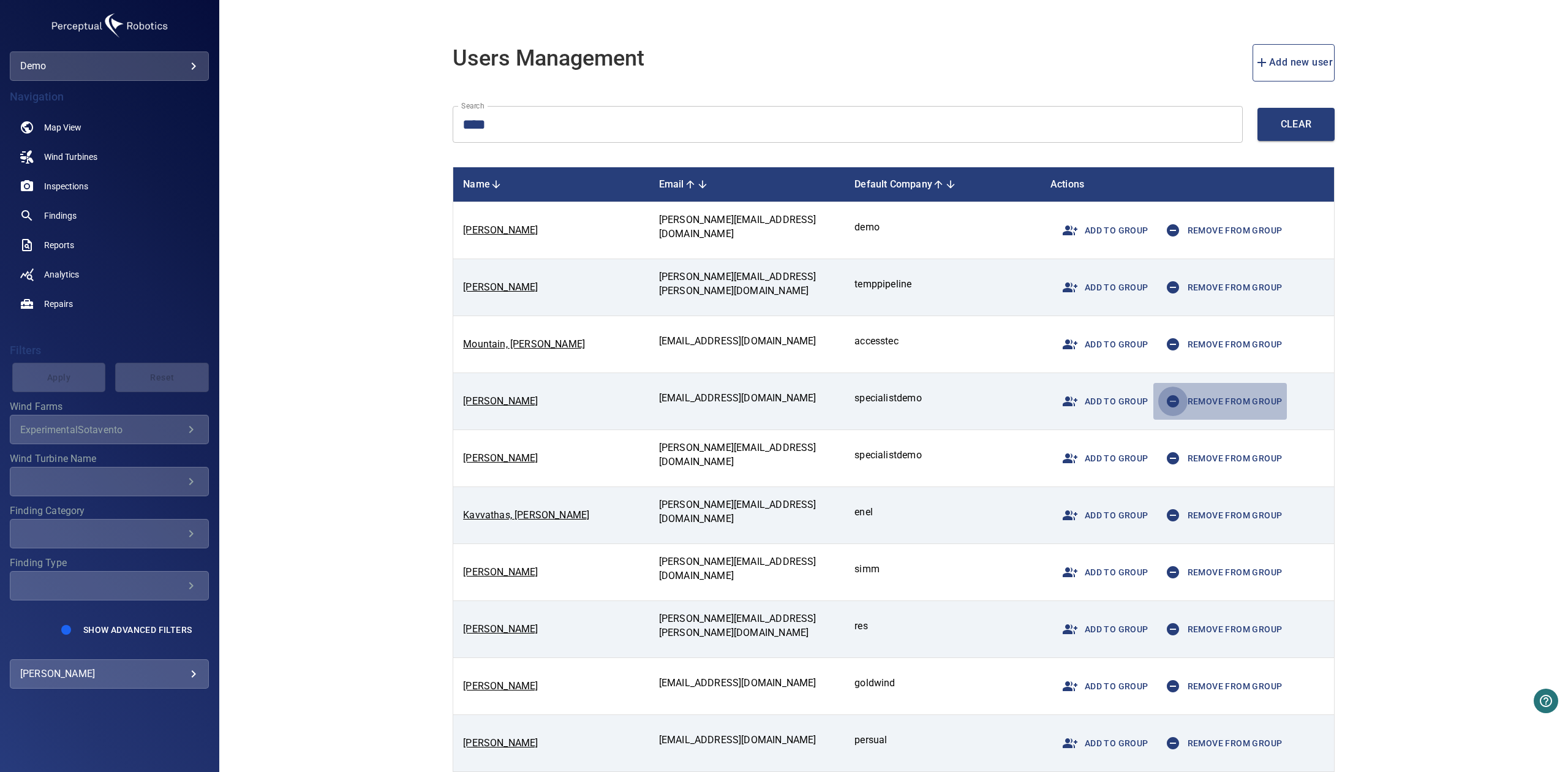
click at [1188, 404] on button "button" at bounding box center [1173, 401] width 30 height 30
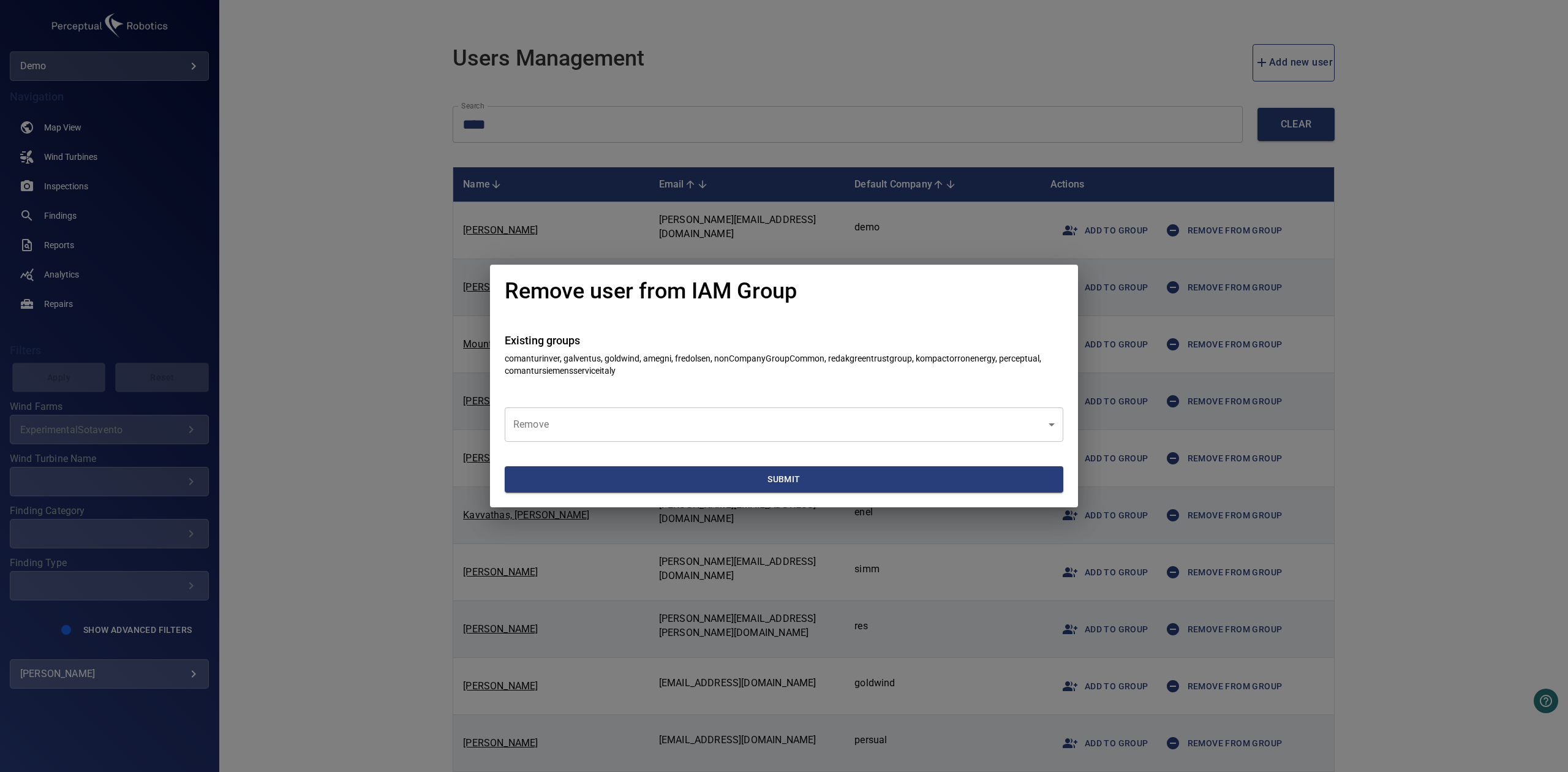
click at [806, 416] on body "**********" at bounding box center [784, 386] width 1568 height 772
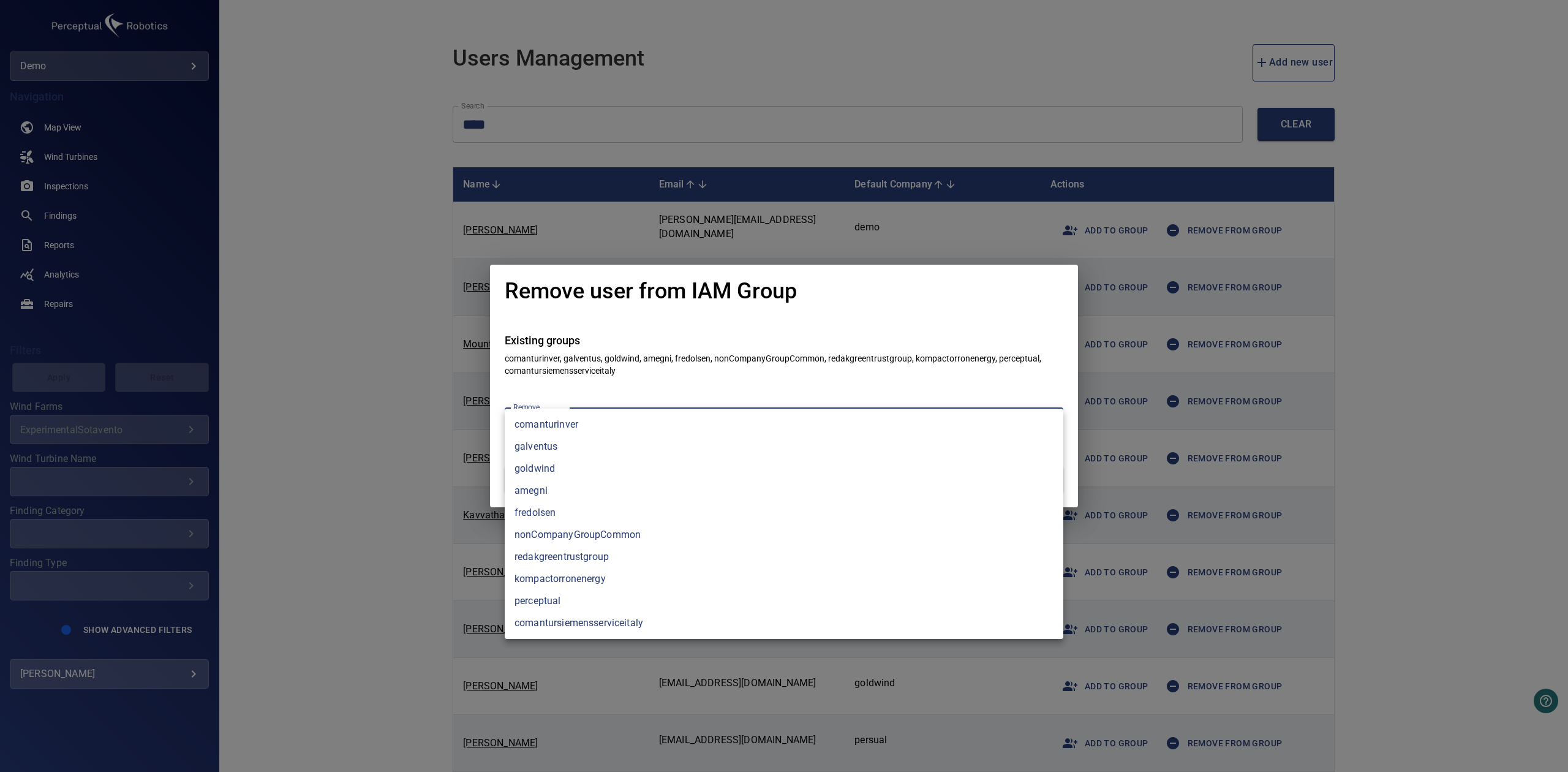
click at [589, 616] on li "comantursiemensserviceitaly" at bounding box center [784, 623] width 558 height 22
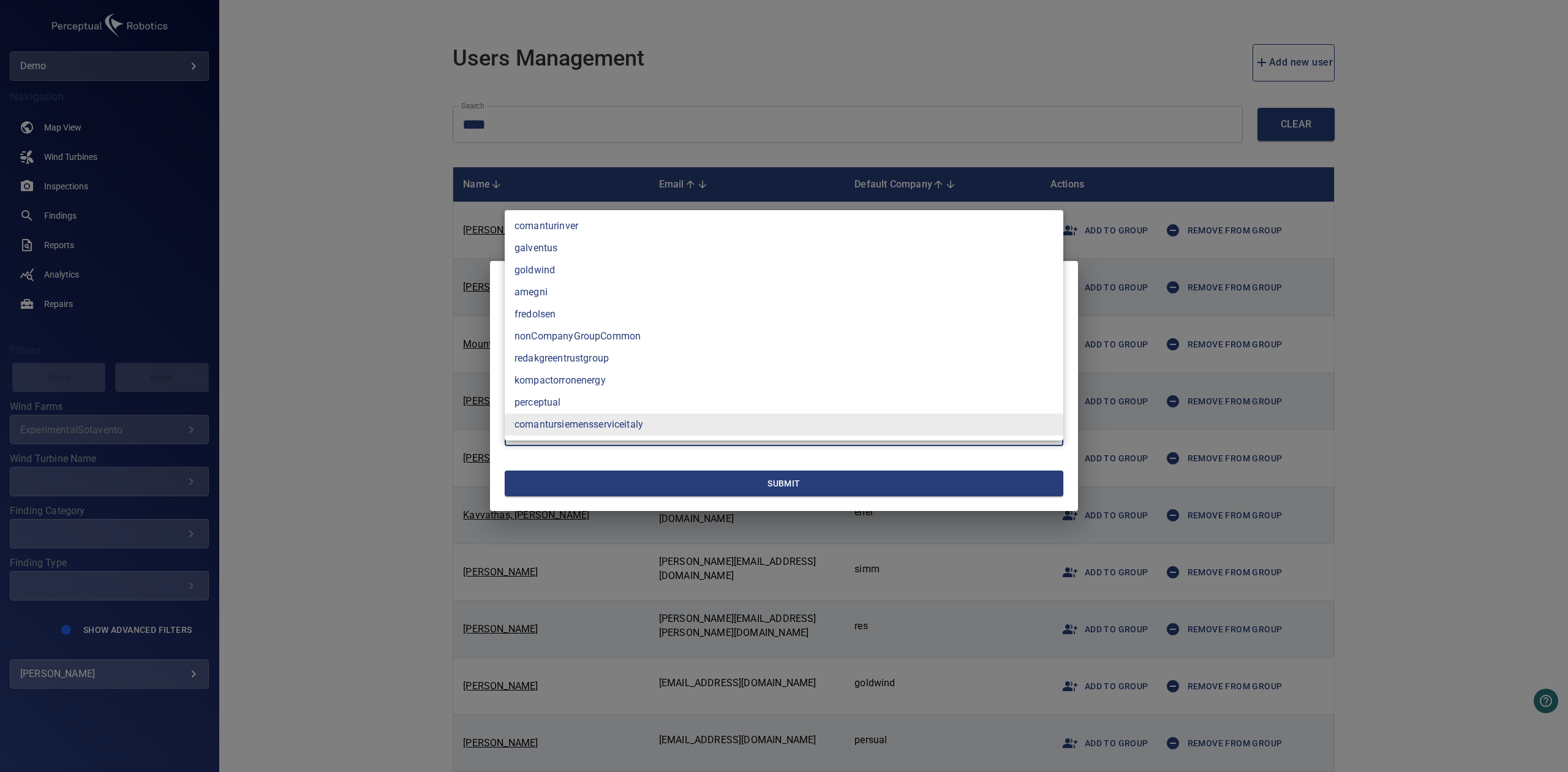
click at [593, 388] on li "kompactorronenergy" at bounding box center [784, 380] width 558 height 22
type input "**********"
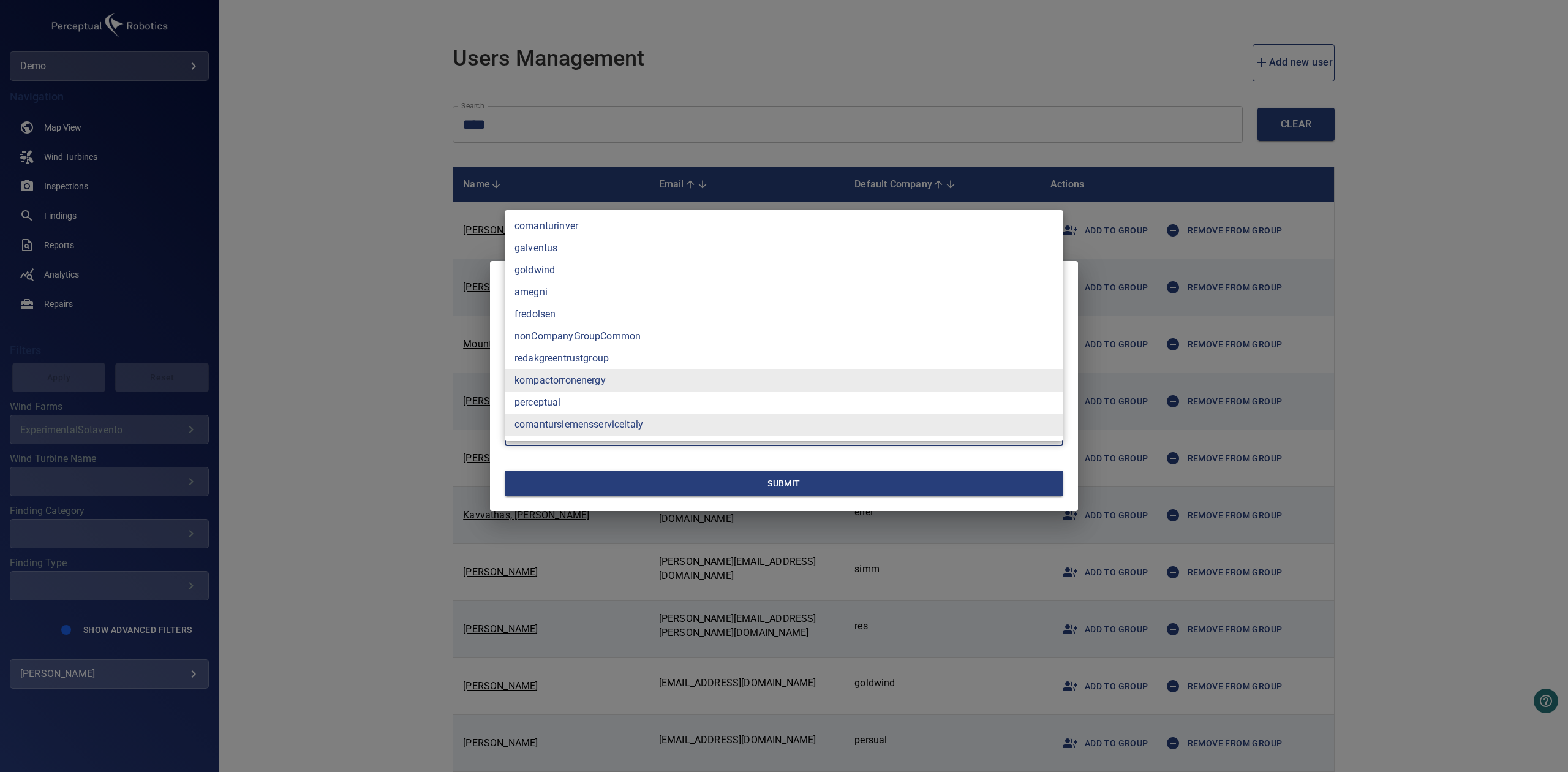
click at [728, 486] on div at bounding box center [784, 386] width 1568 height 772
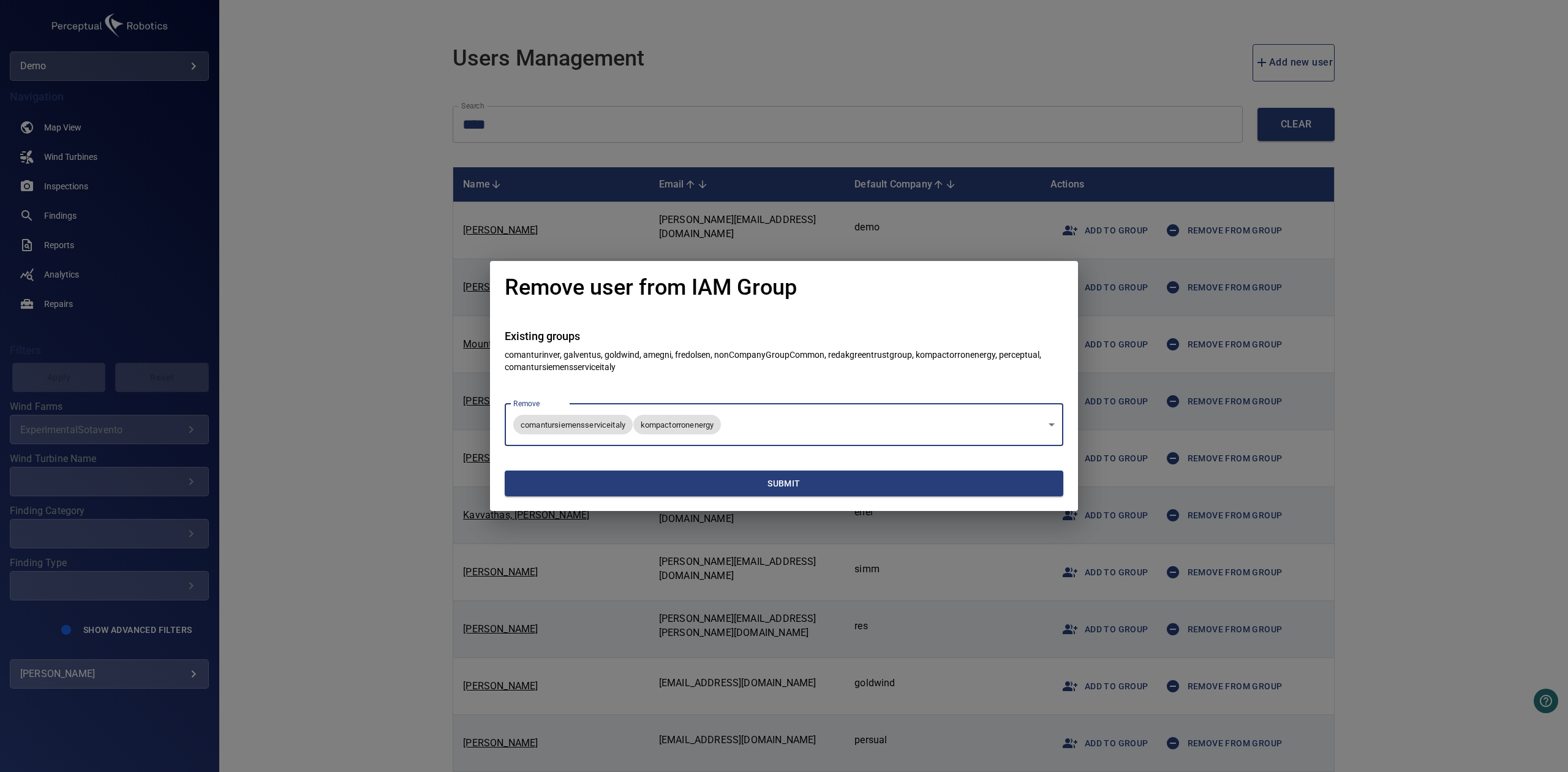
click at [753, 486] on span "Submit" at bounding box center [784, 483] width 549 height 15
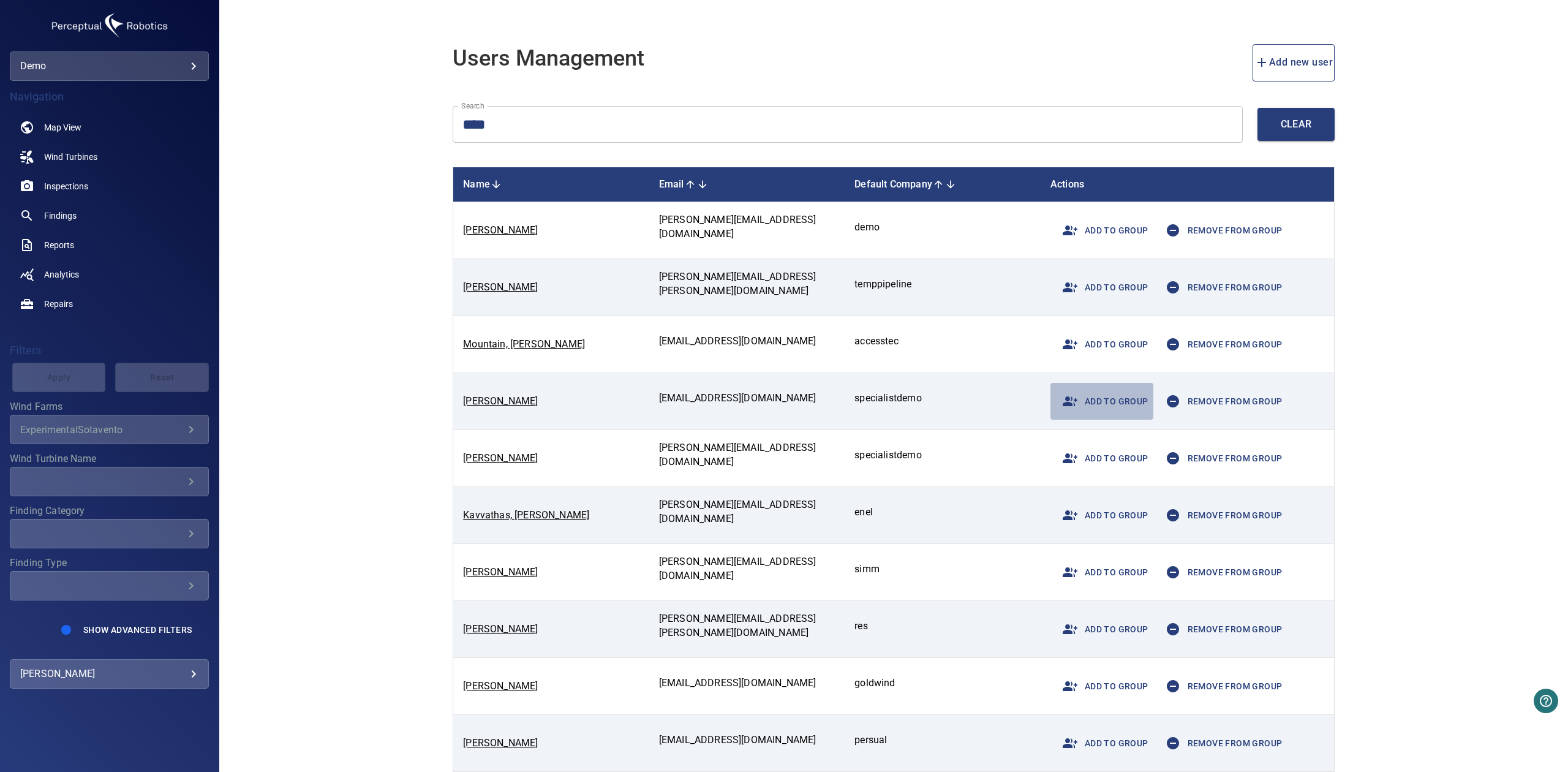
click at [1149, 405] on span "Add to group" at bounding box center [1102, 401] width 93 height 30
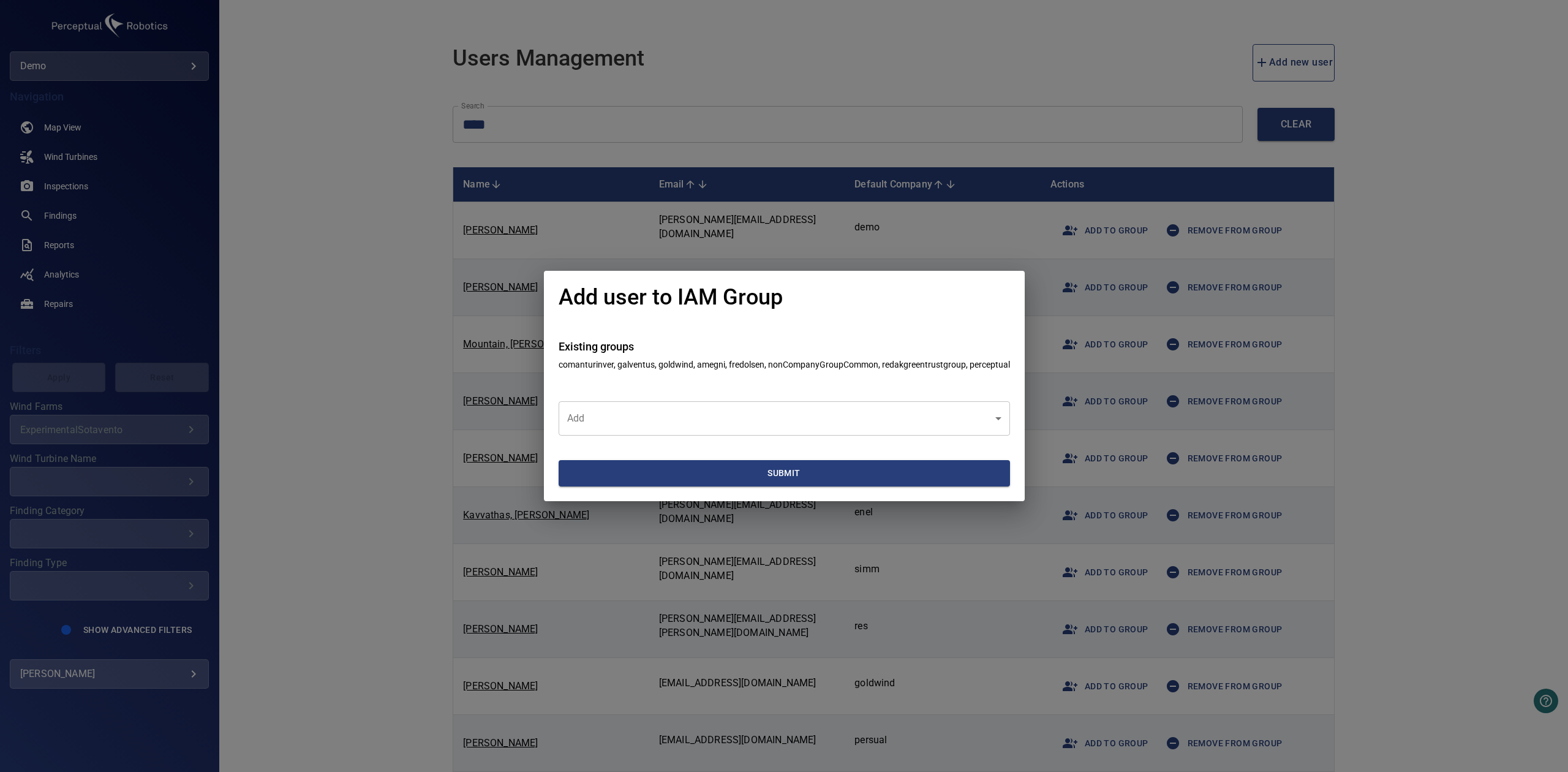
click at [687, 432] on body "**********" at bounding box center [784, 386] width 1568 height 772
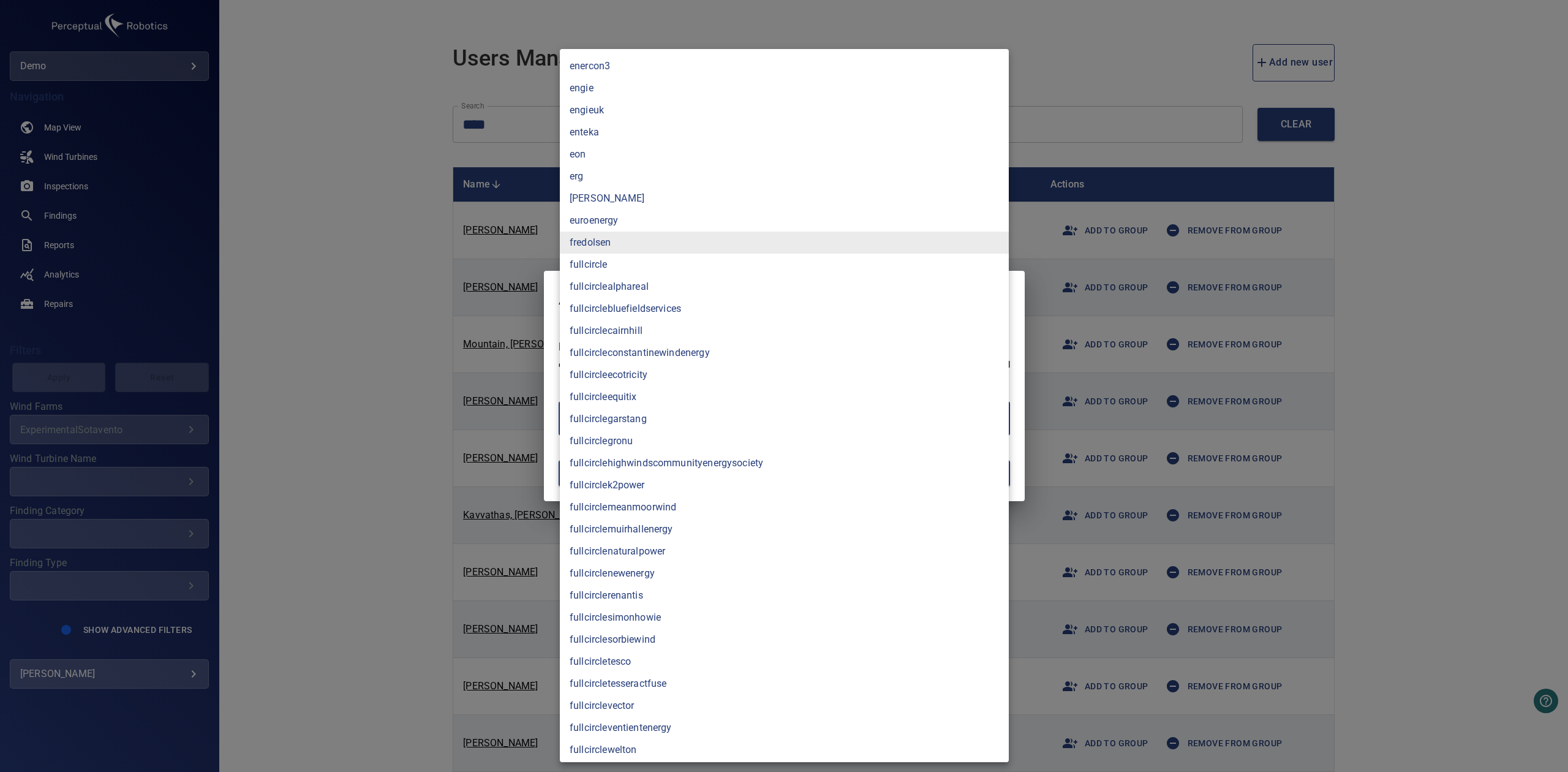
scroll to position [1155, 0]
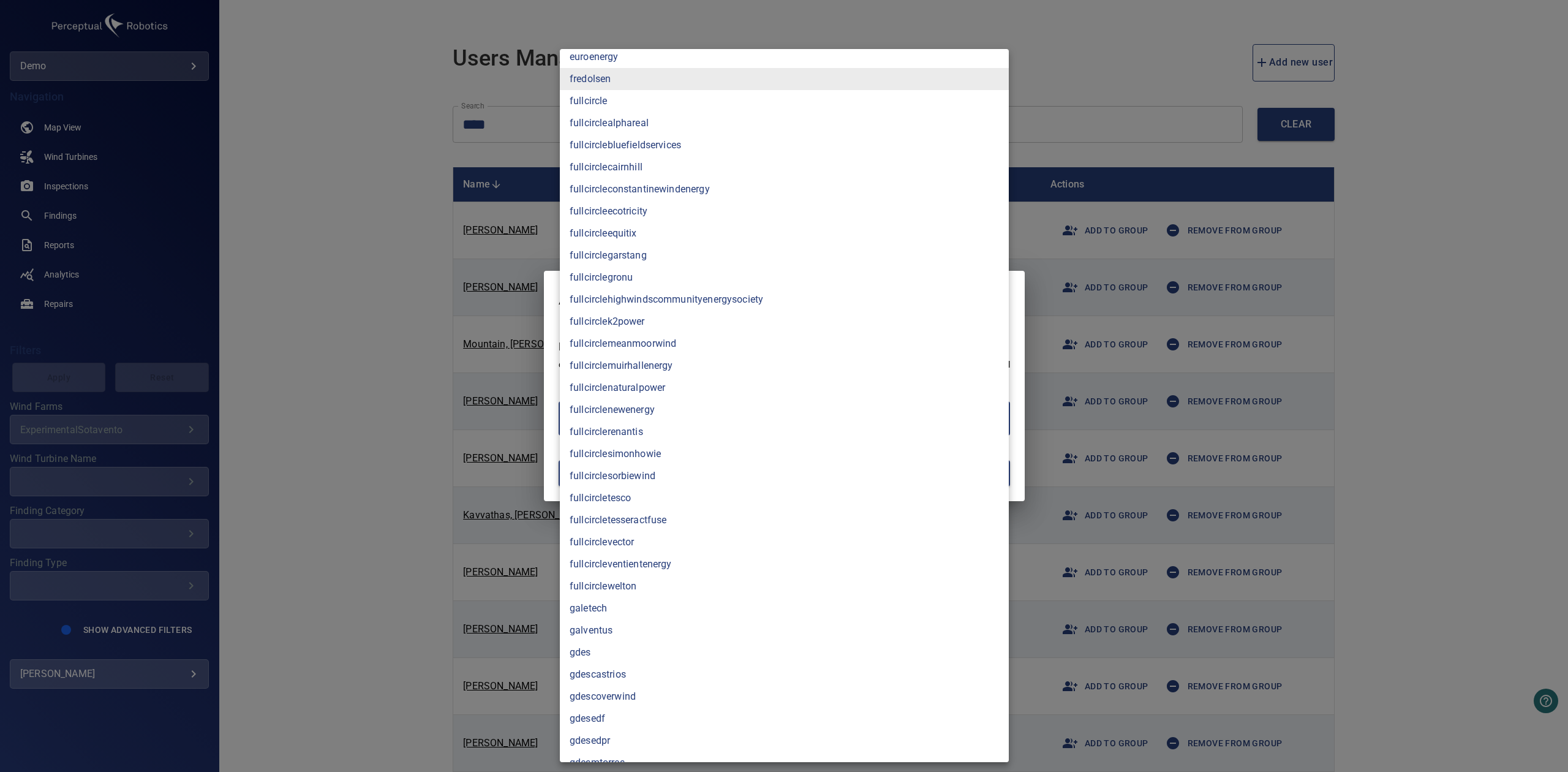
click at [696, 414] on li "fullcirclenewenergy" at bounding box center [784, 410] width 449 height 22
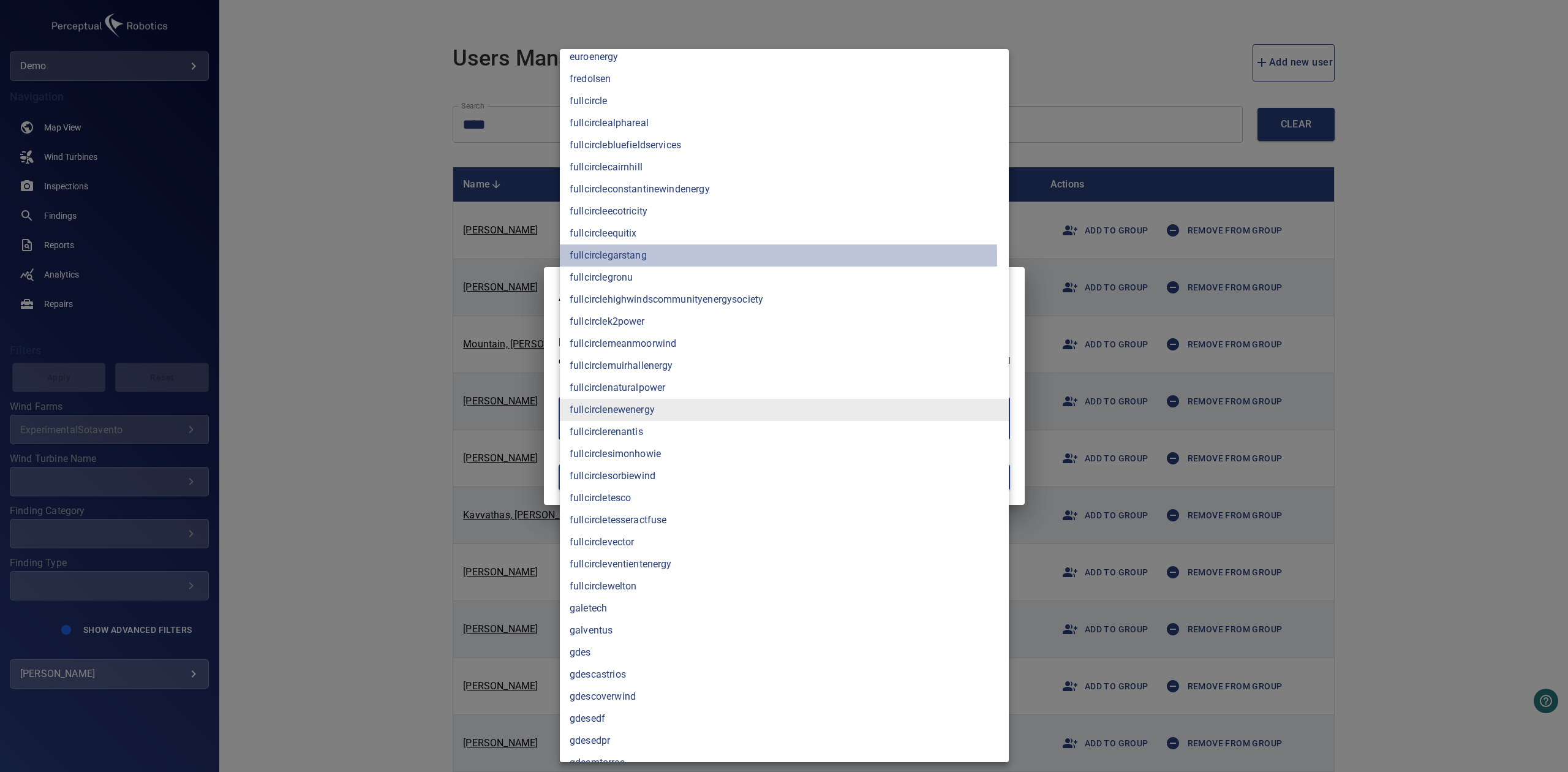
click at [633, 258] on li "fullcirclegarstang" at bounding box center [784, 256] width 449 height 22
type input "**********"
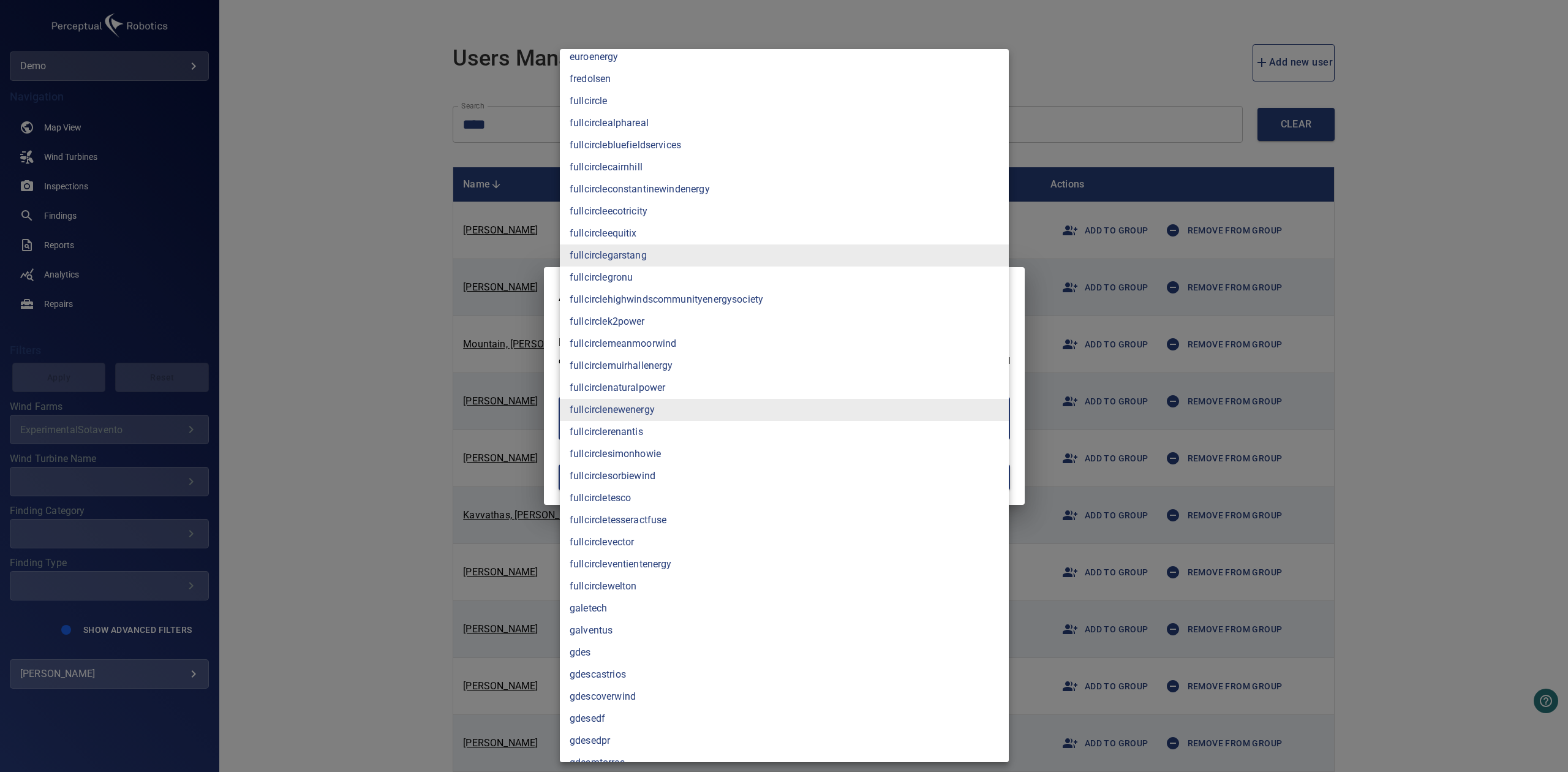
click at [1311, 382] on div at bounding box center [784, 386] width 1568 height 772
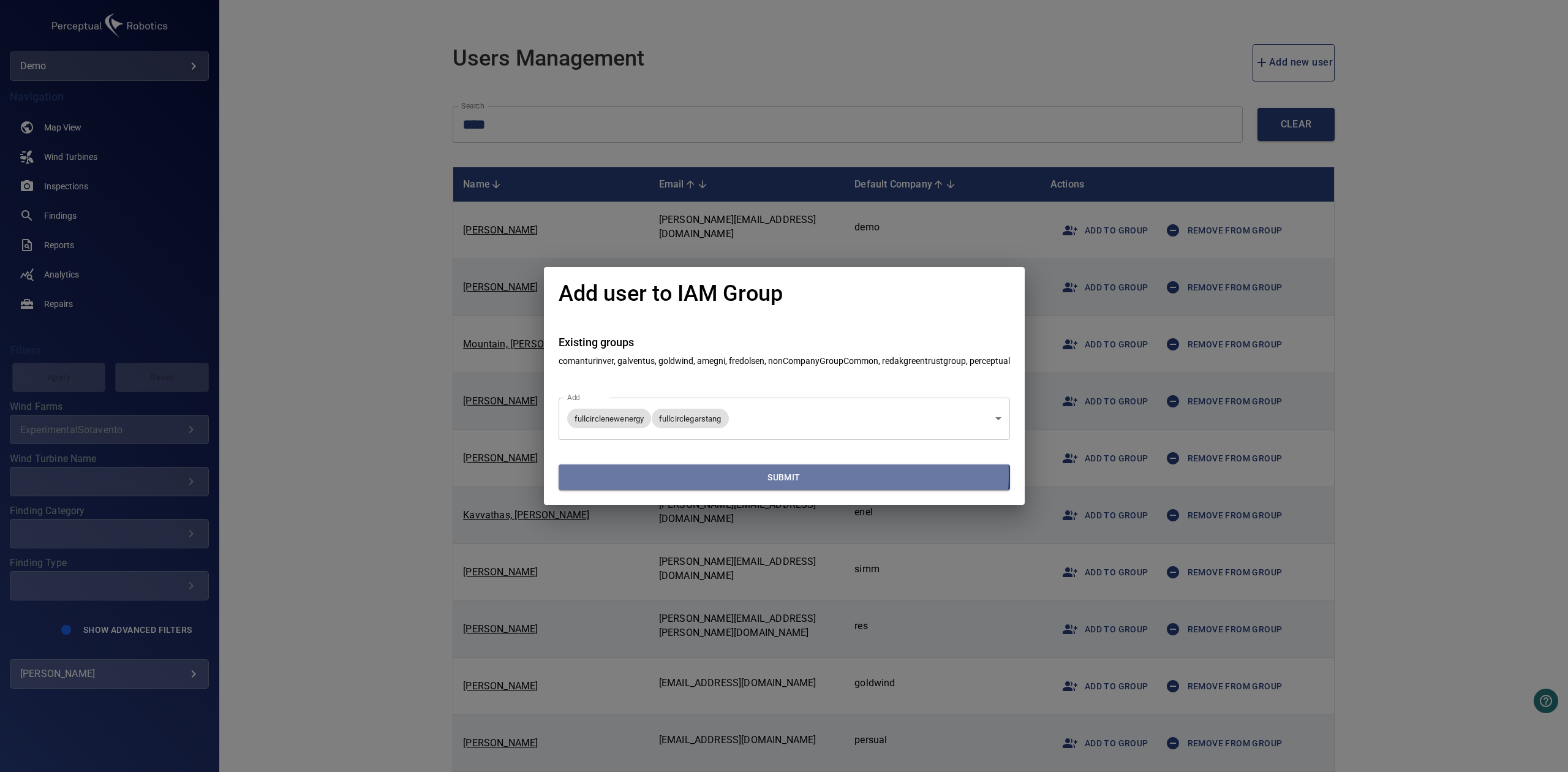
click at [777, 474] on span "Submit" at bounding box center [784, 477] width 442 height 15
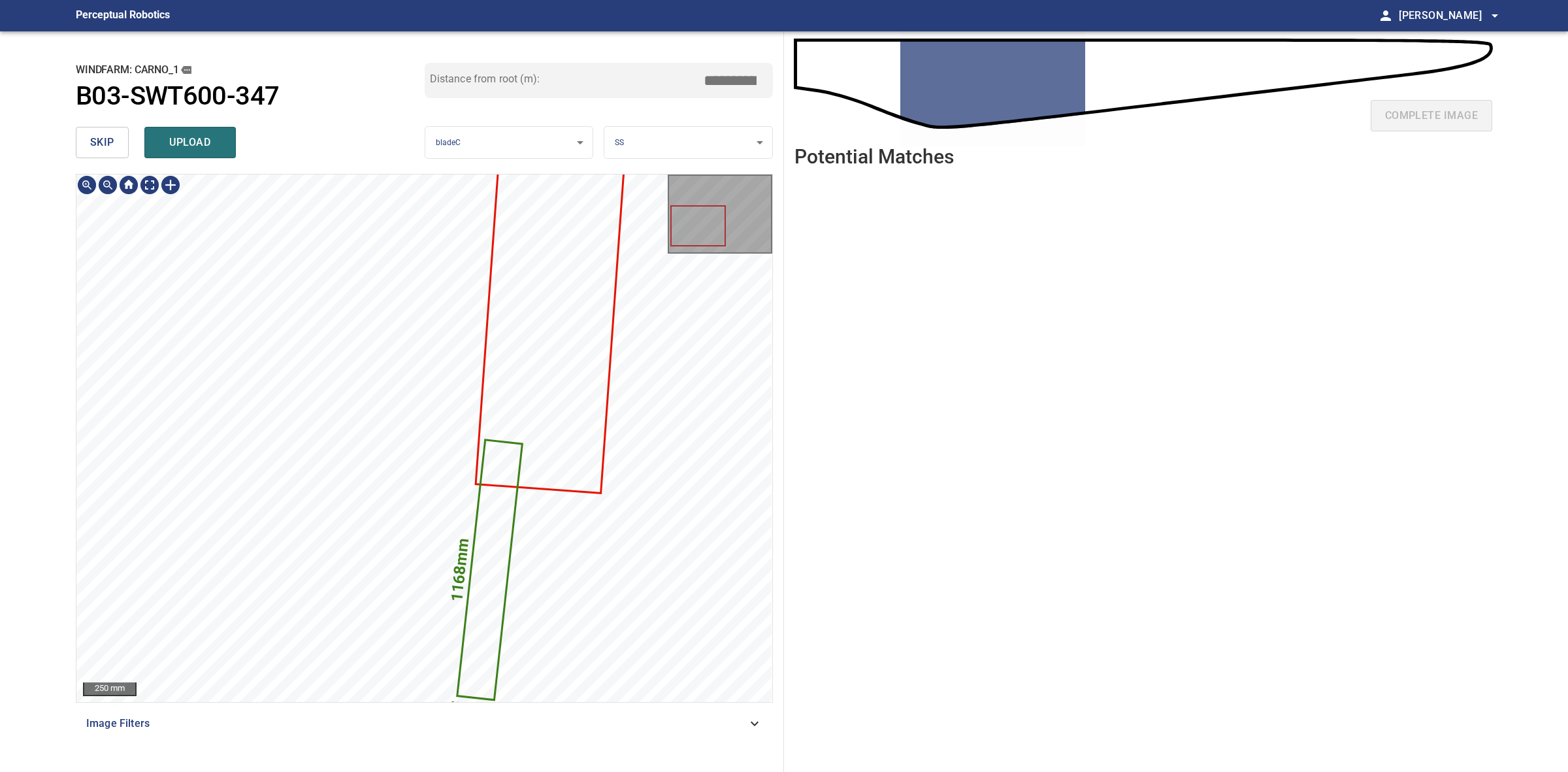
click at [749, 155] on body "**********" at bounding box center [784, 386] width 1568 height 772
click at [647, 178] on li "TE" at bounding box center [688, 185] width 167 height 21
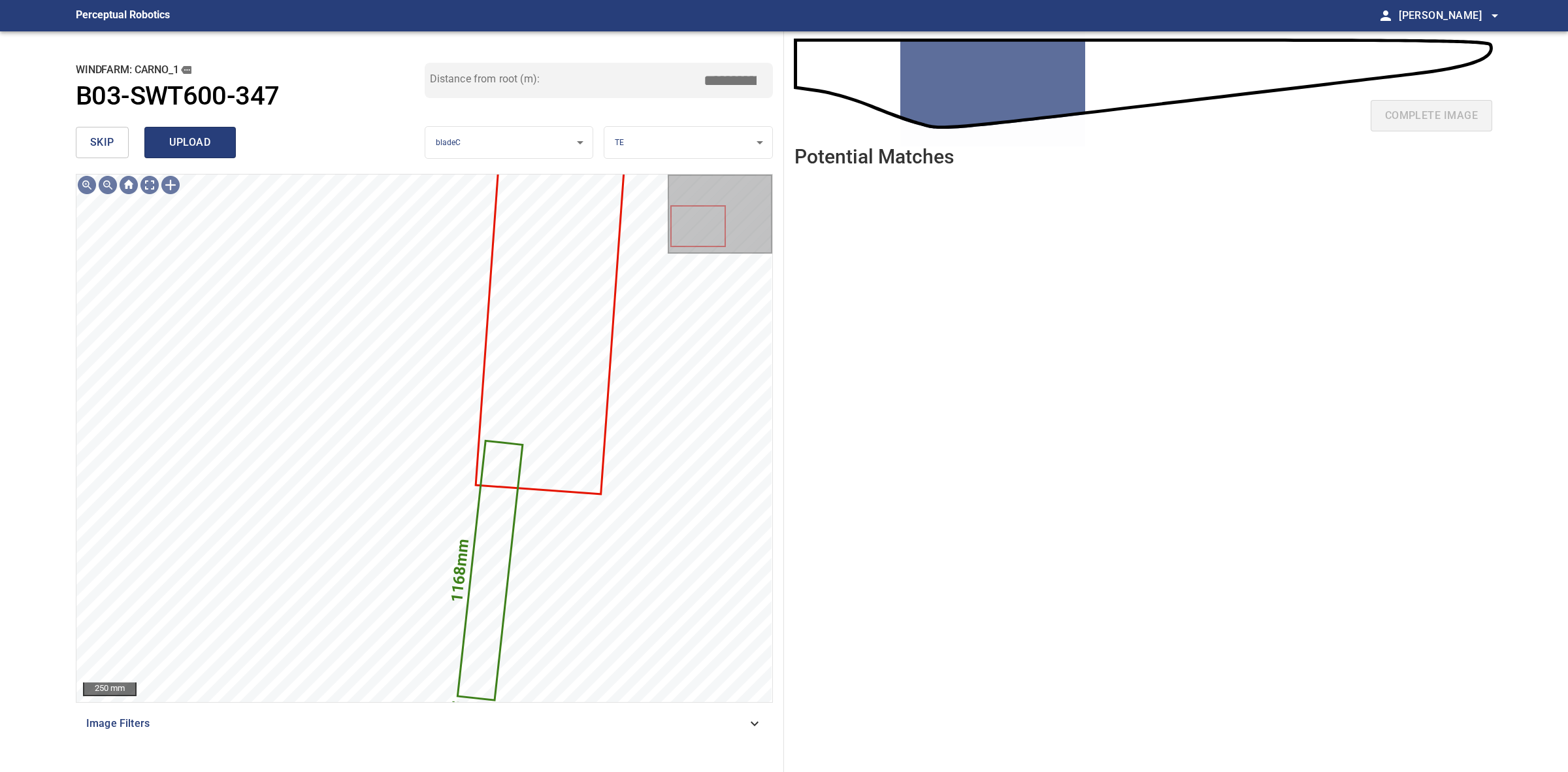
click at [188, 131] on button "upload" at bounding box center [189, 142] width 91 height 32
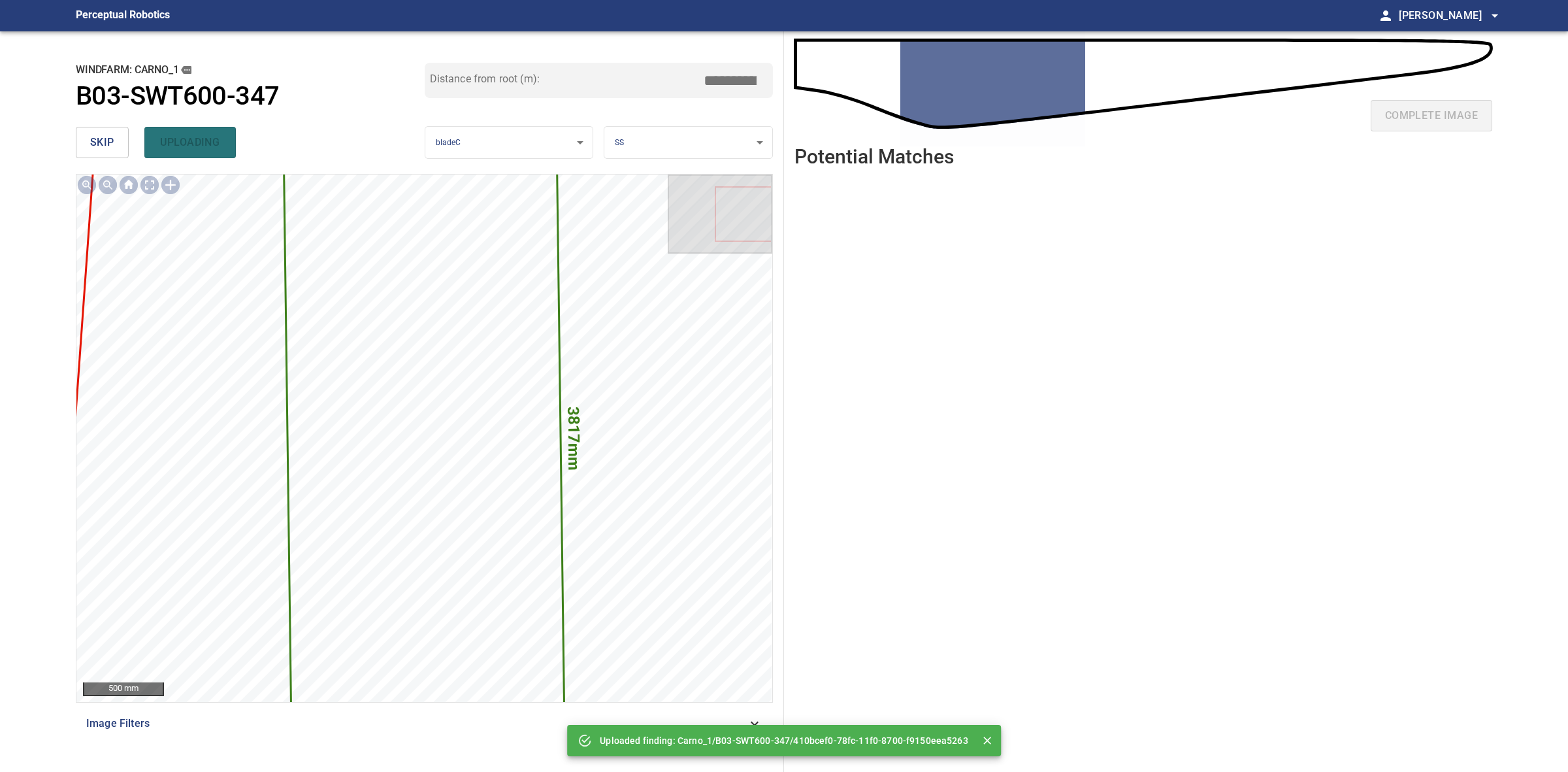
click at [134, 141] on div "skip uploading" at bounding box center [250, 142] width 349 height 42
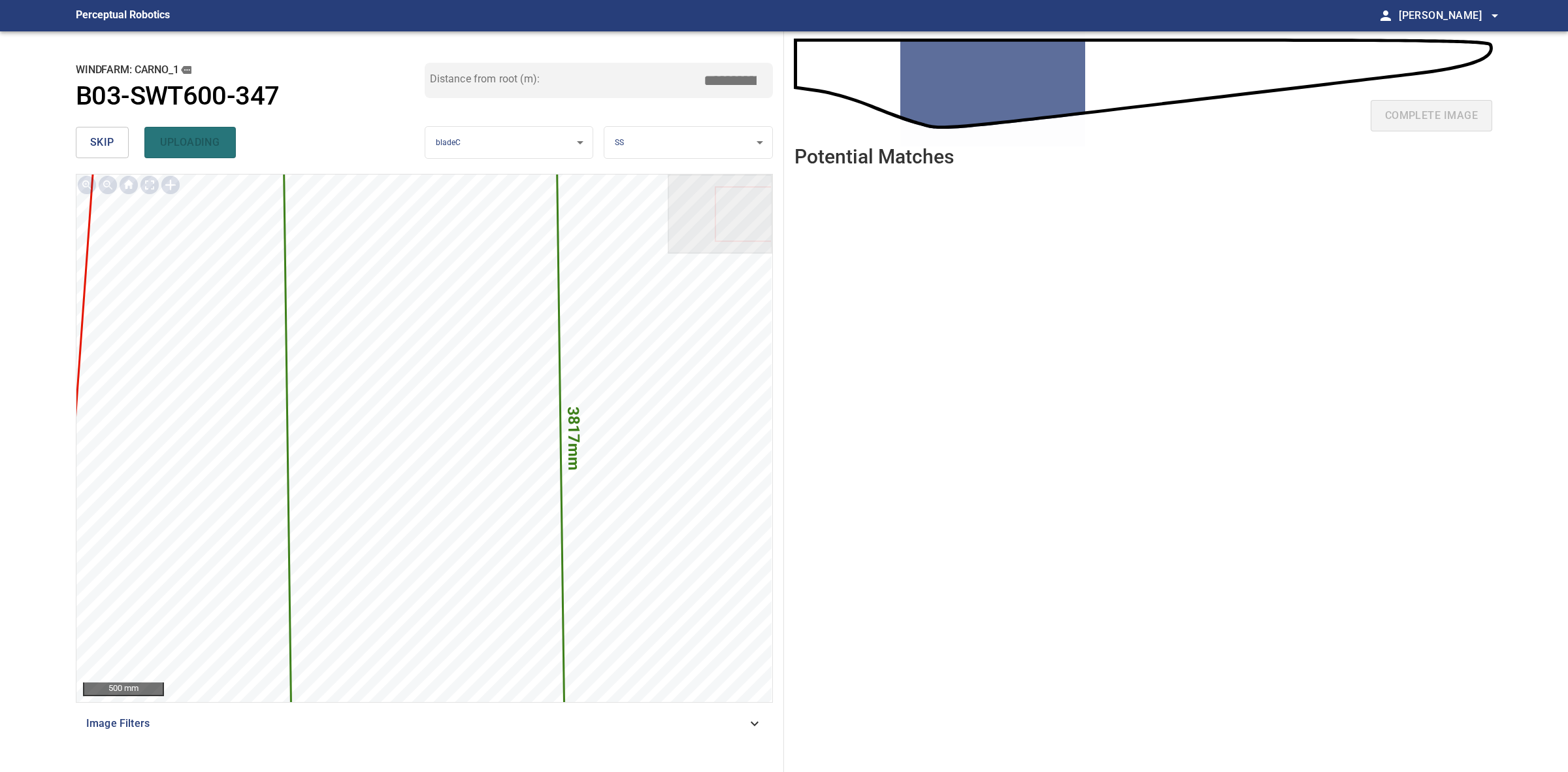
click at [103, 135] on span "skip" at bounding box center [102, 141] width 24 height 18
click at [103, 135] on div "skip uploading" at bounding box center [250, 142] width 349 height 42
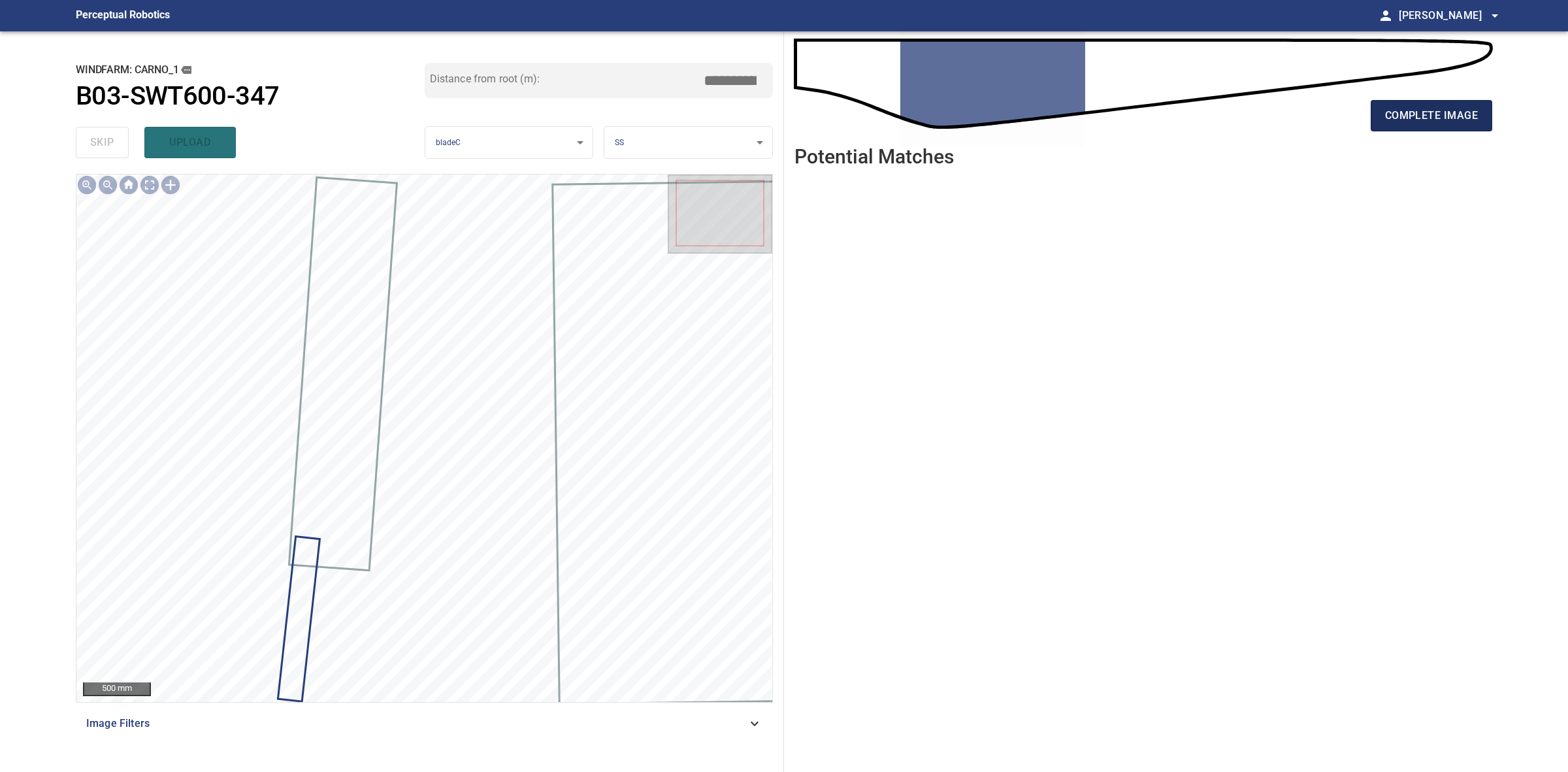
click at [1397, 105] on button "complete image" at bounding box center [1432, 115] width 122 height 32
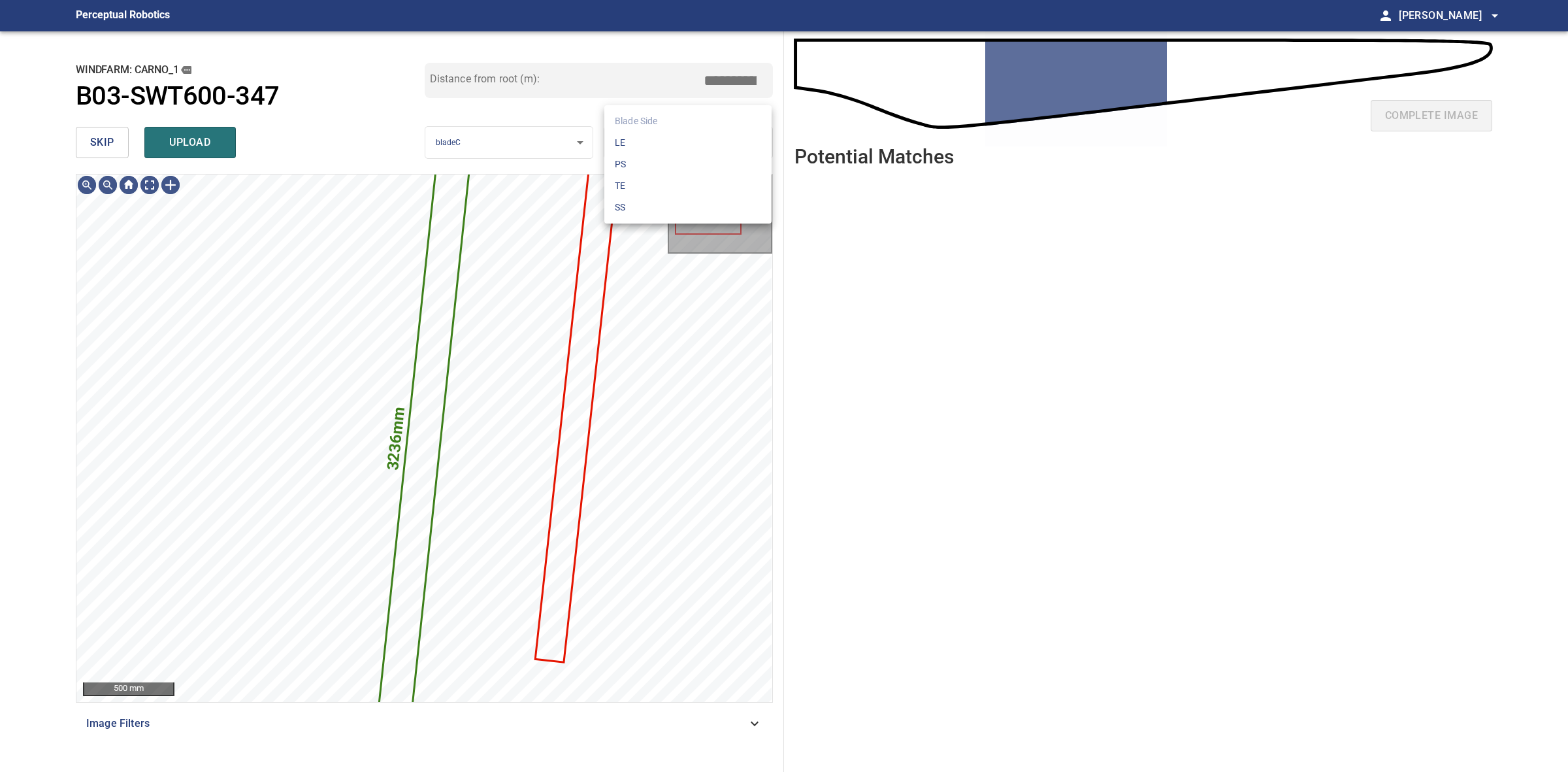
click at [655, 147] on body "**********" at bounding box center [784, 386] width 1568 height 772
click at [667, 176] on li "TE" at bounding box center [688, 185] width 167 height 21
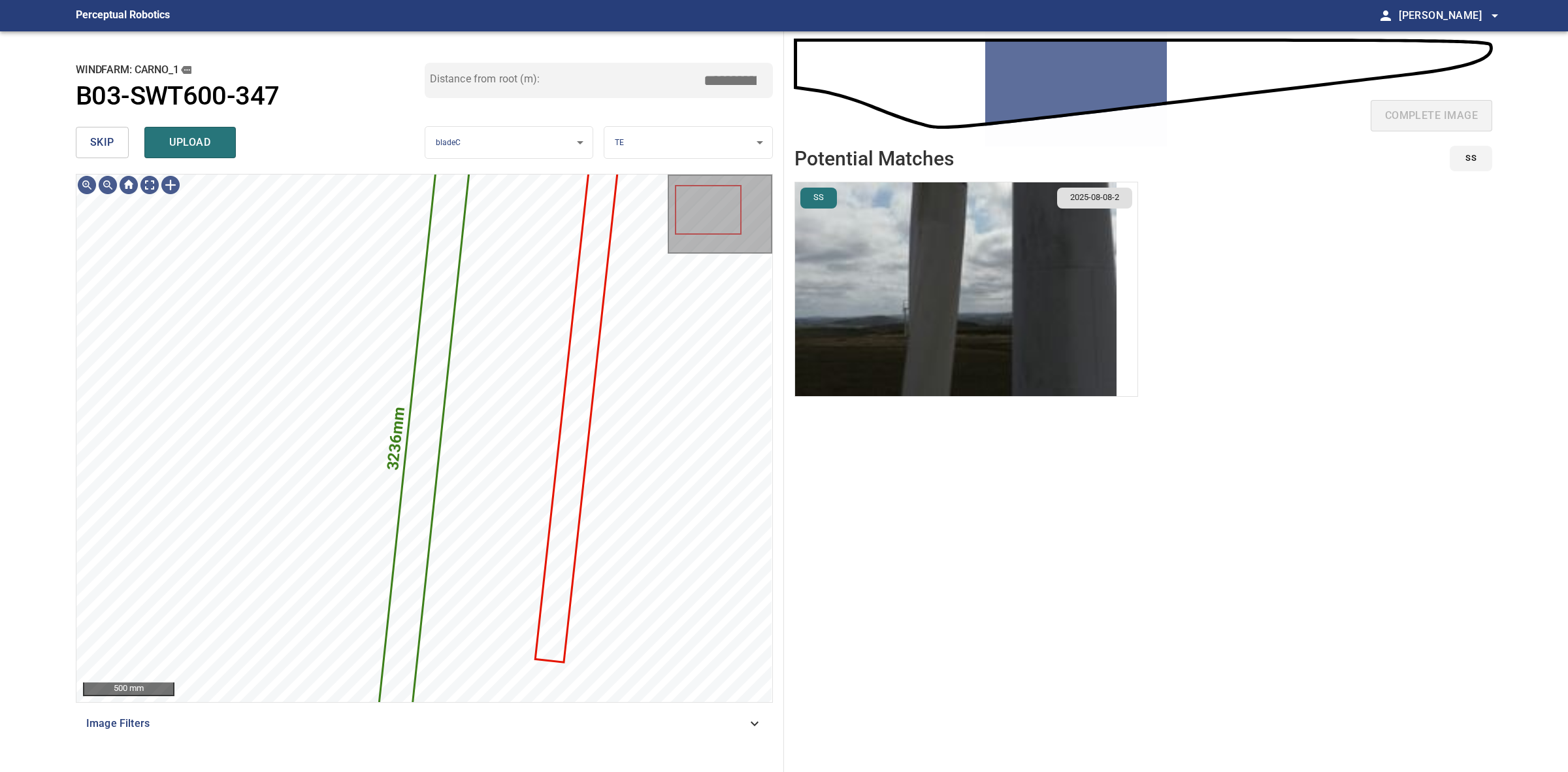
click at [914, 268] on img "button" at bounding box center [955, 289] width 321 height 214
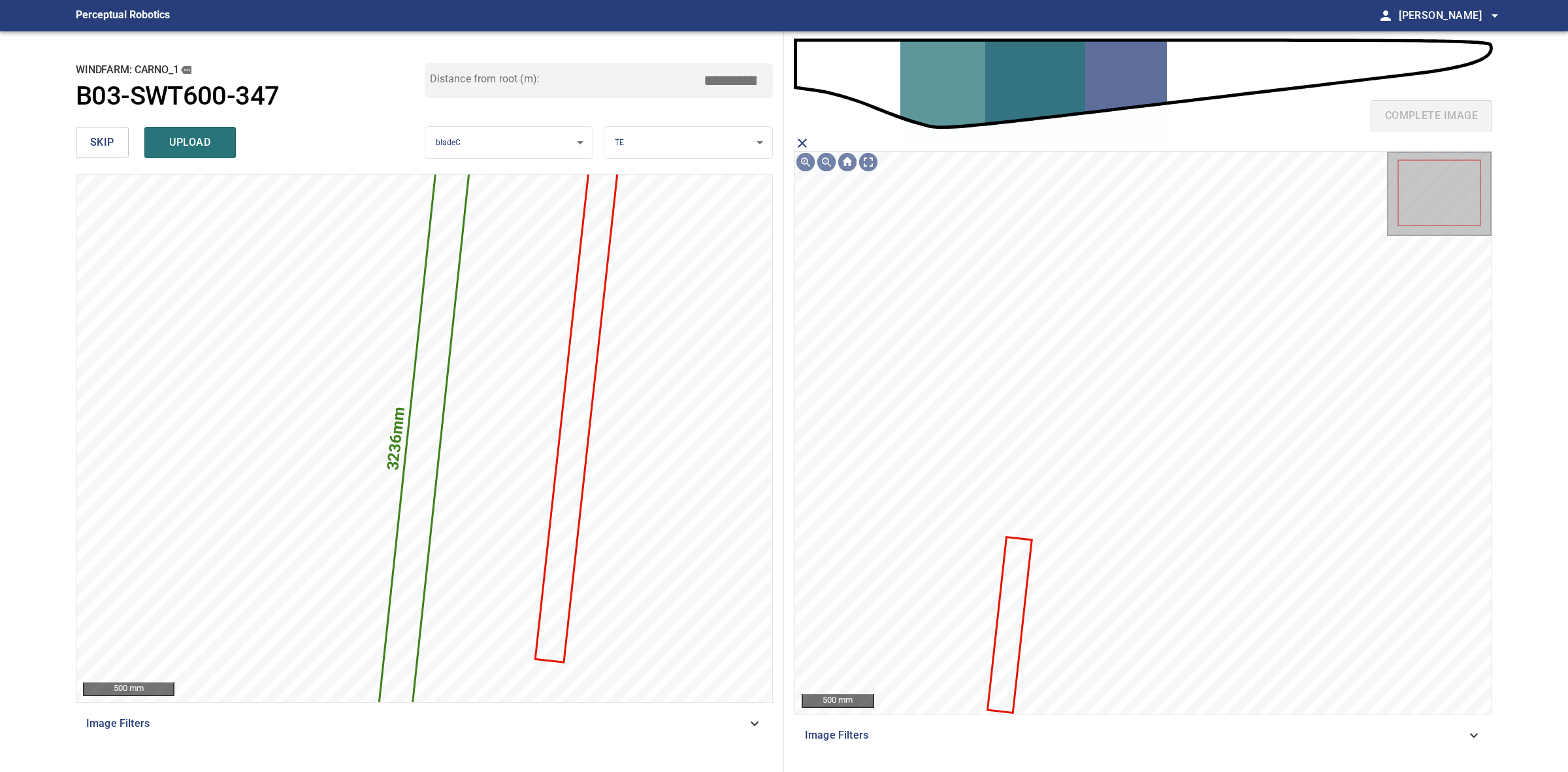
click at [1018, 567] on icon at bounding box center [1010, 624] width 43 height 173
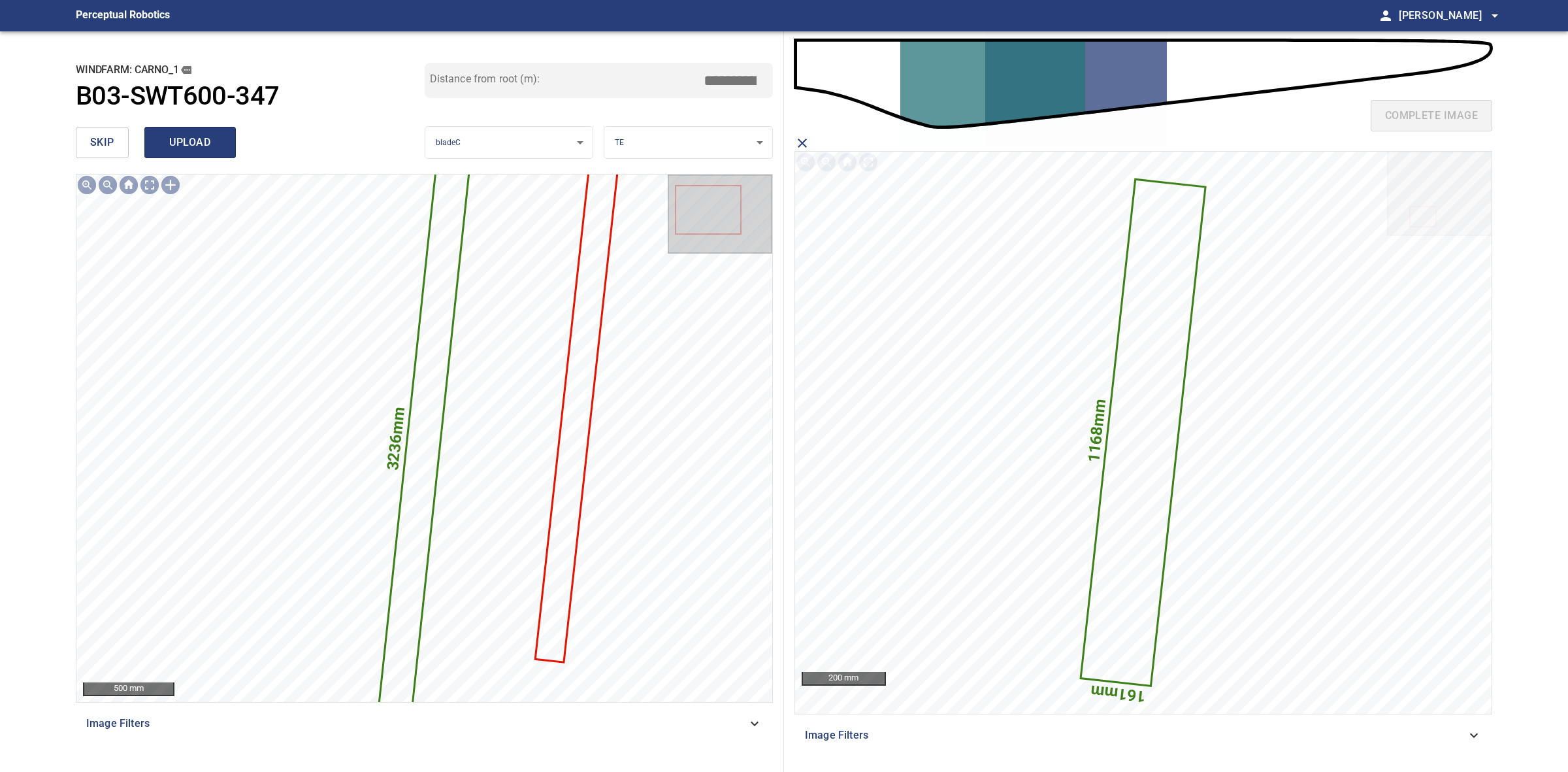
click at [187, 144] on span "upload" at bounding box center [190, 141] width 63 height 18
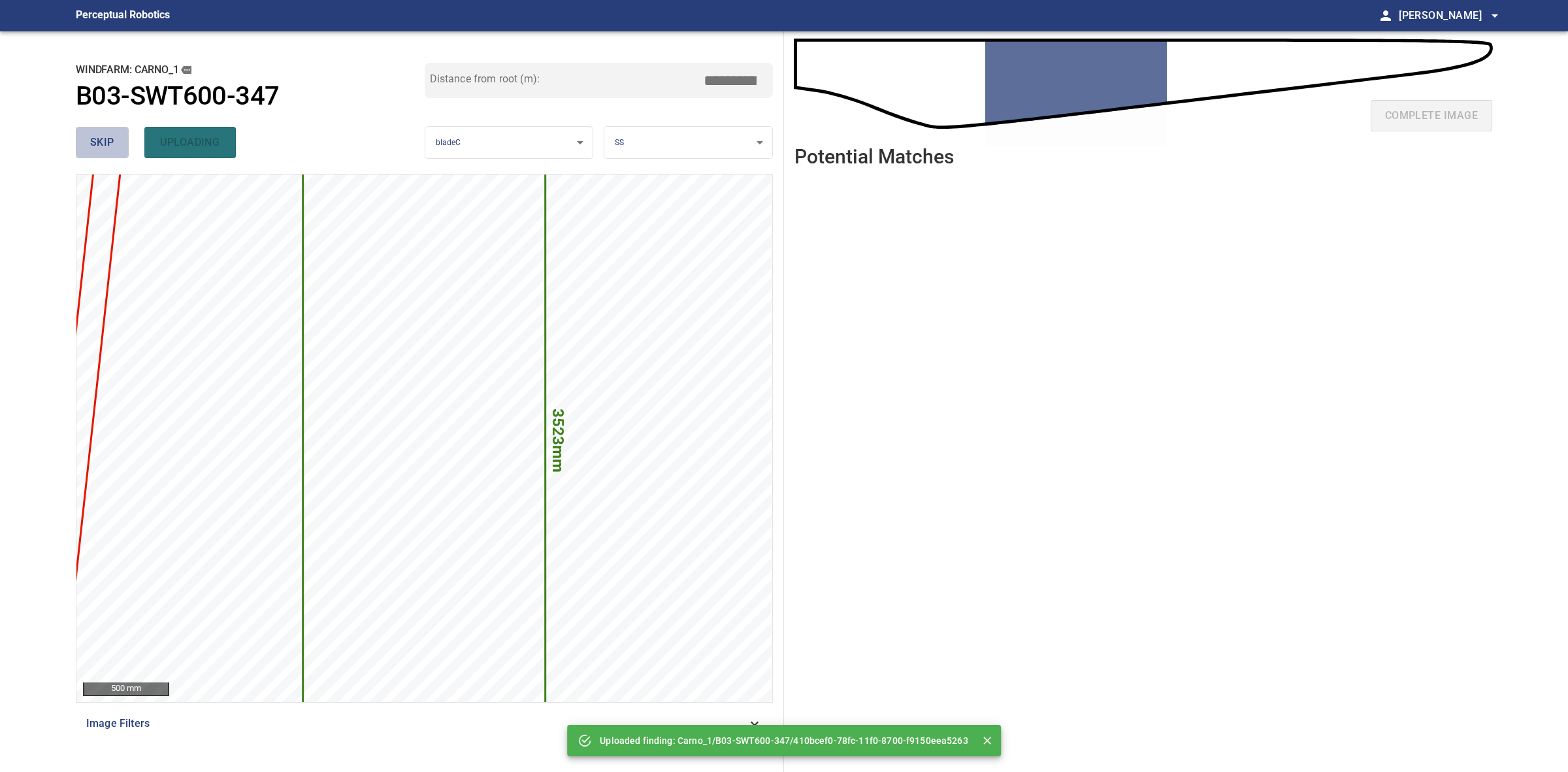
click at [115, 141] on button "skip" at bounding box center [102, 142] width 53 height 32
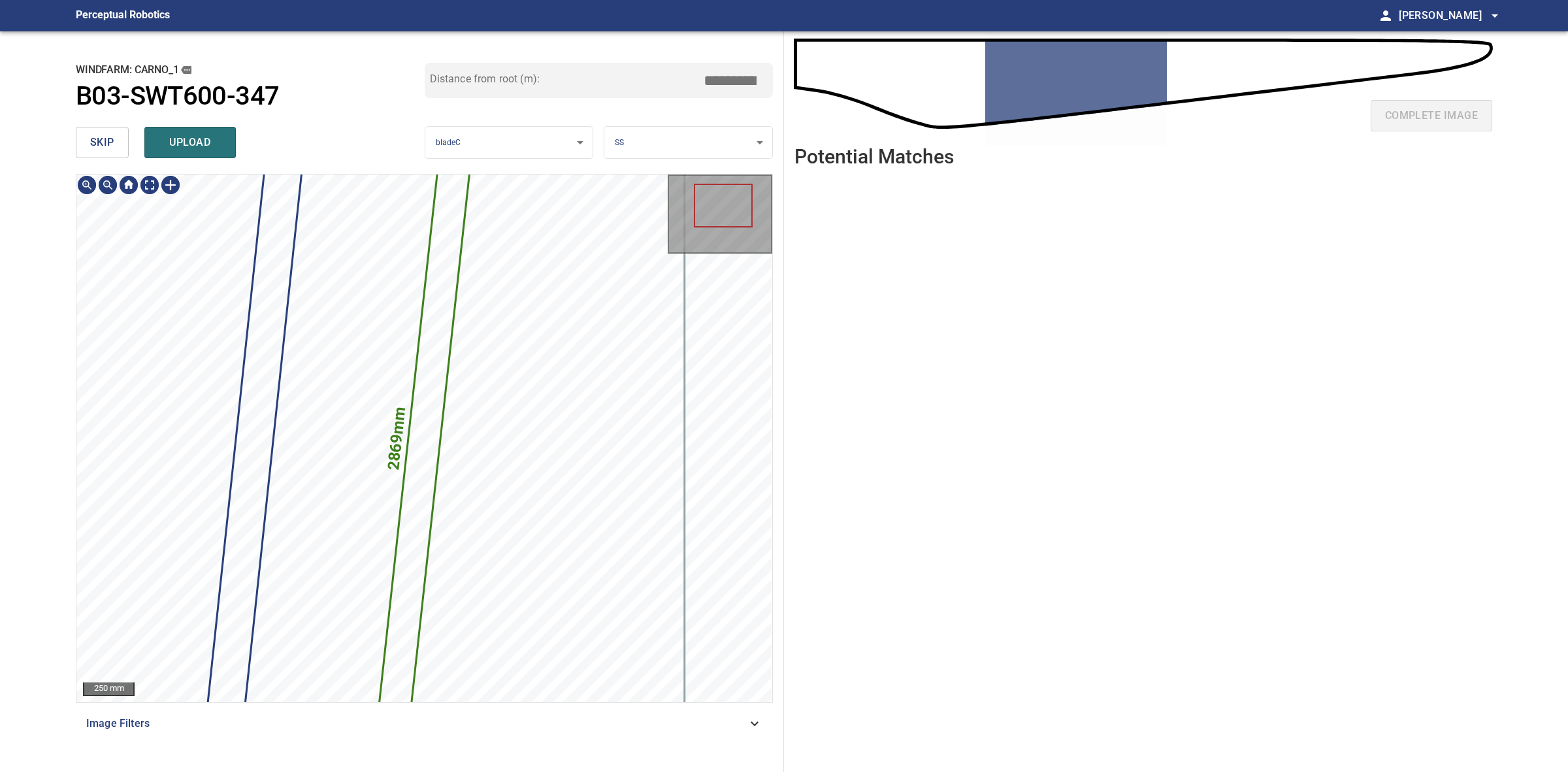
click at [443, 322] on icon at bounding box center [424, 439] width 95 height 600
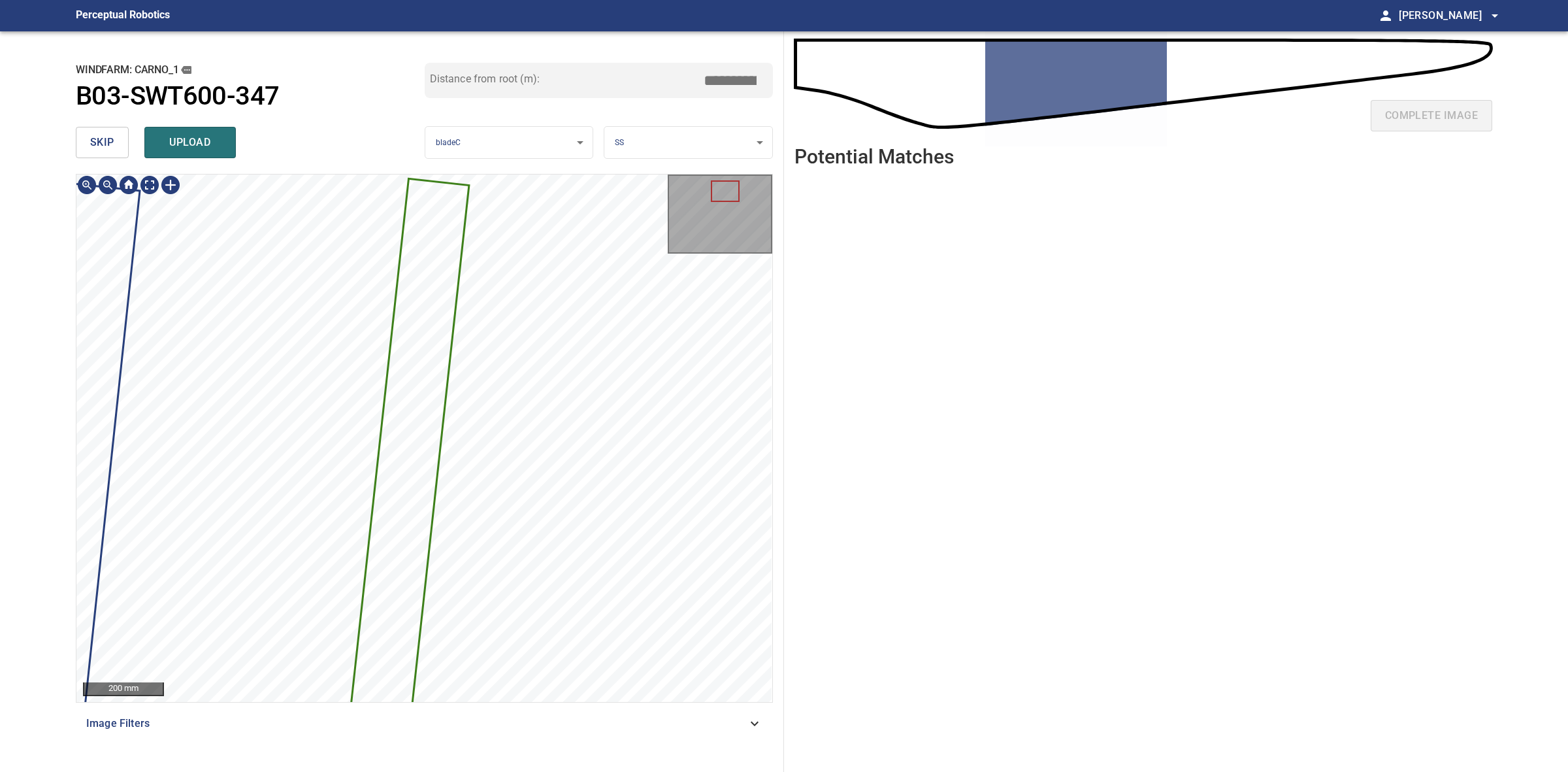
click at [423, 349] on icon at bounding box center [374, 768] width 187 height 1176
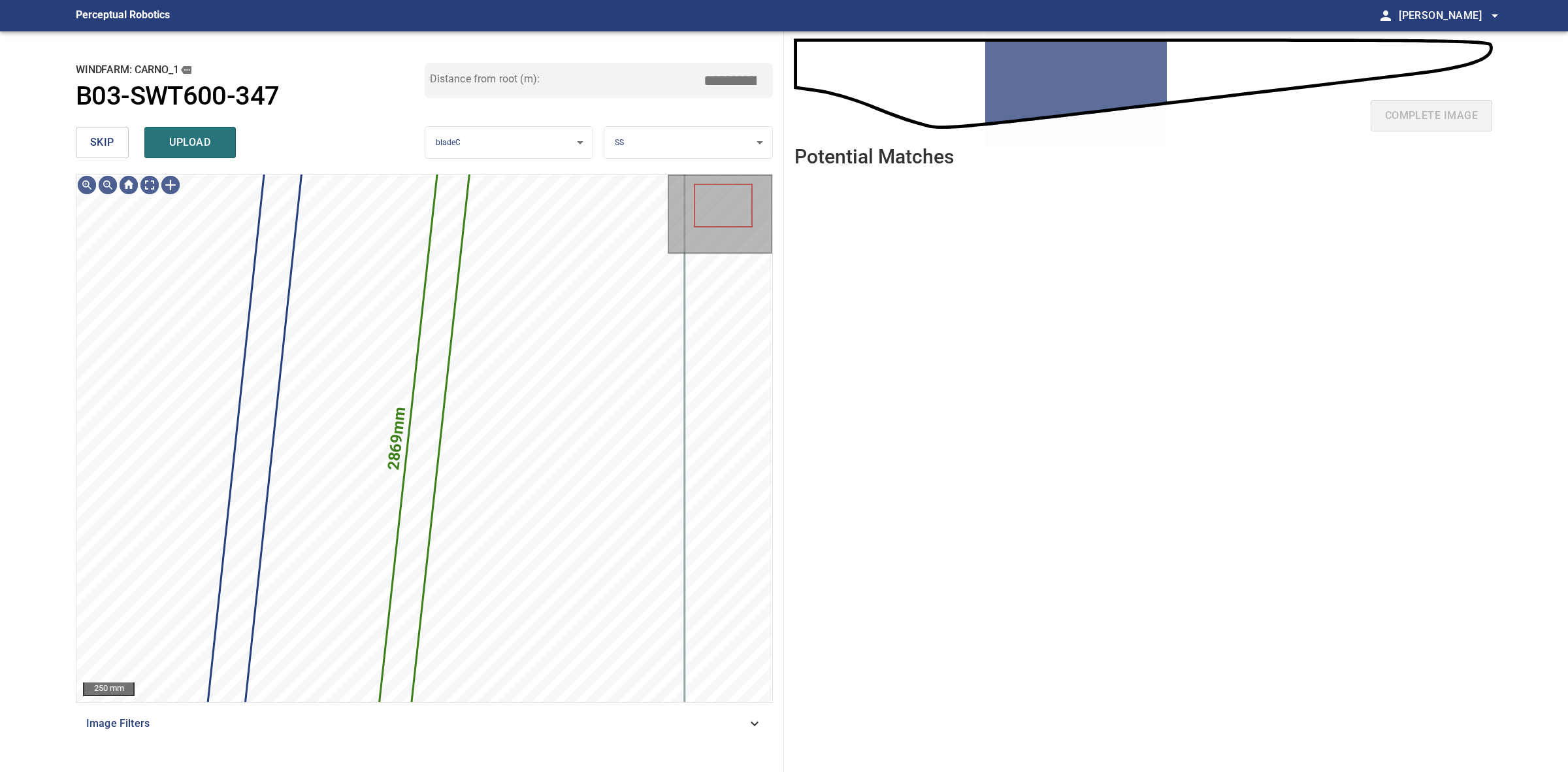
click at [110, 141] on span "skip" at bounding box center [102, 141] width 24 height 18
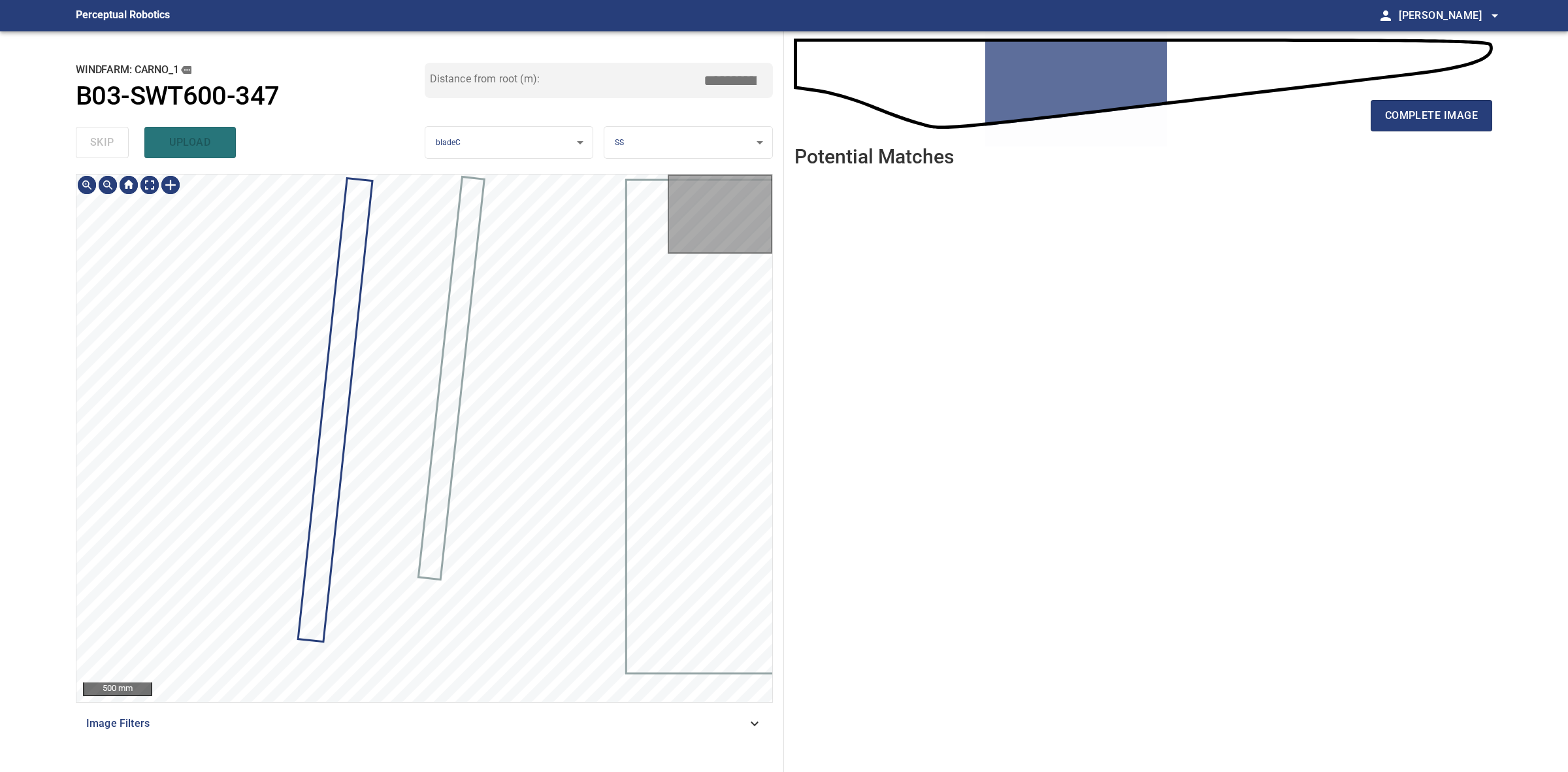
click at [110, 141] on div "skip upload" at bounding box center [250, 142] width 349 height 42
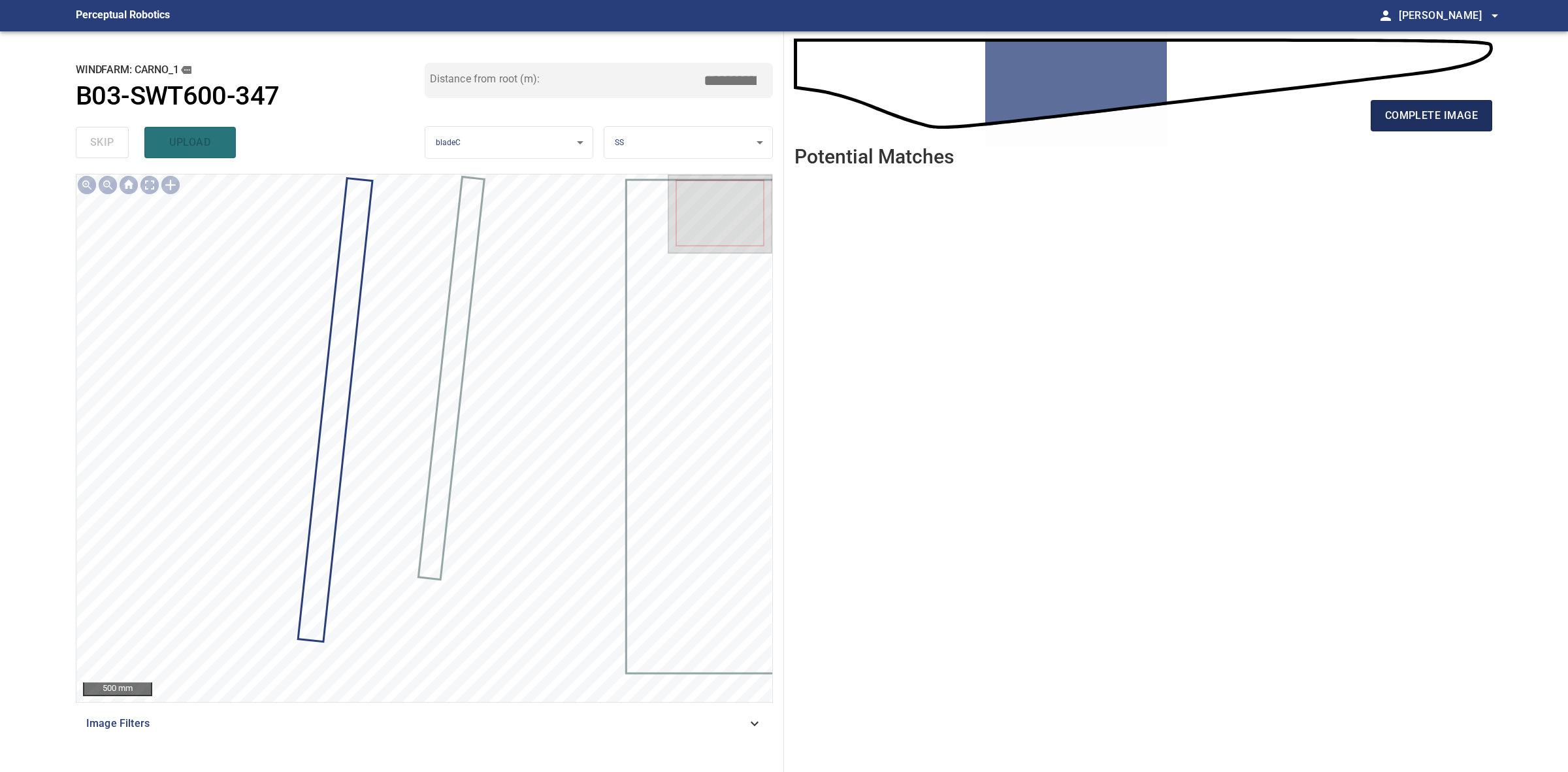
click at [1456, 109] on span "complete image" at bounding box center [1432, 115] width 93 height 18
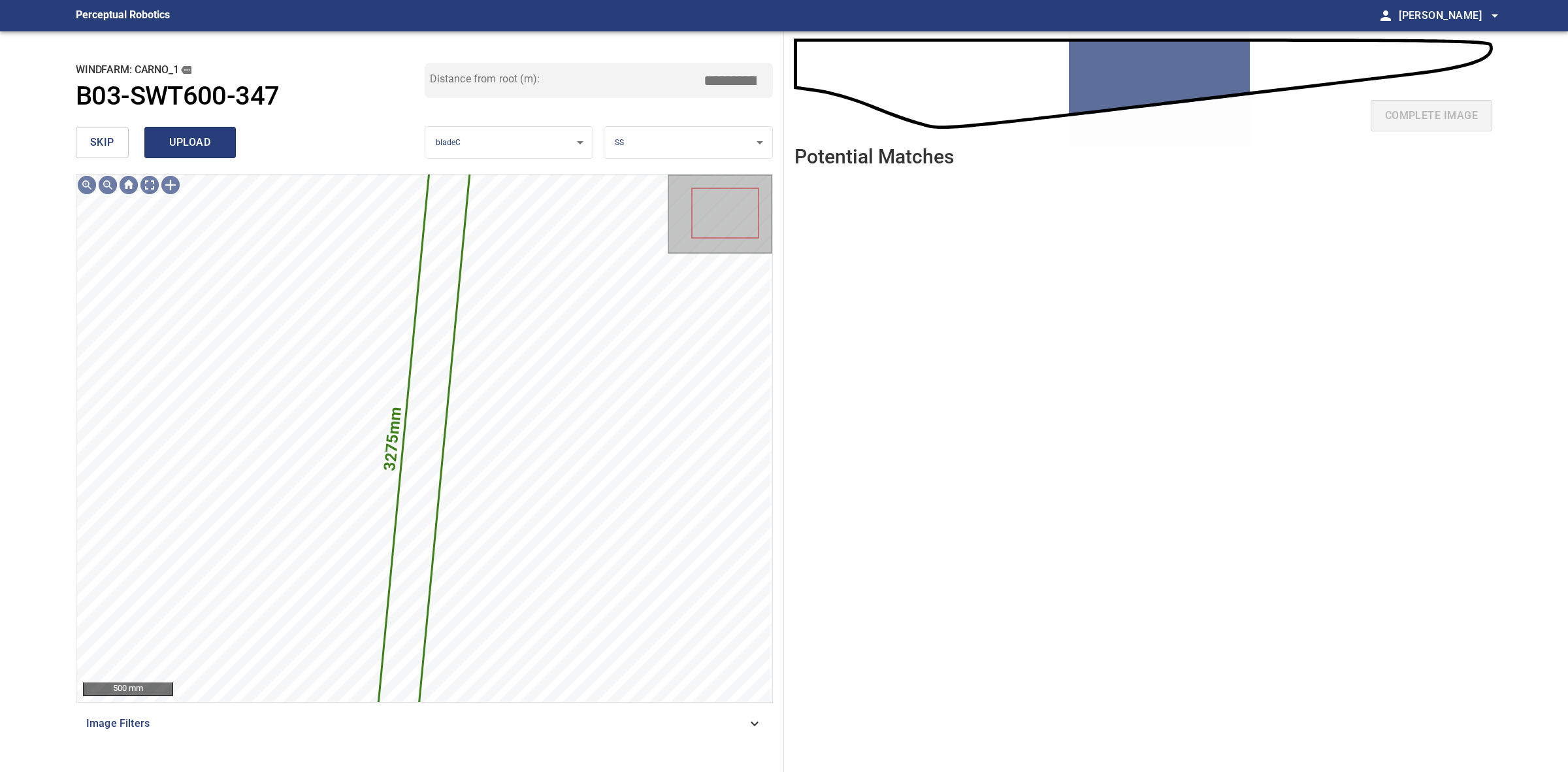
click at [206, 150] on span "upload" at bounding box center [190, 141] width 63 height 18
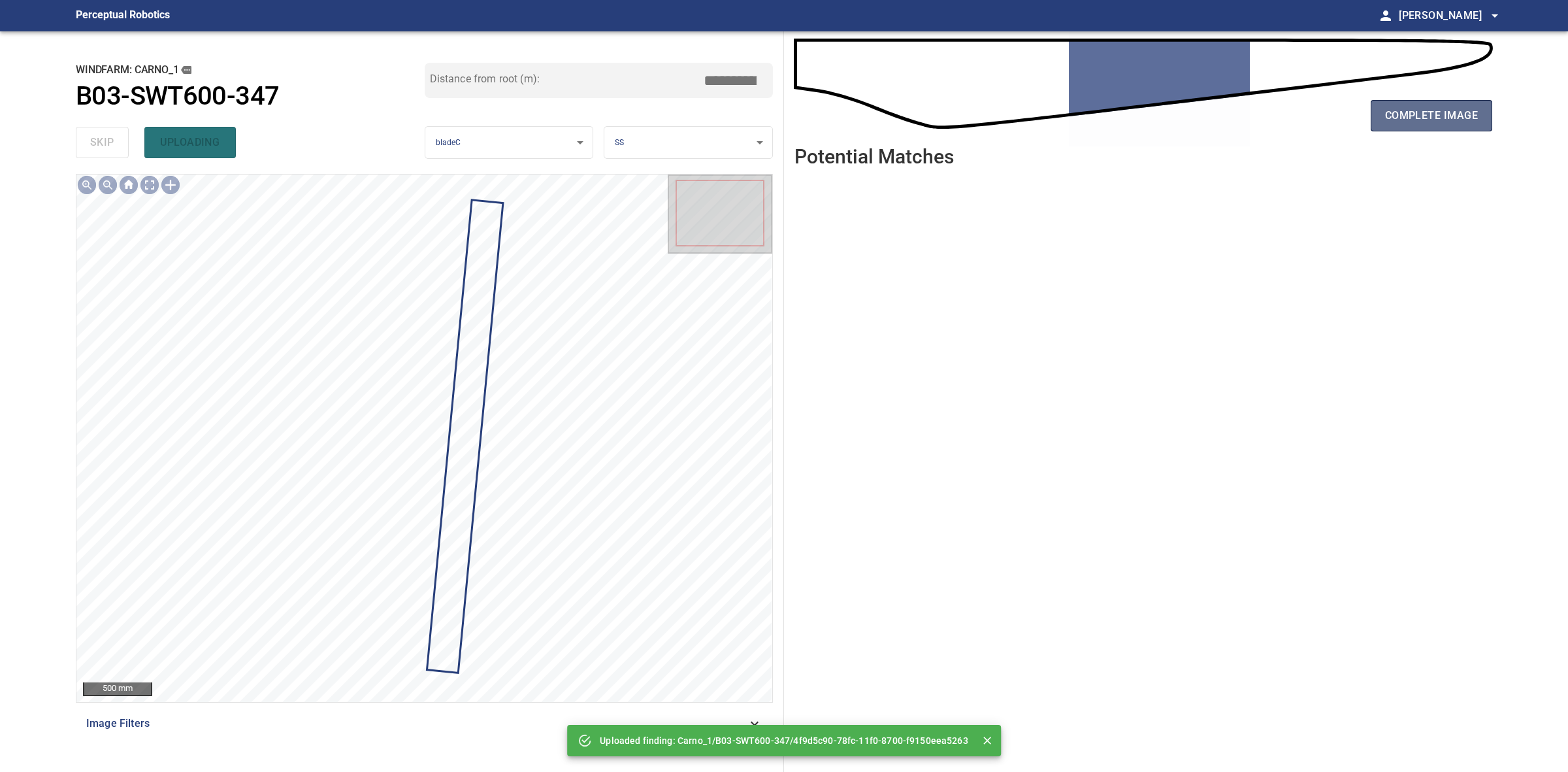
click at [1409, 113] on span "complete image" at bounding box center [1432, 115] width 93 height 18
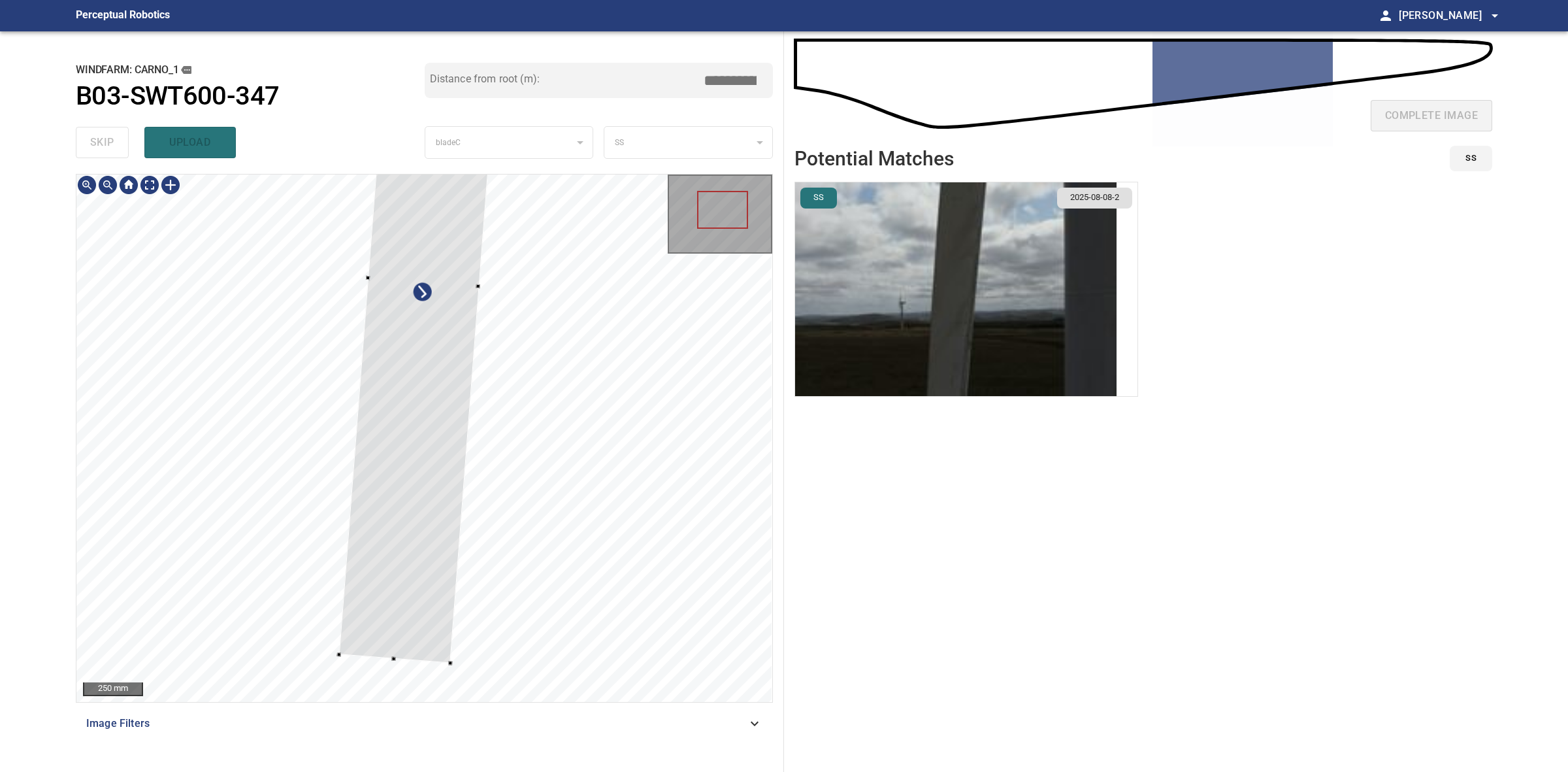
click at [454, 379] on div at bounding box center [424, 281] width 170 height 763
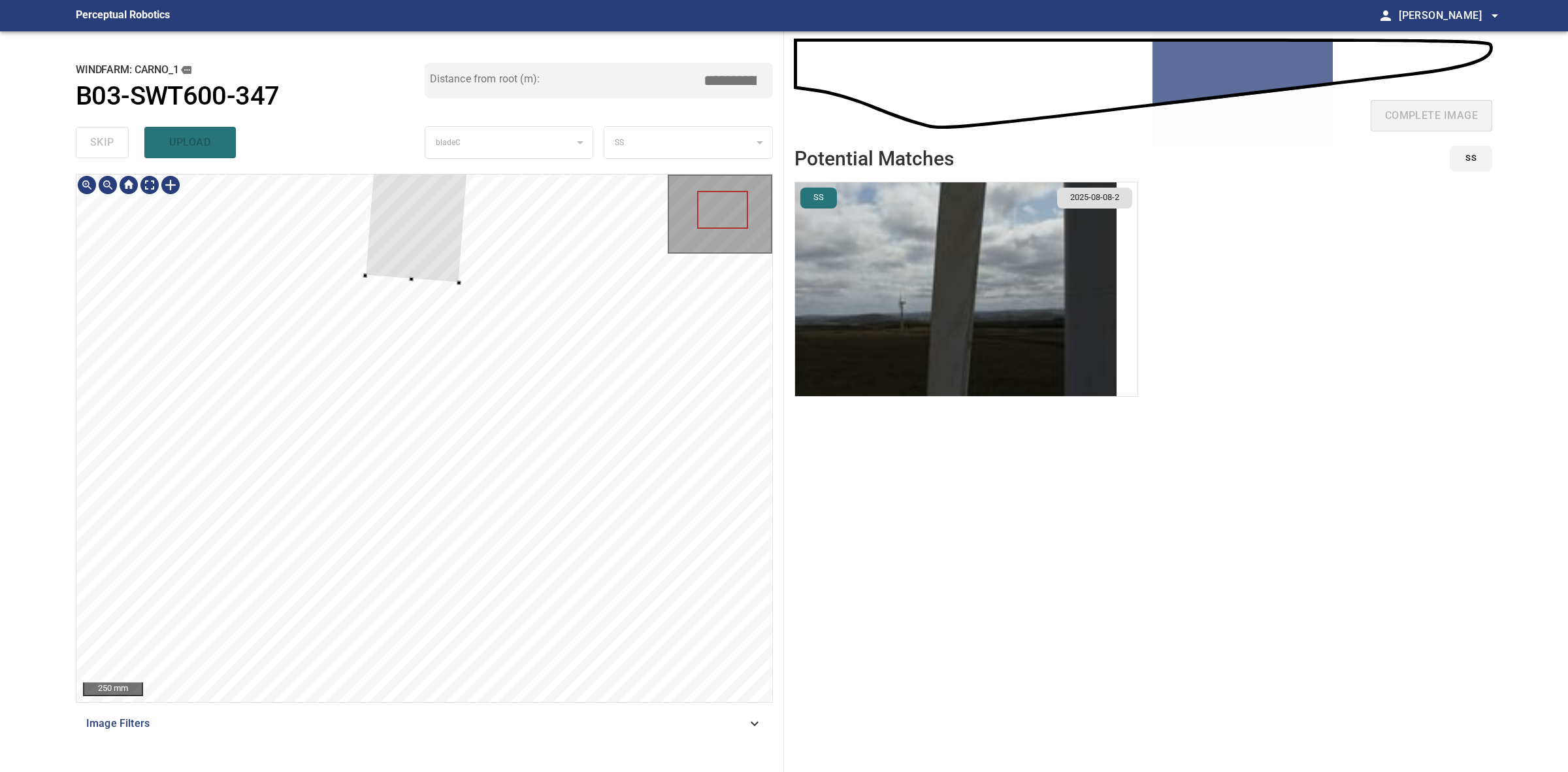
click at [454, 272] on div at bounding box center [428, 72] width 125 height 420
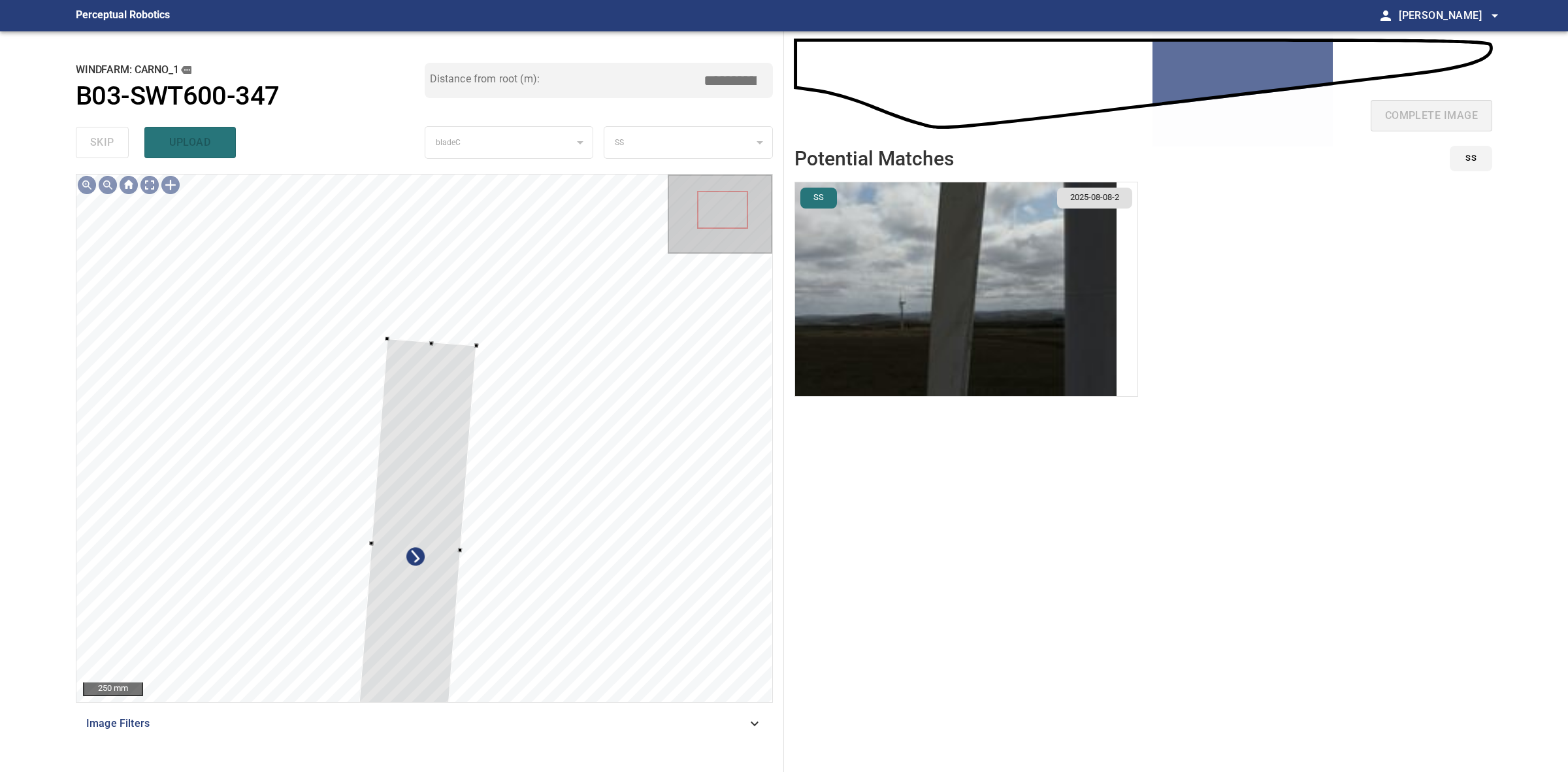
click at [416, 725] on div "250 mm Image Filters" at bounding box center [424, 467] width 697 height 587
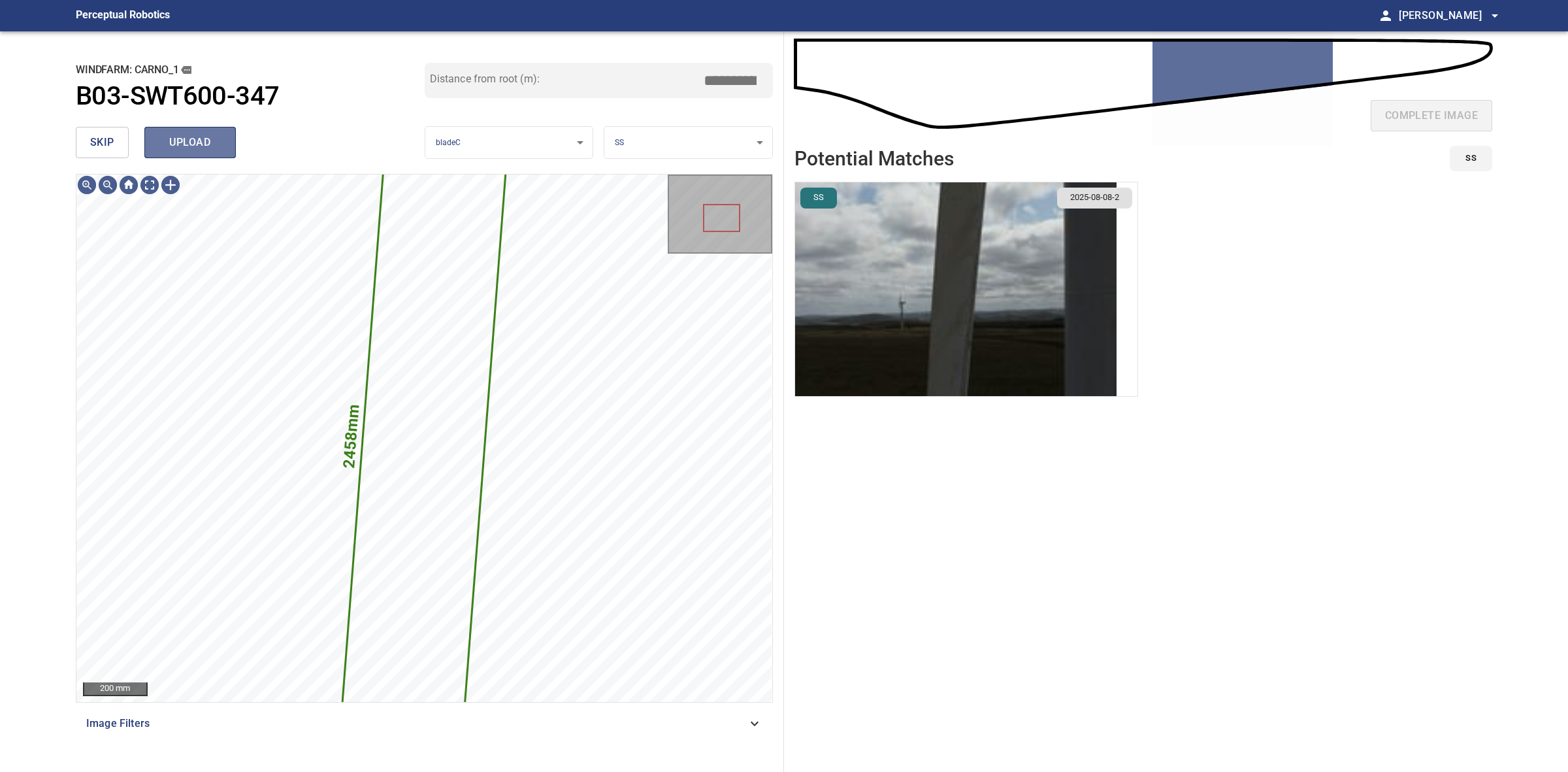
click at [194, 147] on span "upload" at bounding box center [190, 141] width 63 height 18
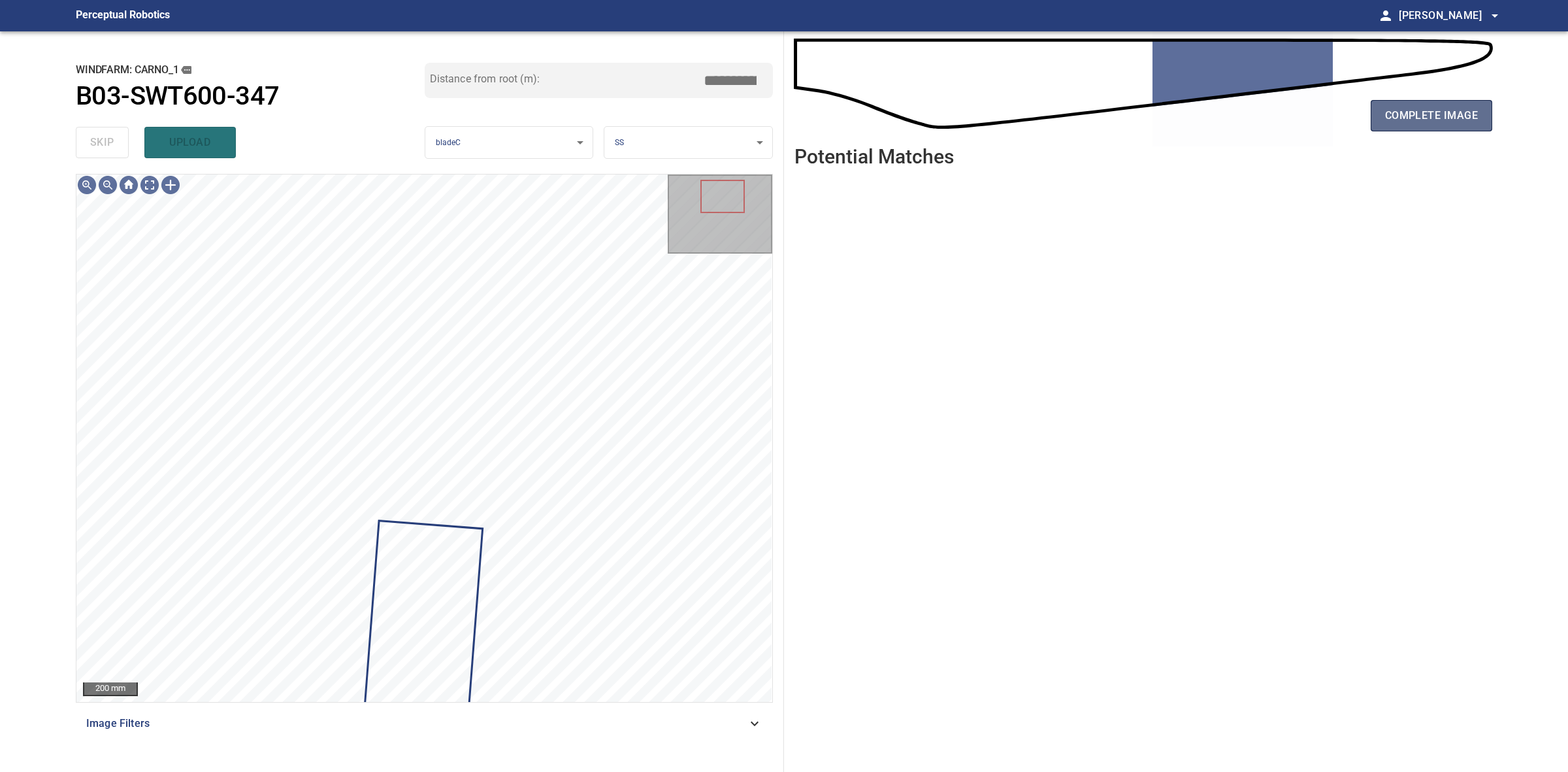
click at [1410, 124] on span "complete image" at bounding box center [1432, 115] width 93 height 18
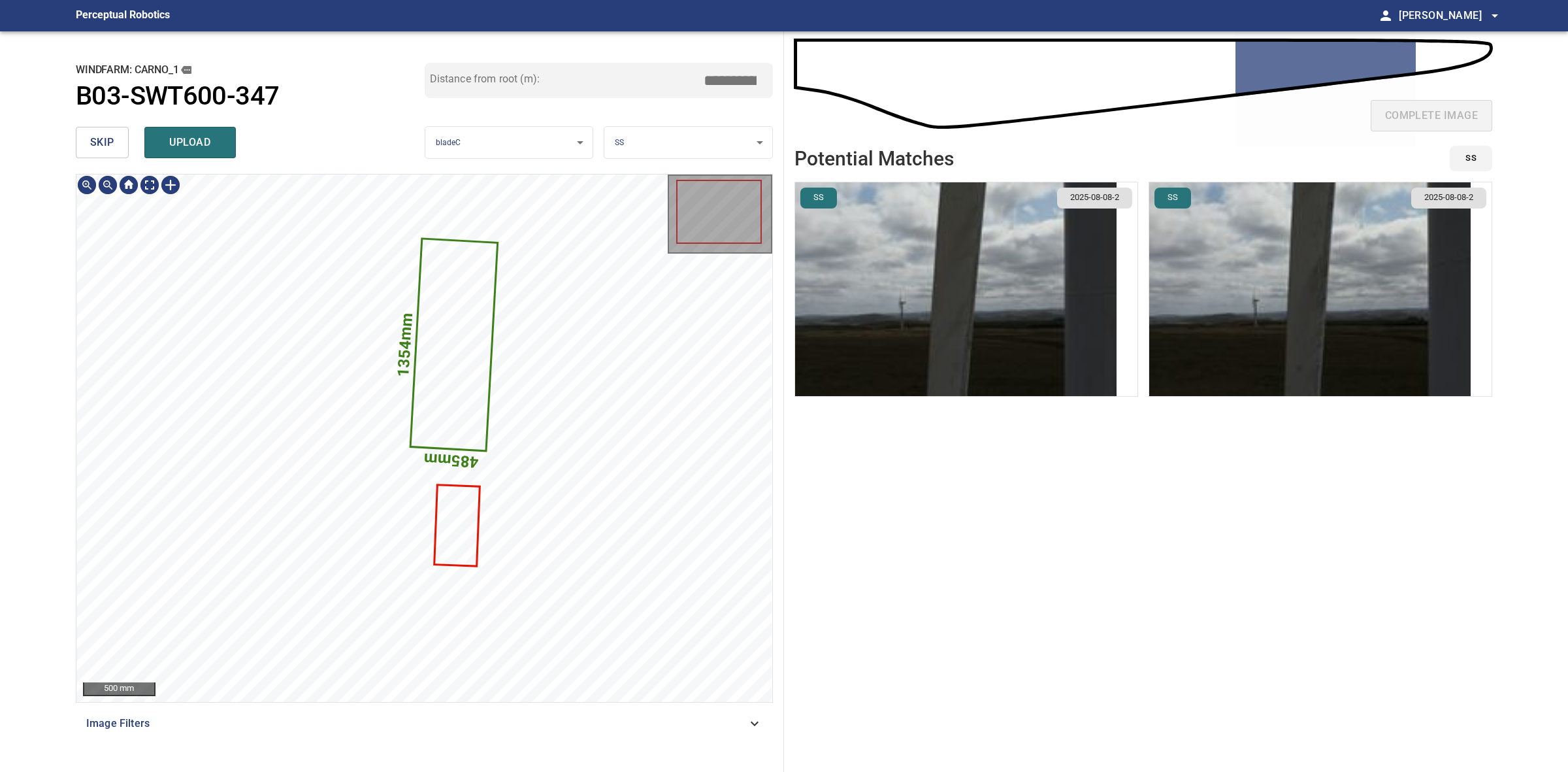
click at [458, 387] on icon at bounding box center [454, 344] width 85 height 210
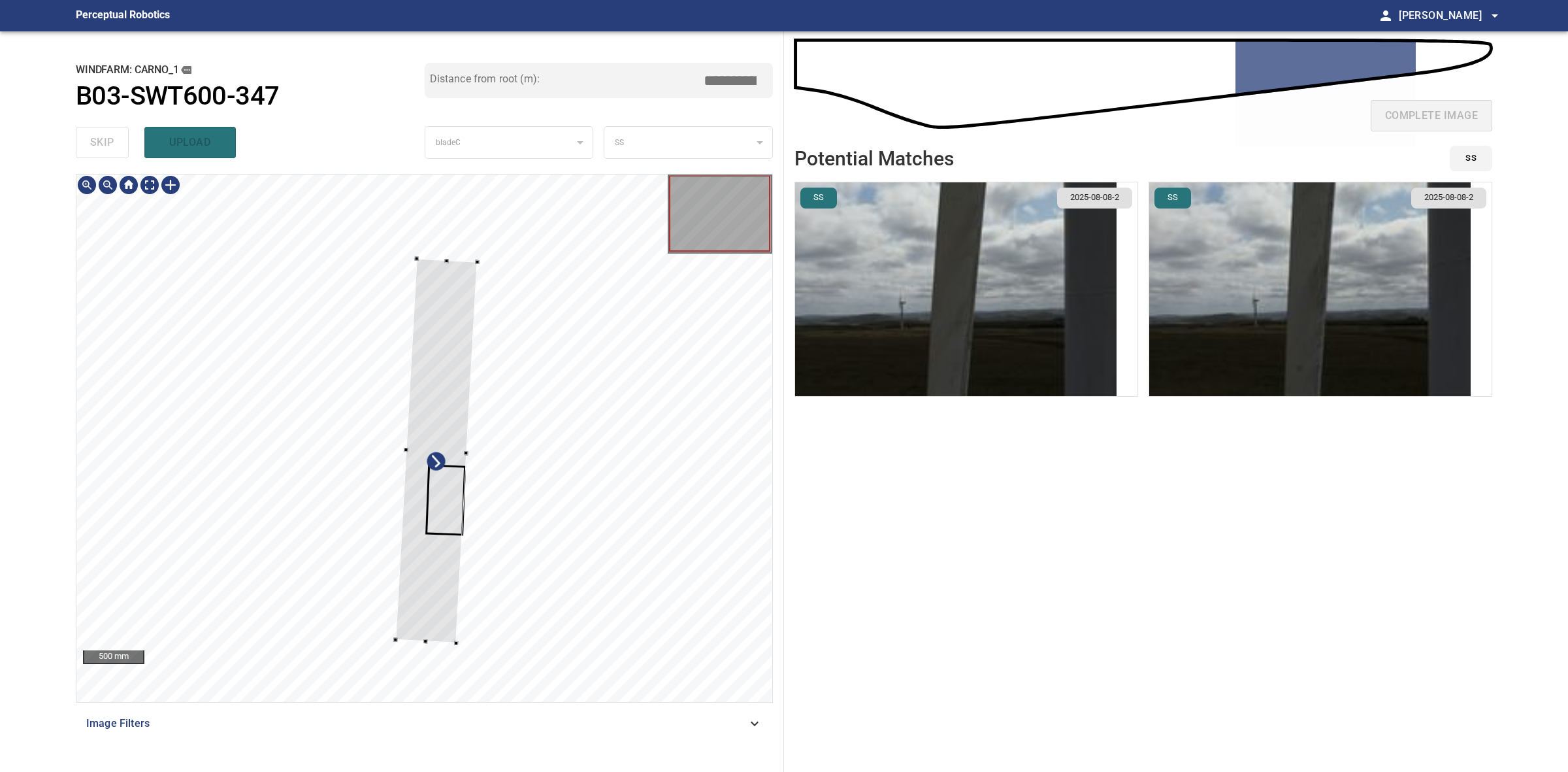
click at [458, 648] on div at bounding box center [424, 438] width 696 height 527
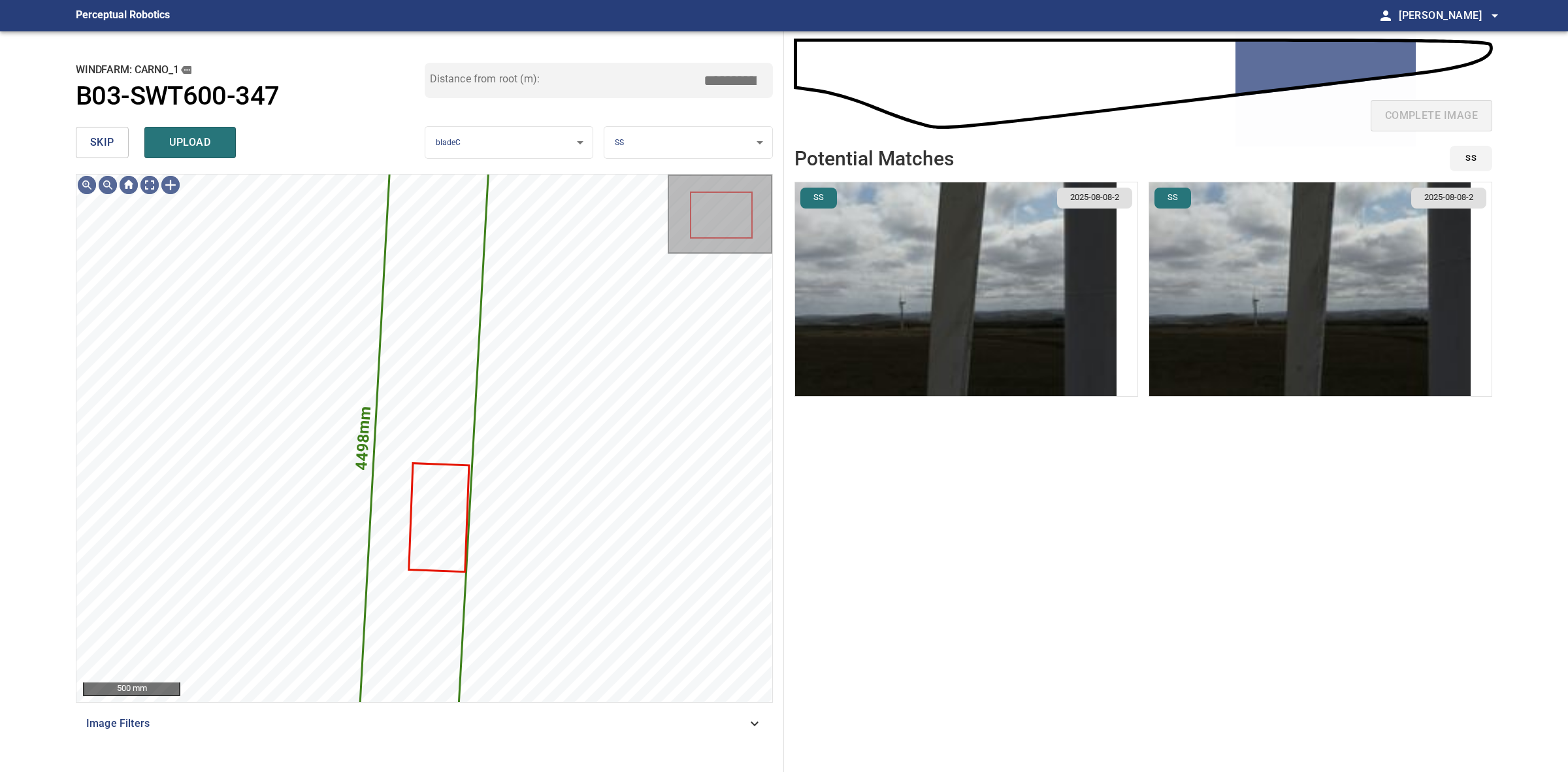
click at [1243, 292] on img "button" at bounding box center [1310, 289] width 321 height 214
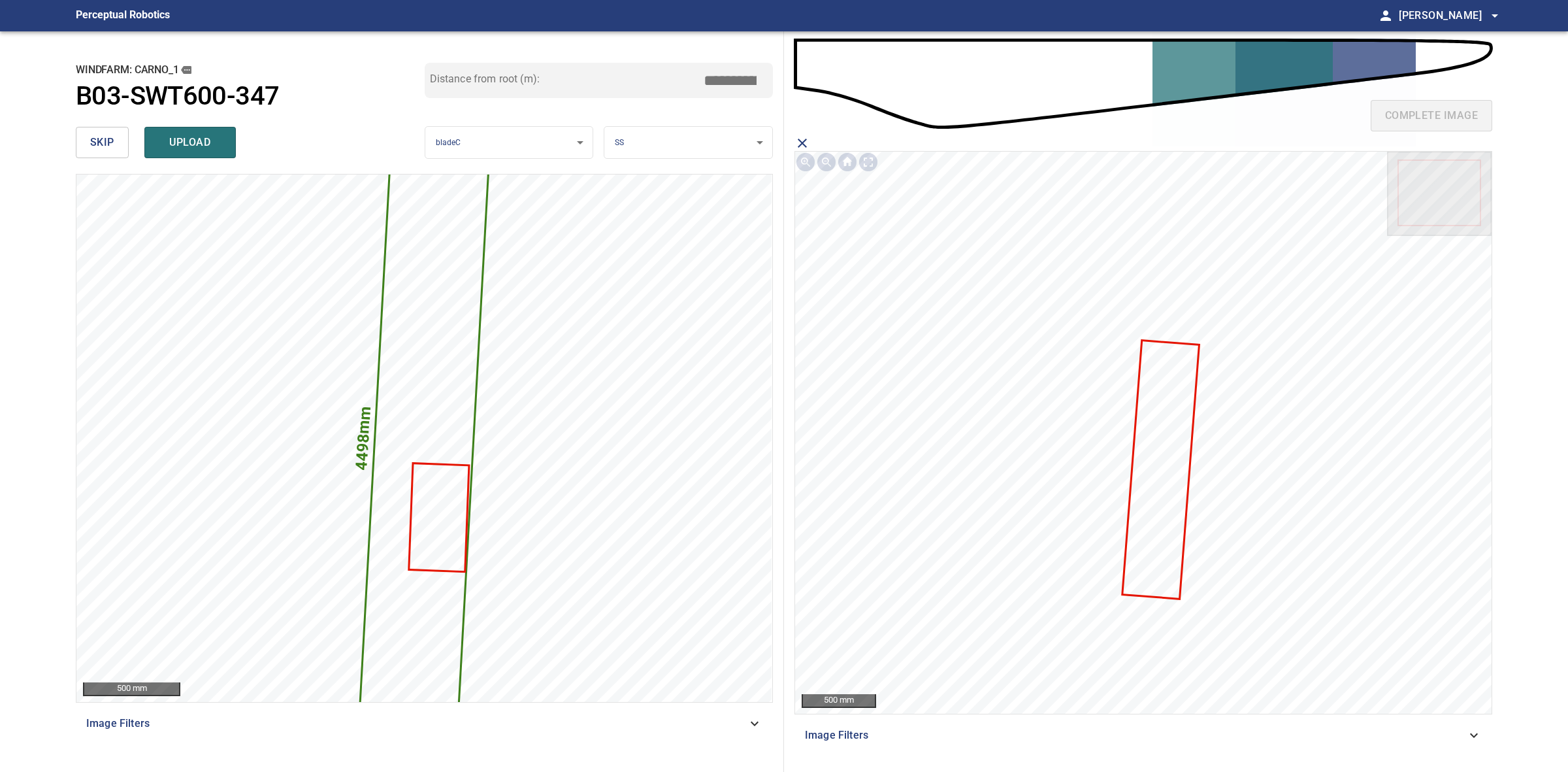
click at [1165, 470] on icon at bounding box center [1160, 469] width 74 height 256
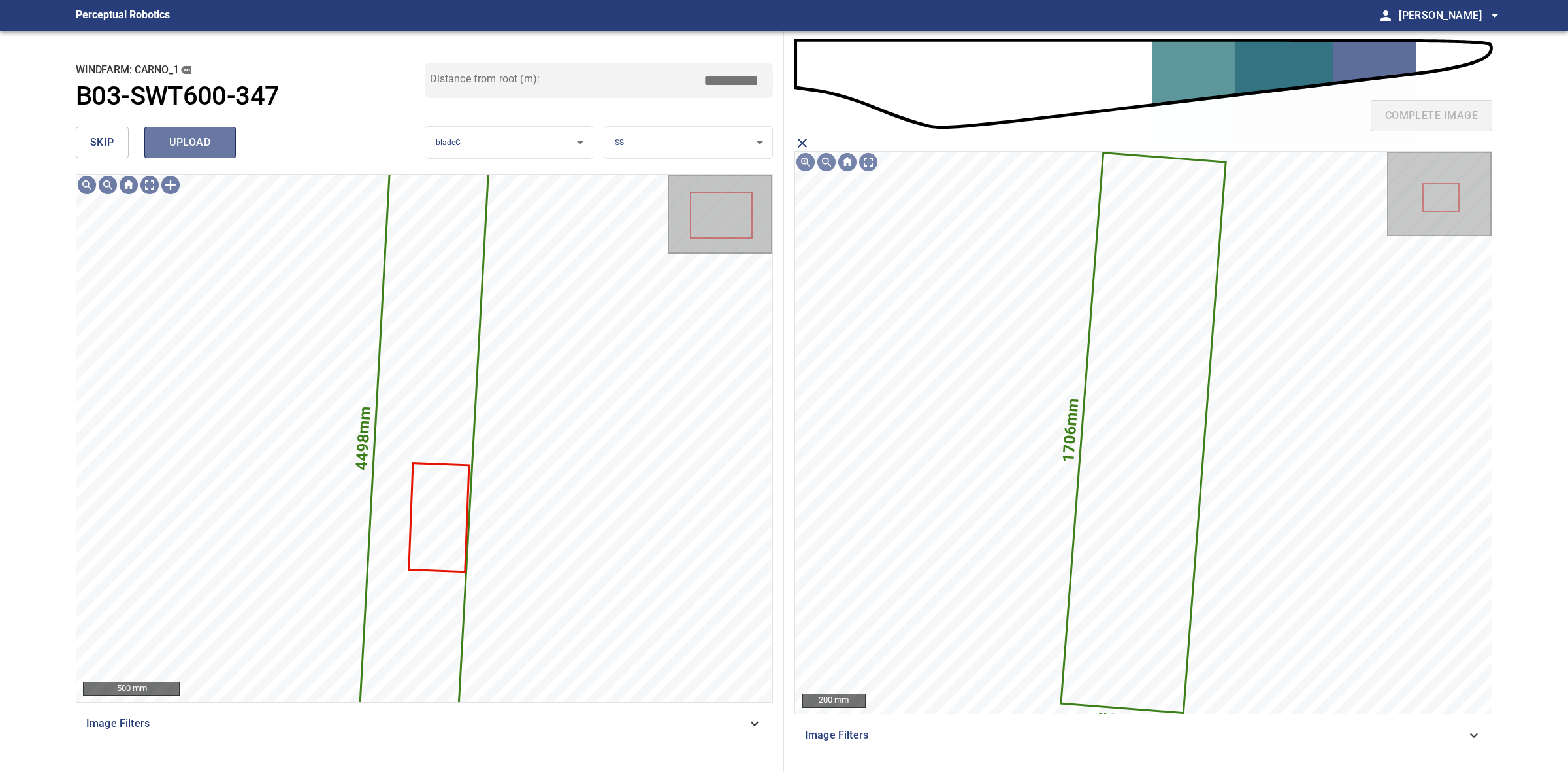
click at [183, 138] on span "upload" at bounding box center [190, 141] width 63 height 18
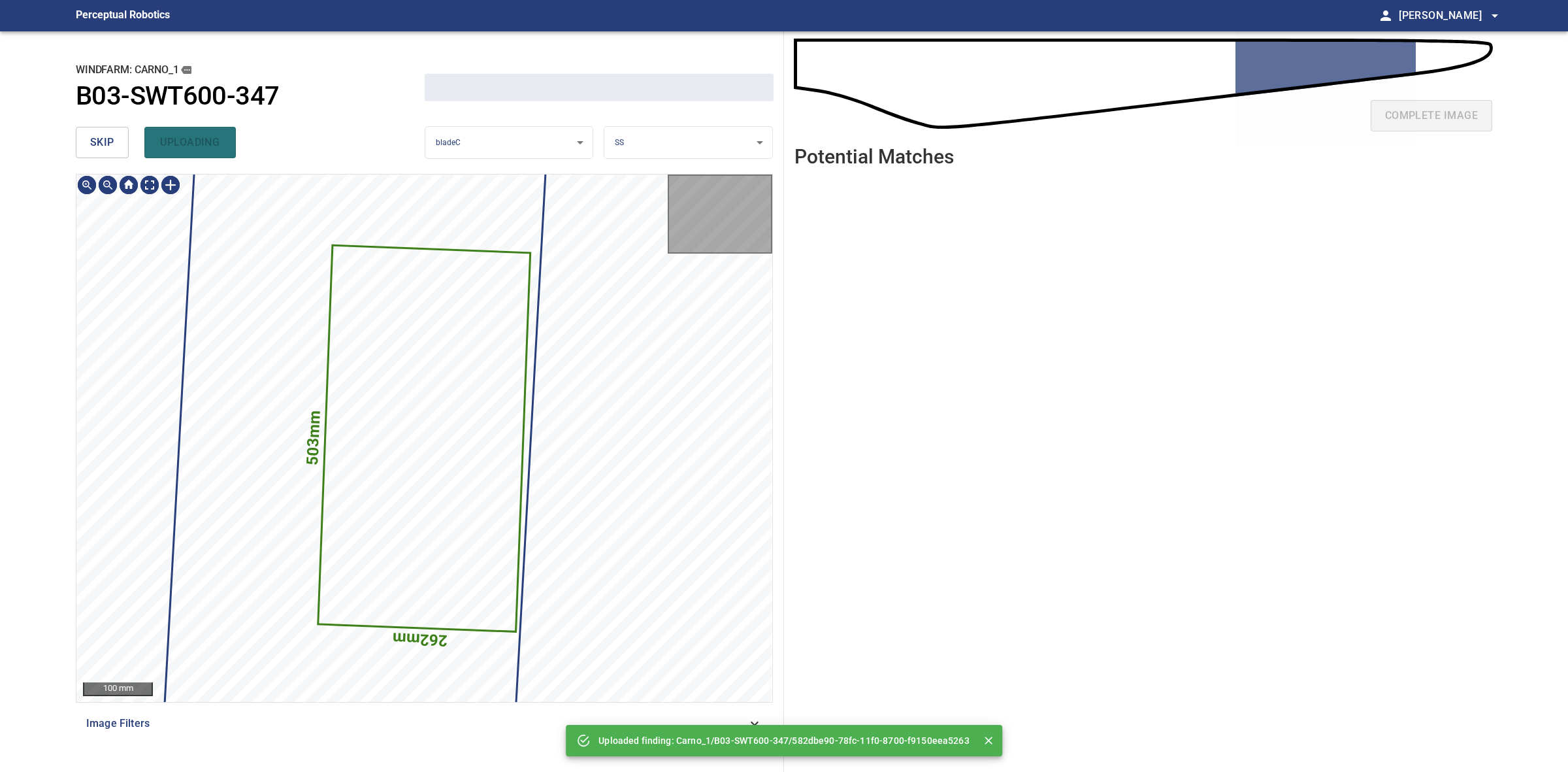
click at [112, 146] on span "skip" at bounding box center [102, 141] width 24 height 18
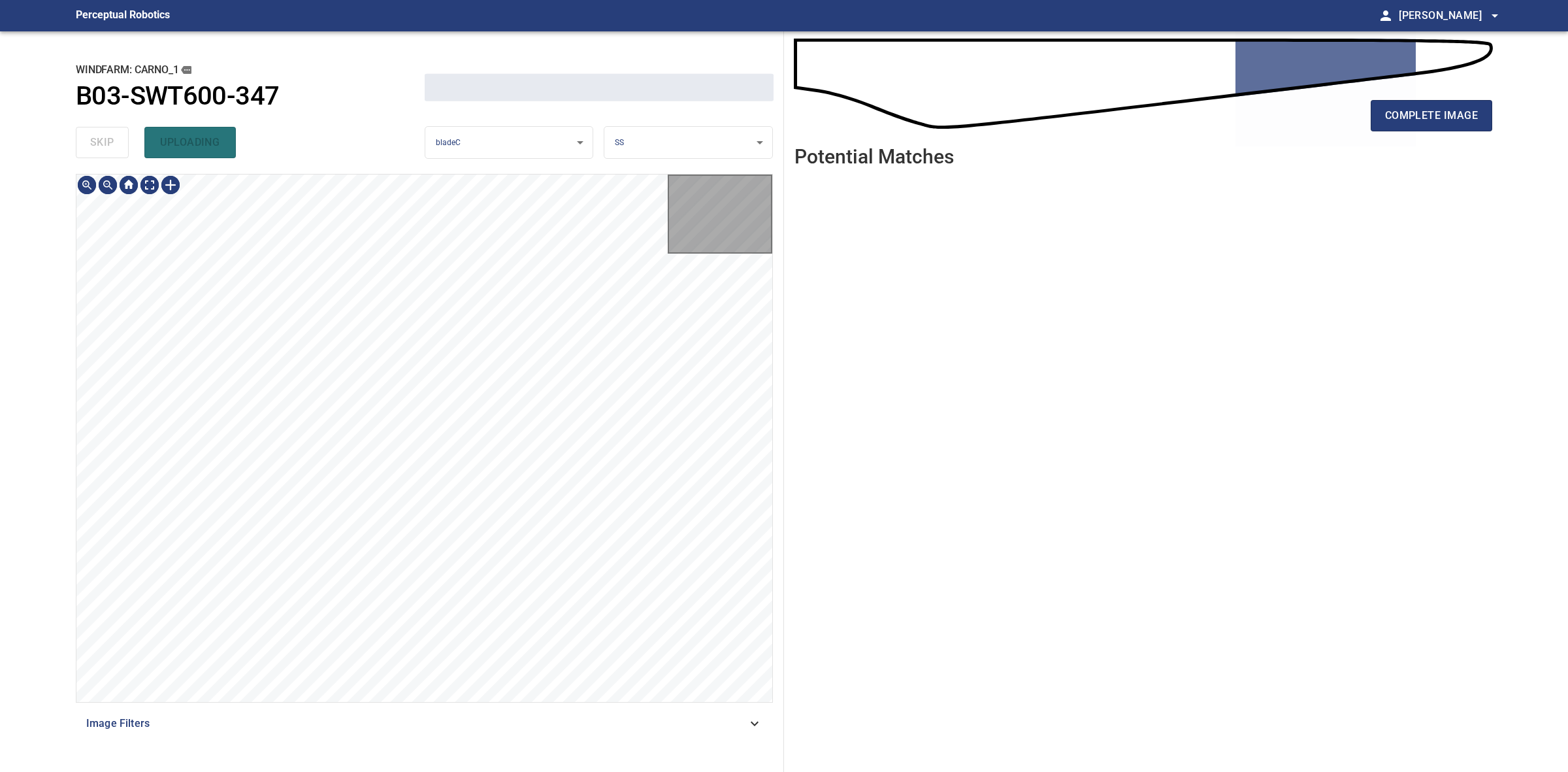
click at [112, 146] on div "skip uploading" at bounding box center [250, 142] width 349 height 42
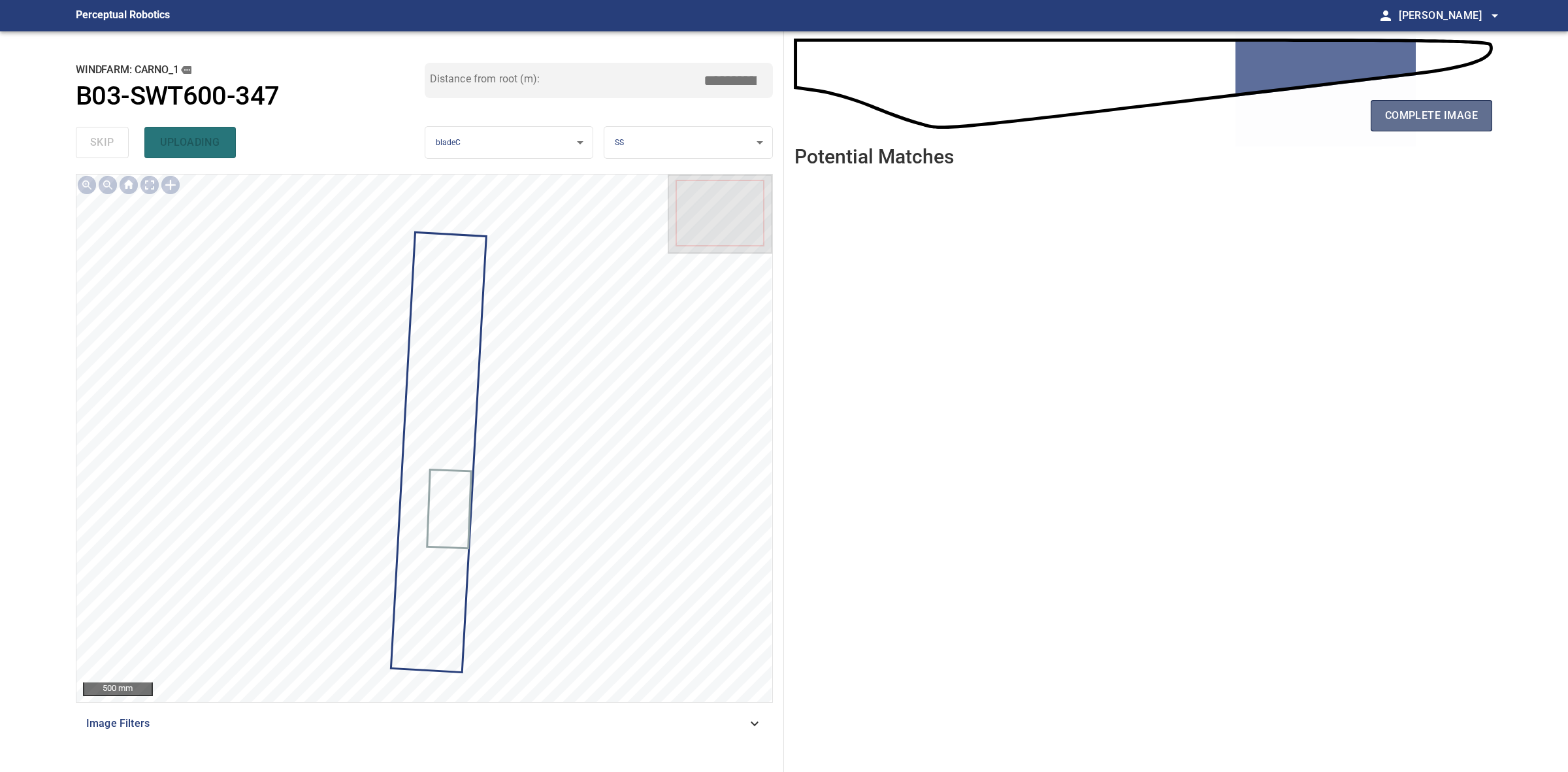
click at [1397, 109] on span "complete image" at bounding box center [1432, 115] width 93 height 18
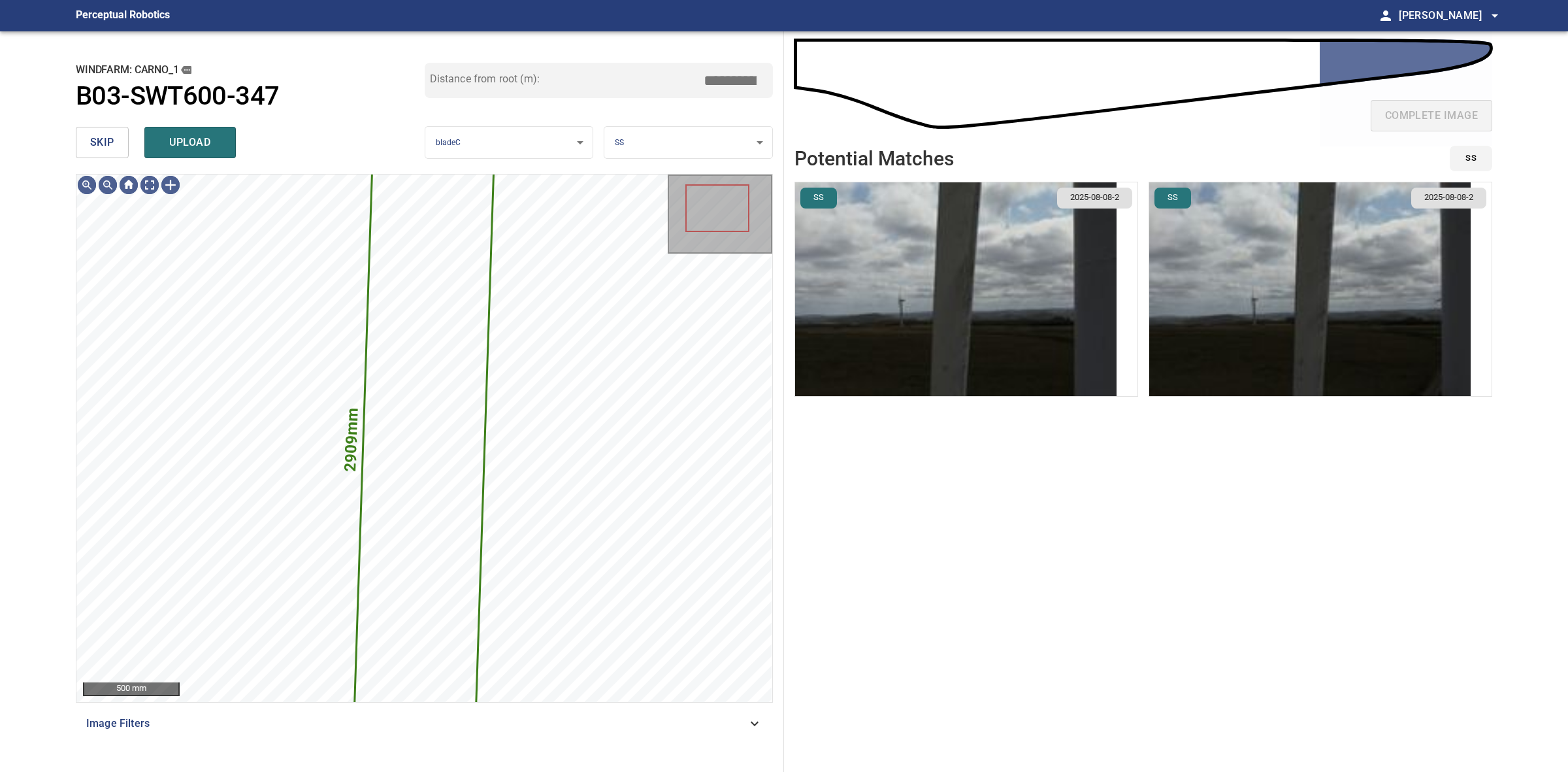
click at [105, 130] on button "skip" at bounding box center [102, 142] width 53 height 32
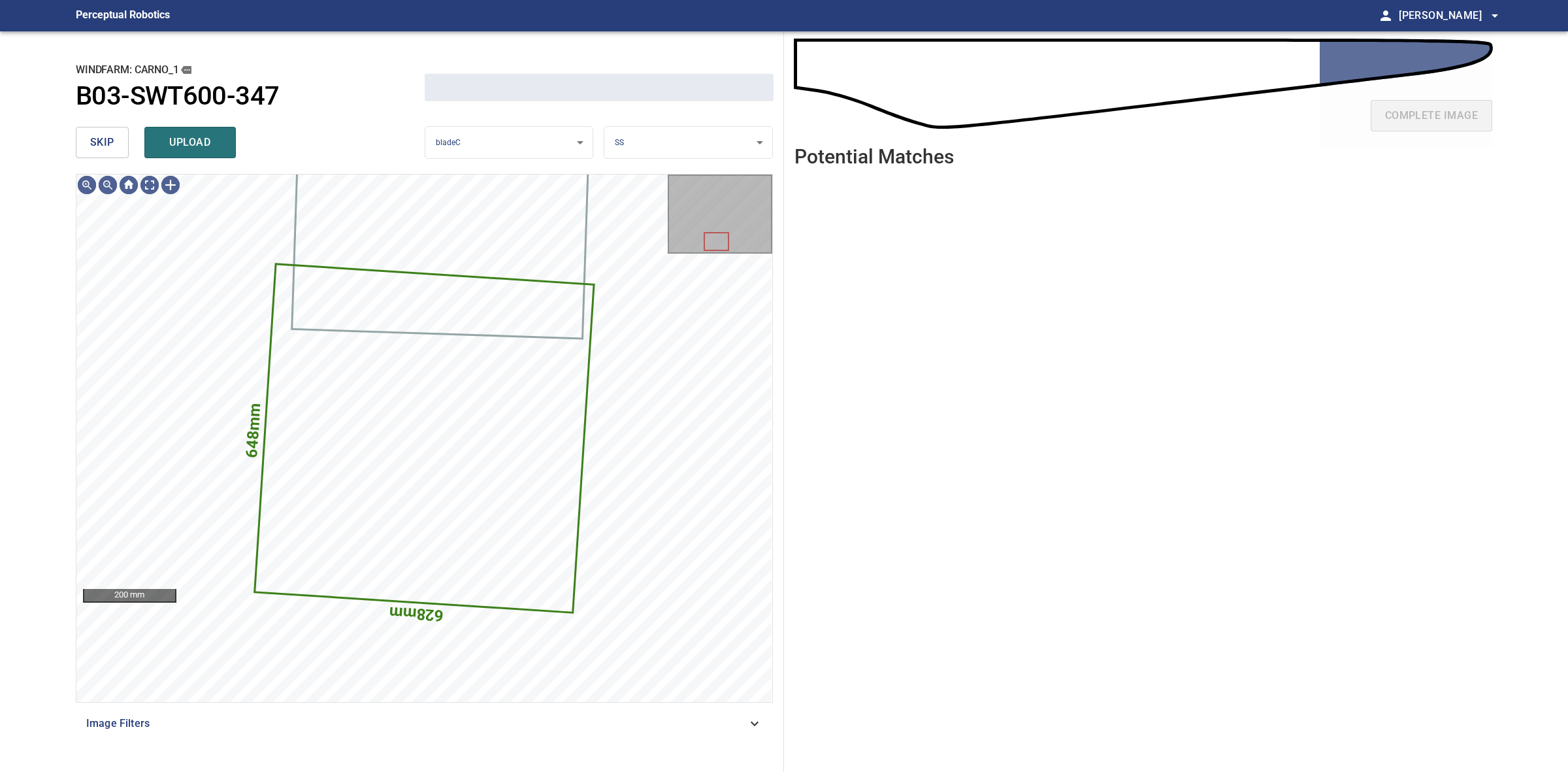
click at [100, 135] on span "skip" at bounding box center [102, 141] width 24 height 18
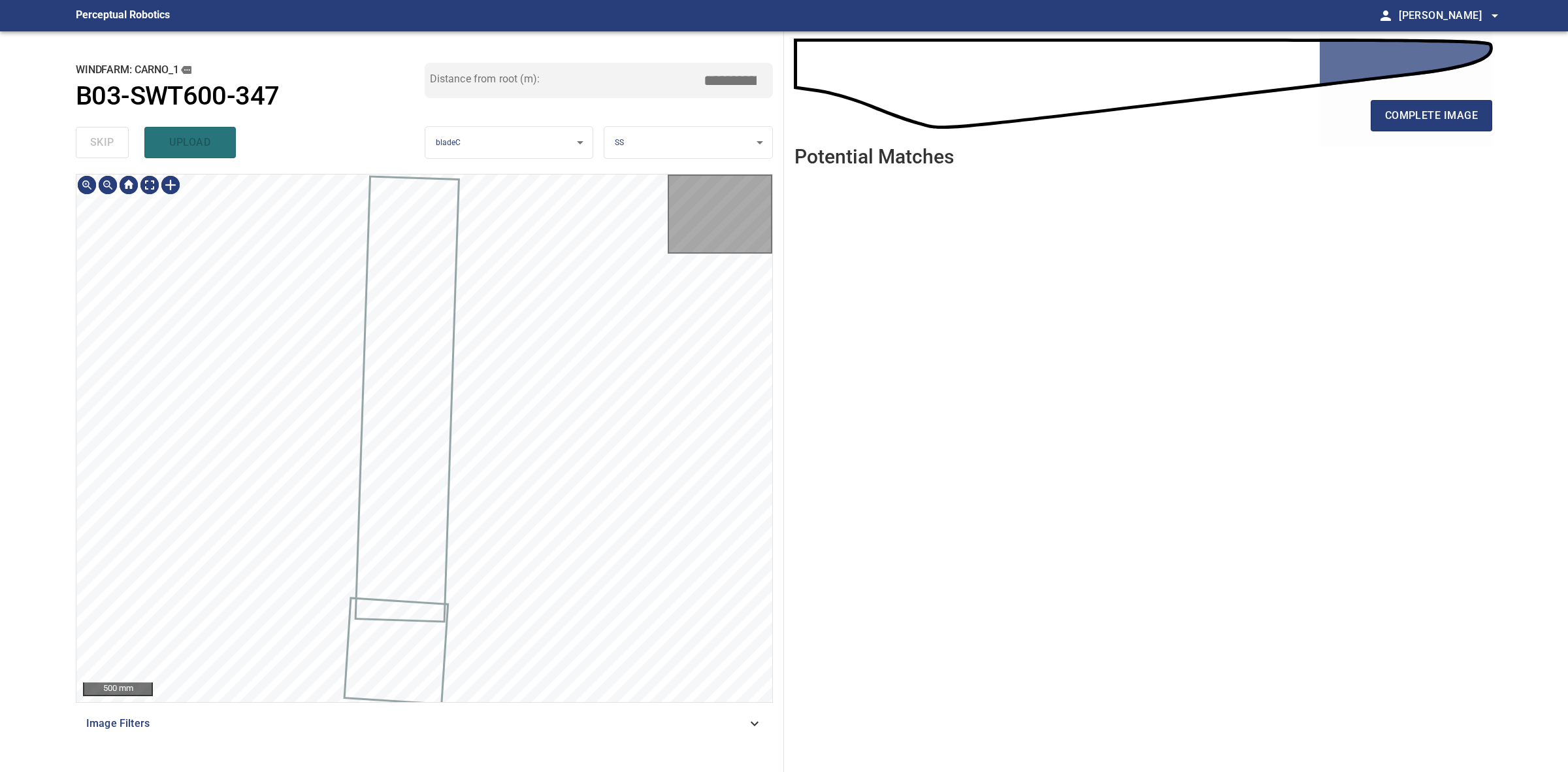
click at [100, 135] on div "skip upload" at bounding box center [250, 142] width 349 height 42
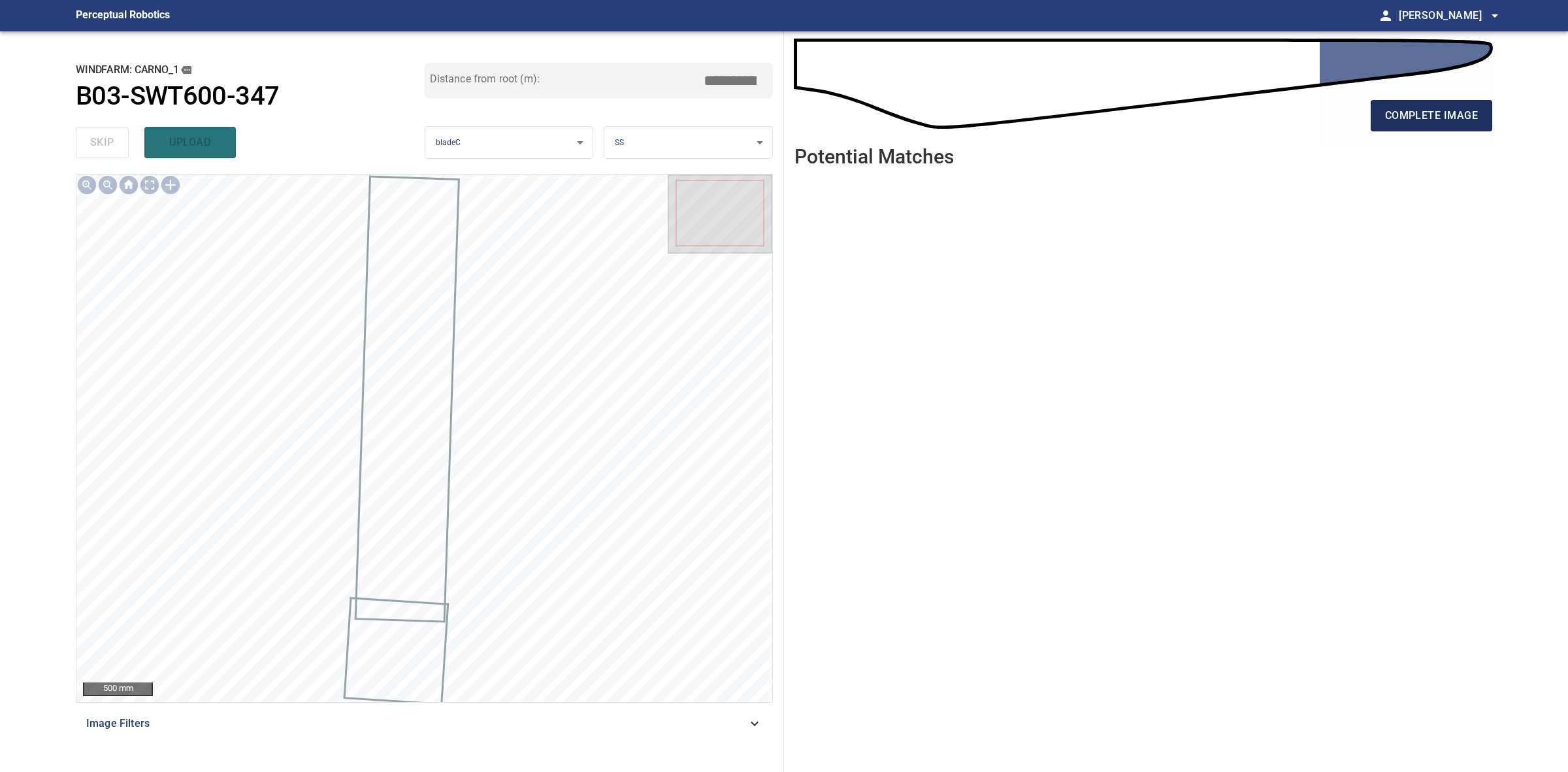
click at [1412, 121] on span "complete image" at bounding box center [1432, 115] width 93 height 18
click at [1433, 107] on span "complete image" at bounding box center [1432, 115] width 93 height 18
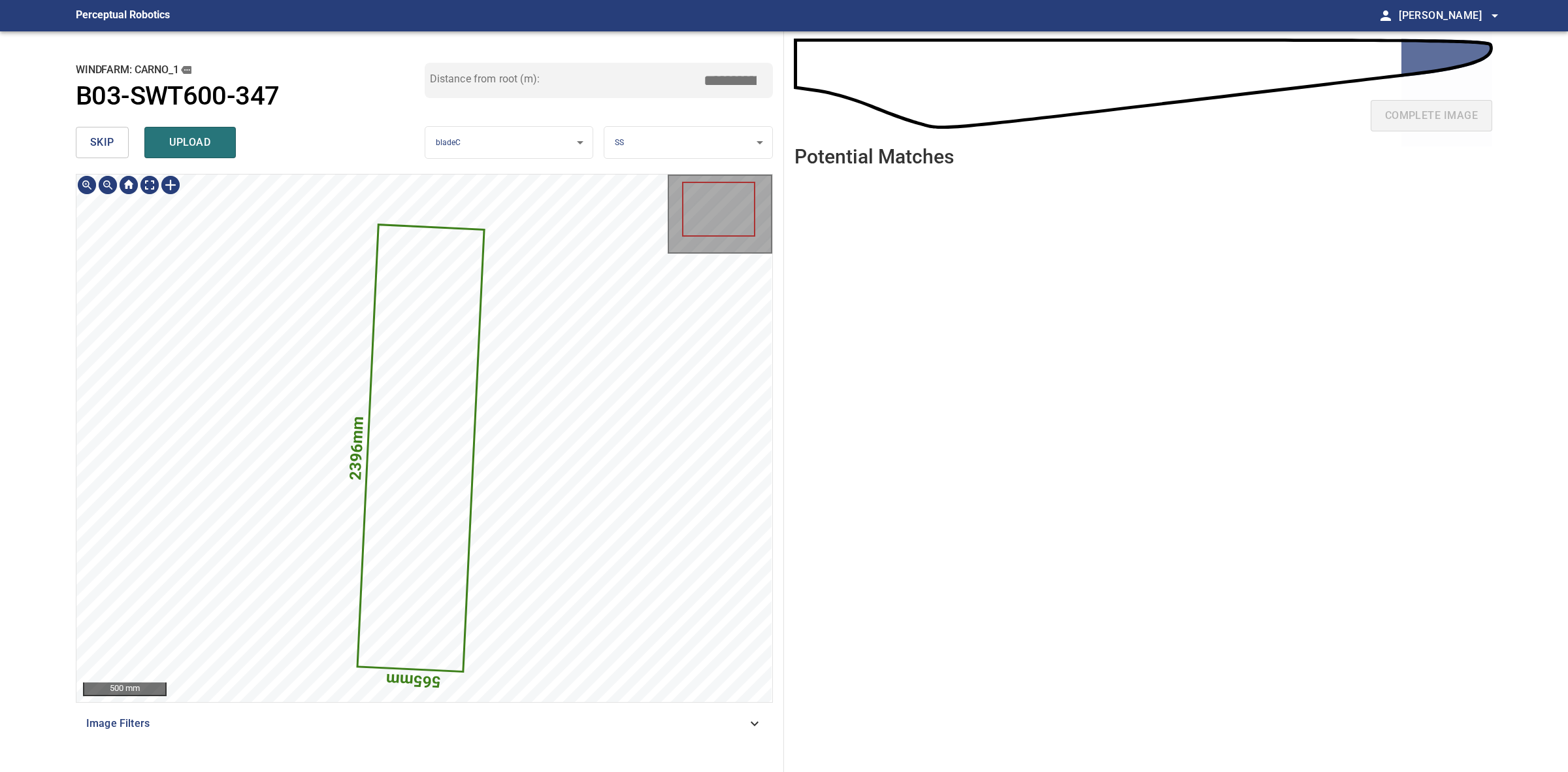
click at [439, 360] on icon at bounding box center [421, 448] width 124 height 445
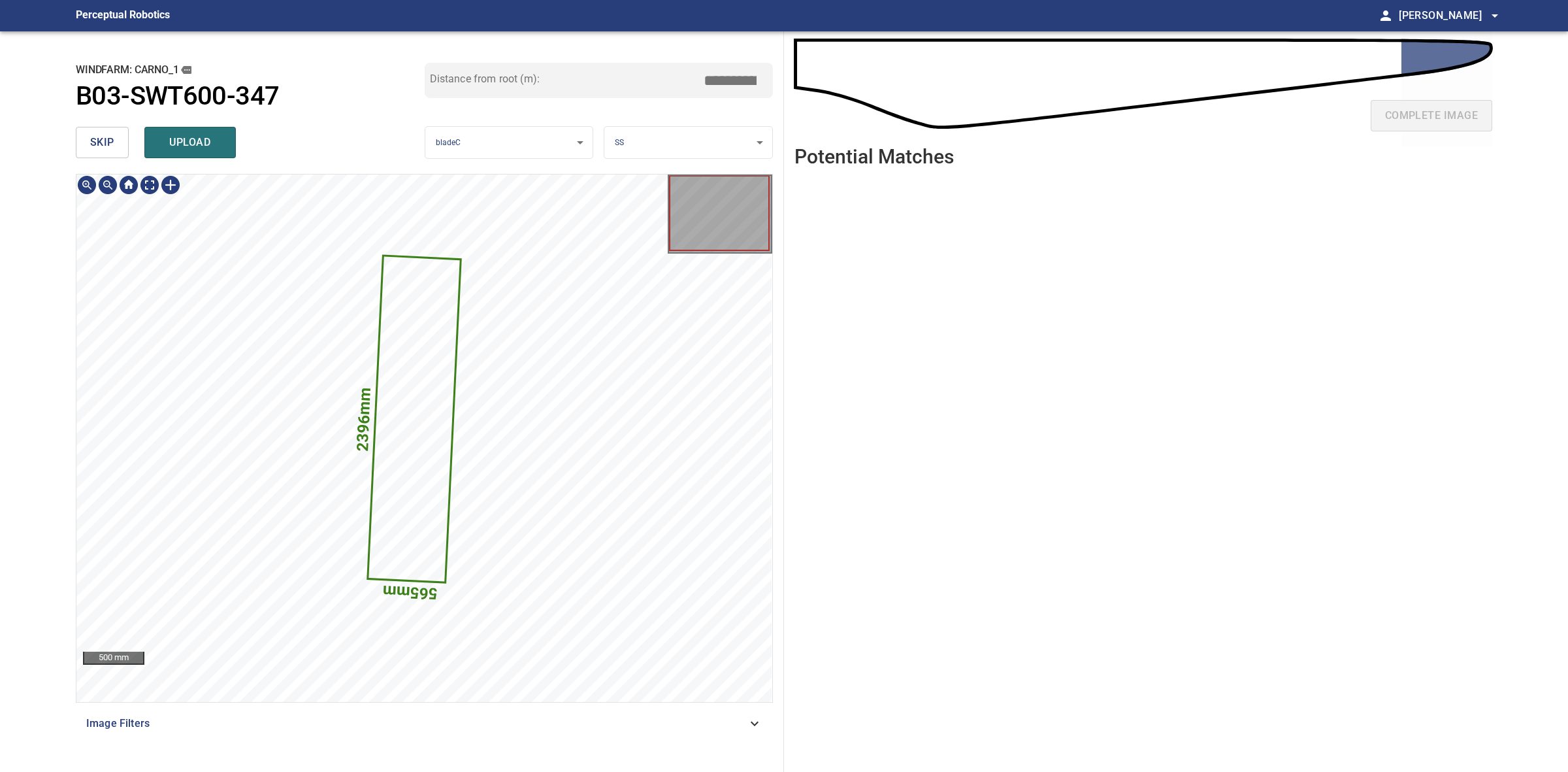
click at [416, 265] on icon at bounding box center [414, 418] width 91 height 325
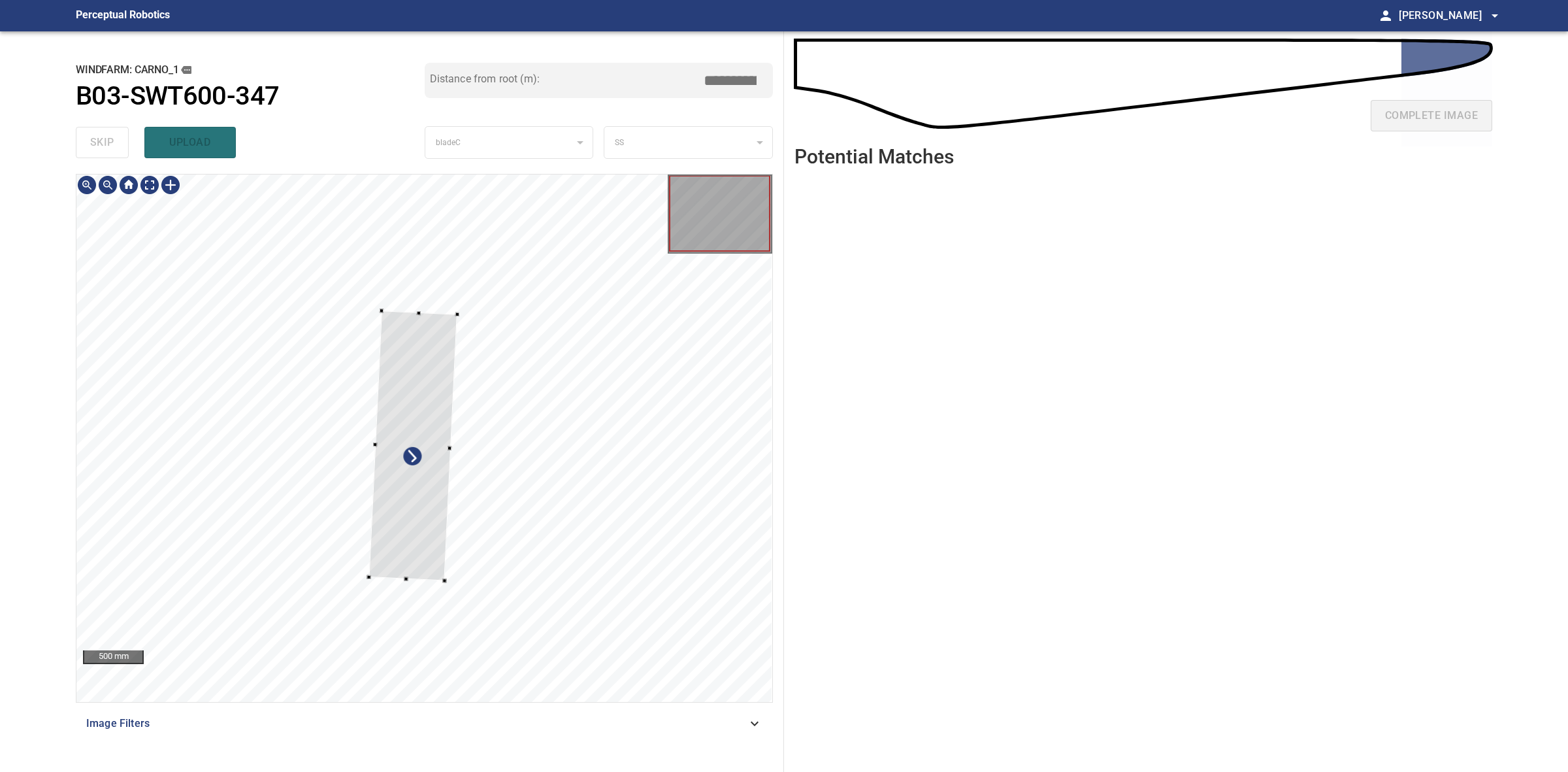
click at [422, 318] on div at bounding box center [413, 445] width 89 height 270
click at [435, 298] on div at bounding box center [424, 438] width 696 height 527
click at [429, 308] on div at bounding box center [406, 430] width 69 height 282
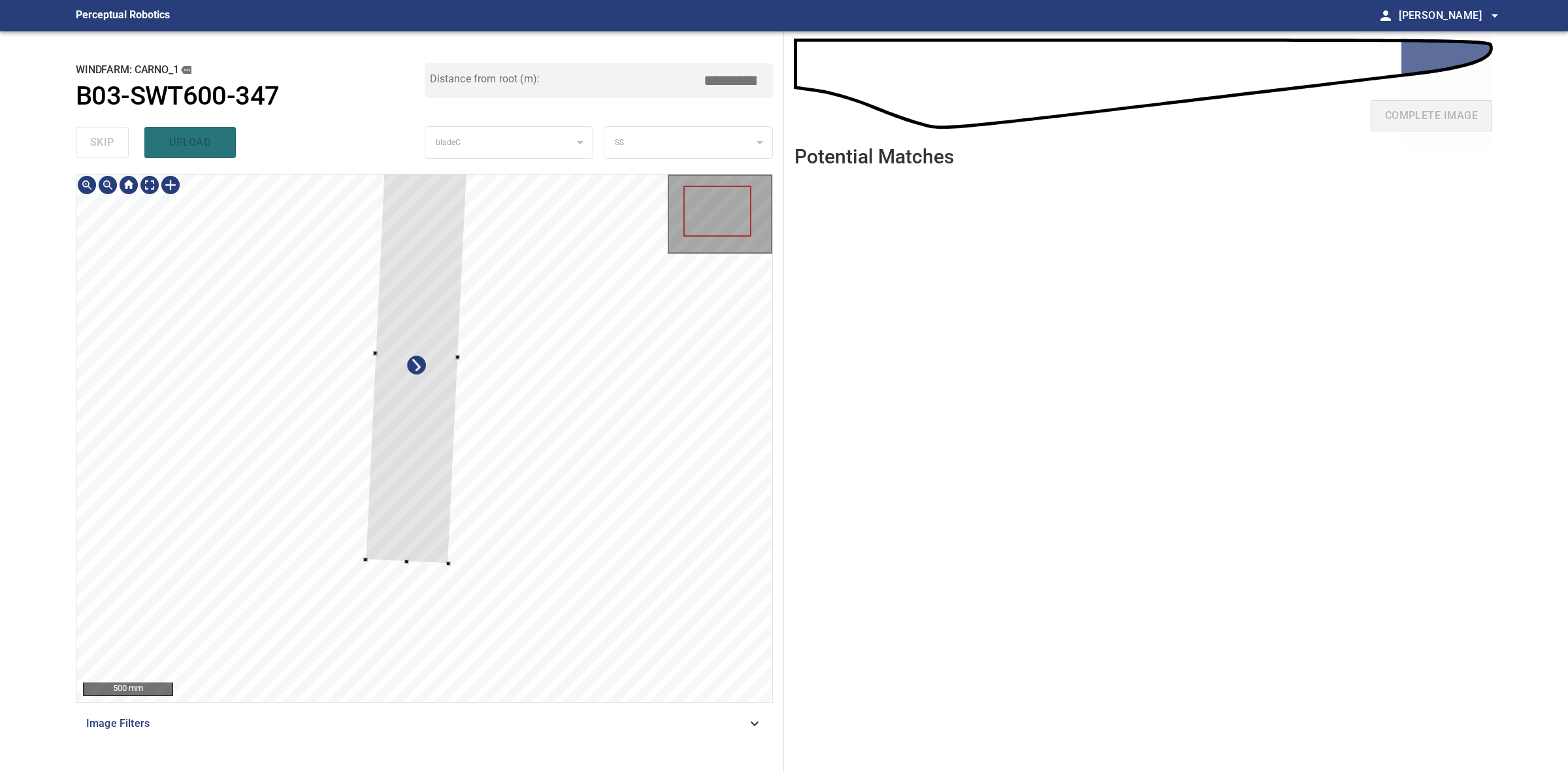
click at [446, 560] on div at bounding box center [417, 354] width 102 height 418
click at [430, 488] on div at bounding box center [412, 424] width 102 height 418
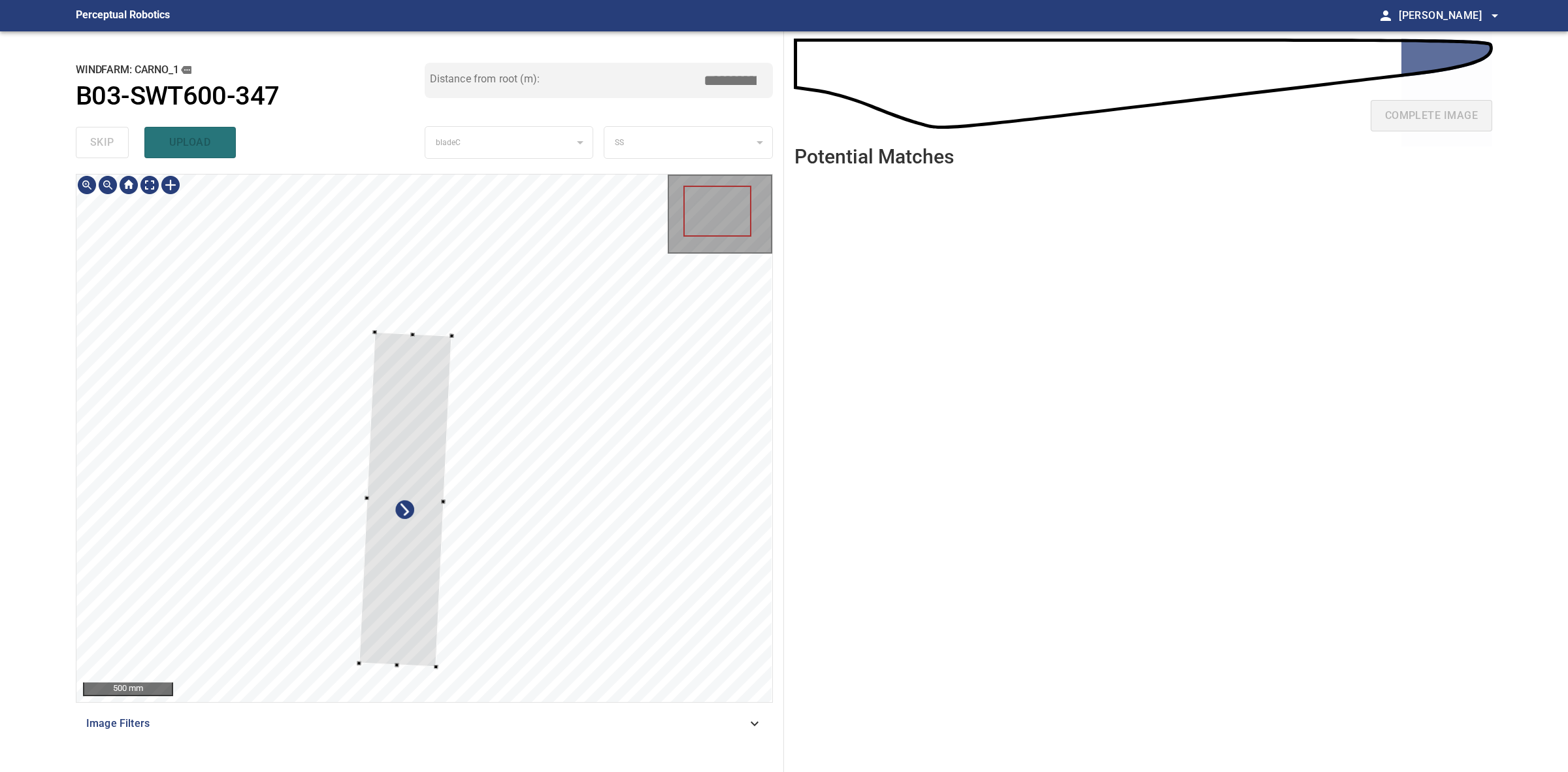
click at [451, 341] on div at bounding box center [406, 499] width 93 height 335
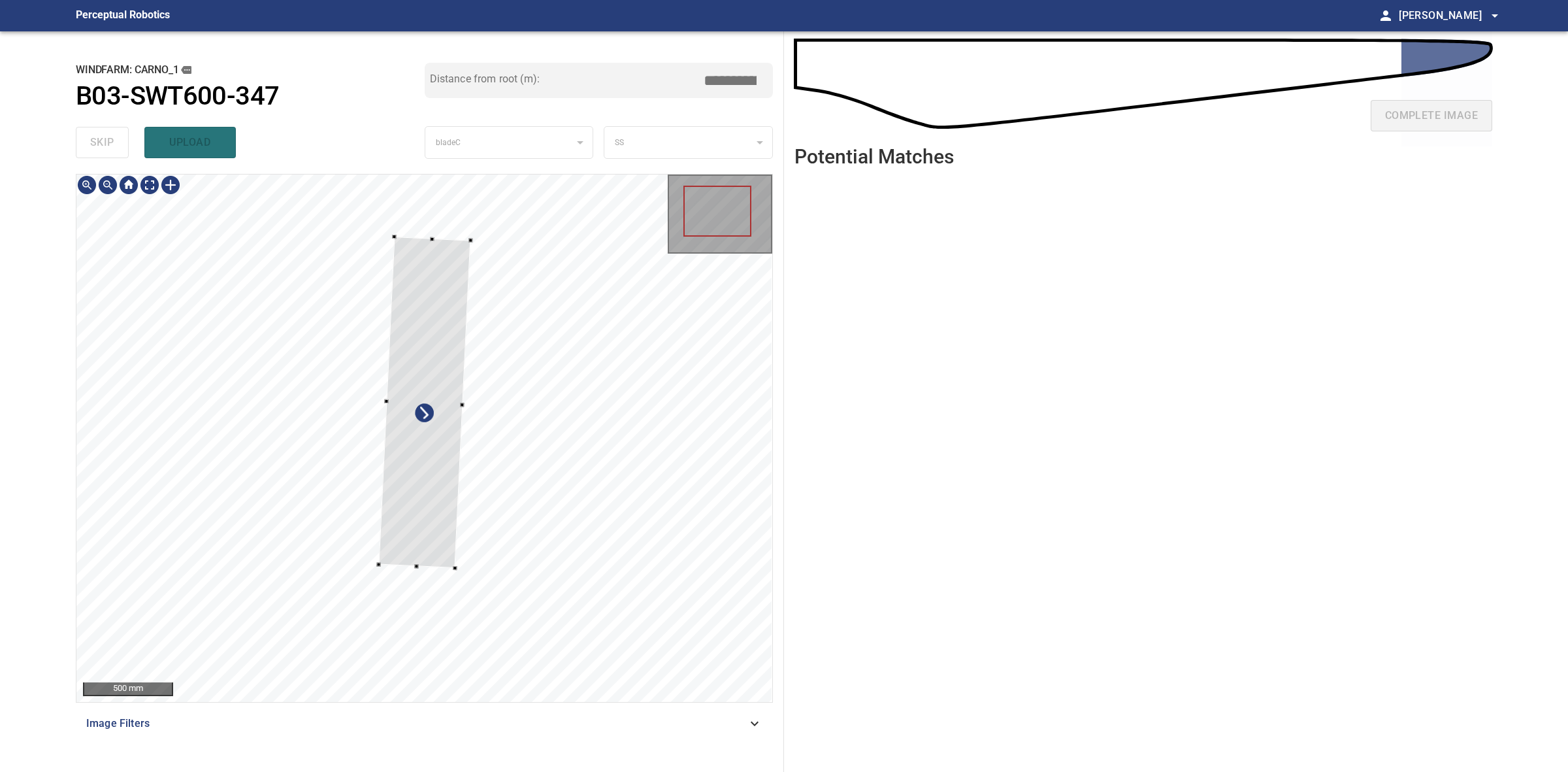
click at [452, 262] on div at bounding box center [425, 402] width 92 height 331
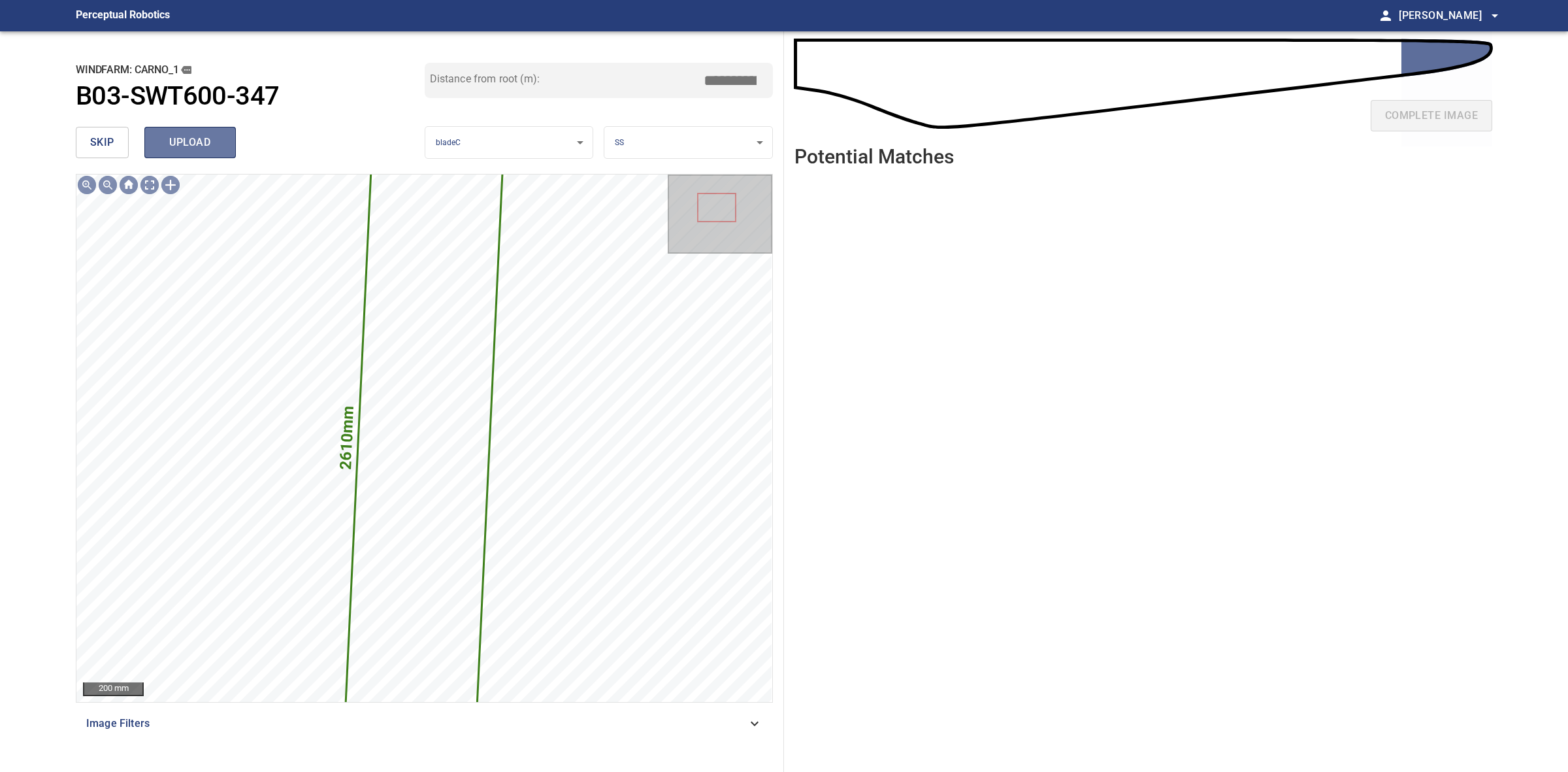
click at [212, 150] on span "upload" at bounding box center [190, 141] width 63 height 18
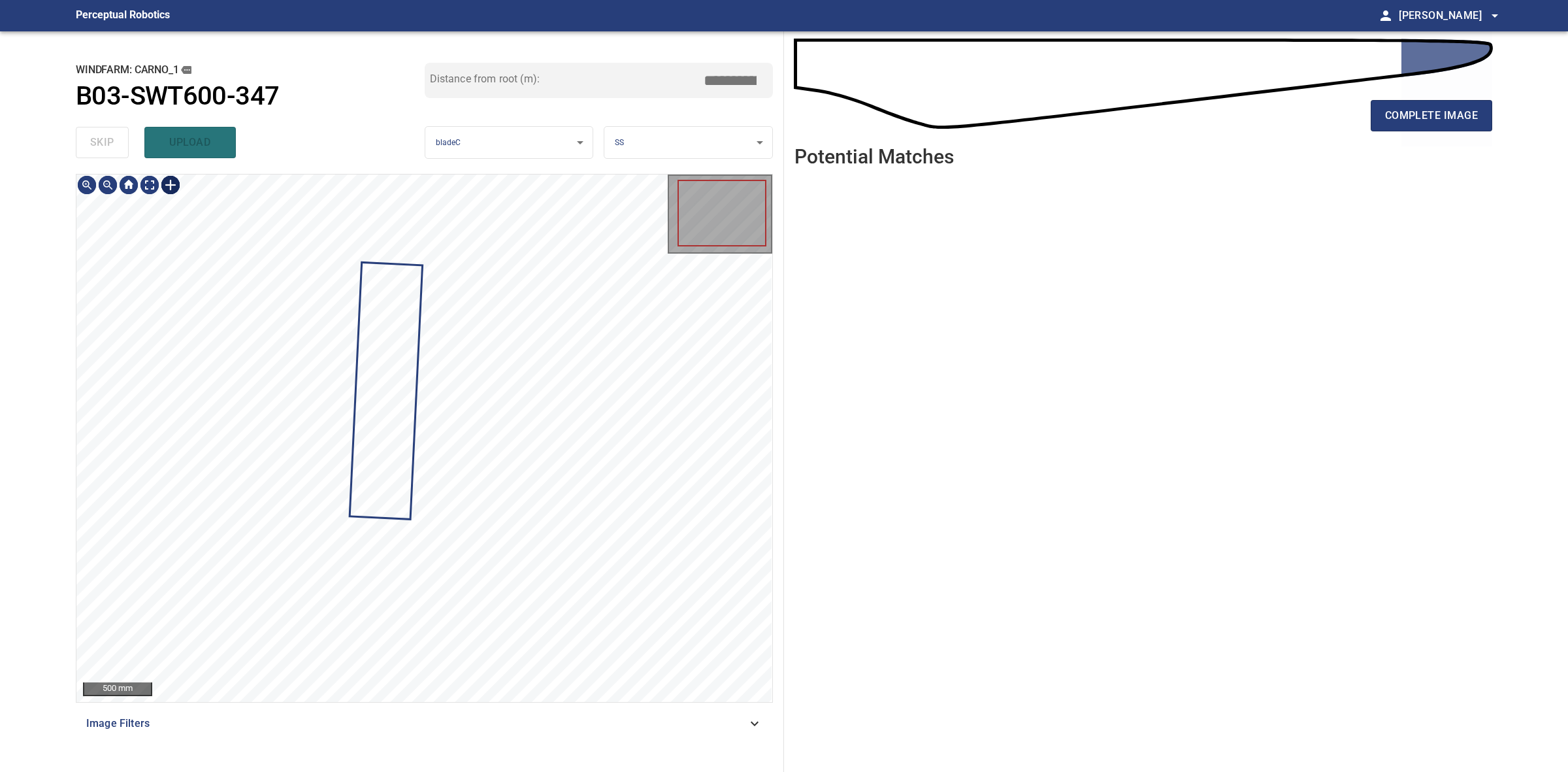
click at [177, 185] on div at bounding box center [170, 185] width 21 height 21
click at [494, 552] on div at bounding box center [424, 438] width 696 height 527
click at [433, 553] on div at bounding box center [439, 447] width 64 height 275
click at [462, 311] on div at bounding box center [460, 310] width 4 height 4
click at [464, 266] on div at bounding box center [424, 438] width 696 height 527
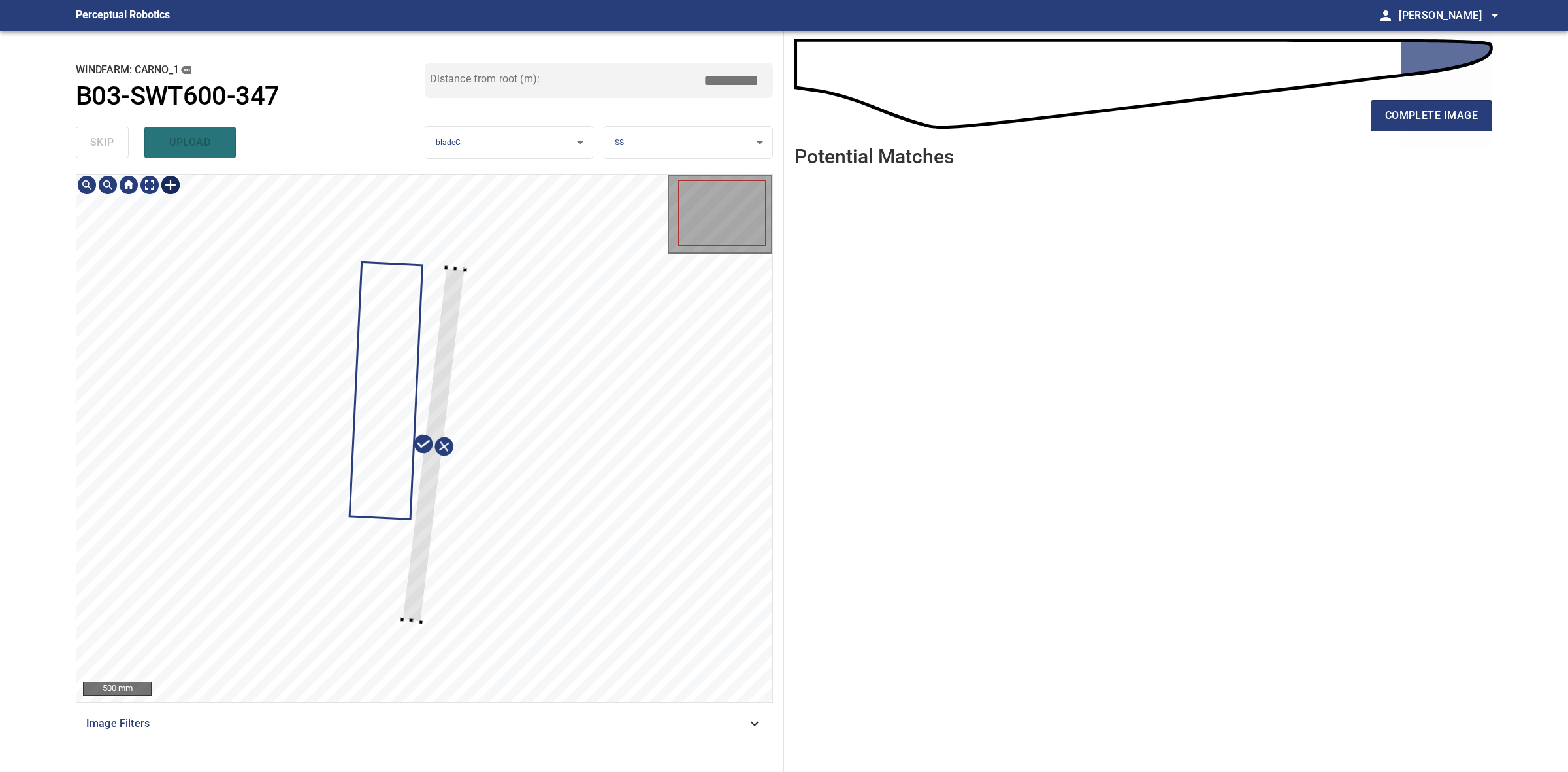
click at [403, 624] on div at bounding box center [424, 438] width 696 height 527
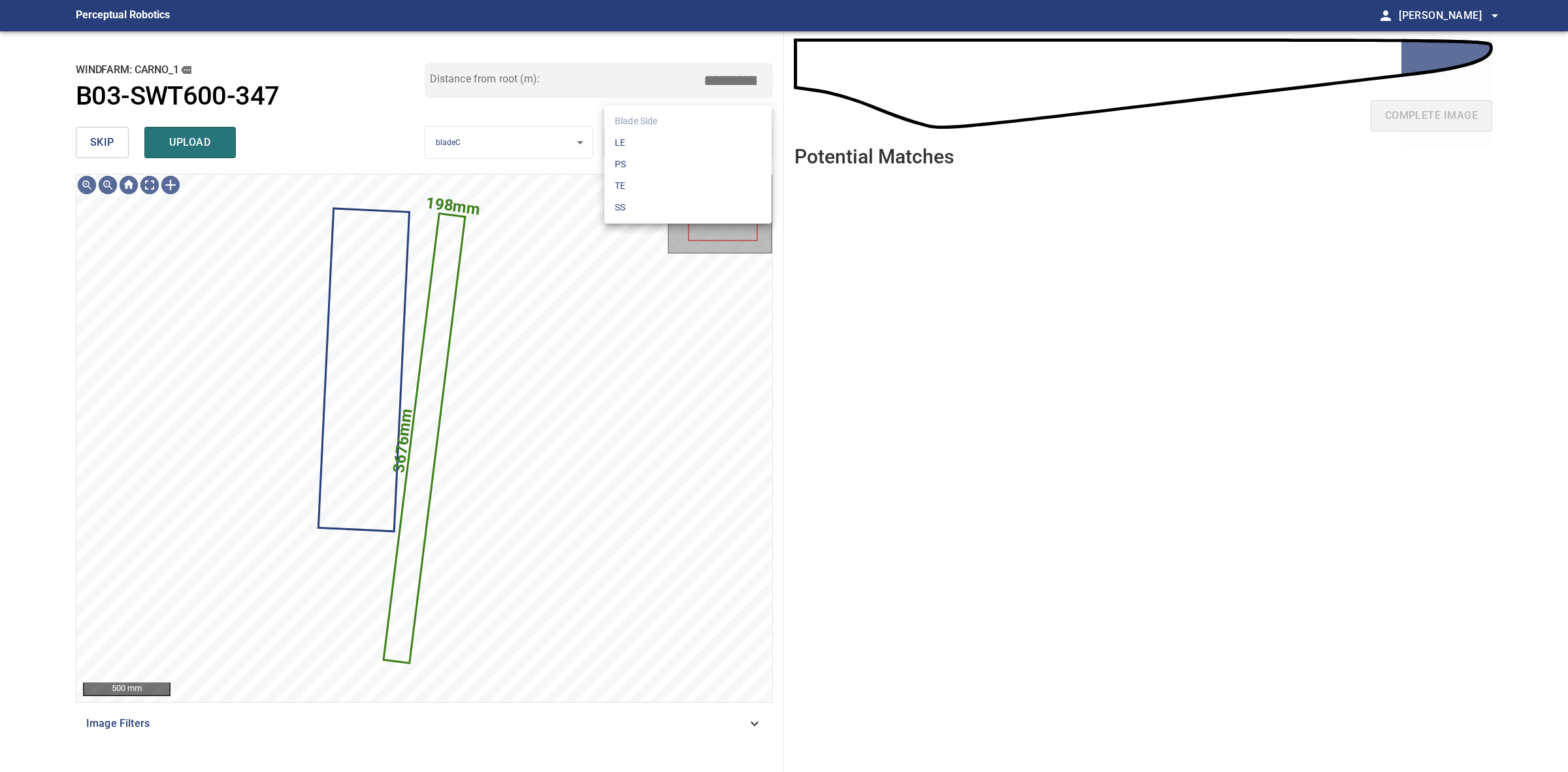
click at [651, 126] on body "**********" at bounding box center [784, 386] width 1568 height 772
click at [651, 126] on ul "Blade Side LE PS TE SS" at bounding box center [688, 164] width 167 height 118
click at [652, 130] on ul "Blade Side LE PS TE SS" at bounding box center [688, 164] width 167 height 118
click at [652, 132] on li "LE" at bounding box center [688, 142] width 167 height 21
drag, startPoint x: 732, startPoint y: 79, endPoint x: 739, endPoint y: 78, distance: 7.1
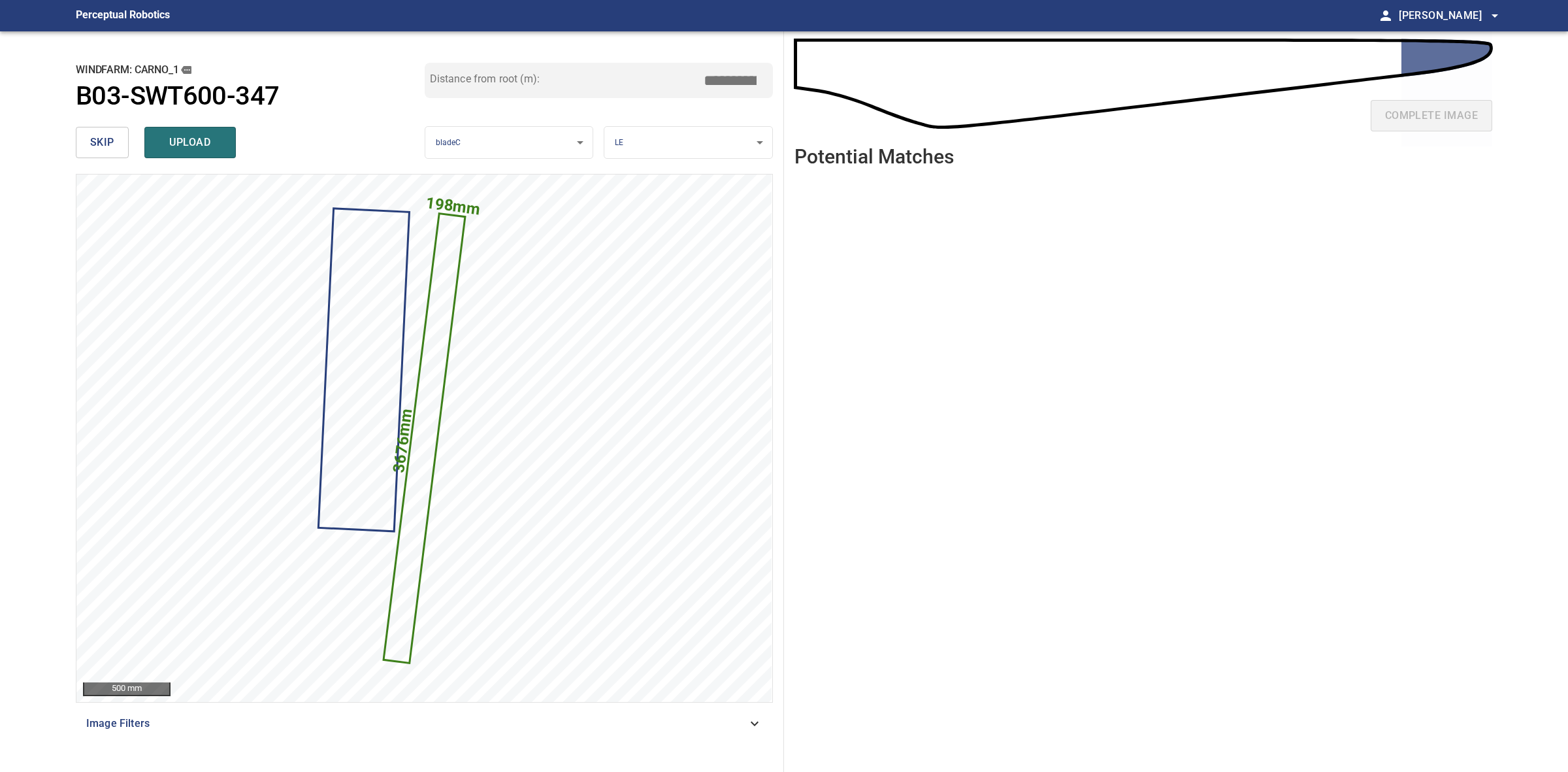
click at [739, 78] on input "*****" at bounding box center [735, 80] width 66 height 25
click at [709, 89] on input "*****" at bounding box center [735, 80] width 66 height 25
click at [729, 79] on input "*****" at bounding box center [735, 80] width 66 height 25
click at [735, 79] on input "*****" at bounding box center [735, 80] width 66 height 25
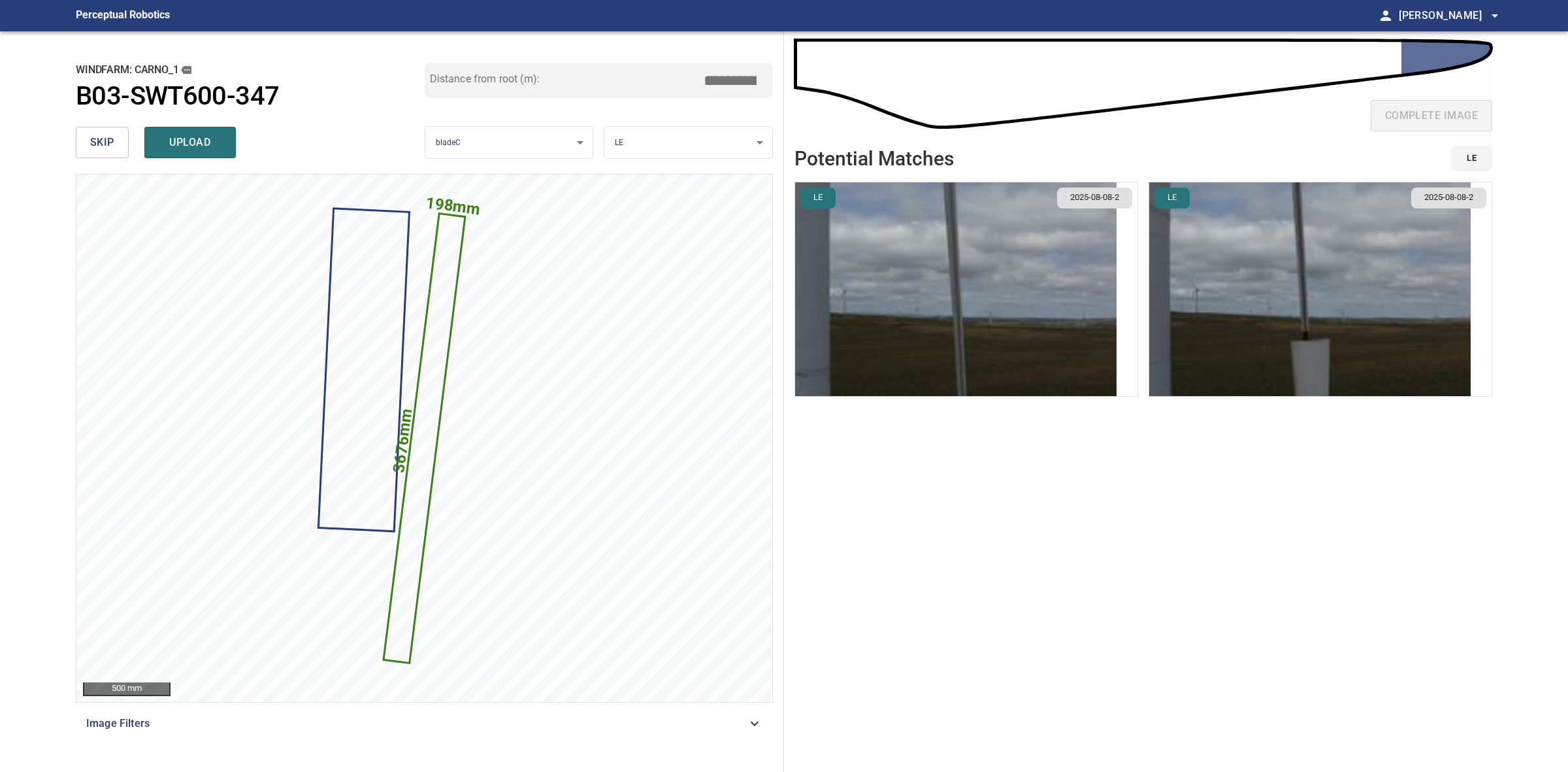
type input "*****"
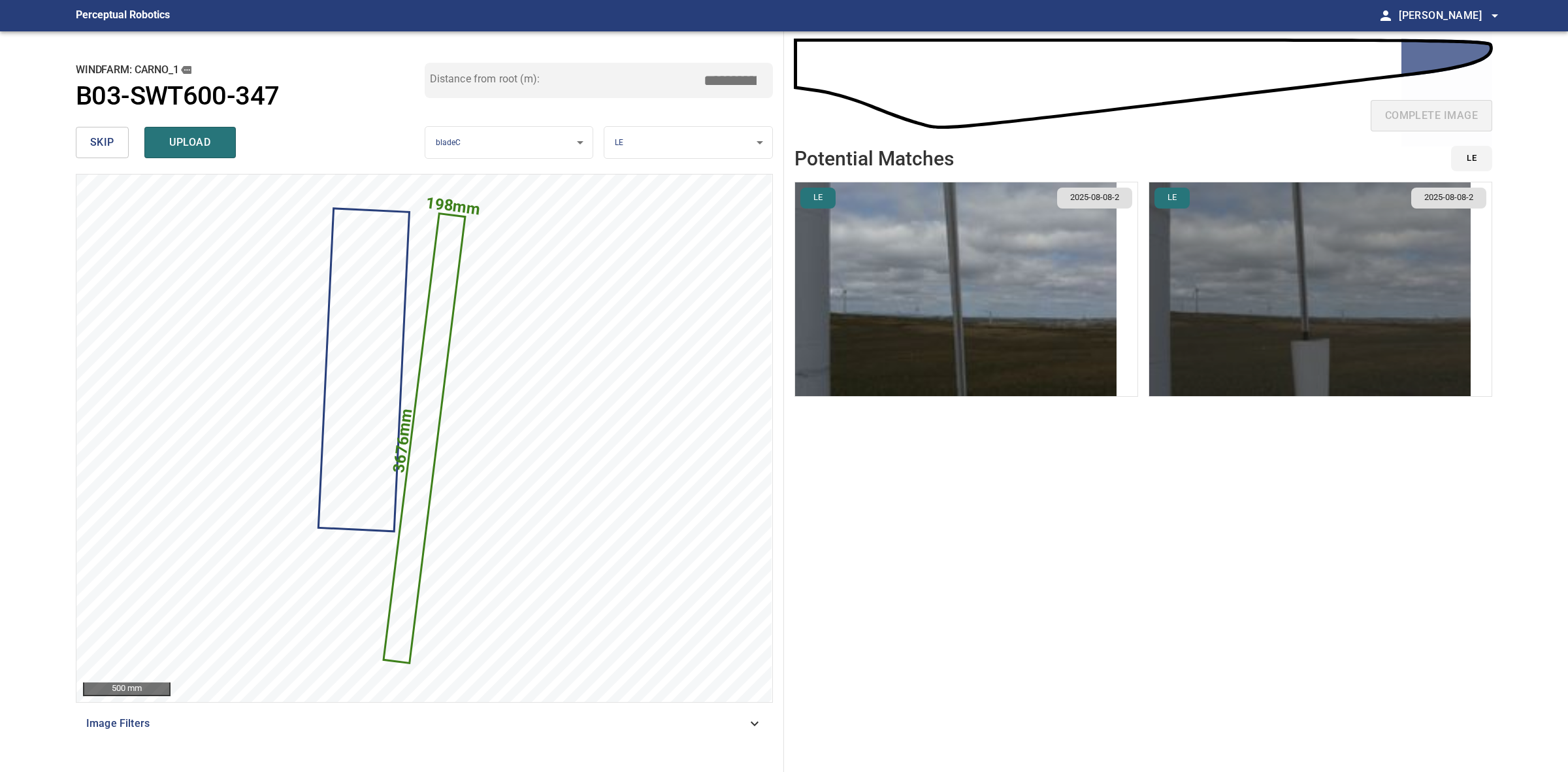
click at [1345, 338] on img "button" at bounding box center [1310, 289] width 321 height 214
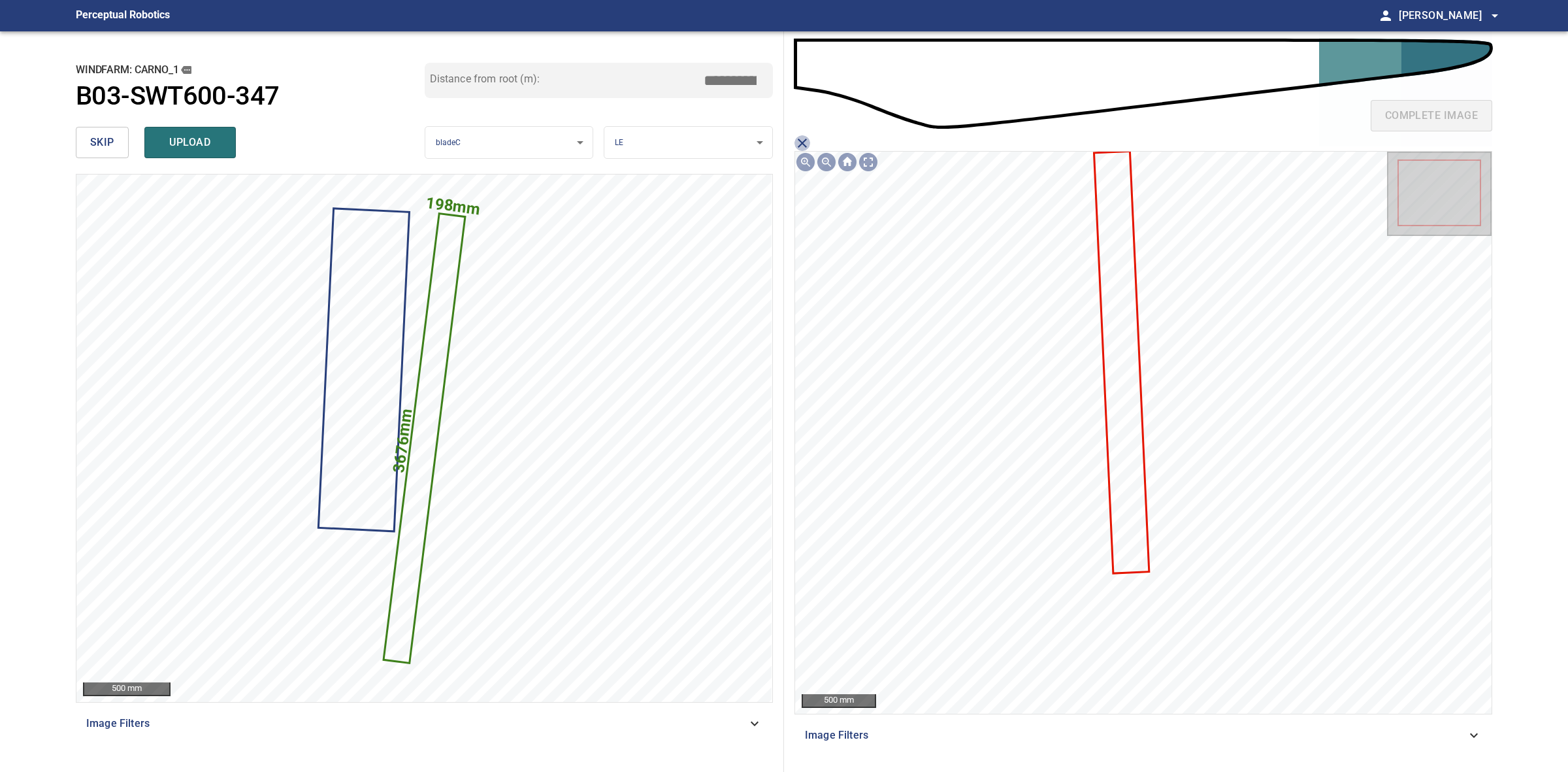
click at [801, 137] on icon "close matching imageResolution:" at bounding box center [802, 143] width 15 height 15
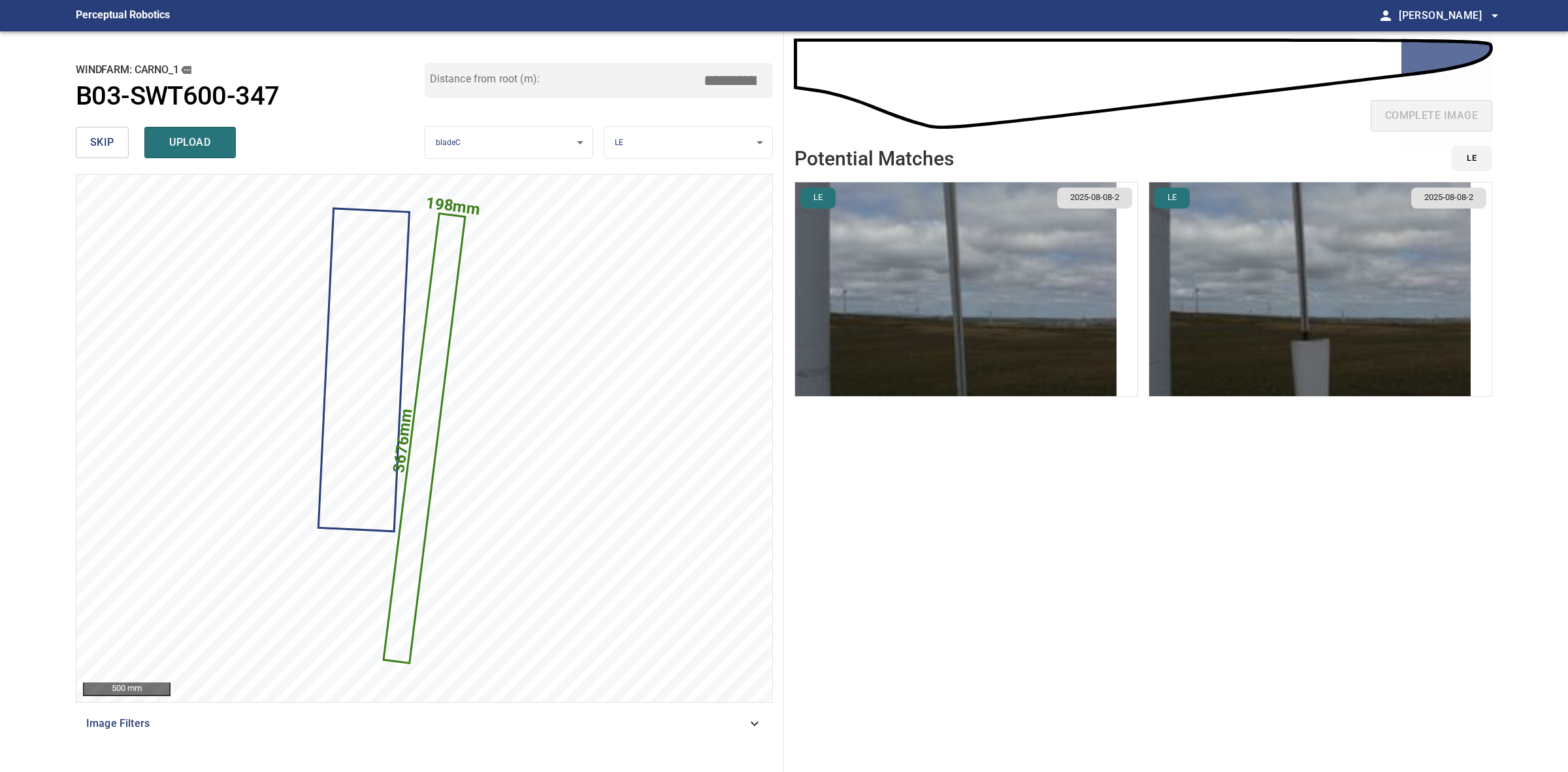
click at [1053, 338] on img "button" at bounding box center [955, 289] width 321 height 214
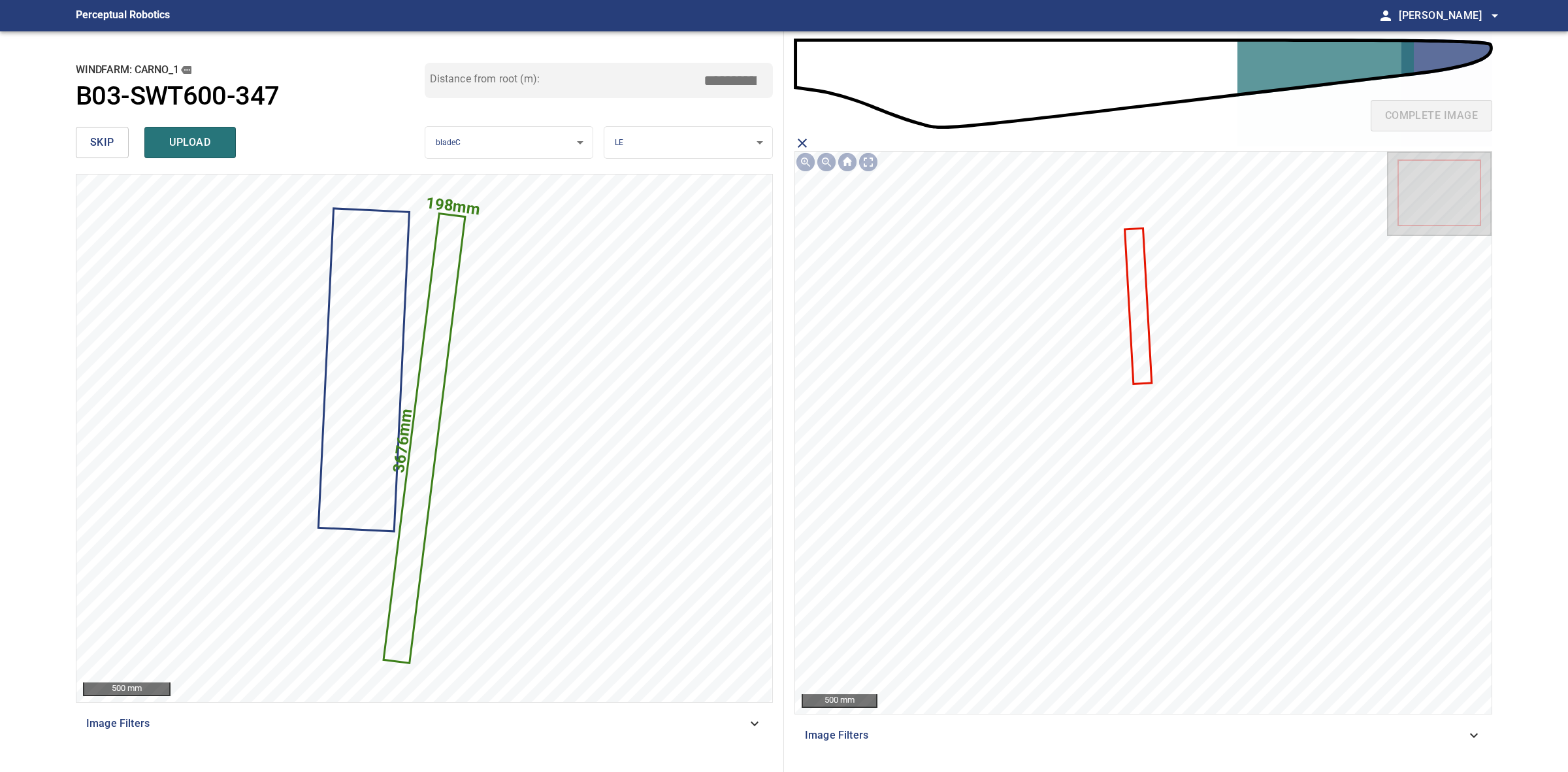
click at [802, 144] on icon "close matching imageResolution:" at bounding box center [802, 143] width 15 height 15
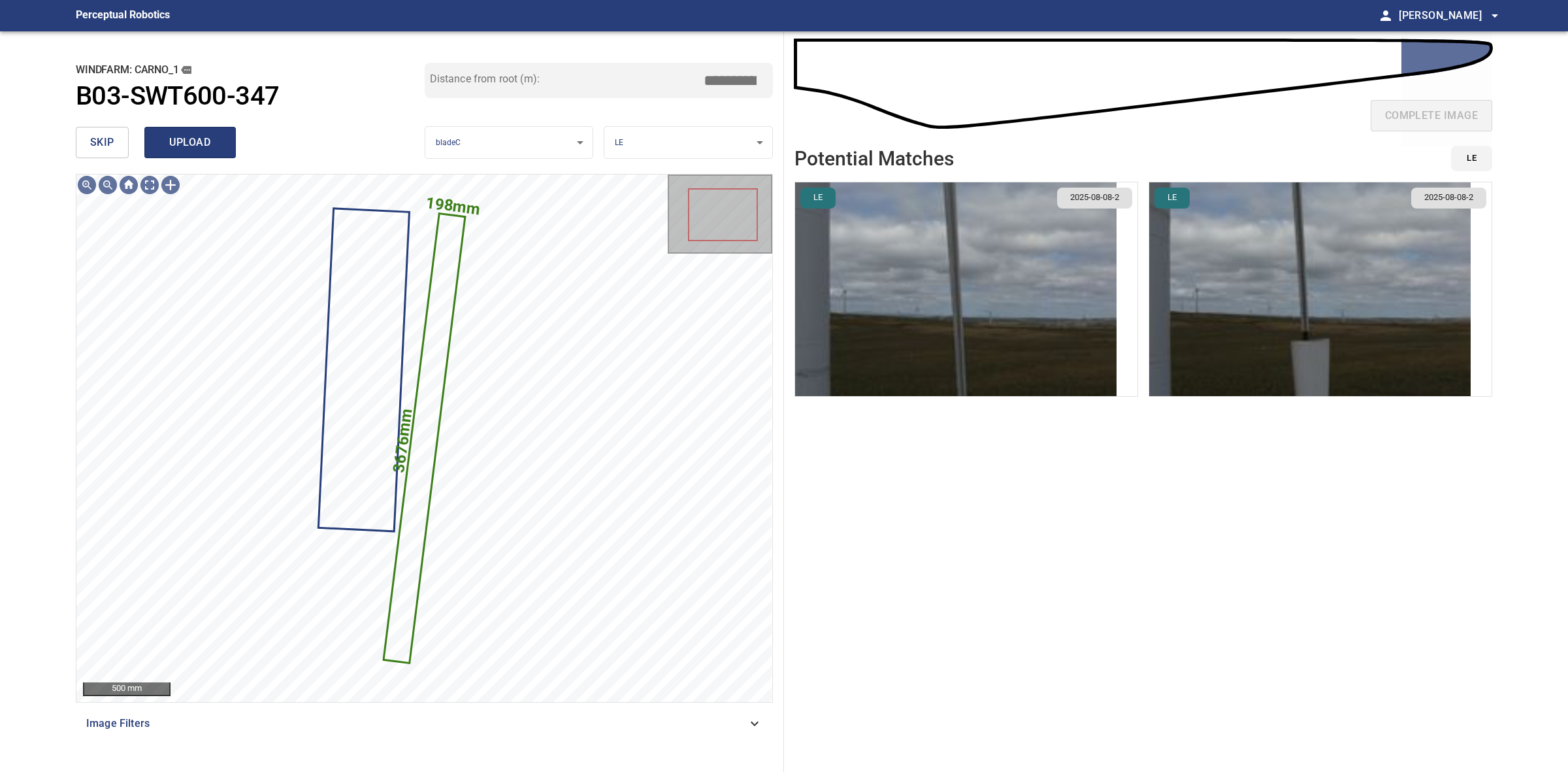
click at [198, 152] on button "upload" at bounding box center [189, 142] width 91 height 32
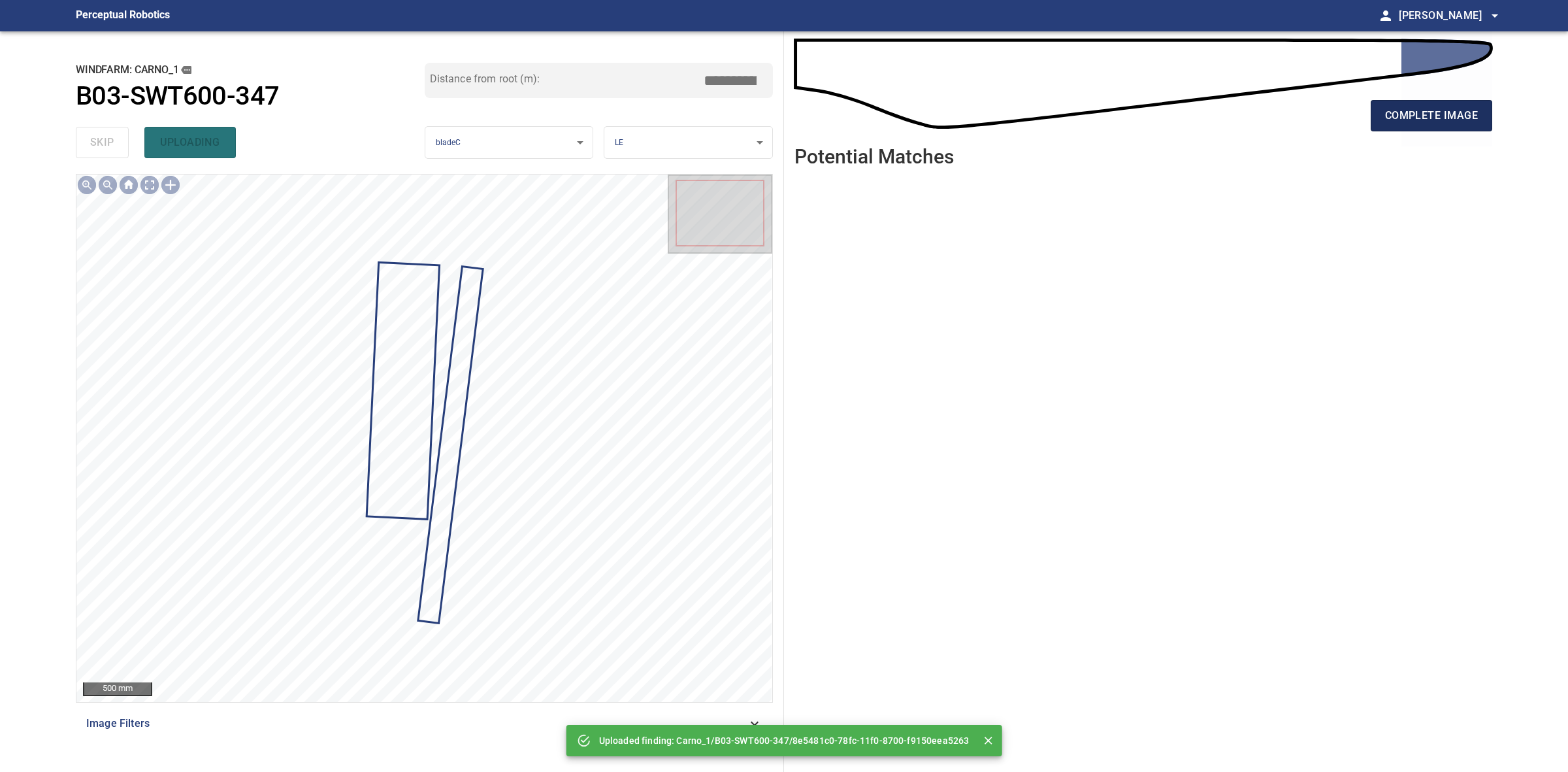
click at [1405, 115] on span "complete image" at bounding box center [1432, 115] width 93 height 18
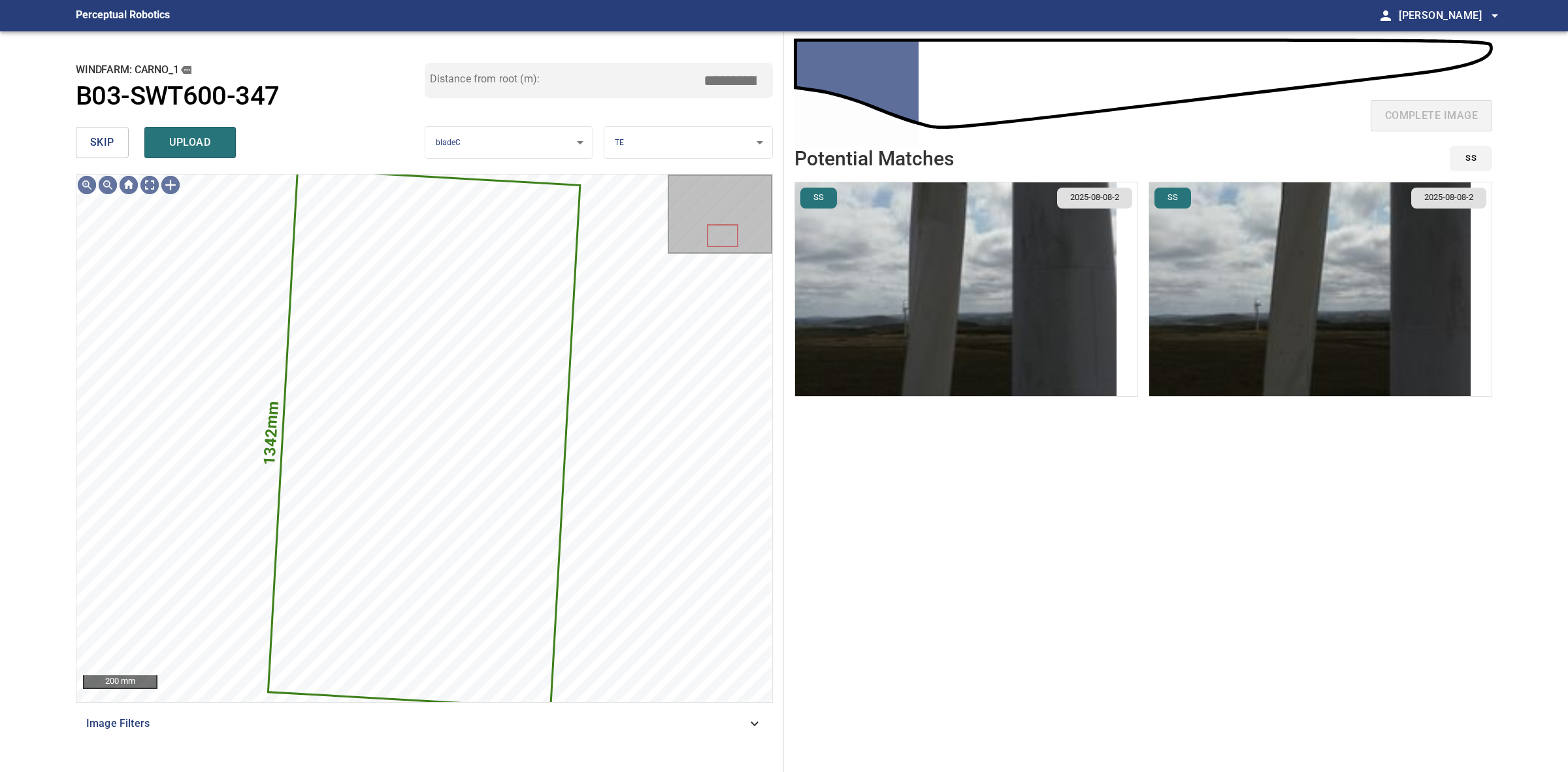
click at [82, 137] on button "skip" at bounding box center [102, 142] width 53 height 32
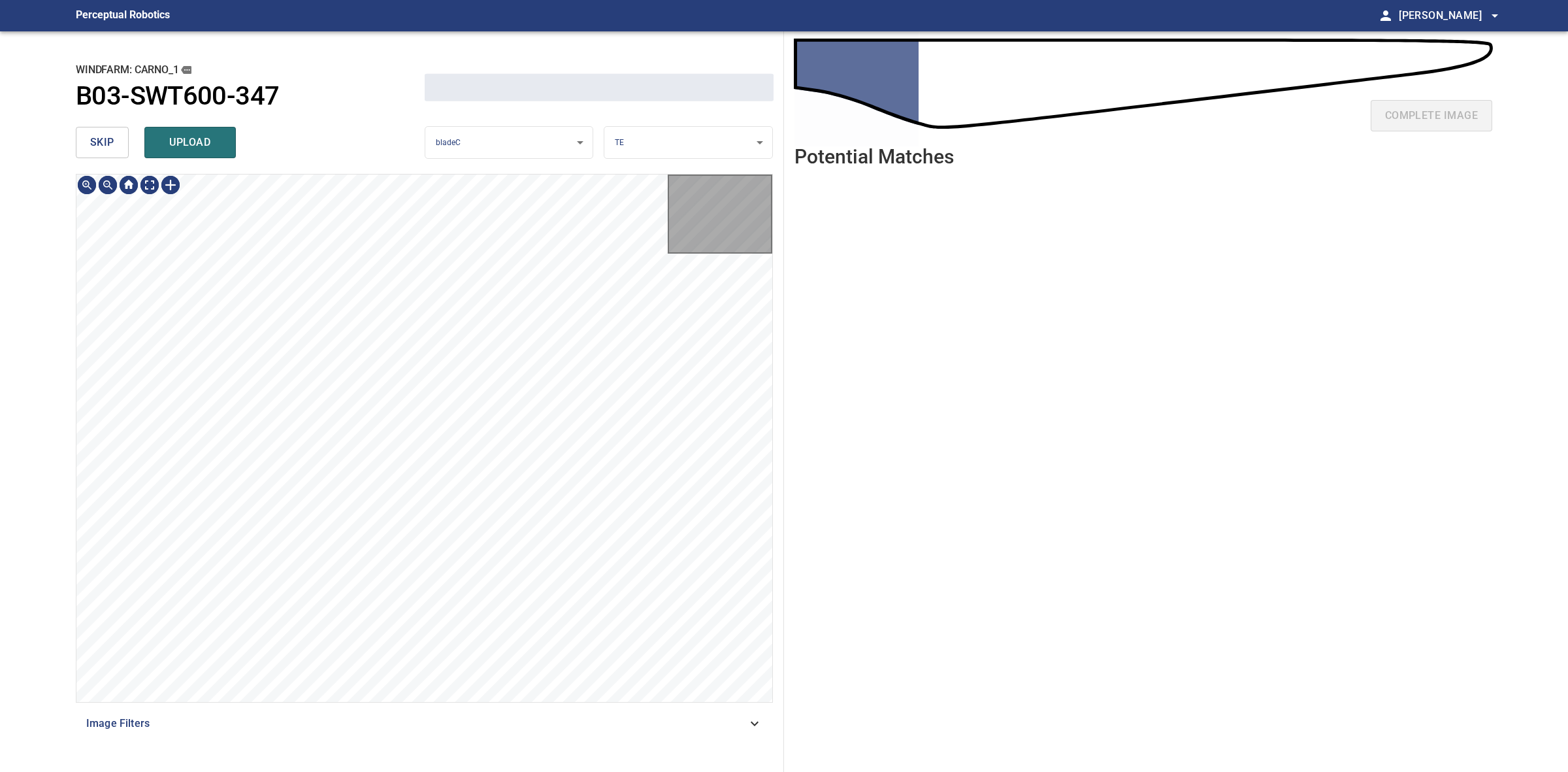
click at [82, 137] on button "skip" at bounding box center [102, 142] width 53 height 32
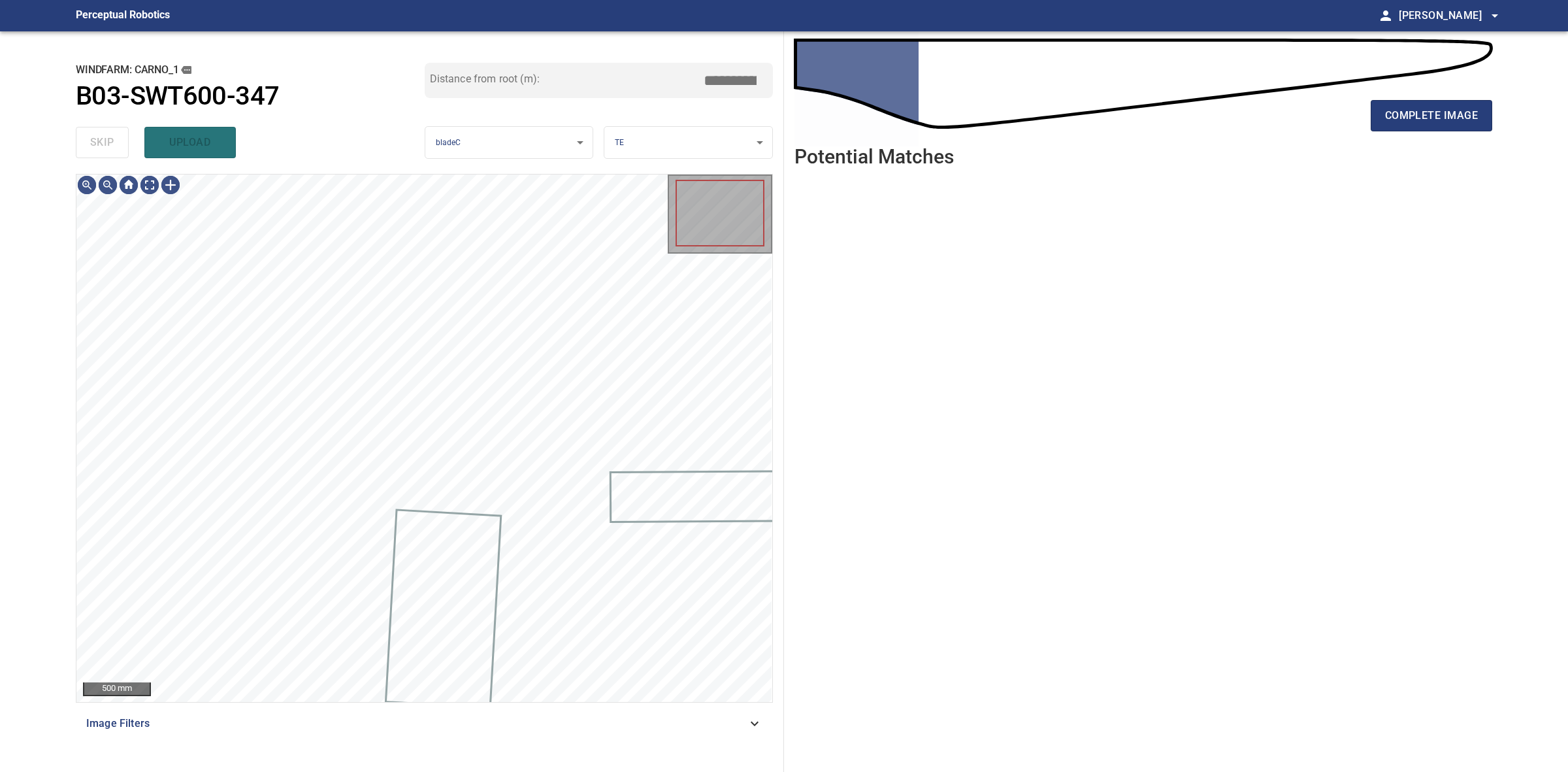
click at [83, 137] on div "skip upload" at bounding box center [250, 142] width 349 height 42
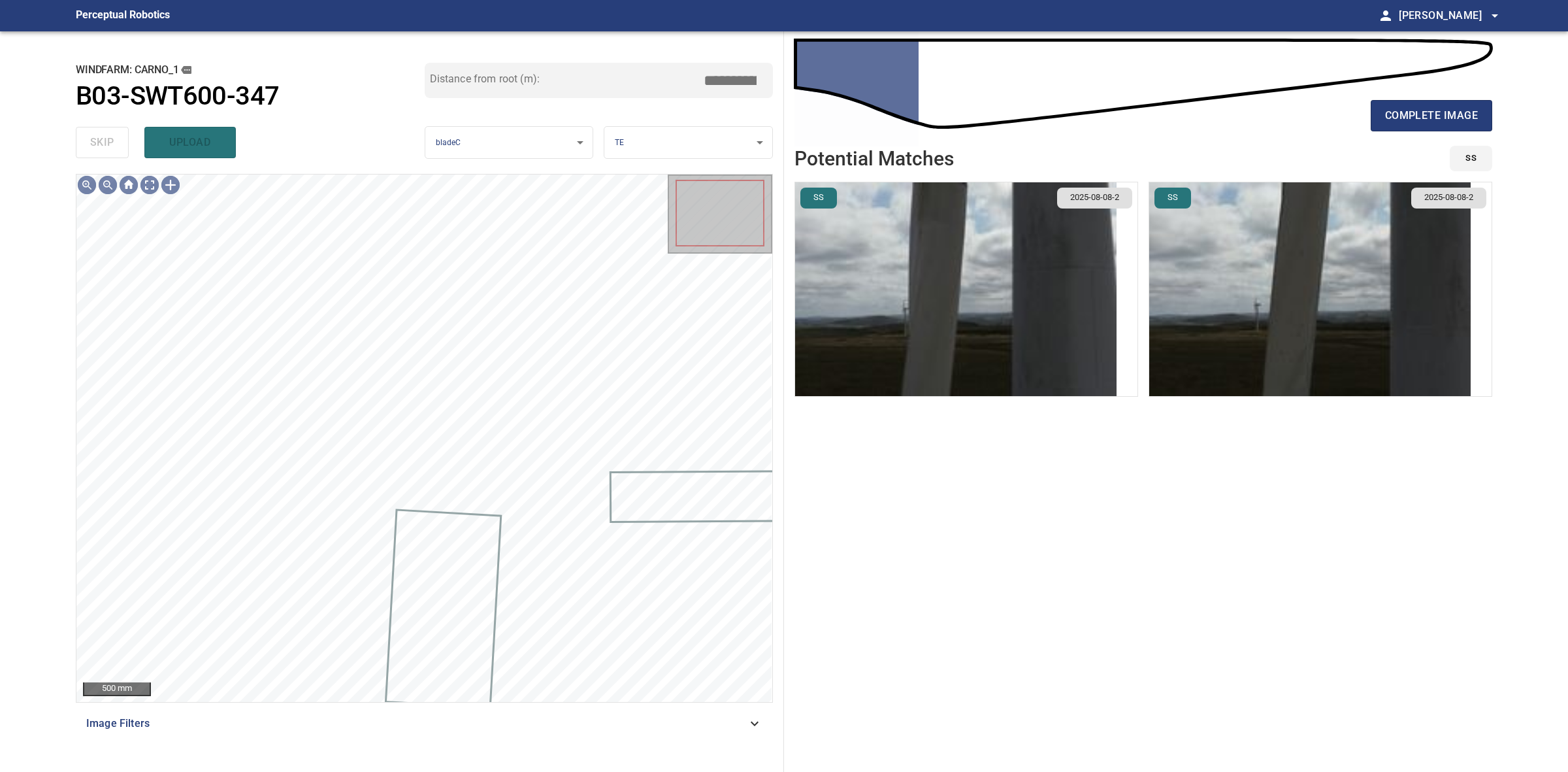
click at [83, 134] on div "skip upload" at bounding box center [250, 142] width 349 height 42
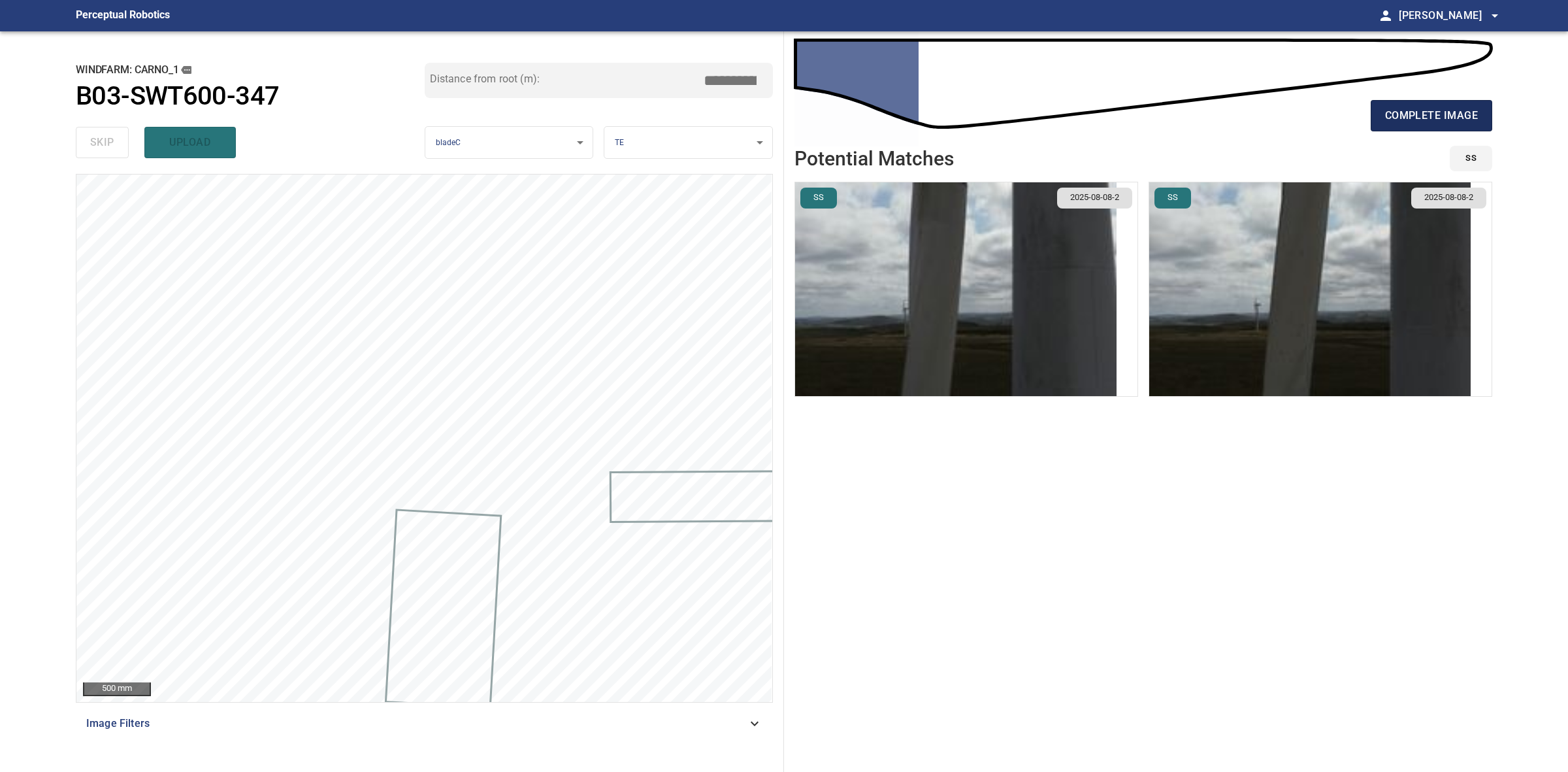
click at [1407, 128] on button "complete image" at bounding box center [1432, 115] width 122 height 32
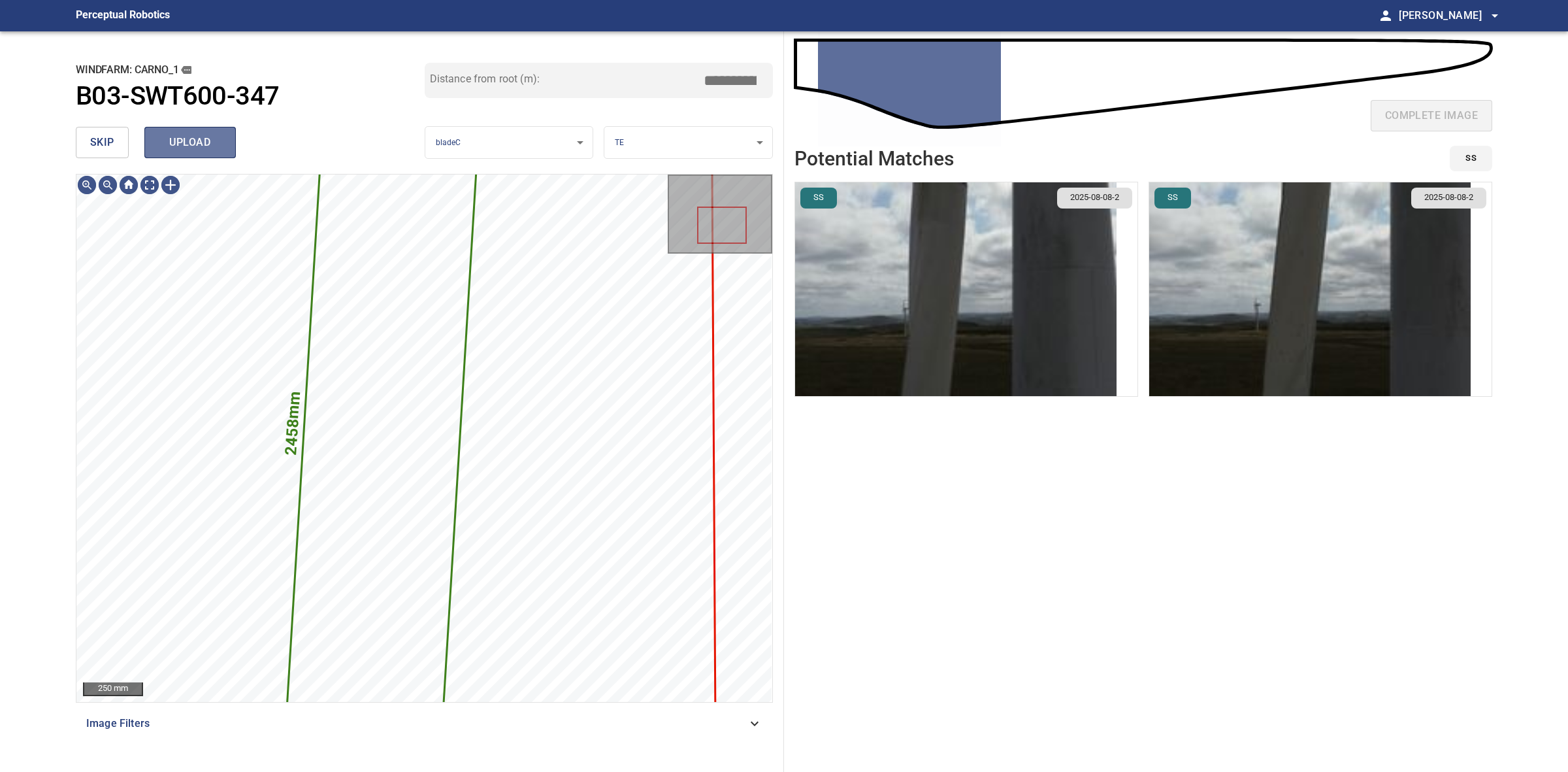
click at [191, 155] on button "upload" at bounding box center [189, 142] width 91 height 32
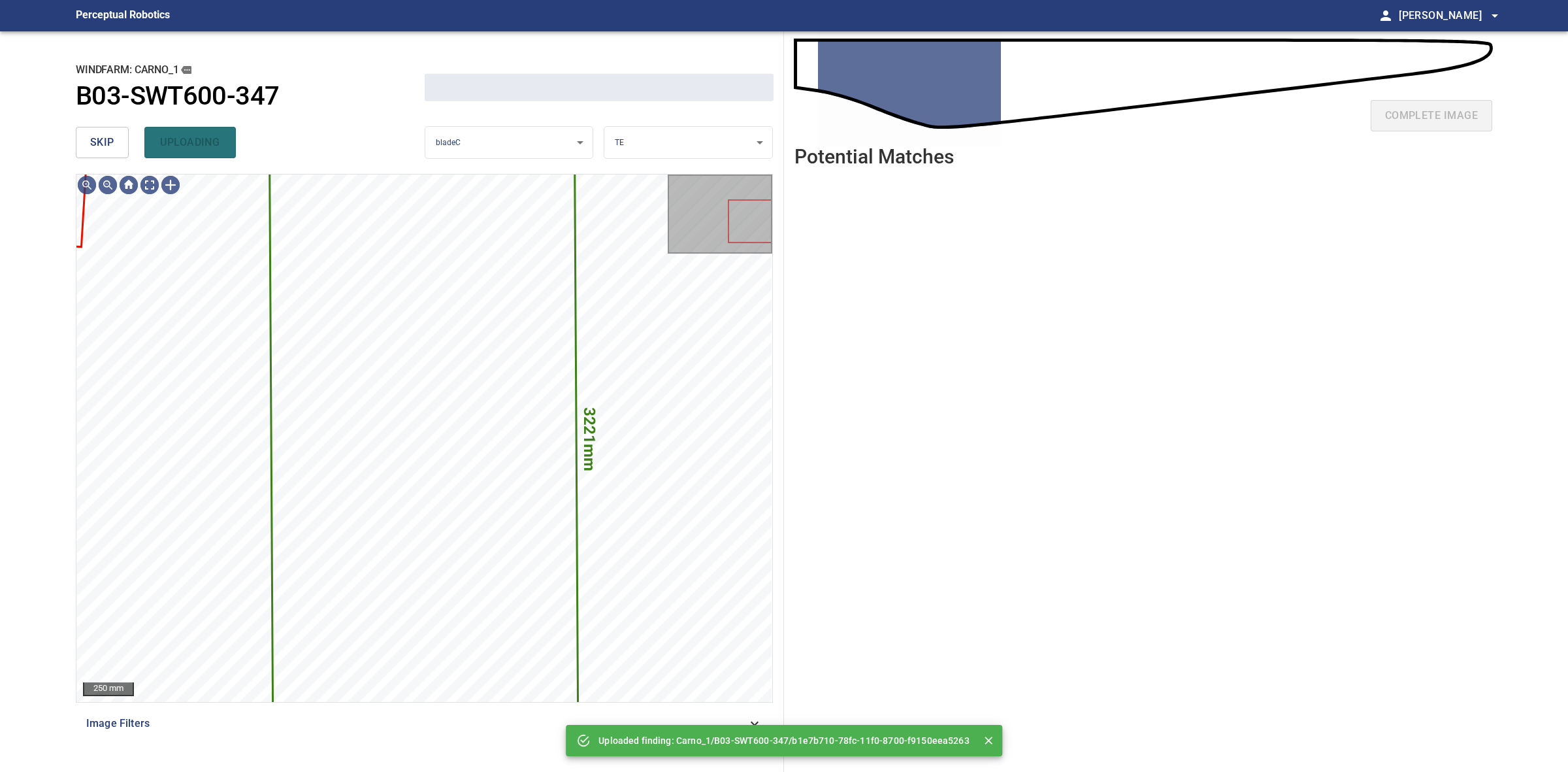
click at [107, 144] on span "skip" at bounding box center [102, 141] width 24 height 18
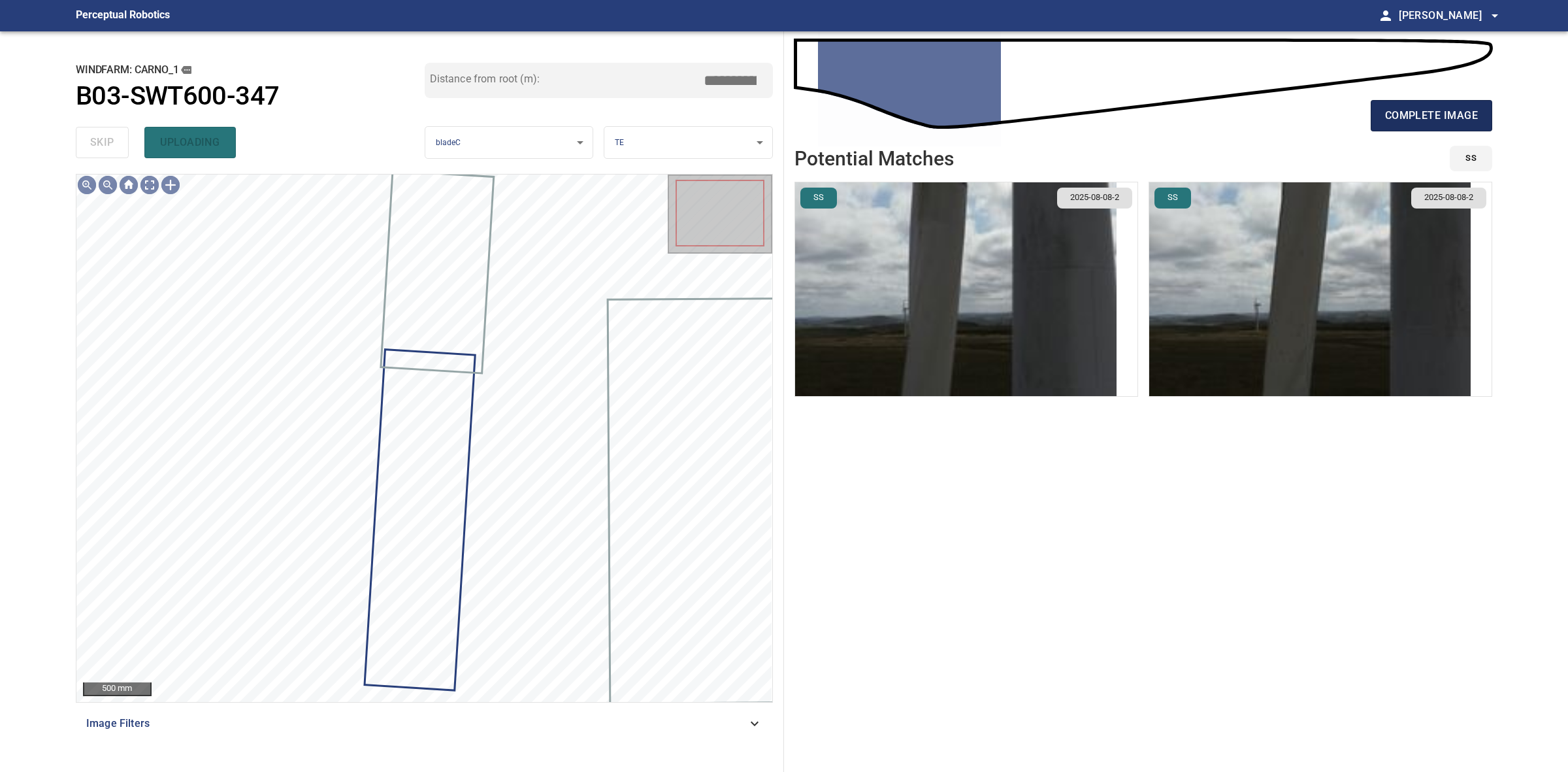
click at [1386, 102] on button "complete image" at bounding box center [1432, 115] width 122 height 32
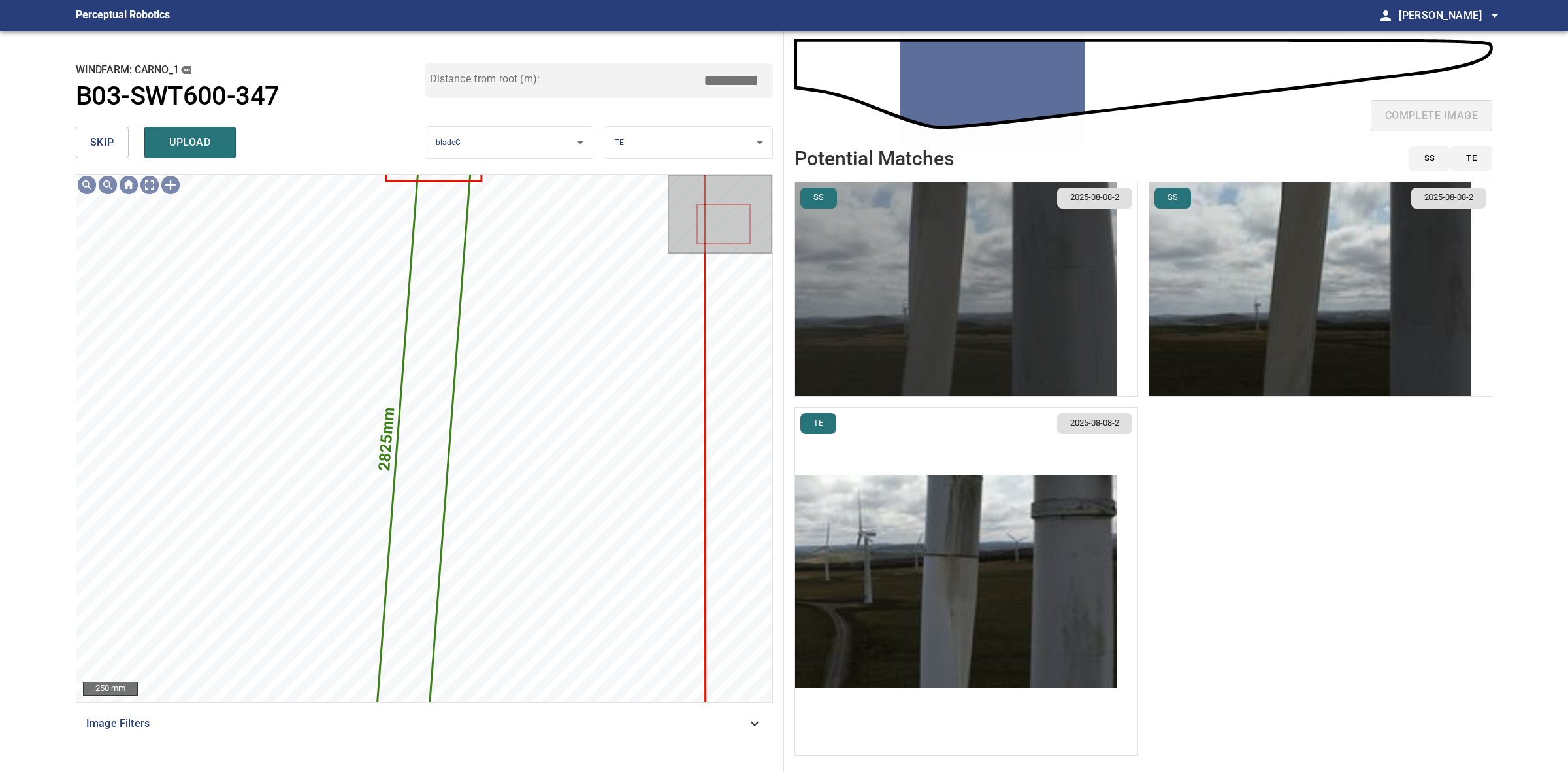
click at [971, 308] on img "button" at bounding box center [955, 289] width 321 height 214
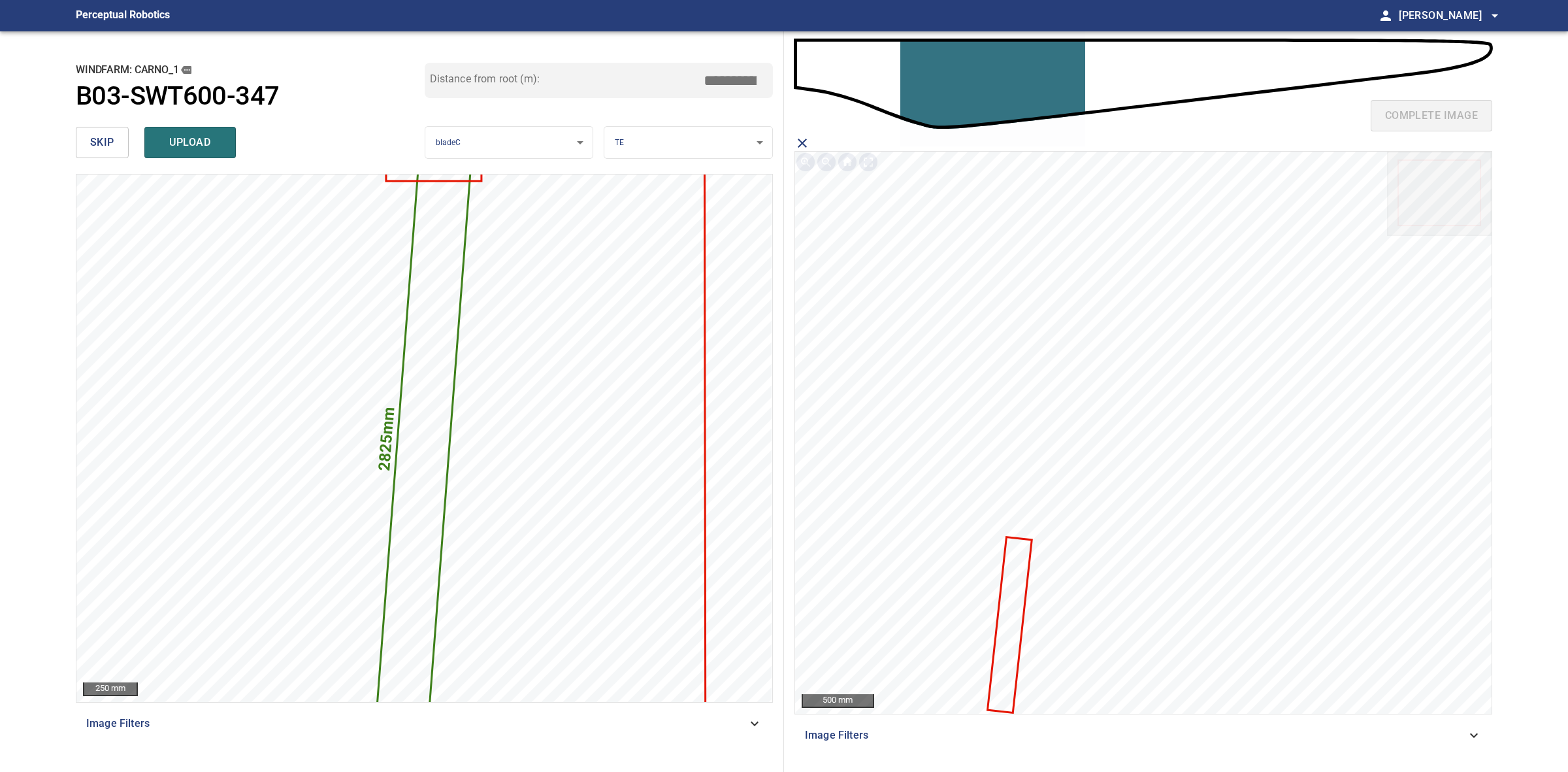
click at [1011, 589] on icon at bounding box center [1010, 624] width 43 height 173
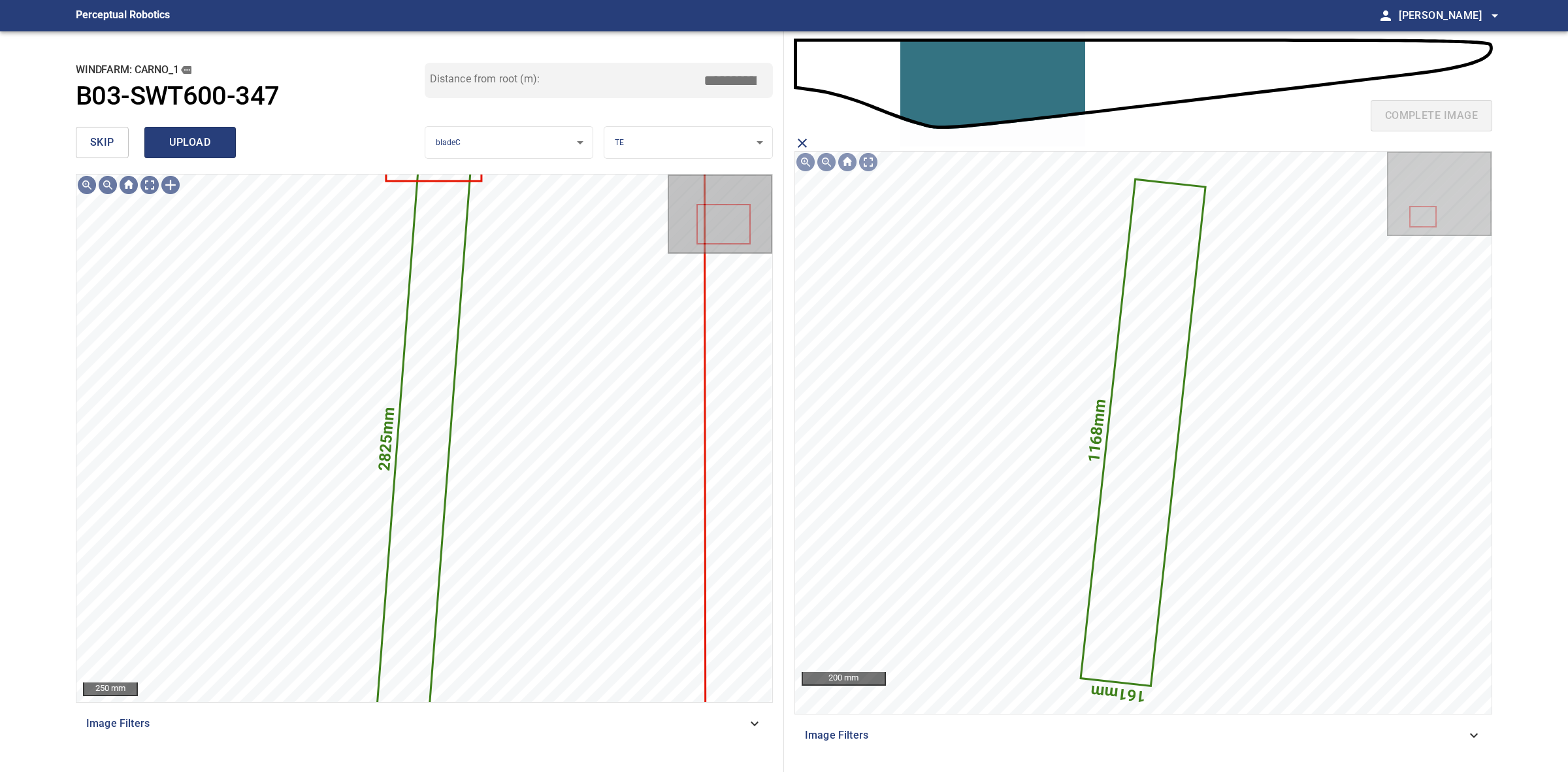
click at [184, 142] on span "upload" at bounding box center [190, 141] width 63 height 18
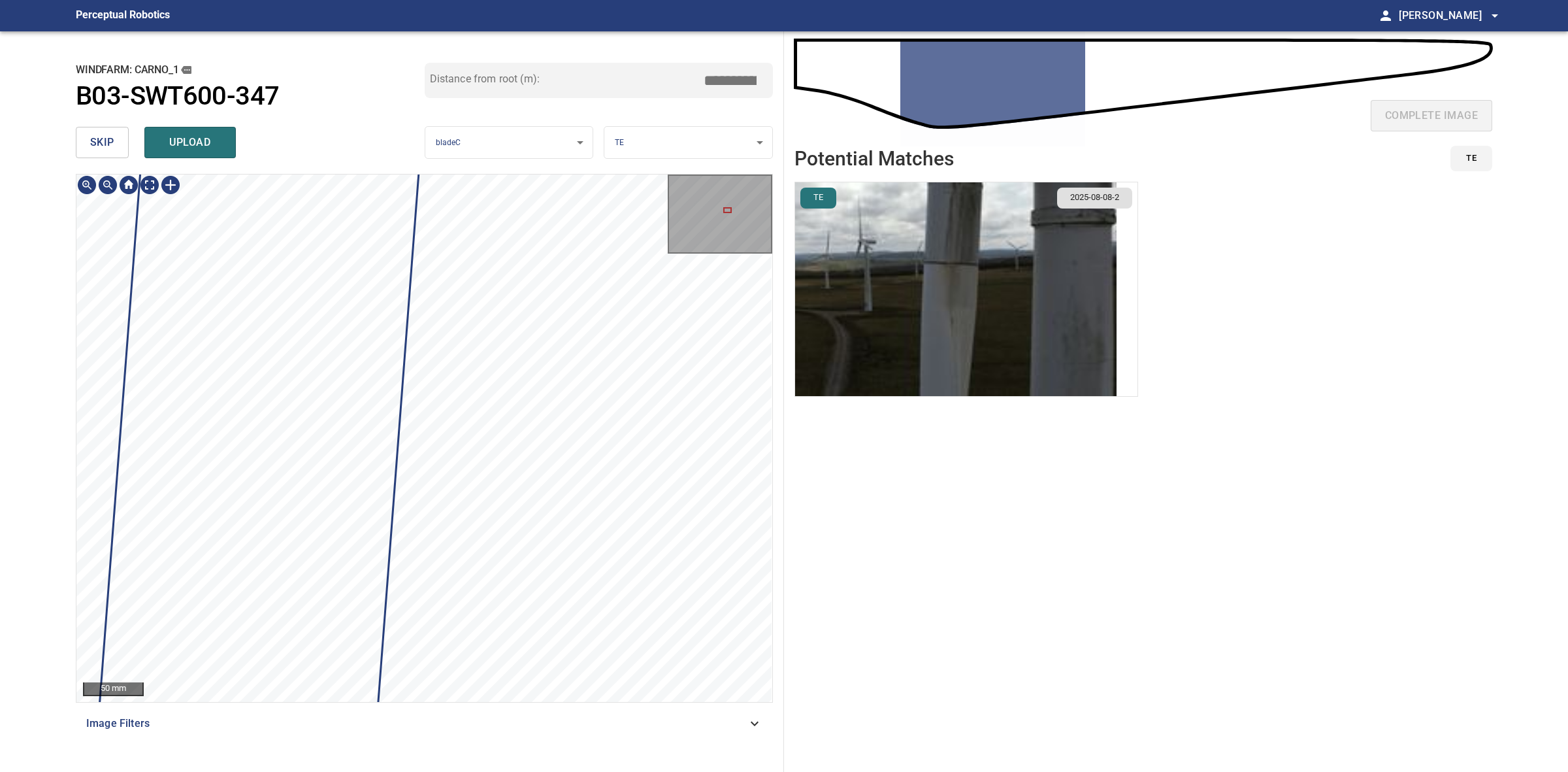
click at [100, 151] on span "skip" at bounding box center [102, 141] width 24 height 18
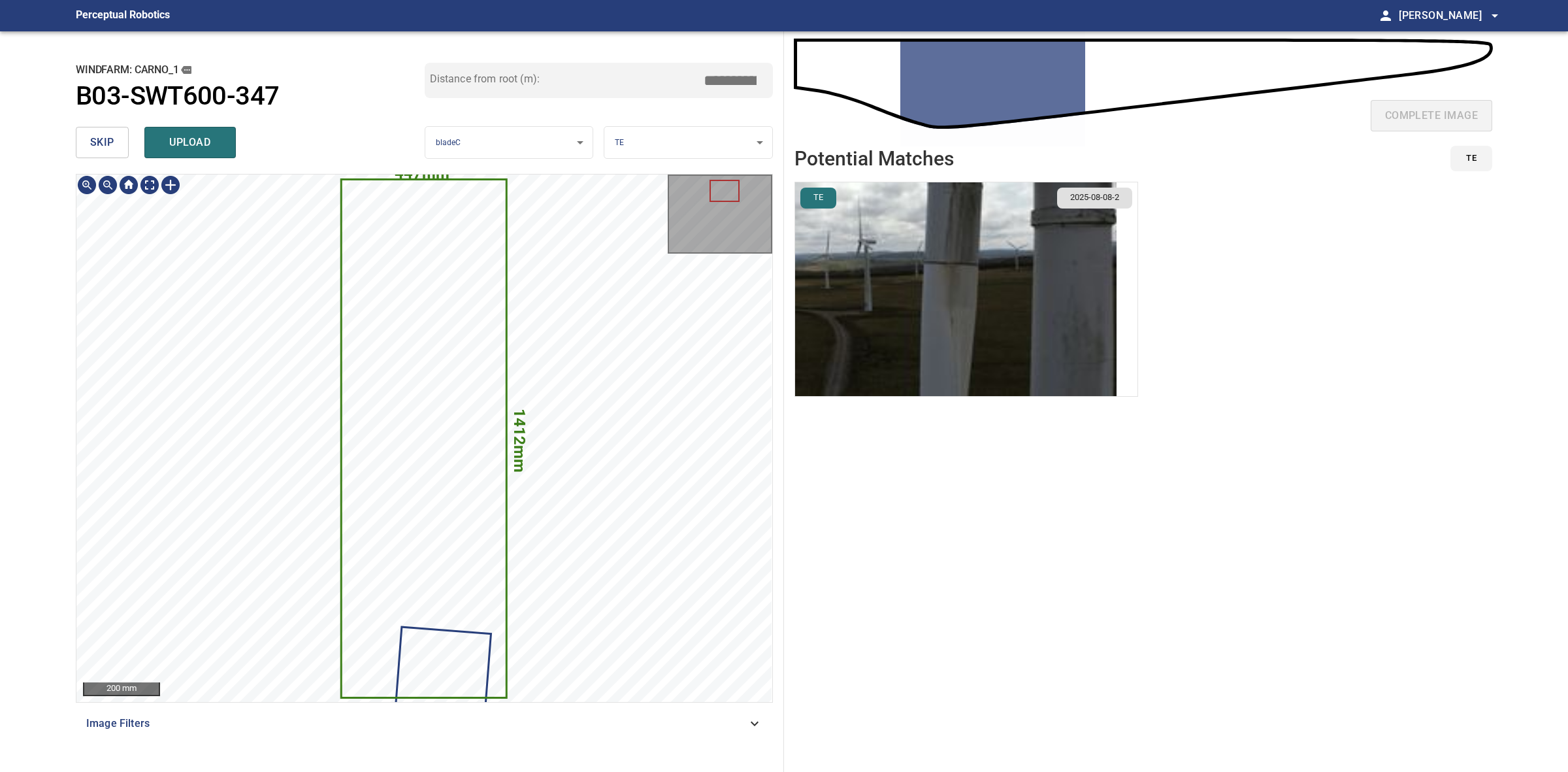
click at [435, 348] on icon at bounding box center [424, 439] width 164 height 516
click at [110, 147] on span "skip" at bounding box center [102, 141] width 24 height 18
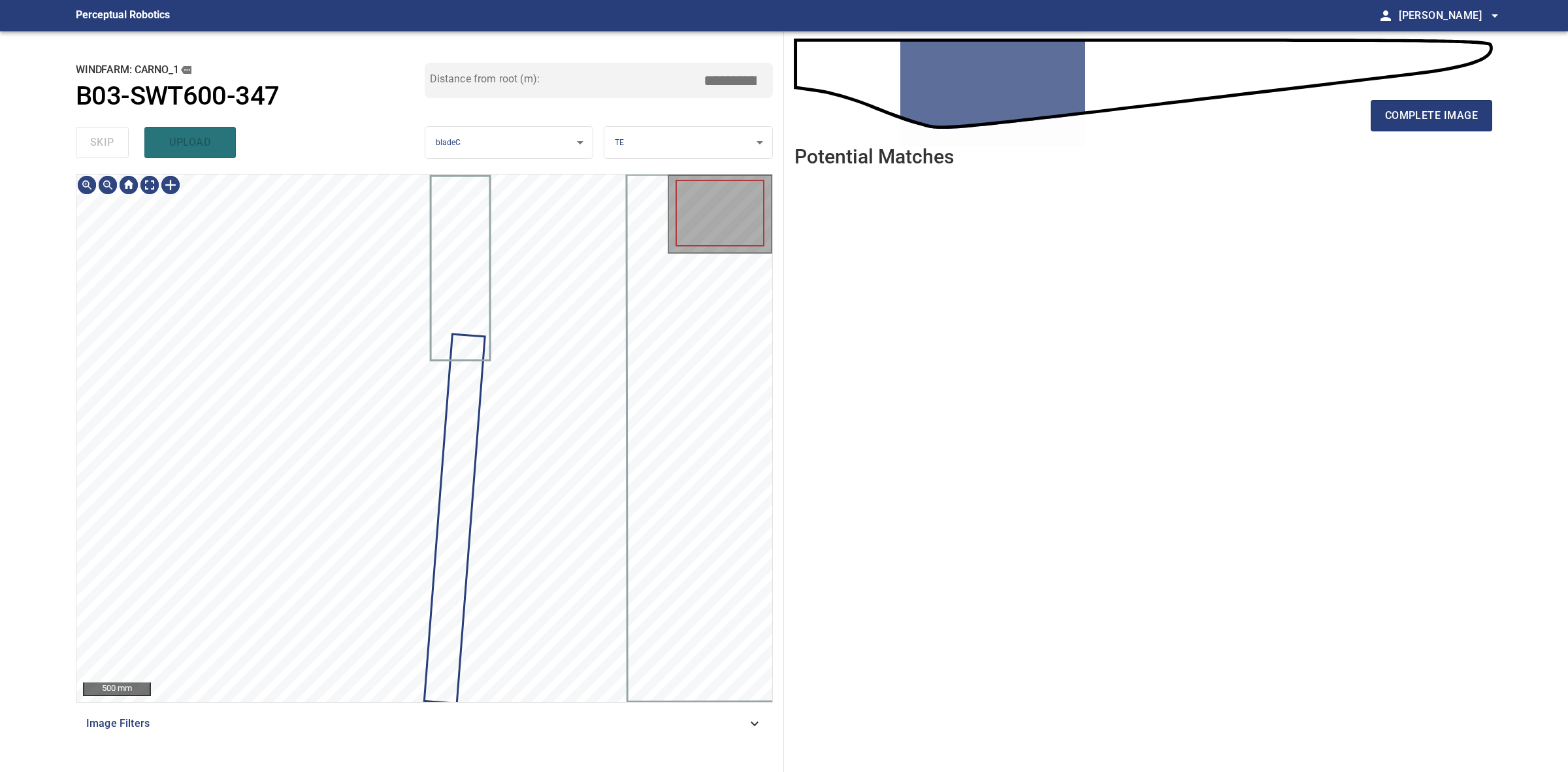
click at [110, 147] on div "skip upload" at bounding box center [250, 142] width 349 height 42
click at [1384, 128] on button "complete image" at bounding box center [1432, 115] width 122 height 32
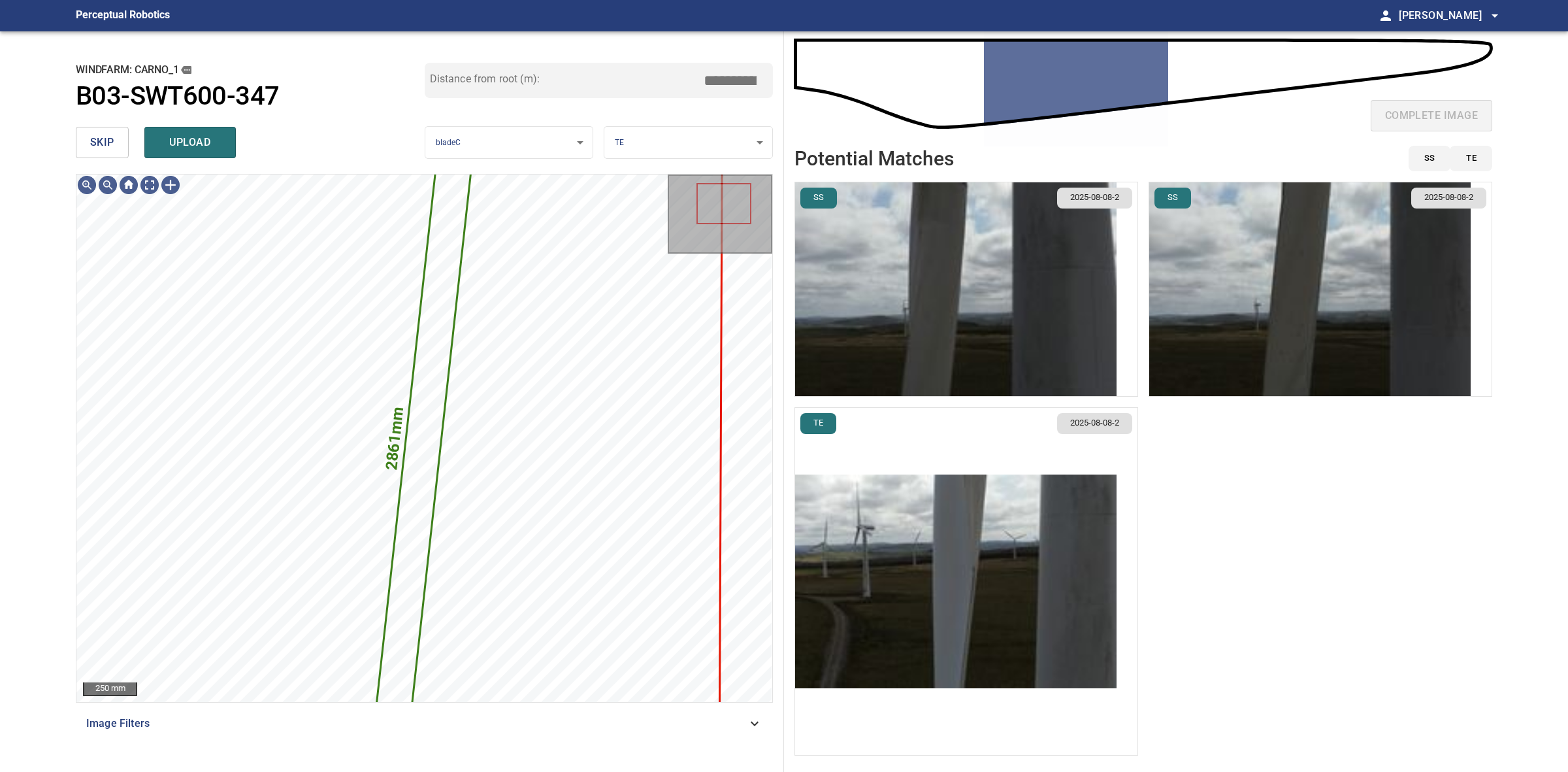
click at [940, 504] on img "button" at bounding box center [955, 581] width 321 height 214
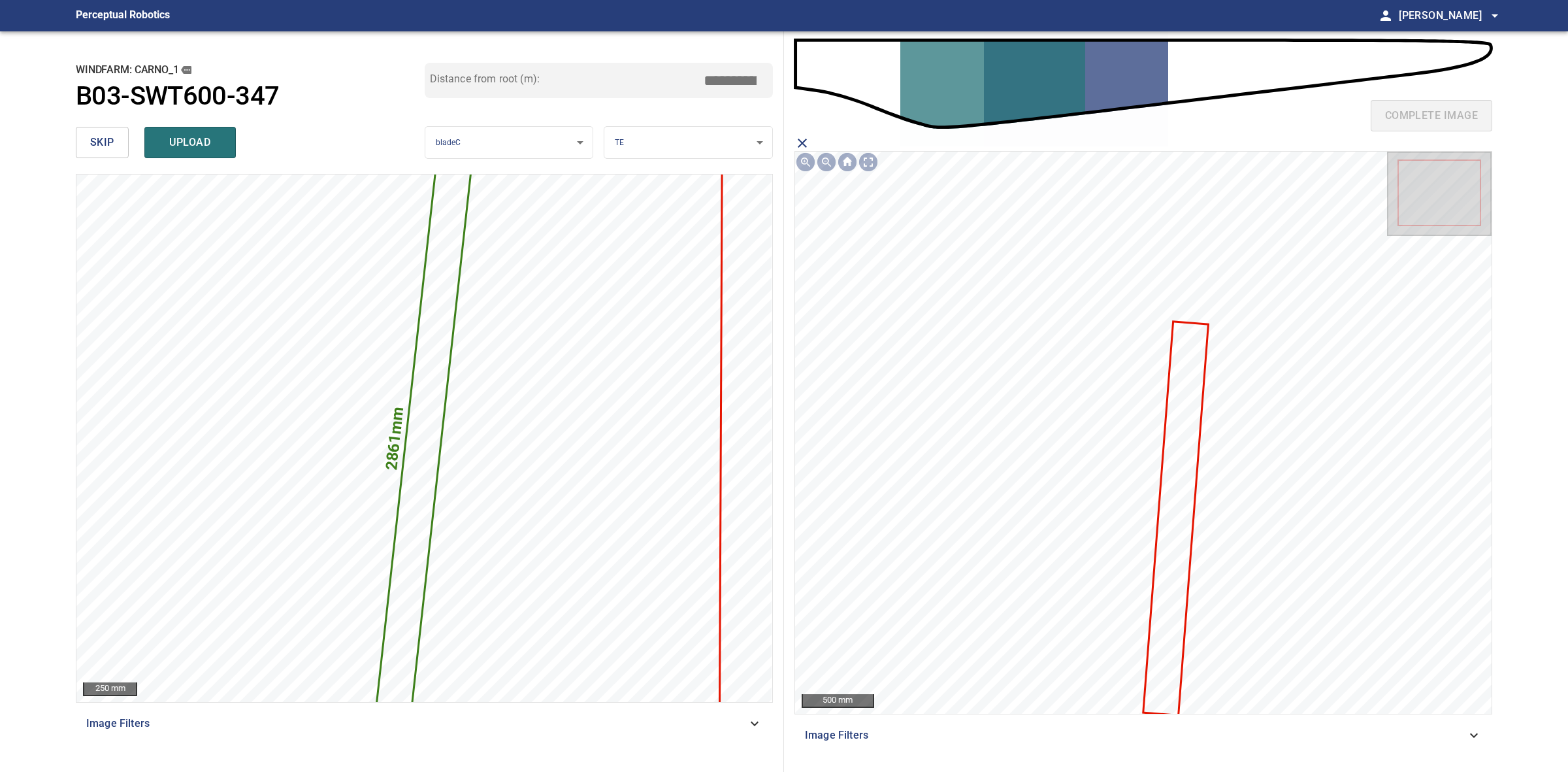
click at [1174, 533] on icon at bounding box center [1176, 518] width 63 height 391
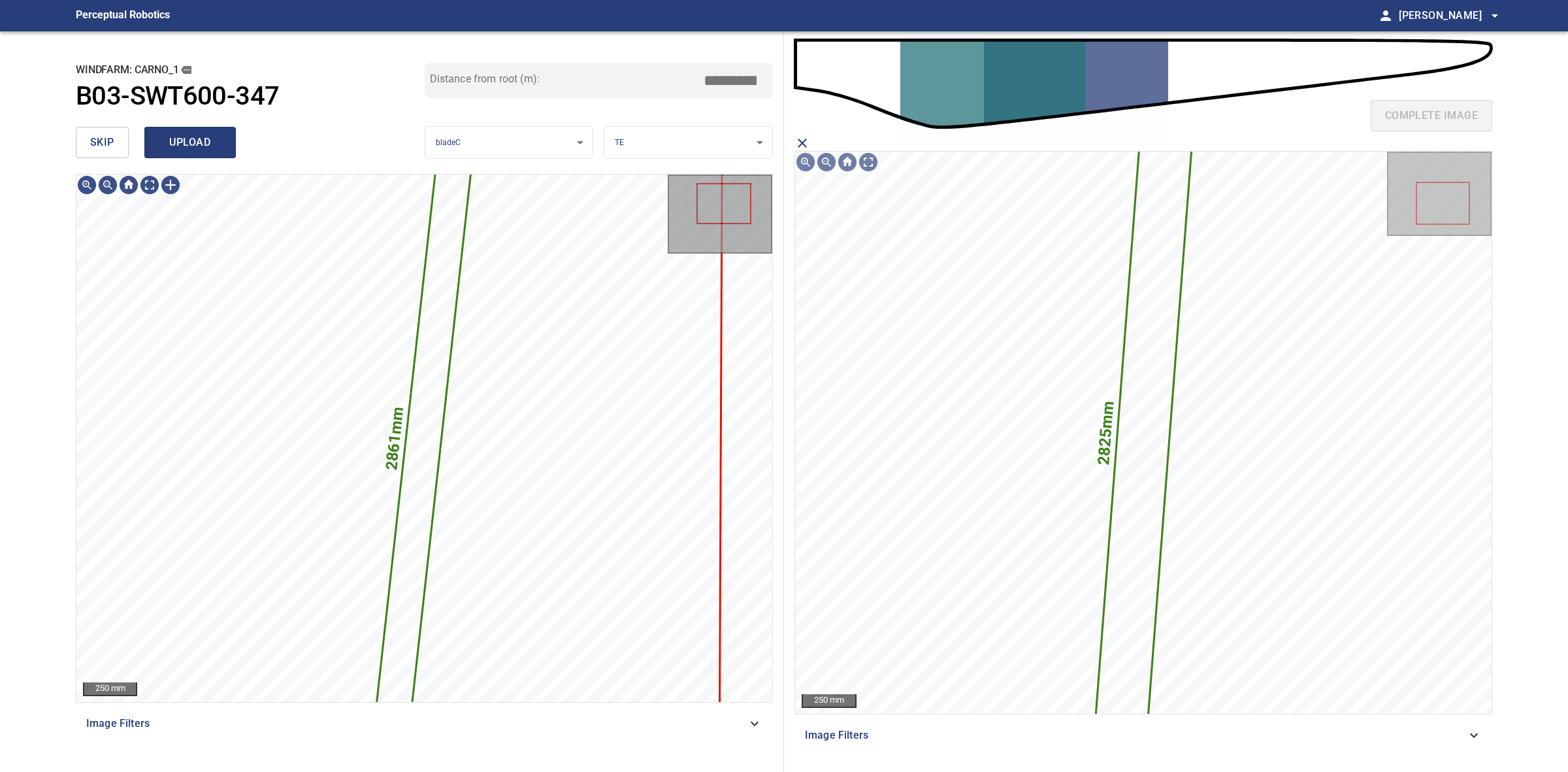
click at [203, 139] on span "upload" at bounding box center [190, 141] width 63 height 18
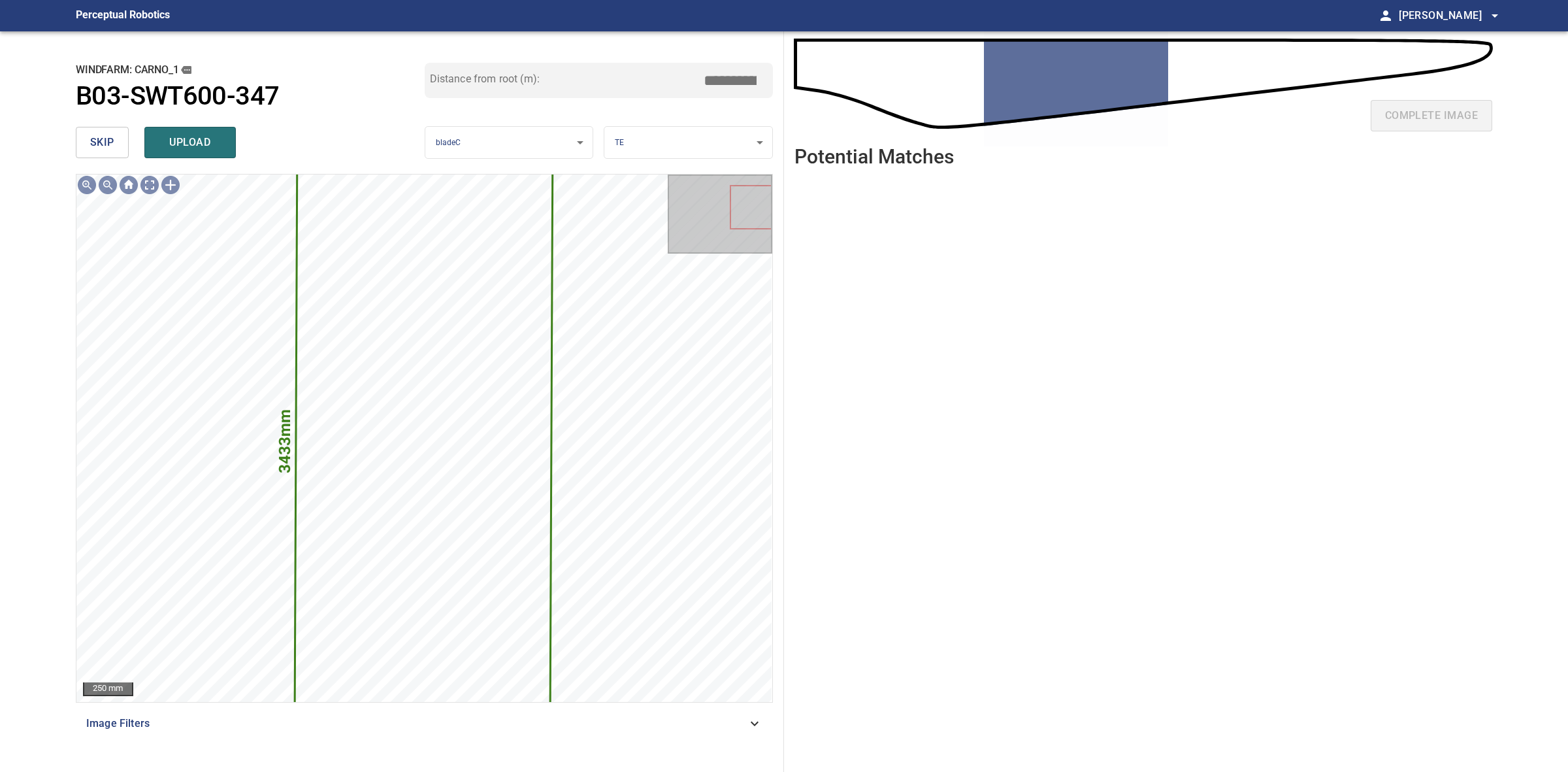
click at [110, 146] on span "skip" at bounding box center [102, 141] width 24 height 18
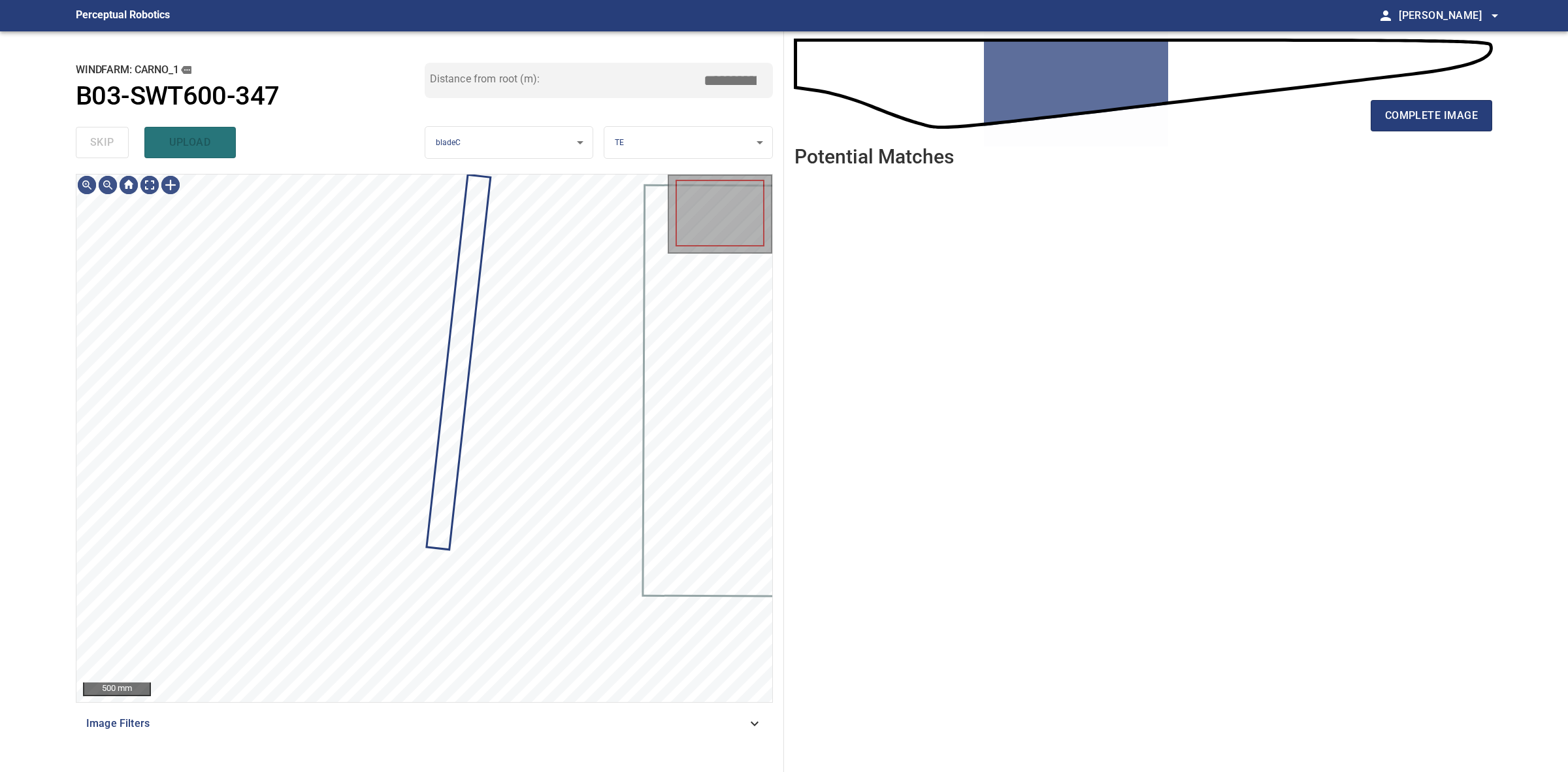
click at [111, 141] on div "skip upload" at bounding box center [250, 142] width 349 height 42
drag, startPoint x: 112, startPoint y: 141, endPoint x: 660, endPoint y: 125, distance: 548.2
click at [118, 141] on div "skip upload" at bounding box center [250, 142] width 349 height 42
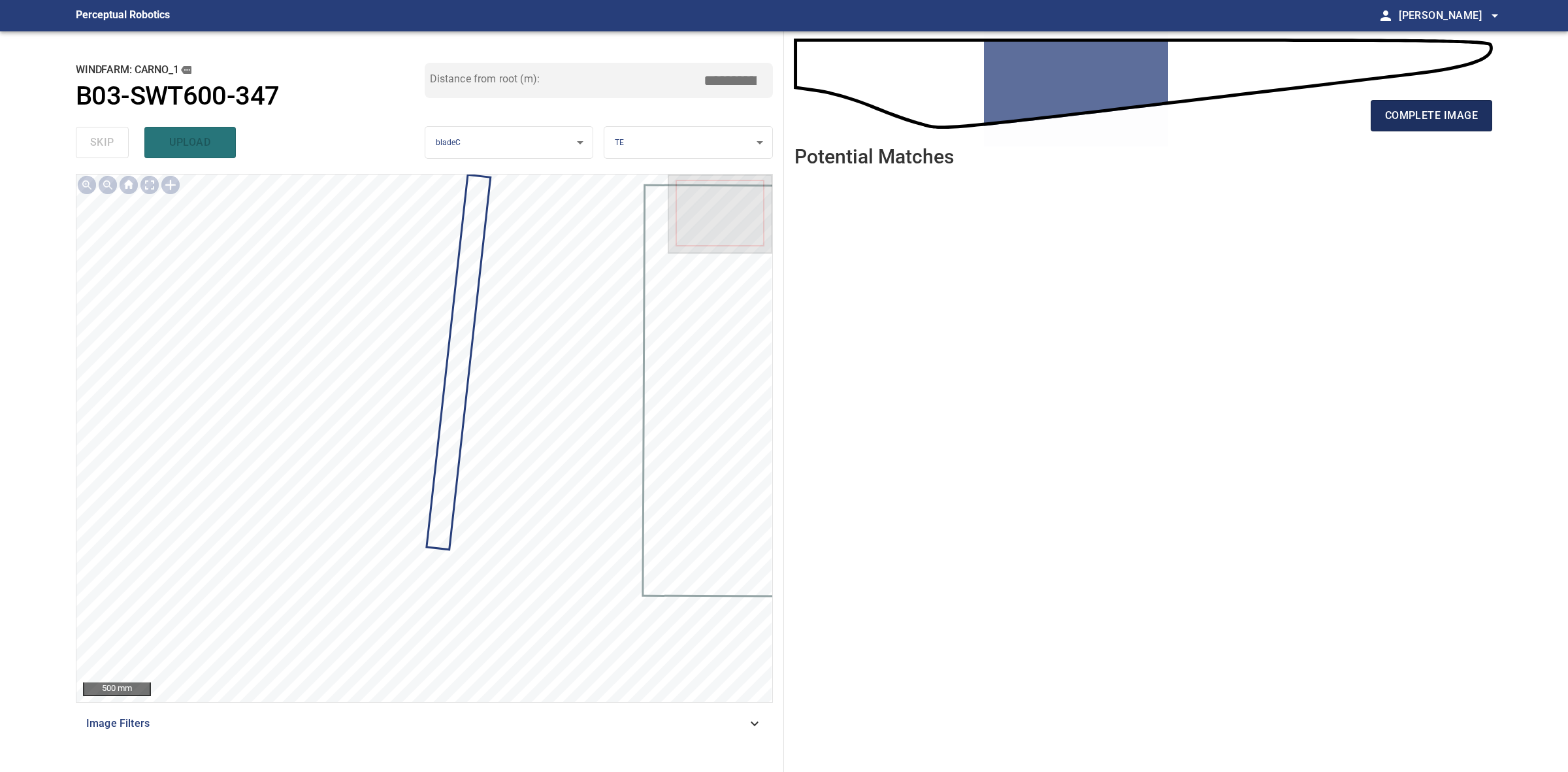
click at [1404, 122] on span "complete image" at bounding box center [1432, 115] width 93 height 18
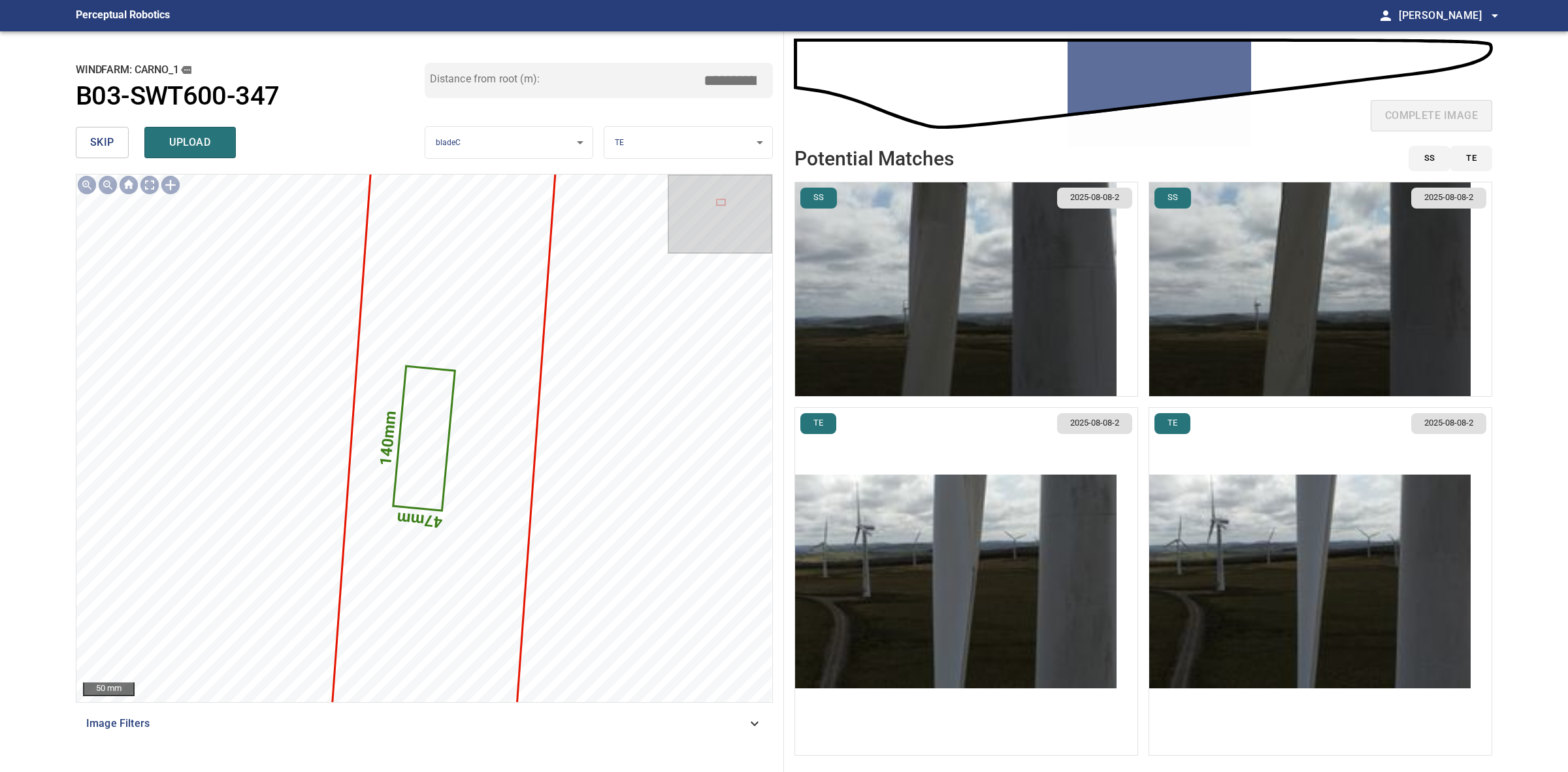
click at [113, 153] on button "skip" at bounding box center [102, 142] width 53 height 32
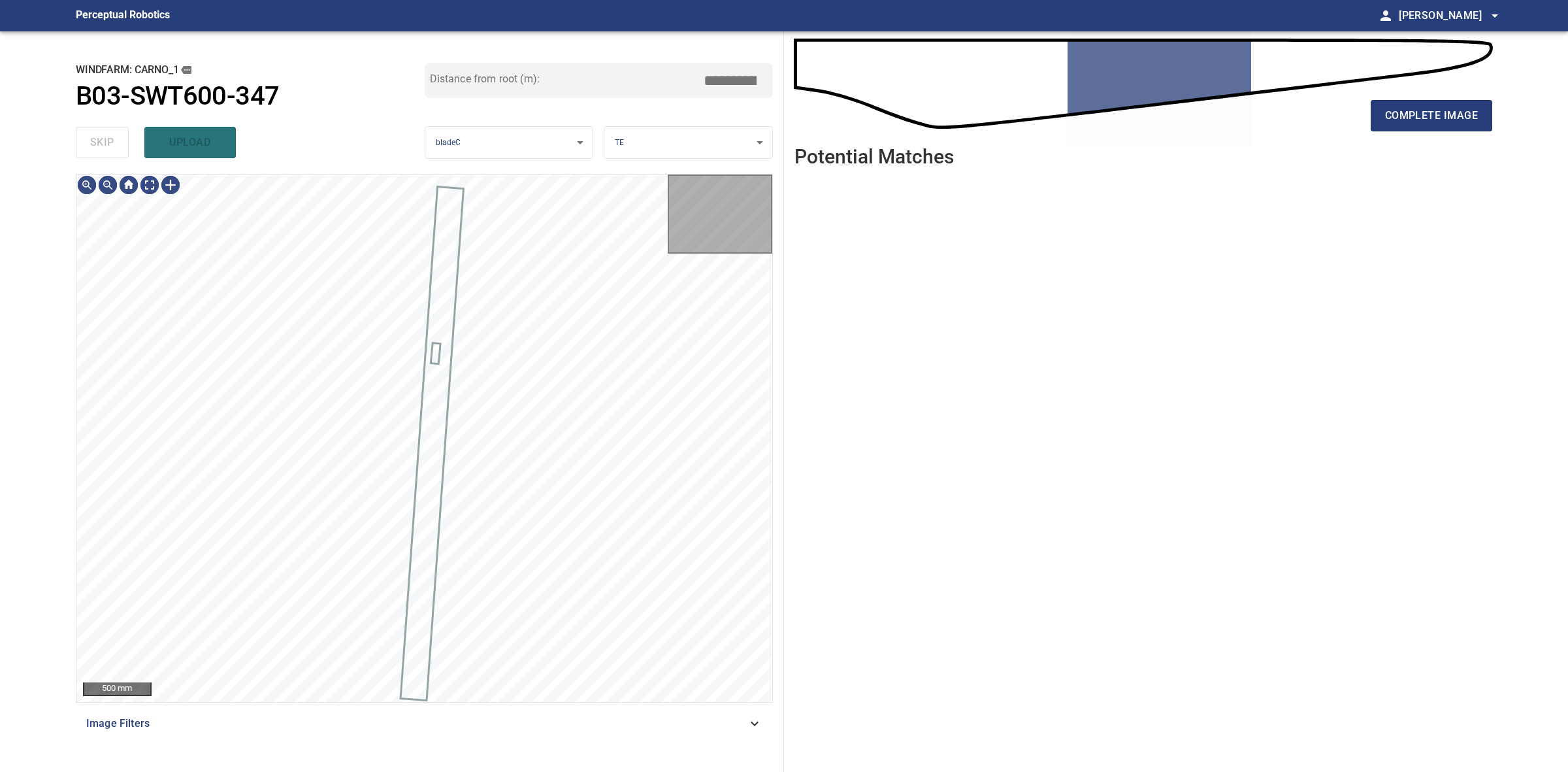
drag, startPoint x: 113, startPoint y: 153, endPoint x: 1103, endPoint y: 133, distance: 990.2
click at [124, 152] on div "skip upload" at bounding box center [250, 142] width 349 height 42
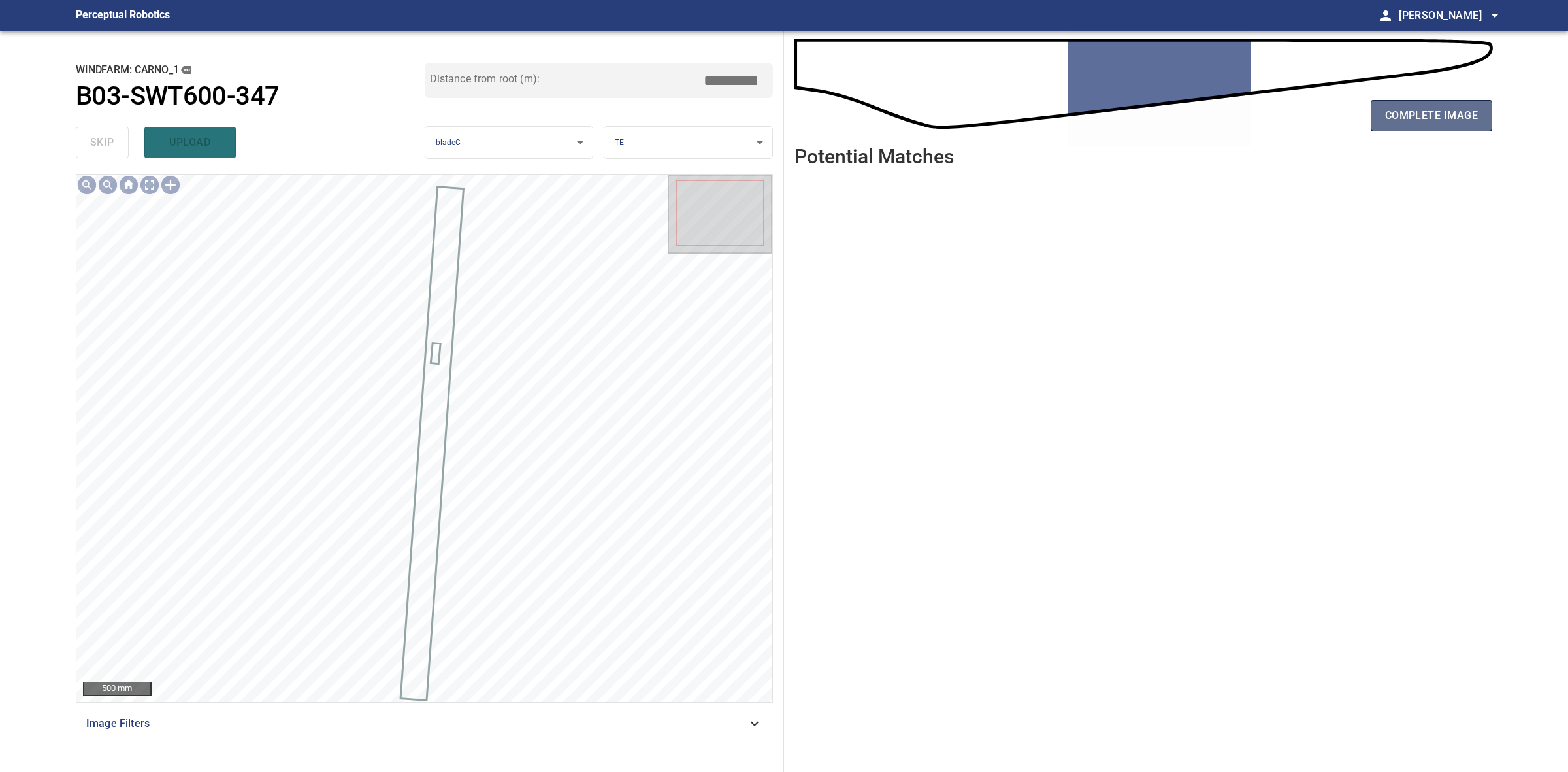
click at [1380, 121] on button "complete image" at bounding box center [1432, 115] width 122 height 32
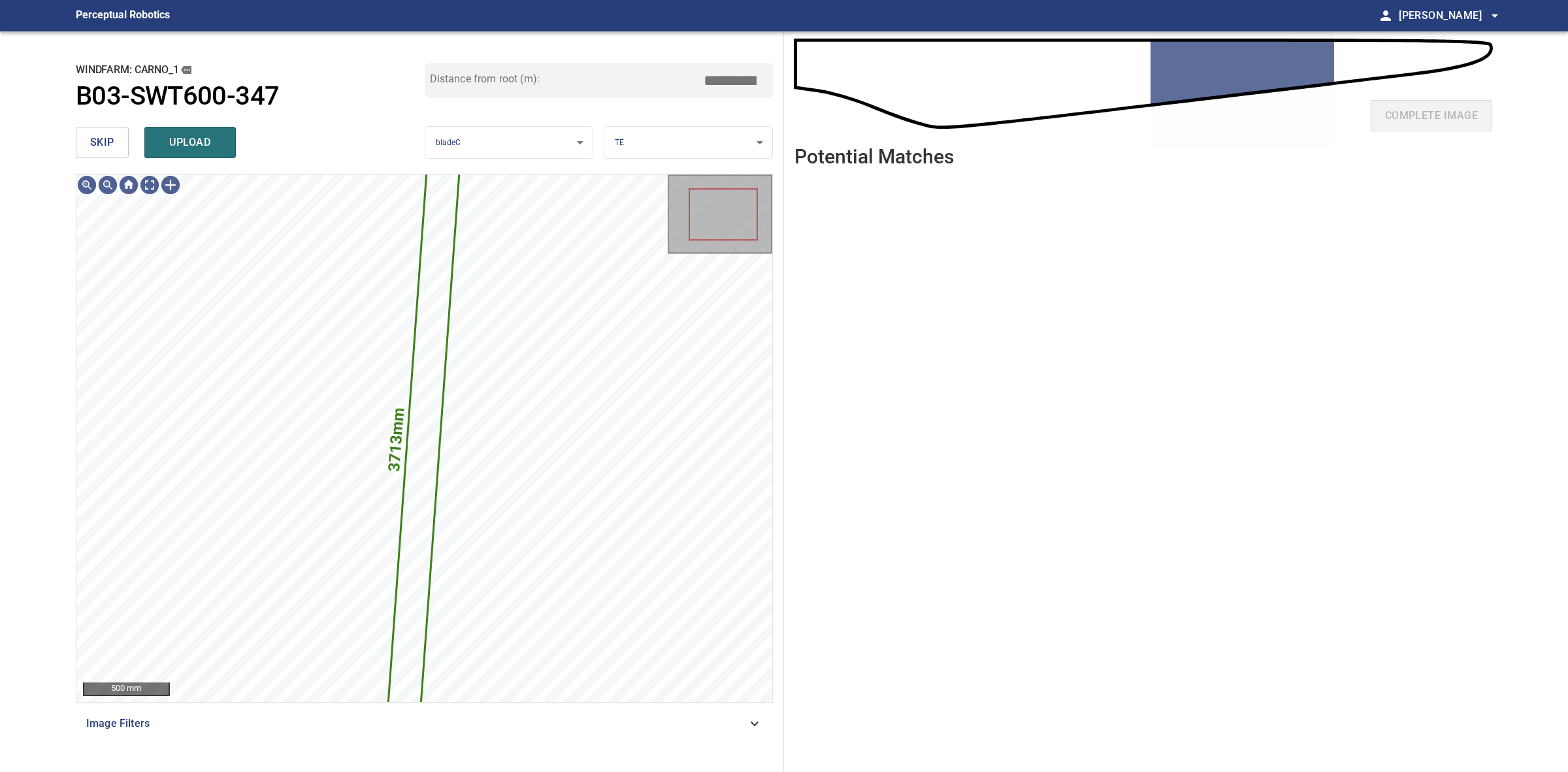
click at [110, 141] on span "skip" at bounding box center [102, 141] width 24 height 18
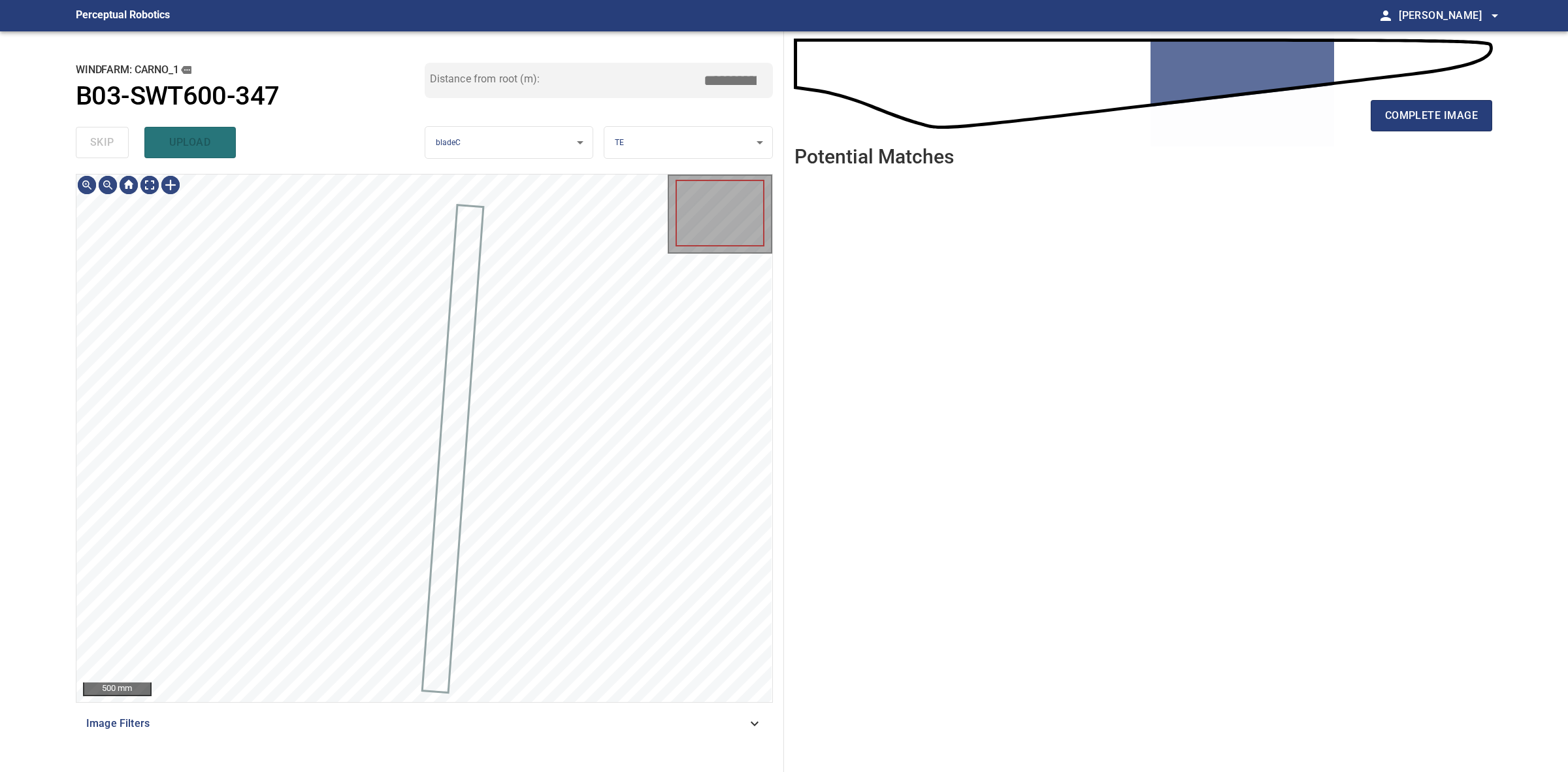
click at [110, 141] on div "skip upload" at bounding box center [250, 142] width 349 height 42
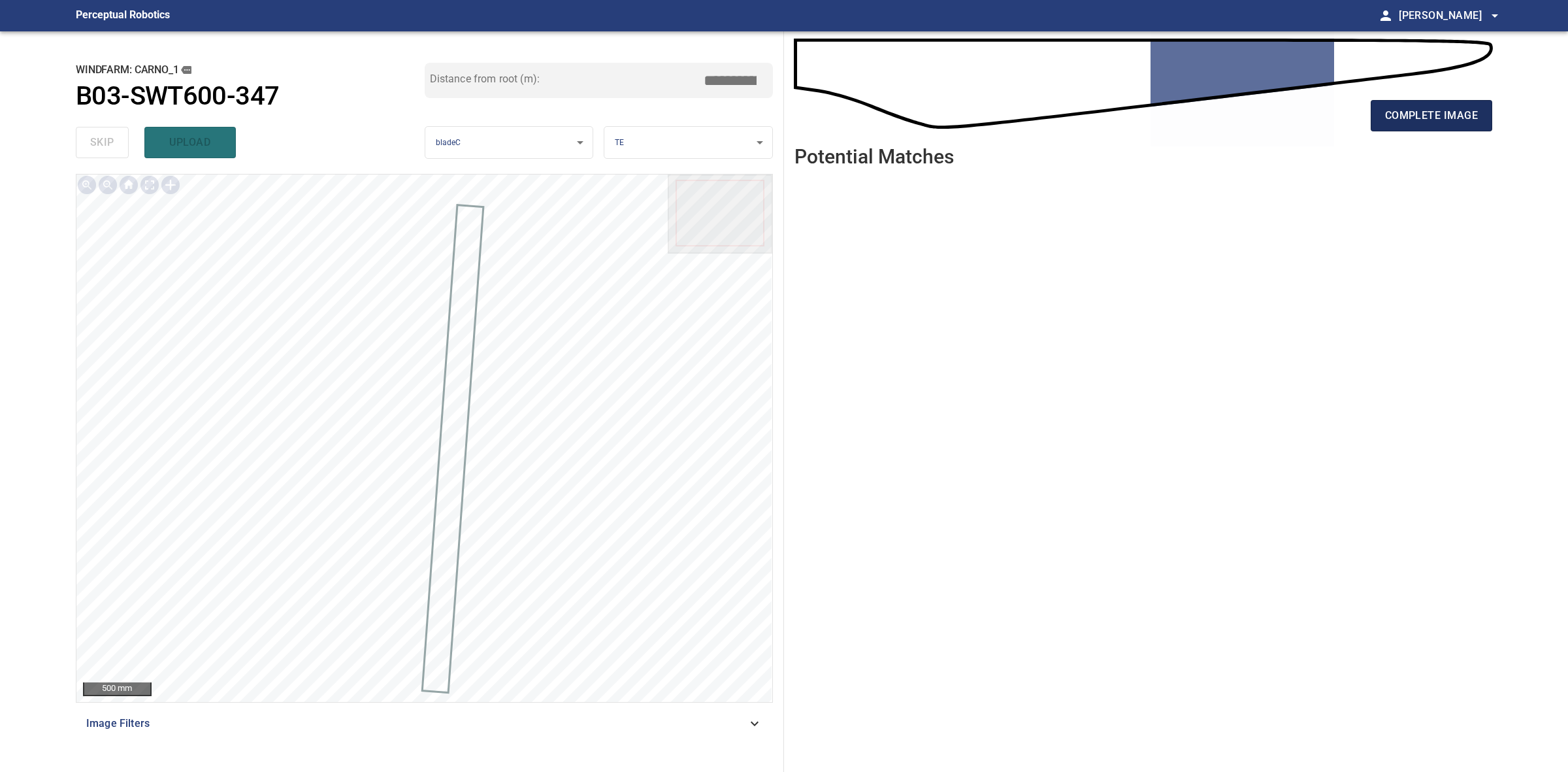
click at [1382, 128] on button "complete image" at bounding box center [1432, 115] width 122 height 32
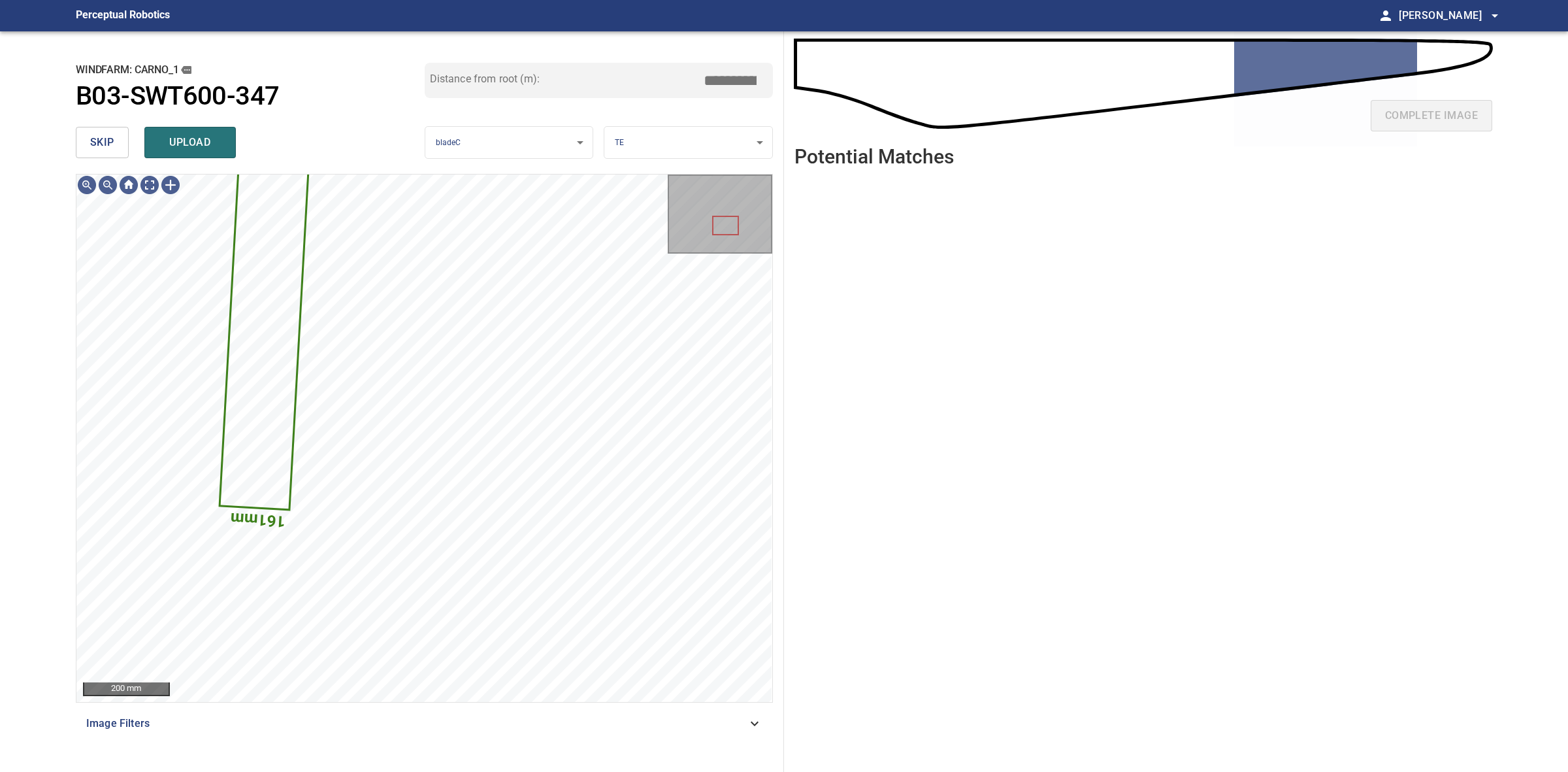
click at [96, 144] on span "skip" at bounding box center [102, 141] width 24 height 18
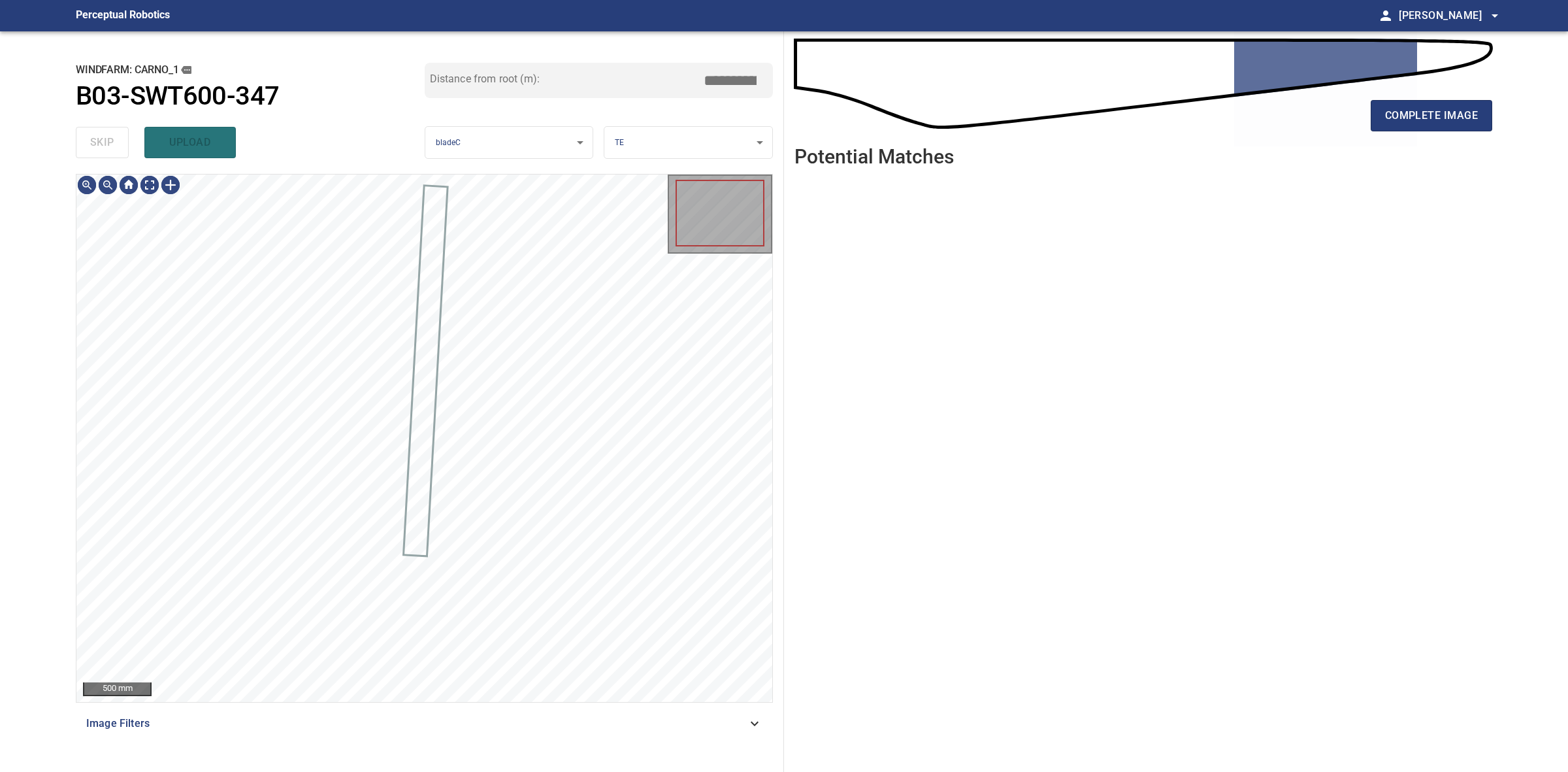
click at [96, 144] on div "skip upload" at bounding box center [250, 142] width 349 height 42
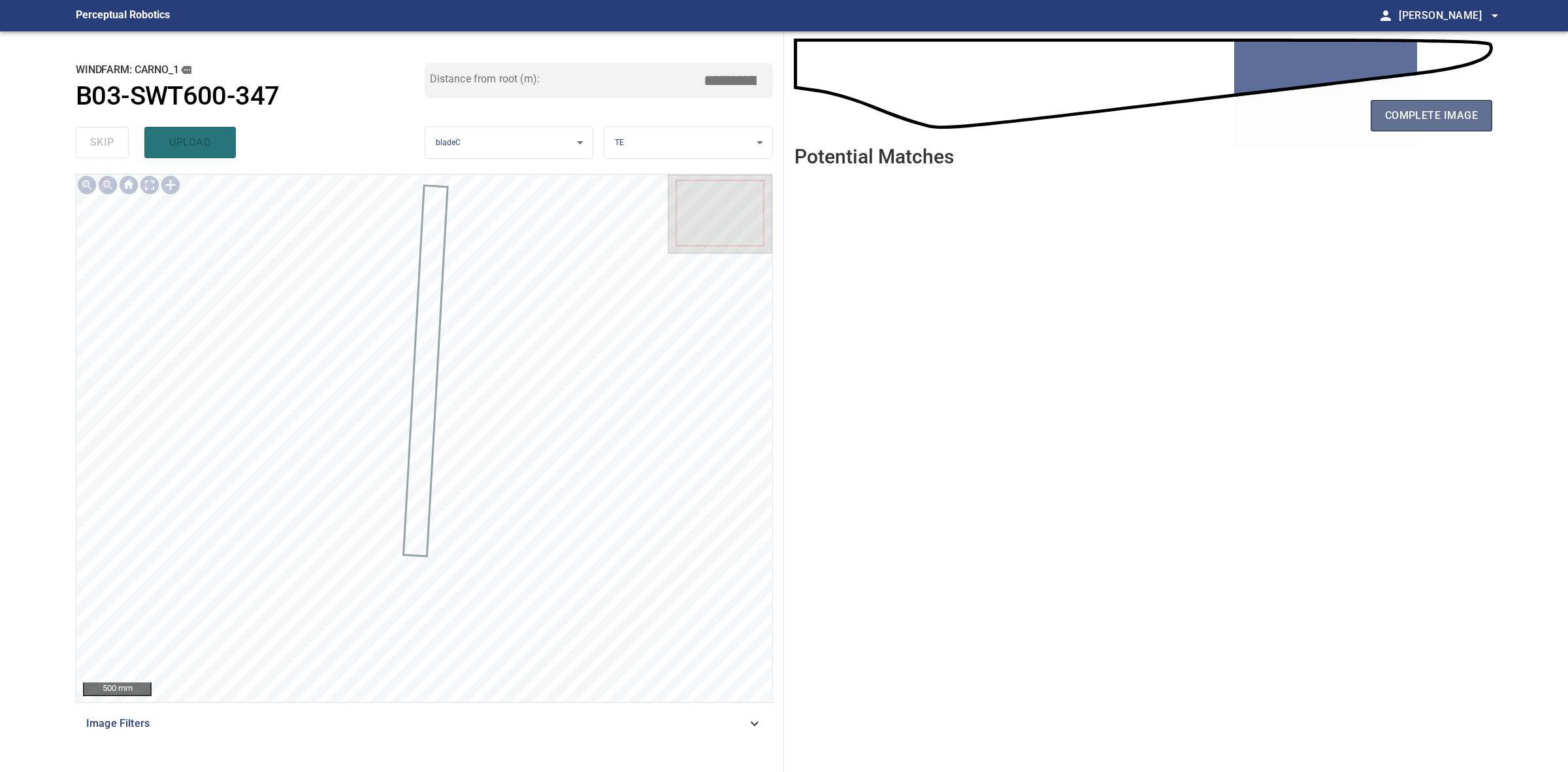
click at [1409, 105] on button "complete image" at bounding box center [1432, 115] width 122 height 32
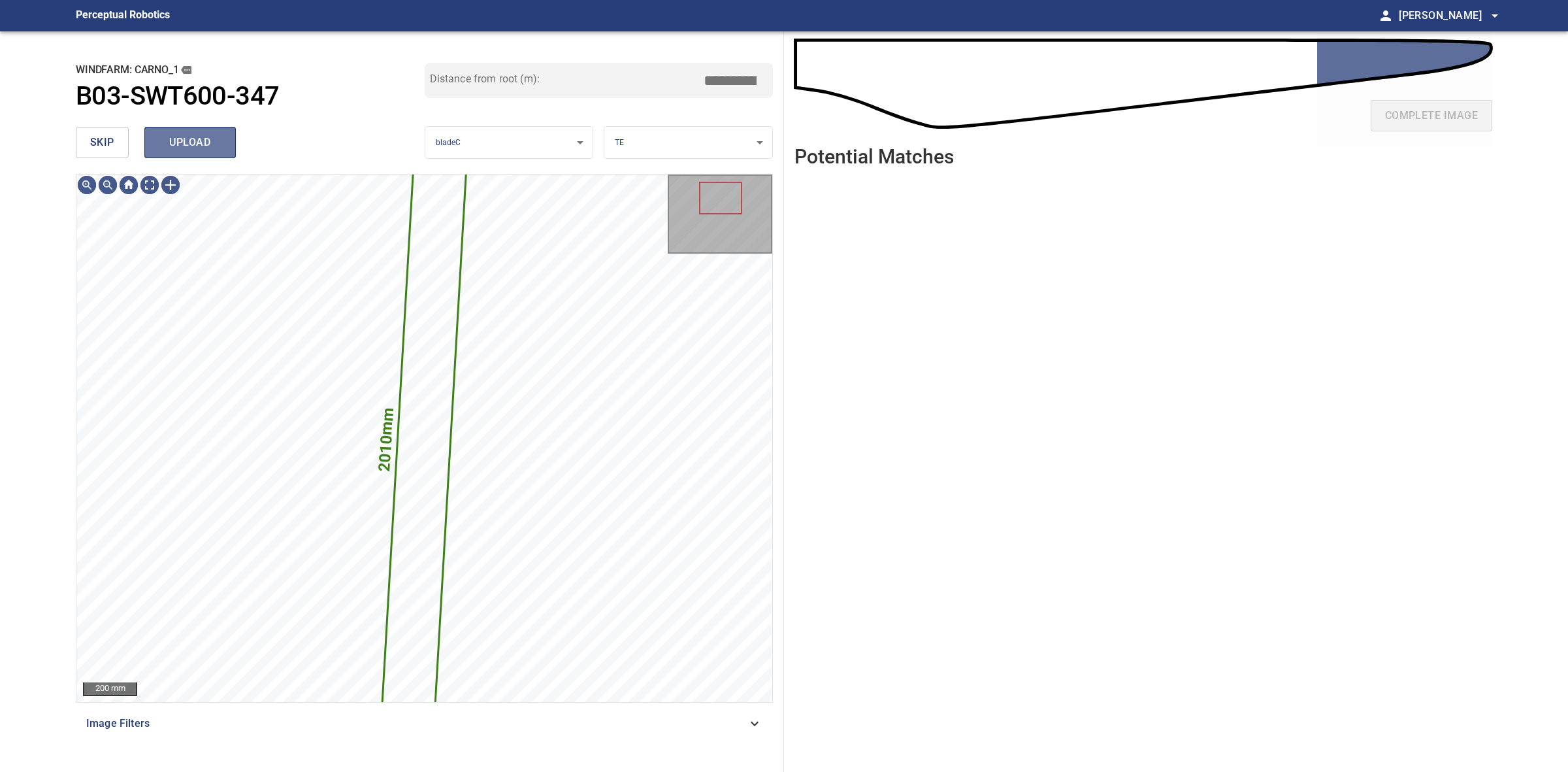
click at [185, 142] on span "upload" at bounding box center [190, 141] width 63 height 18
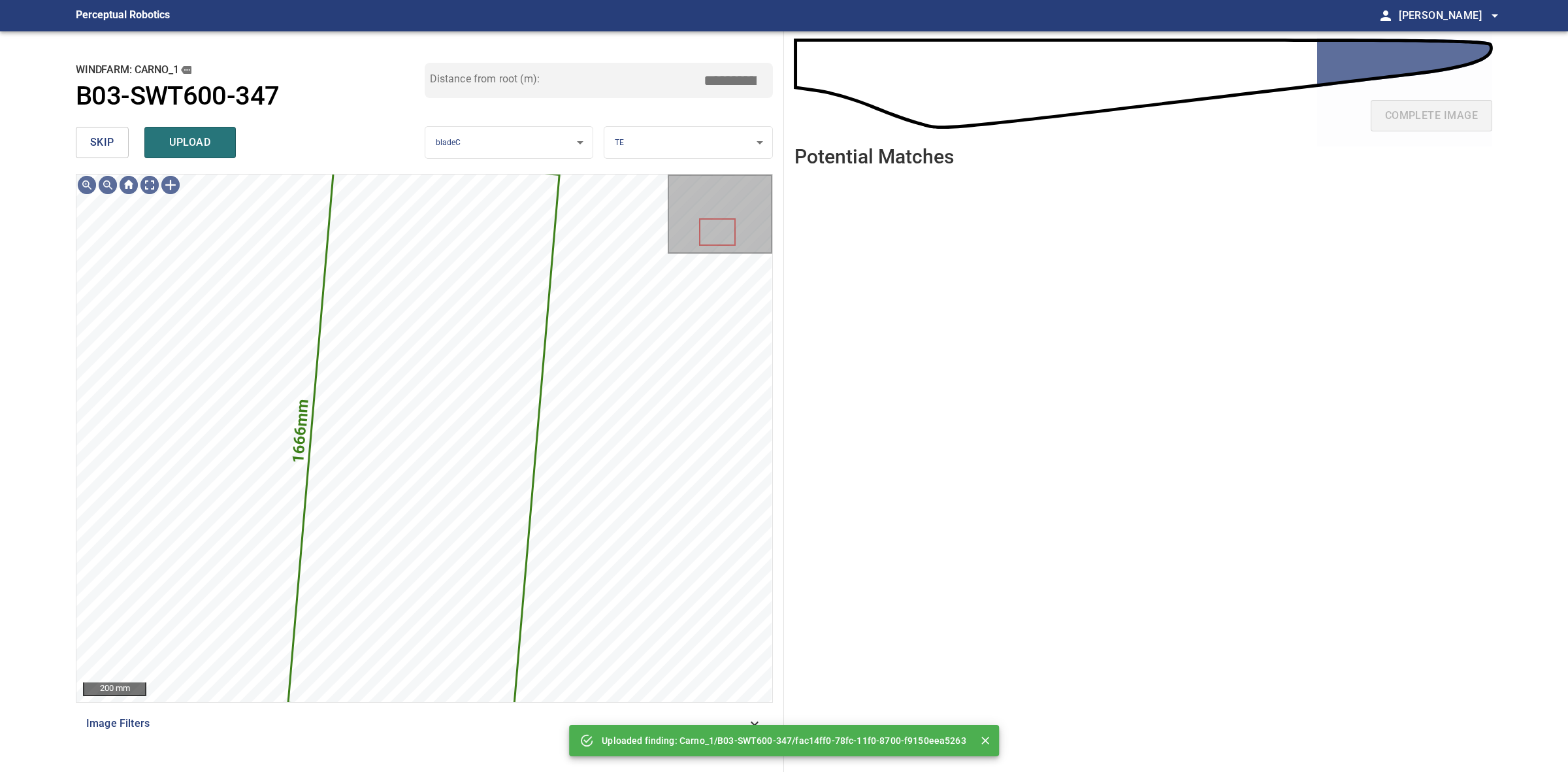
click at [624, 139] on body "**********" at bounding box center [784, 386] width 1568 height 772
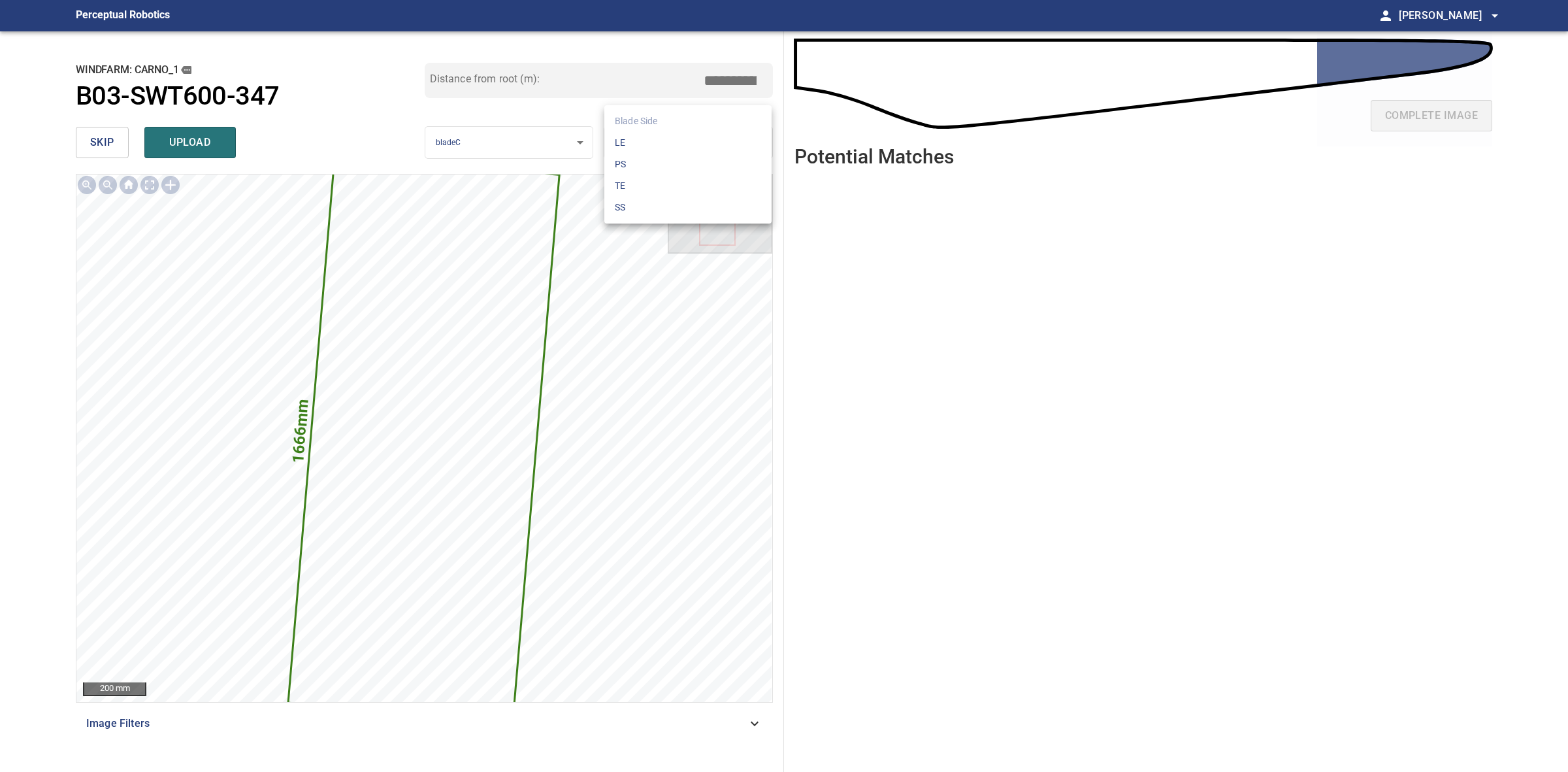
click at [660, 206] on li "SS" at bounding box center [688, 207] width 167 height 21
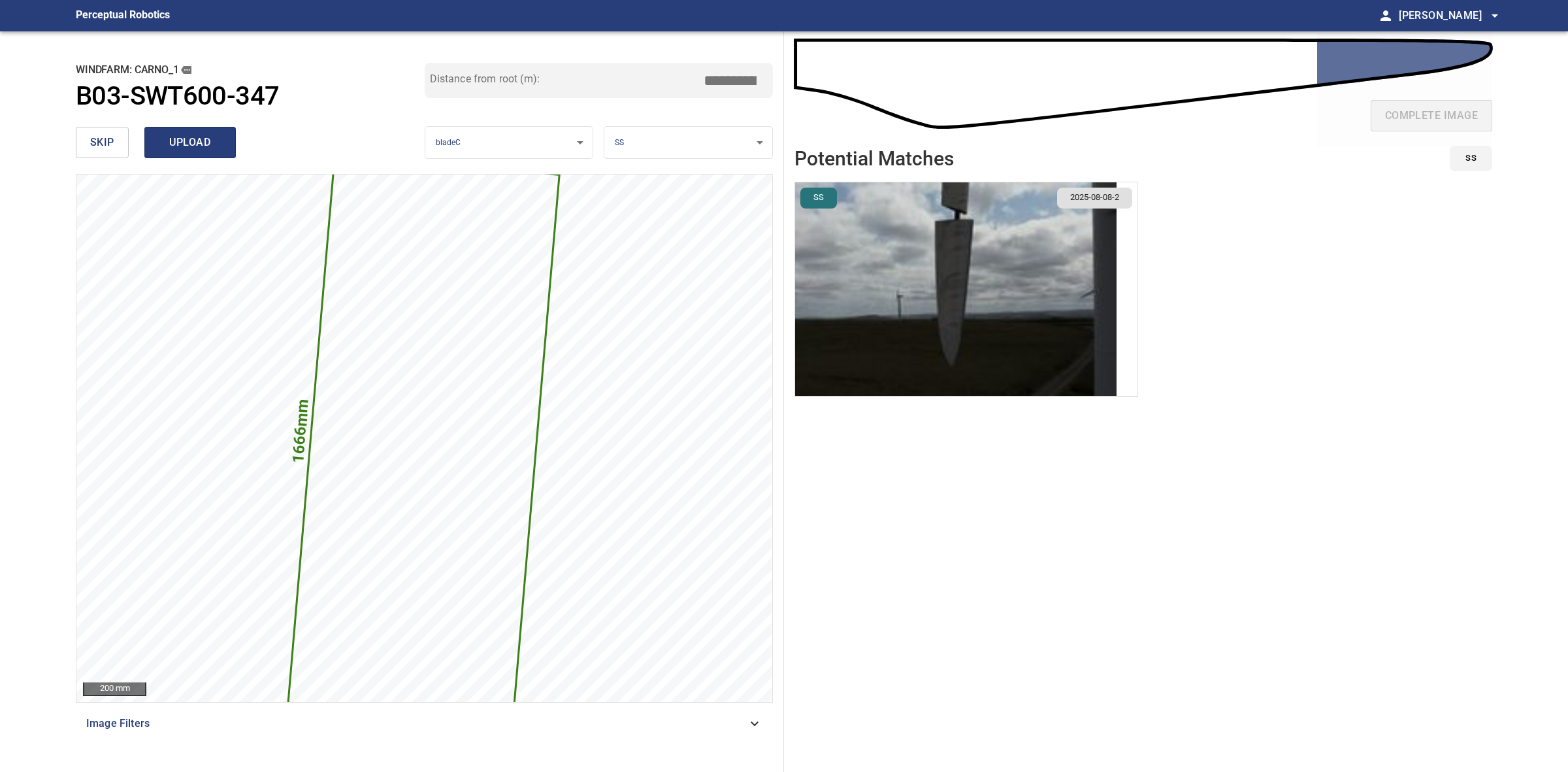
click at [204, 150] on span "upload" at bounding box center [190, 141] width 63 height 18
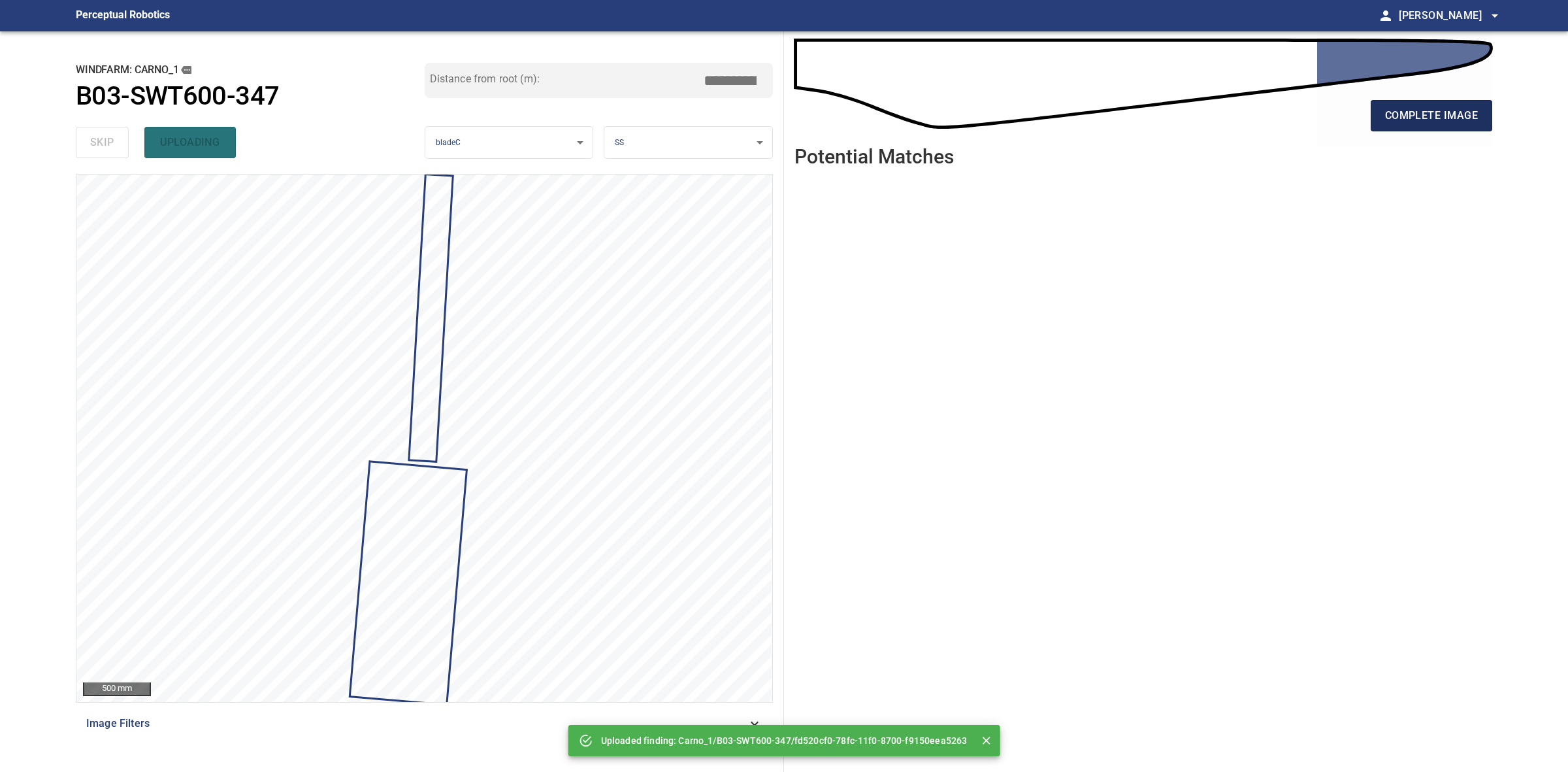
click at [1428, 103] on button "complete image" at bounding box center [1432, 115] width 122 height 32
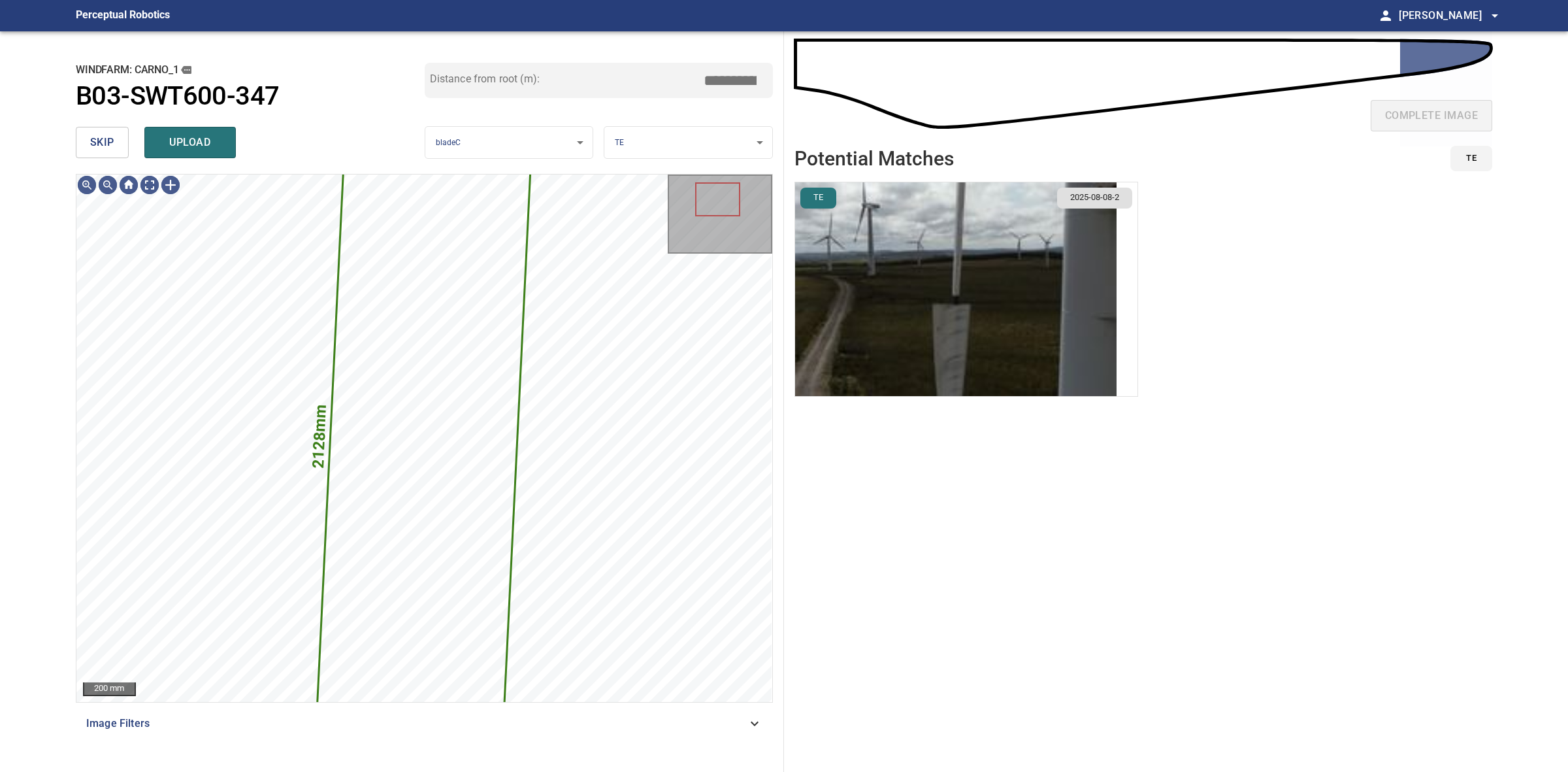
click at [93, 142] on span "skip" at bounding box center [102, 141] width 24 height 18
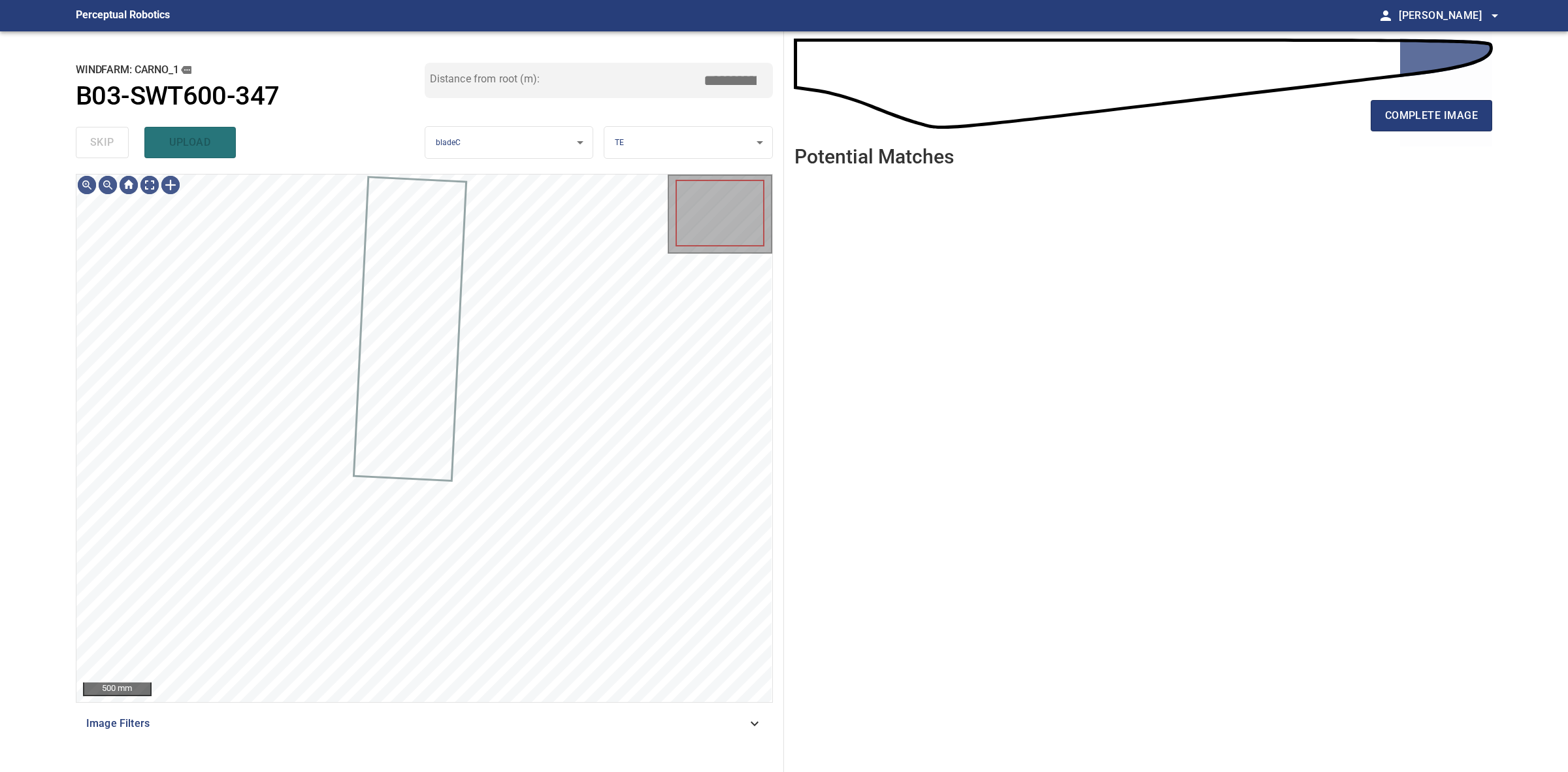
click at [93, 142] on div "skip upload" at bounding box center [250, 142] width 349 height 42
click at [1465, 102] on button "complete image" at bounding box center [1432, 115] width 122 height 32
